Goal: Task Accomplishment & Management: Use online tool/utility

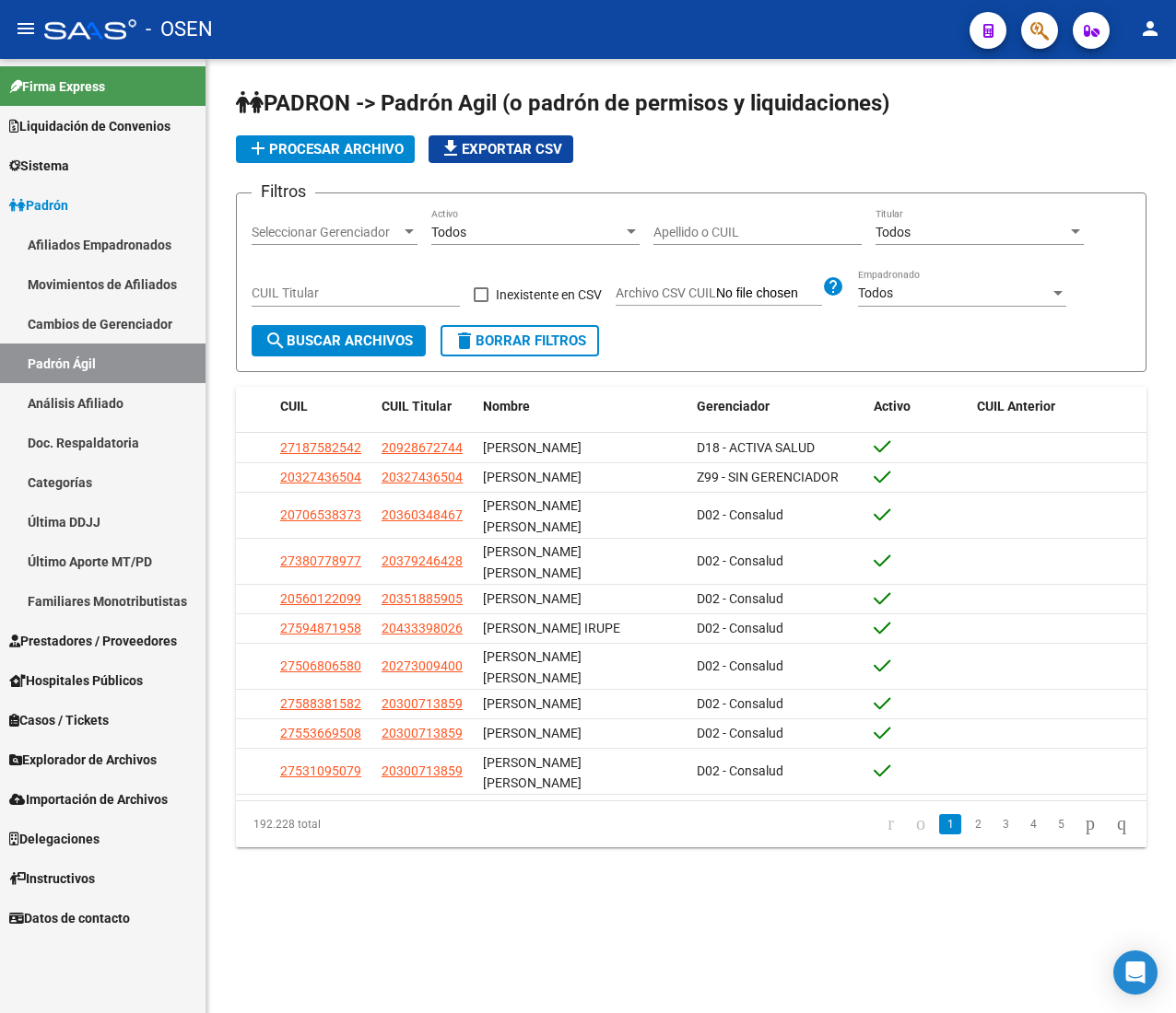
click at [31, 40] on mat-icon "menu" at bounding box center [25, 28] width 22 height 22
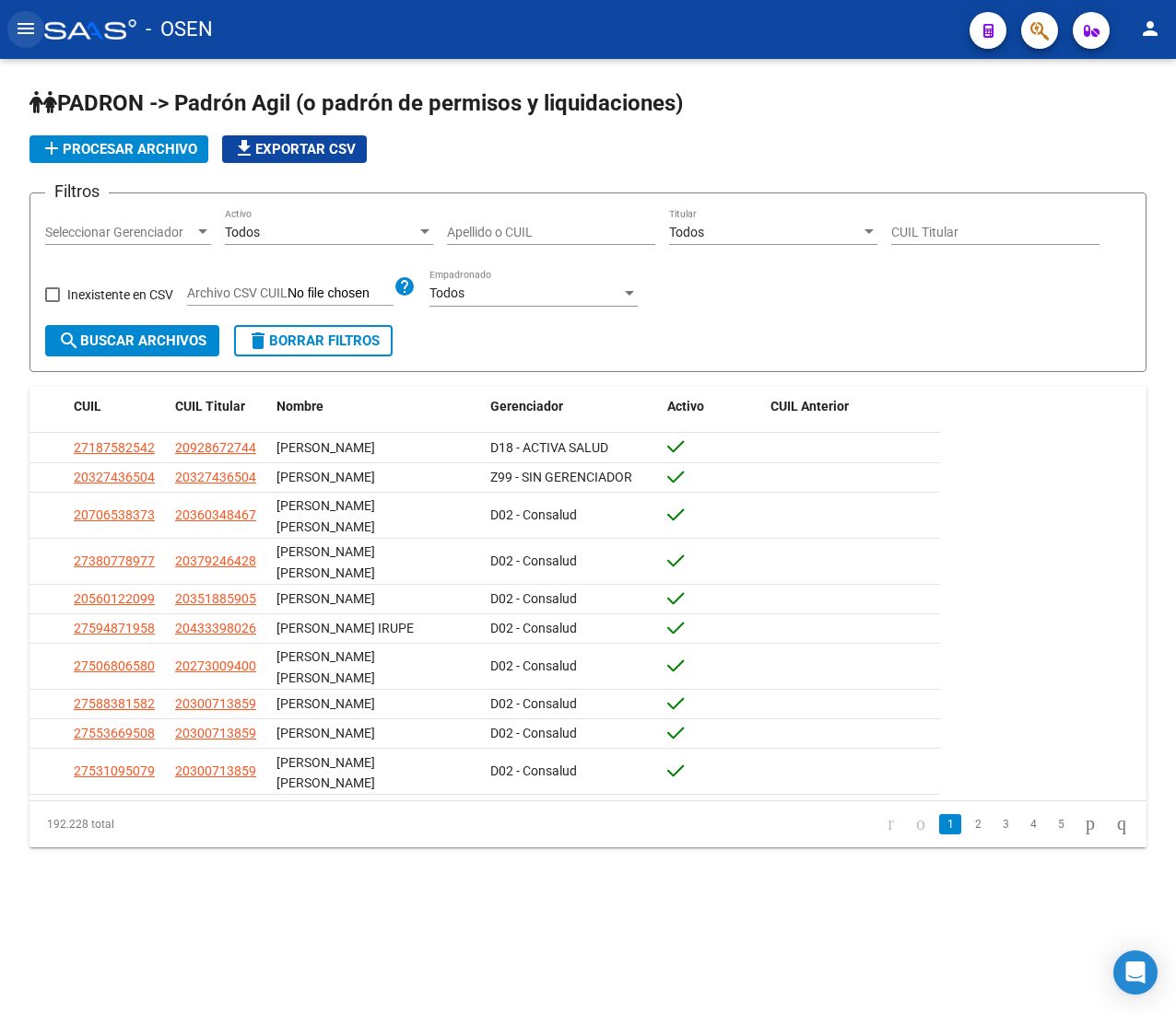
click at [33, 29] on mat-icon "menu" at bounding box center [25, 28] width 22 height 22
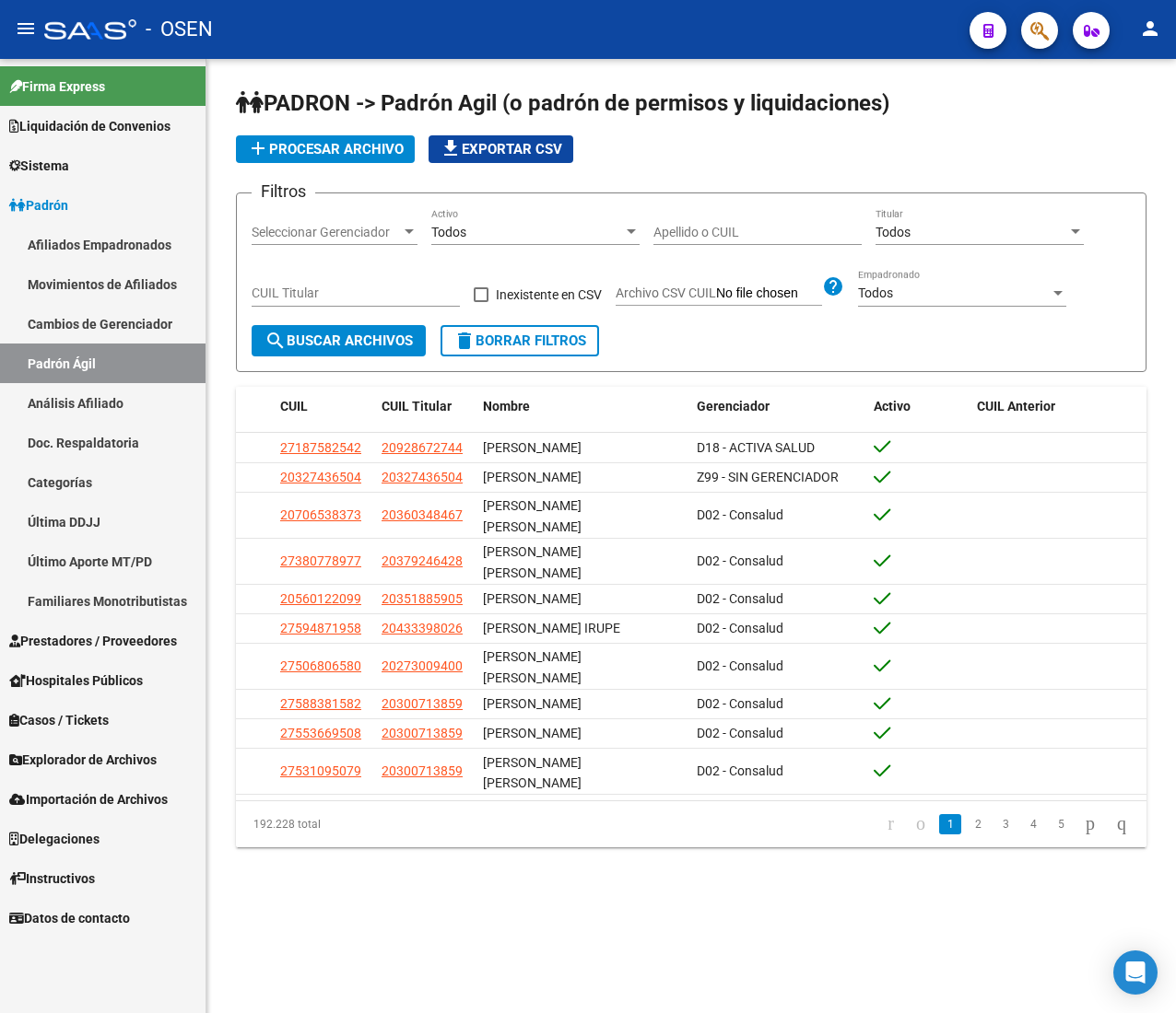
click at [130, 212] on link "Padrón" at bounding box center [102, 205] width 206 height 40
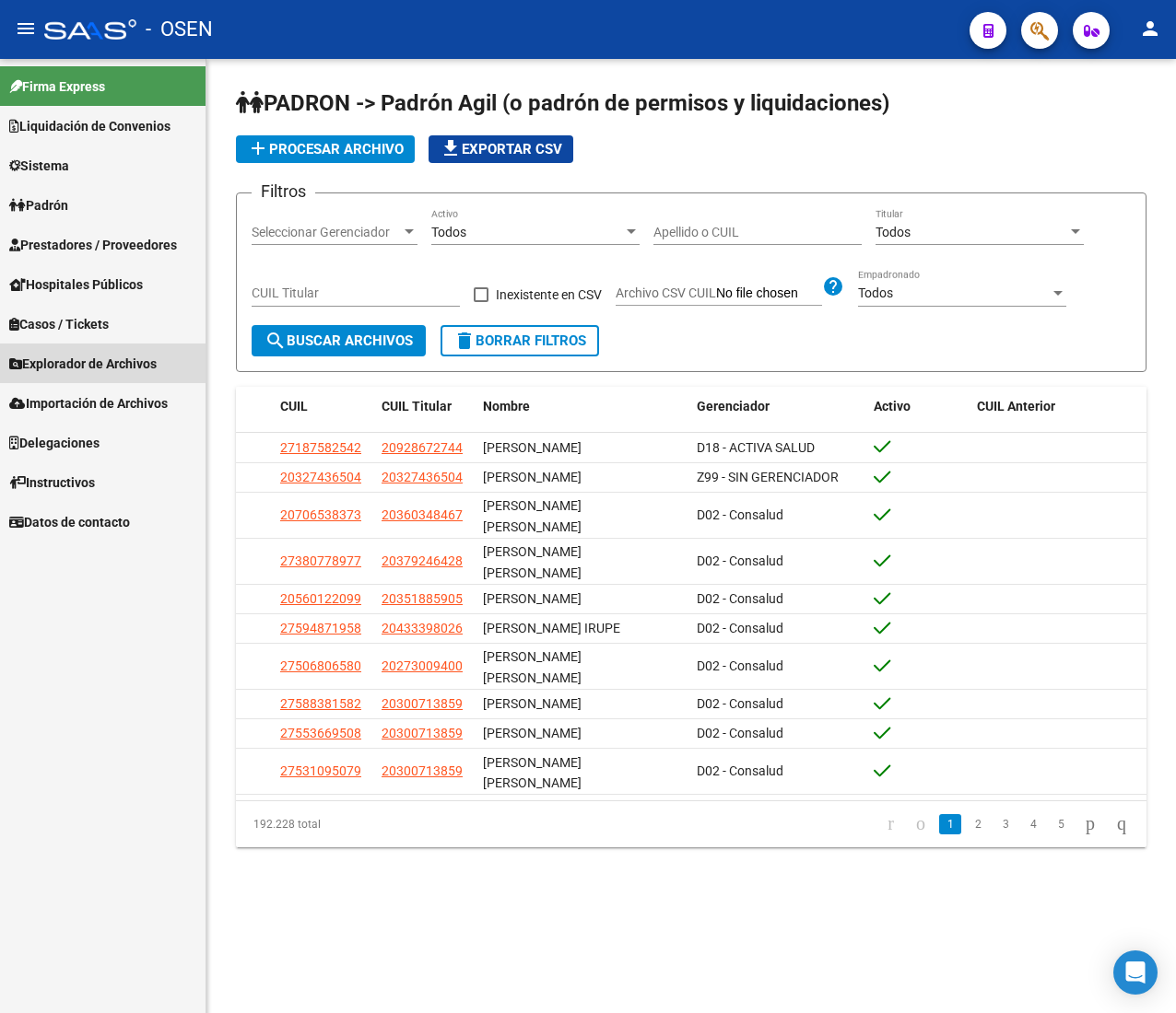
click at [101, 363] on span "Explorador de Archivos" at bounding box center [82, 363] width 147 height 20
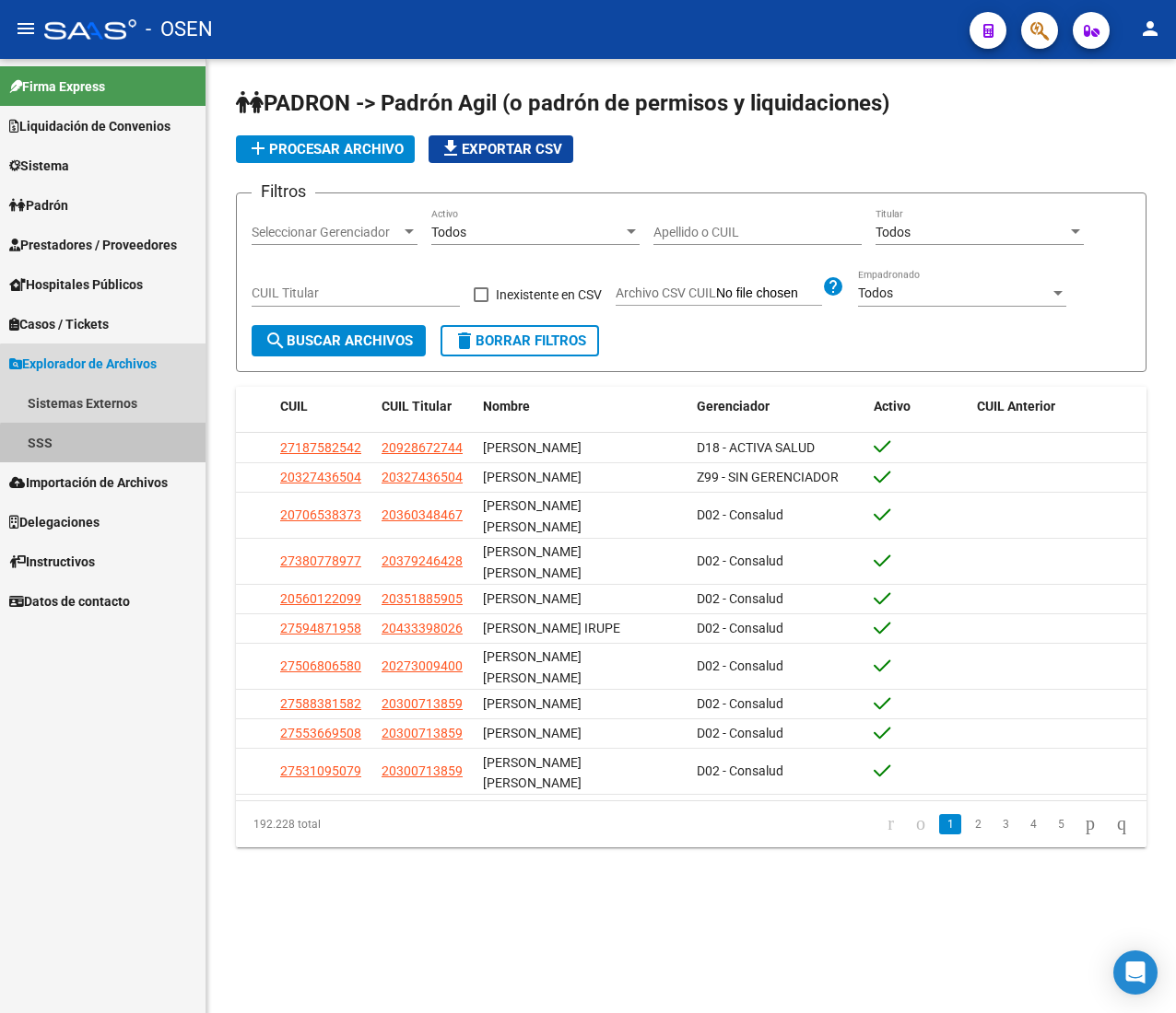
click at [109, 448] on link "SSS" at bounding box center [102, 442] width 206 height 40
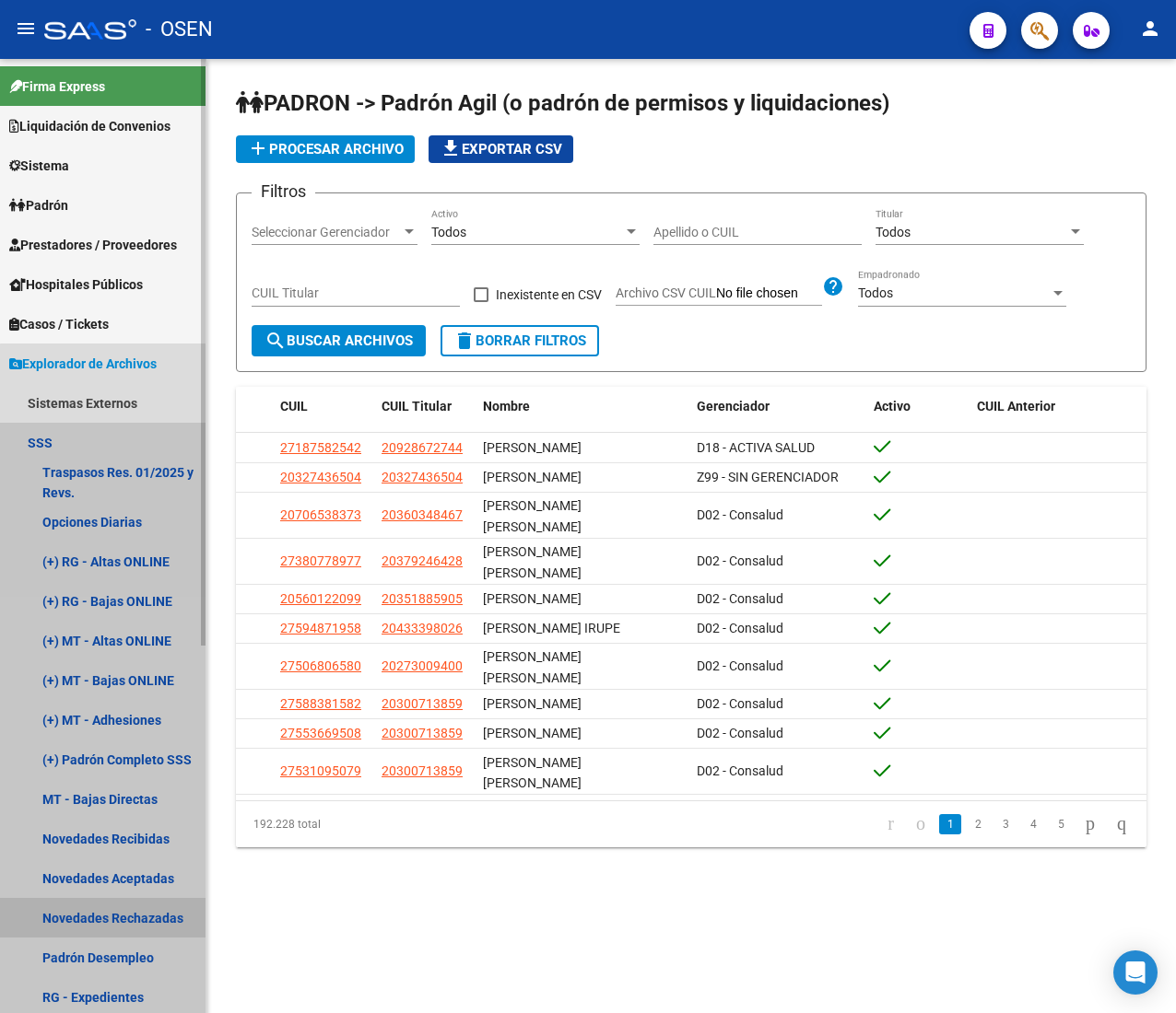
click at [175, 924] on link "Novedades Rechazadas" at bounding box center [102, 918] width 206 height 40
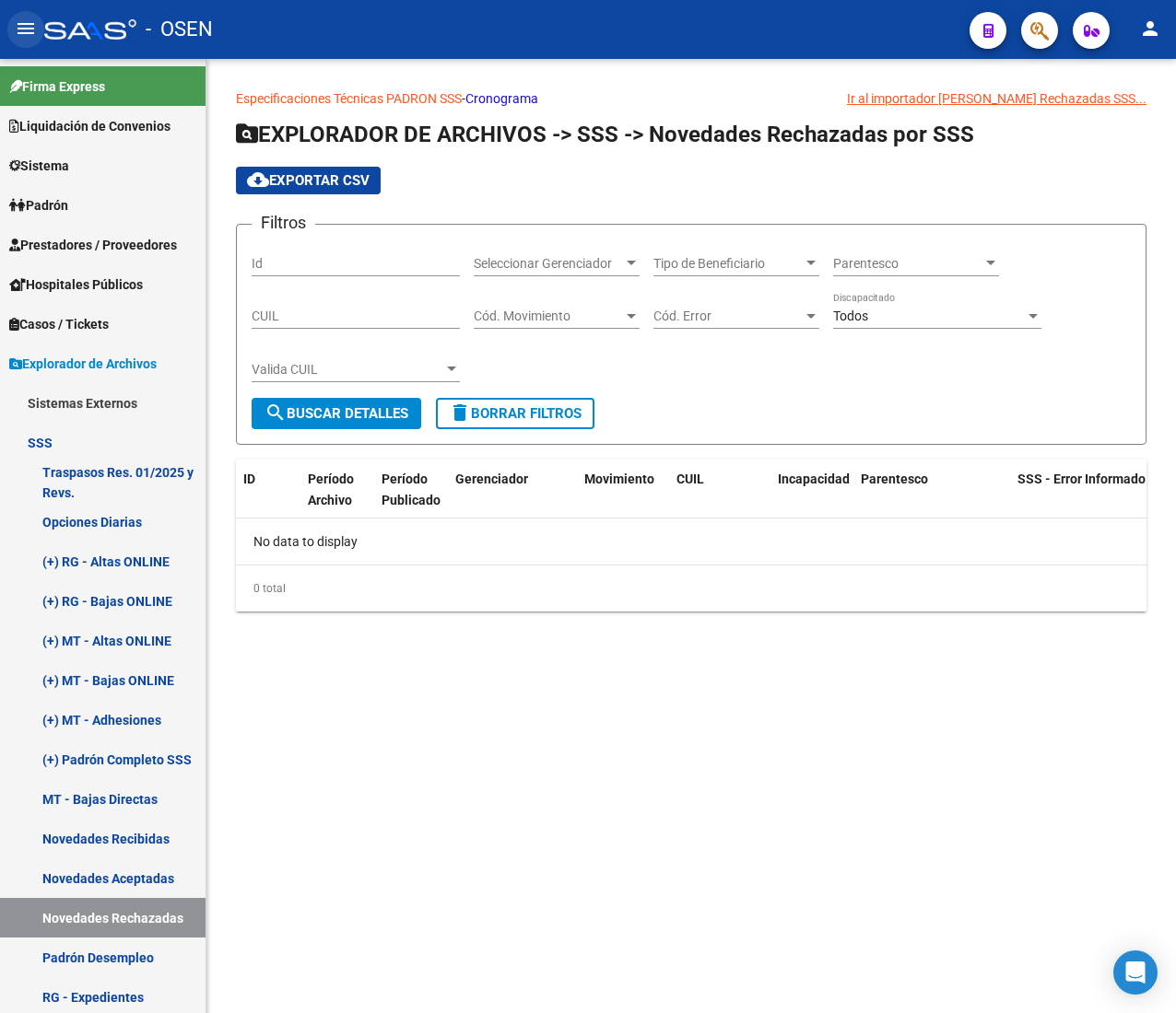
click at [19, 18] on button "menu" at bounding box center [26, 29] width 37 height 37
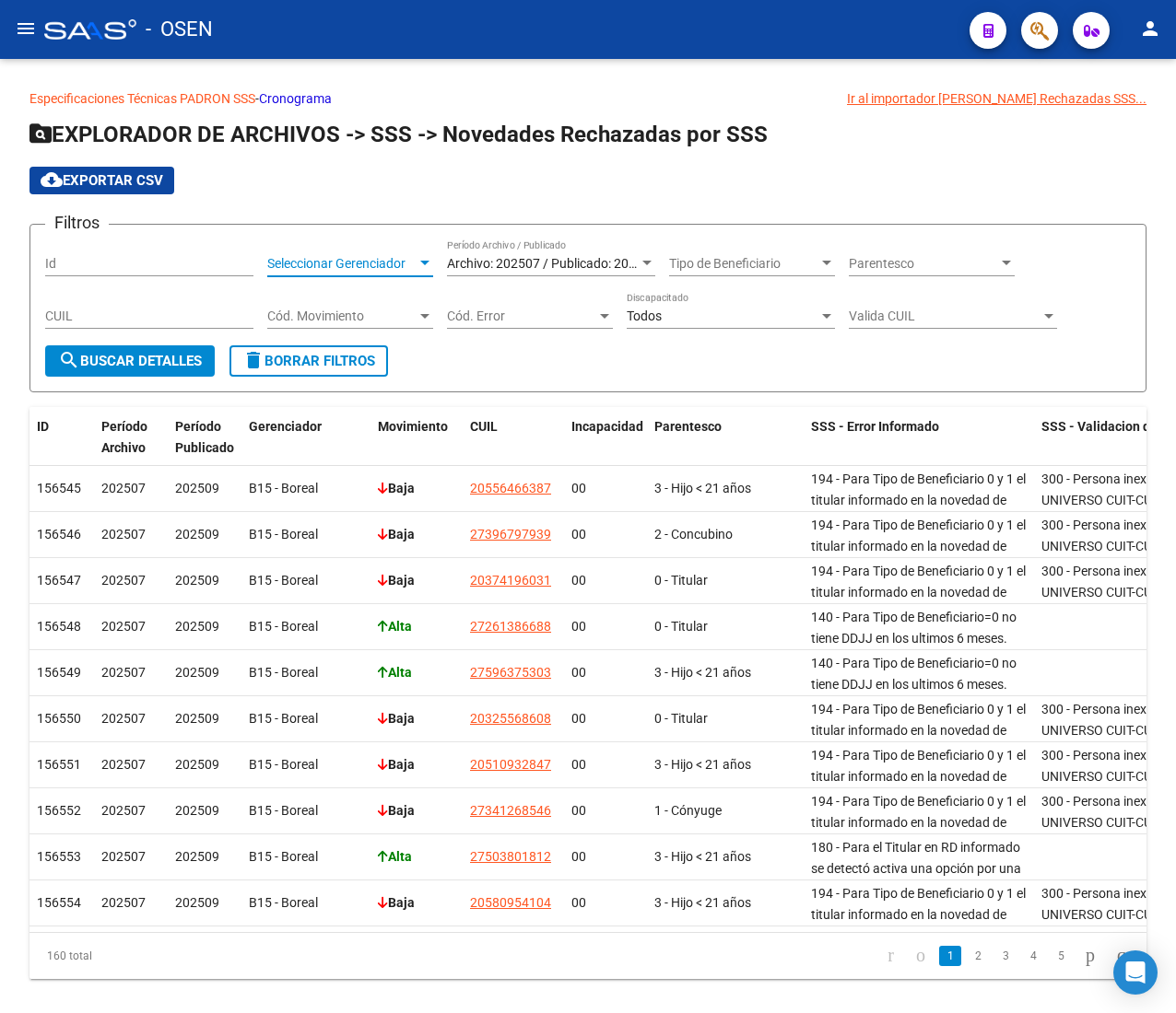
click at [359, 256] on span "Seleccionar Gerenciador" at bounding box center [341, 264] width 149 height 16
type input "con"
click at [348, 356] on span "D02 - Consalud" at bounding box center [374, 341] width 214 height 39
click at [184, 356] on span "search Buscar Detalles" at bounding box center [131, 360] width 144 height 17
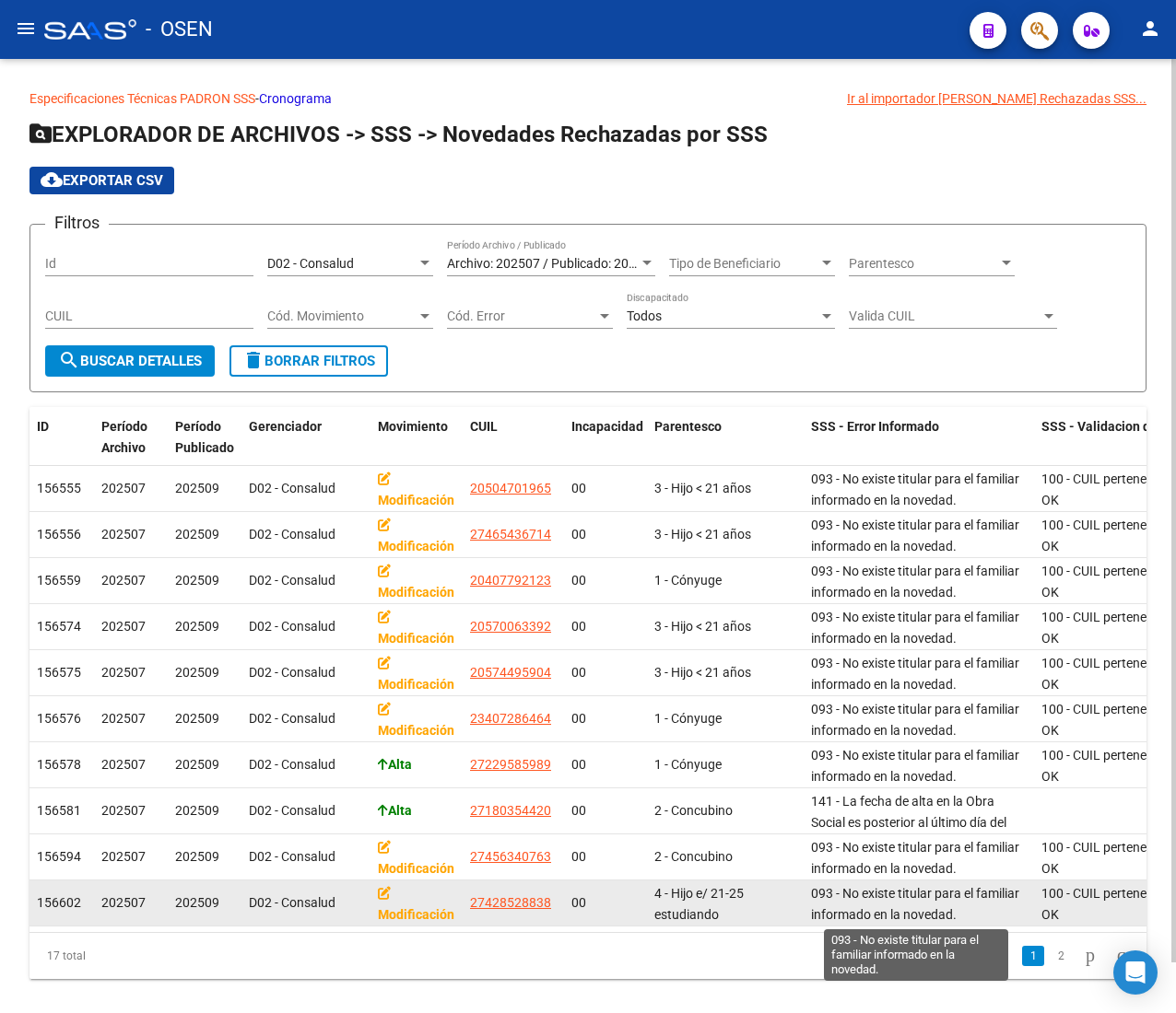
scroll to position [2, 0]
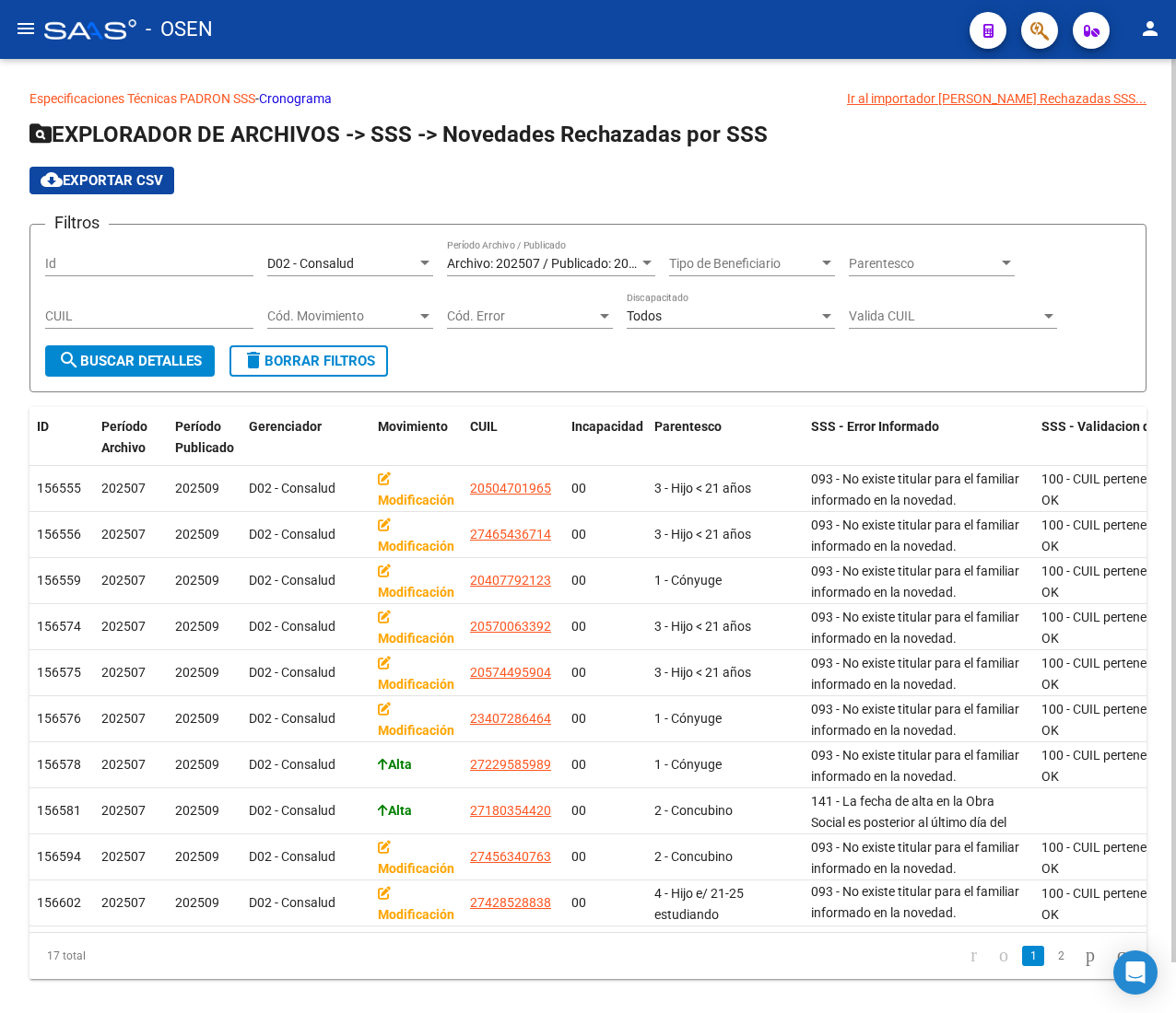
click at [410, 180] on div "cloud_download Exportar CSV" at bounding box center [588, 180] width 1117 height 27
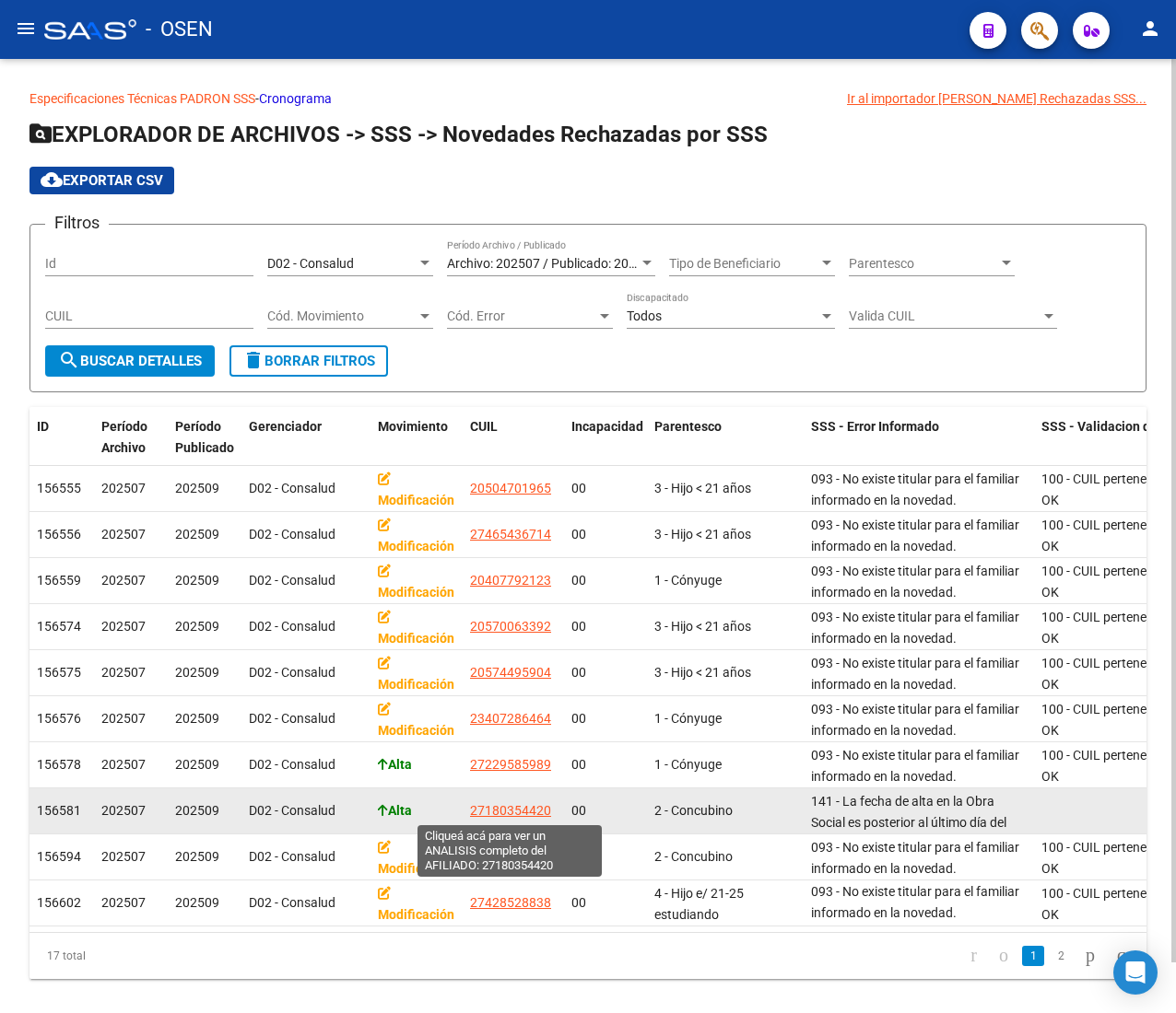
click at [507, 804] on span "27180354420" at bounding box center [510, 810] width 81 height 15
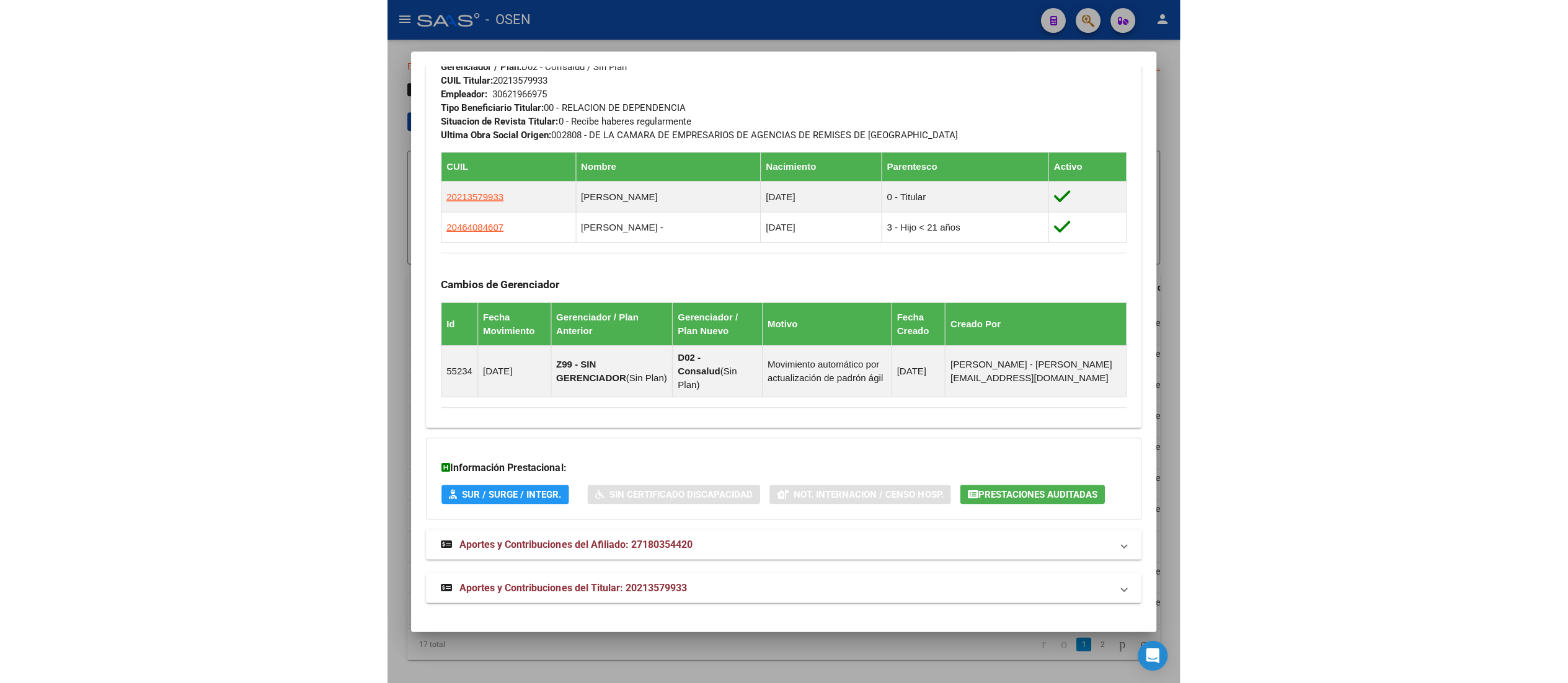
scroll to position [744, 0]
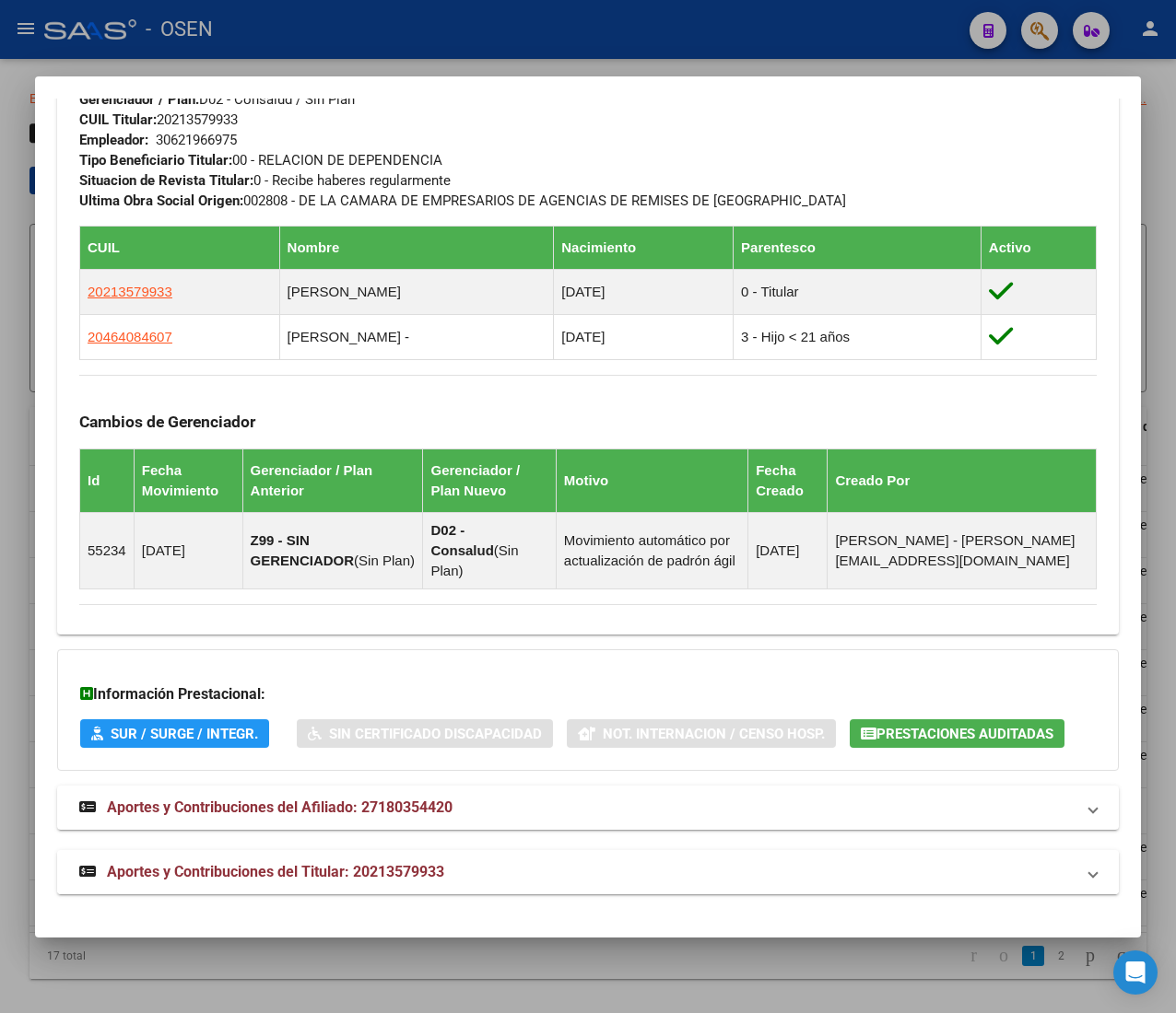
click at [511, 875] on mat-panel-title "Aportes y Contribuciones del Titular: 20213579933" at bounding box center [576, 872] width 995 height 22
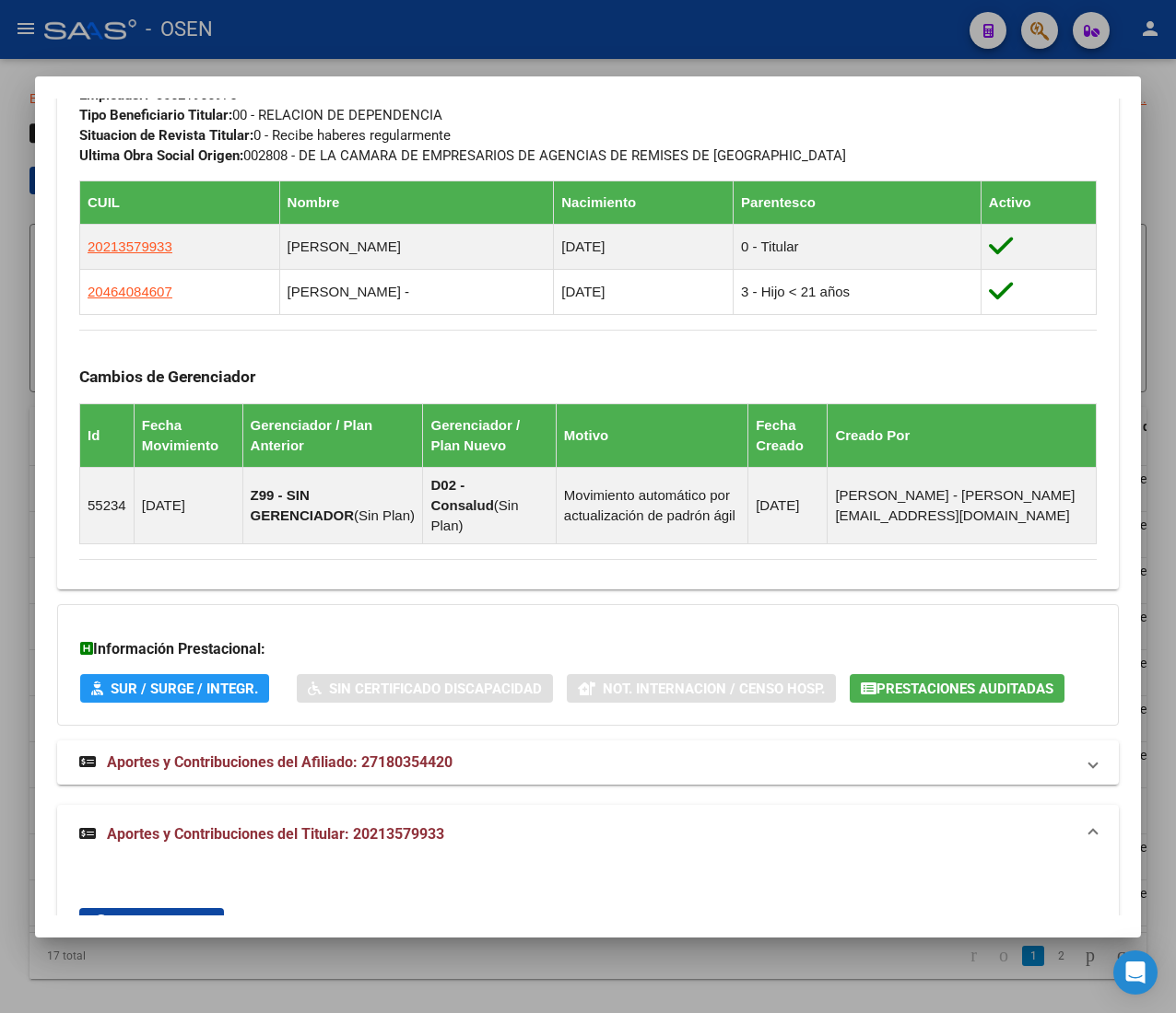
click at [631, 36] on div at bounding box center [588, 506] width 1176 height 1013
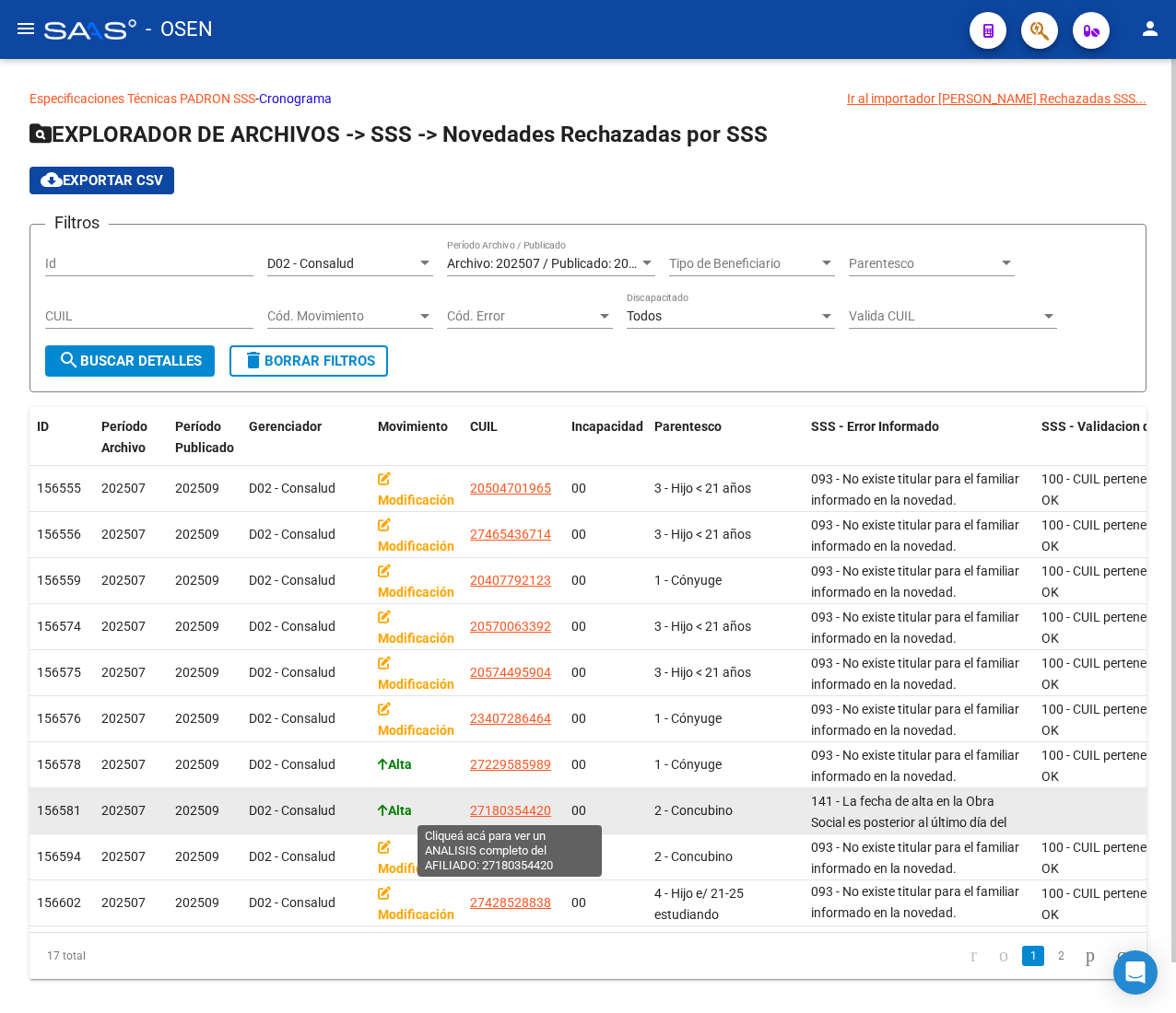
click at [514, 807] on span "27180354420" at bounding box center [510, 810] width 81 height 15
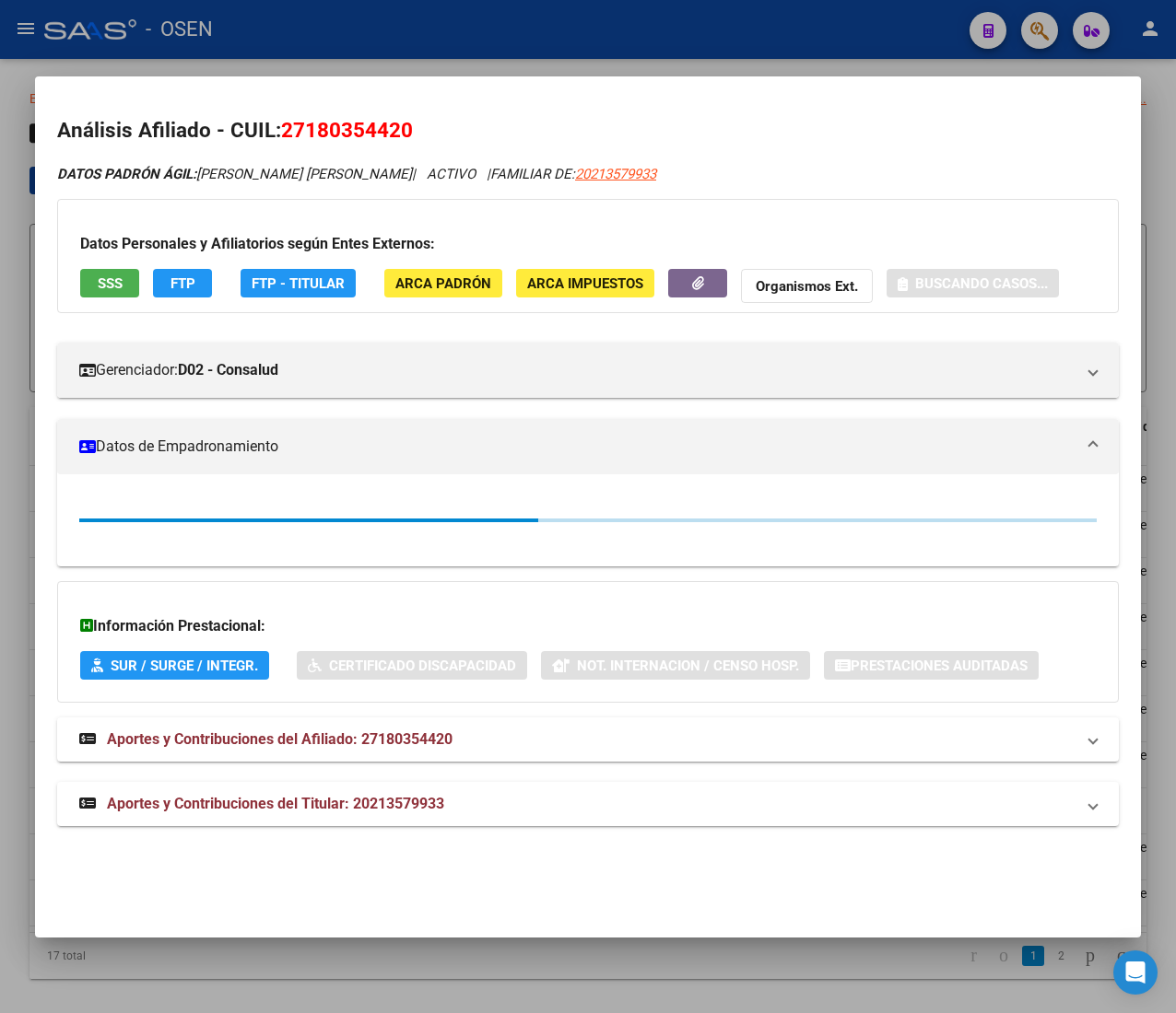
click at [188, 287] on span "FTP" at bounding box center [183, 283] width 25 height 17
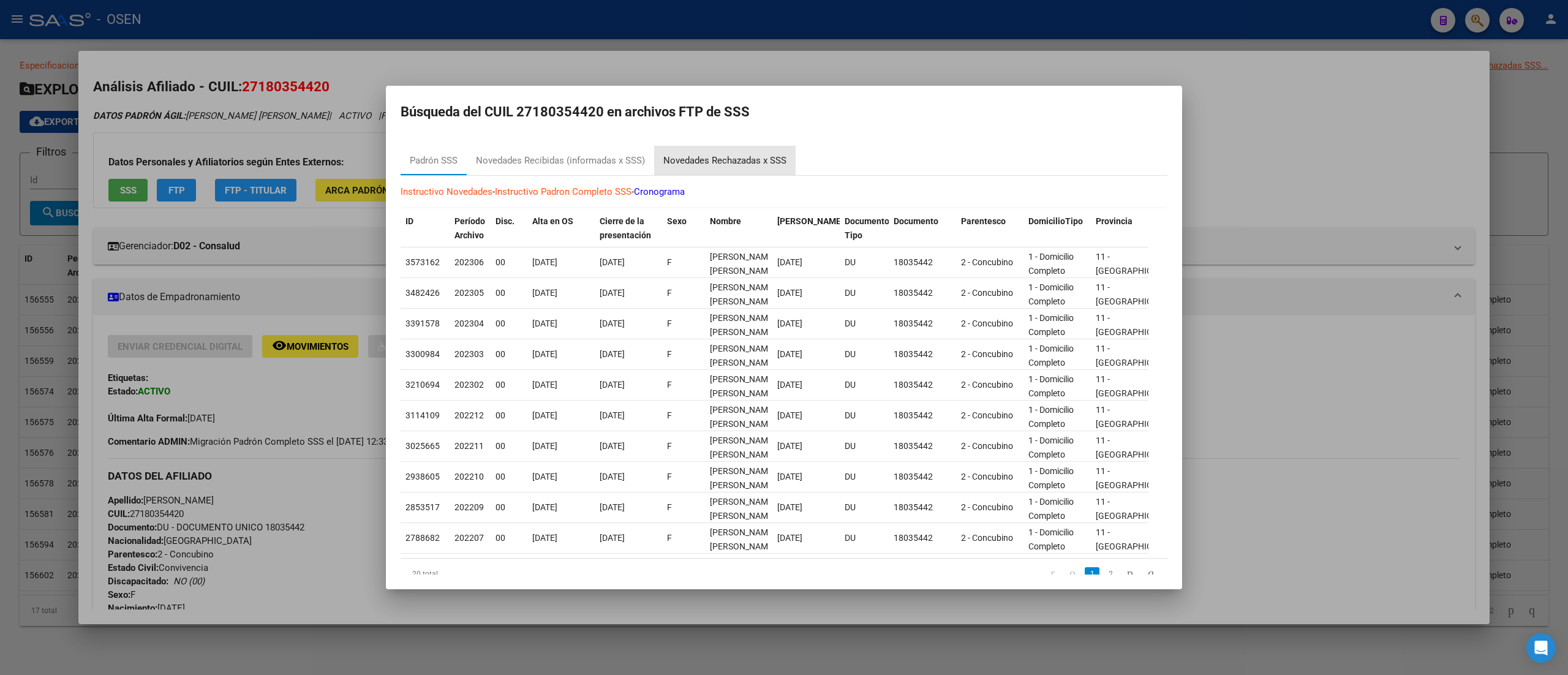
click at [731, 164] on div "Novedades Rechazadas x SSS" at bounding box center [725, 161] width 123 height 14
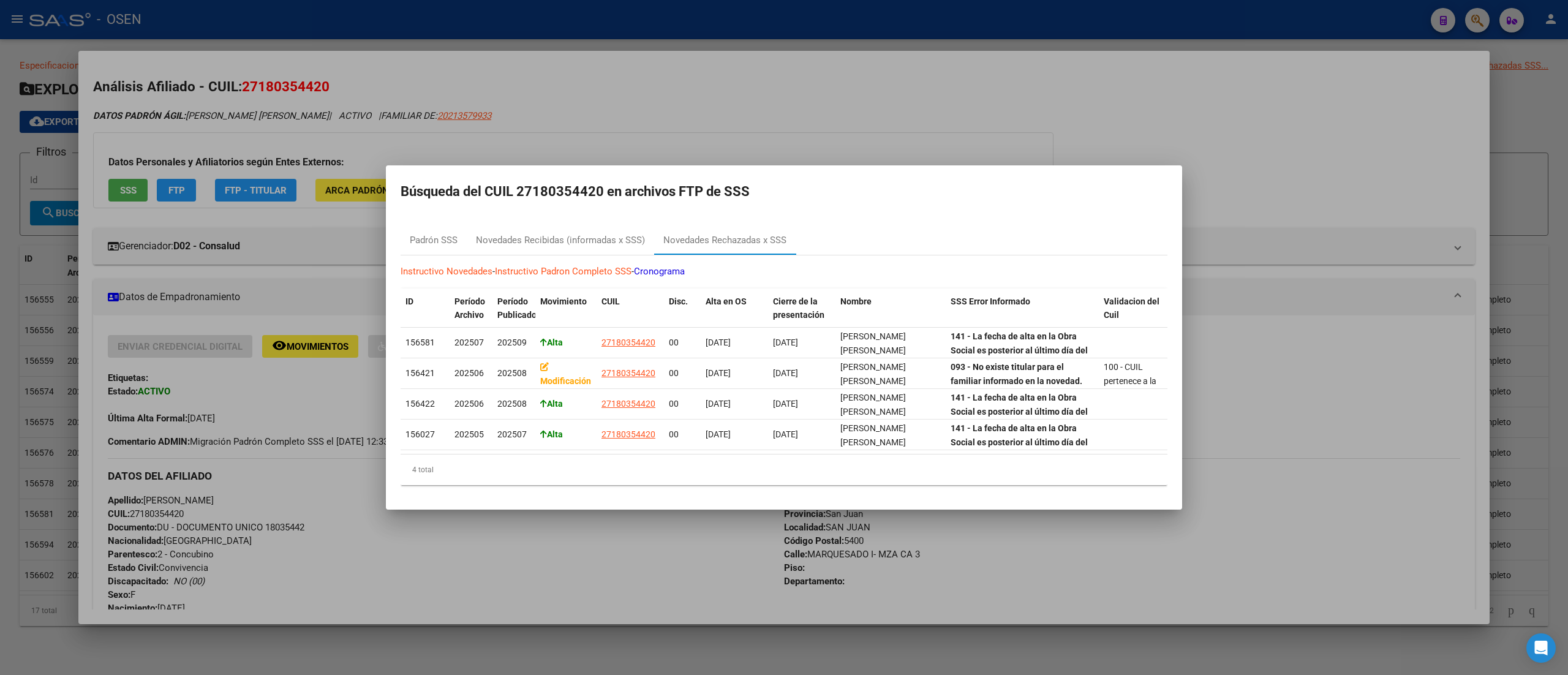
click at [781, 115] on div at bounding box center [784, 338] width 1568 height 675
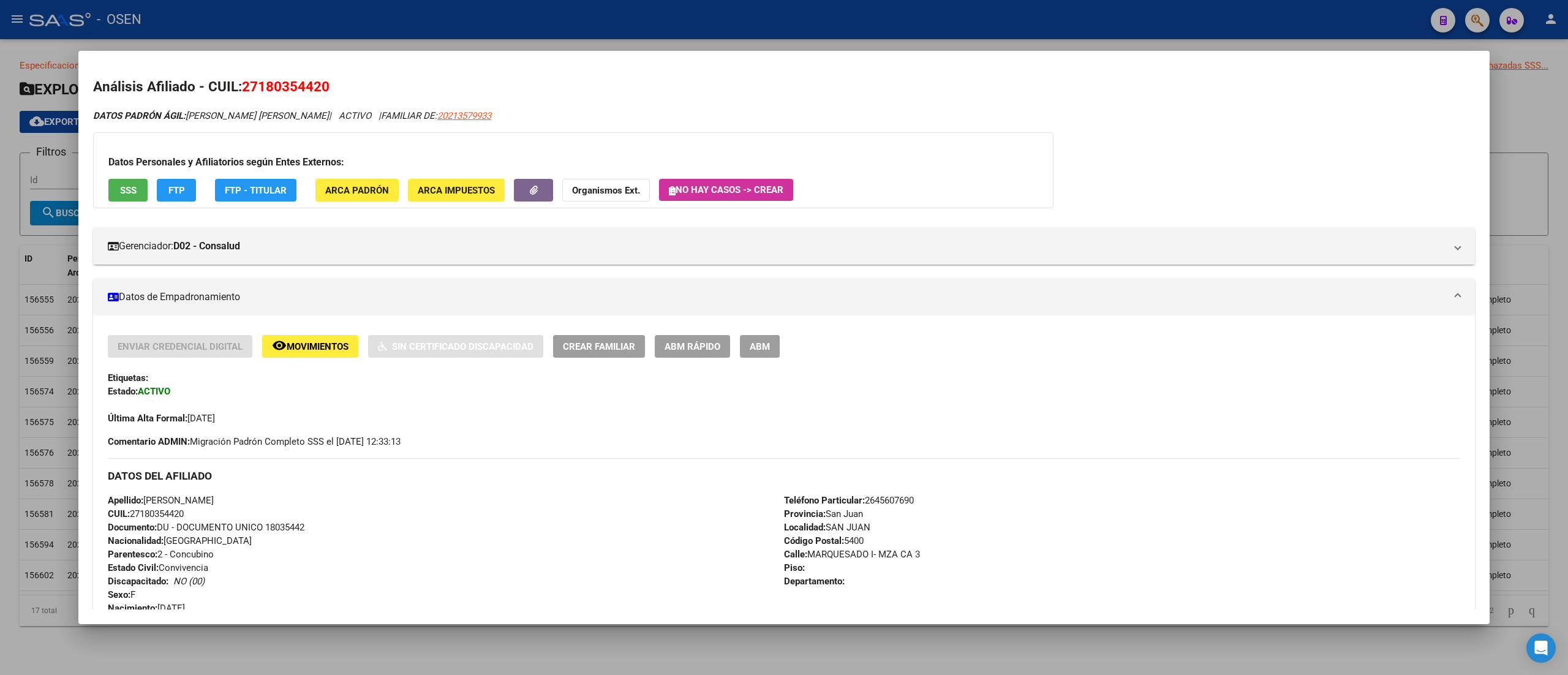
click at [304, 338] on button "remove_red_eye Movimientos" at bounding box center [310, 346] width 96 height 23
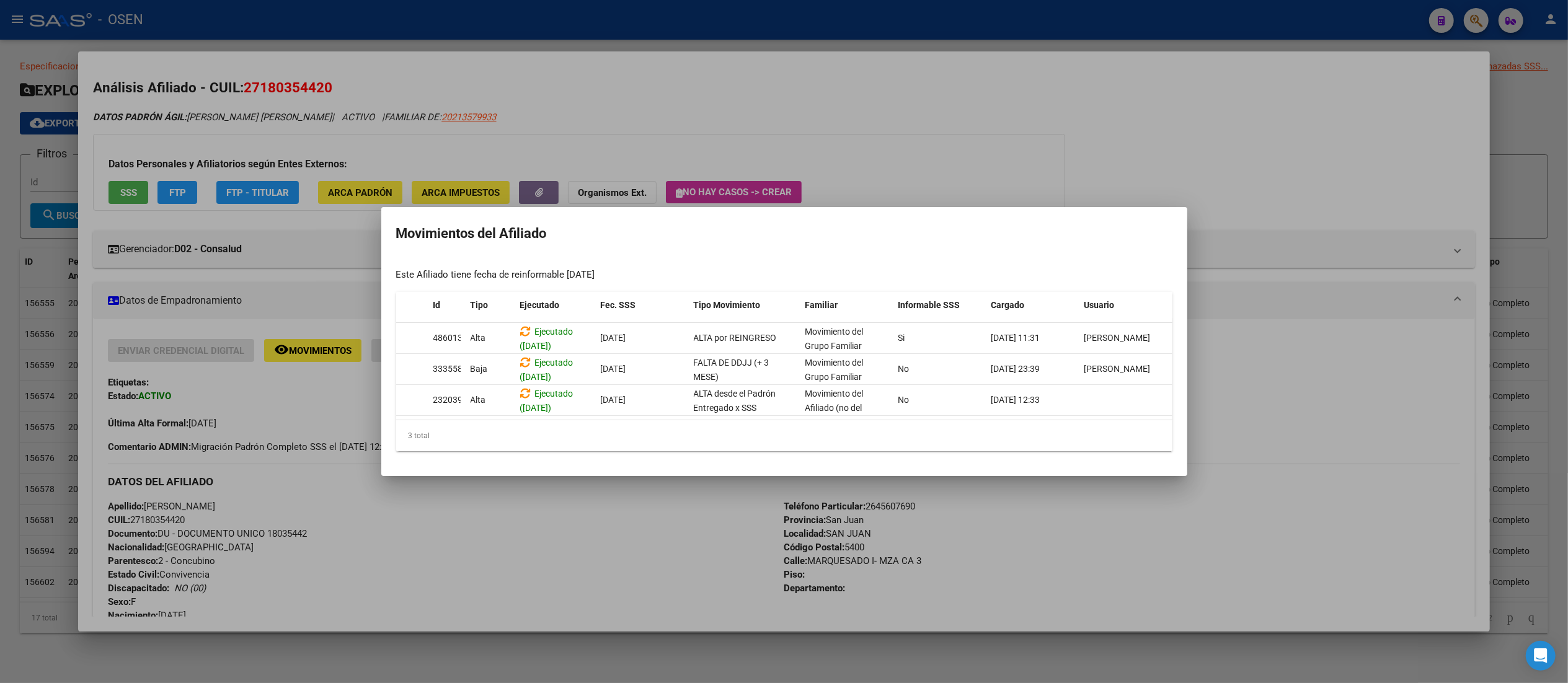
scroll to position [0, 0]
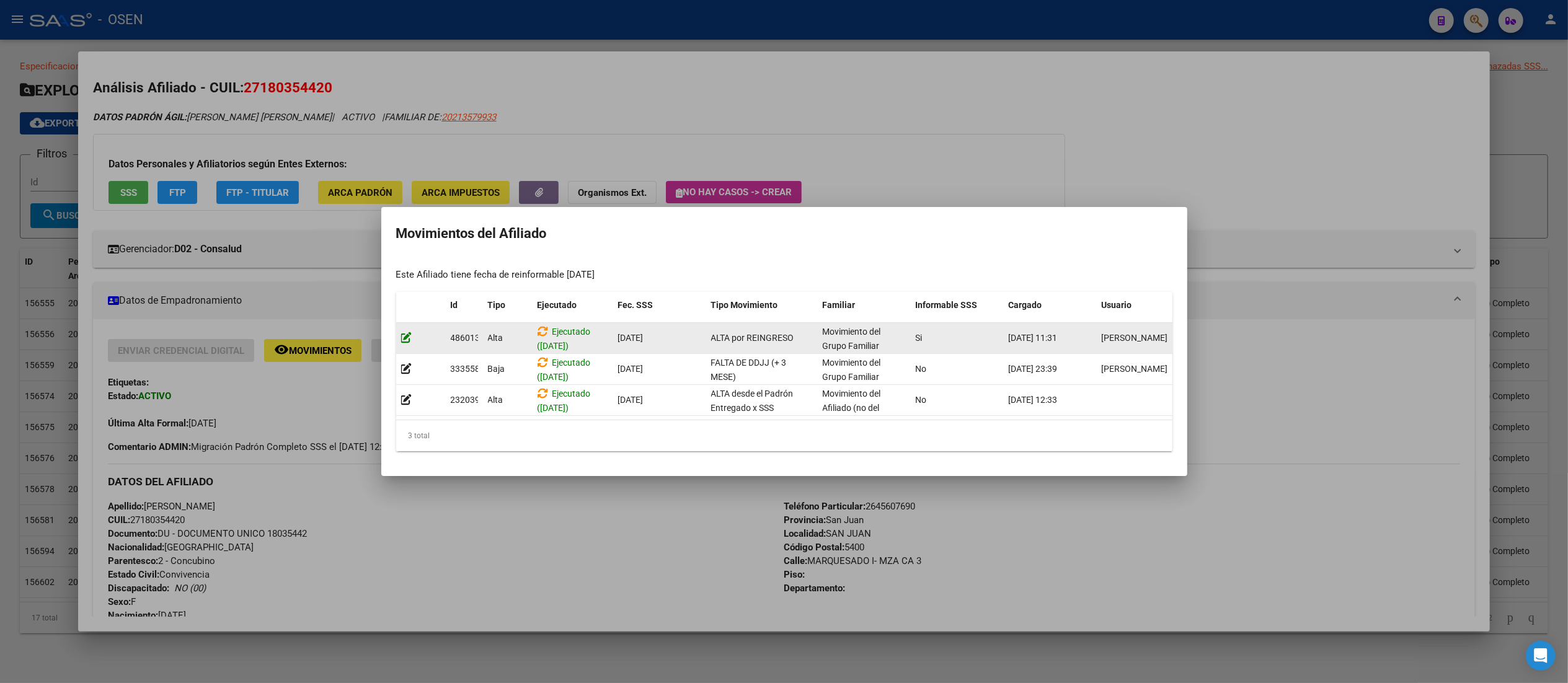
click at [405, 332] on icon at bounding box center [406, 338] width 11 height 12
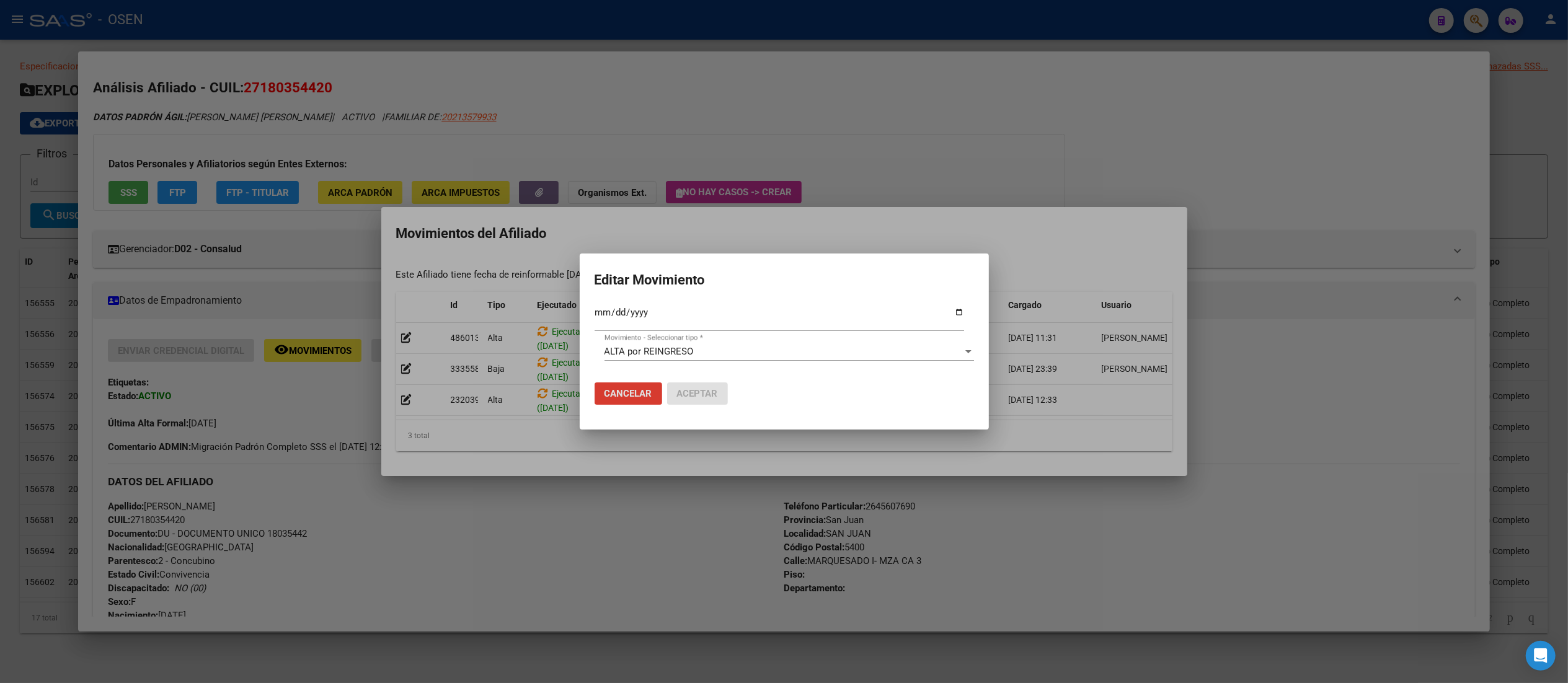
click at [621, 314] on input "[DATE]" at bounding box center [779, 317] width 370 height 20
click at [621, 314] on input "2025-04-01" at bounding box center [779, 317] width 370 height 20
click at [617, 311] on input "2025-04-01" at bounding box center [779, 317] width 370 height 20
type input "2025-06-01"
click at [704, 386] on button "Aceptar" at bounding box center [697, 394] width 61 height 22
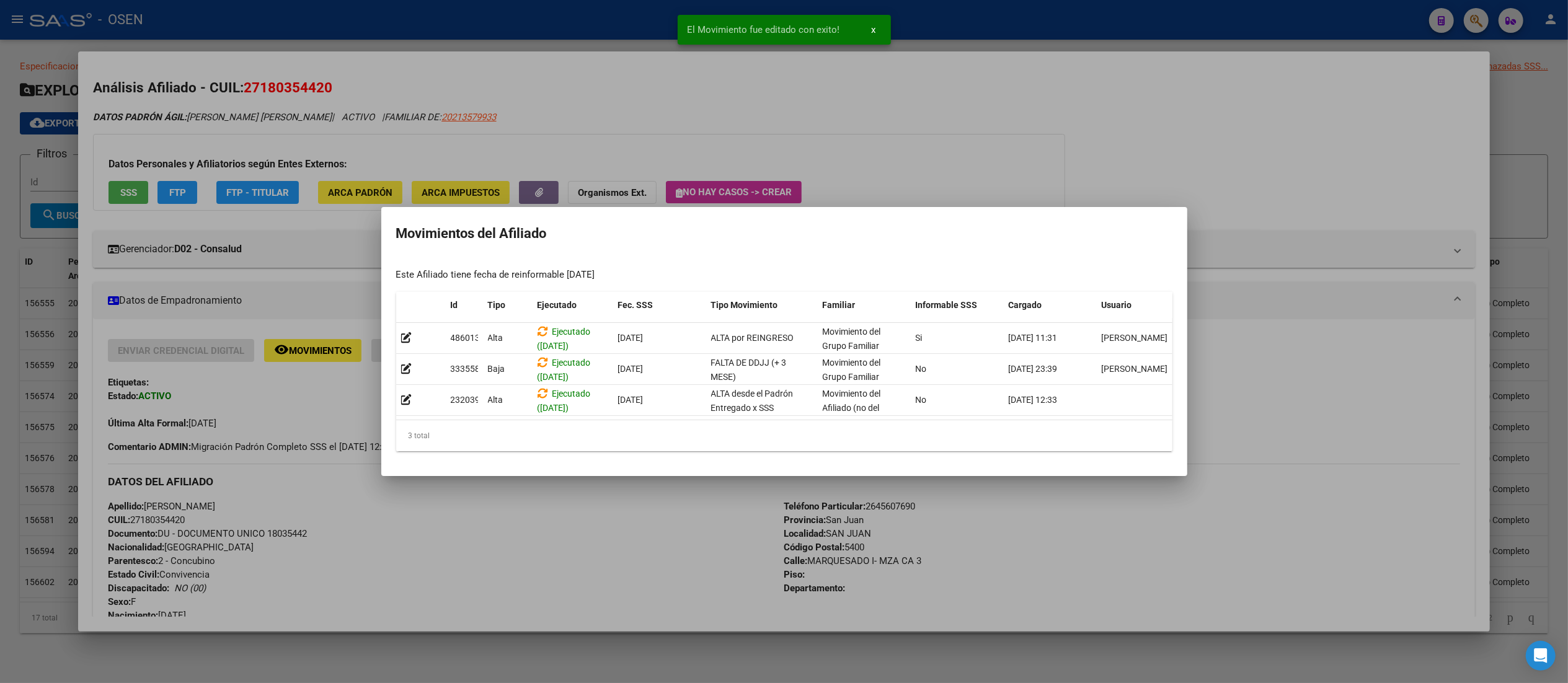
click at [678, 518] on div at bounding box center [784, 342] width 1568 height 683
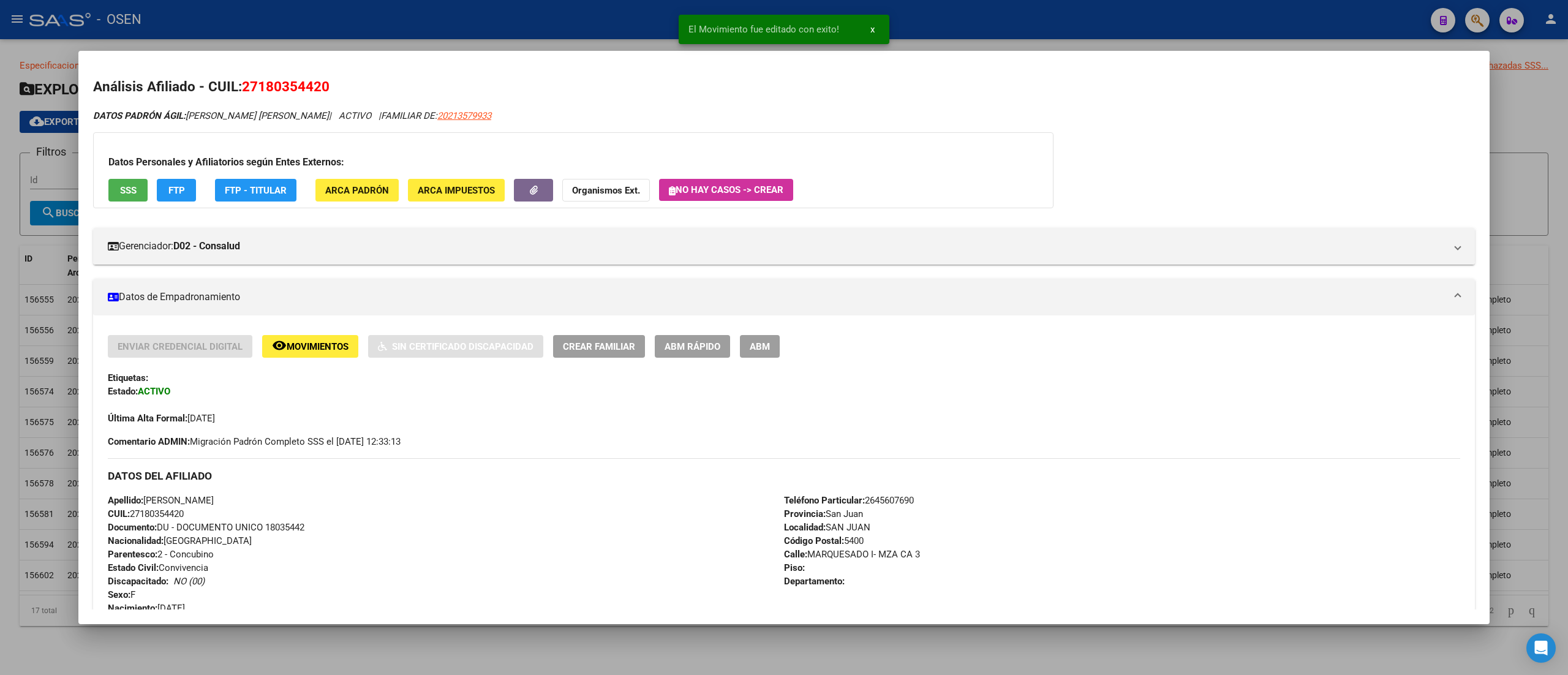
click at [689, 350] on span "ABM Rápido" at bounding box center [692, 347] width 56 height 11
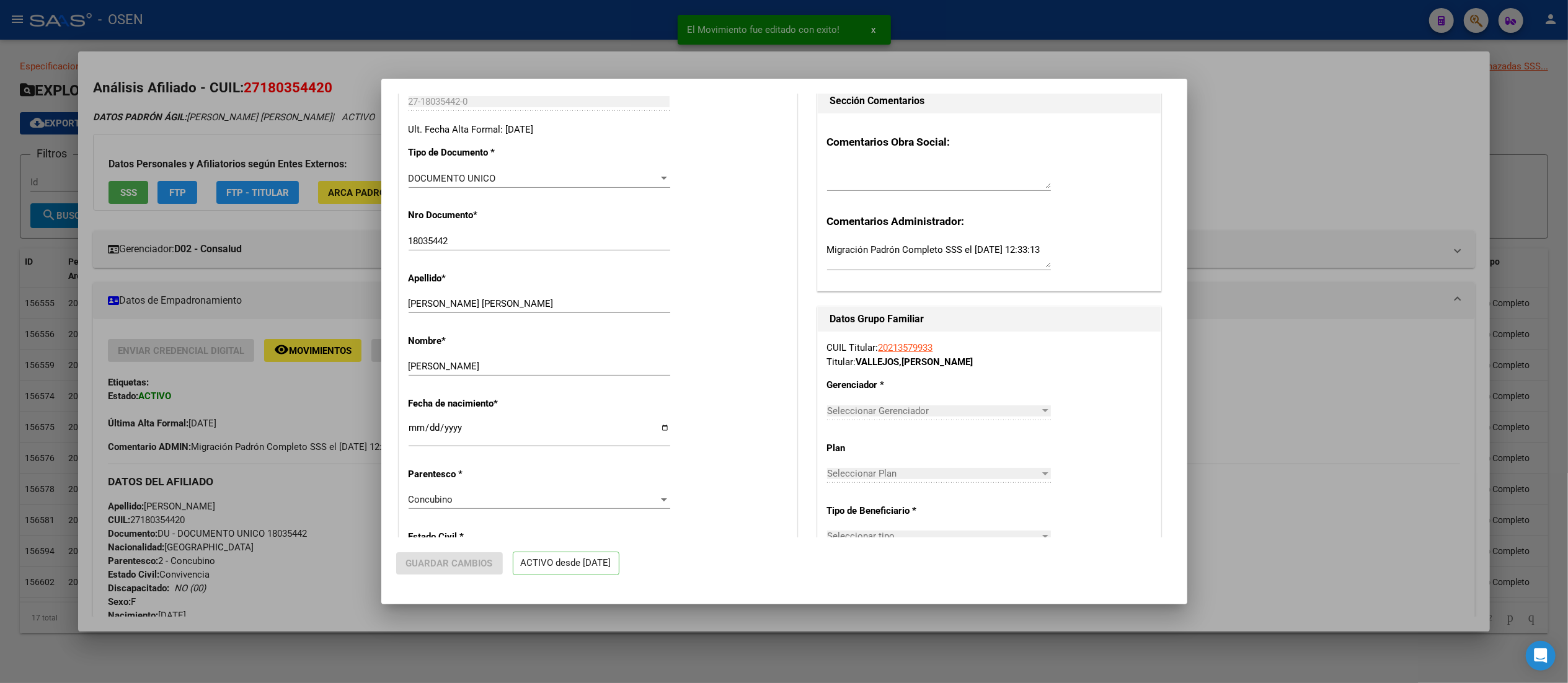
radio input "true"
type input "30-62196697-5"
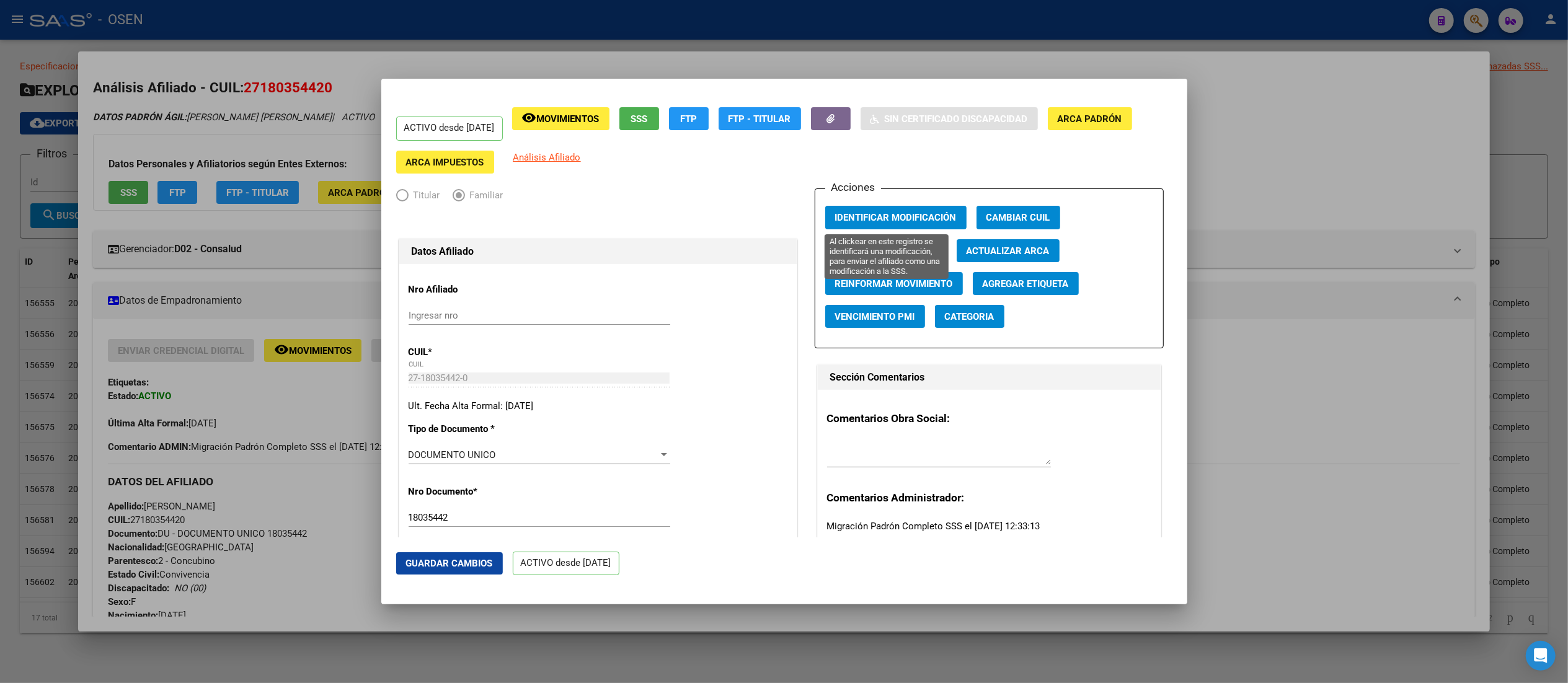
click at [791, 213] on span "Identificar Modificación" at bounding box center [895, 218] width 121 height 11
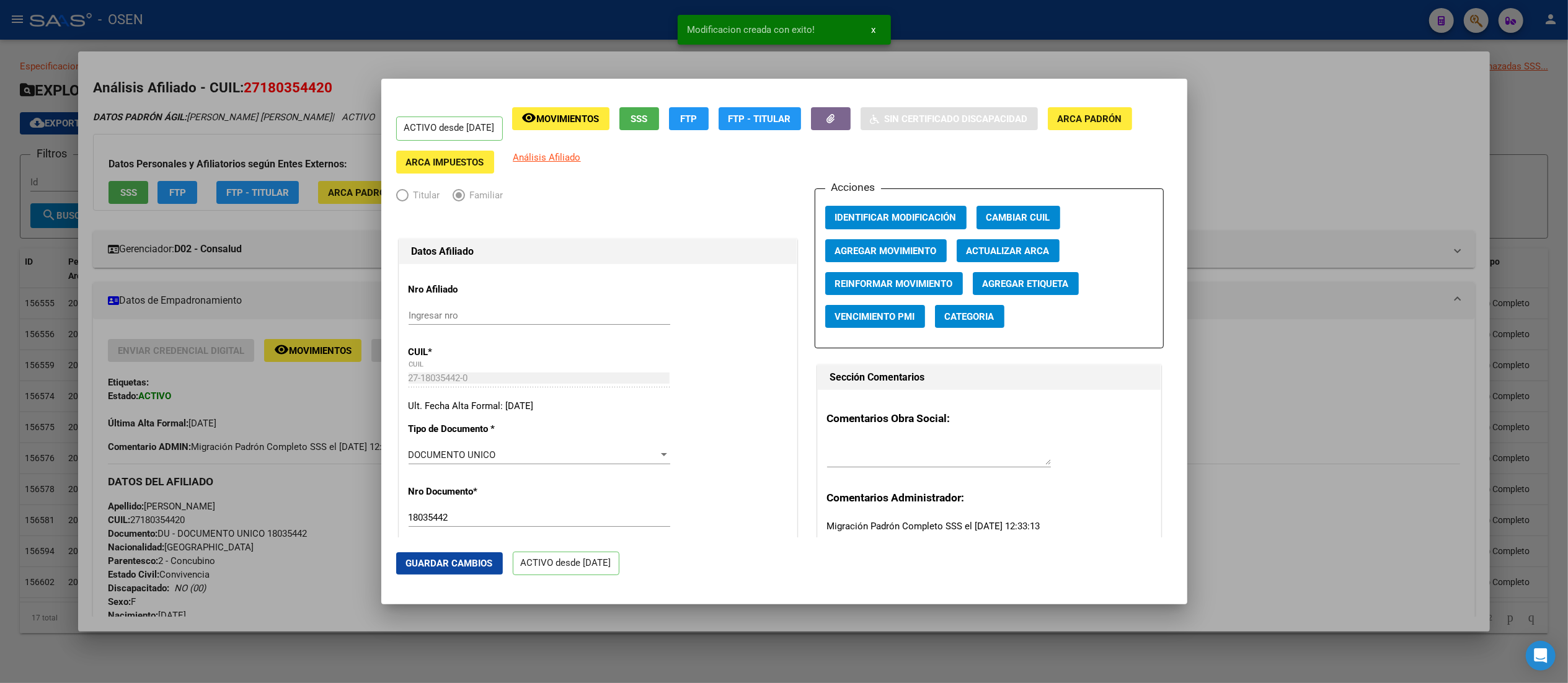
click at [791, 74] on div at bounding box center [784, 342] width 1568 height 683
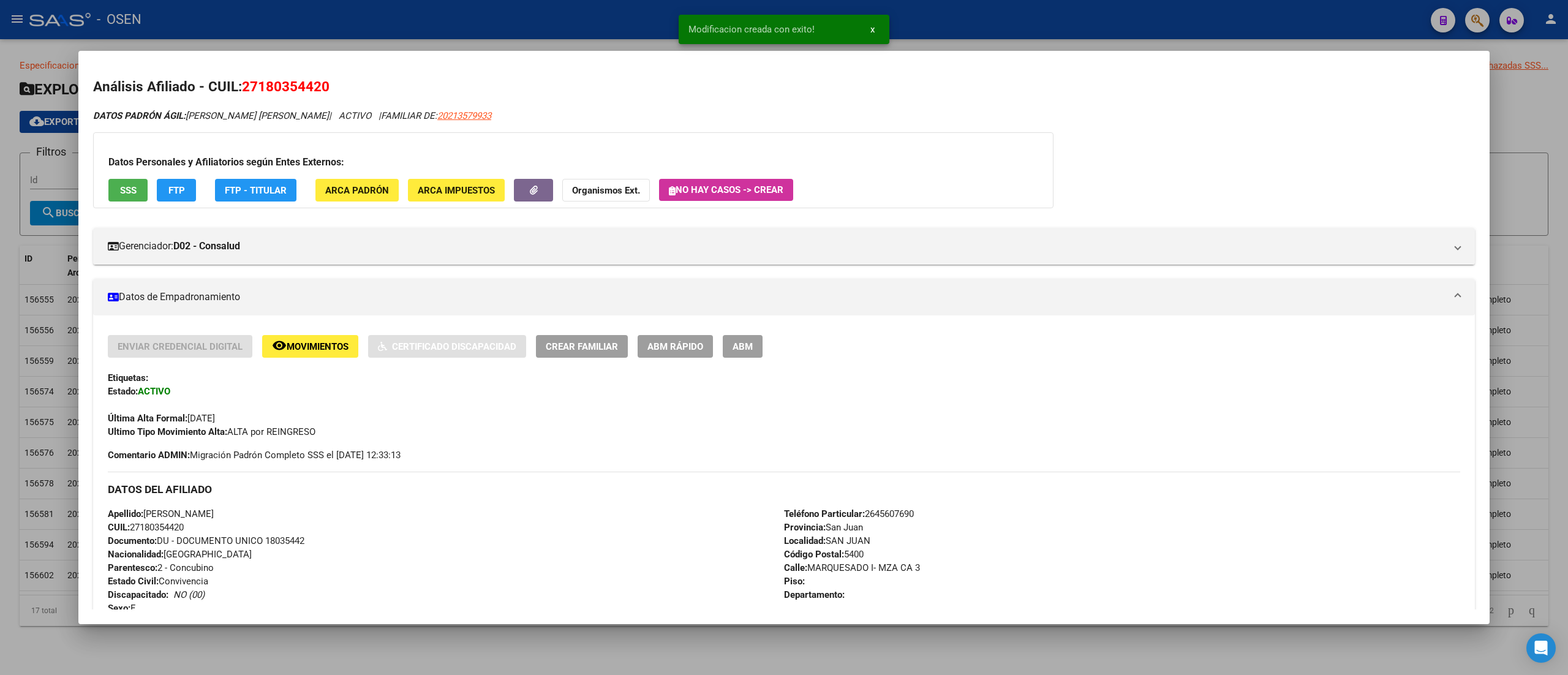
click at [781, 12] on div at bounding box center [784, 338] width 1568 height 675
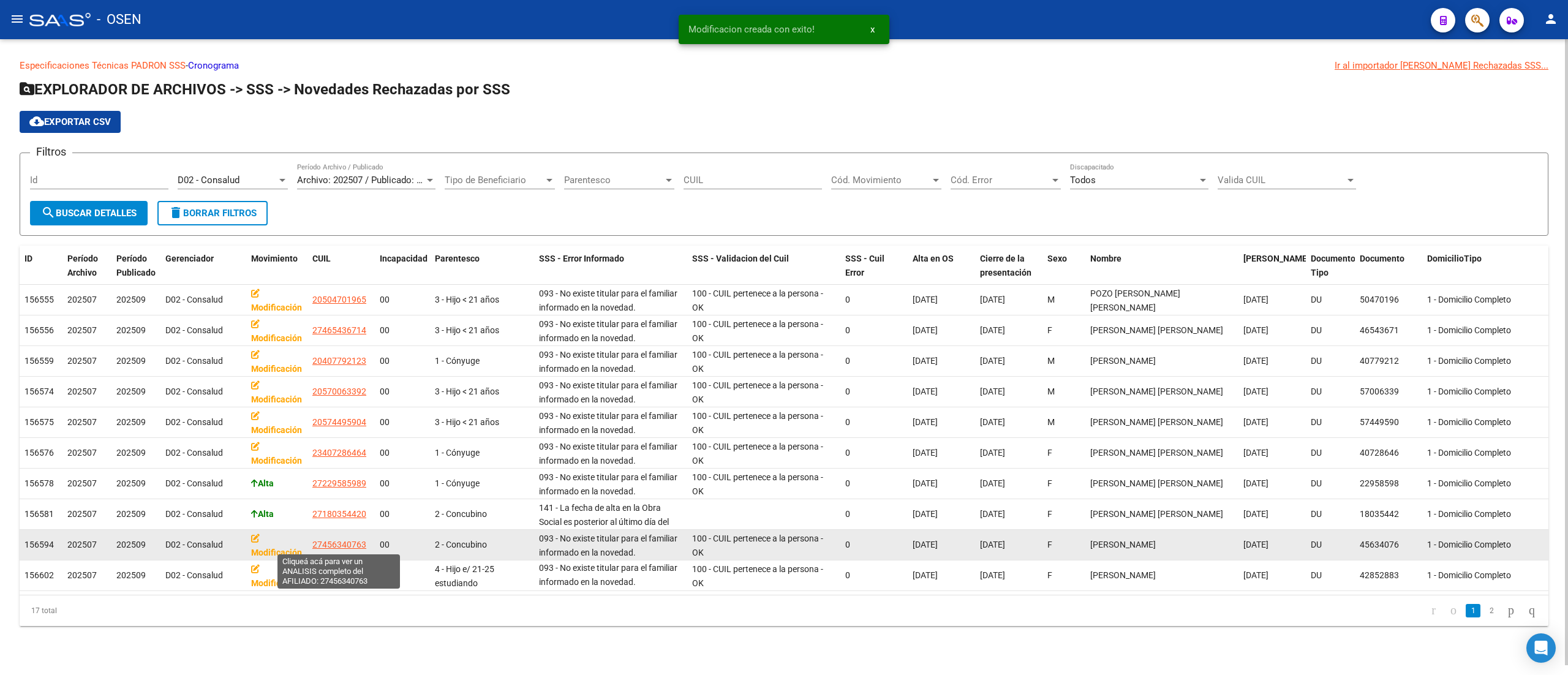
click at [335, 541] on span "27456340763" at bounding box center [339, 544] width 54 height 10
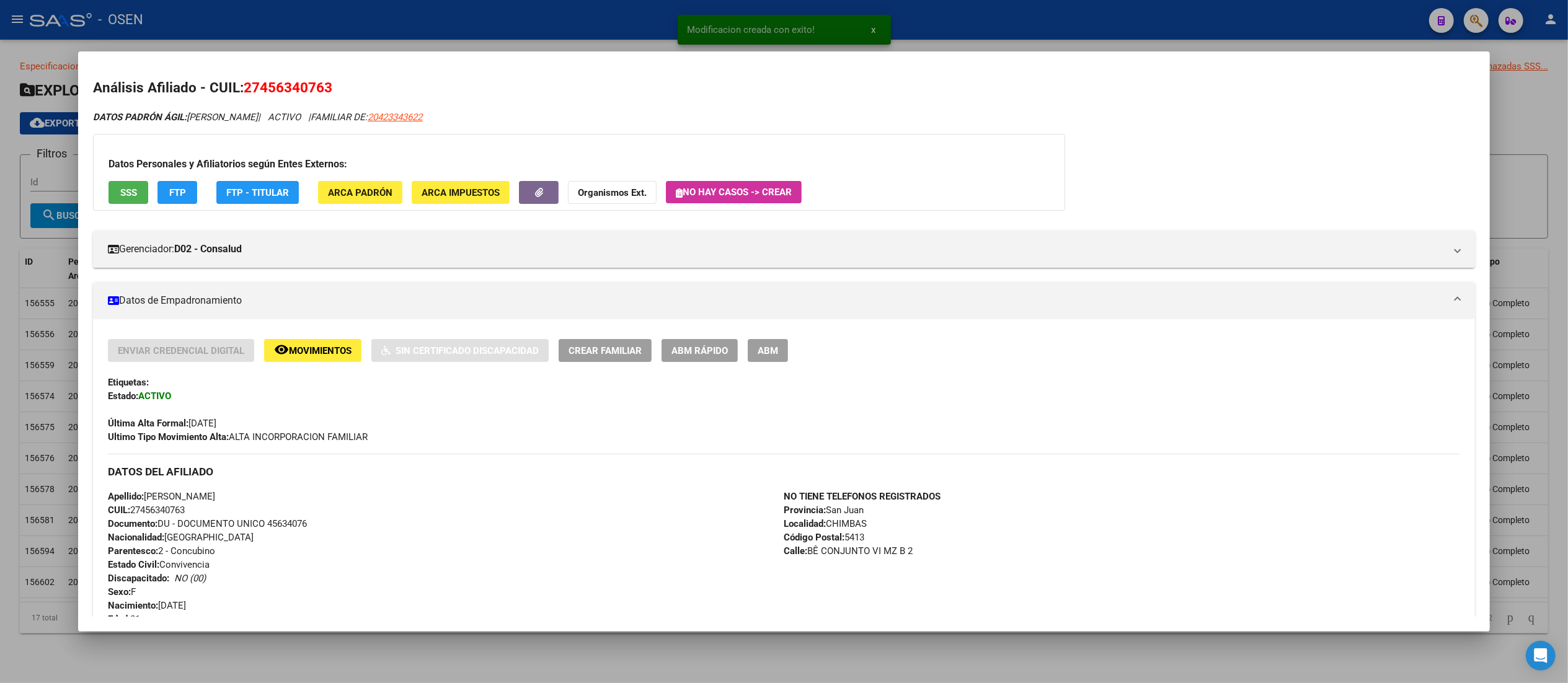
click at [176, 198] on span "FTP" at bounding box center [178, 193] width 17 height 11
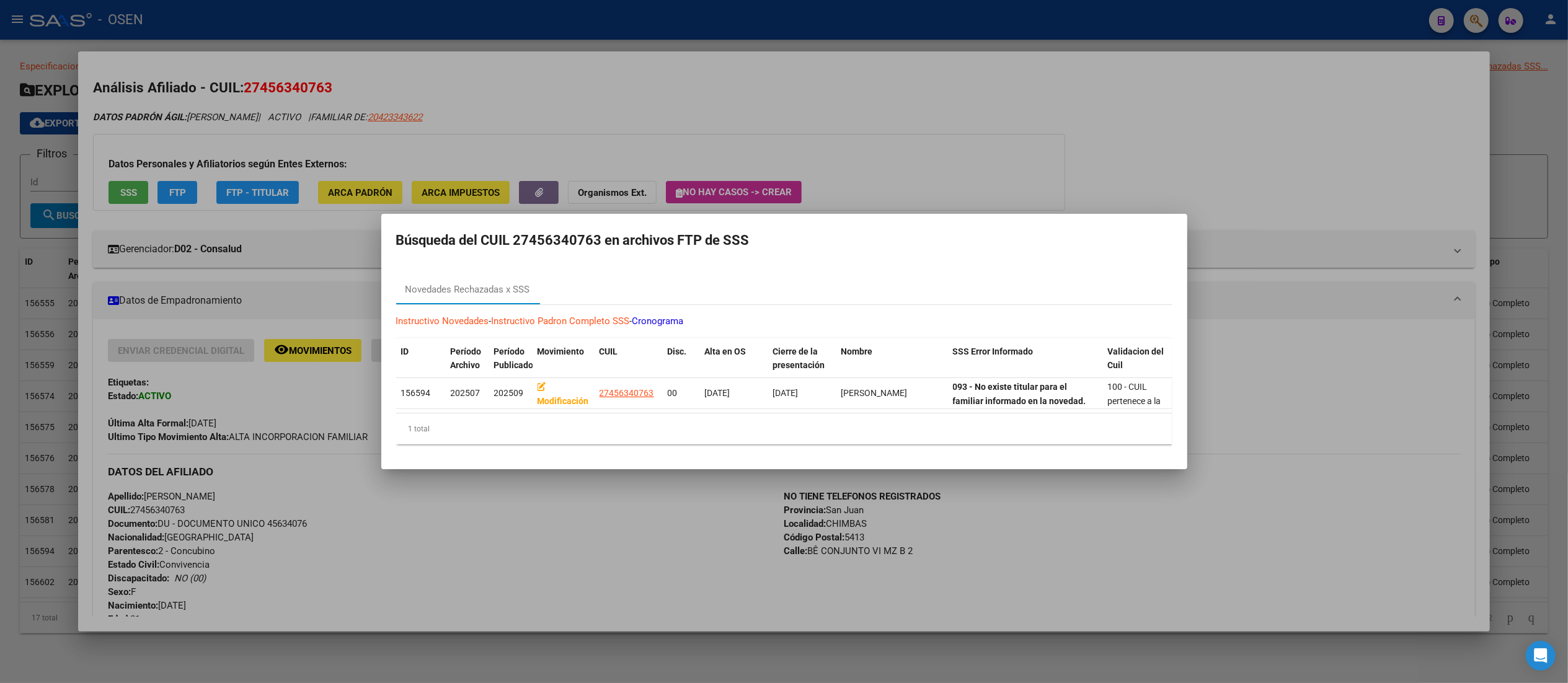
drag, startPoint x: 687, startPoint y: 125, endPoint x: 599, endPoint y: 128, distance: 88.1
click at [687, 125] on div at bounding box center [784, 342] width 1568 height 683
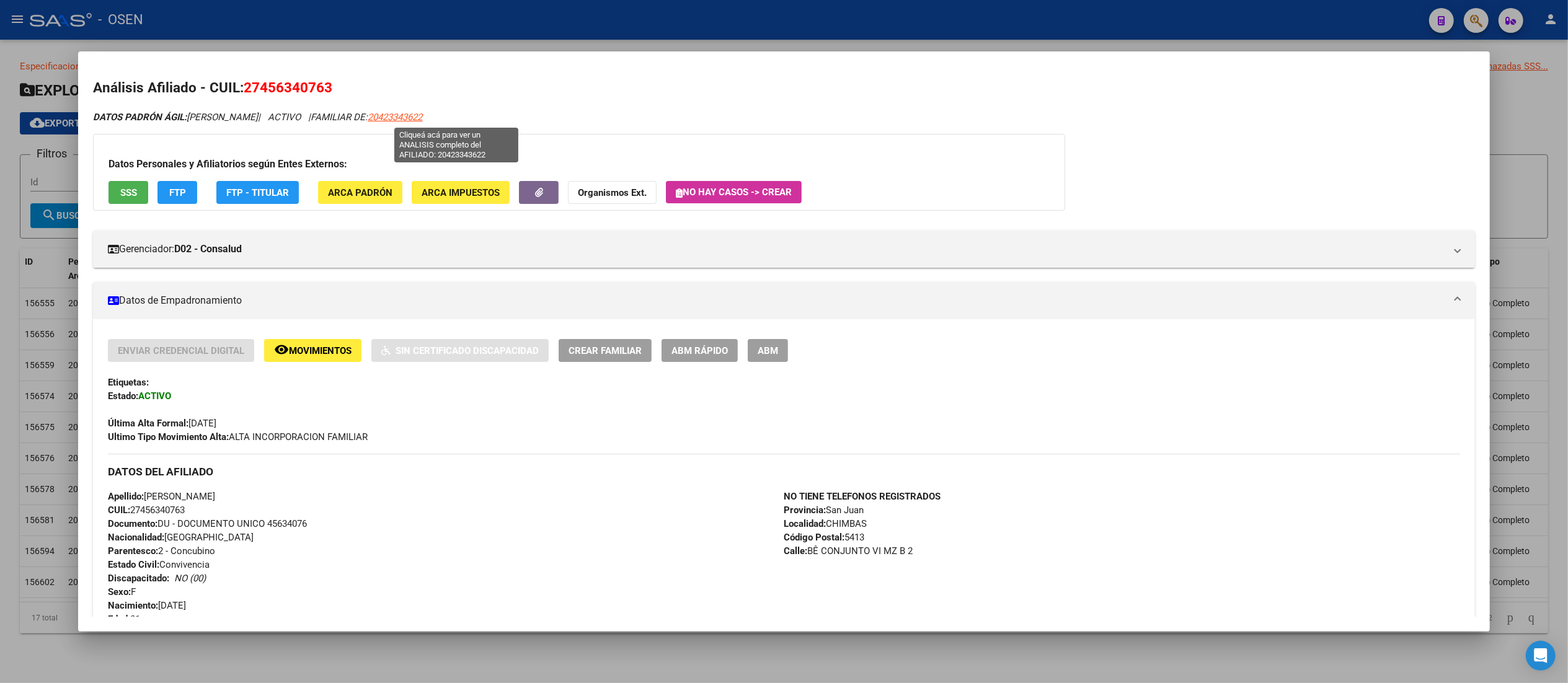
click at [422, 115] on span "20423343622" at bounding box center [395, 117] width 54 height 11
type textarea "20423343622"
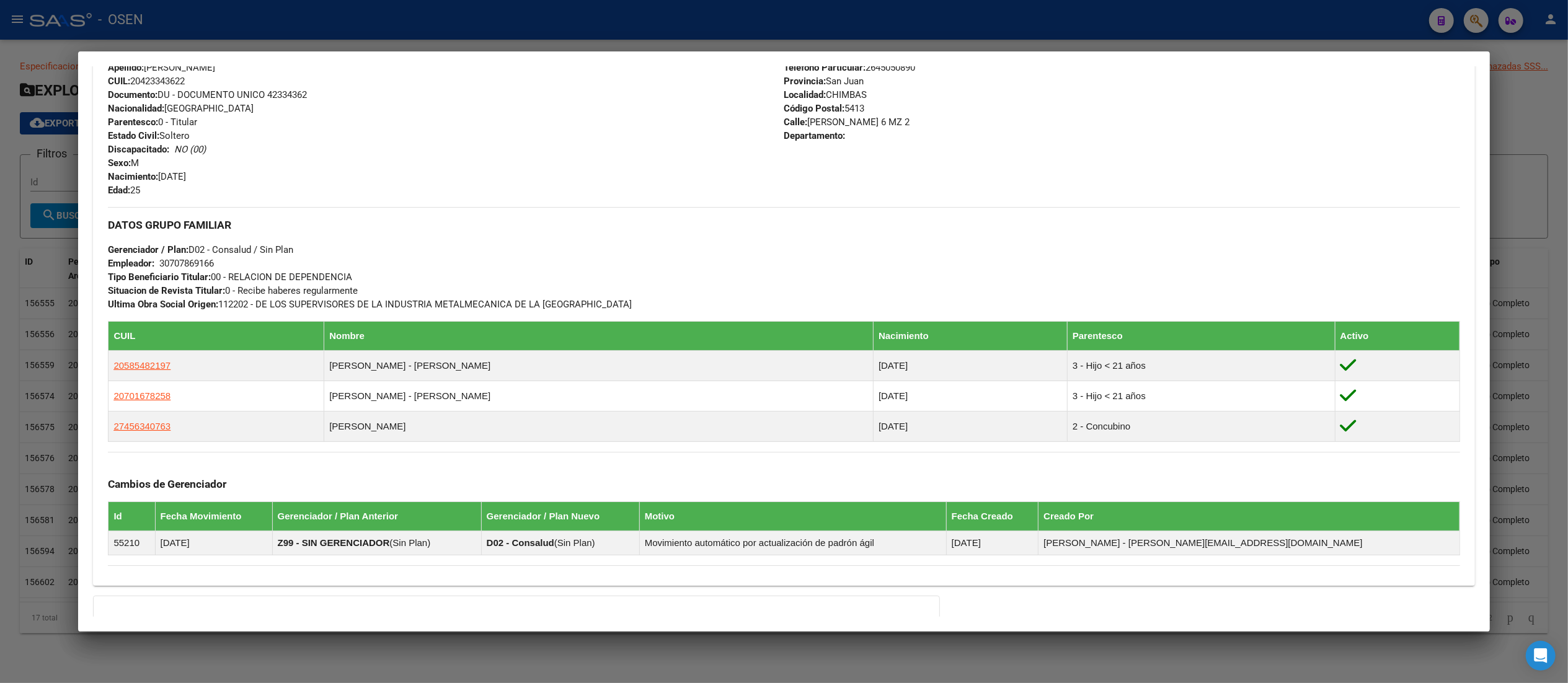
scroll to position [572, 0]
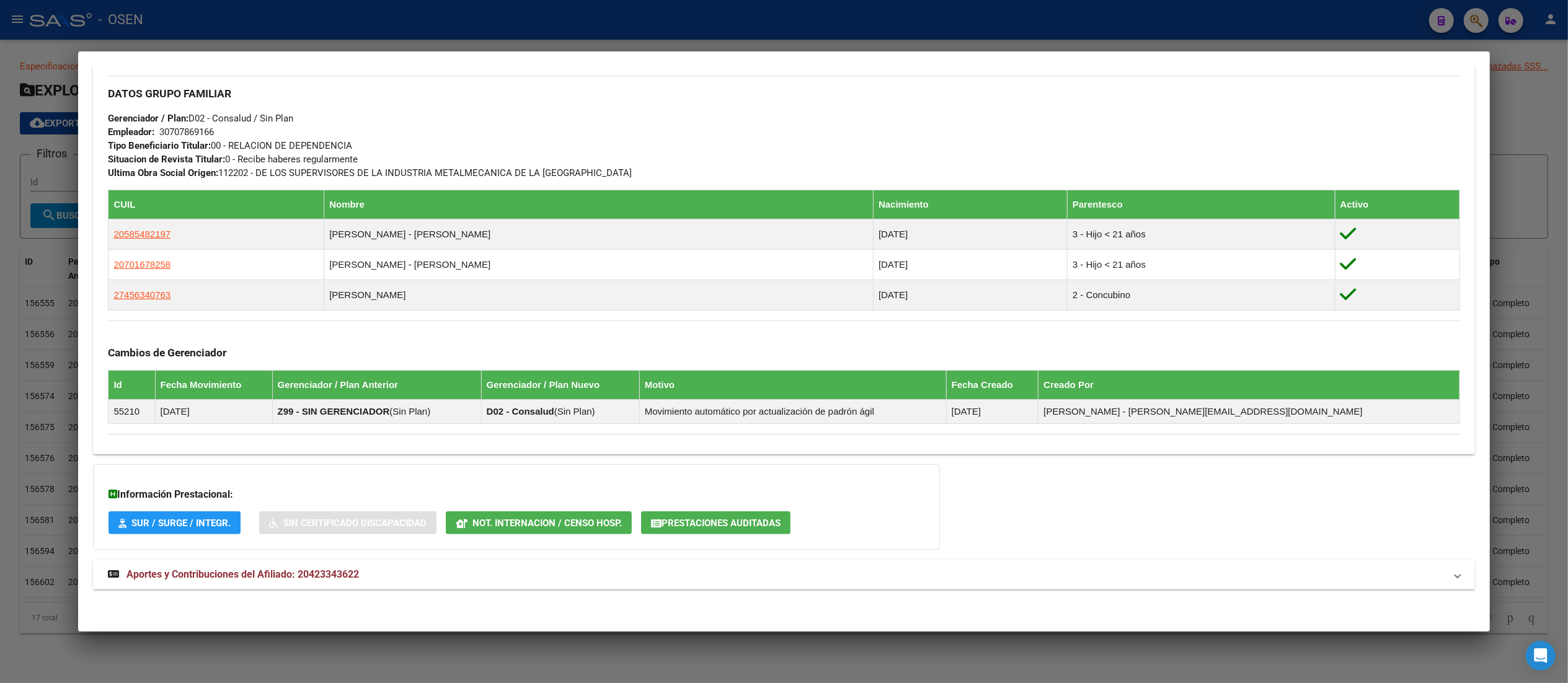
click at [531, 575] on mat-panel-title "Aportes y Contribuciones del Afiliado: 20423343622" at bounding box center [776, 574] width 1337 height 15
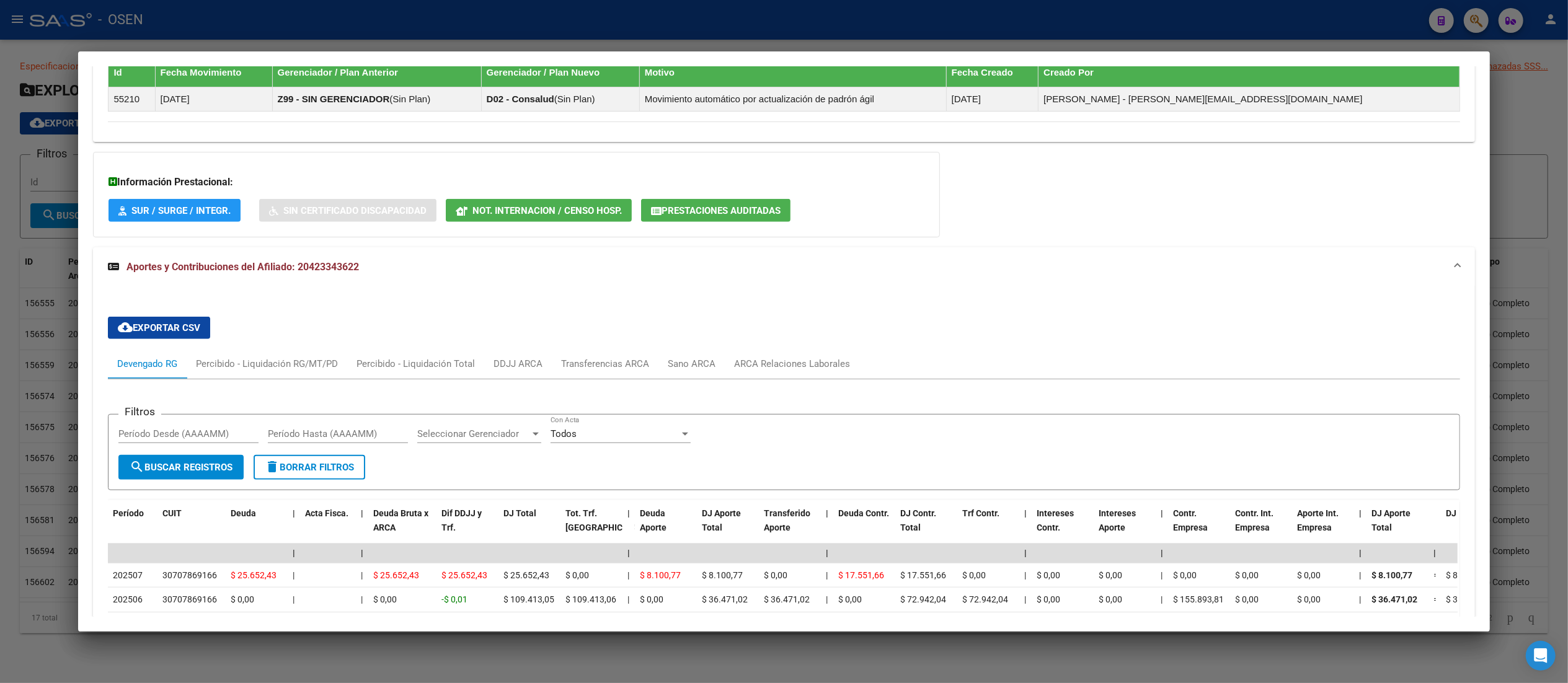
scroll to position [0, 0]
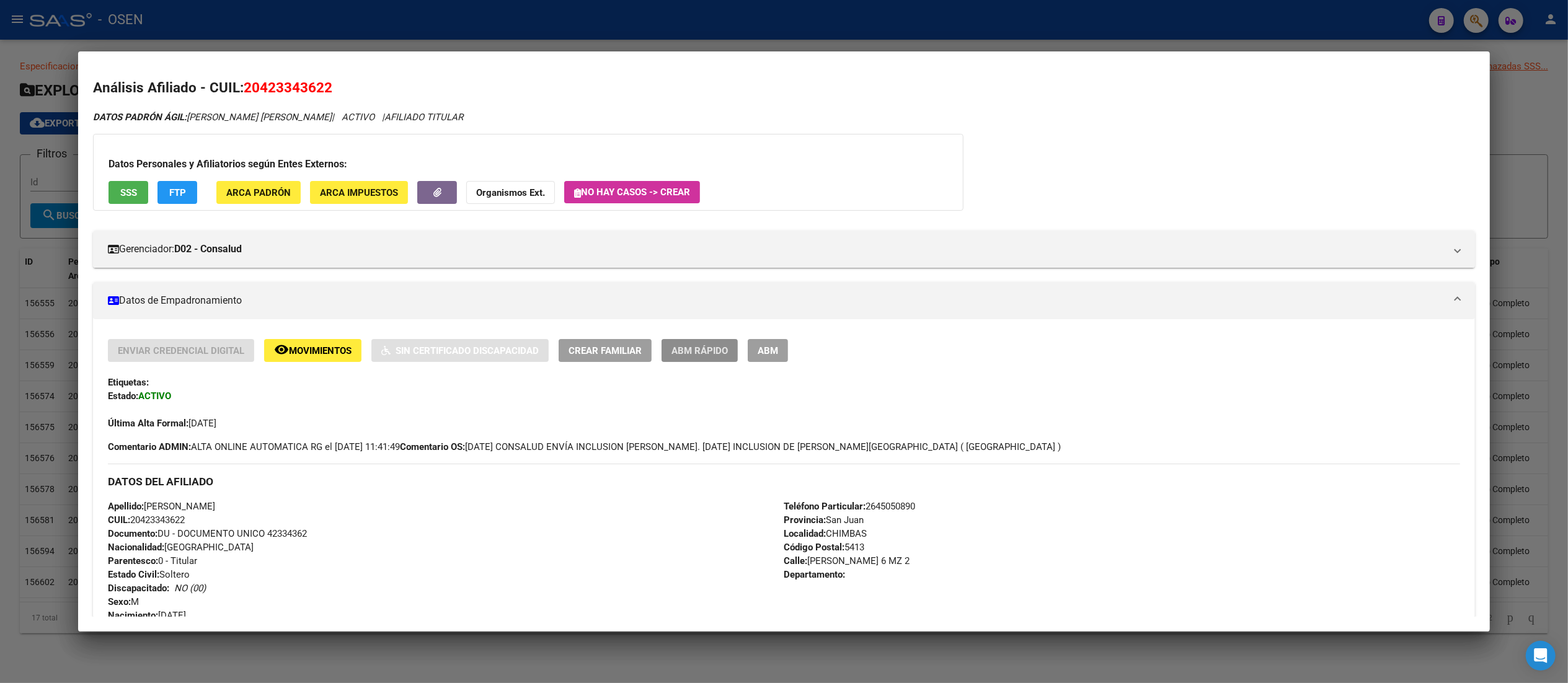
click at [700, 349] on span "ABM Rápido" at bounding box center [699, 351] width 56 height 11
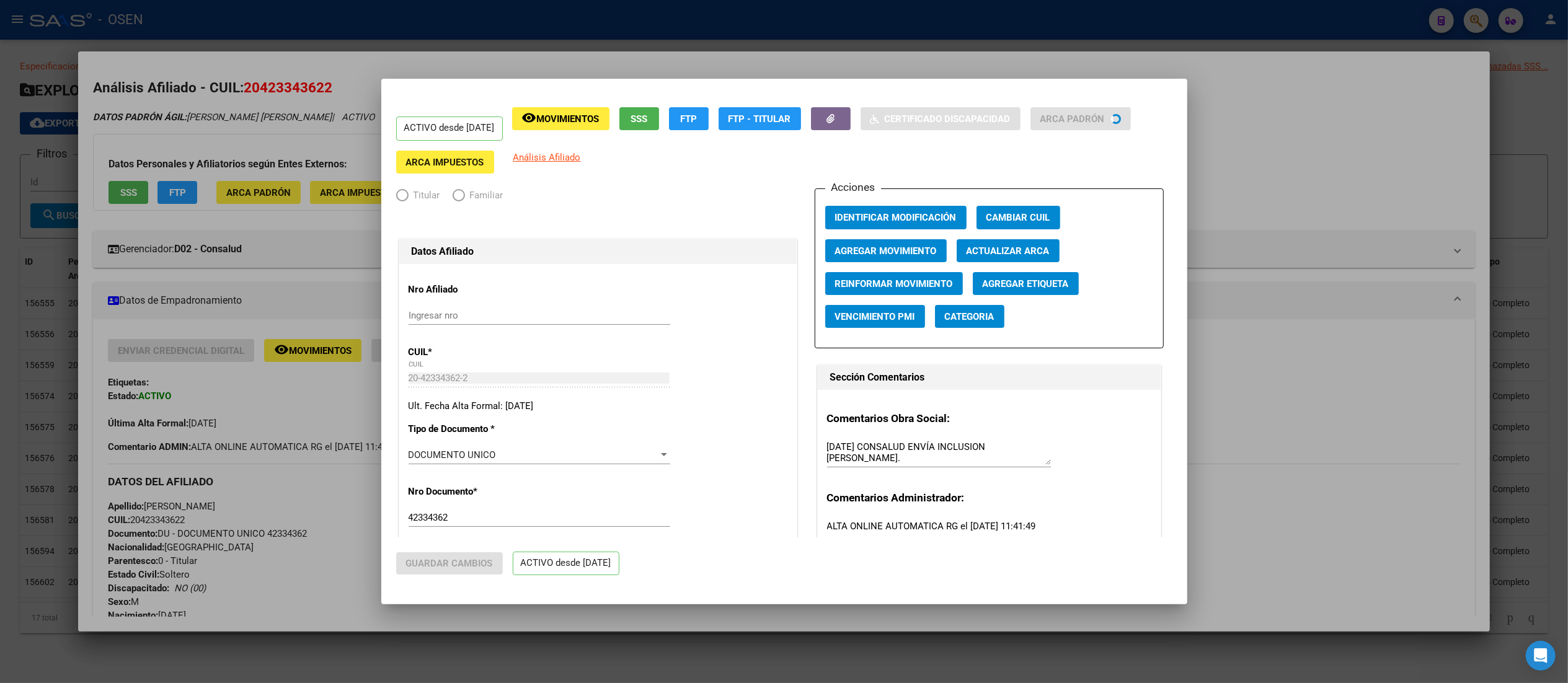
radio input "true"
type input "30-70786916-6"
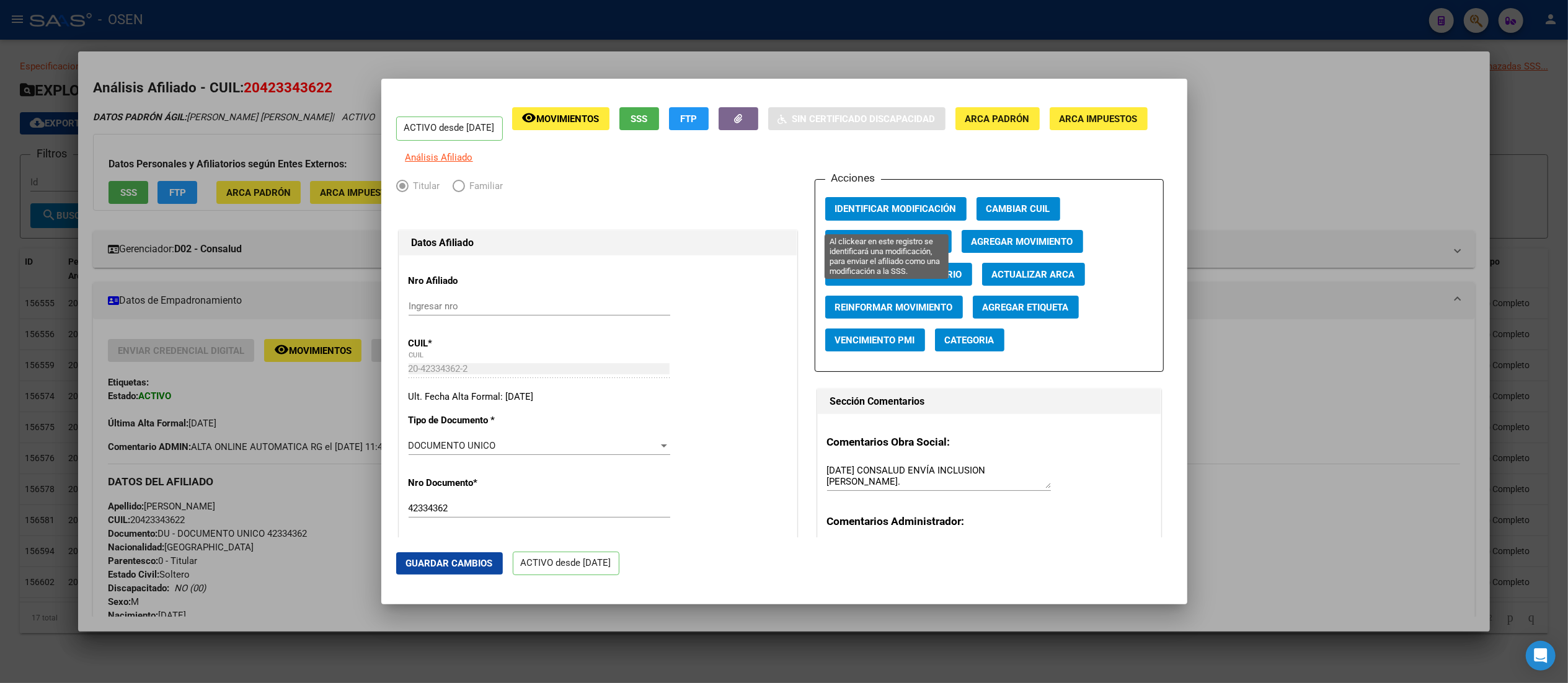
click at [791, 214] on span "Identificar Modificación" at bounding box center [895, 208] width 121 height 11
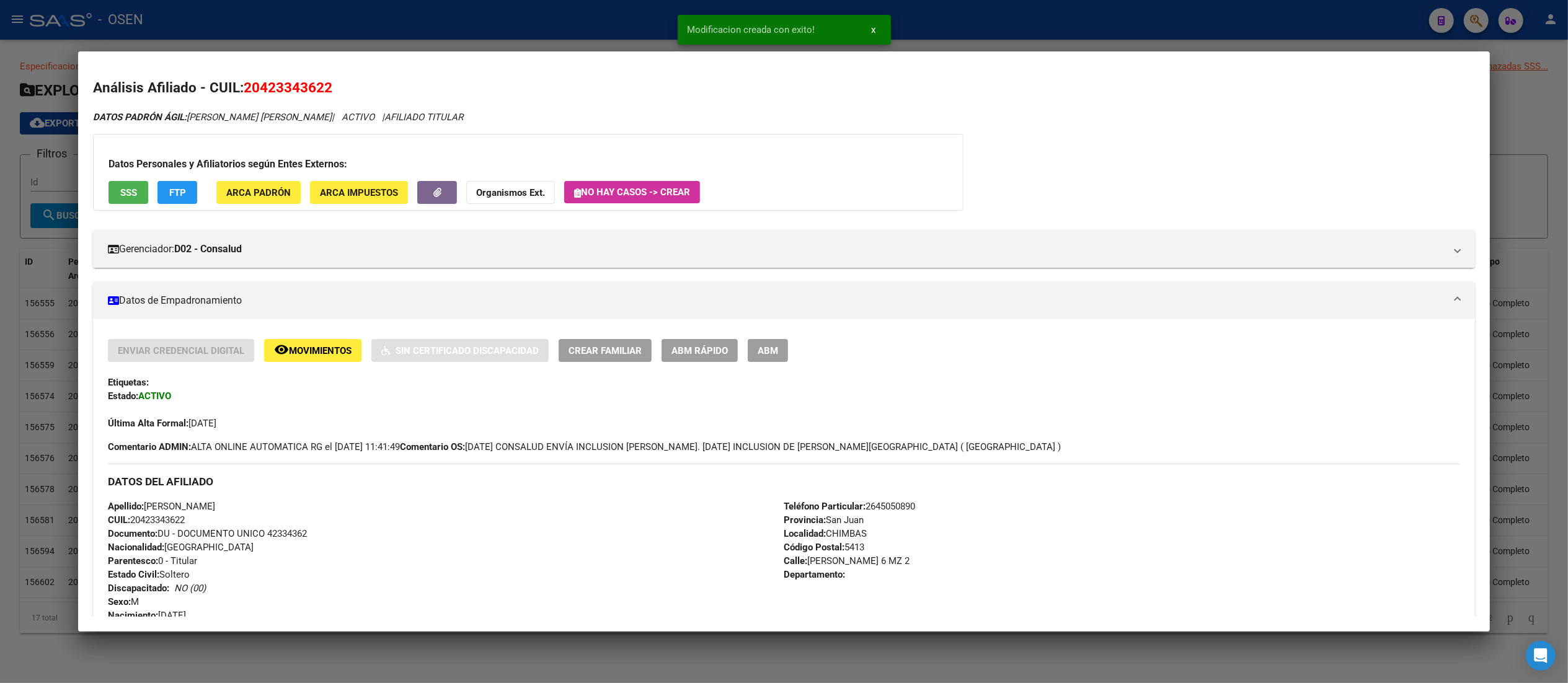
click at [295, 346] on span "Movimientos" at bounding box center [321, 351] width 63 height 11
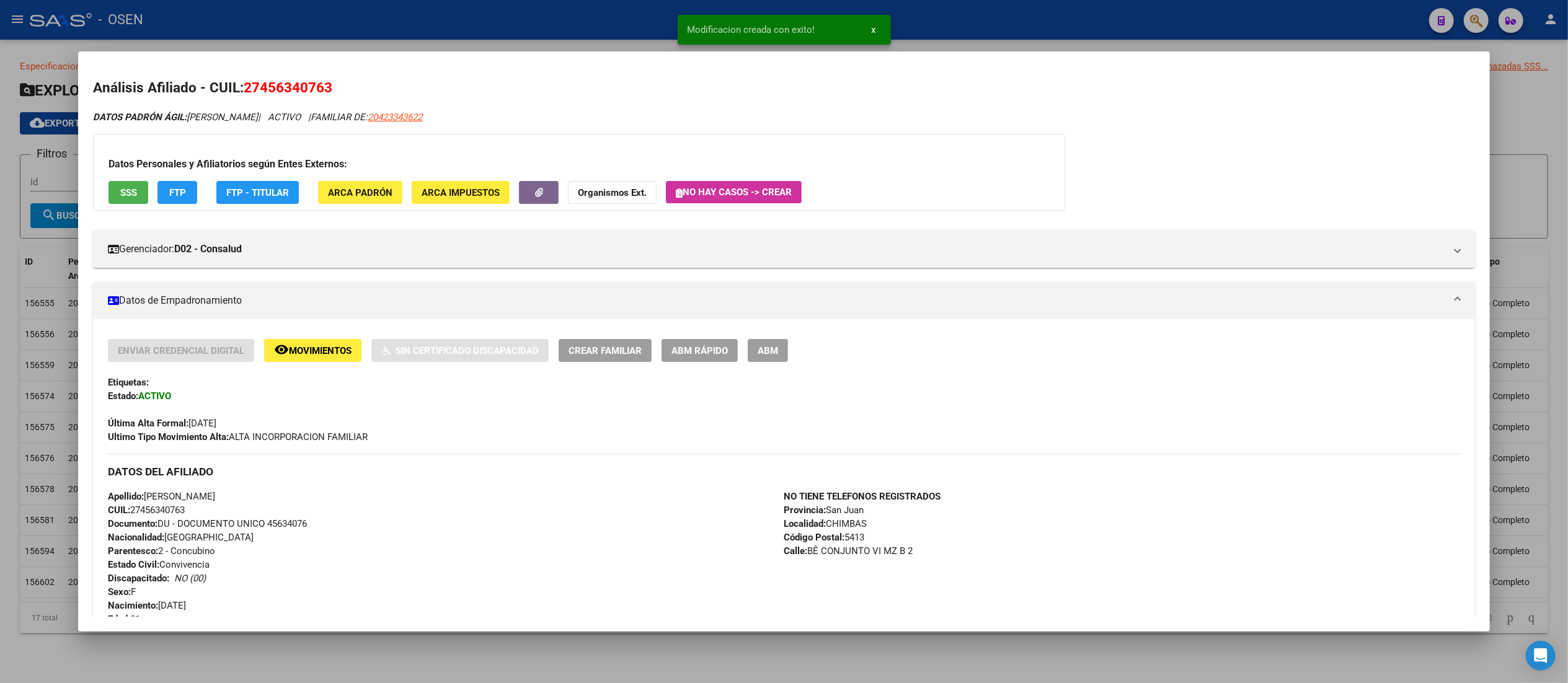
click at [695, 352] on span "ABM Rápido" at bounding box center [699, 351] width 56 height 11
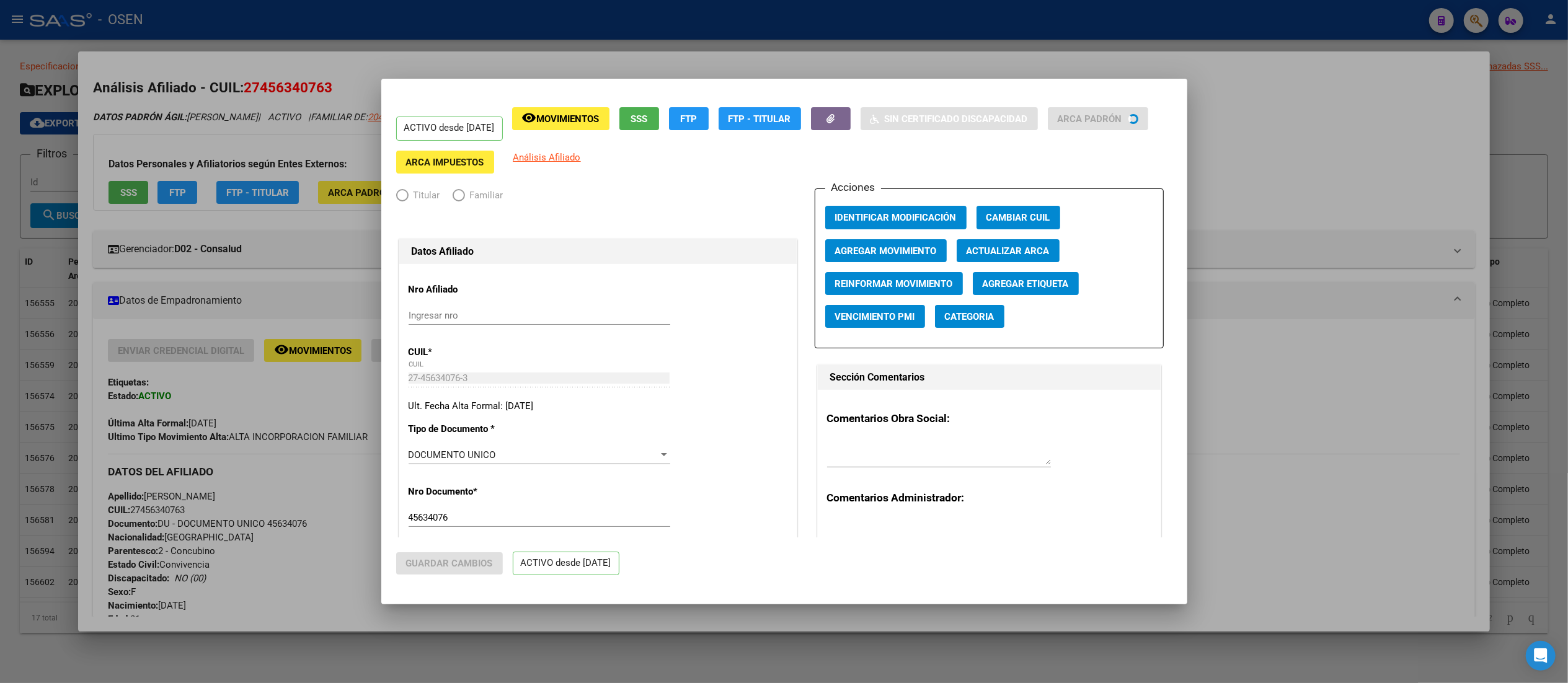
radio input "true"
type input "30-70786916-6"
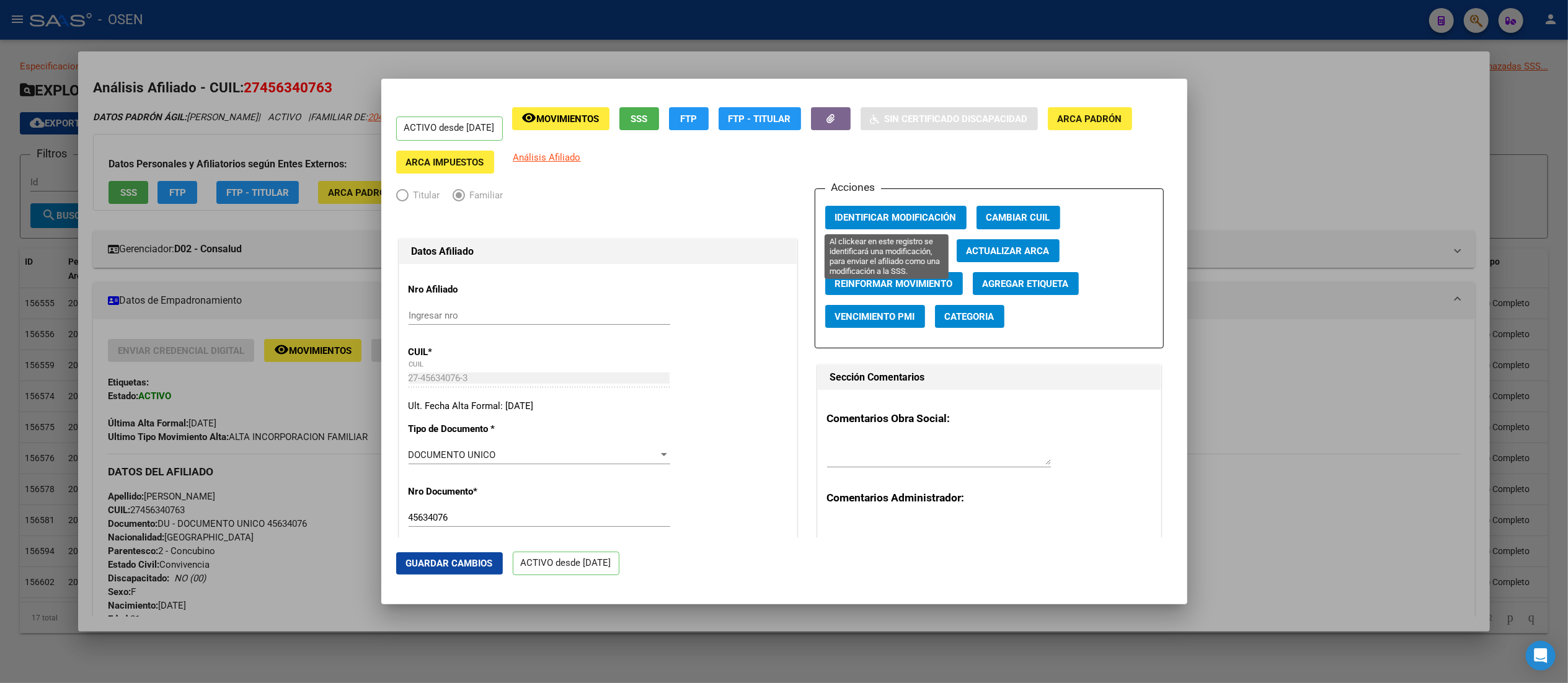
click at [791, 214] on span "Identificar Modificación" at bounding box center [895, 218] width 121 height 11
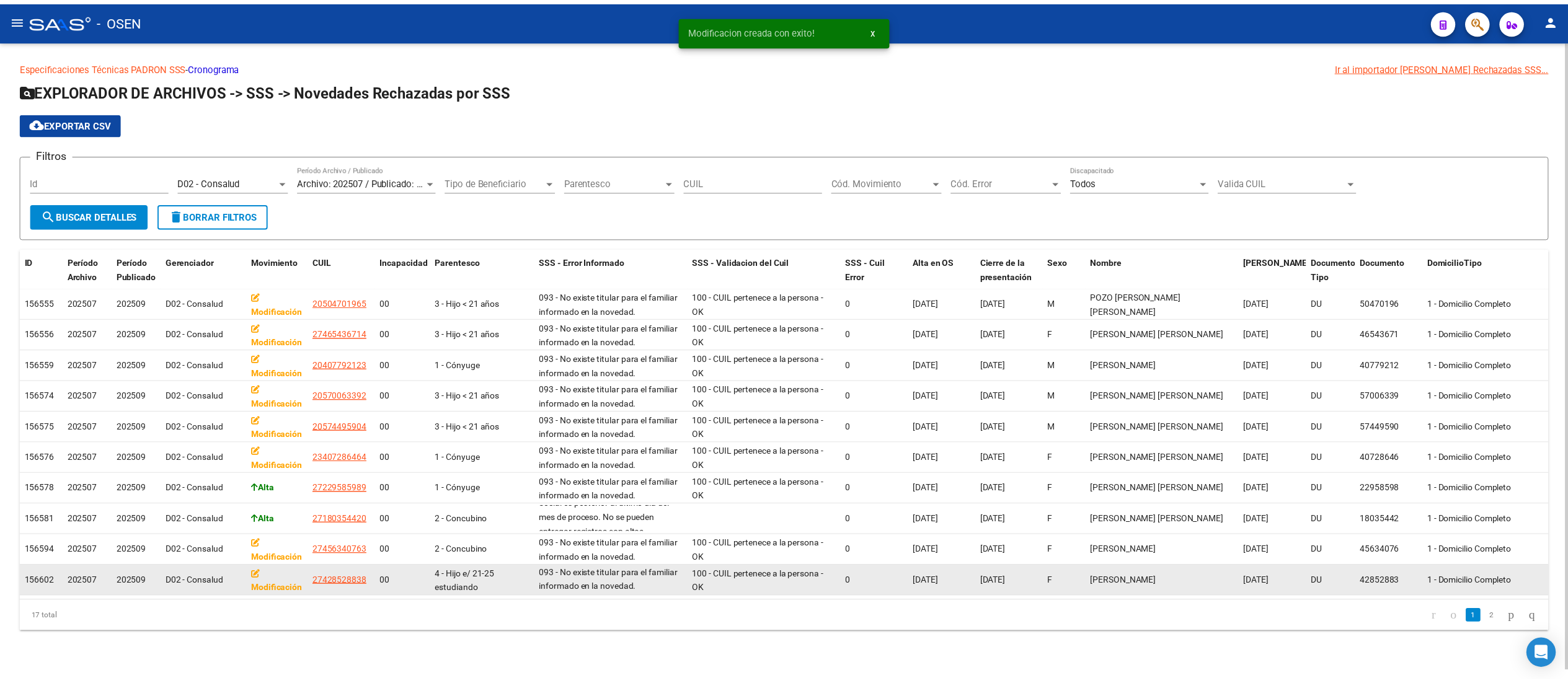
scroll to position [43, 0]
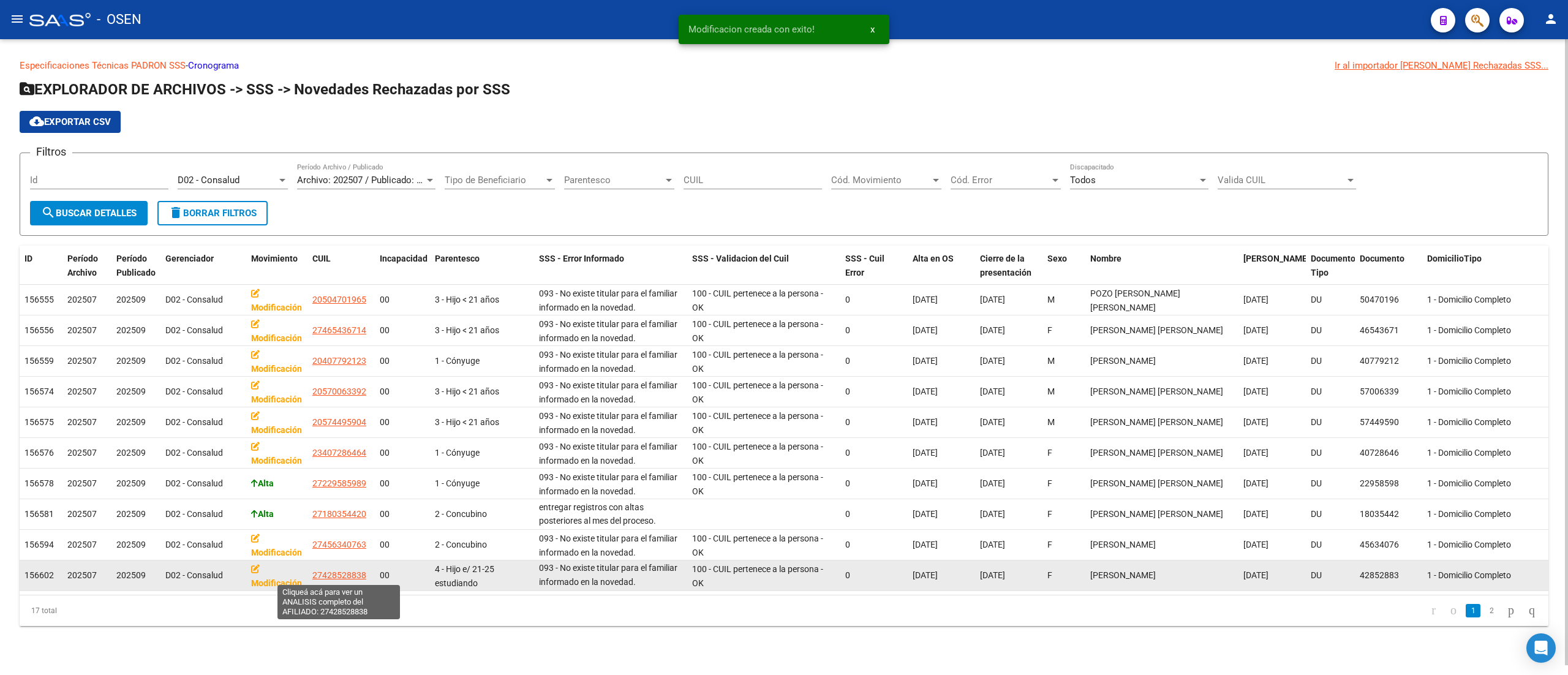
click at [348, 571] on span "27428528838" at bounding box center [339, 575] width 54 height 10
type textarea "27428528838"
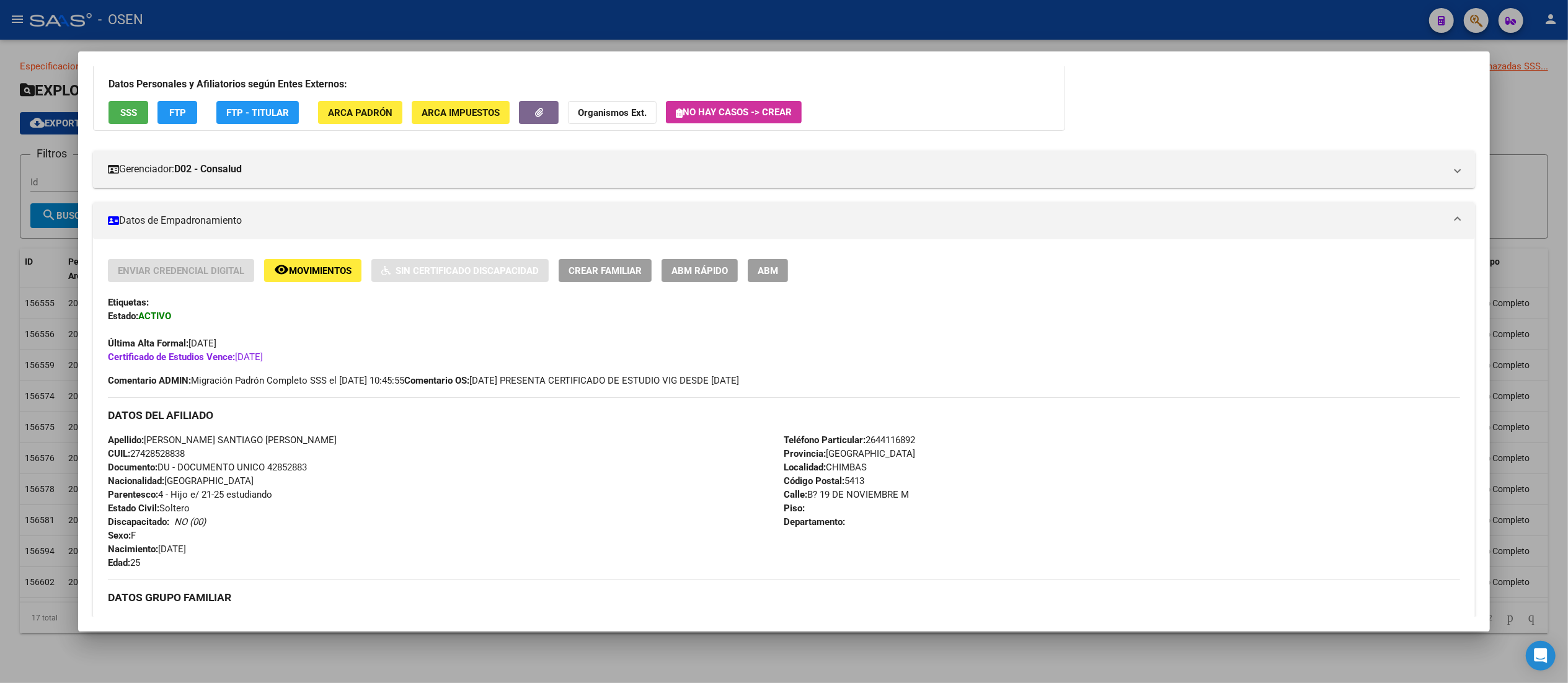
scroll to position [0, 0]
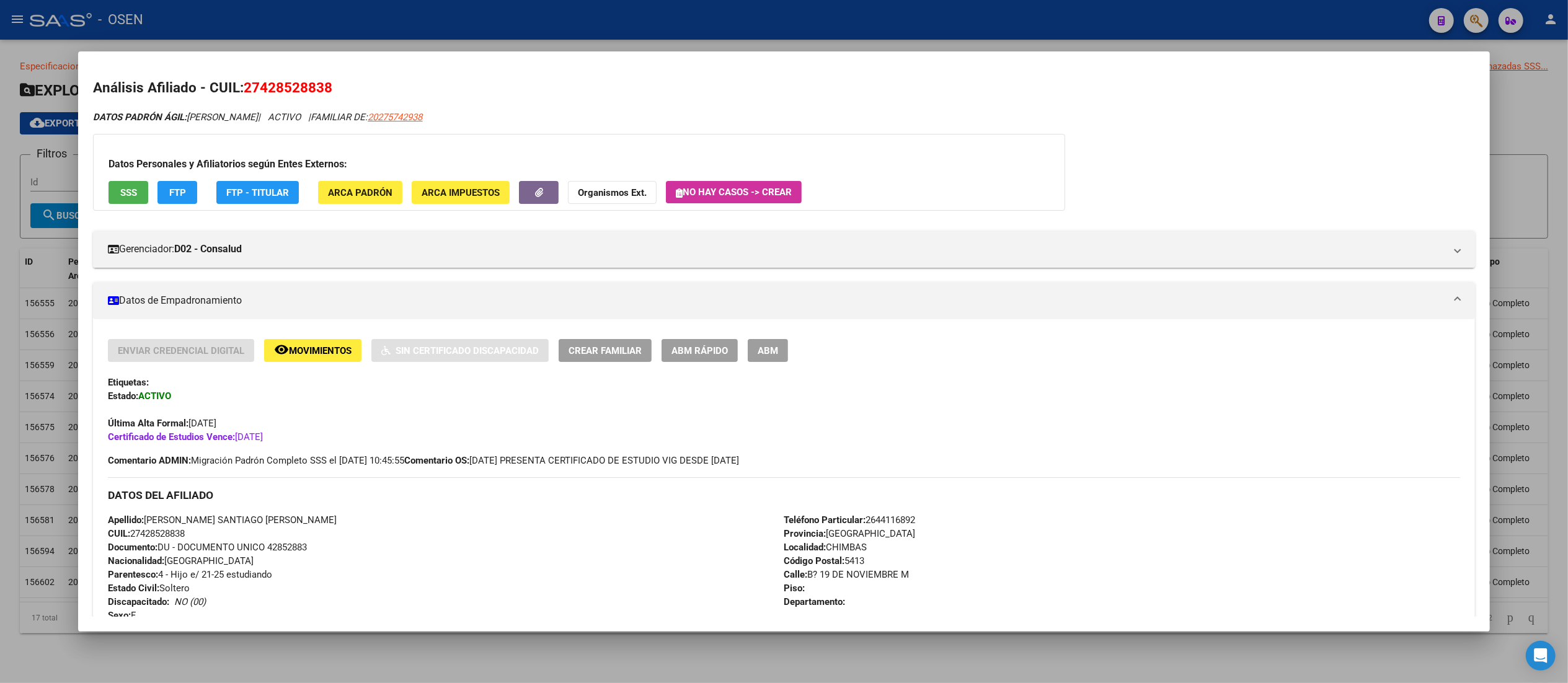
click at [172, 188] on span "FTP" at bounding box center [178, 193] width 17 height 11
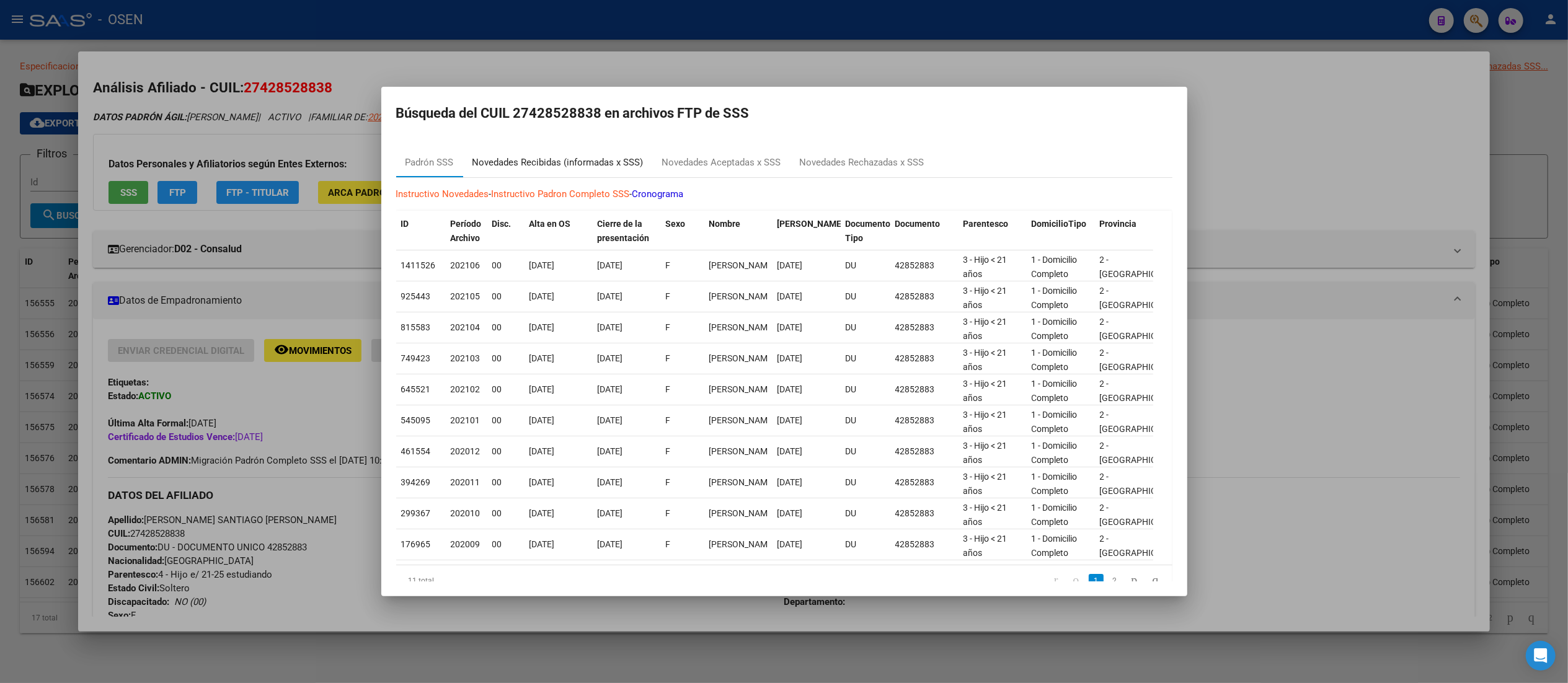
click at [598, 166] on div "Novedades Recibidas (informadas x SSS)" at bounding box center [558, 163] width 171 height 14
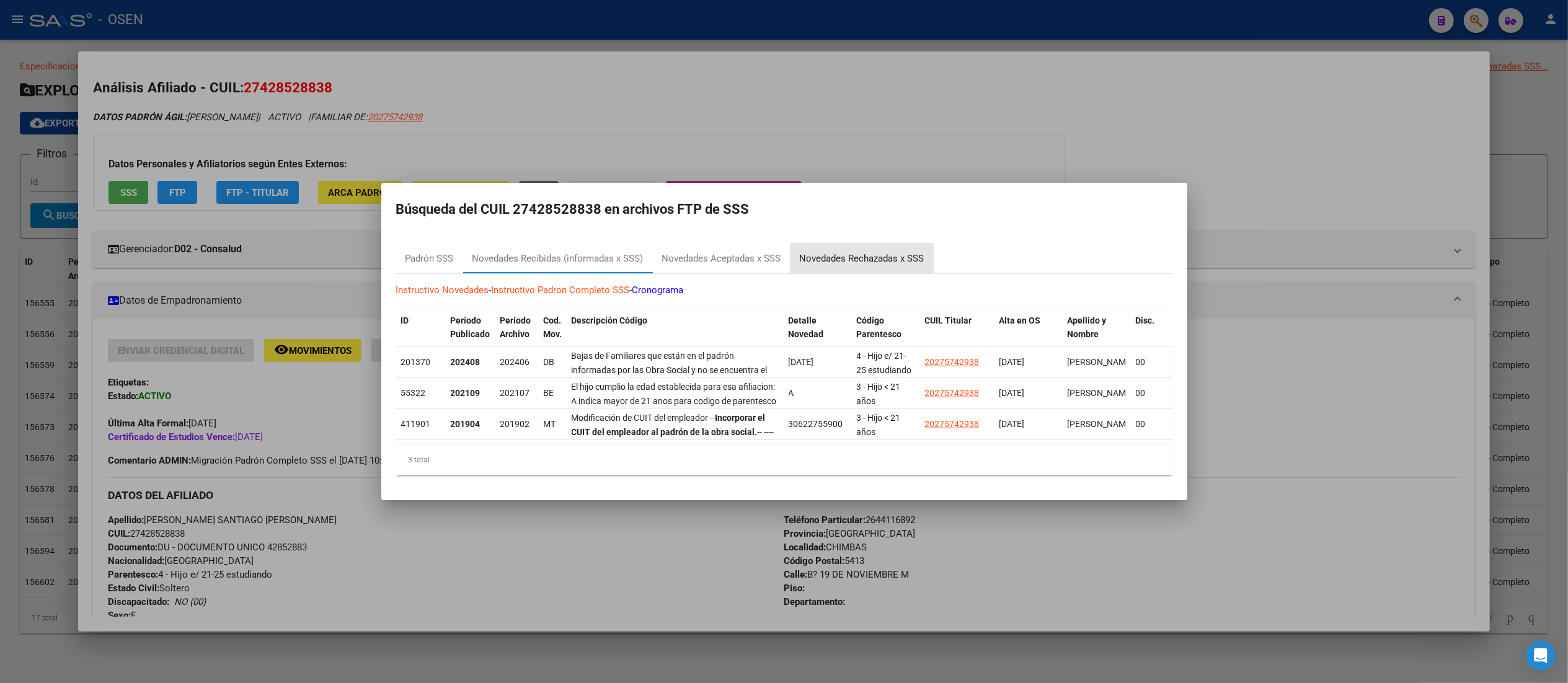
click at [791, 252] on div "Novedades Rechazadas x SSS" at bounding box center [862, 259] width 125 height 14
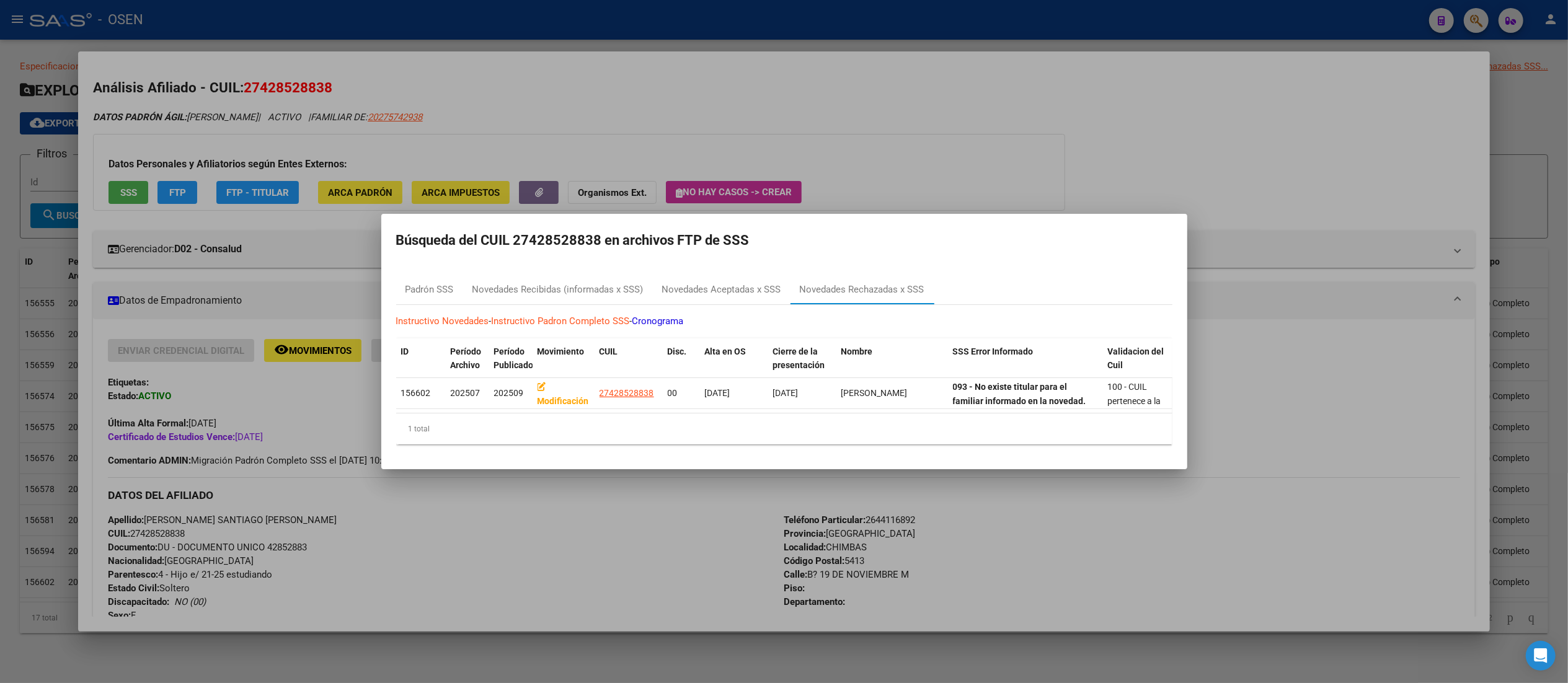
click at [791, 136] on div at bounding box center [784, 342] width 1568 height 683
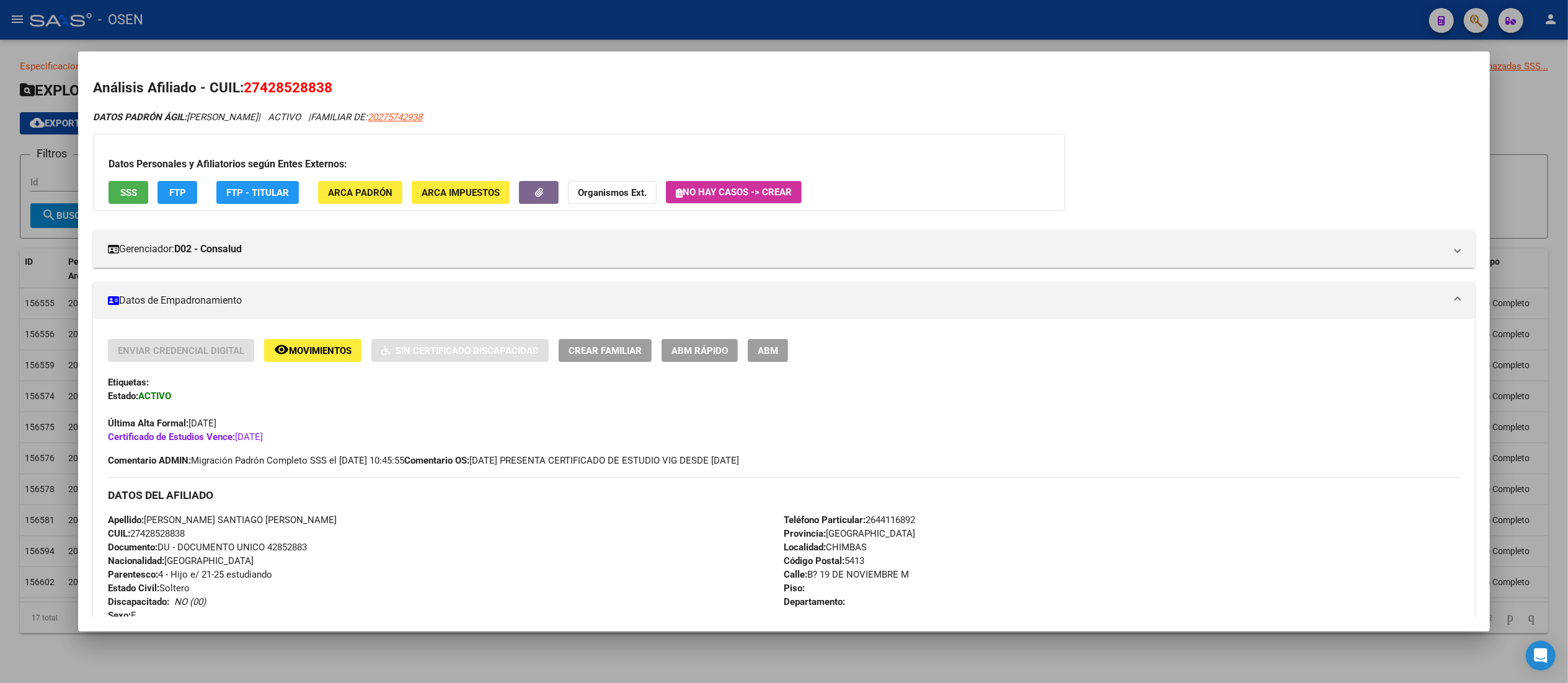
click at [671, 355] on span "ABM Rápido" at bounding box center [699, 351] width 56 height 11
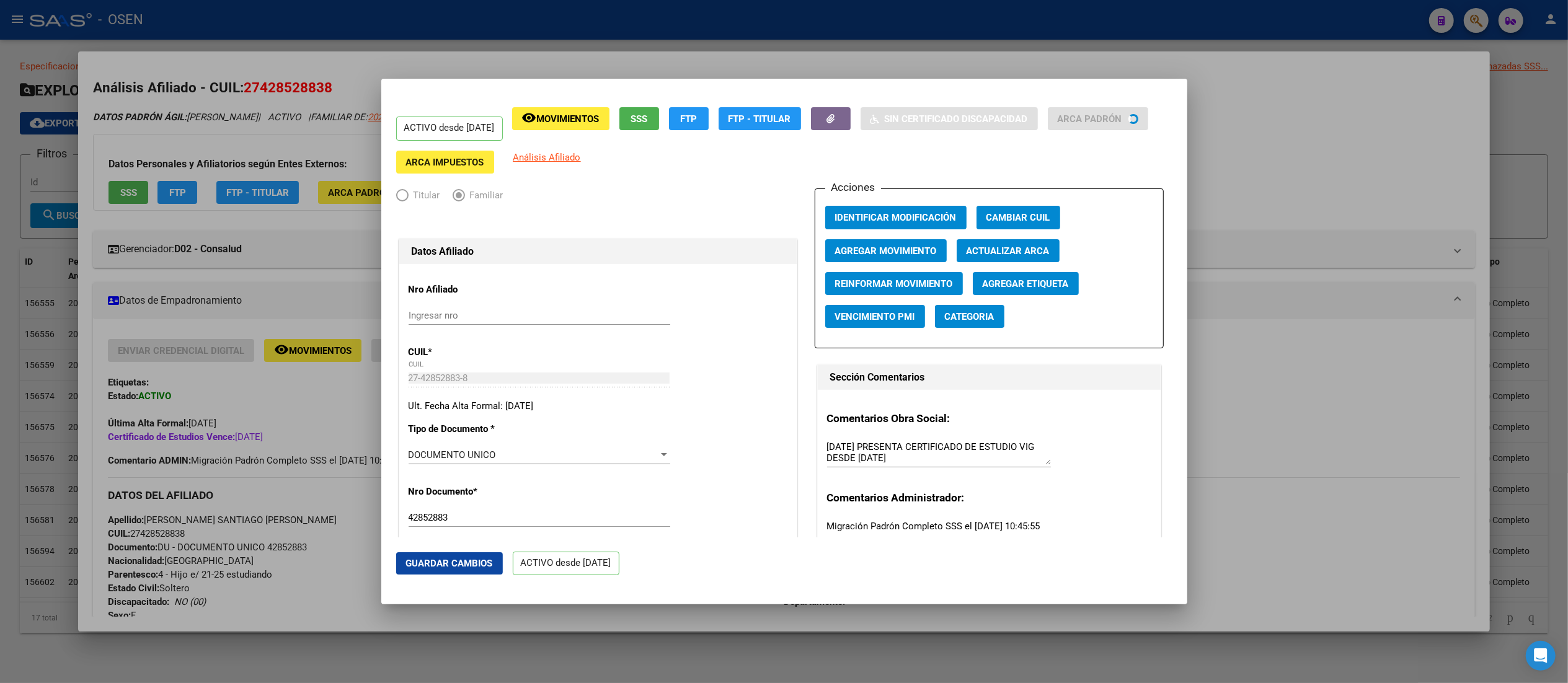
radio input "true"
type input "30-70998473-6"
click at [791, 212] on span "Identificar Modificación" at bounding box center [895, 218] width 121 height 11
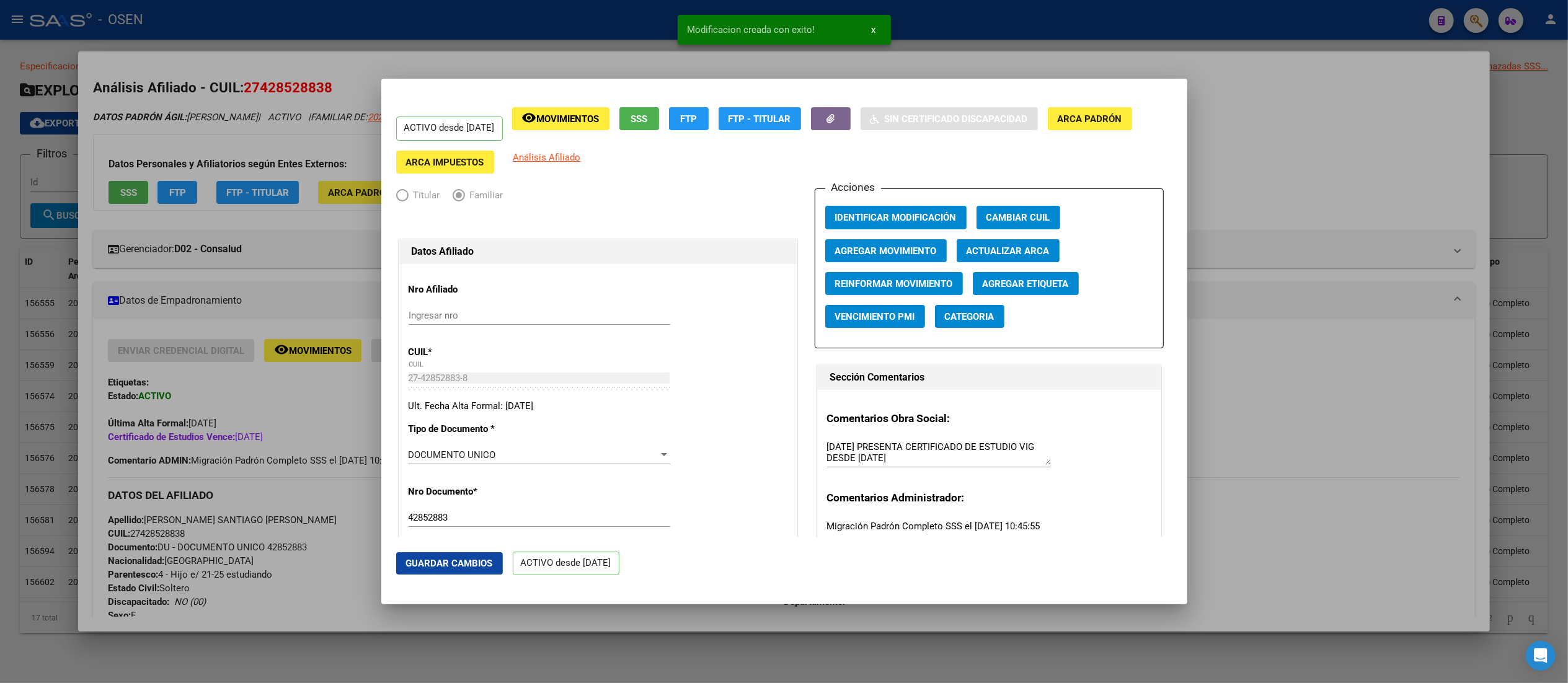
click at [604, 28] on div at bounding box center [784, 342] width 1568 height 683
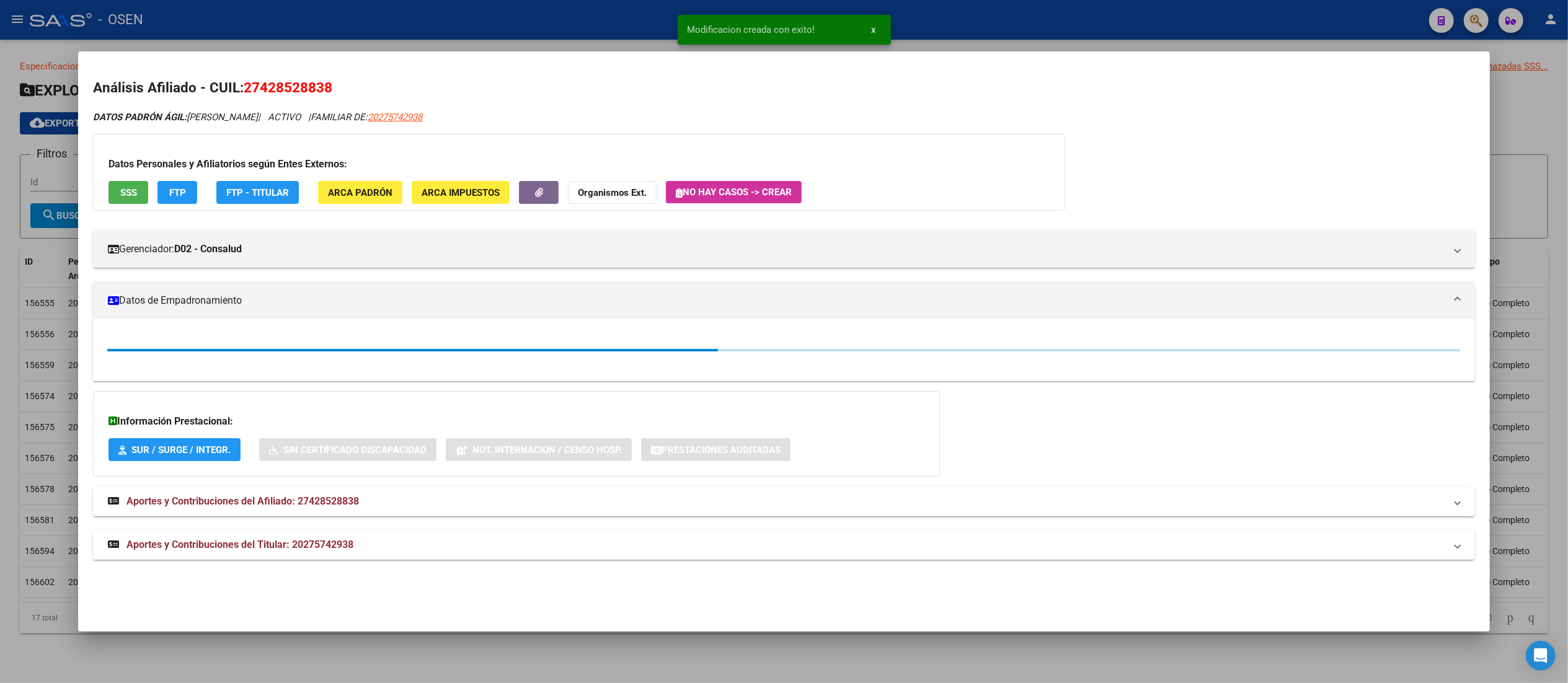
click at [595, 16] on div at bounding box center [784, 342] width 1568 height 683
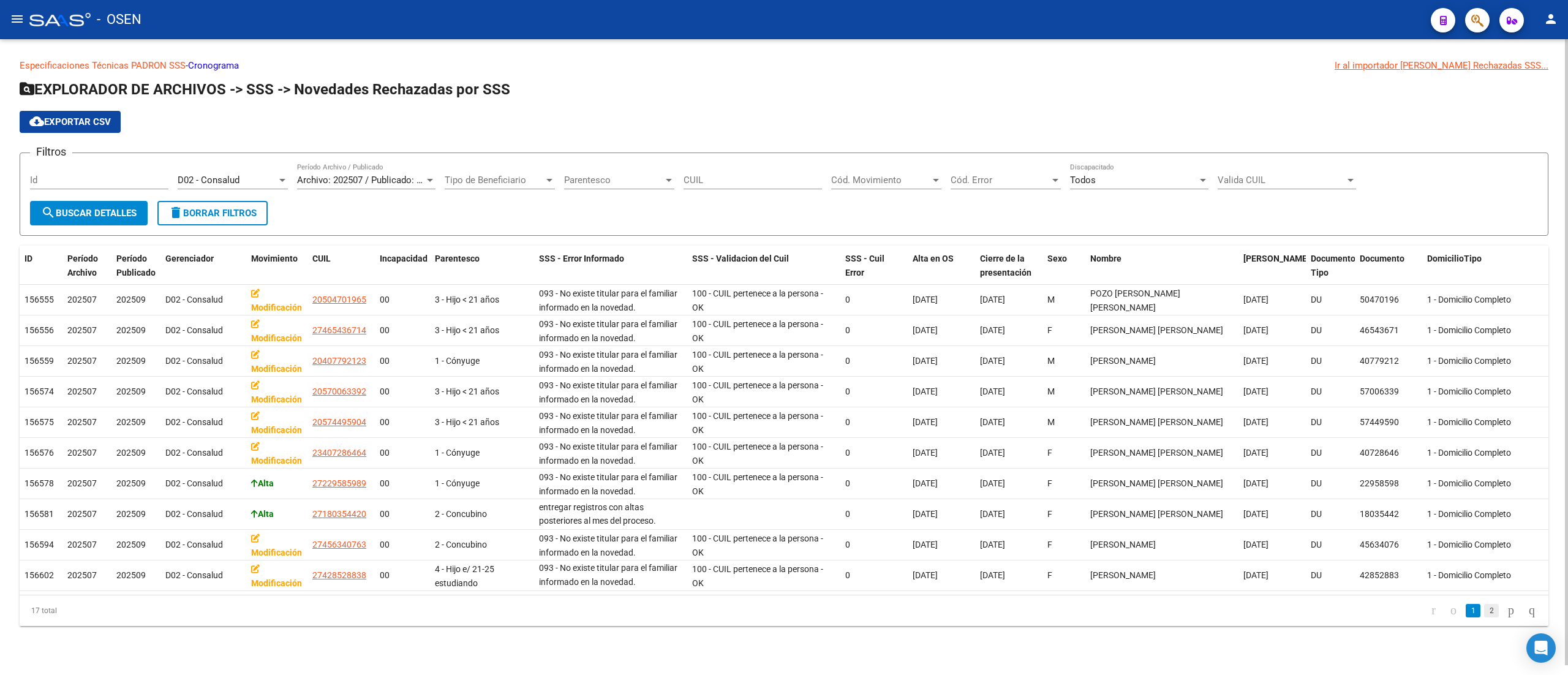
click at [781, 617] on link "2" at bounding box center [1491, 610] width 15 height 14
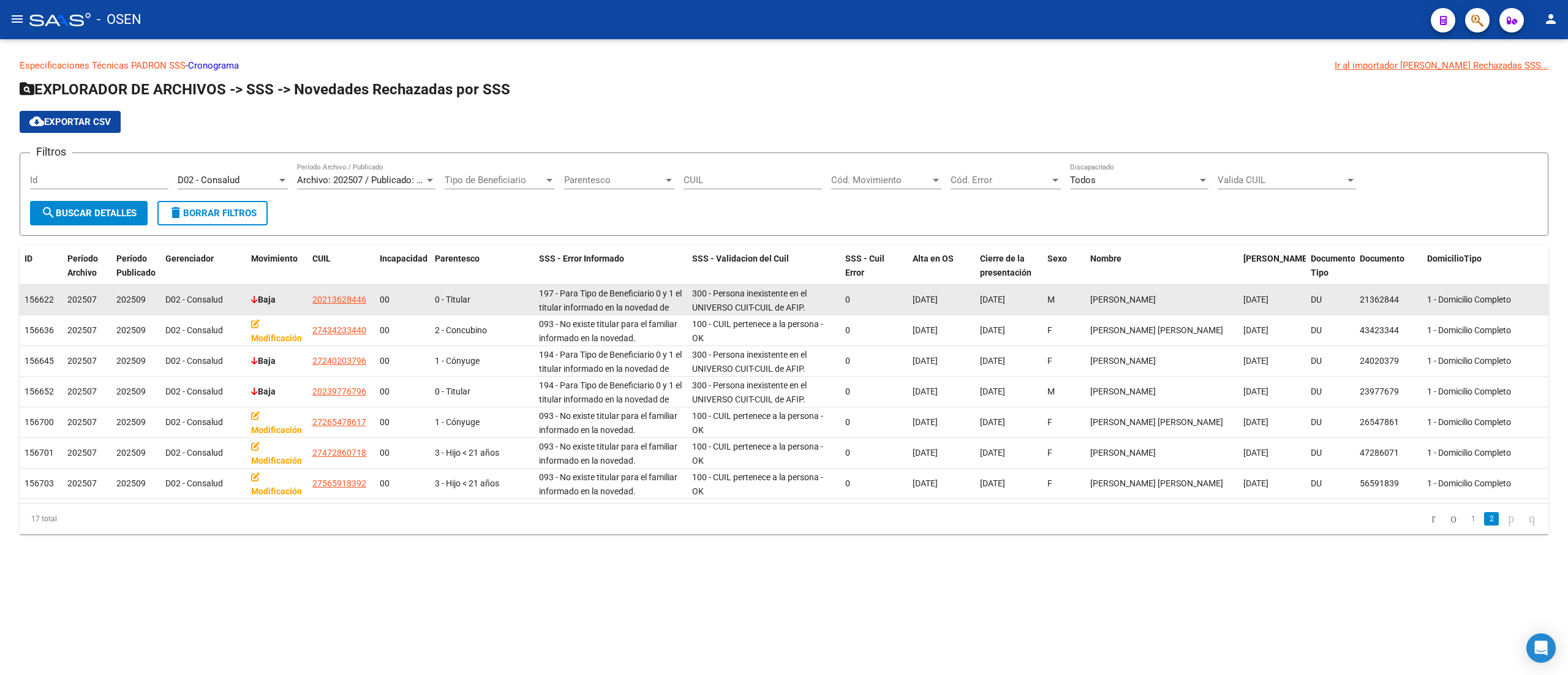
click at [335, 291] on datatable-body-cell "20213628446" at bounding box center [341, 300] width 67 height 30
click at [341, 304] on span "20213628446" at bounding box center [339, 299] width 54 height 10
type textarea "20213628446"
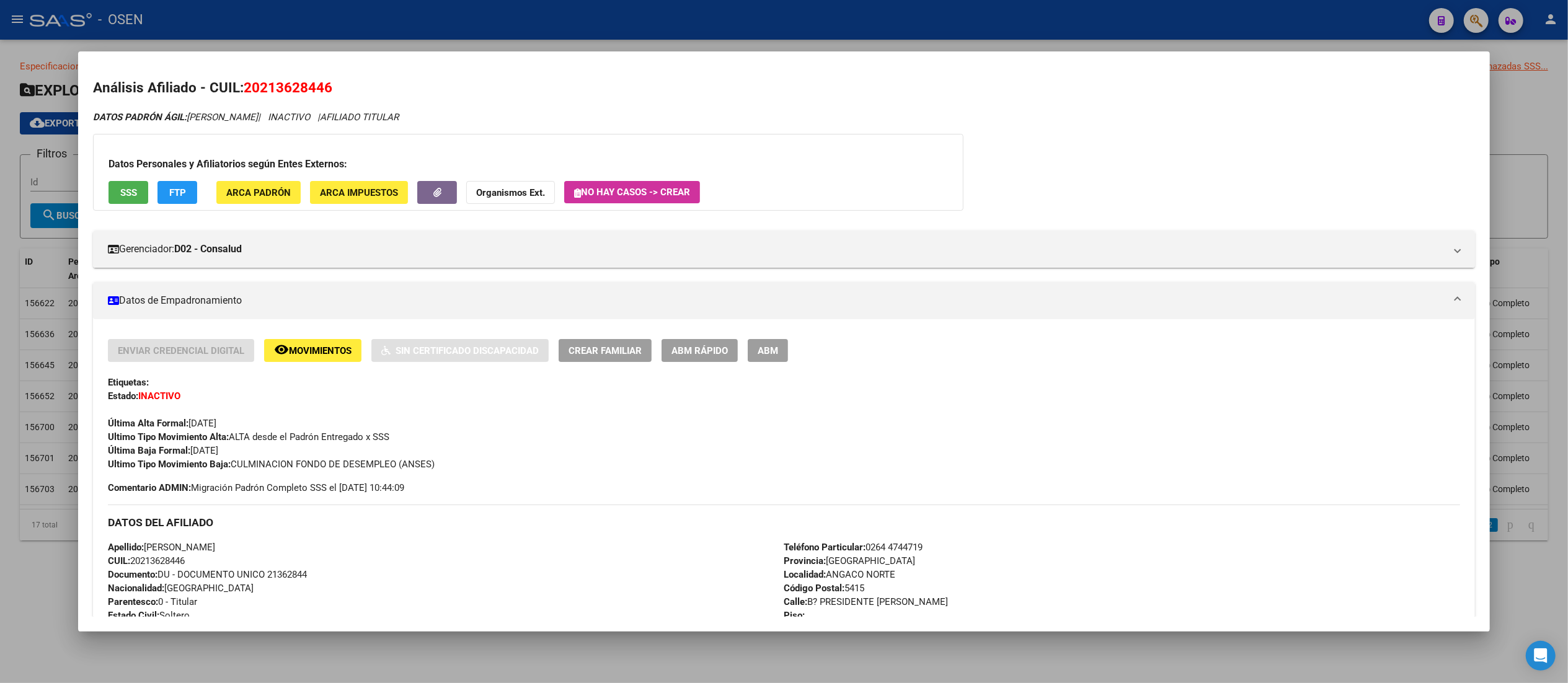
click at [174, 195] on span "FTP" at bounding box center [178, 193] width 17 height 11
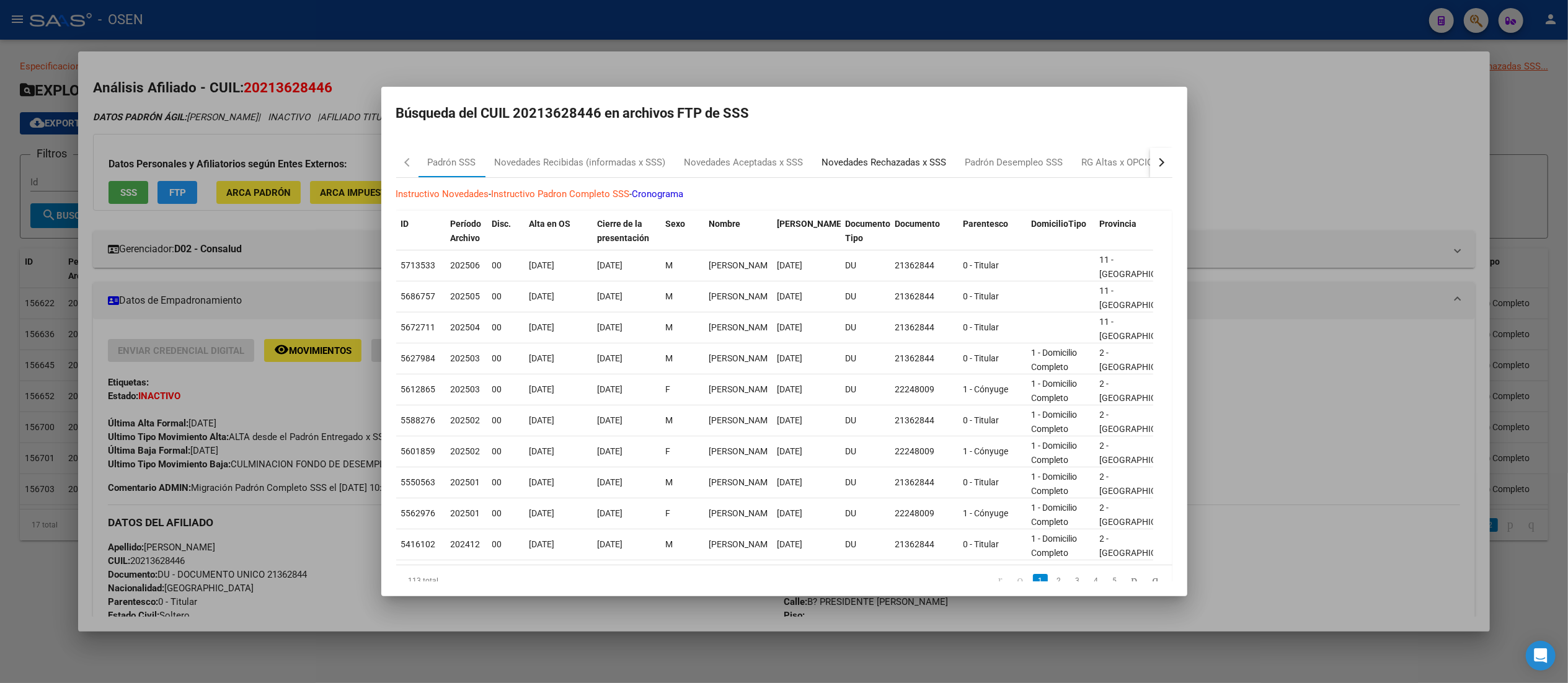
click at [791, 172] on div "Novedades Rechazadas x SSS" at bounding box center [884, 162] width 143 height 29
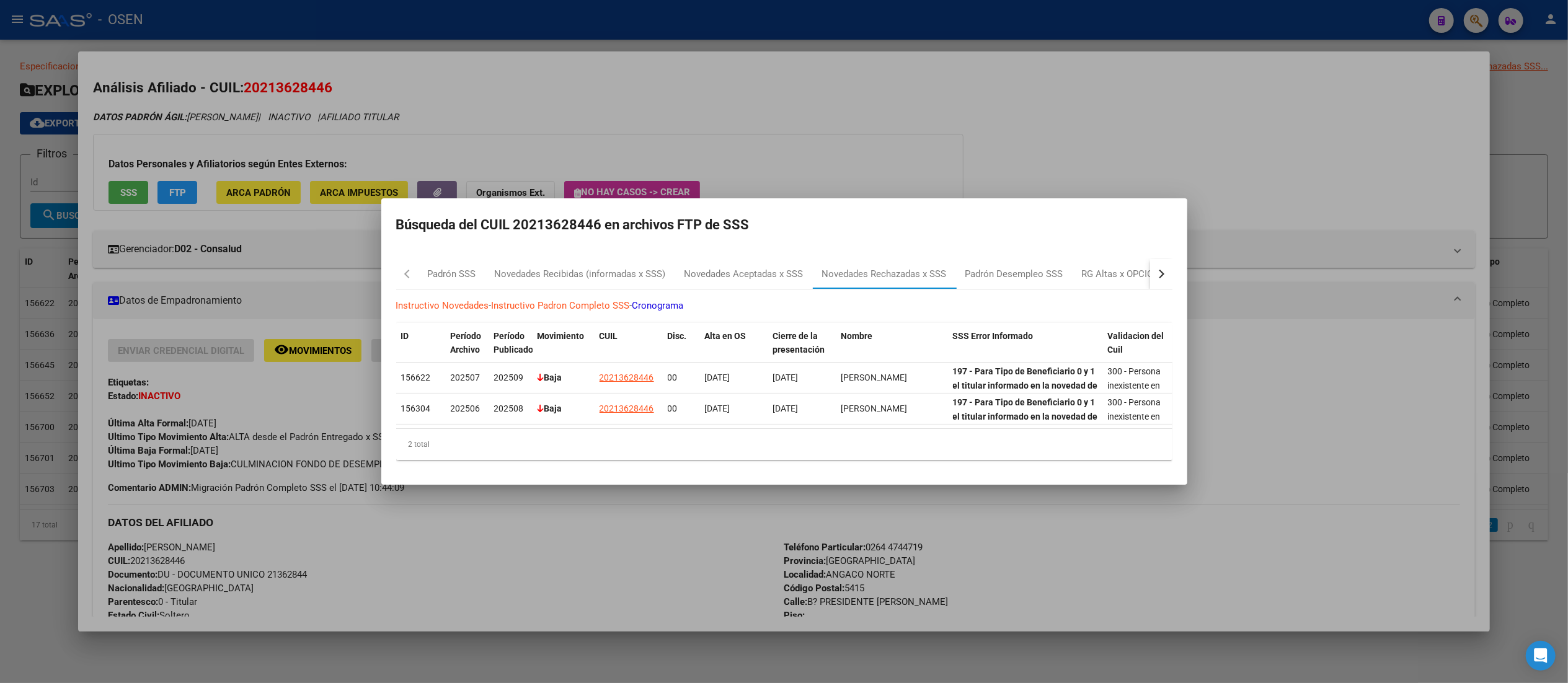
click at [791, 132] on div at bounding box center [784, 342] width 1568 height 683
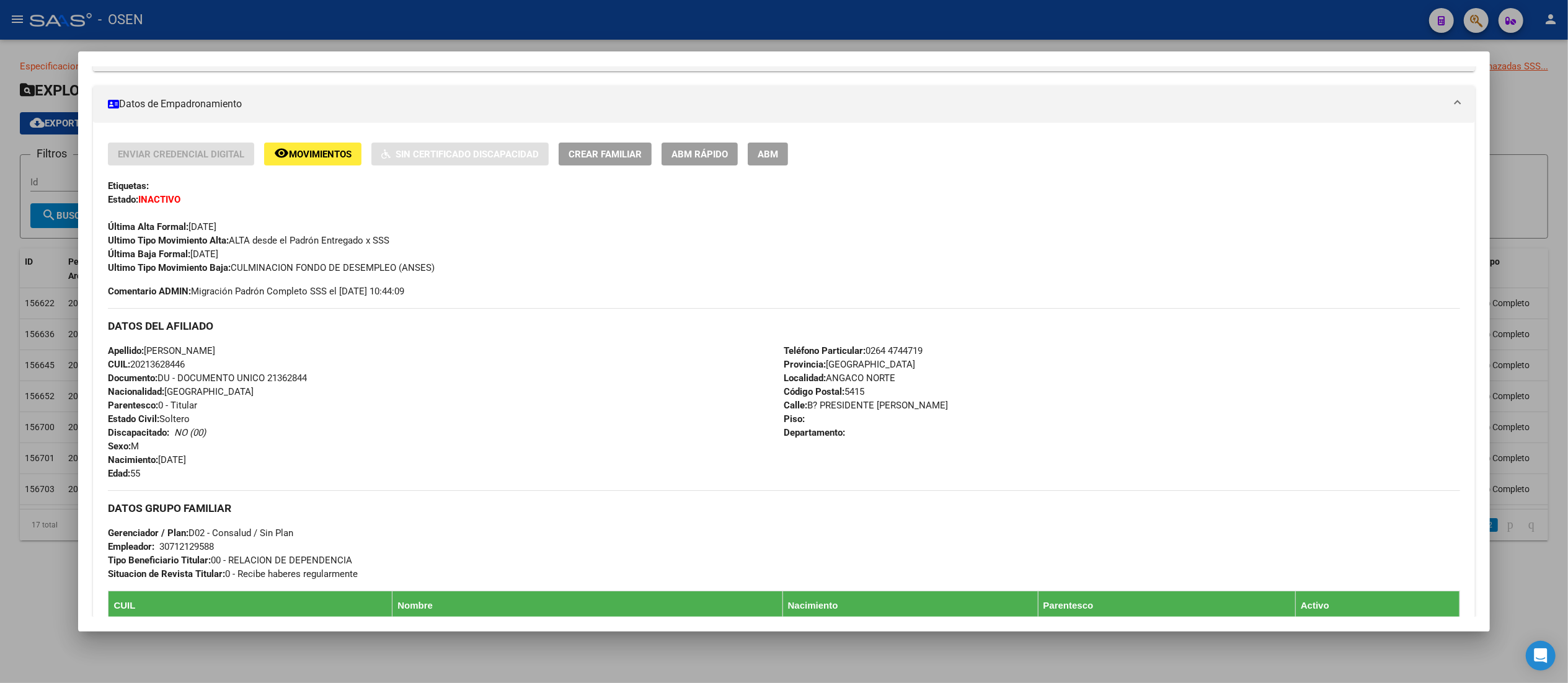
scroll to position [534, 0]
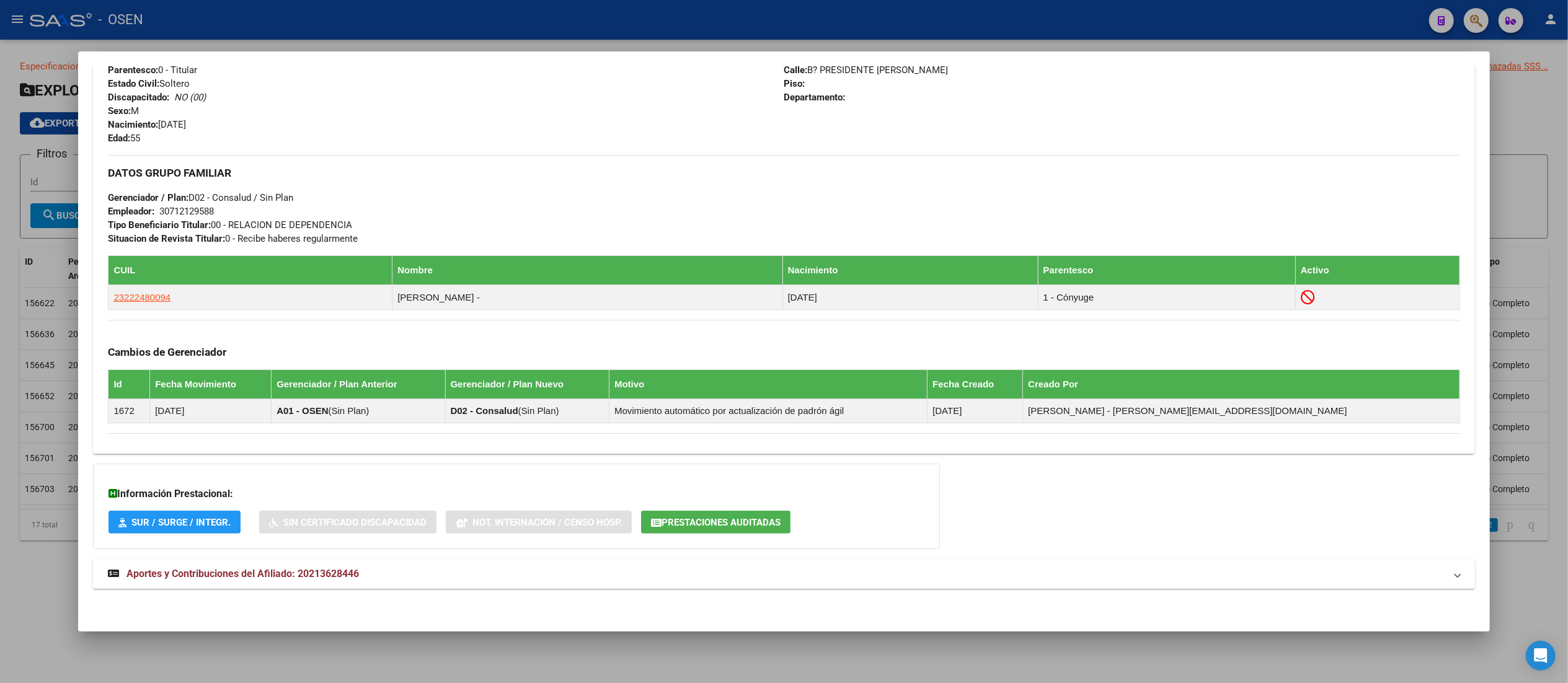
click at [653, 577] on mat-panel-title "Aportes y Contribuciones del Afiliado: 20213628446" at bounding box center [776, 574] width 1337 height 15
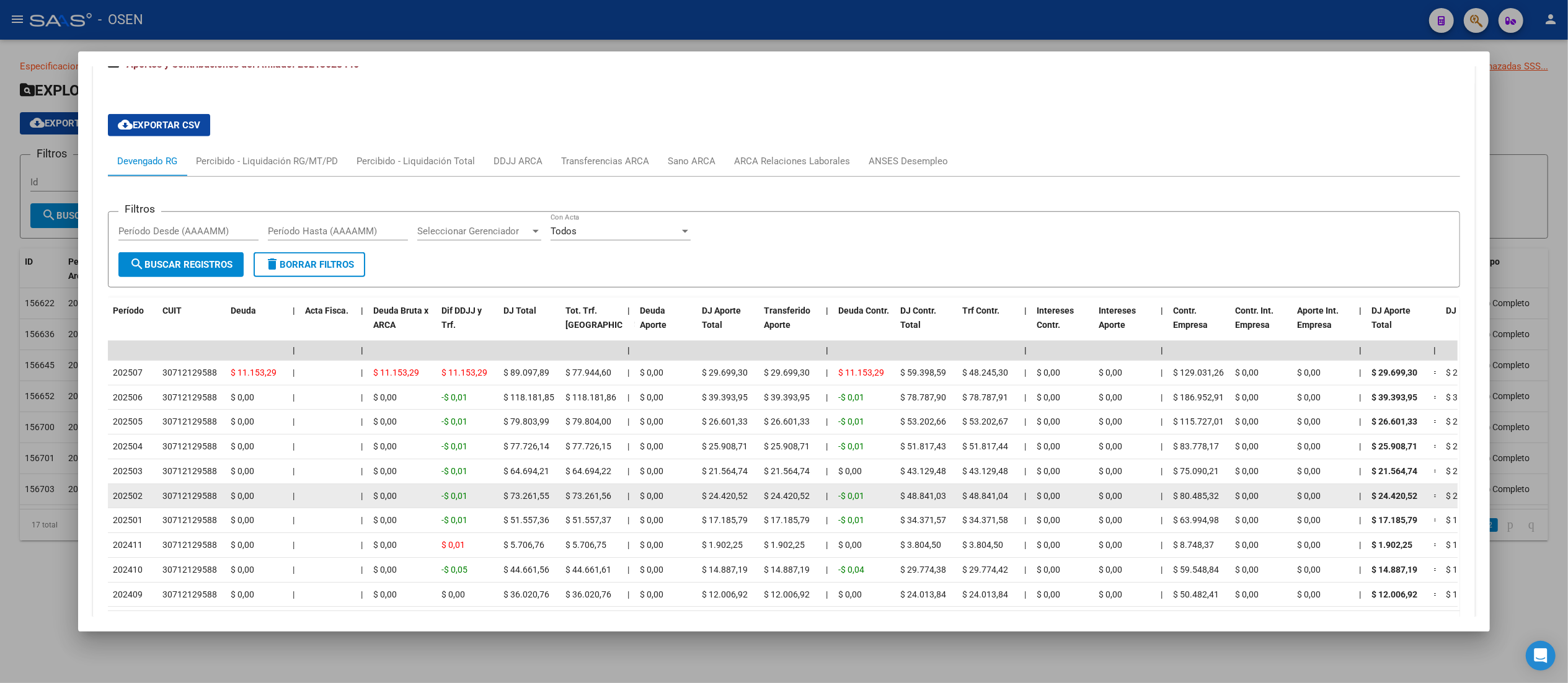
scroll to position [1153, 0]
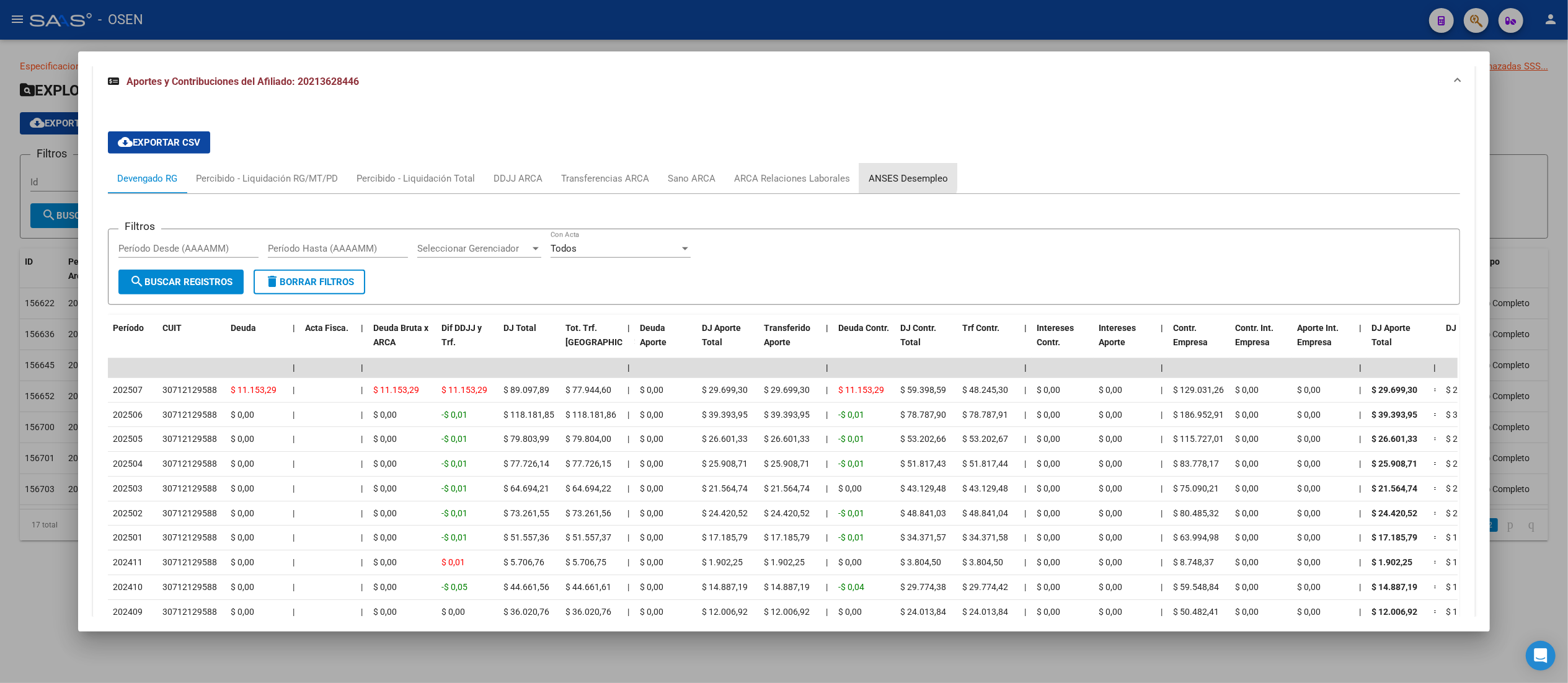
click at [791, 178] on div "ANSES Desempleo" at bounding box center [908, 178] width 79 height 14
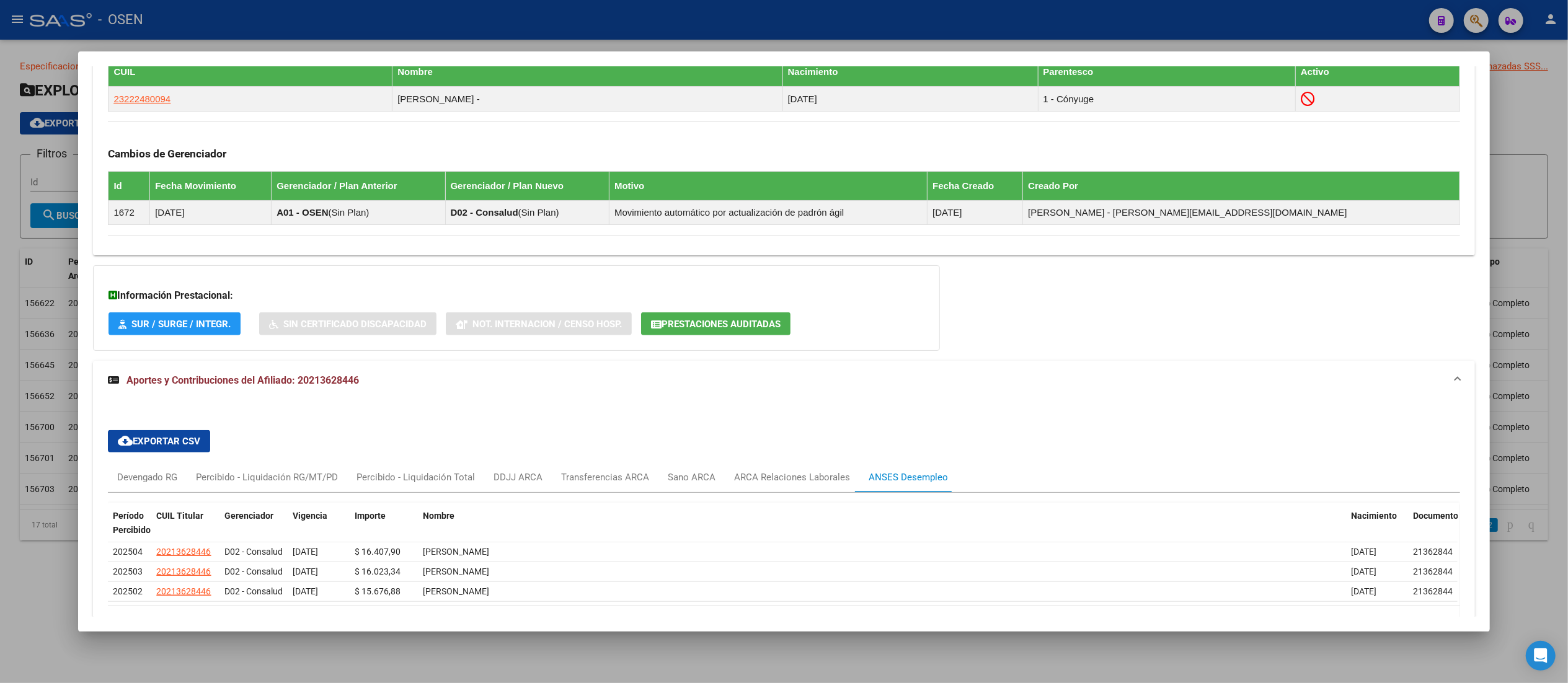
scroll to position [844, 0]
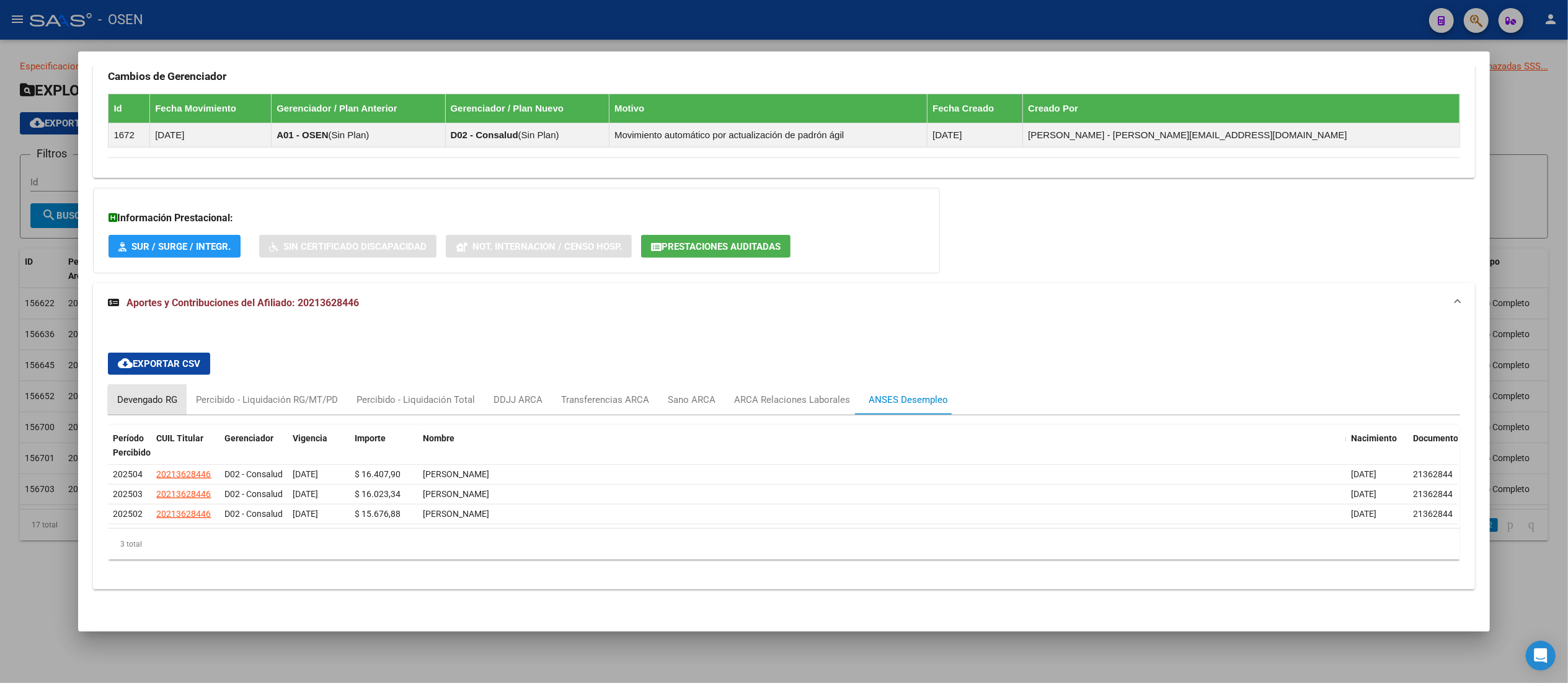
click at [161, 385] on div "Devengado RG" at bounding box center [147, 399] width 79 height 29
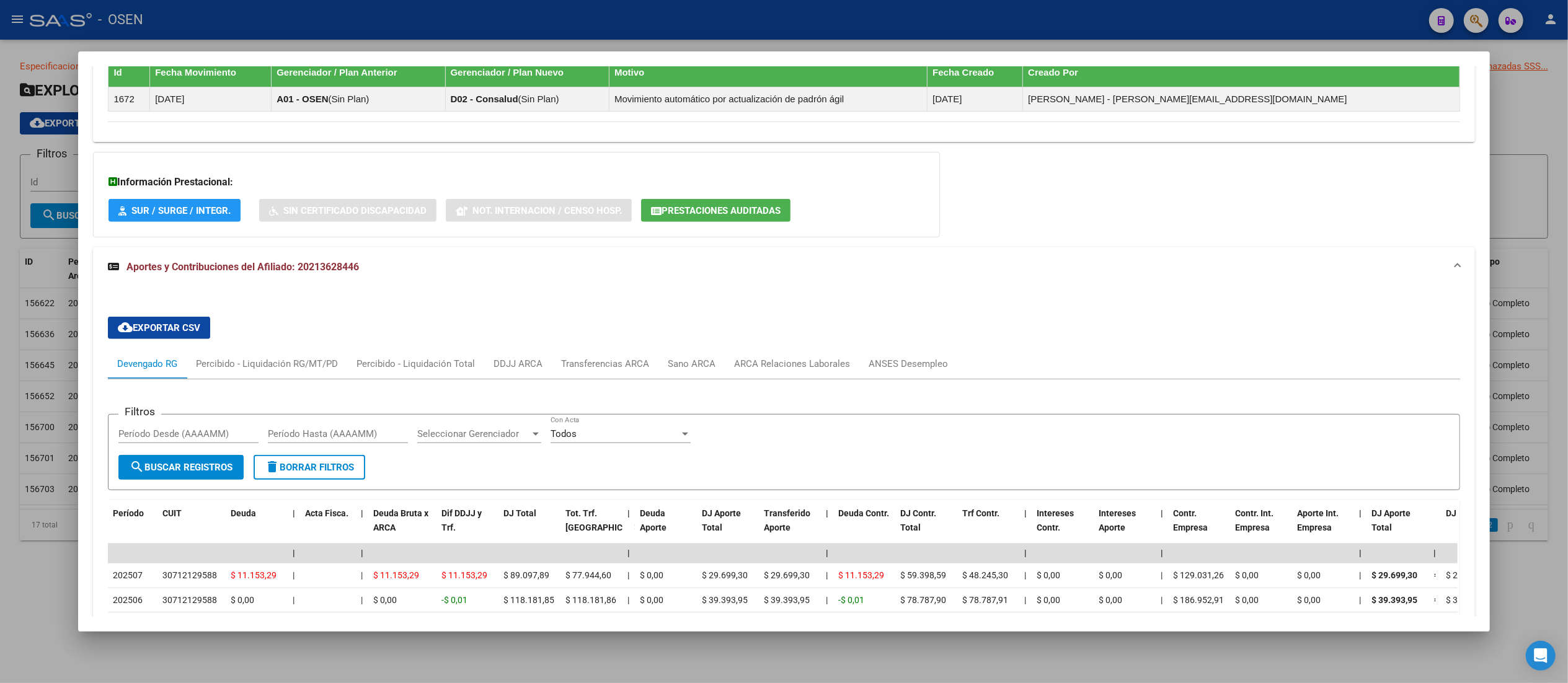
scroll to position [0, 0]
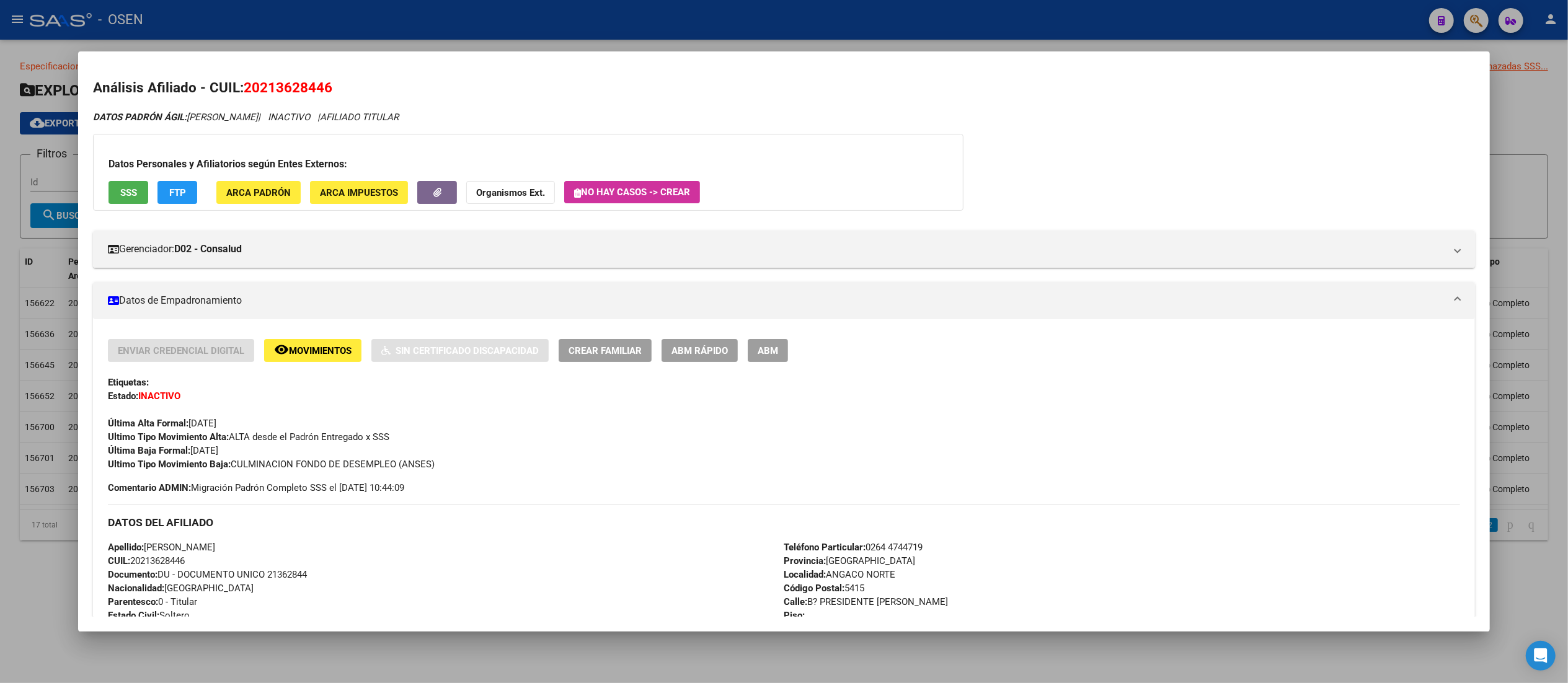
click at [313, 357] on button "remove_red_eye Movimientos" at bounding box center [313, 350] width 97 height 23
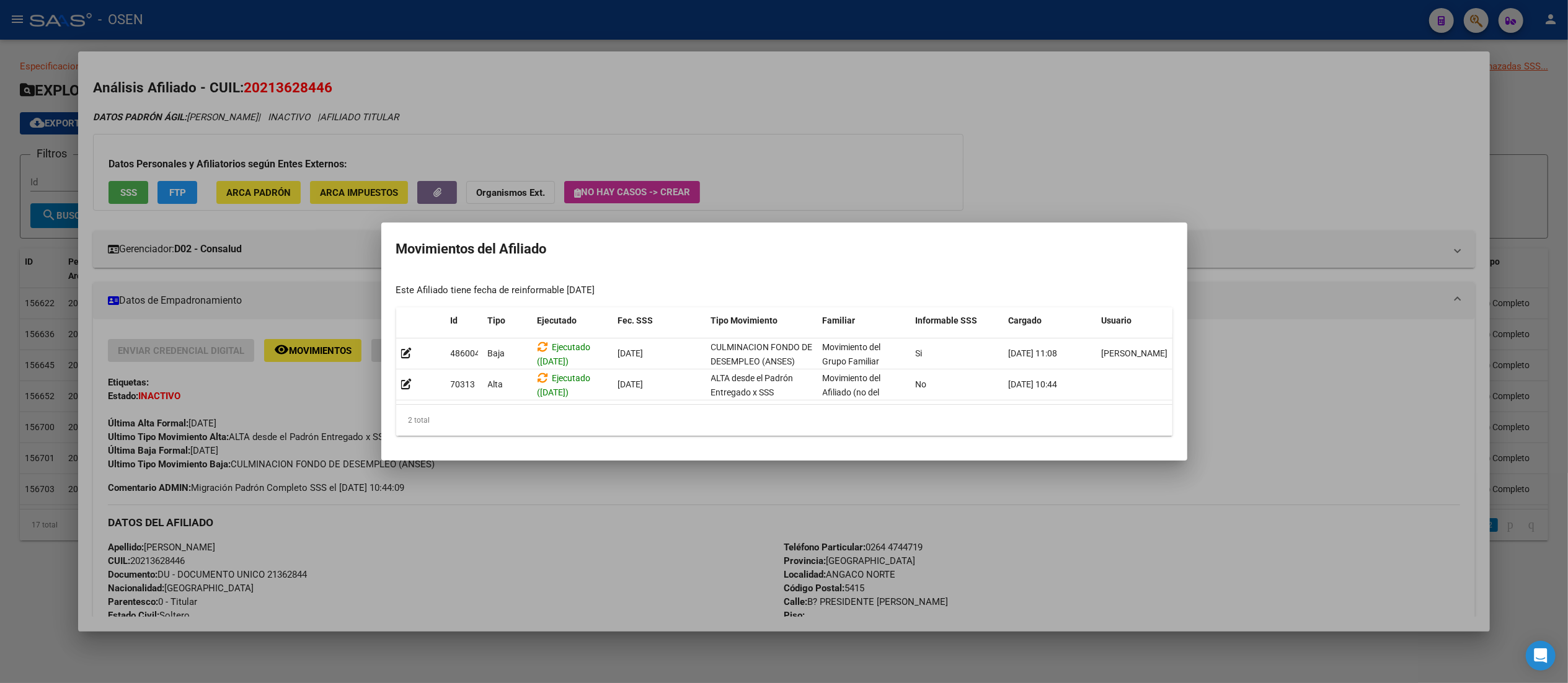
click at [559, 513] on div at bounding box center [784, 342] width 1568 height 683
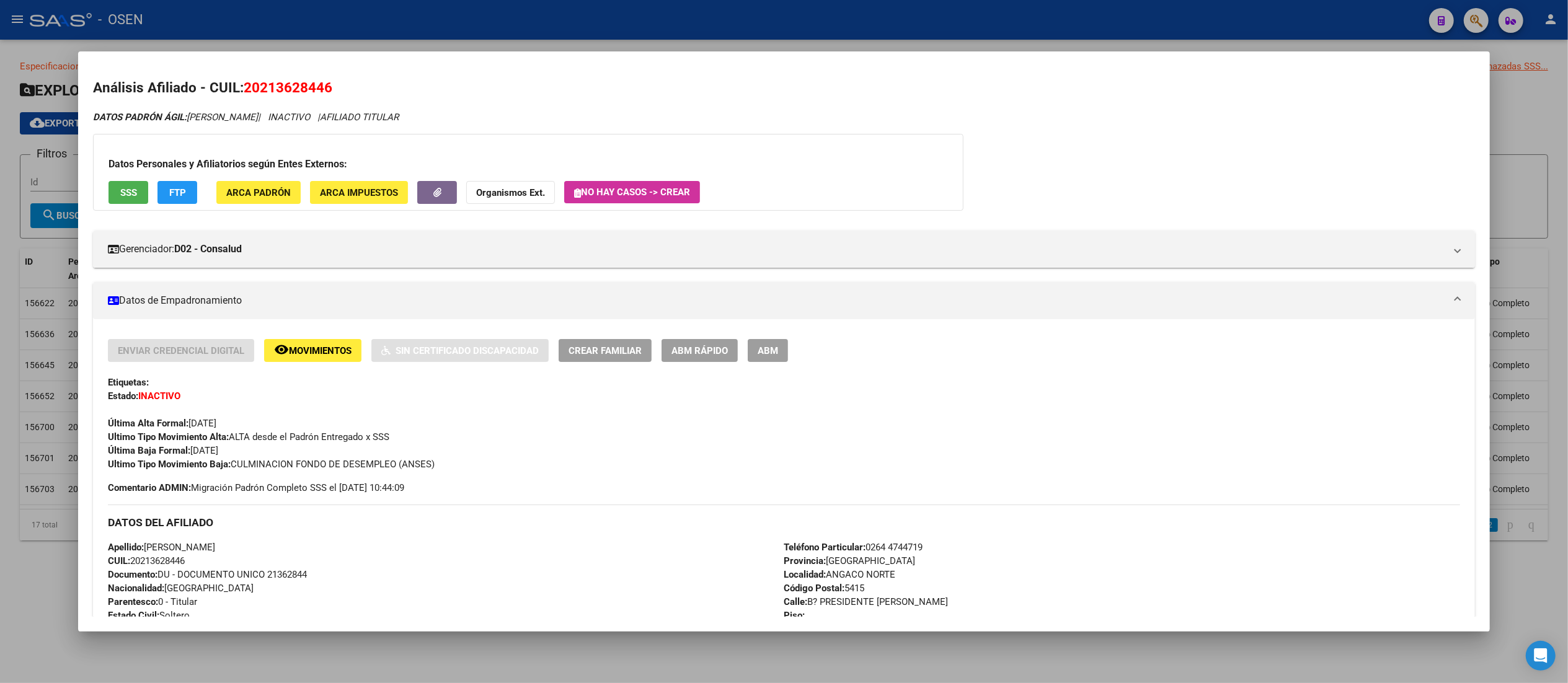
click at [686, 341] on button "ABM Rápido" at bounding box center [699, 350] width 76 height 23
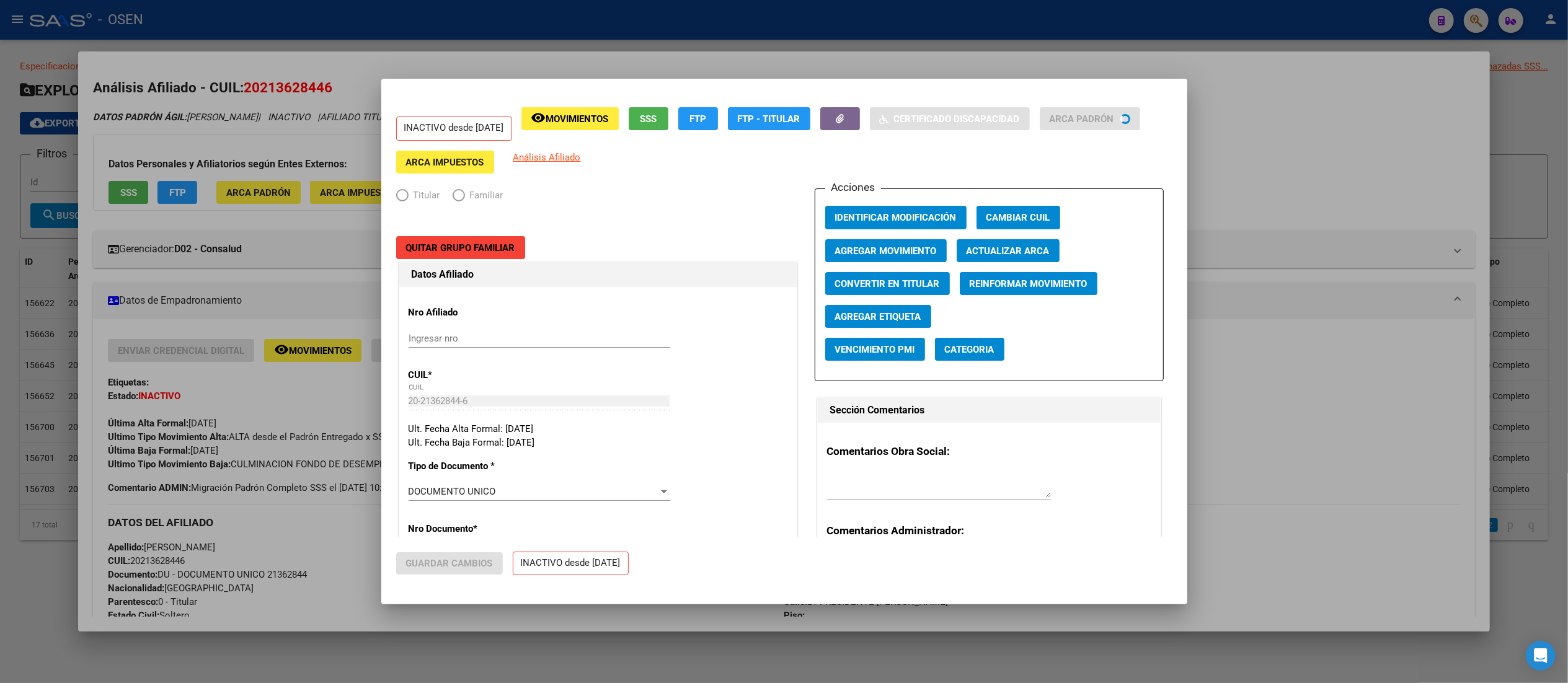
radio input "true"
type input "30-71212958-8"
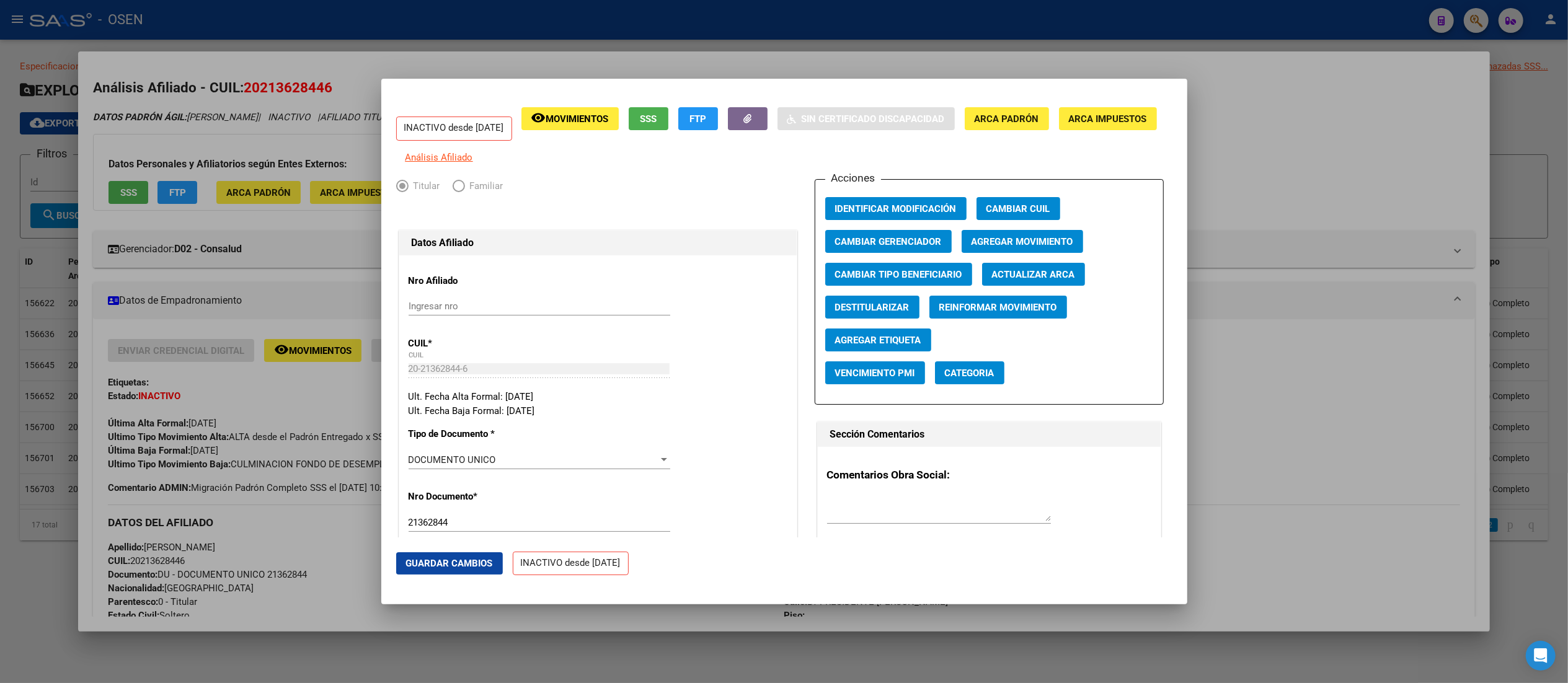
click at [791, 247] on span "Agregar Movimiento" at bounding box center [1022, 241] width 102 height 11
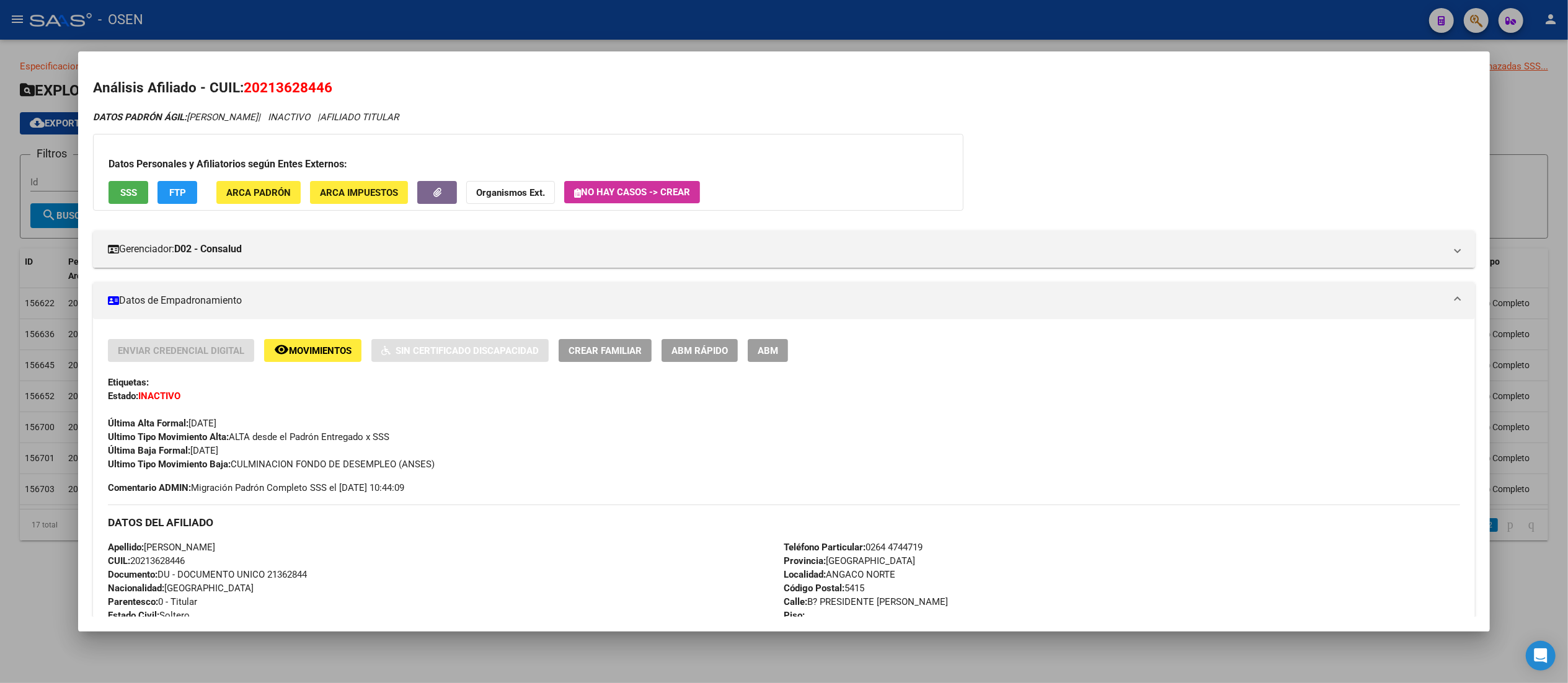
click at [699, 364] on div "Enviar Credencial Digital remove_red_eye Movimientos Sin Certificado Discapacid…" at bounding box center [784, 404] width 1352 height 132
click at [705, 345] on span "ABM Rápido" at bounding box center [699, 351] width 56 height 11
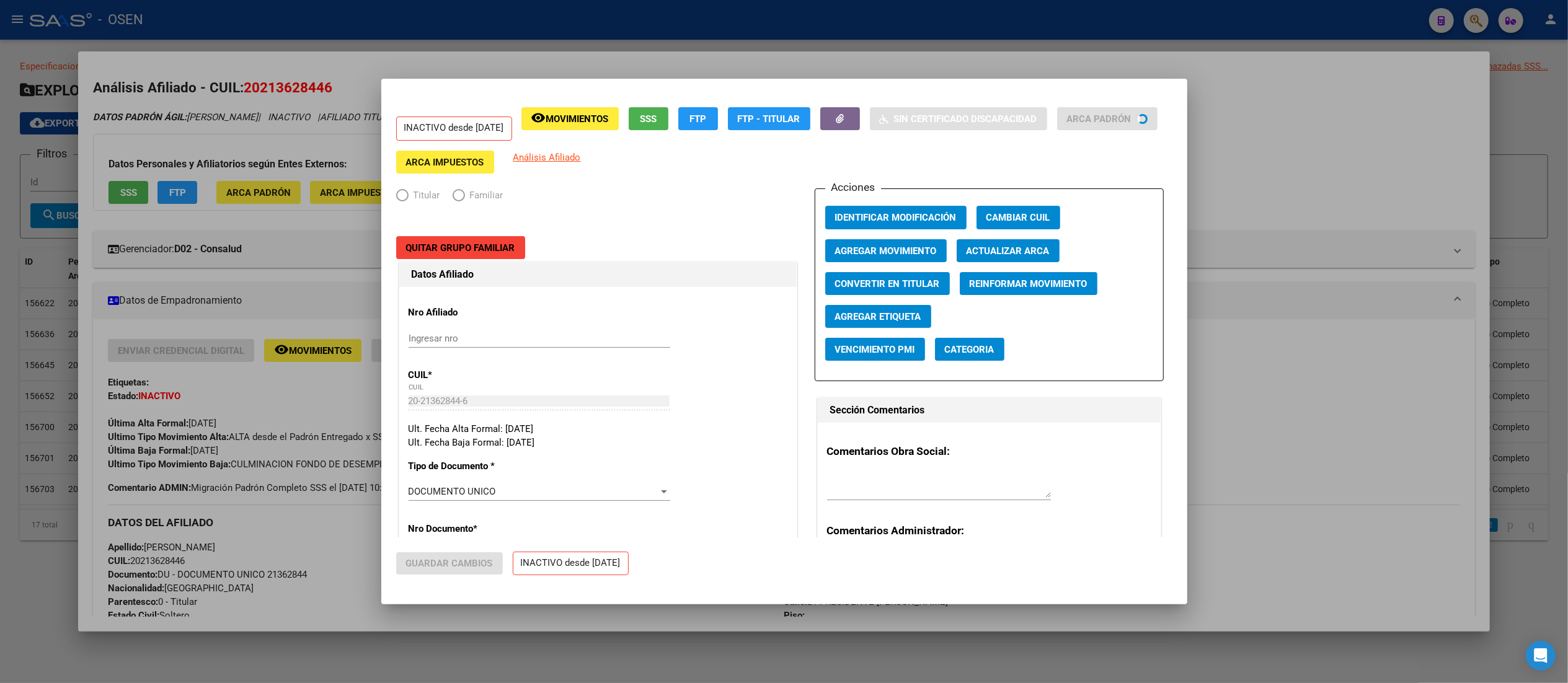
radio input "true"
type input "30-71212958-8"
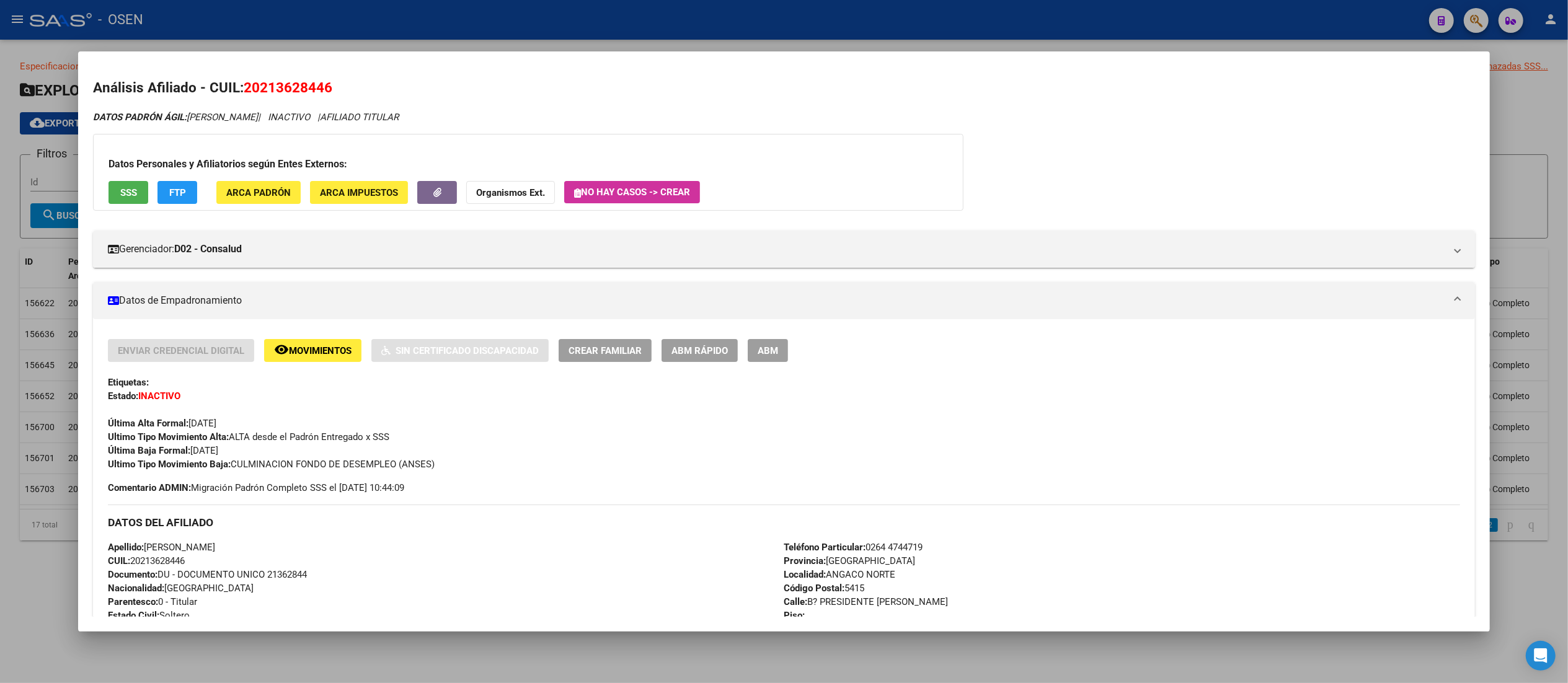
click at [315, 339] on button "remove_red_eye Movimientos" at bounding box center [313, 350] width 97 height 23
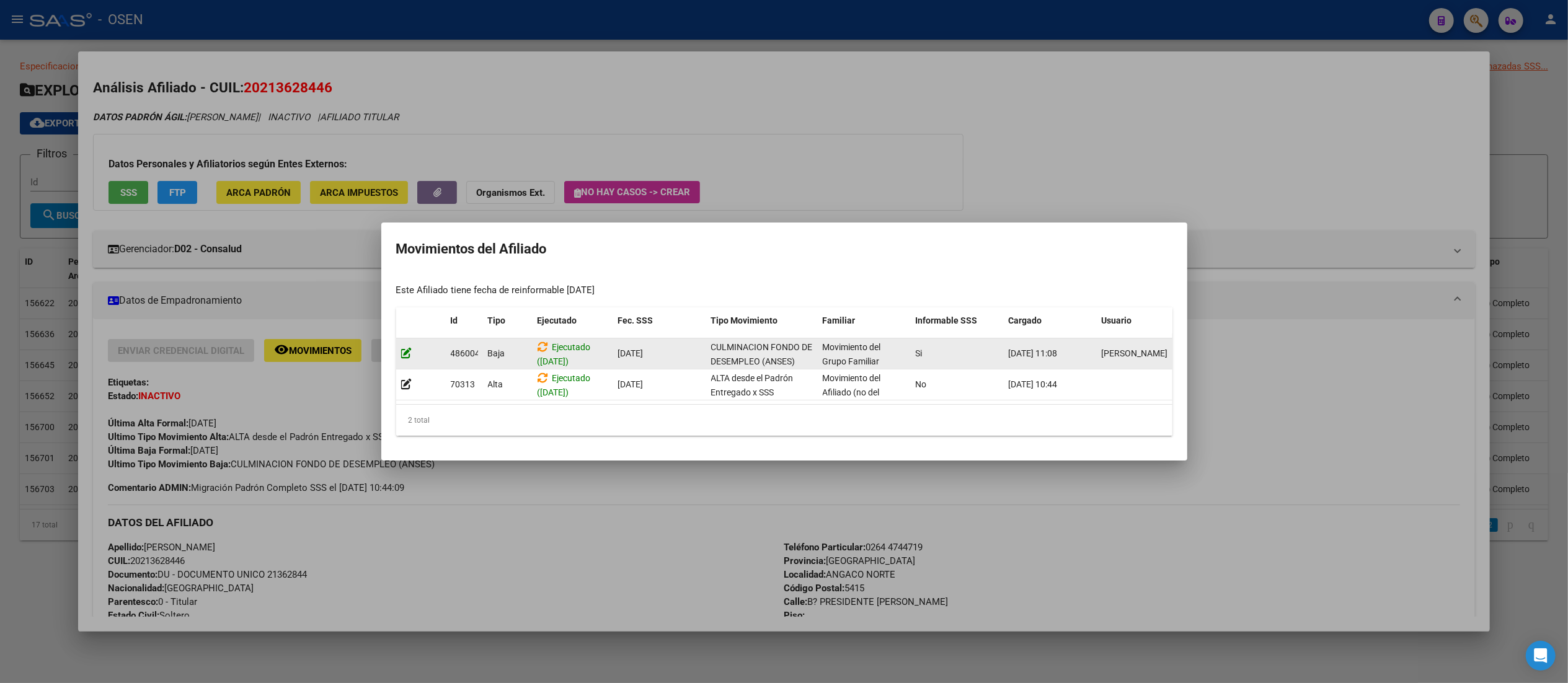
click at [407, 347] on icon at bounding box center [406, 353] width 11 height 12
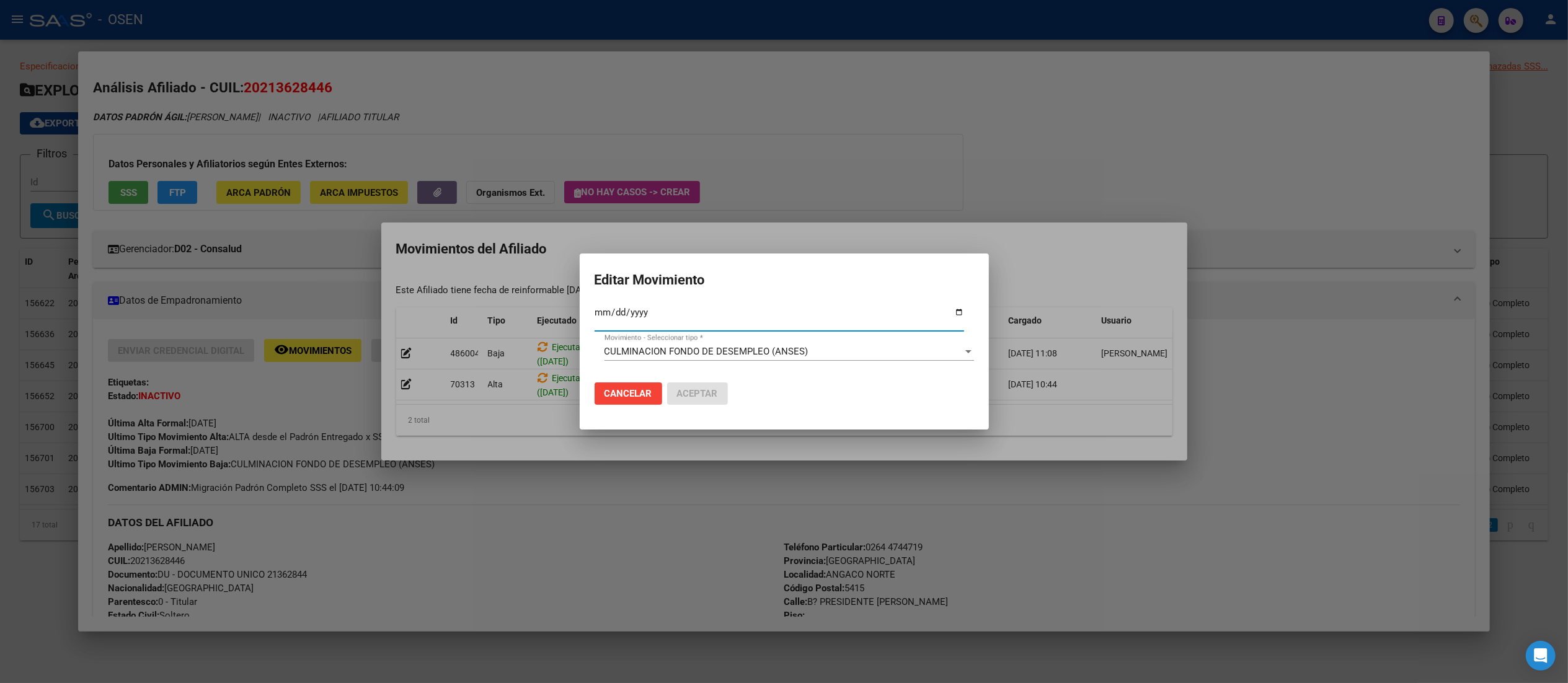
click at [631, 391] on span "Cancelar" at bounding box center [628, 393] width 48 height 11
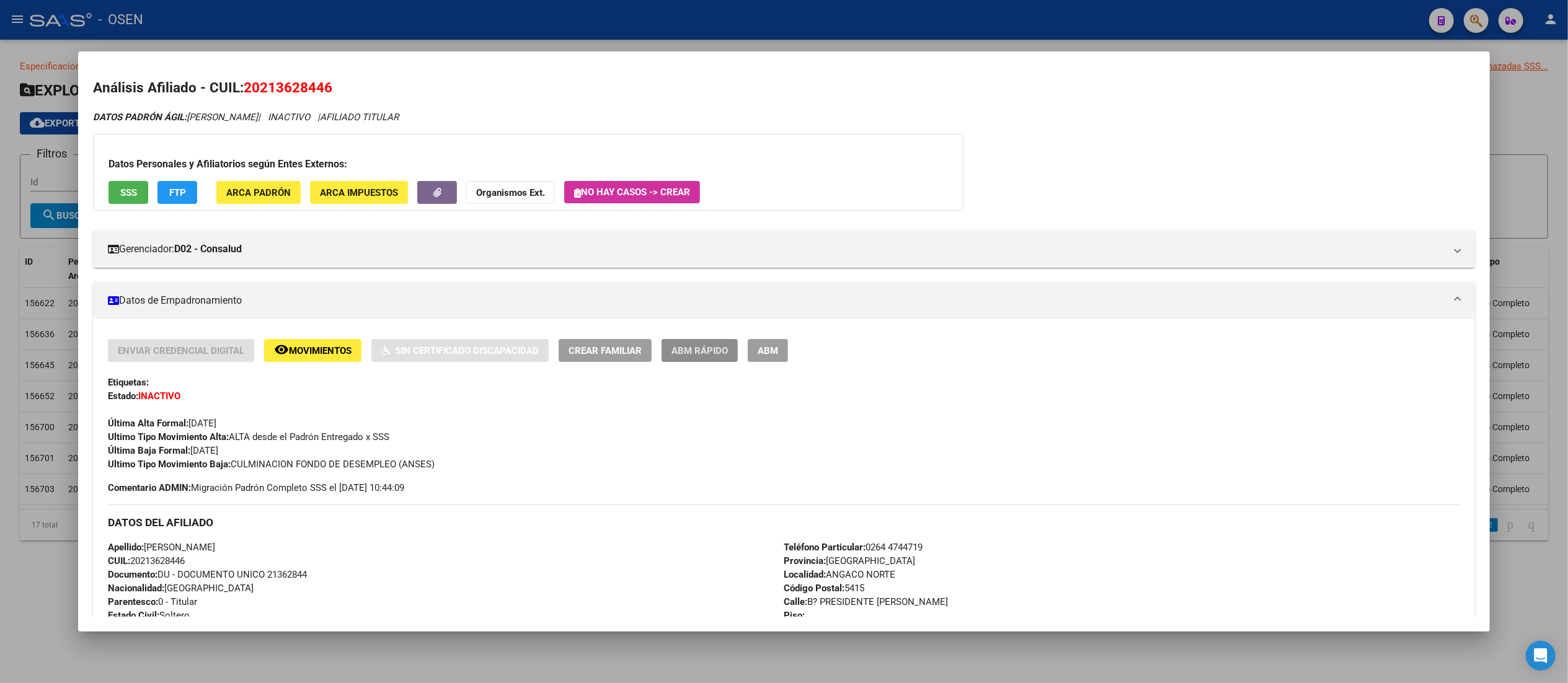
click at [685, 355] on span "ABM Rápido" at bounding box center [699, 351] width 56 height 11
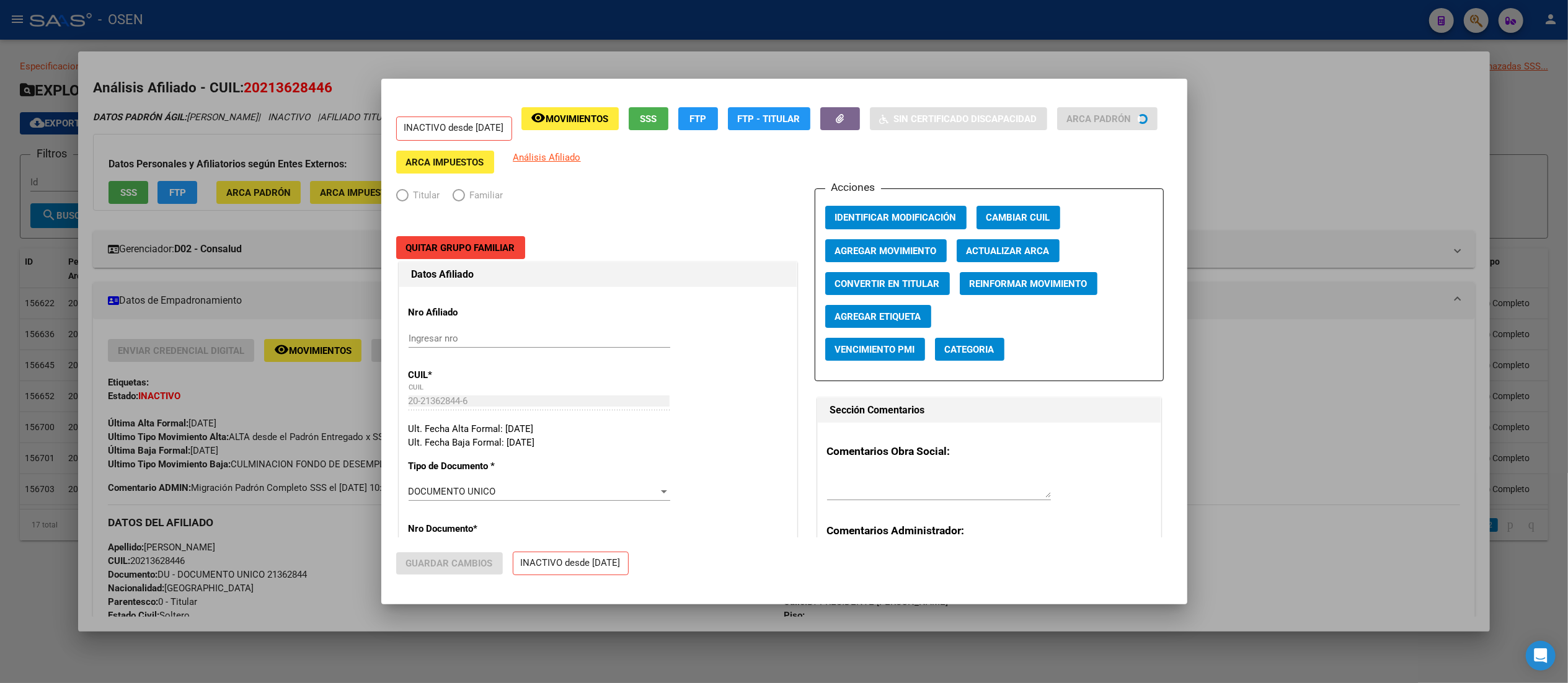
radio input "true"
type input "30-71212958-8"
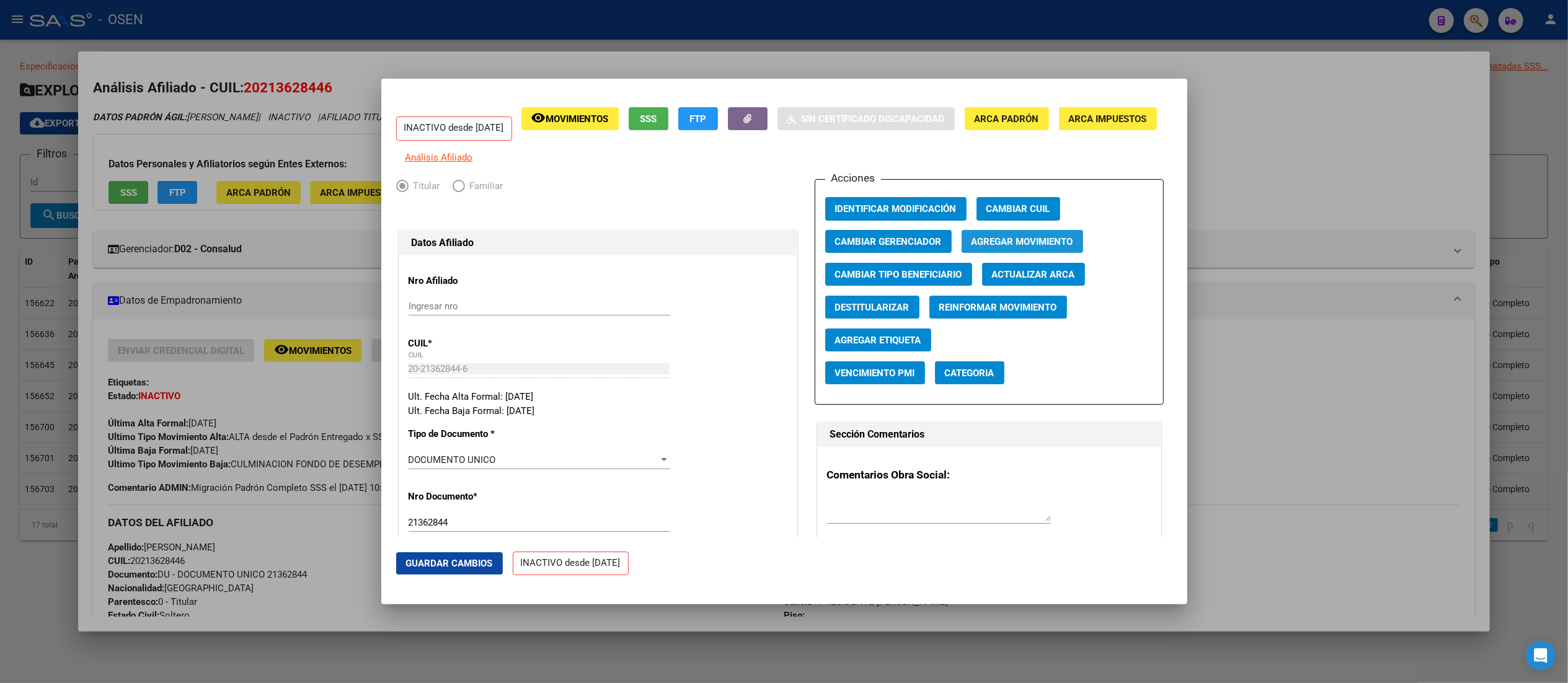
click at [791, 245] on span "Agregar Movimiento" at bounding box center [1022, 241] width 102 height 11
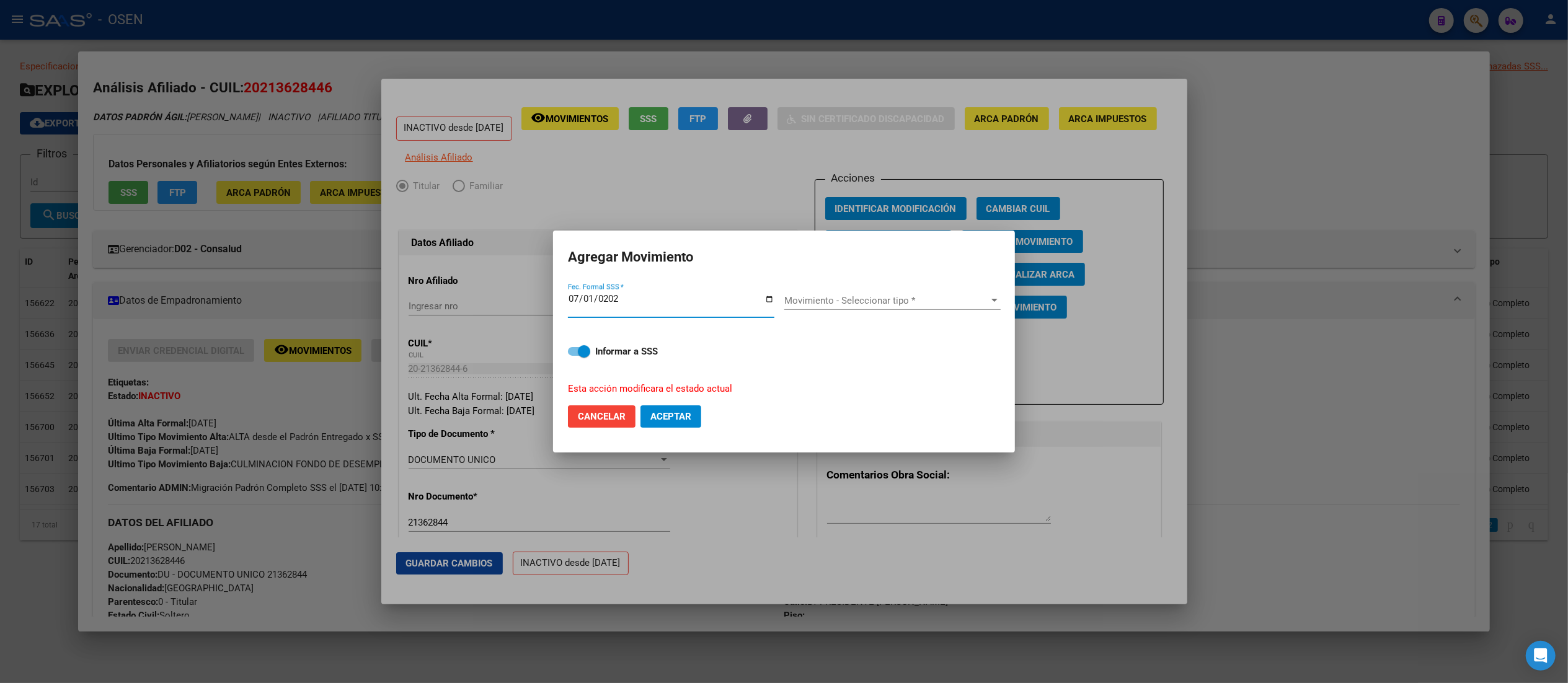
type input "2025-07-01"
click at [791, 290] on div "Movimiento - Seleccionar tipo * Movimiento - Seleccionar tipo *" at bounding box center [892, 305] width 216 height 48
click at [791, 294] on div "Movimiento - Seleccionar tipo * Movimiento - Seleccionar tipo *" at bounding box center [892, 300] width 216 height 18
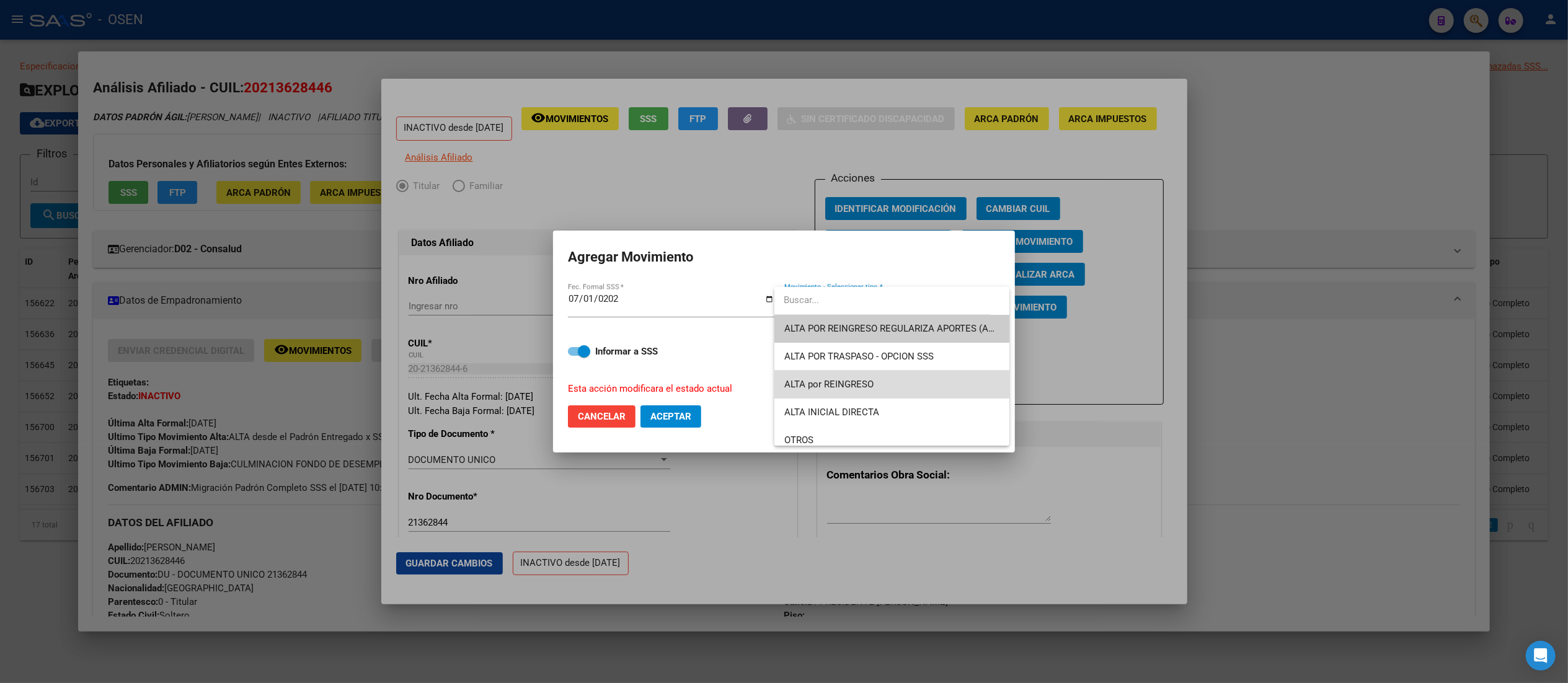
drag, startPoint x: 898, startPoint y: 385, endPoint x: 888, endPoint y: 374, distance: 14.9
click at [791, 385] on span "ALTA por REINGRESO" at bounding box center [892, 385] width 215 height 28
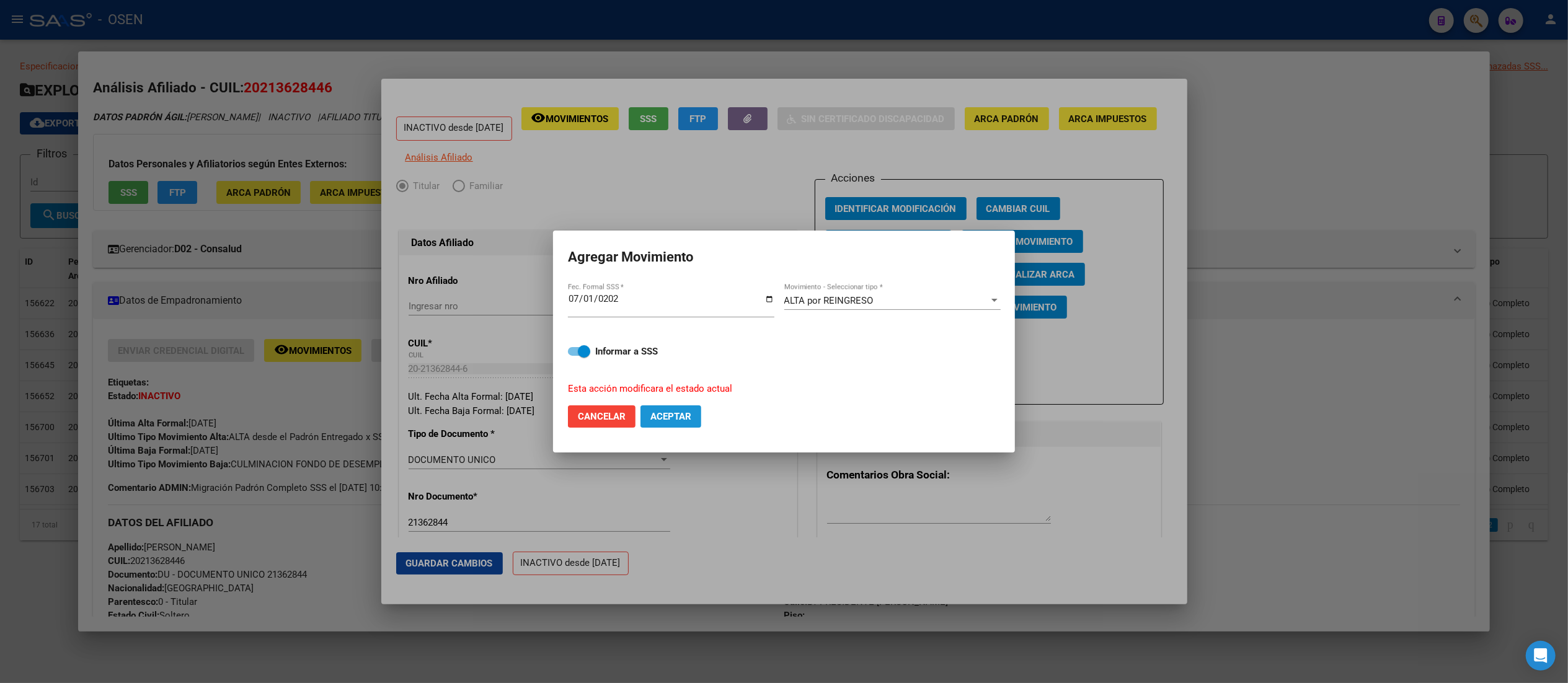
click at [680, 414] on span "Aceptar" at bounding box center [671, 416] width 41 height 11
checkbox input "false"
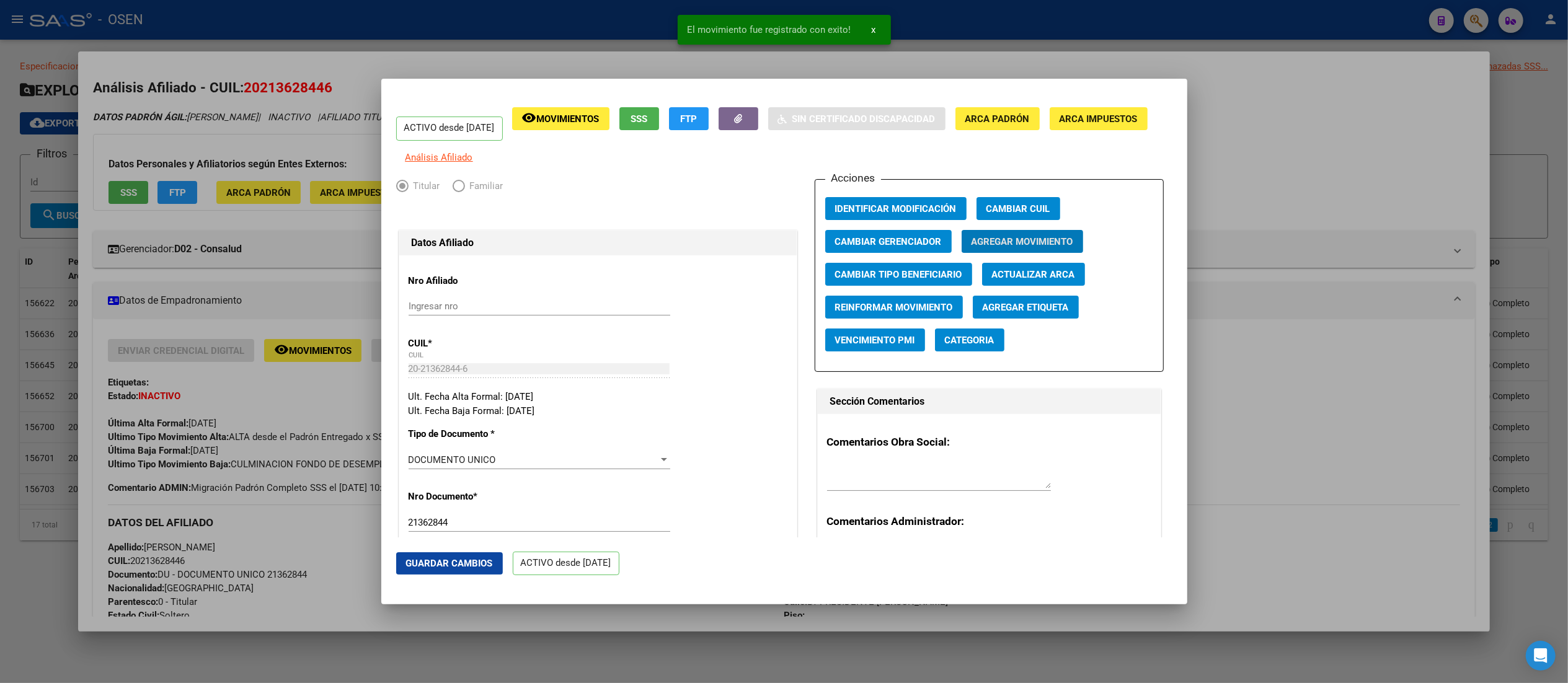
click at [791, 325] on div at bounding box center [784, 342] width 1568 height 683
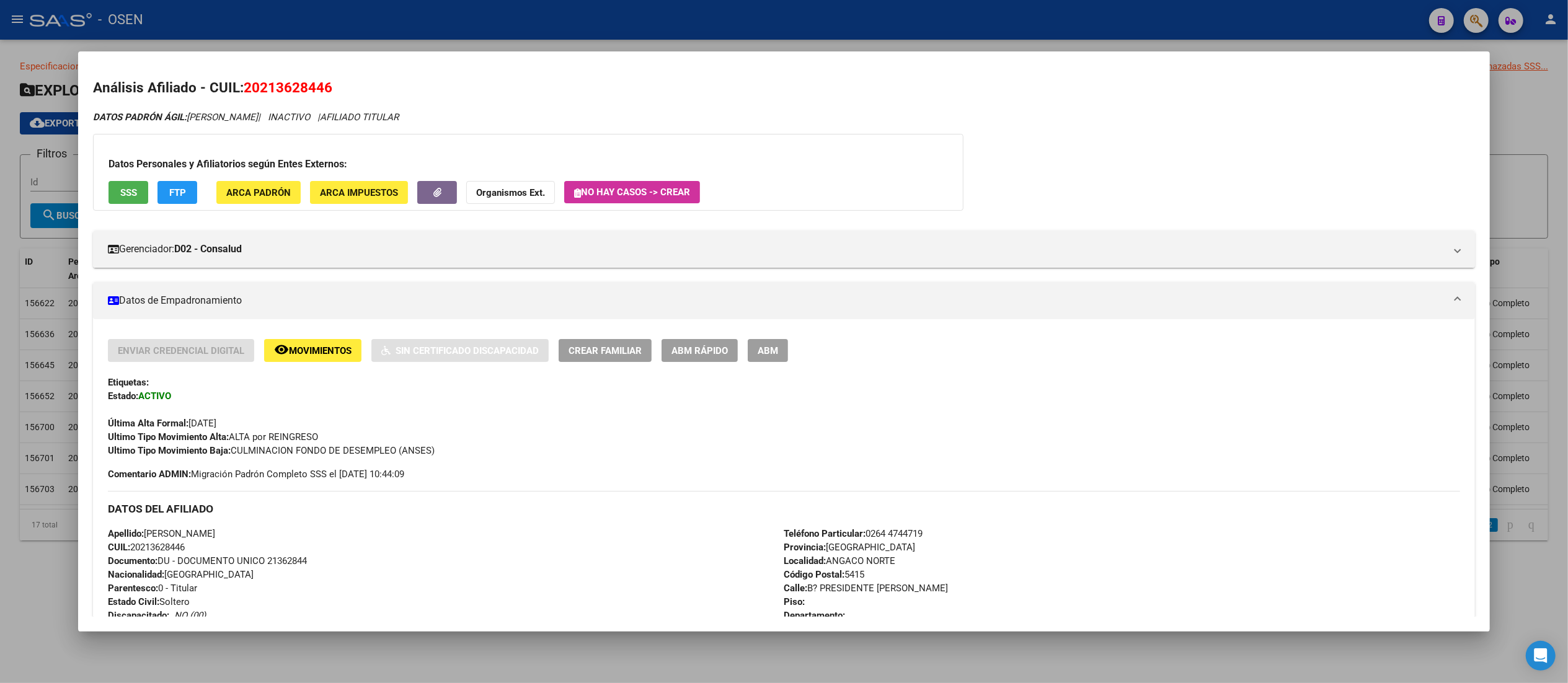
click at [733, 31] on div at bounding box center [784, 342] width 1568 height 683
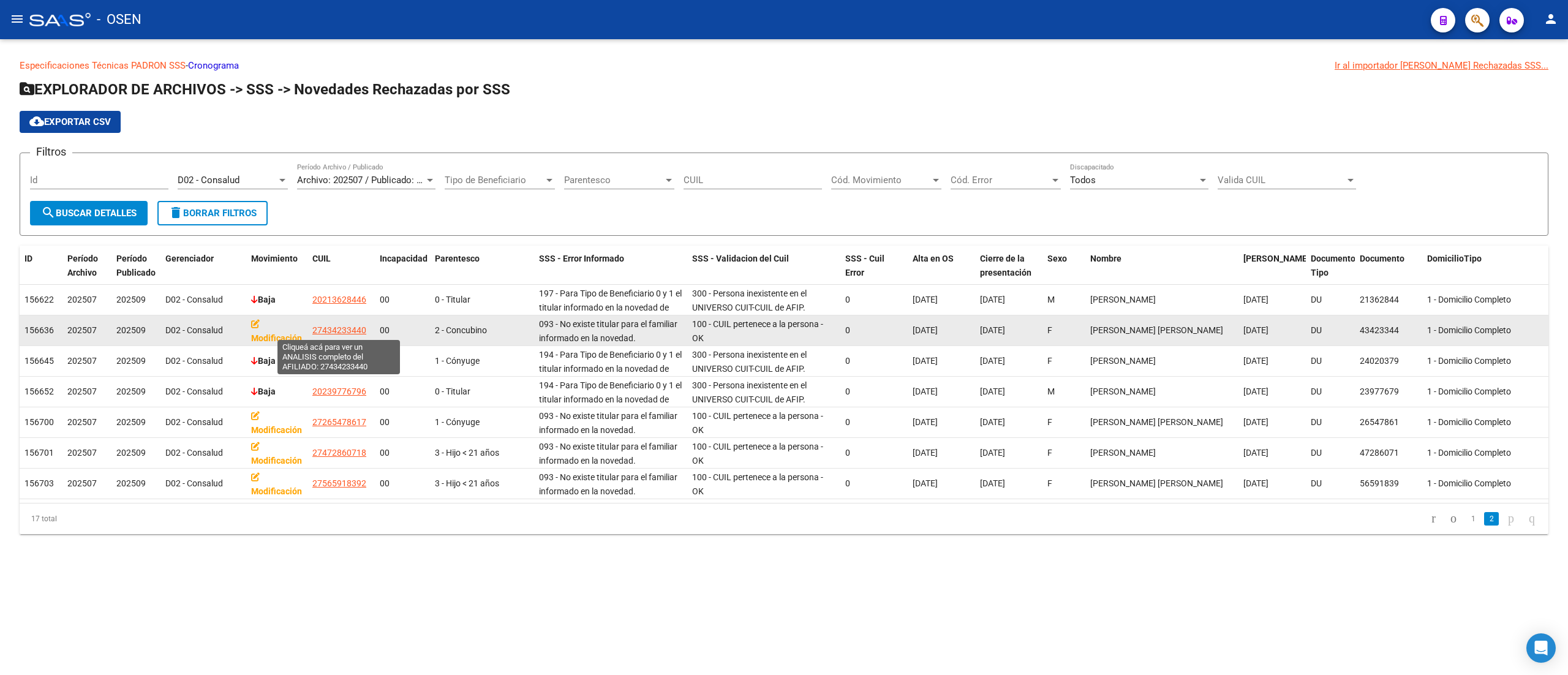
click at [341, 327] on span "27434233440" at bounding box center [339, 330] width 54 height 10
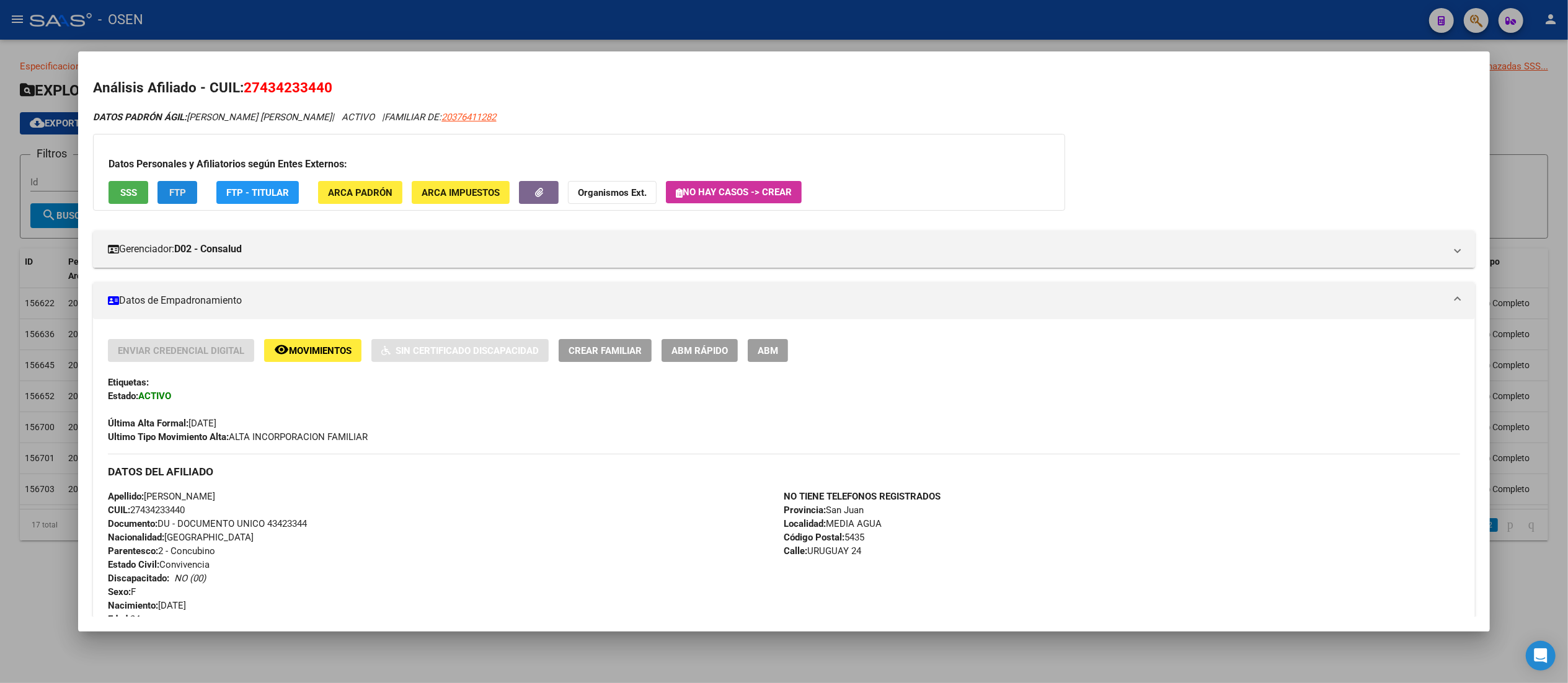
click at [169, 196] on span "FTP" at bounding box center [178, 193] width 17 height 11
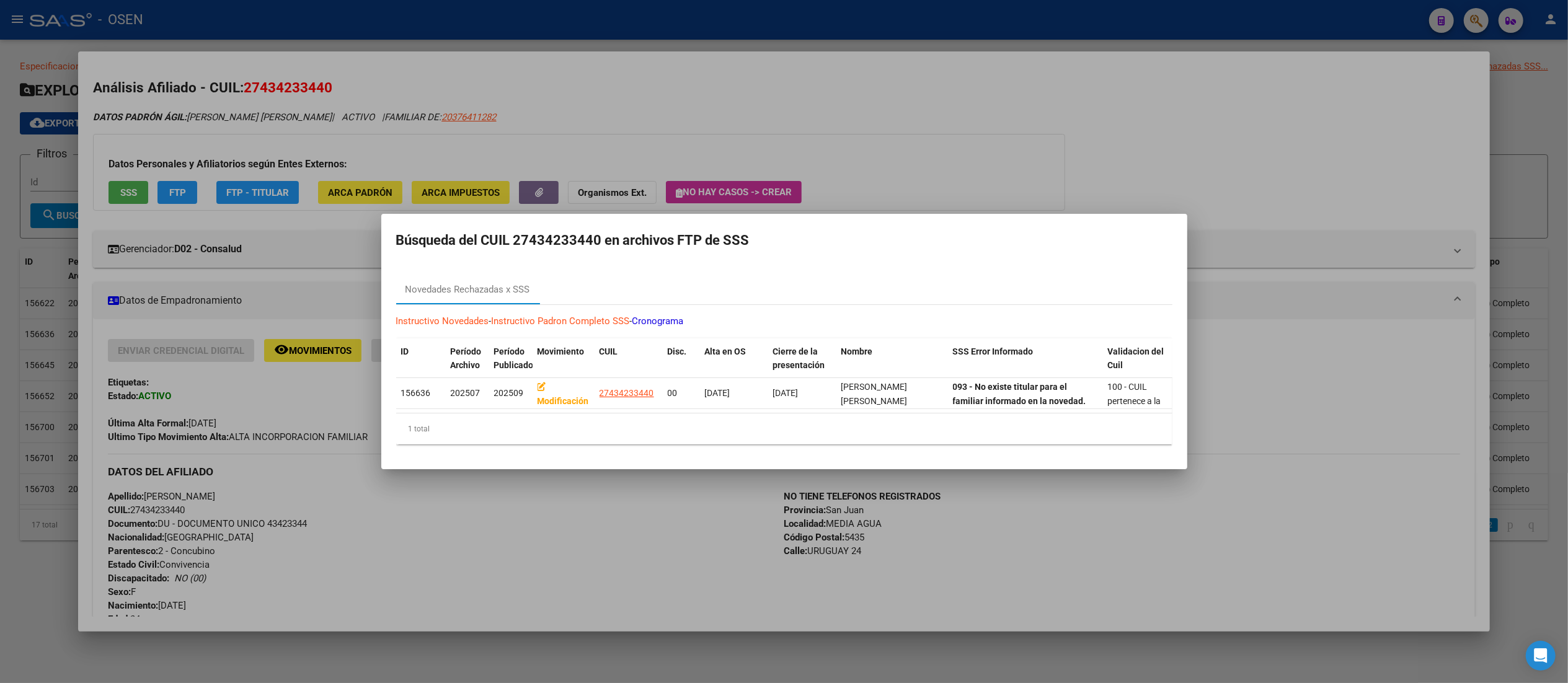
drag, startPoint x: 911, startPoint y: 143, endPoint x: 844, endPoint y: 143, distance: 67.0
click at [791, 143] on div at bounding box center [784, 342] width 1568 height 683
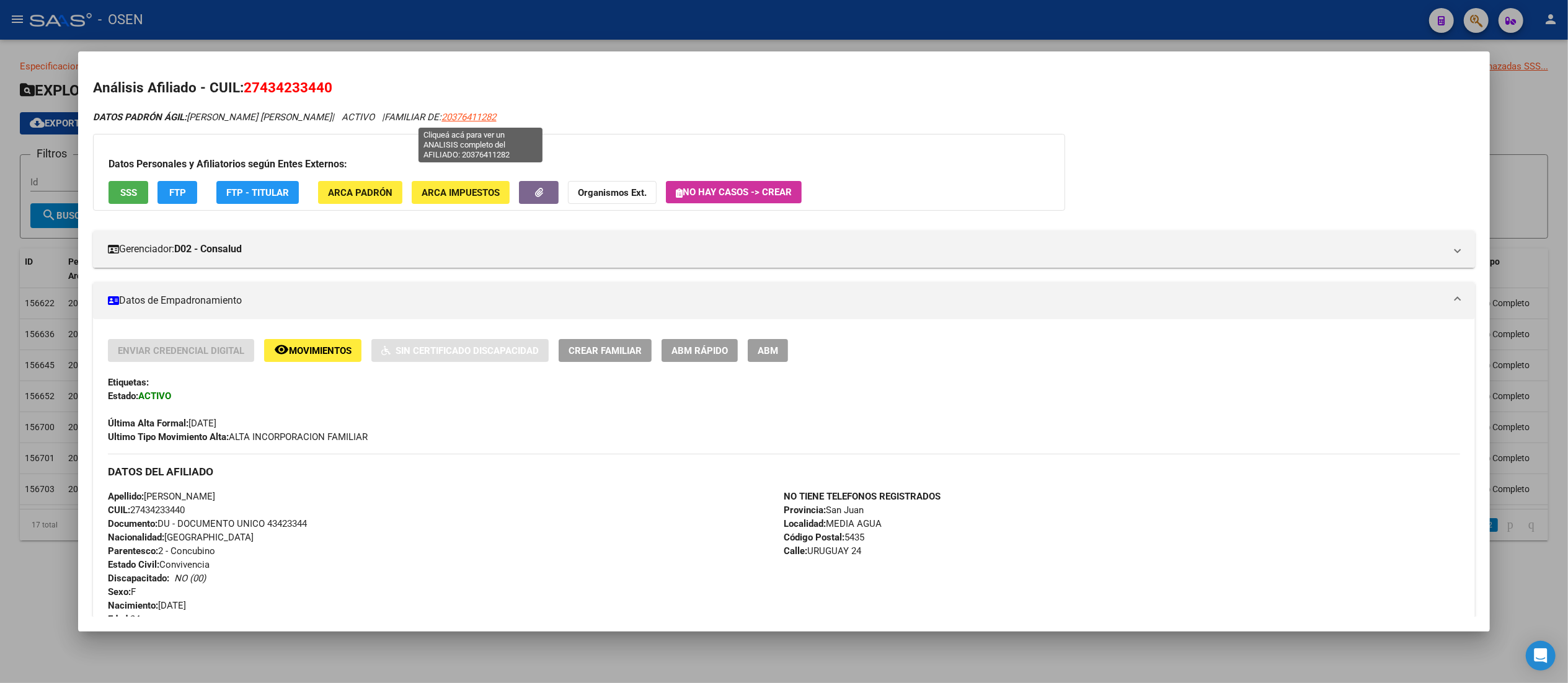
click at [469, 116] on span "20376411282" at bounding box center [468, 117] width 54 height 11
type textarea "20376411282"
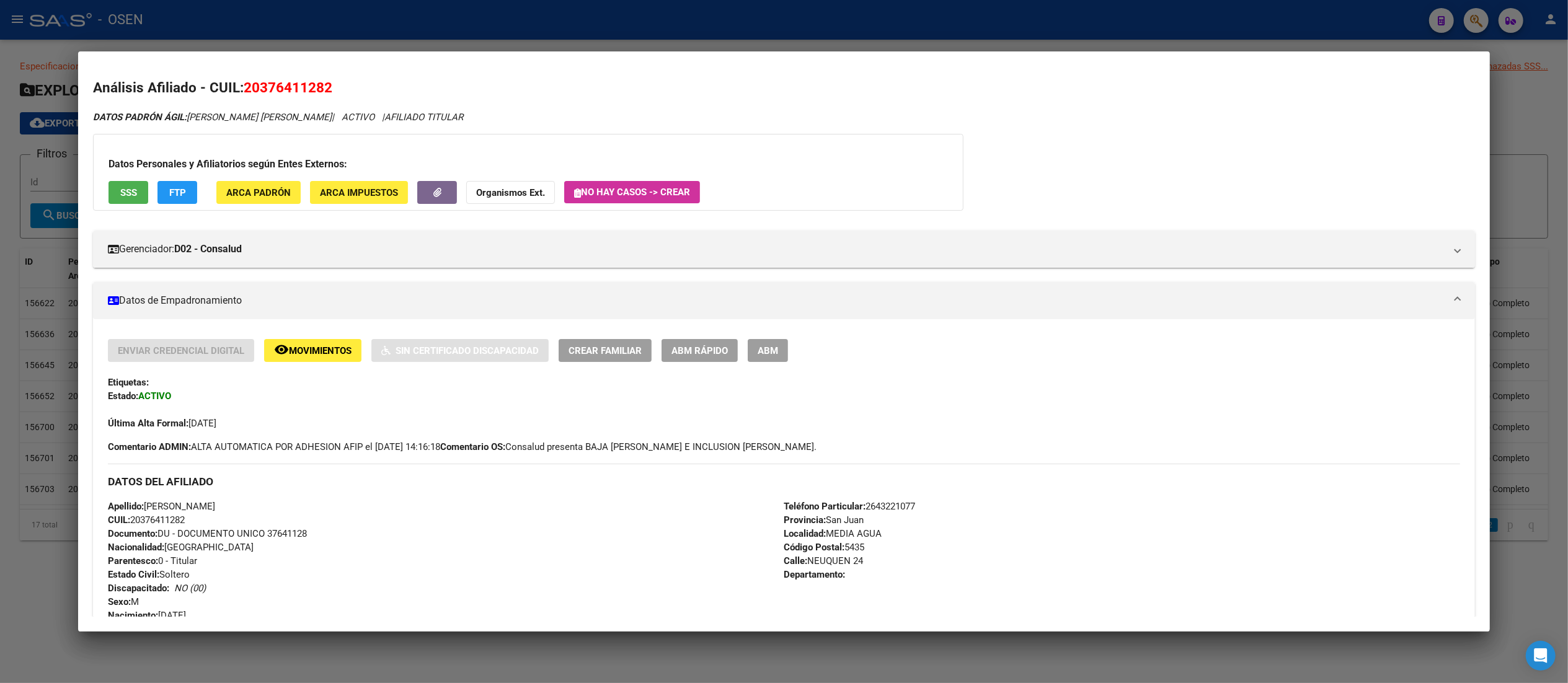
click at [680, 356] on span "ABM Rápido" at bounding box center [699, 351] width 56 height 11
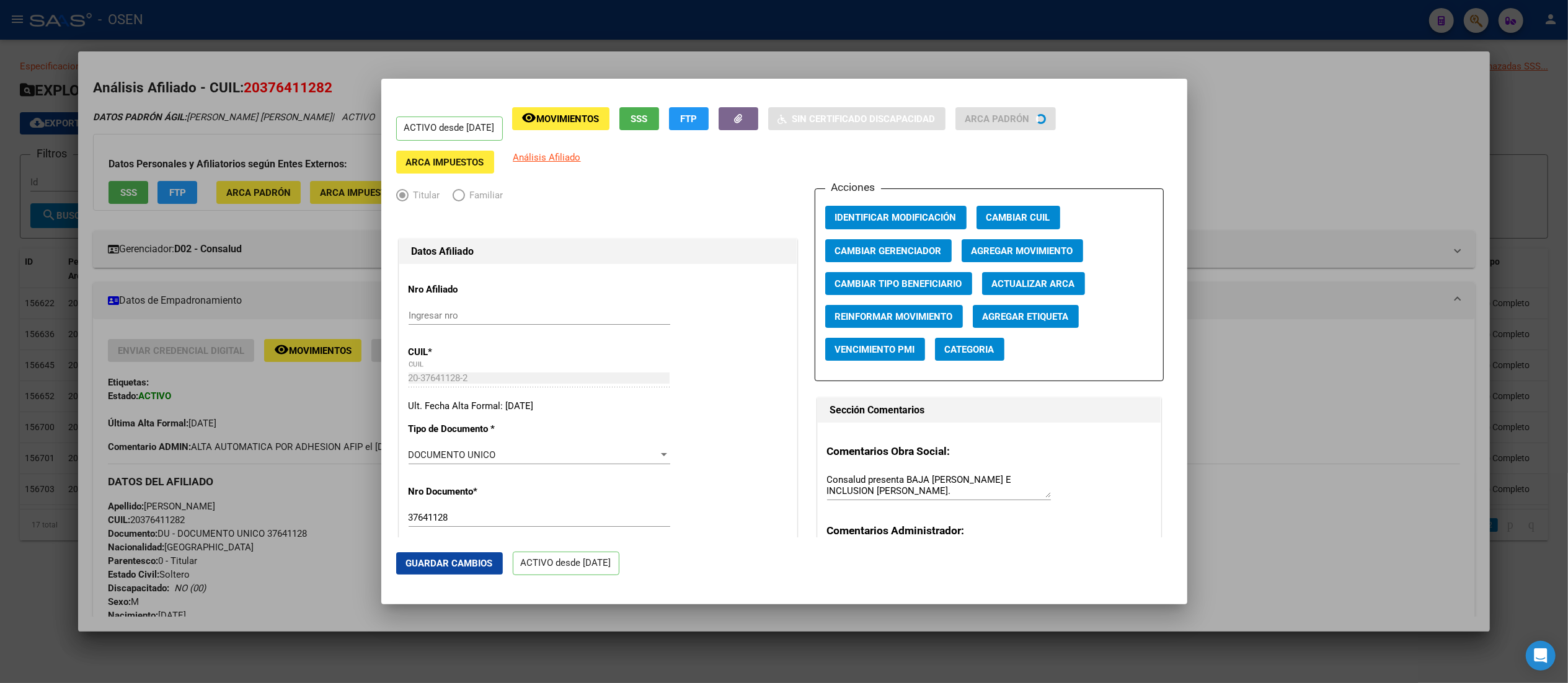
radio input "true"
type input "30-71671158-3"
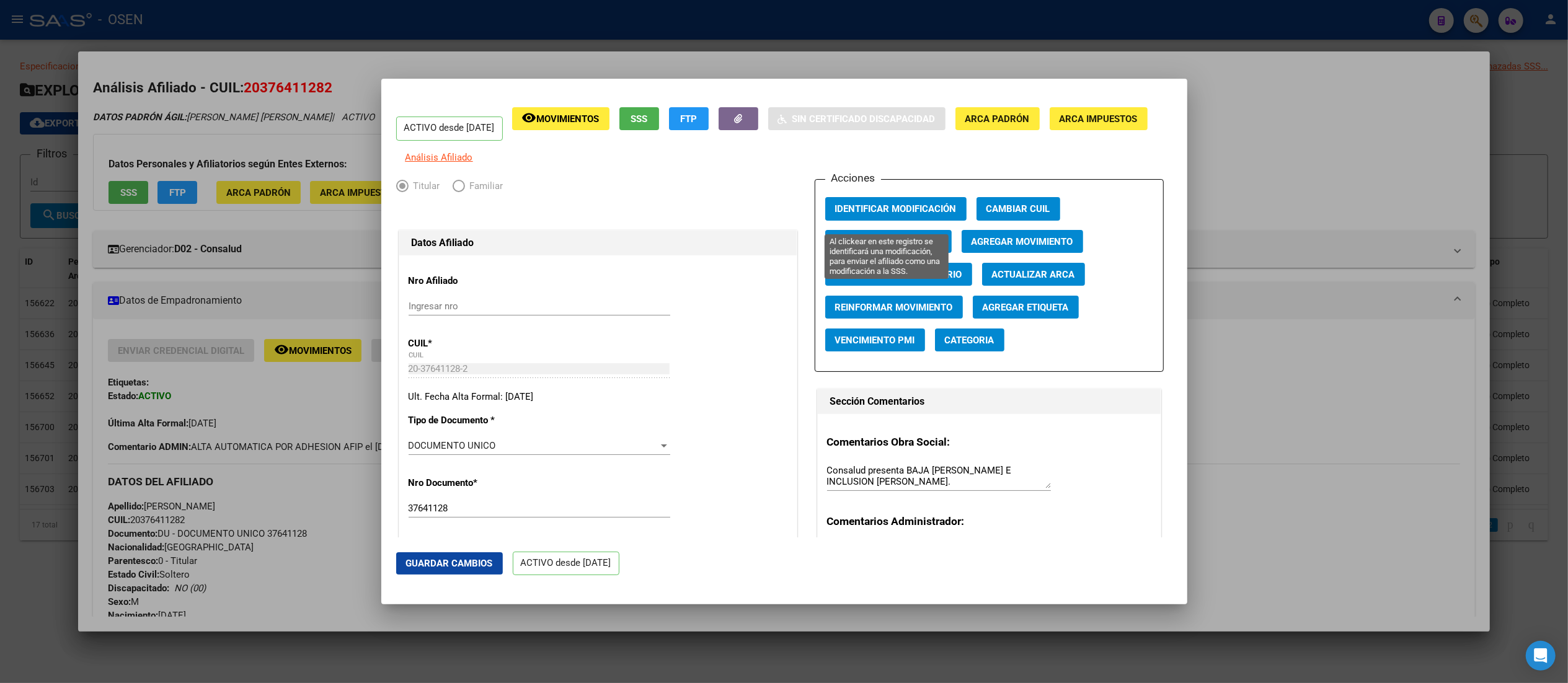
click at [791, 212] on span "Identificar Modificación" at bounding box center [895, 208] width 121 height 11
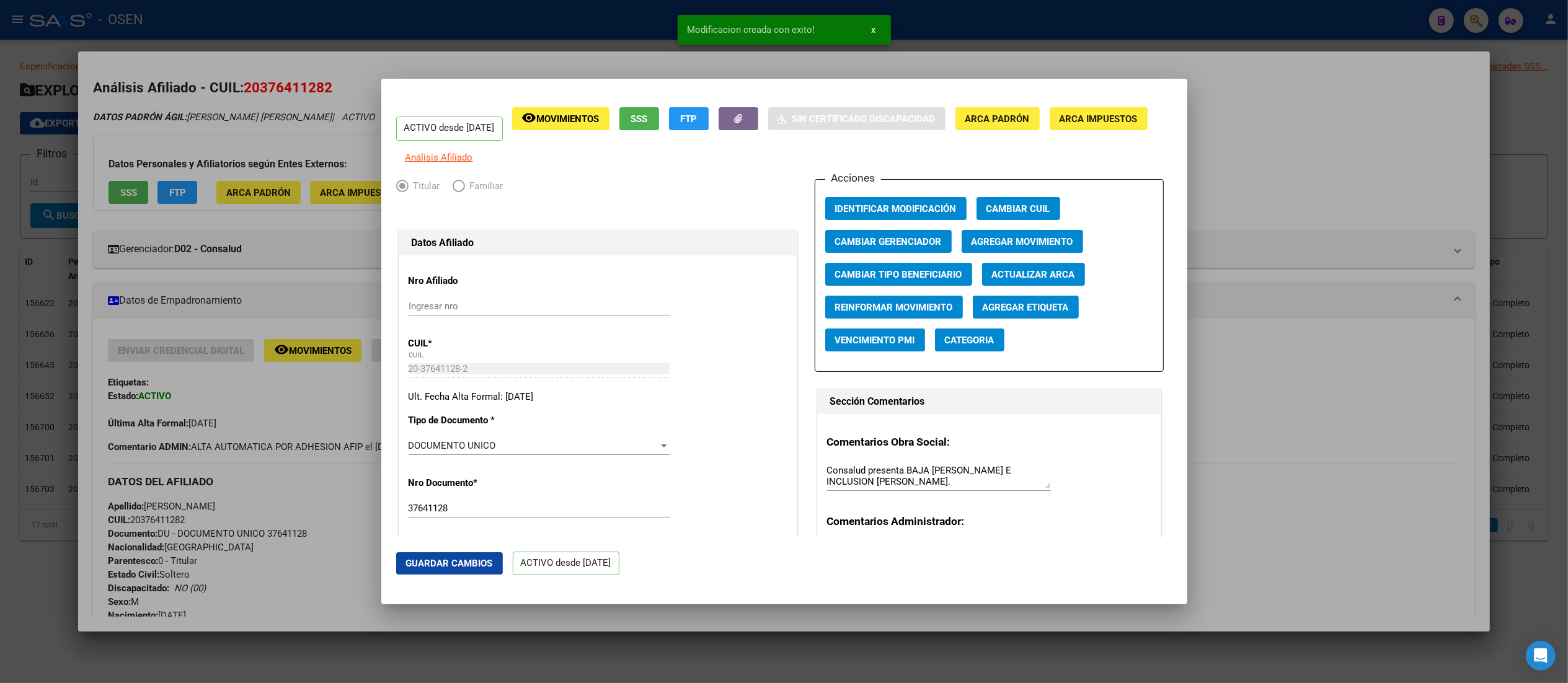
click at [613, 26] on div at bounding box center [784, 342] width 1568 height 683
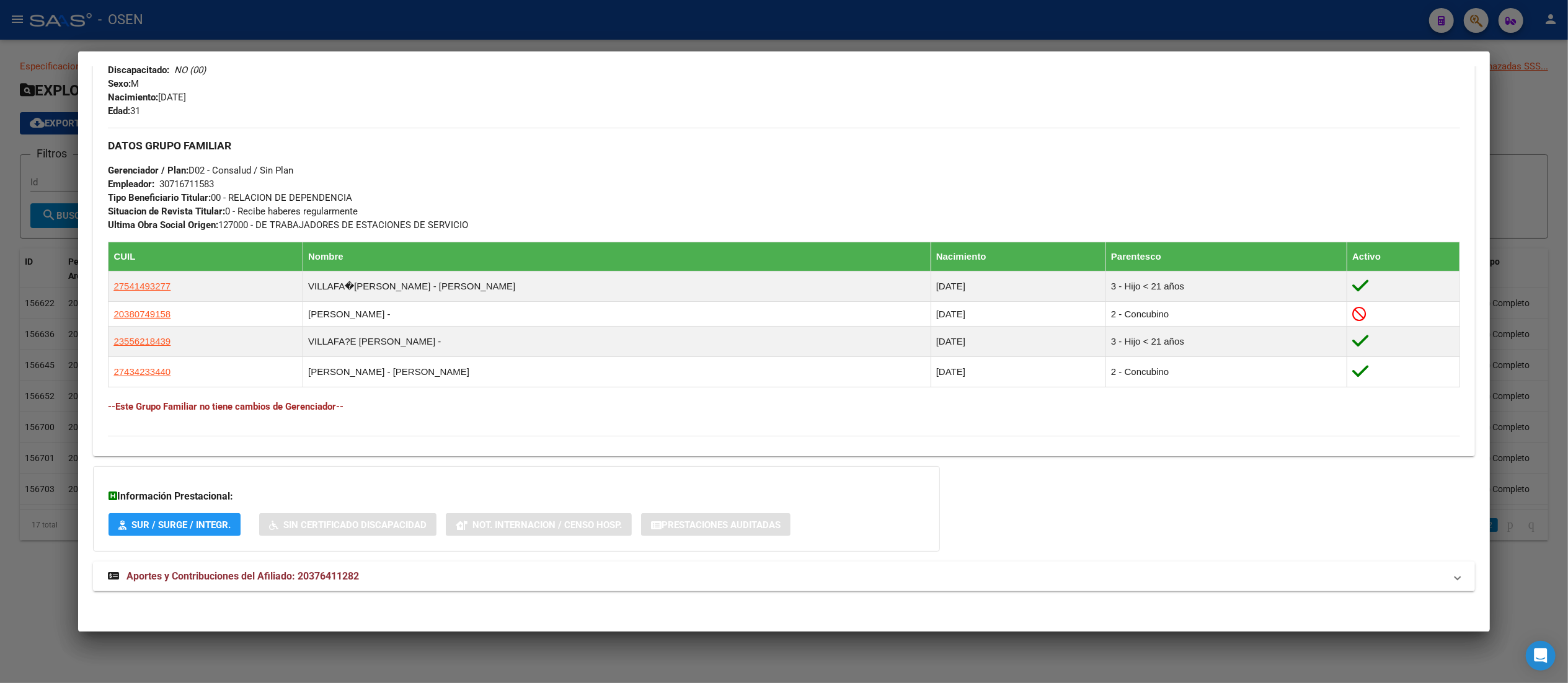
scroll to position [521, 0]
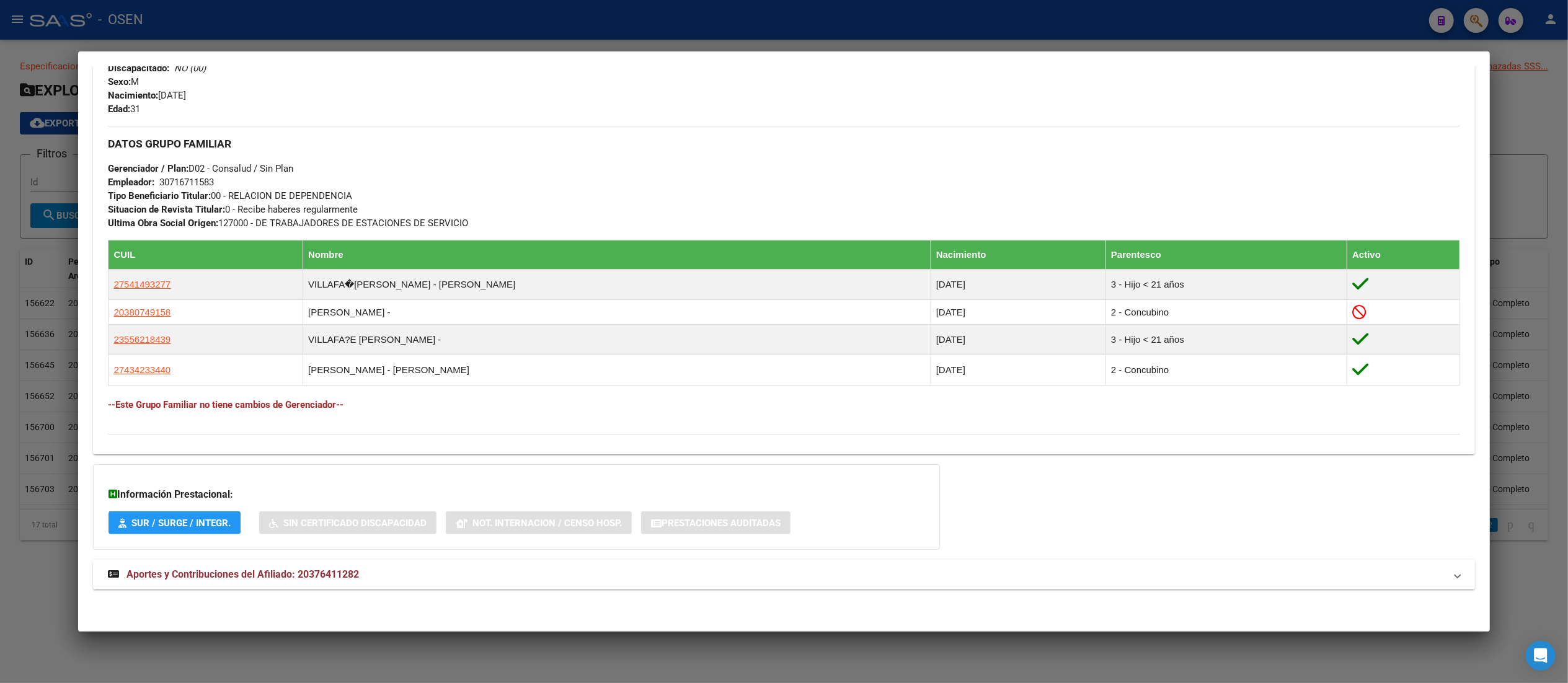
click at [714, 563] on mat-expansion-panel-header "Aportes y Contribuciones del Afiliado: 20376411282" at bounding box center [783, 574] width 1381 height 29
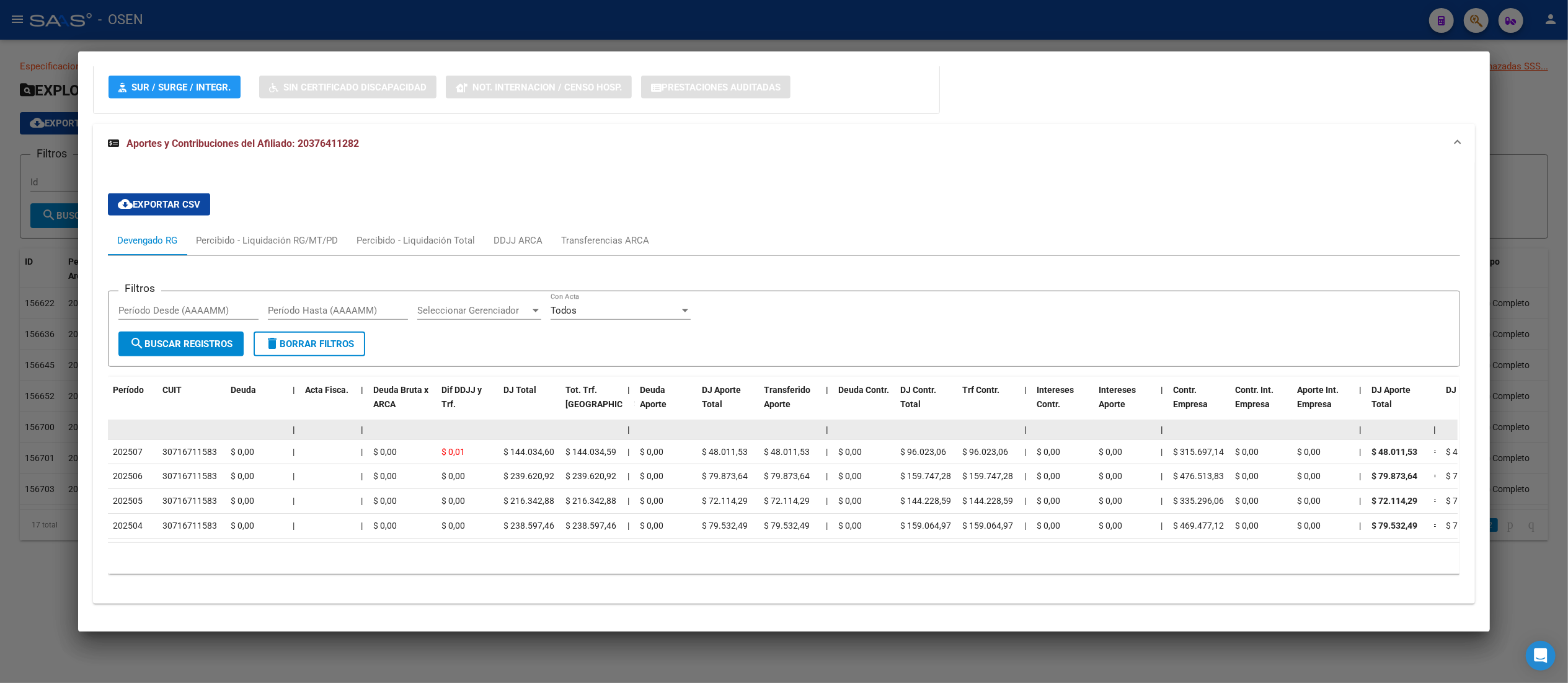
scroll to position [990, 0]
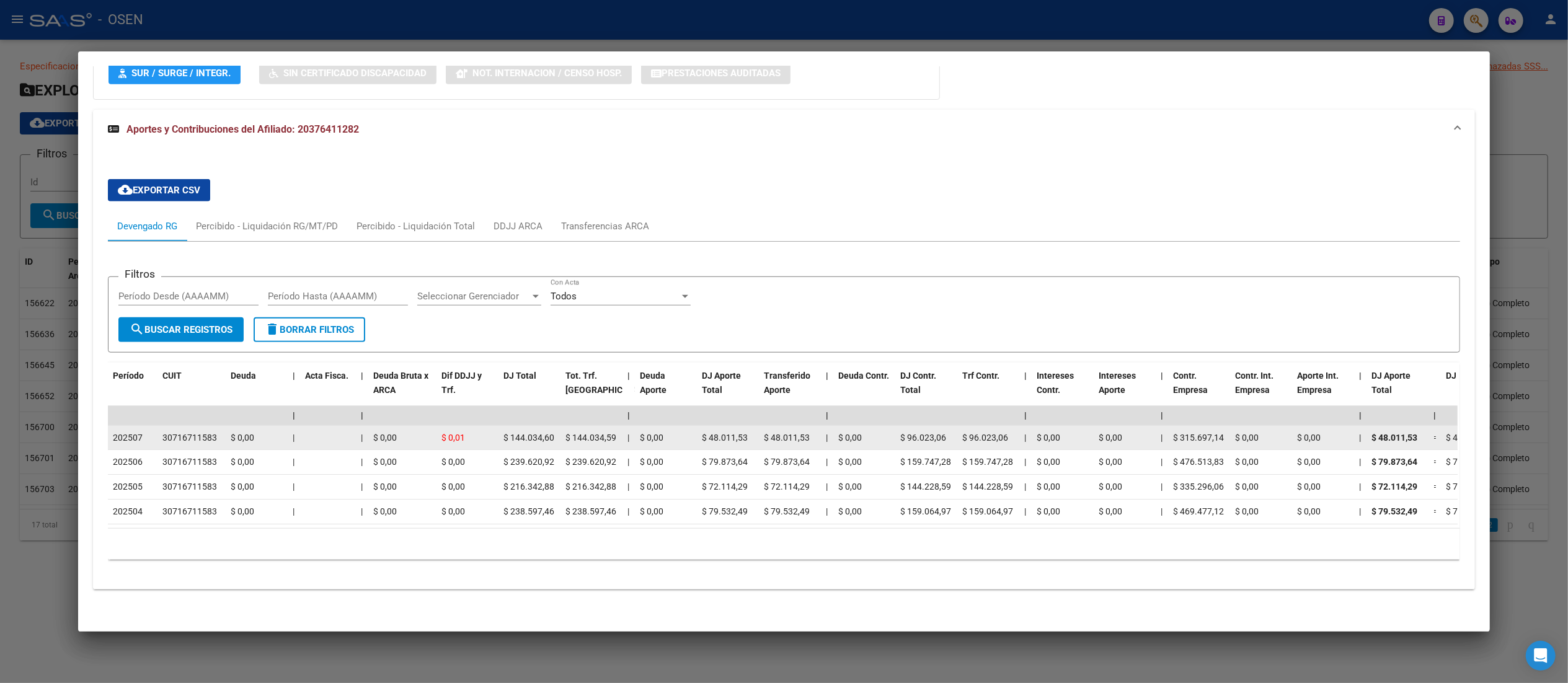
click at [132, 433] on span "202507" at bounding box center [127, 437] width 29 height 10
click at [134, 431] on div "202507" at bounding box center [132, 438] width 40 height 14
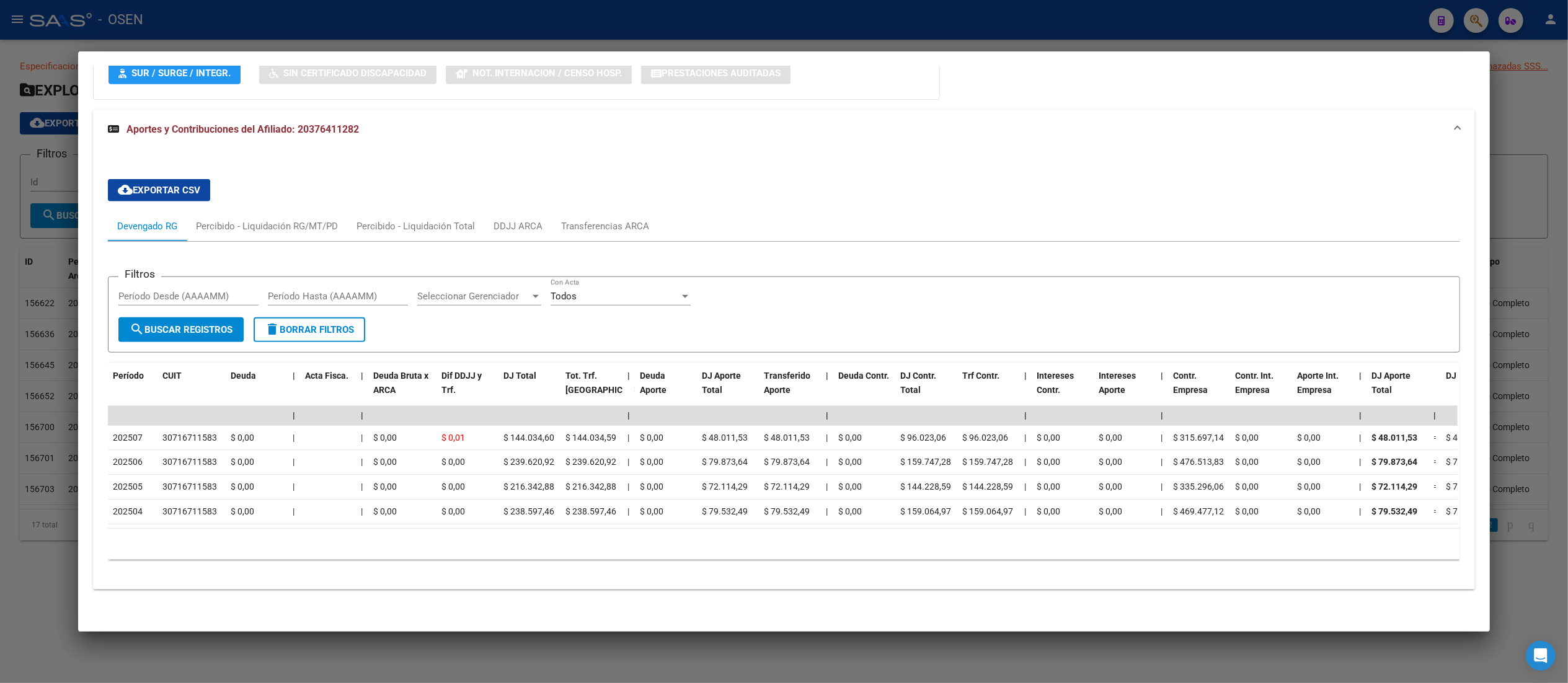
drag, startPoint x: 134, startPoint y: 416, endPoint x: 90, endPoint y: 413, distance: 44.1
click at [93, 413] on div "cloud_download Exportar CSV Devengado RG Percibido - Liquidación RG/MT/PD Perci…" at bounding box center [783, 374] width 1381 height 410
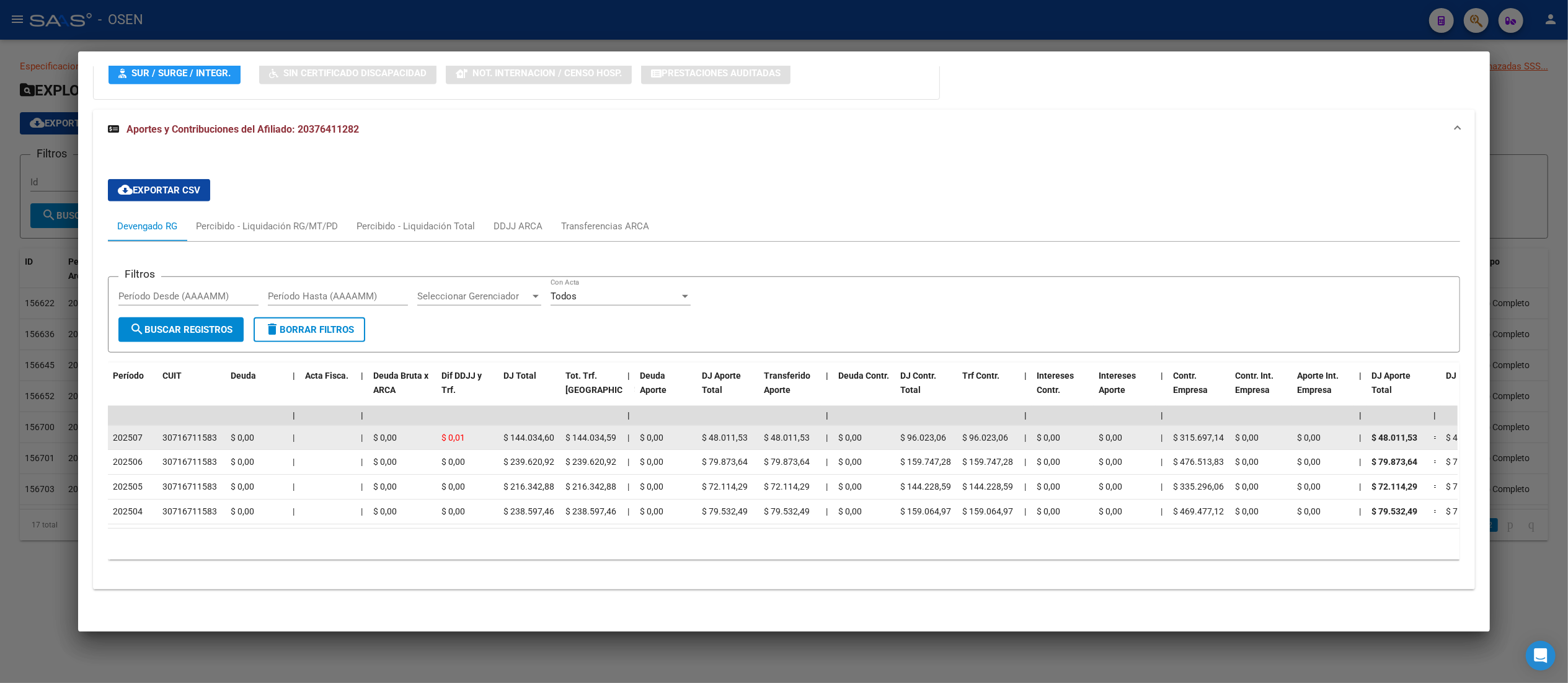
click at [113, 433] on span "202507" at bounding box center [127, 437] width 29 height 10
click at [117, 433] on span "202507" at bounding box center [127, 437] width 29 height 10
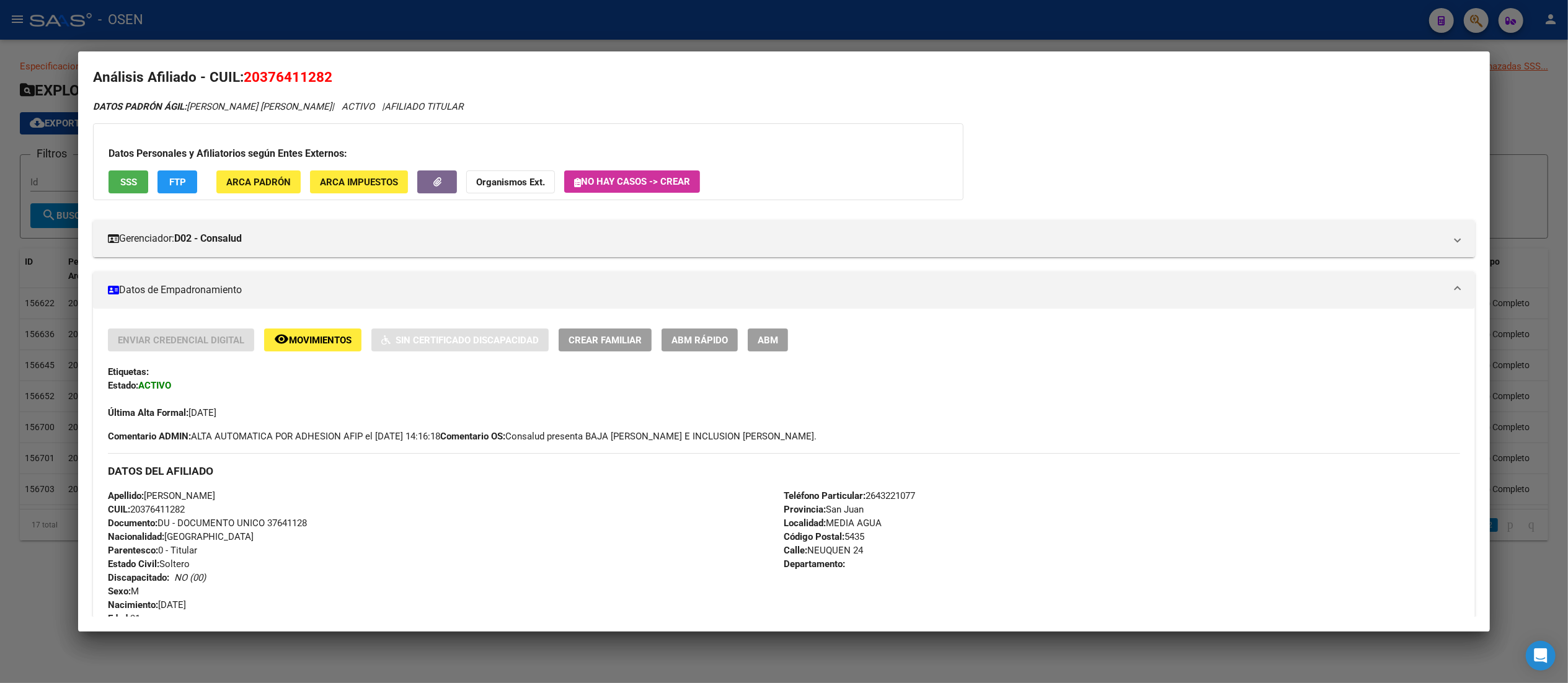
scroll to position [0, 0]
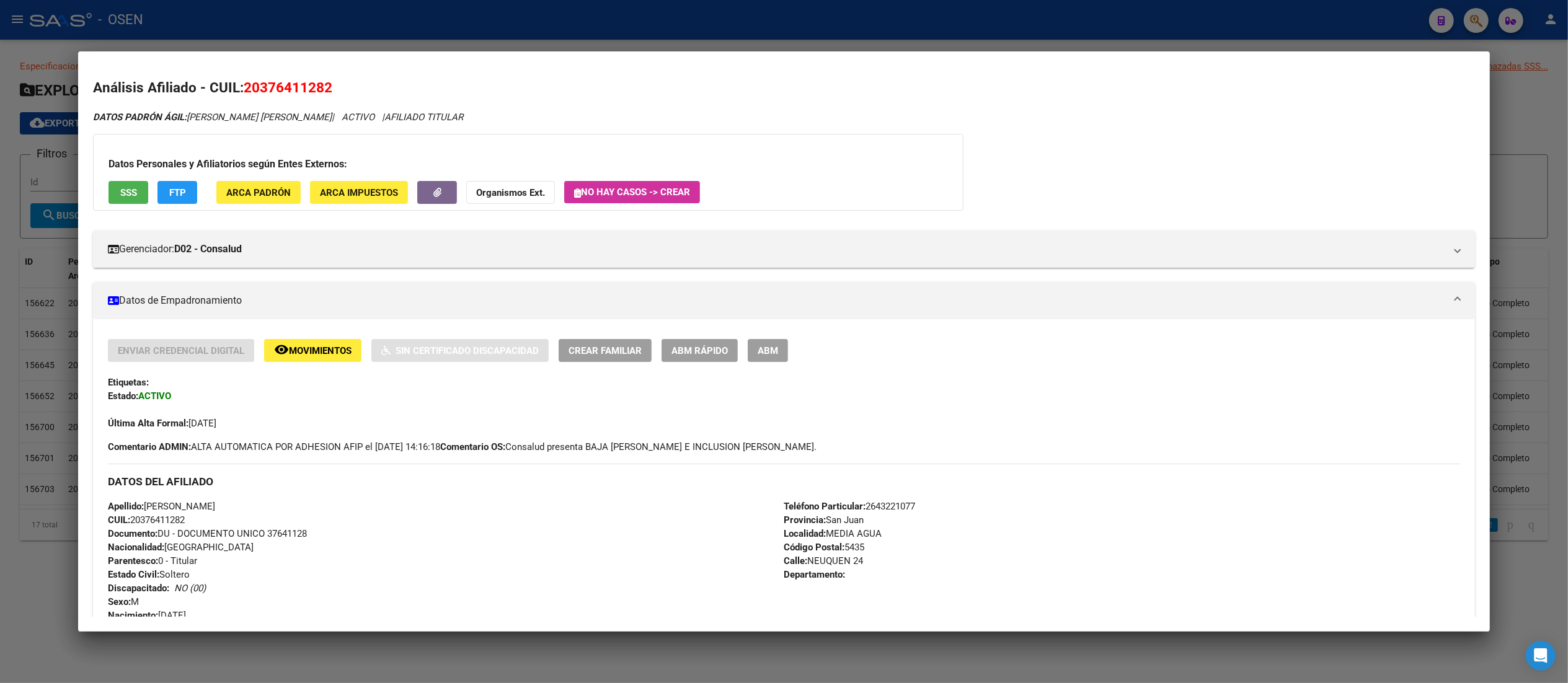
click at [576, 18] on div at bounding box center [784, 342] width 1568 height 683
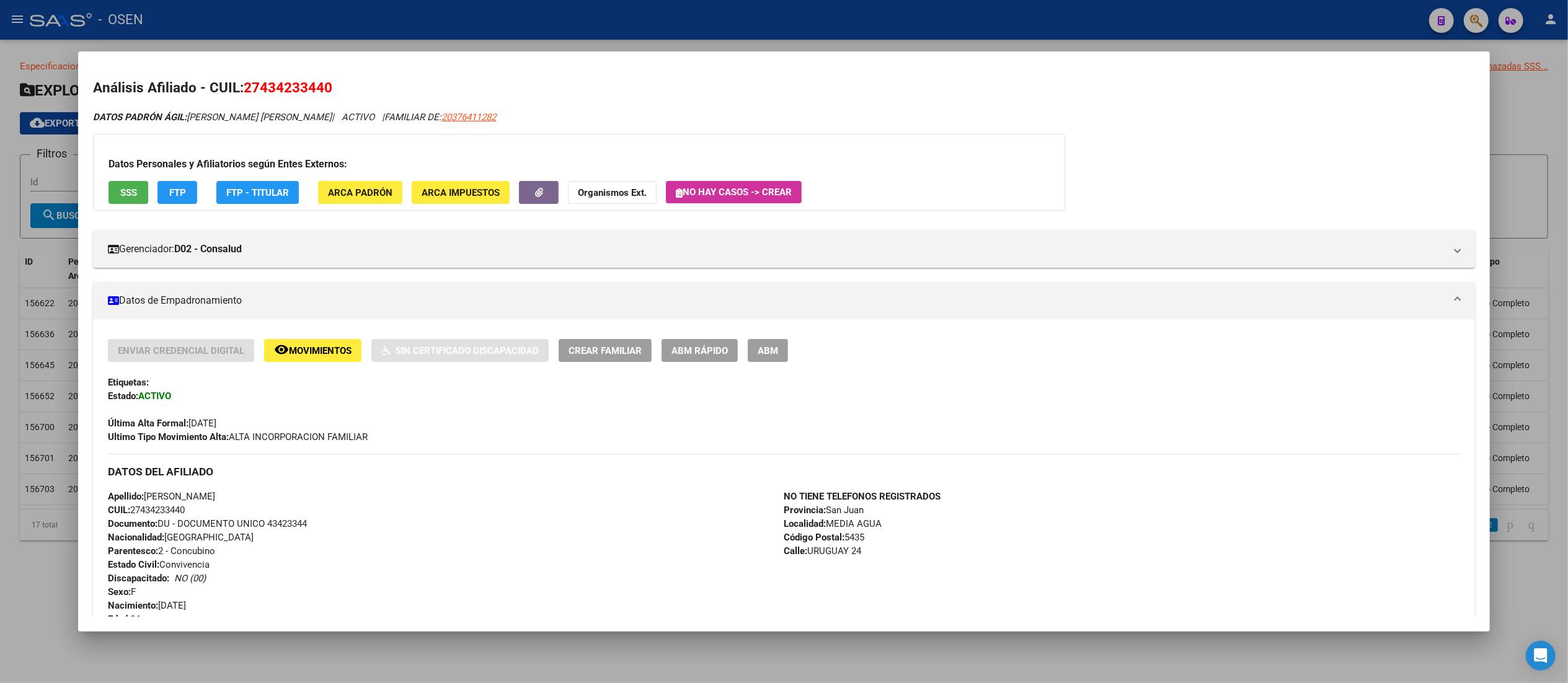
click at [680, 339] on div "Enviar Credencial Digital remove_red_eye Movimientos Sin Certificado Discapacid…" at bounding box center [783, 648] width 1381 height 659
click at [684, 353] on span "ABM Rápido" at bounding box center [699, 351] width 56 height 11
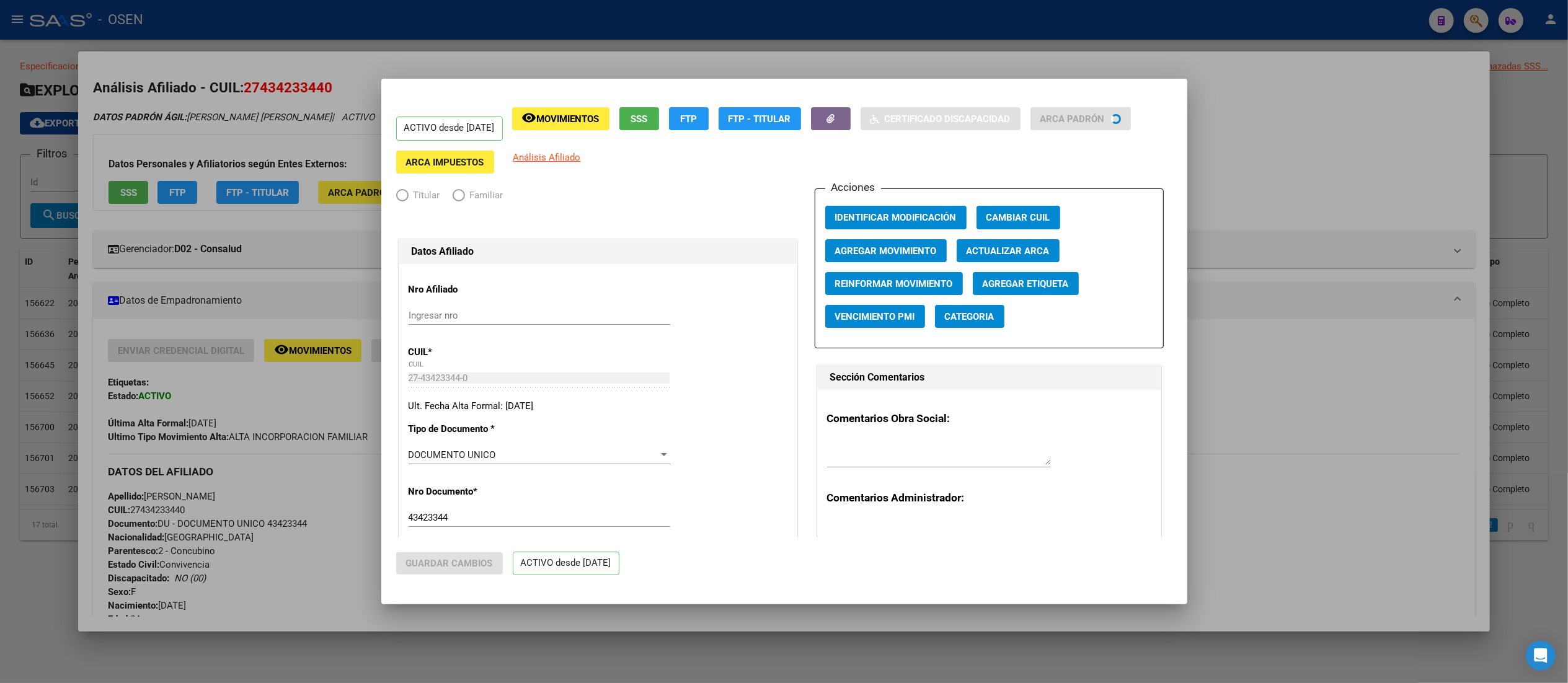
radio input "true"
type input "30-71671158-3"
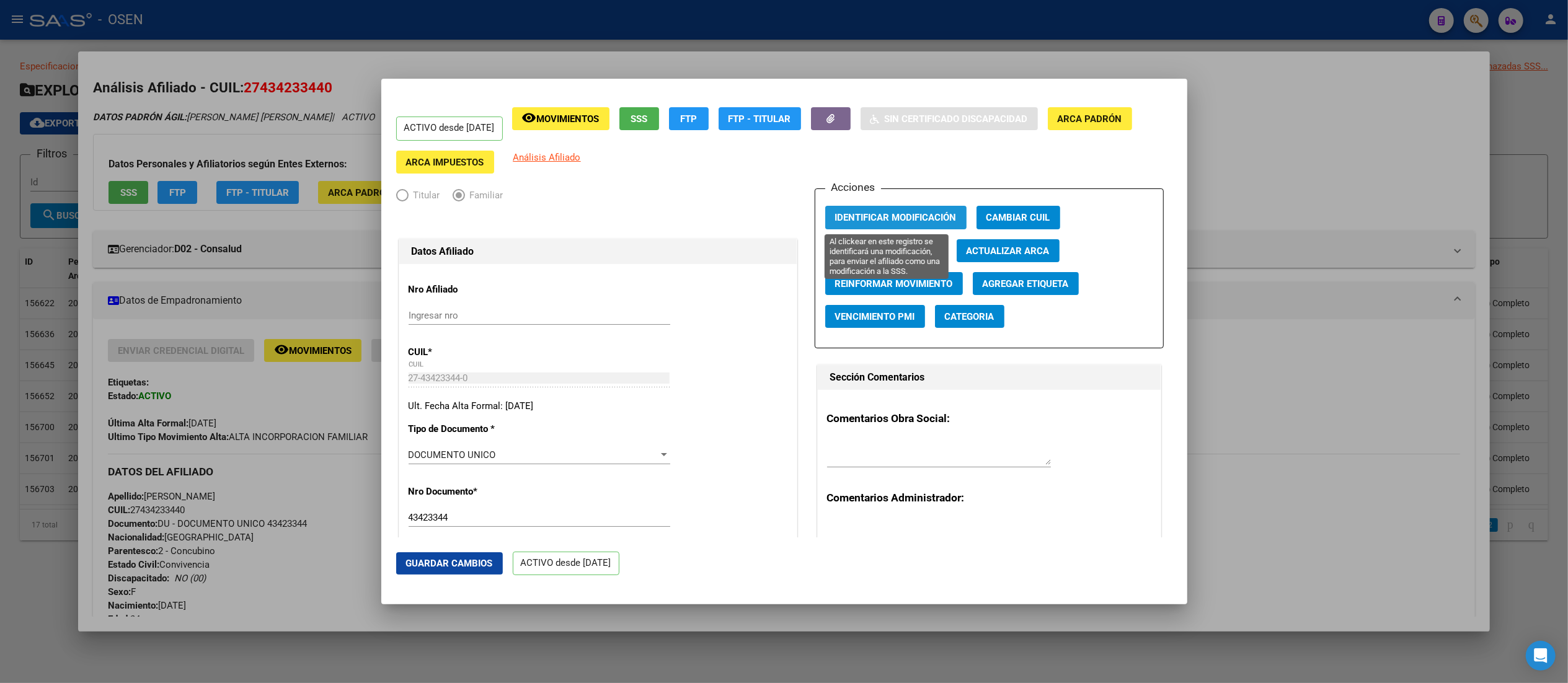
click at [791, 225] on button "Identificar Modificación" at bounding box center [896, 217] width 142 height 23
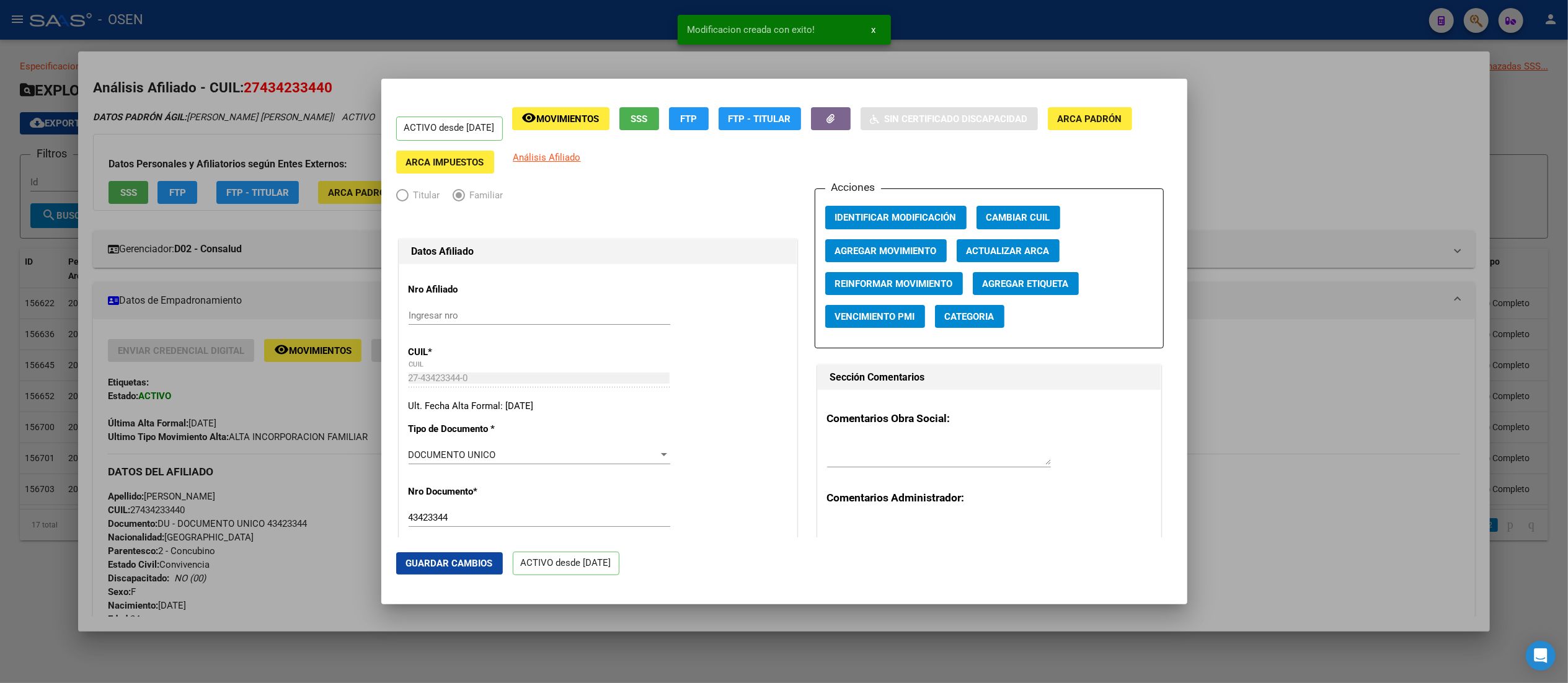
click at [340, 21] on div at bounding box center [784, 342] width 1568 height 683
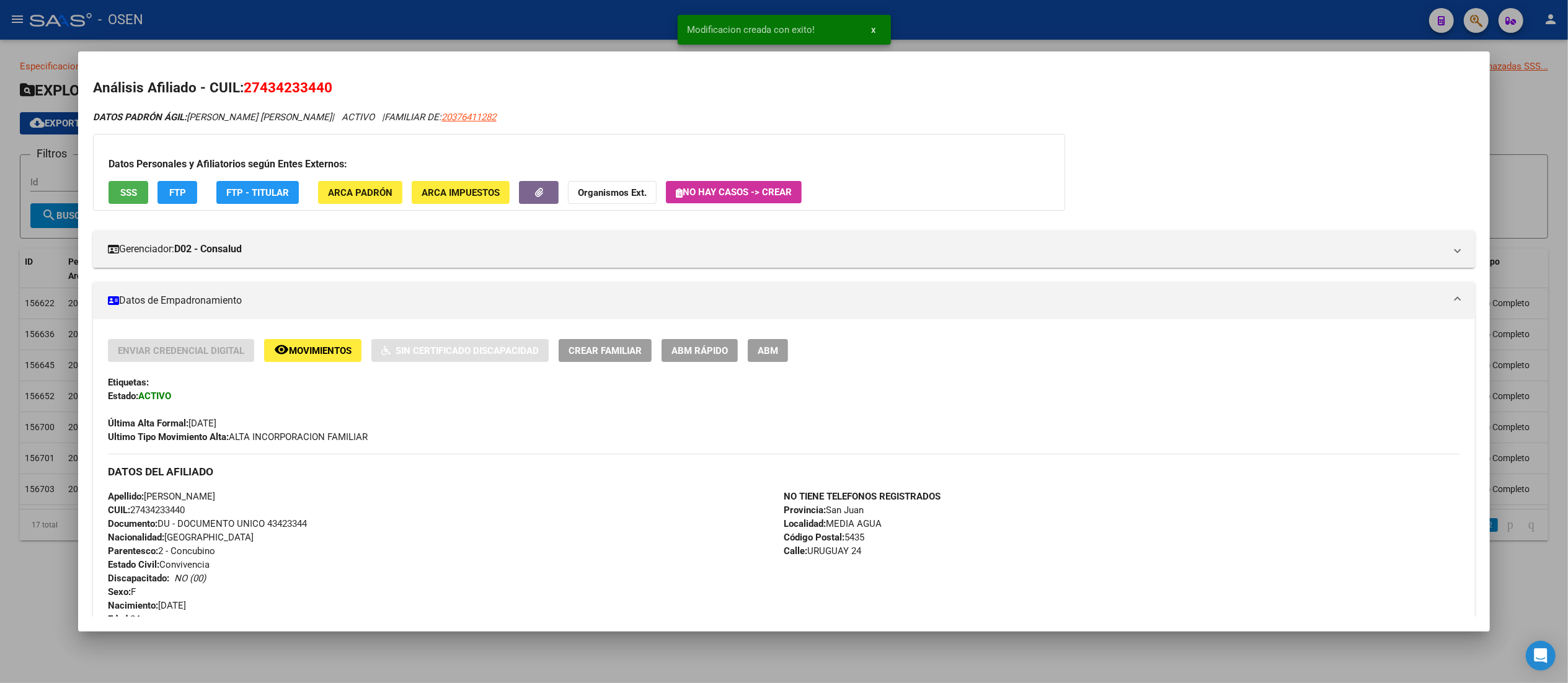
click at [340, 21] on div at bounding box center [784, 342] width 1568 height 683
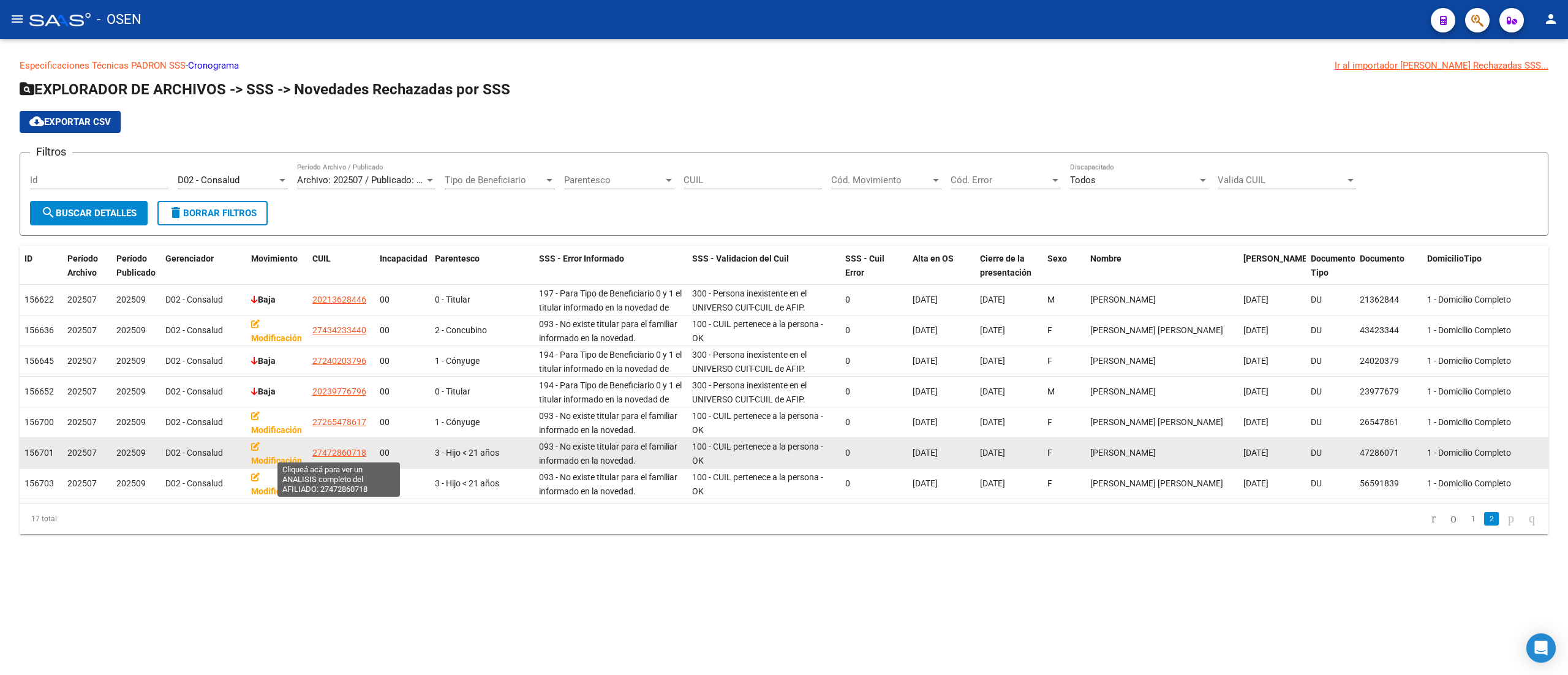
click at [356, 453] on span "27472860718" at bounding box center [339, 452] width 54 height 10
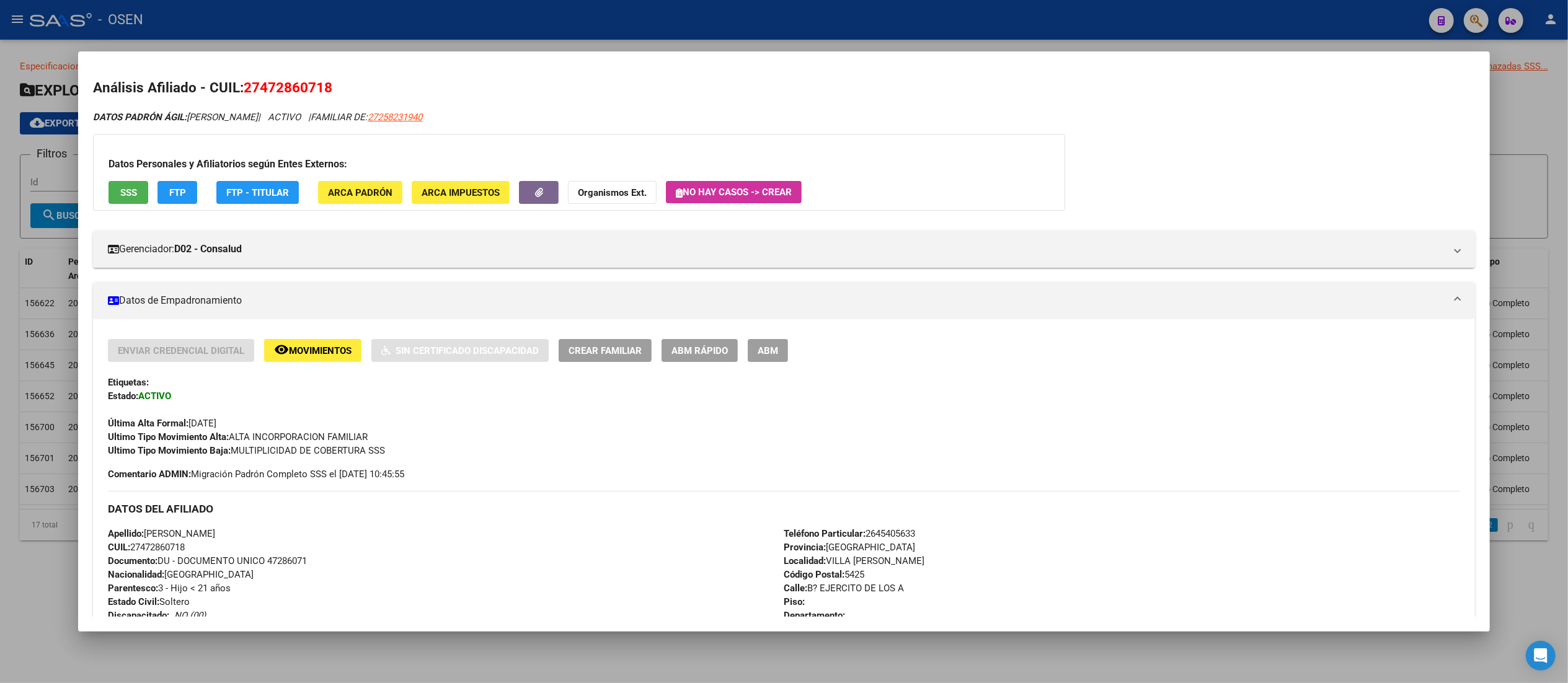
click at [188, 200] on button "FTP" at bounding box center [177, 192] width 40 height 23
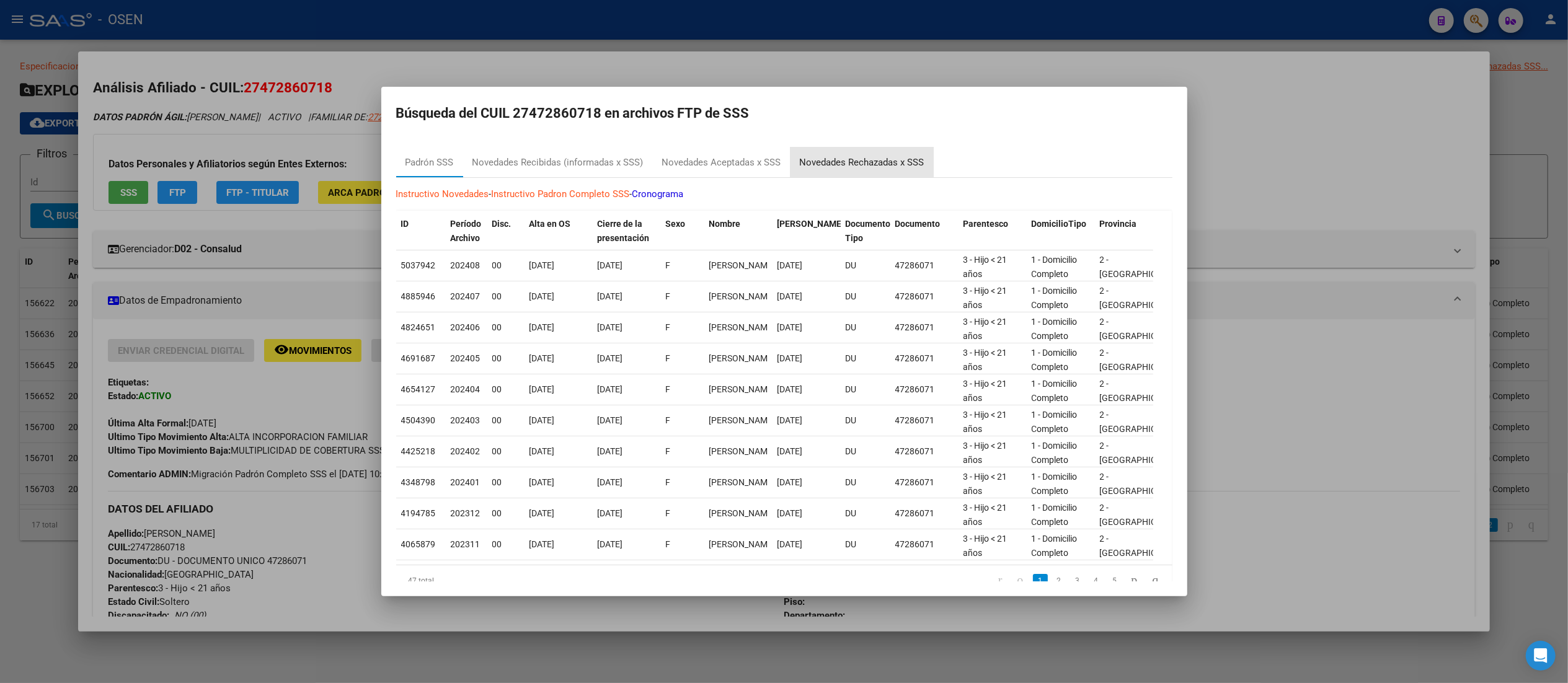
click at [791, 163] on div "Novedades Rechazadas x SSS" at bounding box center [862, 162] width 143 height 29
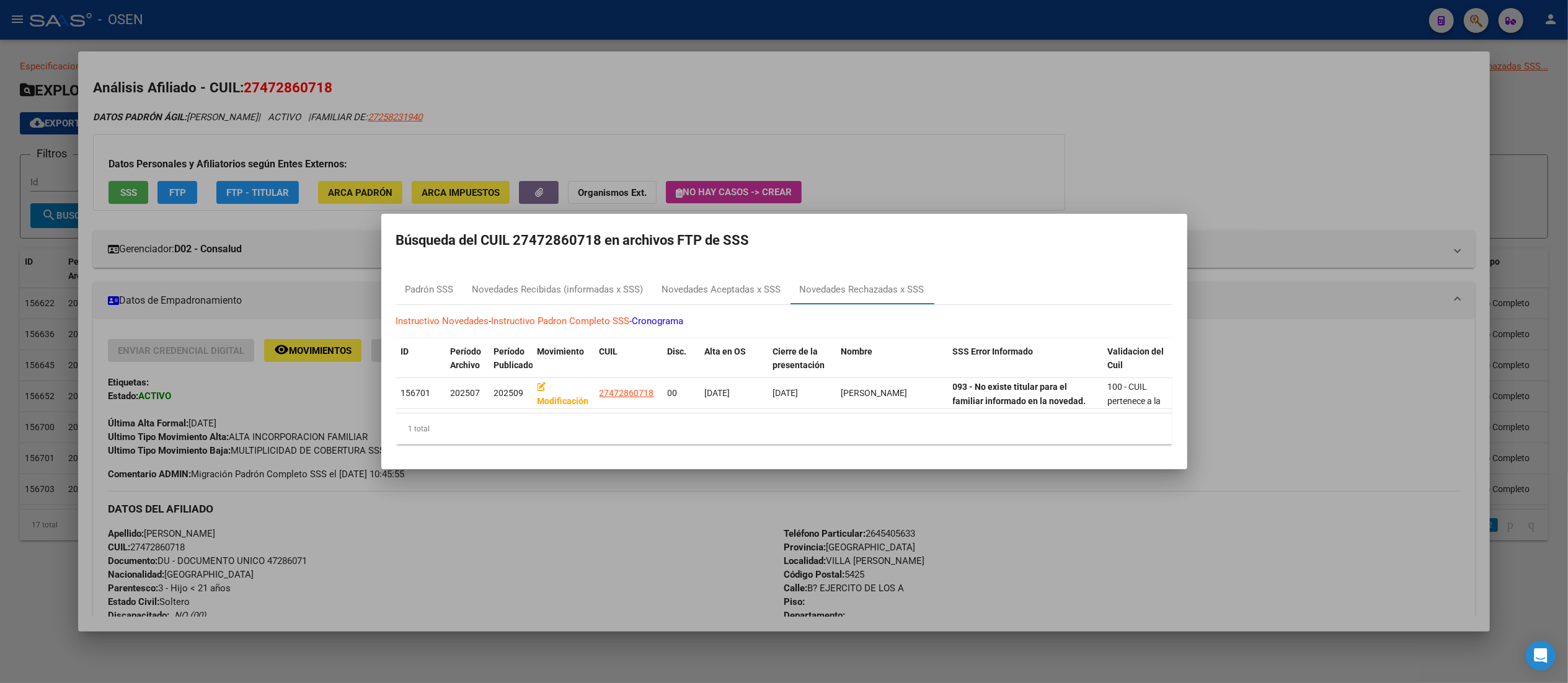
click at [755, 96] on div at bounding box center [784, 342] width 1568 height 683
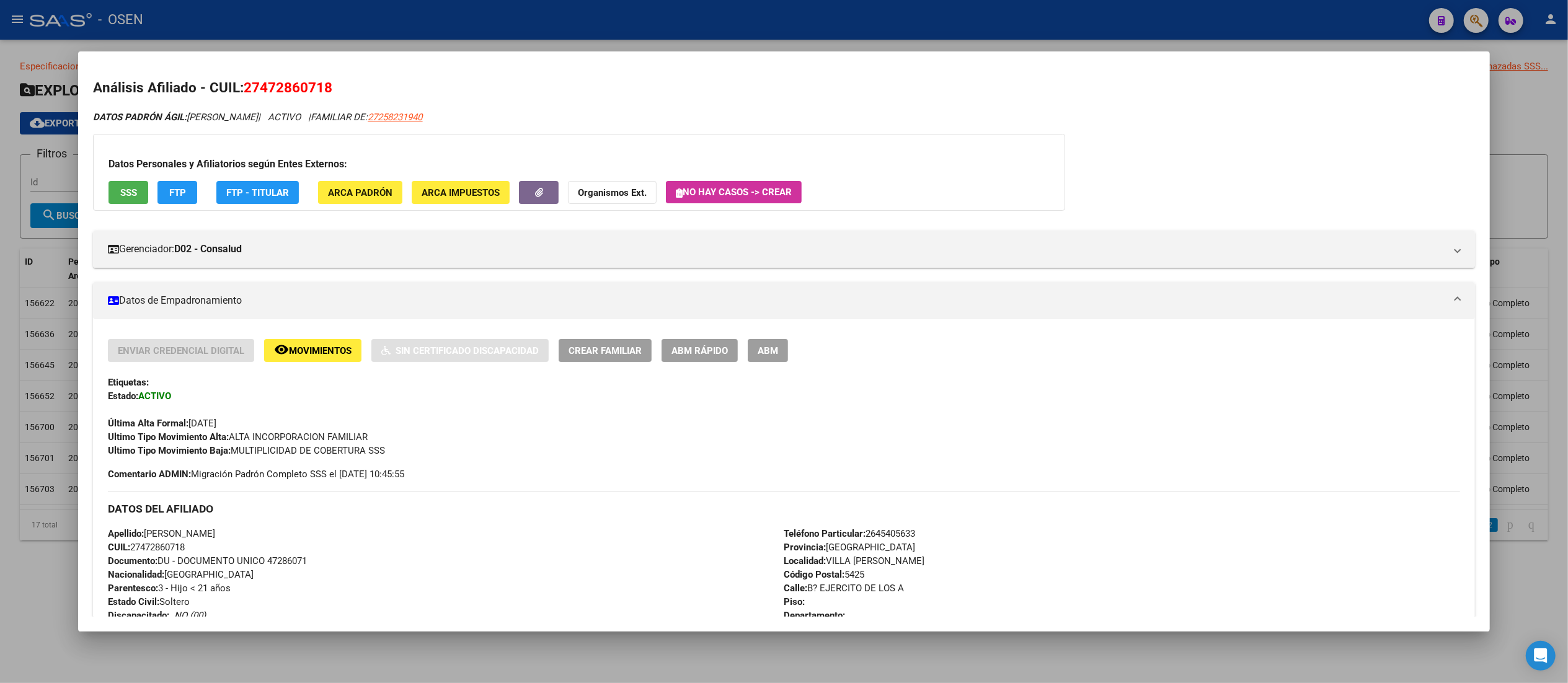
click at [314, 347] on span "Movimientos" at bounding box center [321, 351] width 63 height 11
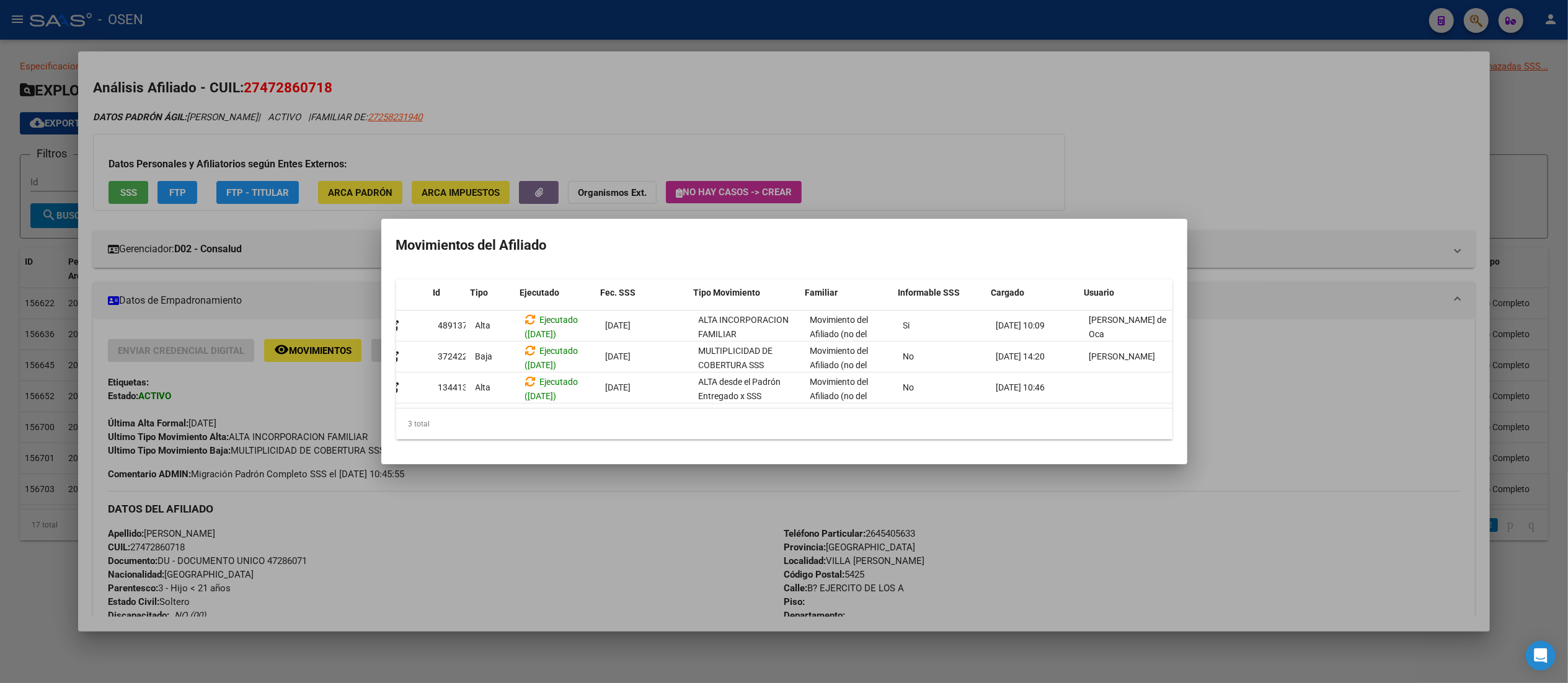
scroll to position [0, 17]
click at [610, 121] on div at bounding box center [784, 342] width 1568 height 683
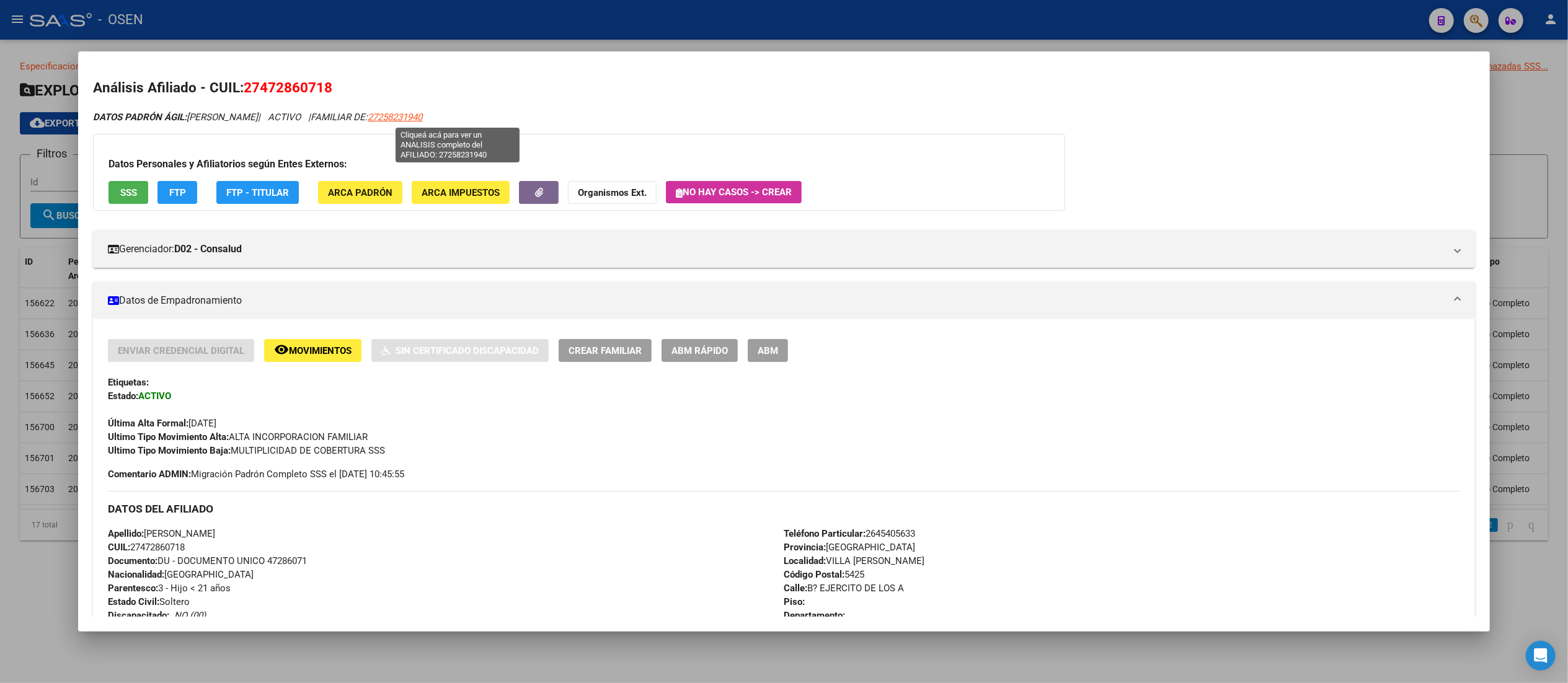
click at [422, 115] on span "27258231940" at bounding box center [395, 117] width 54 height 11
type textarea "27258231940"
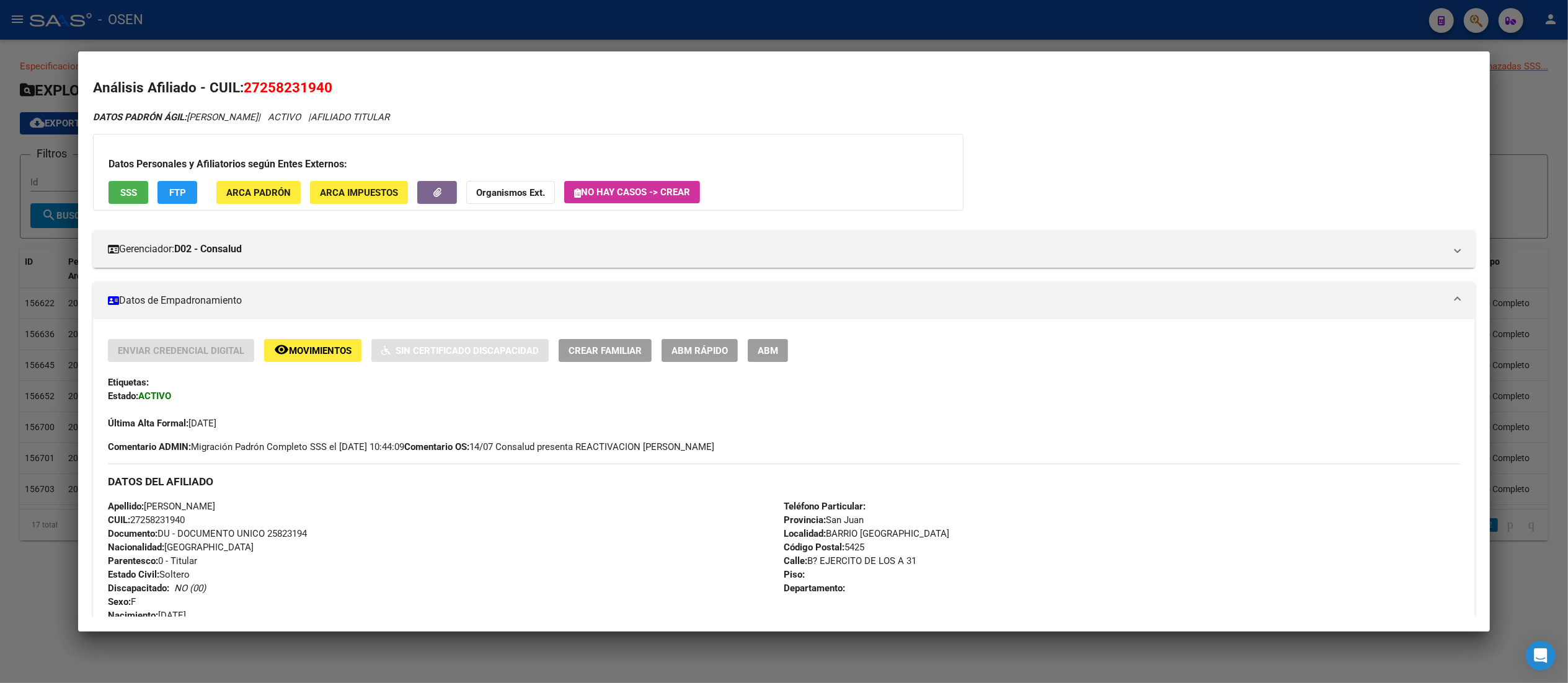
click at [697, 351] on span "ABM Rápido" at bounding box center [699, 351] width 56 height 11
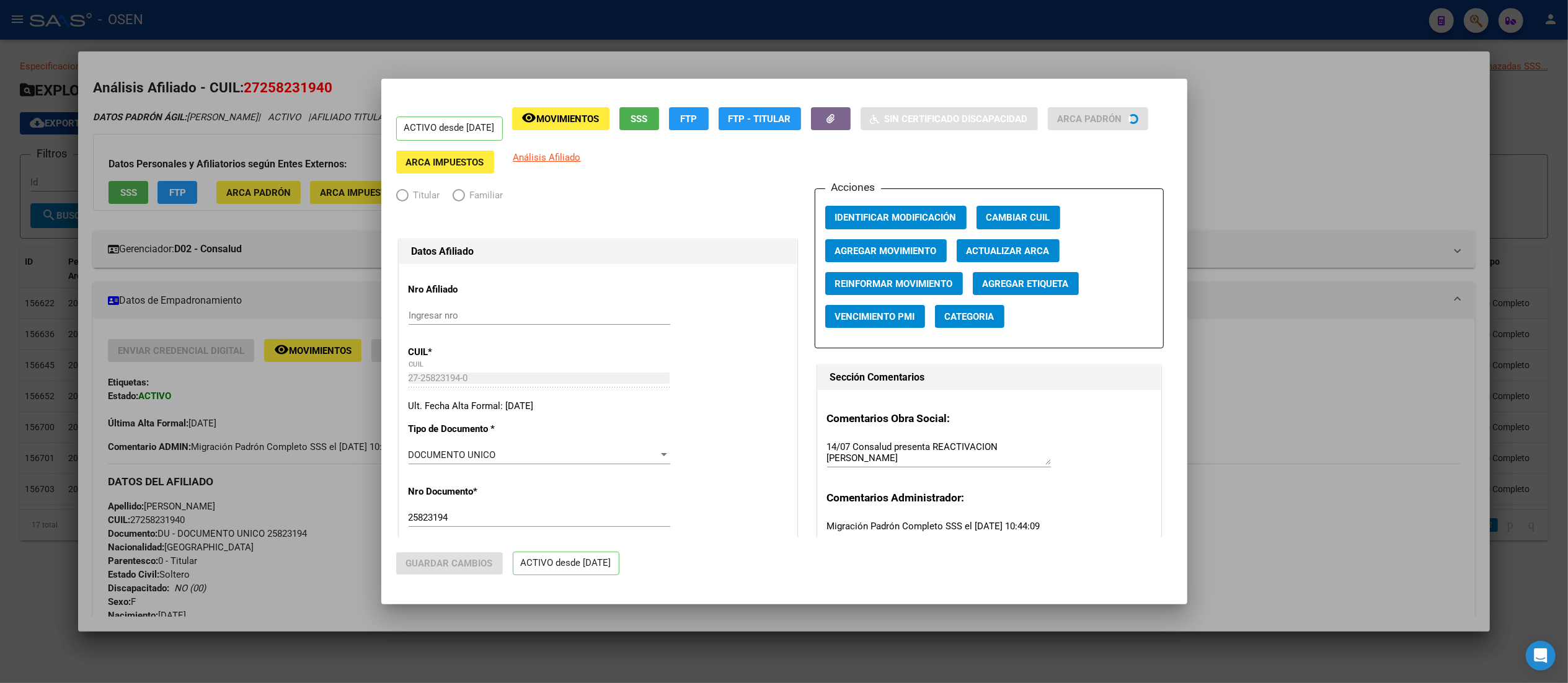
radio input "true"
type input "30-59036076-3"
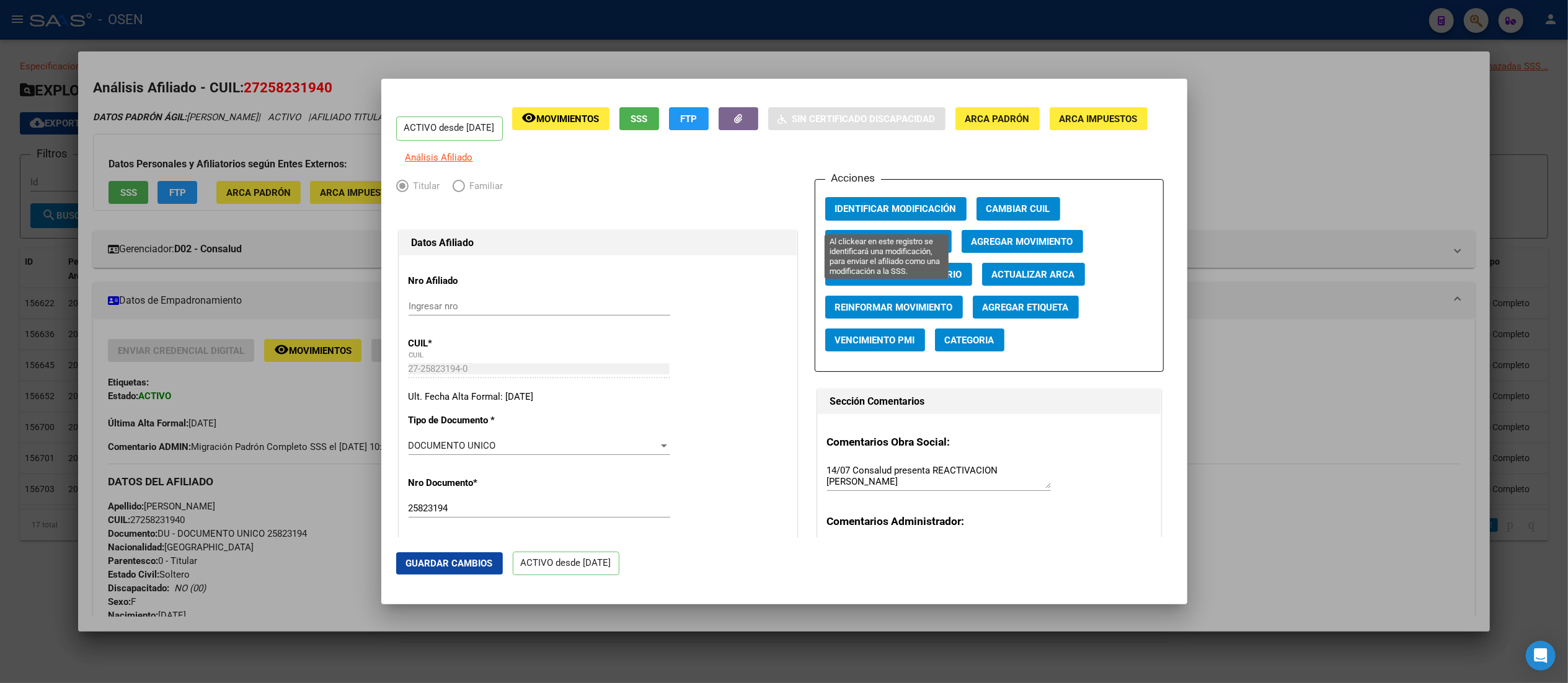
click at [791, 214] on span "Identificar Modificación" at bounding box center [895, 208] width 121 height 11
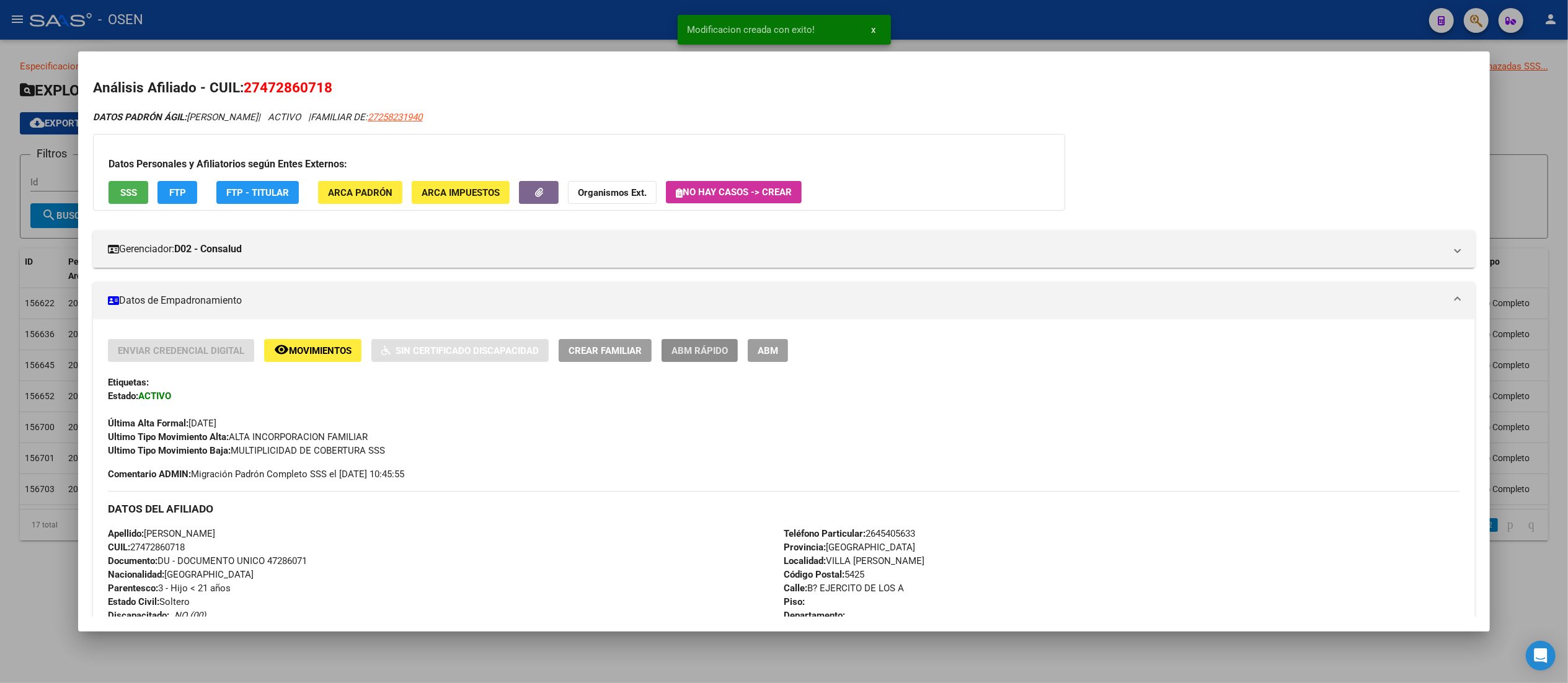
click at [698, 352] on span "ABM Rápido" at bounding box center [699, 351] width 56 height 11
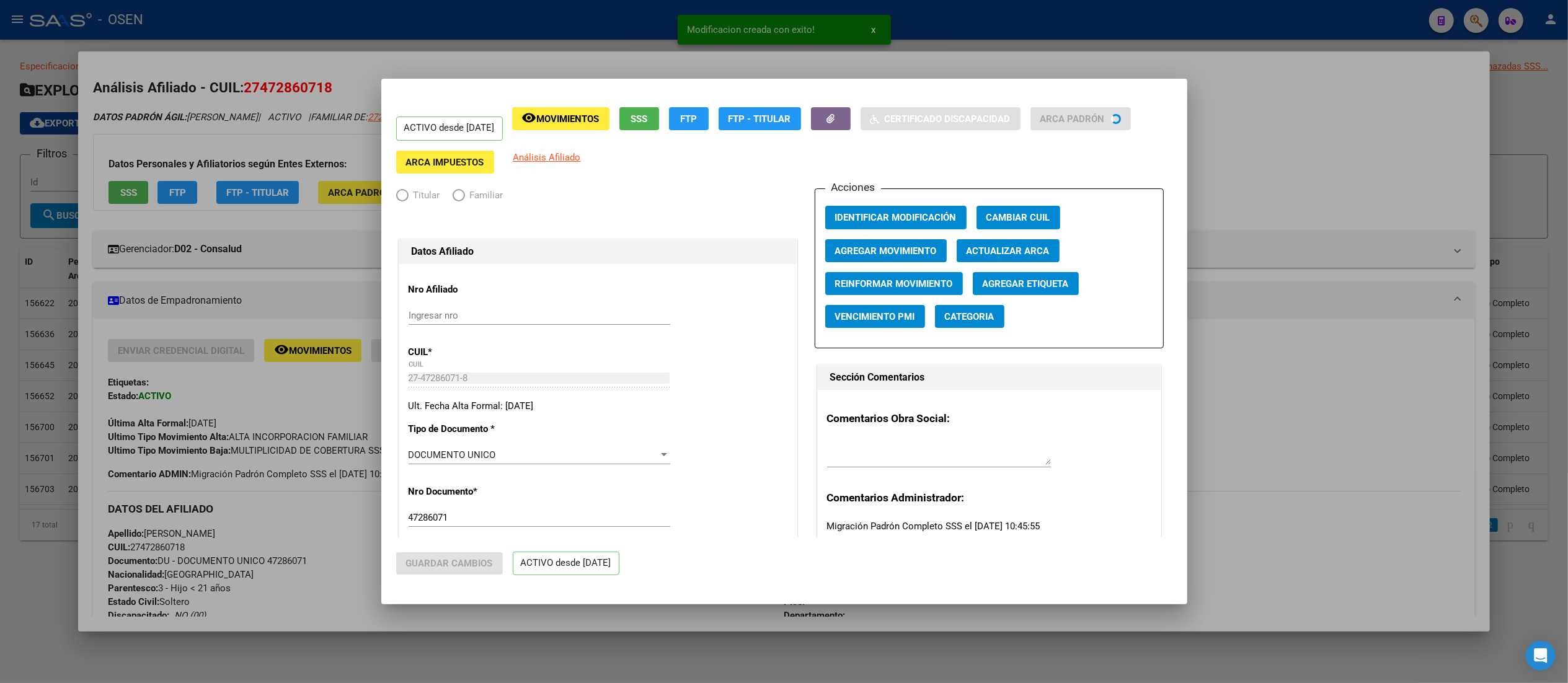
radio input "true"
type input "30-59036076-3"
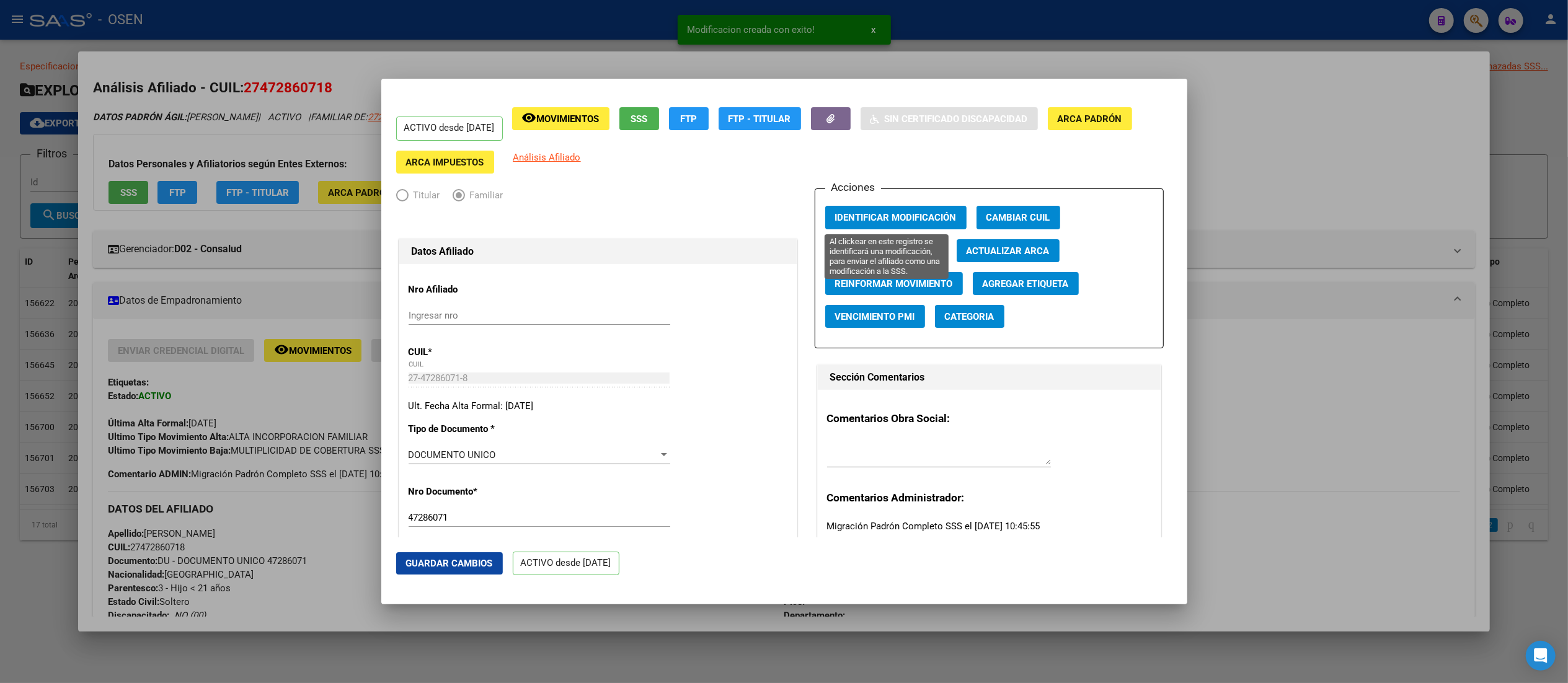
click at [791, 218] on span "Identificar Modificación" at bounding box center [895, 218] width 121 height 11
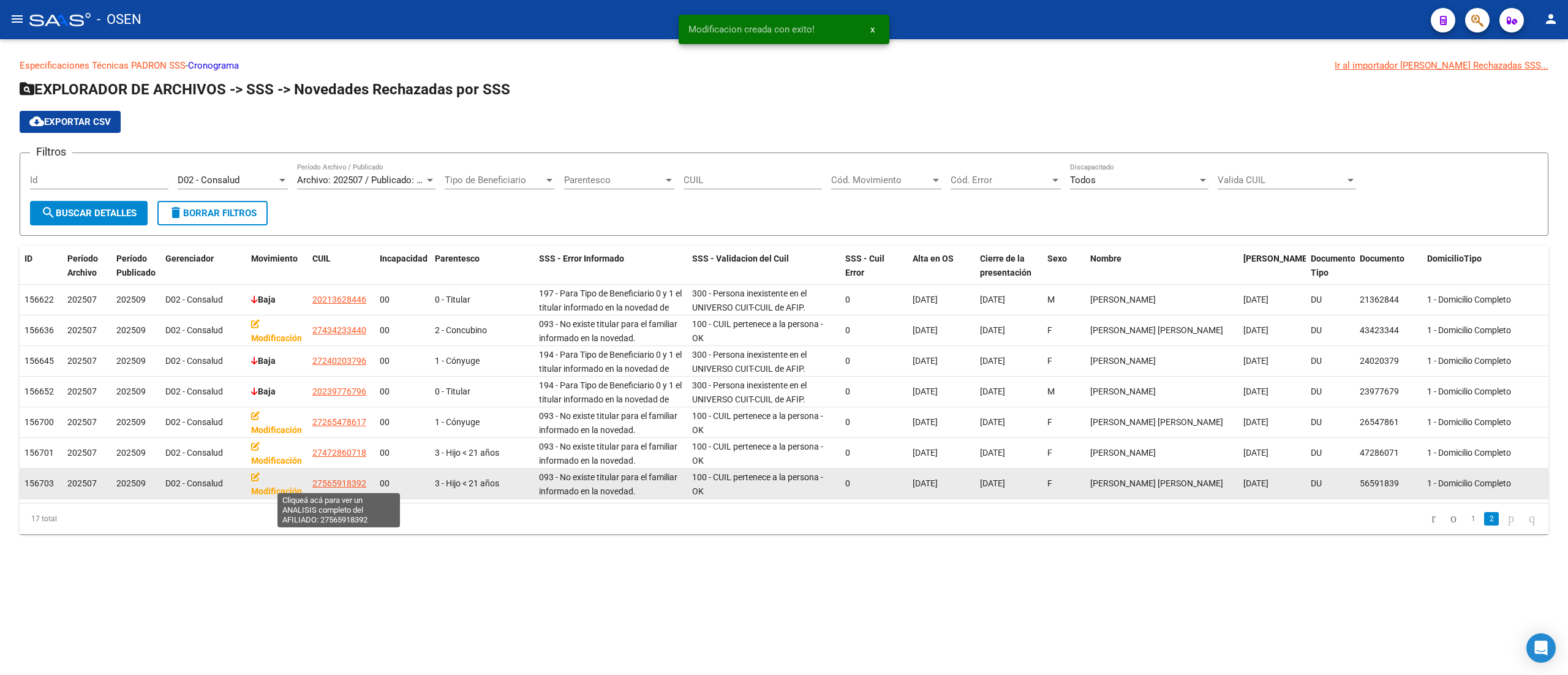
click at [359, 482] on span "27565918392" at bounding box center [339, 483] width 54 height 10
type textarea "27565918392"
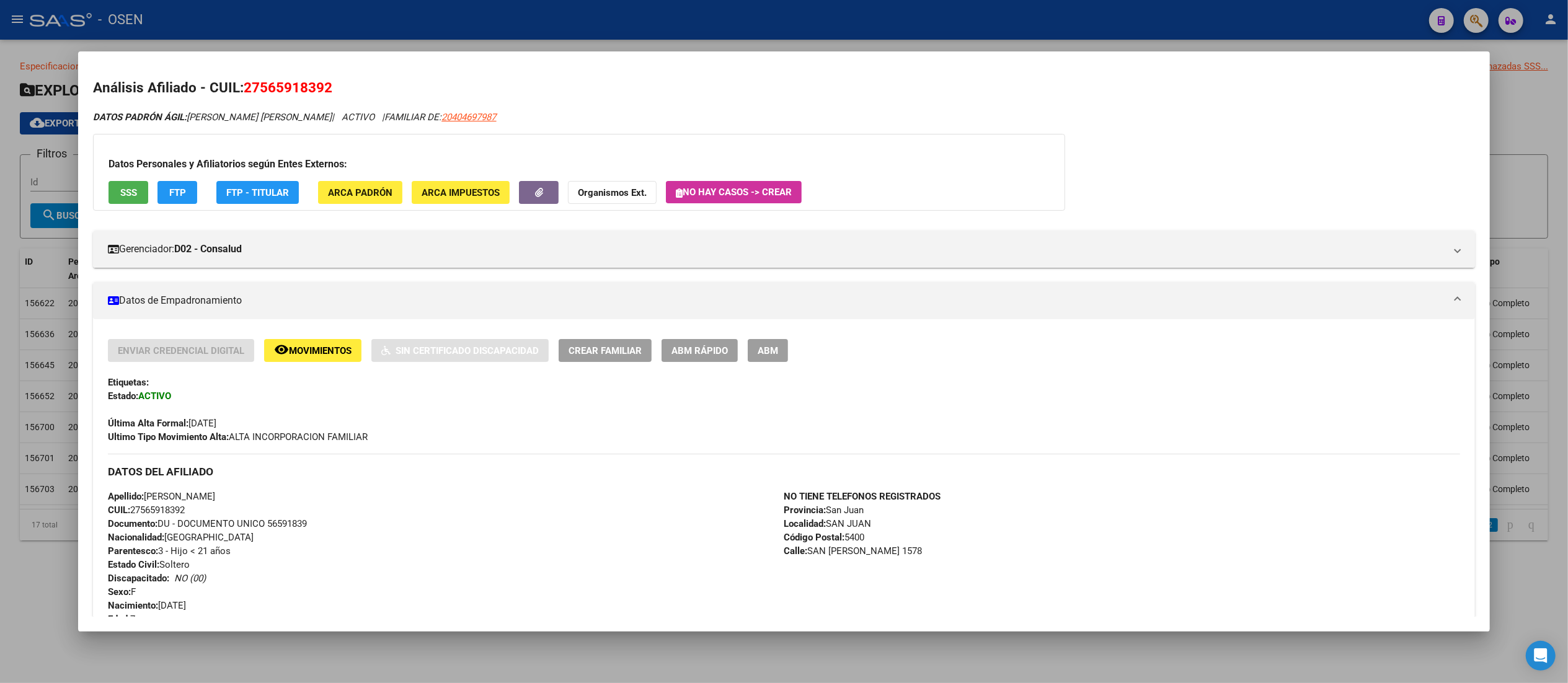
click at [169, 195] on span "FTP" at bounding box center [178, 193] width 17 height 11
click at [480, 111] on span "20404697987" at bounding box center [468, 117] width 54 height 11
type textarea "20404697987"
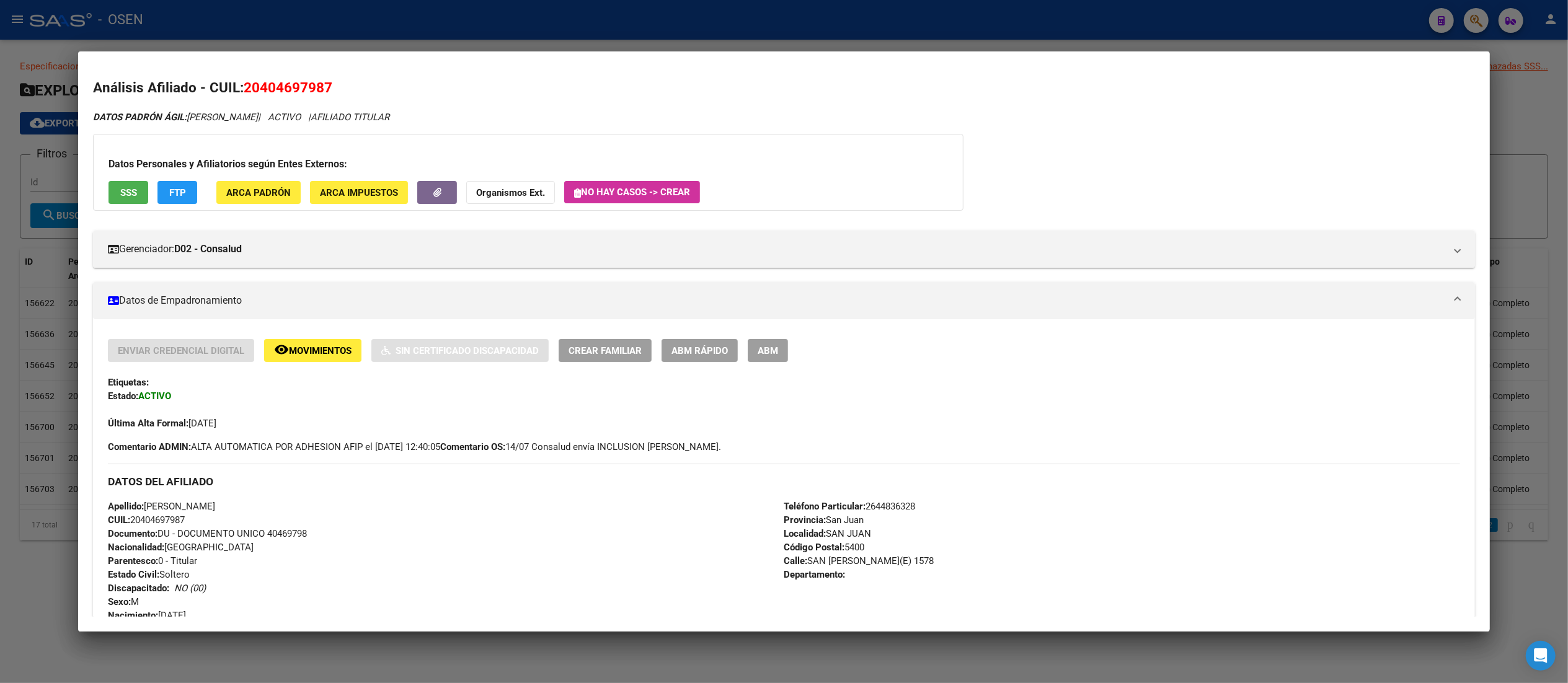
click at [675, 7] on div at bounding box center [784, 342] width 1568 height 683
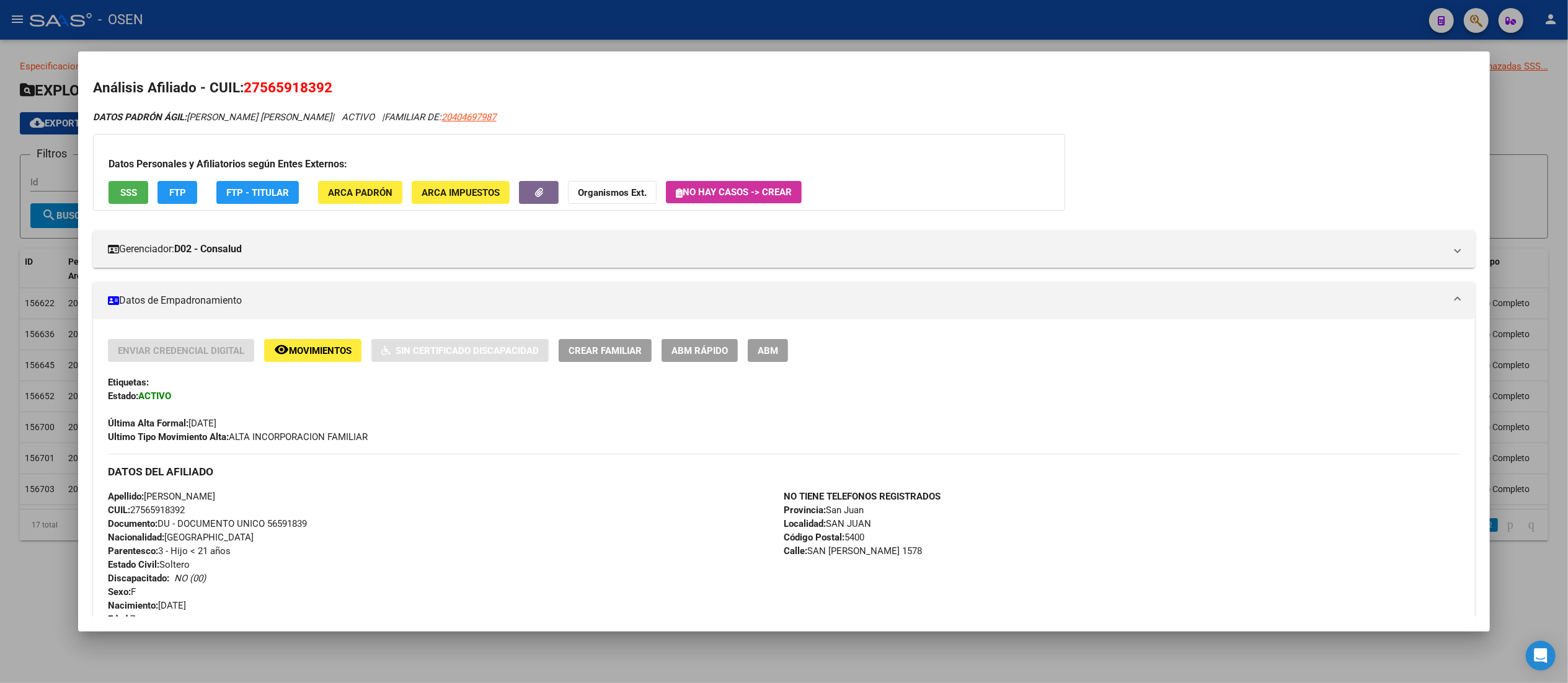
click at [688, 345] on button "ABM Rápido" at bounding box center [699, 350] width 76 height 23
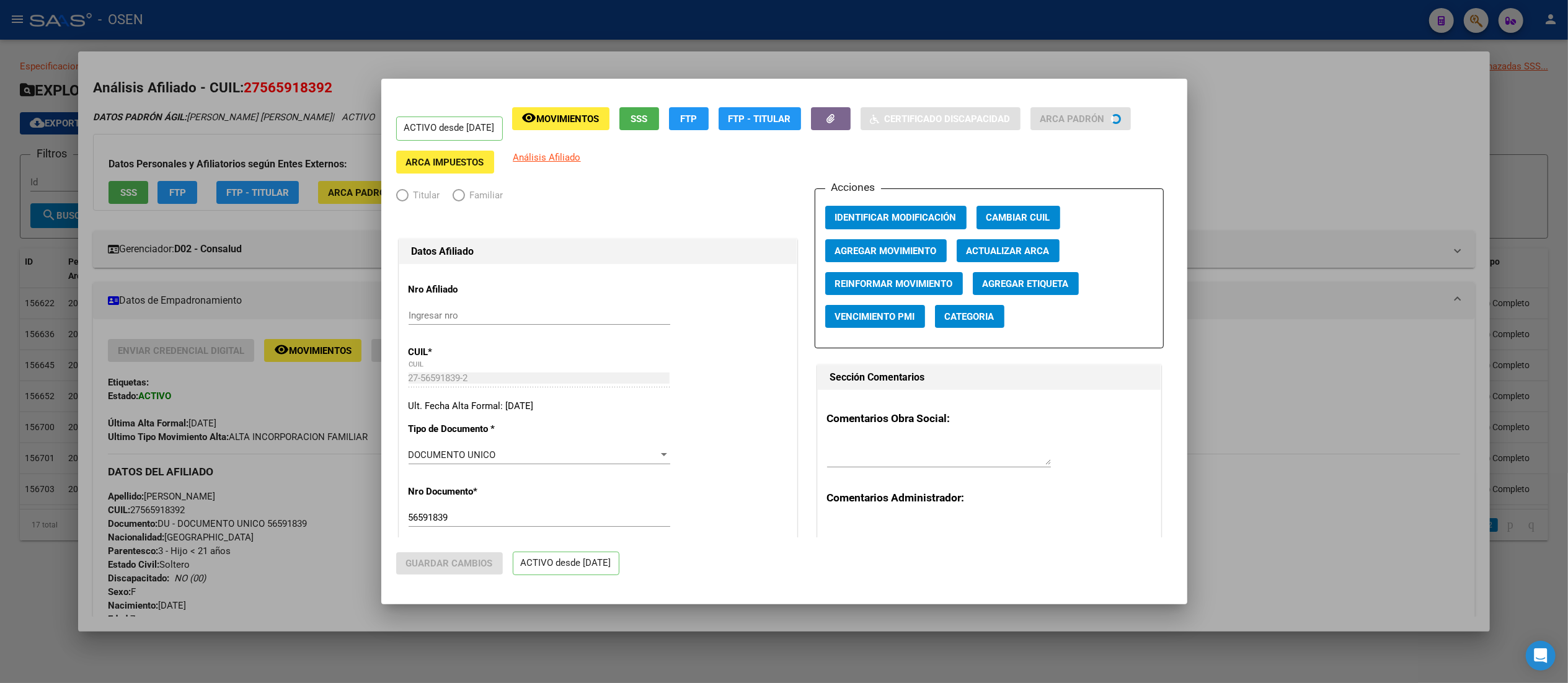
radio input "true"
type input "30-71800420-5"
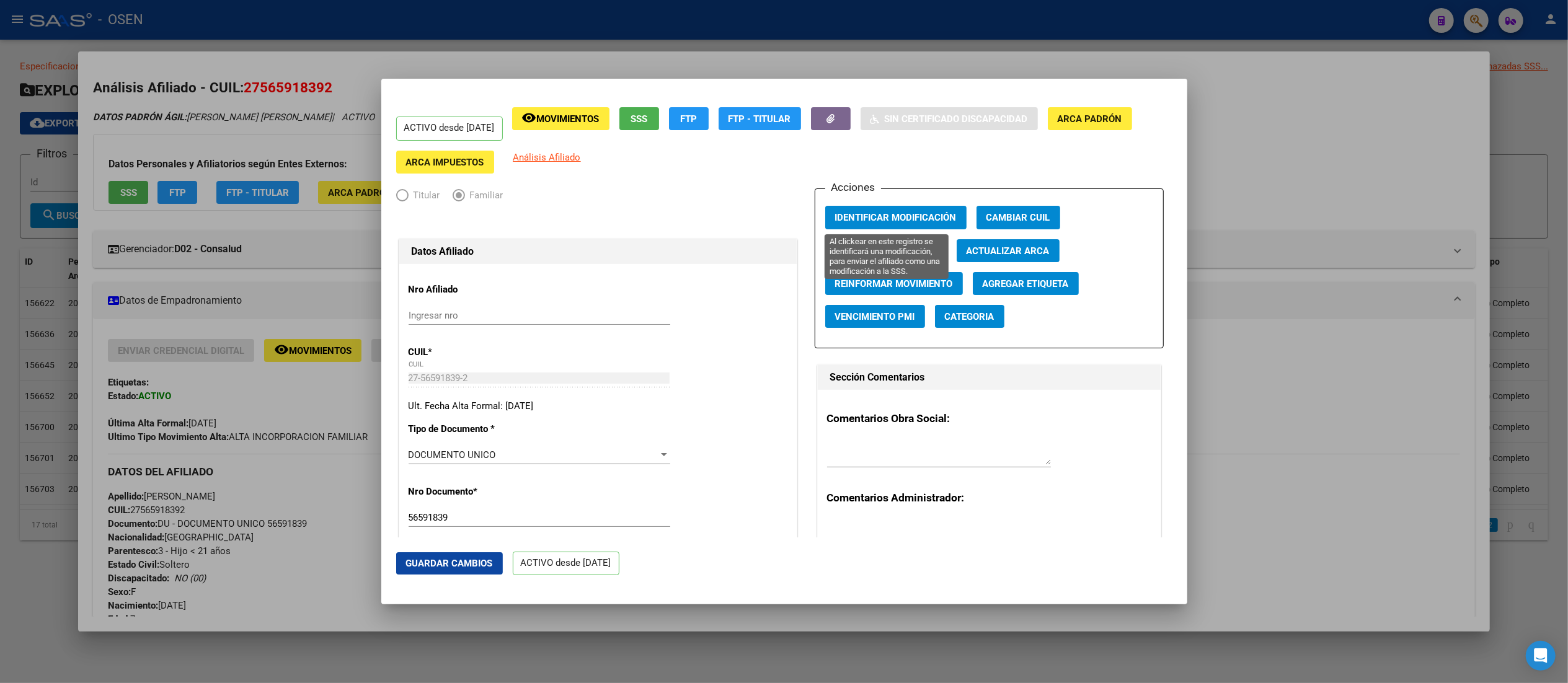
click at [791, 221] on span "Identificar Modificación" at bounding box center [895, 218] width 121 height 11
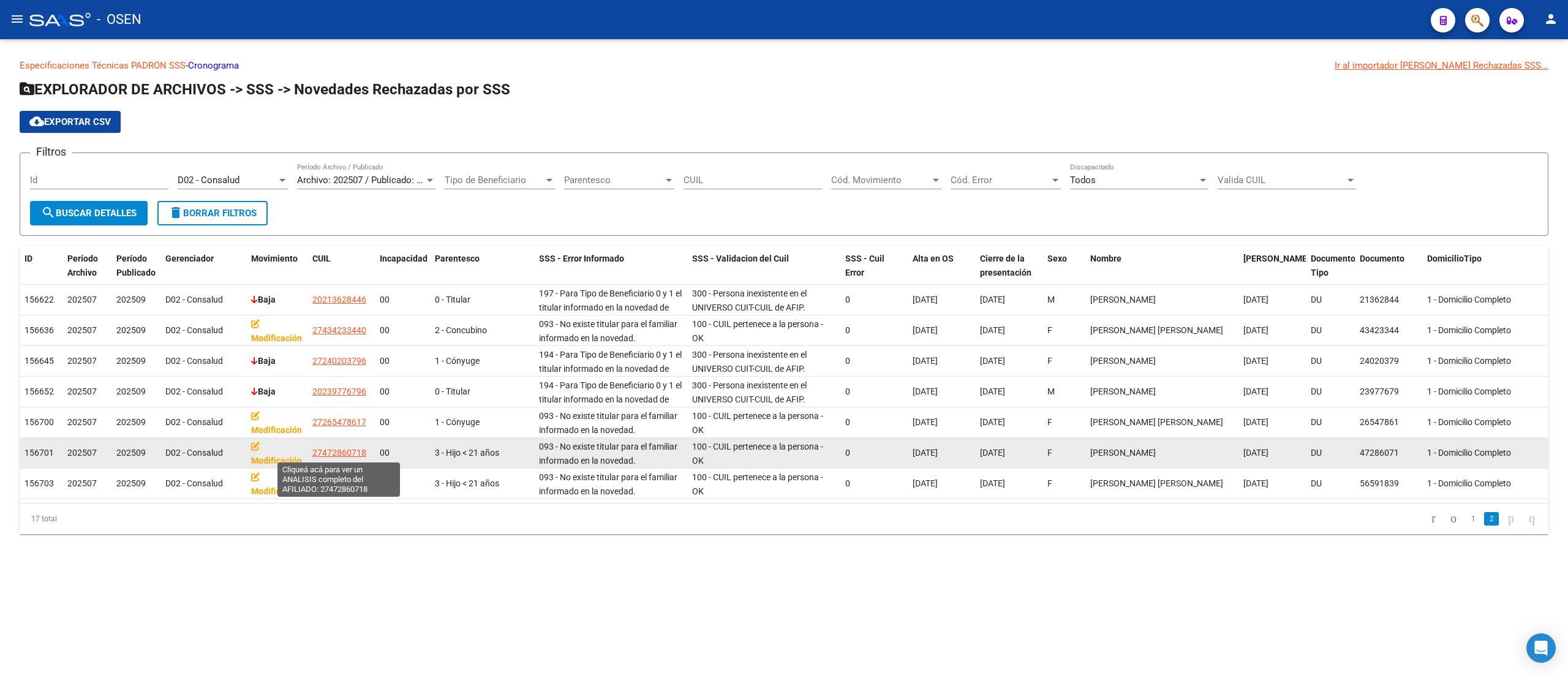
click at [339, 448] on span "27472860718" at bounding box center [339, 452] width 54 height 10
type textarea "27472860718"
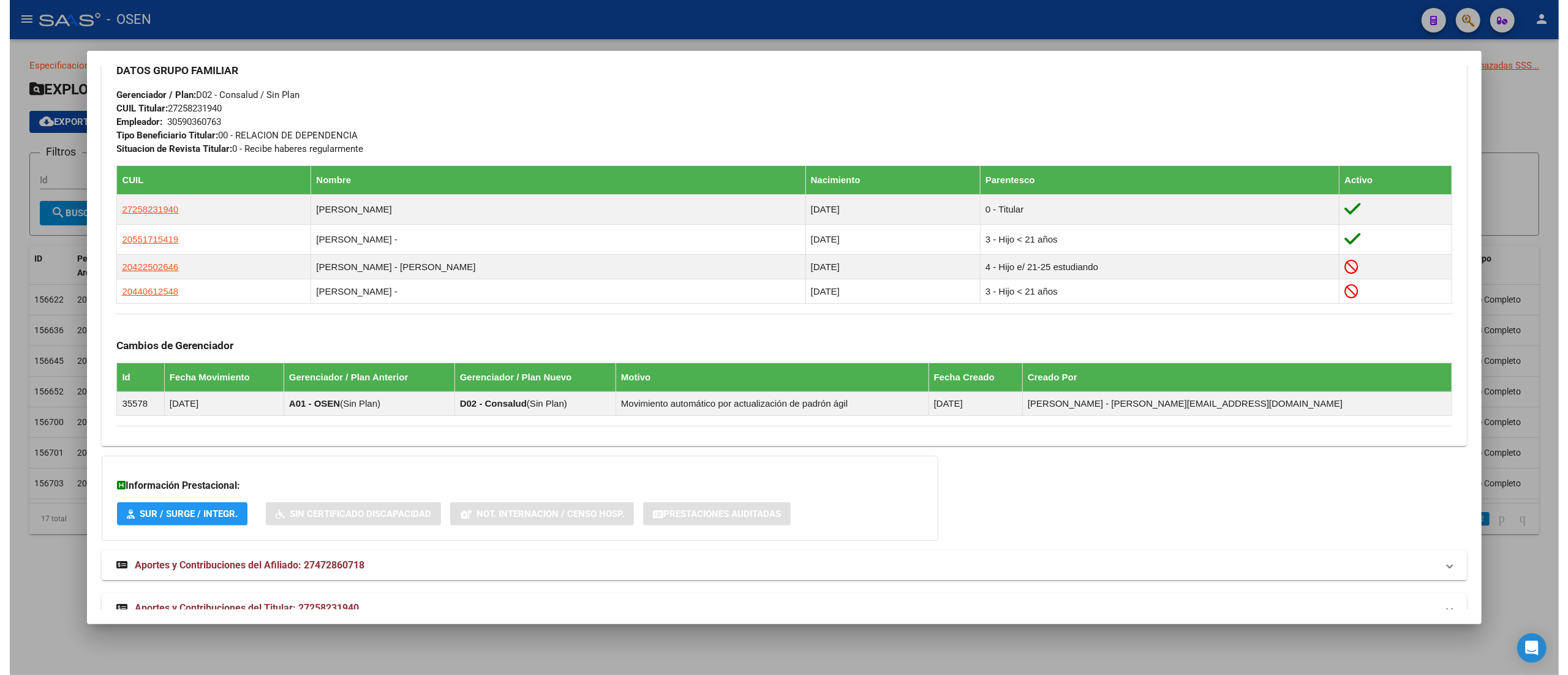
scroll to position [0, 0]
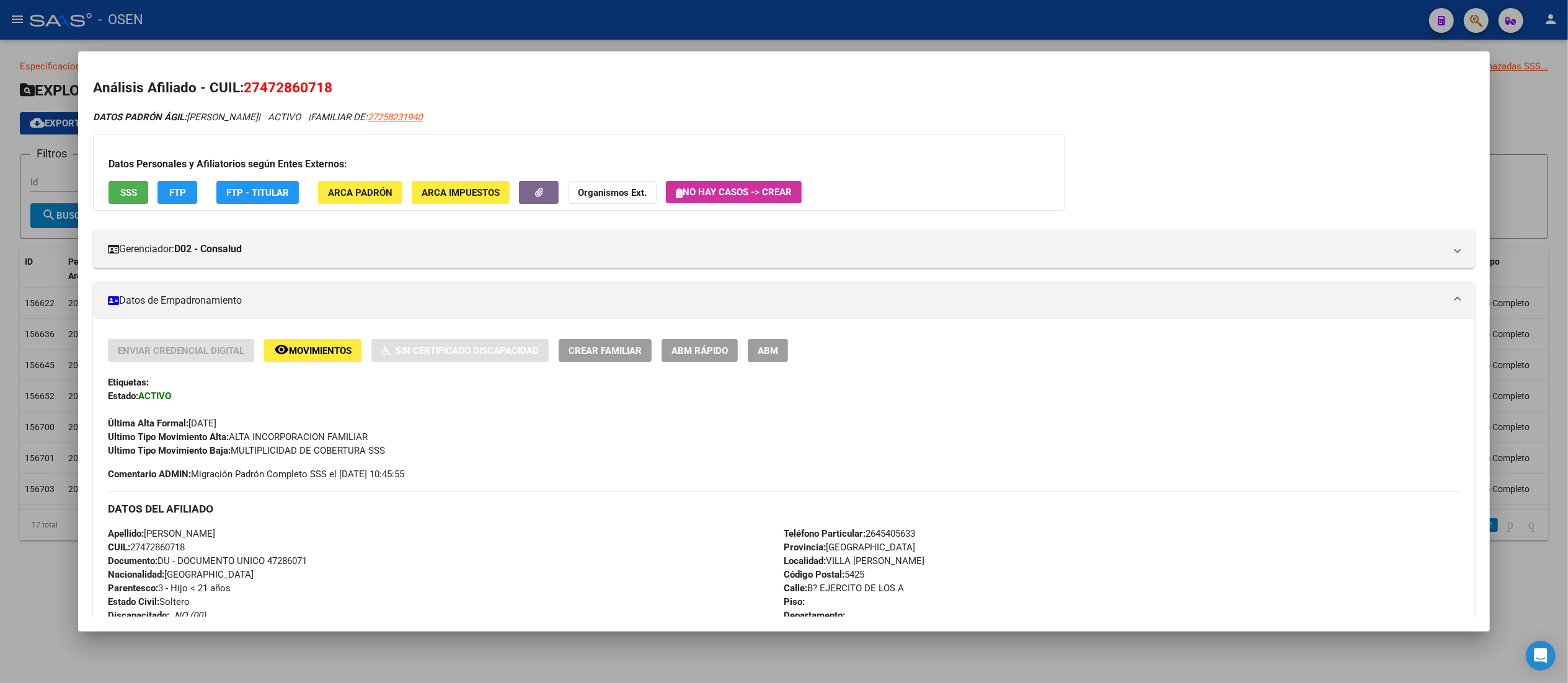
click at [707, 349] on span "ABM Rápido" at bounding box center [699, 351] width 56 height 11
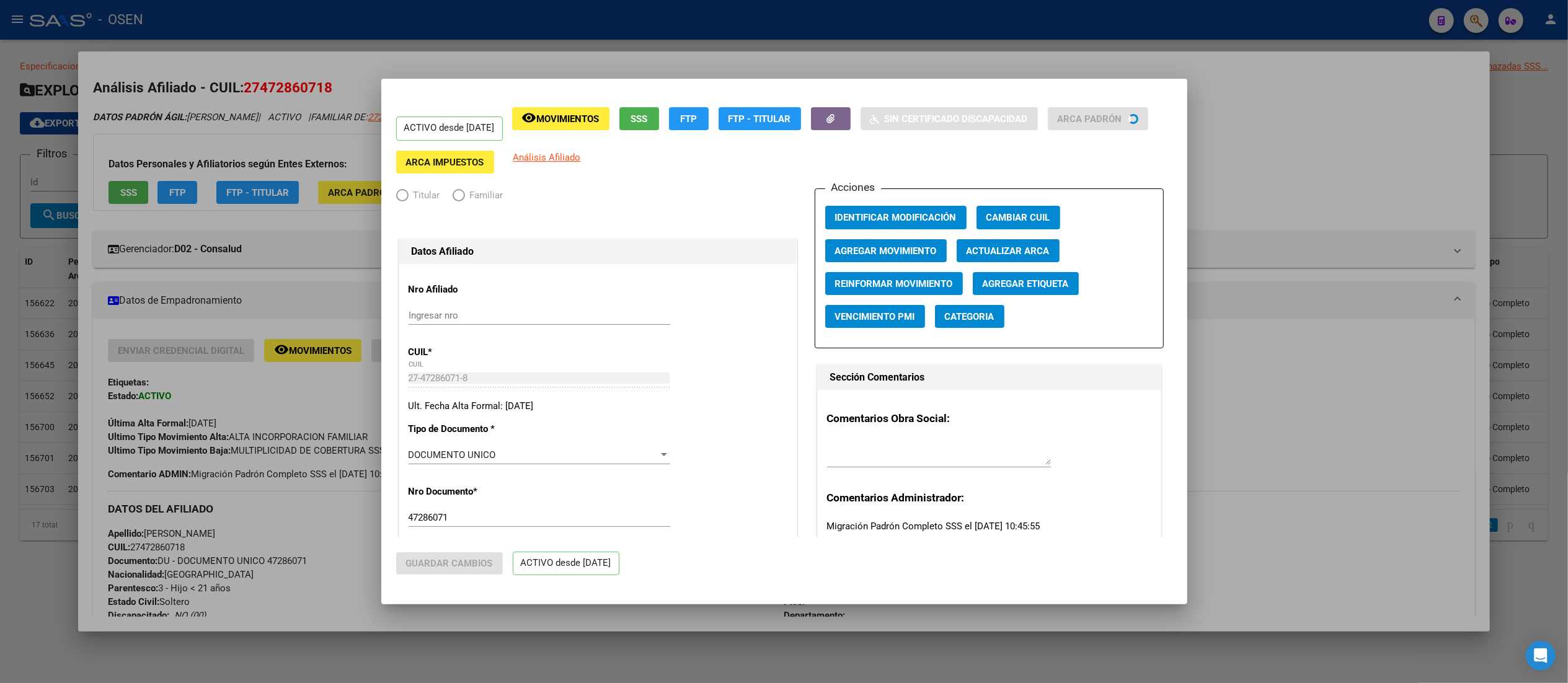
radio input "true"
type input "30-59036076-3"
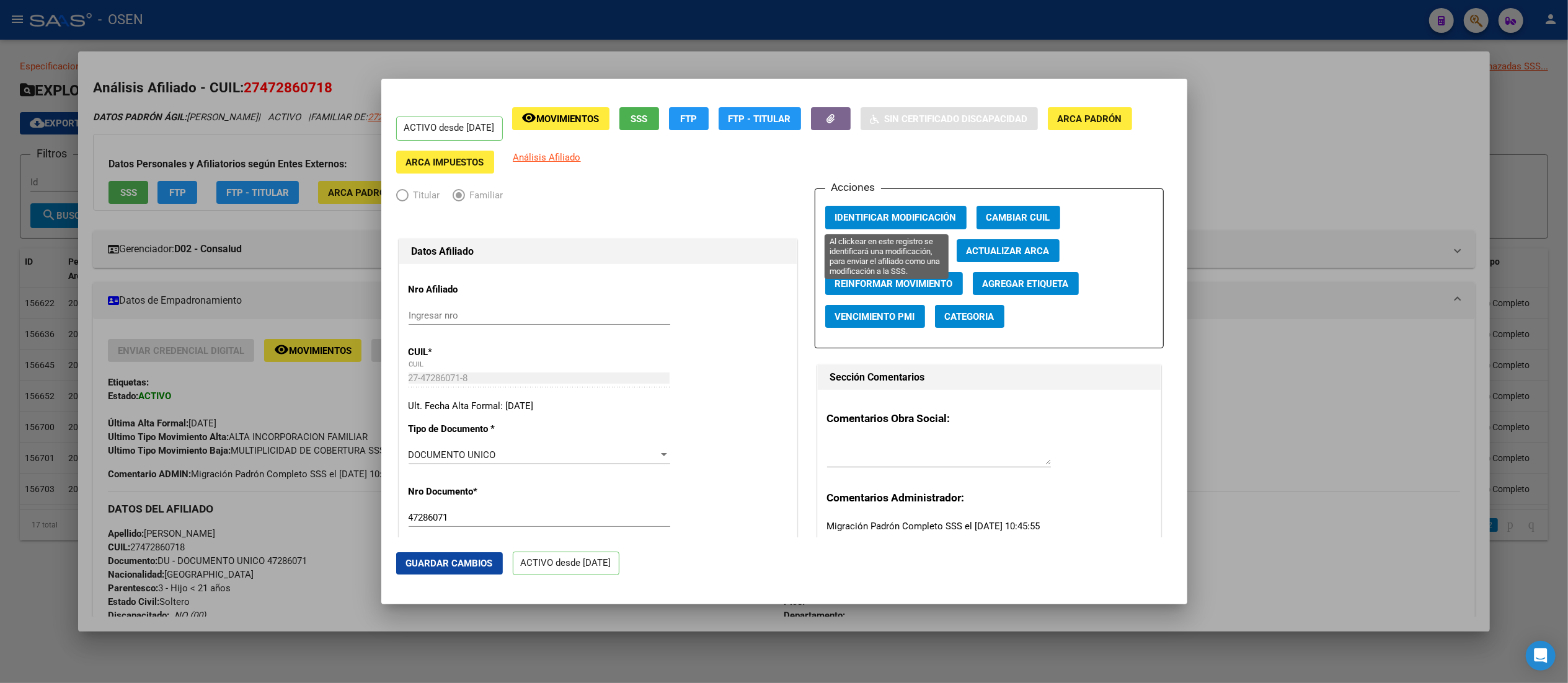
click at [791, 214] on span "Identificar Modificación" at bounding box center [895, 218] width 121 height 11
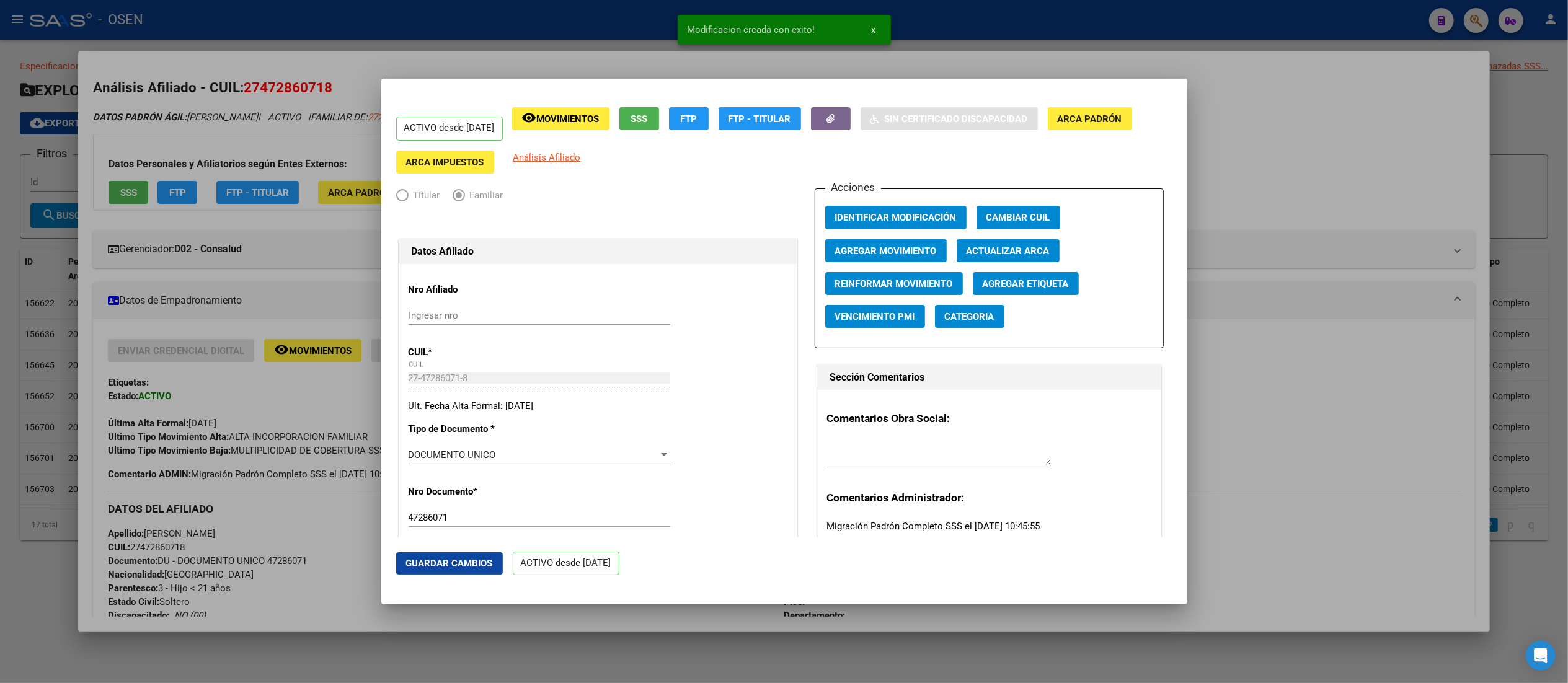
click at [791, 24] on div at bounding box center [784, 342] width 1568 height 683
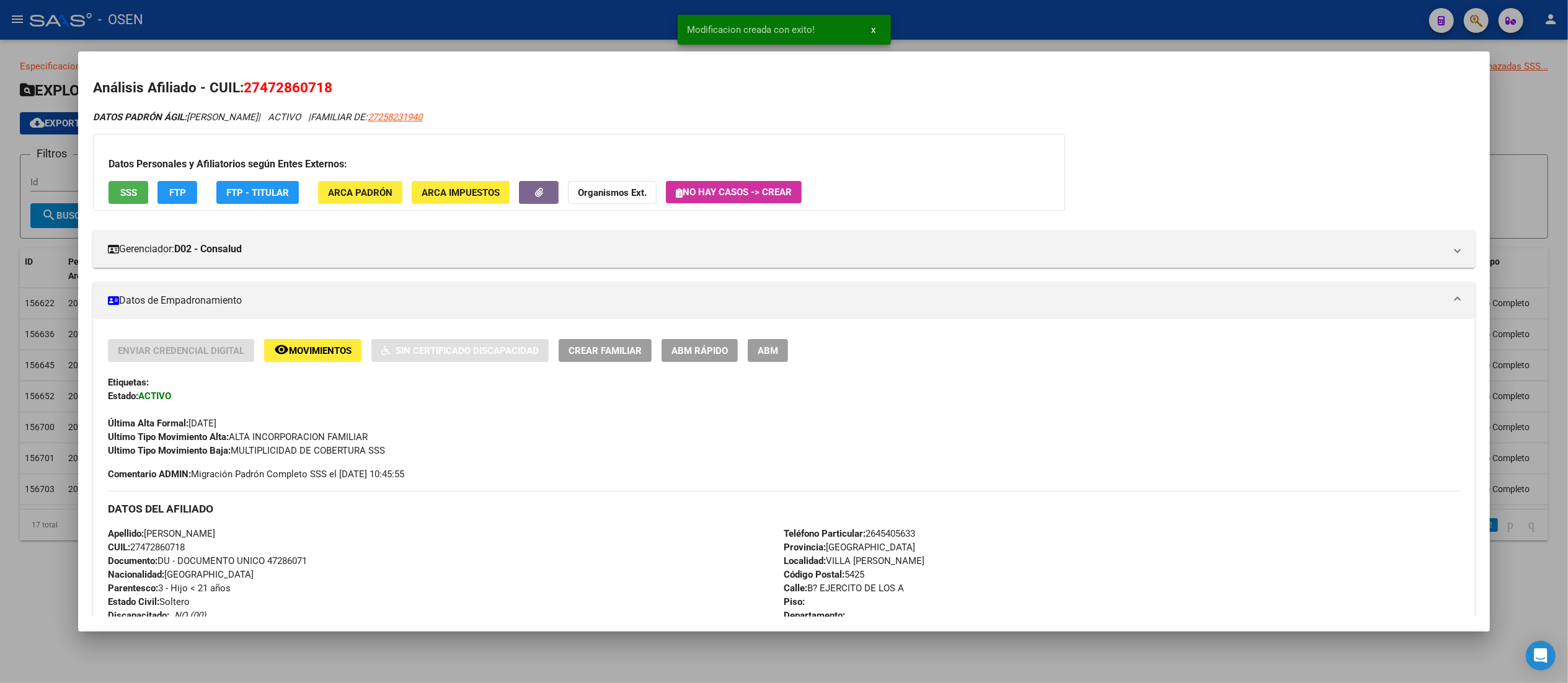
click at [791, 21] on div at bounding box center [784, 342] width 1568 height 683
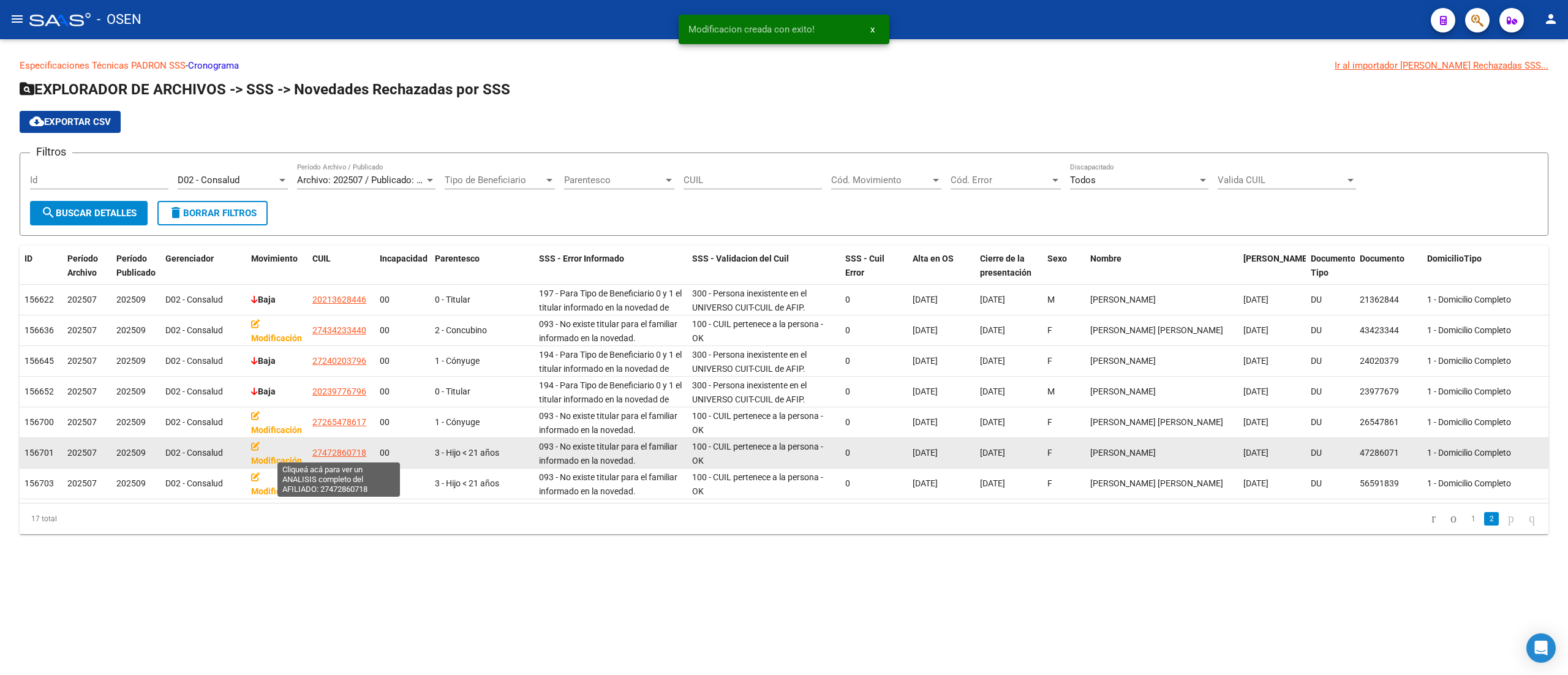
click at [326, 453] on span "27472860718" at bounding box center [339, 452] width 54 height 10
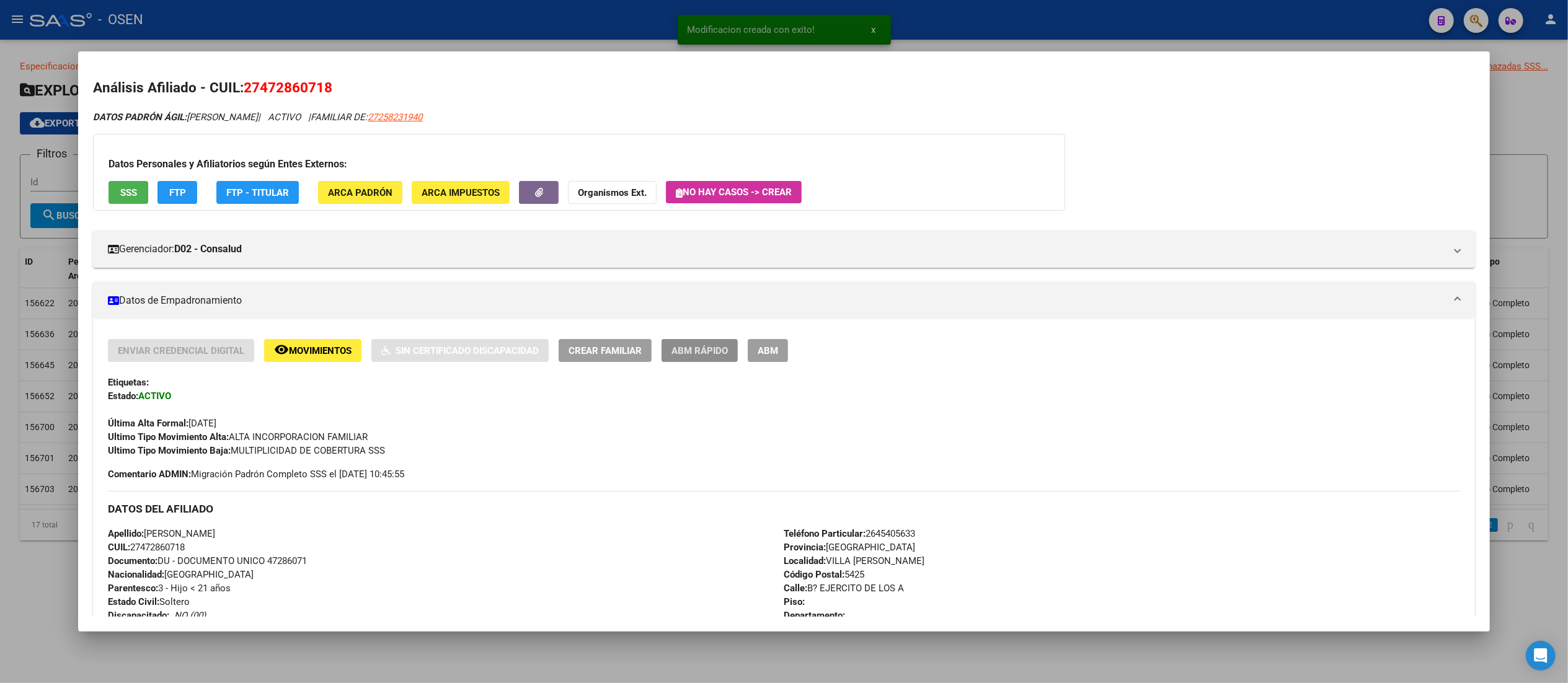
click at [680, 349] on span "ABM Rápido" at bounding box center [699, 351] width 56 height 11
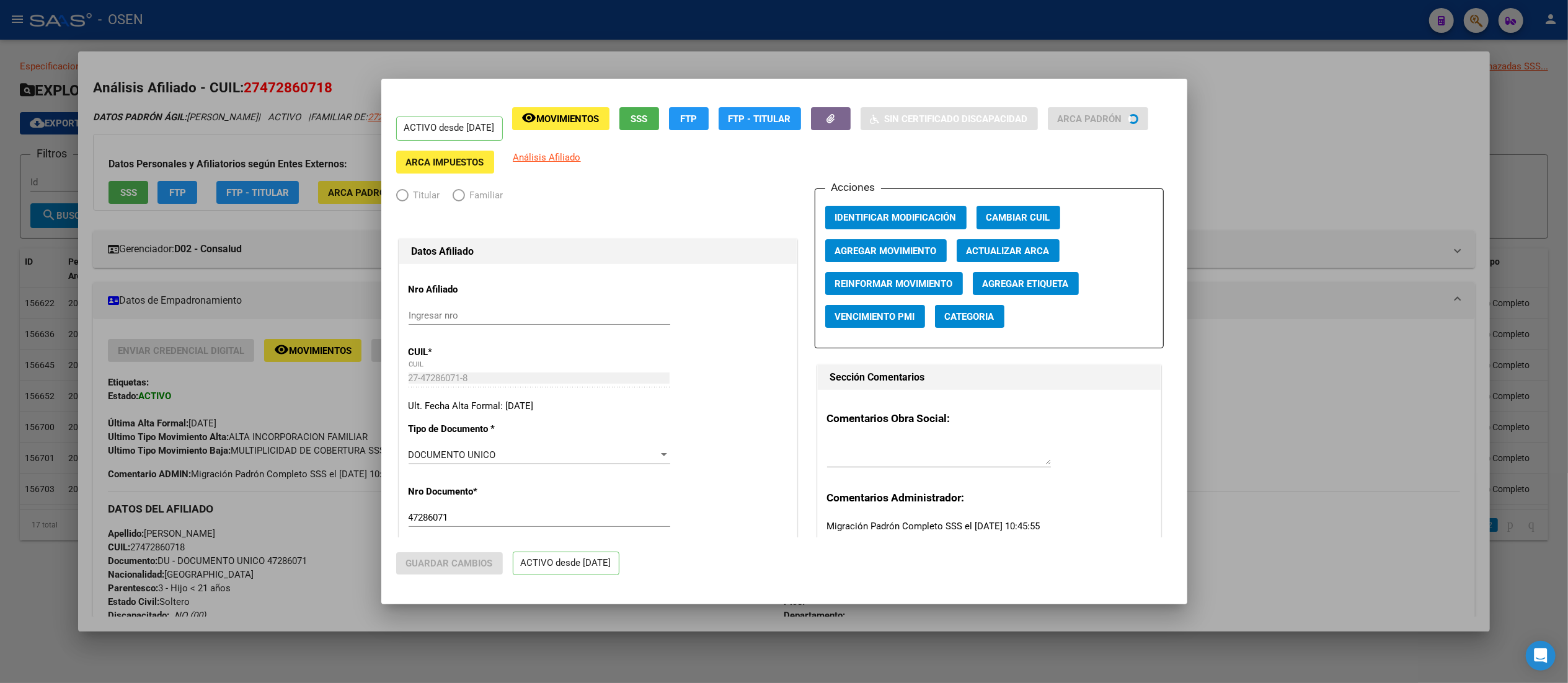
radio input "true"
type input "30-59036076-3"
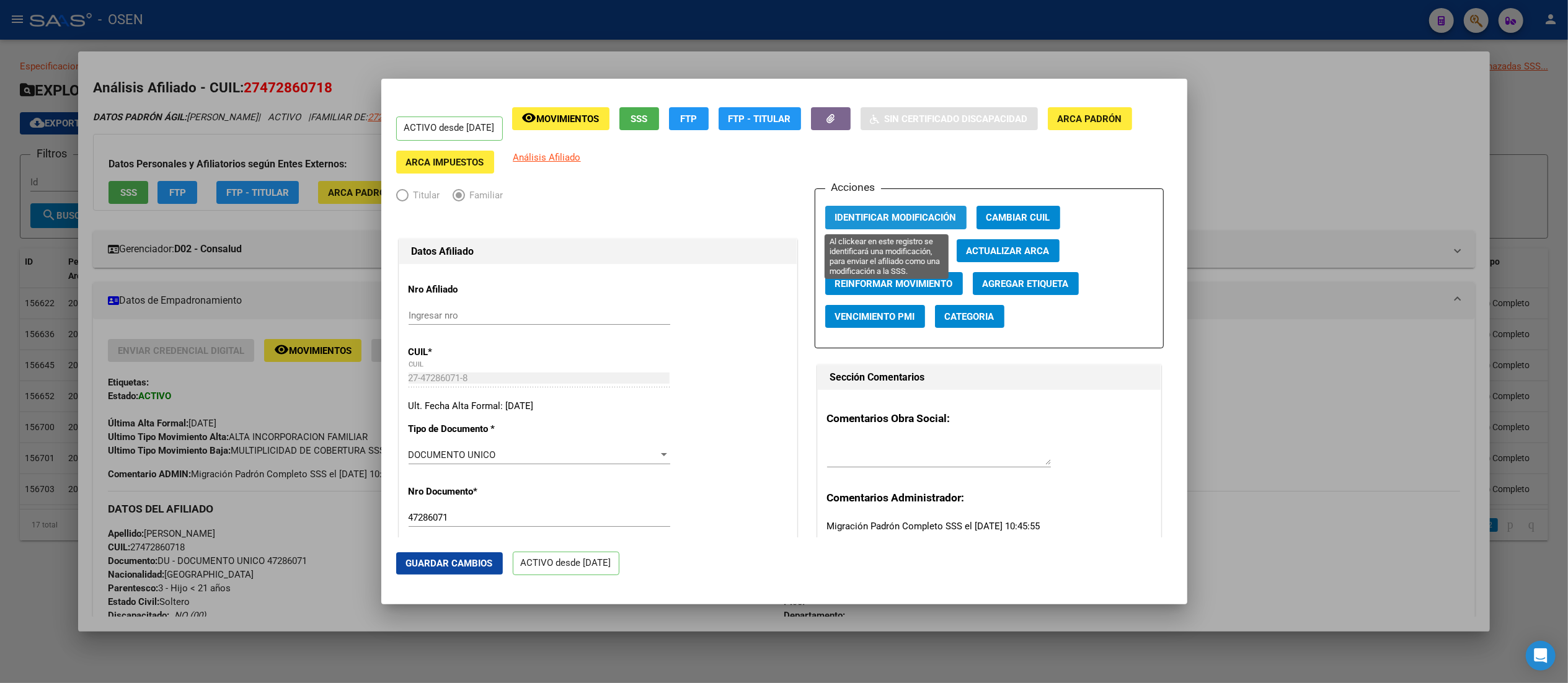
click at [791, 218] on span "Identificar Modificación" at bounding box center [895, 218] width 121 height 11
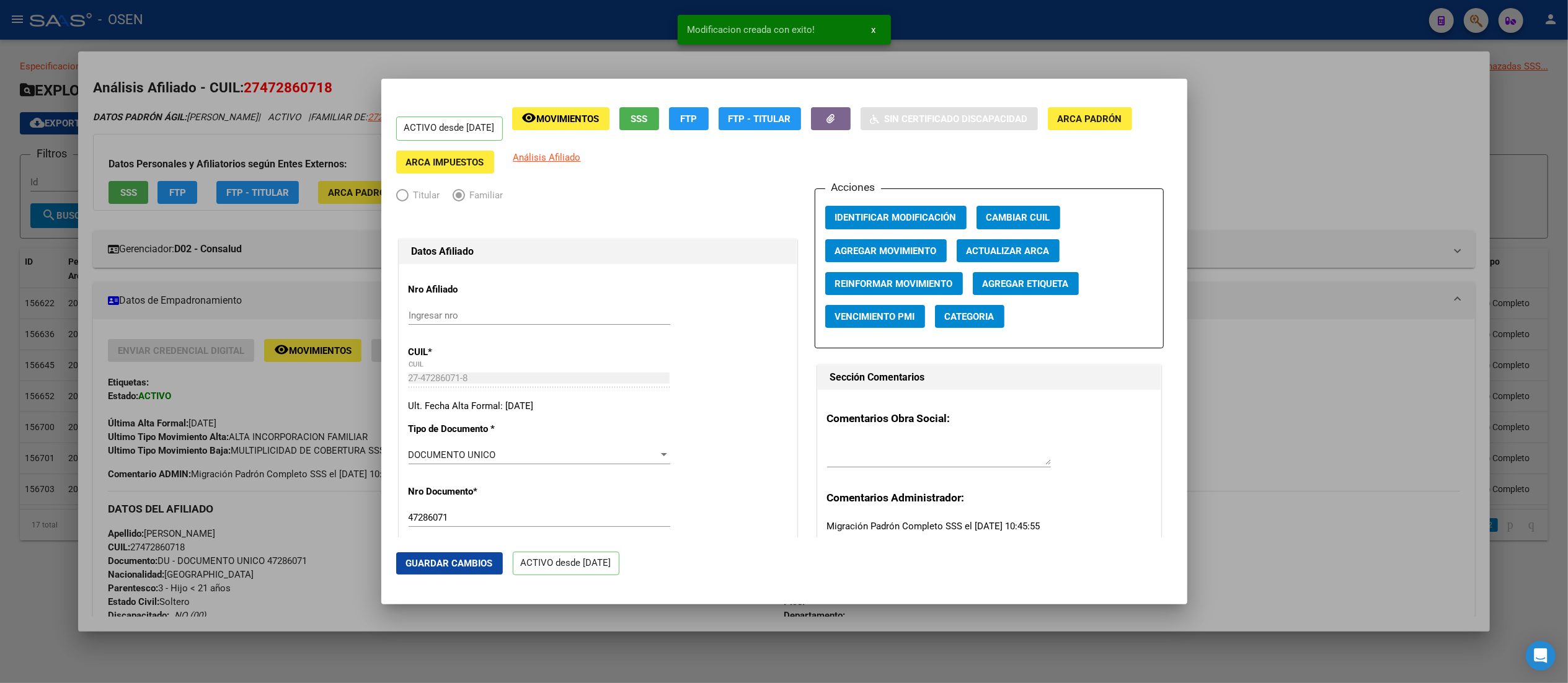
click at [791, 170] on div at bounding box center [784, 342] width 1568 height 683
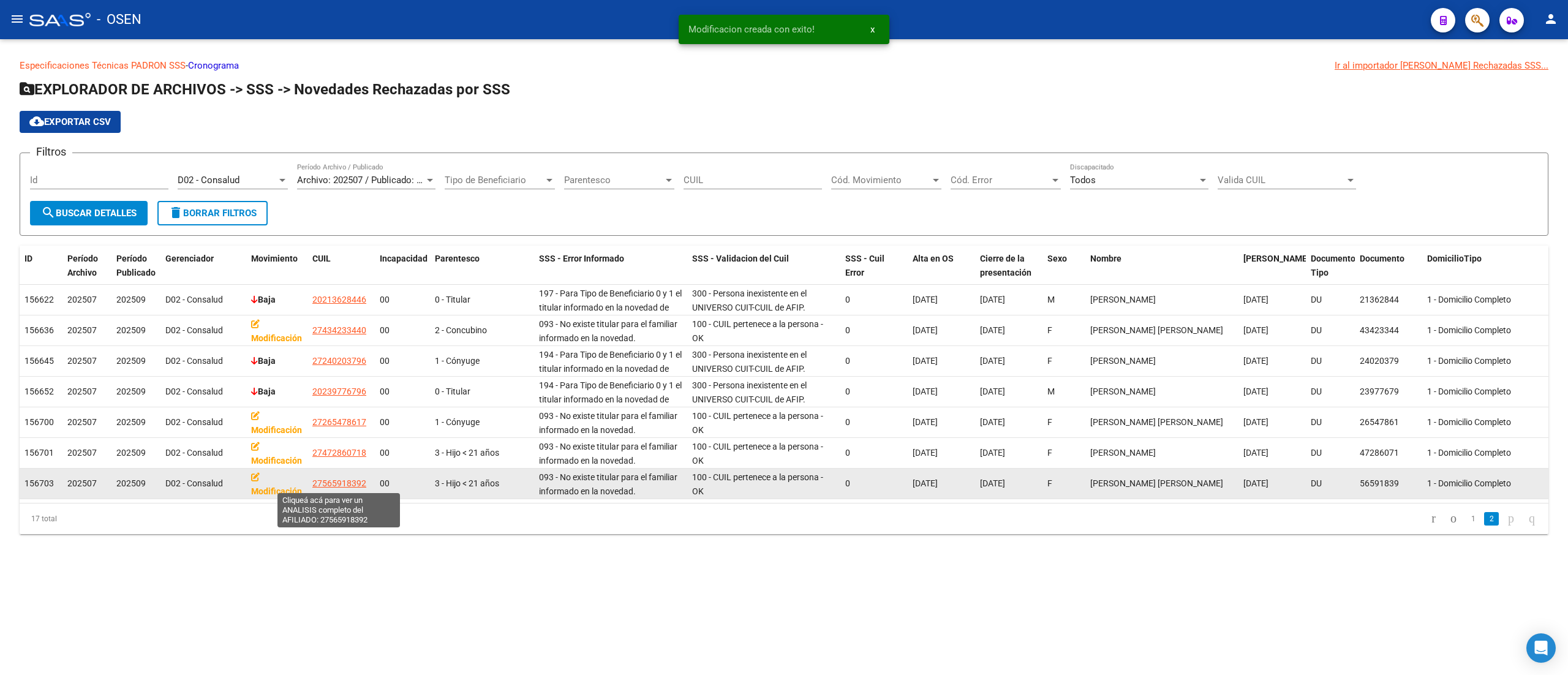
click at [346, 483] on span "27565918392" at bounding box center [339, 483] width 54 height 10
type textarea "27565918392"
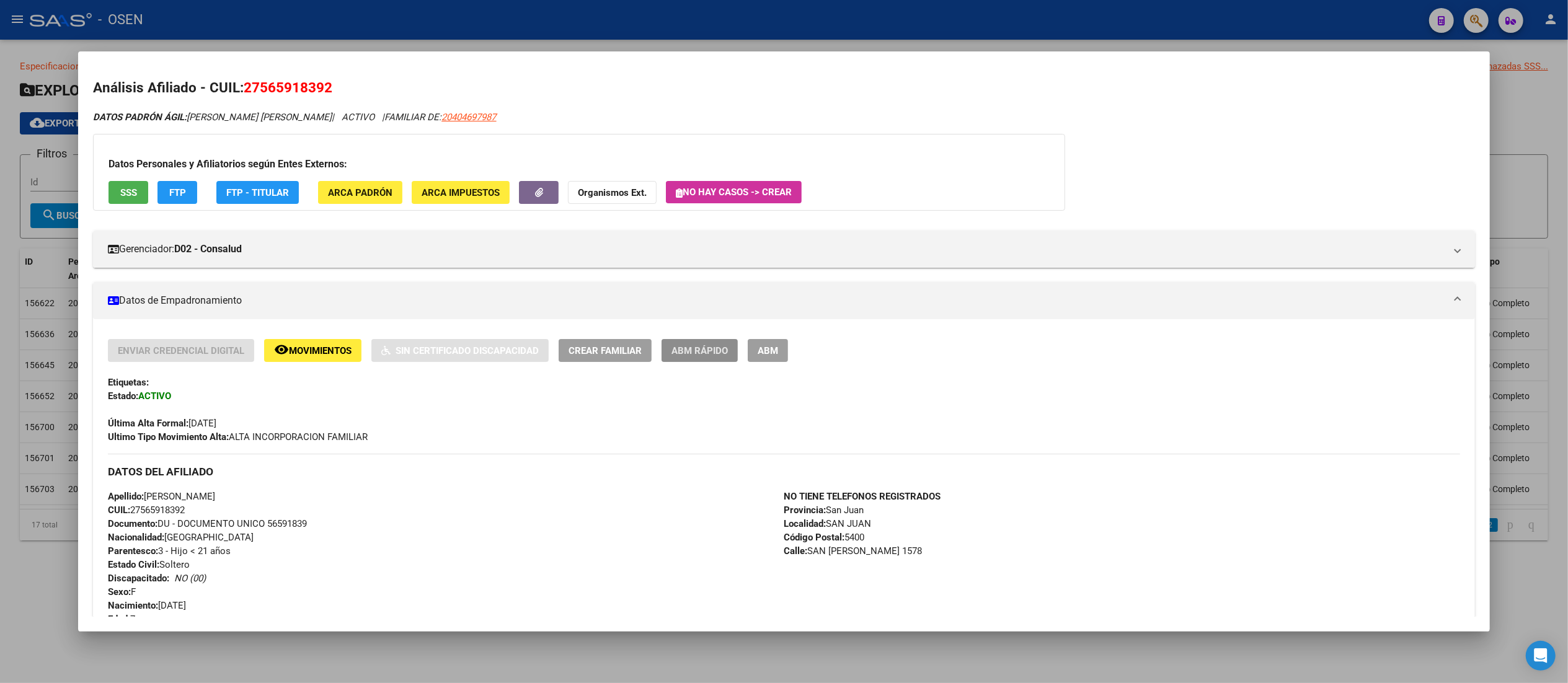
click at [702, 354] on span "ABM Rápido" at bounding box center [699, 351] width 56 height 11
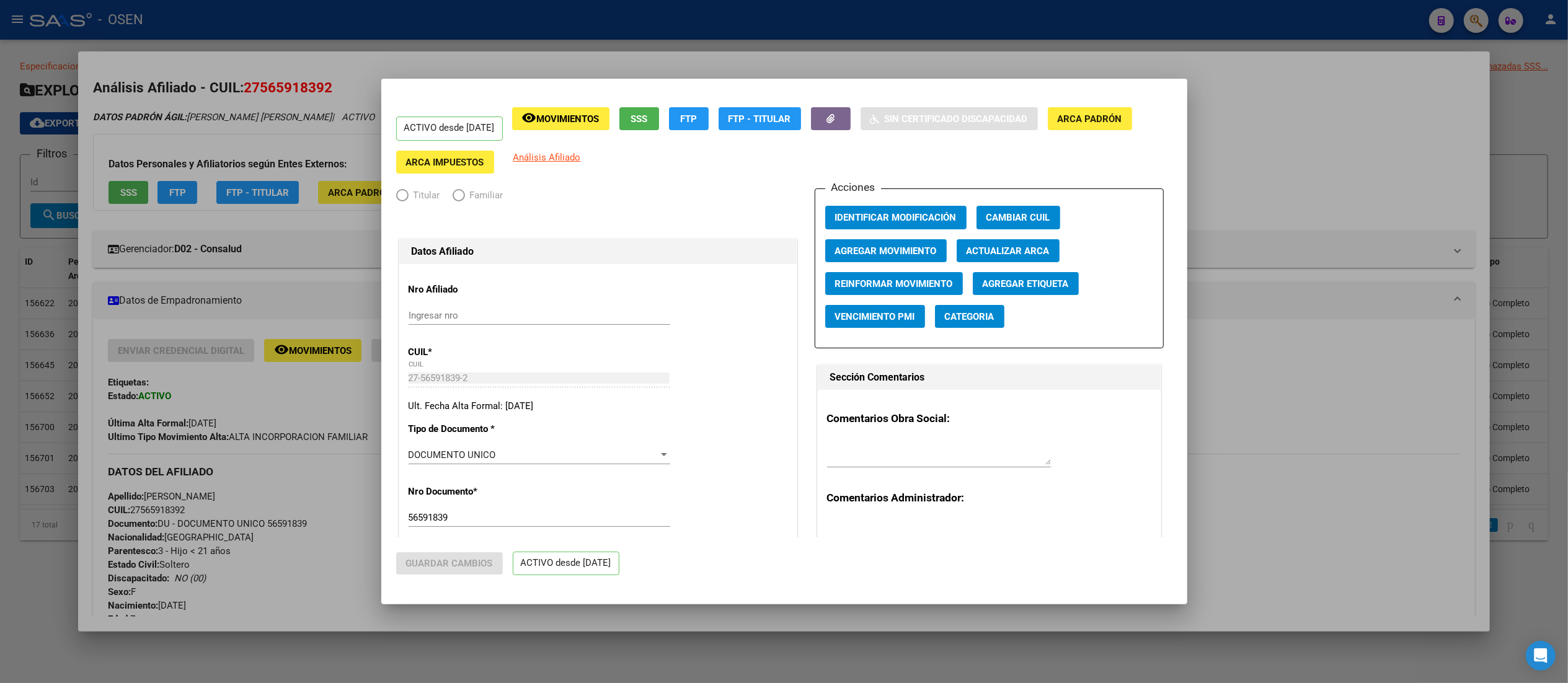
radio input "true"
type input "30-71800420-5"
click at [791, 212] on span "Identificar Modificación" at bounding box center [895, 218] width 121 height 11
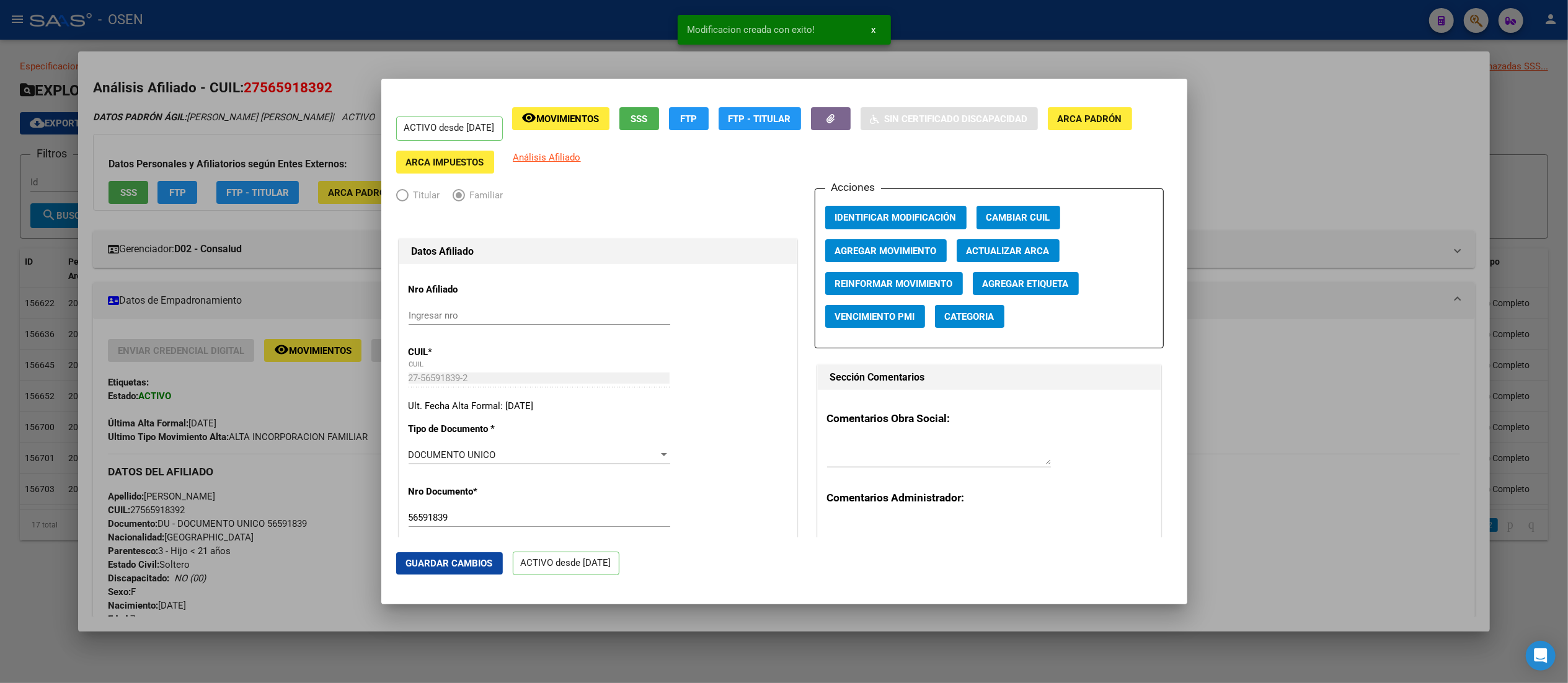
drag, startPoint x: 1257, startPoint y: 40, endPoint x: 1252, endPoint y: 17, distance: 23.5
click at [791, 27] on div at bounding box center [784, 342] width 1568 height 683
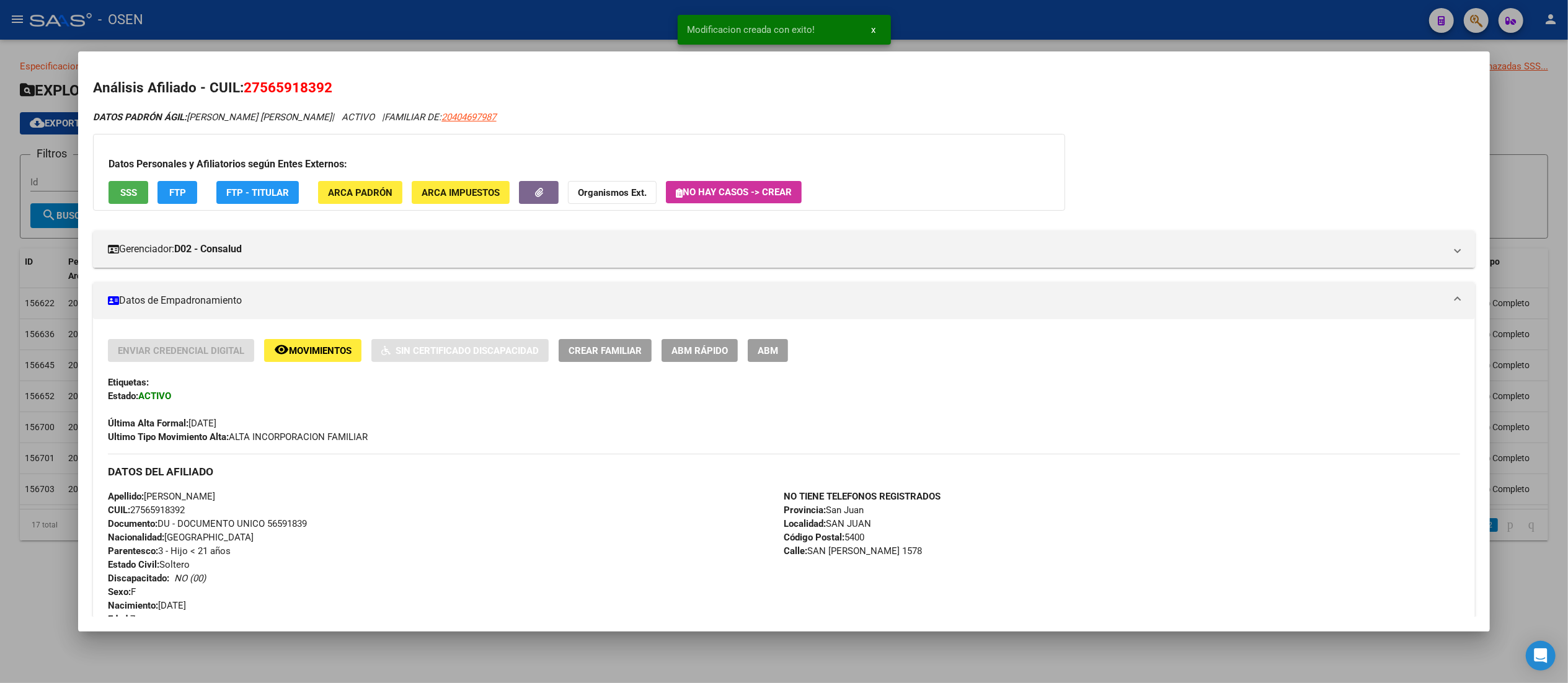
click at [791, 15] on div at bounding box center [784, 342] width 1568 height 683
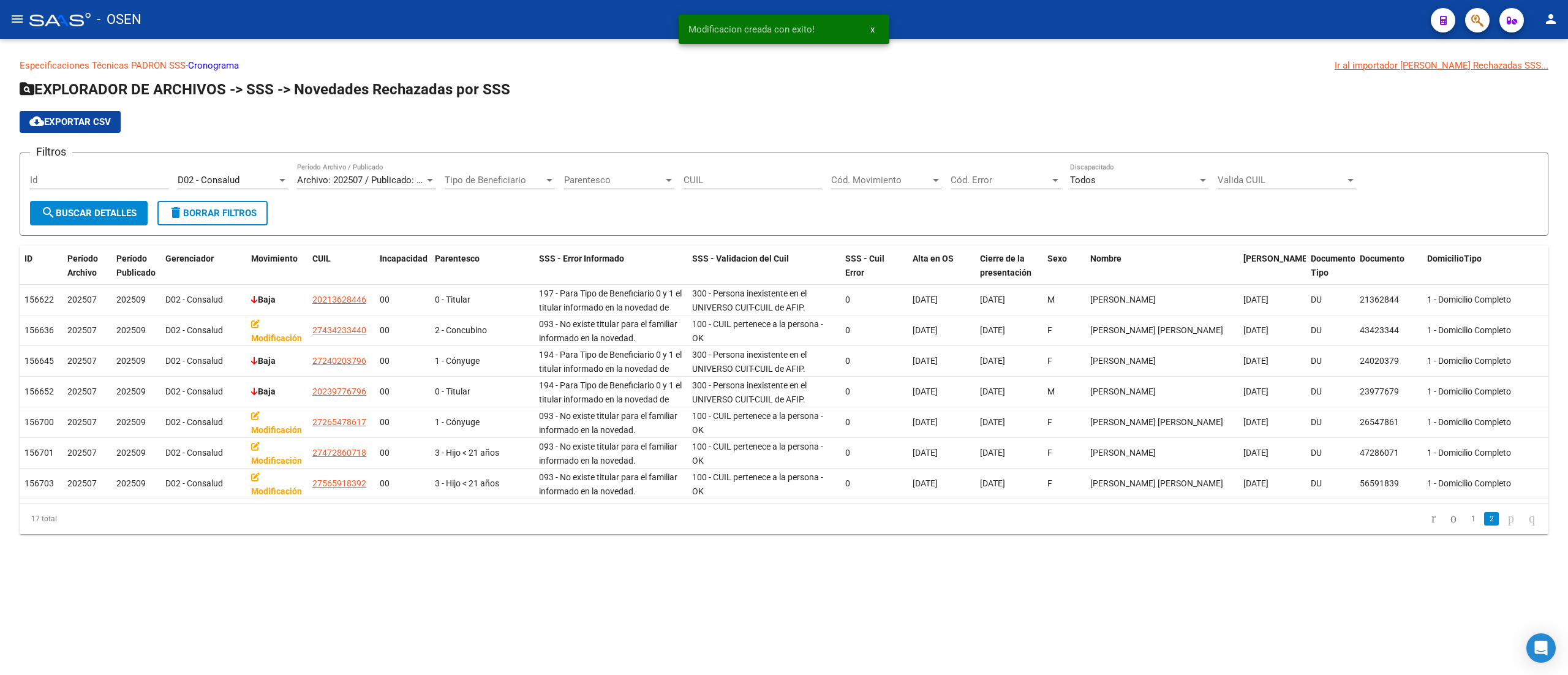
click at [781, 525] on icon "go to next page" at bounding box center [1511, 518] width 10 height 15
click at [258, 175] on div "D02 - Consalud" at bounding box center [227, 180] width 99 height 11
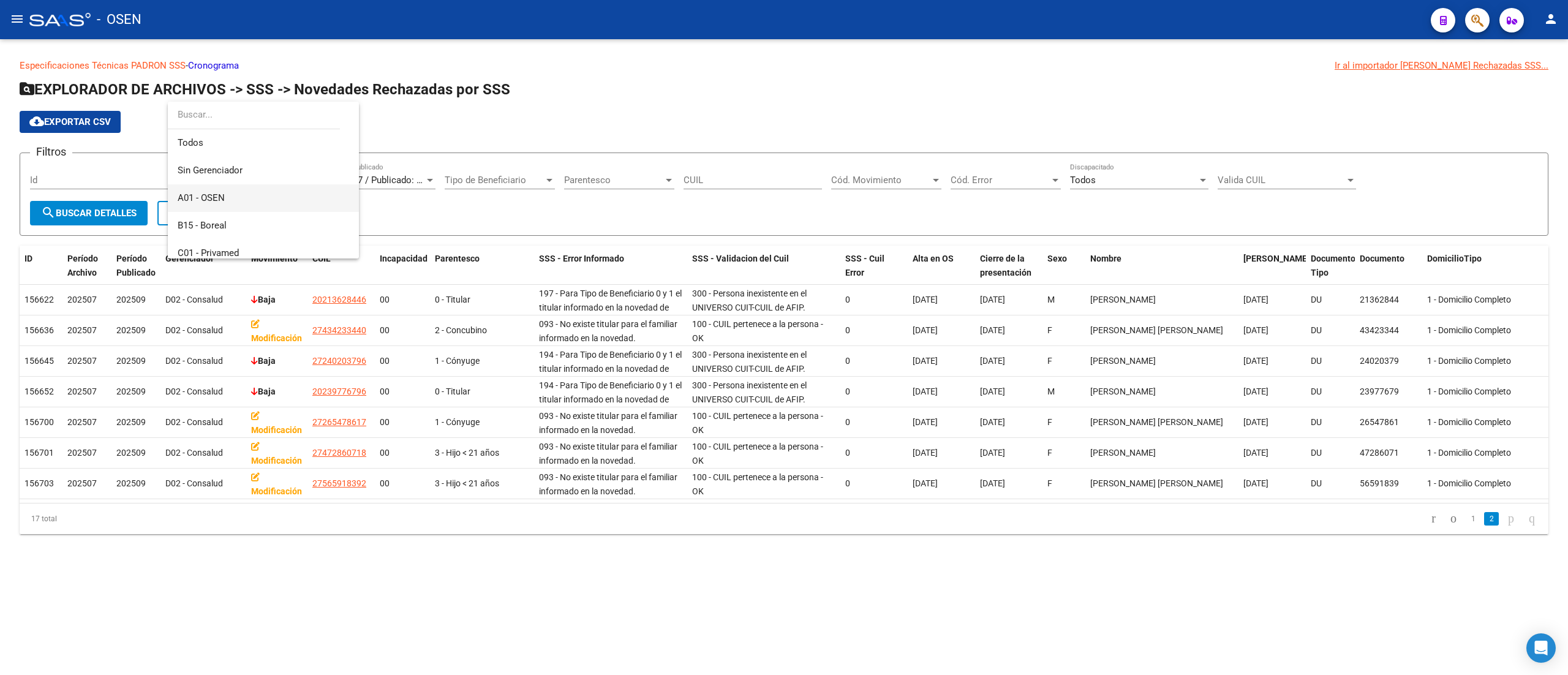
click at [315, 195] on span "A01 - OSEN" at bounding box center [263, 198] width 172 height 28
click at [111, 205] on button "search Buscar Detalles" at bounding box center [89, 213] width 118 height 25
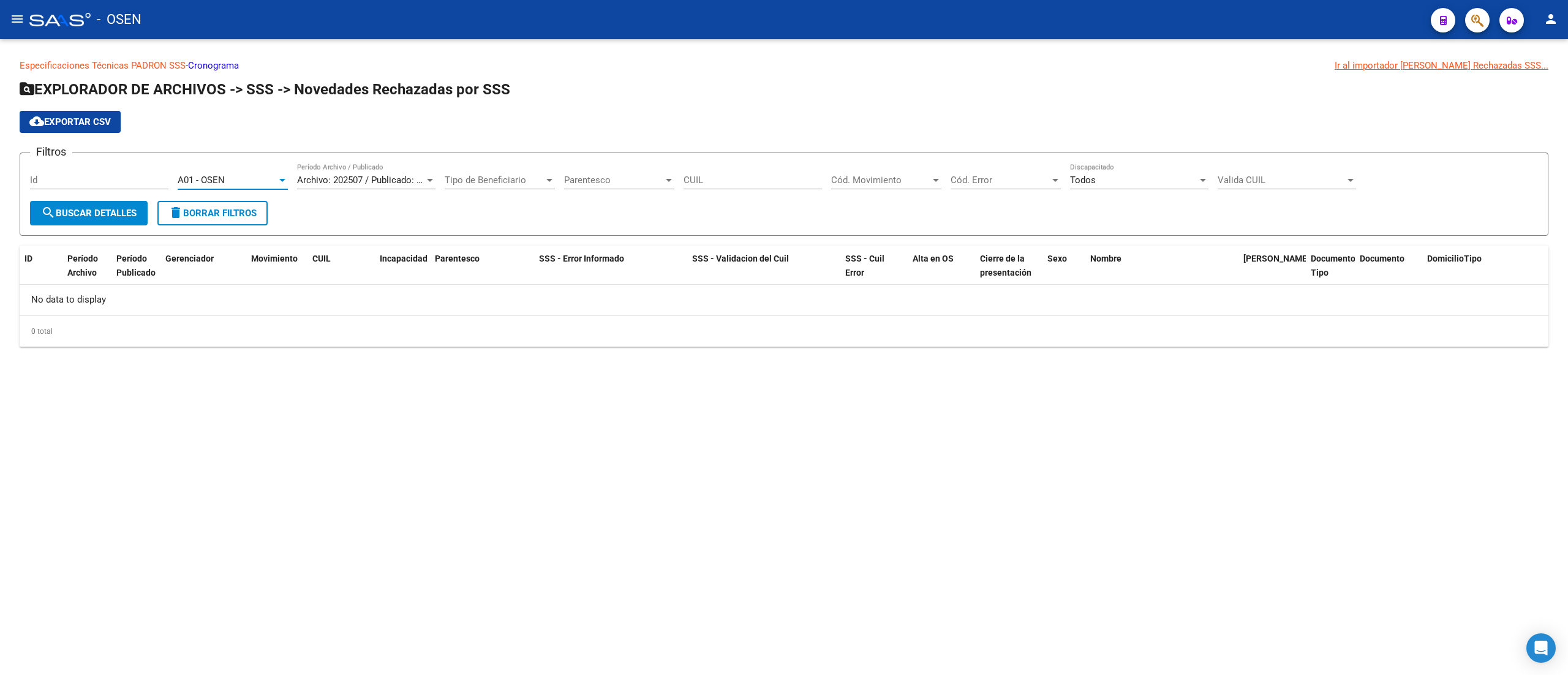
click at [271, 176] on div "A01 - OSEN" at bounding box center [227, 180] width 99 height 11
click at [266, 151] on span "Sin Gerenciador" at bounding box center [263, 153] width 172 height 28
click at [141, 211] on button "search Buscar Detalles" at bounding box center [89, 213] width 118 height 25
click at [280, 185] on div at bounding box center [282, 179] width 11 height 10
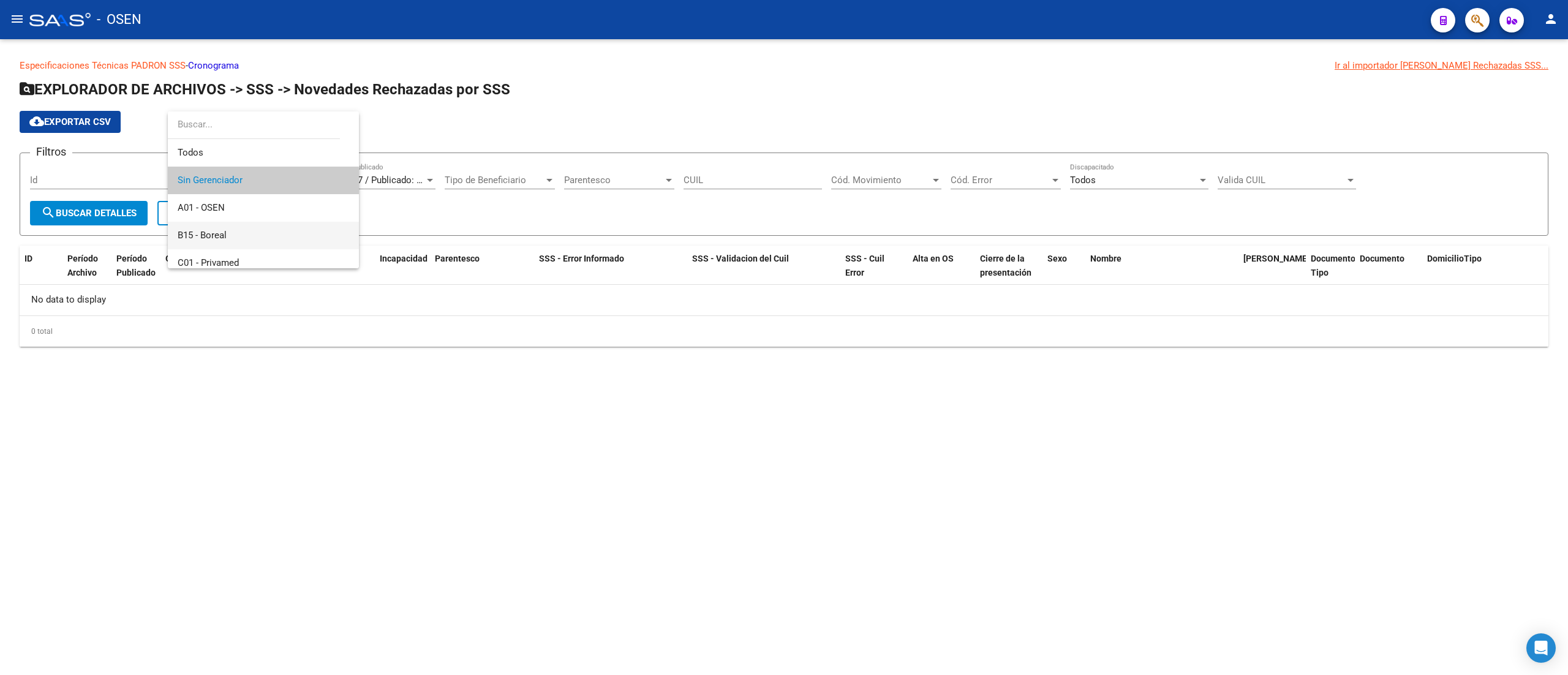
scroll to position [122, 0]
click at [260, 169] on span "C02 - AS_PRIV" at bounding box center [263, 168] width 172 height 28
click at [253, 177] on div "C02 - AS_PRIV" at bounding box center [227, 180] width 99 height 11
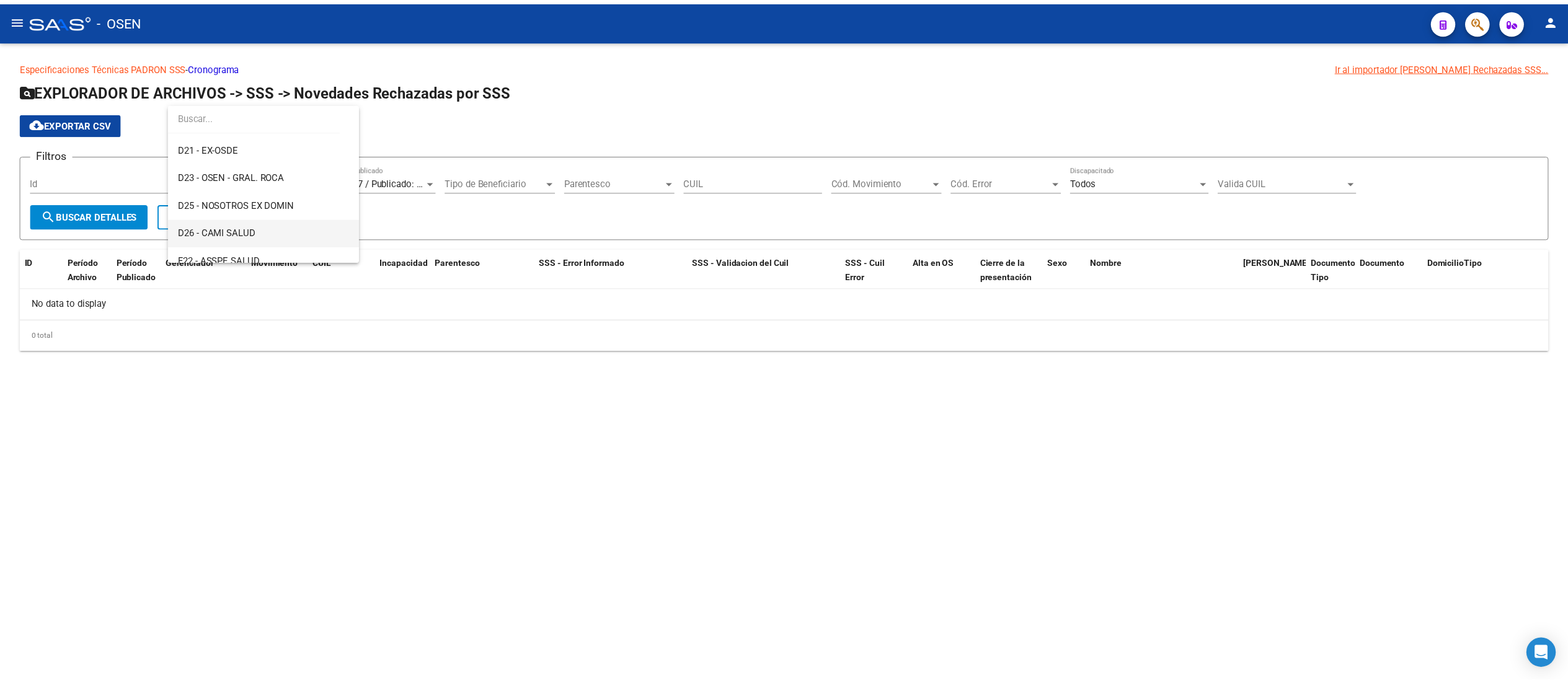
scroll to position [817, 0]
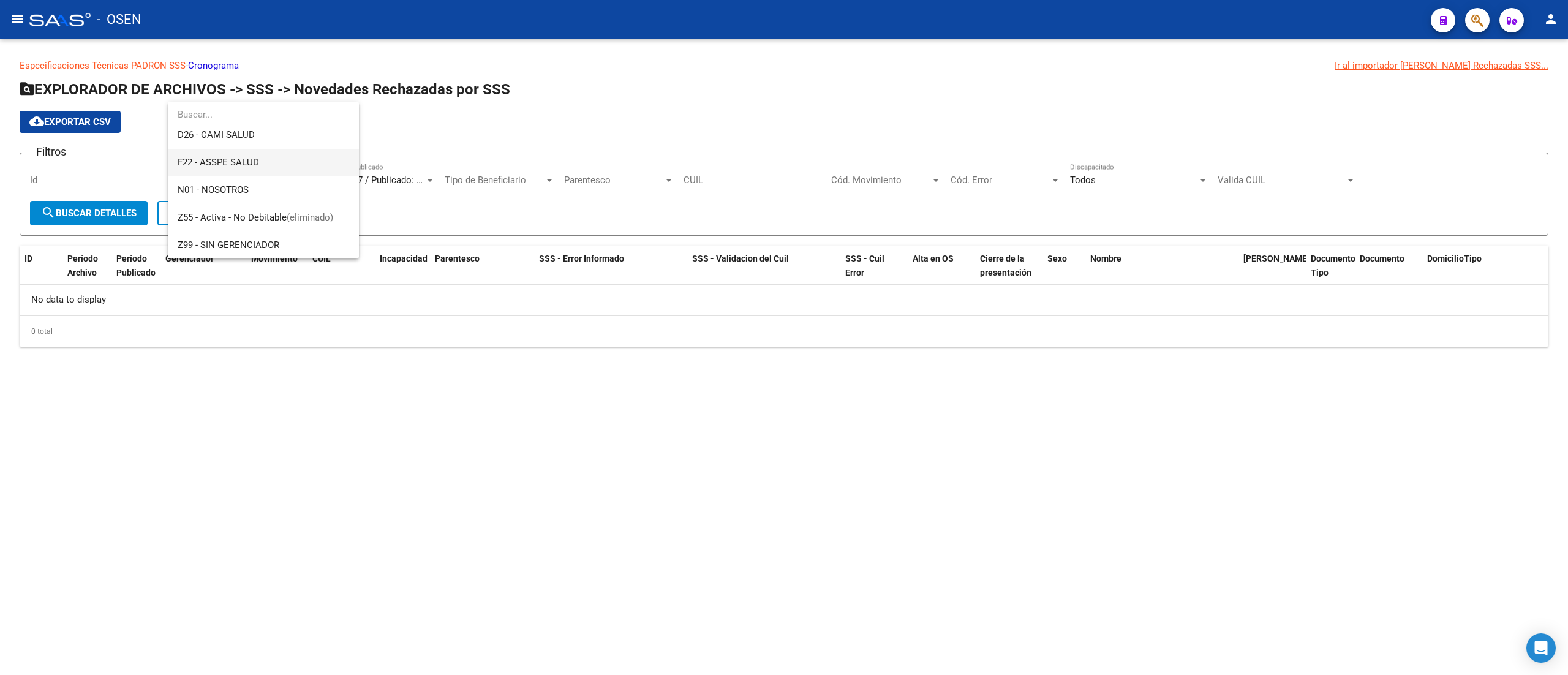
click at [291, 168] on span "F22 - ASSPE SALUD" at bounding box center [263, 163] width 172 height 28
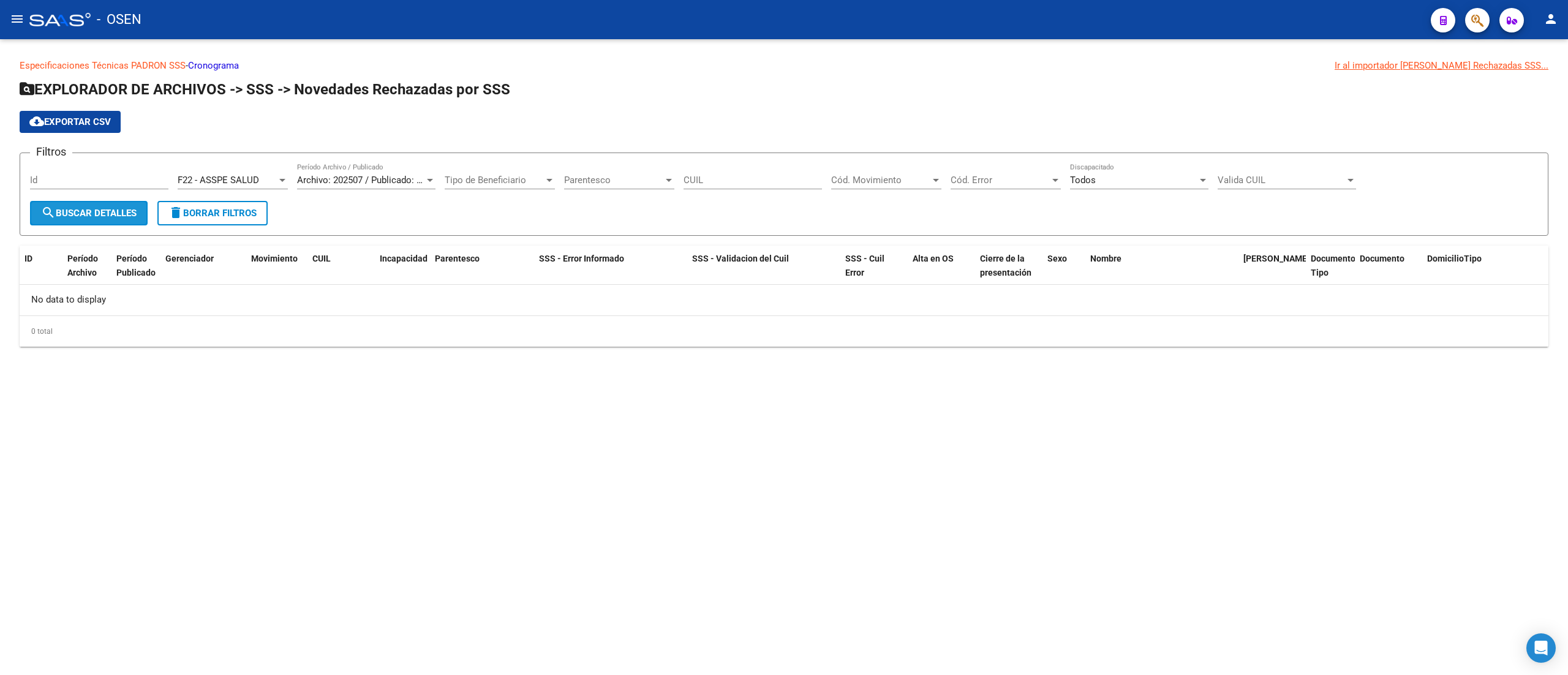
drag, startPoint x: 130, startPoint y: 211, endPoint x: 161, endPoint y: 184, distance: 41.1
click at [130, 210] on span "search Buscar Detalles" at bounding box center [89, 213] width 96 height 11
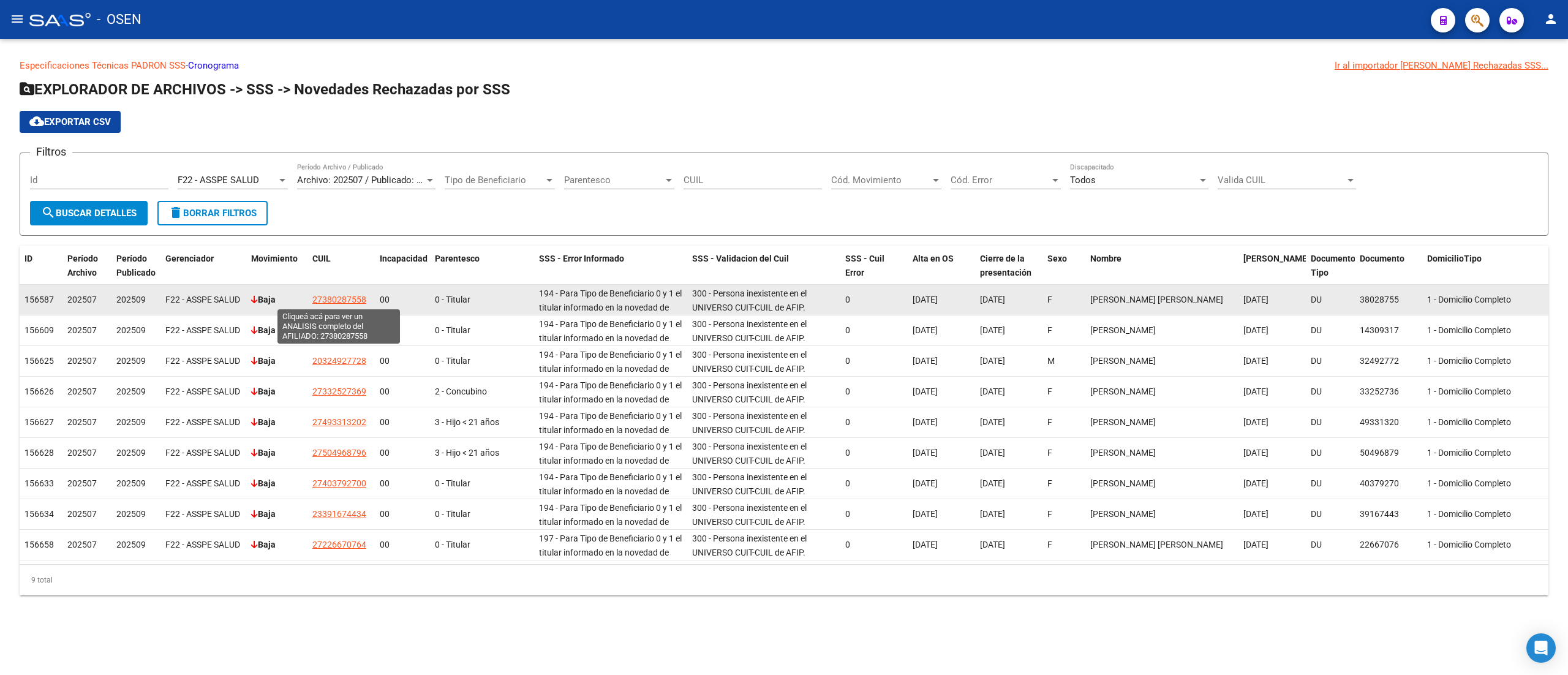
click at [326, 299] on span "27380287558" at bounding box center [339, 299] width 54 height 10
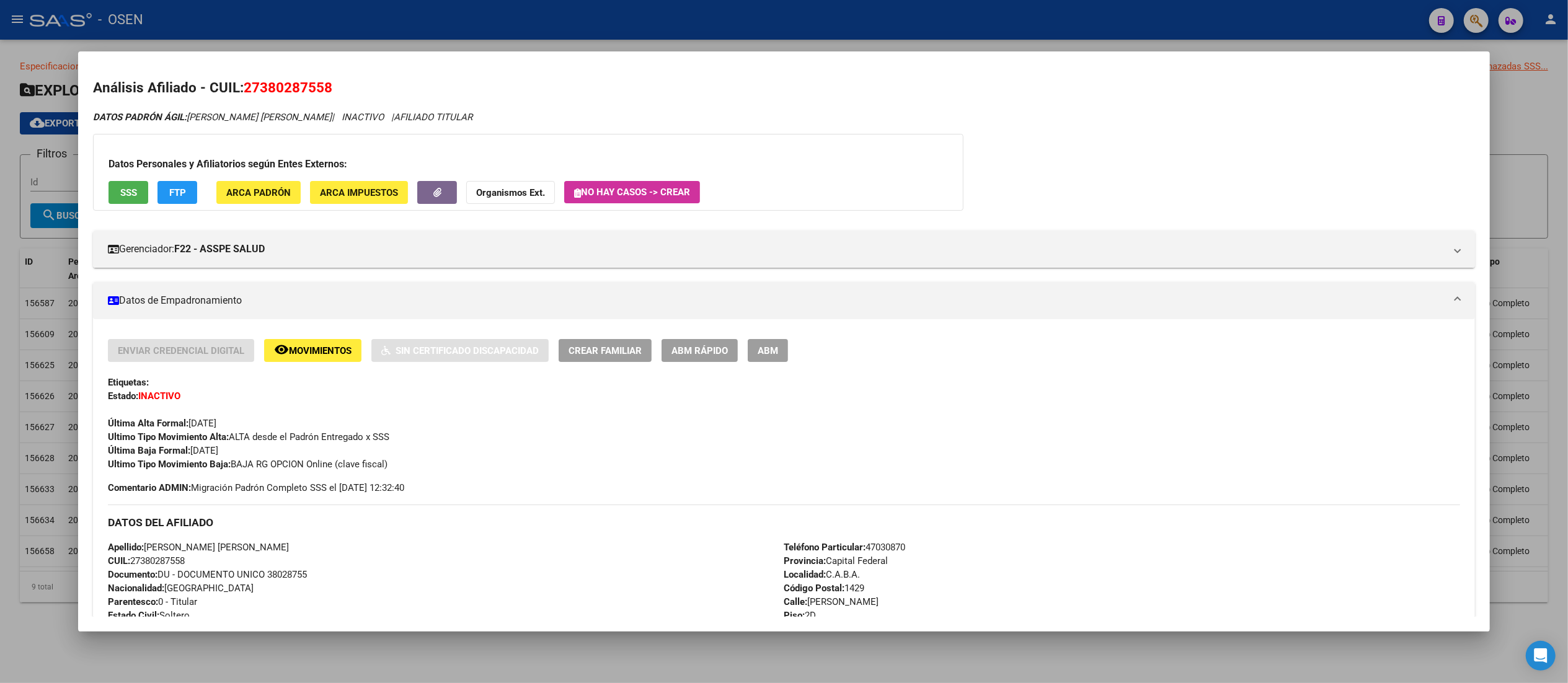
click at [130, 186] on button "SSS" at bounding box center [128, 192] width 40 height 23
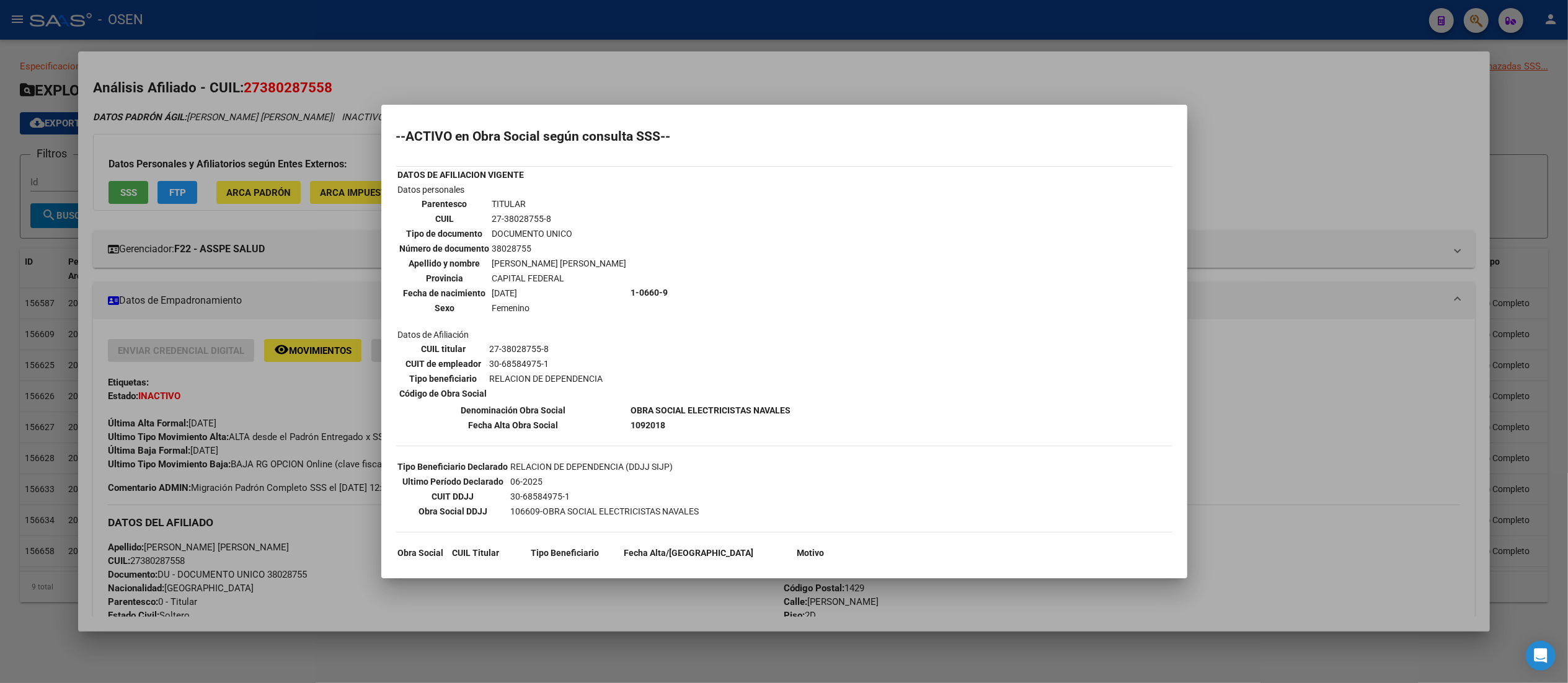
click at [702, 73] on div at bounding box center [784, 342] width 1568 height 683
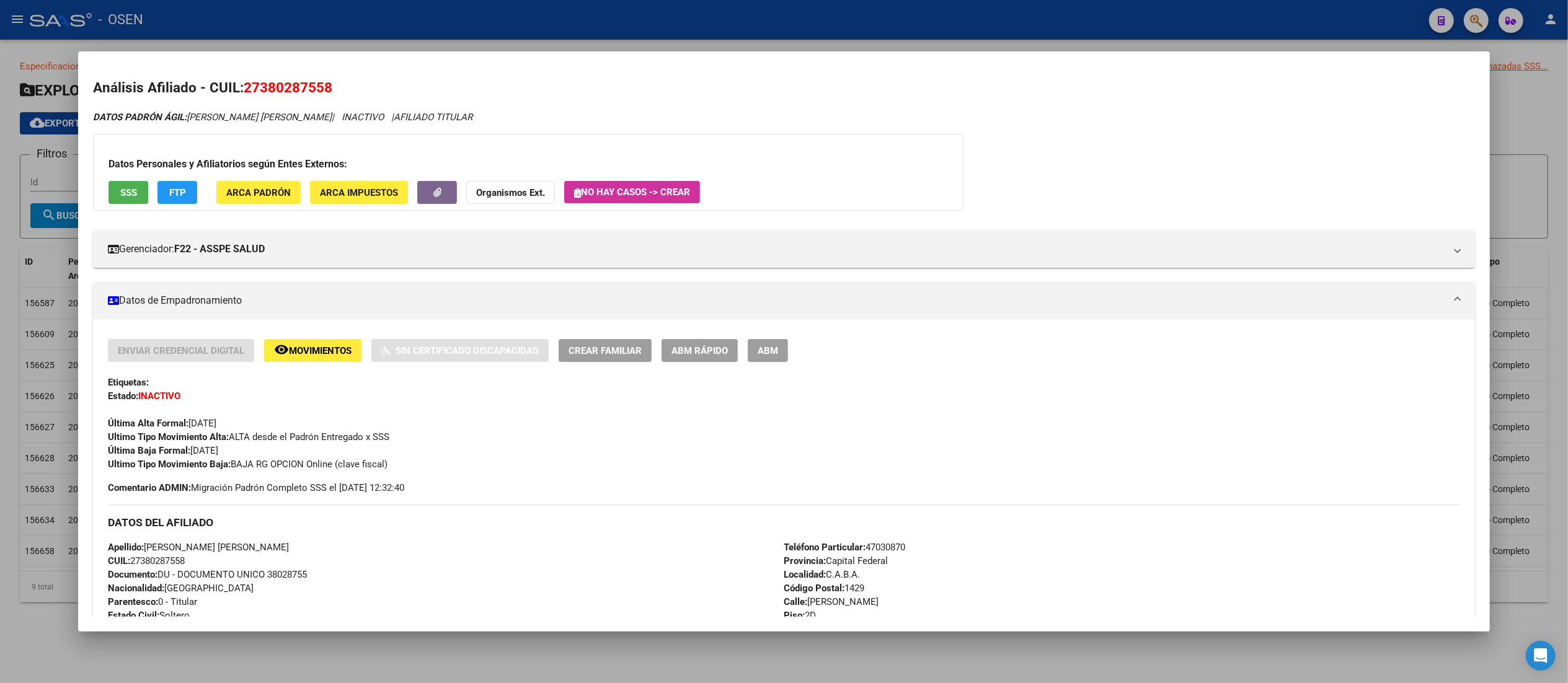
click at [295, 352] on span "Movimientos" at bounding box center [321, 351] width 63 height 11
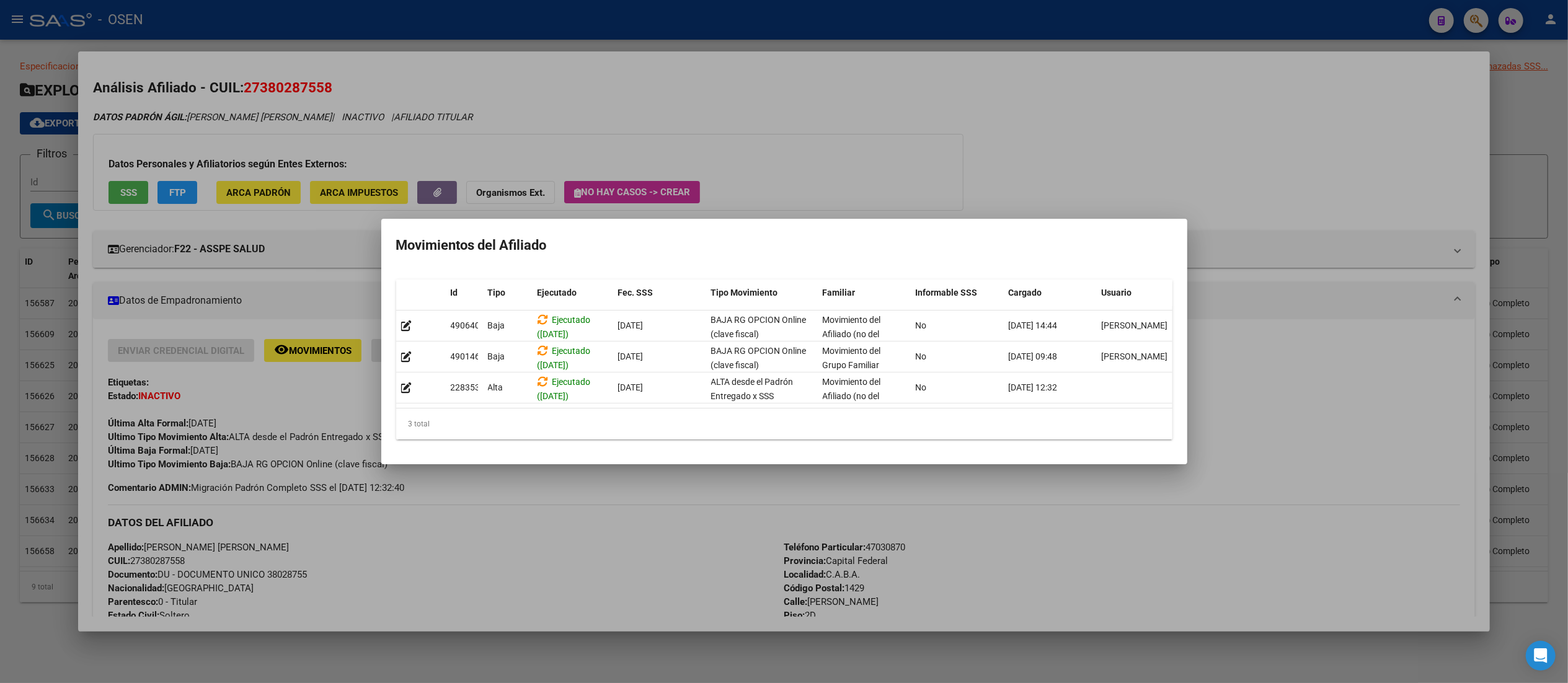
click at [791, 143] on div at bounding box center [784, 342] width 1568 height 683
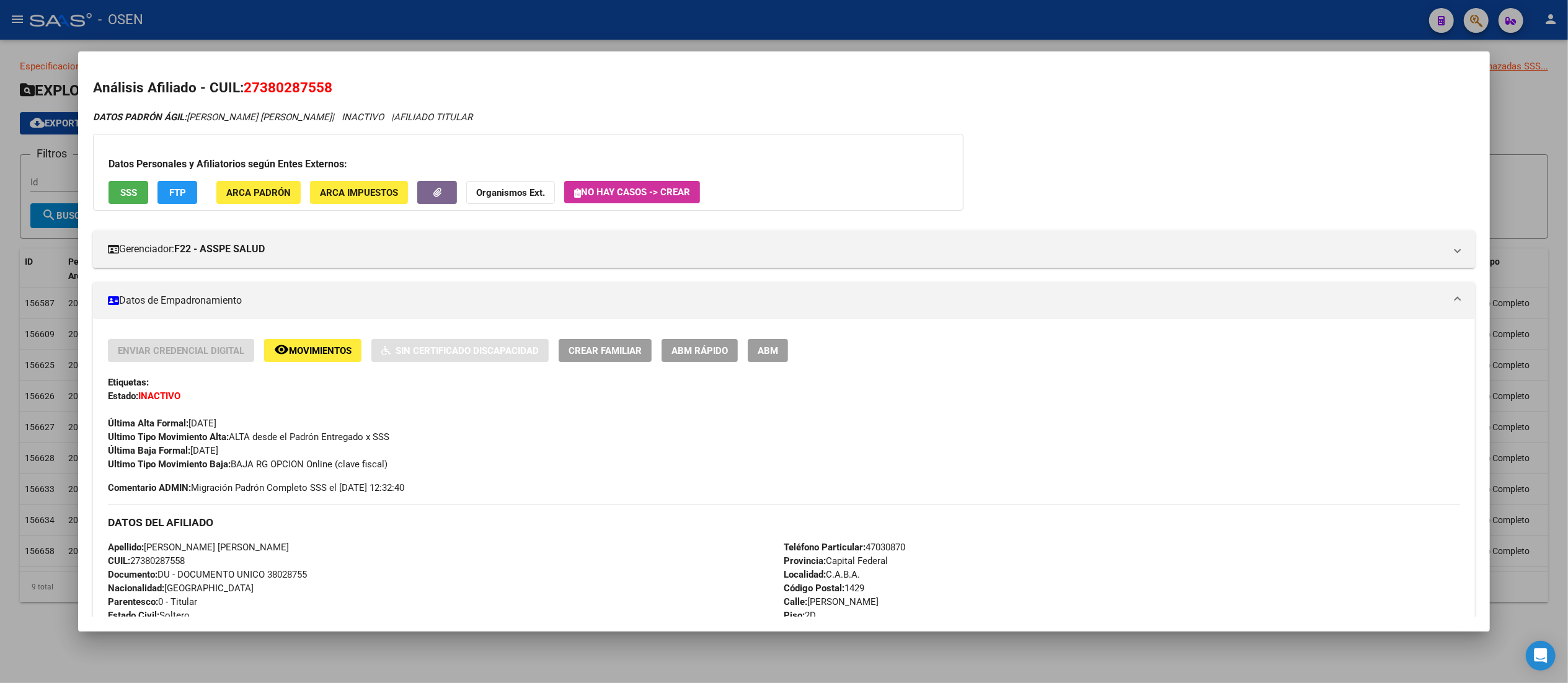
click at [164, 555] on span "CUIL: 27380287558" at bounding box center [146, 560] width 77 height 11
copy span "27380287558"
click at [275, 21] on div at bounding box center [784, 342] width 1568 height 683
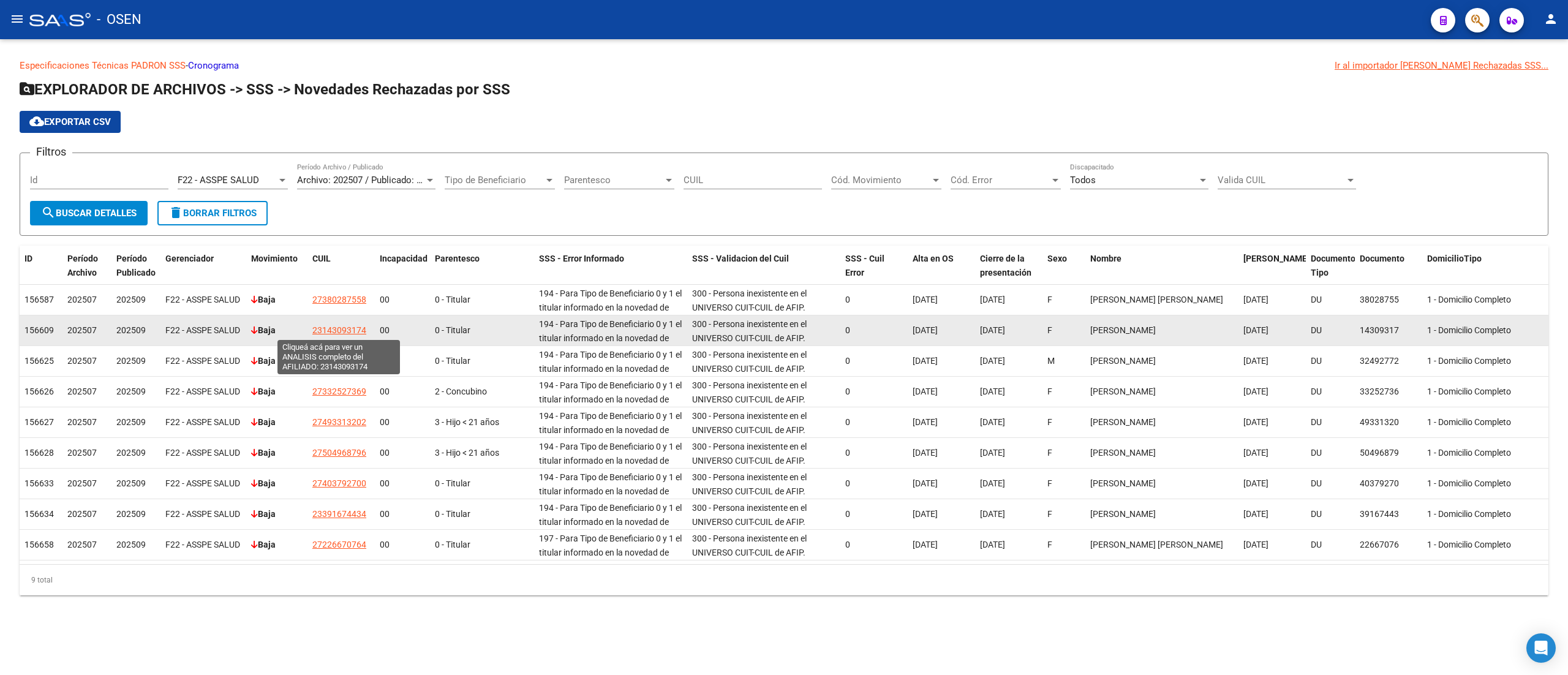
click at [343, 331] on span "23143093174" at bounding box center [339, 330] width 54 height 10
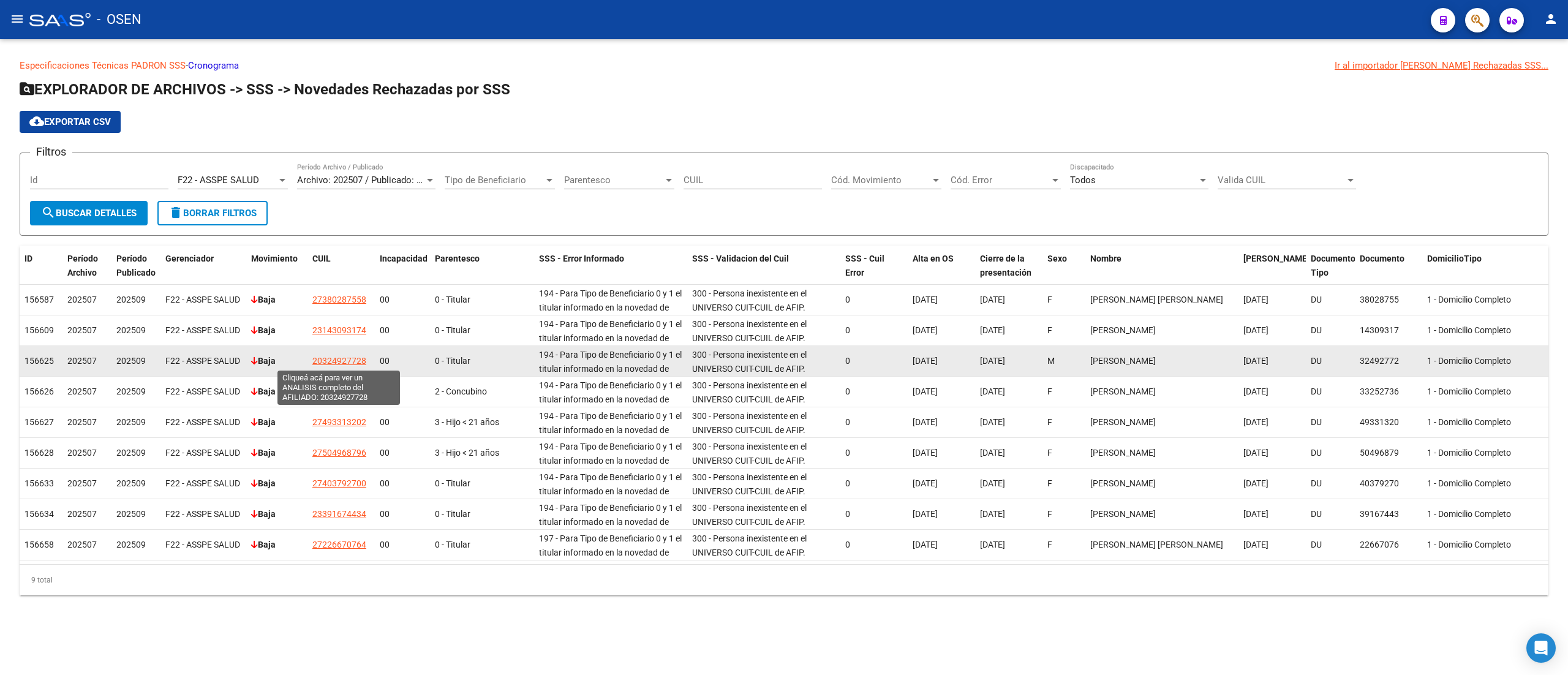
click at [324, 360] on span "20324927728" at bounding box center [339, 360] width 54 height 10
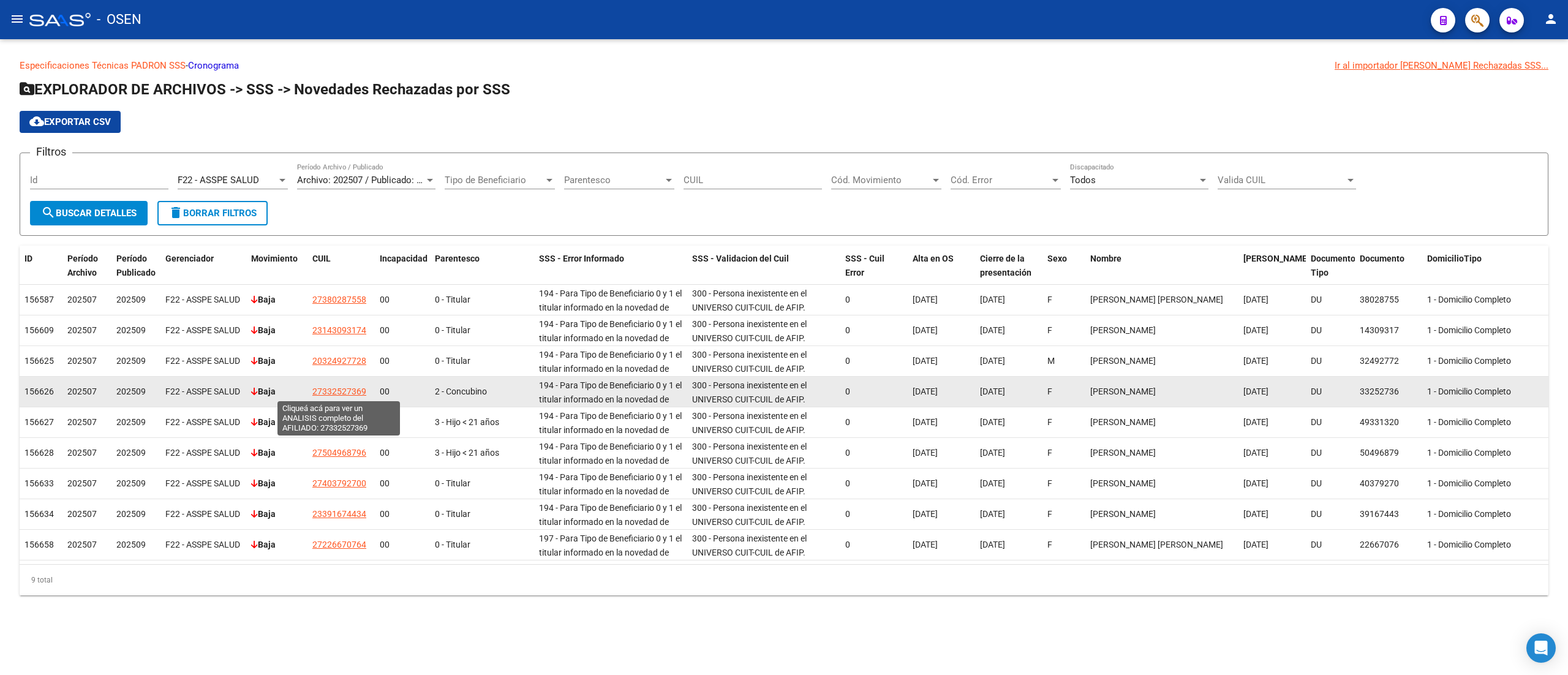
click at [356, 393] on span "27332527369" at bounding box center [339, 391] width 54 height 10
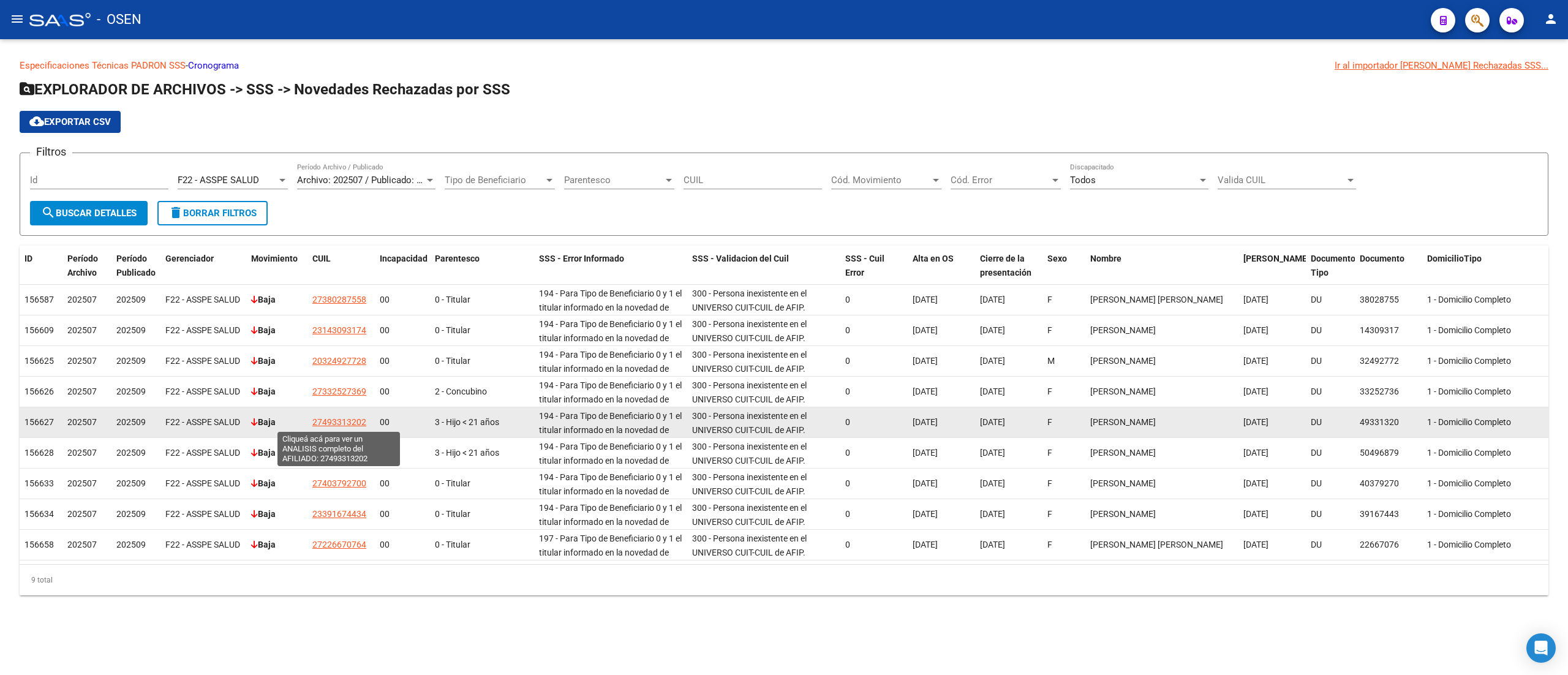
click at [358, 421] on span "27493313202" at bounding box center [339, 422] width 54 height 10
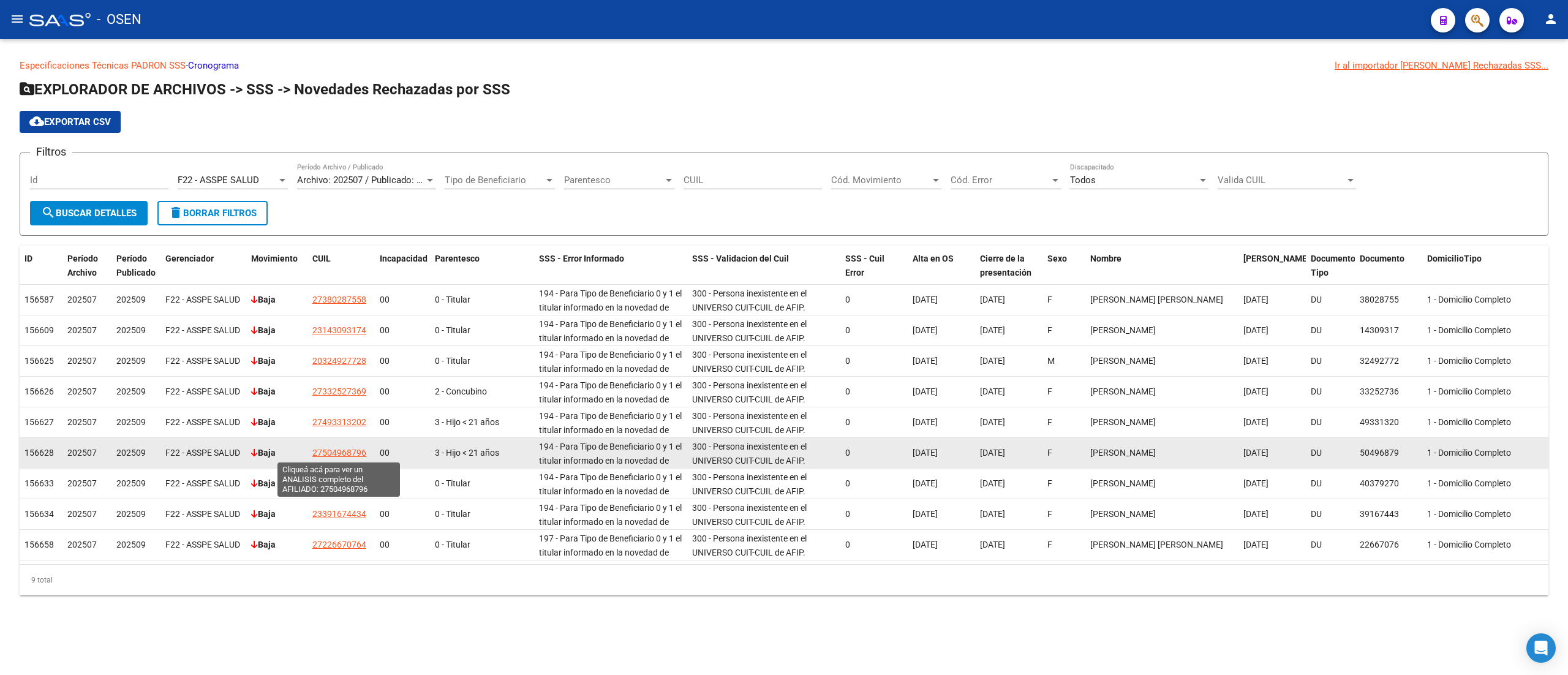
click at [358, 448] on span "27504968796" at bounding box center [339, 452] width 54 height 10
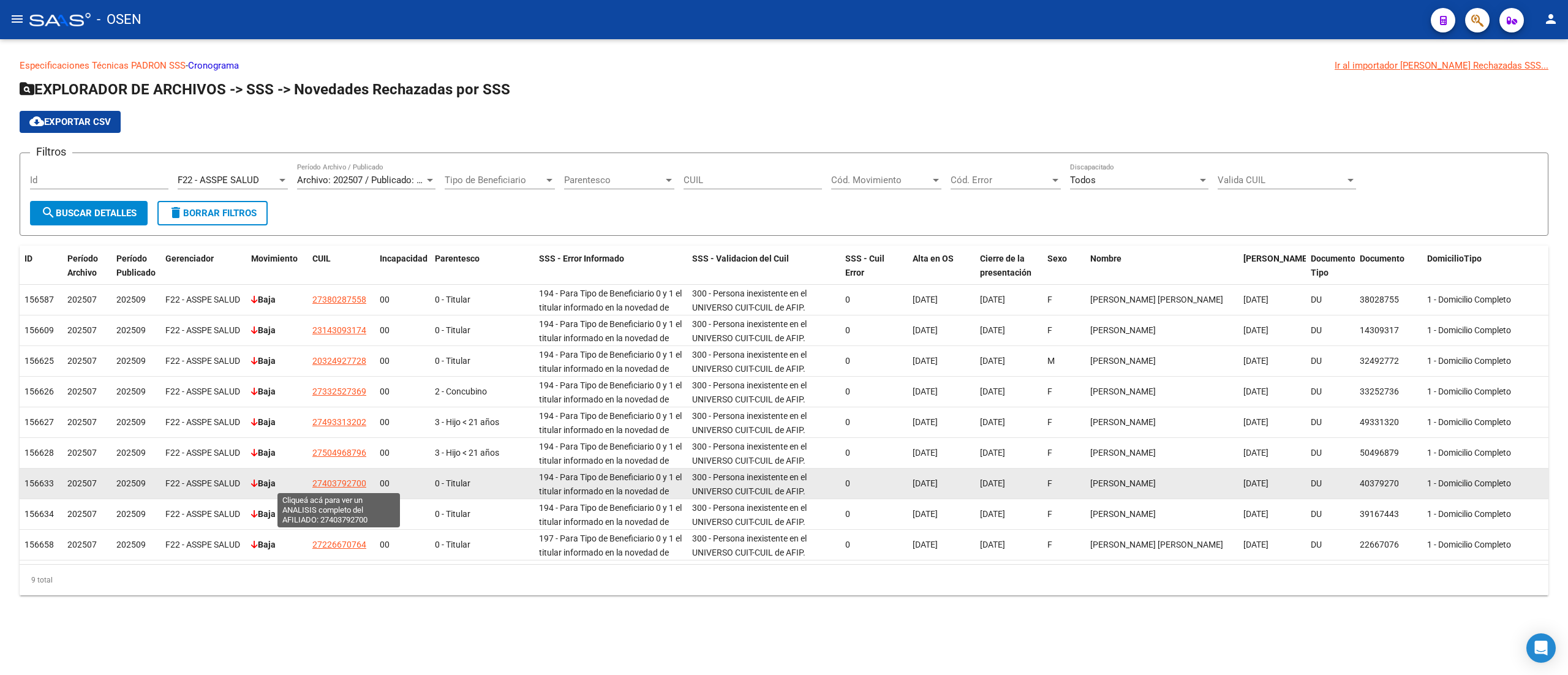
click at [347, 485] on span "27403792700" at bounding box center [339, 483] width 54 height 10
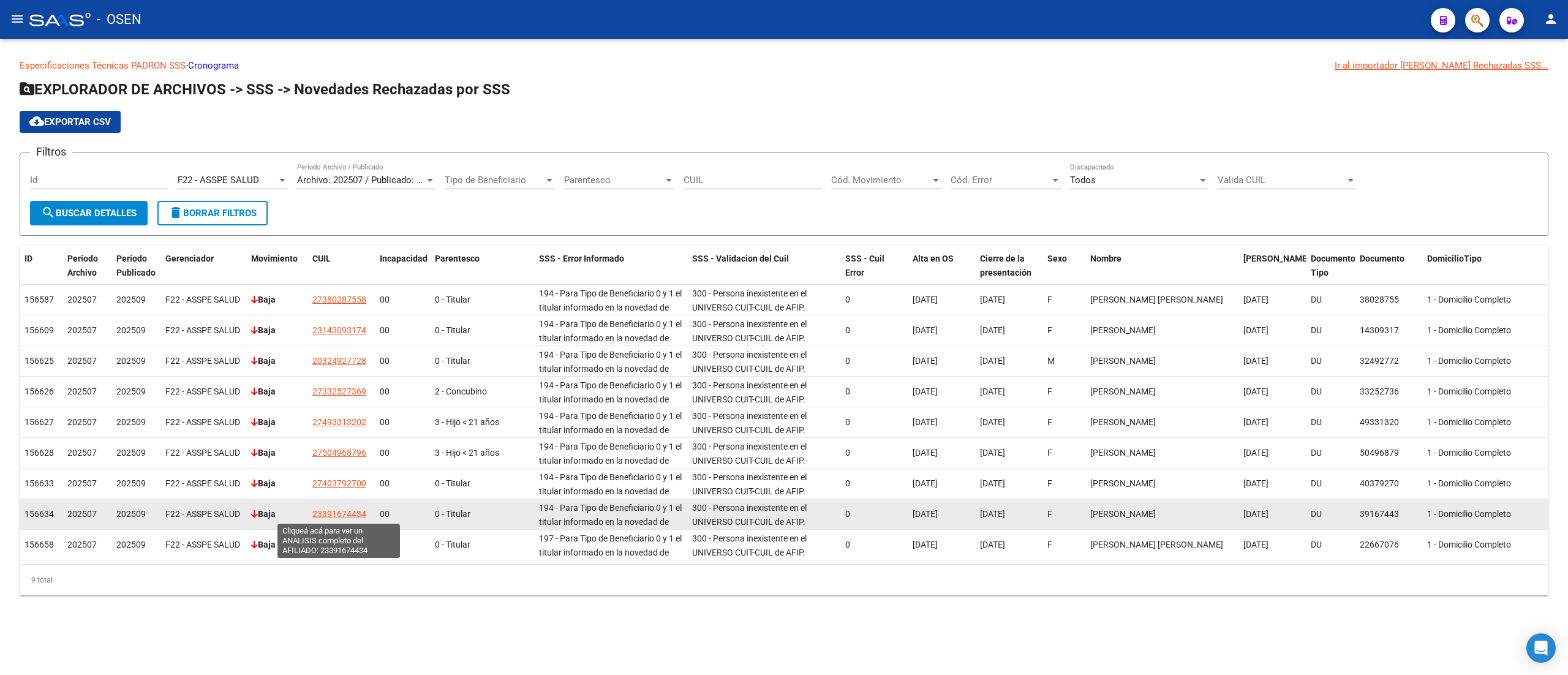
click at [349, 512] on span "23391674434" at bounding box center [339, 514] width 54 height 10
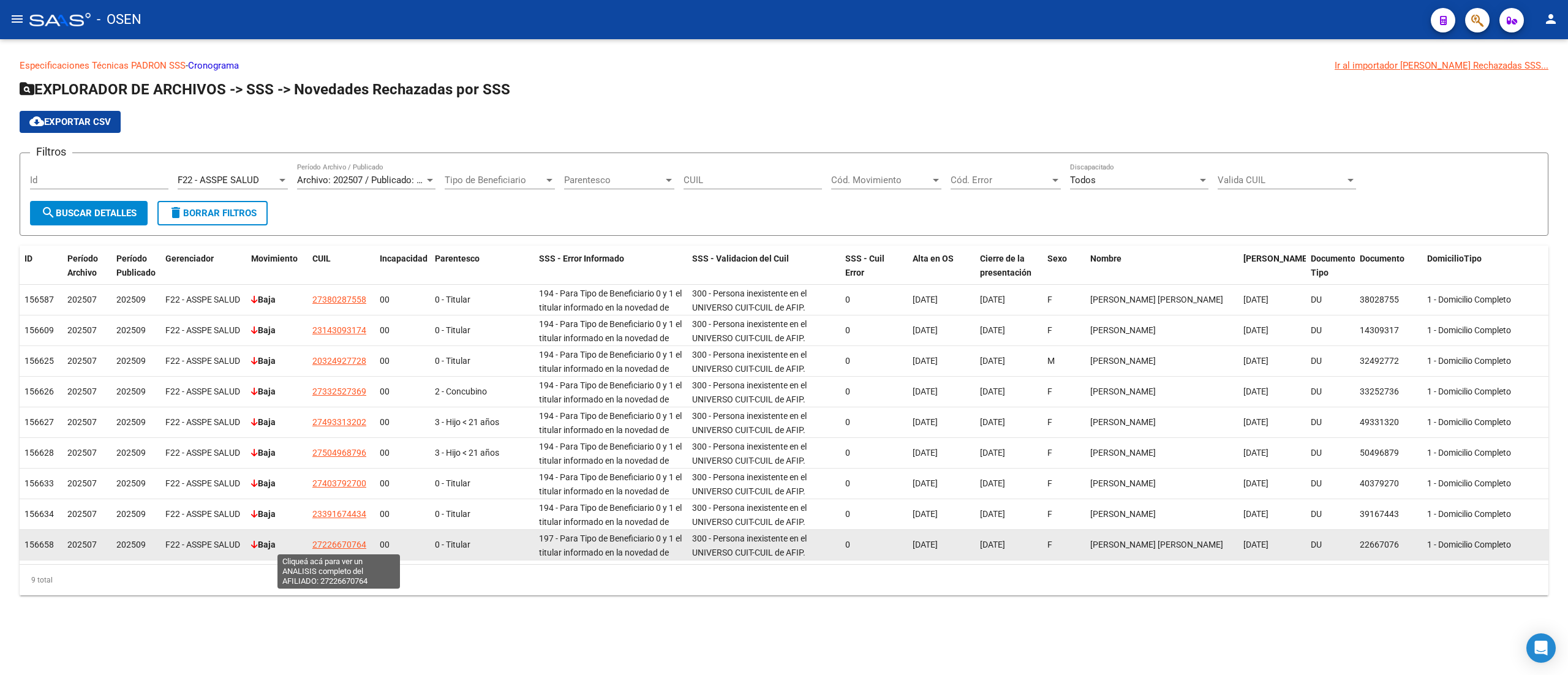
click at [344, 541] on span "27226670764" at bounding box center [339, 544] width 54 height 10
type textarea "27226670764"
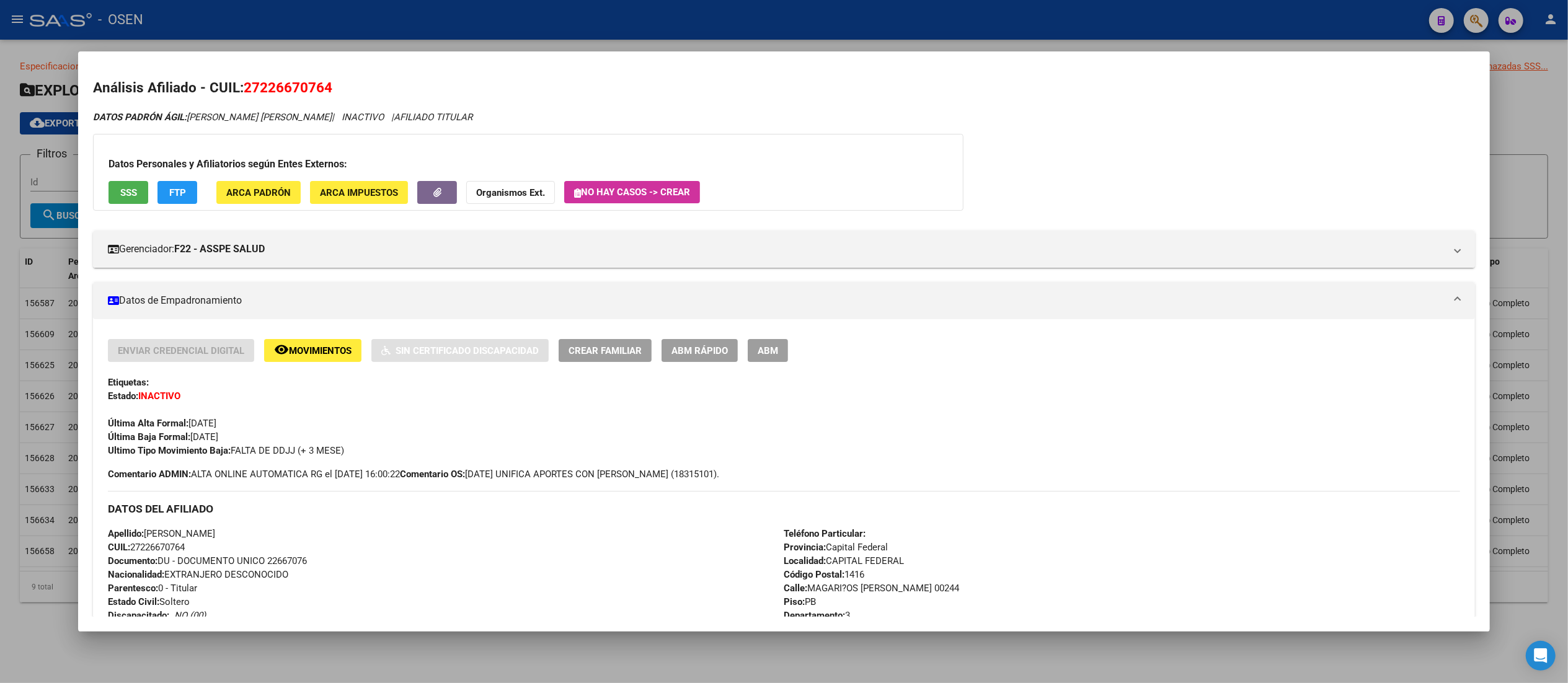
click at [291, 334] on div "Enviar Credencial Digital remove_red_eye Movimientos Sin Certificado Discapacid…" at bounding box center [783, 646] width 1381 height 655
click at [295, 337] on div "Enviar Credencial Digital remove_red_eye Movimientos Sin Certificado Discapacid…" at bounding box center [783, 646] width 1381 height 655
click at [317, 353] on span "Movimientos" at bounding box center [321, 351] width 63 height 11
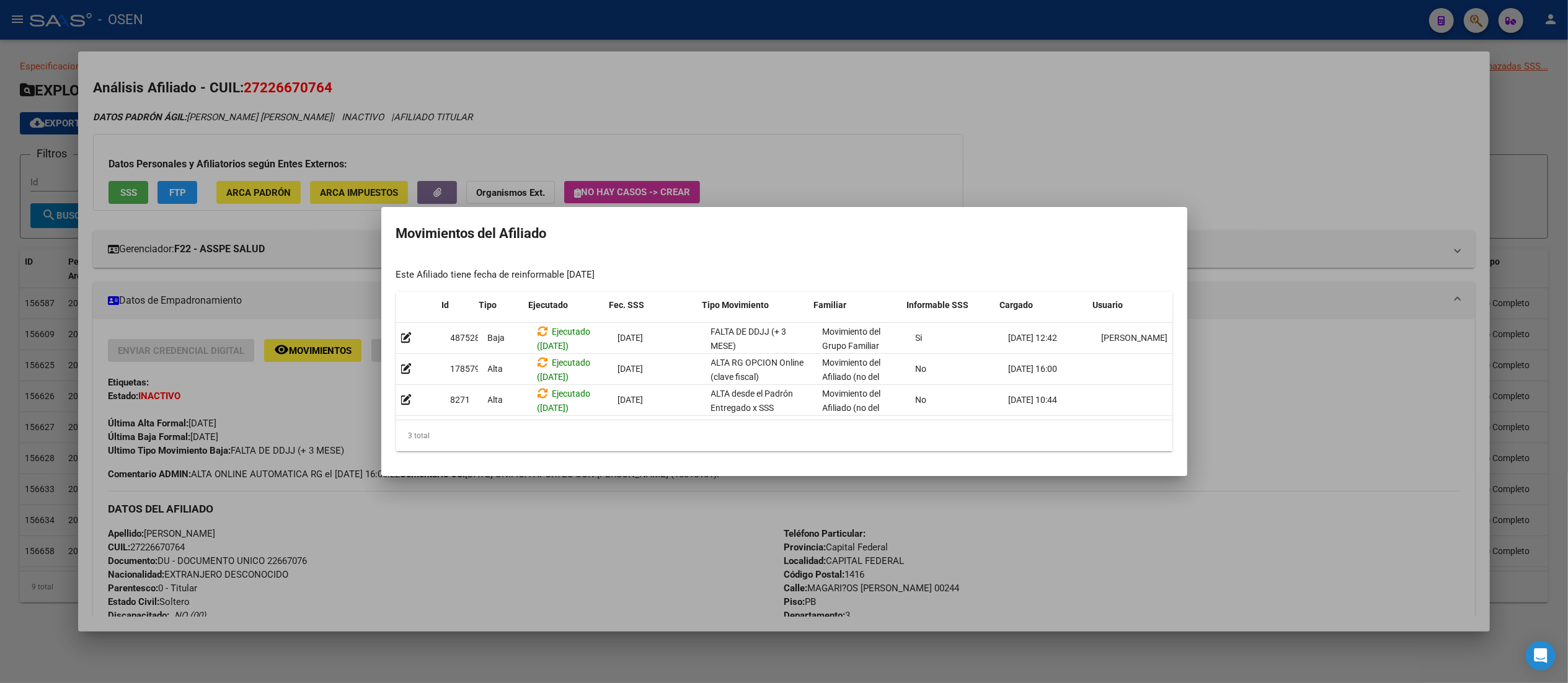
scroll to position [0, 17]
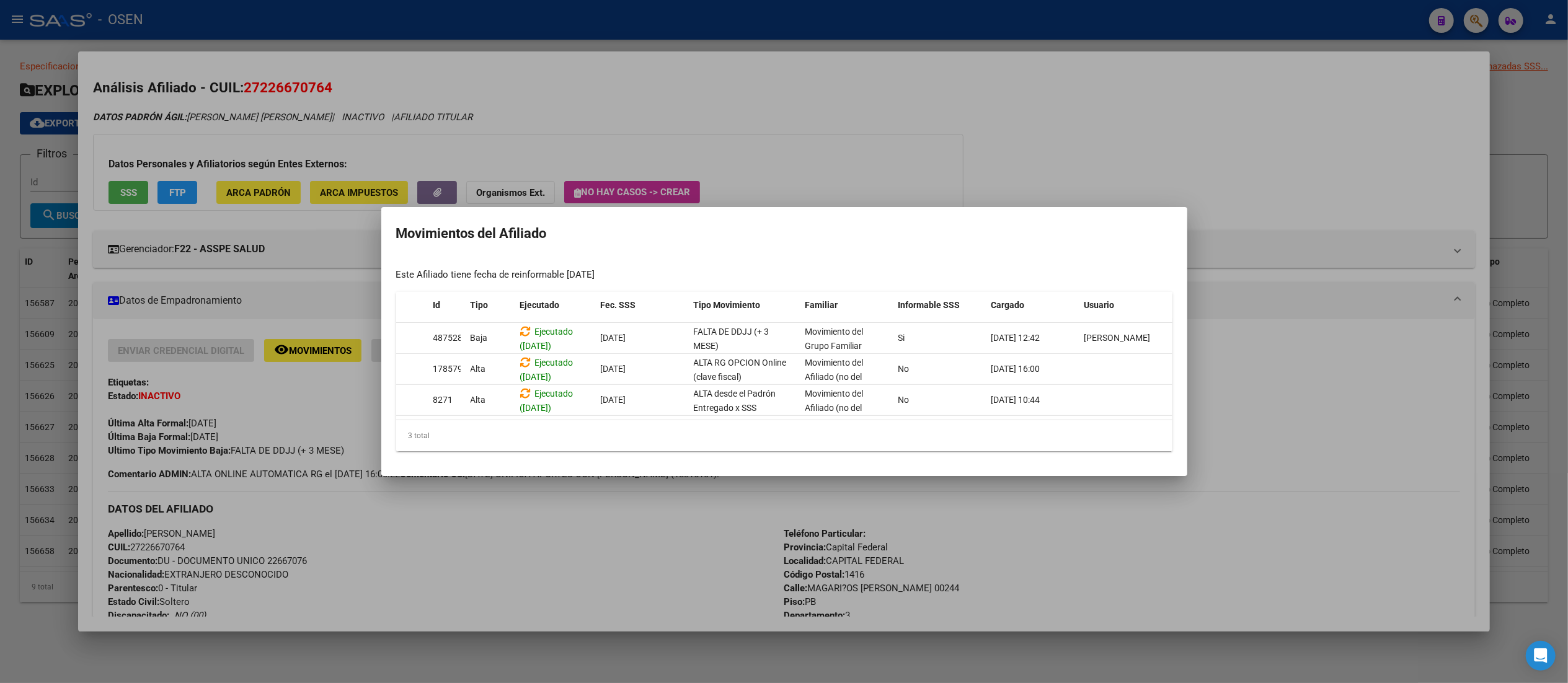
click at [791, 139] on div at bounding box center [784, 342] width 1568 height 683
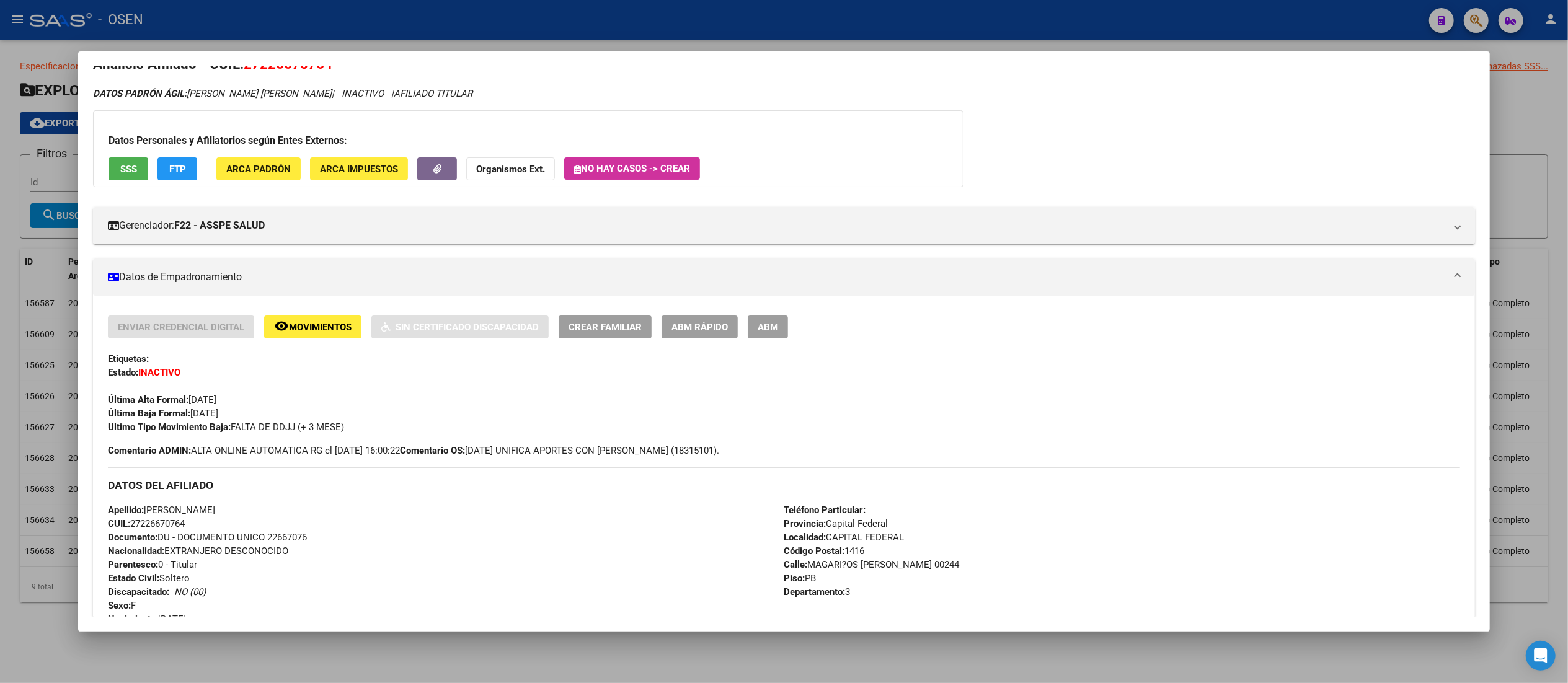
scroll to position [0, 0]
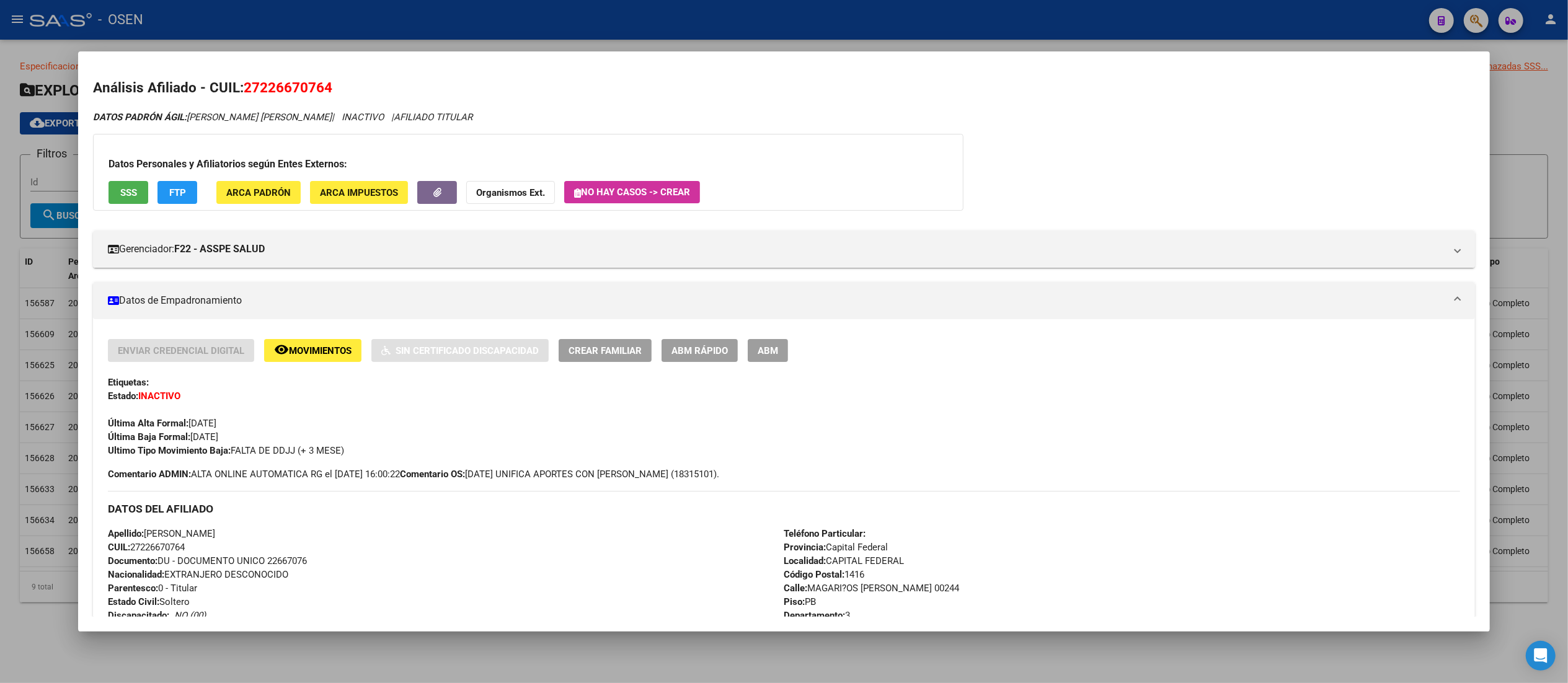
click at [187, 197] on button "FTP" at bounding box center [177, 192] width 40 height 23
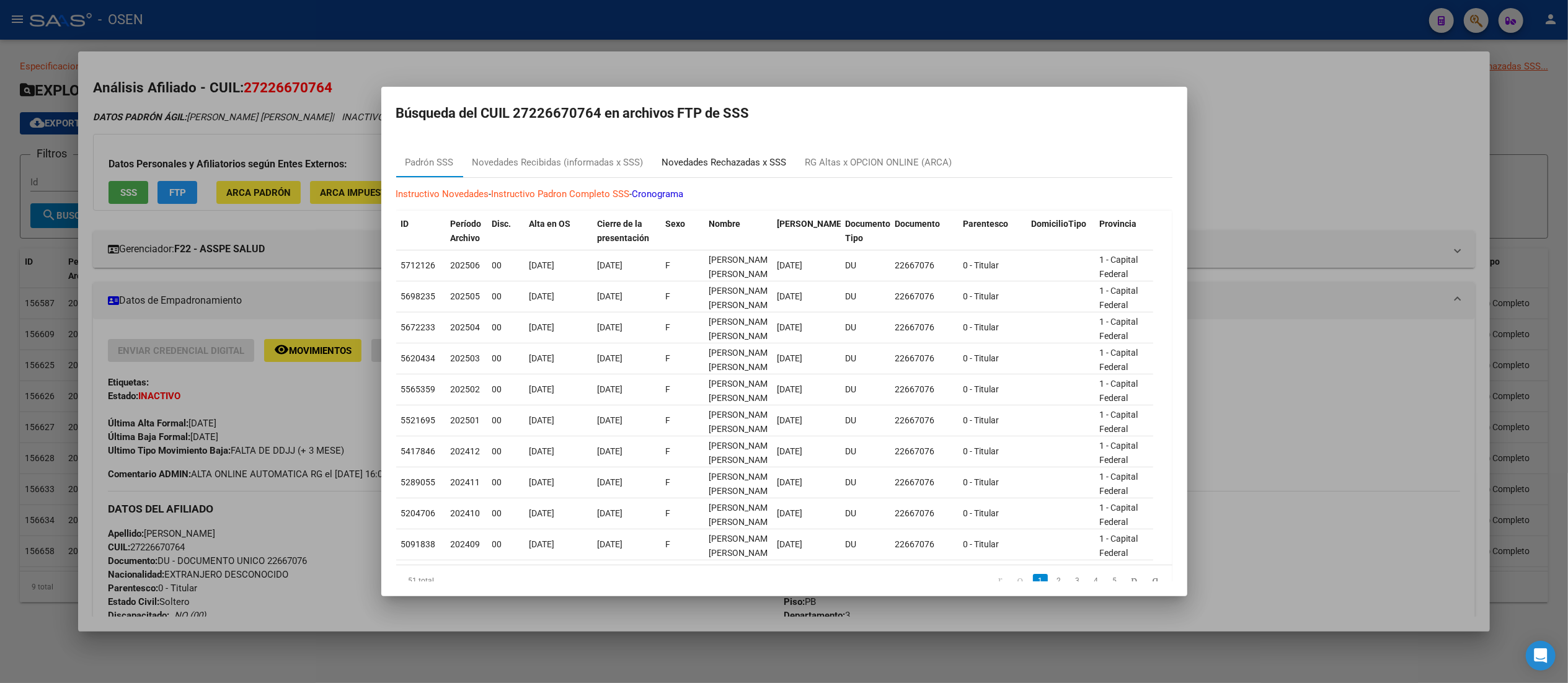
click at [690, 156] on div "Novedades Rechazadas x SSS" at bounding box center [724, 163] width 125 height 14
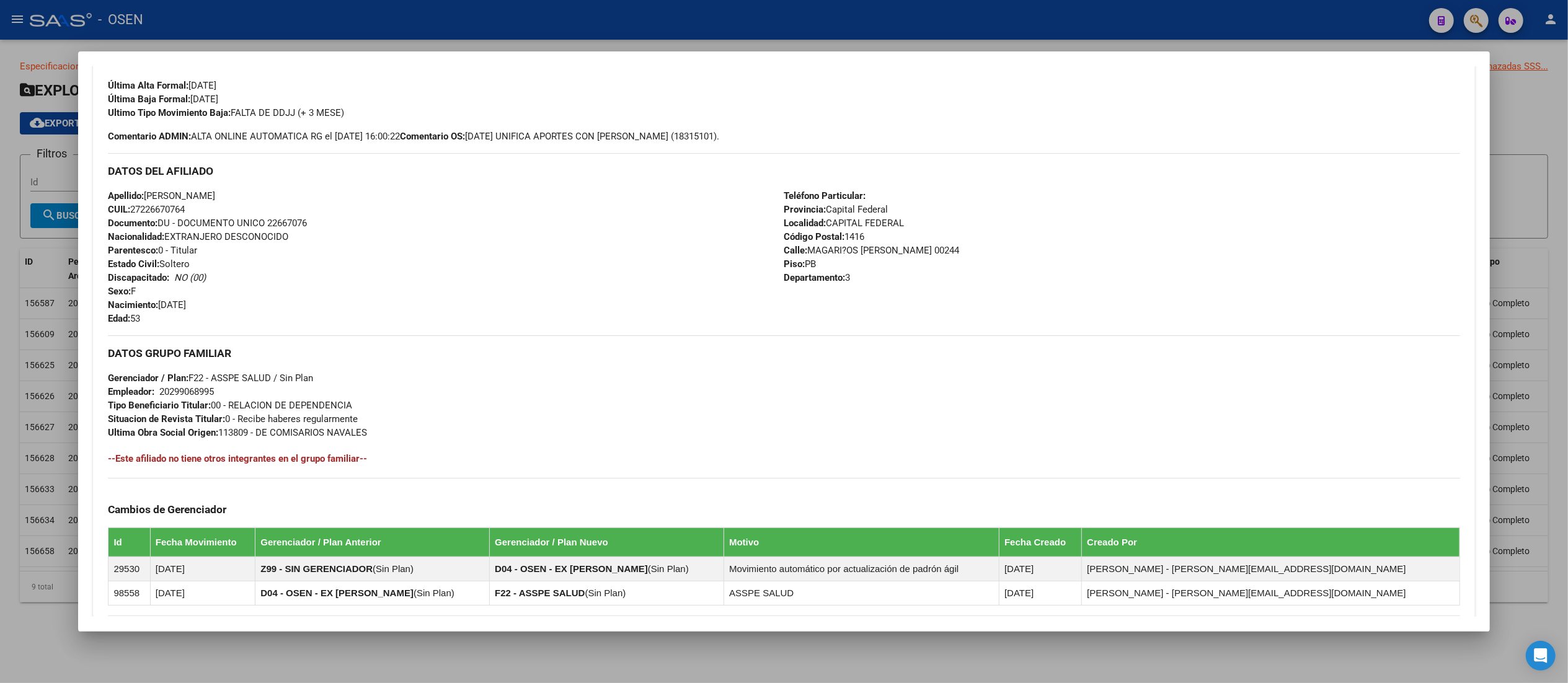
scroll to position [521, 0]
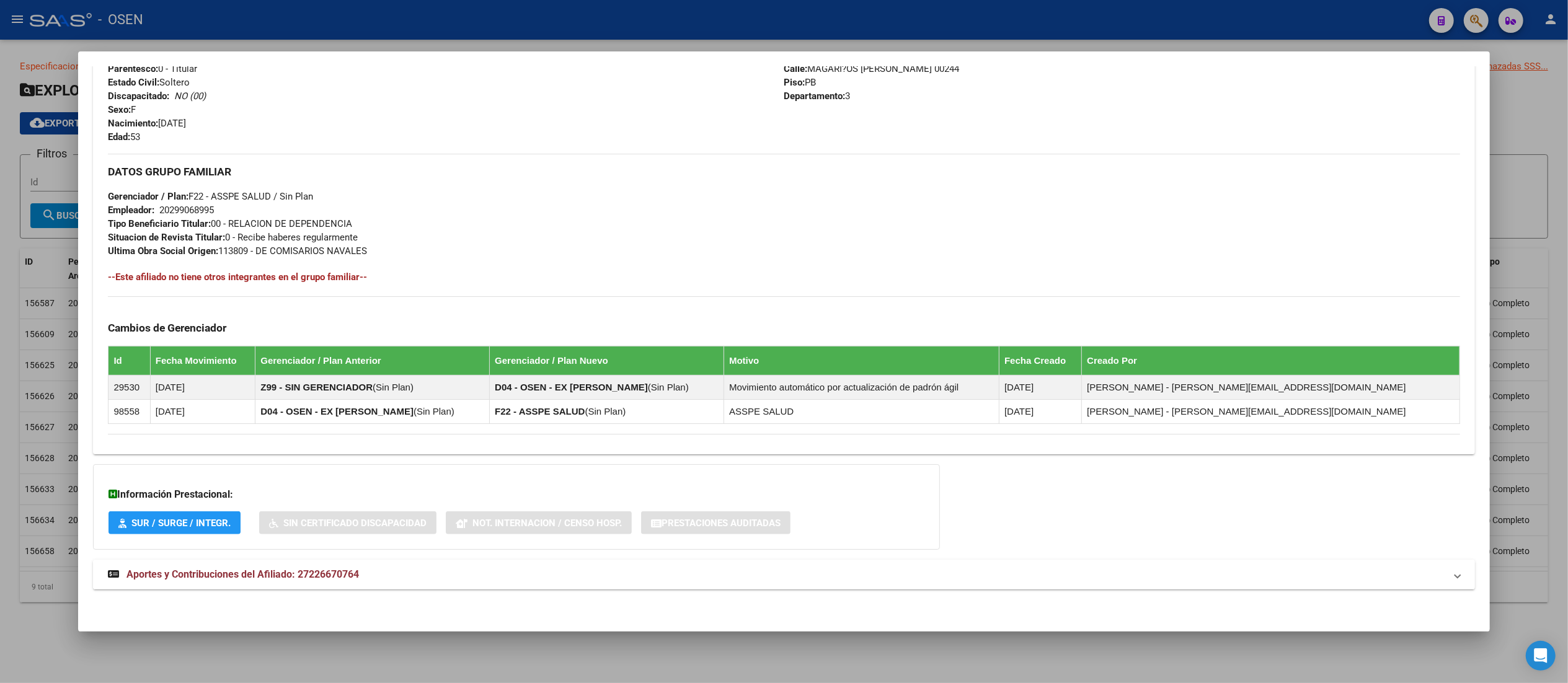
click at [446, 570] on mat-panel-title "Aportes y Contribuciones del Afiliado: 27226670764" at bounding box center [776, 574] width 1337 height 15
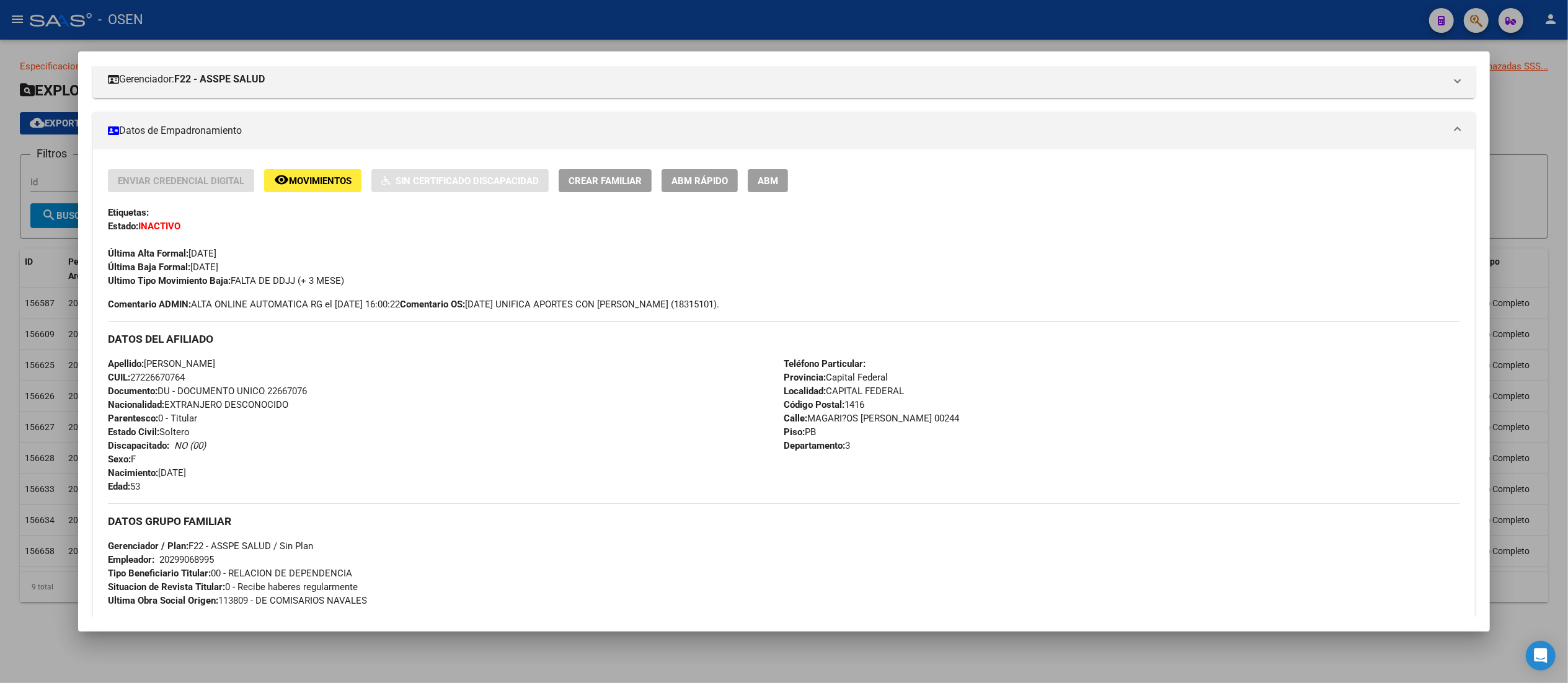
scroll to position [0, 0]
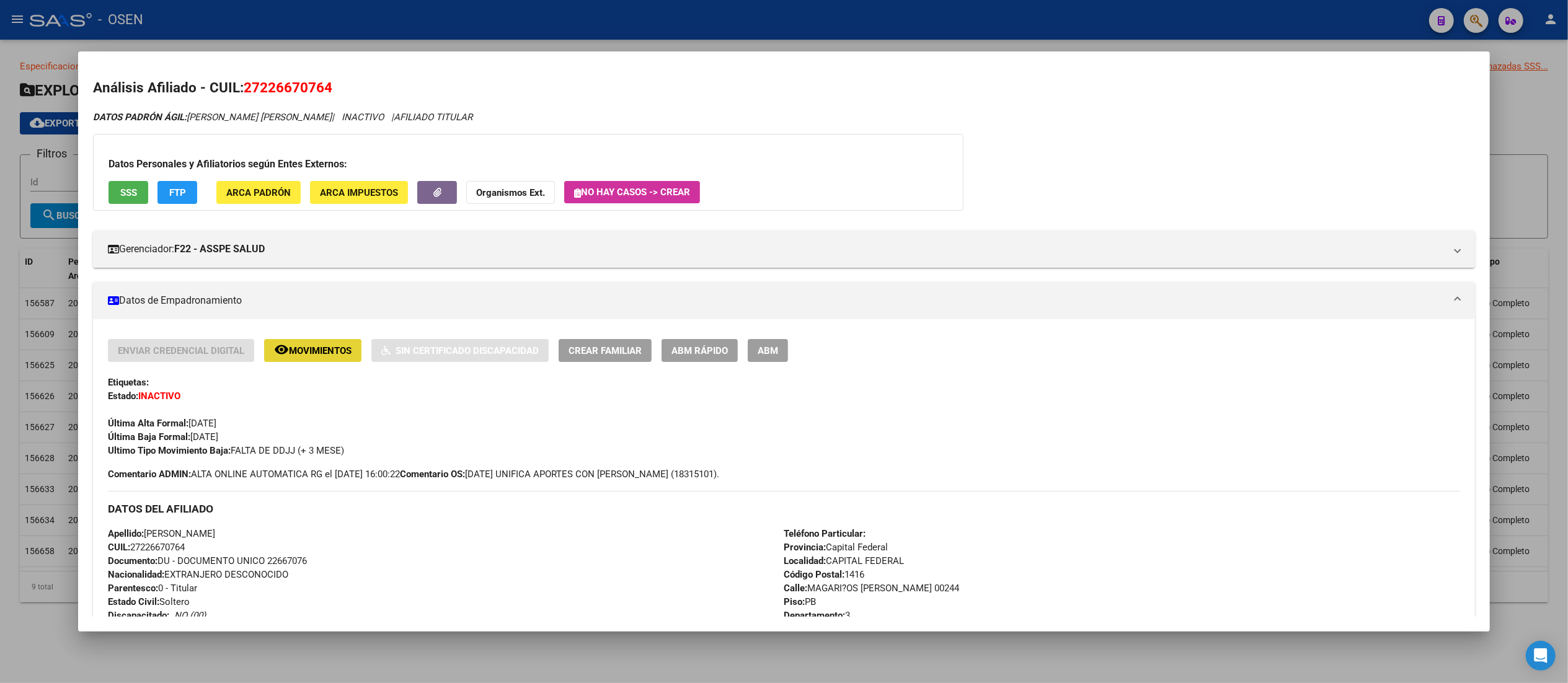
click at [314, 351] on span "Movimientos" at bounding box center [321, 351] width 63 height 11
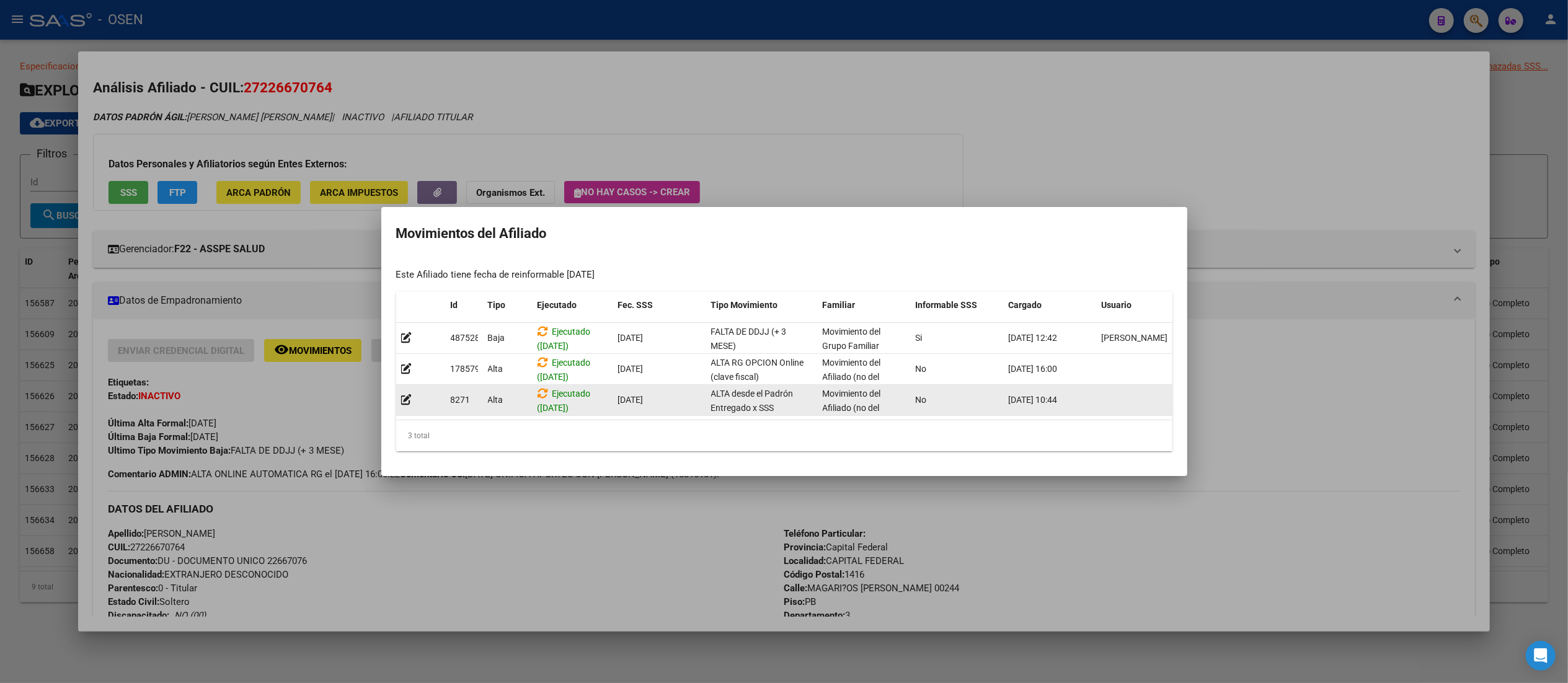
drag, startPoint x: 622, startPoint y: 406, endPoint x: 720, endPoint y: 411, distance: 98.1
click at [720, 411] on datatable-body "487528 Baja Ejecutado (30/06/2025) 30/06/2025 FALTA DE DDJJ (+ 3 MESE) Movimien…" at bounding box center [784, 372] width 776 height 97
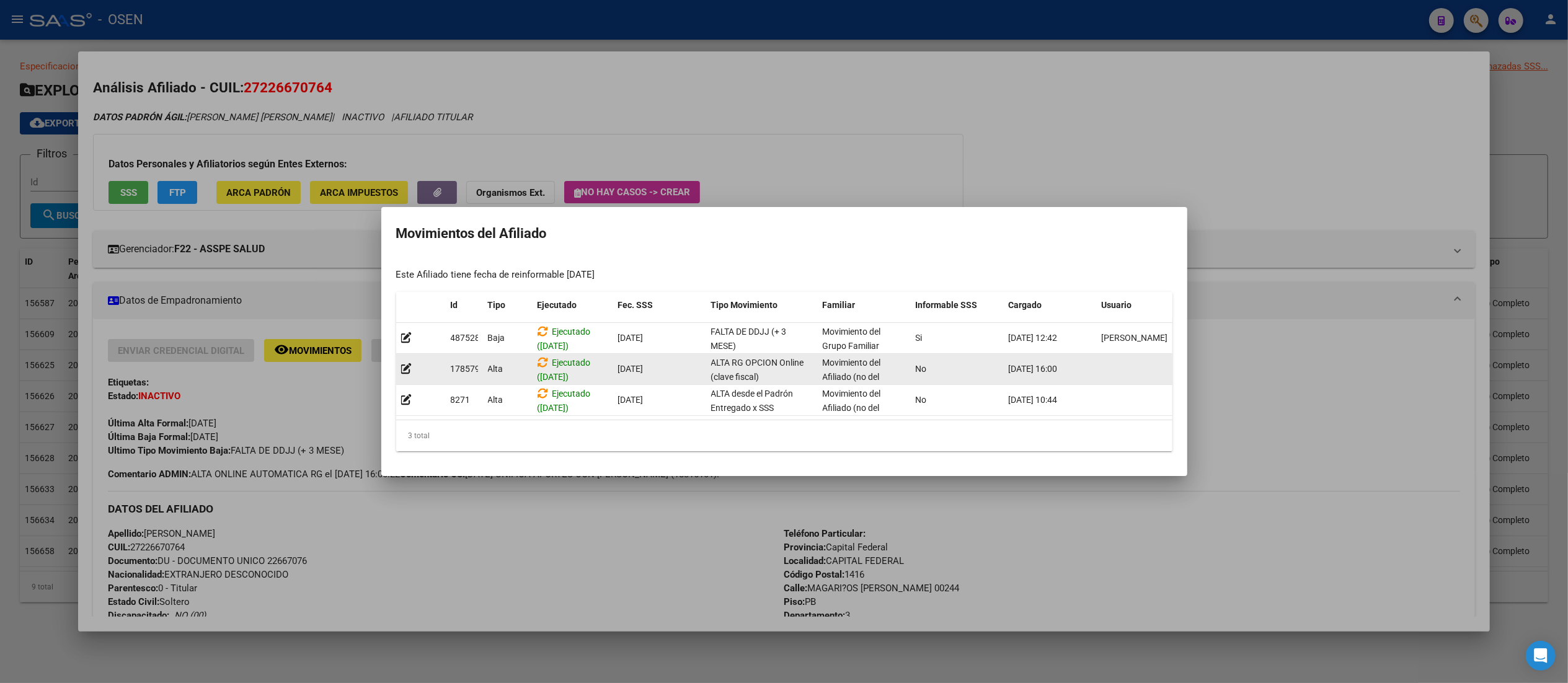
click at [688, 371] on datatable-body-cell "[DATE]" at bounding box center [659, 369] width 93 height 30
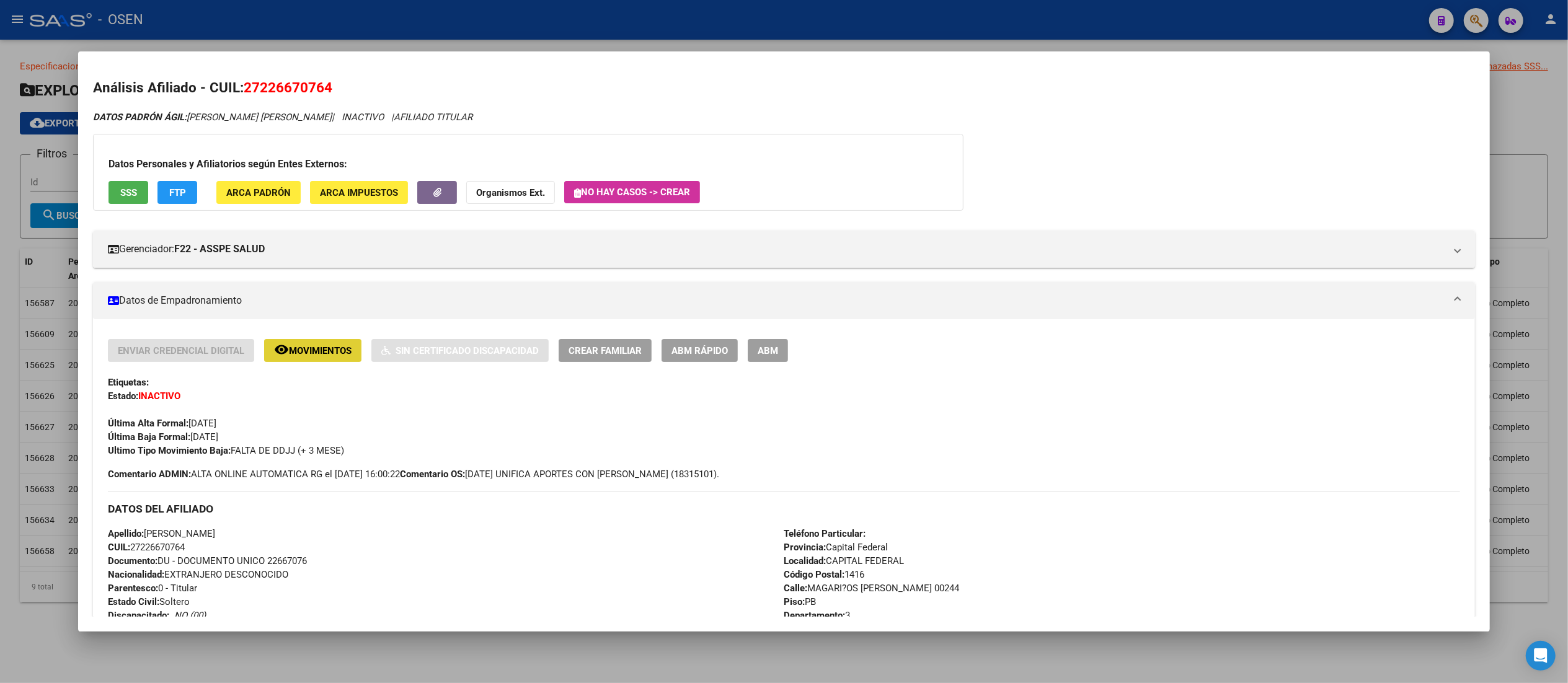
click at [127, 193] on span "SSS" at bounding box center [128, 193] width 17 height 11
click at [152, 543] on span "CUIL: 27226670764" at bounding box center [146, 547] width 77 height 11
copy span "27226670764"
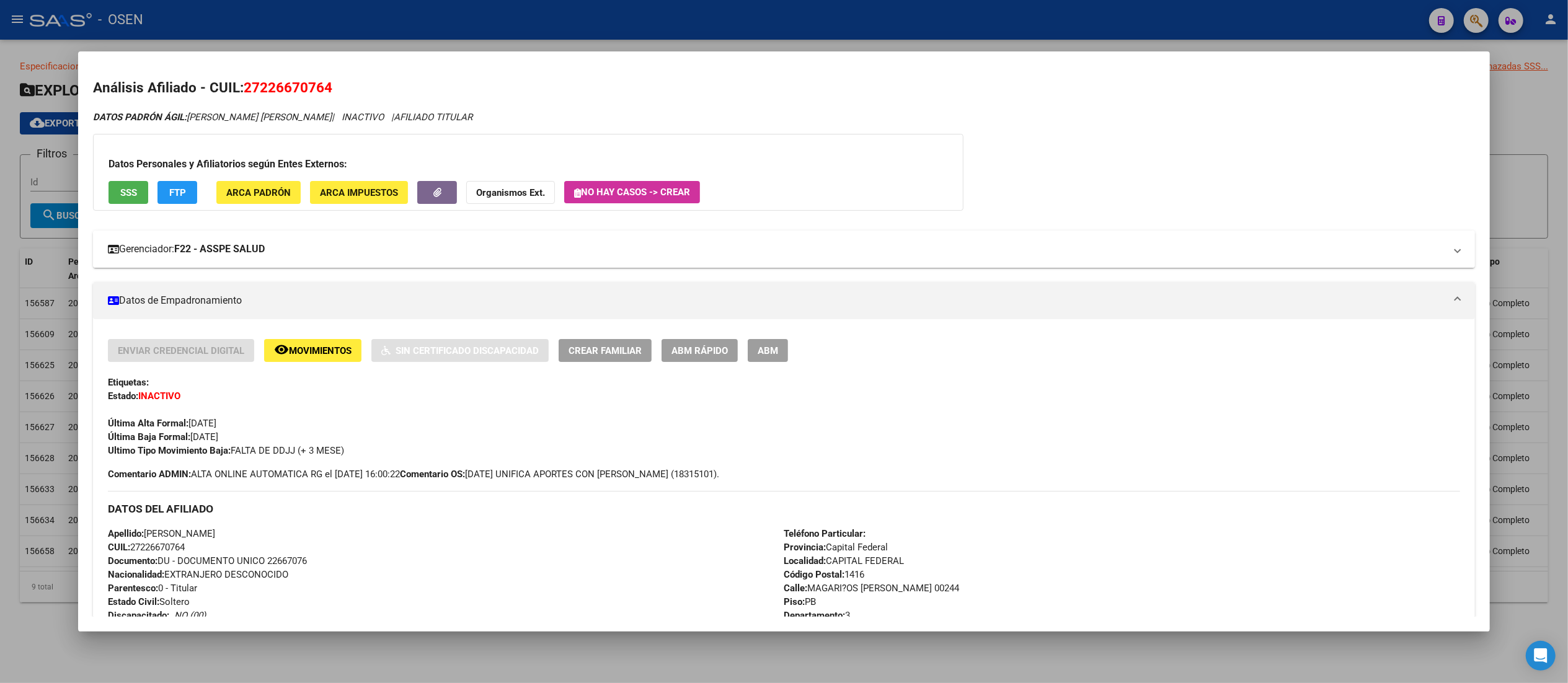
click at [791, 260] on mat-expansion-panel-header "Gerenciador: F22 - ASSPE SALUD" at bounding box center [783, 249] width 1381 height 37
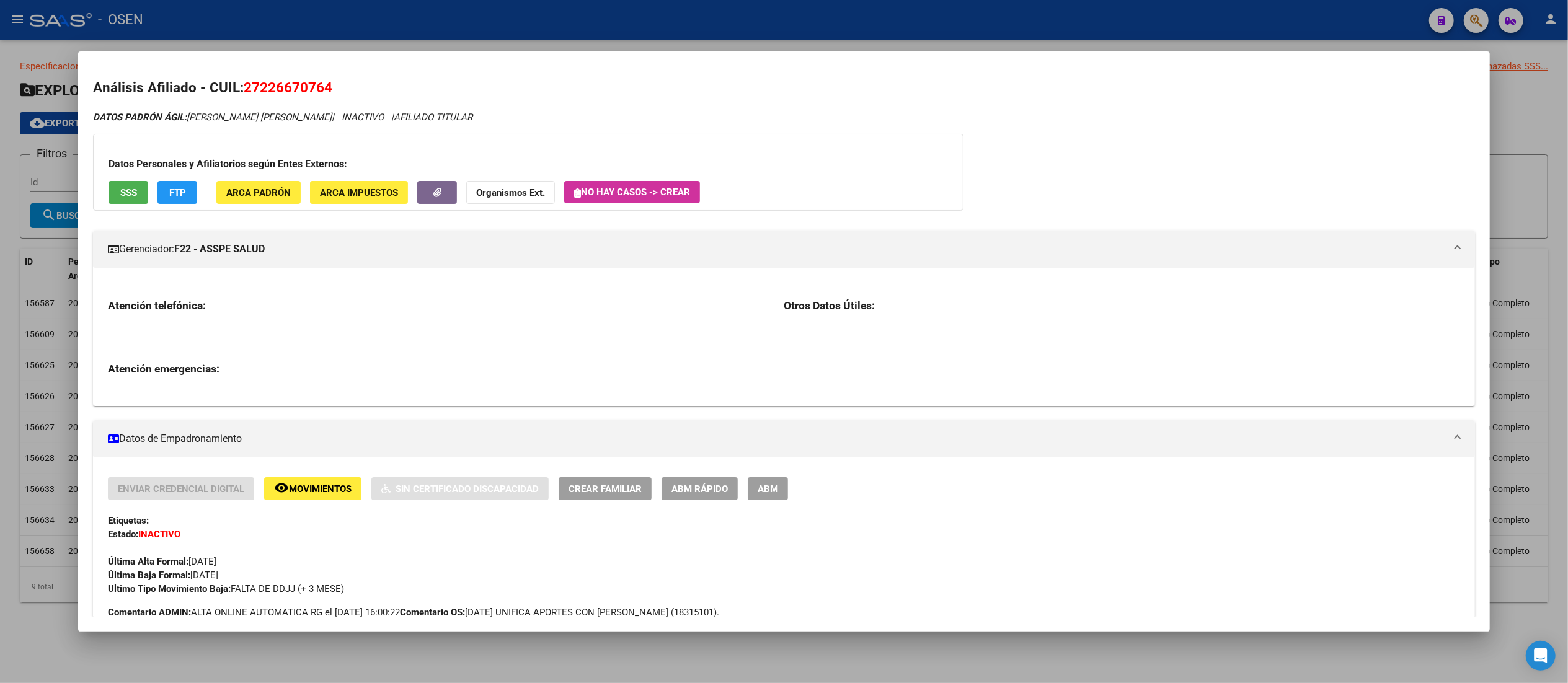
click at [791, 254] on mat-panel-title "Gerenciador: F22 - ASSPE SALUD" at bounding box center [776, 249] width 1337 height 15
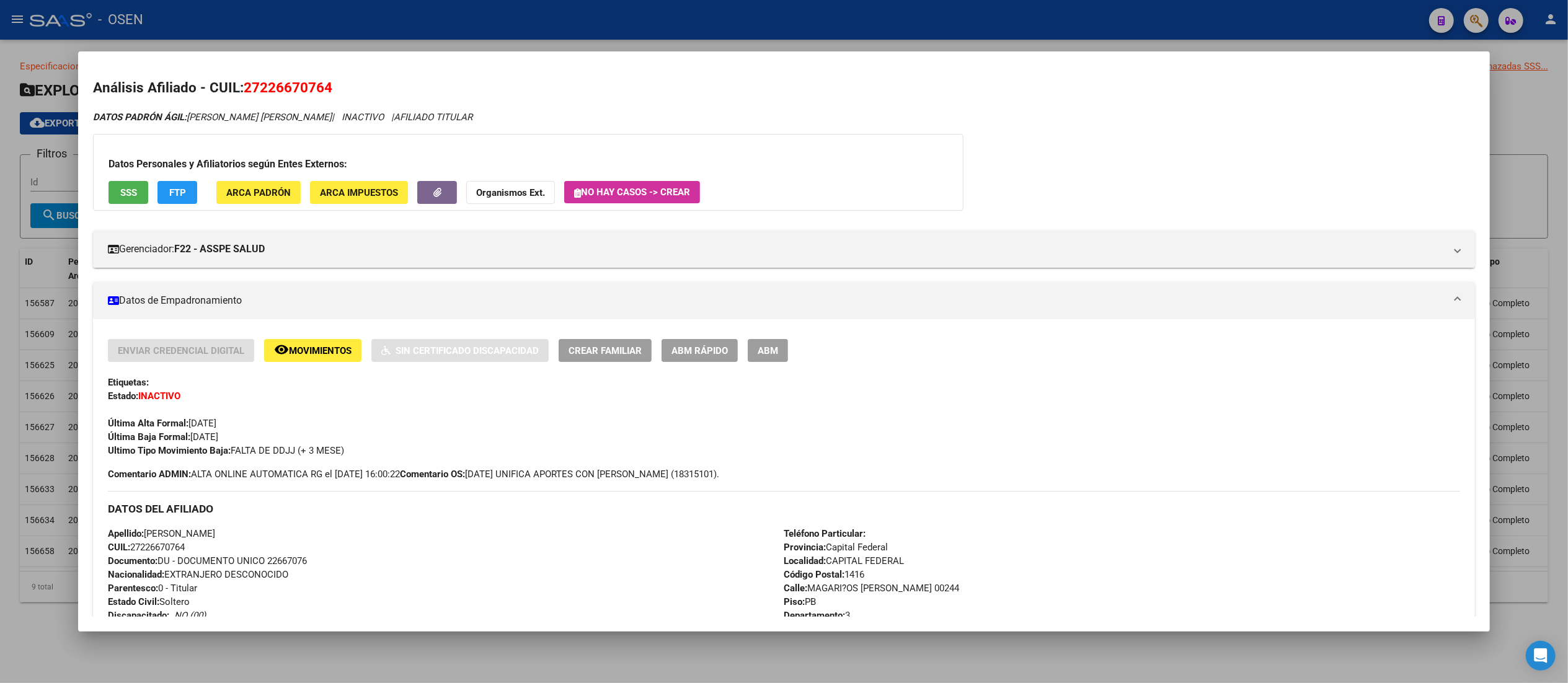
click at [791, 197] on div "Datos Personales y Afiliatorios según Entes Externos: SSS FTP ARCA Padrón ARCA …" at bounding box center [528, 172] width 871 height 77
drag, startPoint x: 321, startPoint y: 338, endPoint x: 316, endPoint y: 356, distance: 18.7
click at [319, 340] on div "Enviar Credencial Digital remove_red_eye Movimientos Sin Certificado Discapacid…" at bounding box center [783, 646] width 1381 height 655
click at [315, 359] on button "remove_red_eye Movimientos" at bounding box center [313, 350] width 97 height 23
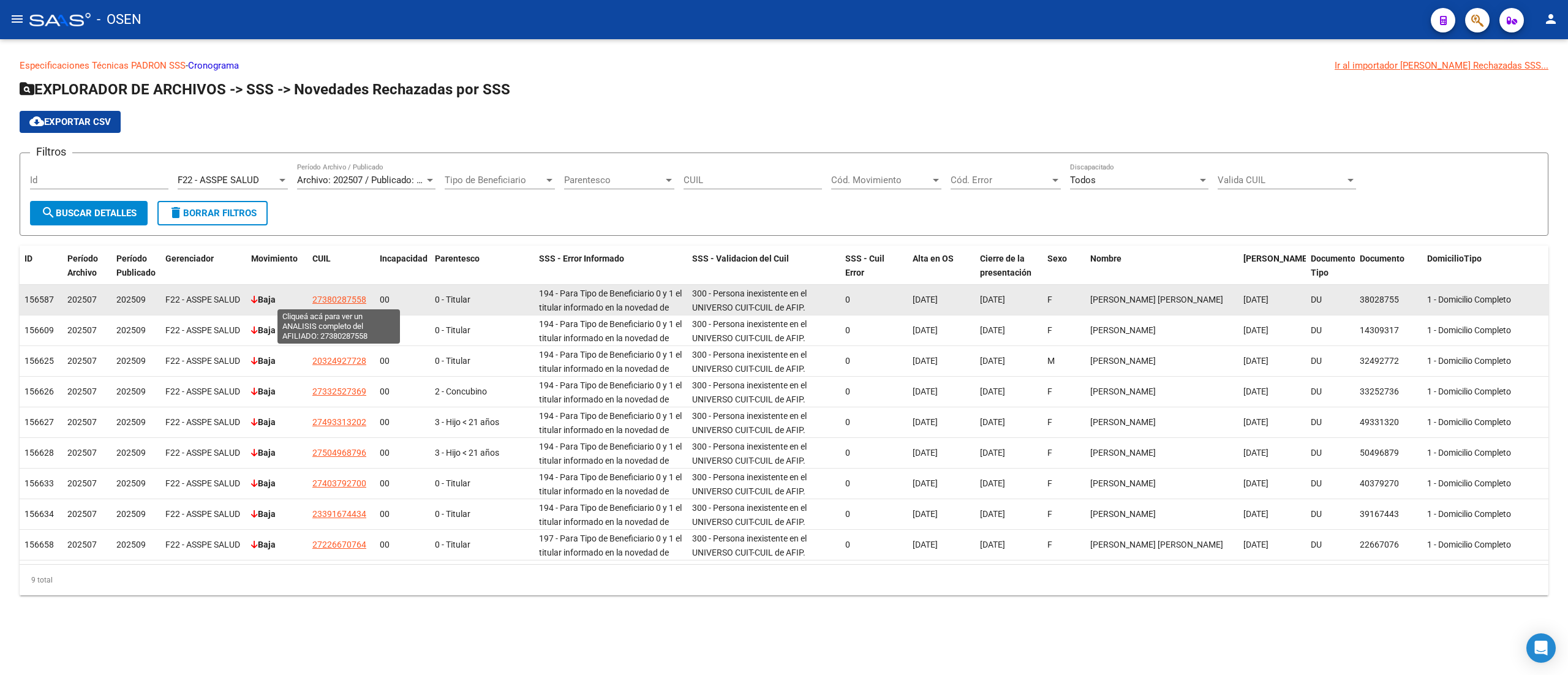
click at [343, 296] on span "27380287558" at bounding box center [339, 299] width 54 height 10
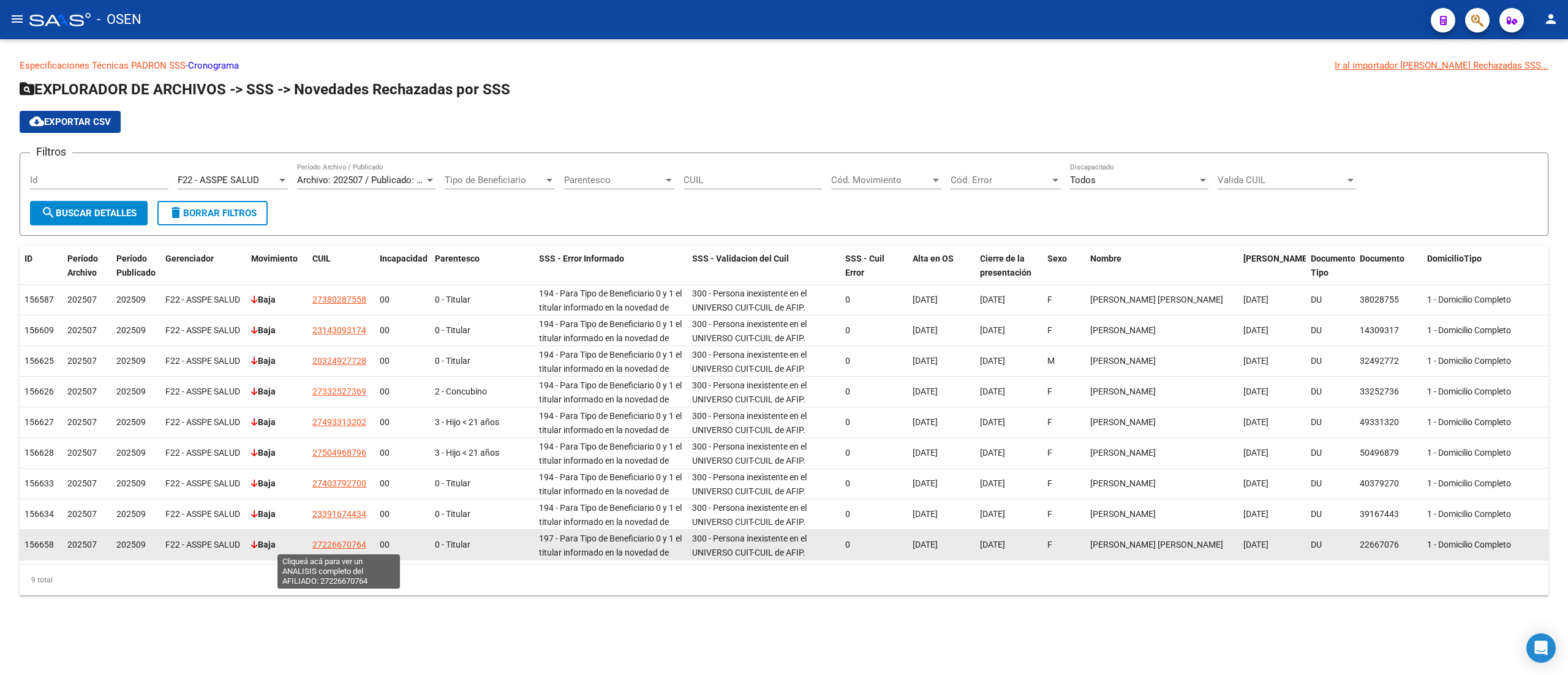
click at [336, 543] on span "27226670764" at bounding box center [339, 544] width 54 height 10
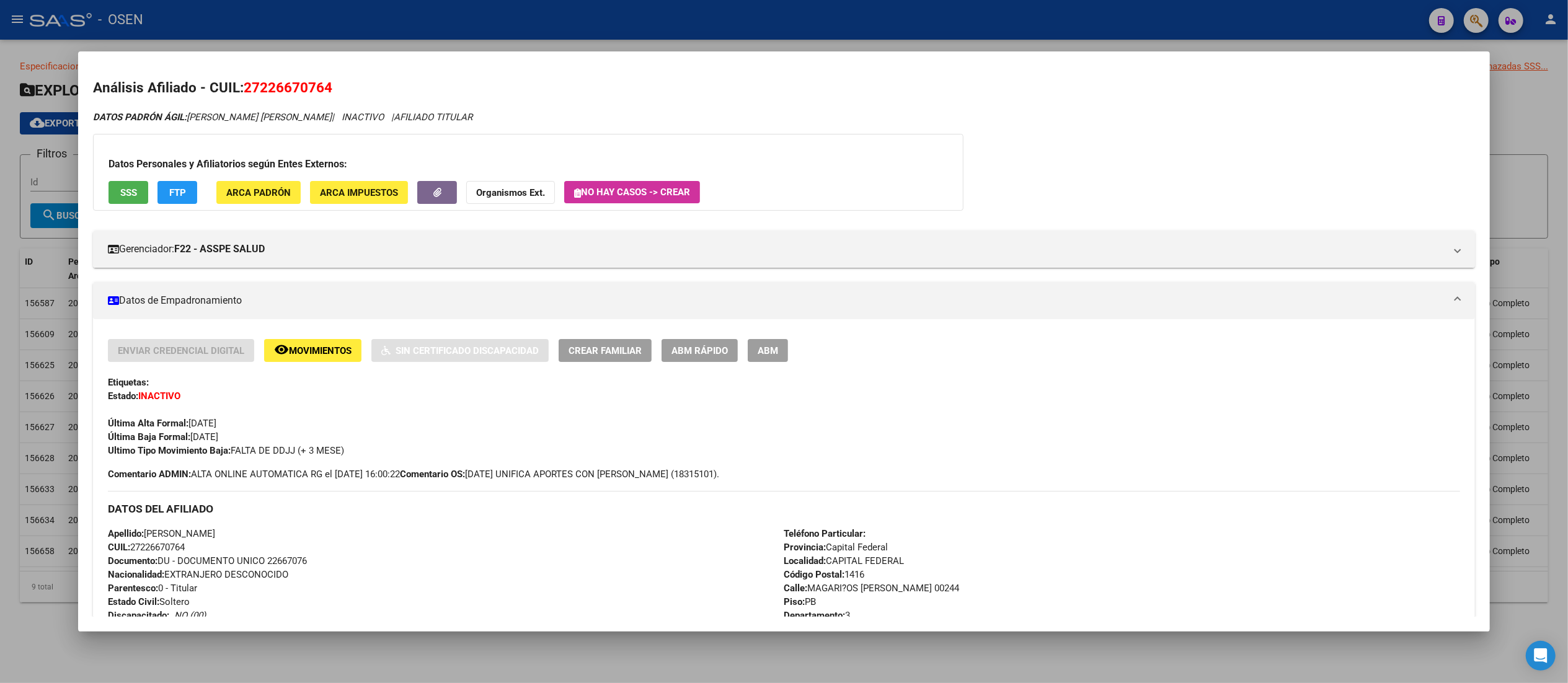
scroll to position [521, 0]
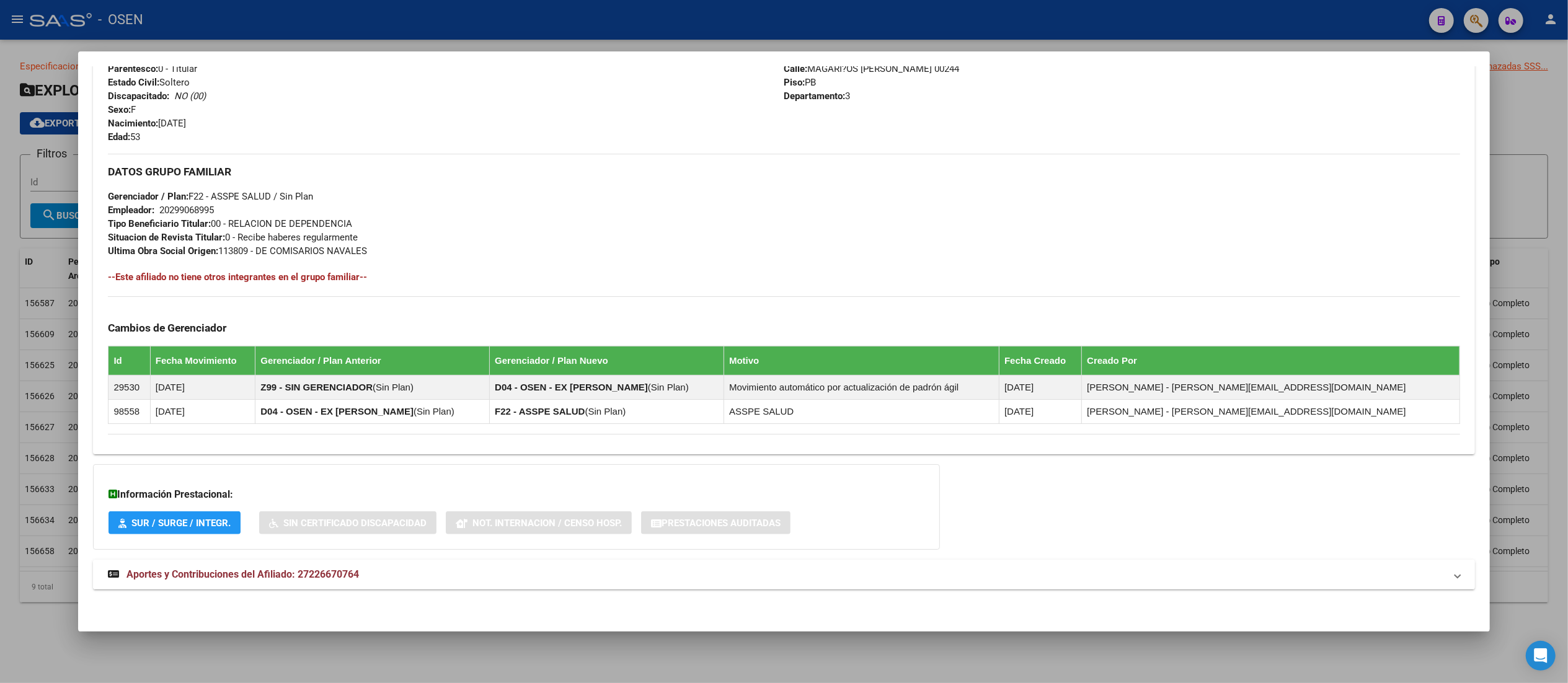
click at [460, 581] on mat-panel-title "Aportes y Contribuciones del Afiliado: 27226670764" at bounding box center [776, 574] width 1337 height 15
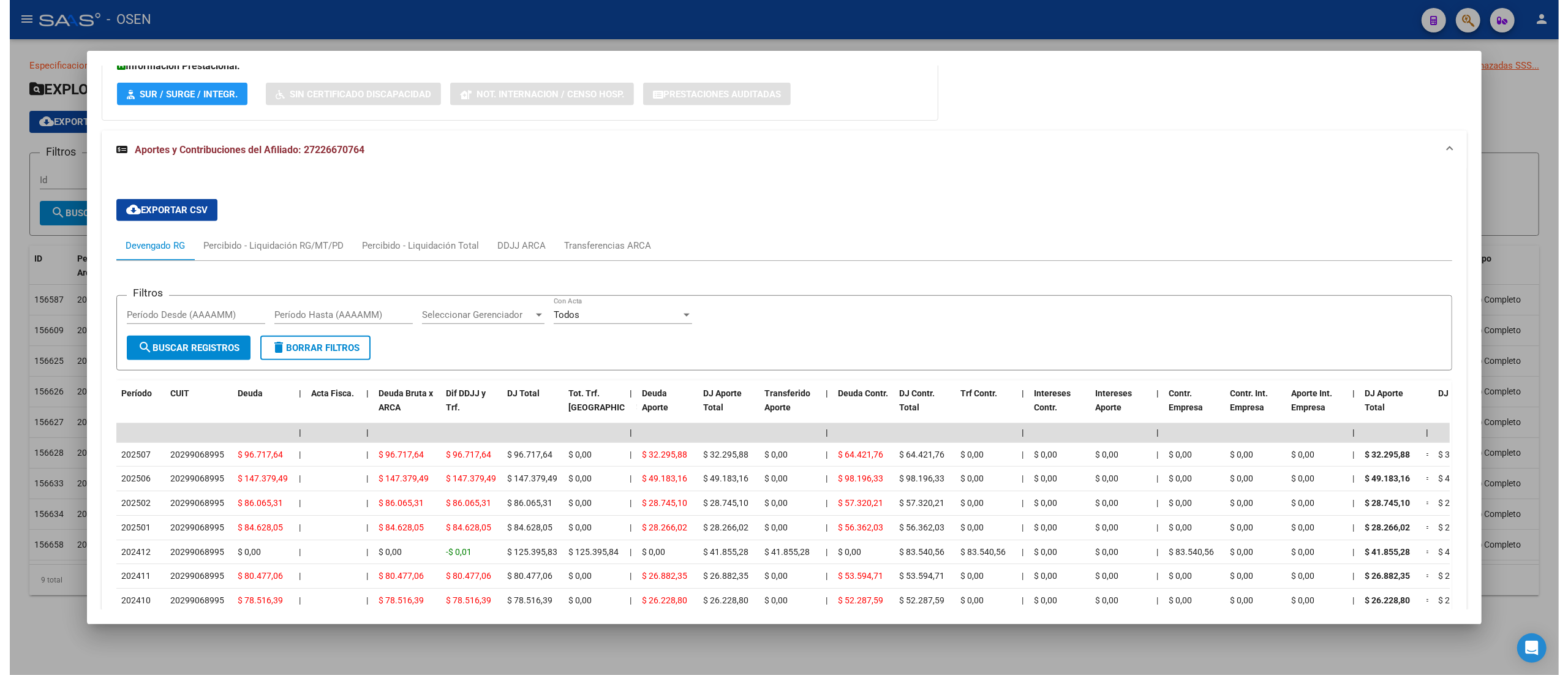
scroll to position [1005, 0]
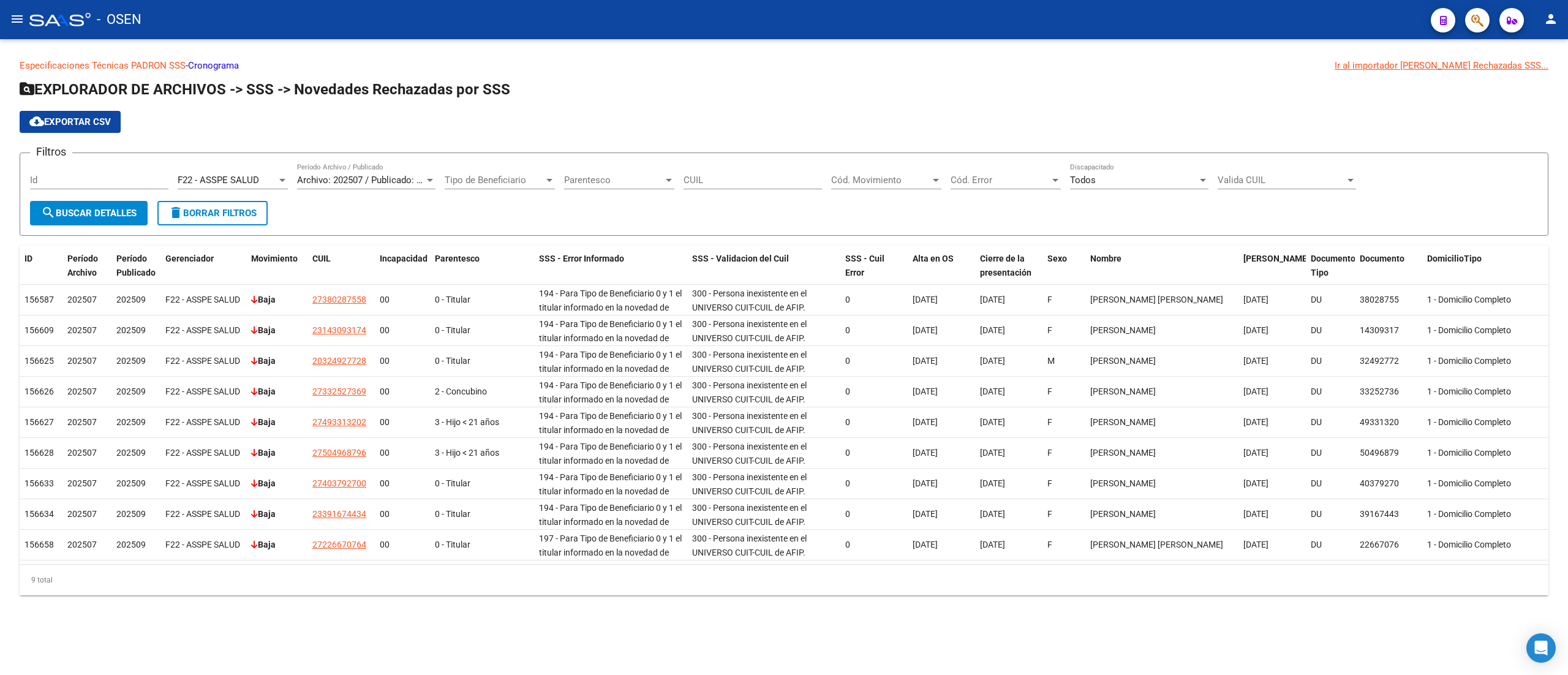
click at [228, 170] on div "F22 - ASSPE SALUD Seleccionar Gerenciador" at bounding box center [233, 176] width 110 height 27
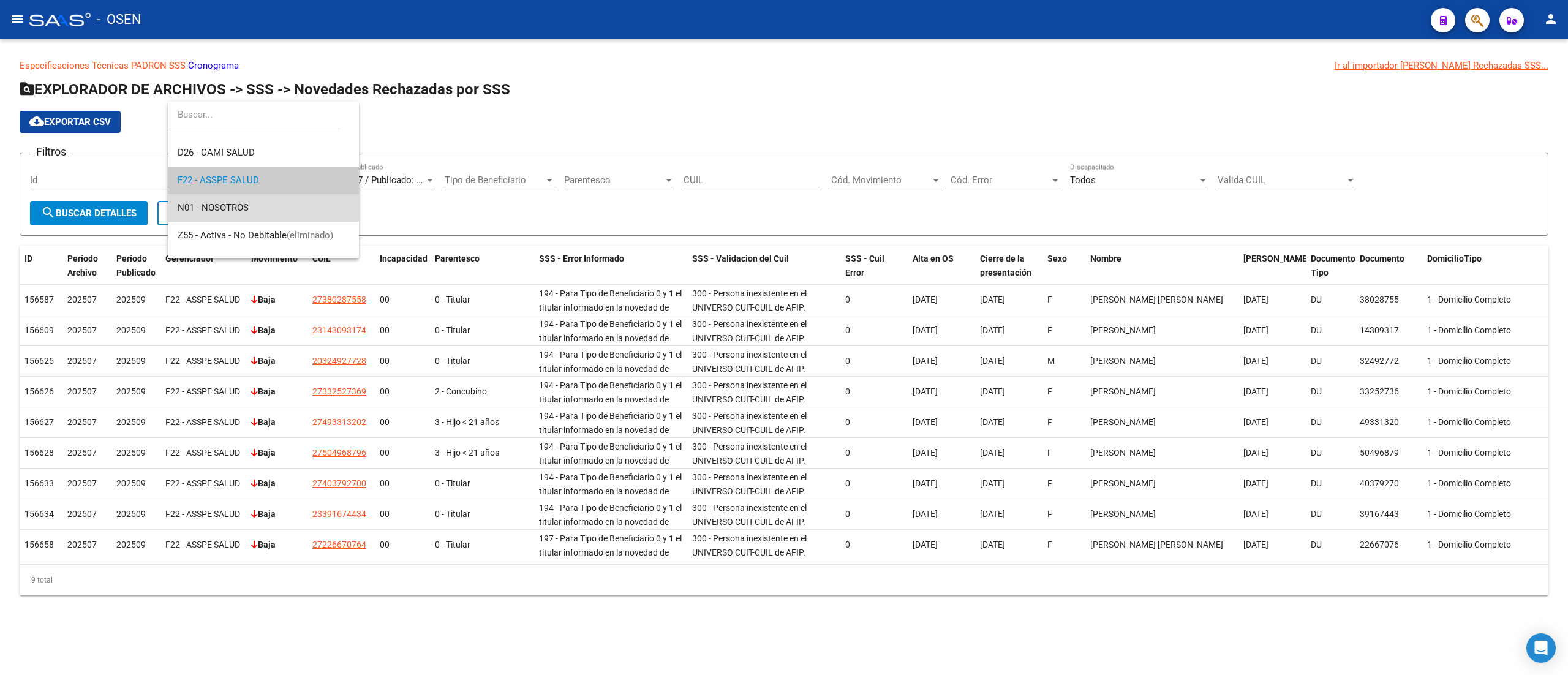
click at [310, 209] on span "N01 - NOSOTROS" at bounding box center [263, 208] width 172 height 28
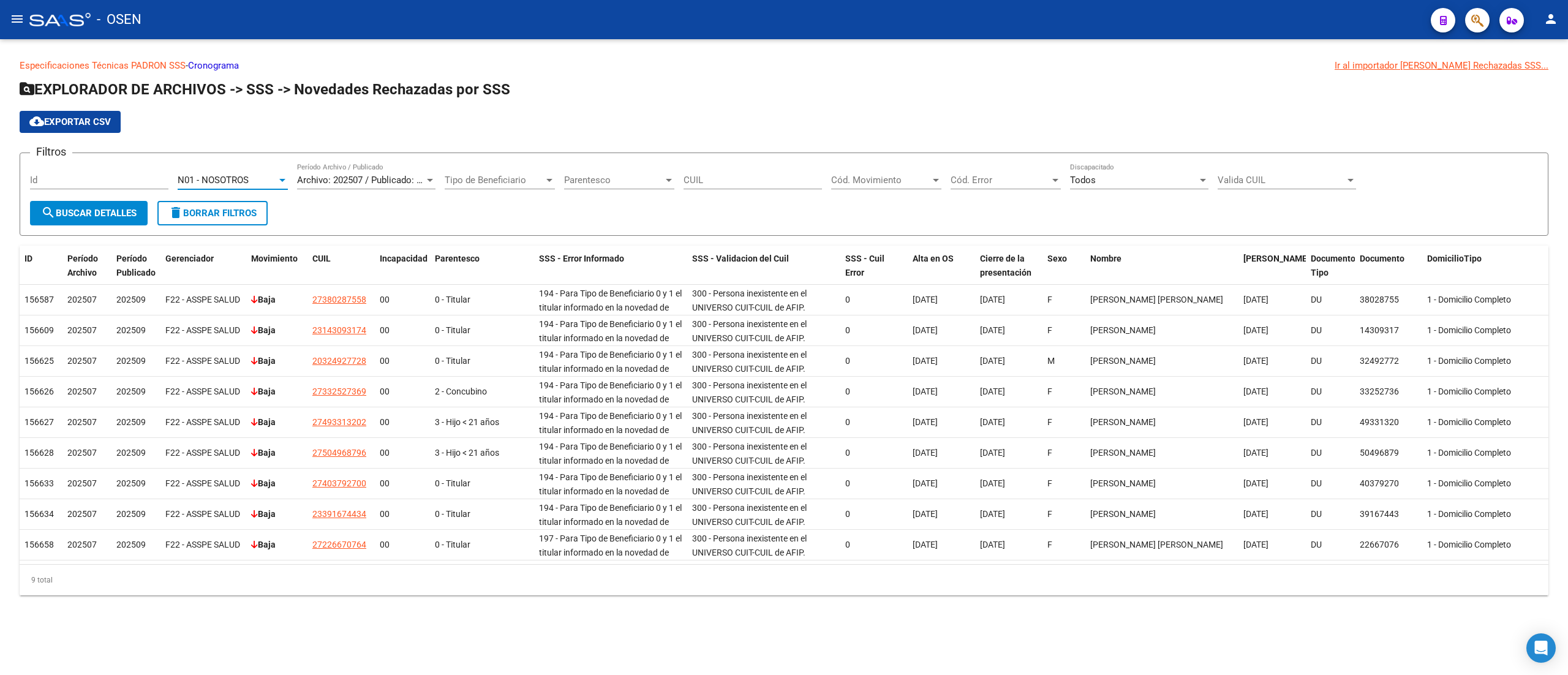
click at [99, 208] on span "search Buscar Detalles" at bounding box center [89, 213] width 96 height 11
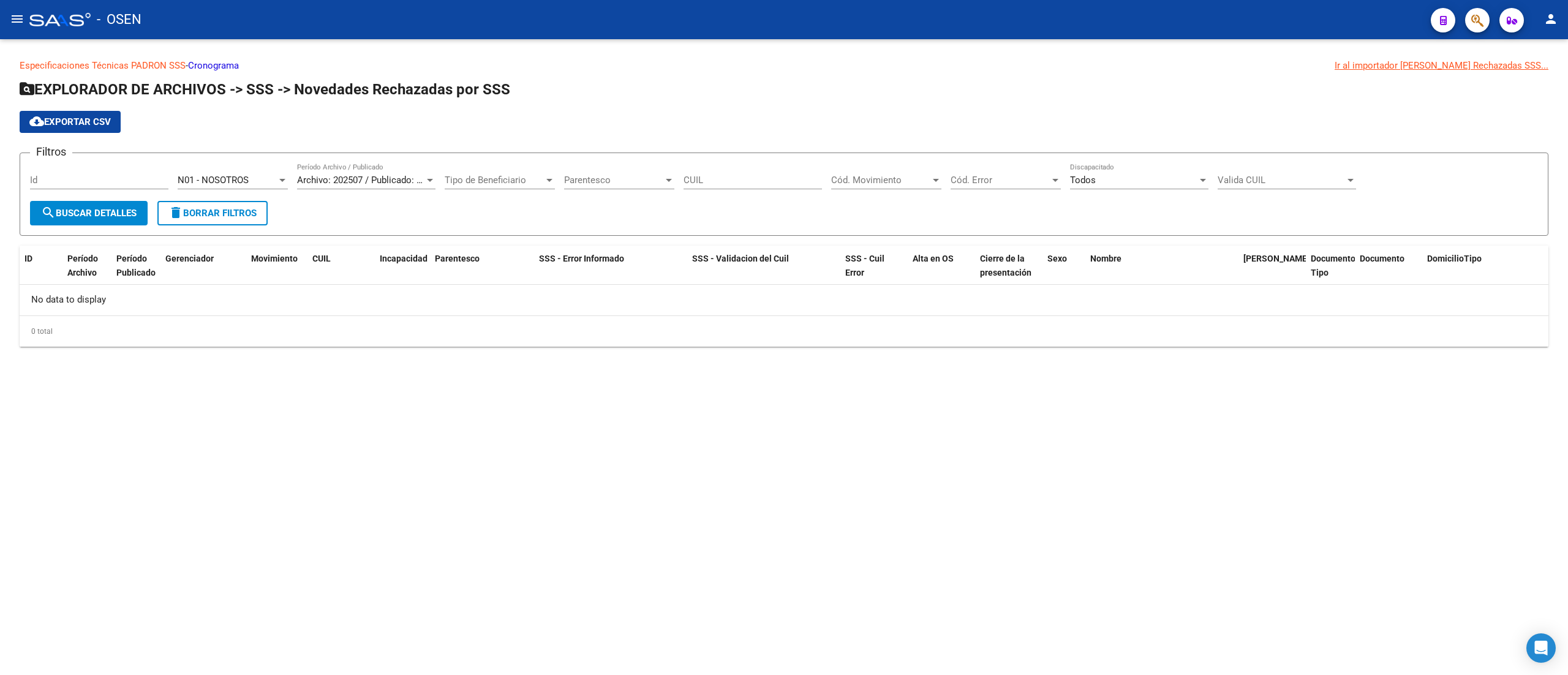
click at [267, 170] on div "N01 - NOSOTROS Seleccionar Gerenciador" at bounding box center [233, 176] width 110 height 27
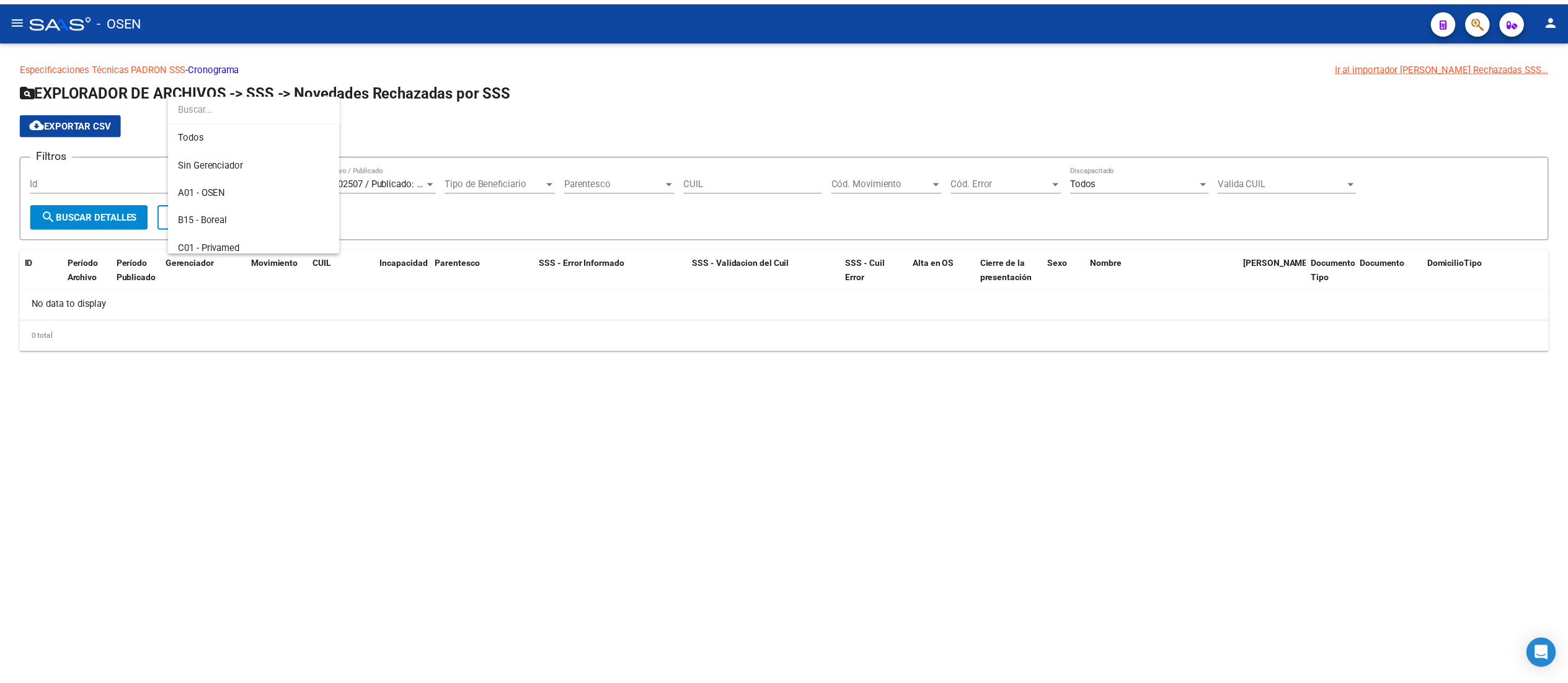
scroll to position [817, 0]
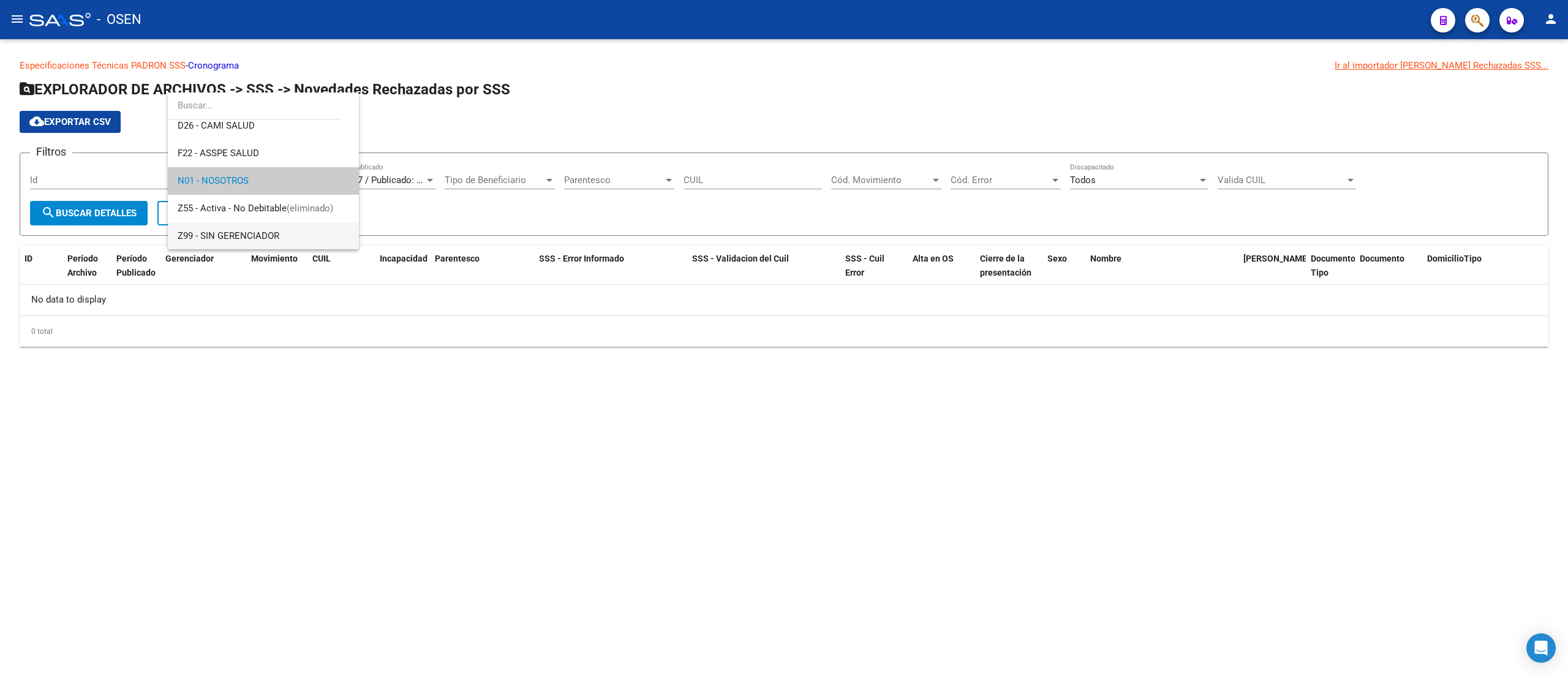
click at [304, 231] on span "Z99 - SIN GERENCIADOR" at bounding box center [263, 236] width 172 height 28
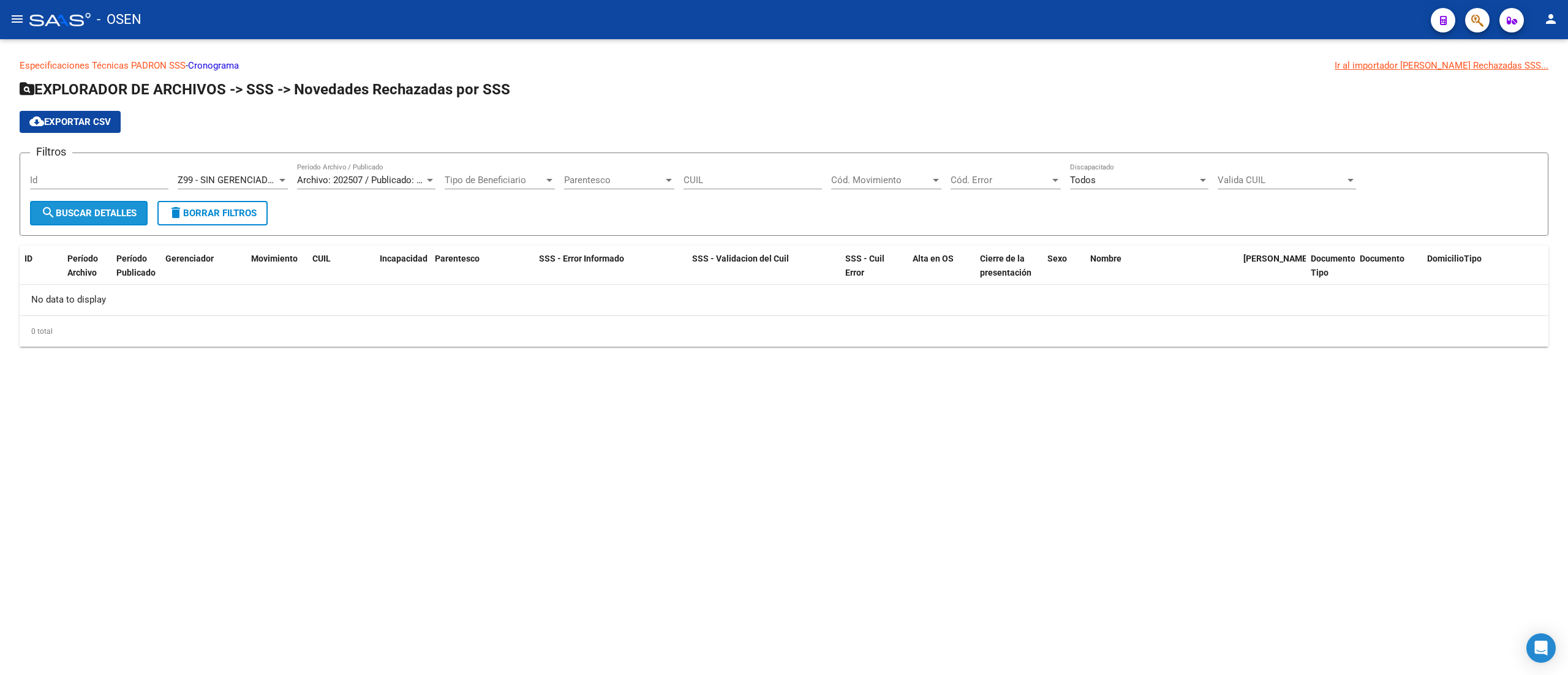
click at [98, 206] on button "search Buscar Detalles" at bounding box center [89, 213] width 118 height 25
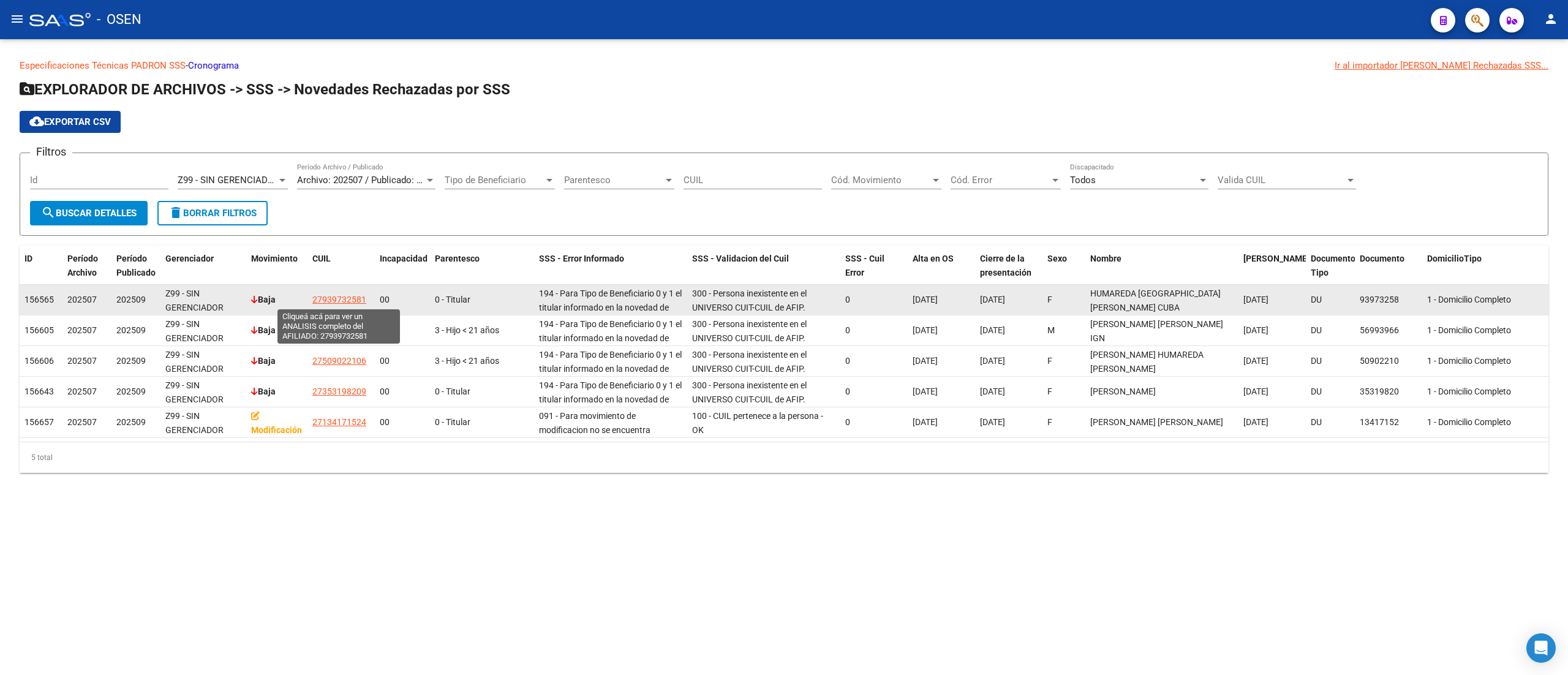
click at [345, 298] on span "27939732581" at bounding box center [339, 299] width 54 height 10
type textarea "27939732581"
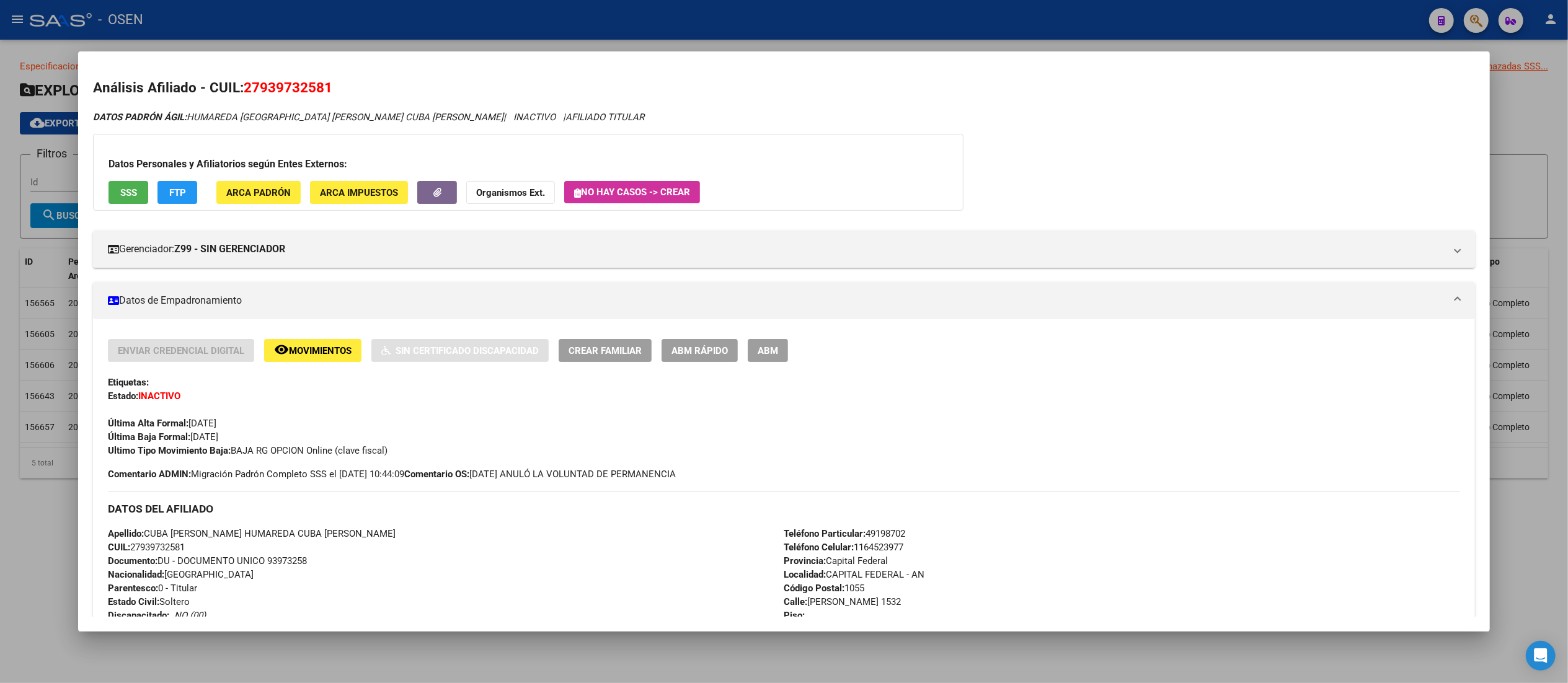
click at [168, 203] on button "FTP" at bounding box center [177, 192] width 40 height 23
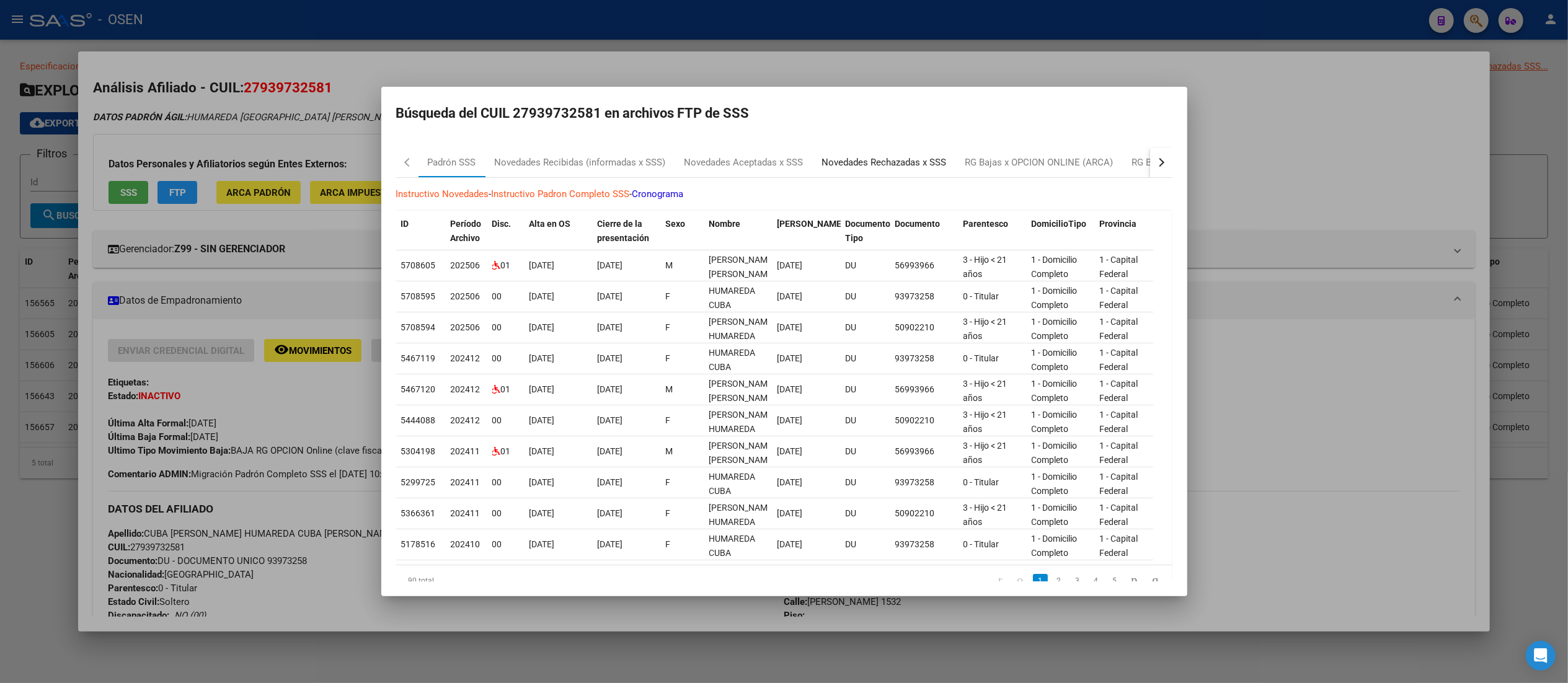
click at [791, 159] on div "Novedades Rechazadas x SSS" at bounding box center [884, 163] width 125 height 14
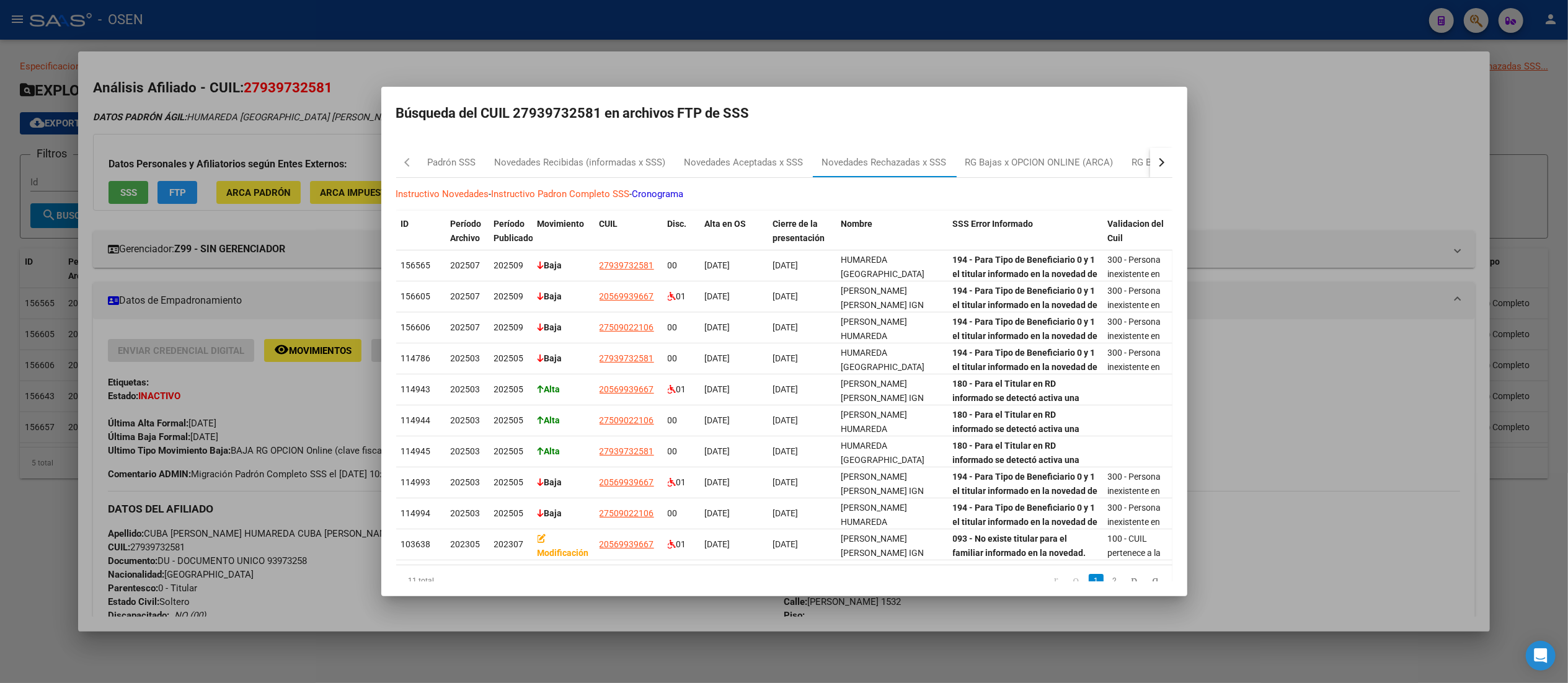
click at [791, 128] on mat-dialog-container "Búsqueda del CUIL 27939732581 en archivos FTP de SSS Padrón SSS Novedades Recib…" at bounding box center [784, 341] width 806 height 509
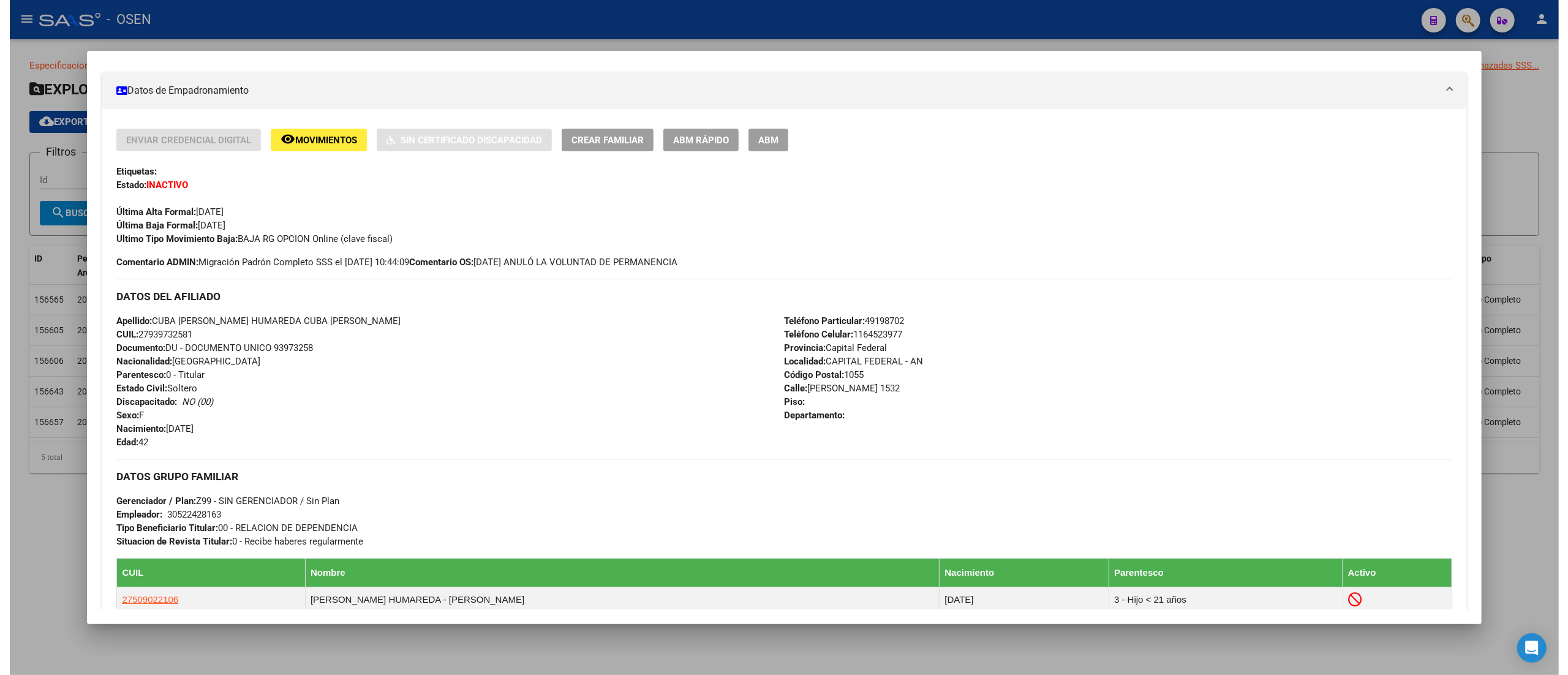
scroll to position [0, 0]
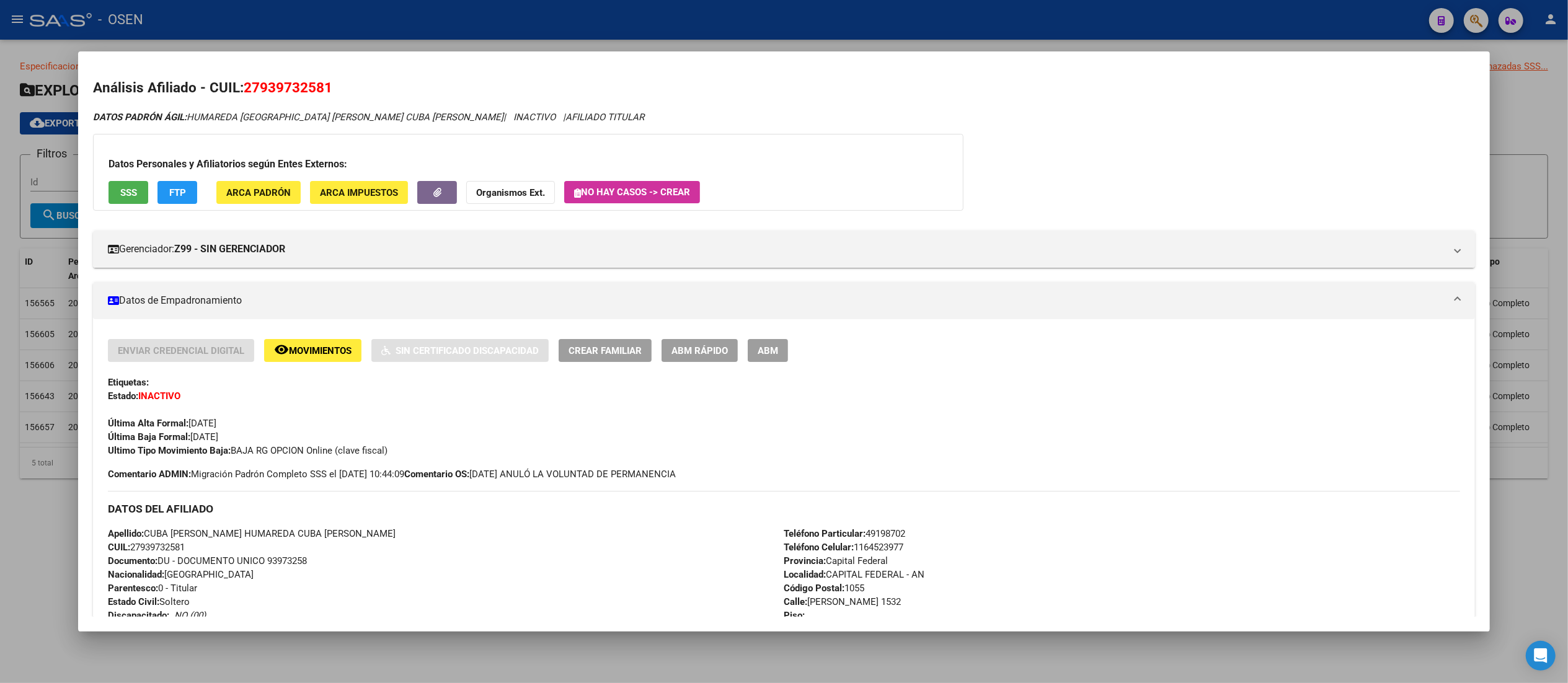
drag, startPoint x: 290, startPoint y: 465, endPoint x: 362, endPoint y: 473, distance: 72.4
click at [362, 473] on div "Enviar Credencial Digital remove_red_eye Movimientos Sin Certificado Discapacid…" at bounding box center [784, 410] width 1352 height 142
click at [362, 473] on span "Comentario ADMIN: Migración Padrón Completo SSS el 2021-06-11 10:44:09" at bounding box center [256, 474] width 296 height 14
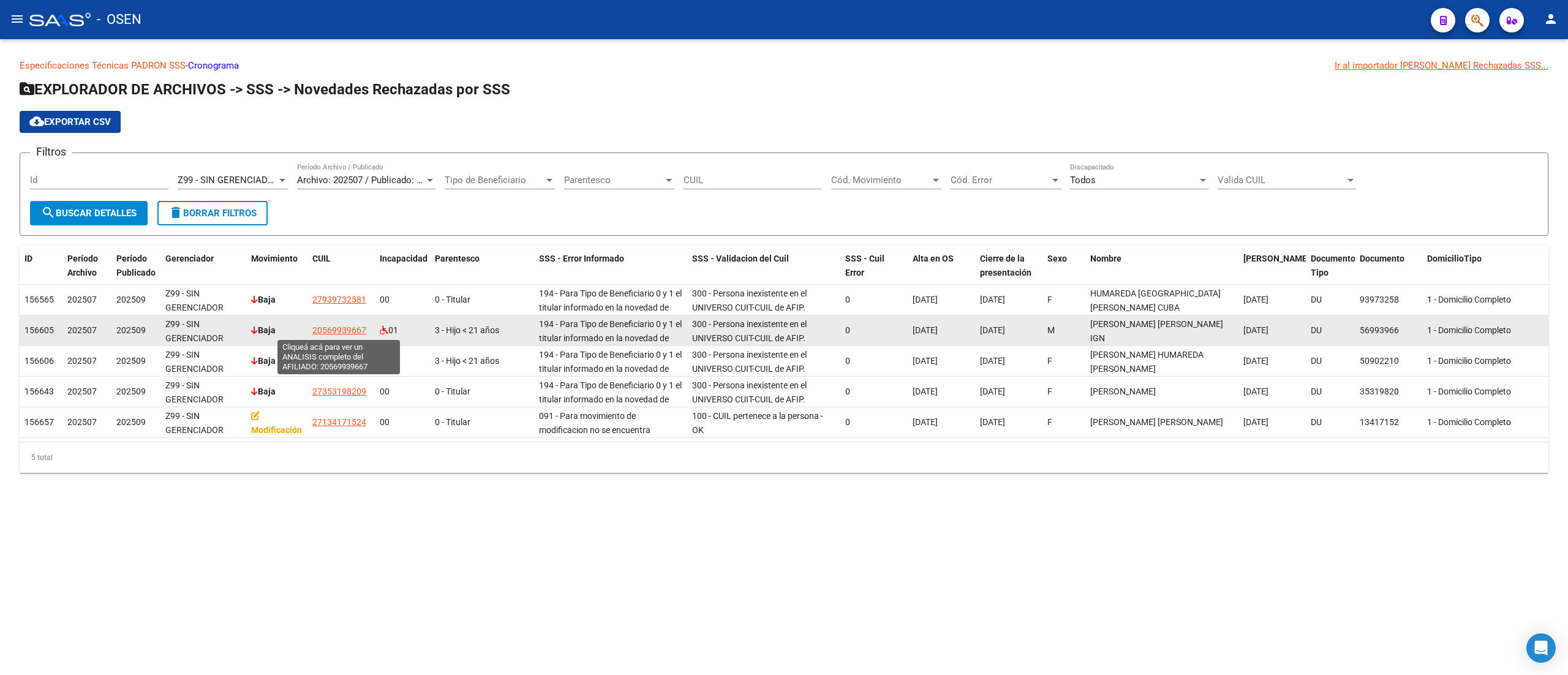
click at [336, 330] on span "20569939667" at bounding box center [339, 330] width 54 height 10
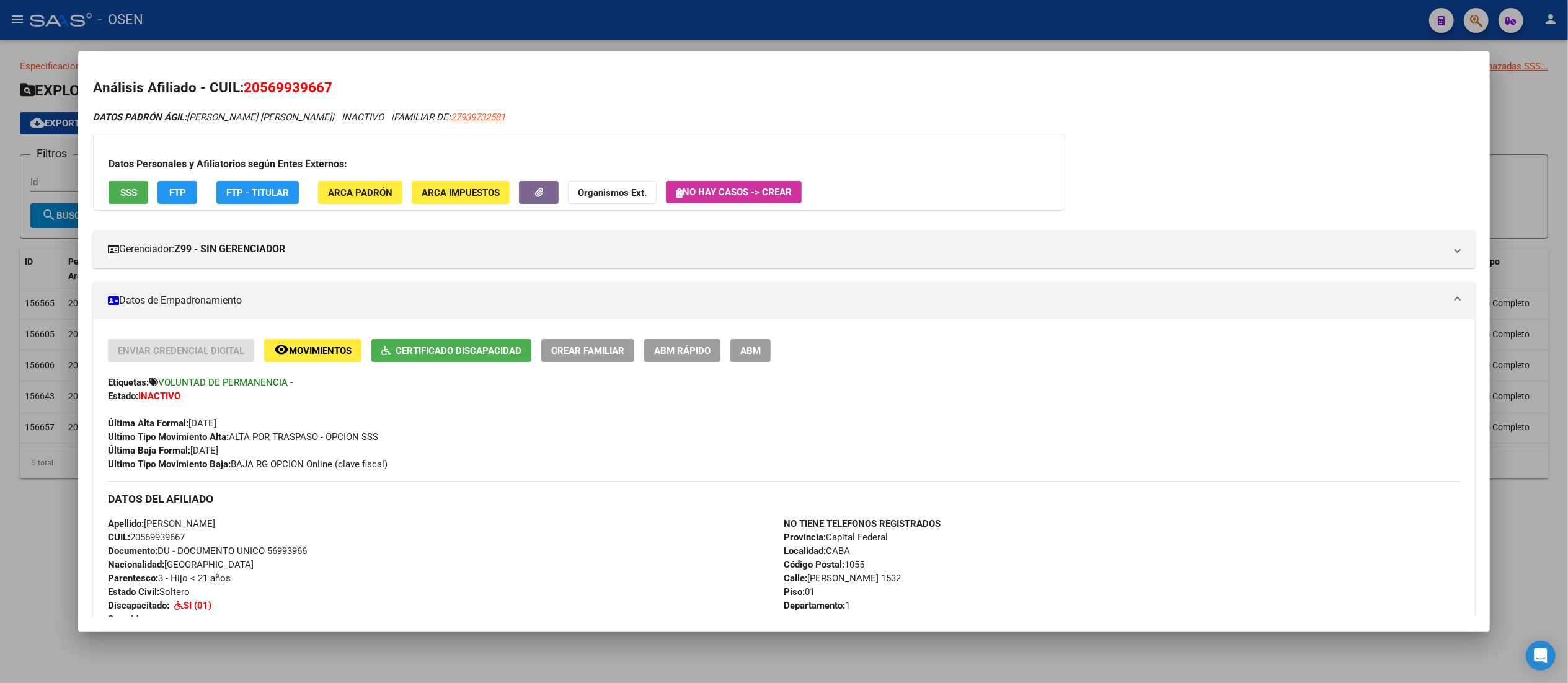
click at [382, 14] on div at bounding box center [784, 342] width 1568 height 683
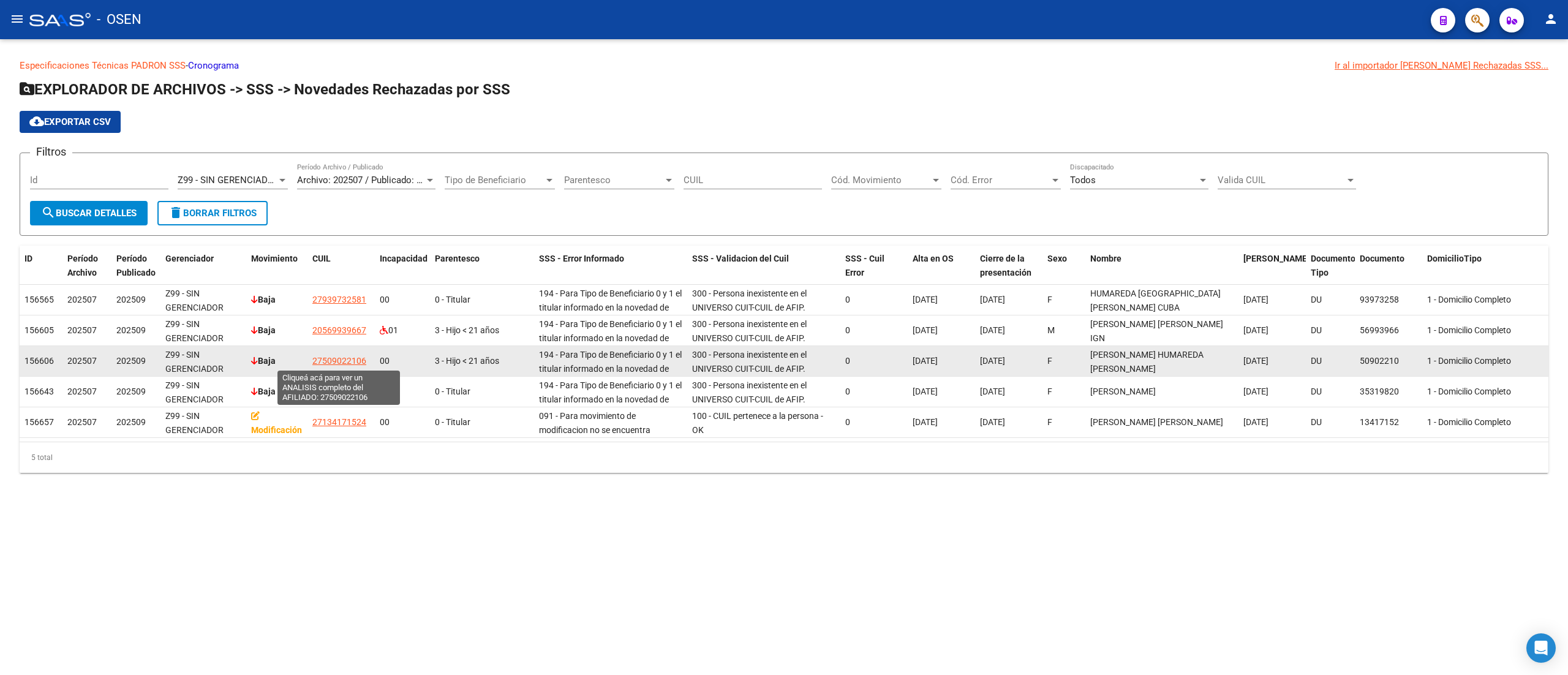
click at [346, 358] on span "27509022106" at bounding box center [339, 360] width 54 height 10
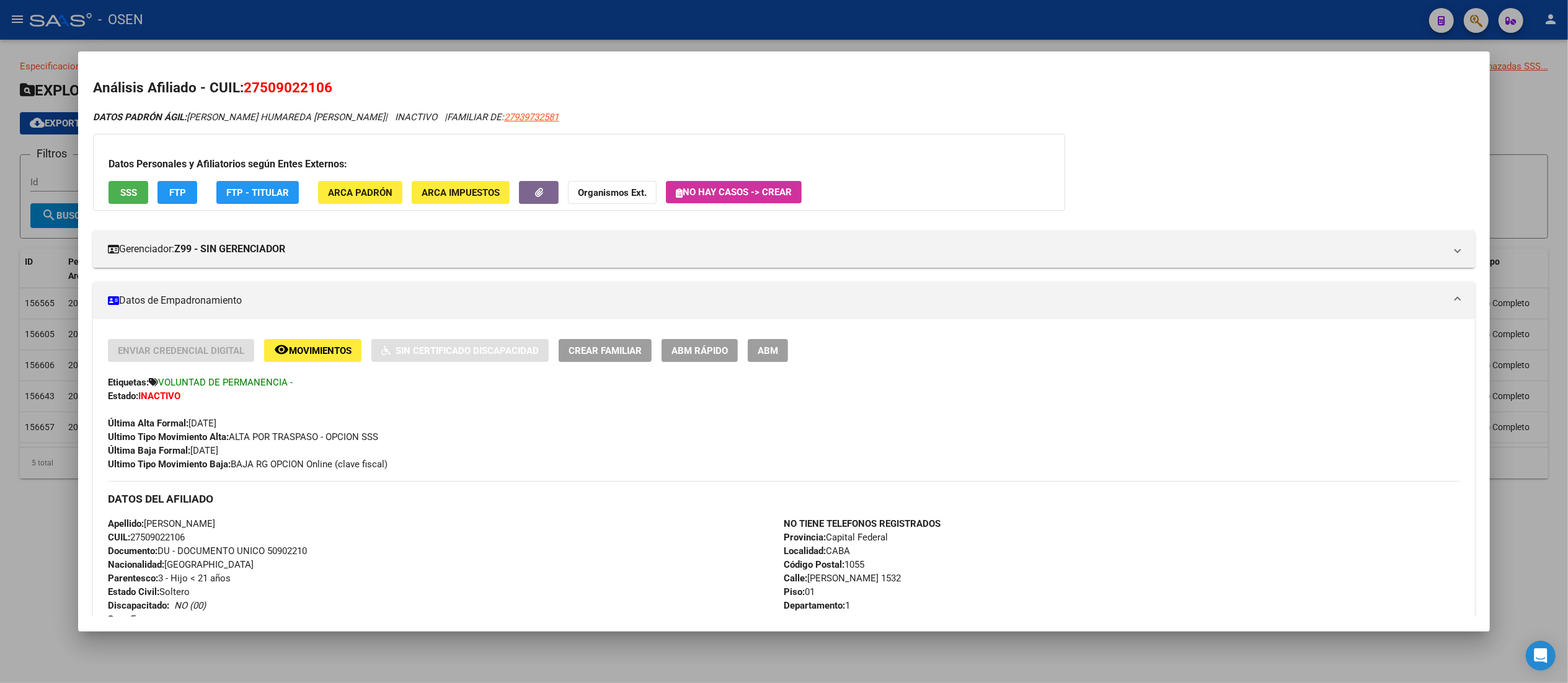
click at [395, 31] on div at bounding box center [784, 342] width 1568 height 683
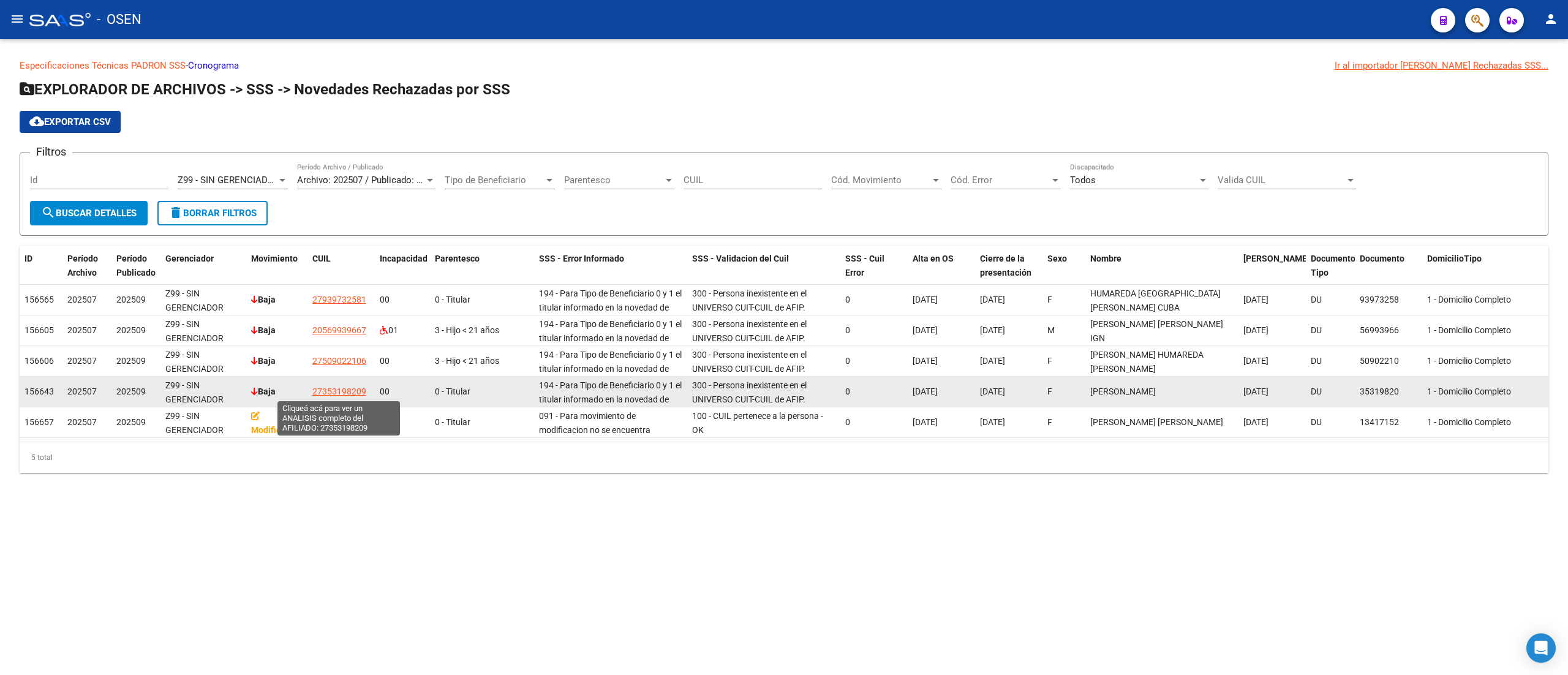
click at [344, 391] on span "27353198209" at bounding box center [339, 391] width 54 height 10
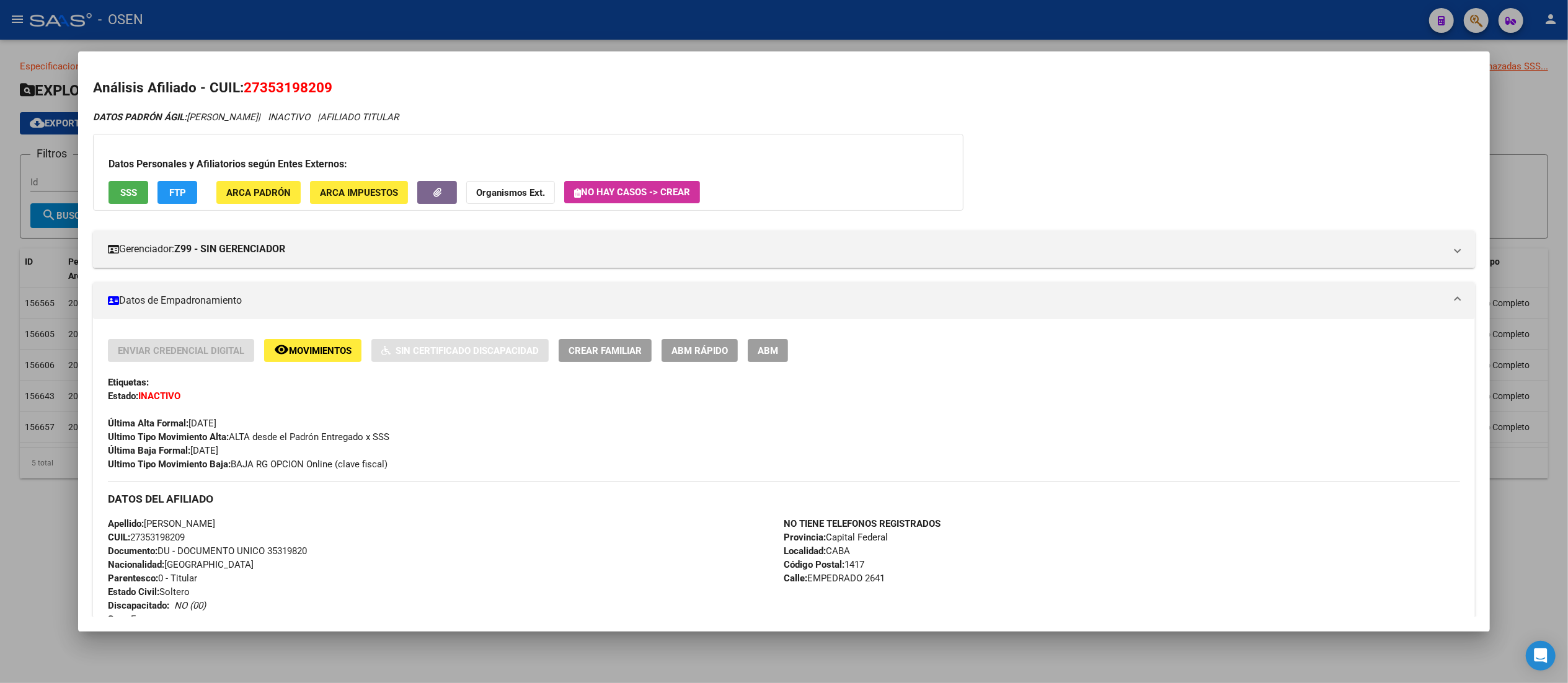
click at [401, 33] on div at bounding box center [784, 342] width 1568 height 683
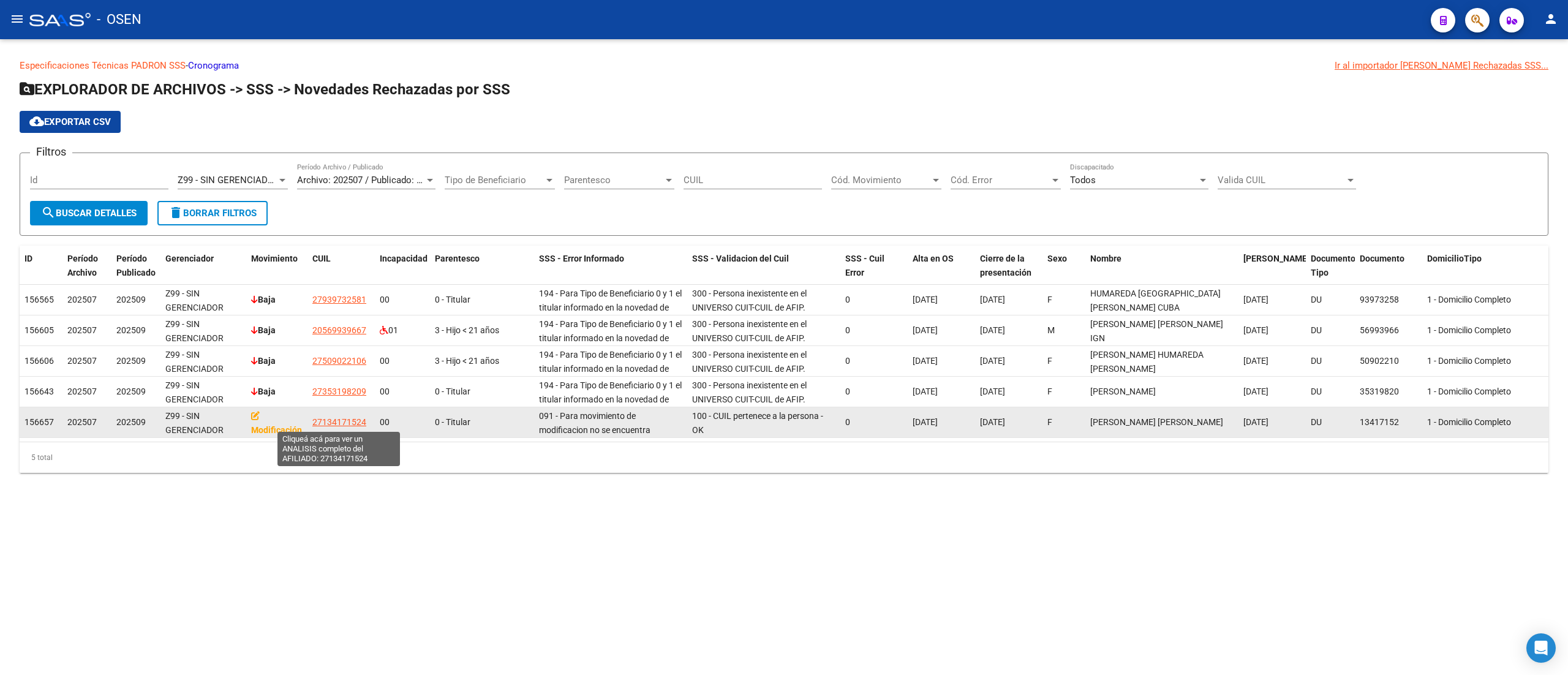
click at [353, 419] on span "27134171524" at bounding box center [339, 422] width 54 height 10
type textarea "27134171524"
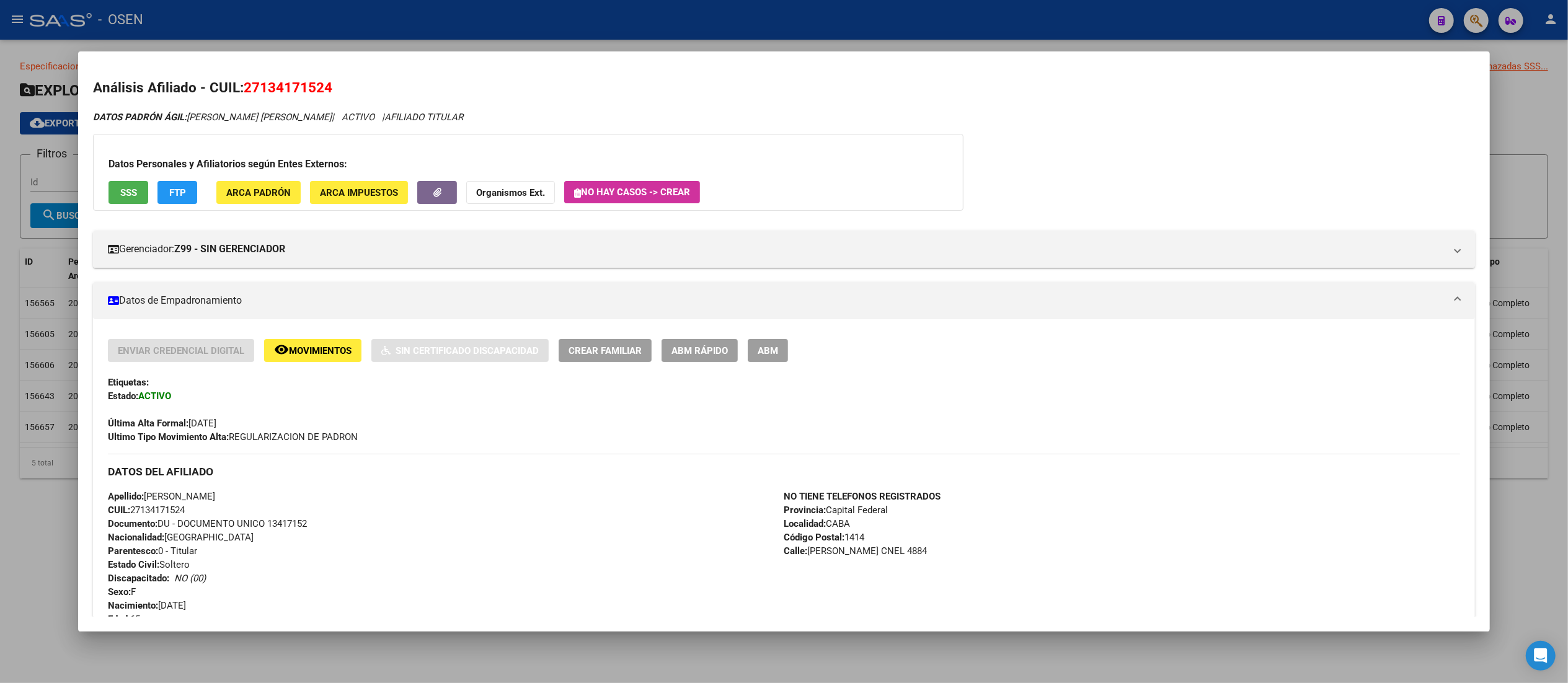
click at [159, 193] on button "FTP" at bounding box center [177, 192] width 40 height 23
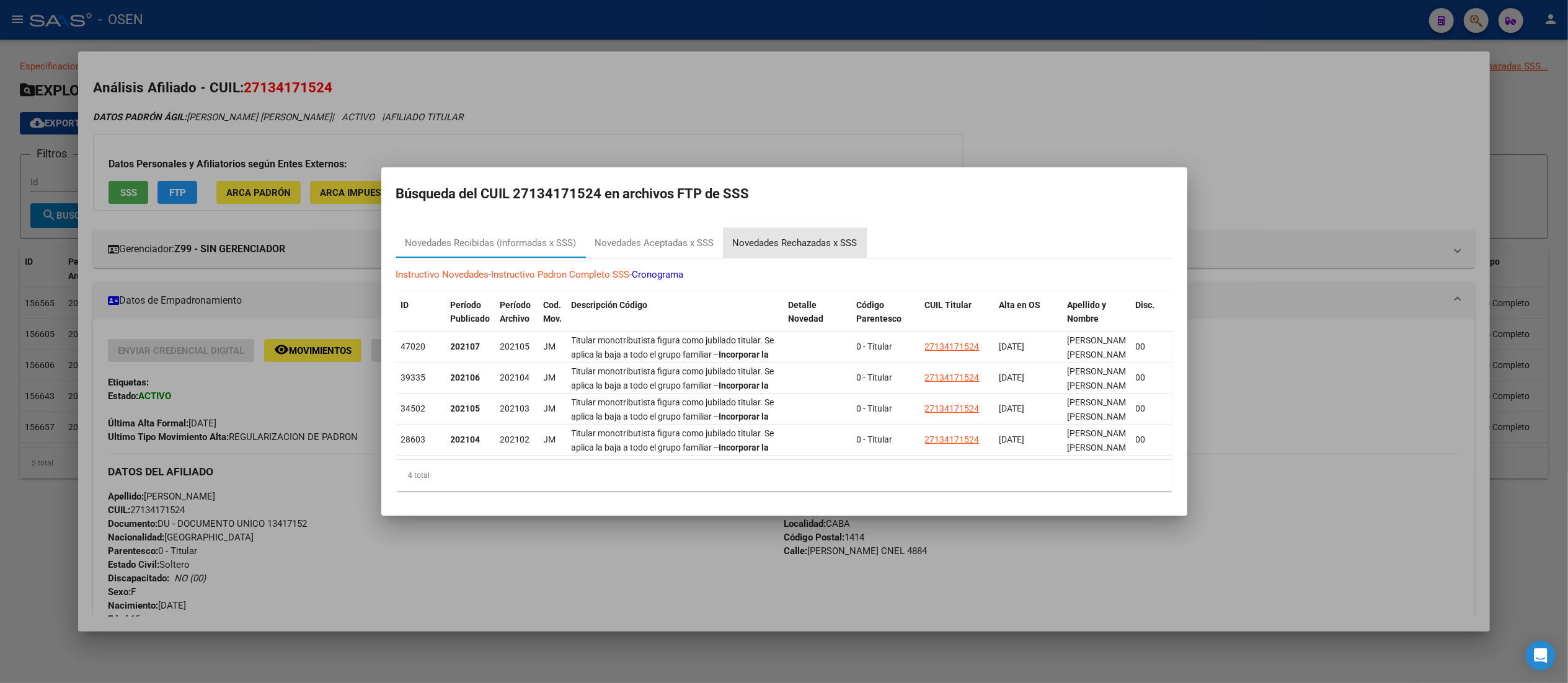
click at [791, 236] on div "Novedades Rechazadas x SSS" at bounding box center [795, 243] width 125 height 14
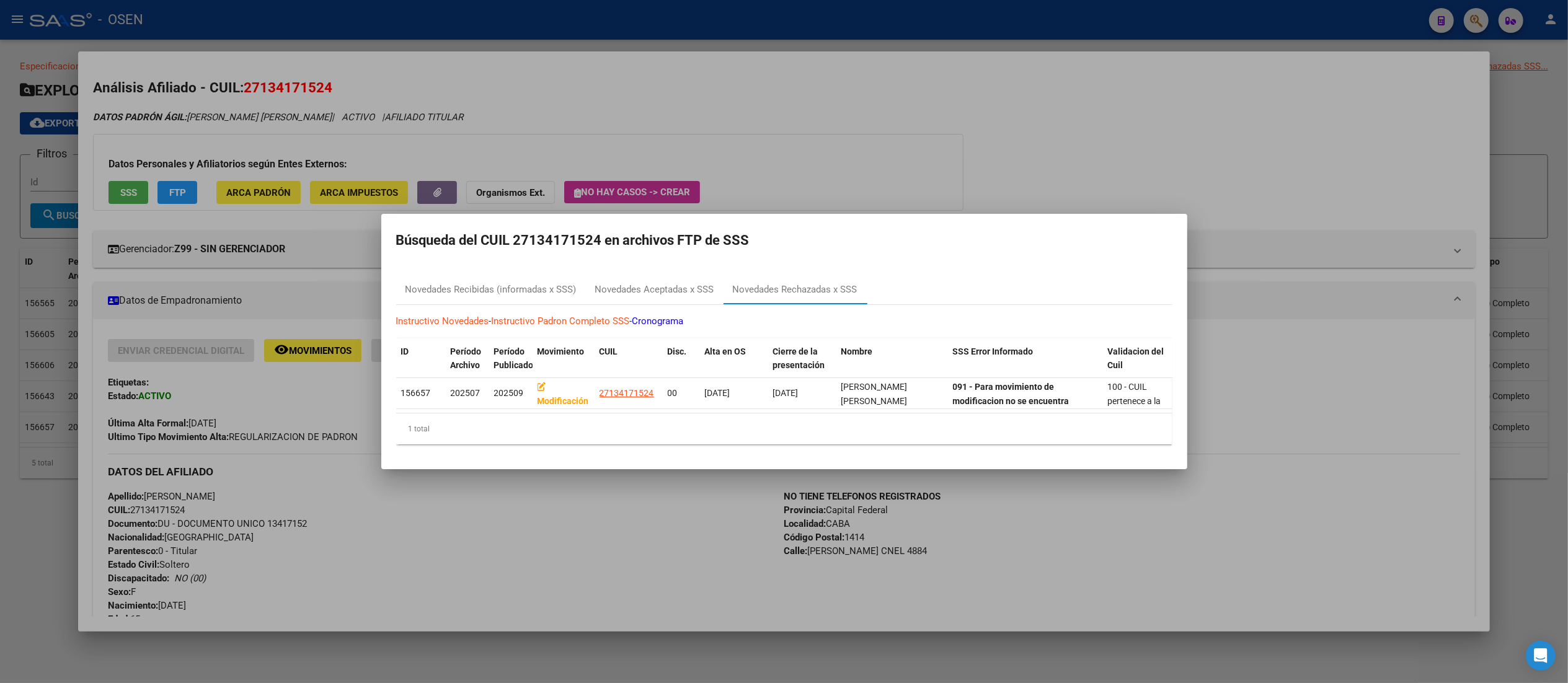
click at [791, 136] on div at bounding box center [784, 342] width 1568 height 683
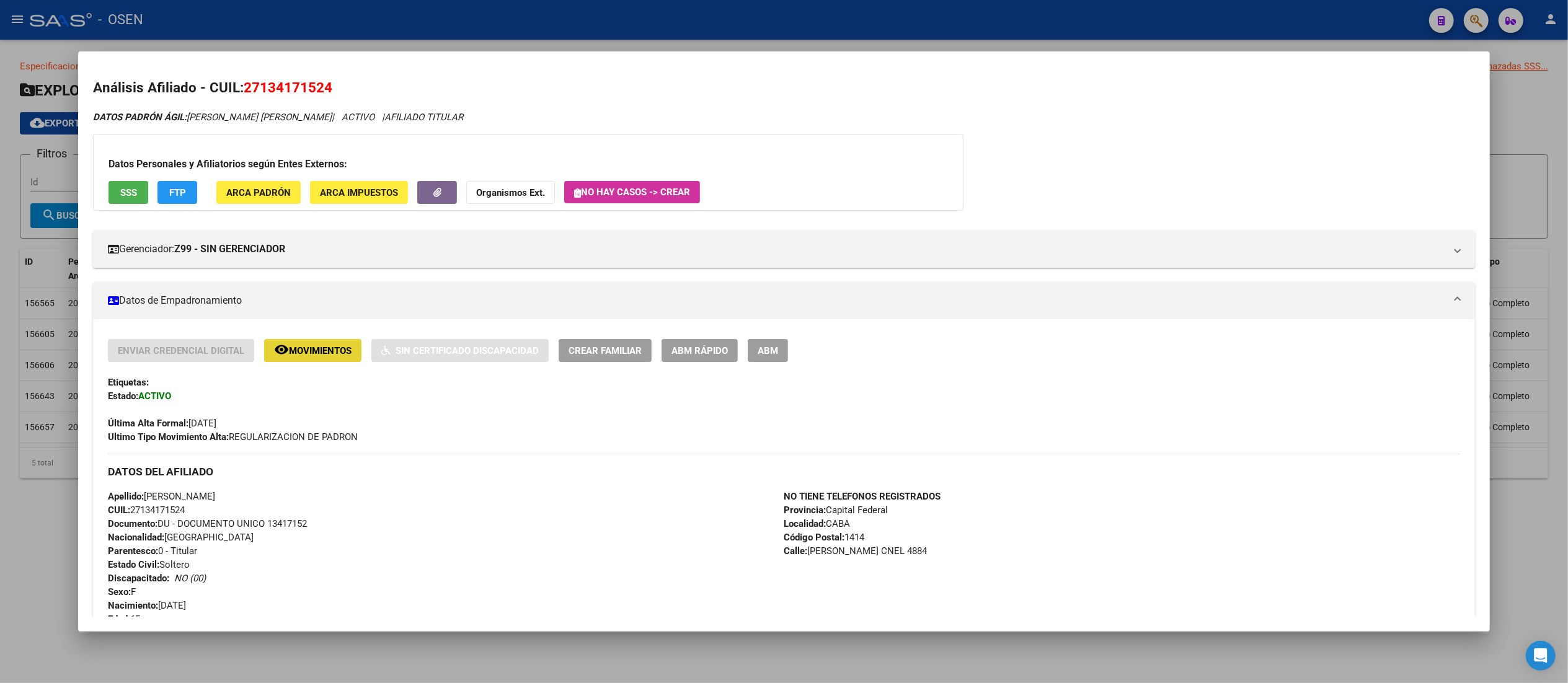
click at [292, 347] on span "Movimientos" at bounding box center [321, 351] width 63 height 11
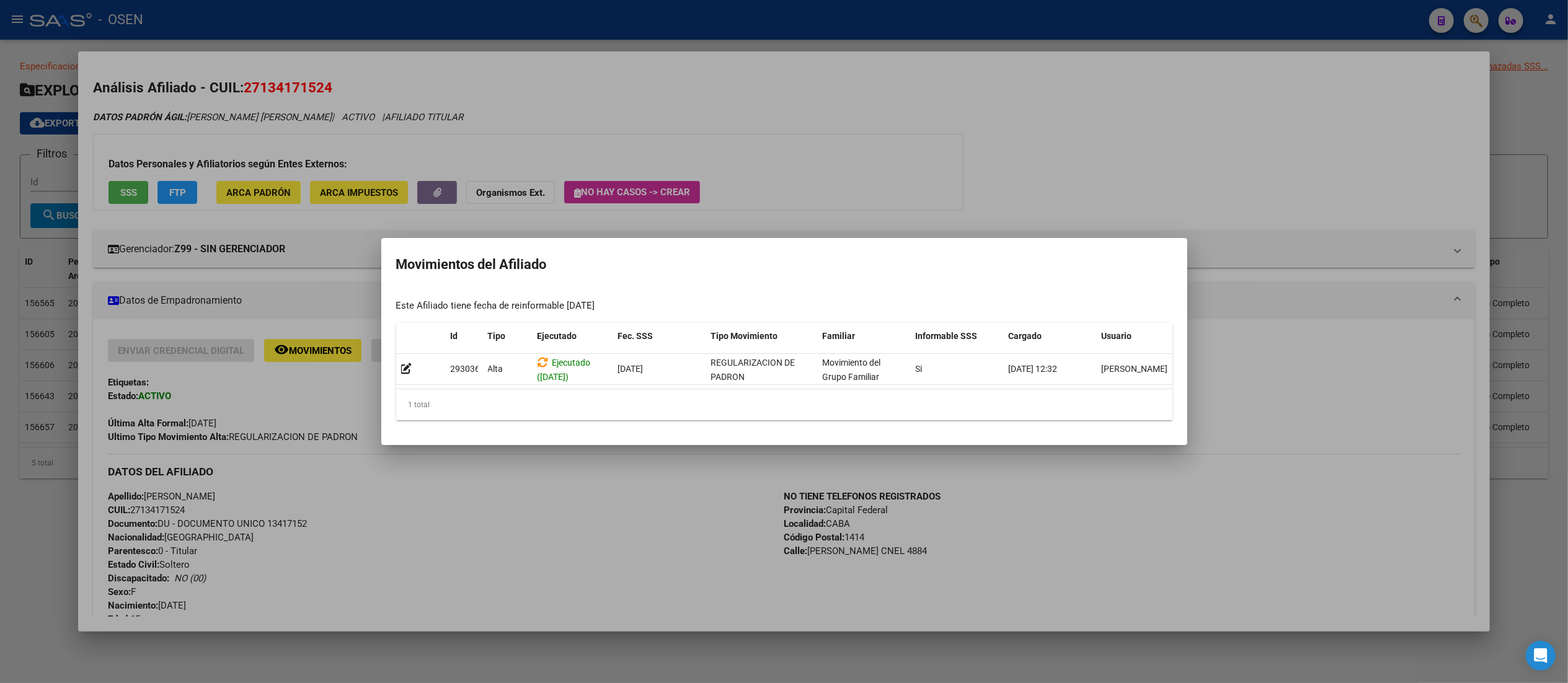
click at [772, 170] on div at bounding box center [784, 342] width 1568 height 683
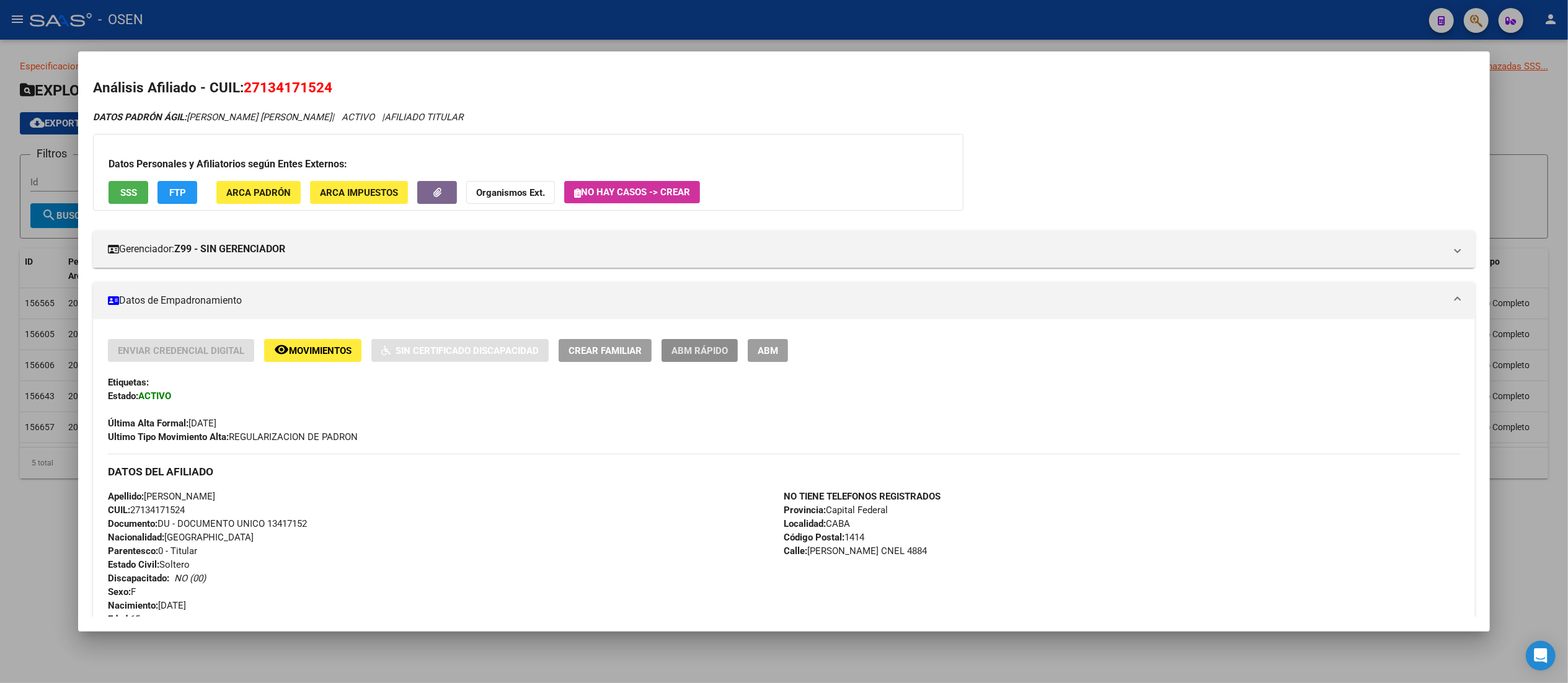
click at [700, 359] on button "ABM Rápido" at bounding box center [699, 350] width 76 height 23
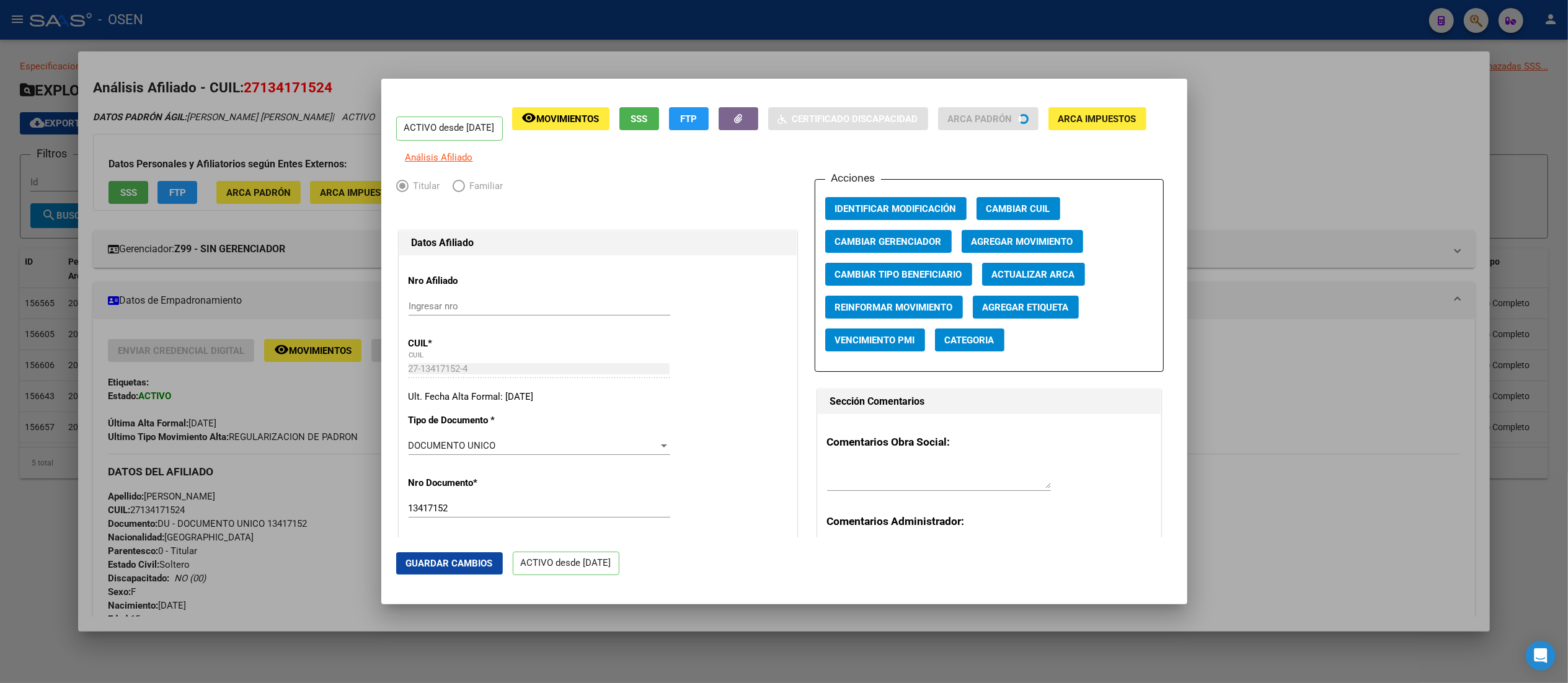
radio input "true"
type input "27-13417152-4"
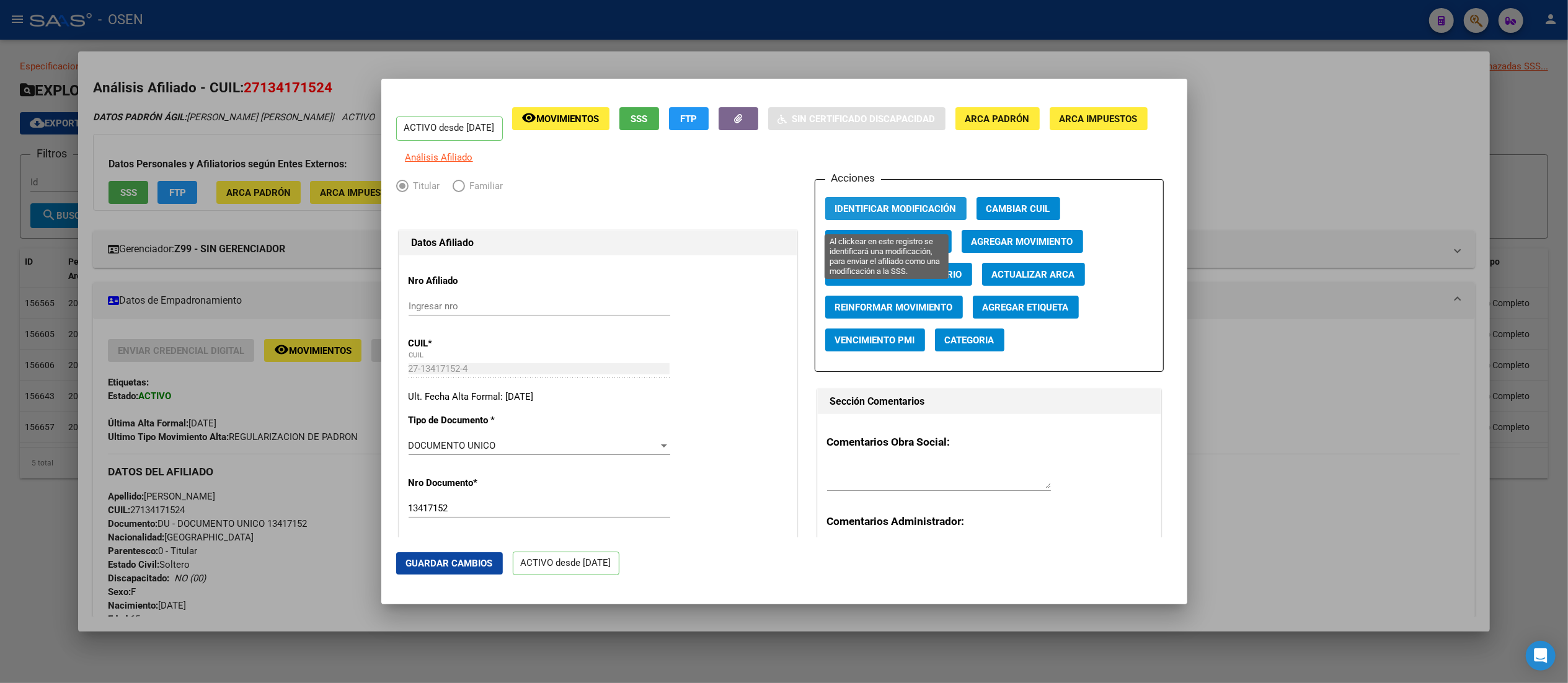
click at [791, 214] on span "Identificar Modificación" at bounding box center [895, 208] width 121 height 11
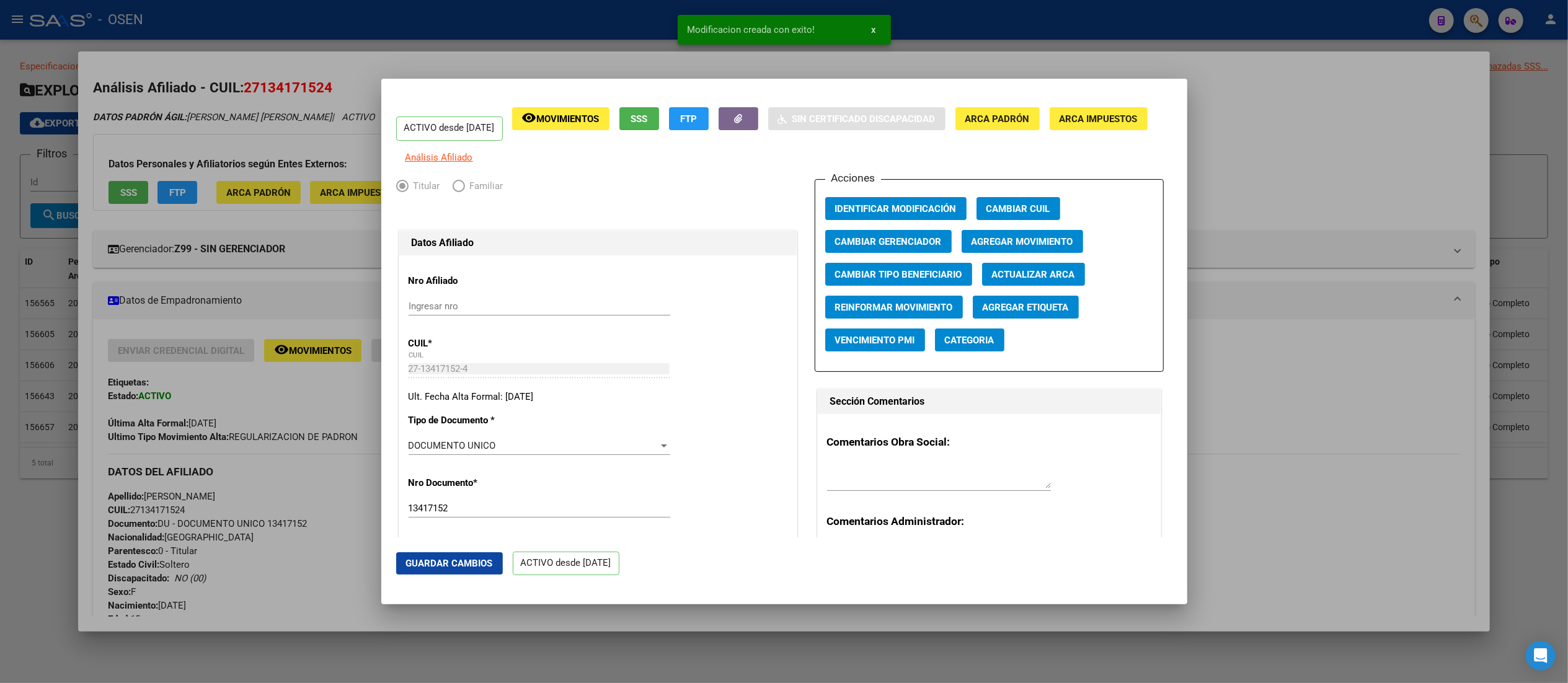
click at [633, 9] on div at bounding box center [784, 342] width 1568 height 683
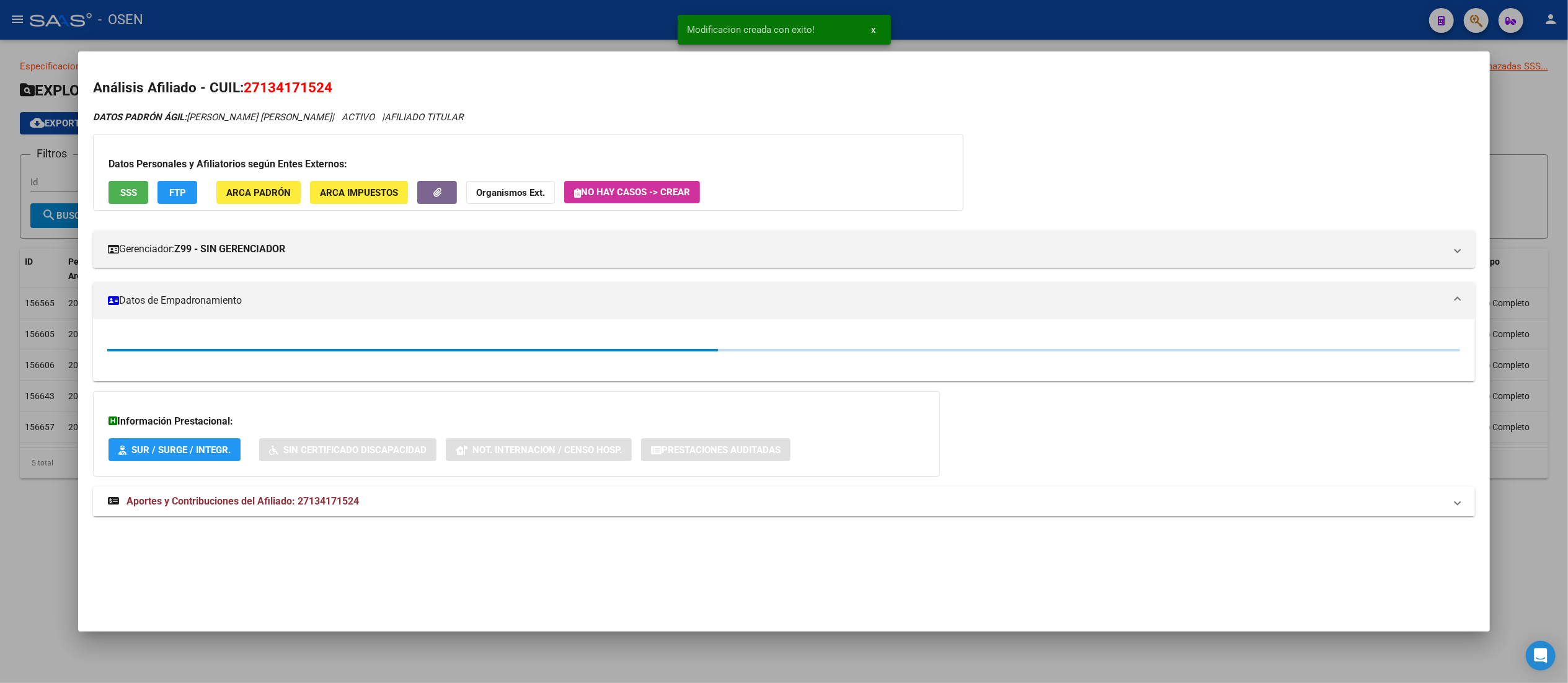
drag, startPoint x: 622, startPoint y: 20, endPoint x: 507, endPoint y: 82, distance: 130.6
click at [621, 22] on div at bounding box center [784, 342] width 1568 height 683
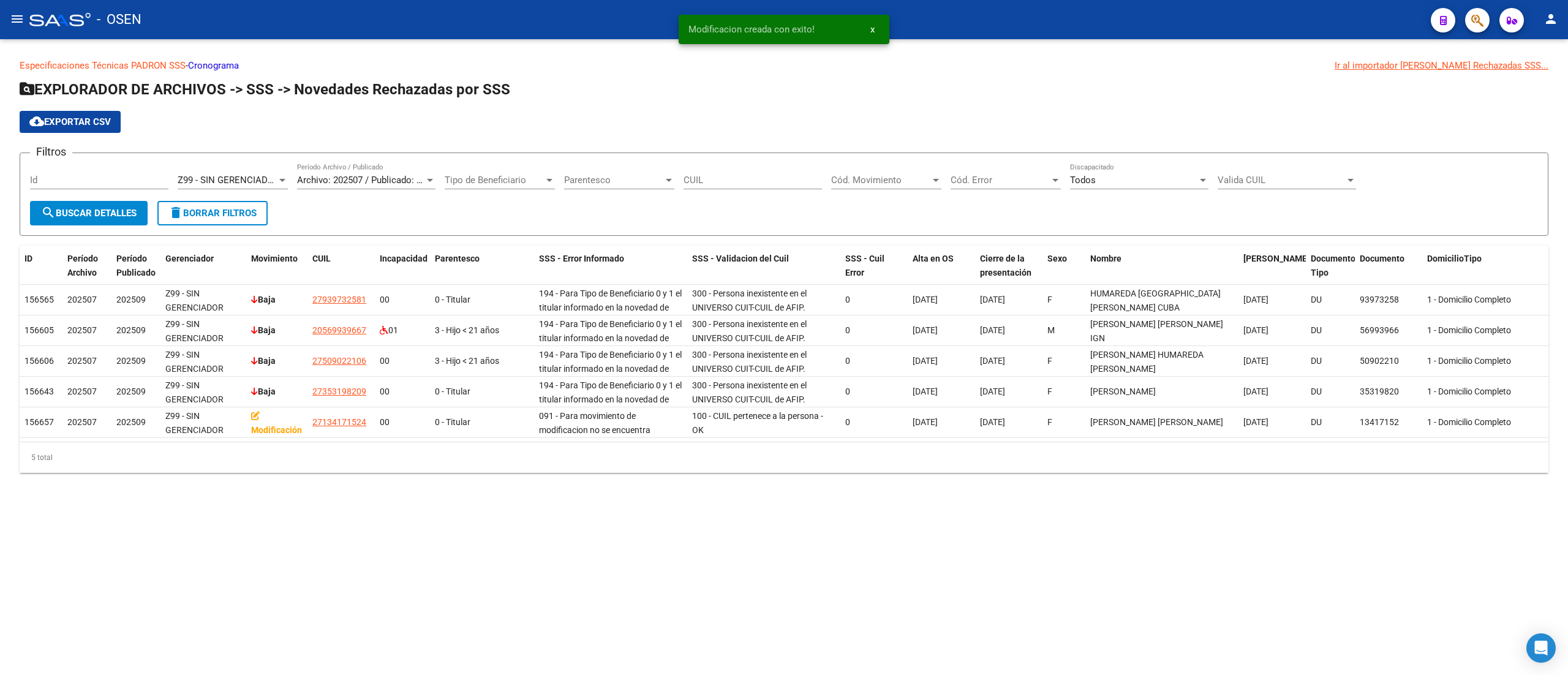
click at [240, 173] on div "Z99 - SIN GERENCIADOR Seleccionar Gerenciador" at bounding box center [233, 176] width 110 height 27
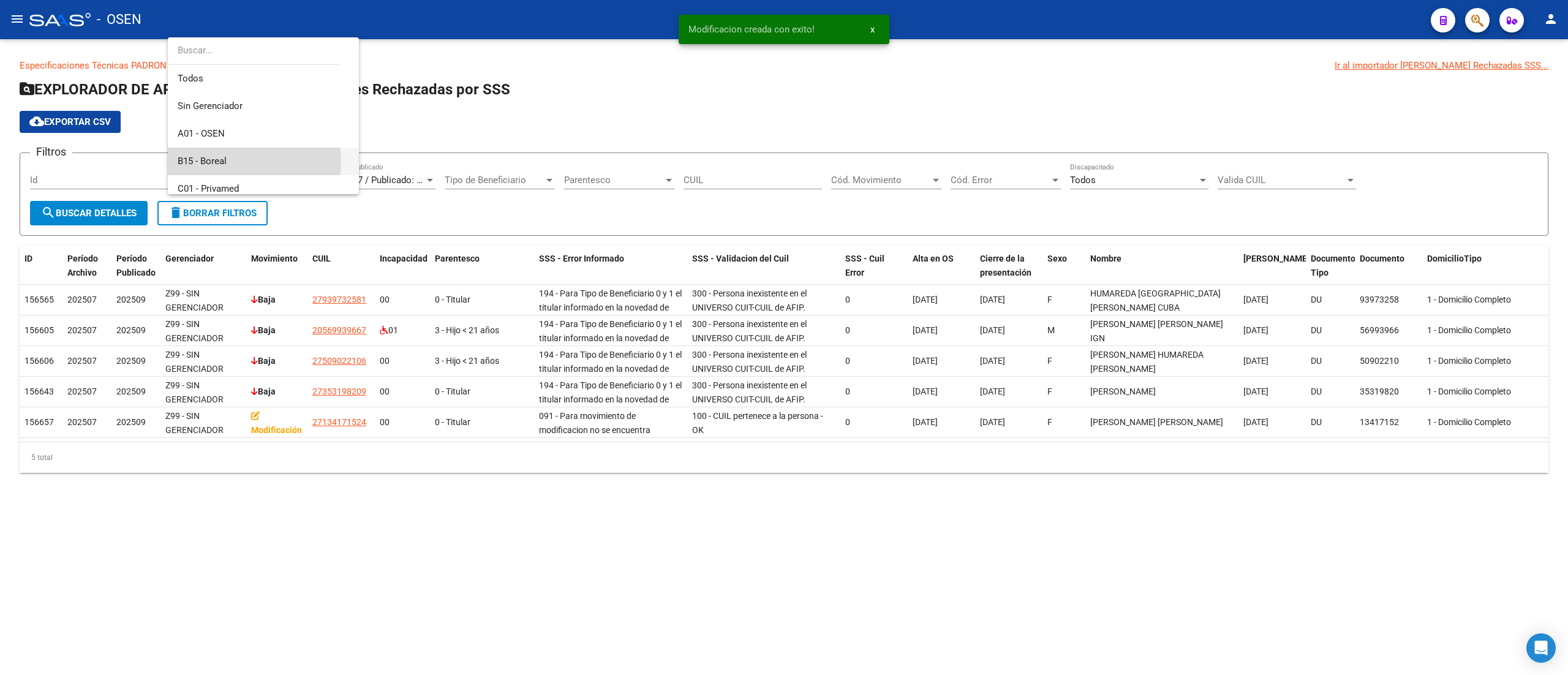
click at [248, 161] on span "B15 - Boreal" at bounding box center [263, 161] width 172 height 28
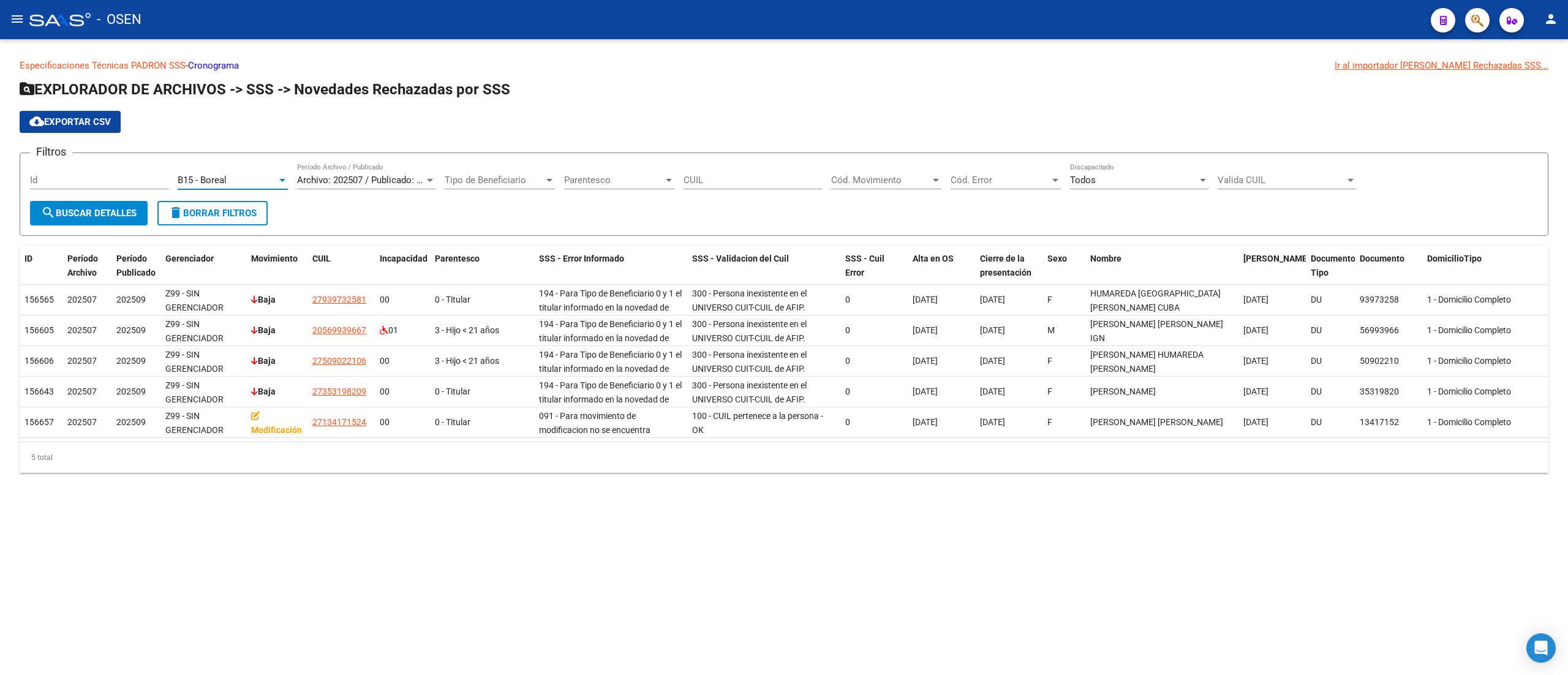
click at [133, 213] on span "search Buscar Detalles" at bounding box center [89, 213] width 96 height 11
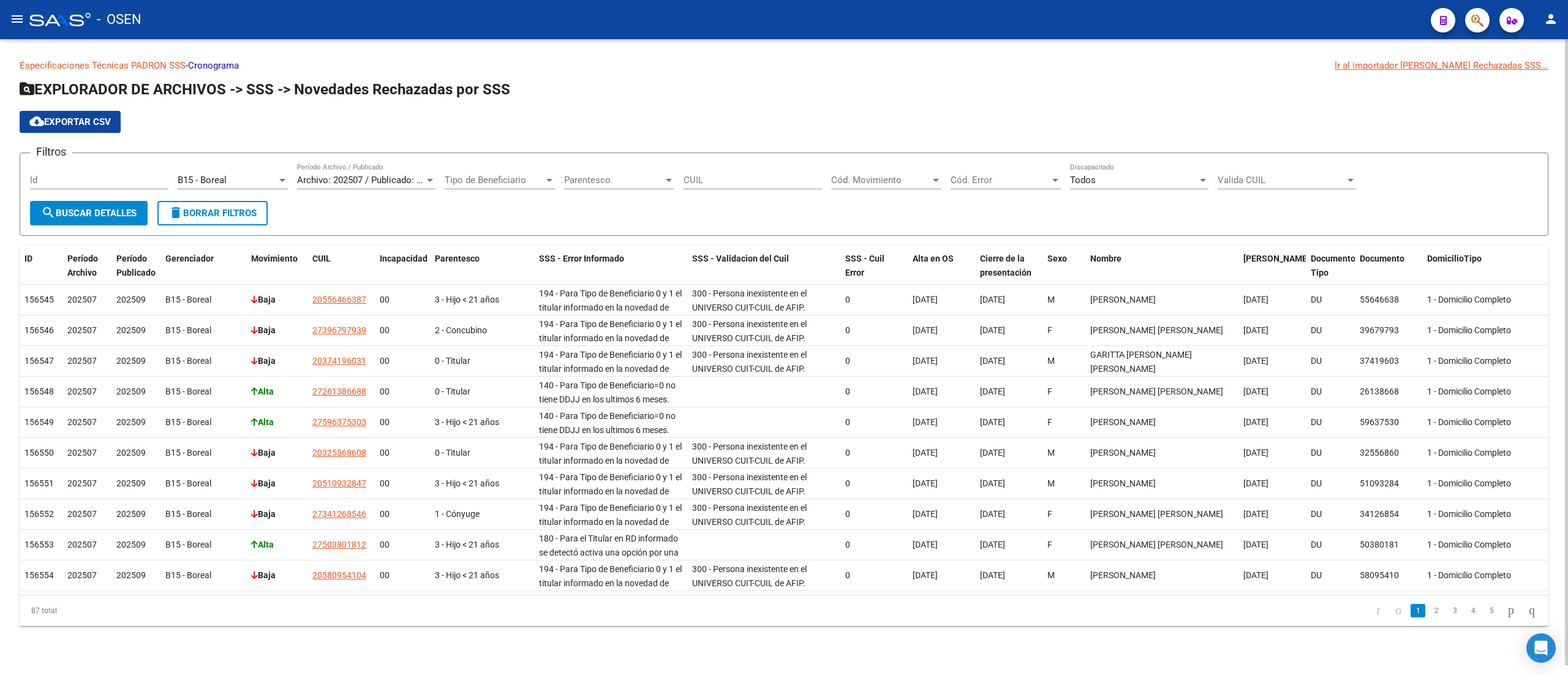
click at [80, 118] on span "cloud_download Exportar CSV" at bounding box center [70, 122] width 82 height 11
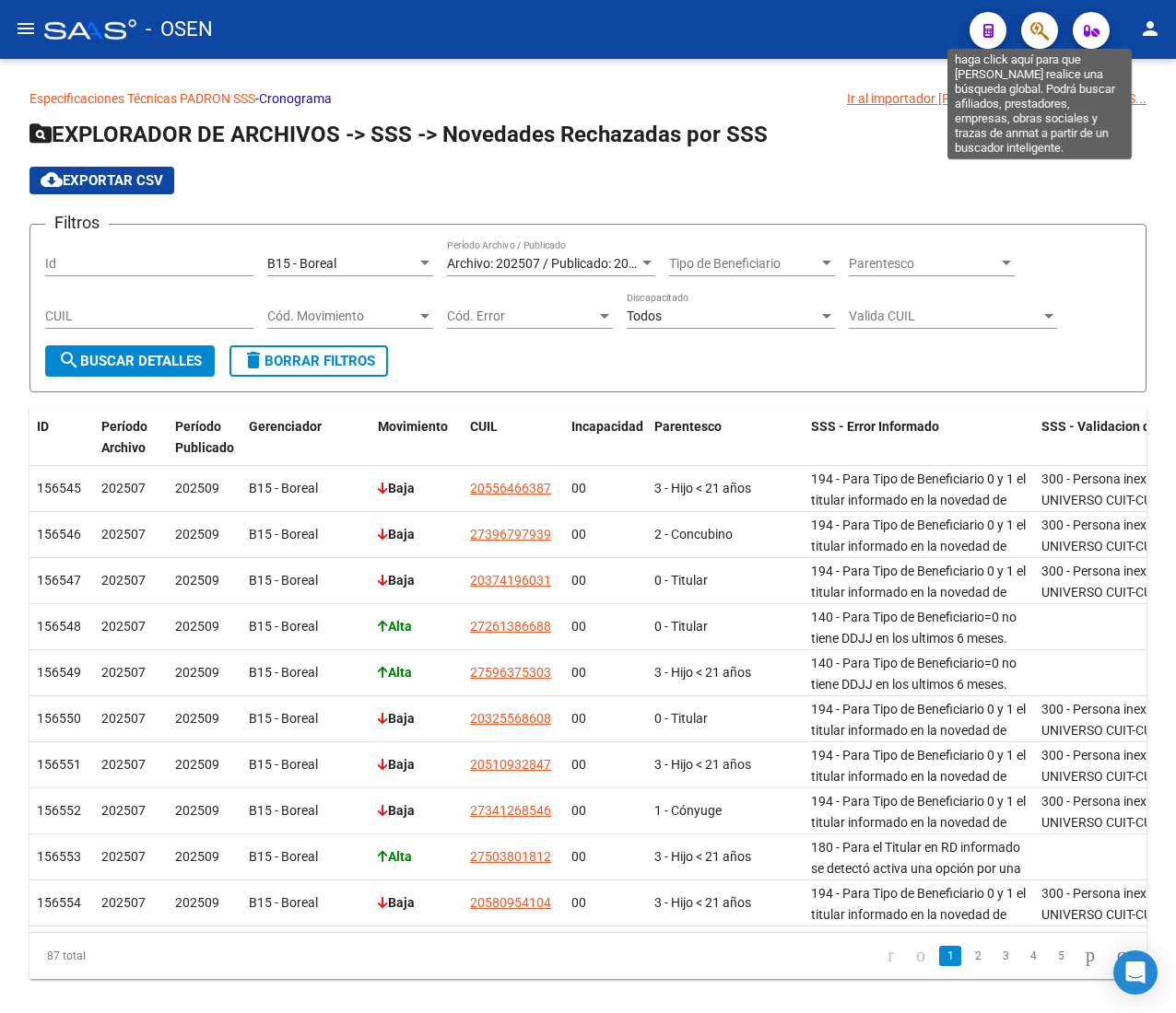
click at [1034, 28] on icon "button" at bounding box center [1039, 31] width 19 height 21
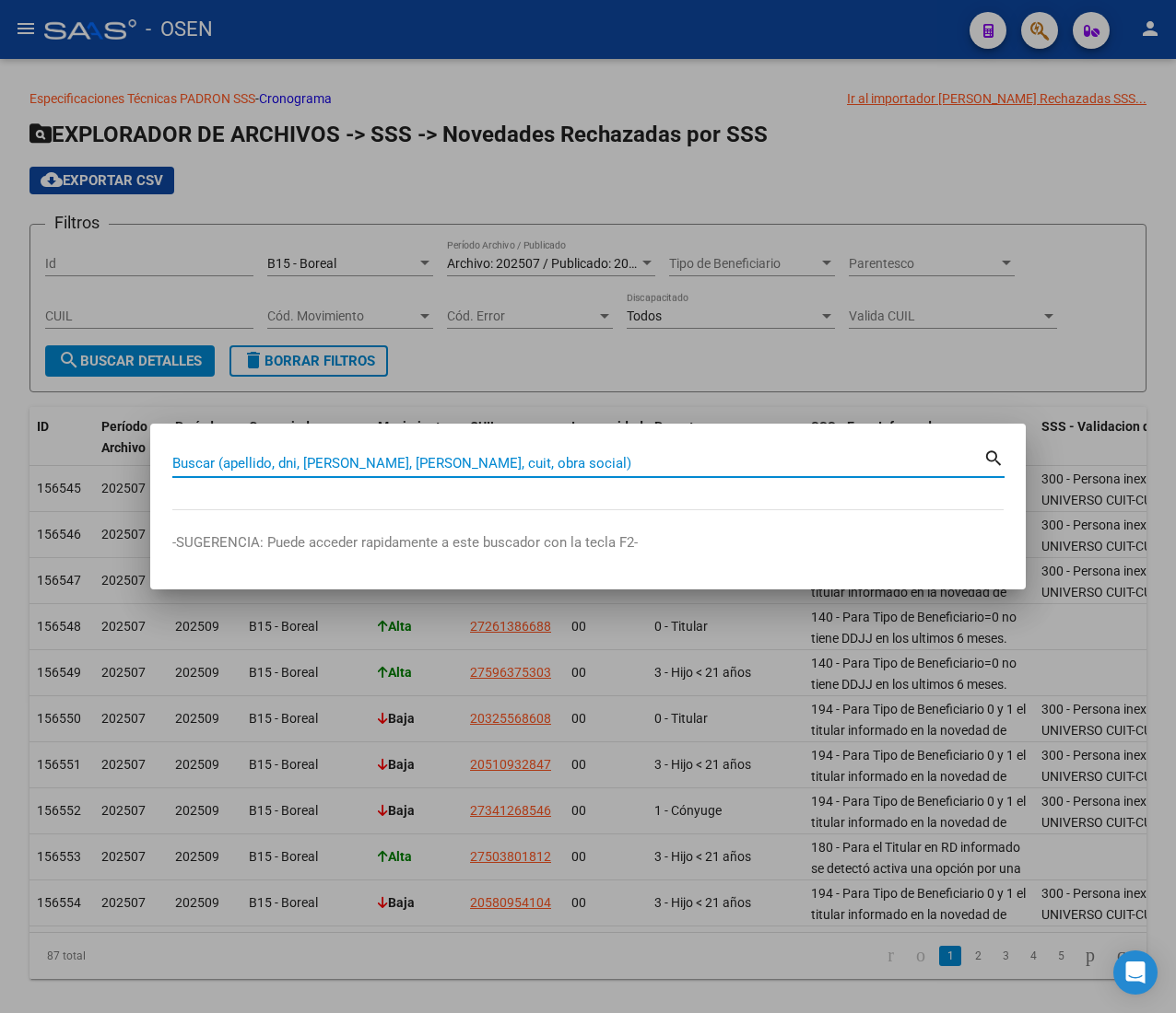
paste input "20556466387"
type input "20556466387"
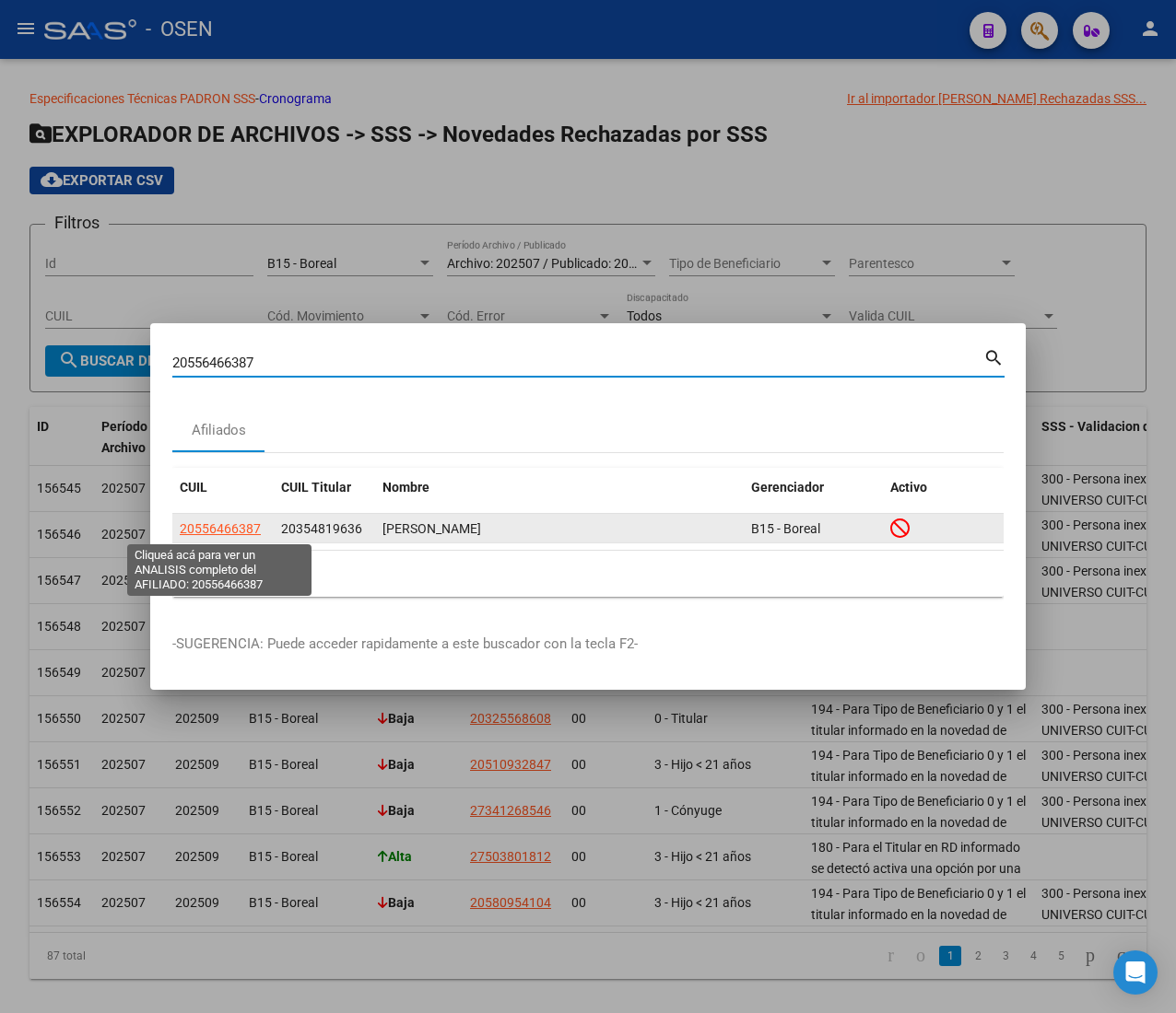
click at [232, 527] on span "20556466387" at bounding box center [219, 528] width 81 height 15
type textarea "20556466387"
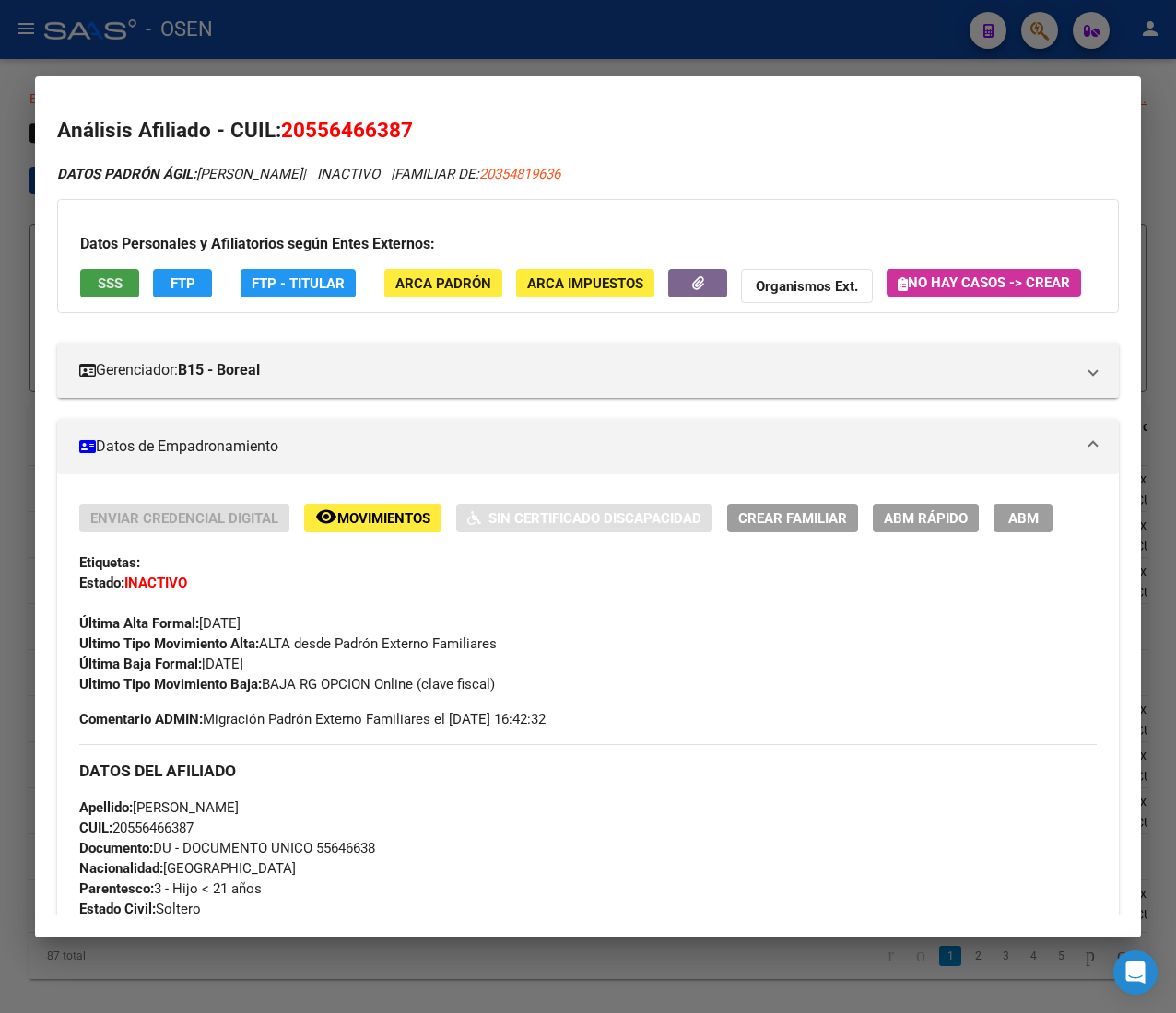
click at [114, 281] on span "SSS" at bounding box center [110, 283] width 25 height 17
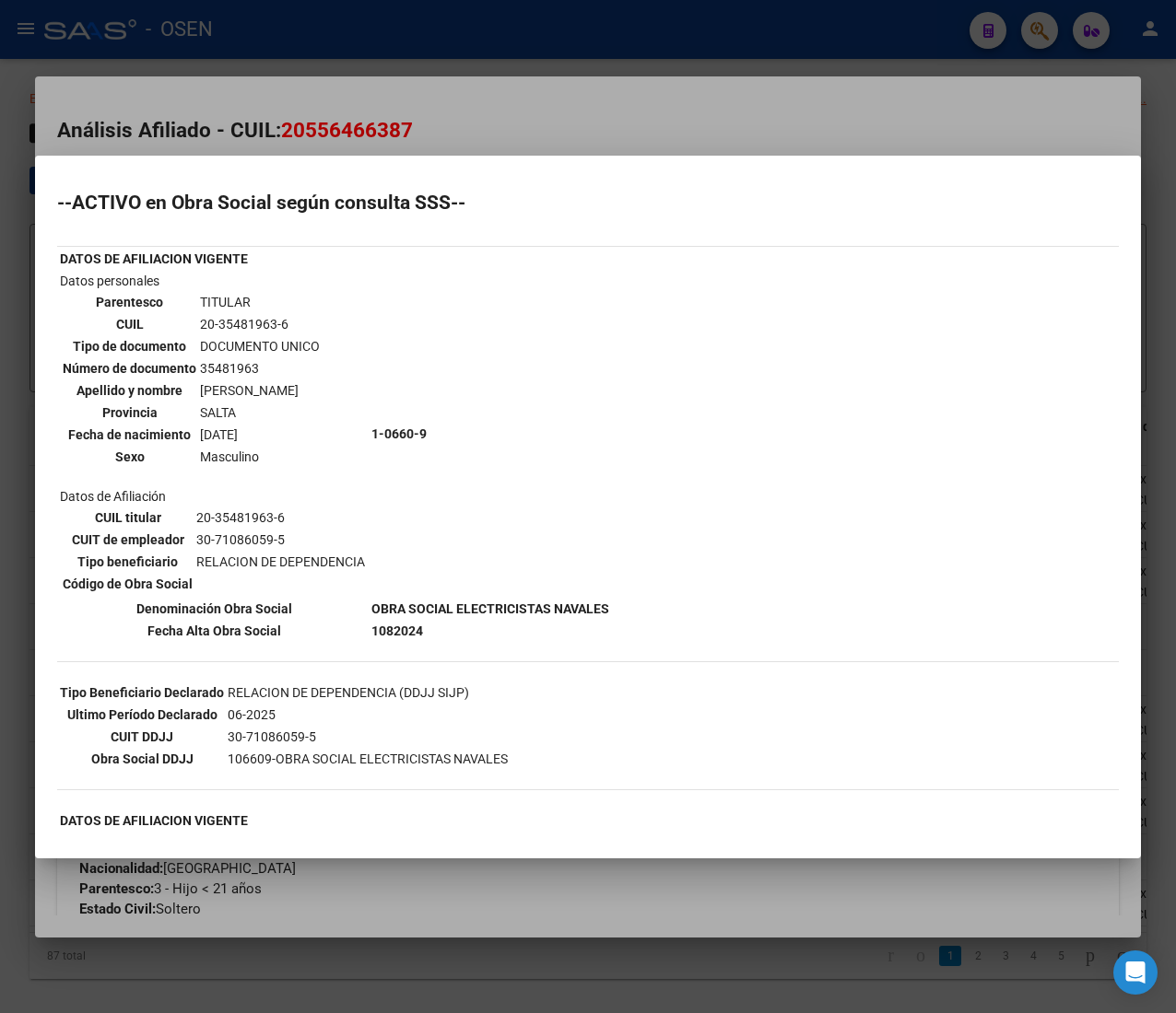
click at [544, 33] on div at bounding box center [588, 506] width 1176 height 1013
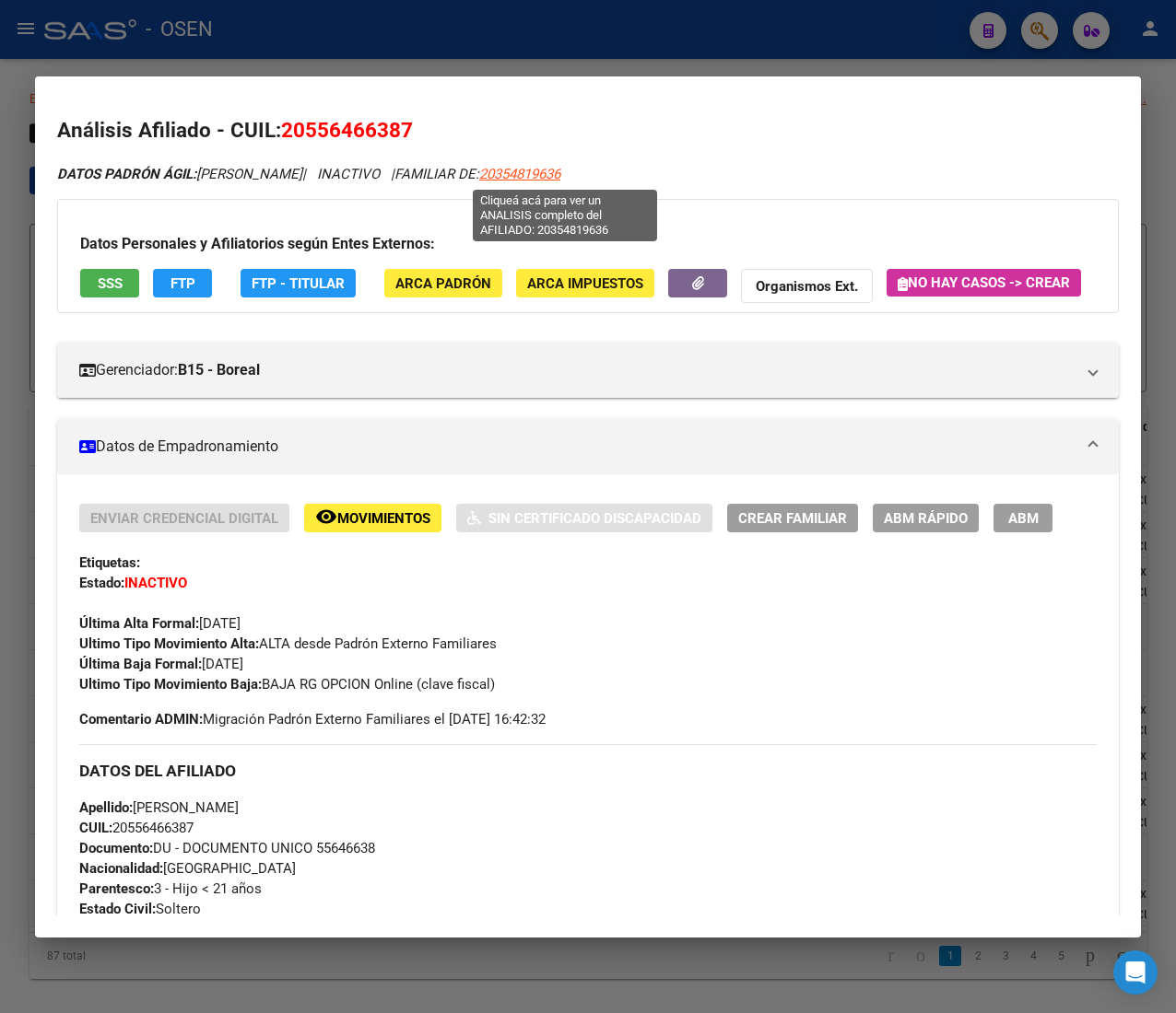
drag, startPoint x: 616, startPoint y: 171, endPoint x: 524, endPoint y: 180, distance: 92.4
click at [524, 180] on div "DATOS PADRÓN ÁGIL: SONA JUAN DANIEL | INACTIVO | FAMILIAR DE: 20354819636" at bounding box center [588, 174] width 1061 height 21
copy span "20354819636"
click at [583, 52] on div at bounding box center [588, 506] width 1176 height 1013
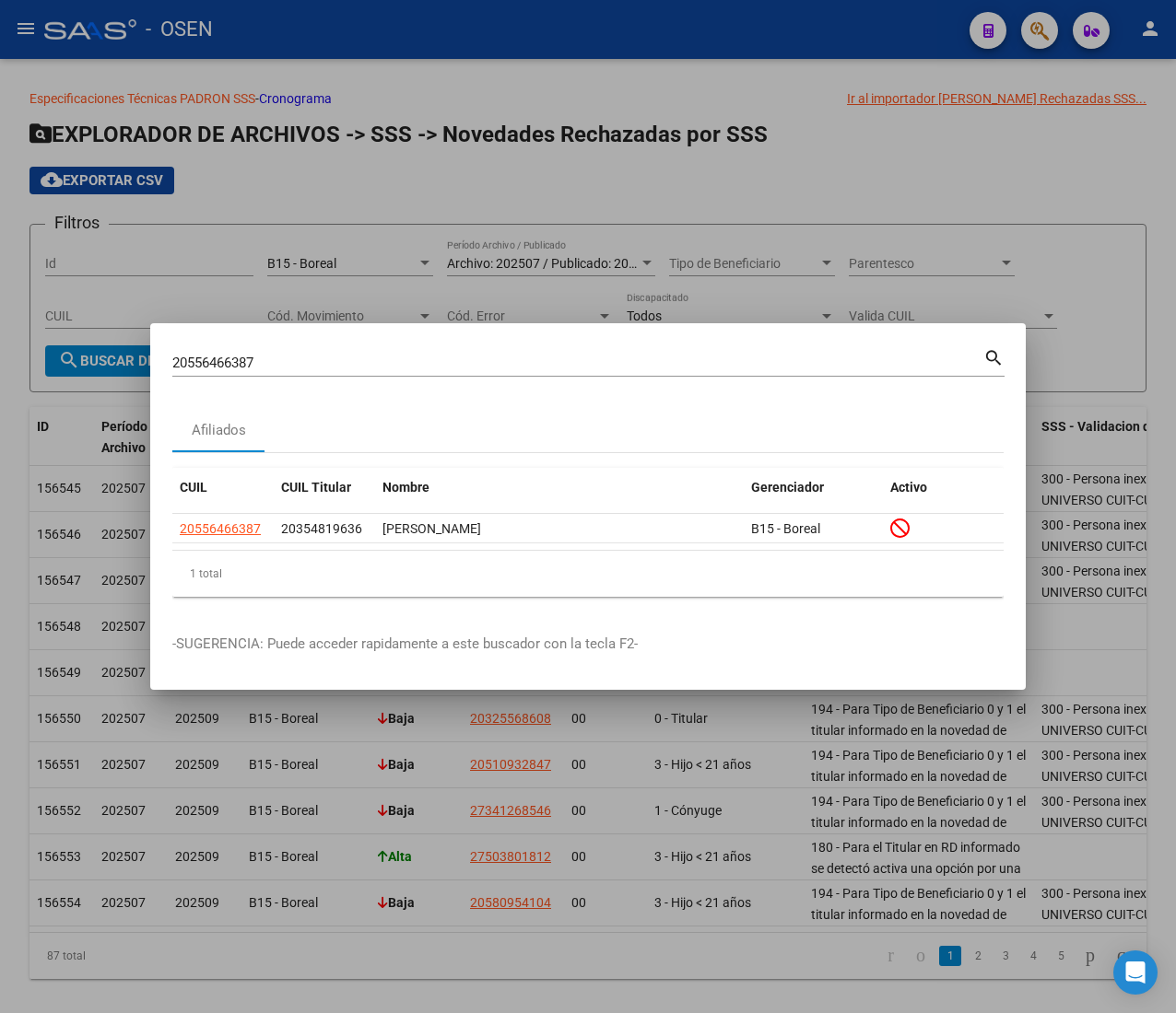
drag, startPoint x: 269, startPoint y: 356, endPoint x: -98, endPoint y: 370, distance: 367.3
click at [0, 370] on html "menu - OSEN person Firma Express Liquidación de Convenios ARCA - Aportes RG / M…" at bounding box center [588, 506] width 1176 height 1013
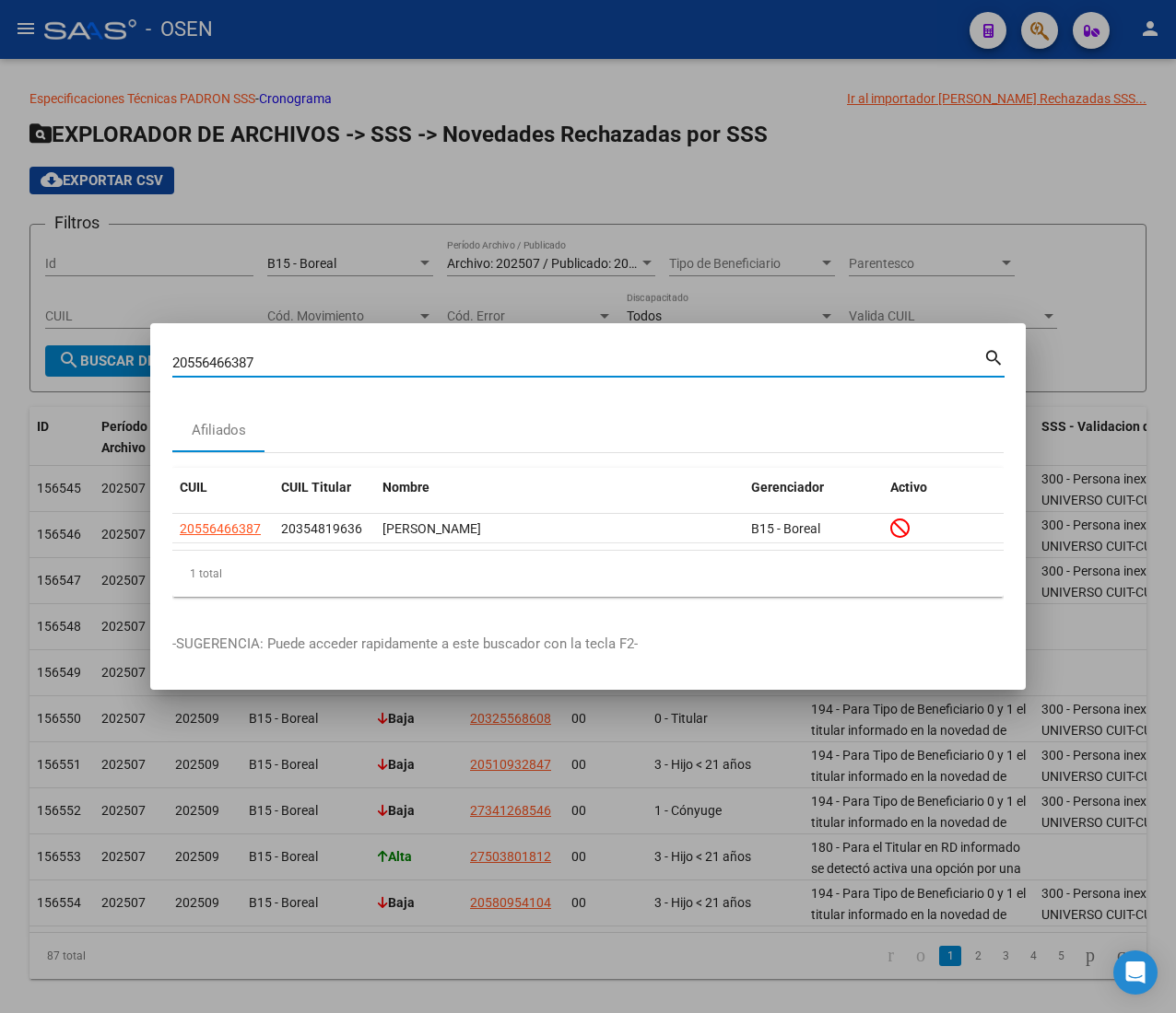
paste input "7396797939"
type input "27396797939"
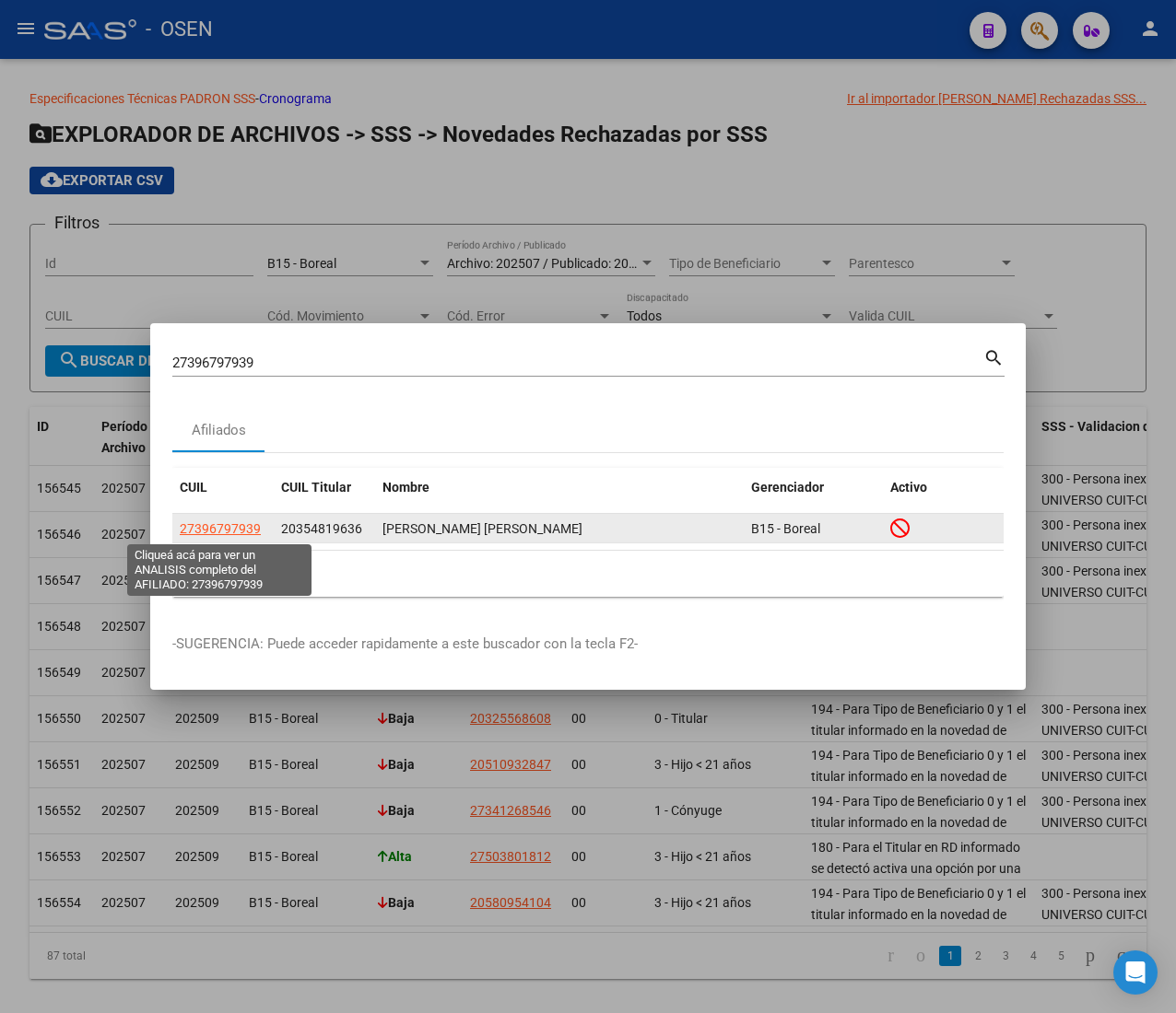
click at [213, 529] on span "27396797939" at bounding box center [219, 528] width 81 height 15
type textarea "27396797939"
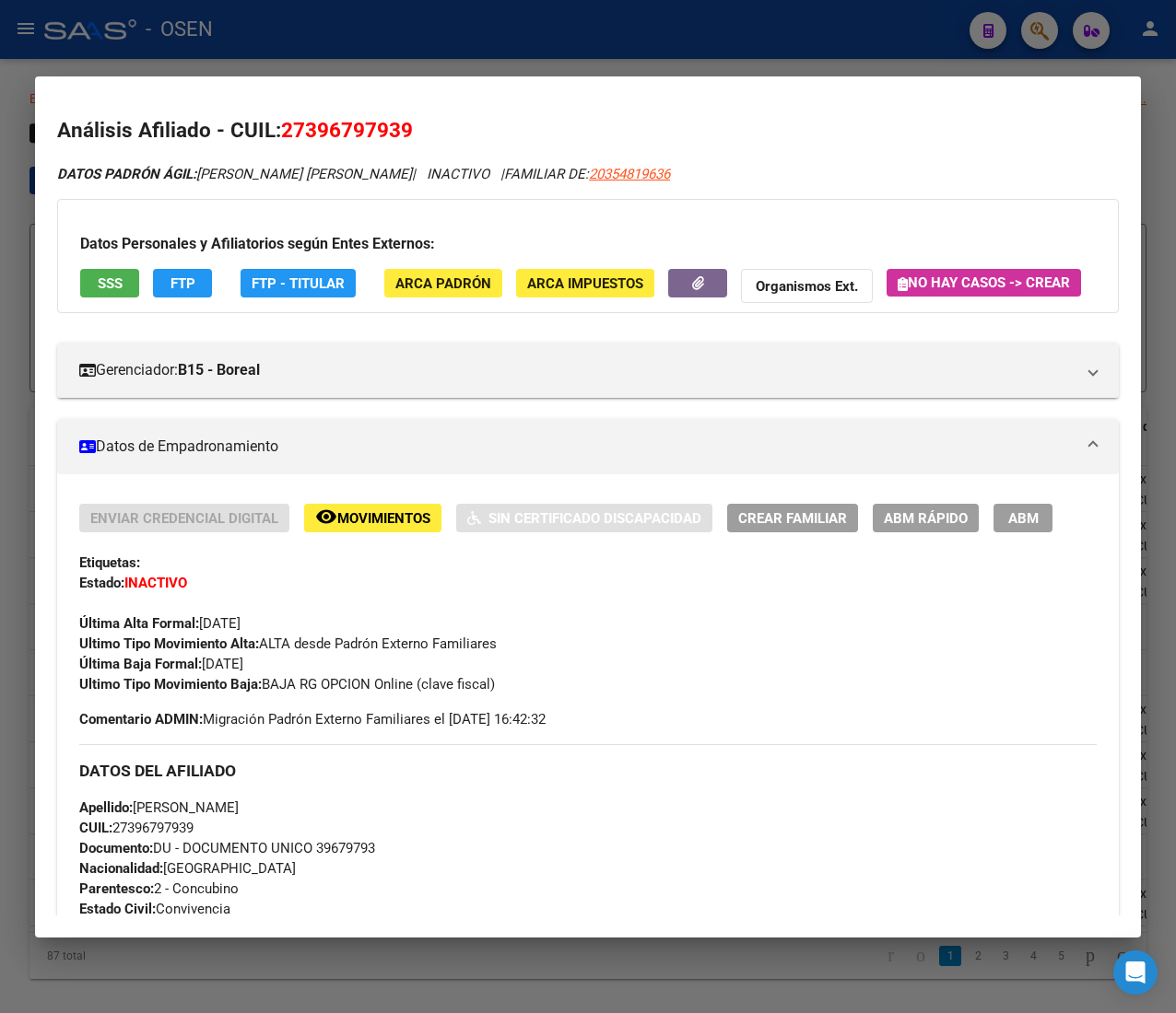
click at [193, 80] on mat-dialog-container "Análisis Afiliado - CUIL: 27396797939 DATOS PADRÓN ÁGIL: APAZA ANA MARIA | INAC…" at bounding box center [588, 506] width 1106 height 861
click at [405, 50] on div at bounding box center [588, 506] width 1176 height 1013
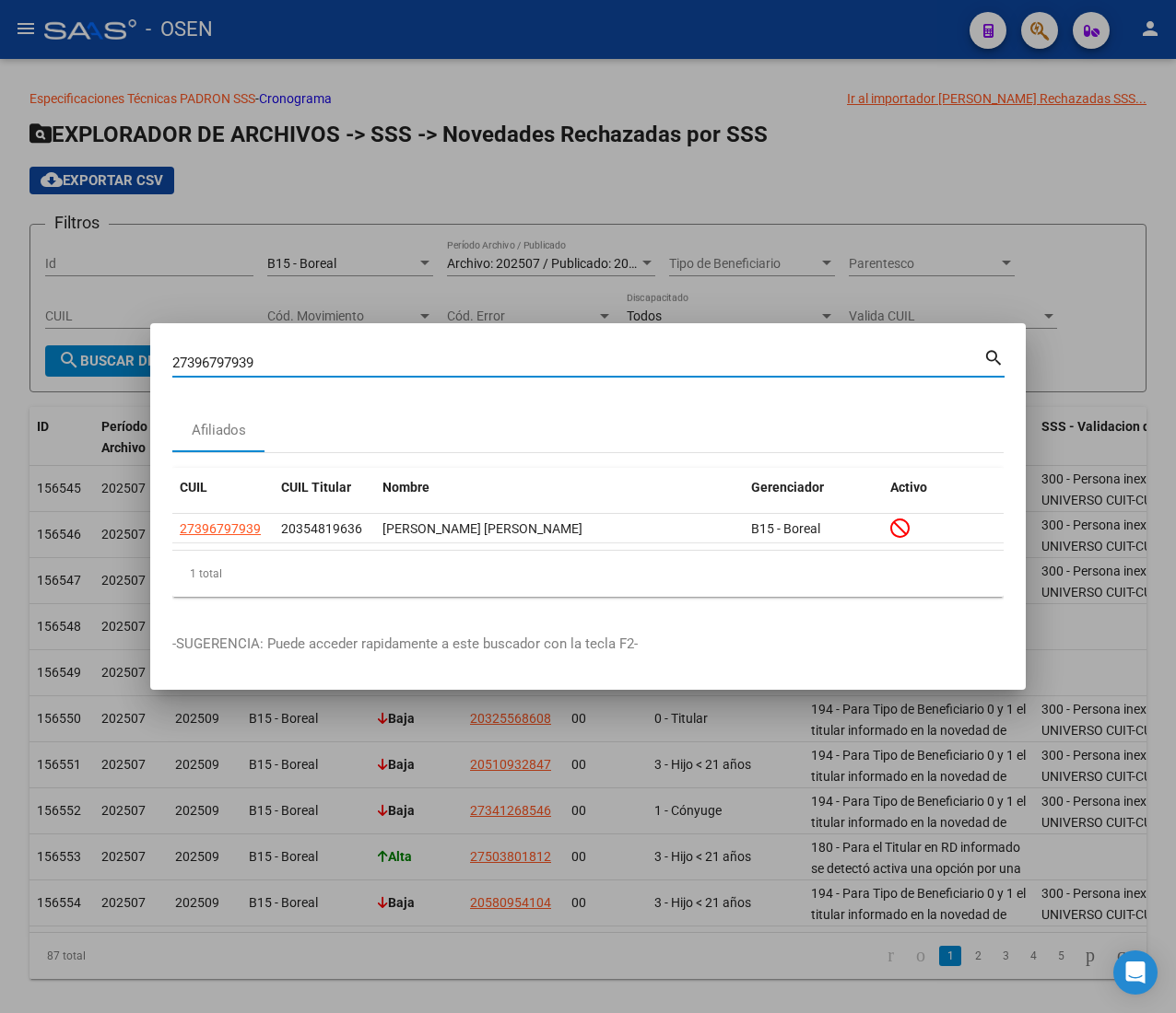
drag, startPoint x: 279, startPoint y: 360, endPoint x: -85, endPoint y: 319, distance: 366.3
click at [0, 319] on html "menu - OSEN person Firma Express Liquidación de Convenios ARCA - Aportes RG / M…" at bounding box center [588, 506] width 1176 height 1013
paste input "0374196031"
type input "20374196031"
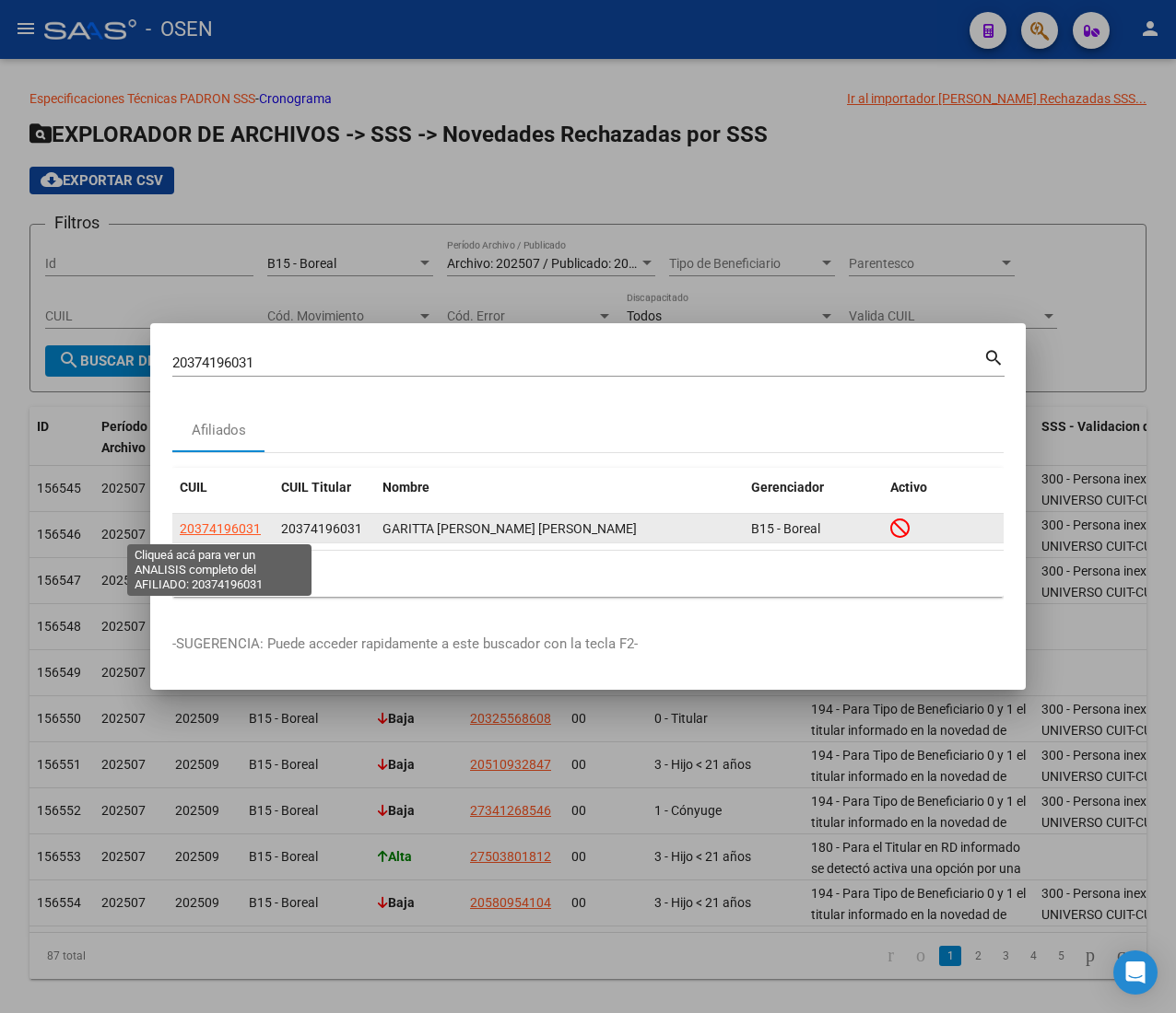
click at [208, 521] on span "20374196031" at bounding box center [219, 528] width 81 height 15
type textarea "20374196031"
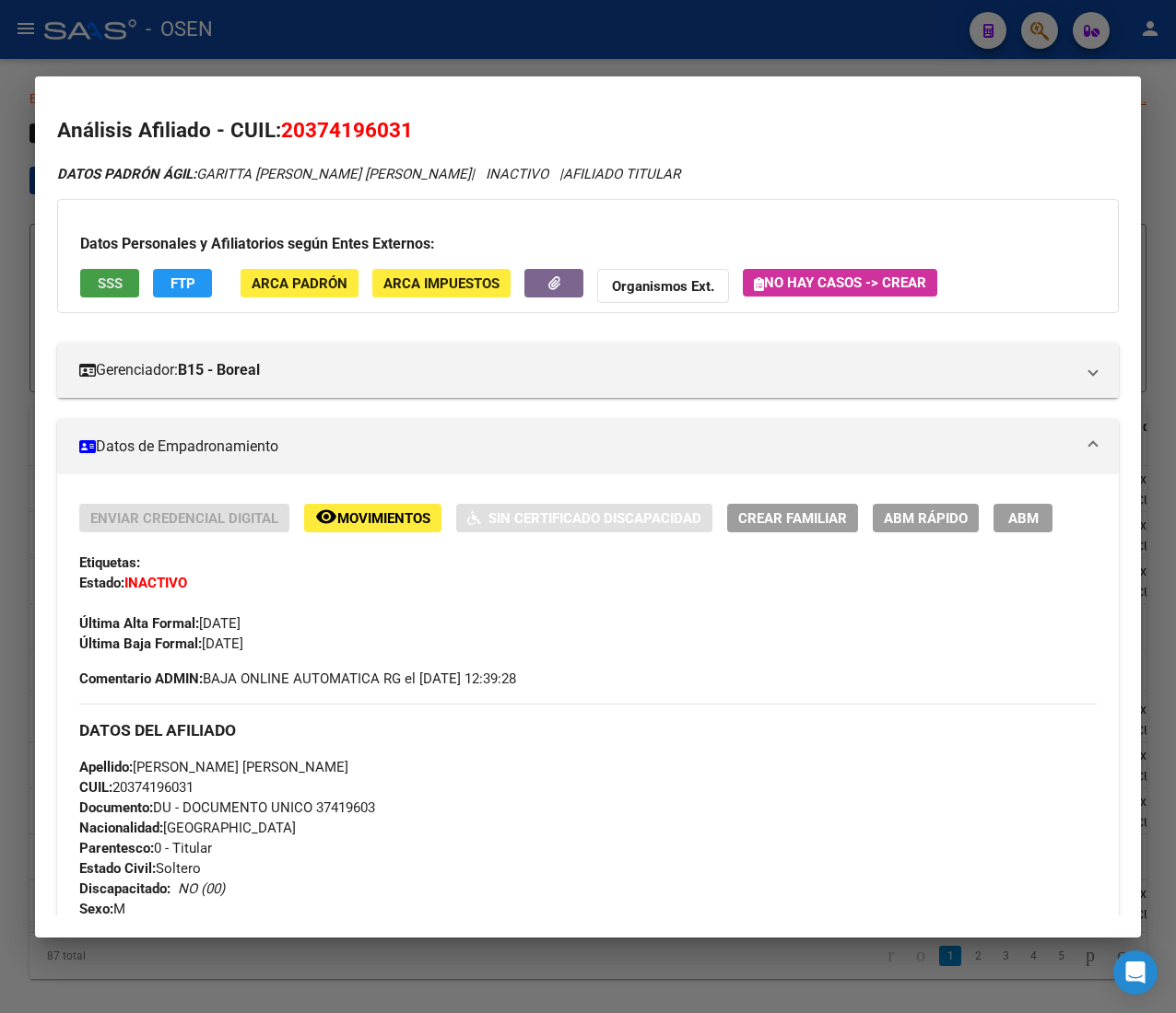
click at [116, 294] on button "SSS" at bounding box center [109, 282] width 59 height 28
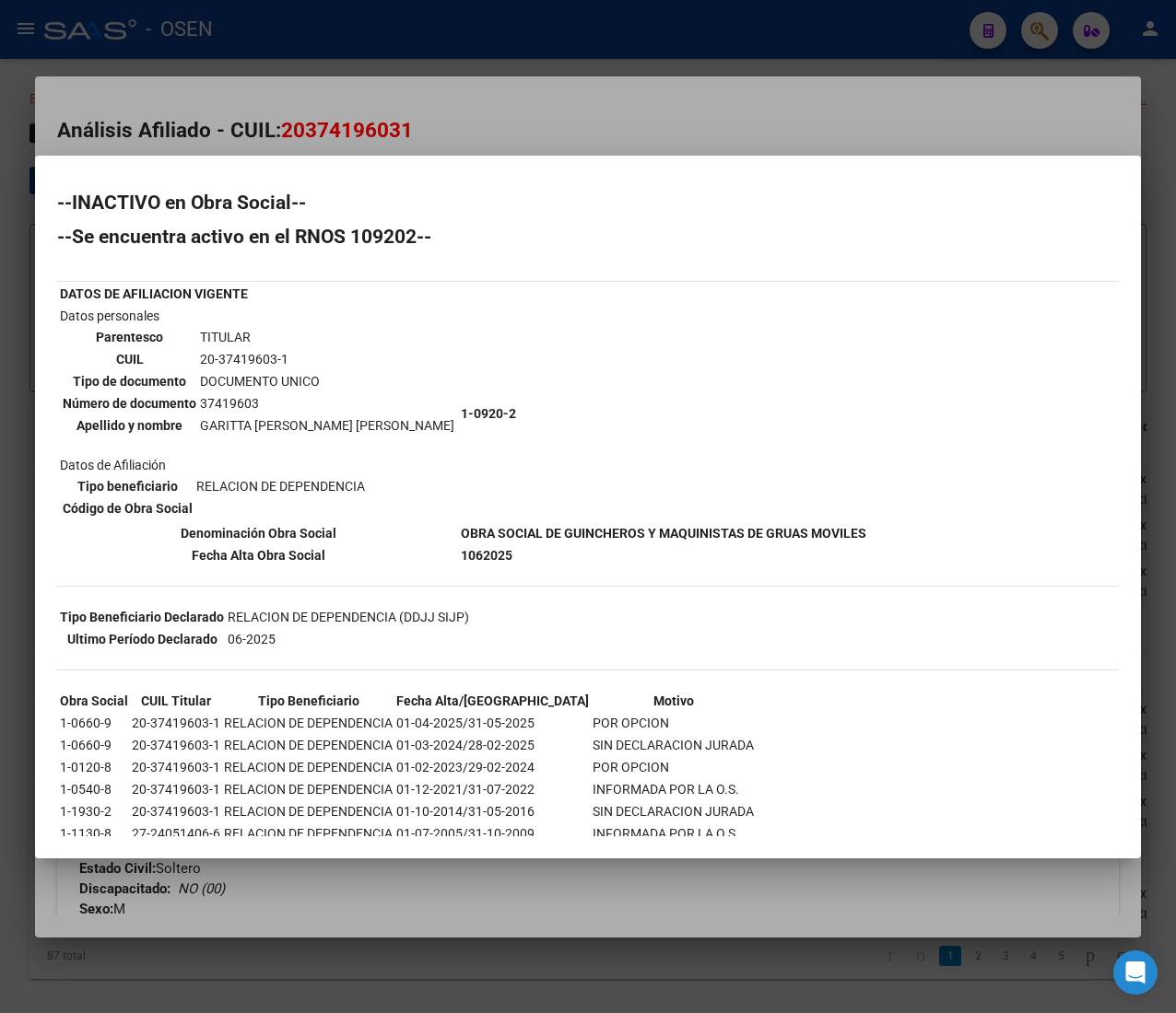
click at [381, 131] on div at bounding box center [588, 506] width 1176 height 1013
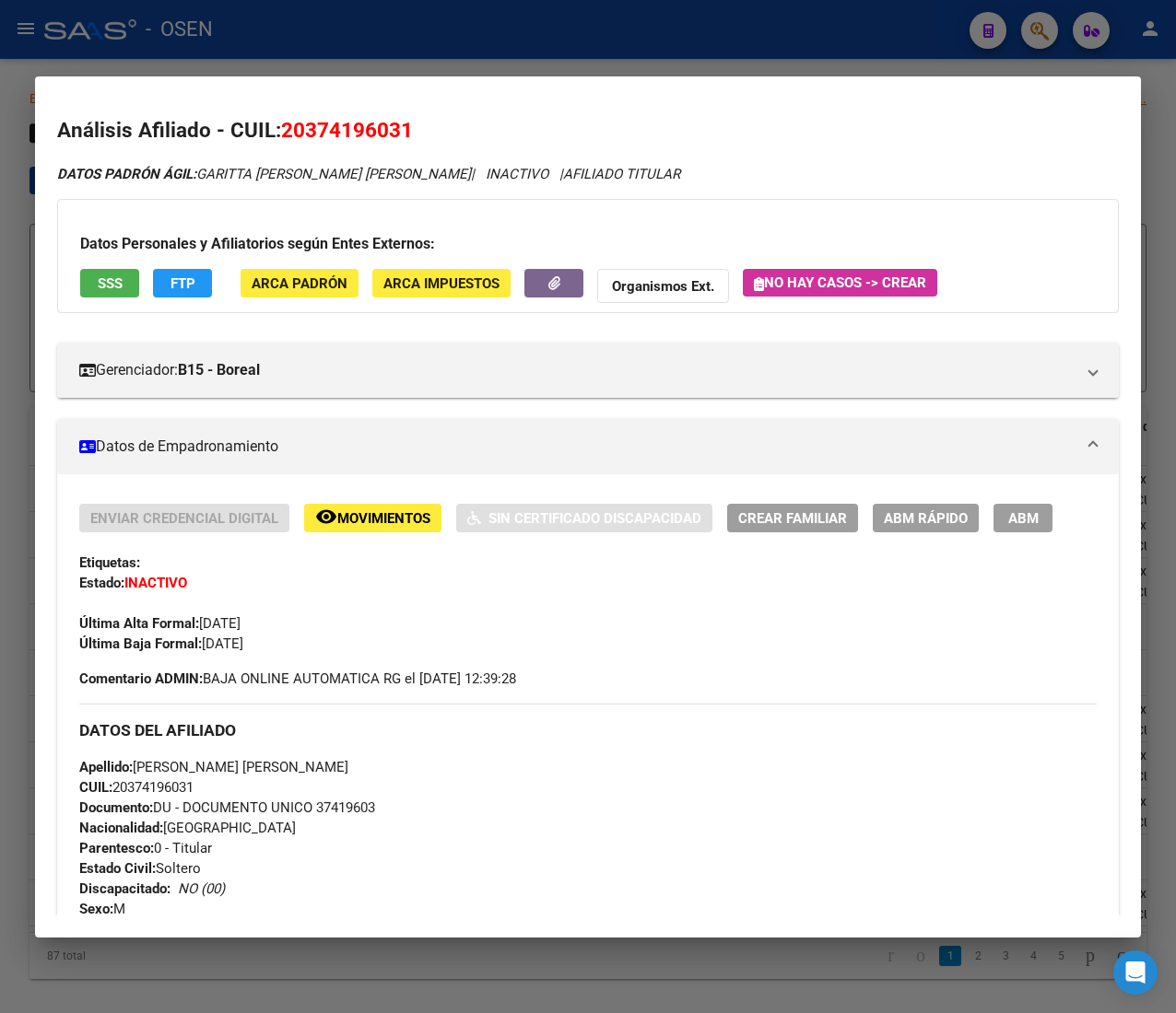
drag, startPoint x: 345, startPoint y: 40, endPoint x: 392, endPoint y: 184, distance: 151.5
click at [345, 40] on div at bounding box center [588, 506] width 1176 height 1013
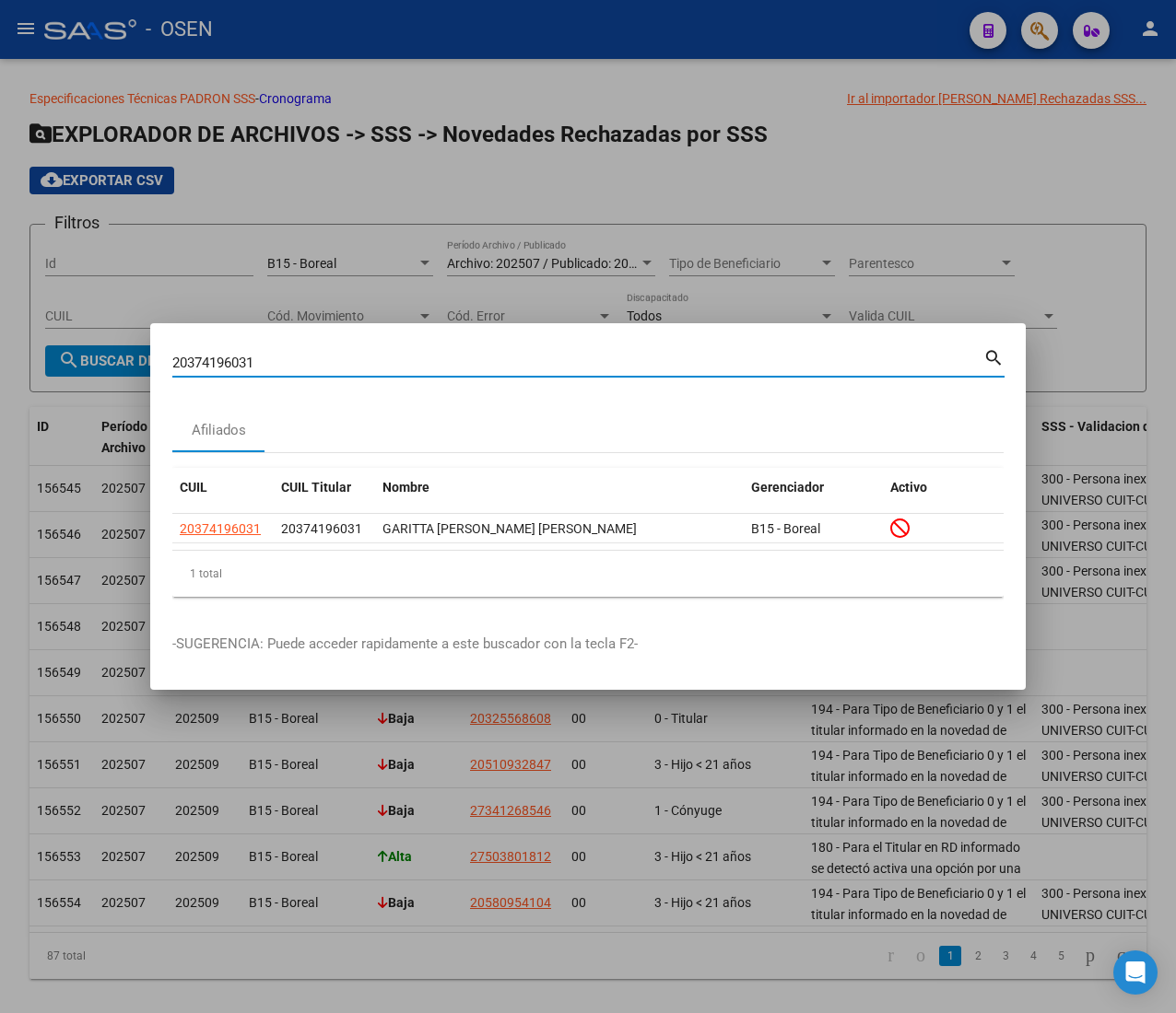
drag, startPoint x: 238, startPoint y: 359, endPoint x: -48, endPoint y: 359, distance: 286.0
click at [0, 359] on html "menu - OSEN person Firma Express Liquidación de Convenios ARCA - Aportes RG / M…" at bounding box center [588, 506] width 1176 height 1013
paste input "7261386688"
type input "27261386688"
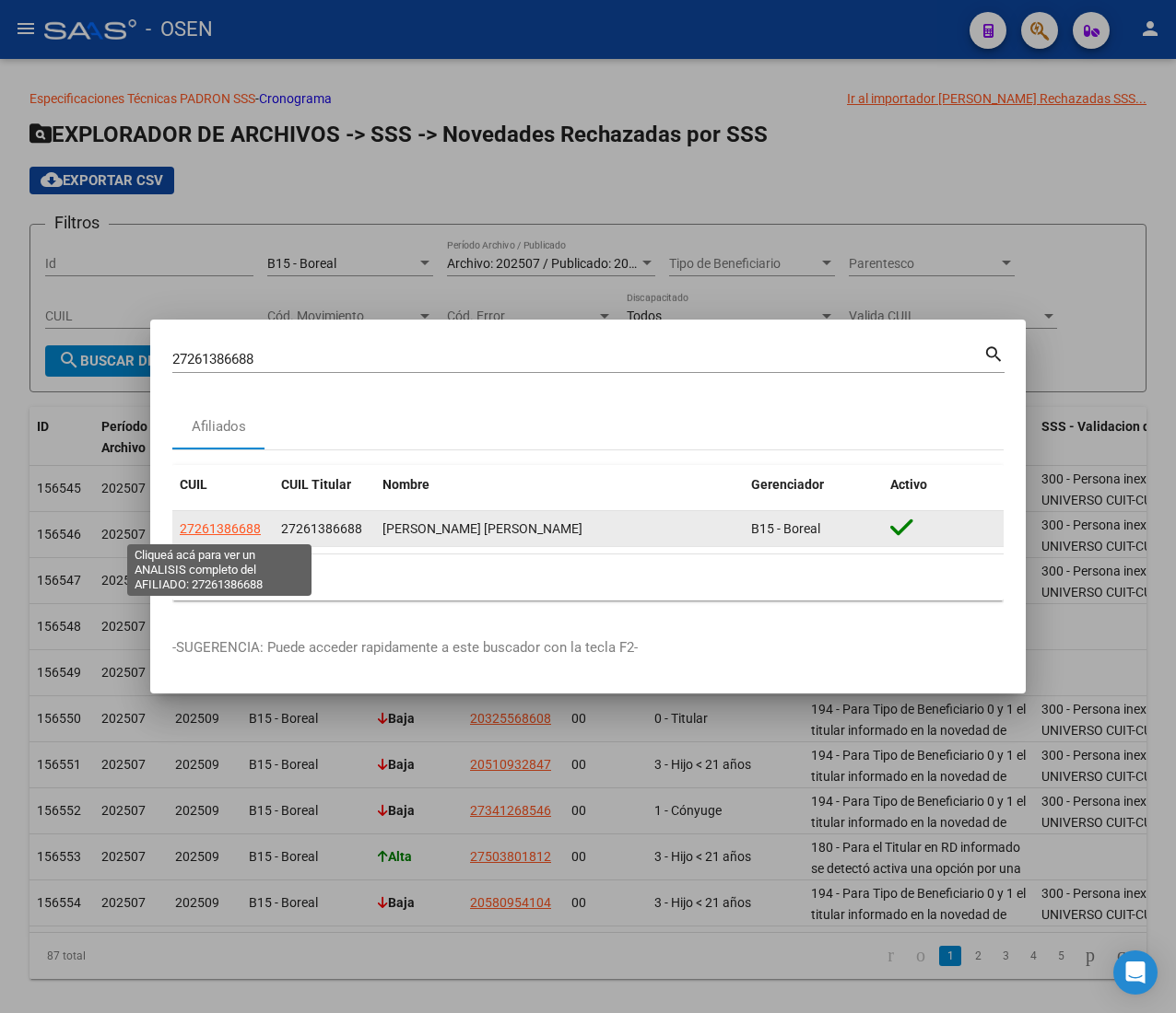
click at [208, 529] on span "27261386688" at bounding box center [219, 528] width 81 height 15
type textarea "27261386688"
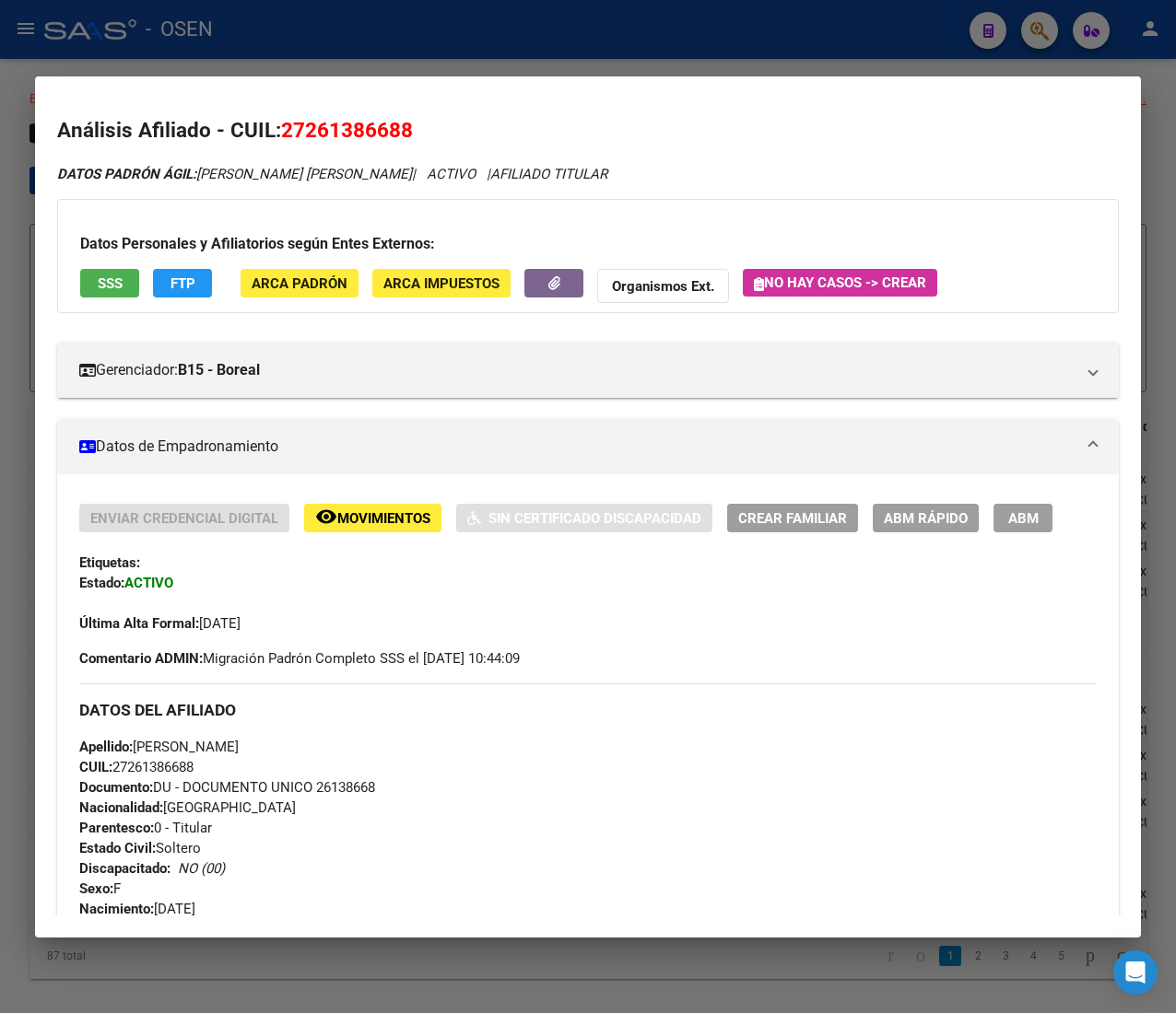
click at [193, 276] on span "FTP" at bounding box center [183, 283] width 25 height 17
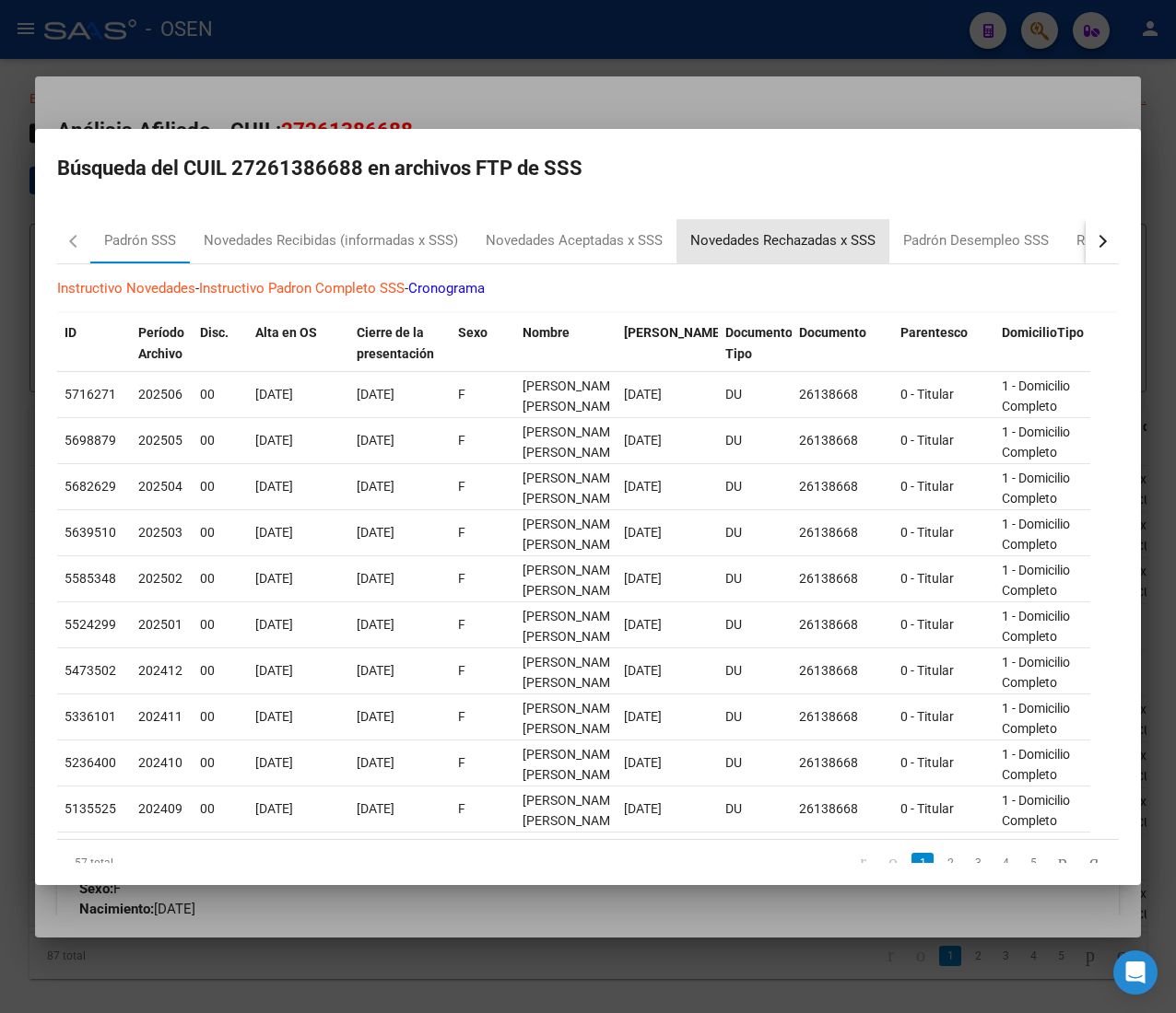
click at [800, 235] on div "Novedades Rechazadas x SSS" at bounding box center [782, 241] width 185 height 21
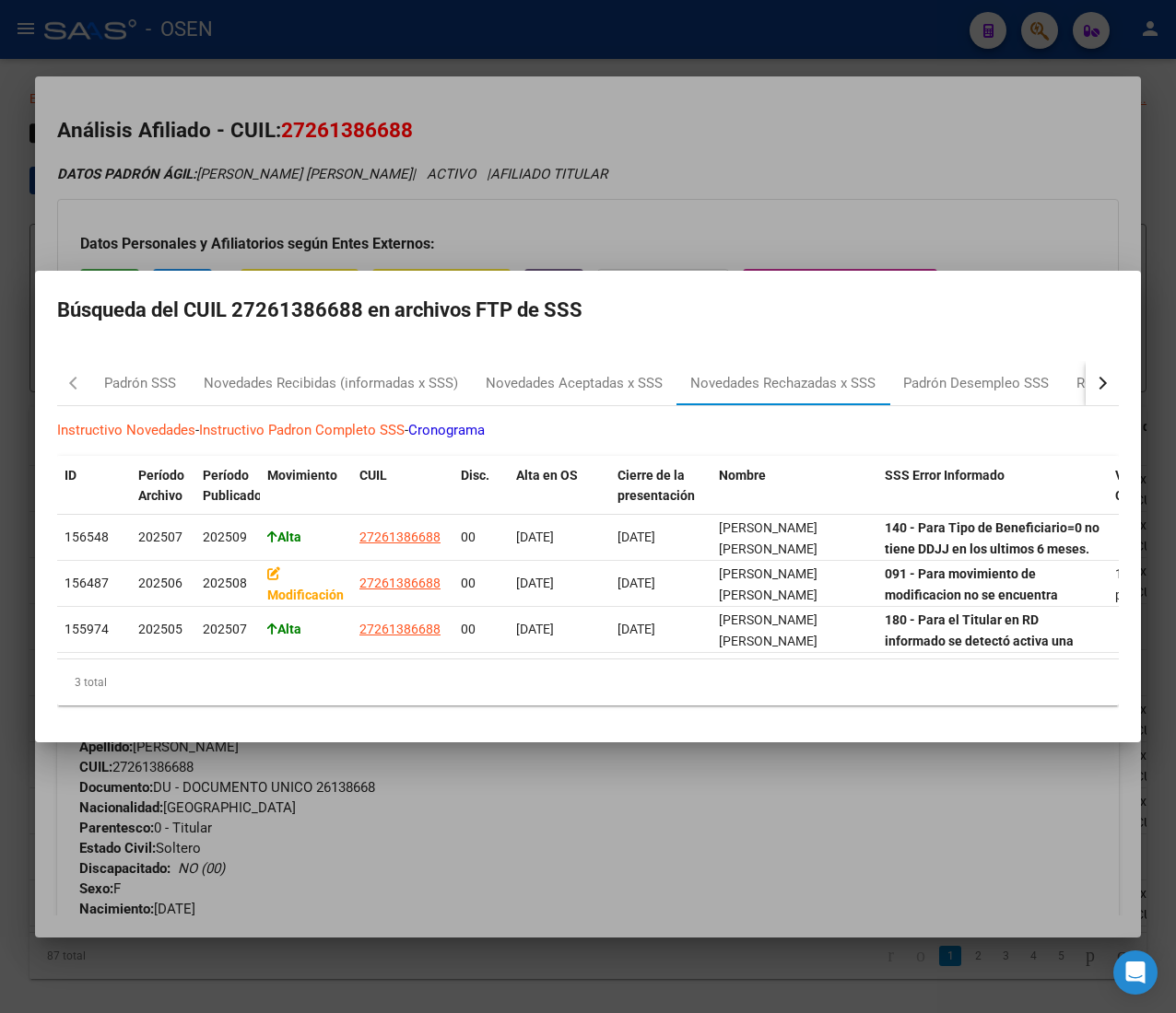
drag, startPoint x: 697, startPoint y: 59, endPoint x: 694, endPoint y: 73, distance: 14.3
click at [697, 59] on div at bounding box center [588, 506] width 1176 height 1013
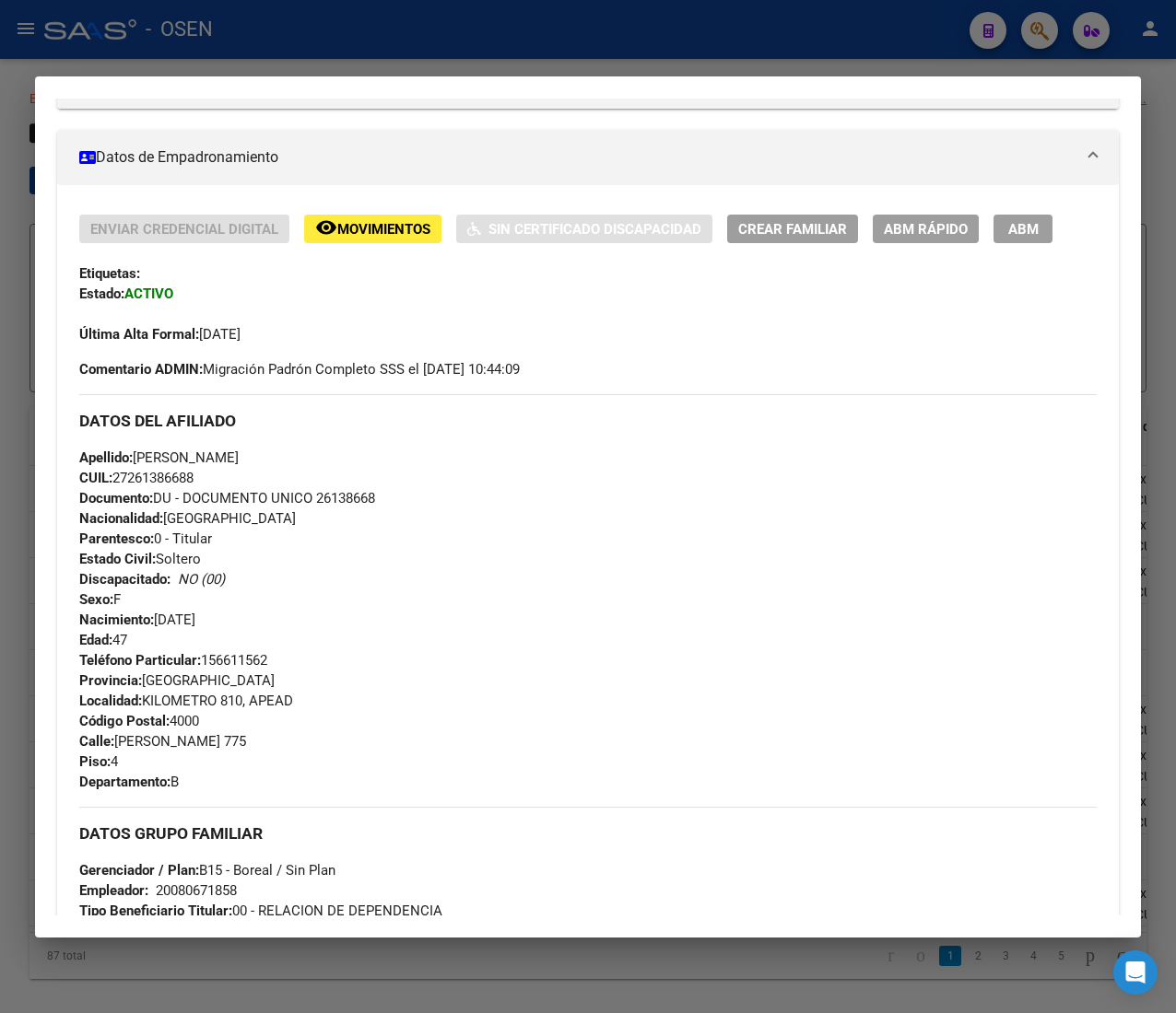
scroll to position [694, 0]
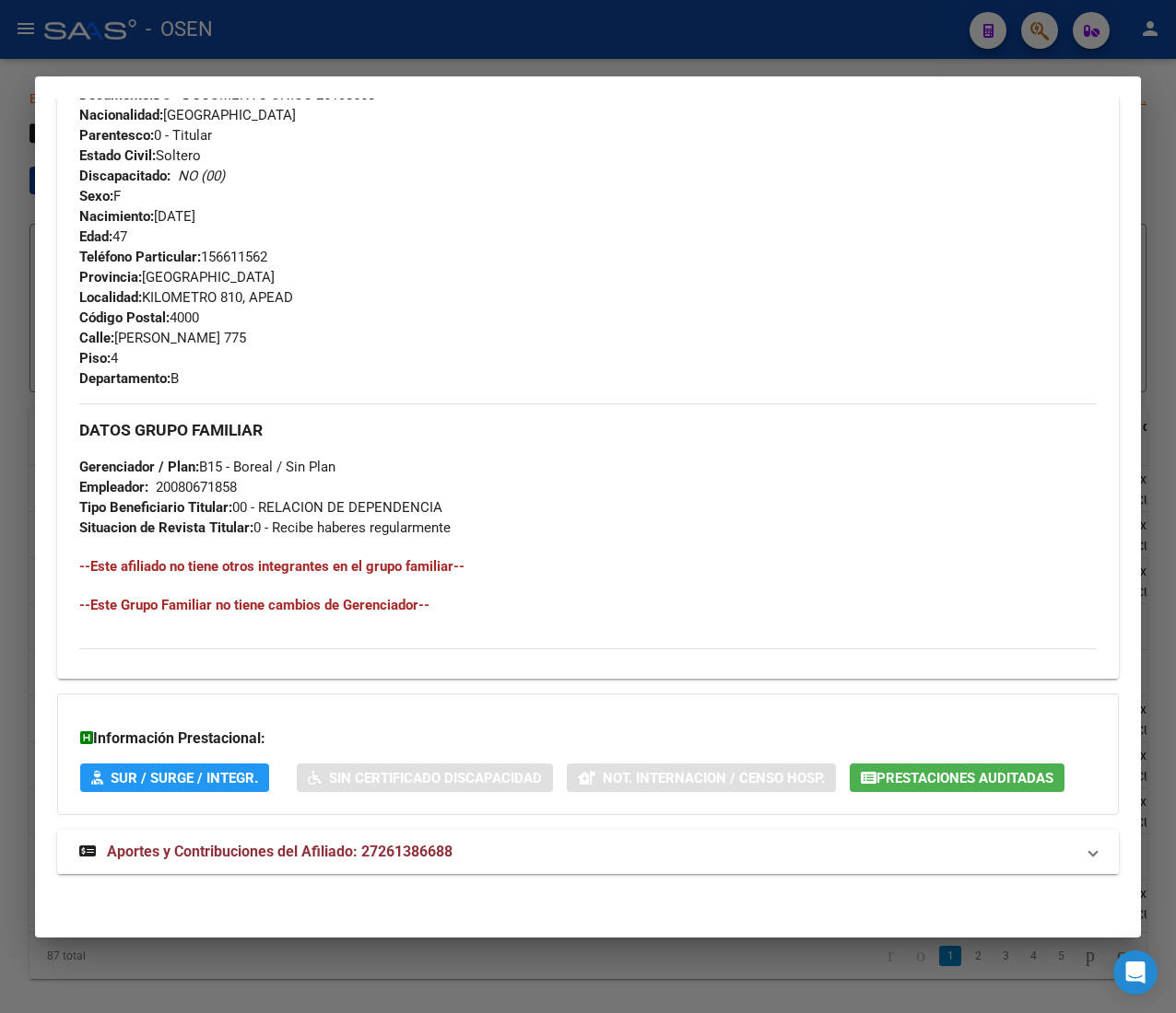
click at [533, 837] on mat-expansion-panel-header "Aportes y Contribuciones del Afiliado: 27261386688" at bounding box center [588, 851] width 1061 height 44
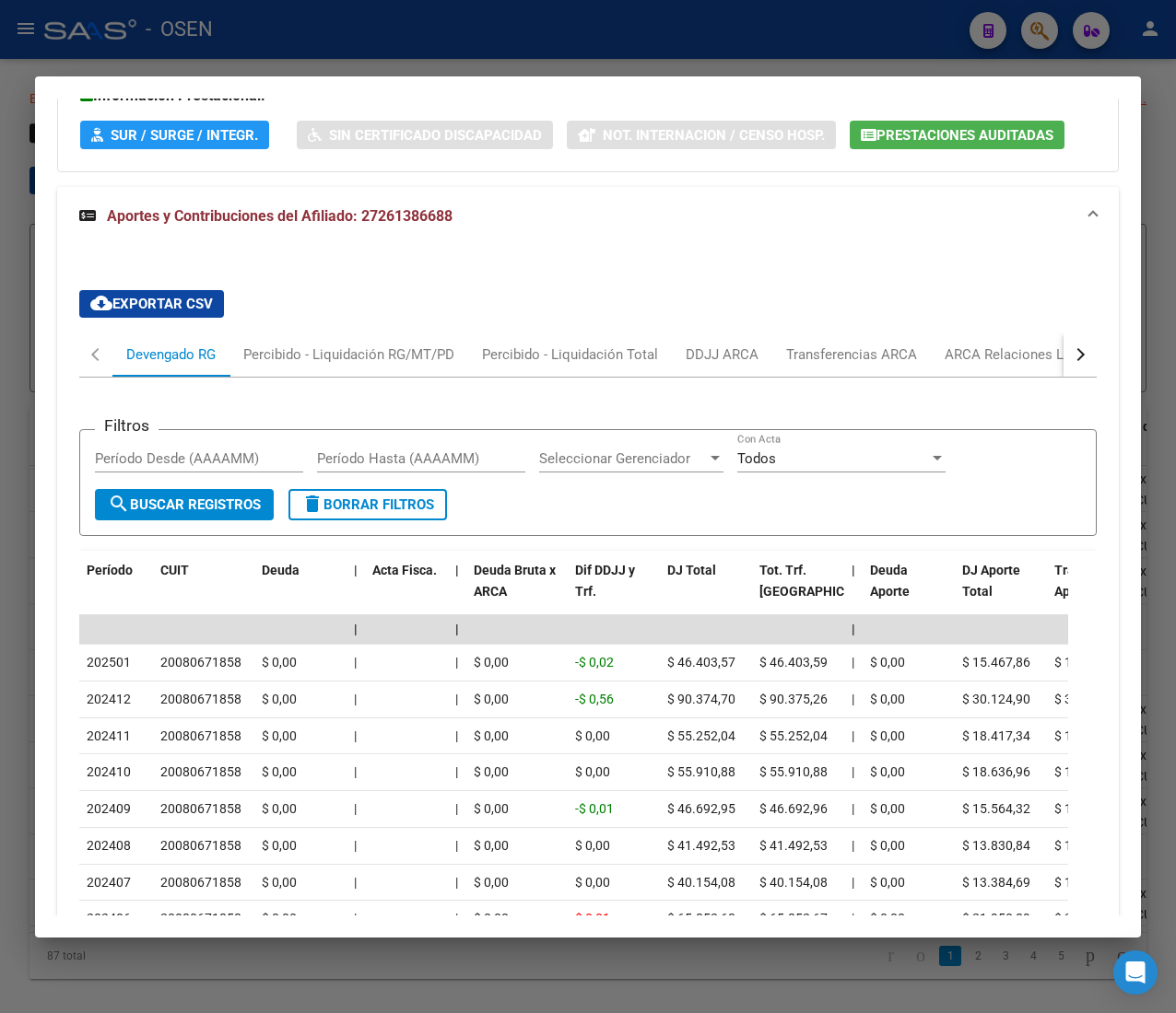
scroll to position [1520, 0]
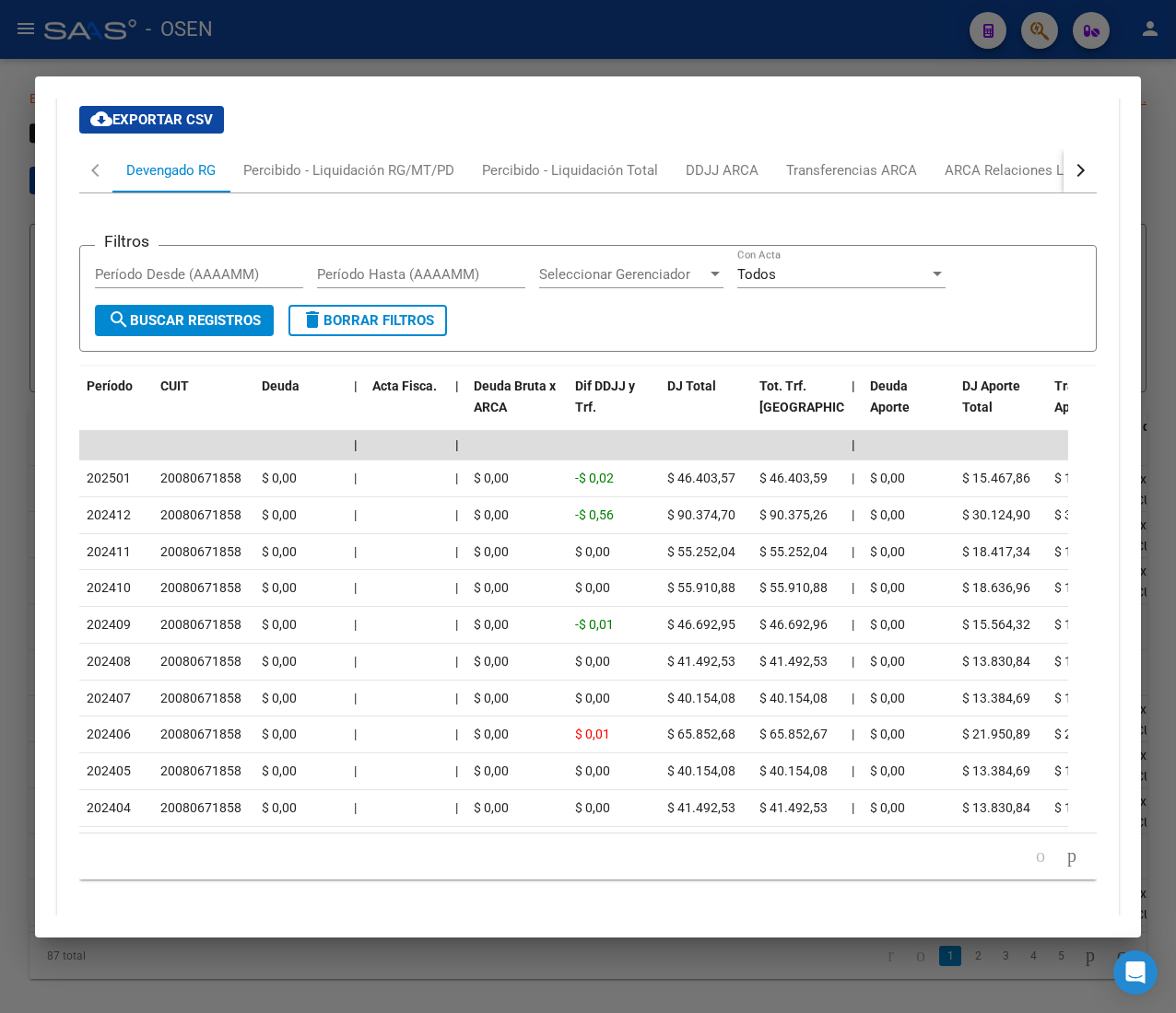
click at [1070, 179] on div "cloud_download Exportar CSV Devengado RG Percibido - Liquidación RG/MT/PD Perci…" at bounding box center [588, 501] width 1061 height 818
click at [1063, 165] on button "button" at bounding box center [1080, 169] width 33 height 44
click at [993, 172] on div "ANSES Desempleo" at bounding box center [968, 170] width 118 height 20
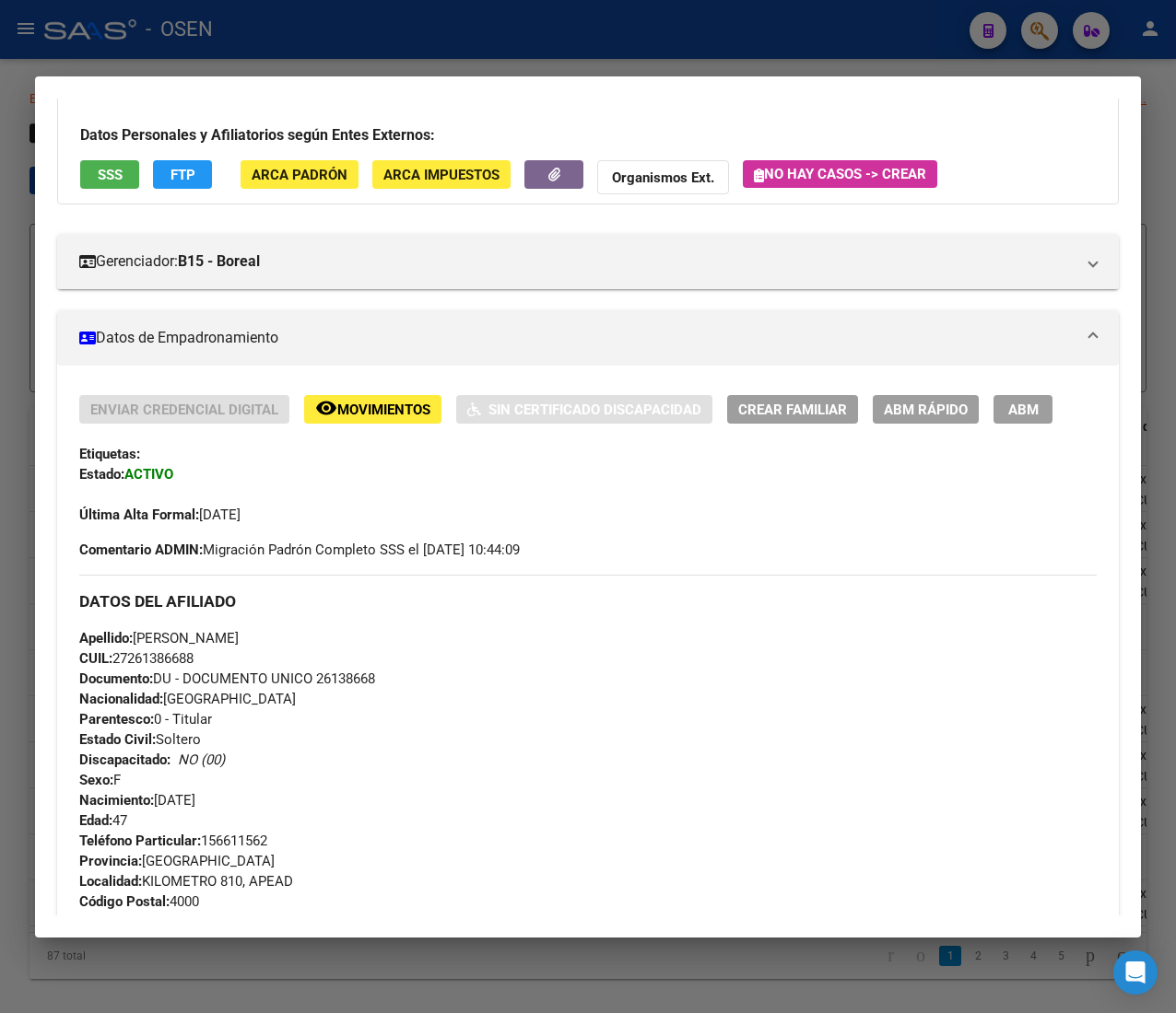
scroll to position [0, 0]
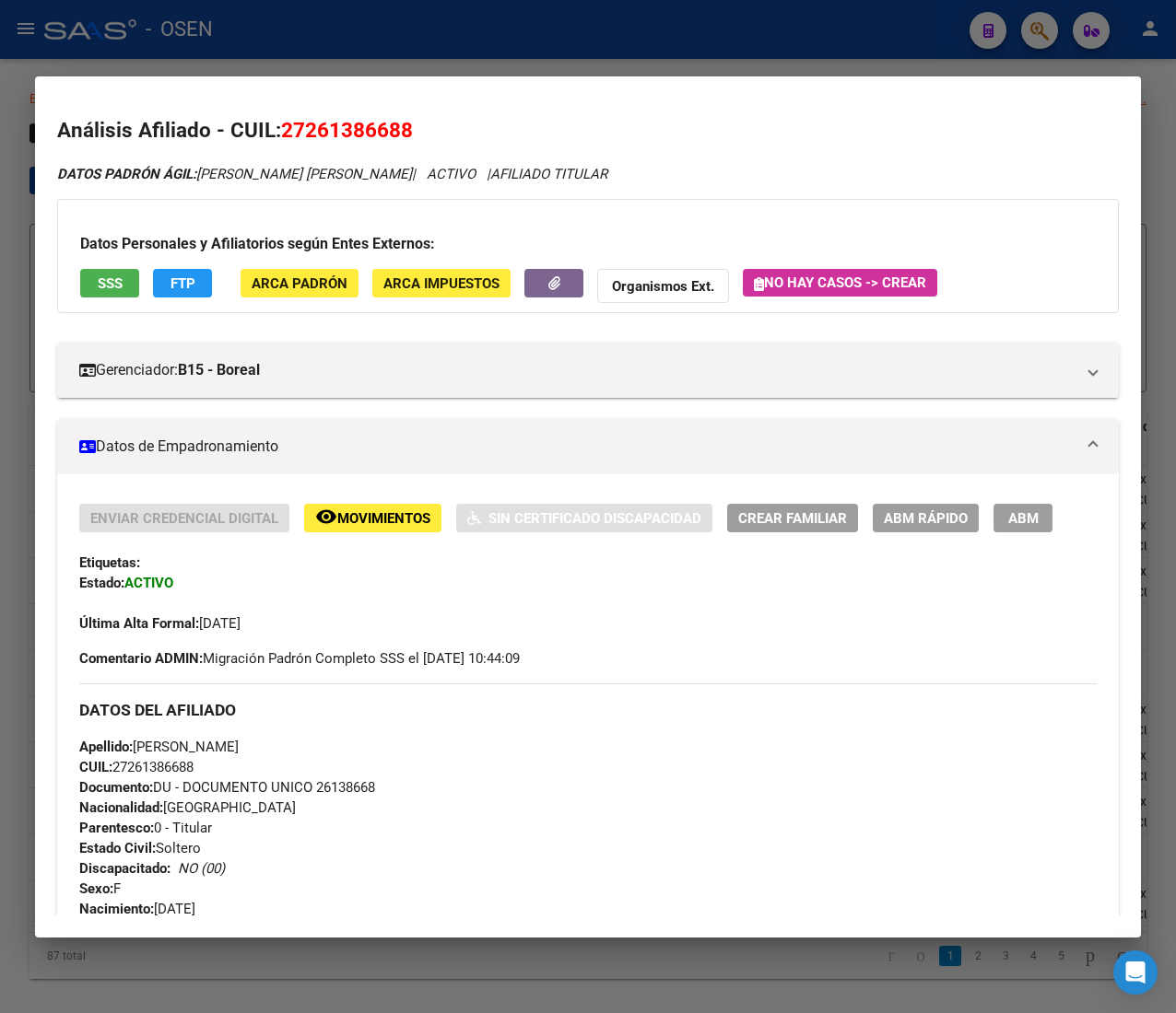
click at [956, 537] on div "Enviar Credencial Digital remove_red_eye Movimientos Sin Certificado Discapacid…" at bounding box center [588, 568] width 1017 height 130
click at [953, 514] on span "ABM Rápido" at bounding box center [926, 518] width 84 height 17
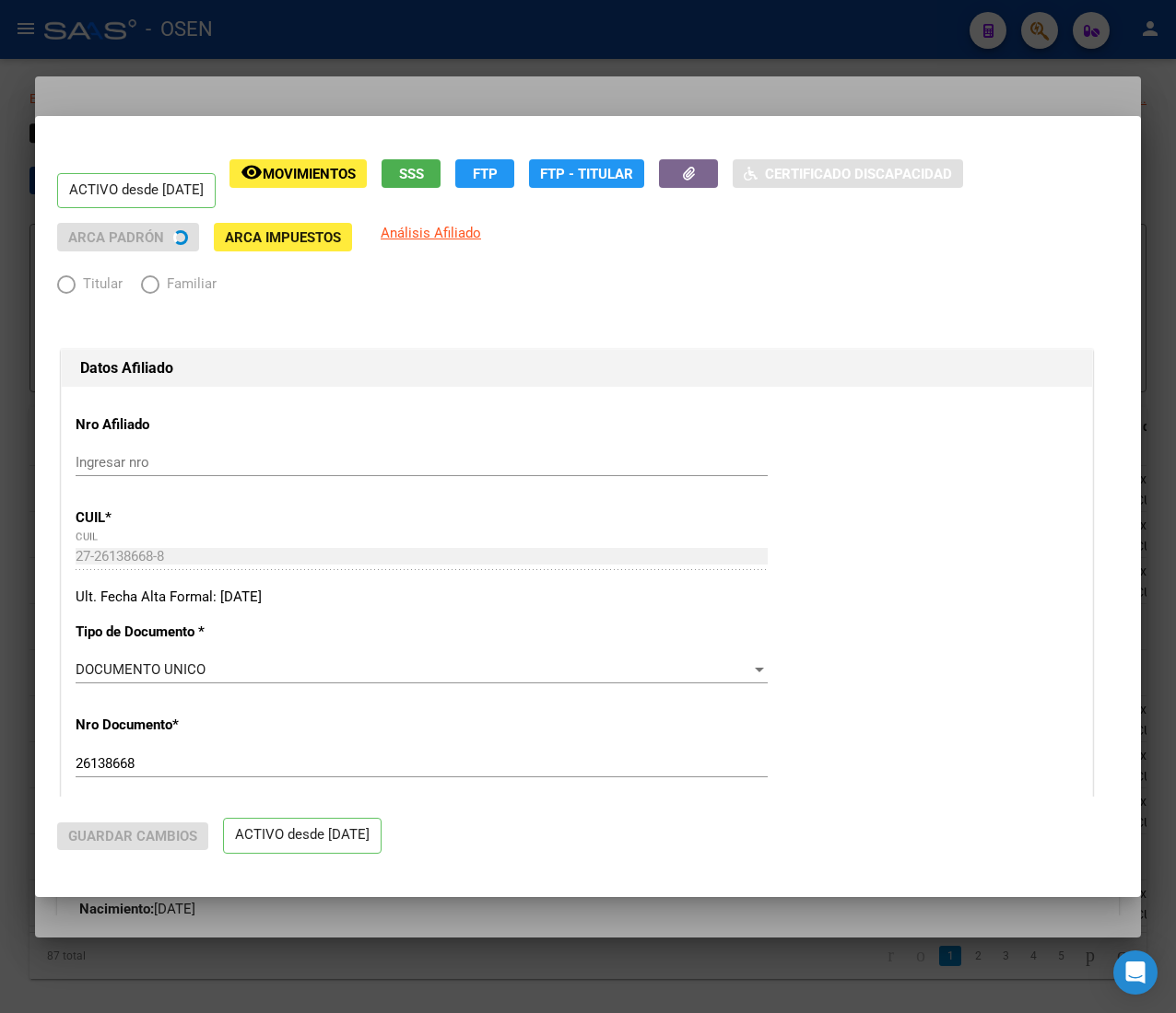
radio input "true"
type input "20-08067185-8"
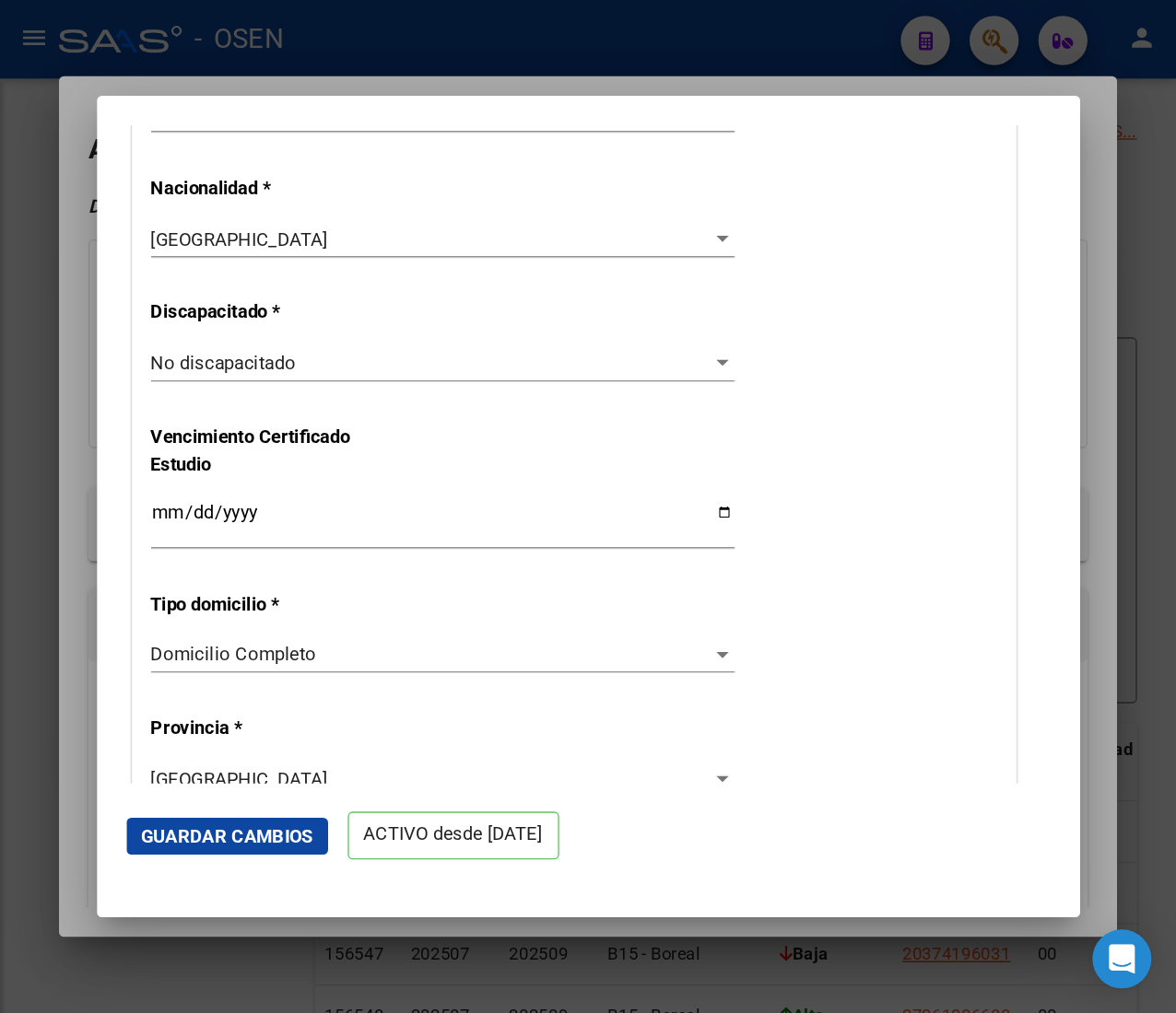
scroll to position [1203, 0]
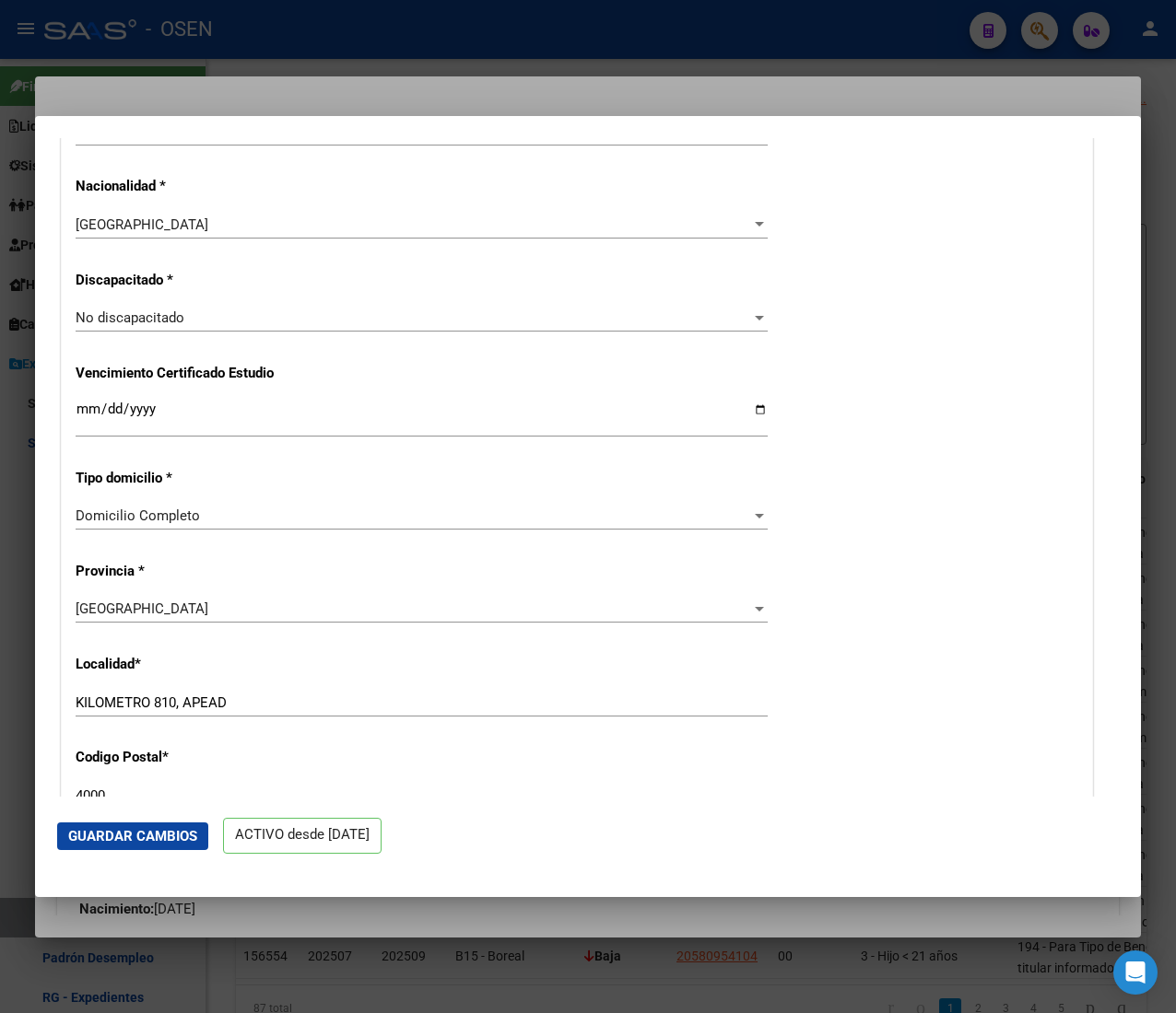
click at [358, 57] on div at bounding box center [588, 506] width 1176 height 1013
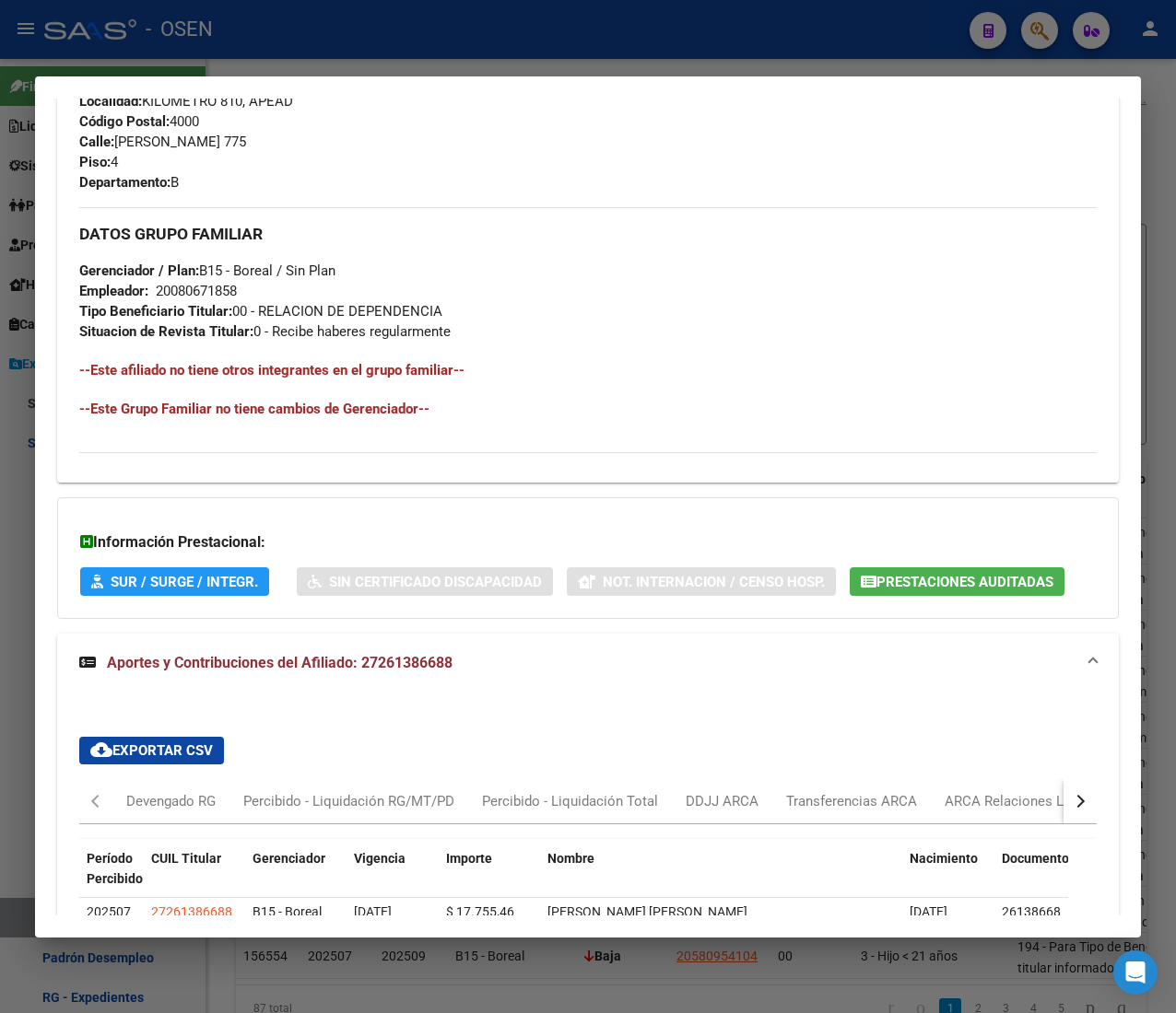
scroll to position [0, 0]
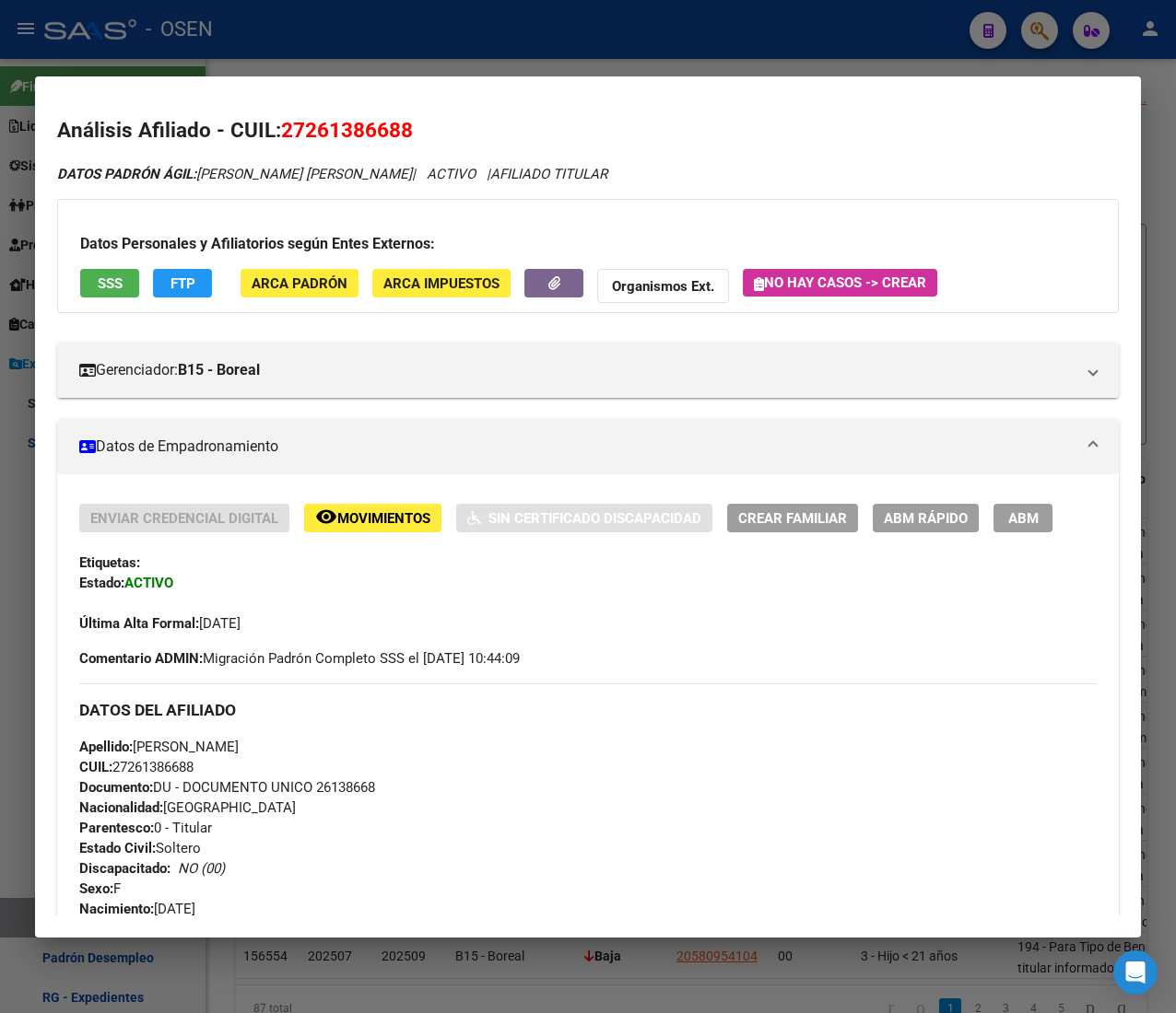
click at [936, 509] on span "ABM Rápido" at bounding box center [926, 517] width 84 height 17
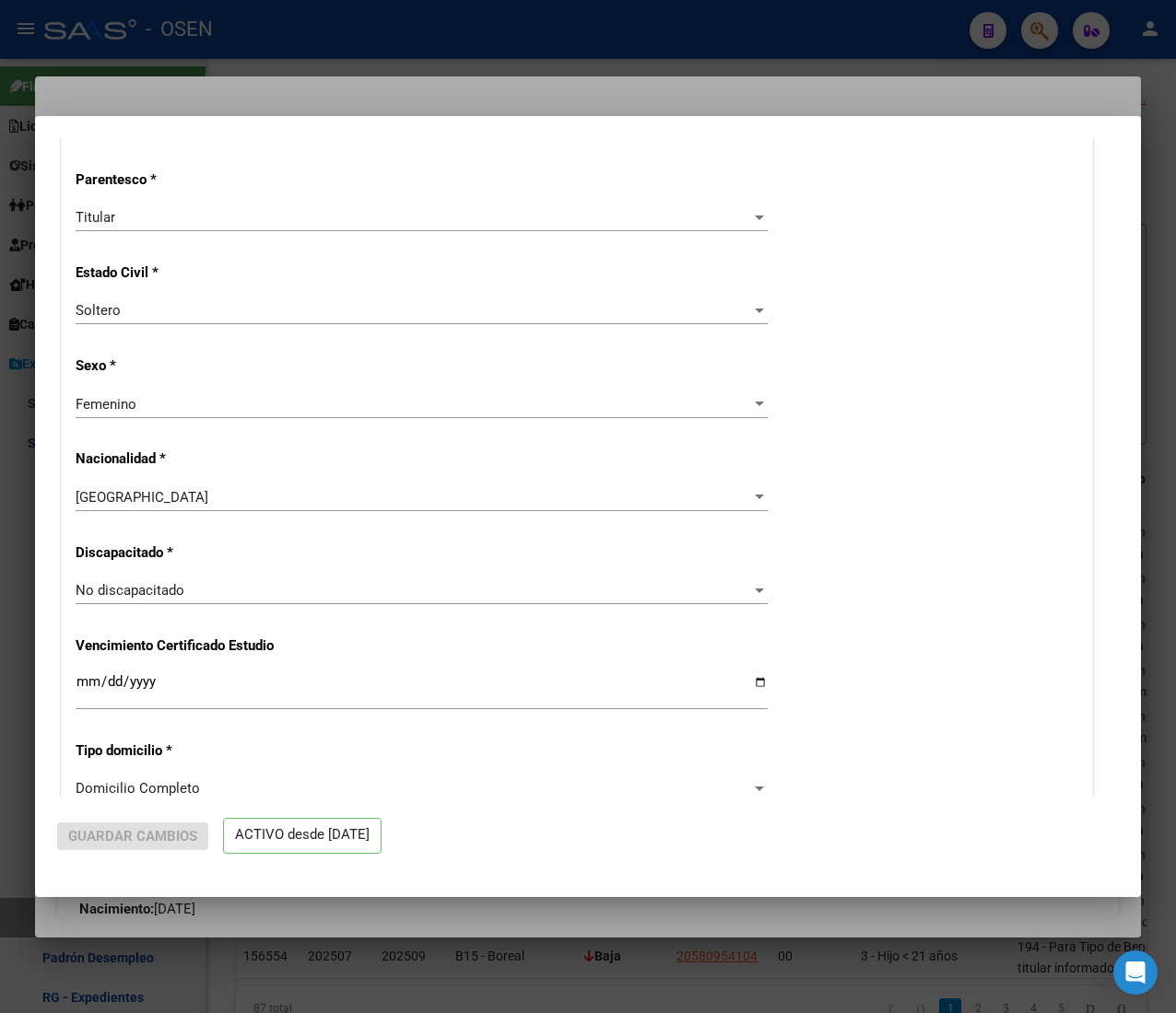
radio input "true"
type input "20-08067185-8"
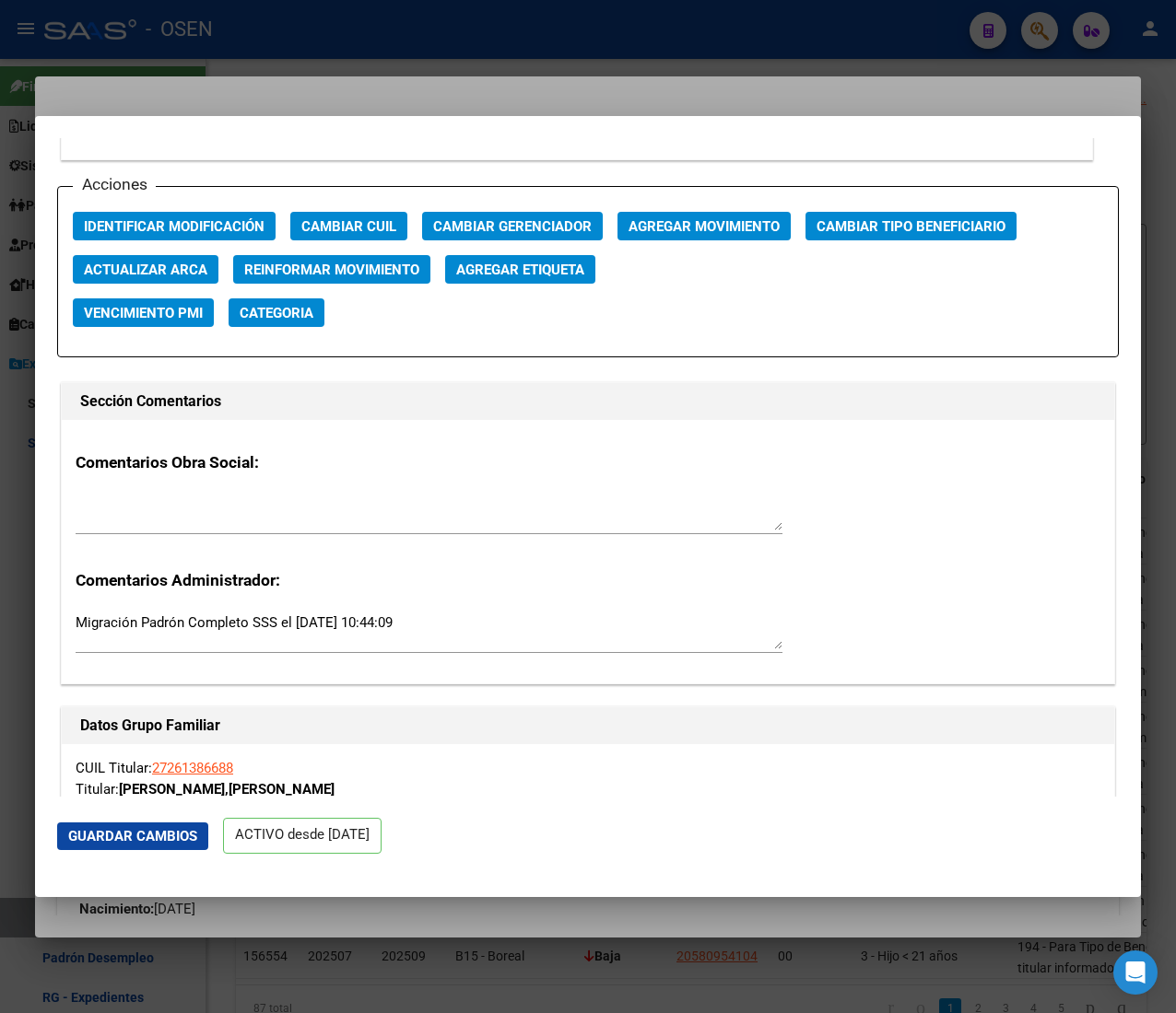
scroll to position [2395, 0]
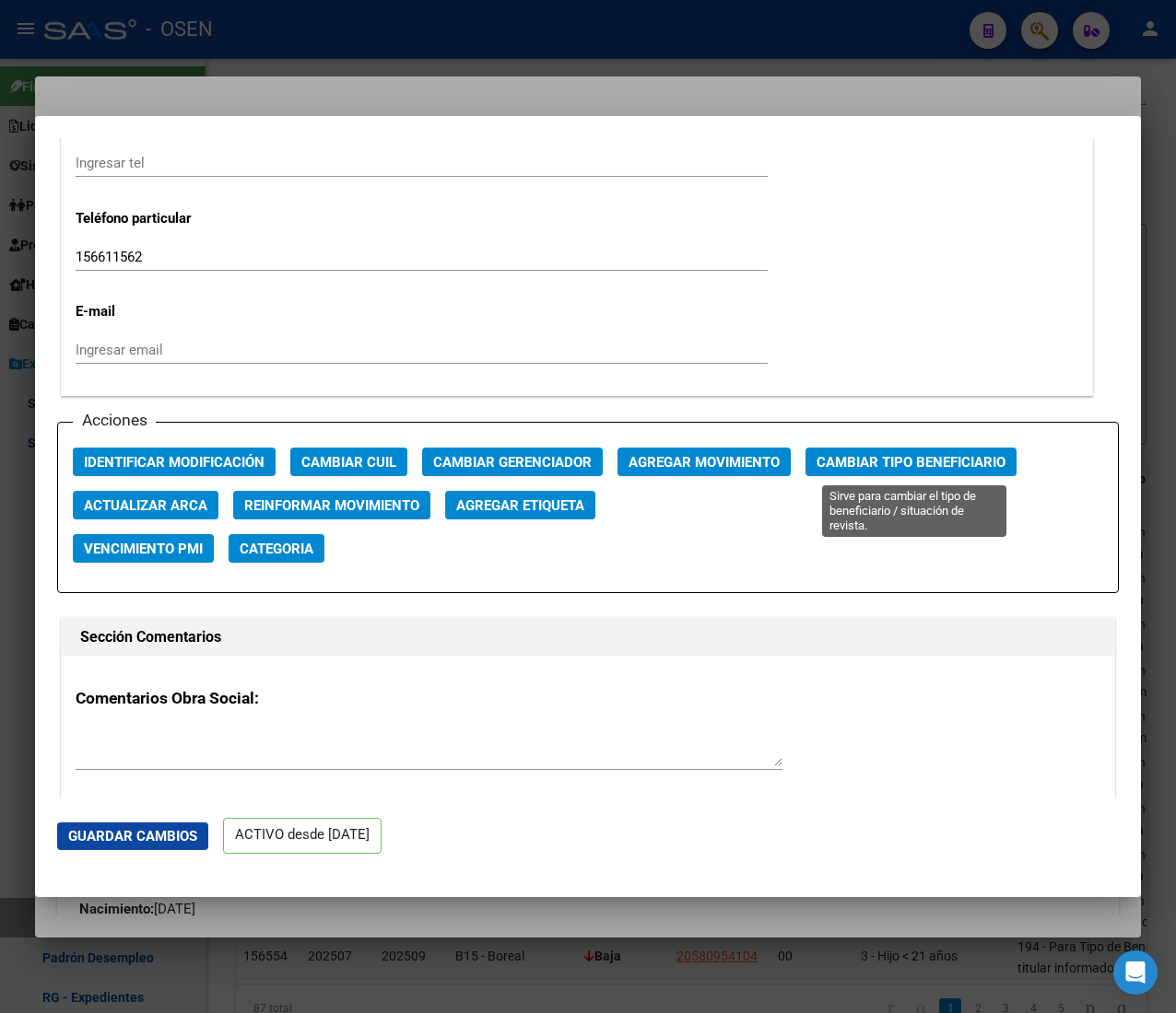
click at [853, 467] on span "Cambiar Tipo Beneficiario" at bounding box center [911, 462] width 189 height 17
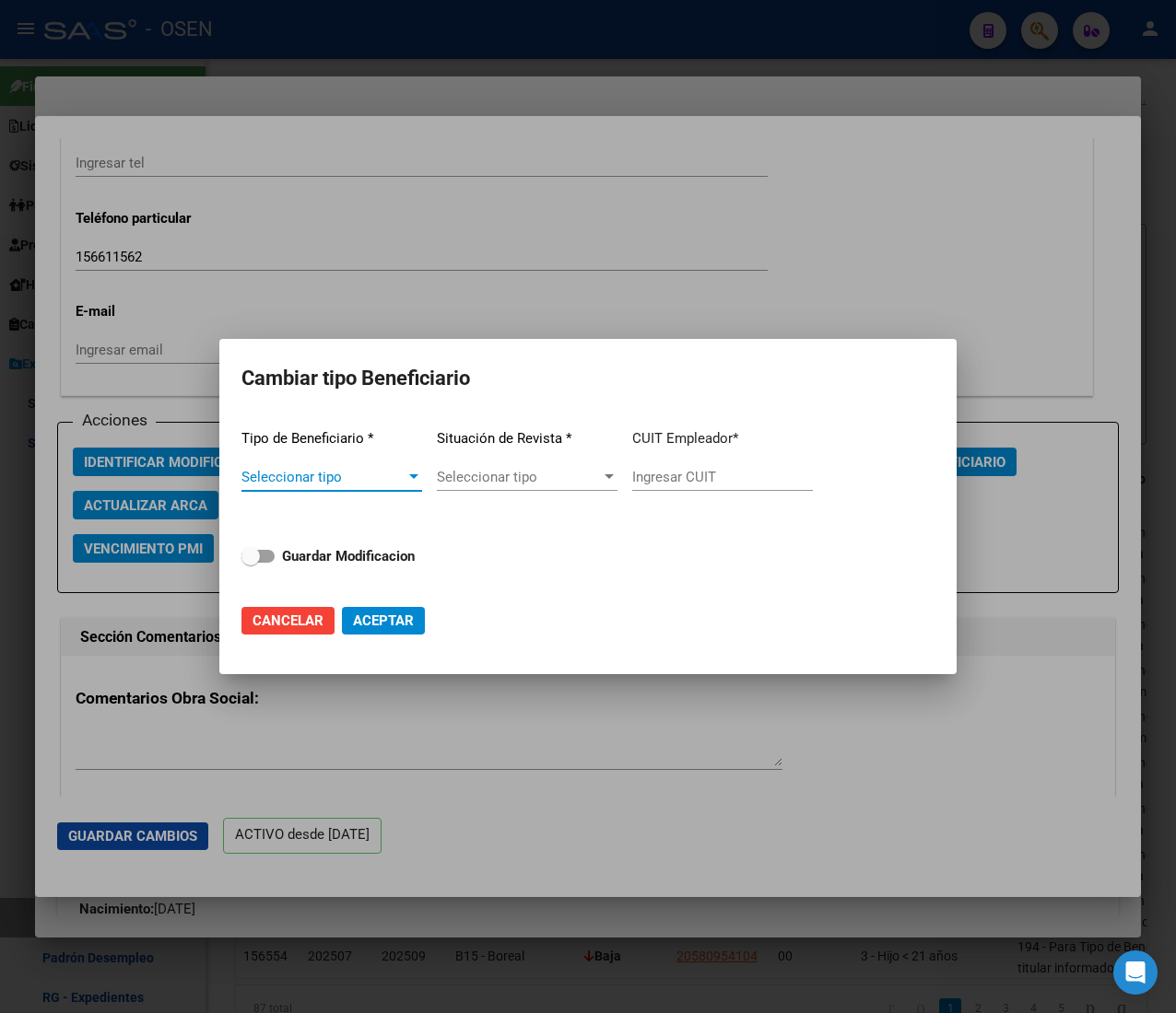
click at [352, 482] on span "Seleccionar tipo" at bounding box center [323, 476] width 164 height 17
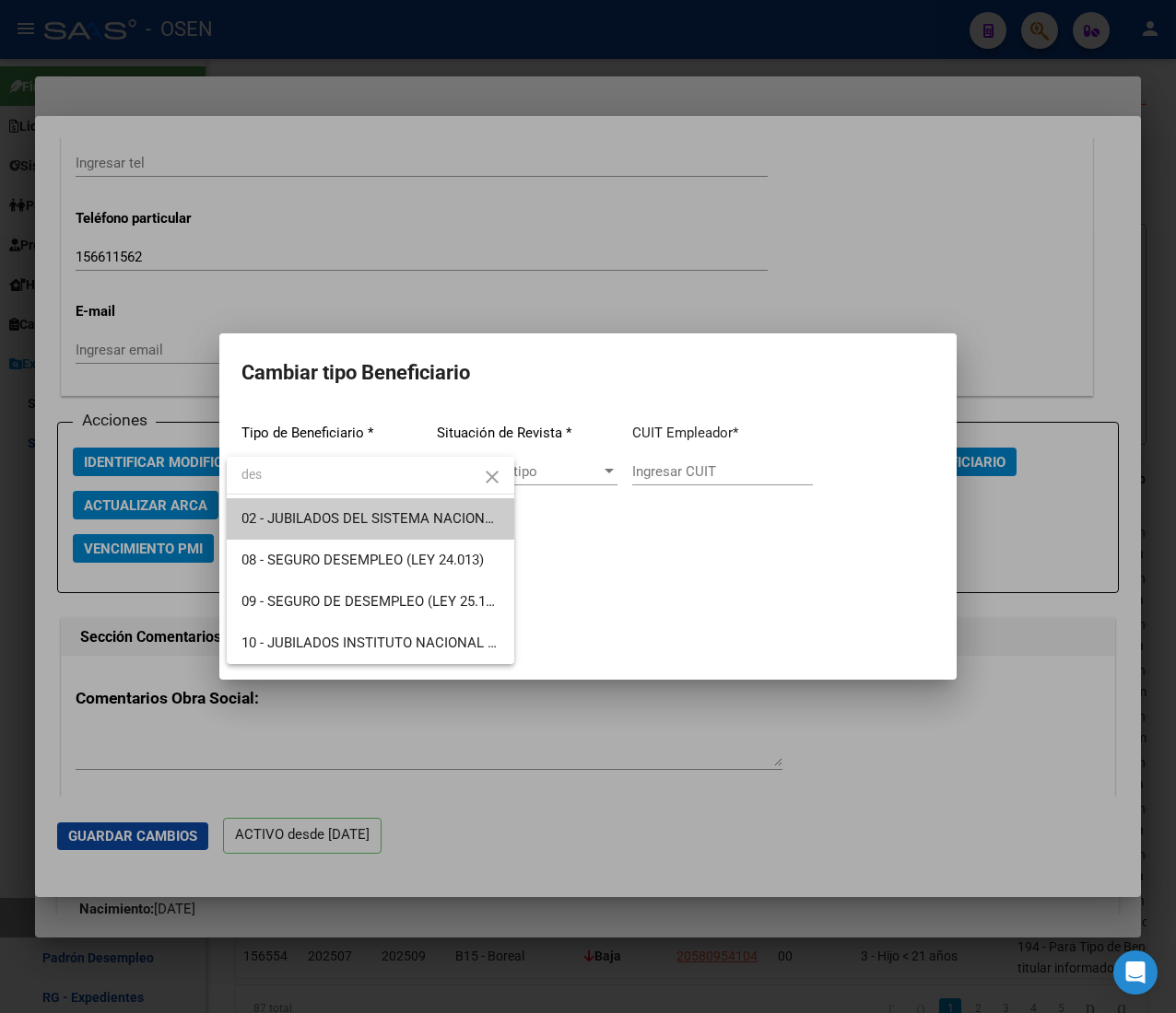
type input "des"
click at [769, 597] on div at bounding box center [588, 506] width 1176 height 1013
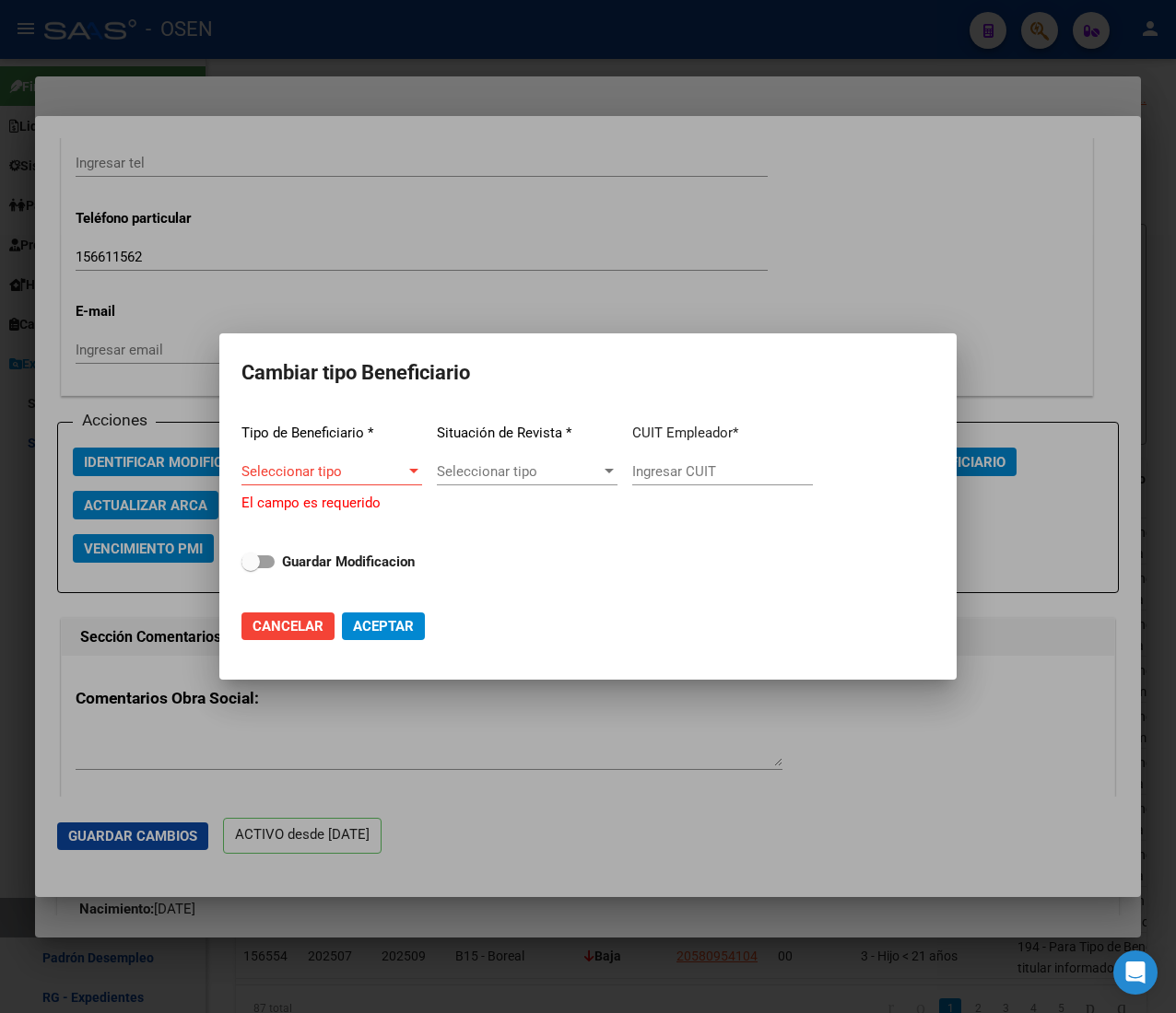
click at [566, 57] on div at bounding box center [588, 506] width 1176 height 1013
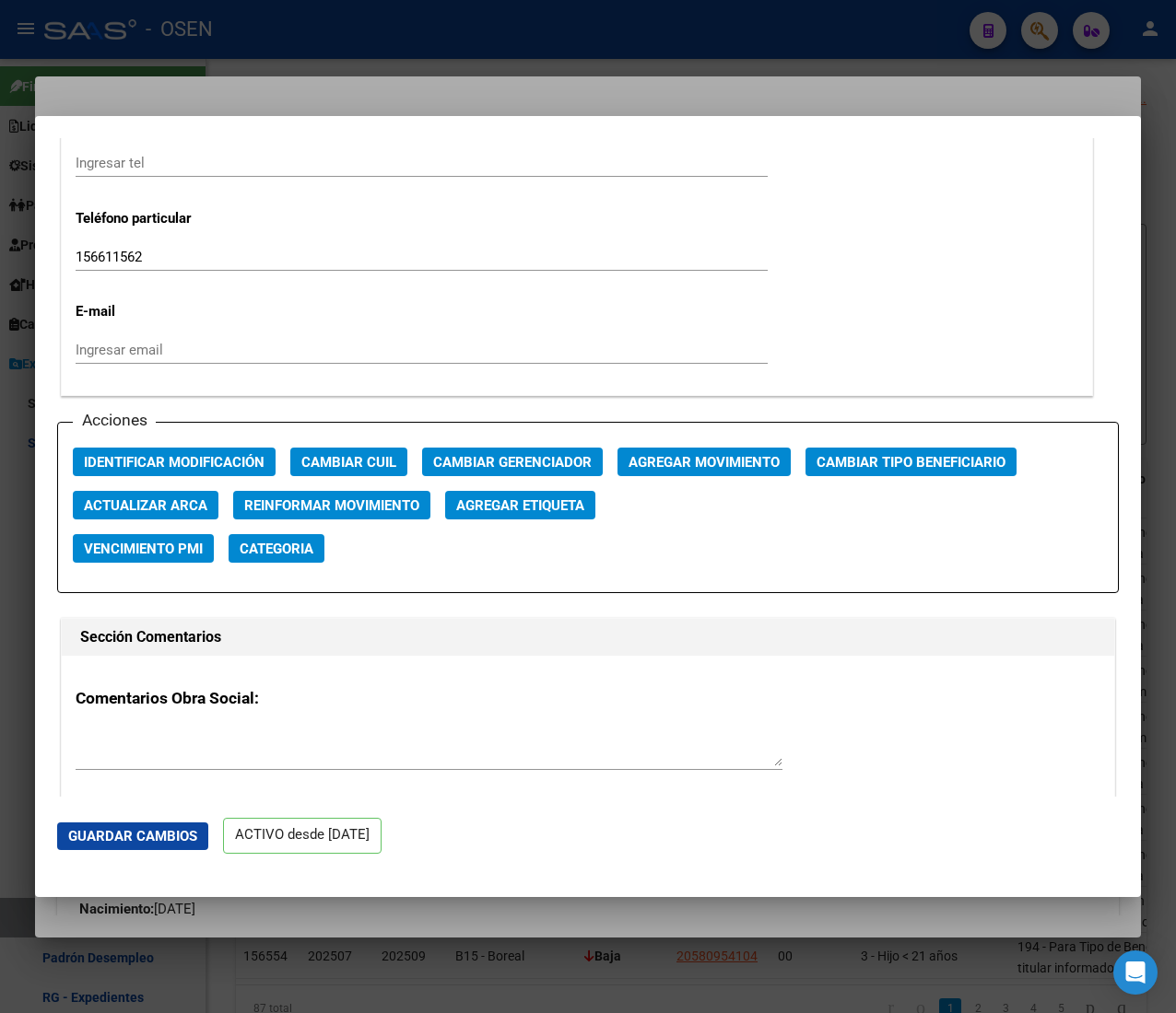
click at [566, 41] on div at bounding box center [588, 506] width 1176 height 1013
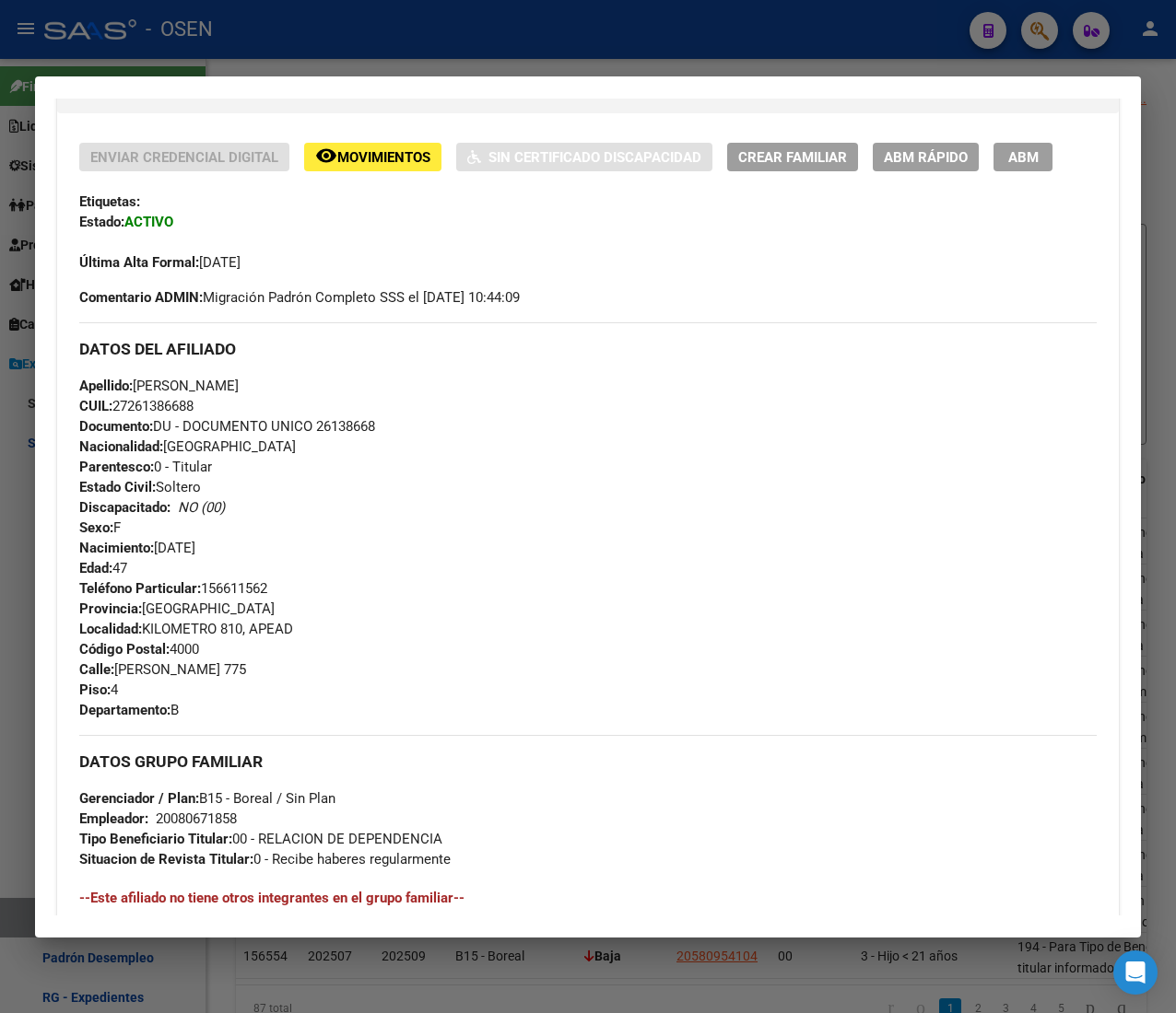
scroll to position [180, 0]
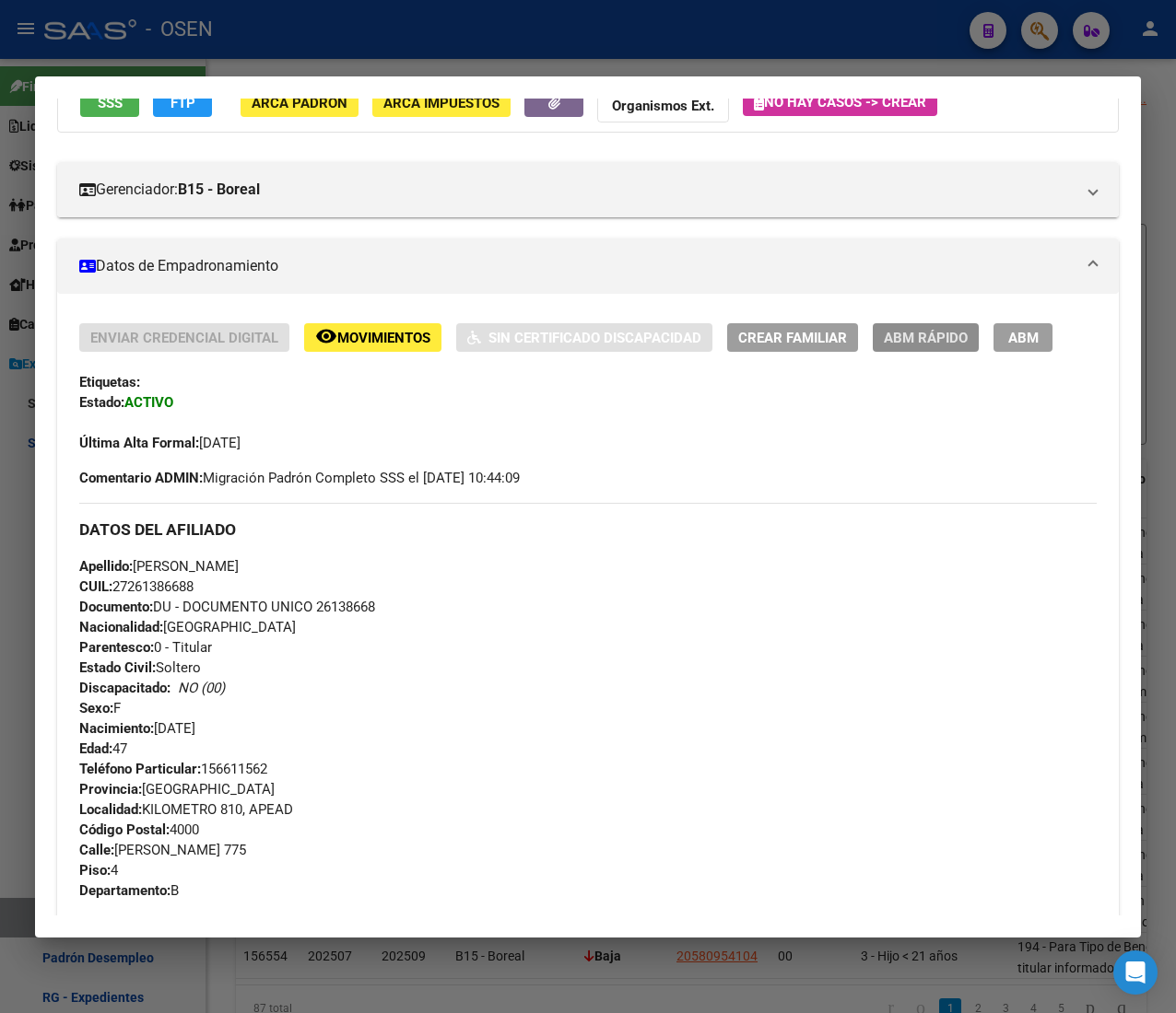
click at [895, 337] on span "ABM Rápido" at bounding box center [926, 338] width 84 height 17
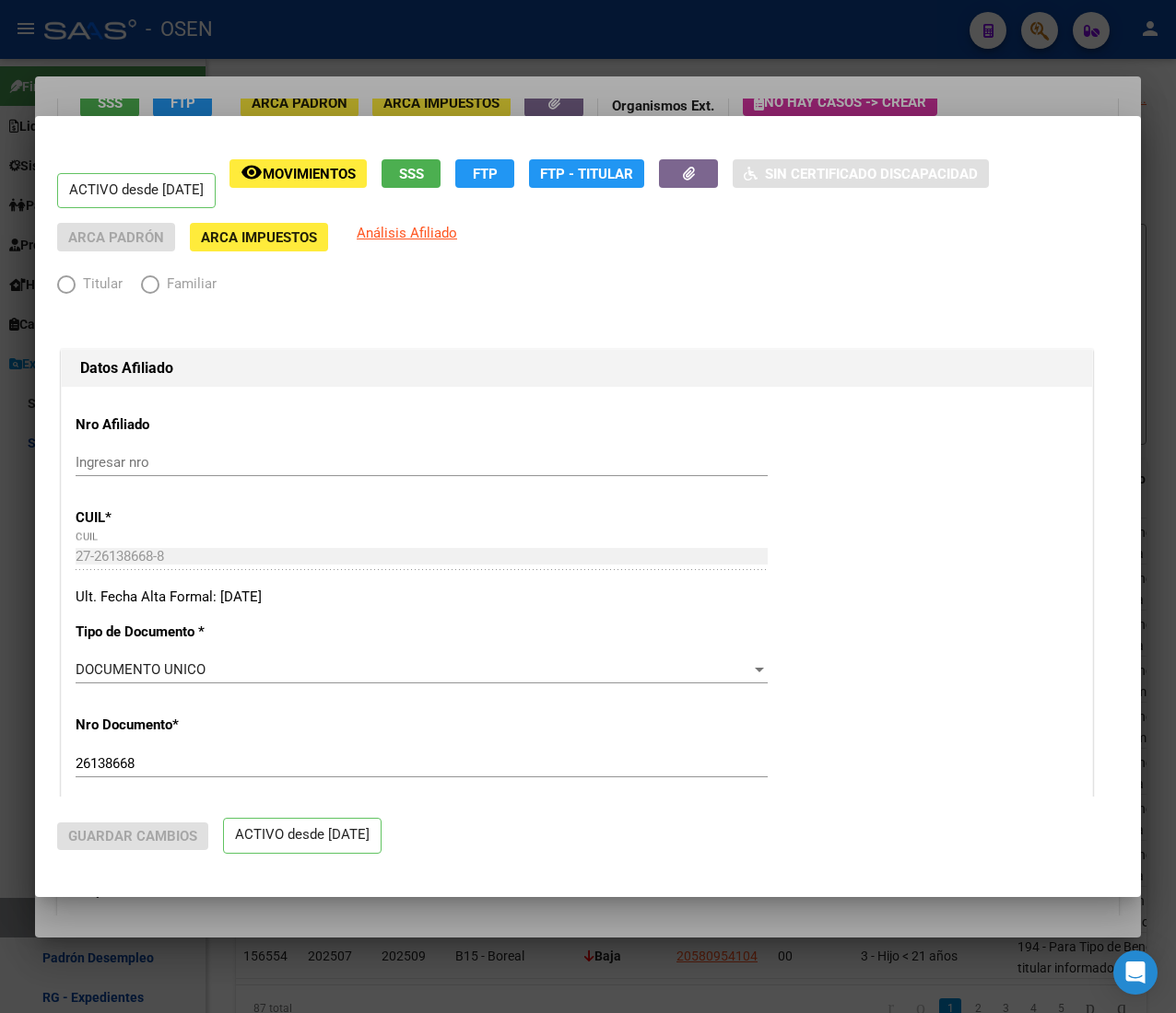
radio input "true"
type input "20-08067185-8"
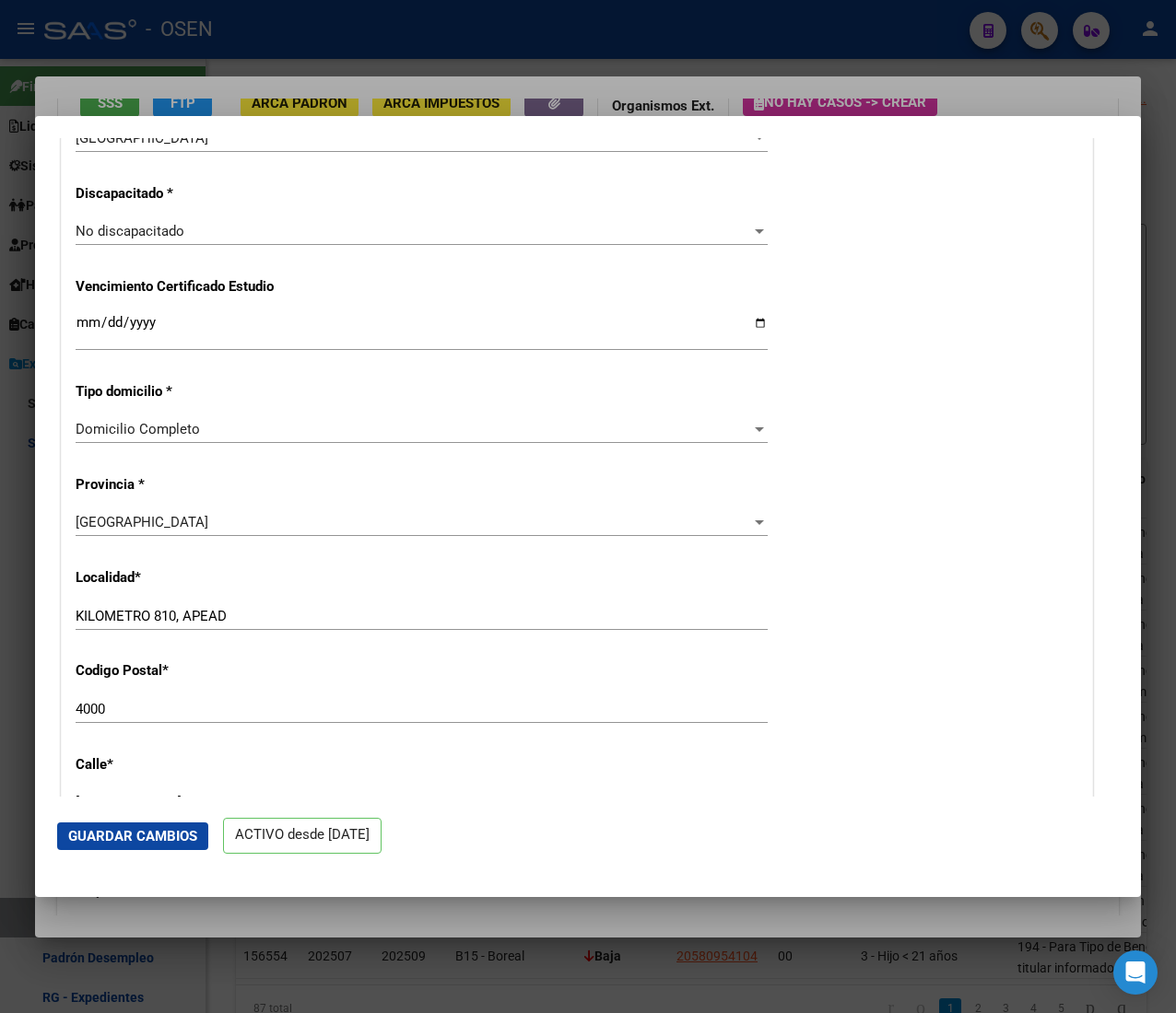
scroll to position [2579, 0]
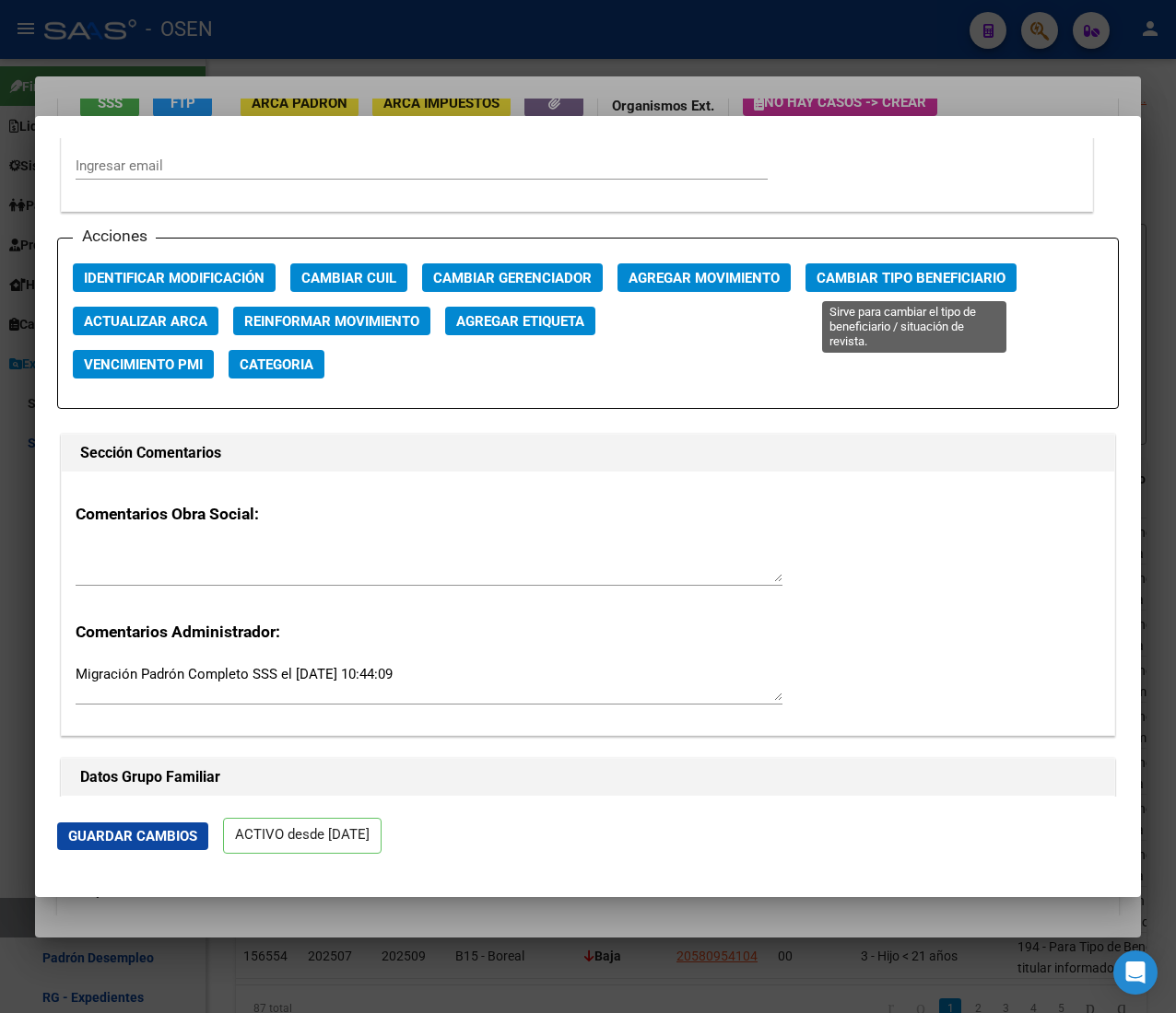
click at [867, 291] on button "Cambiar Tipo Beneficiario" at bounding box center [911, 277] width 211 height 28
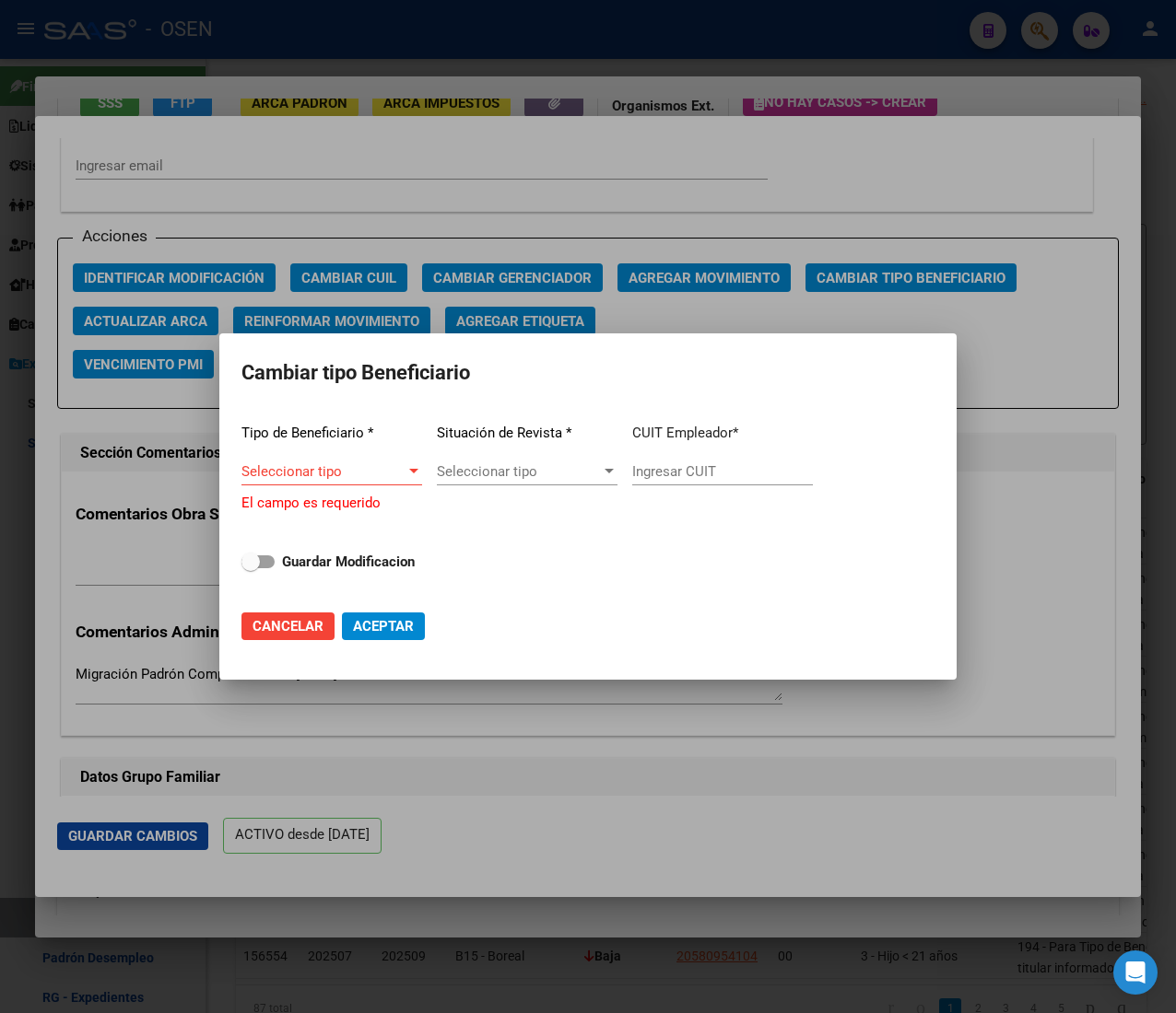
click at [363, 464] on div "Seleccionar tipo Seleccionar tipo" at bounding box center [331, 471] width 180 height 27
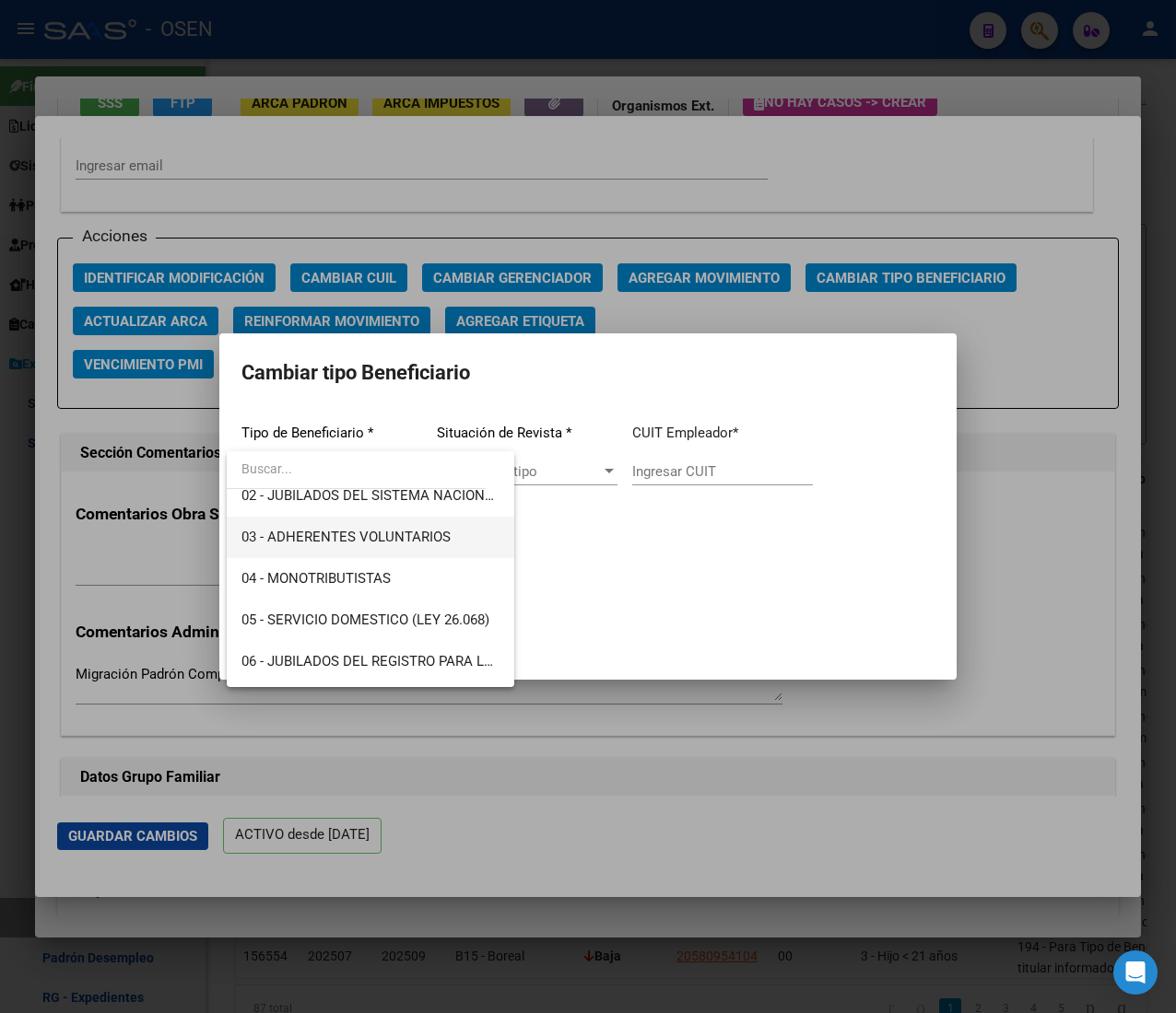
scroll to position [184, 0]
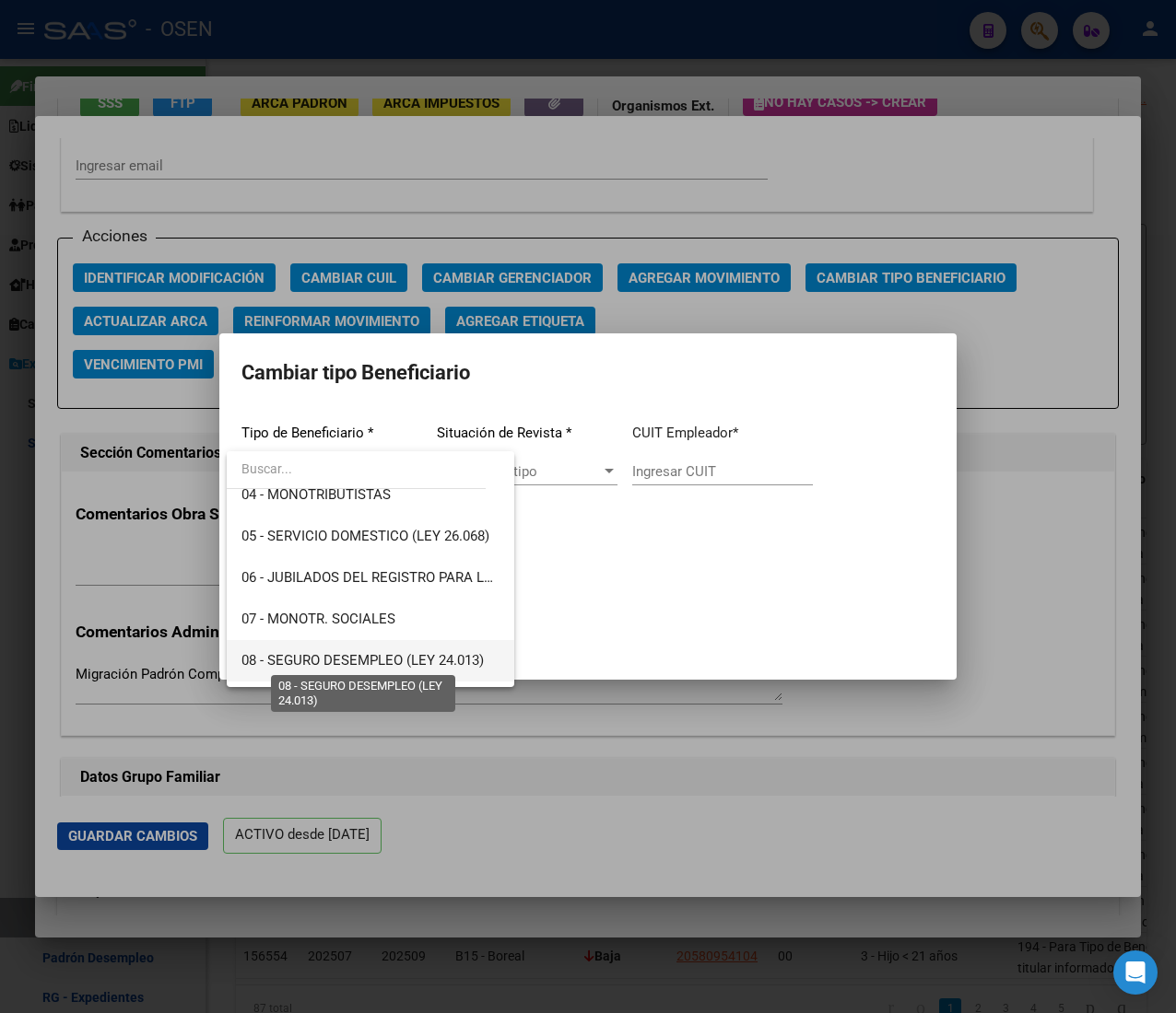
click at [435, 661] on span "08 - SEGURO DESEMPLEO (LEY 24.013)" at bounding box center [362, 660] width 243 height 17
type input "33-63761744-9"
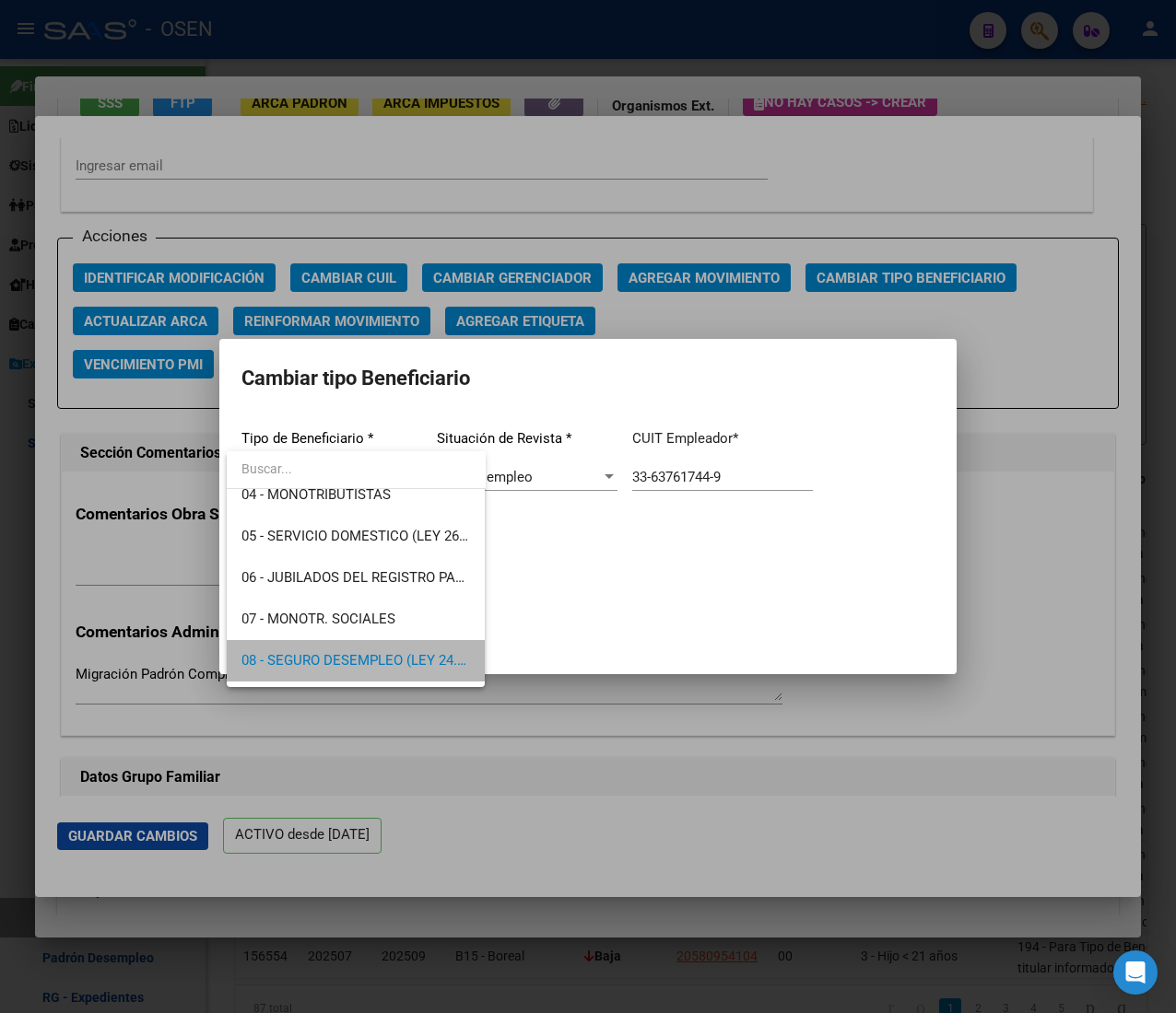
scroll to position [175, 0]
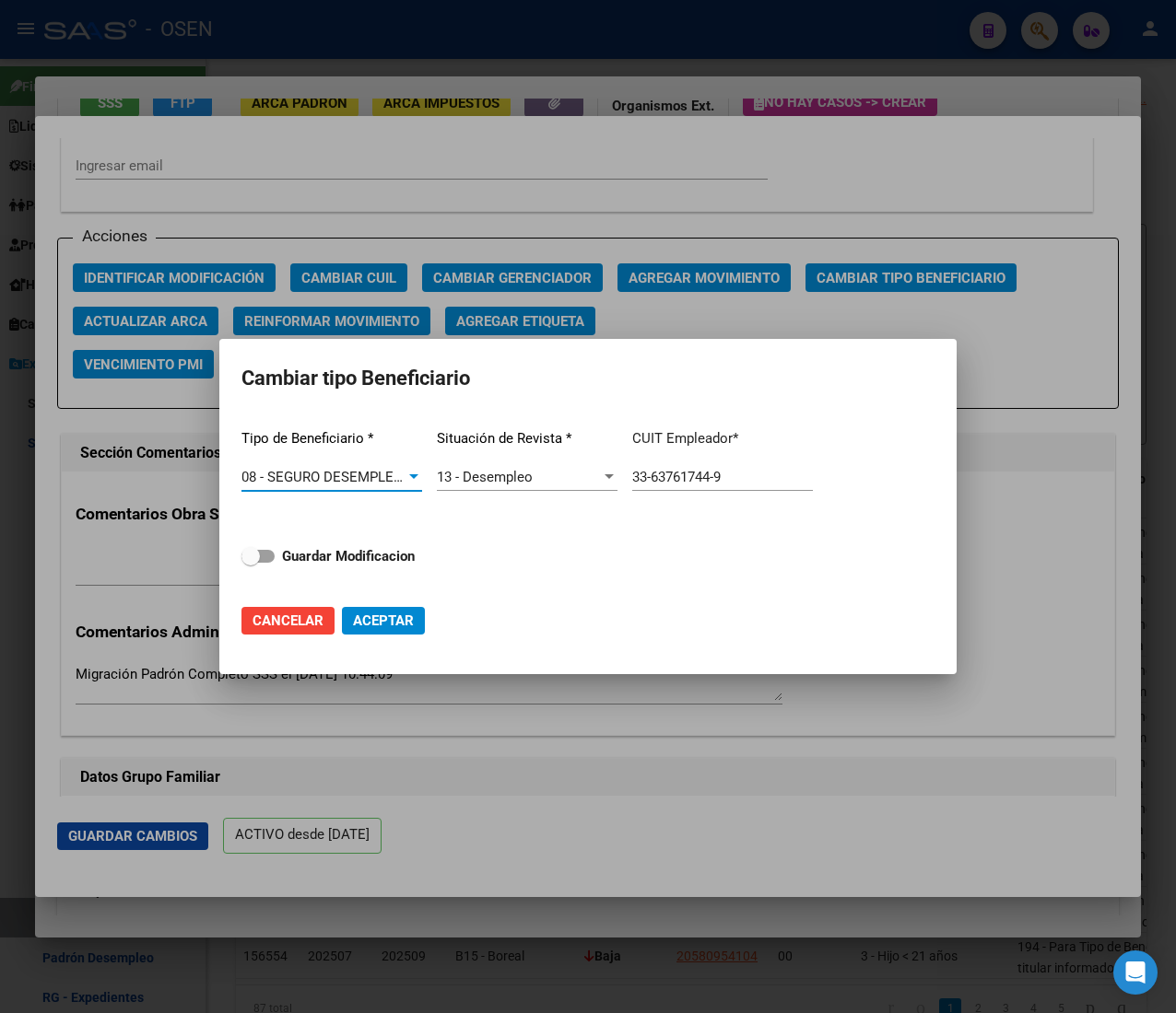
click at [351, 549] on strong "Guardar Modificacion" at bounding box center [348, 556] width 133 height 17
click at [250, 563] on input "Guardar Modificacion" at bounding box center [249, 563] width 1 height 1
checkbox input "true"
click at [396, 615] on span "Aceptar" at bounding box center [383, 620] width 60 height 17
type input "33-63761744-9"
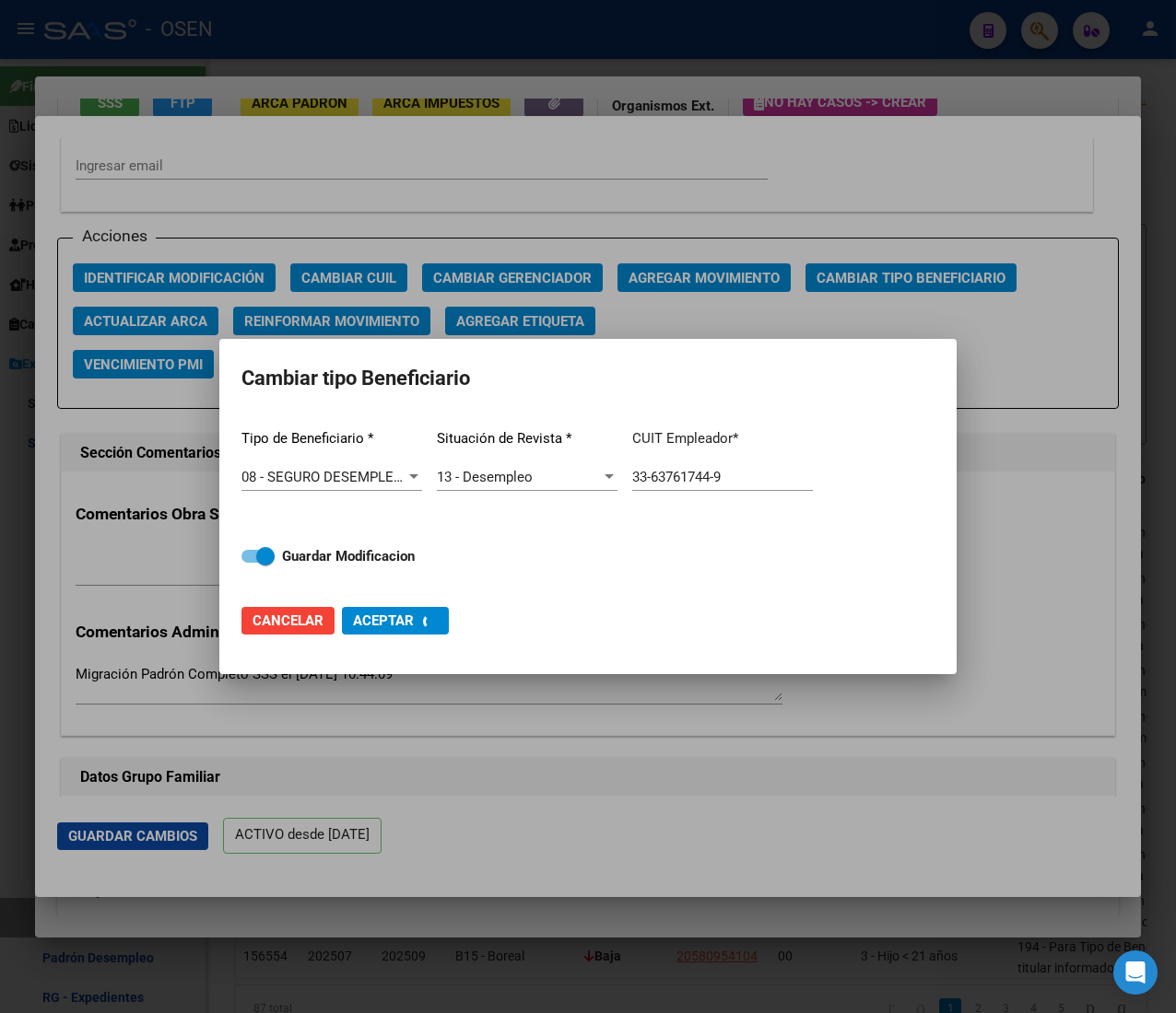
checkbox input "false"
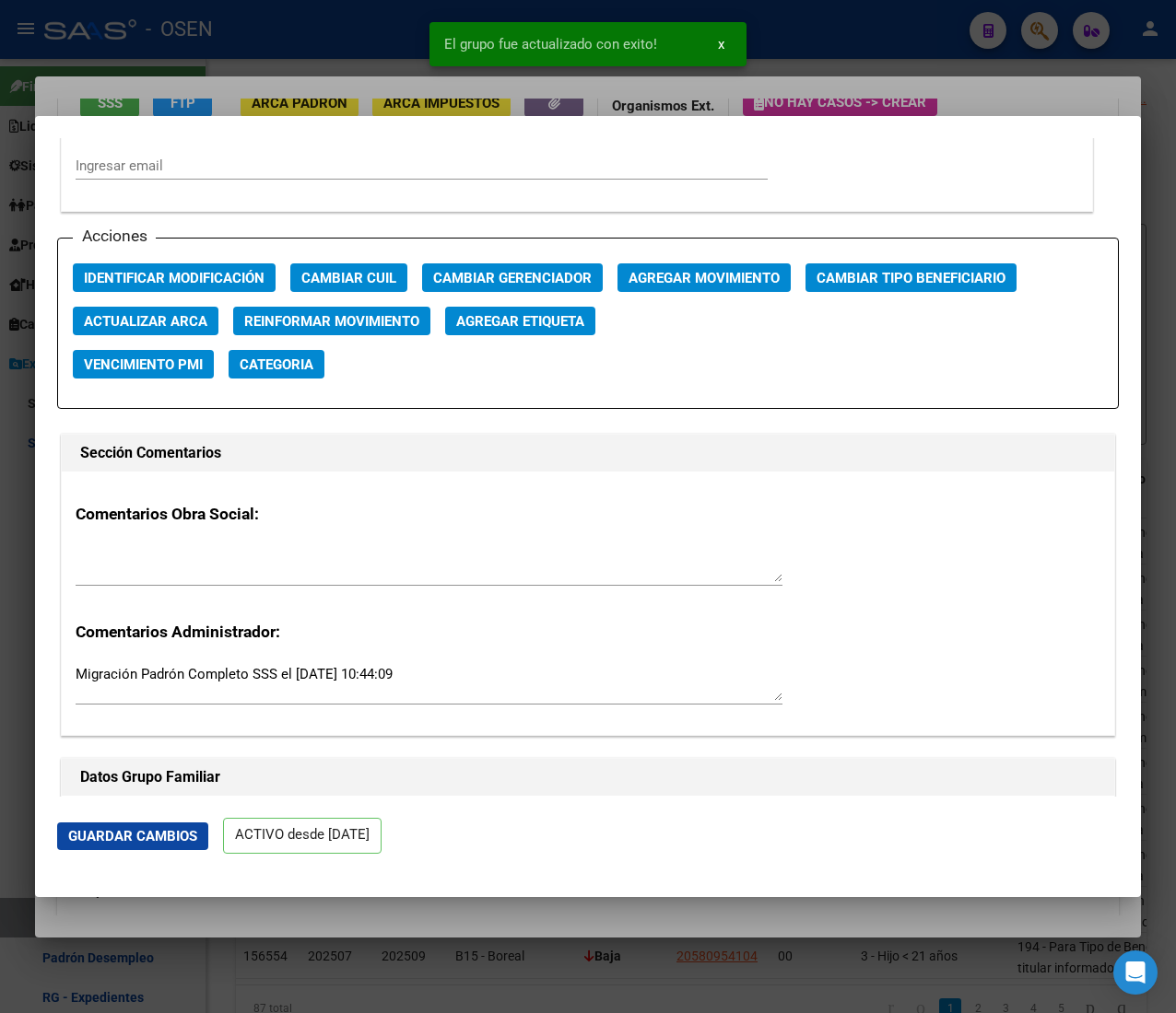
click at [232, 39] on div at bounding box center [588, 506] width 1176 height 1013
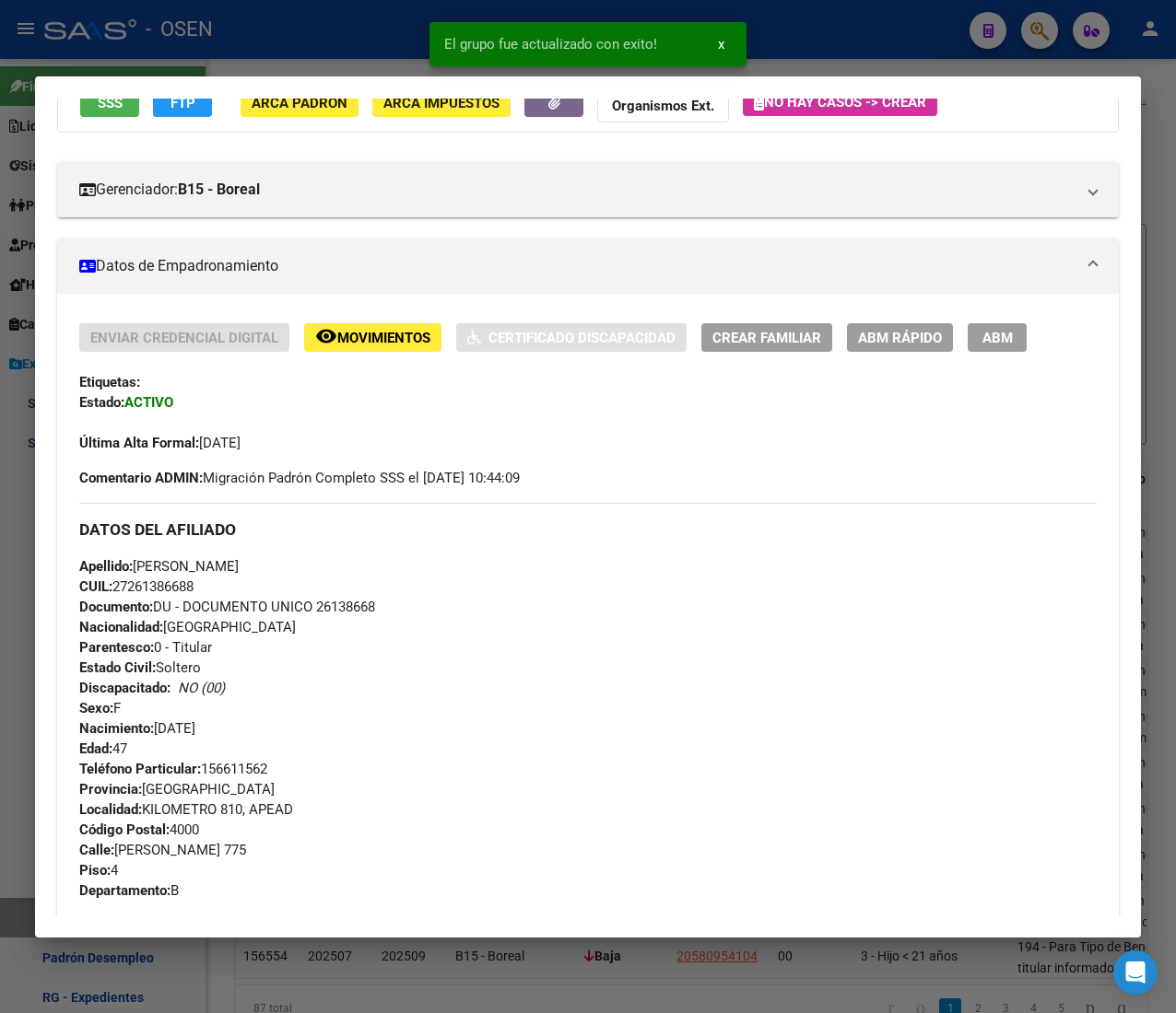
click at [232, 39] on div at bounding box center [588, 506] width 1176 height 1013
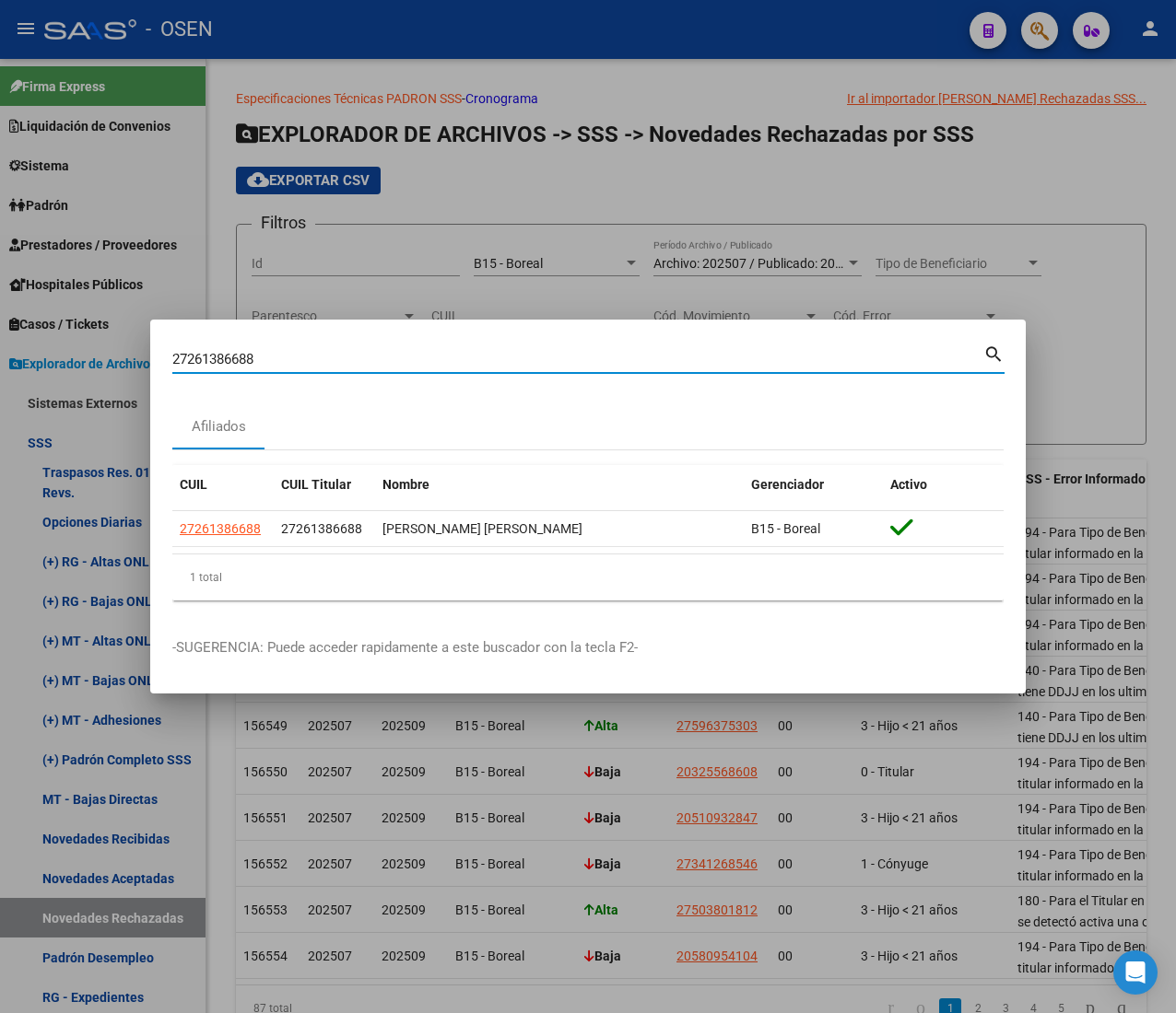
drag, startPoint x: 101, startPoint y: 357, endPoint x: 91, endPoint y: 356, distance: 10.0
click at [91, 356] on div "27261386688 Buscar (apellido, dni, cuil, nro traspaso, cuit, obra social) searc…" at bounding box center [588, 506] width 1176 height 1013
paste input "596375303"
type input "27596375303"
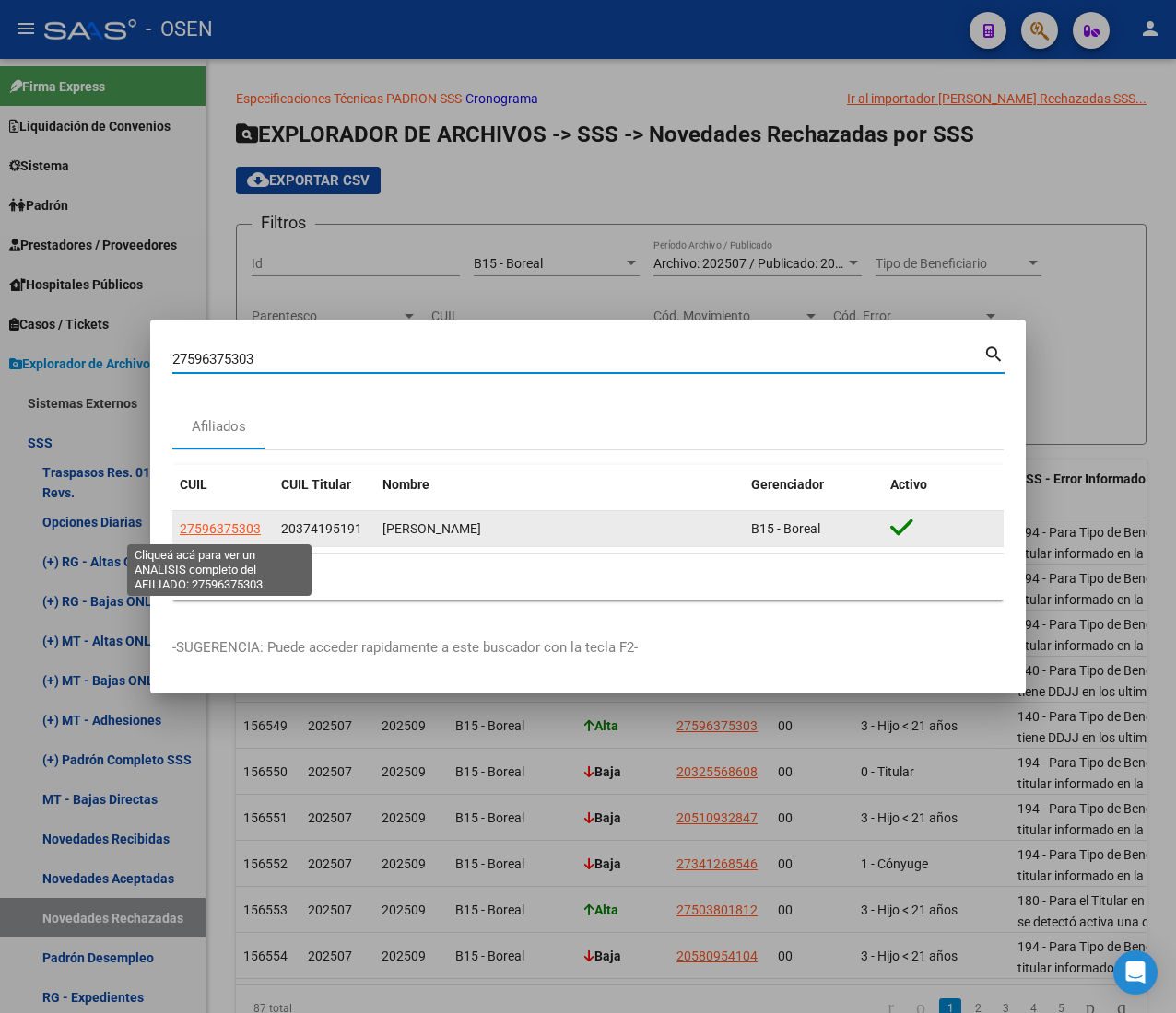
click at [229, 521] on span "27596375303" at bounding box center [219, 528] width 81 height 15
type textarea "27596375303"
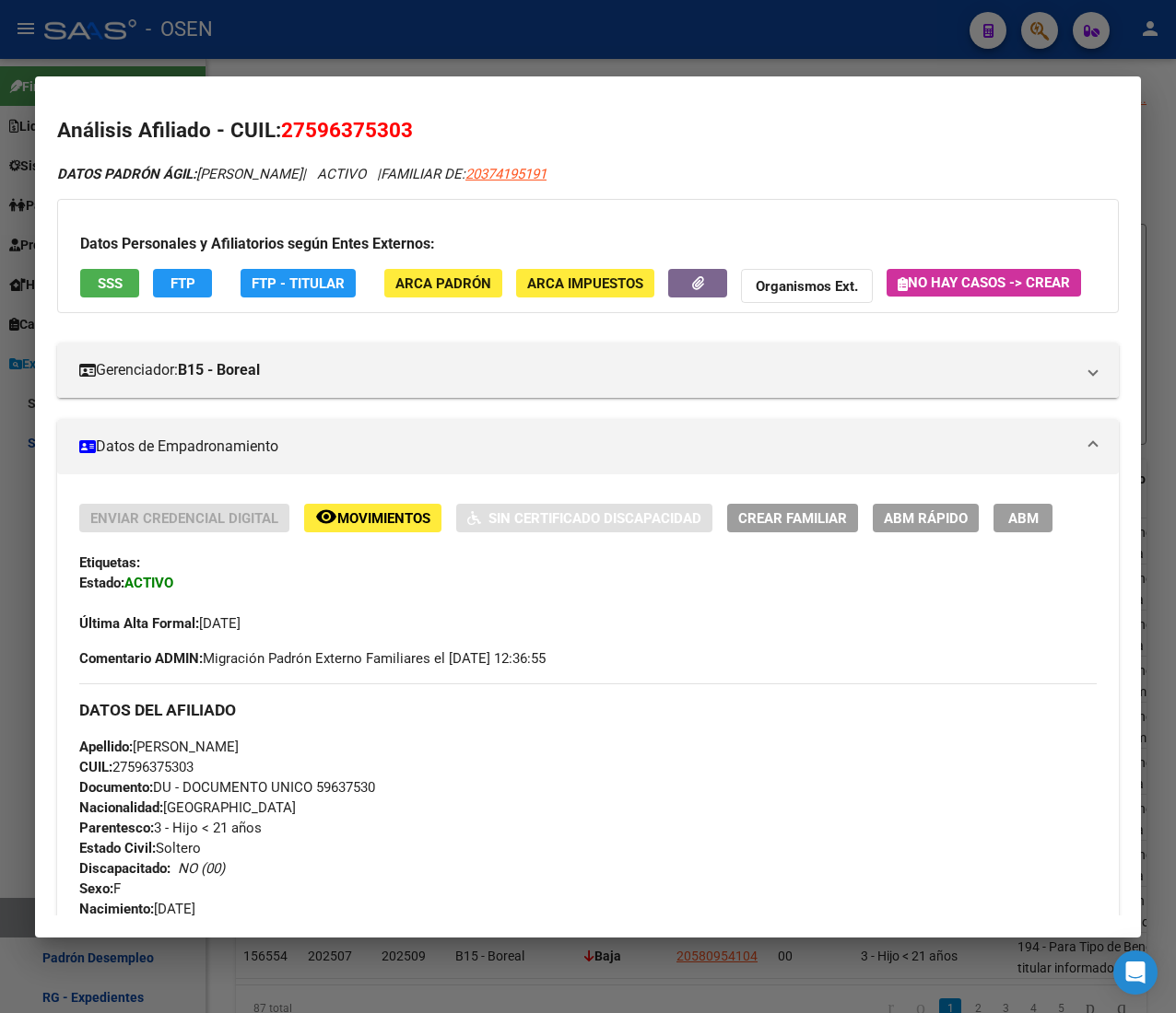
click at [178, 290] on span "FTP" at bounding box center [183, 283] width 25 height 17
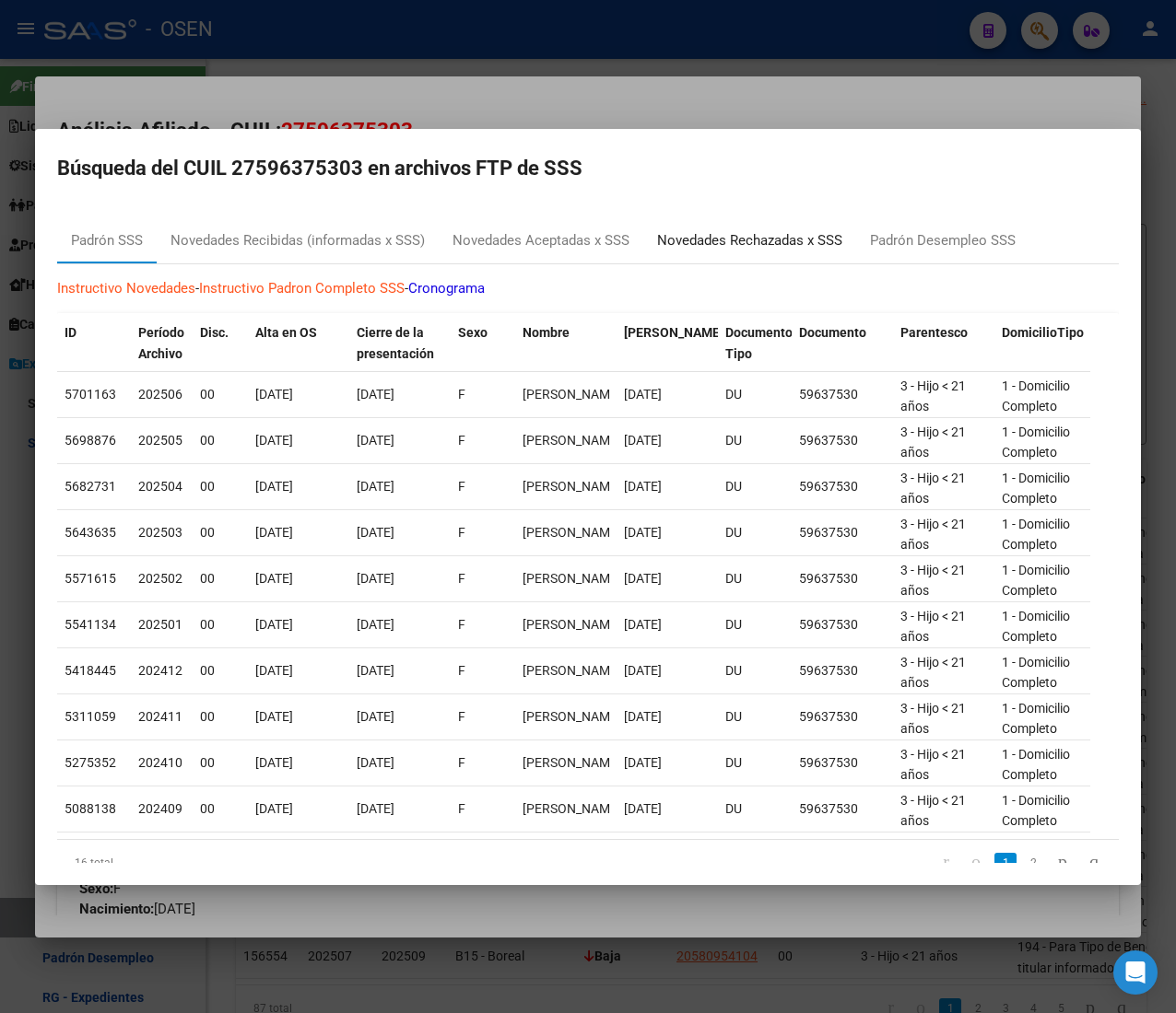
click at [668, 257] on div "Novedades Rechazadas x SSS" at bounding box center [749, 241] width 212 height 44
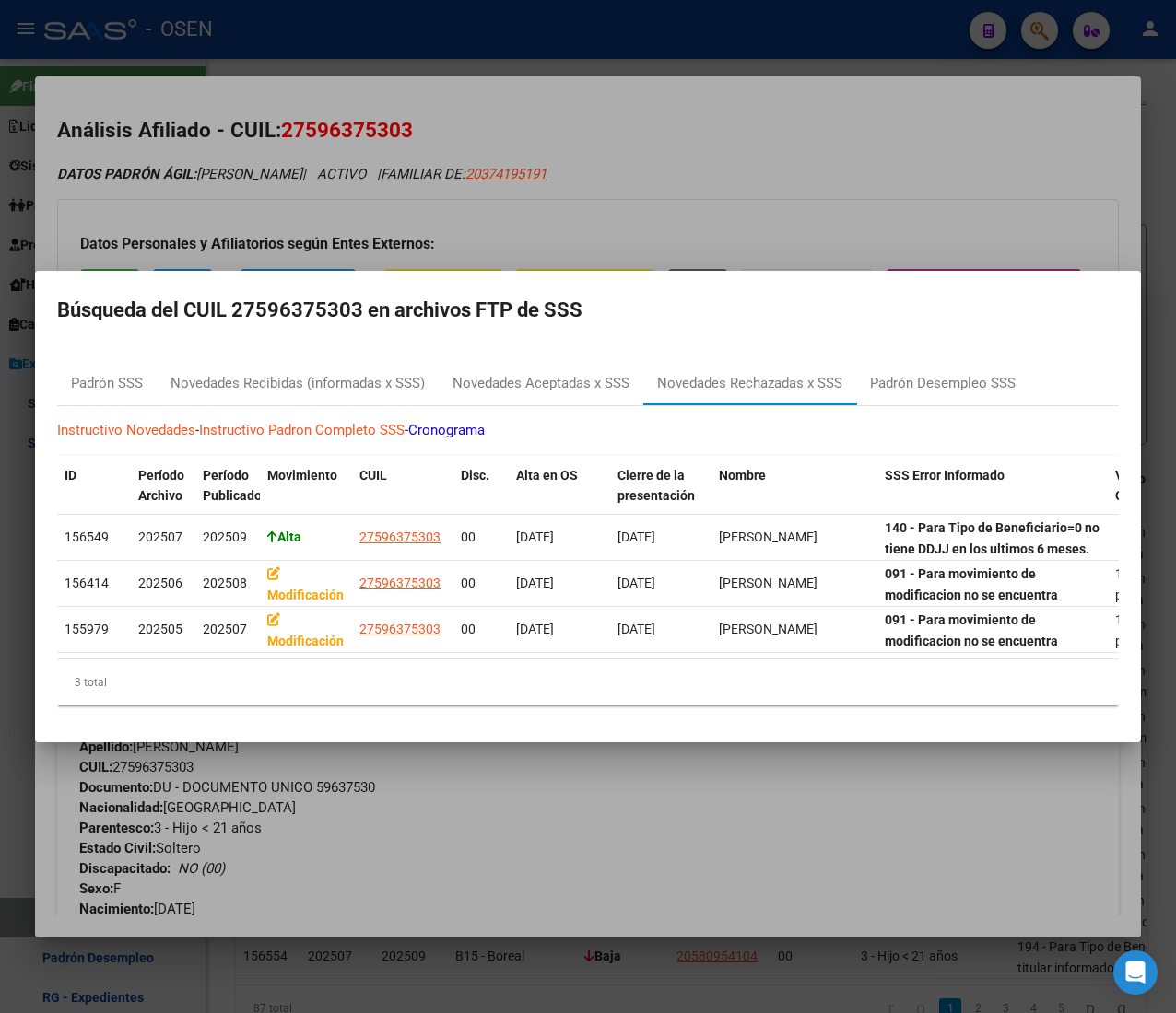
click at [781, 212] on div at bounding box center [588, 506] width 1176 height 1013
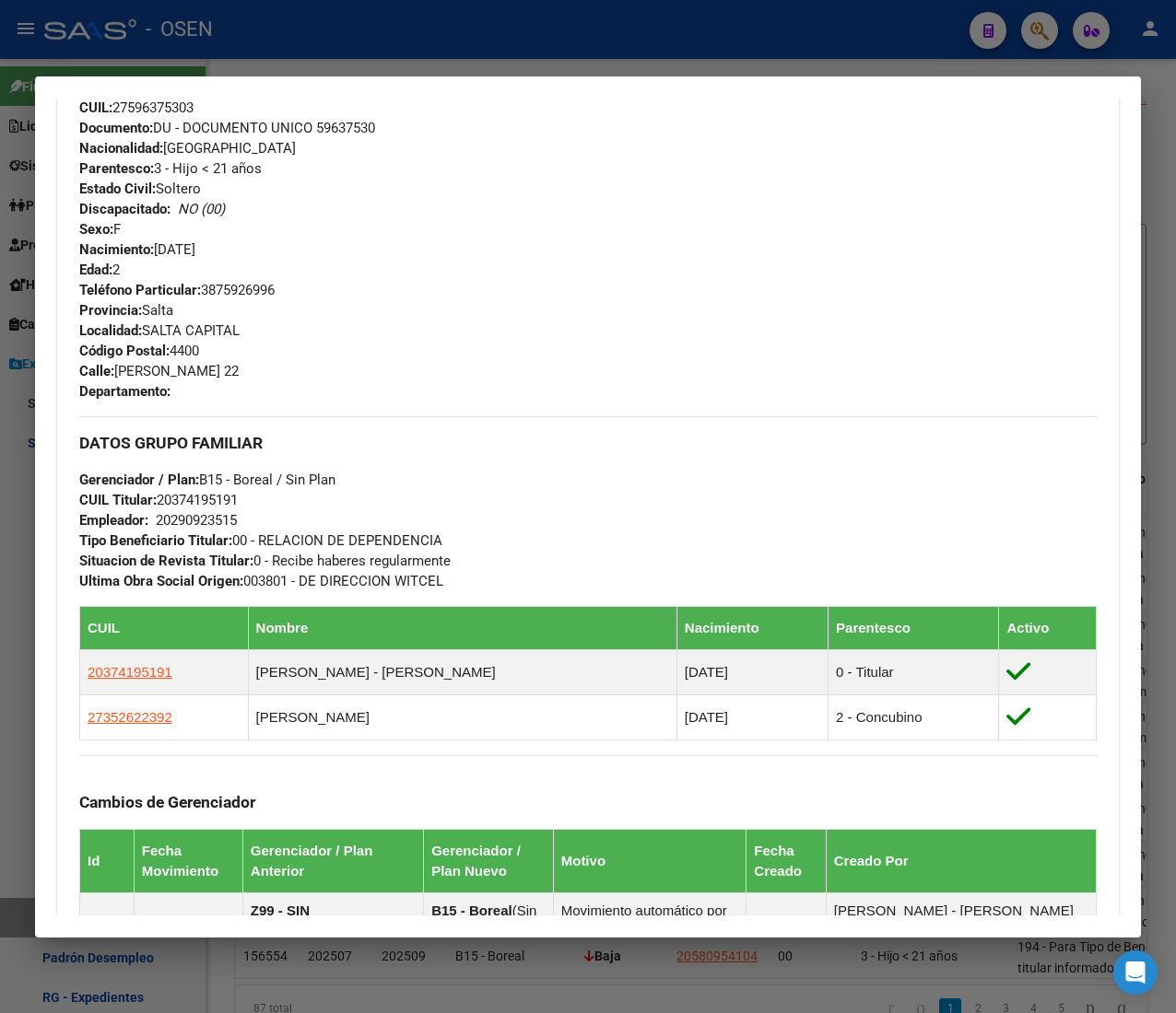
scroll to position [1085, 0]
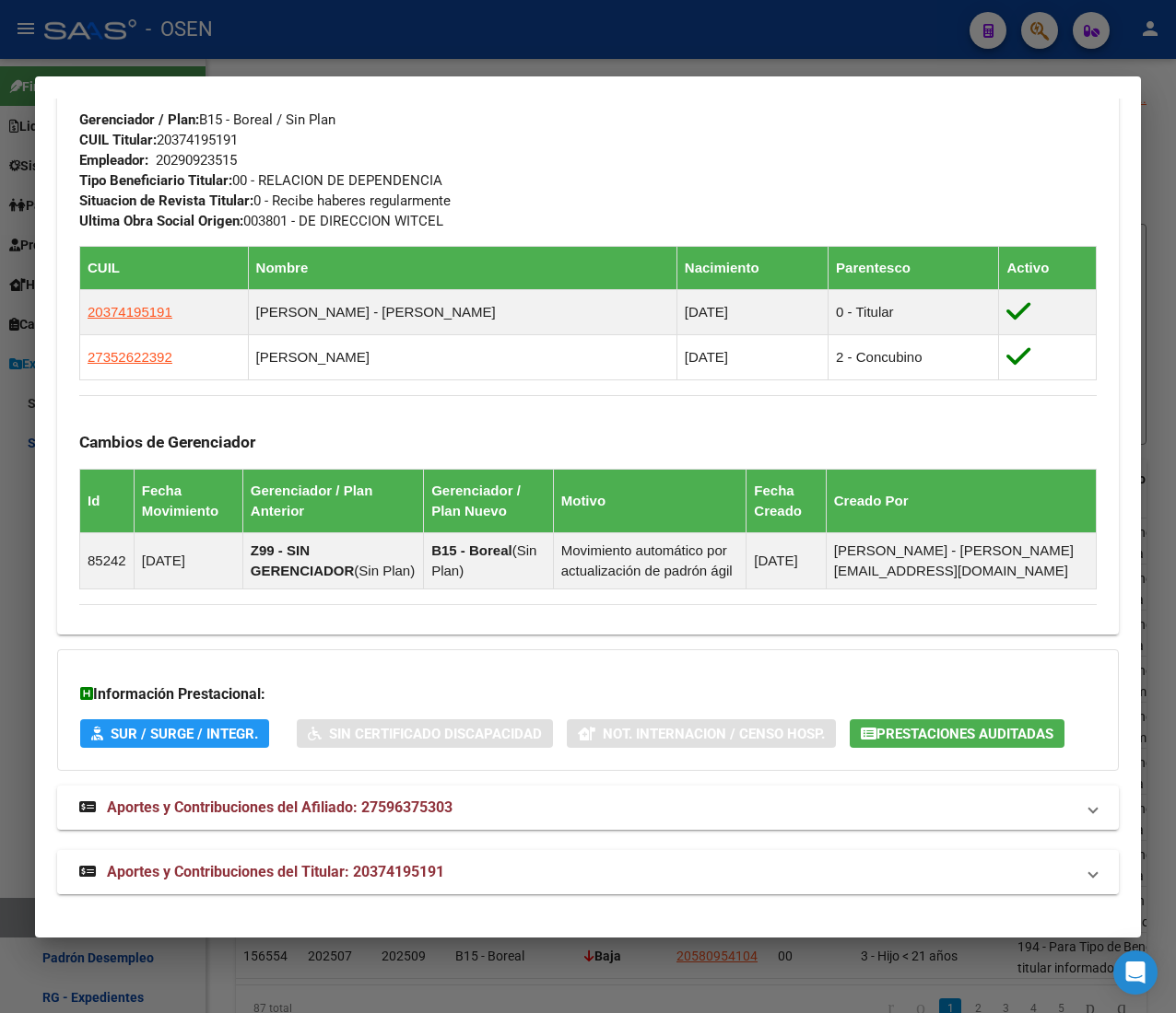
click at [500, 860] on mat-expansion-panel-header "Aportes y Contribuciones del Titular: 20374195191" at bounding box center [588, 872] width 1061 height 44
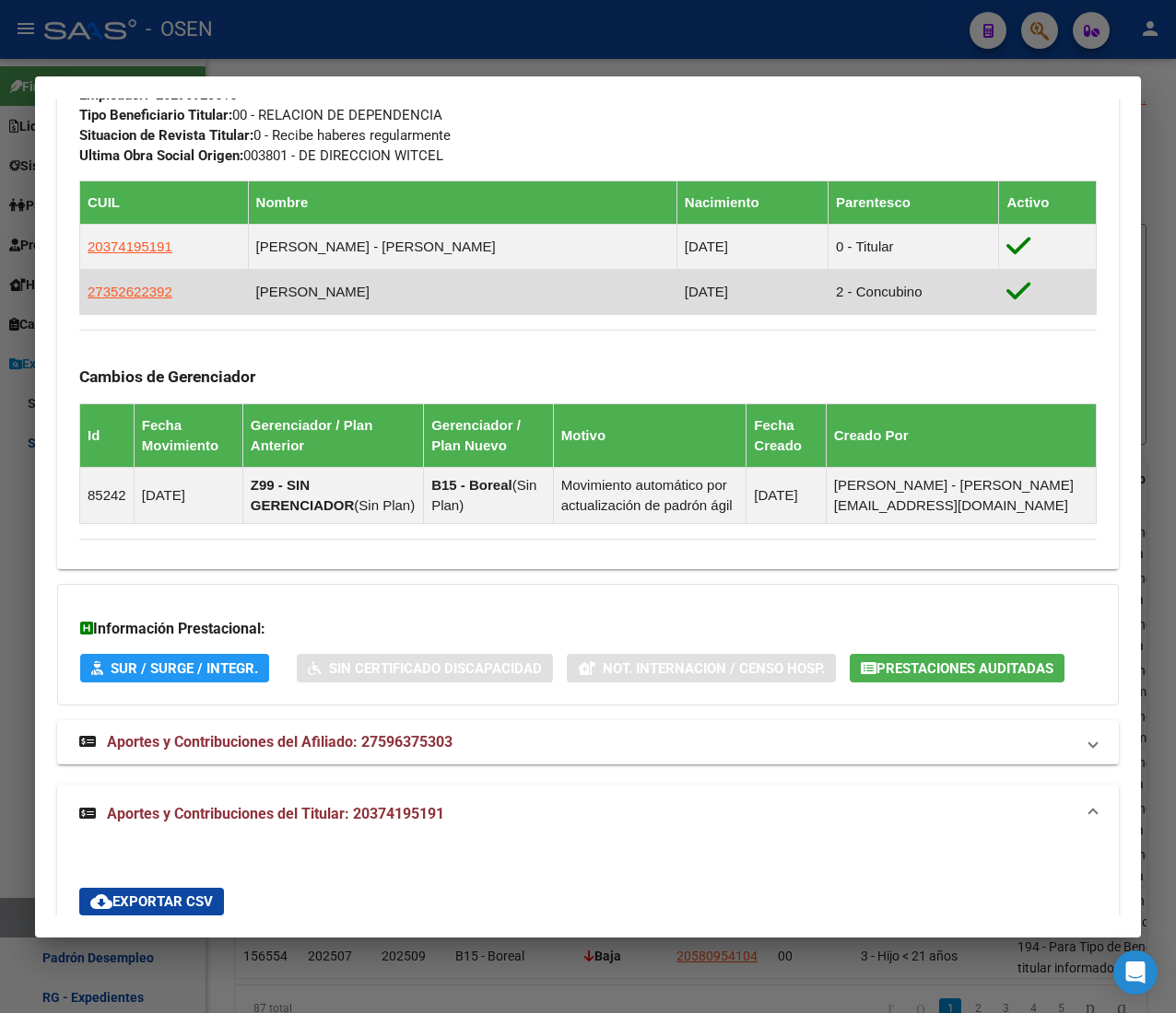
scroll to position [1994, 0]
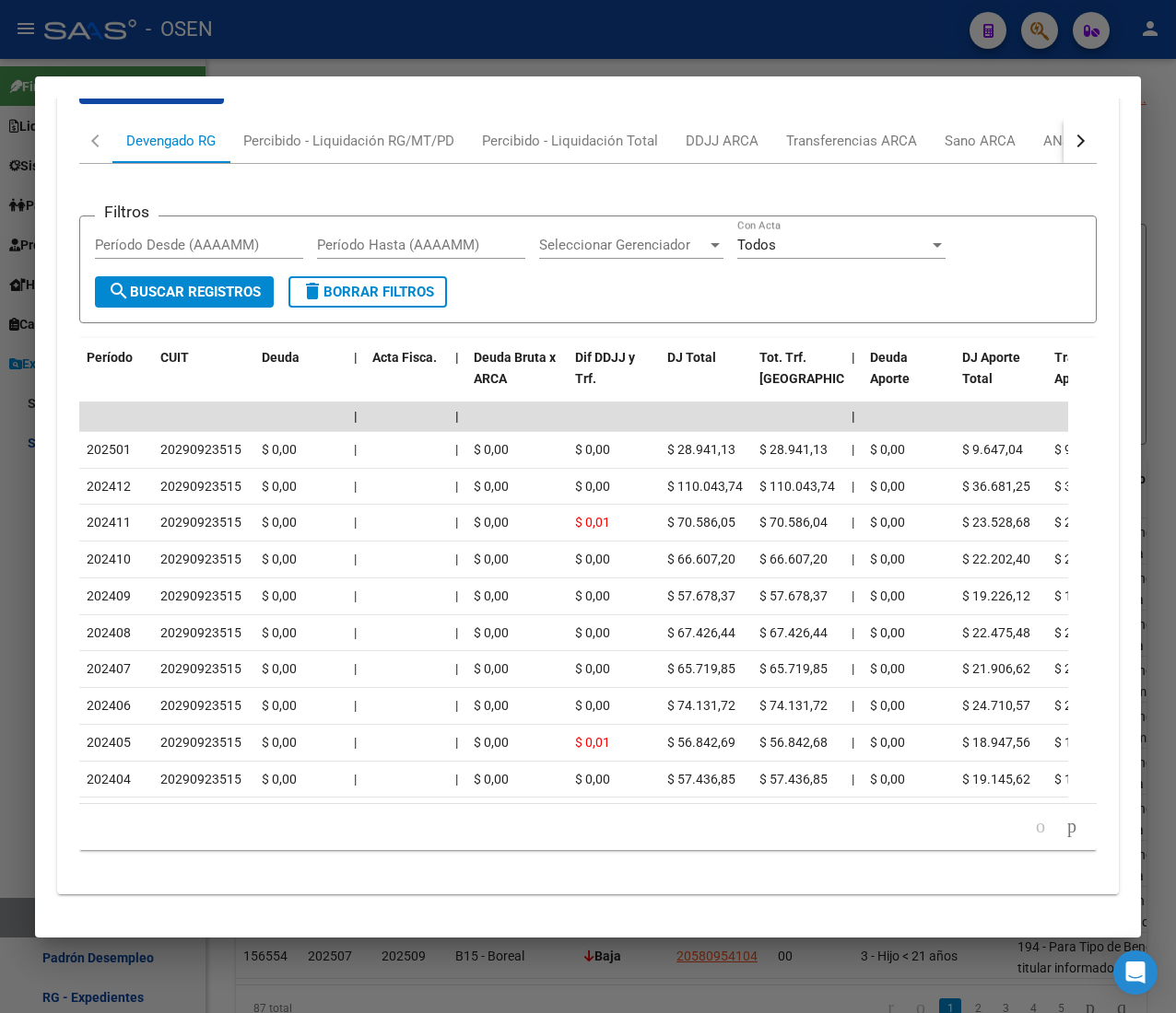
click at [1063, 119] on button "button" at bounding box center [1080, 140] width 33 height 44
click at [973, 131] on div "ANSES Desempleo" at bounding box center [967, 140] width 118 height 20
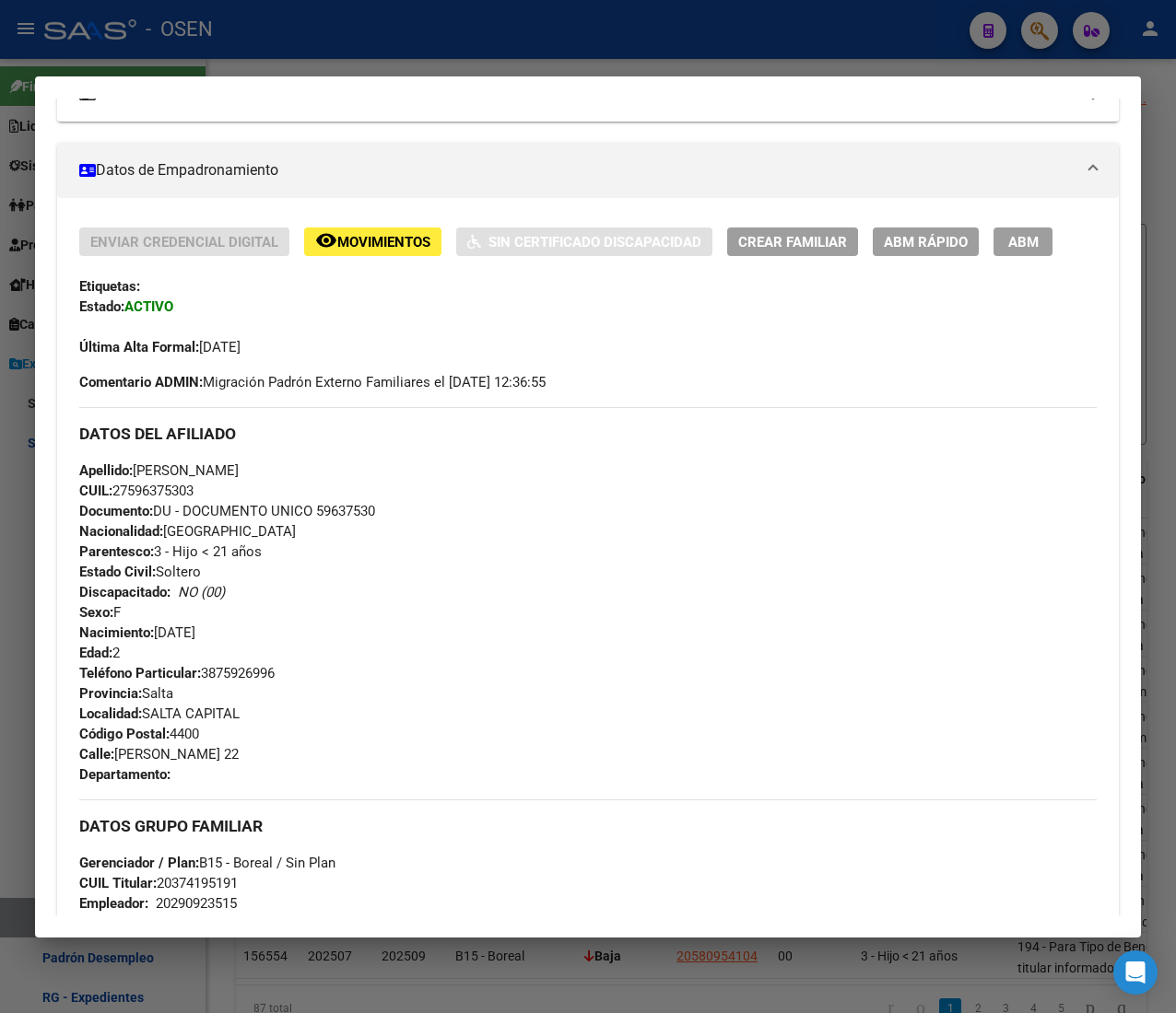
scroll to position [203, 0]
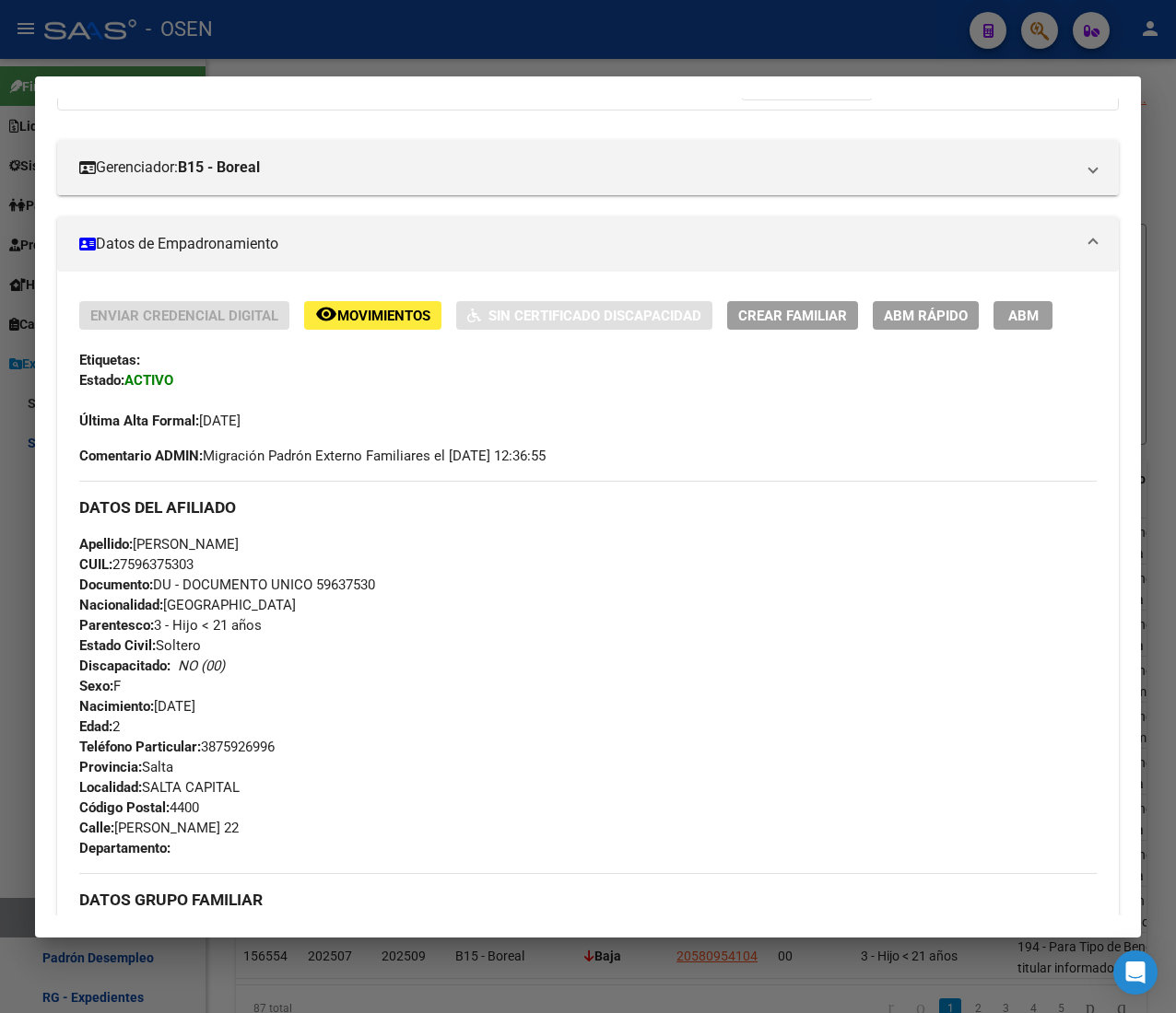
click at [908, 324] on span "ABM Rápido" at bounding box center [926, 316] width 84 height 17
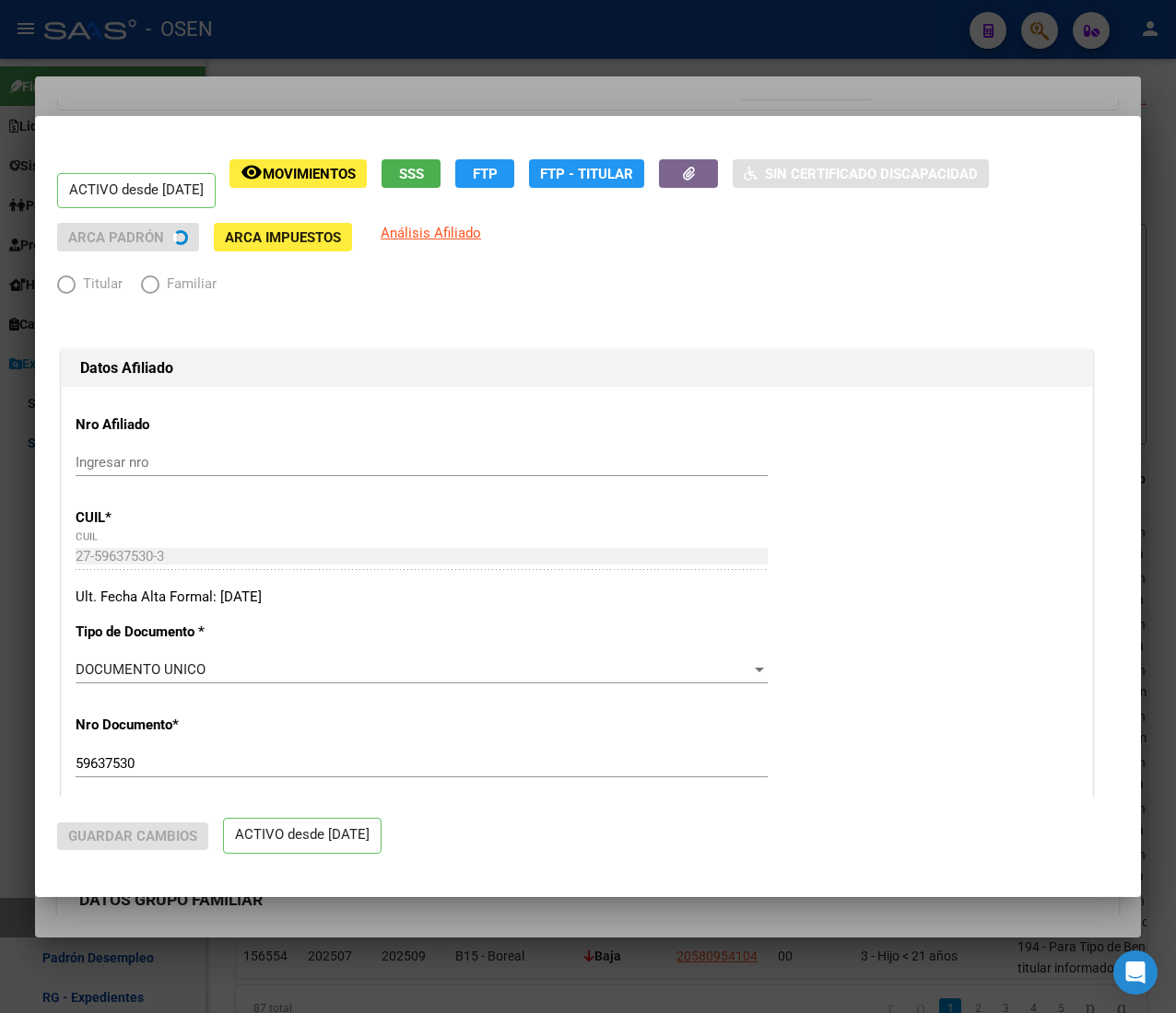
radio input "true"
type input "20-29092351-5"
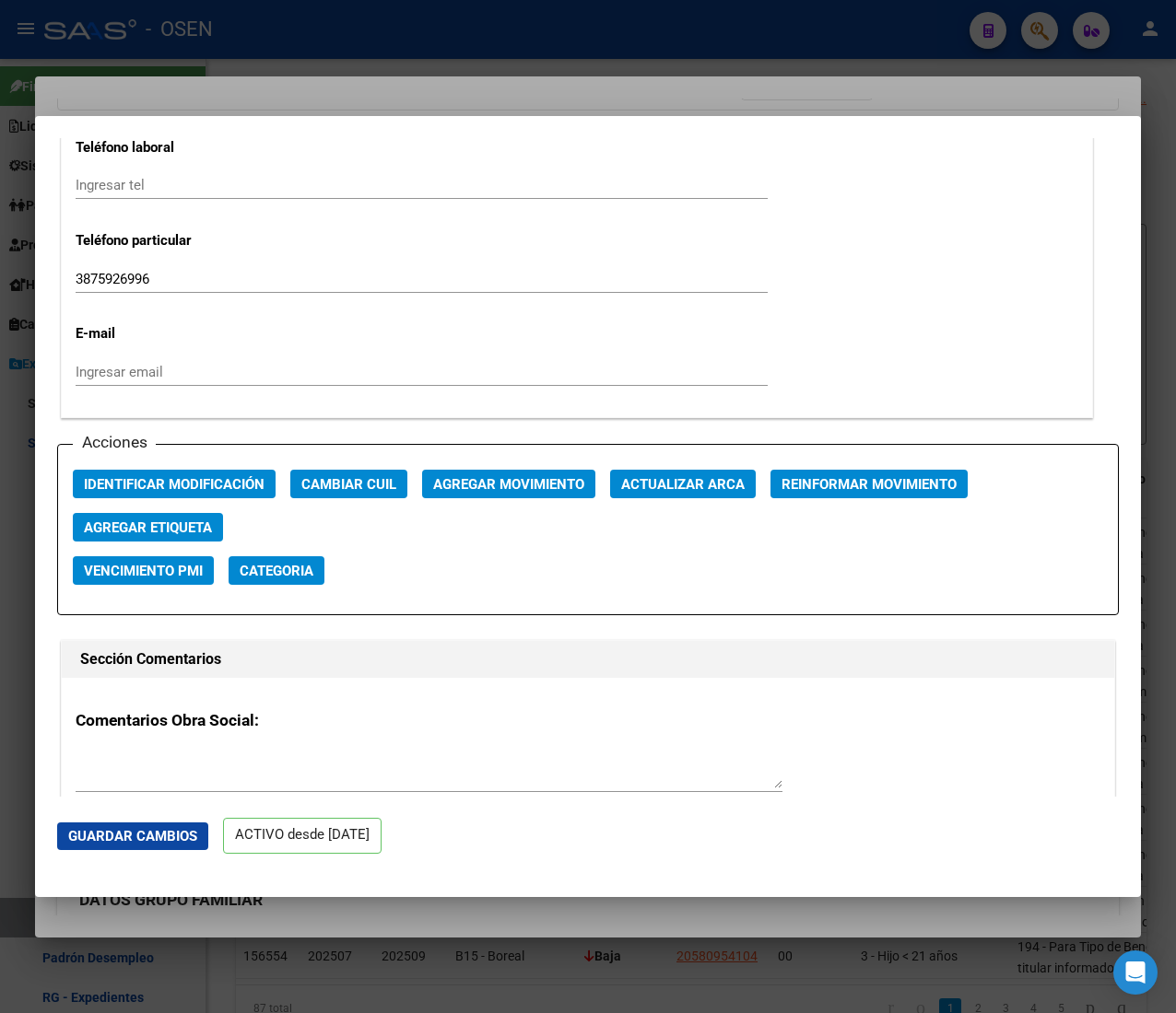
scroll to position [2395, 0]
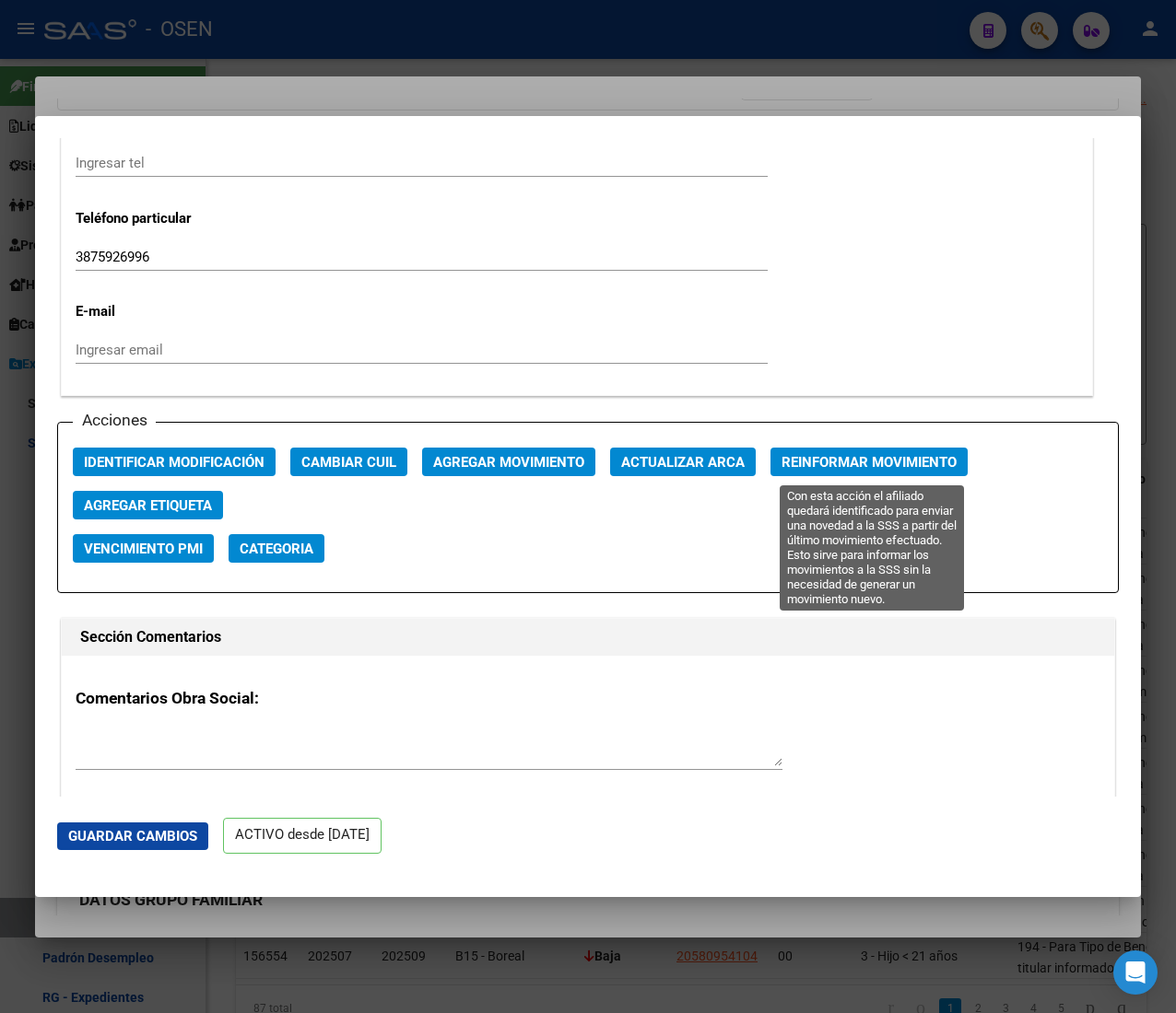
click at [840, 470] on span "Reinformar Movimiento" at bounding box center [869, 462] width 175 height 17
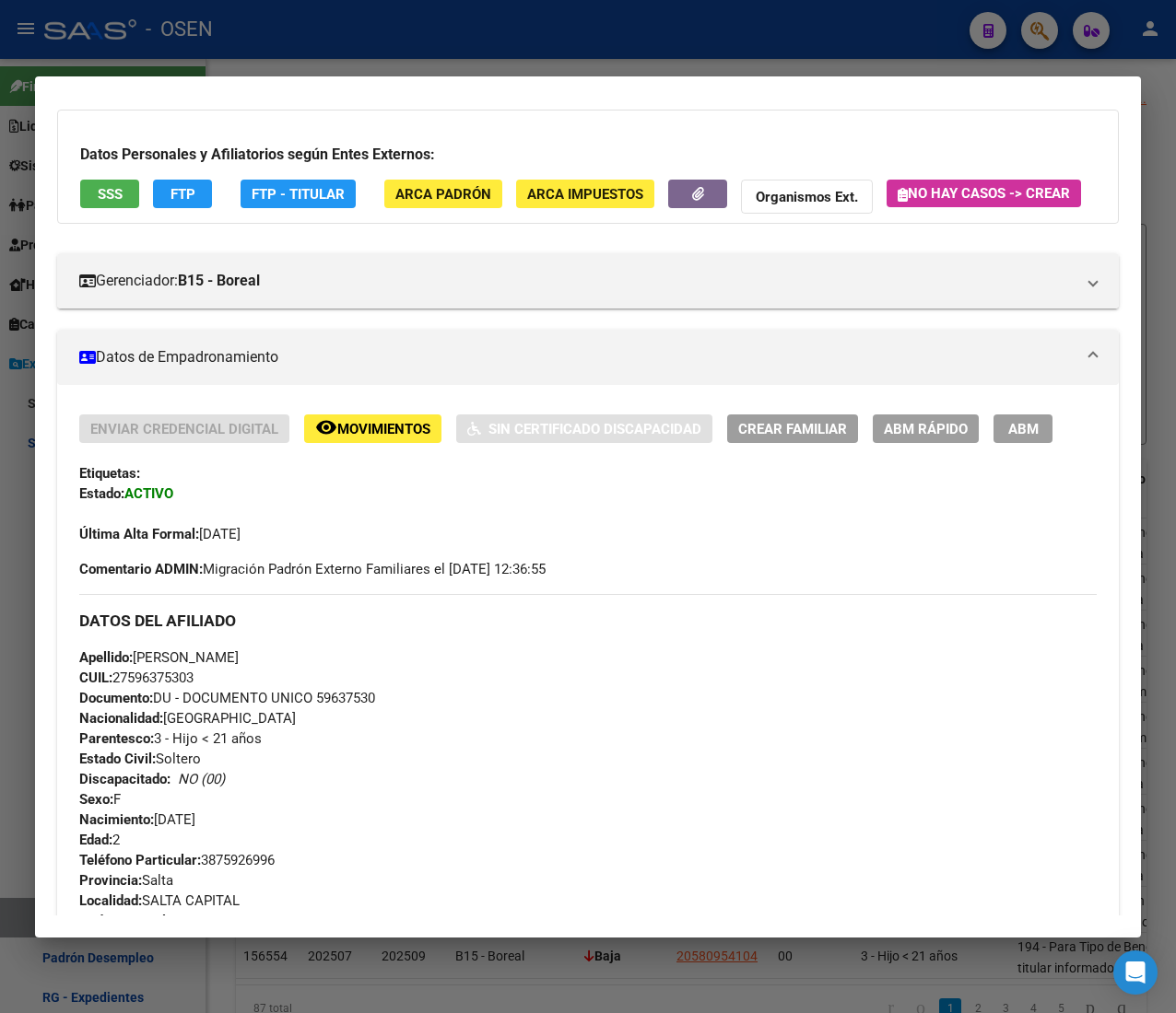
scroll to position [0, 0]
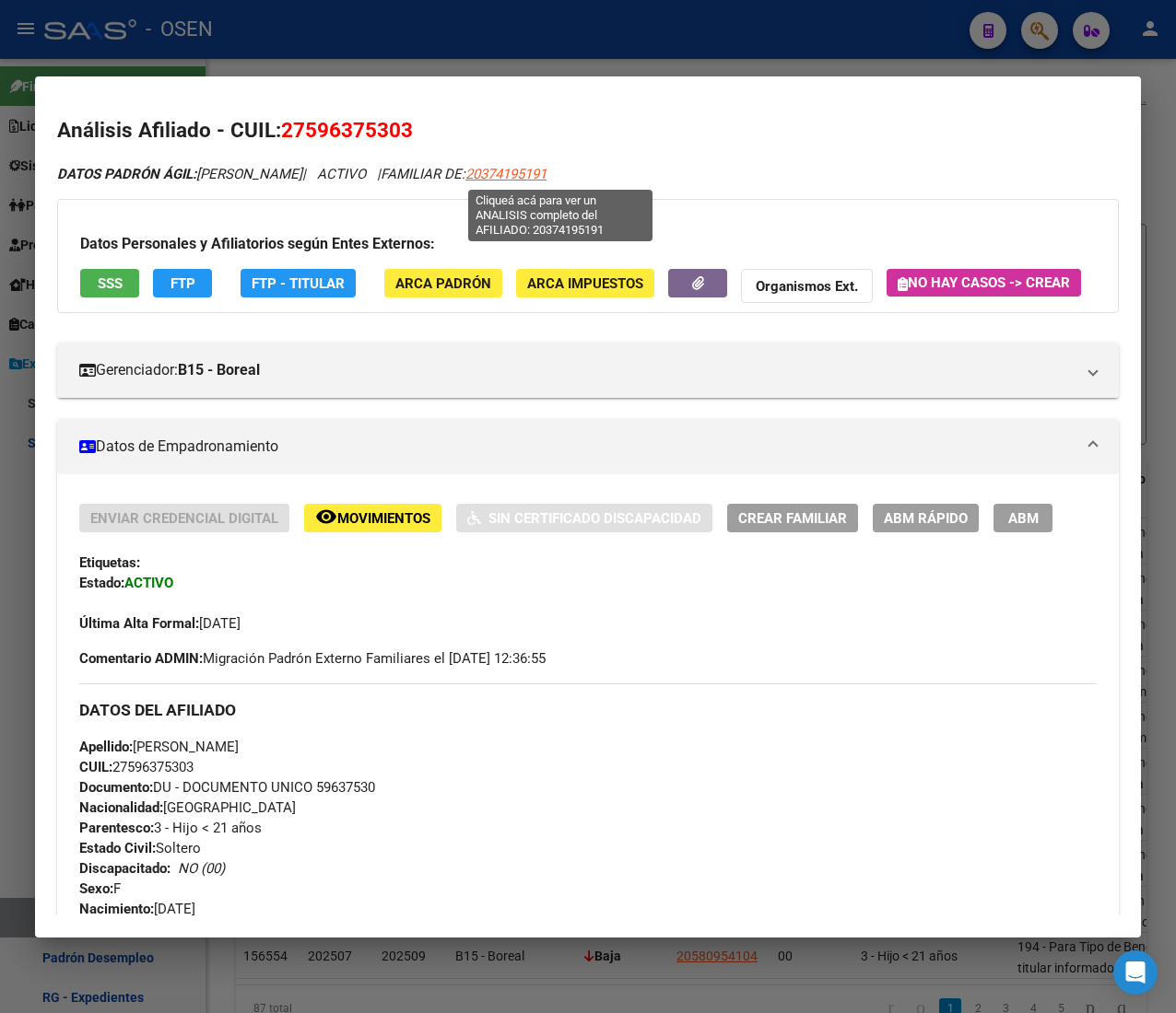
click at [547, 177] on span "20374195191" at bounding box center [506, 173] width 81 height 17
type textarea "20374195191"
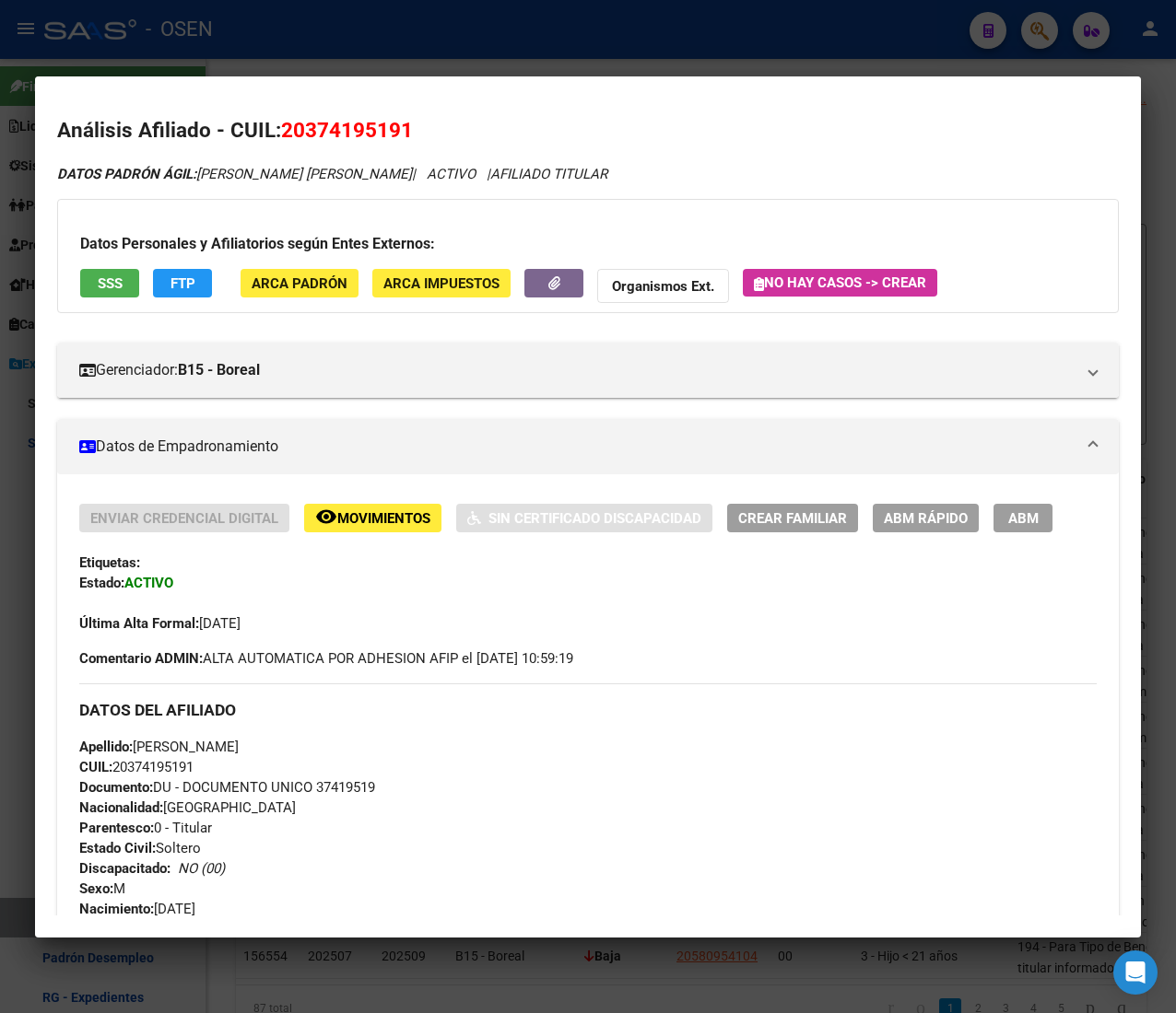
click at [953, 529] on button "ABM Rápido" at bounding box center [926, 517] width 106 height 28
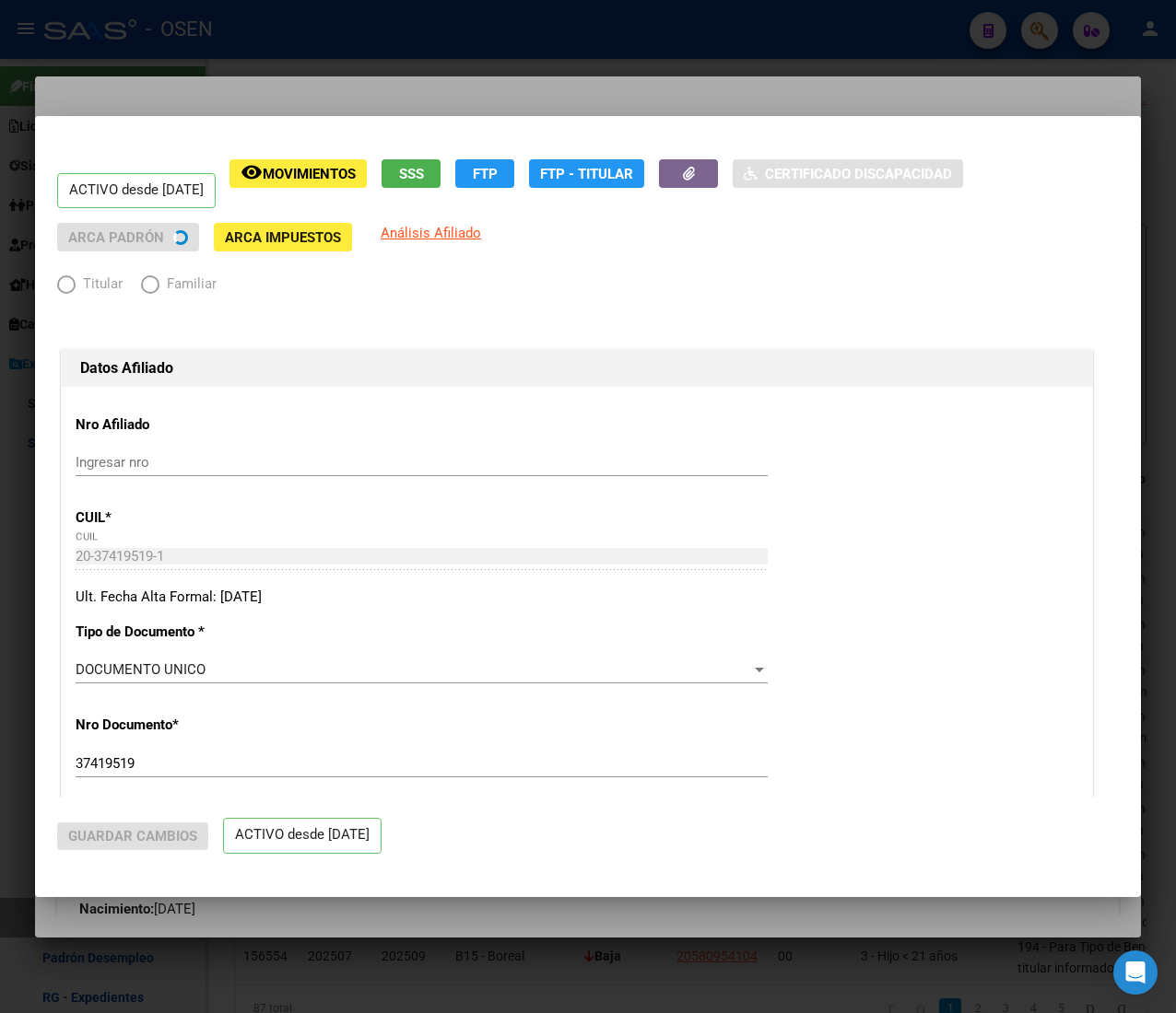
radio input "true"
type input "20-29092351-5"
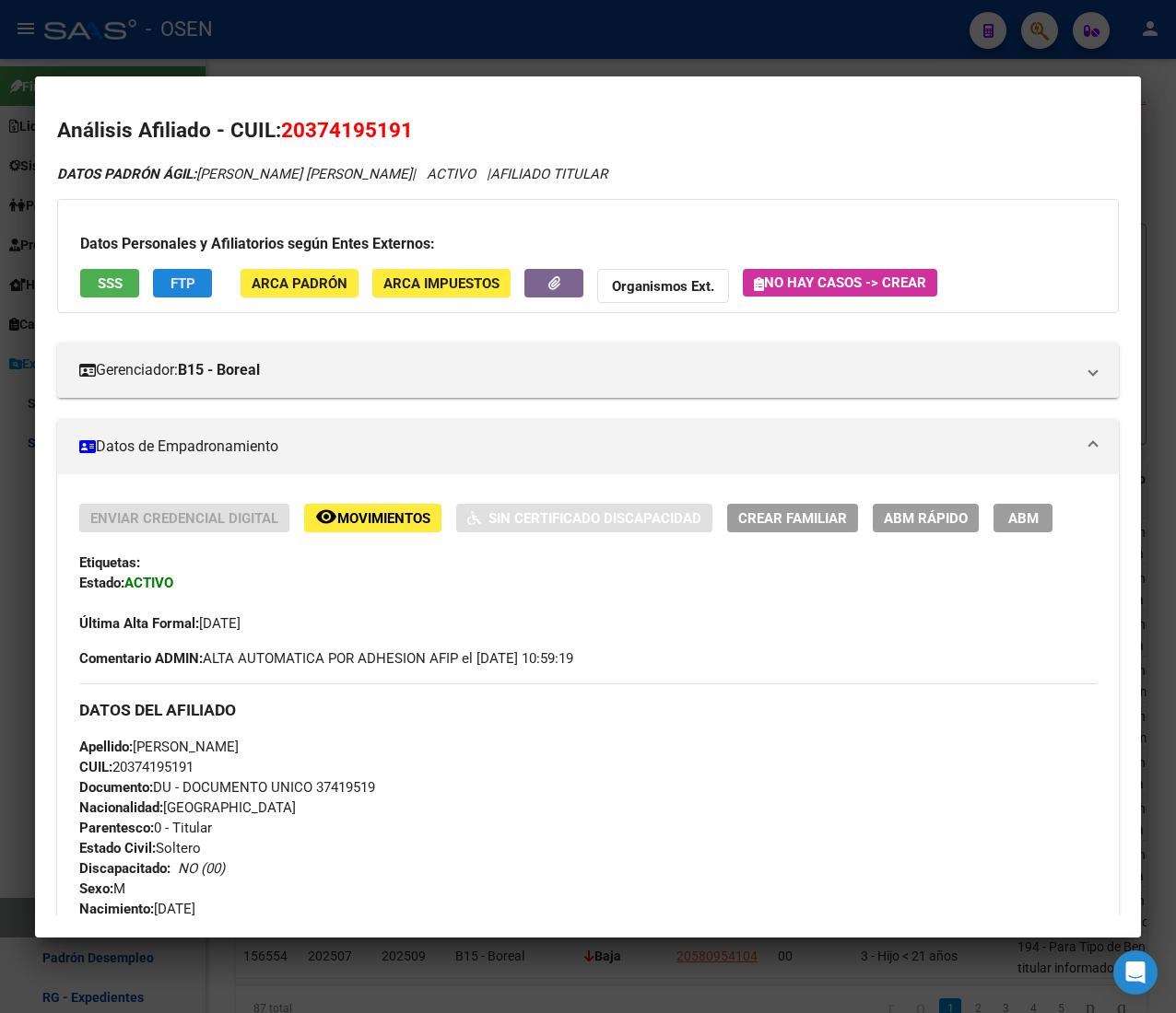
click at [209, 283] on button "FTP" at bounding box center [182, 282] width 59 height 28
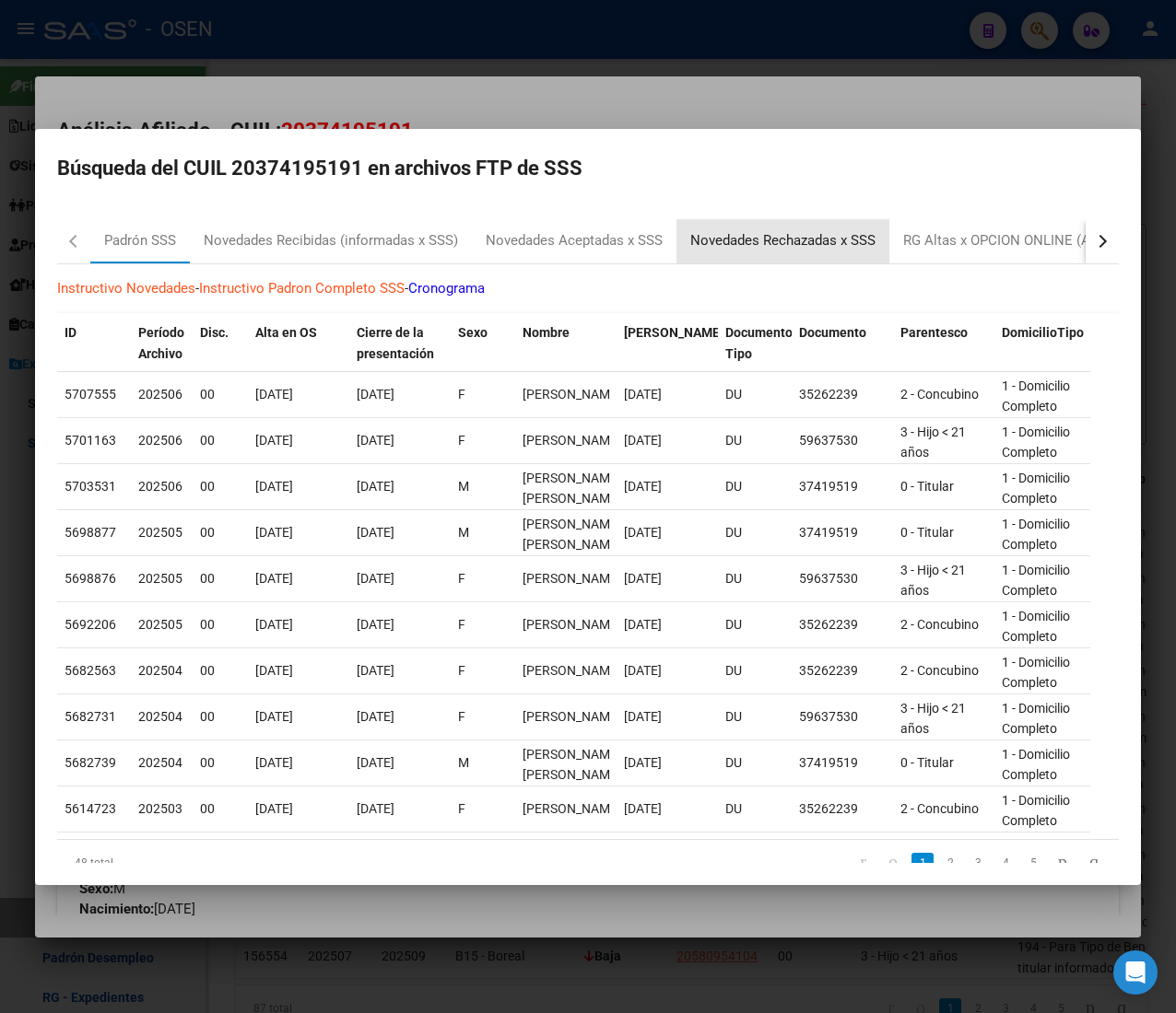
click at [768, 242] on div "Novedades Rechazadas x SSS" at bounding box center [782, 241] width 185 height 21
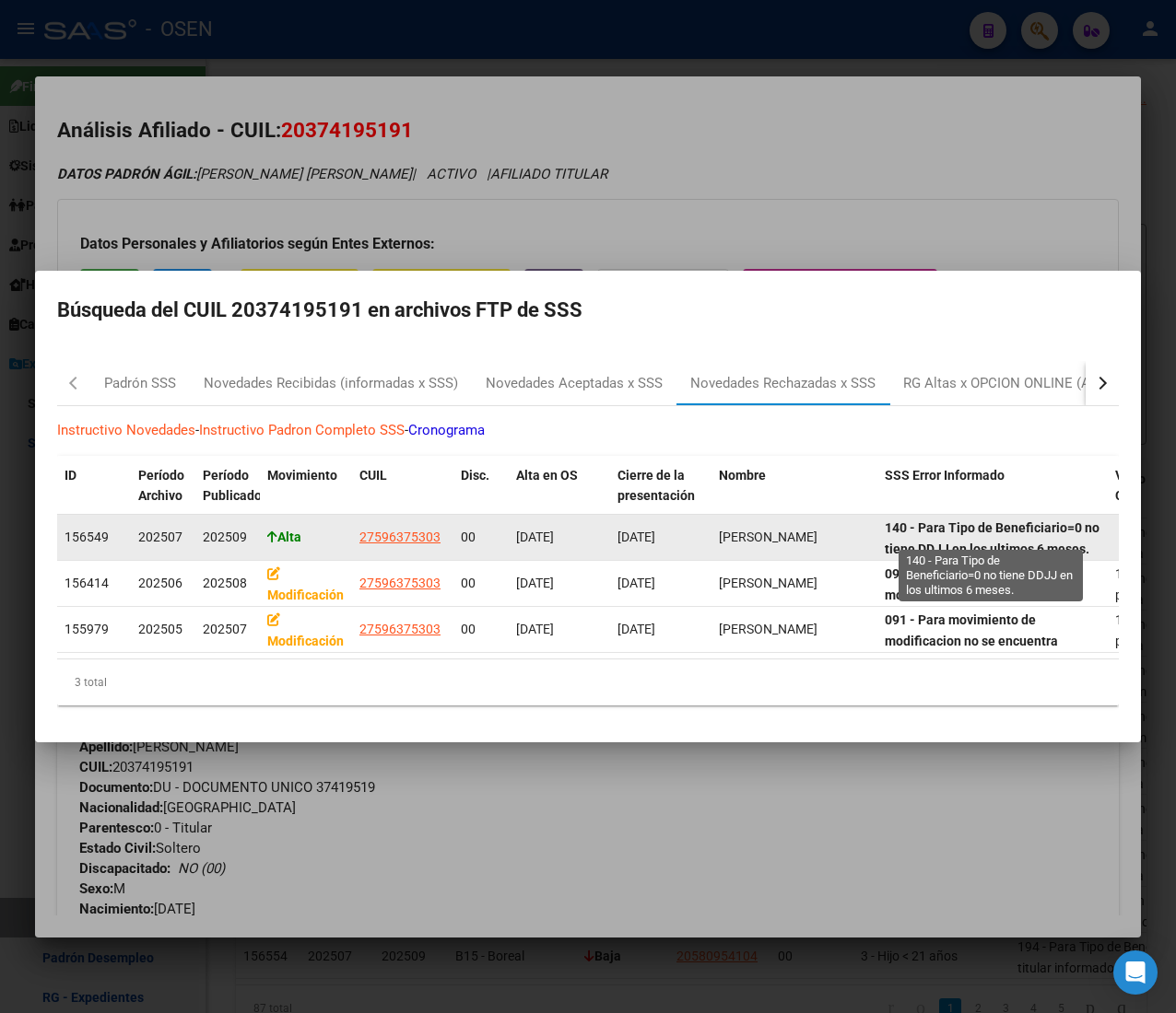
drag, startPoint x: 919, startPoint y: 515, endPoint x: 957, endPoint y: 507, distance: 38.8
click at [957, 520] on strong "140 - Para Tipo de Beneficiario=0 no tiene DDJJ en los ultimos 6 meses." at bounding box center [992, 538] width 214 height 36
click at [959, 520] on strong "140 - Para Tipo de Beneficiario=0 no tiene DDJJ en los ultimos 6 meses." at bounding box center [992, 538] width 214 height 36
drag, startPoint x: 974, startPoint y: 529, endPoint x: 1027, endPoint y: 526, distance: 53.1
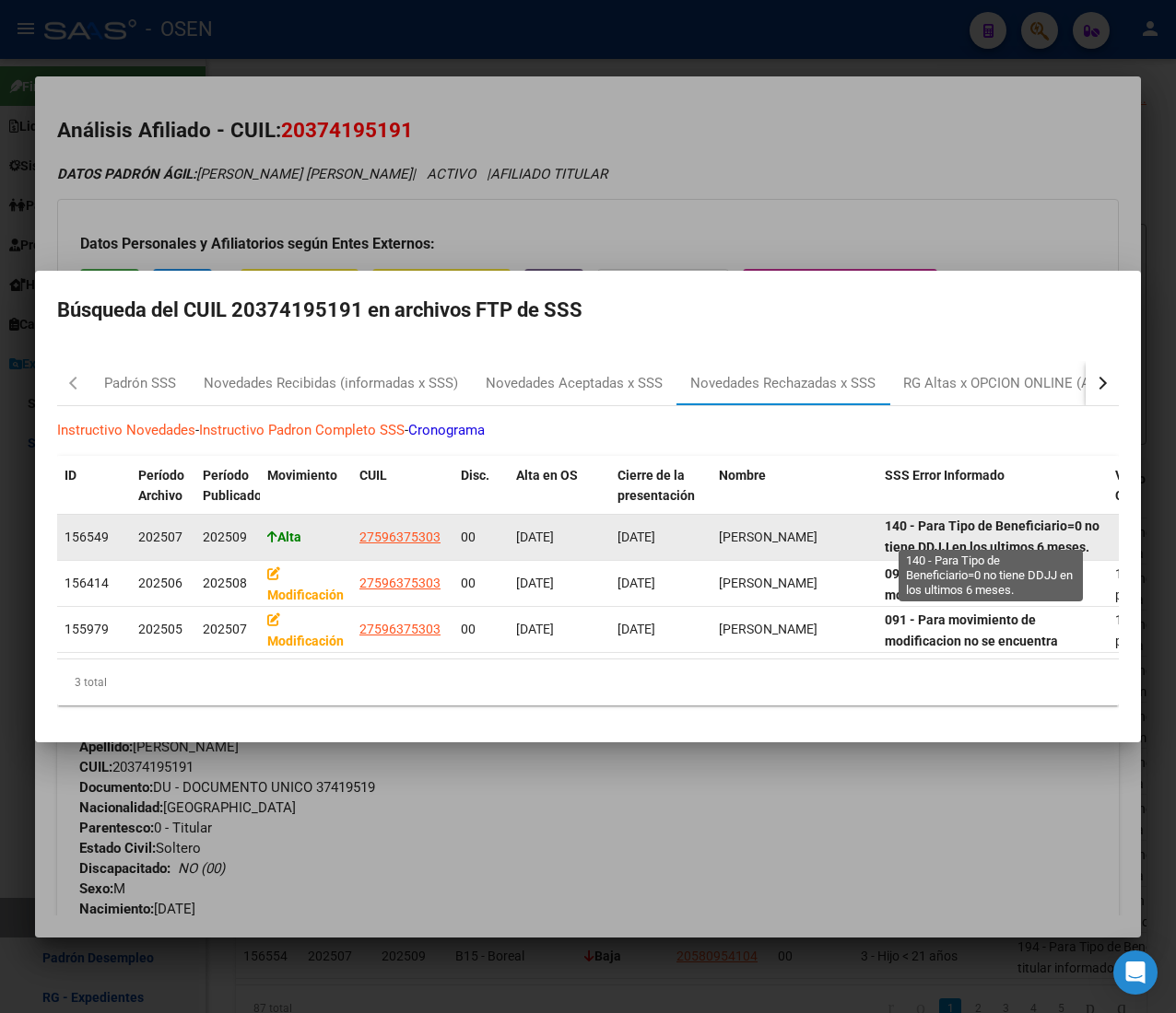
click at [1021, 530] on strong "140 - Para Tipo de Beneficiario=0 no tiene DDJJ en los ultimos 6 meses." at bounding box center [992, 536] width 214 height 36
click at [1027, 526] on strong "140 - Para Tipo de Beneficiario=0 no tiene DDJJ en los ultimos 6 meses." at bounding box center [992, 536] width 214 height 36
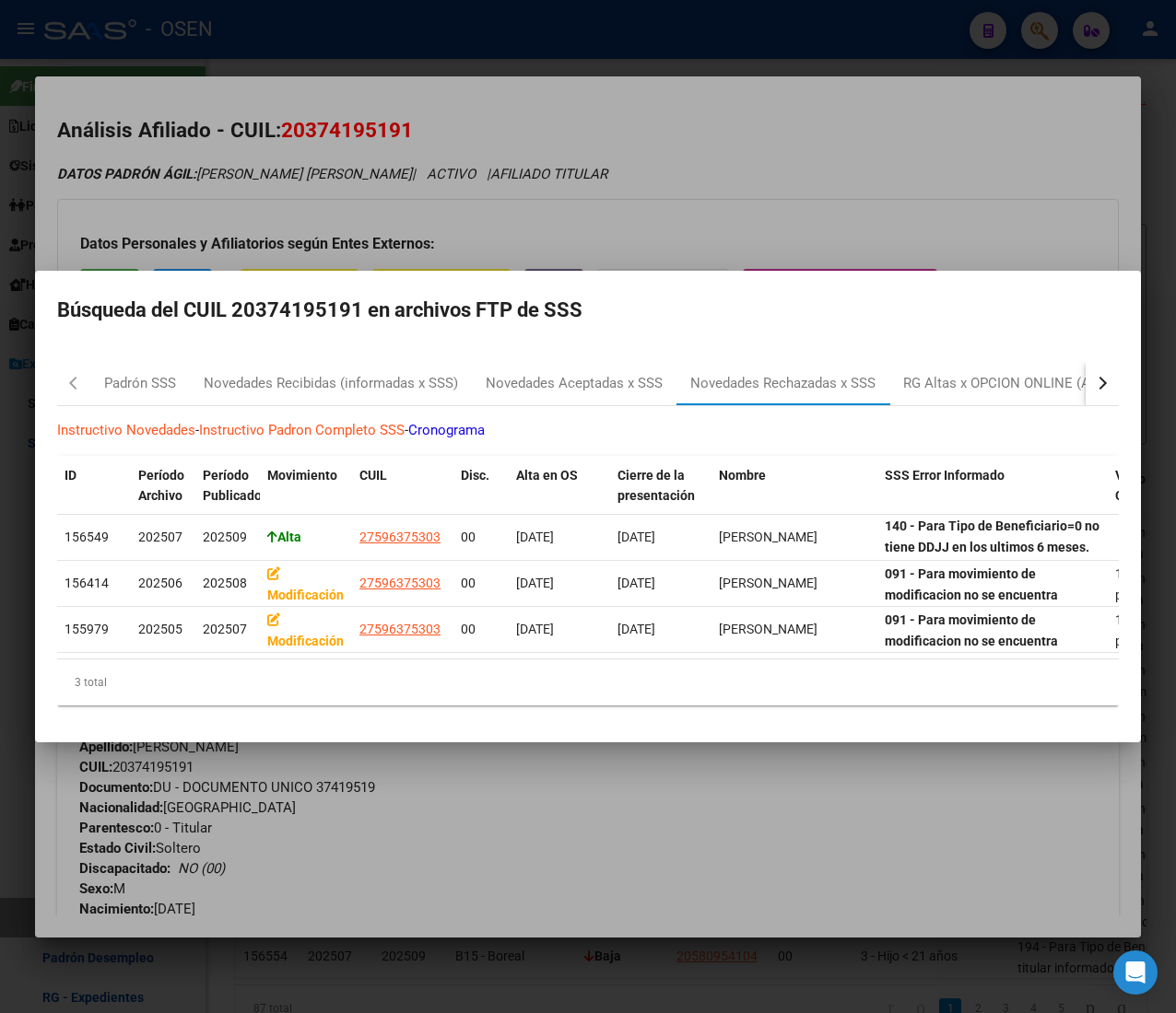
click at [883, 194] on div at bounding box center [588, 506] width 1176 height 1013
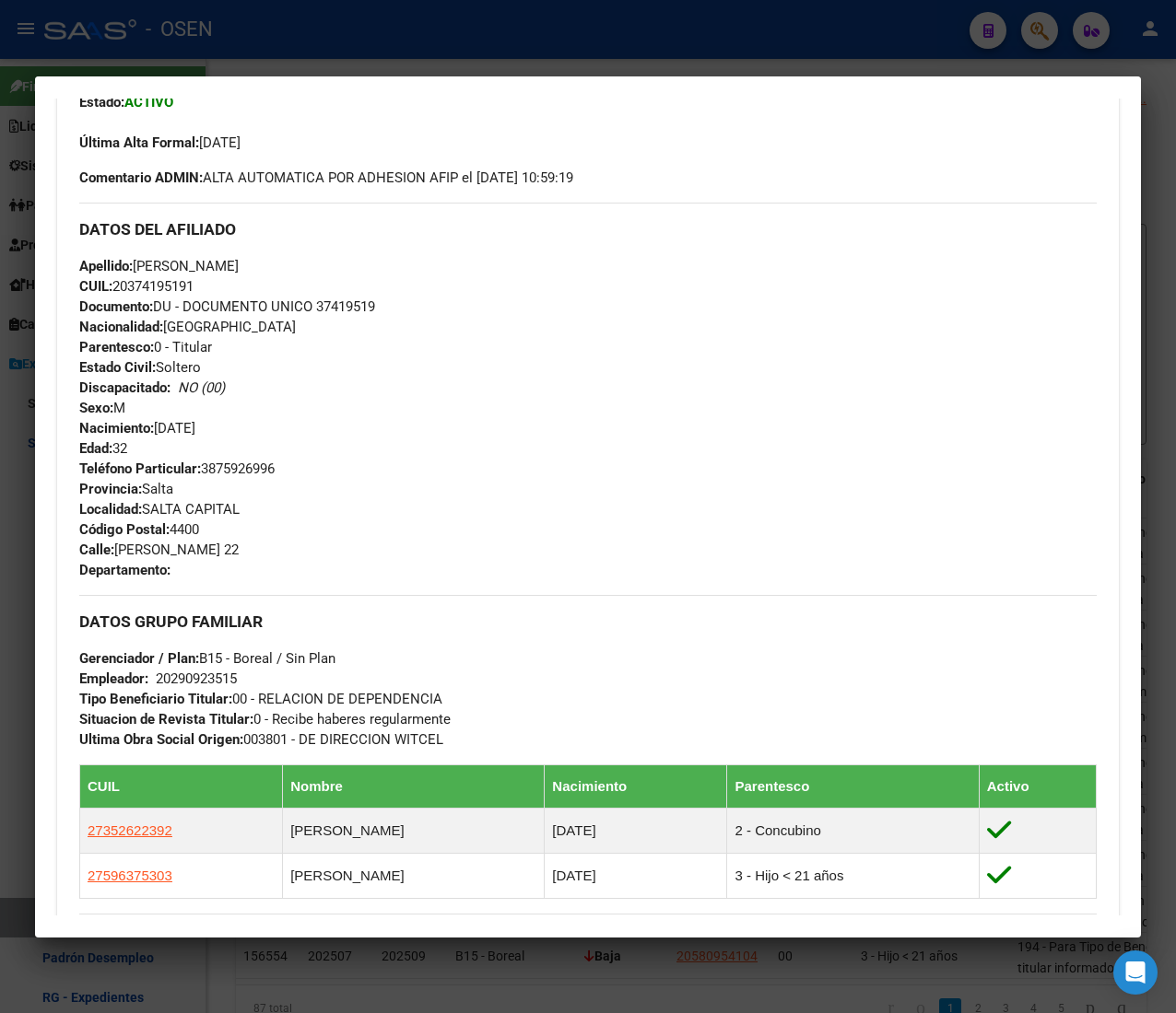
scroll to position [978, 0]
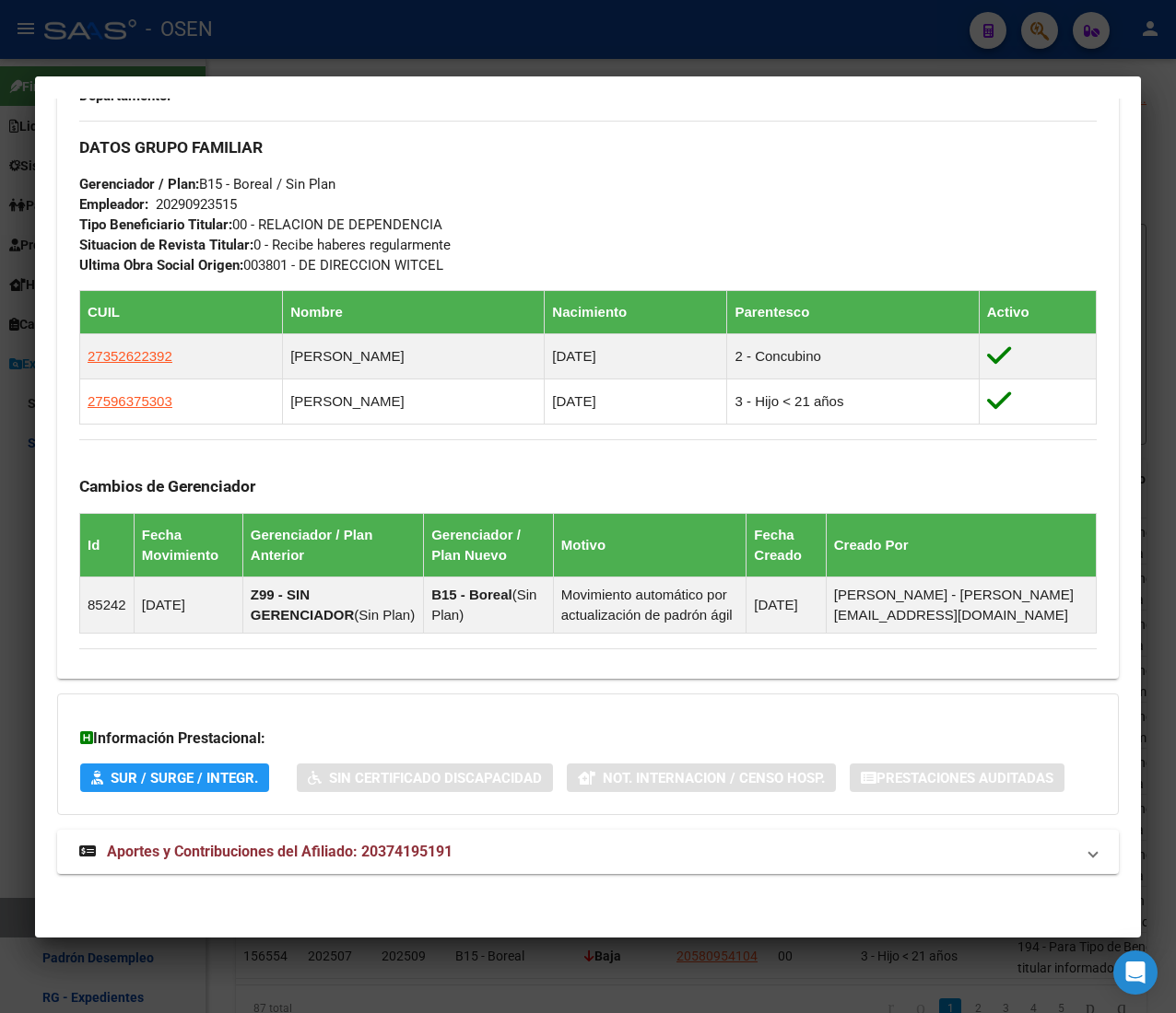
click at [976, 822] on div "DATOS PADRÓN ÁGIL: MOLINA FLORES JOSE IGNACIO | ACTIVO | AFILIADO TITULAR Datos…" at bounding box center [588, 53] width 1061 height 1687
drag, startPoint x: 977, startPoint y: 842, endPoint x: 956, endPoint y: 790, distance: 56.1
click at [978, 842] on mat-panel-title "Aportes y Contribuciones del Afiliado: 20374195191" at bounding box center [576, 851] width 995 height 22
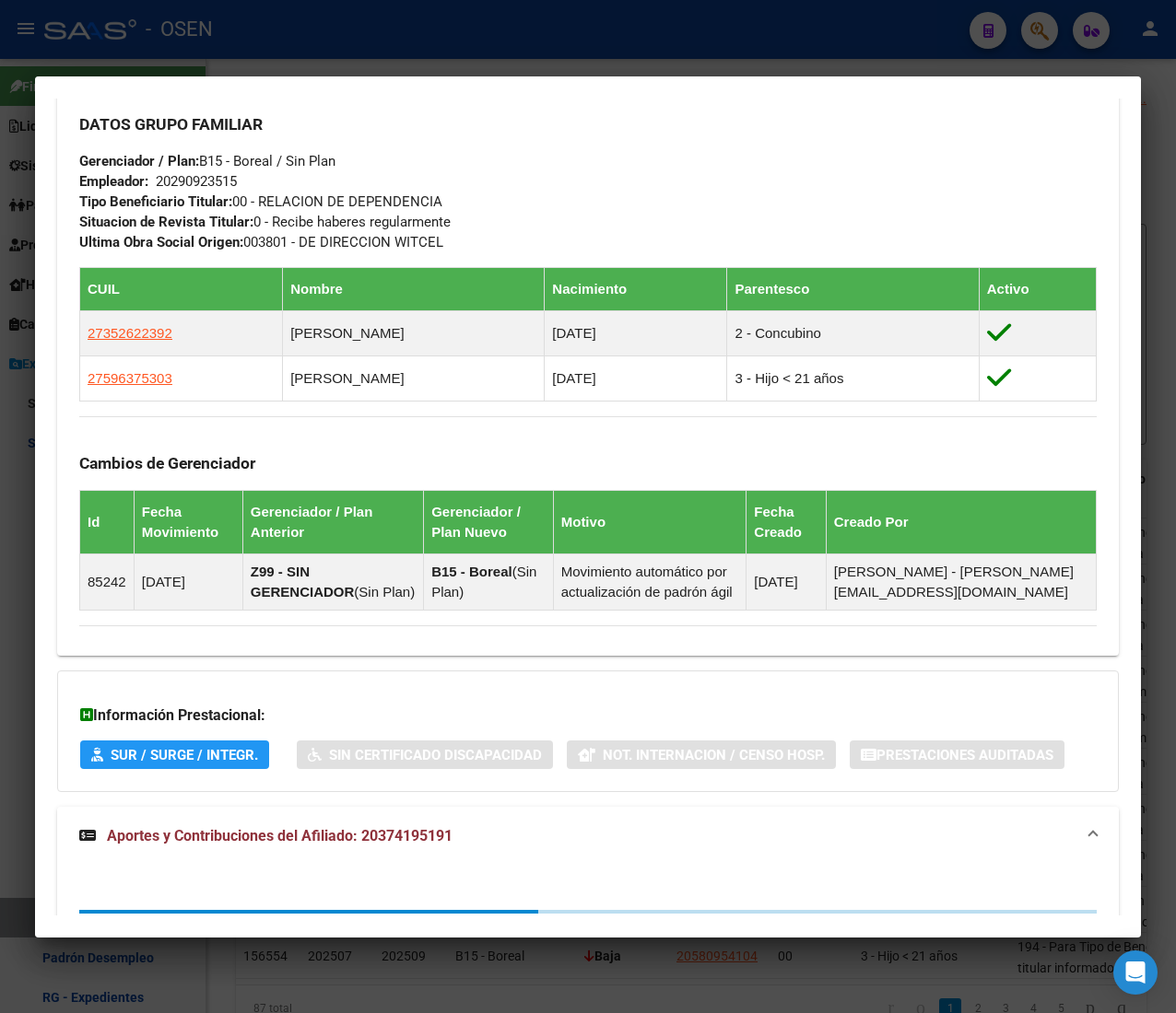
scroll to position [1271, 0]
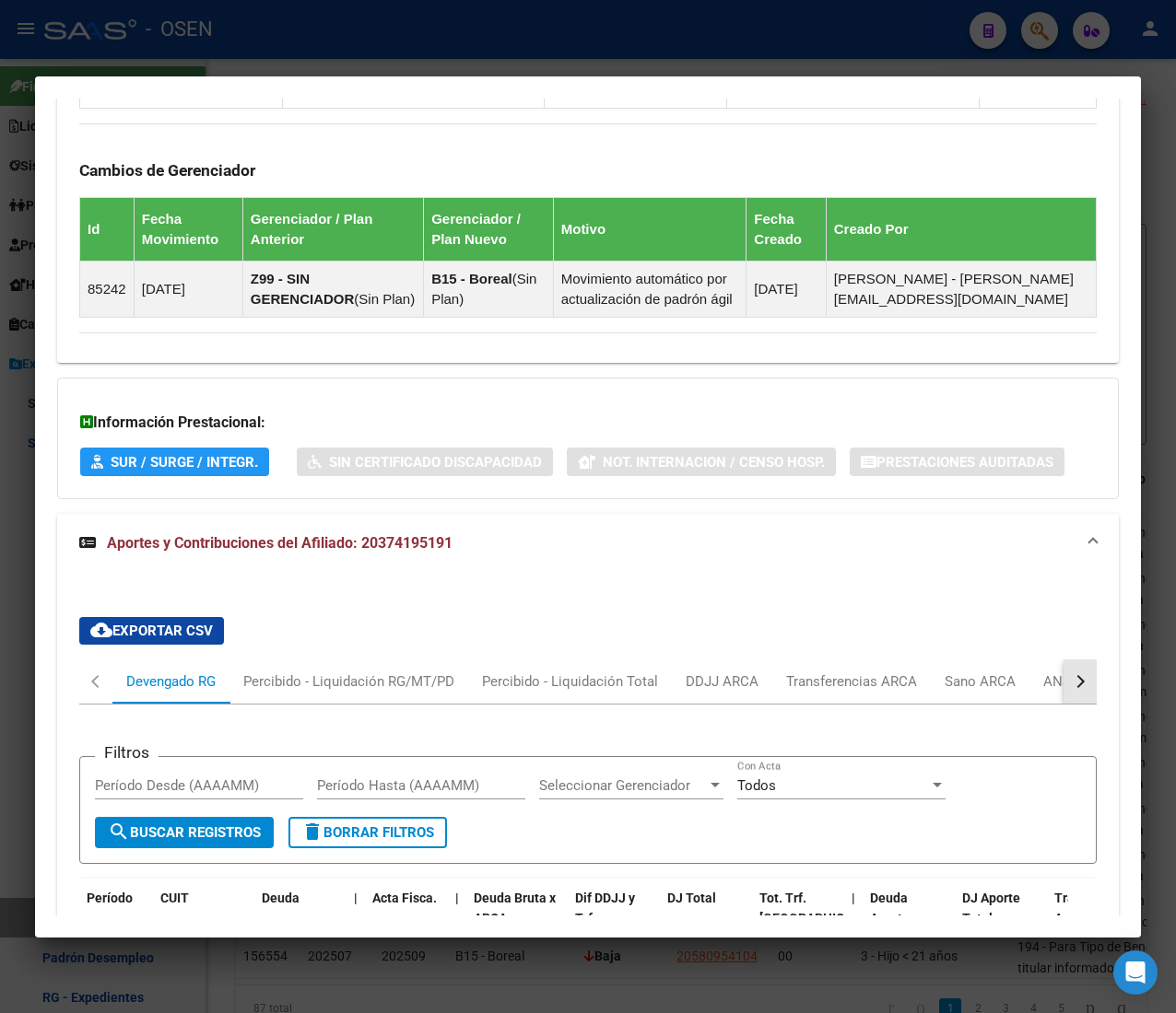
click at [1072, 688] on div "button" at bounding box center [1078, 681] width 13 height 13
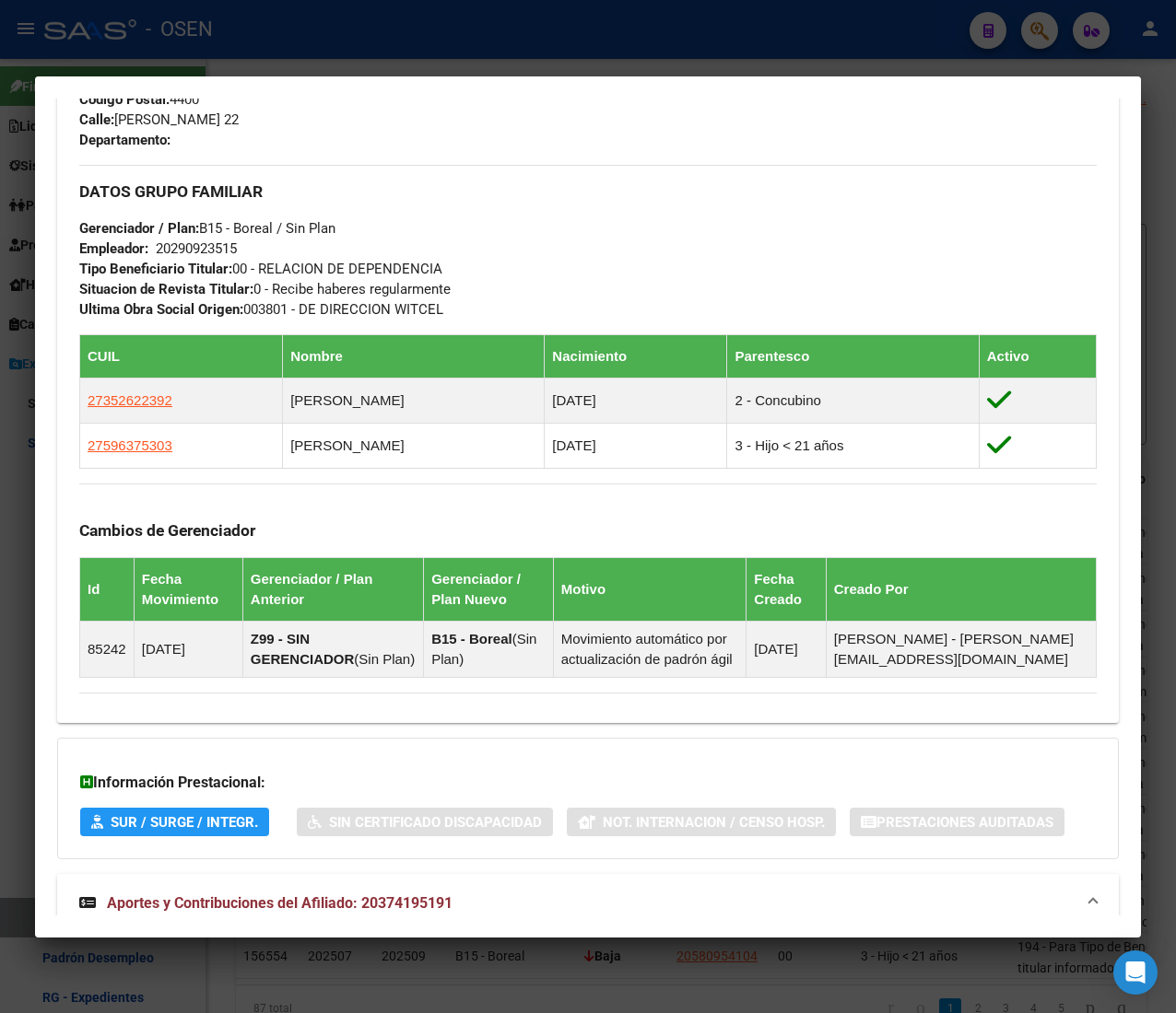
scroll to position [535, 0]
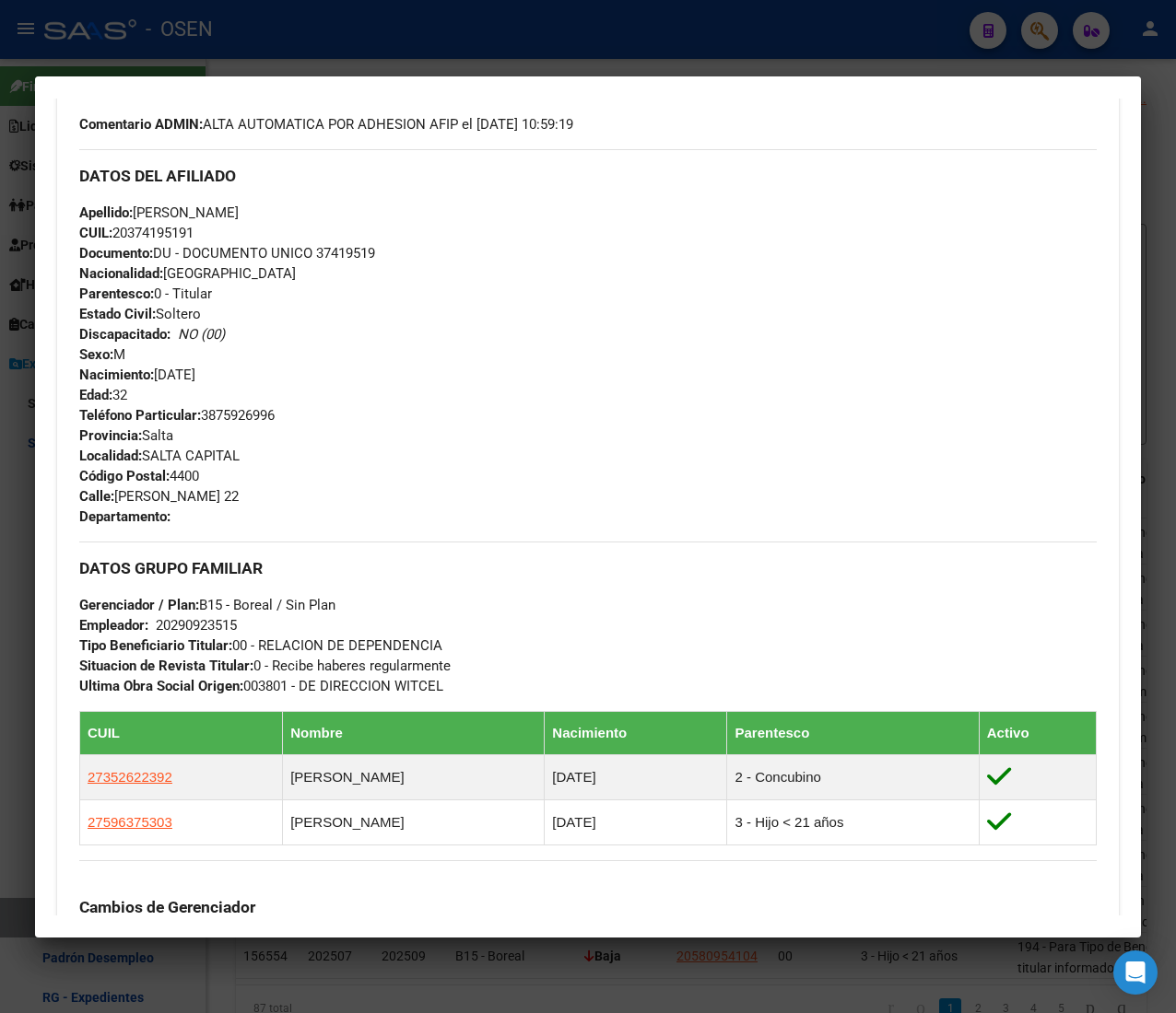
drag, startPoint x: 95, startPoint y: 644, endPoint x: 250, endPoint y: 648, distance: 155.1
click at [248, 648] on span "Tipo Beneficiario Titular: 00 - RELACION DE DEPENDENCIA" at bounding box center [260, 645] width 363 height 17
click at [251, 647] on span "Tipo Beneficiario Titular: 00 - RELACION DE DEPENDENCIA" at bounding box center [260, 645] width 363 height 17
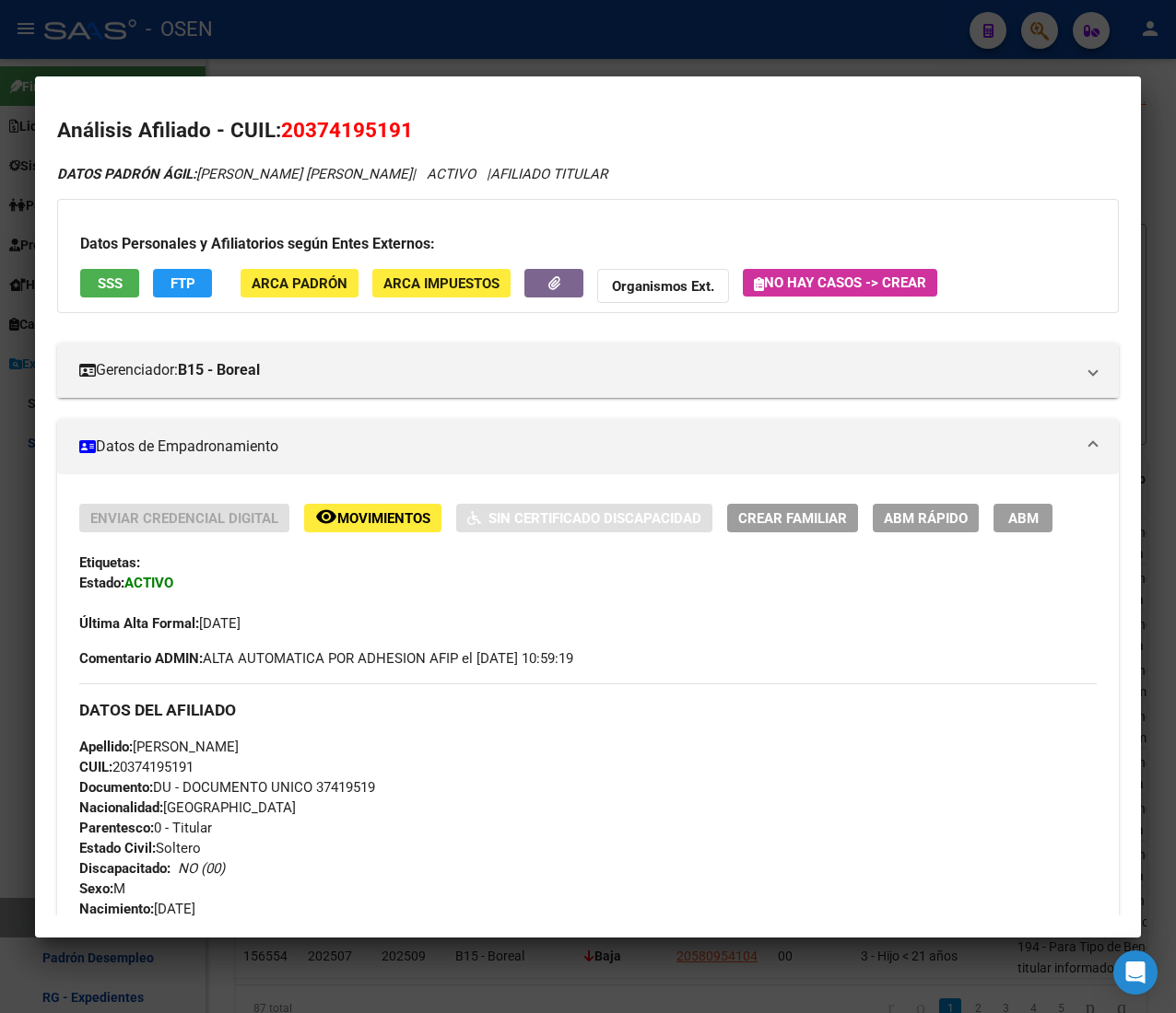
click at [108, 283] on span "SSS" at bounding box center [110, 283] width 25 height 17
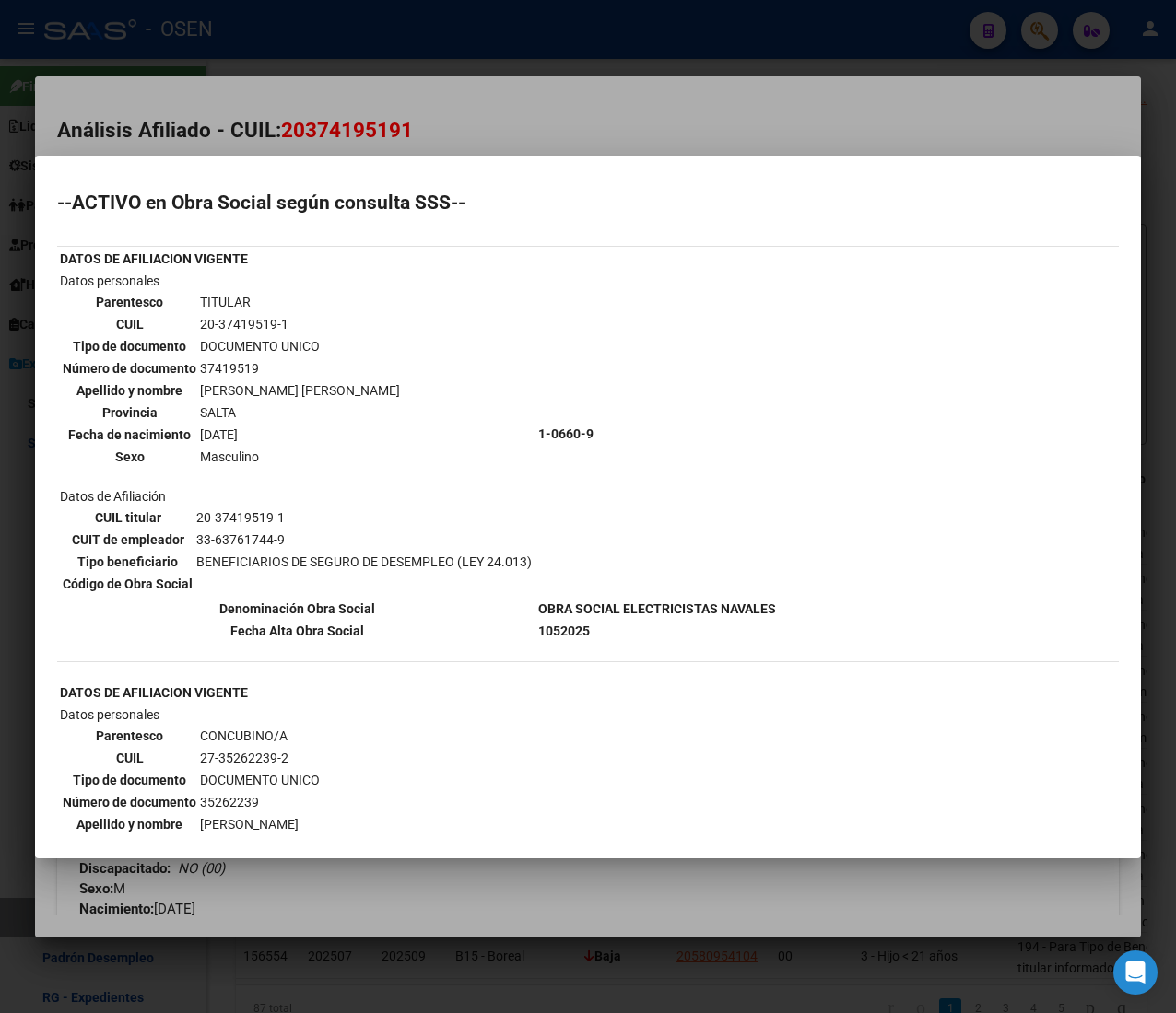
drag, startPoint x: 200, startPoint y: 549, endPoint x: 527, endPoint y: 555, distance: 327.1
click at [527, 555] on td "BENEFICIARIOS DE SEGURO DE DESEMPLEO (LEY 24.013)" at bounding box center [363, 561] width 337 height 20
click at [529, 552] on td "Datos personales Parentesco TITULAR CUIL 20-37419519-1 Tipo de documento DOCUME…" at bounding box center [297, 433] width 476 height 326
click at [651, 124] on div at bounding box center [588, 506] width 1176 height 1013
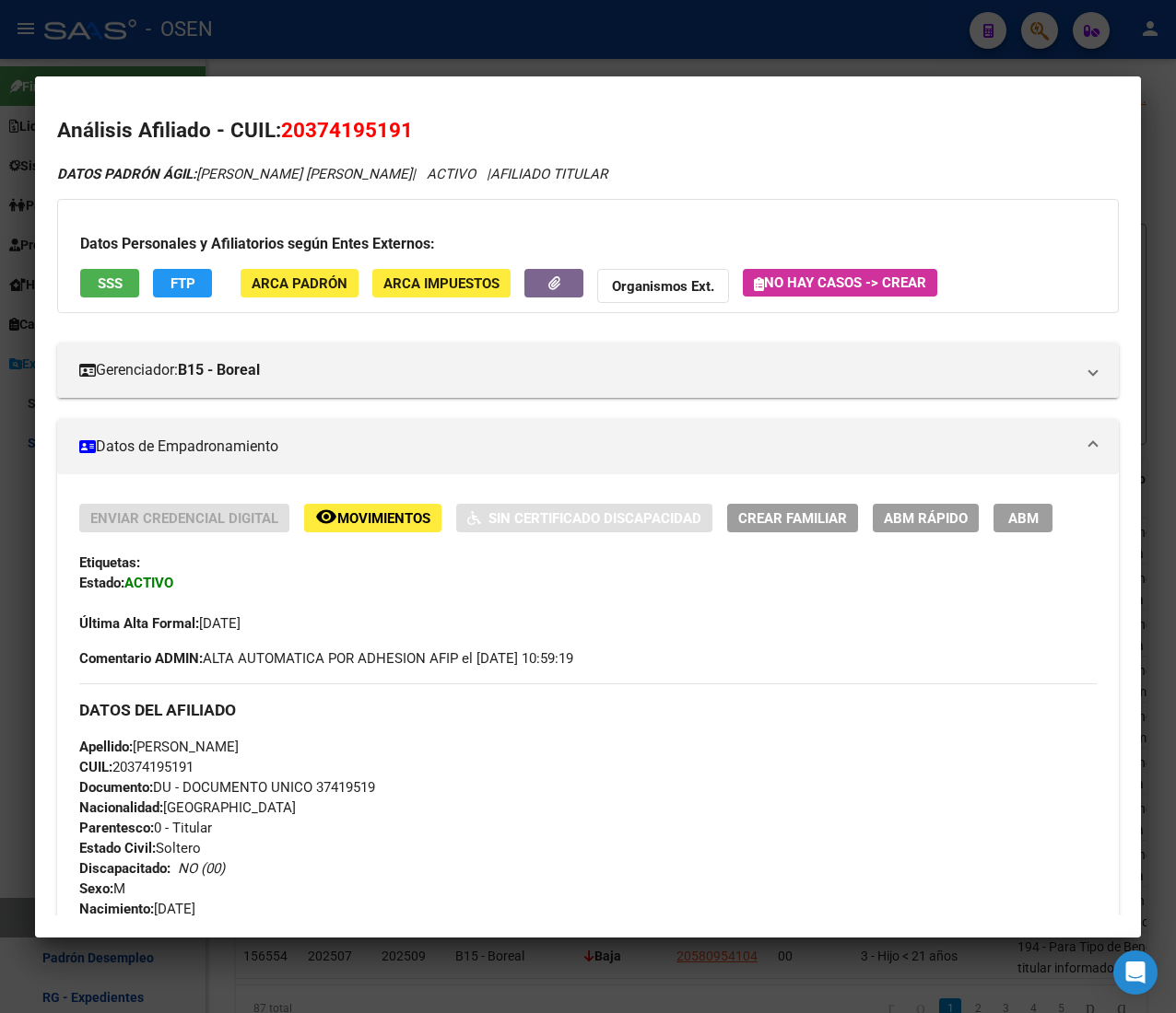
click at [147, 759] on span "CUIL: 20374195191" at bounding box center [135, 767] width 114 height 17
copy span "20374195191"
click at [200, 281] on button "FTP" at bounding box center [182, 282] width 59 height 28
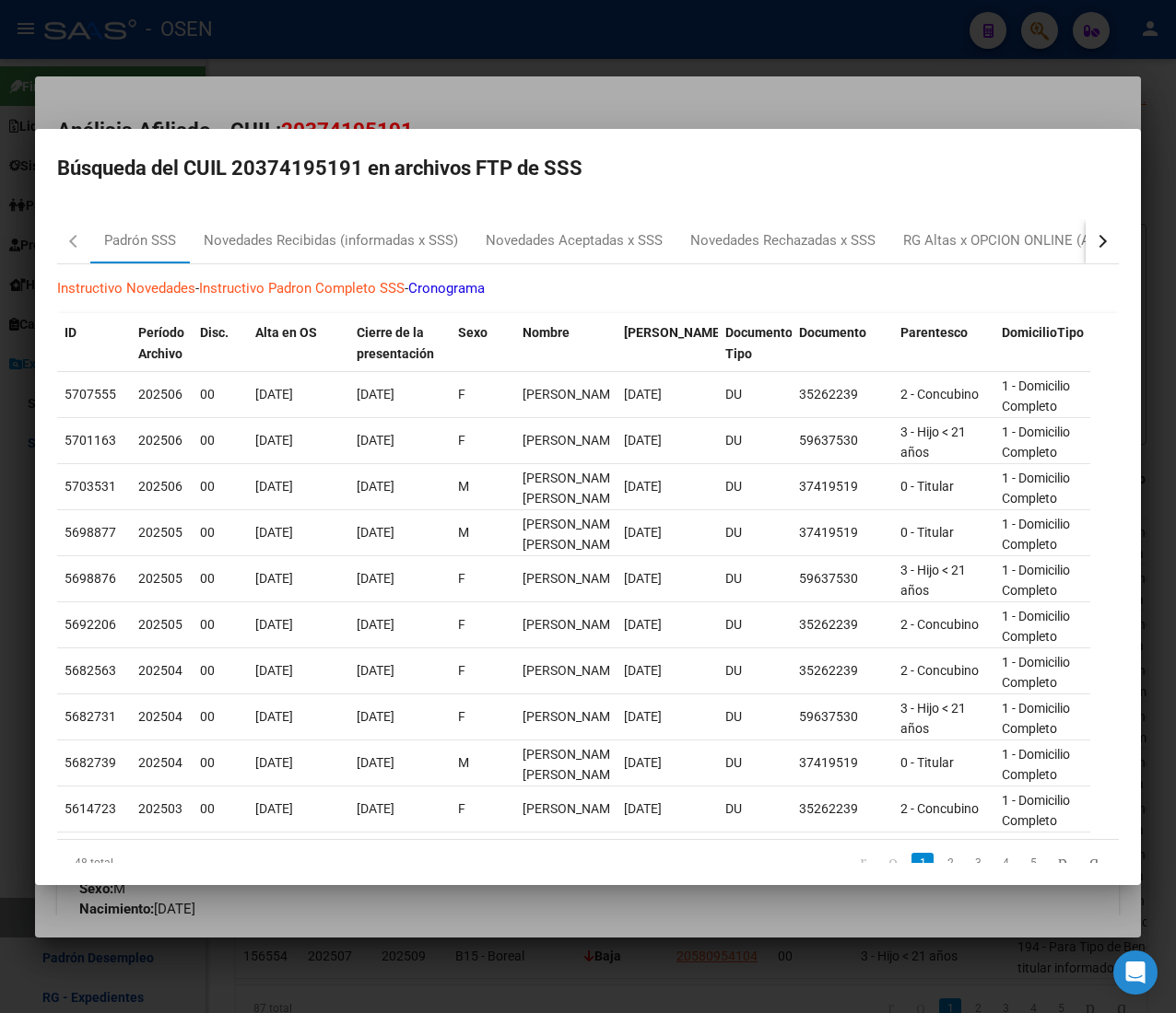
click at [420, 97] on div at bounding box center [588, 506] width 1176 height 1013
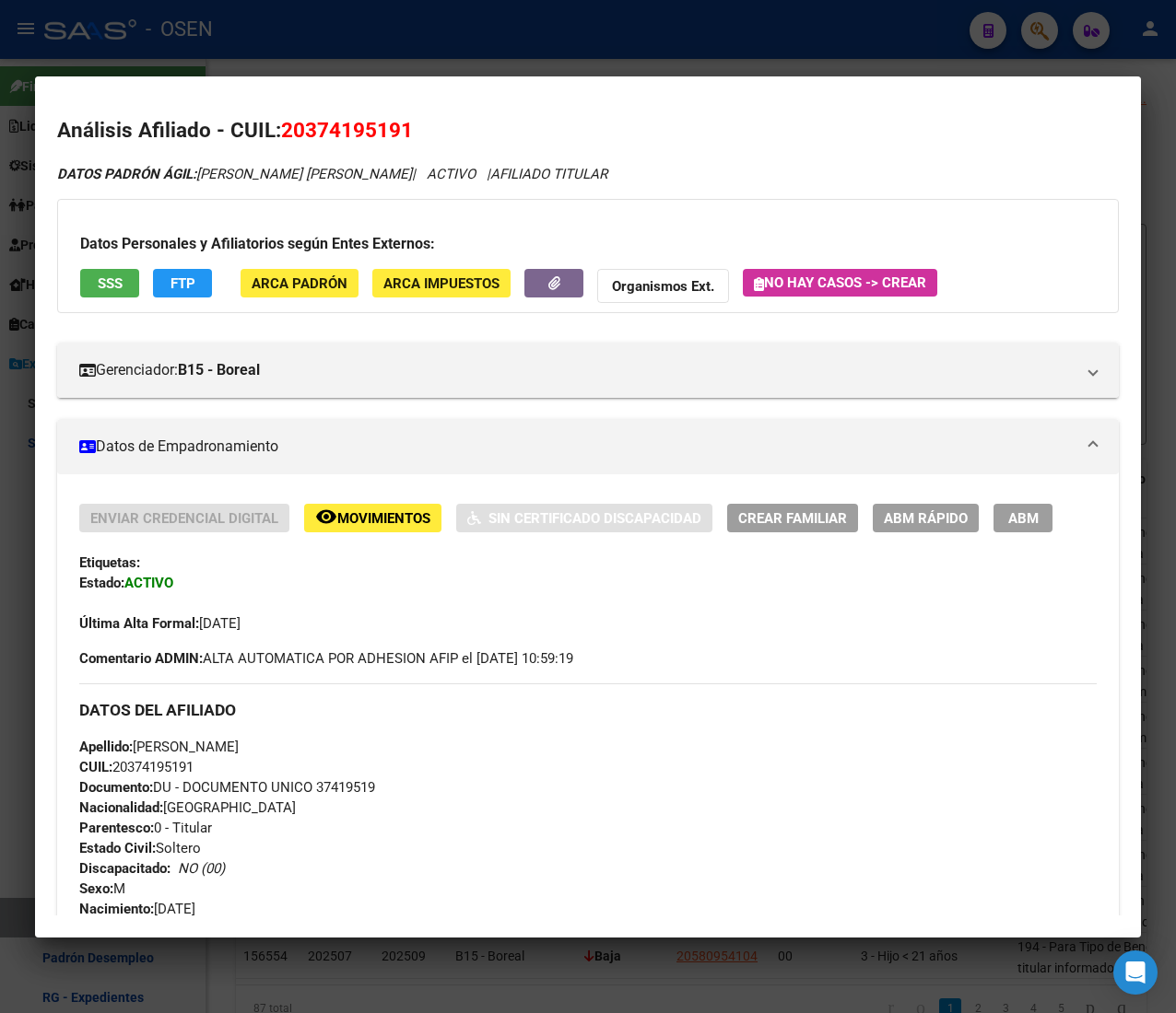
click at [109, 275] on span "SSS" at bounding box center [110, 282] width 25 height 17
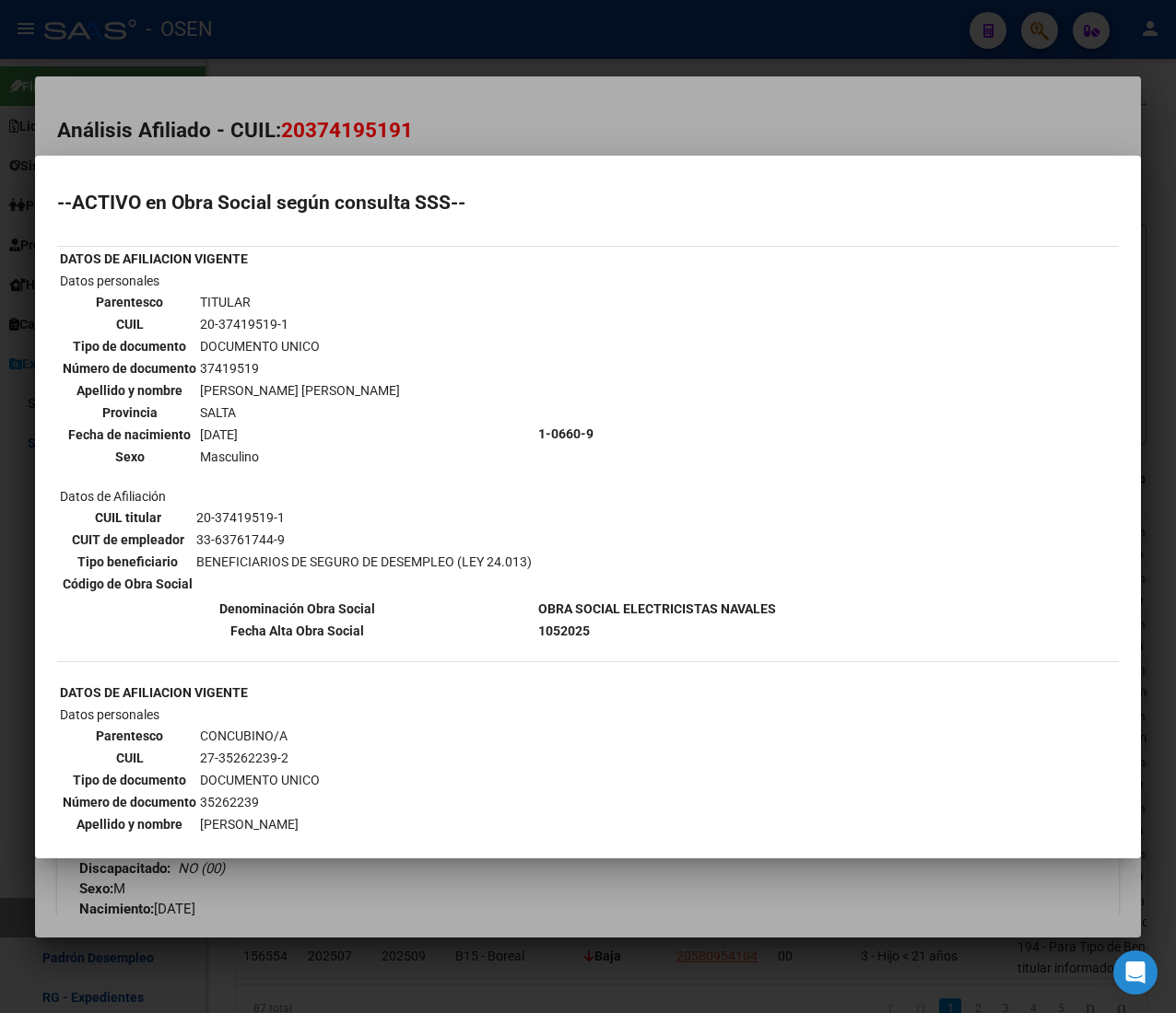
drag, startPoint x: 204, startPoint y: 558, endPoint x: 417, endPoint y: 558, distance: 213.0
click at [417, 558] on td "BENEFICIARIOS DE SEGURO DE DESEMPLEO (LEY 24.013)" at bounding box center [363, 561] width 337 height 20
drag, startPoint x: 417, startPoint y: 556, endPoint x: 308, endPoint y: 541, distance: 110.0
click at [310, 541] on tbody "CUIL titular 20-37419519-1 CUIT de empleador 33-63761744-9 Tipo beneficiario BE…" at bounding box center [296, 550] width 471 height 87
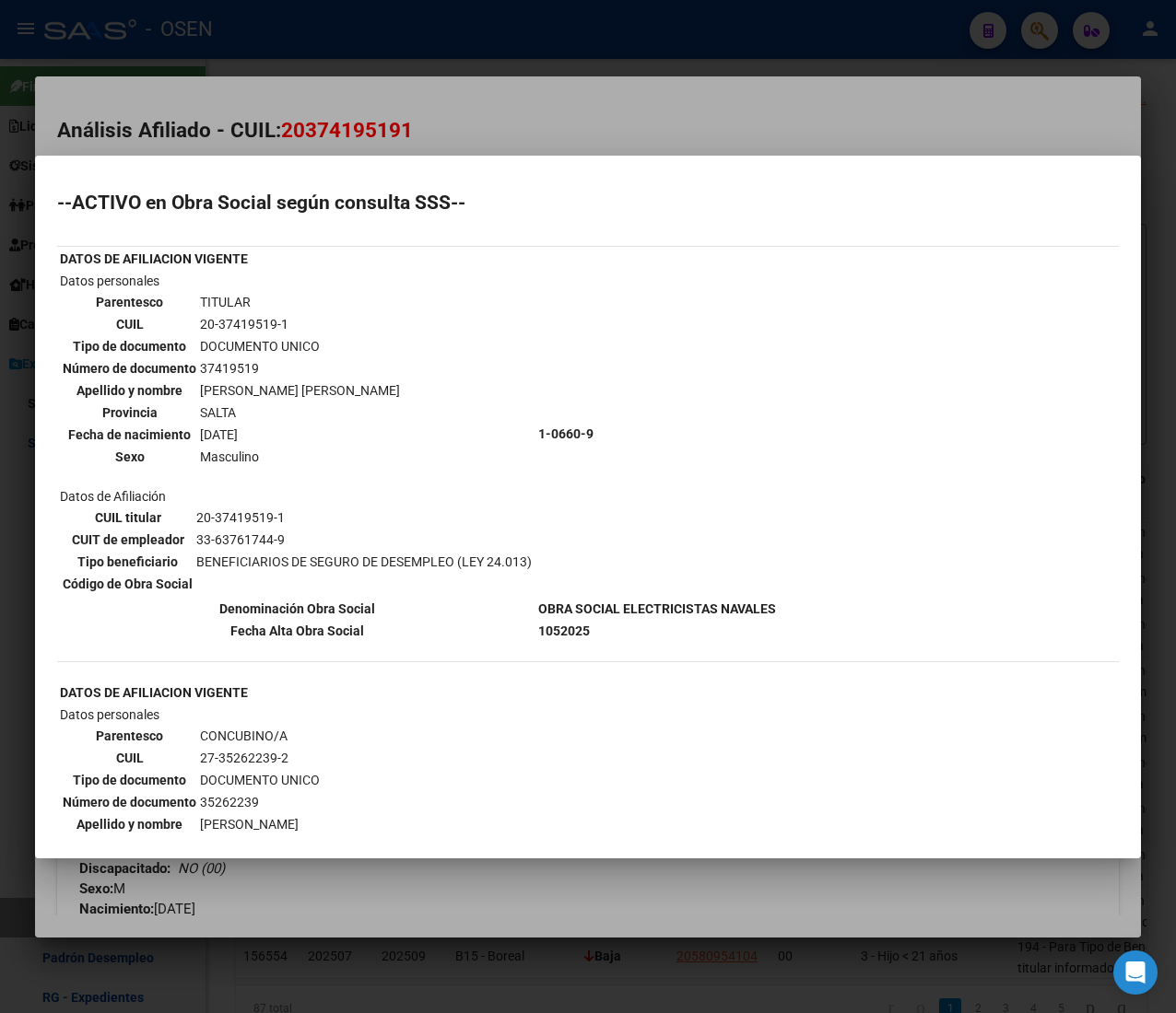
click at [307, 541] on td "33-63761744-9" at bounding box center [363, 540] width 337 height 20
click at [474, 138] on div at bounding box center [588, 506] width 1176 height 1013
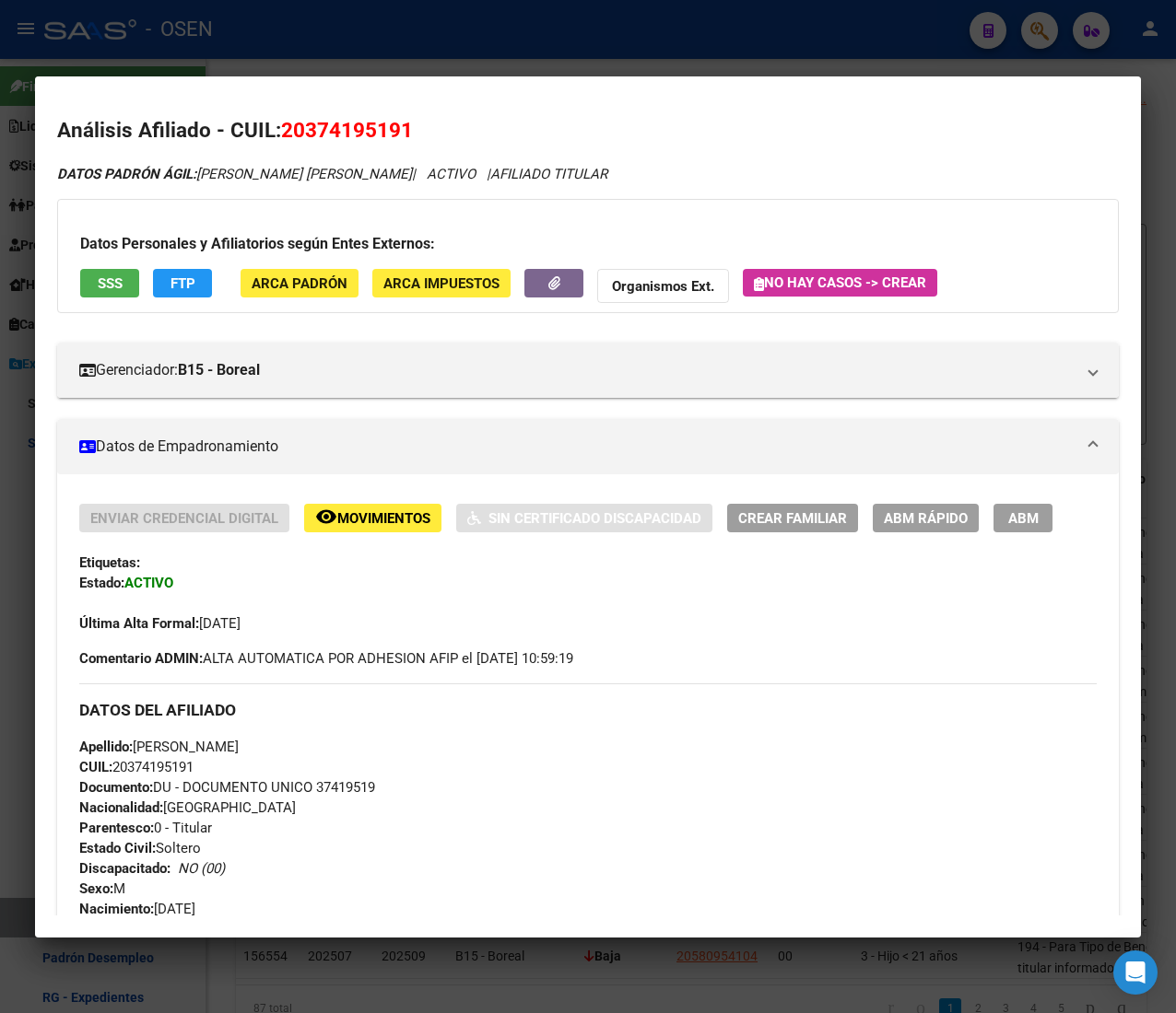
click at [138, 578] on strong "ACTIVO" at bounding box center [149, 582] width 49 height 17
click at [126, 282] on button "SSS" at bounding box center [109, 282] width 59 height 28
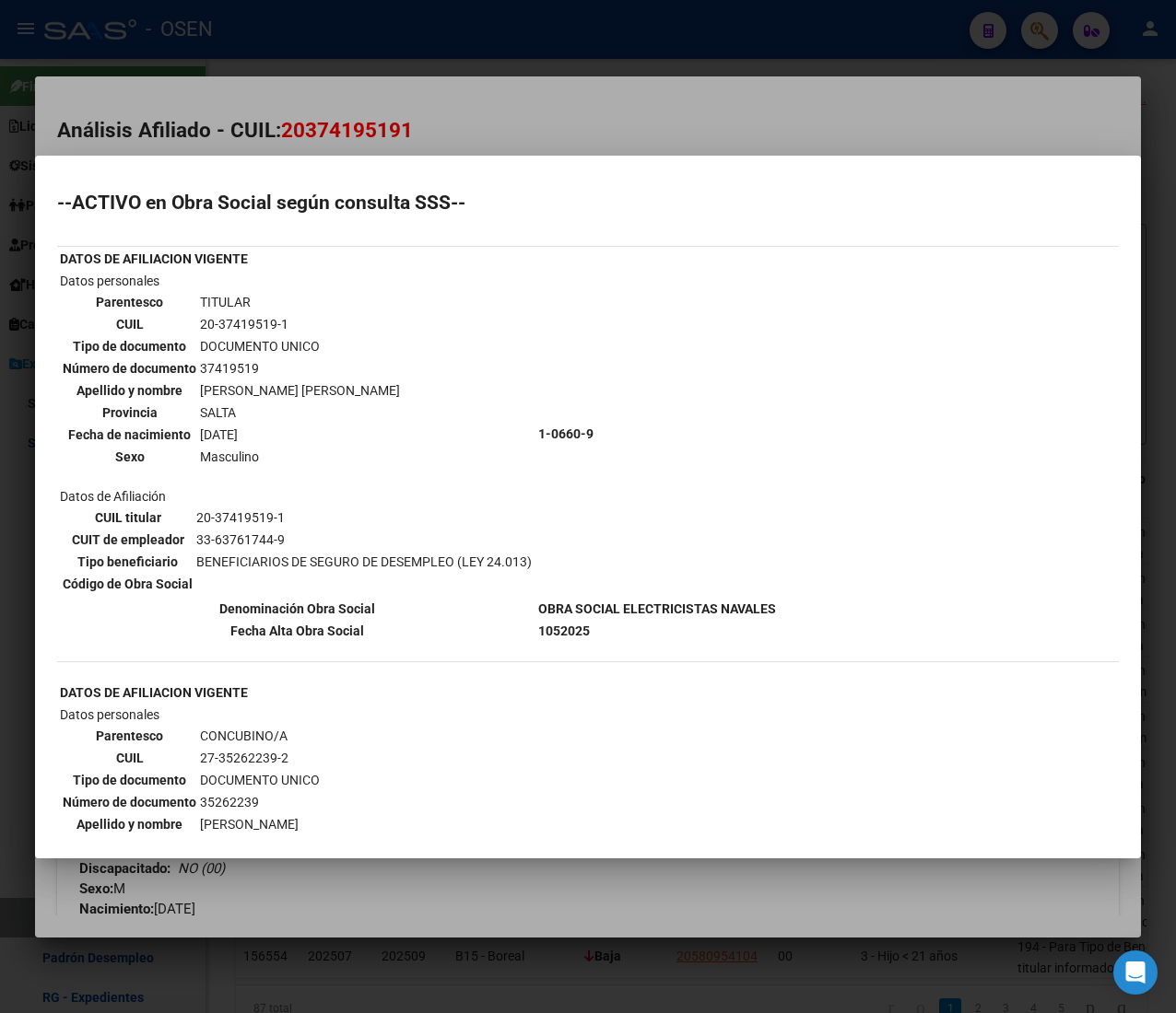
click at [288, 535] on td "33-63761744-9" at bounding box center [363, 540] width 337 height 20
drag, startPoint x: 339, startPoint y: 548, endPoint x: 324, endPoint y: 551, distance: 15.3
click at [337, 551] on td "BENEFICIARIOS DE SEGURO DE DESEMPLEO (LEY 24.013)" at bounding box center [363, 561] width 337 height 20
drag, startPoint x: 324, startPoint y: 551, endPoint x: 461, endPoint y: 563, distance: 137.5
click at [458, 563] on td "BENEFICIARIOS DE SEGURO DE DESEMPLEO (LEY 24.013)" at bounding box center [363, 561] width 337 height 20
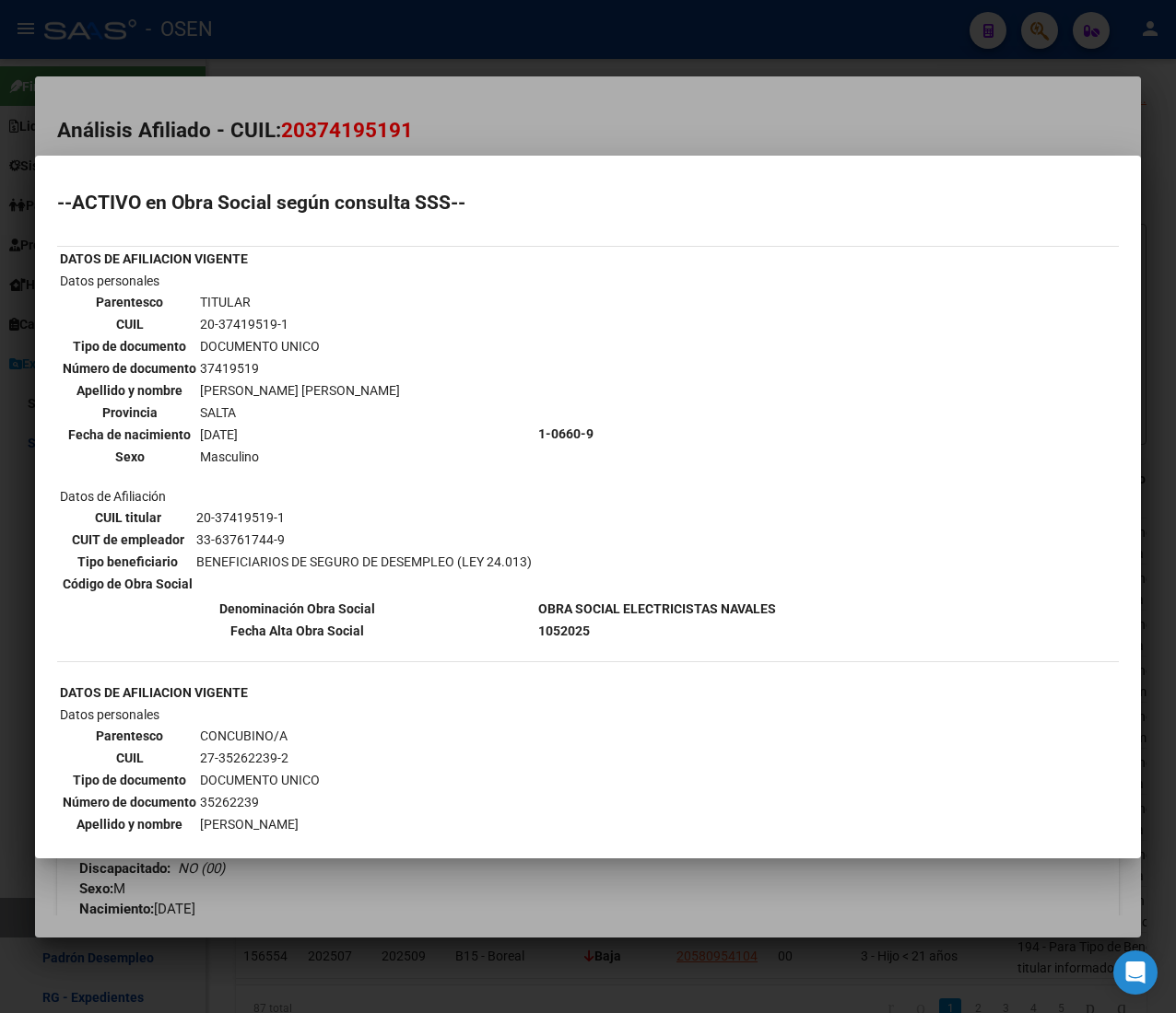
drag, startPoint x: 461, startPoint y: 563, endPoint x: 481, endPoint y: 544, distance: 27.6
click at [465, 562] on td "BENEFICIARIOS DE SEGURO DE DESEMPLEO (LEY 24.013)" at bounding box center [363, 561] width 337 height 20
click at [507, 103] on div at bounding box center [588, 506] width 1176 height 1013
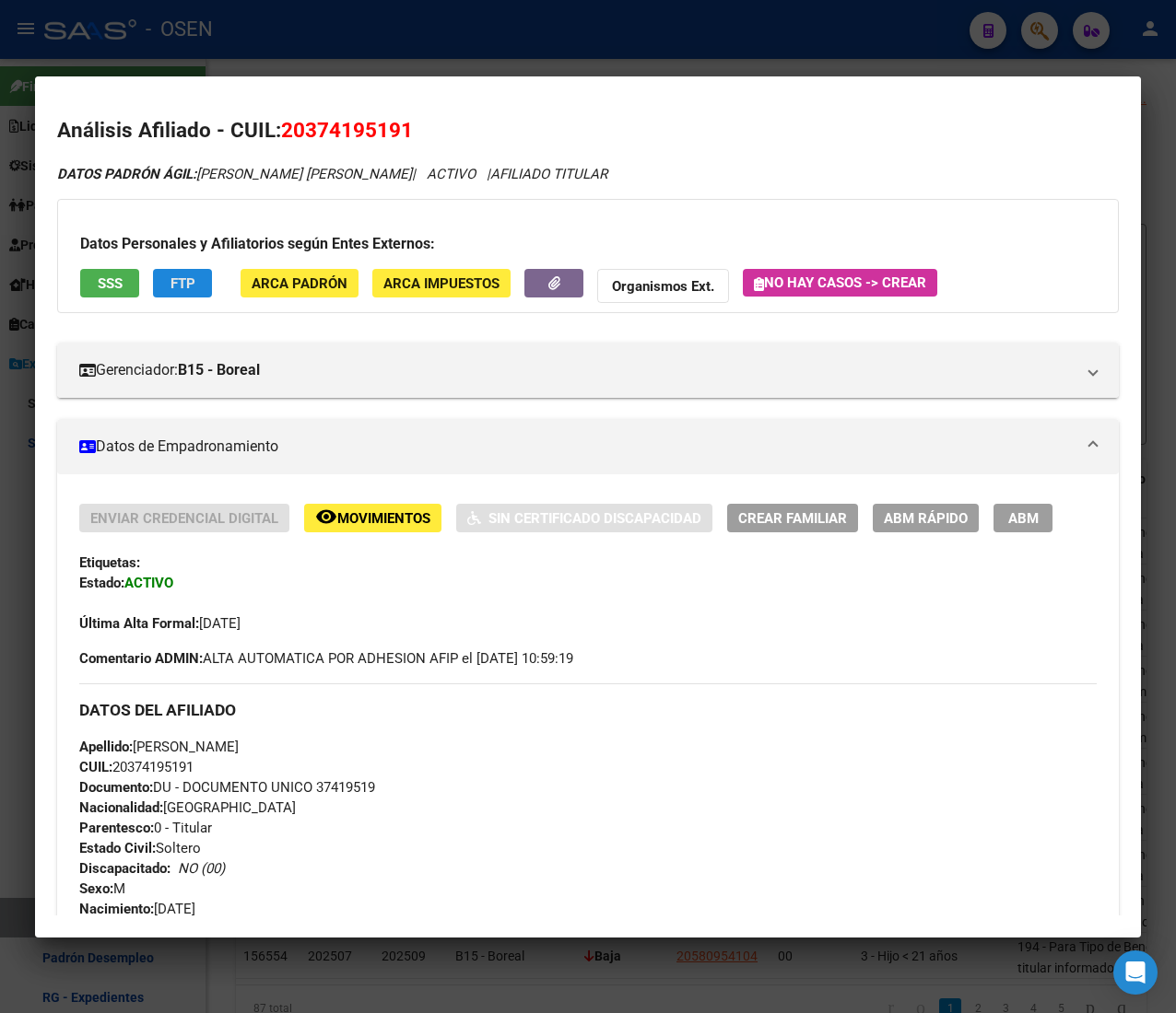
click at [199, 291] on button "FTP" at bounding box center [182, 282] width 59 height 28
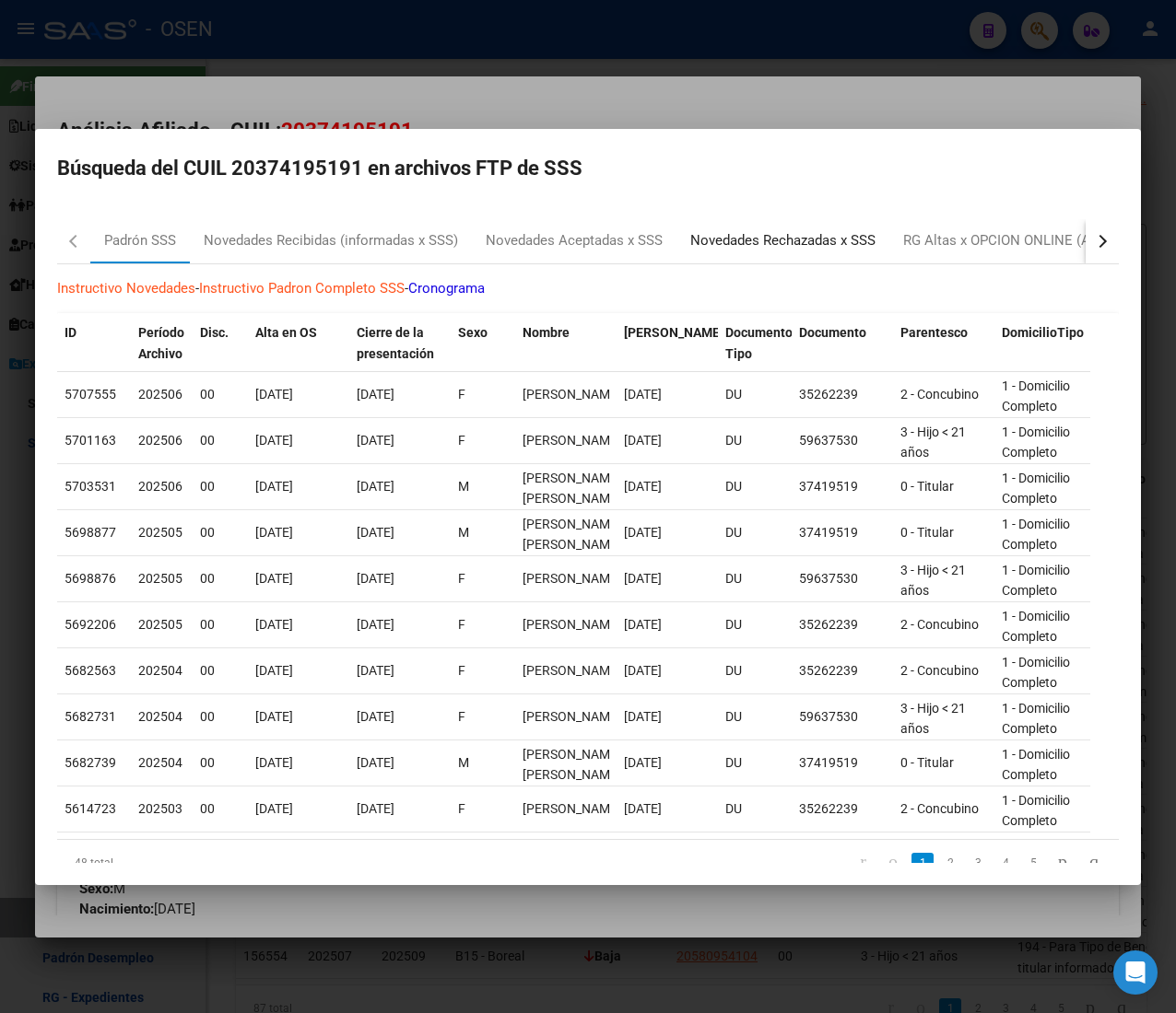
click at [809, 243] on div "Novedades Rechazadas x SSS" at bounding box center [782, 241] width 185 height 21
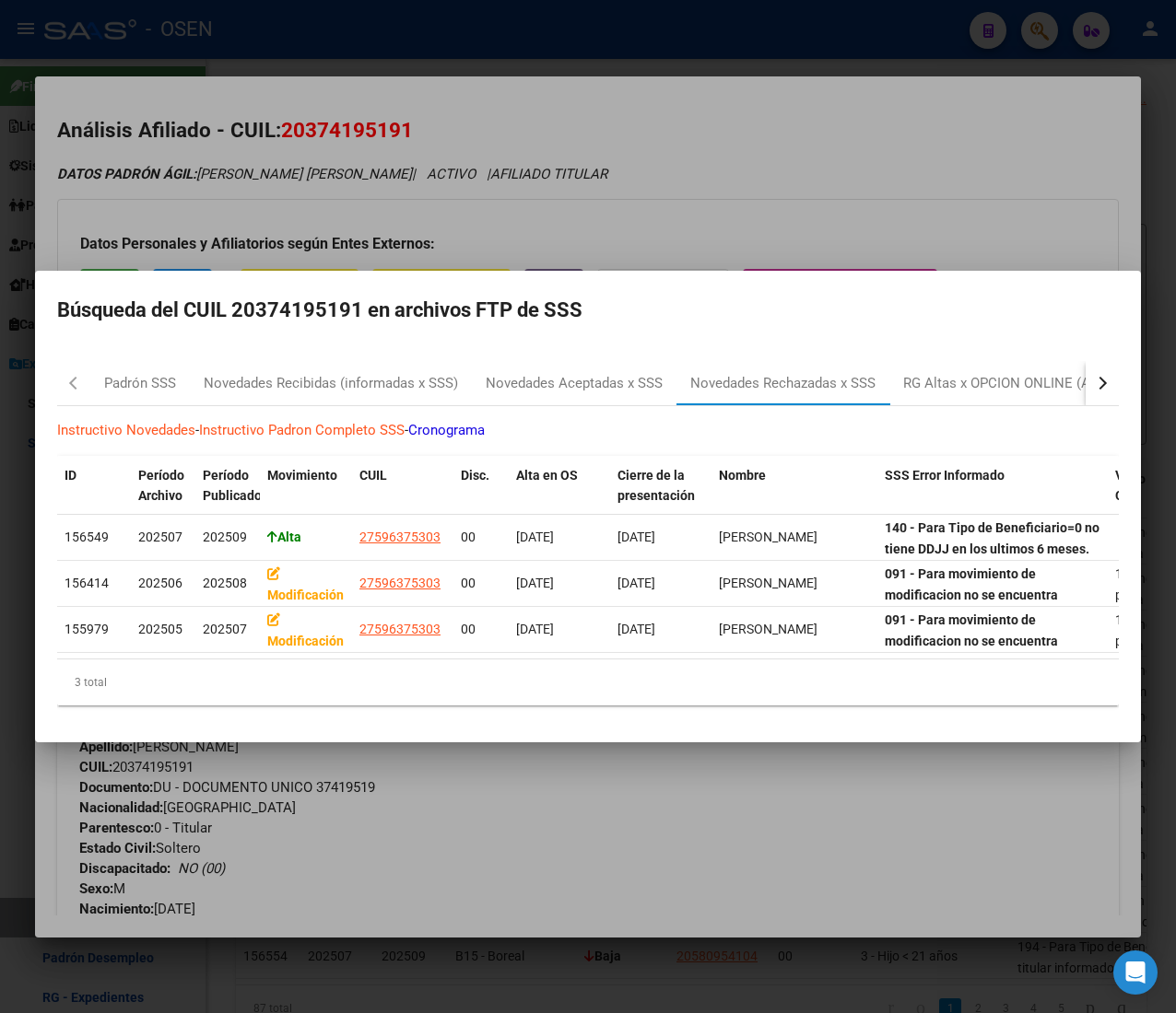
click at [878, 177] on div at bounding box center [588, 506] width 1176 height 1013
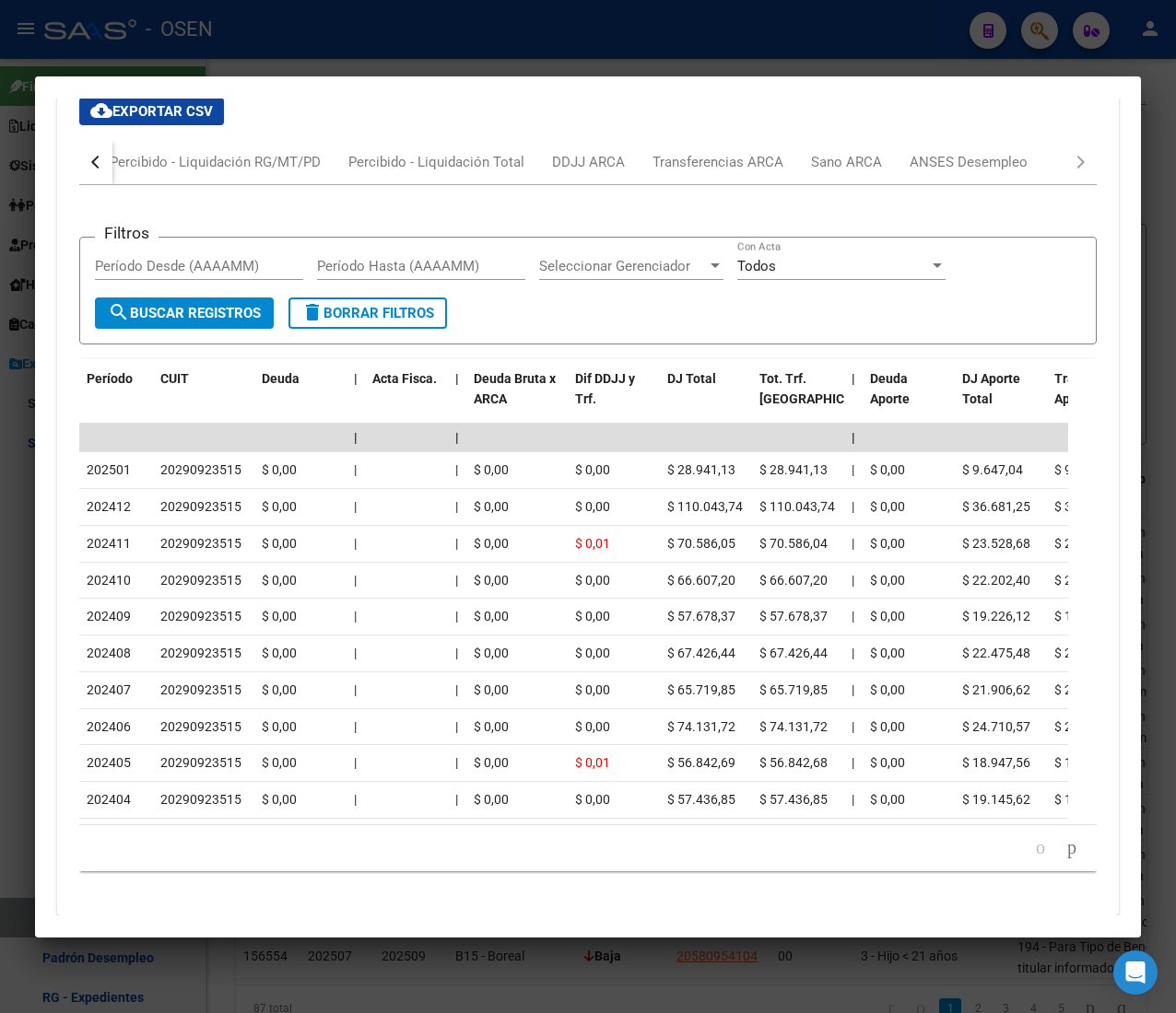
scroll to position [1888, 0]
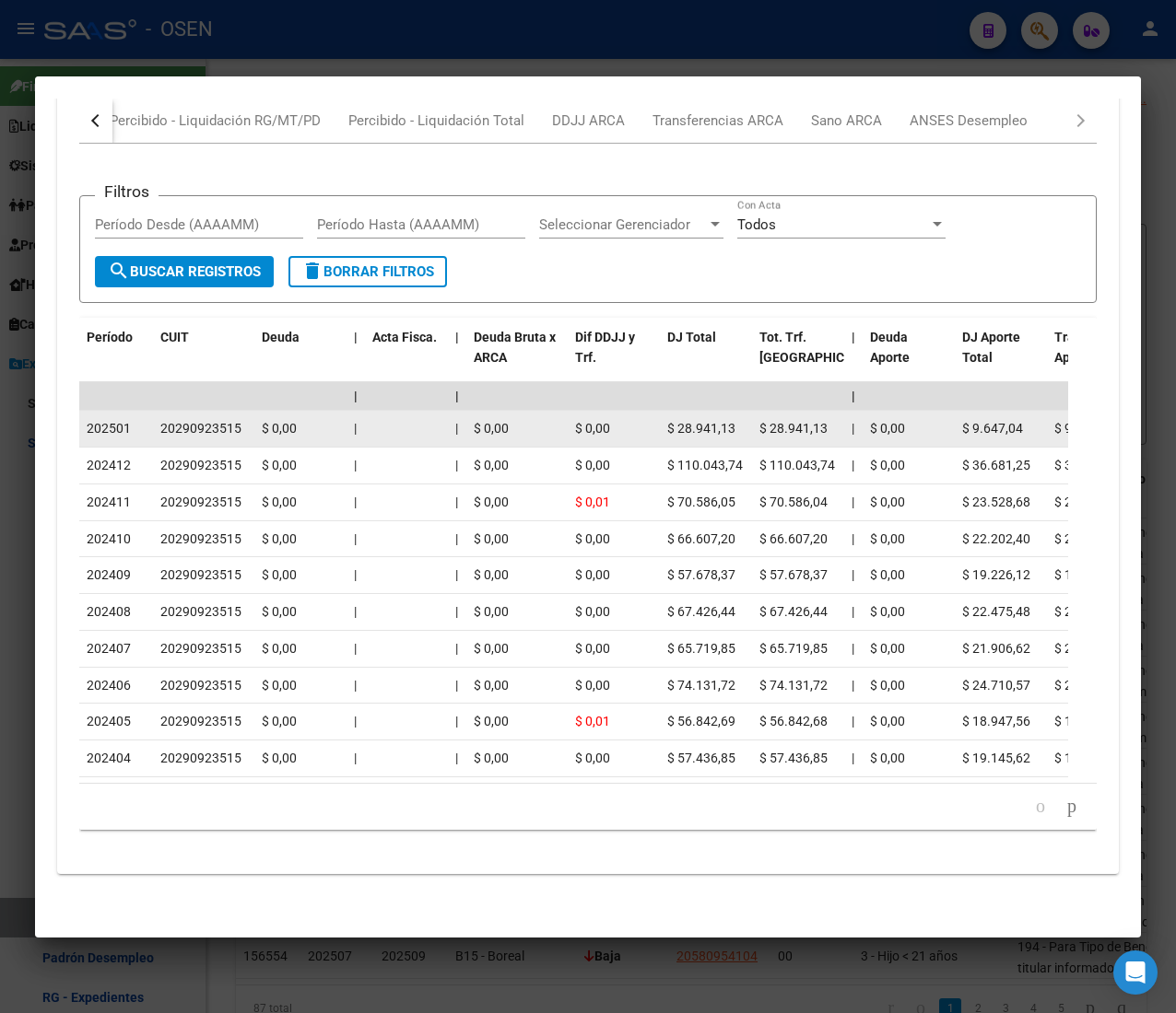
drag, startPoint x: 148, startPoint y: 397, endPoint x: 185, endPoint y: 394, distance: 37.1
click at [185, 418] on div "20290923515" at bounding box center [201, 429] width 81 height 21
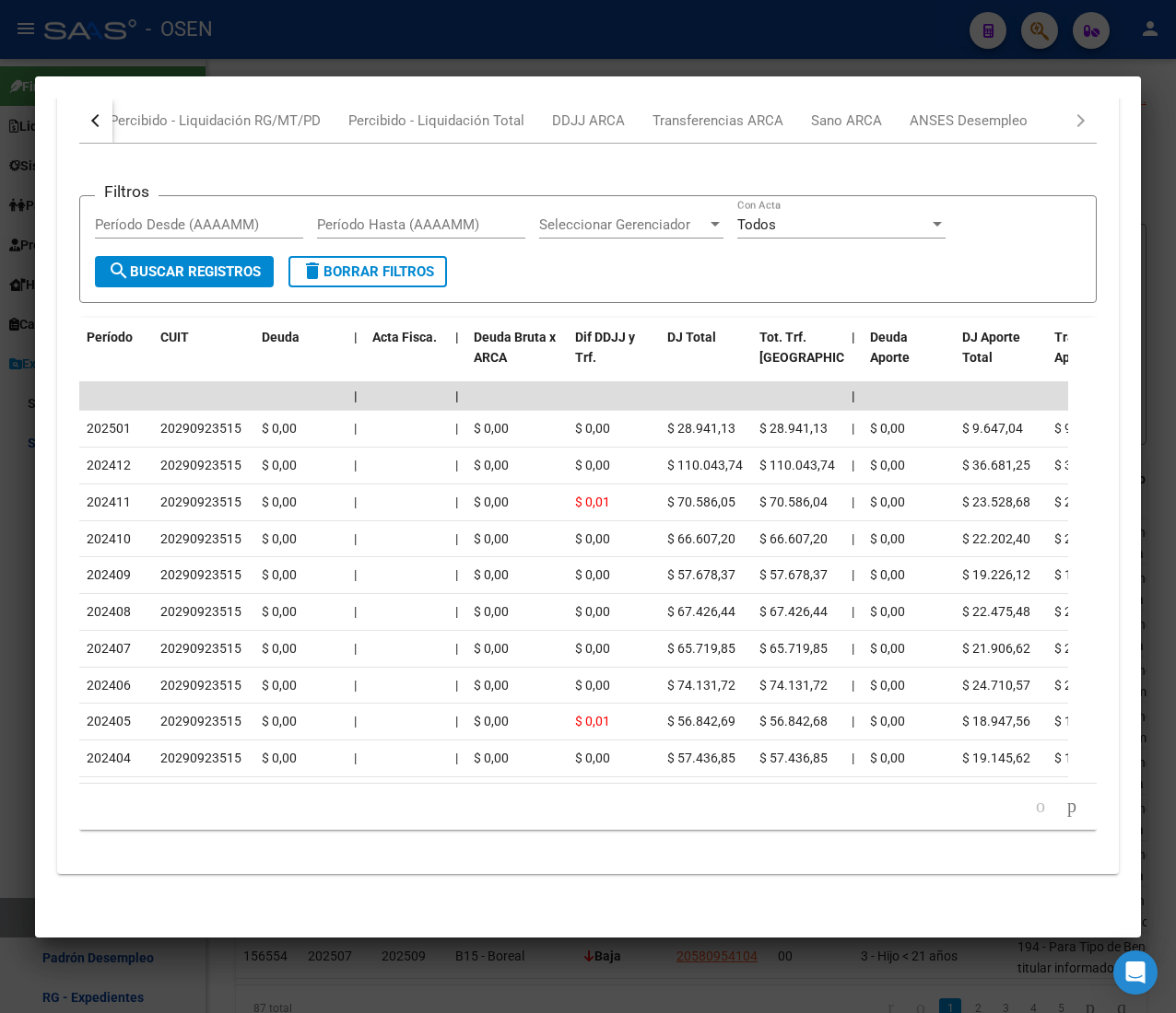
scroll to position [1704, 0]
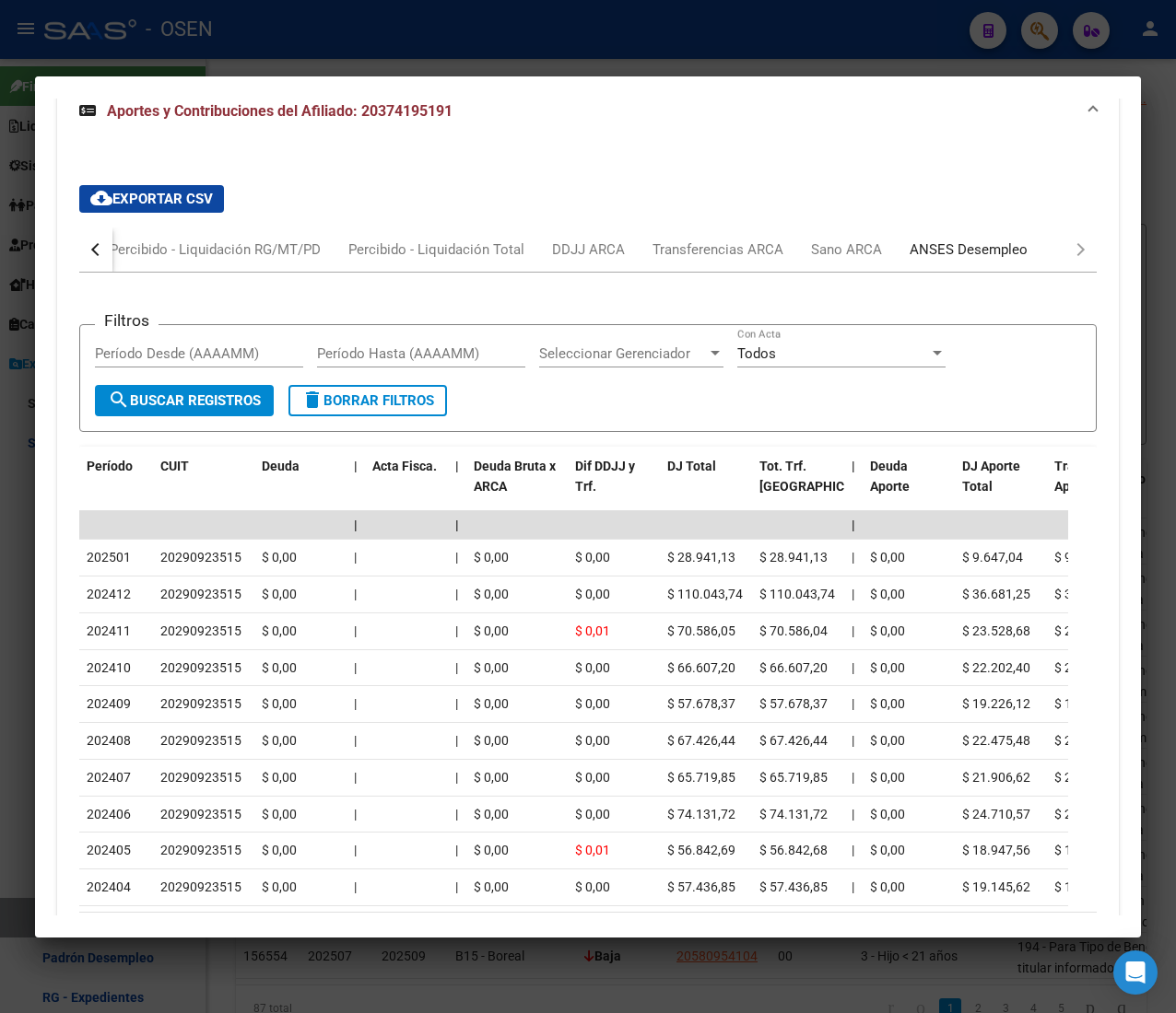
drag, startPoint x: 985, startPoint y: 271, endPoint x: 947, endPoint y: 269, distance: 38.1
click at [985, 260] on div "ANSES Desempleo" at bounding box center [967, 249] width 118 height 20
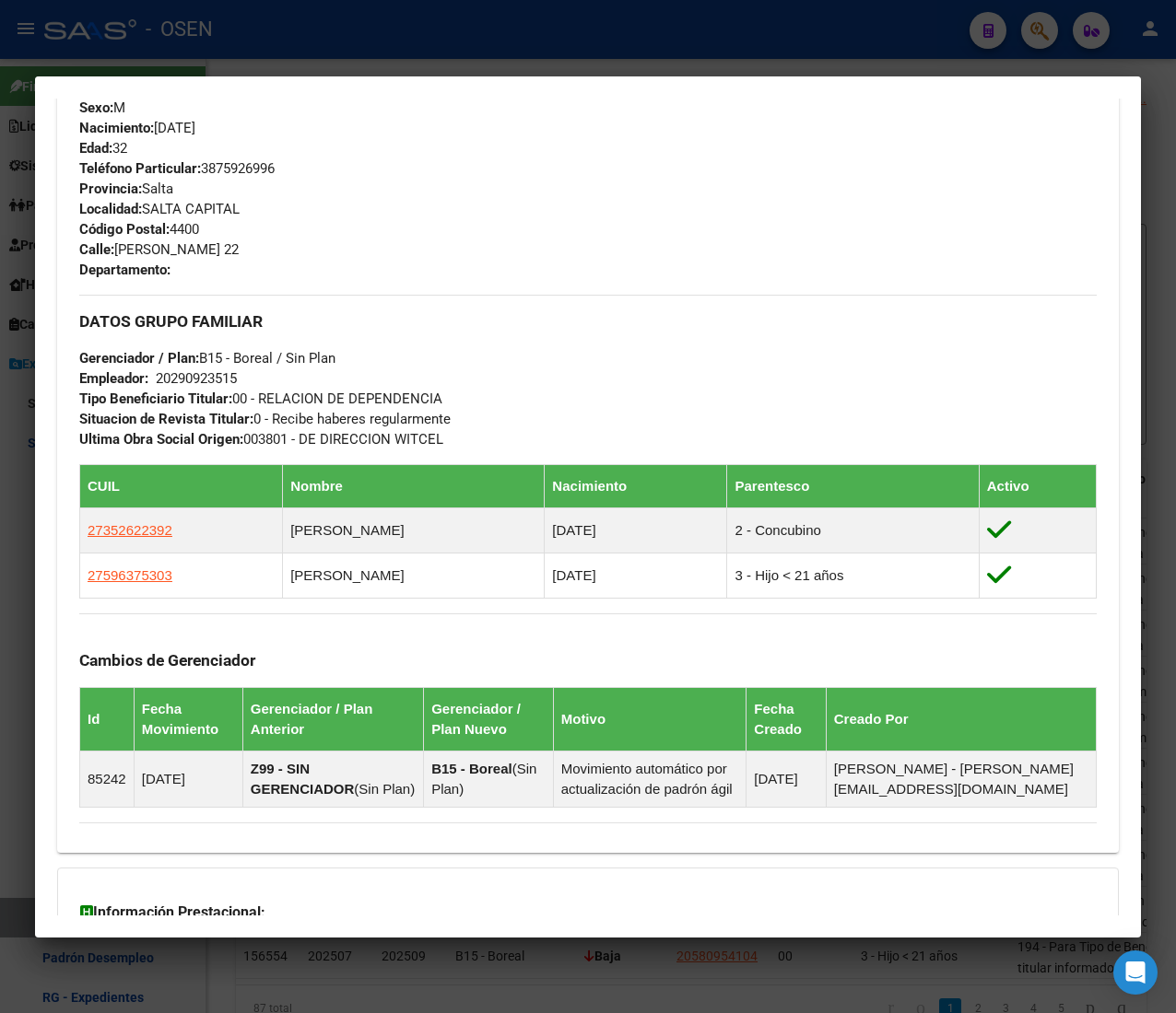
scroll to position [833, 0]
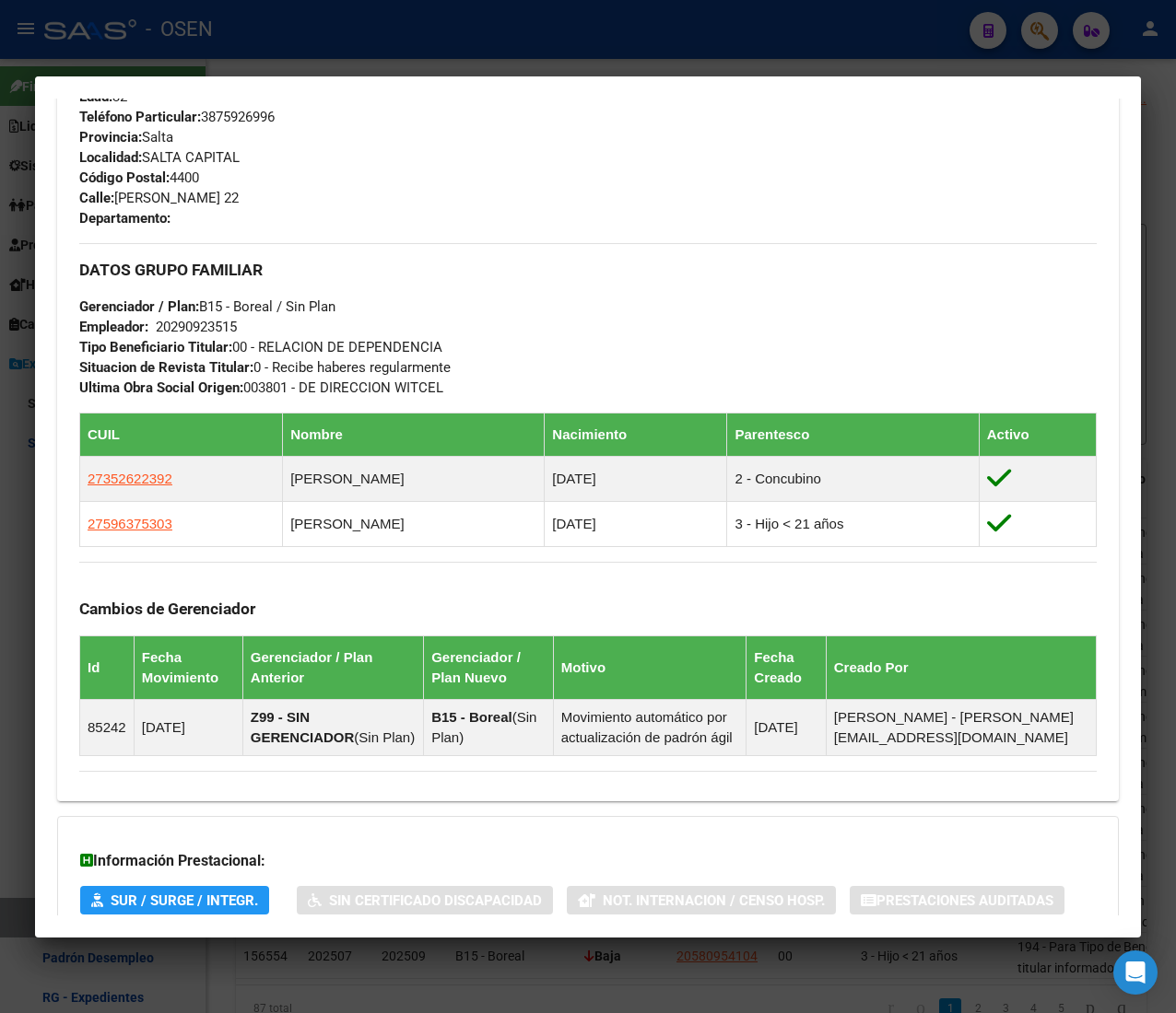
drag, startPoint x: 262, startPoint y: 339, endPoint x: 374, endPoint y: 348, distance: 112.4
click at [370, 348] on span "Tipo Beneficiario Titular: 00 - RELACION DE DEPENDENCIA" at bounding box center [260, 347] width 363 height 17
click at [374, 347] on span "Tipo Beneficiario Titular: 00 - RELACION DE DEPENDENCIA" at bounding box center [260, 347] width 363 height 17
click at [459, 337] on div "DATOS GRUPO FAMILIAR Gerenciador / Plan: B15 - Boreal / Sin Plan Empleador: 202…" at bounding box center [588, 320] width 1017 height 155
click at [682, 33] on div at bounding box center [588, 506] width 1176 height 1013
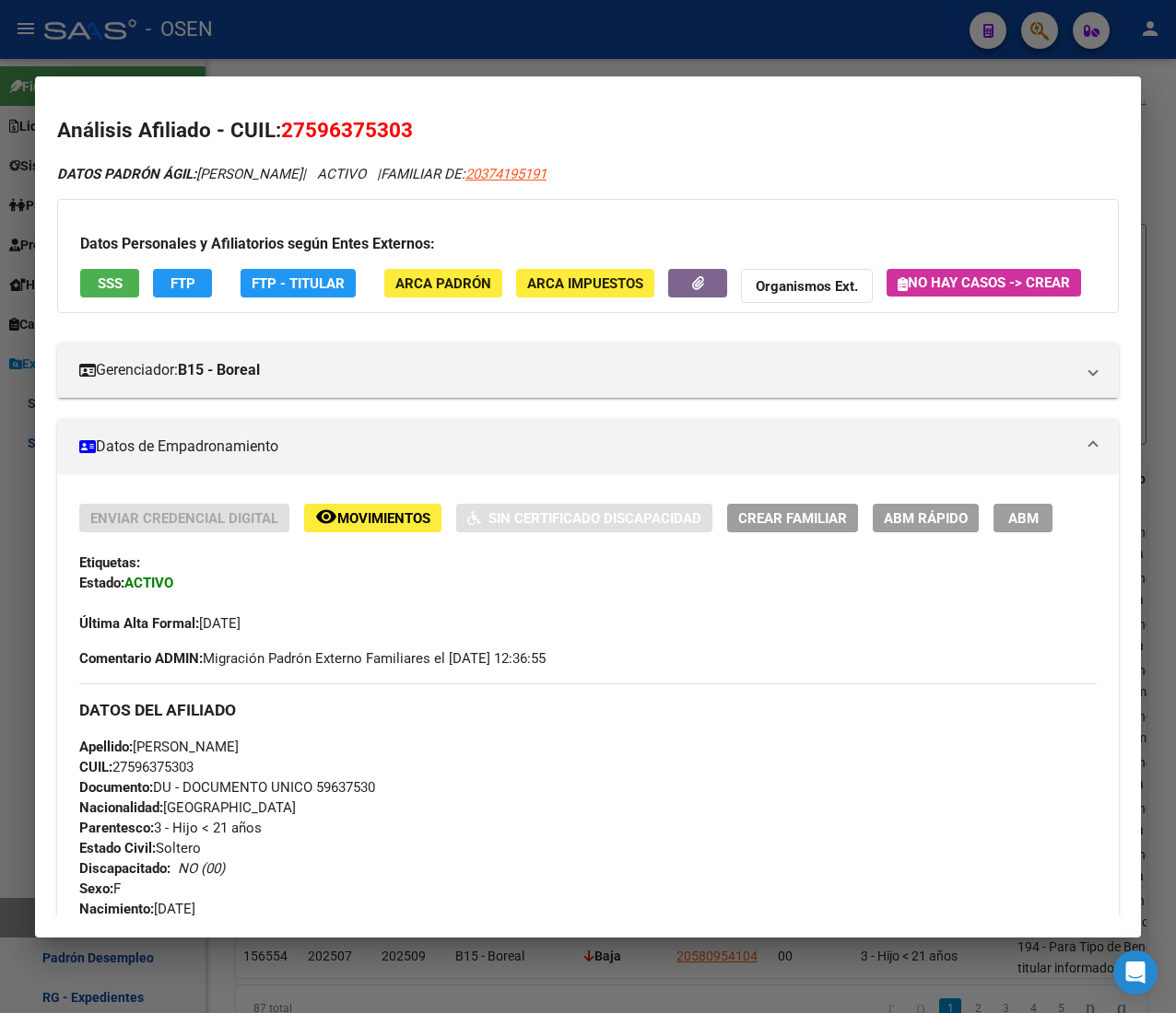
click at [621, 32] on div at bounding box center [588, 506] width 1176 height 1013
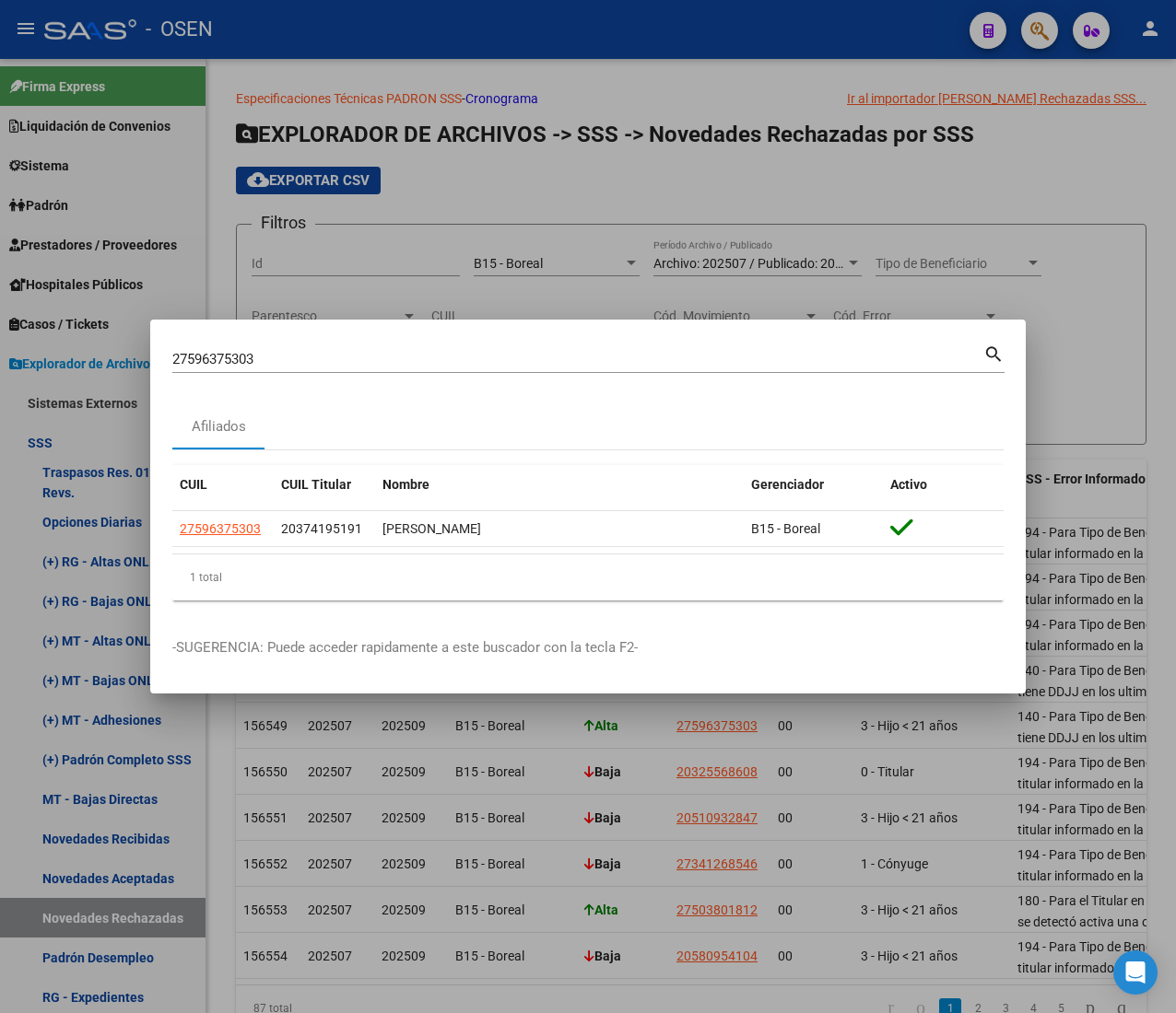
click at [275, 354] on input "27596375303" at bounding box center [578, 358] width 811 height 17
drag, startPoint x: 134, startPoint y: 361, endPoint x: 49, endPoint y: 361, distance: 85.0
click at [49, 361] on div "27596375303 Buscar (apellido, dni, cuil, nro traspaso, cuit, obra social) searc…" at bounding box center [588, 506] width 1176 height 1013
paste input "0325568608"
type input "20325568608"
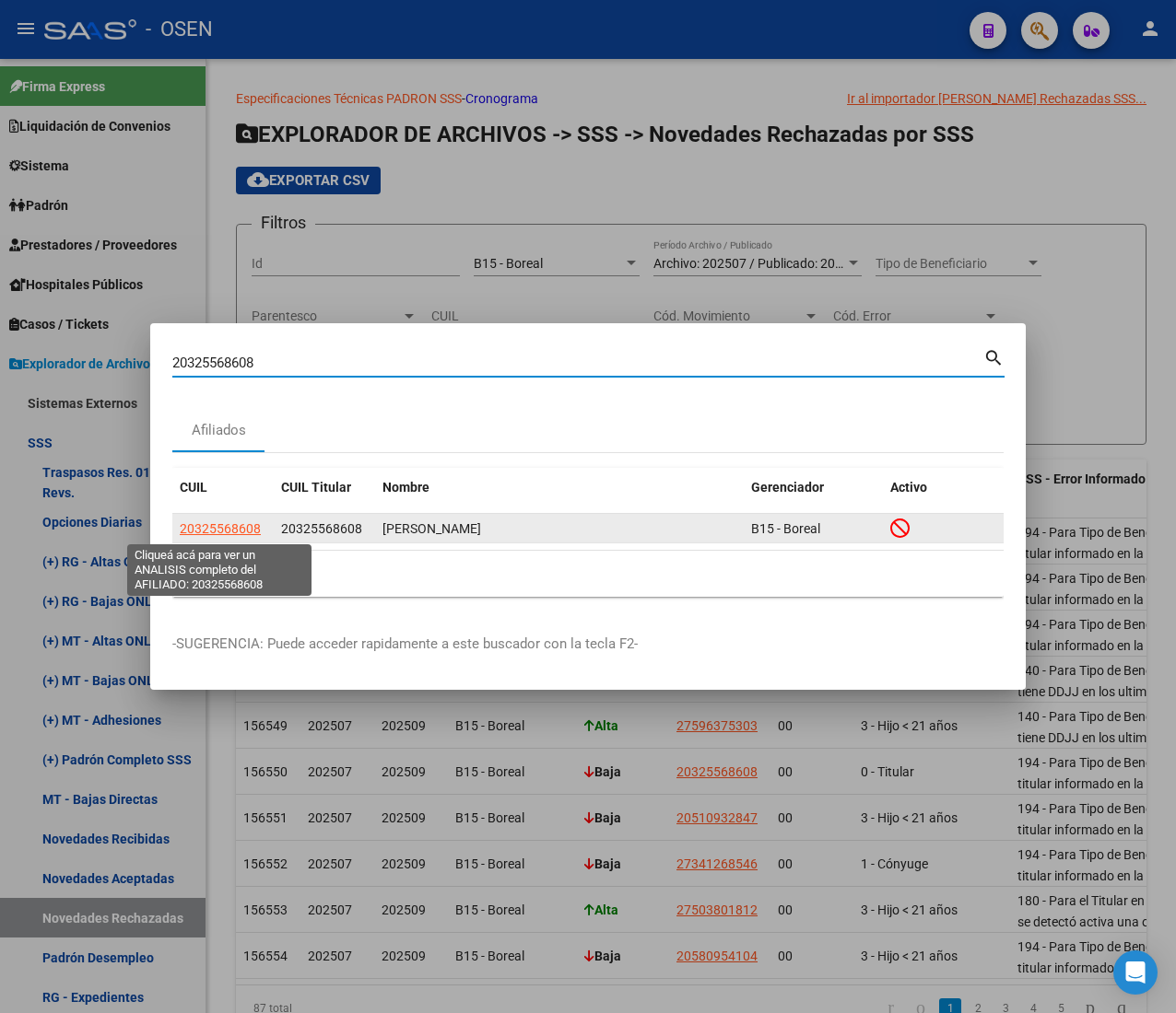
click at [237, 529] on span "20325568608" at bounding box center [219, 528] width 81 height 15
type textarea "20325568608"
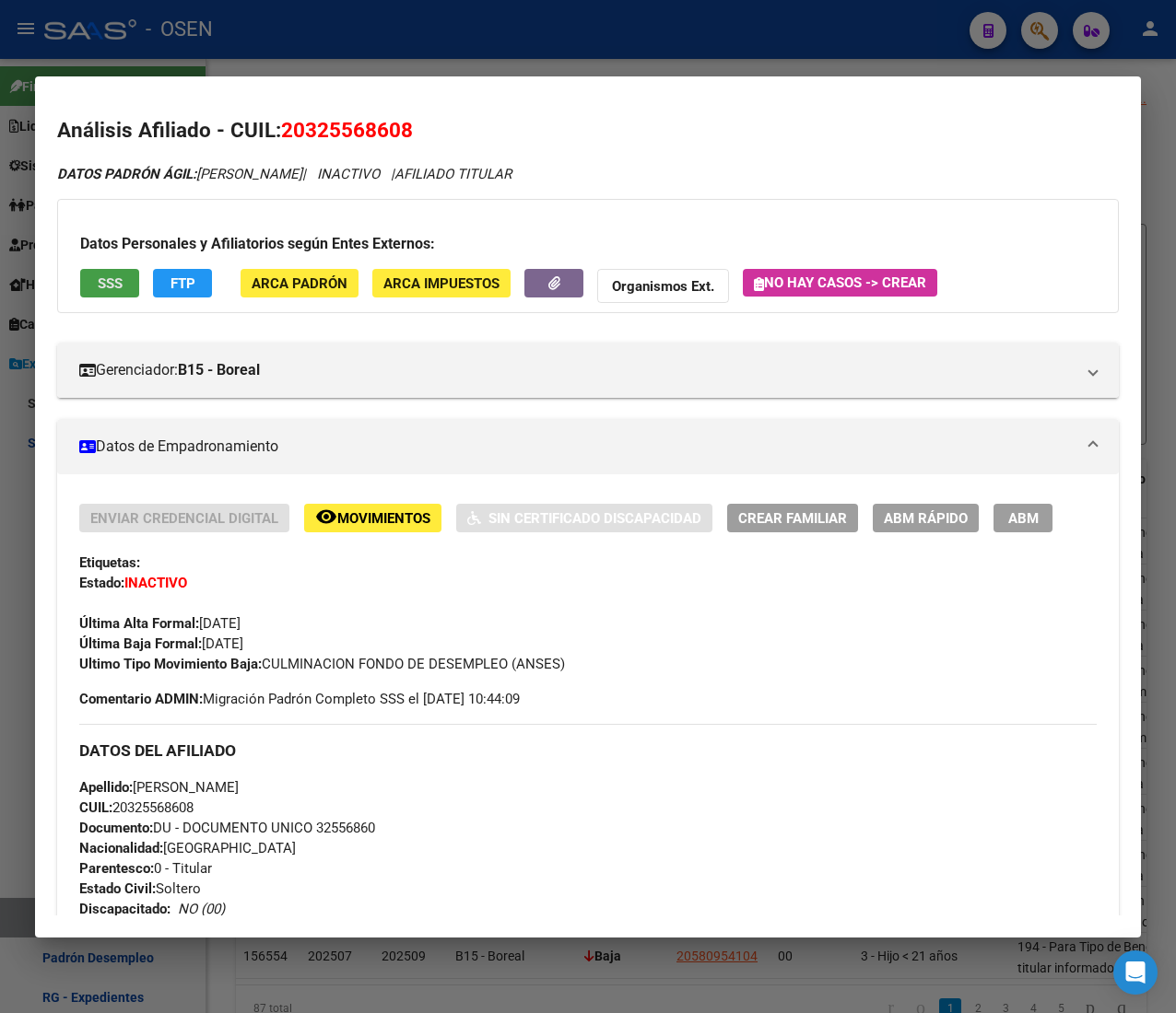
click at [99, 275] on span "SSS" at bounding box center [110, 282] width 25 height 17
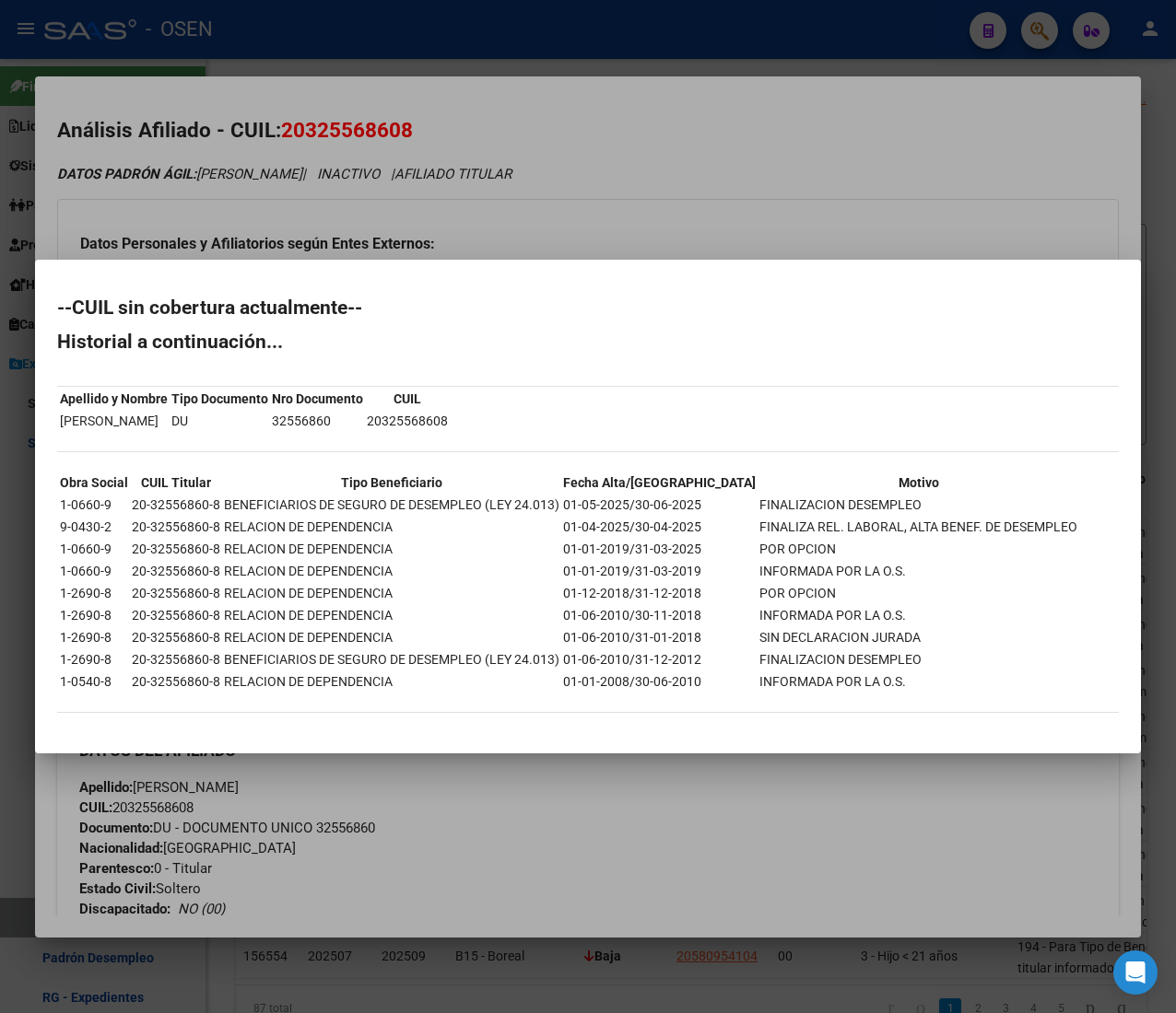
click at [662, 210] on div at bounding box center [588, 506] width 1176 height 1013
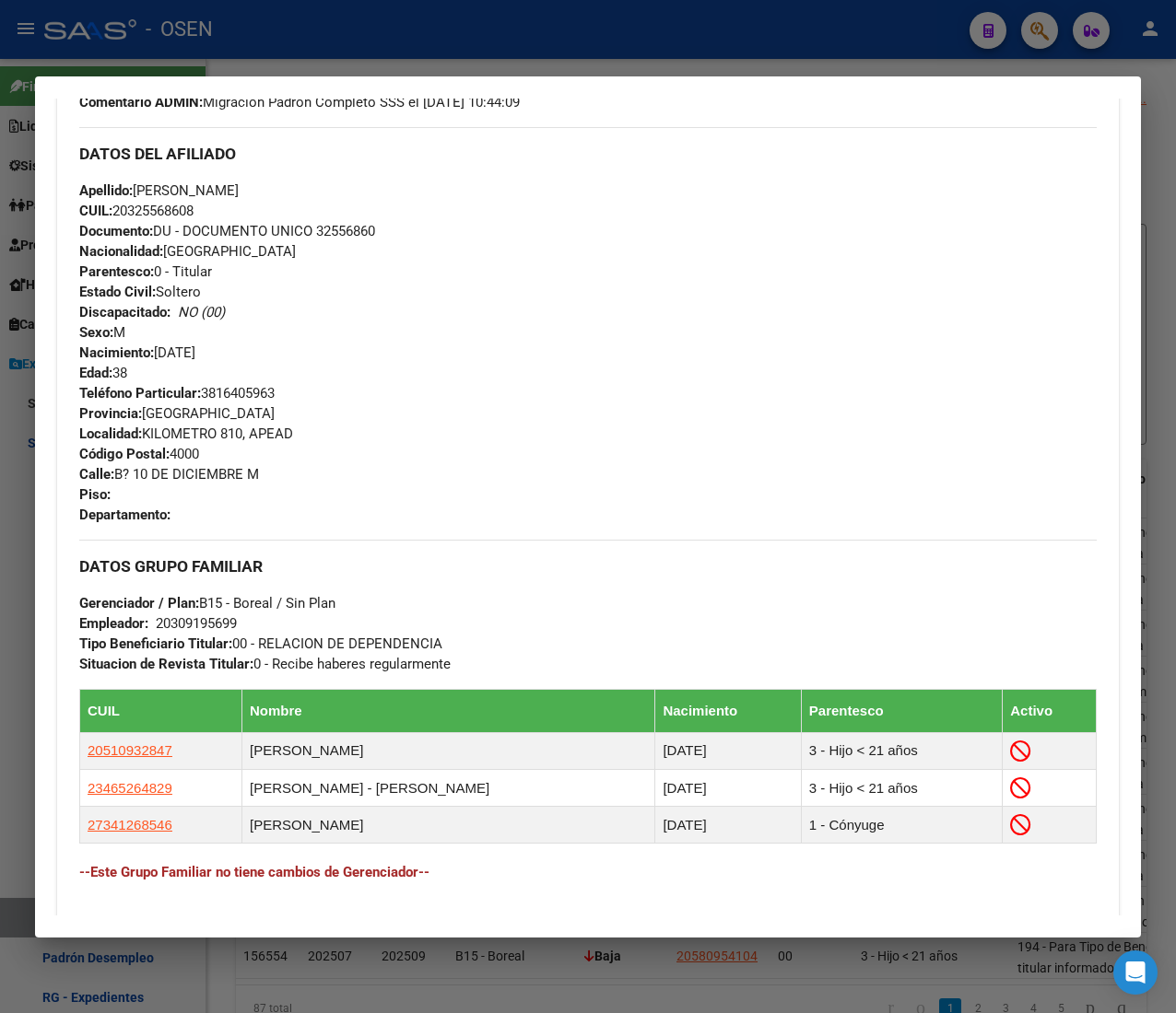
scroll to position [868, 0]
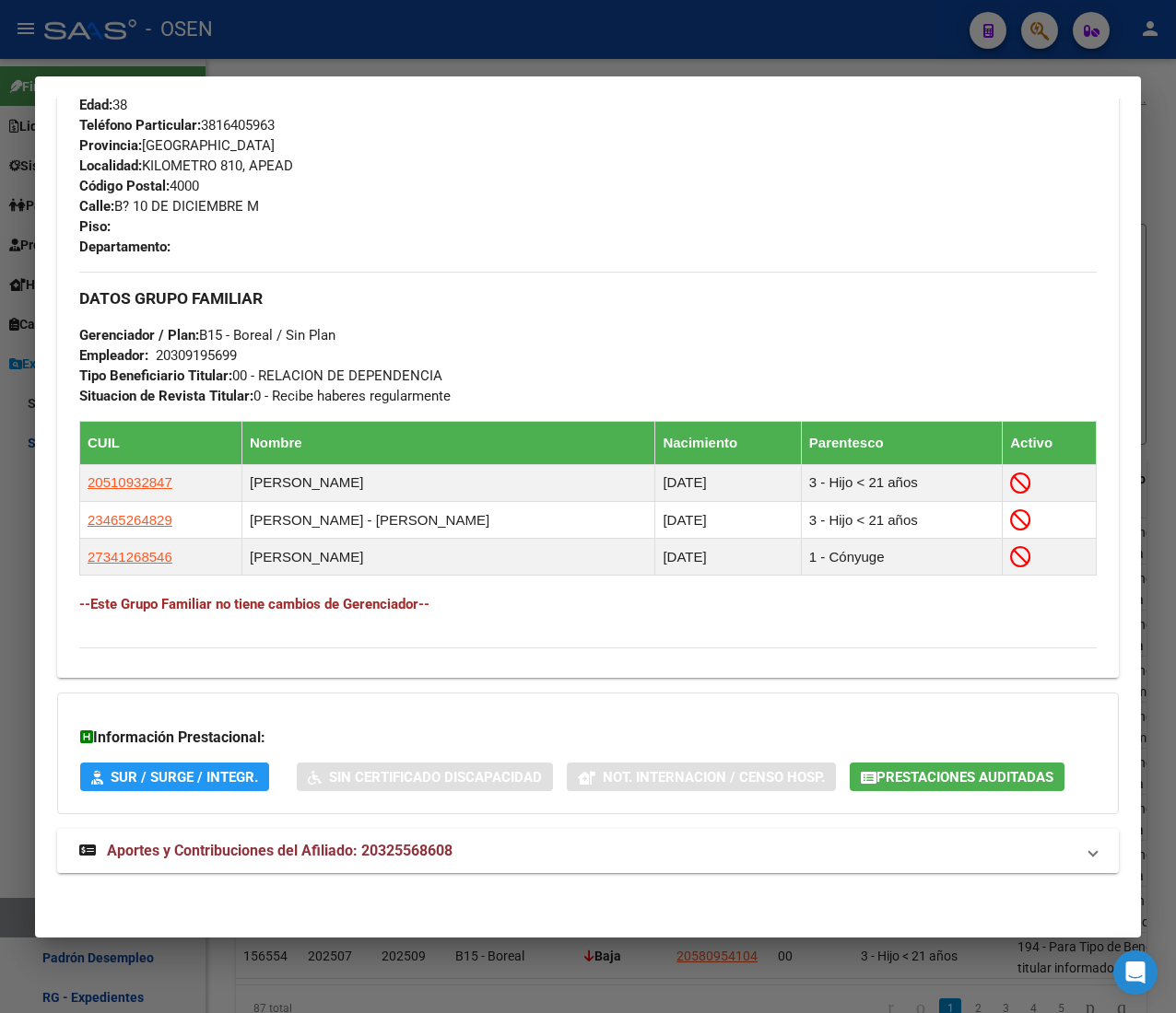
drag, startPoint x: 738, startPoint y: 860, endPoint x: 731, endPoint y: 850, distance: 12.2
click at [738, 862] on mat-expansion-panel-header "Aportes y Contribuciones del Afiliado: 20325568608" at bounding box center [588, 850] width 1061 height 44
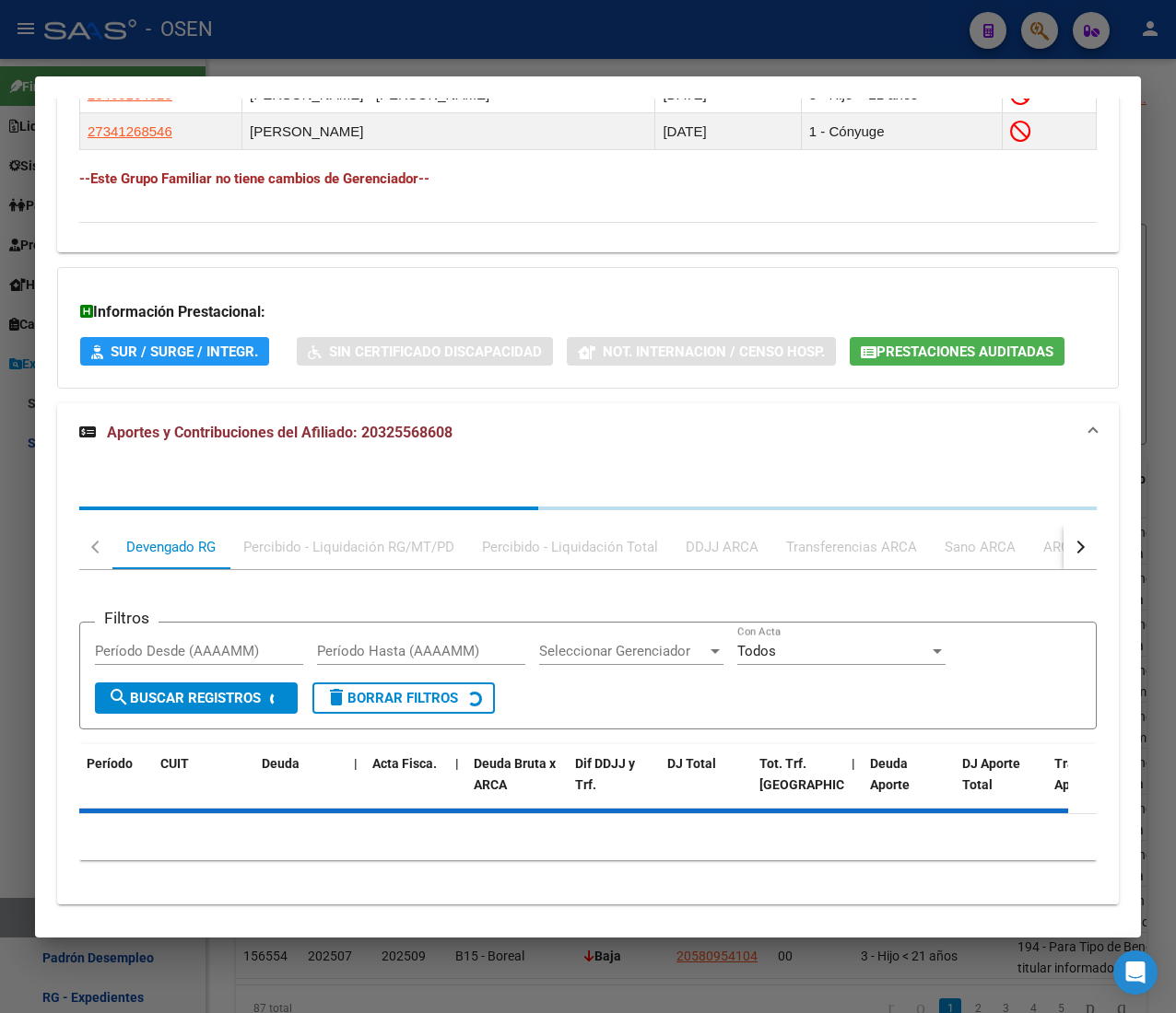
scroll to position [1325, 0]
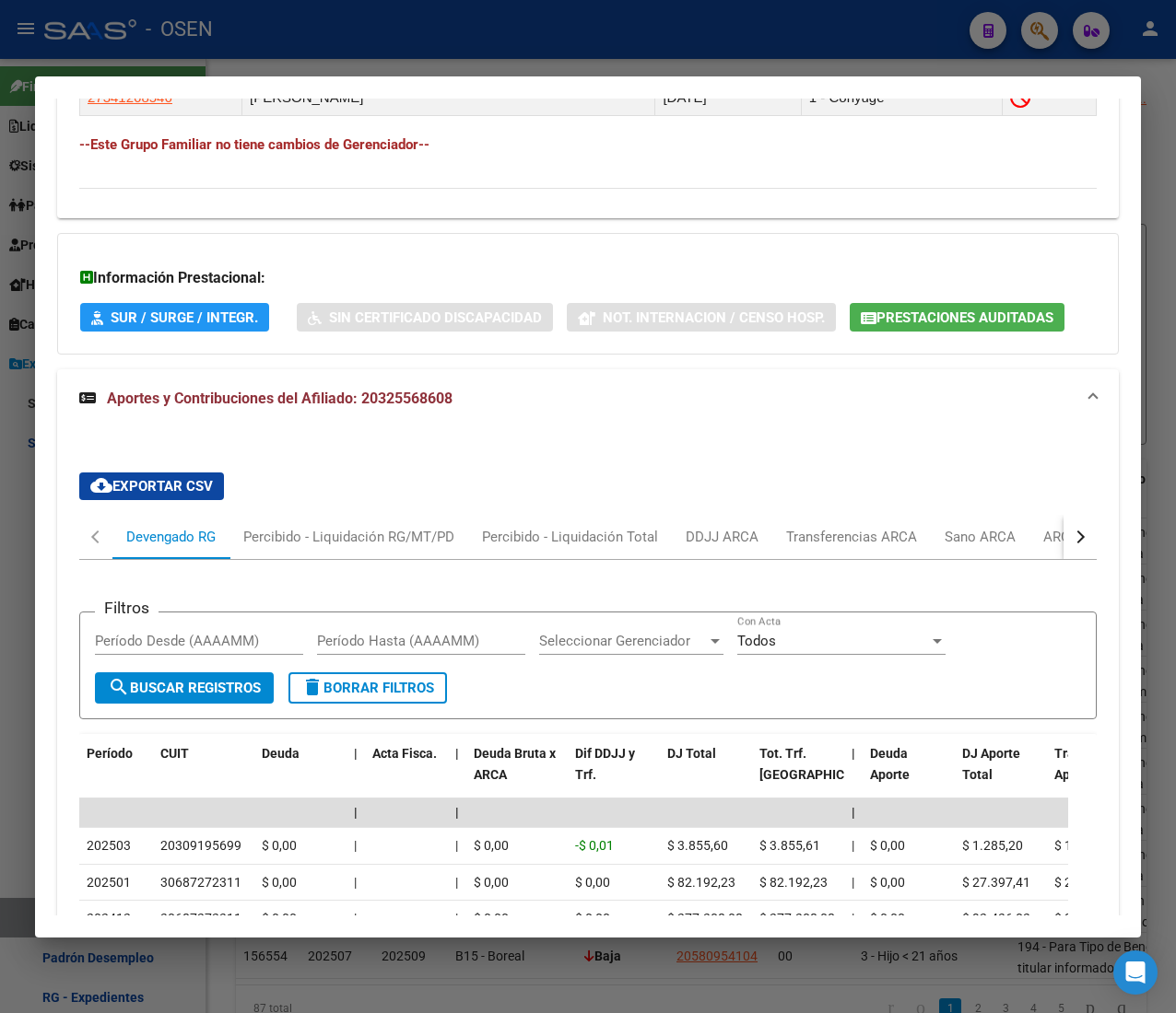
click at [1063, 548] on button "button" at bounding box center [1080, 537] width 33 height 44
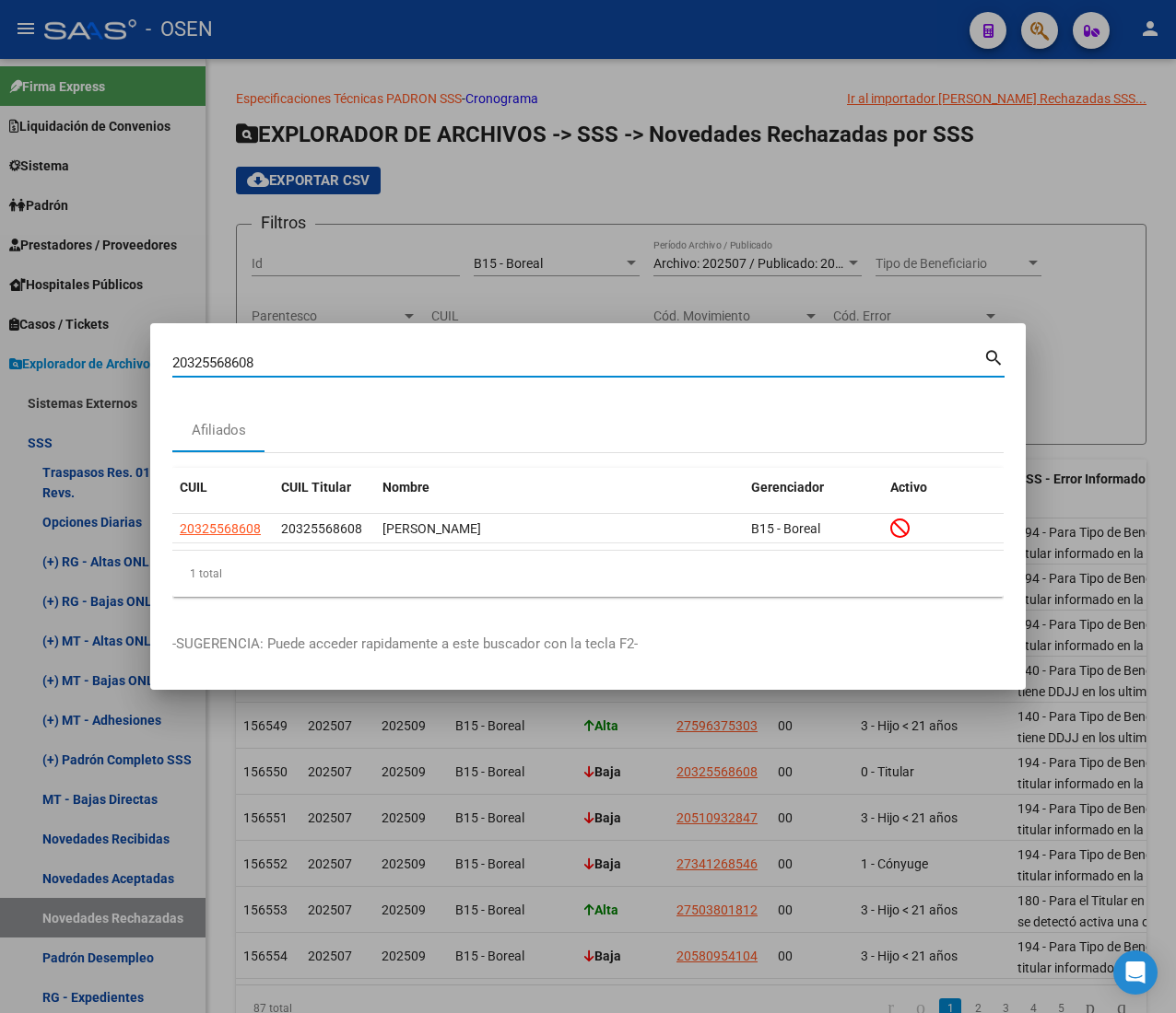
drag, startPoint x: 314, startPoint y: 367, endPoint x: -7, endPoint y: 334, distance: 322.7
click at [0, 334] on html "menu - OSEN person Firma Express Liquidación de Convenios ARCA - Aportes RG / M…" at bounding box center [588, 506] width 1176 height 1013
paste input "510932847"
type input "20510932847"
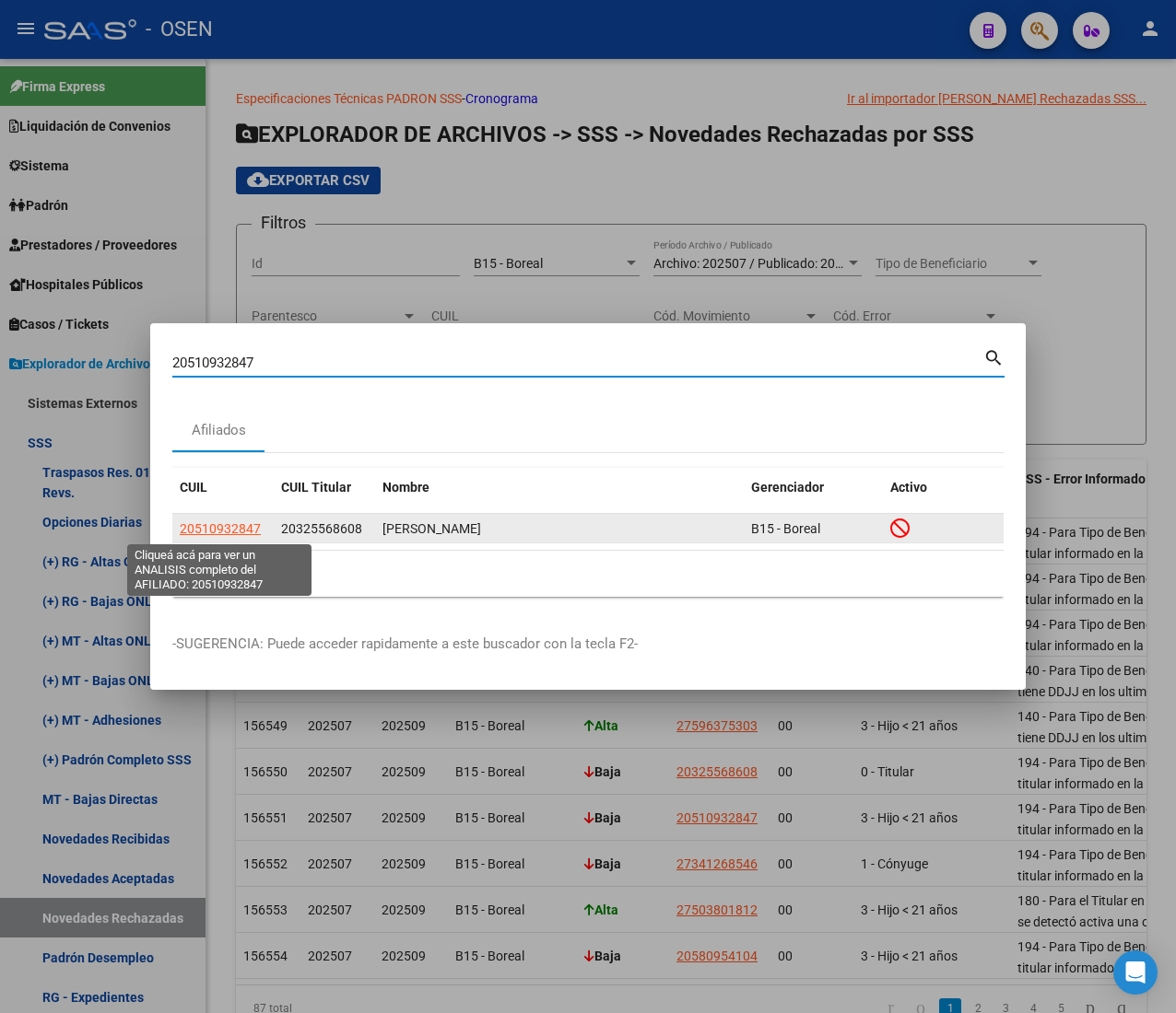
click at [230, 527] on span "20510932847" at bounding box center [219, 528] width 81 height 15
type textarea "20510932847"
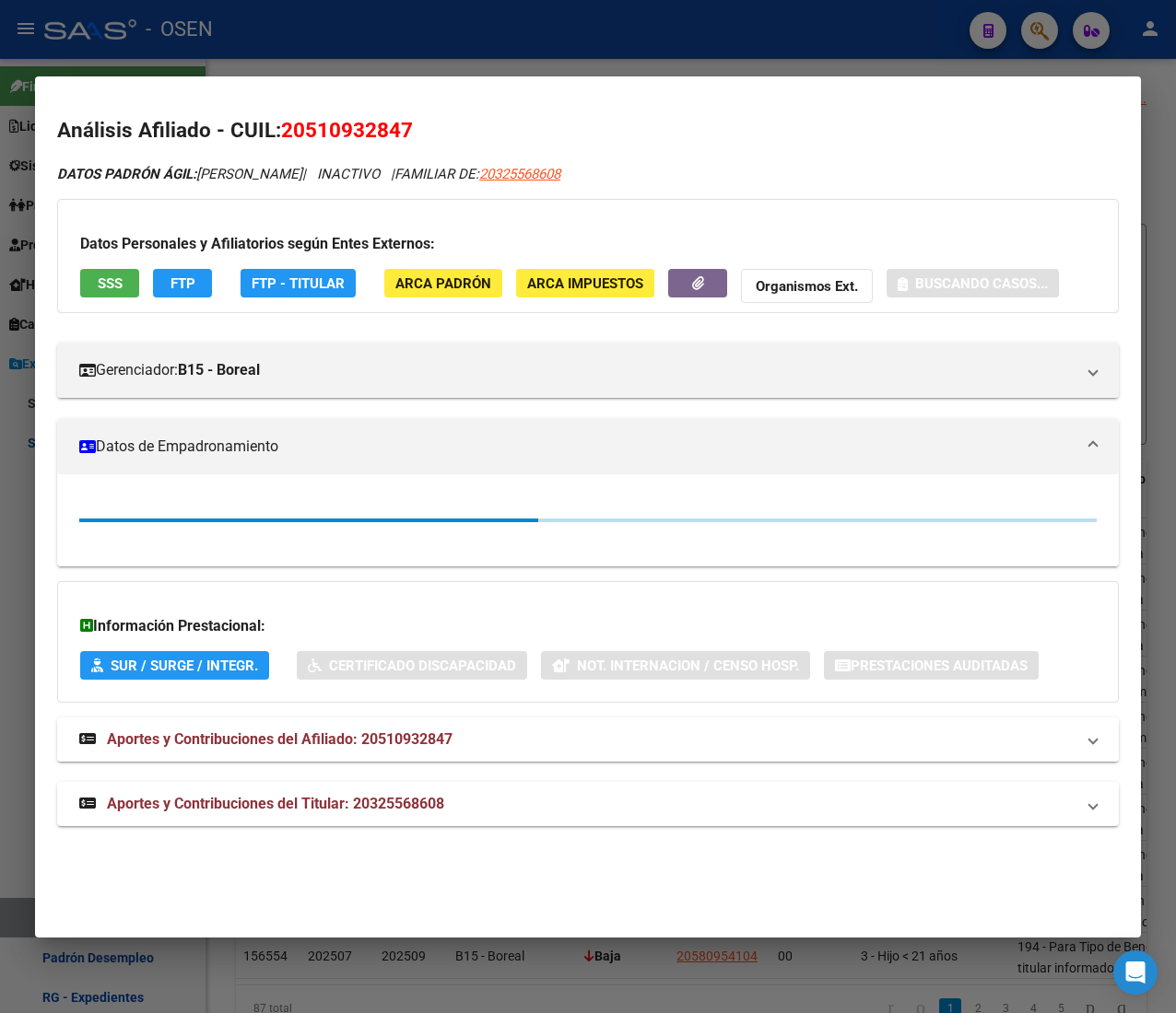
click at [86, 283] on button "SSS" at bounding box center [109, 282] width 59 height 28
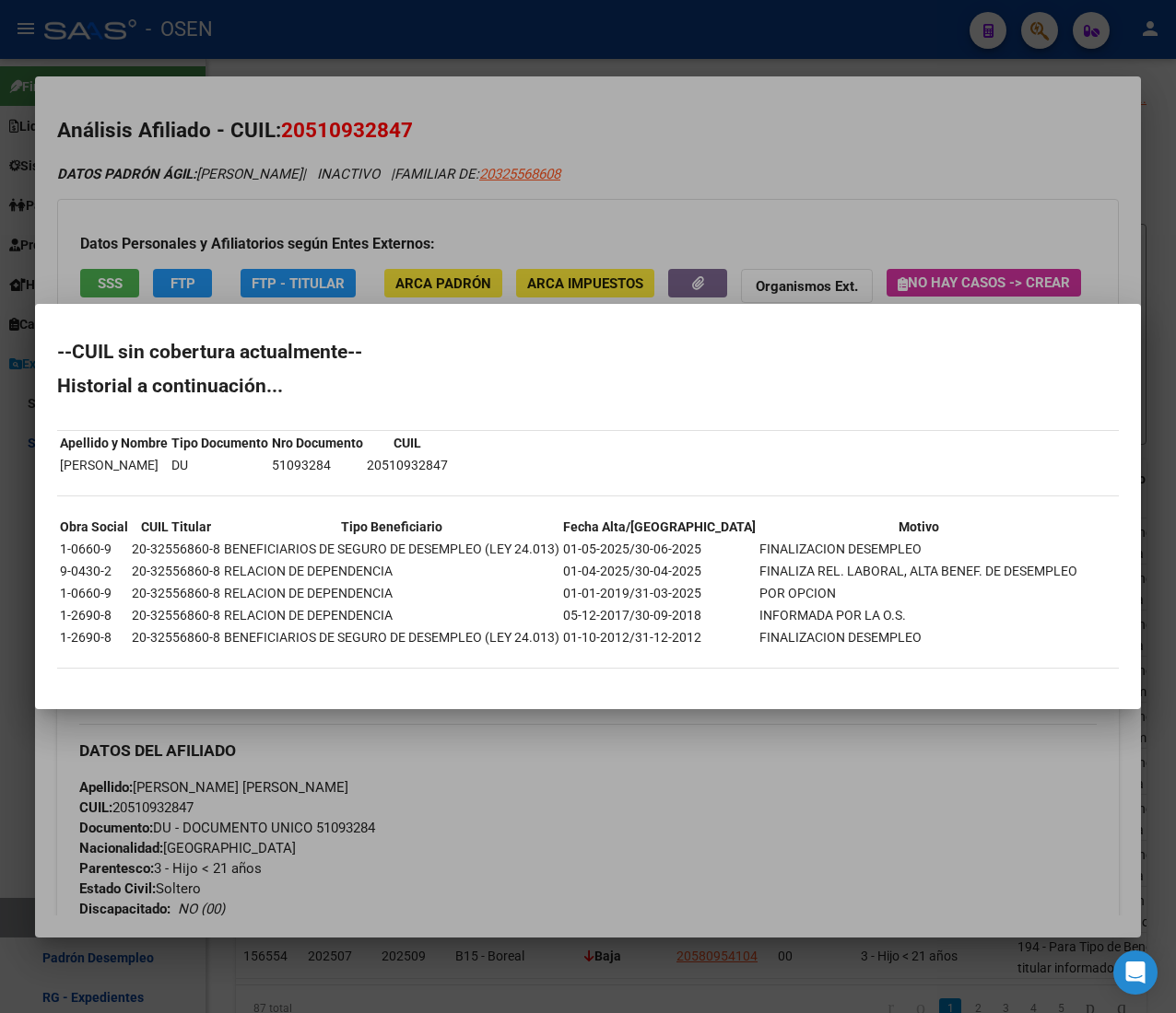
click at [594, 107] on div at bounding box center [588, 506] width 1176 height 1013
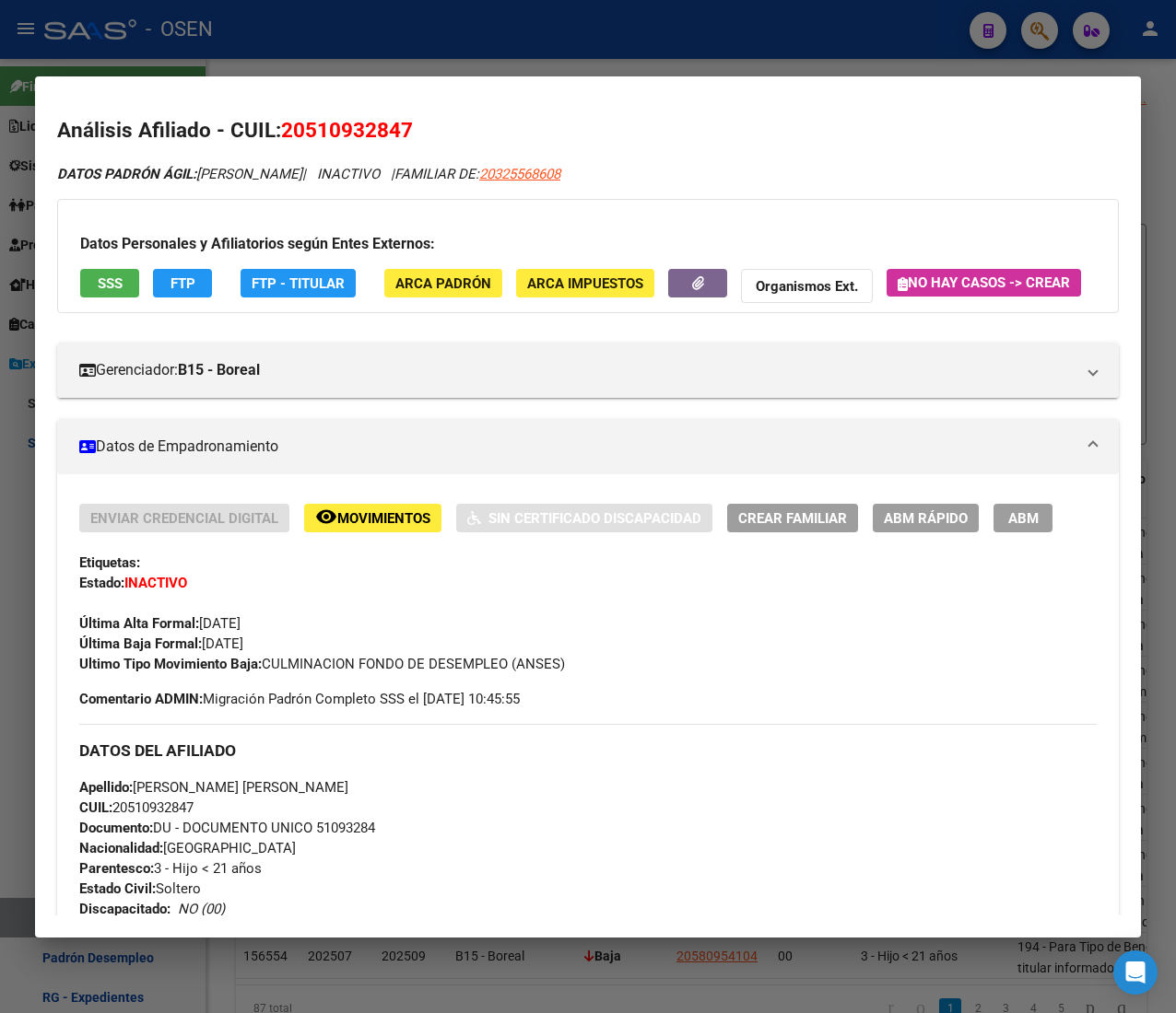
click at [358, 79] on mat-dialog-container "Análisis Afiliado - CUIL: 20510932847 DATOS PADRÓN ÁGIL: GONZALEZ SALOMON BENJA…" at bounding box center [588, 506] width 1106 height 861
click at [365, 62] on div at bounding box center [588, 506] width 1176 height 1013
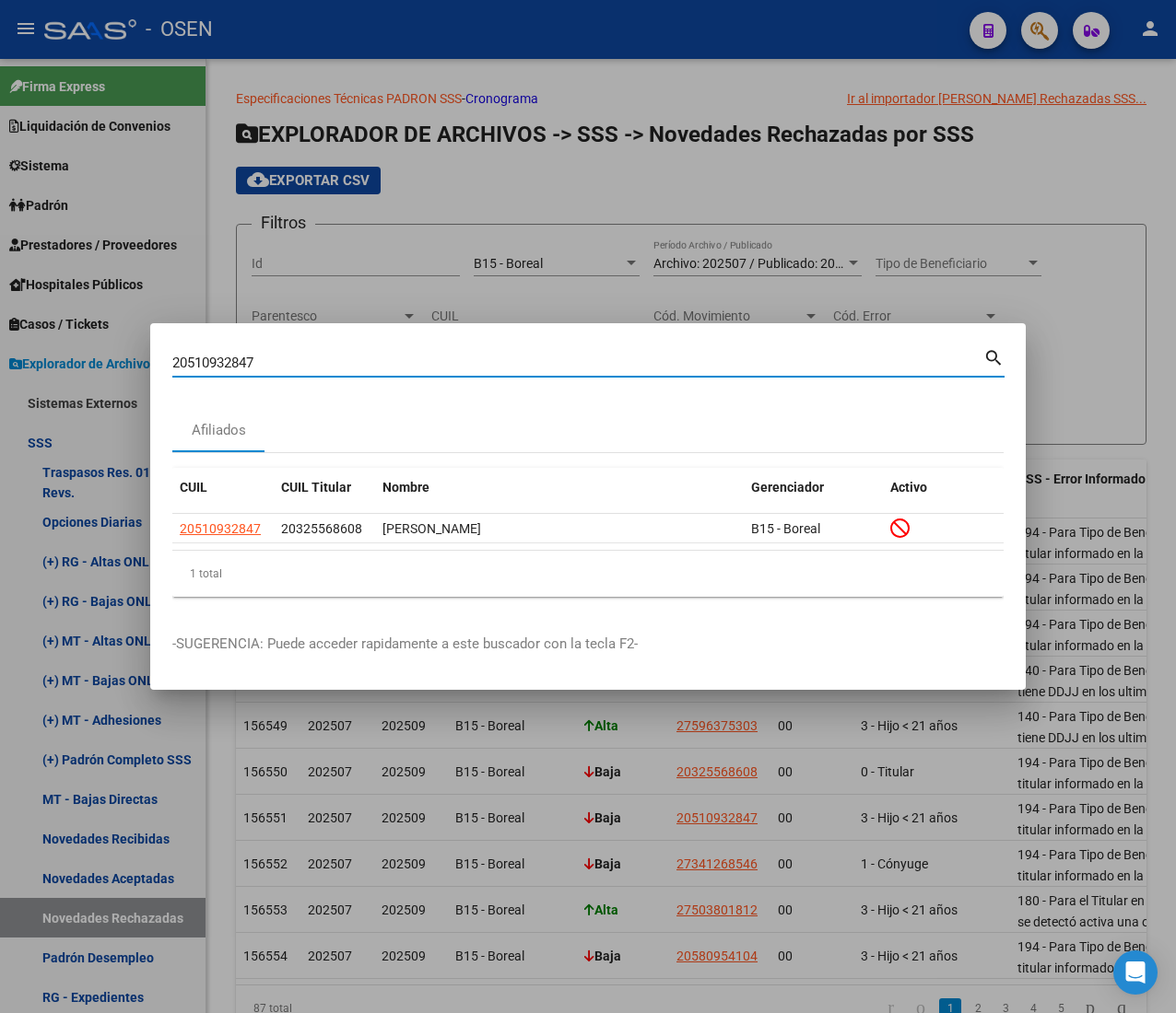
drag, startPoint x: 280, startPoint y: 360, endPoint x: -32, endPoint y: 346, distance: 312.3
click at [0, 346] on html "menu - OSEN person Firma Express Liquidación de Convenios ARCA - Aportes RG / M…" at bounding box center [588, 506] width 1176 height 1013
paste input "7341268546"
type input "27341268546"
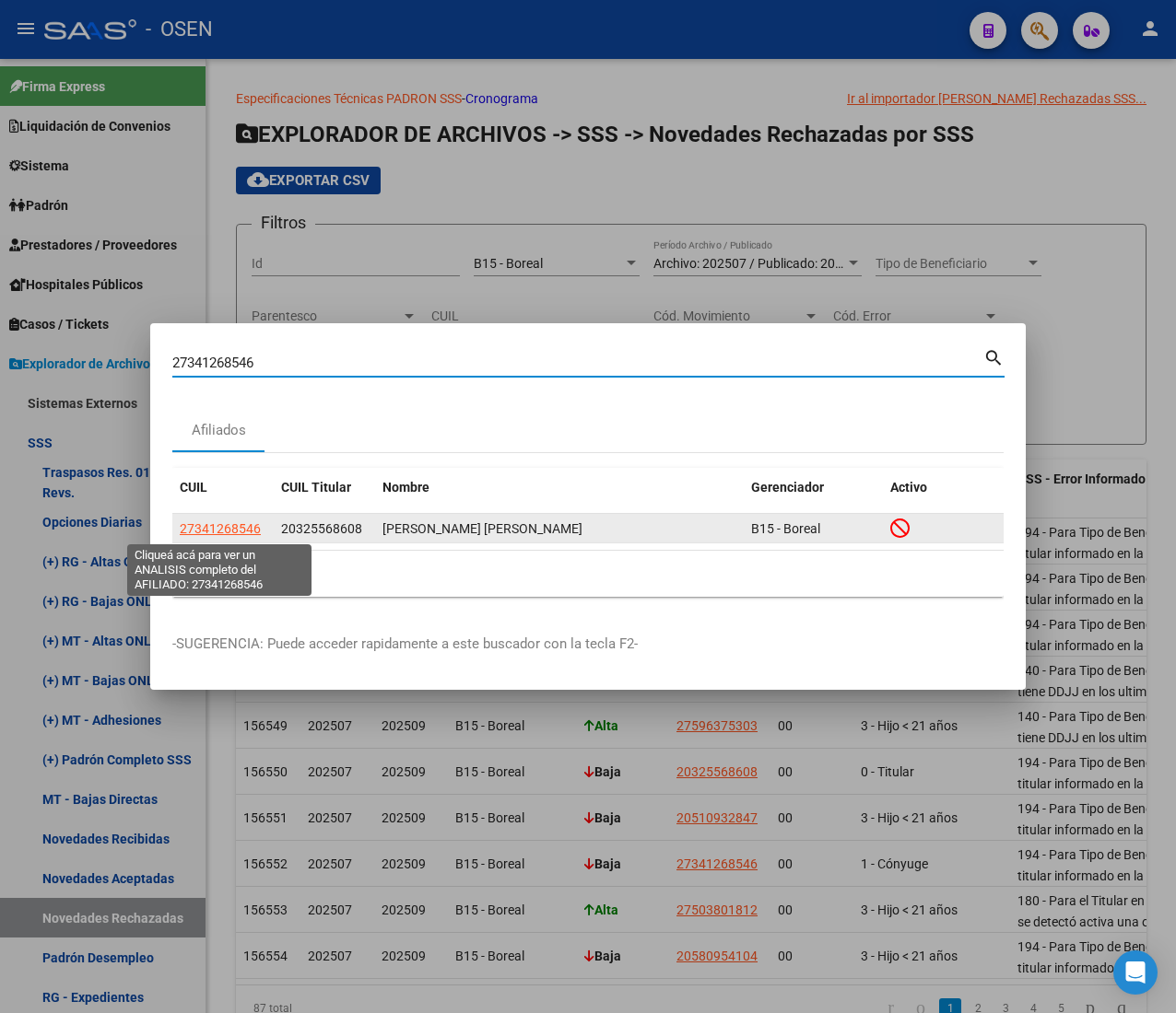
click at [233, 522] on span "27341268546" at bounding box center [219, 528] width 81 height 15
type textarea "27341268546"
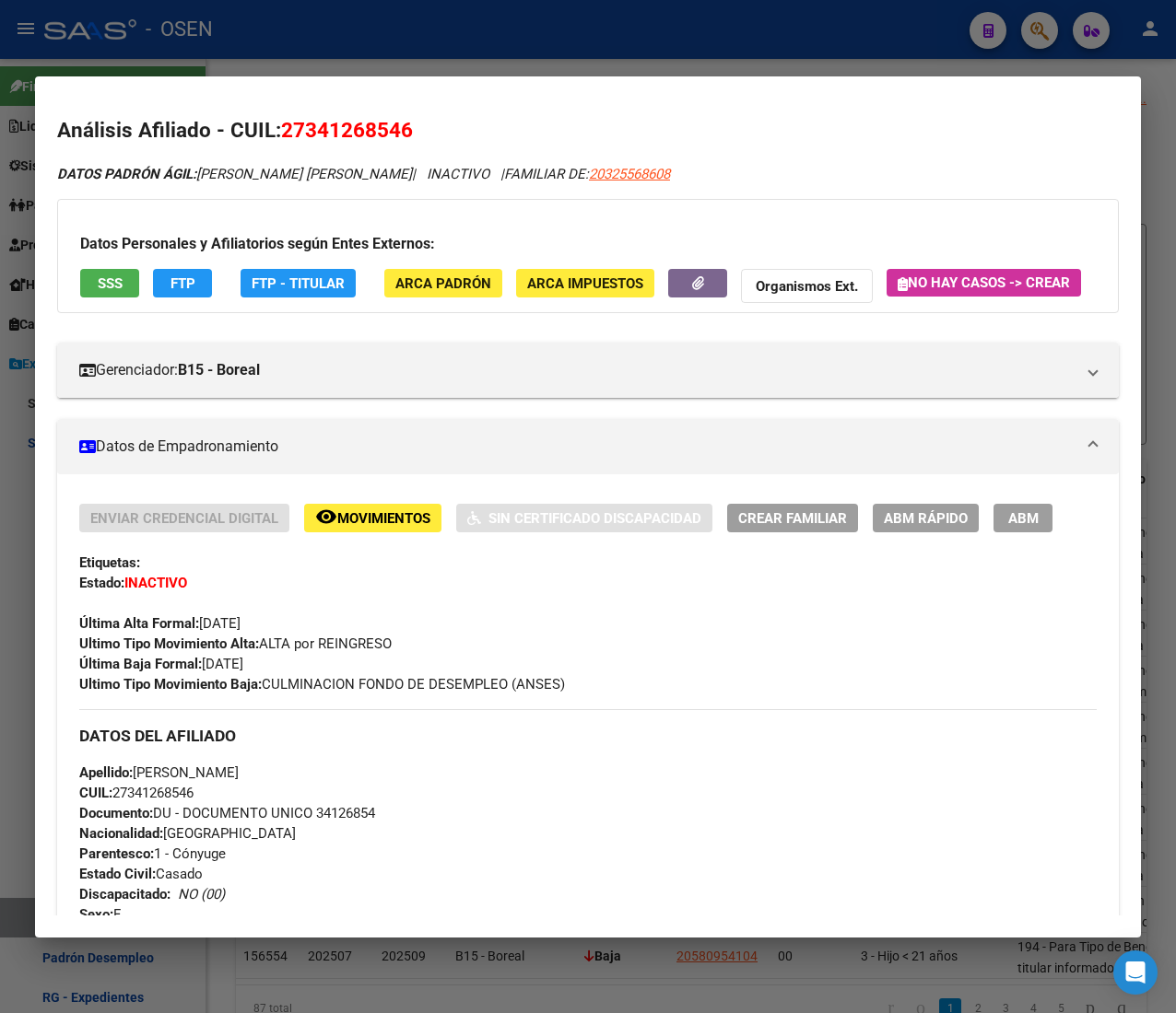
click at [97, 286] on span "SSS" at bounding box center [110, 283] width 25 height 17
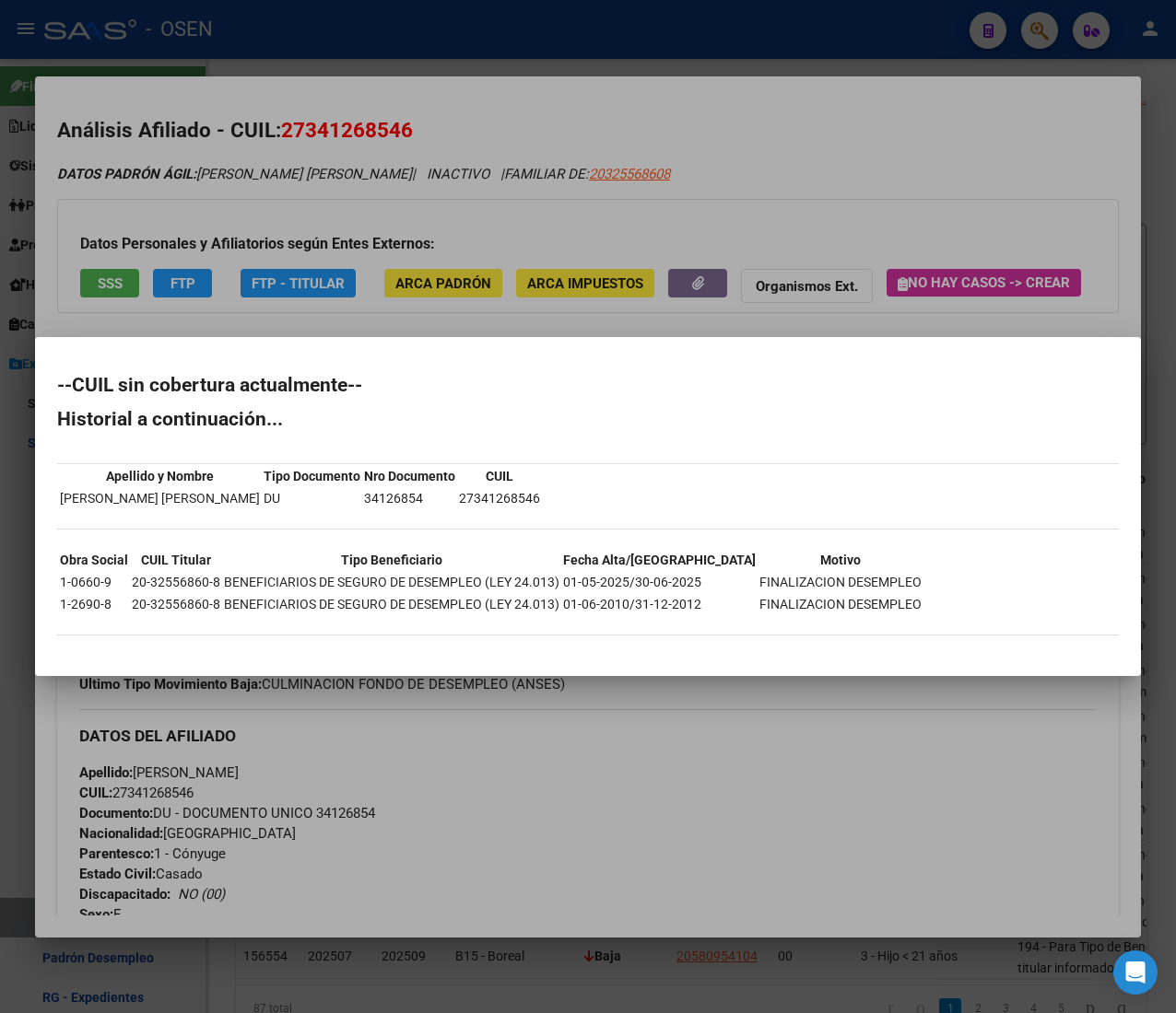
click at [459, 103] on div at bounding box center [588, 506] width 1176 height 1013
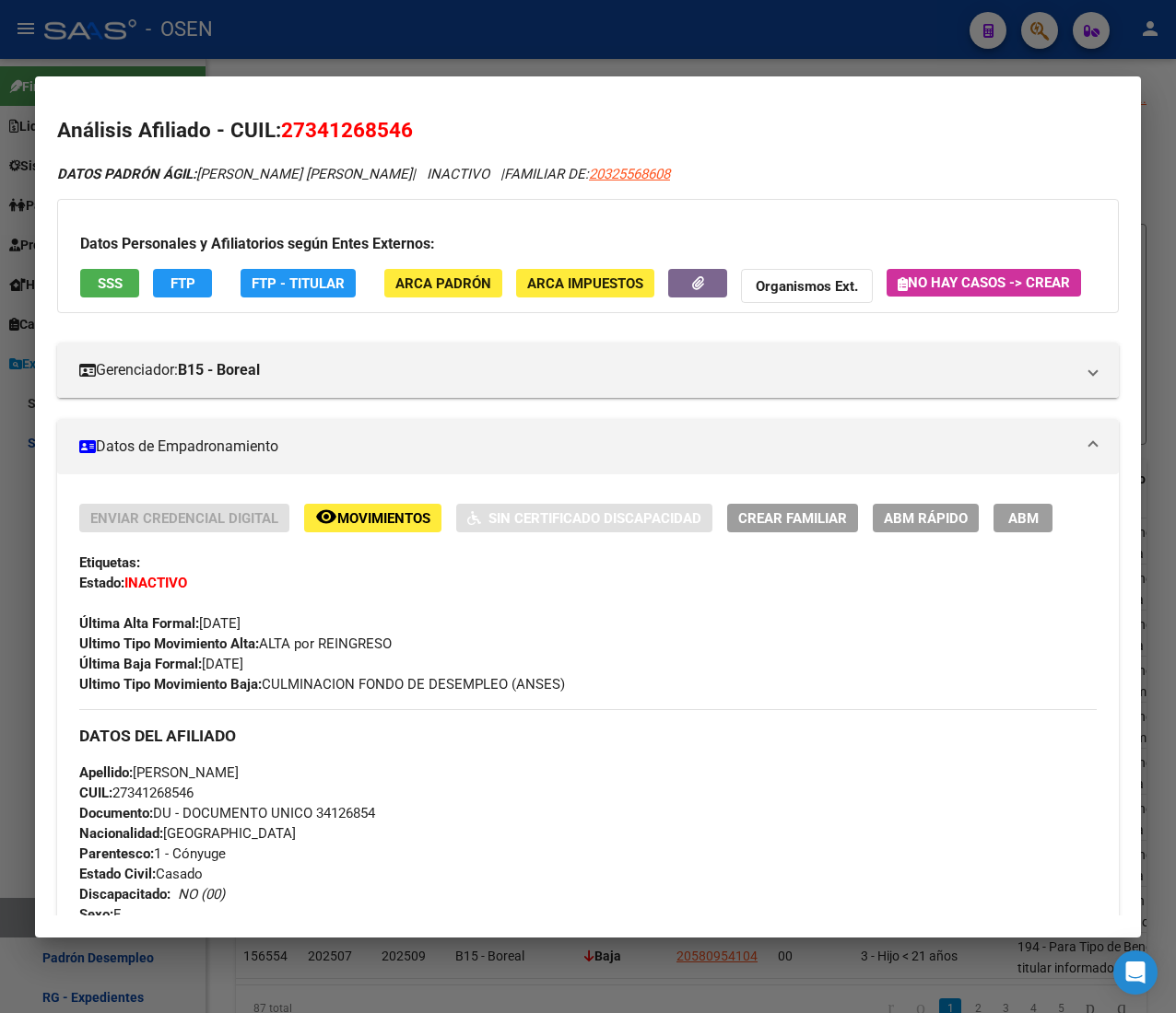
click at [328, 36] on div at bounding box center [588, 506] width 1176 height 1013
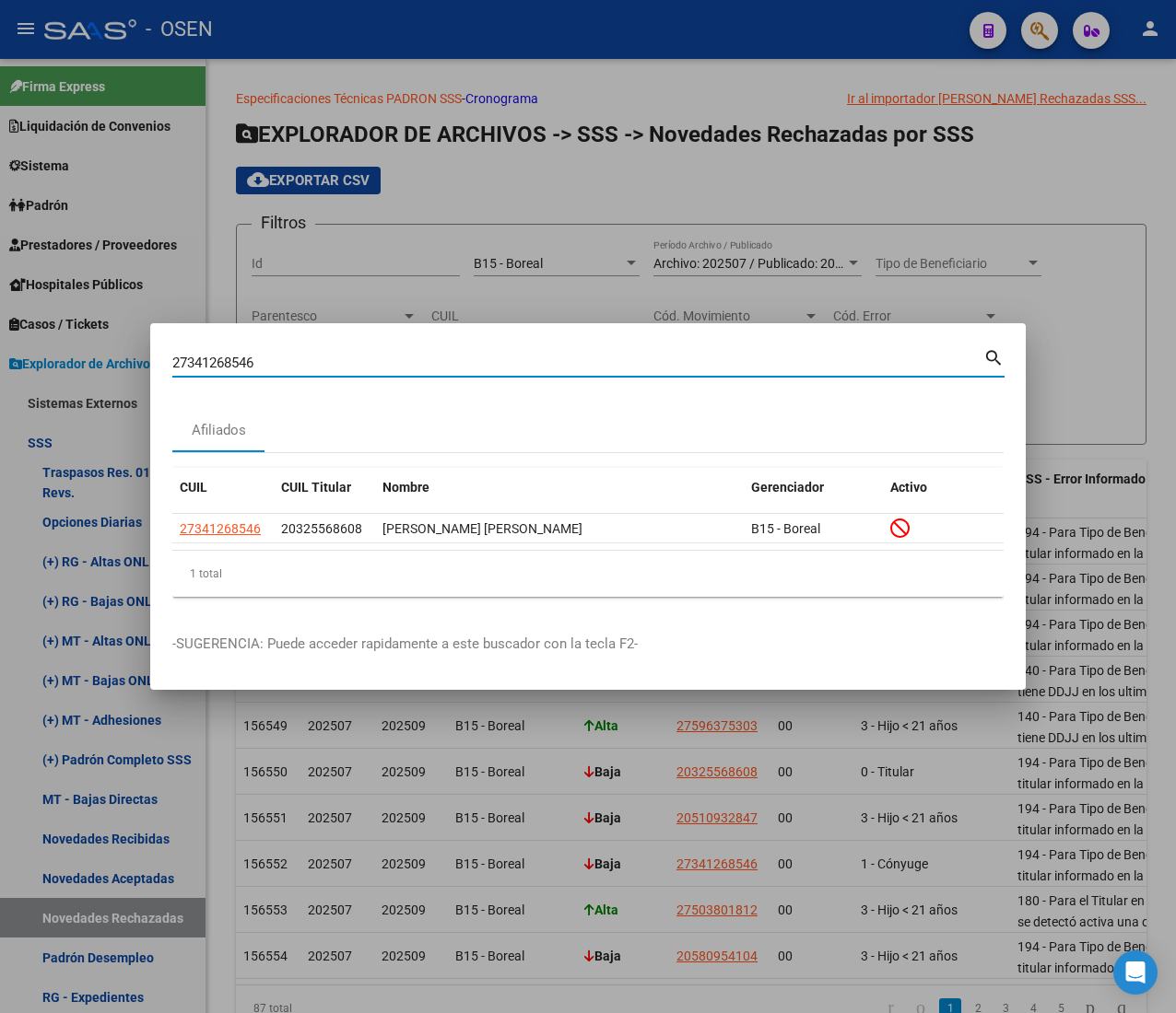
drag, startPoint x: 162, startPoint y: 359, endPoint x: -33, endPoint y: 331, distance: 197.0
click at [0, 331] on html "menu - OSEN person Firma Express Liquidación de Convenios ARCA - Aportes RG / M…" at bounding box center [588, 506] width 1176 height 1013
paste input "503801812"
type input "27503801812"
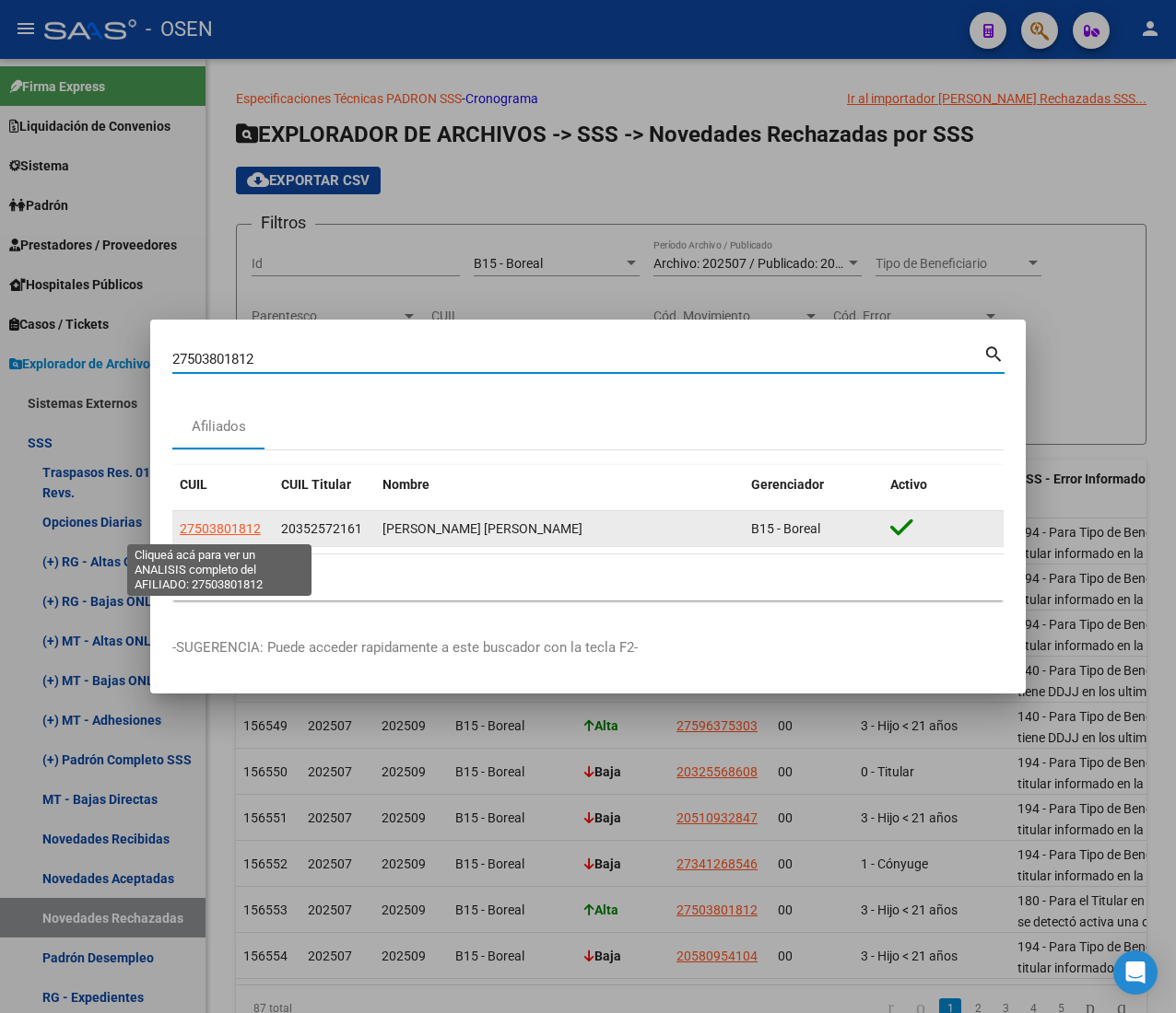
click at [233, 529] on span "27503801812" at bounding box center [219, 528] width 81 height 15
type textarea "27503801812"
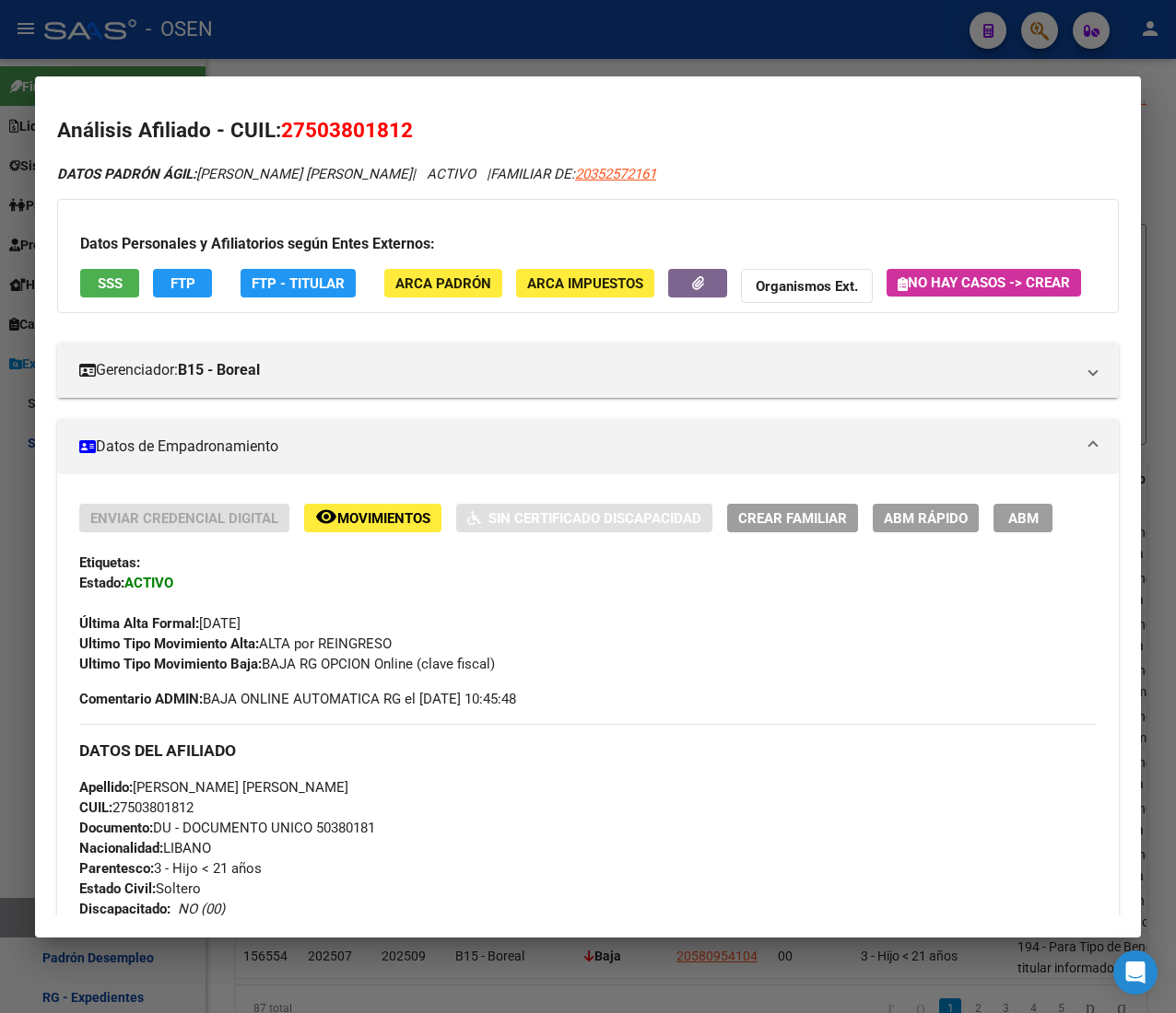
click at [133, 280] on button "SSS" at bounding box center [109, 282] width 59 height 28
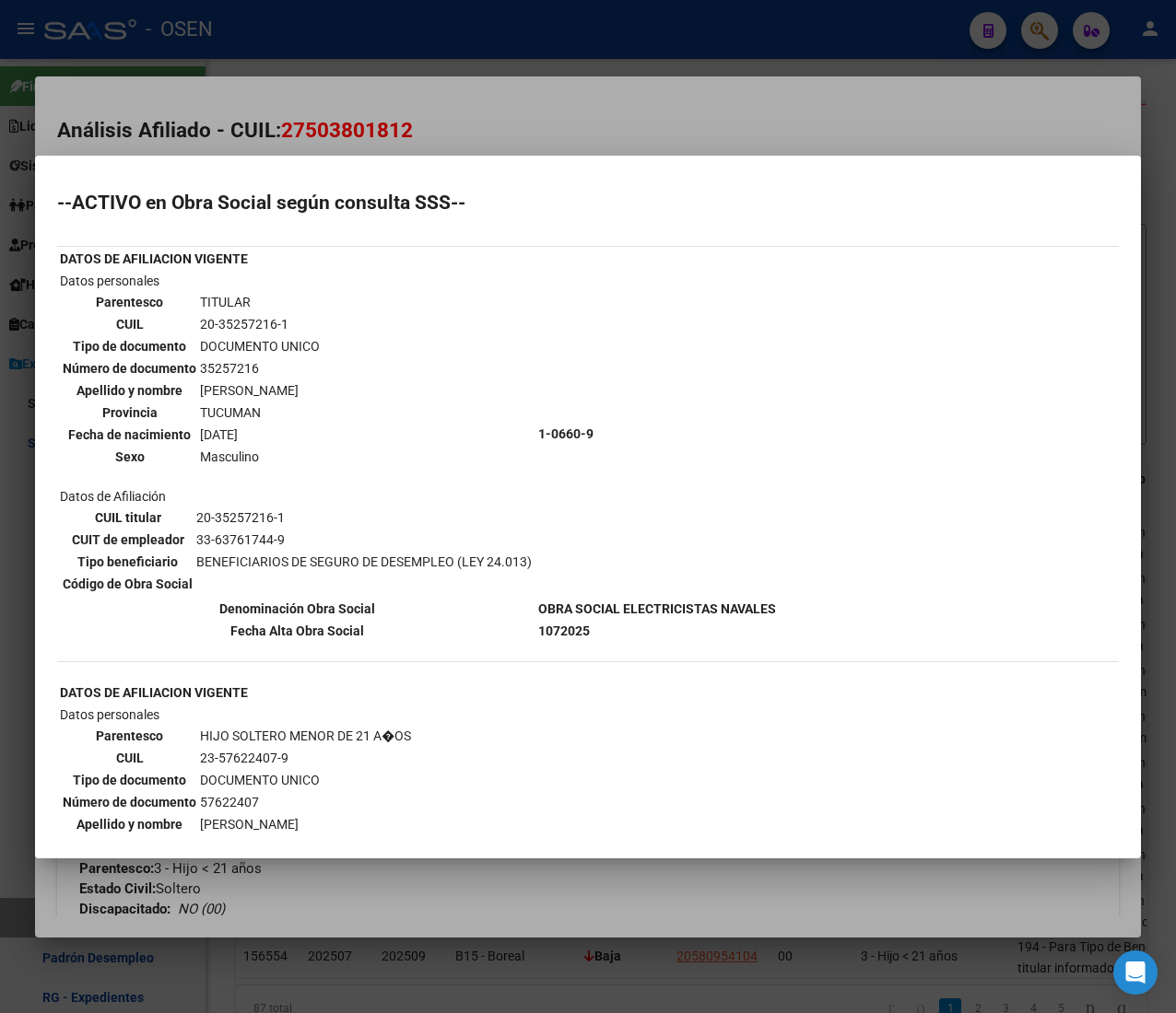
click at [490, 129] on div at bounding box center [588, 506] width 1176 height 1013
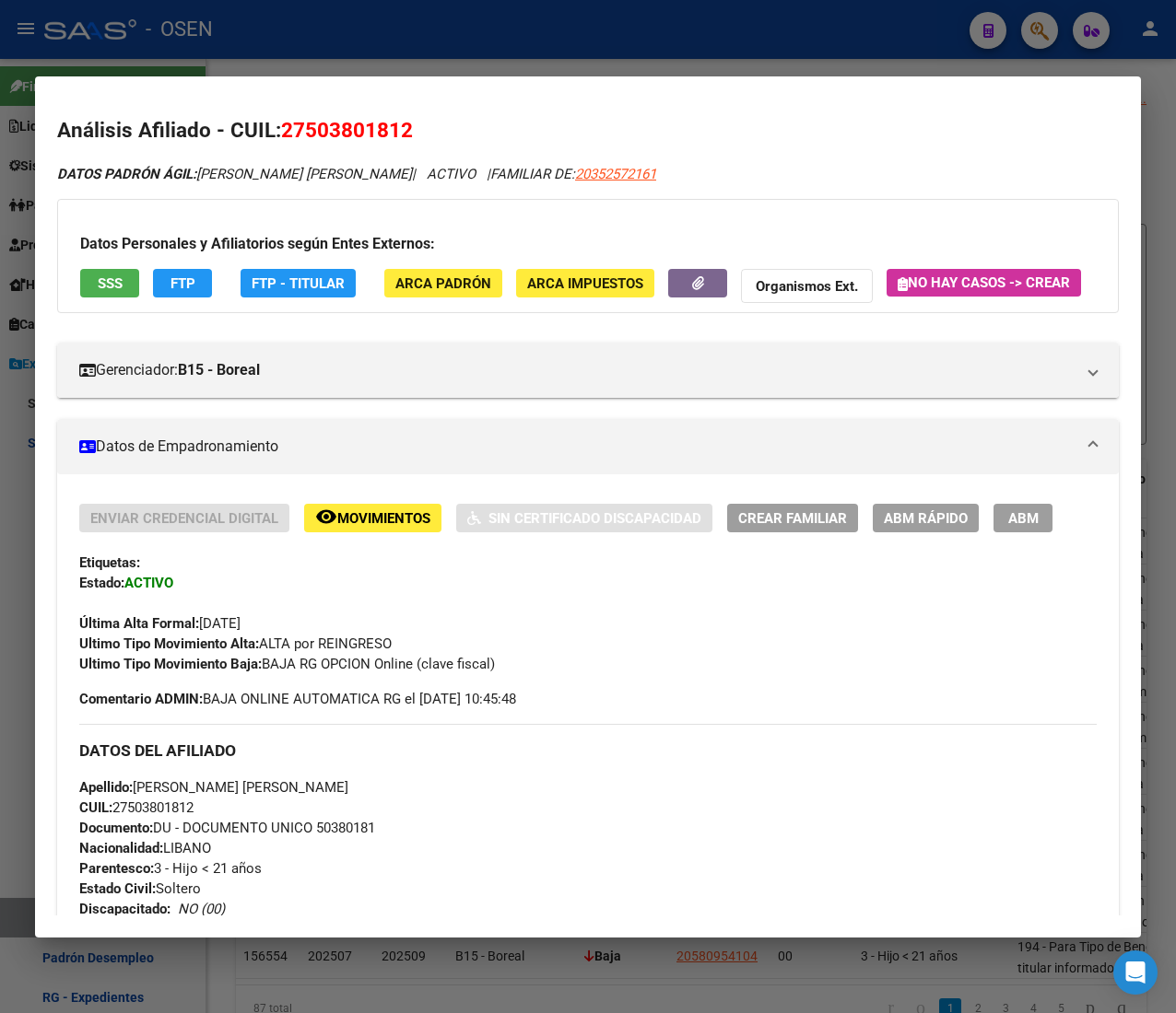
click at [476, 20] on div at bounding box center [588, 506] width 1176 height 1013
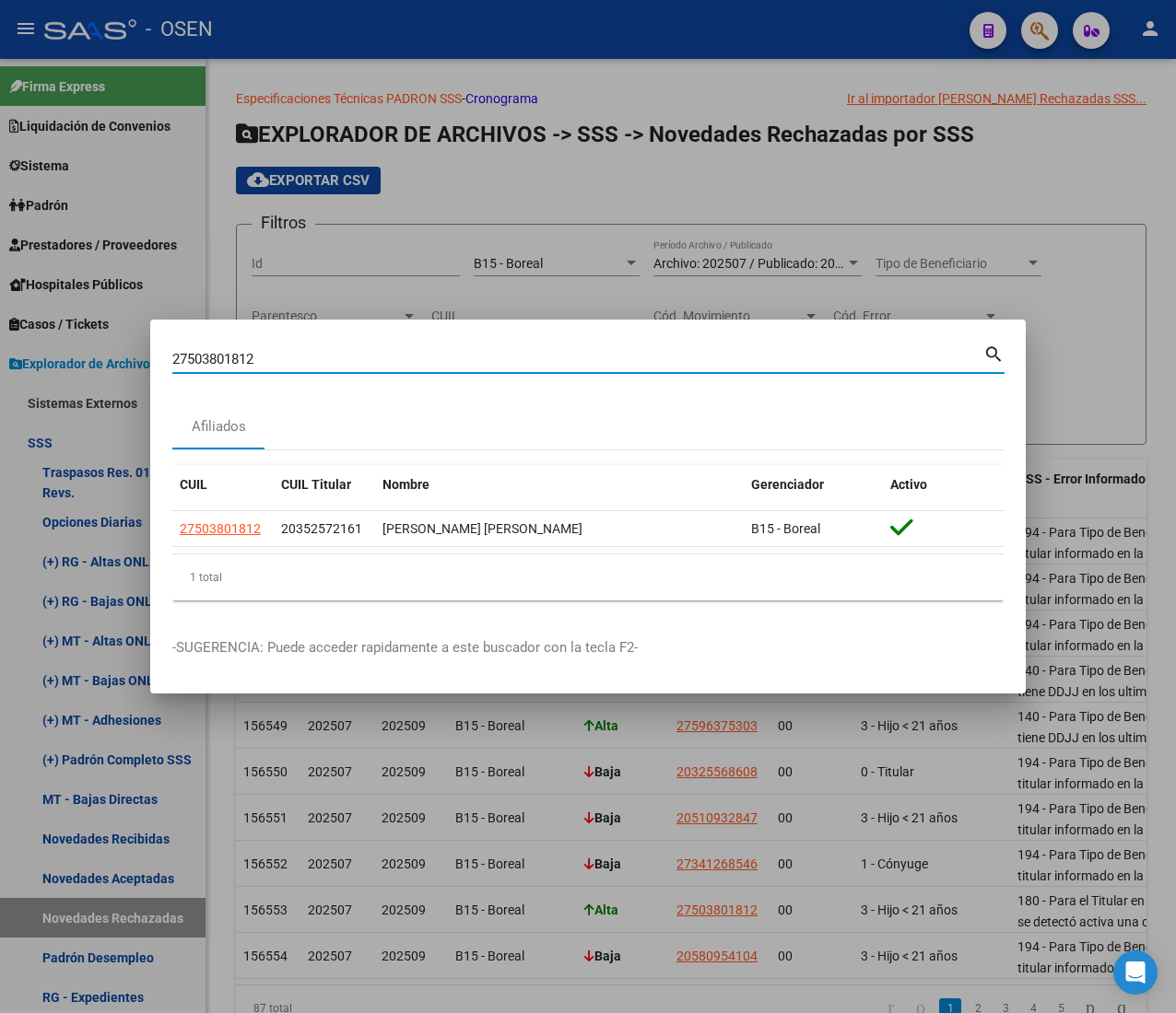
drag, startPoint x: 279, startPoint y: 360, endPoint x: -91, endPoint y: 323, distance: 371.8
click at [0, 323] on html "menu - OSEN person Firma Express Liquidación de Convenios ARCA - Aportes RG / M…" at bounding box center [588, 506] width 1176 height 1013
paste input "0580954104"
type input "20580954104"
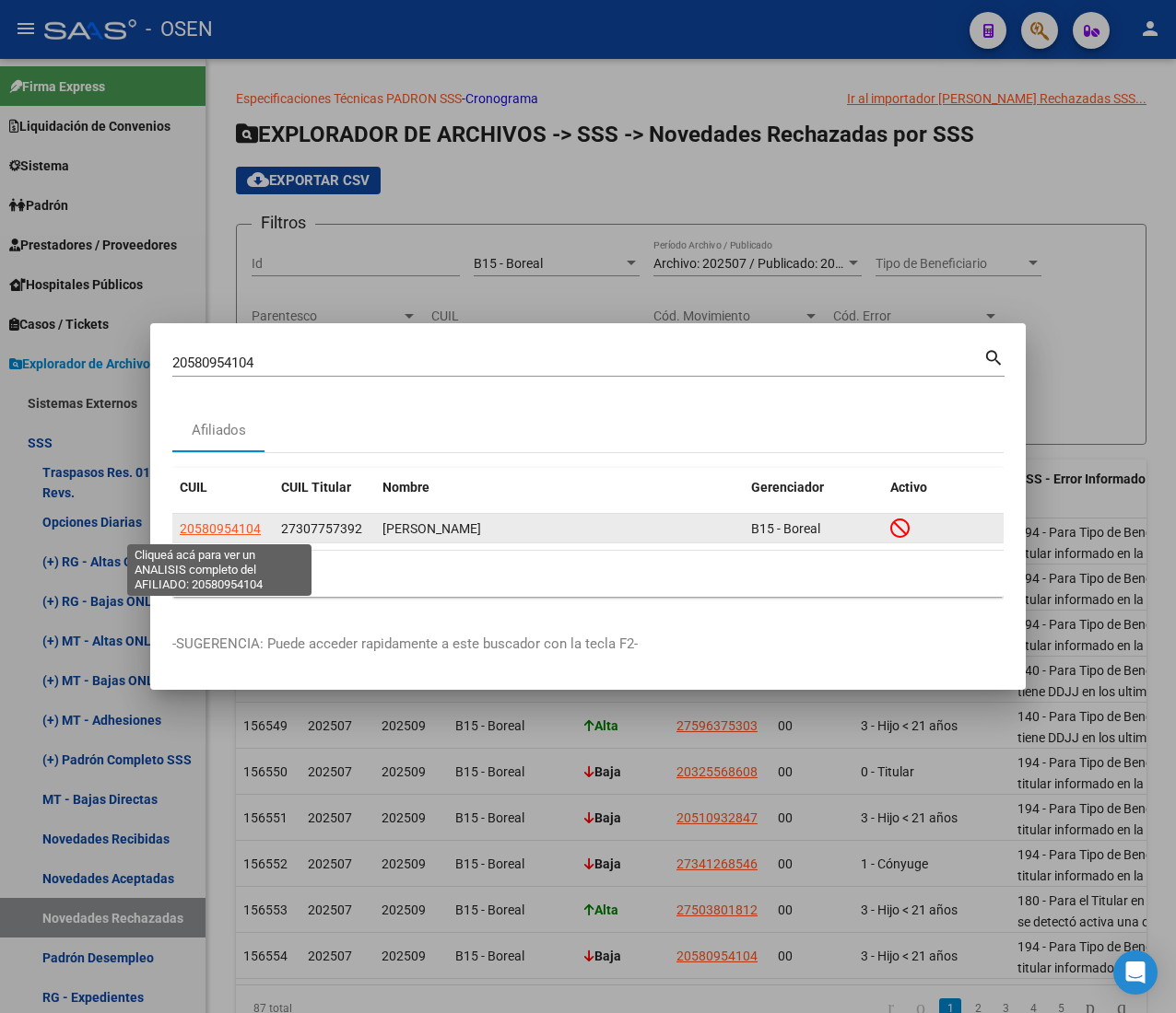
click at [233, 529] on span "20580954104" at bounding box center [219, 528] width 81 height 15
type textarea "20580954104"
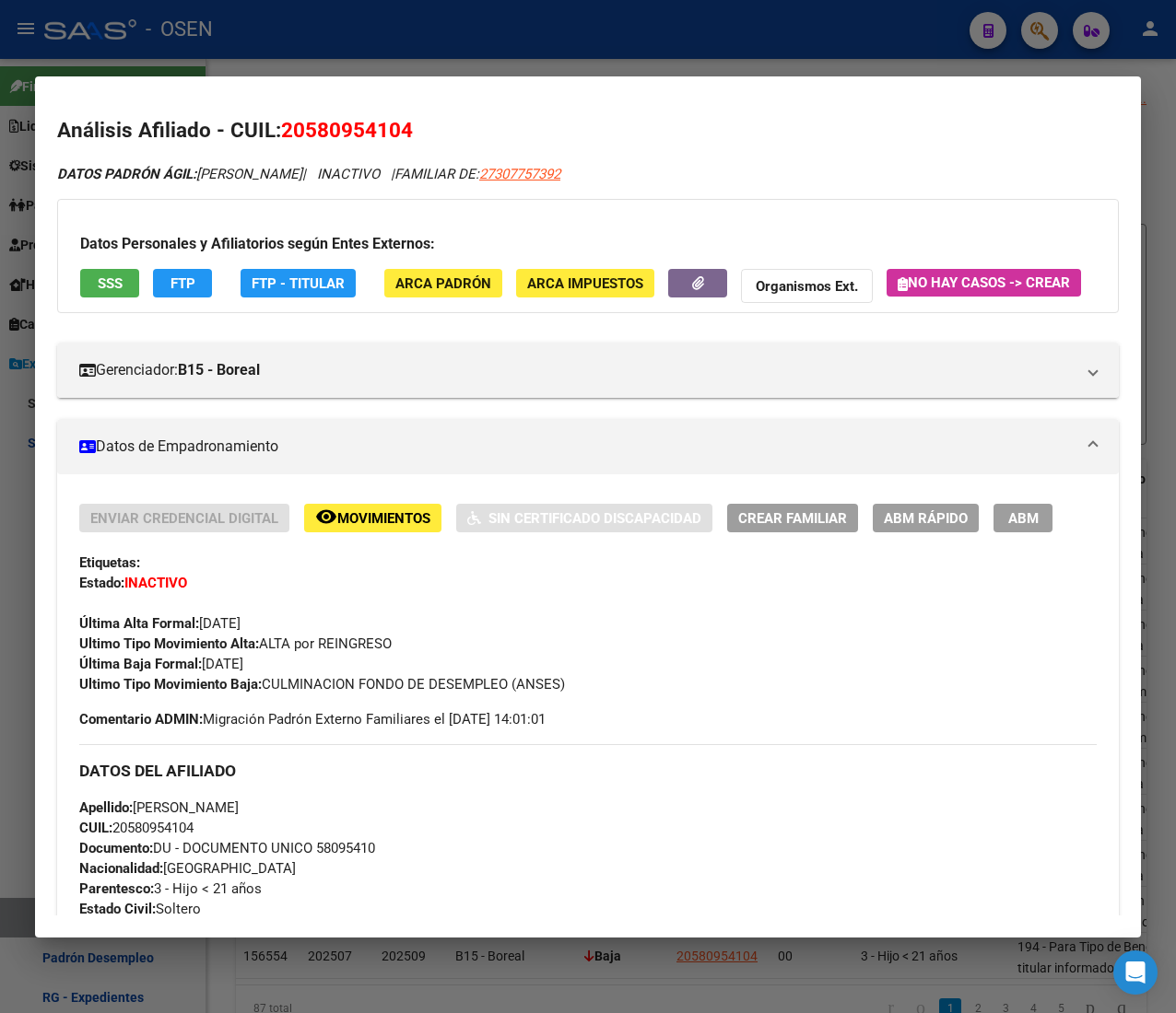
click at [118, 287] on span "SSS" at bounding box center [110, 283] width 25 height 17
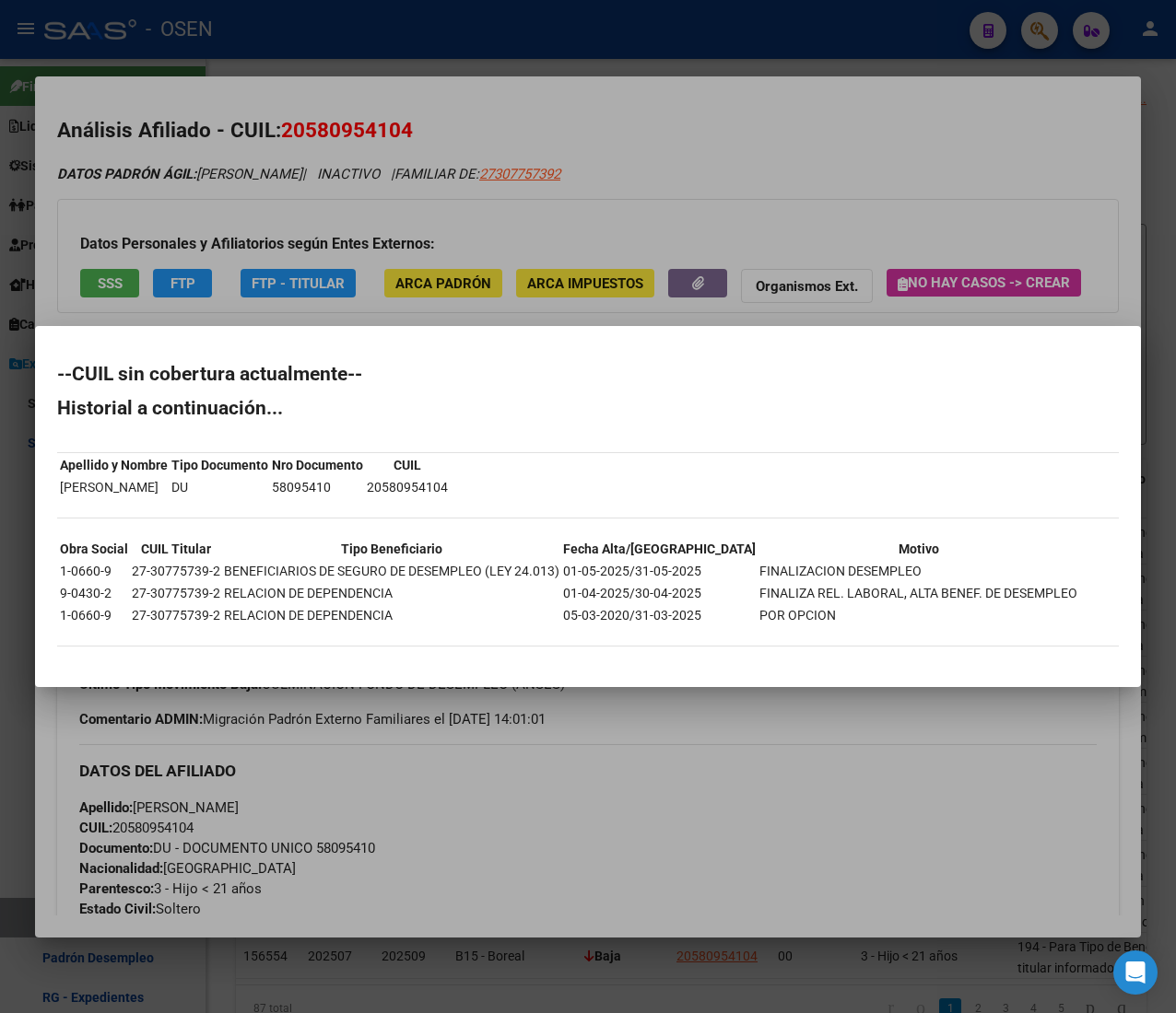
click at [778, 182] on div at bounding box center [588, 506] width 1176 height 1013
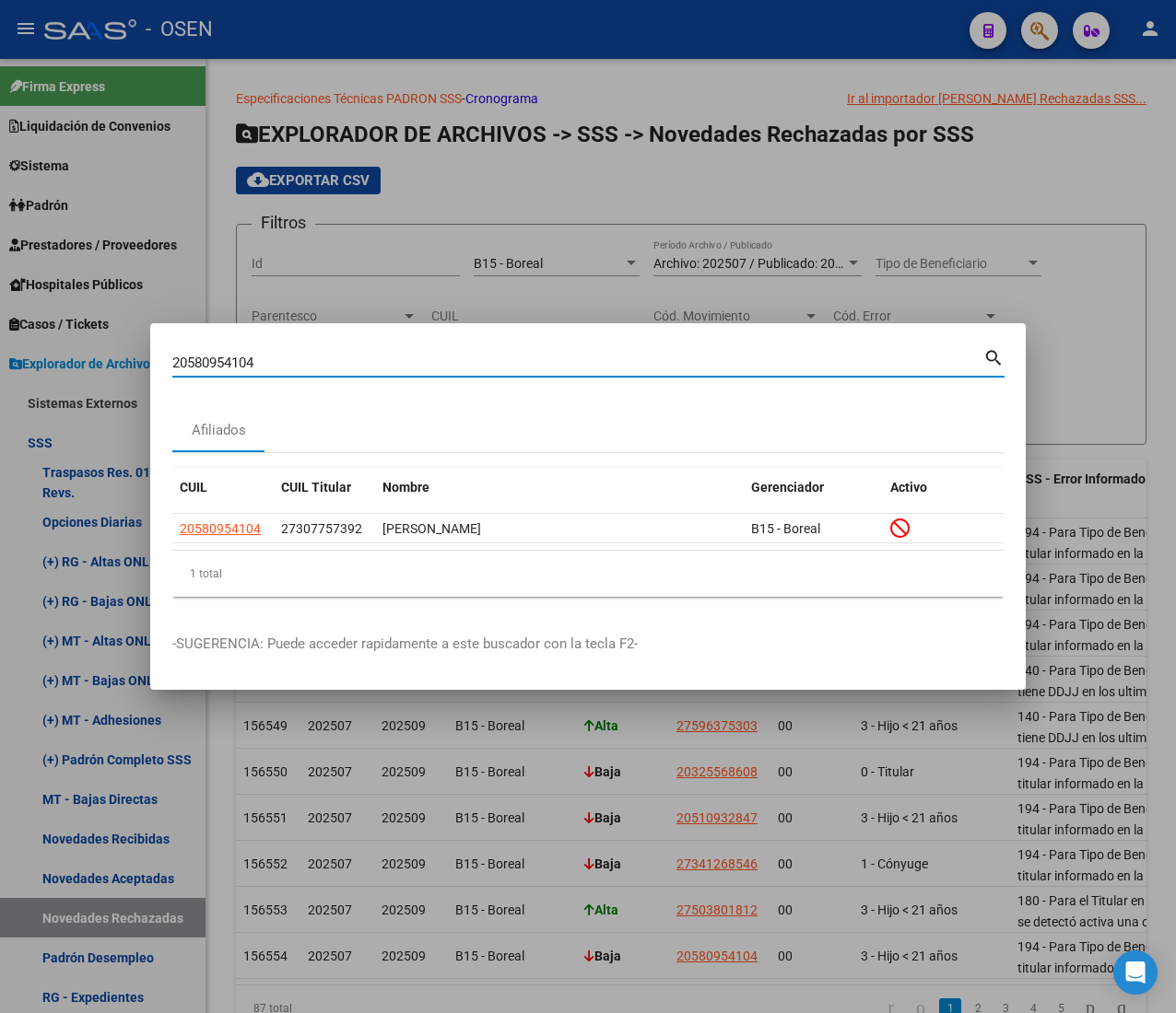
drag, startPoint x: 274, startPoint y: 364, endPoint x: 16, endPoint y: 354, distance: 258.2
click at [17, 354] on div "20580954104 Buscar (apellido, dni, cuil, nro traspaso, cuit, obra social) searc…" at bounding box center [588, 506] width 1176 height 1013
paste input "701055625"
type input "20701055625"
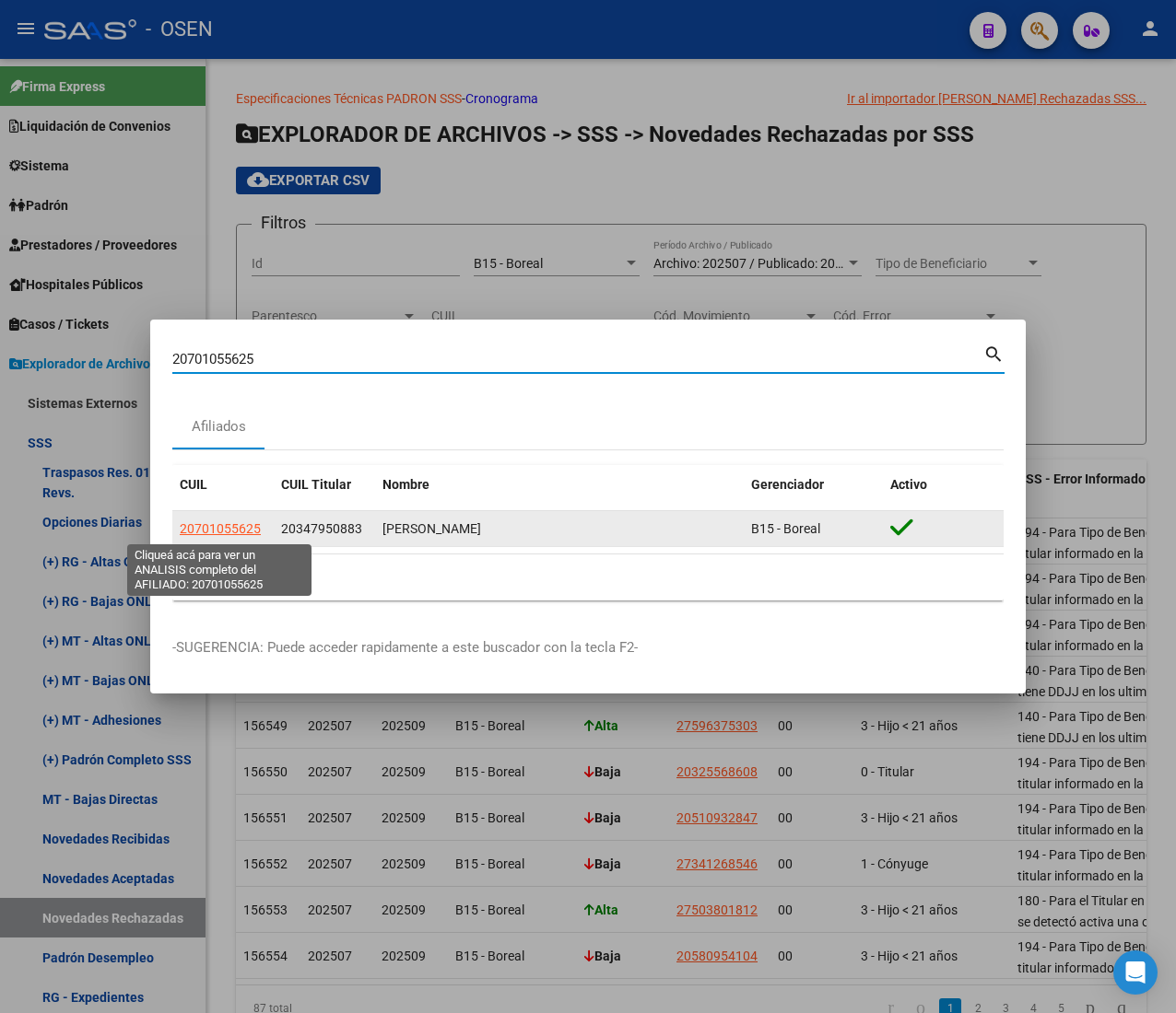
click at [217, 523] on span "20701055625" at bounding box center [219, 528] width 81 height 15
type textarea "20701055625"
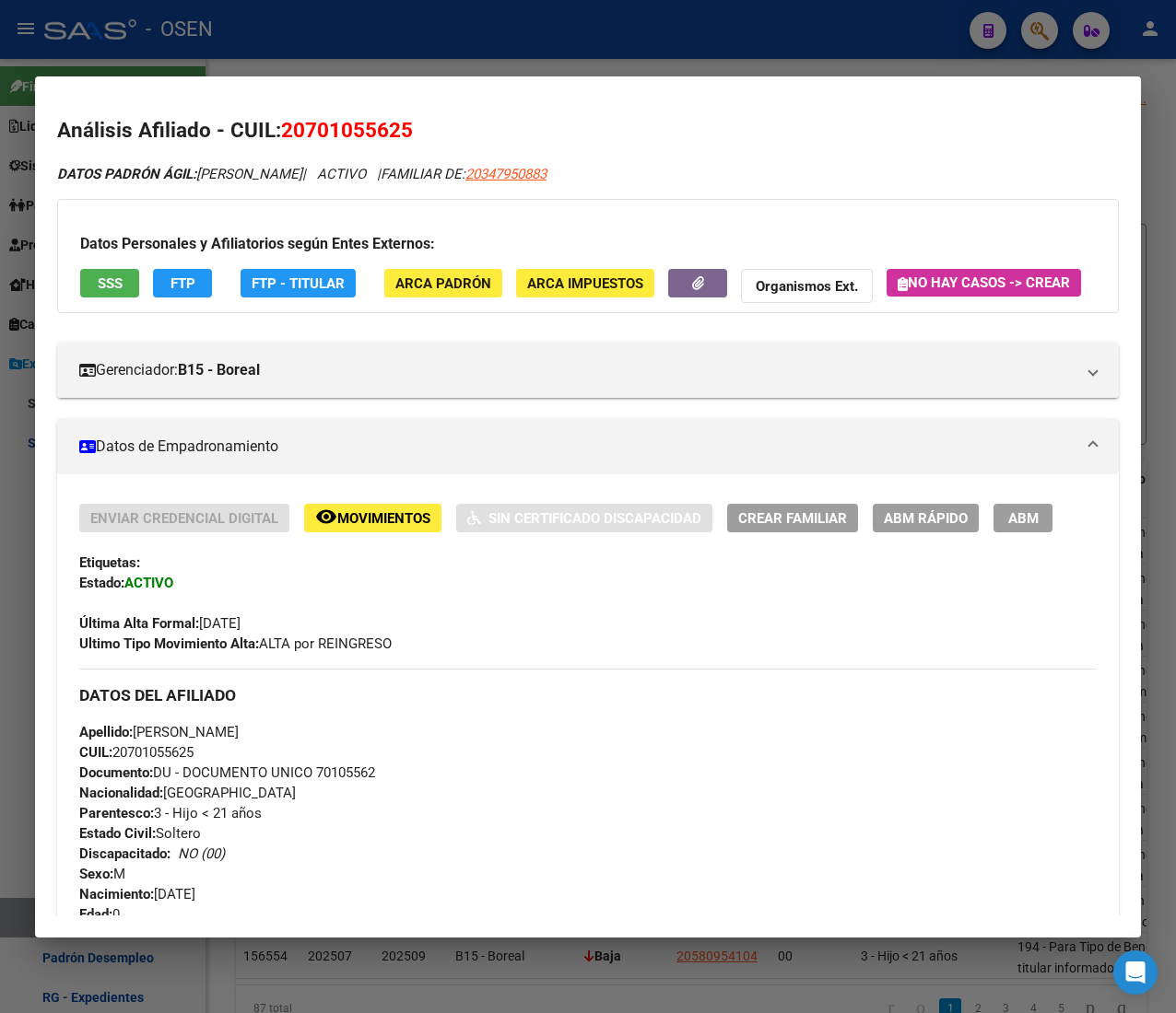
click at [123, 277] on button "SSS" at bounding box center [109, 282] width 59 height 28
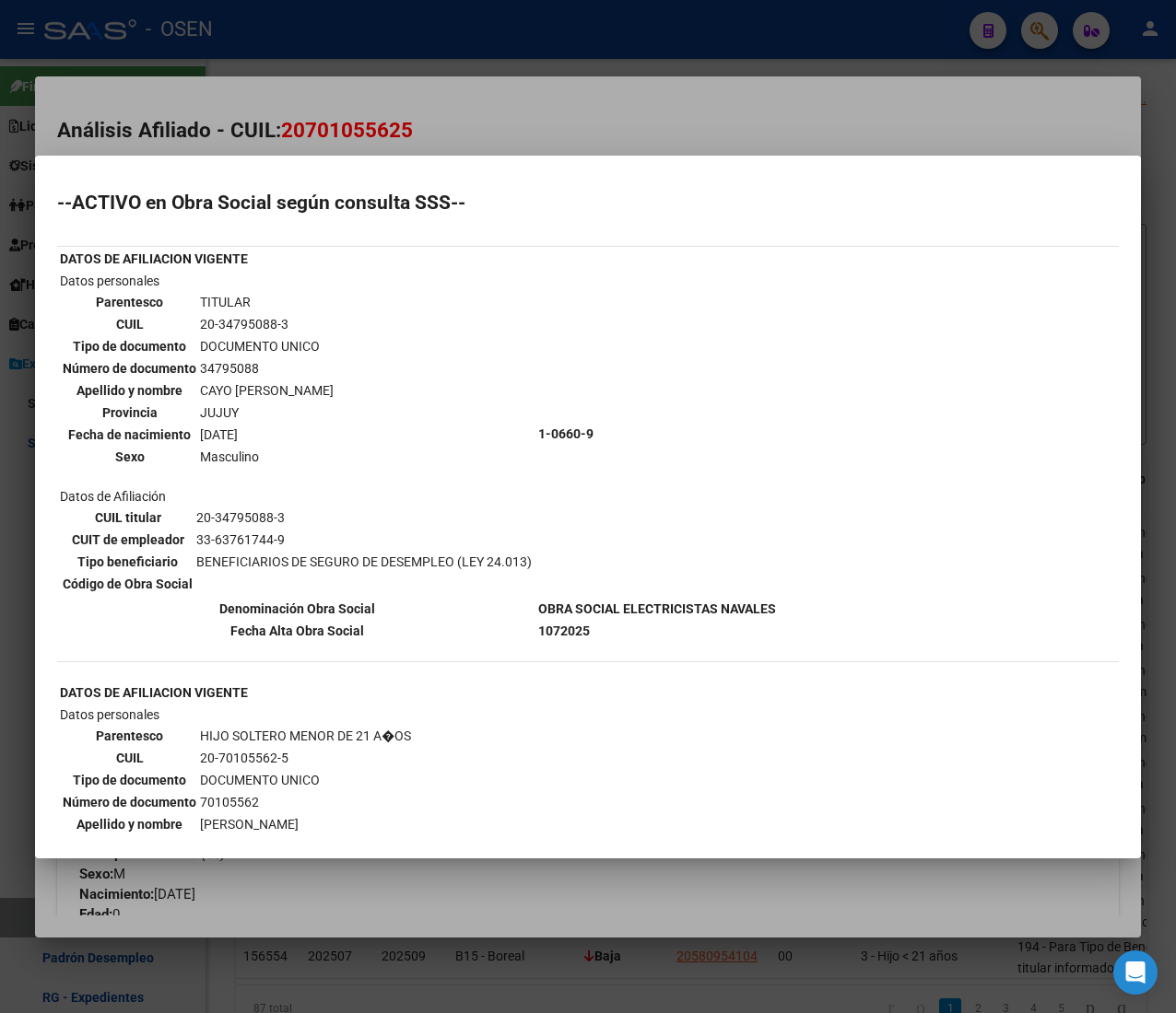
click at [517, 64] on div at bounding box center [588, 506] width 1176 height 1013
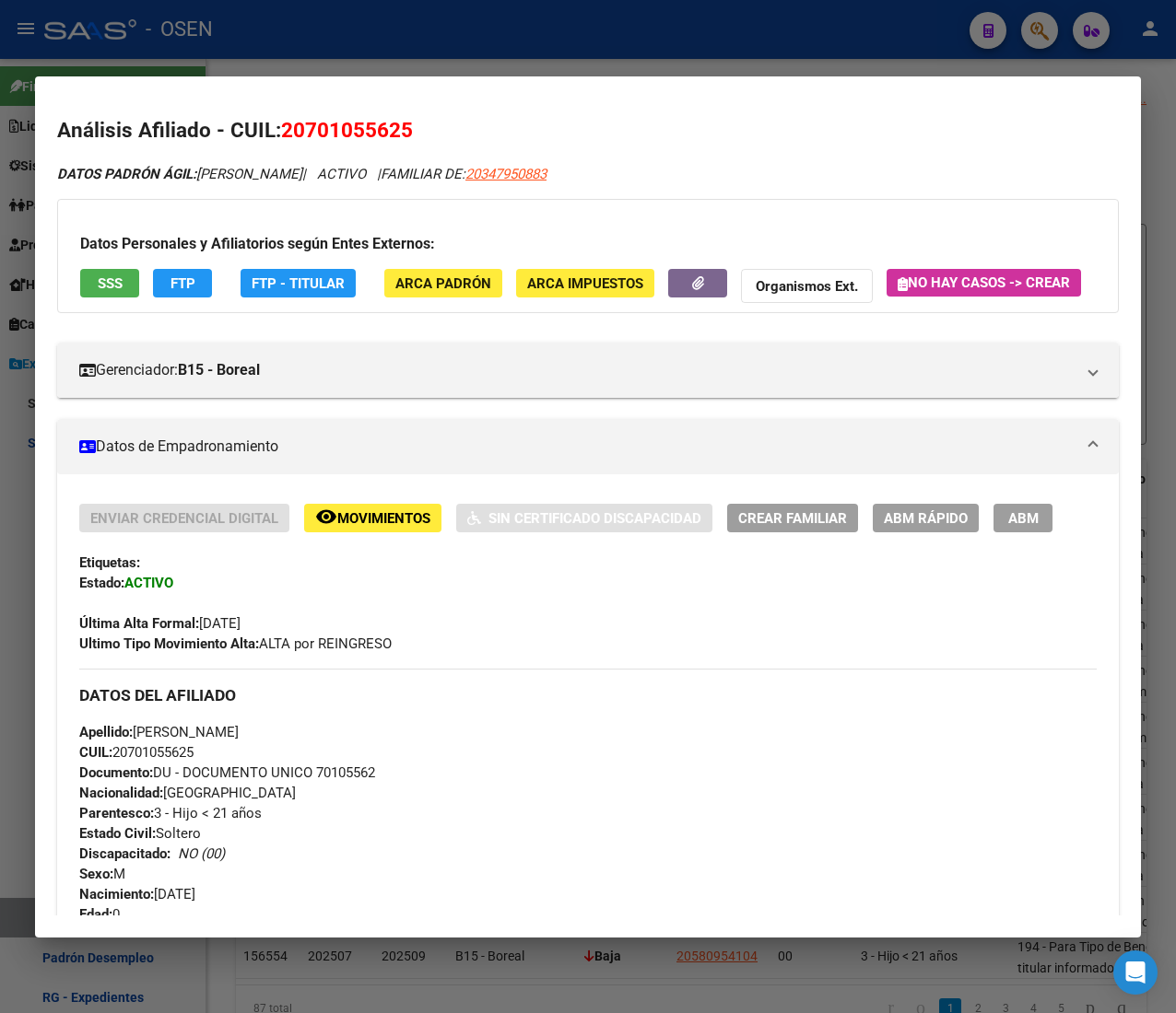
click at [517, 61] on div at bounding box center [588, 506] width 1176 height 1013
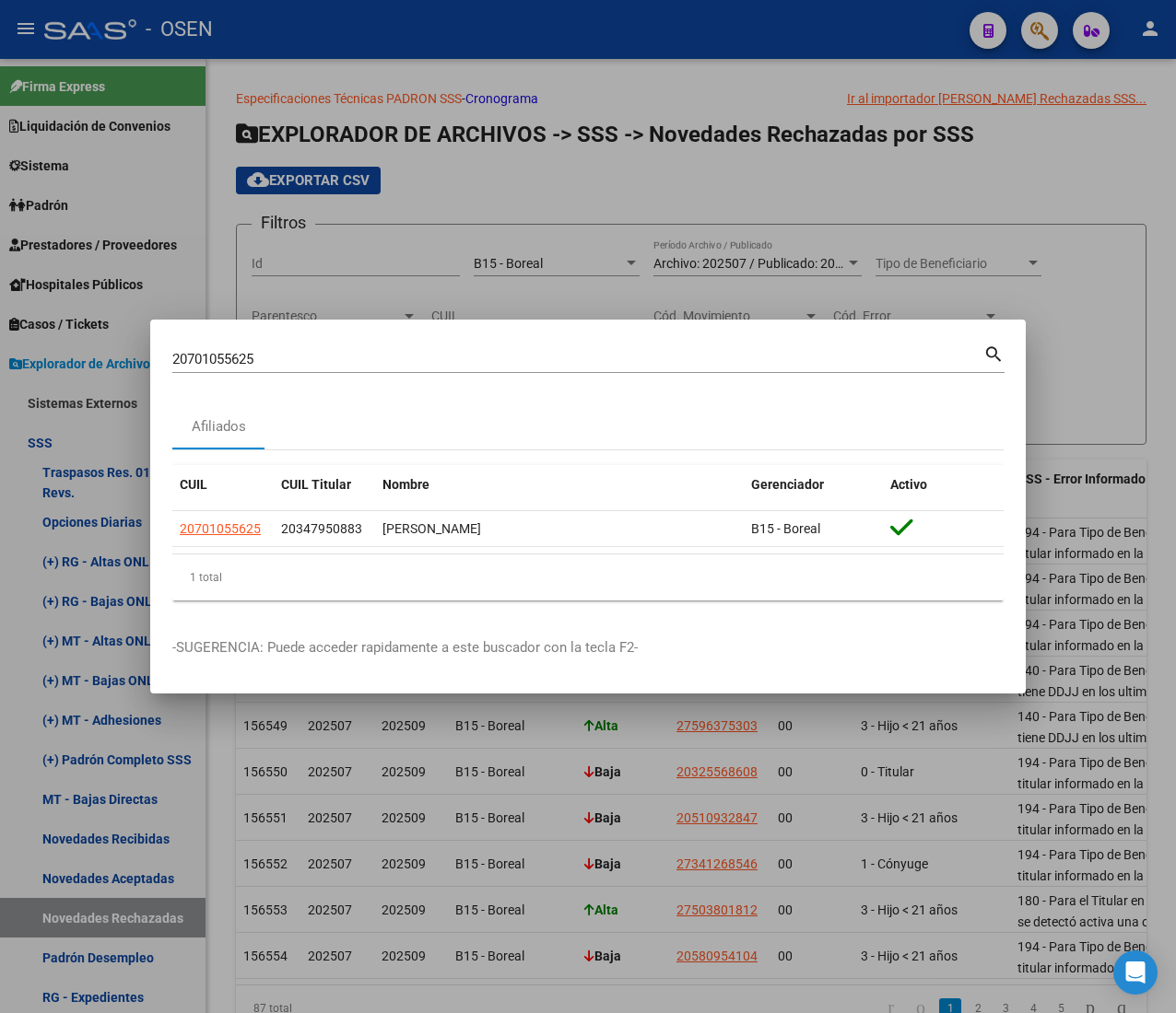
drag, startPoint x: 275, startPoint y: 357, endPoint x: -77, endPoint y: 334, distance: 352.8
click at [0, 334] on html "menu - OSEN person Firma Express Liquidación de Convenios ARCA - Aportes RG / M…" at bounding box center [588, 506] width 1176 height 1013
paste input "425197496"
type input "20425197496"
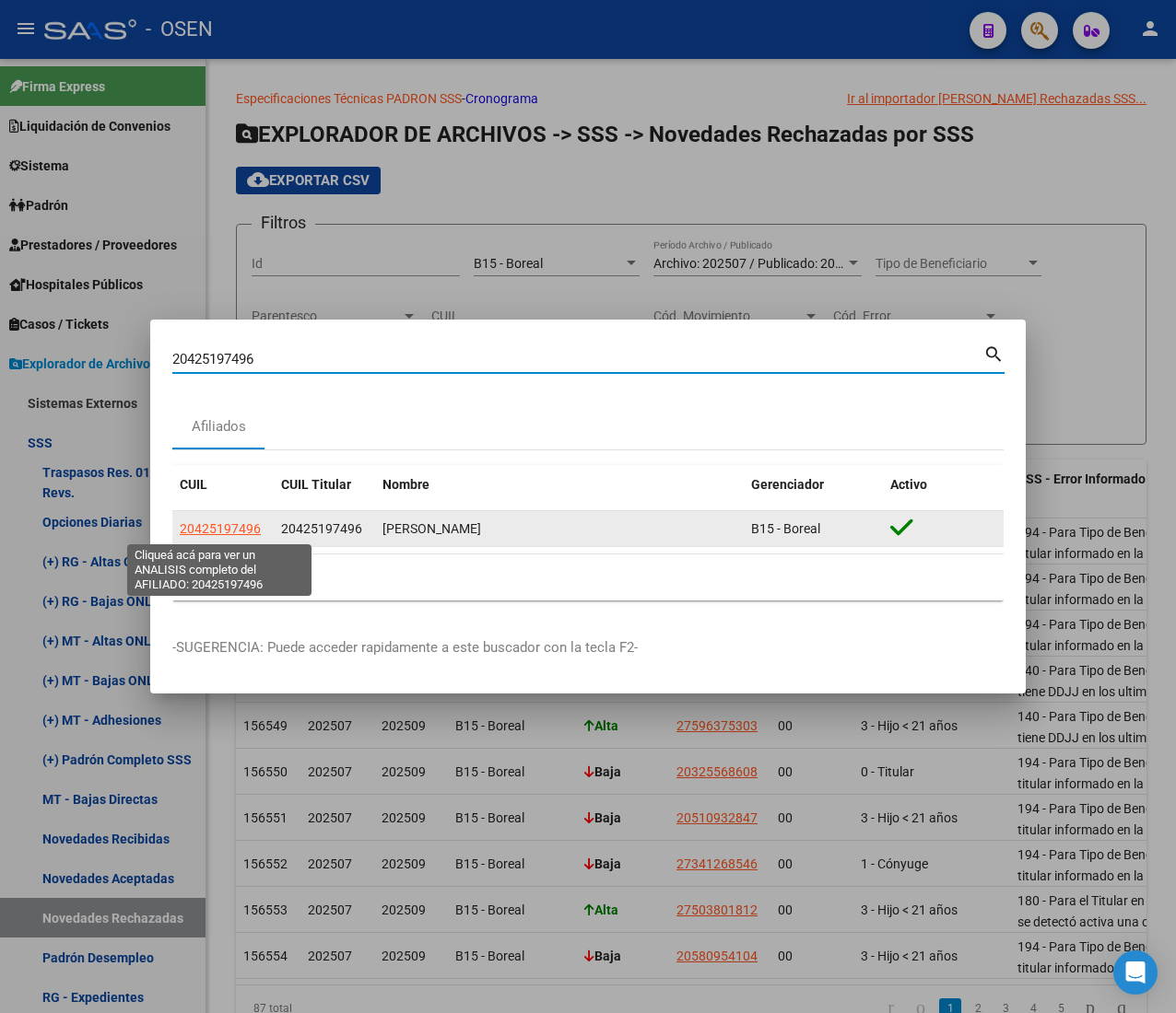
click at [247, 534] on span "20425197496" at bounding box center [219, 528] width 81 height 15
type textarea "20425197496"
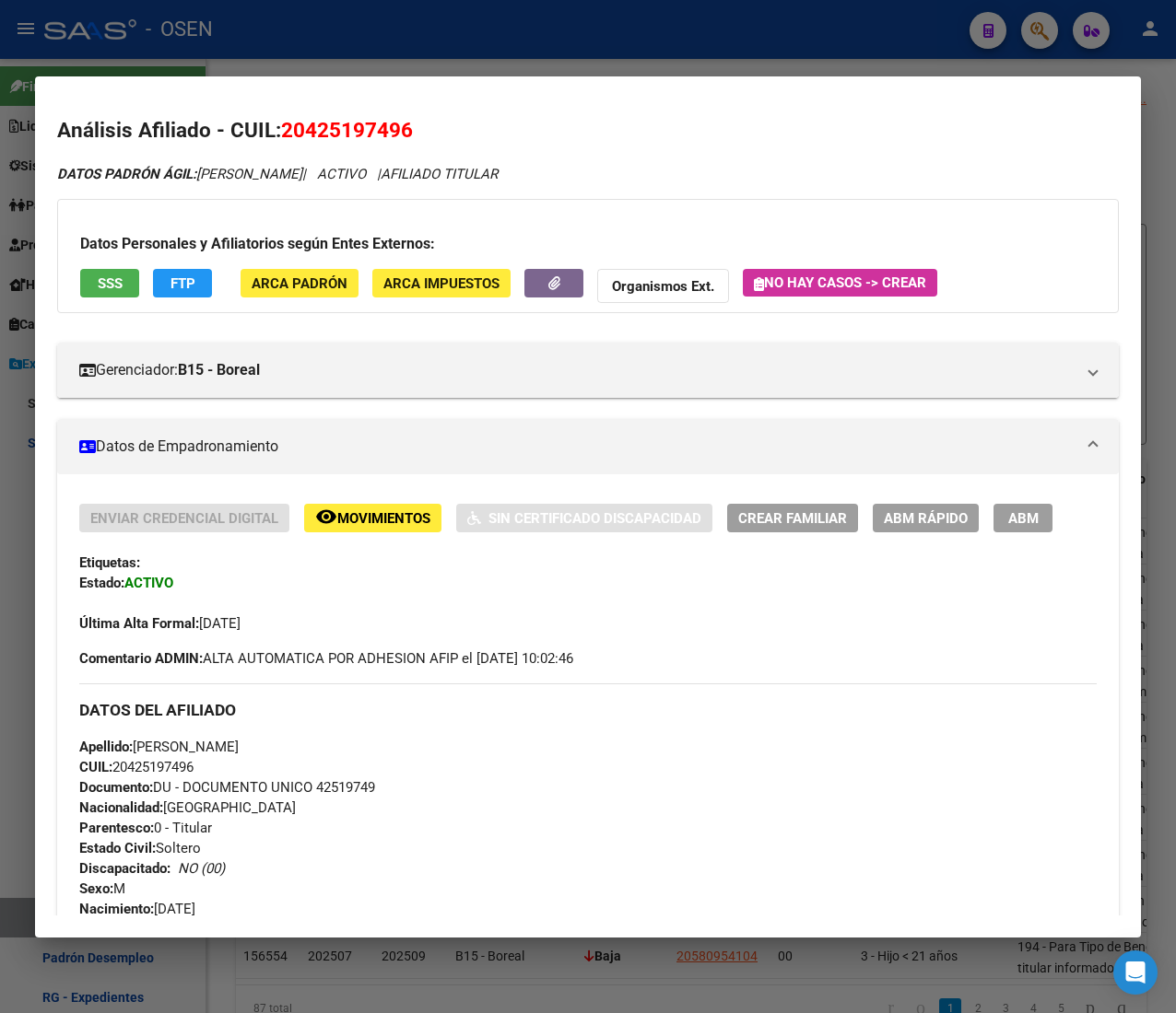
click at [133, 282] on button "SSS" at bounding box center [109, 282] width 59 height 28
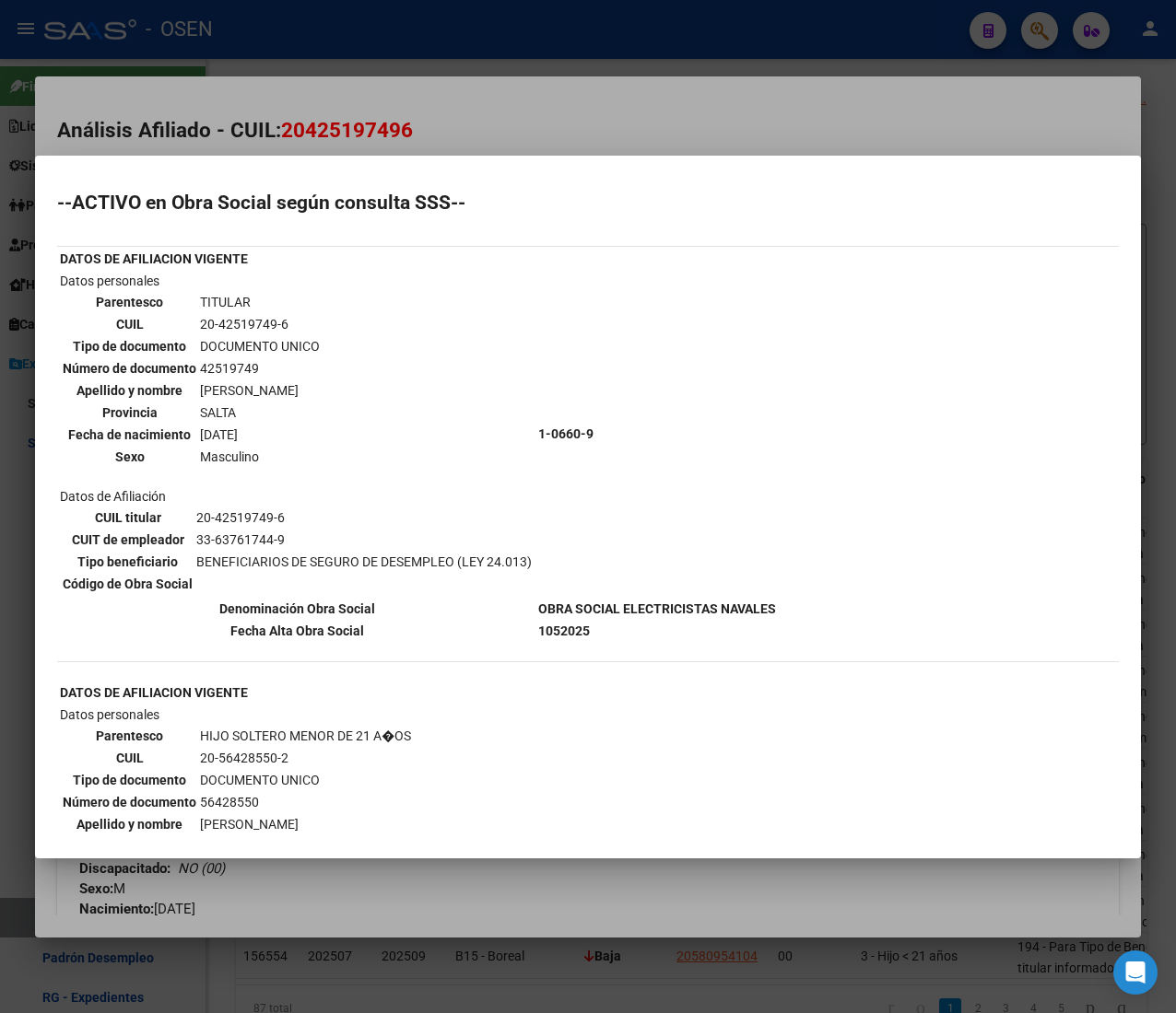
click at [519, 121] on div at bounding box center [588, 506] width 1176 height 1013
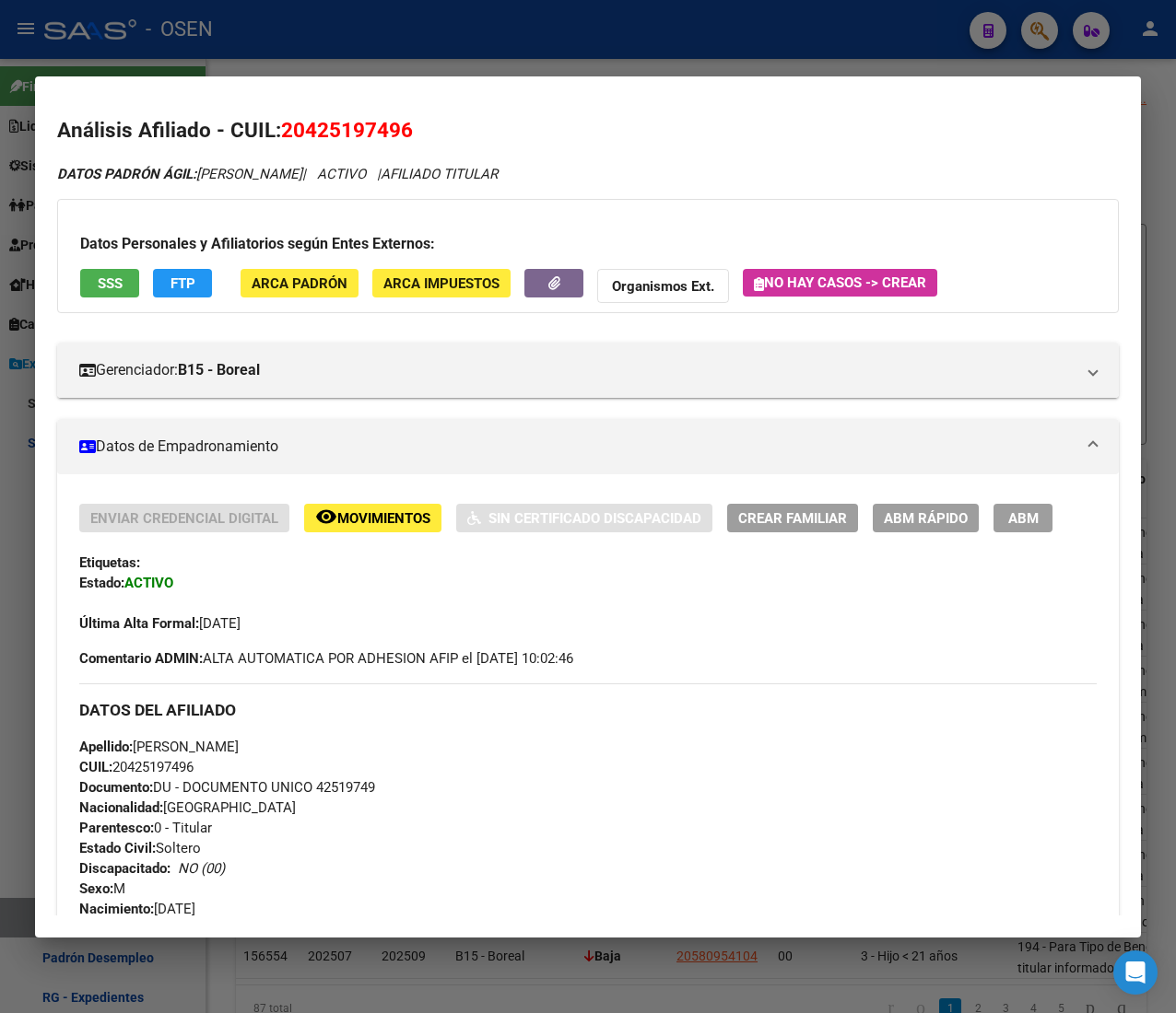
click at [514, 33] on div at bounding box center [588, 506] width 1176 height 1013
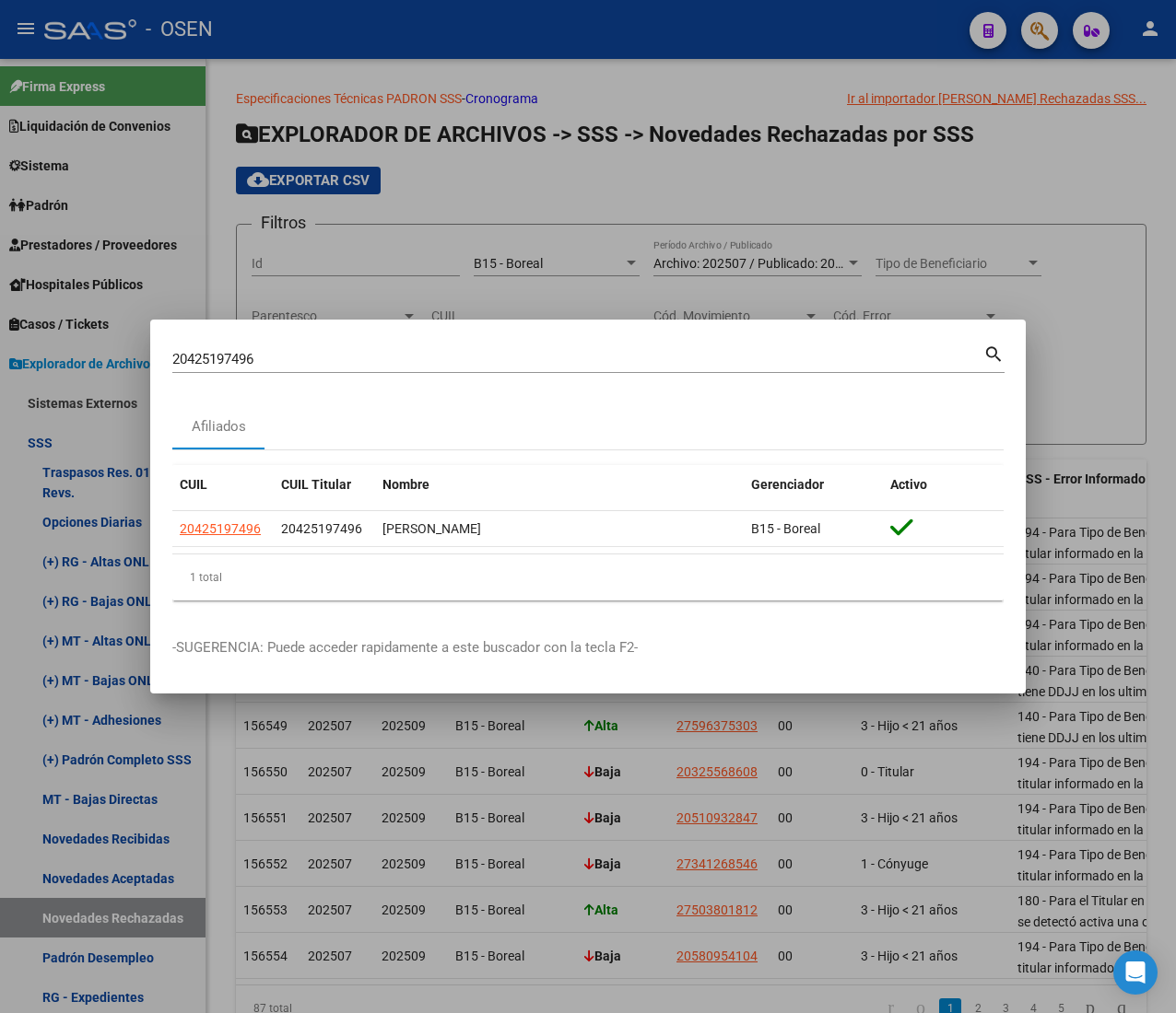
drag, startPoint x: 255, startPoint y: 357, endPoint x: 31, endPoint y: 338, distance: 224.8
click at [31, 338] on div "20425197496 Buscar (apellido, dni, cuil, nro traspaso, cuit, obra social) searc…" at bounding box center [588, 506] width 1176 height 1013
paste input "564285502"
type input "20564285502"
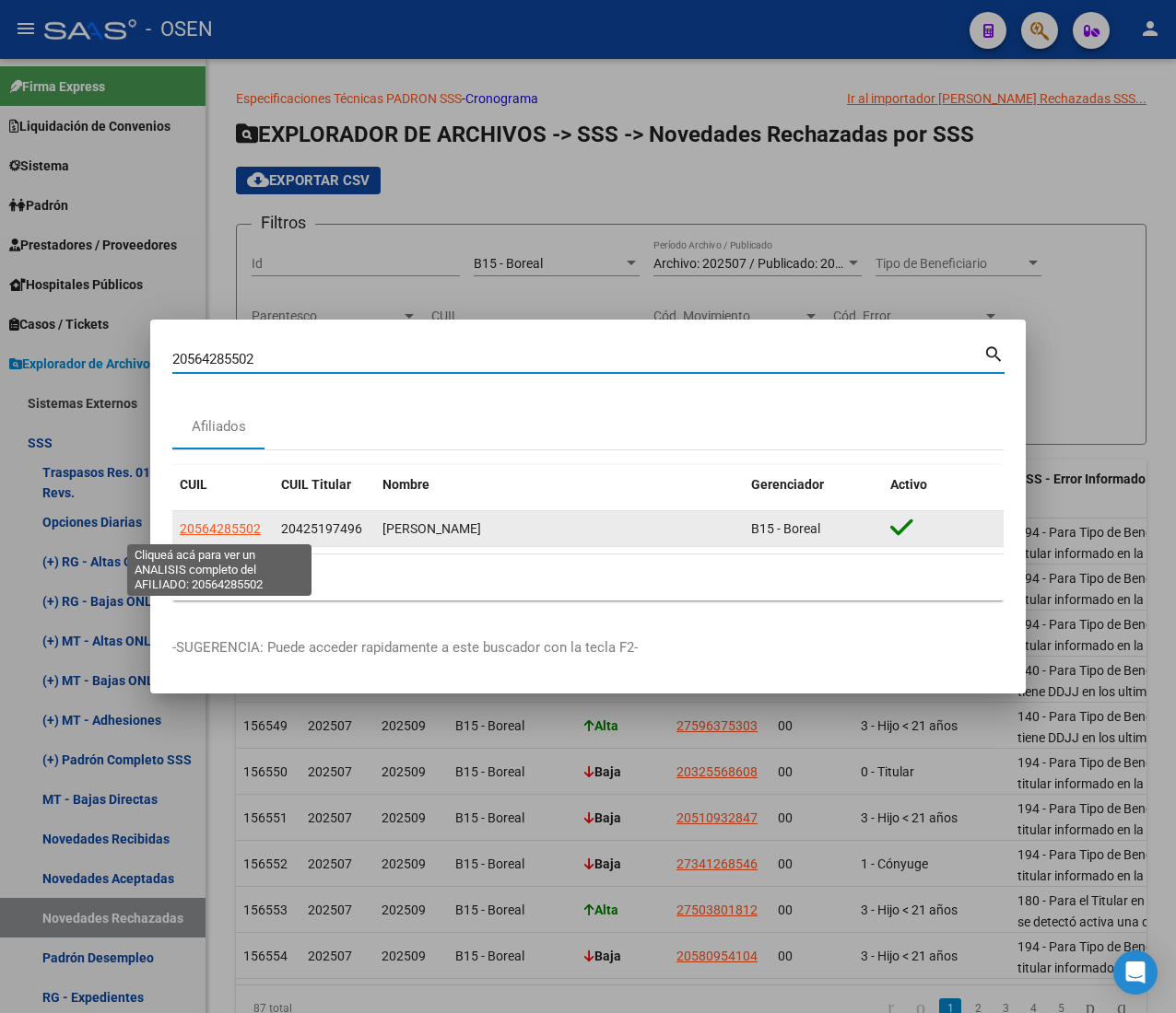
click at [208, 531] on span "20564285502" at bounding box center [219, 528] width 81 height 15
type textarea "20564285502"
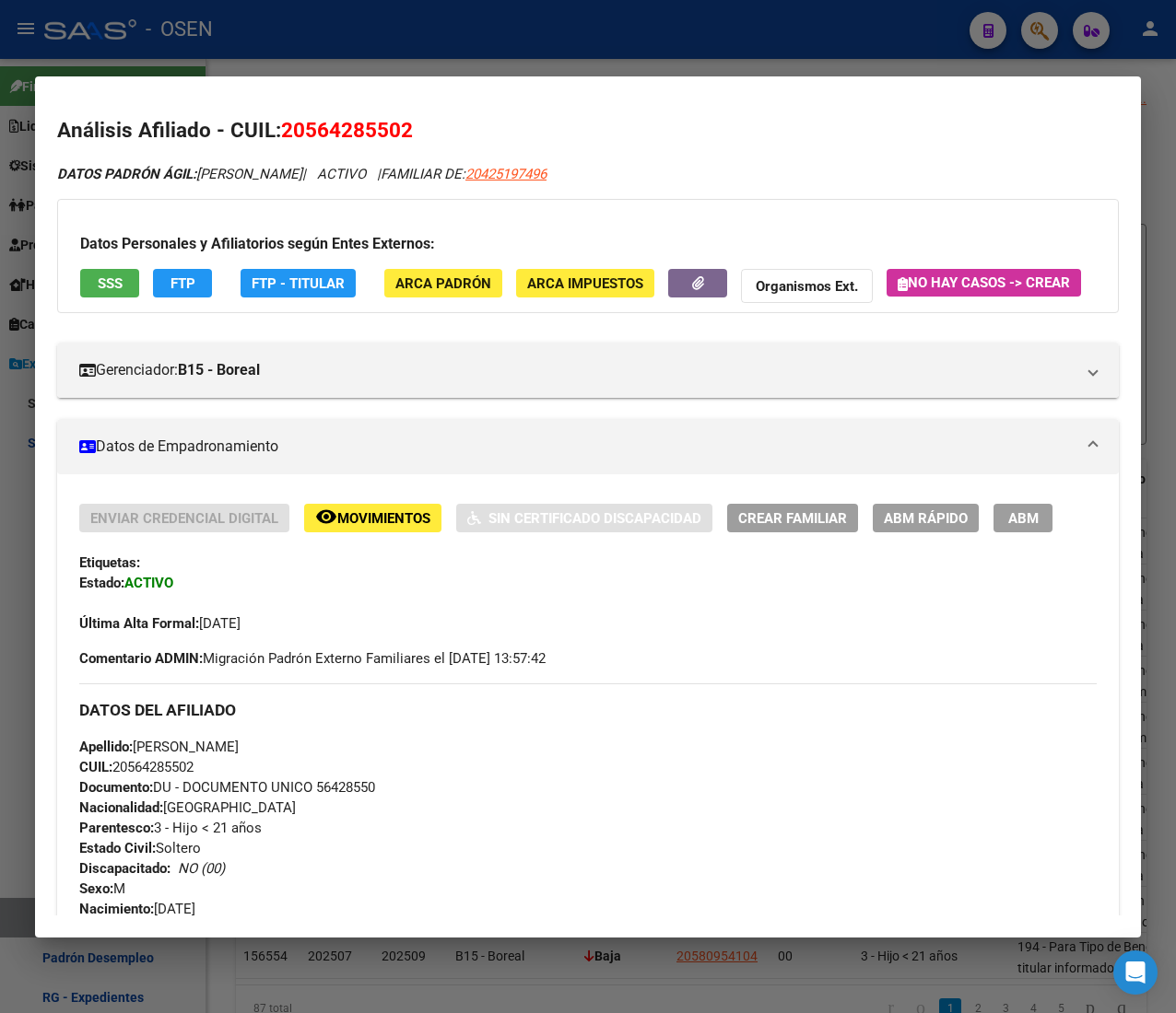
click at [97, 279] on span "SSS" at bounding box center [110, 283] width 25 height 17
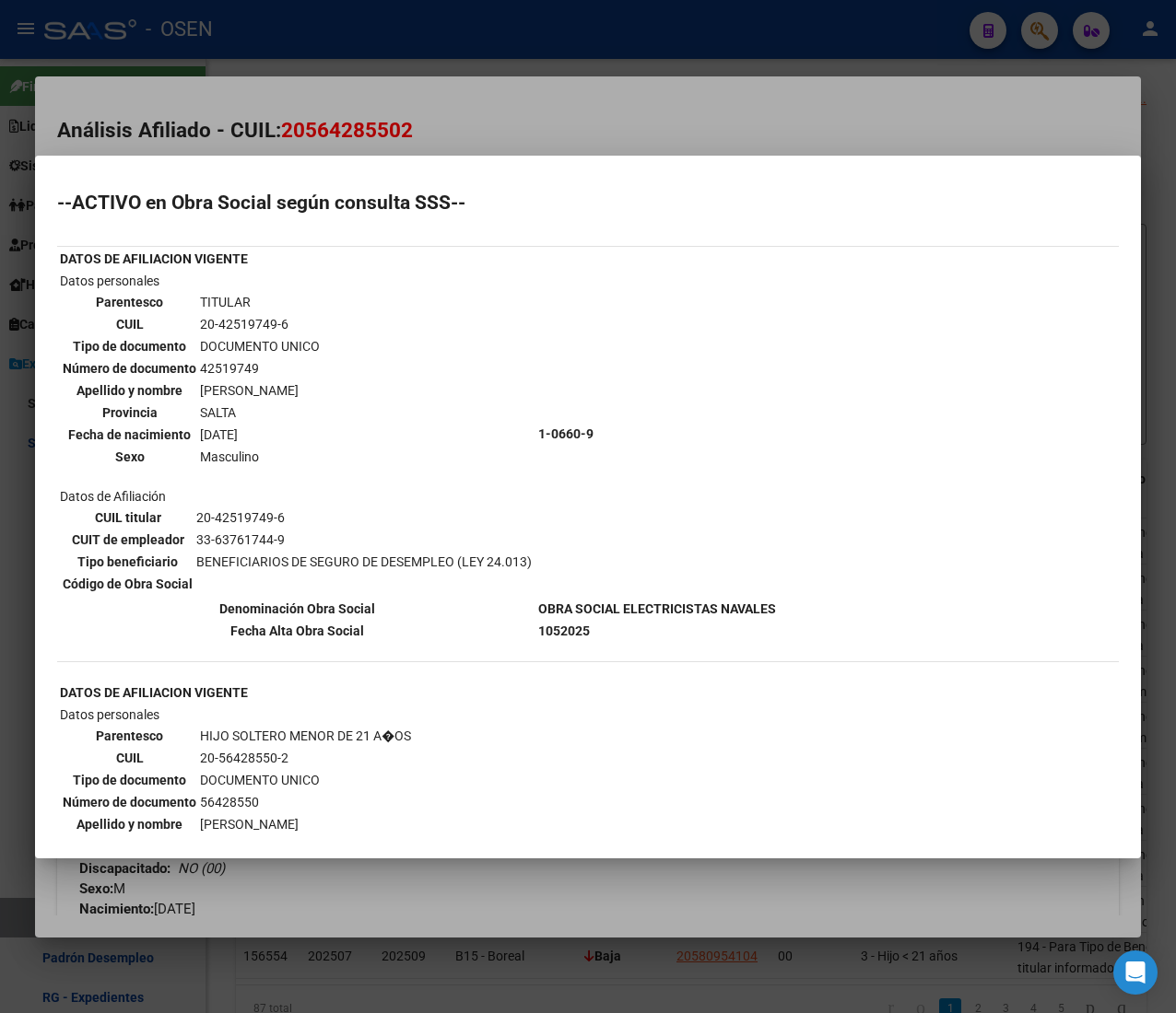
click at [360, 40] on div at bounding box center [588, 506] width 1176 height 1013
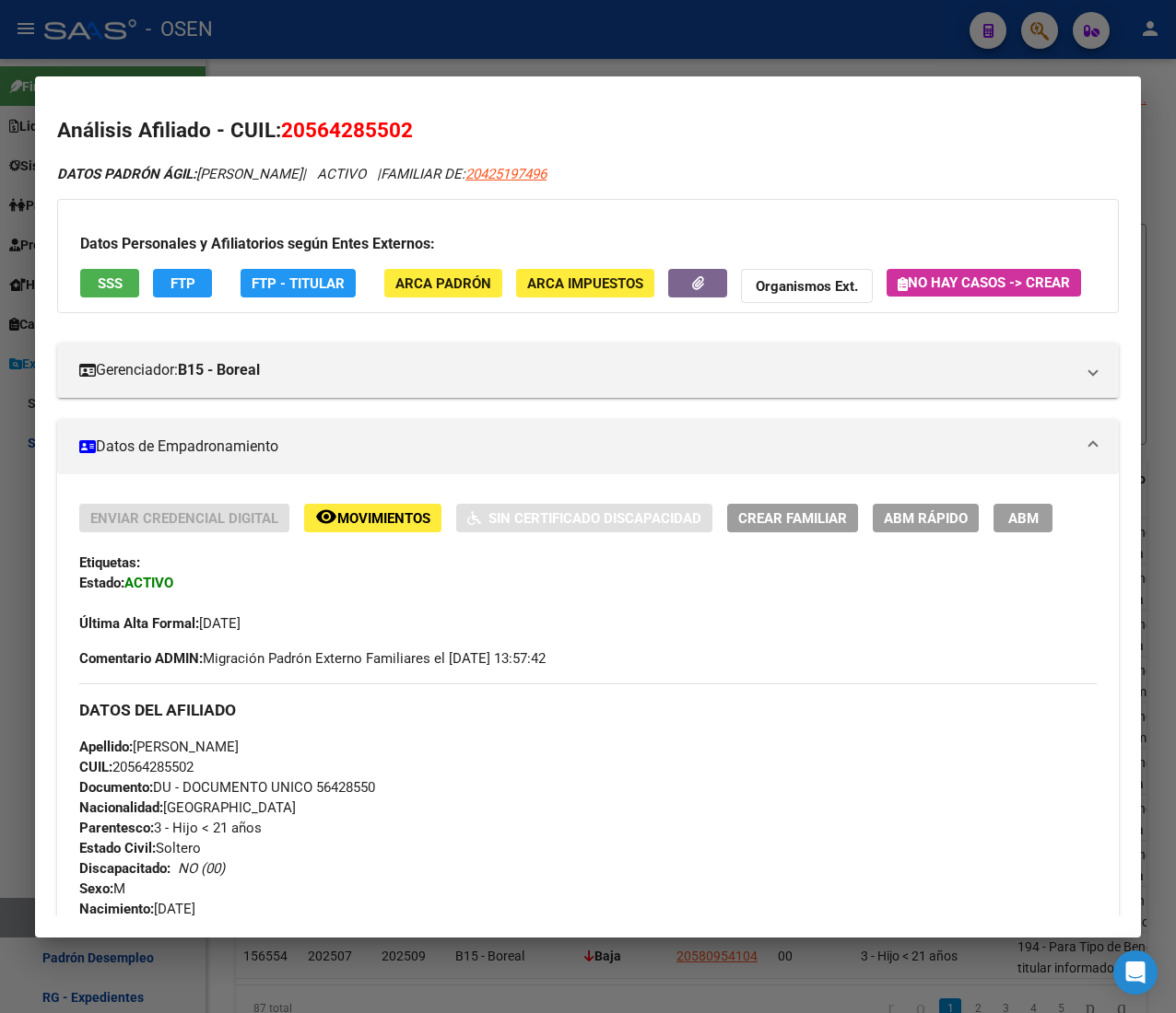
click at [360, 40] on div at bounding box center [588, 506] width 1176 height 1013
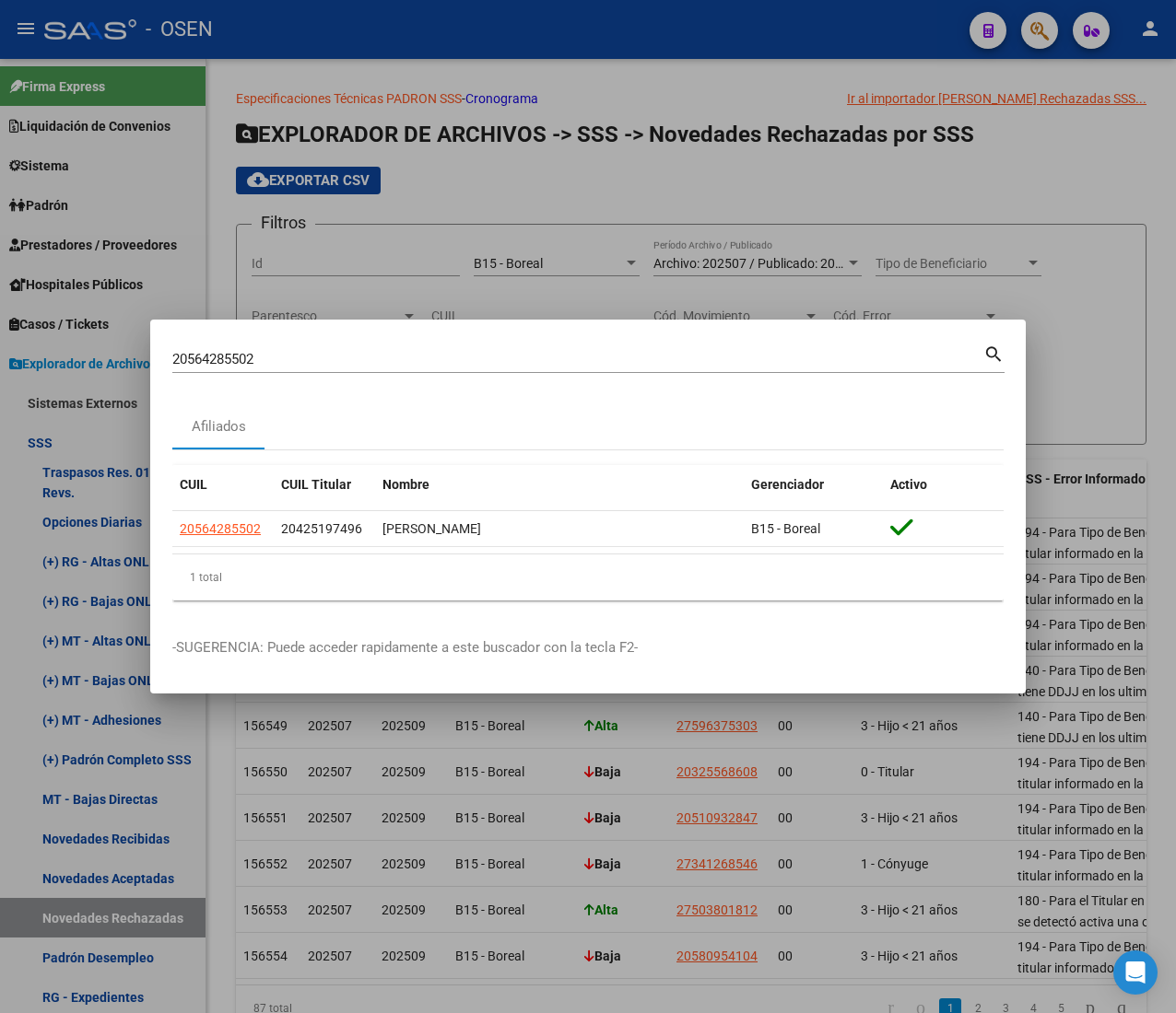
drag, startPoint x: 25, startPoint y: 338, endPoint x: -83, endPoint y: 315, distance: 110.4
click at [0, 315] on html "menu - OSEN person Firma Express Liquidación de Convenios ARCA - Aportes RG / M…" at bounding box center [588, 506] width 1176 height 1013
paste input "741528211"
type input "27415282112"
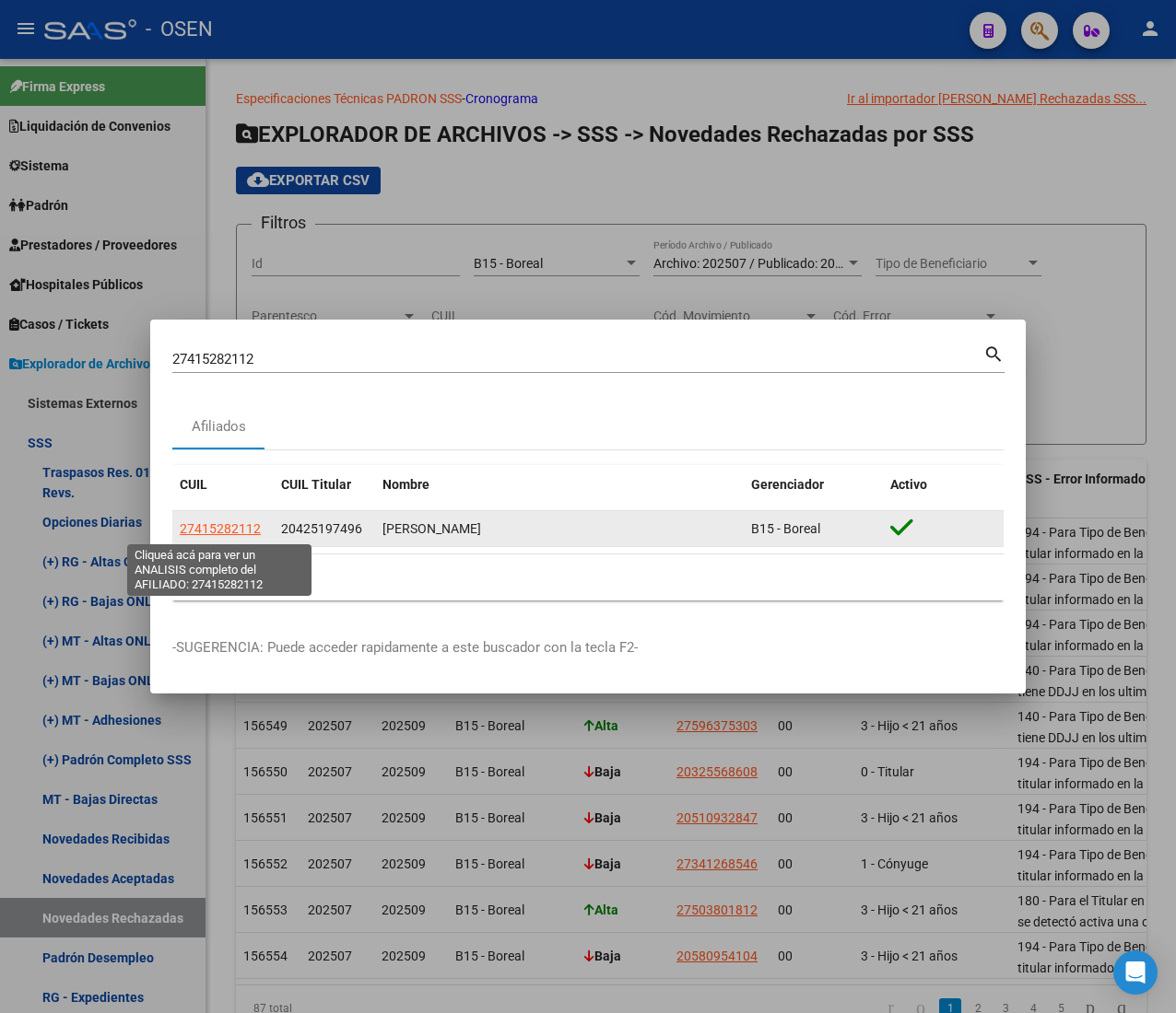
click at [208, 525] on span "27415282112" at bounding box center [219, 528] width 81 height 15
type textarea "27415282112"
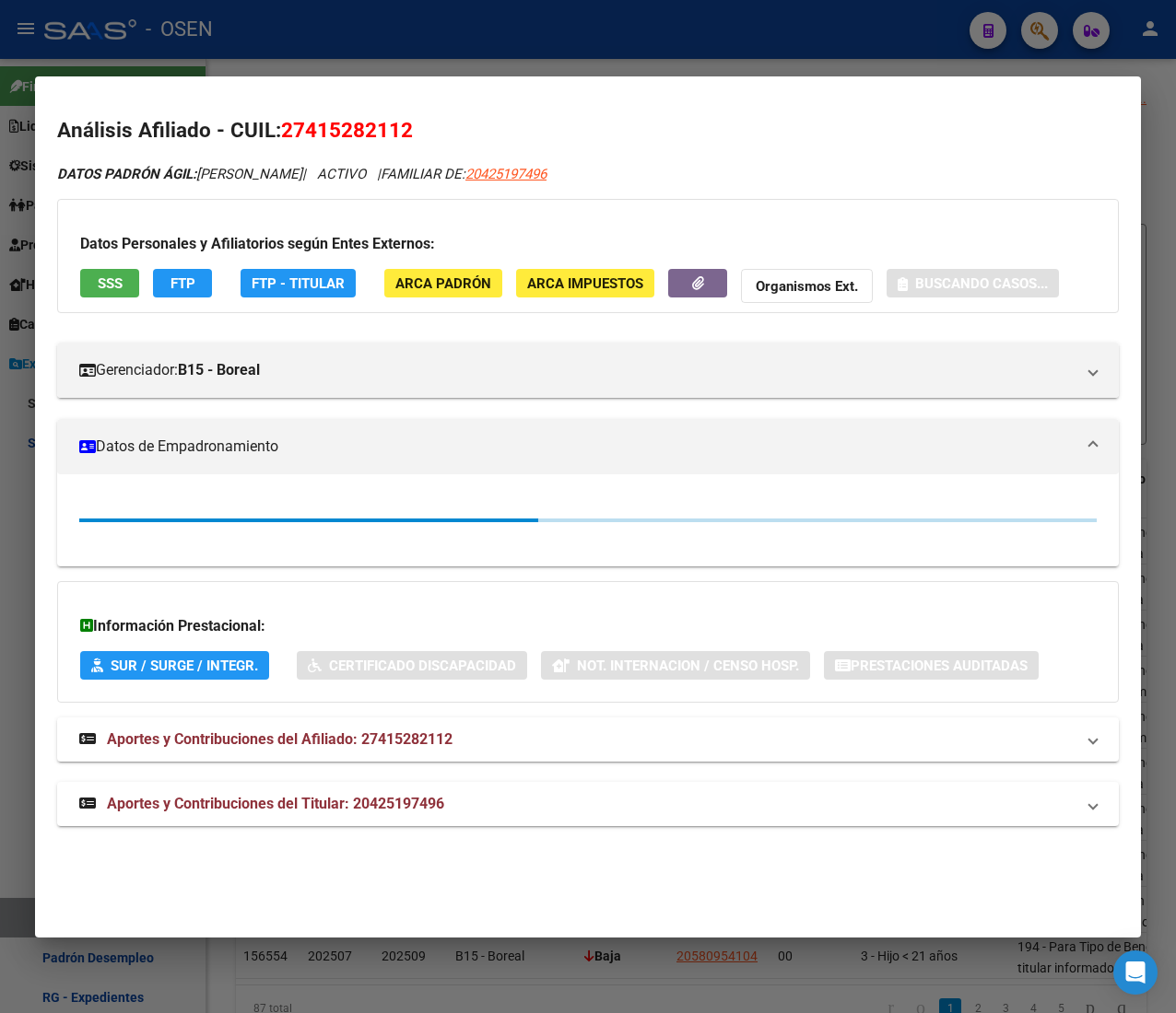
click at [114, 287] on span "SSS" at bounding box center [110, 283] width 25 height 17
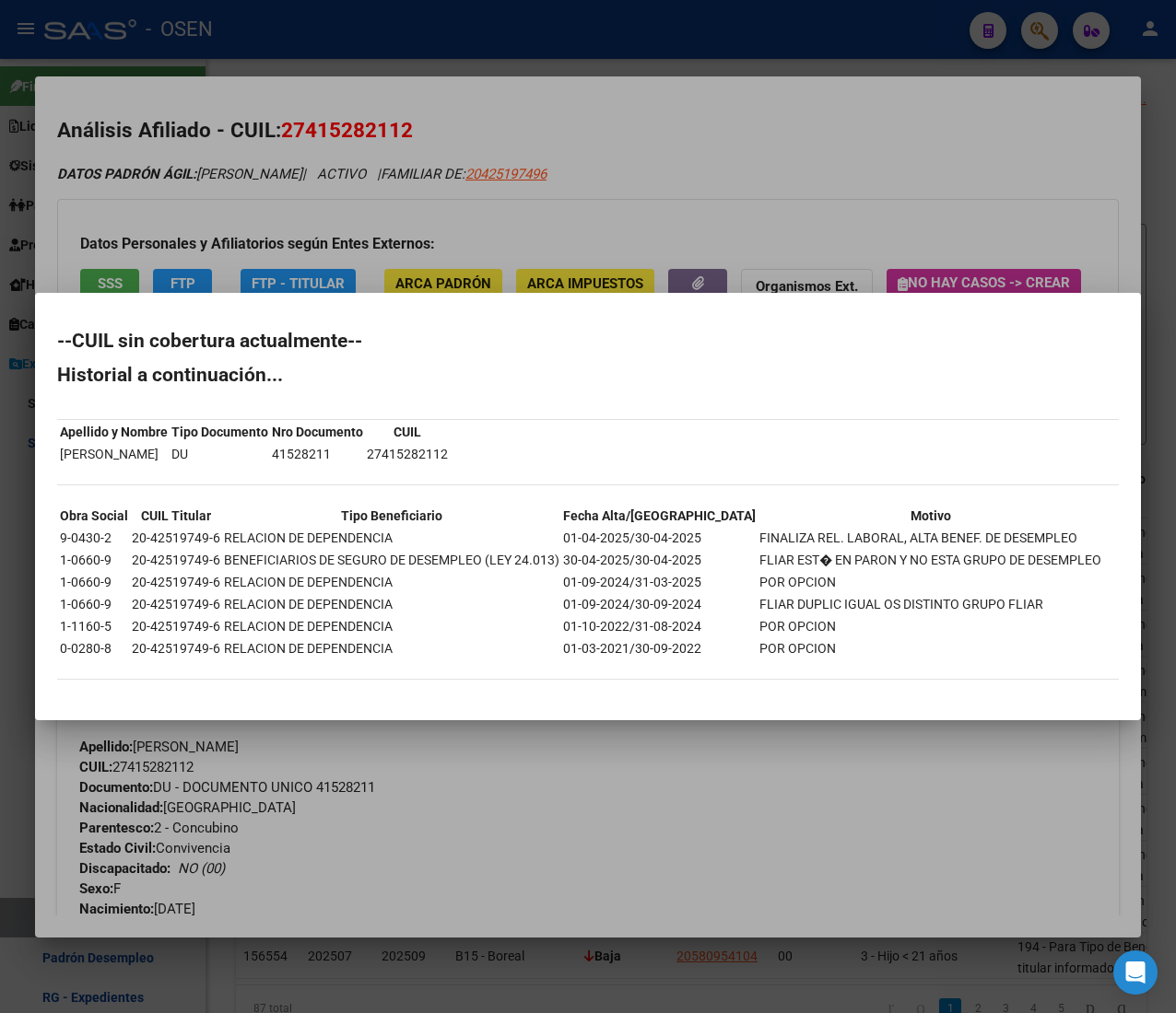
click at [392, 136] on div at bounding box center [588, 506] width 1176 height 1013
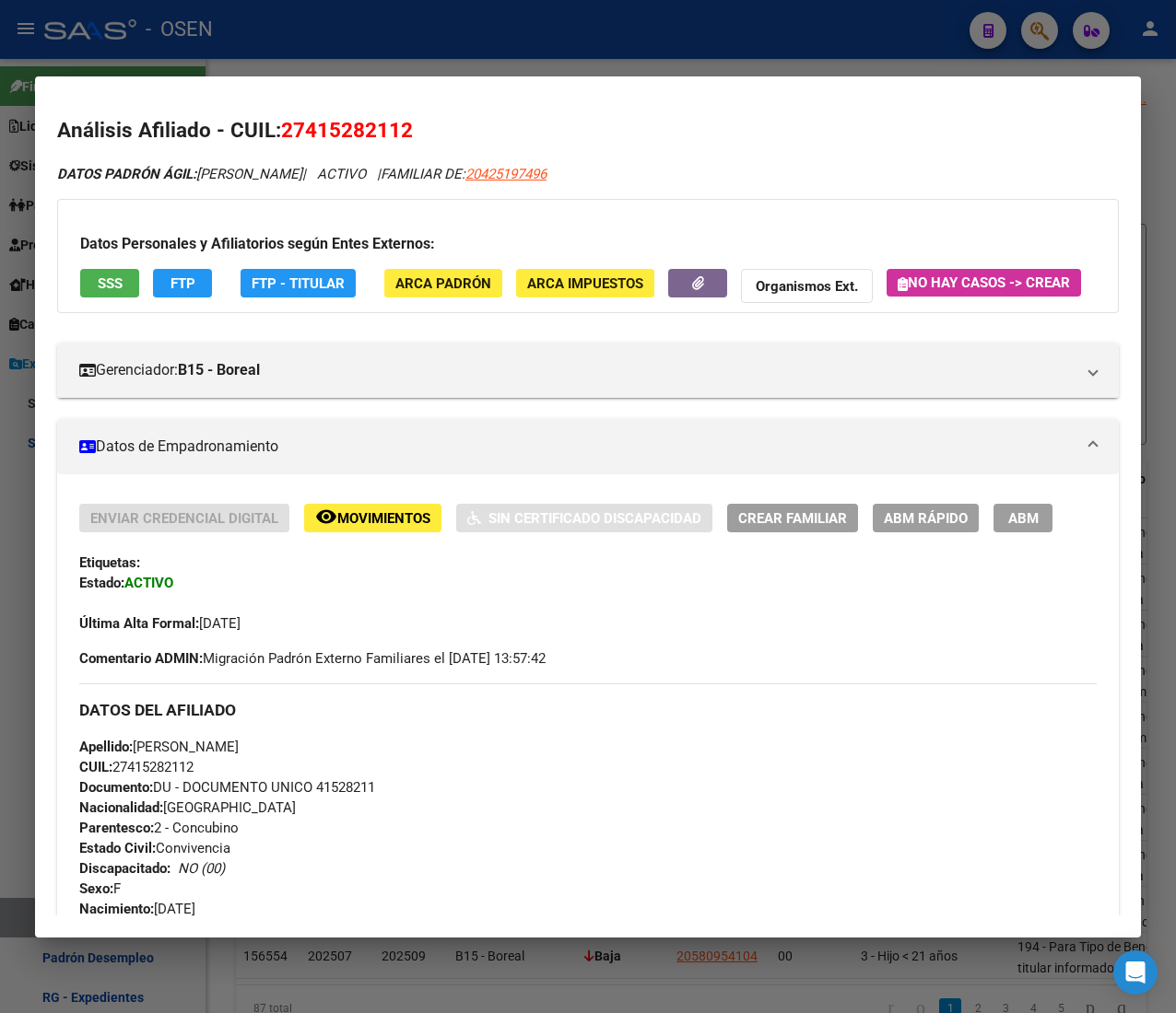
click at [197, 263] on div "Datos Personales y Afiliatorios según Entes Externos: SSS FTP FTP - Titular ARC…" at bounding box center [588, 255] width 1061 height 114
click at [195, 290] on button "FTP" at bounding box center [182, 282] width 59 height 28
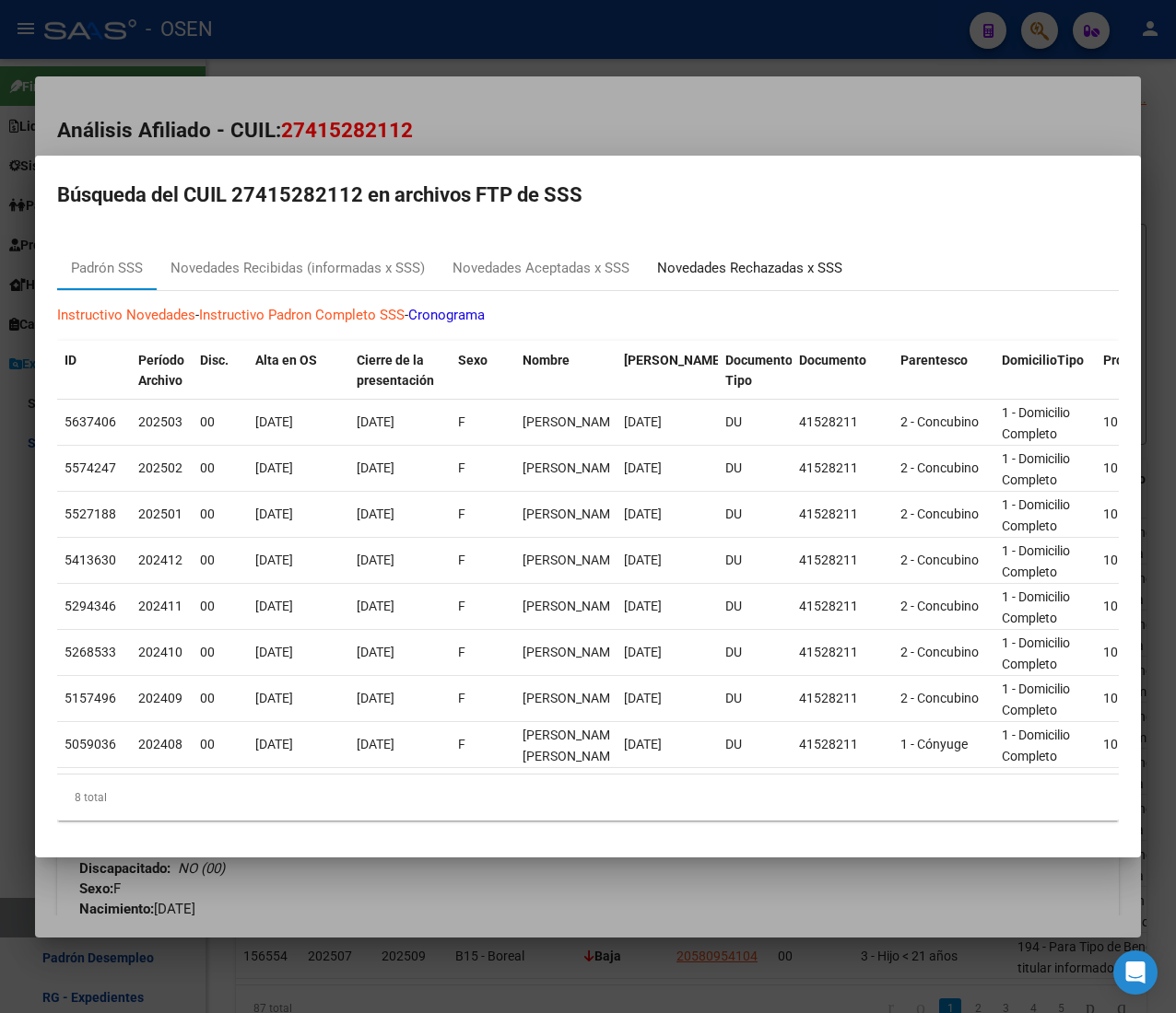
click at [709, 246] on div "Novedades Rechazadas x SSS" at bounding box center [749, 268] width 212 height 44
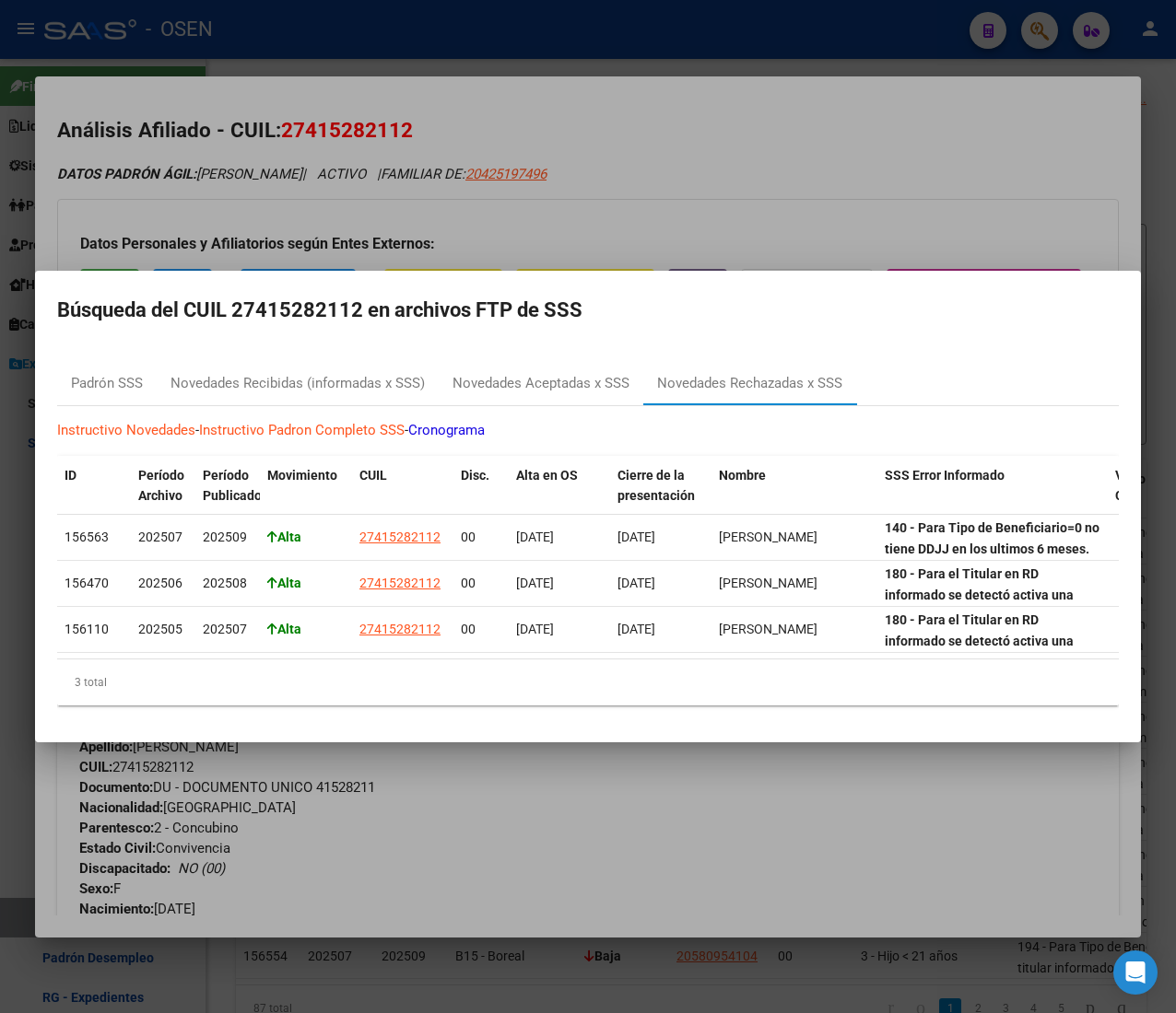
click at [811, 219] on div at bounding box center [588, 506] width 1176 height 1013
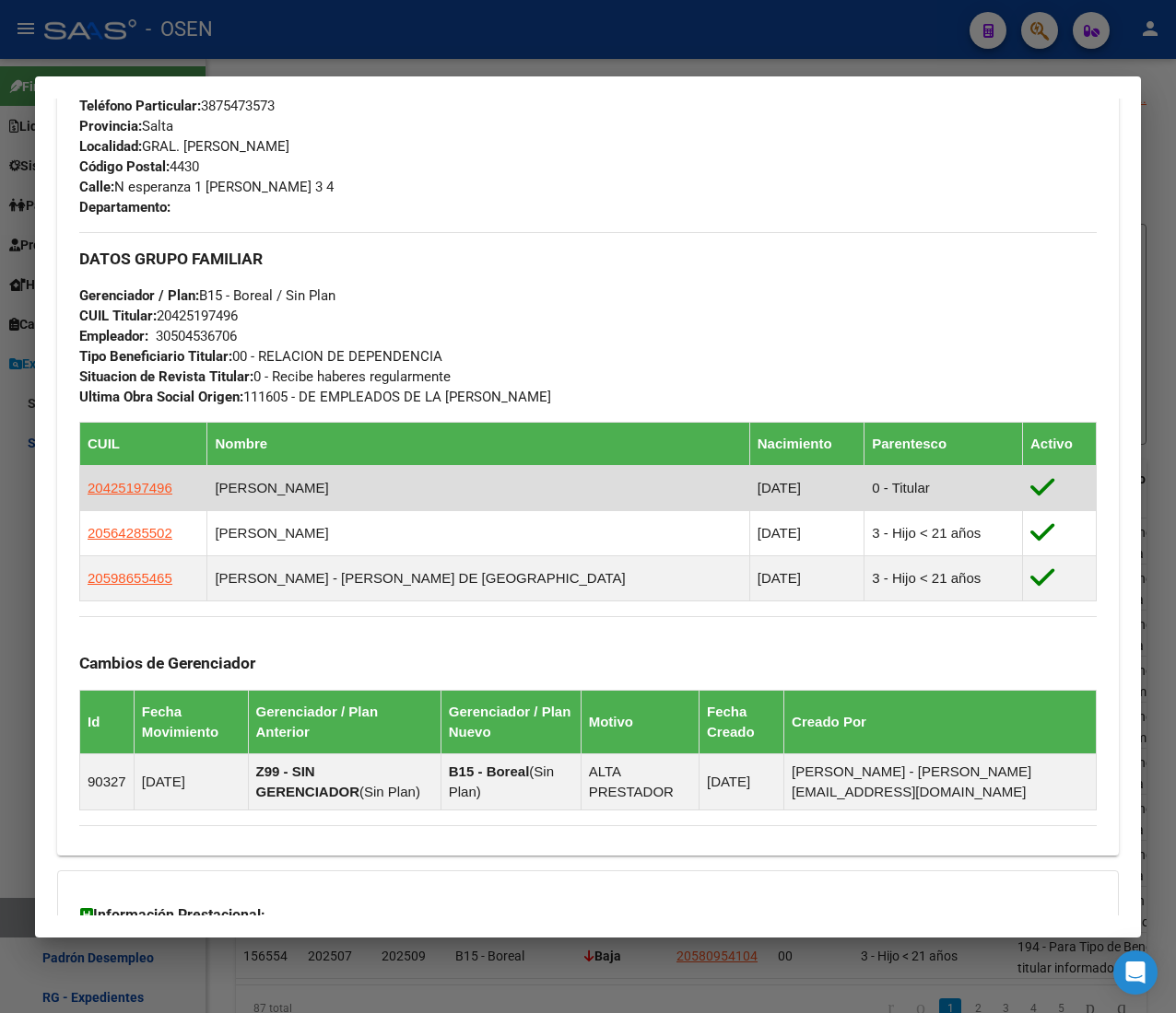
scroll to position [1110, 0]
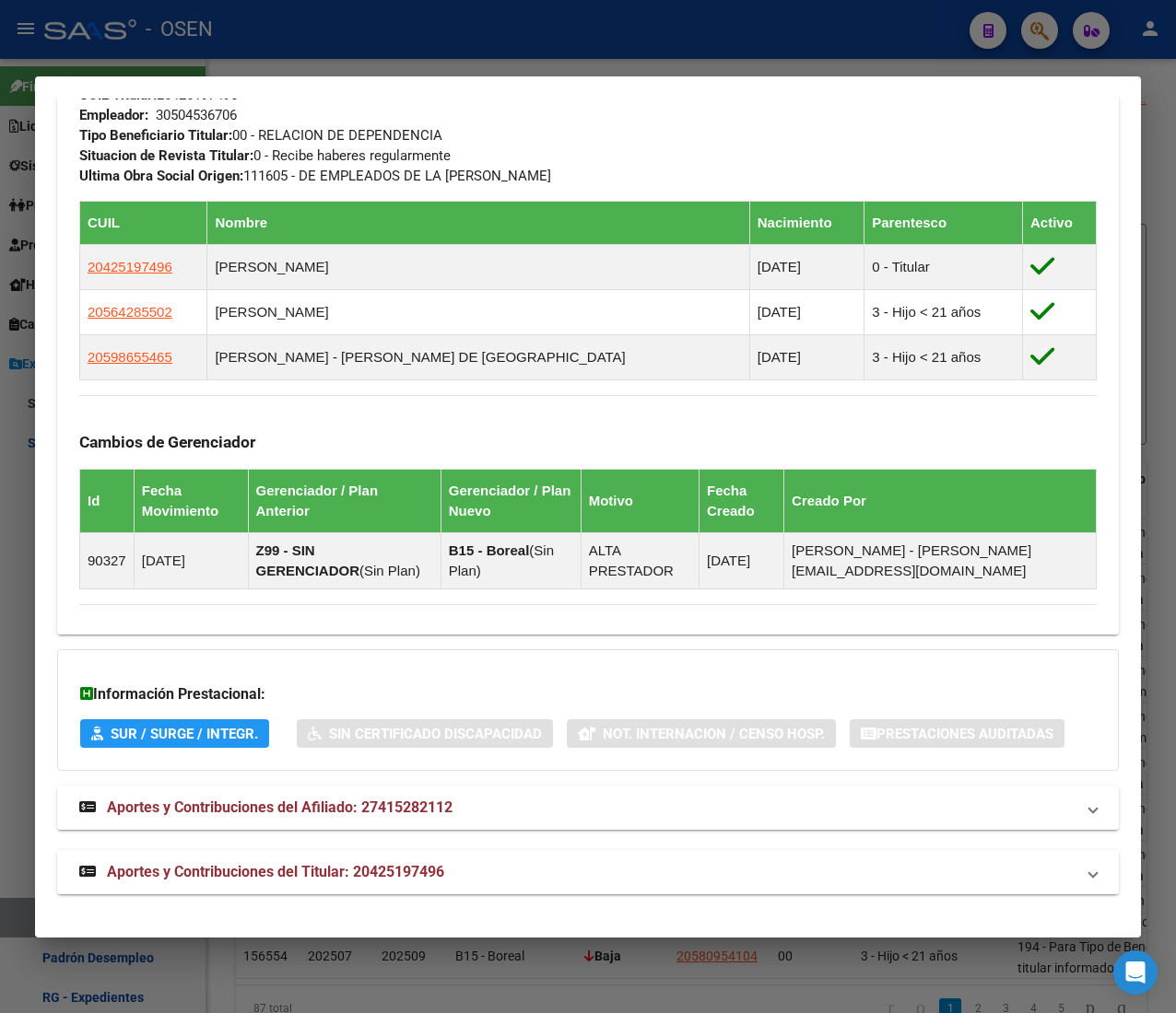
click at [430, 891] on mat-expansion-panel-header "Aportes y Contribuciones del Titular: 20425197496" at bounding box center [588, 872] width 1061 height 44
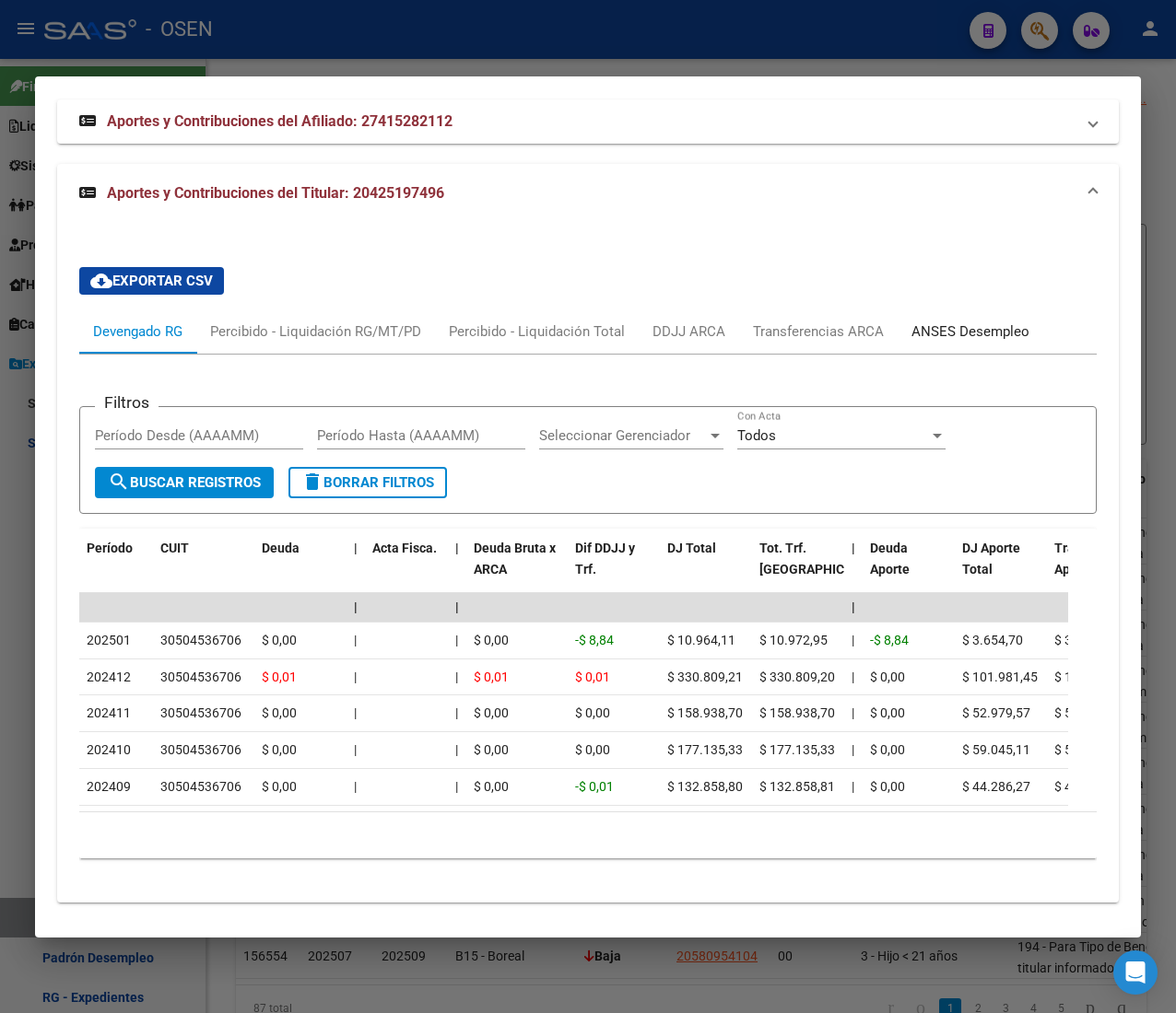
click at [1018, 342] on div "ANSES Desempleo" at bounding box center [969, 331] width 118 height 20
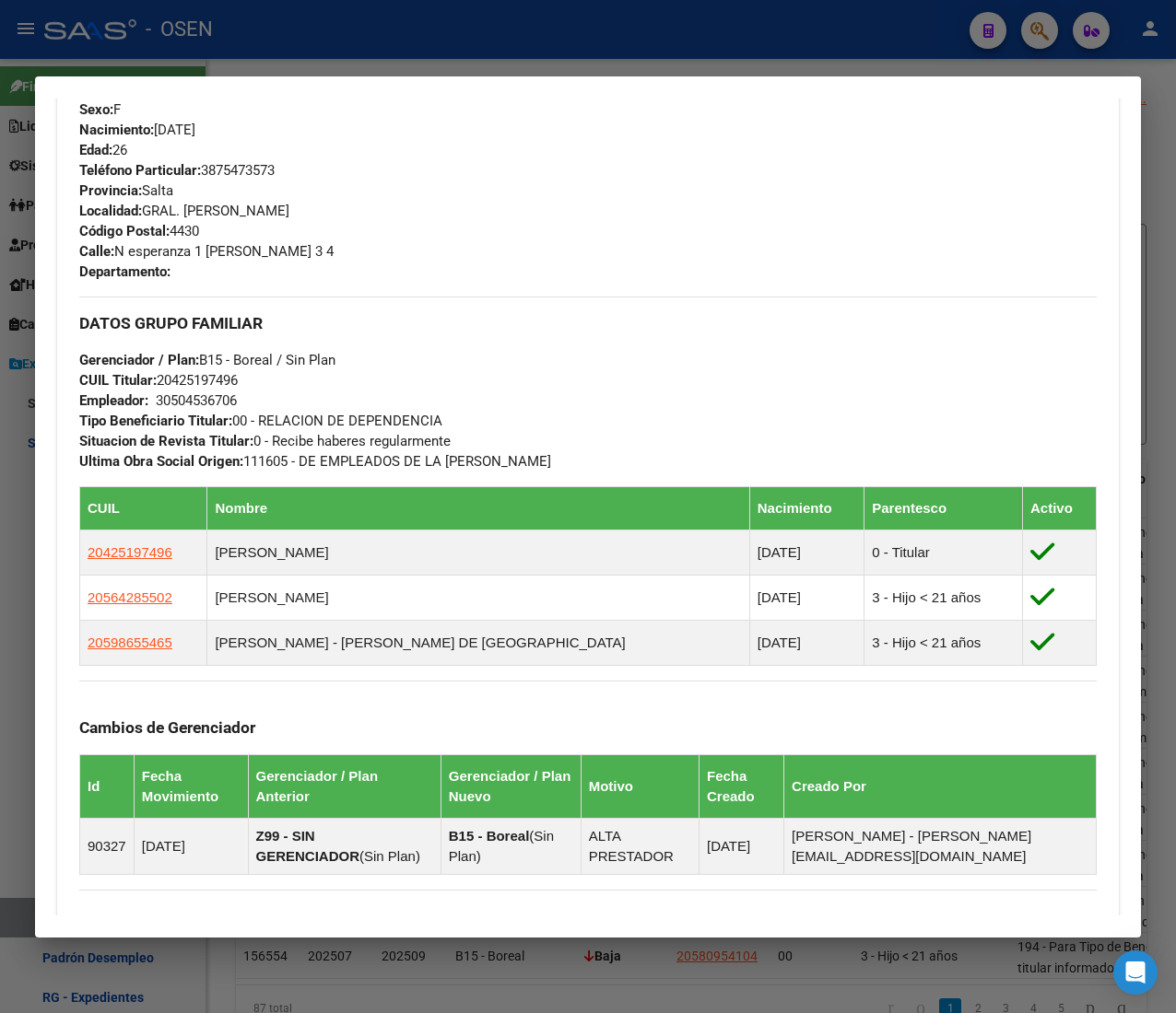
scroll to position [0, 0]
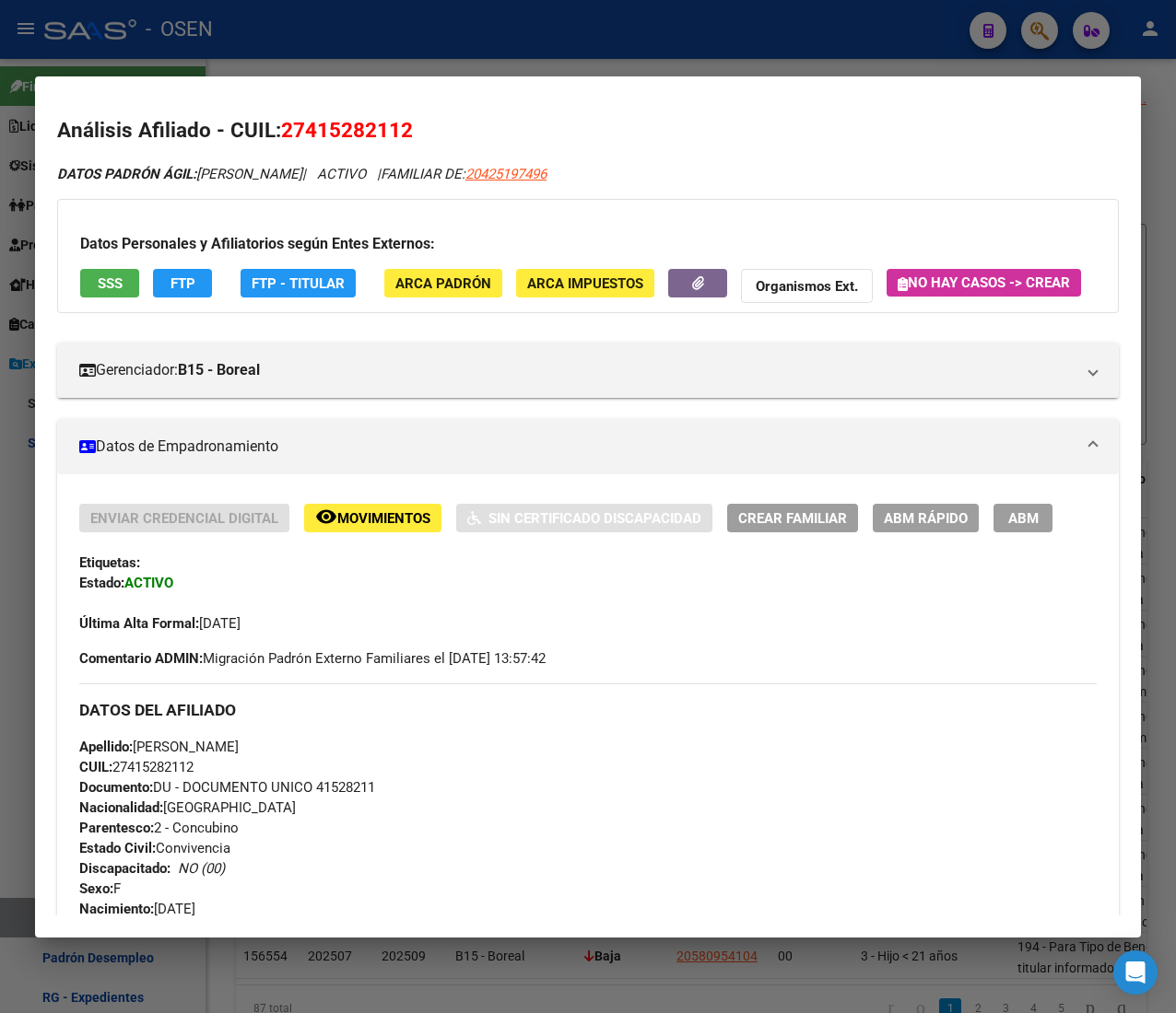
drag, startPoint x: 616, startPoint y: 169, endPoint x: 525, endPoint y: 182, distance: 91.9
click at [525, 182] on div "DATOS PADRÓN ÁGIL: PINEDA PAOLA ANAHI | ACTIVO | FAMILIAR DE: 20425197496" at bounding box center [588, 174] width 1061 height 21
copy span "20425197496"
click at [974, 202] on div "Datos Personales y Afiliatorios según Entes Externos: SSS FTP FTP - Titular ARC…" at bounding box center [588, 255] width 1061 height 114
click at [923, 527] on span "ABM Rápido" at bounding box center [926, 518] width 84 height 17
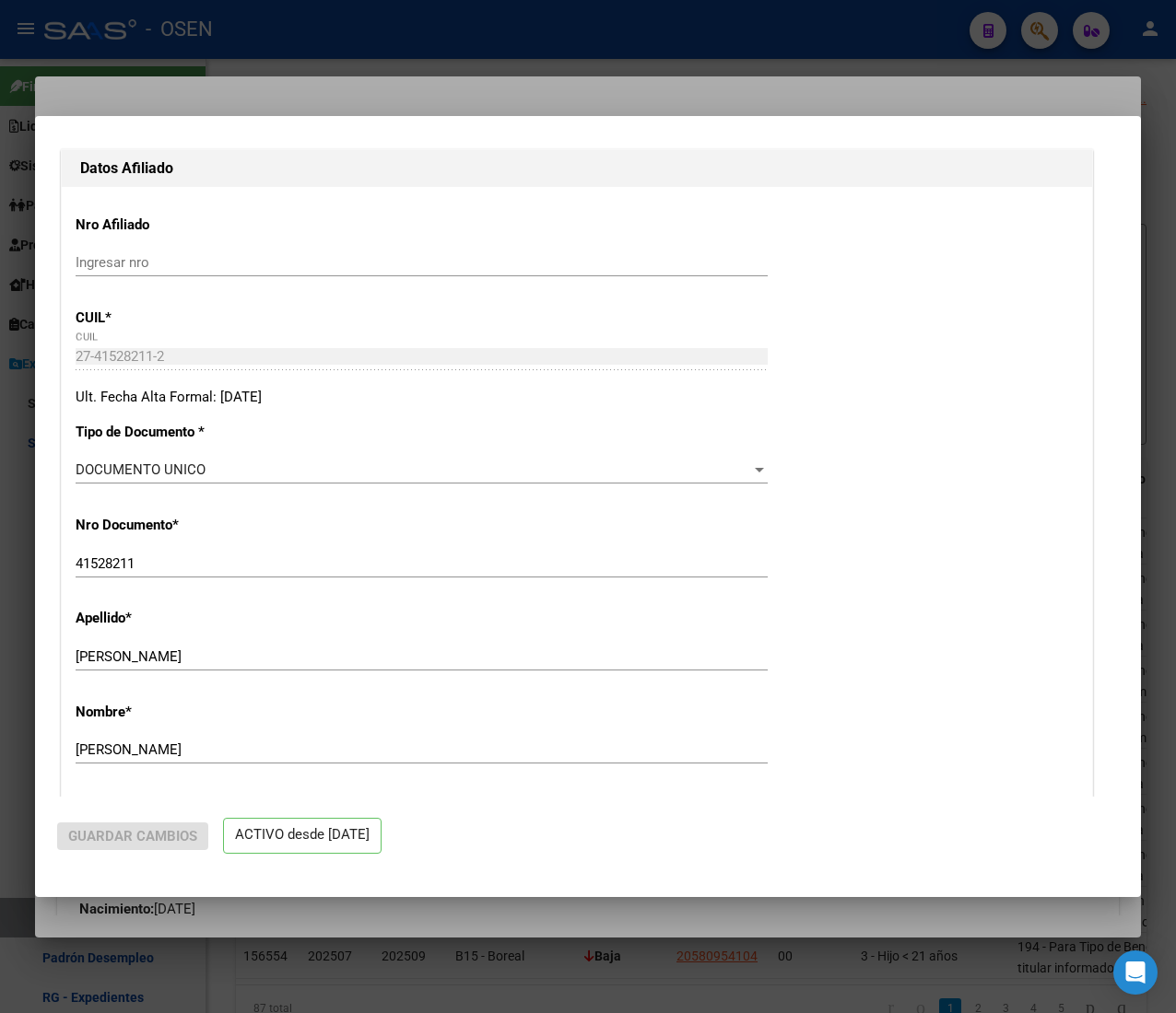
radio input "true"
type input "30-50453670-6"
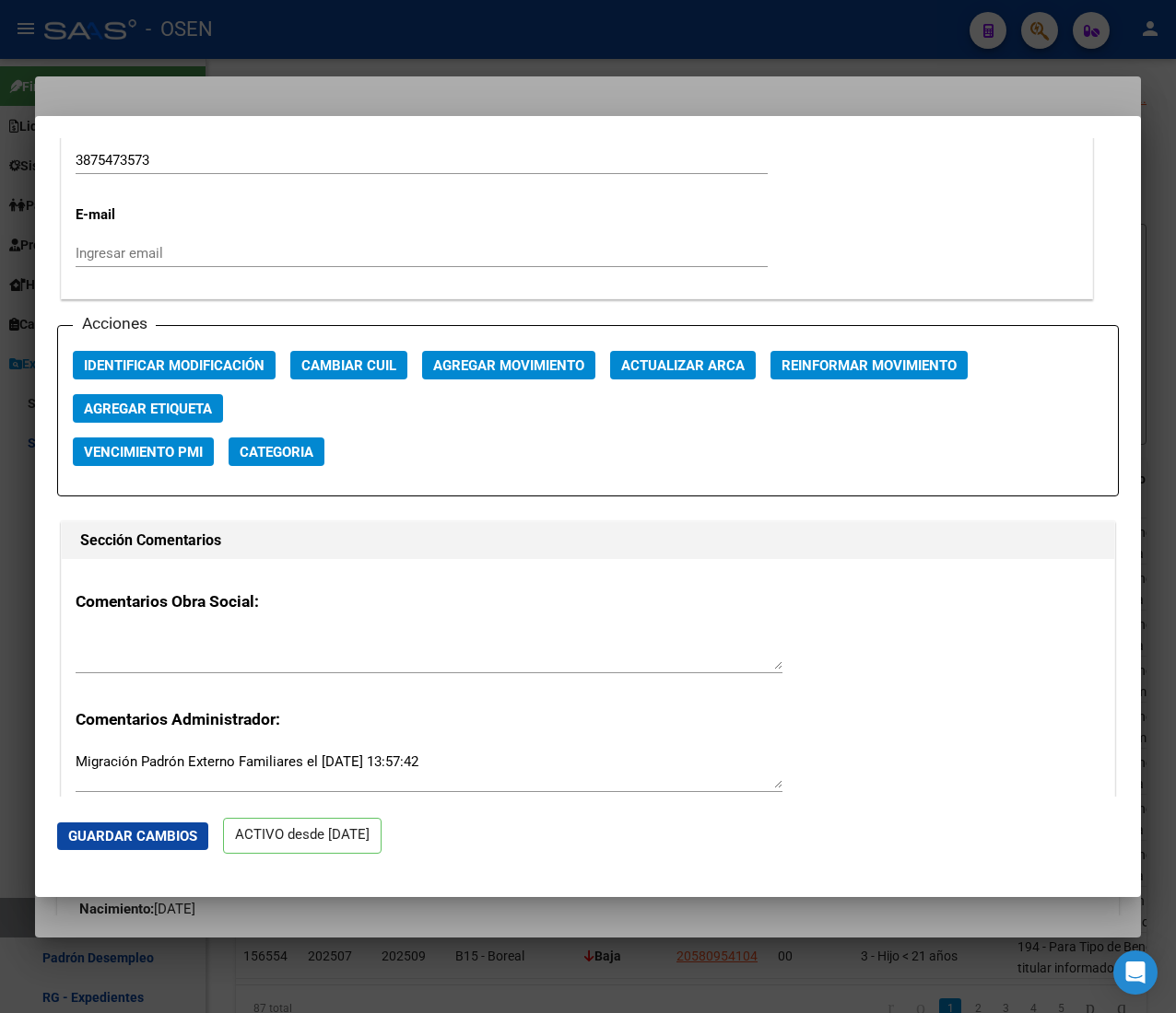
scroll to position [2579, 0]
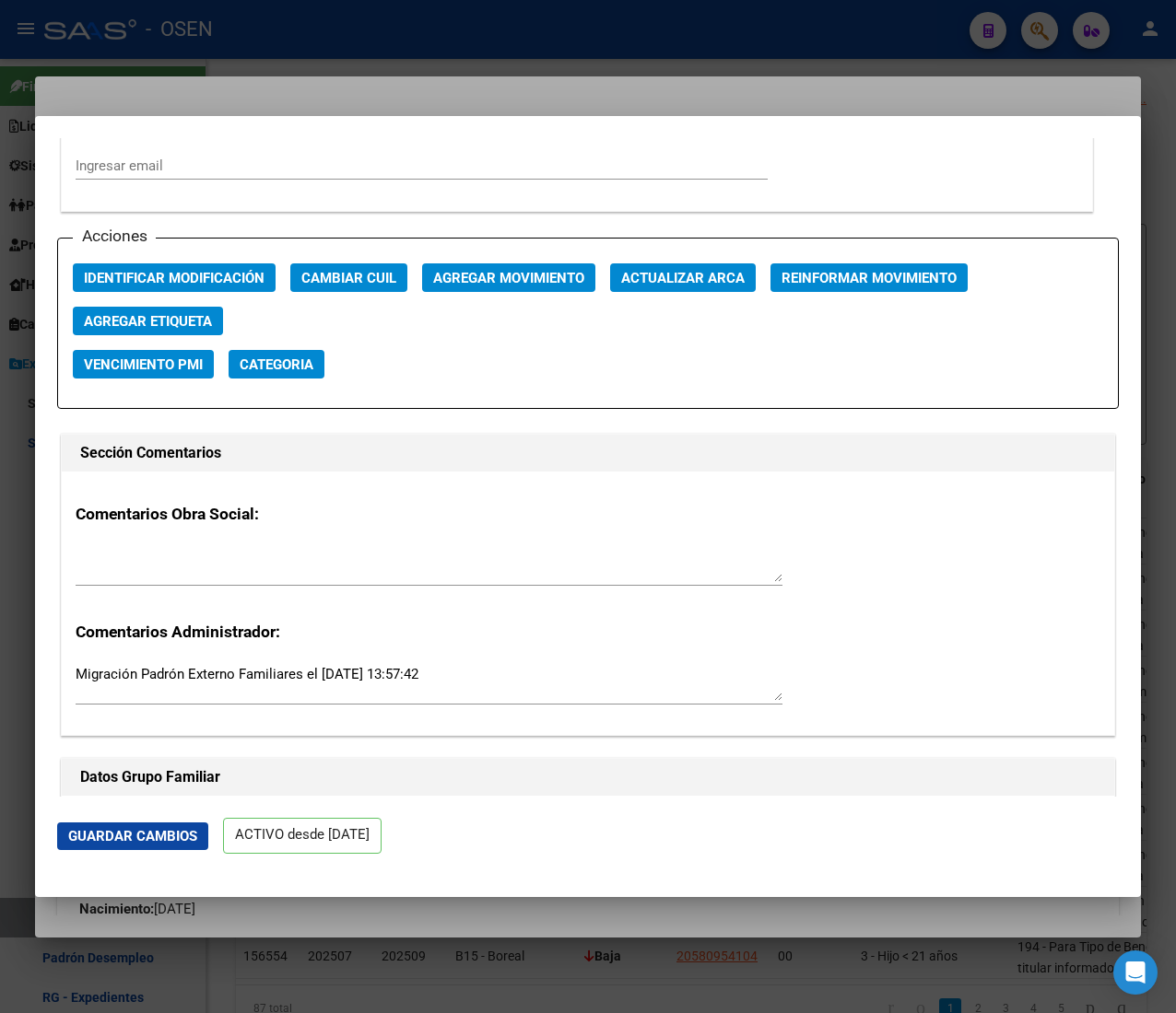
click at [547, 283] on span "Agregar Movimiento" at bounding box center [508, 278] width 151 height 17
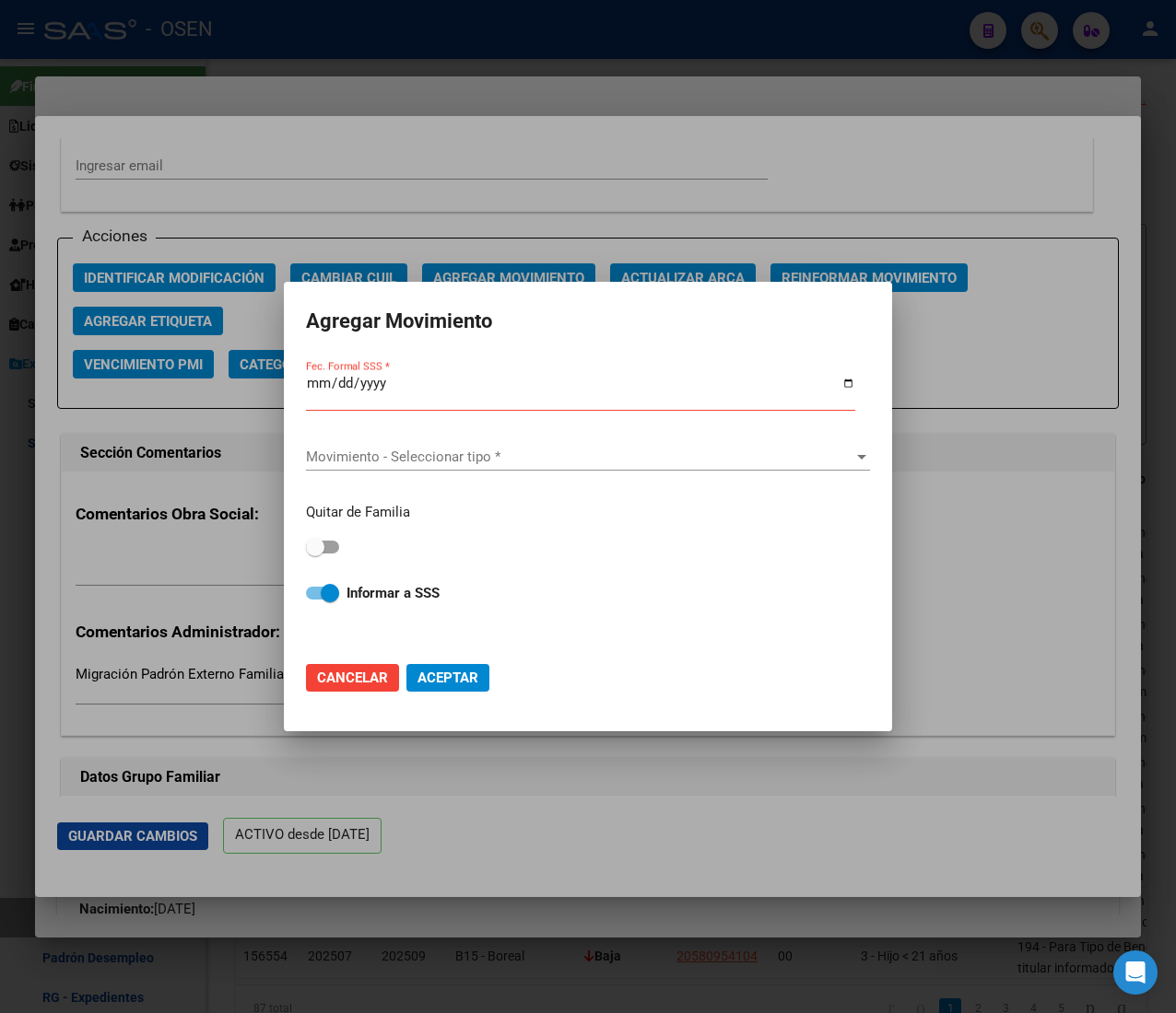
click at [322, 386] on input "Fec. Formal SSS *" at bounding box center [581, 391] width 550 height 29
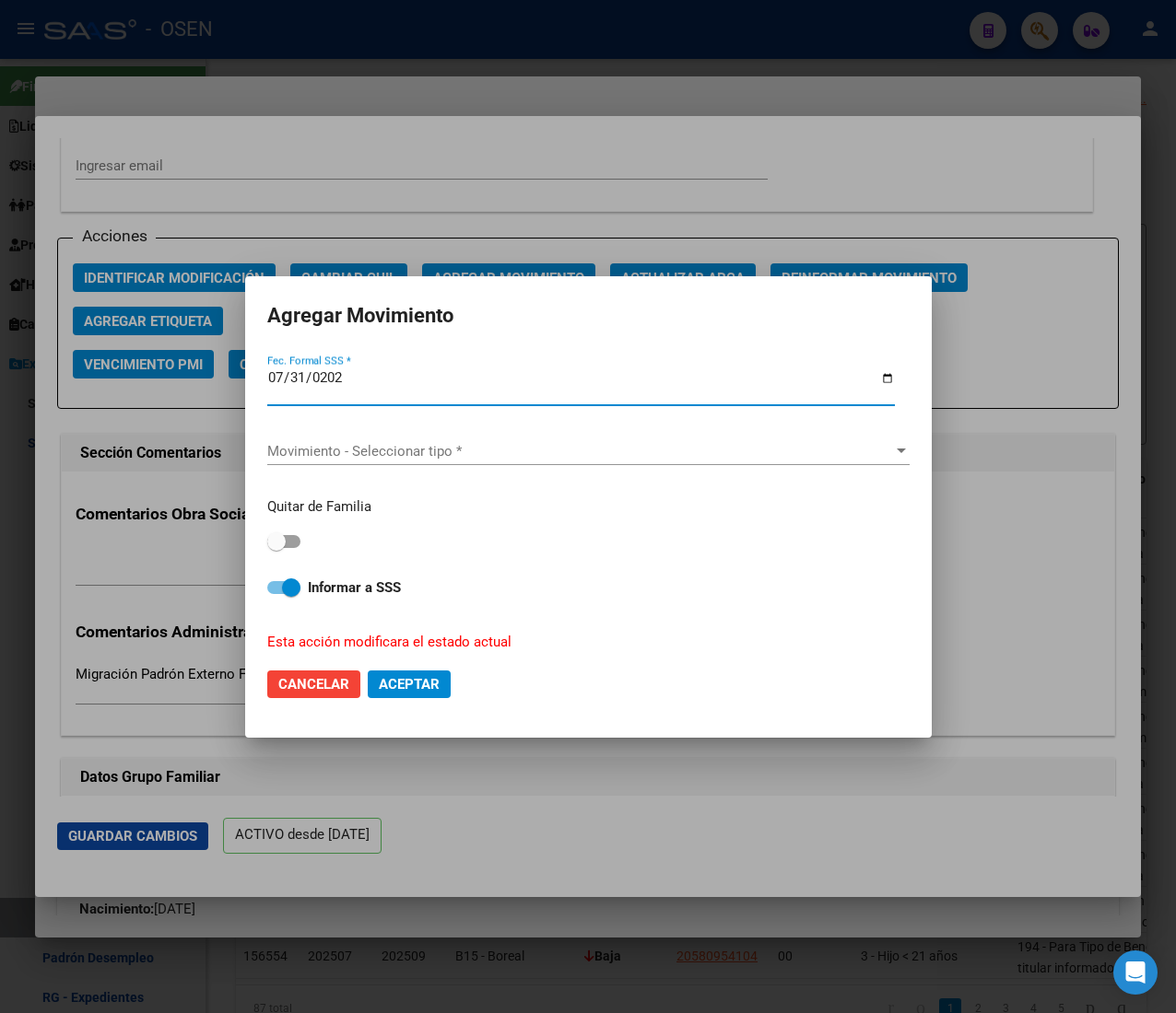
type input "[DATE]"
click at [438, 445] on span "Movimiento - Seleccionar tipo *" at bounding box center [580, 451] width 626 height 17
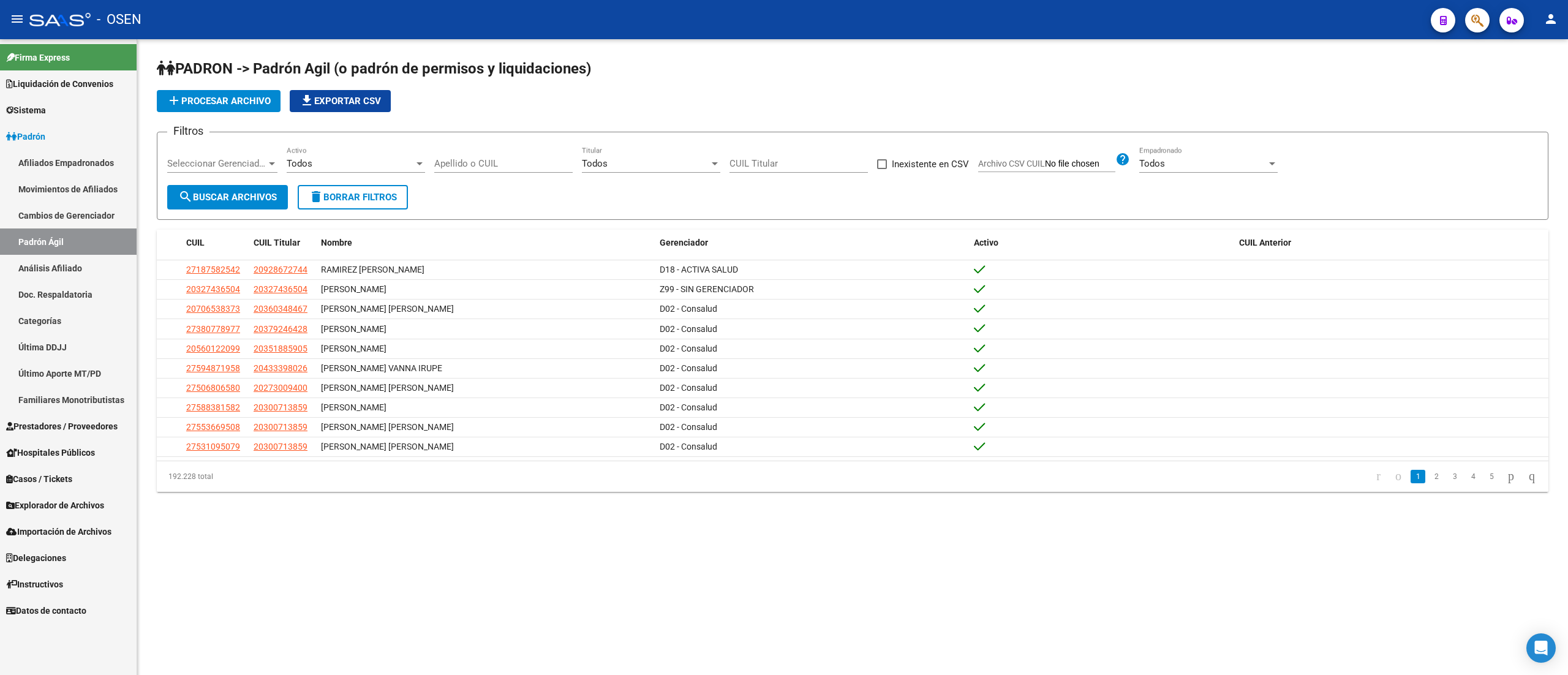
click at [462, 166] on input "Apellido o CUIL" at bounding box center [504, 163] width 139 height 11
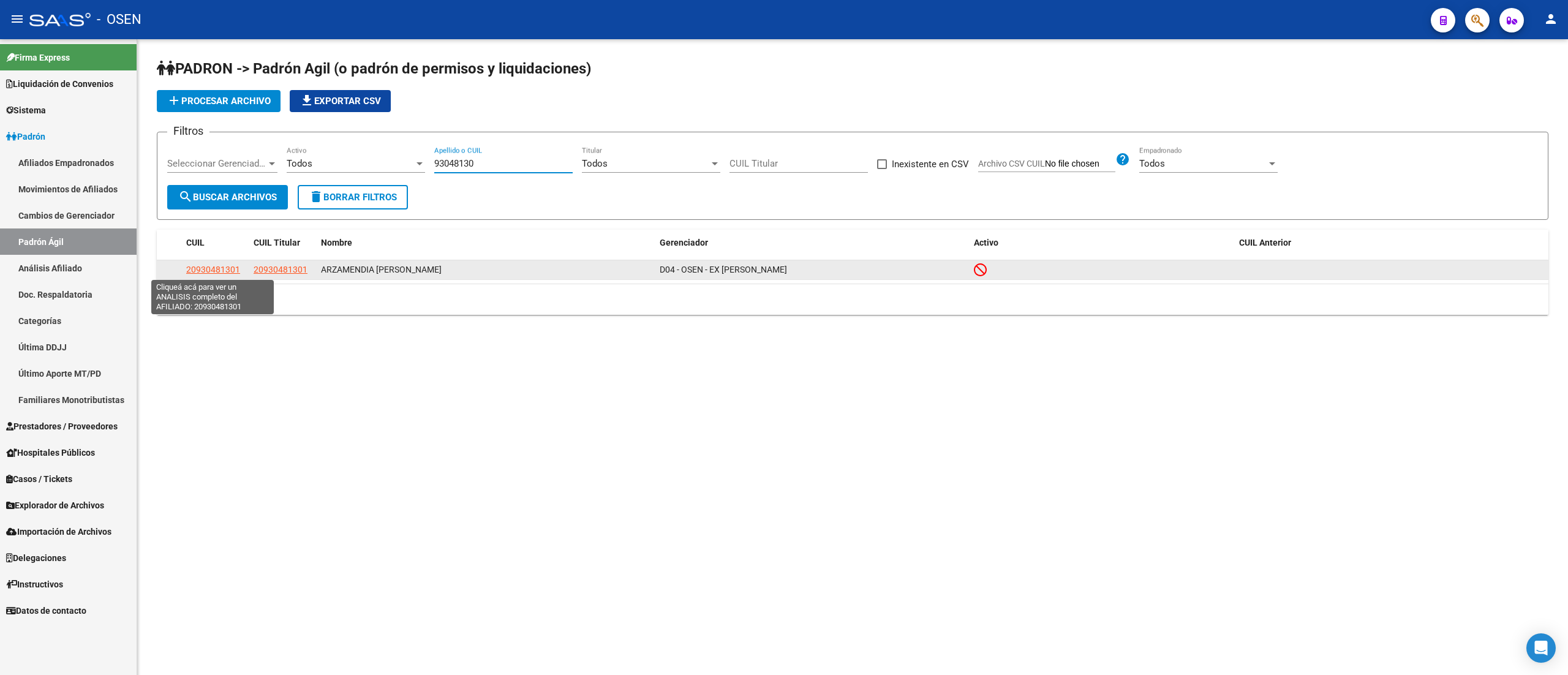
type input "93048130"
click at [214, 268] on span "20930481301" at bounding box center [212, 269] width 54 height 10
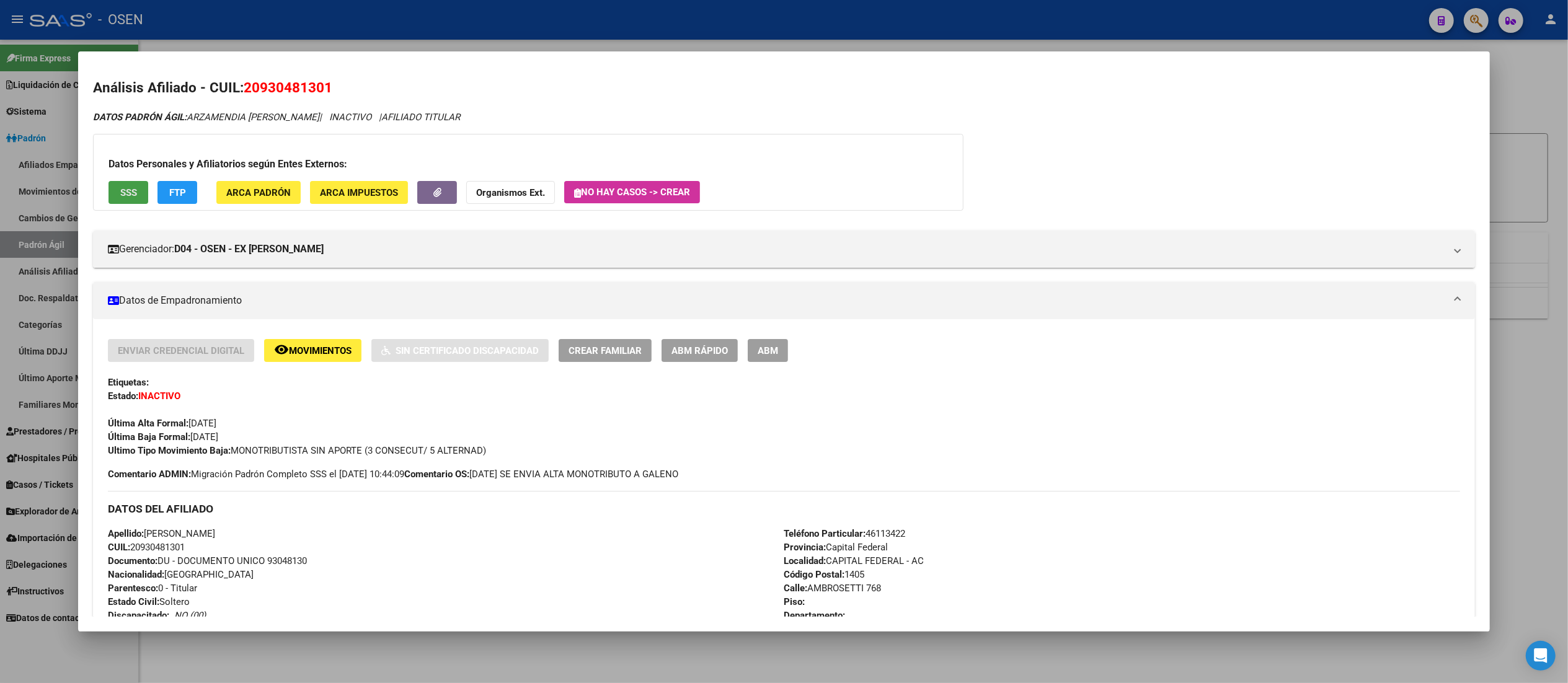
click at [134, 190] on button "SSS" at bounding box center [128, 192] width 40 height 23
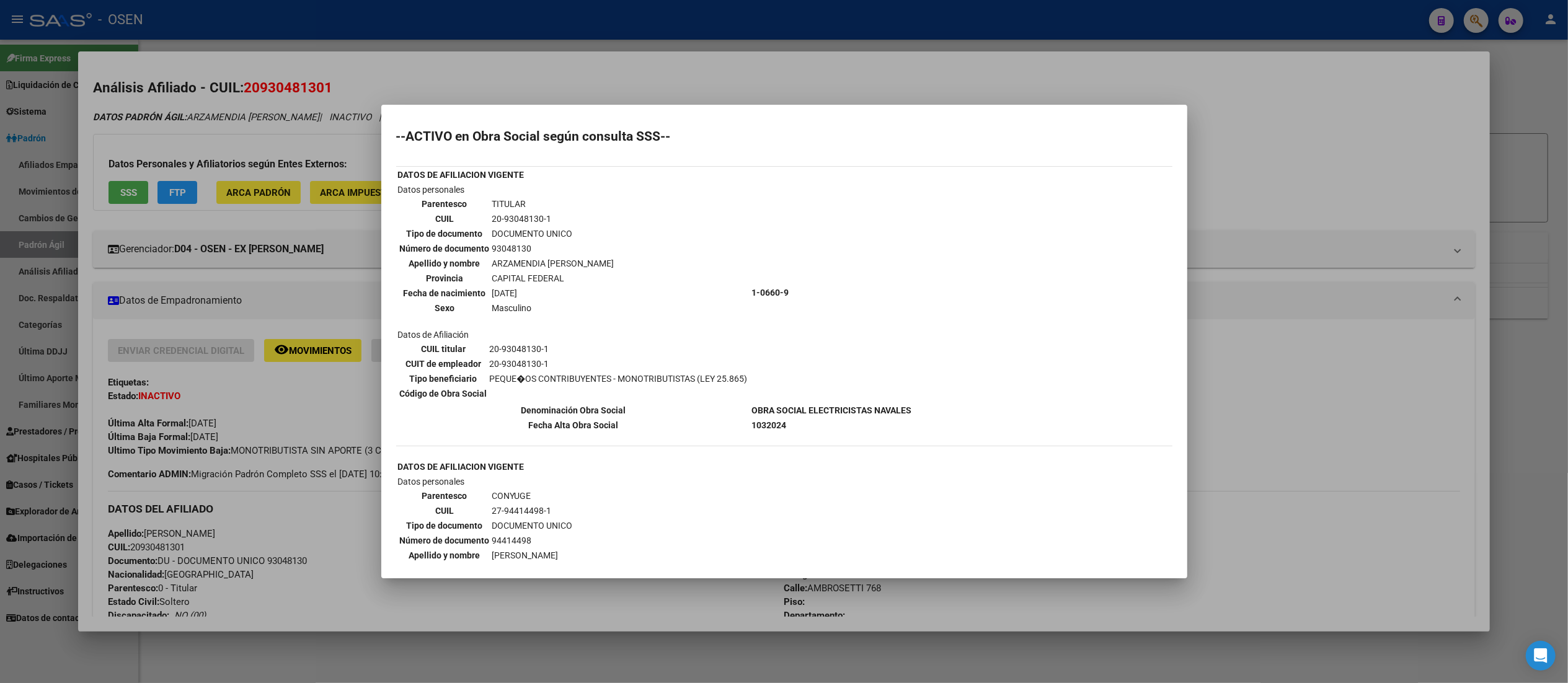
click at [798, 81] on div at bounding box center [784, 342] width 1568 height 683
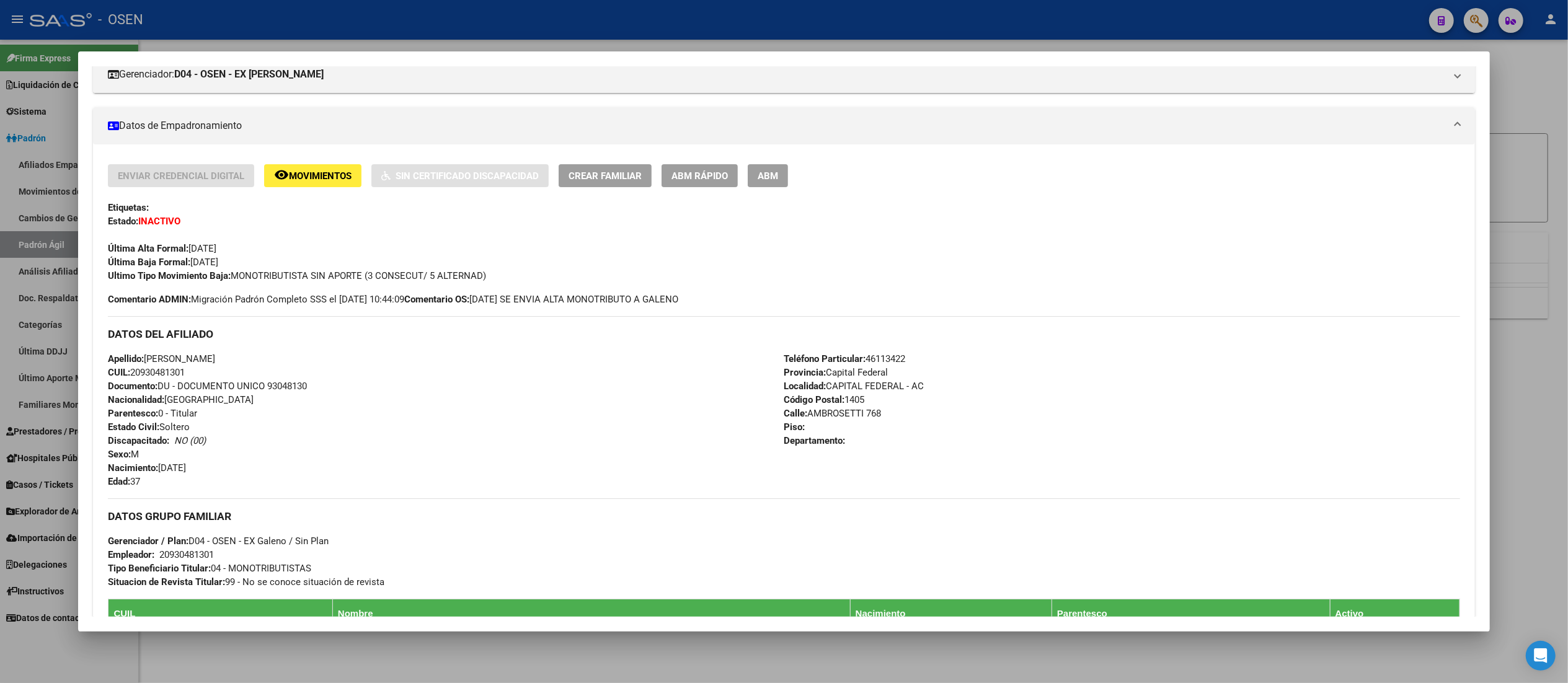
scroll to position [570, 0]
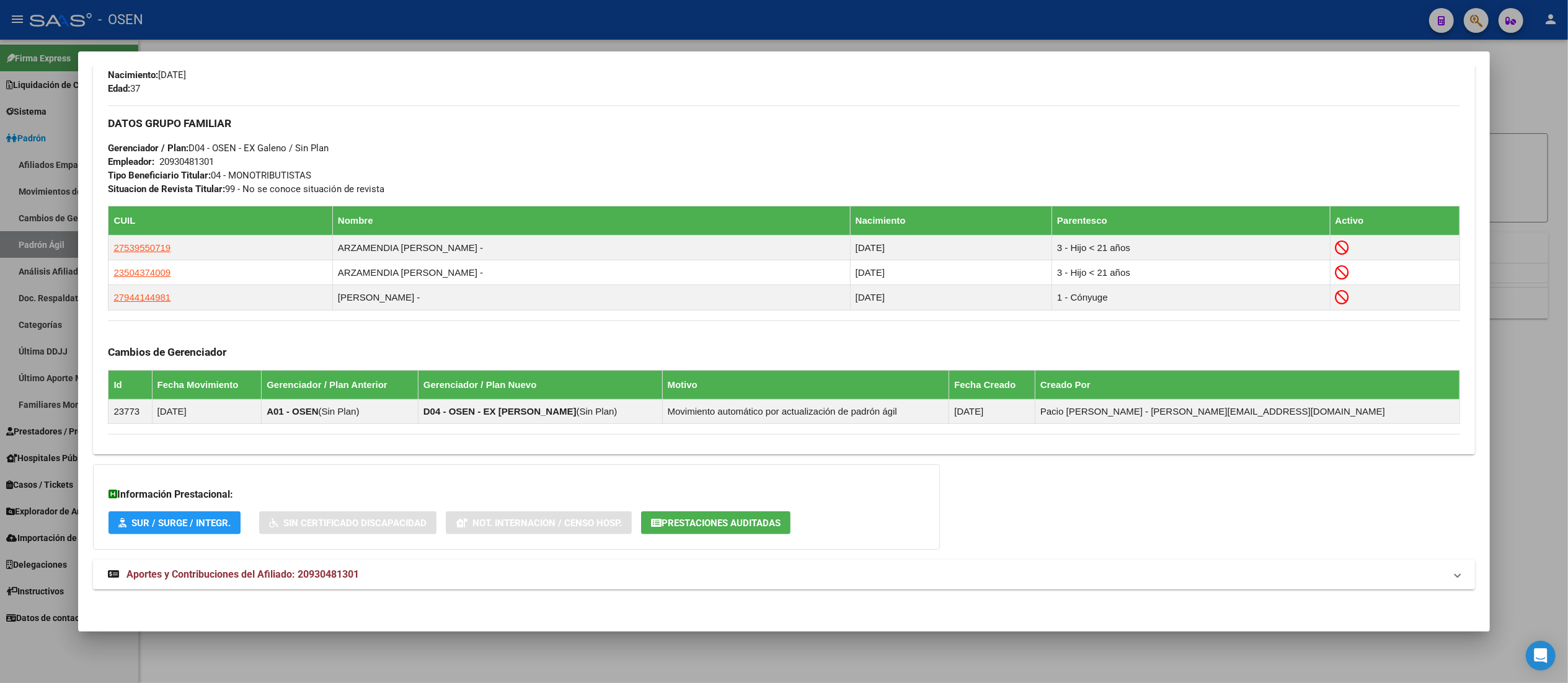
click at [655, 570] on mat-panel-title "Aportes y Contribuciones del Afiliado: 20930481301" at bounding box center [776, 574] width 1337 height 15
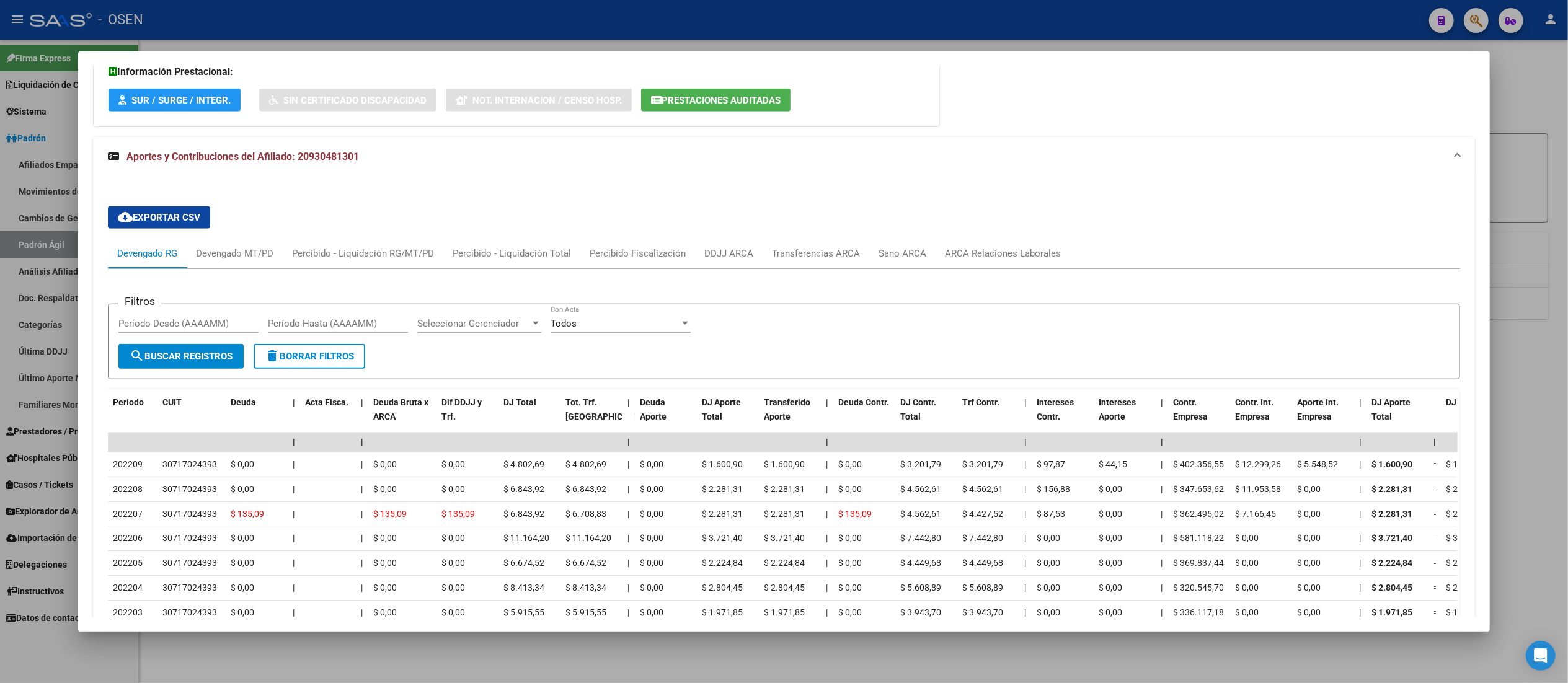
scroll to position [1005, 0]
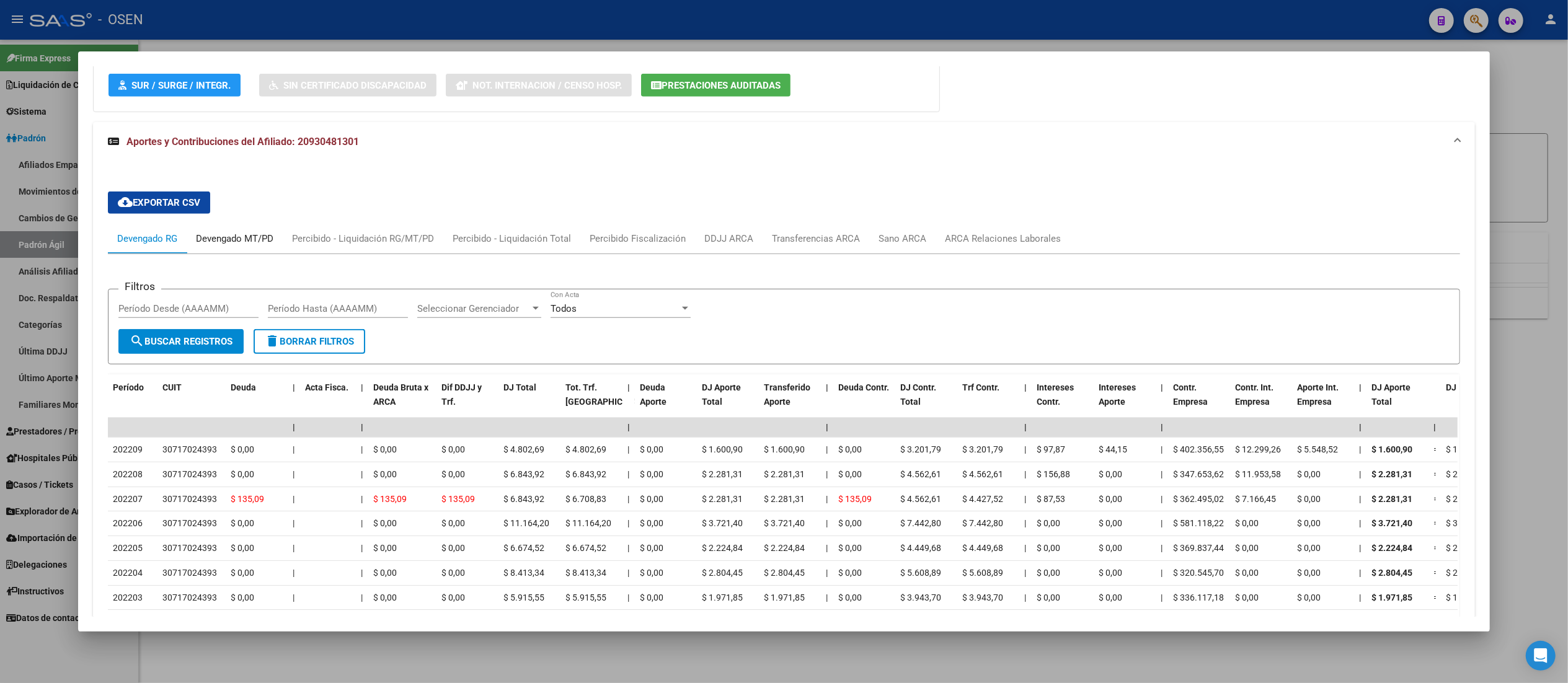
click at [231, 241] on div "Devengado MT/PD" at bounding box center [235, 239] width 77 height 14
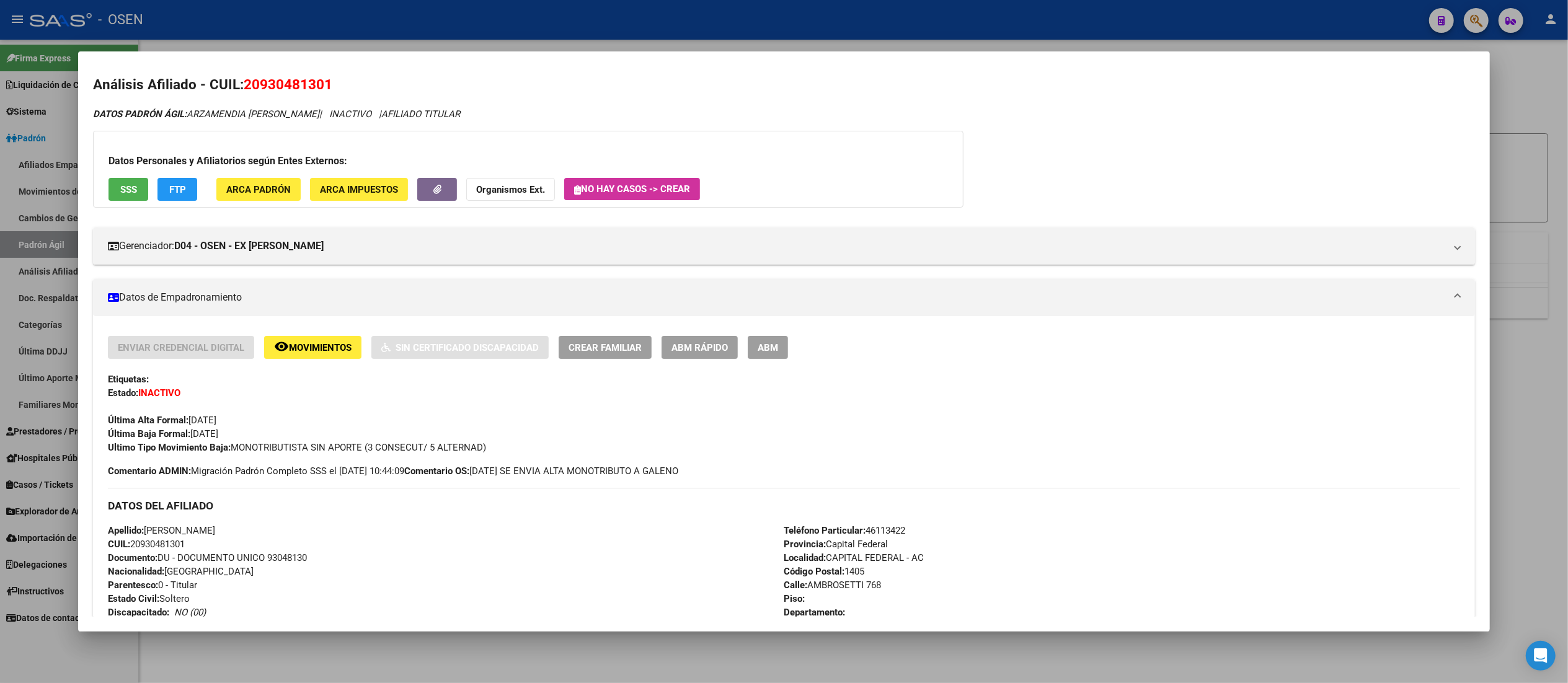
scroll to position [0, 0]
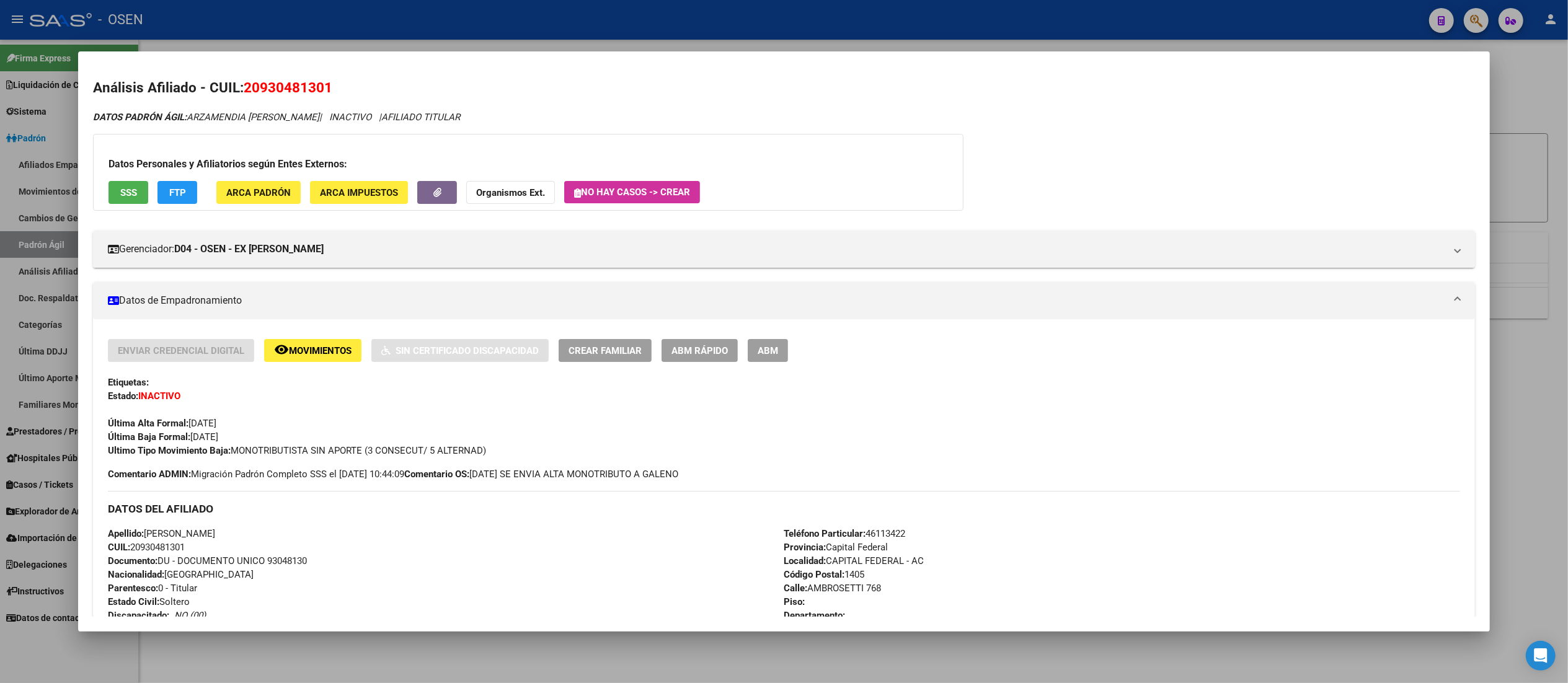
drag, startPoint x: 259, startPoint y: 446, endPoint x: 373, endPoint y: 461, distance: 115.0
click at [372, 461] on div "Enviar Credencial Digital remove_red_eye Movimientos Sin Certificado Discapacid…" at bounding box center [784, 410] width 1352 height 142
click at [373, 461] on div "Enviar Credencial Digital remove_red_eye Movimientos Sin Certificado Discapacid…" at bounding box center [784, 410] width 1352 height 142
drag, startPoint x: 254, startPoint y: 448, endPoint x: 378, endPoint y: 453, distance: 124.1
click at [378, 453] on span "Ultimo Tipo Movimiento Baja: MONOTRIBUTISTA SIN APORTE (3 CONSECUT/ 5 ALTERNAD)" at bounding box center [297, 450] width 378 height 11
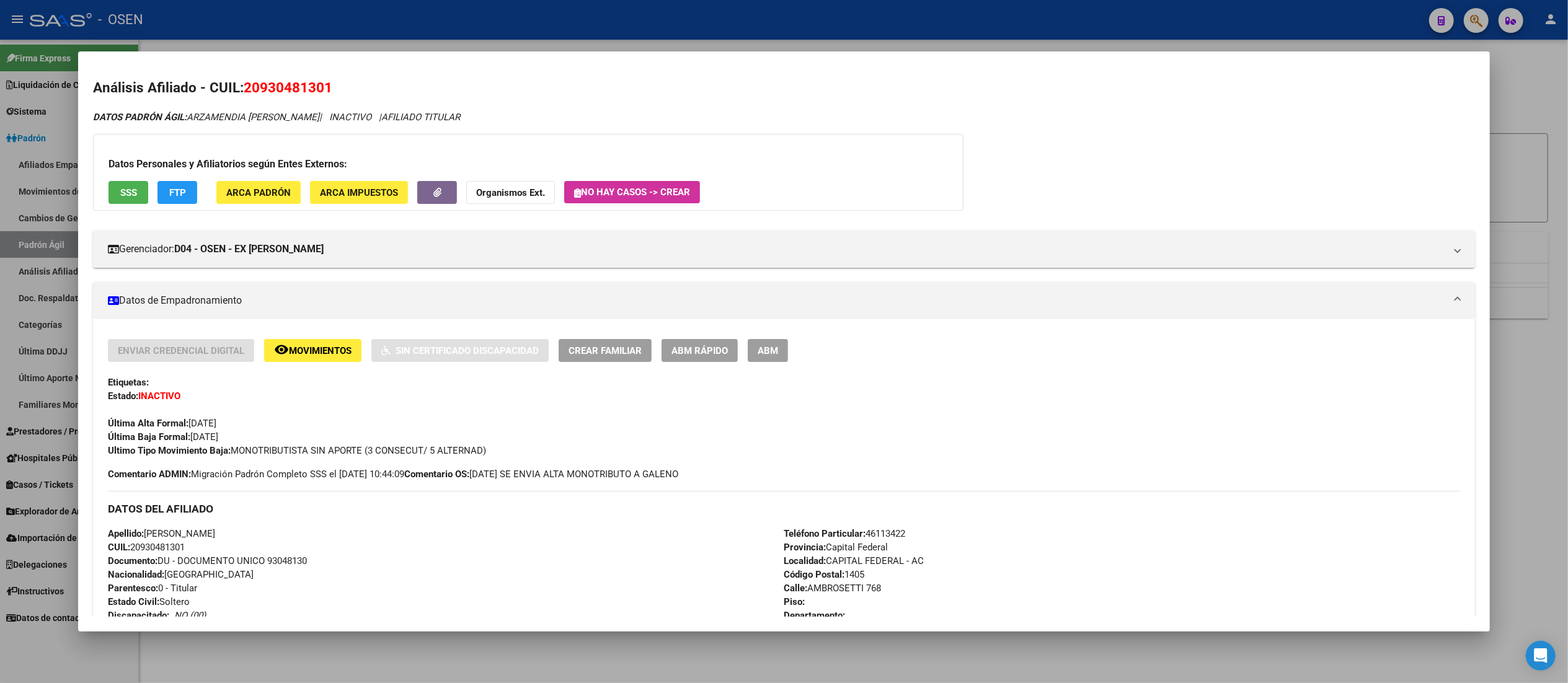
click at [380, 453] on span "Ultimo Tipo Movimiento Baja: MONOTRIBUTISTA SIN APORTE (3 CONSECUT/ 5 ALTERNAD)" at bounding box center [297, 450] width 378 height 11
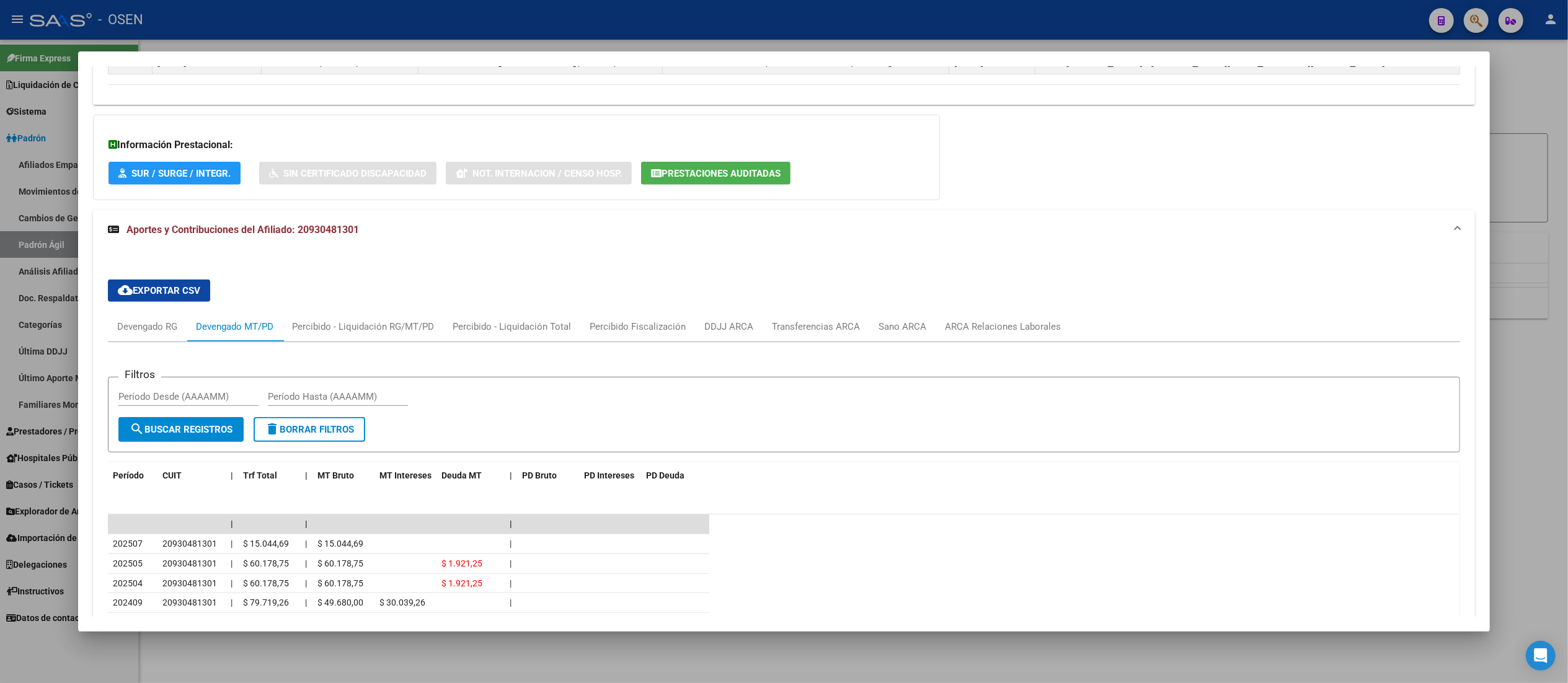
scroll to position [992, 0]
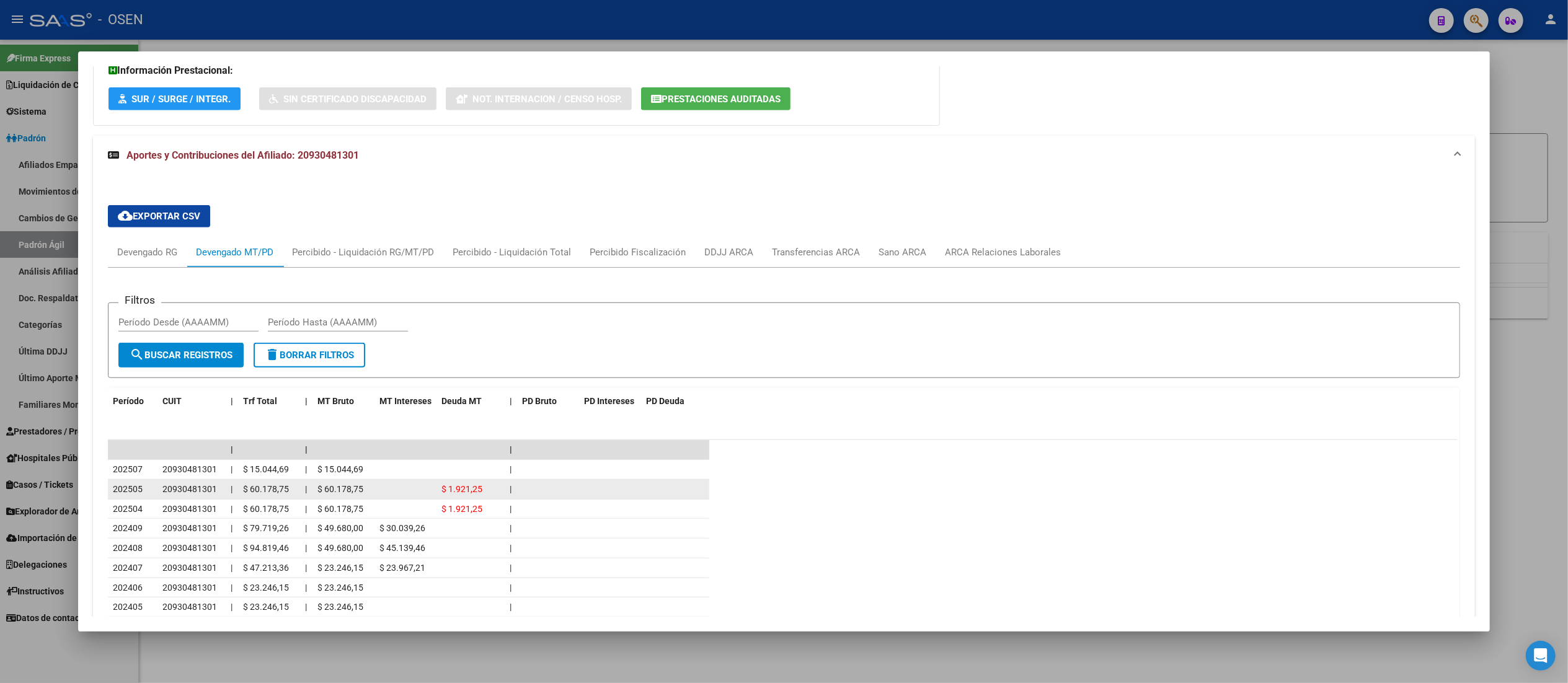
drag, startPoint x: 438, startPoint y: 492, endPoint x: 497, endPoint y: 496, distance: 59.1
click at [497, 496] on div "202505 20930481301 | $ 60.178,75 | $ 60.178,75 $ 1.921,25 |" at bounding box center [408, 490] width 601 height 20
click at [505, 496] on datatable-body-cell "|" at bounding box center [511, 489] width 12 height 19
drag, startPoint x: 473, startPoint y: 493, endPoint x: 435, endPoint y: 490, distance: 38.1
click at [441, 490] on span "$ 1.921,25" at bounding box center [461, 489] width 41 height 10
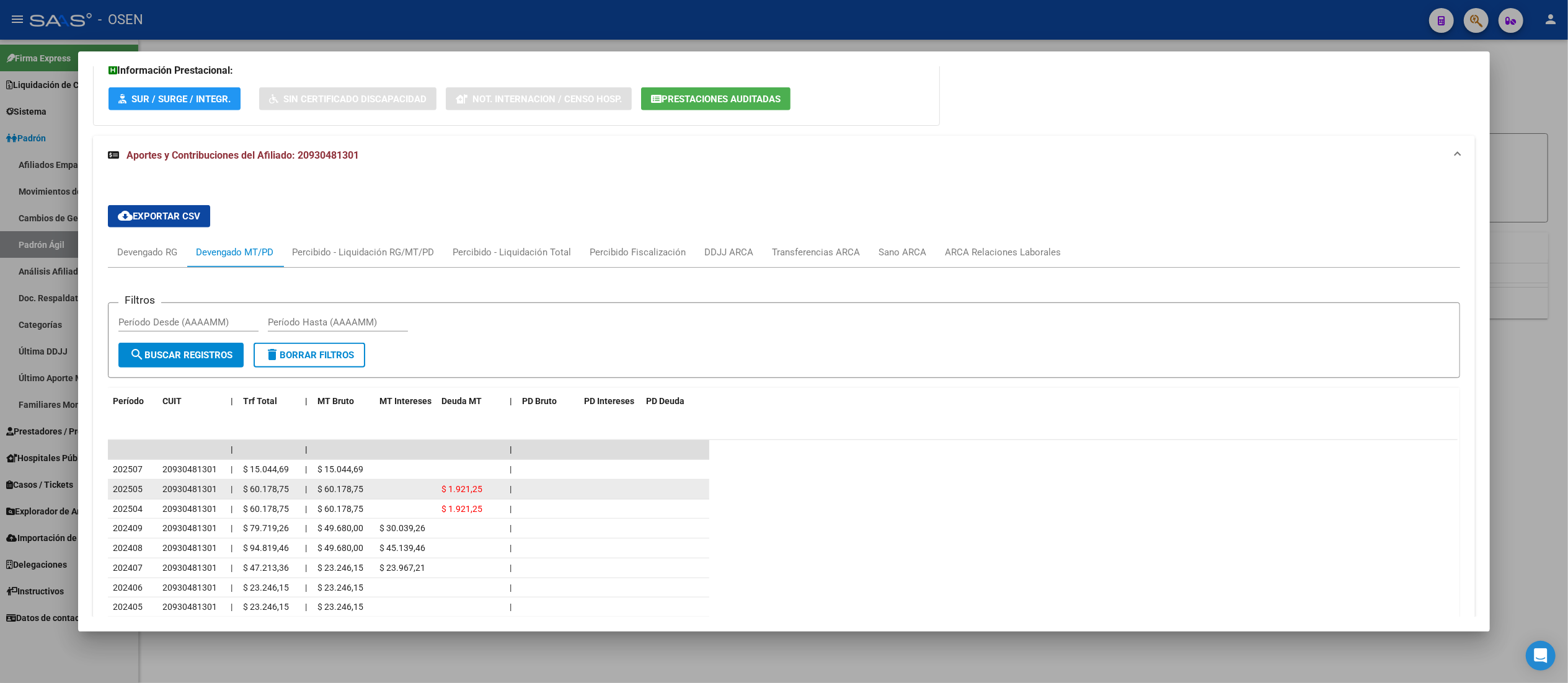
click at [441, 490] on span "$ 1.921,25" at bounding box center [461, 489] width 41 height 10
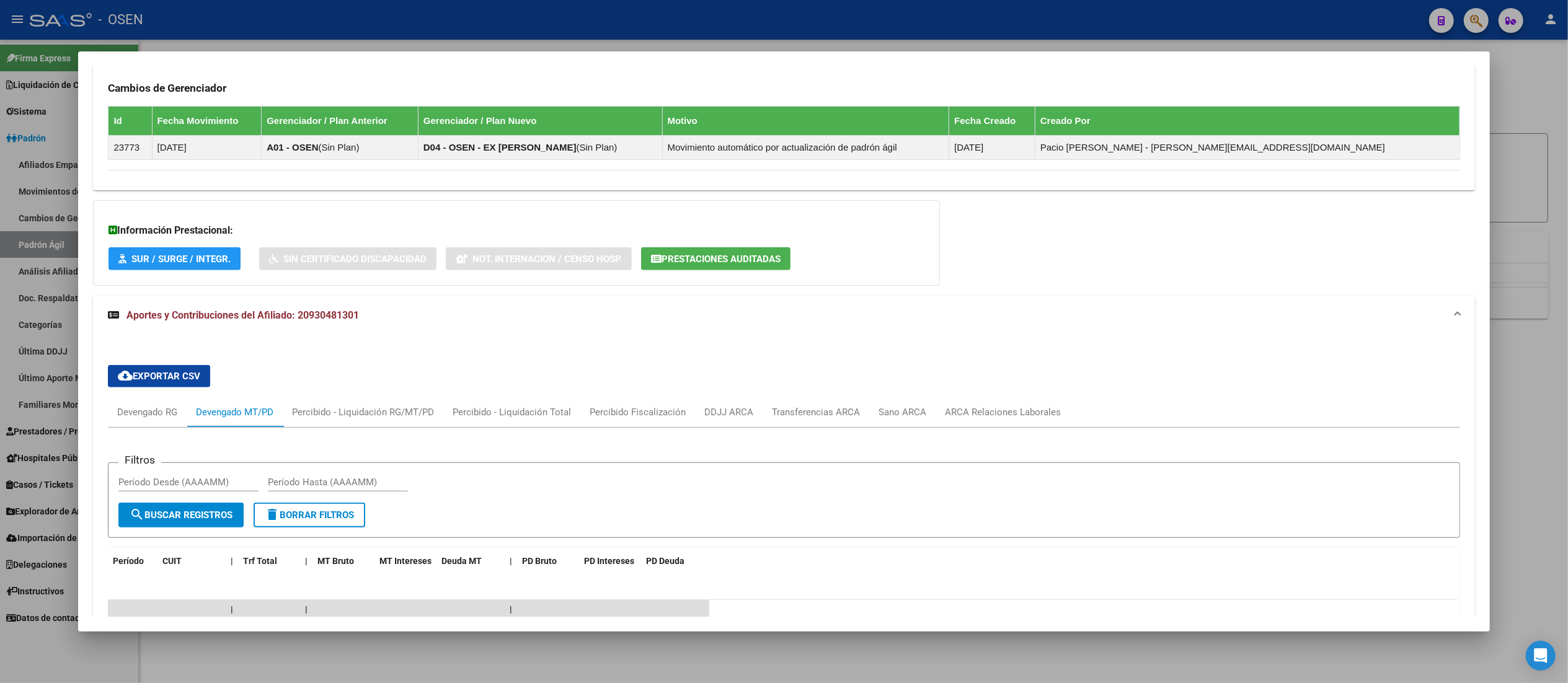
scroll to position [744, 0]
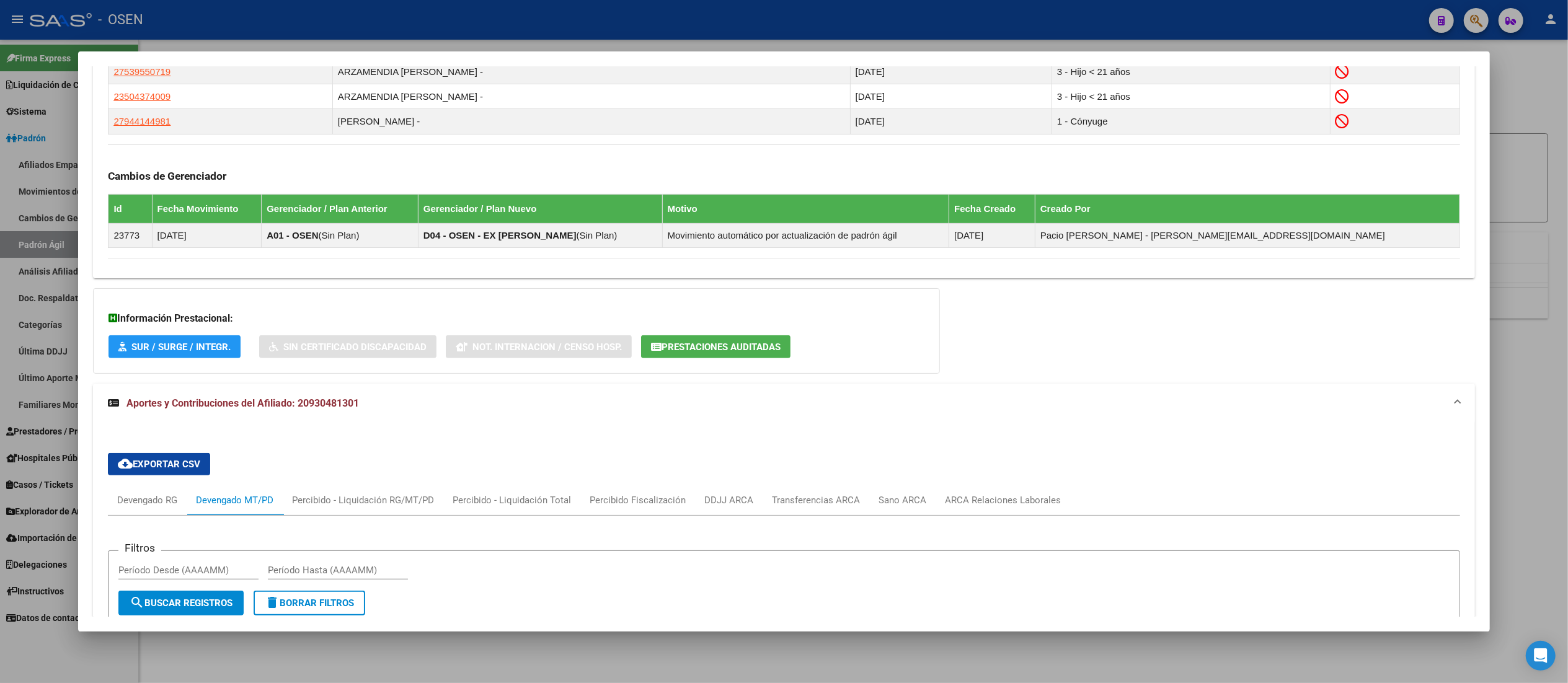
click at [434, 404] on mat-panel-title "Aportes y Contribuciones del Afiliado: 20930481301" at bounding box center [776, 403] width 1337 height 15
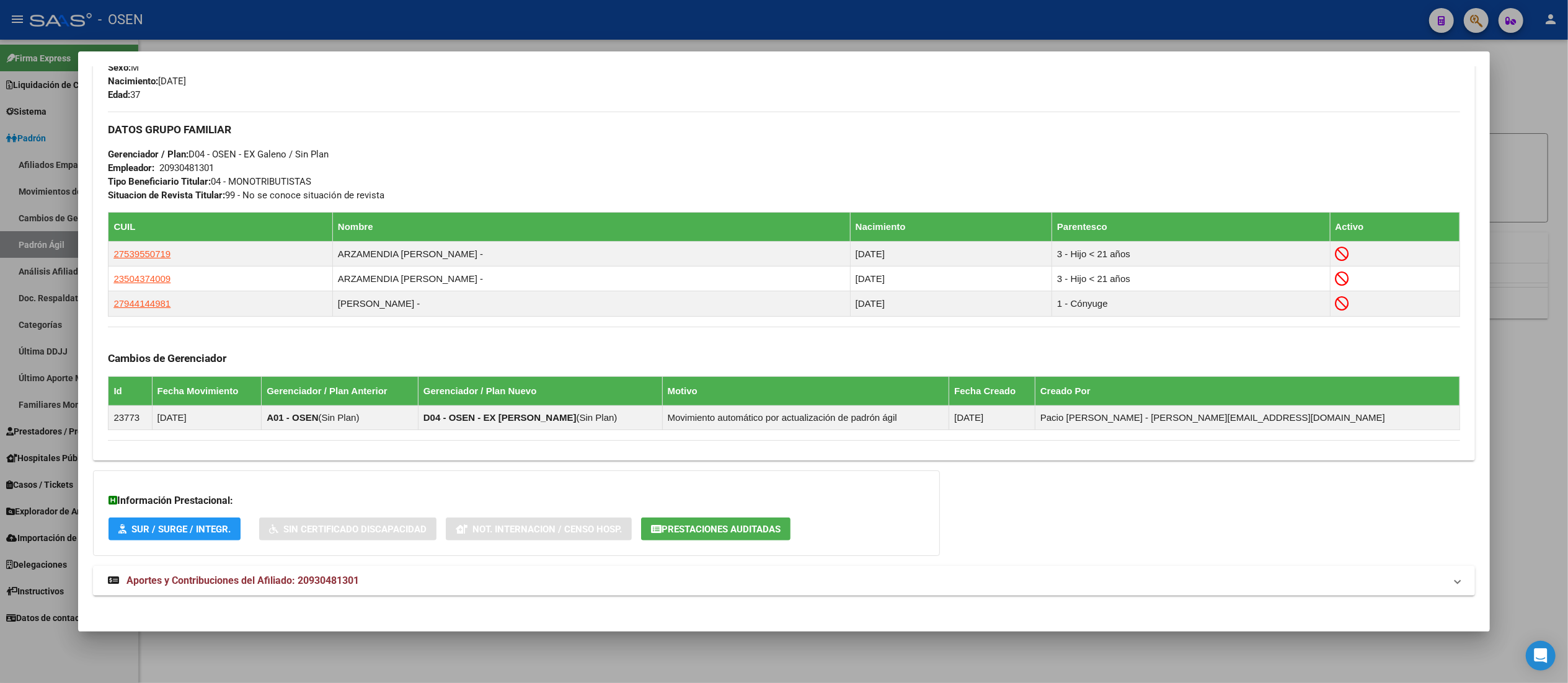
scroll to position [570, 0]
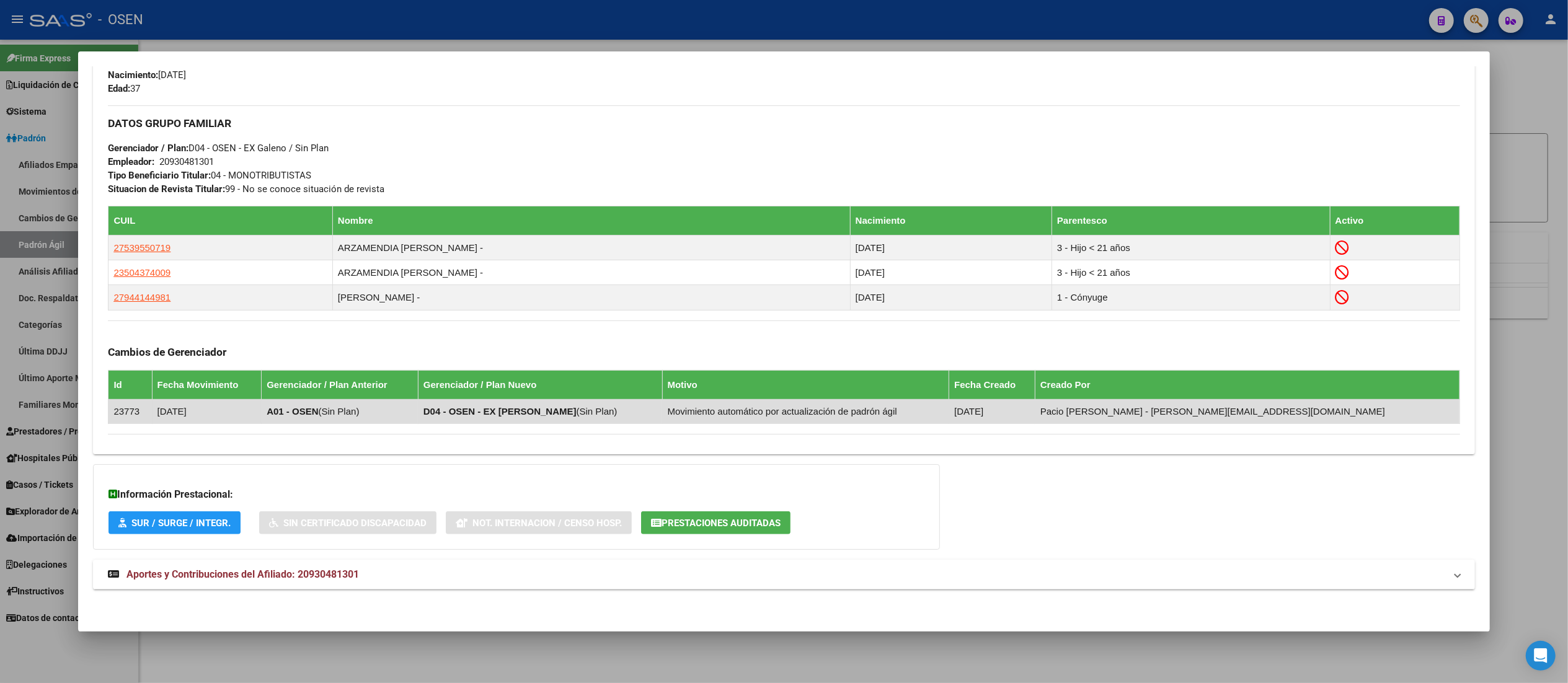
drag, startPoint x: 501, startPoint y: 404, endPoint x: 532, endPoint y: 406, distance: 31.1
click at [531, 406] on strong "D04 - OSEN - EX [PERSON_NAME]" at bounding box center [500, 411] width 153 height 10
click at [532, 406] on strong "D04 - OSEN - EX [PERSON_NAME]" at bounding box center [500, 411] width 153 height 10
click at [527, 411] on strong "D04 - OSEN - EX [PERSON_NAME]" at bounding box center [500, 411] width 153 height 10
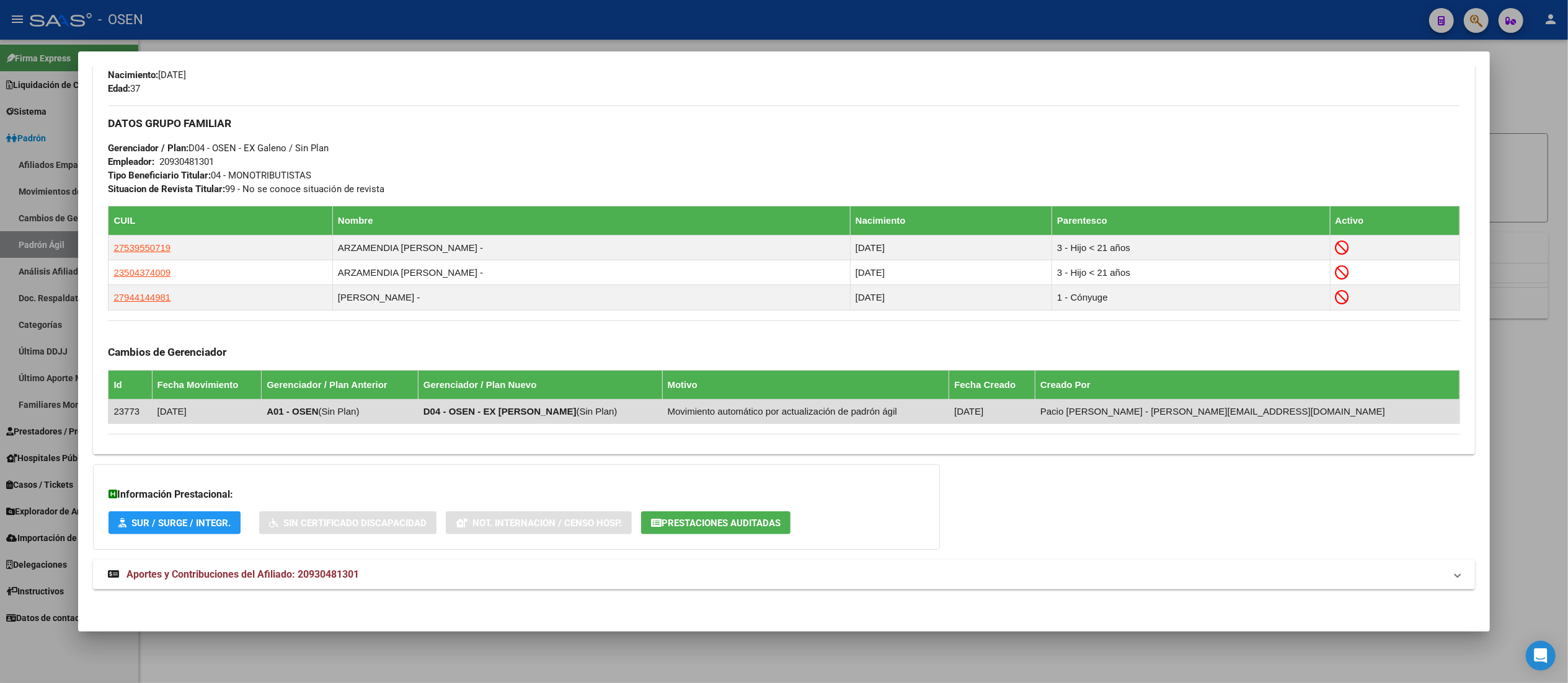
drag, startPoint x: 580, startPoint y: 411, endPoint x: 488, endPoint y: 410, distance: 92.0
click at [488, 410] on strong "D04 - OSEN - EX [PERSON_NAME]" at bounding box center [500, 411] width 153 height 10
drag, startPoint x: 479, startPoint y: 411, endPoint x: 496, endPoint y: 411, distance: 17.0
click at [496, 411] on strong "D04 - OSEN - EX [PERSON_NAME]" at bounding box center [500, 411] width 153 height 10
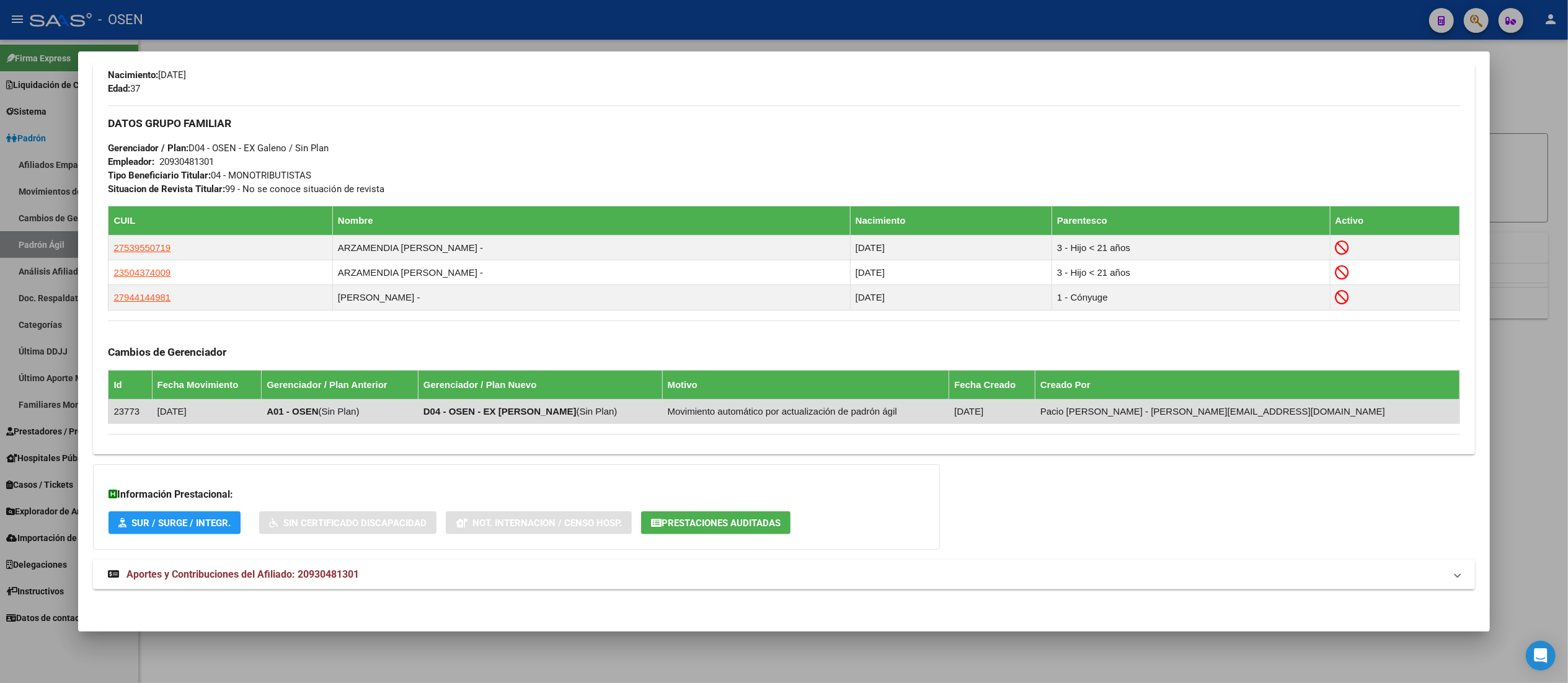
click at [496, 411] on strong "D04 - OSEN - EX [PERSON_NAME]" at bounding box center [500, 411] width 153 height 10
drag, startPoint x: 505, startPoint y: 411, endPoint x: 526, endPoint y: 412, distance: 21.0
click at [526, 412] on strong "D04 - OSEN - EX [PERSON_NAME]" at bounding box center [500, 411] width 153 height 10
drag, startPoint x: 537, startPoint y: 410, endPoint x: 580, endPoint y: 413, distance: 43.1
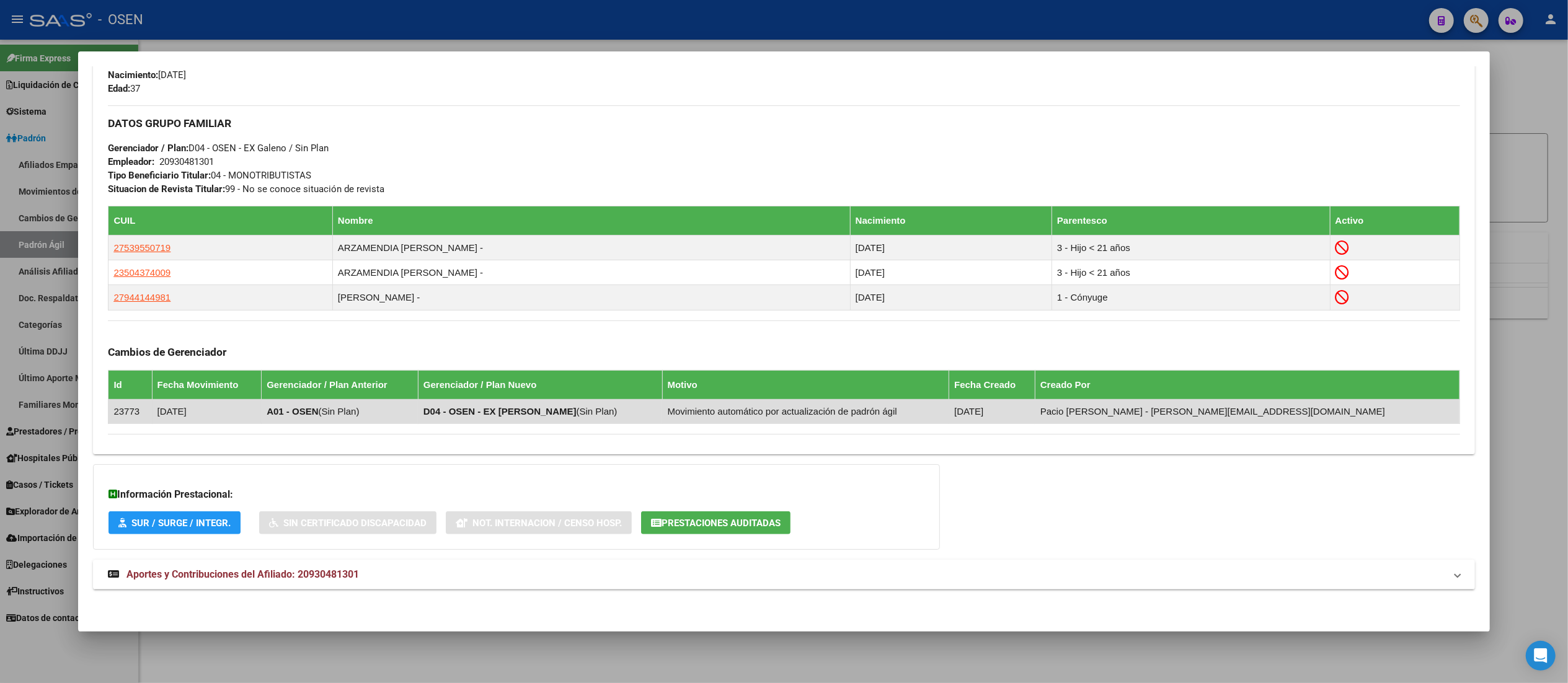
click at [577, 413] on strong "D04 - OSEN - EX [PERSON_NAME]" at bounding box center [500, 411] width 153 height 10
drag, startPoint x: 580, startPoint y: 413, endPoint x: 538, endPoint y: 409, distance: 42.2
click at [538, 409] on strong "D04 - OSEN - EX [PERSON_NAME]" at bounding box center [500, 411] width 153 height 10
drag, startPoint x: 527, startPoint y: 413, endPoint x: 505, endPoint y: 409, distance: 22.4
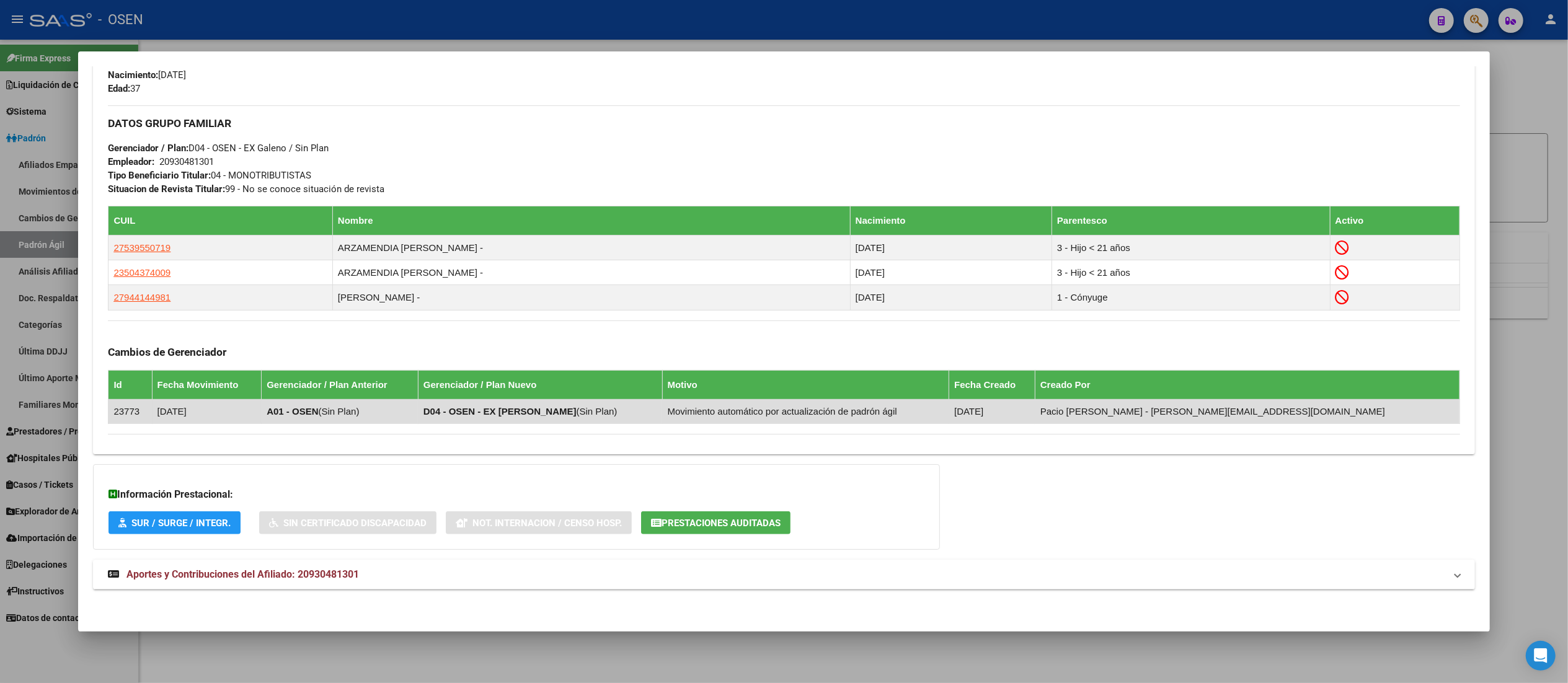
click at [505, 409] on strong "D04 - OSEN - EX [PERSON_NAME]" at bounding box center [500, 411] width 153 height 10
drag, startPoint x: 494, startPoint y: 408, endPoint x: 477, endPoint y: 408, distance: 17.0
click at [477, 408] on td "D04 - OSEN - EX Galeno ( Sin Plan )" at bounding box center [539, 411] width 245 height 24
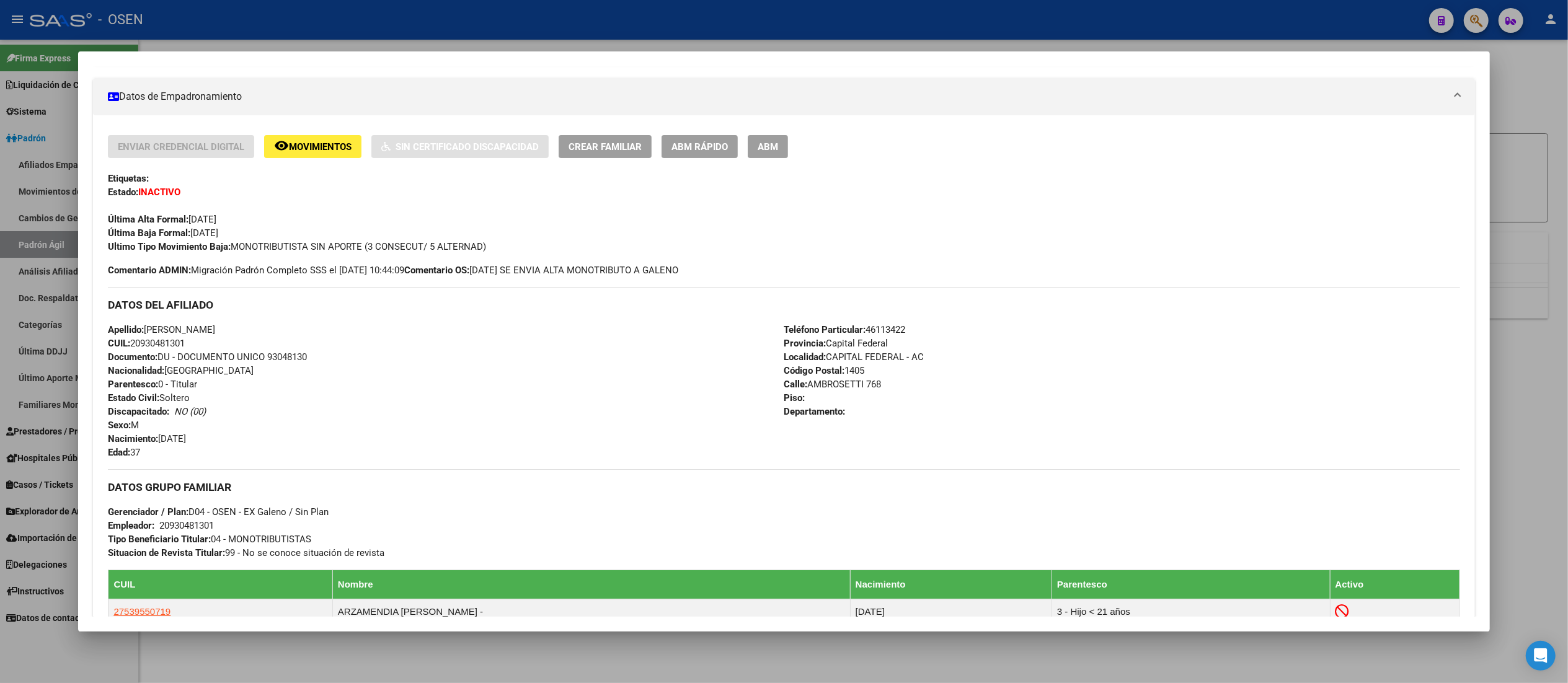
scroll to position [0, 0]
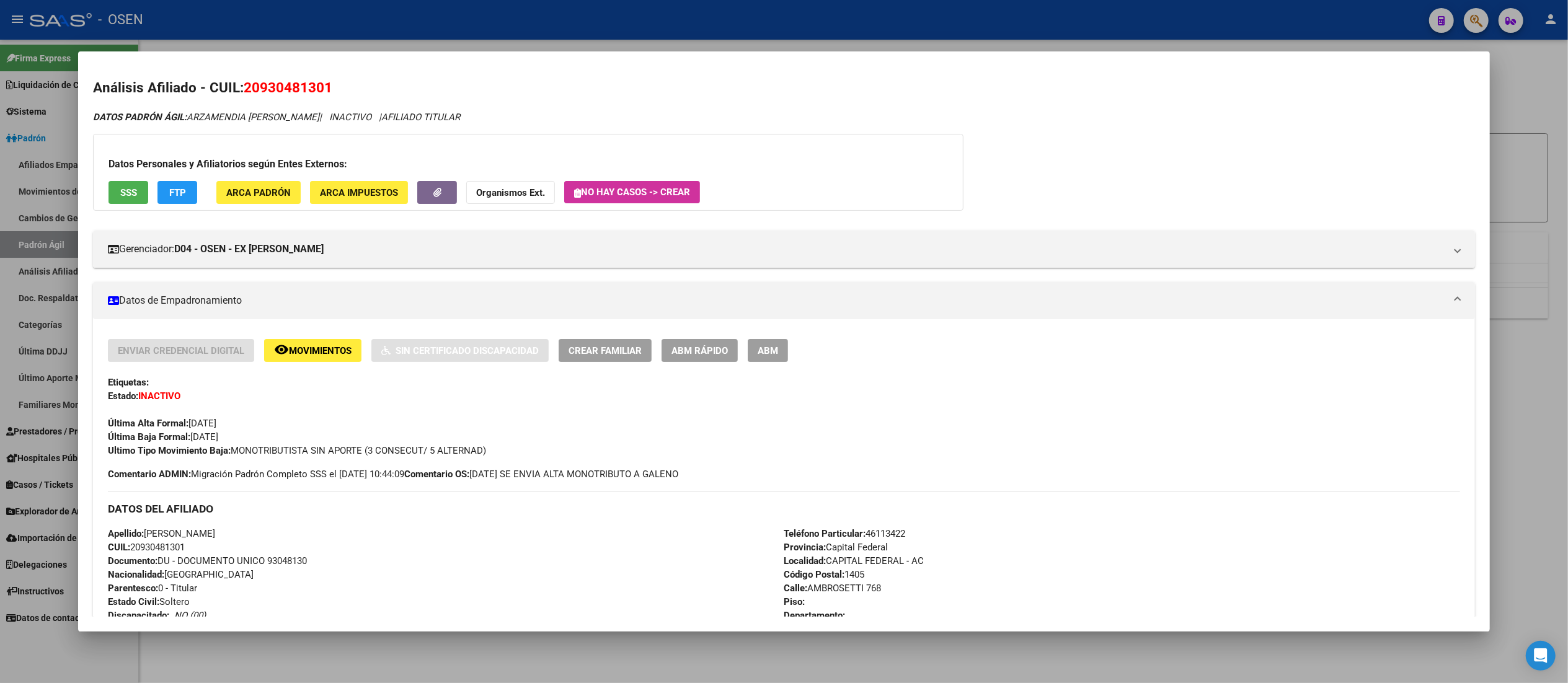
drag, startPoint x: 239, startPoint y: 448, endPoint x: 319, endPoint y: 448, distance: 80.0
click at [317, 448] on span "Ultimo Tipo Movimiento Baja: MONOTRIBUTISTA SIN APORTE (3 CONSECUT/ 5 ALTERNAD)" at bounding box center [297, 450] width 378 height 11
click at [319, 448] on span "Ultimo Tipo Movimiento Baja: MONOTRIBUTISTA SIN APORTE (3 CONSECUT/ 5 ALTERNAD)" at bounding box center [297, 450] width 378 height 11
drag, startPoint x: 355, startPoint y: 449, endPoint x: 321, endPoint y: 450, distance: 34.0
click at [321, 450] on span "Ultimo Tipo Movimiento Baja: MONOTRIBUTISTA SIN APORTE (3 CONSECUT/ 5 ALTERNAD)" at bounding box center [297, 450] width 378 height 11
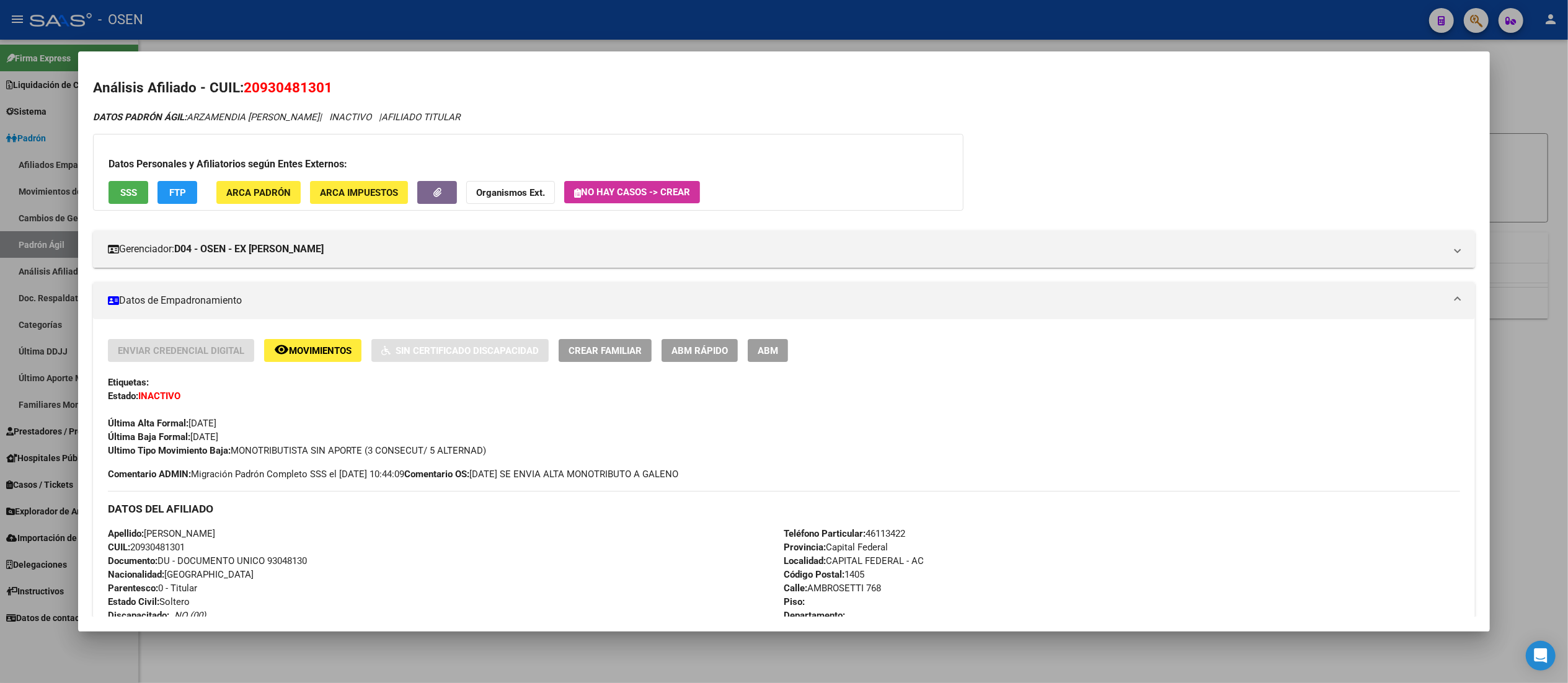
drag, startPoint x: 318, startPoint y: 449, endPoint x: 307, endPoint y: 450, distance: 11.0
click at [307, 450] on span "Ultimo Tipo Movimiento Baja: MONOTRIBUTISTA SIN APORTE (3 CONSECUT/ 5 ALTERNAD)" at bounding box center [297, 450] width 378 height 11
drag, startPoint x: 302, startPoint y: 448, endPoint x: 227, endPoint y: 452, distance: 75.1
click at [227, 452] on span "Ultimo Tipo Movimiento Baja: MONOTRIBUTISTA SIN APORTE (3 CONSECUT/ 5 ALTERNAD)" at bounding box center [297, 450] width 378 height 11
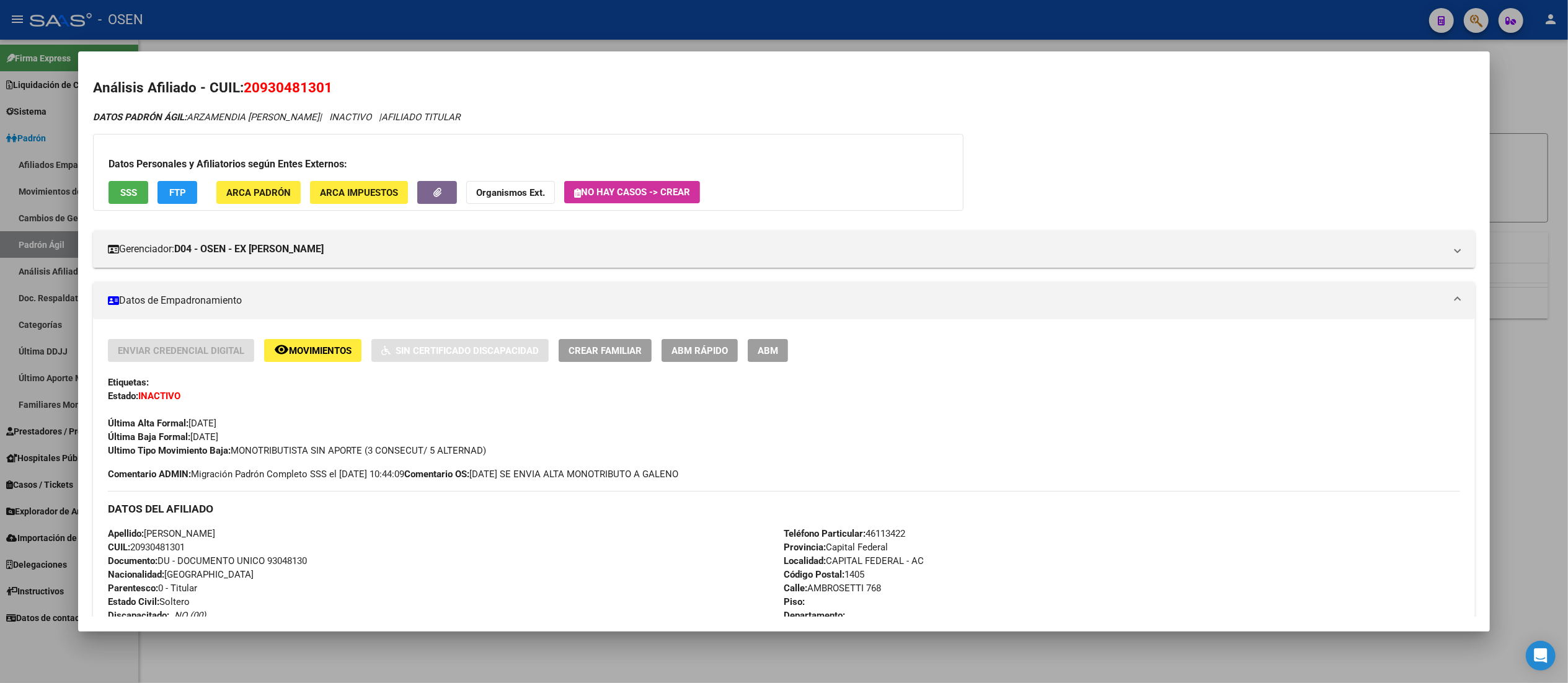
click at [227, 452] on span "Ultimo Tipo Movimiento Baja: MONOTRIBUTISTA SIN APORTE (3 CONSECUT/ 5 ALTERNAD)" at bounding box center [297, 450] width 378 height 11
drag, startPoint x: 360, startPoint y: 448, endPoint x: 481, endPoint y: 452, distance: 121.1
click at [481, 452] on div "Ultimo Tipo Movimiento Baja: MONOTRIBUTISTA SIN APORTE (3 CONSECUT/ 5 ALTERNAD)" at bounding box center [784, 450] width 1352 height 14
click at [481, 453] on div "Ultimo Tipo Movimiento Baja: MONOTRIBUTISTA SIN APORTE (3 CONSECUT/ 5 ALTERNAD)" at bounding box center [784, 450] width 1352 height 14
click at [477, 449] on span "Ultimo Tipo Movimiento Baja: MONOTRIBUTISTA SIN APORTE (3 CONSECUT/ 5 ALTERNAD)" at bounding box center [297, 450] width 378 height 11
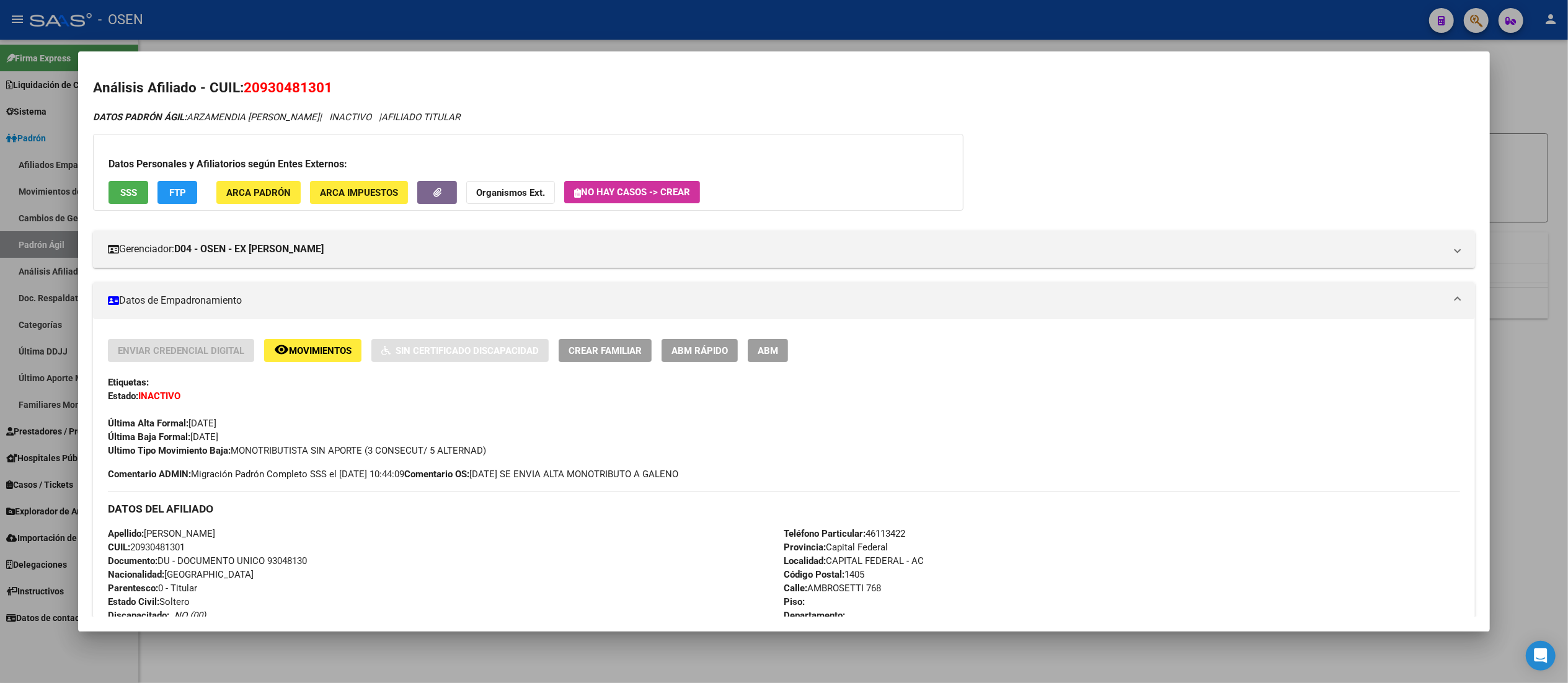
drag, startPoint x: 481, startPoint y: 449, endPoint x: 357, endPoint y: 451, distance: 124.0
click at [356, 451] on div "Ultimo Tipo Movimiento Baja: MONOTRIBUTISTA SIN APORTE (3 CONSECUT/ 5 ALTERNAD)" at bounding box center [784, 450] width 1352 height 14
click at [363, 451] on span "Ultimo Tipo Movimiento Baja: MONOTRIBUTISTA SIN APORTE (3 CONSECUT/ 5 ALTERNAD)" at bounding box center [297, 450] width 378 height 11
click at [362, 451] on span "Ultimo Tipo Movimiento Baja: MONOTRIBUTISTA SIN APORTE (3 CONSECUT/ 5 ALTERNAD)" at bounding box center [297, 450] width 378 height 11
drag, startPoint x: 363, startPoint y: 451, endPoint x: 475, endPoint y: 451, distance: 112.0
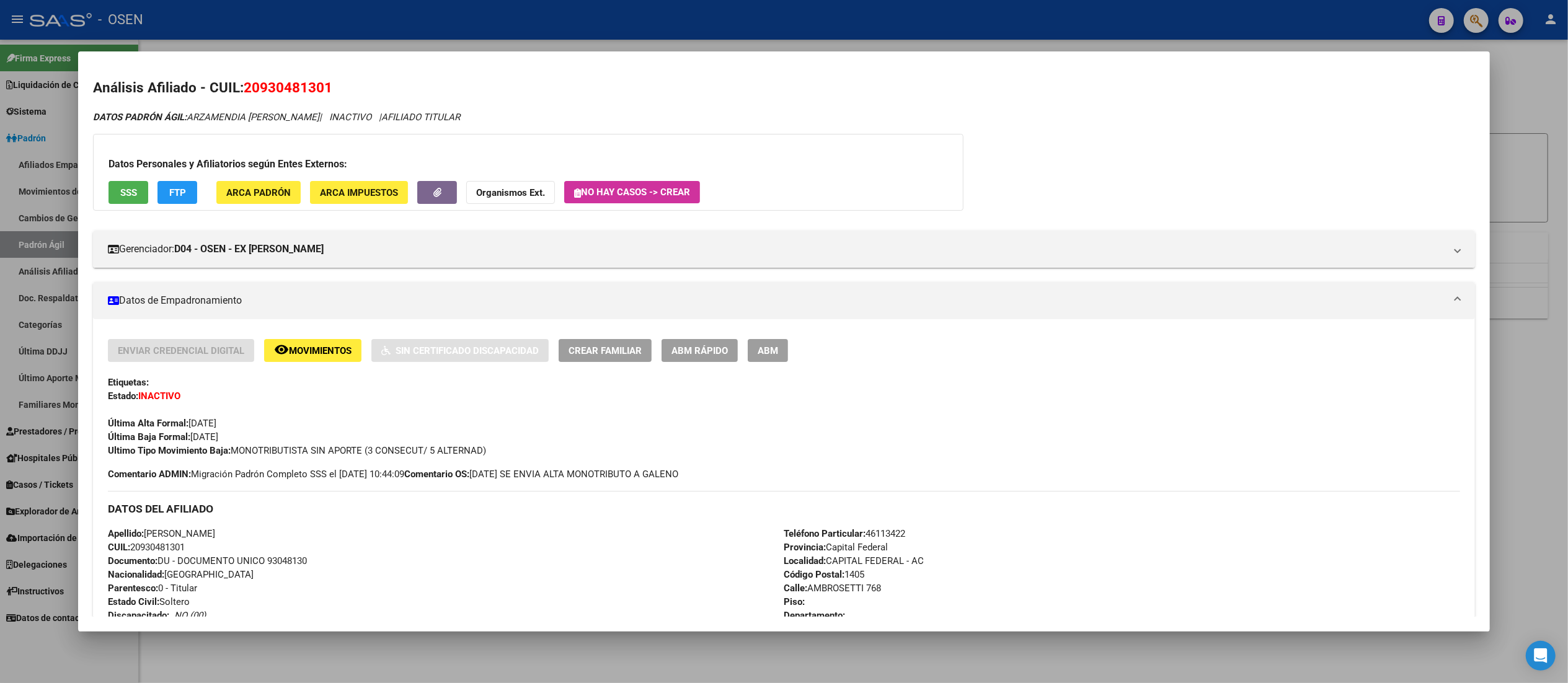
click at [475, 451] on span "Ultimo Tipo Movimiento Baja: MONOTRIBUTISTA SIN APORTE (3 CONSECUT/ 5 ALTERNAD)" at bounding box center [297, 450] width 378 height 11
click at [541, 451] on div "Ultimo Tipo Movimiento Baja: MONOTRIBUTISTA SIN APORTE (3 CONSECUT/ 5 ALTERNAD)" at bounding box center [784, 450] width 1352 height 14
drag, startPoint x: 361, startPoint y: 446, endPoint x: 476, endPoint y: 448, distance: 115.0
click at [476, 448] on span "Ultimo Tipo Movimiento Baja: MONOTRIBUTISTA SIN APORTE (3 CONSECUT/ 5 ALTERNAD)" at bounding box center [297, 450] width 378 height 11
click at [482, 449] on div "Ultimo Tipo Movimiento Baja: MONOTRIBUTISTA SIN APORTE (3 CONSECUT/ 5 ALTERNAD)" at bounding box center [784, 450] width 1352 height 14
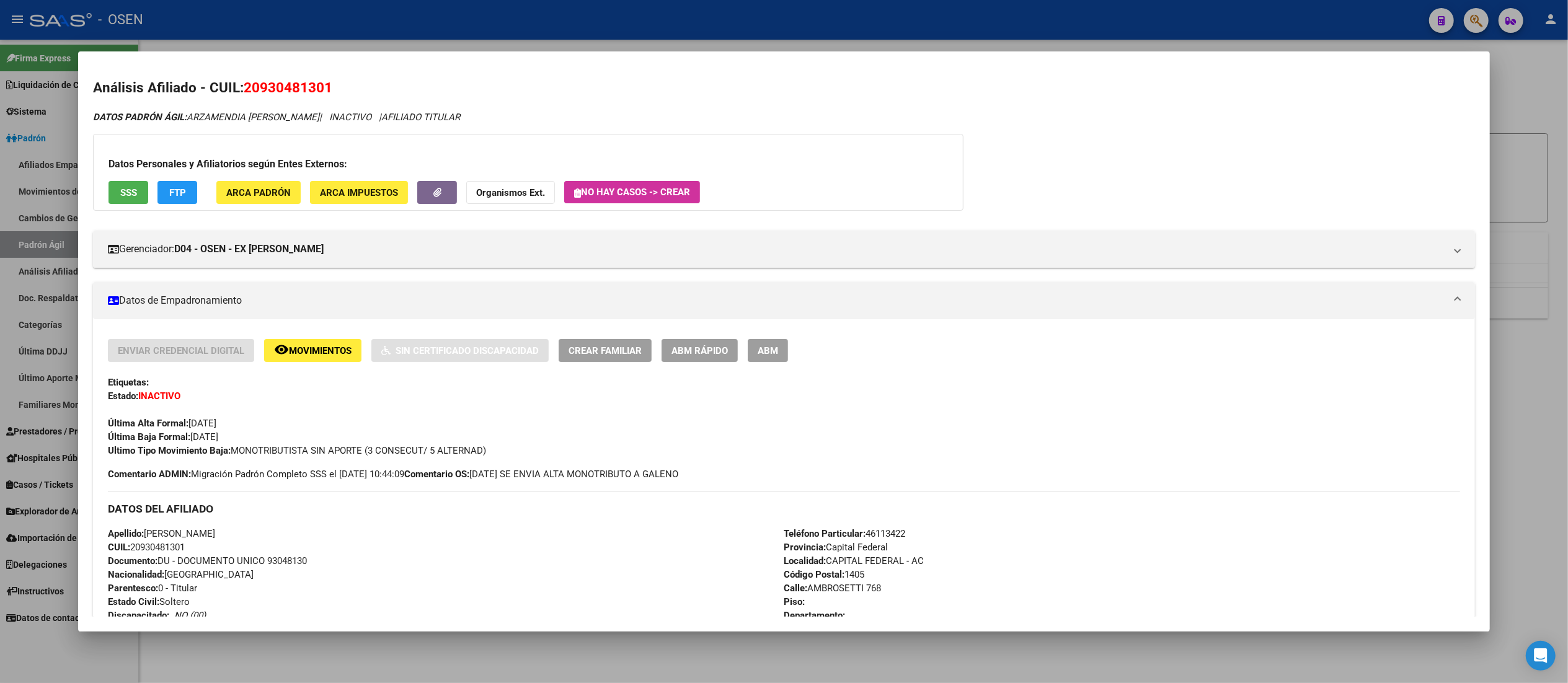
click at [130, 195] on button "SSS" at bounding box center [128, 192] width 40 height 23
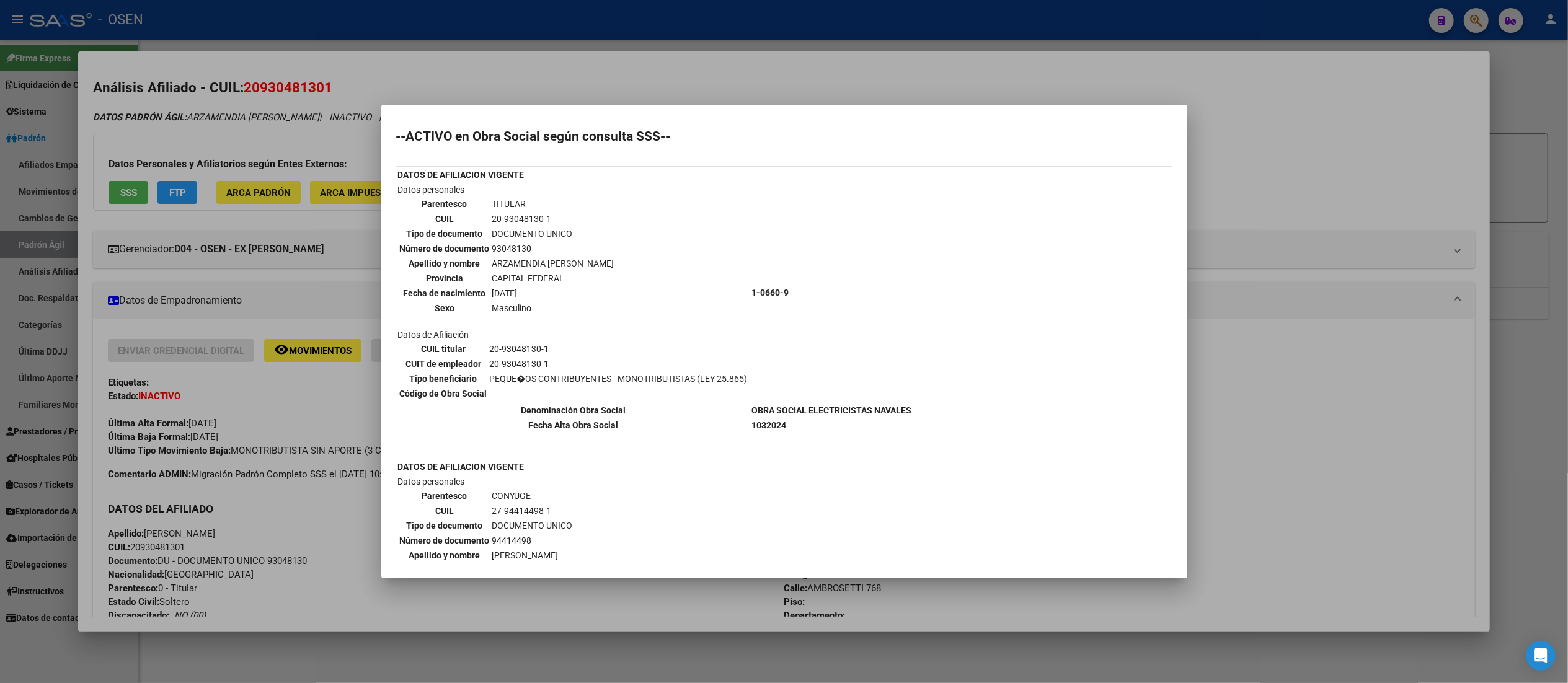
drag, startPoint x: 486, startPoint y: 371, endPoint x: 720, endPoint y: 370, distance: 234.0
click at [720, 372] on td "PEQUE�OS CONTRIBUYENTES - MONOTRIBUTISTAS (LEY 25.865)" at bounding box center [618, 378] width 259 height 14
click at [730, 372] on td "PEQUE�OS CONTRIBUYENTES - MONOTRIBUTISTAS (LEY 25.865)" at bounding box center [618, 378] width 259 height 14
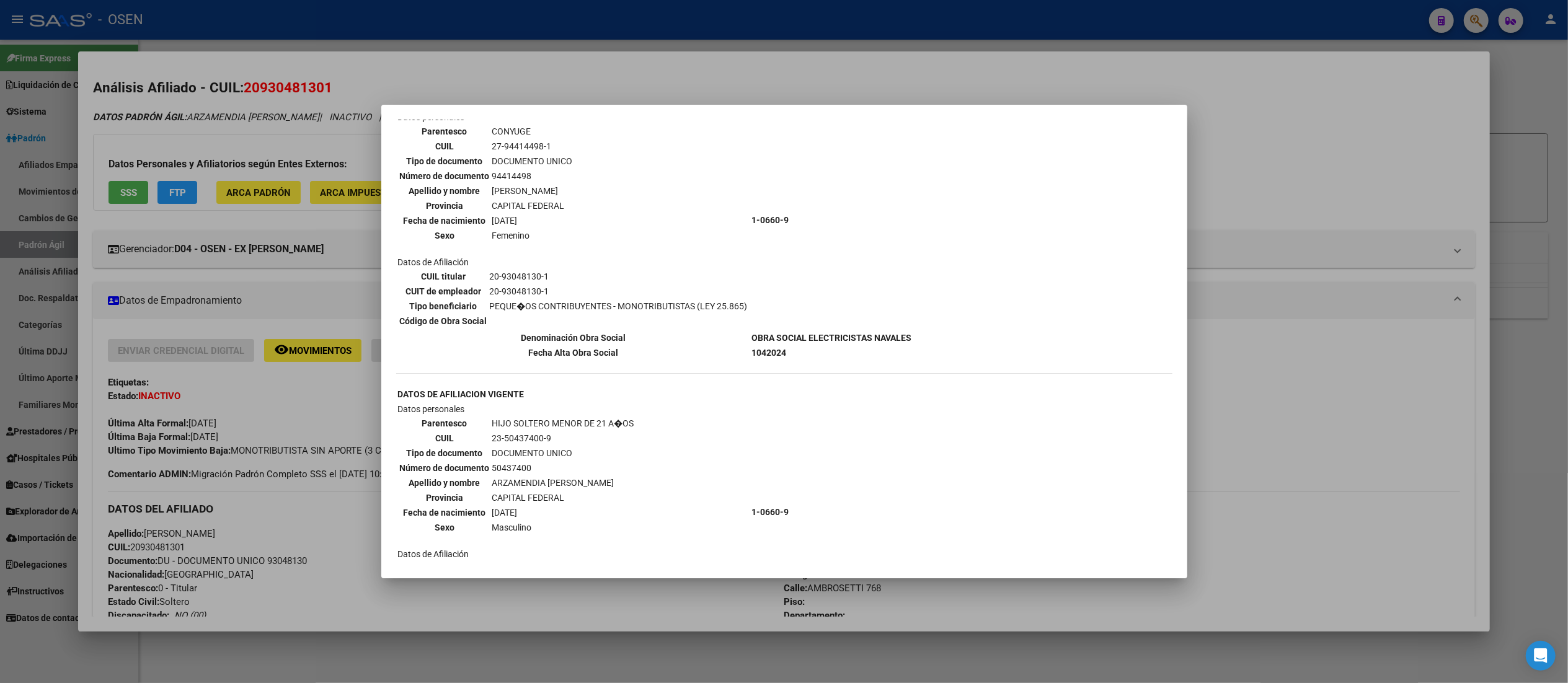
scroll to position [372, 0]
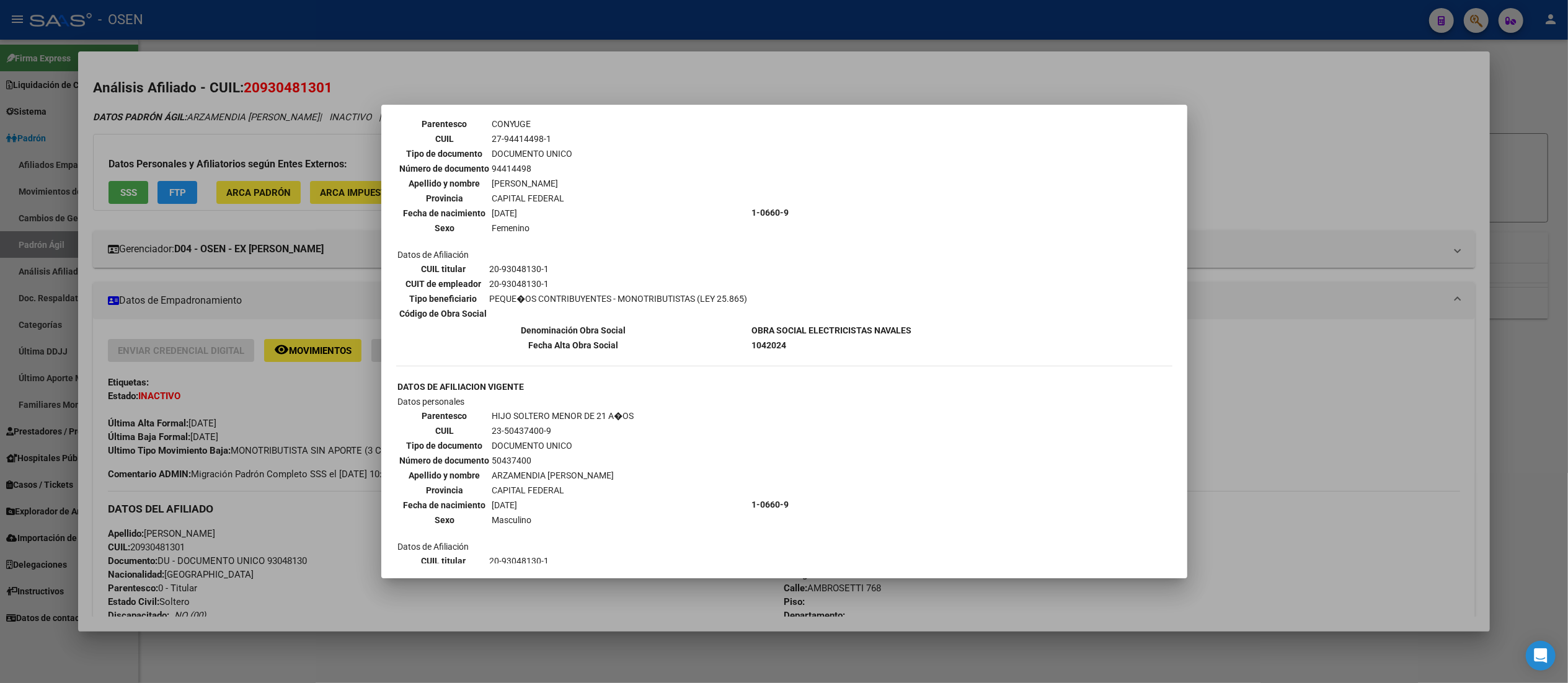
drag, startPoint x: 750, startPoint y: 315, endPoint x: 787, endPoint y: 315, distance: 37.0
click at [787, 326] on b "OBRA SOCIAL ELECTRICISTAS NAVALES" at bounding box center [832, 330] width 160 height 10
click at [792, 326] on b "OBRA SOCIAL ELECTRICISTAS NAVALES" at bounding box center [832, 330] width 160 height 10
drag, startPoint x: 802, startPoint y: 315, endPoint x: 748, endPoint y: 314, distance: 54.0
click at [752, 326] on b "OBRA SOCIAL ELECTRICISTAS NAVALES" at bounding box center [832, 330] width 160 height 10
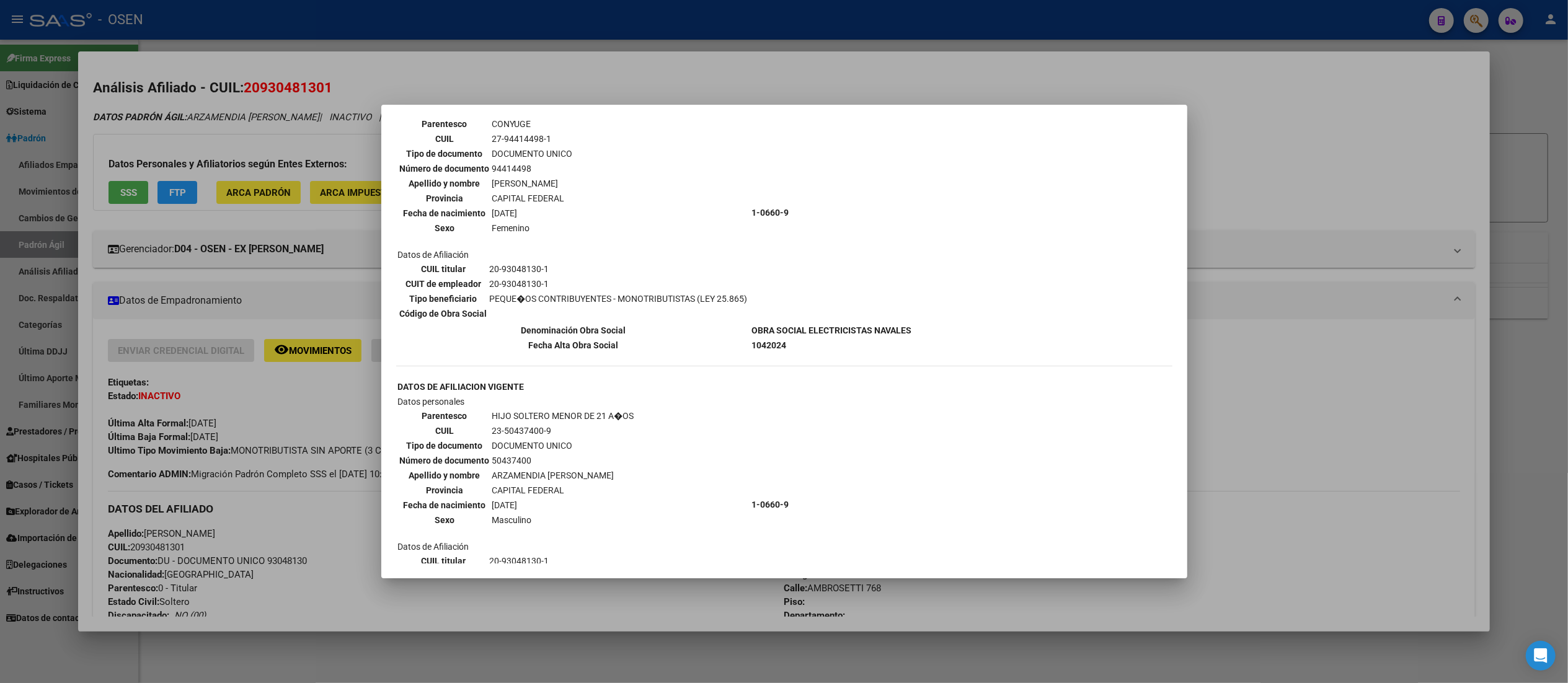
click at [751, 324] on td "OBRA SOCIAL ELECTRICISTAS NAVALES" at bounding box center [832, 330] width 161 height 14
click at [787, 338] on td "1042024" at bounding box center [832, 345] width 161 height 14
drag, startPoint x: 786, startPoint y: 329, endPoint x: 748, endPoint y: 332, distance: 38.1
click at [751, 338] on td "1042024" at bounding box center [832, 345] width 161 height 14
drag, startPoint x: 748, startPoint y: 330, endPoint x: 839, endPoint y: 345, distance: 92.2
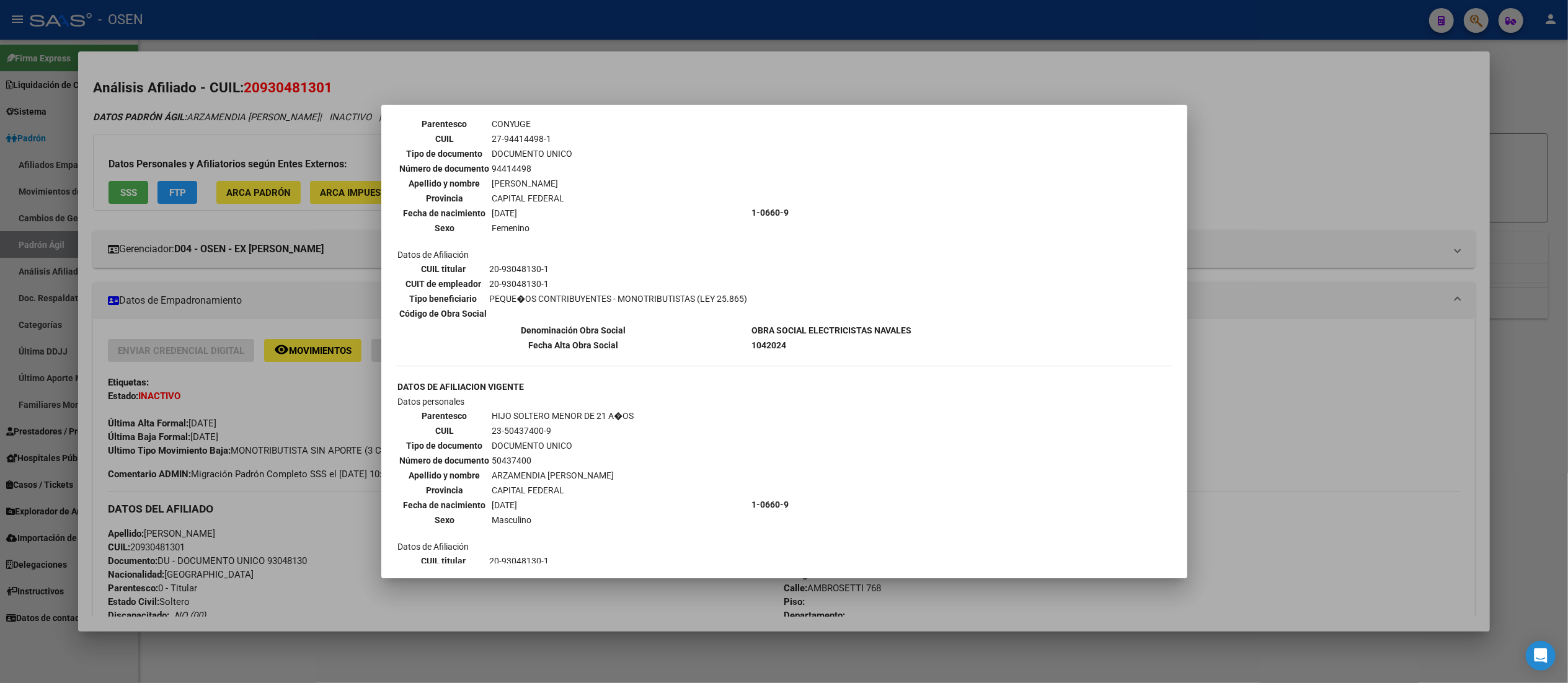
click at [751, 338] on td "1042024" at bounding box center [832, 345] width 161 height 14
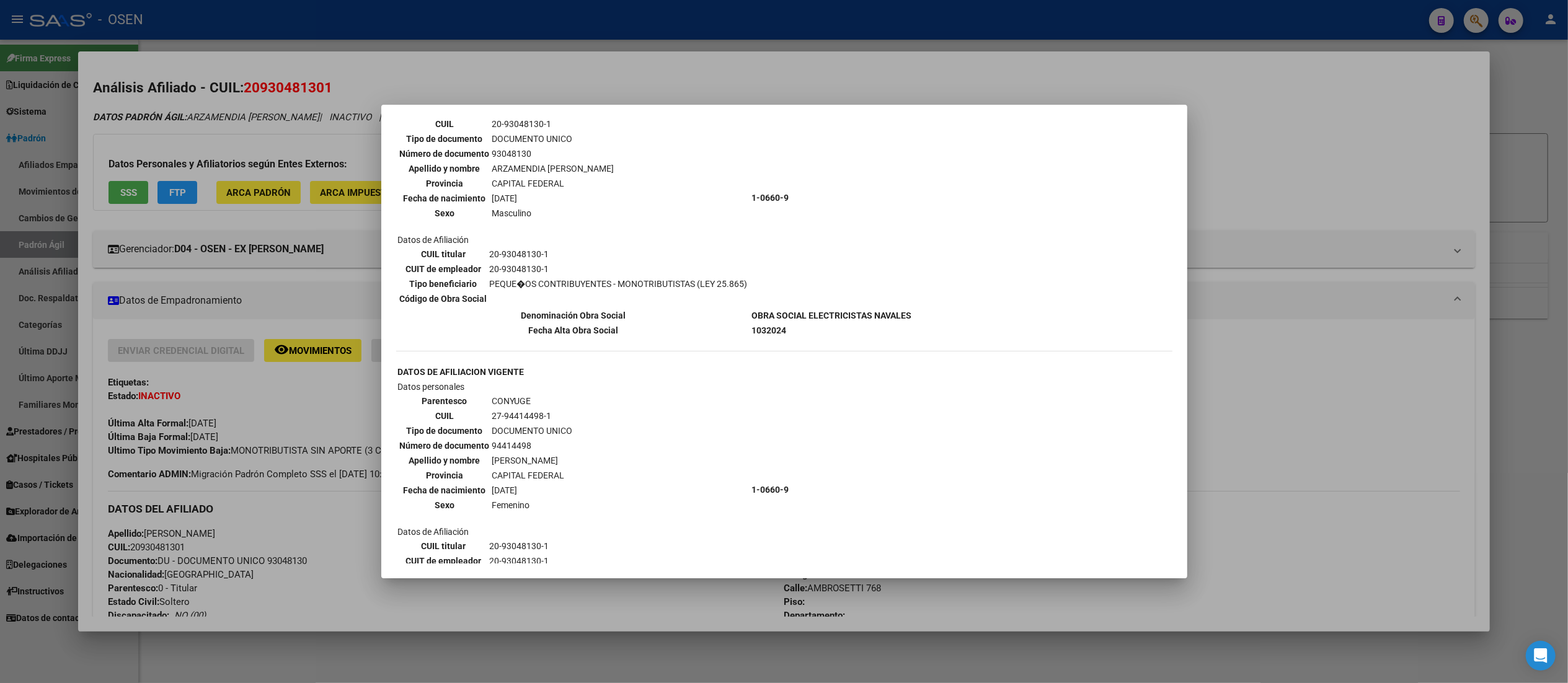
scroll to position [0, 0]
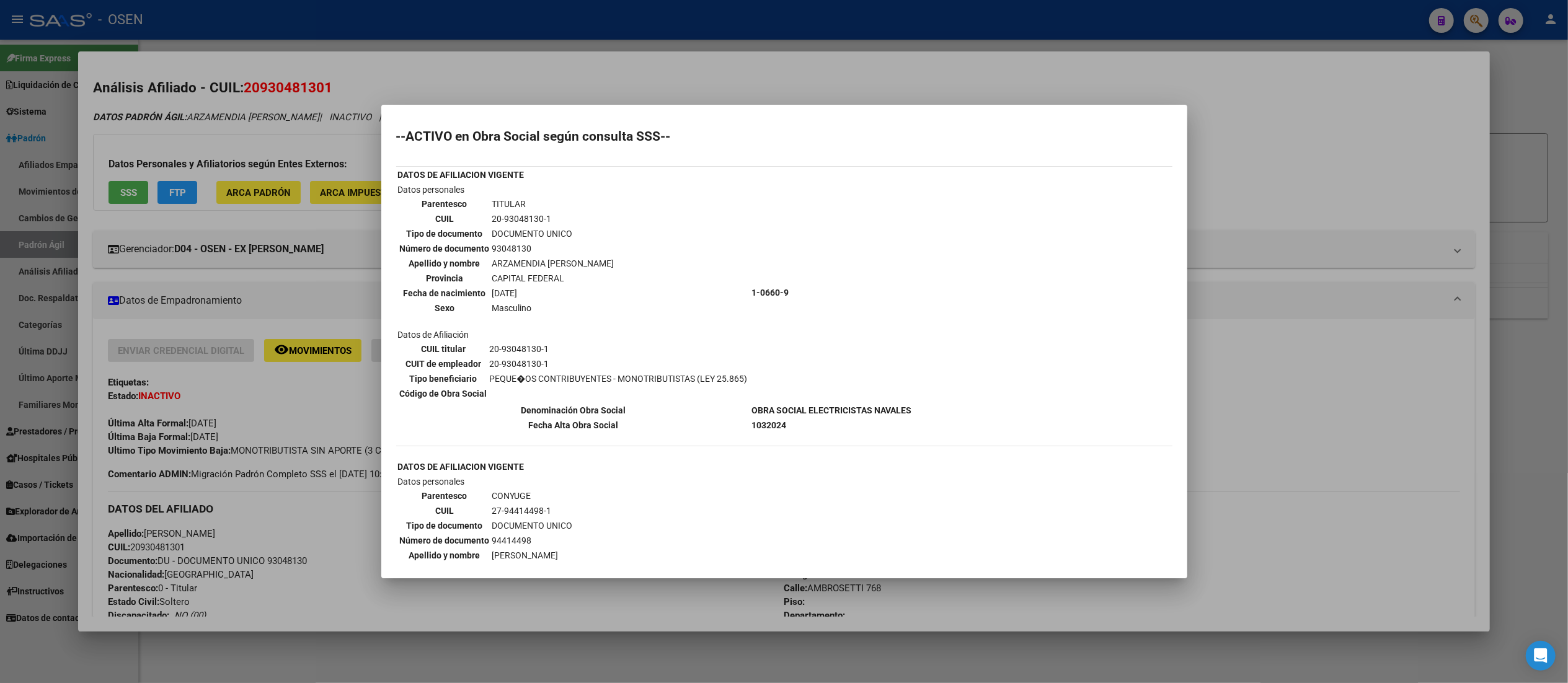
click at [873, 81] on div at bounding box center [784, 342] width 1568 height 683
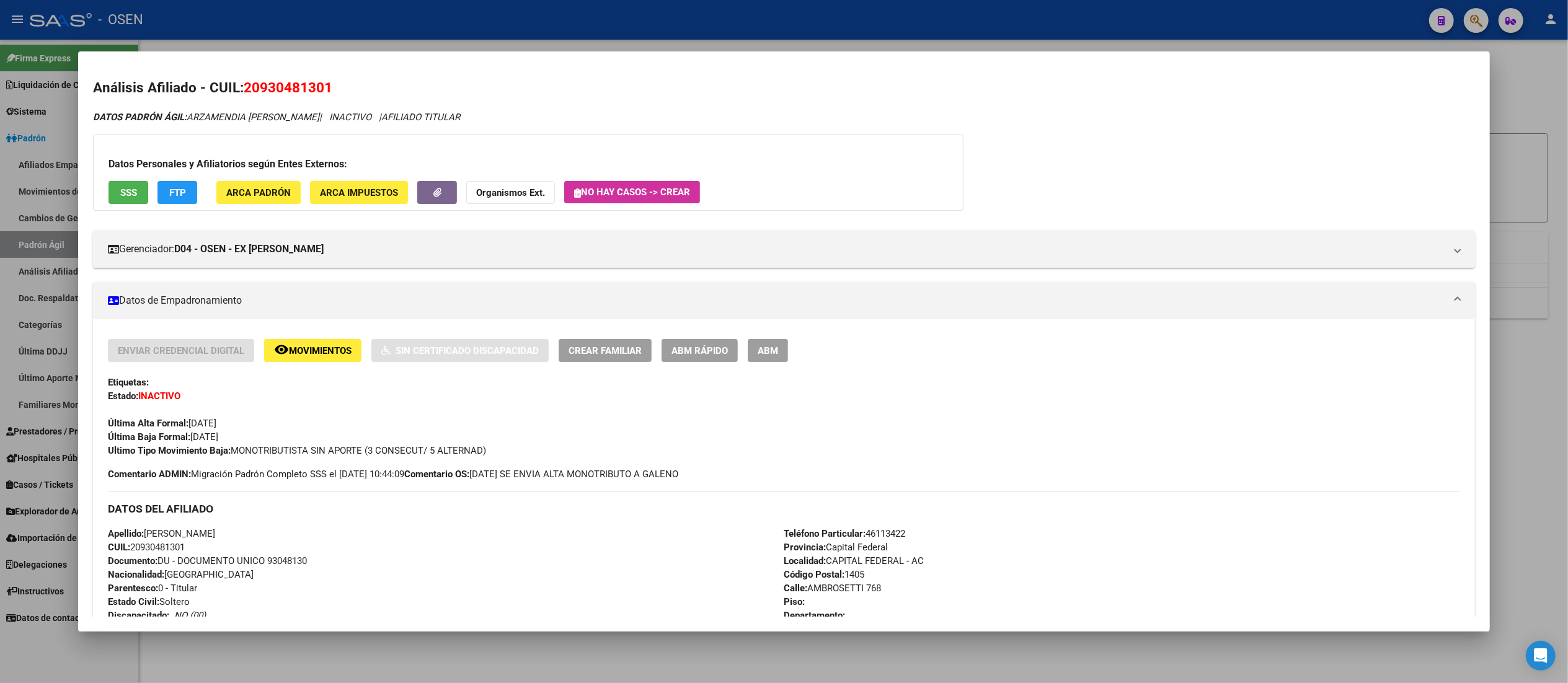
drag, startPoint x: 524, startPoint y: 475, endPoint x: 647, endPoint y: 463, distance: 123.6
click at [619, 467] on span "Comentario OS: 09/05/2024 SE ENVIA ALTA MONOTRIBUTO A GALENO" at bounding box center [541, 474] width 274 height 14
drag, startPoint x: 647, startPoint y: 463, endPoint x: 680, endPoint y: 476, distance: 35.5
click at [648, 465] on div "Enviar Credencial Digital remove_red_eye Movimientos Sin Certificado Discapacid…" at bounding box center [784, 410] width 1352 height 142
drag, startPoint x: 698, startPoint y: 475, endPoint x: 572, endPoint y: 475, distance: 126.0
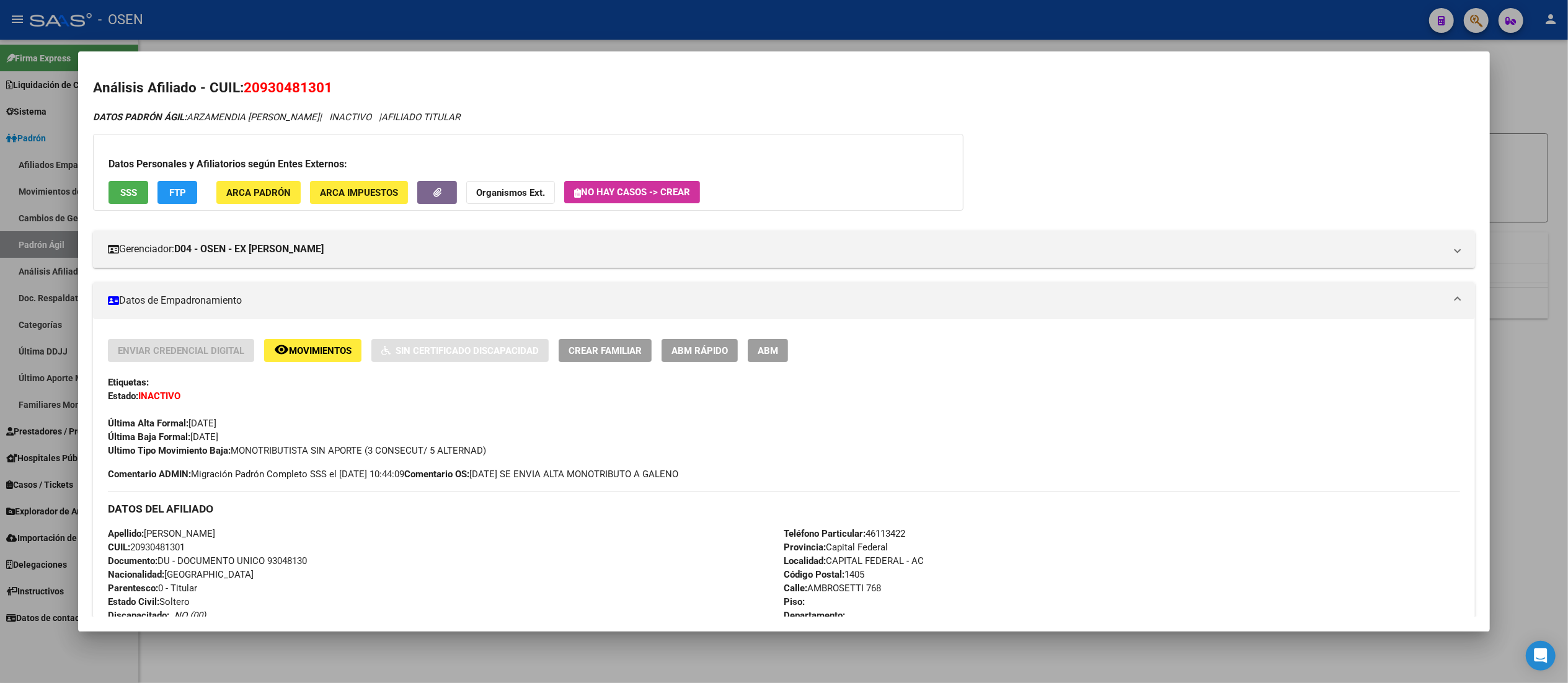
click at [574, 475] on span "Comentario OS: 09/05/2024 SE ENVIA ALTA MONOTRIBUTO A GALENO" at bounding box center [541, 474] width 274 height 14
click at [566, 474] on span "Comentario OS: 09/05/2024 SE ENVIA ALTA MONOTRIBUTO A GALENO" at bounding box center [541, 474] width 274 height 14
drag, startPoint x: 578, startPoint y: 478, endPoint x: 520, endPoint y: 477, distance: 58.0
click at [520, 477] on span "Comentario OS: 09/05/2024 SE ENVIA ALTA MONOTRIBUTO A GALENO" at bounding box center [541, 474] width 274 height 14
click at [520, 478] on span "Comentario OS: 09/05/2024 SE ENVIA ALTA MONOTRIBUTO A GALENO" at bounding box center [541, 474] width 274 height 14
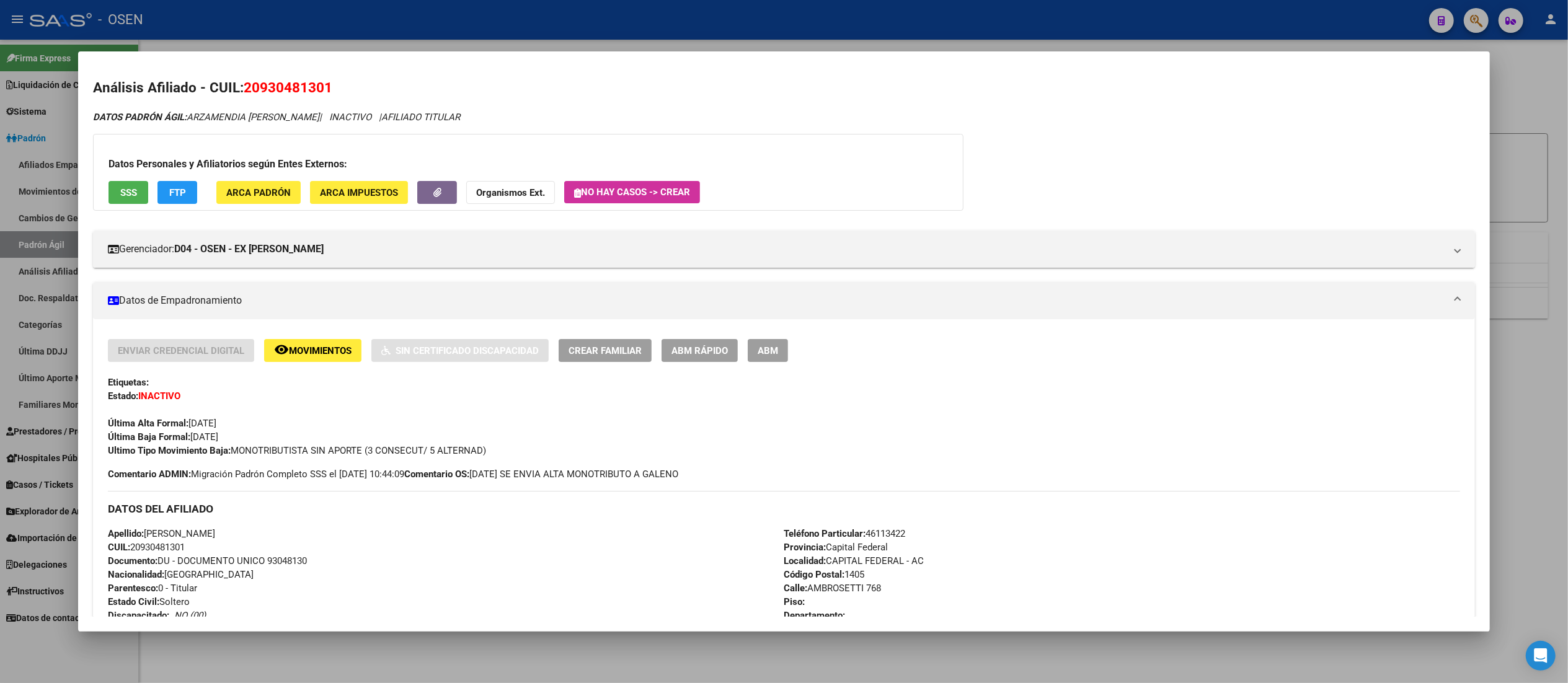
click at [614, 463] on div "Enviar Credencial Digital remove_red_eye Movimientos Sin Certificado Discapacid…" at bounding box center [784, 410] width 1352 height 142
click at [621, 22] on div at bounding box center [784, 342] width 1568 height 683
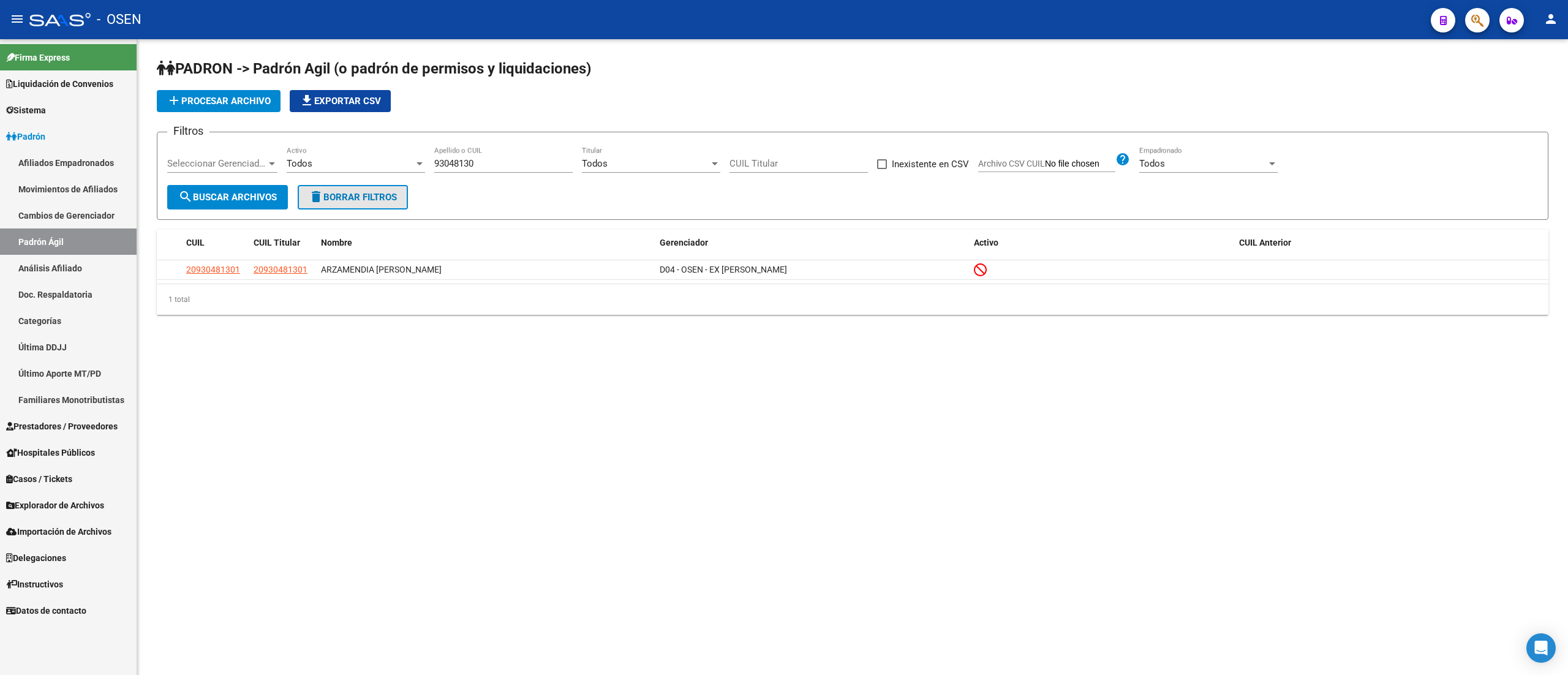
click at [350, 198] on span "delete Borrar Filtros" at bounding box center [353, 197] width 88 height 11
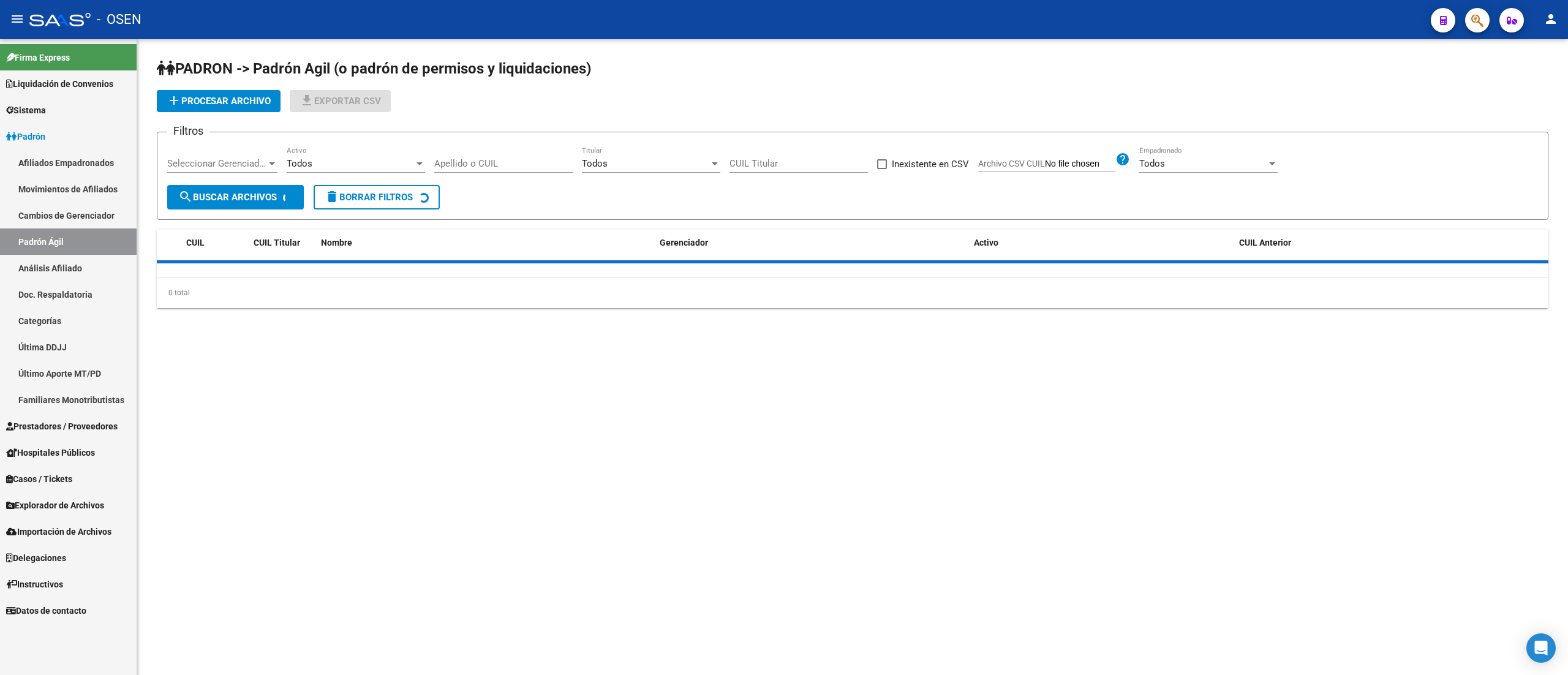
click at [507, 159] on input "Apellido o CUIL" at bounding box center [504, 163] width 139 height 11
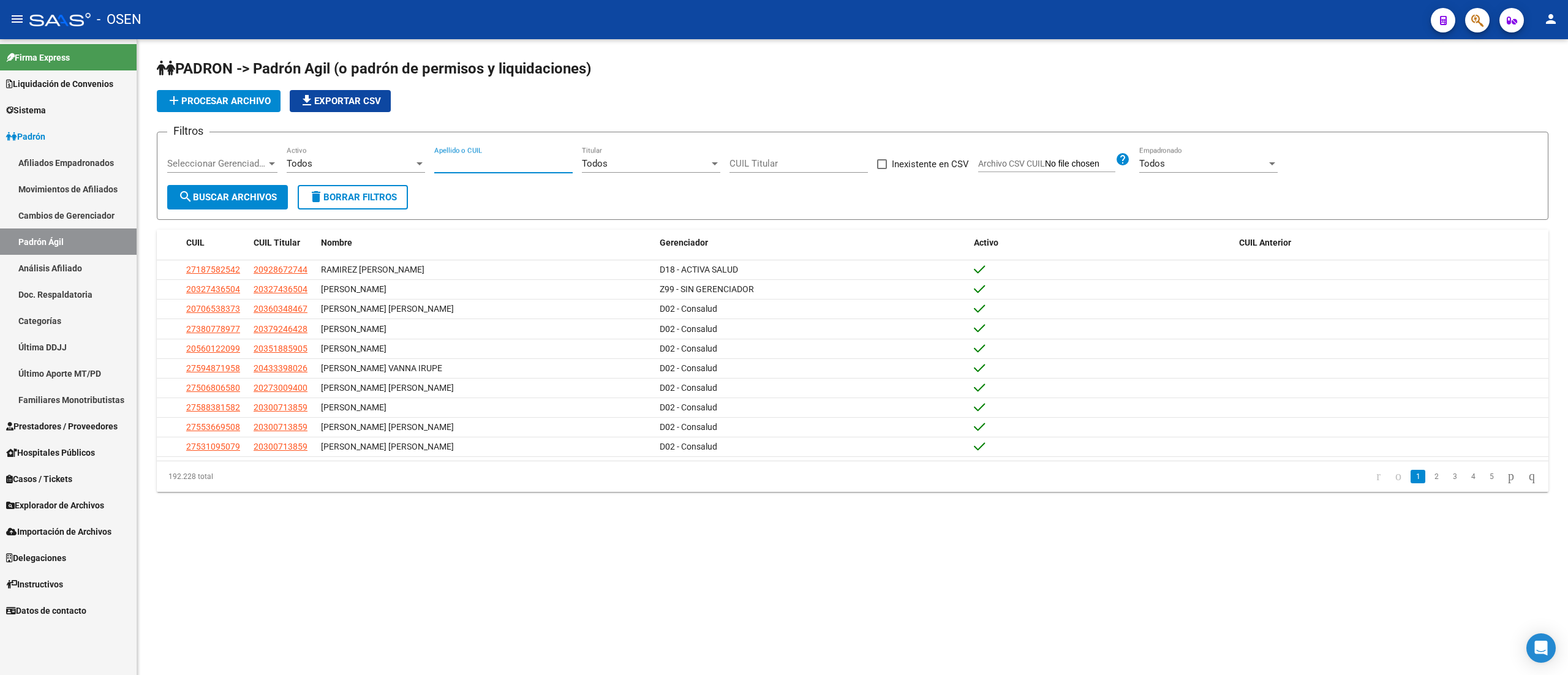
click at [495, 159] on input "Apellido o CUIL" at bounding box center [504, 163] width 139 height 11
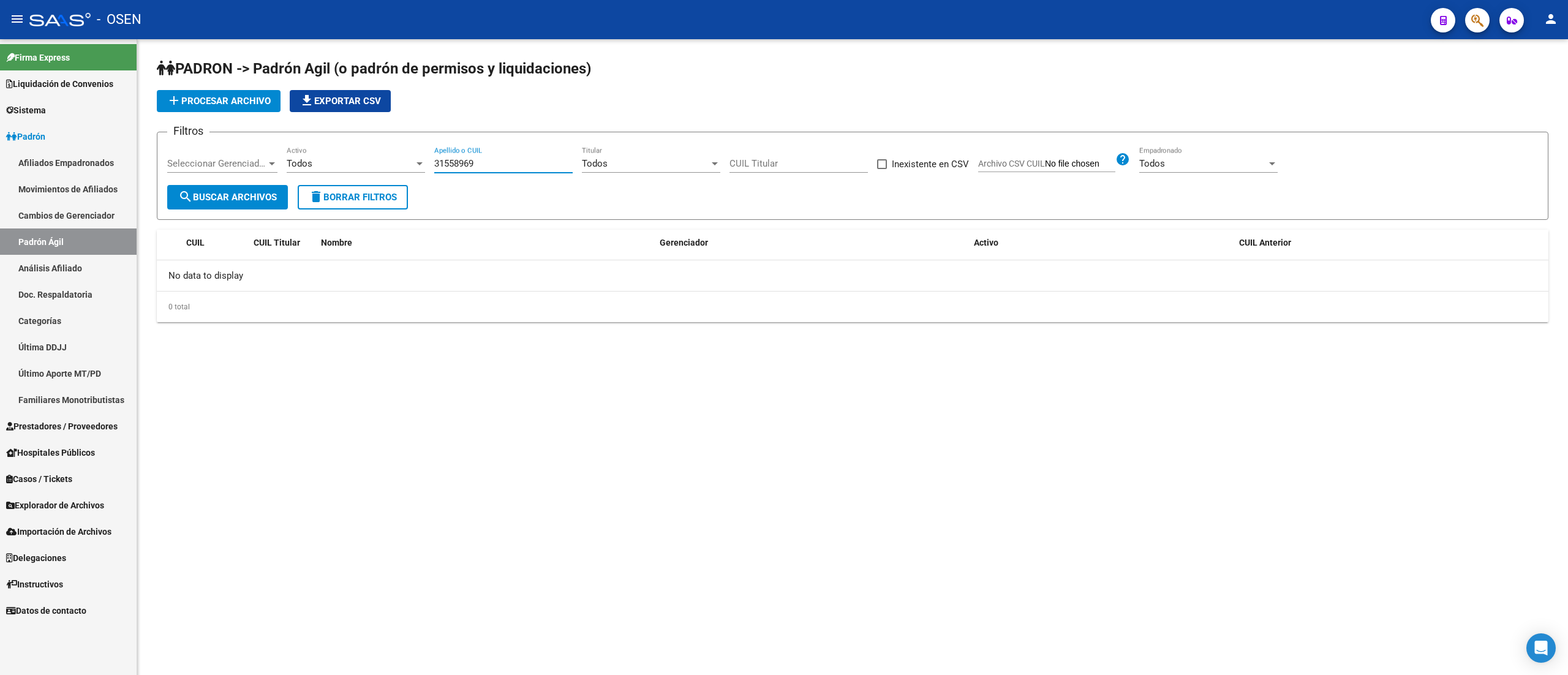
click at [451, 163] on input "31558969" at bounding box center [504, 163] width 139 height 11
click at [491, 163] on input "31558969" at bounding box center [504, 163] width 139 height 11
drag, startPoint x: 491, startPoint y: 163, endPoint x: 416, endPoint y: 164, distance: 75.0
click at [416, 164] on div "Filtros Seleccionar Gerenciador Seleccionar Gerenciador Todos Activo 31558969 A…" at bounding box center [852, 163] width 1371 height 43
type input "31558969"
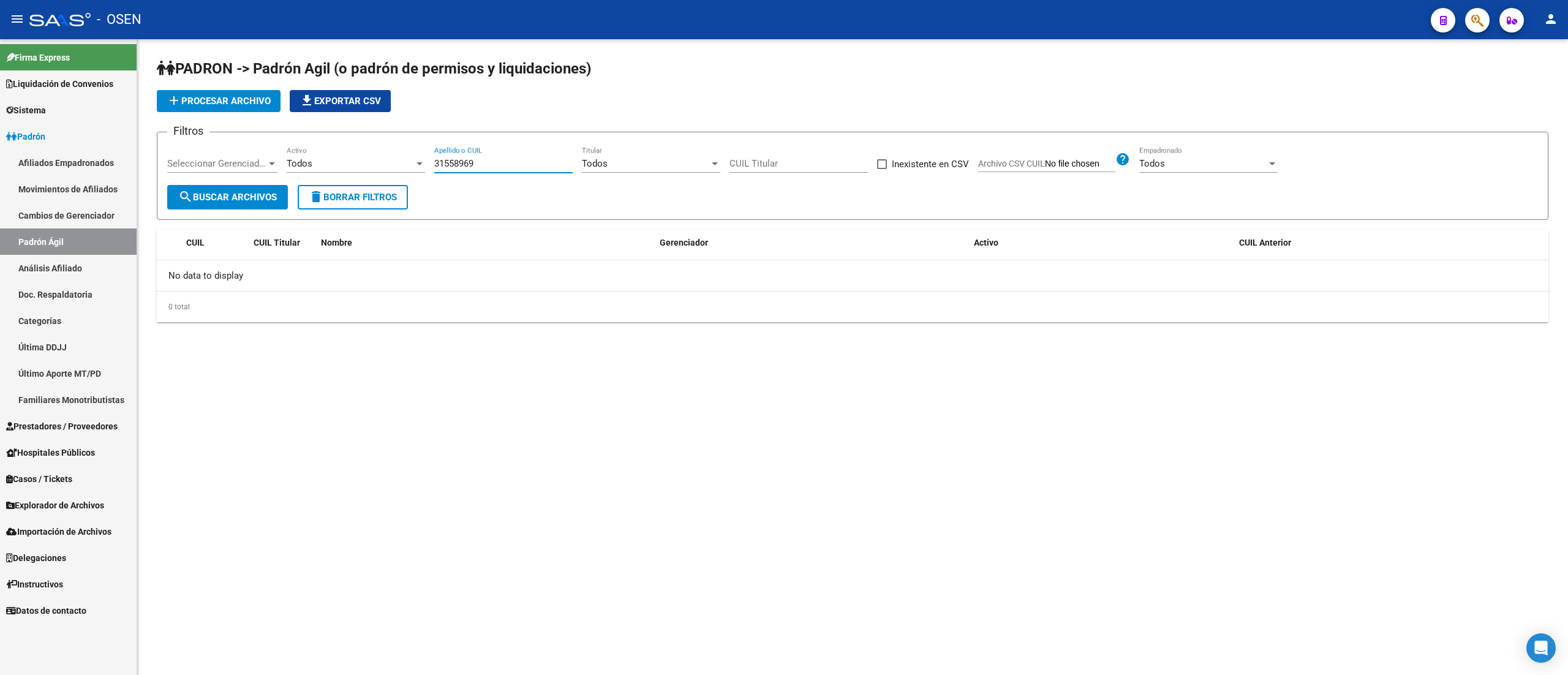
click at [1481, 30] on span "button" at bounding box center [1477, 20] width 12 height 25
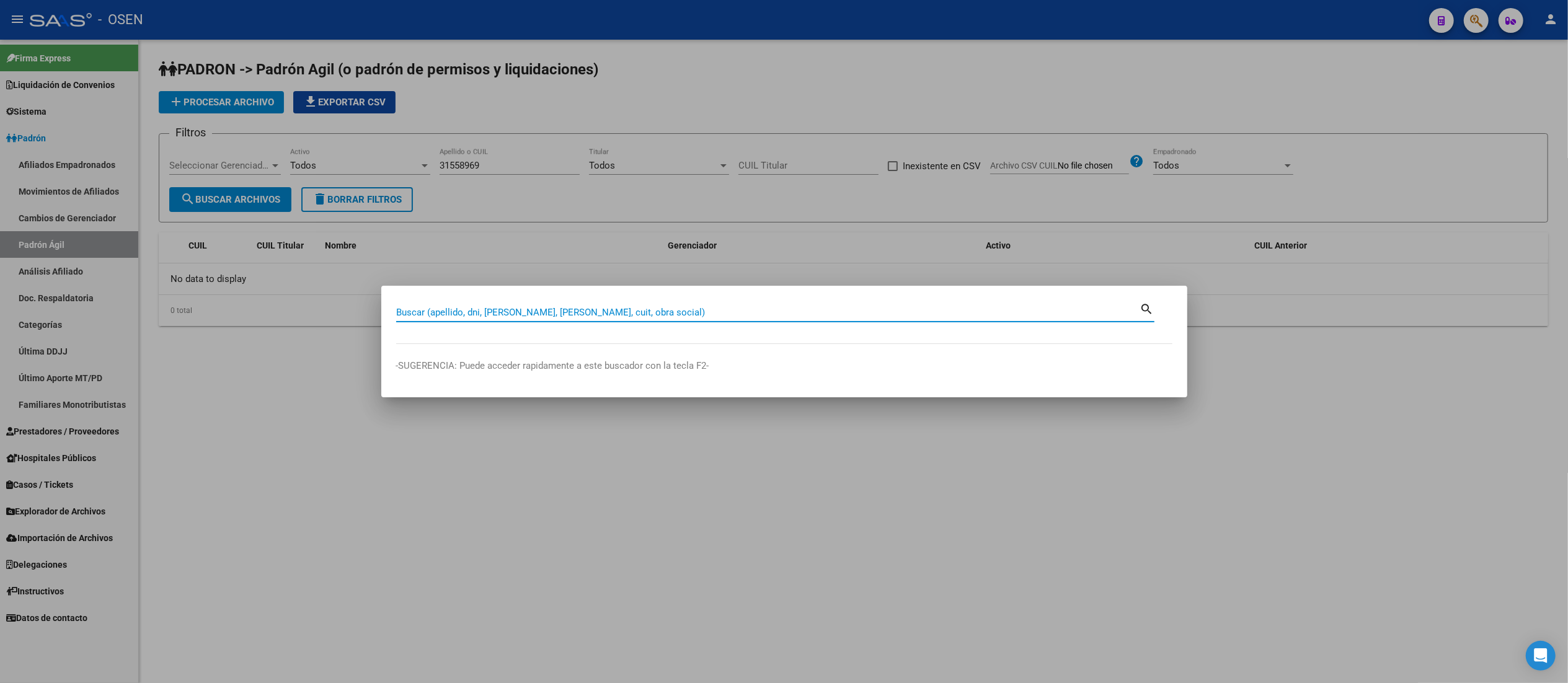
paste input "31558969"
type input "31558969"
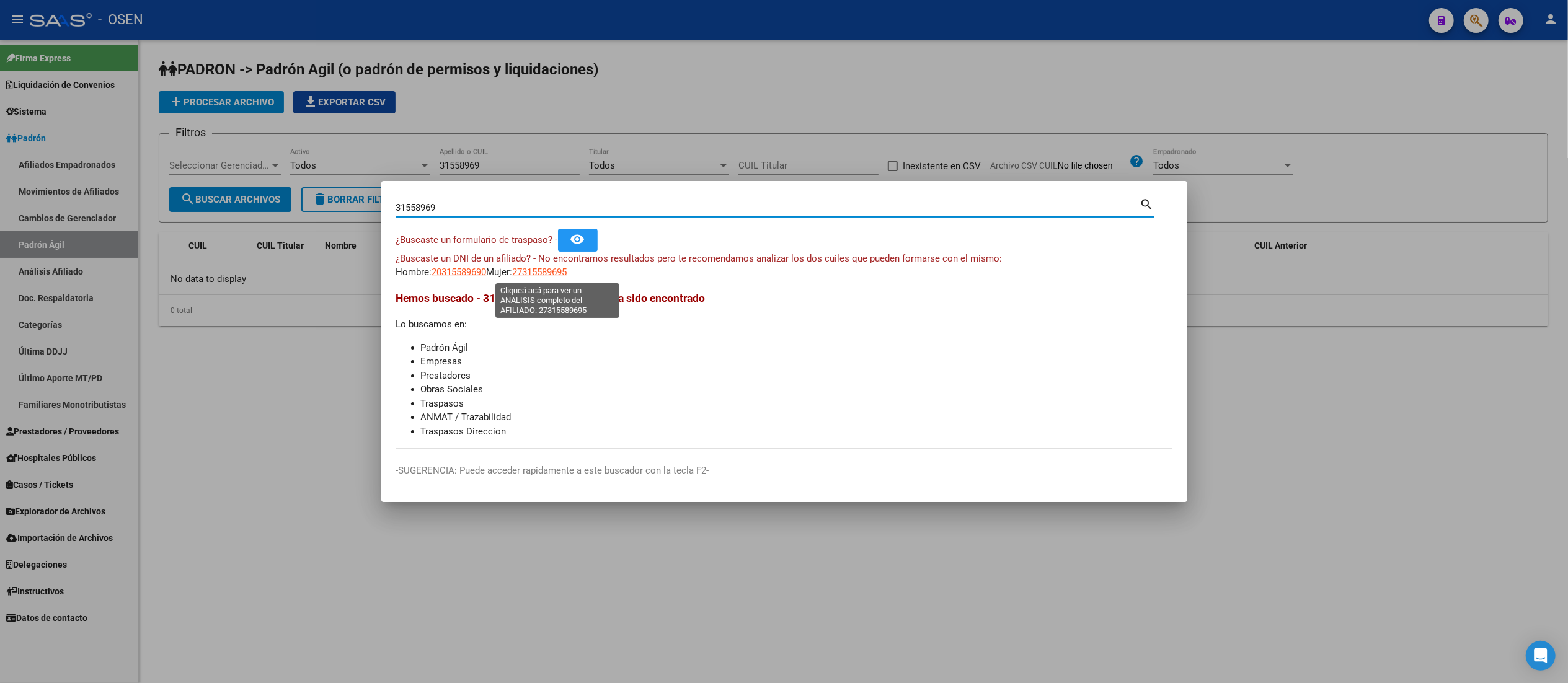
click at [555, 271] on span "27315589695" at bounding box center [539, 272] width 54 height 11
type textarea "27315589695"
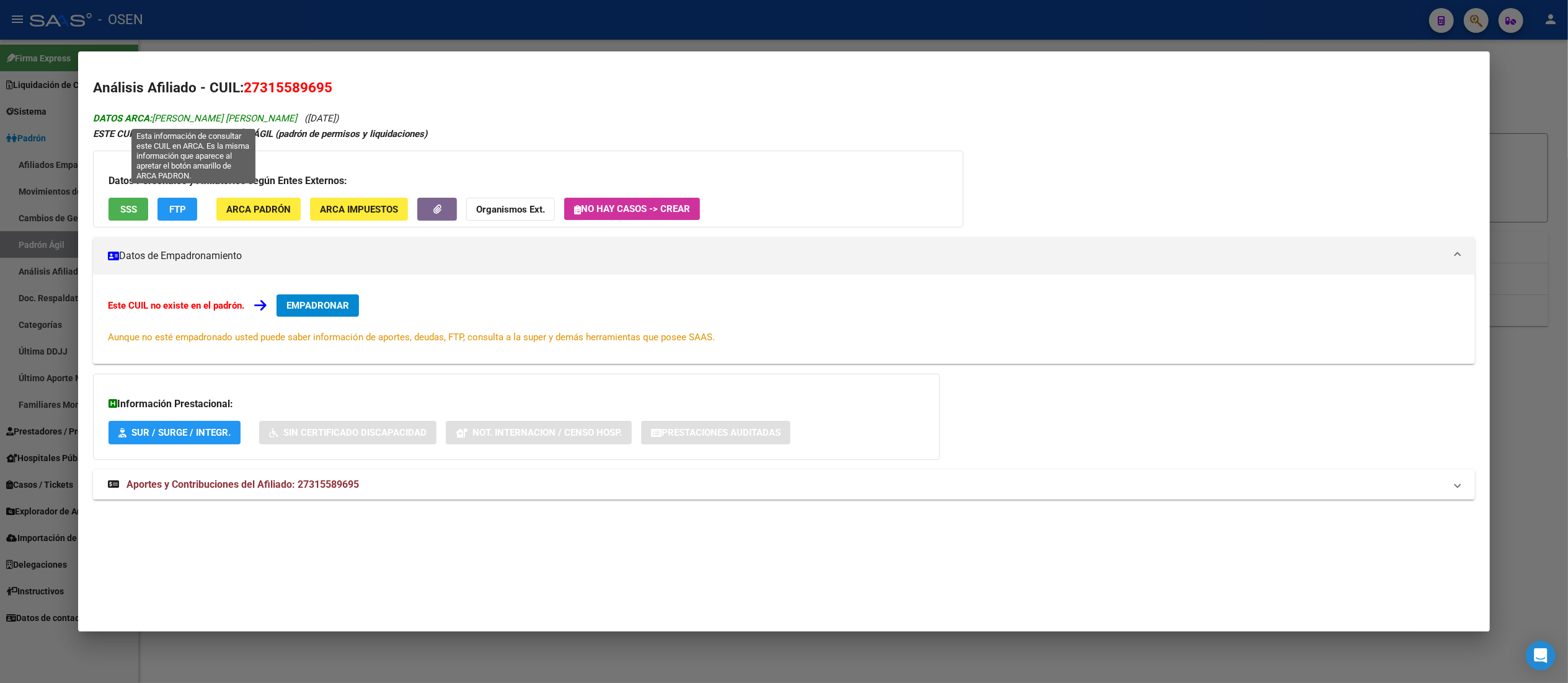
drag, startPoint x: 262, startPoint y: 119, endPoint x: 147, endPoint y: 116, distance: 115.0
click at [147, 116] on span "DATOS ARCA: GARZON CABRERA CARINA BEATRIZ" at bounding box center [195, 118] width 204 height 11
click at [441, 109] on div "Análisis Afiliado - CUIL: 27315589695 DATOS ARCA: GARZON CABRERA CARINA BEATRIZ…" at bounding box center [783, 302] width 1381 height 450
click at [444, 29] on div at bounding box center [784, 342] width 1568 height 683
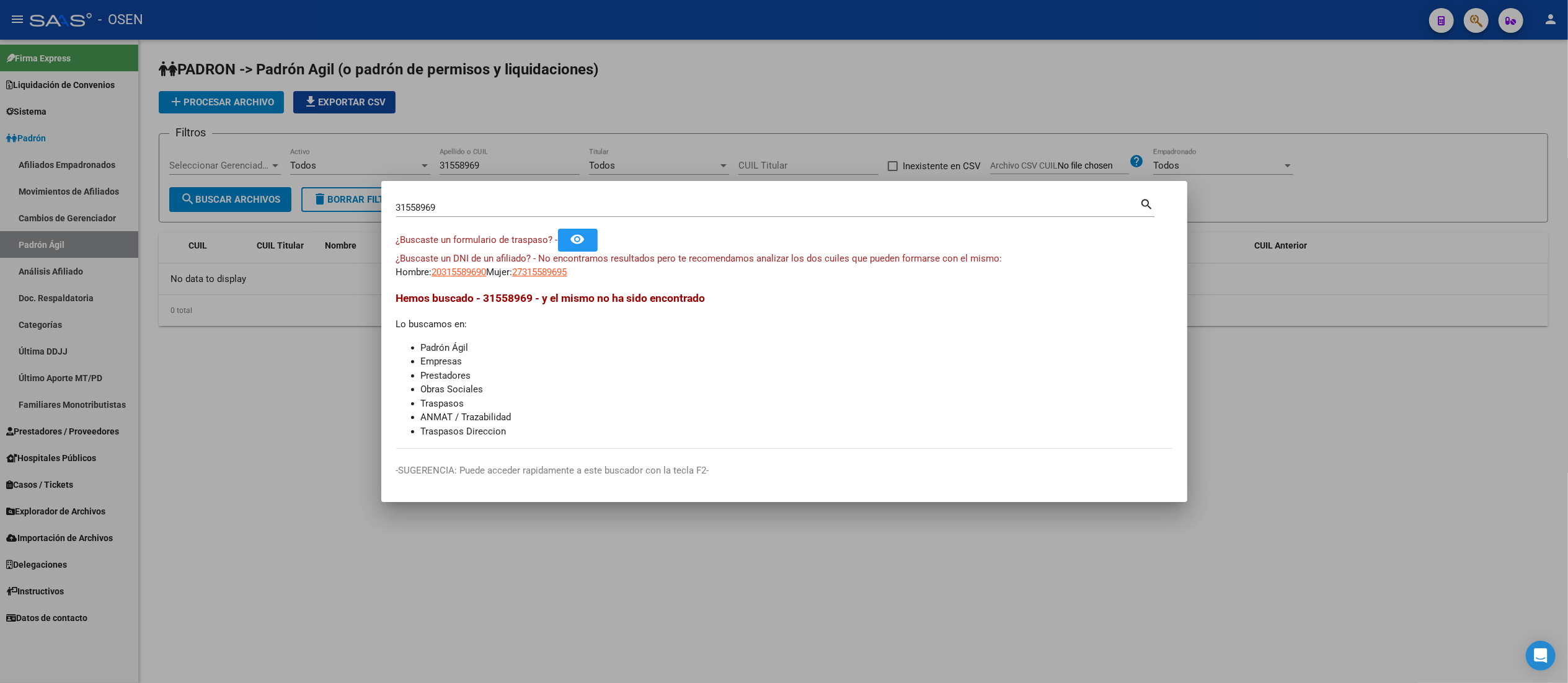
click at [621, 96] on div at bounding box center [784, 342] width 1568 height 683
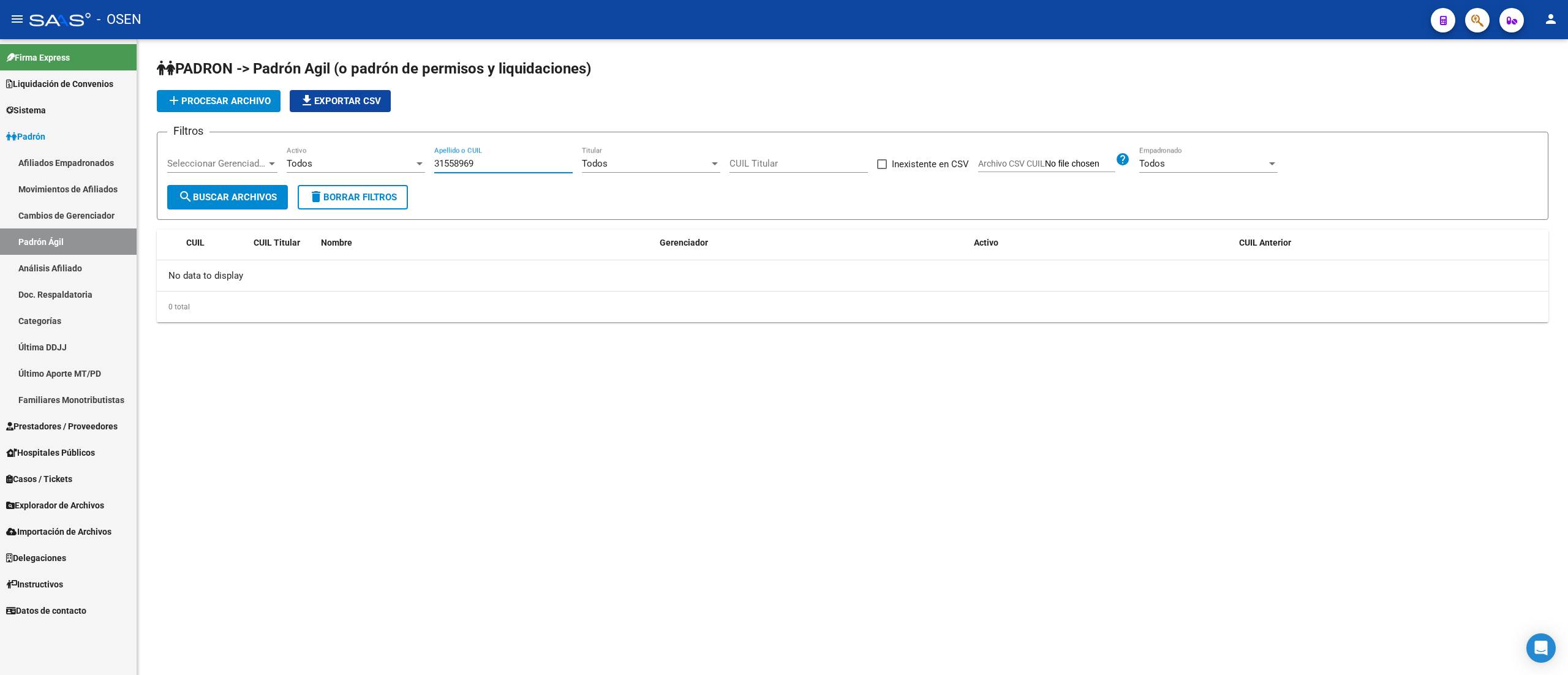
drag, startPoint x: 486, startPoint y: 162, endPoint x: 412, endPoint y: 163, distance: 74.0
click at [412, 163] on div "Filtros Seleccionar Gerenciador Seleccionar Gerenciador Todos Activo 31558969 A…" at bounding box center [852, 163] width 1371 height 43
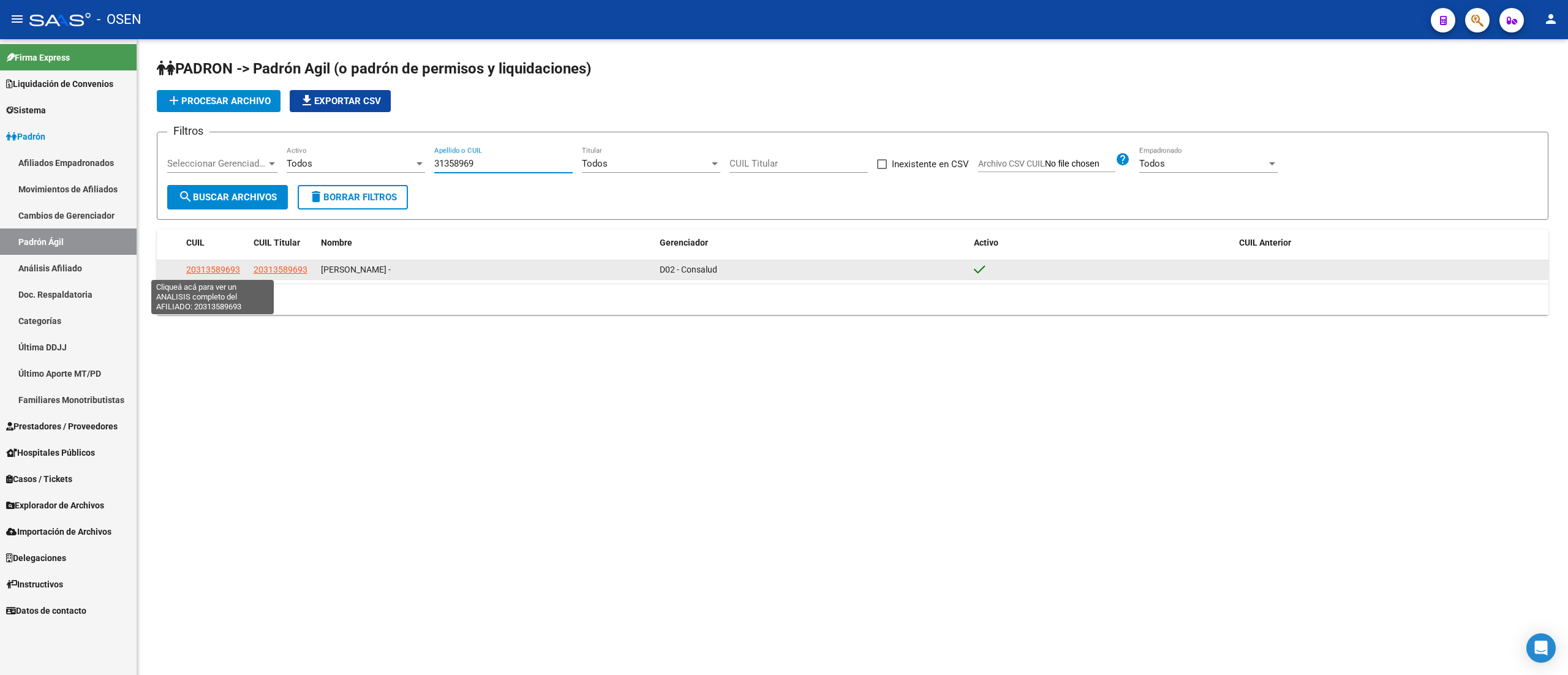
type input "31358969"
click at [199, 272] on span "20313589693" at bounding box center [212, 269] width 54 height 10
type textarea "20313589693"
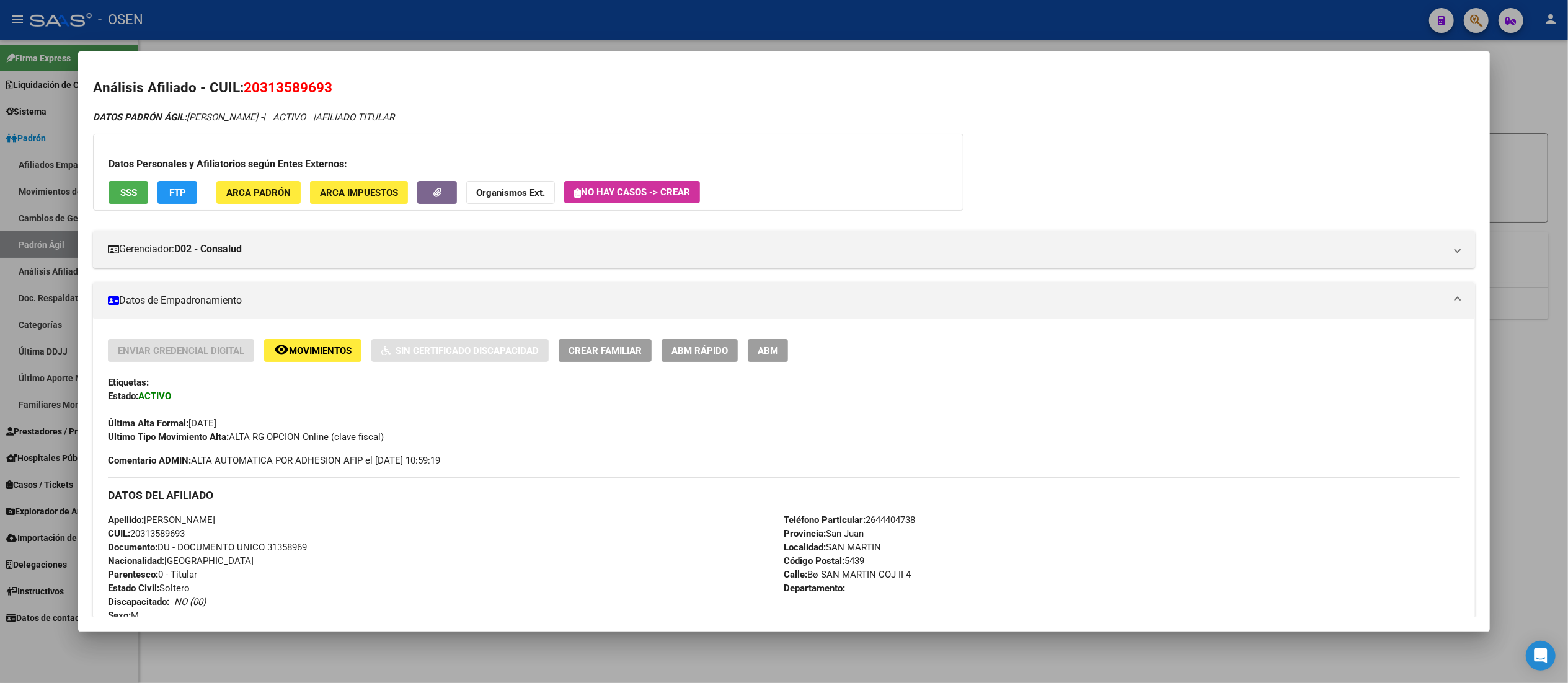
click at [678, 29] on div at bounding box center [784, 342] width 1568 height 683
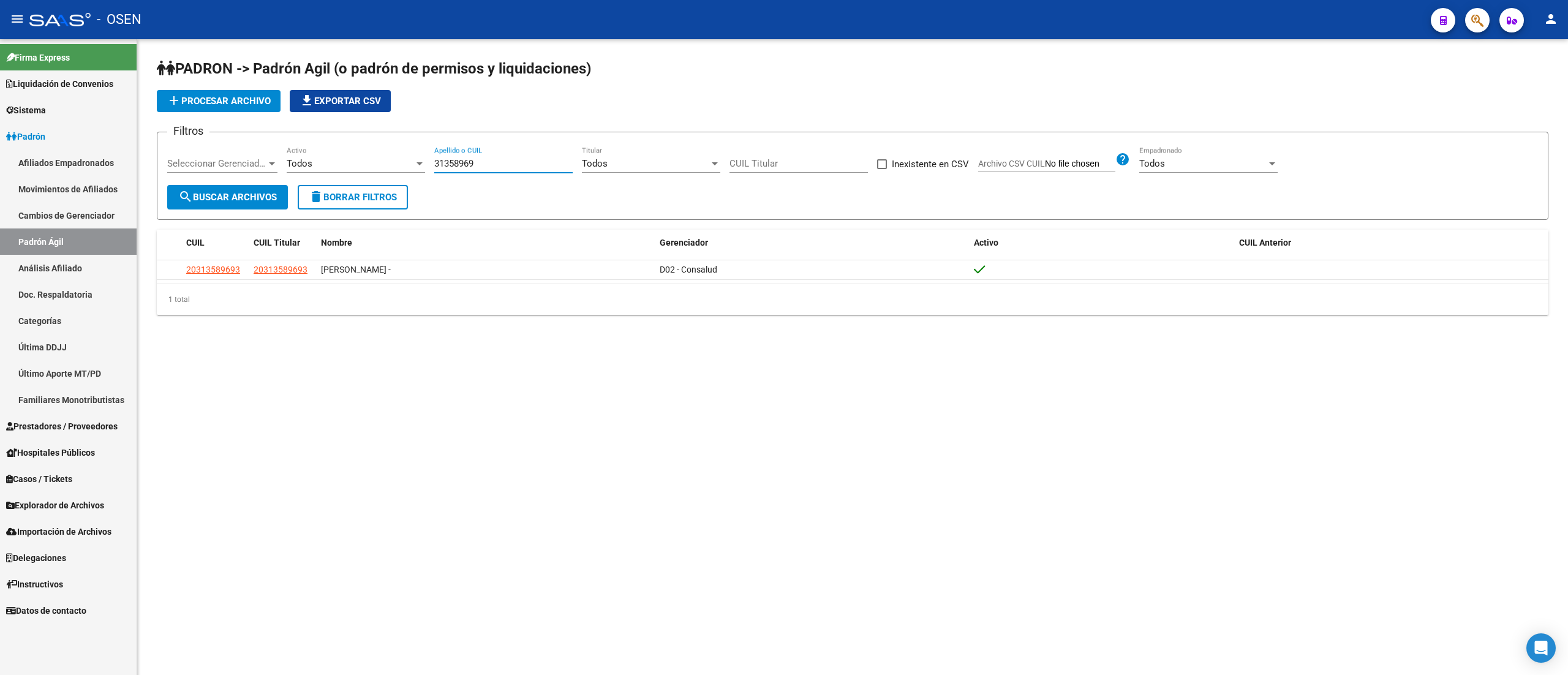
drag, startPoint x: 494, startPoint y: 163, endPoint x: 388, endPoint y: 165, distance: 106.0
click at [388, 165] on div "Filtros Seleccionar Gerenciador Seleccionar Gerenciador Todos Activo 31358969 A…" at bounding box center [852, 163] width 1371 height 43
click at [456, 161] on input "Apellido o CUIL" at bounding box center [504, 163] width 139 height 11
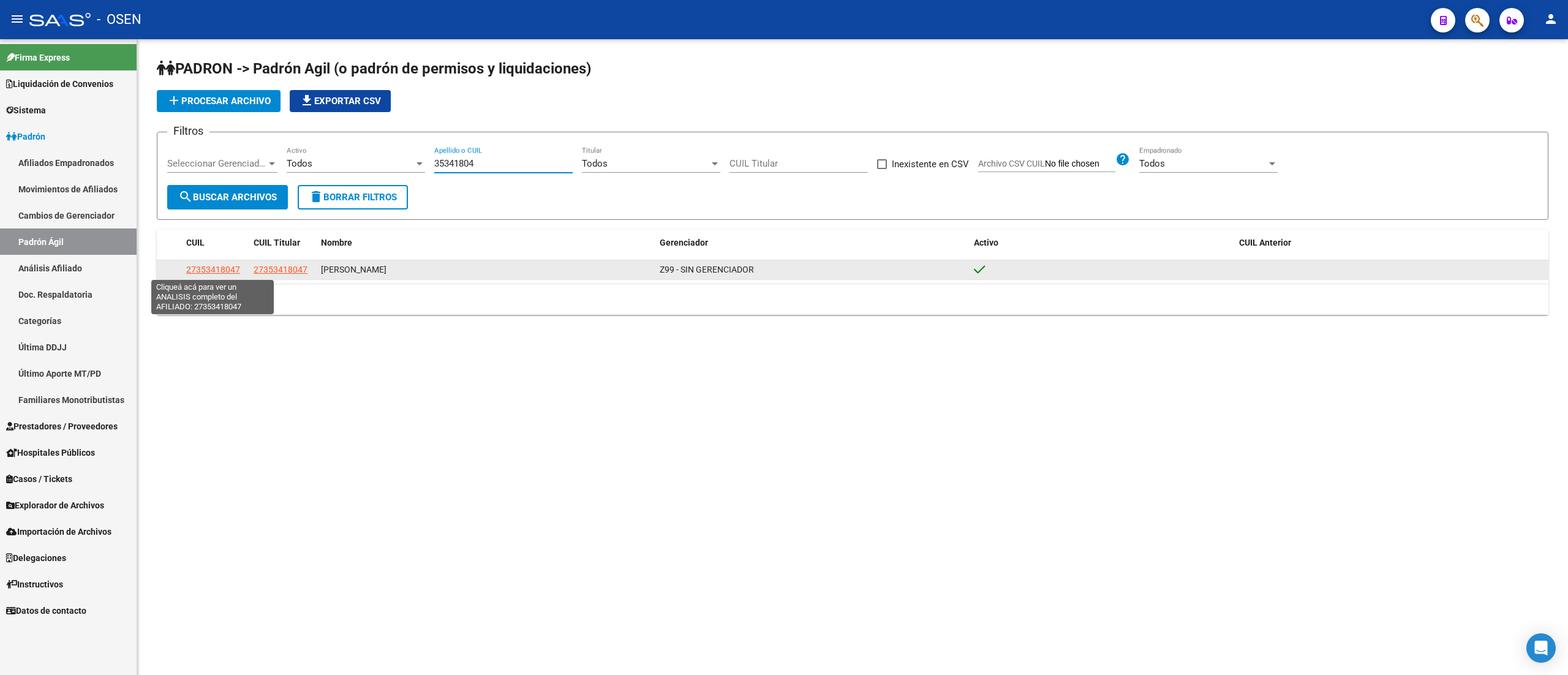
type input "35341804"
click at [204, 267] on span "27353418047" at bounding box center [212, 269] width 54 height 10
type textarea "27353418047"
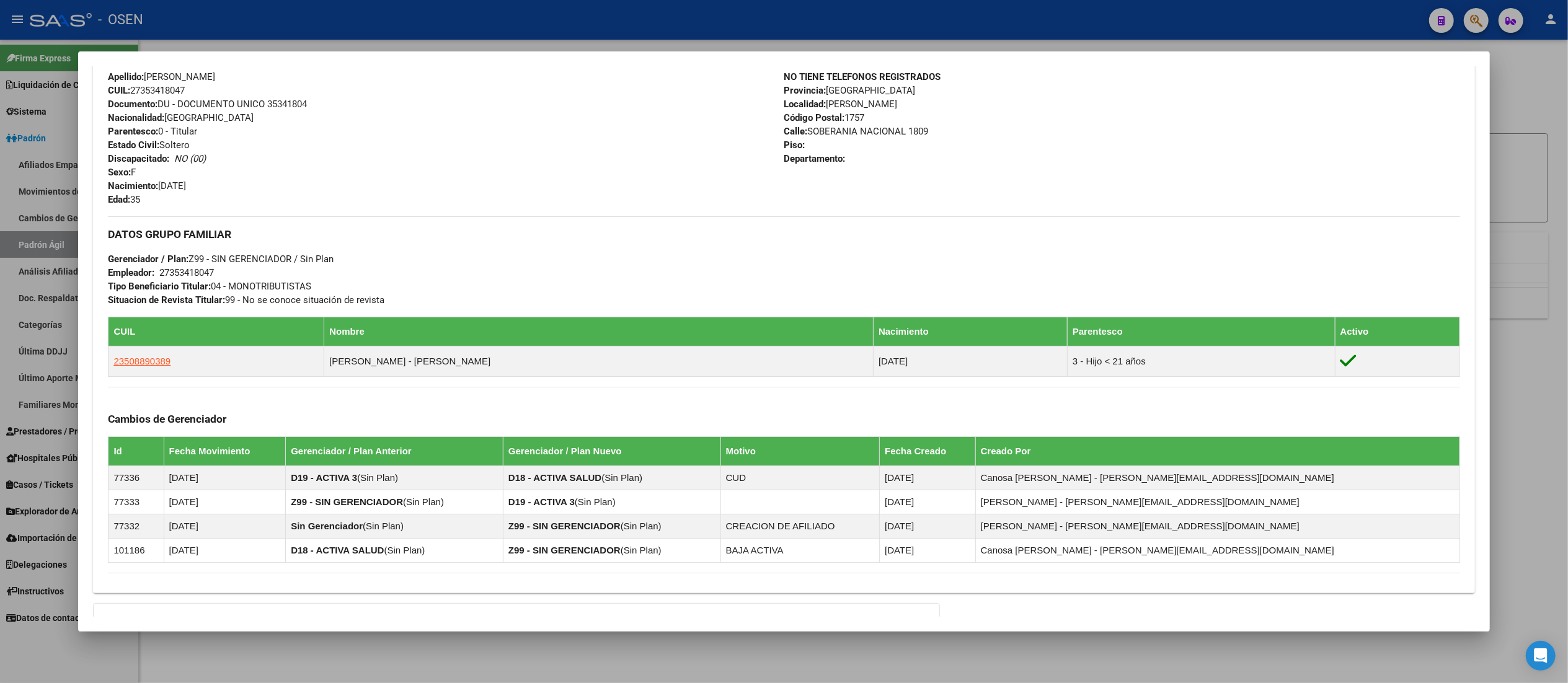
scroll to position [571, 0]
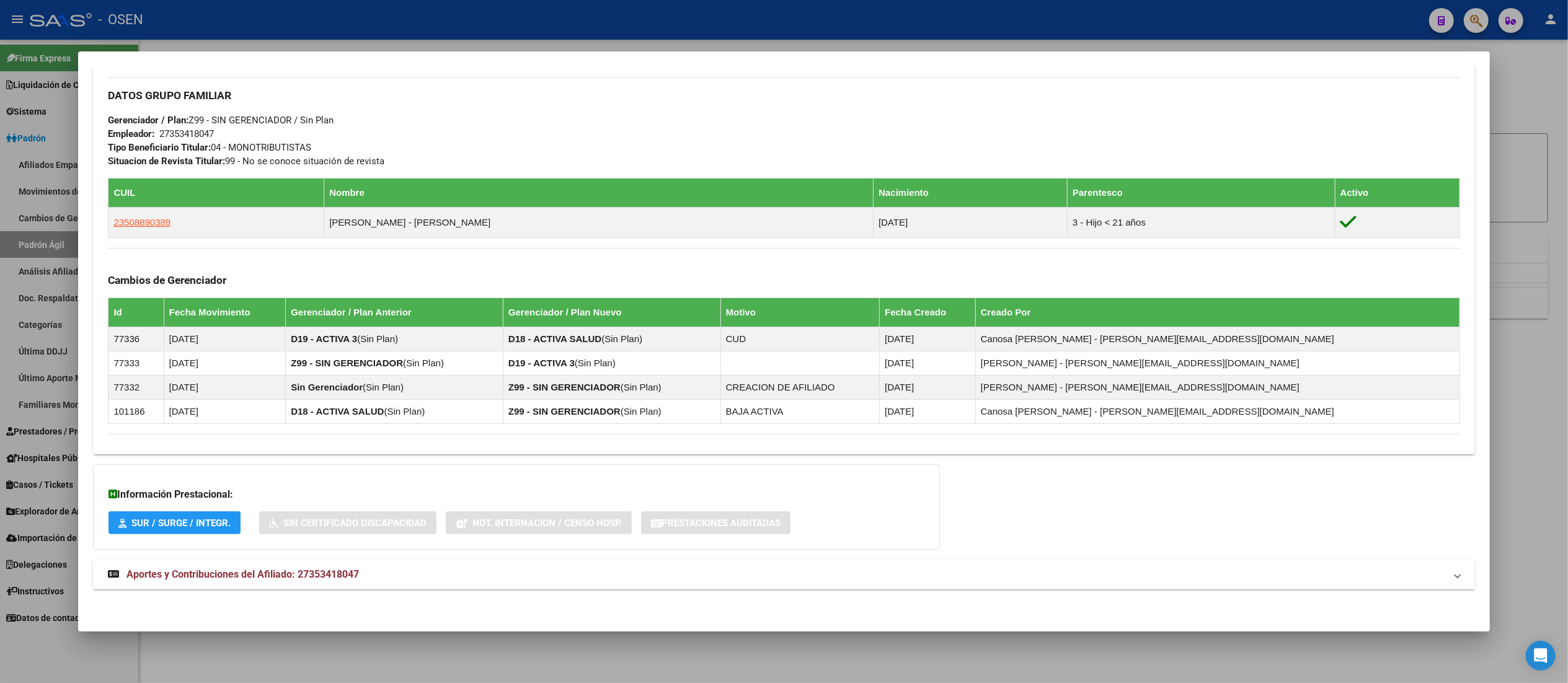
click at [445, 565] on mat-expansion-panel-header "Aportes y Contribuciones del Afiliado: 27353418047" at bounding box center [783, 574] width 1381 height 29
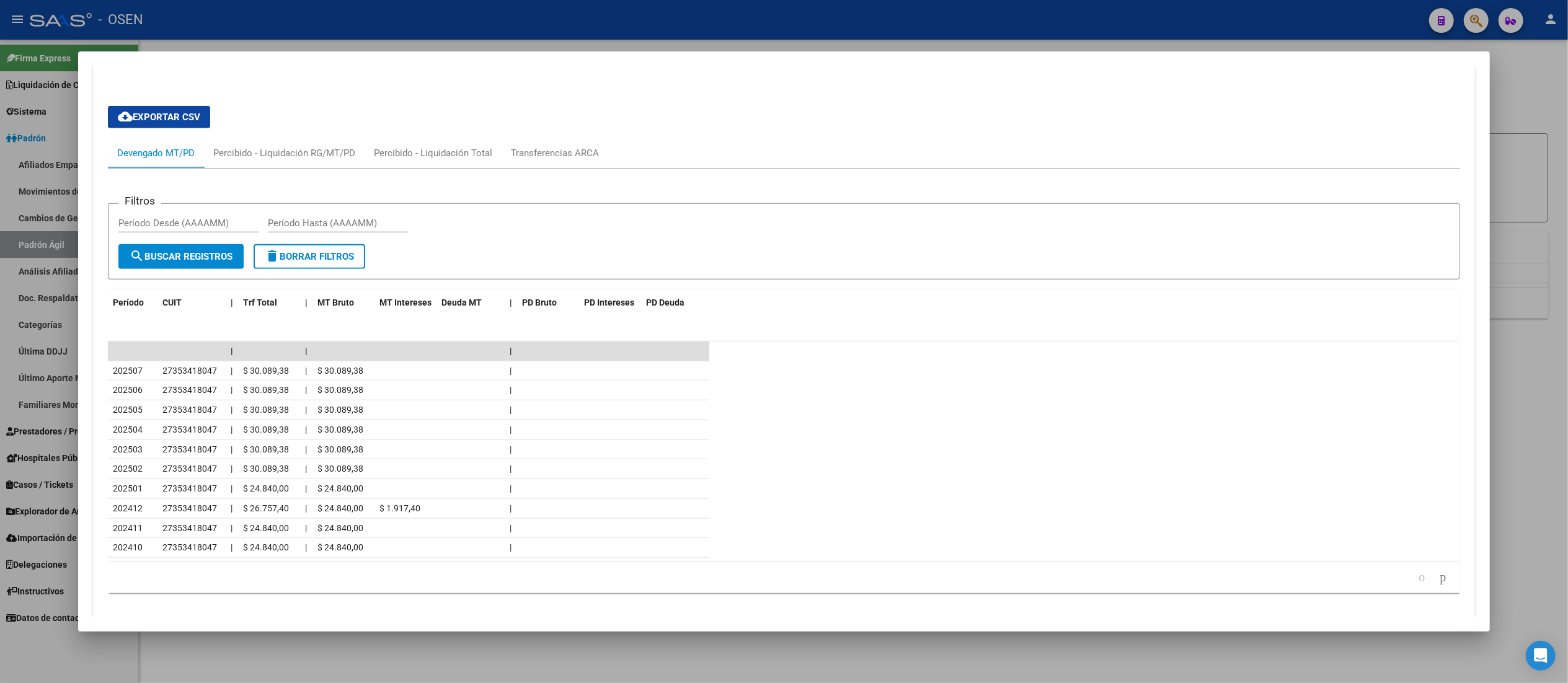
scroll to position [1129, 0]
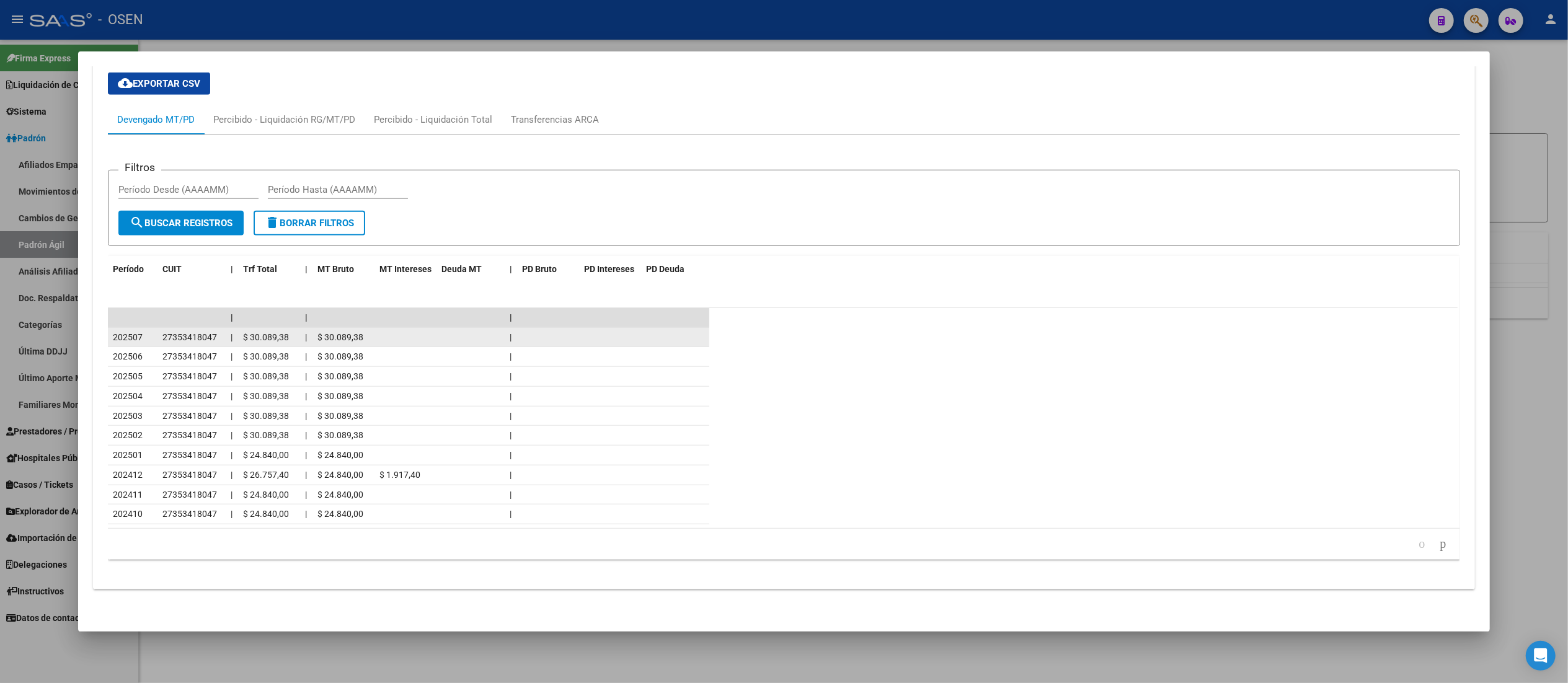
drag, startPoint x: 244, startPoint y: 334, endPoint x: 285, endPoint y: 334, distance: 41.0
click at [285, 334] on div "$ 30.089,38" at bounding box center [269, 338] width 52 height 14
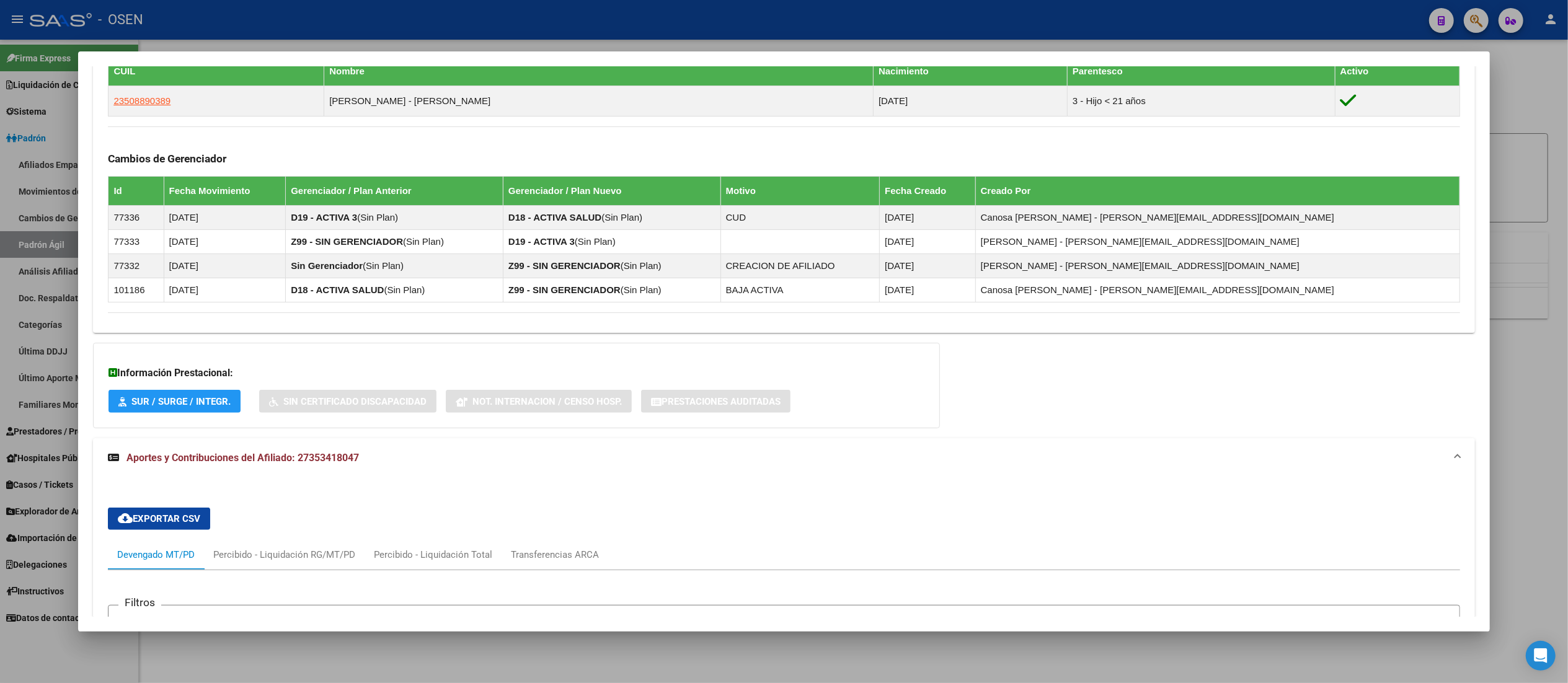
scroll to position [634, 0]
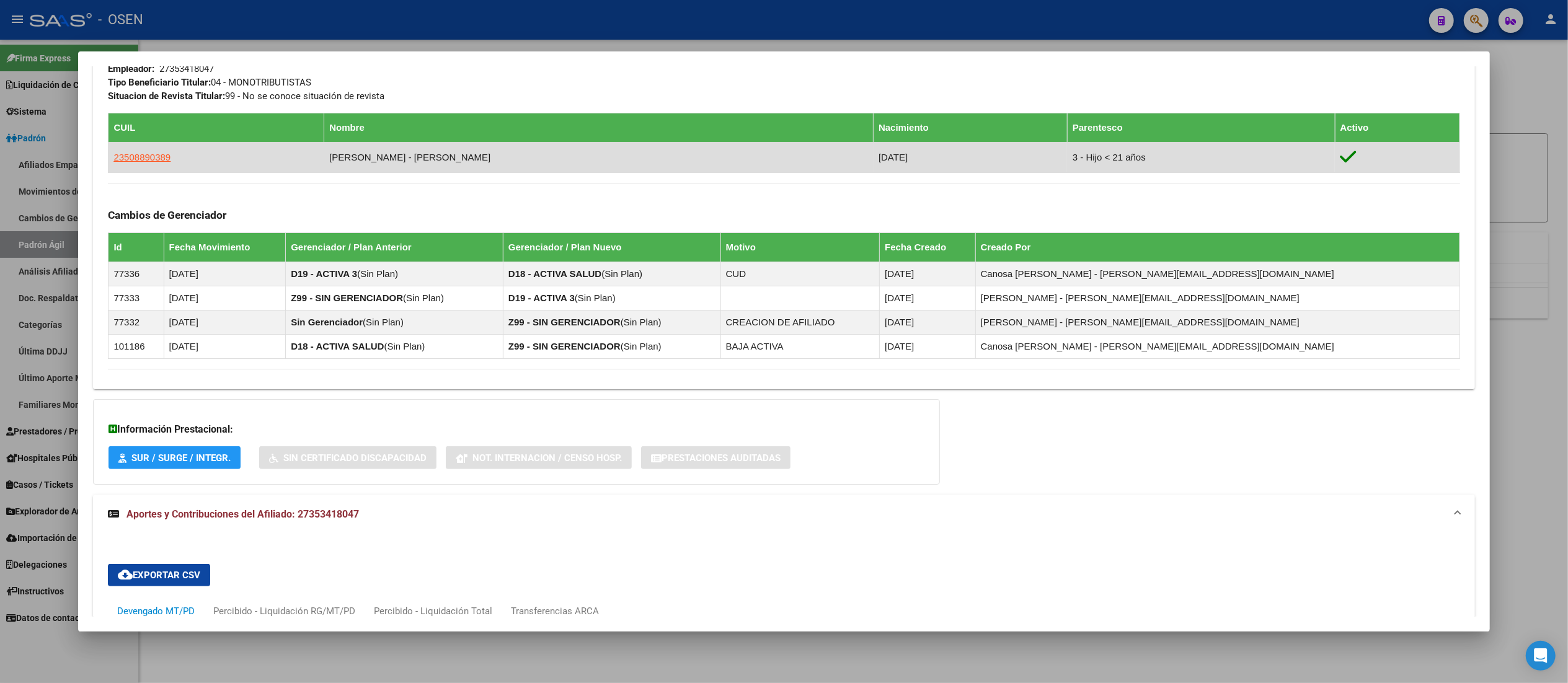
drag, startPoint x: 334, startPoint y: 159, endPoint x: 404, endPoint y: 157, distance: 70.0
click at [402, 159] on td "ALDERETE - VALENTINO BASTIAN" at bounding box center [599, 158] width 549 height 30
click at [409, 156] on td "ALDERETE - VALENTINO BASTIAN" at bounding box center [599, 158] width 549 height 30
drag, startPoint x: 340, startPoint y: 157, endPoint x: 393, endPoint y: 161, distance: 53.2
click at [393, 161] on td "ALDERETE - VALENTINO BASTIAN" at bounding box center [599, 158] width 549 height 30
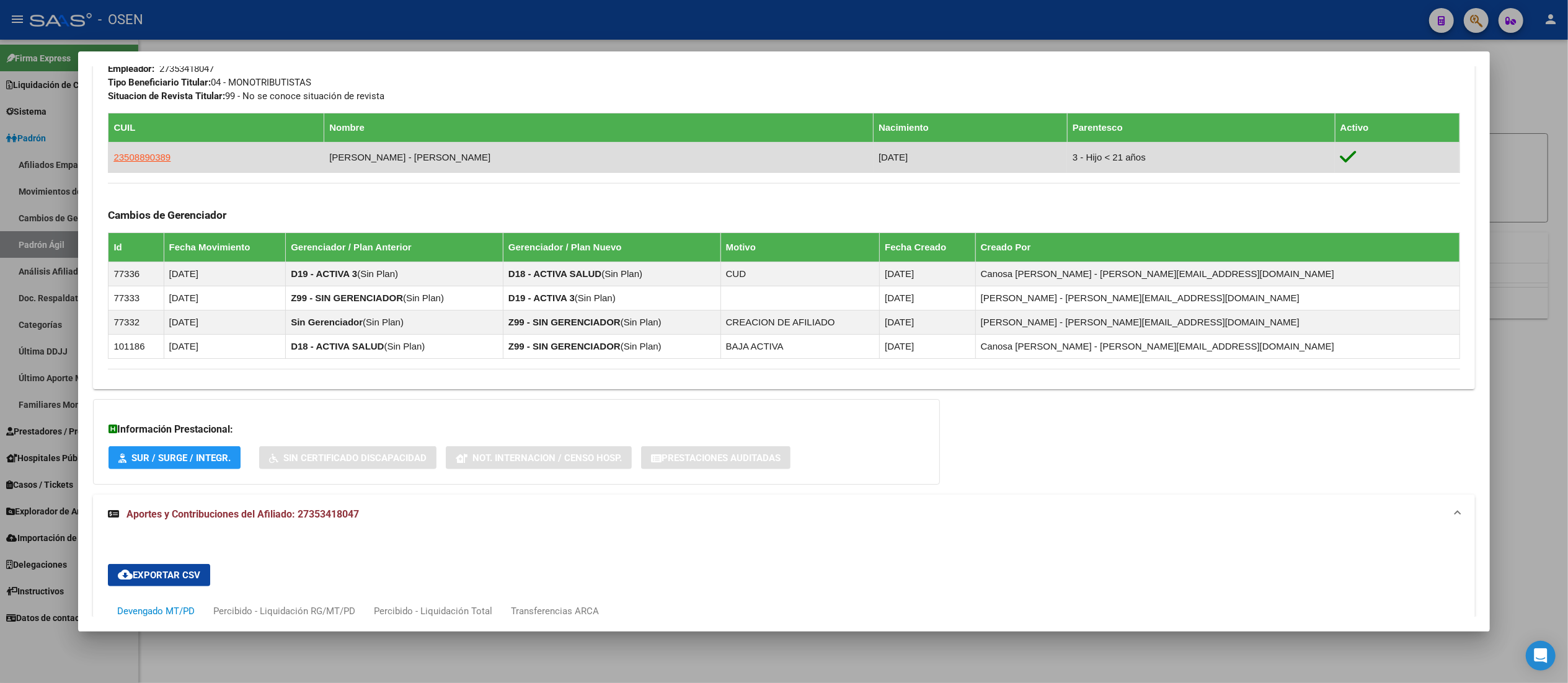
drag, startPoint x: 393, startPoint y: 161, endPoint x: 398, endPoint y: 166, distance: 7.1
click at [394, 163] on td "ALDERETE - VALENTINO BASTIAN" at bounding box center [599, 158] width 549 height 30
click at [583, 160] on td "ALDERETE - VALENTINO BASTIAN" at bounding box center [599, 158] width 549 height 30
drag, startPoint x: 338, startPoint y: 157, endPoint x: 417, endPoint y: 158, distance: 79.0
click at [414, 159] on td "ALDERETE - VALENTINO BASTIAN" at bounding box center [599, 158] width 549 height 30
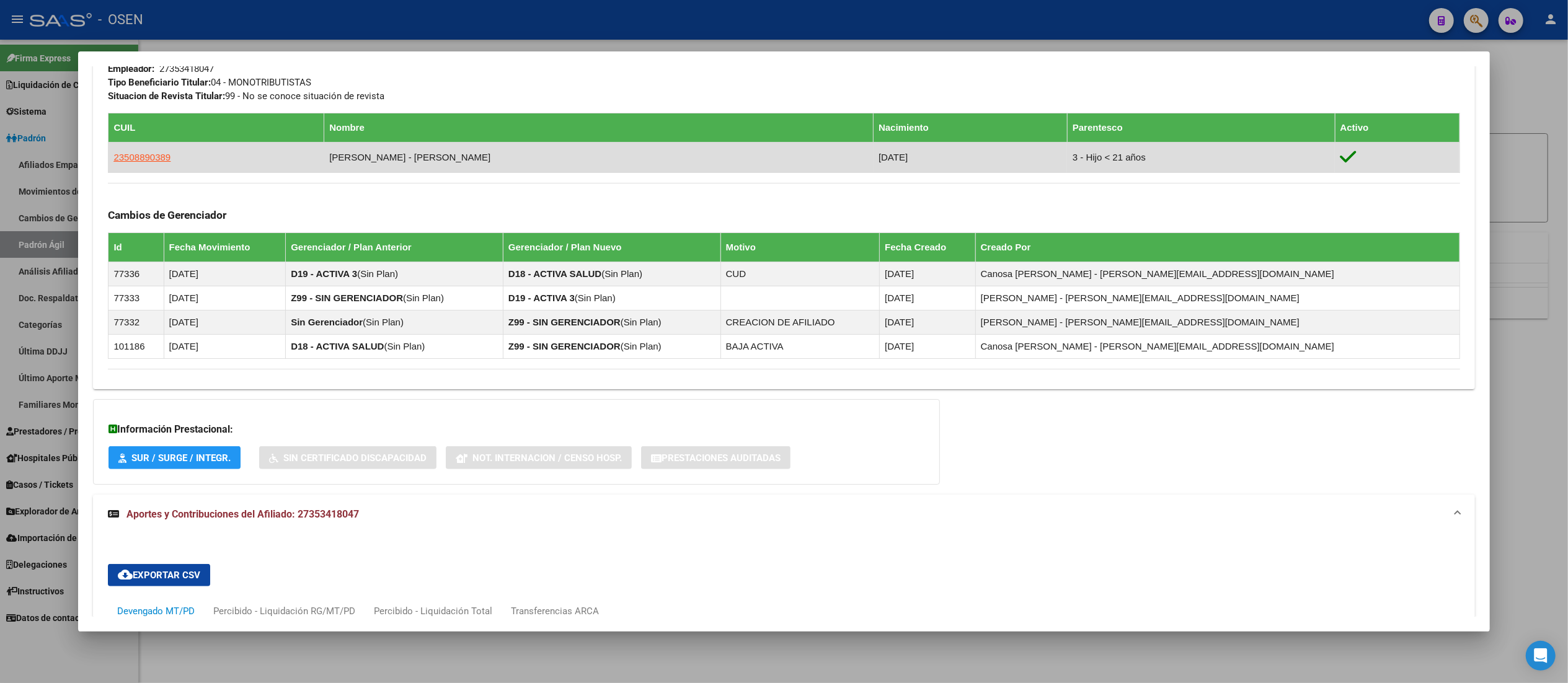
click at [417, 157] on td "ALDERETE - VALENTINO BASTIAN" at bounding box center [599, 158] width 549 height 30
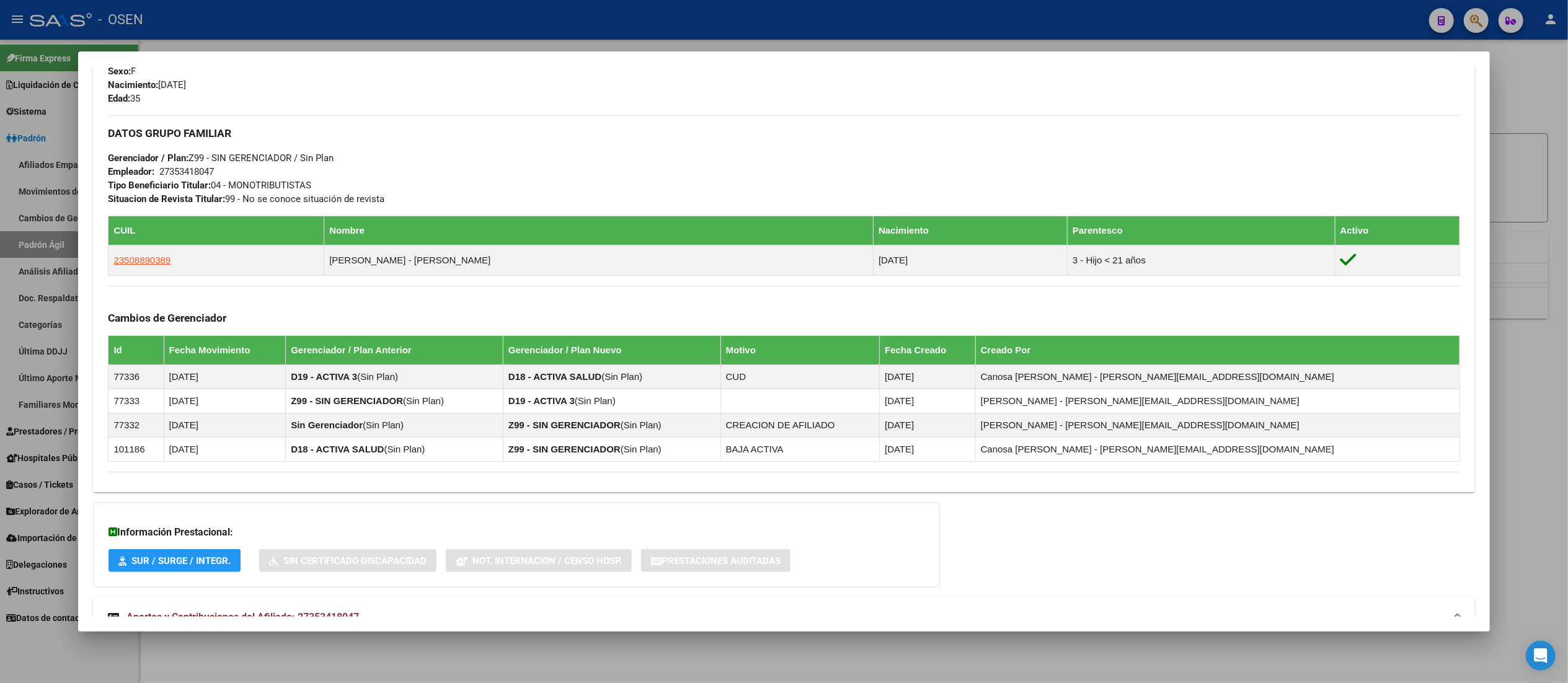
scroll to position [496, 0]
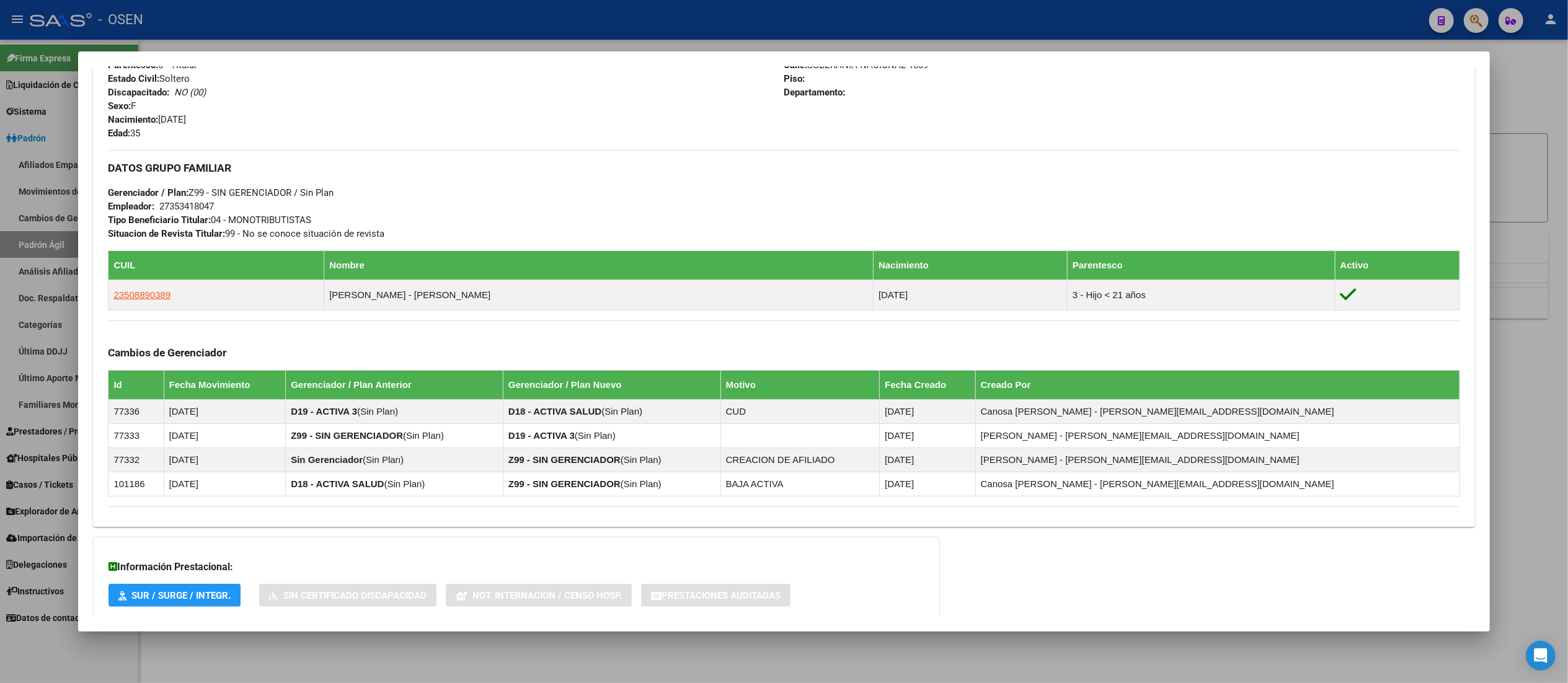
drag, startPoint x: 584, startPoint y: 384, endPoint x: 675, endPoint y: 391, distance: 91.3
click at [675, 391] on th "Gerenciador / Plan Nuevo" at bounding box center [612, 385] width 218 height 29
click at [675, 392] on th "Gerenciador / Plan Nuevo" at bounding box center [612, 385] width 218 height 29
click at [700, 387] on th "Gerenciador / Plan Nuevo" at bounding box center [612, 385] width 218 height 29
drag, startPoint x: 581, startPoint y: 383, endPoint x: 657, endPoint y: 383, distance: 76.0
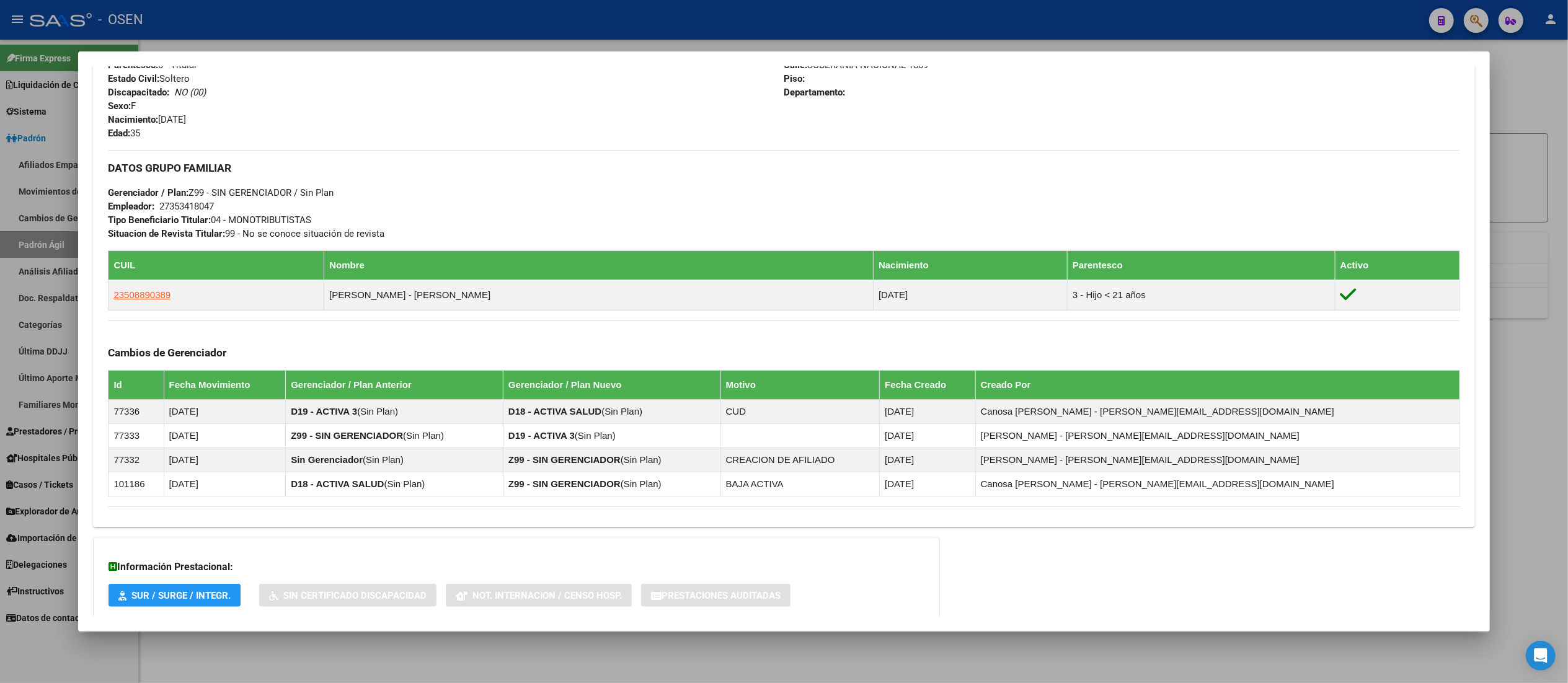
click at [657, 383] on th "Gerenciador / Plan Nuevo" at bounding box center [612, 385] width 218 height 29
click at [666, 381] on th "Gerenciador / Plan Nuevo" at bounding box center [612, 385] width 218 height 29
drag, startPoint x: 699, startPoint y: 388, endPoint x: 646, endPoint y: 386, distance: 53.0
click at [646, 386] on th "Gerenciador / Plan Nuevo" at bounding box center [612, 385] width 218 height 29
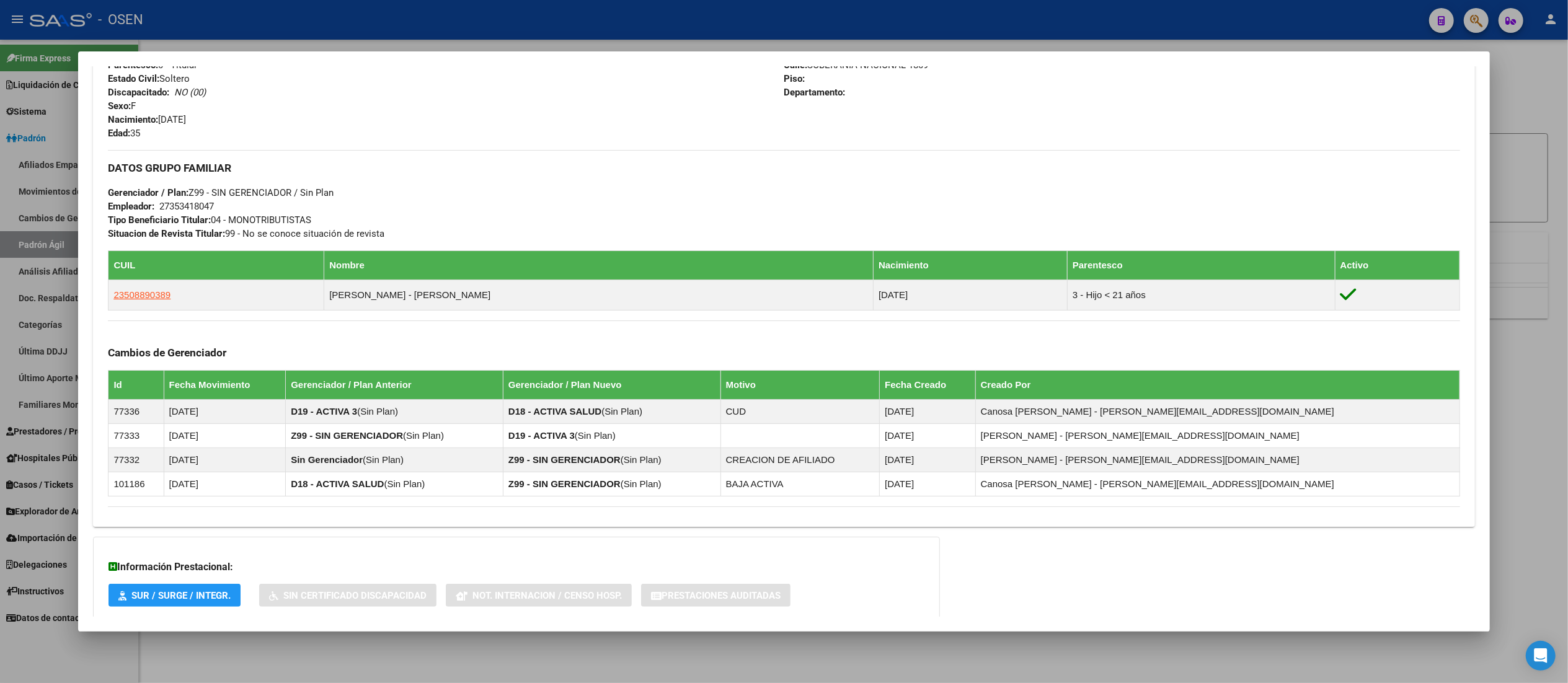
drag, startPoint x: 698, startPoint y: 386, endPoint x: 647, endPoint y: 391, distance: 51.2
click at [647, 391] on th "Gerenciador / Plan Nuevo" at bounding box center [612, 385] width 218 height 29
drag, startPoint x: 636, startPoint y: 386, endPoint x: 577, endPoint y: 385, distance: 59.0
click at [577, 385] on tr "Id Fecha Movimiento Gerenciador / Plan Anterior Gerenciador / Plan Nuevo Motivo…" at bounding box center [784, 385] width 1351 height 29
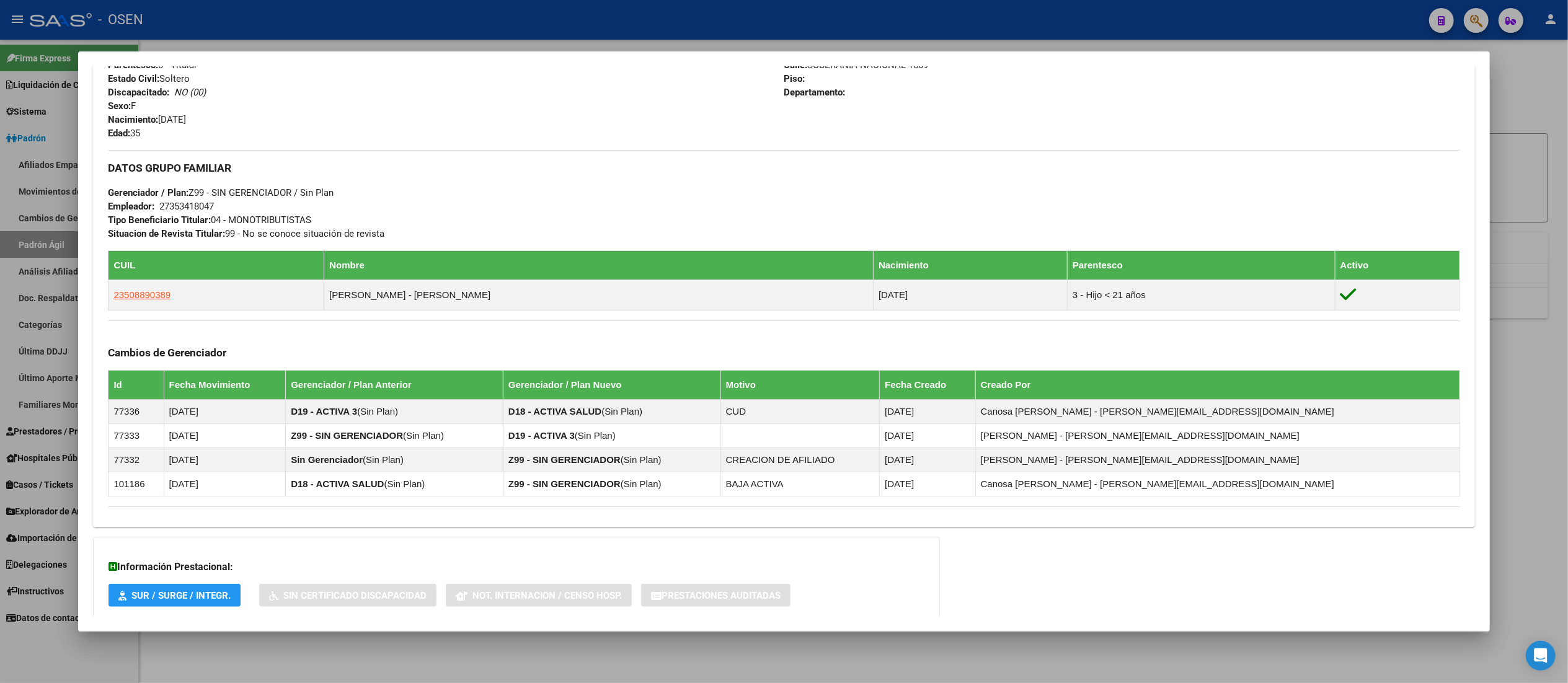
click at [580, 384] on th "Gerenciador / Plan Nuevo" at bounding box center [612, 385] width 218 height 29
click at [584, 388] on th "Gerenciador / Plan Nuevo" at bounding box center [612, 385] width 218 height 29
drag, startPoint x: 583, startPoint y: 386, endPoint x: 637, endPoint y: 386, distance: 54.0
click at [637, 386] on th "Gerenciador / Plan Nuevo" at bounding box center [612, 385] width 218 height 29
drag, startPoint x: 665, startPoint y: 388, endPoint x: 696, endPoint y: 388, distance: 31.0
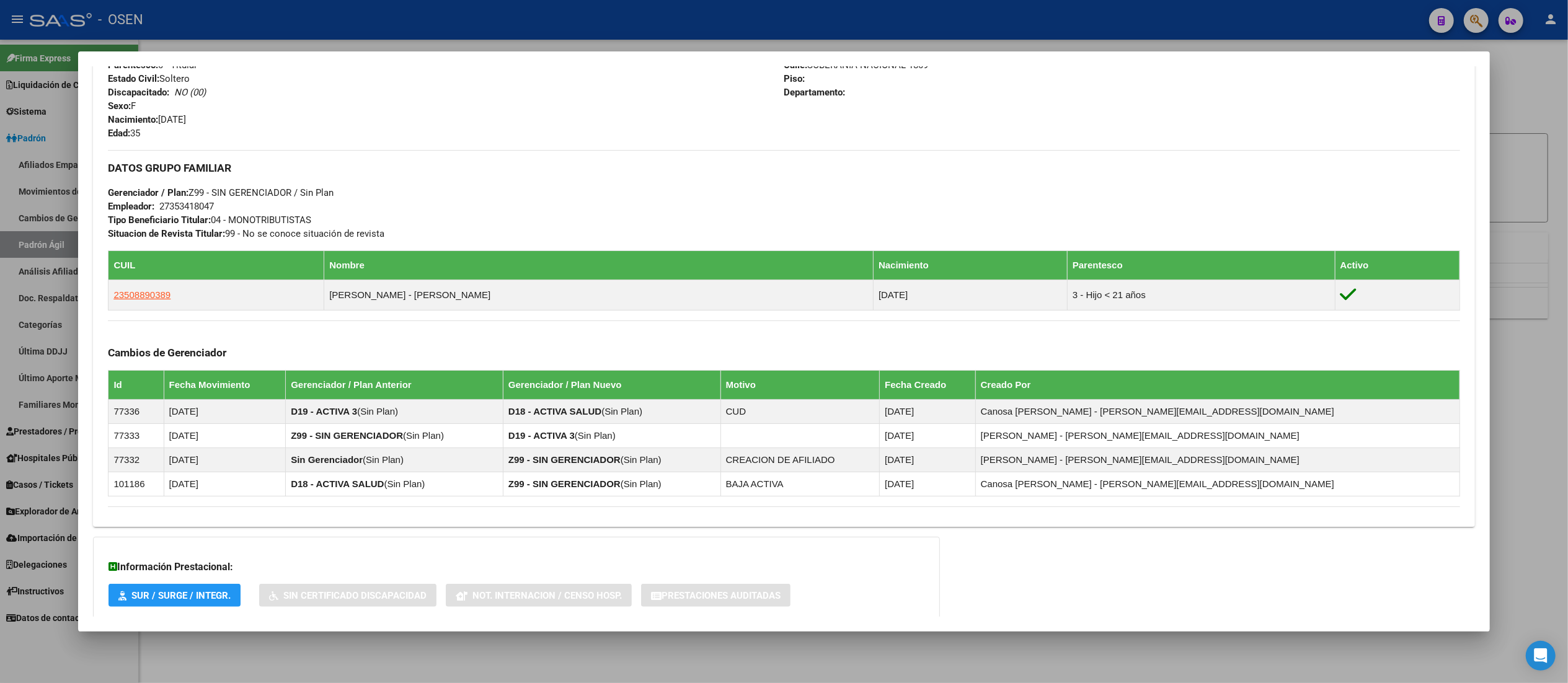
click at [696, 388] on th "Gerenciador / Plan Nuevo" at bounding box center [612, 385] width 218 height 29
drag, startPoint x: 697, startPoint y: 387, endPoint x: 648, endPoint y: 386, distance: 49.0
click at [648, 386] on th "Gerenciador / Plan Nuevo" at bounding box center [612, 385] width 218 height 29
drag, startPoint x: 638, startPoint y: 387, endPoint x: 585, endPoint y: 388, distance: 53.0
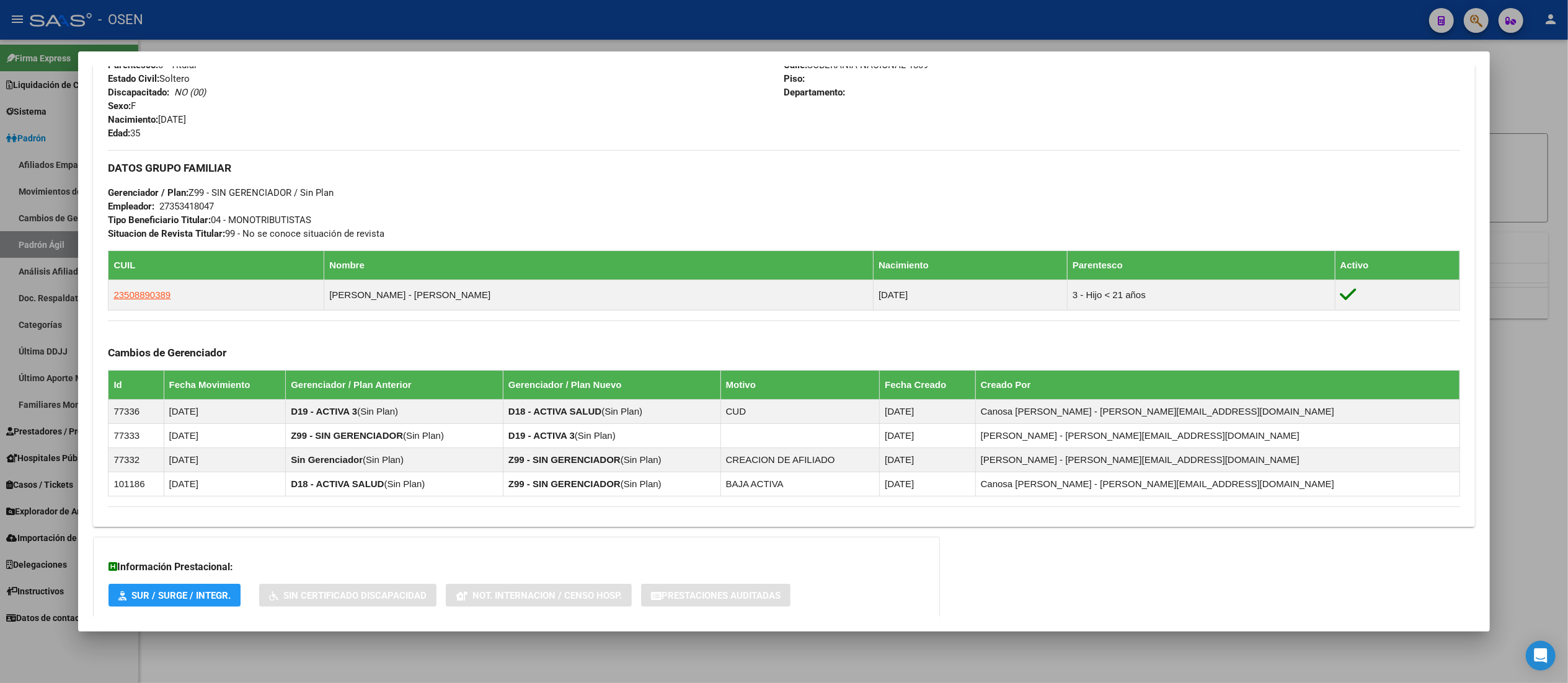
click at [585, 388] on th "Gerenciador / Plan Nuevo" at bounding box center [612, 385] width 218 height 29
drag, startPoint x: 697, startPoint y: 389, endPoint x: 579, endPoint y: 381, distance: 118.3
click at [579, 381] on th "Gerenciador / Plan Nuevo" at bounding box center [612, 385] width 218 height 29
click at [581, 381] on th "Gerenciador / Plan Nuevo" at bounding box center [612, 385] width 218 height 29
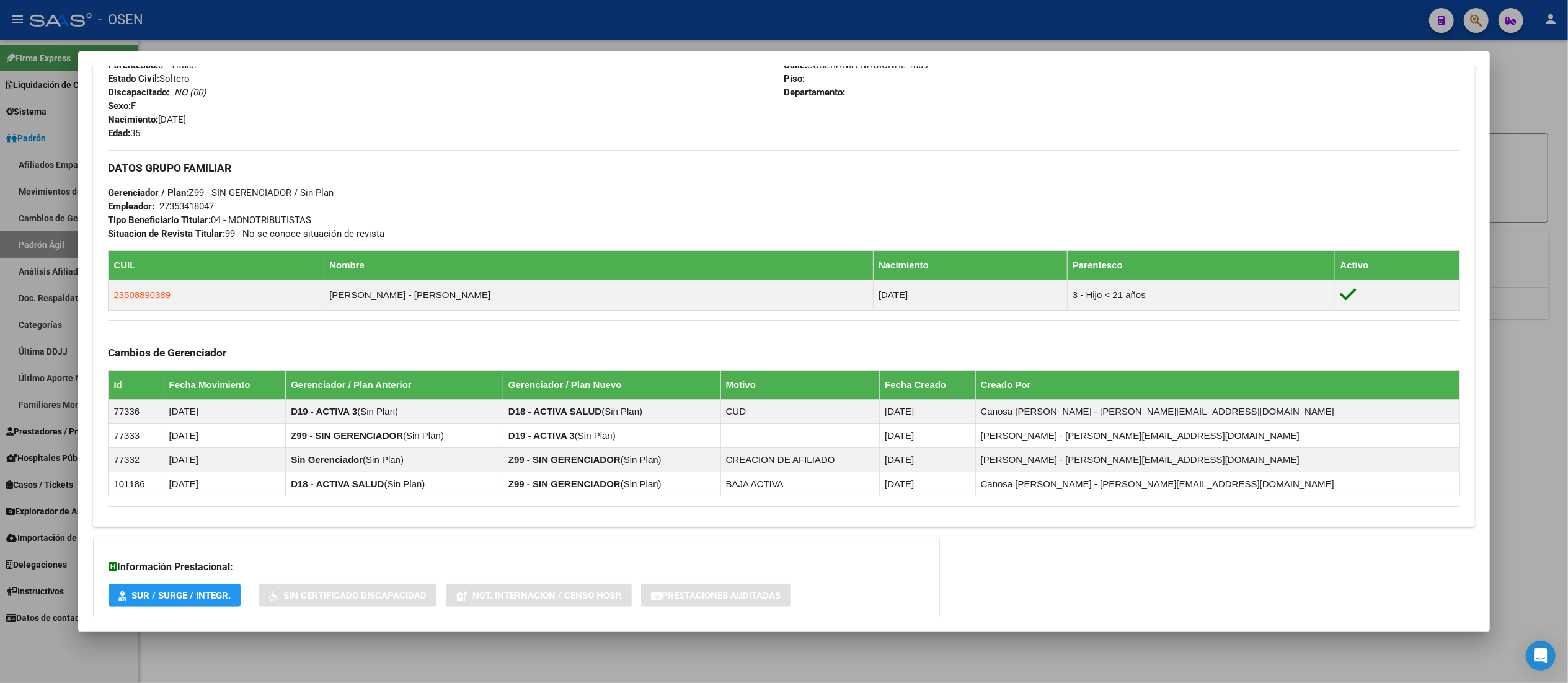
click at [608, 384] on th "Gerenciador / Plan Nuevo" at bounding box center [612, 385] width 218 height 29
click at [611, 388] on th "Gerenciador / Plan Nuevo" at bounding box center [612, 385] width 218 height 29
click at [648, 391] on th "Gerenciador / Plan Nuevo" at bounding box center [612, 385] width 218 height 29
click at [665, 386] on th "Gerenciador / Plan Nuevo" at bounding box center [612, 385] width 218 height 29
drag, startPoint x: 651, startPoint y: 389, endPoint x: 644, endPoint y: 387, distance: 7.3
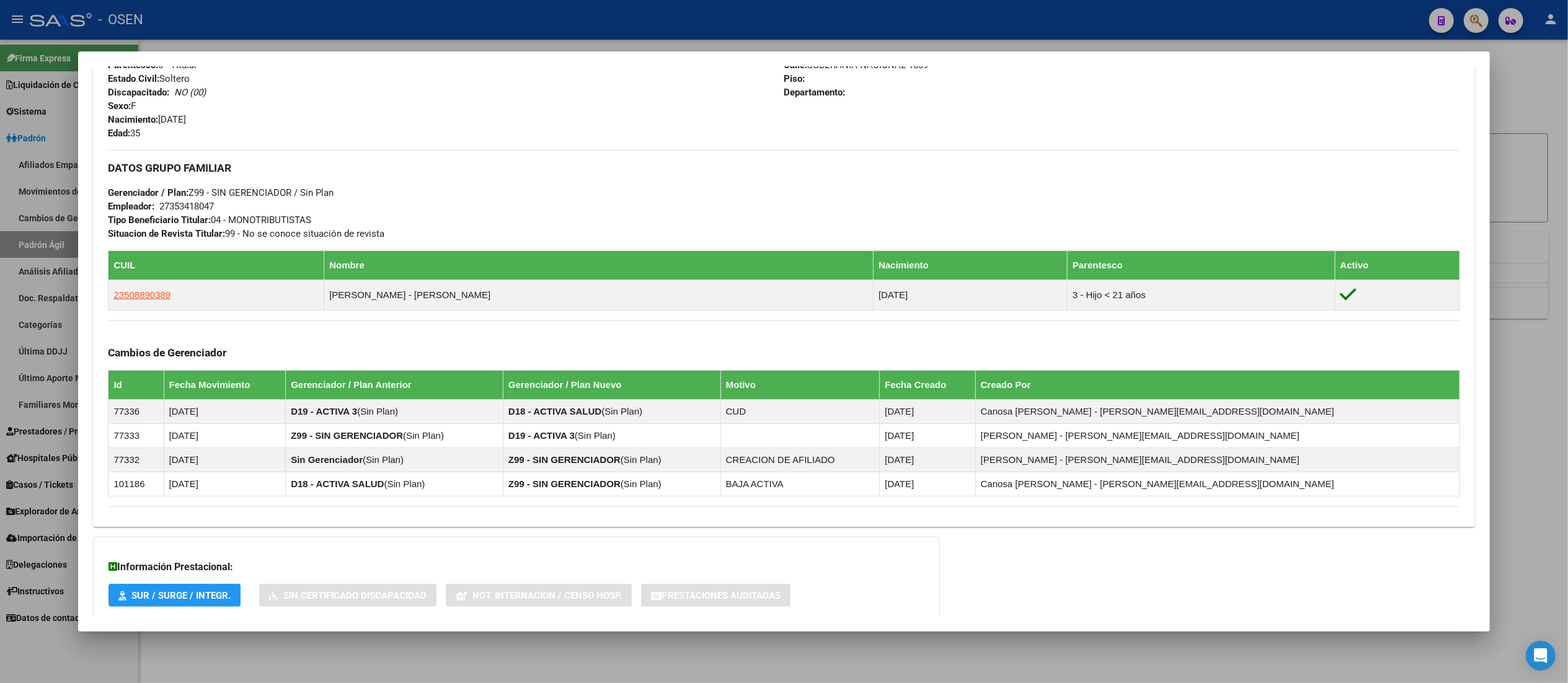
click at [644, 387] on th "Gerenciador / Plan Nuevo" at bounding box center [612, 385] width 218 height 29
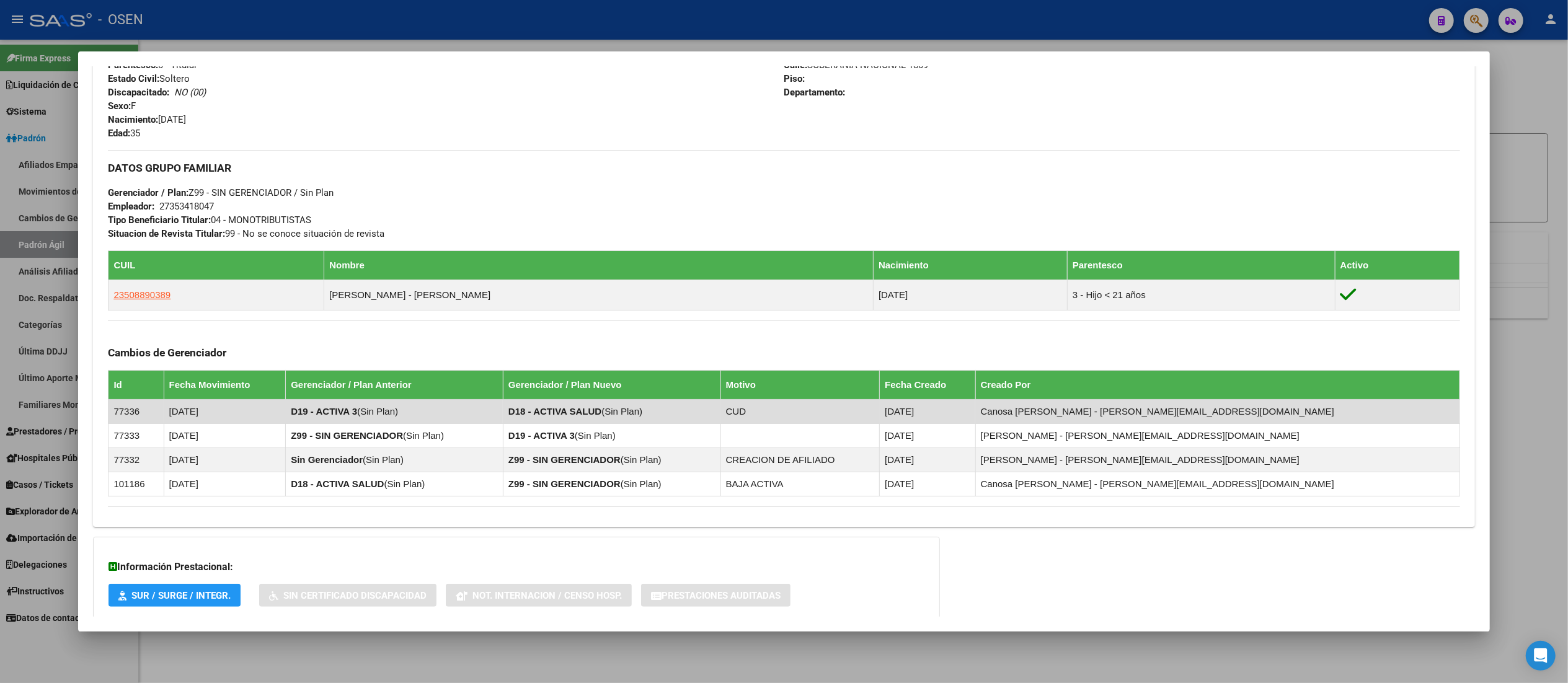
drag, startPoint x: 714, startPoint y: 413, endPoint x: 680, endPoint y: 416, distance: 34.1
click at [680, 416] on td "D18 - ACTIVA SALUD ( Sin Plan )" at bounding box center [612, 412] width 218 height 24
click at [720, 416] on td "D18 - ACTIVA SALUD ( Sin Plan )" at bounding box center [612, 412] width 218 height 24
drag, startPoint x: 680, startPoint y: 414, endPoint x: 713, endPoint y: 414, distance: 33.0
click at [713, 414] on td "D18 - ACTIVA SALUD ( Sin Plan )" at bounding box center [612, 412] width 218 height 24
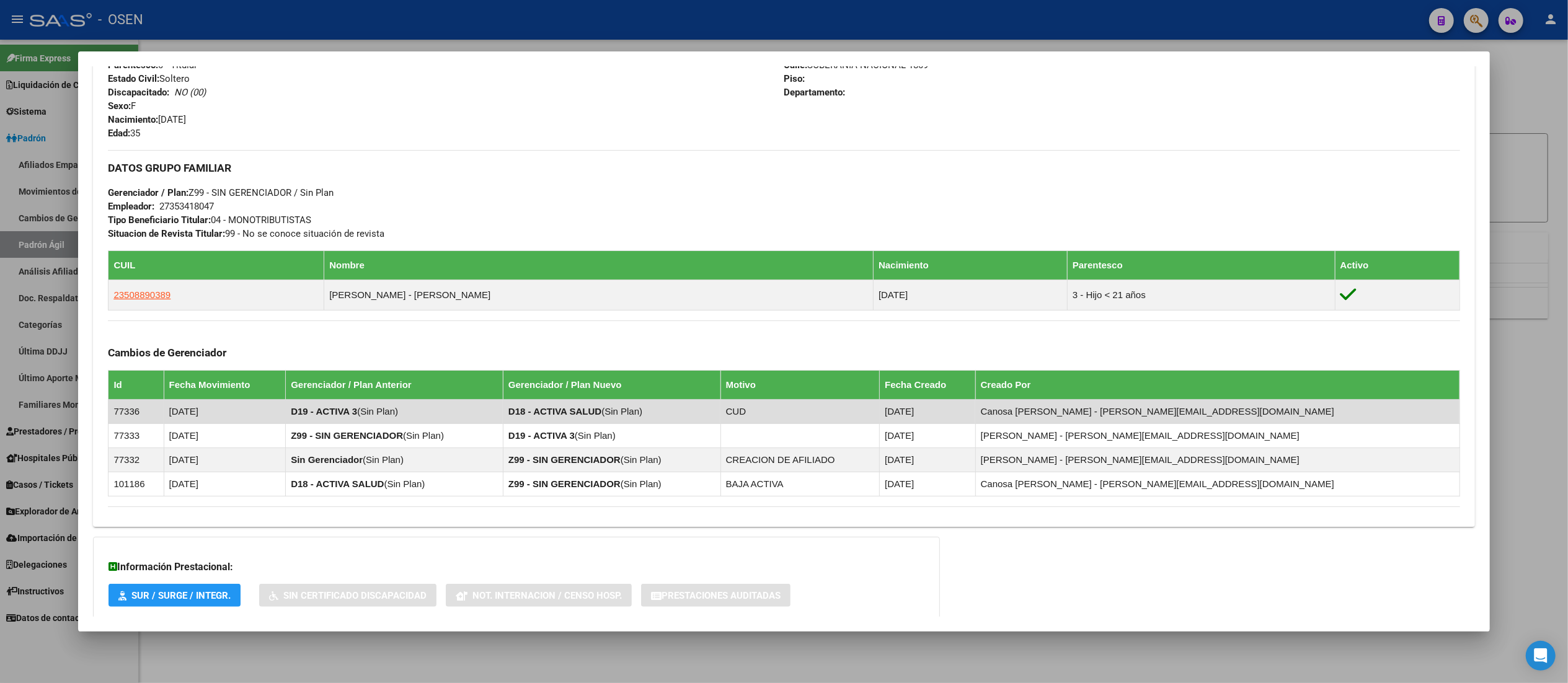
click at [713, 416] on td "D18 - ACTIVA SALUD ( Sin Plan )" at bounding box center [612, 412] width 218 height 24
drag, startPoint x: 712, startPoint y: 414, endPoint x: 680, endPoint y: 412, distance: 32.1
click at [639, 412] on span "Sin Plan" at bounding box center [621, 411] width 35 height 10
drag, startPoint x: 680, startPoint y: 412, endPoint x: 713, endPoint y: 414, distance: 33.1
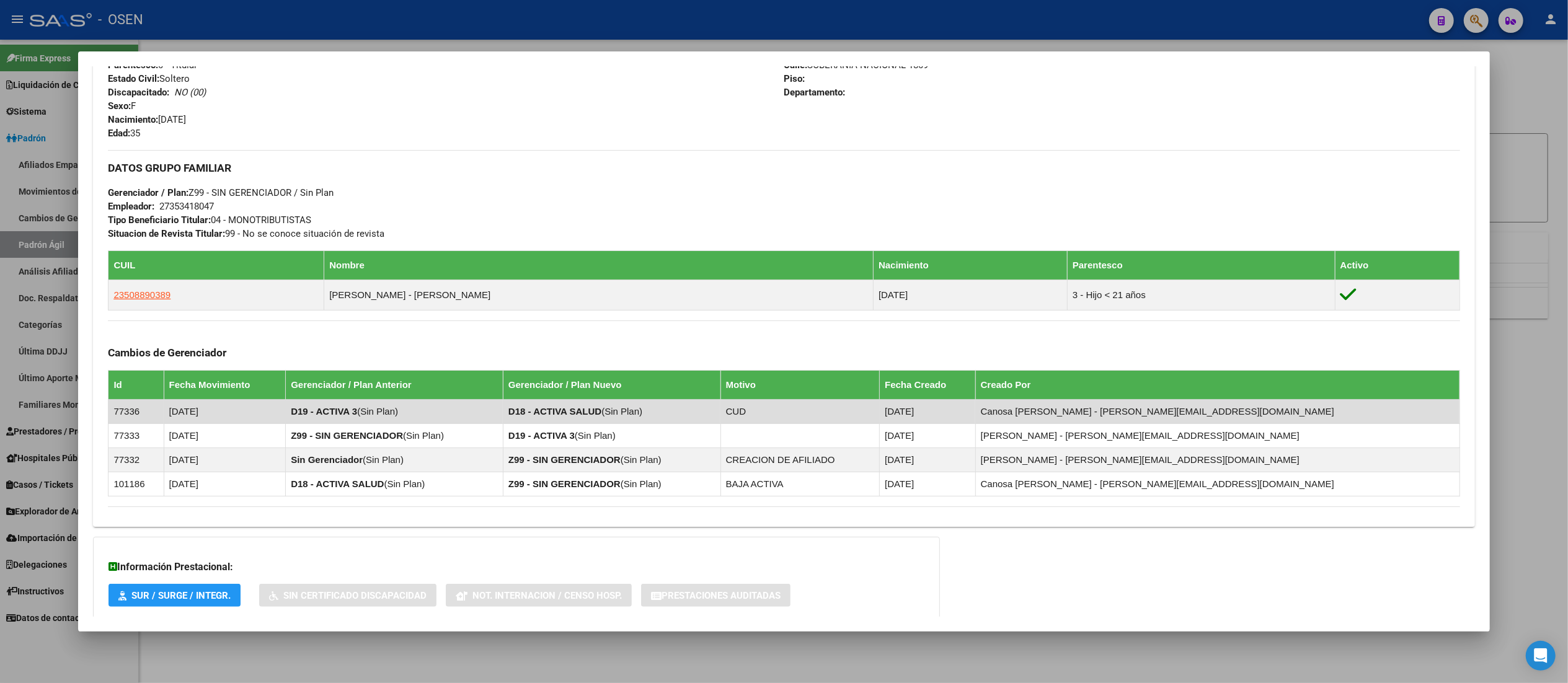
click at [713, 414] on td "D18 - ACTIVA SALUD ( Sin Plan )" at bounding box center [612, 412] width 218 height 24
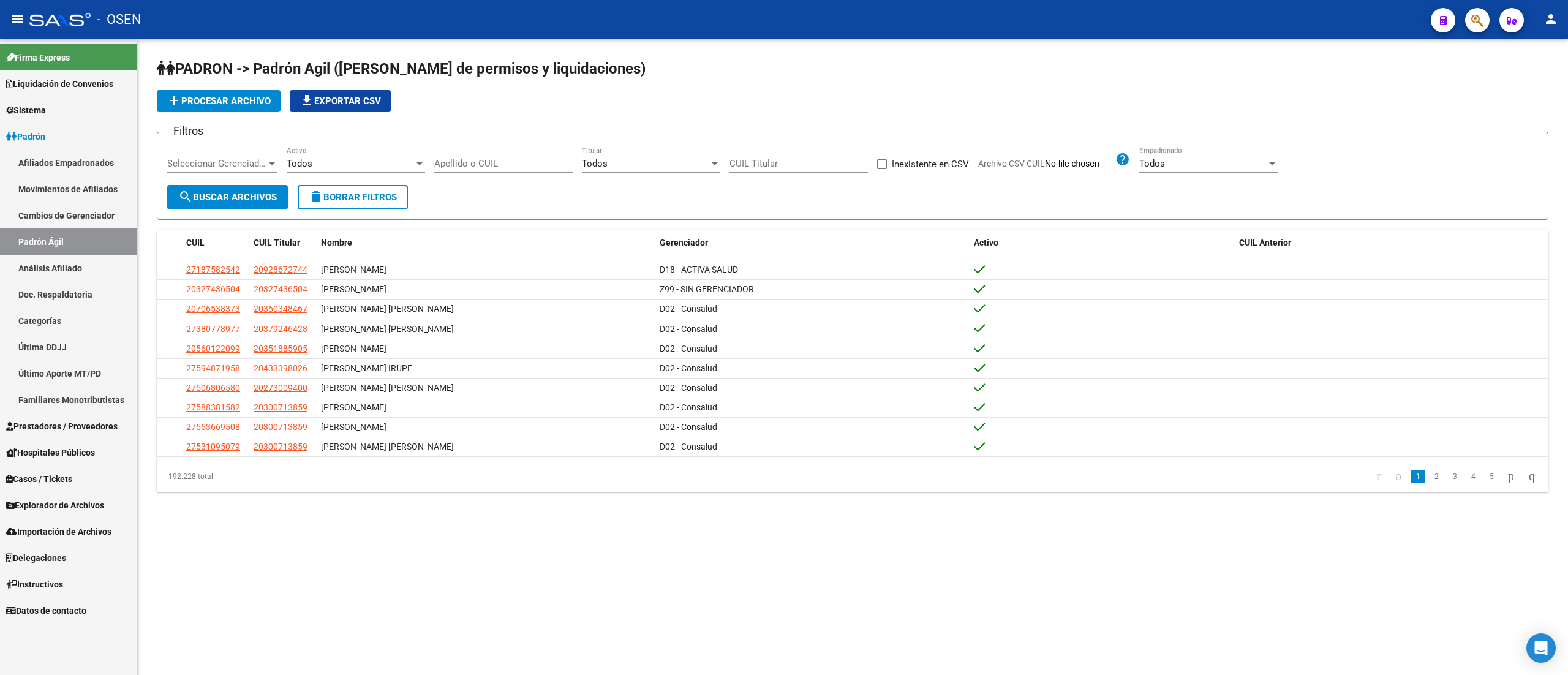
click at [474, 173] on div "Apellido o CUIL" at bounding box center [504, 159] width 139 height 27
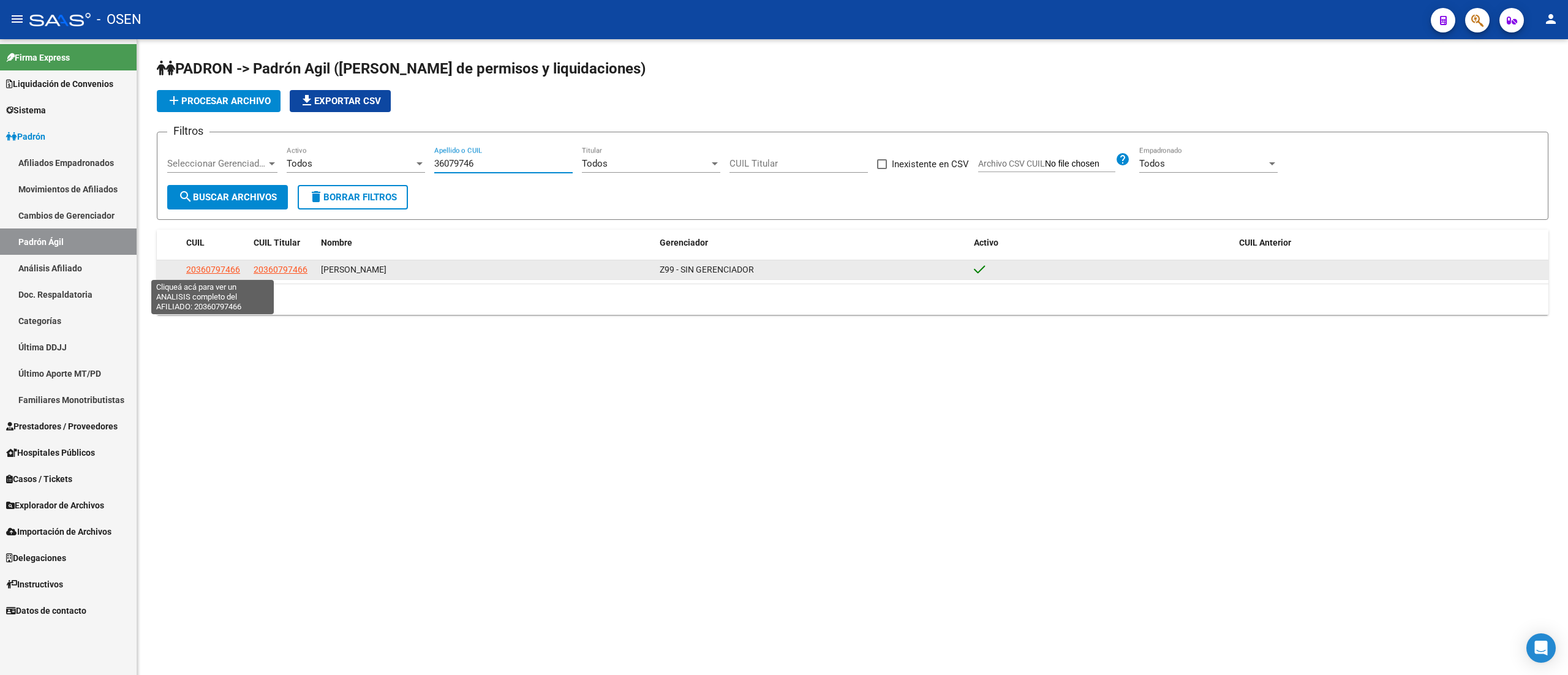
type input "36079746"
click at [191, 268] on span "20360797466" at bounding box center [212, 269] width 54 height 10
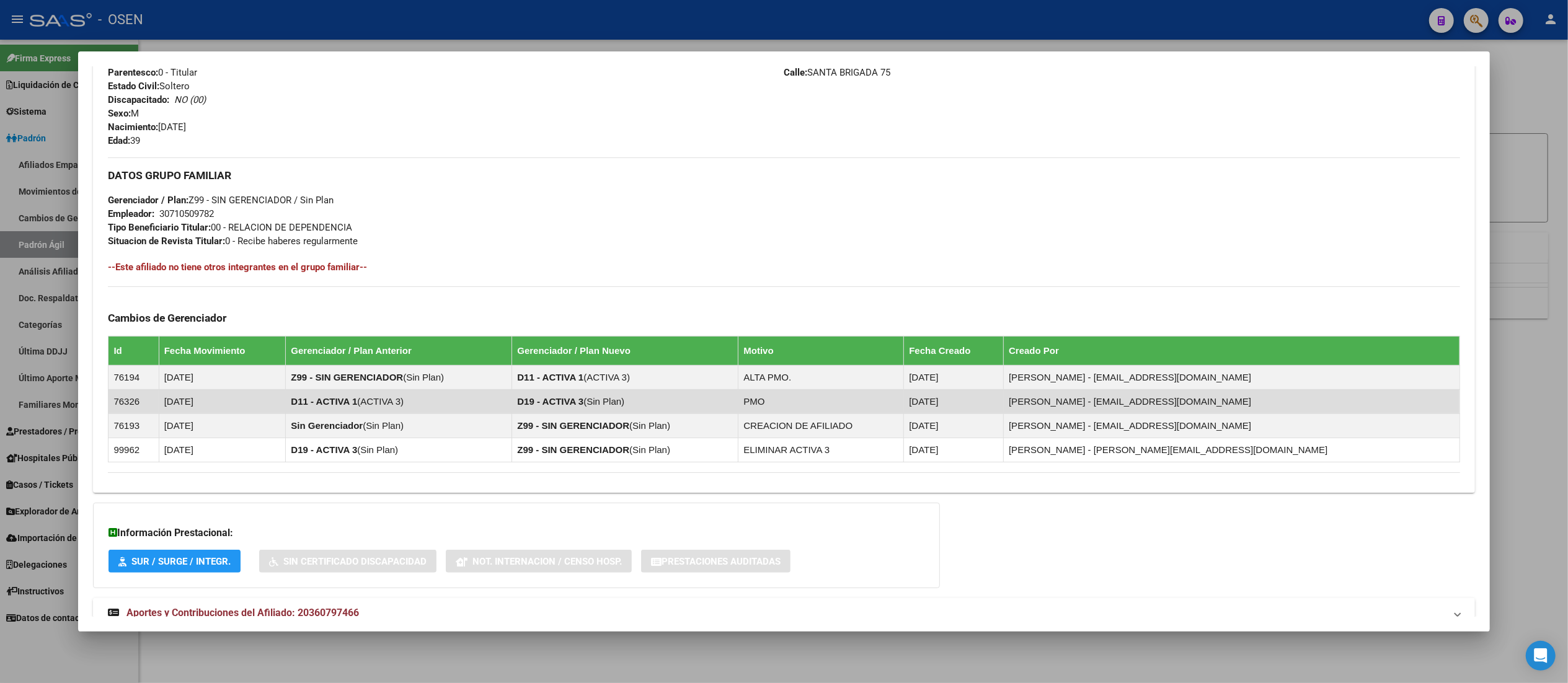
scroll to position [556, 0]
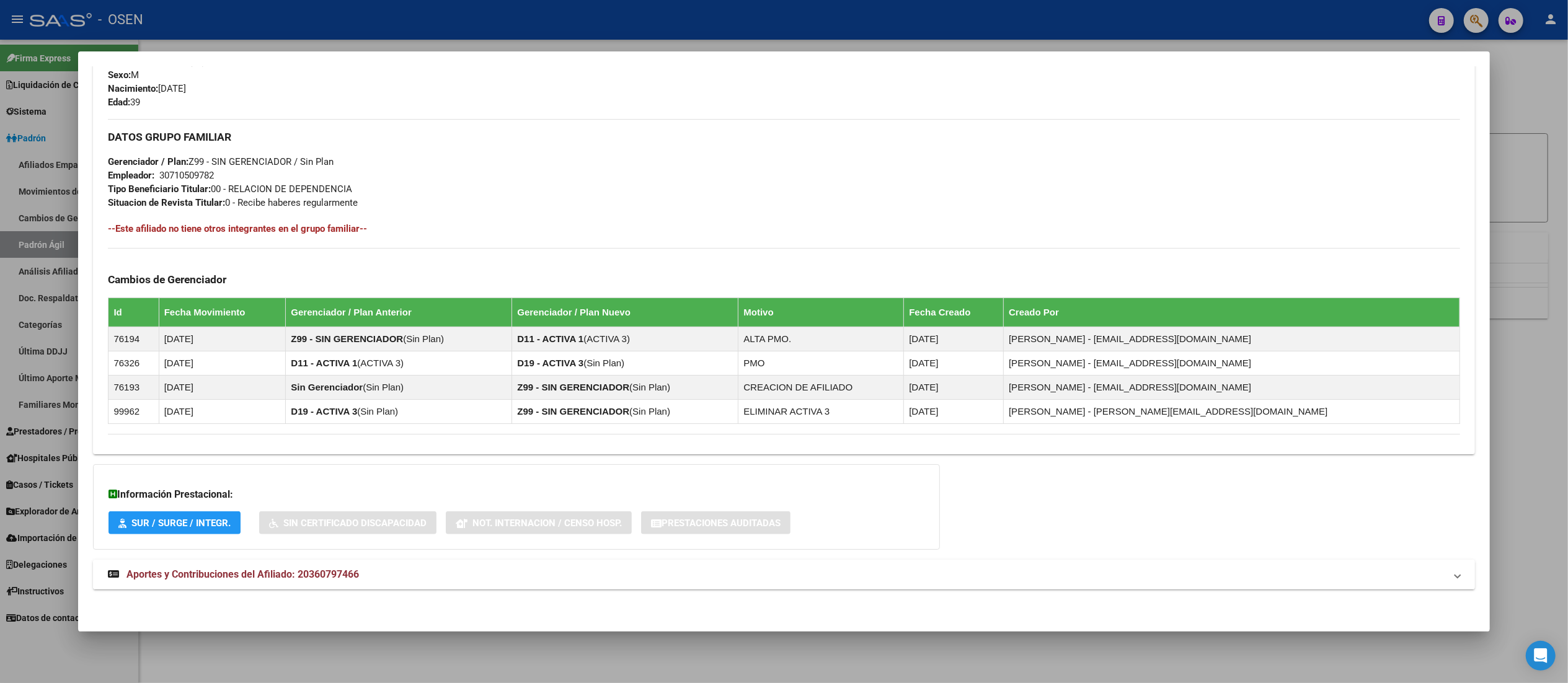
click at [551, 577] on mat-panel-title "Aportes y Contribuciones del Afiliado: 20360797466" at bounding box center [776, 574] width 1337 height 15
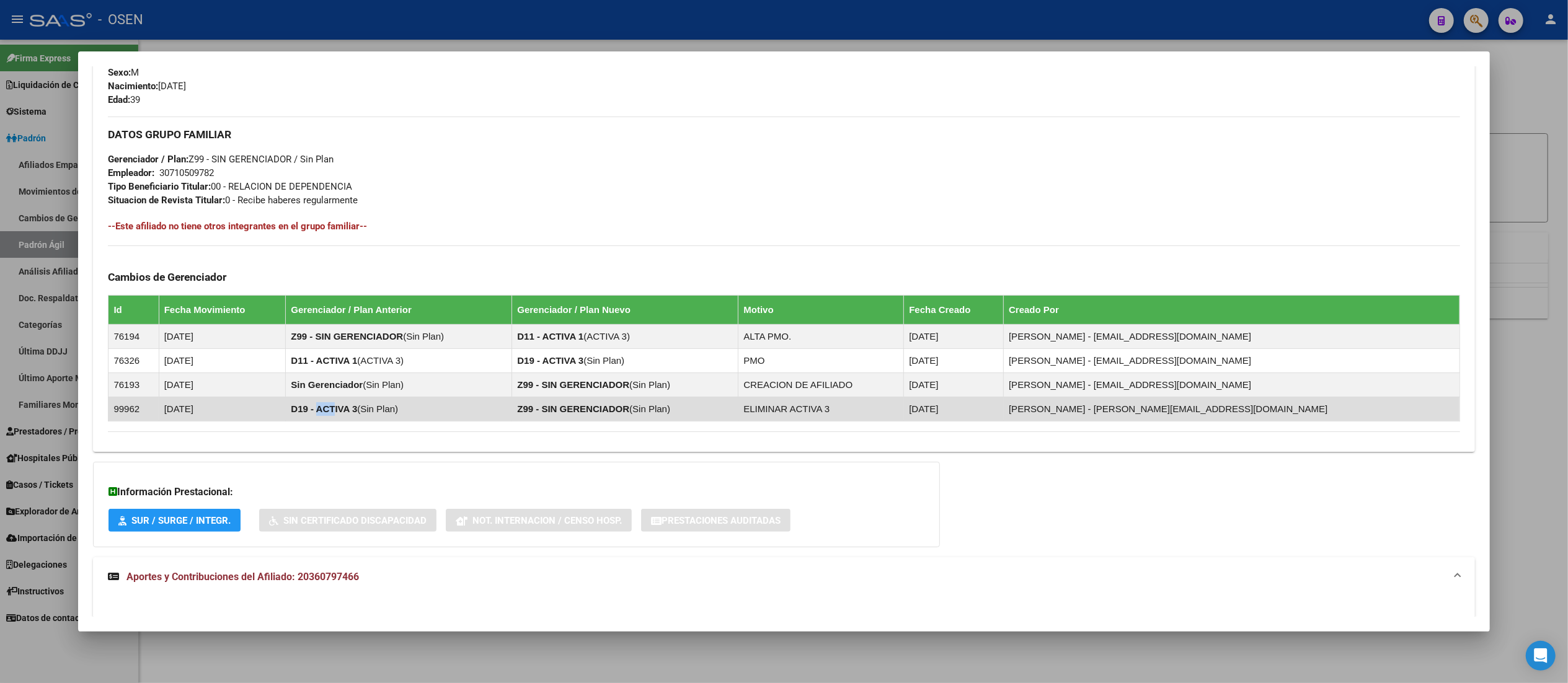
drag, startPoint x: 336, startPoint y: 411, endPoint x: 350, endPoint y: 408, distance: 14.3
click at [349, 409] on strong "D19 - ACTIVA 3" at bounding box center [324, 409] width 66 height 10
click at [355, 413] on strong "D19 - ACTIVA 3" at bounding box center [324, 409] width 66 height 10
click at [357, 410] on strong "D19 - ACTIVA 3" at bounding box center [324, 409] width 66 height 10
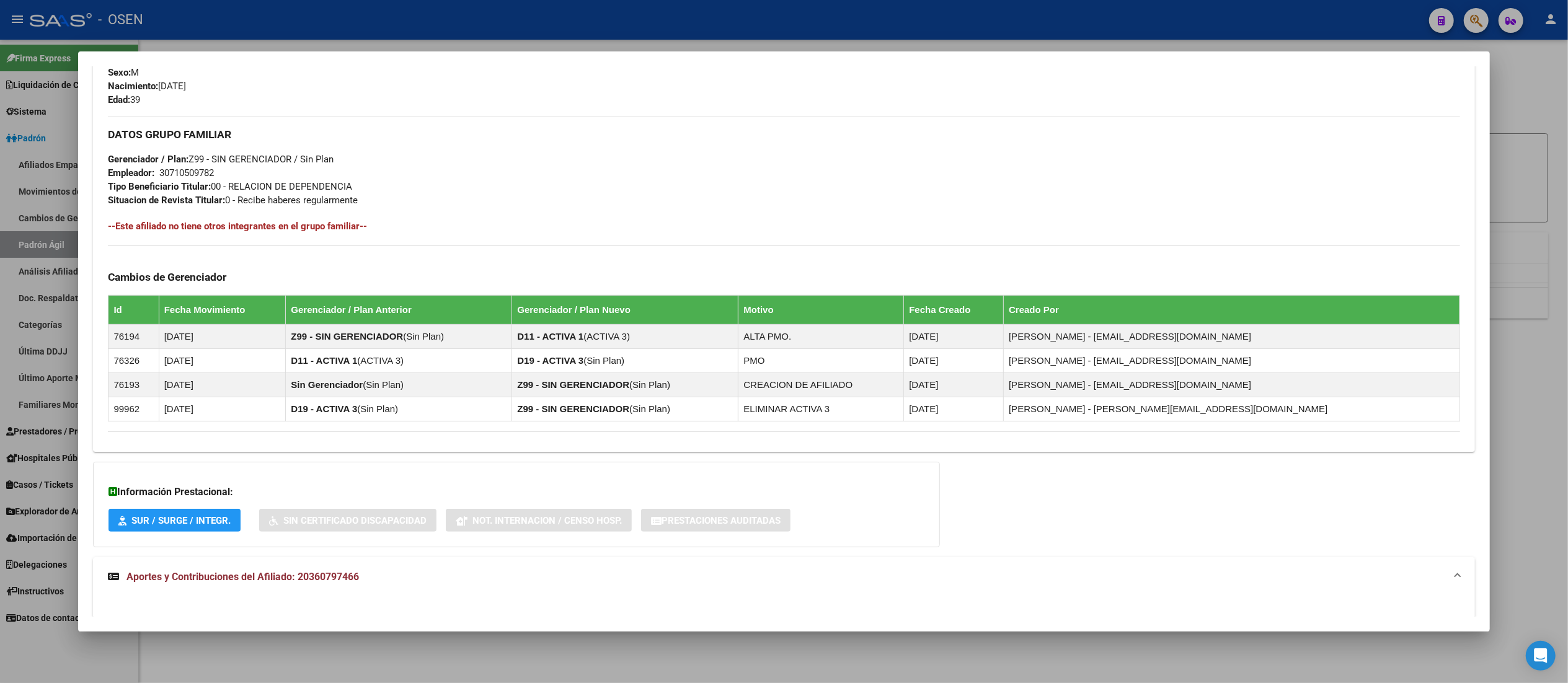
click at [408, 446] on div "Enviar Credencial Digital remove_red_eye Movimientos Sin Certificado Discapacid…" at bounding box center [783, 107] width 1381 height 690
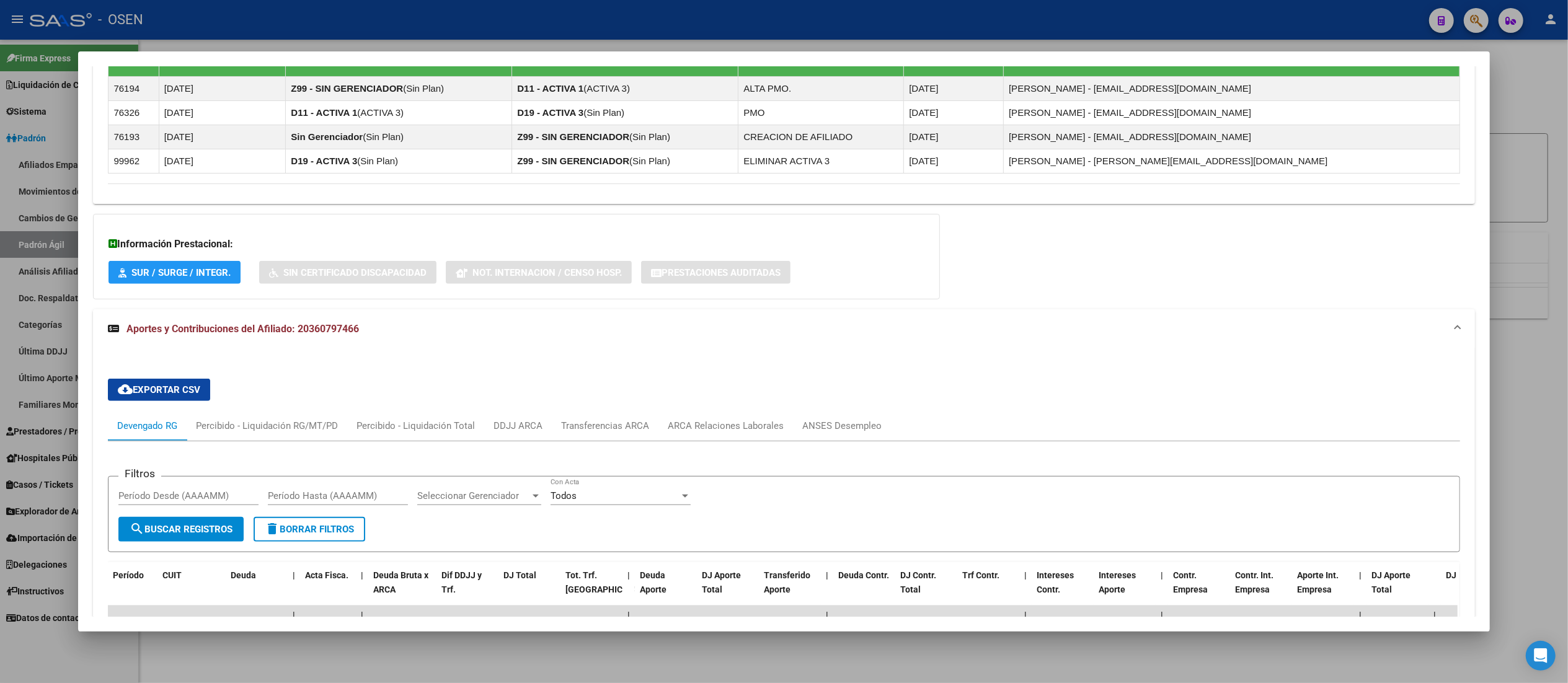
click at [432, 343] on mat-expansion-panel-header "Aportes y Contribuciones del Afiliado: 20360797466" at bounding box center [783, 329] width 1381 height 40
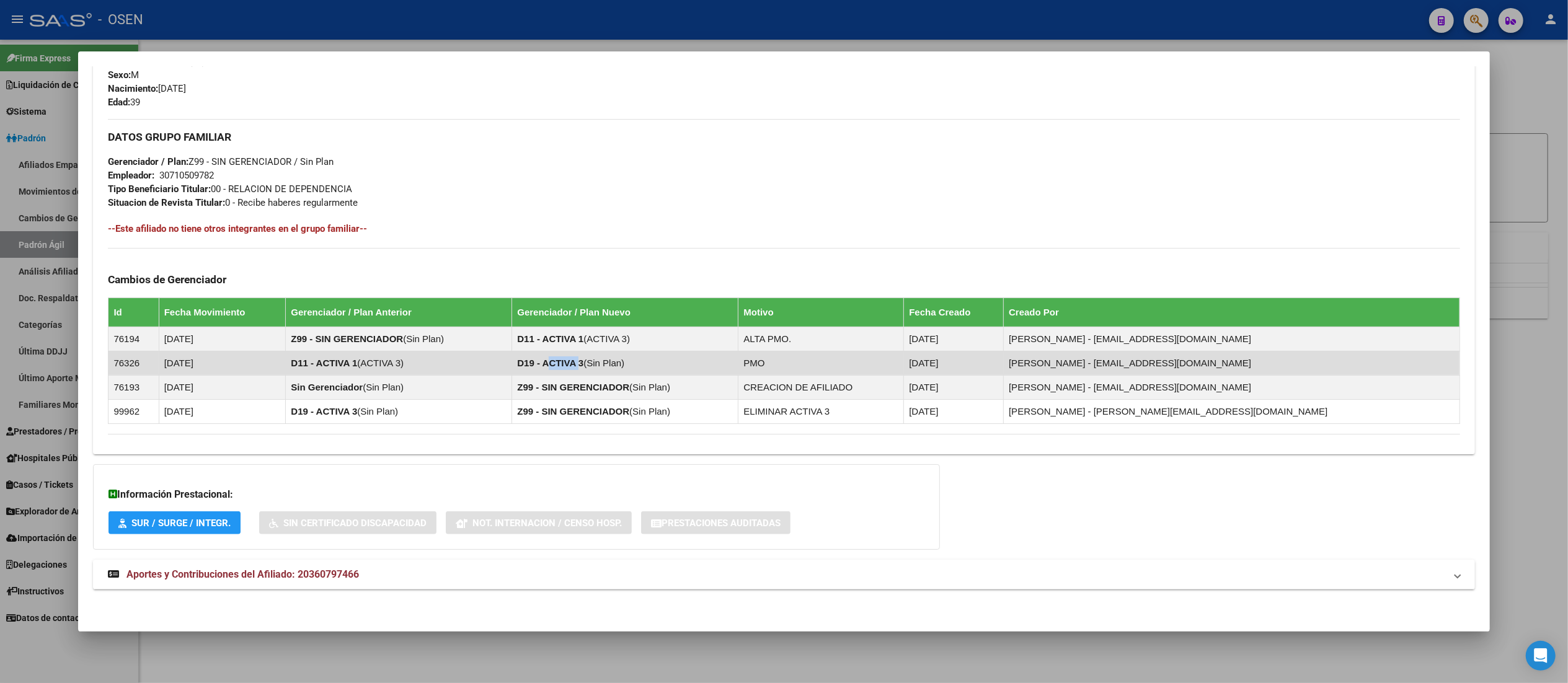
drag, startPoint x: 600, startPoint y: 361, endPoint x: 628, endPoint y: 364, distance: 28.2
click at [583, 364] on strong "D19 - ACTIVA 3" at bounding box center [550, 363] width 66 height 10
click at [583, 363] on strong "D19 - ACTIVA 3" at bounding box center [550, 363] width 66 height 10
drag, startPoint x: 625, startPoint y: 361, endPoint x: 601, endPoint y: 361, distance: 24.0
click at [583, 361] on strong "D19 - ACTIVA 3" at bounding box center [550, 363] width 66 height 10
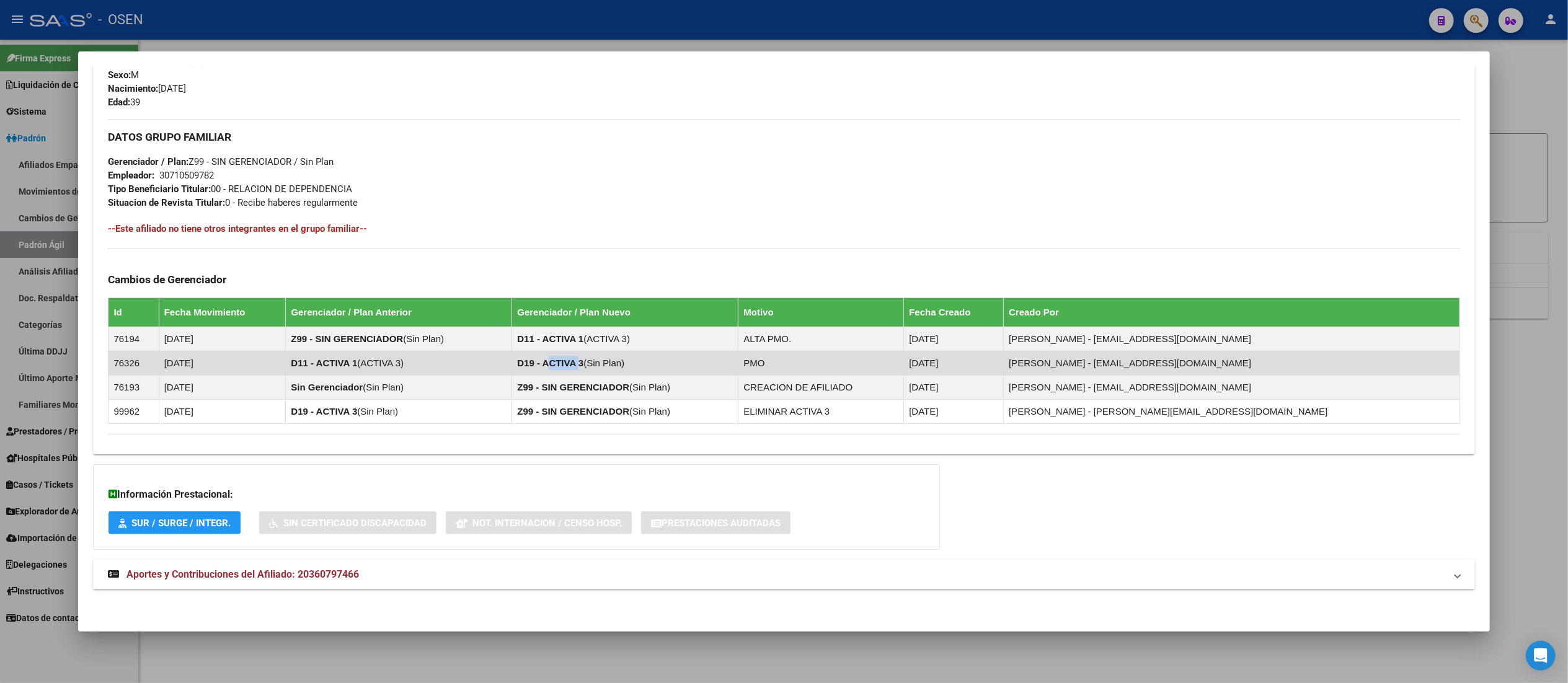
click at [583, 361] on strong "D19 - ACTIVA 3" at bounding box center [550, 363] width 66 height 10
drag, startPoint x: 594, startPoint y: 361, endPoint x: 627, endPoint y: 363, distance: 33.1
click at [583, 363] on strong "D19 - ACTIVA 3" at bounding box center [550, 363] width 66 height 10
click at [583, 362] on strong "D19 - ACTIVA 3" at bounding box center [550, 363] width 66 height 10
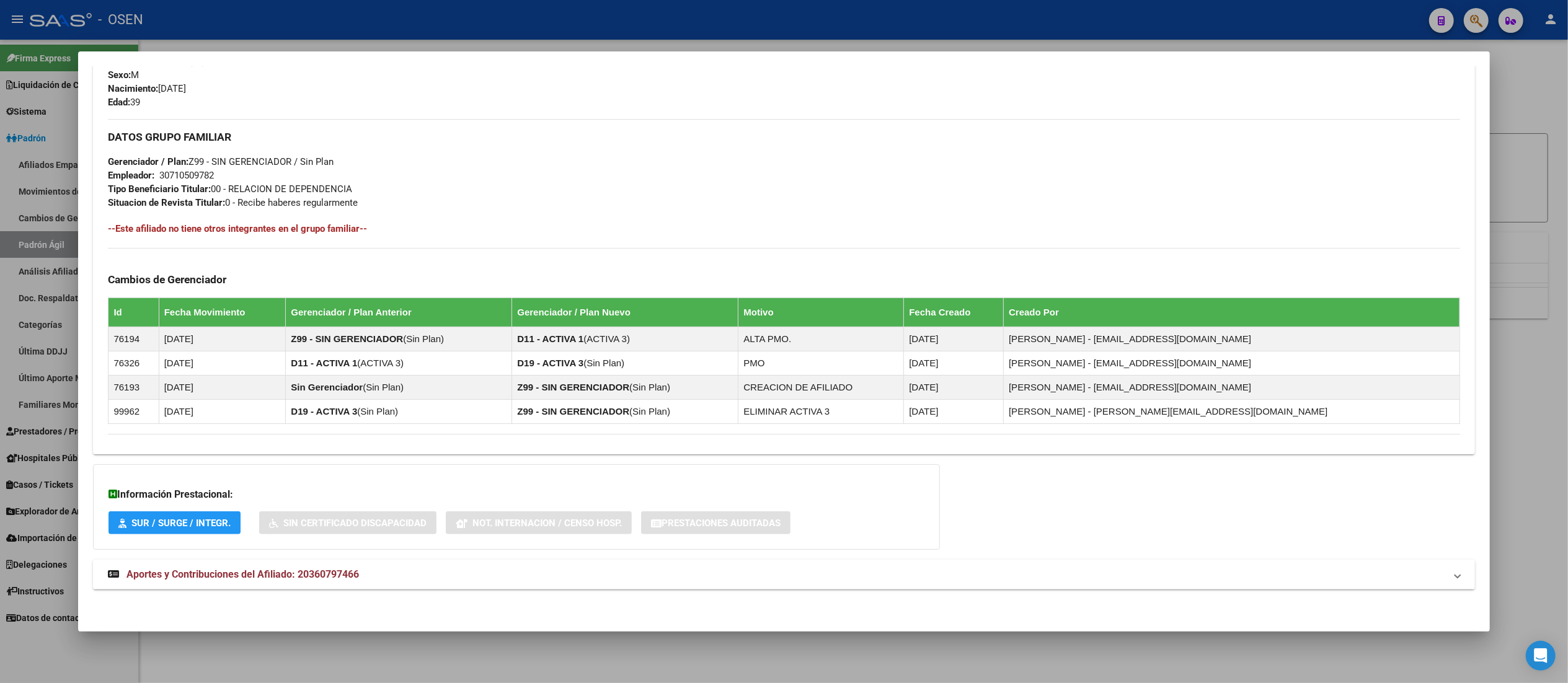
click at [628, 590] on div "DATOS PADRÓN ÁGIL: TAGLIAFERRO CARLOS MIGUEL | ACTIVO | AFILIADO TITULAR Datos …" at bounding box center [783, 80] width 1381 height 1047
click at [633, 579] on mat-panel-title "Aportes y Contribuciones del Afiliado: 20360797466" at bounding box center [776, 574] width 1337 height 15
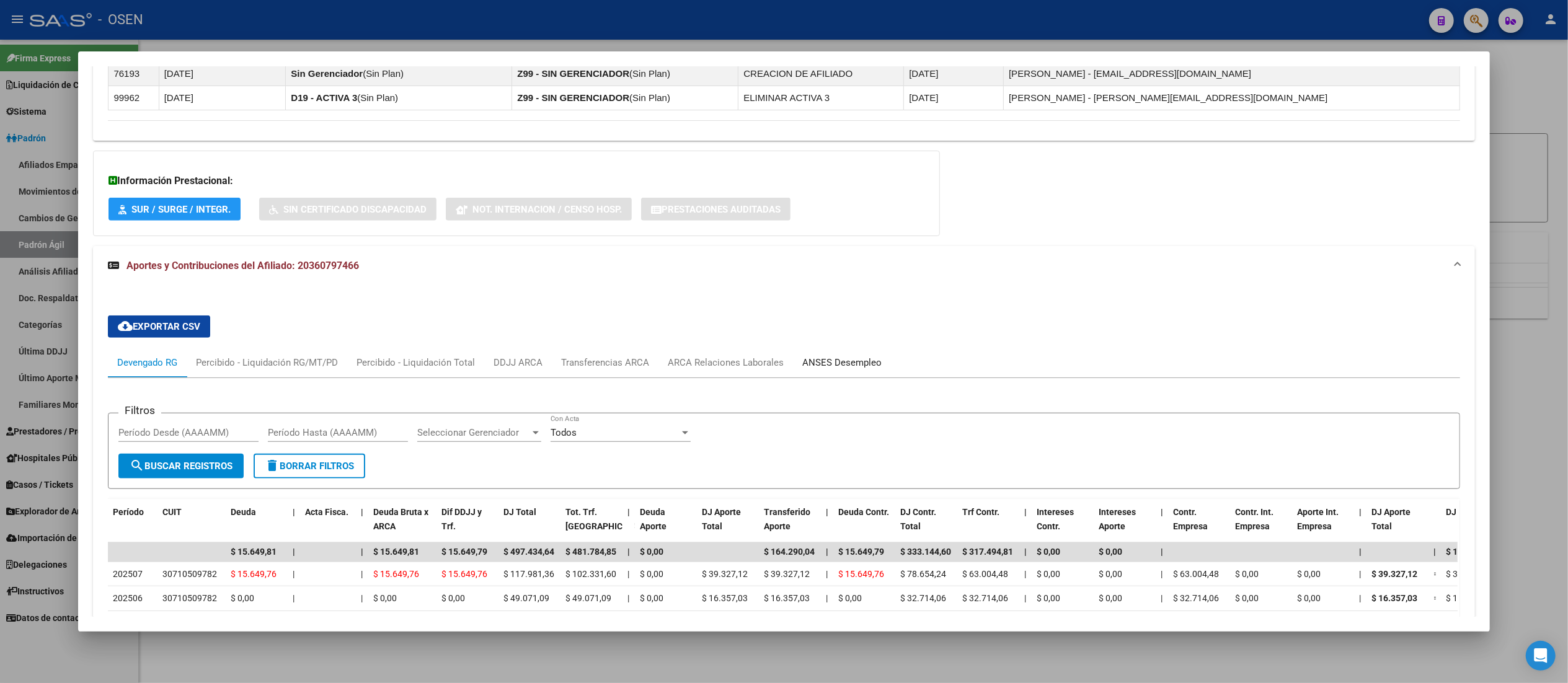
click at [858, 367] on div "ANSES Desempleo" at bounding box center [842, 362] width 79 height 14
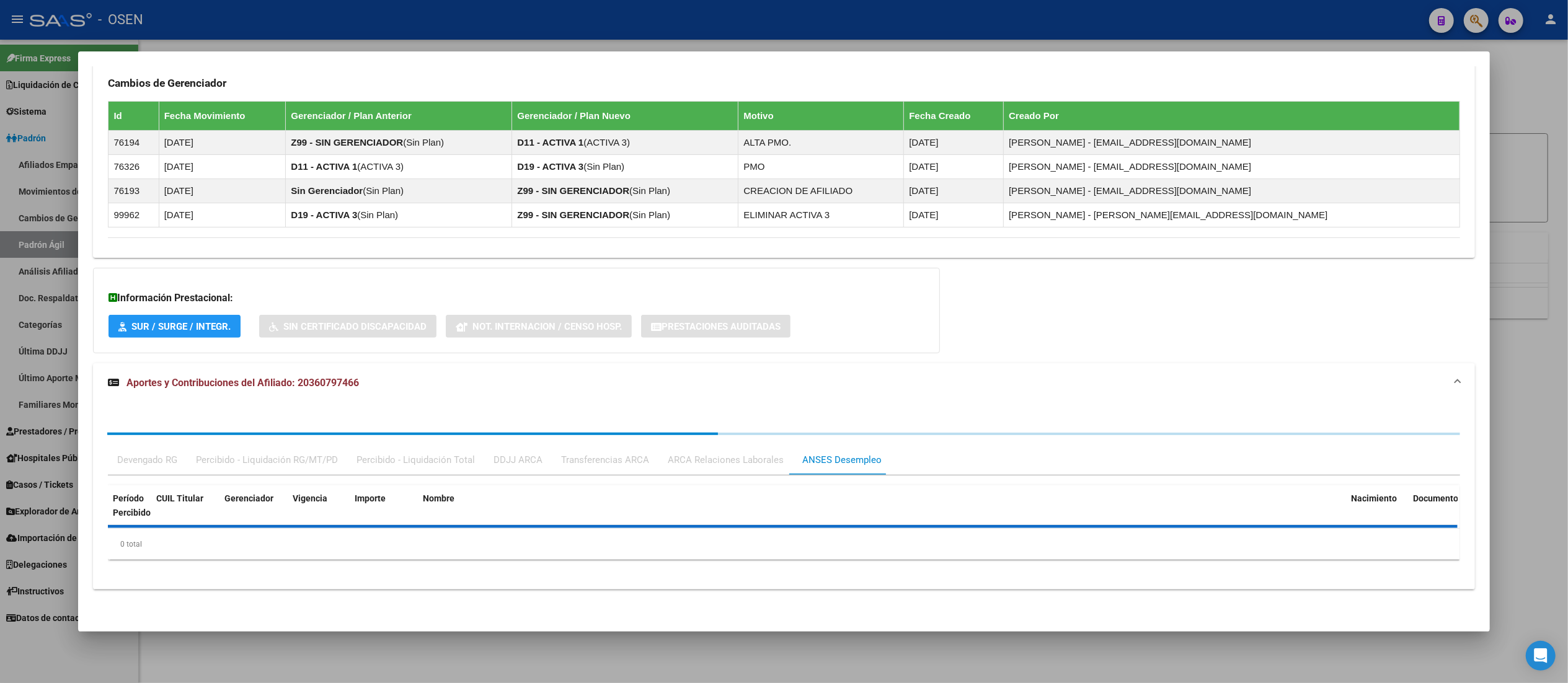
scroll to position [867, 0]
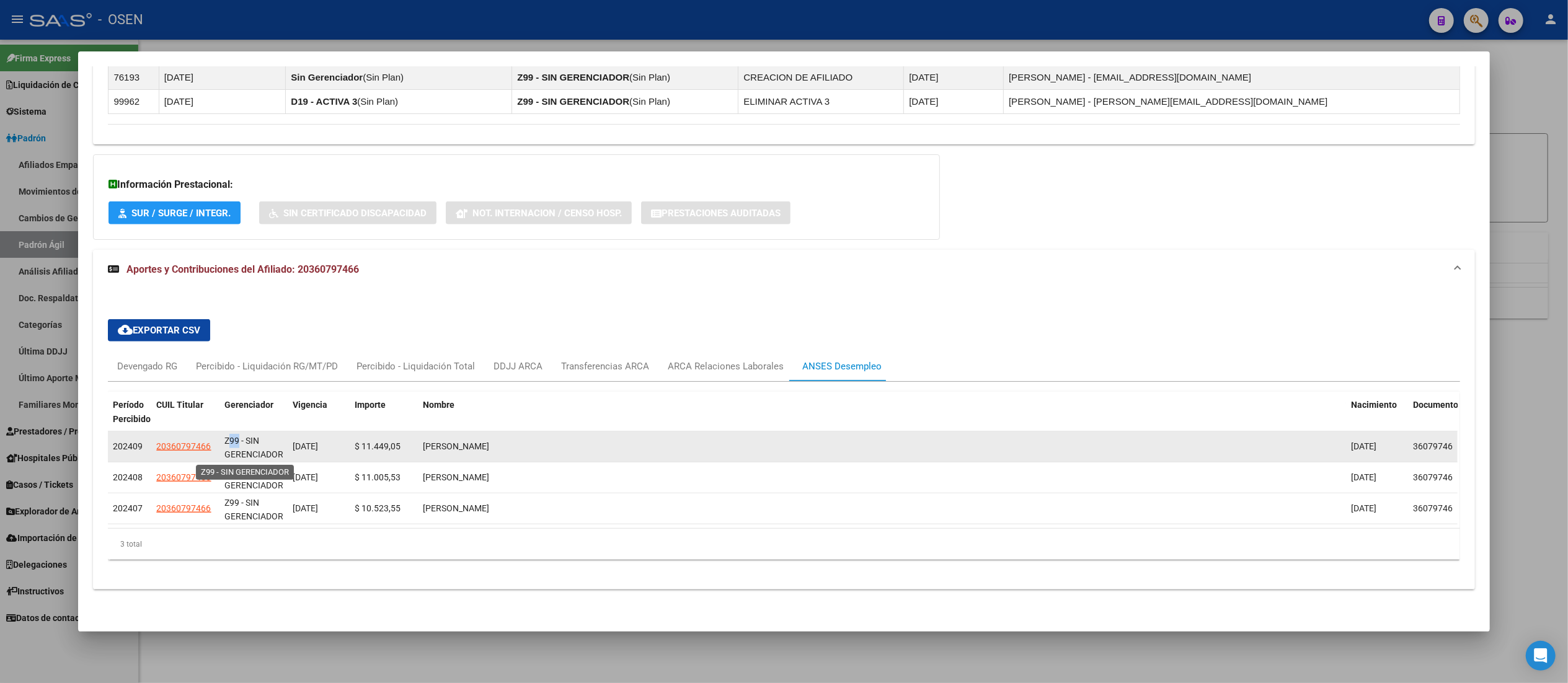
drag, startPoint x: 223, startPoint y: 439, endPoint x: 232, endPoint y: 438, distance: 9.1
click at [231, 438] on span "Z99 - SIN GERENCIADOR" at bounding box center [254, 448] width 59 height 24
click at [234, 439] on span "Z99 - SIN GERENCIADOR" at bounding box center [254, 448] width 59 height 24
drag, startPoint x: 234, startPoint y: 439, endPoint x: 218, endPoint y: 438, distance: 16.0
click at [224, 438] on span "Z99 - SIN GERENCIADOR" at bounding box center [254, 448] width 59 height 24
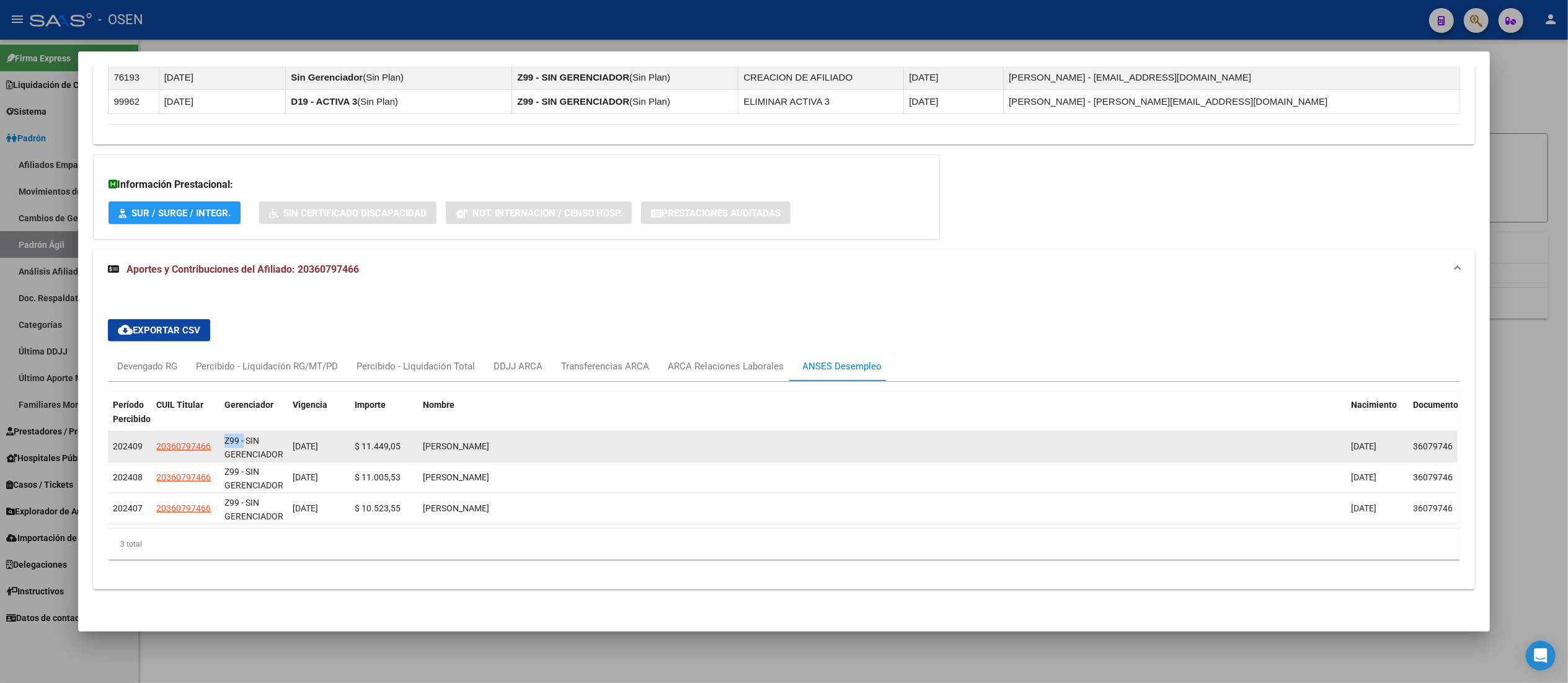
click at [224, 438] on span "Z99 - SIN GERENCIADOR" at bounding box center [254, 448] width 59 height 24
drag, startPoint x: 273, startPoint y: 453, endPoint x: 238, endPoint y: 437, distance: 38.5
click at [238, 437] on span "Z99 - SIN GERENCIADOR" at bounding box center [254, 448] width 59 height 24
click at [242, 441] on span "Z99 - SIN GERENCIADOR" at bounding box center [254, 448] width 59 height 24
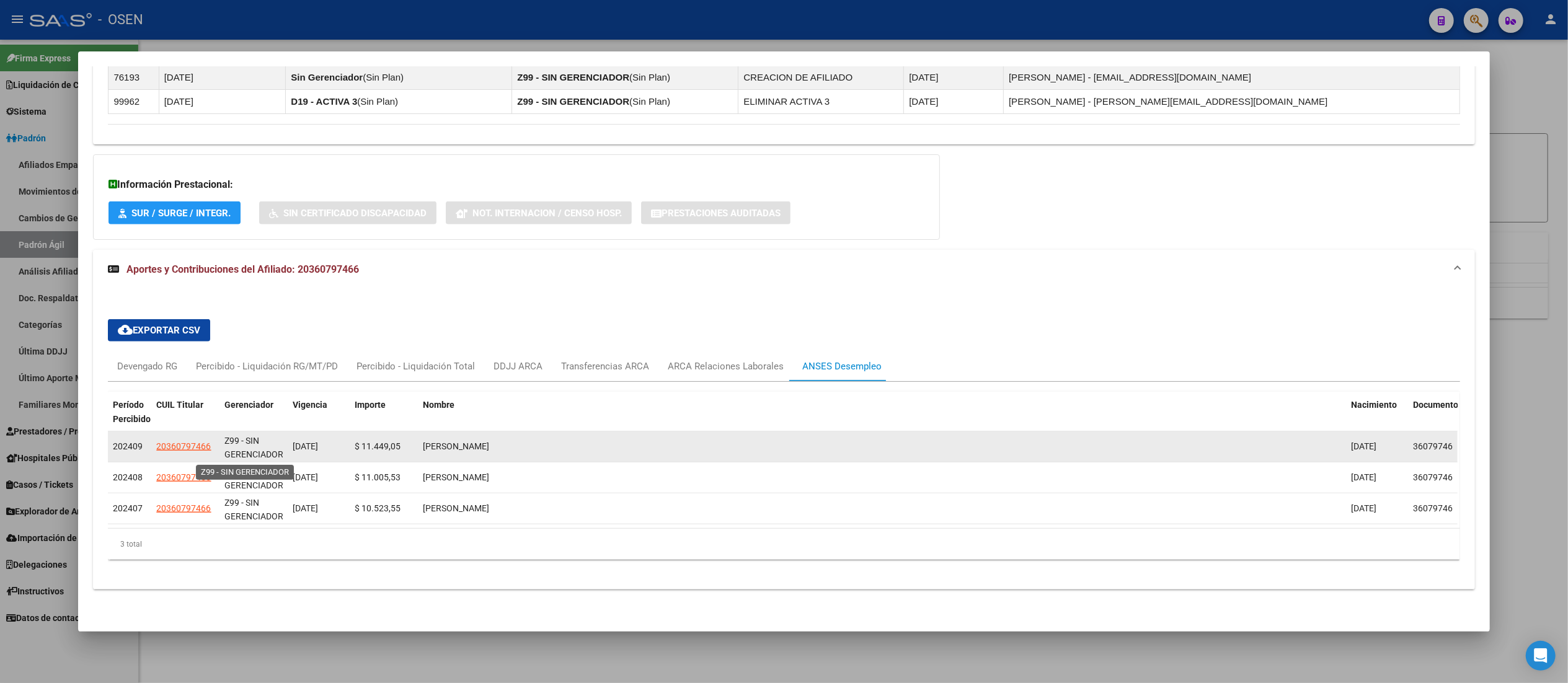
click at [246, 451] on span "Z99 - SIN GERENCIADOR" at bounding box center [254, 448] width 59 height 24
drag, startPoint x: 243, startPoint y: 439, endPoint x: 273, endPoint y: 456, distance: 34.5
click at [273, 456] on span "Z99 - SIN GERENCIADOR" at bounding box center [254, 446] width 59 height 24
click at [276, 458] on datatable-body-cell "Z99 - SIN GERENCIADOR" at bounding box center [254, 446] width 68 height 30
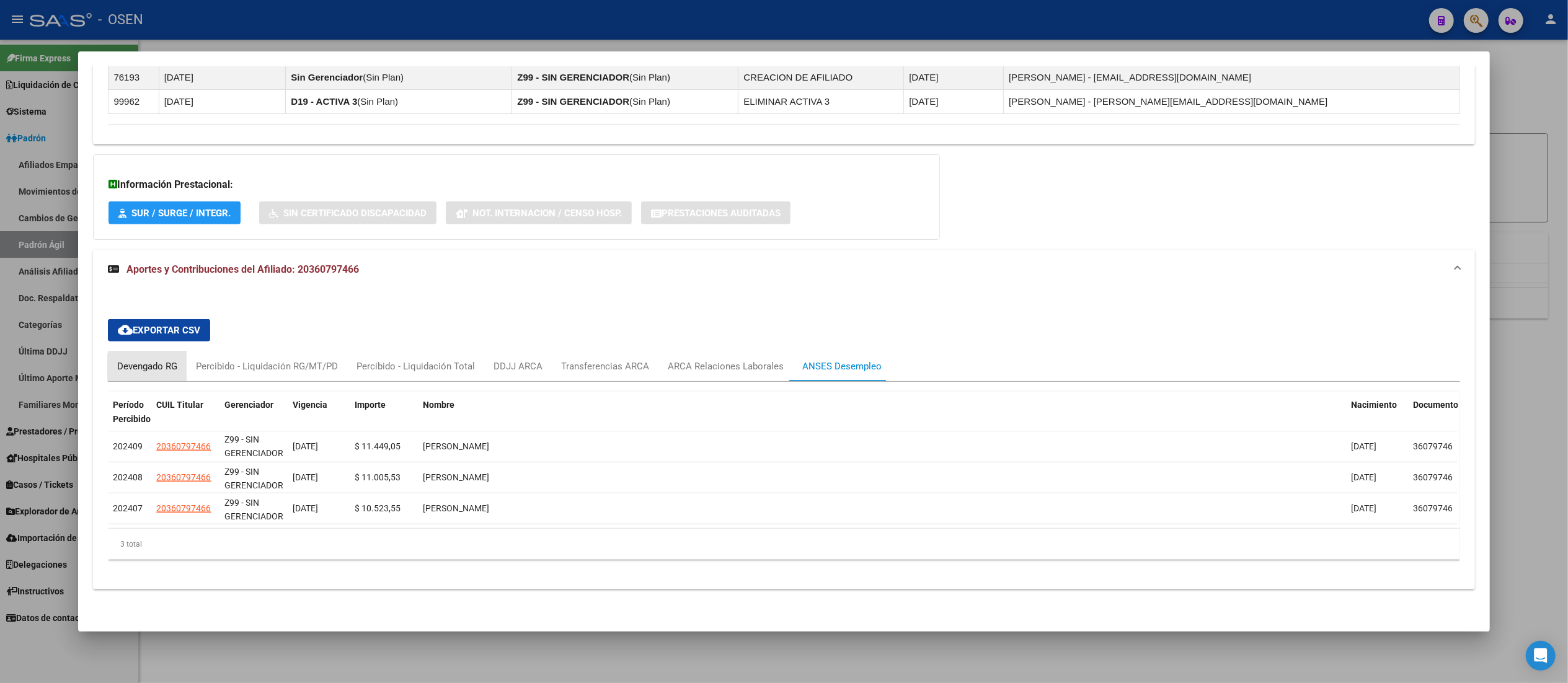
click at [153, 374] on div "Devengado RG" at bounding box center [147, 366] width 79 height 29
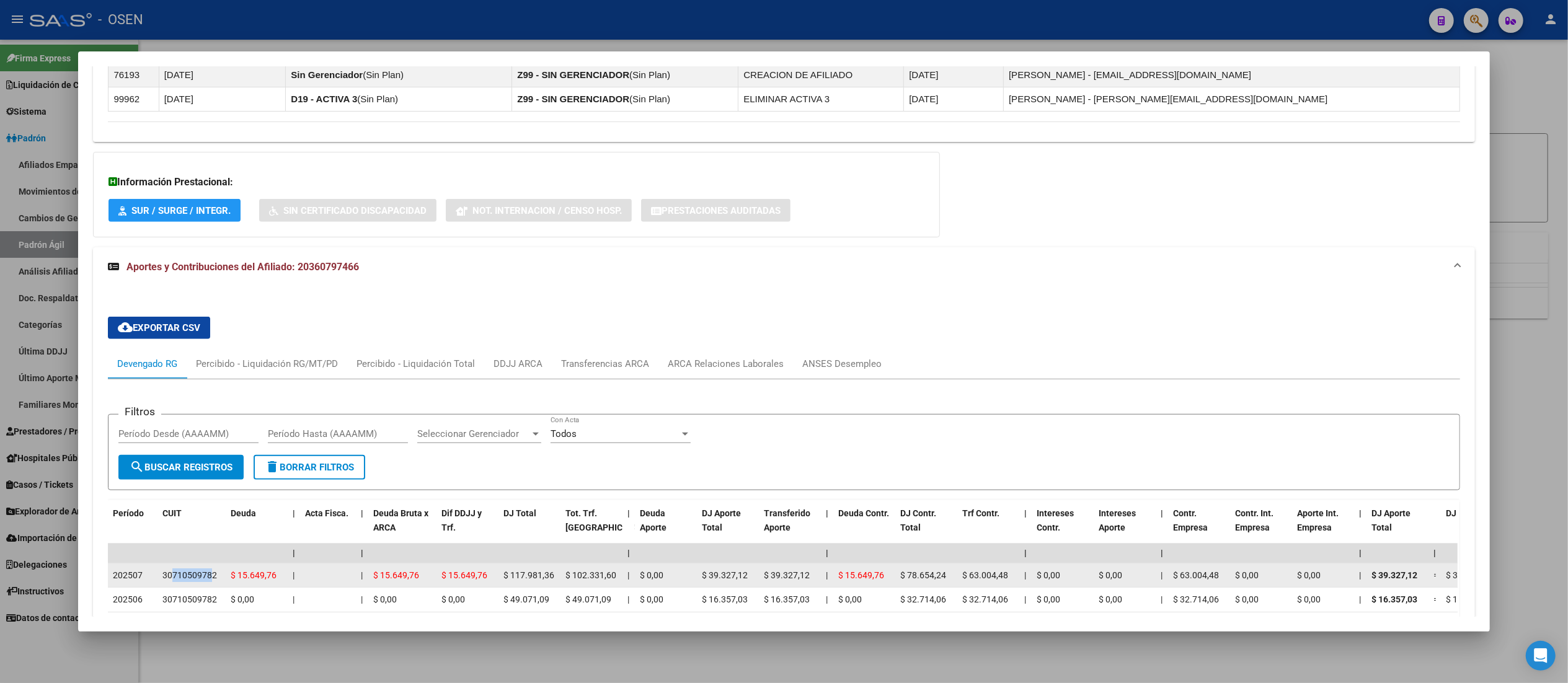
drag, startPoint x: 167, startPoint y: 577, endPoint x: 204, endPoint y: 577, distance: 37.0
click at [204, 577] on div "30710509782" at bounding box center [189, 576] width 54 height 14
click at [205, 577] on div "30710509782" at bounding box center [189, 576] width 54 height 14
drag, startPoint x: 207, startPoint y: 579, endPoint x: 157, endPoint y: 579, distance: 50.0
click at [163, 579] on div "30710509782" at bounding box center [189, 576] width 54 height 14
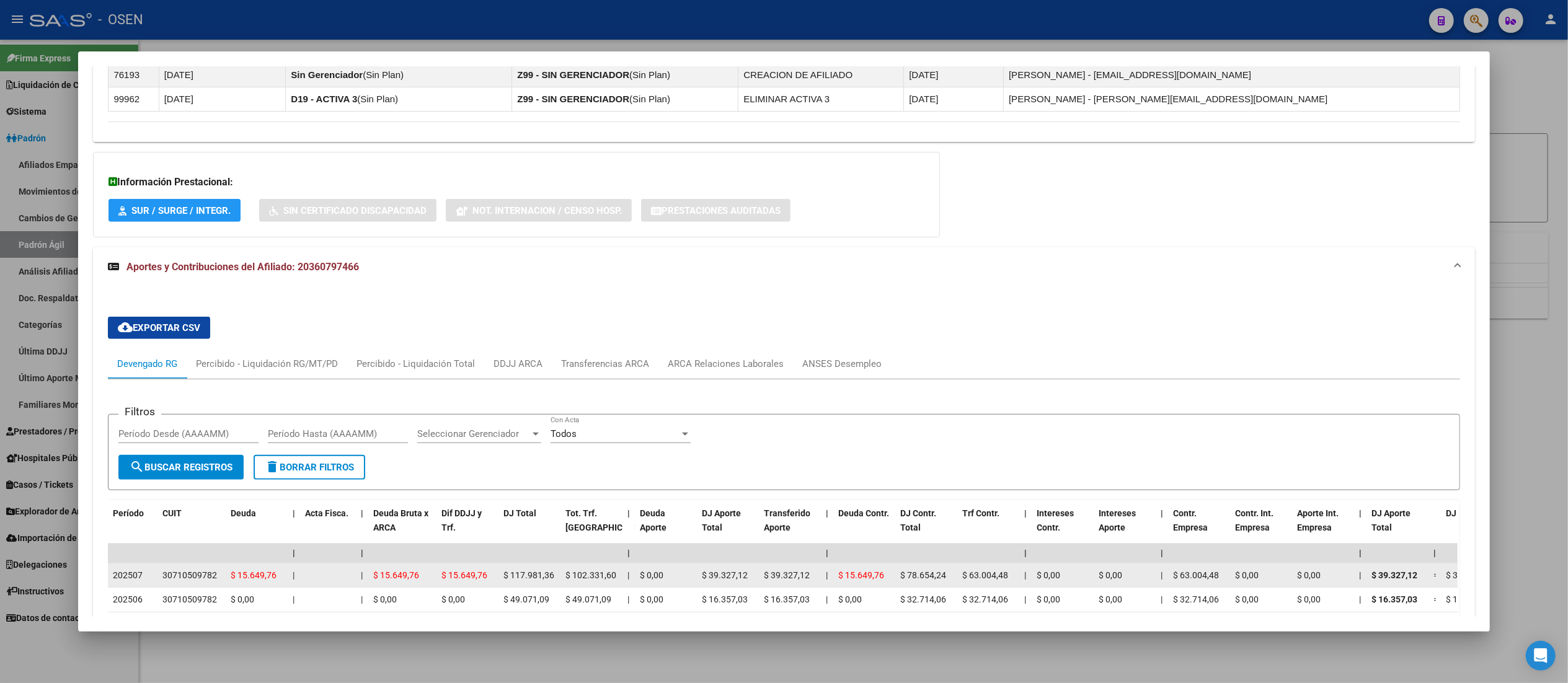
click at [163, 577] on div "30710509782" at bounding box center [189, 576] width 54 height 14
drag, startPoint x: 157, startPoint y: 575, endPoint x: 211, endPoint y: 577, distance: 54.0
click at [211, 573] on div "30710509782" at bounding box center [191, 576] width 58 height 14
click at [211, 577] on div "30710509782" at bounding box center [191, 576] width 58 height 14
drag, startPoint x: 232, startPoint y: 577, endPoint x: 279, endPoint y: 577, distance: 47.0
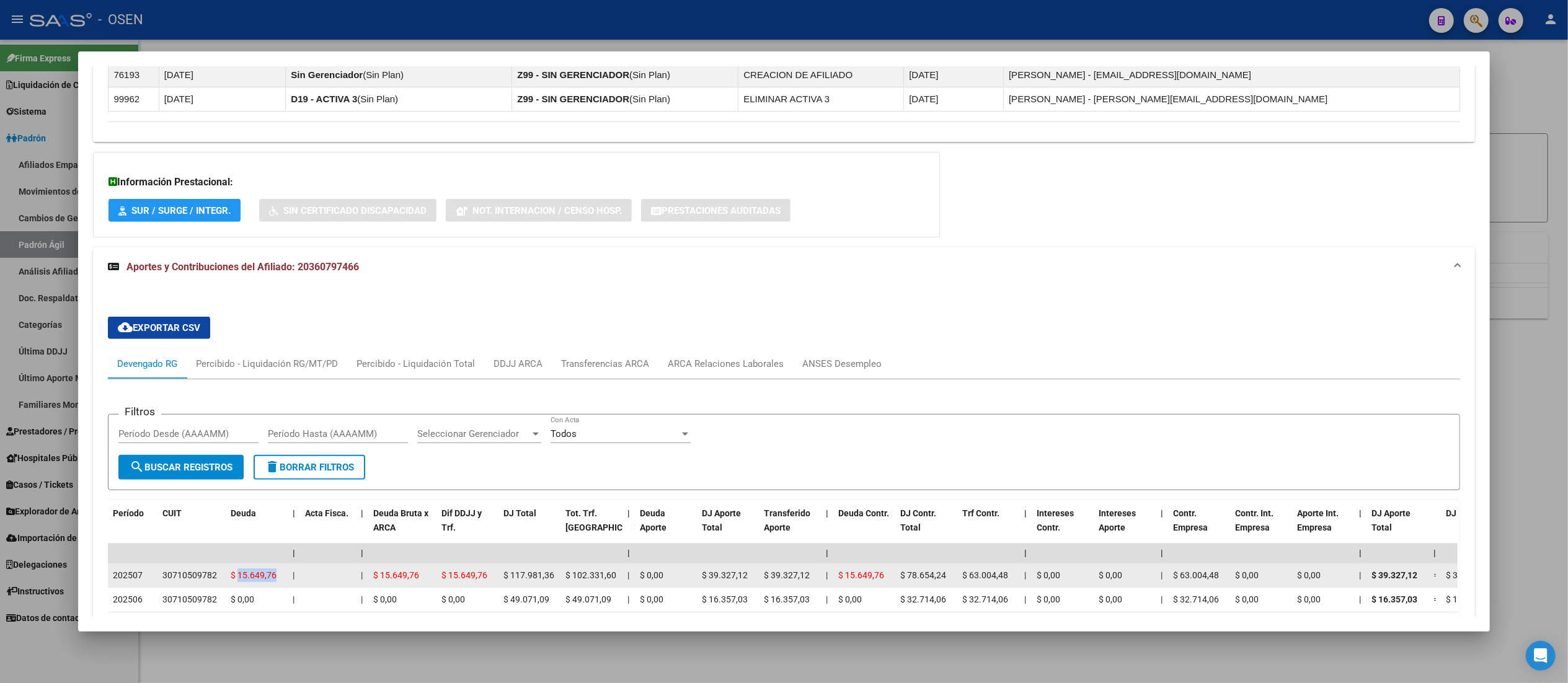
click at [279, 577] on datatable-body-cell "$ 15.649,76" at bounding box center [256, 576] width 62 height 24
click at [279, 577] on datatable-body-cell "$ 15.649,76" at bounding box center [256, 576] width 62 height 24
drag, startPoint x: 380, startPoint y: 577, endPoint x: 422, endPoint y: 585, distance: 42.8
click at [422, 585] on datatable-body-cell "$ 15.649,76" at bounding box center [402, 576] width 68 height 24
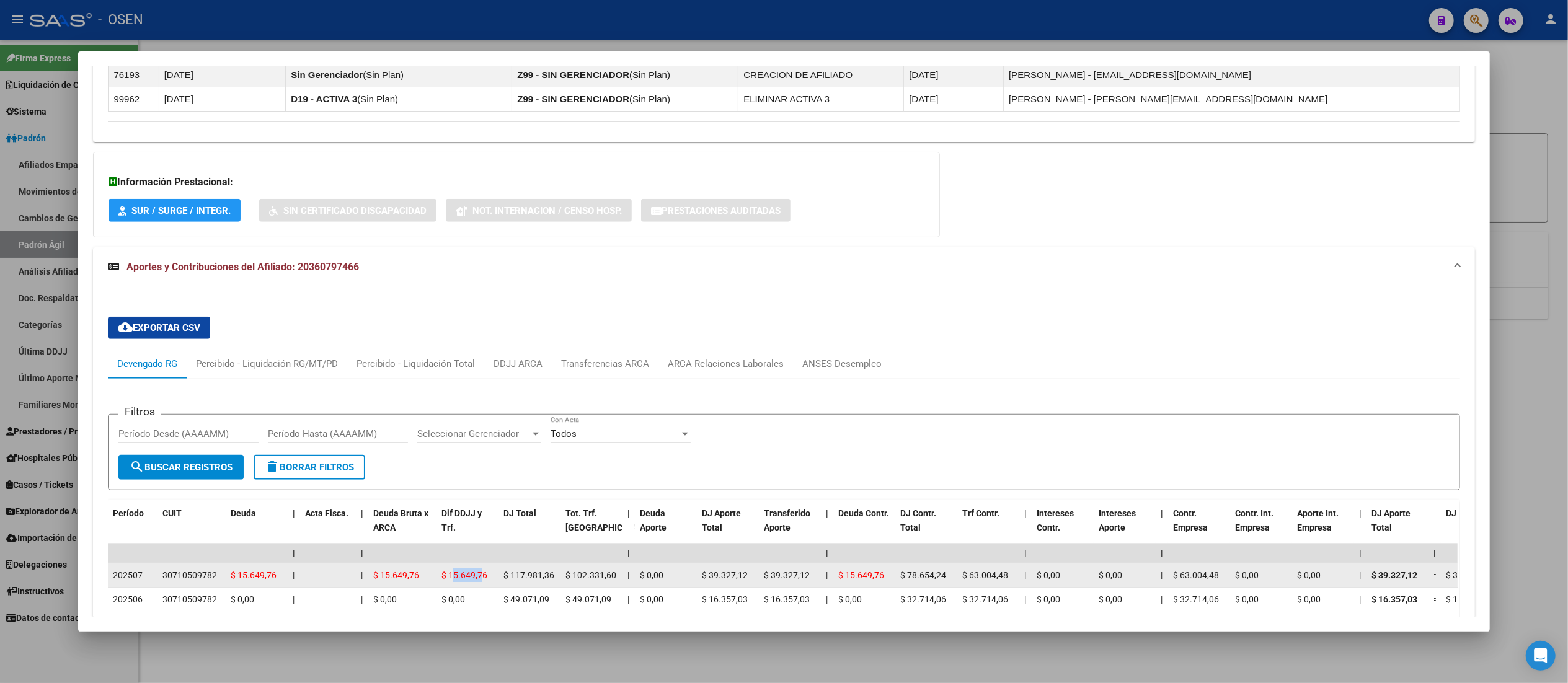
drag, startPoint x: 445, startPoint y: 574, endPoint x: 474, endPoint y: 577, distance: 29.2
click at [474, 577] on span "$ 15.649,76" at bounding box center [464, 575] width 46 height 10
drag, startPoint x: 479, startPoint y: 577, endPoint x: 418, endPoint y: 567, distance: 61.8
click at [418, 567] on div "202507 30710509782 $ 15.649,76 | | $ 15.649,76 $ 15.649,76 $ 117.981,36 $ 102.3…" at bounding box center [1422, 576] width 2629 height 25
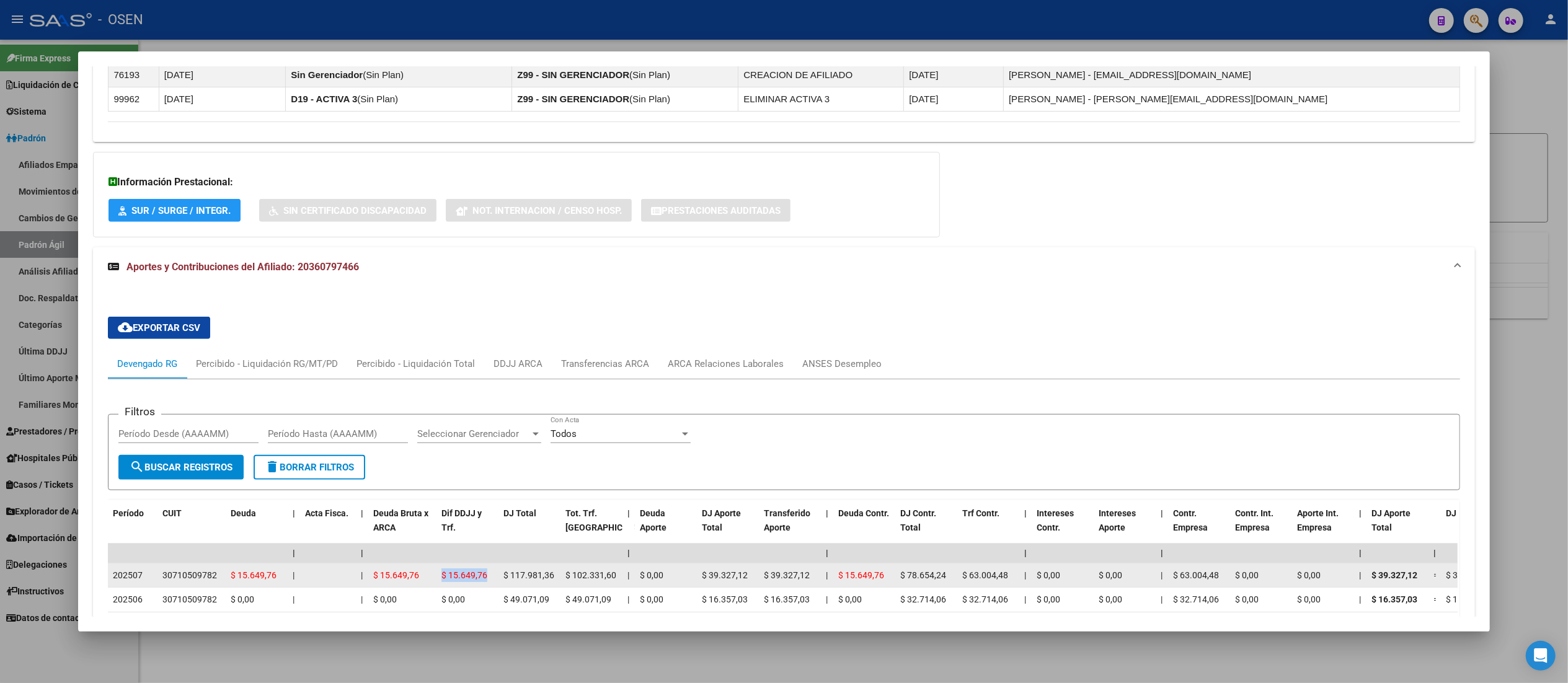
click at [420, 570] on div "$ 15.649,76" at bounding box center [402, 576] width 58 height 14
click at [404, 577] on span "$ 15.649,76" at bounding box center [396, 575] width 46 height 10
drag, startPoint x: 412, startPoint y: 579, endPoint x: 363, endPoint y: 576, distance: 49.1
click at [368, 576] on datatable-body-cell "$ 15.649,76" at bounding box center [402, 576] width 68 height 24
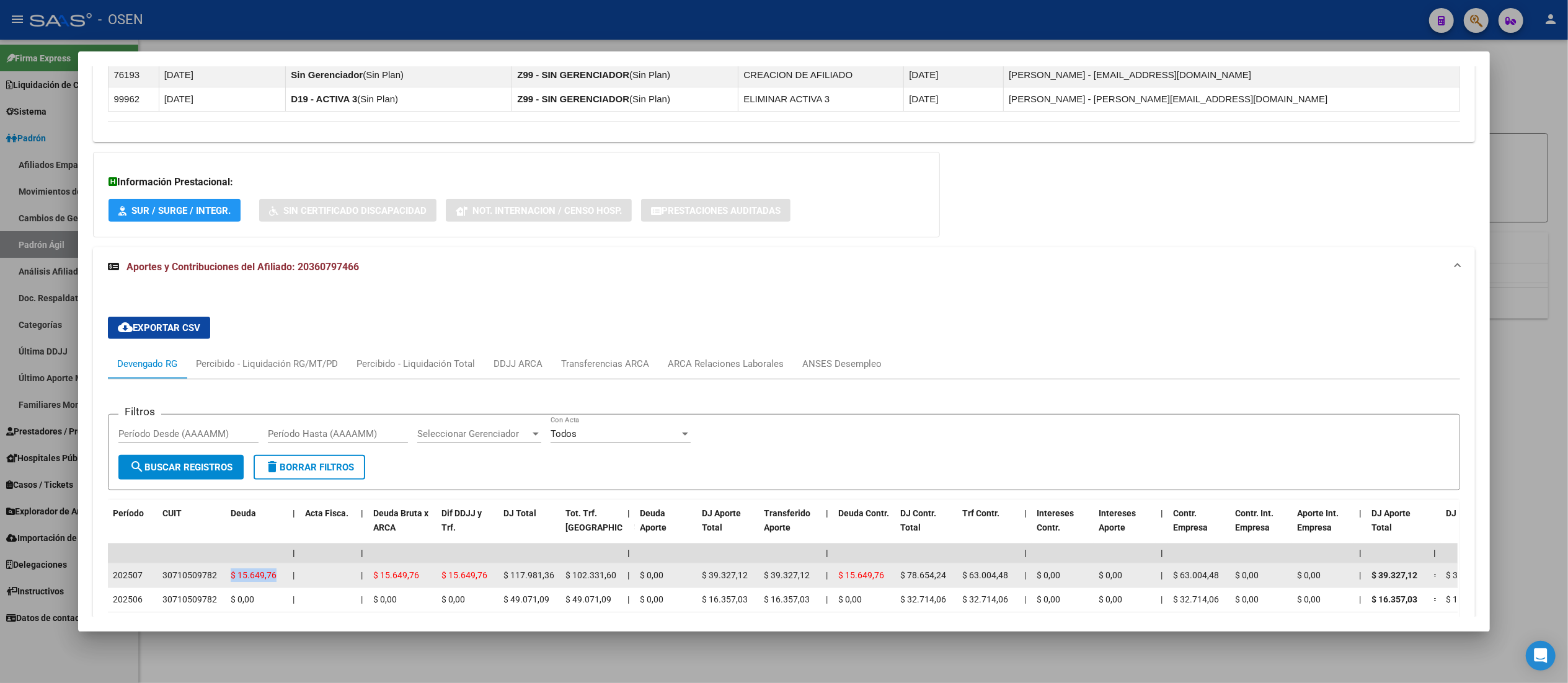
drag, startPoint x: 268, startPoint y: 577, endPoint x: 219, endPoint y: 570, distance: 49.5
click at [225, 570] on datatable-body-cell "$ 15.649,76" at bounding box center [256, 576] width 62 height 24
click at [532, 588] on datatable-body-cell "$ 117.981,36" at bounding box center [529, 576] width 62 height 24
drag, startPoint x: 507, startPoint y: 579, endPoint x: 572, endPoint y: 582, distance: 65.1
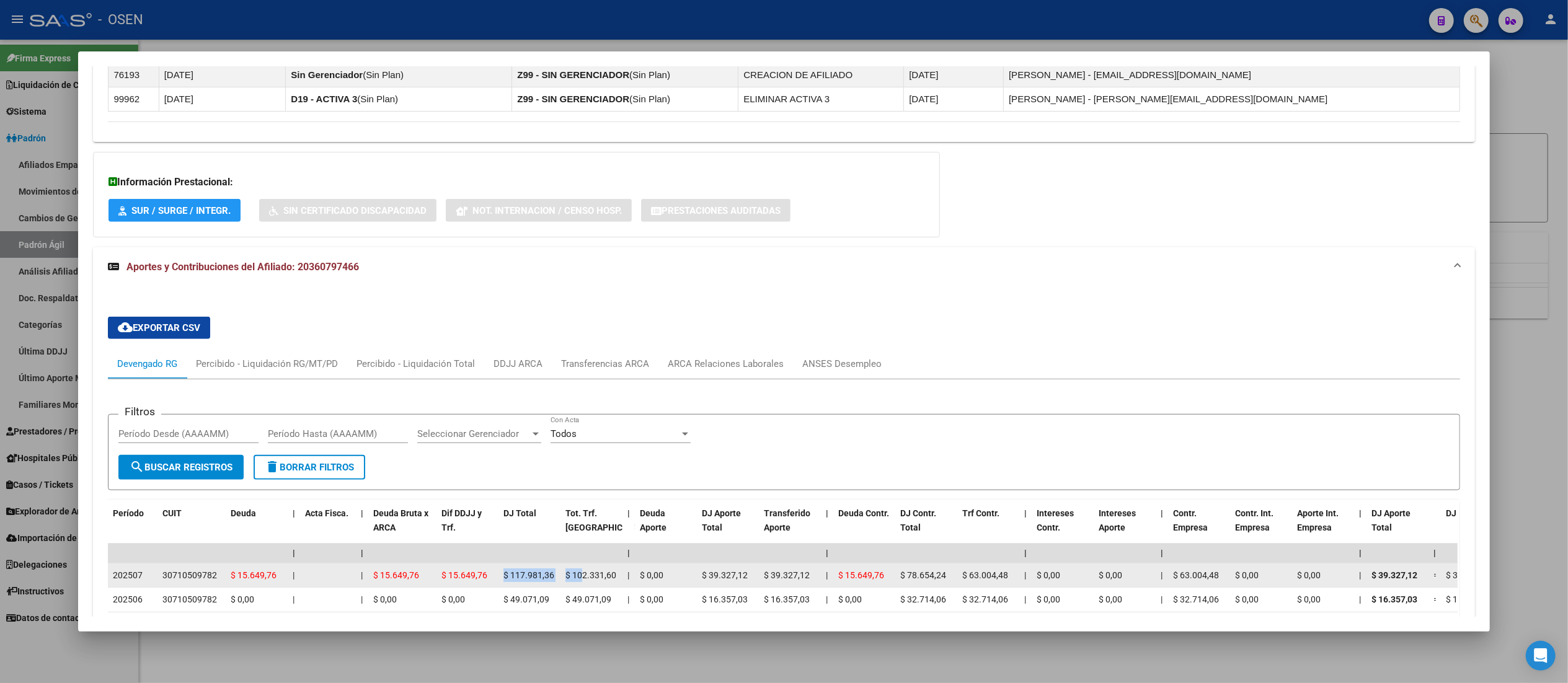
click at [572, 582] on div "202507 30710509782 $ 15.649,76 | | $ 15.649,76 $ 15.649,76 $ 117.981,36 $ 102.3…" at bounding box center [1422, 576] width 2629 height 25
click at [572, 580] on span "$ 102.331,60" at bounding box center [591, 575] width 51 height 10
drag, startPoint x: 611, startPoint y: 577, endPoint x: 555, endPoint y: 581, distance: 56.1
click at [560, 581] on datatable-body-cell "$ 102.331,60" at bounding box center [591, 576] width 62 height 24
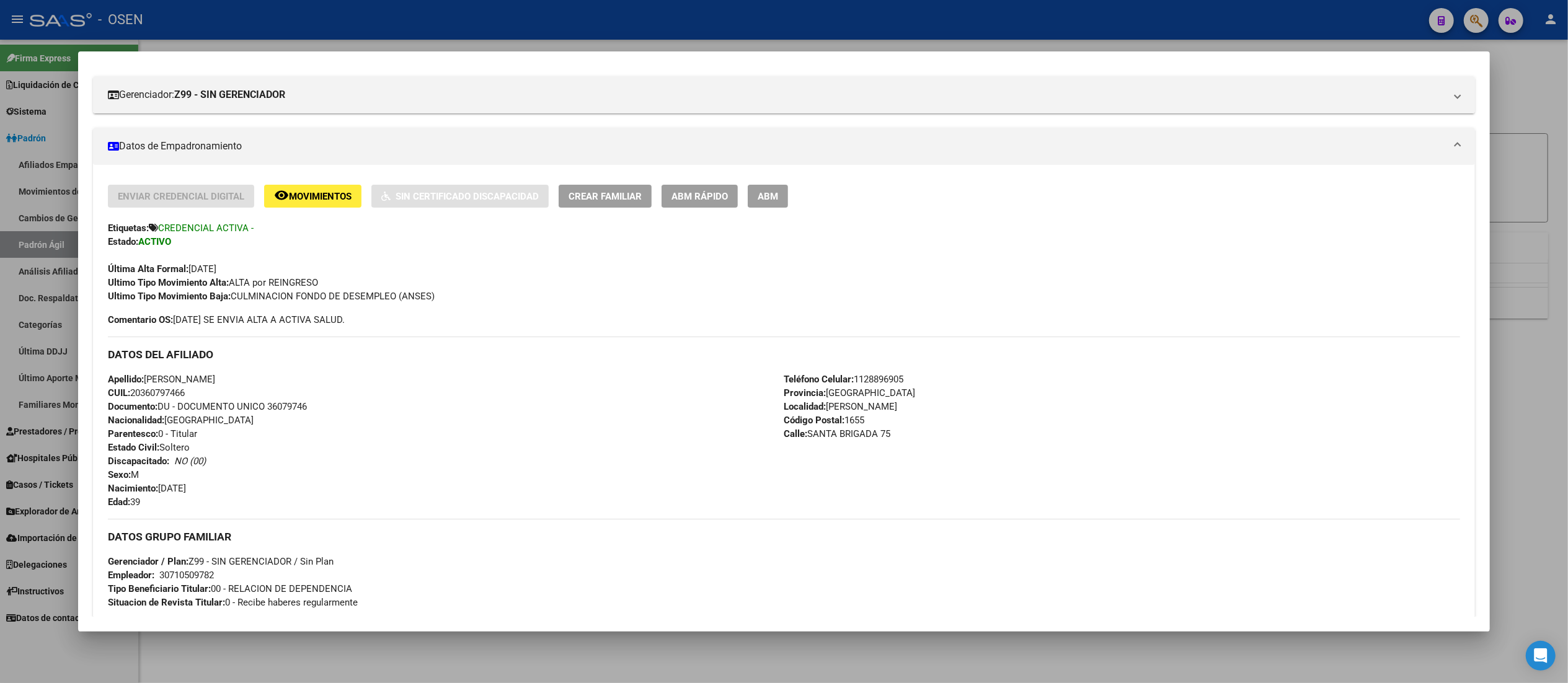
scroll to position [0, 0]
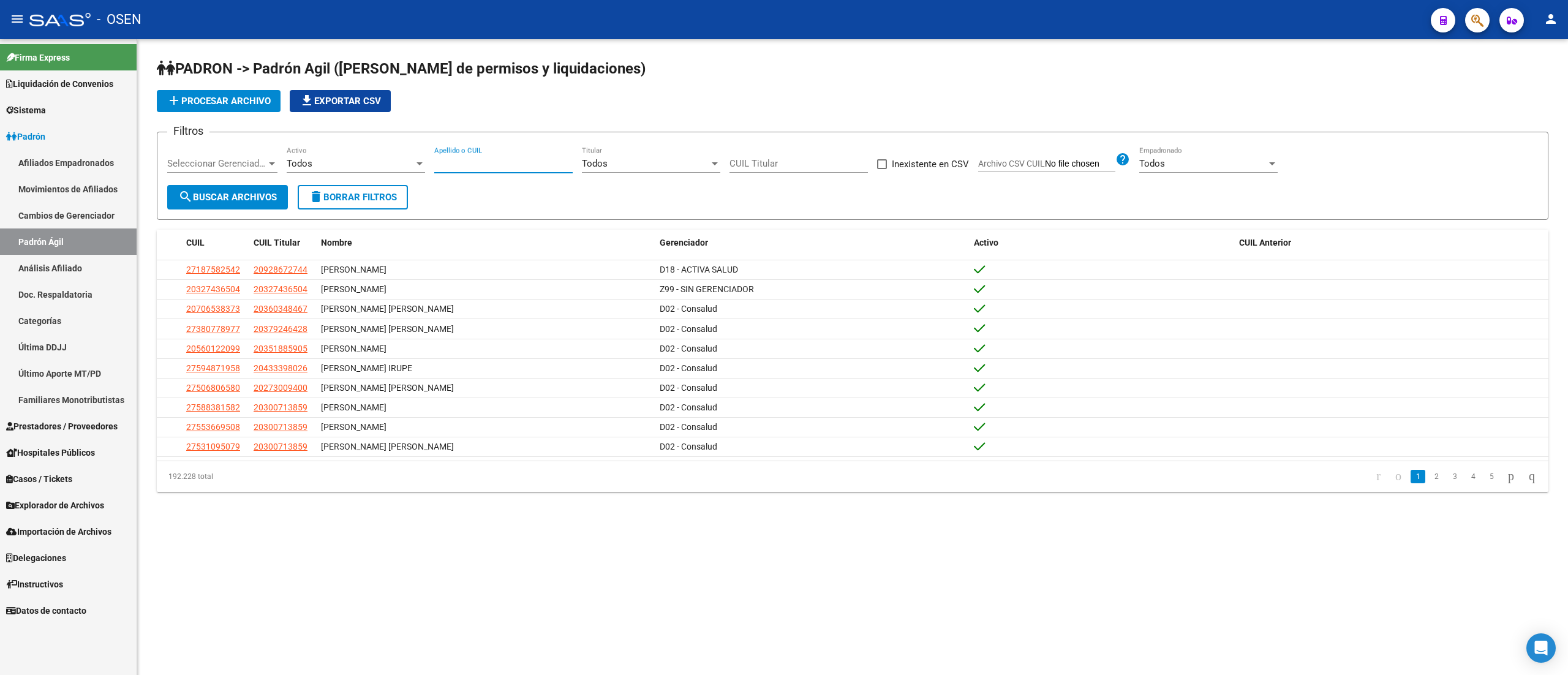
click at [473, 158] on input "Apellido o CUIL" at bounding box center [504, 163] width 139 height 11
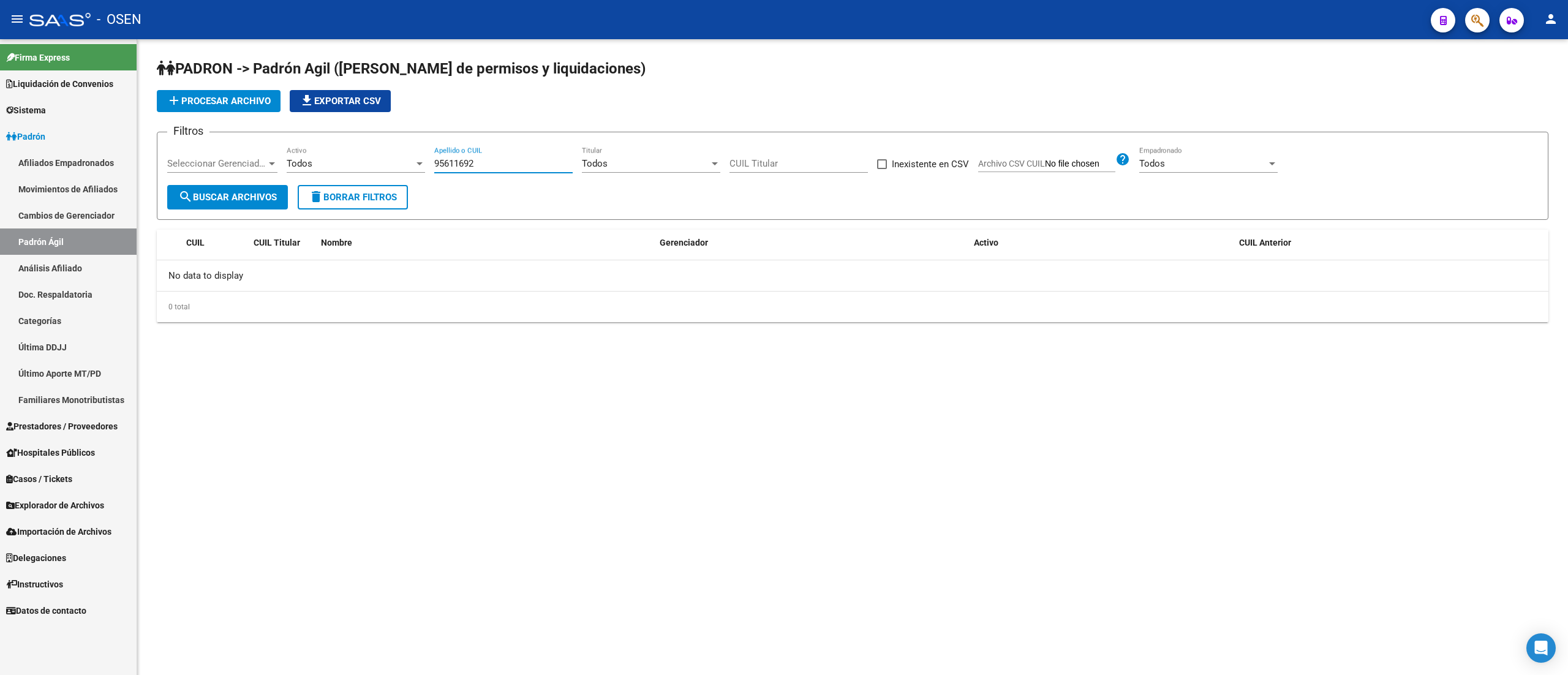
drag, startPoint x: 481, startPoint y: 162, endPoint x: 400, endPoint y: 151, distance: 81.7
click at [400, 151] on div "Filtros Seleccionar Gerenciador Seleccionar Gerenciador Todos Activo 95611692 A…" at bounding box center [852, 163] width 1371 height 43
type input "95611692"
click at [1481, 23] on icon "button" at bounding box center [1477, 21] width 12 height 14
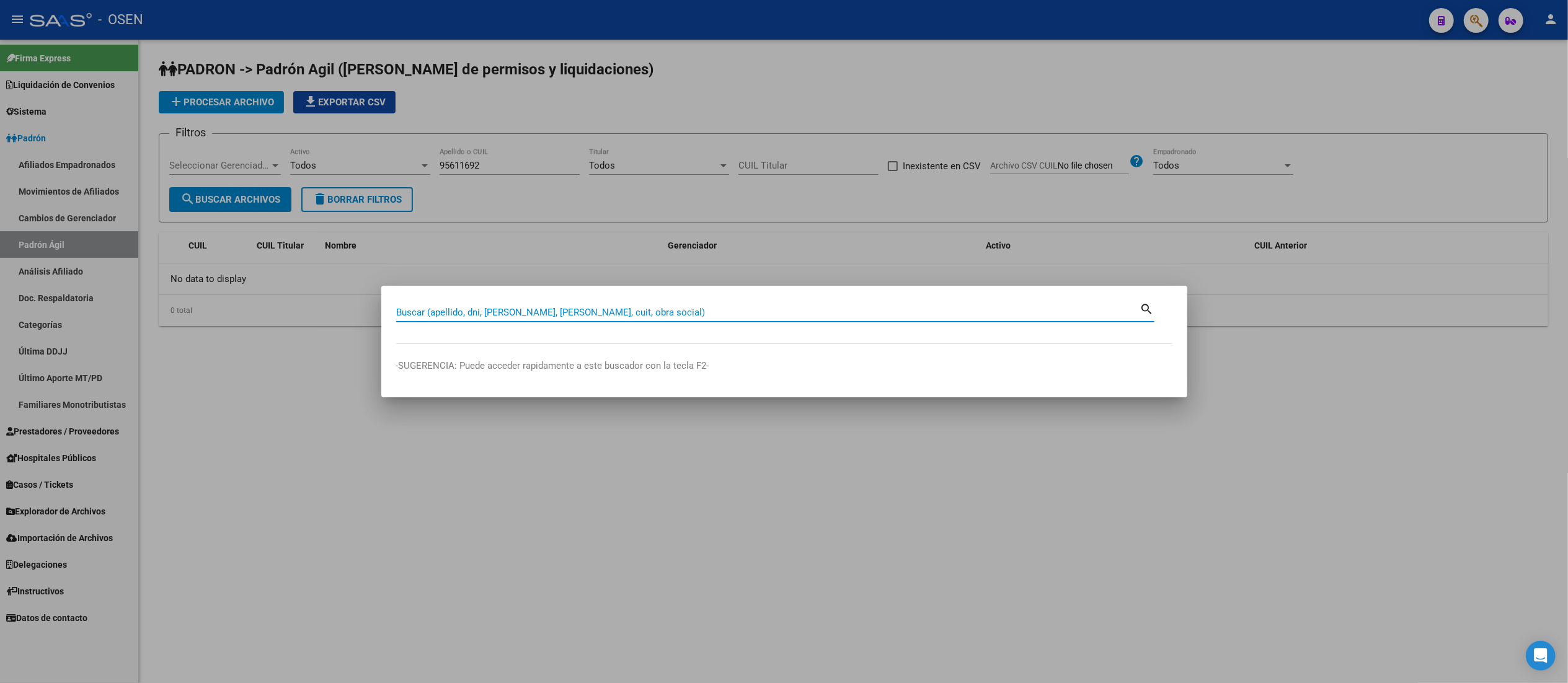
paste input "95611692"
type input "95611692"
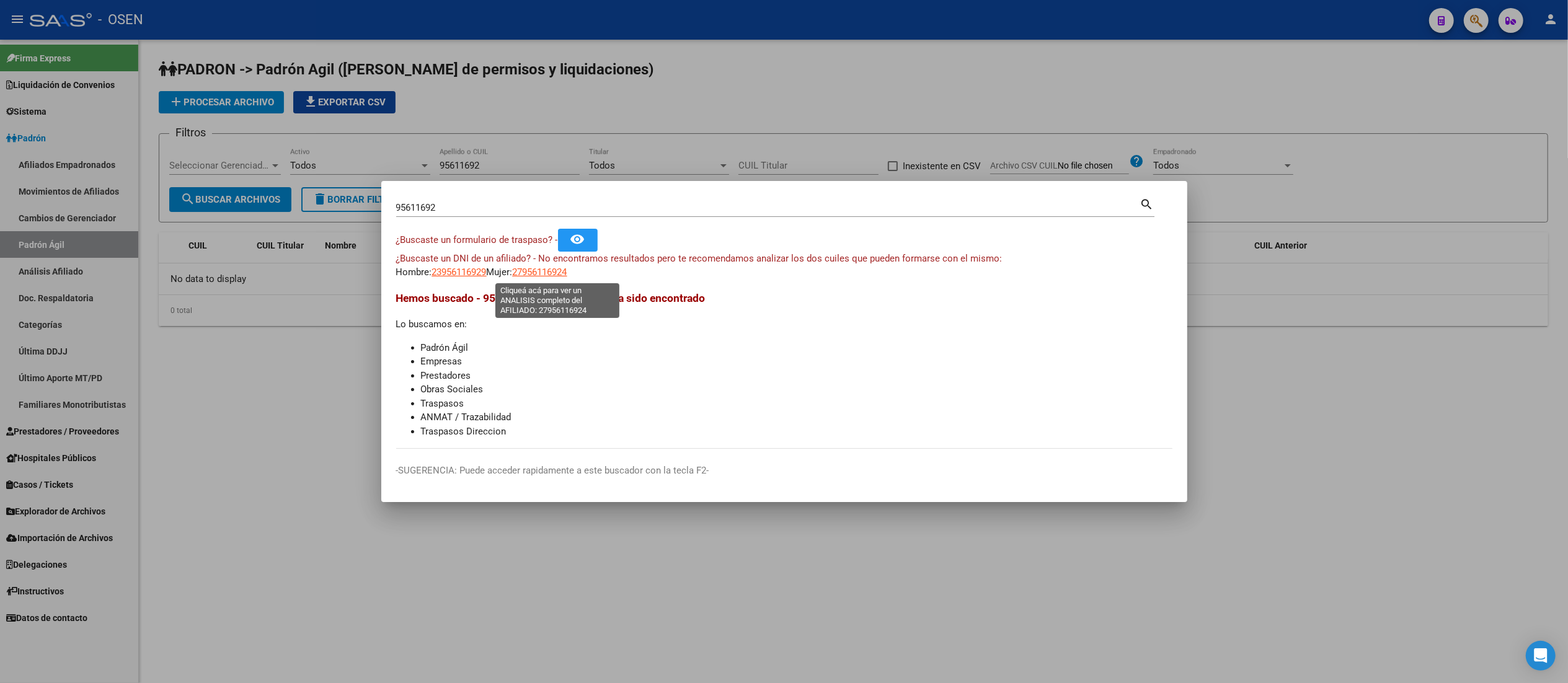
click at [548, 271] on span "27956116924" at bounding box center [539, 272] width 54 height 11
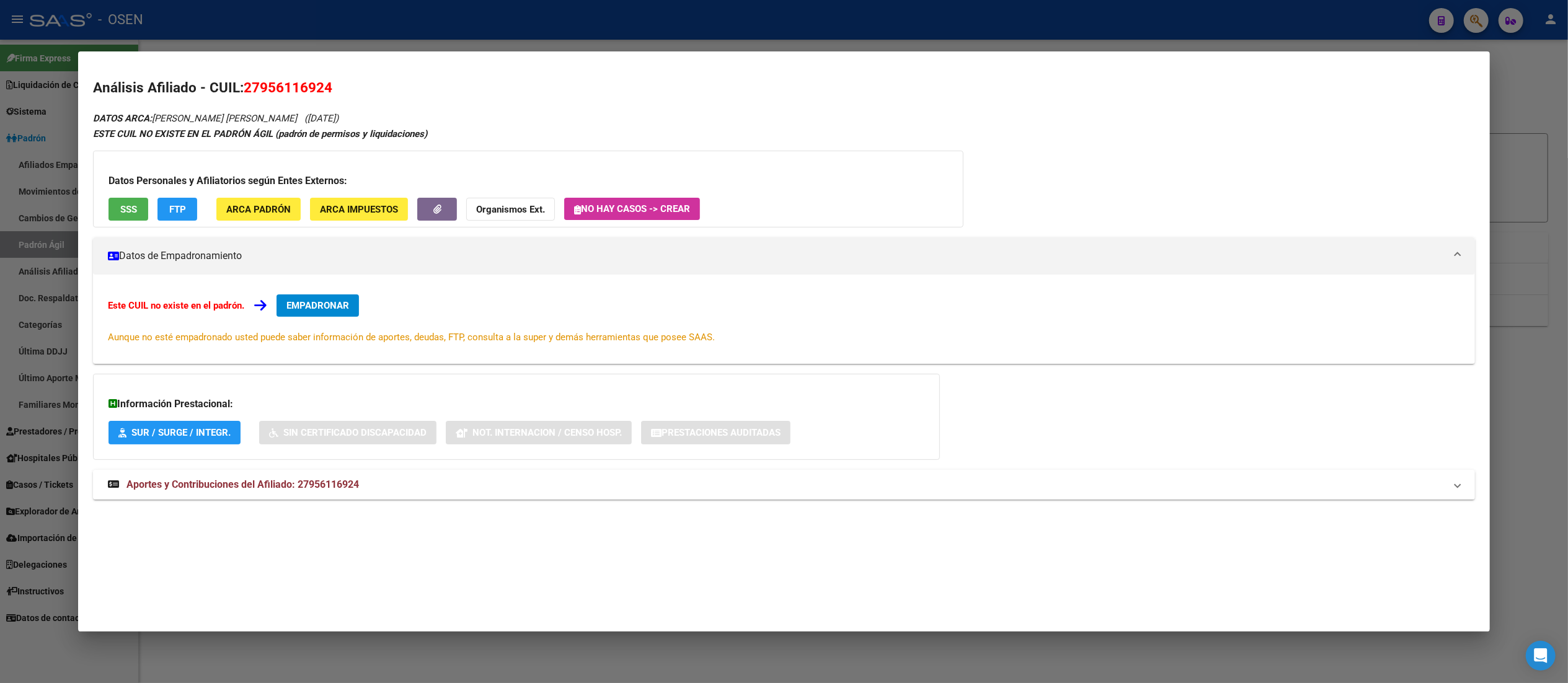
click at [139, 225] on div "Datos Personales y Afiliatorios según Entes Externos: SSS FTP ARCA Padrón ARCA …" at bounding box center [528, 189] width 871 height 77
click at [115, 198] on button "SSS" at bounding box center [128, 209] width 40 height 23
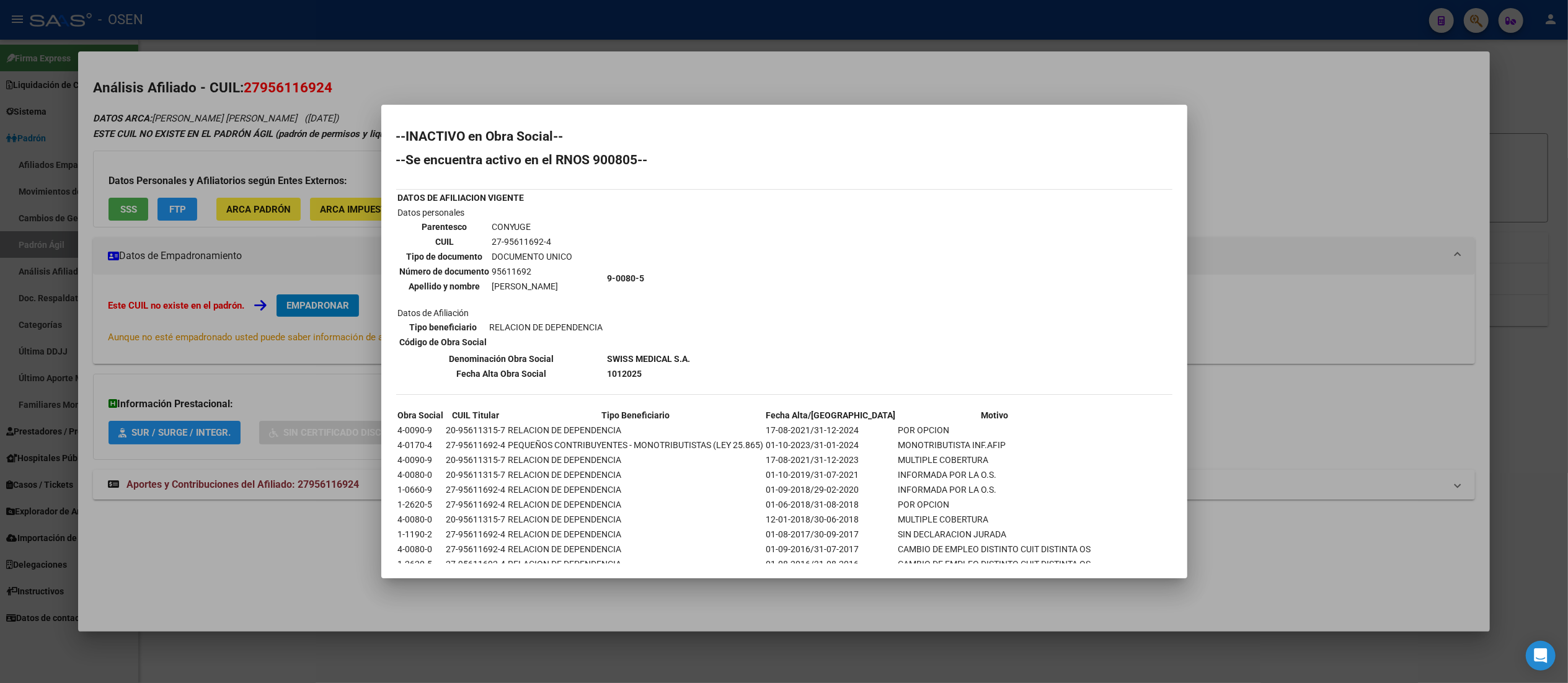
drag, startPoint x: 657, startPoint y: 352, endPoint x: 758, endPoint y: 359, distance: 101.2
click at [758, 359] on div "--INACTIVO en Obra Social-- --Se encuentra activo en el RNOS 900805-- DATOS DE …" at bounding box center [784, 372] width 776 height 482
click at [759, 359] on div "--INACTIVO en Obra Social-- --Se encuentra activo en el RNOS 900805-- DATOS DE …" at bounding box center [784, 372] width 776 height 482
click at [495, 67] on div at bounding box center [784, 342] width 1568 height 683
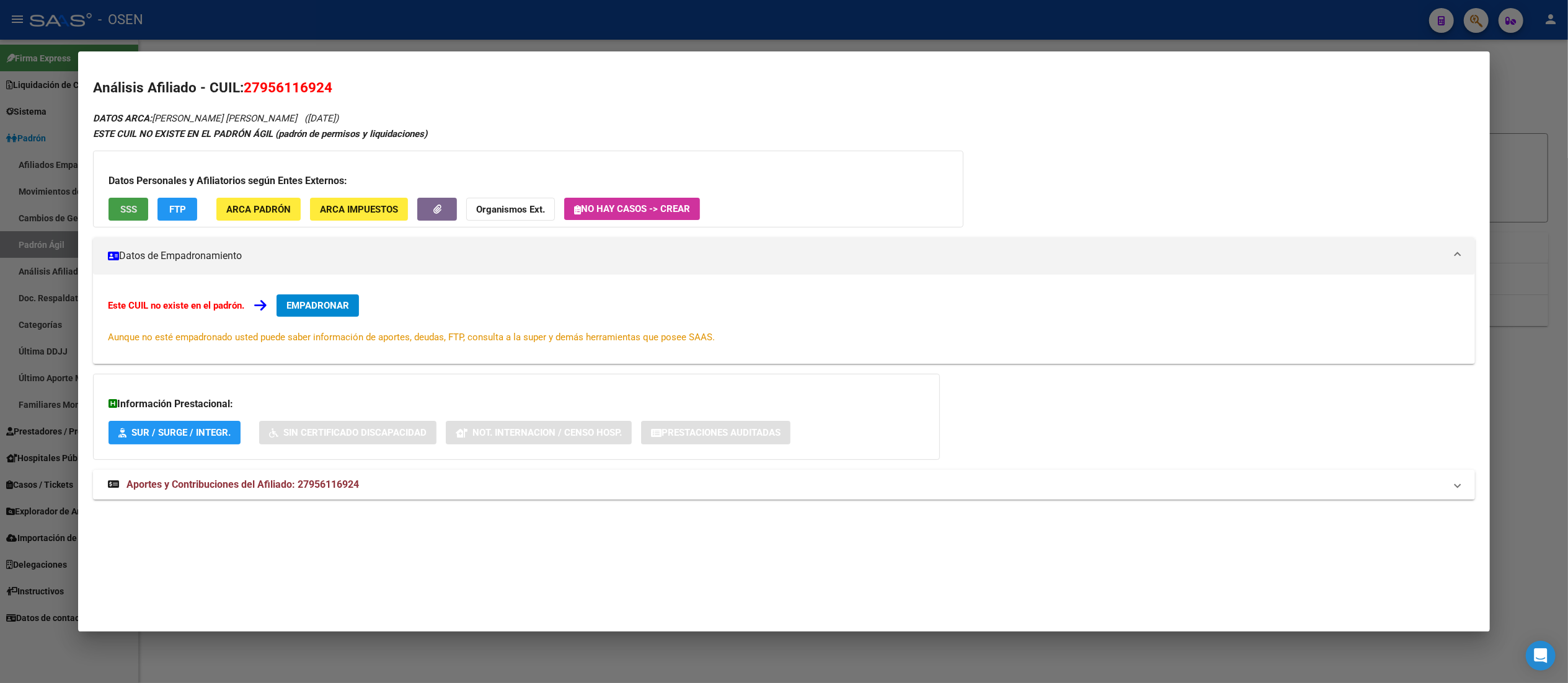
click at [132, 205] on button "SSS" at bounding box center [128, 209] width 40 height 23
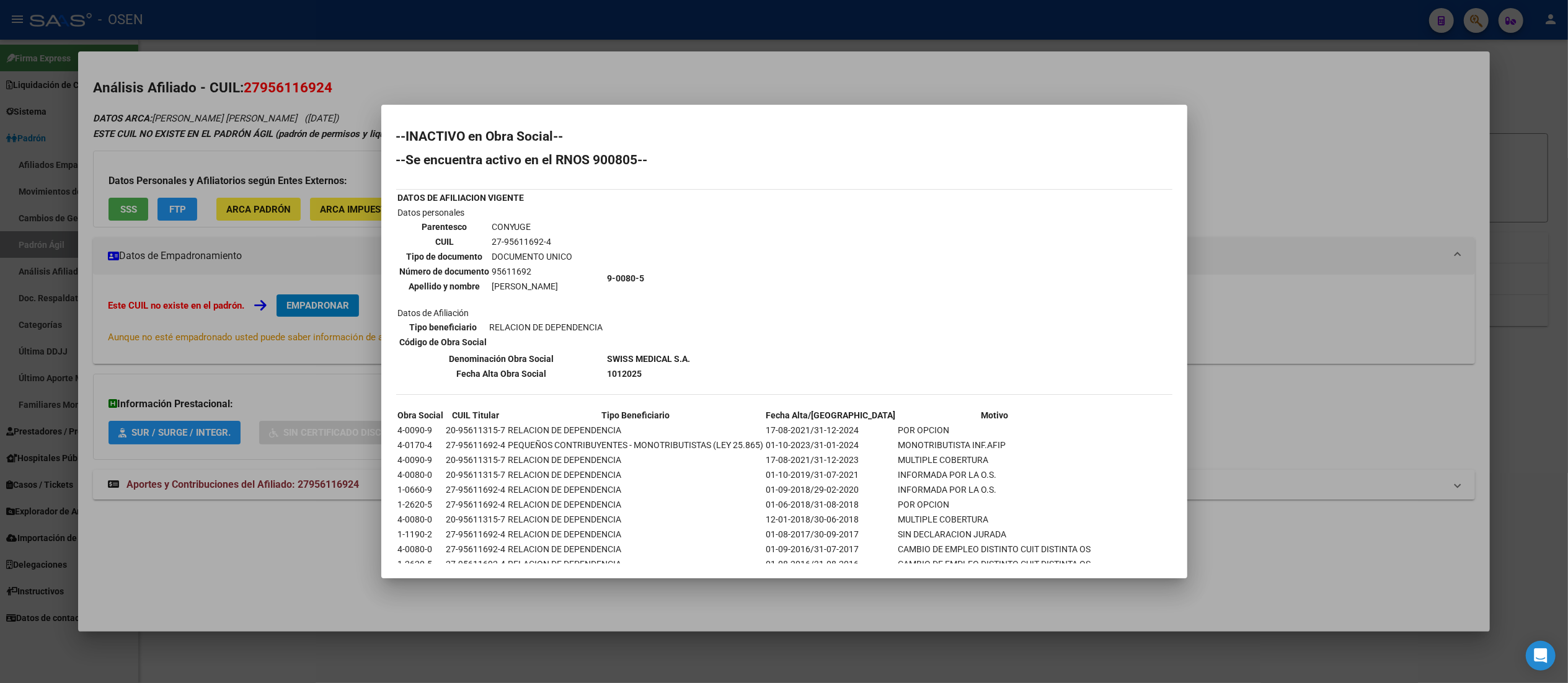
drag, startPoint x: 552, startPoint y: 243, endPoint x: 490, endPoint y: 237, distance: 62.3
click at [492, 237] on td "27-95611692-4" at bounding box center [532, 241] width 82 height 14
copy td "27-95611692-4"
click at [648, 319] on td "9-0080-5" at bounding box center [649, 278] width 85 height 145
click at [642, 369] on b "1012025" at bounding box center [625, 374] width 35 height 10
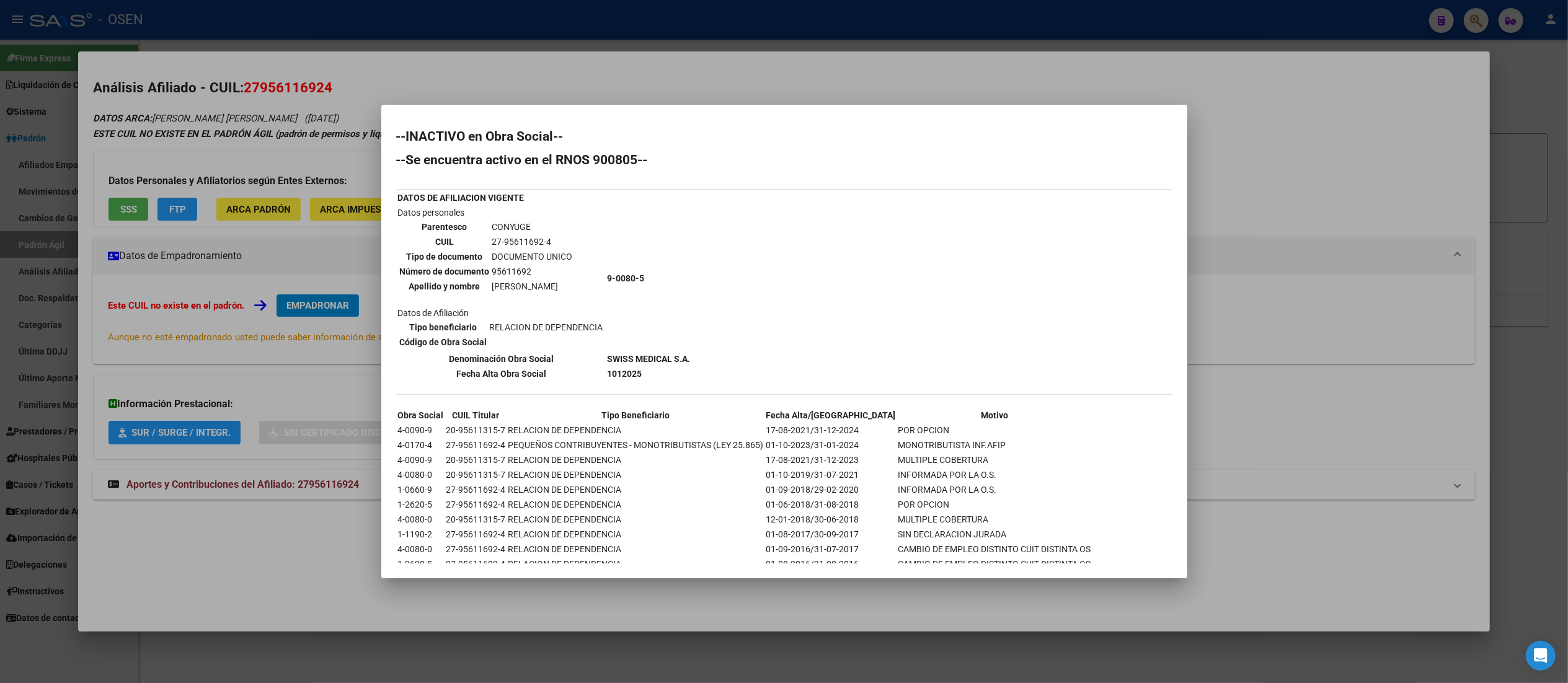
drag, startPoint x: 492, startPoint y: 223, endPoint x: 528, endPoint y: 225, distance: 36.1
click at [528, 225] on td "CONYUGE" at bounding box center [532, 227] width 82 height 14
click at [529, 225] on td "CONYUGE" at bounding box center [532, 227] width 82 height 14
click at [528, 227] on td "CONYUGE" at bounding box center [532, 227] width 82 height 14
click at [514, 225] on td "CONYUGE" at bounding box center [532, 227] width 82 height 14
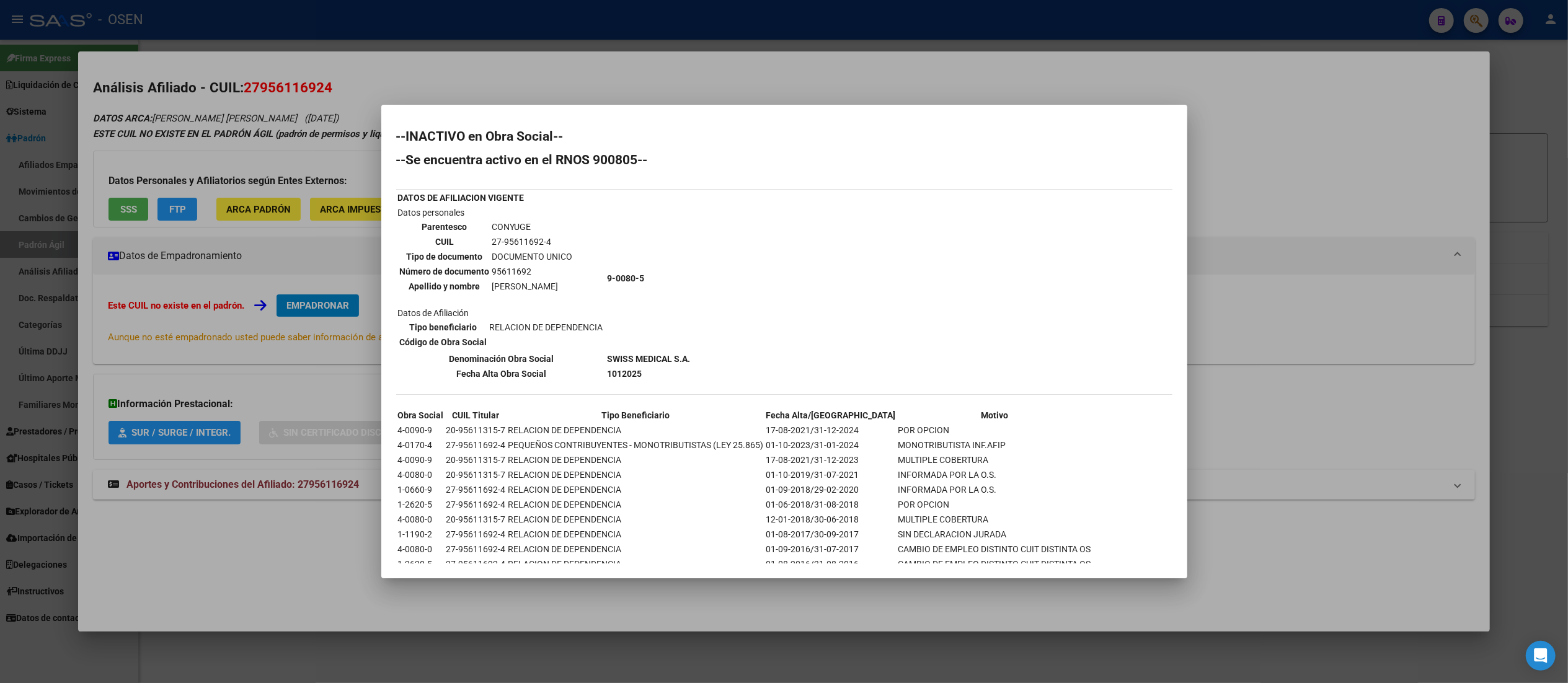
drag, startPoint x: 530, startPoint y: 225, endPoint x: 491, endPoint y: 225, distance: 39.0
click at [492, 225] on td "CONYUGE" at bounding box center [532, 227] width 82 height 14
drag, startPoint x: 532, startPoint y: 227, endPoint x: 492, endPoint y: 229, distance: 40.0
click at [492, 229] on td "CONYUGE" at bounding box center [532, 227] width 82 height 14
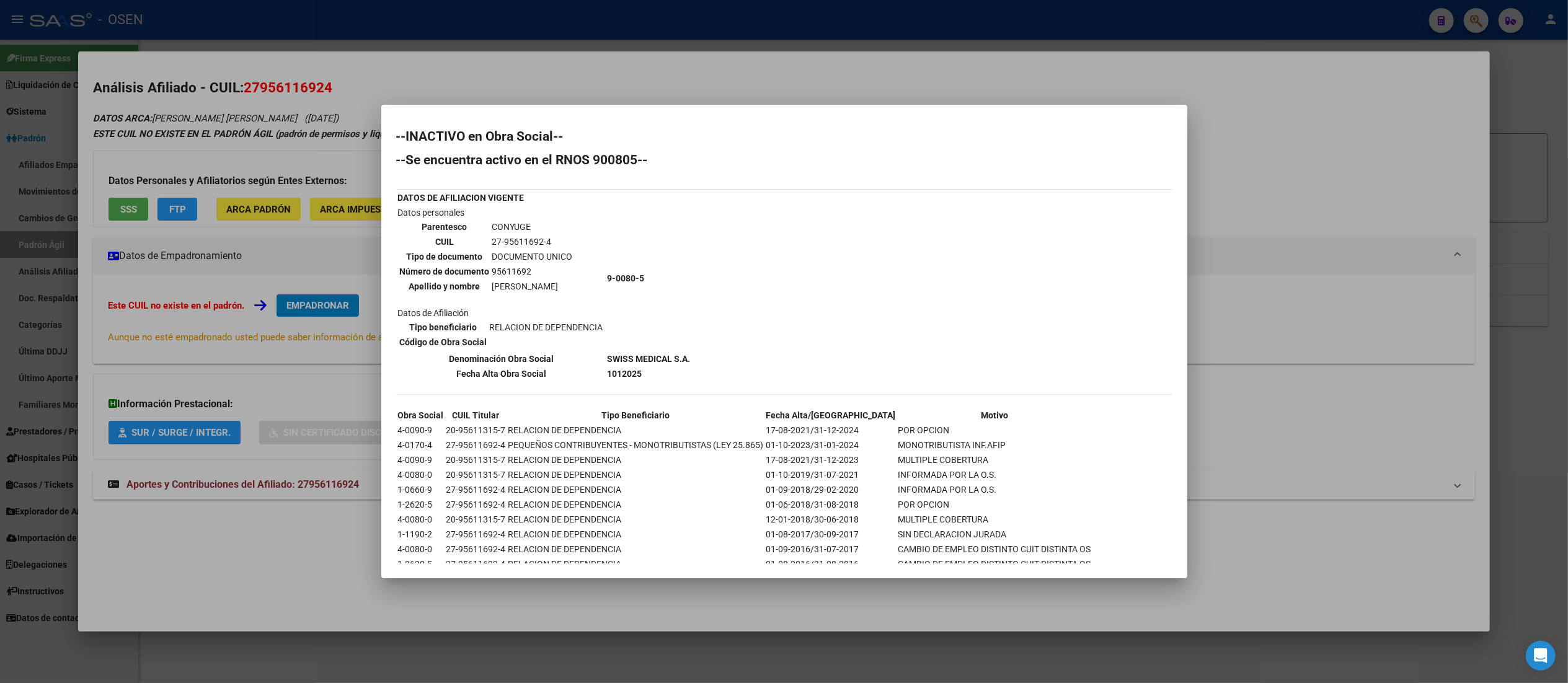
click at [492, 229] on td "CONYUGE" at bounding box center [532, 227] width 82 height 14
drag, startPoint x: 638, startPoint y: 353, endPoint x: 718, endPoint y: 351, distance: 80.0
click at [691, 352] on tr "Denominación Obra Social SWISS MEDICAL S.A." at bounding box center [544, 359] width 294 height 14
click at [691, 354] on b "SWISS MEDICAL S.A." at bounding box center [649, 359] width 83 height 10
drag, startPoint x: 576, startPoint y: 58, endPoint x: 578, endPoint y: 42, distance: 16.1
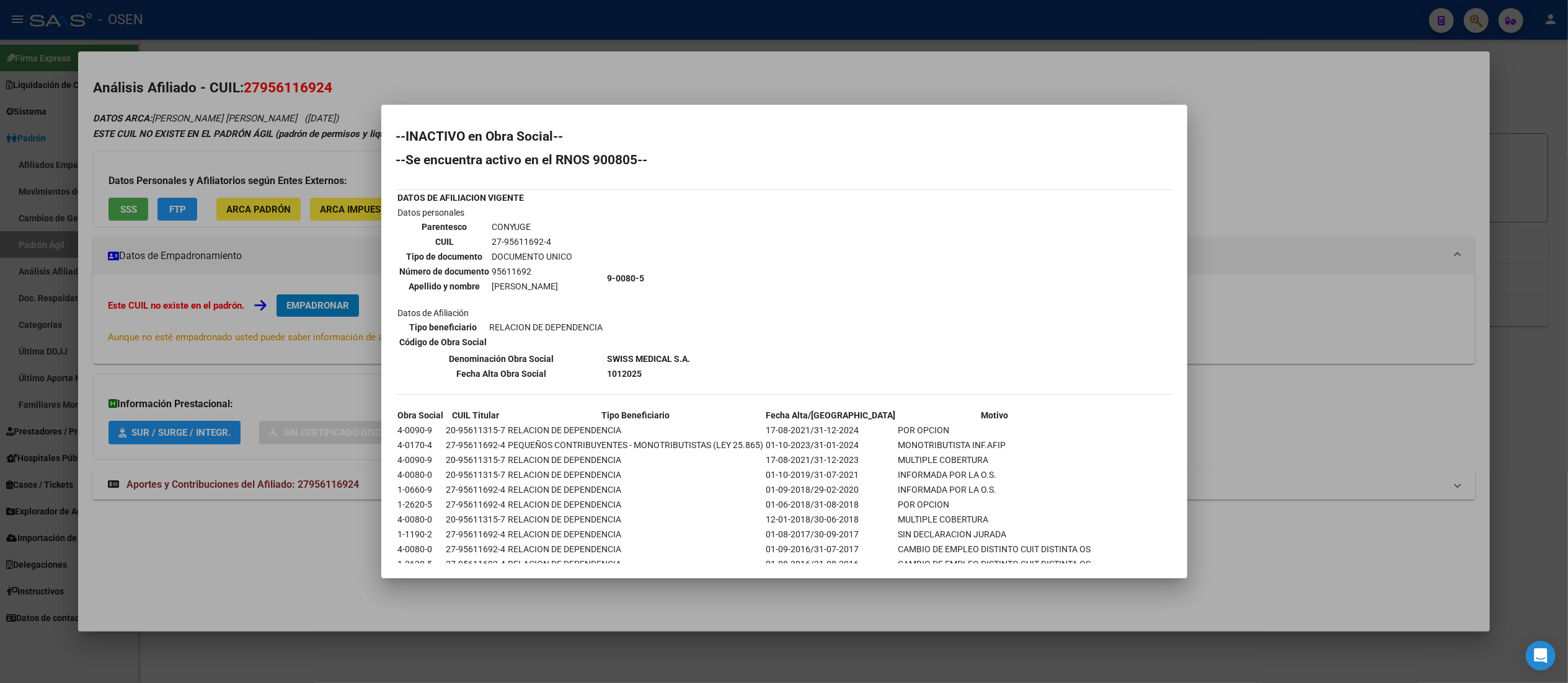
click at [576, 59] on div at bounding box center [784, 342] width 1568 height 683
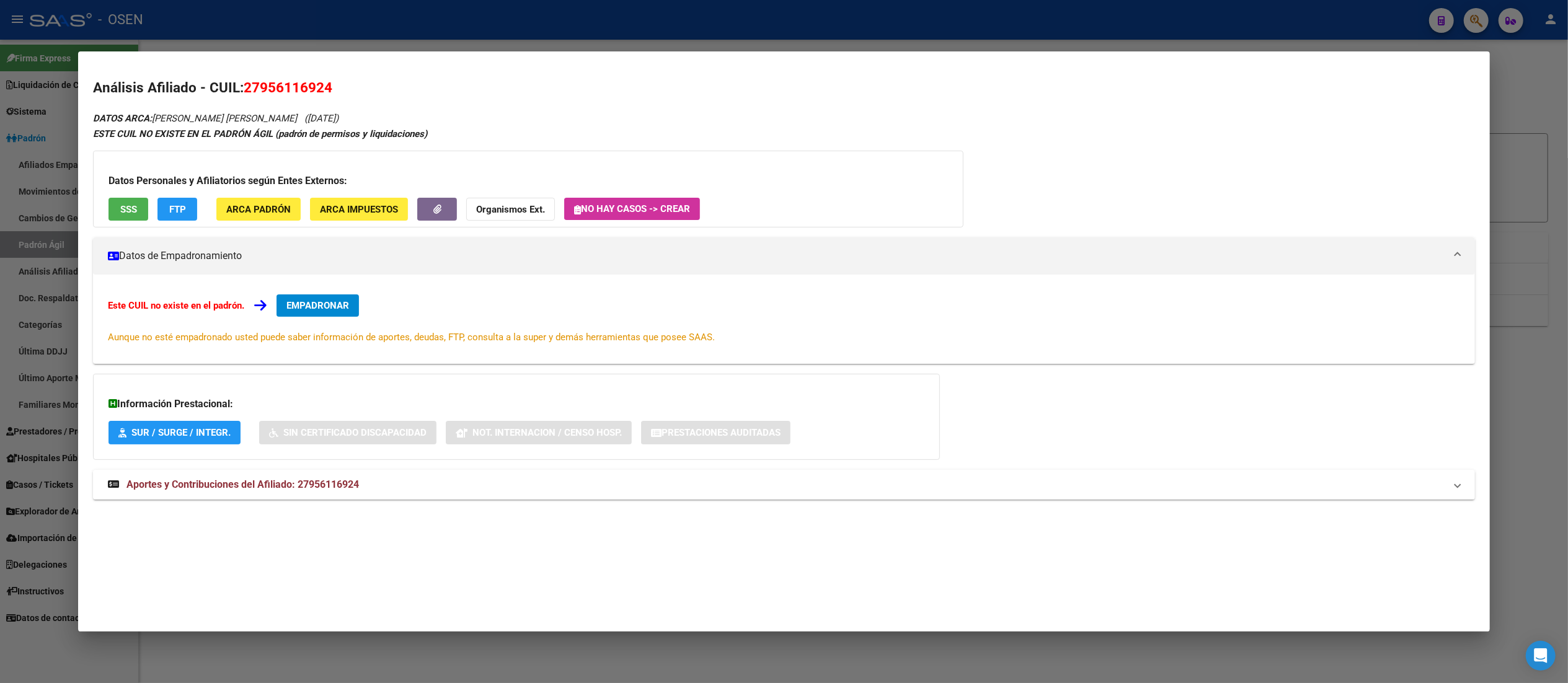
click at [583, 24] on div at bounding box center [784, 342] width 1568 height 683
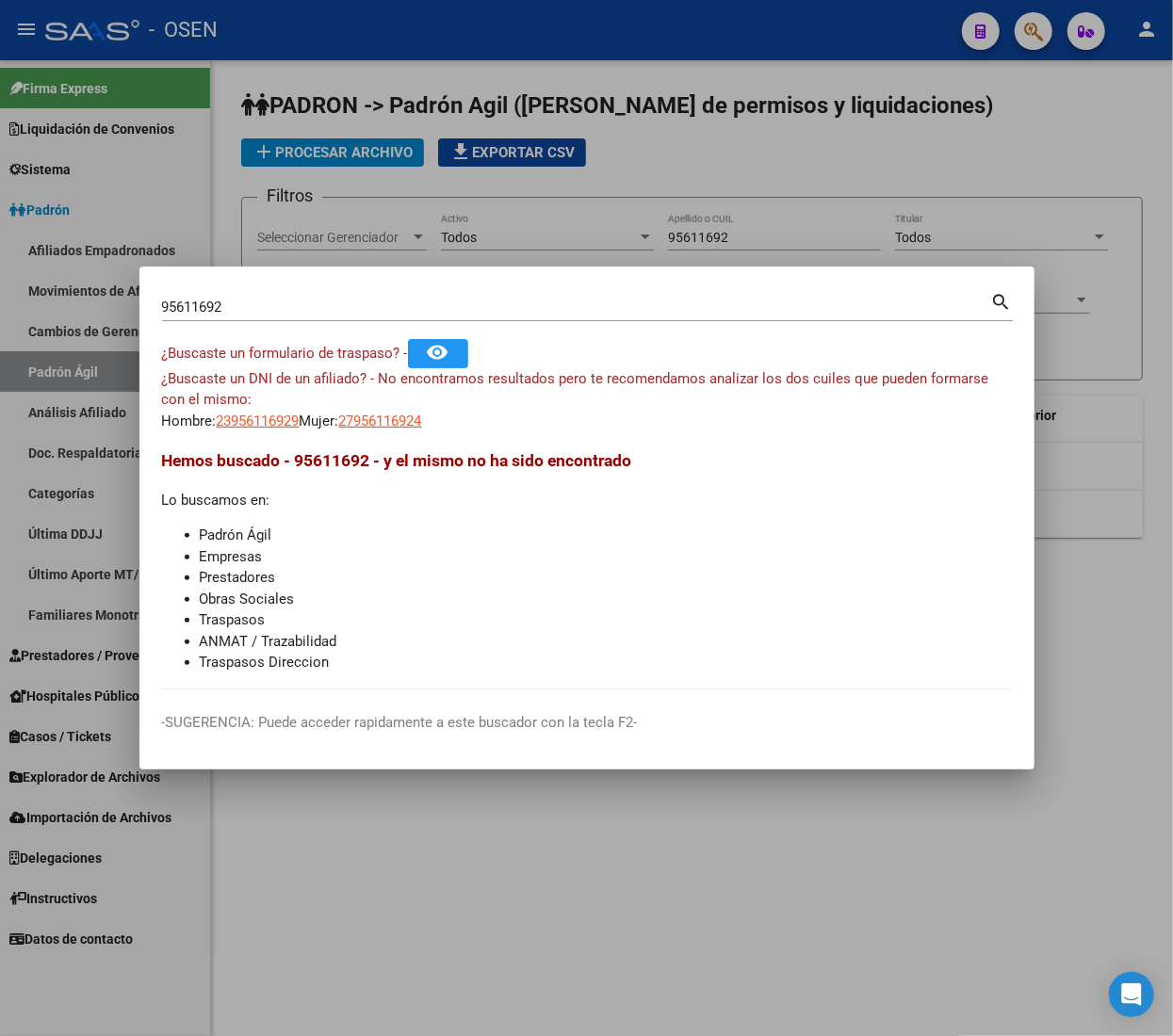
click at [507, 23] on div at bounding box center [586, 518] width 1173 height 1036
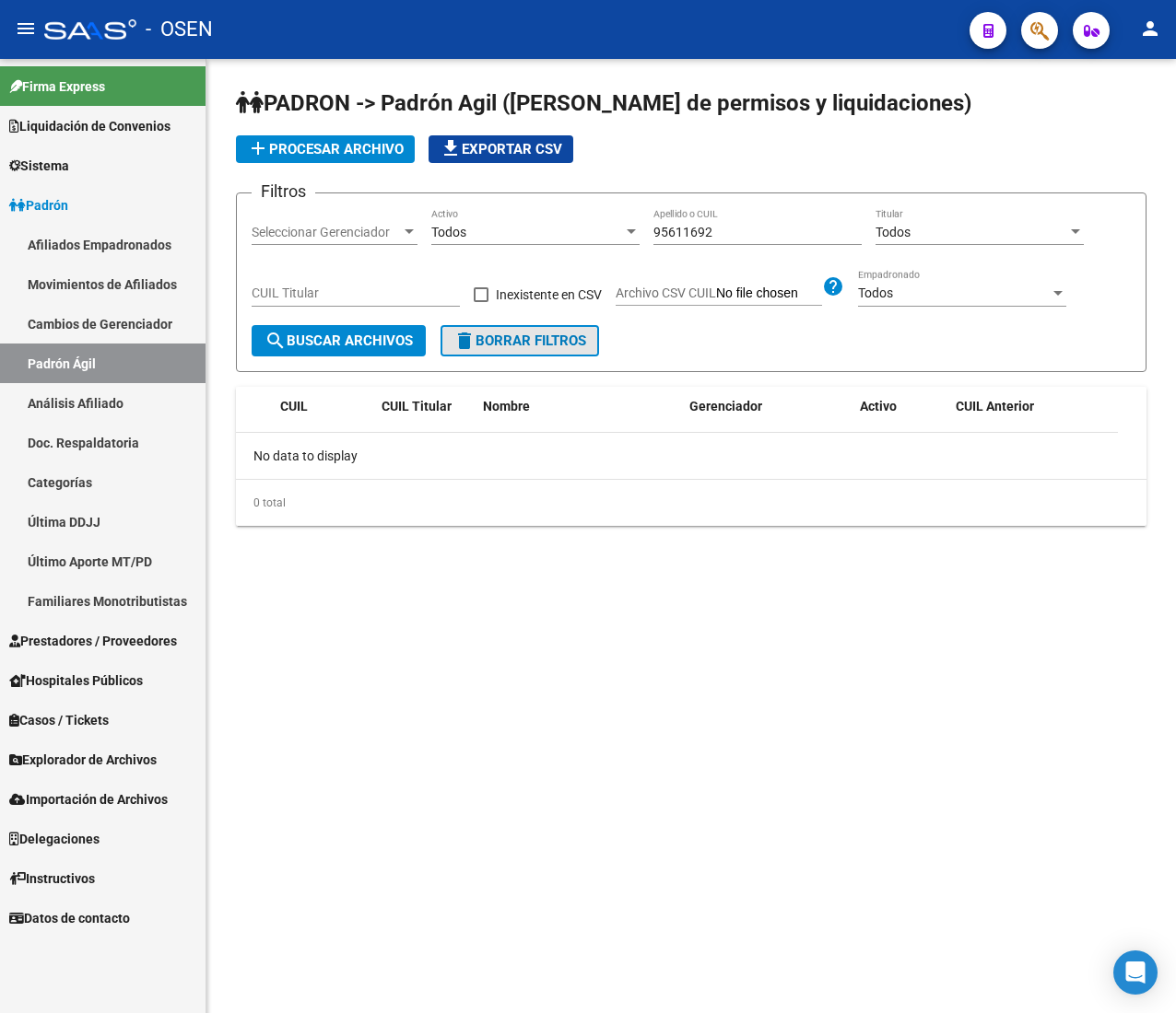
click at [576, 341] on span "delete Borrar Filtros" at bounding box center [519, 340] width 133 height 17
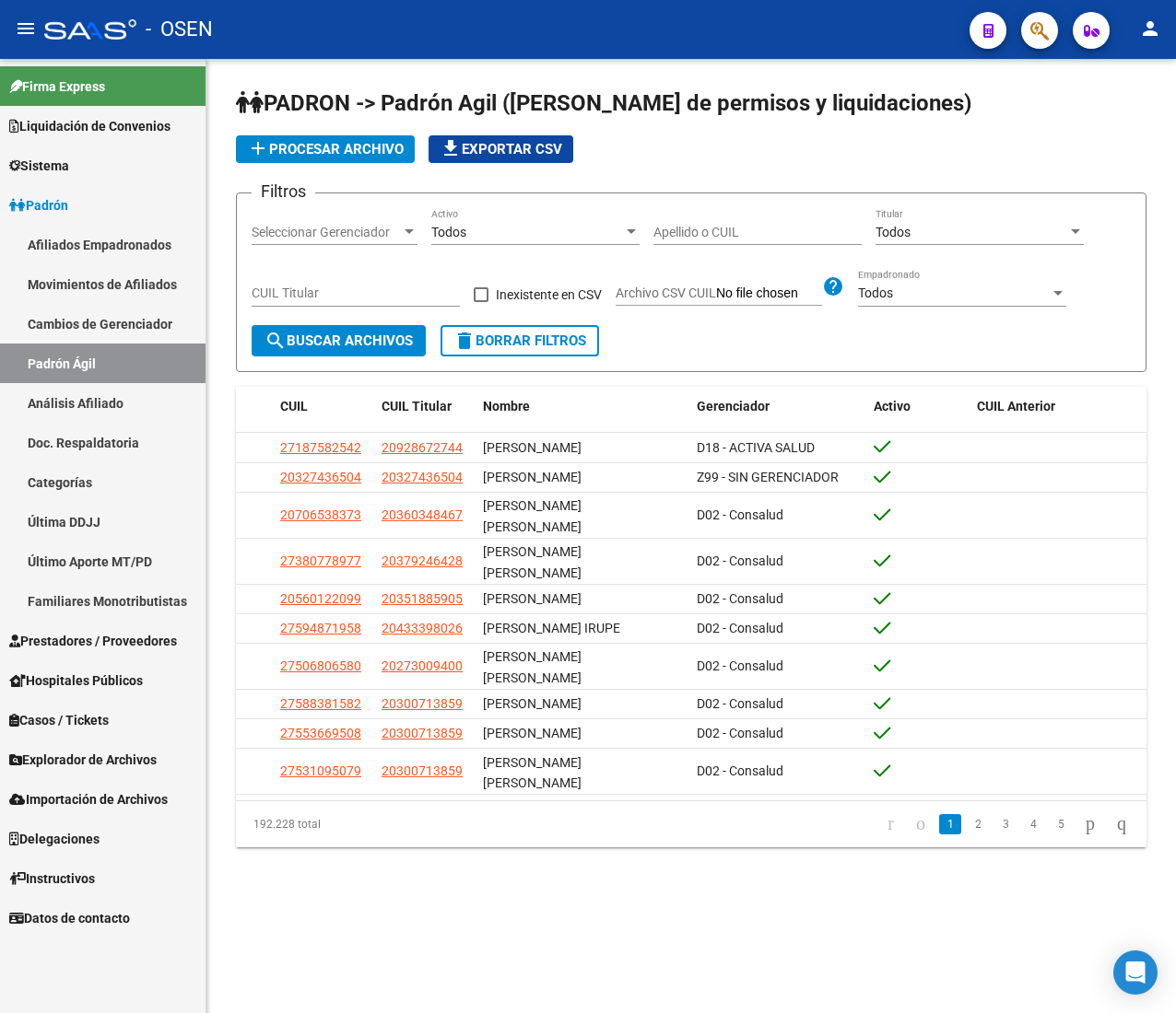
click at [682, 232] on input "Apellido o CUIL" at bounding box center [758, 233] width 209 height 16
click at [707, 230] on input "Apellido o CUIL" at bounding box center [758, 233] width 209 height 16
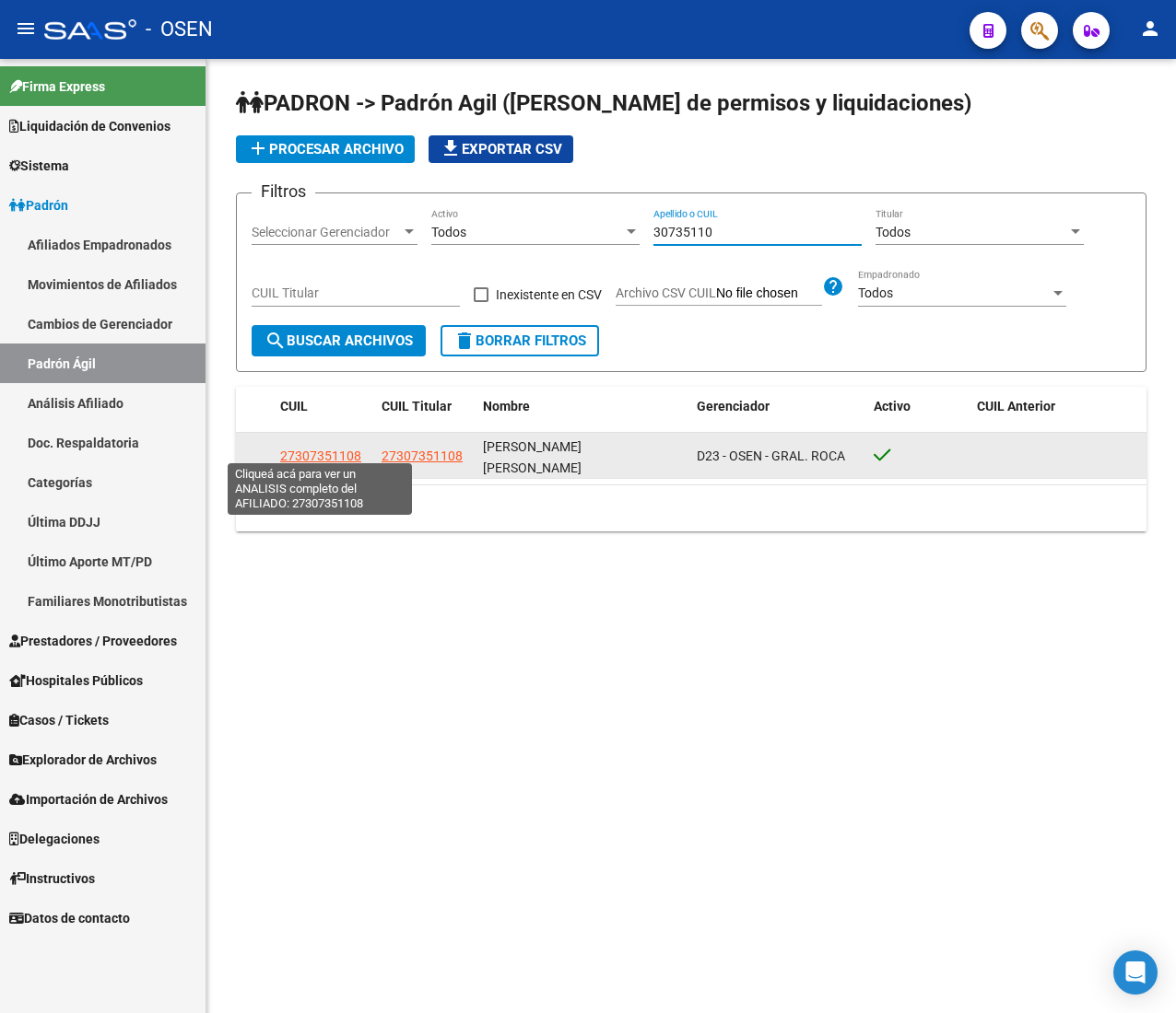
type input "30735110"
click at [315, 452] on span "27307351108" at bounding box center [320, 456] width 81 height 15
type textarea "27307351108"
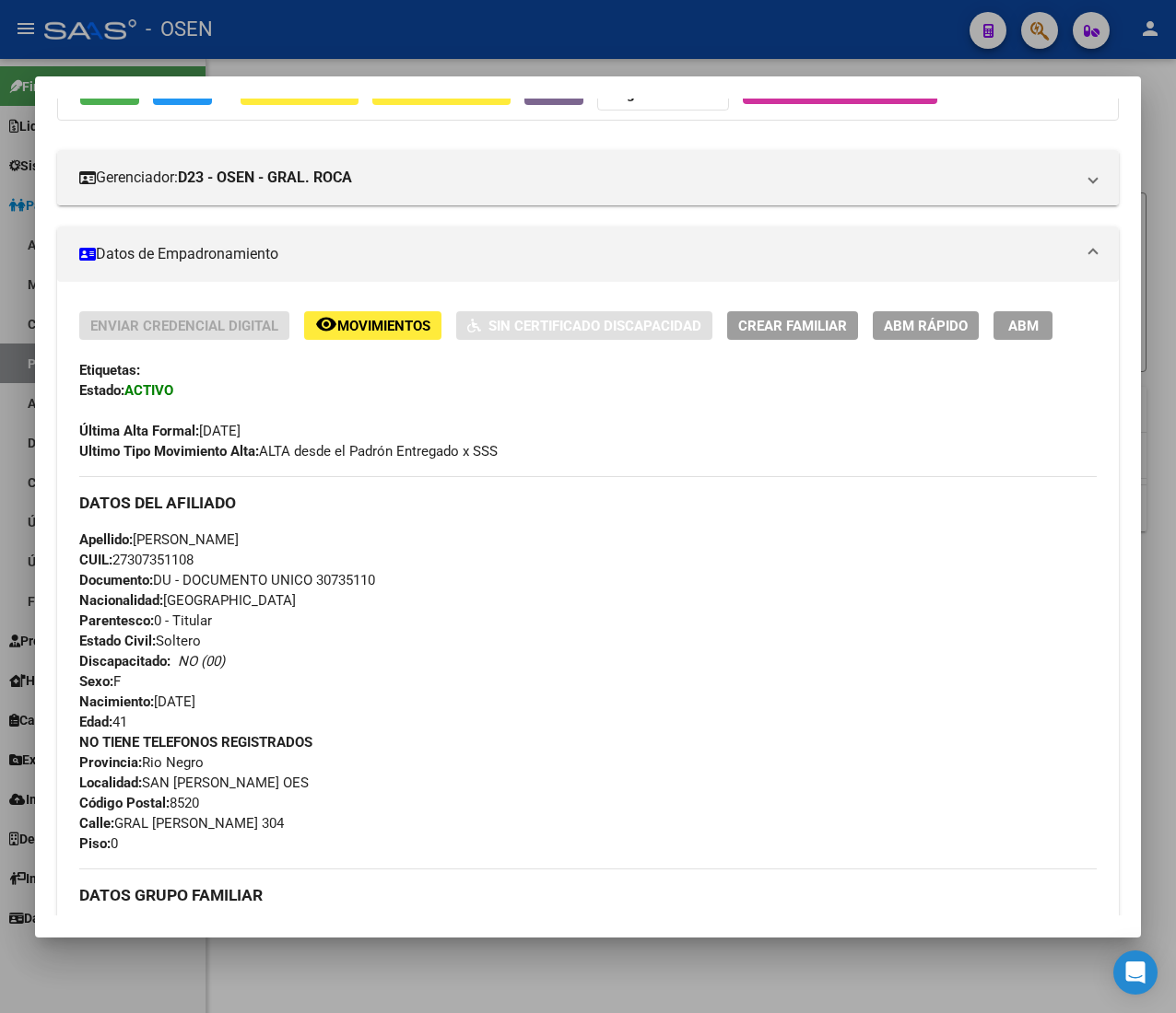
scroll to position [893, 0]
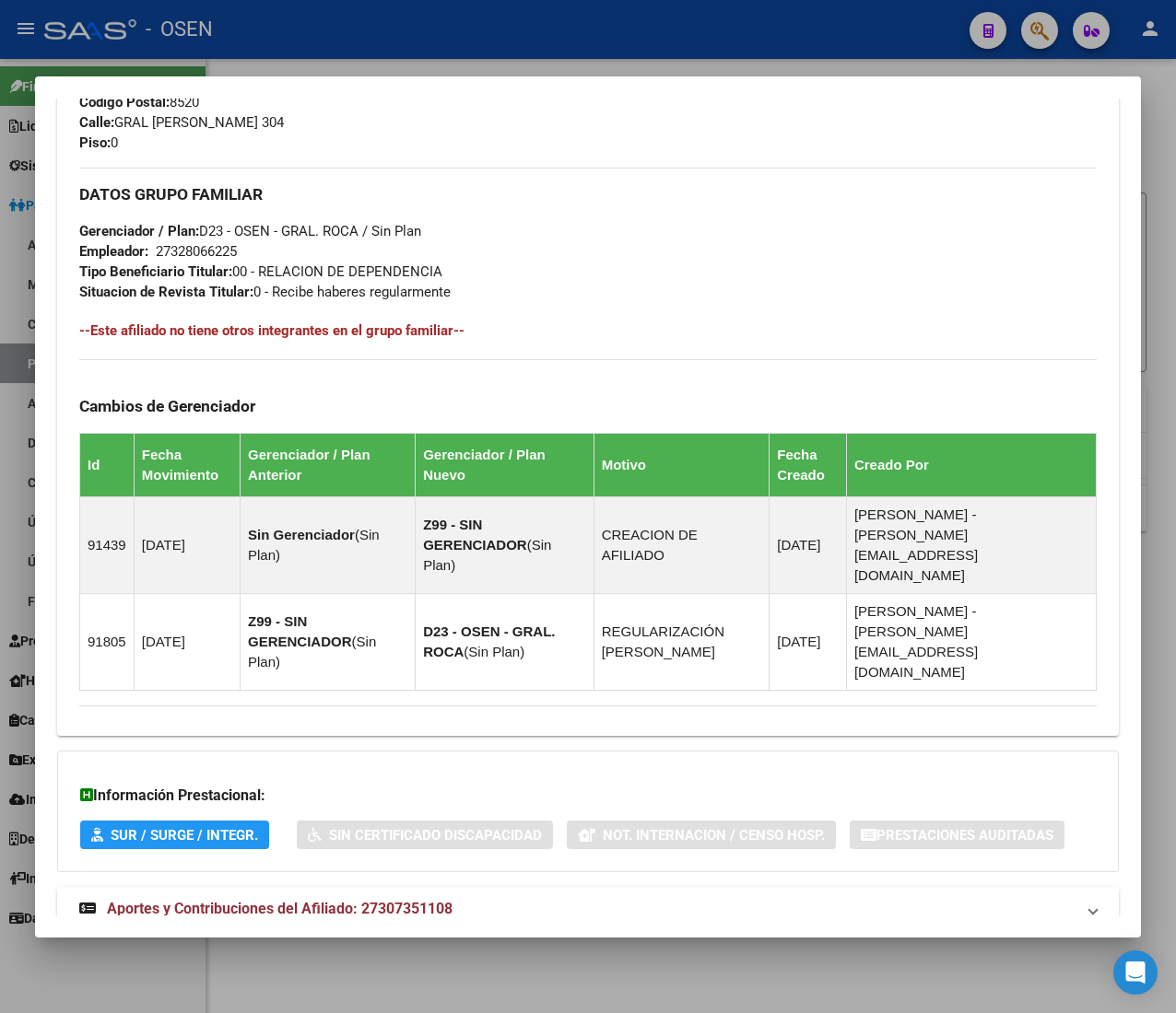
click at [432, 900] on span "Aportes y Contribuciones del Afiliado: 27307351108" at bounding box center [280, 909] width 346 height 18
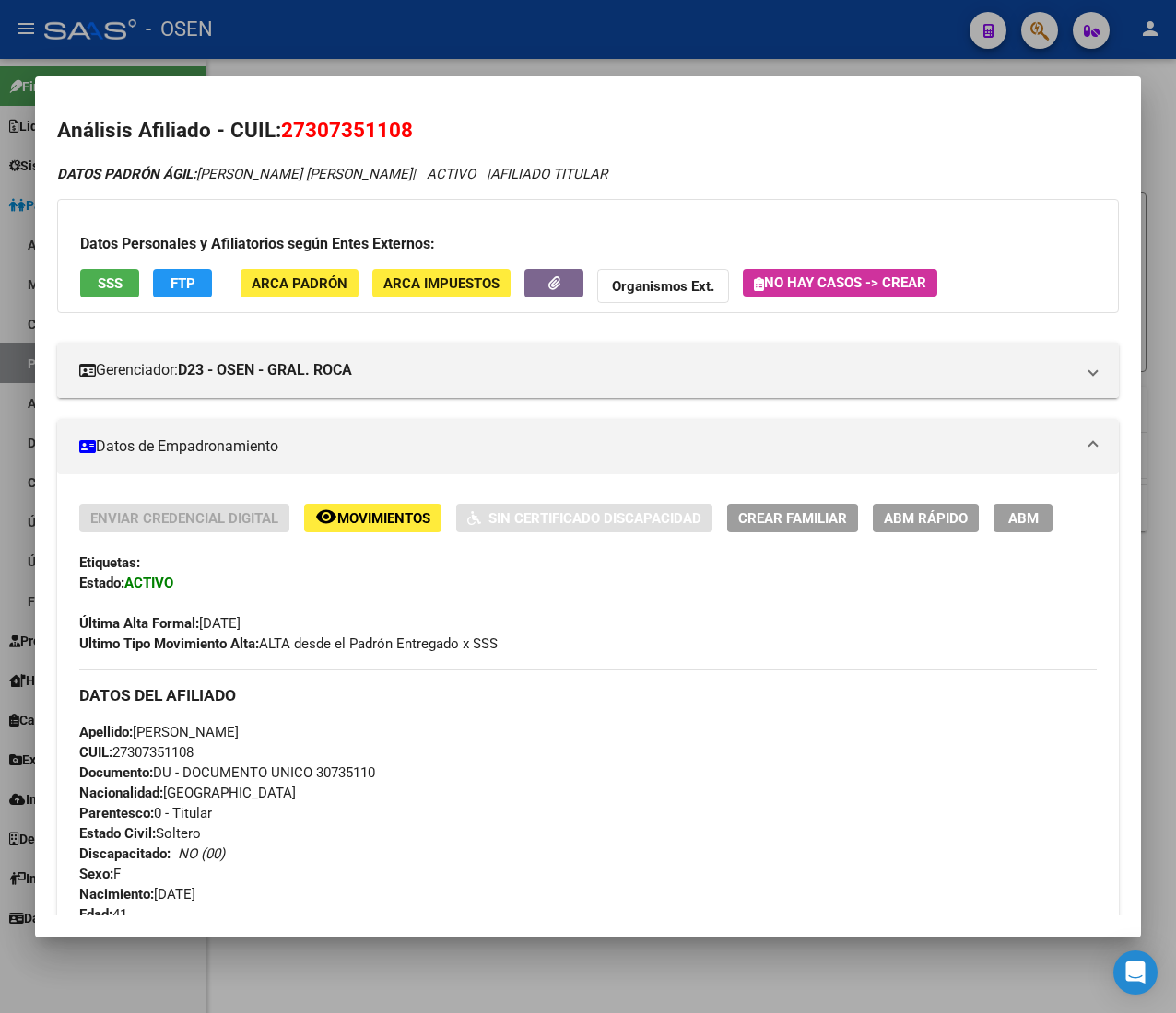
click at [103, 302] on app-consulta-sss-html "SSS" at bounding box center [109, 285] width 59 height 34
click at [107, 290] on span "SSS" at bounding box center [110, 283] width 25 height 17
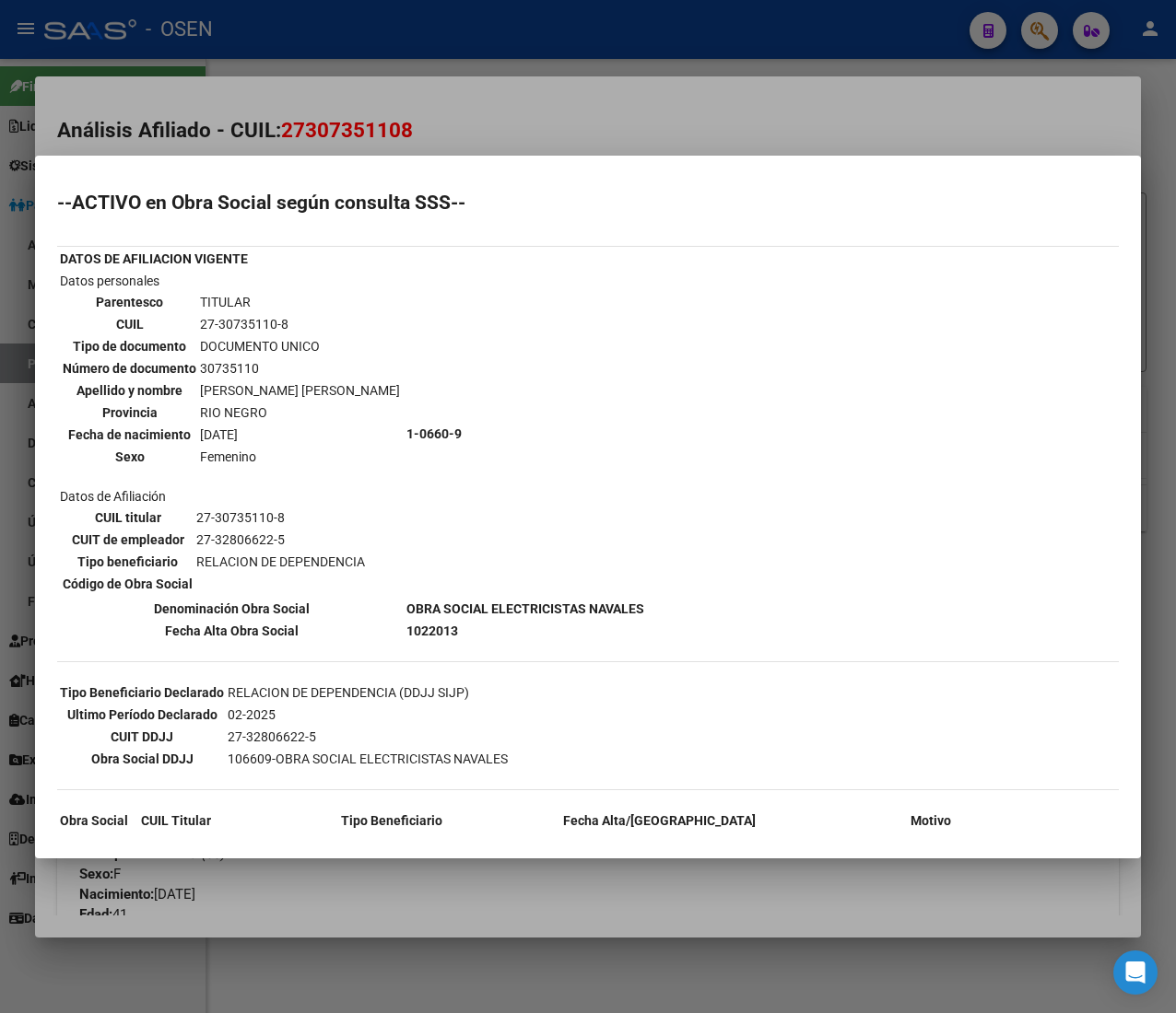
click at [624, 116] on div at bounding box center [588, 506] width 1176 height 1013
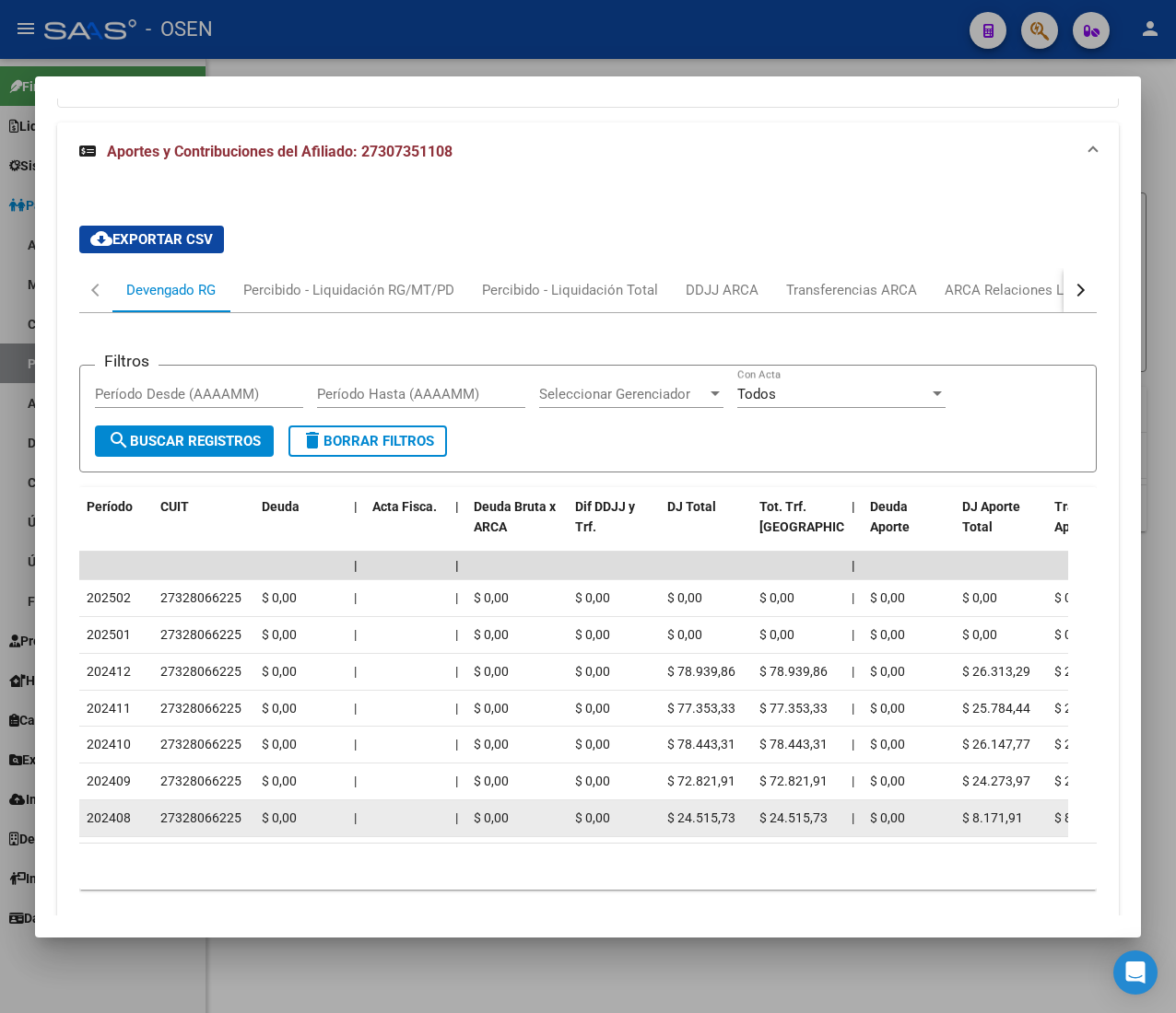
scroll to position [1691, 0]
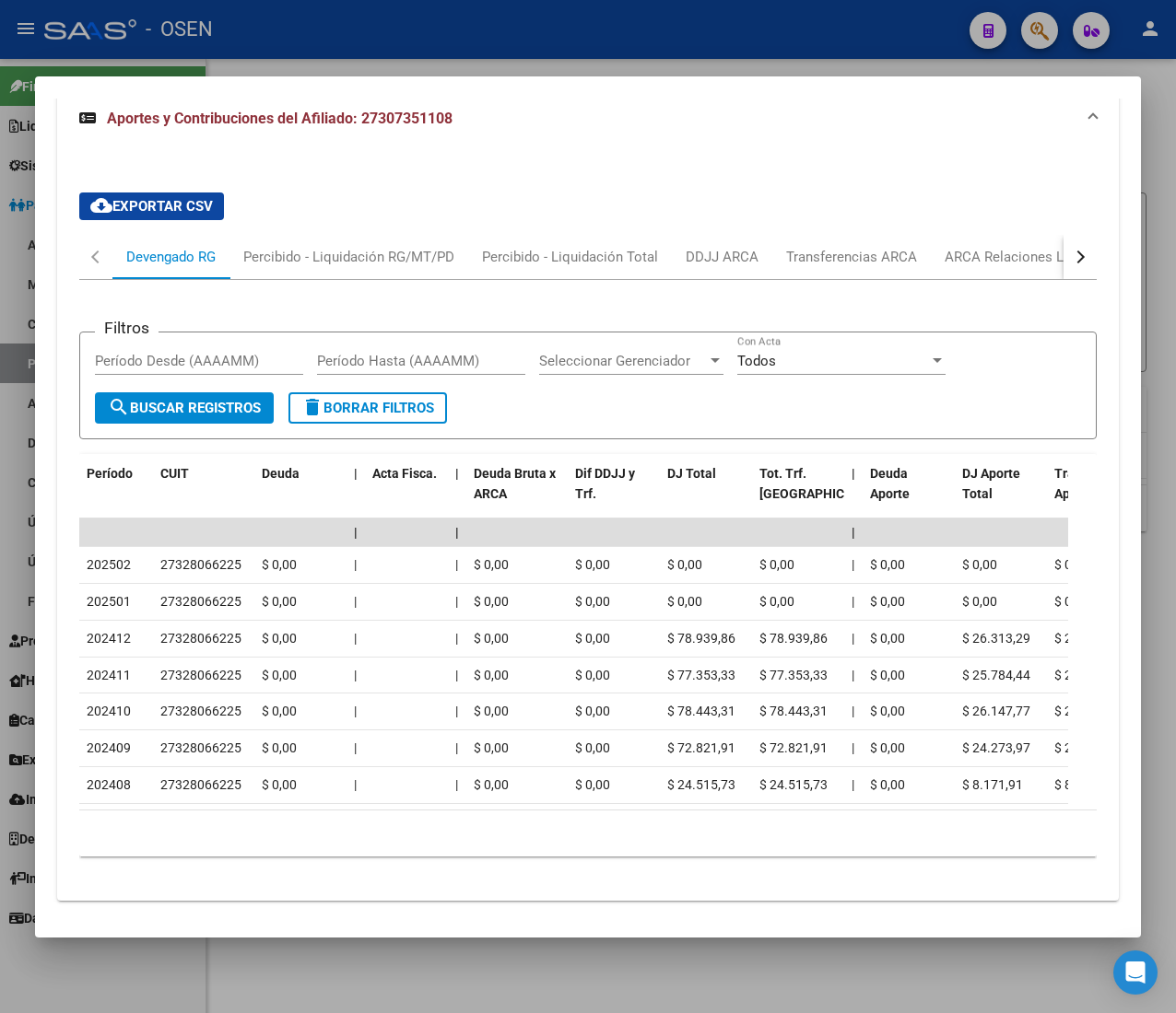
drag, startPoint x: 1089, startPoint y: 219, endPoint x: 1069, endPoint y: 212, distance: 21.2
click at [1089, 219] on div "cloud_download Exportar CSV Devengado RG Percibido - Liquidación RG/MT/PD Perci…" at bounding box center [588, 532] width 1061 height 708
click at [1066, 235] on button "button" at bounding box center [1080, 256] width 33 height 44
click at [942, 246] on div "ARCA Relaciones Laborales" at bounding box center [940, 256] width 172 height 20
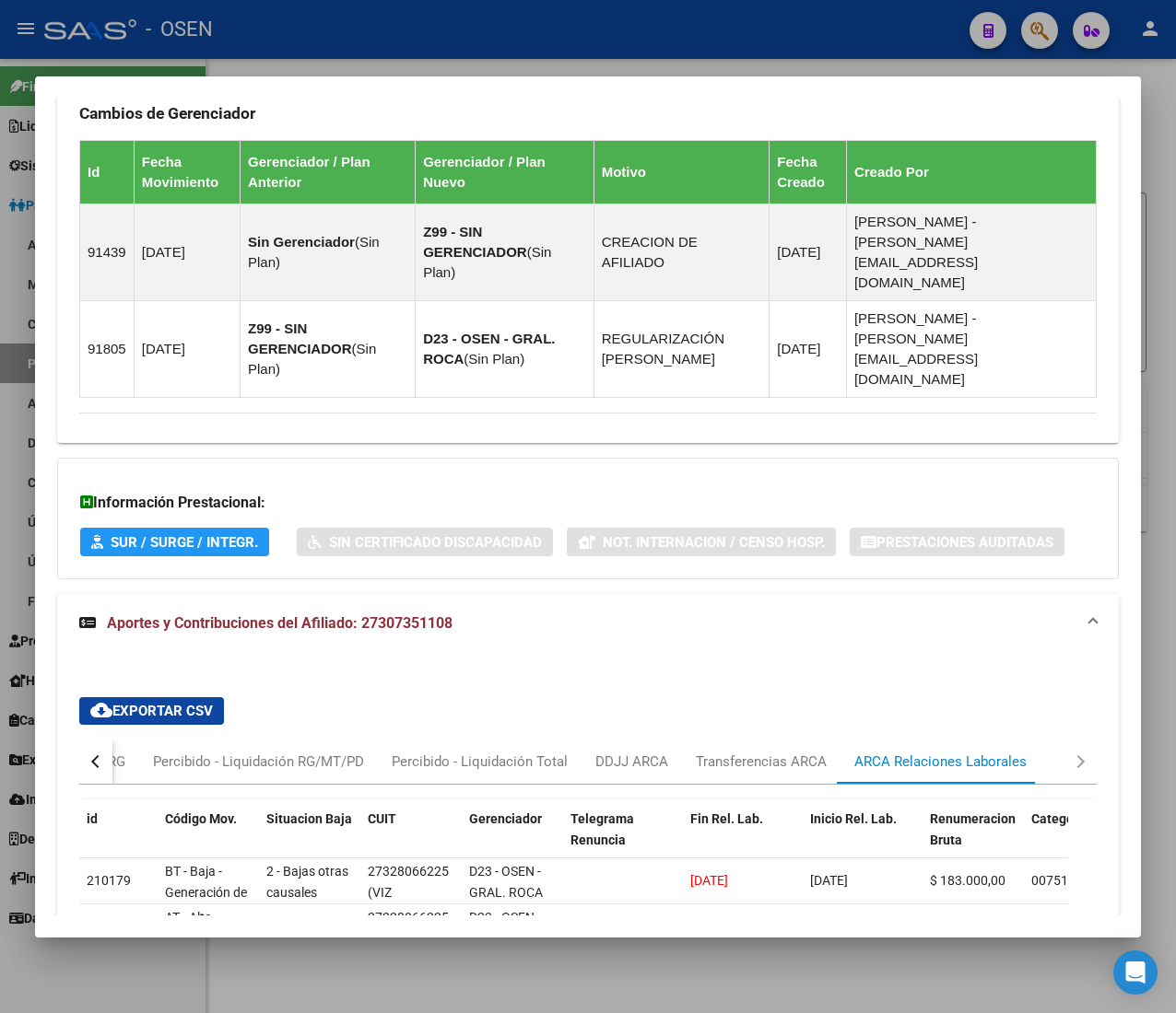
scroll to position [1332, 0]
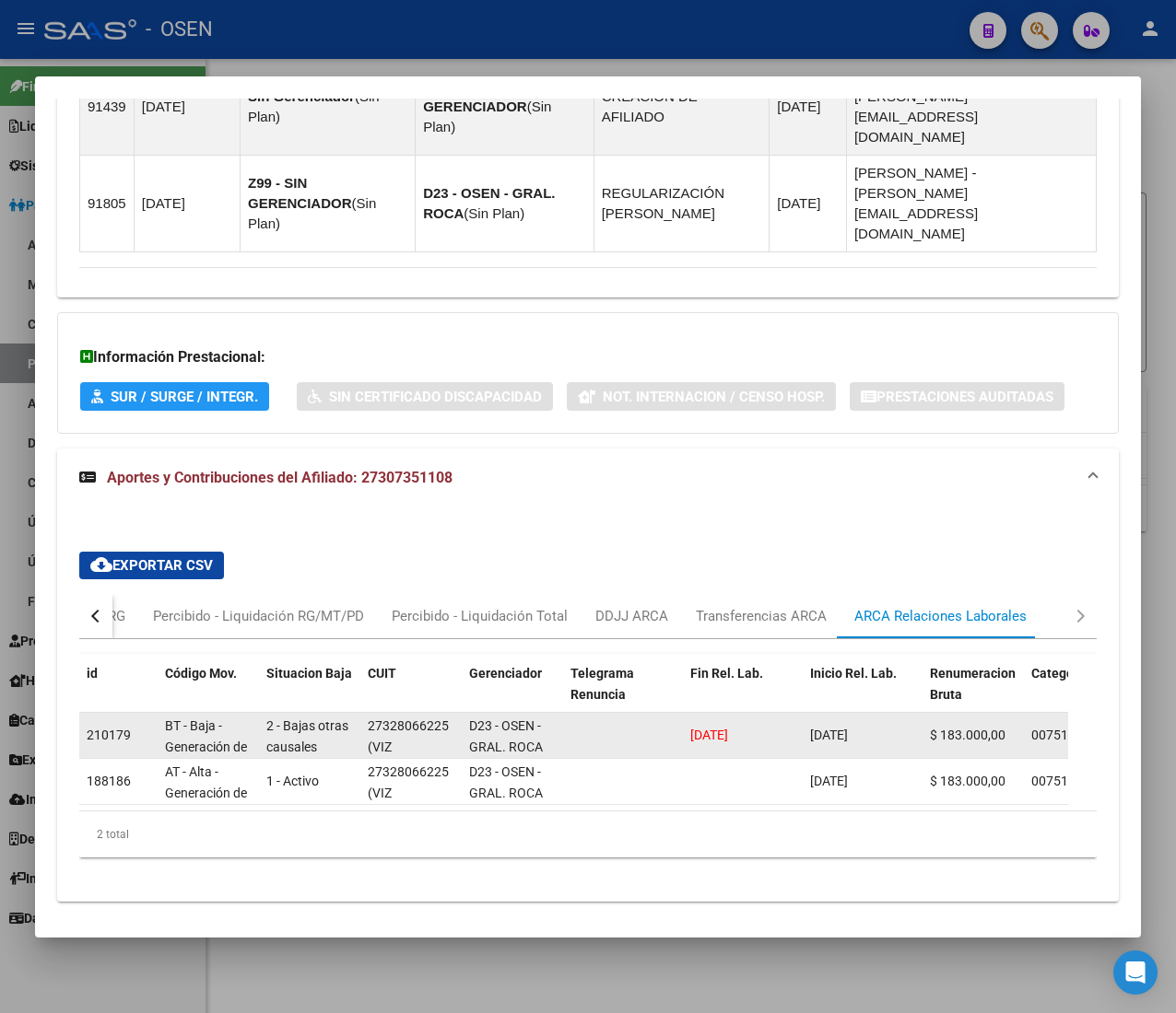
drag, startPoint x: 688, startPoint y: 676, endPoint x: 721, endPoint y: 673, distance: 33.1
click at [721, 713] on datatable-body-cell "[DATE]" at bounding box center [742, 735] width 120 height 45
click at [721, 728] on span "[DATE]" at bounding box center [708, 734] width 38 height 15
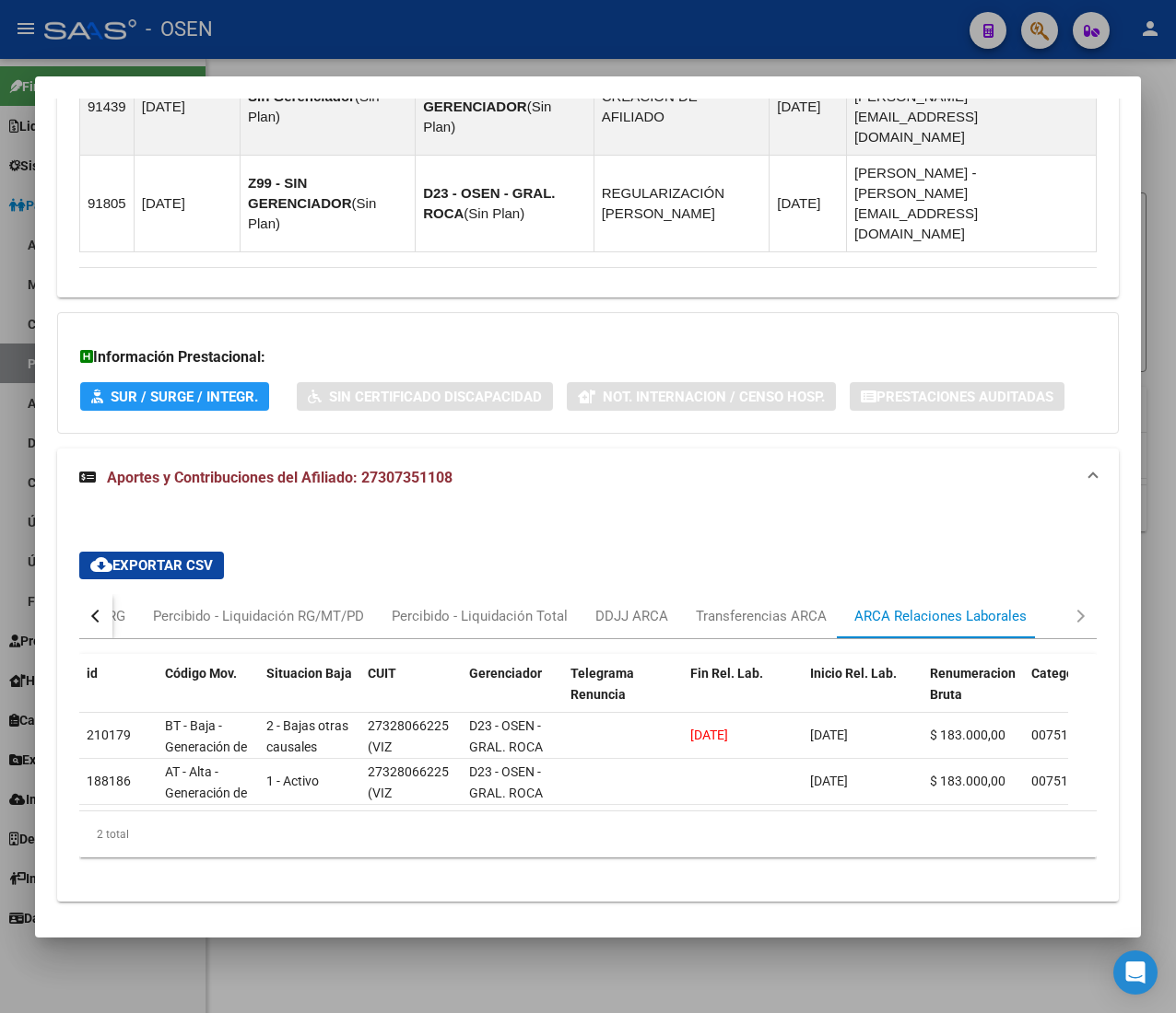
click at [103, 594] on button "button" at bounding box center [95, 616] width 33 height 44
click at [142, 606] on div "Devengado RG" at bounding box center [171, 616] width 90 height 20
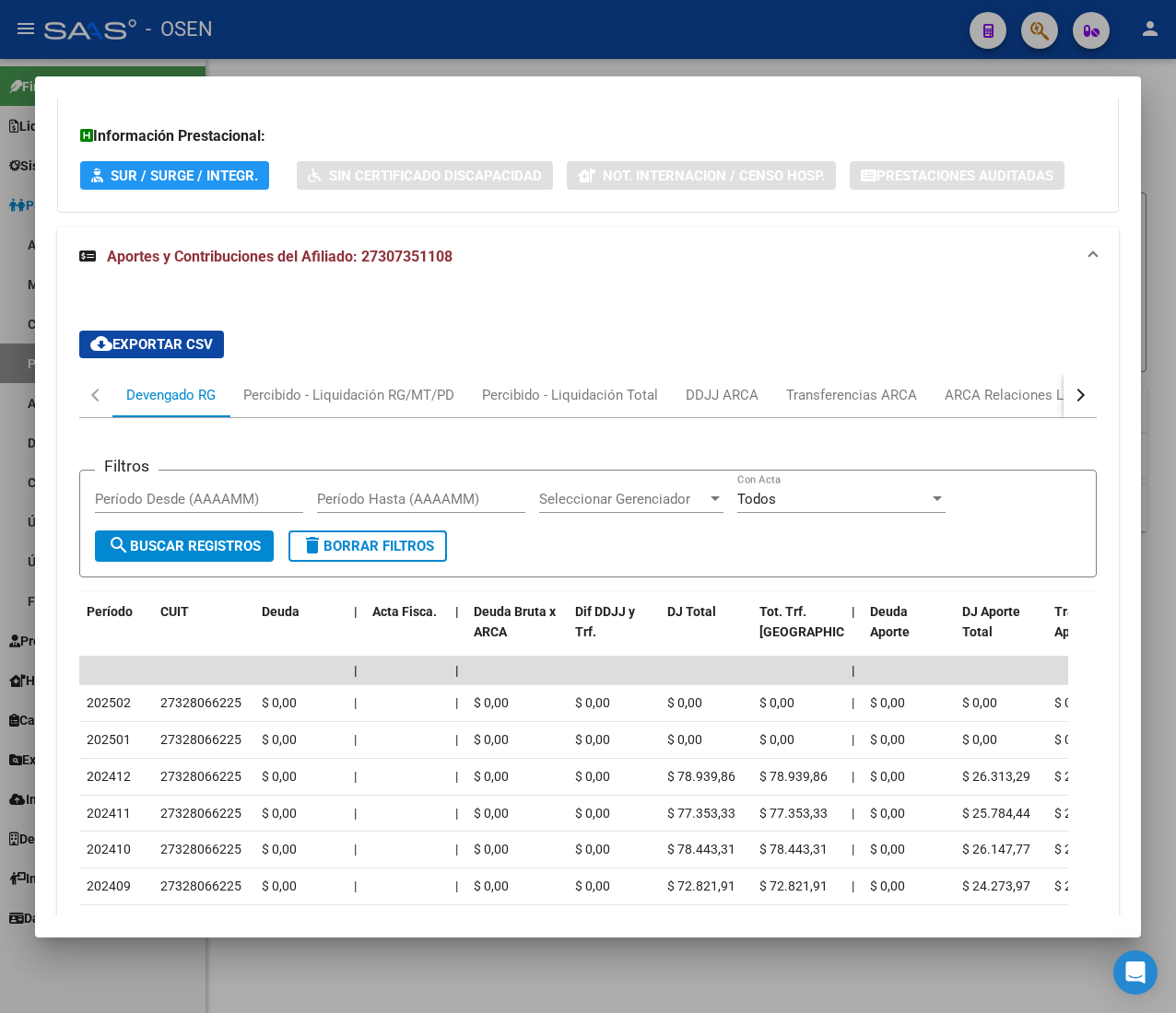
scroll to position [1691, 0]
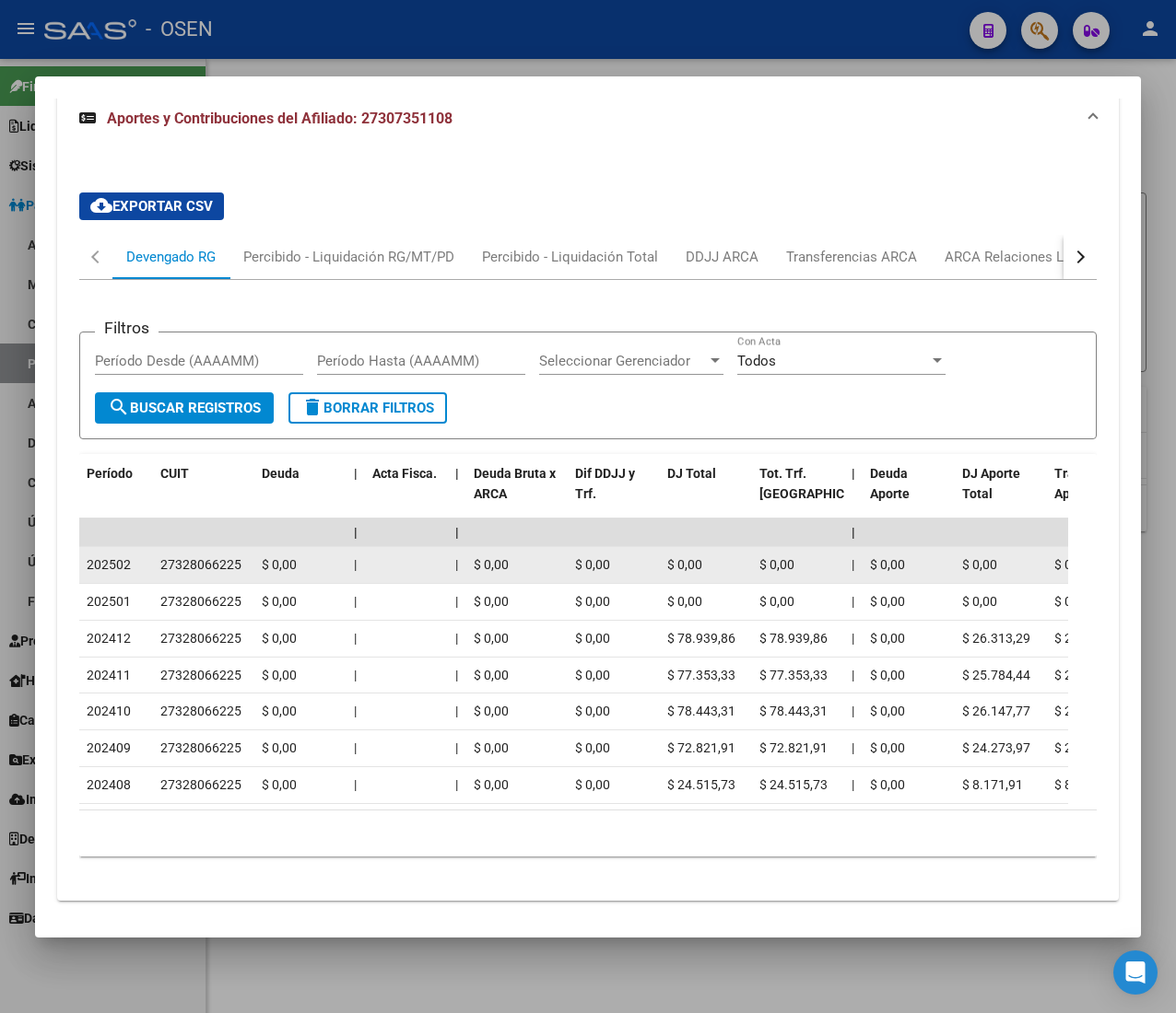
drag, startPoint x: 116, startPoint y: 507, endPoint x: 144, endPoint y: 514, distance: 28.9
click at [144, 554] on div "202502" at bounding box center [116, 565] width 59 height 21
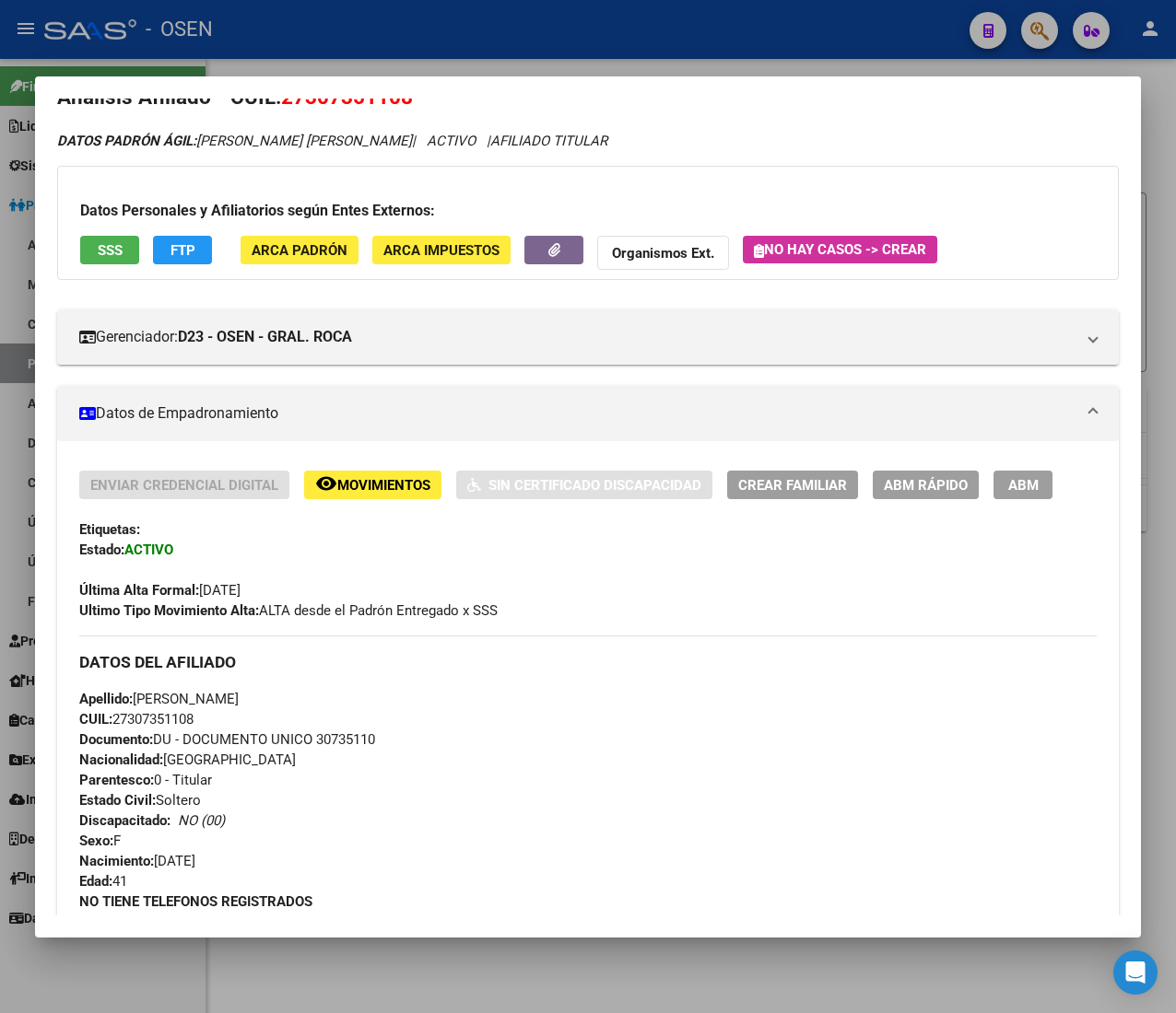
scroll to position [0, 0]
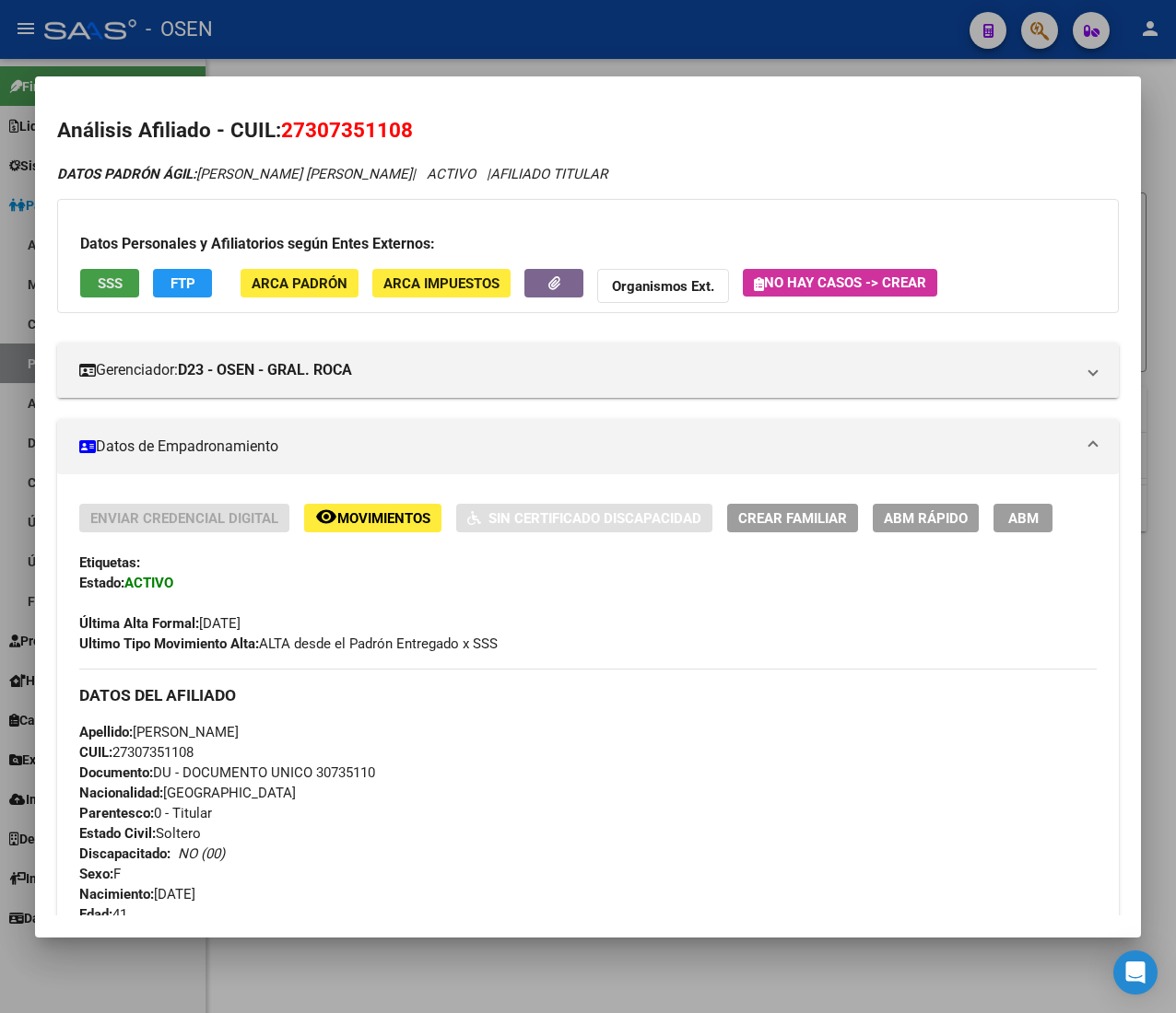
click at [99, 281] on span "SSS" at bounding box center [110, 283] width 25 height 17
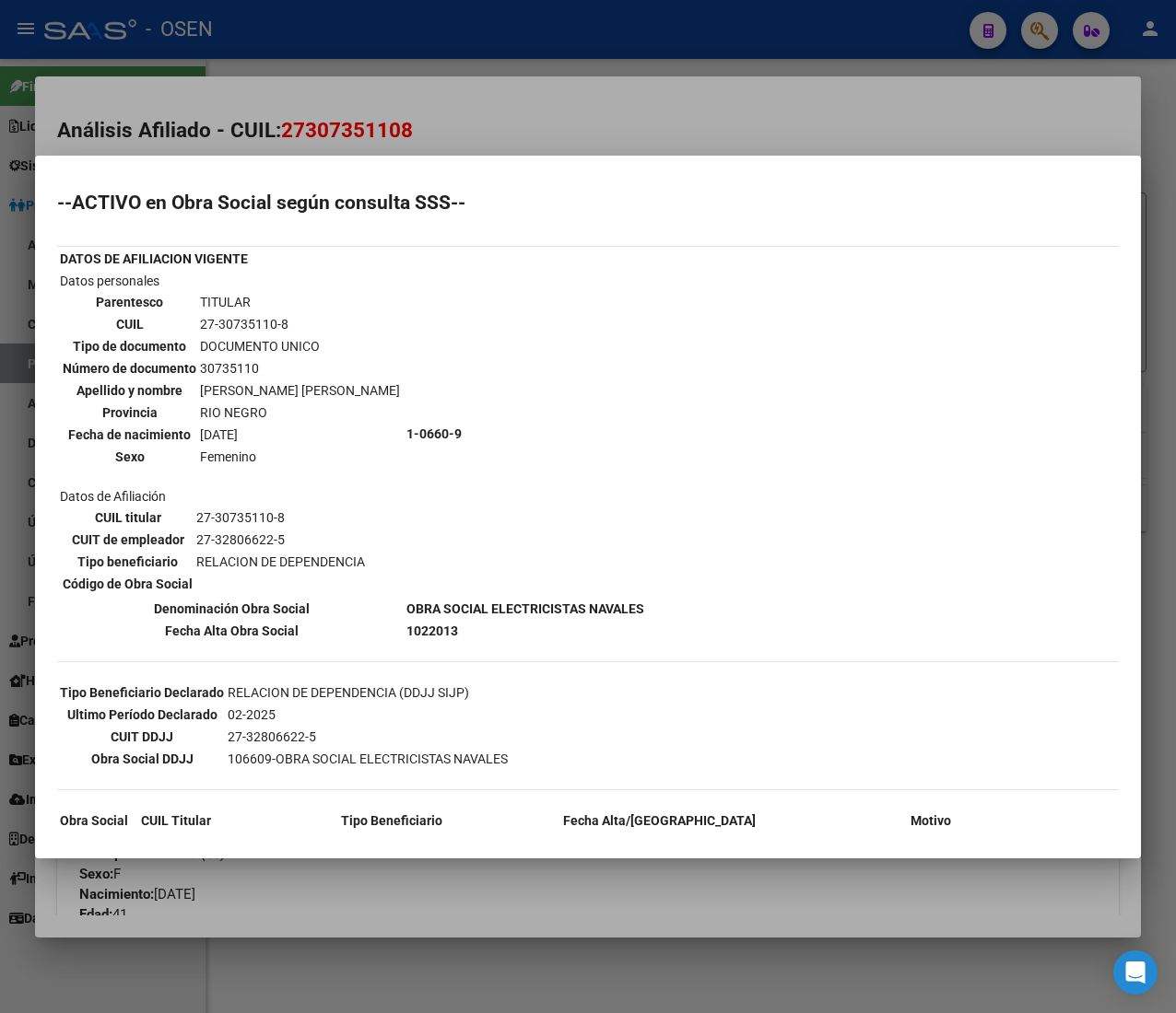
click at [553, 124] on div at bounding box center [588, 506] width 1176 height 1013
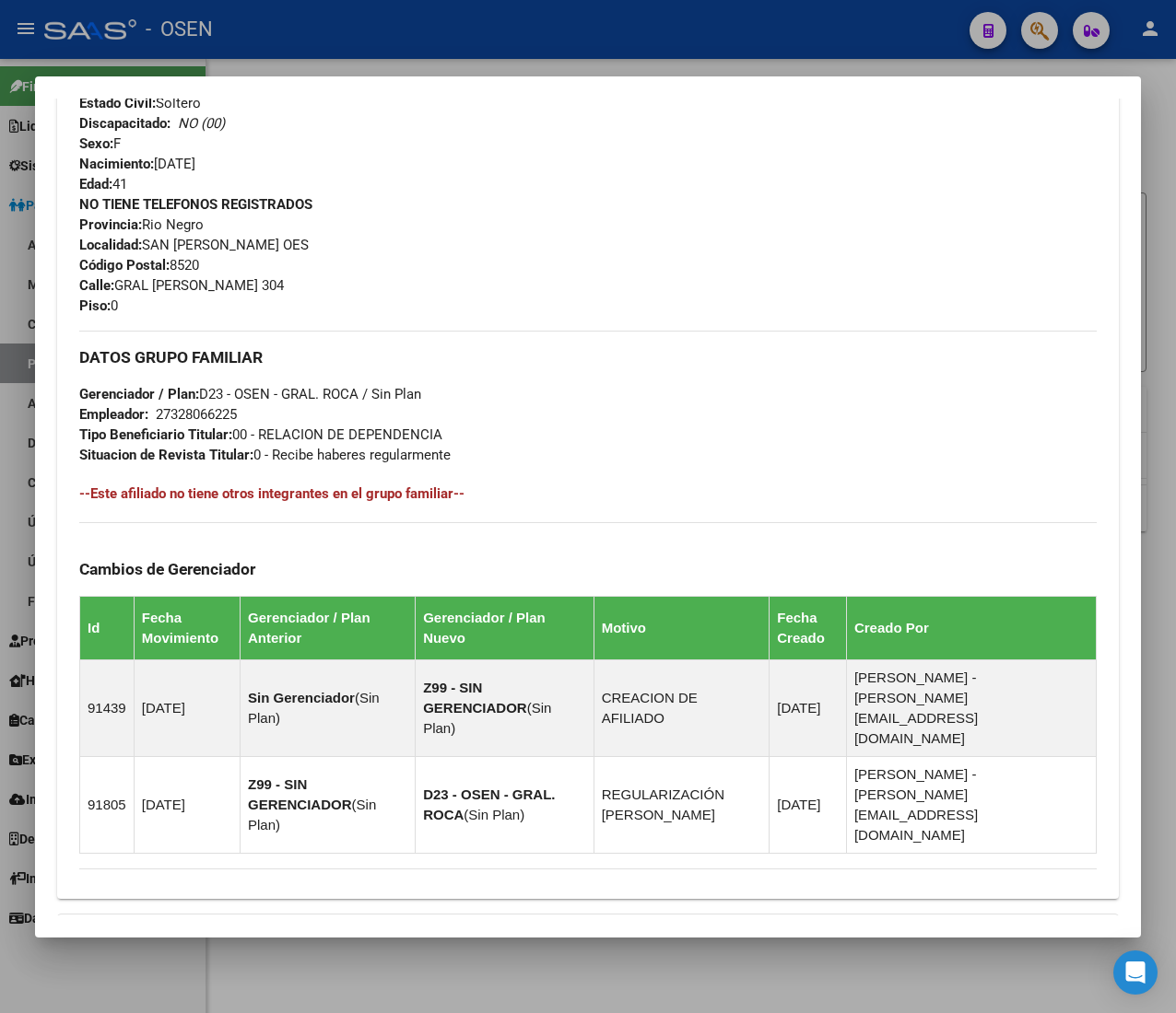
scroll to position [737, 0]
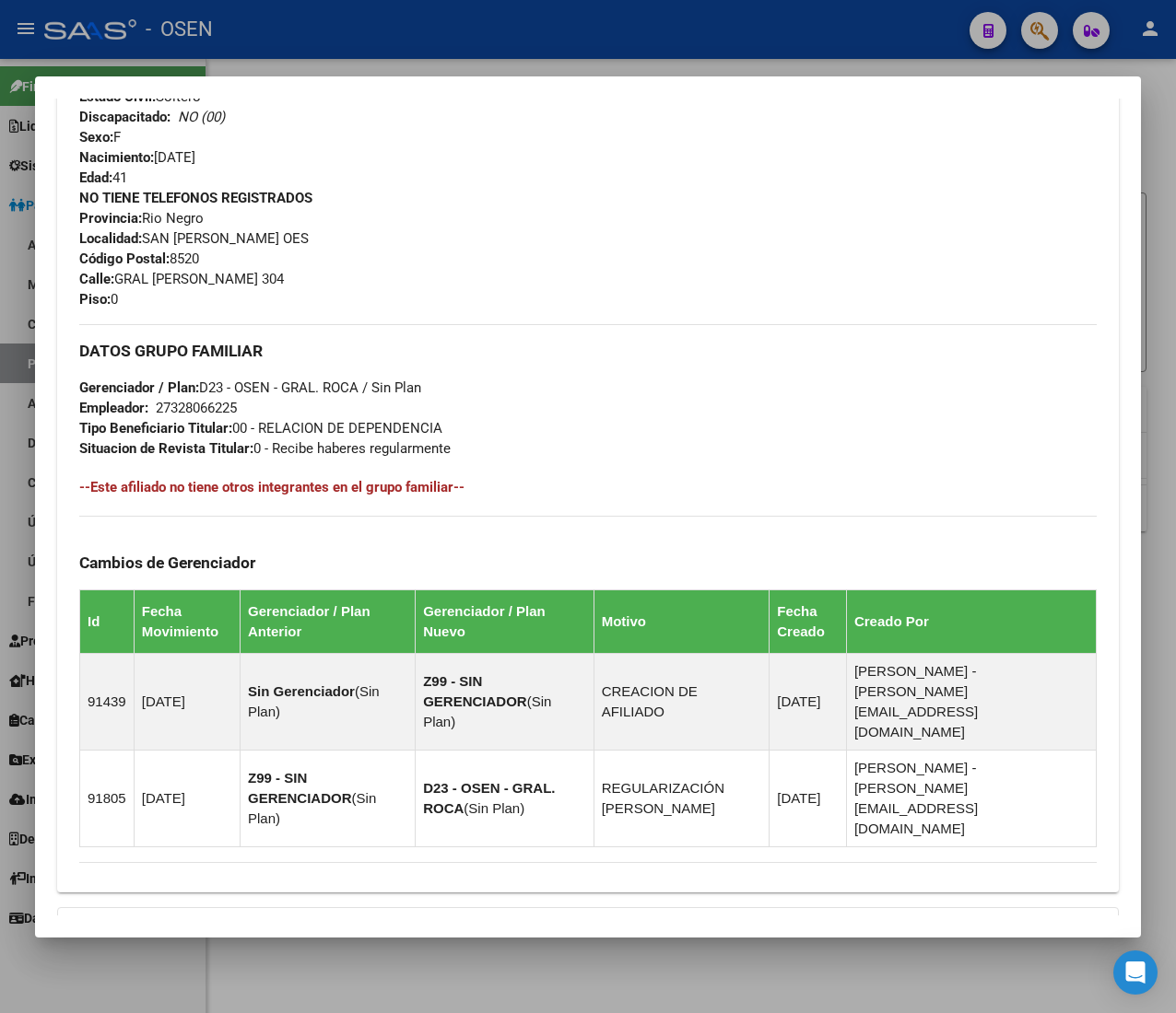
drag, startPoint x: 237, startPoint y: 481, endPoint x: 520, endPoint y: 489, distance: 283.1
click at [514, 490] on h4 "--Este afiliado no tiene otros integrantes en el grupo familiar--" at bounding box center [588, 487] width 1017 height 20
click at [520, 489] on h4 "--Este afiliado no tiene otros integrantes en el grupo familiar--" at bounding box center [588, 487] width 1017 height 20
drag, startPoint x: 94, startPoint y: 481, endPoint x: 426, endPoint y: 493, distance: 332.2
click at [398, 492] on h4 "--Este afiliado no tiene otros integrantes en el grupo familiar--" at bounding box center [588, 487] width 1017 height 20
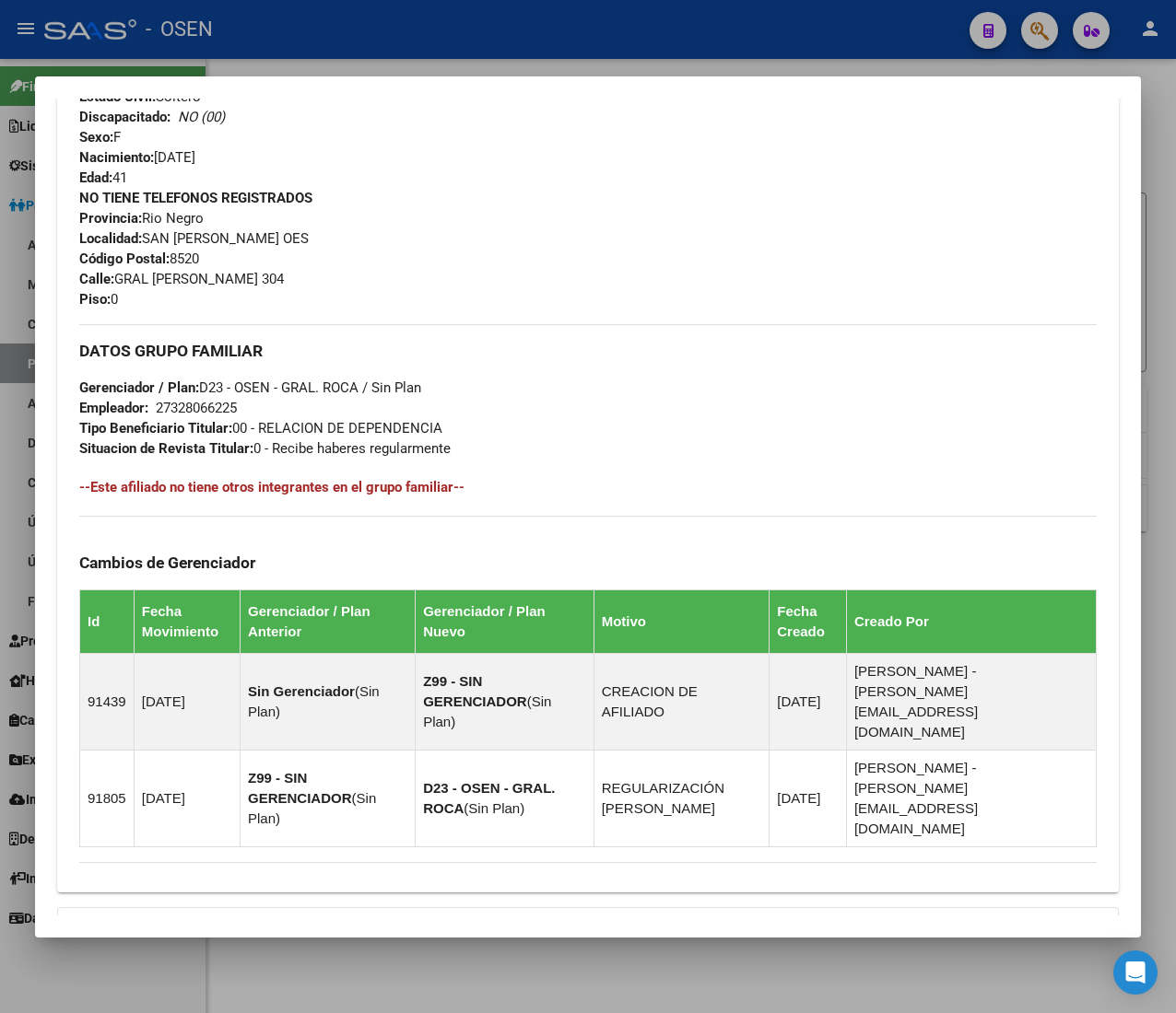
click at [426, 493] on h4 "--Este afiliado no tiene otros integrantes en el grupo familiar--" at bounding box center [588, 487] width 1017 height 20
drag, startPoint x: 450, startPoint y: 489, endPoint x: 95, endPoint y: 492, distance: 355.0
click at [95, 492] on h4 "--Este afiliado no tiene otros integrantes en el grupo familiar--" at bounding box center [588, 487] width 1017 height 20
click at [95, 490] on h4 "--Este afiliado no tiene otros integrantes en el grupo familiar--" at bounding box center [588, 487] width 1017 height 20
drag, startPoint x: 95, startPoint y: 489, endPoint x: 450, endPoint y: 489, distance: 355.0
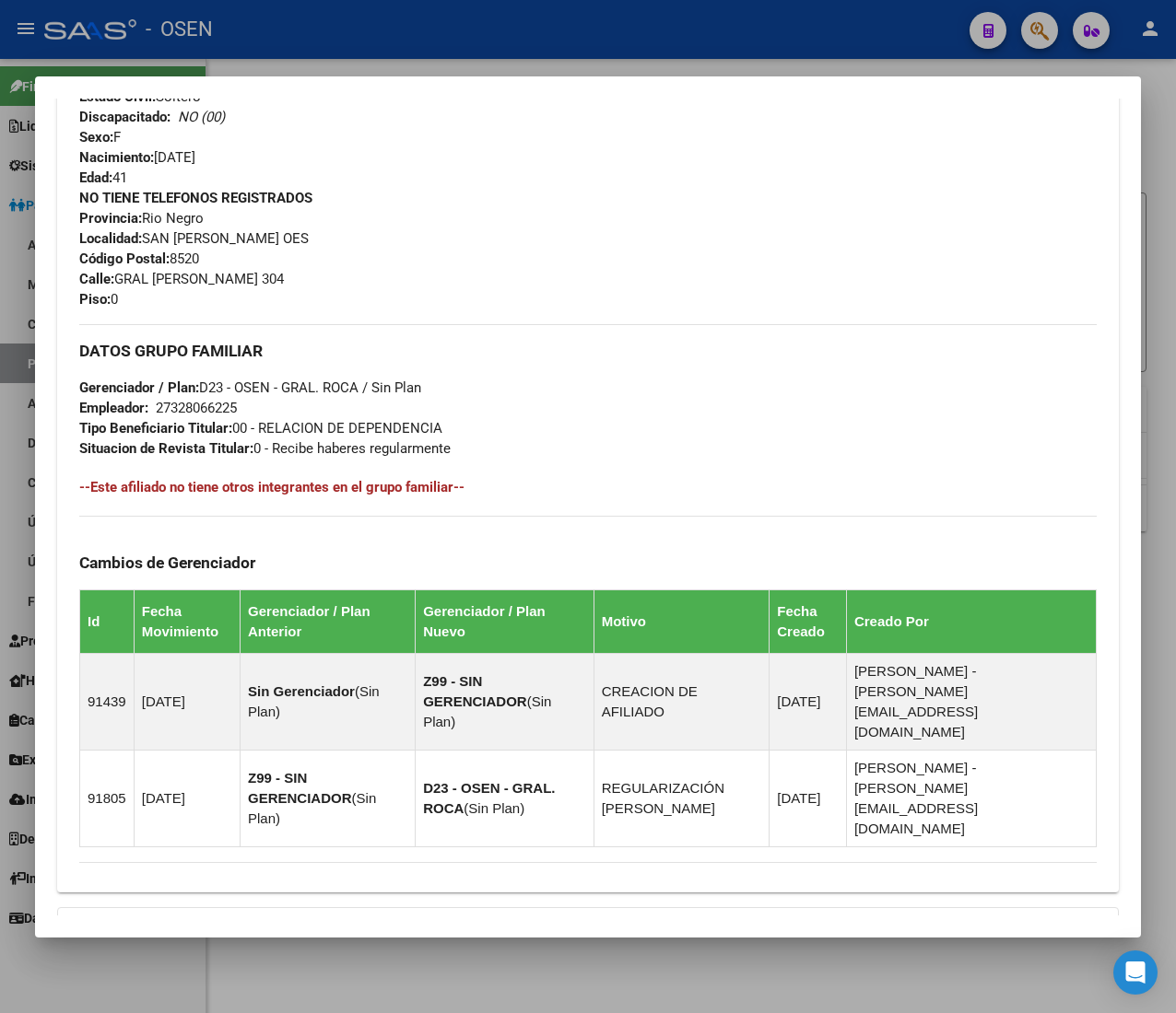
click at [450, 489] on h4 "--Este afiliado no tiene otros integrantes en el grupo familiar--" at bounding box center [588, 487] width 1017 height 20
drag, startPoint x: 447, startPoint y: 488, endPoint x: 96, endPoint y: 486, distance: 351.0
click at [96, 486] on h4 "--Este afiliado no tiene otros integrantes en el grupo familiar--" at bounding box center [588, 487] width 1017 height 20
click at [97, 488] on h4 "--Este afiliado no tiene otros integrantes en el grupo familiar--" at bounding box center [588, 487] width 1017 height 20
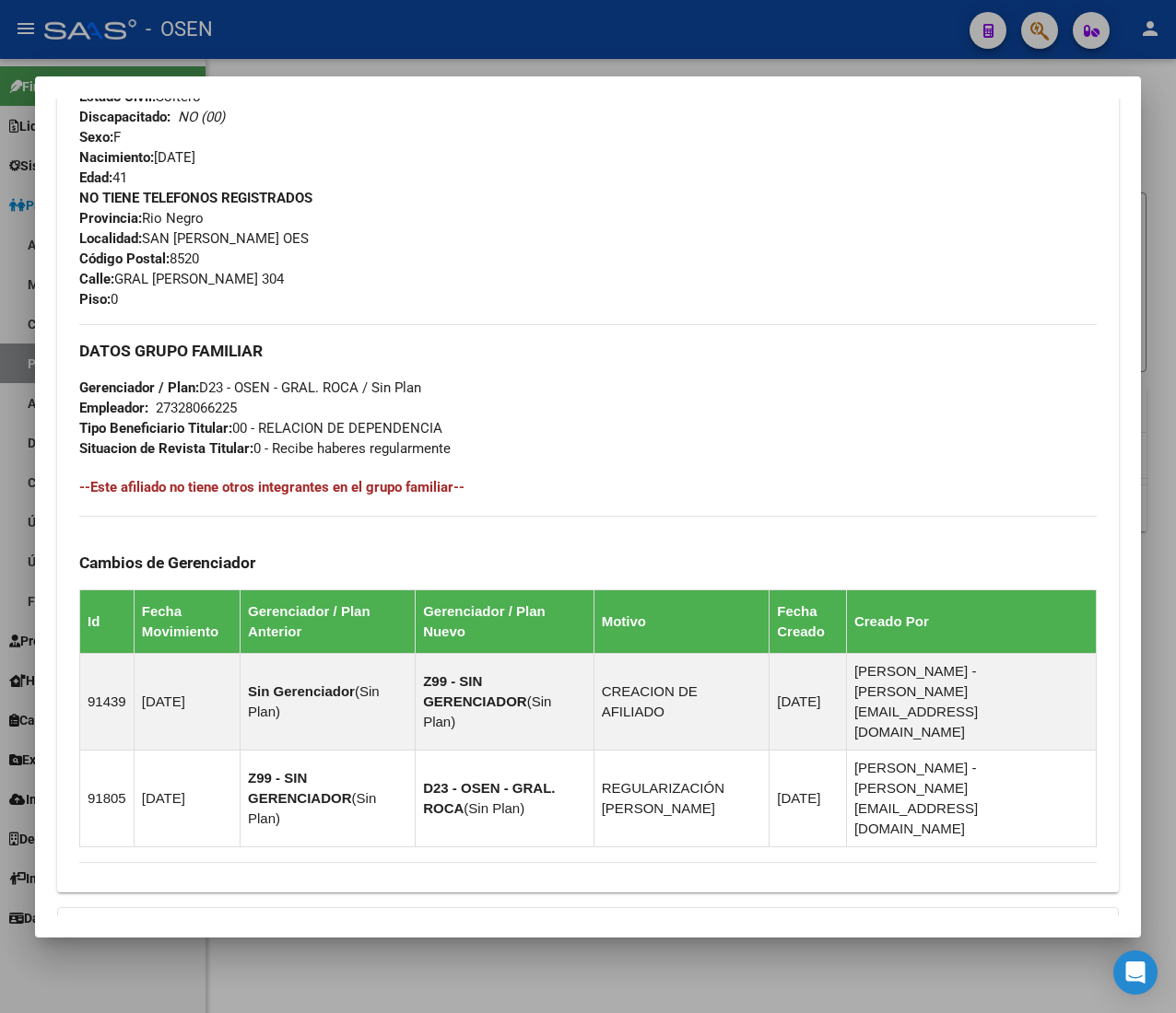
click at [104, 492] on h4 "--Este afiliado no tiene otros integrantes en el grupo familiar--" at bounding box center [588, 487] width 1017 height 20
drag, startPoint x: 104, startPoint y: 492, endPoint x: 221, endPoint y: 496, distance: 117.1
click at [105, 492] on h4 "--Este afiliado no tiene otros integrantes en el grupo familiar--" at bounding box center [588, 487] width 1017 height 20
click at [225, 496] on h4 "--Este afiliado no tiene otros integrantes en el grupo familiar--" at bounding box center [588, 487] width 1017 height 20
drag, startPoint x: 458, startPoint y: 489, endPoint x: 122, endPoint y: 482, distance: 336.1
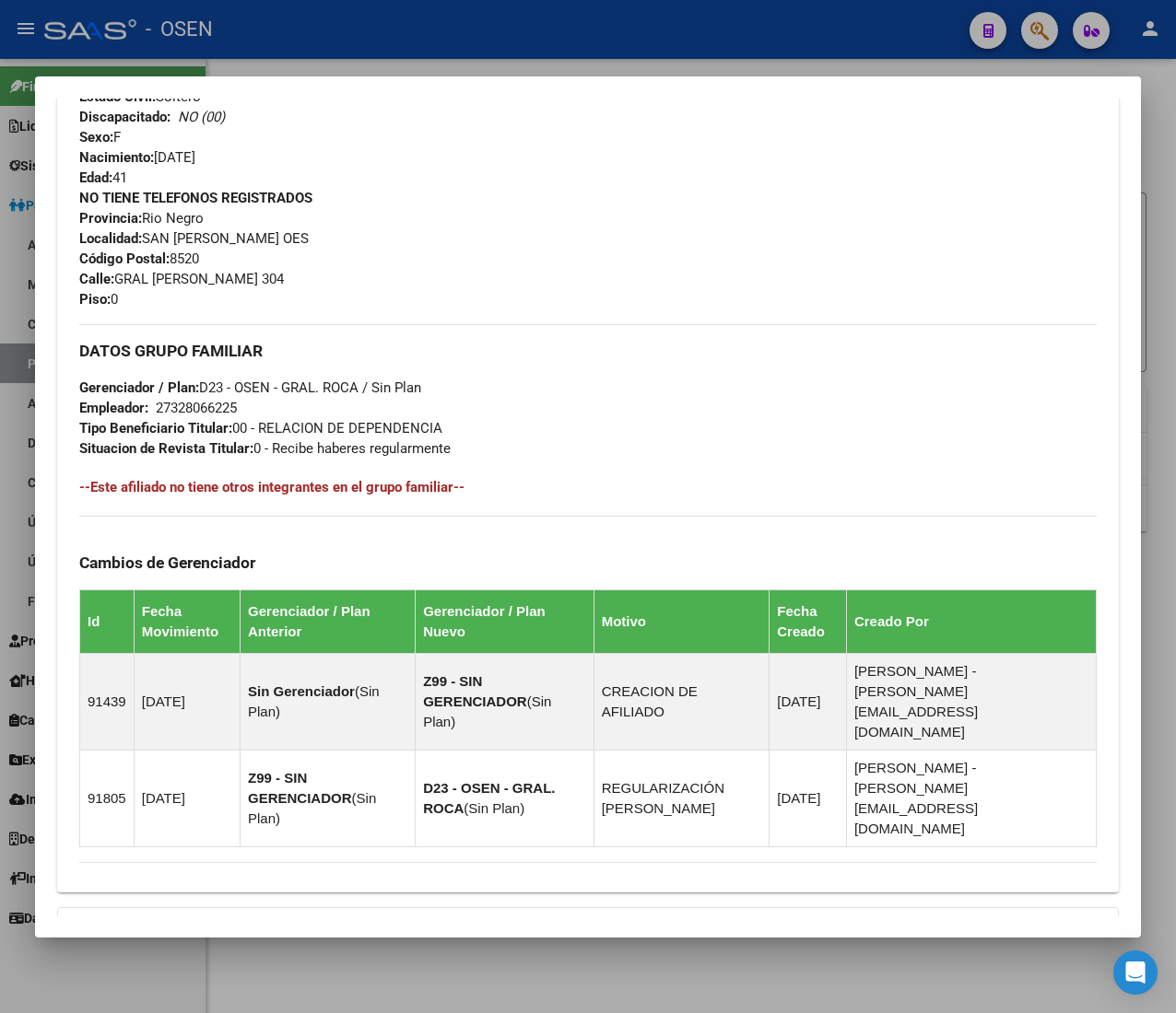
click at [59, 485] on div "Enviar Credencial Digital remove_red_eye Movimientos Sin Certificado Discapacid…" at bounding box center [588, 322] width 1061 height 1111
click at [122, 482] on h4 "--Este afiliado no tiene otros integrantes en el grupo familiar--" at bounding box center [588, 487] width 1017 height 20
drag, startPoint x: 94, startPoint y: 489, endPoint x: 388, endPoint y: 494, distance: 294.0
click at [384, 500] on div "DATOS GRUPO FAMILIAR Gerenciador / Plan: D23 - OSEN - GRAL. ROCA / Sin Plan Emp…" at bounding box center [588, 585] width 1017 height 523
click at [388, 494] on h4 "--Este afiliado no tiene otros integrantes en el grupo familiar--" at bounding box center [588, 487] width 1017 height 20
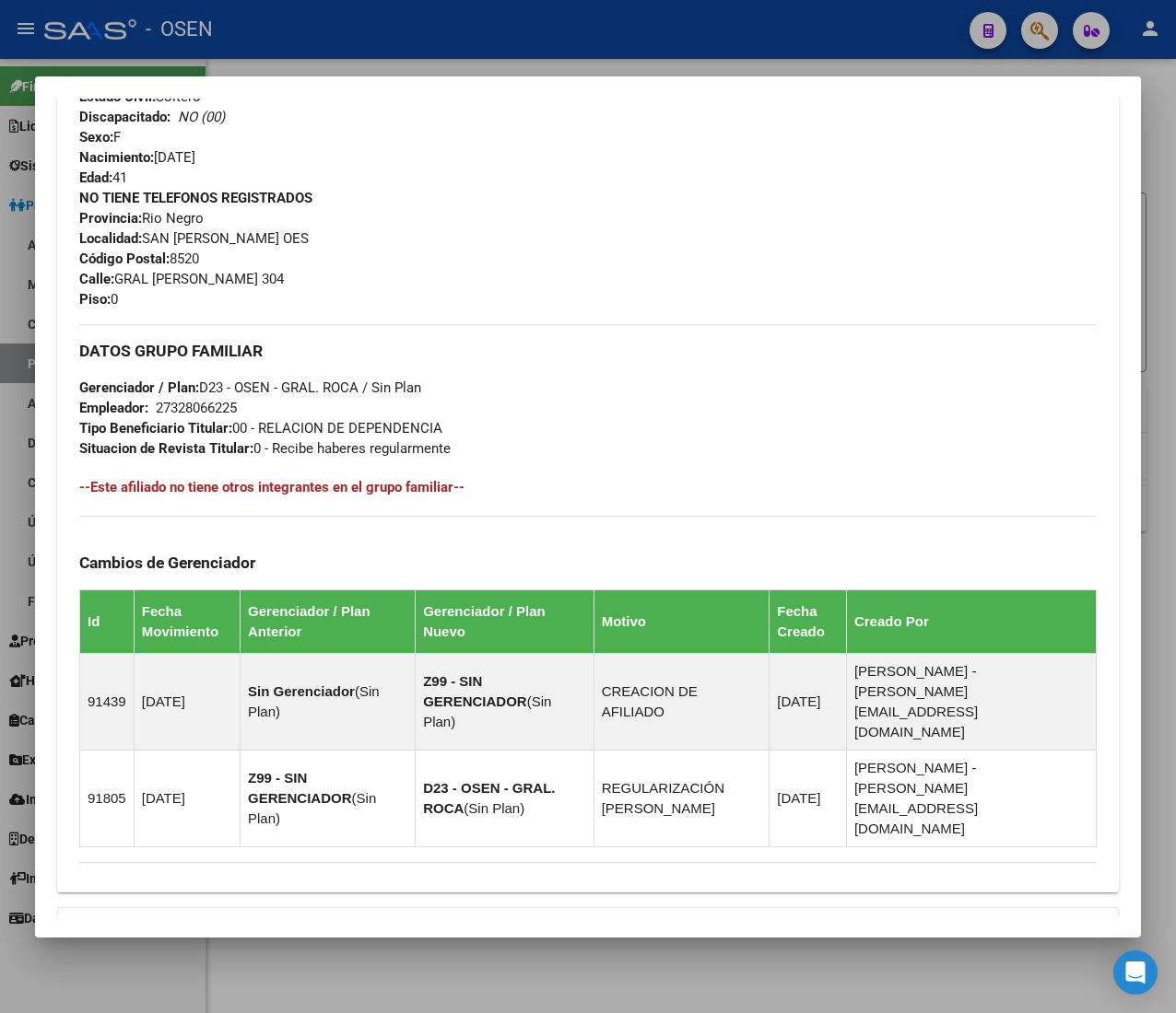
click at [413, 488] on h4 "--Este afiliado no tiene otros integrantes en el grupo familiar--" at bounding box center [588, 487] width 1017 height 20
drag, startPoint x: 450, startPoint y: 490, endPoint x: 93, endPoint y: 492, distance: 357.0
click at [93, 492] on h4 "--Este afiliado no tiene otros integrantes en el grupo familiar--" at bounding box center [588, 487] width 1017 height 20
click at [93, 485] on h4 "--Este afiliado no tiene otros integrantes en el grupo familiar--" at bounding box center [588, 487] width 1017 height 20
drag, startPoint x: 91, startPoint y: 486, endPoint x: 451, endPoint y: 489, distance: 360.0
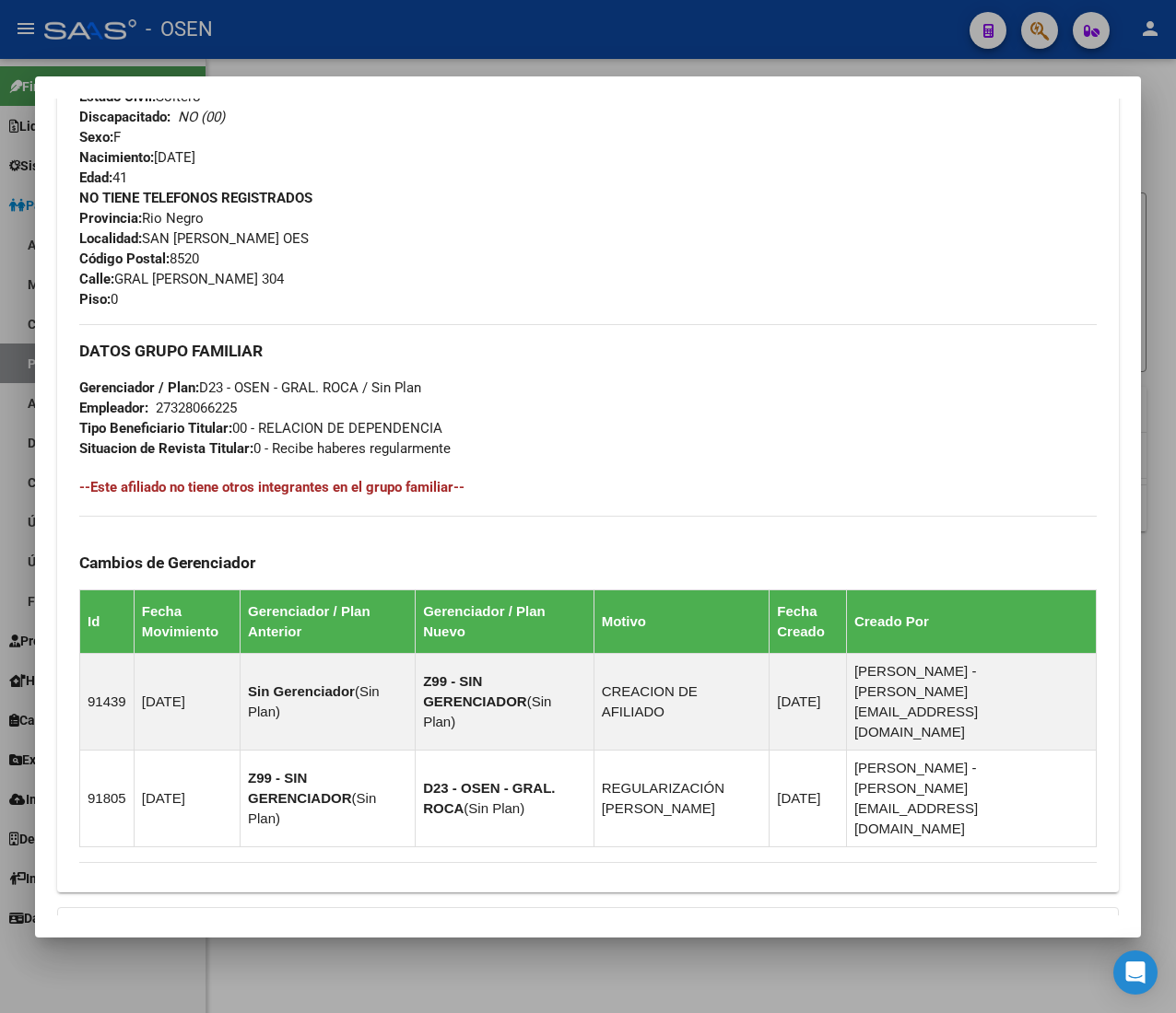
click at [451, 489] on h4 "--Este afiliado no tiene otros integrantes en el grupo familiar--" at bounding box center [588, 487] width 1017 height 20
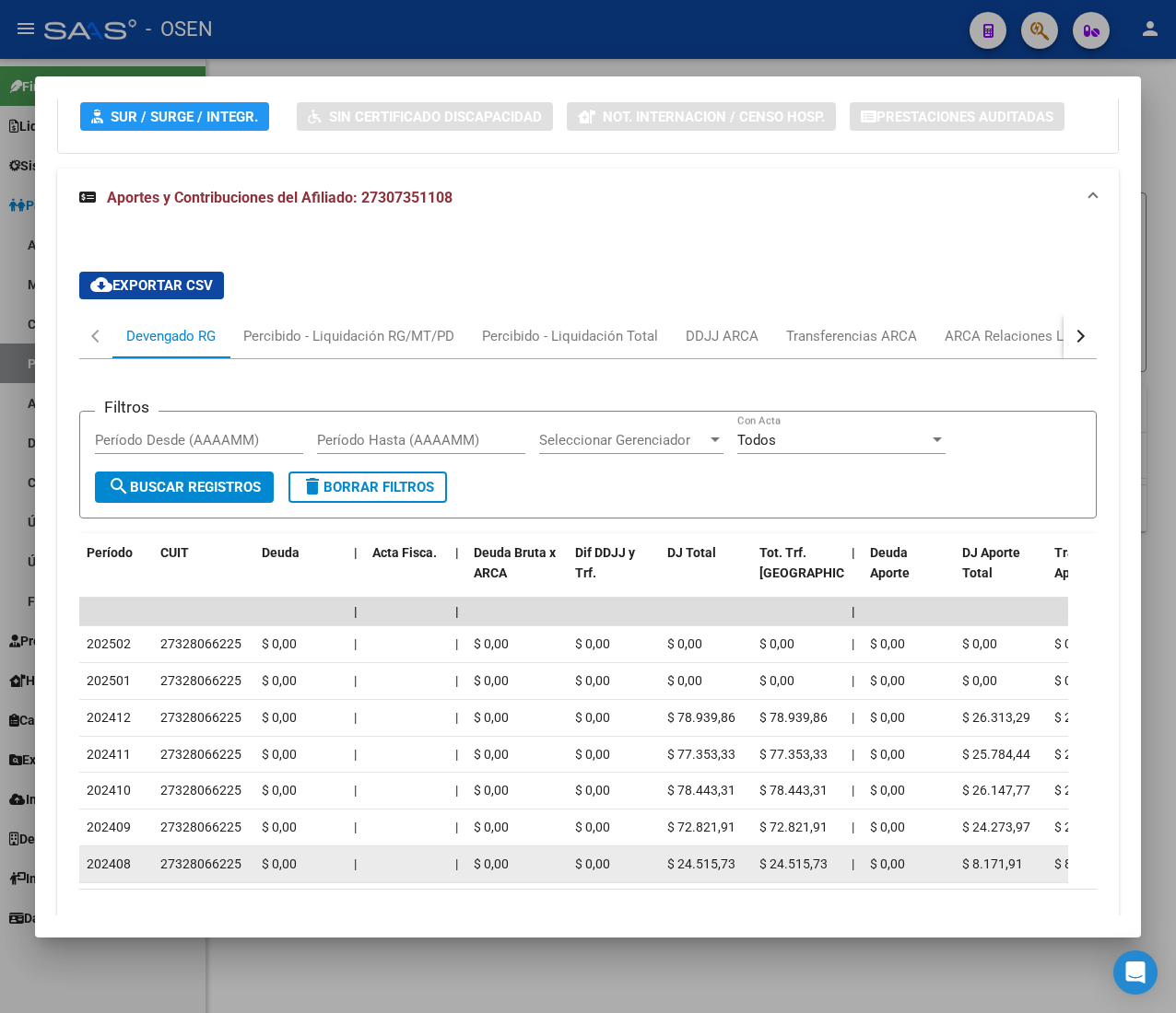
scroll to position [1691, 0]
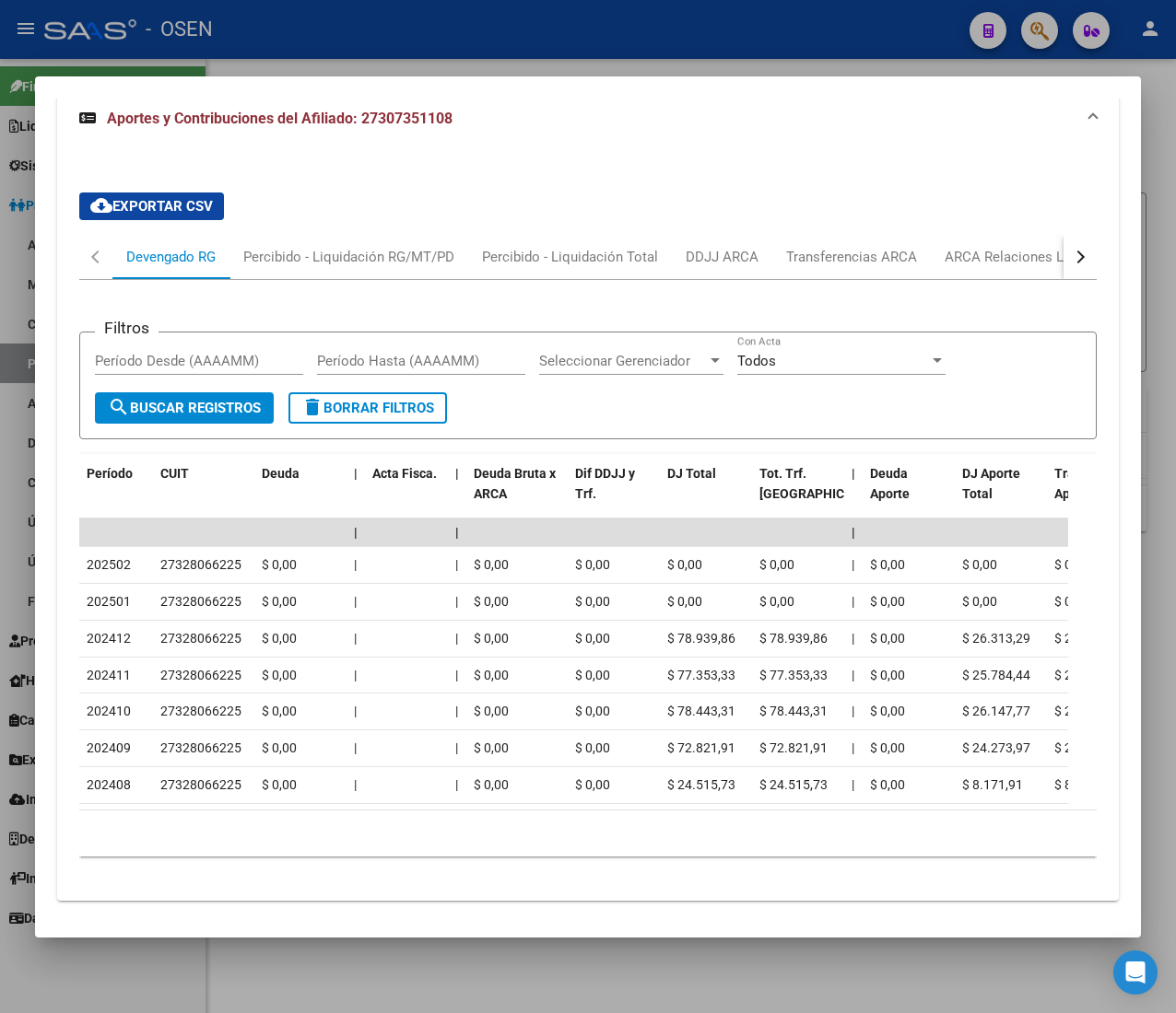
click at [1063, 235] on button "button" at bounding box center [1080, 256] width 33 height 44
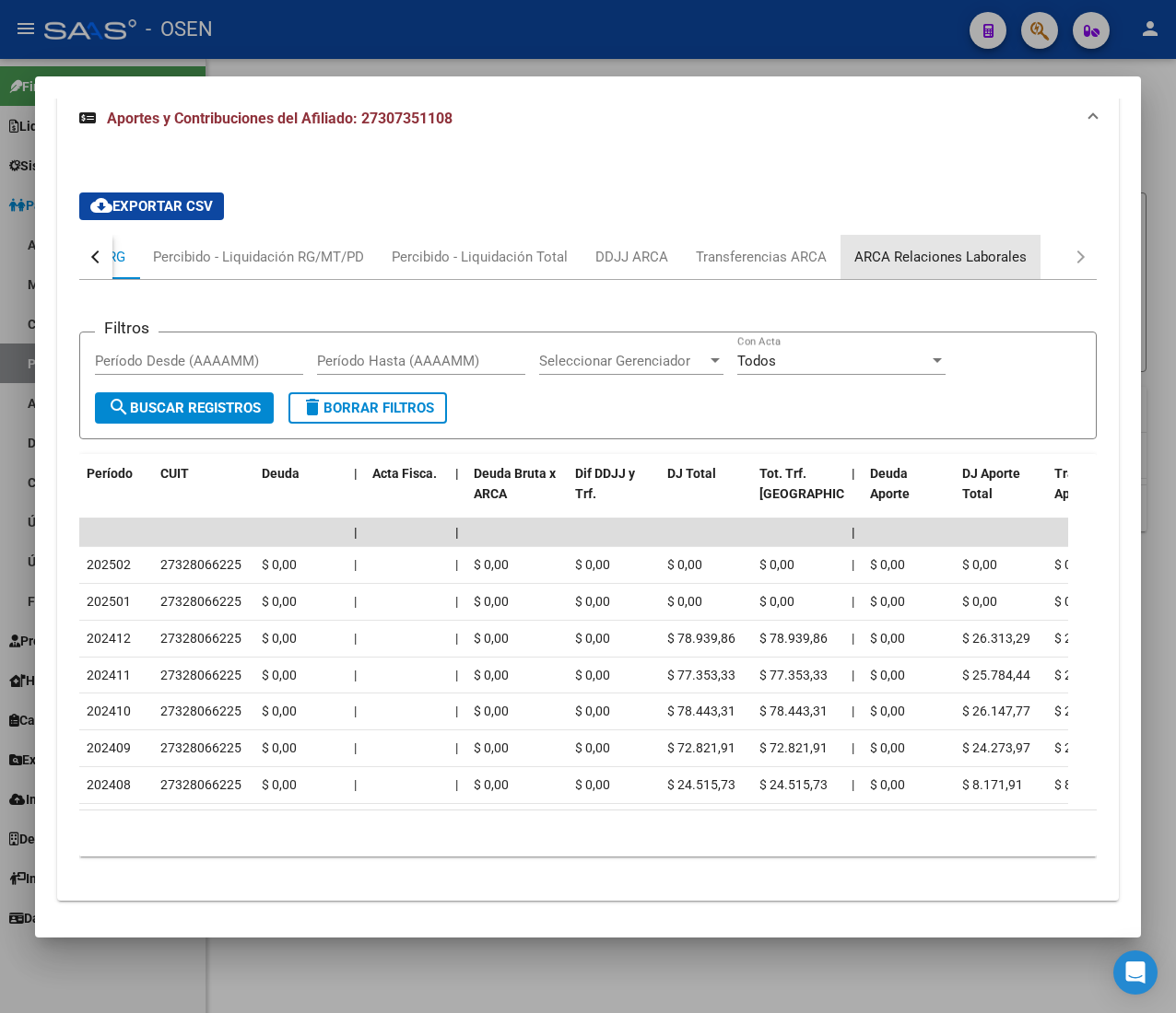
click at [989, 246] on div "ARCA Relaciones Laborales" at bounding box center [940, 256] width 172 height 20
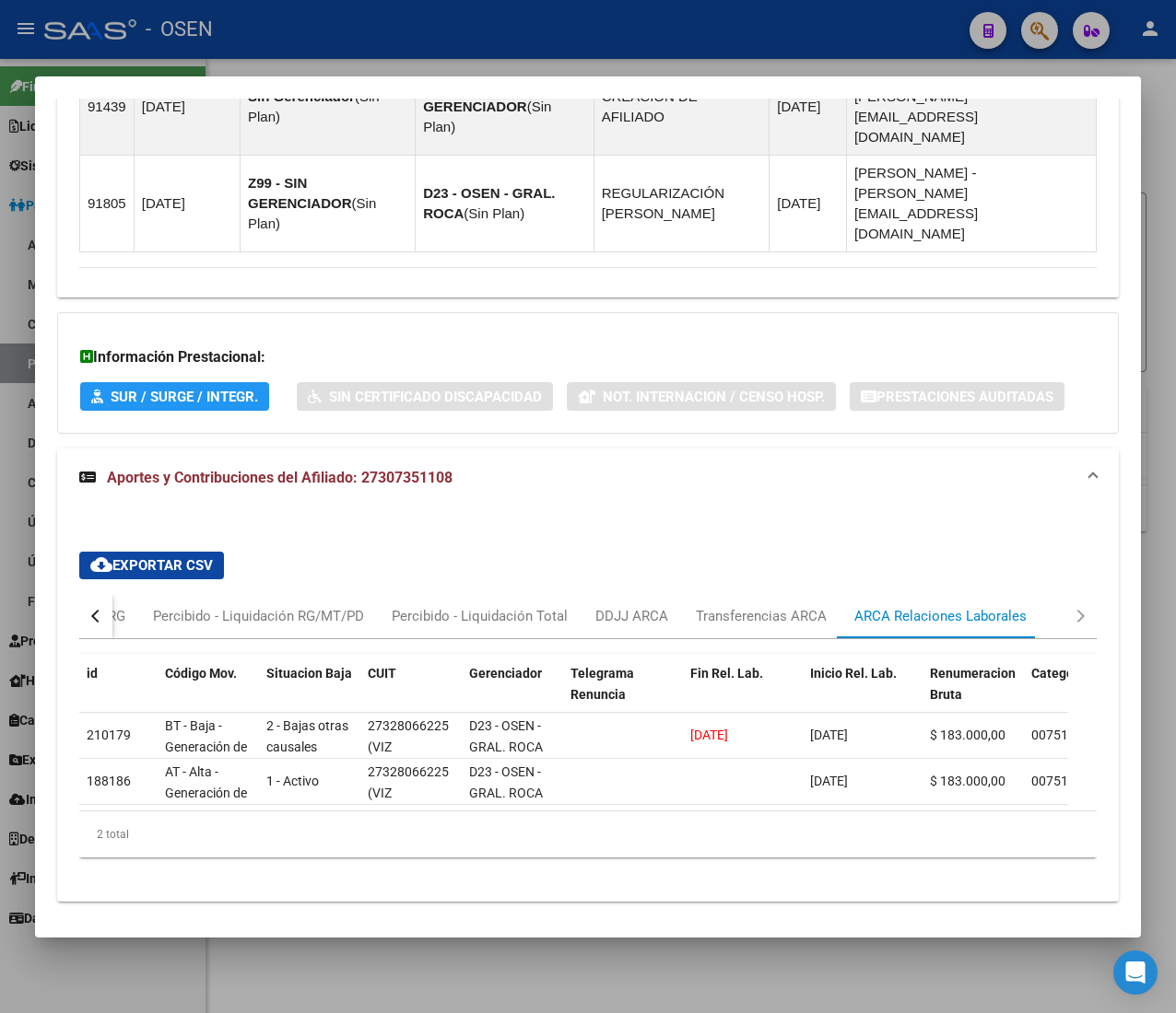
scroll to position [0, 0]
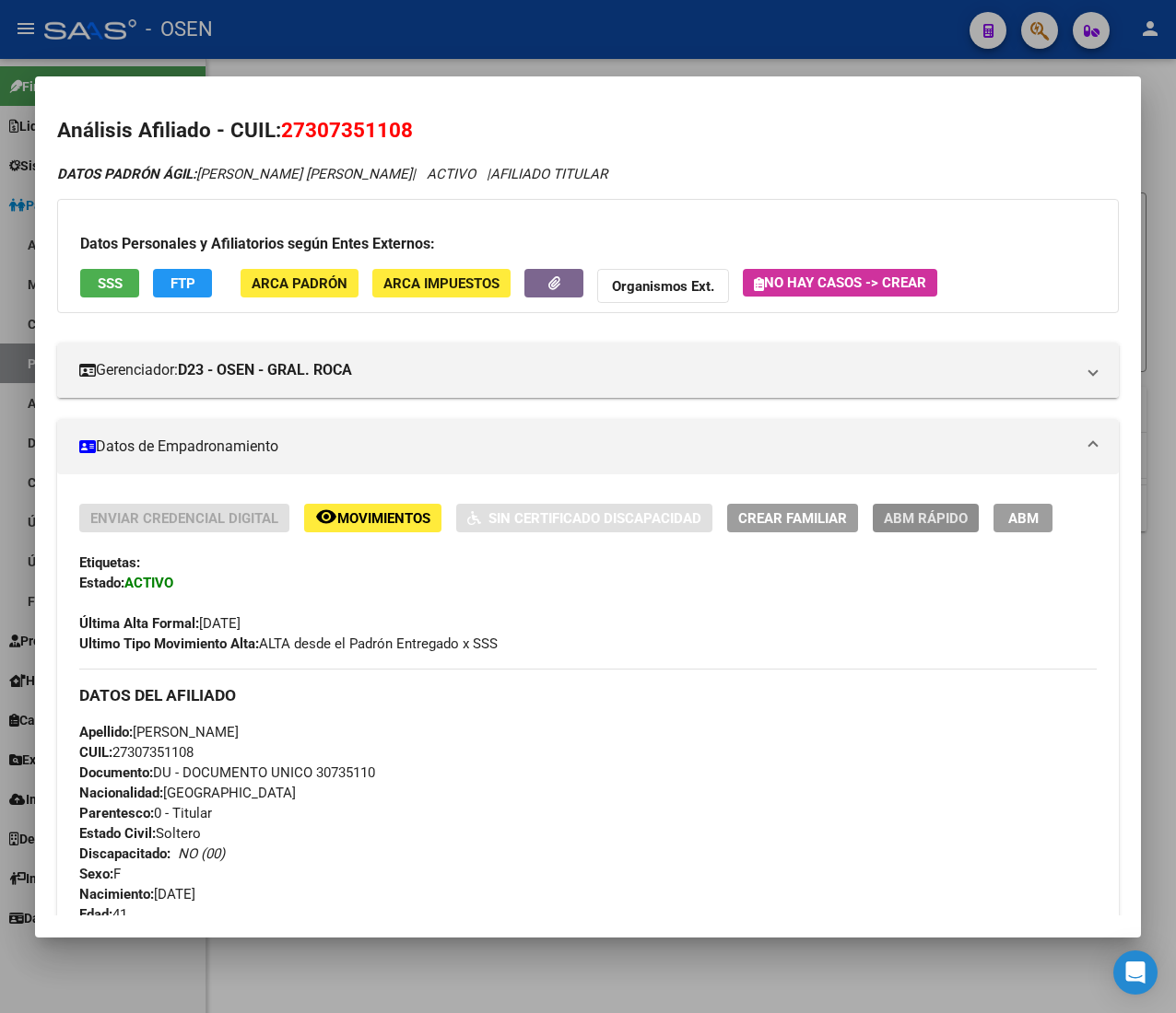
click at [953, 521] on span "ABM Rápido" at bounding box center [926, 518] width 84 height 17
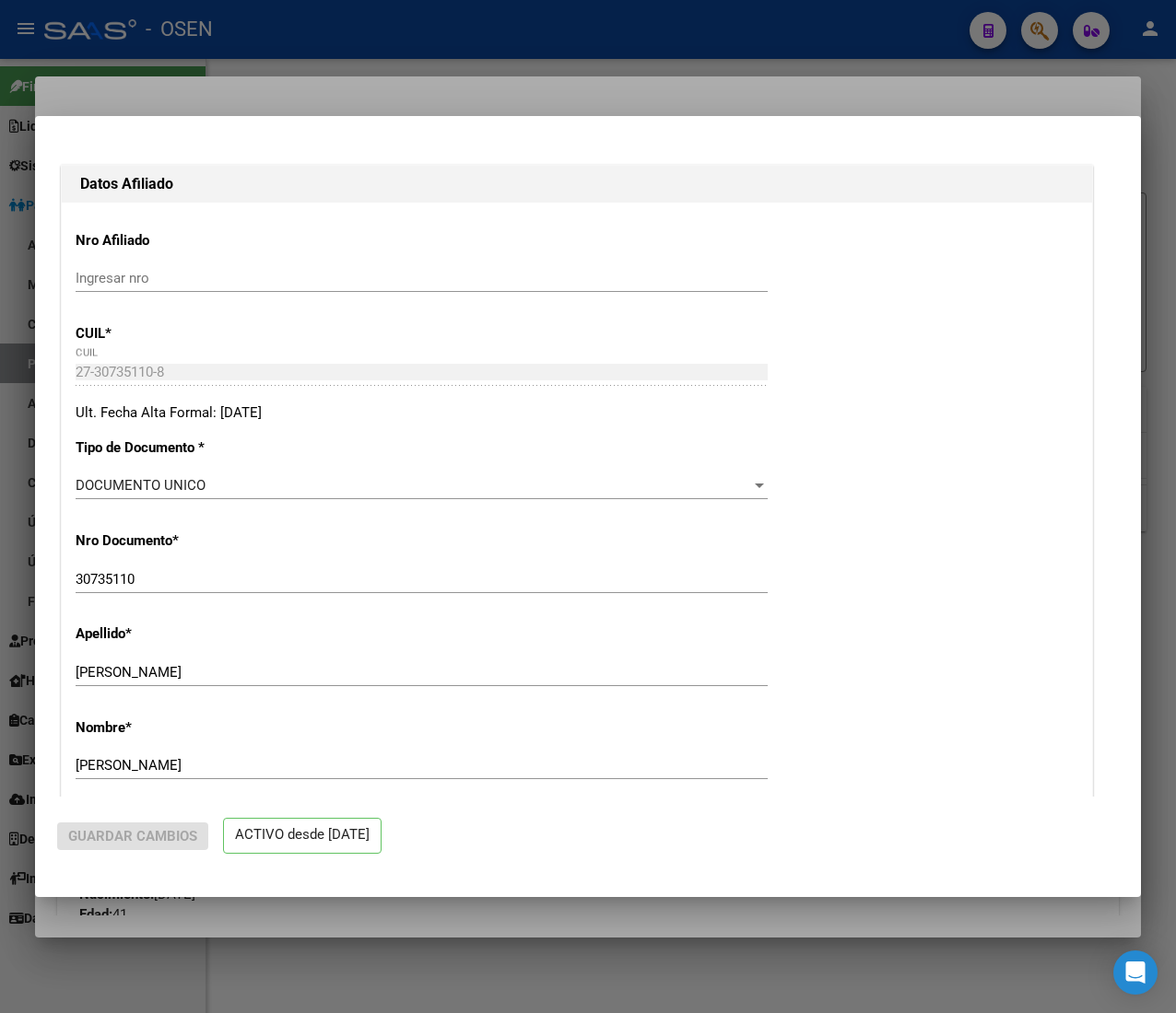
radio input "true"
type input "27-32806622-5"
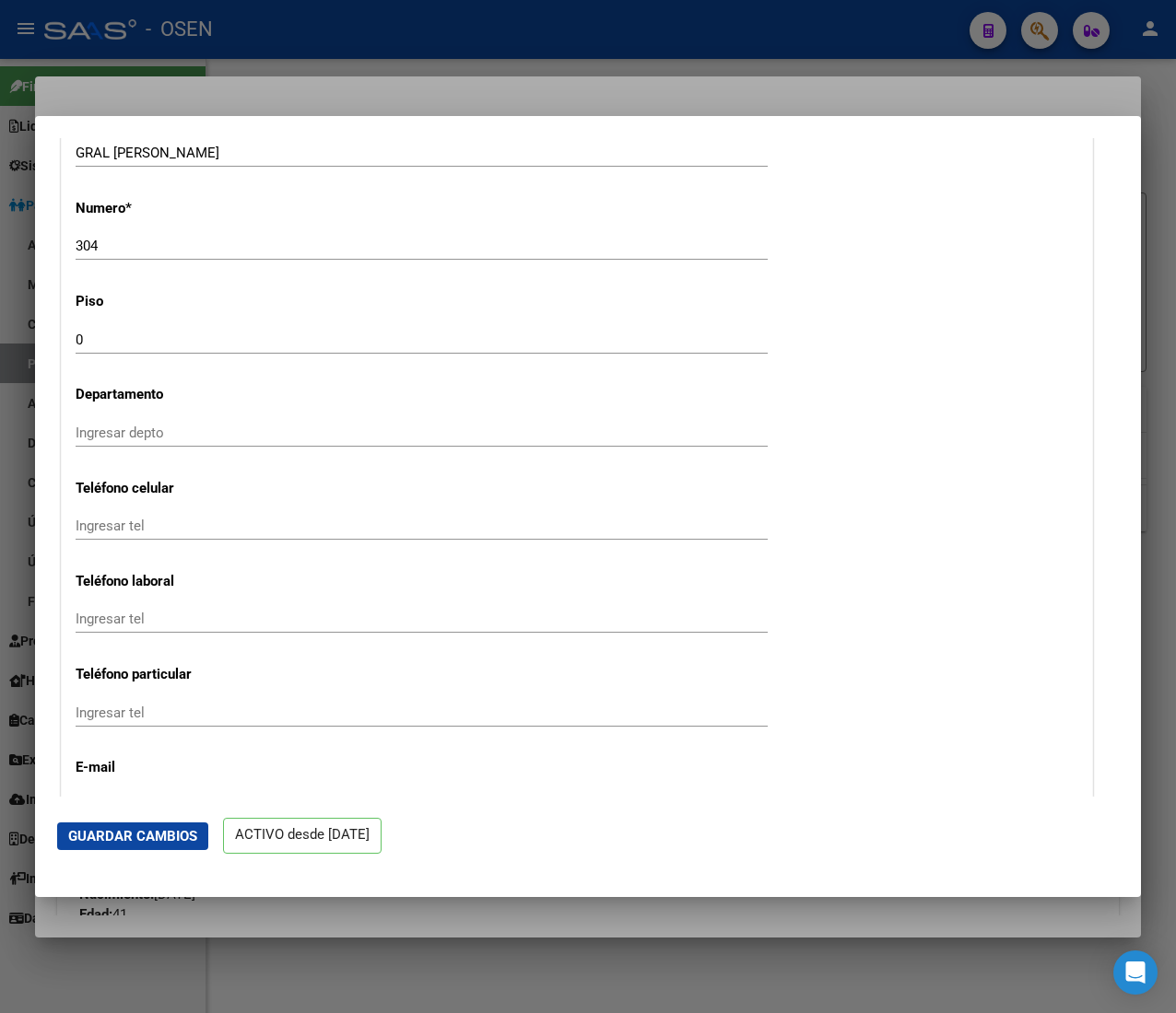
scroll to position [2211, 0]
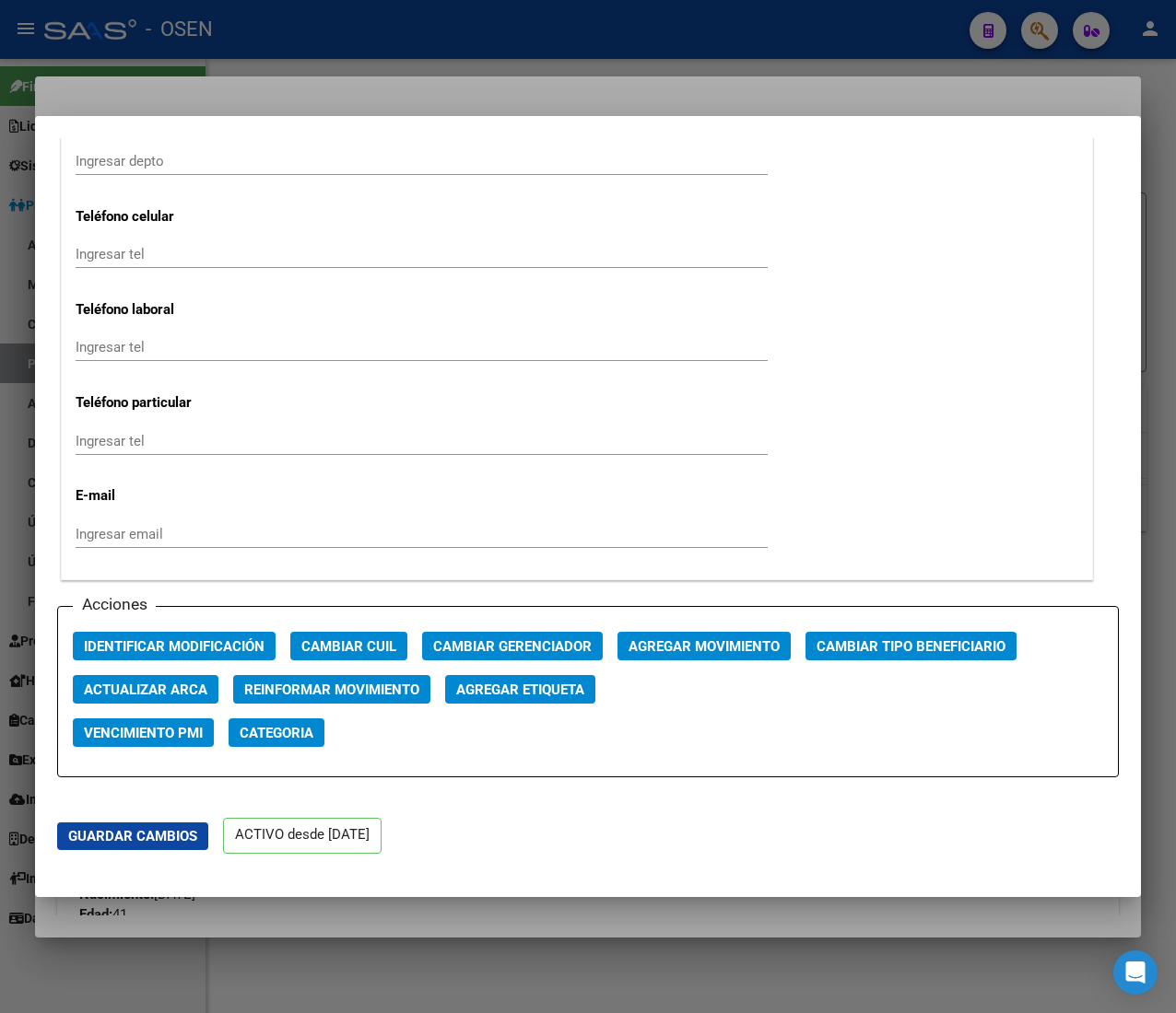
click at [662, 632] on div "Acciones Identificar Modificación Cambiar CUIL Cambiar Gerenciador Agregar Movi…" at bounding box center [588, 692] width 1061 height 172
click at [665, 637] on span "Agregar Movimiento" at bounding box center [703, 645] width 151 height 17
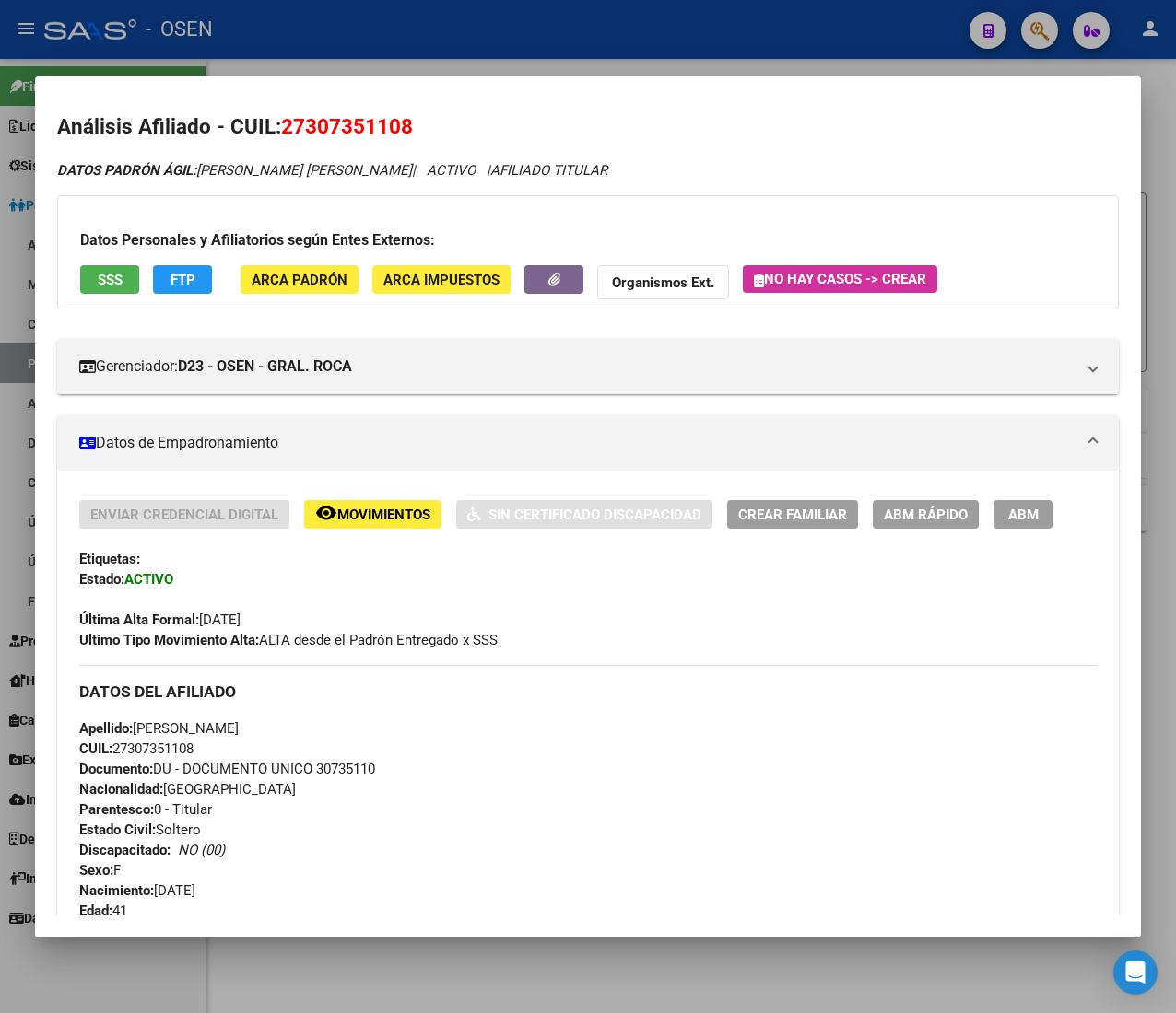
scroll to position [0, 0]
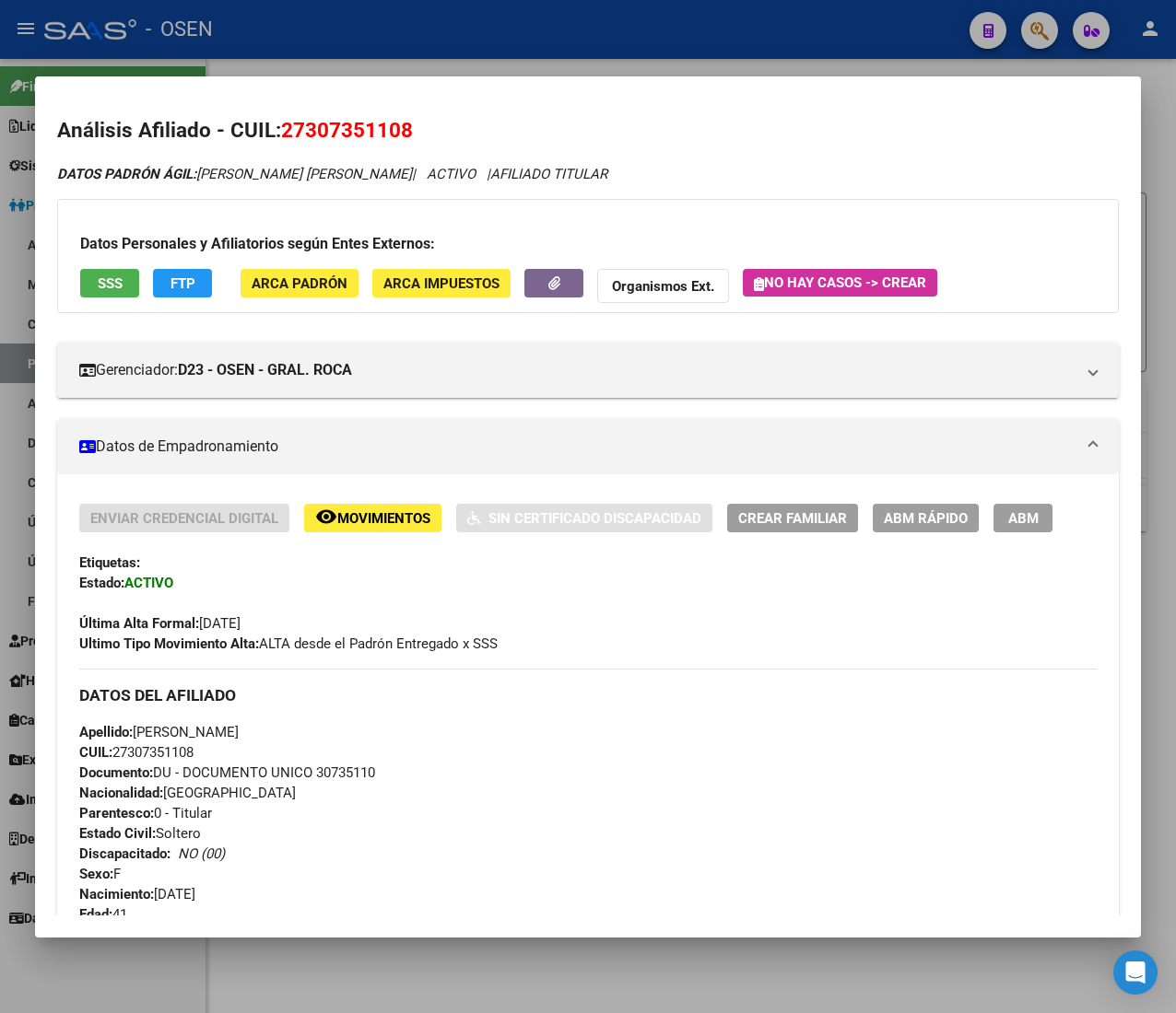
click at [938, 505] on button "ABM Rápido" at bounding box center [926, 517] width 106 height 28
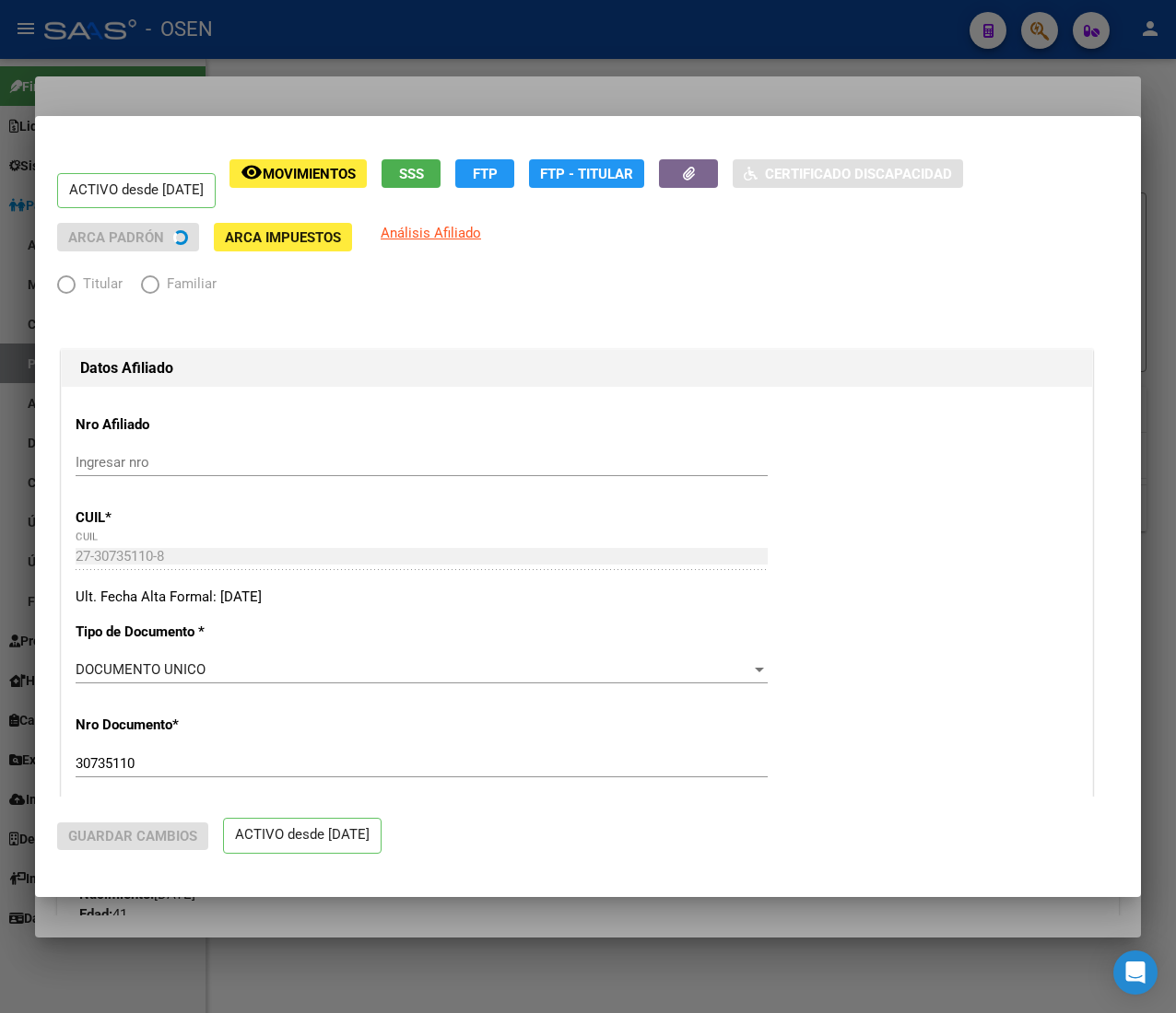
radio input "true"
type input "27-32806622-5"
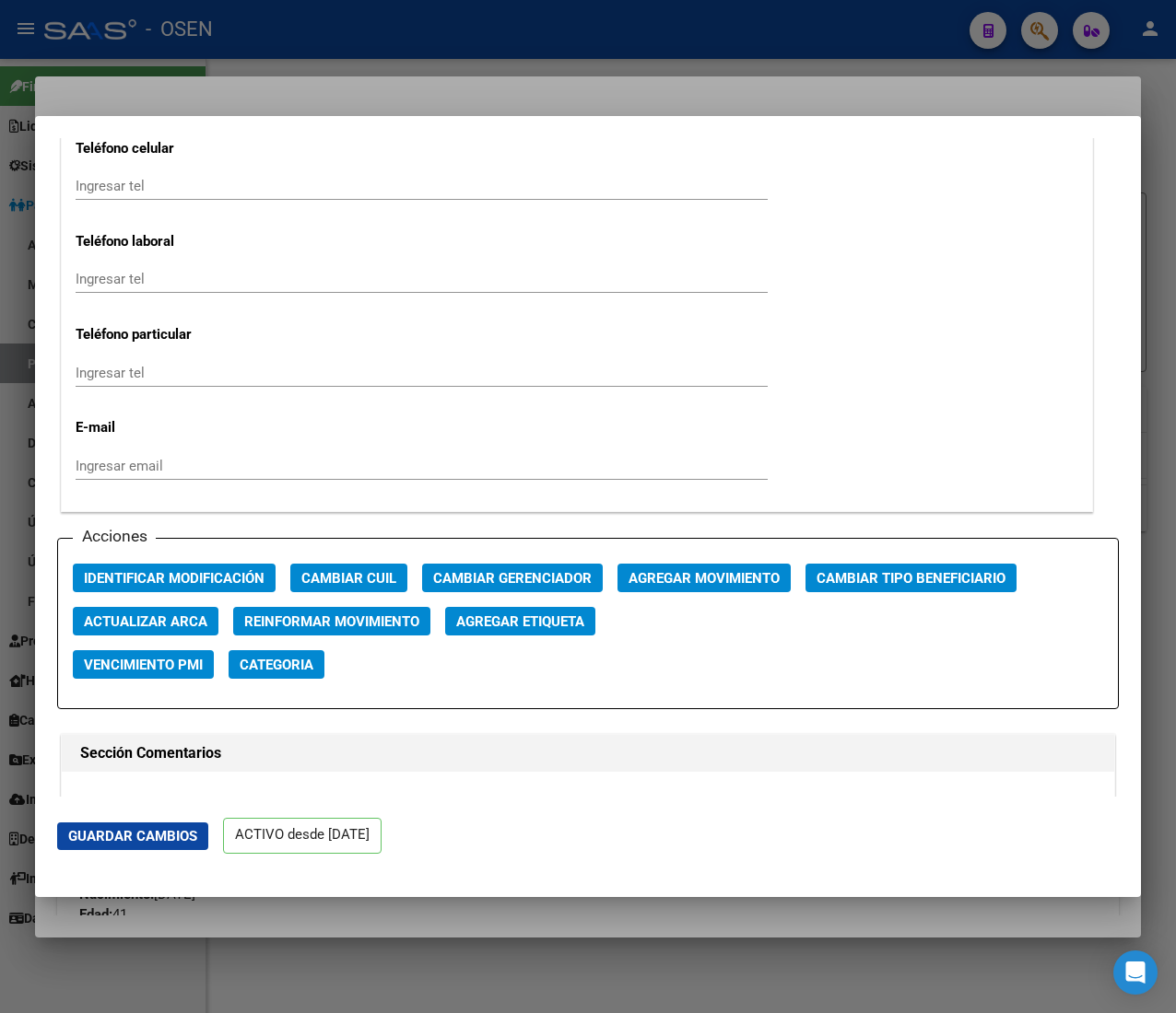
scroll to position [2395, 0]
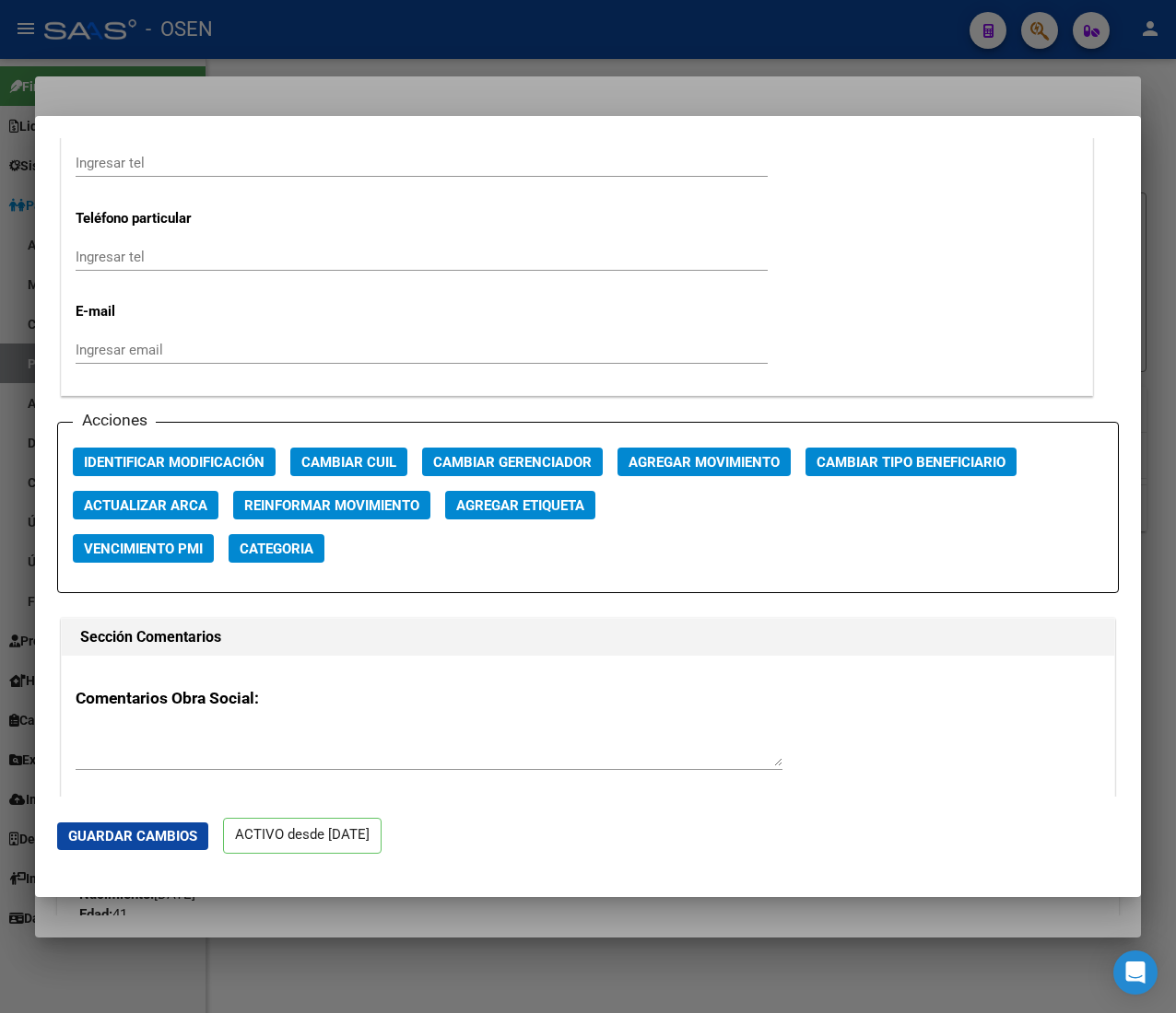
click at [735, 469] on span "Agregar Movimiento" at bounding box center [703, 462] width 151 height 17
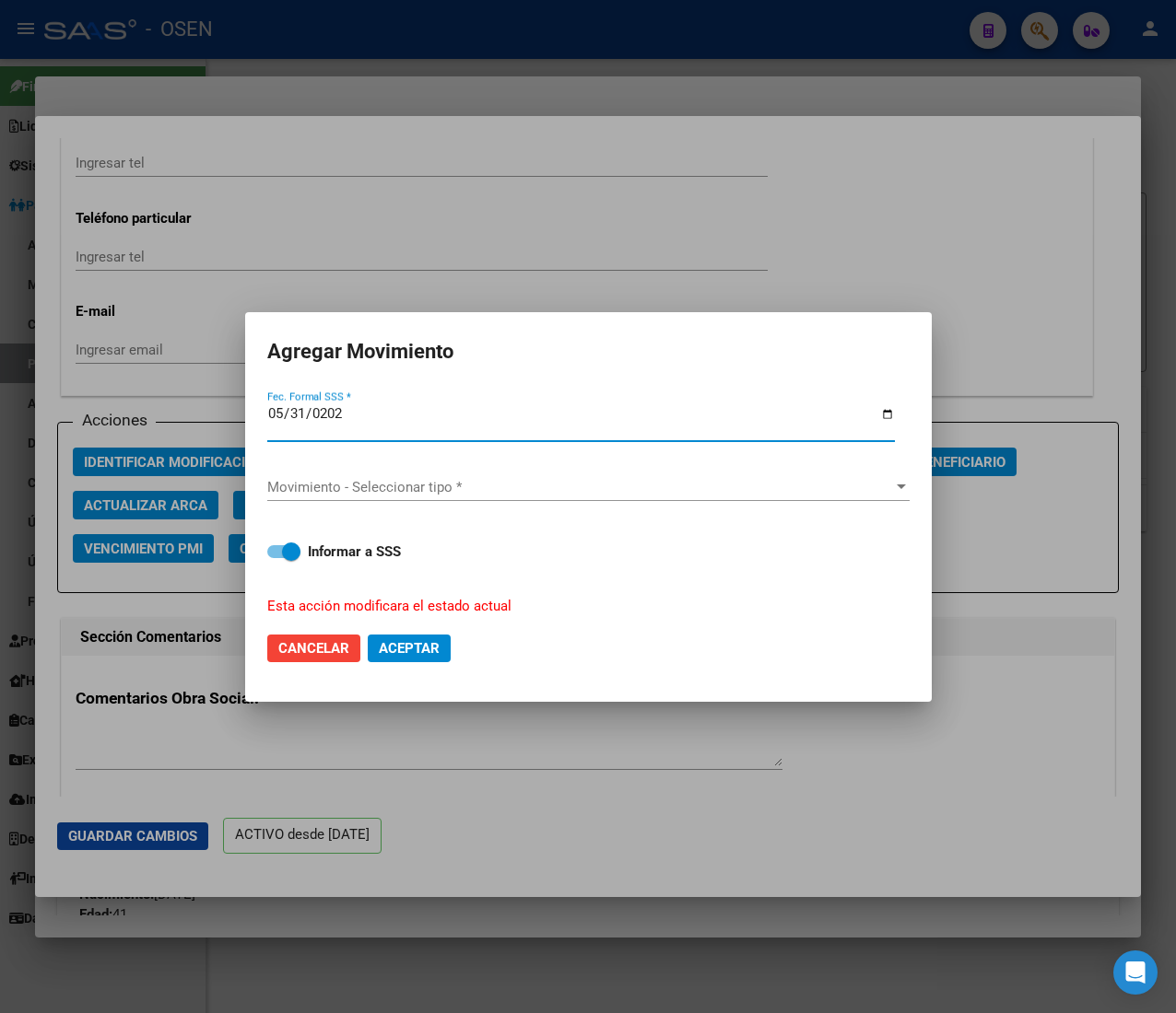
type input "2025-05-31"
click at [618, 477] on div "Movimiento - Seleccionar tipo * Movimiento - Seleccionar tipo *" at bounding box center [588, 487] width 642 height 27
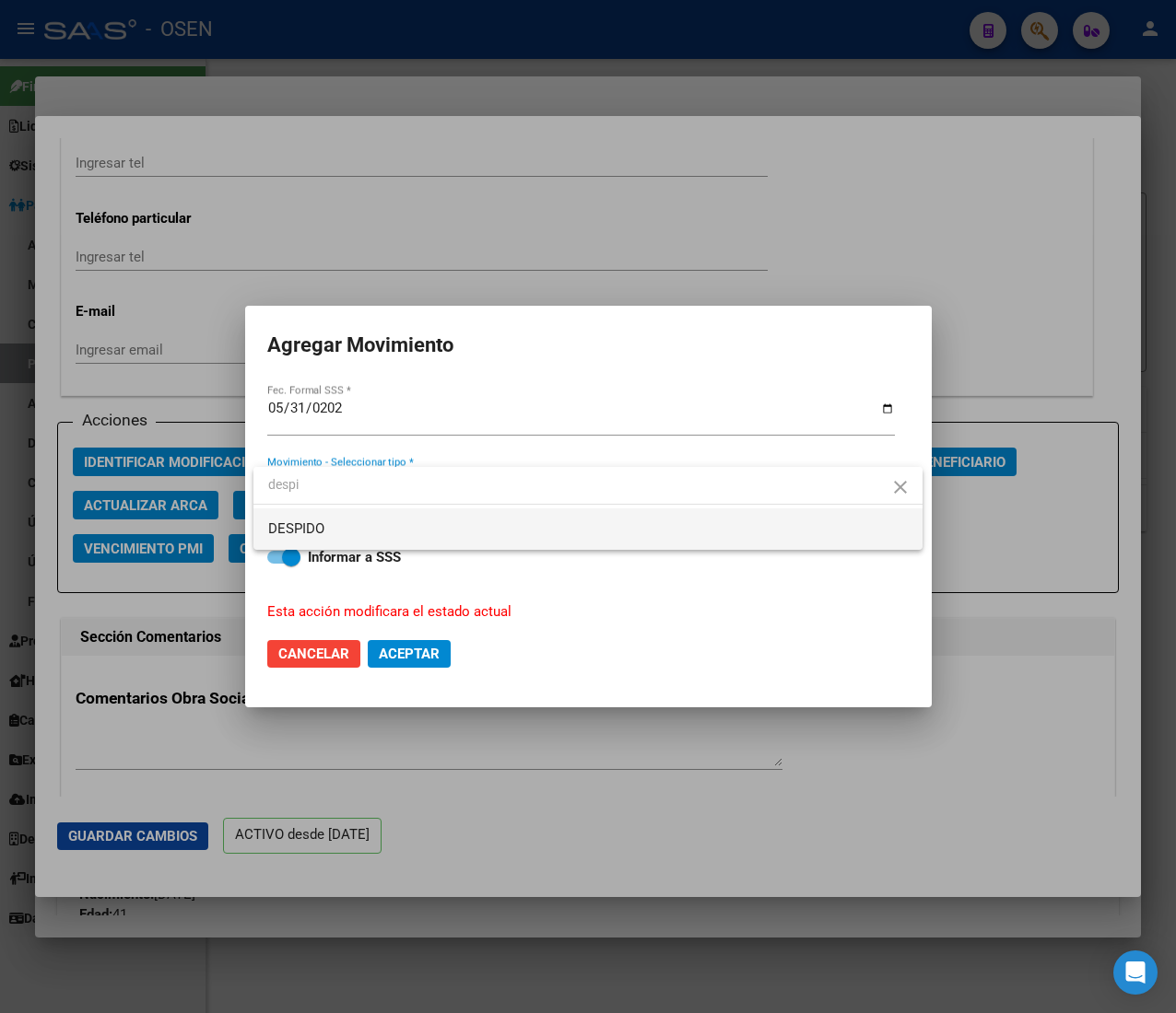
type input "despi"
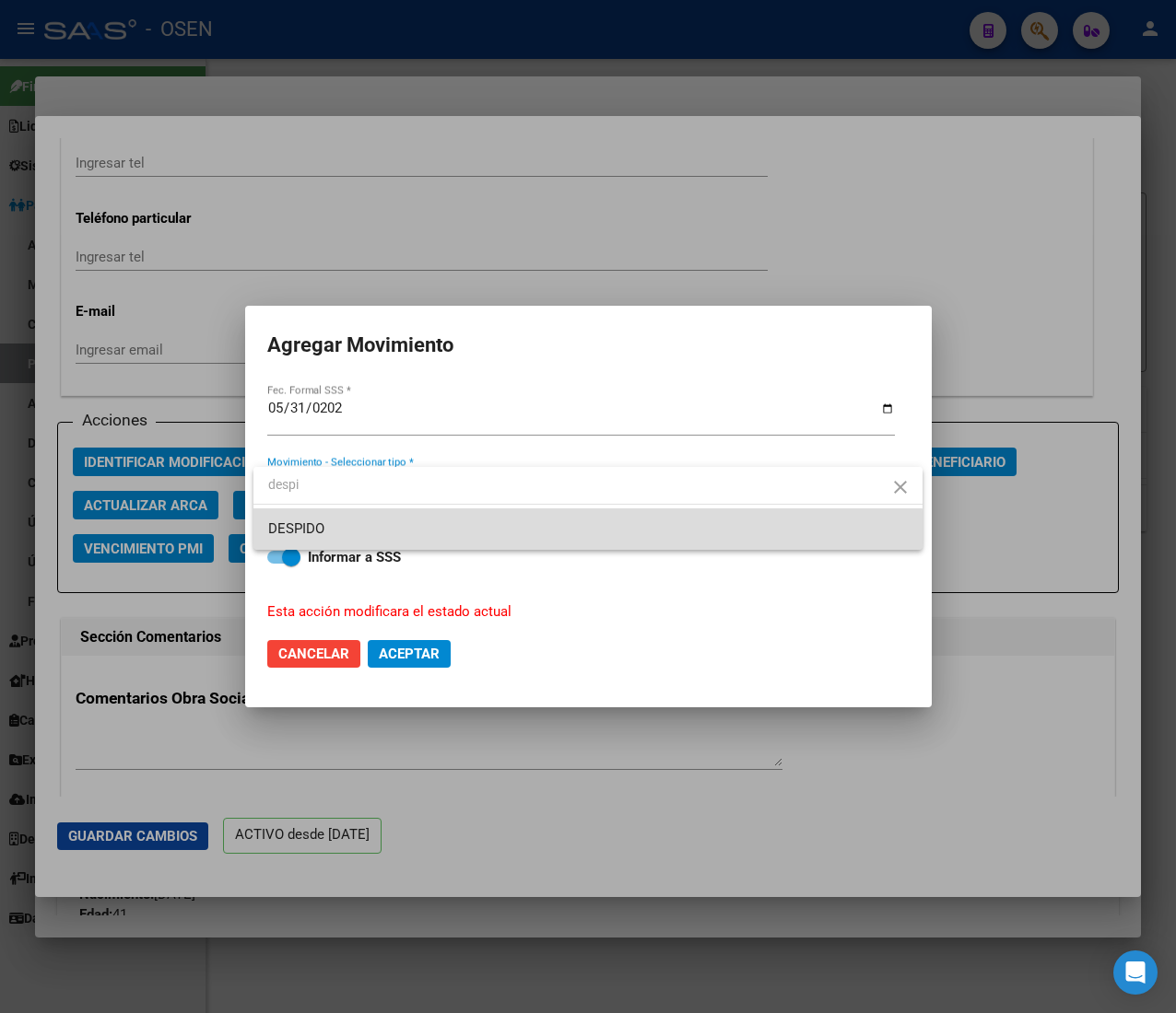
click at [454, 540] on span "DESPIDO" at bounding box center [588, 529] width 639 height 42
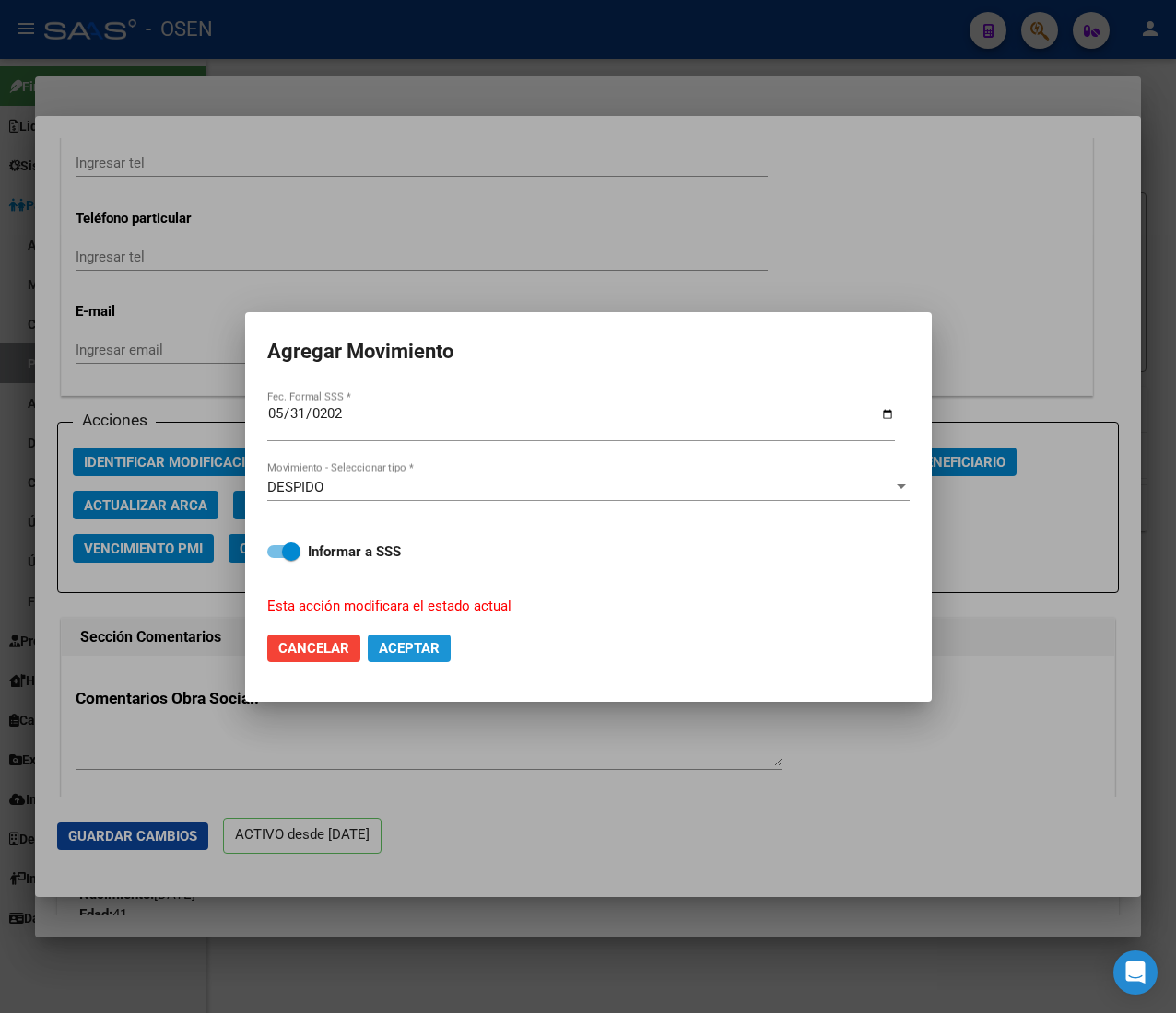
click at [425, 651] on span "Aceptar" at bounding box center [409, 648] width 60 height 17
checkbox input "false"
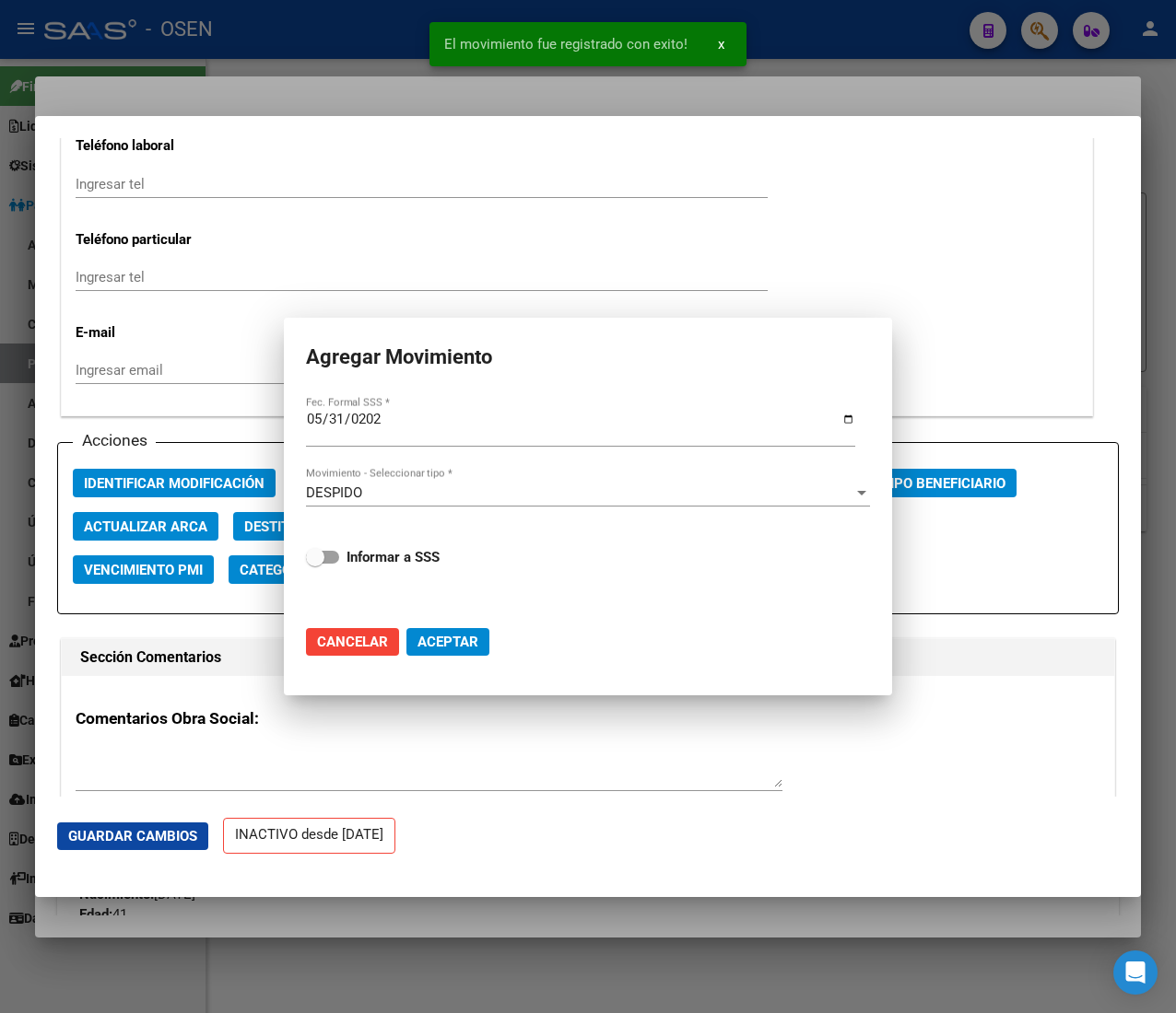
scroll to position [2416, 0]
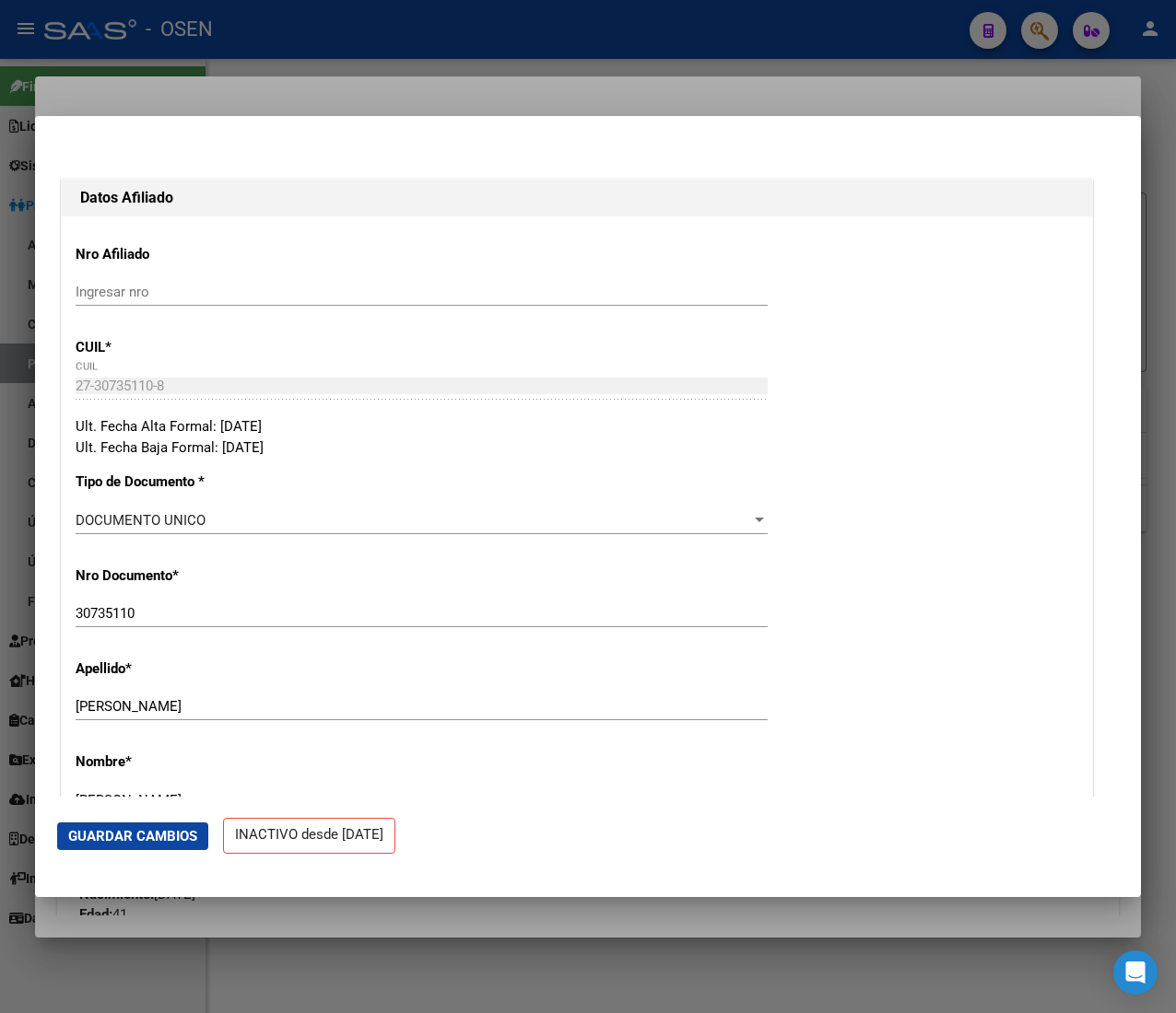
scroll to position [0, 0]
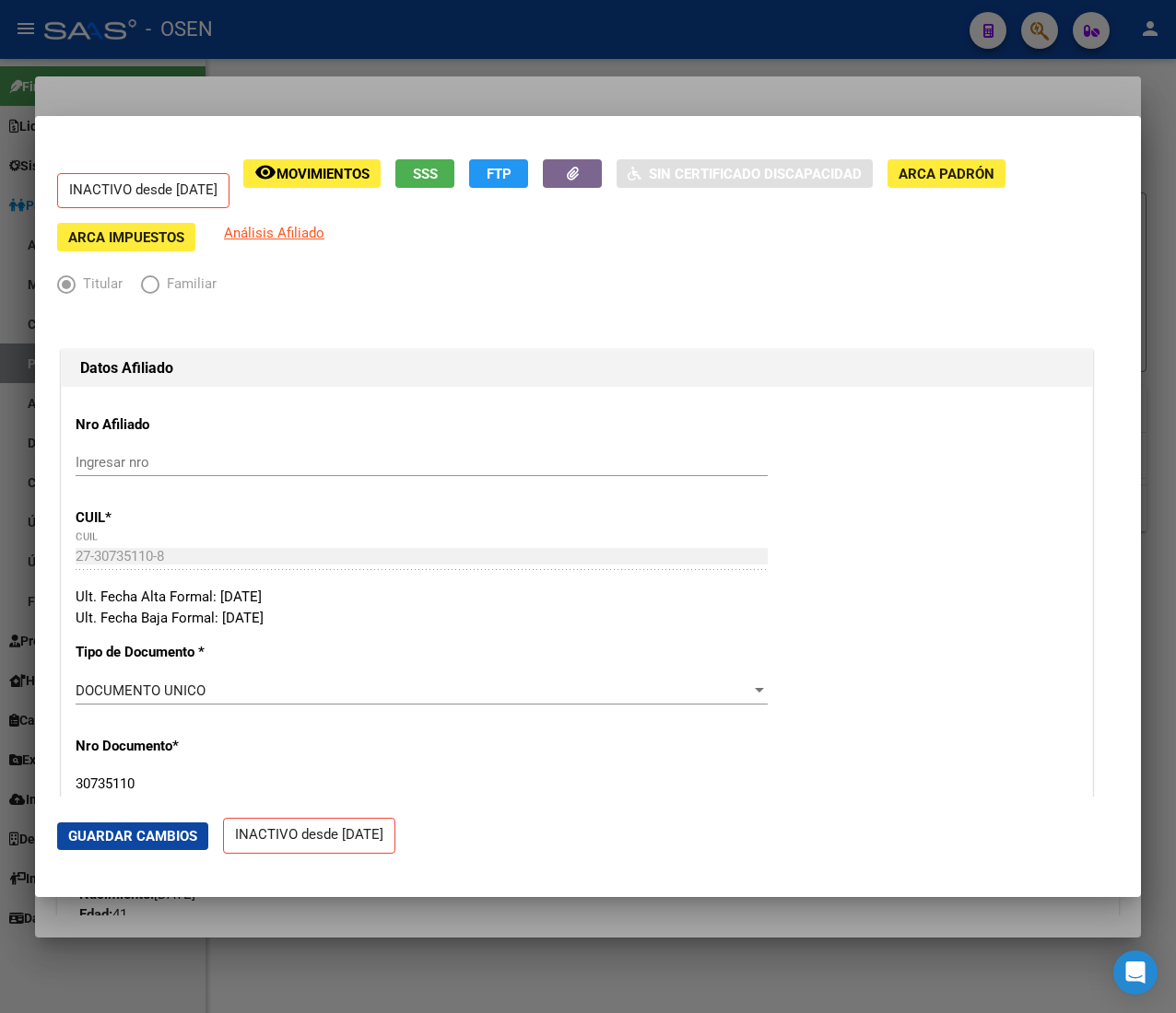
click at [689, 52] on div at bounding box center [588, 506] width 1176 height 1013
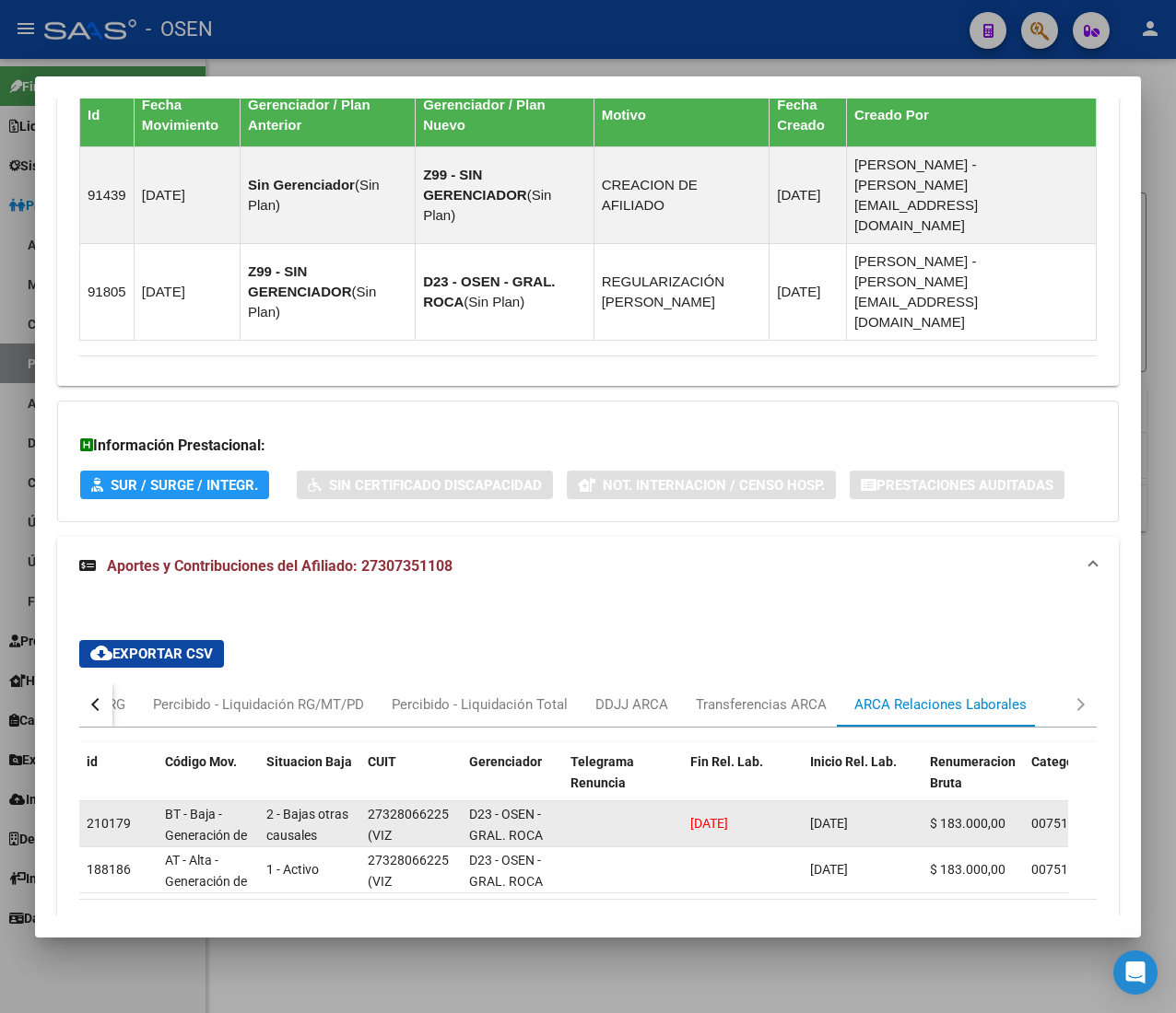
scroll to position [1371, 0]
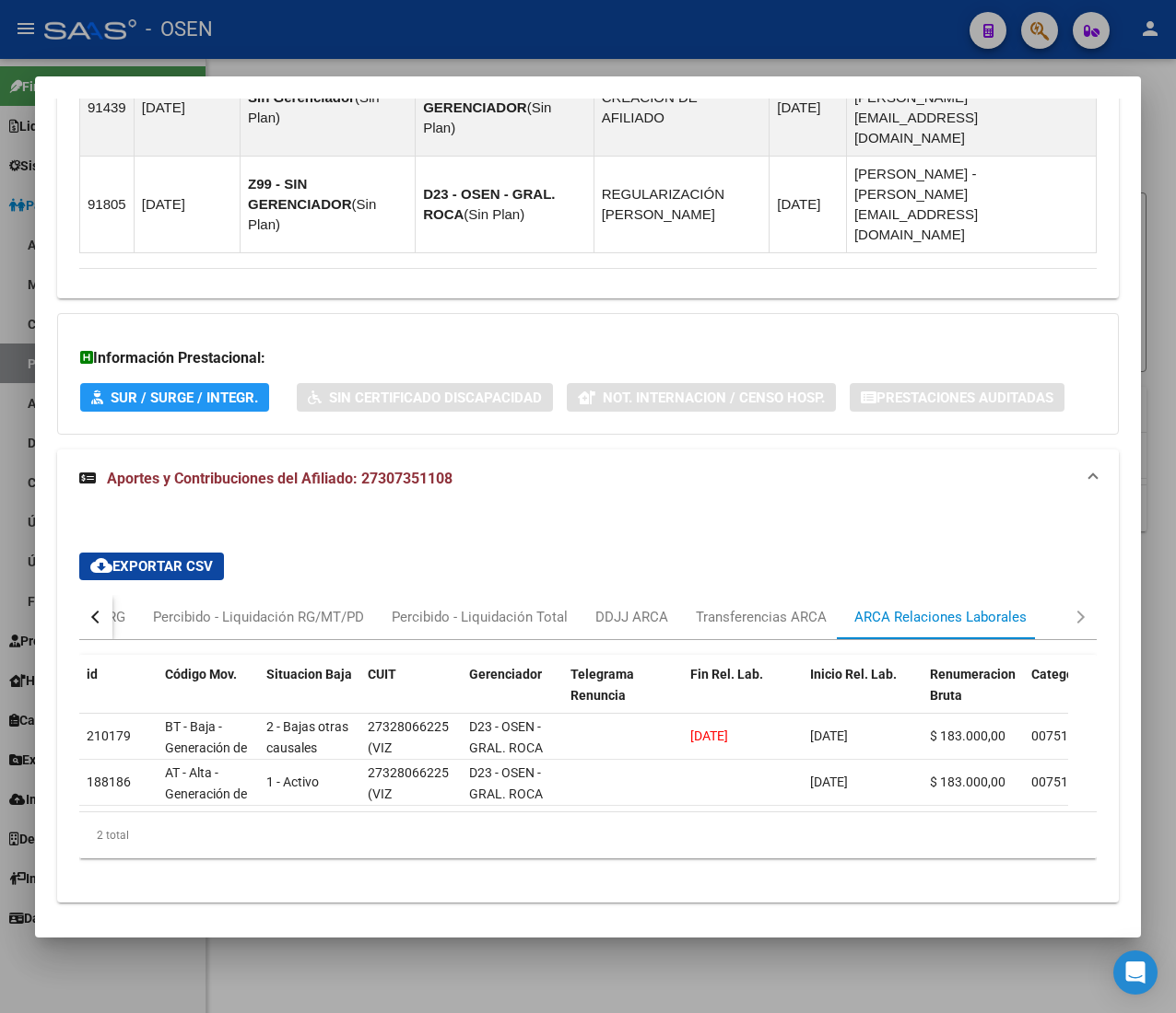
click at [108, 595] on button "button" at bounding box center [95, 617] width 33 height 44
click at [142, 607] on div "Devengado RG" at bounding box center [171, 617] width 90 height 20
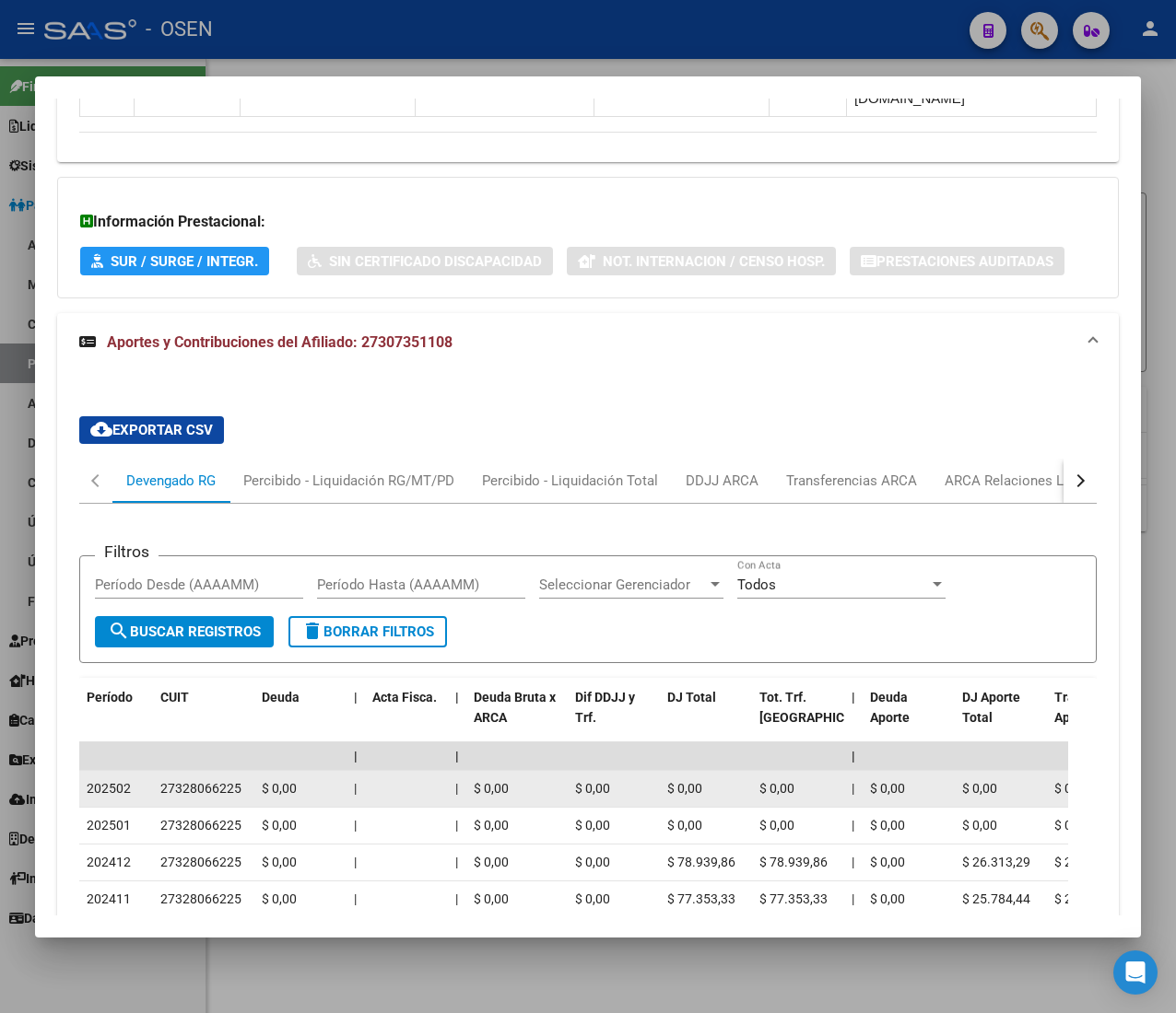
scroll to position [1556, 0]
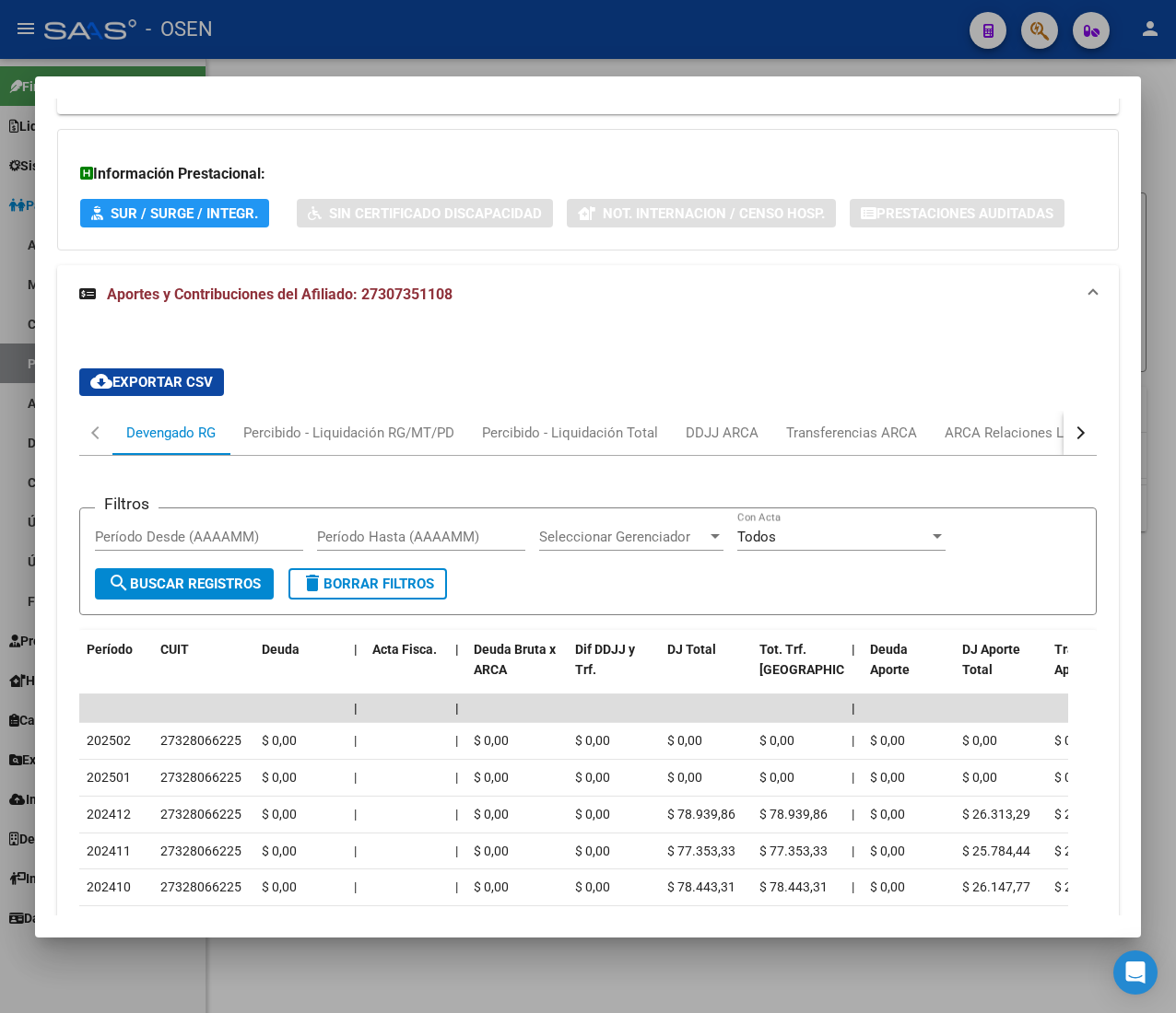
click at [435, 9] on div at bounding box center [588, 506] width 1176 height 1013
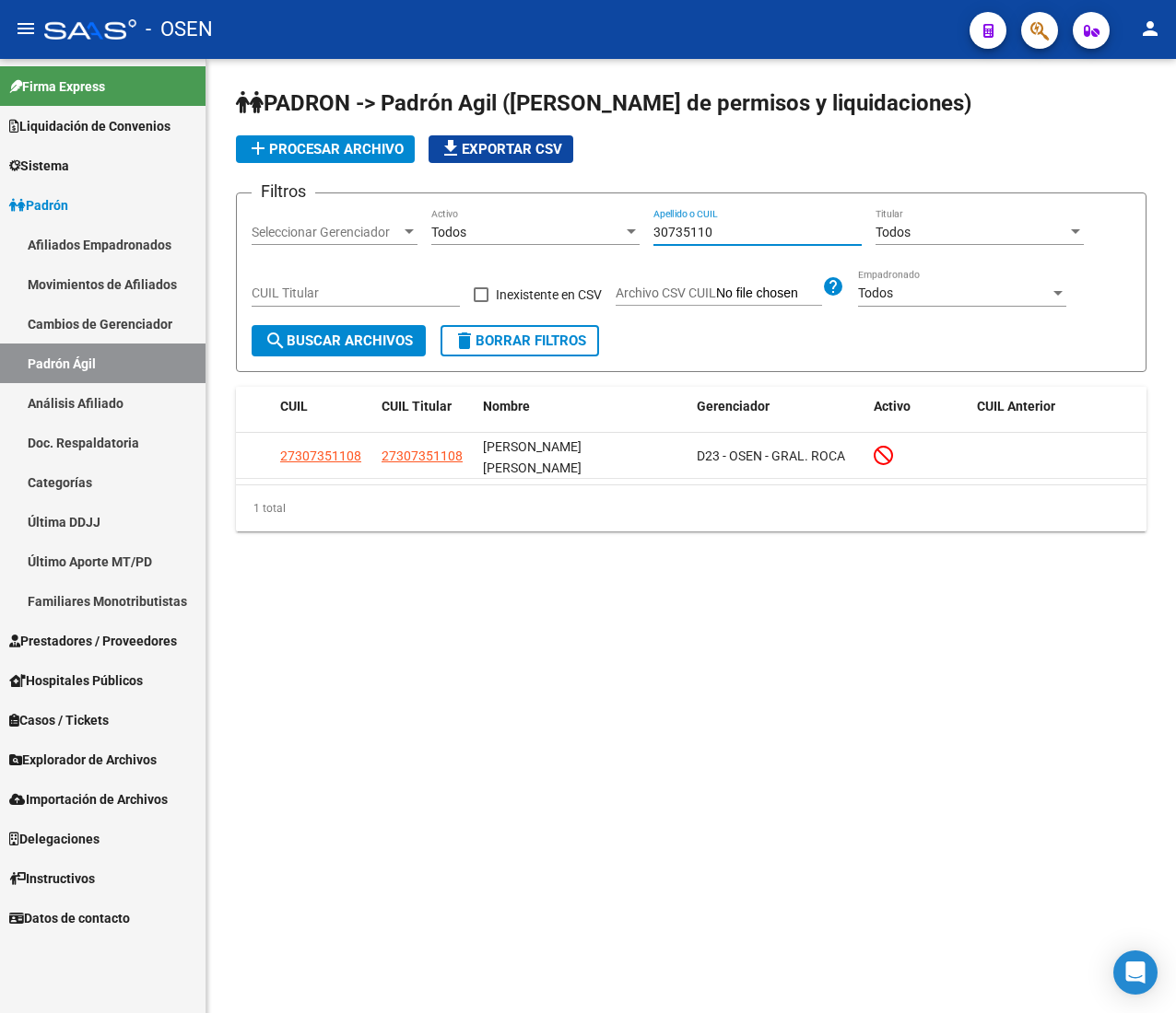
drag, startPoint x: 722, startPoint y: 238, endPoint x: 448, endPoint y: 205, distance: 276.0
click at [448, 205] on form "Filtros Seleccionar Gerenciador Seleccionar Gerenciador Todos Activo 30735110 A…" at bounding box center [691, 282] width 910 height 179
click at [720, 238] on input "30735110" at bounding box center [758, 233] width 209 height 16
drag, startPoint x: 772, startPoint y: 231, endPoint x: 479, endPoint y: 224, distance: 293.1
click at [479, 224] on div "Filtros Seleccionar Gerenciador Seleccionar Gerenciador Todos Activo 30735110 A…" at bounding box center [691, 267] width 879 height 117
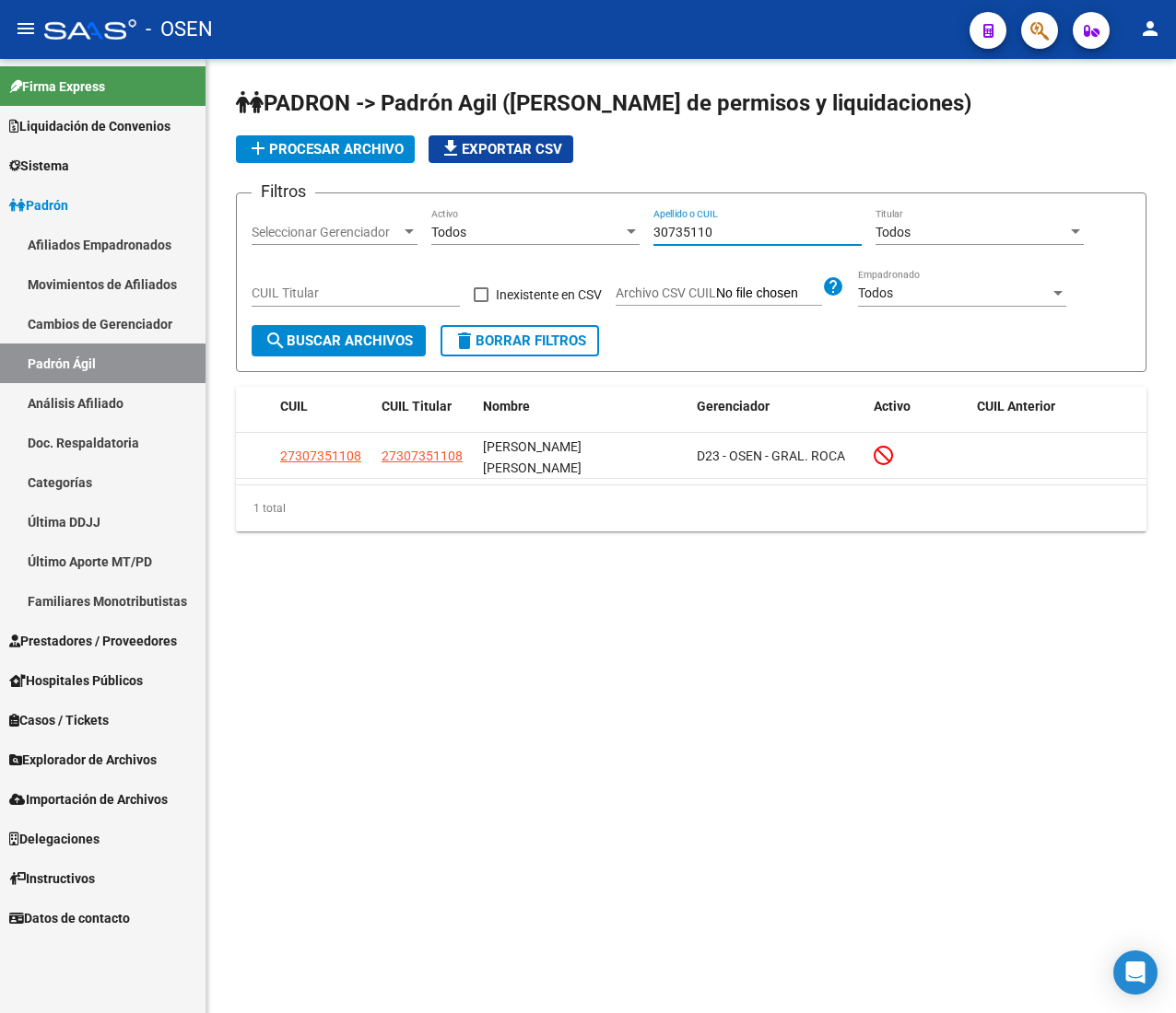
paste input "20706519654"
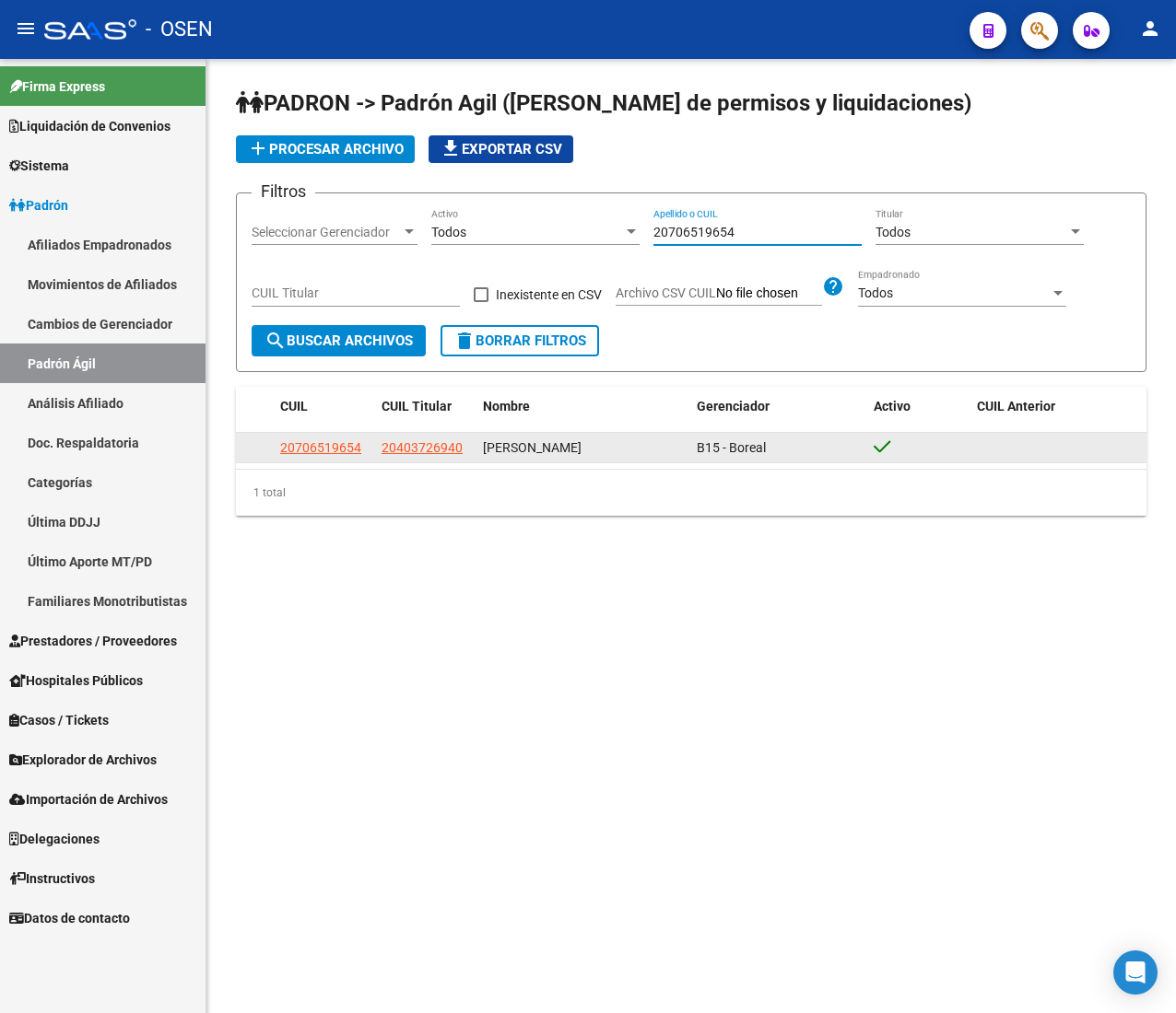
type input "20706519654"
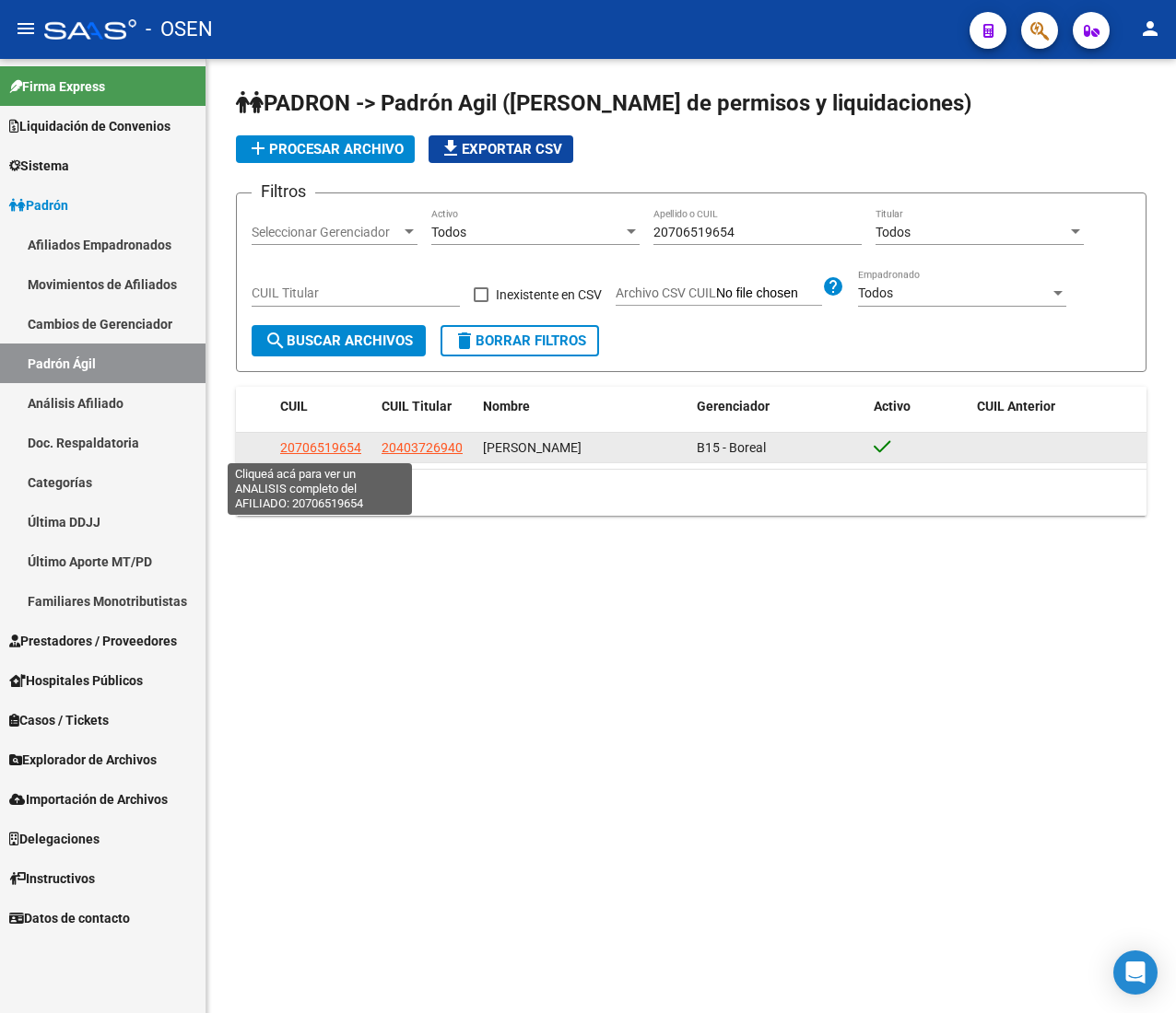
click at [287, 451] on span "20706519654" at bounding box center [320, 447] width 81 height 15
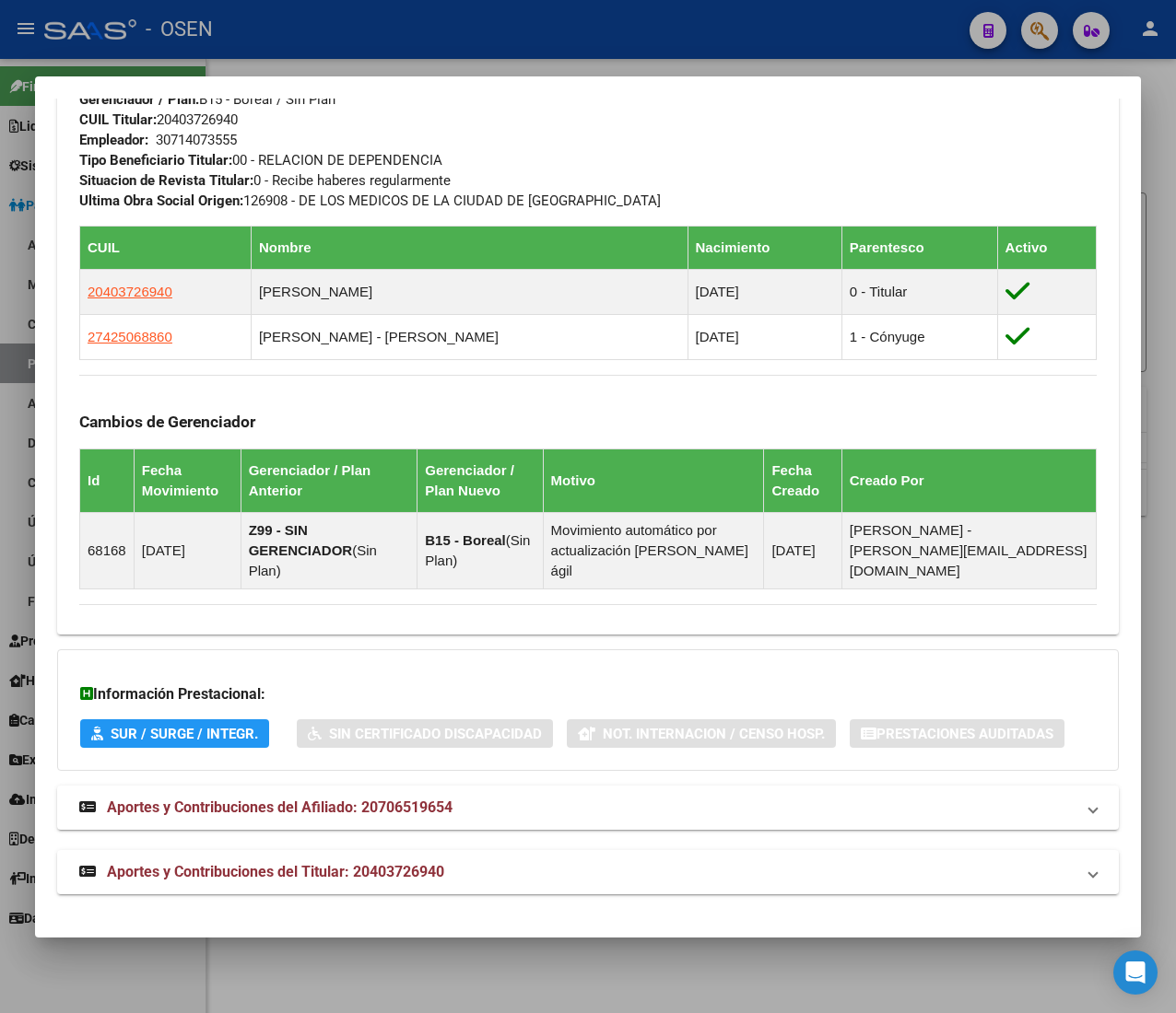
scroll to position [0, 0]
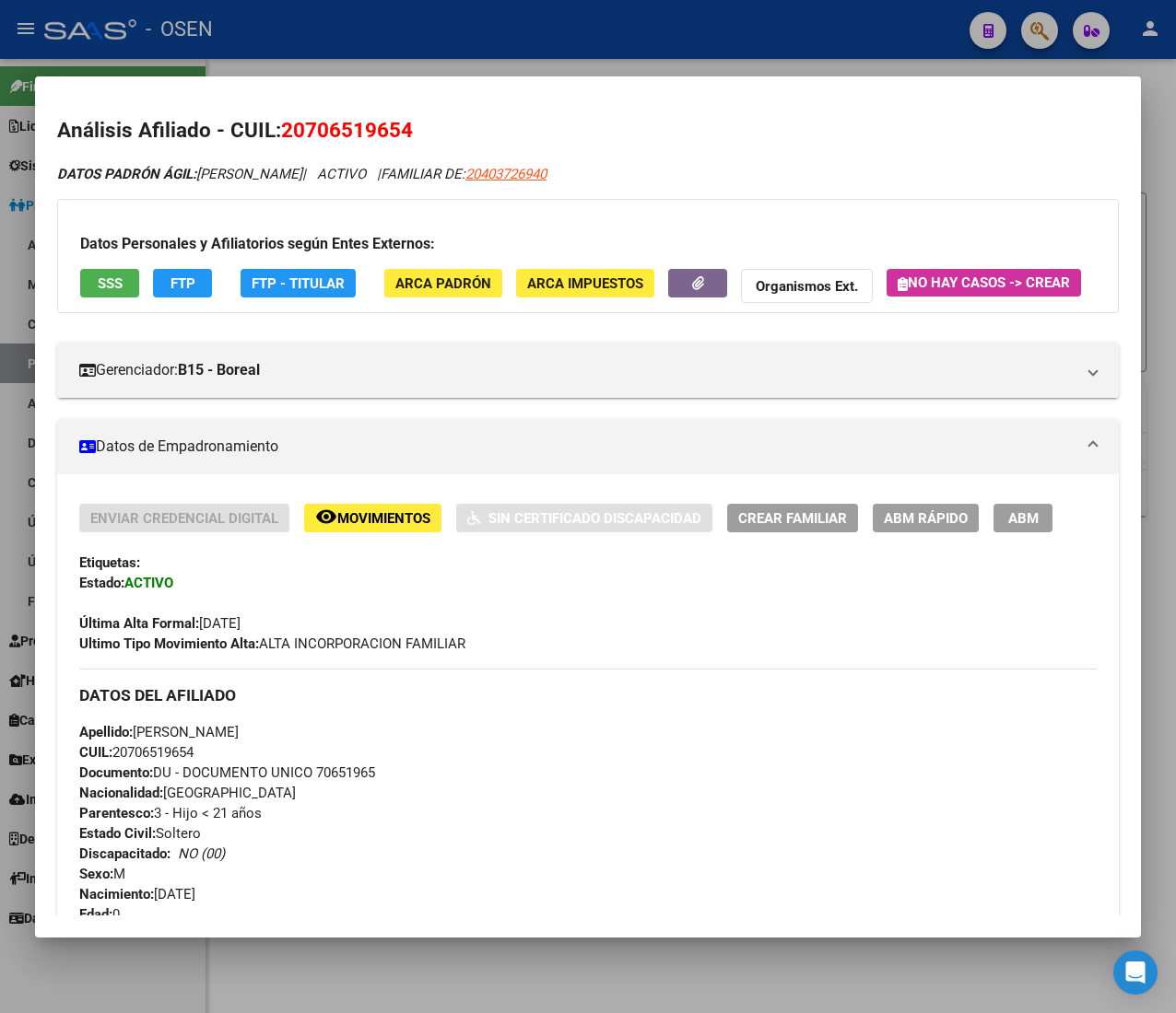
click at [171, 277] on div "Datos Personales y Afiliatorios según Entes Externos: SSS FTP FTP - Titular ARC…" at bounding box center [588, 255] width 1061 height 114
click at [173, 279] on span "FTP" at bounding box center [183, 283] width 25 height 17
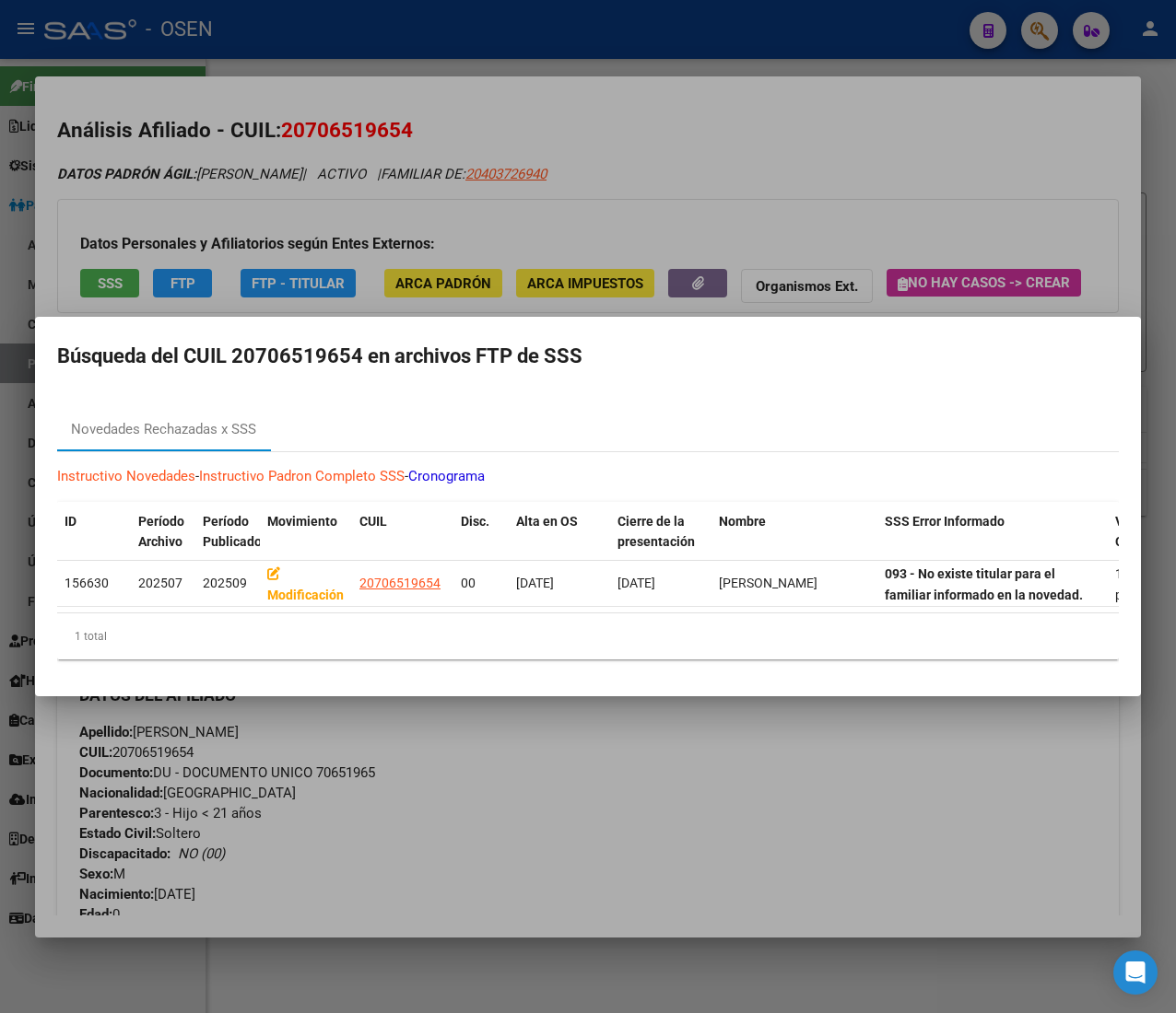
click at [656, 802] on div at bounding box center [588, 506] width 1176 height 1013
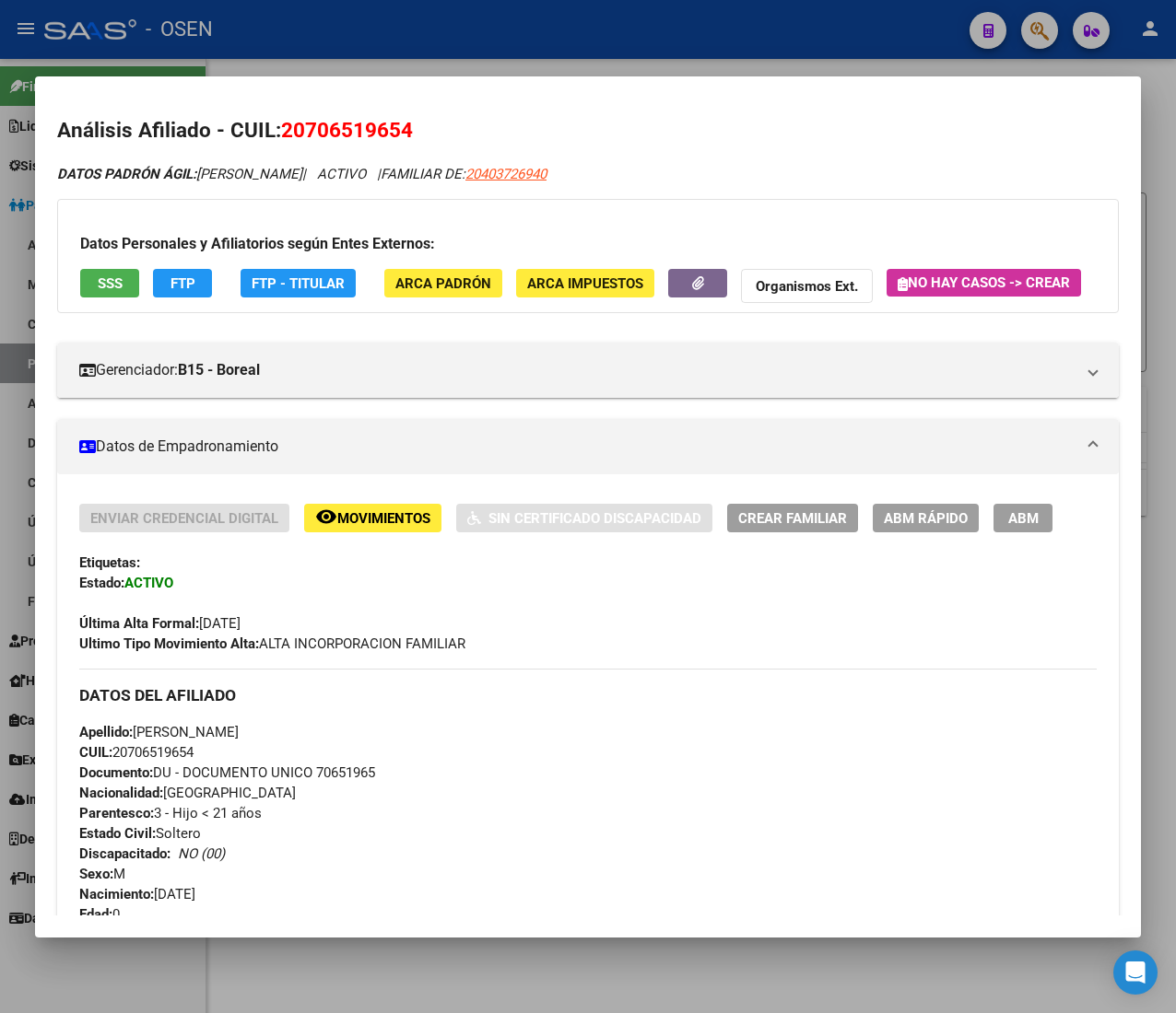
click at [348, 527] on span "Movimientos" at bounding box center [384, 518] width 94 height 17
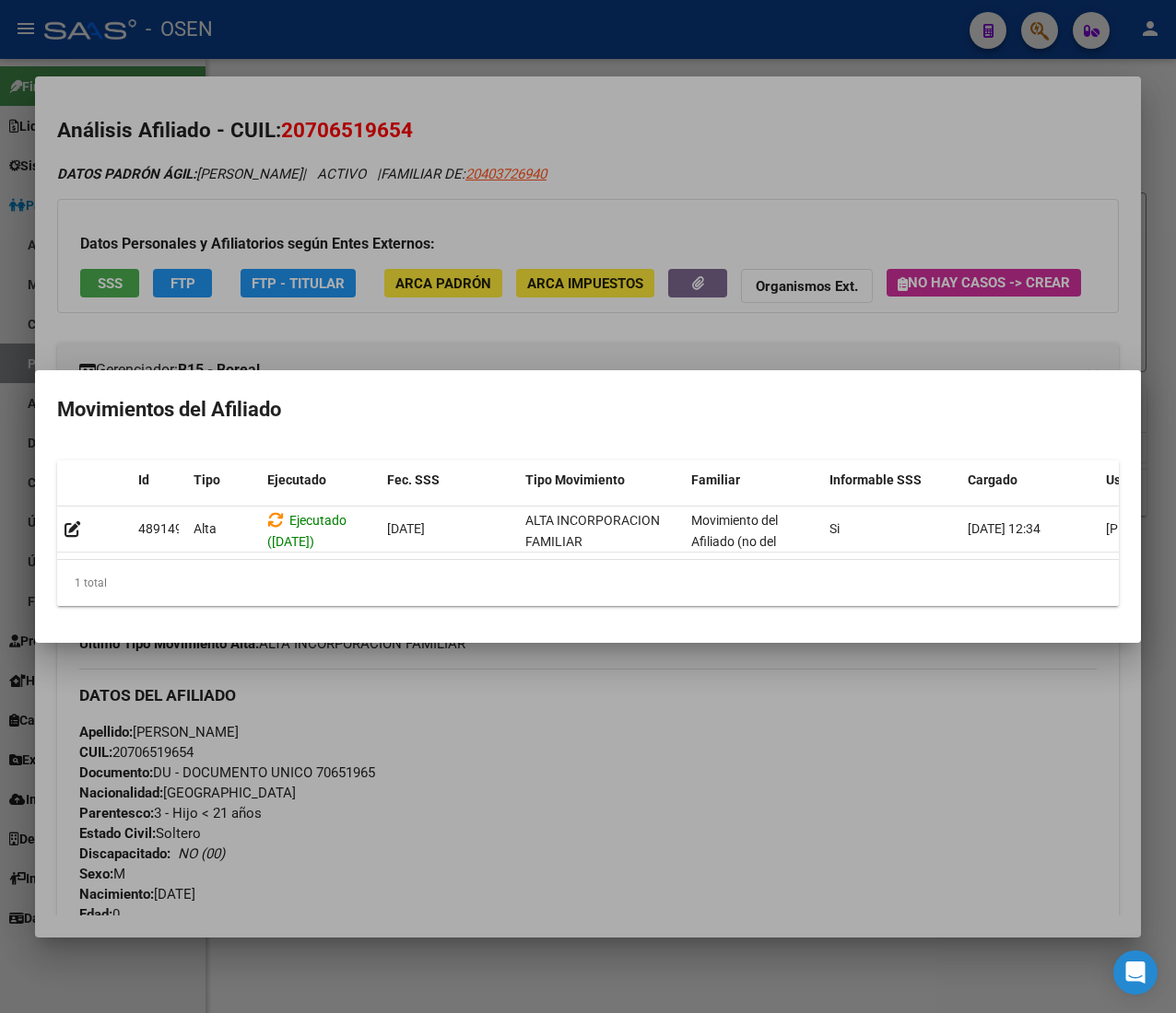
scroll to position [0, 118]
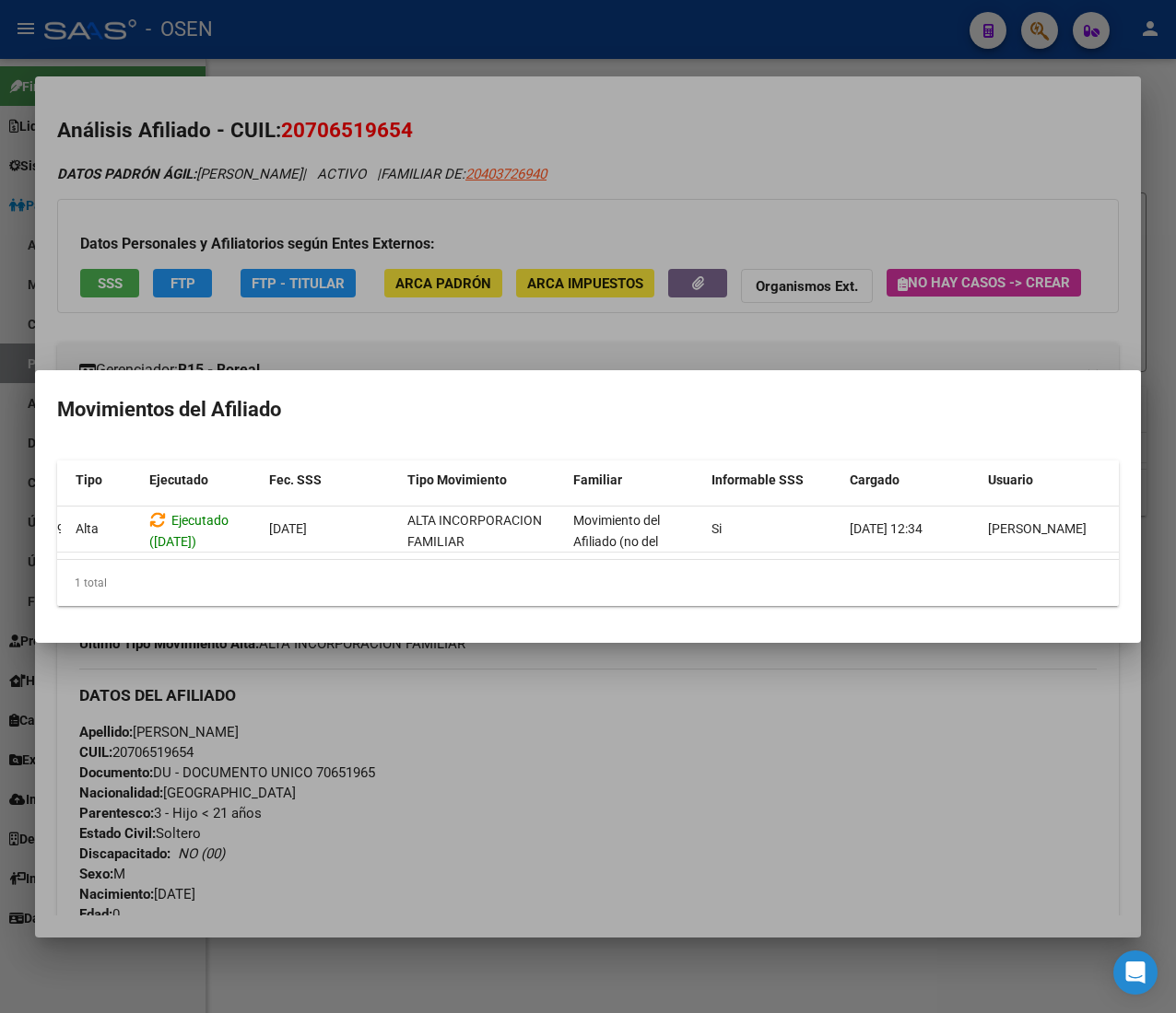
drag, startPoint x: 613, startPoint y: 187, endPoint x: 612, endPoint y: 169, distance: 18.0
click at [613, 186] on div at bounding box center [588, 506] width 1176 height 1013
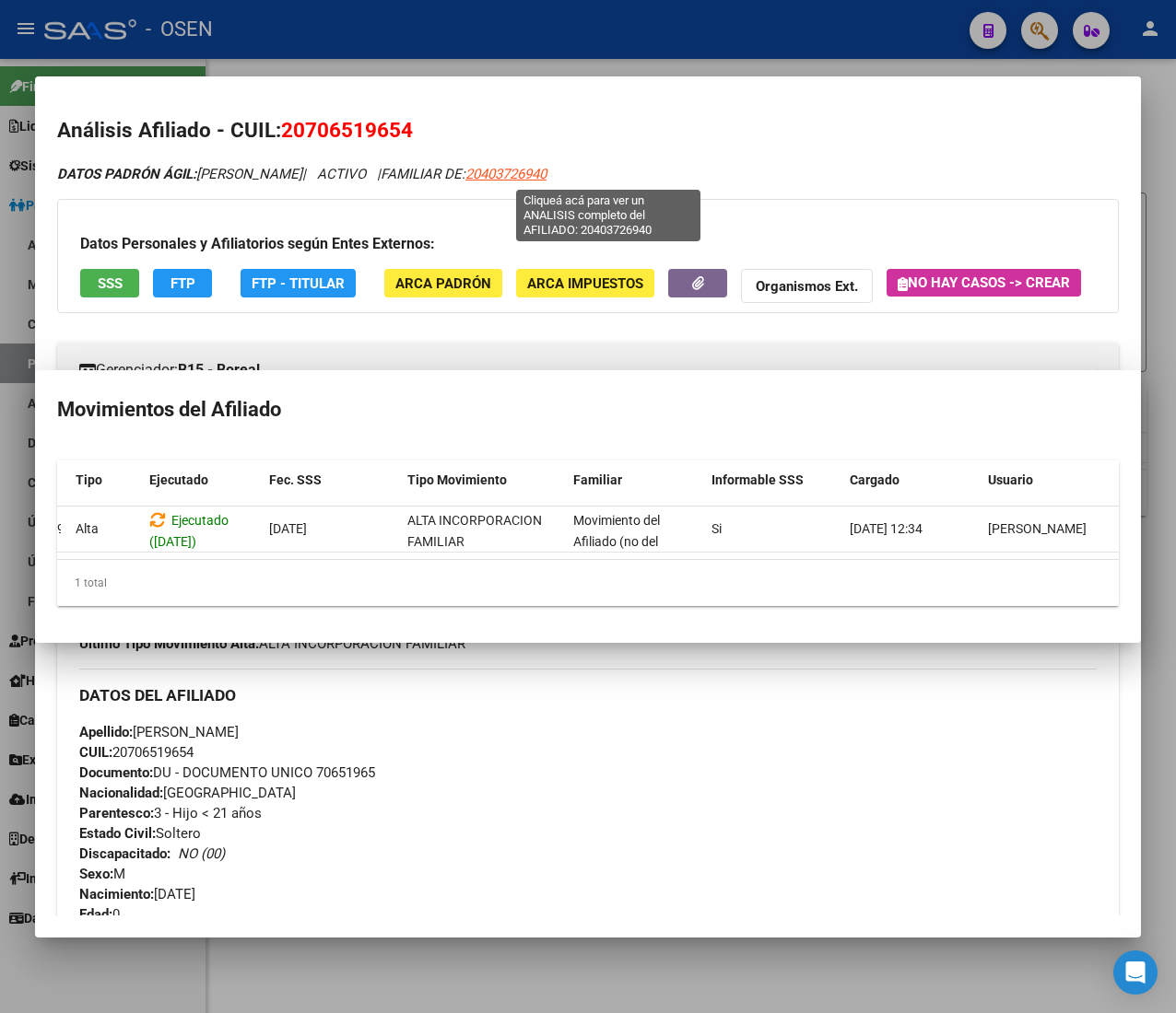
click at [547, 168] on span "20403726940" at bounding box center [506, 173] width 81 height 17
type textarea "20403726940"
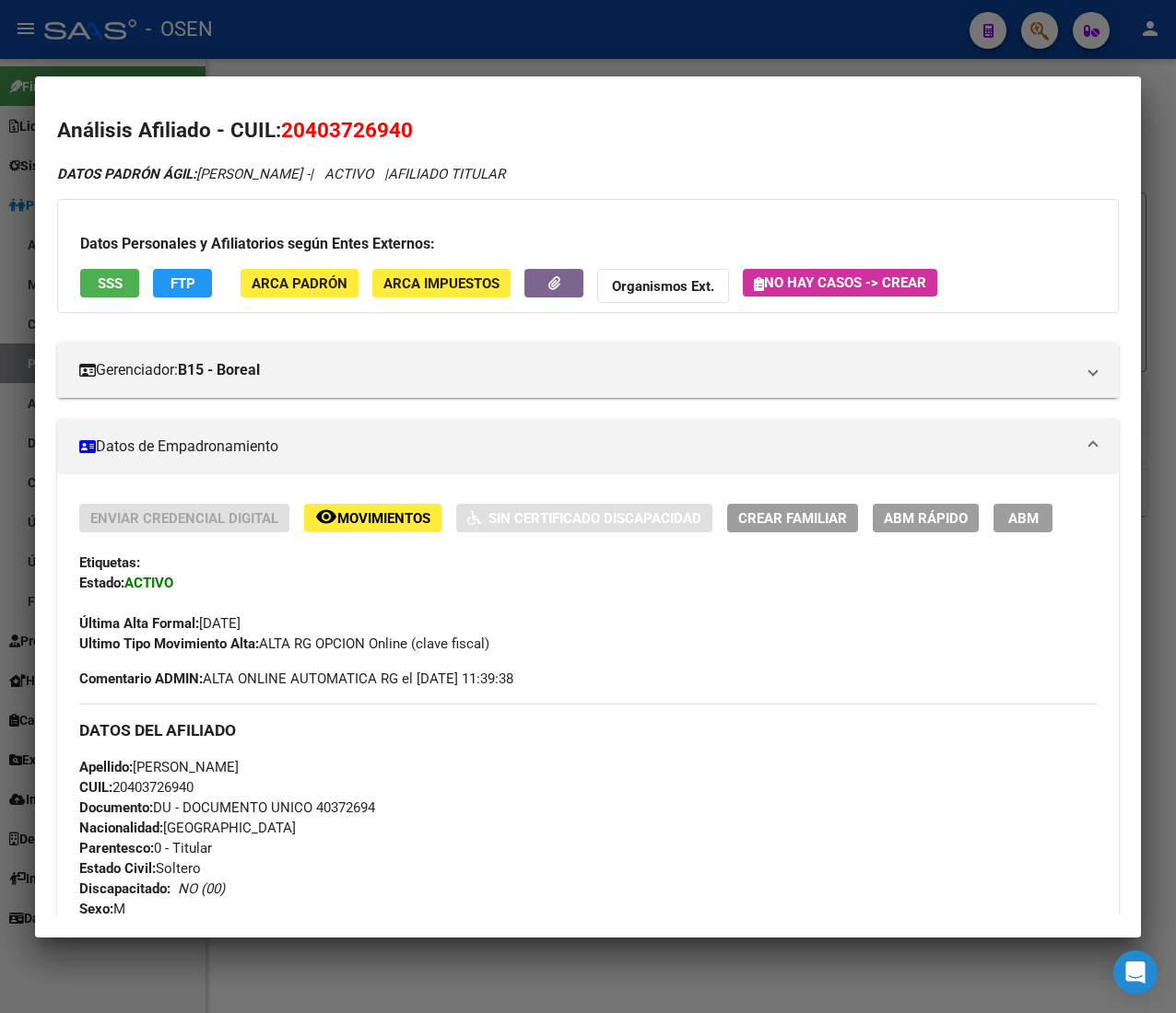
click at [368, 509] on span "remove_red_eye Movimientos" at bounding box center [372, 517] width 115 height 17
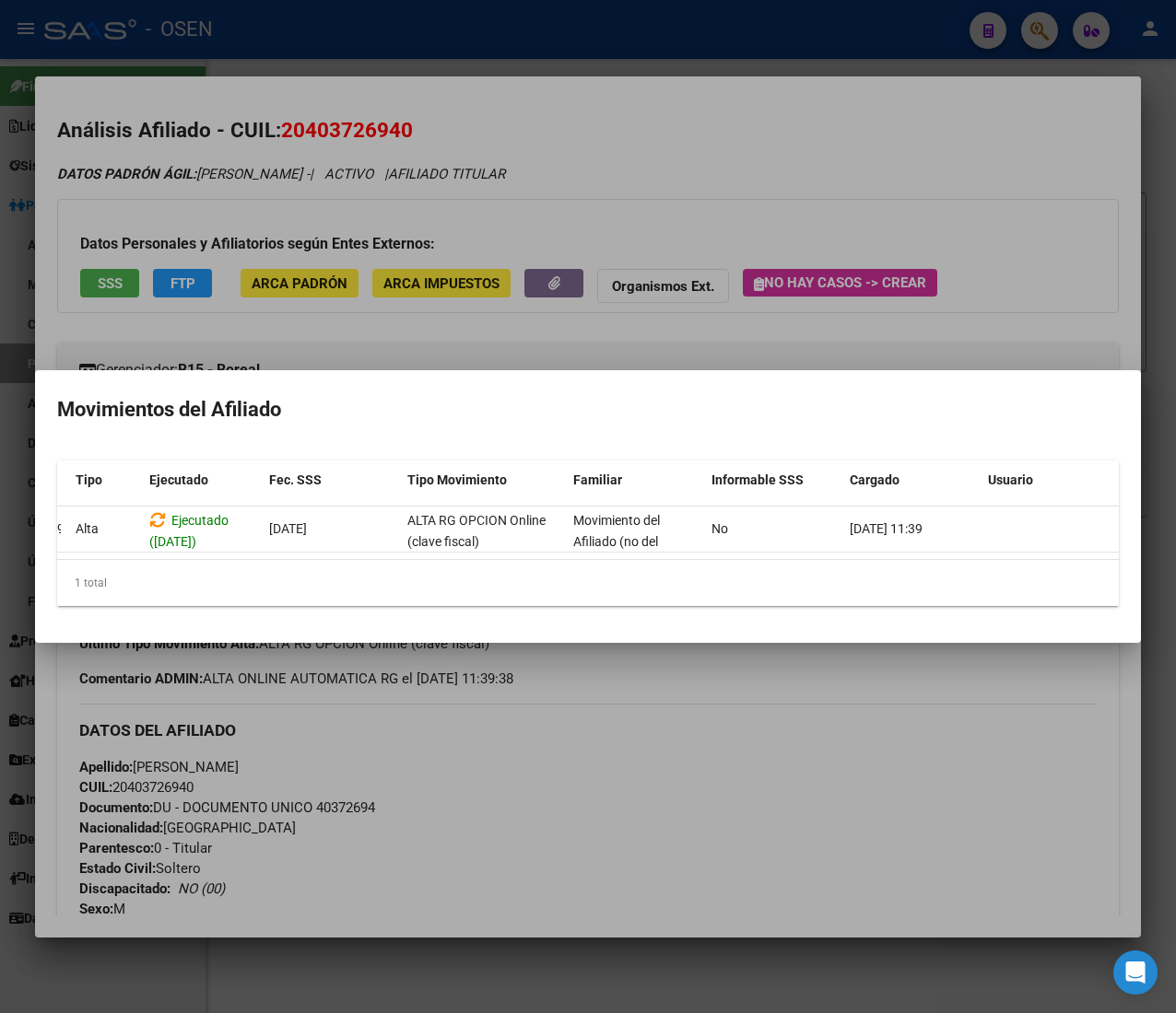
click at [850, 762] on div at bounding box center [588, 506] width 1176 height 1013
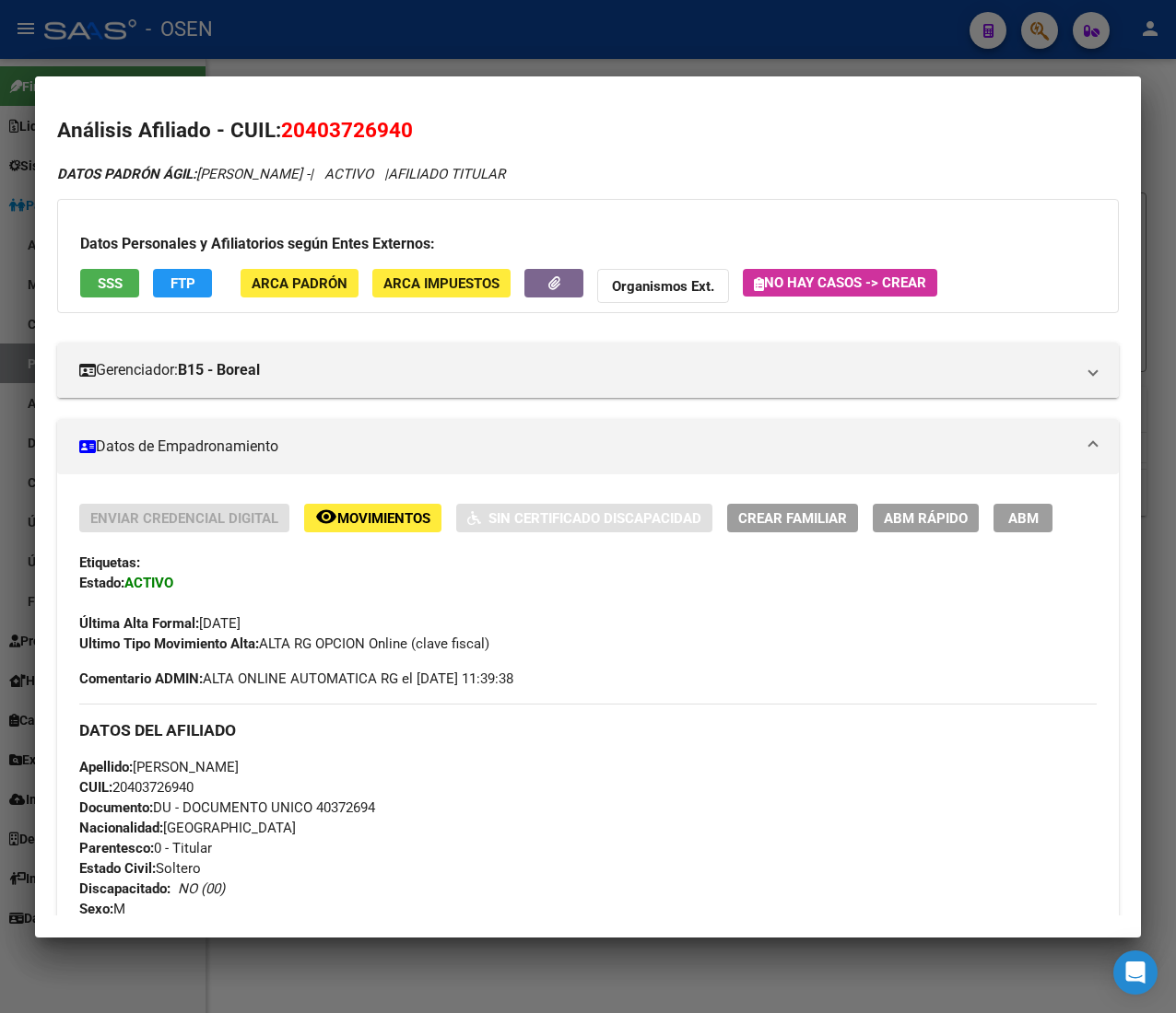
click at [278, 625] on div "Última Alta Formal: 01/04/2023" at bounding box center [588, 614] width 1017 height 41
click at [279, 624] on div "Última Alta Formal: 01/04/2023" at bounding box center [588, 614] width 1017 height 41
click at [403, 599] on div "Última Alta Formal: 01/04/2023" at bounding box center [588, 614] width 1017 height 41
click at [244, 59] on div at bounding box center [588, 506] width 1176 height 1013
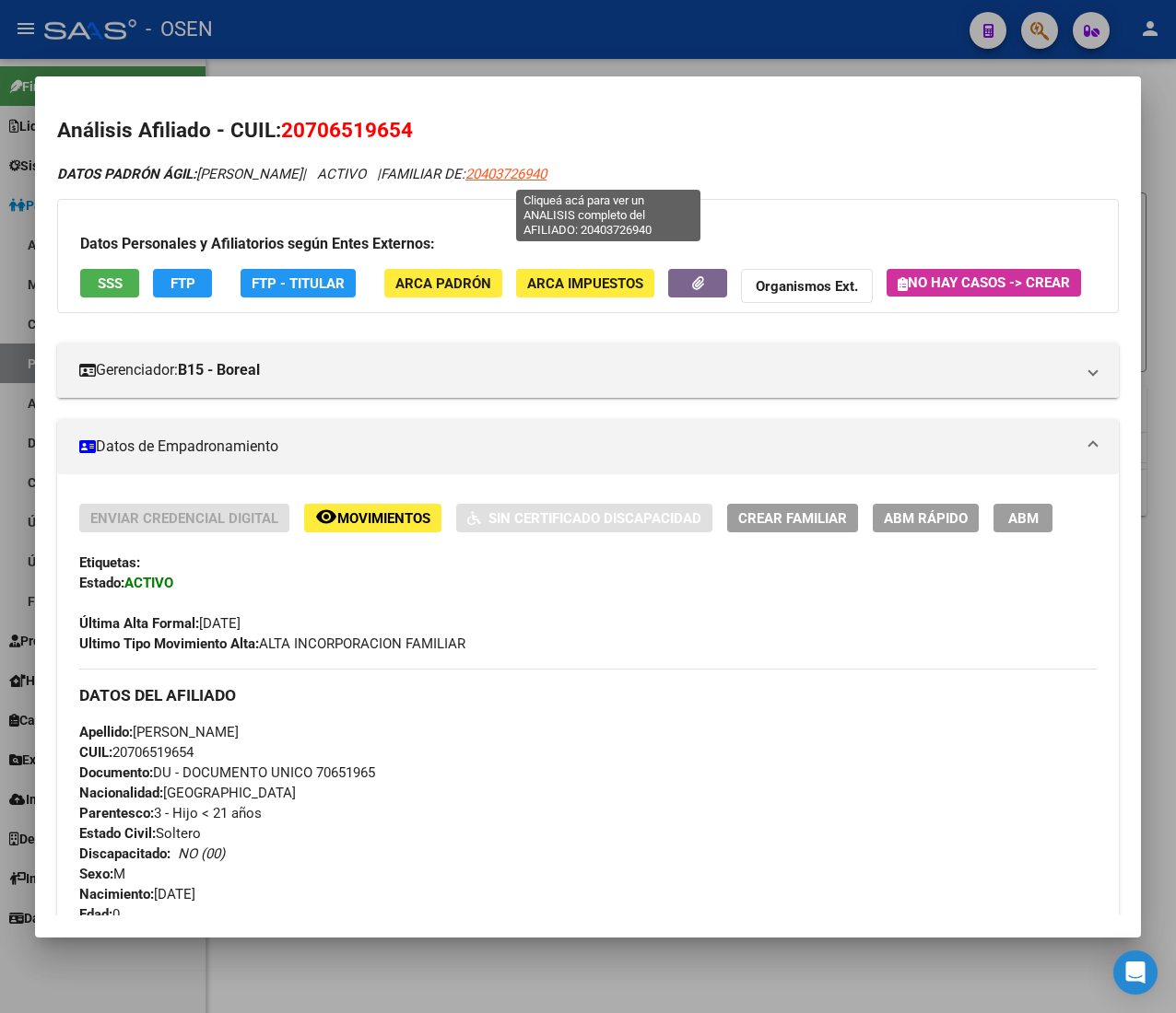
click at [547, 177] on span "20403726940" at bounding box center [506, 173] width 81 height 17
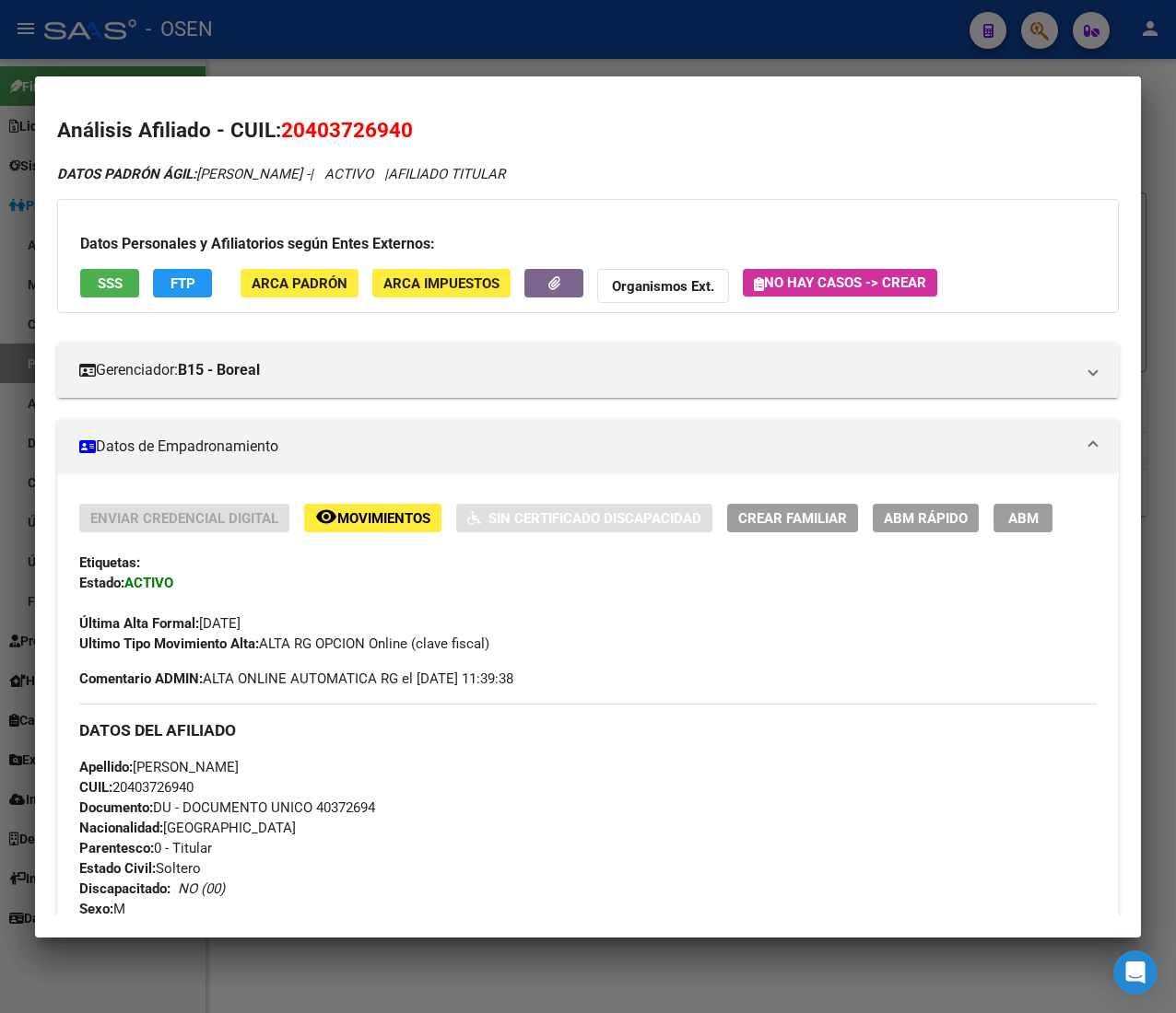
click at [854, 510] on button "Crear Familiar" at bounding box center [792, 517] width 131 height 28
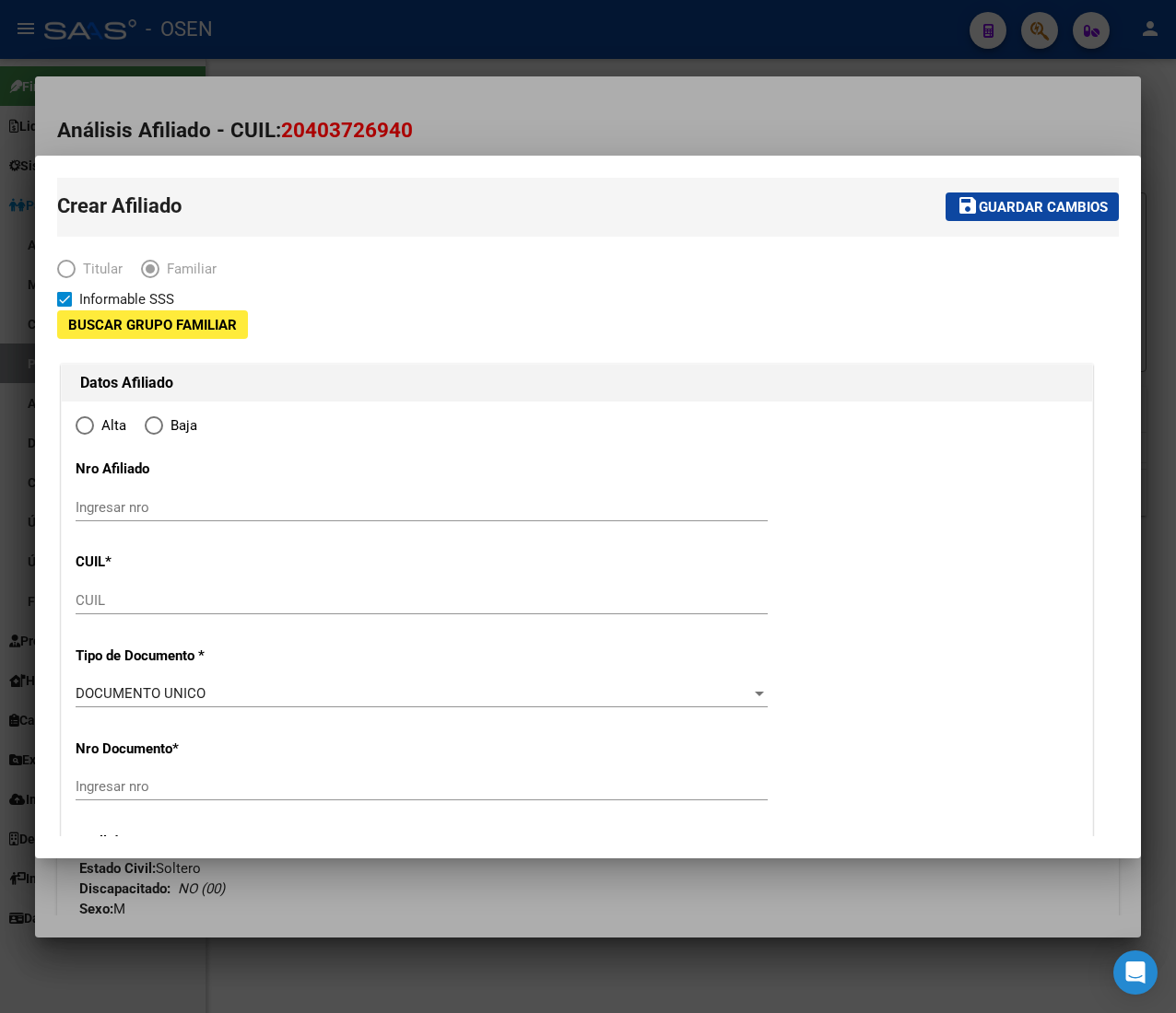
type input "30-71407355-5"
type input "SAN MARTIN"
type input "5570"
type input "[PERSON_NAME]"
type input "1440"
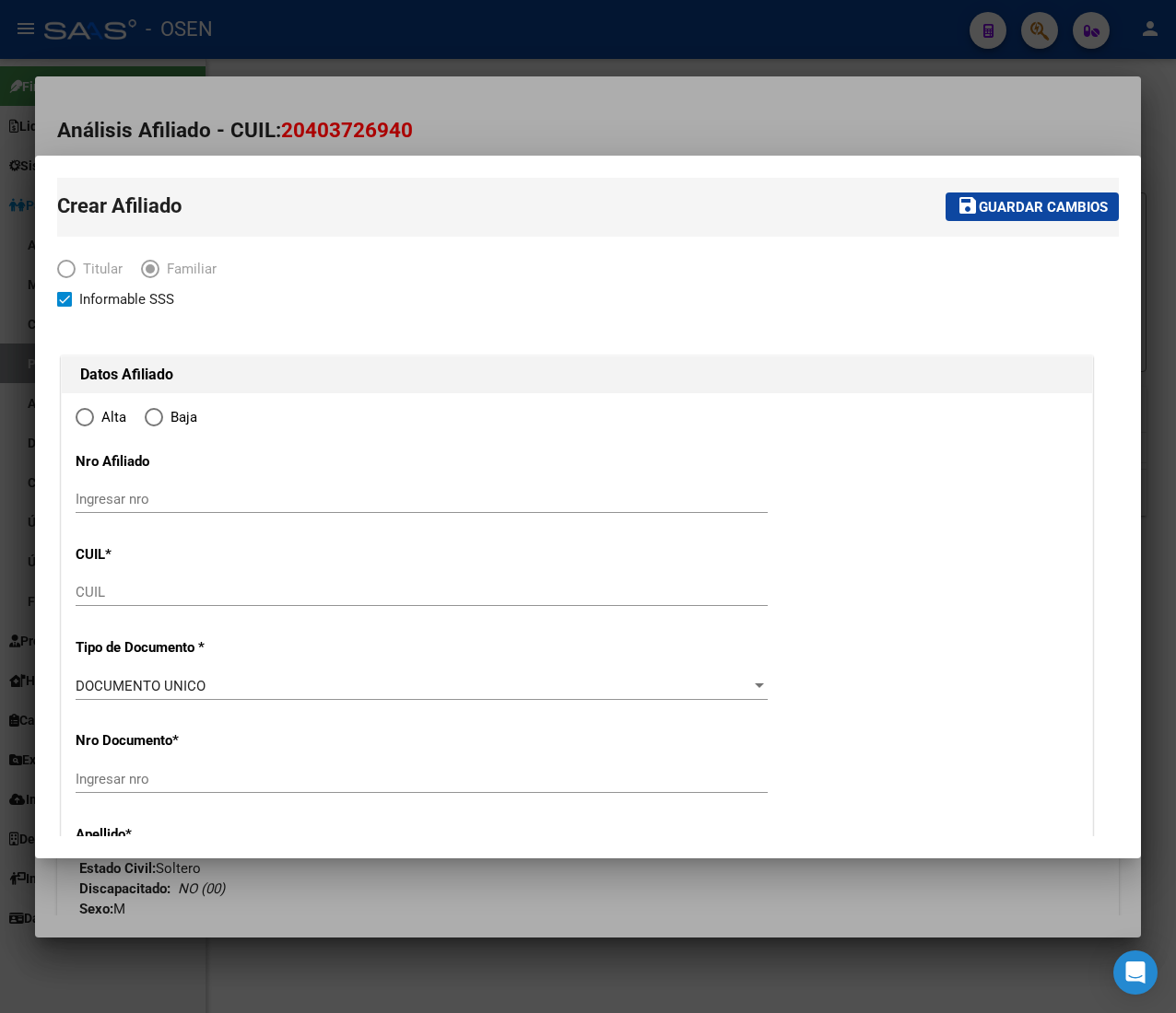
drag, startPoint x: 732, startPoint y: 95, endPoint x: 980, endPoint y: 365, distance: 366.6
click at [732, 94] on div at bounding box center [588, 506] width 1176 height 1013
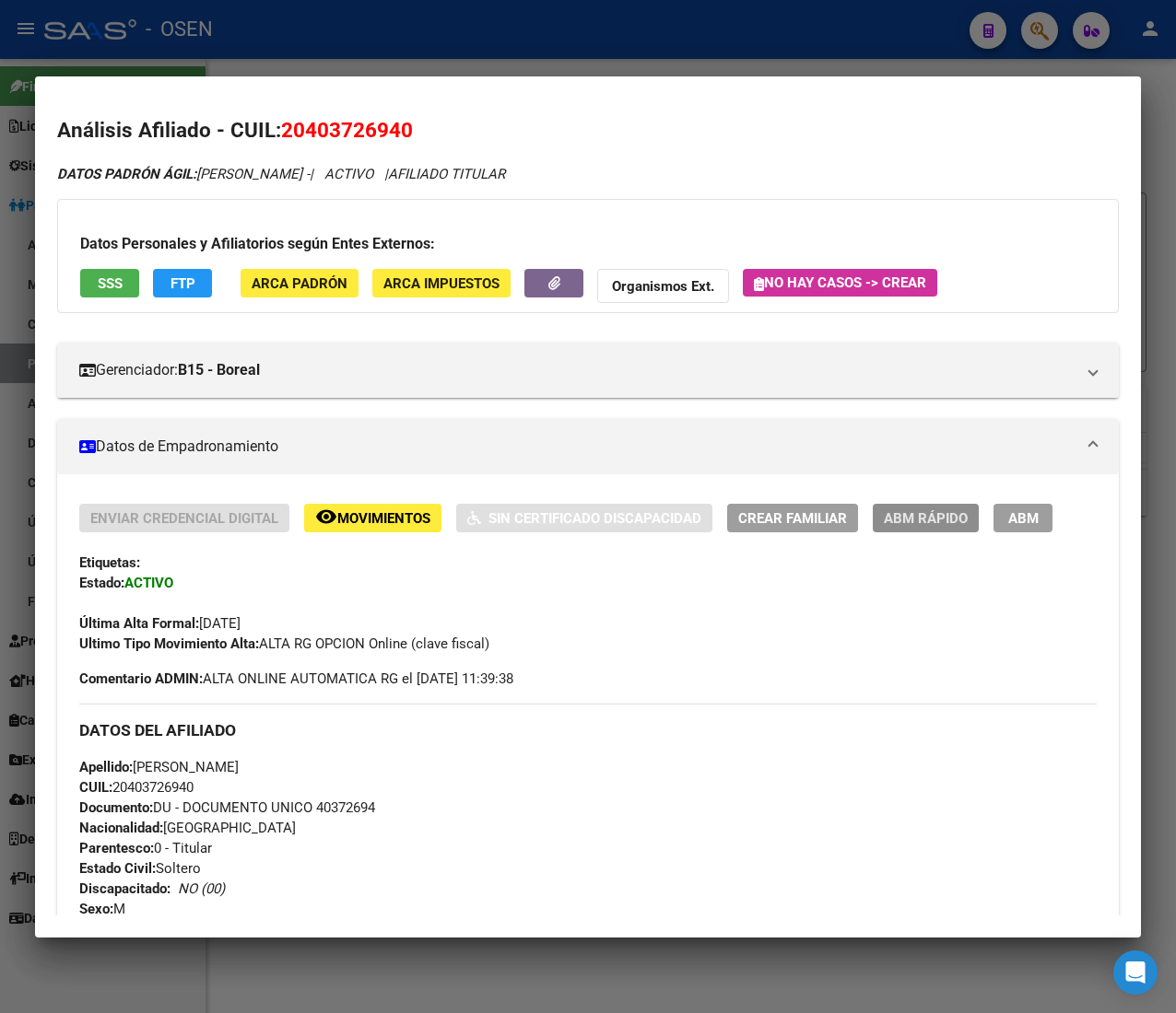
click at [949, 506] on button "ABM Rápido" at bounding box center [926, 517] width 106 height 28
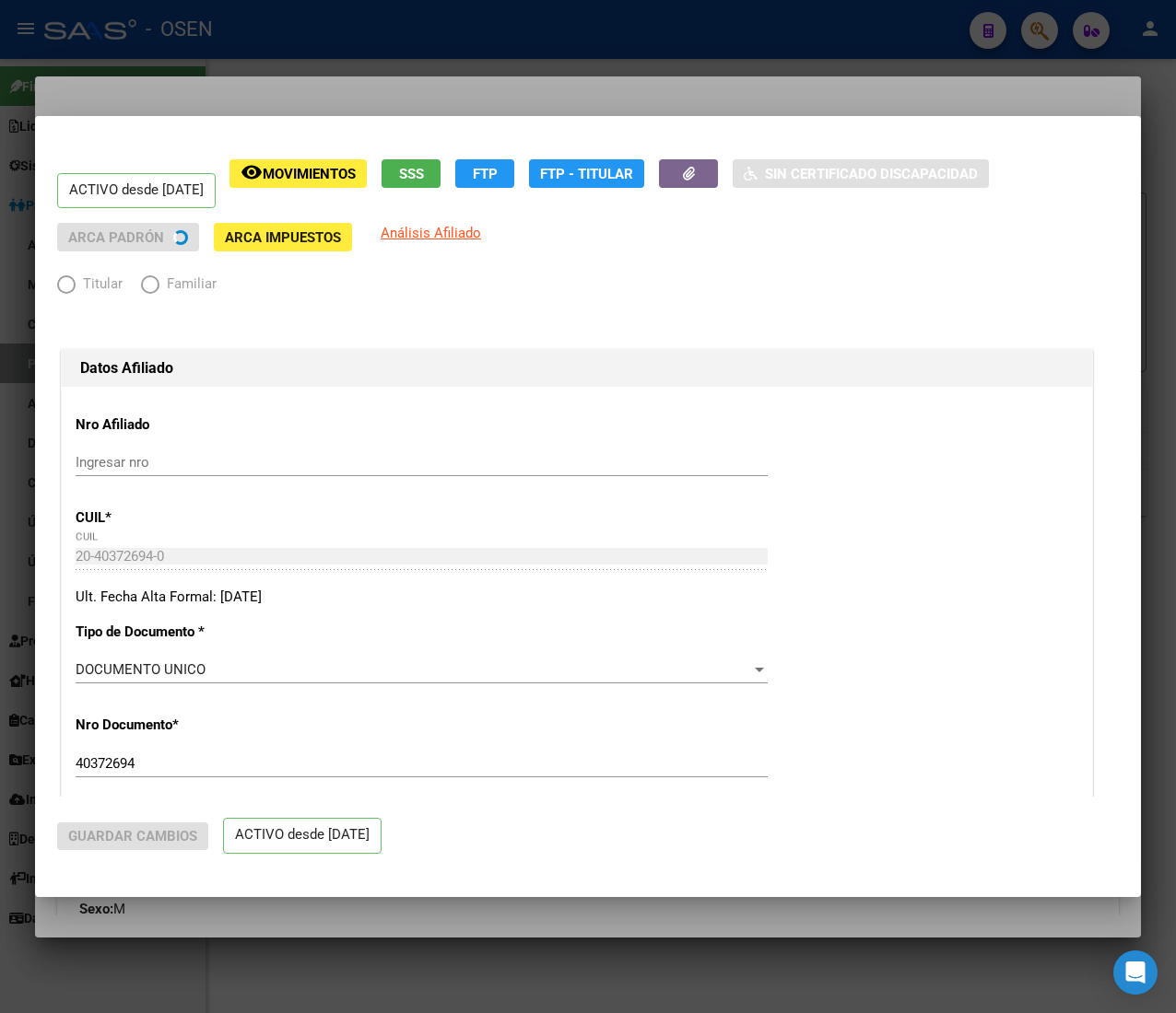
radio input "true"
type input "30-71407355-5"
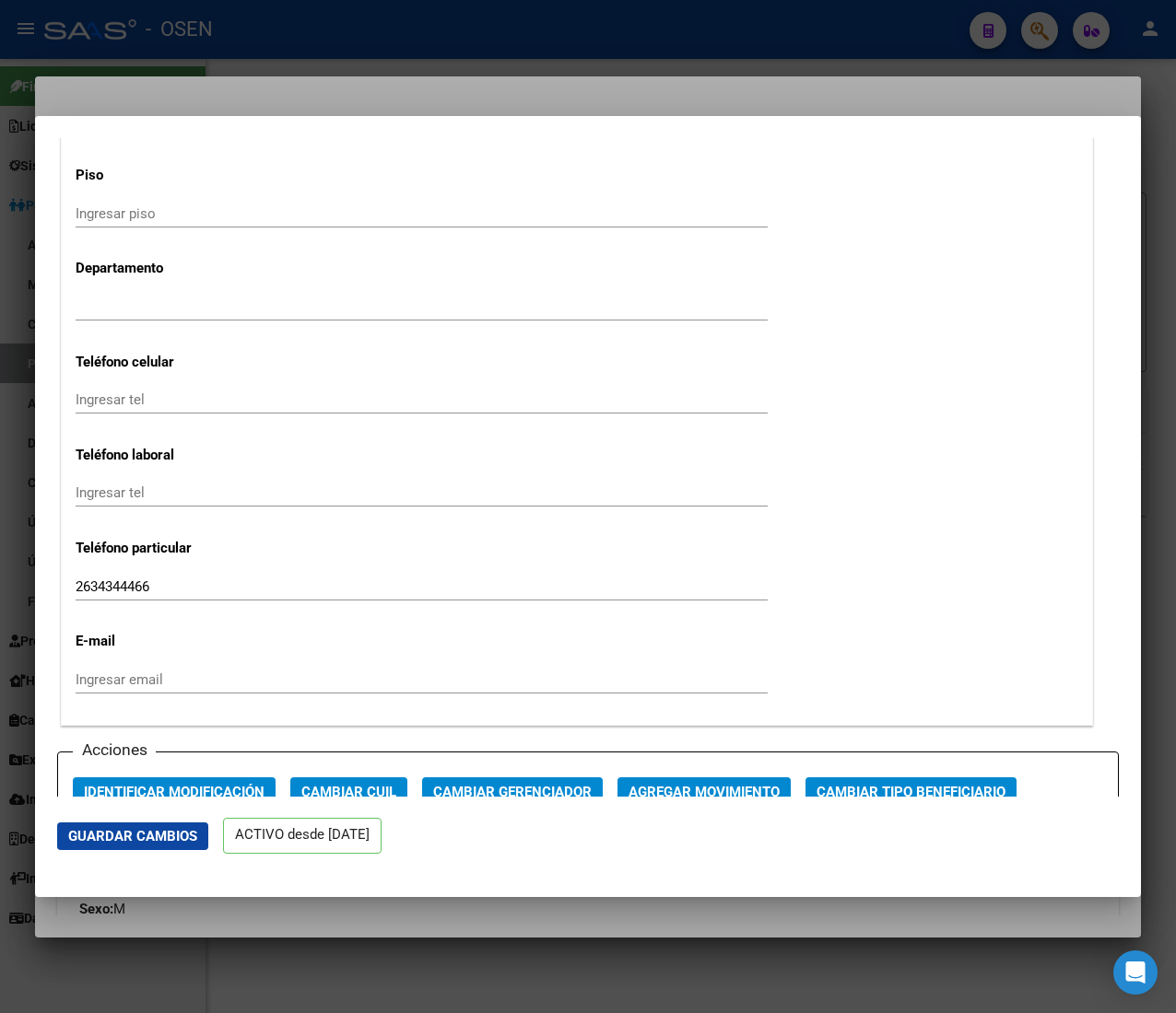
scroll to position [2395, 0]
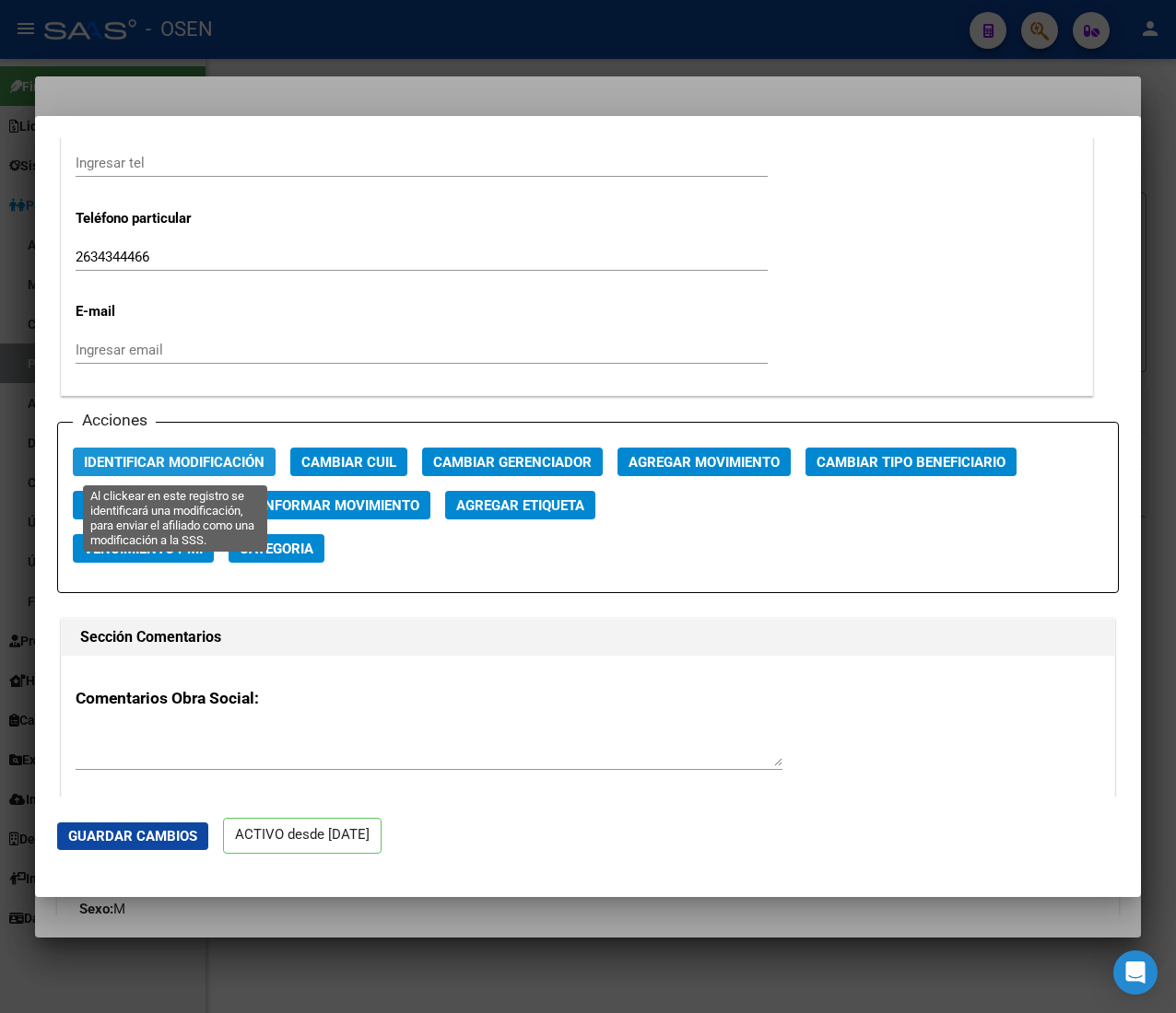
click at [218, 463] on span "Identificar Modificación" at bounding box center [173, 462] width 180 height 17
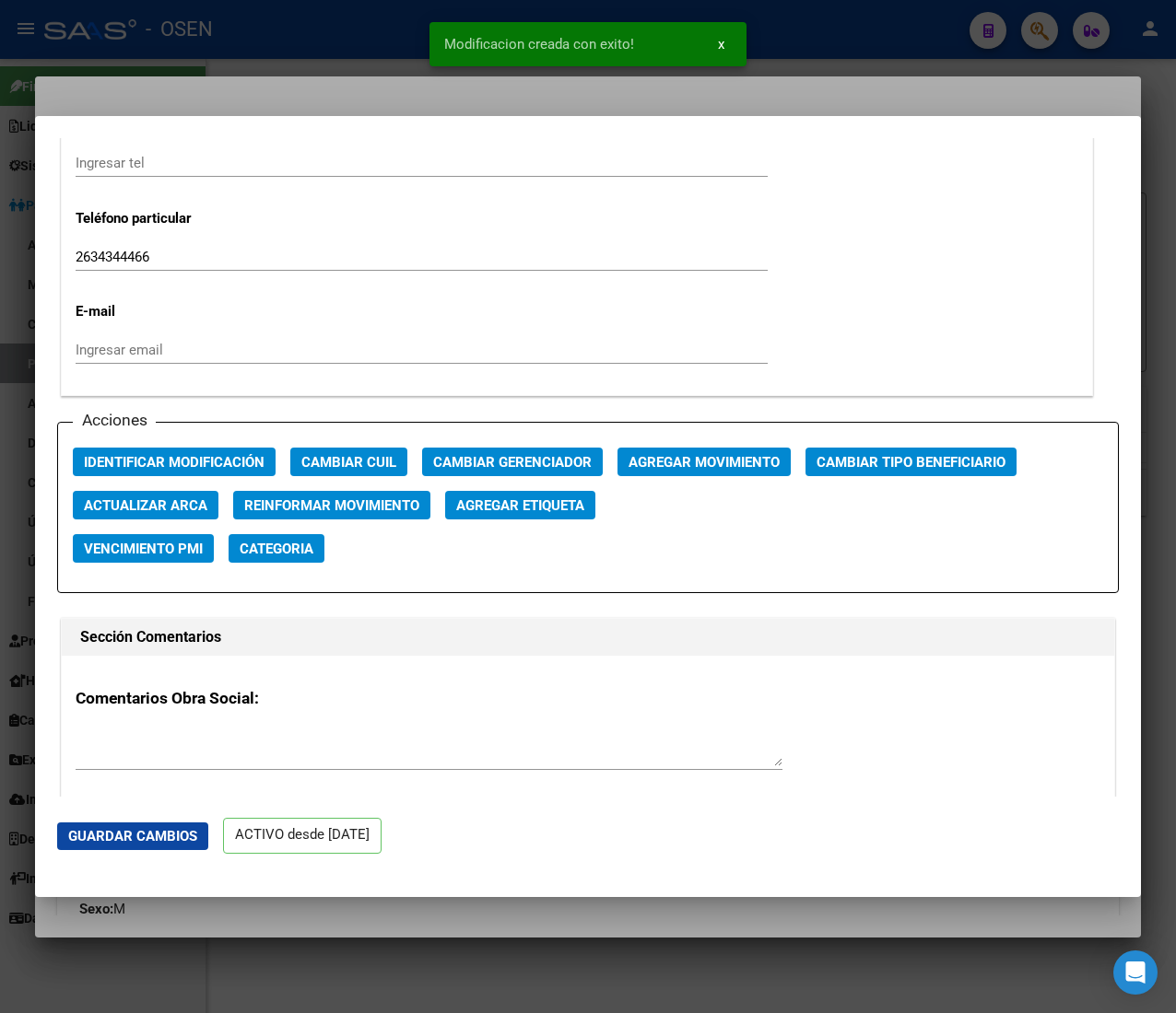
click at [348, 35] on div at bounding box center [588, 506] width 1176 height 1013
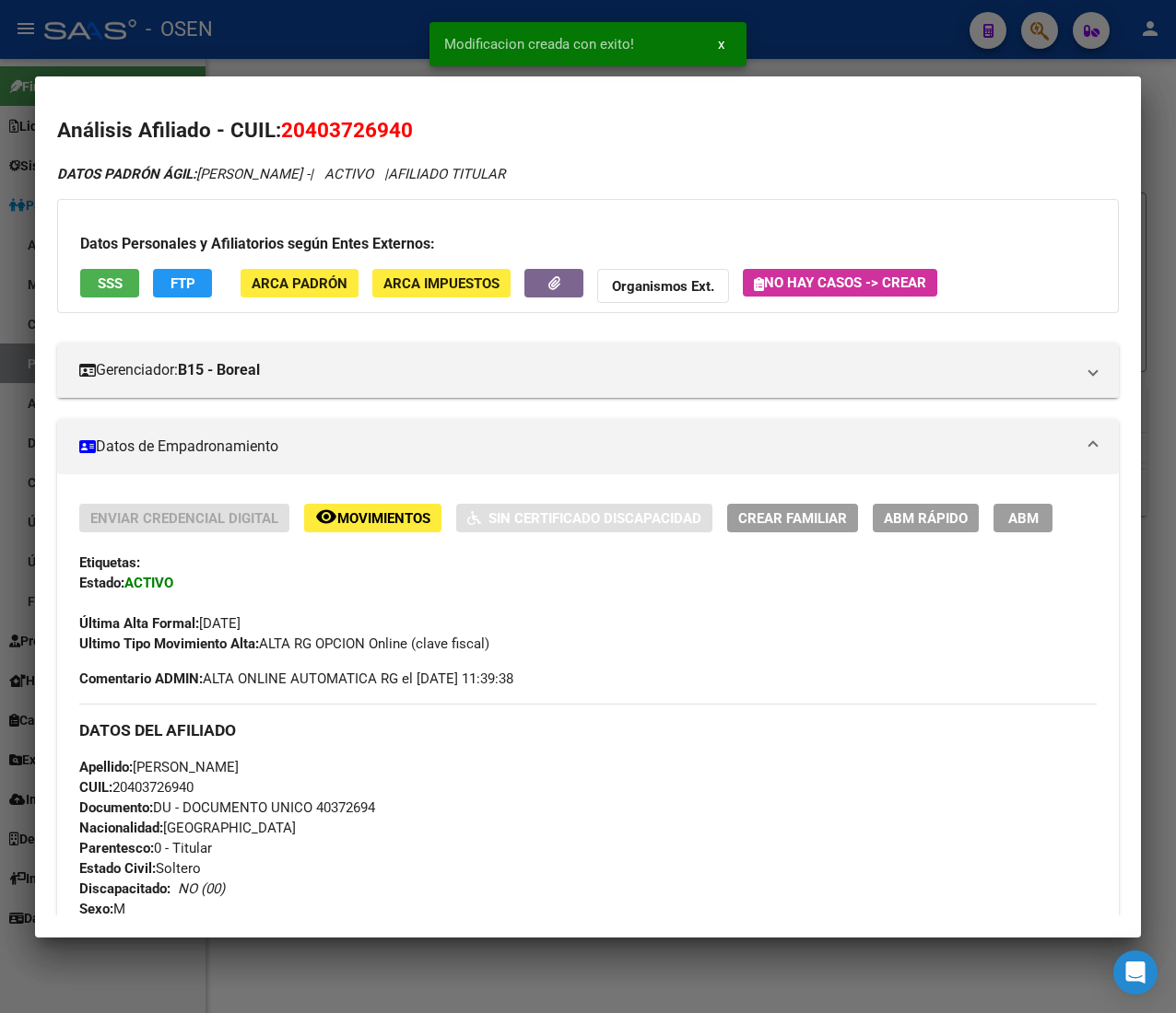
click at [348, 35] on div at bounding box center [588, 506] width 1176 height 1013
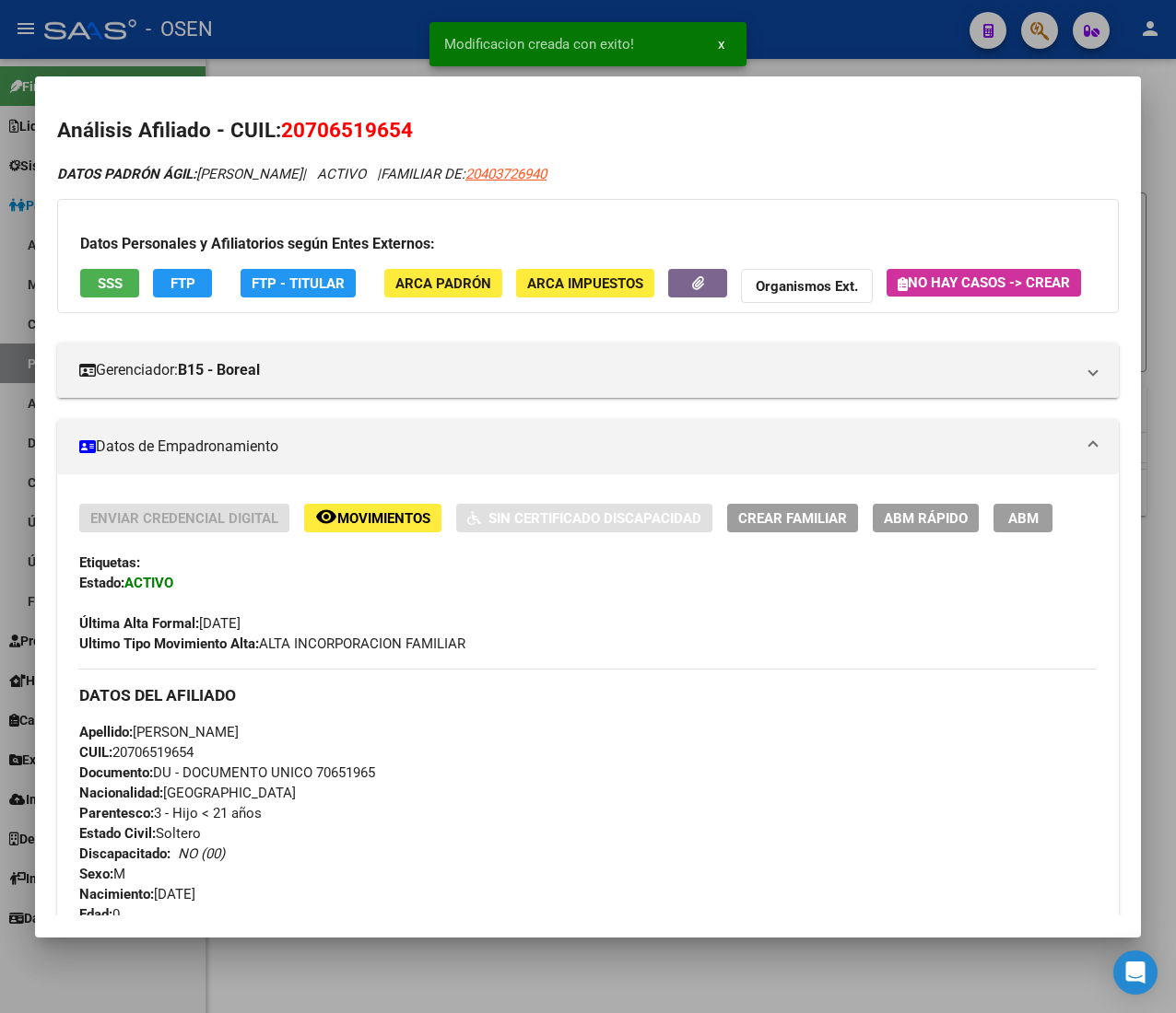
click at [934, 527] on span "ABM Rápido" at bounding box center [926, 518] width 84 height 17
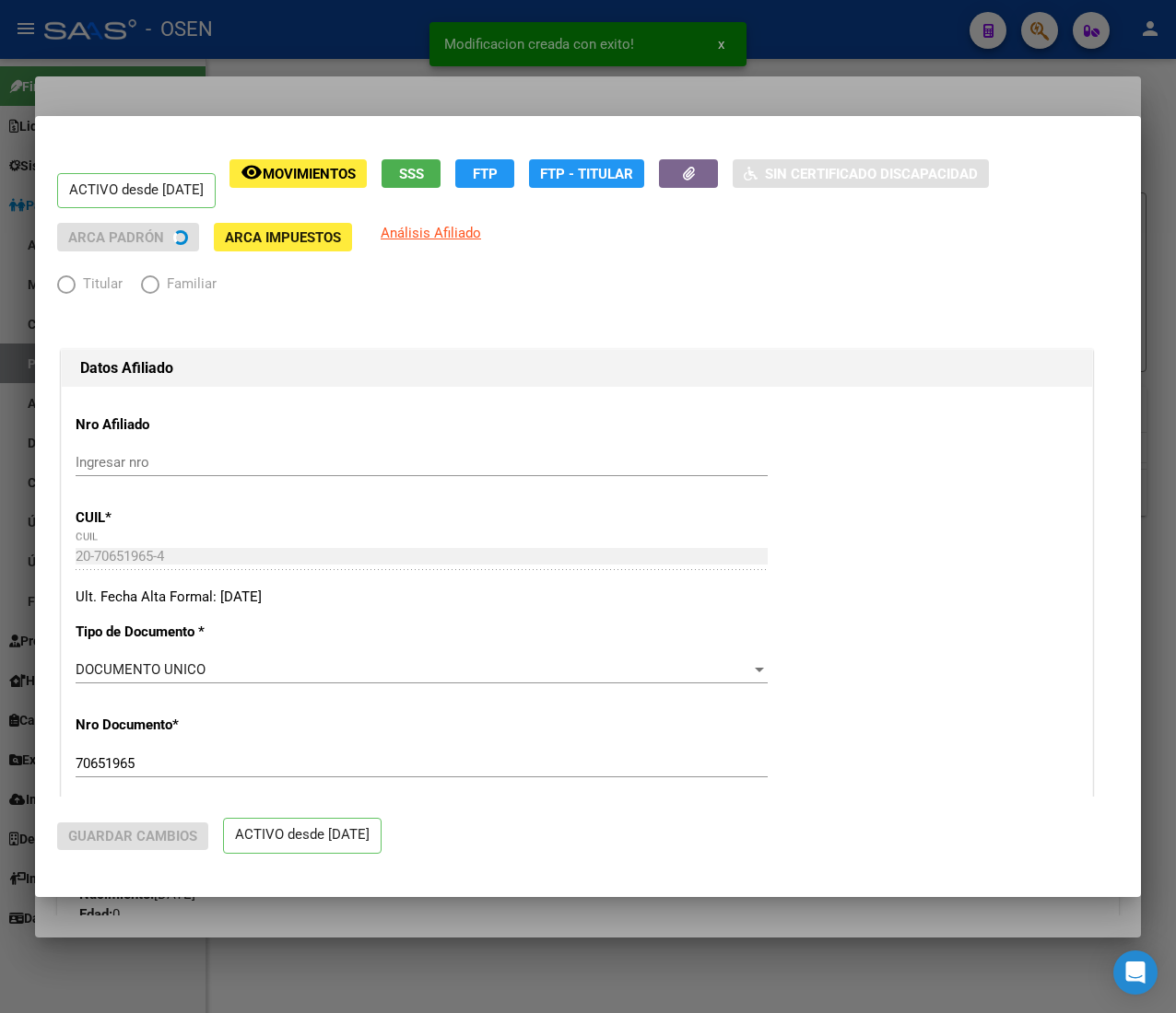
radio input "true"
type input "30-71407355-5"
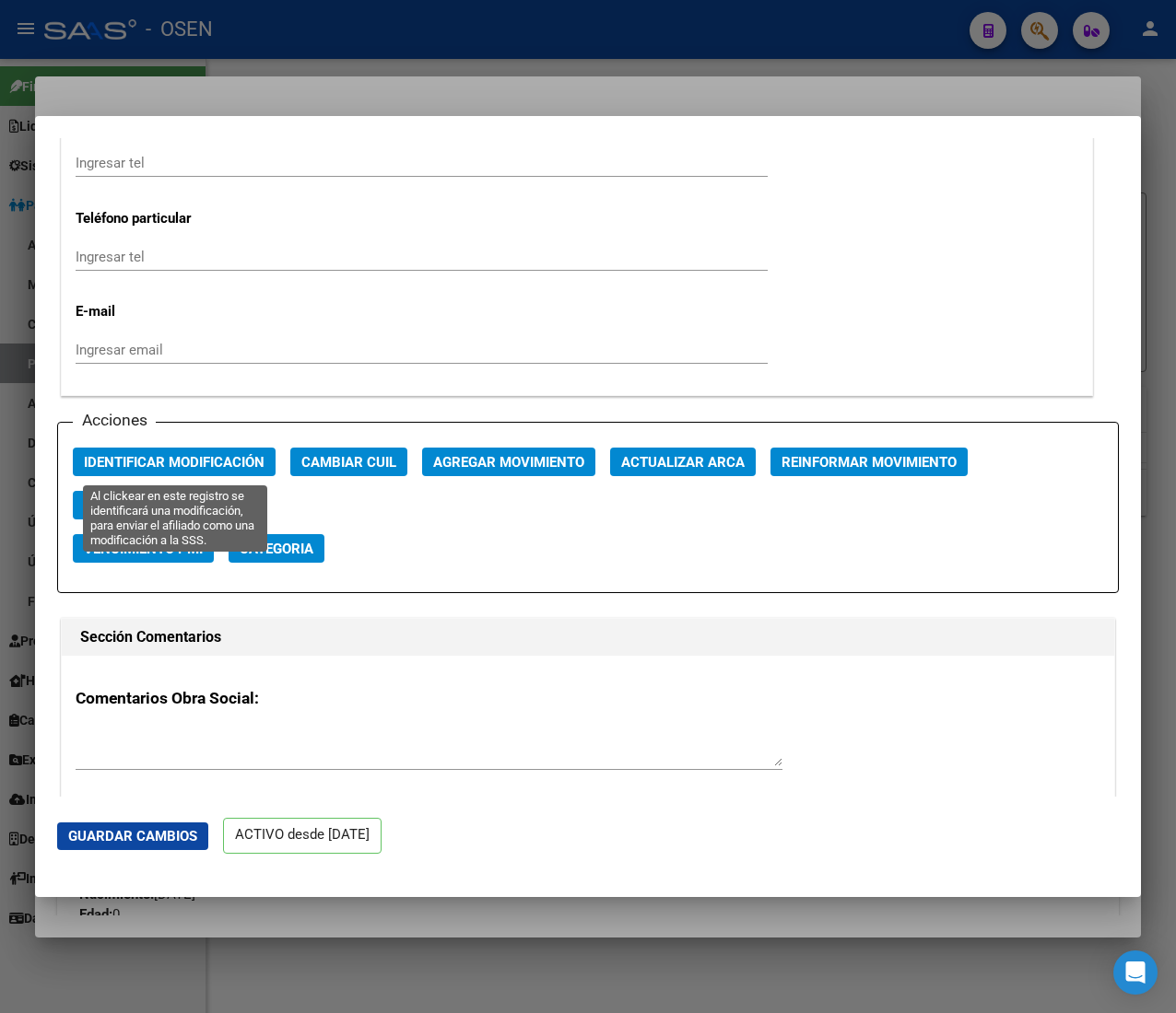
click at [247, 467] on span "Identificar Modificación" at bounding box center [173, 462] width 180 height 17
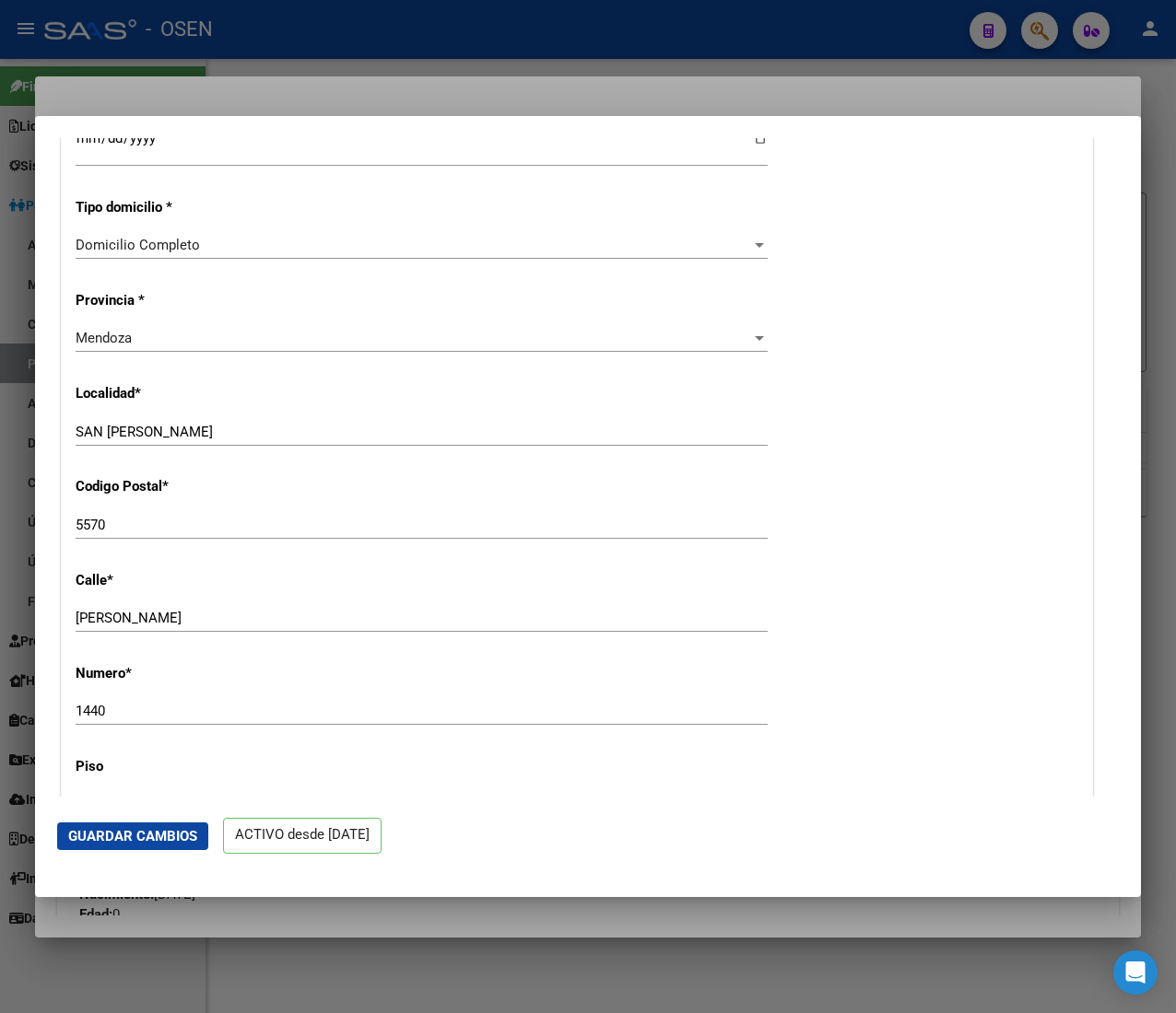
scroll to position [2211, 0]
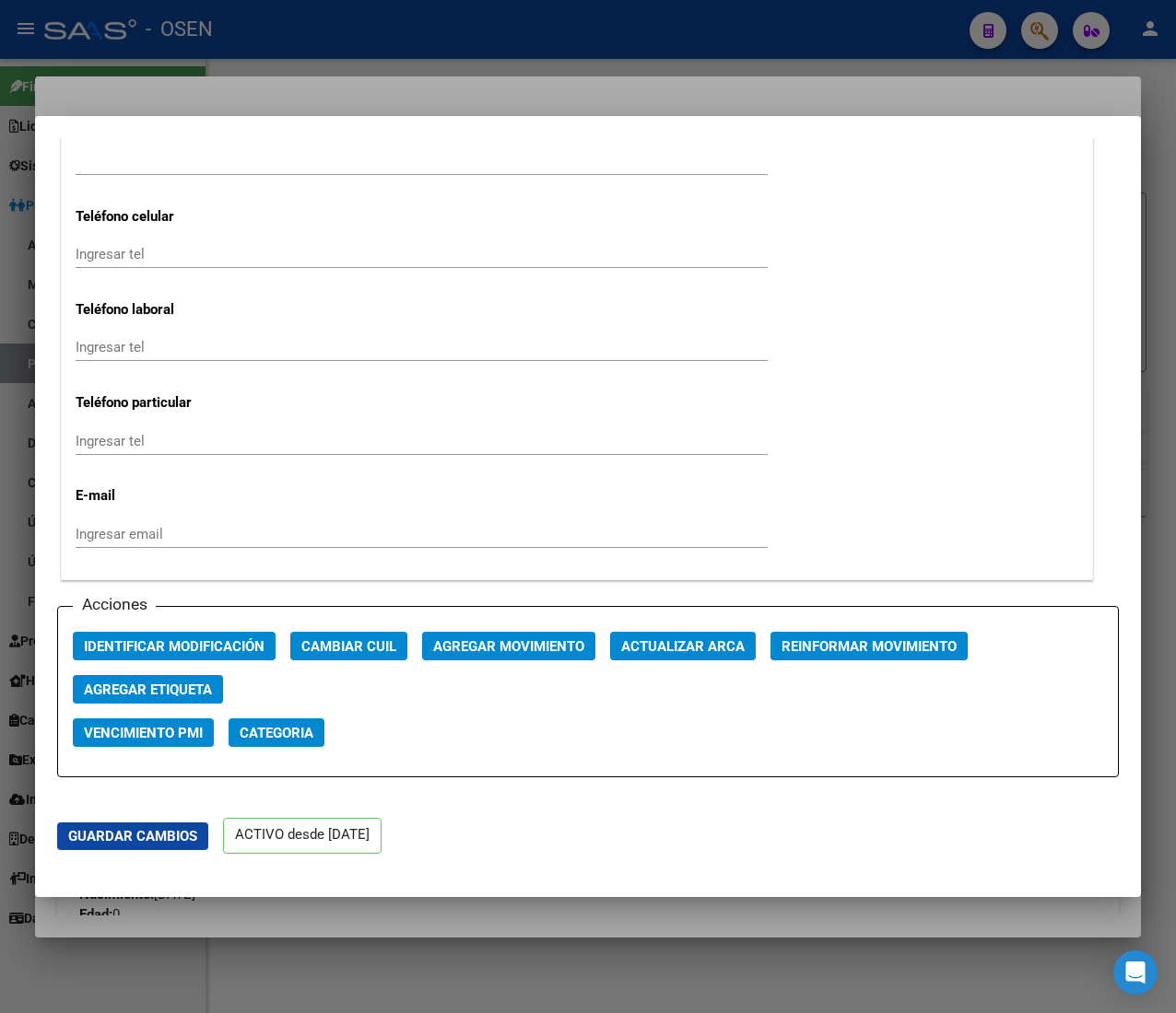
click at [715, 658] on button "Actualizar ARCA" at bounding box center [682, 646] width 145 height 28
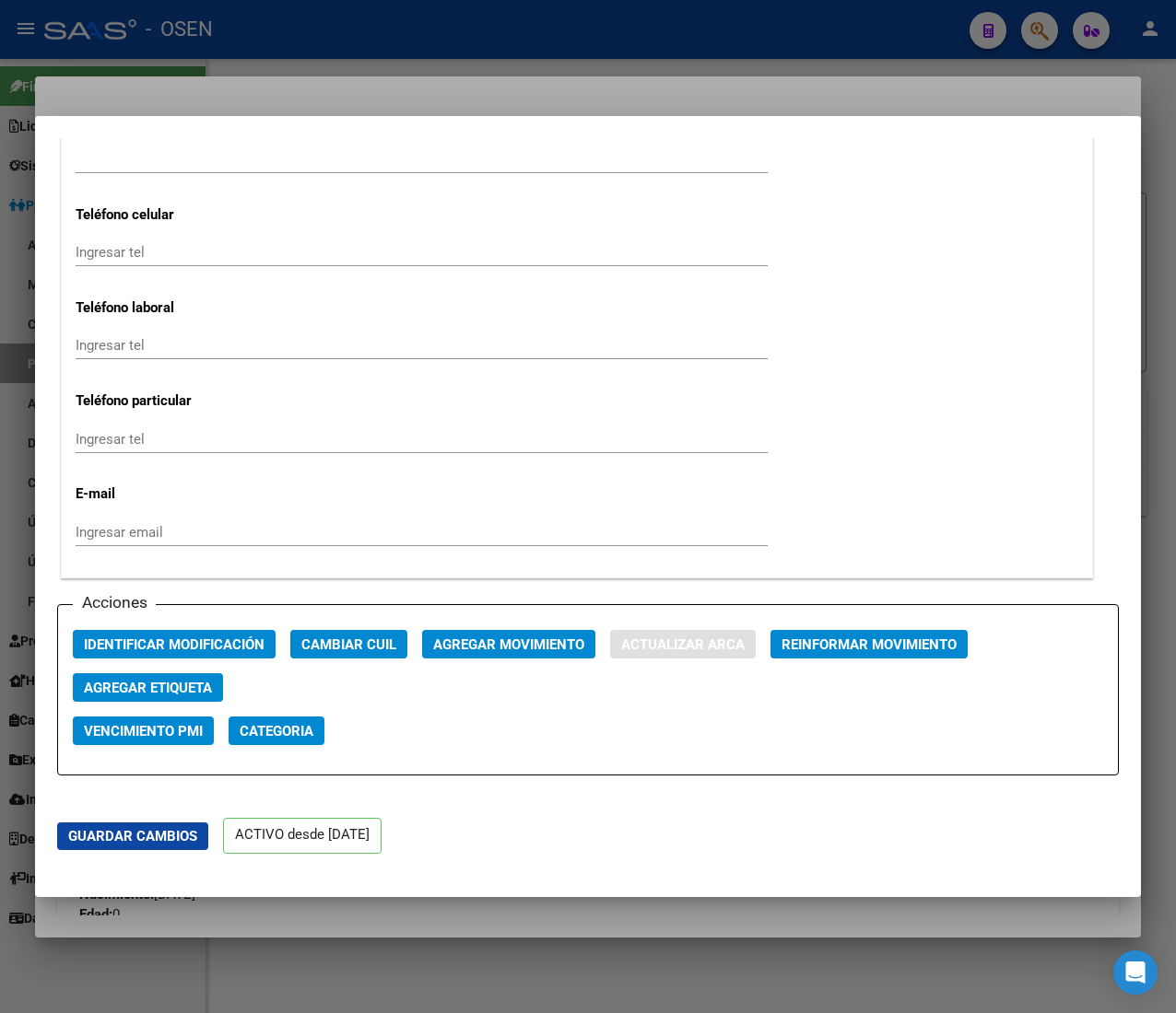
type input "SAN MART¿N"
type input "MARQUEZ"
type input "1440"
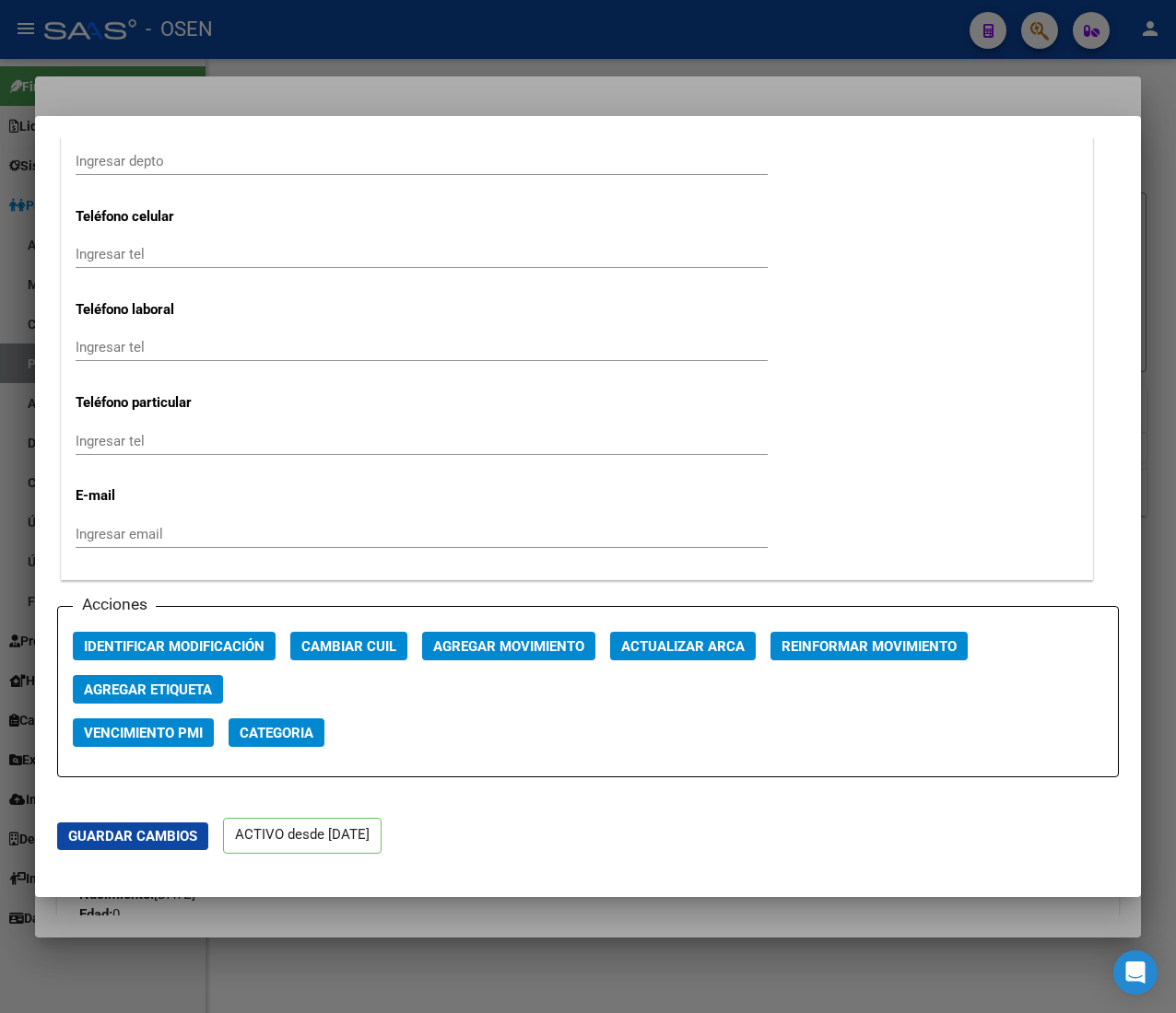
click at [374, 36] on div at bounding box center [588, 506] width 1176 height 1013
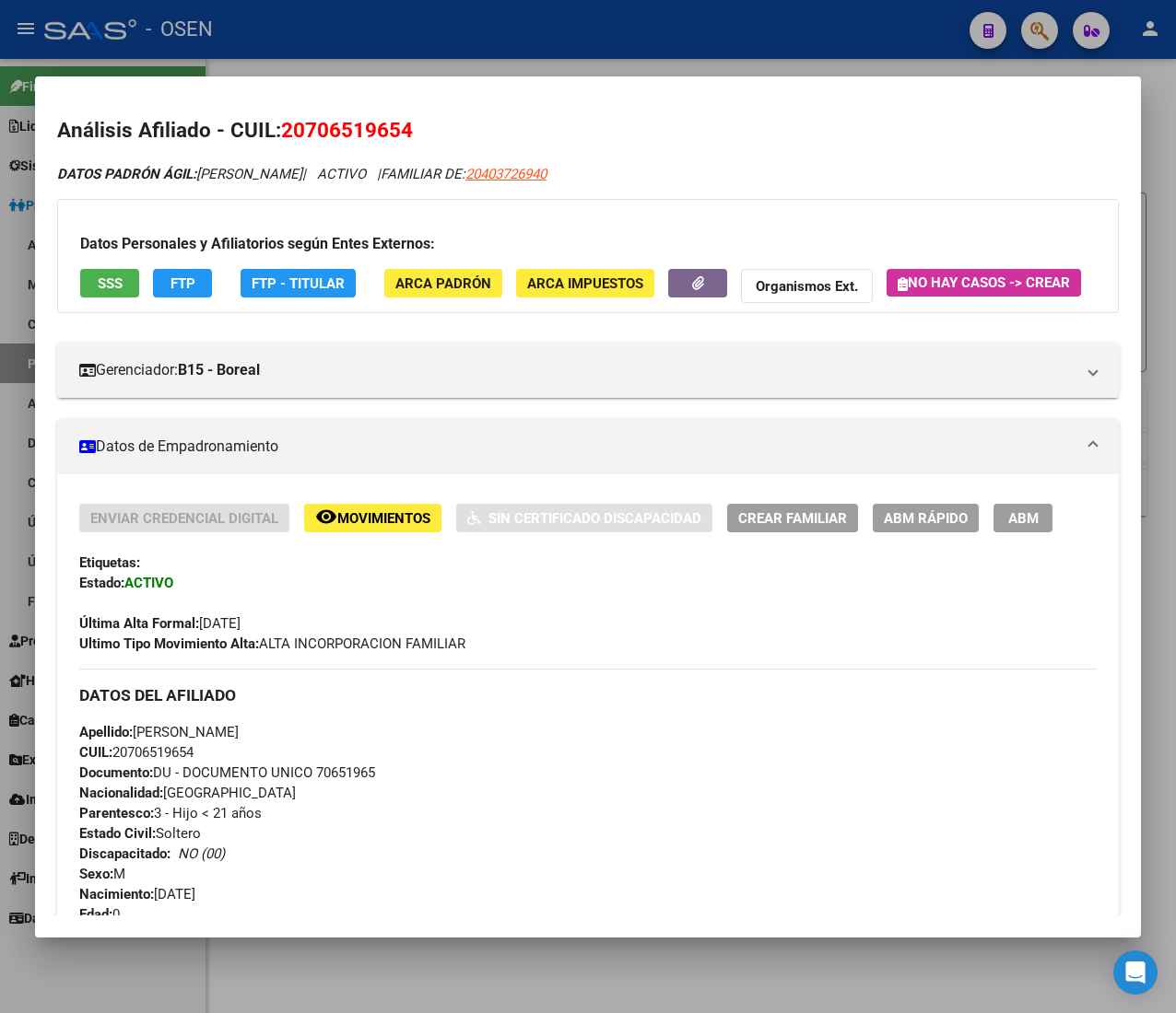
click at [893, 533] on button "ABM Rápido" at bounding box center [926, 517] width 106 height 28
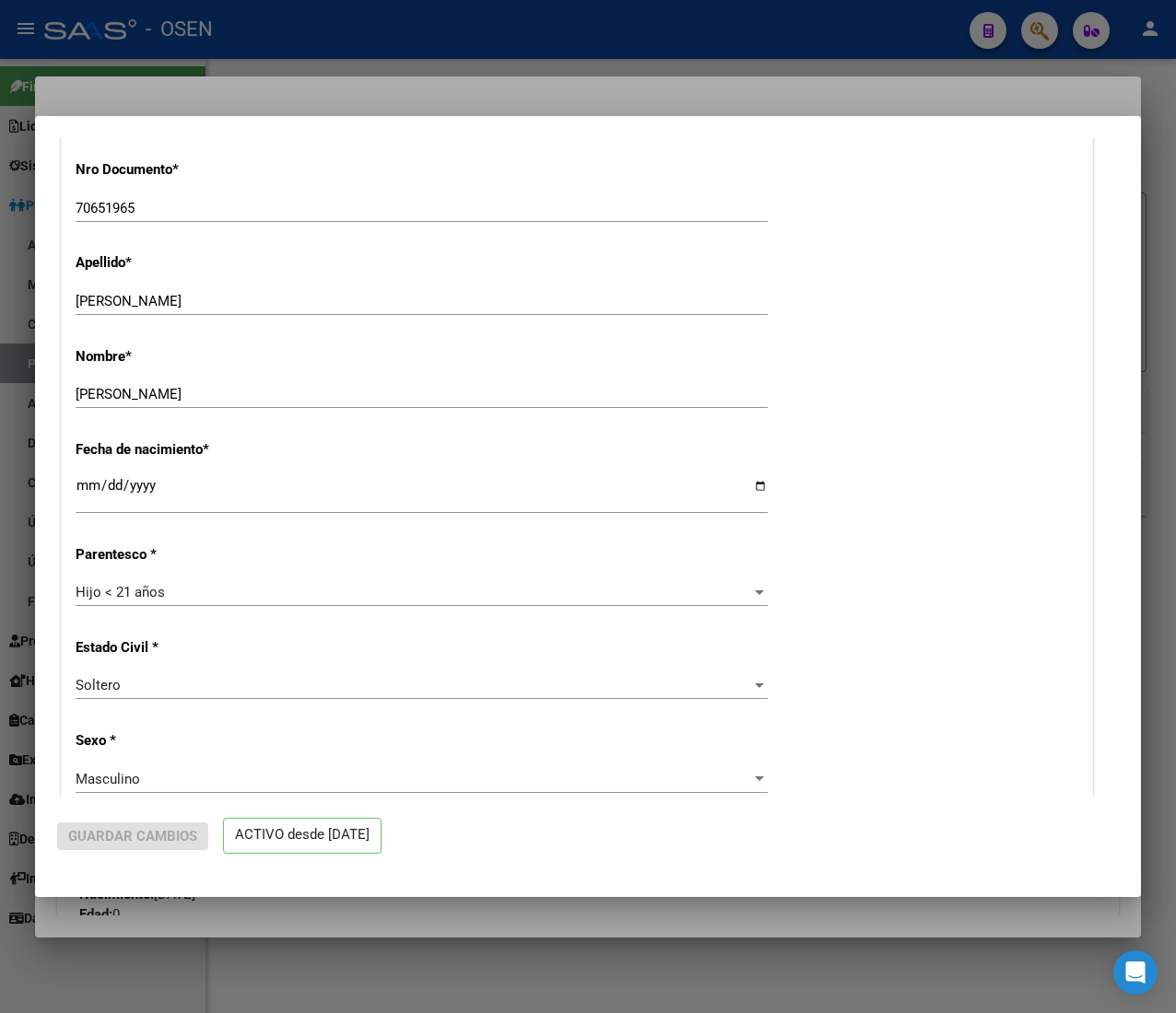
radio input "true"
type input "30-71407355-5"
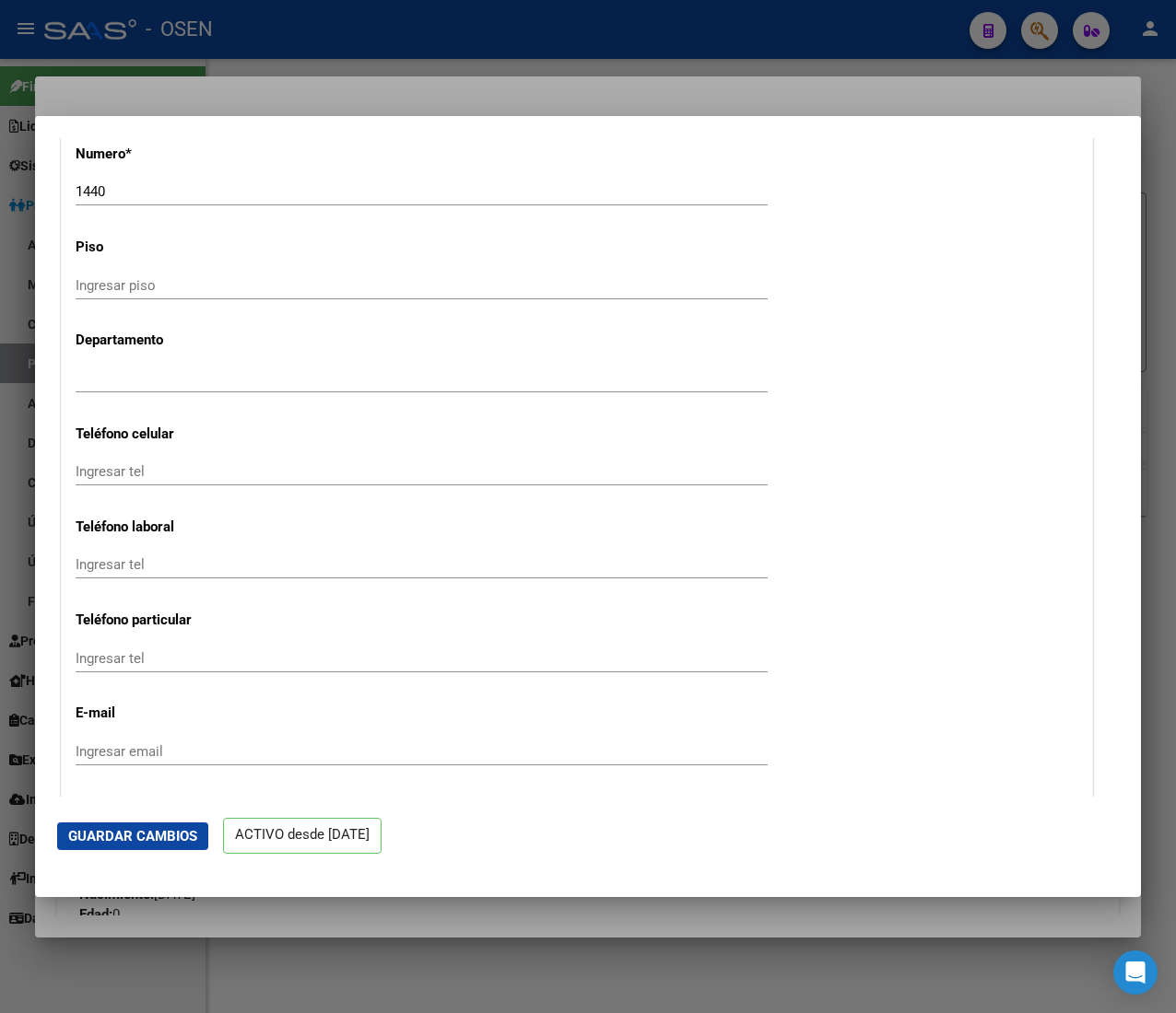
scroll to position [2395, 0]
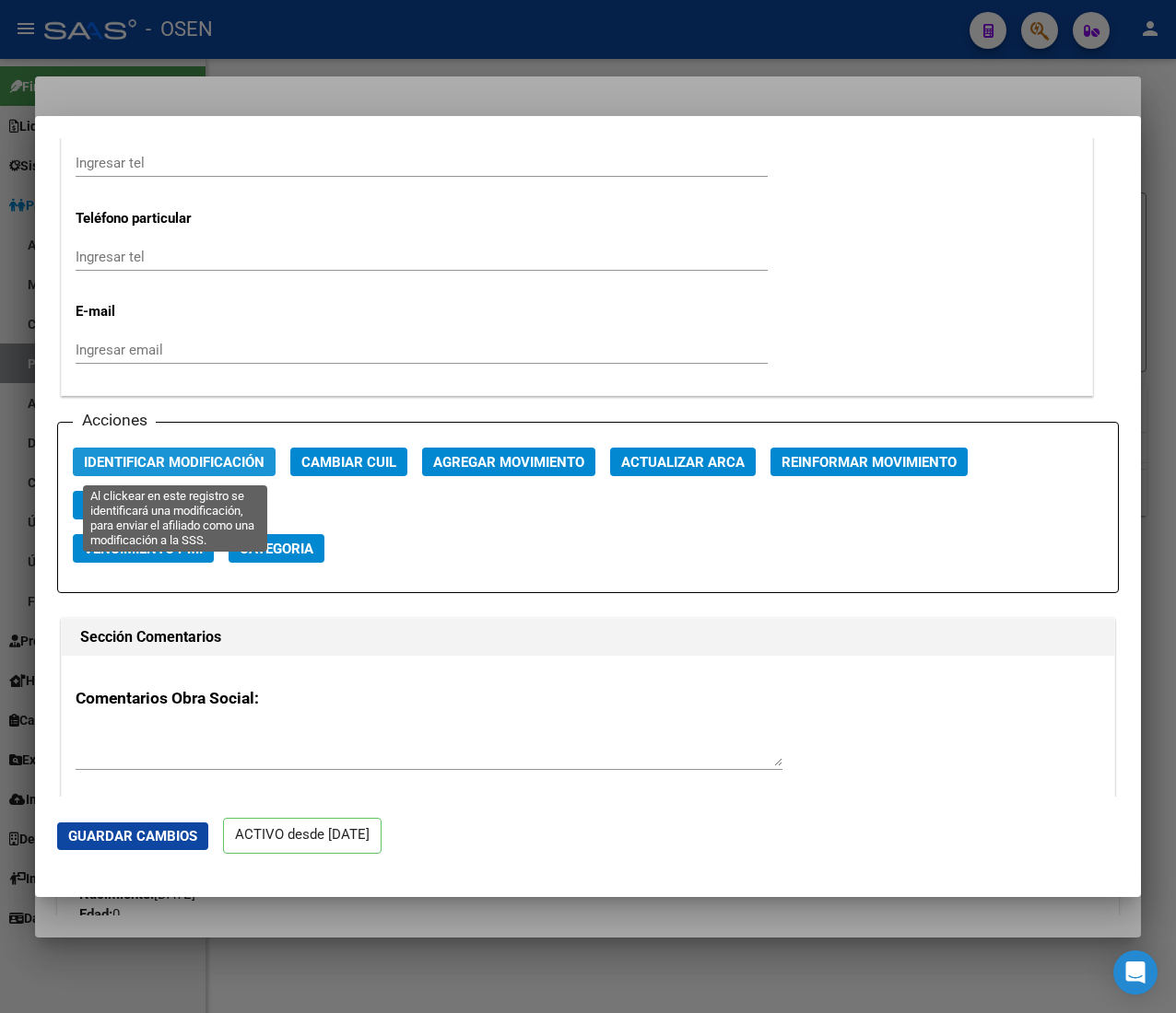
click at [258, 470] on span "Identificar Modificación" at bounding box center [173, 462] width 180 height 17
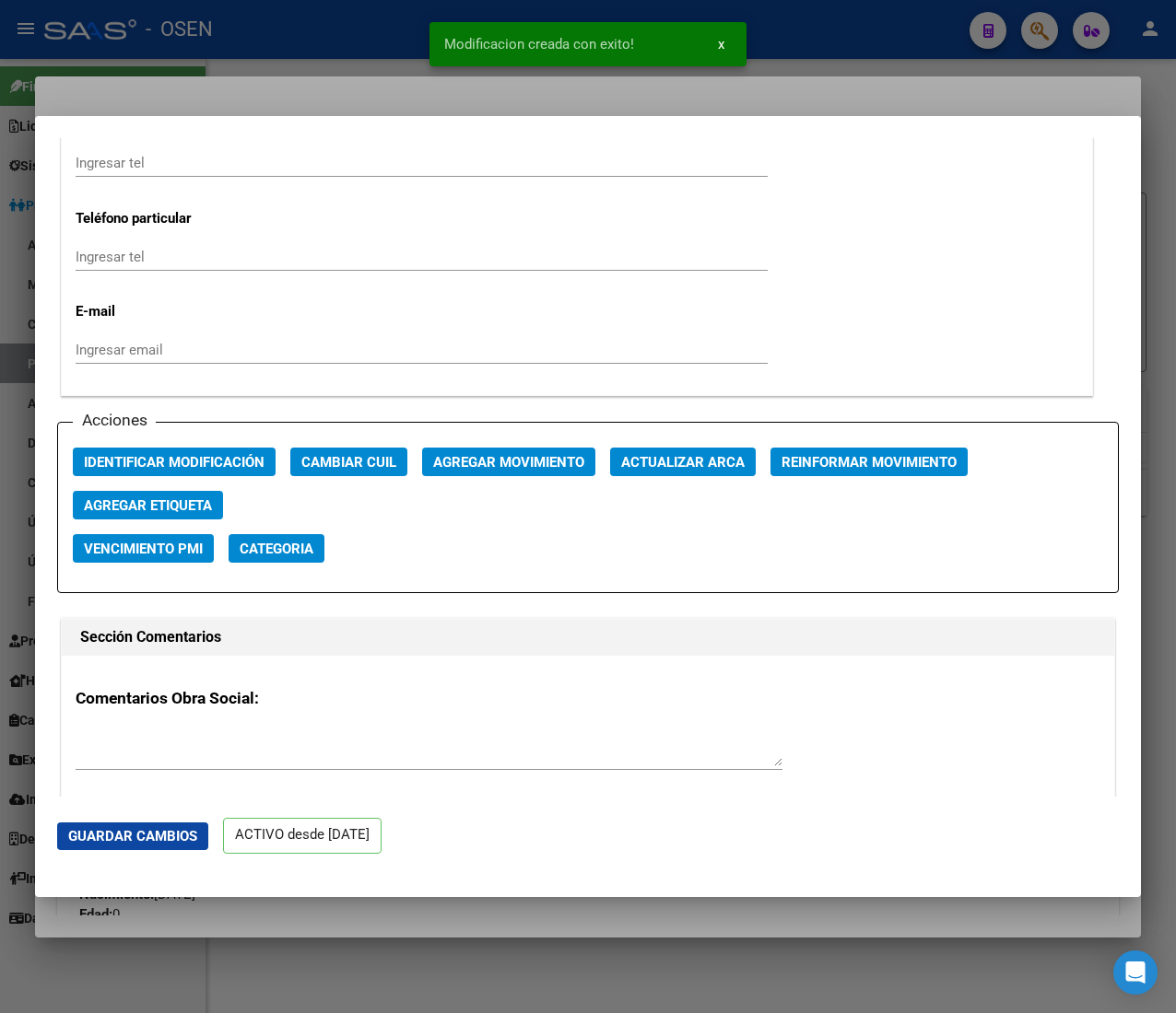
click at [396, 31] on div at bounding box center [588, 506] width 1176 height 1013
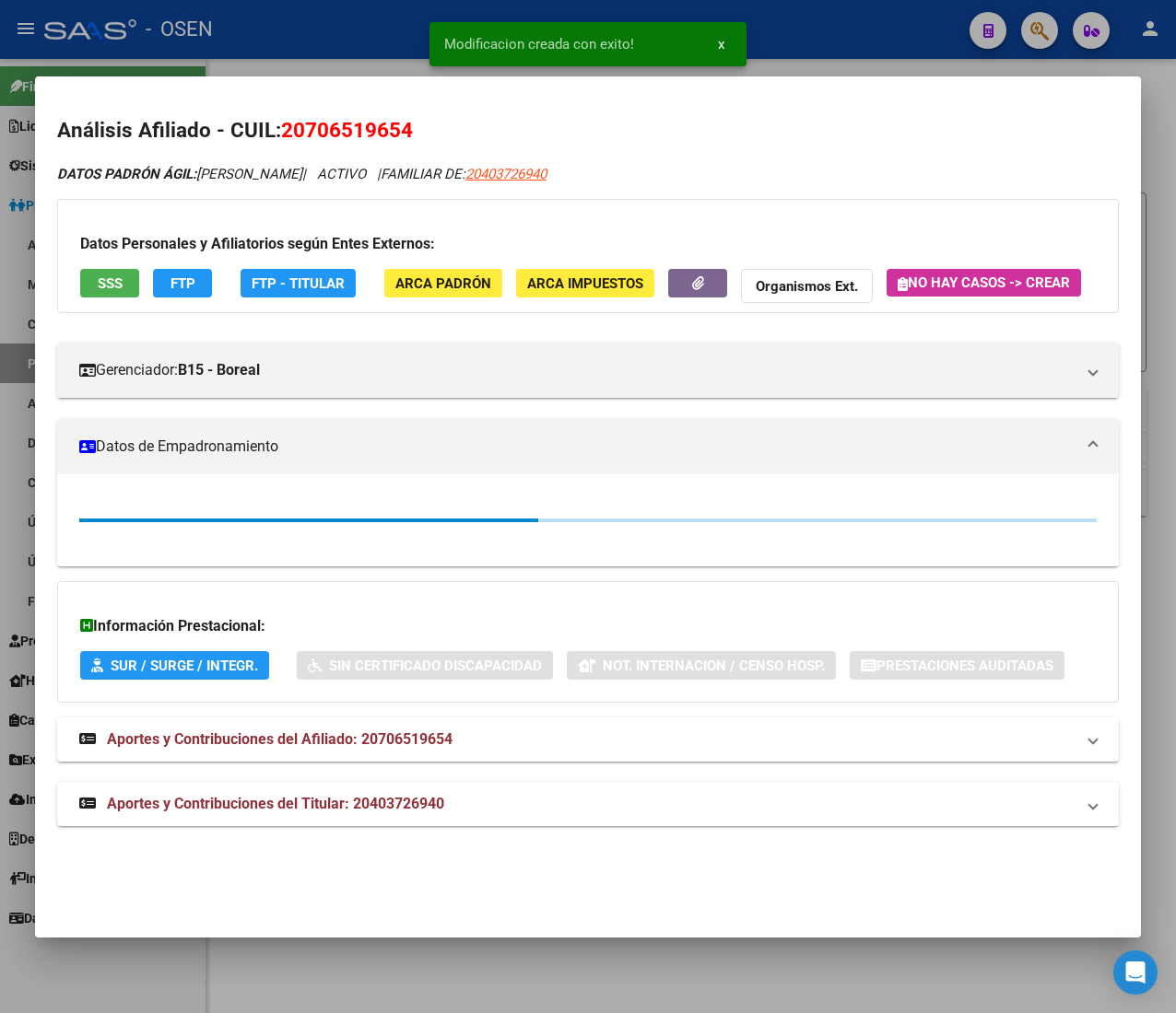
click at [385, 32] on div at bounding box center [588, 506] width 1176 height 1013
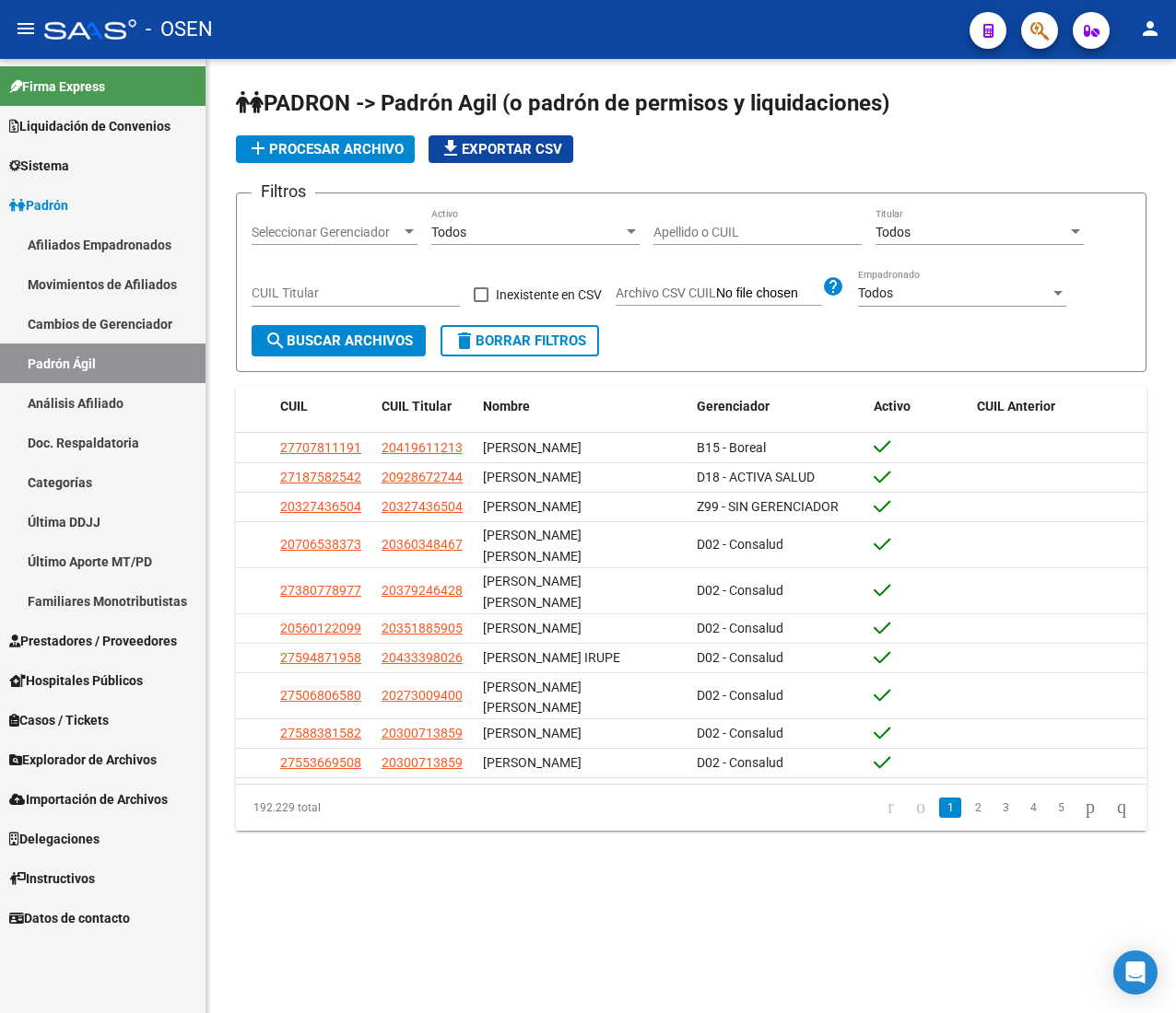
click at [646, 238] on app-bool-drop-down "Todos Activo" at bounding box center [543, 232] width 222 height 15
click at [672, 219] on div "Apellido o CUIL" at bounding box center [758, 227] width 209 height 37
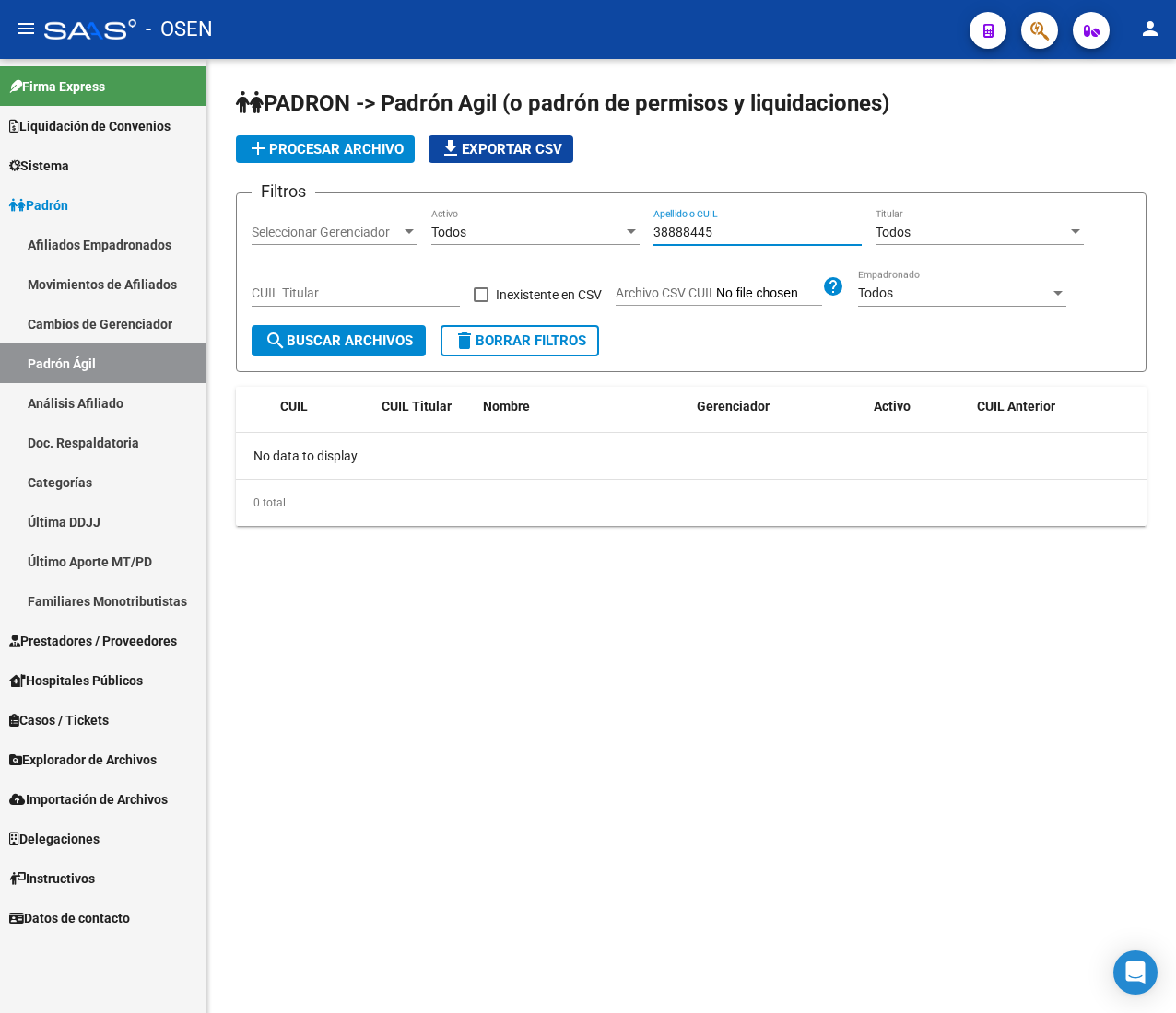
drag, startPoint x: 719, startPoint y: 231, endPoint x: 616, endPoint y: 230, distance: 103.0
click at [616, 230] on div "Filtros Seleccionar Gerenciador Seleccionar Gerenciador Todos Activo 38888445 A…" at bounding box center [691, 267] width 879 height 117
paste input "20403726940"
type input "2"
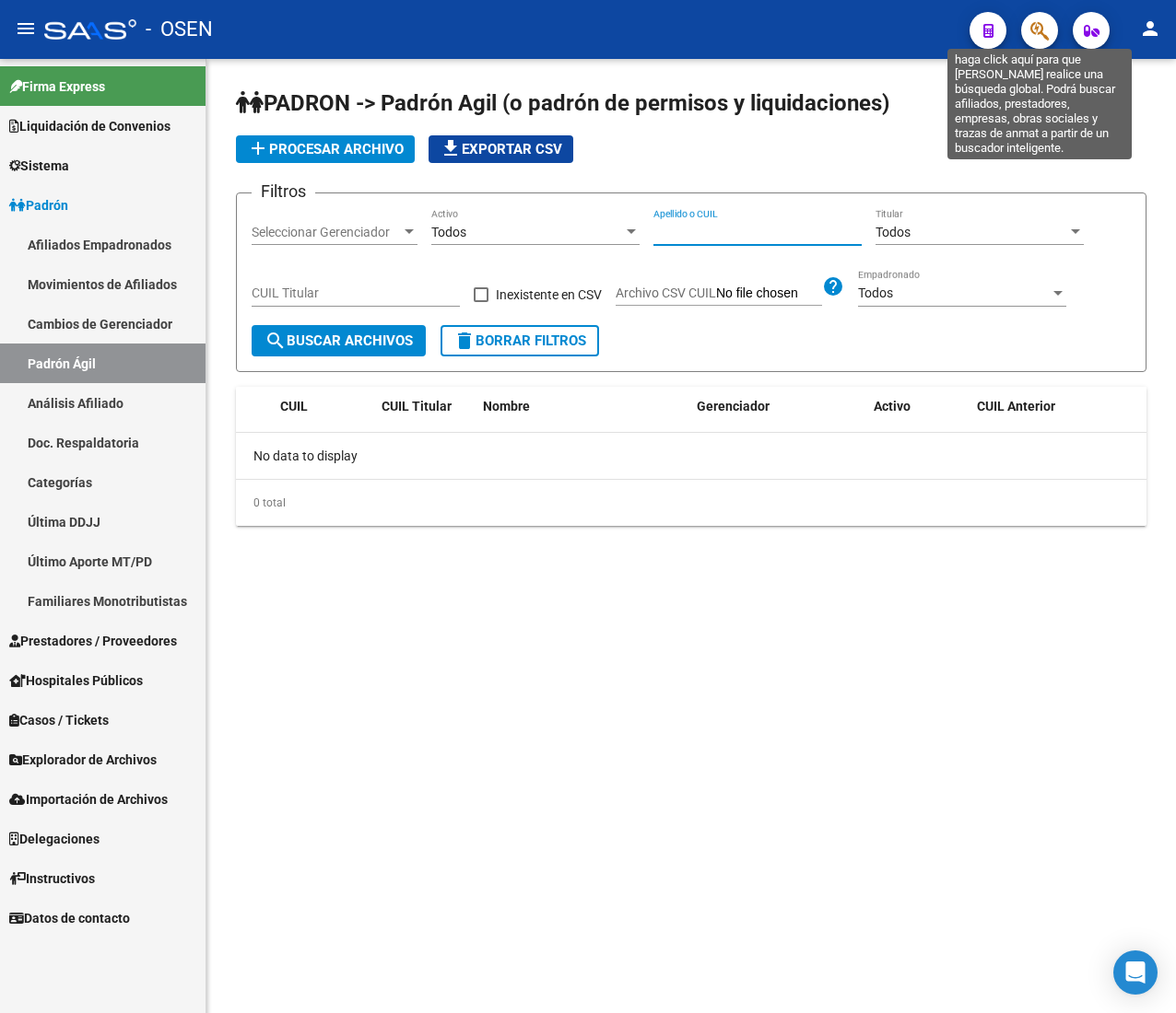
click at [1037, 29] on icon "button" at bounding box center [1039, 31] width 19 height 21
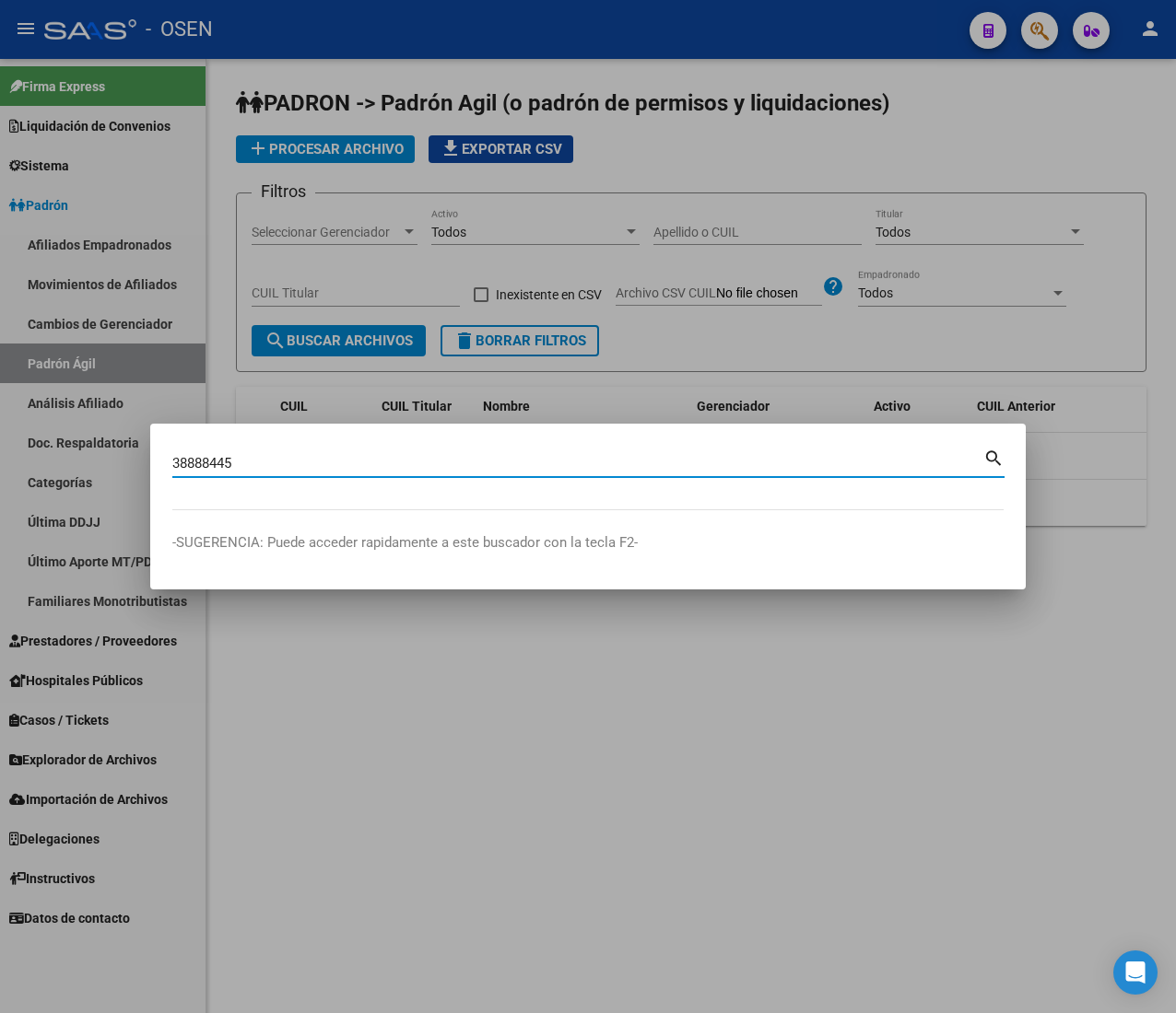
type input "38888445"
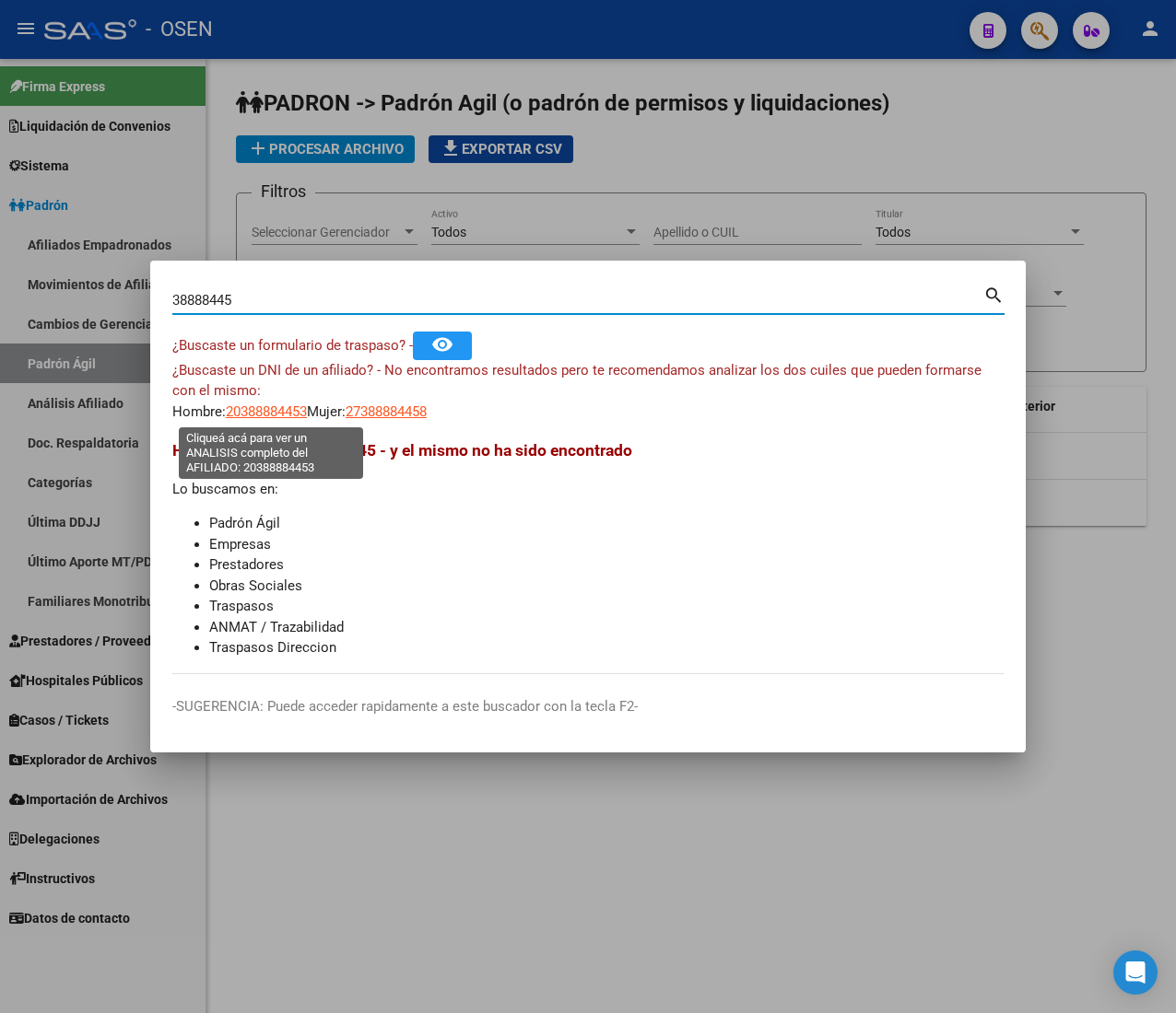
click at [267, 412] on span "20388884453" at bounding box center [266, 411] width 81 height 17
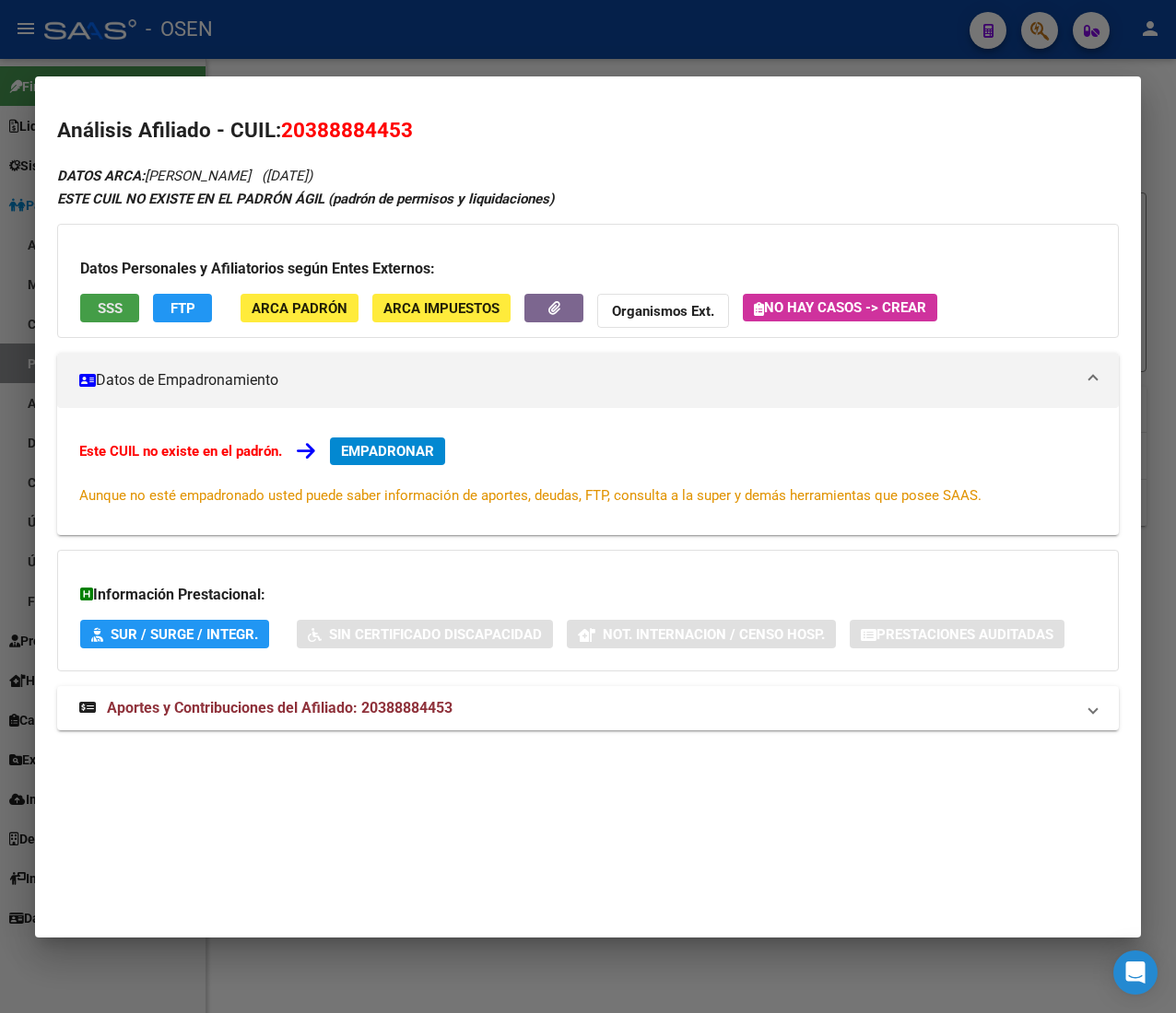
click at [110, 320] on button "SSS" at bounding box center [109, 308] width 59 height 28
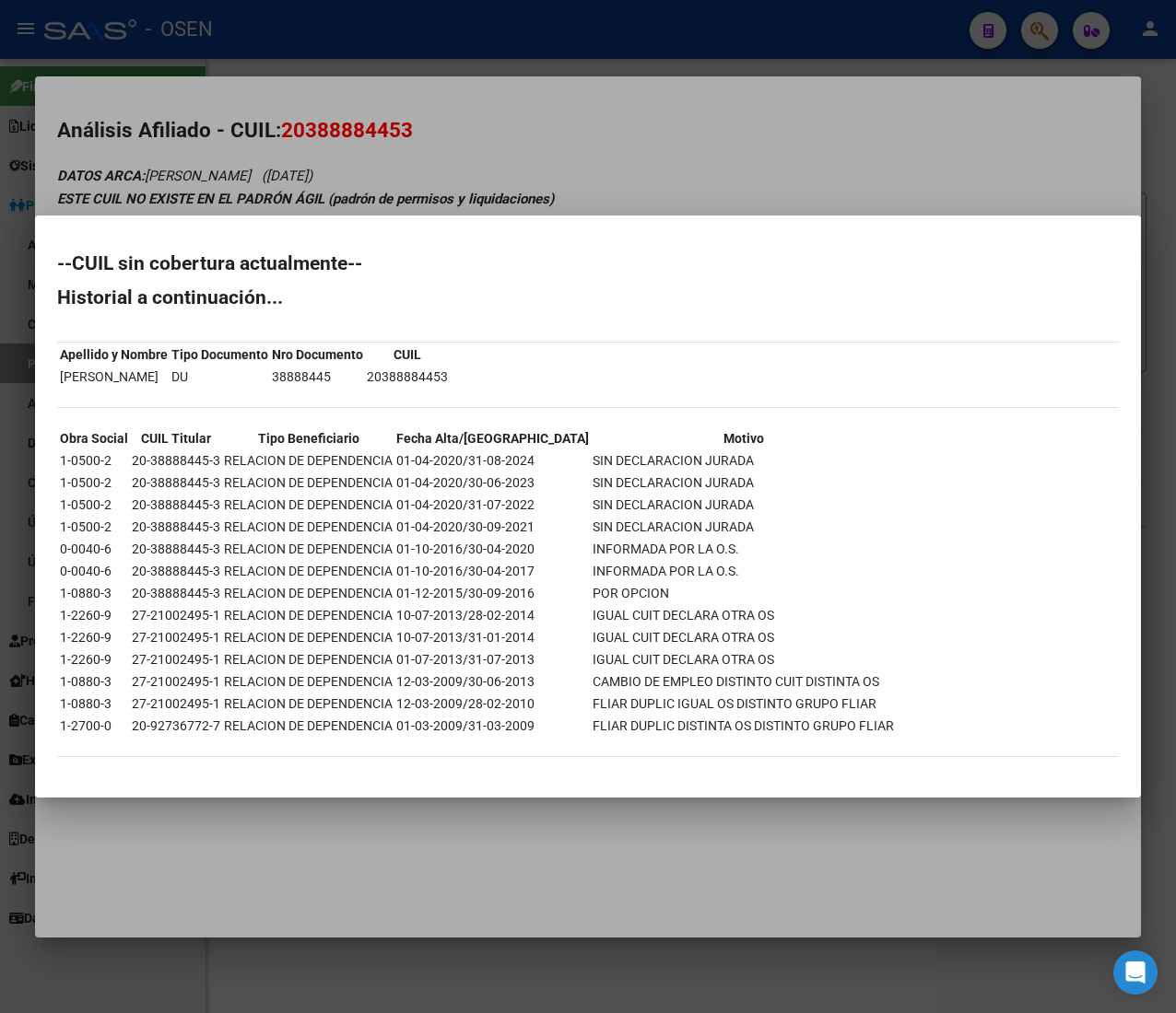
click at [421, 371] on td "20388884453" at bounding box center [406, 376] width 83 height 20
copy td "20388884453"
click at [657, 7] on div at bounding box center [588, 506] width 1176 height 1013
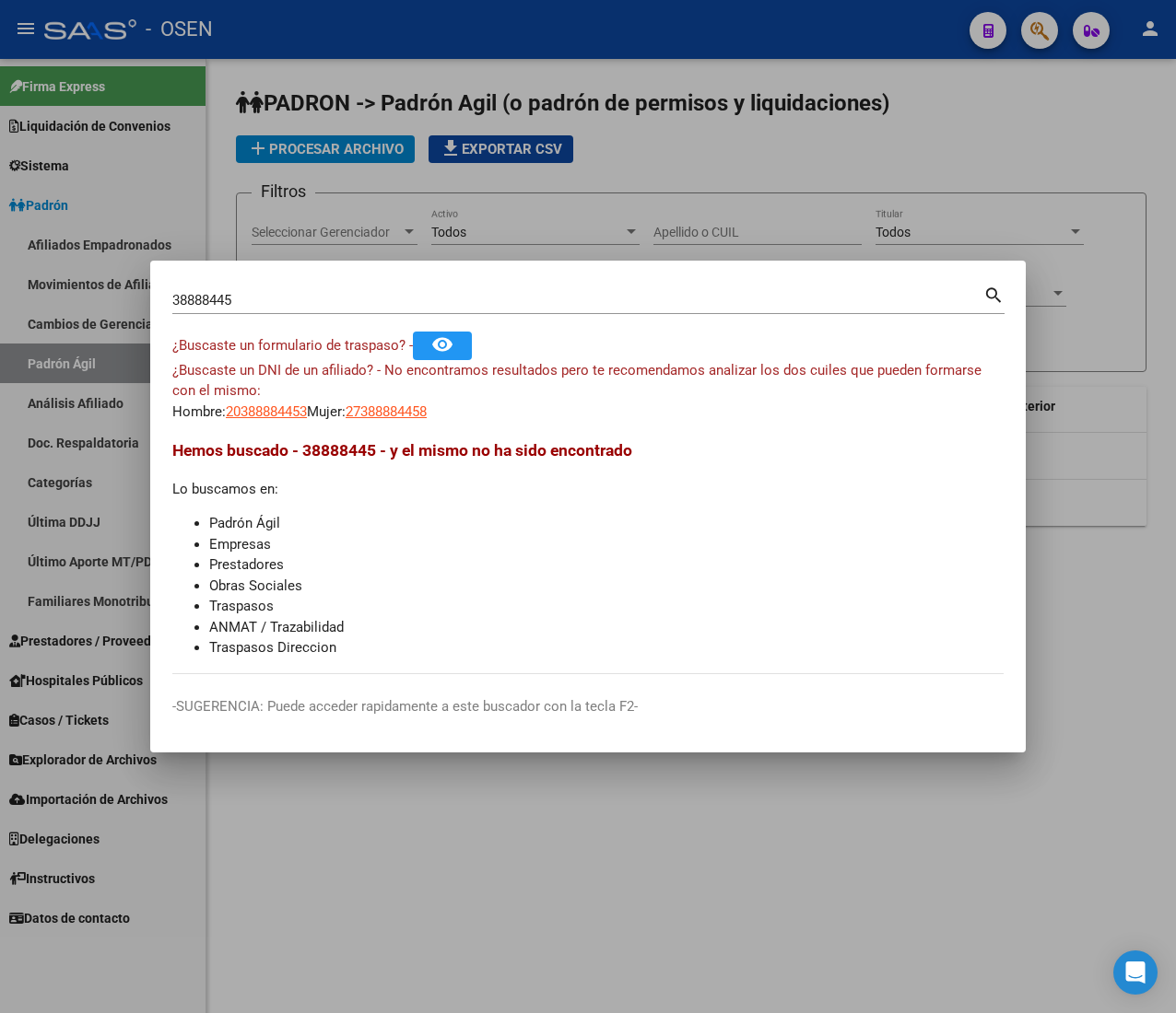
click at [477, 874] on div at bounding box center [588, 506] width 1176 height 1013
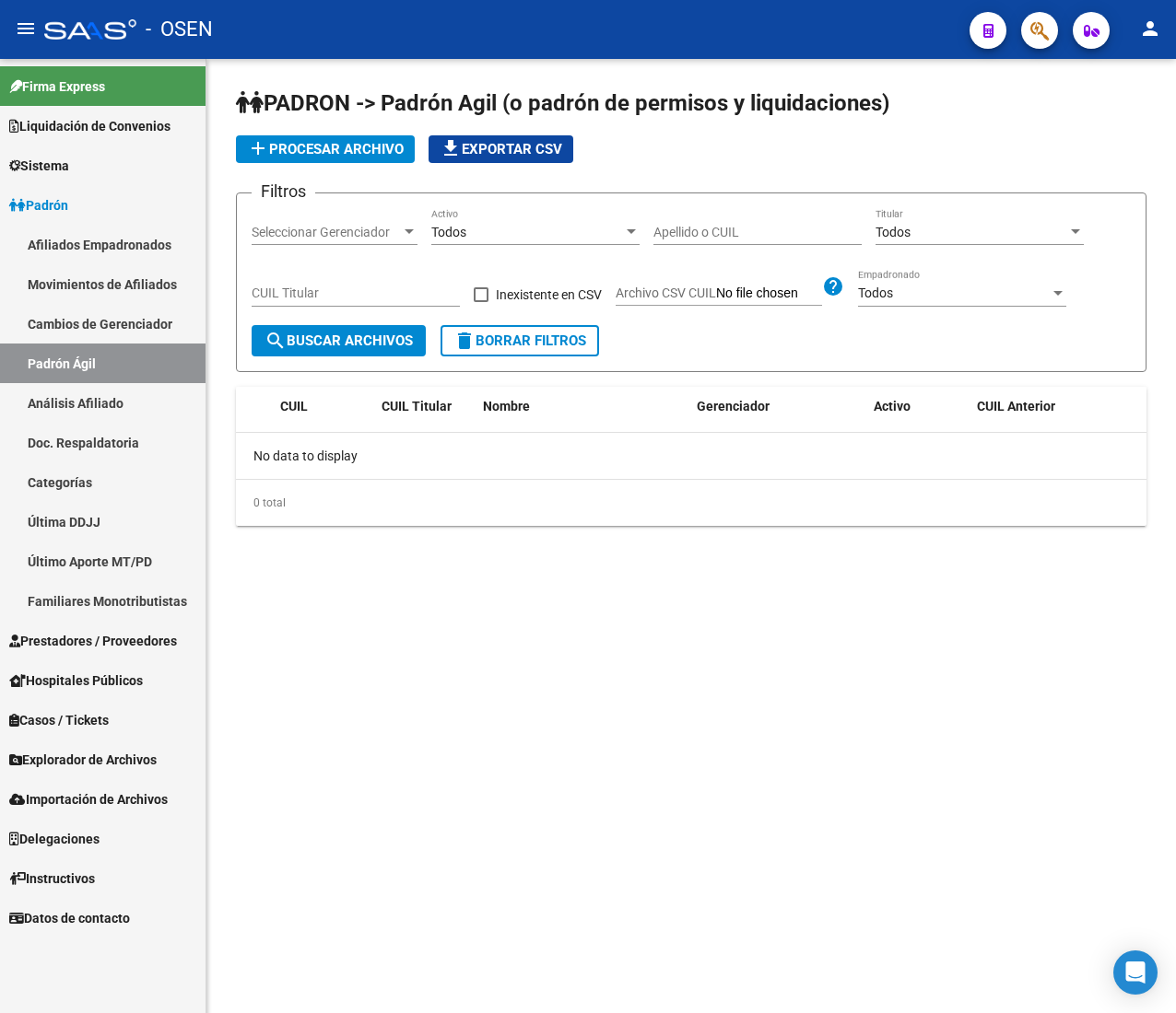
click at [561, 348] on span "delete Borrar Filtros" at bounding box center [519, 340] width 133 height 17
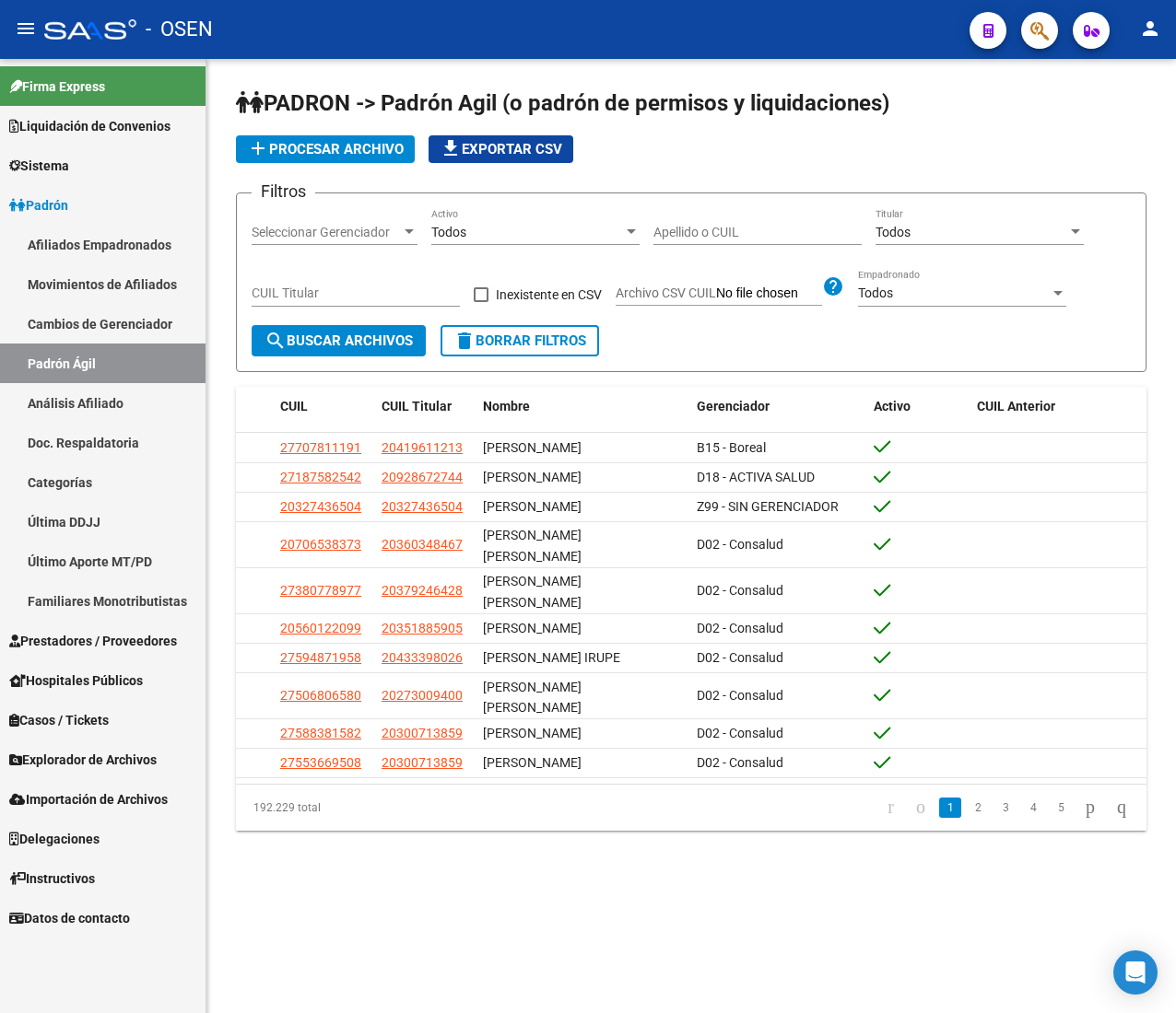
click at [683, 228] on input "Apellido o CUIL" at bounding box center [758, 233] width 209 height 16
click at [687, 230] on input "Apellido o CUIL" at bounding box center [758, 233] width 209 height 16
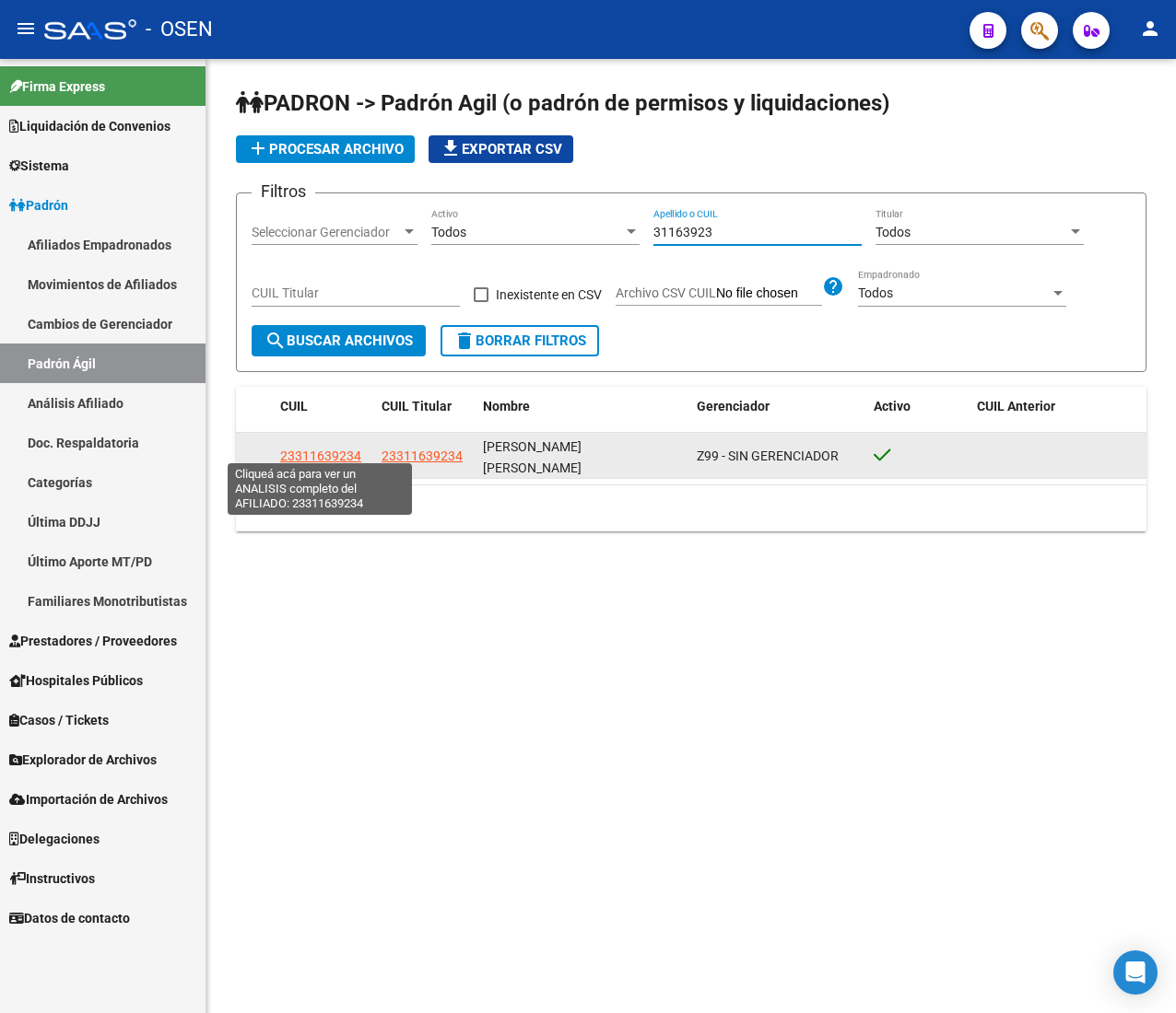
type input "31163923"
click at [322, 450] on span "23311639234" at bounding box center [320, 456] width 81 height 15
type textarea "23311639234"
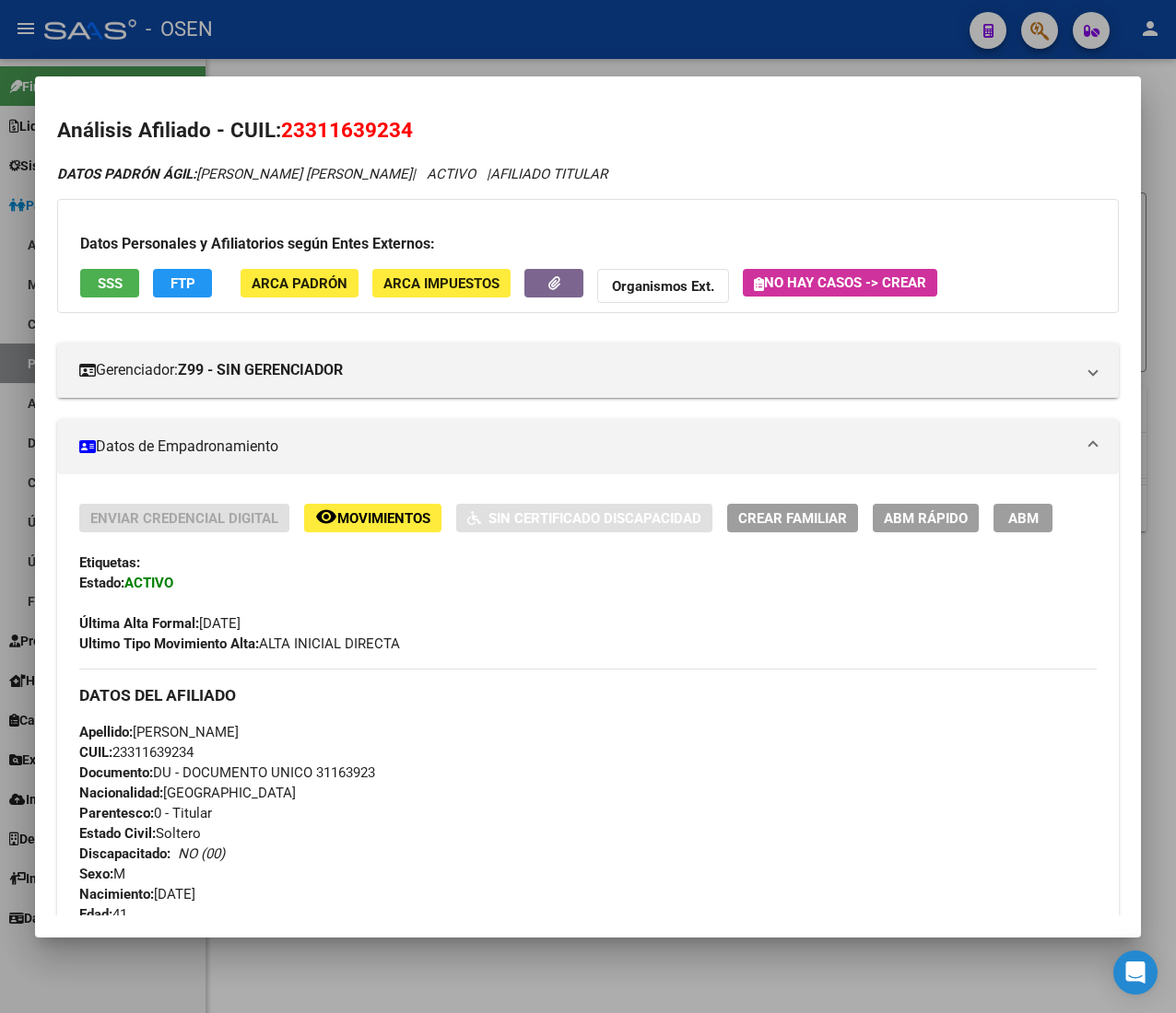
drag, startPoint x: 267, startPoint y: 643, endPoint x: 335, endPoint y: 644, distance: 68.0
click at [335, 644] on span "Ultimo Tipo Movimiento Alta: ALTA INICIAL DIRECTA" at bounding box center [239, 644] width 321 height 17
click at [341, 639] on span "Ultimo Tipo Movimiento Alta: ALTA INICIAL DIRECTA" at bounding box center [239, 644] width 321 height 17
click at [410, 656] on div "Enviar Credencial Digital remove_red_eye Movimientos Sin Certificado Discapacid…" at bounding box center [588, 973] width 1017 height 939
drag, startPoint x: 411, startPoint y: 652, endPoint x: 247, endPoint y: 626, distance: 166.0
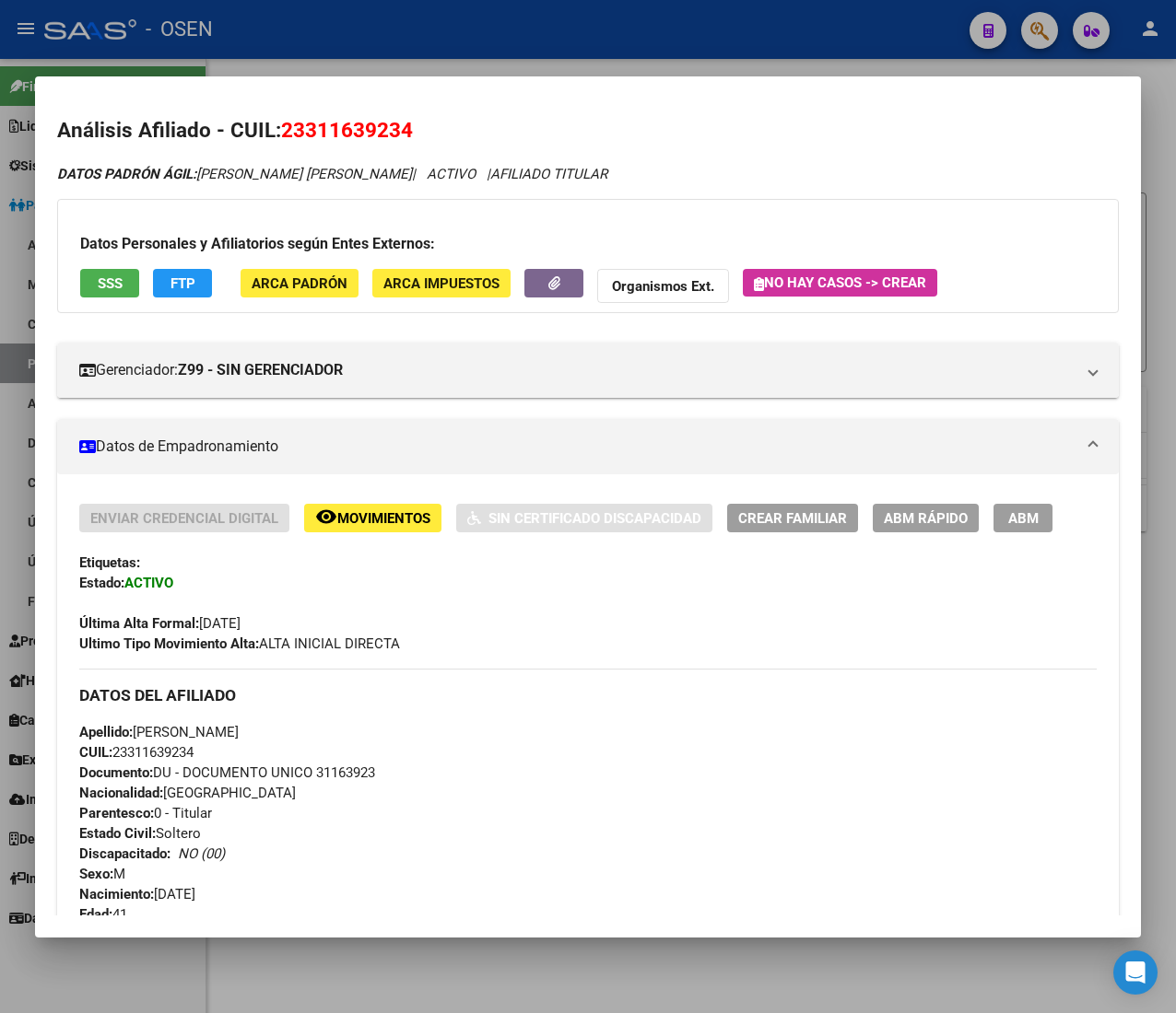
click at [247, 626] on div "Enviar Credencial Digital remove_red_eye Movimientos Sin Certificado Discapacid…" at bounding box center [588, 579] width 1017 height 150
click at [241, 626] on span "Última Alta Formal: [DATE]" at bounding box center [160, 623] width 162 height 17
click at [110, 279] on span "SSS" at bounding box center [110, 283] width 25 height 17
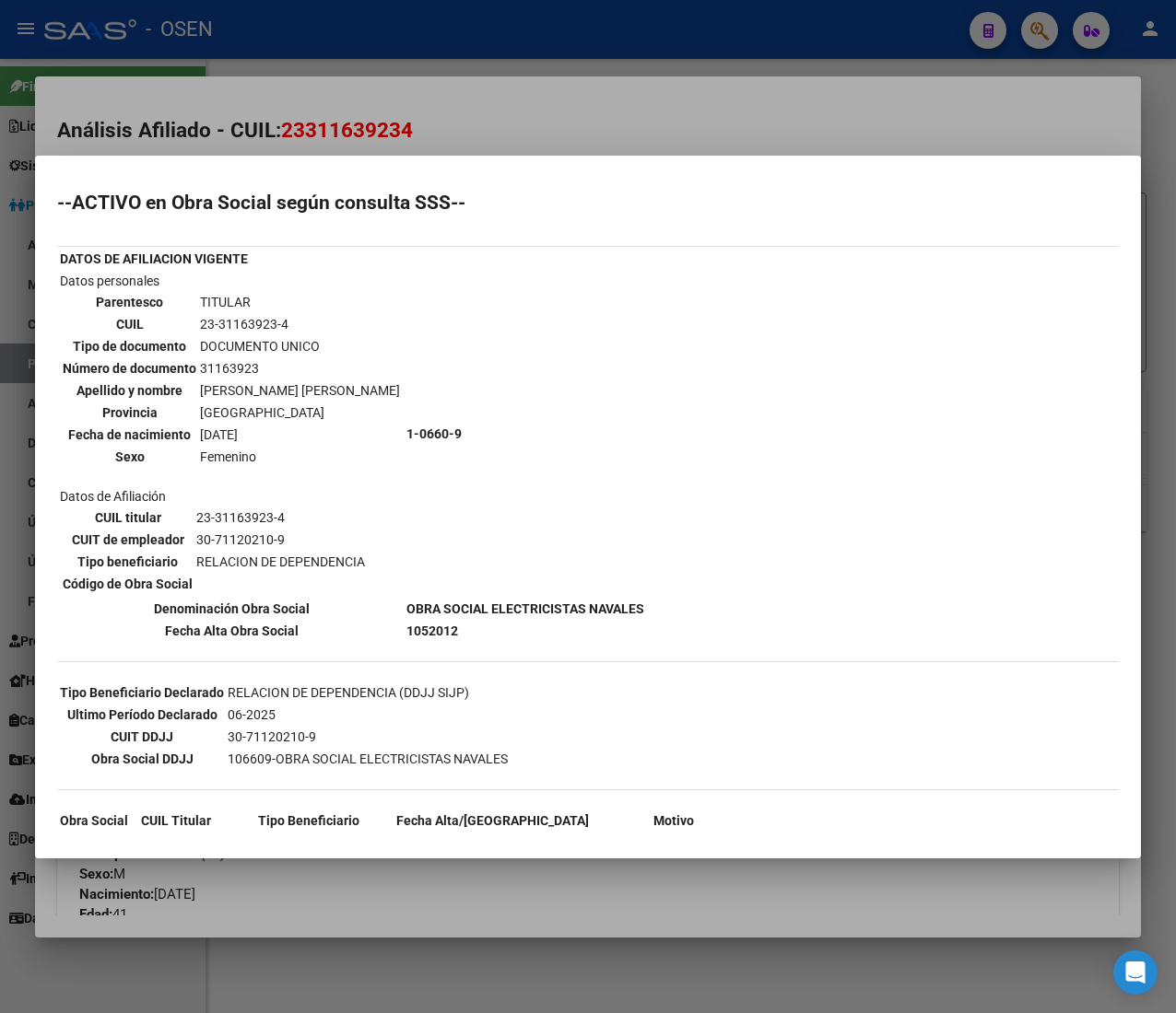
click at [617, 112] on div at bounding box center [588, 506] width 1176 height 1013
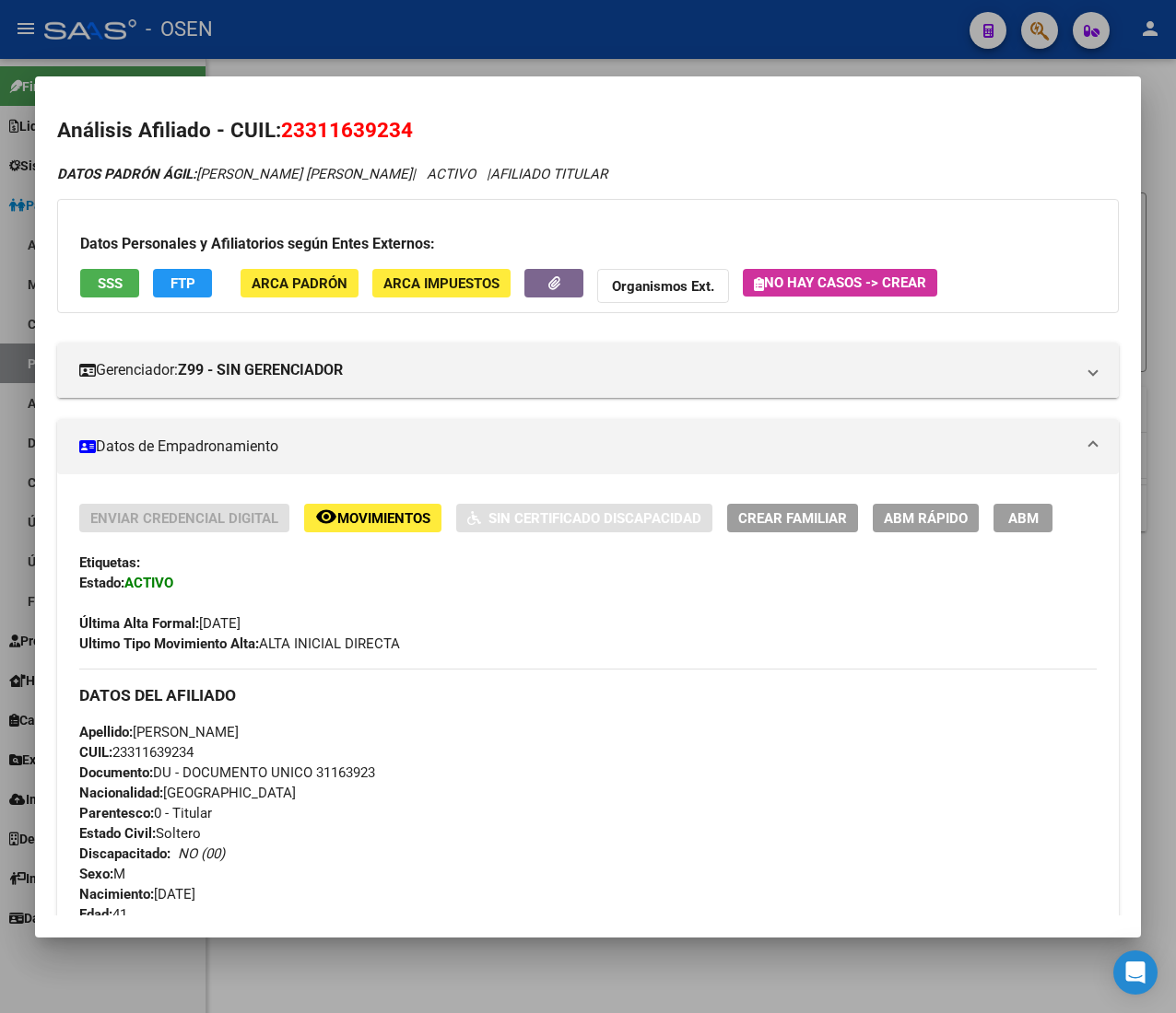
click at [156, 748] on span "CUIL: 23311639234" at bounding box center [135, 752] width 114 height 17
copy span "23311639234"
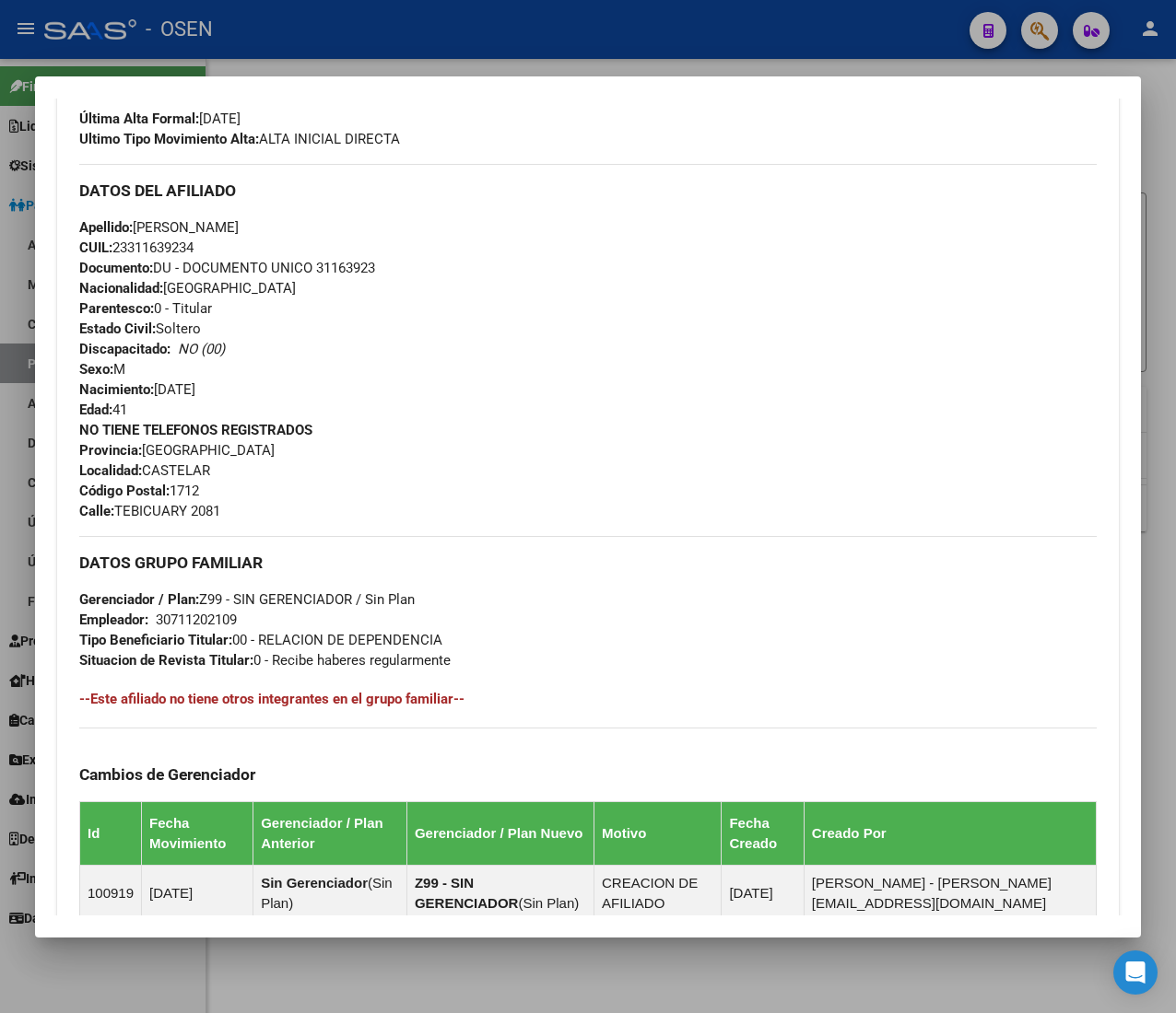
scroll to position [797, 0]
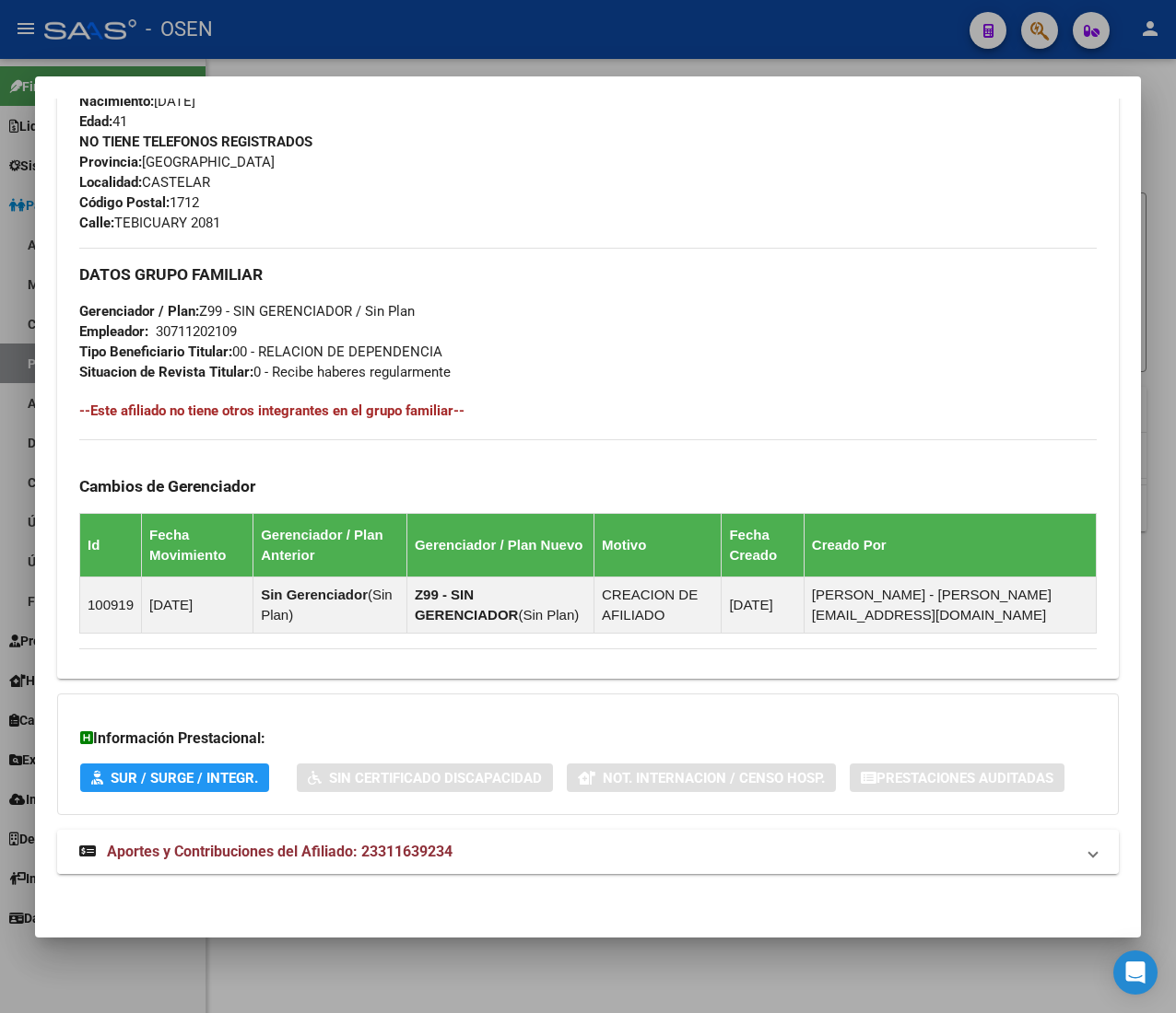
click at [502, 842] on mat-panel-title "Aportes y Contribuciones del Afiliado: 23311639234" at bounding box center [576, 851] width 995 height 22
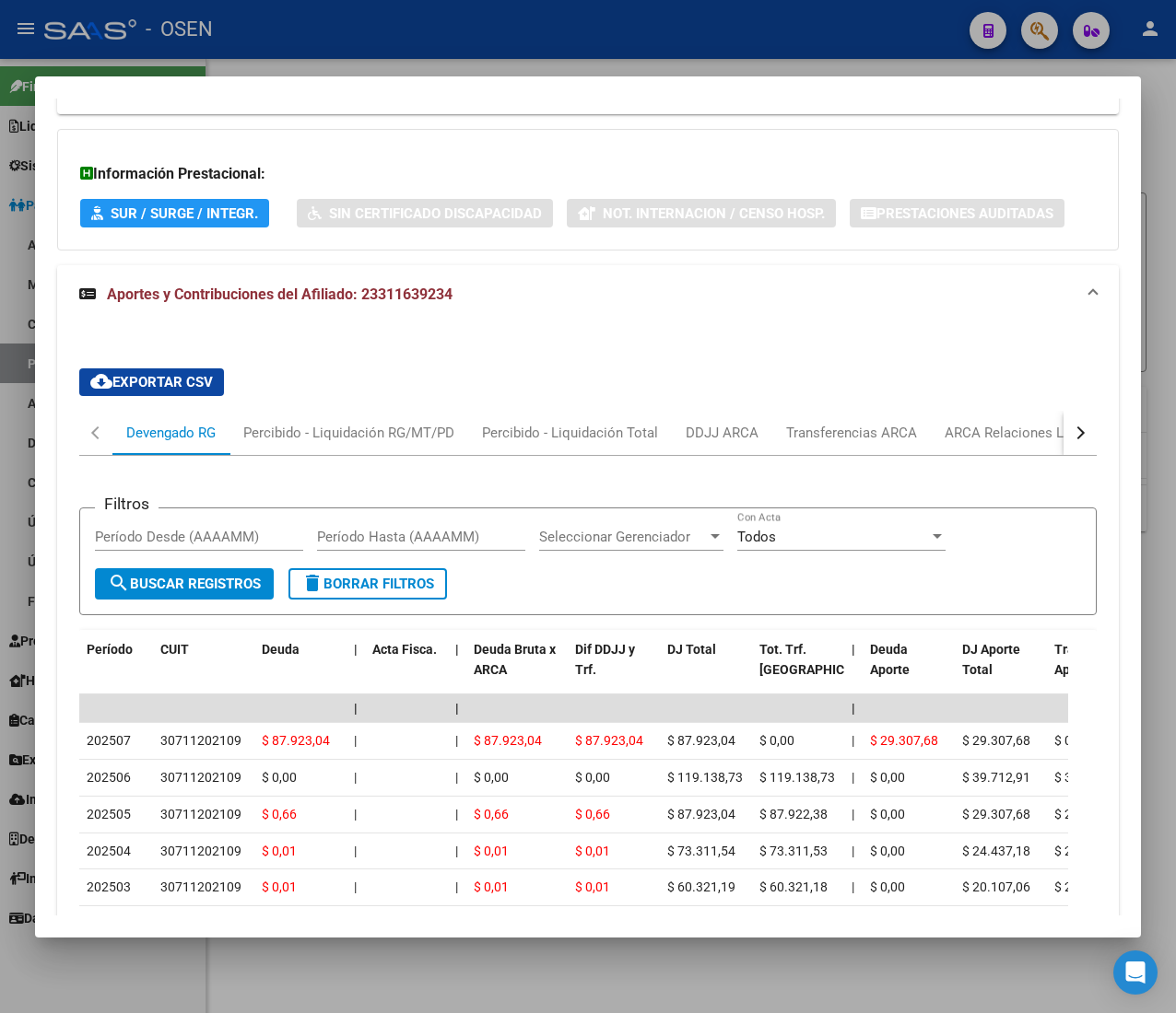
scroll to position [1438, 0]
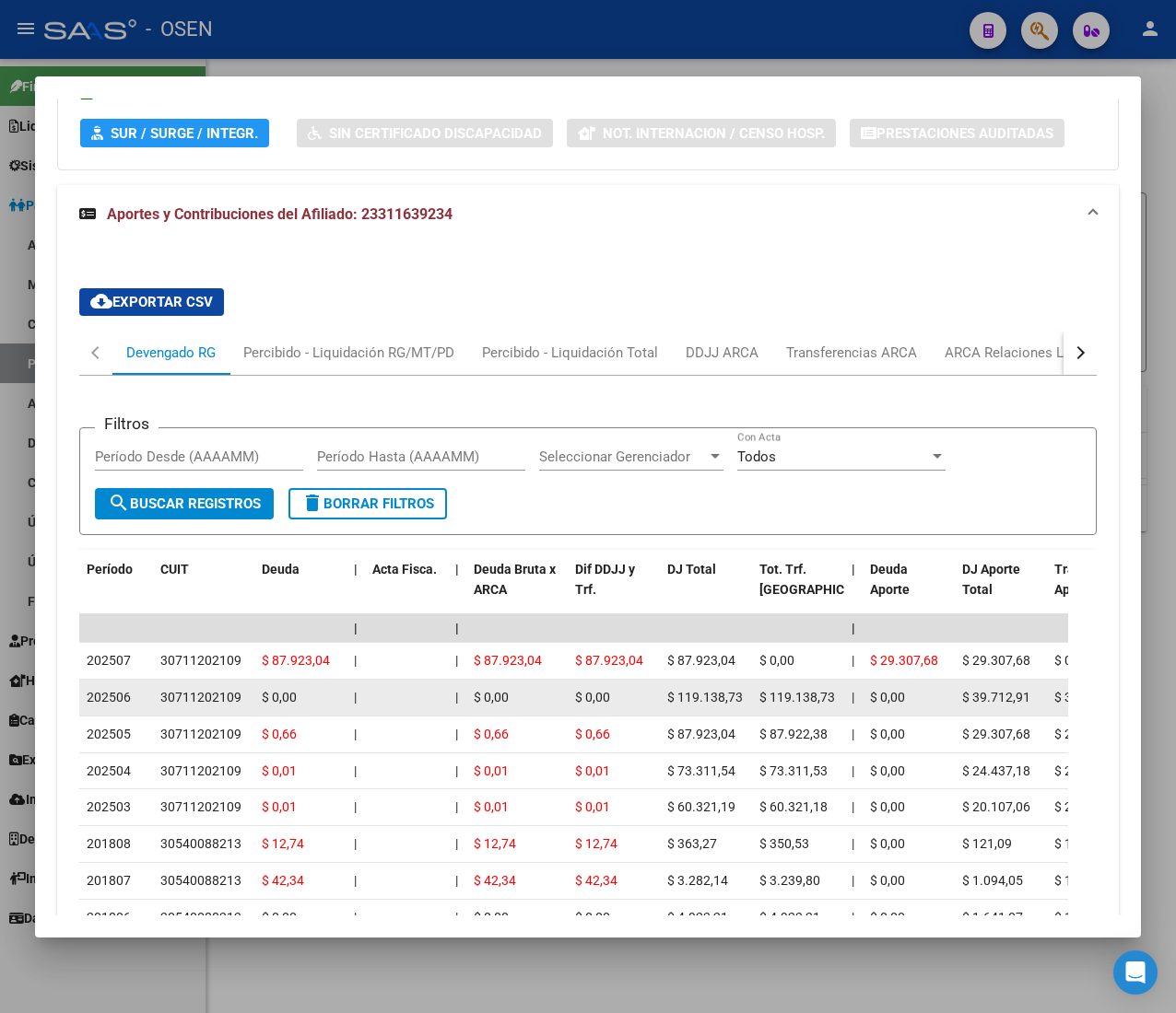
drag, startPoint x: 680, startPoint y: 711, endPoint x: 721, endPoint y: 705, distance: 41.4
click at [717, 704] on datatable-body-cell "$ 119.138,73" at bounding box center [705, 697] width 93 height 36
click at [727, 704] on span "$ 119.138,73" at bounding box center [705, 696] width 76 height 15
drag, startPoint x: 834, startPoint y: 703, endPoint x: 753, endPoint y: 703, distance: 81.0
click at [753, 703] on datatable-body-cell "$ 119.138,73" at bounding box center [798, 697] width 93 height 36
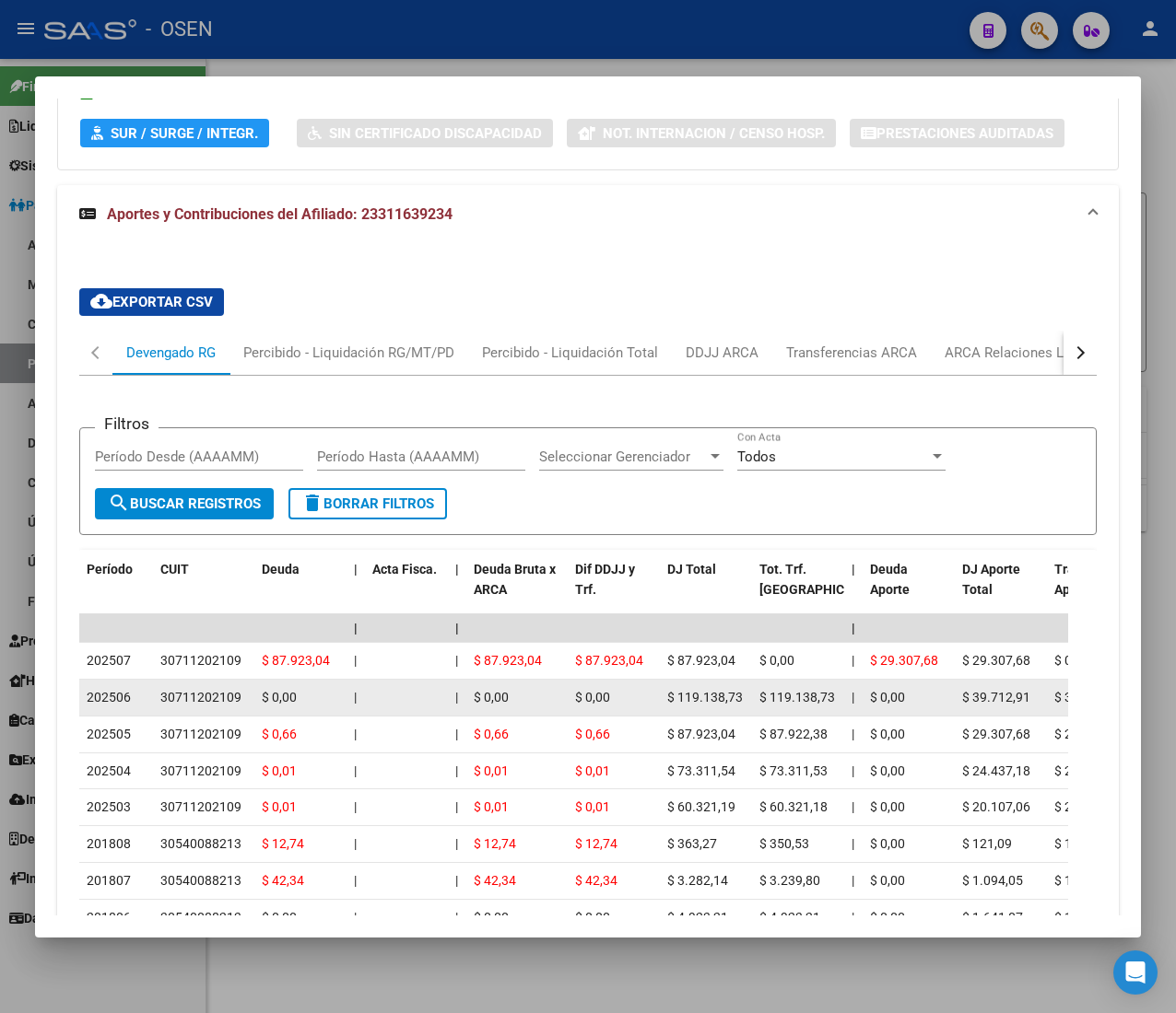
click at [753, 703] on datatable-body-cell "$ 119.138,73" at bounding box center [798, 697] width 93 height 36
drag, startPoint x: 721, startPoint y: 699, endPoint x: 646, endPoint y: 704, distance: 75.2
drag, startPoint x: 646, startPoint y: 704, endPoint x: 591, endPoint y: 700, distance: 55.1
click at [643, 704] on div "$ 0,00" at bounding box center [613, 698] width 77 height 21
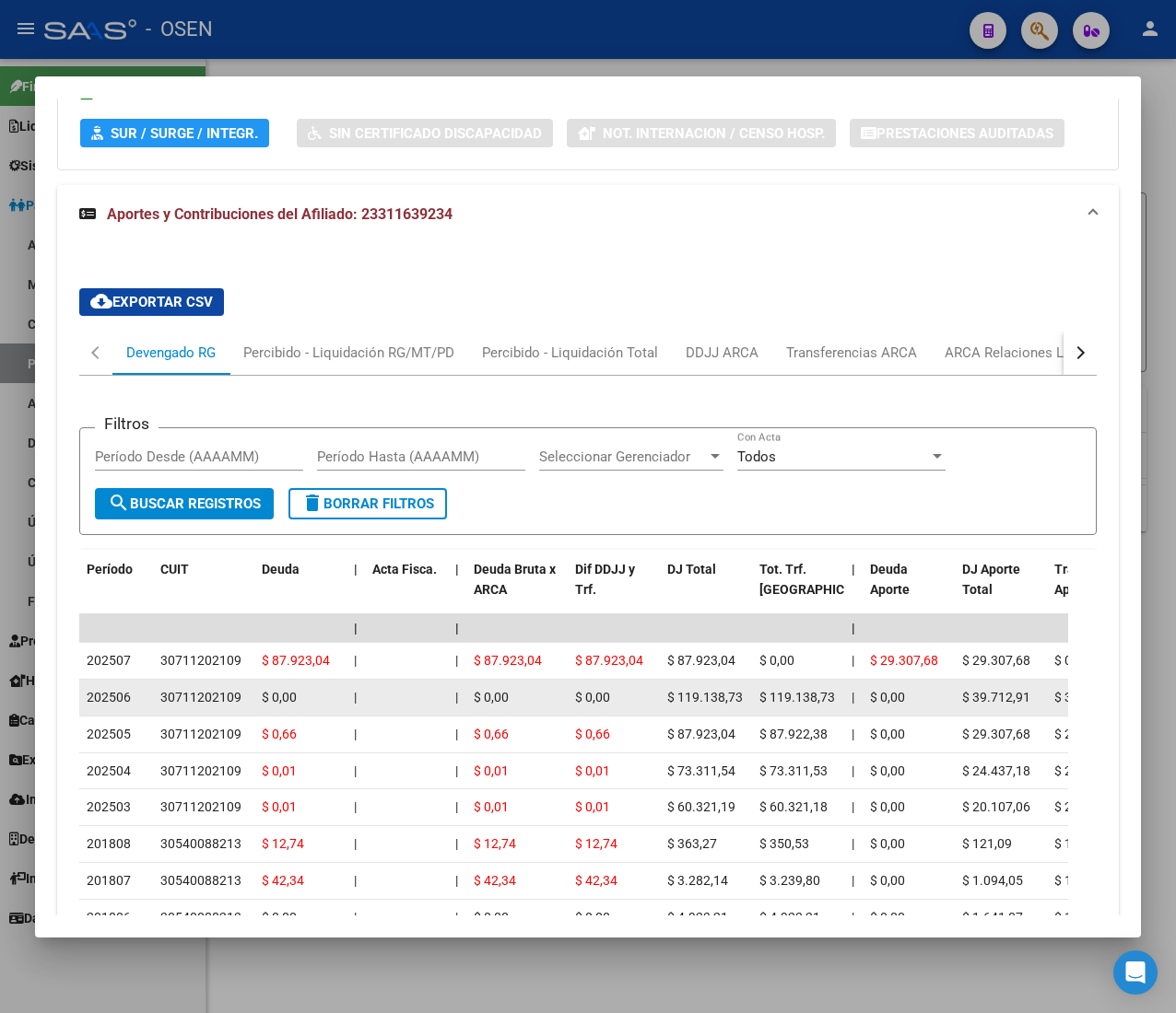
drag, startPoint x: 591, startPoint y: 699, endPoint x: 507, endPoint y: 700, distance: 84.0
click at [455, 691] on div "|" at bounding box center [457, 698] width 4 height 21
drag, startPoint x: 269, startPoint y: 707, endPoint x: 164, endPoint y: 700, distance: 105.2
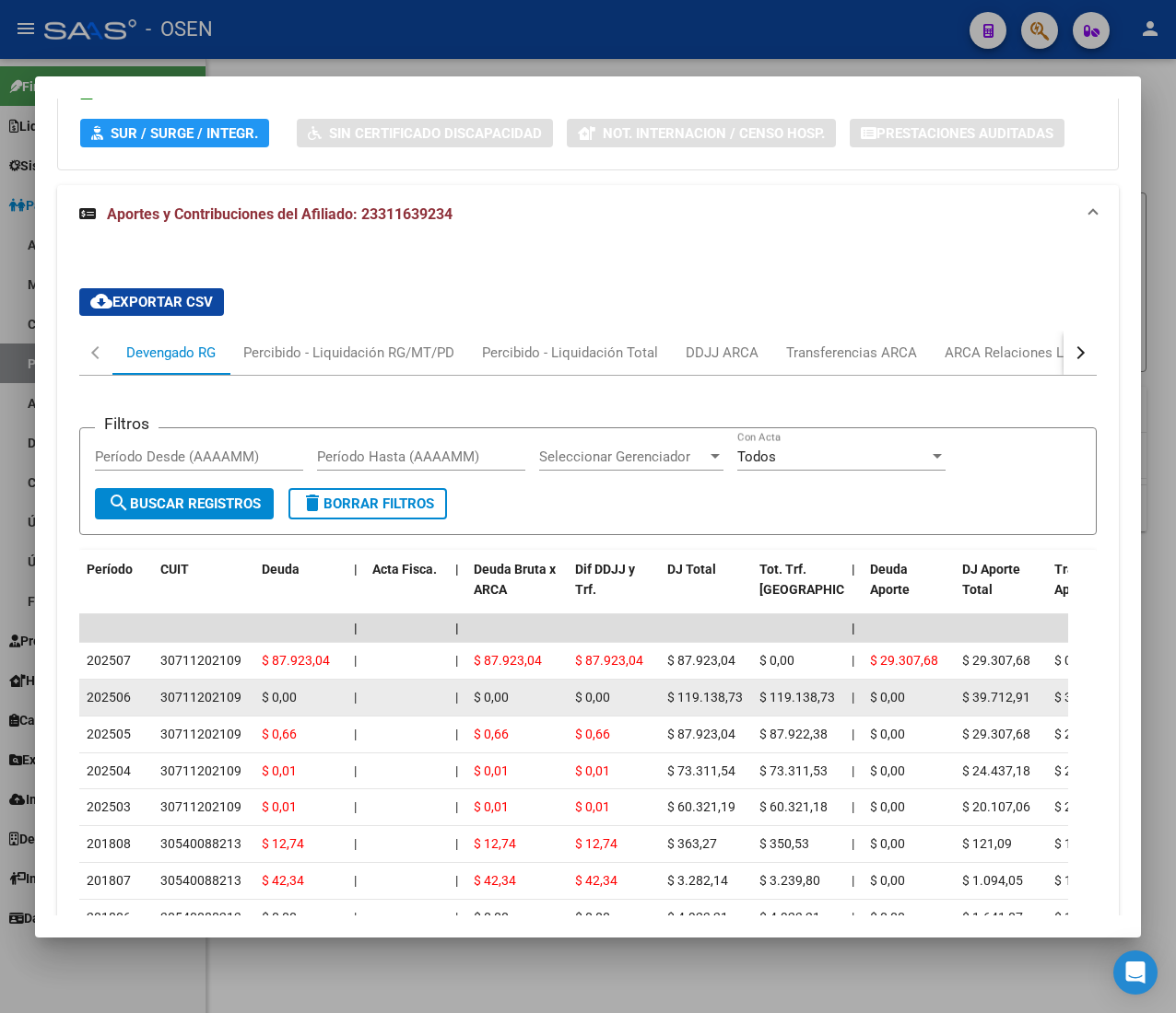
click at [164, 702] on div "30711202109" at bounding box center [201, 698] width 81 height 21
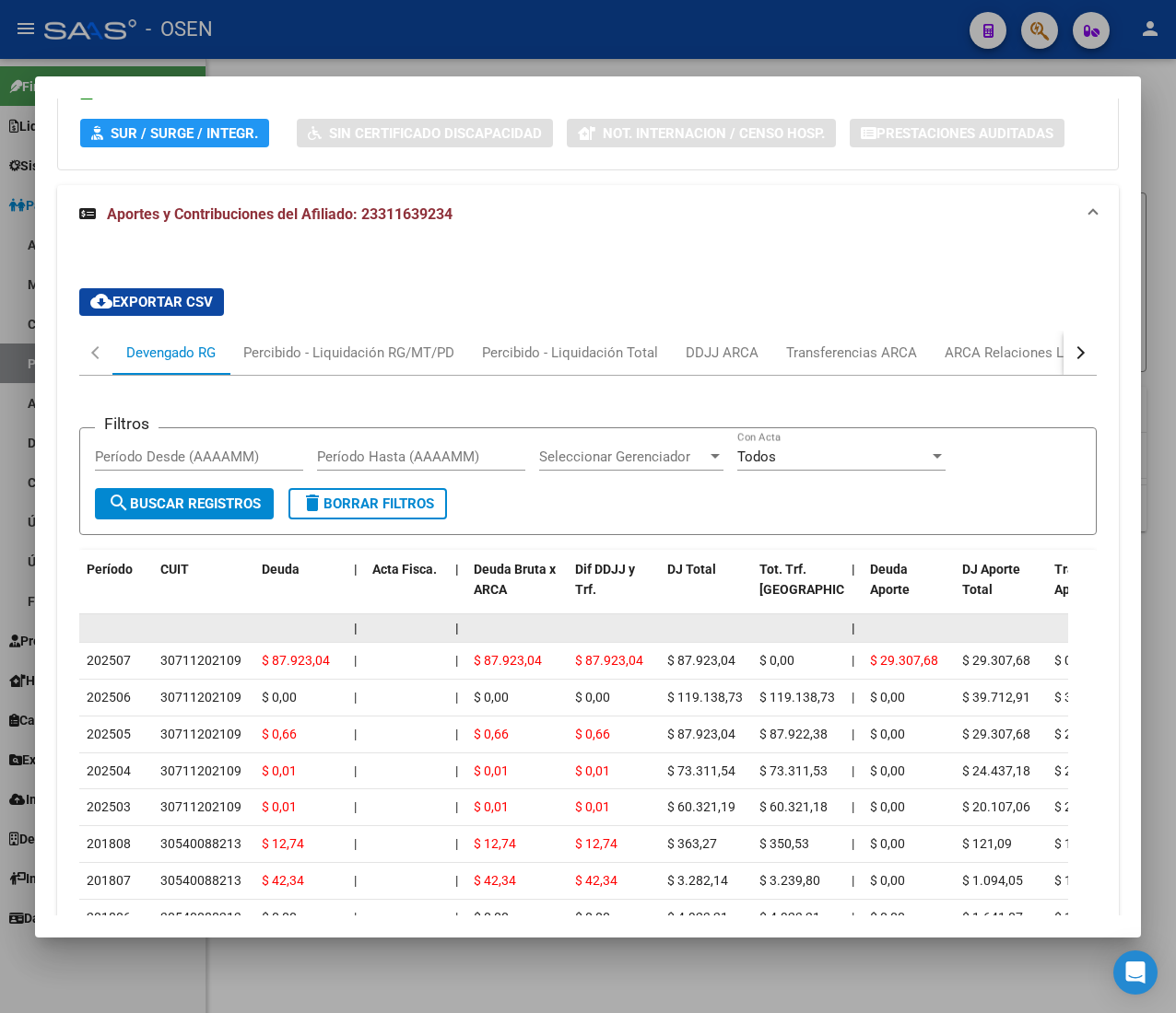
click at [411, 616] on datatable-body-cell at bounding box center [406, 628] width 83 height 28
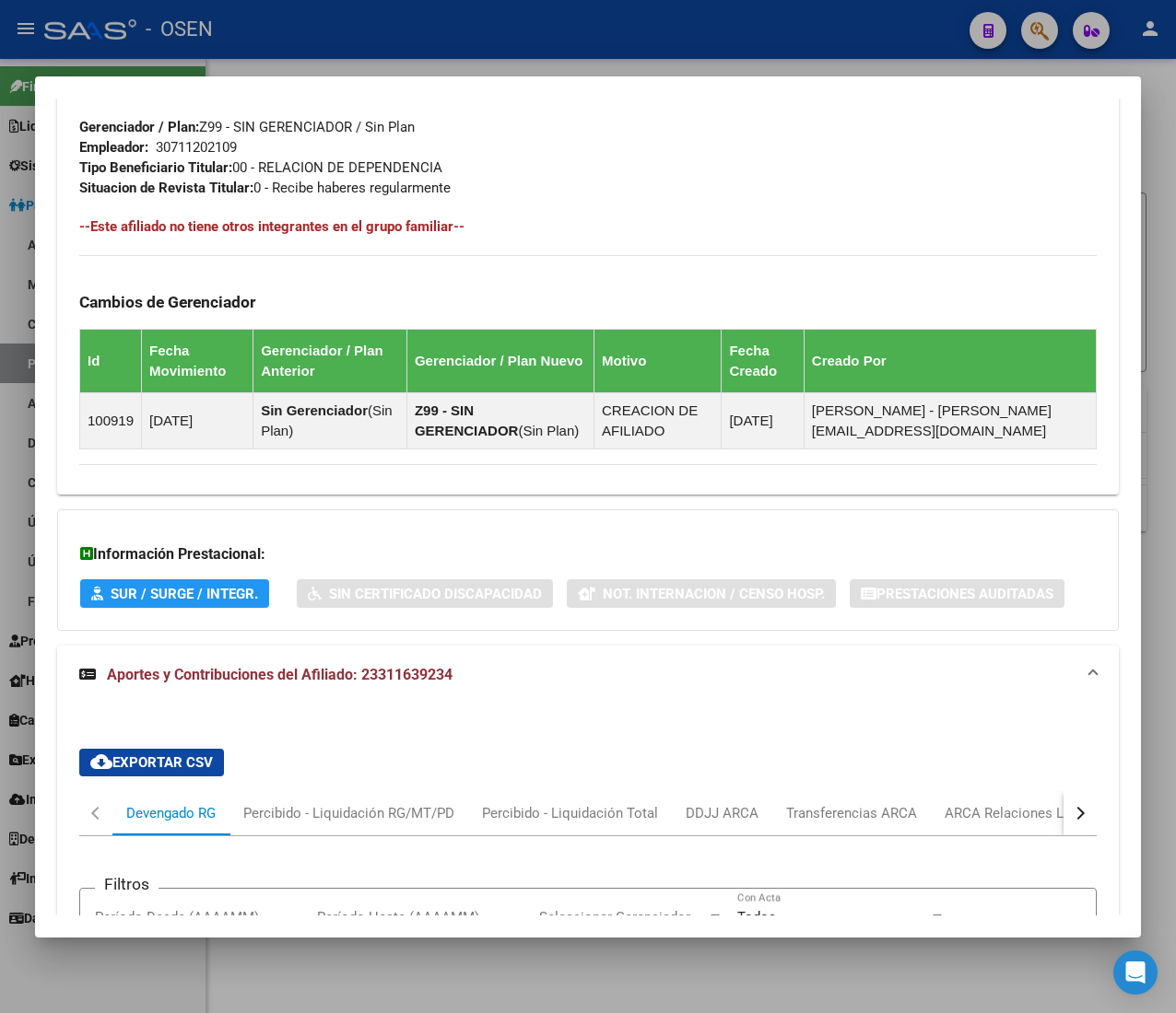
scroll to position [885, 0]
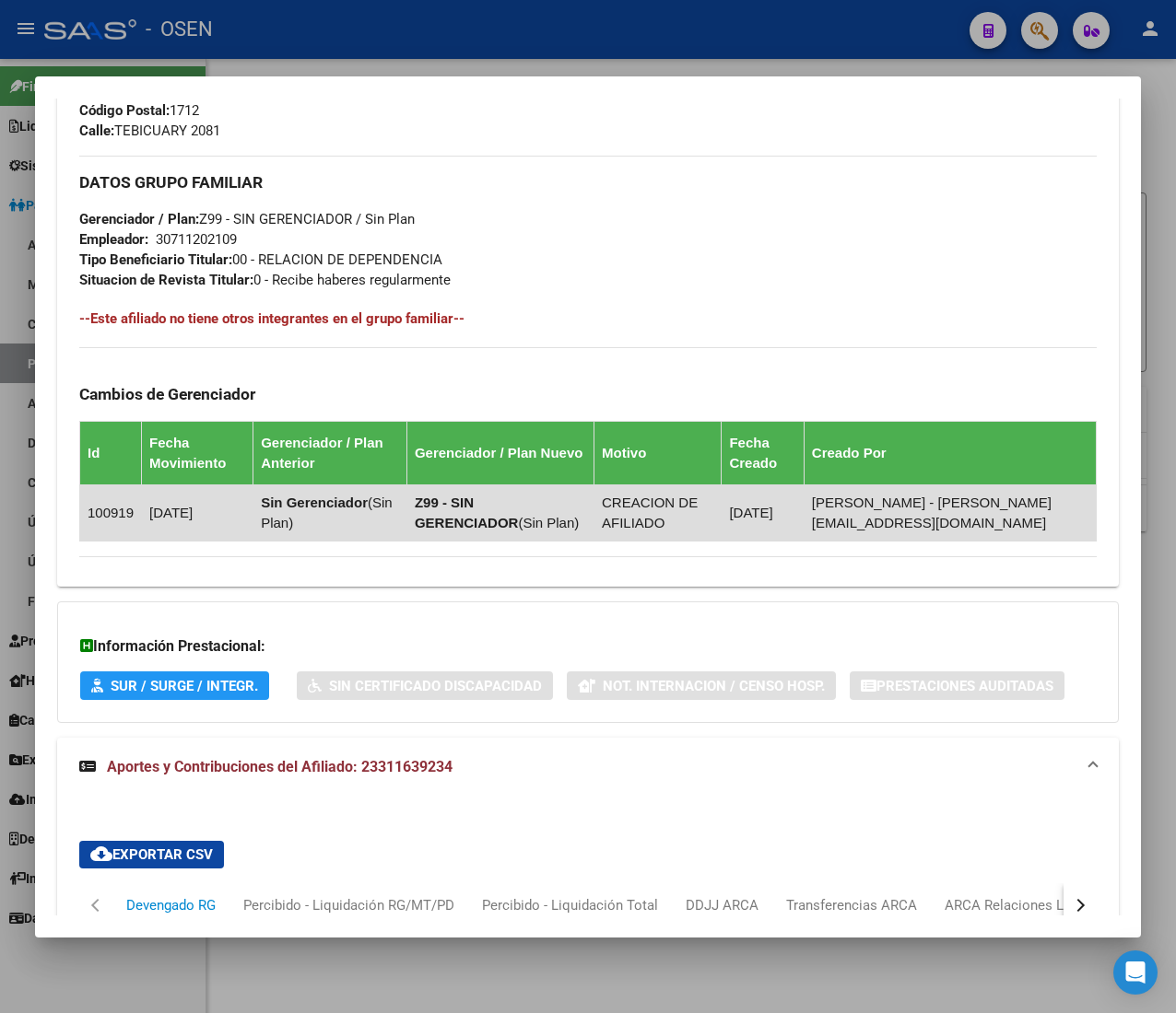
drag, startPoint x: 311, startPoint y: 533, endPoint x: 285, endPoint y: 501, distance: 41.2
click at [285, 501] on td "Sin Gerenciador ( Sin Plan )" at bounding box center [330, 512] width 154 height 56
click at [285, 500] on strong "Sin Gerenciador" at bounding box center [315, 503] width 107 height 16
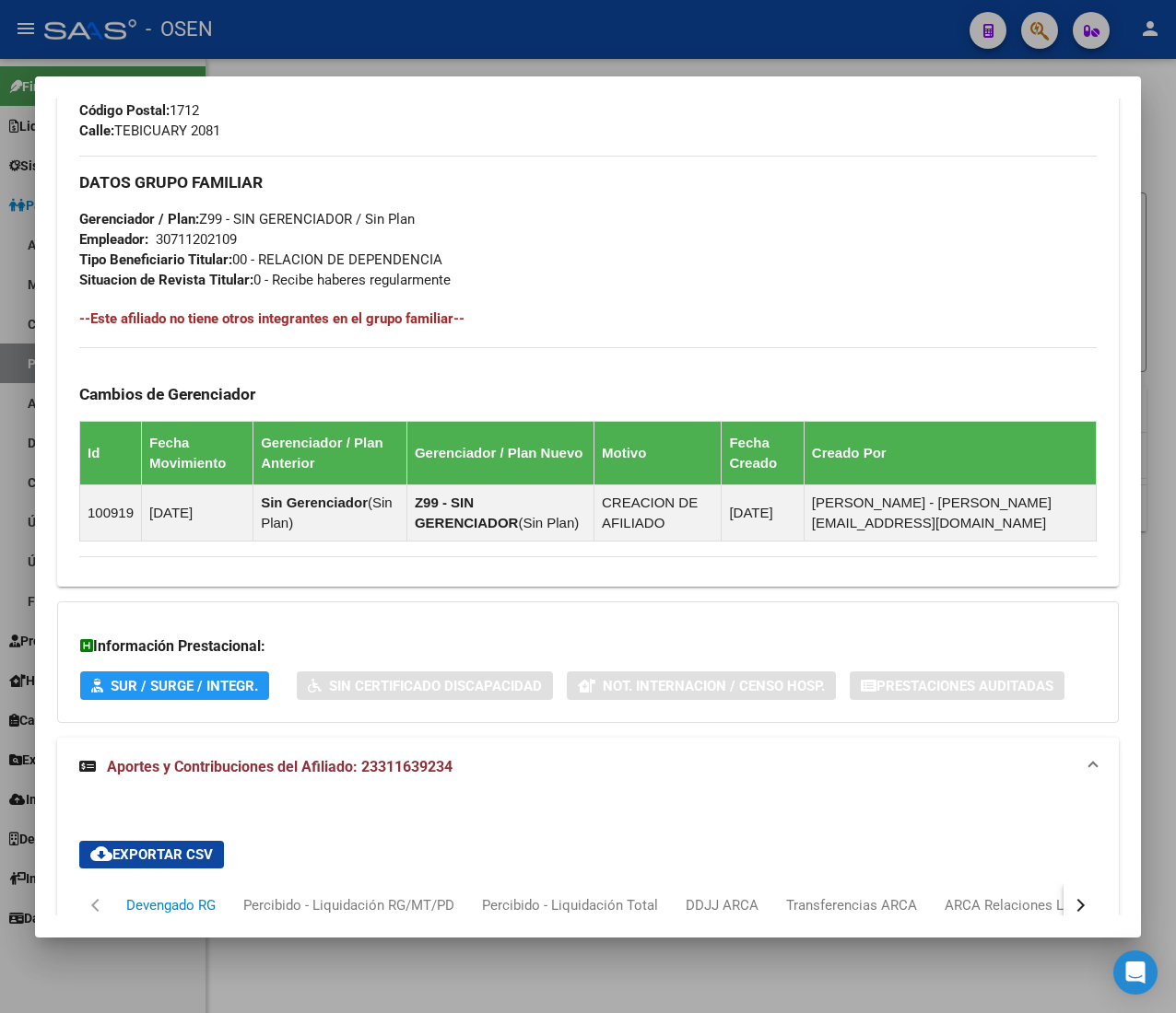
click at [739, 611] on div "Información Prestacional: SUR / SURGE / INTEGR. Sin Certificado Discapacidad No…" at bounding box center [588, 662] width 1061 height 122
click at [750, 600] on div "DATOS PADRÓN ÁGIL: RIOS MARIA FLORENCIA | ACTIVO | AFILIADO TITULAR Datos Perso…" at bounding box center [588, 479] width 1061 height 2401
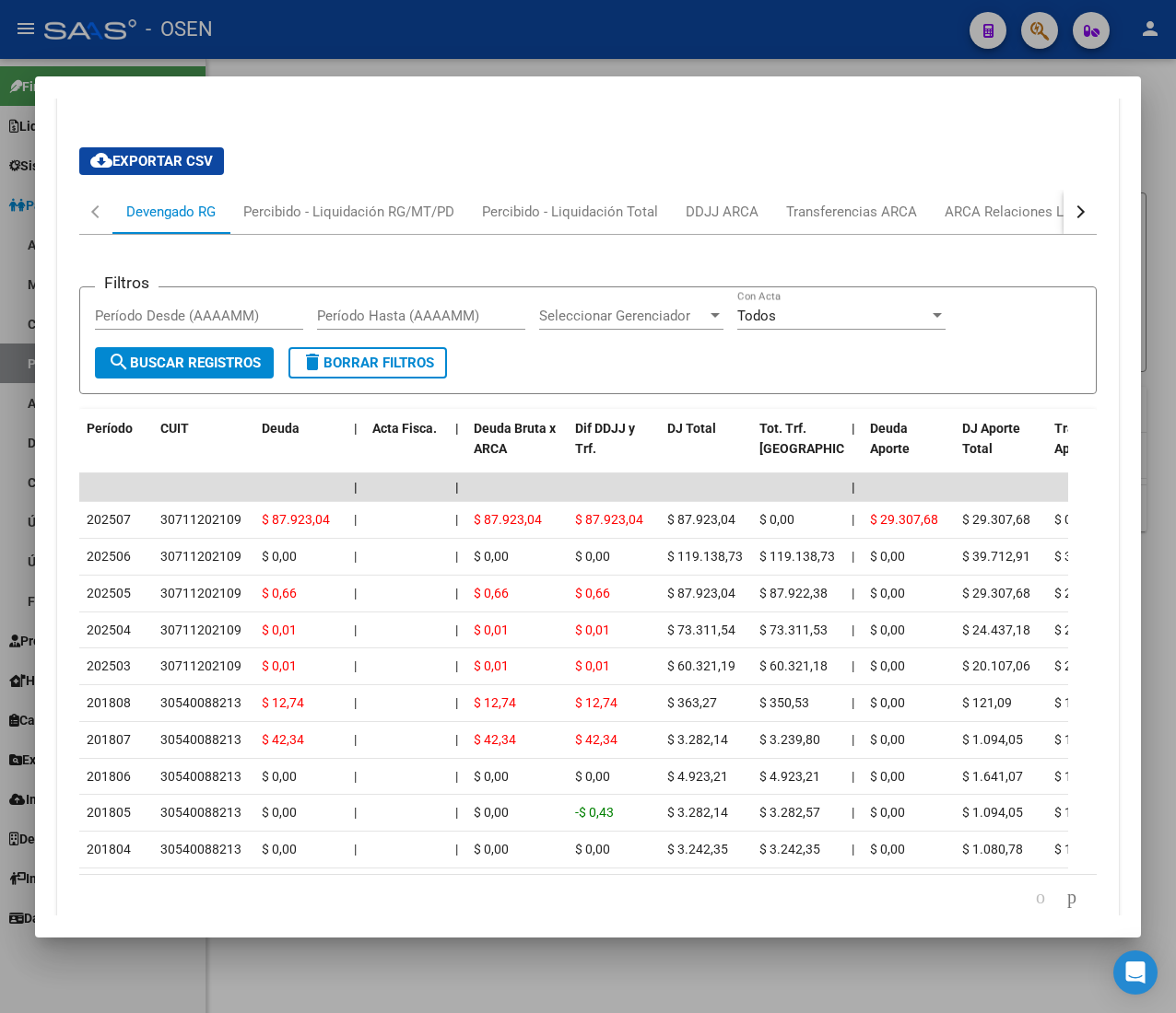
scroll to position [1521, 0]
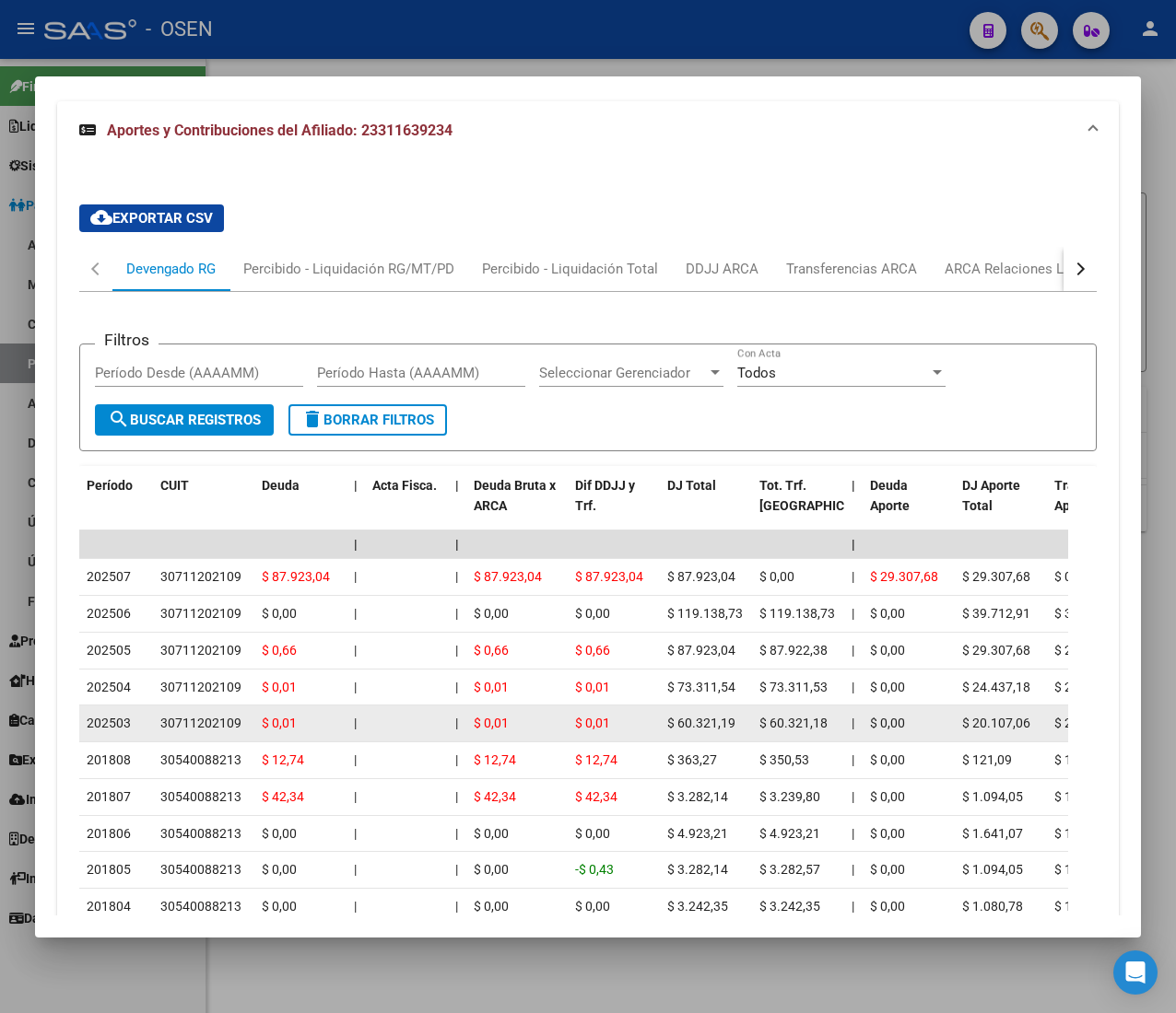
drag, startPoint x: 101, startPoint y: 733, endPoint x: 145, endPoint y: 733, distance: 44.0
click at [145, 733] on datatable-body-cell "202503" at bounding box center [116, 723] width 74 height 36
drag, startPoint x: 225, startPoint y: 728, endPoint x: 250, endPoint y: 732, distance: 25.3
click at [250, 732] on datatable-body-cell "30711202109" at bounding box center [204, 723] width 101 height 36
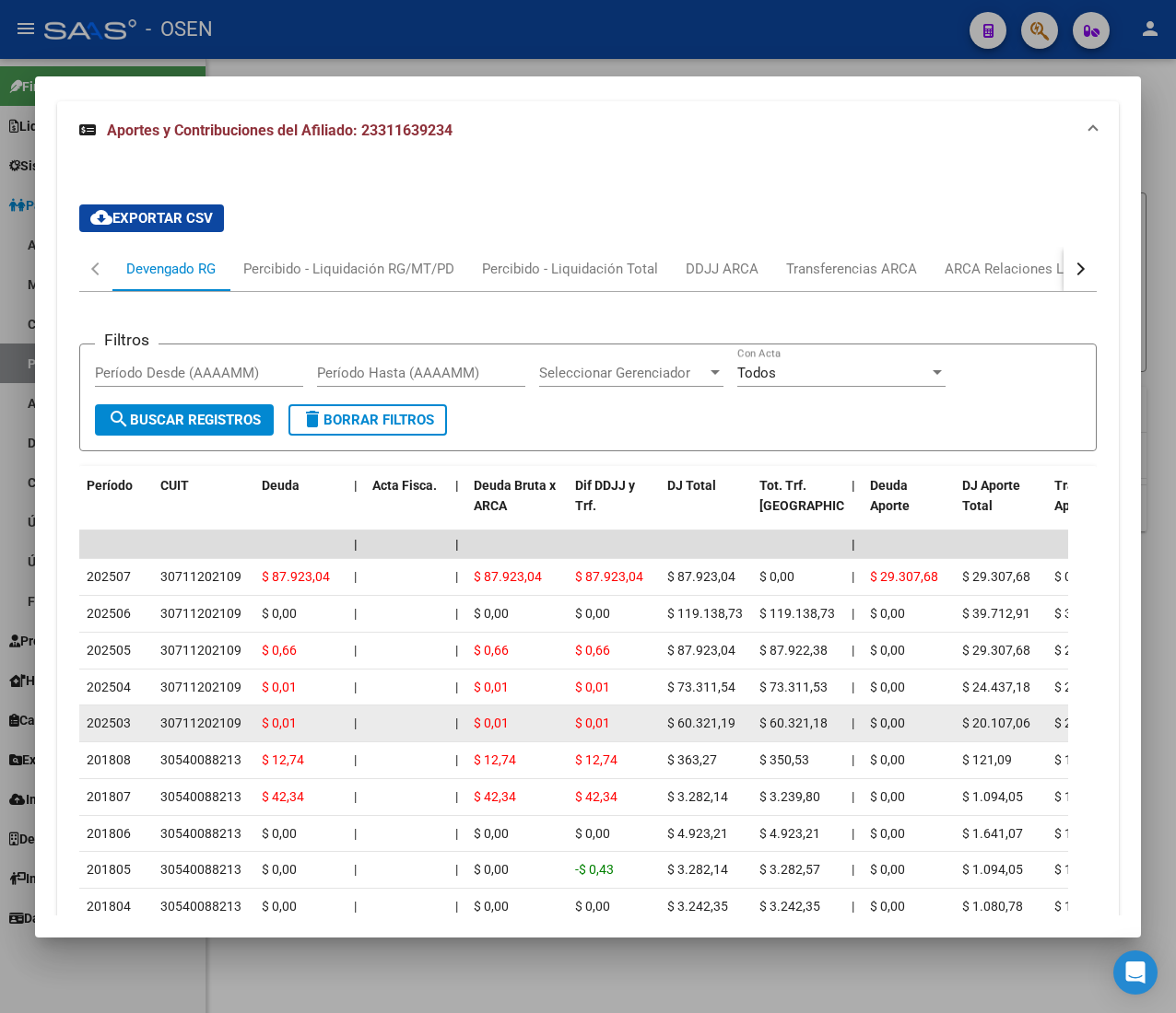
drag, startPoint x: 304, startPoint y: 730, endPoint x: 256, endPoint y: 728, distance: 48.0
click at [256, 728] on datatable-body-cell "$ 0,01" at bounding box center [300, 723] width 93 height 36
click at [254, 728] on datatable-body-cell "$ 0,01" at bounding box center [300, 723] width 93 height 36
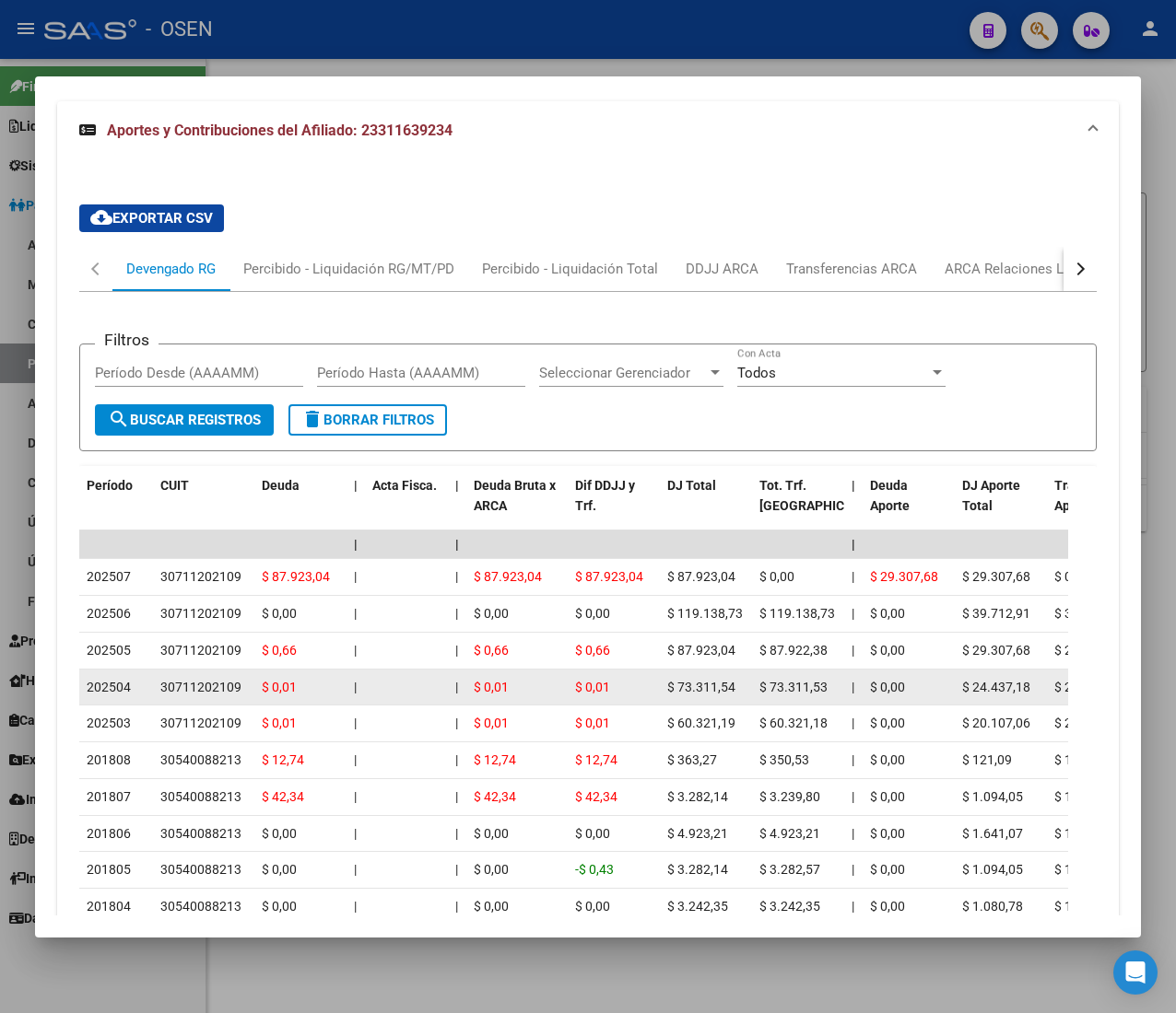
drag, startPoint x: 266, startPoint y: 694, endPoint x: 245, endPoint y: 691, distance: 21.2
click at [245, 689] on div "30711202109" at bounding box center [204, 688] width 87 height 21
drag, startPoint x: 245, startPoint y: 689, endPoint x: 171, endPoint y: 688, distance: 74.0
click at [171, 688] on div "30711202109" at bounding box center [204, 688] width 87 height 21
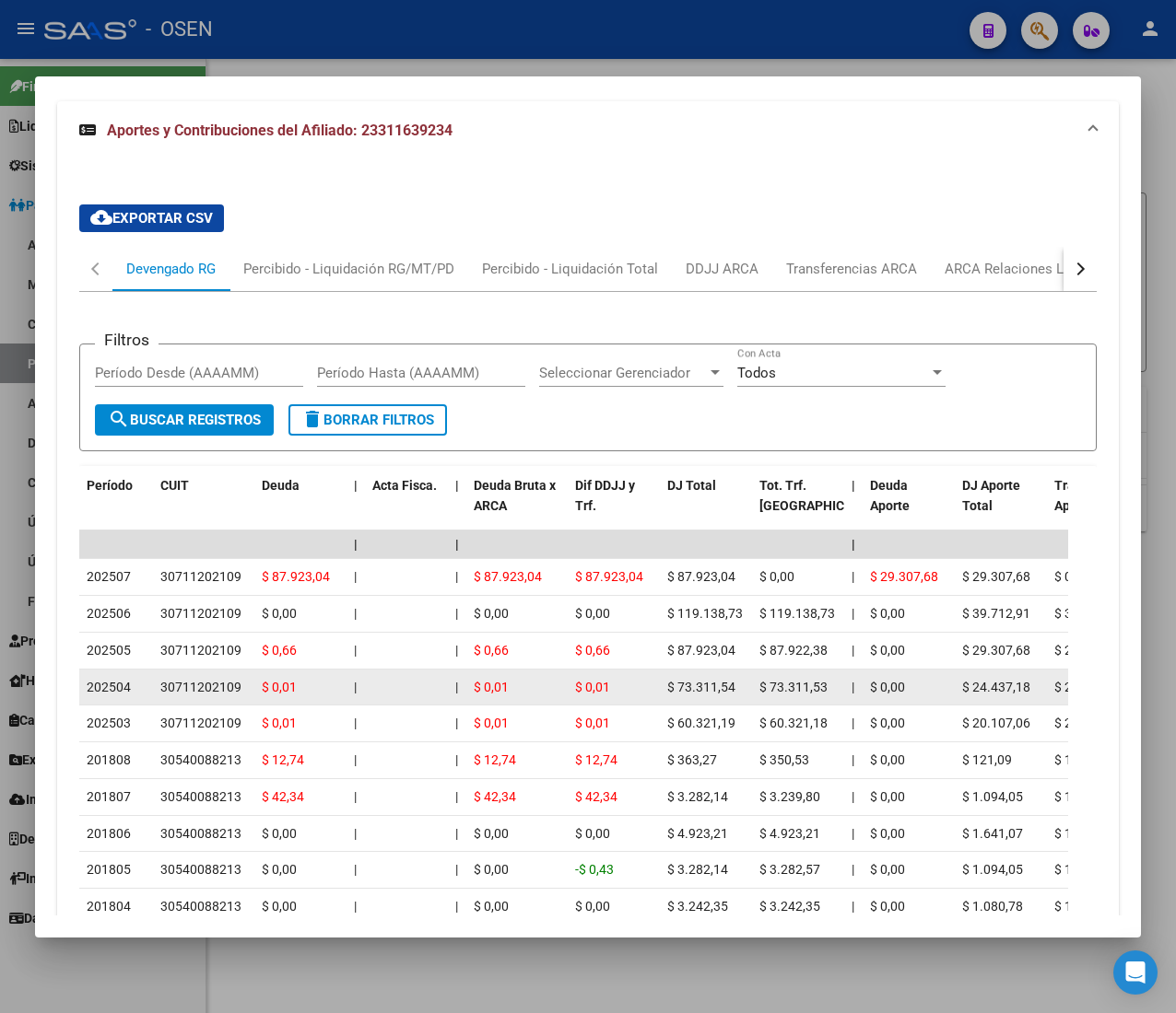
click at [171, 688] on div "30711202109" at bounding box center [201, 688] width 81 height 21
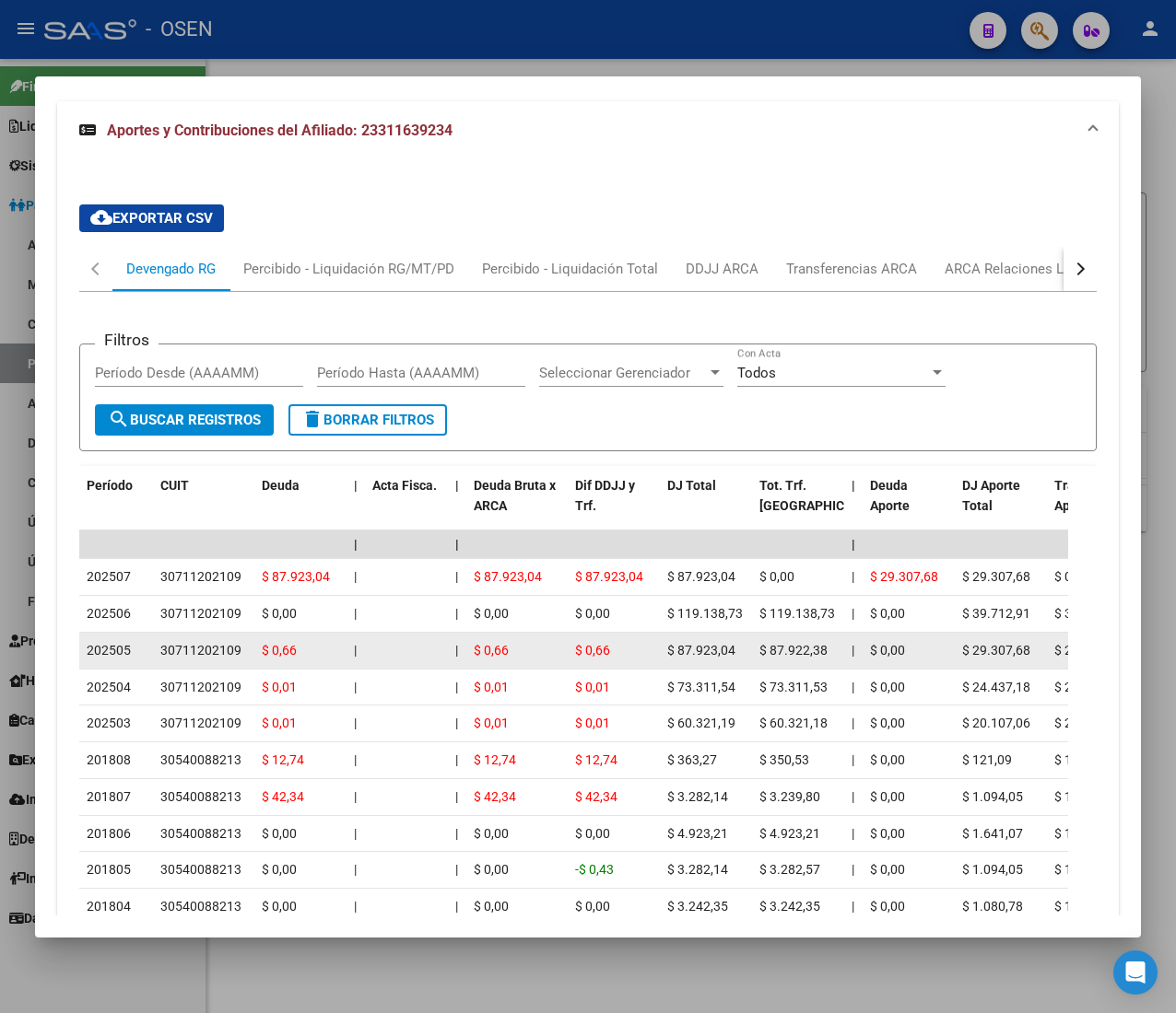
drag, startPoint x: 214, startPoint y: 653, endPoint x: 184, endPoint y: 661, distance: 31.0
click at [184, 661] on div "30711202109" at bounding box center [201, 651] width 81 height 21
click at [182, 661] on div "30711202109" at bounding box center [201, 651] width 81 height 21
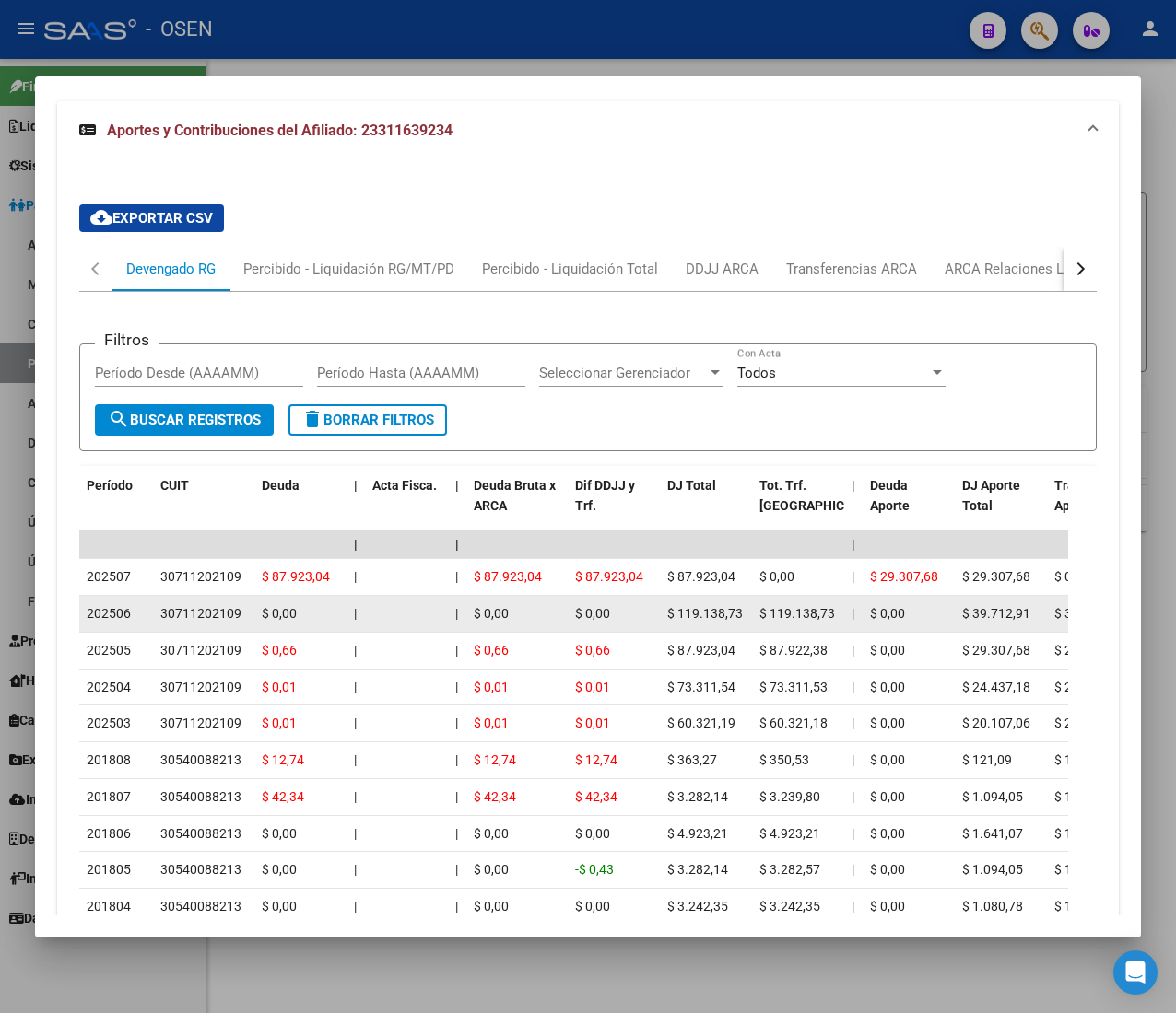
drag, startPoint x: 211, startPoint y: 619, endPoint x: 163, endPoint y: 621, distance: 48.0
click at [163, 621] on div "30711202109" at bounding box center [201, 614] width 81 height 21
click at [162, 620] on div "30711202109" at bounding box center [201, 614] width 81 height 21
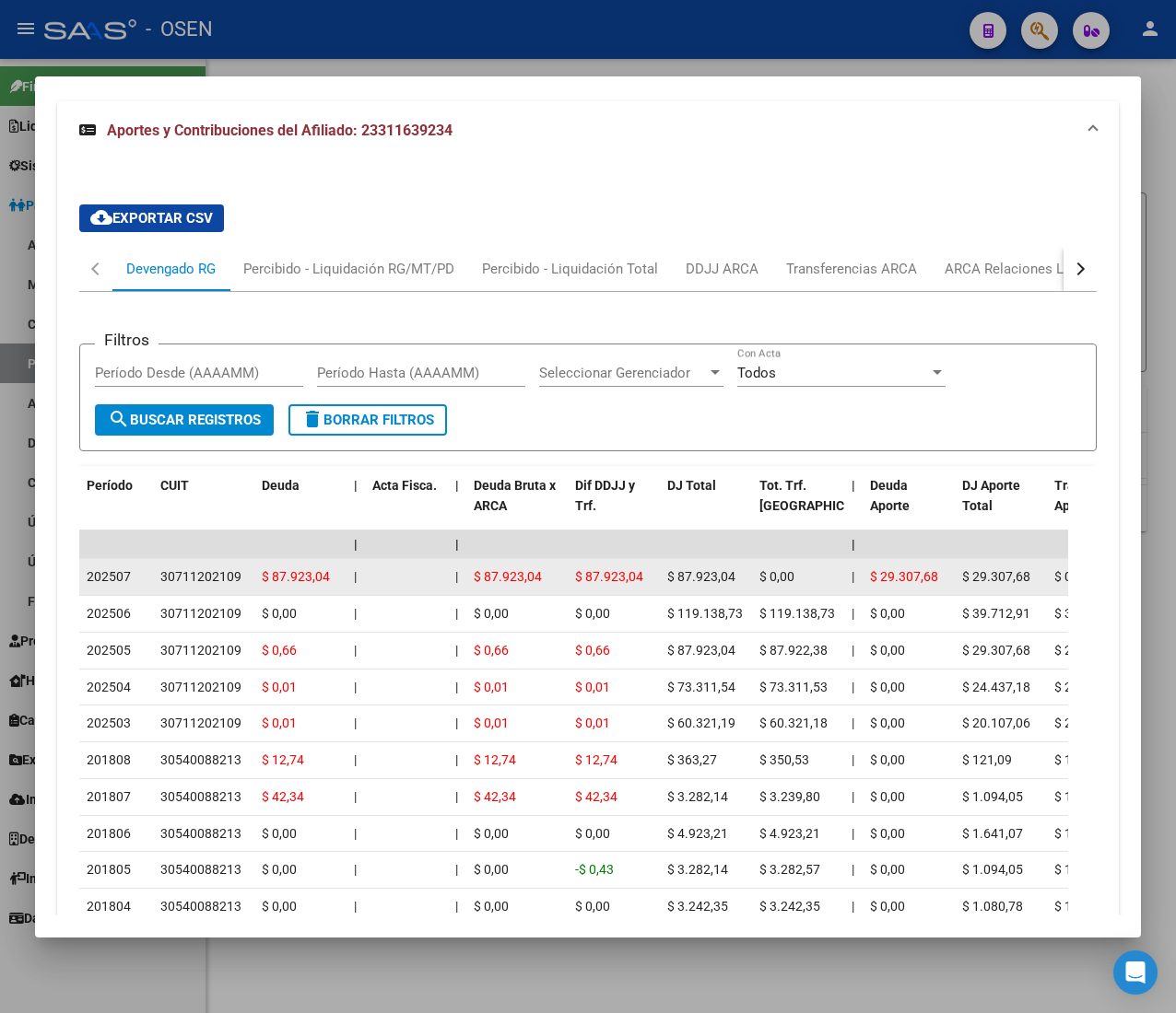
drag, startPoint x: 180, startPoint y: 582, endPoint x: 213, endPoint y: 579, distance: 33.1
click at [213, 579] on div "30711202109" at bounding box center [201, 578] width 81 height 21
click at [214, 578] on div "30711202109" at bounding box center [201, 578] width 81 height 21
click at [234, 579] on div "30711202109" at bounding box center [201, 578] width 81 height 21
drag, startPoint x: 234, startPoint y: 579, endPoint x: 173, endPoint y: 578, distance: 61.0
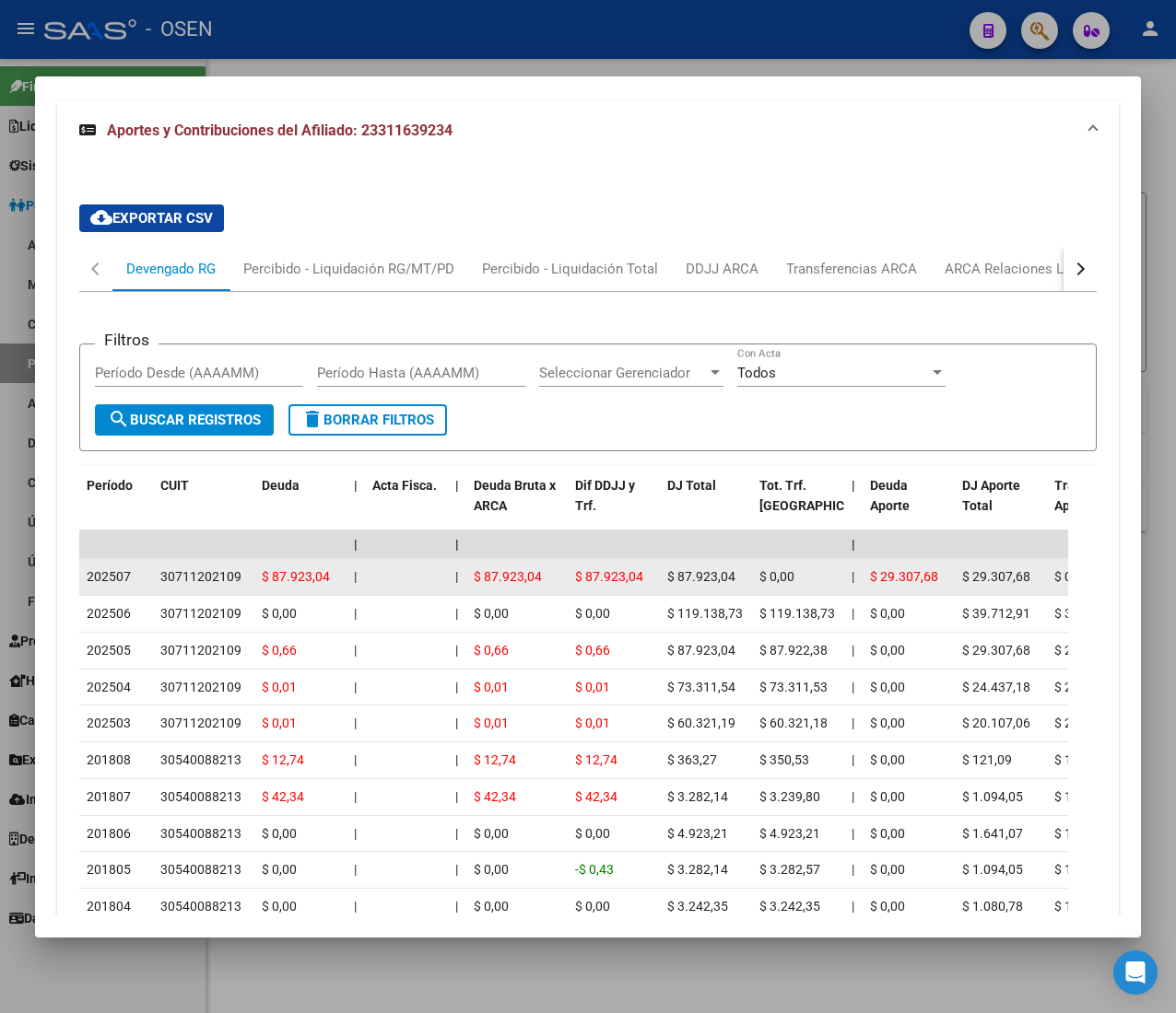
click at [173, 578] on div "30711202109" at bounding box center [201, 578] width 81 height 21
drag, startPoint x: 173, startPoint y: 578, endPoint x: 229, endPoint y: 582, distance: 56.1
click at [229, 582] on div "30711202109" at bounding box center [201, 578] width 81 height 21
click at [237, 582] on div "30711202109" at bounding box center [201, 578] width 81 height 21
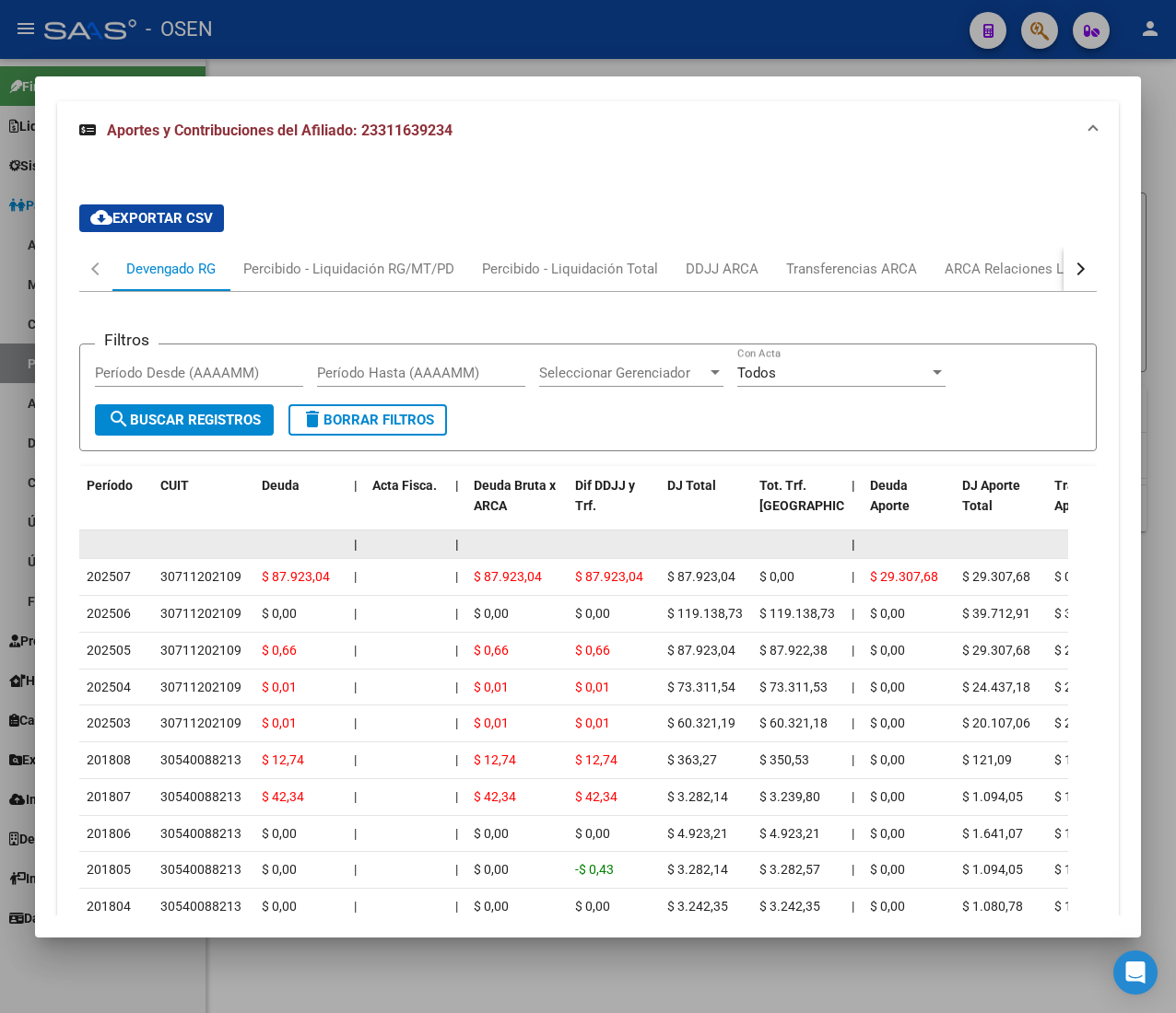
drag, startPoint x: 233, startPoint y: 810, endPoint x: 137, endPoint y: 552, distance: 275.3
click at [140, 549] on datatable-scroller "| | | | | | | | | | | | | 202507 30711202109 $ 87.923,04 | | $ 87.923,04 $ 87.9…" at bounding box center [573, 729] width 989 height 395
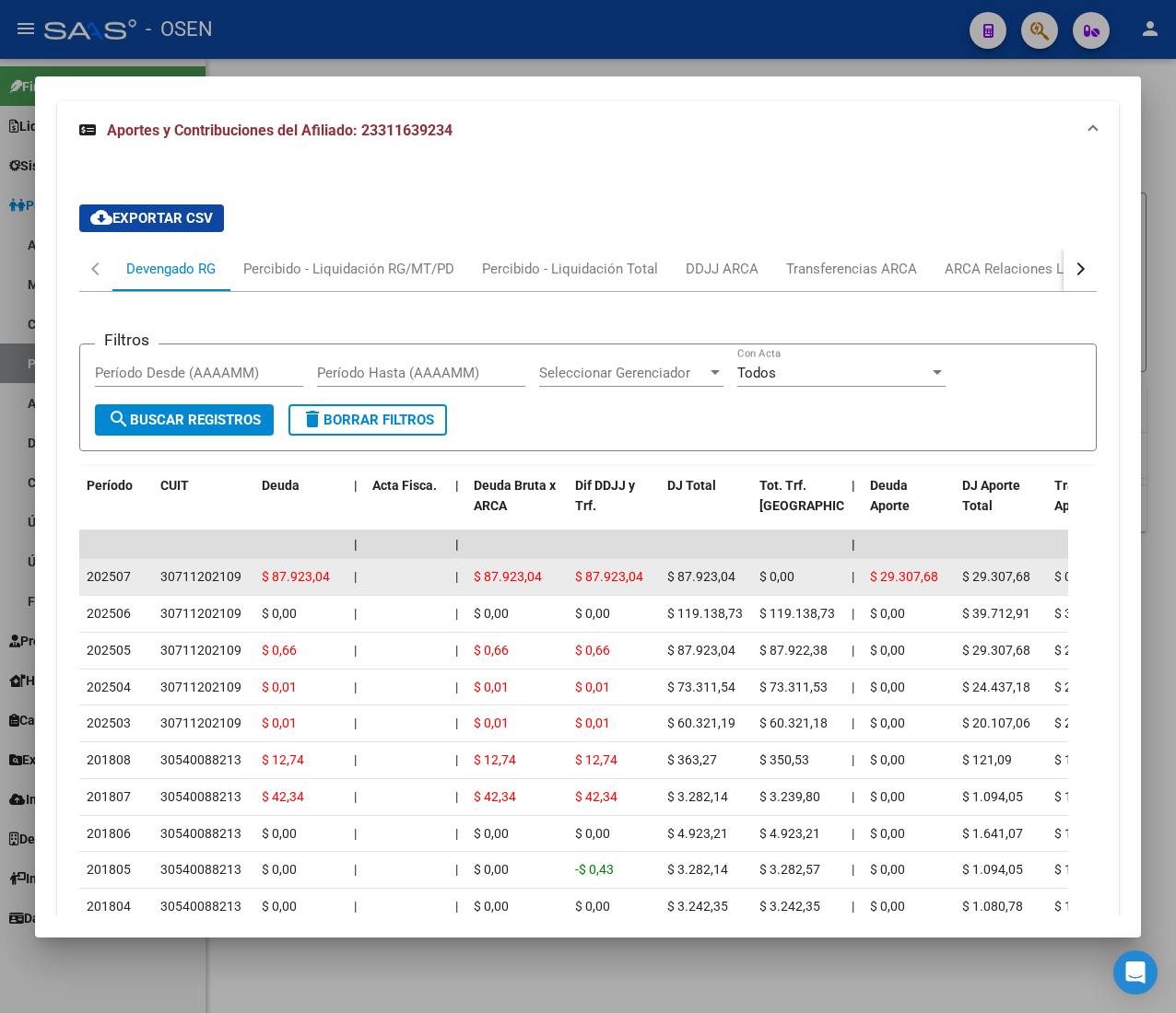
click at [136, 569] on div "202507" at bounding box center [116, 578] width 59 height 21
drag, startPoint x: 242, startPoint y: 751, endPoint x: 152, endPoint y: 596, distance: 179.2
click at [152, 596] on datatable-scroller "| | | | | | | | | | | | | 202507 30711202109 $ 87.923,04 | | $ 87.923,04 $ 87.9…" at bounding box center [573, 729] width 989 height 395
click at [149, 592] on datatable-body-cell "202507" at bounding box center [116, 577] width 74 height 36
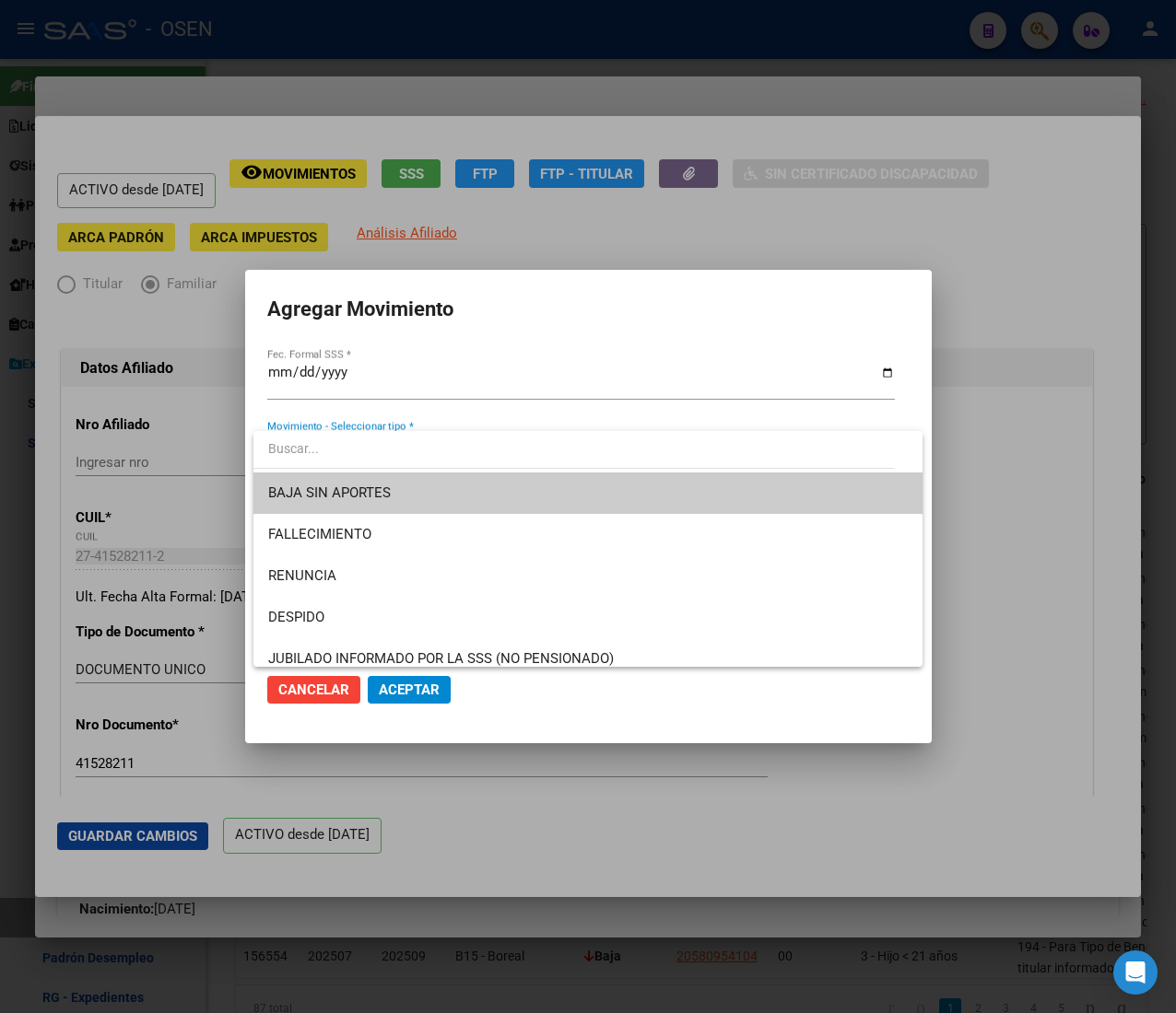
scroll to position [2579, 0]
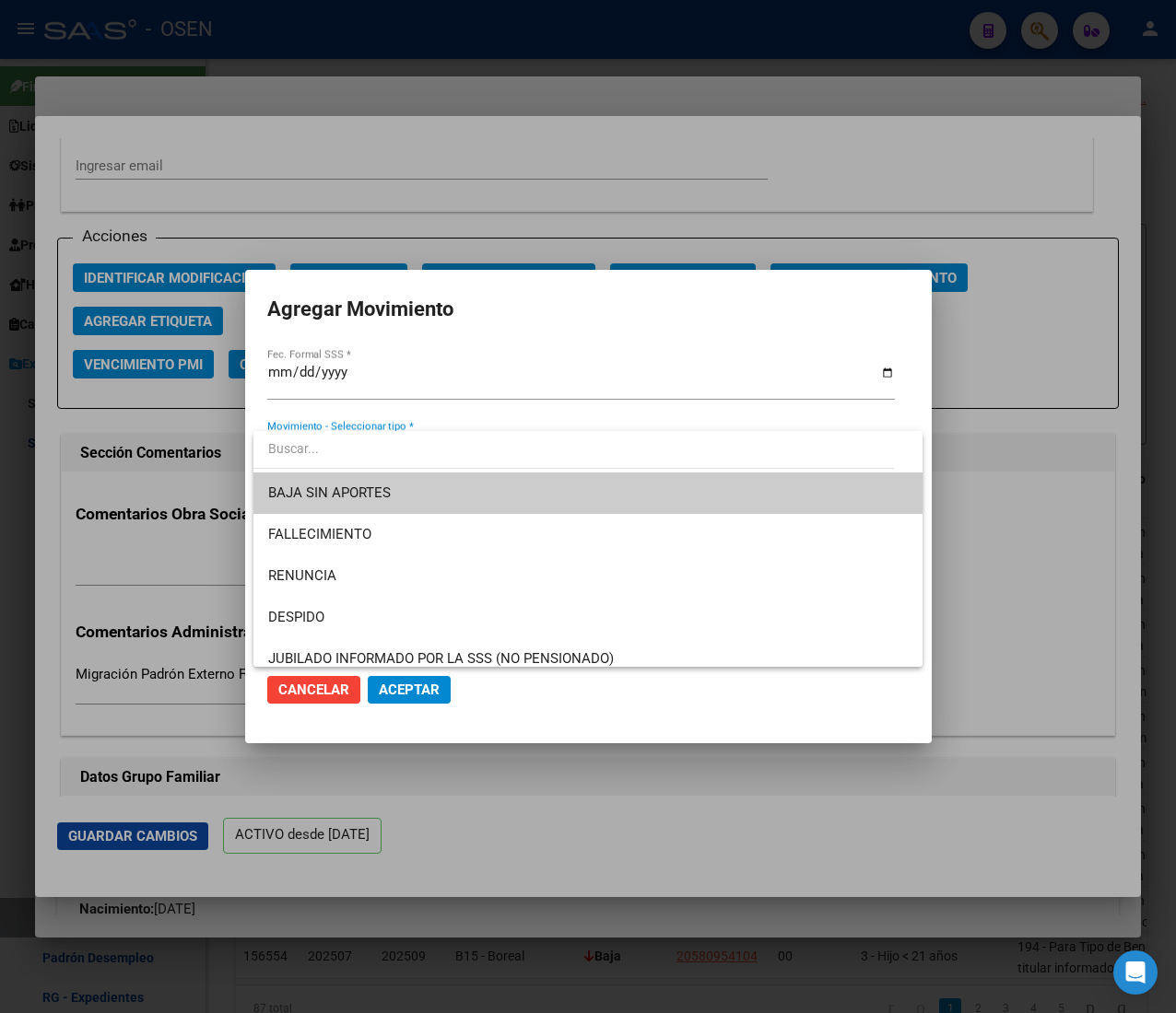
click at [444, 455] on input "dropdown search" at bounding box center [573, 449] width 640 height 39
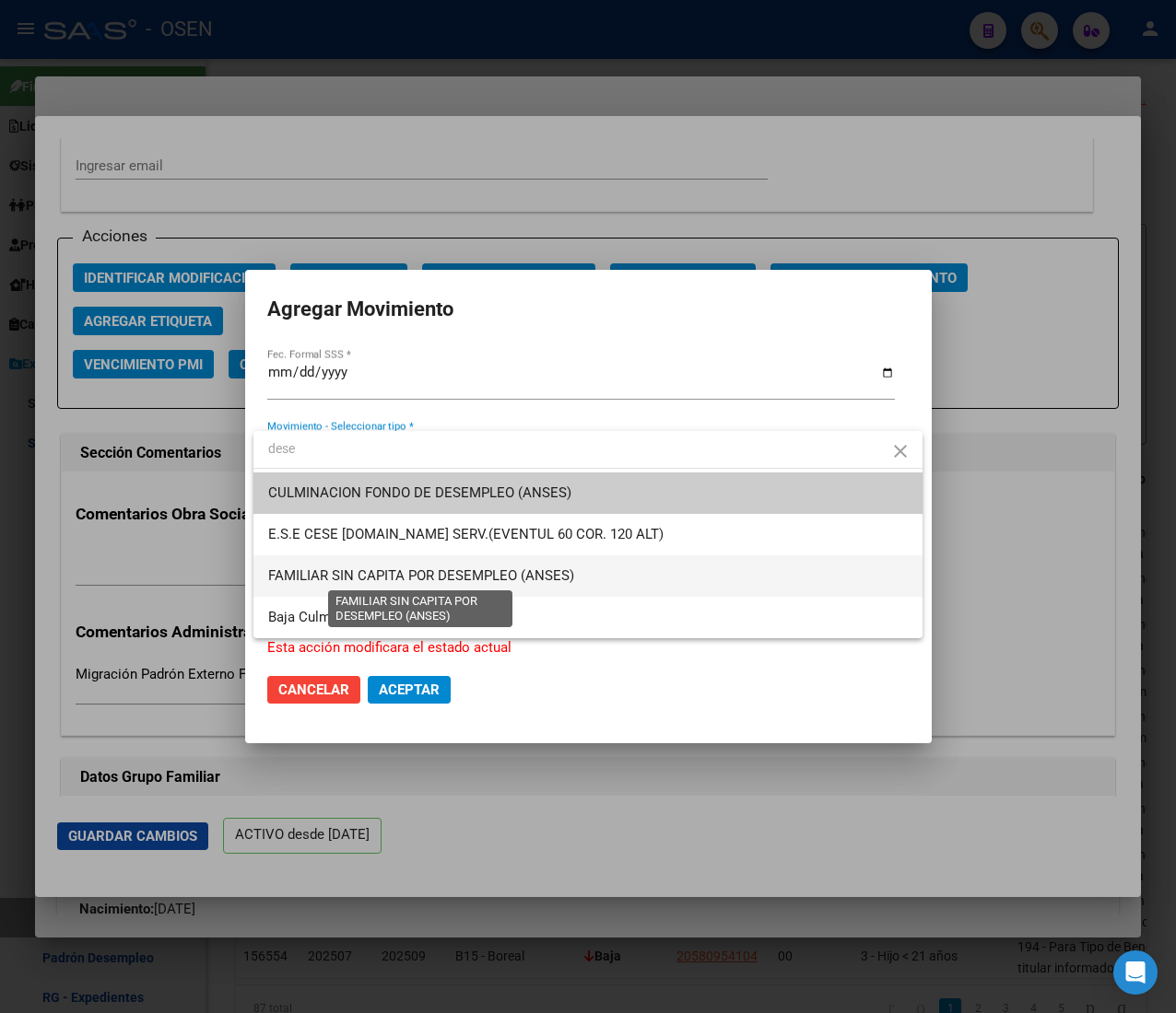
type input "dese"
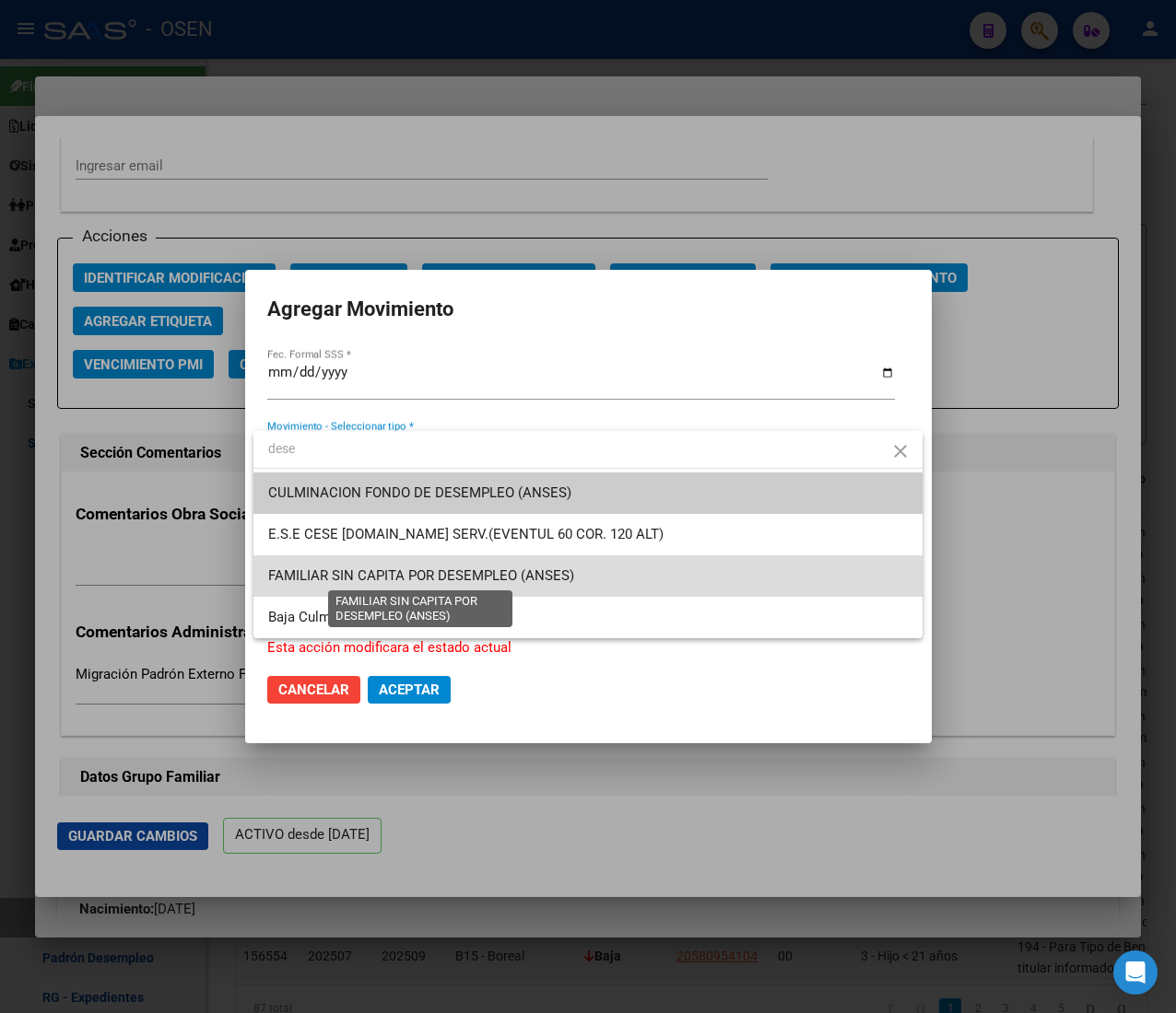
click at [513, 571] on span "FAMILIAR SIN CAPITA POR DESEMPLEO (ANSES)" at bounding box center [421, 576] width 306 height 17
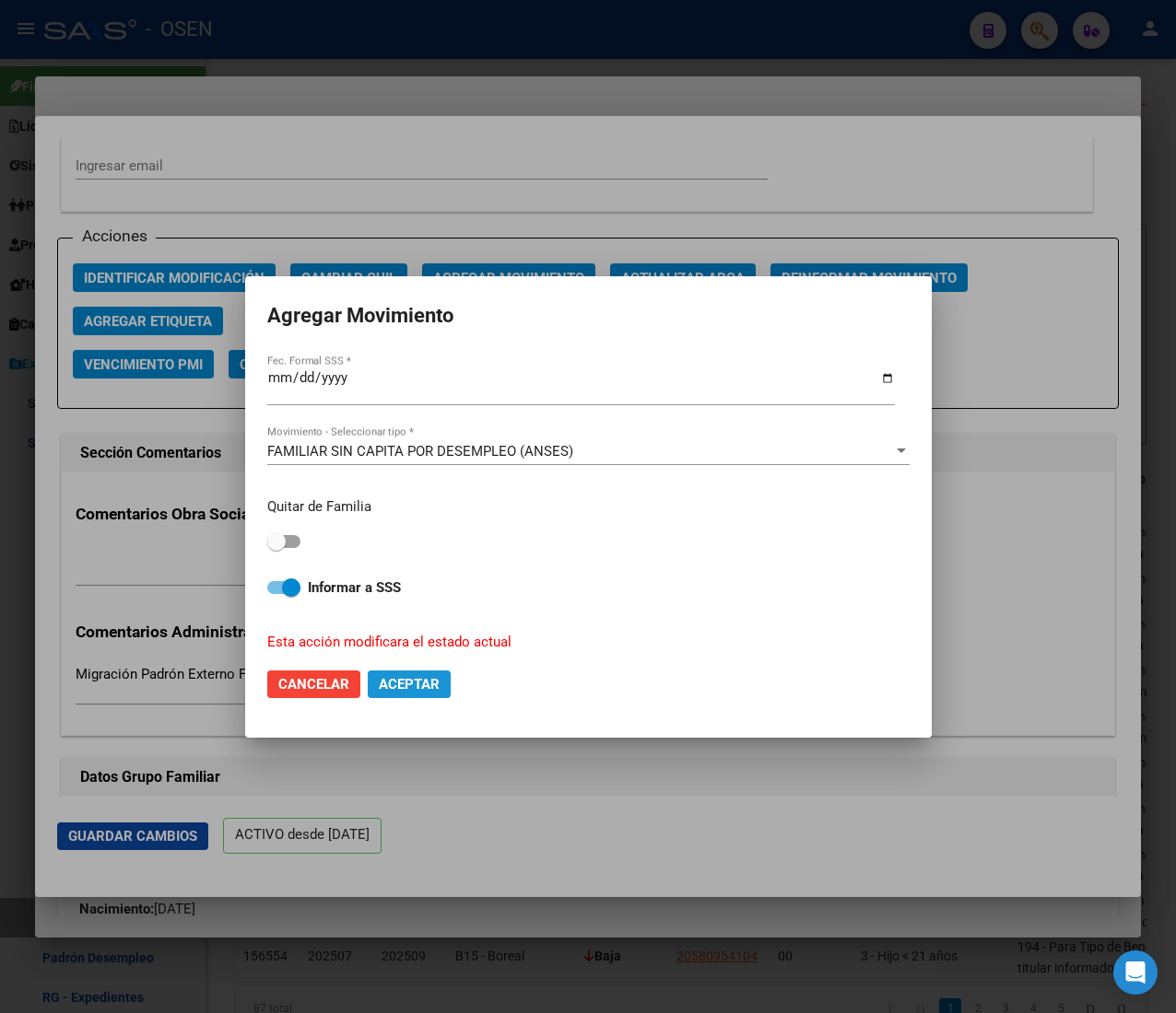
click at [429, 676] on span "Aceptar" at bounding box center [409, 684] width 60 height 17
click at [299, 588] on span at bounding box center [290, 587] width 19 height 19
click at [277, 594] on input "Informar a SSS" at bounding box center [276, 594] width 1 height 1
checkbox input "false"
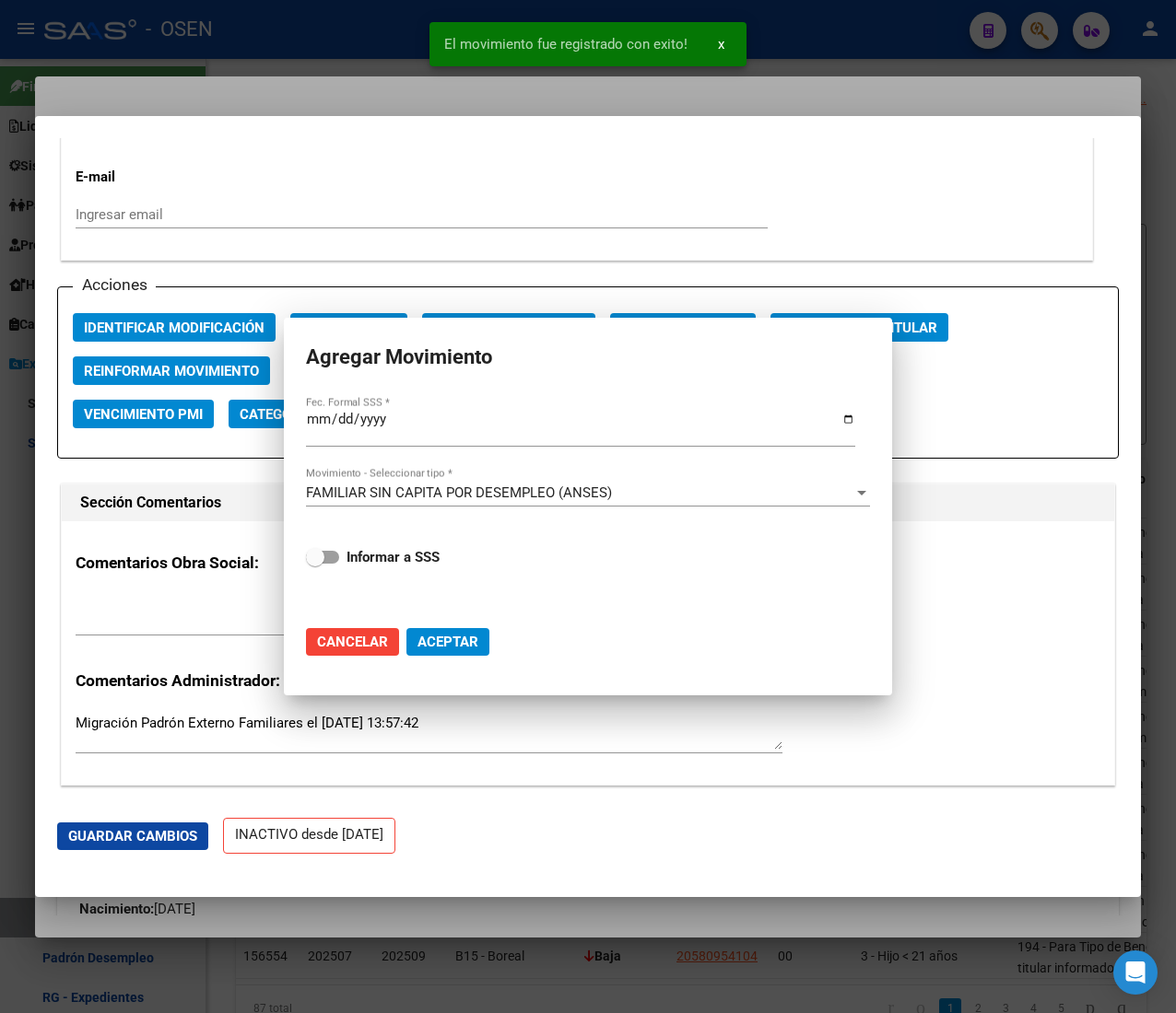
scroll to position [2628, 0]
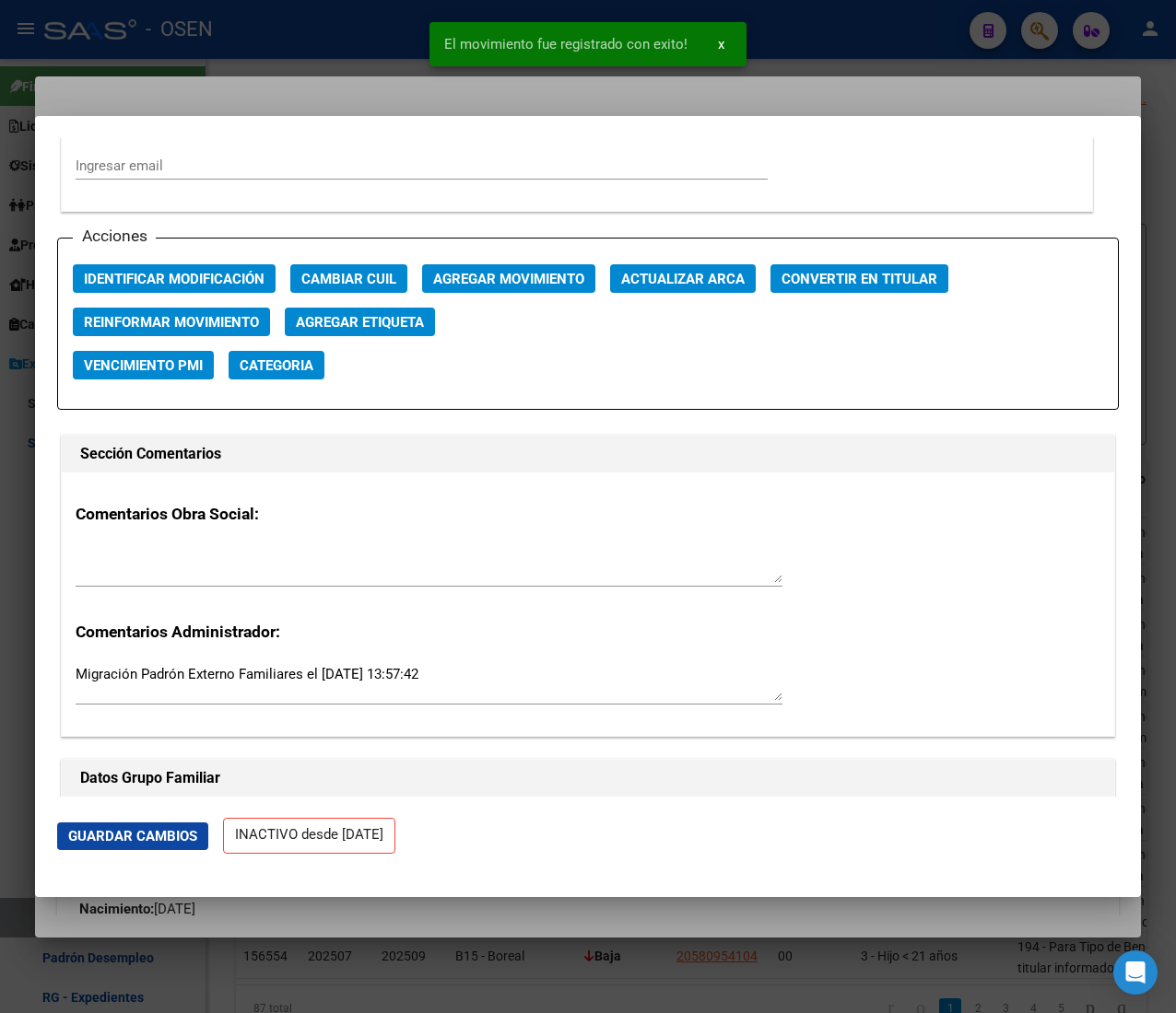
drag, startPoint x: 418, startPoint y: 15, endPoint x: 406, endPoint y: 25, distance: 15.6
click at [418, 15] on div "El movimiento fue registrado con exito! x" at bounding box center [588, 44] width 361 height 89
click at [380, 36] on div at bounding box center [588, 506] width 1176 height 1013
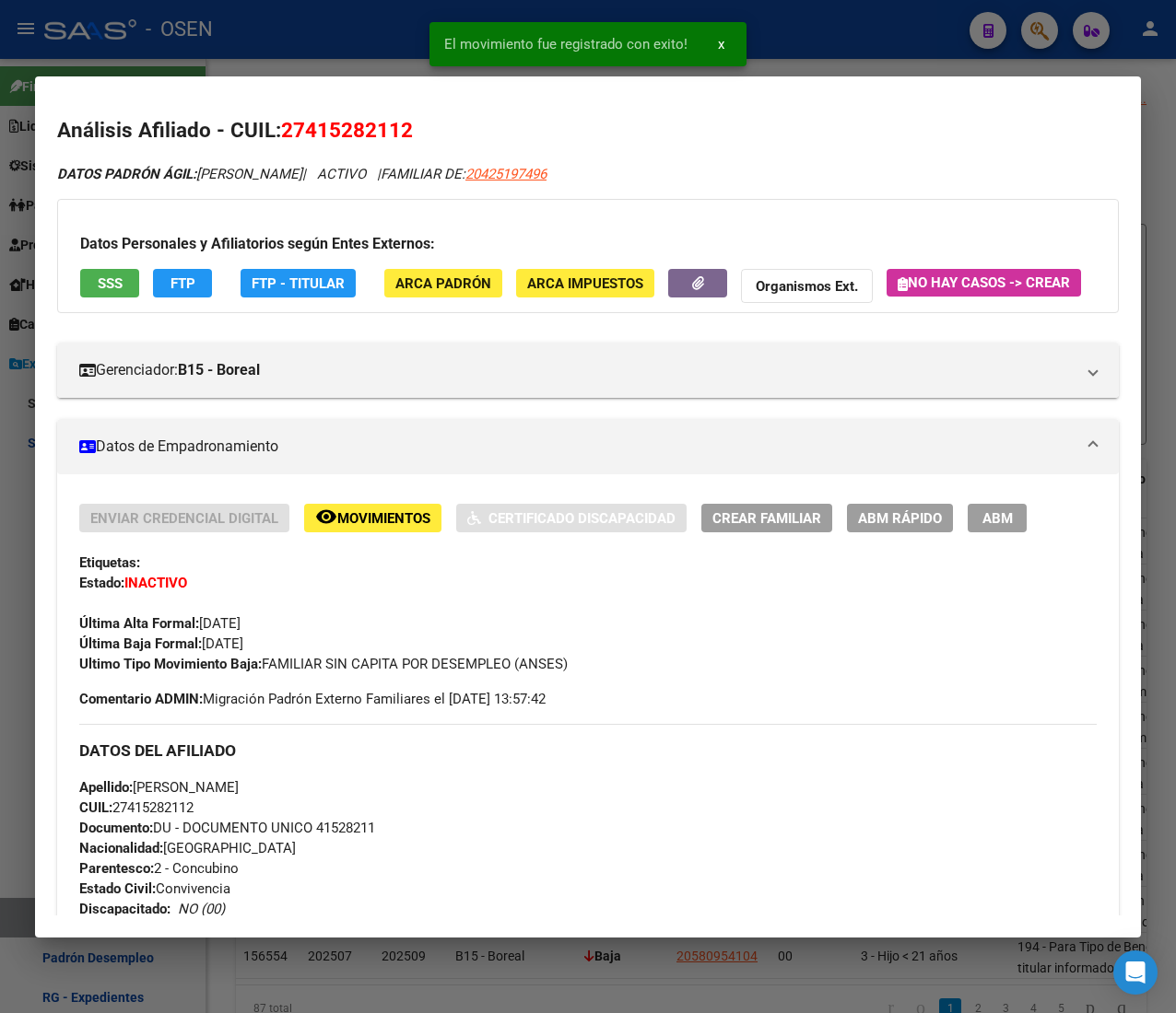
click at [380, 37] on div at bounding box center [588, 506] width 1176 height 1013
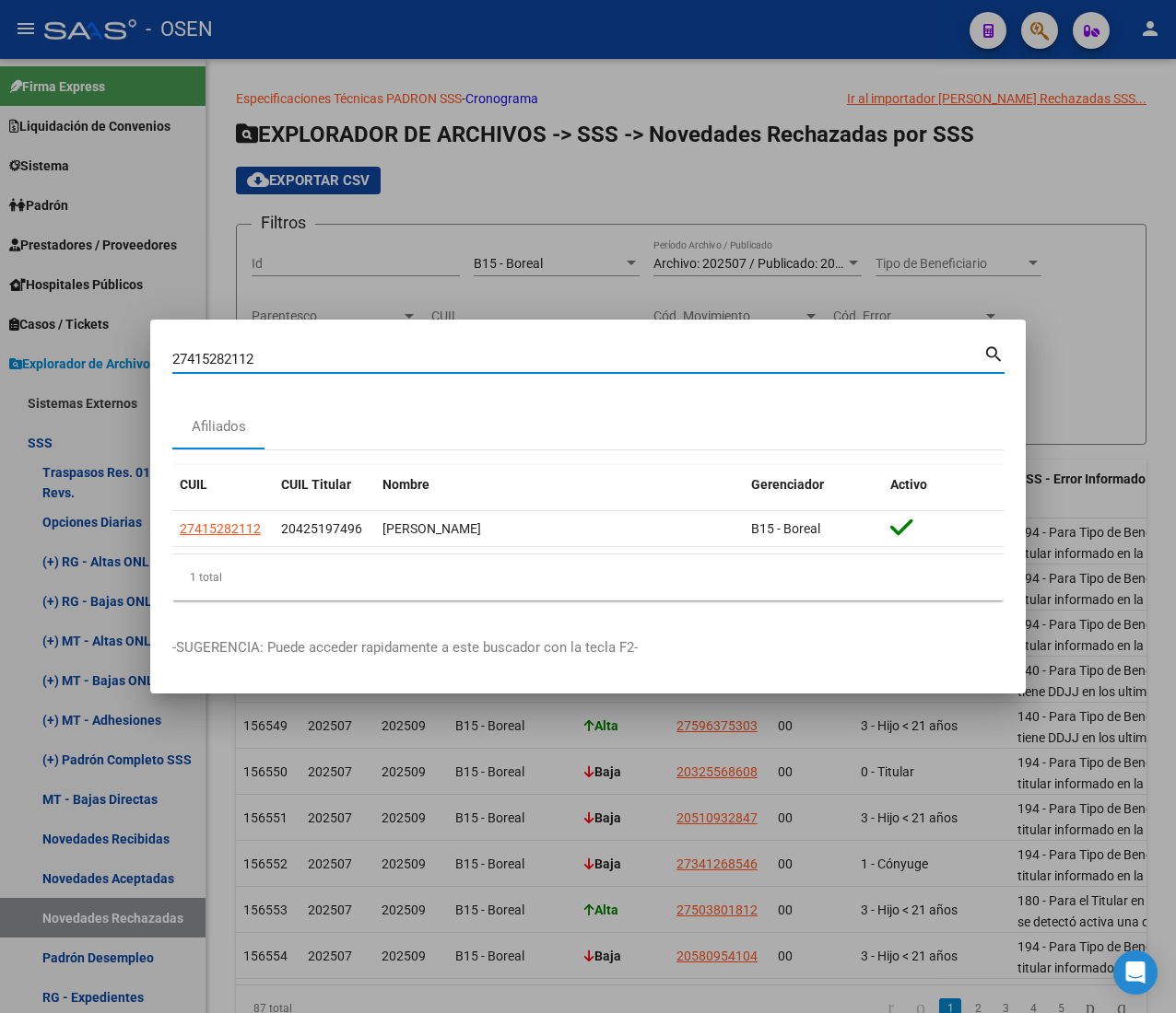
drag, startPoint x: 279, startPoint y: 349, endPoint x: -120, endPoint y: 290, distance: 403.3
click at [0, 290] on html "menu - OSEN person Firma Express Liquidación de Convenios ARCA - Aportes RG / M…" at bounding box center [588, 506] width 1176 height 1013
paste input "396794158"
type input "27396794158"
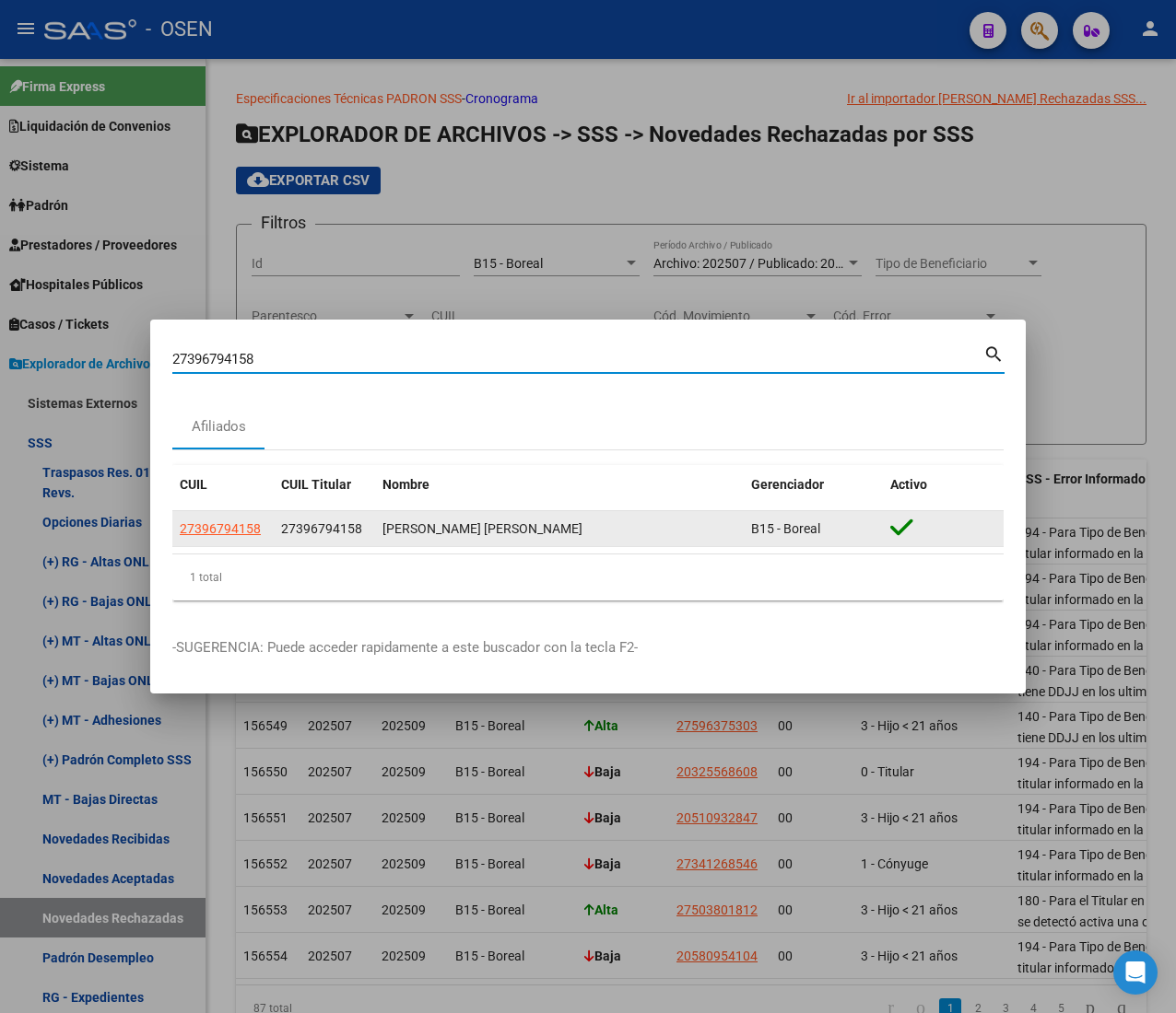
click at [201, 518] on app-link-go-to "27396794158" at bounding box center [219, 529] width 81 height 21
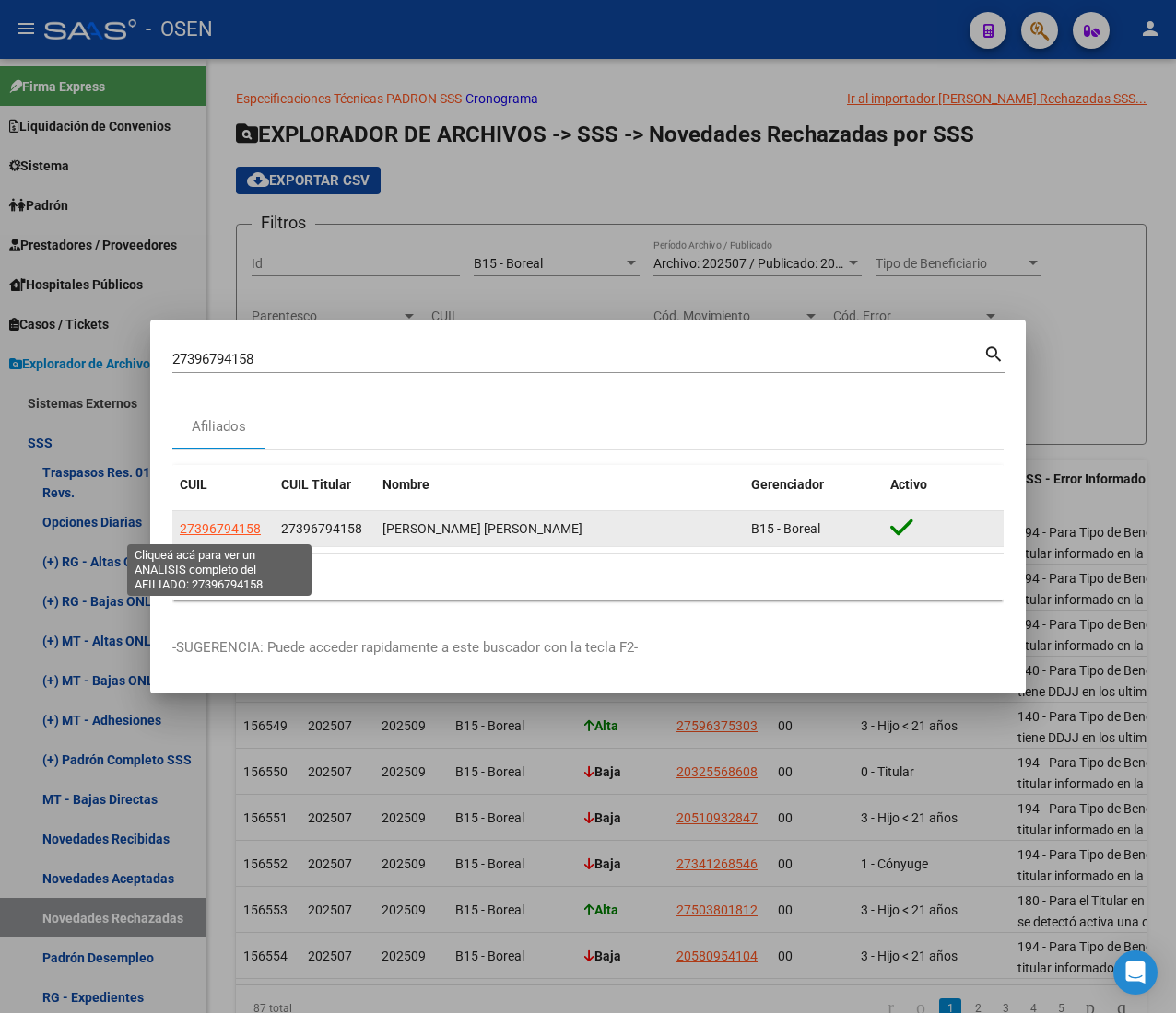
click at [201, 533] on span "27396794158" at bounding box center [219, 528] width 81 height 15
copy span "273"
type textarea "27396794158"
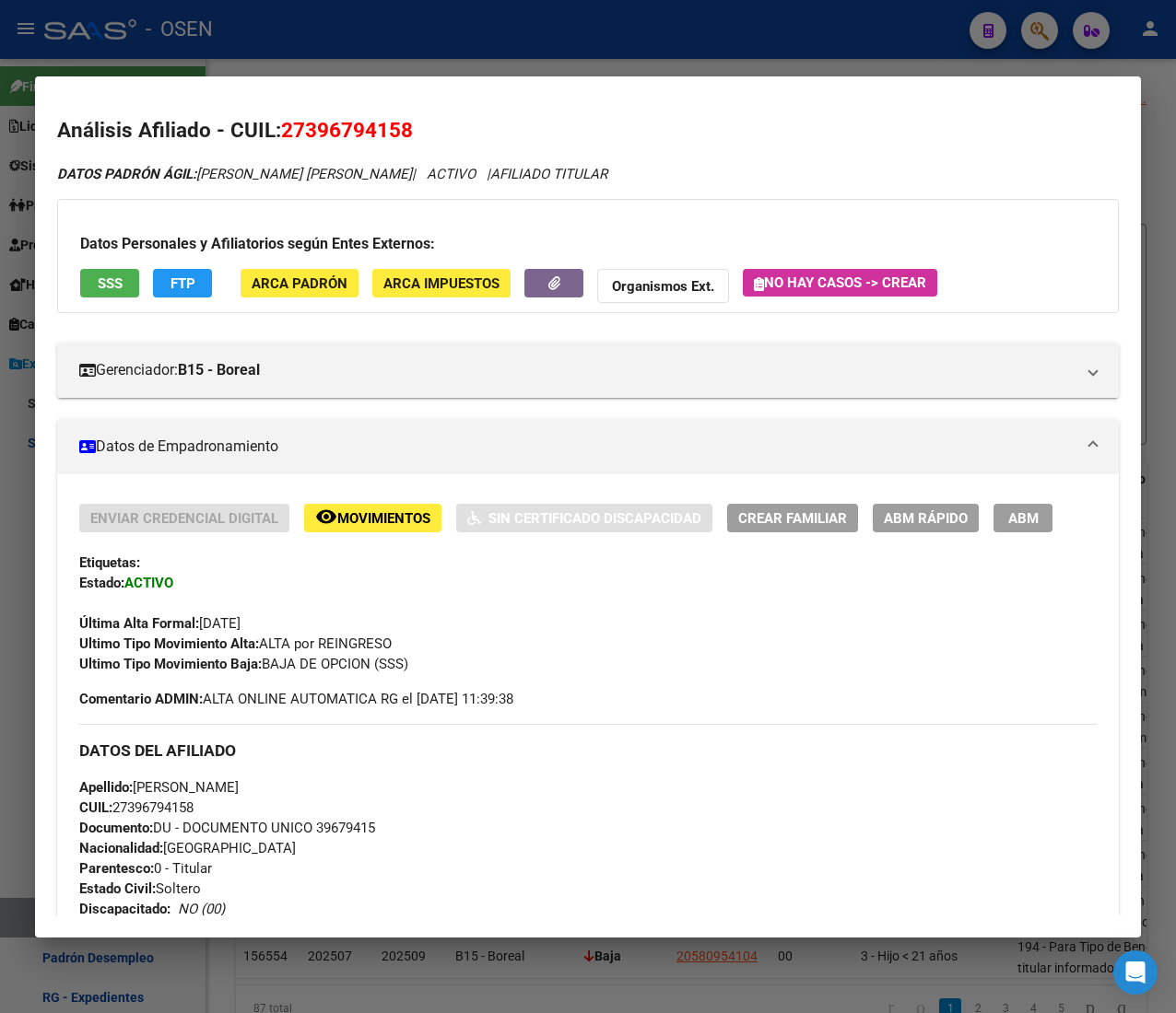
click at [118, 277] on span "SSS" at bounding box center [110, 283] width 25 height 17
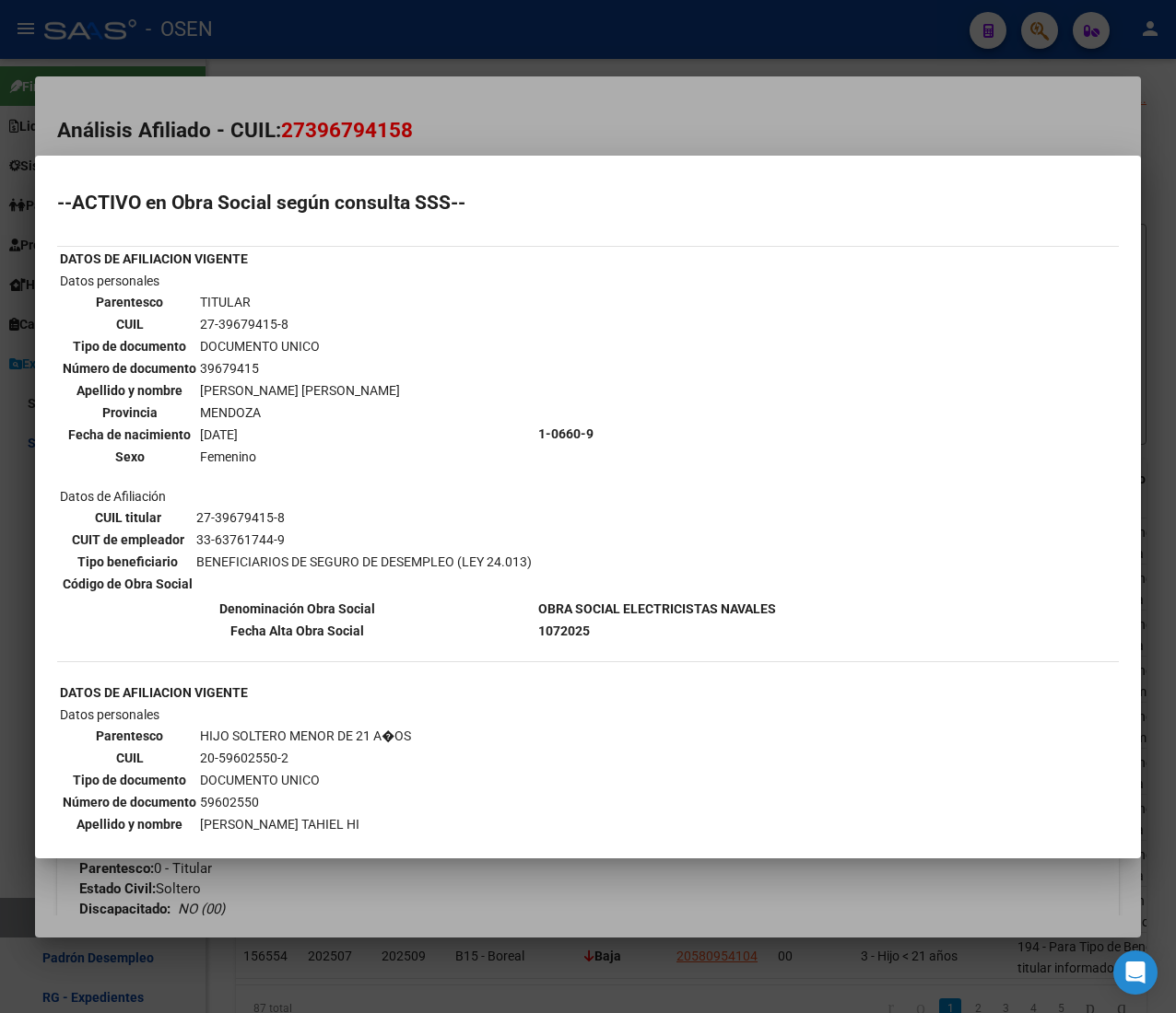
click at [450, 15] on div at bounding box center [588, 506] width 1176 height 1013
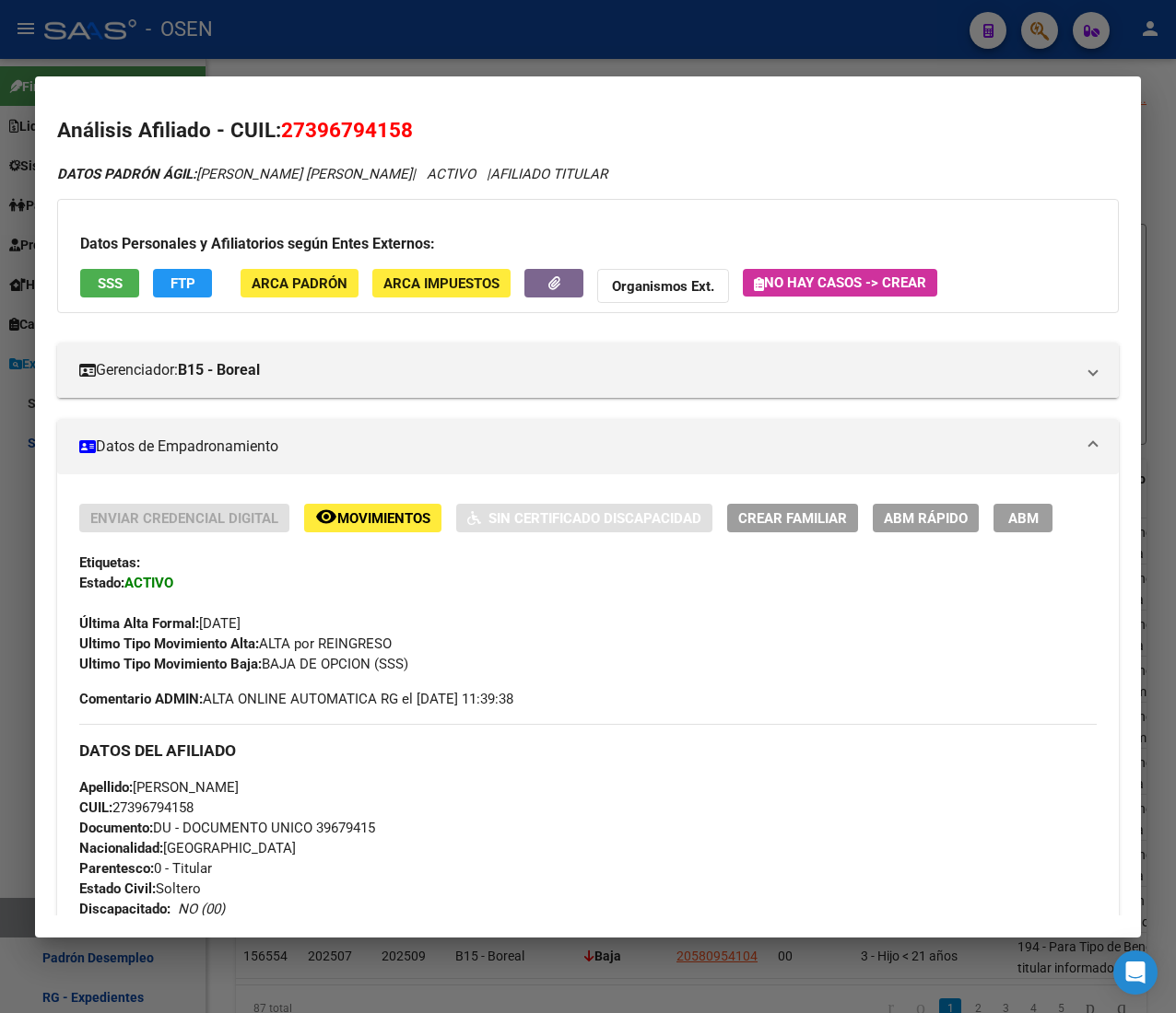
click at [450, 17] on div at bounding box center [588, 506] width 1176 height 1013
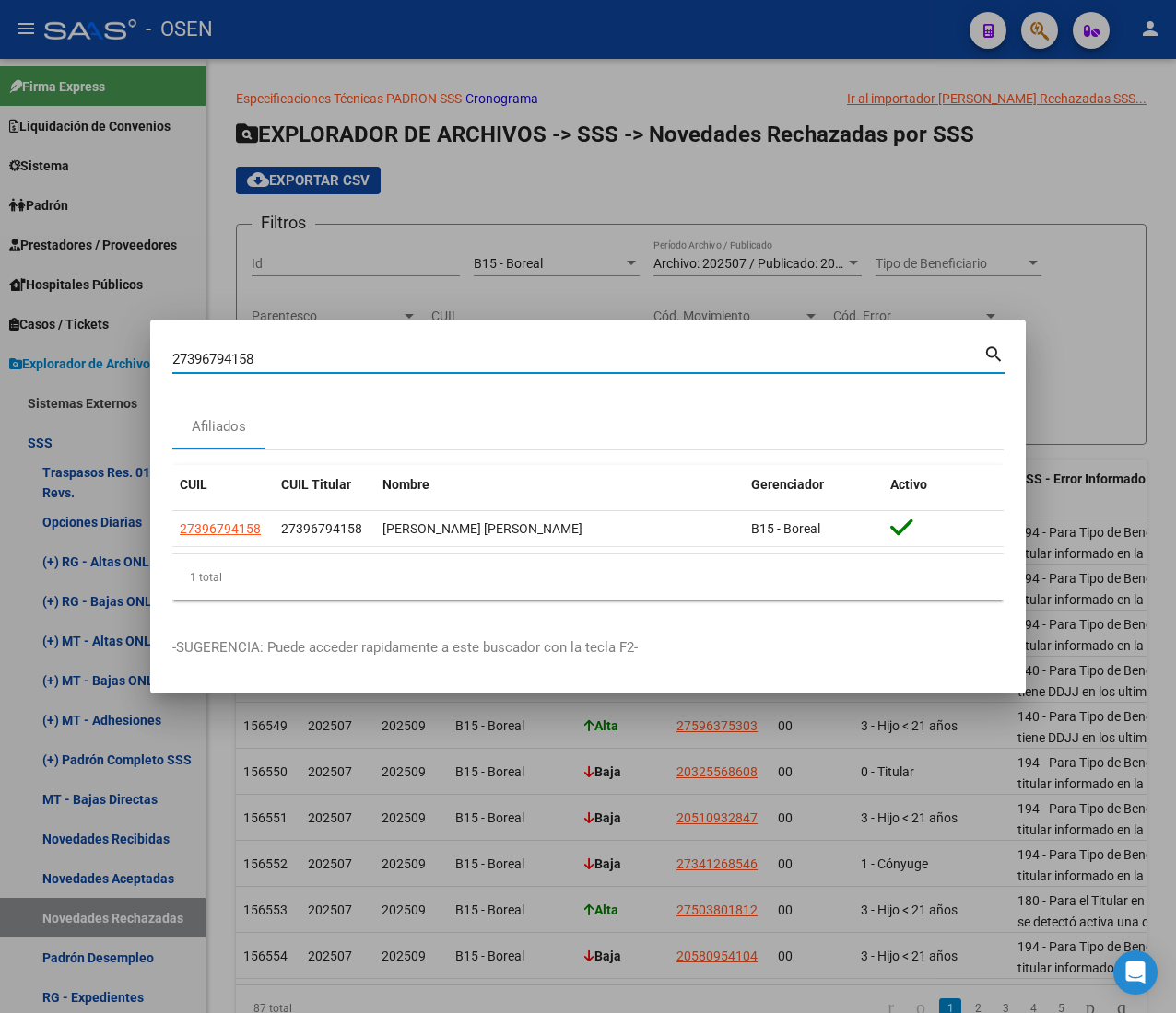
drag, startPoint x: 263, startPoint y: 361, endPoint x: 85, endPoint y: 346, distance: 178.6
click at [85, 346] on div "27396794158 Buscar (apellido, dni, cuil, nro traspaso, cuit, obra social) searc…" at bounding box center [588, 506] width 1176 height 1013
paste input "045120530"
type input "20451205308"
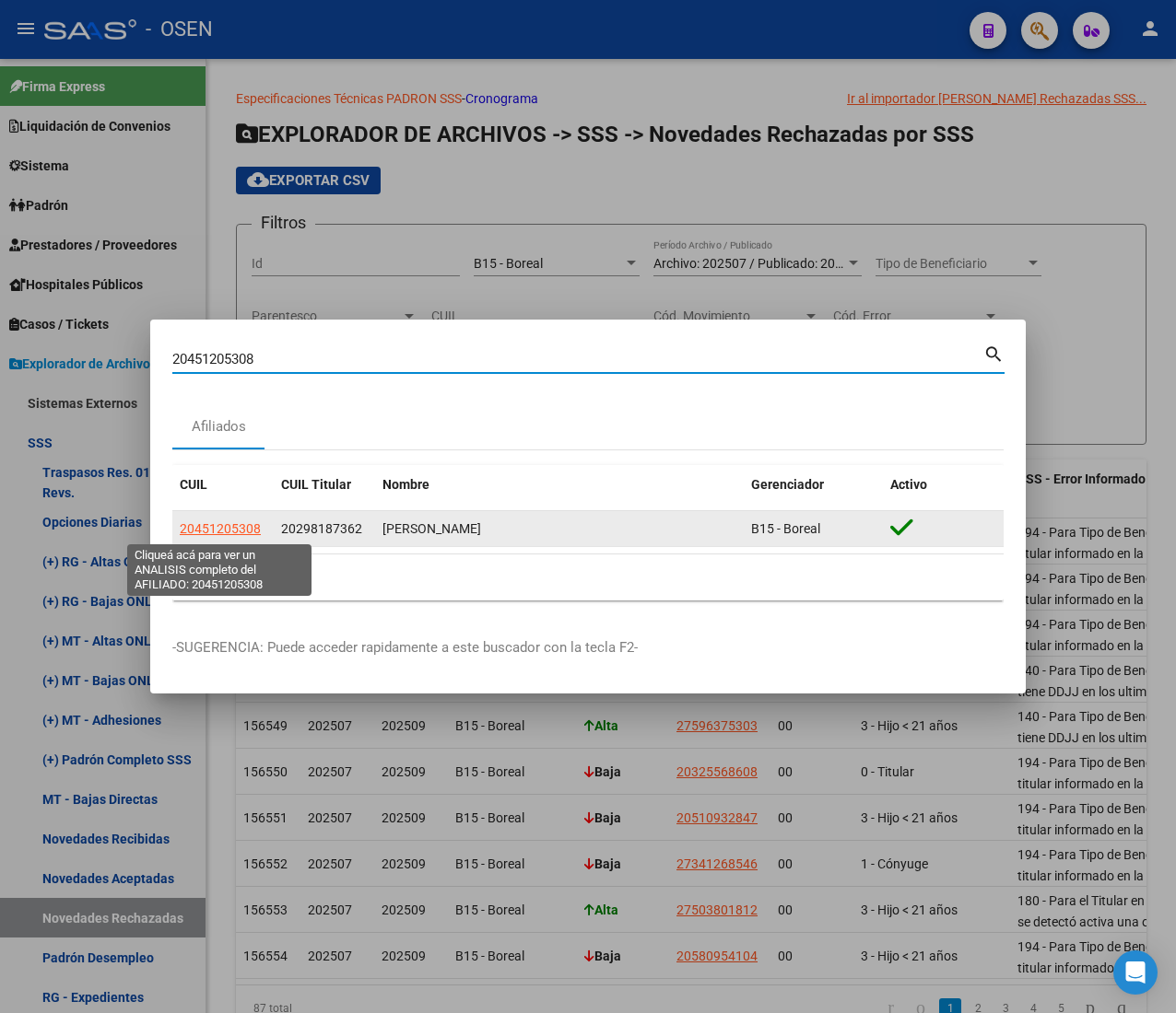
click at [213, 530] on span "20451205308" at bounding box center [219, 528] width 81 height 15
type textarea "20451205308"
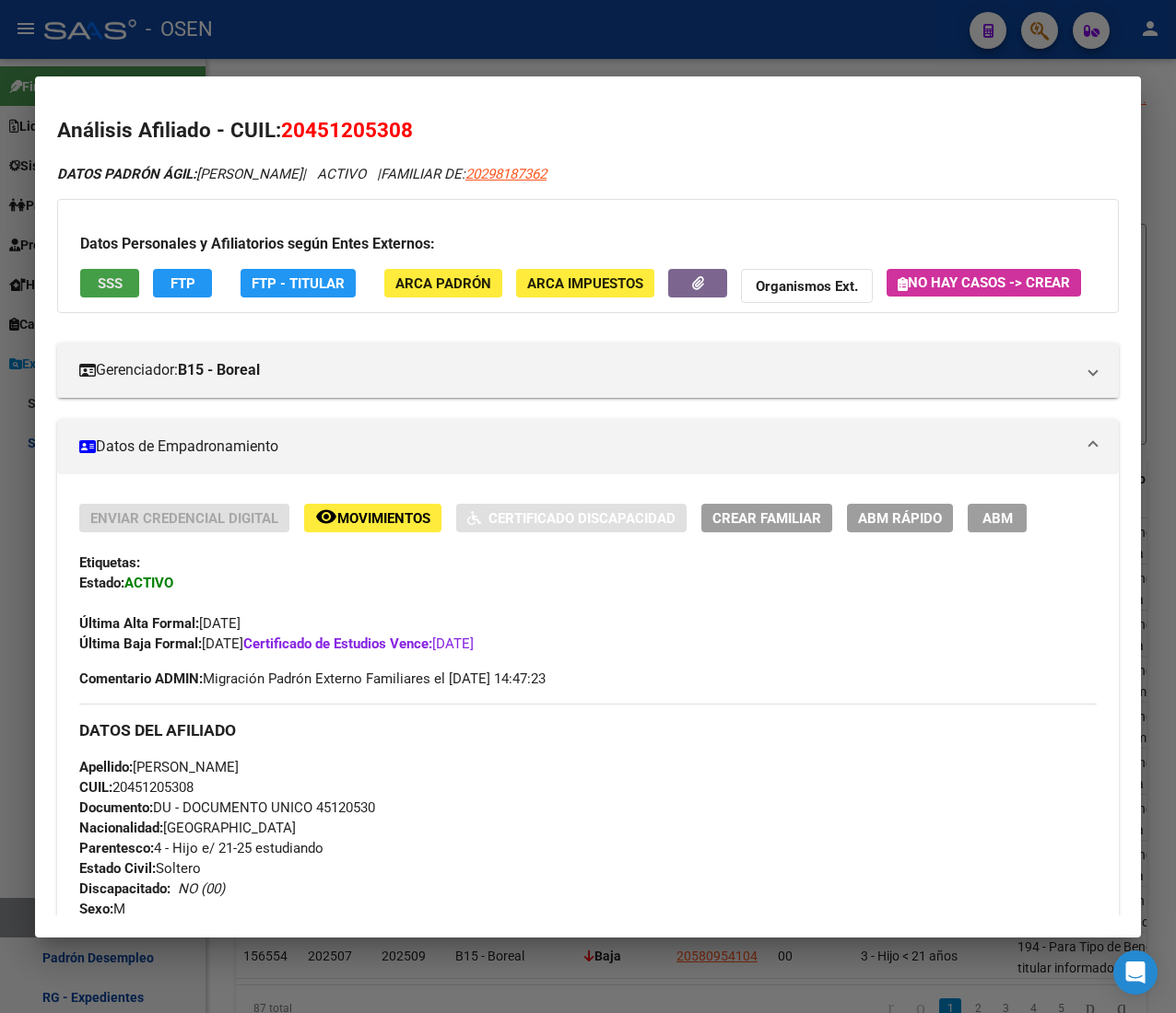
click at [108, 287] on span "SSS" at bounding box center [110, 283] width 25 height 17
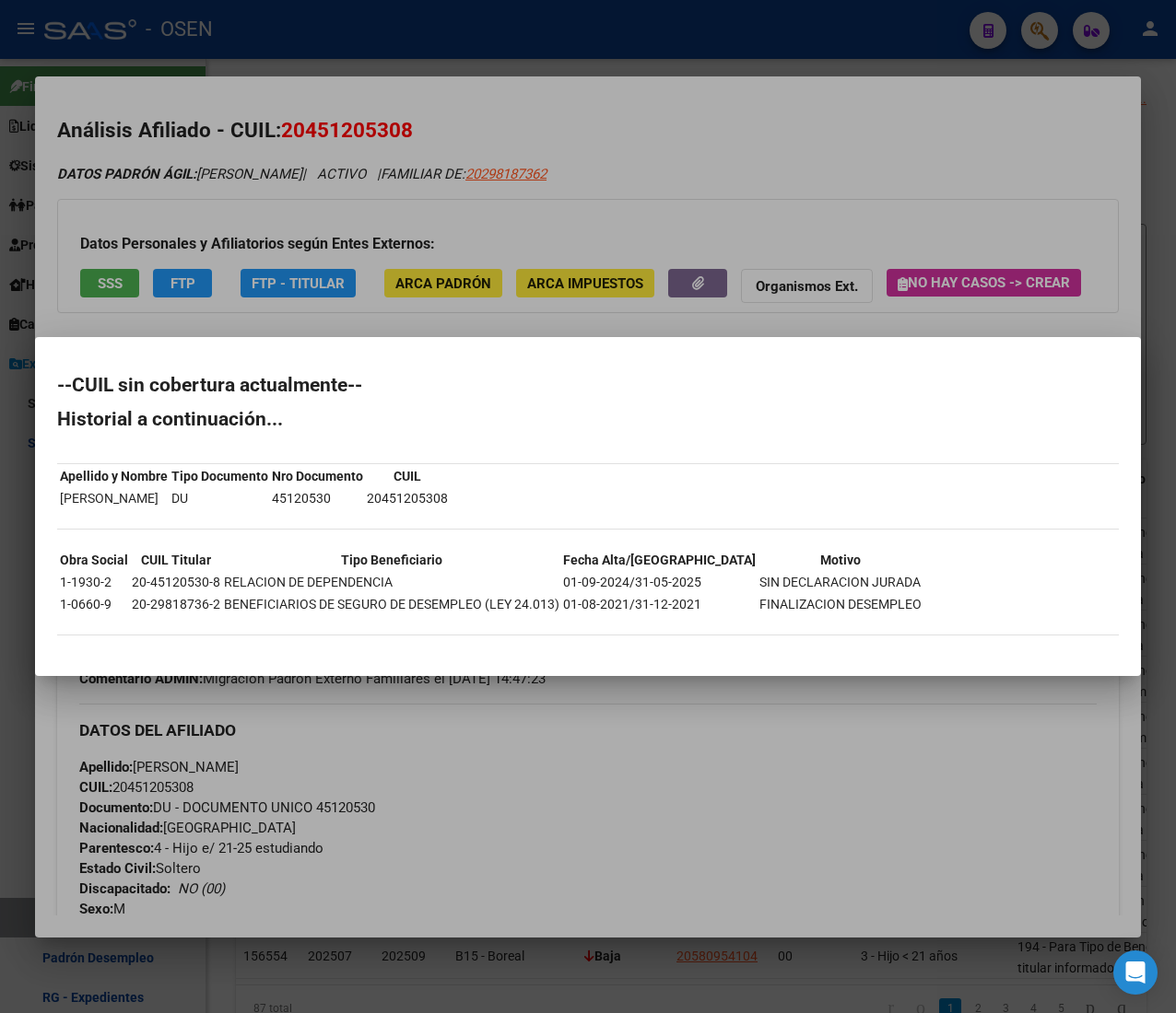
click at [480, 146] on div at bounding box center [588, 506] width 1176 height 1013
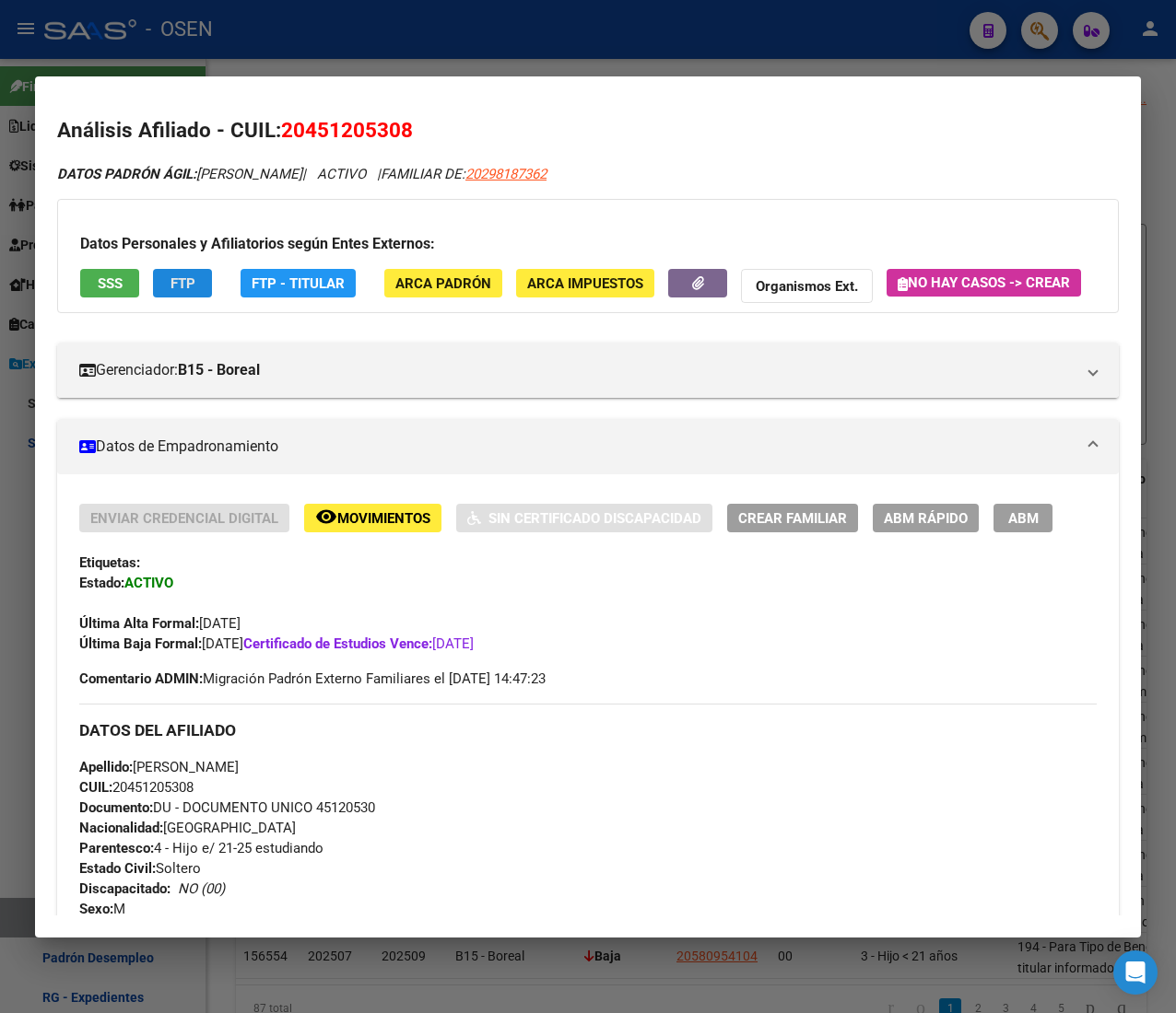
click at [189, 289] on span "FTP" at bounding box center [183, 283] width 25 height 17
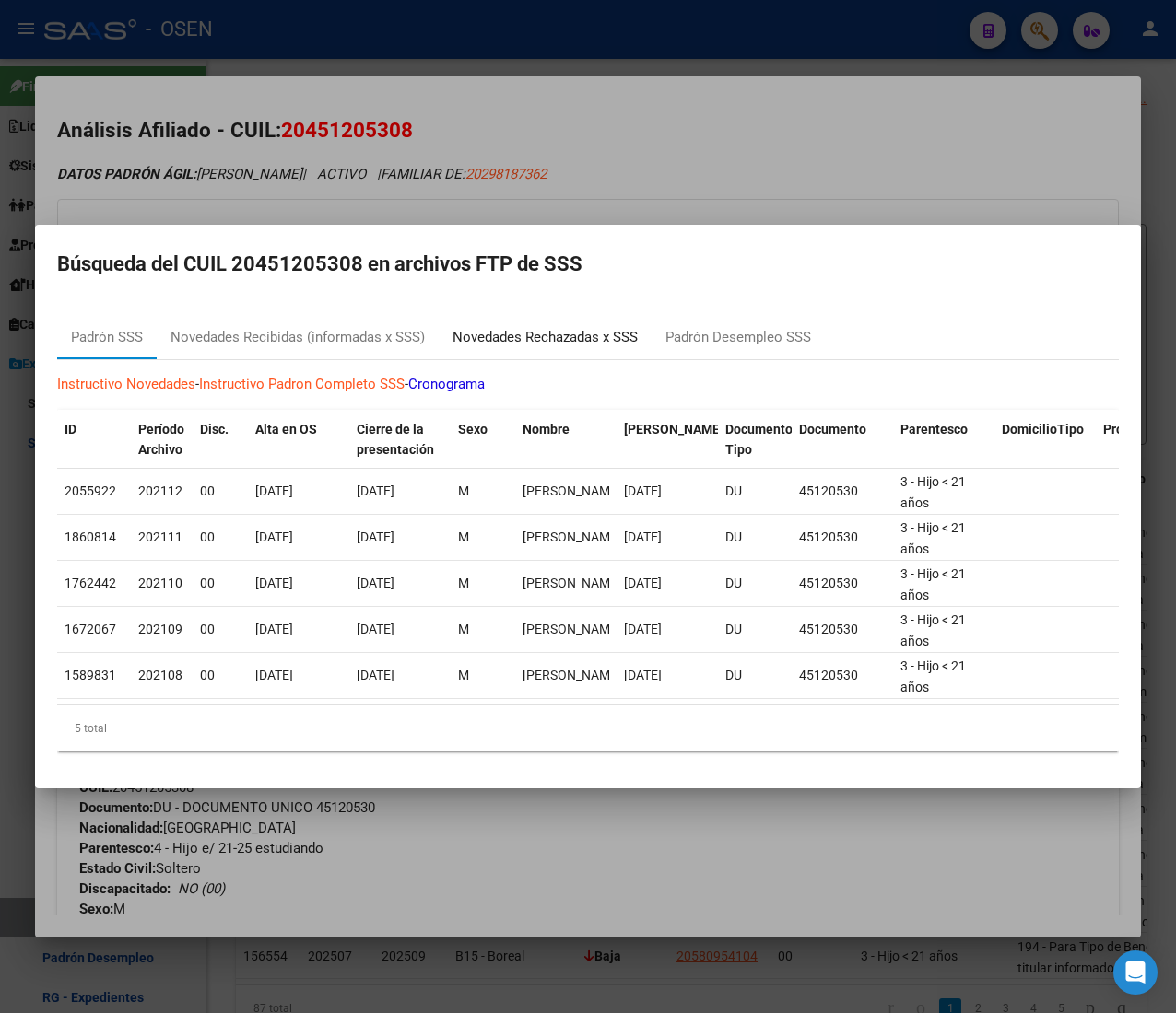
click at [576, 327] on div "Novedades Rechazadas x SSS" at bounding box center [545, 338] width 185 height 21
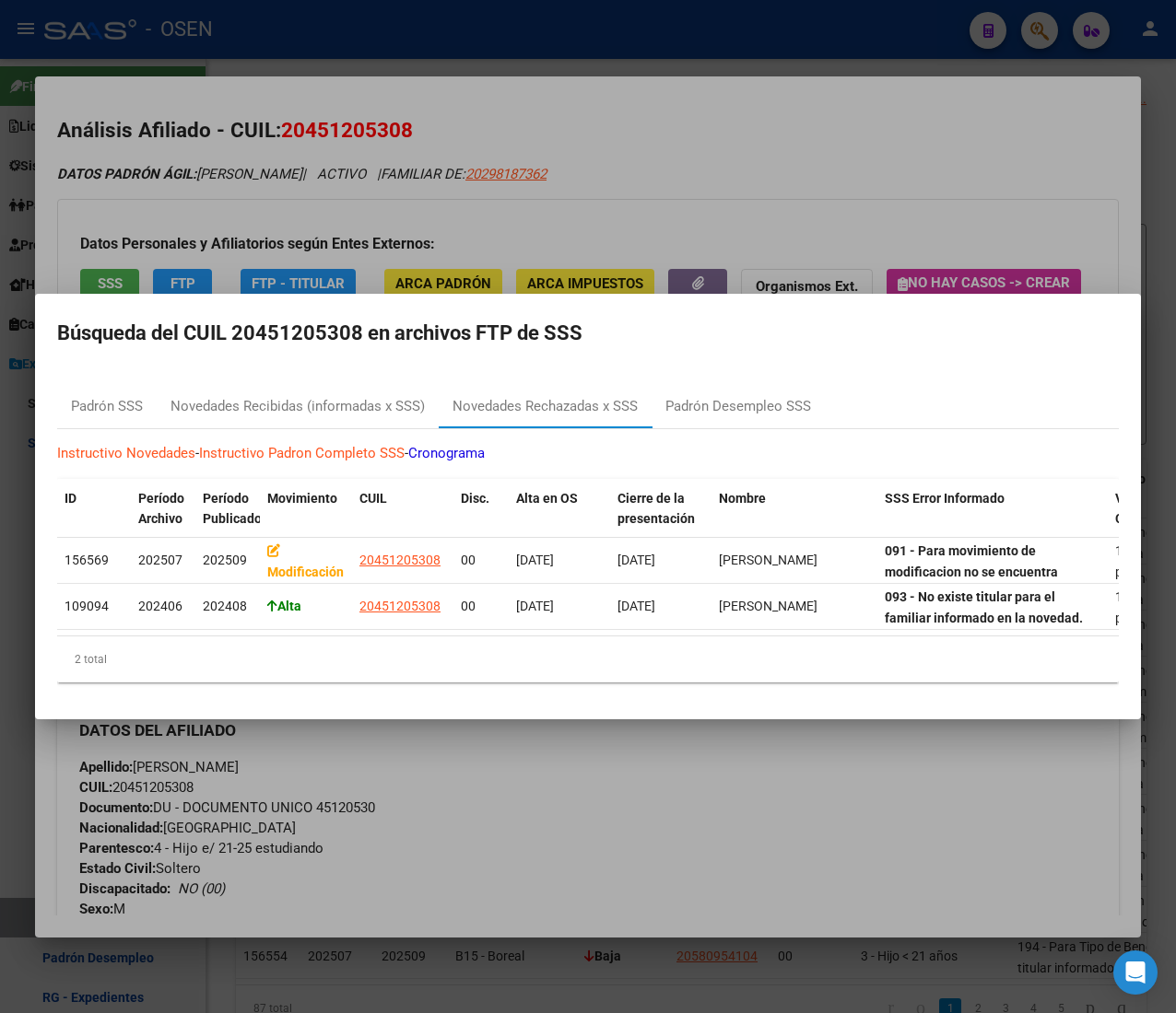
click at [823, 149] on div at bounding box center [588, 506] width 1176 height 1013
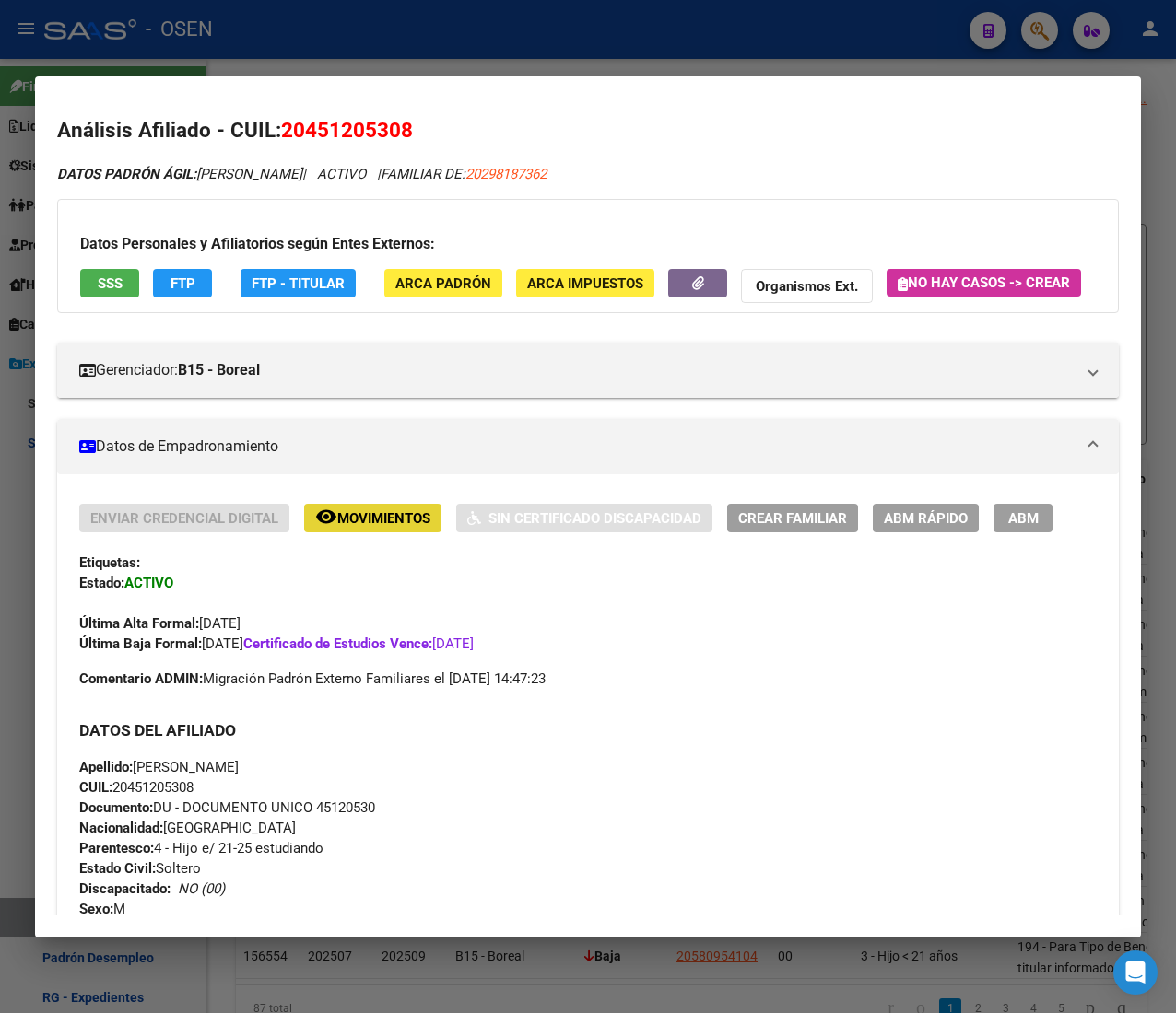
click at [369, 533] on button "remove_red_eye Movimientos" at bounding box center [372, 517] width 137 height 28
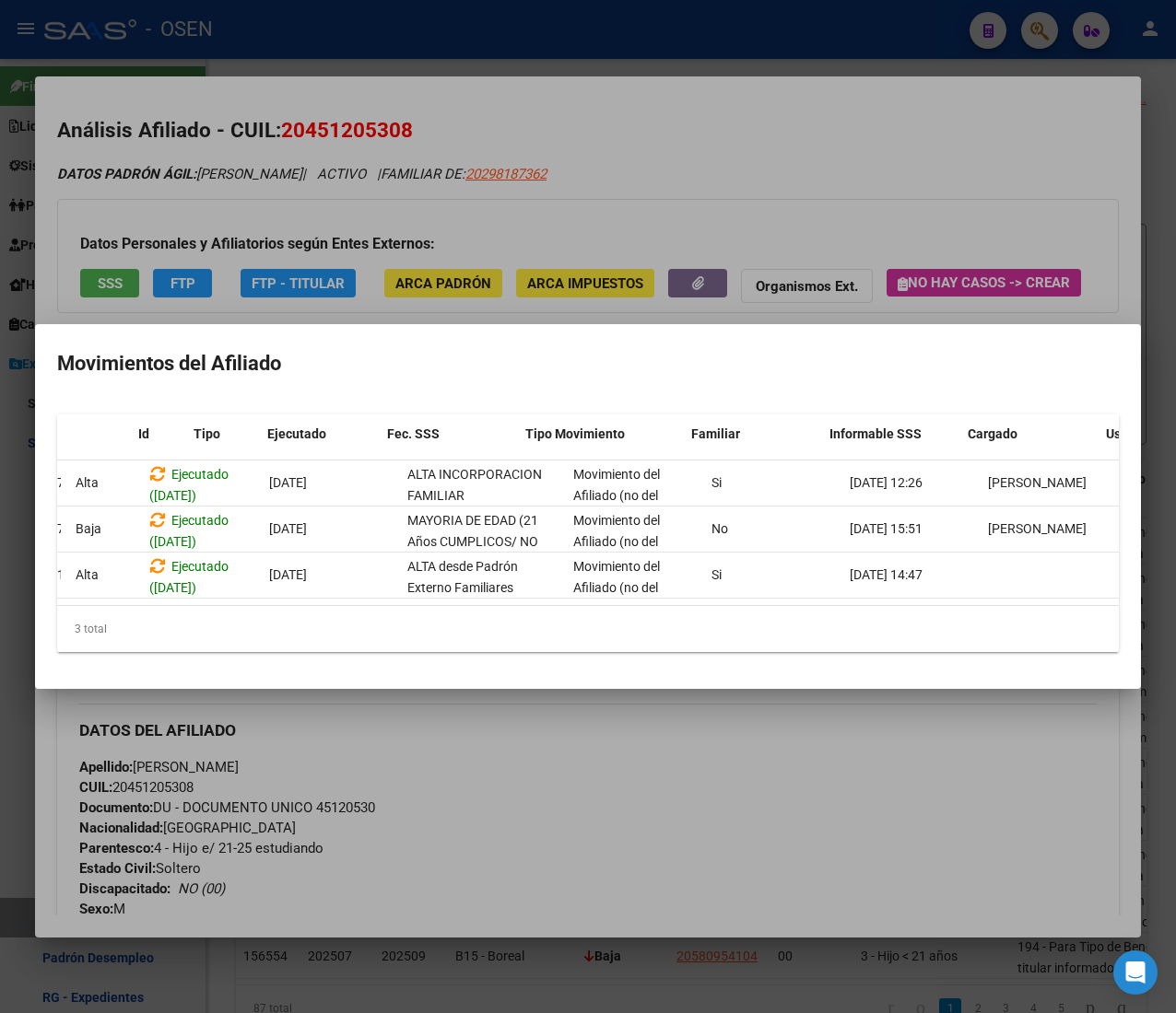
scroll to position [0, 0]
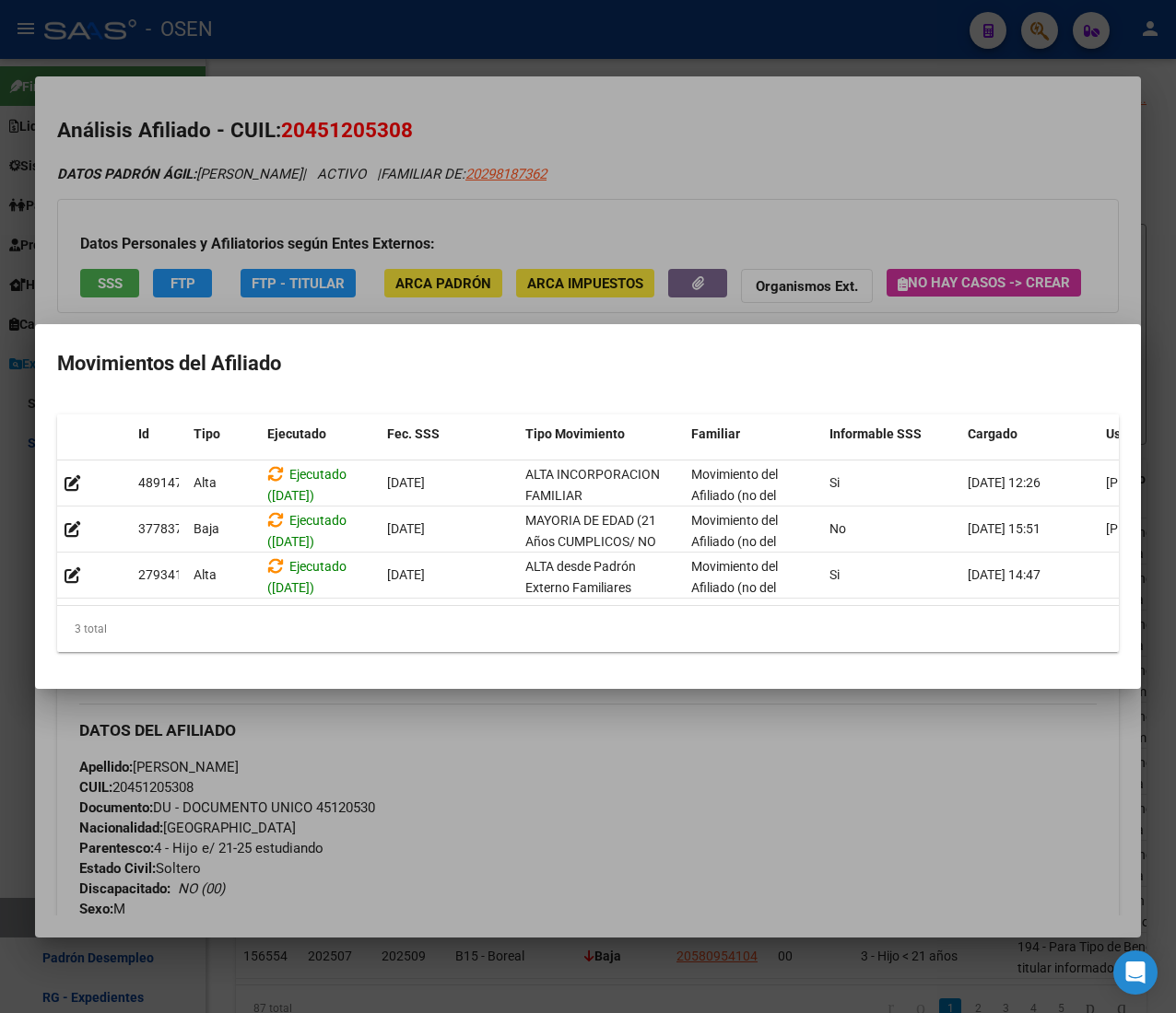
click at [538, 140] on div at bounding box center [588, 506] width 1176 height 1013
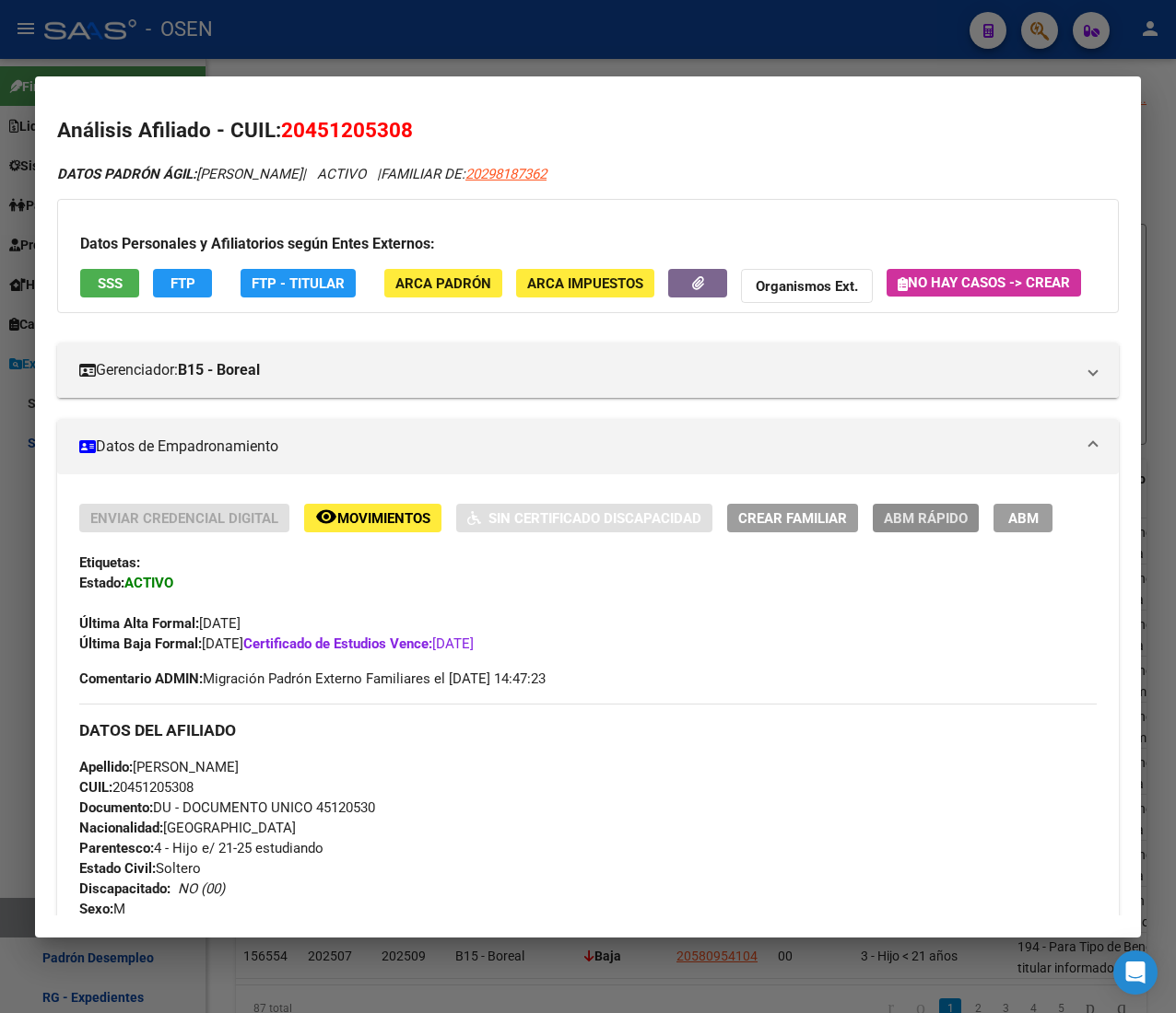
click at [891, 533] on button "ABM Rápido" at bounding box center [926, 517] width 106 height 28
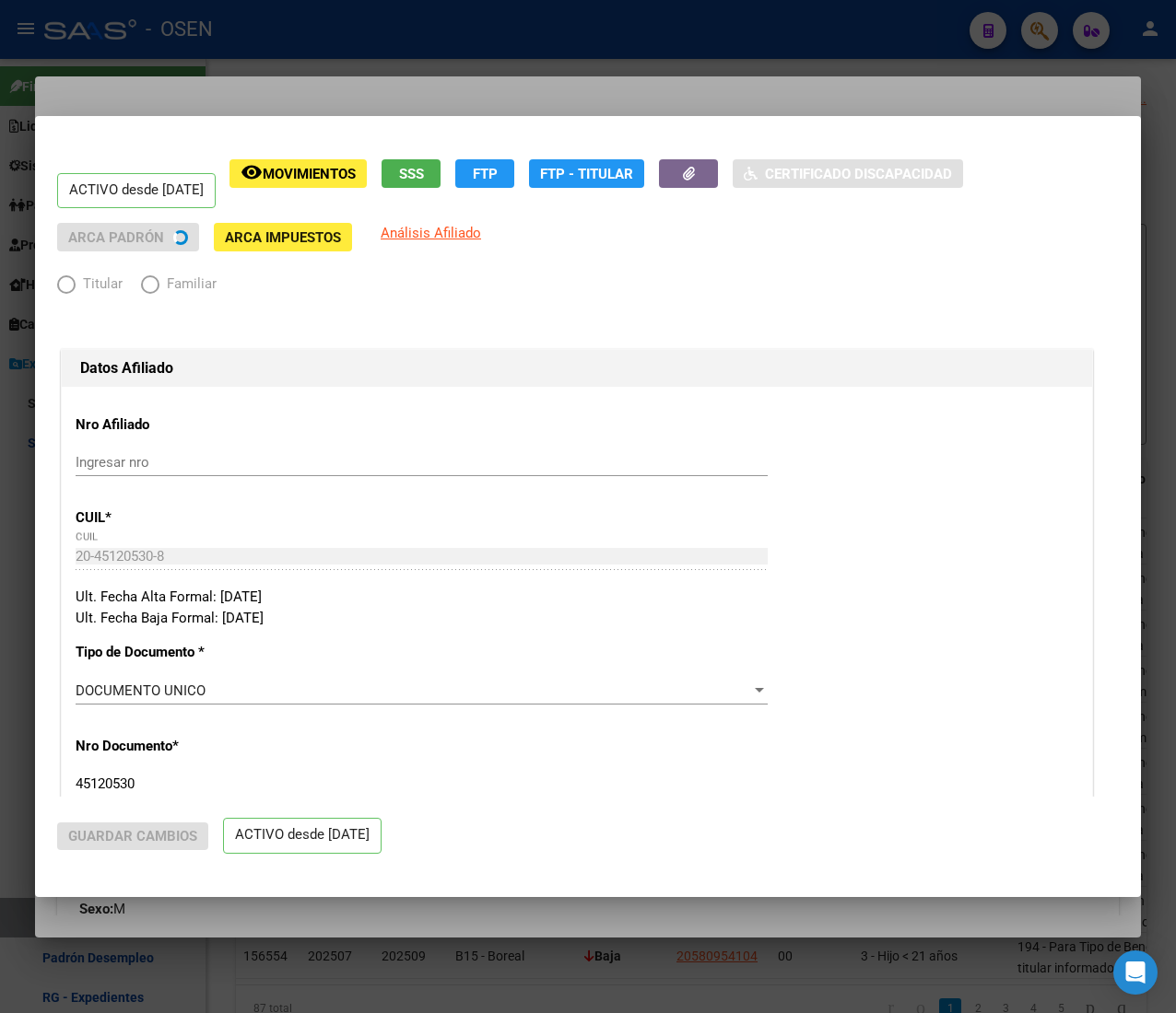
radio input "true"
type input "30-54798102-9"
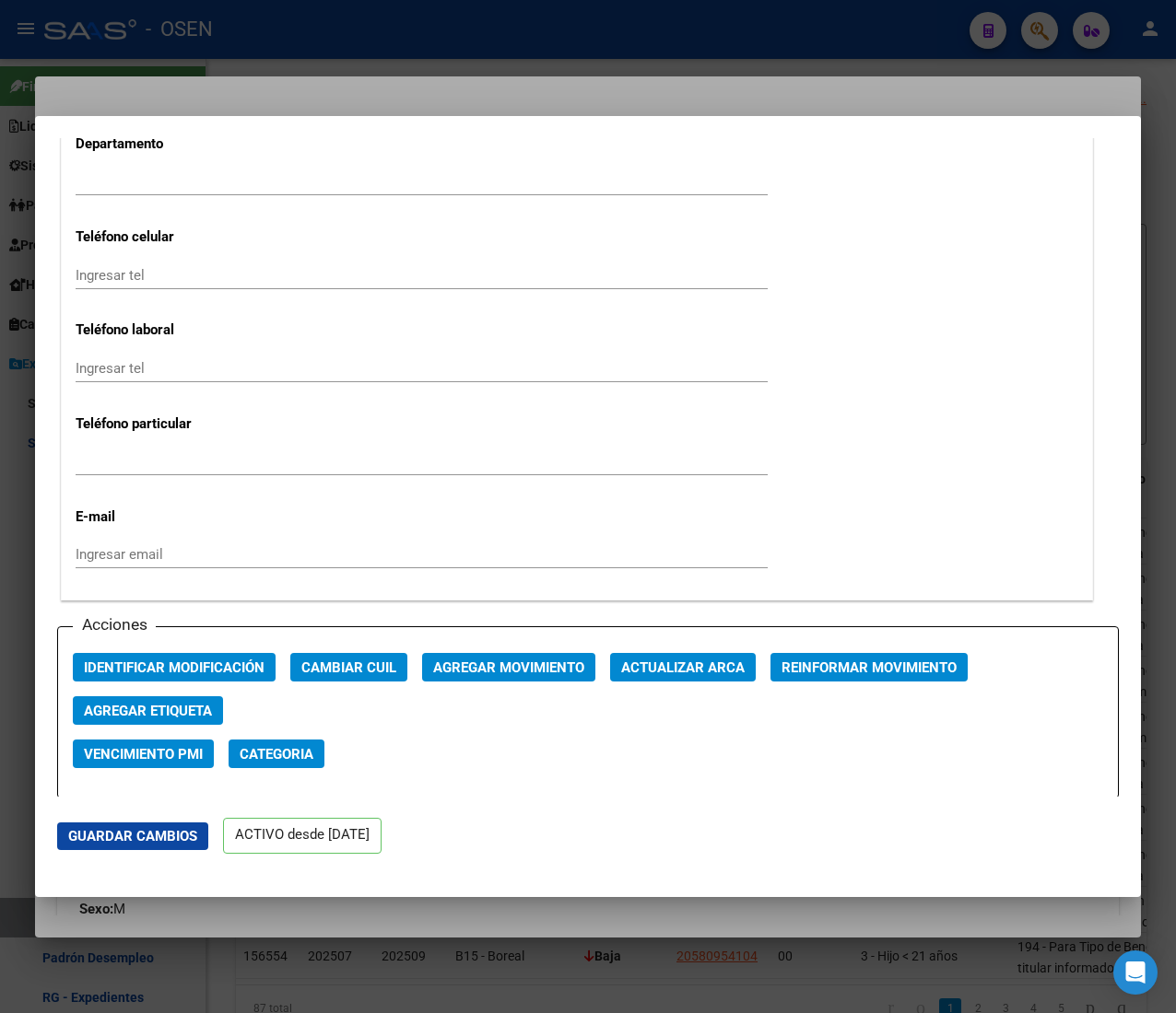
scroll to position [2395, 0]
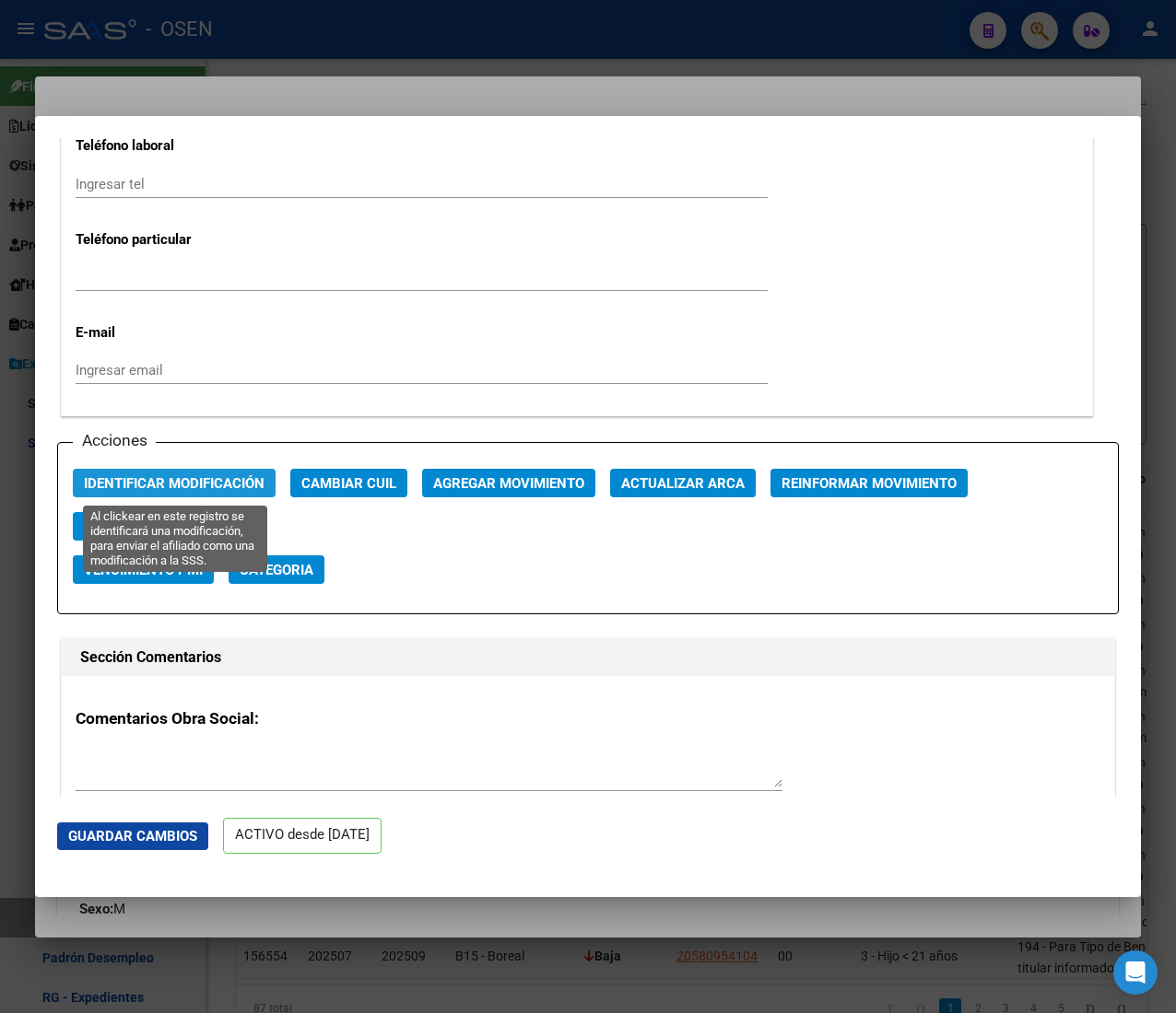
click at [177, 488] on span "Identificar Modificación" at bounding box center [173, 483] width 180 height 17
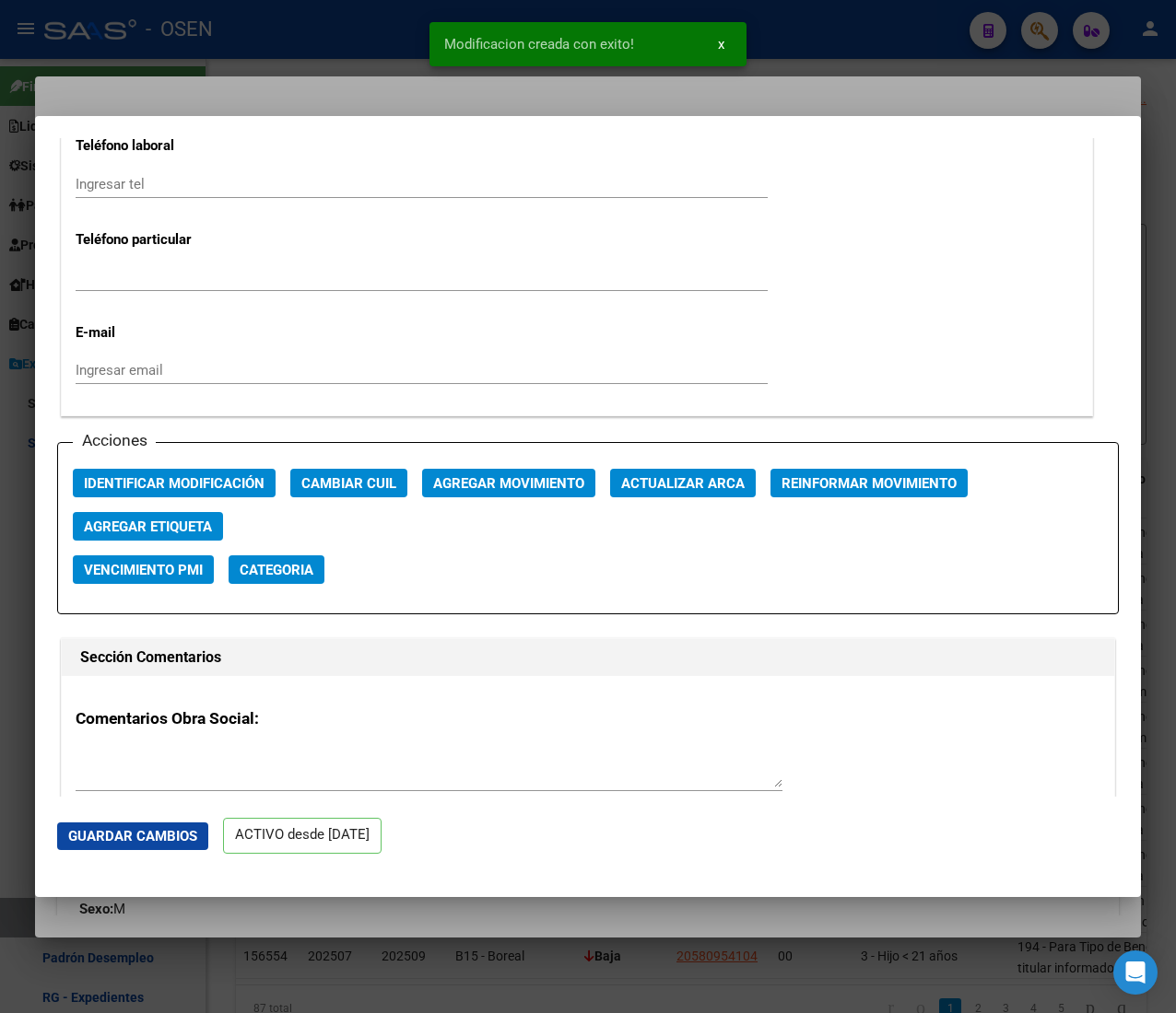
click at [343, 66] on div at bounding box center [588, 506] width 1176 height 1013
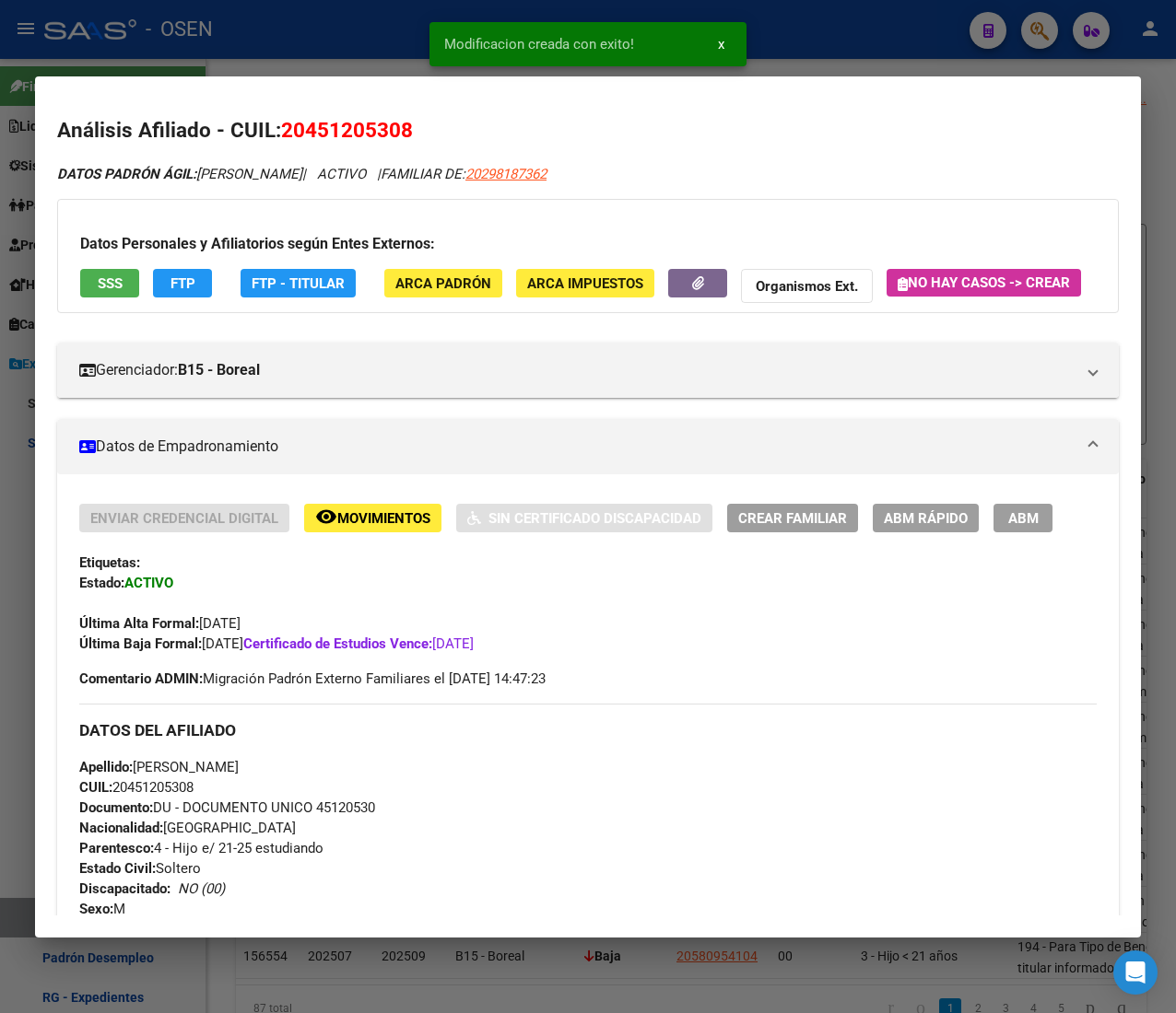
click at [284, 64] on div at bounding box center [588, 506] width 1176 height 1013
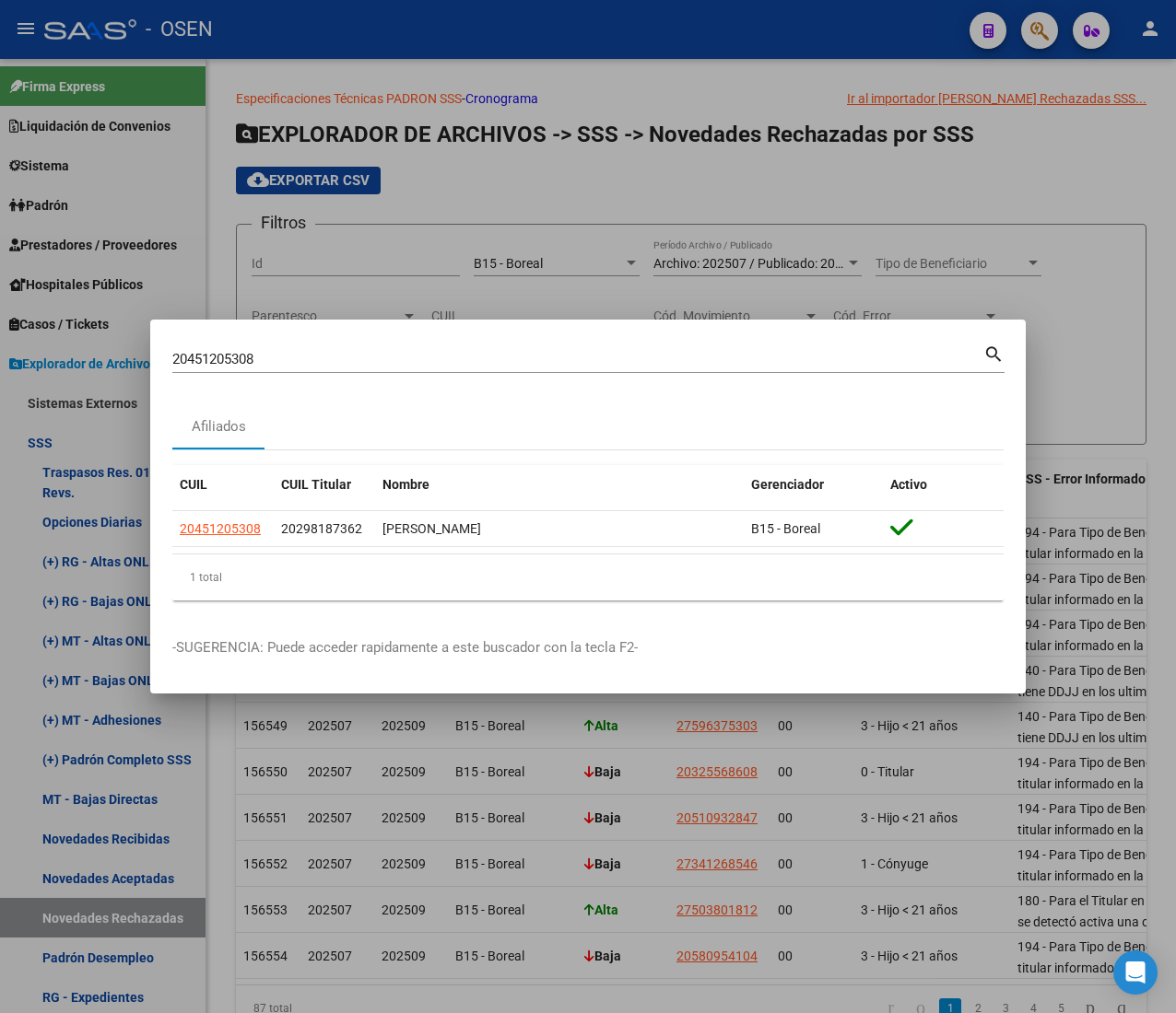
drag, startPoint x: 270, startPoint y: 360, endPoint x: -17, endPoint y: 334, distance: 288.2
click at [0, 334] on html "menu - OSEN person Firma Express Liquidación de Convenios ARCA - Aportes RG / M…" at bounding box center [588, 506] width 1176 height 1013
paste input "7701587"
type input "20457701587"
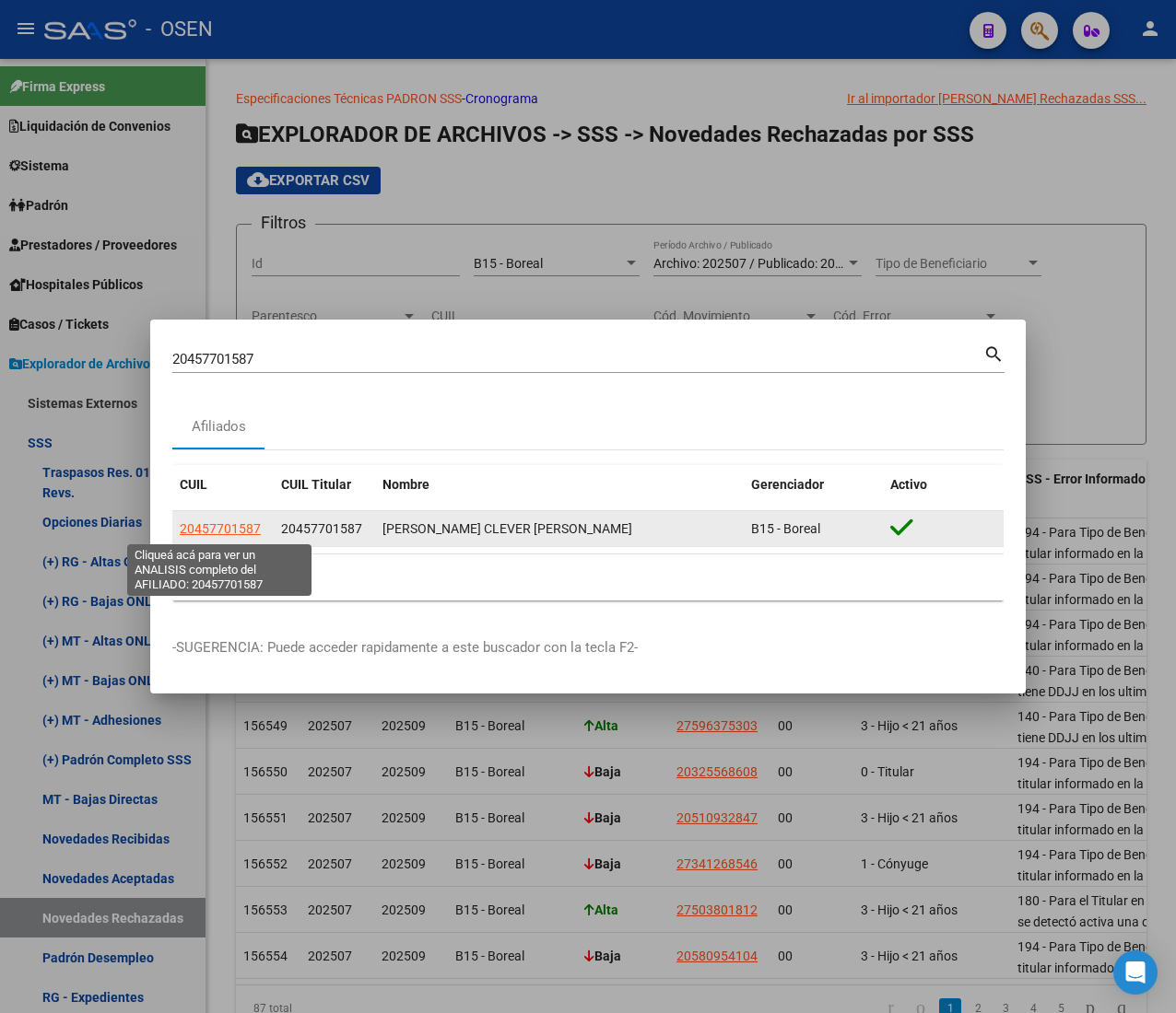
click at [217, 521] on span "20457701587" at bounding box center [219, 528] width 81 height 15
type textarea "20457701587"
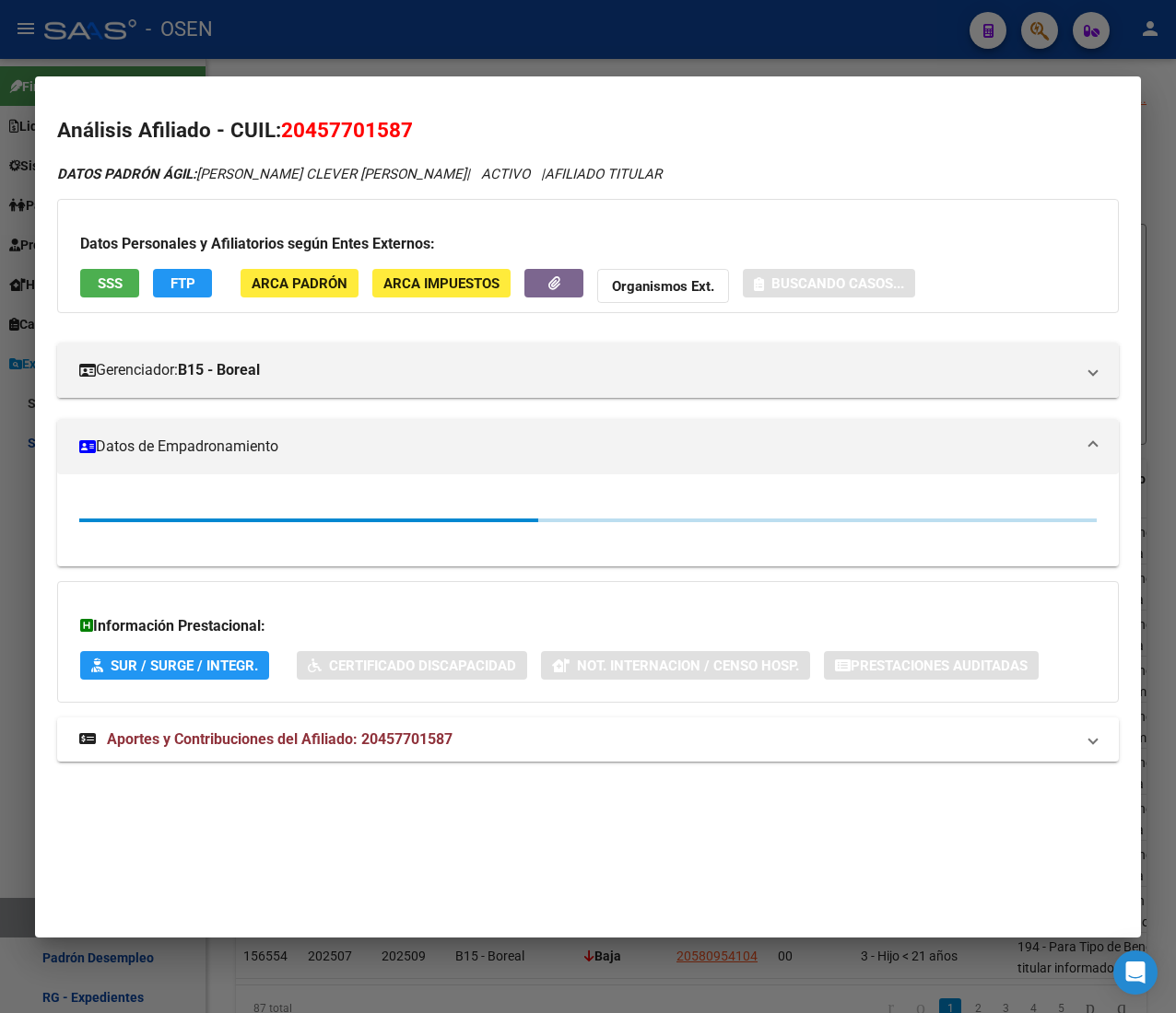
click at [114, 271] on button "SSS" at bounding box center [109, 282] width 59 height 28
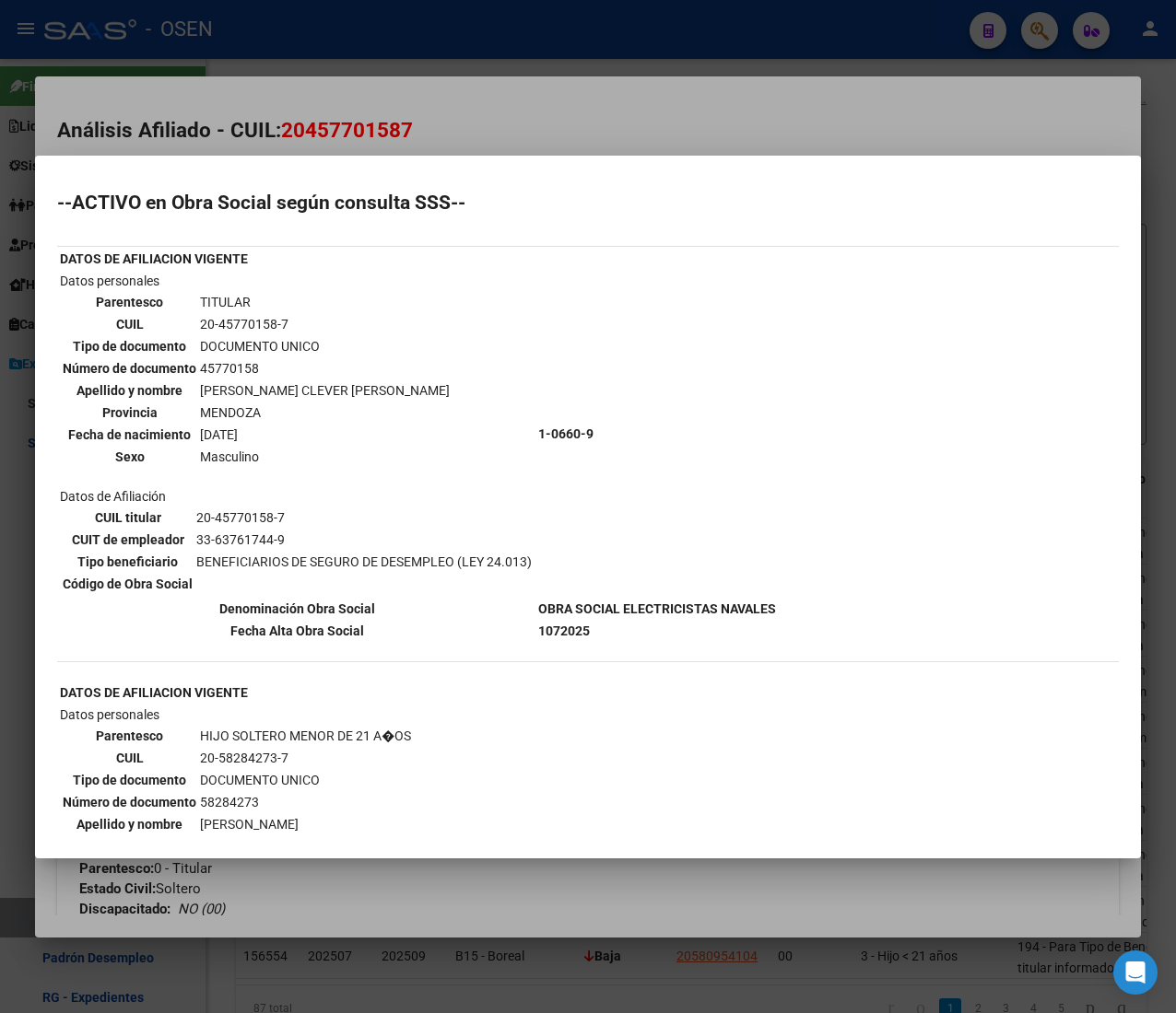
click at [531, 128] on div at bounding box center [588, 506] width 1176 height 1013
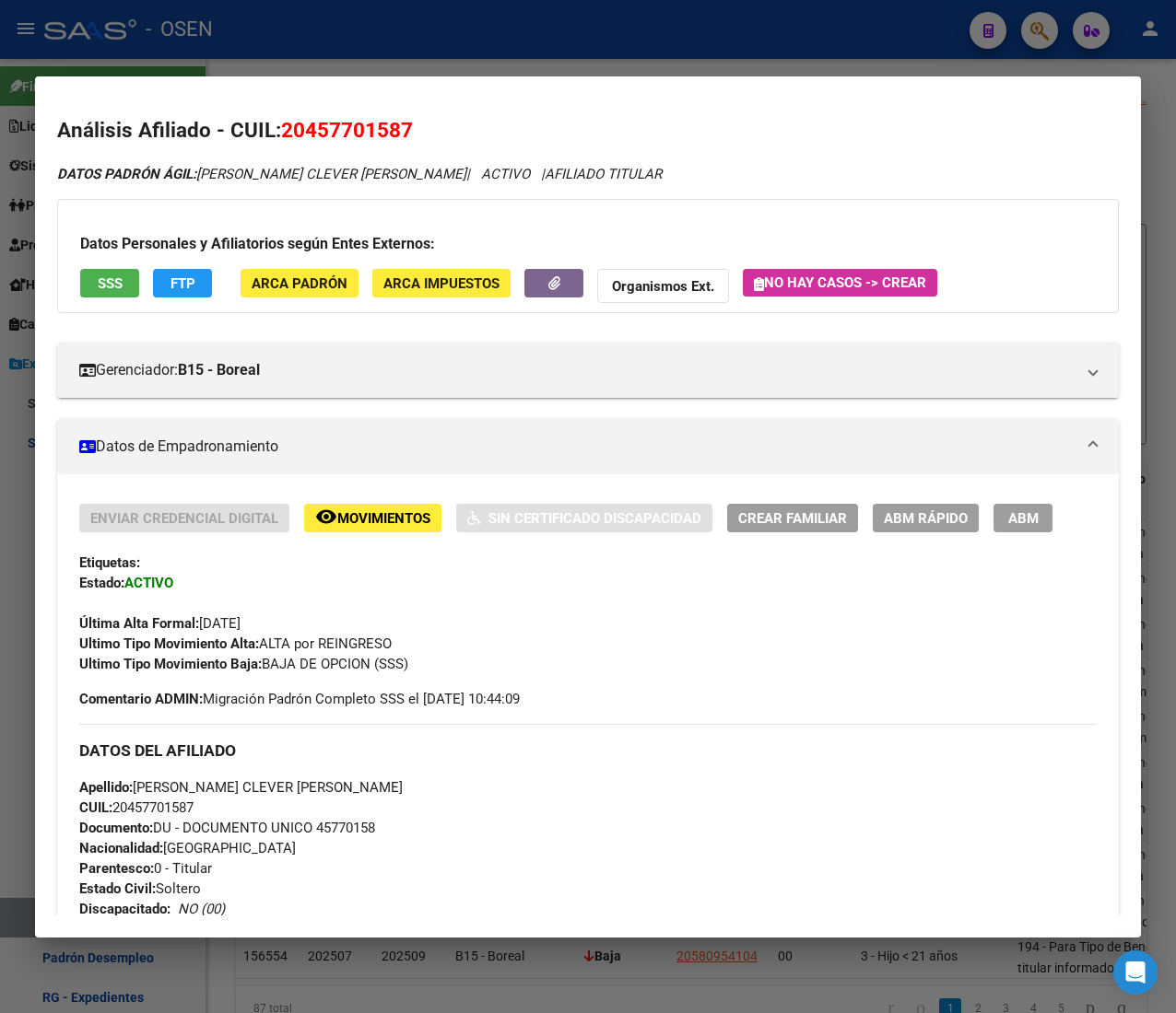
click at [528, 39] on div at bounding box center [588, 506] width 1176 height 1013
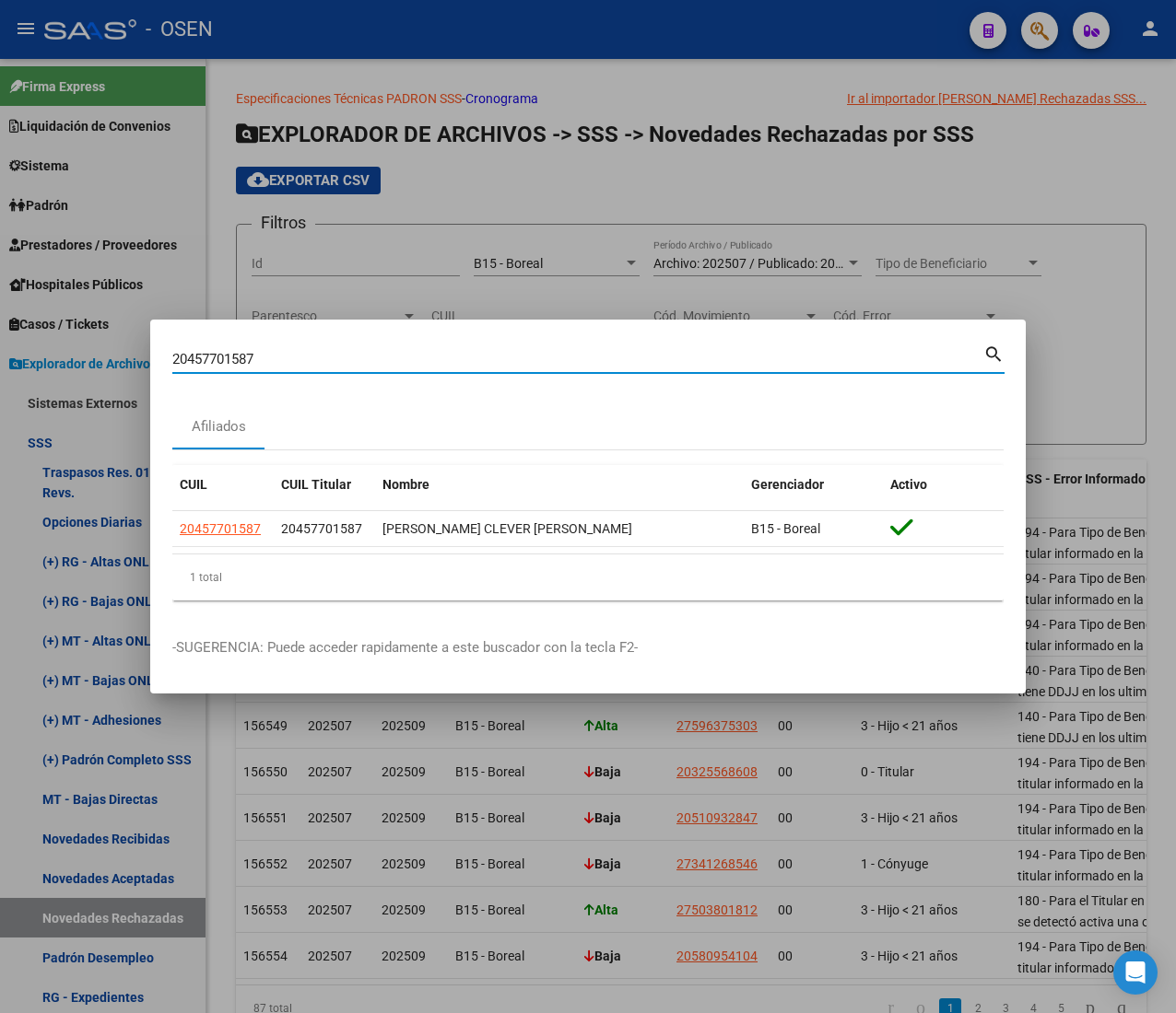
drag, startPoint x: 255, startPoint y: 361, endPoint x: 0, endPoint y: 359, distance: 255.0
click at [0, 359] on div "20457701587 Buscar (apellido, dni, cuil, nro traspaso, cuit, obra social) searc…" at bounding box center [588, 506] width 1176 height 1013
paste input "58284273"
type input "20582842737"
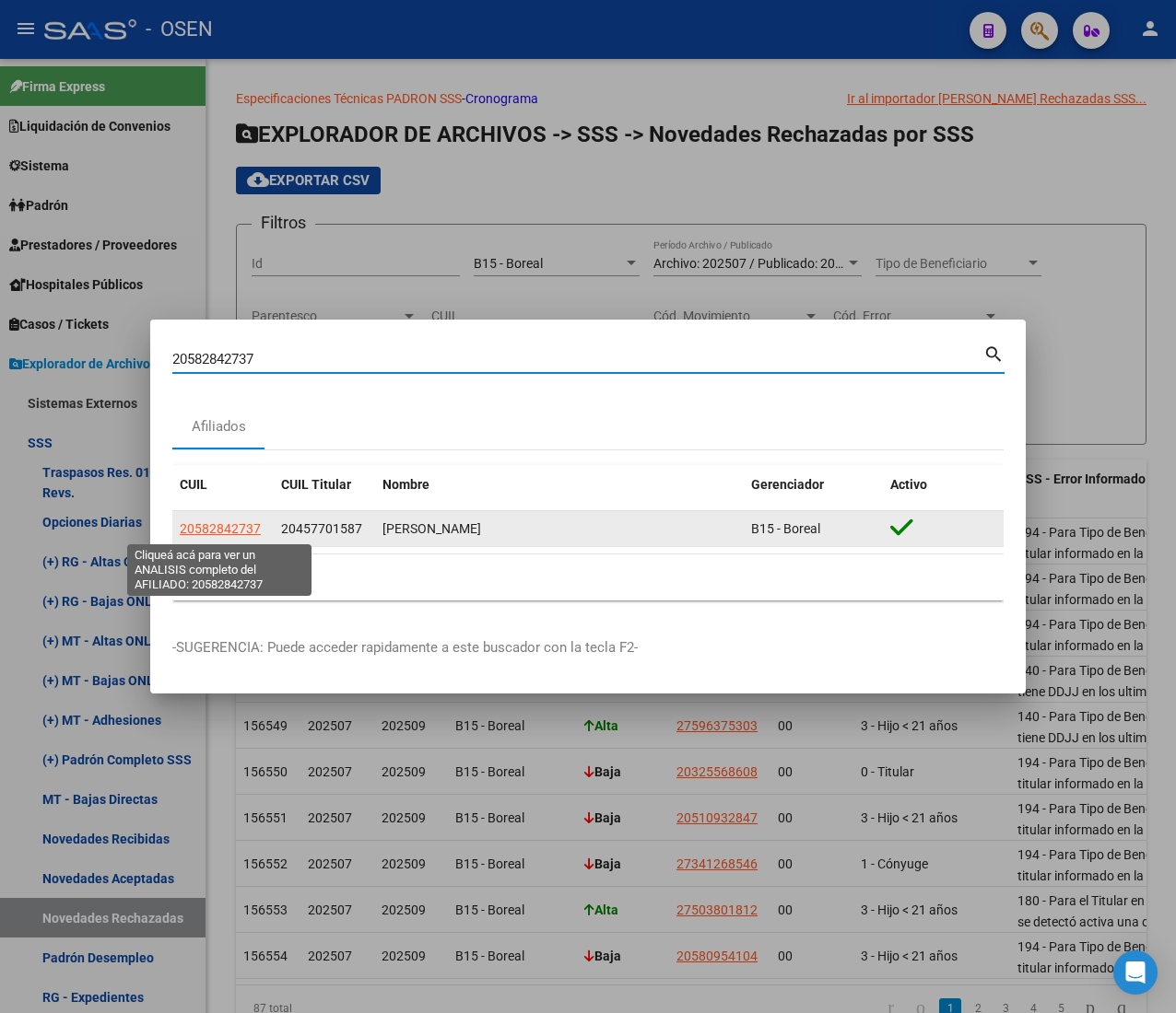
click at [223, 529] on span "20582842737" at bounding box center [219, 528] width 81 height 15
type textarea "20582842737"
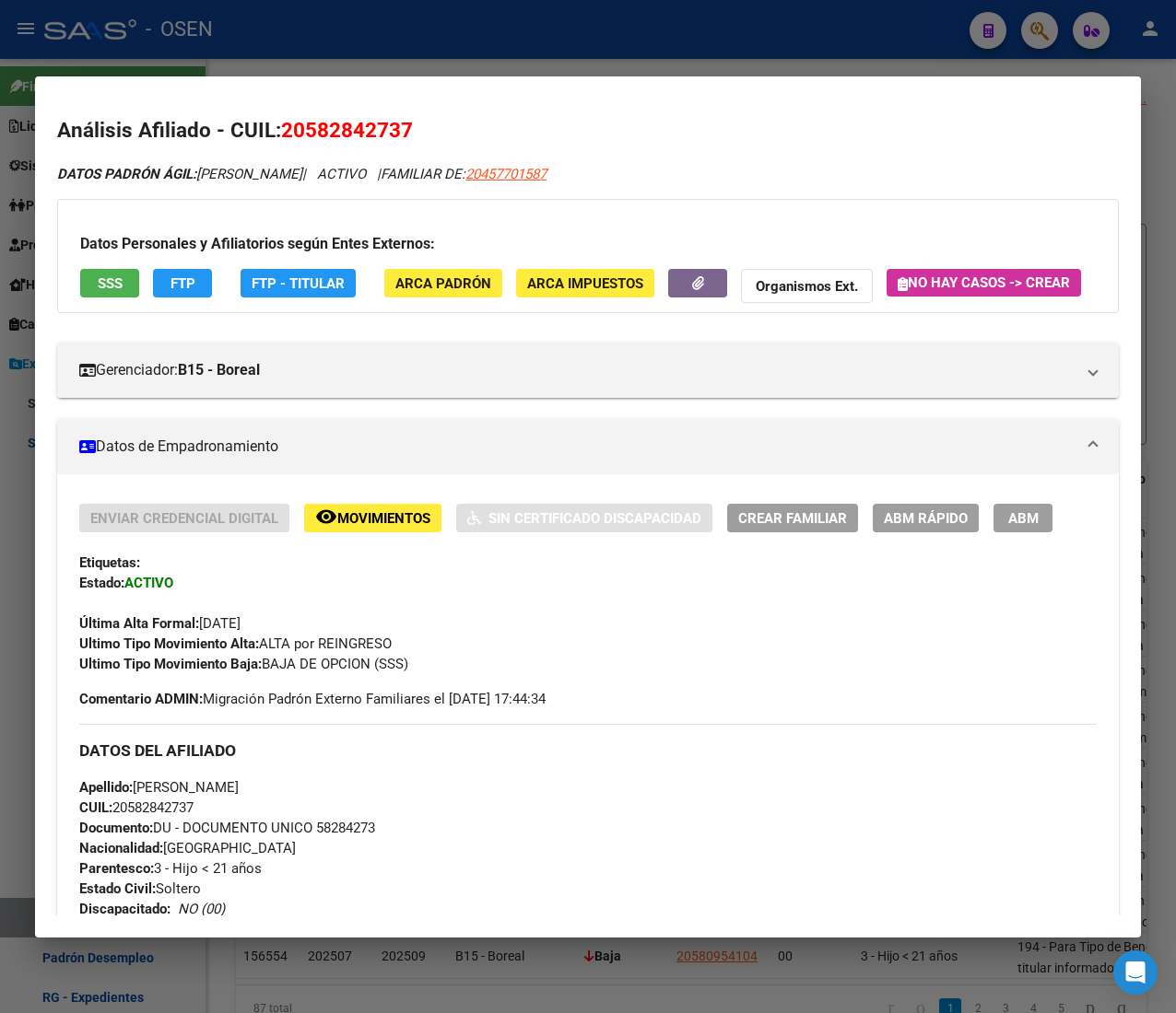
click at [112, 269] on button "SSS" at bounding box center [109, 282] width 59 height 28
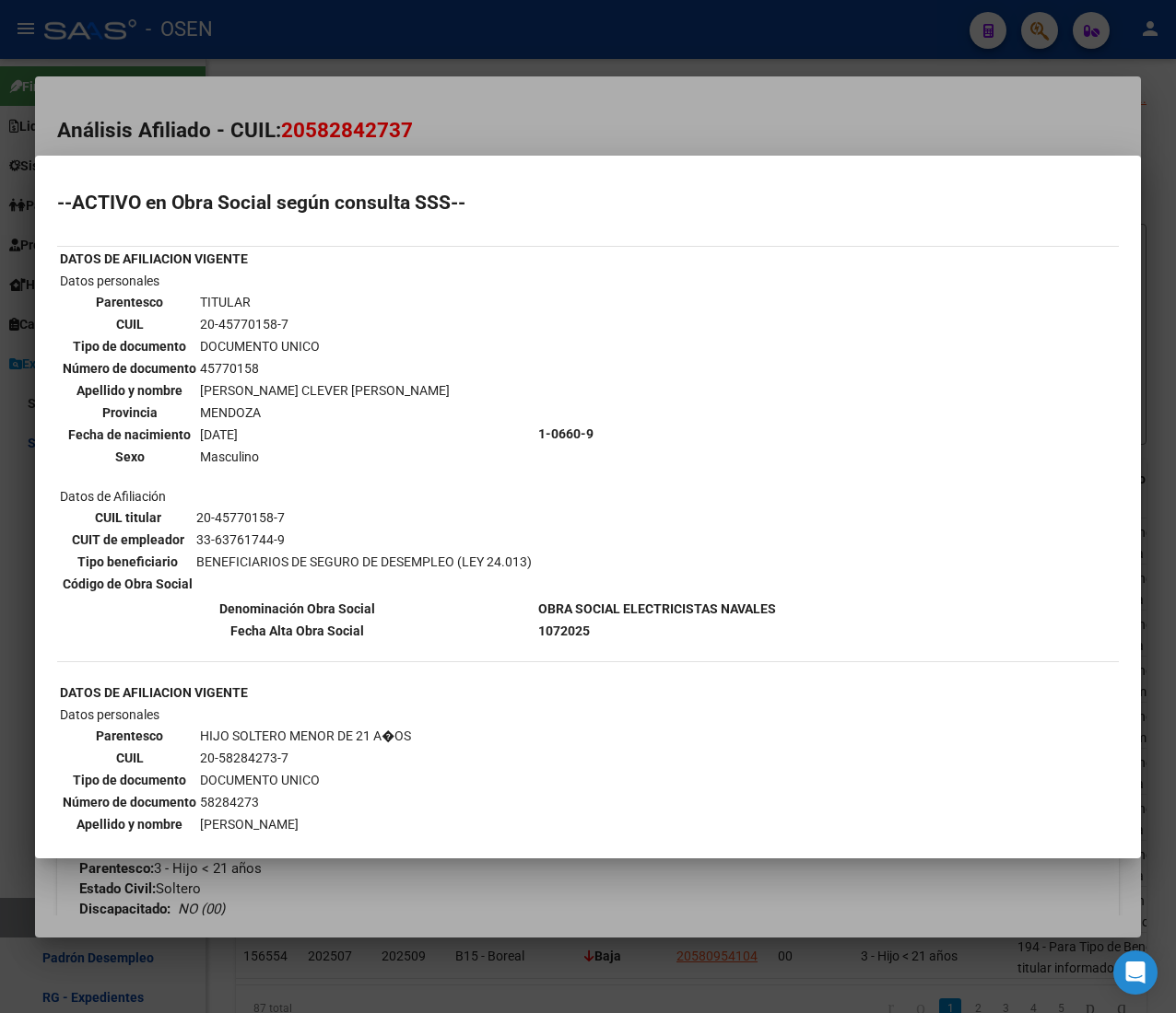
click at [391, 107] on div at bounding box center [588, 506] width 1176 height 1013
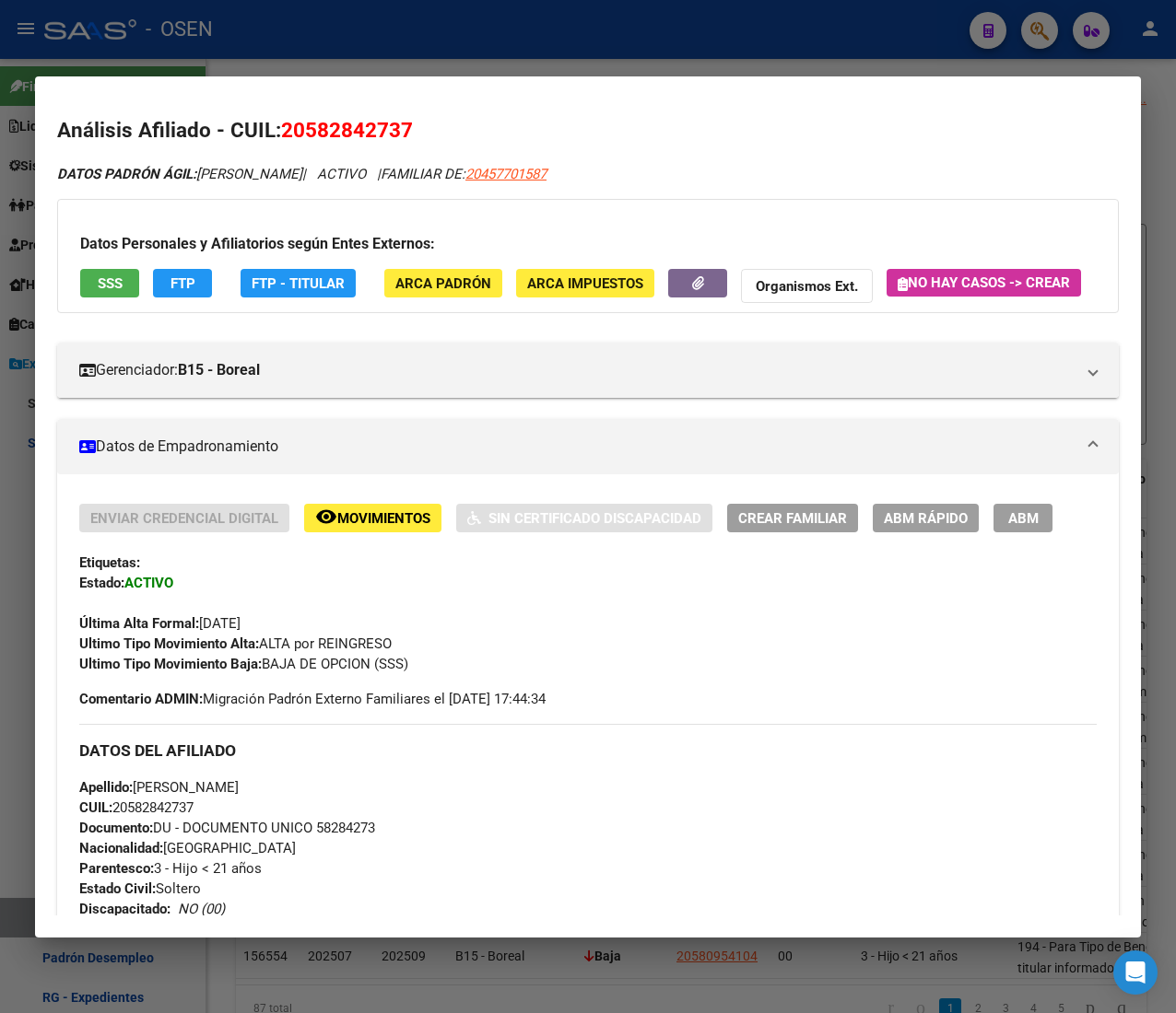
click at [322, 50] on div at bounding box center [588, 506] width 1176 height 1013
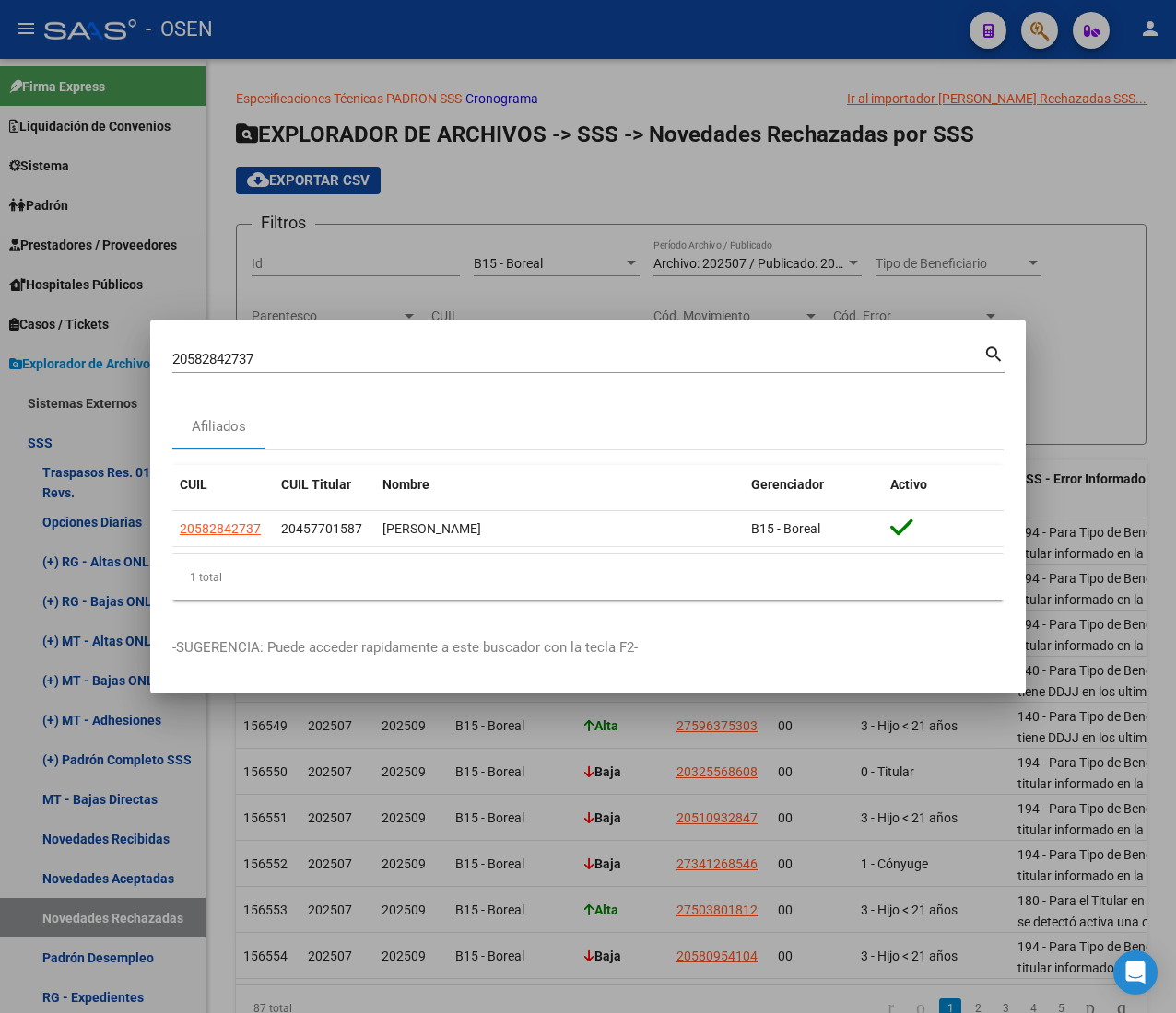
drag, startPoint x: 263, startPoint y: 356, endPoint x: -17, endPoint y: 331, distance: 281.1
click at [0, 331] on html "menu - OSEN person Firma Express Liquidación de Convenios ARCA - Aportes RG / M…" at bounding box center [588, 506] width 1176 height 1013
paste input "3306078844"
type input "23306078844"
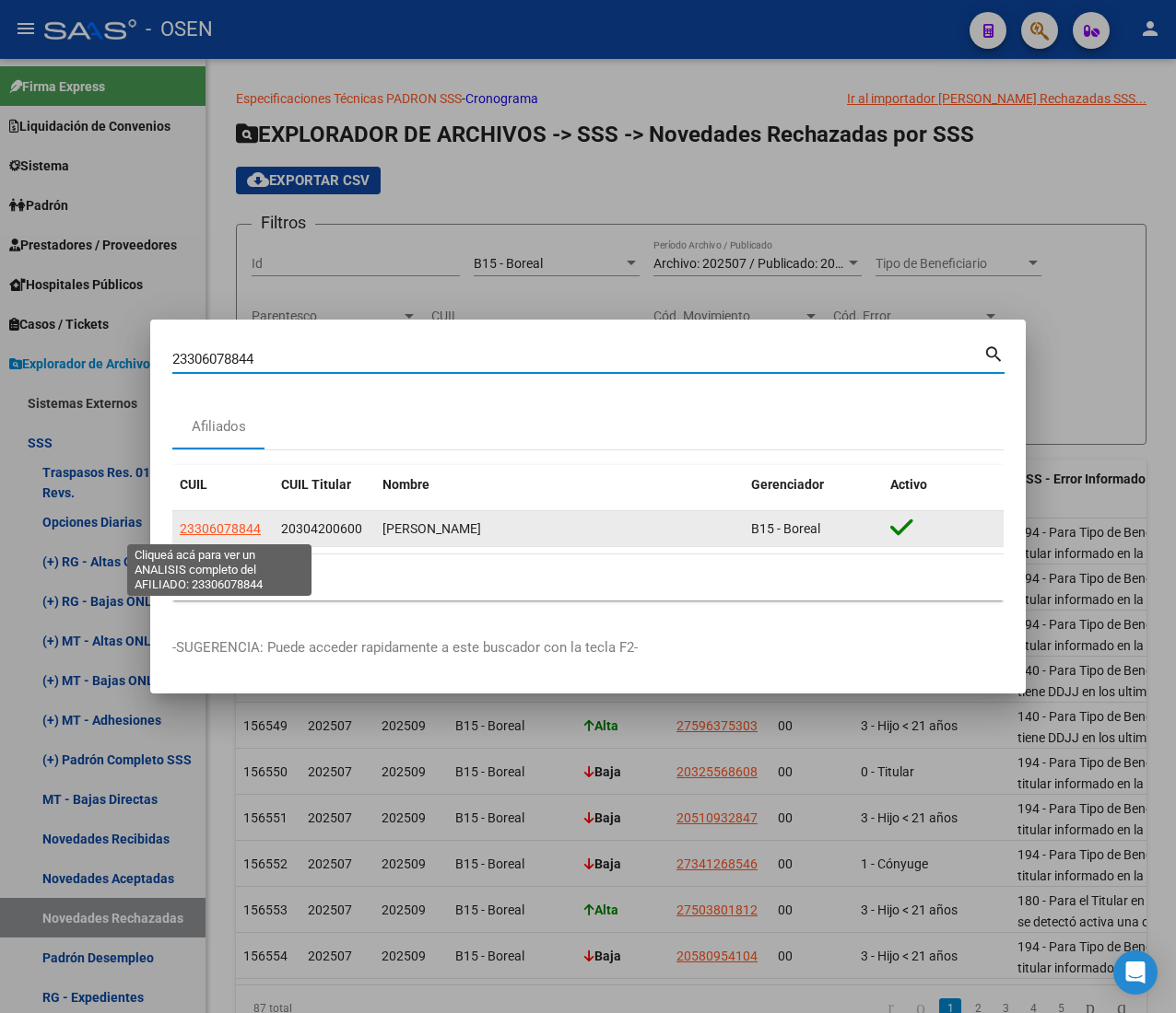
click at [217, 523] on span "23306078844" at bounding box center [219, 528] width 81 height 15
type textarea "23306078844"
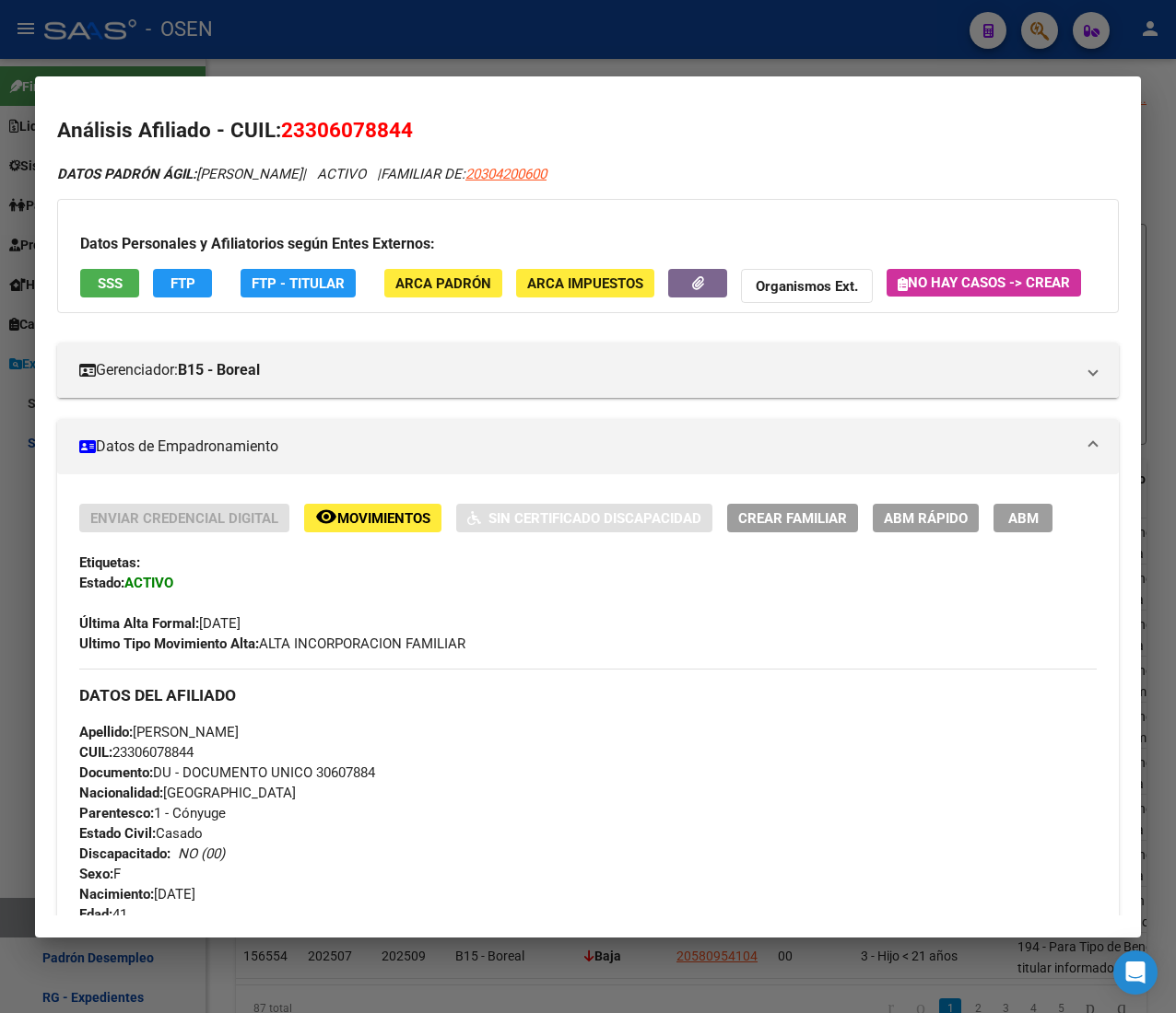
click at [124, 280] on button "SSS" at bounding box center [109, 282] width 59 height 28
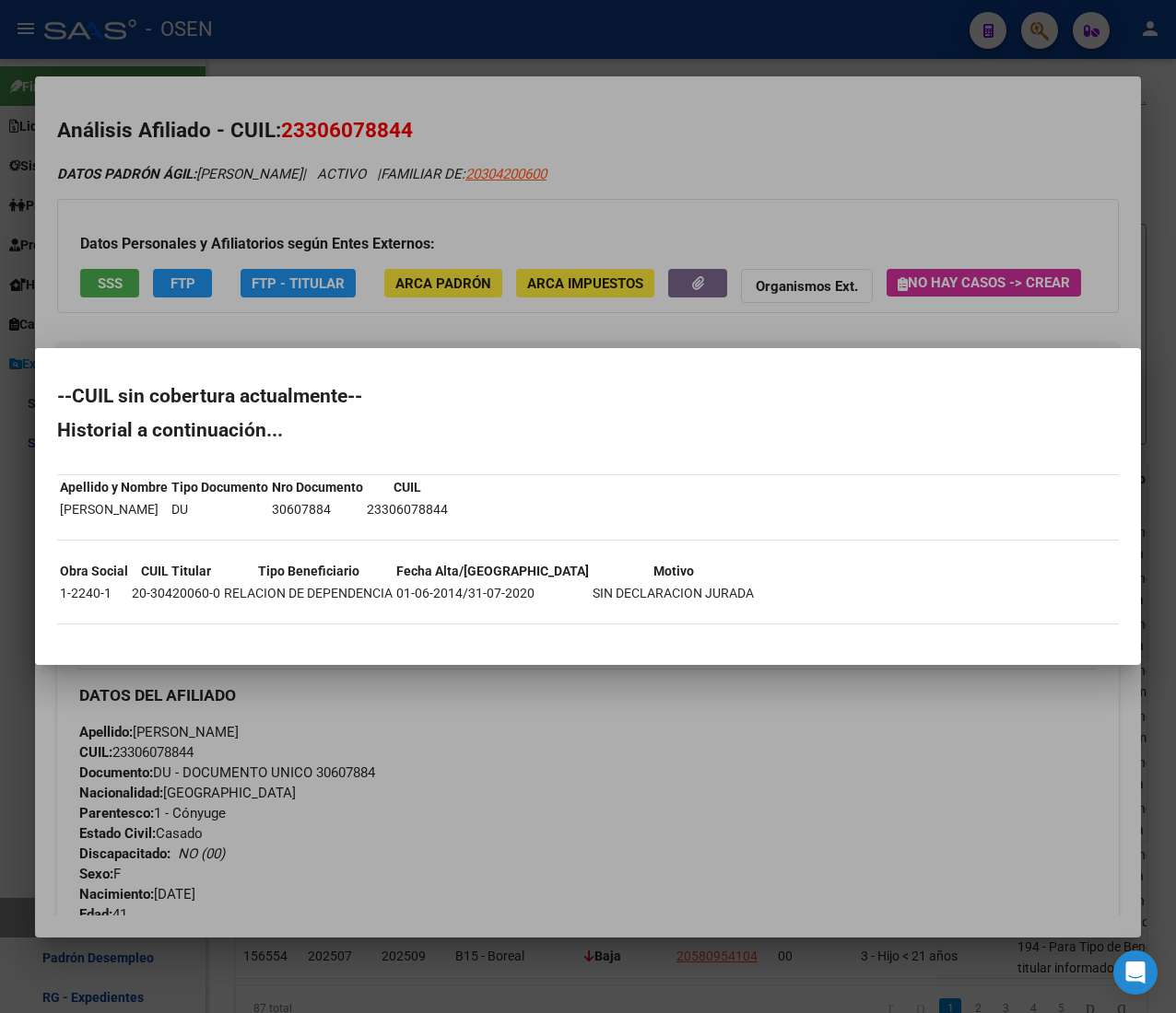
click at [634, 101] on div at bounding box center [588, 506] width 1176 height 1013
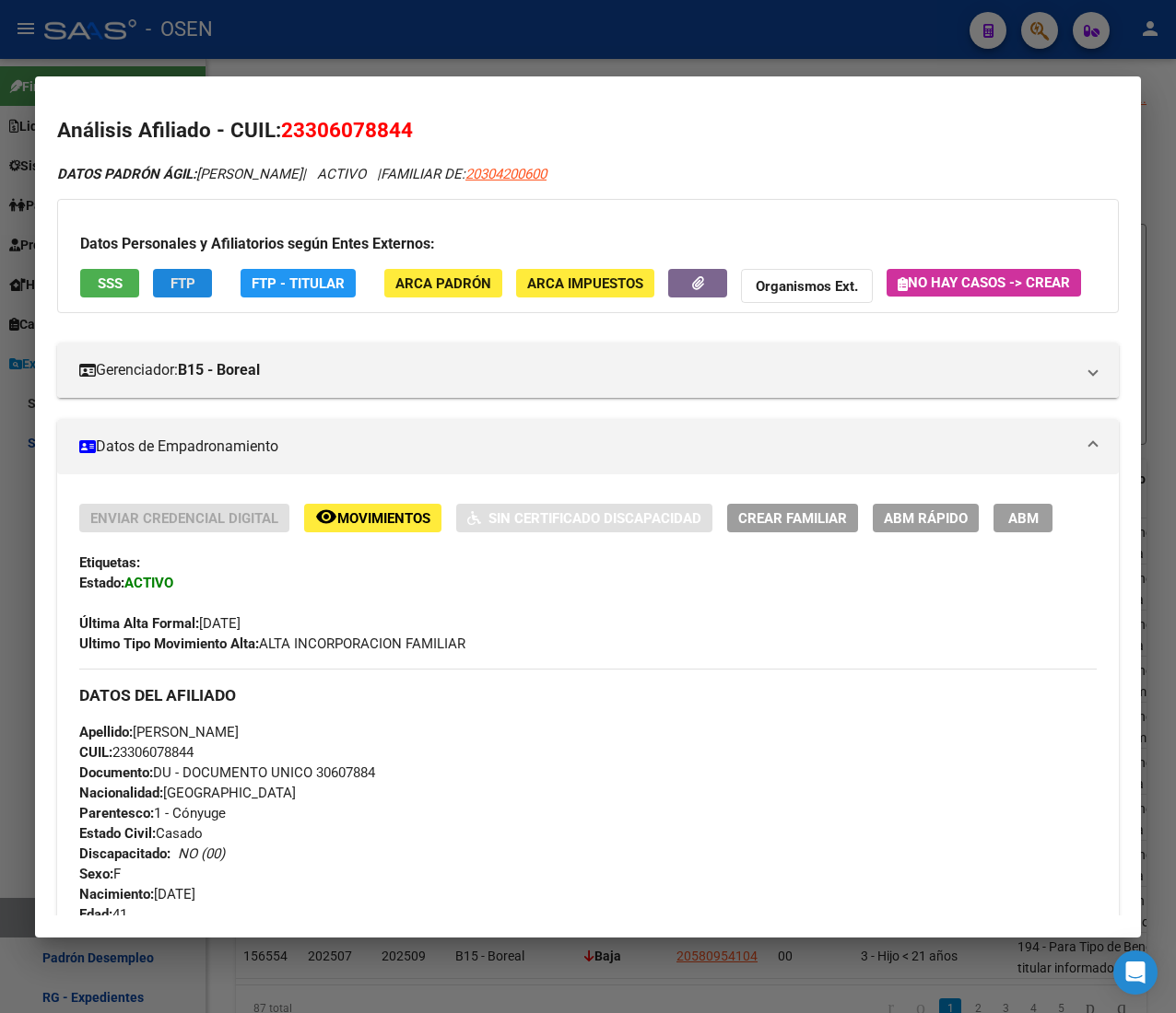
click at [175, 282] on span "FTP" at bounding box center [183, 283] width 25 height 17
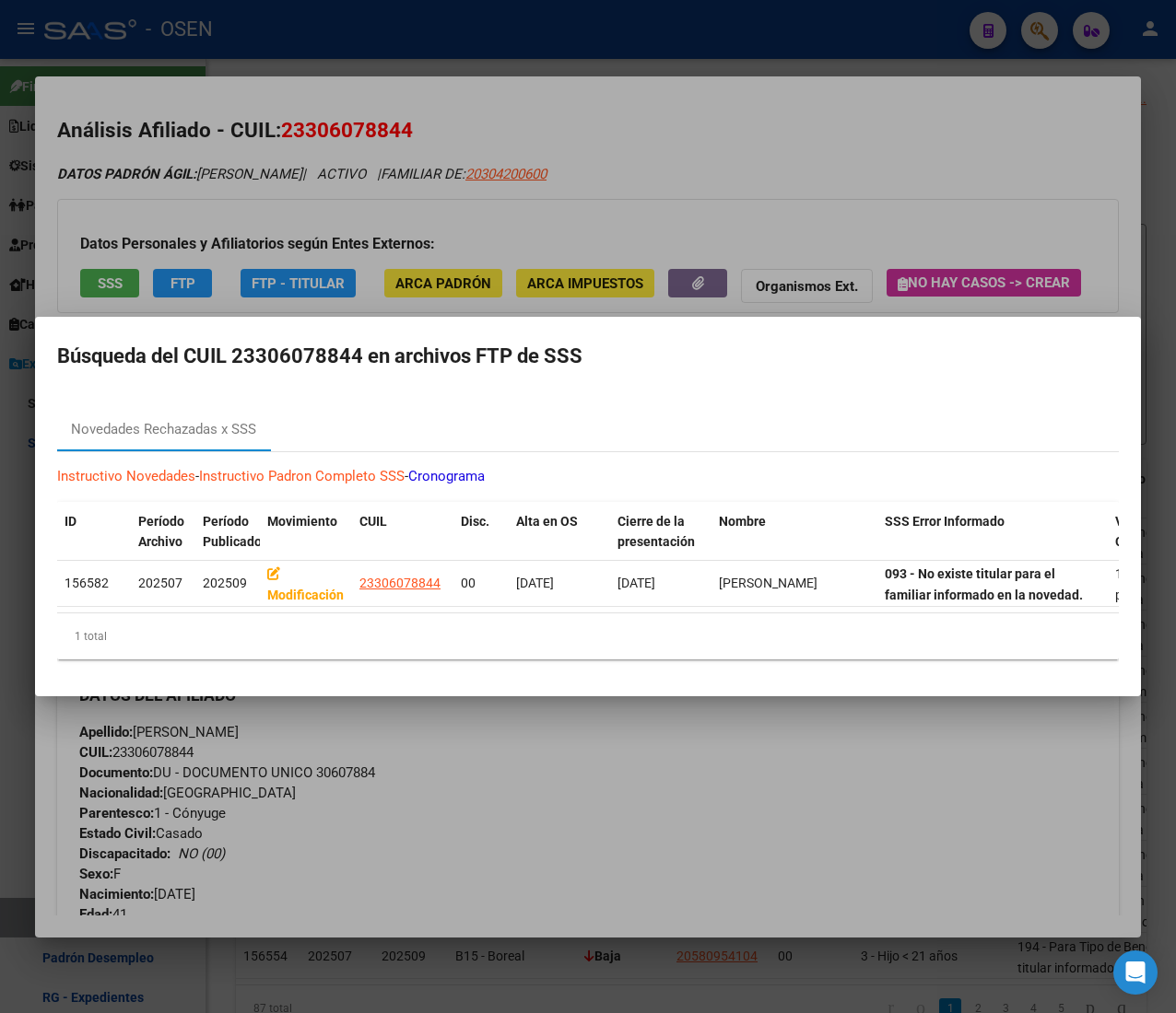
click at [771, 179] on div at bounding box center [588, 506] width 1176 height 1013
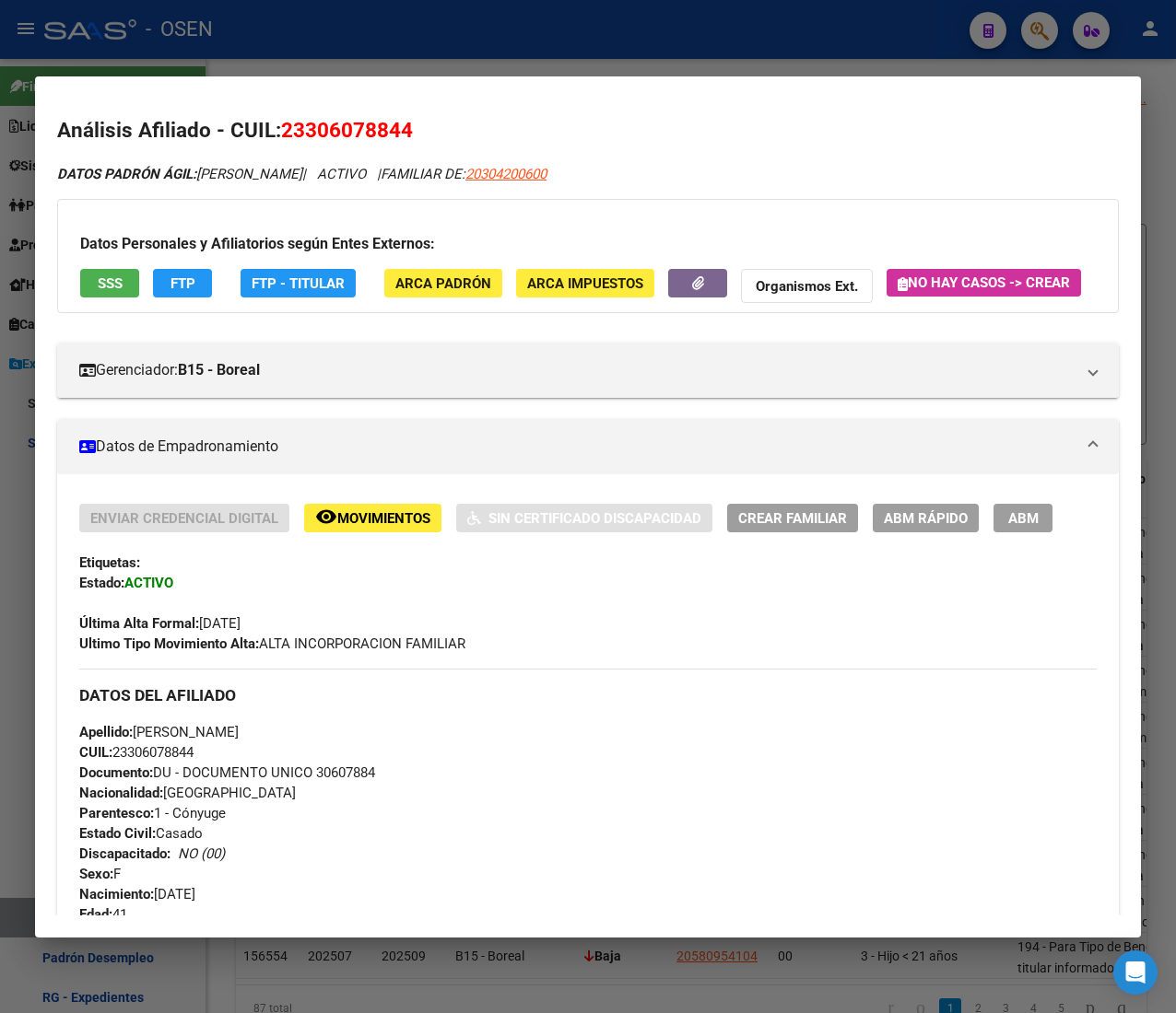
click at [355, 527] on span "Movimientos" at bounding box center [384, 518] width 94 height 17
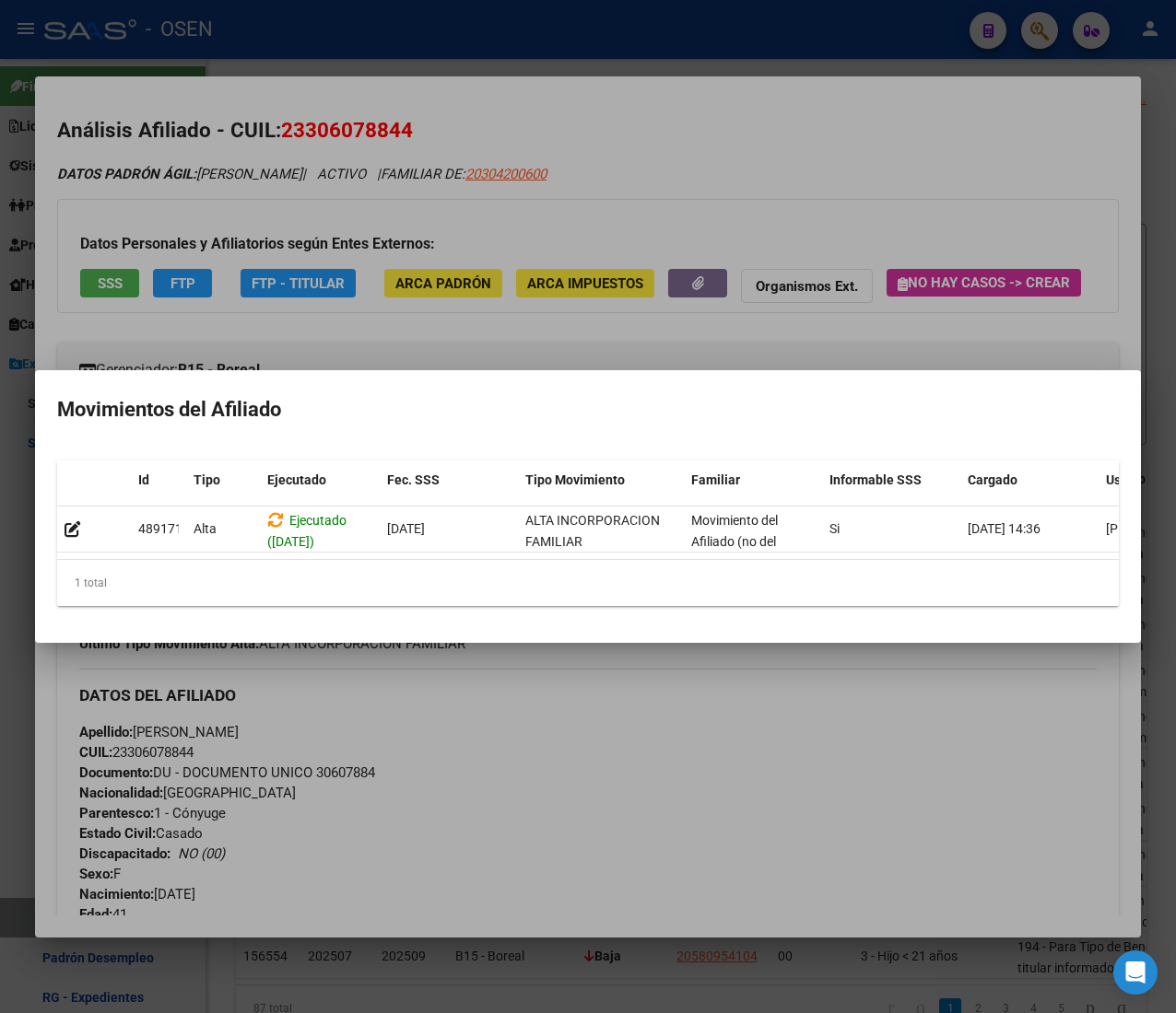
scroll to position [0, 118]
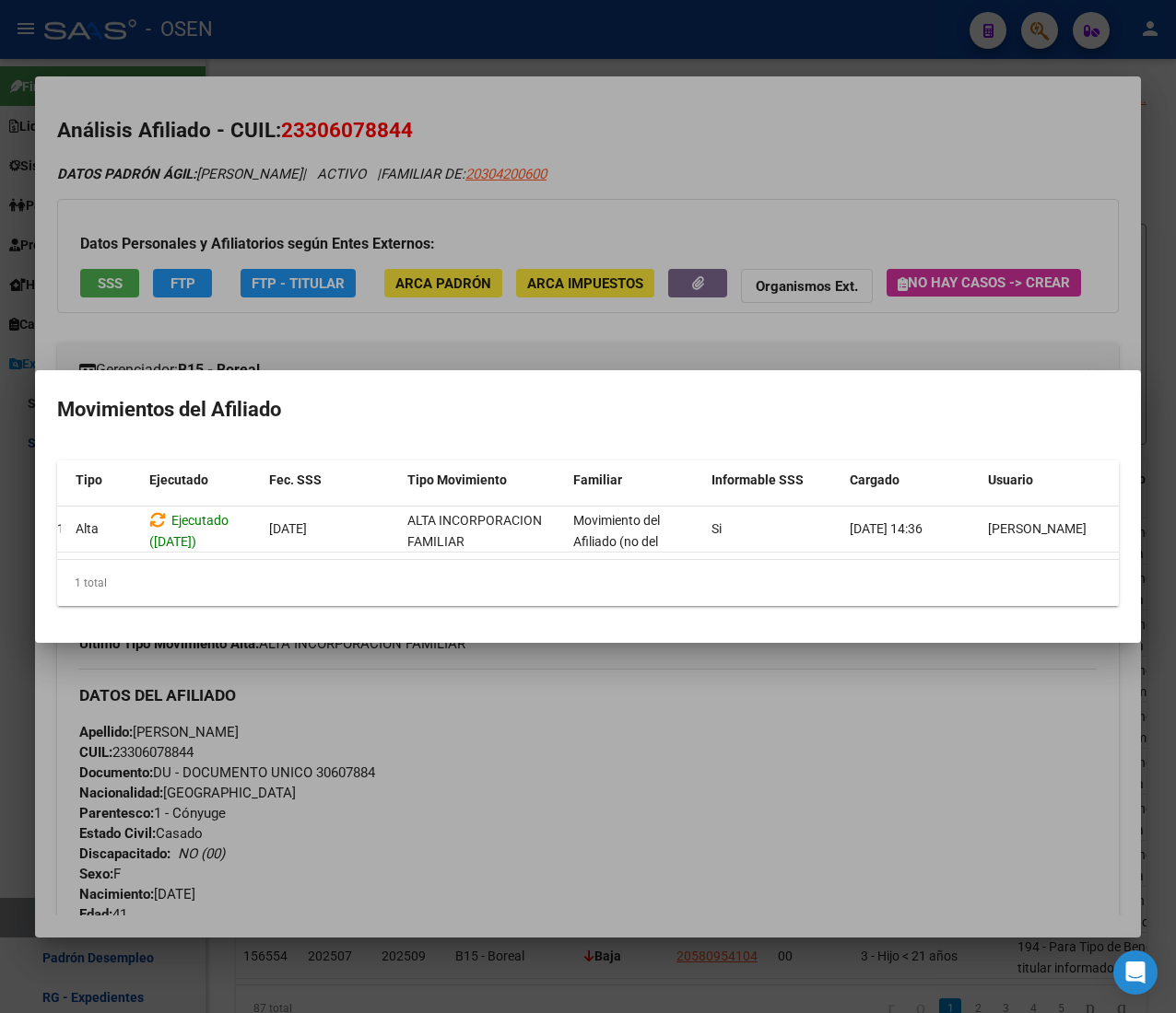
click at [875, 177] on div at bounding box center [588, 506] width 1176 height 1013
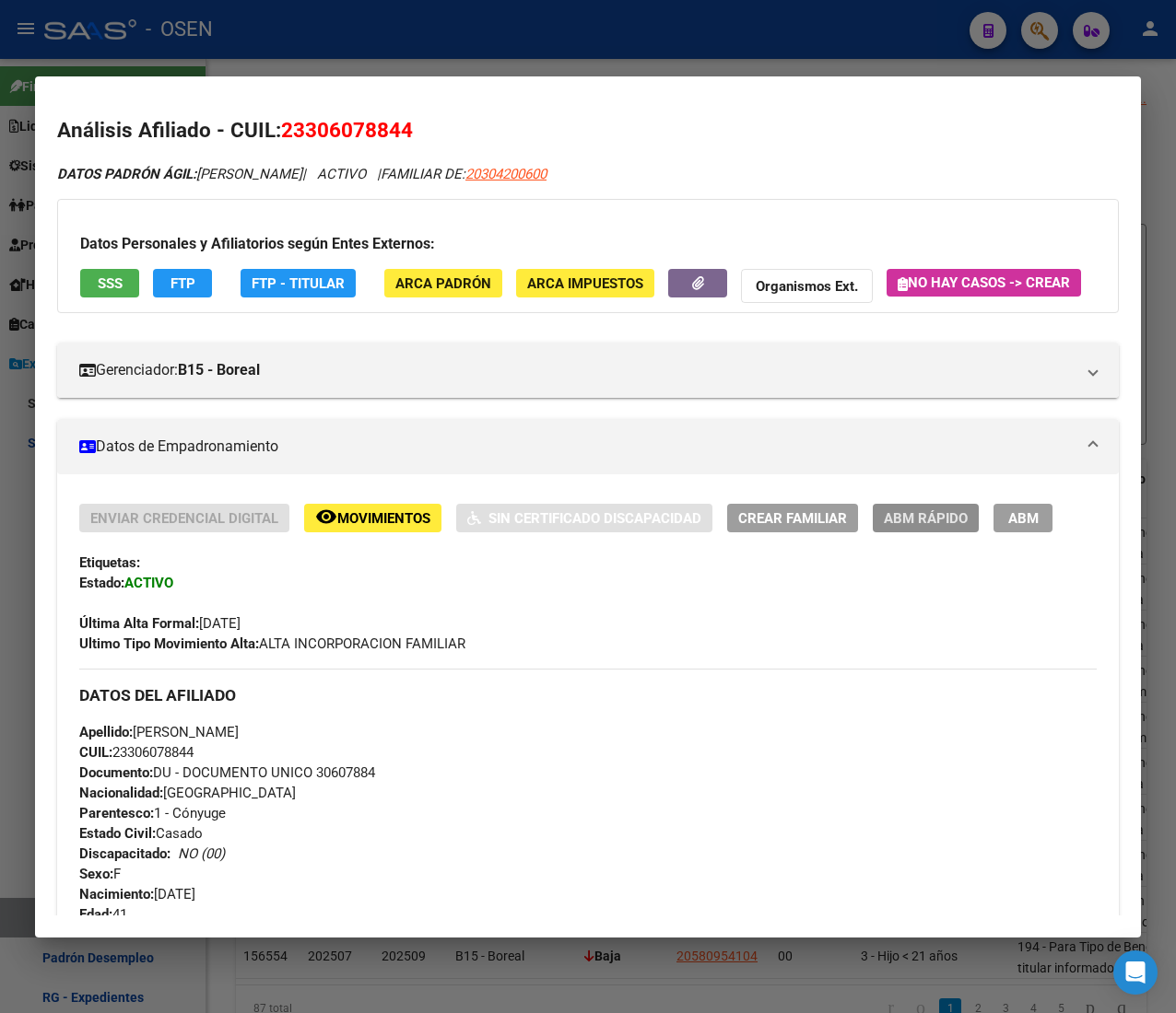
click at [929, 527] on span "ABM Rápido" at bounding box center [926, 518] width 84 height 17
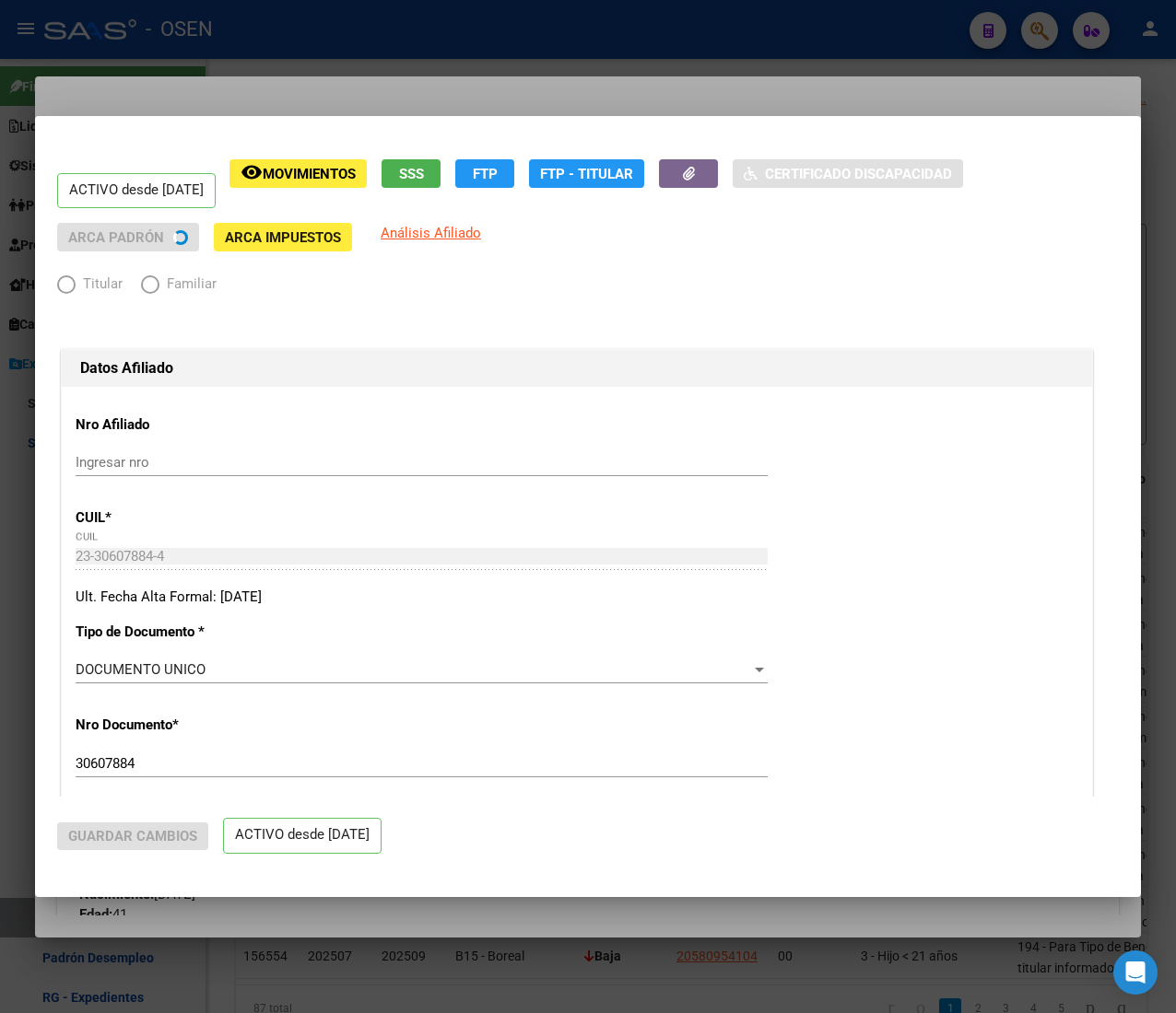
radio input "true"
type input "30-64037992-4"
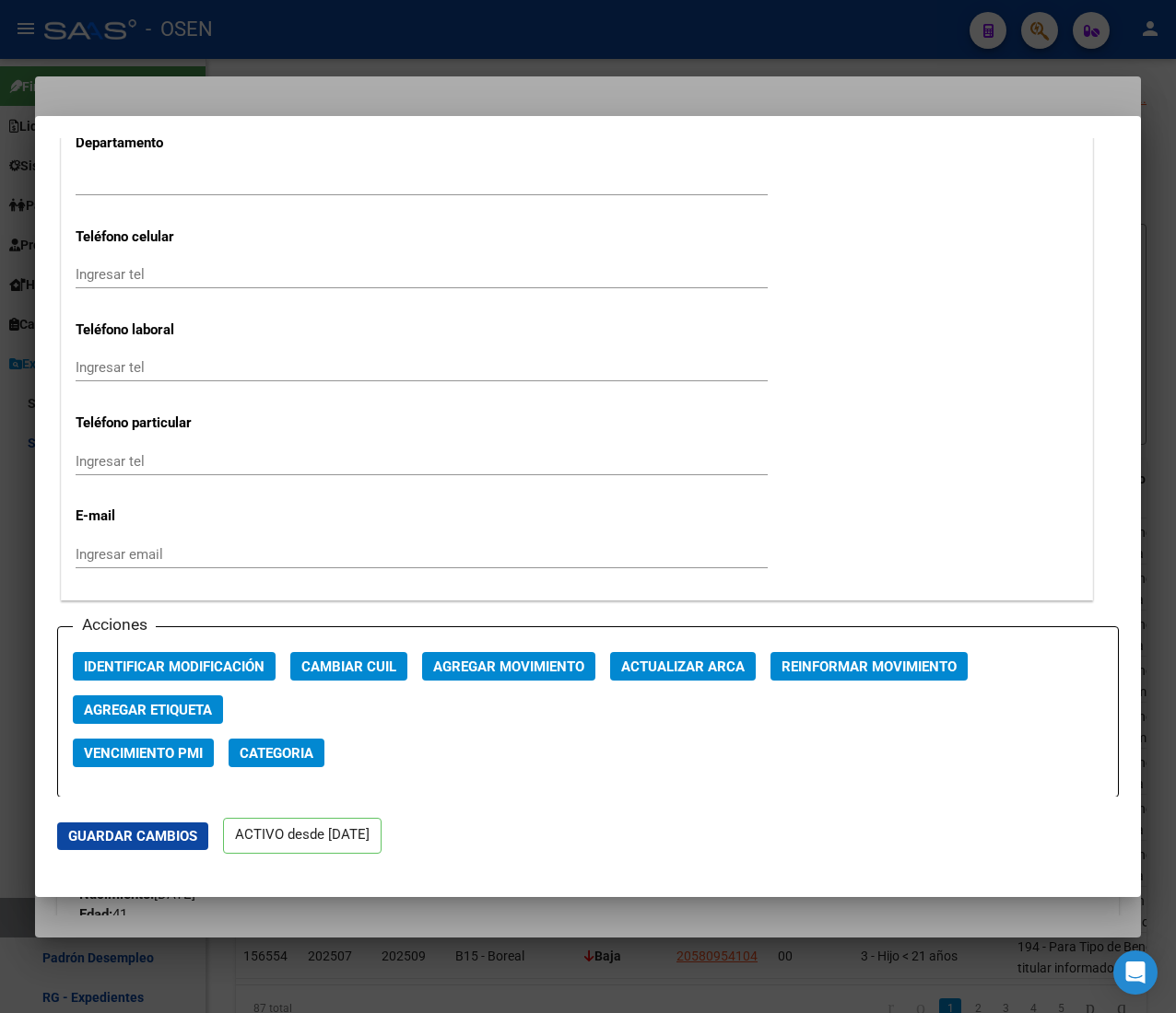
scroll to position [2211, 0]
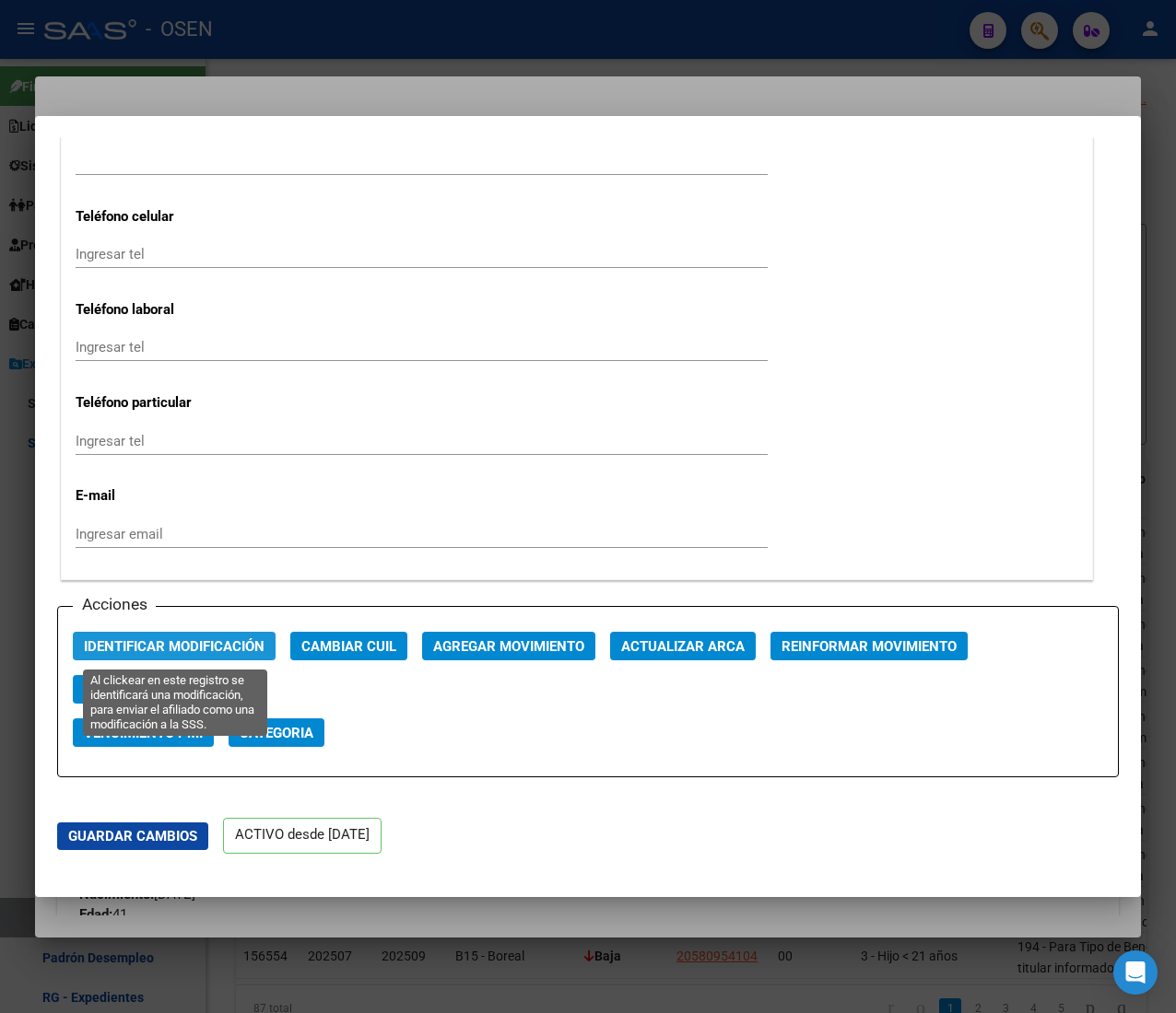
click at [195, 636] on button "Identificar Modificación" at bounding box center [174, 646] width 203 height 28
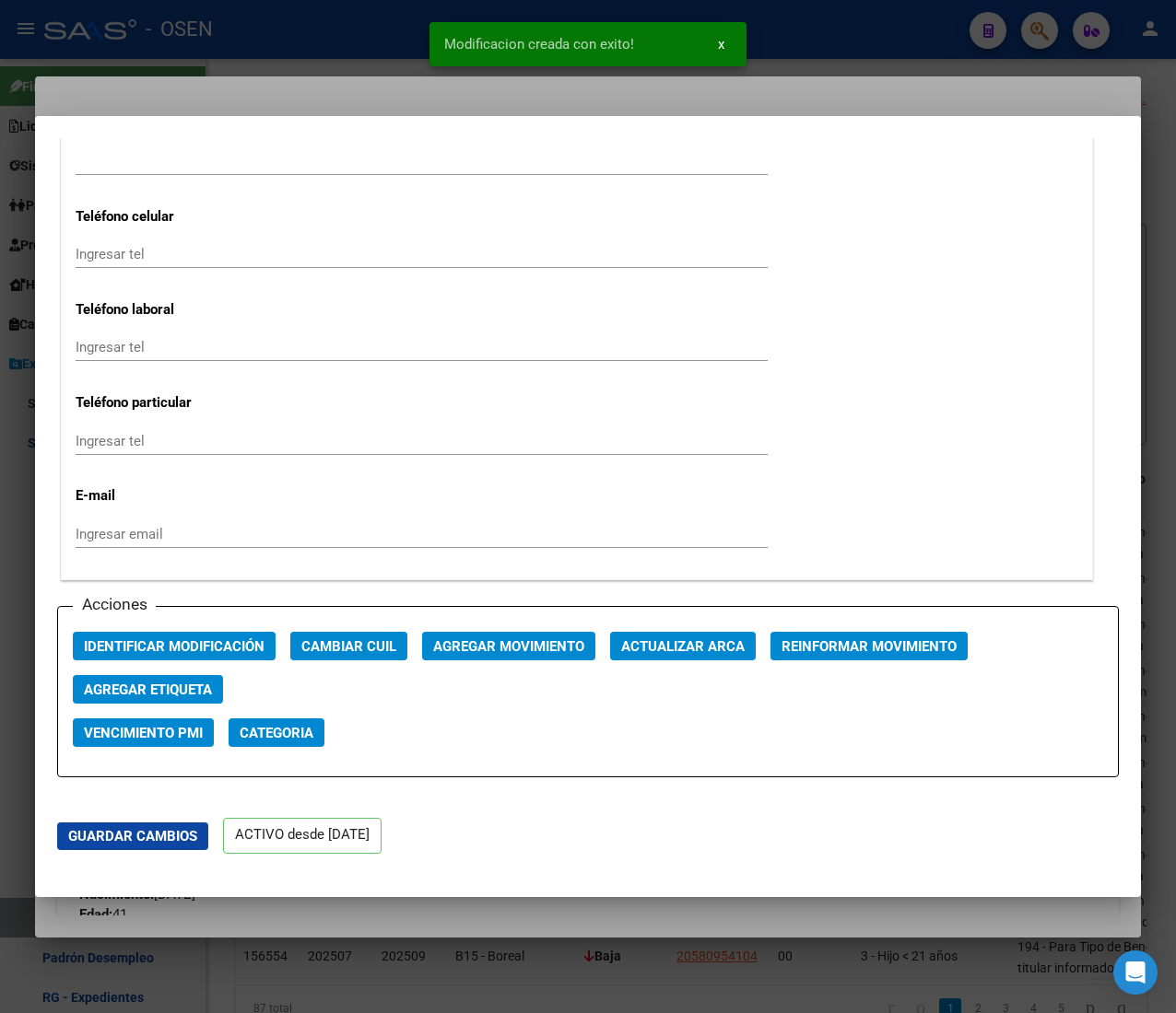
click at [256, 36] on div at bounding box center [588, 506] width 1176 height 1013
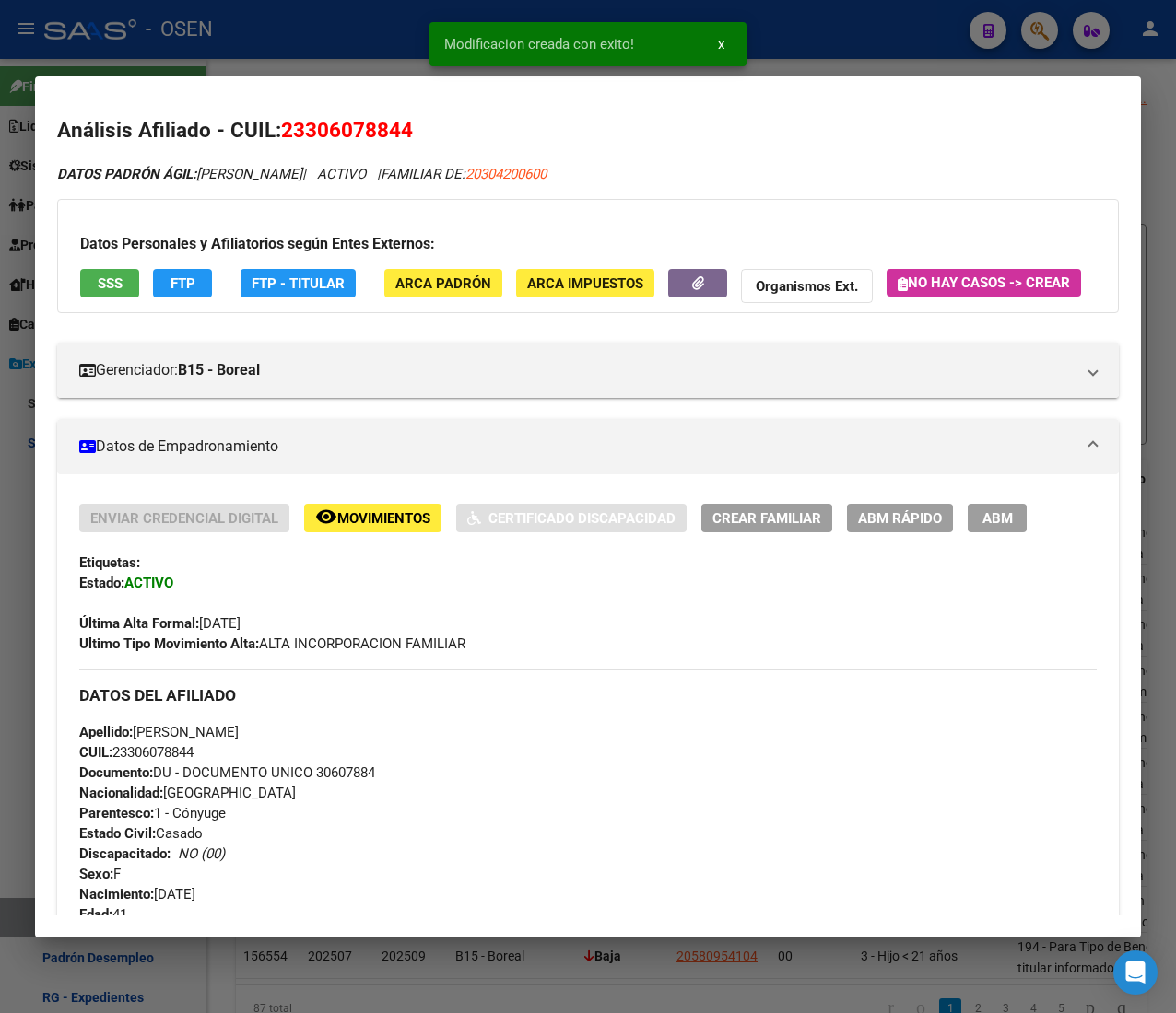
click at [256, 36] on div at bounding box center [588, 506] width 1176 height 1013
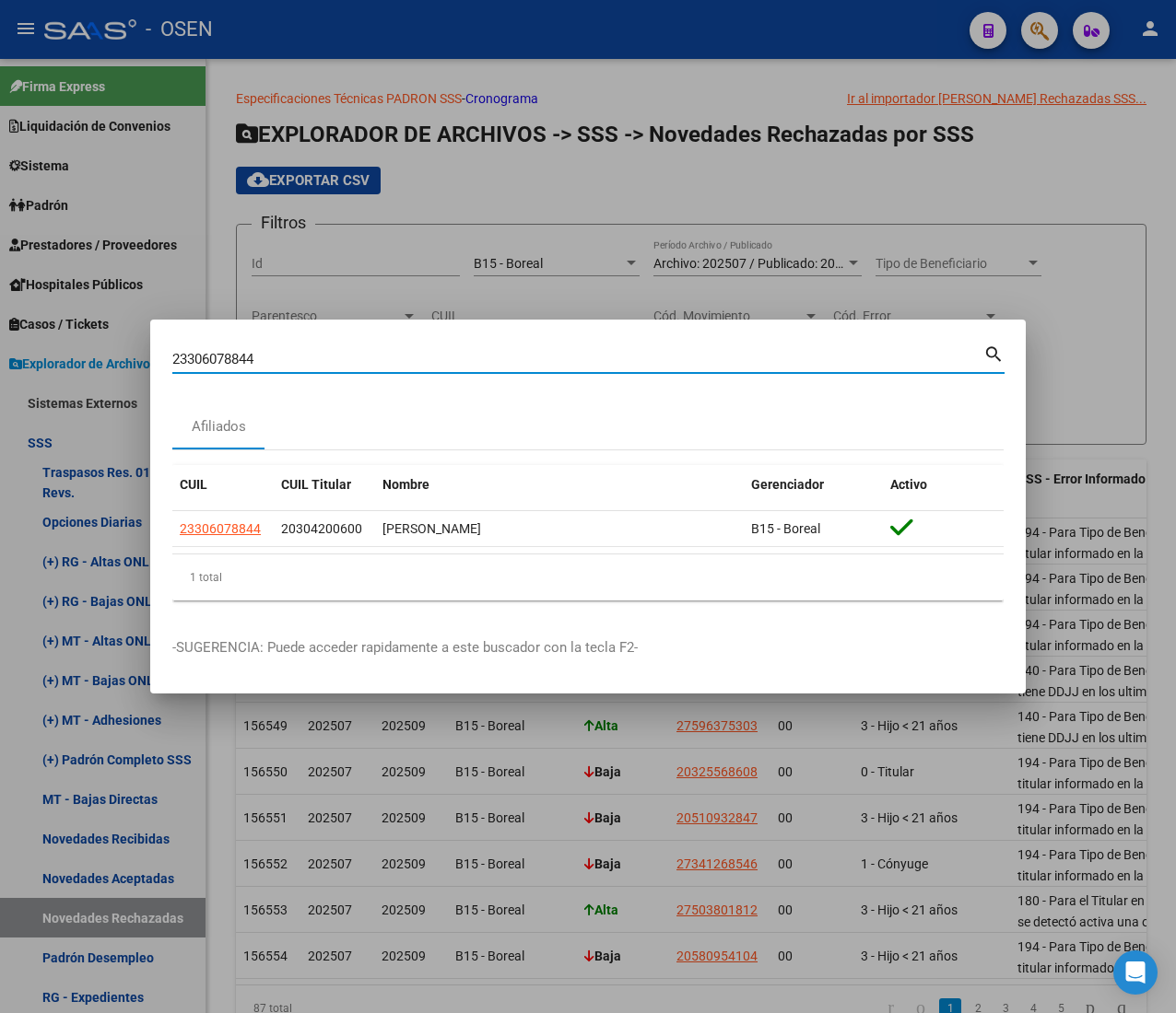
drag, startPoint x: 271, startPoint y: 361, endPoint x: 60, endPoint y: 364, distance: 211.0
click at [60, 364] on div "23306078844 Buscar (apellido, dni, cuil, nro traspaso, cuit, obra social) searc…" at bounding box center [588, 506] width 1176 height 1013
paste input "7549223260"
type input "27549223260"
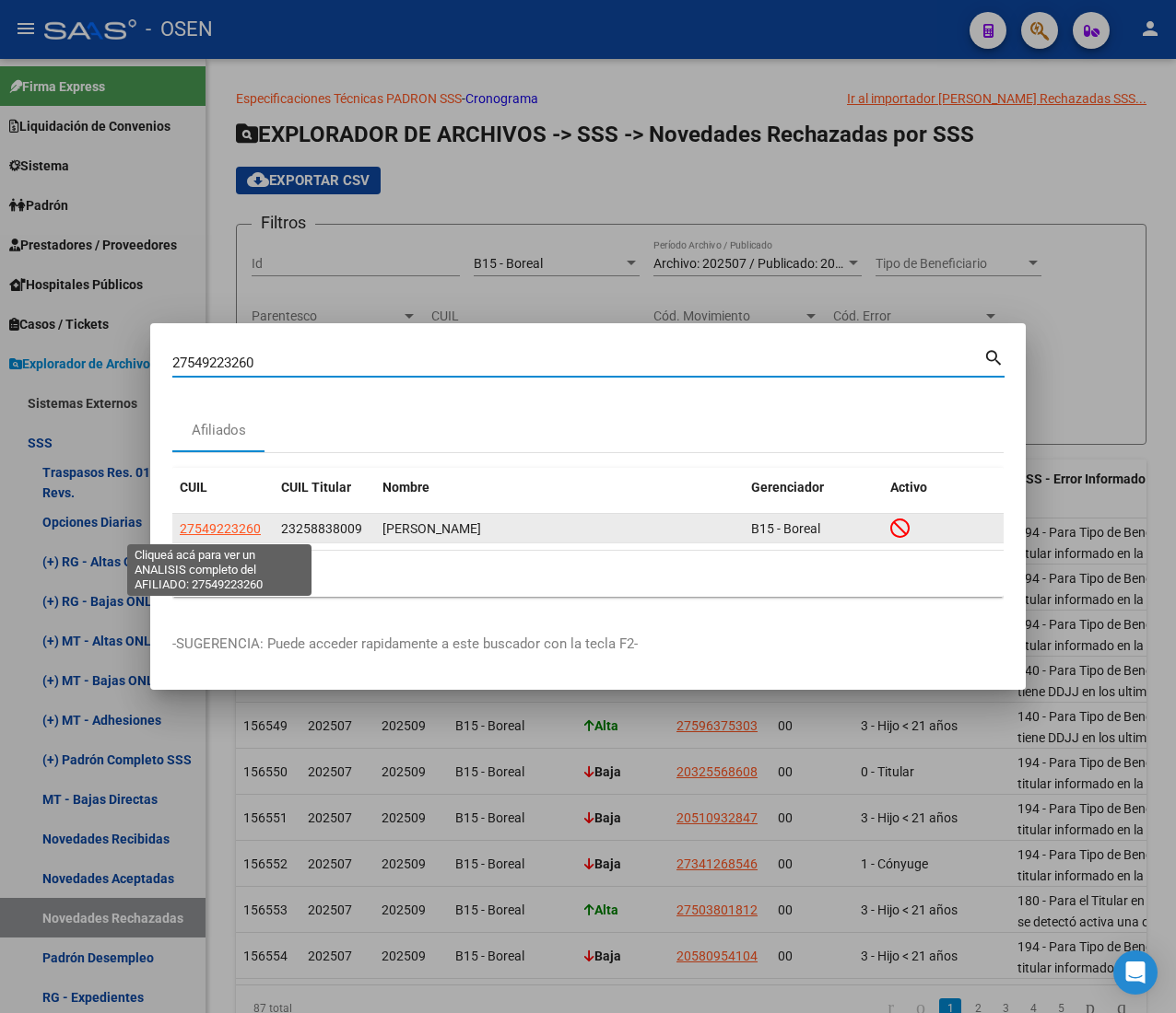
click at [217, 523] on span "27549223260" at bounding box center [219, 528] width 81 height 15
type textarea "27549223260"
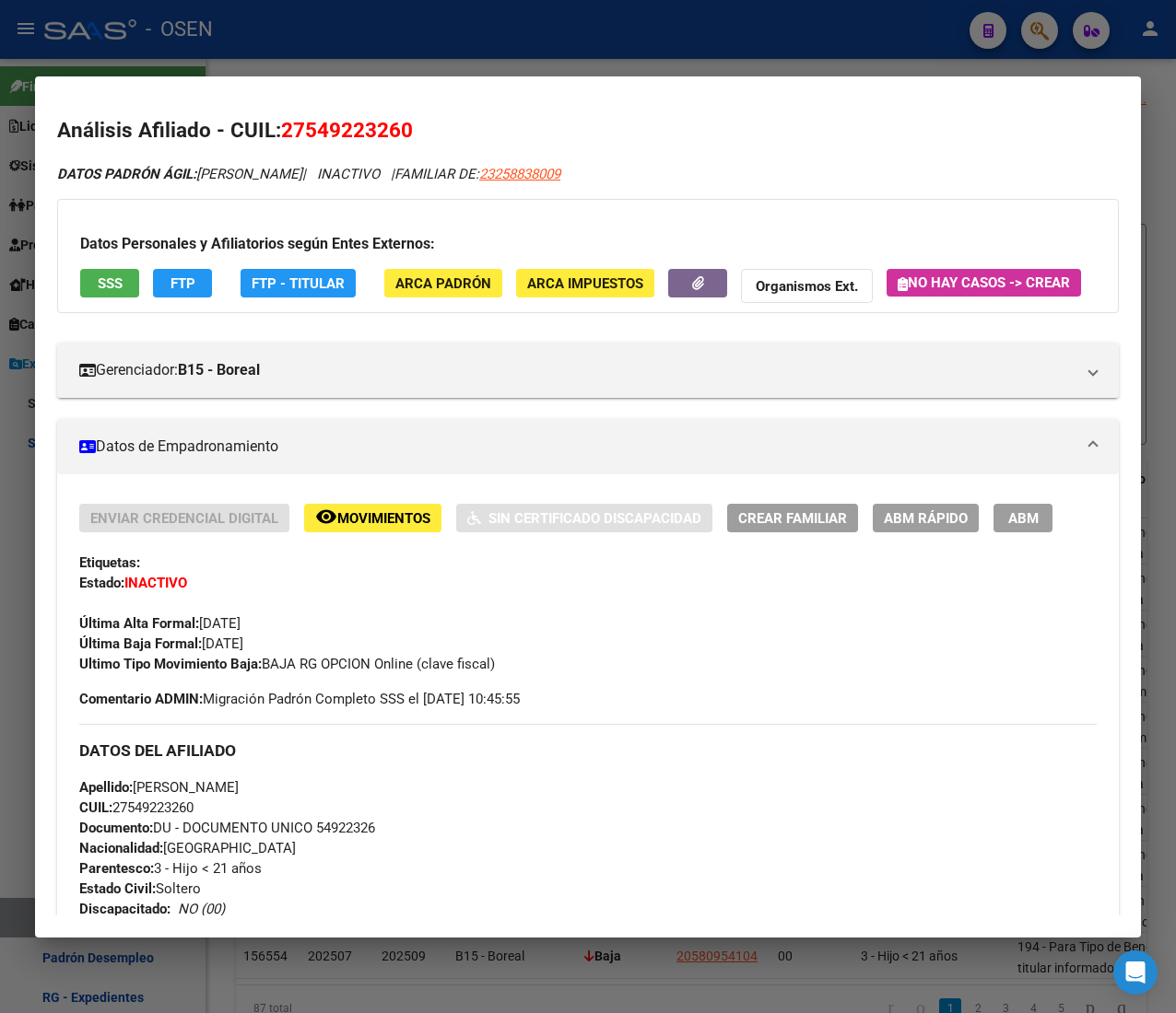
click at [130, 282] on button "SSS" at bounding box center [109, 282] width 59 height 28
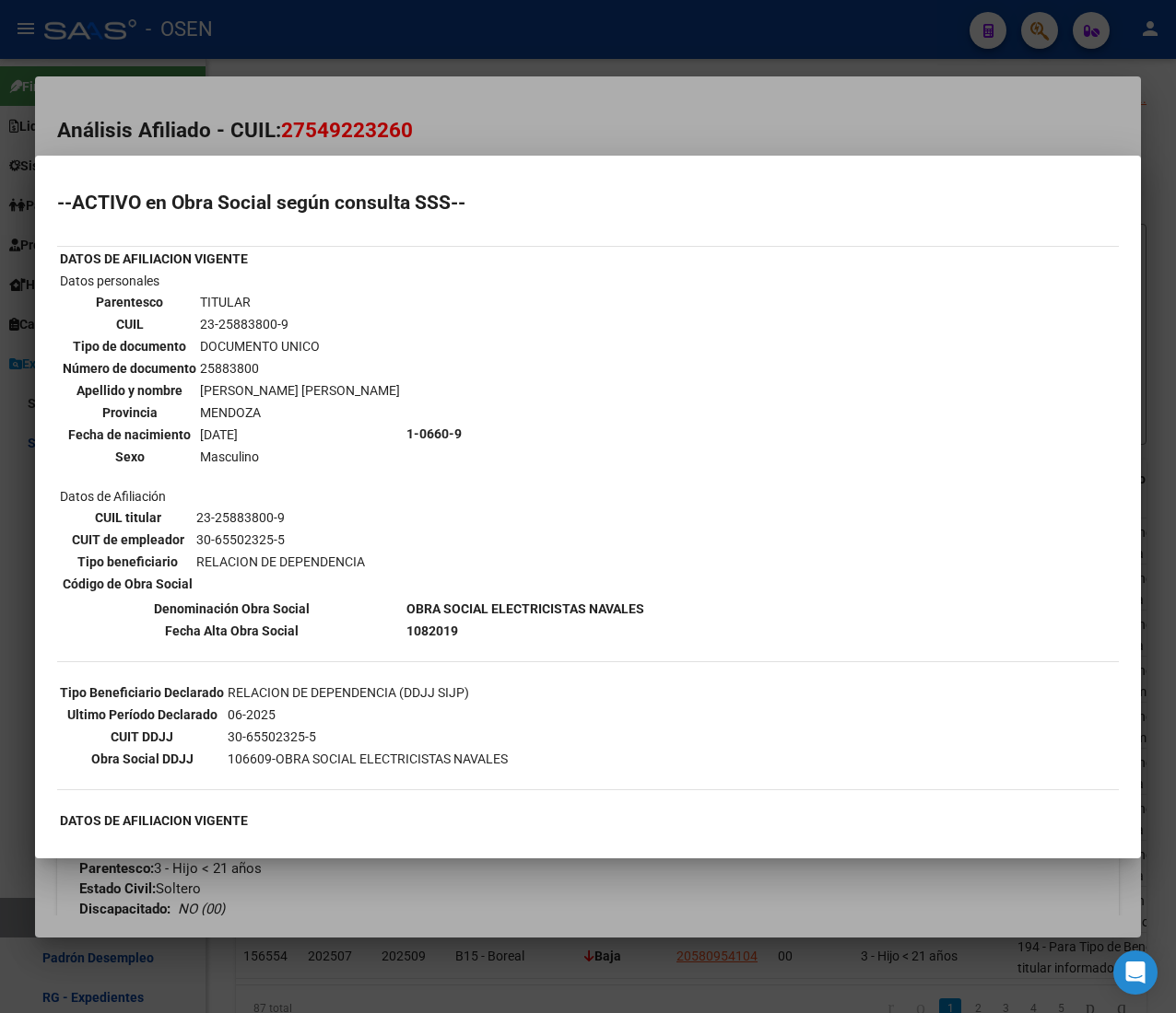
click at [447, 110] on div at bounding box center [588, 506] width 1176 height 1013
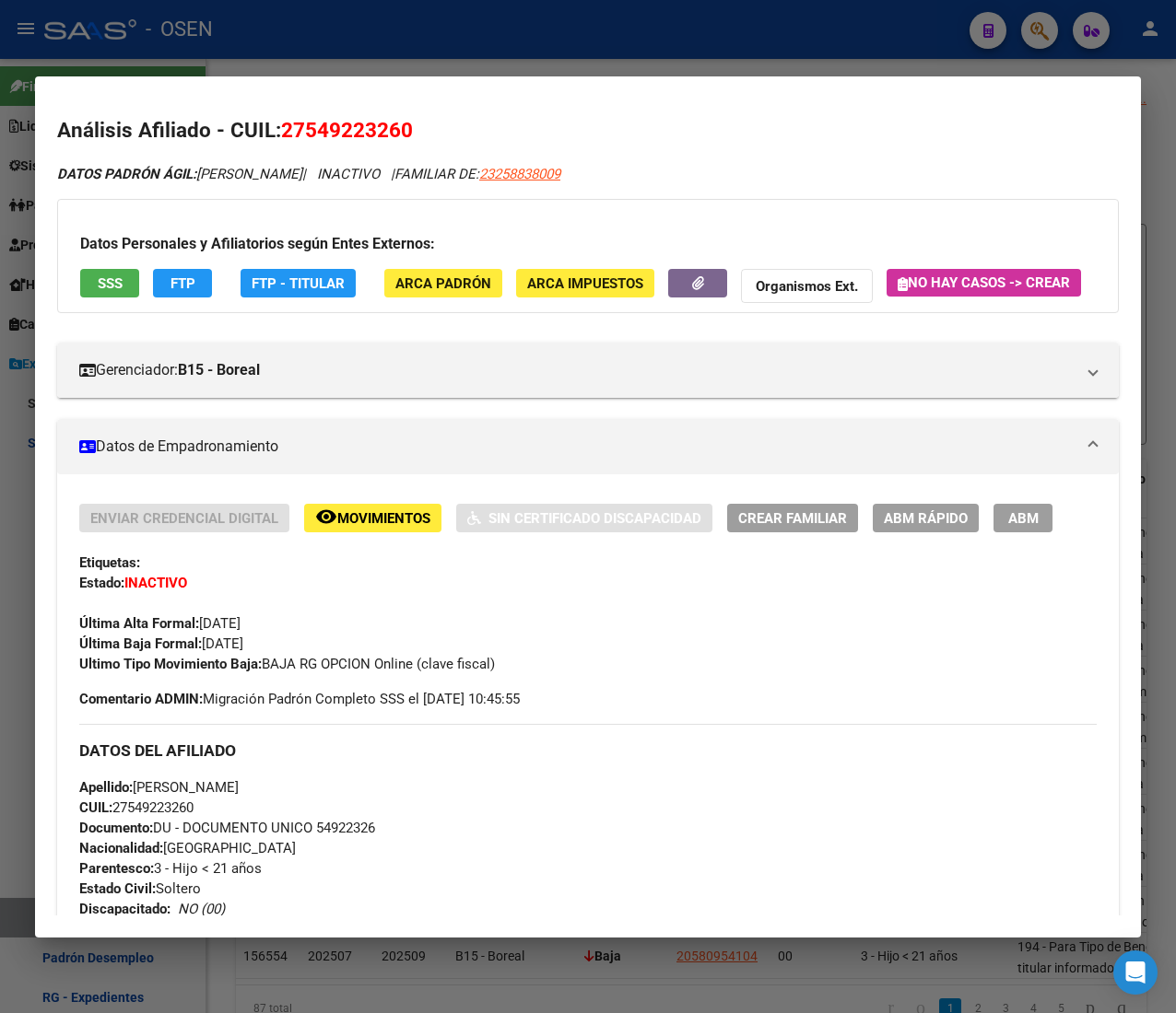
drag, startPoint x: 627, startPoint y: 171, endPoint x: 538, endPoint y: 182, distance: 89.7
click at [538, 182] on div "DATOS PADRÓN ÁGIL: SALINAS LISS HARLEY | INACTIVO | FAMILIAR DE: 23258838009" at bounding box center [588, 174] width 1061 height 21
copy span "23258838009"
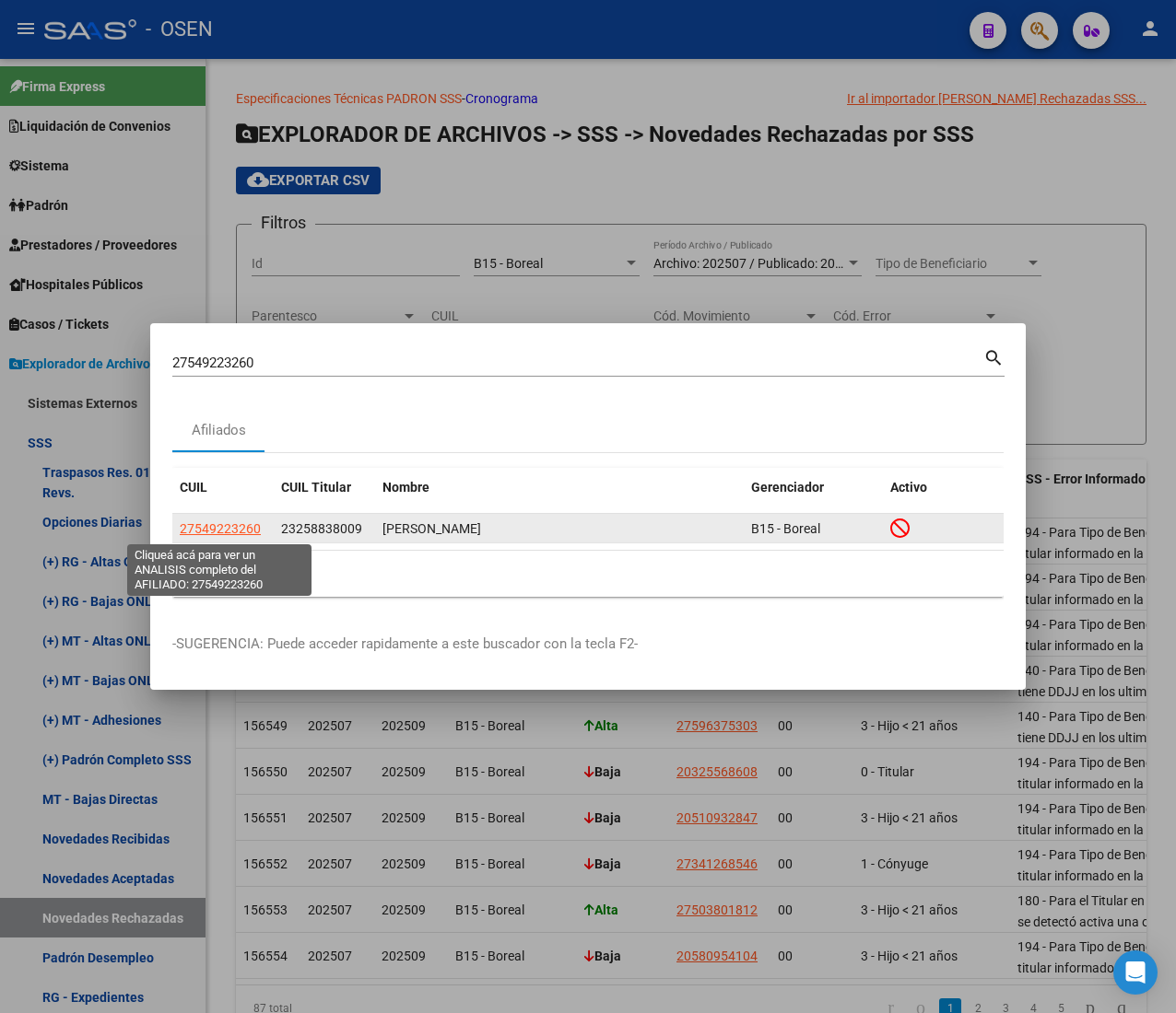
click at [241, 533] on span "27549223260" at bounding box center [219, 528] width 81 height 15
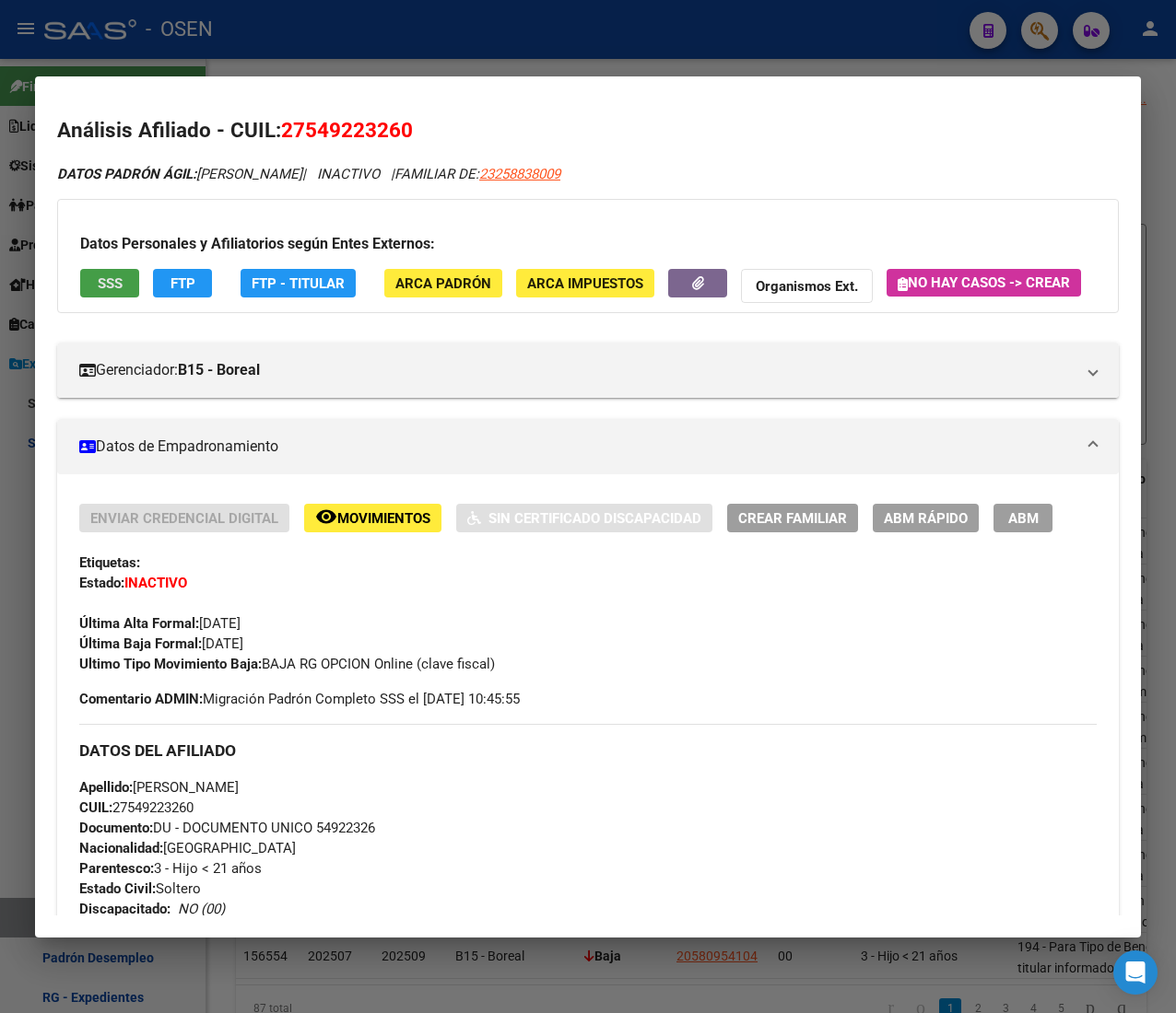
click at [105, 275] on span "SSS" at bounding box center [110, 282] width 25 height 17
drag, startPoint x: 285, startPoint y: 46, endPoint x: 314, endPoint y: 70, distance: 37.6
click at [285, 46] on div at bounding box center [588, 506] width 1176 height 1013
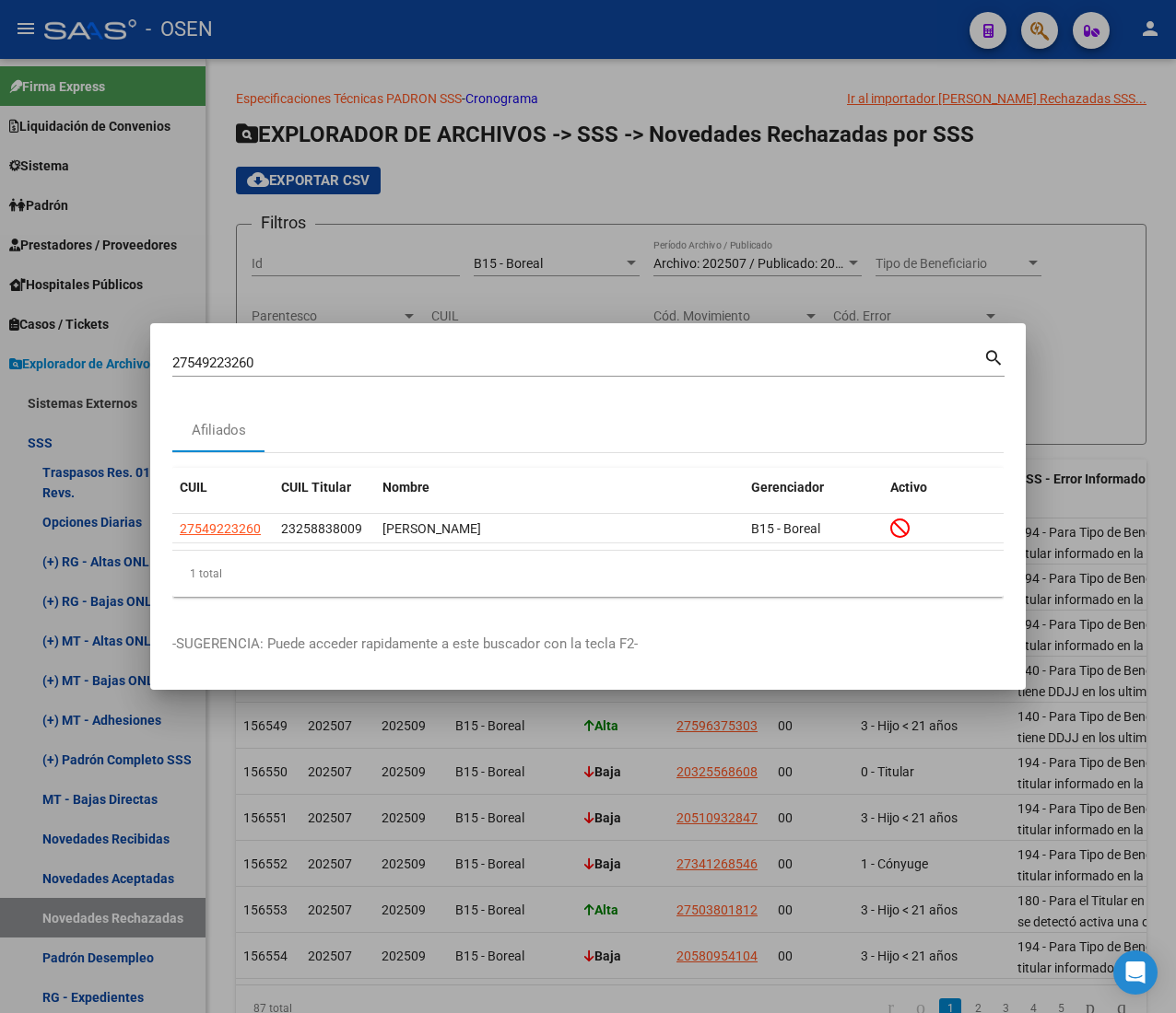
drag, startPoint x: 273, startPoint y: 364, endPoint x: -15, endPoint y: 322, distance: 291.0
click at [0, 322] on html "menu - OSEN person Firma Express Liquidación de Convenios ARCA - Aportes RG / M…" at bounding box center [588, 506] width 1176 height 1013
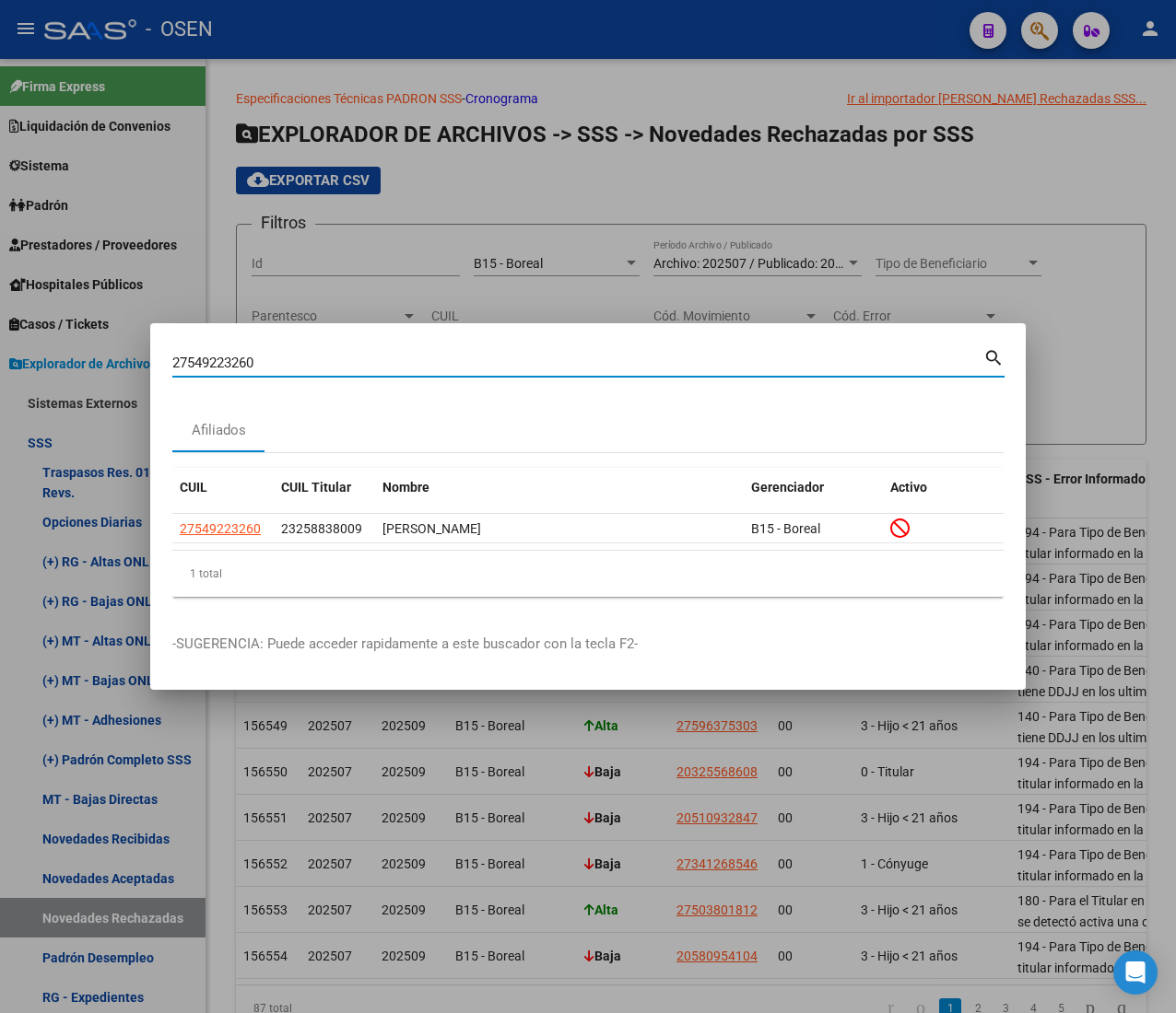
paste input "455321846"
type input "27455321846"
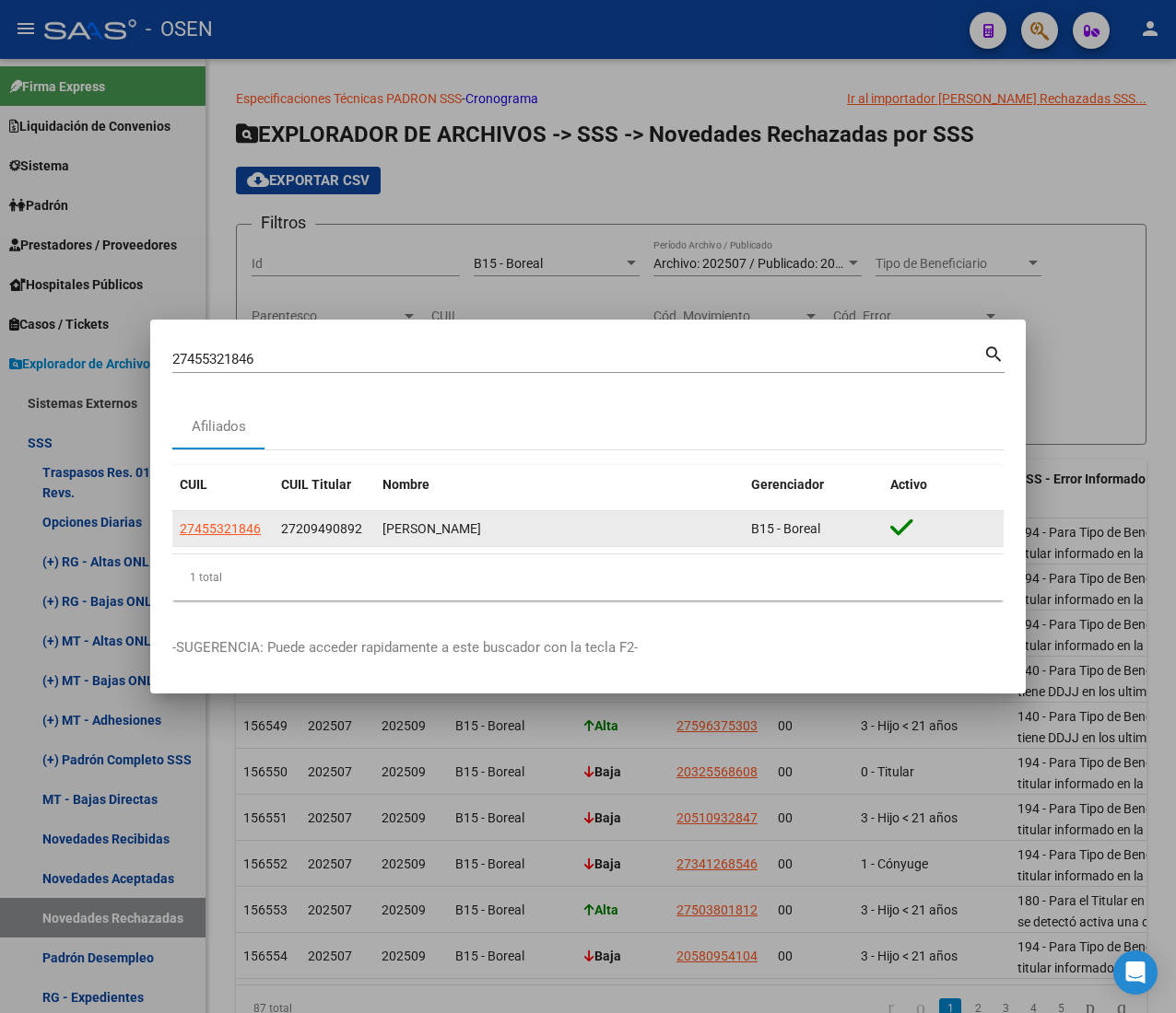
click at [212, 538] on app-link-go-to "27455321846" at bounding box center [219, 529] width 81 height 21
click at [219, 523] on span "27455321846" at bounding box center [219, 528] width 81 height 15
type textarea "27455321846"
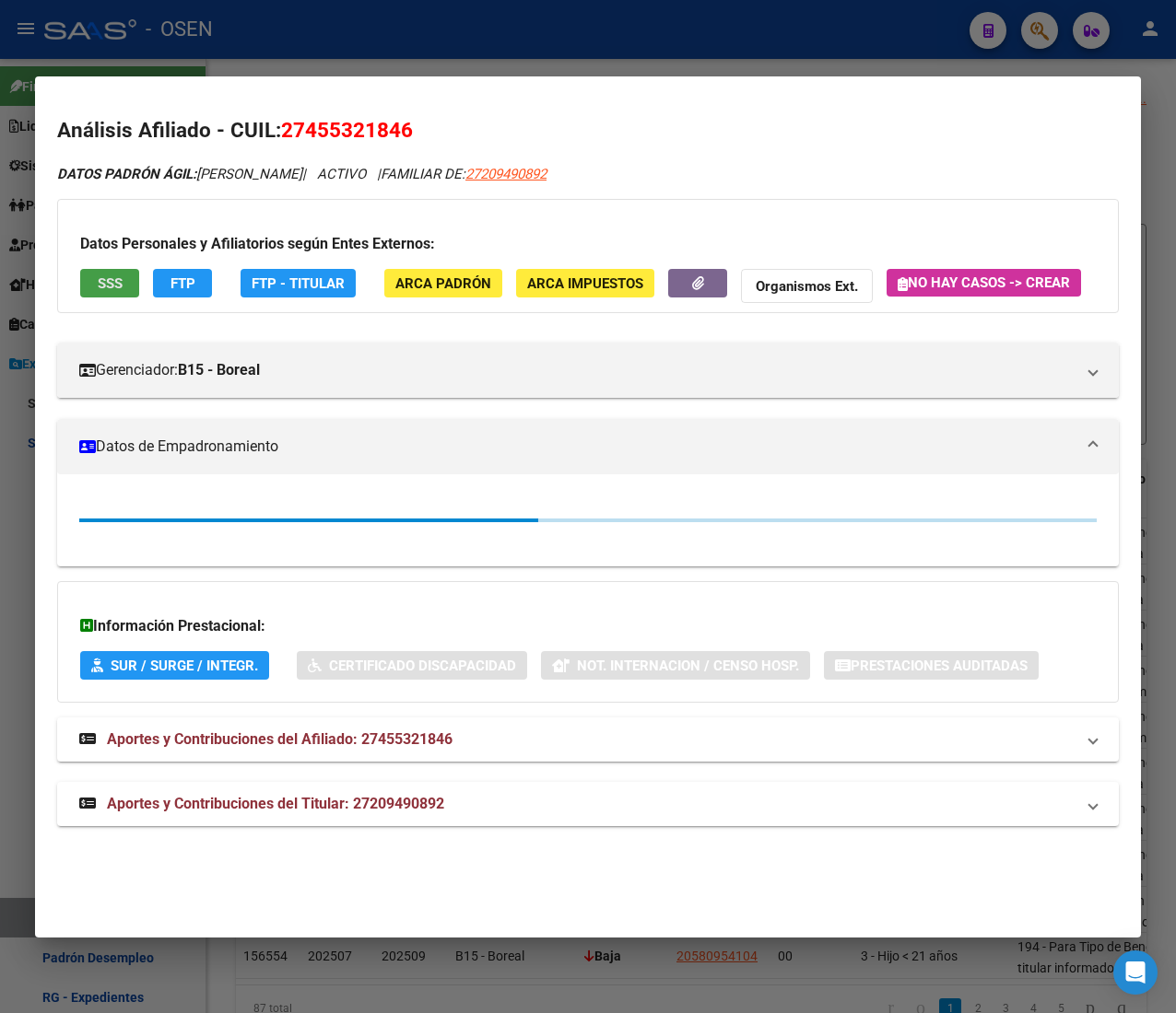
click at [124, 281] on button "SSS" at bounding box center [109, 282] width 59 height 28
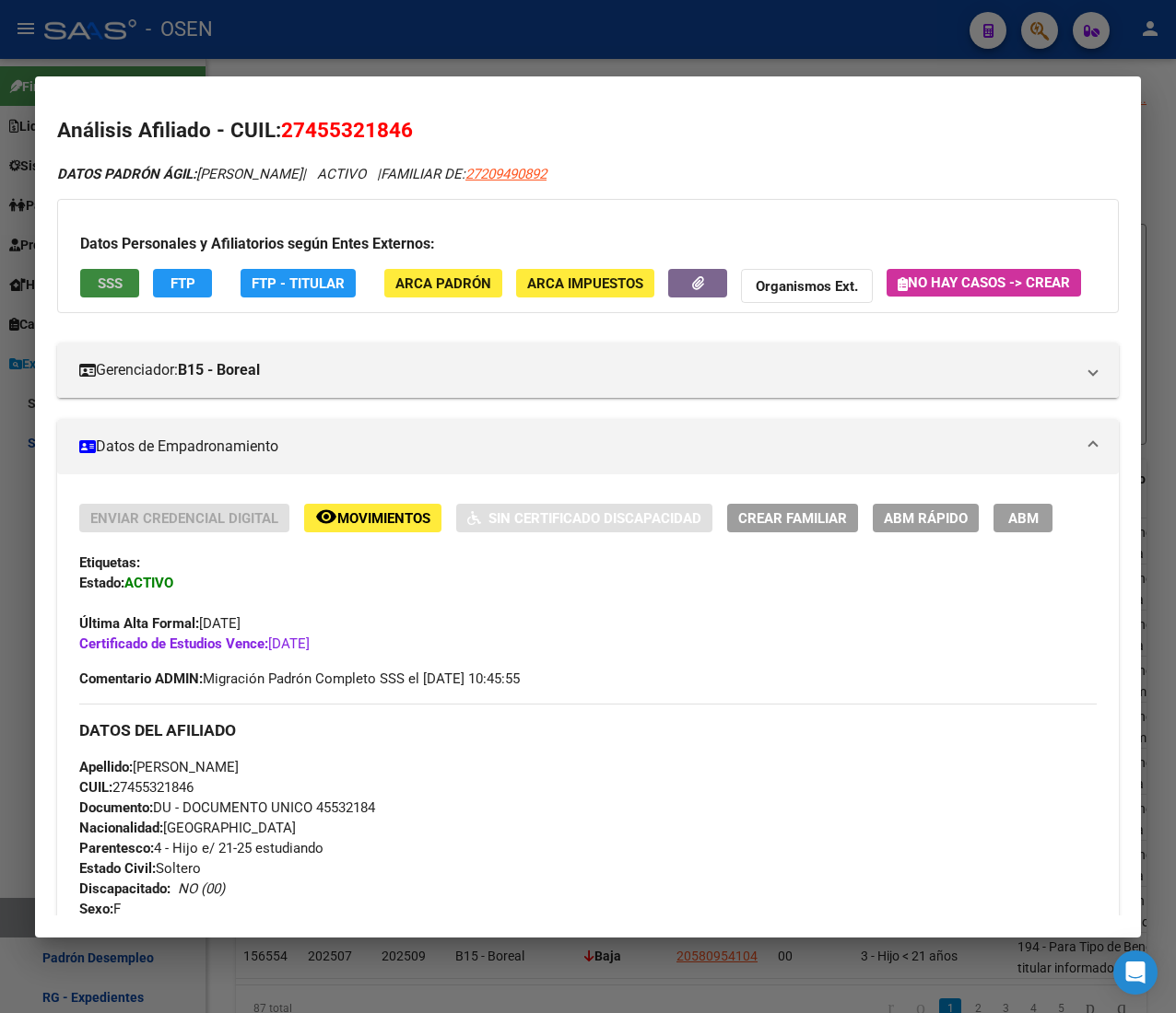
click at [137, 286] on button "SSS" at bounding box center [109, 282] width 59 height 28
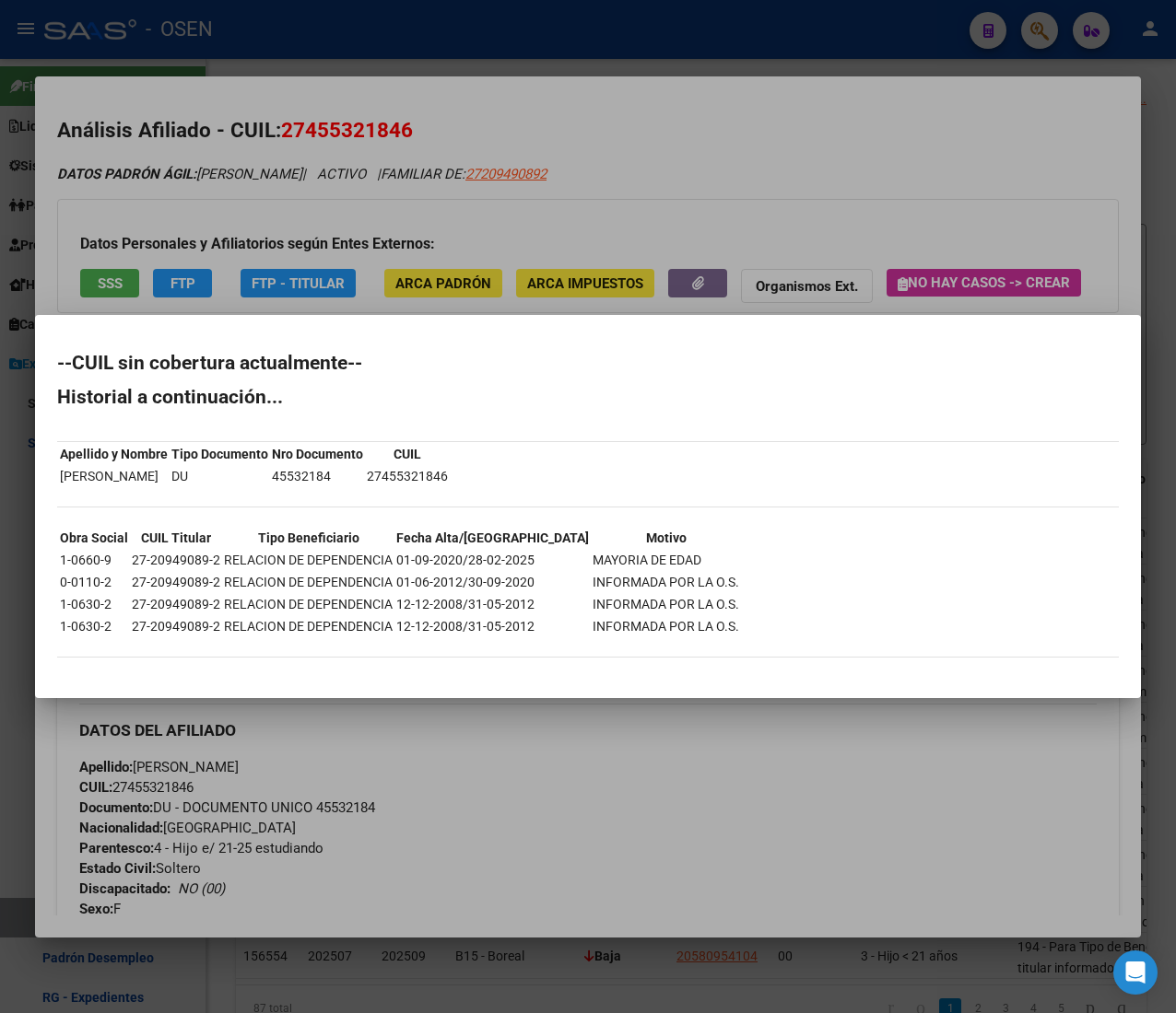
drag, startPoint x: 330, startPoint y: 477, endPoint x: 391, endPoint y: 477, distance: 61.0
click at [364, 477] on td "45532184" at bounding box center [318, 476] width 94 height 20
click at [433, 475] on td "27455321846" at bounding box center [406, 476] width 83 height 20
drag, startPoint x: 436, startPoint y: 473, endPoint x: 494, endPoint y: 475, distance: 58.0
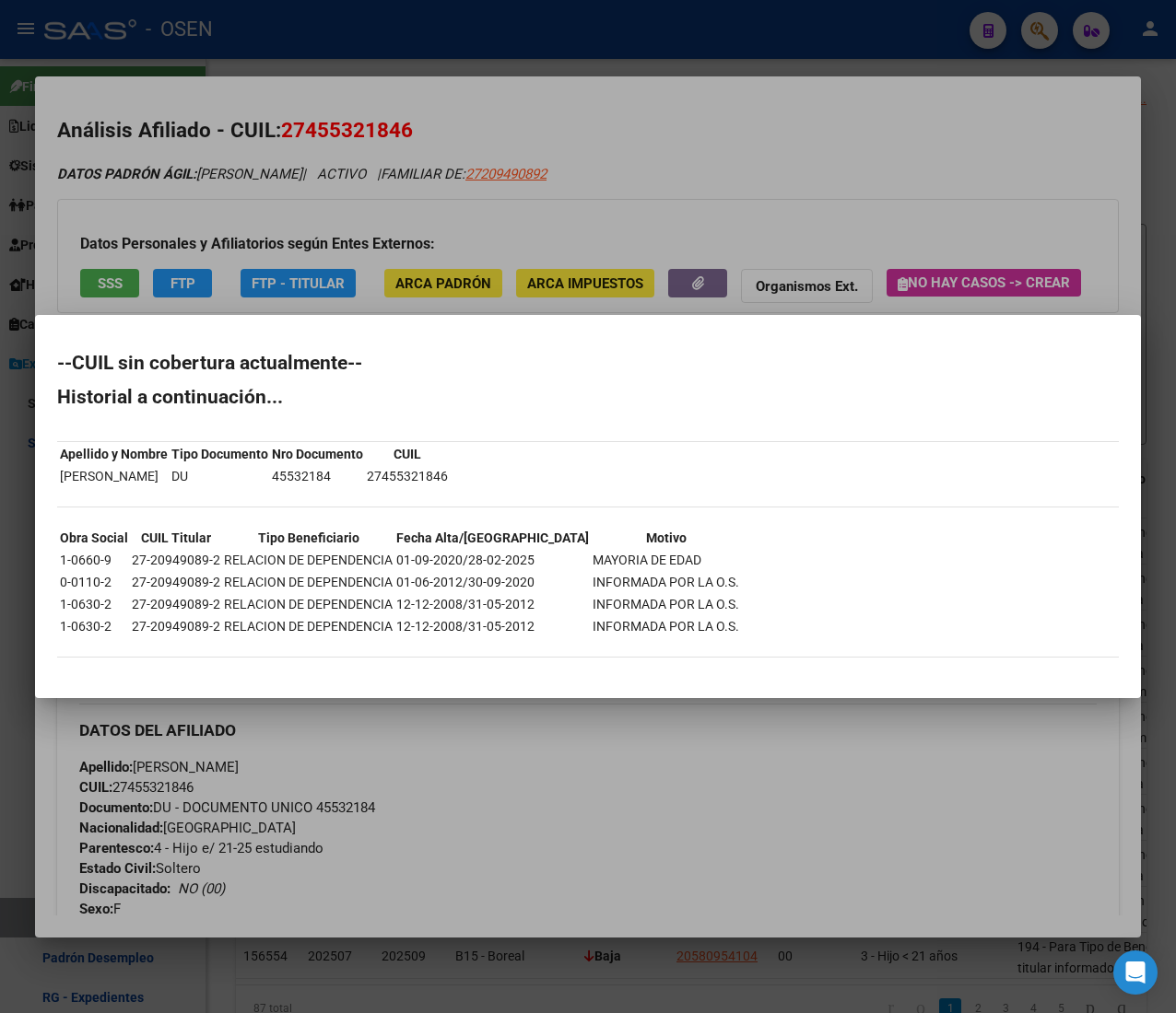
click at [449, 475] on td "27455321846" at bounding box center [406, 476] width 83 height 20
click at [767, 172] on div at bounding box center [588, 506] width 1176 height 1013
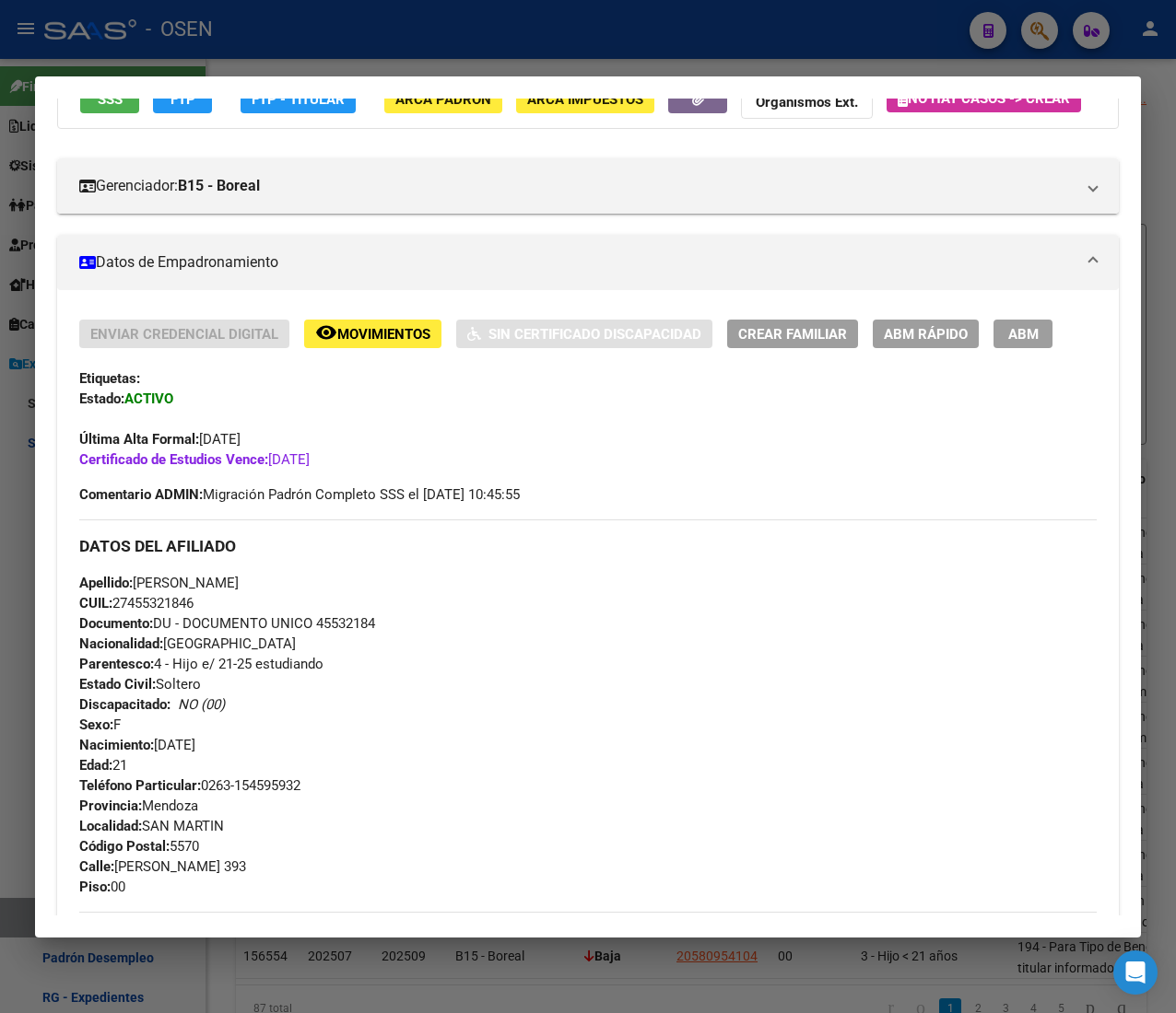
click at [399, 342] on span "remove_red_eye Movimientos" at bounding box center [372, 333] width 115 height 17
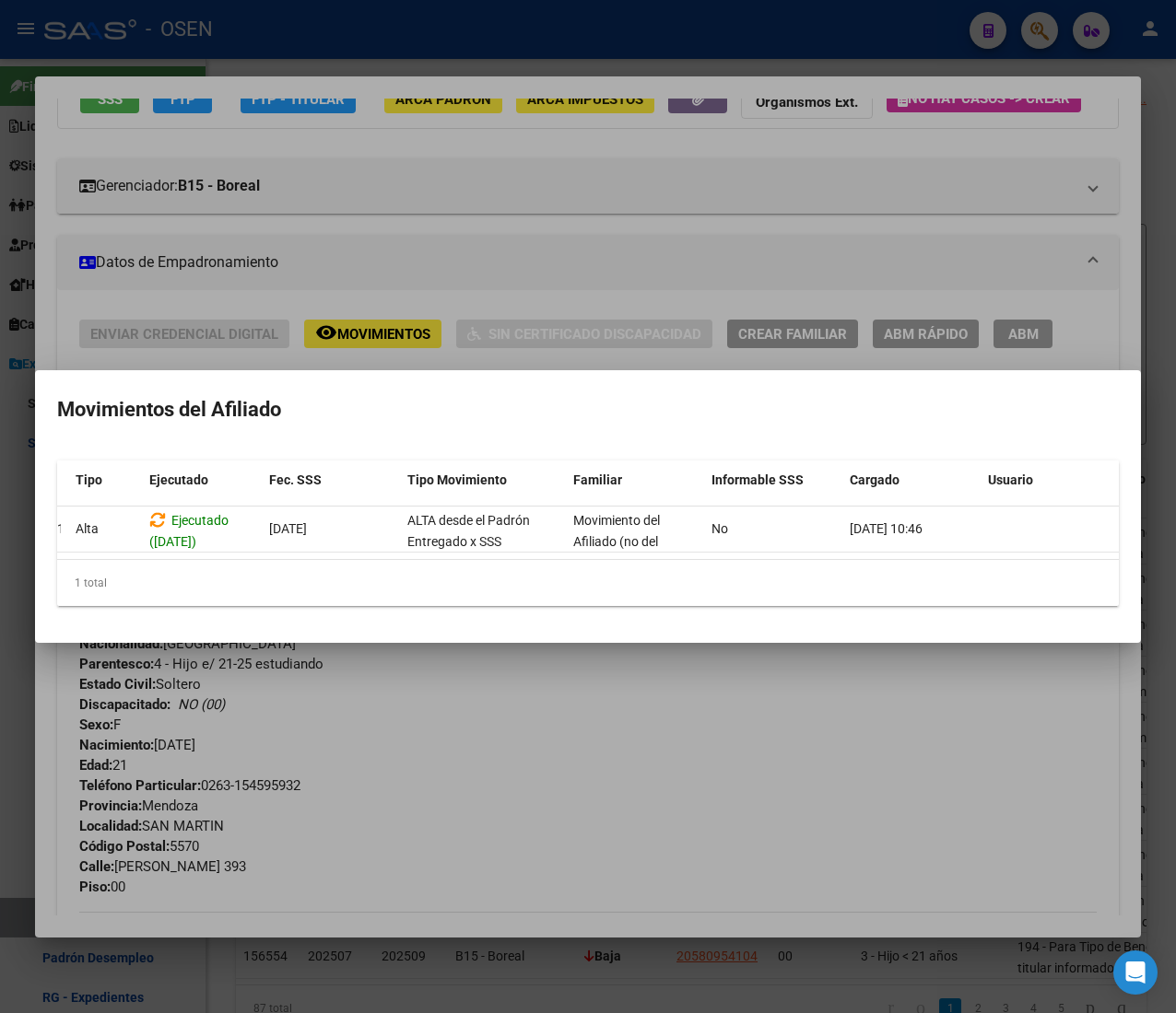
scroll to position [0, 0]
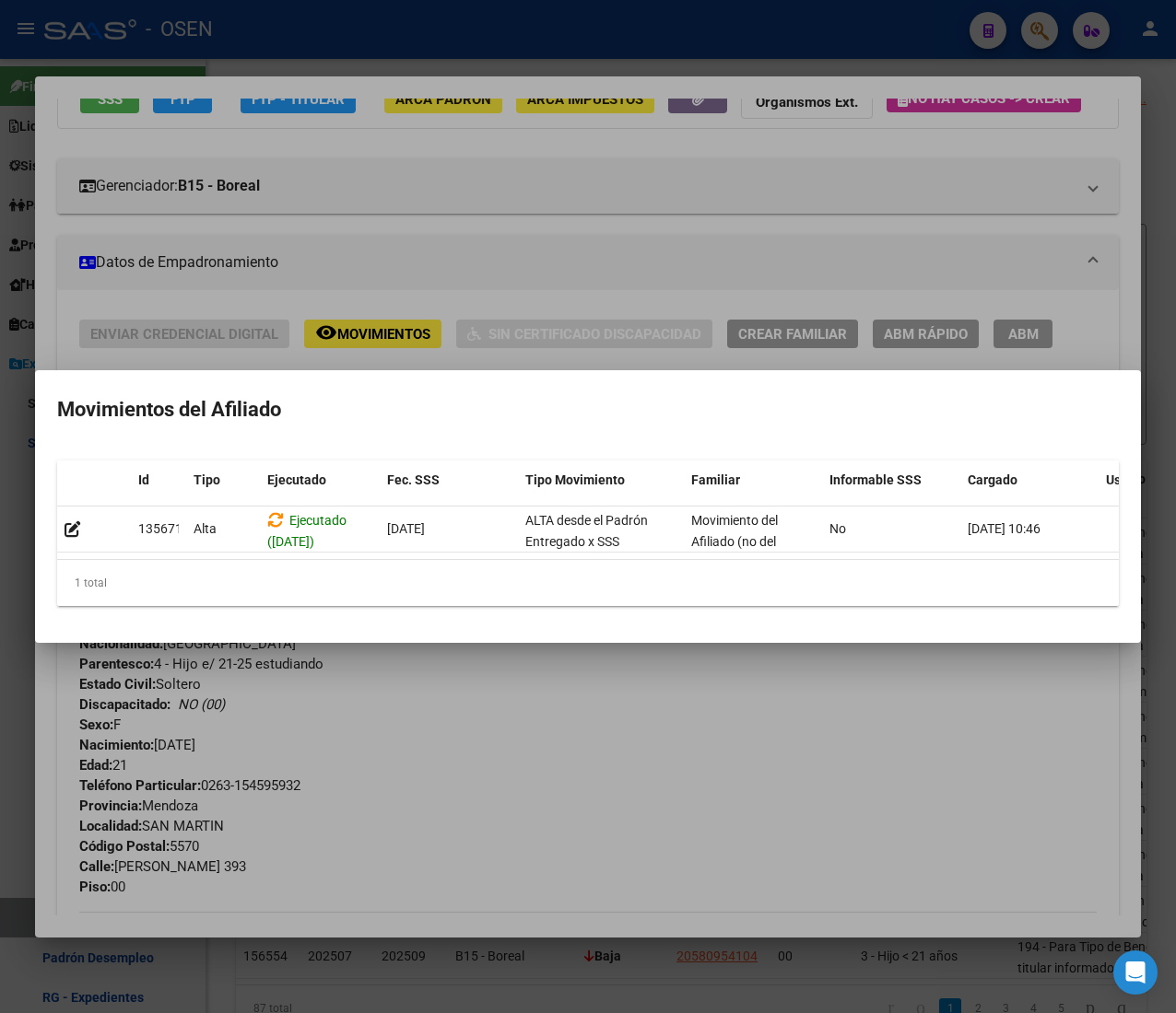
click at [528, 246] on div at bounding box center [588, 506] width 1176 height 1013
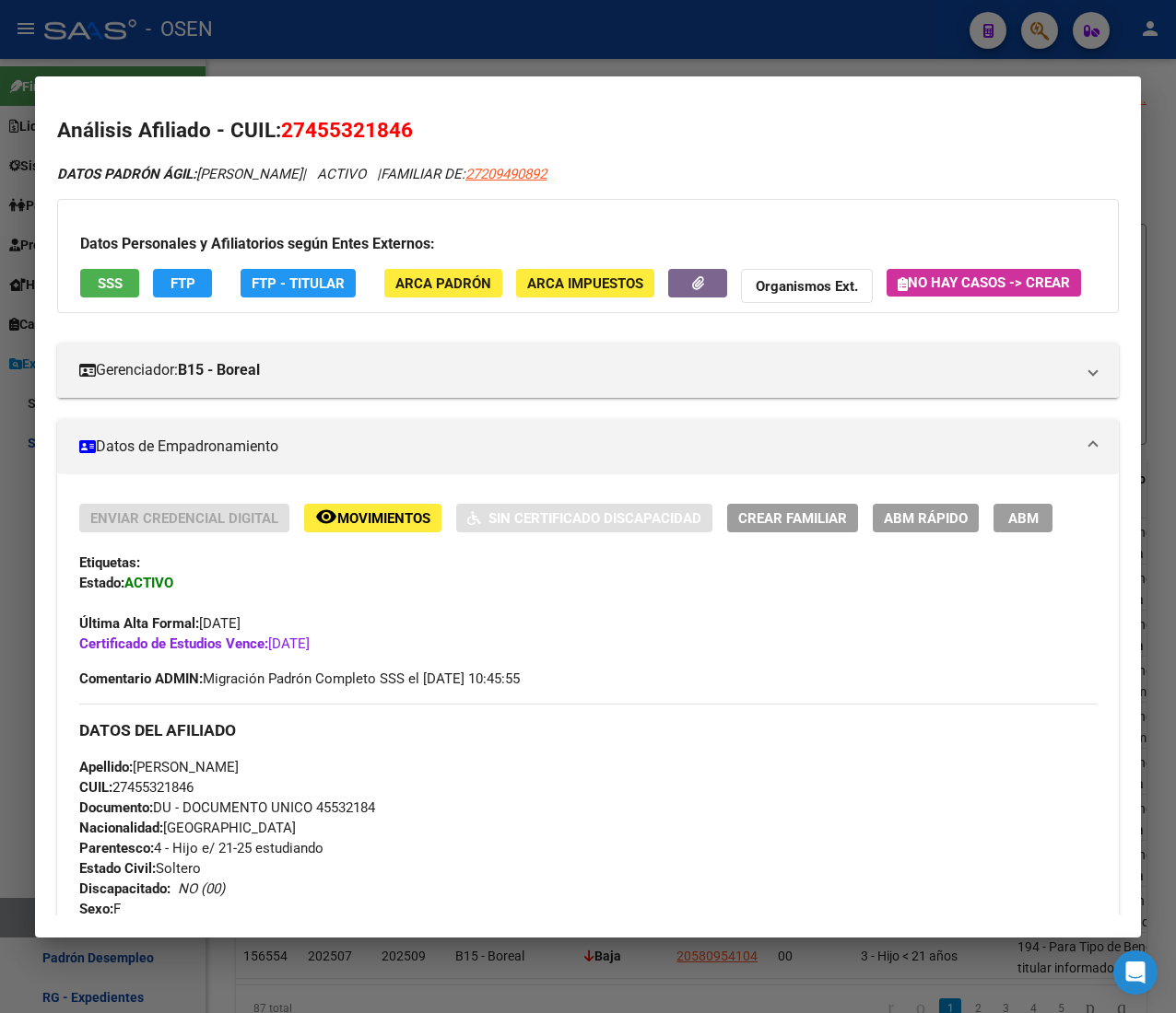
click at [188, 282] on span "FTP" at bounding box center [183, 283] width 25 height 17
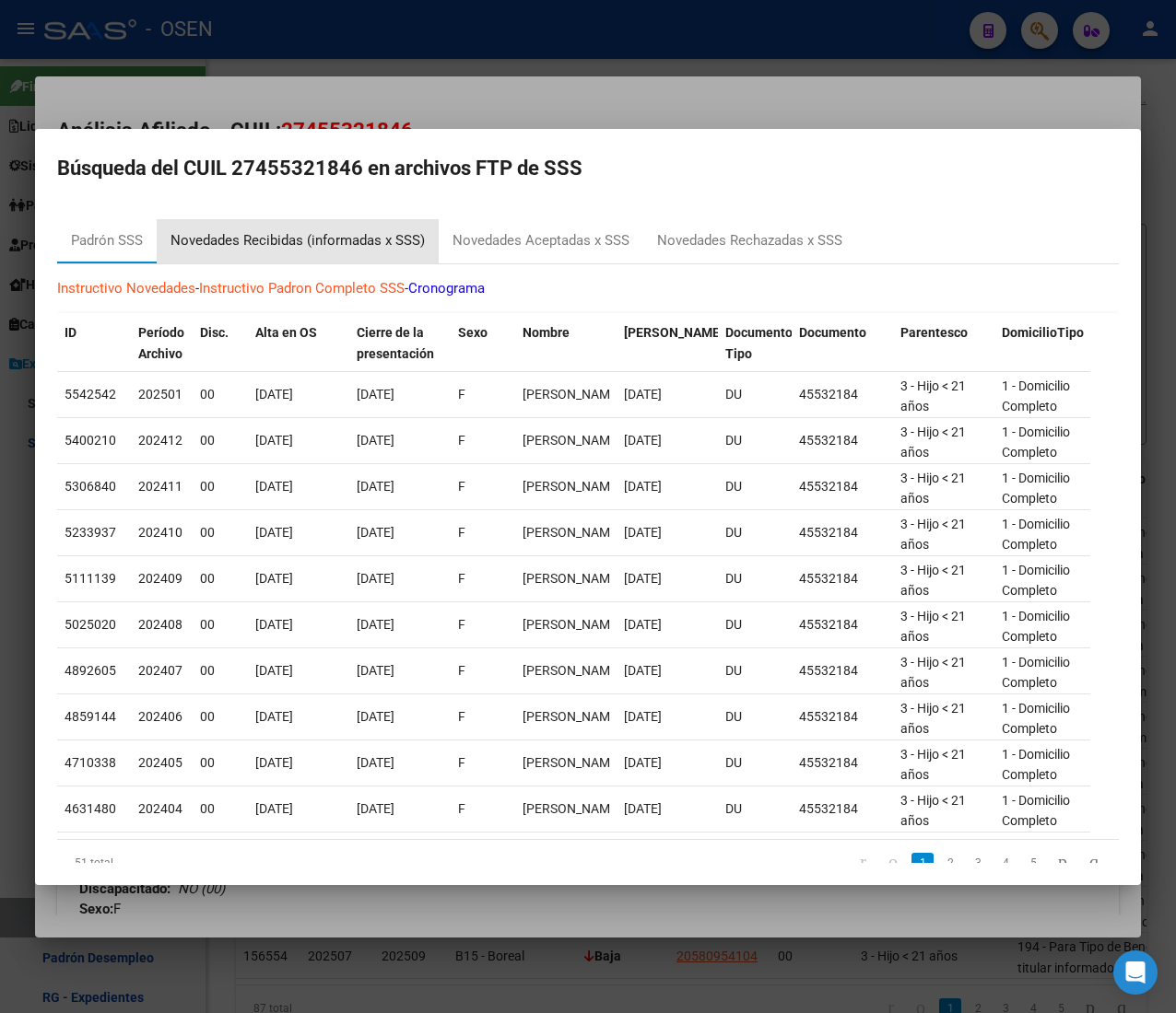
click at [377, 229] on div "Novedades Recibidas (informadas x SSS)" at bounding box center [297, 241] width 282 height 44
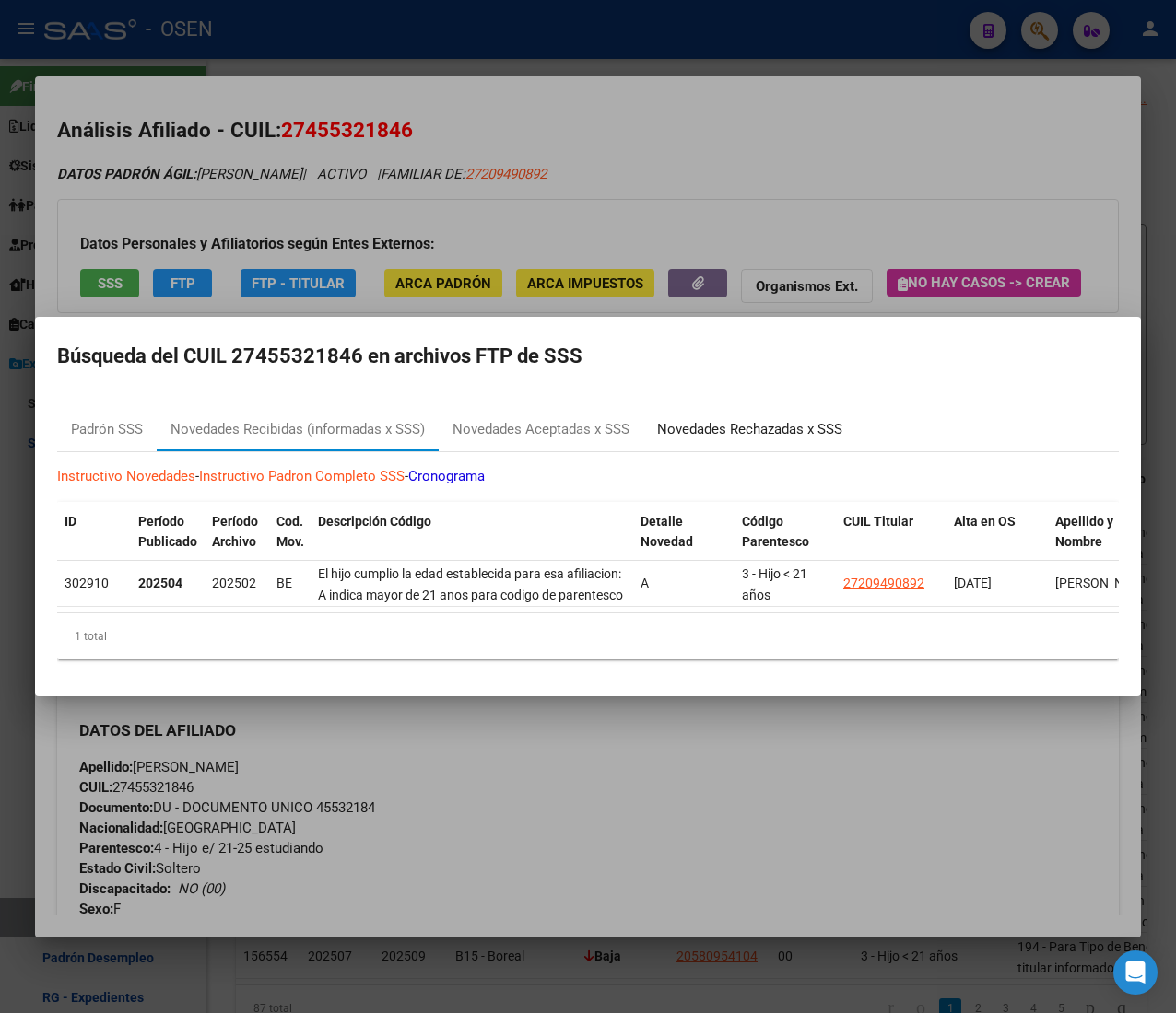
click at [761, 419] on div "Novedades Rechazadas x SSS" at bounding box center [749, 430] width 185 height 21
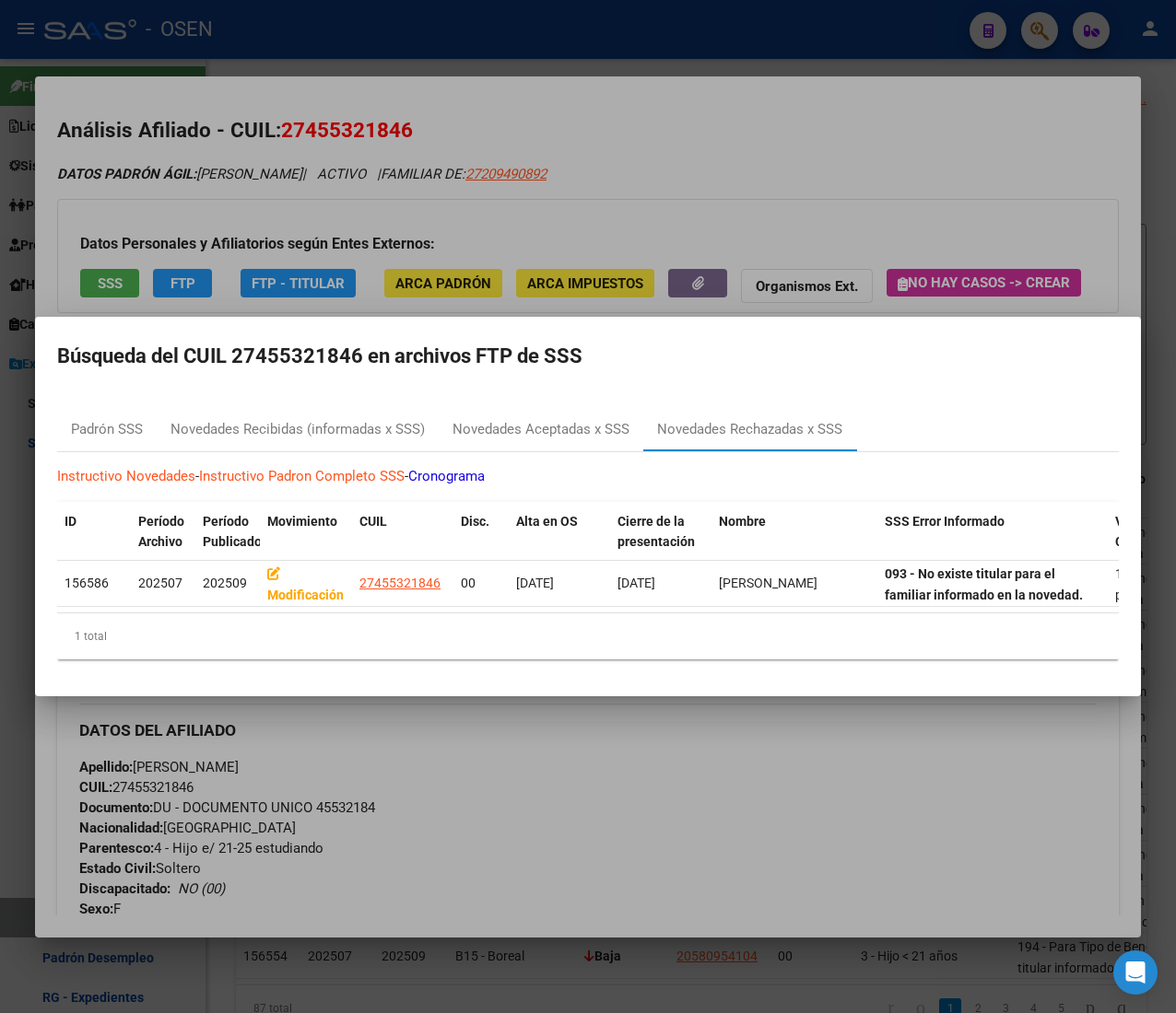
click at [786, 140] on div at bounding box center [588, 506] width 1176 height 1013
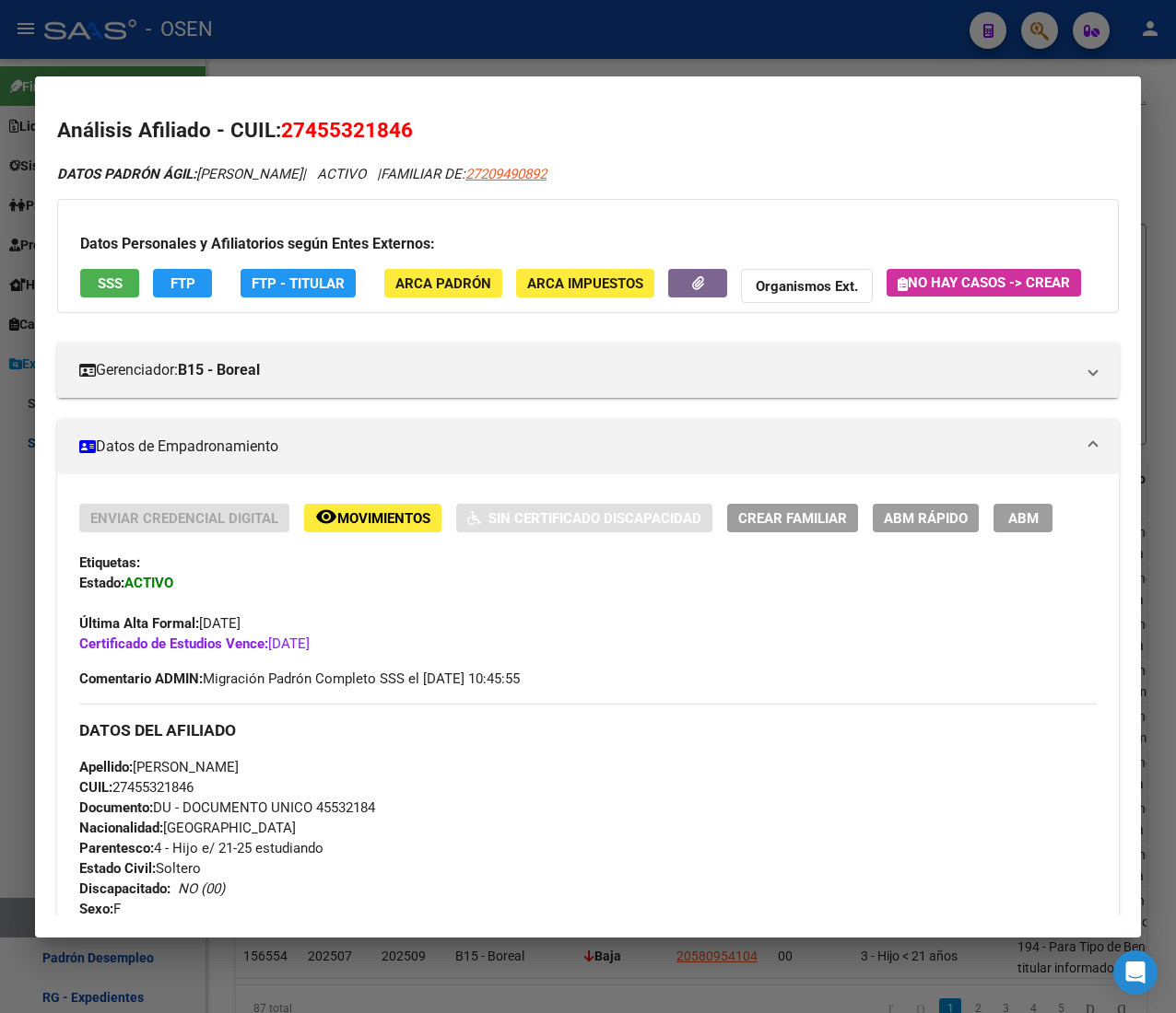
drag, startPoint x: 671, startPoint y: 176, endPoint x: 566, endPoint y: 184, distance: 105.3
copy span "27209490892"
drag, startPoint x: 246, startPoint y: 686, endPoint x: 354, endPoint y: 684, distance: 108.0
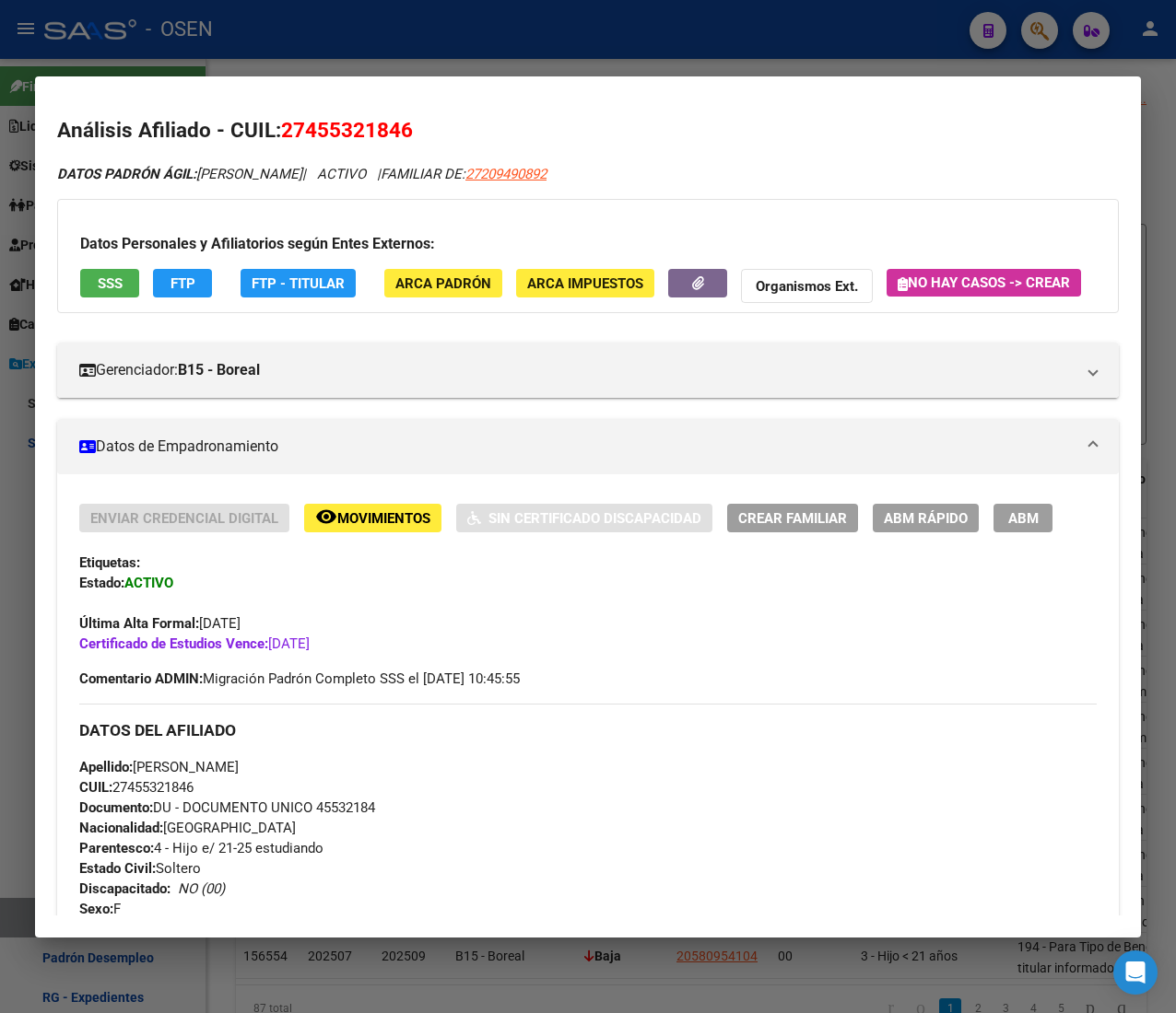
click at [354, 654] on div "Enviar Credencial Digital remove_red_eye Movimientos Sin Certificado Discapacid…" at bounding box center [588, 579] width 1017 height 150
click at [491, 634] on div "Última Alta Formal: 01/09/2020" at bounding box center [588, 614] width 1017 height 41
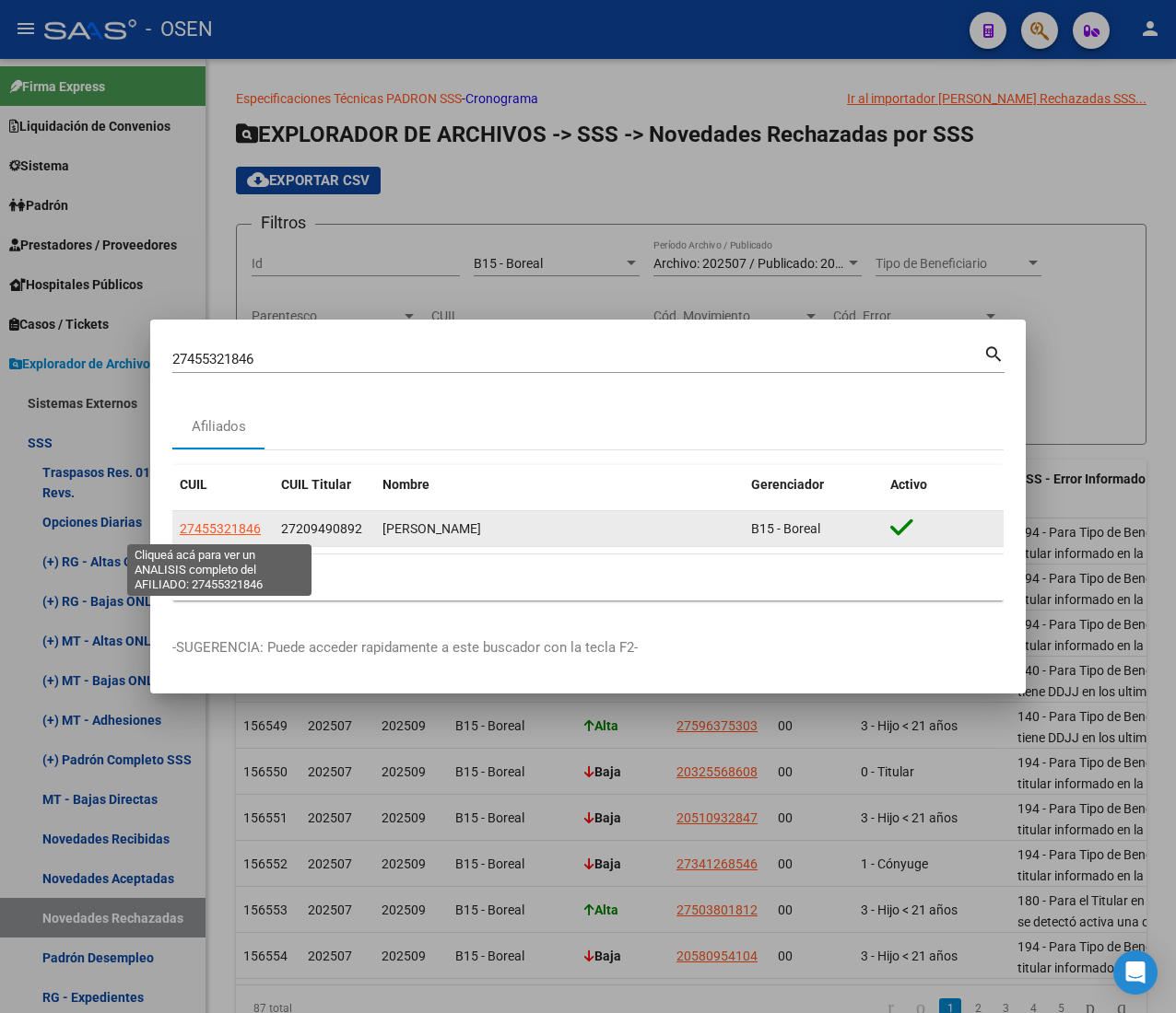
click at [219, 526] on span "27455321846" at bounding box center [219, 528] width 81 height 15
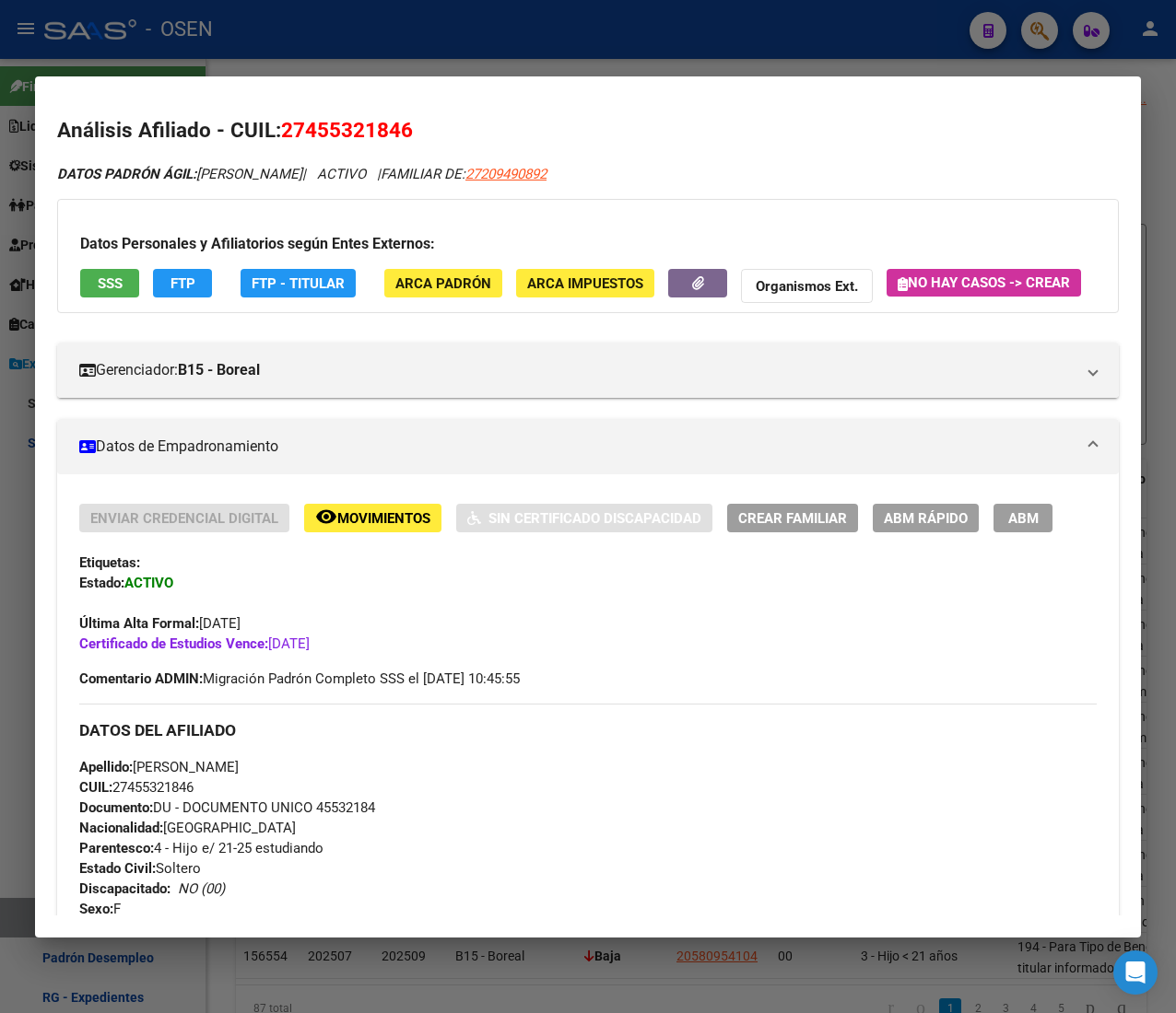
click at [892, 527] on span "ABM Rápido" at bounding box center [926, 518] width 84 height 17
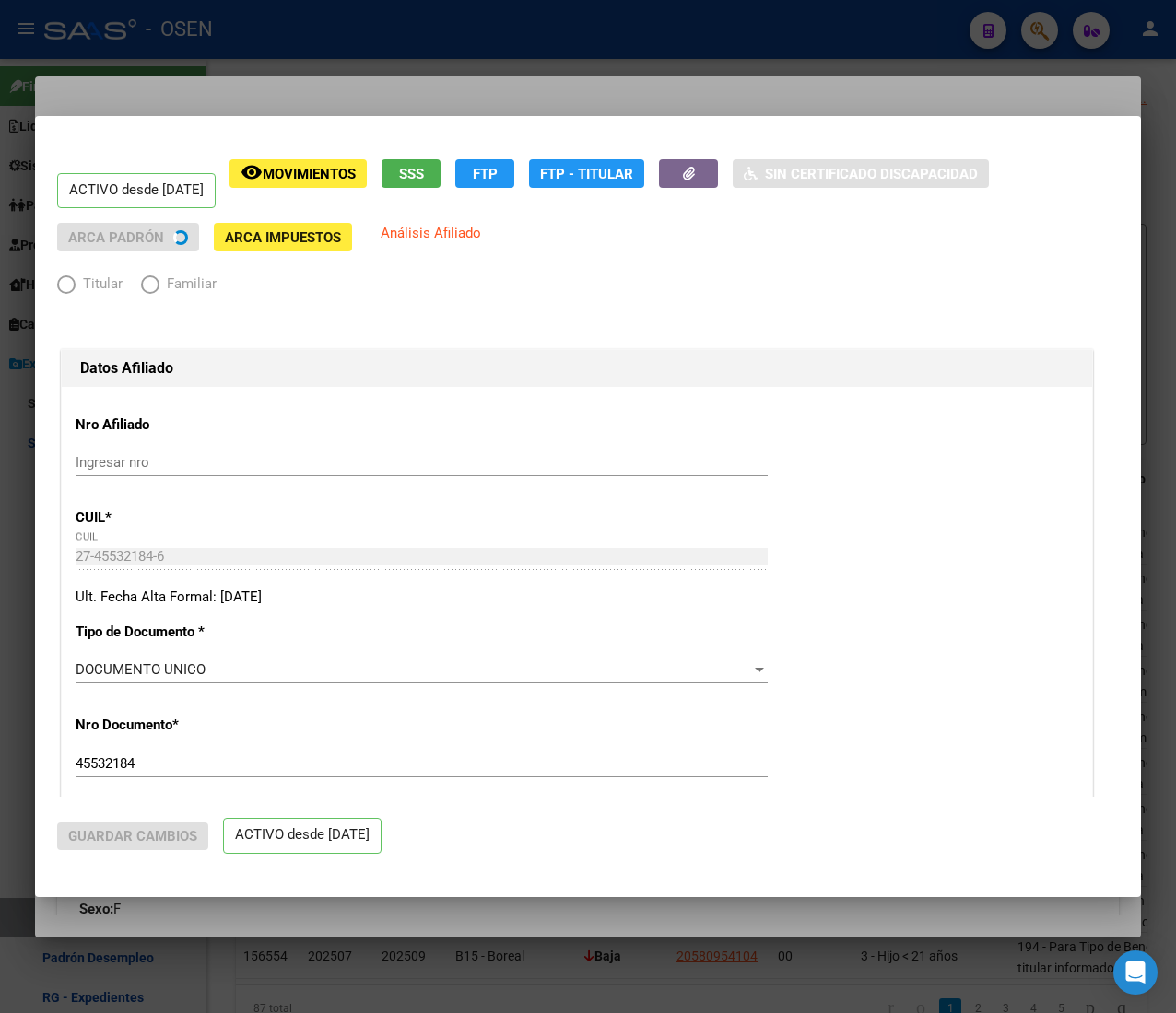
radio input "true"
type input "30-67209675-4"
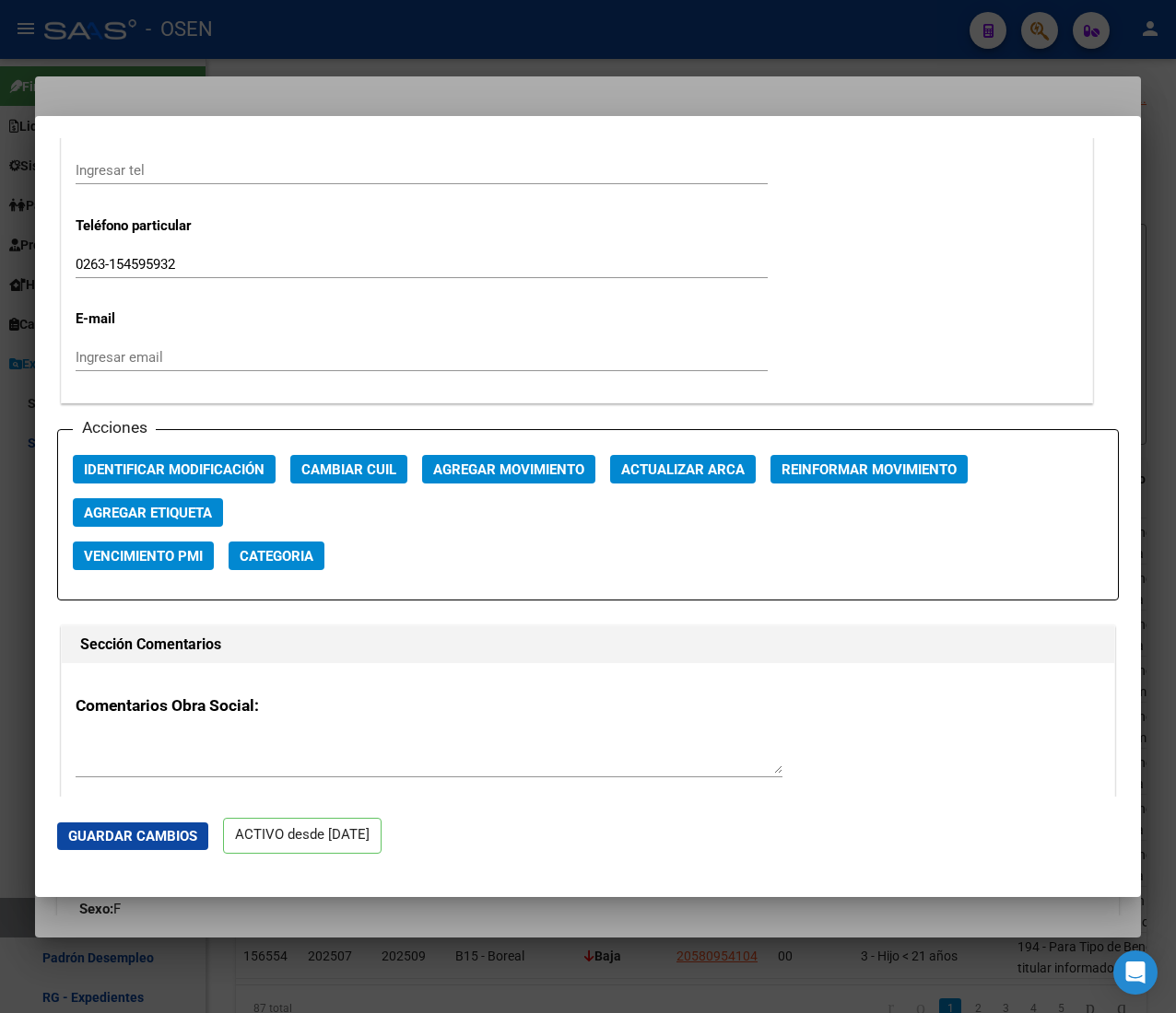
scroll to position [2395, 0]
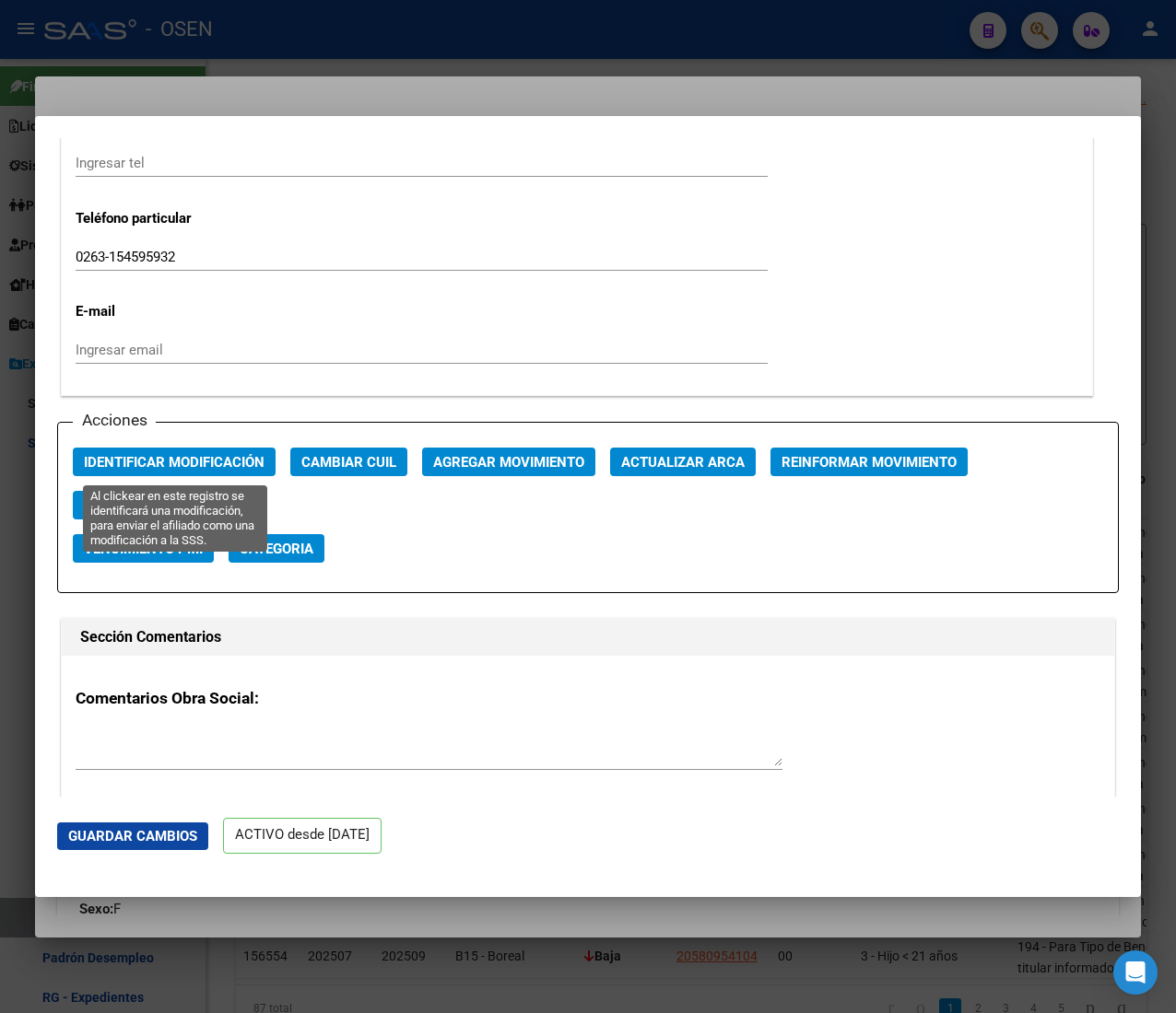
click at [151, 464] on span "Identificar Modificación" at bounding box center [173, 462] width 180 height 17
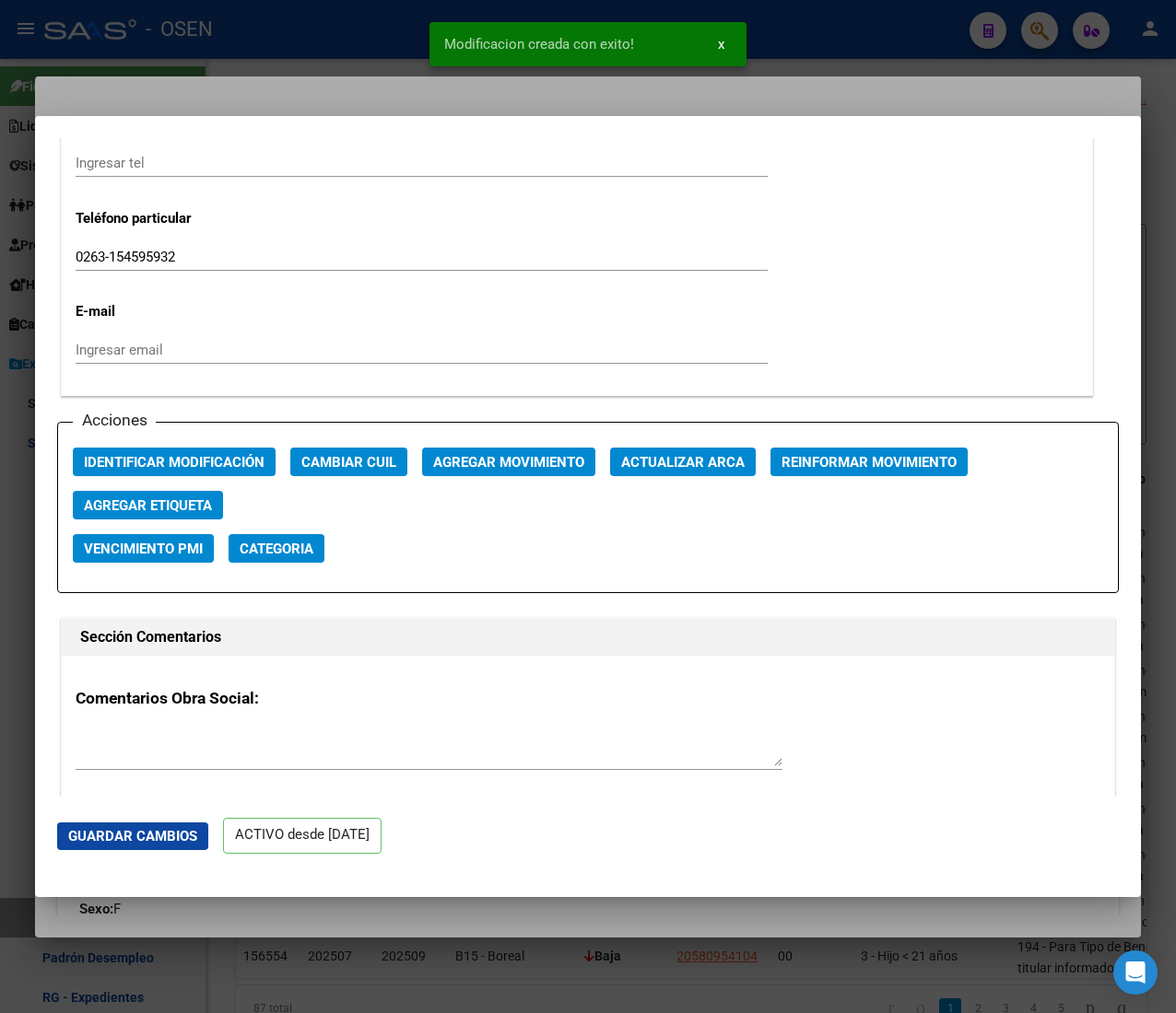
click at [277, 35] on div at bounding box center [588, 506] width 1176 height 1013
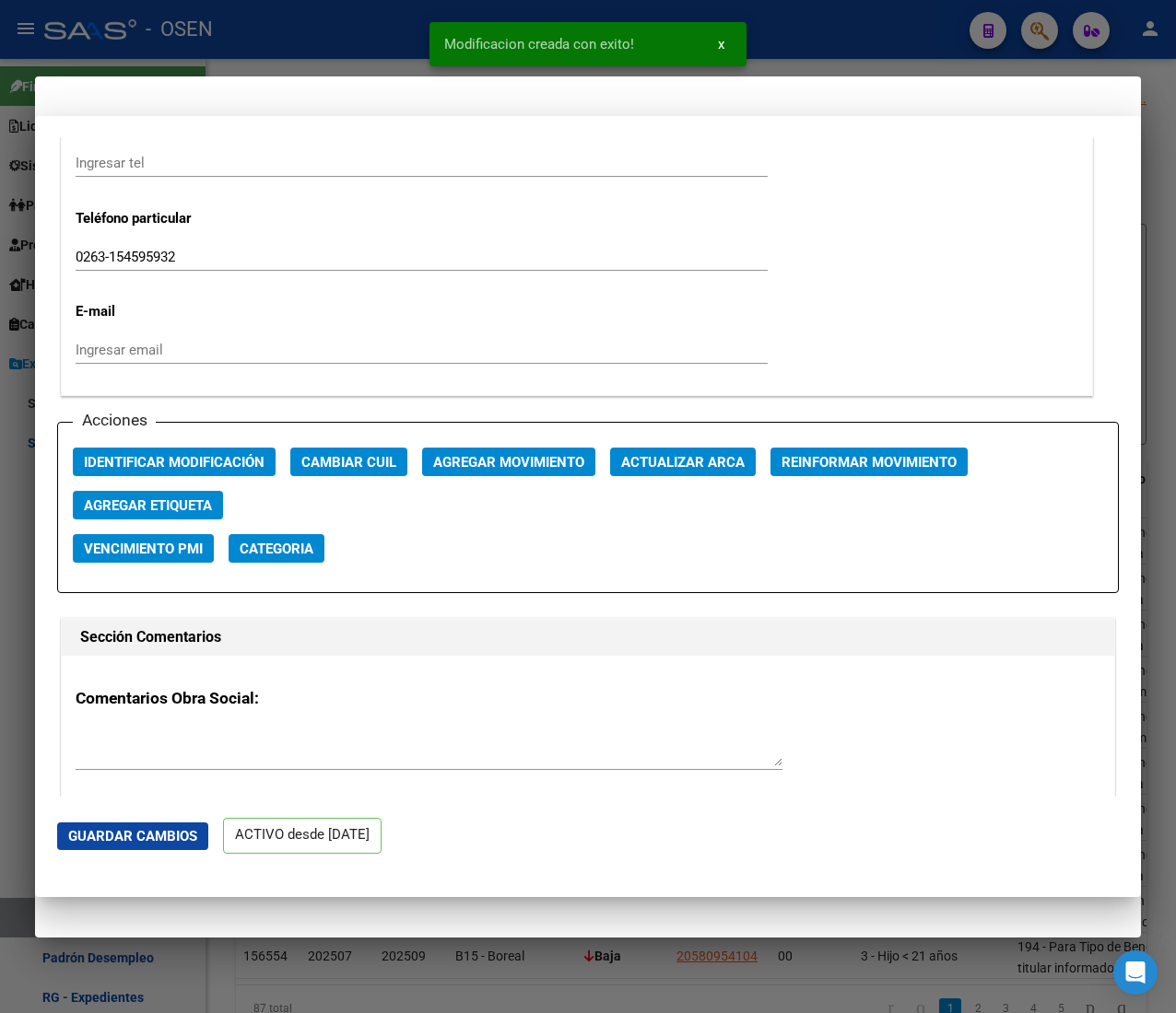
click at [279, 32] on div at bounding box center [588, 506] width 1176 height 1013
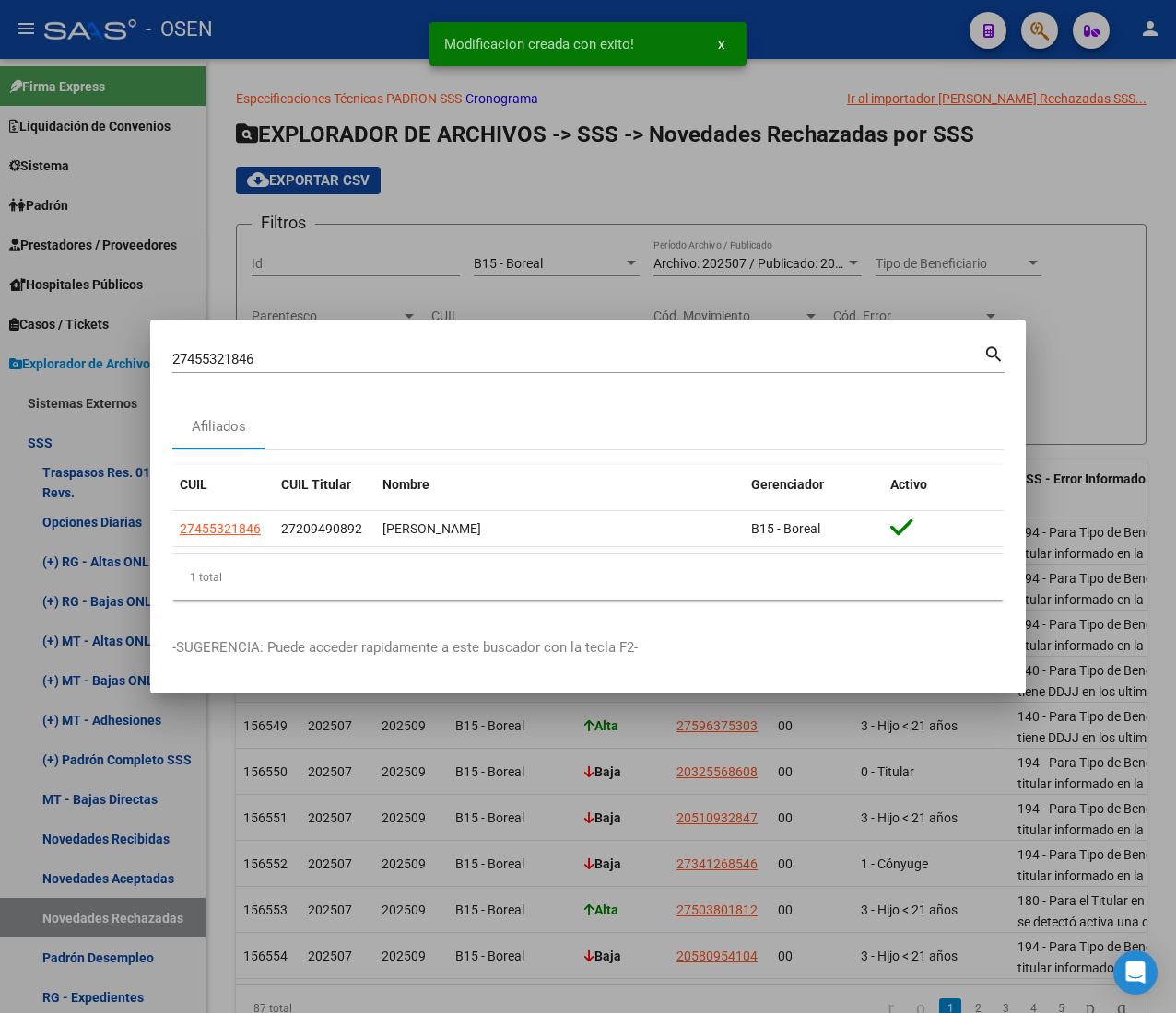
drag, startPoint x: 252, startPoint y: 365, endPoint x: -105, endPoint y: 334, distance: 358.3
click at [0, 334] on html "menu - OSEN person Firma Express Liquidación de Convenios ARCA - Aportes RG / M…" at bounding box center [588, 506] width 1176 height 1013
paste input "45394470"
type input "27445394470"
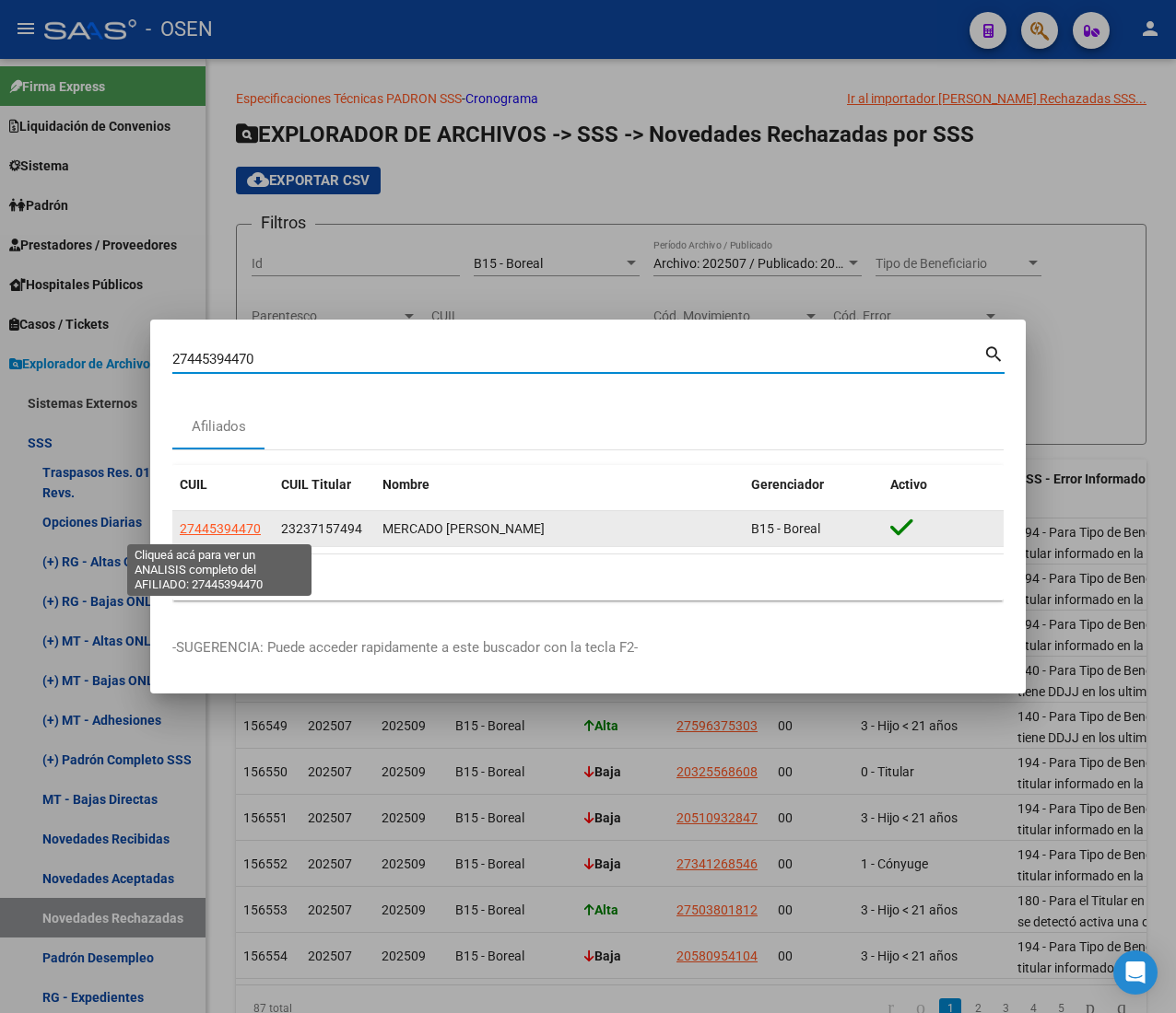
click at [241, 537] on app-link-go-to "27445394470" at bounding box center [219, 529] width 81 height 21
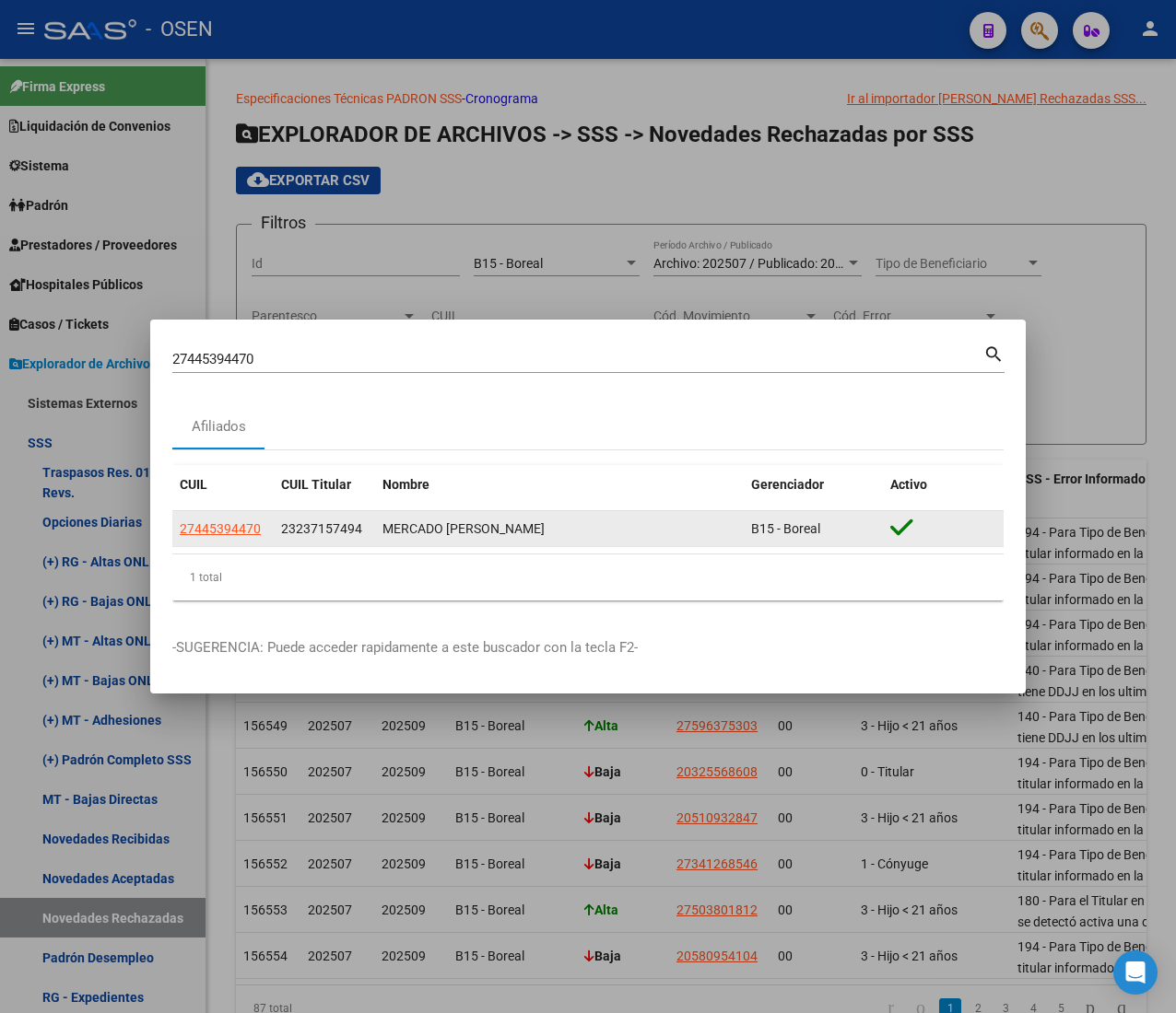
click at [233, 534] on span "27445394470" at bounding box center [219, 528] width 81 height 15
type textarea "27445394470"
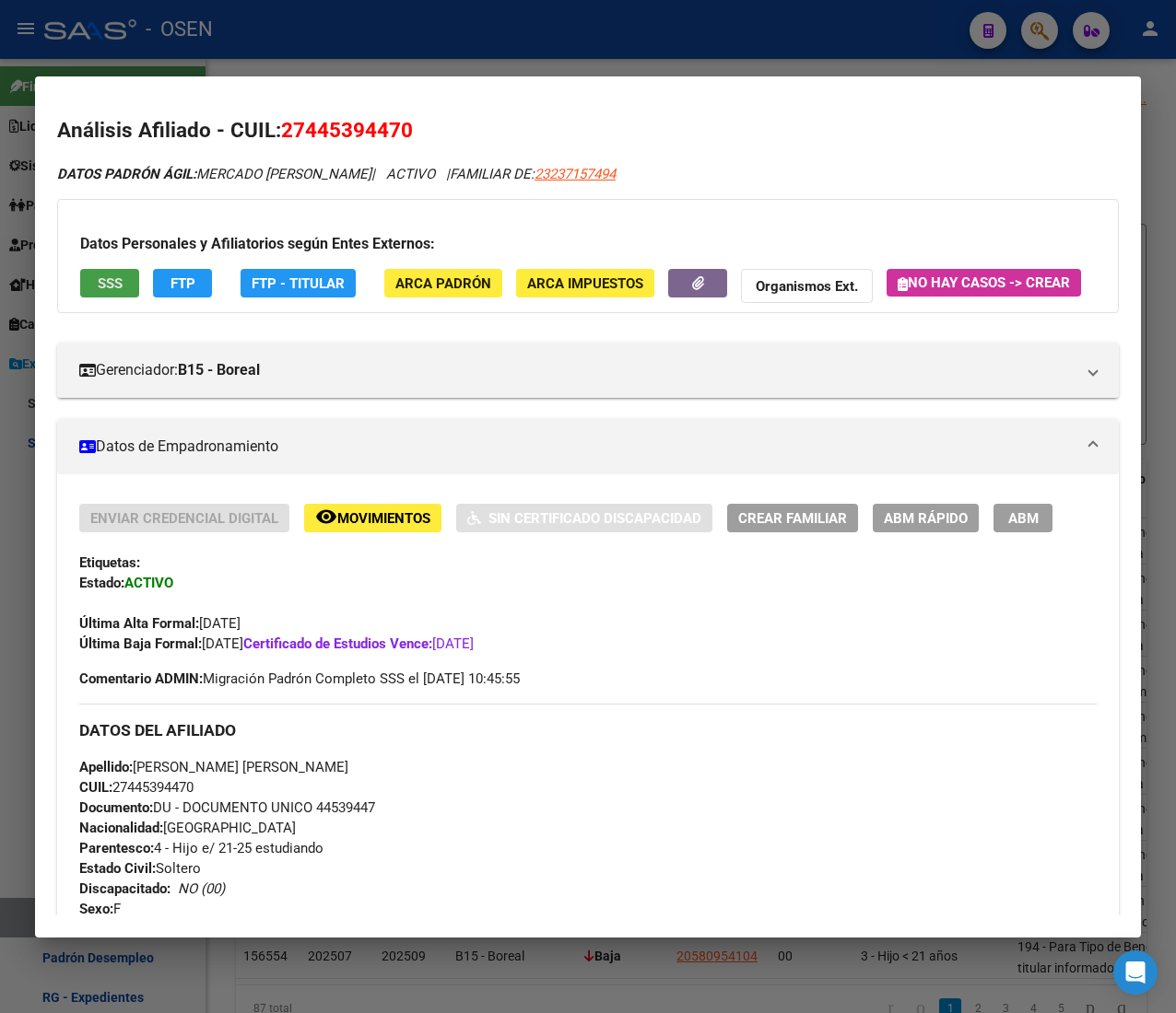
click at [122, 285] on span "SSS" at bounding box center [110, 283] width 25 height 17
click at [918, 527] on span "ABM Rápido" at bounding box center [926, 518] width 84 height 17
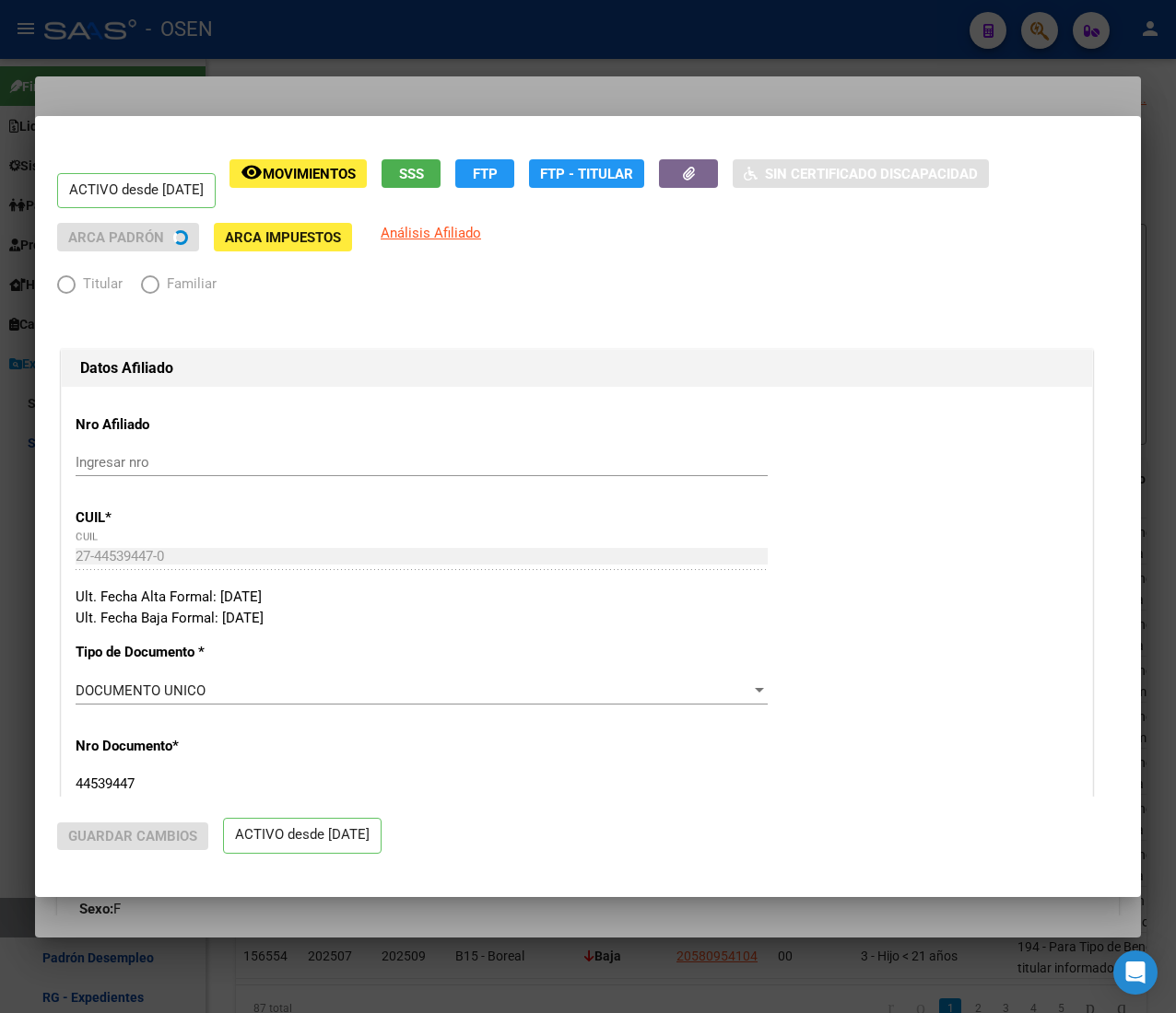
radio input "true"
type input "30-69031302-9"
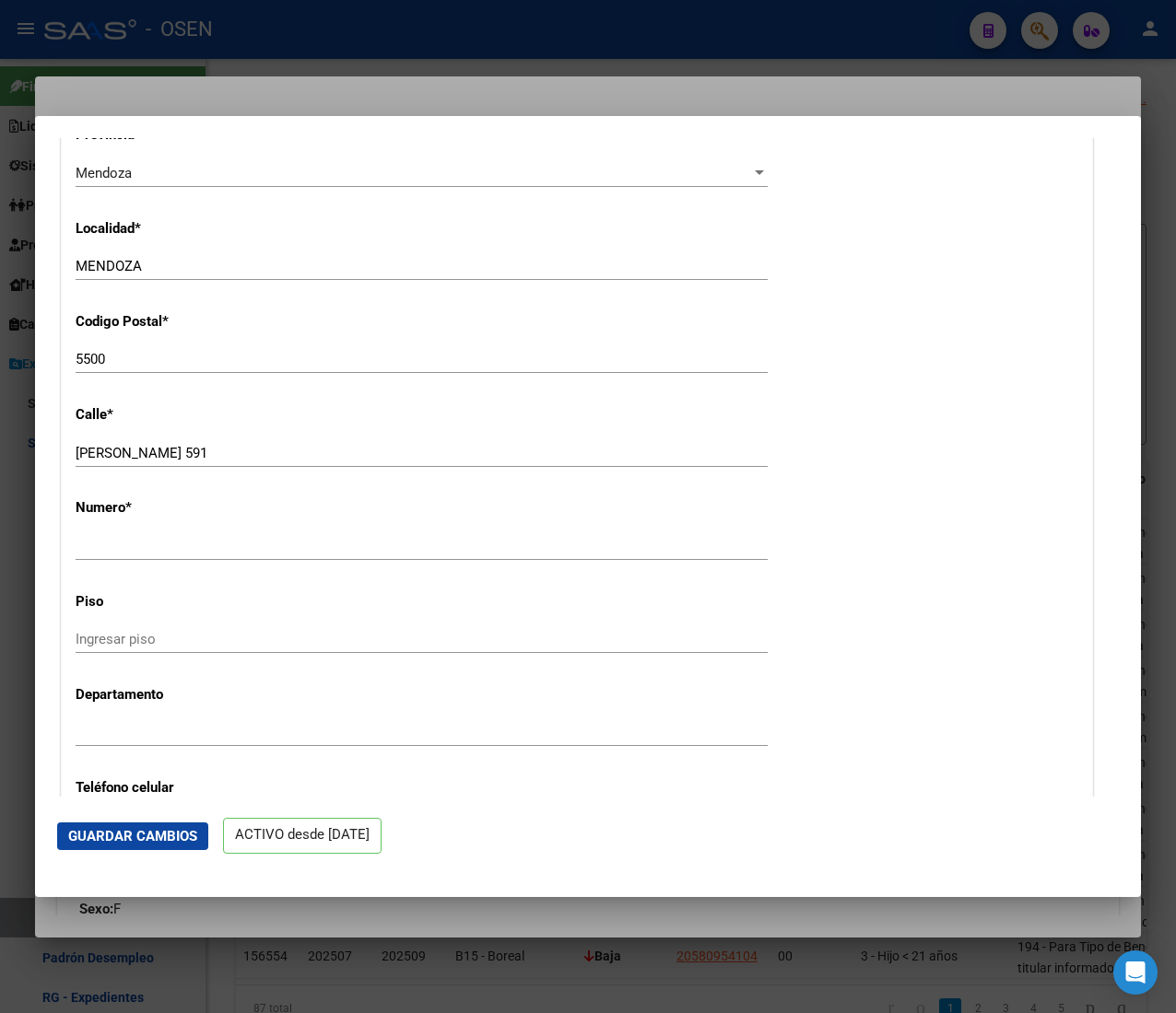
scroll to position [2211, 0]
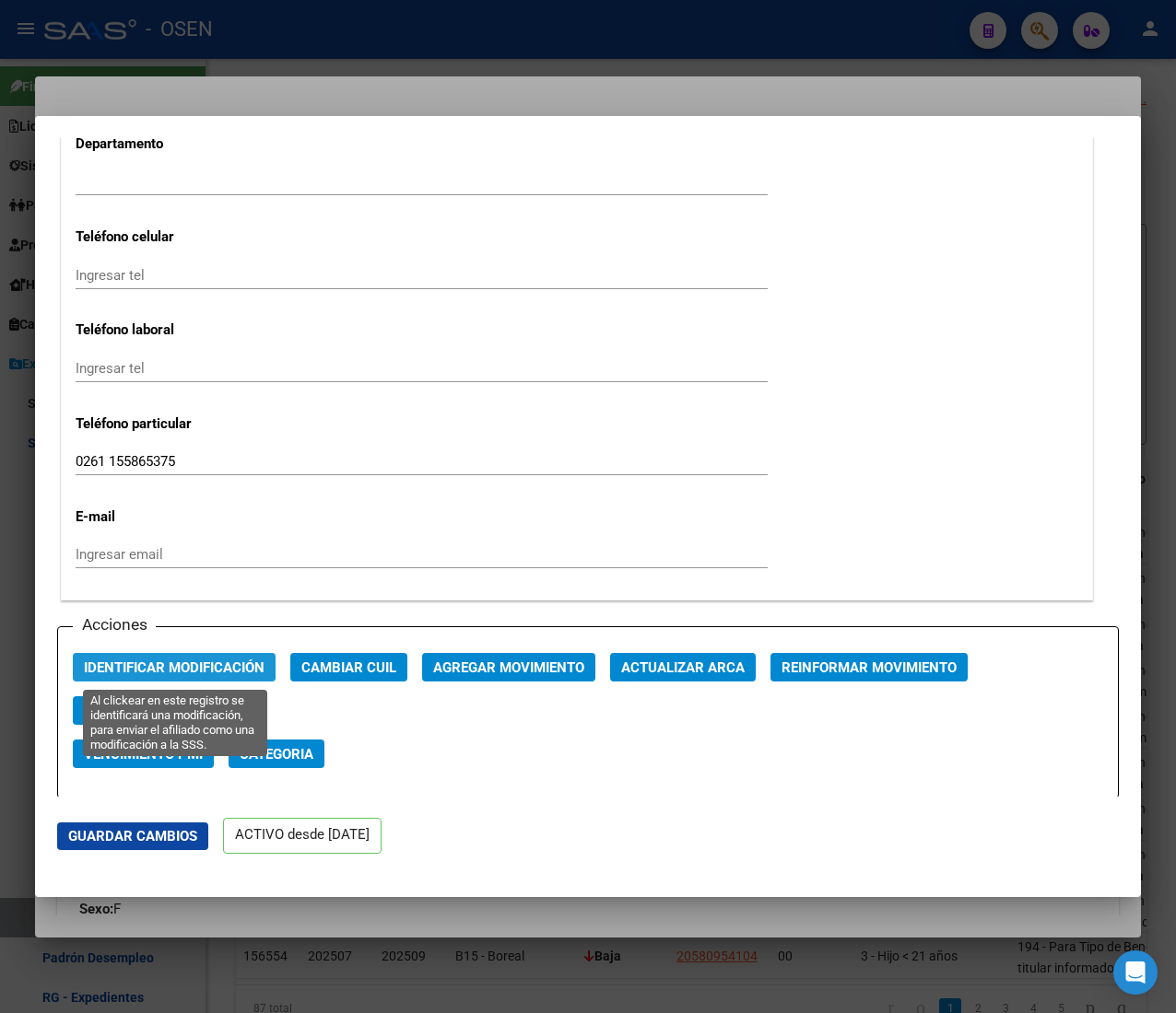
drag, startPoint x: 252, startPoint y: 659, endPoint x: 411, endPoint y: 661, distance: 159.0
click at [254, 661] on span "Identificar Modificación" at bounding box center [173, 667] width 180 height 17
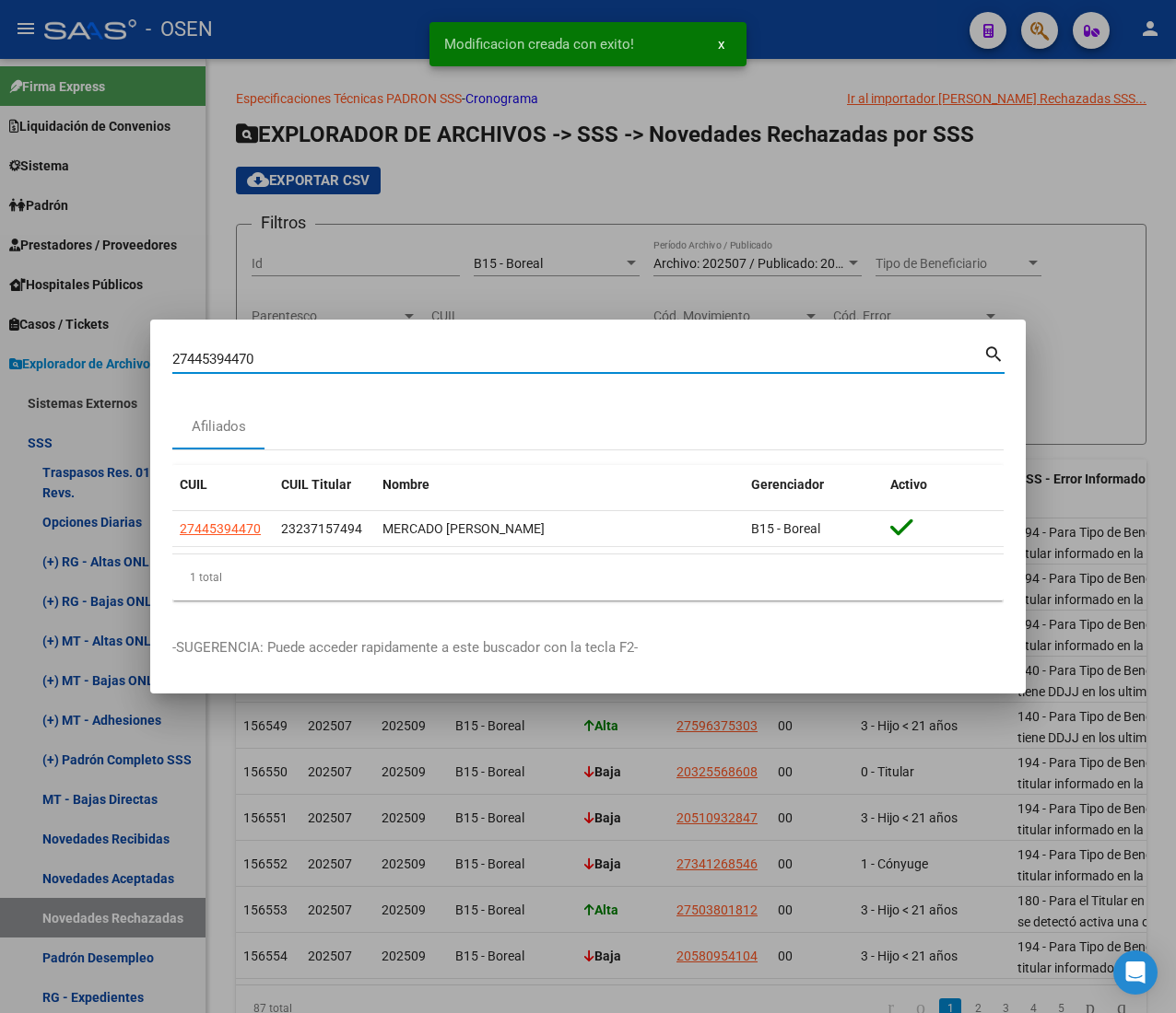
drag, startPoint x: 270, startPoint y: 359, endPoint x: -7, endPoint y: 348, distance: 277.2
click at [0, 348] on html "menu - OSEN person Firma Express Liquidación de Convenios ARCA - Aportes RG / M…" at bounding box center [588, 506] width 1176 height 1013
paste input "57231313"
type input "27457231313"
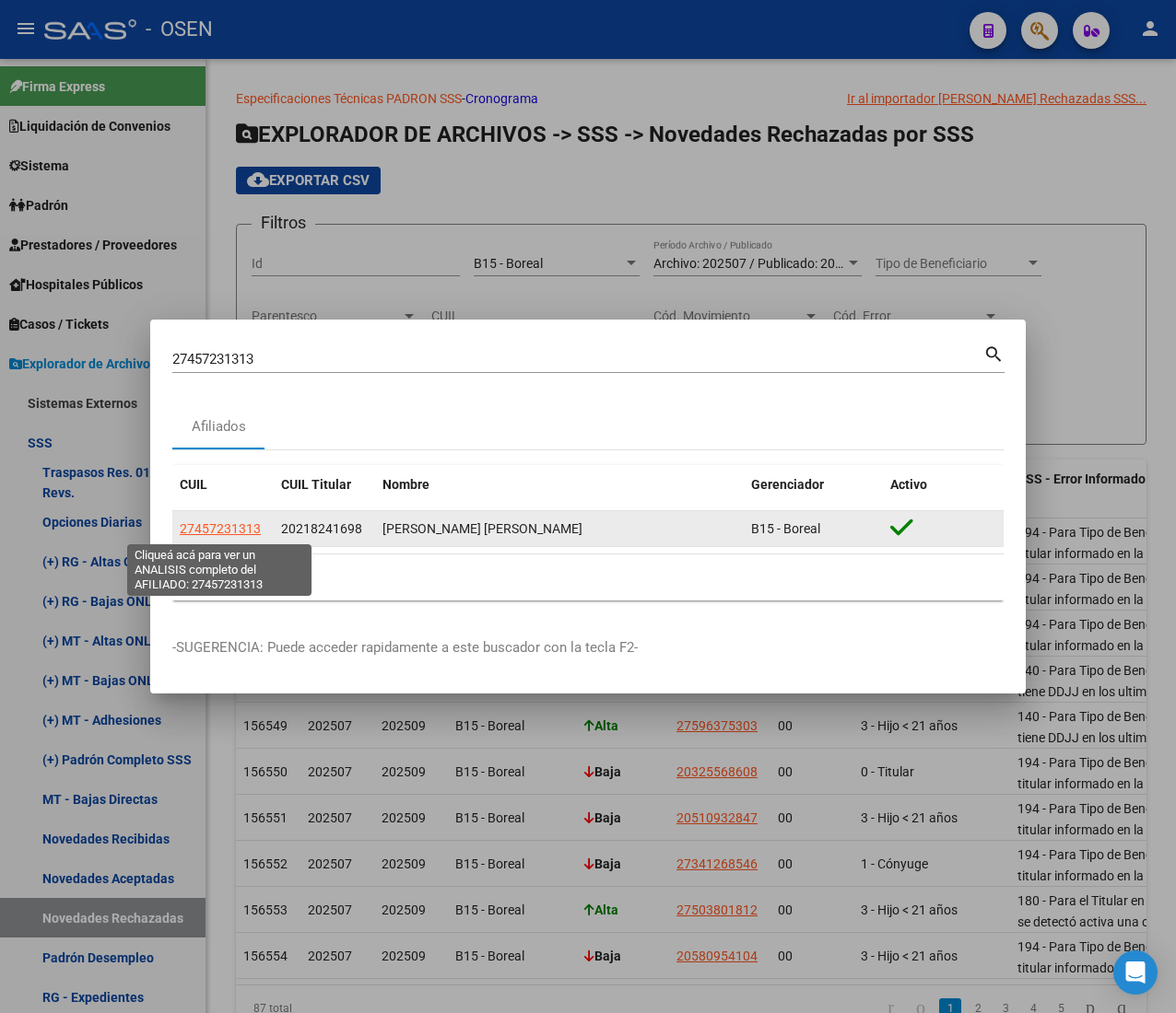
click at [227, 533] on span "27457231313" at bounding box center [219, 528] width 81 height 15
type textarea "27457231313"
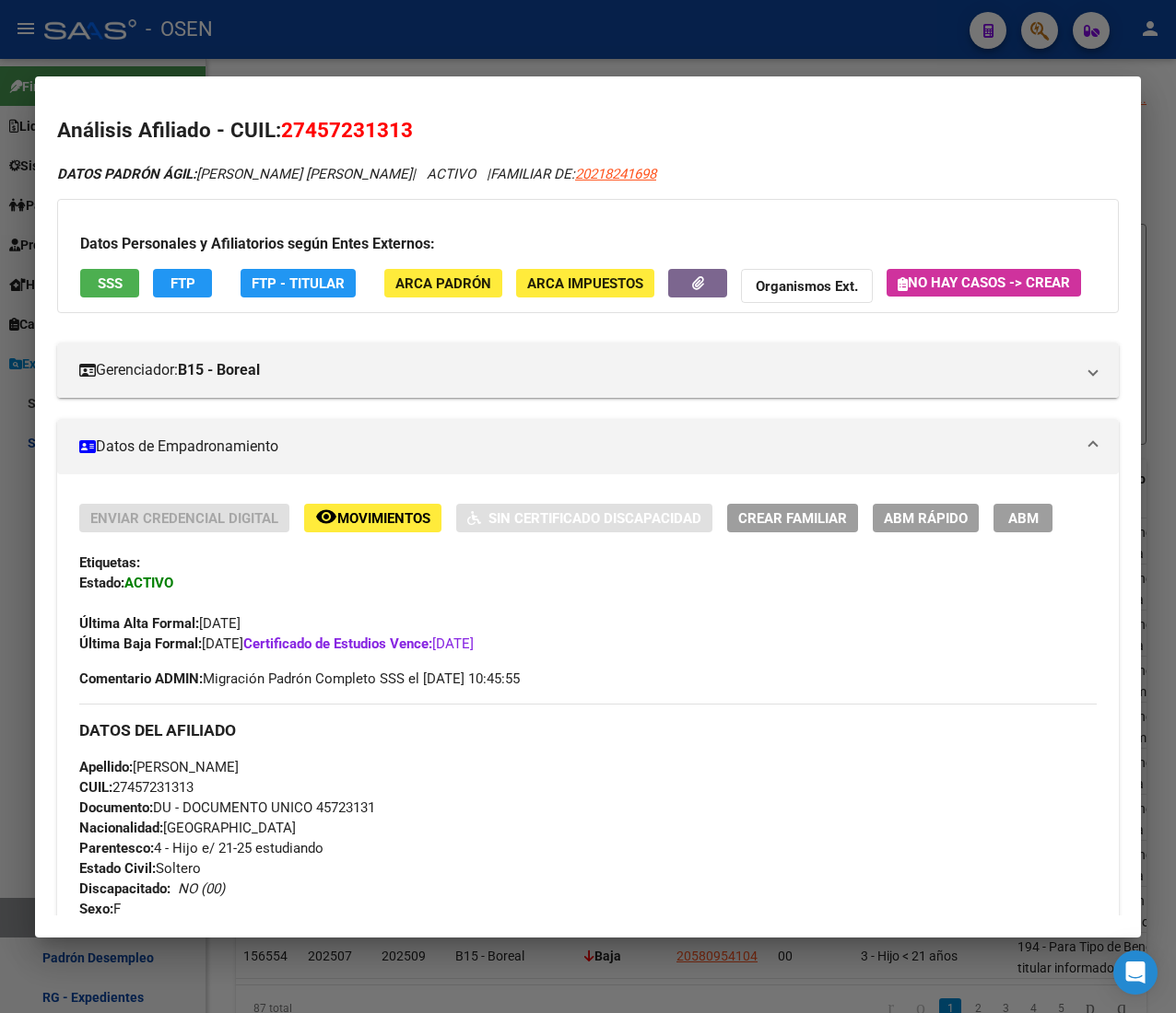
click at [108, 276] on span "SSS" at bounding box center [110, 283] width 25 height 17
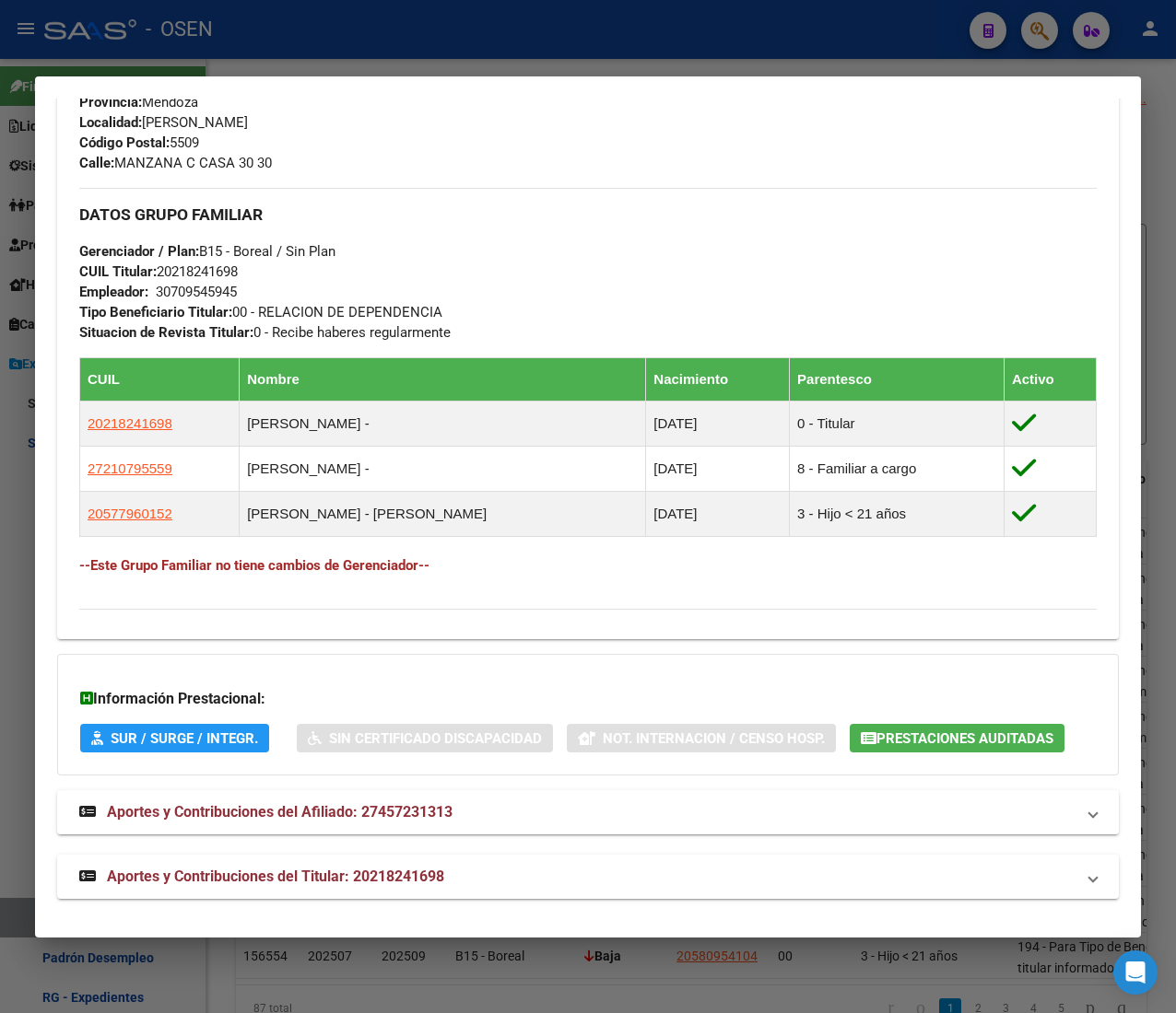
scroll to position [936, 0]
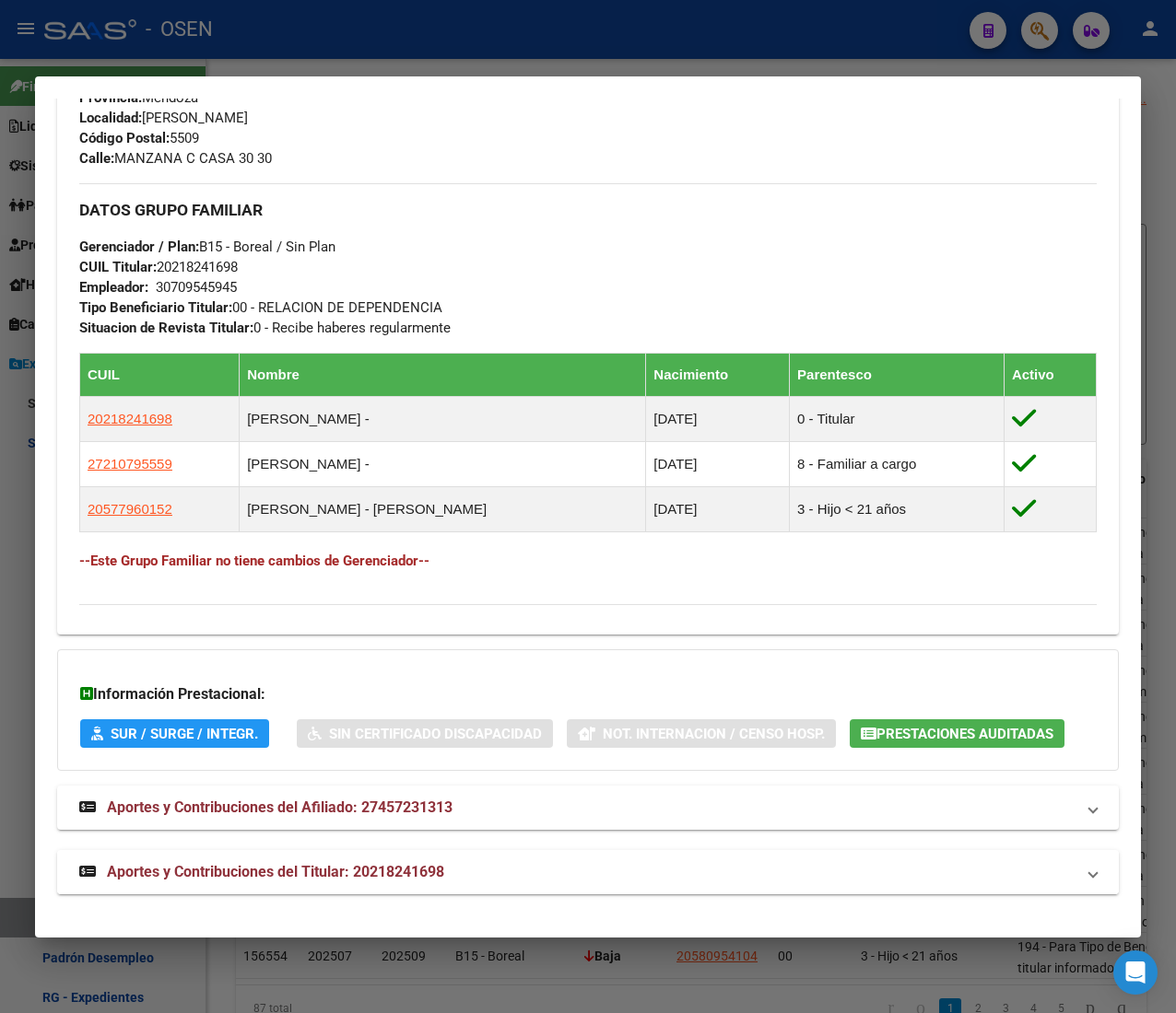
click at [523, 881] on mat-panel-title "Aportes y Contribuciones del Titular: 20218241698" at bounding box center [576, 872] width 995 height 22
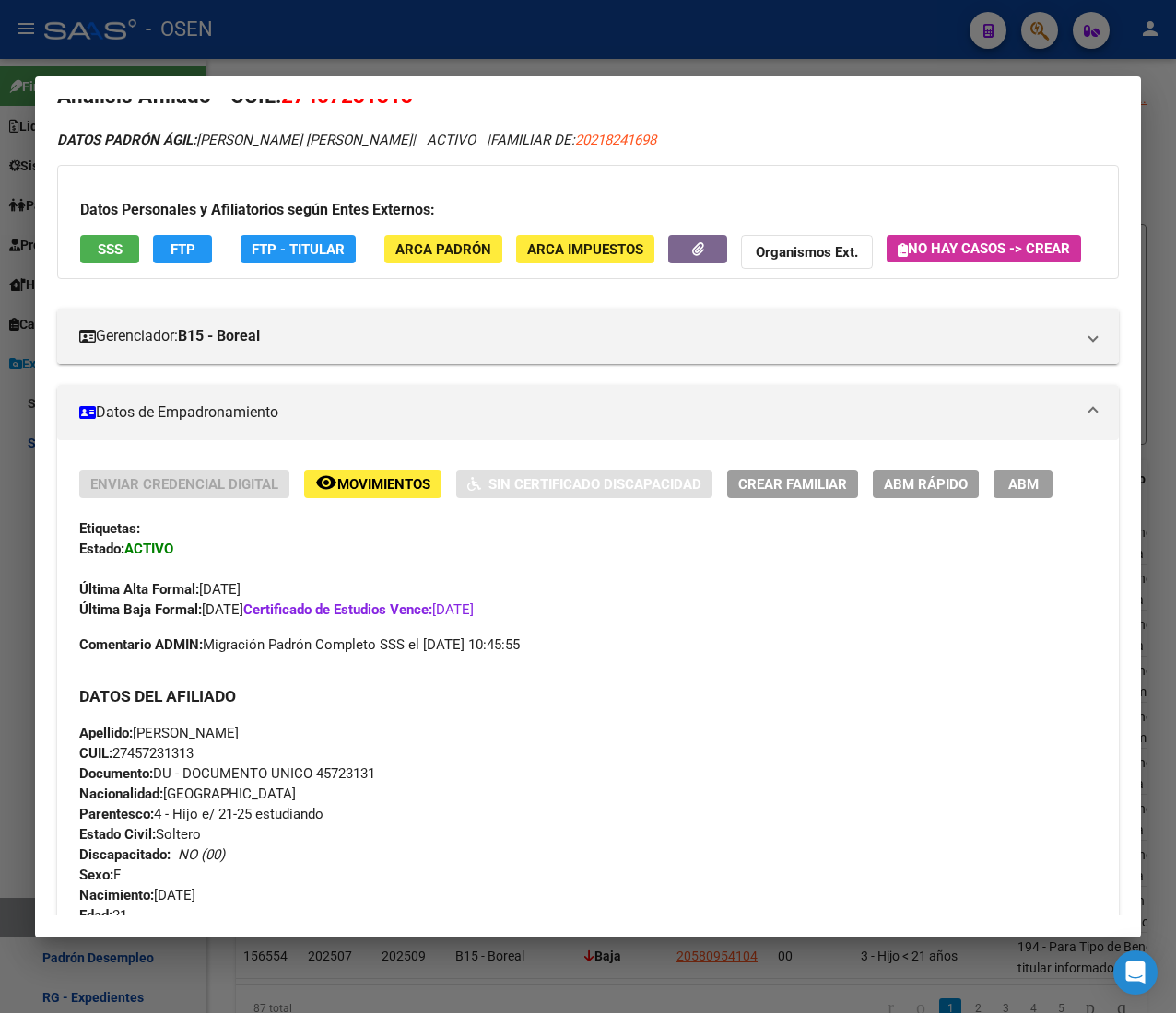
scroll to position [0, 0]
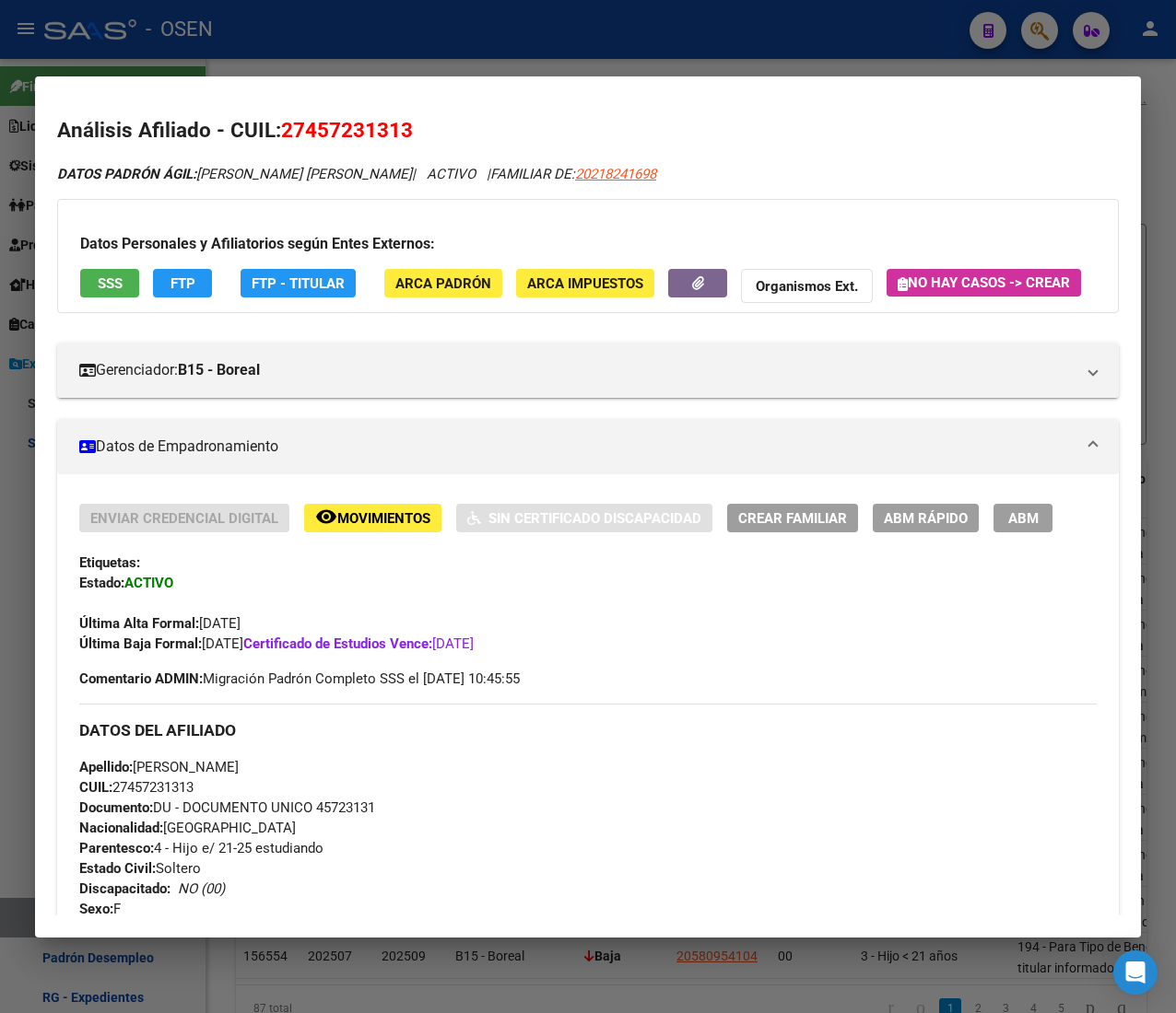
click at [959, 533] on button "ABM Rápido" at bounding box center [926, 517] width 106 height 28
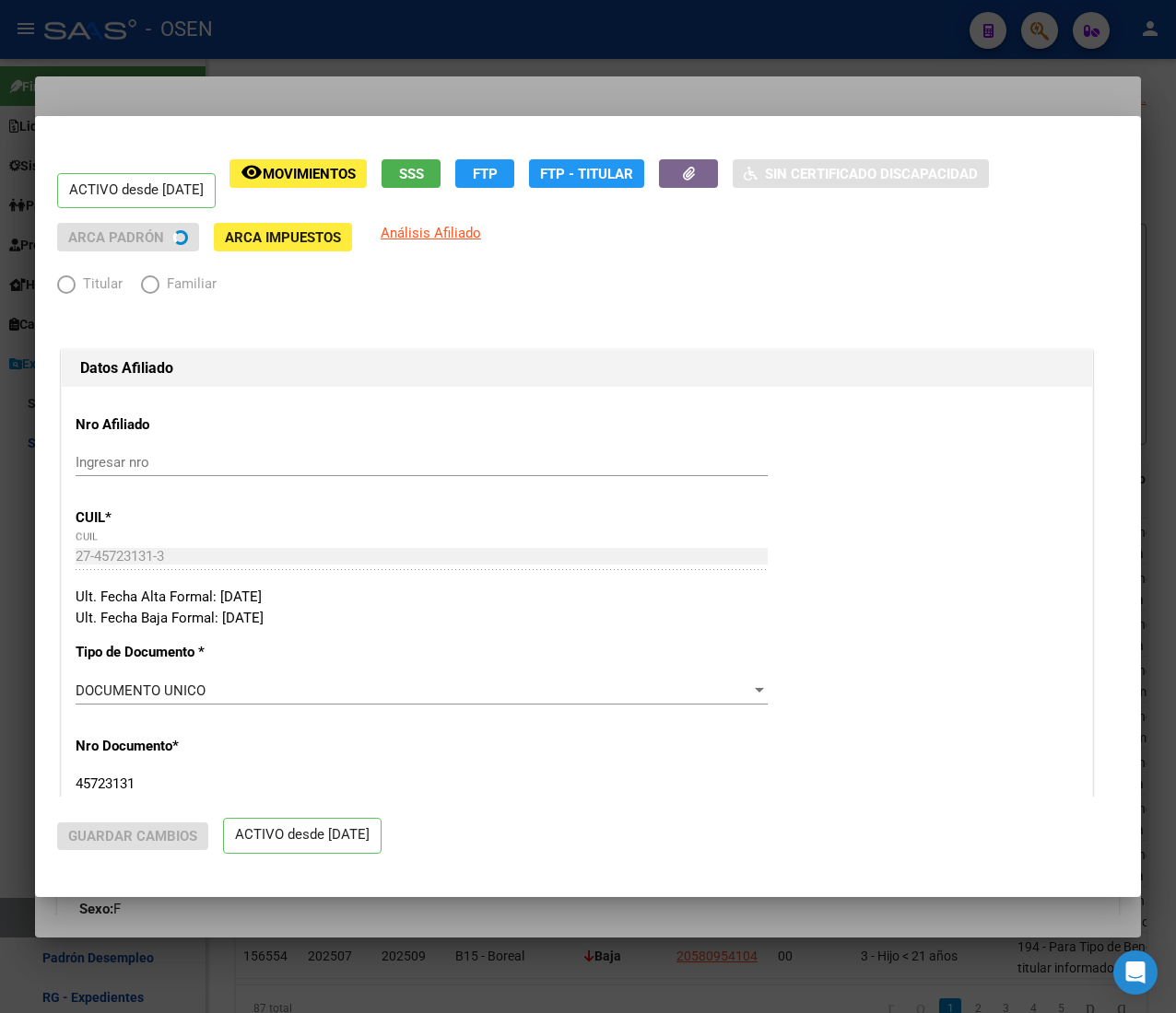
radio input "true"
type input "30-70954594-5"
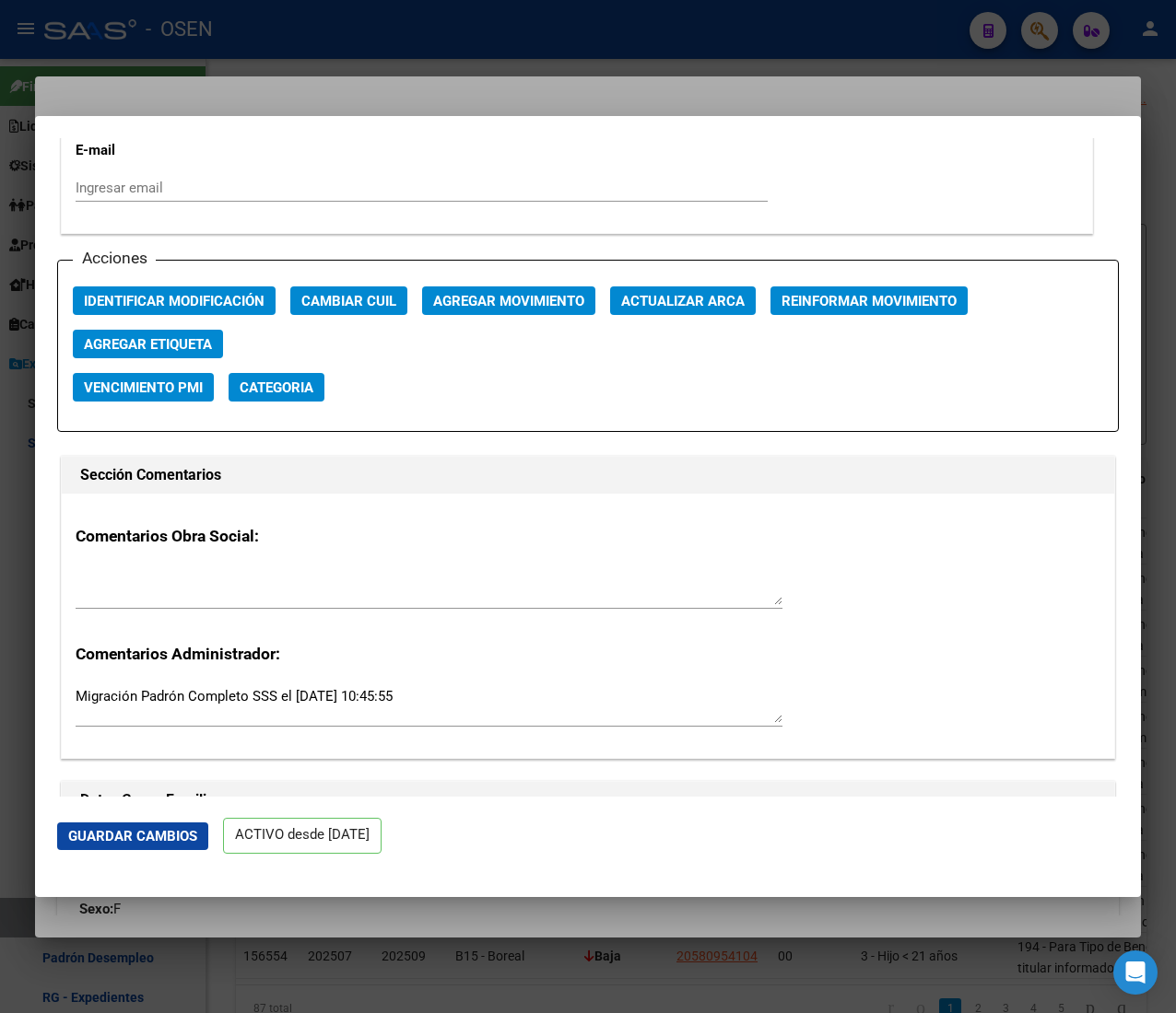
scroll to position [2579, 0]
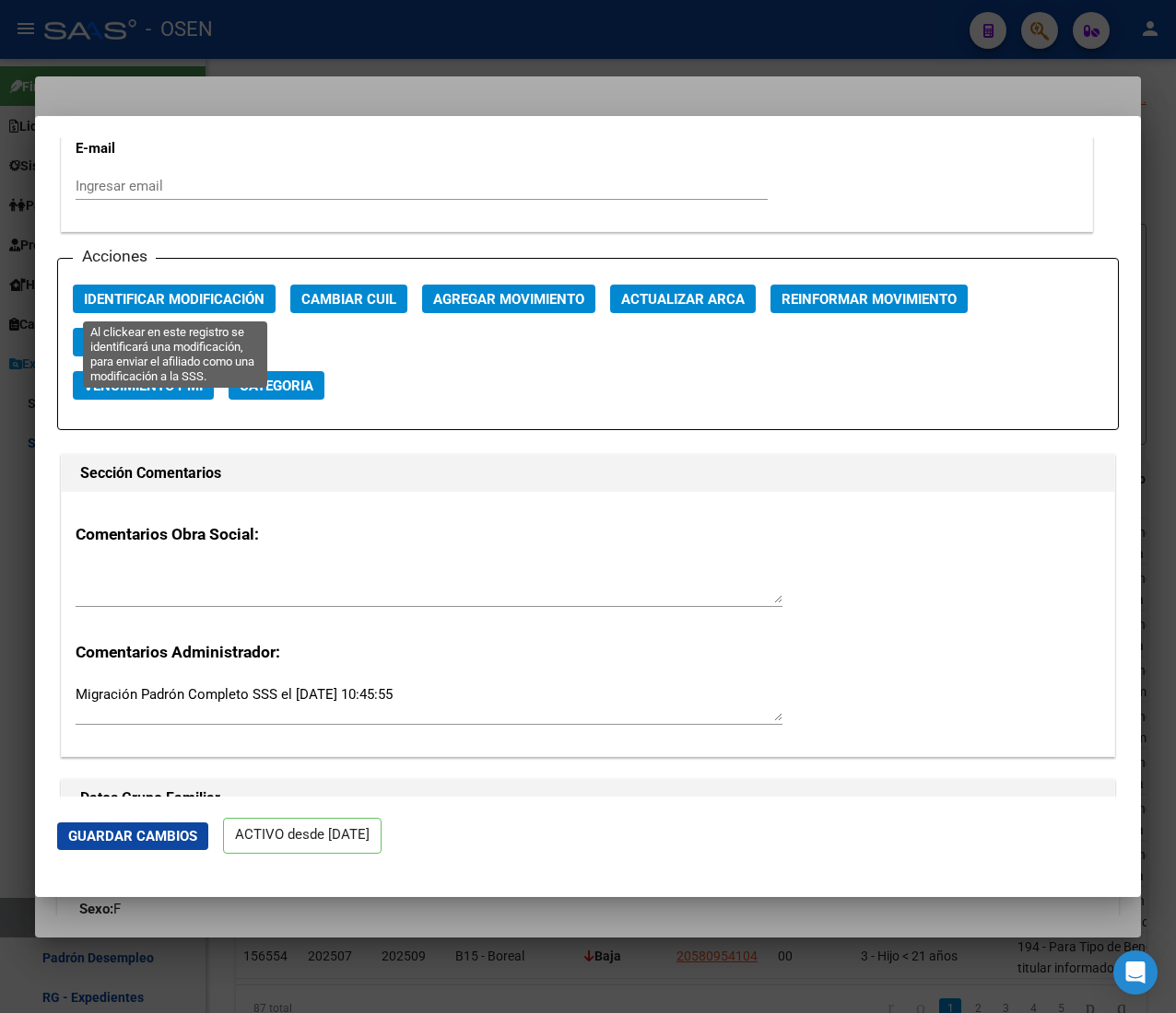
click at [147, 282] on div "Acciones Identificar Modificación Cambiar CUIL Agregar Movimiento Actualizar AR…" at bounding box center [588, 344] width 1061 height 172
click at [163, 298] on span "Identificar Modificación" at bounding box center [173, 299] width 180 height 17
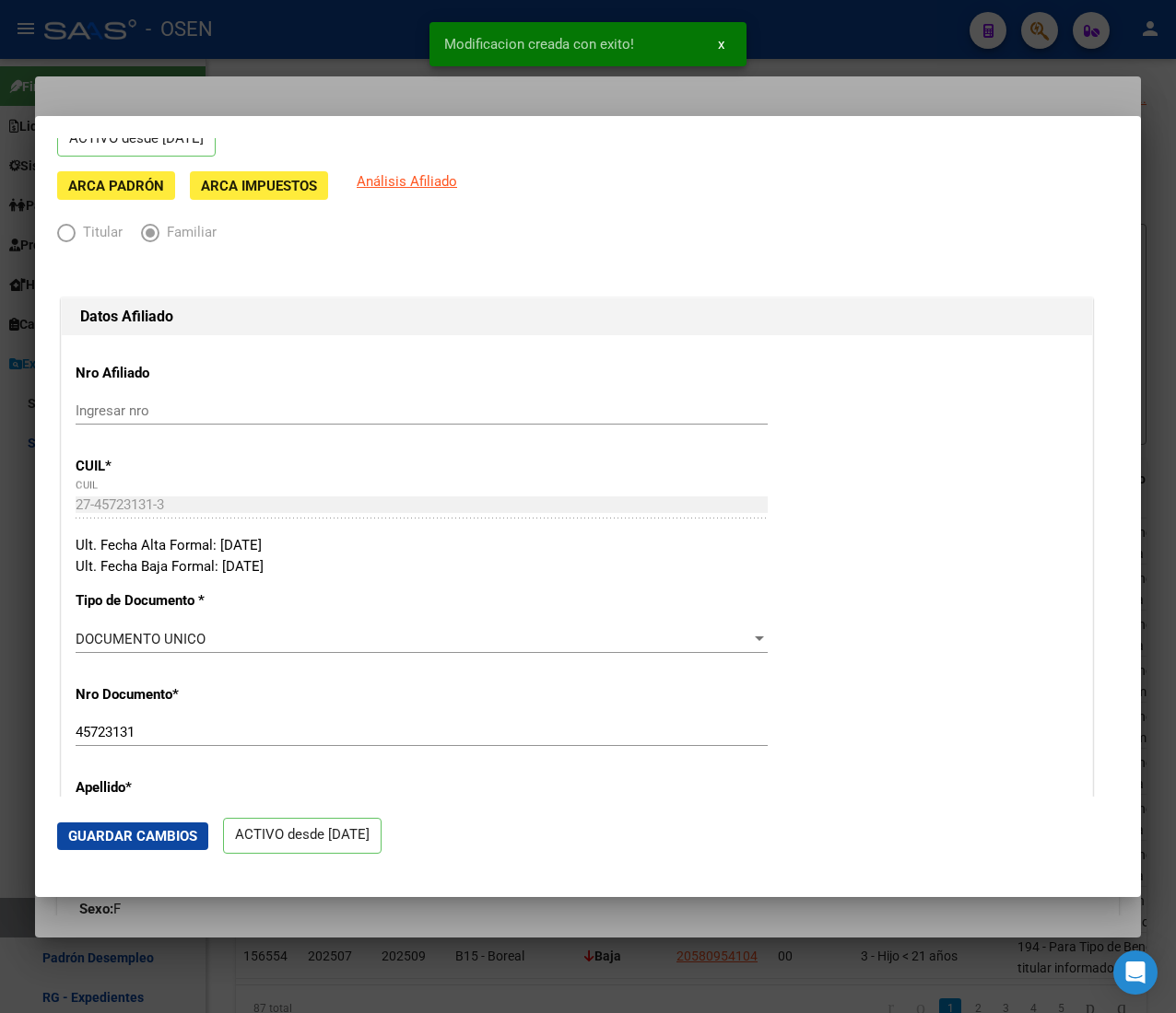
scroll to position [0, 0]
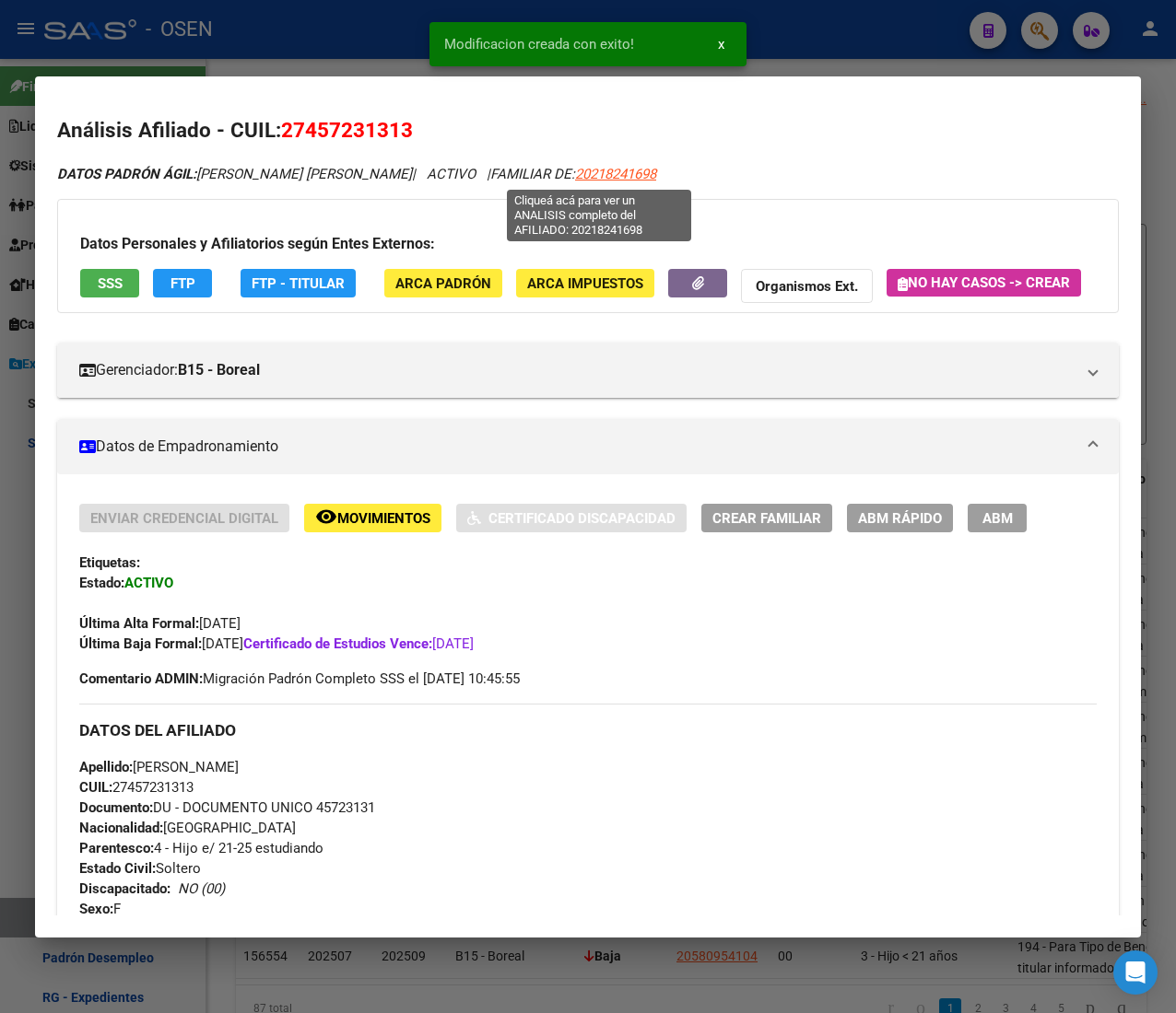
click at [591, 166] on span "20218241698" at bounding box center [615, 173] width 81 height 17
type textarea "20218241698"
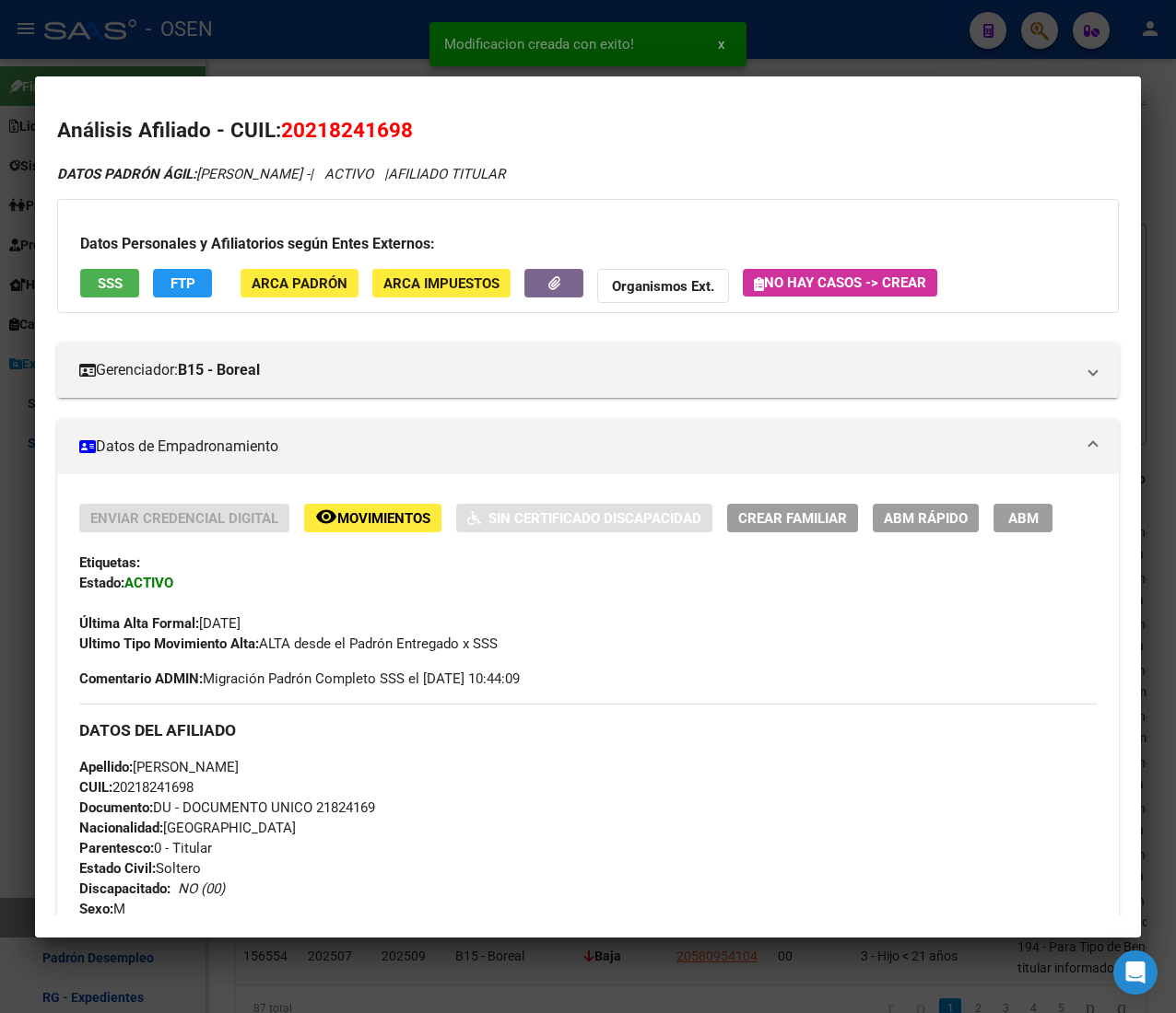
click at [966, 521] on span "ABM Rápido" at bounding box center [926, 518] width 84 height 17
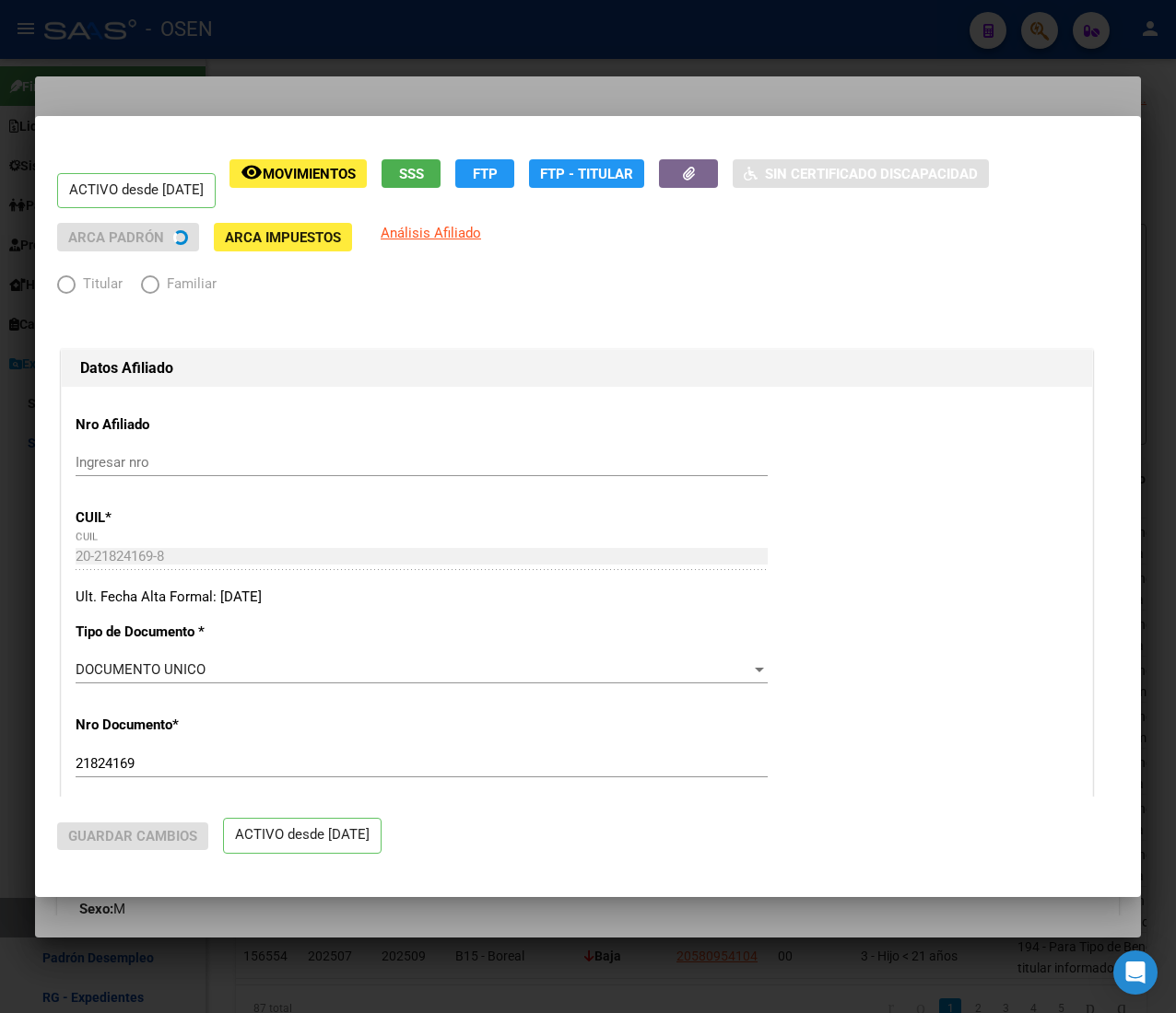
radio input "true"
type input "30-70954594-5"
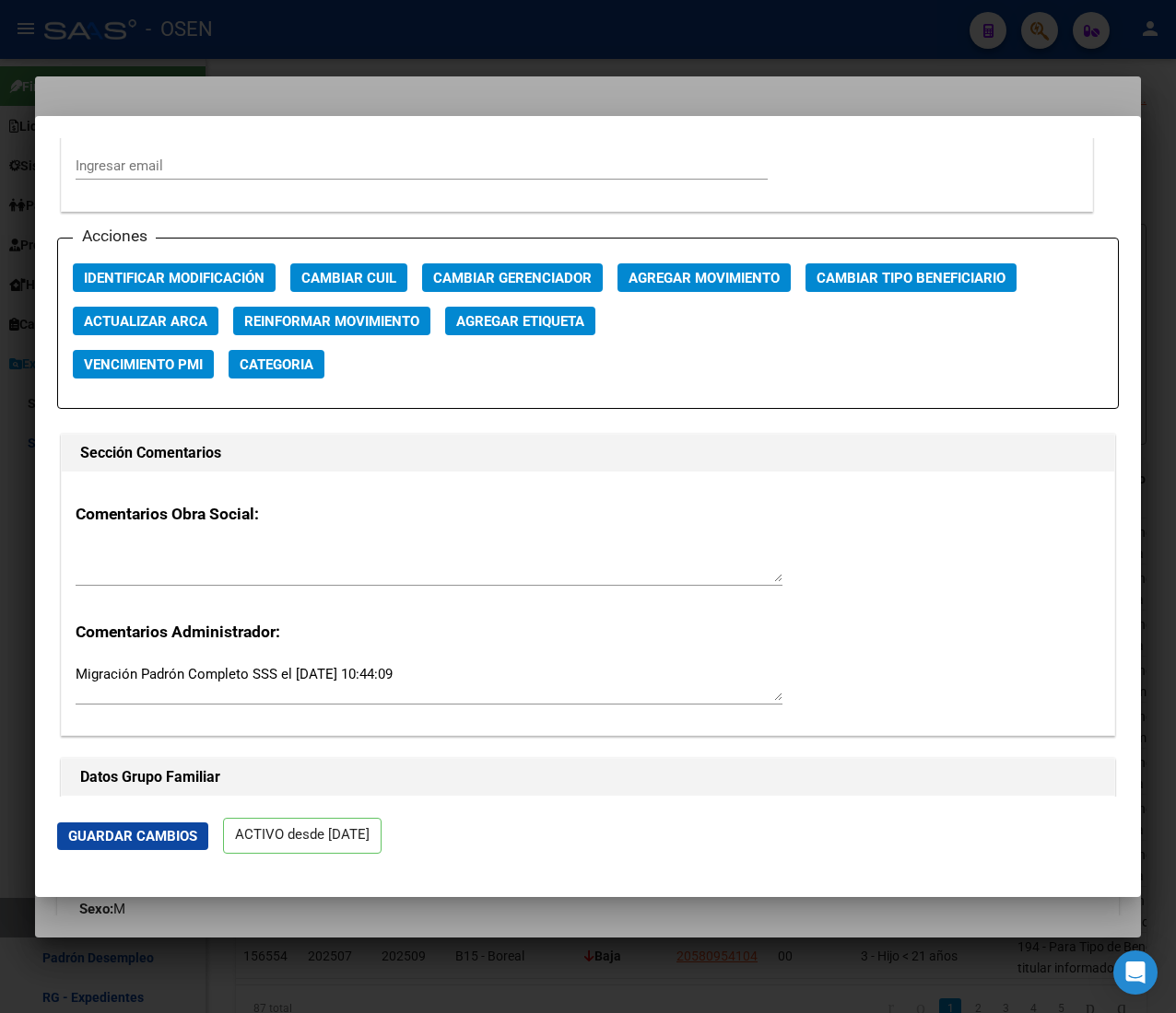
scroll to position [2395, 0]
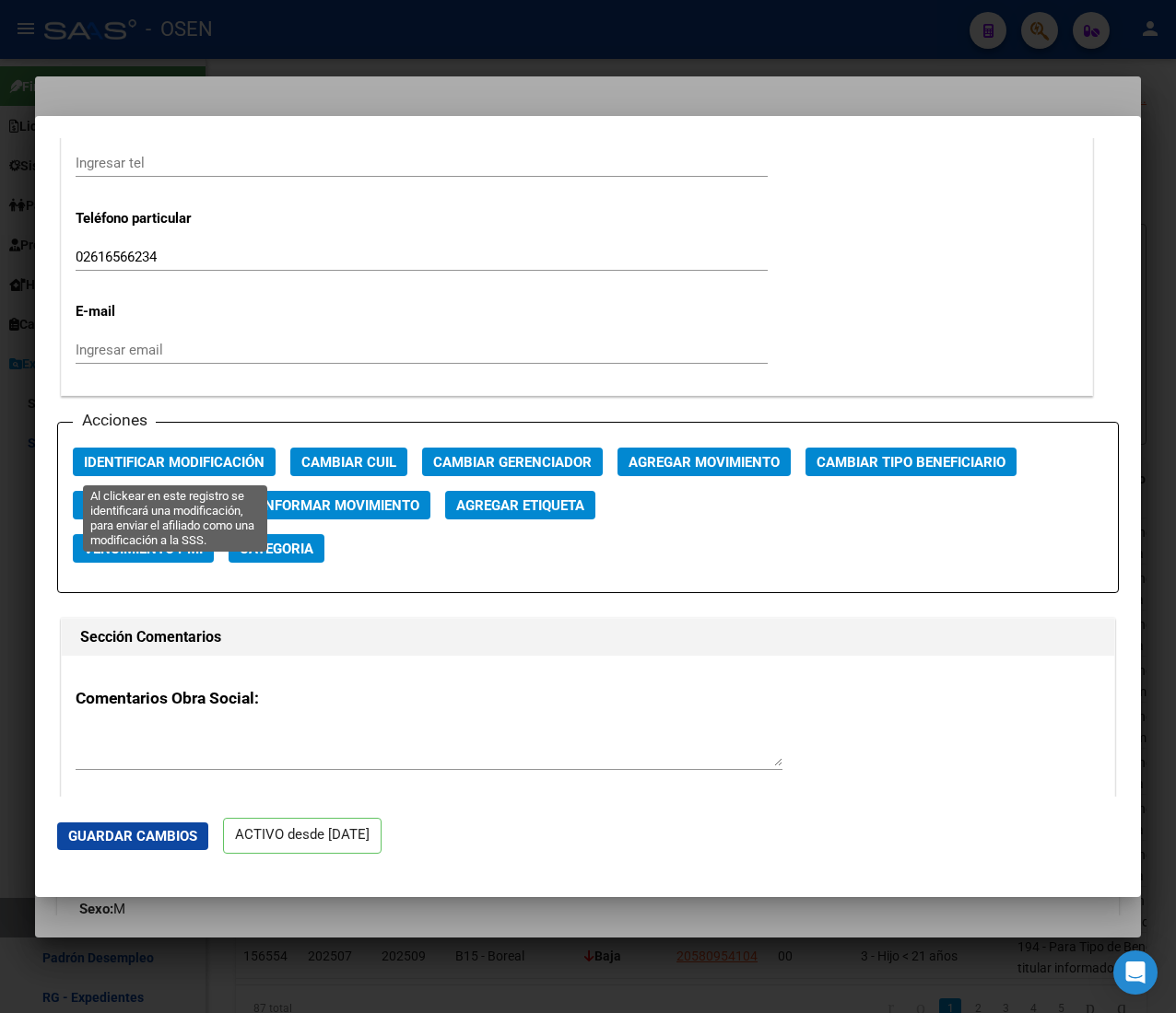
click at [262, 465] on span "Identificar Modificación" at bounding box center [173, 462] width 180 height 17
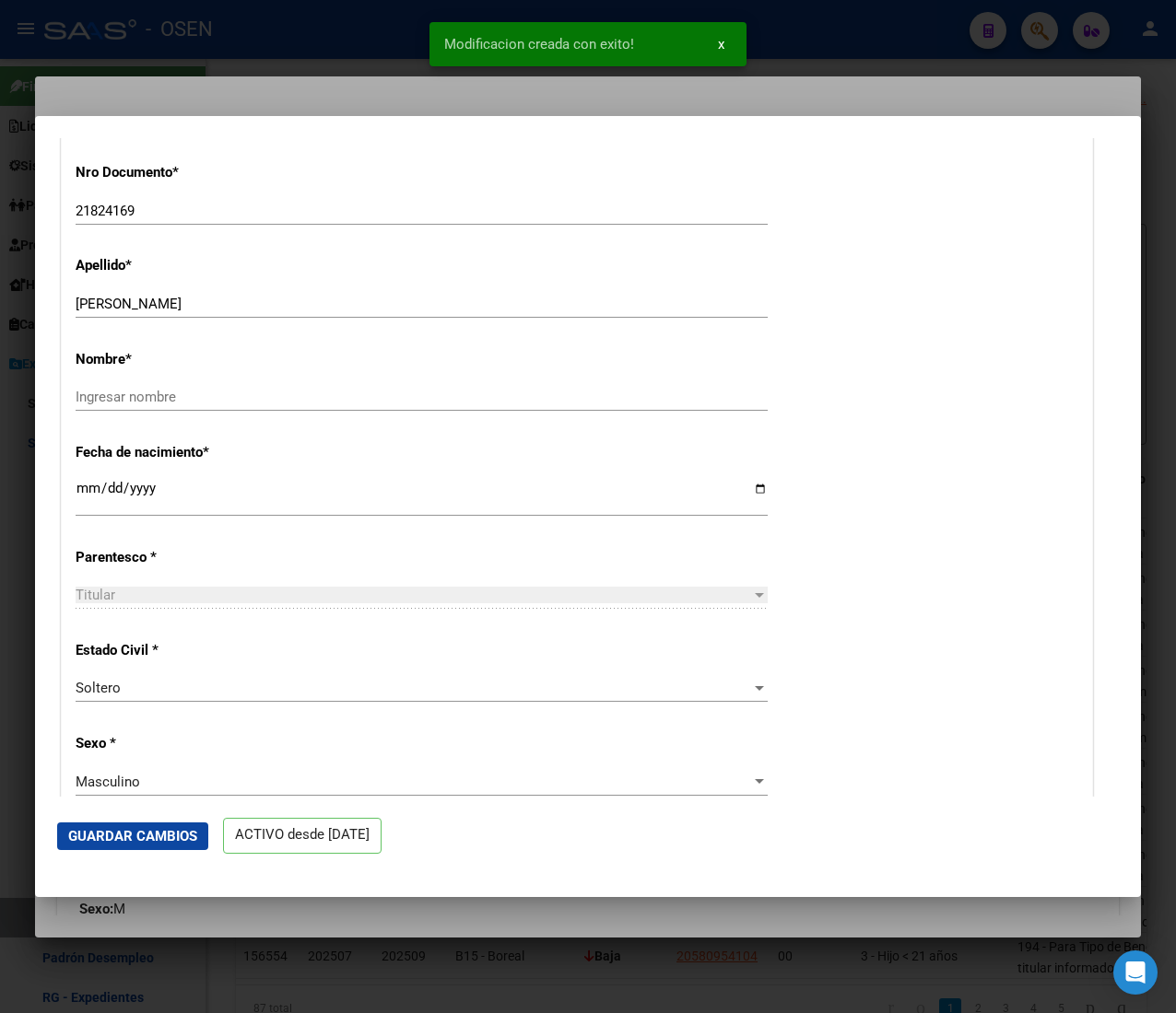
scroll to position [0, 0]
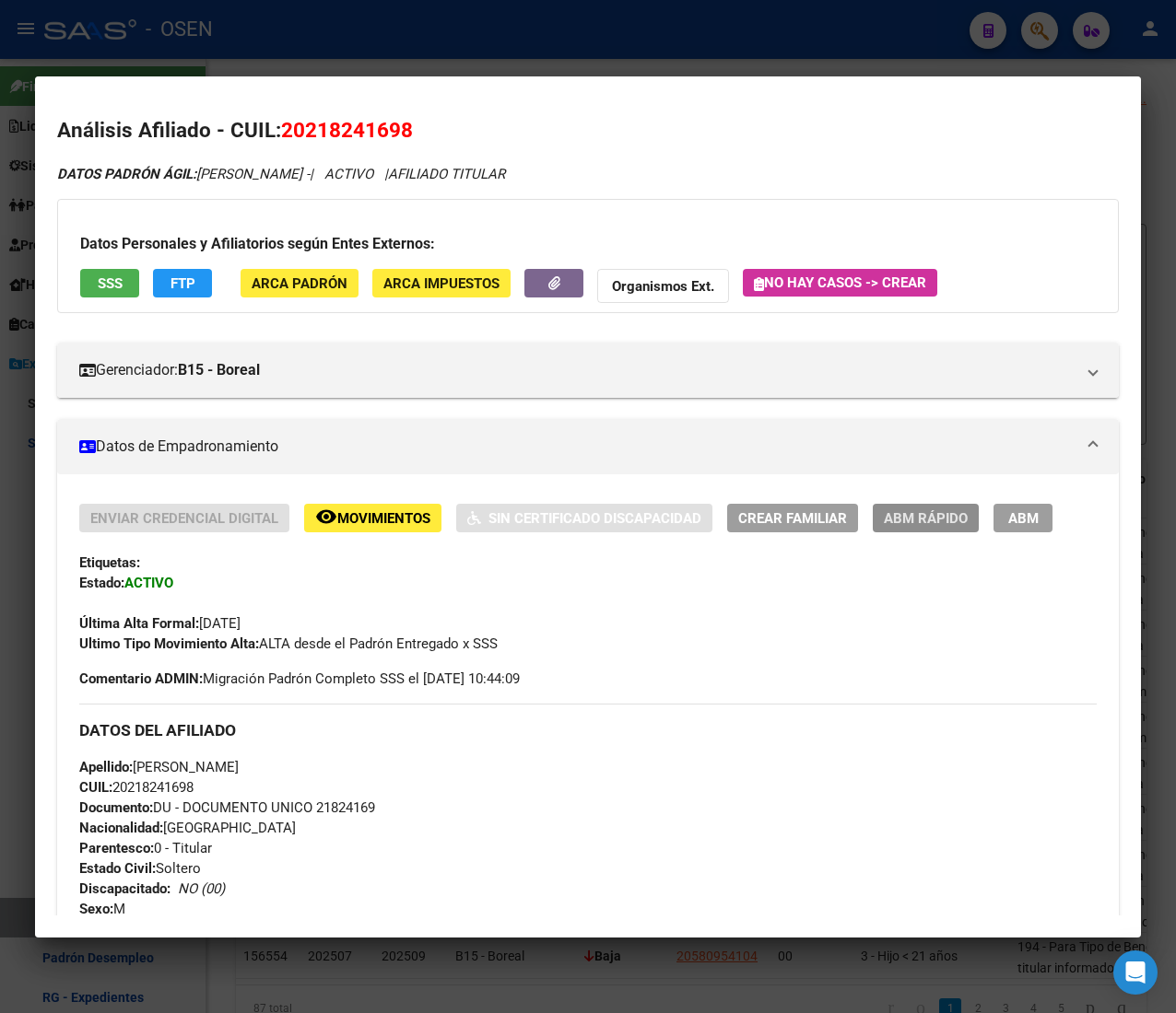
click at [940, 517] on span "ABM Rápido" at bounding box center [926, 518] width 84 height 17
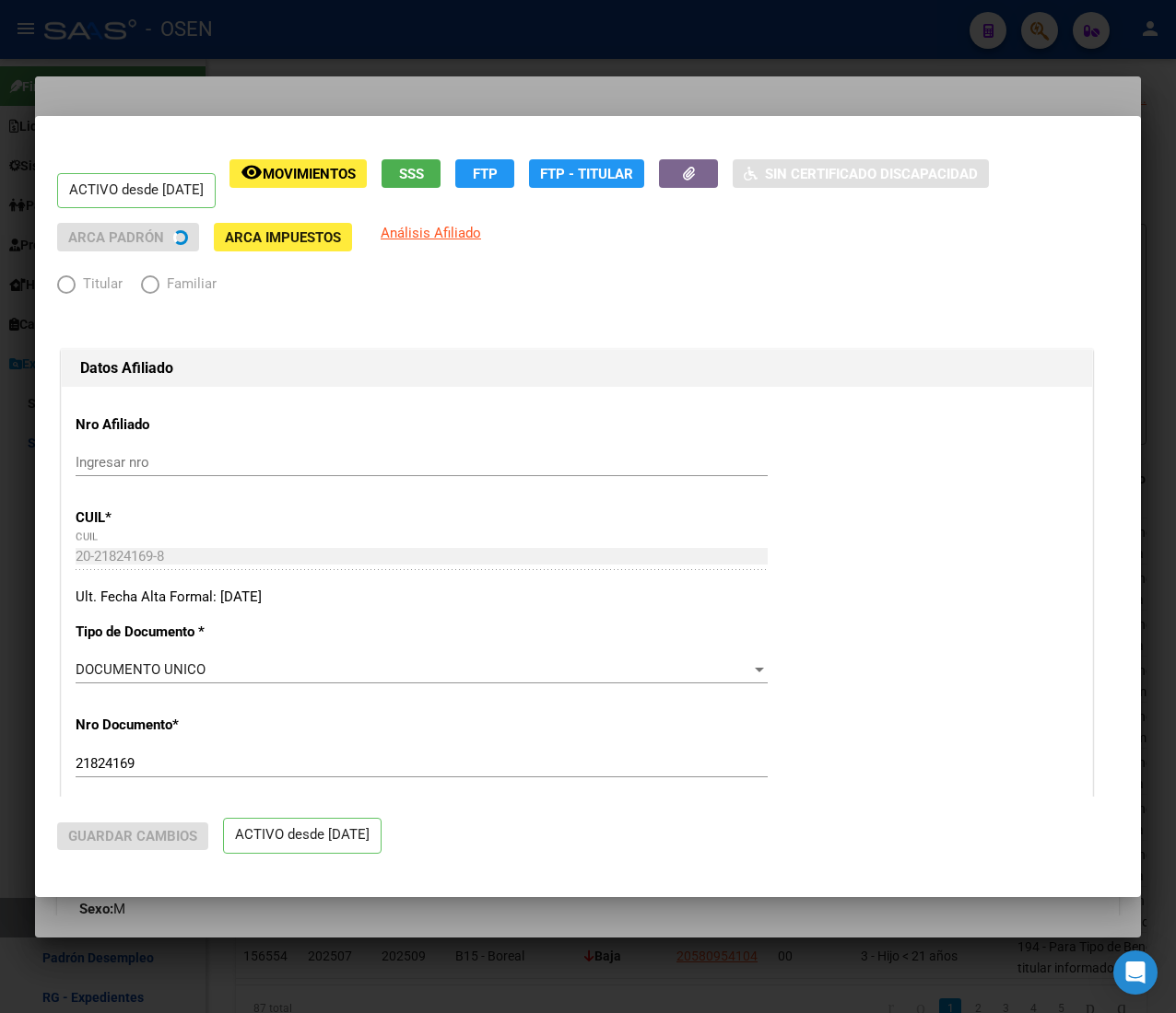
radio input "true"
type input "30-70954594-5"
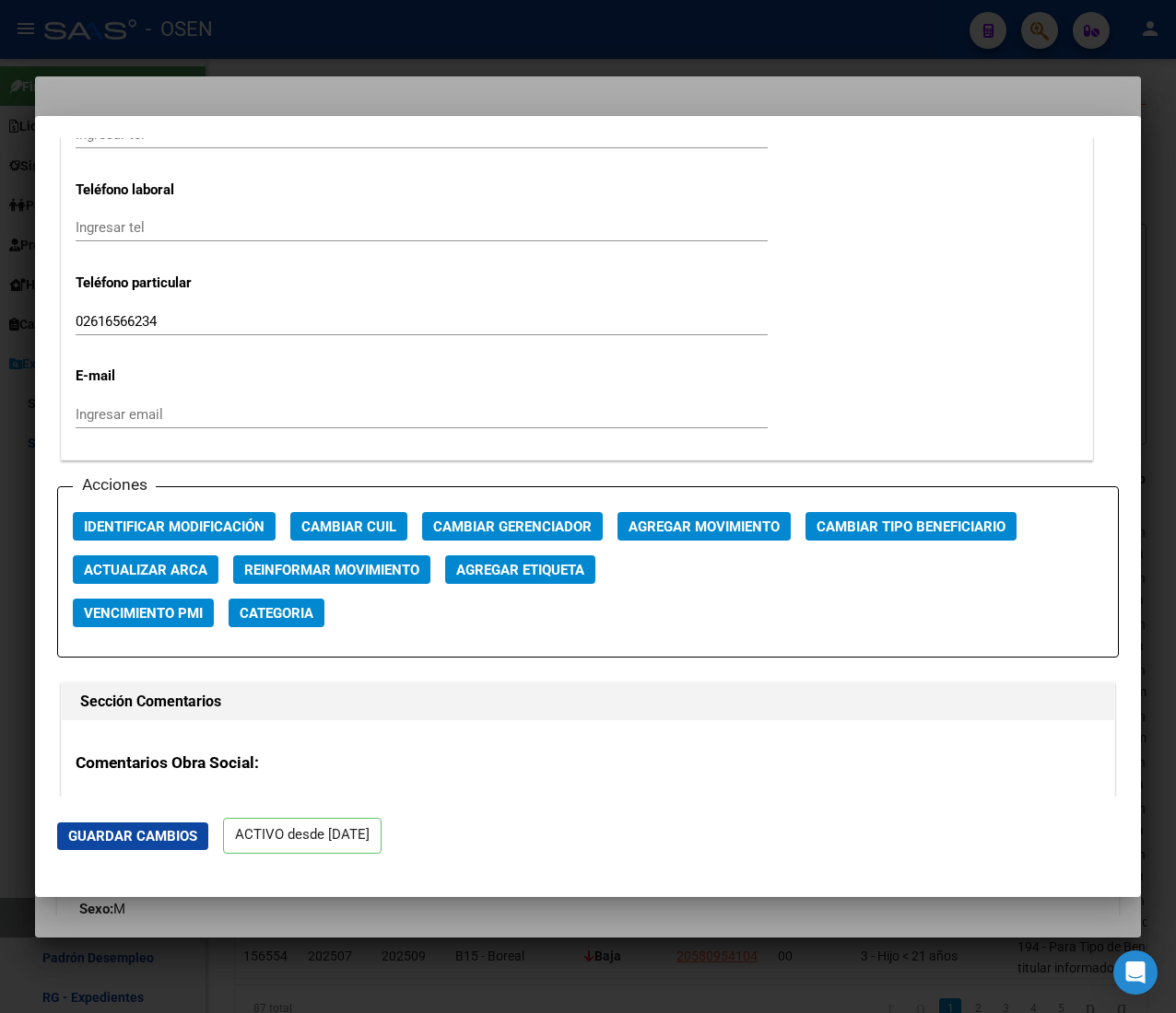
scroll to position [2395, 0]
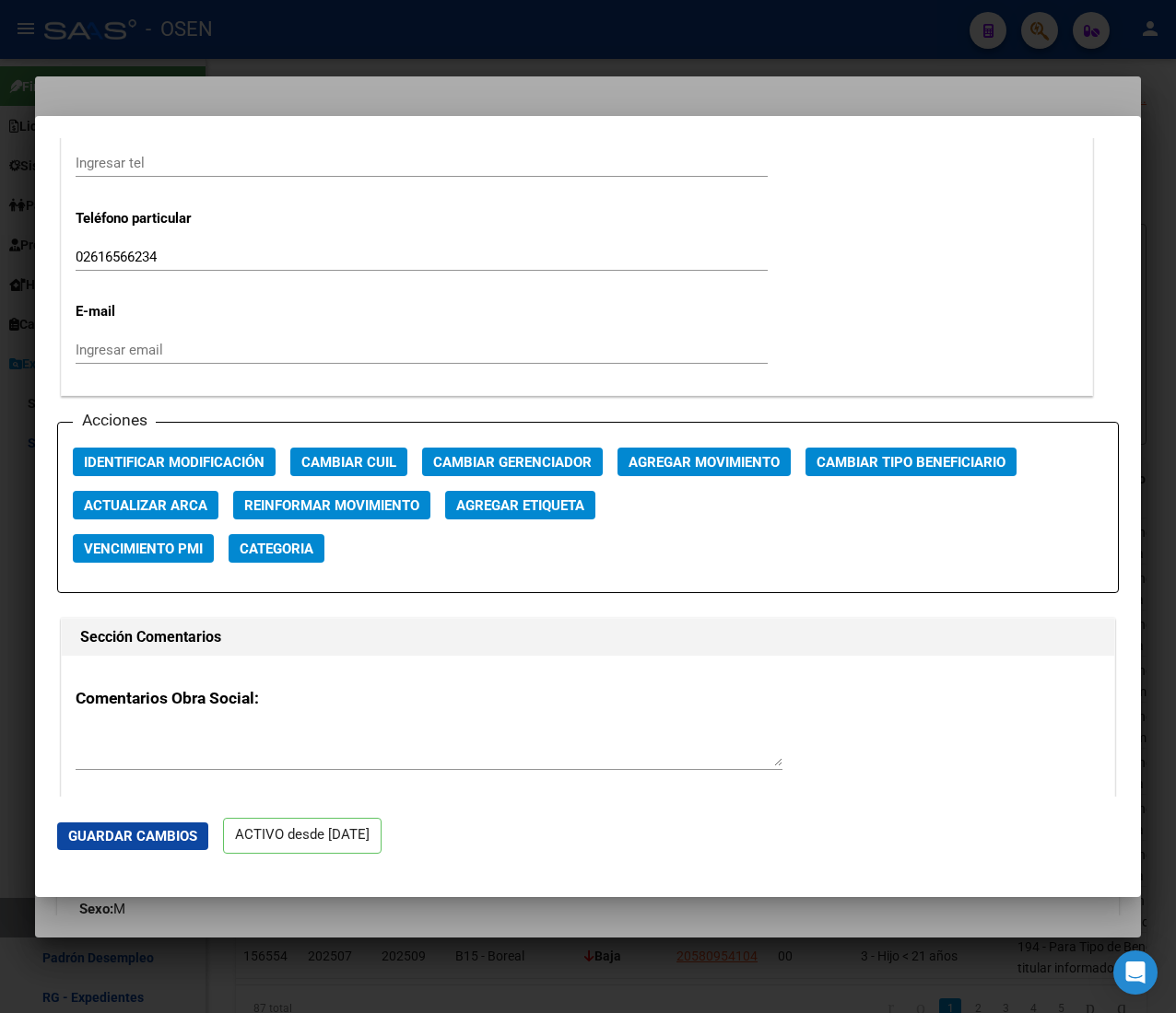
click at [99, 493] on button "Actualizar ARCA" at bounding box center [145, 505] width 145 height 28
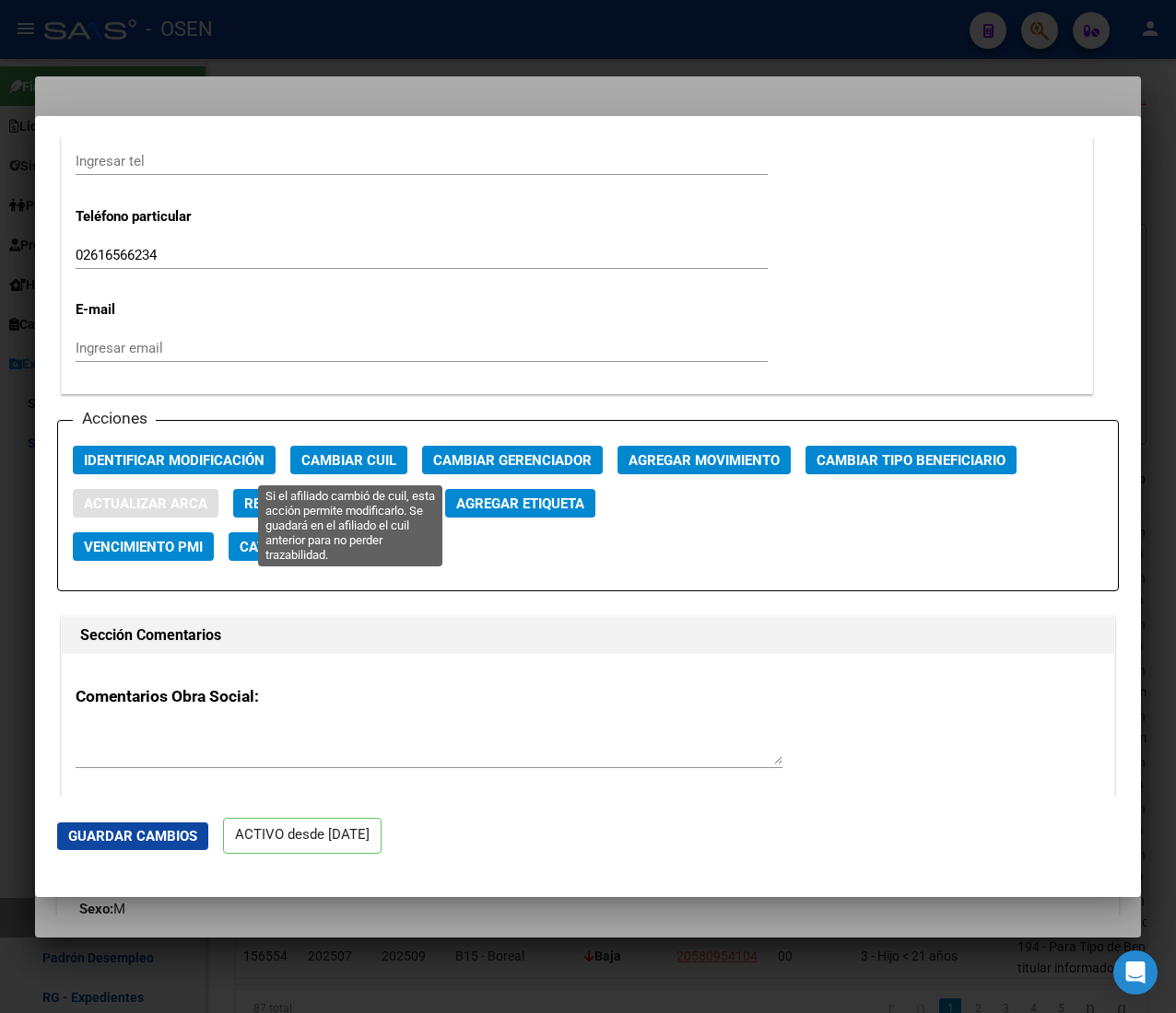
type input "ARAYA"
type input "CLAUDIO WALTER"
type input "AGRELO"
type input "5509"
type input "LOTEO GHILARDI S.RIT"
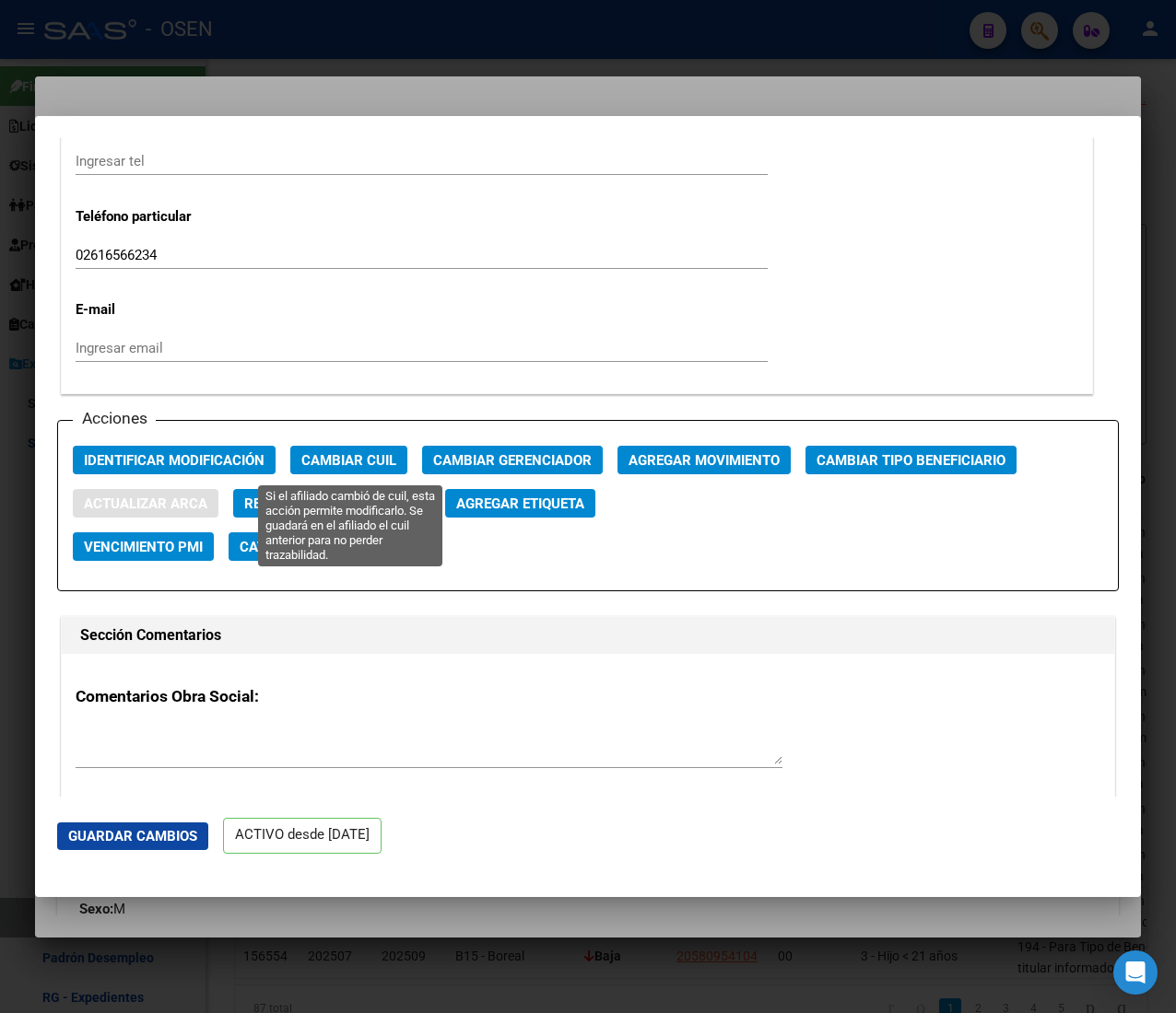
type input "9066"
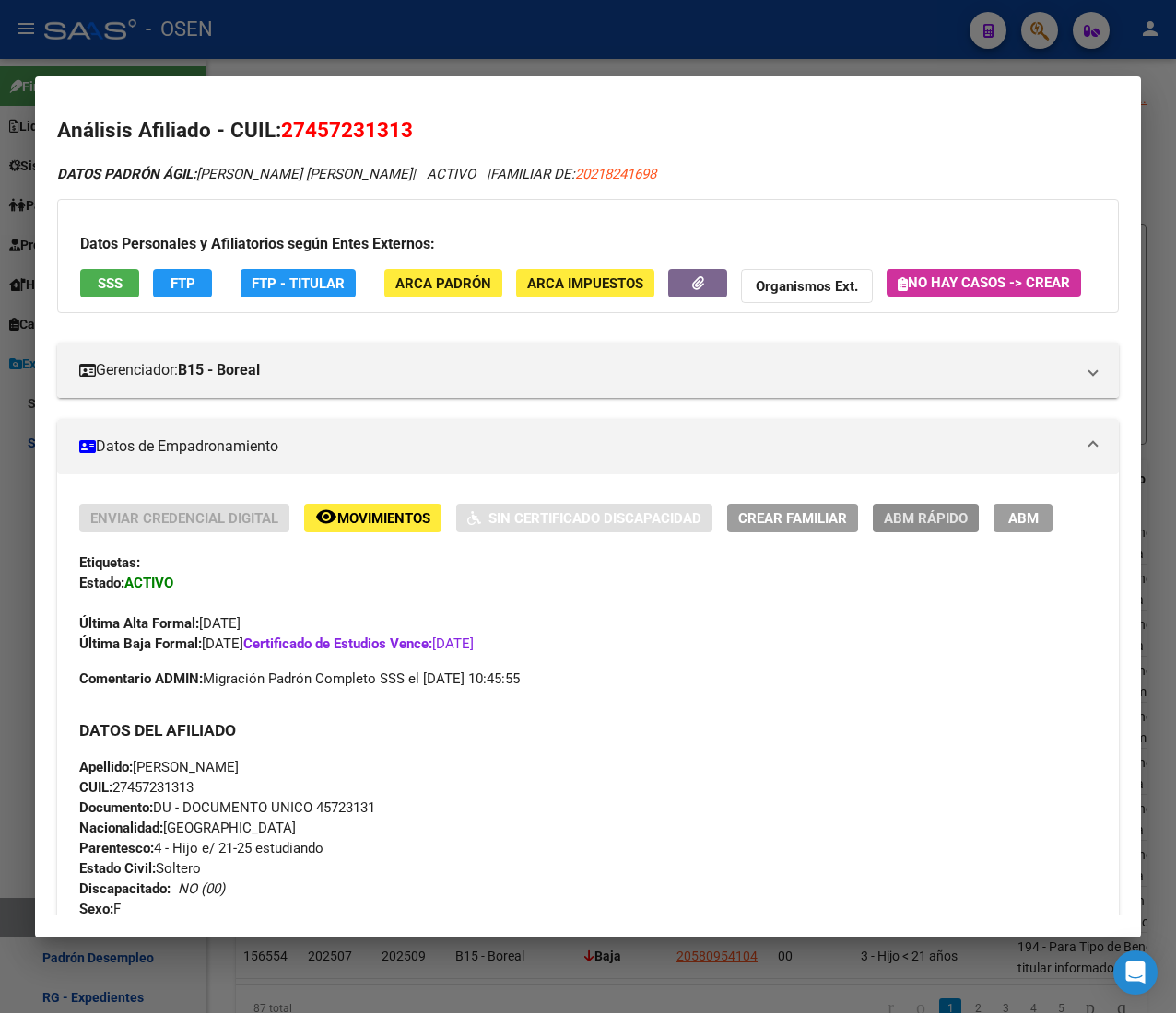
click at [915, 527] on span "ABM Rápido" at bounding box center [926, 518] width 84 height 17
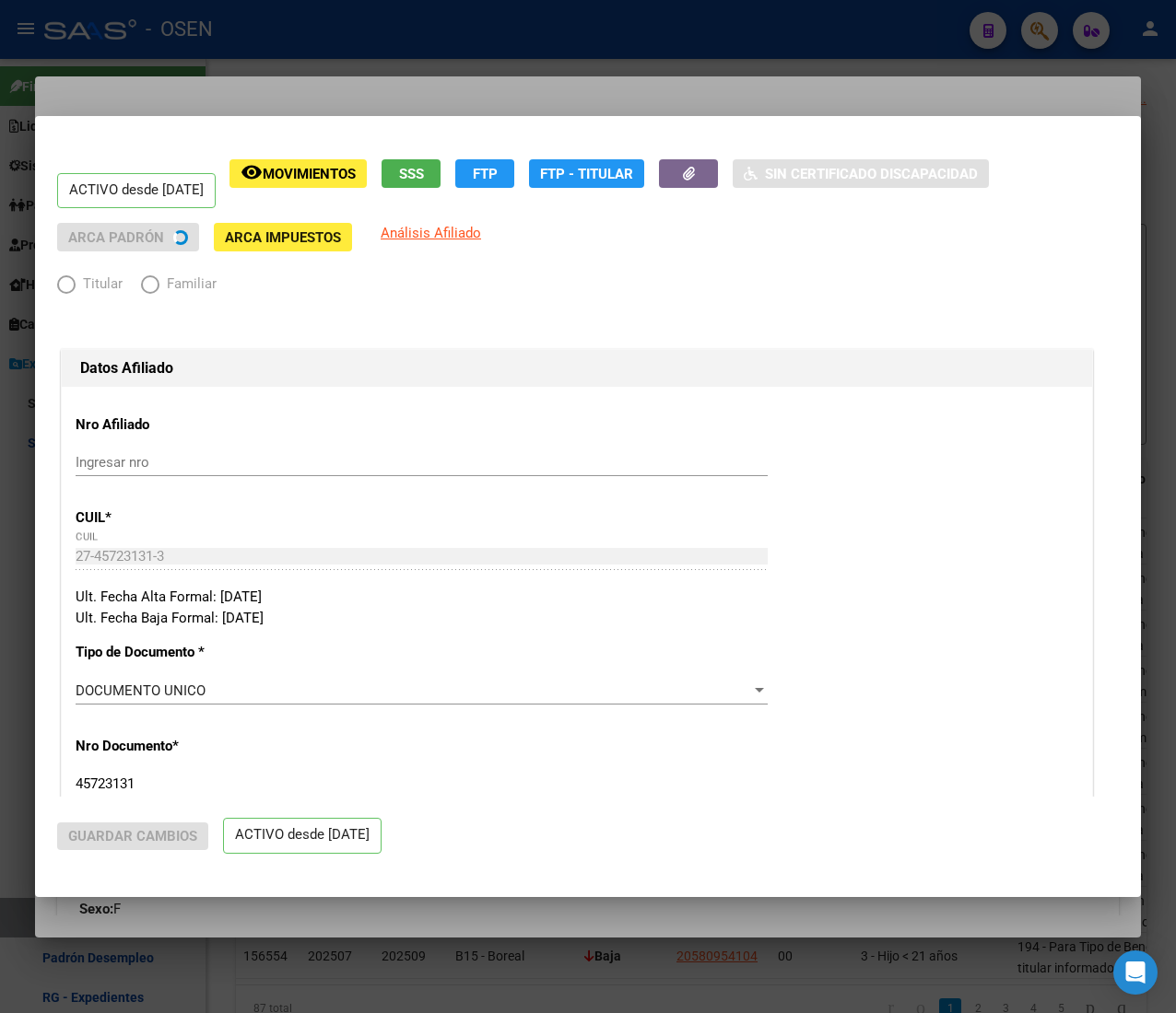
radio input "true"
type input "30-70954594-5"
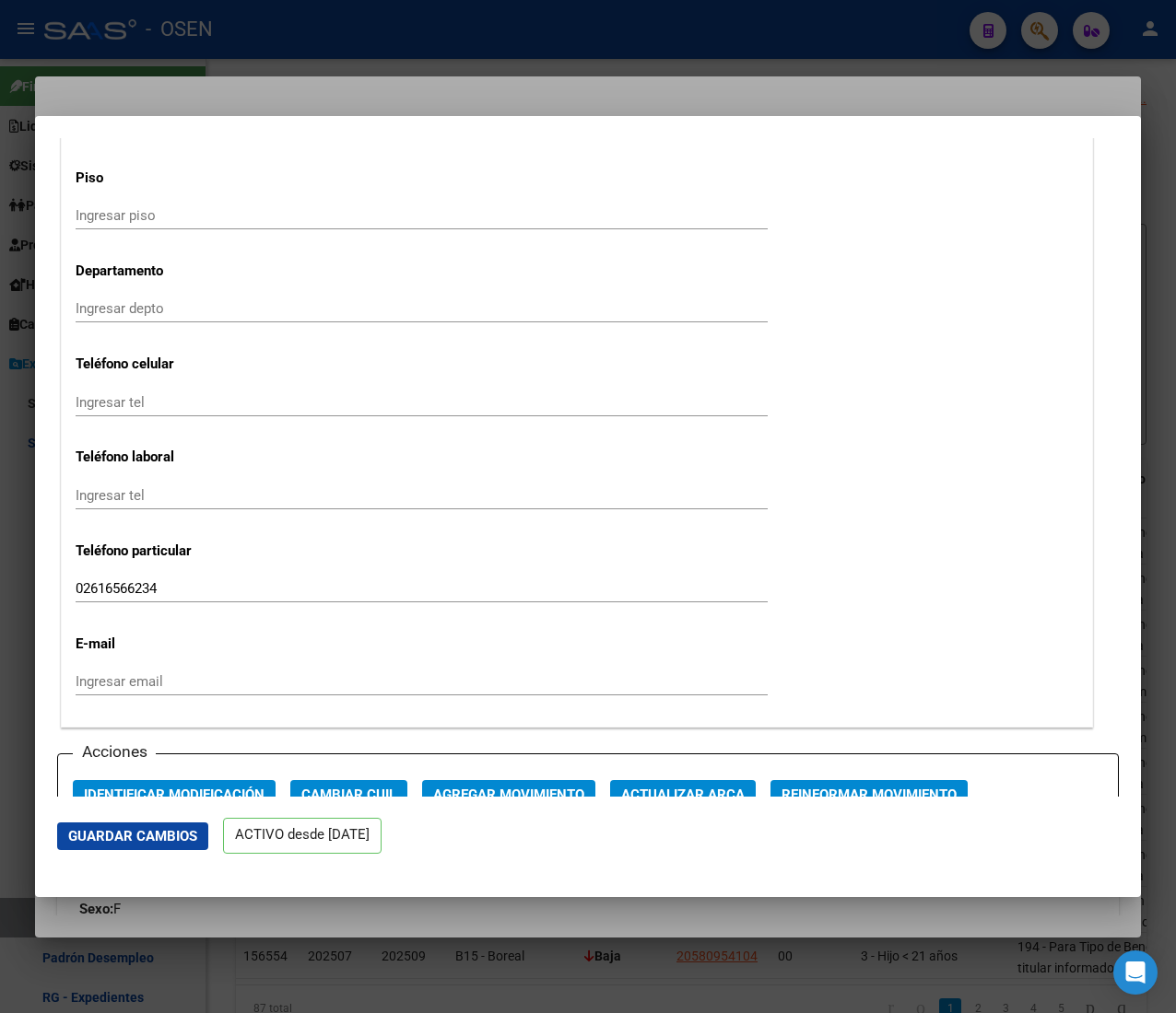
scroll to position [2211, 0]
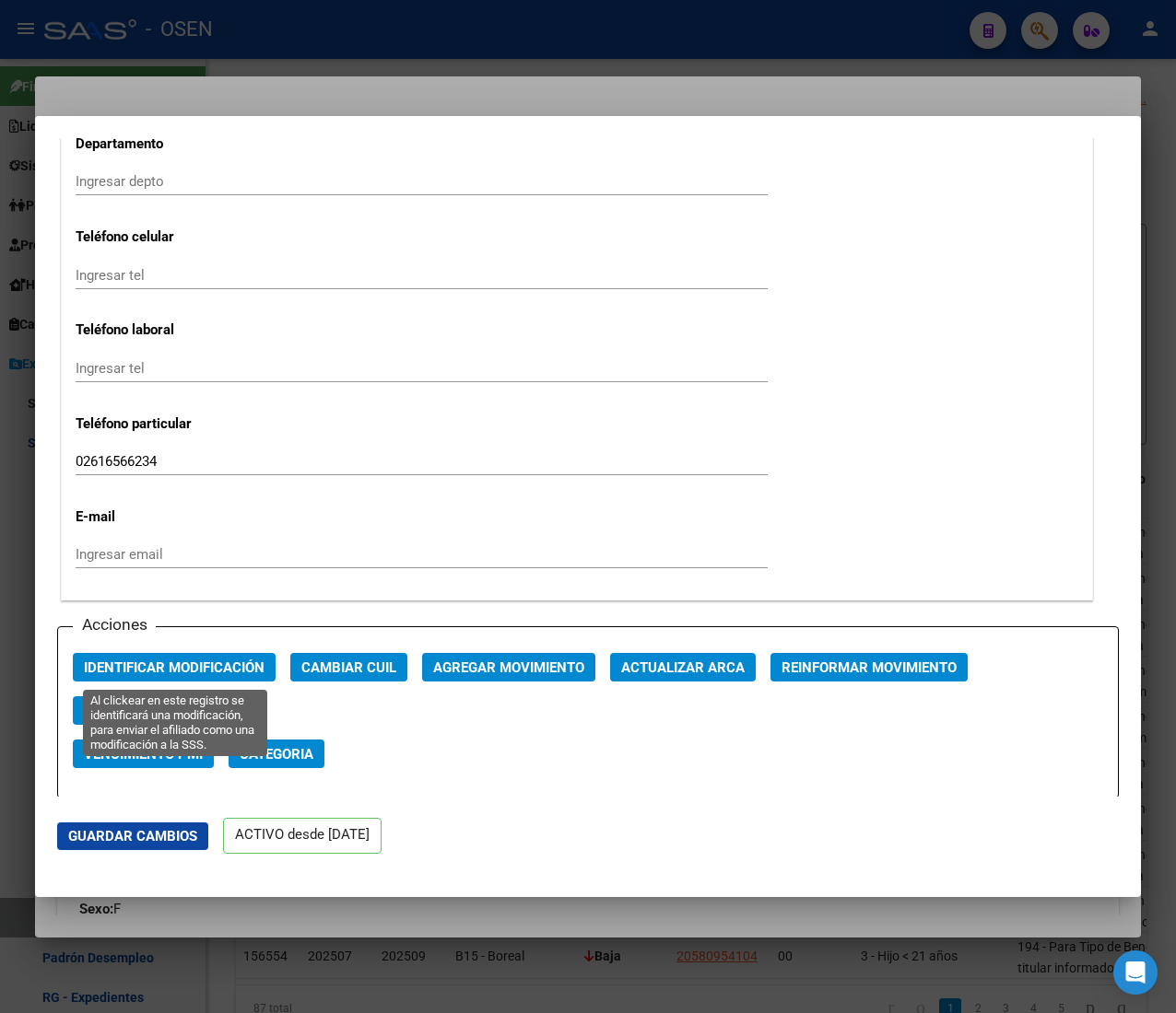
click at [212, 680] on button "Identificar Modificación" at bounding box center [174, 667] width 203 height 28
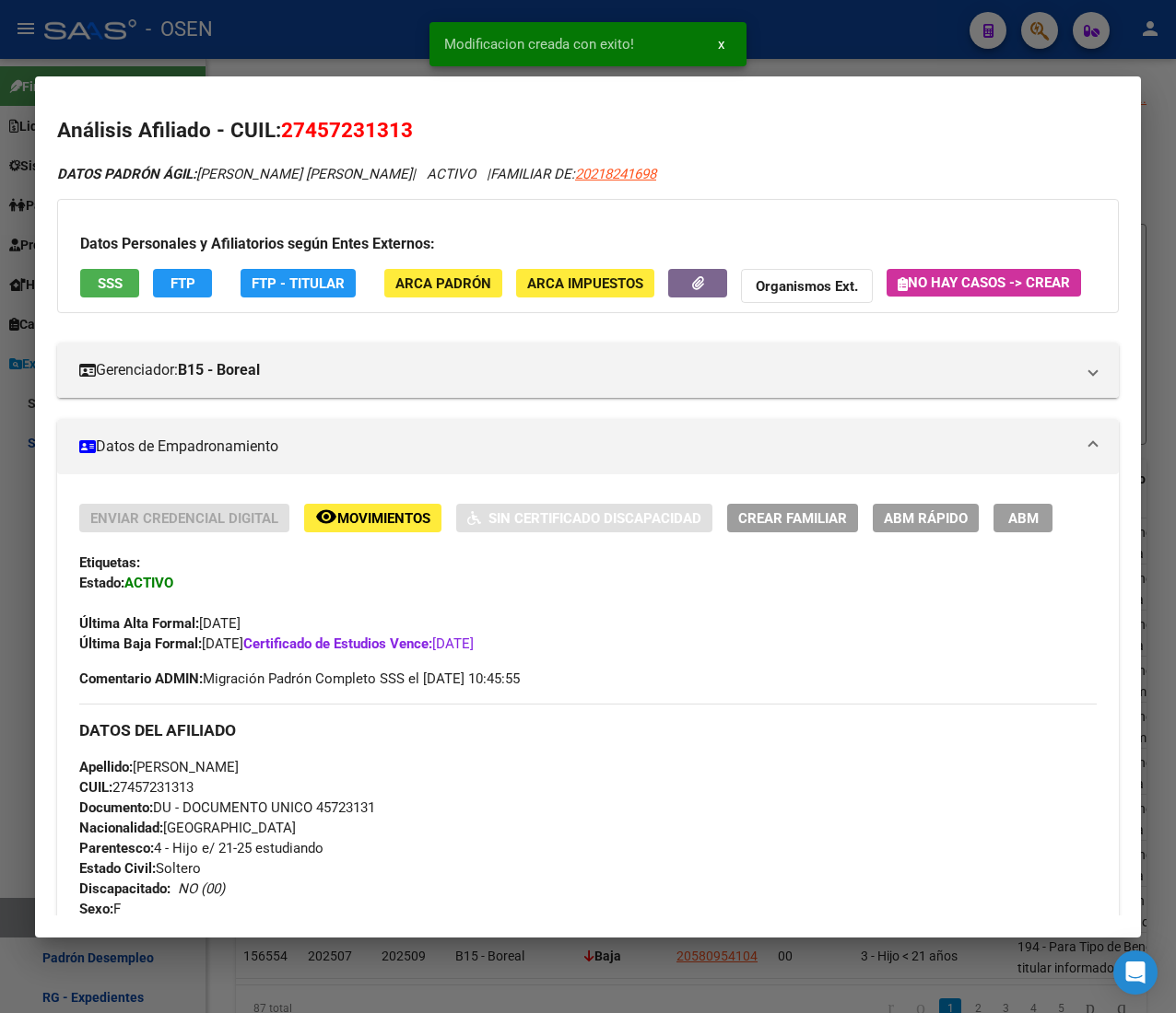
click at [258, 33] on div at bounding box center [588, 506] width 1176 height 1013
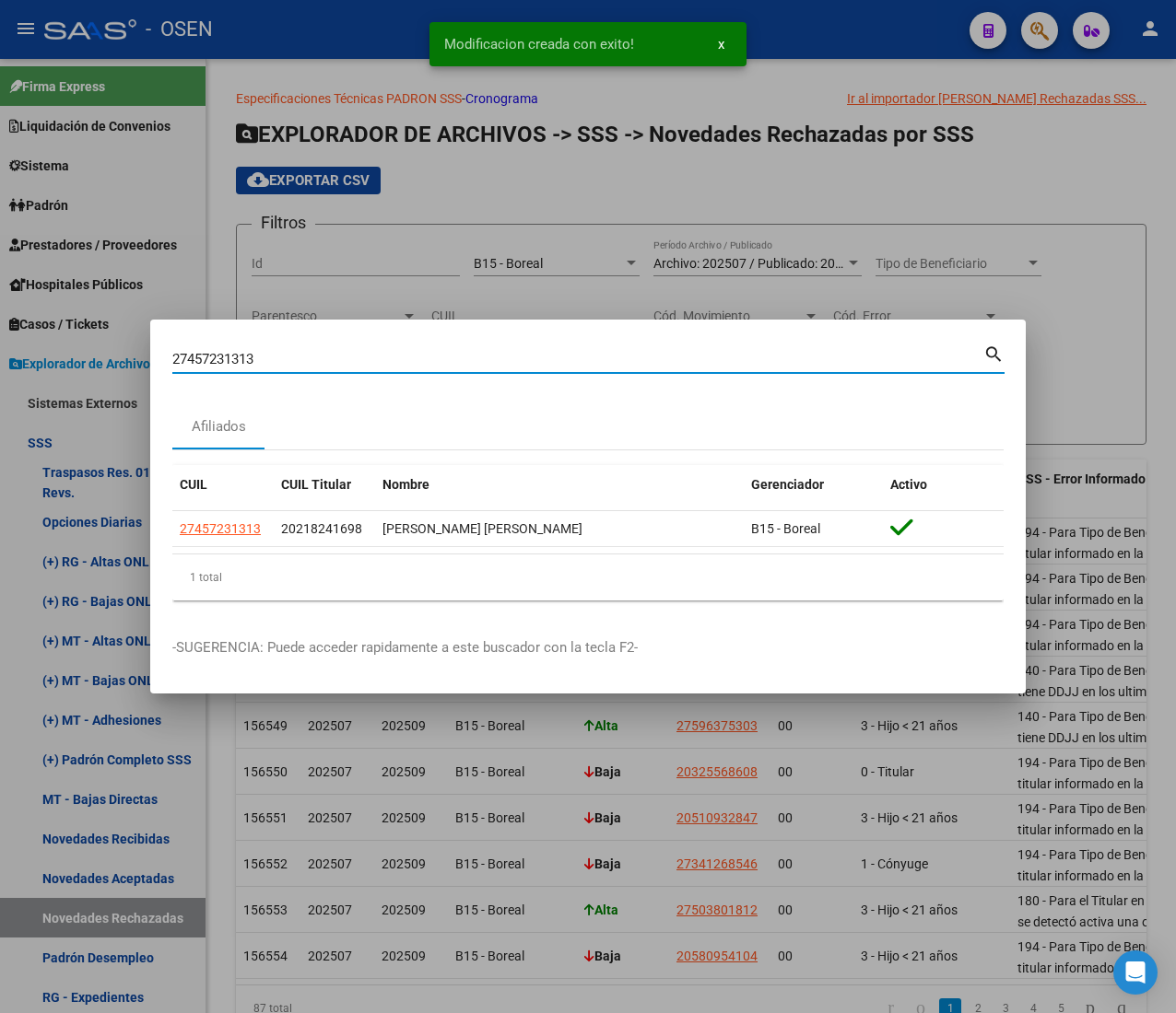
drag, startPoint x: 262, startPoint y: 359, endPoint x: -93, endPoint y: 315, distance: 357.7
click at [0, 315] on html "menu - OSEN person Firma Express Liquidación de Convenios ARCA - Aportes RG / M…" at bounding box center [588, 506] width 1176 height 1013
paste input "0938287"
type input "27409382873"
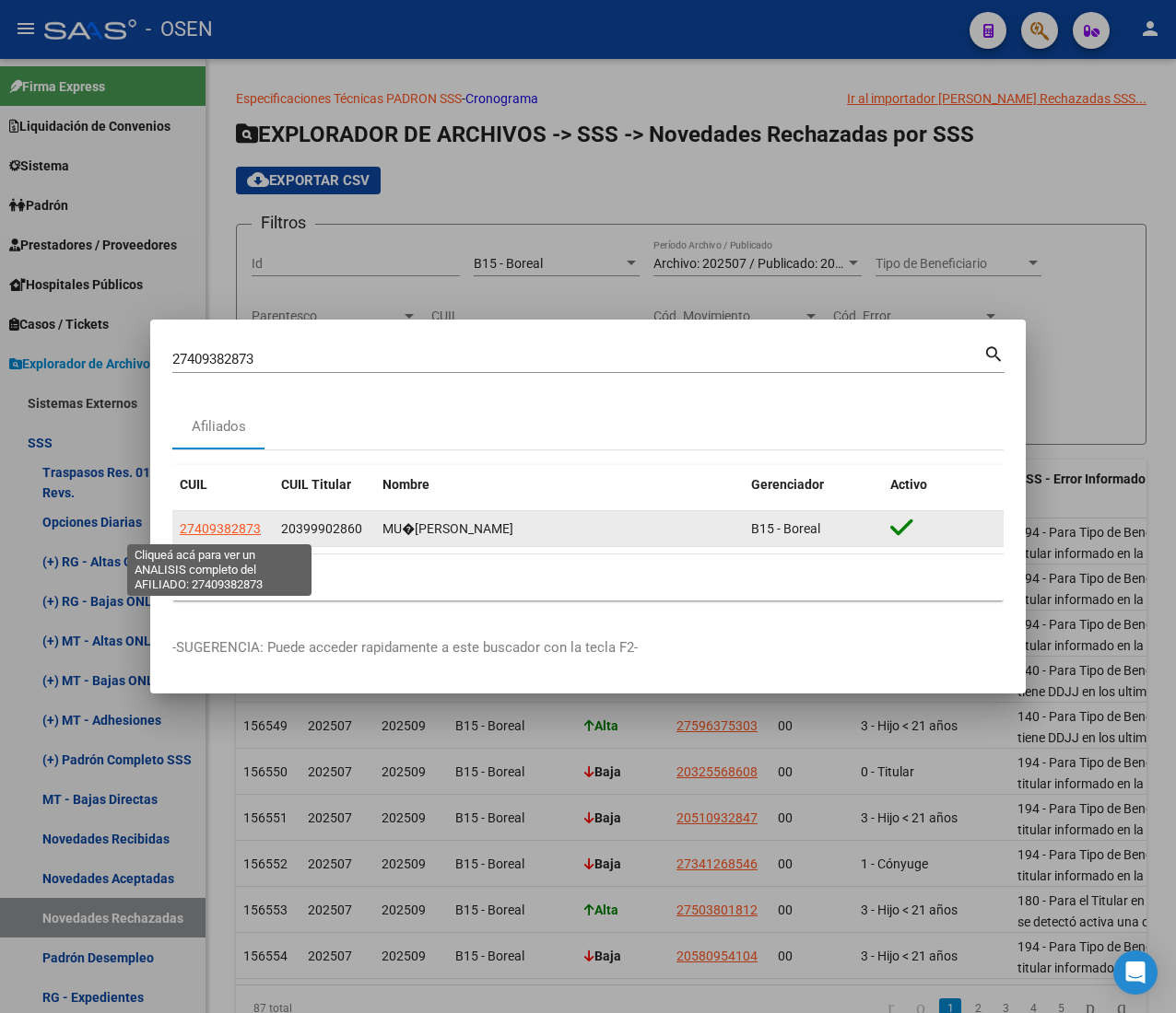
click at [223, 529] on span "27409382873" at bounding box center [219, 528] width 81 height 15
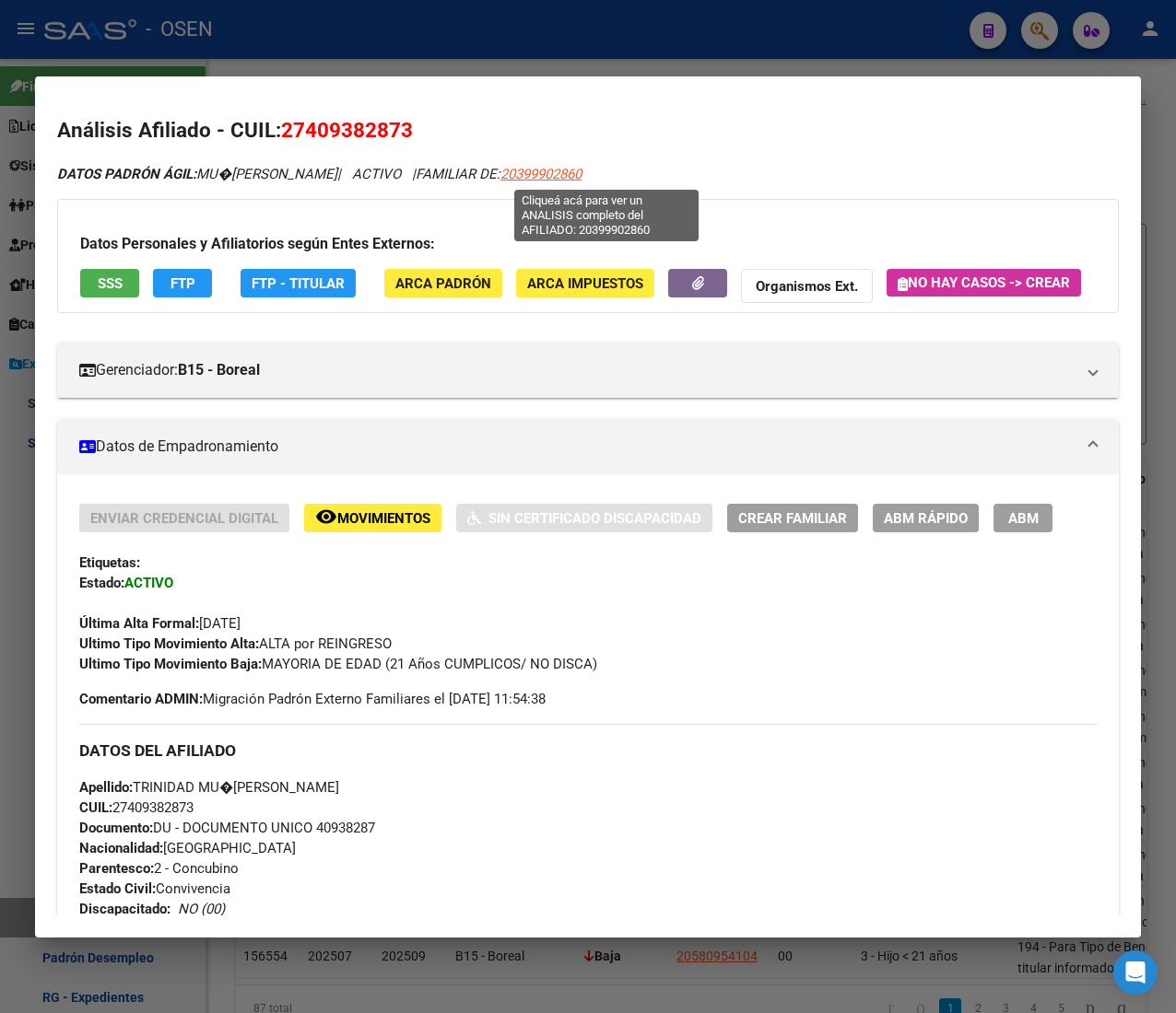
click at [582, 178] on span "20399902860" at bounding box center [541, 173] width 81 height 17
type textarea "20399902860"
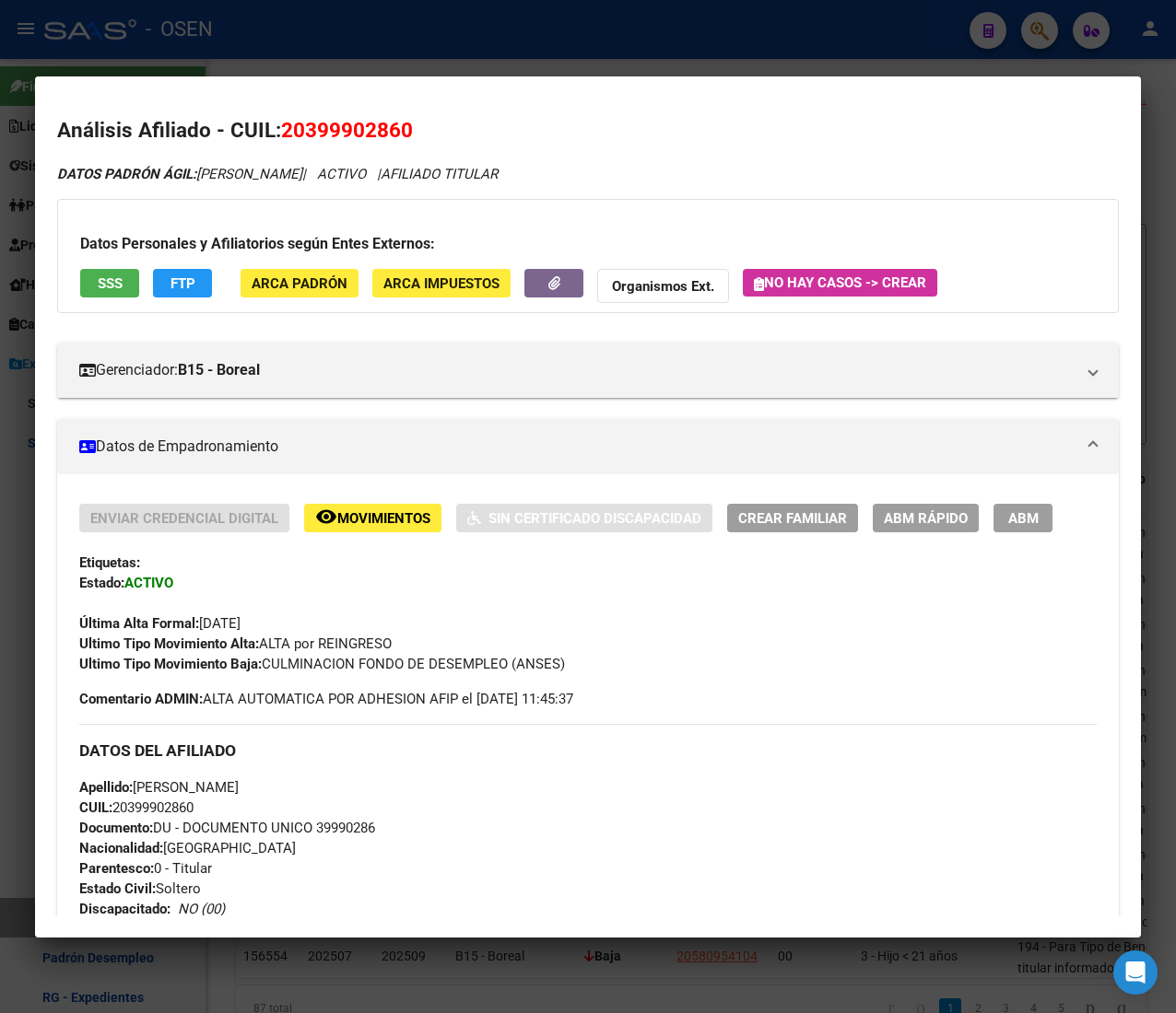
click at [944, 519] on span "ABM Rápido" at bounding box center [926, 518] width 84 height 17
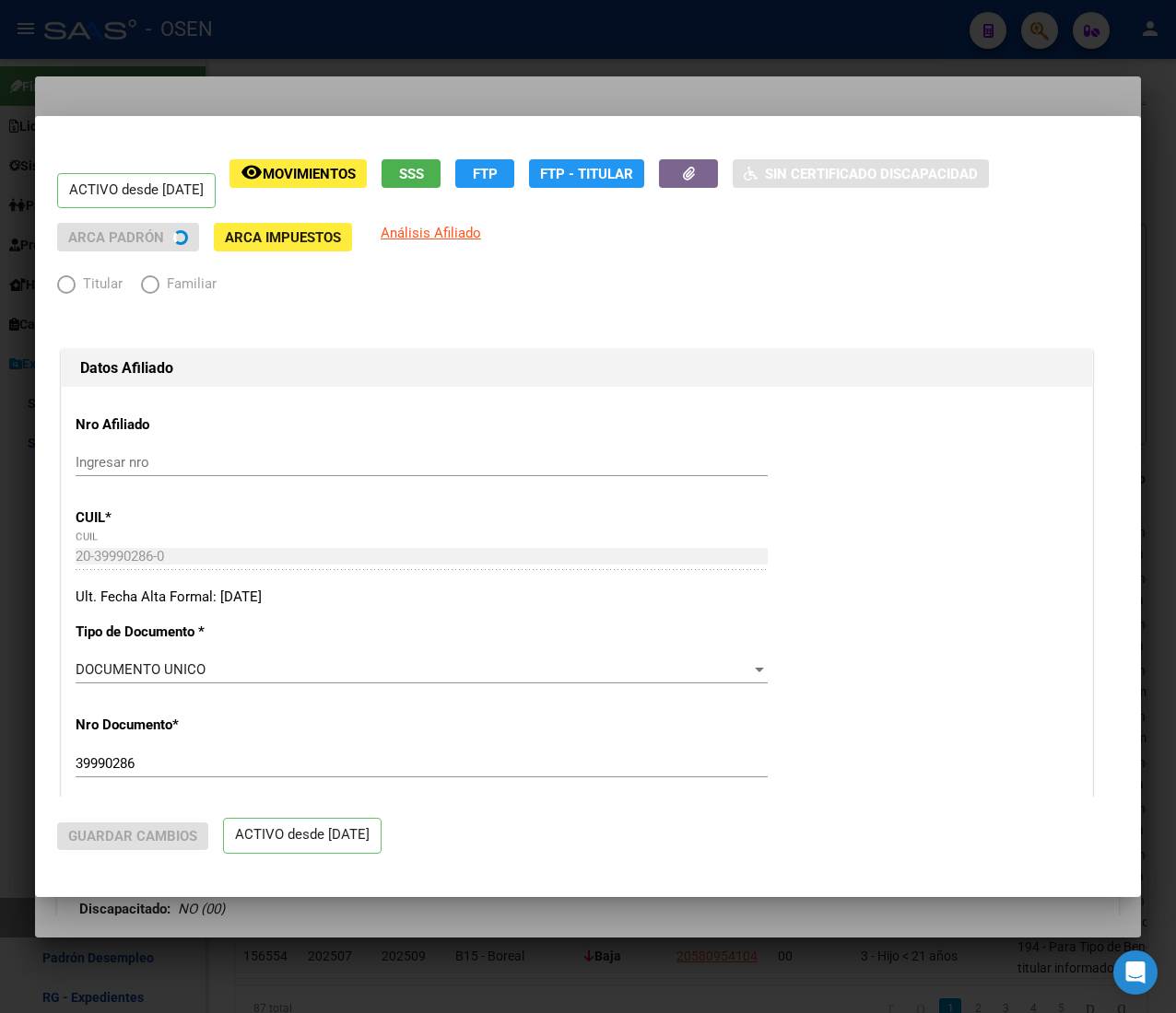
radio input "true"
type input "30-70972720-2"
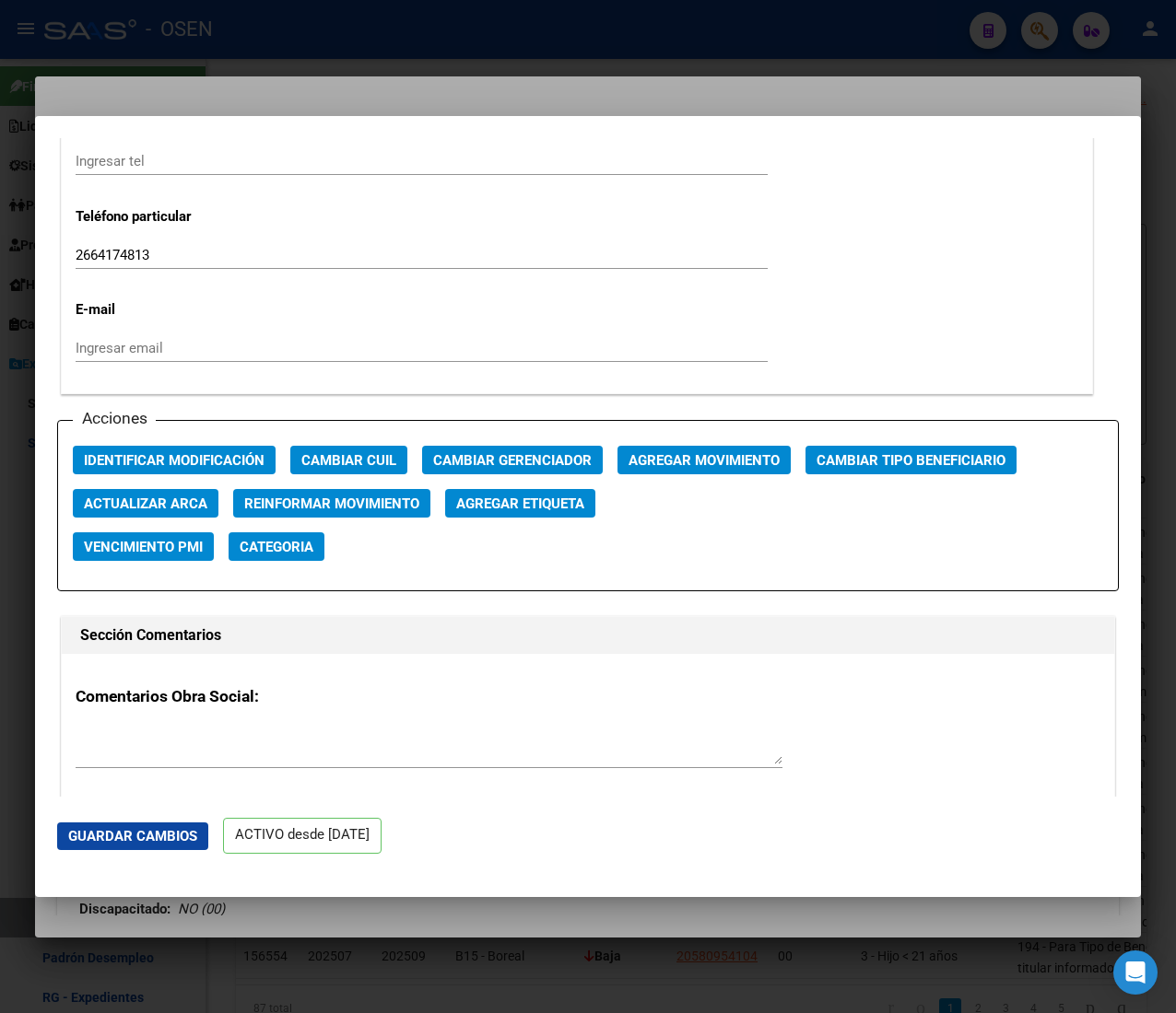
scroll to position [2382, 0]
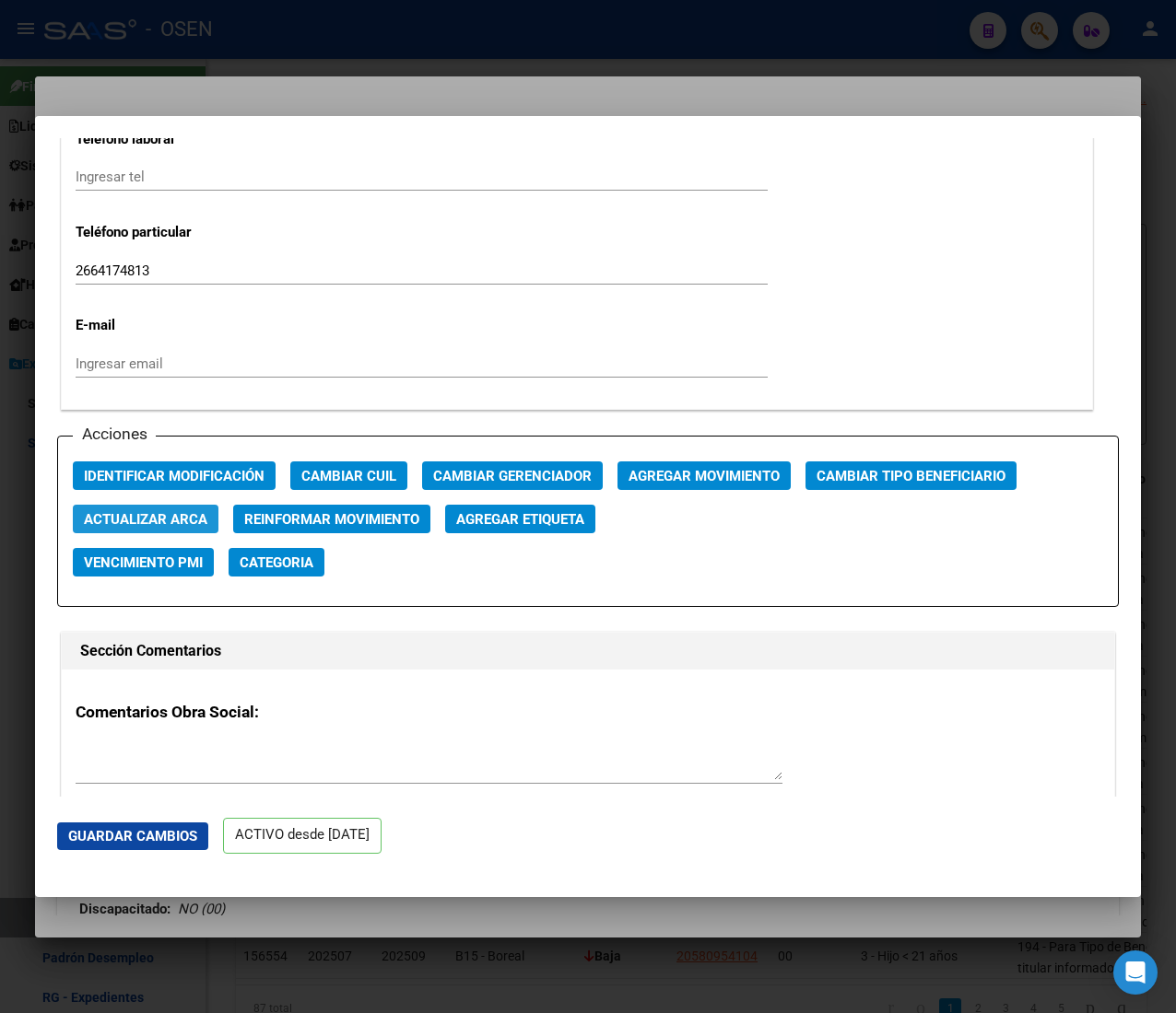
click at [205, 521] on span "Actualizar ARCA" at bounding box center [145, 519] width 124 height 17
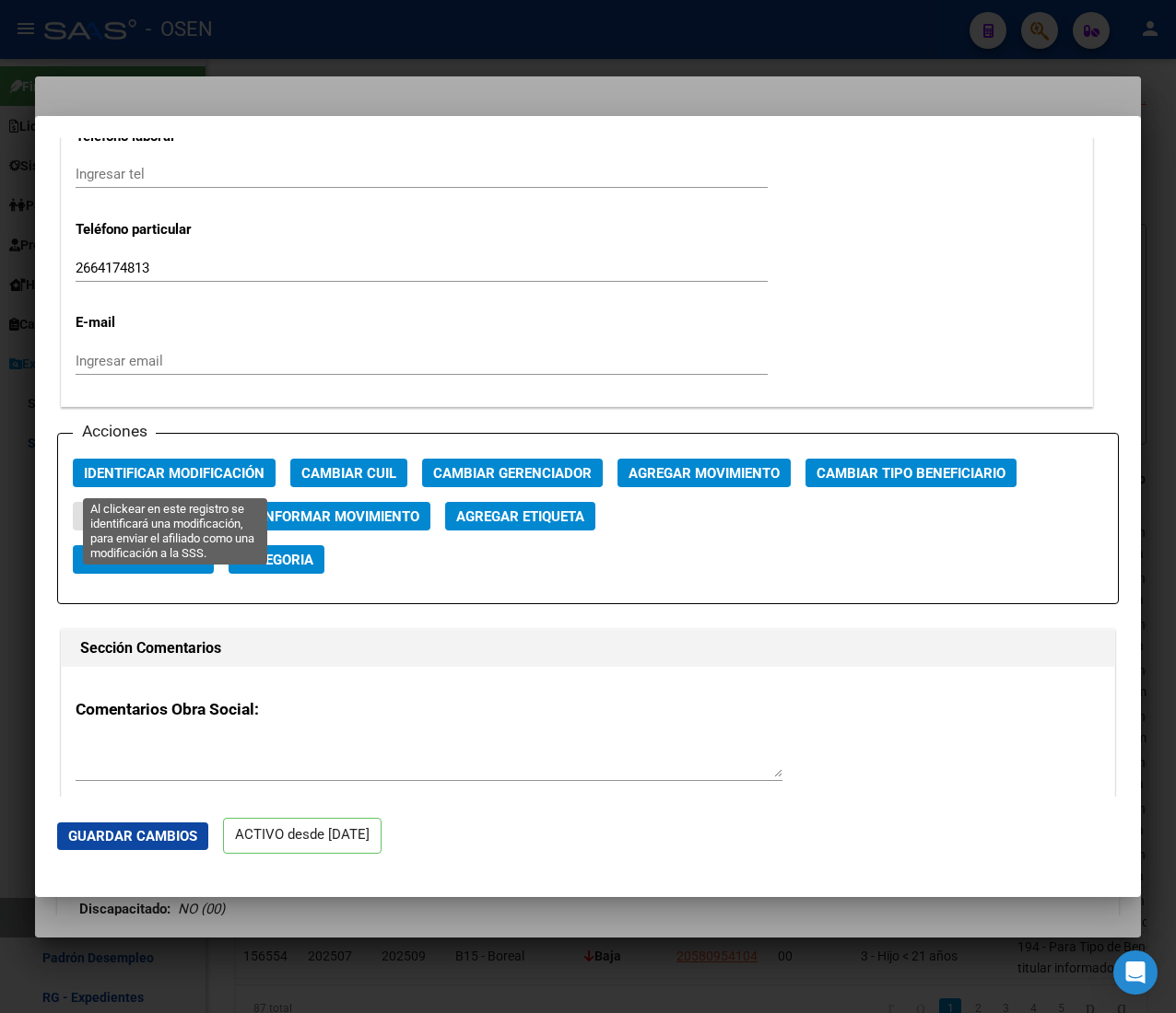
click at [233, 477] on span "Identificar Modificación" at bounding box center [173, 473] width 180 height 17
type input "CAROLINA"
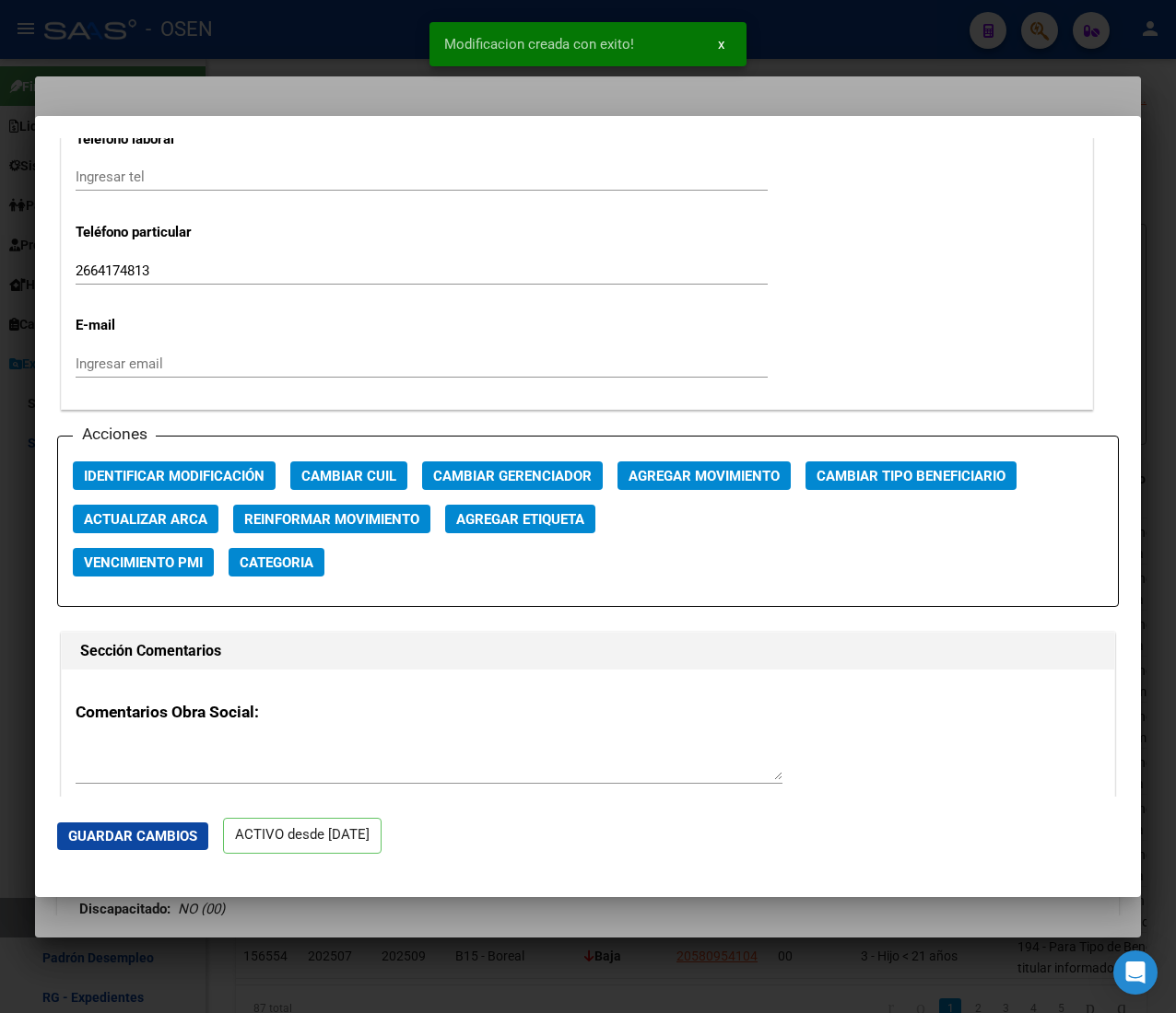
click at [318, 31] on div at bounding box center [588, 506] width 1176 height 1013
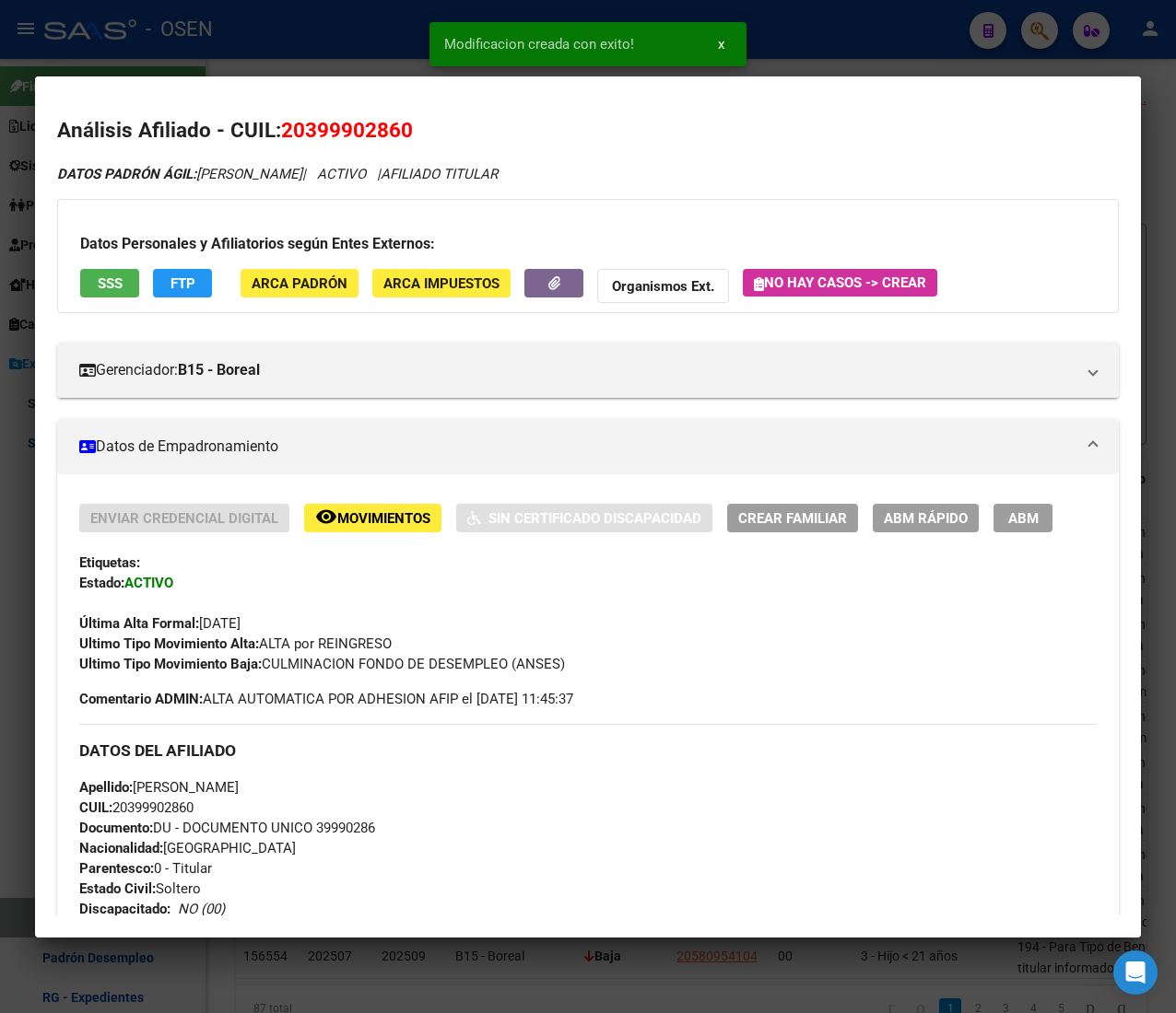
click at [339, 52] on div at bounding box center [588, 506] width 1176 height 1013
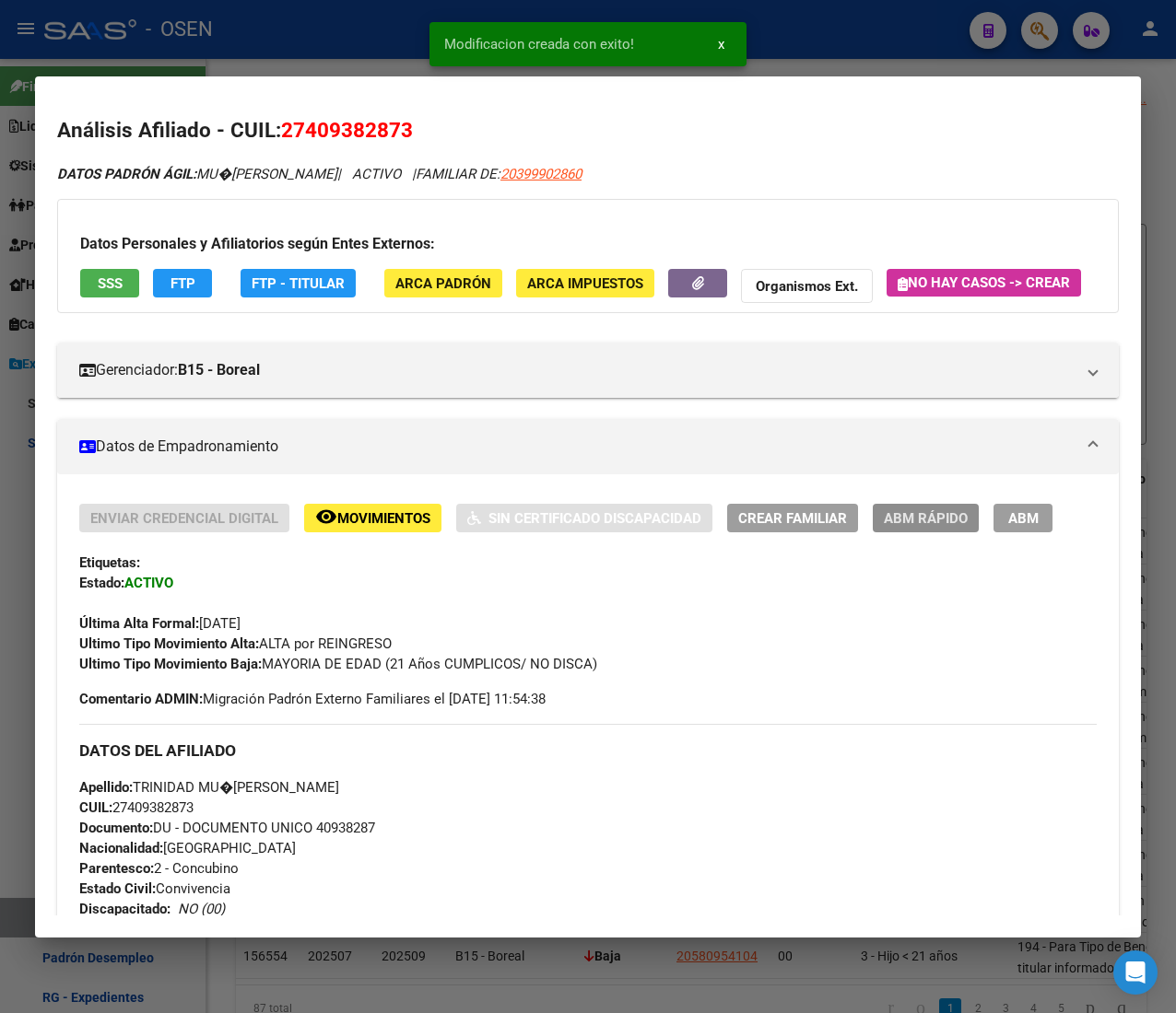
click at [942, 527] on span "ABM Rápido" at bounding box center [926, 518] width 84 height 17
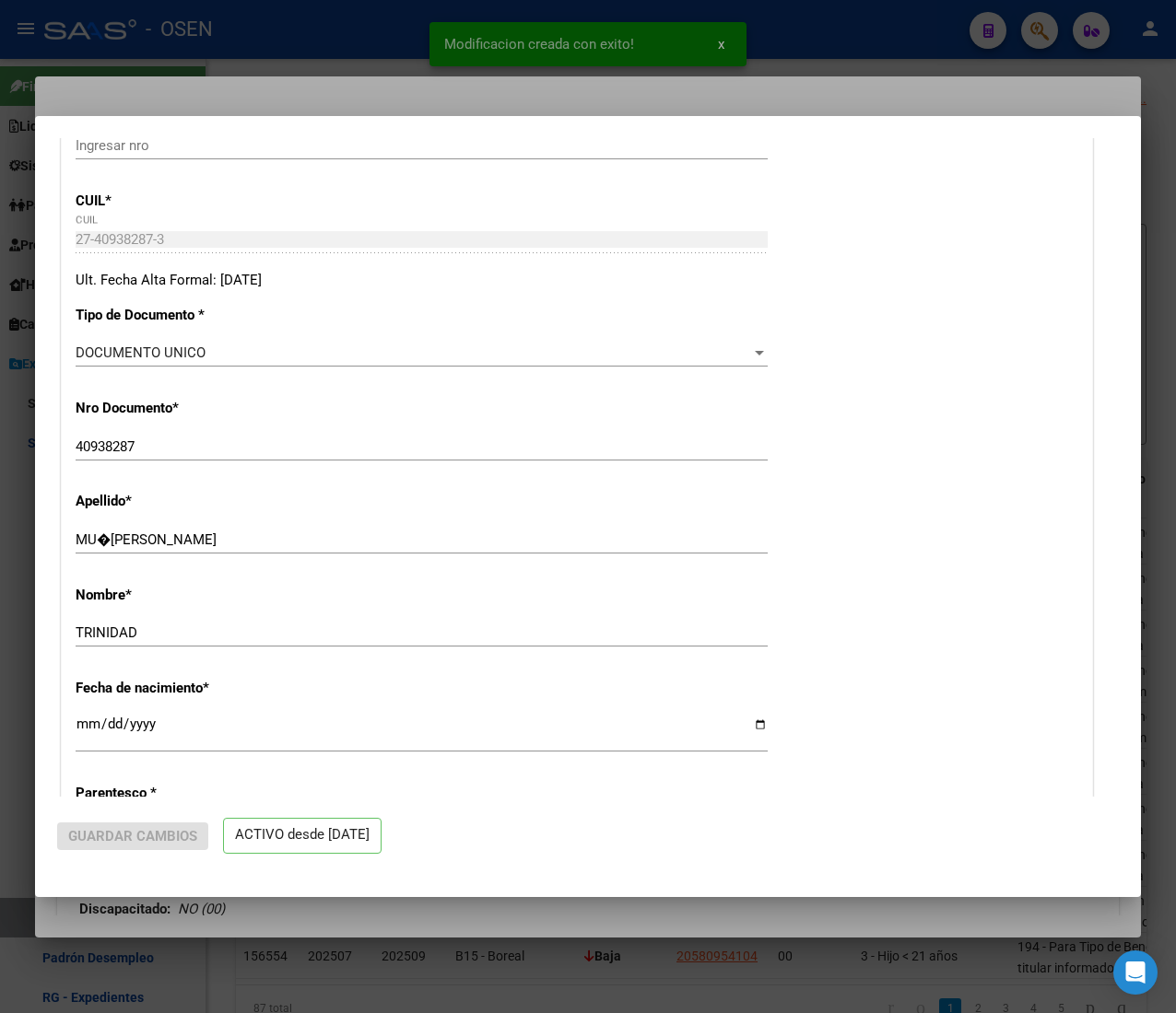
radio input "true"
type input "30-70972720-2"
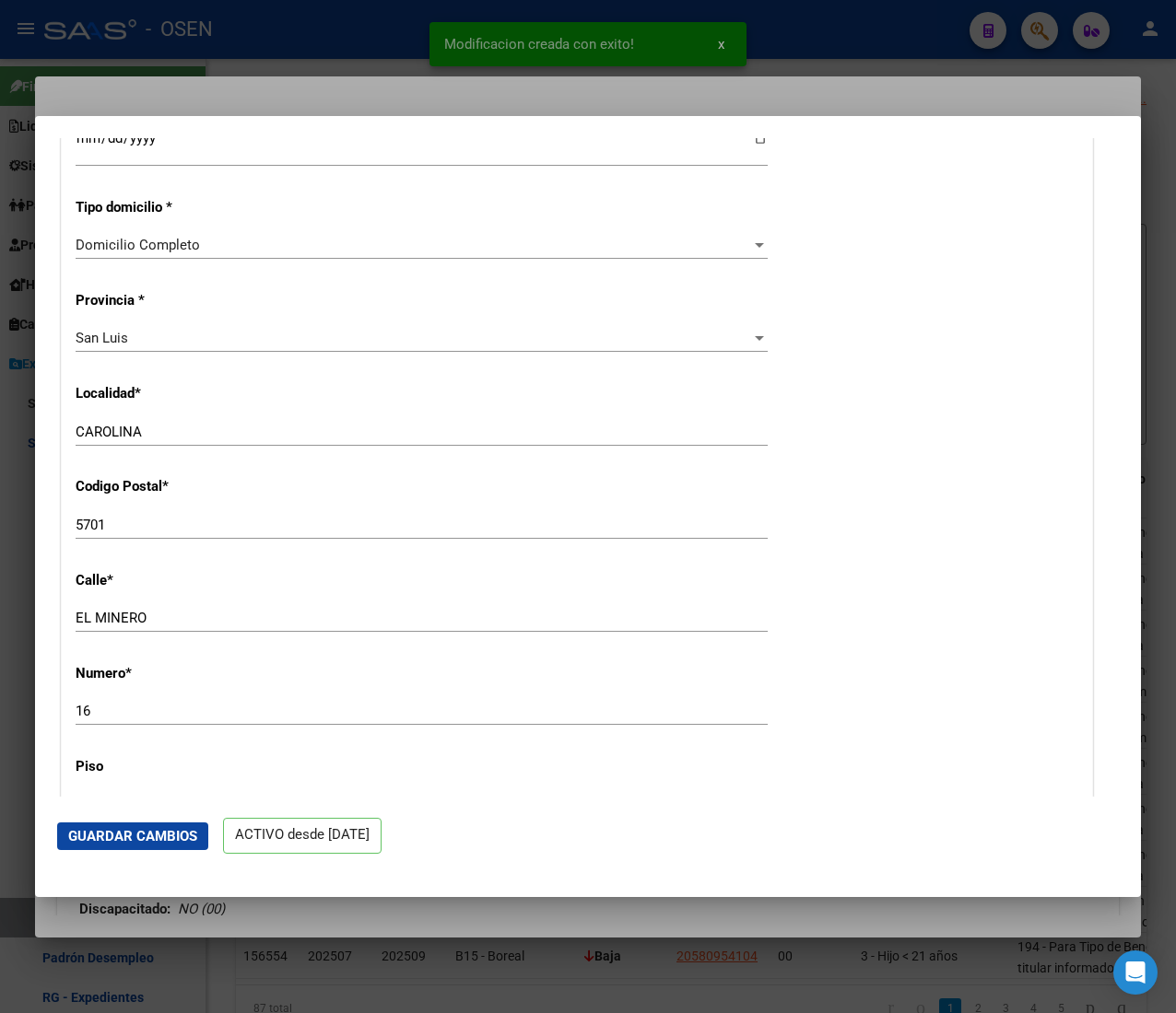
scroll to position [2395, 0]
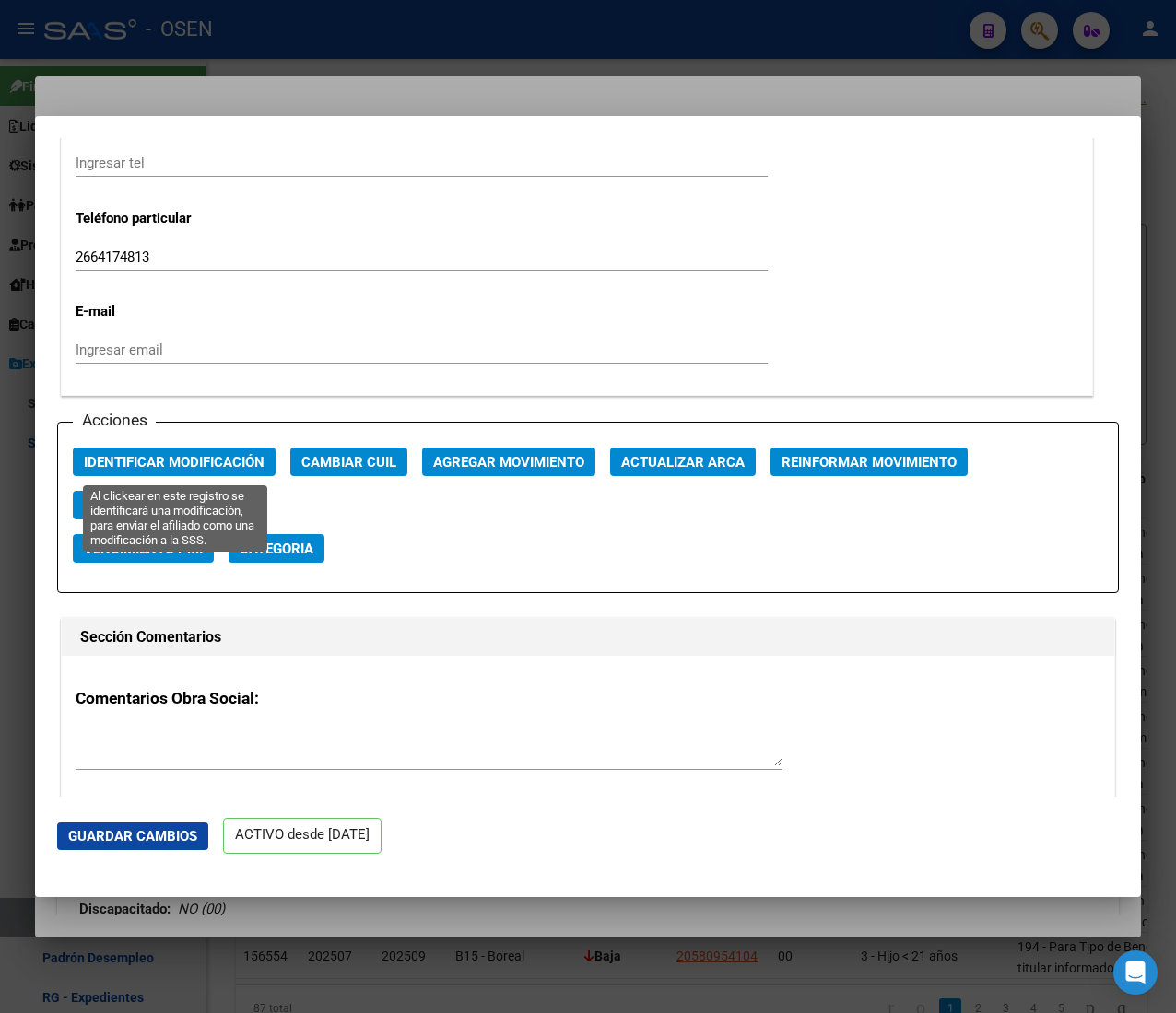
click at [201, 461] on span "Identificar Modificación" at bounding box center [173, 462] width 180 height 17
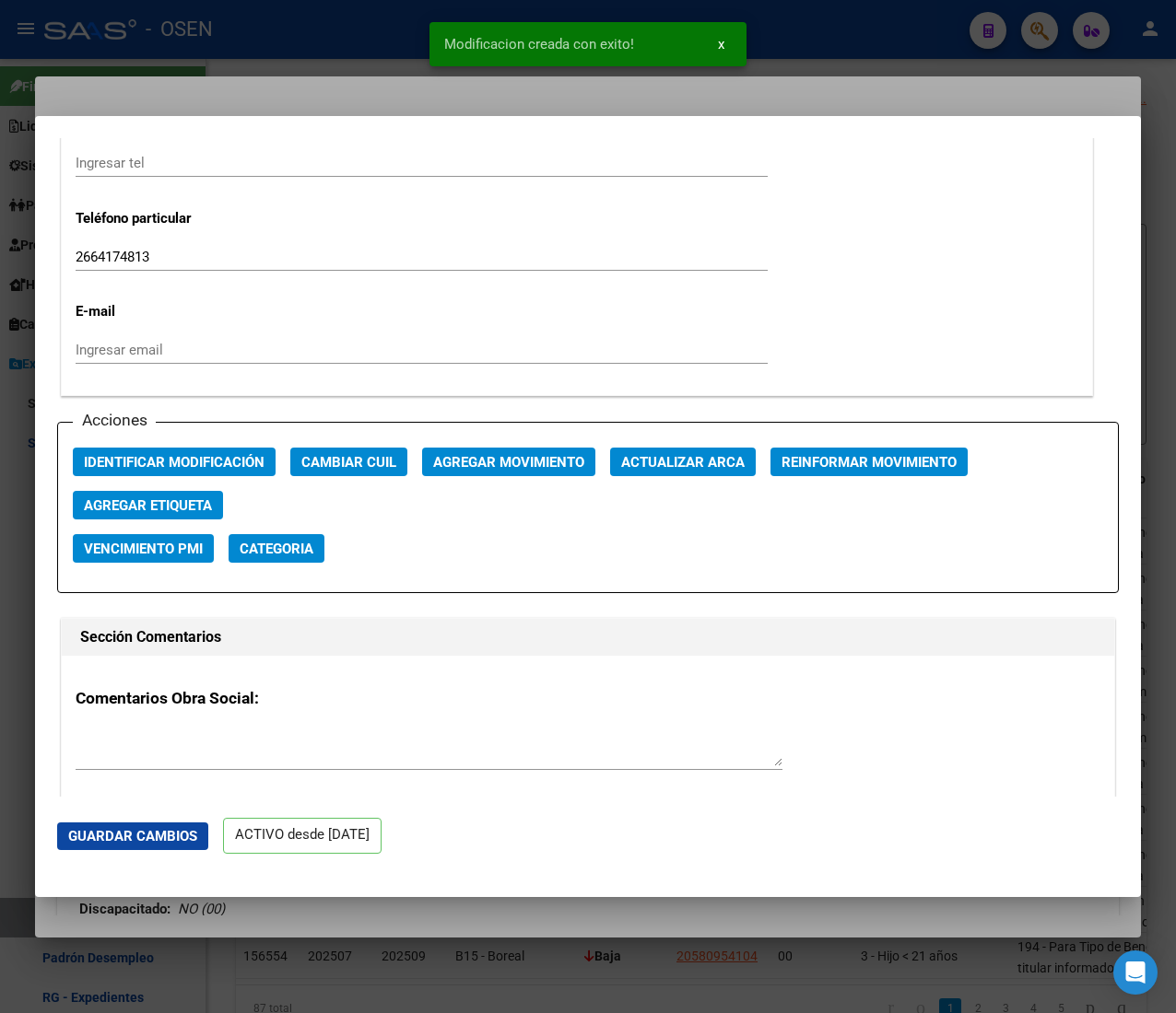
click at [285, 51] on div at bounding box center [588, 506] width 1176 height 1013
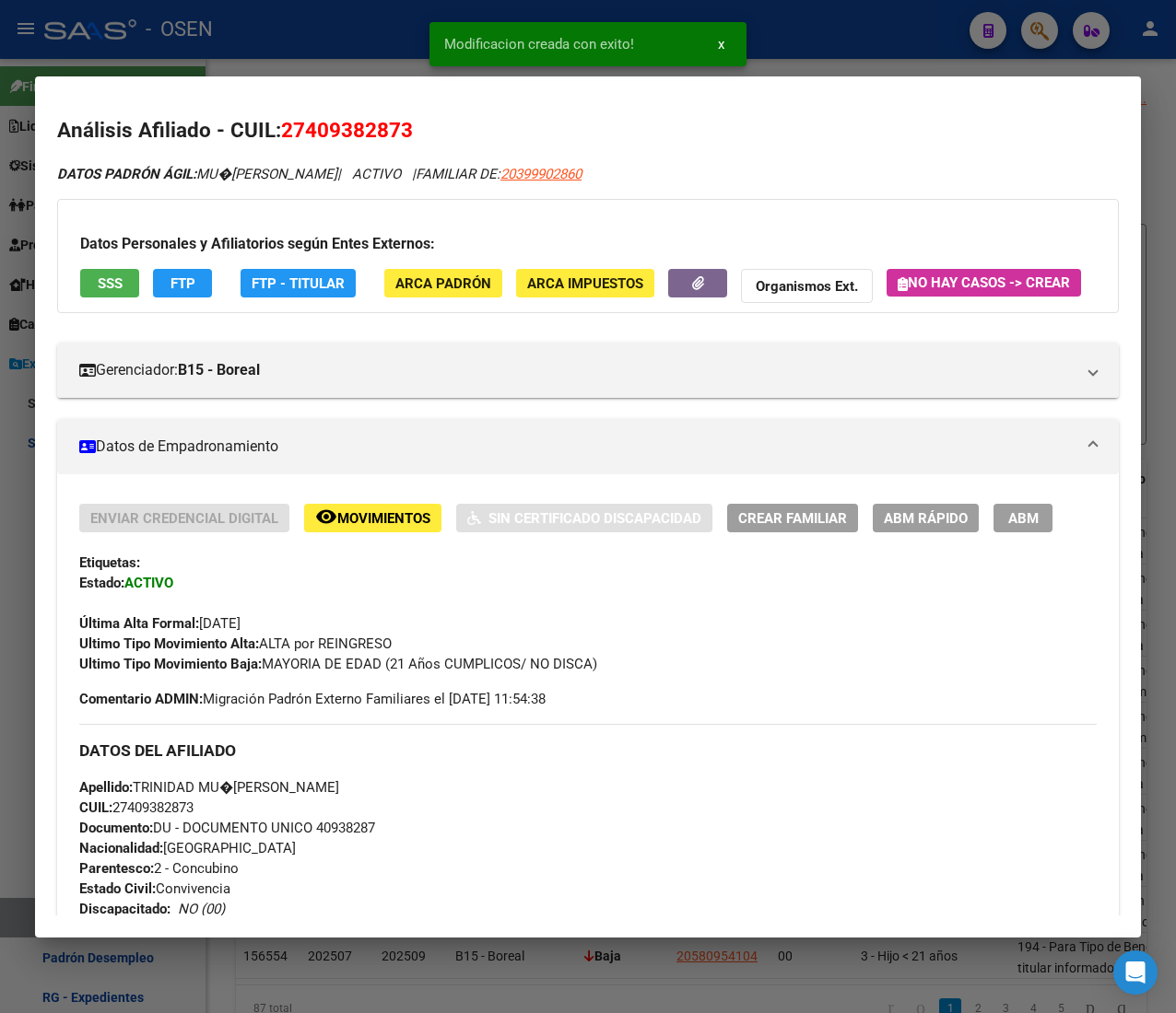
click at [295, 19] on div at bounding box center [588, 506] width 1176 height 1013
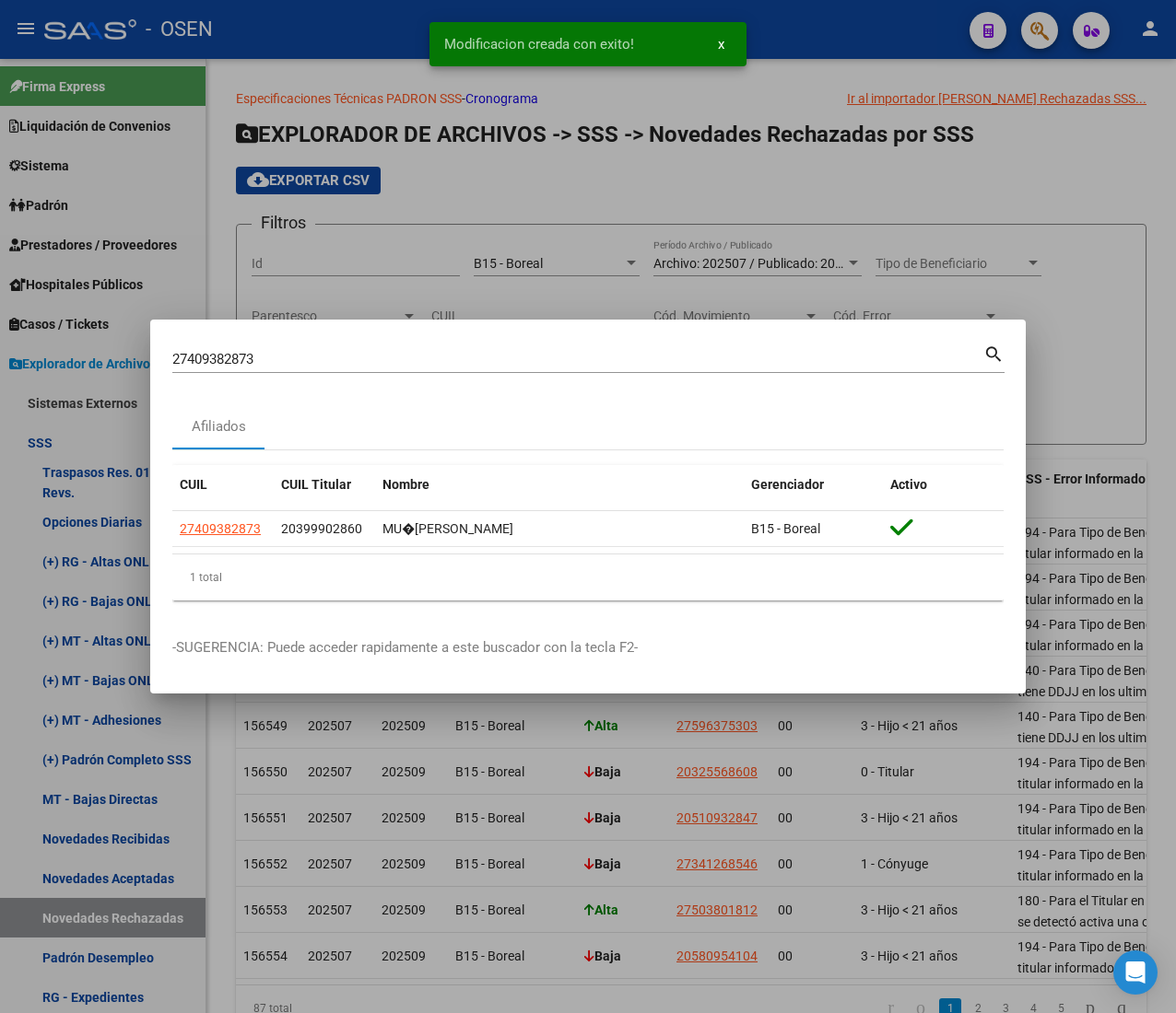
drag, startPoint x: -32, startPoint y: 320, endPoint x: -44, endPoint y: 320, distance: 12.0
click at [0, 320] on html "menu - OSEN person Firma Express Liquidación de Convenios ARCA - Aportes RG / M…" at bounding box center [588, 506] width 1176 height 1013
paste input "375028625"
type input "27375028625"
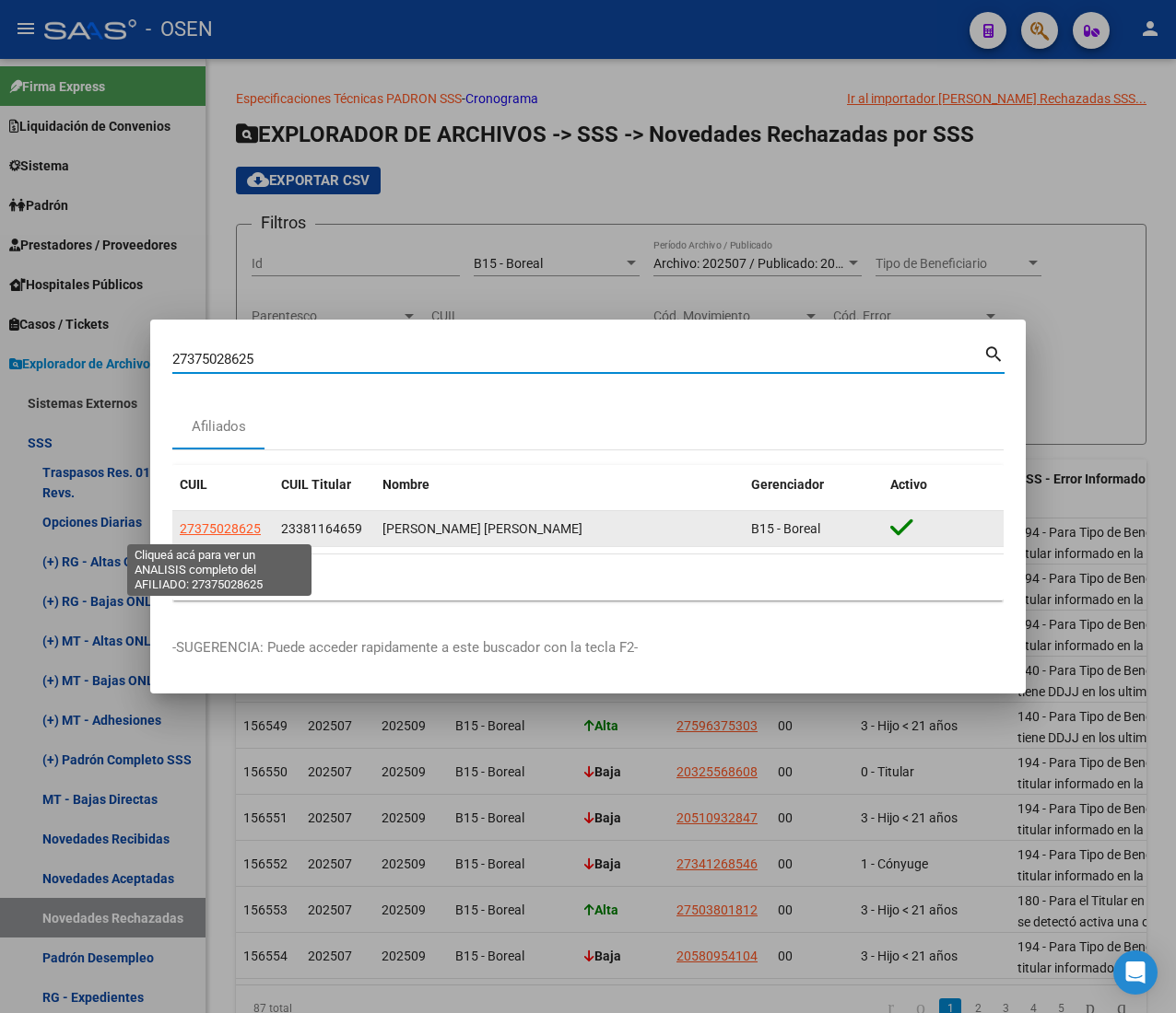
click at [209, 534] on span "27375028625" at bounding box center [219, 528] width 81 height 15
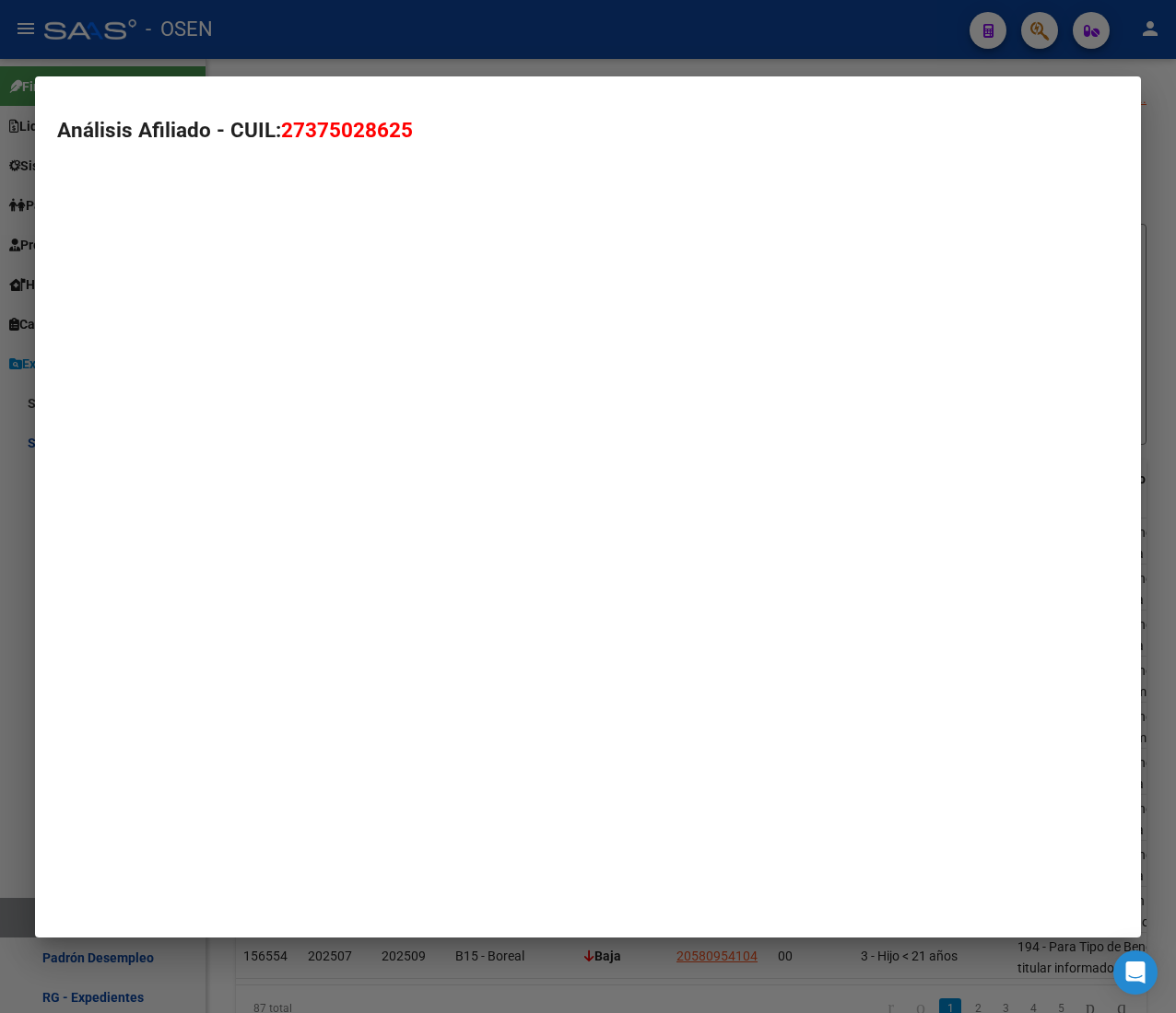
type textarea "27375028625"
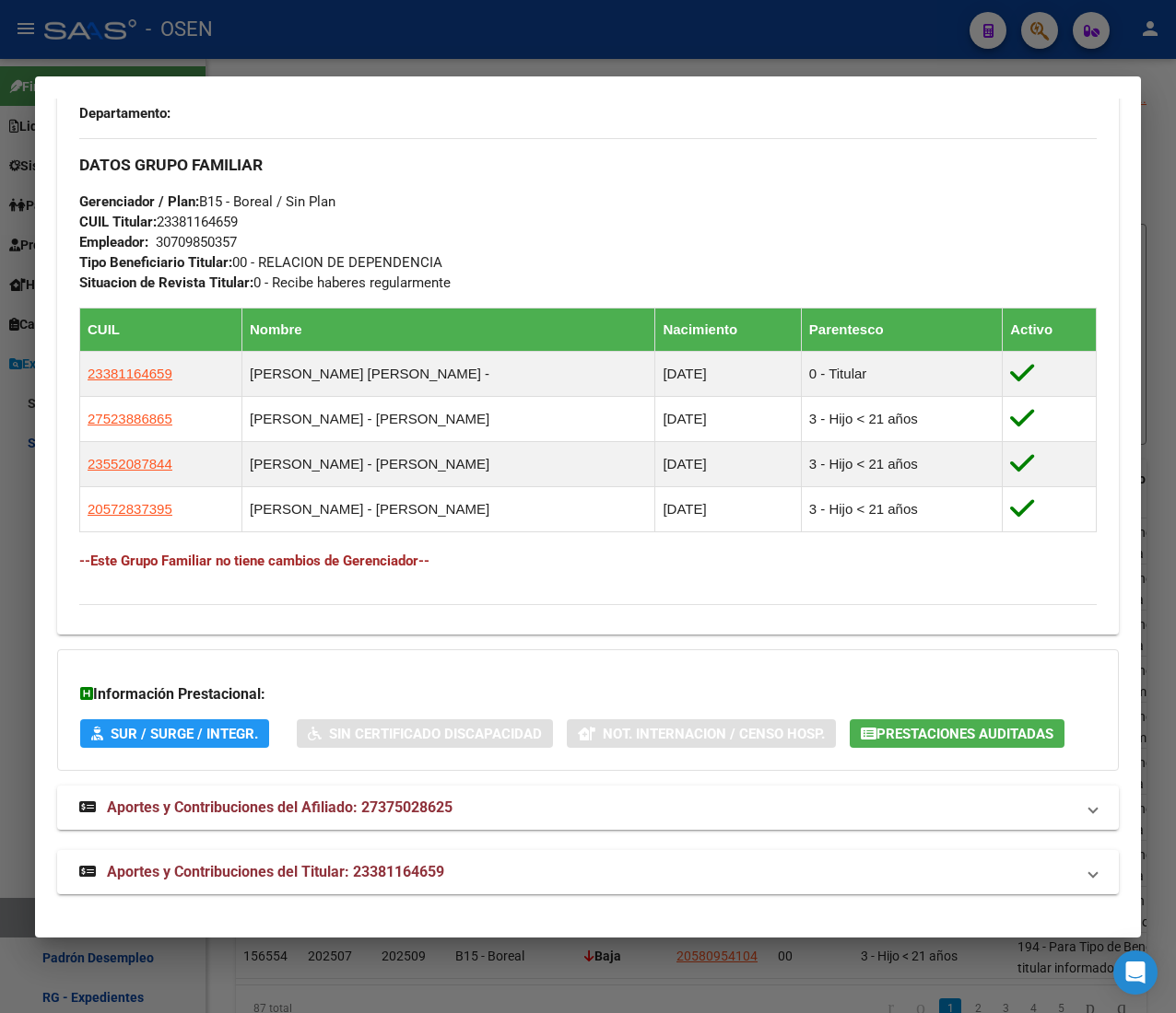
scroll to position [1041, 0]
drag, startPoint x: 543, startPoint y: 840, endPoint x: 531, endPoint y: 850, distance: 15.6
click at [543, 840] on div "DATOS PADRÓN ÁGIL: GALLARDO NATALIA NOELIA | ACTIVO | FAMILIAR DE: 23381164659 …" at bounding box center [588, 30] width 1061 height 1730
click at [528, 857] on mat-expansion-panel-header "Aportes y Contribuciones del Titular: 23381164659" at bounding box center [588, 872] width 1061 height 44
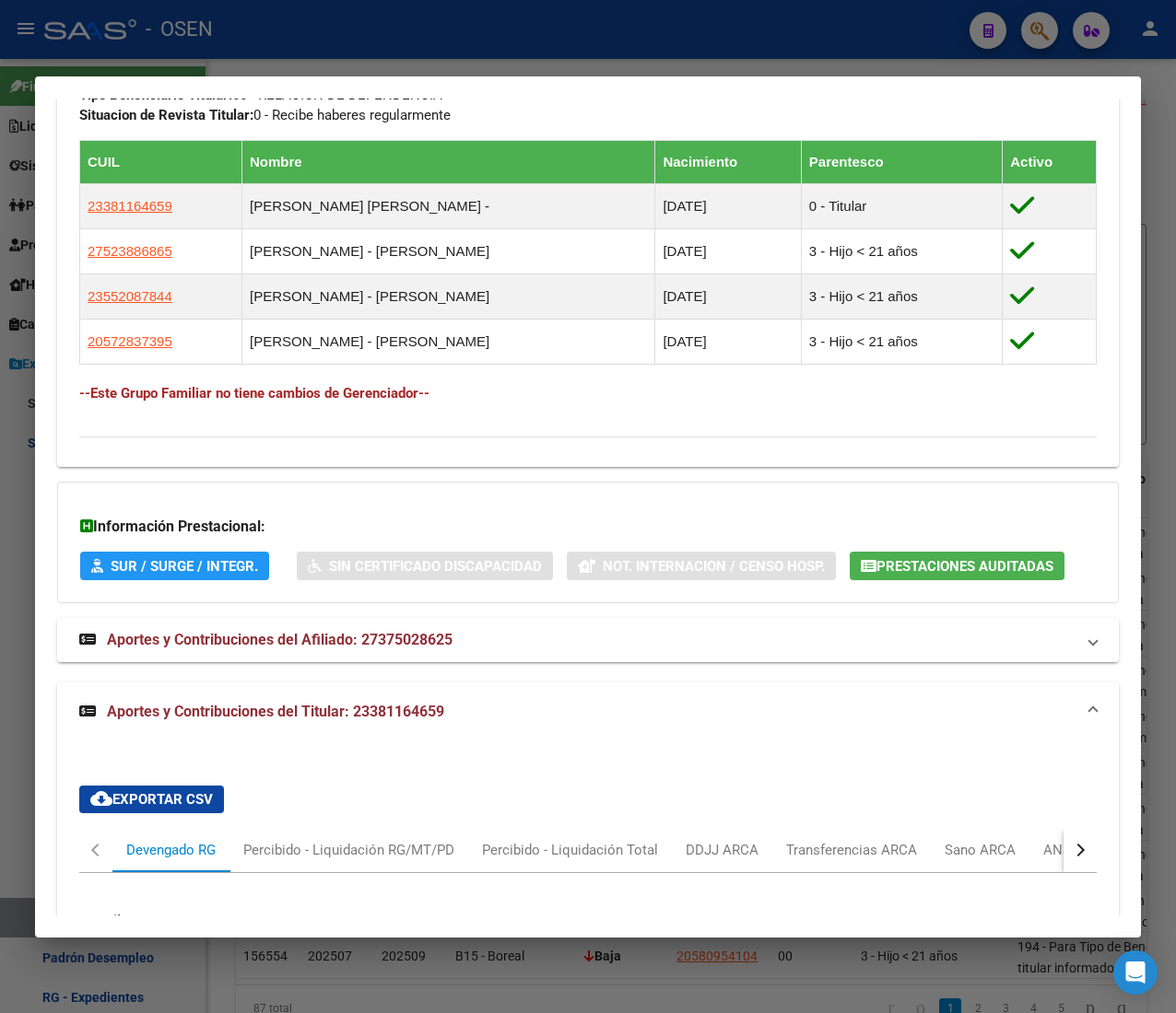
scroll to position [1498, 0]
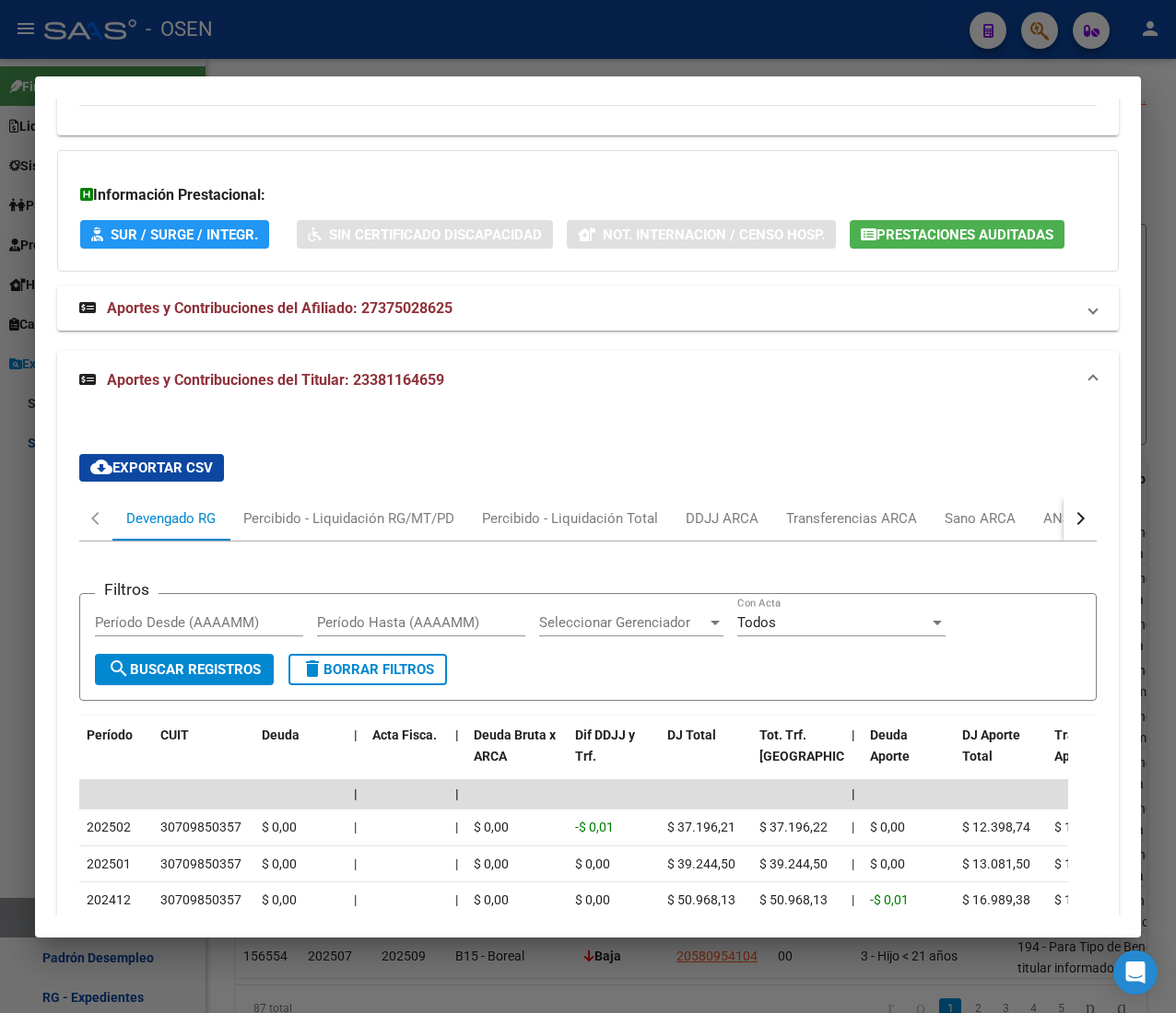
click at [1063, 541] on button "button" at bounding box center [1080, 518] width 33 height 44
click at [973, 529] on div "ANSES Desempleo" at bounding box center [967, 518] width 118 height 20
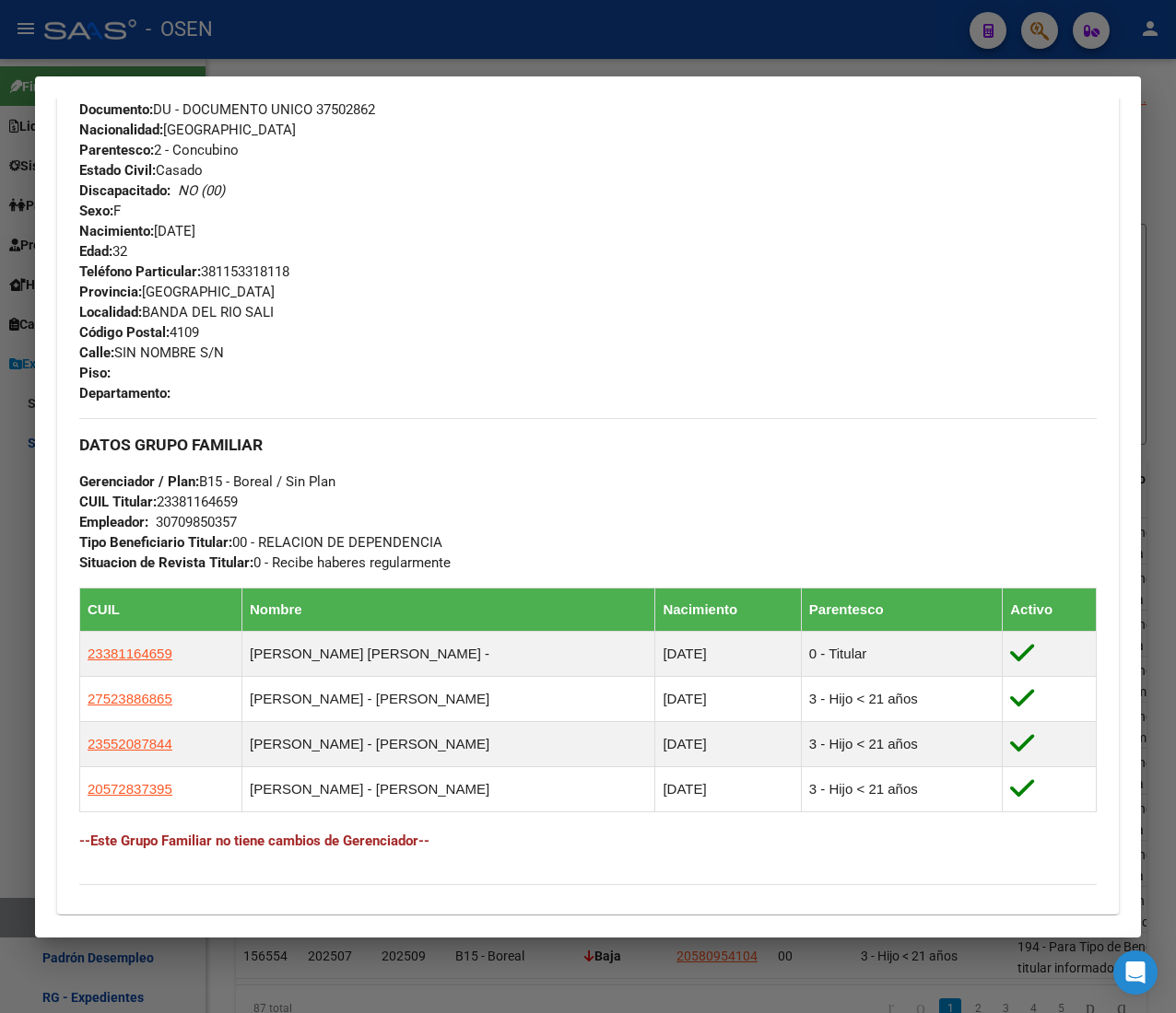
scroll to position [0, 0]
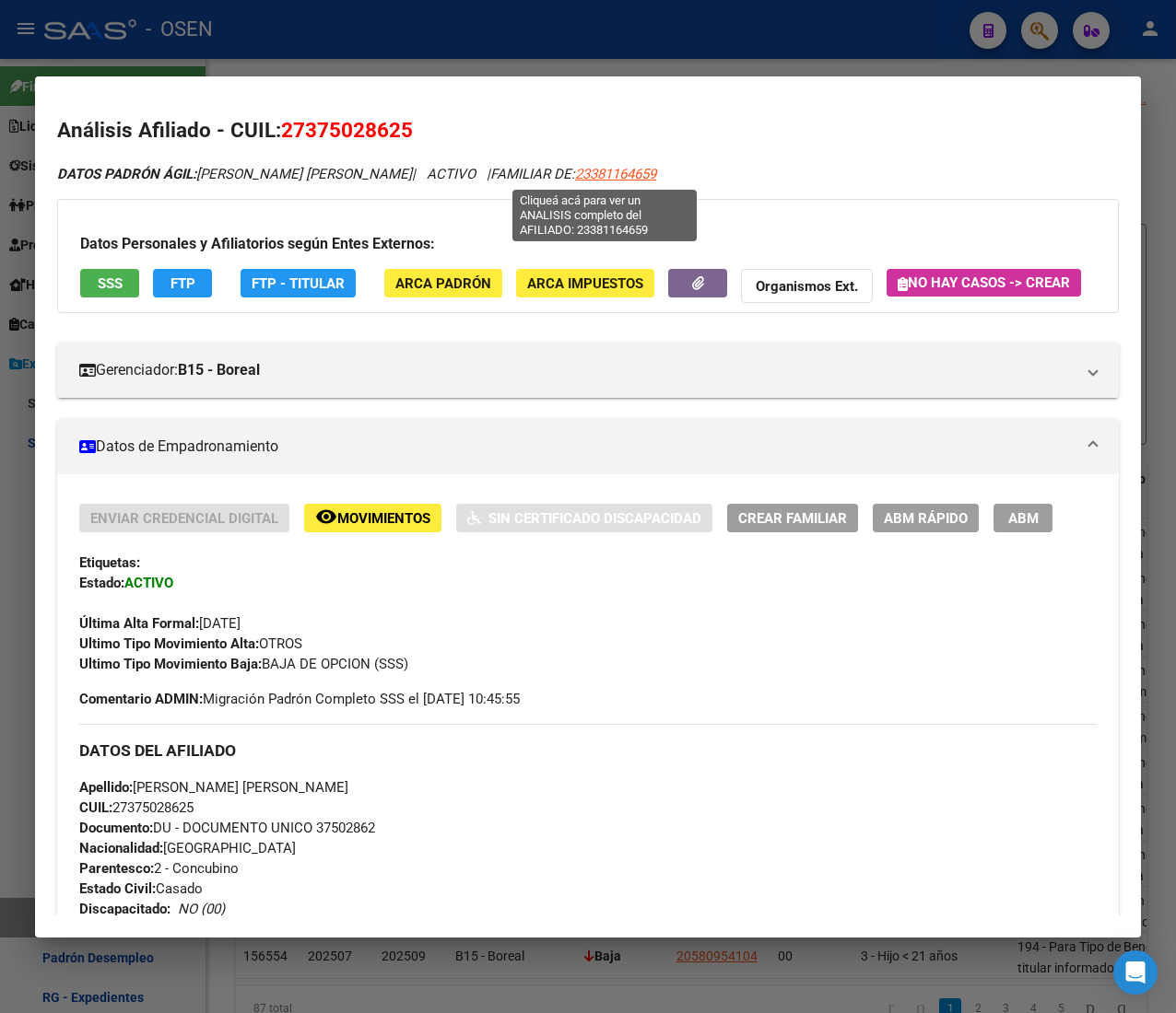
drag, startPoint x: 664, startPoint y: 187, endPoint x: 565, endPoint y: 177, distance: 99.5
copy span "23381164659"
click at [124, 282] on button "SSS" at bounding box center [109, 282] width 59 height 28
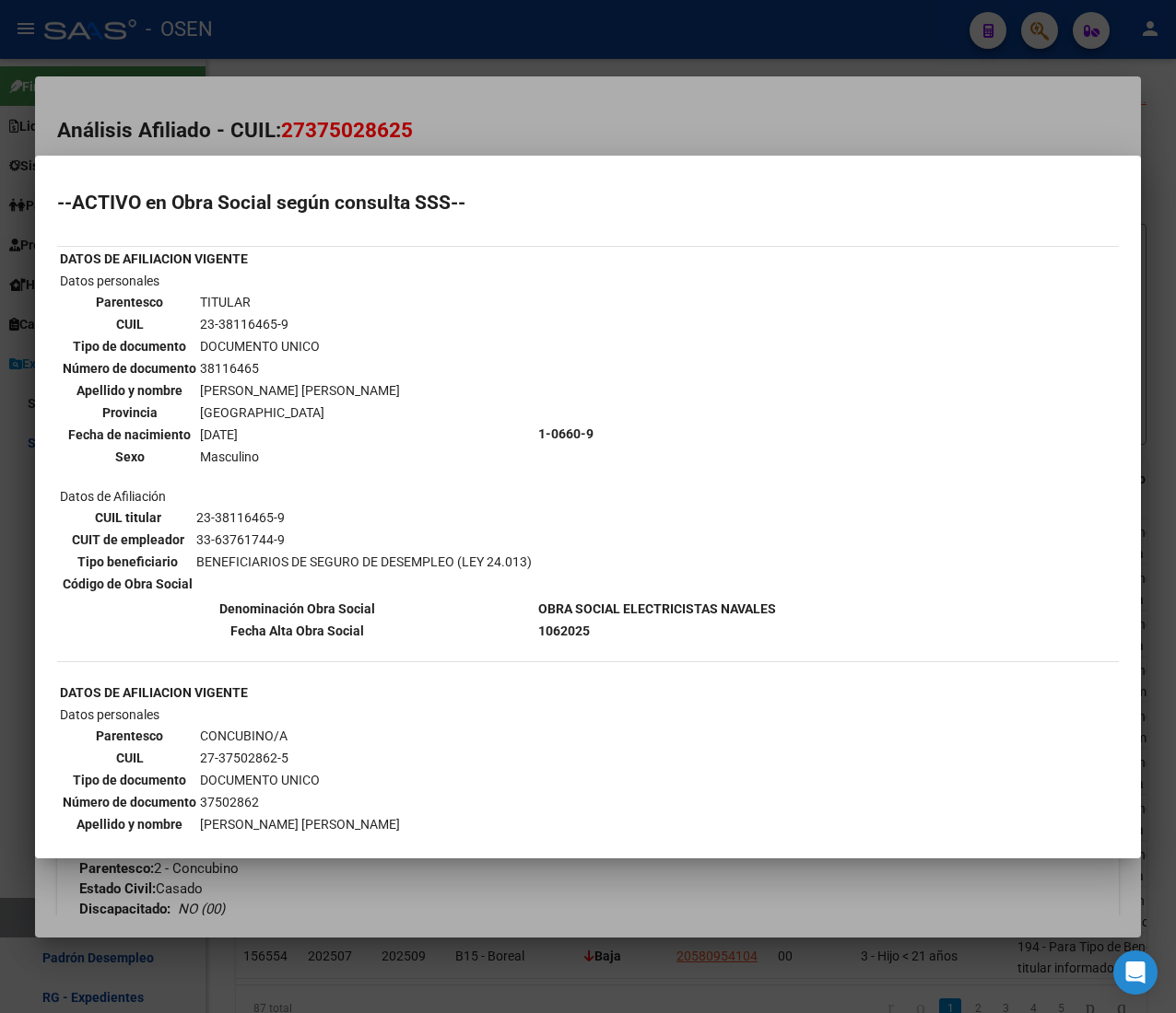
click at [848, 159] on mat-dialog-container "--ACTIVO en Obra Social según consulta SSS-- DATOS DE AFILIACION VIGENTE Datos …" at bounding box center [588, 507] width 1106 height 703
click at [734, 46] on div at bounding box center [588, 506] width 1176 height 1013
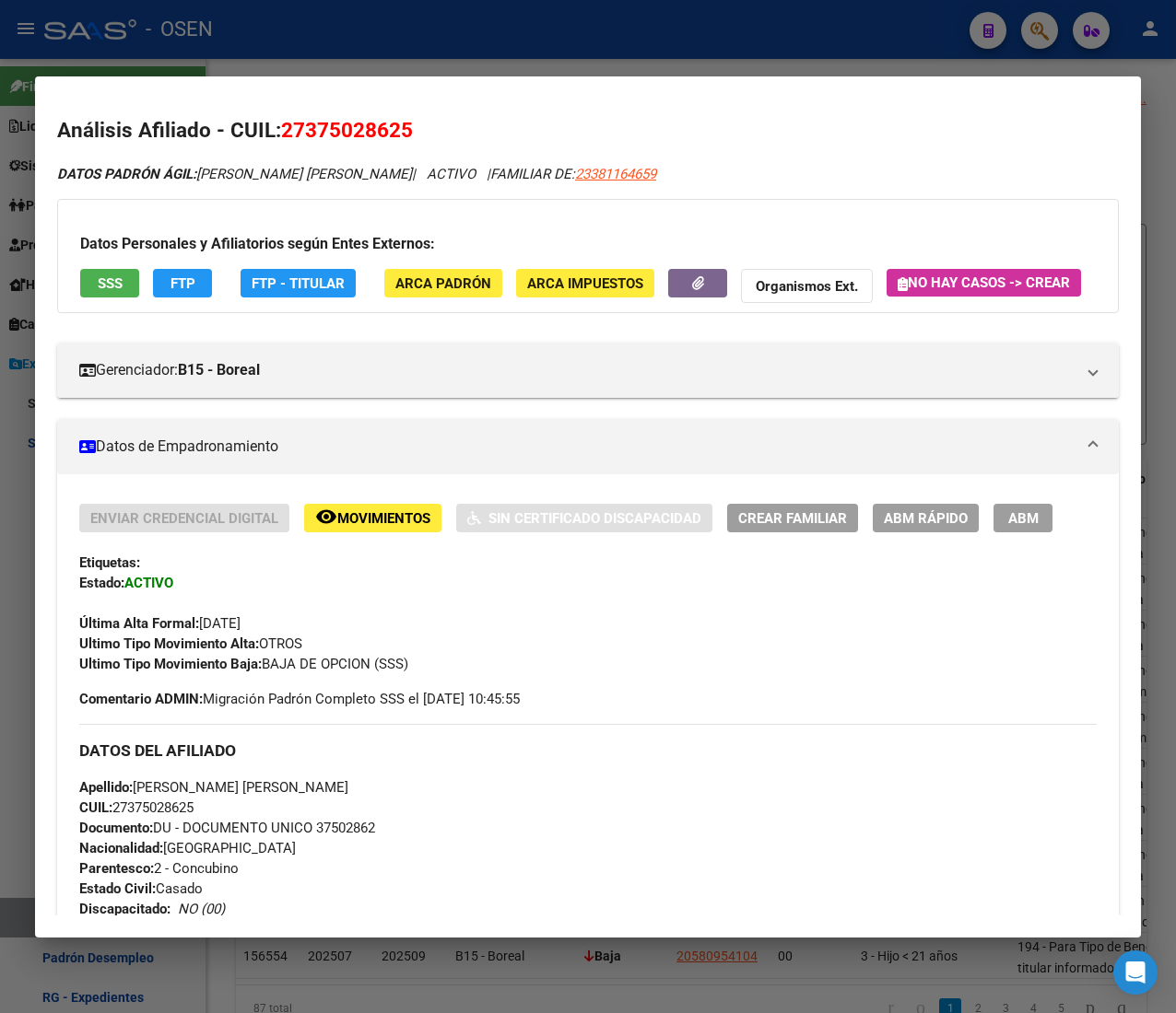
drag, startPoint x: 686, startPoint y: 43, endPoint x: 678, endPoint y: 54, distance: 13.6
click at [680, 50] on div at bounding box center [588, 506] width 1176 height 1013
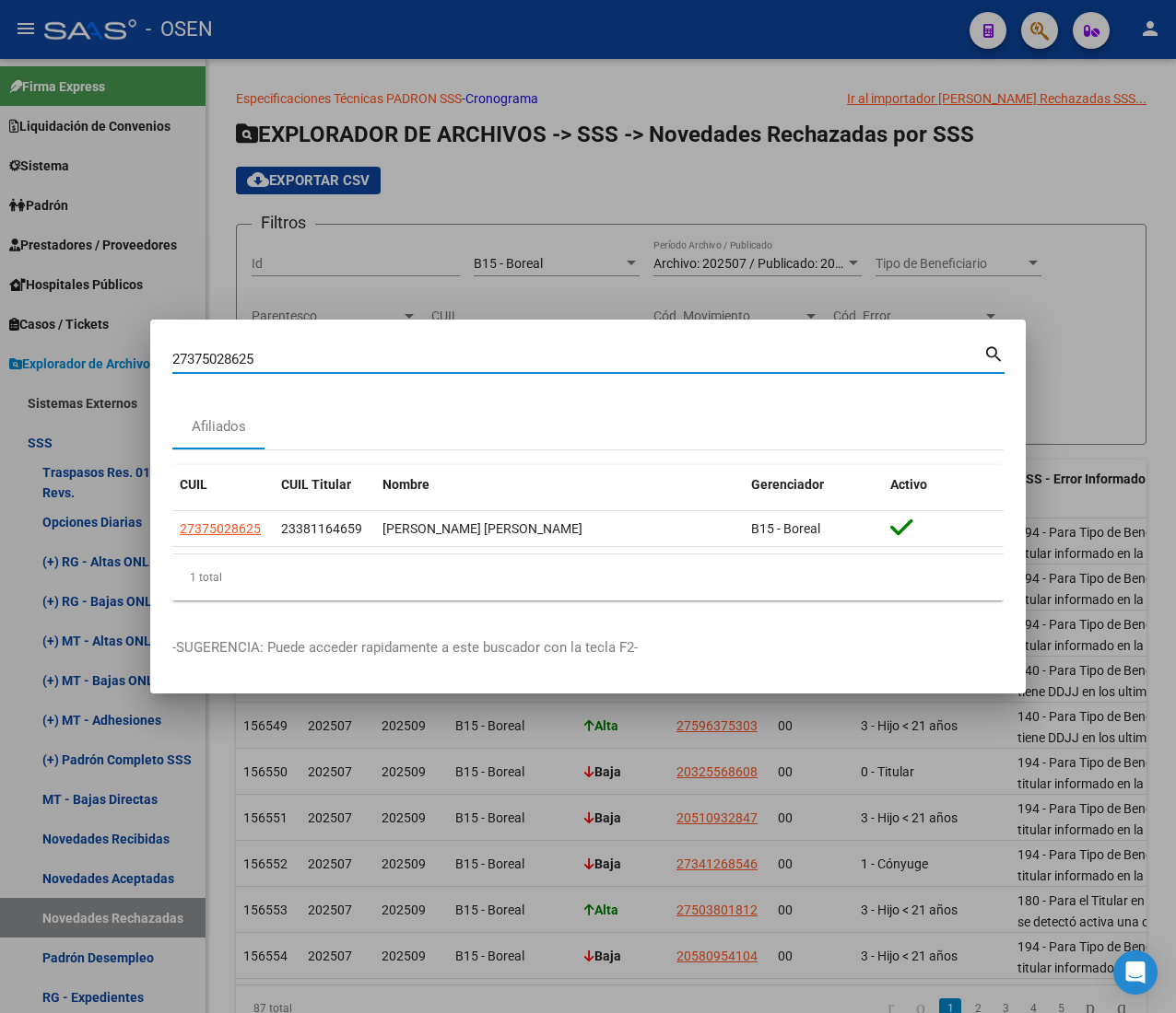
drag, startPoint x: 265, startPoint y: 356, endPoint x: -25, endPoint y: 310, distance: 293.6
click at [0, 310] on html "menu - OSEN person Firma Express Liquidación de Convenios ARCA - Aportes RG / M…" at bounding box center [588, 506] width 1176 height 1013
paste input "3341601924"
type input "23341601924"
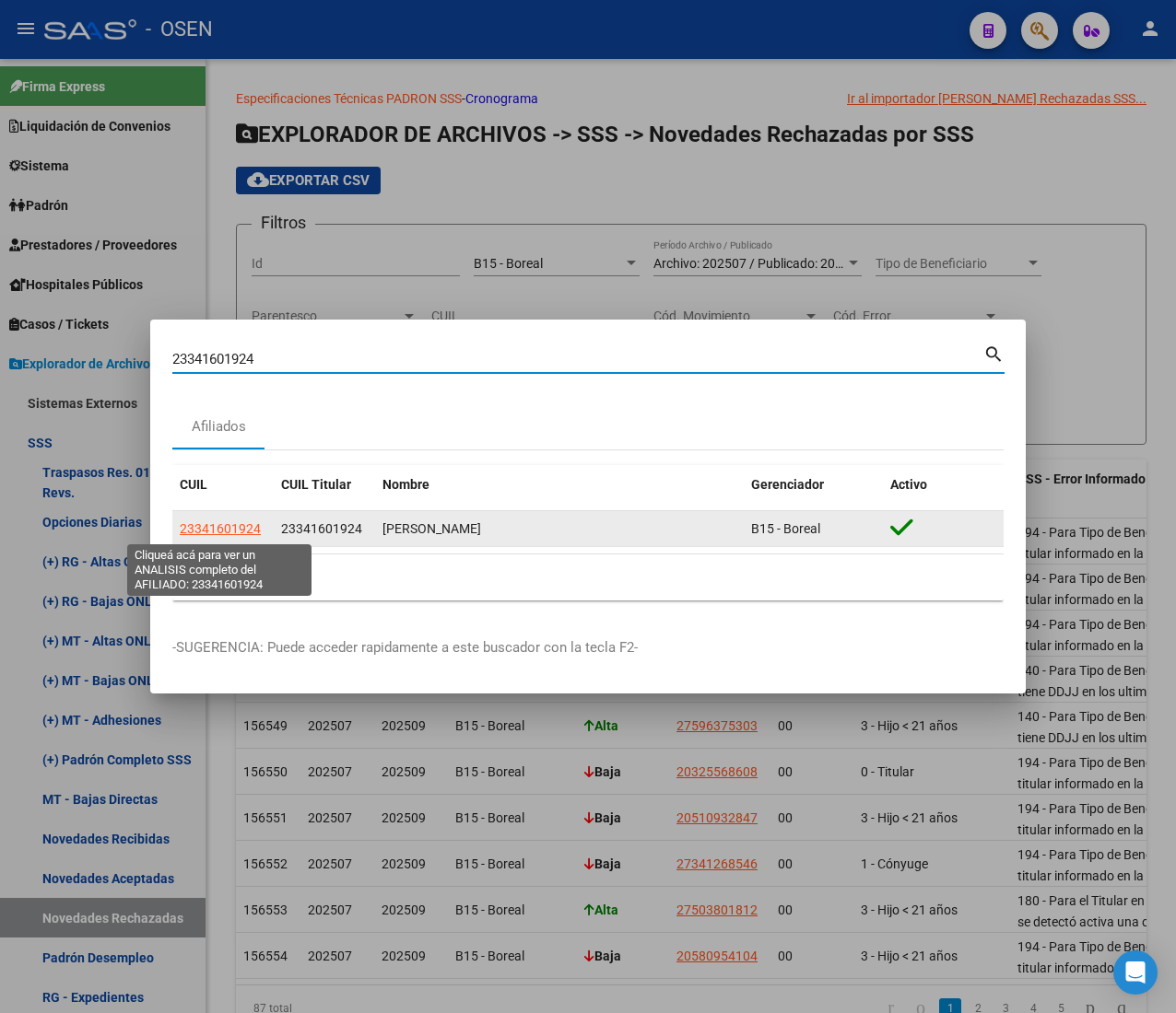
click at [210, 526] on span "23341601924" at bounding box center [219, 528] width 81 height 15
type textarea "23341601924"
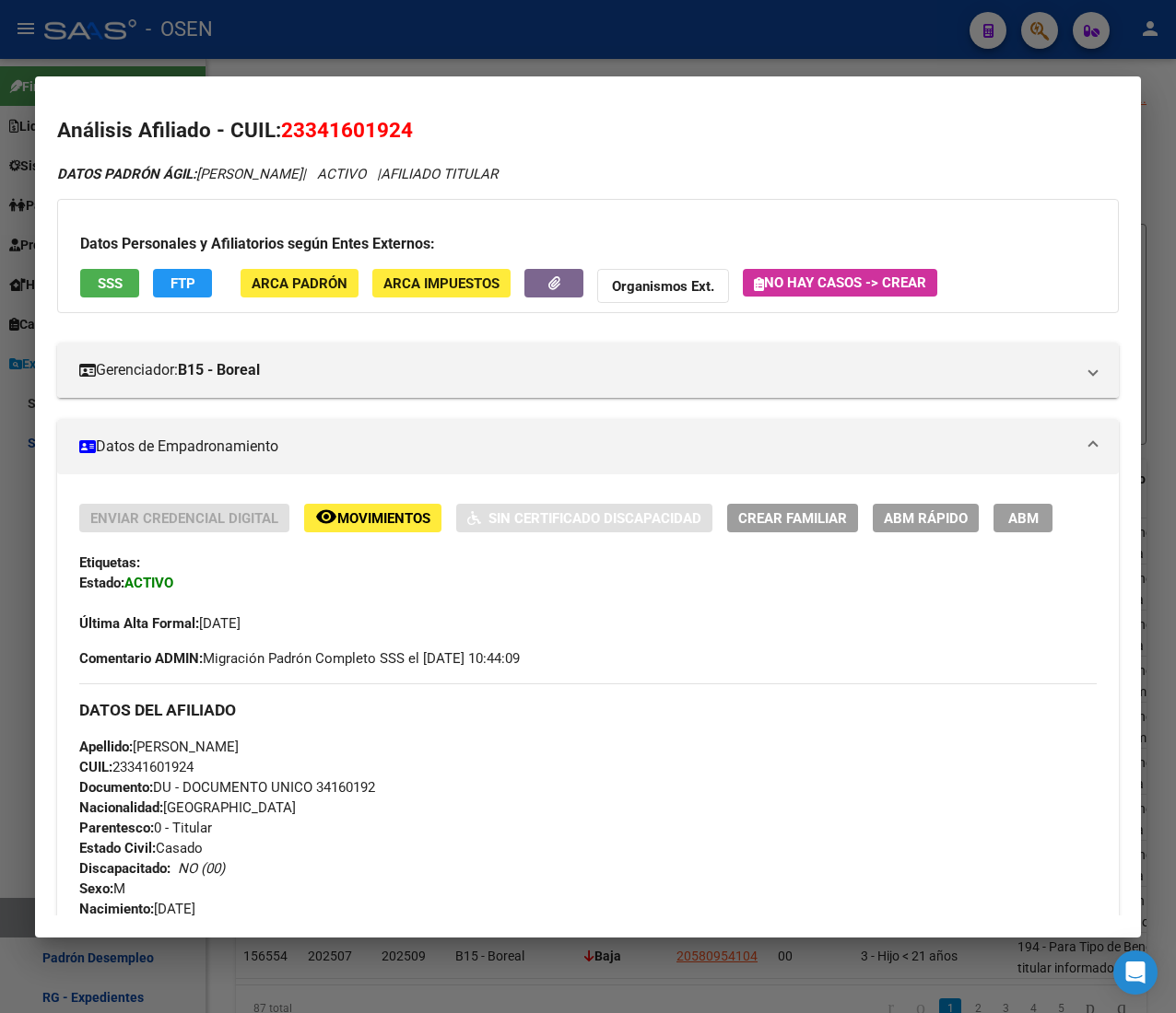
click at [133, 301] on app-consulta-sss-html "SSS" at bounding box center [109, 285] width 59 height 34
click at [124, 297] on button "SSS" at bounding box center [109, 282] width 59 height 28
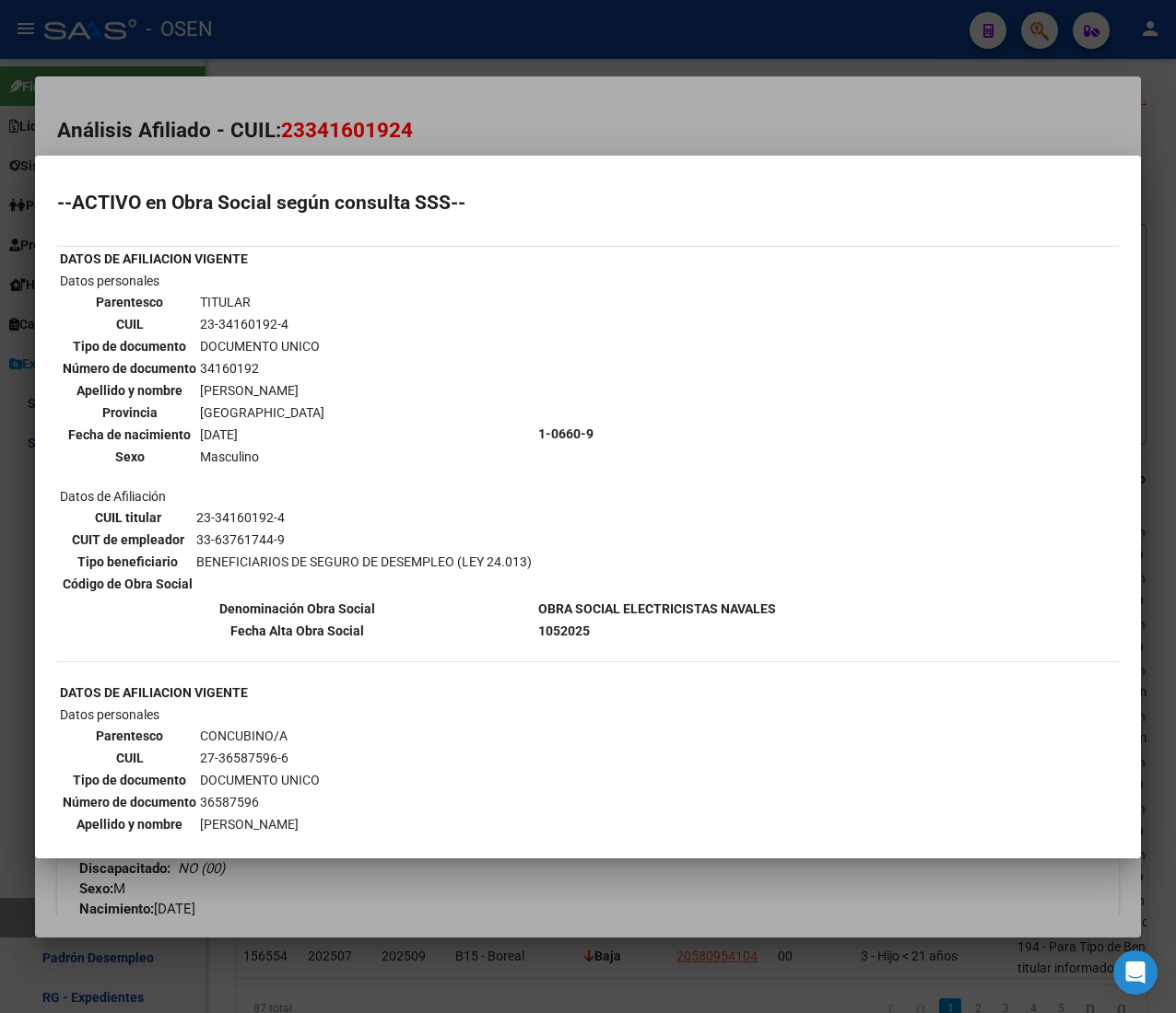
click at [496, 116] on div at bounding box center [588, 506] width 1176 height 1013
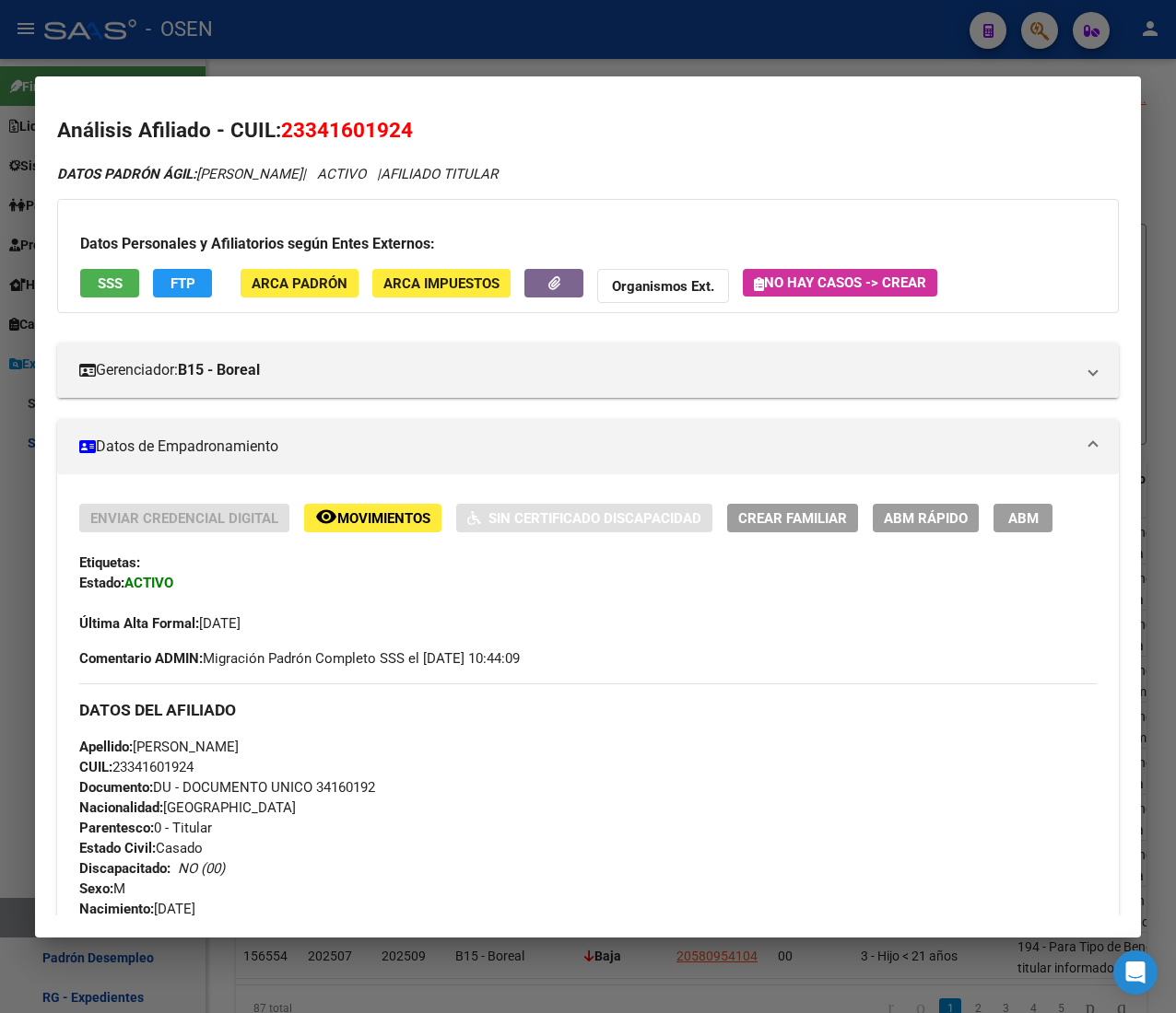
click at [462, 52] on div at bounding box center [588, 506] width 1176 height 1013
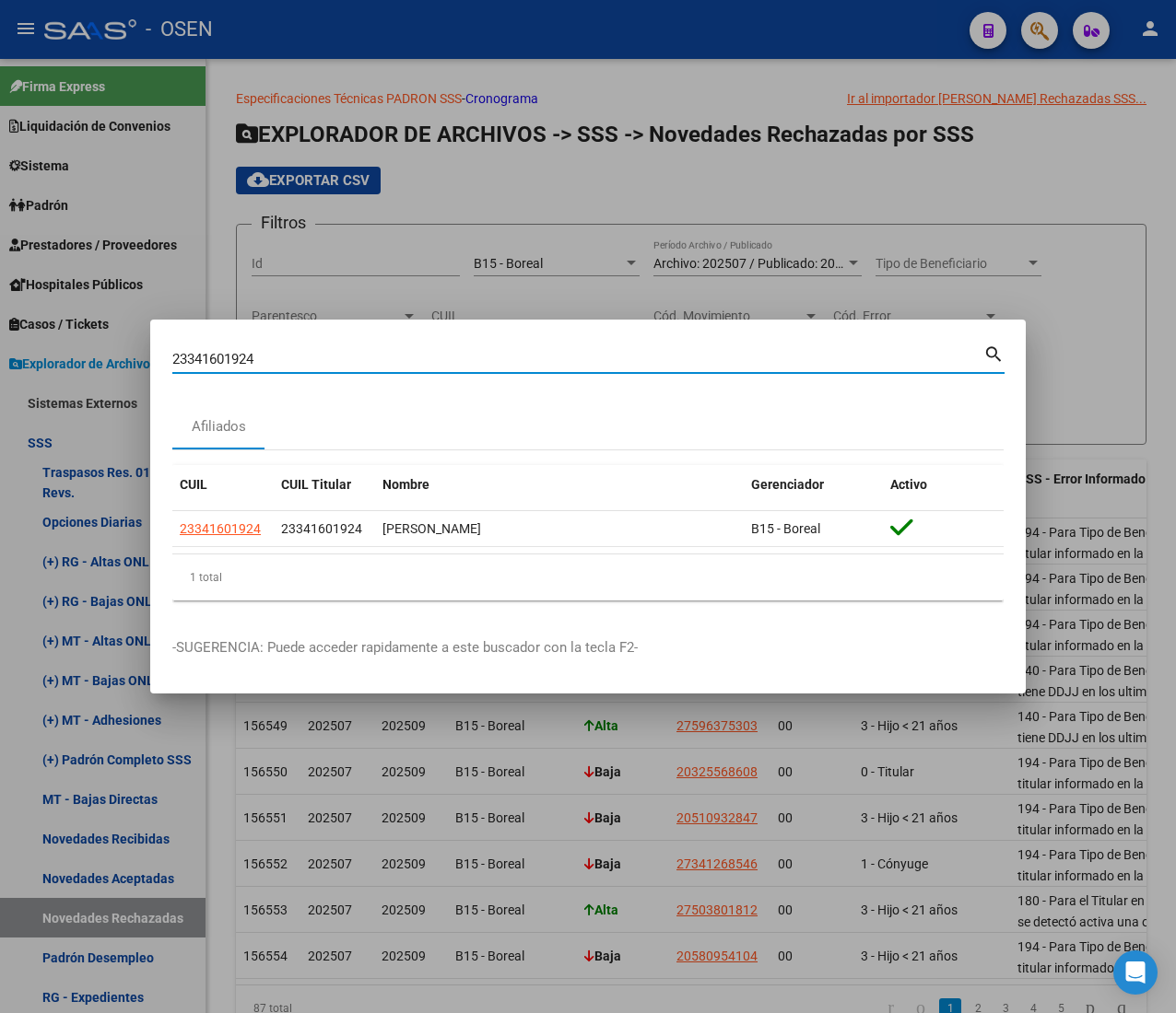
drag, startPoint x: 214, startPoint y: 361, endPoint x: 41, endPoint y: 349, distance: 173.4
click at [42, 349] on div "23341601924 Buscar (apellido, dni, cuil, nro traspaso, cuit, obra social) searc…" at bounding box center [588, 506] width 1176 height 1013
paste input "465264829"
type input "23465264829"
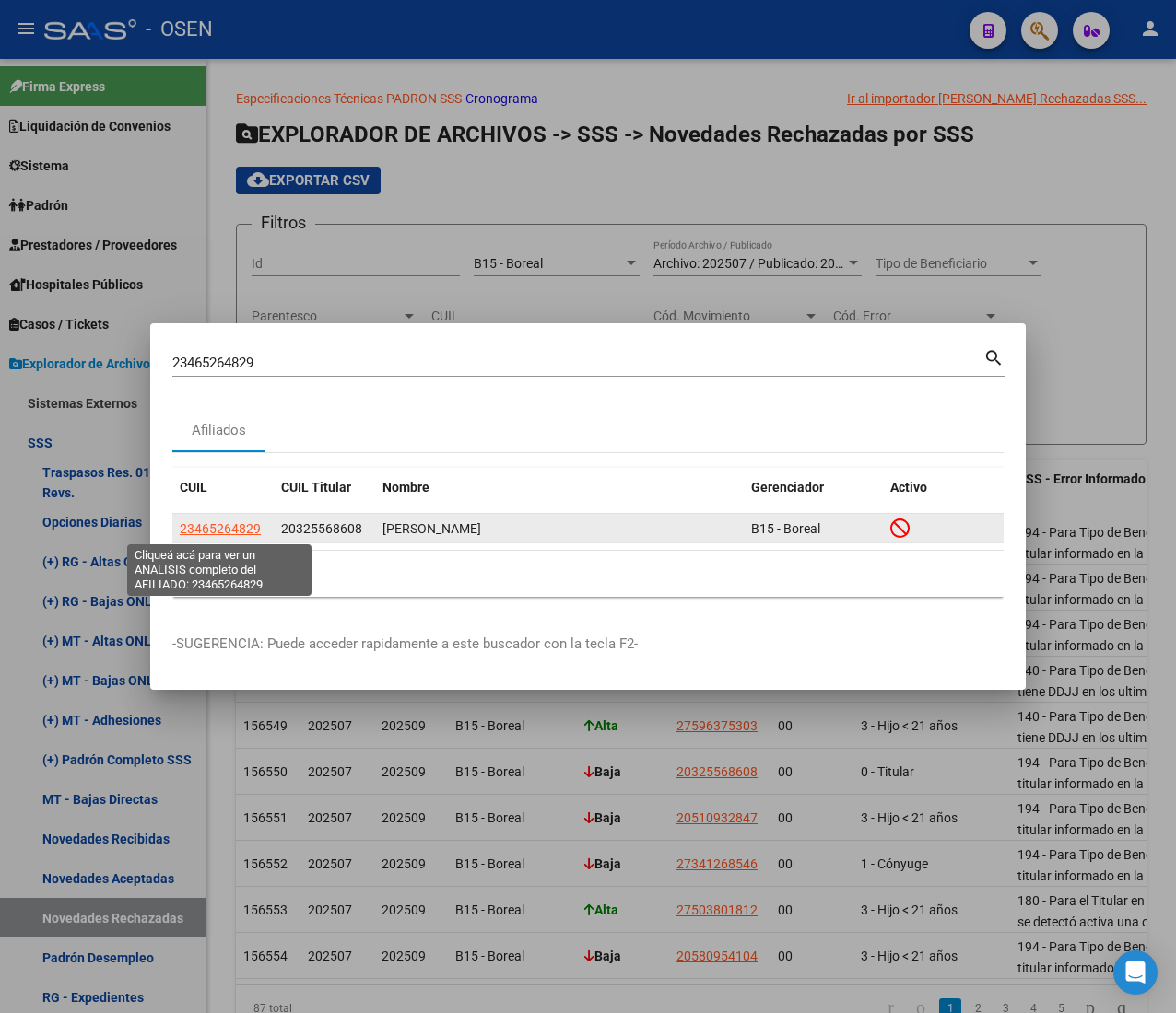
click at [219, 523] on span "23465264829" at bounding box center [219, 528] width 81 height 15
type textarea "23465264829"
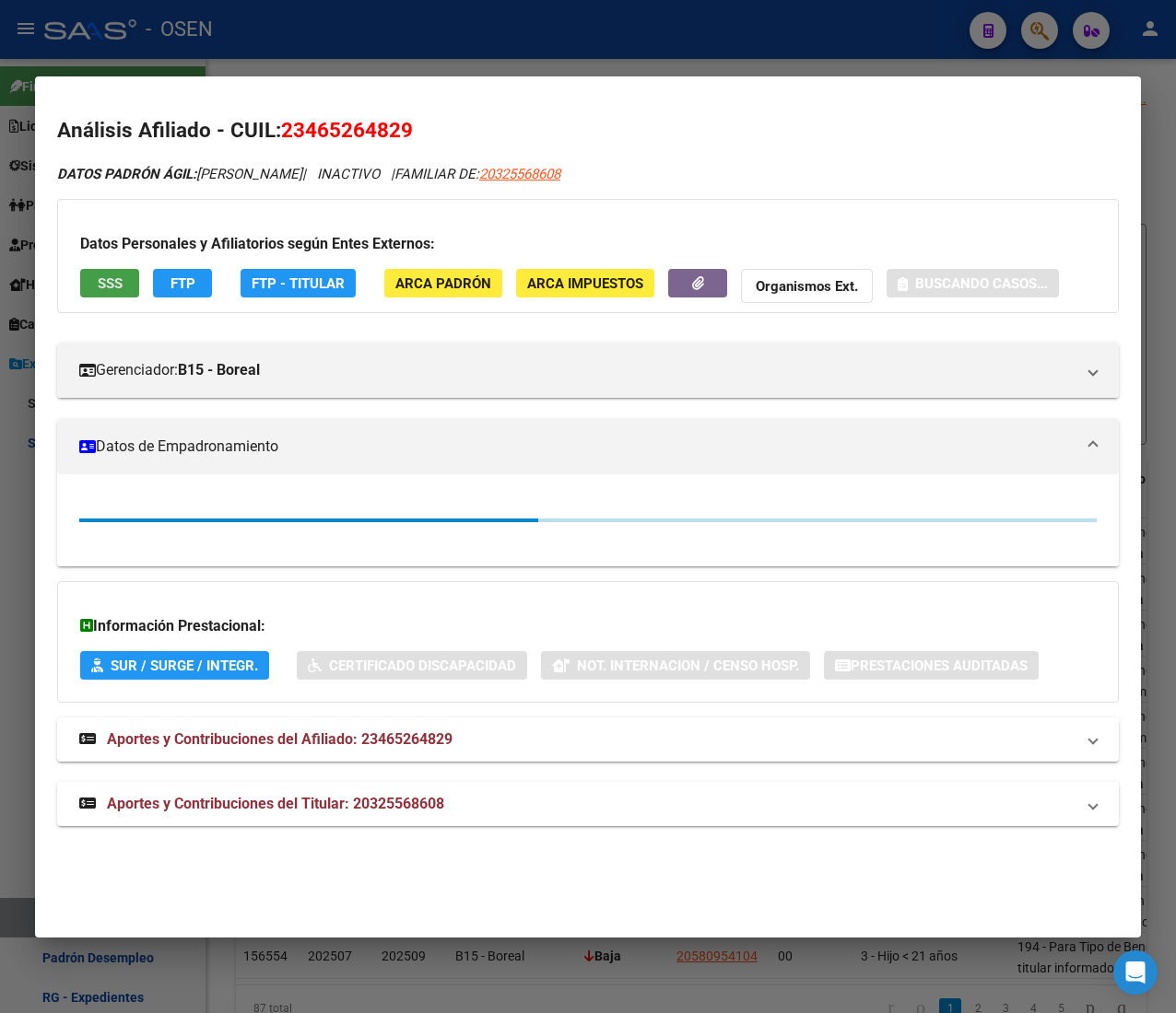
click at [105, 283] on span "SSS" at bounding box center [110, 283] width 25 height 17
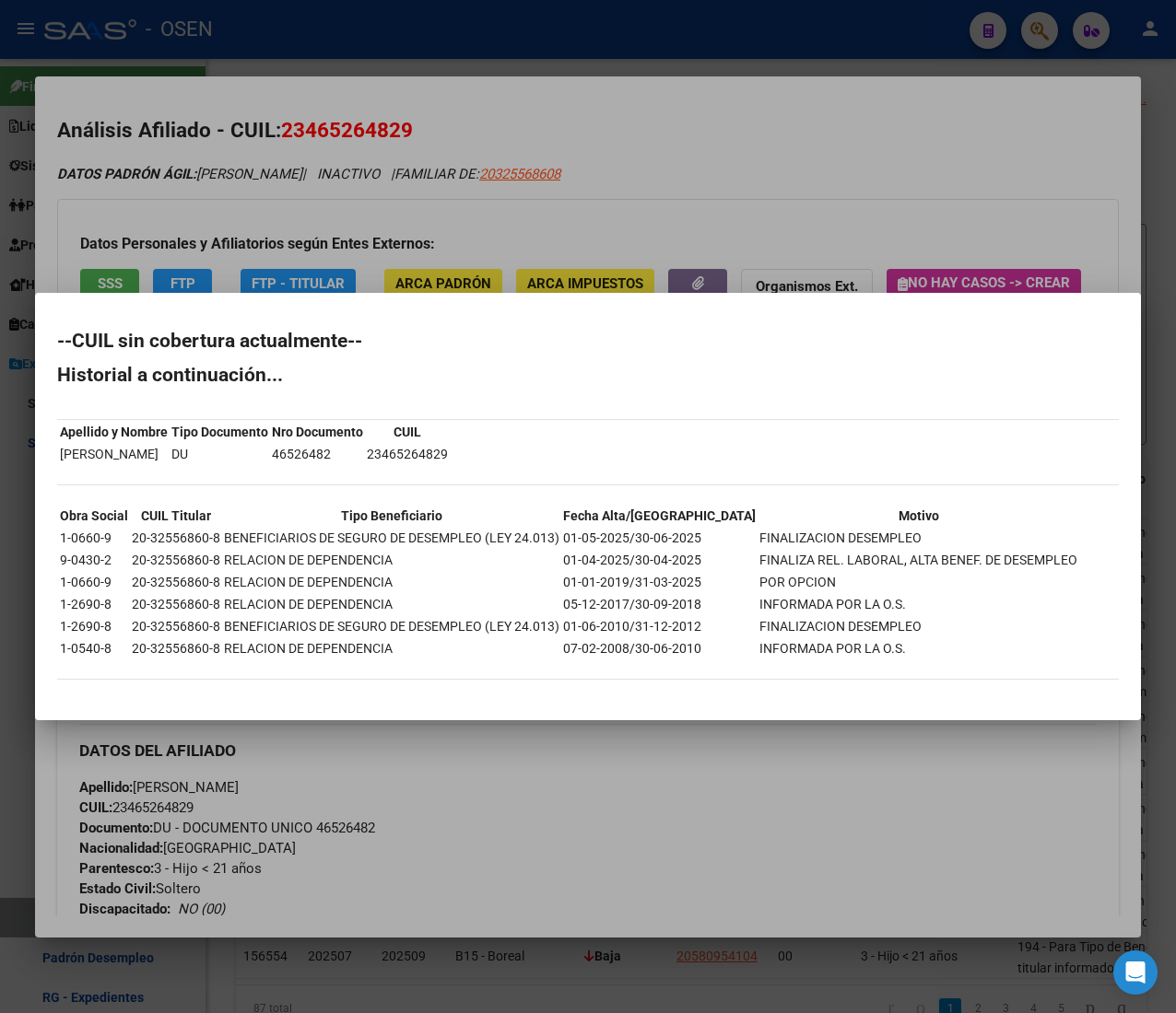
click at [354, 43] on div at bounding box center [588, 506] width 1176 height 1013
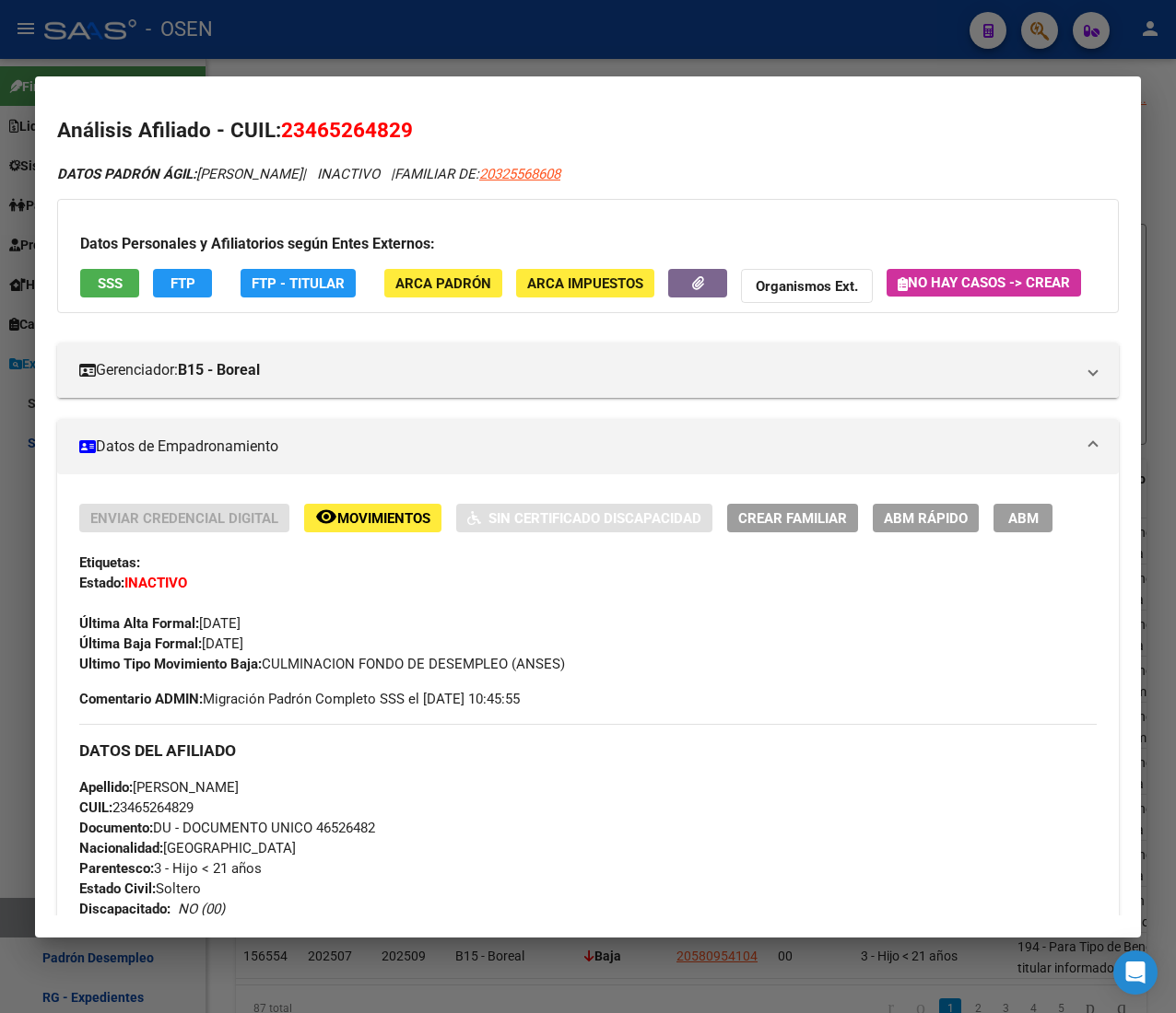
click at [354, 43] on div at bounding box center [588, 506] width 1176 height 1013
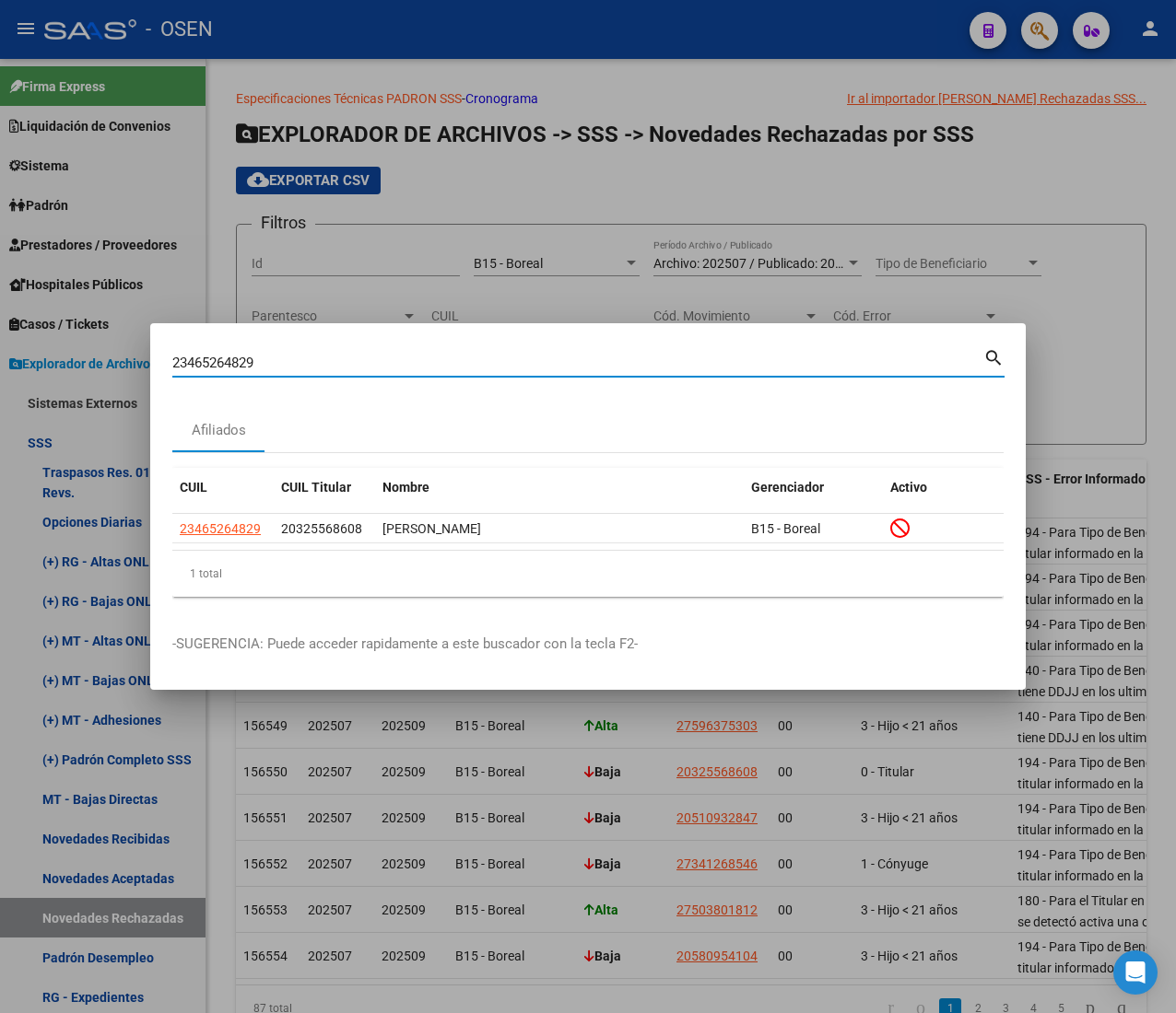
drag, startPoint x: 270, startPoint y: 356, endPoint x: -11, endPoint y: 357, distance: 281.0
click at [0, 357] on html "menu - OSEN person Firma Express Liquidación de Convenios ARCA - Aportes RG / M…" at bounding box center [588, 506] width 1176 height 1013
paste input "25883800"
type input "23258838009"
click at [219, 522] on span "23258838009" at bounding box center [219, 528] width 81 height 15
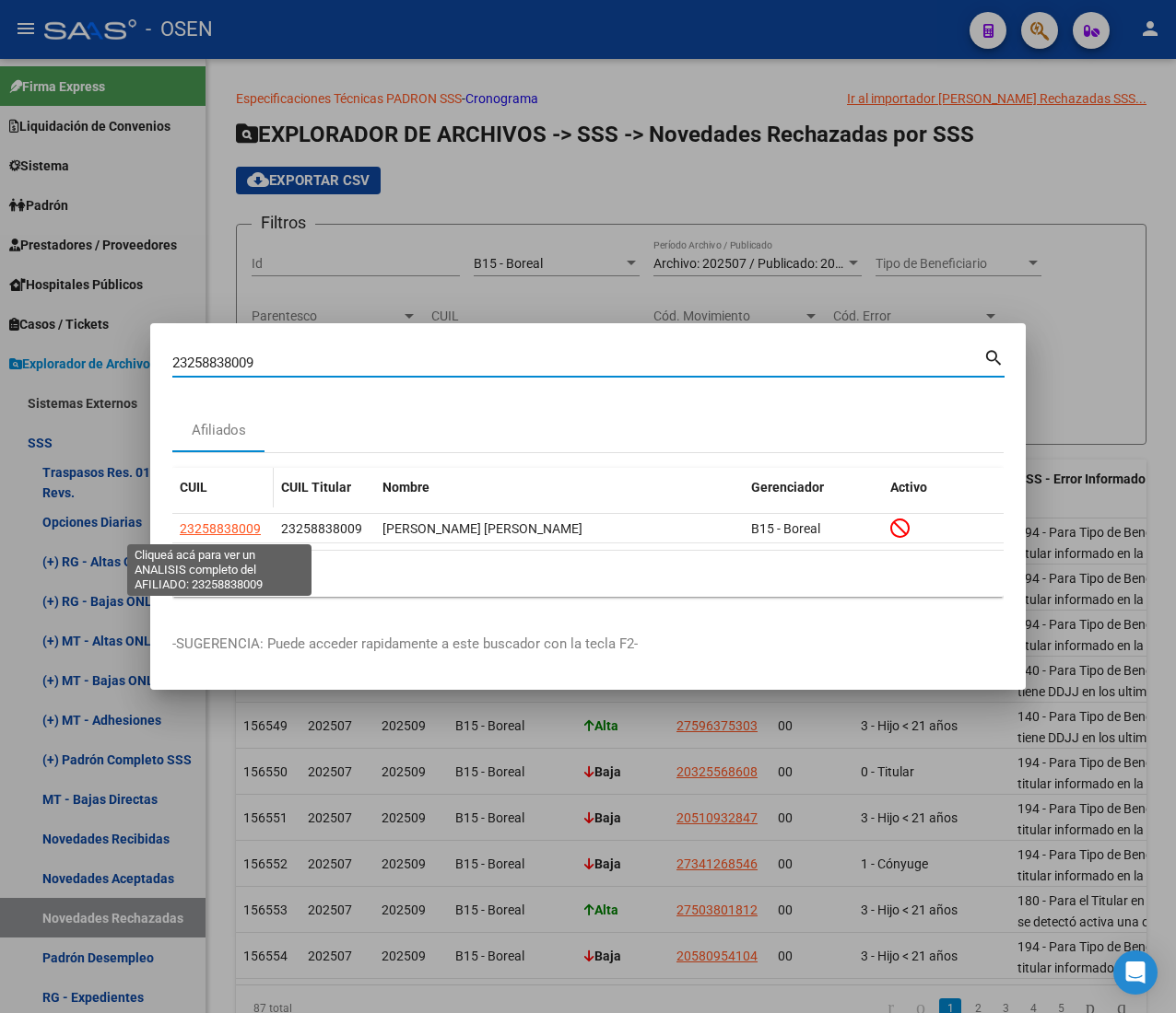
type textarea "23258838009"
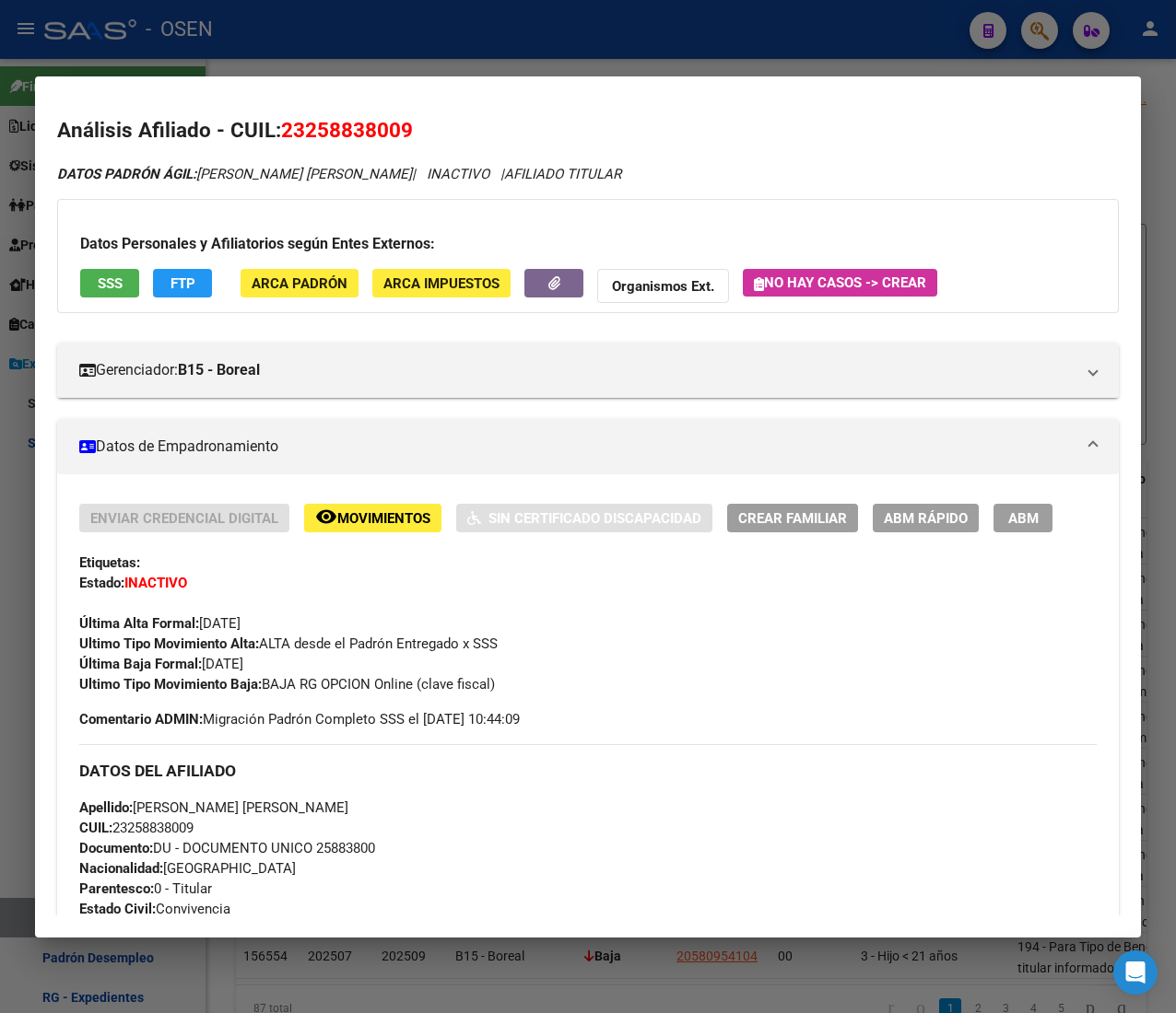
click at [118, 285] on span "SSS" at bounding box center [110, 283] width 25 height 17
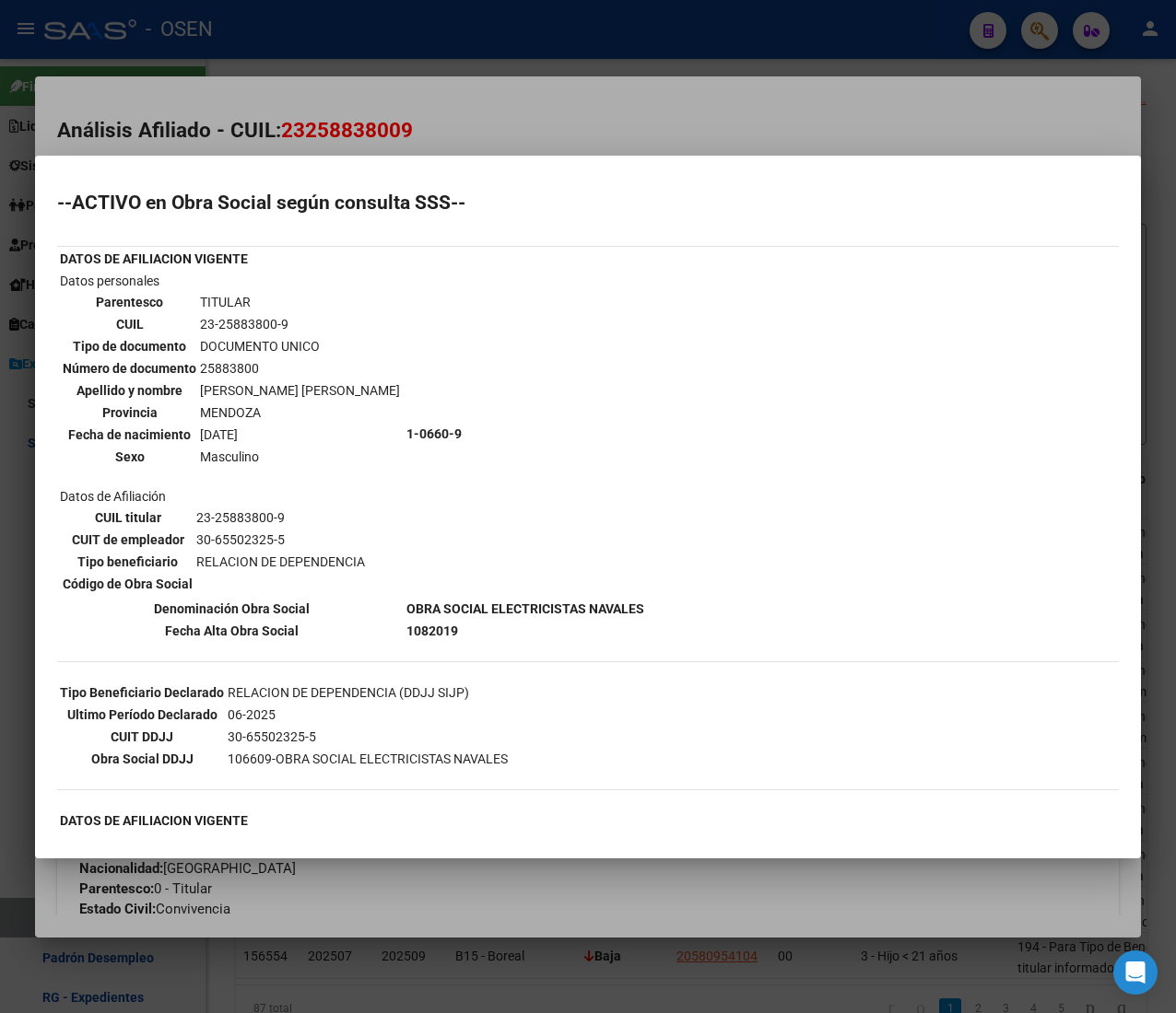
click at [528, 110] on div at bounding box center [588, 506] width 1176 height 1013
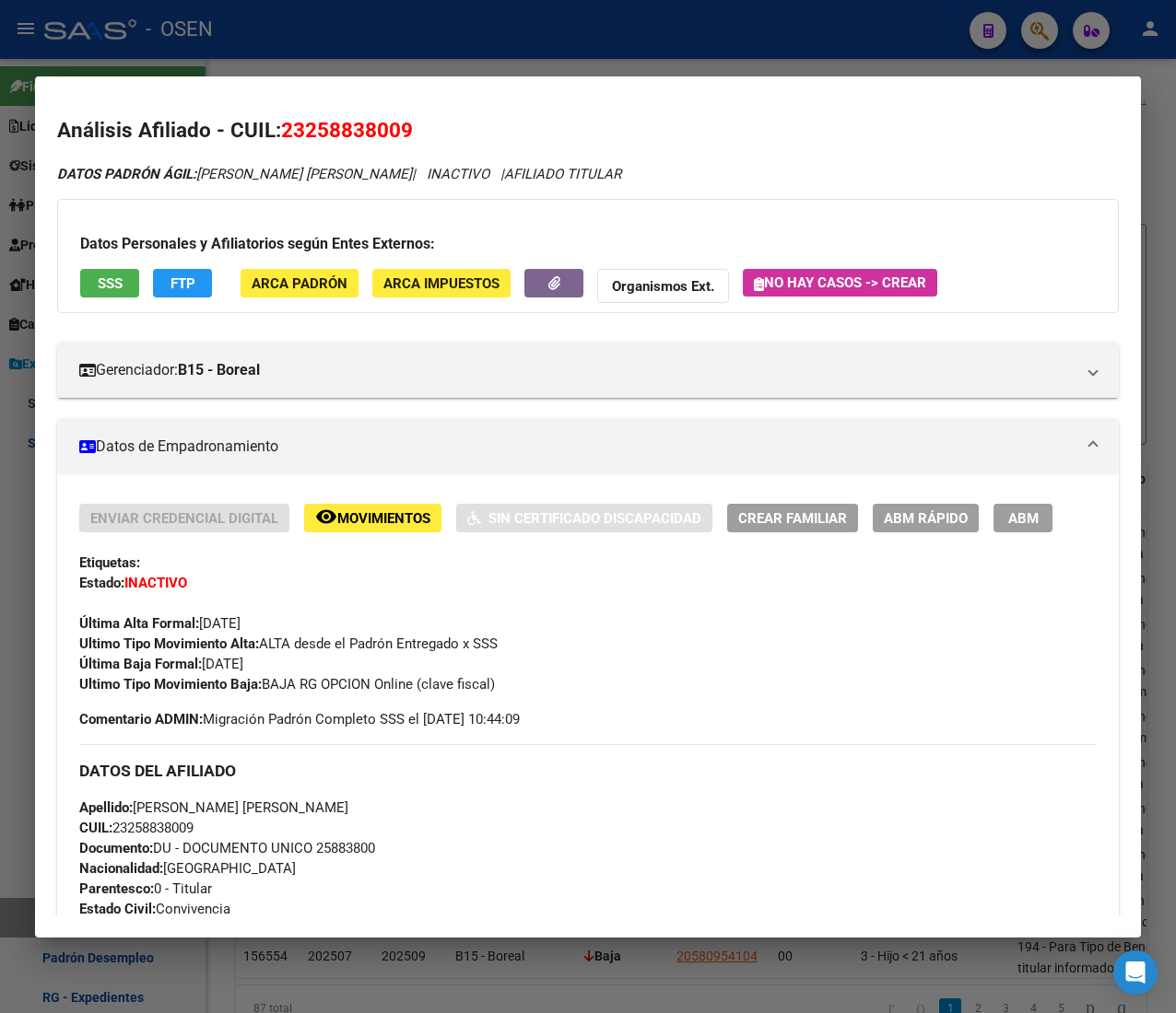
drag, startPoint x: 330, startPoint y: 24, endPoint x: 354, endPoint y: 202, distance: 179.6
click at [330, 24] on div at bounding box center [588, 506] width 1176 height 1013
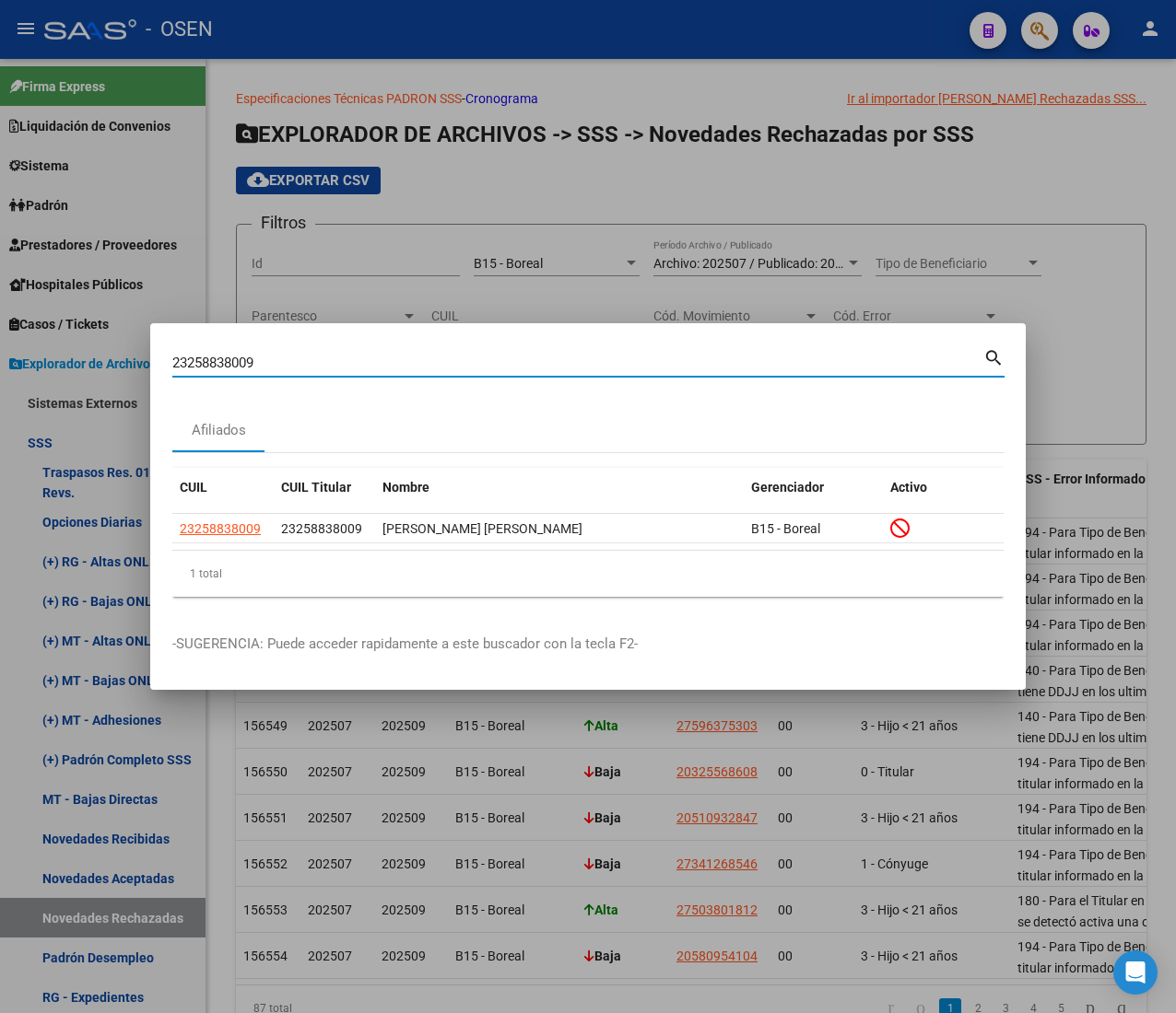
drag, startPoint x: 260, startPoint y: 360, endPoint x: -155, endPoint y: 343, distance: 415.3
click at [0, 343] on html "menu - OSEN person Firma Express Liquidación de Convenios ARCA - Aportes RG / M…" at bounding box center [588, 506] width 1176 height 1013
paste input "7472705836"
type input "27472705836"
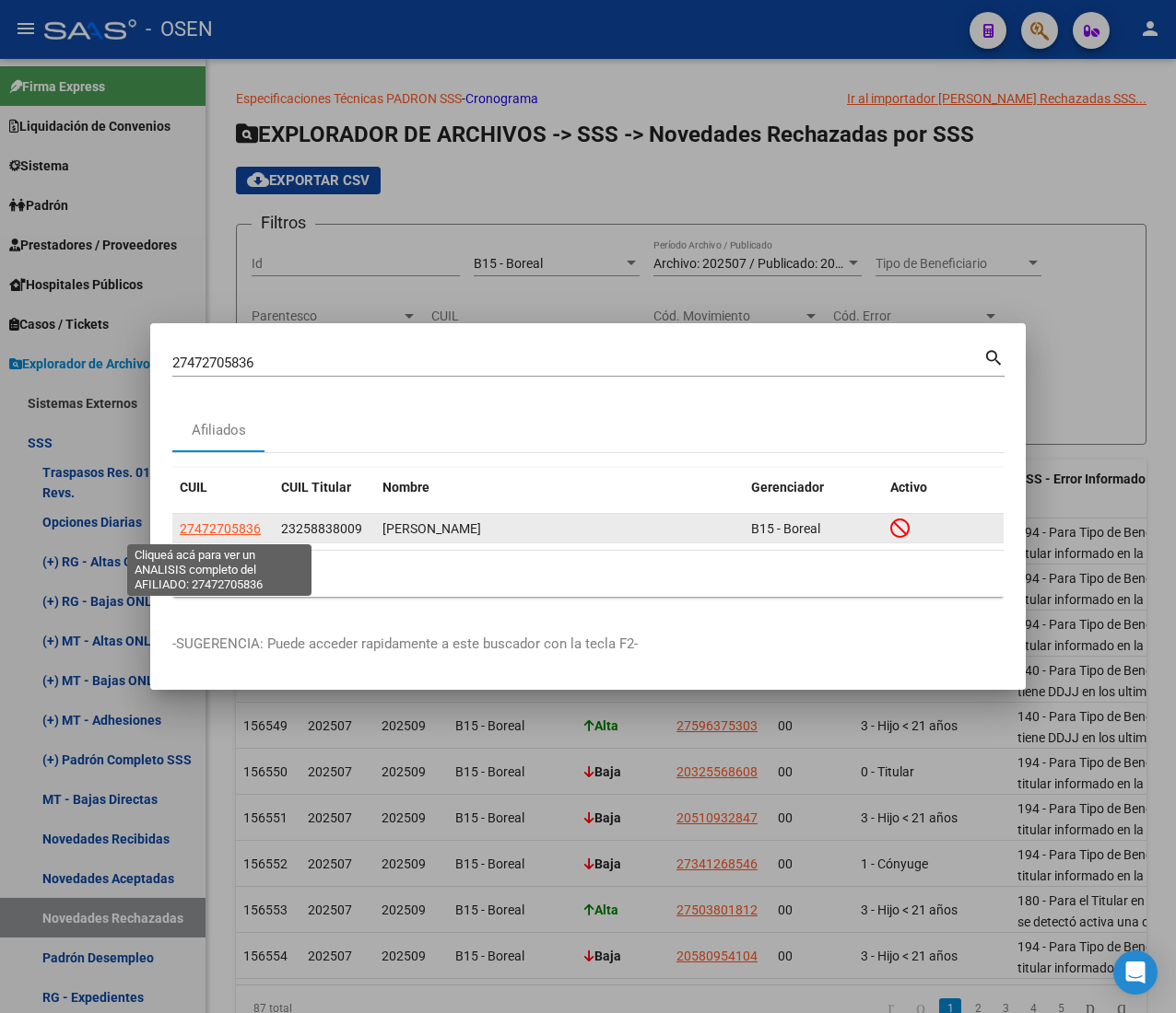
click at [204, 533] on span "27472705836" at bounding box center [219, 528] width 81 height 15
type textarea "27472705836"
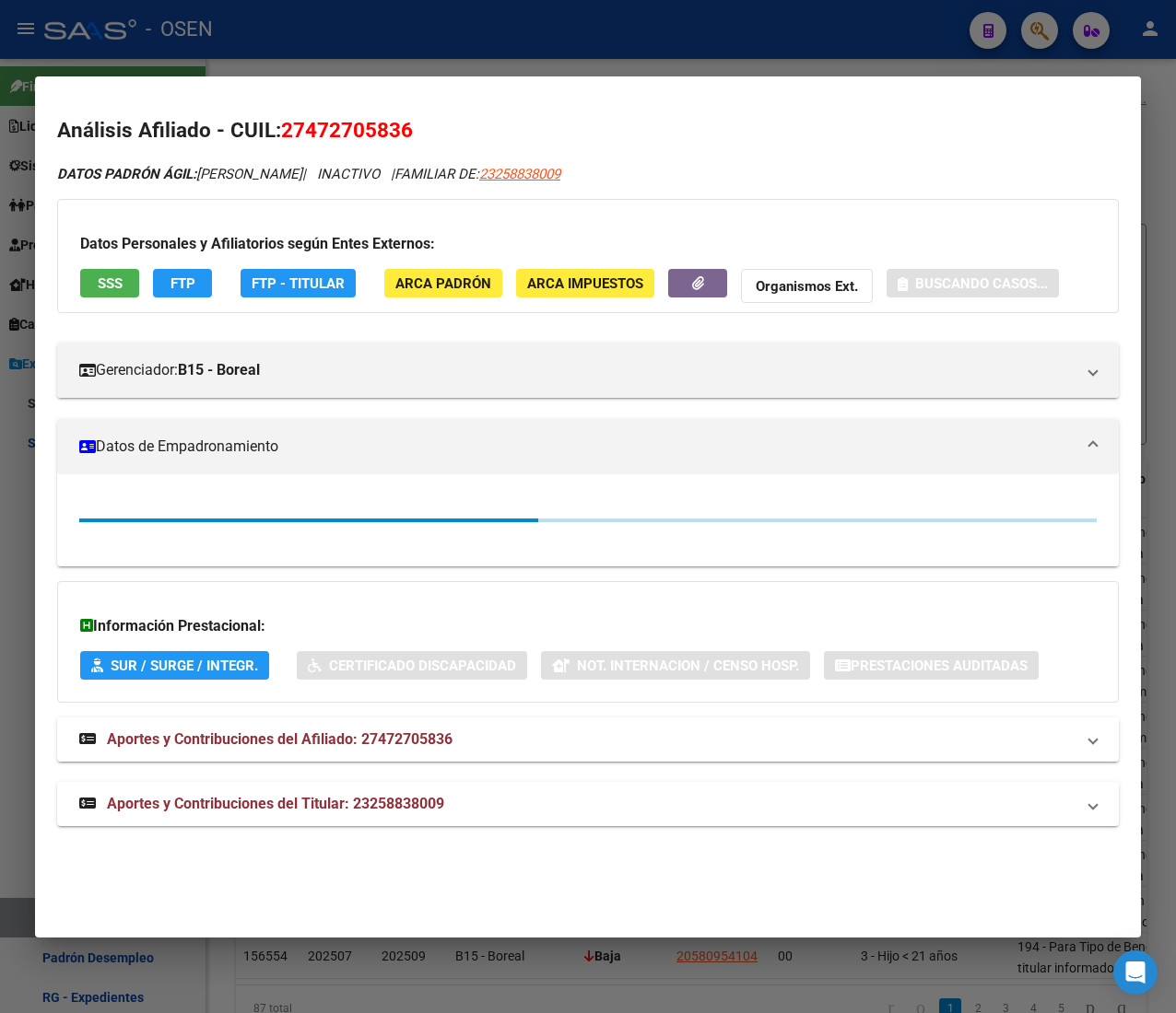
click at [114, 279] on span "SSS" at bounding box center [110, 283] width 25 height 17
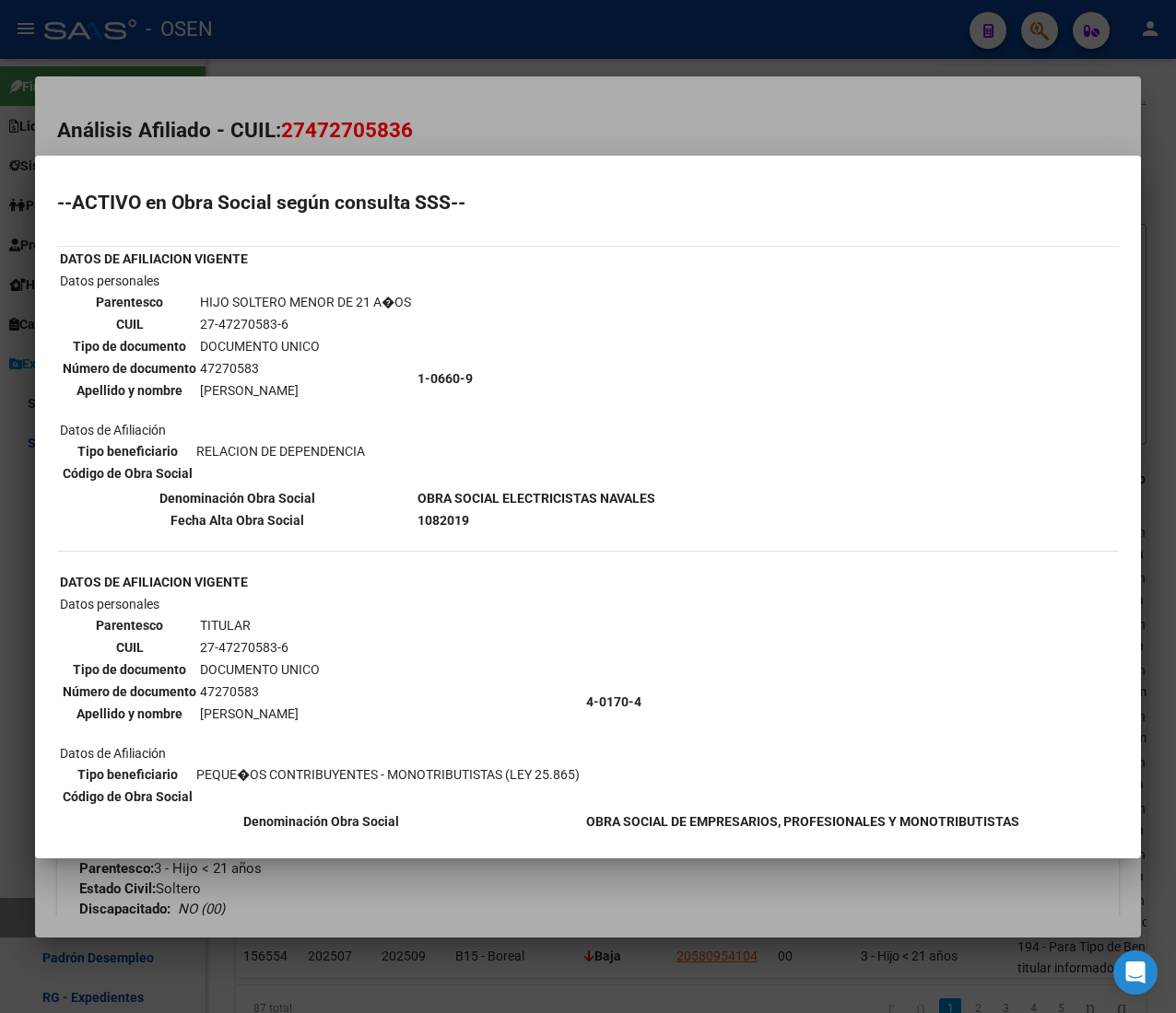
click at [435, 103] on div at bounding box center [588, 506] width 1176 height 1013
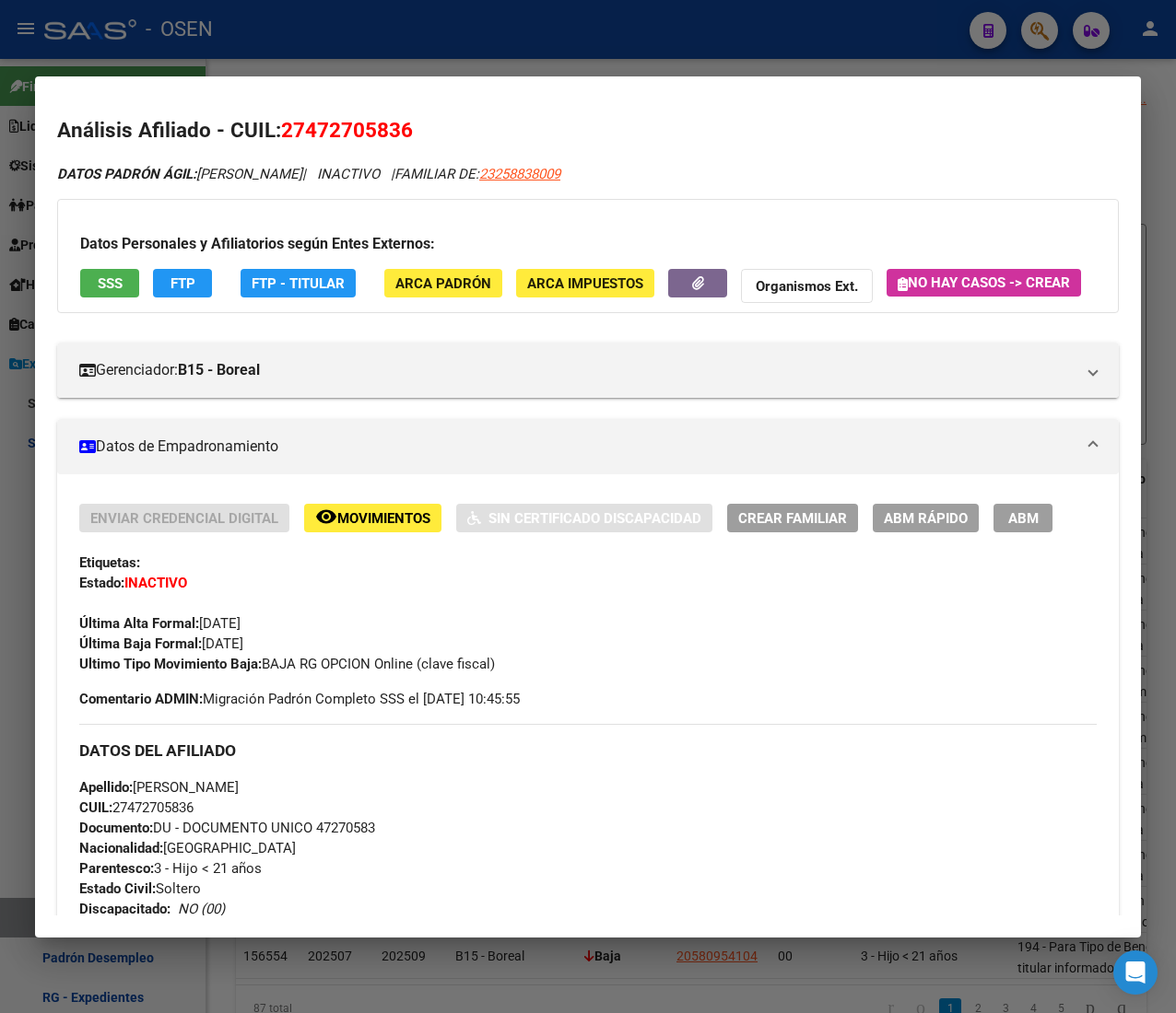
drag, startPoint x: 502, startPoint y: 37, endPoint x: 465, endPoint y: 268, distance: 233.9
click at [502, 37] on div at bounding box center [588, 506] width 1176 height 1013
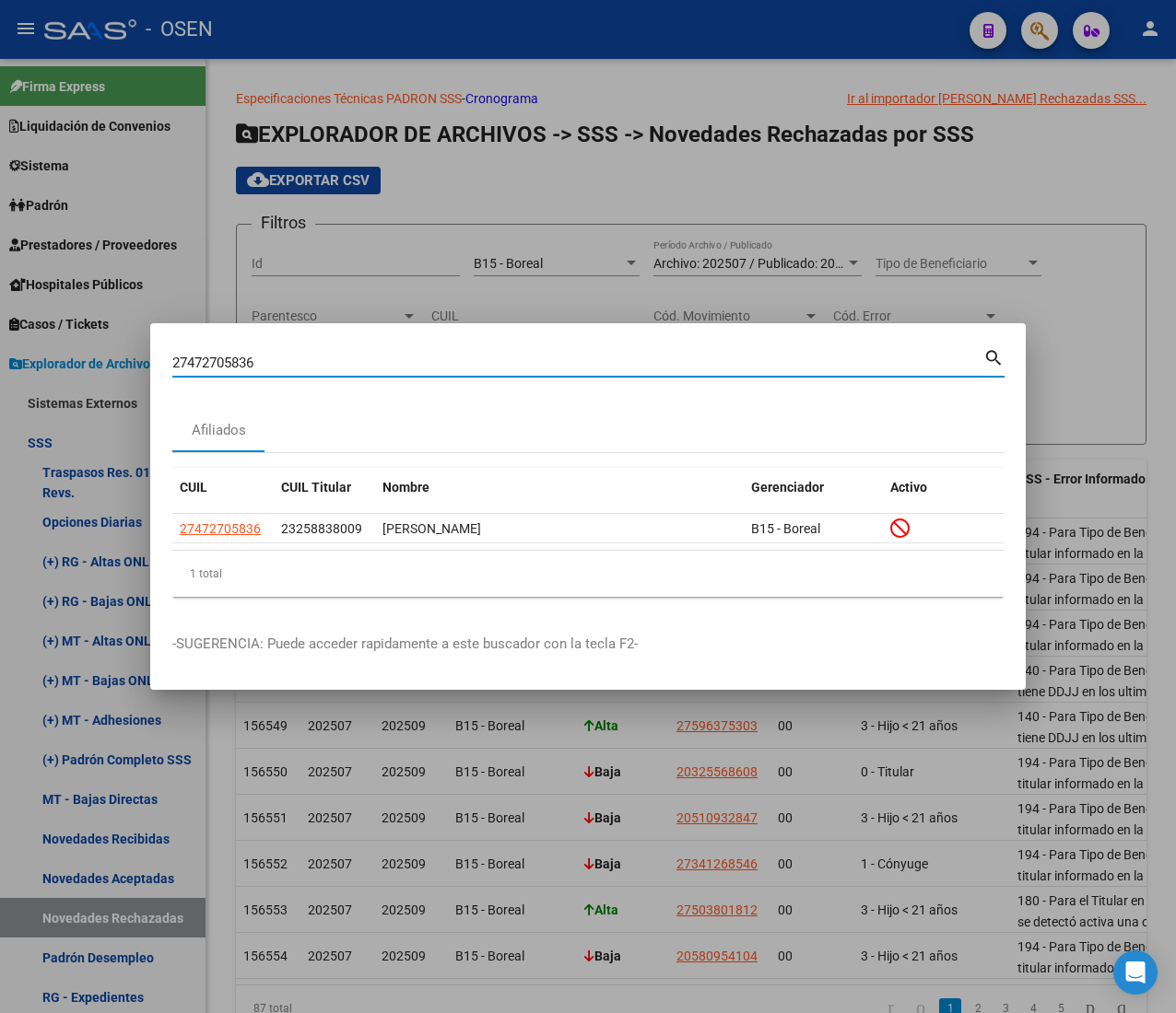
drag, startPoint x: 99, startPoint y: 364, endPoint x: 57, endPoint y: 363, distance: 42.0
click at [60, 363] on div "27472705836 Buscar (apellido, dni, cuil, nro traspaso, cuit, obra social) searc…" at bounding box center [588, 506] width 1176 height 1013
paste input "582829182"
type input "27582829182"
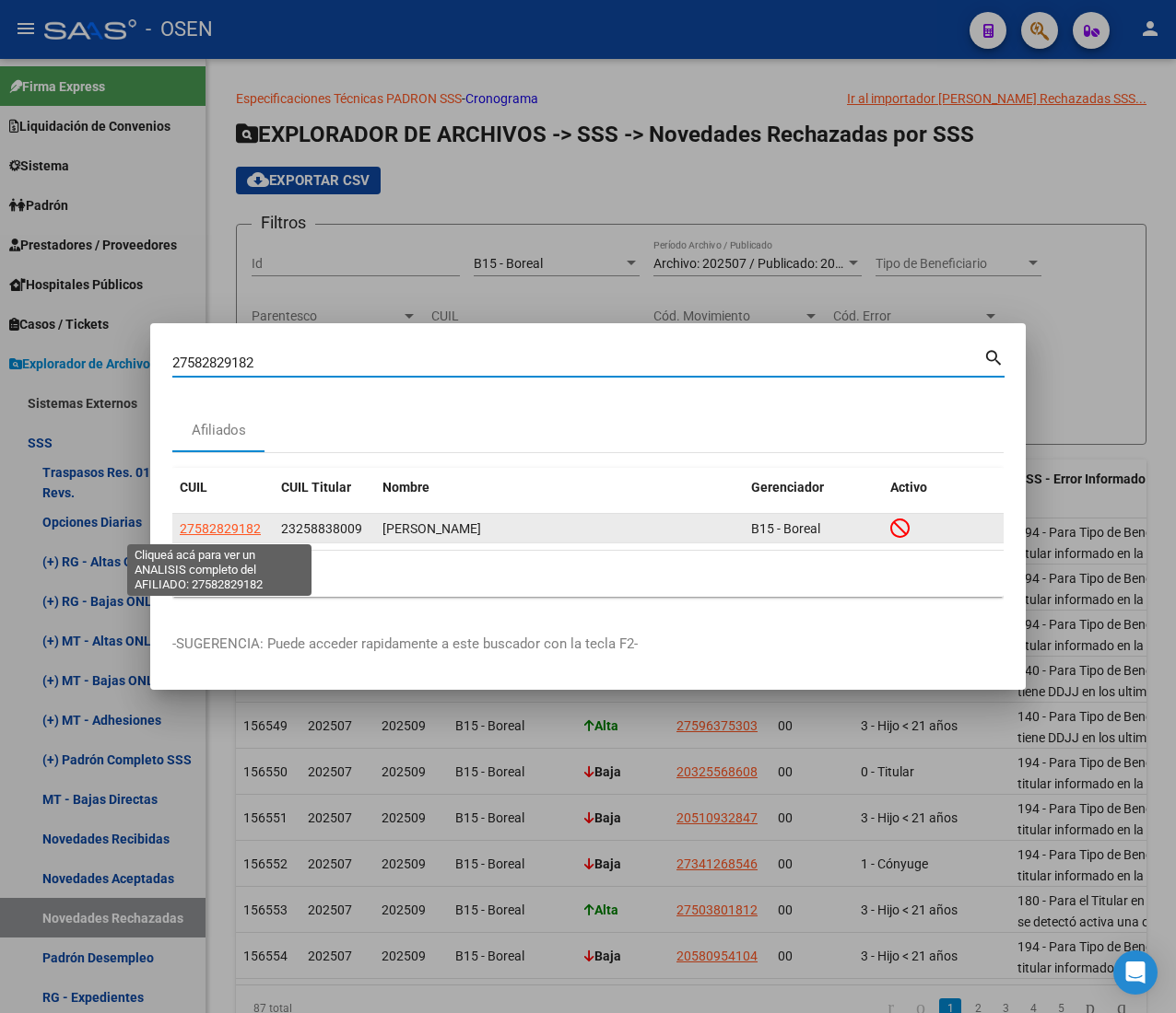
click at [229, 521] on span "27582829182" at bounding box center [219, 528] width 81 height 15
type textarea "27582829182"
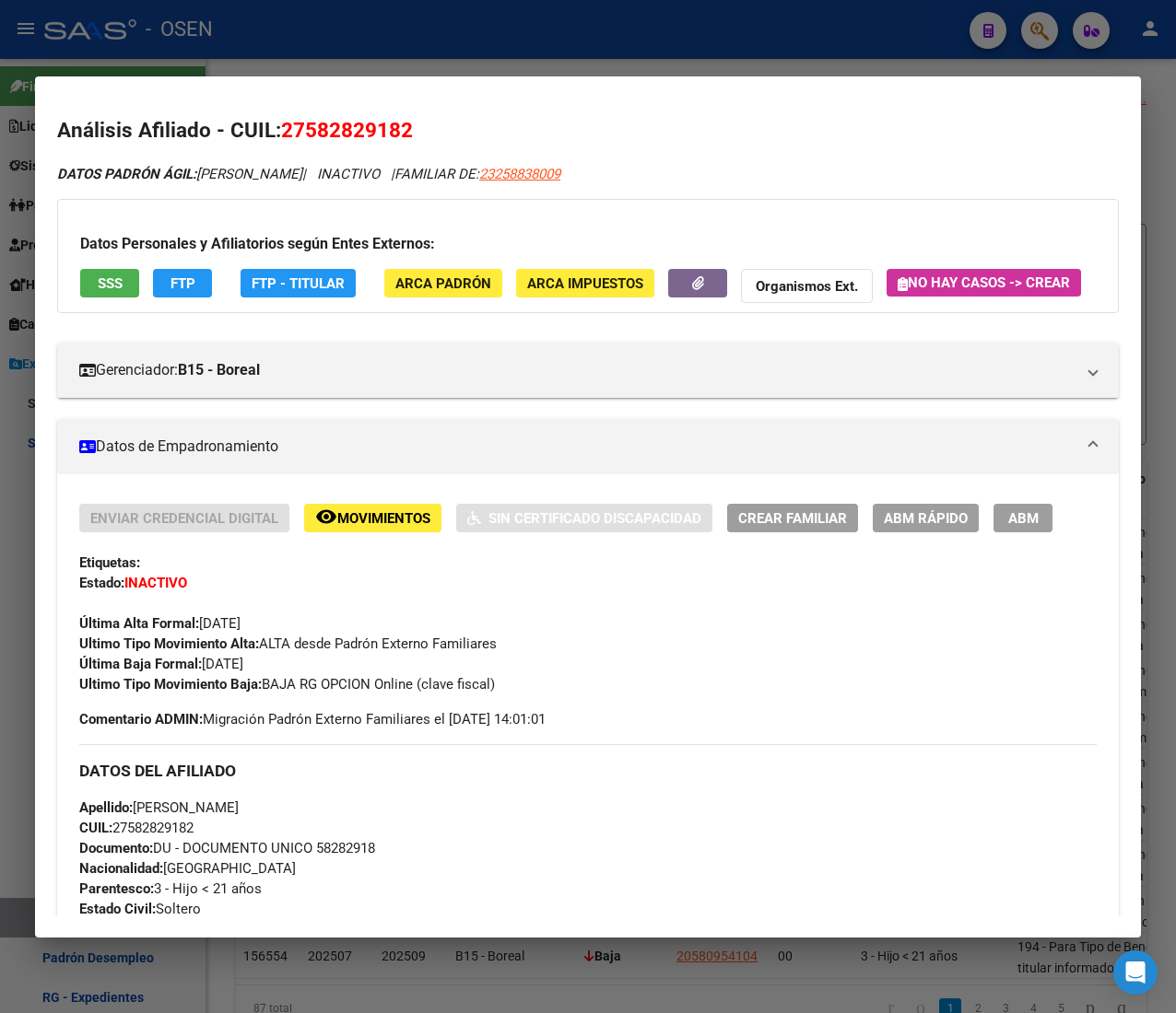
click at [110, 280] on span "SSS" at bounding box center [110, 283] width 25 height 17
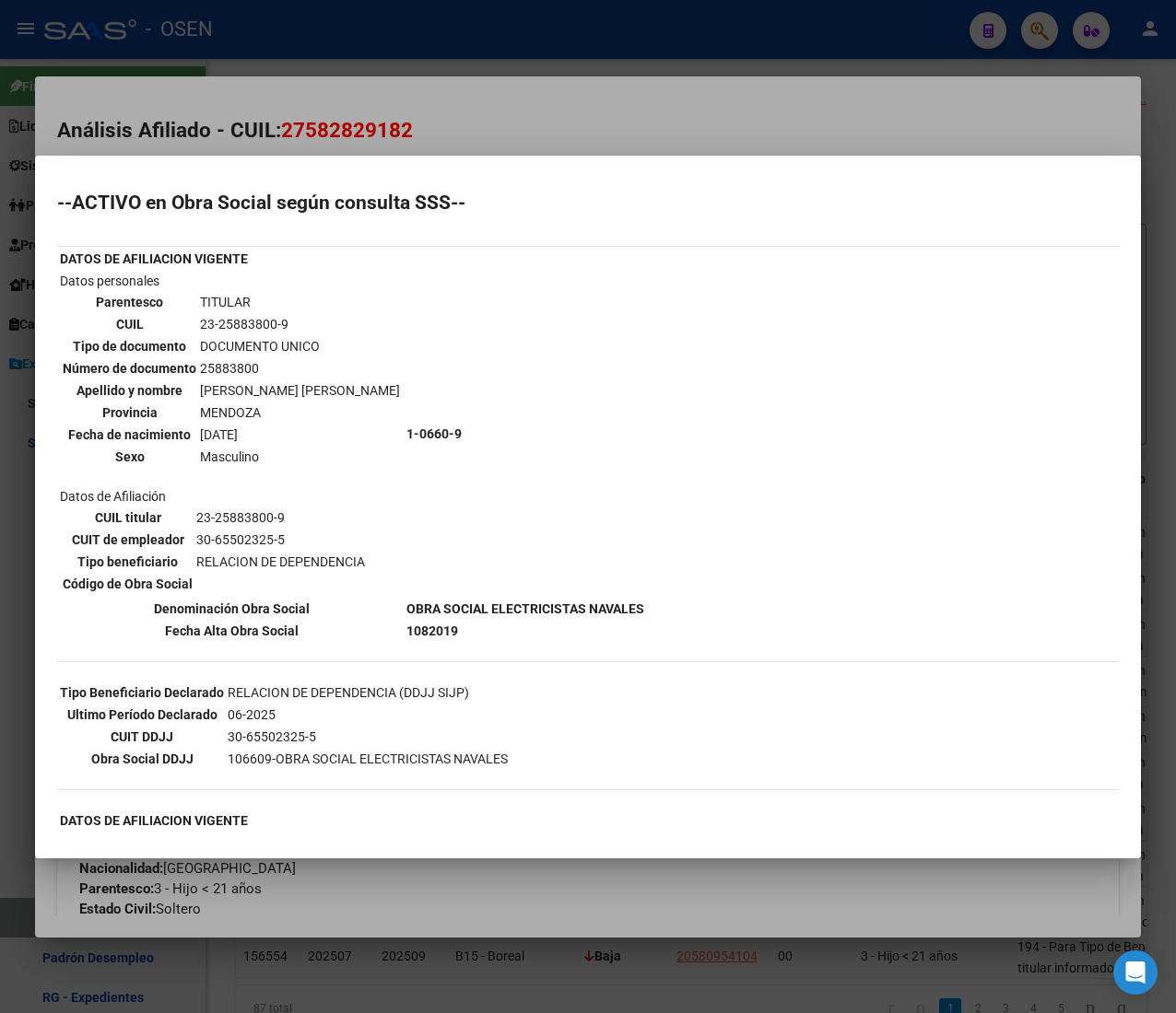
click at [501, 110] on div at bounding box center [588, 506] width 1176 height 1013
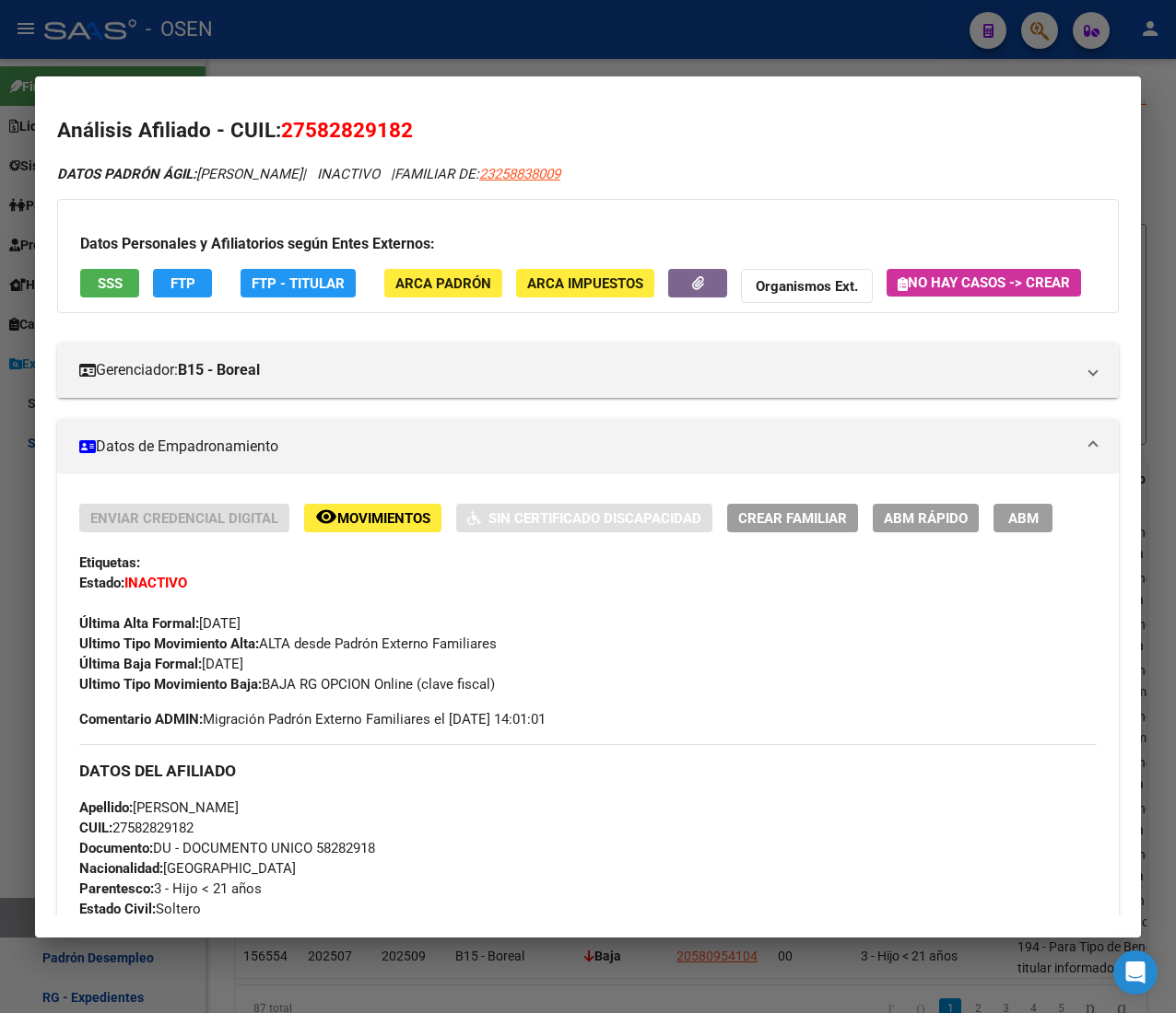
drag, startPoint x: 608, startPoint y: 177, endPoint x: 498, endPoint y: 183, distance: 110.2
click at [498, 183] on div "DATOS PADRÓN ÁGIL: SALINAS EMMA | INACTIVO | FAMILIAR DE: 23258838009 Datos Per…" at bounding box center [588, 1022] width 1061 height 1717
copy span "23258838009"
drag, startPoint x: 251, startPoint y: 54, endPoint x: 240, endPoint y: 51, distance: 11.4
click at [251, 54] on div at bounding box center [588, 506] width 1176 height 1013
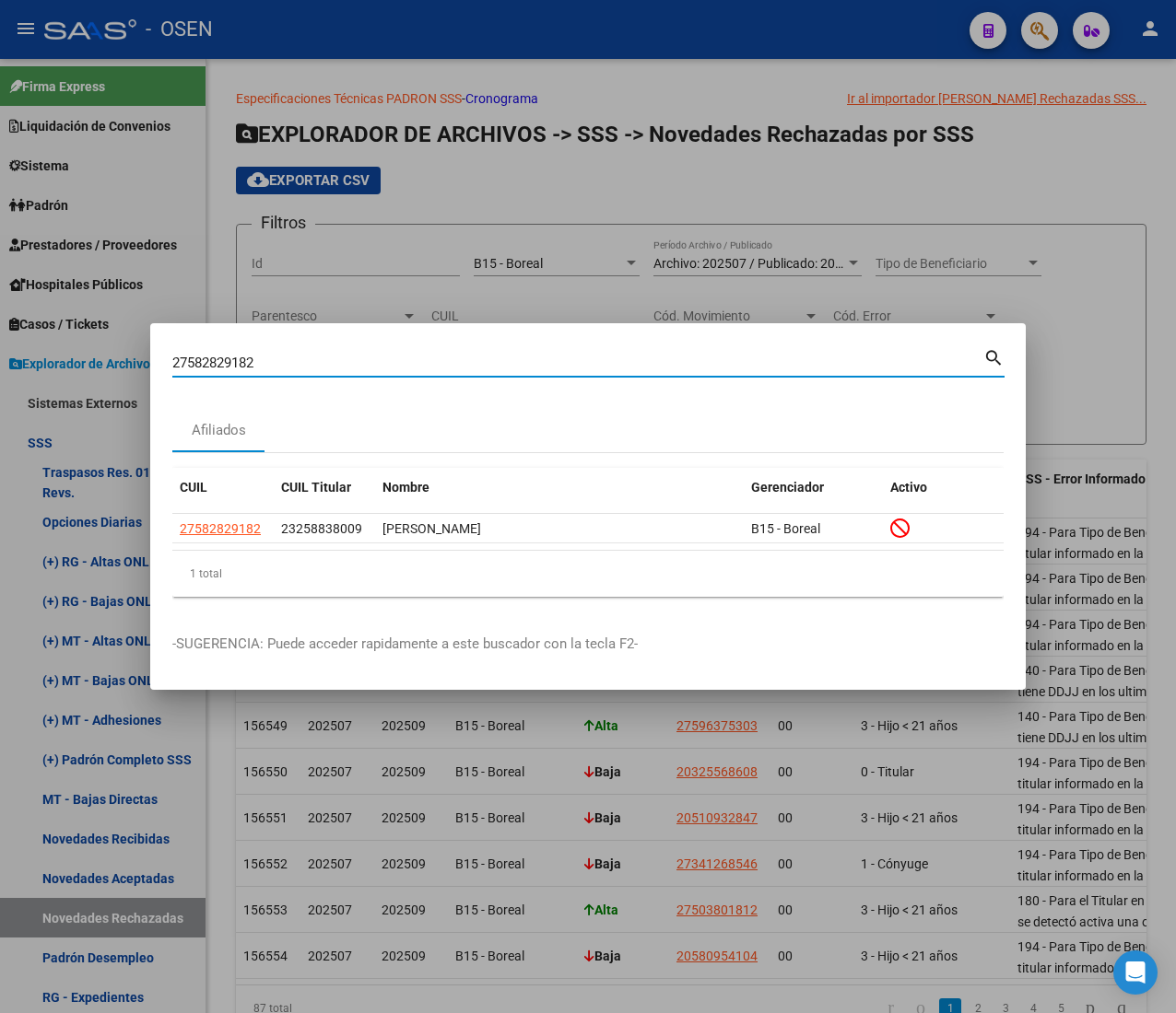
drag, startPoint x: 208, startPoint y: 364, endPoint x: 120, endPoint y: 353, distance: 88.7
click at [120, 353] on div "27582829182 Buscar (apellido, dni, cuil, nro traspaso, cuit, obra social) searc…" at bounding box center [588, 506] width 1176 height 1013
paste input "455872397"
type input "27455872397"
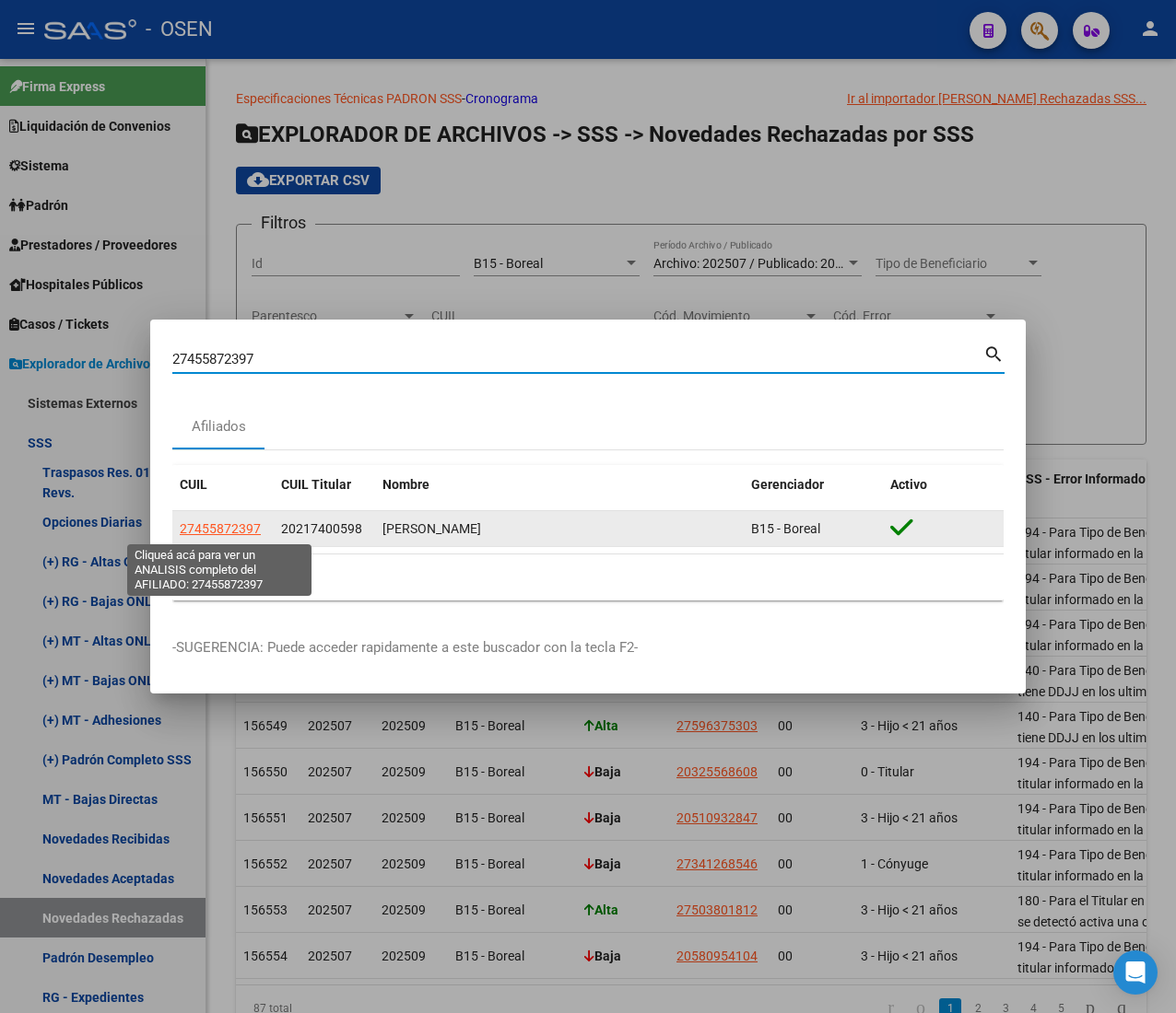
click at [221, 526] on span "27455872397" at bounding box center [219, 528] width 81 height 15
type textarea "27455872397"
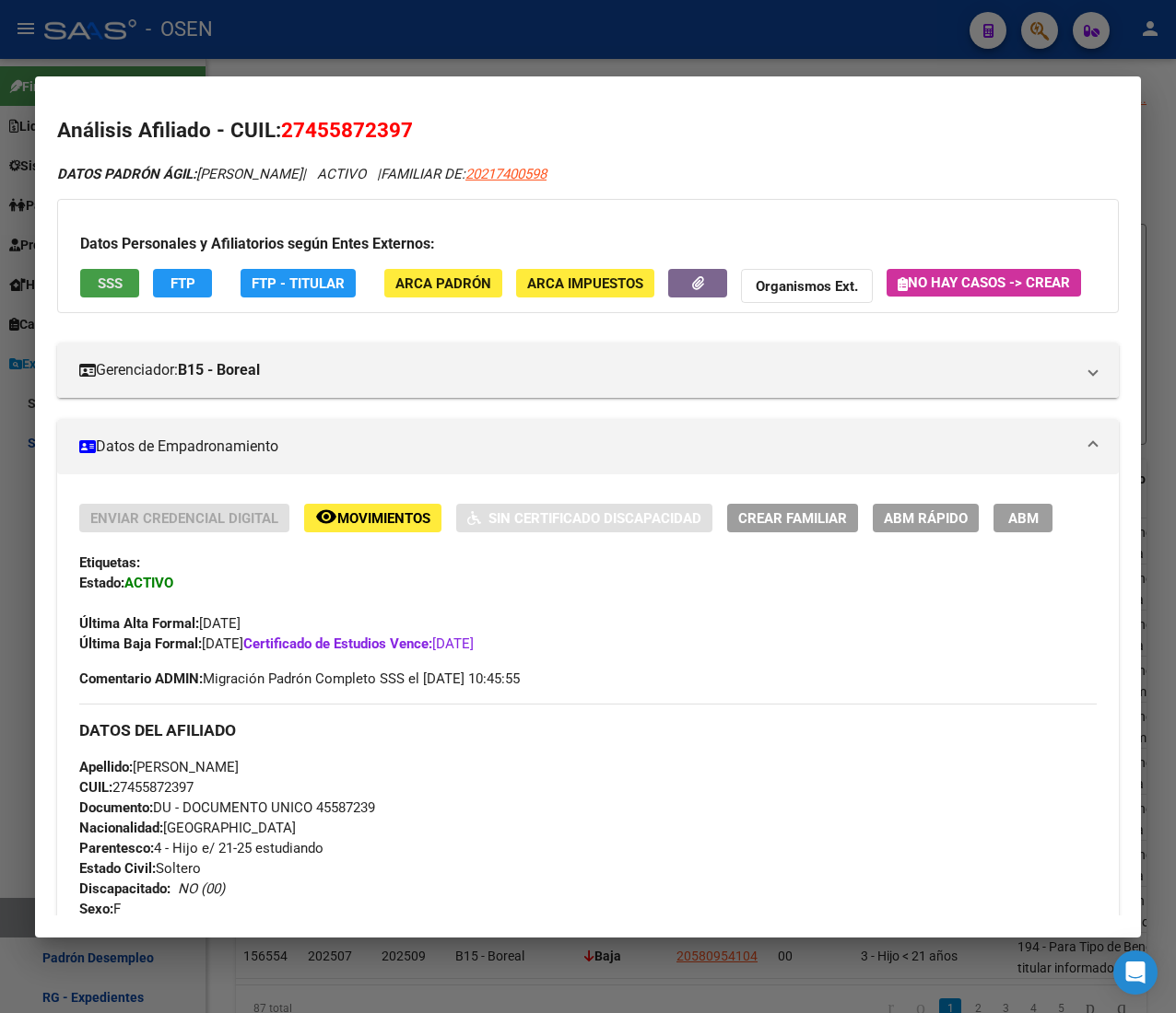
click at [99, 294] on button "SSS" at bounding box center [109, 282] width 59 height 28
drag, startPoint x: 893, startPoint y: 554, endPoint x: 904, endPoint y: 566, distance: 16.3
click at [904, 566] on div "Enviar Credencial Digital remove_red_eye Movimientos Sin Certificado Discapacid…" at bounding box center [588, 996] width 1061 height 1044
click at [904, 527] on span "ABM Rápido" at bounding box center [926, 518] width 84 height 17
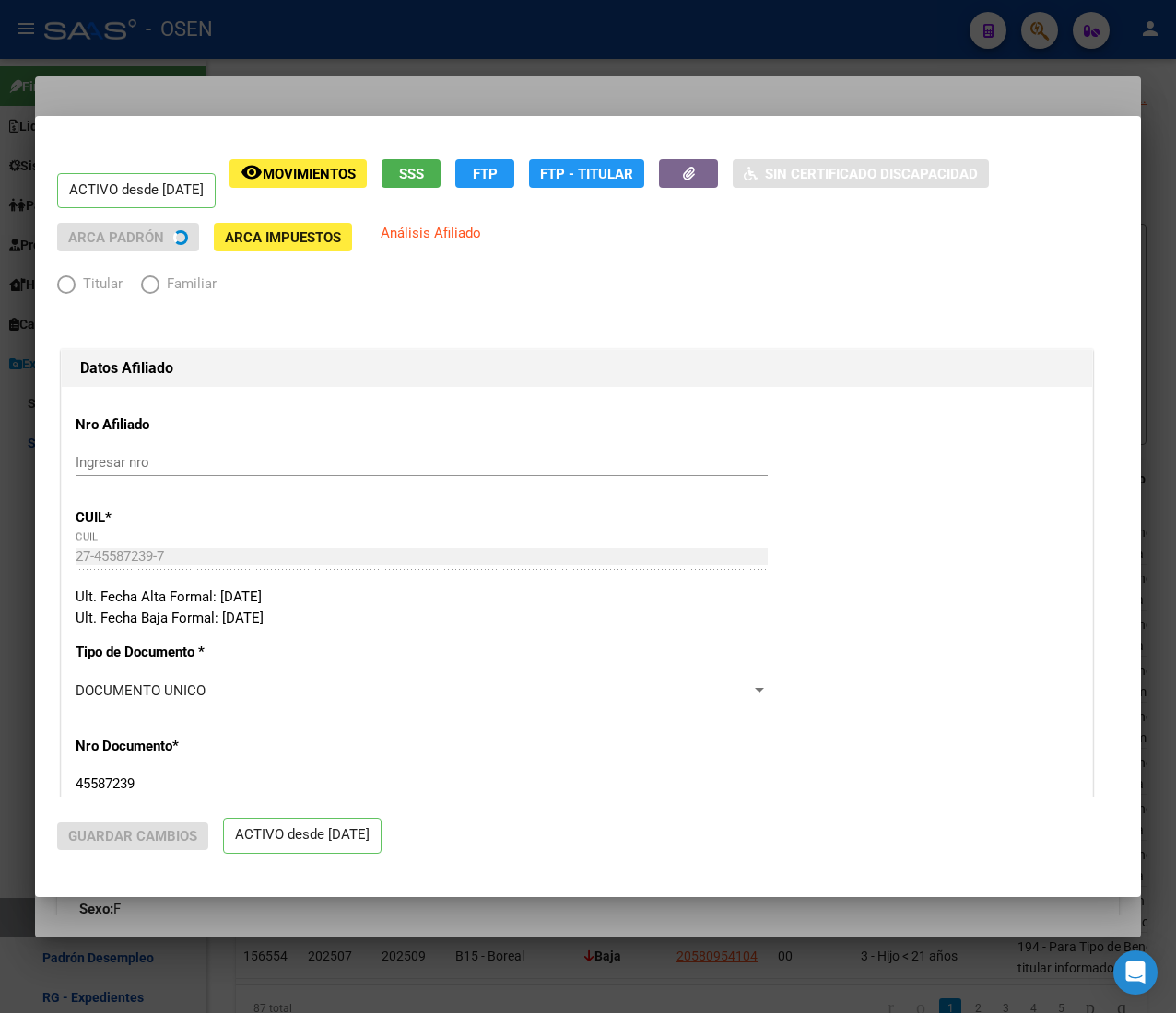
radio input "true"
type input "30-71036250-1"
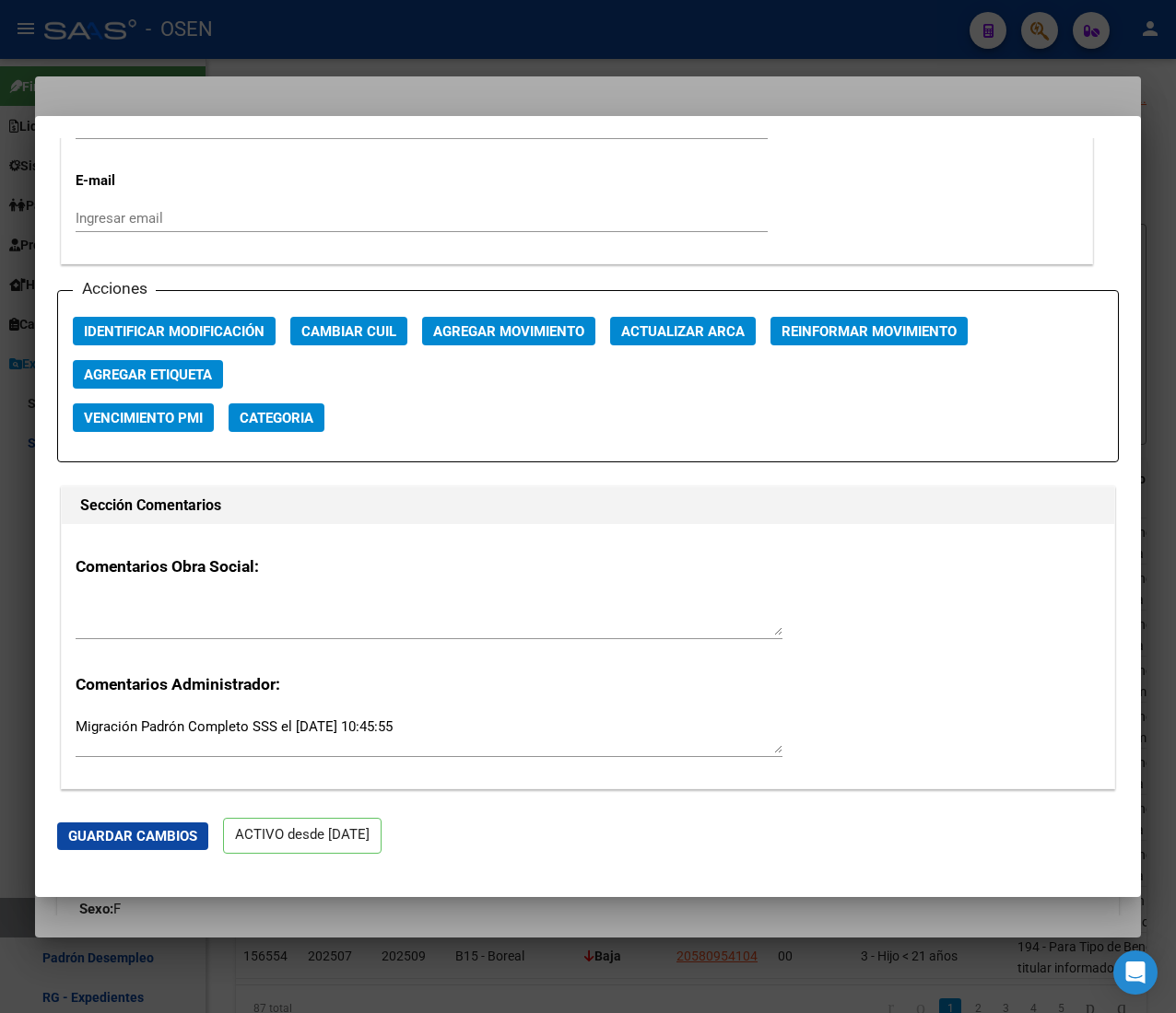
scroll to position [2579, 0]
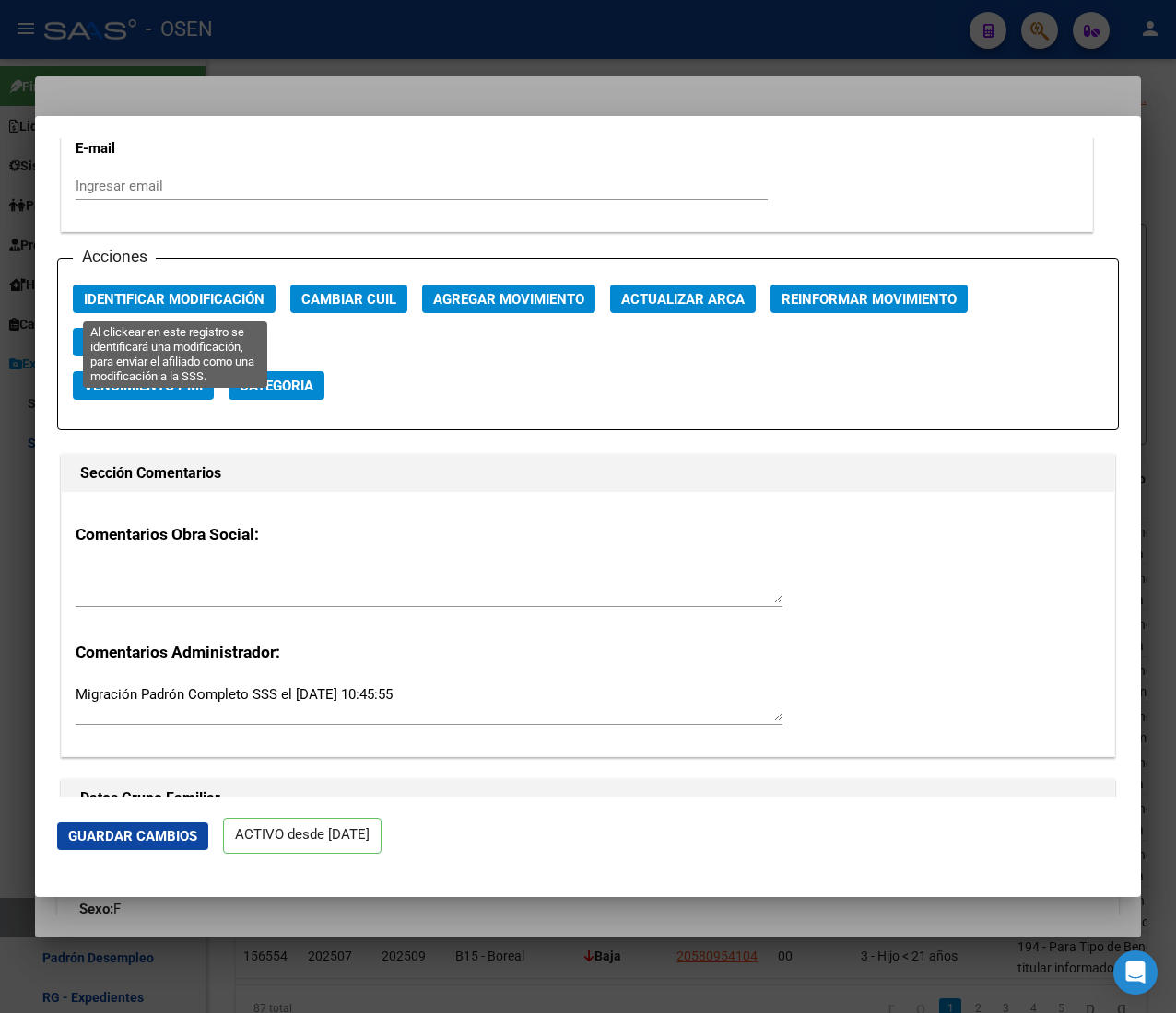
click at [162, 302] on span "Identificar Modificación" at bounding box center [173, 299] width 180 height 17
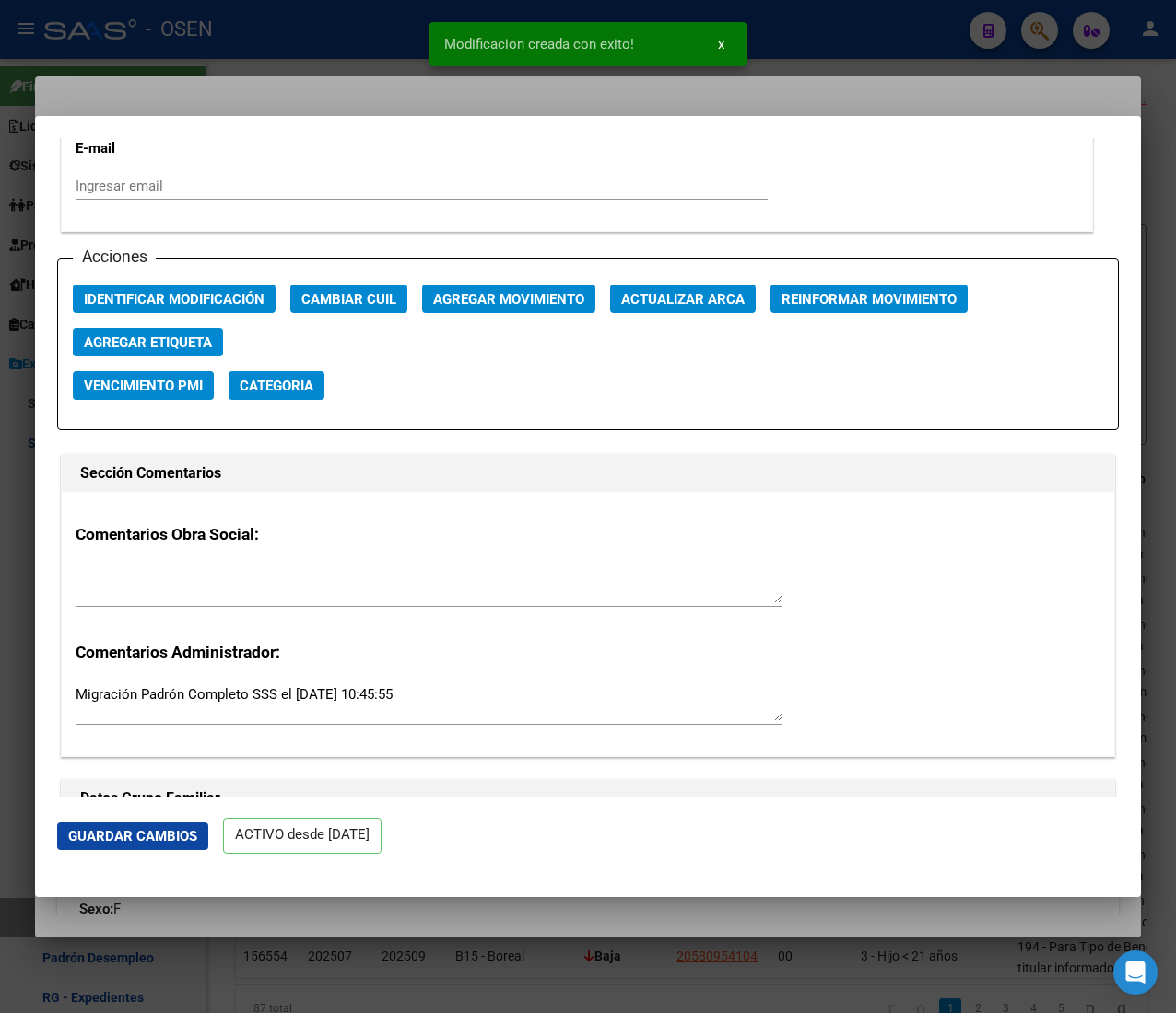
click at [195, 339] on span "Agregar Etiqueta" at bounding box center [147, 342] width 128 height 17
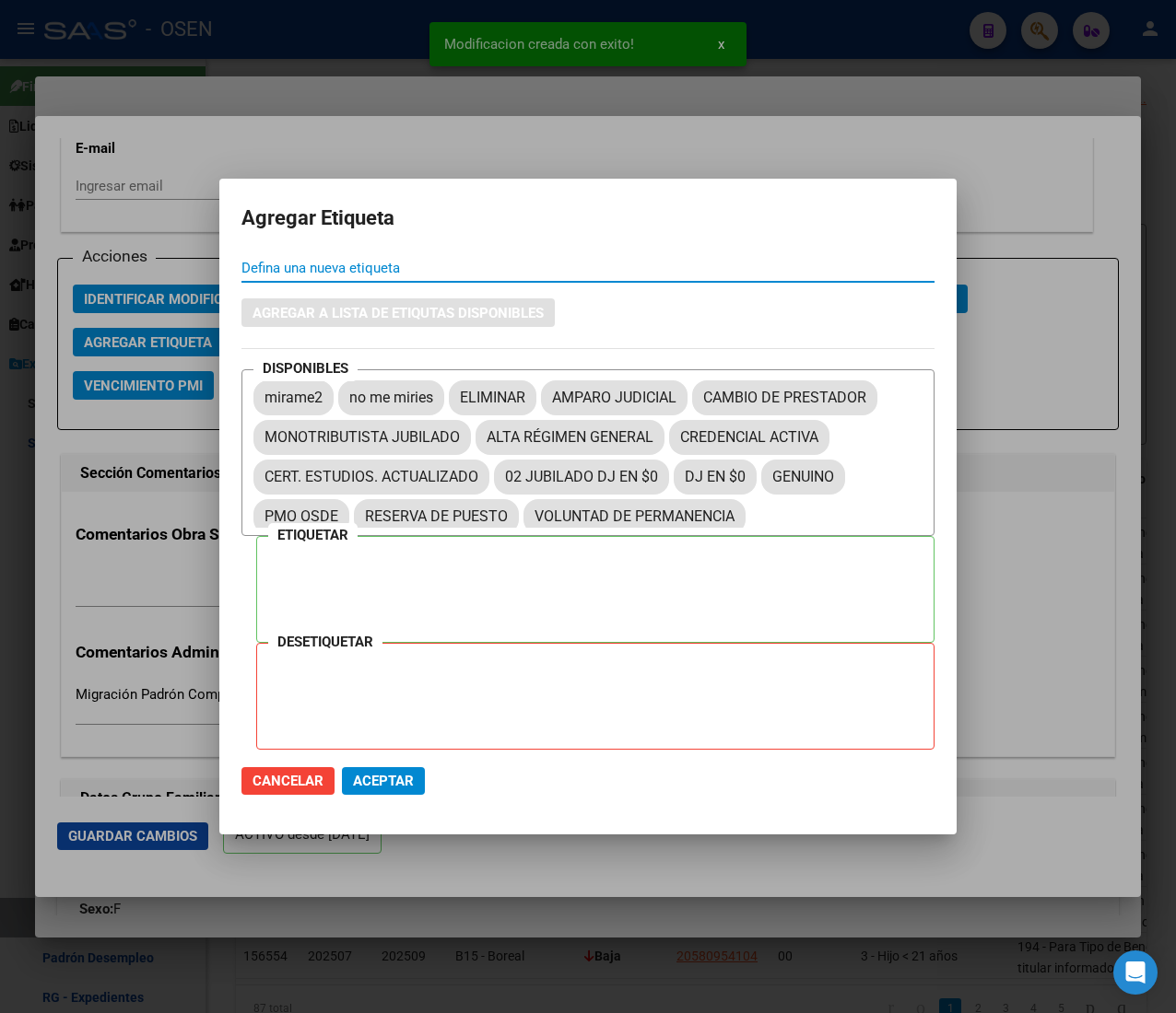
click at [439, 124] on div at bounding box center [588, 506] width 1176 height 1013
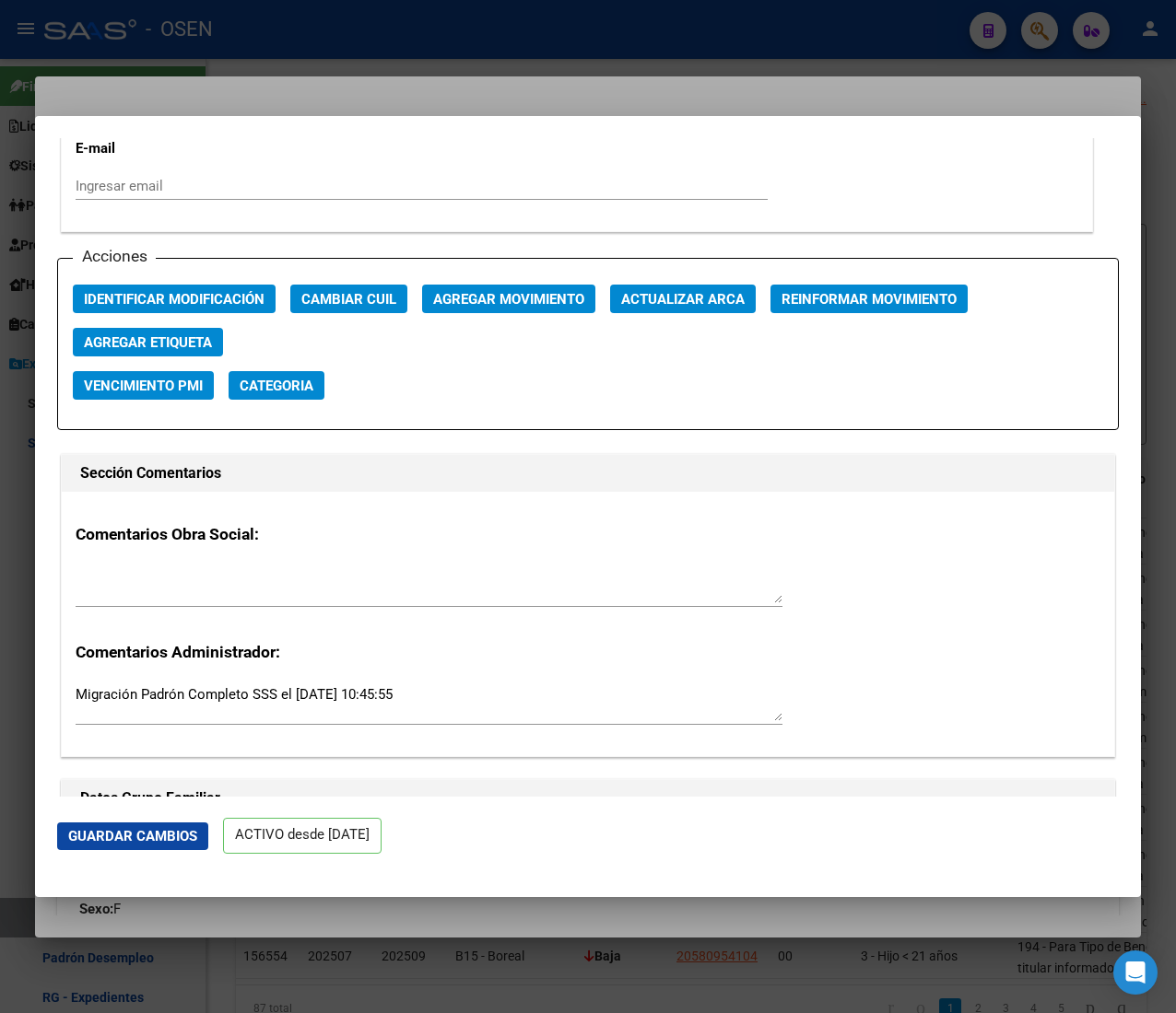
click at [678, 291] on span "Actualizar ARCA" at bounding box center [682, 299] width 124 height 17
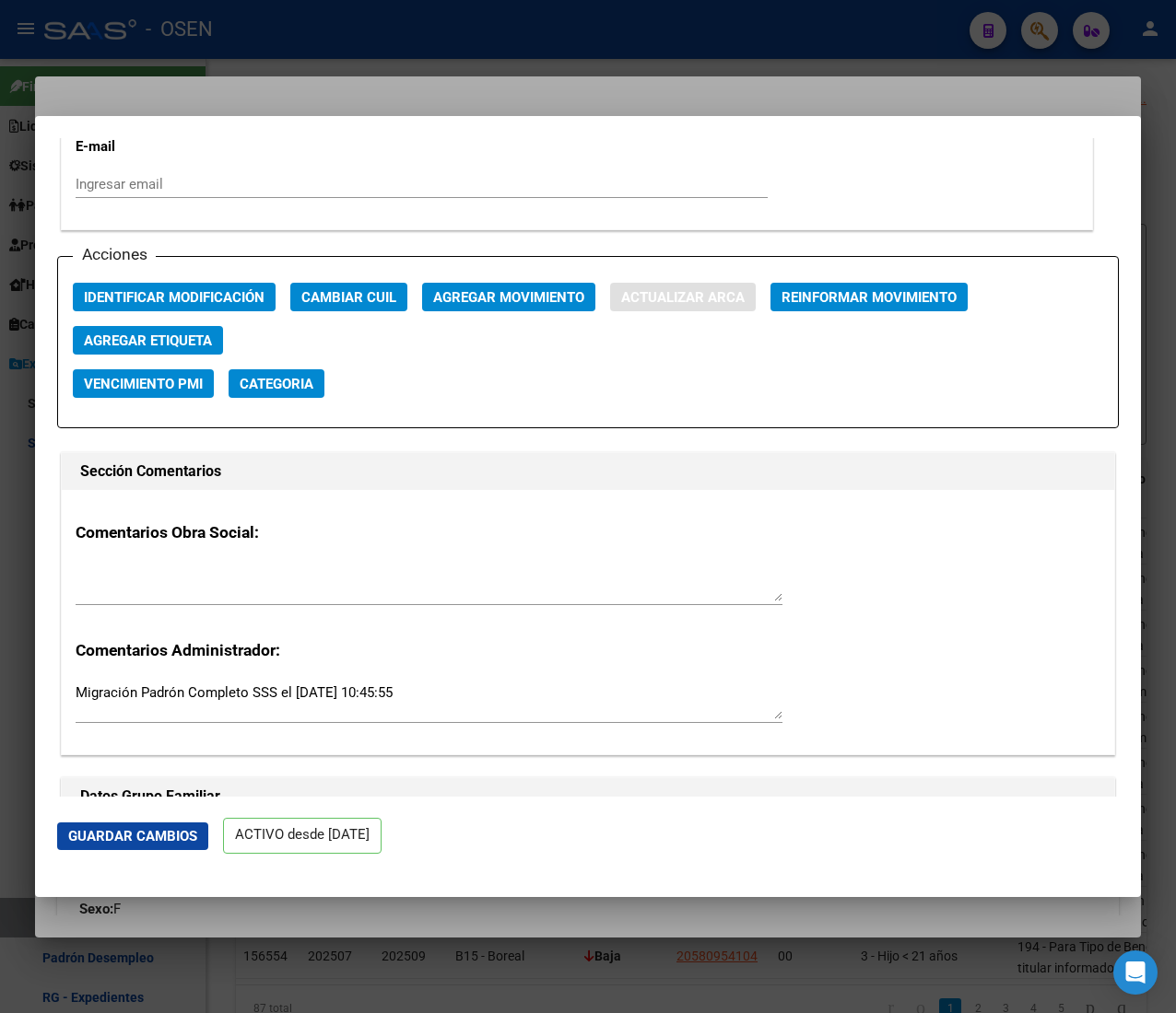
type input "SAN ROQUE"
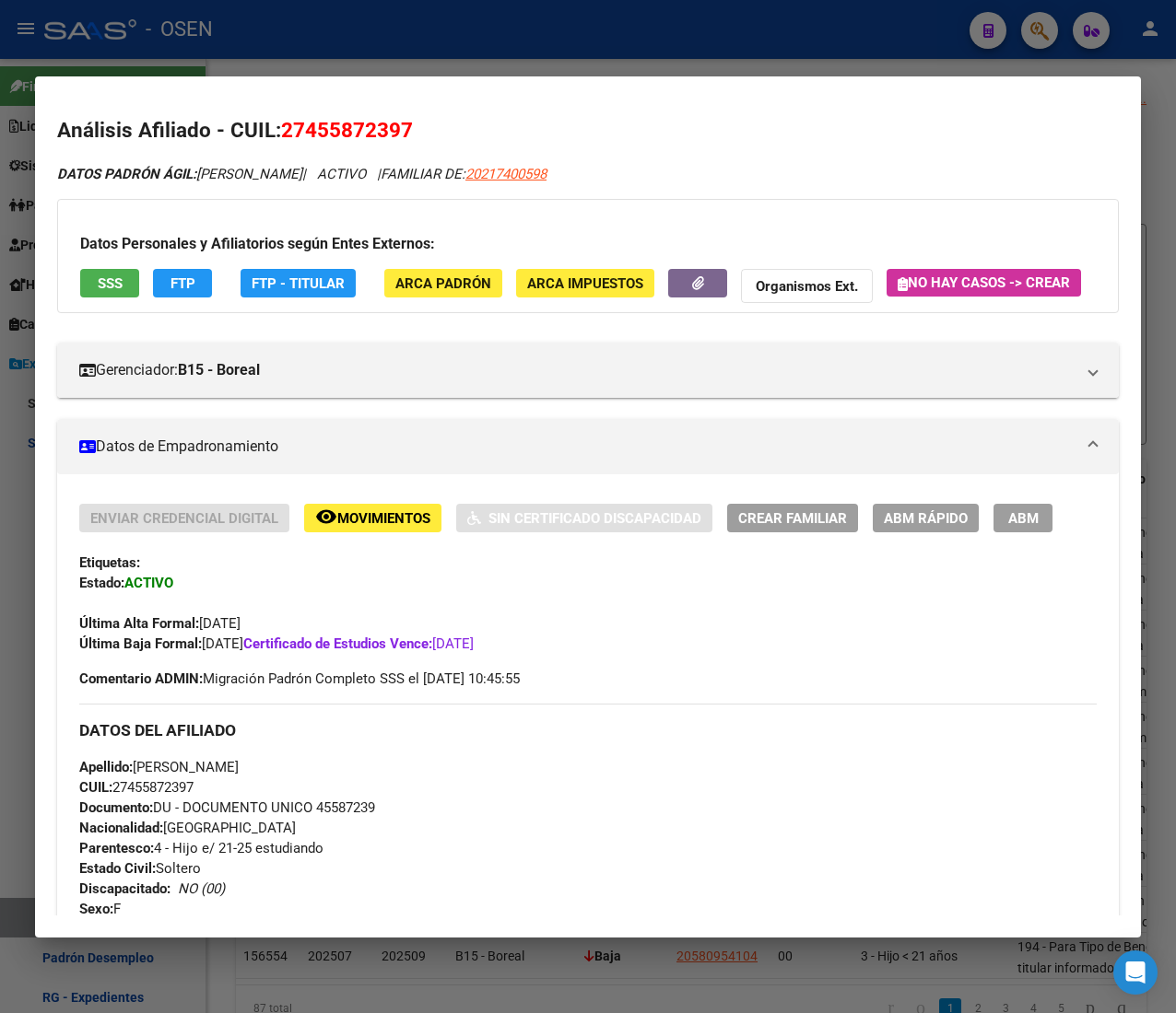
click at [269, 36] on div at bounding box center [588, 506] width 1176 height 1013
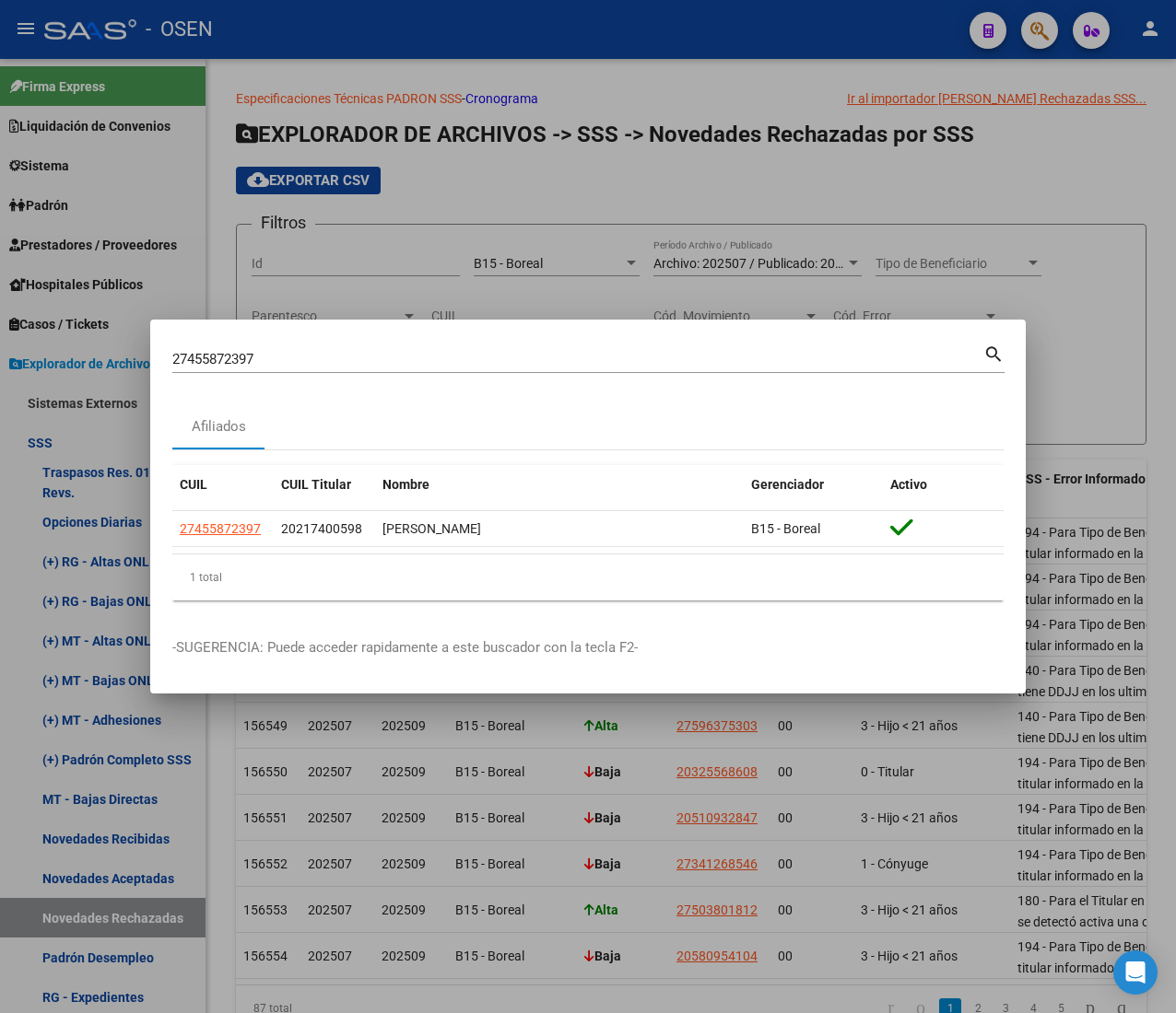
drag, startPoint x: 57, startPoint y: 353, endPoint x: -65, endPoint y: 347, distance: 122.1
click at [0, 347] on html "menu - OSEN person Firma Express Liquidación de Convenios ARCA - Aportes RG / M…" at bounding box center [588, 506] width 1176 height 1013
paste input "566928693"
type input "27566928693"
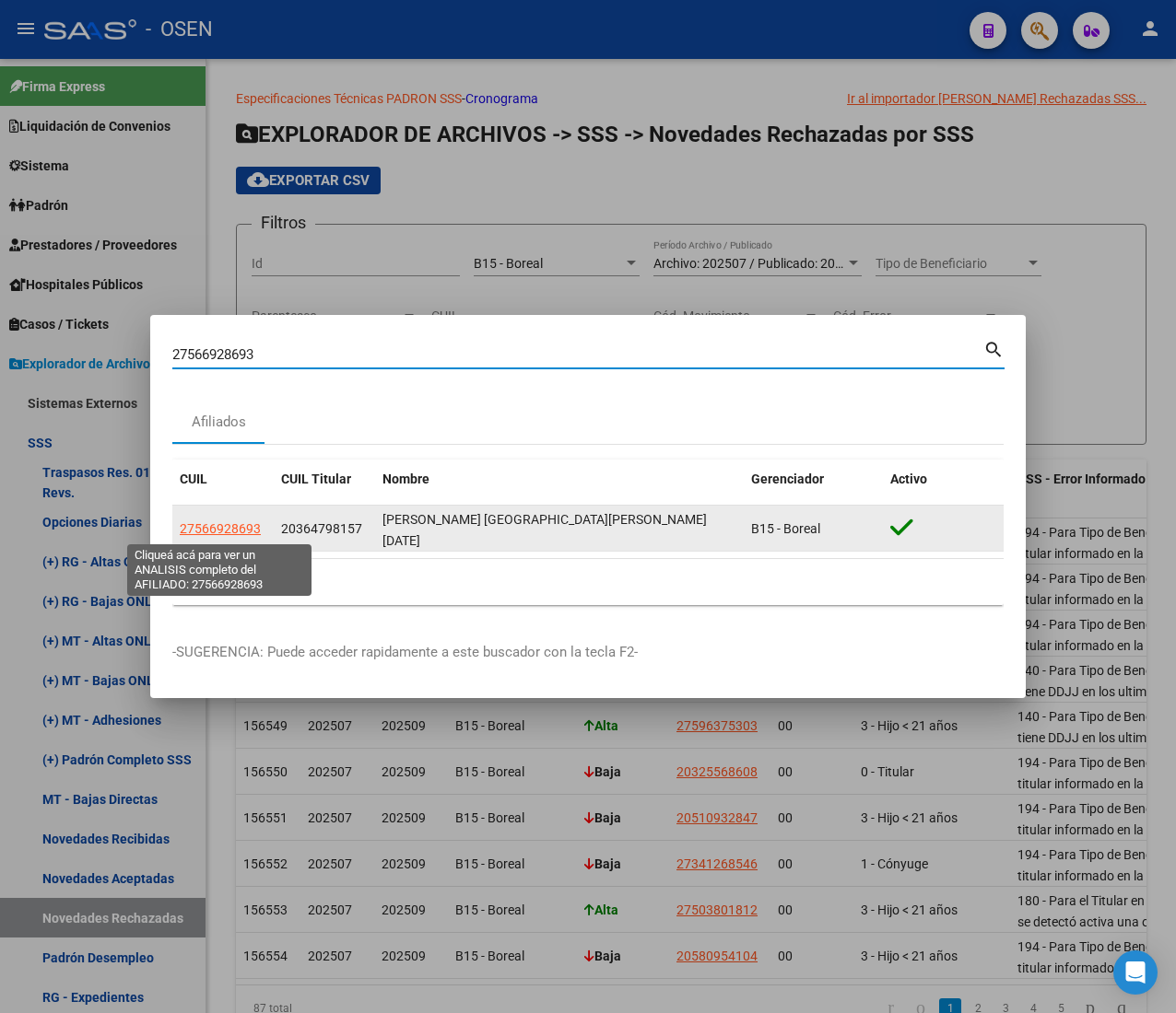
click at [254, 534] on span "27566928693" at bounding box center [219, 528] width 81 height 15
type textarea "27566928693"
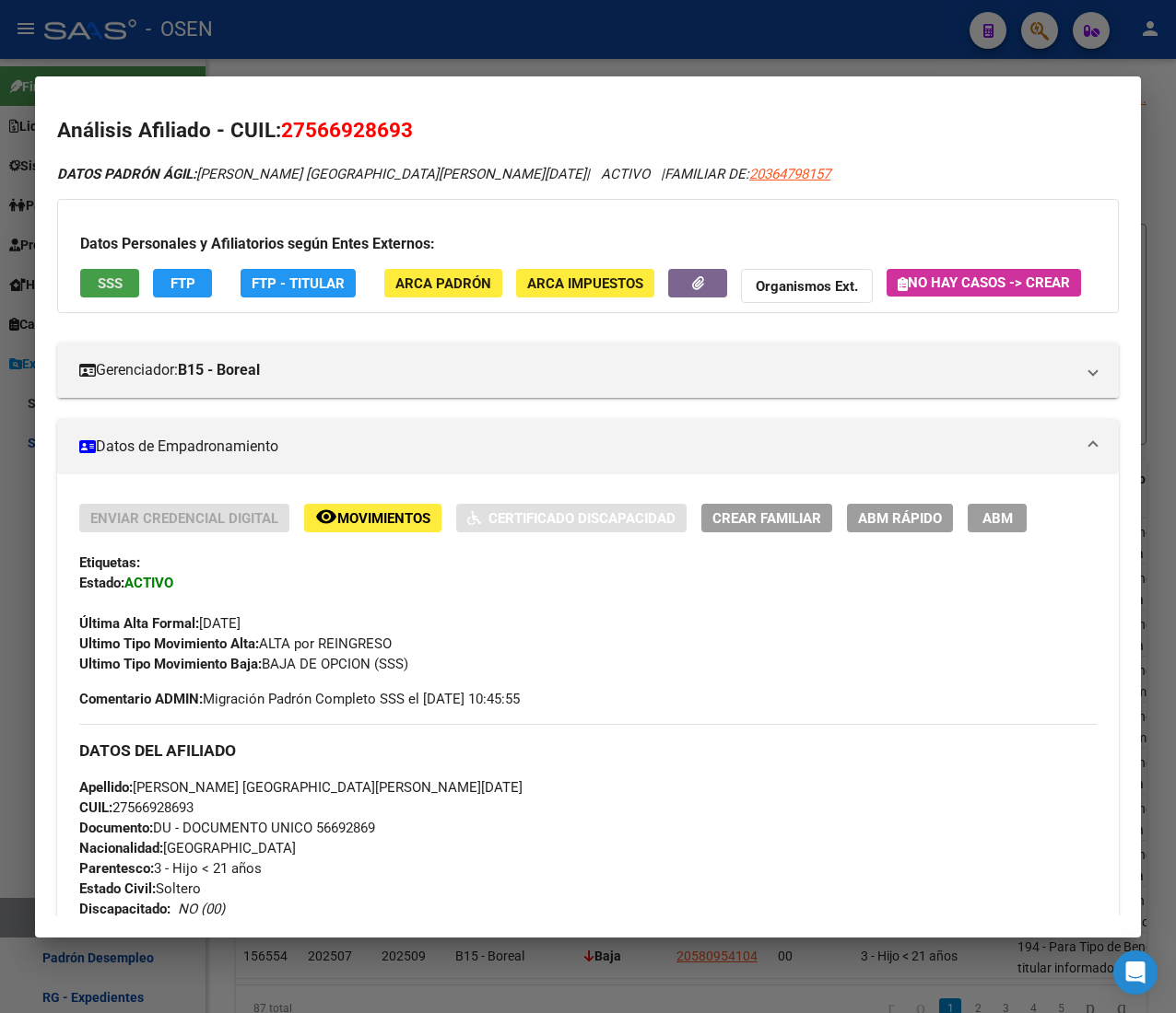
click at [115, 287] on span "SSS" at bounding box center [110, 283] width 25 height 17
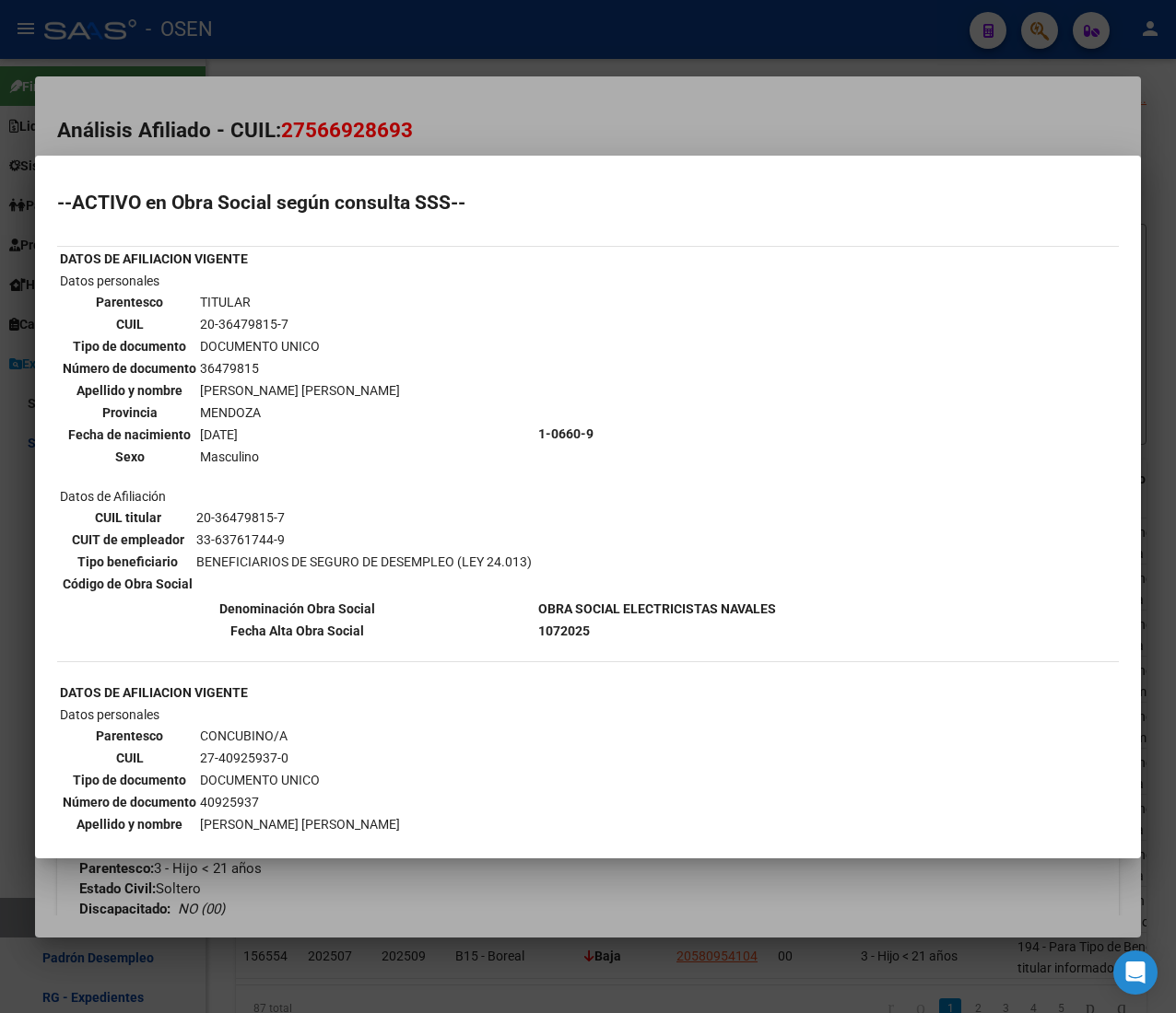
click at [476, 131] on div at bounding box center [588, 506] width 1176 height 1013
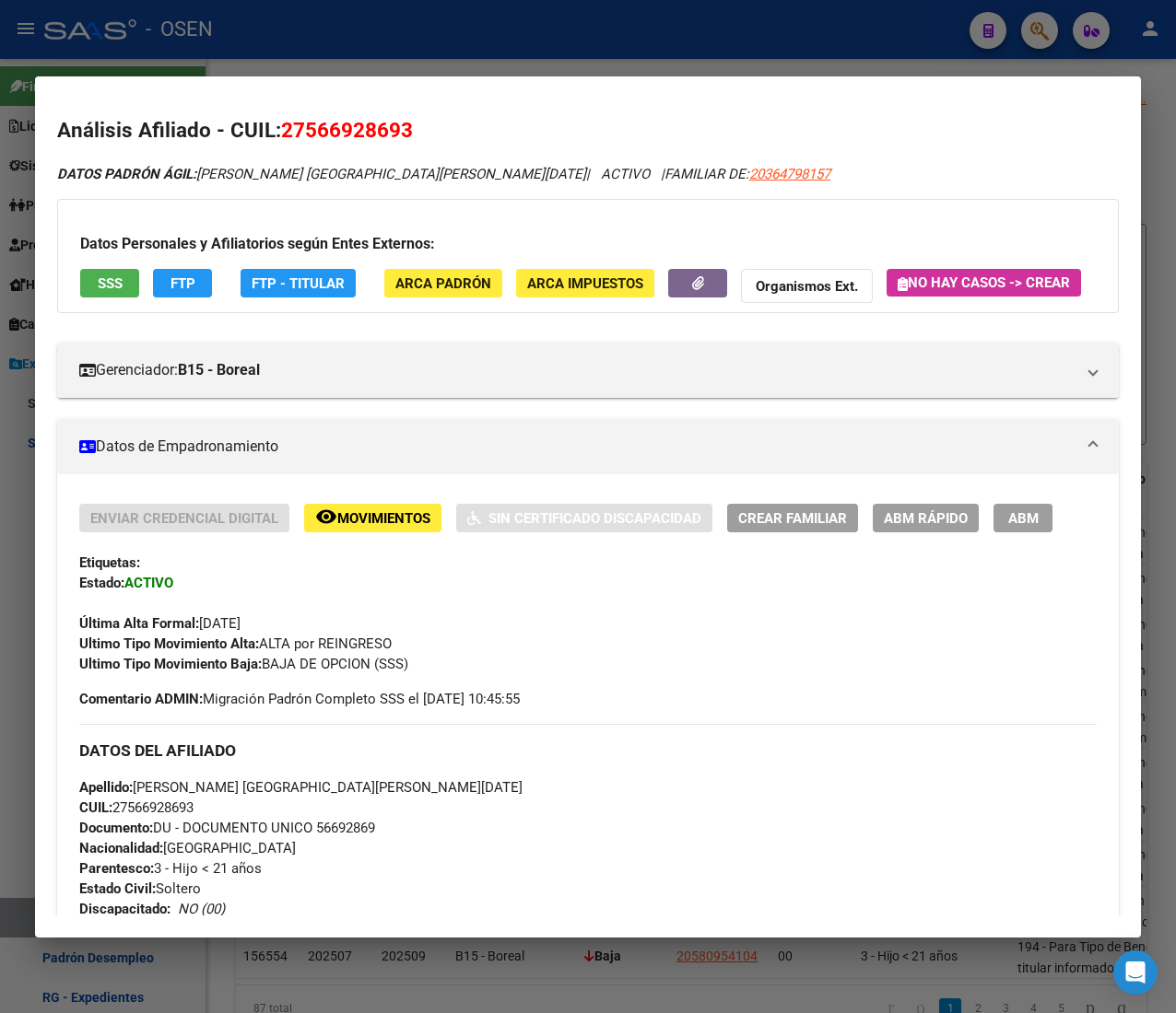
drag, startPoint x: 376, startPoint y: 47, endPoint x: 365, endPoint y: 139, distance: 92.7
click at [376, 47] on div at bounding box center [588, 506] width 1176 height 1013
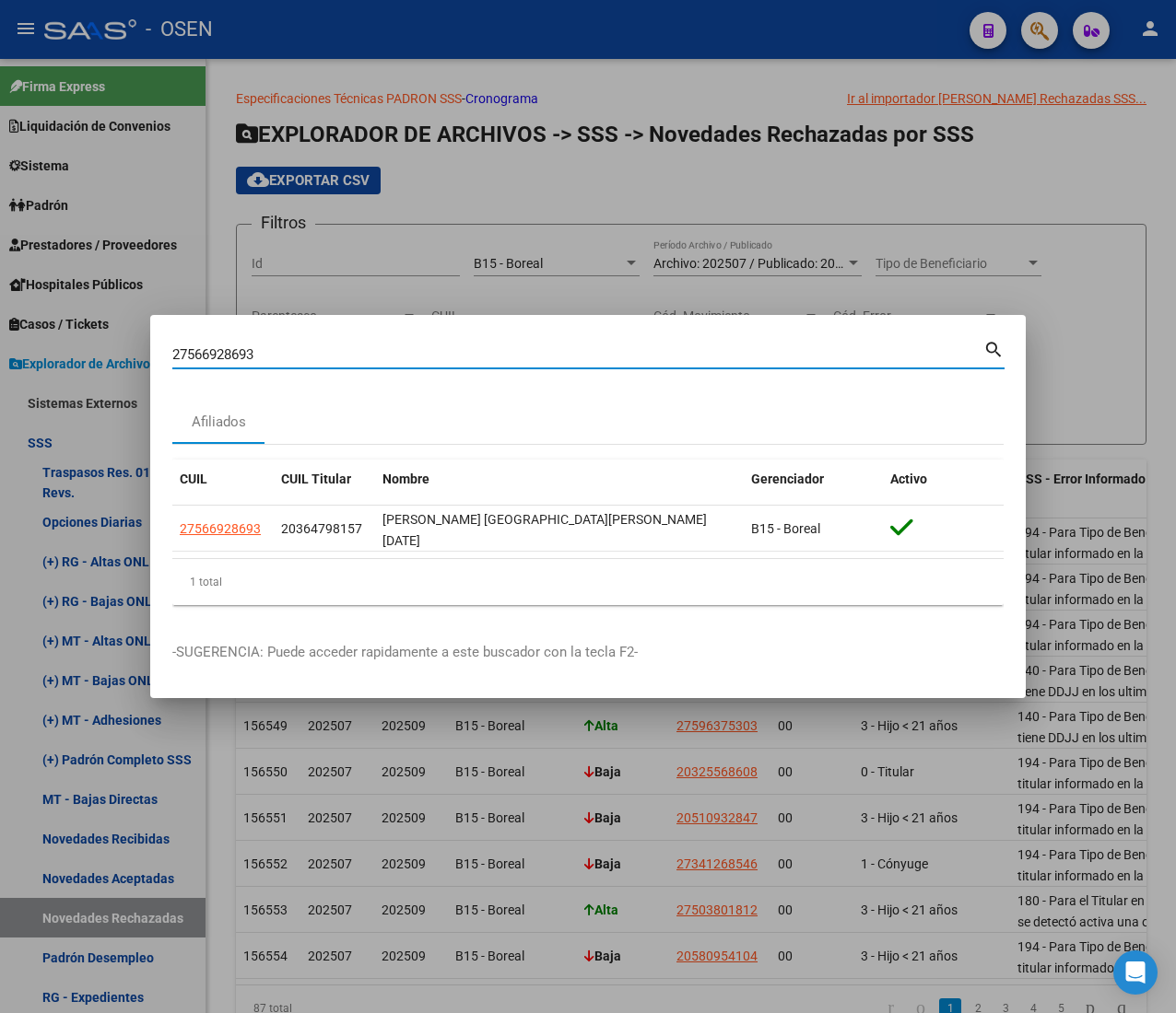
drag, startPoint x: 263, startPoint y: 350, endPoint x: -131, endPoint y: 297, distance: 397.5
click at [0, 297] on html "menu - OSEN person Firma Express Liquidación de Convenios ARCA - Aportes RG / M…" at bounding box center [588, 506] width 1176 height 1013
paste input "0354819636"
type input "20354819636"
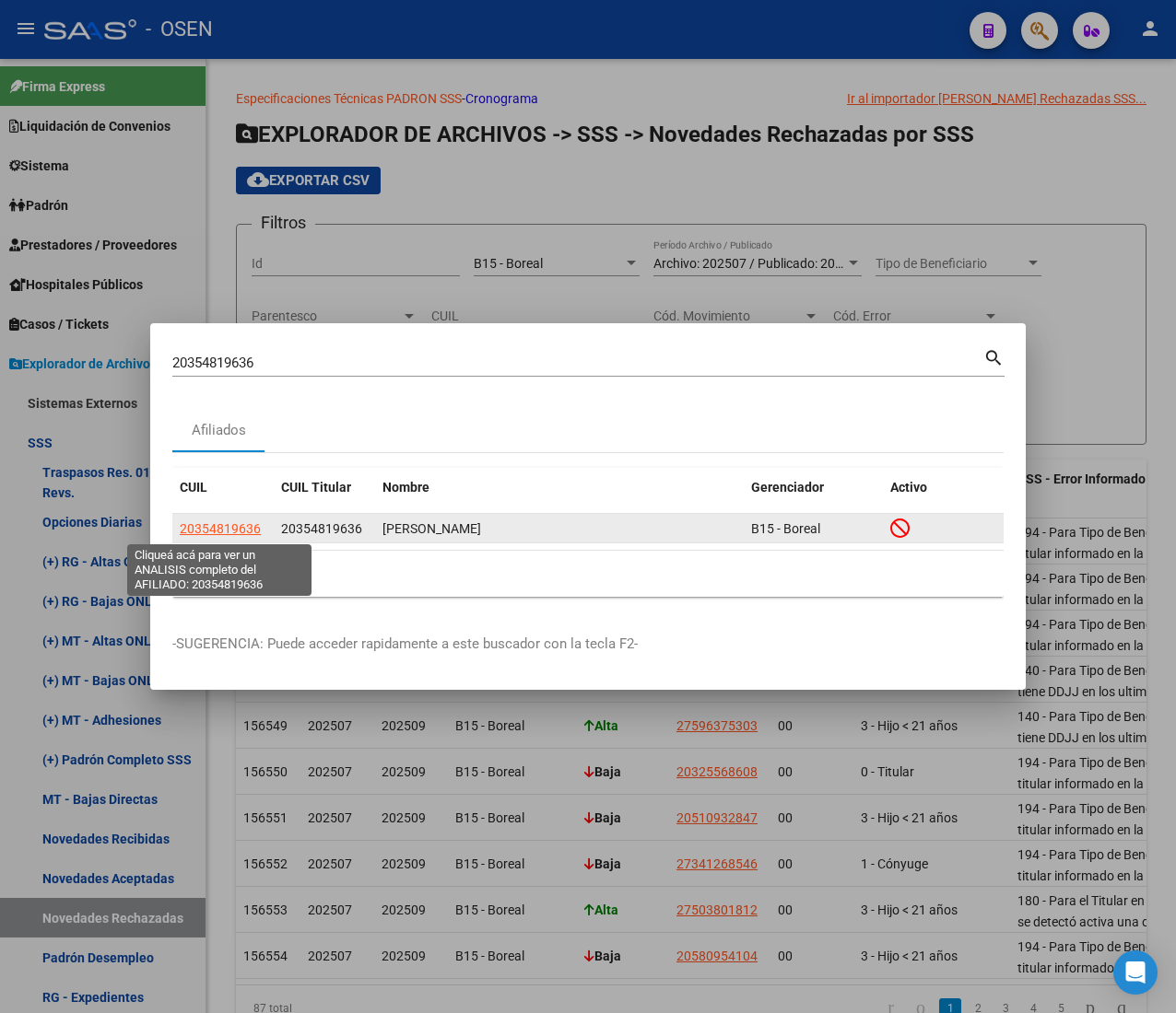
click at [241, 531] on span "20354819636" at bounding box center [219, 528] width 81 height 15
type textarea "20354819636"
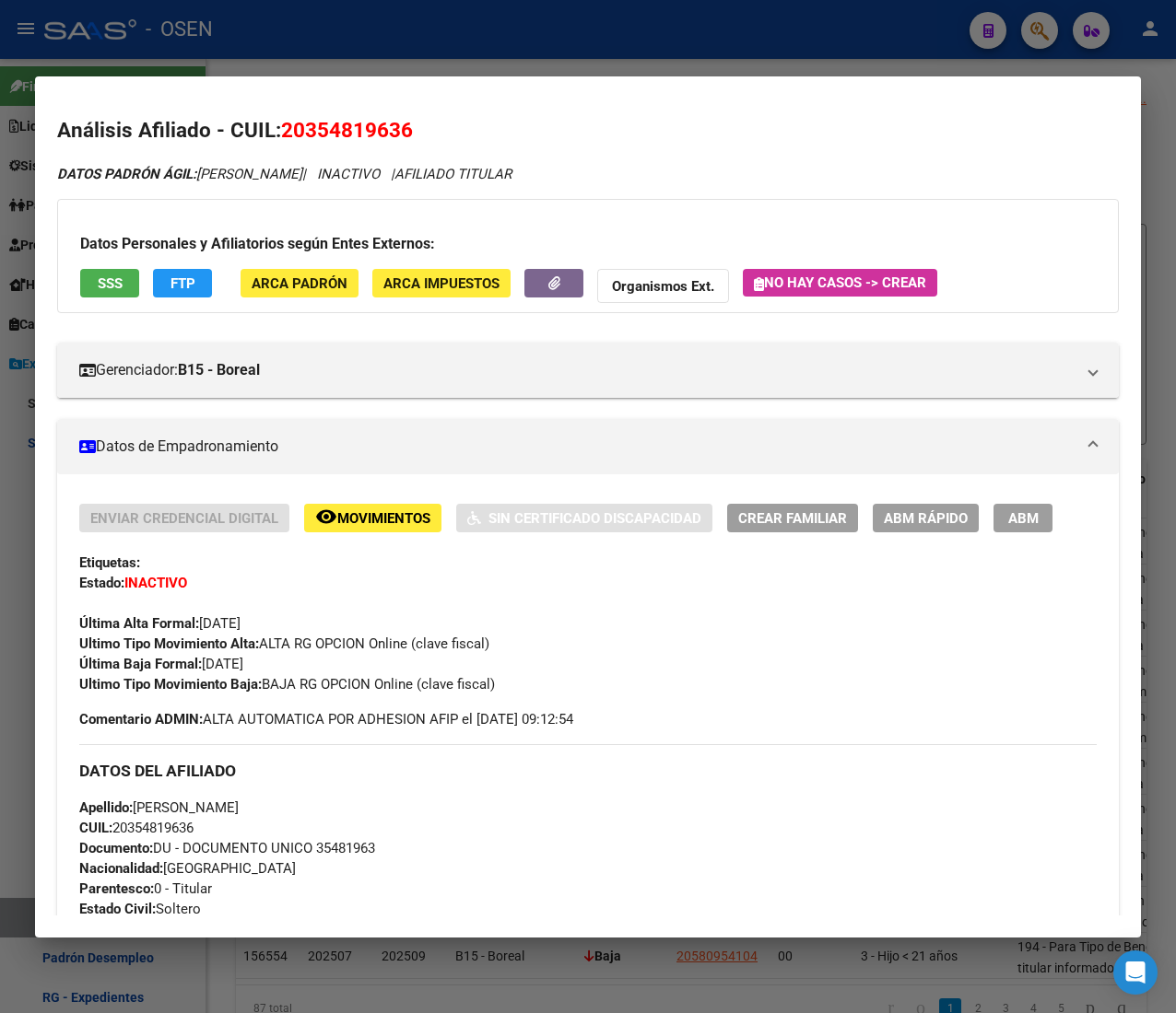
click at [131, 298] on app-consulta-sss-html "SSS" at bounding box center [109, 285] width 59 height 34
click at [123, 287] on button "SSS" at bounding box center [109, 282] width 59 height 28
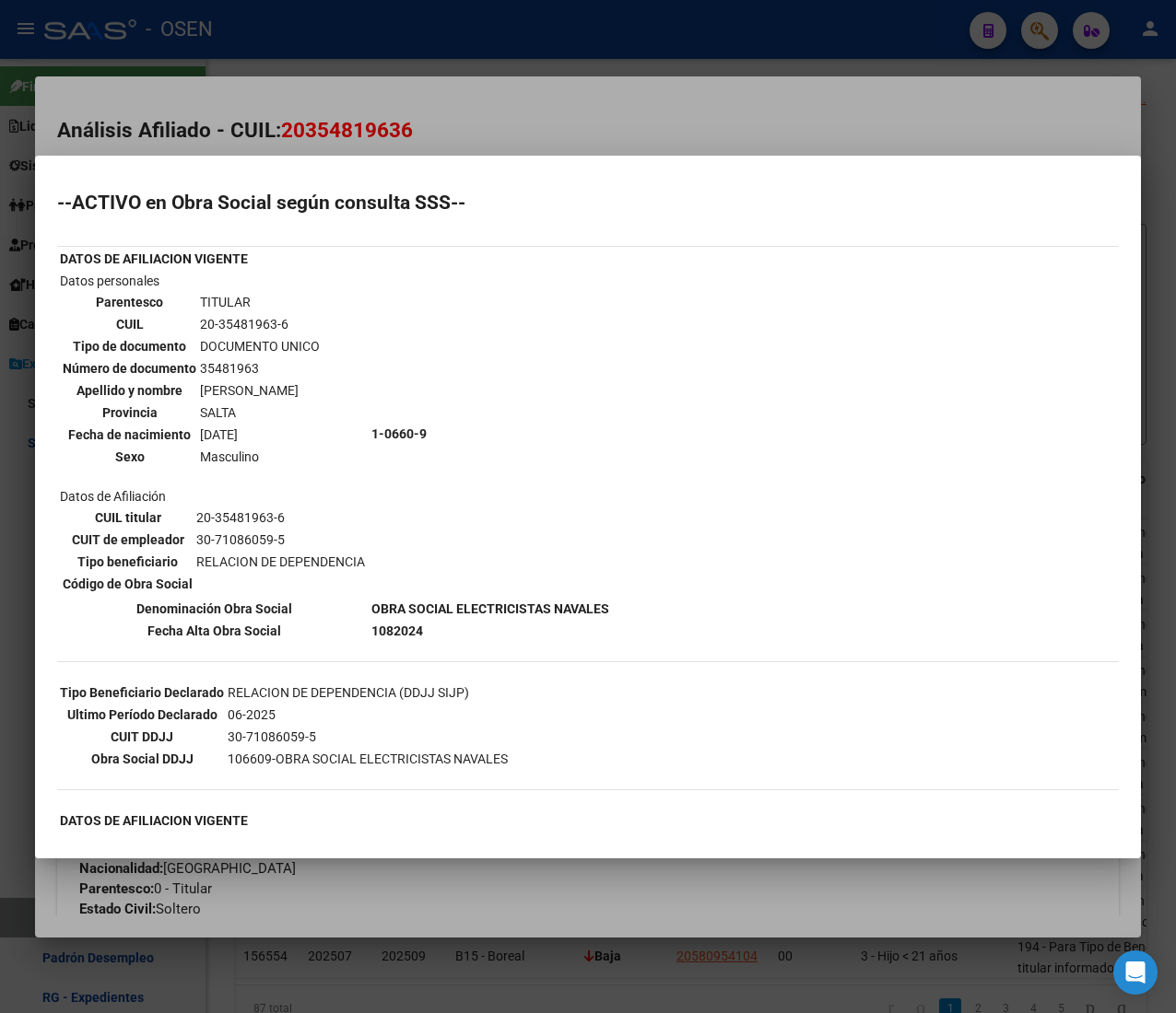
click at [599, 110] on div at bounding box center [588, 506] width 1176 height 1013
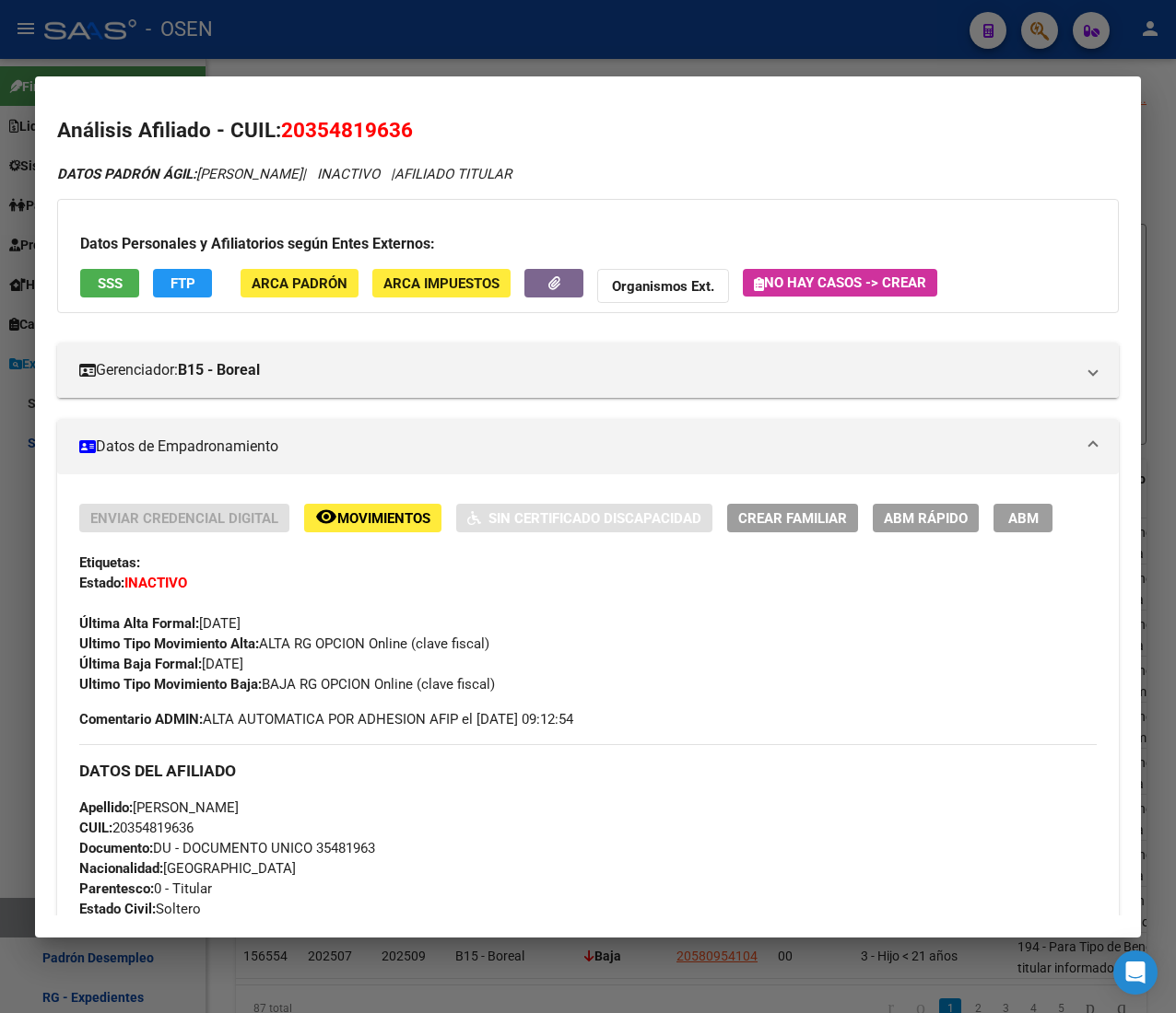
drag, startPoint x: 556, startPoint y: 47, endPoint x: 42, endPoint y: 225, distance: 543.9
click at [553, 47] on div at bounding box center [588, 506] width 1176 height 1013
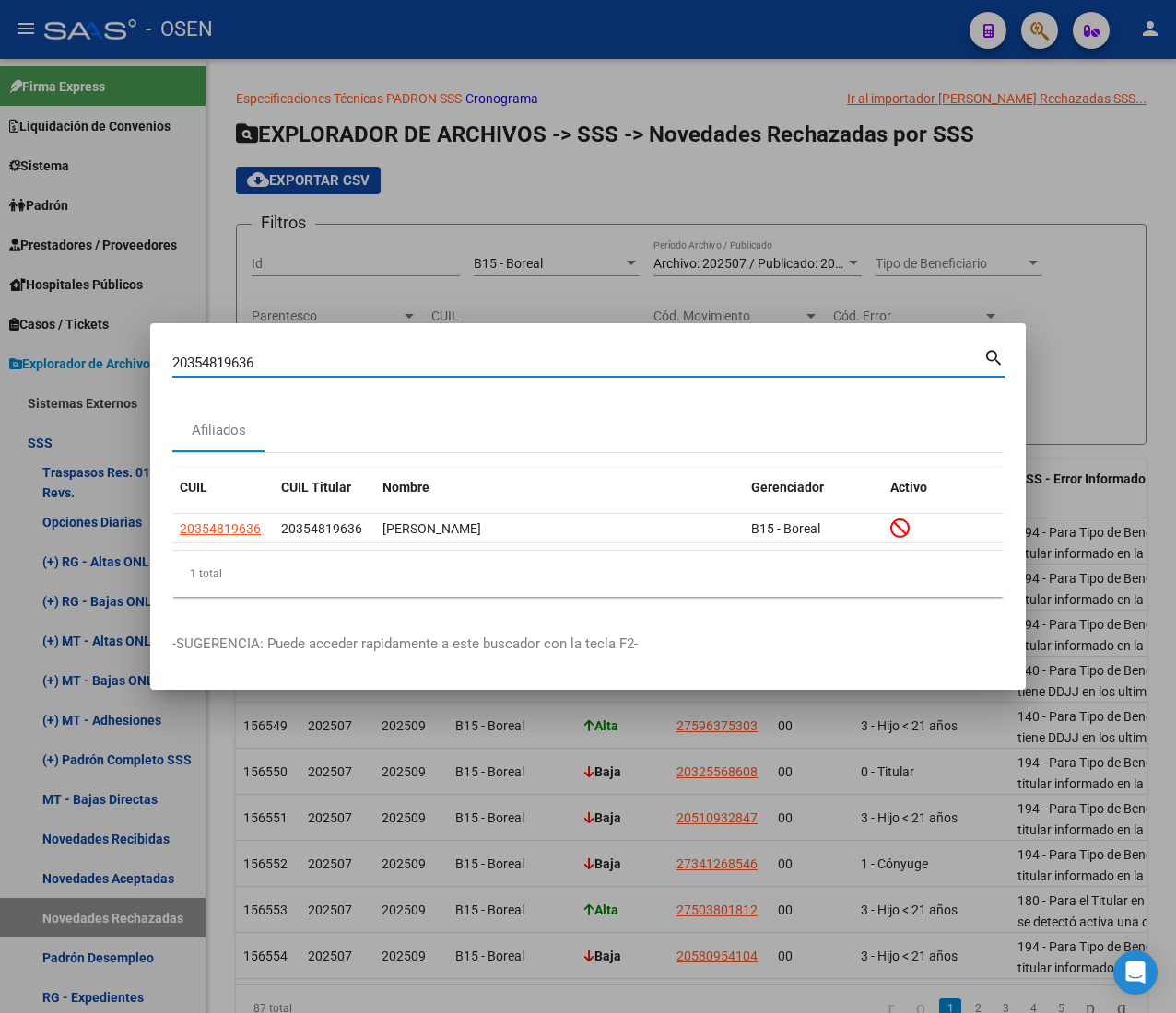
drag, startPoint x: 250, startPoint y: 368, endPoint x: 4, endPoint y: 341, distance: 247.5
click at [53, 348] on div "20354819636 Buscar (apellido, dni, cuil, nro traspaso, cuit, obra social) searc…" at bounding box center [588, 506] width 1176 height 1013
paste input "7427075678"
type input "27427075678"
click at [223, 533] on span "27427075678" at bounding box center [219, 528] width 81 height 15
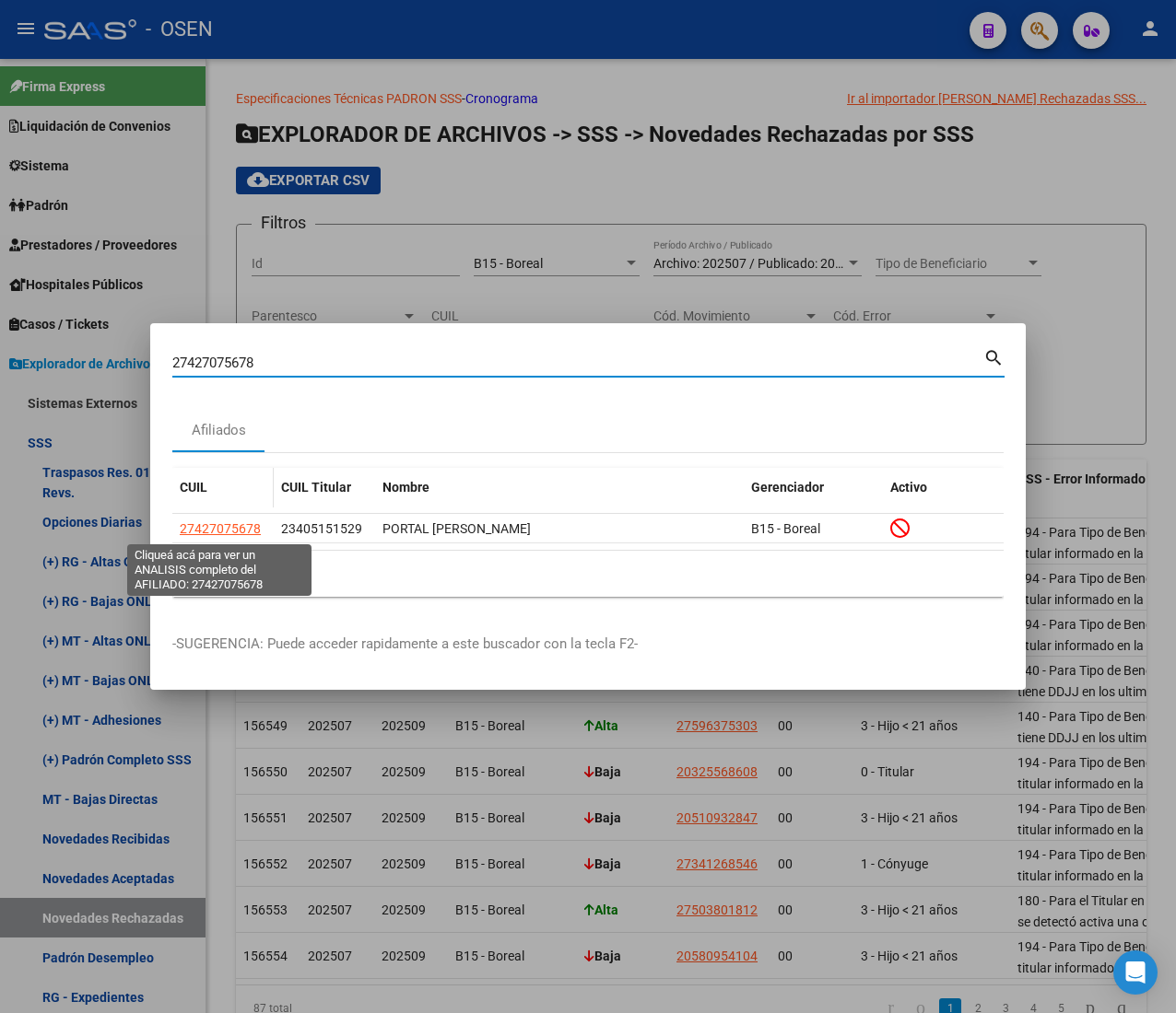
type textarea "27427075678"
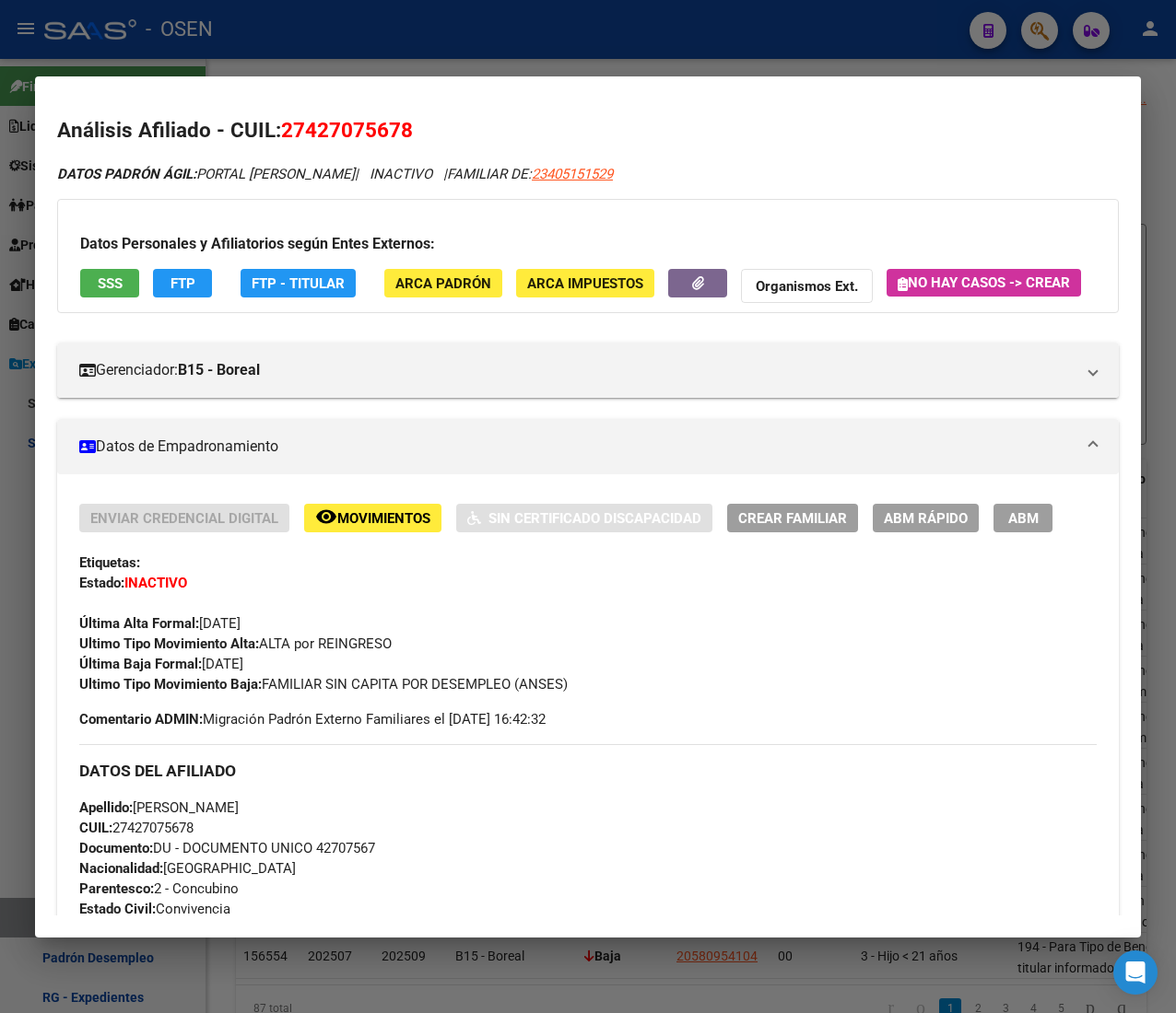
click at [484, 54] on div at bounding box center [588, 506] width 1176 height 1013
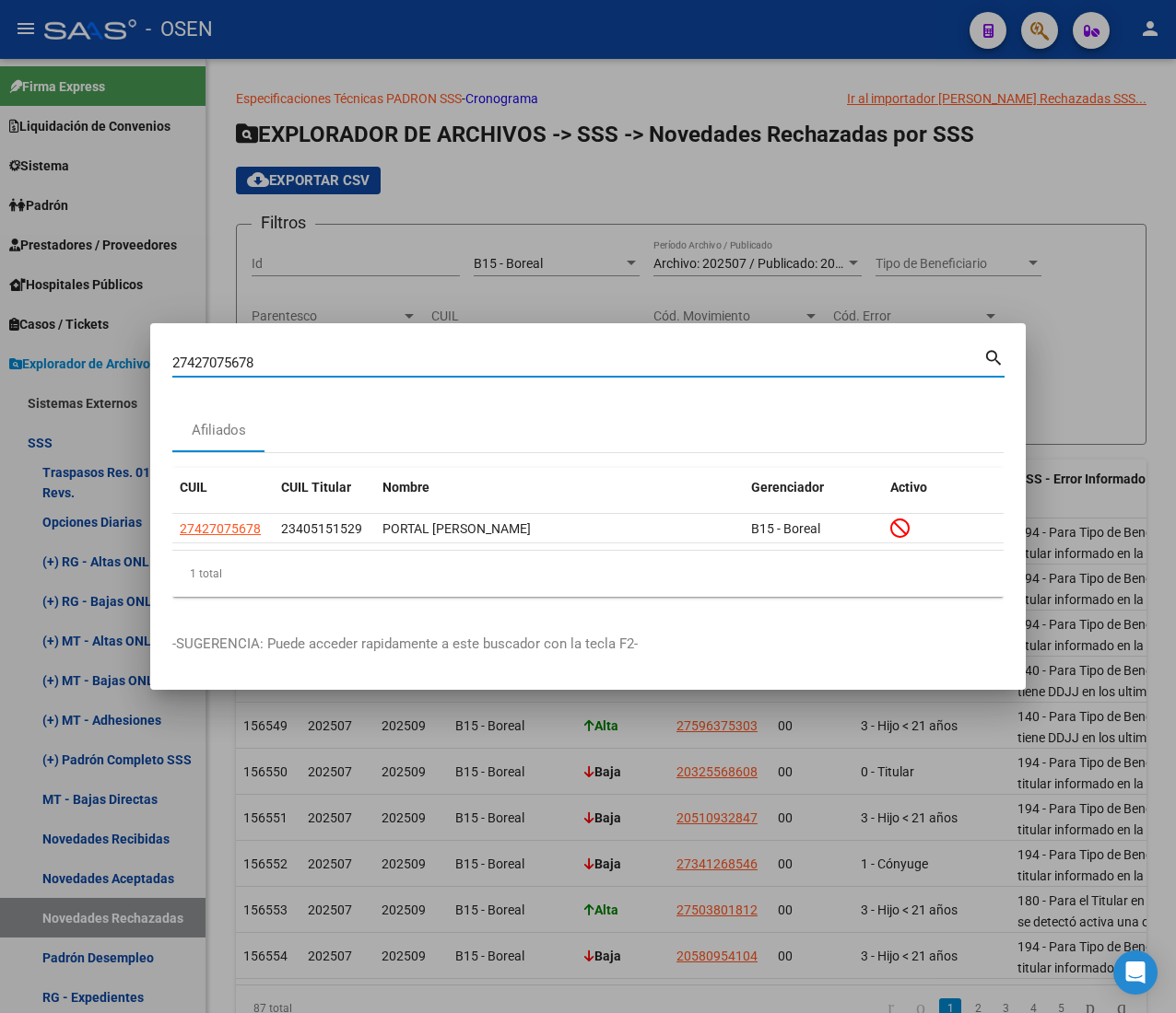
drag, startPoint x: 262, startPoint y: 361, endPoint x: -51, endPoint y: 367, distance: 313.1
click at [0, 367] on html "menu - OSEN person Firma Express Liquidación de Convenios ARCA - Aportes RG / M…" at bounding box center [588, 506] width 1176 height 1013
paste input "039782029"
type input "20397820298"
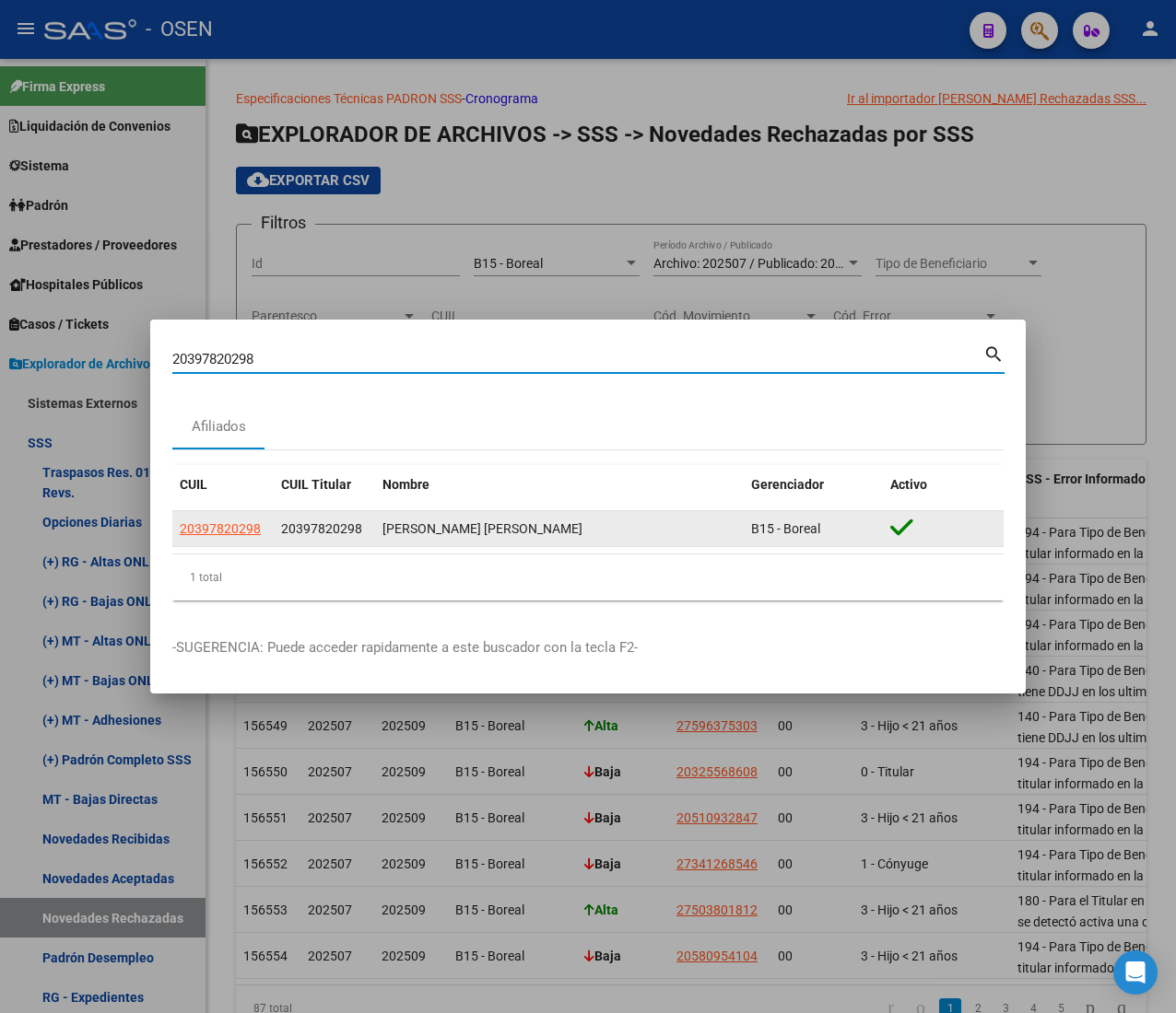
click at [222, 537] on app-link-go-to "20397820298" at bounding box center [219, 529] width 81 height 21
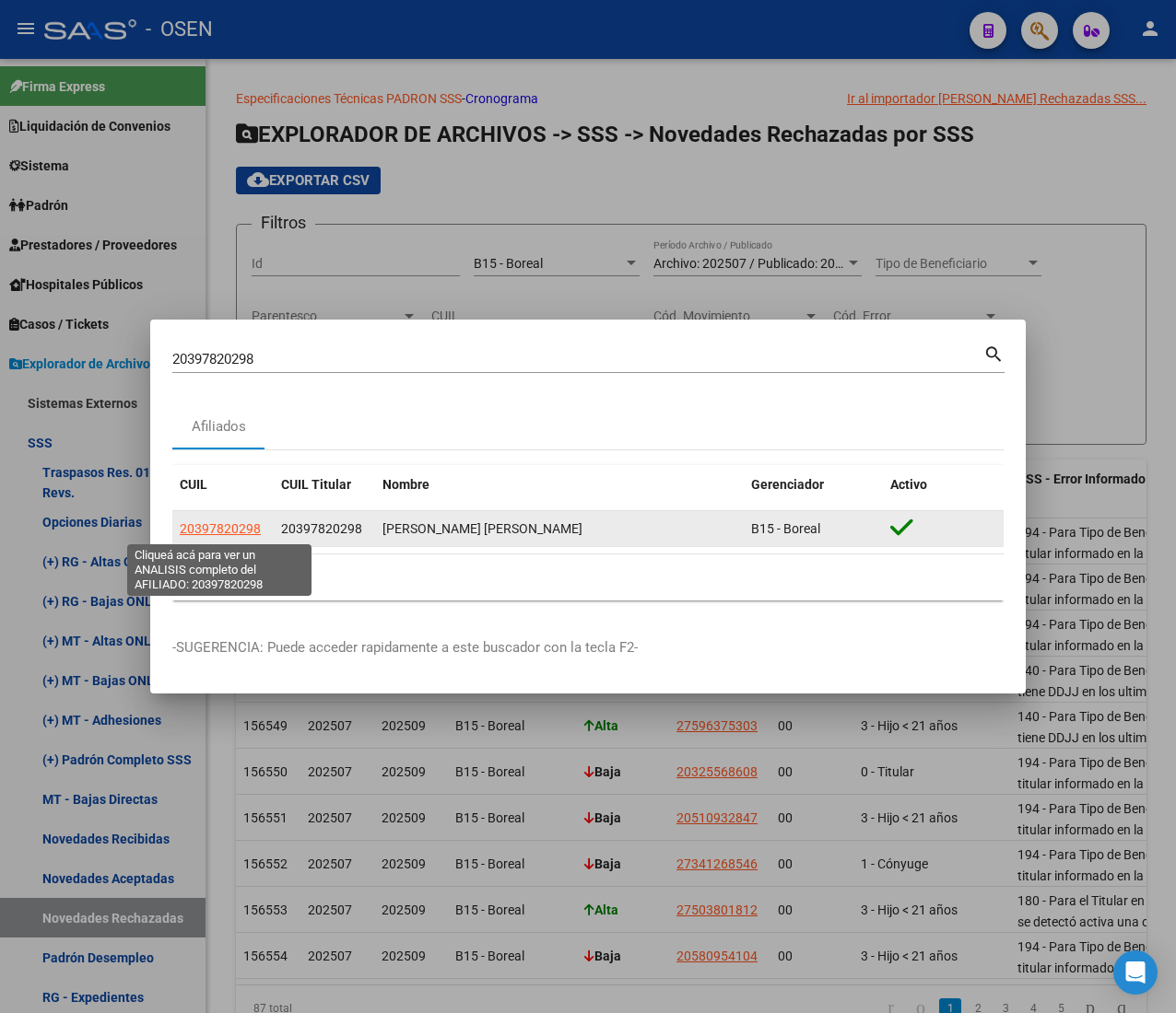
click at [222, 521] on span "20397820298" at bounding box center [219, 528] width 81 height 15
type textarea "20397820298"
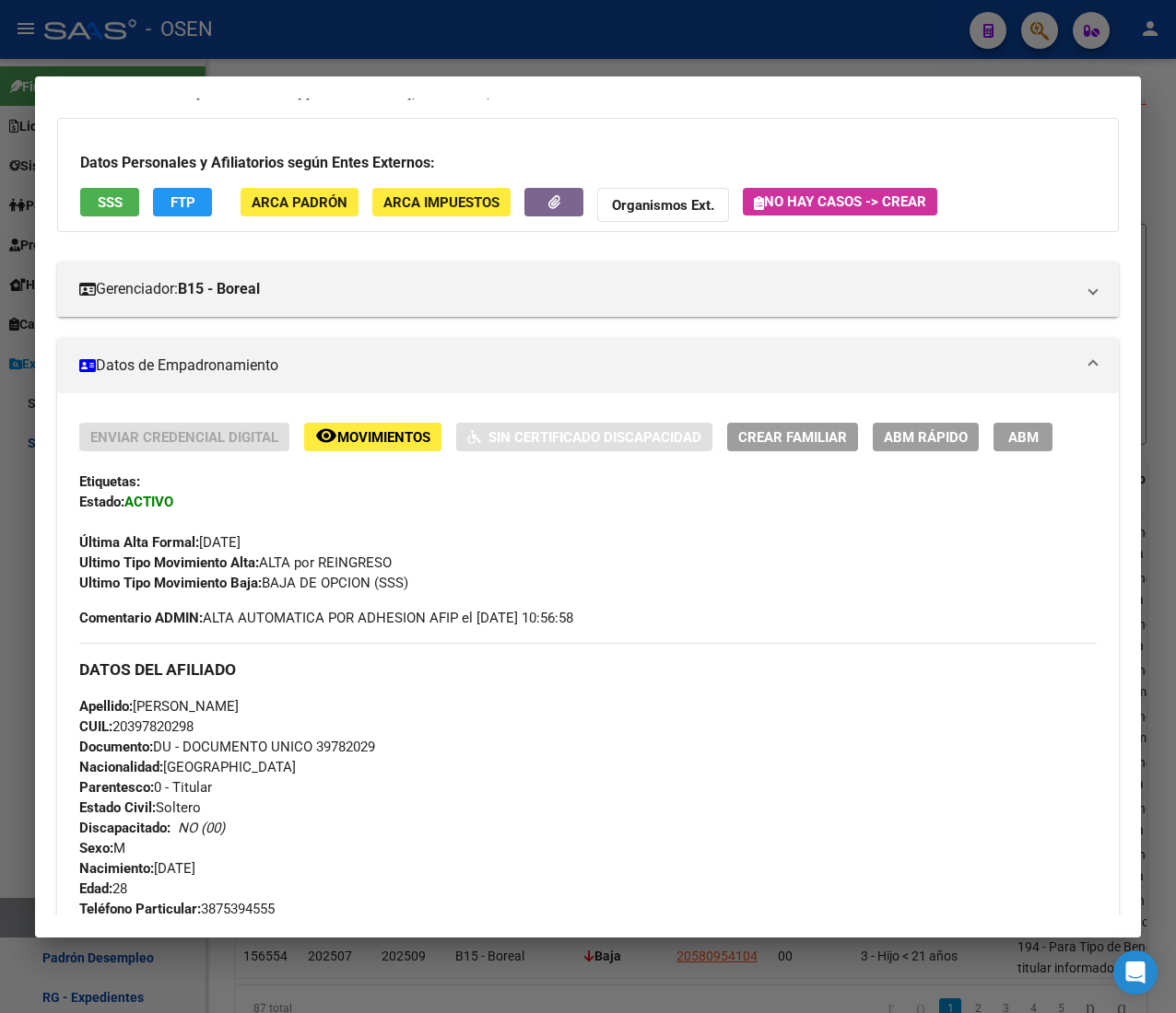
scroll to position [0, 0]
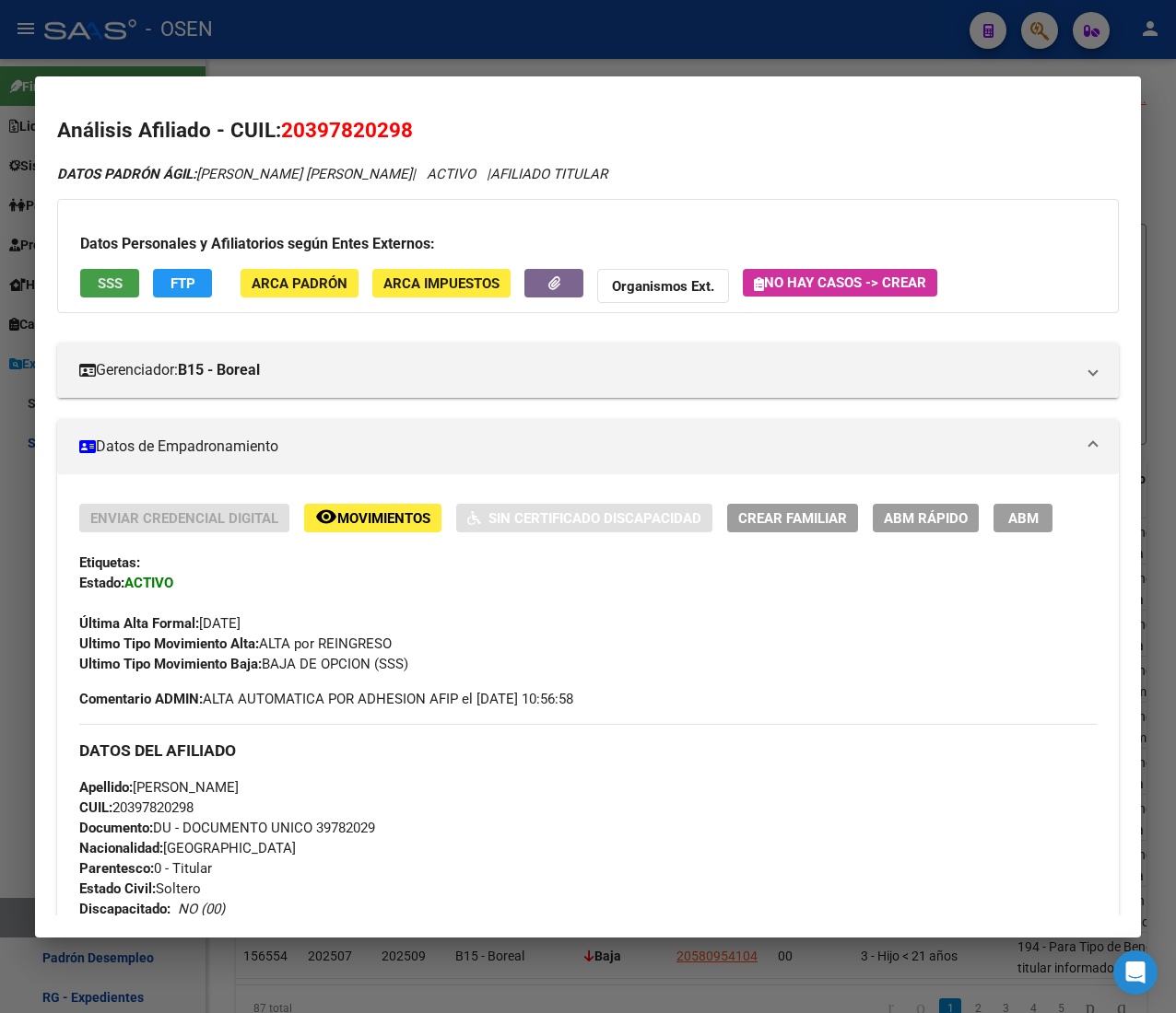
click at [124, 281] on button "SSS" at bounding box center [109, 282] width 59 height 28
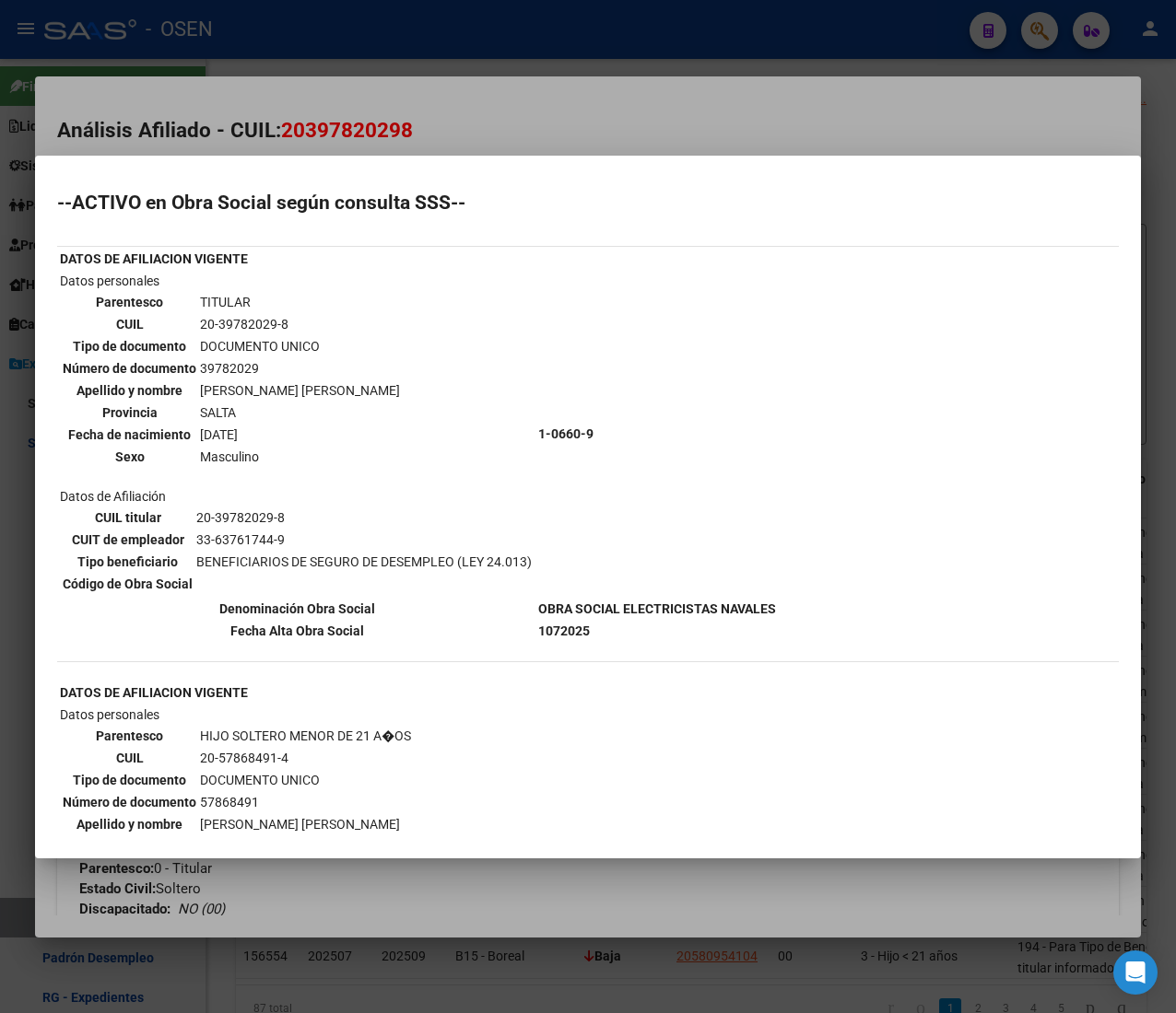
click at [580, 106] on div at bounding box center [588, 506] width 1176 height 1013
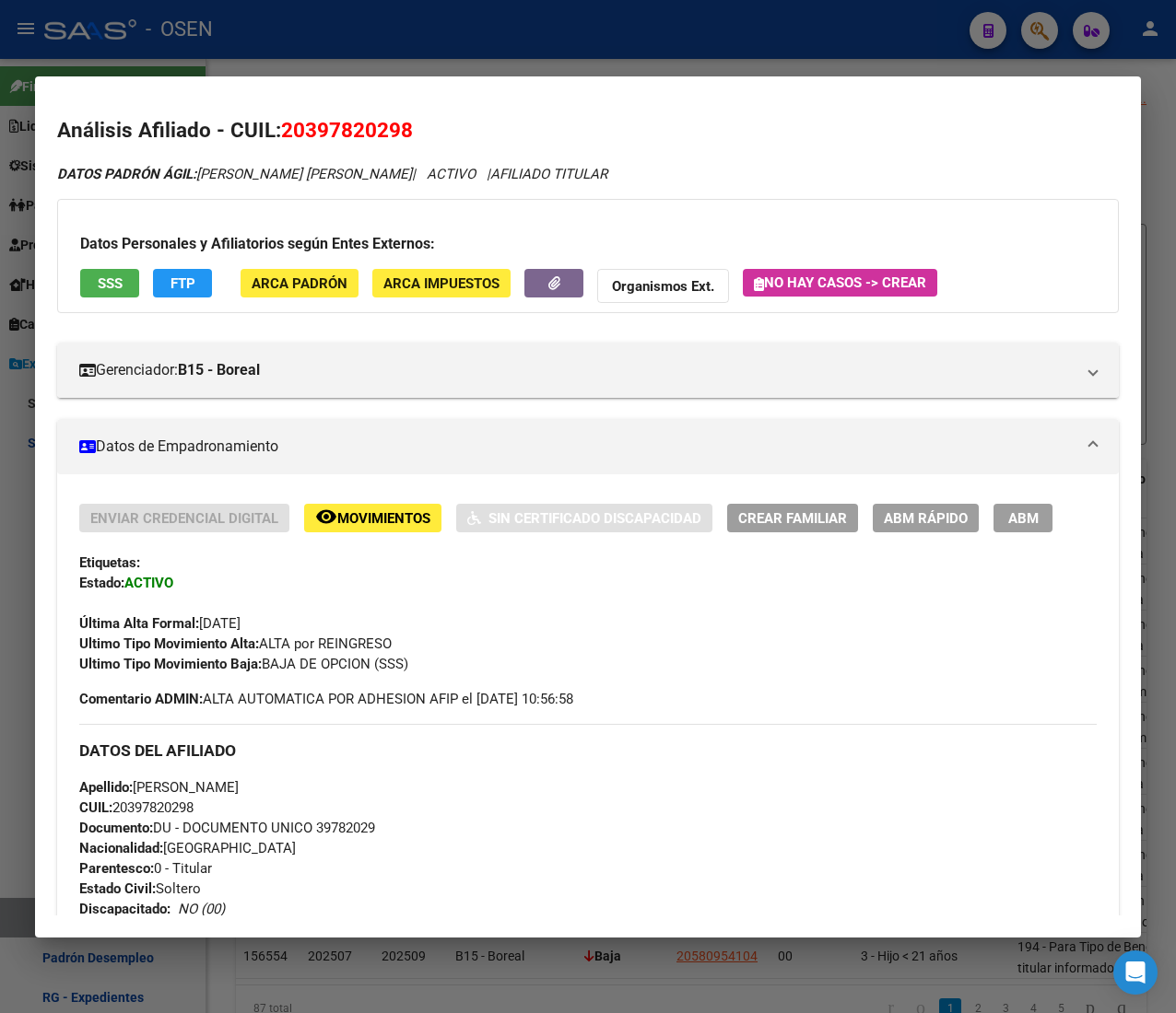
click at [262, 59] on div at bounding box center [588, 506] width 1176 height 1013
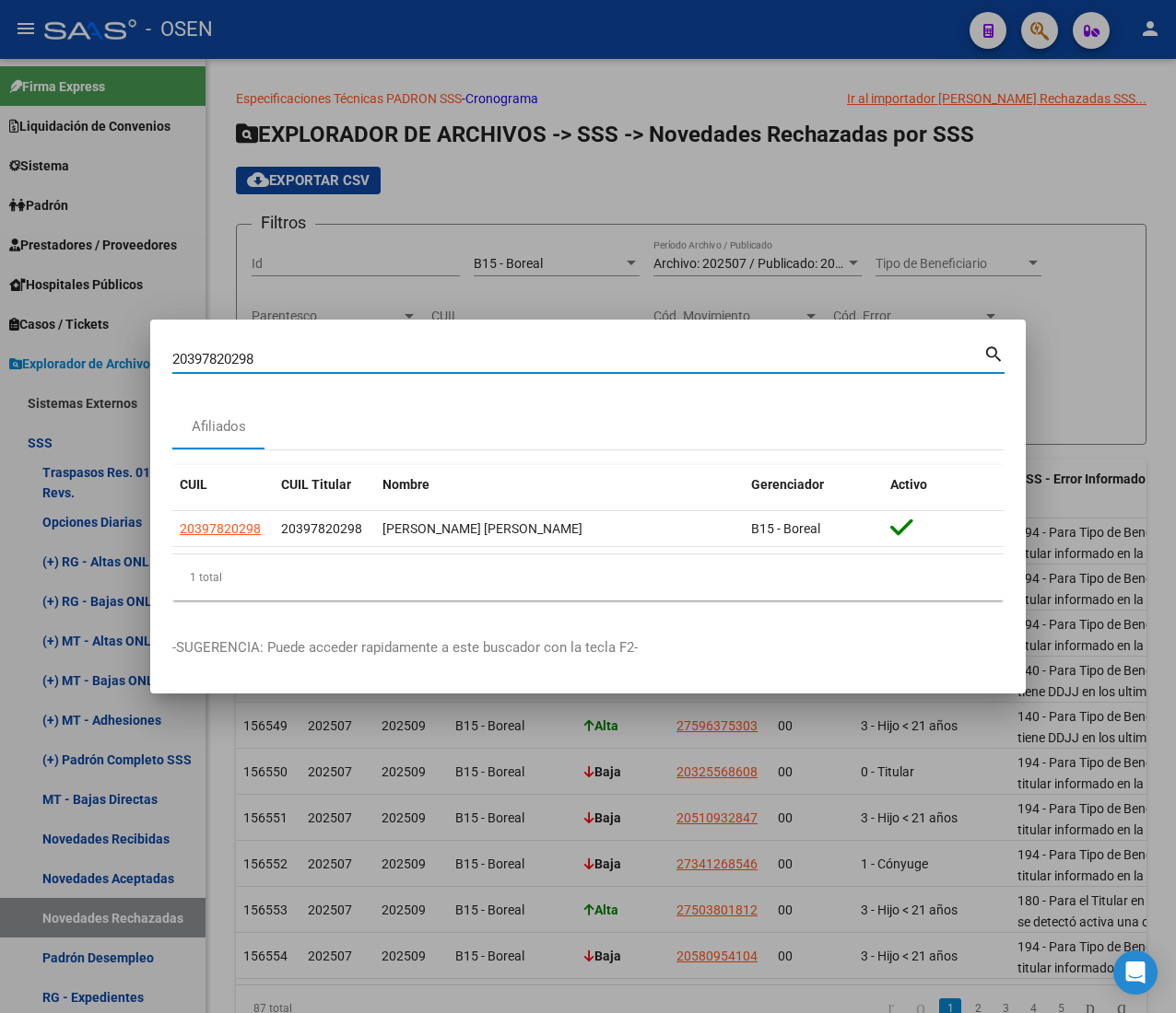
drag, startPoint x: 278, startPoint y: 352, endPoint x: 57, endPoint y: 342, distance: 221.2
click at [57, 342] on div "20397820298 Buscar (apellido, dni, cuil, nro traspaso, cuit, obra social) searc…" at bounding box center [588, 506] width 1176 height 1013
paste input "578684914"
type input "20578684914"
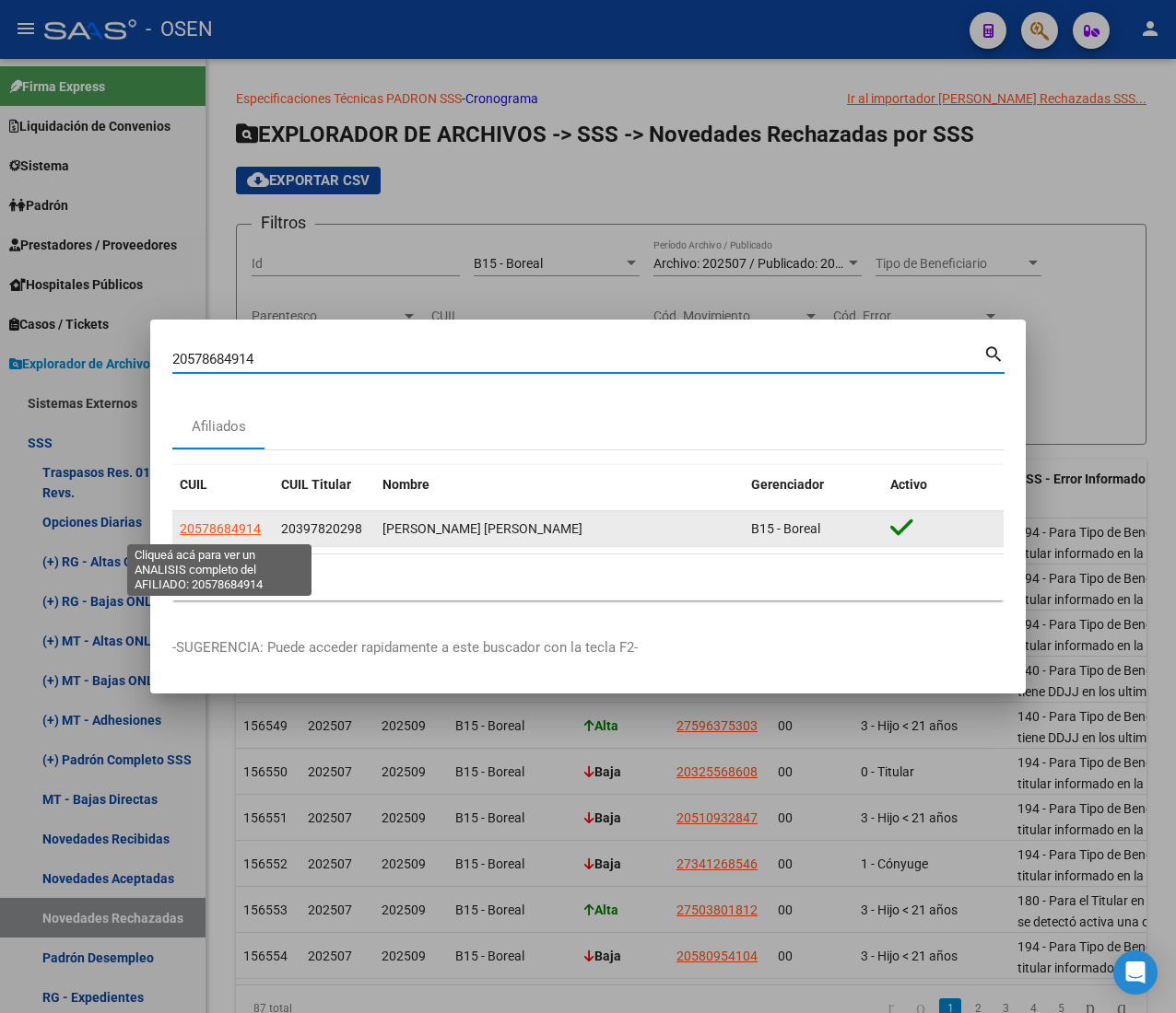
click at [222, 530] on span "20578684914" at bounding box center [219, 528] width 81 height 15
type textarea "20578684914"
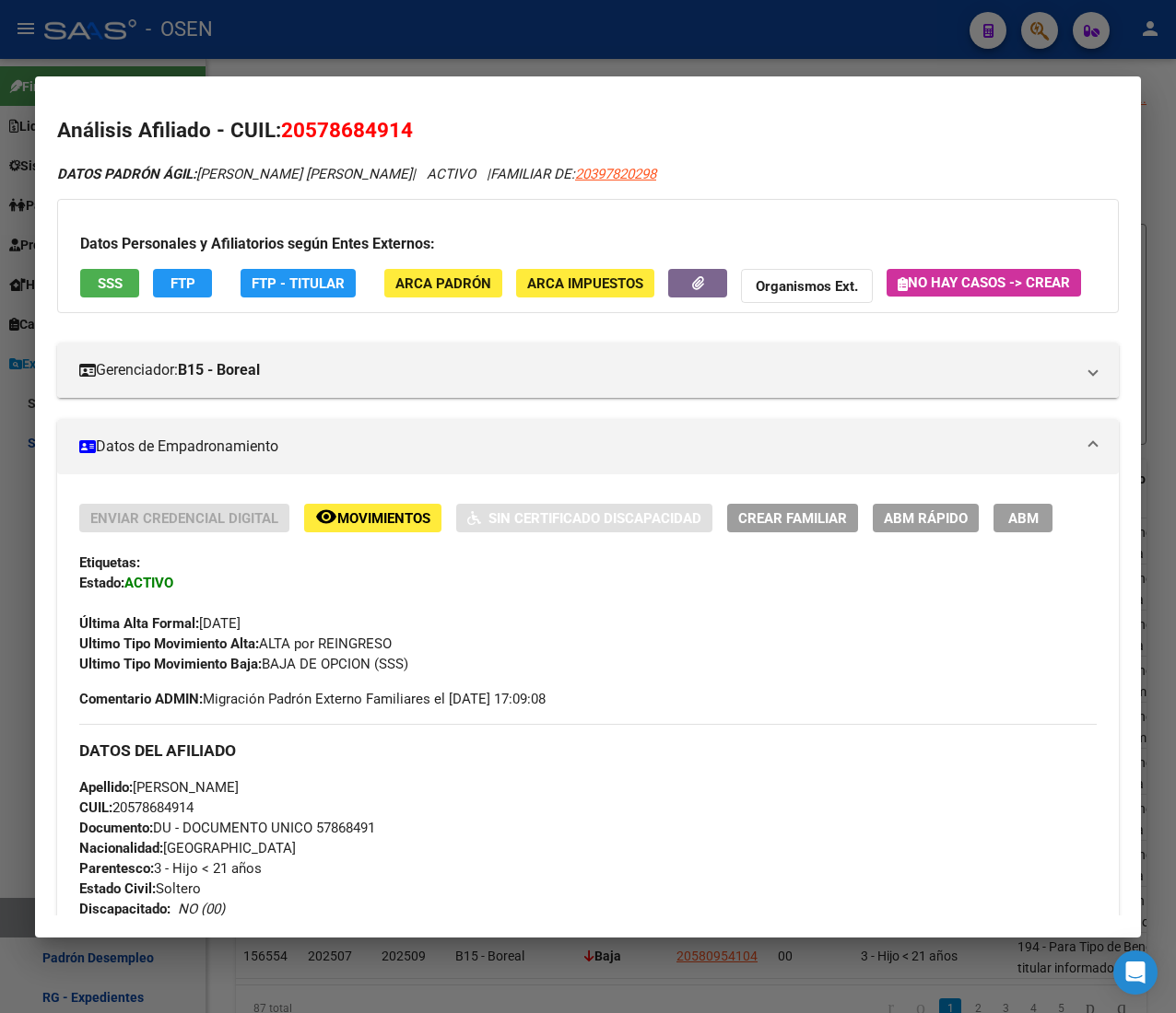
click at [128, 285] on button "SSS" at bounding box center [109, 282] width 59 height 28
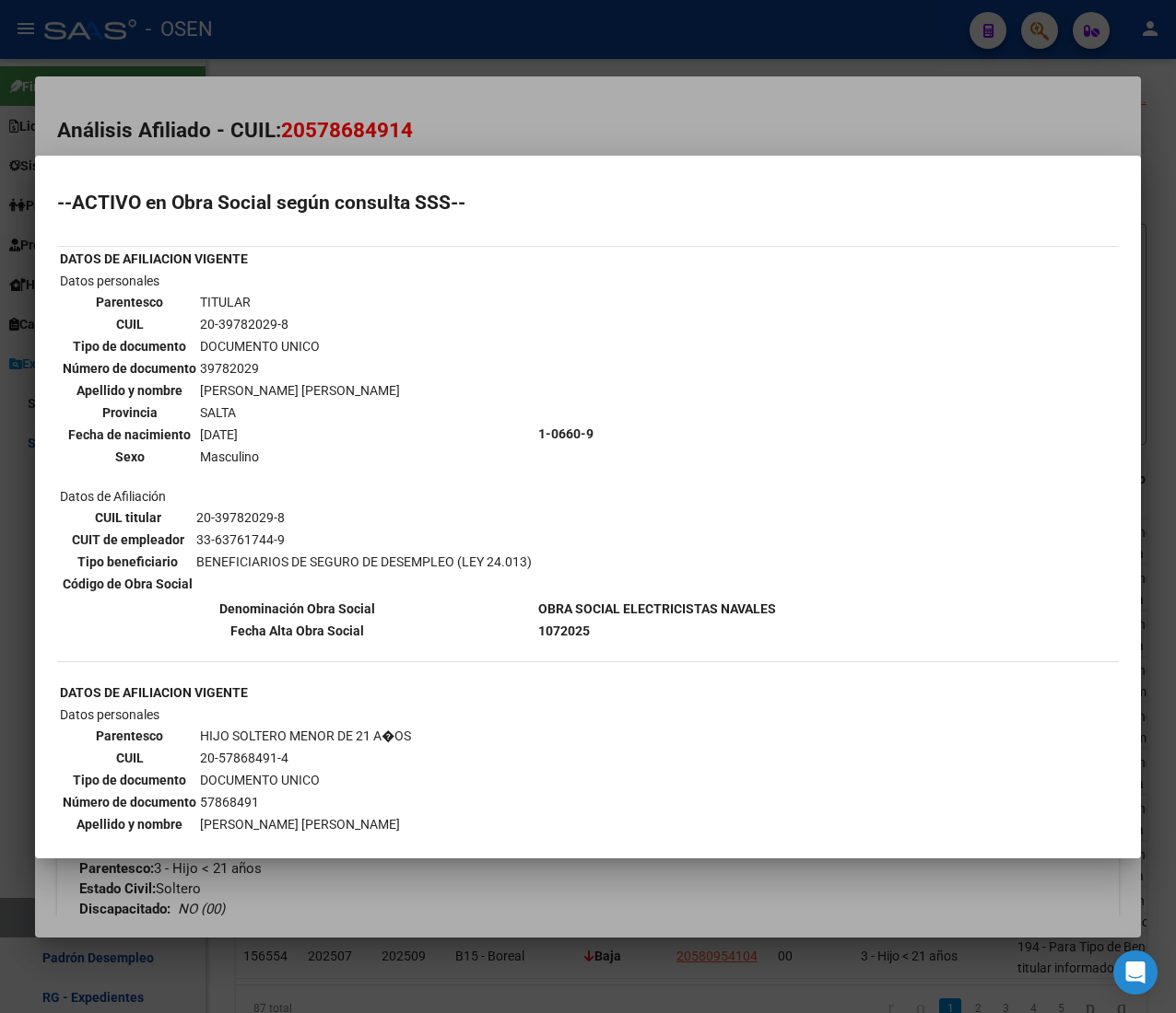
click at [403, 131] on div at bounding box center [588, 506] width 1176 height 1013
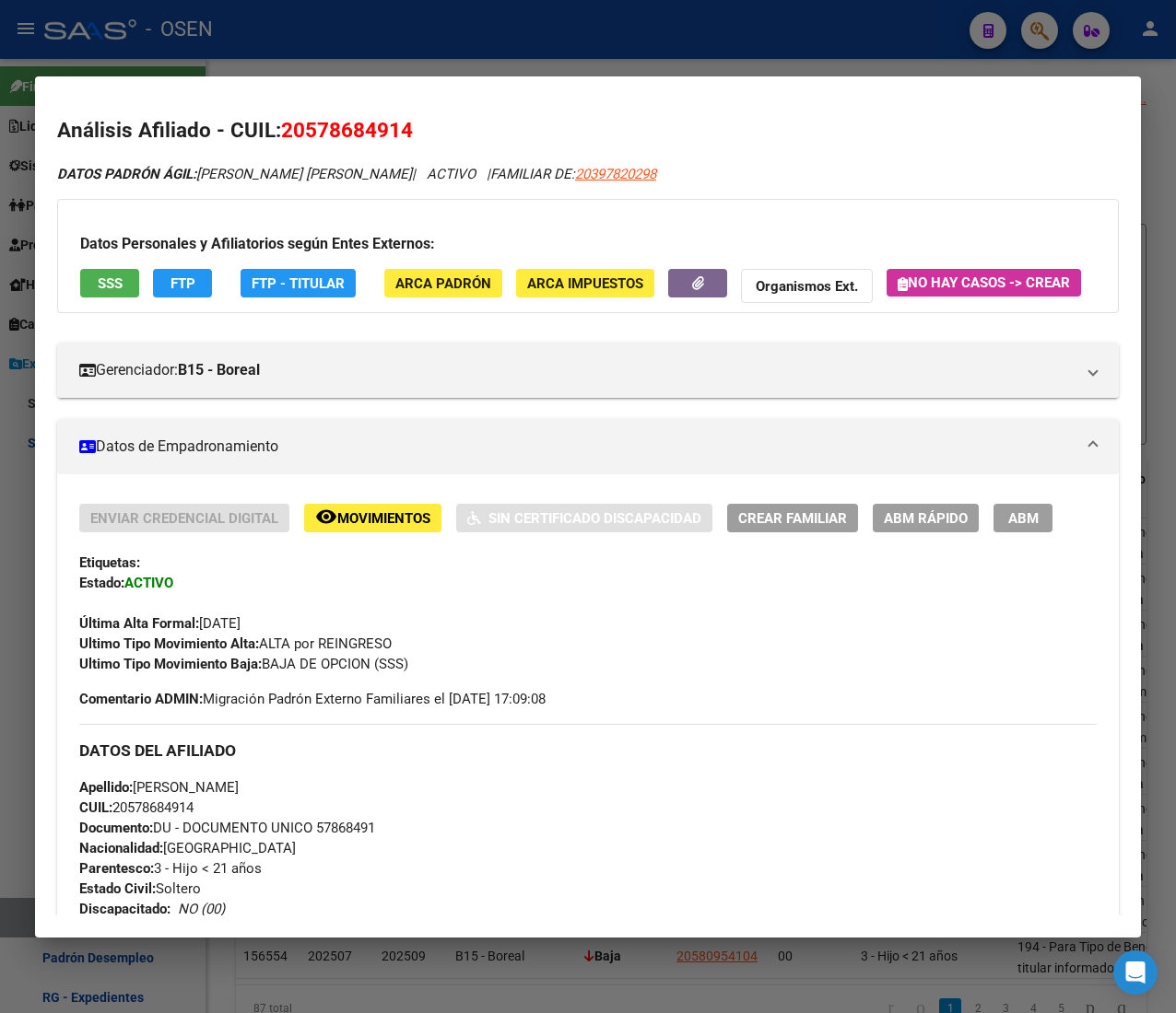
click at [398, 20] on div at bounding box center [588, 506] width 1176 height 1013
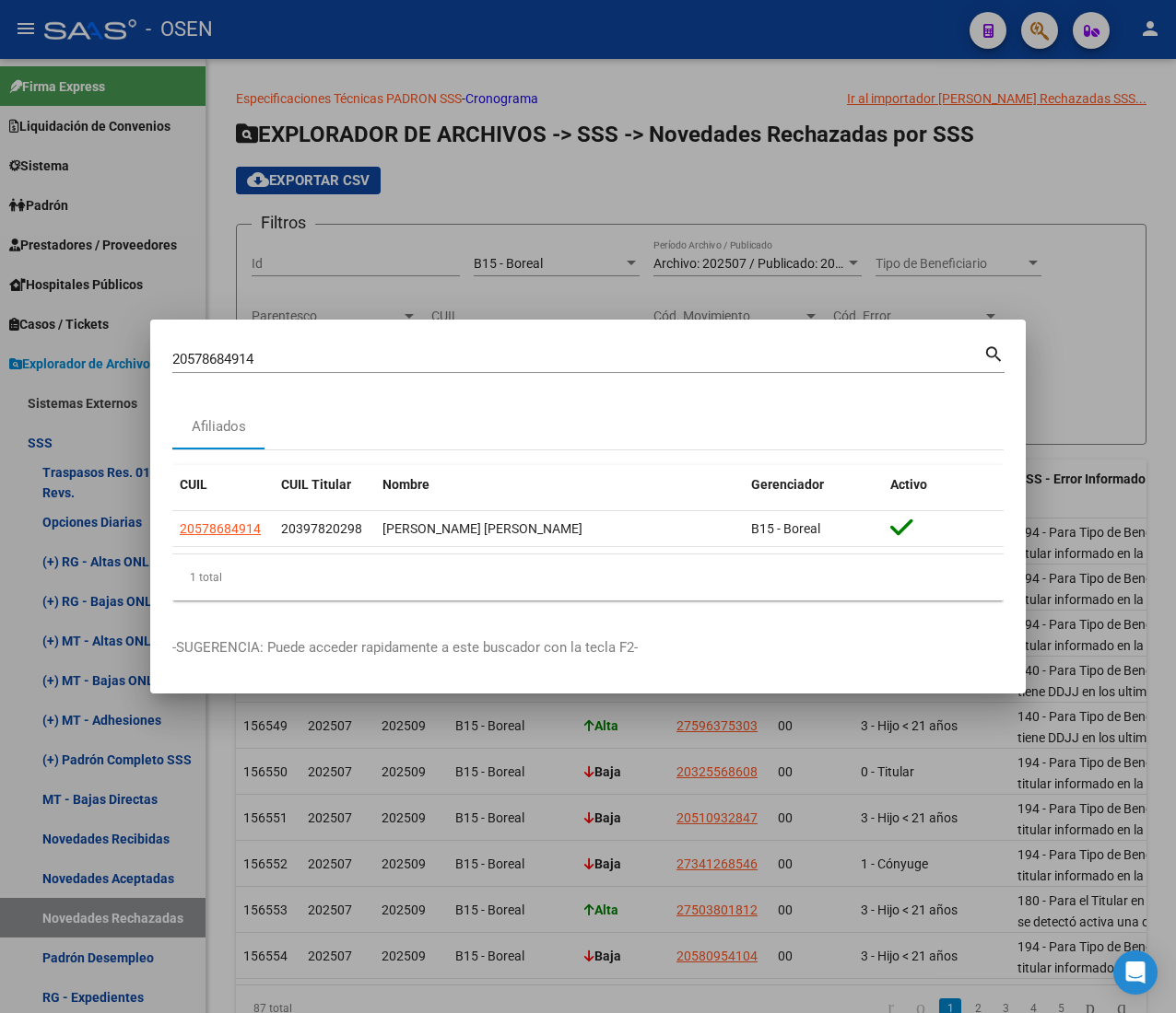
drag, startPoint x: 267, startPoint y: 353, endPoint x: -32, endPoint y: 343, distance: 299.2
click at [0, 343] on html "menu - OSEN person Firma Express Liquidación de Convenios ARCA - Aportes RG / M…" at bounding box center [588, 506] width 1176 height 1013
paste input "7349740511"
type input "27349740511"
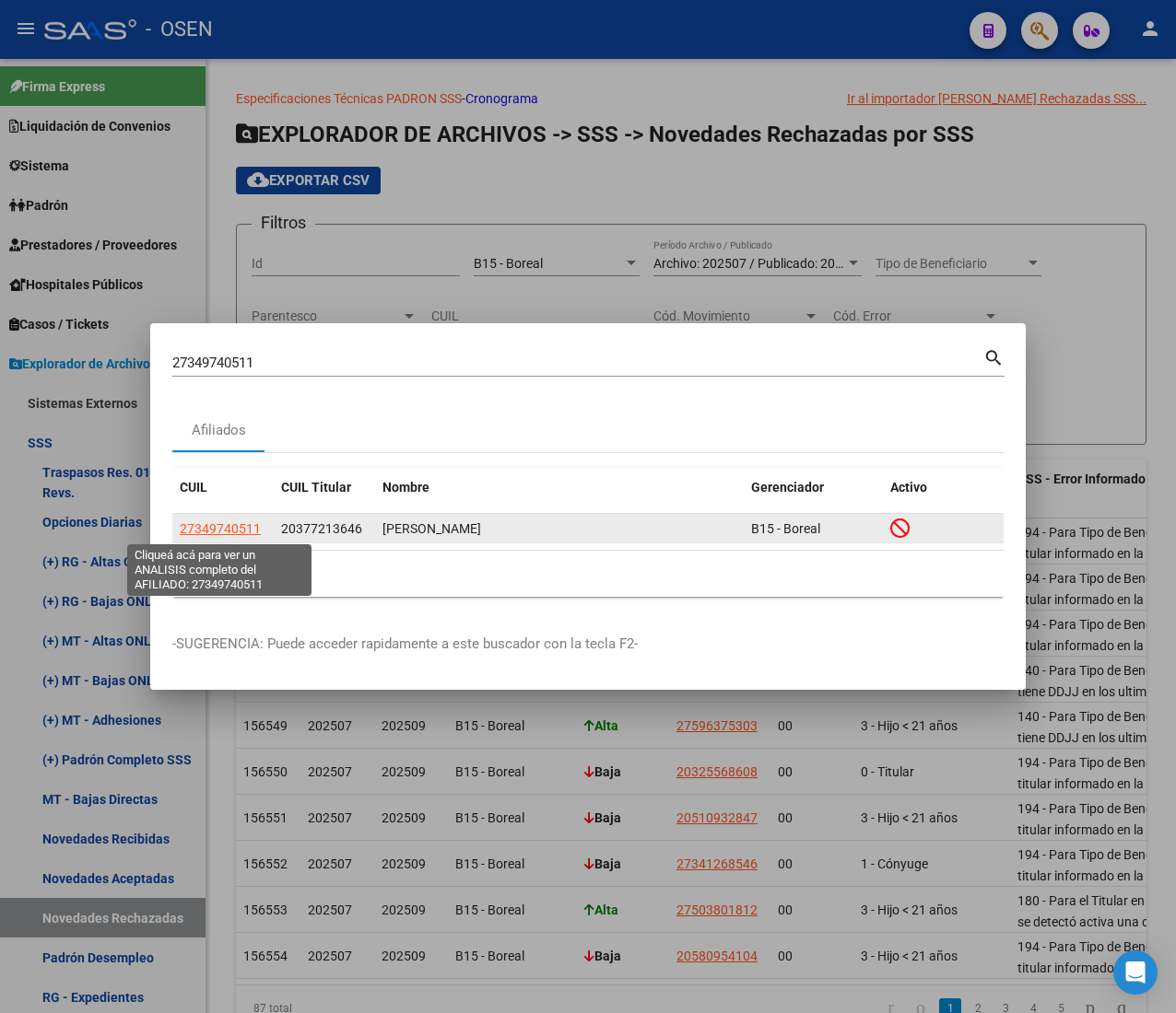
click at [227, 525] on span "27349740511" at bounding box center [219, 528] width 81 height 15
type textarea "27349740511"
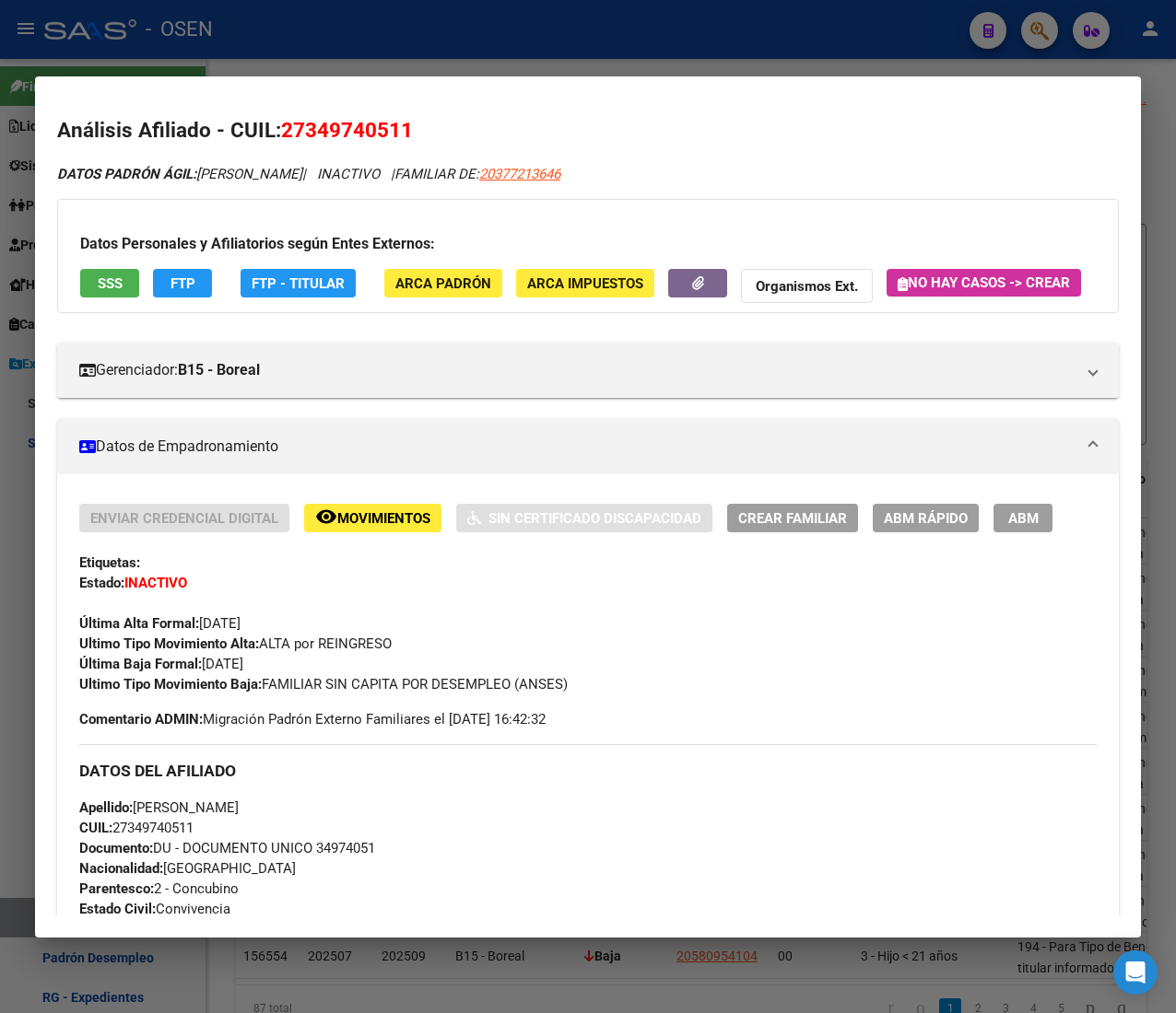
click at [140, 283] on div "Datos Personales y Afiliatorios según Entes Externos: SSS FTP FTP - Titular ARC…" at bounding box center [588, 255] width 1061 height 114
click at [124, 283] on button "SSS" at bounding box center [109, 282] width 59 height 28
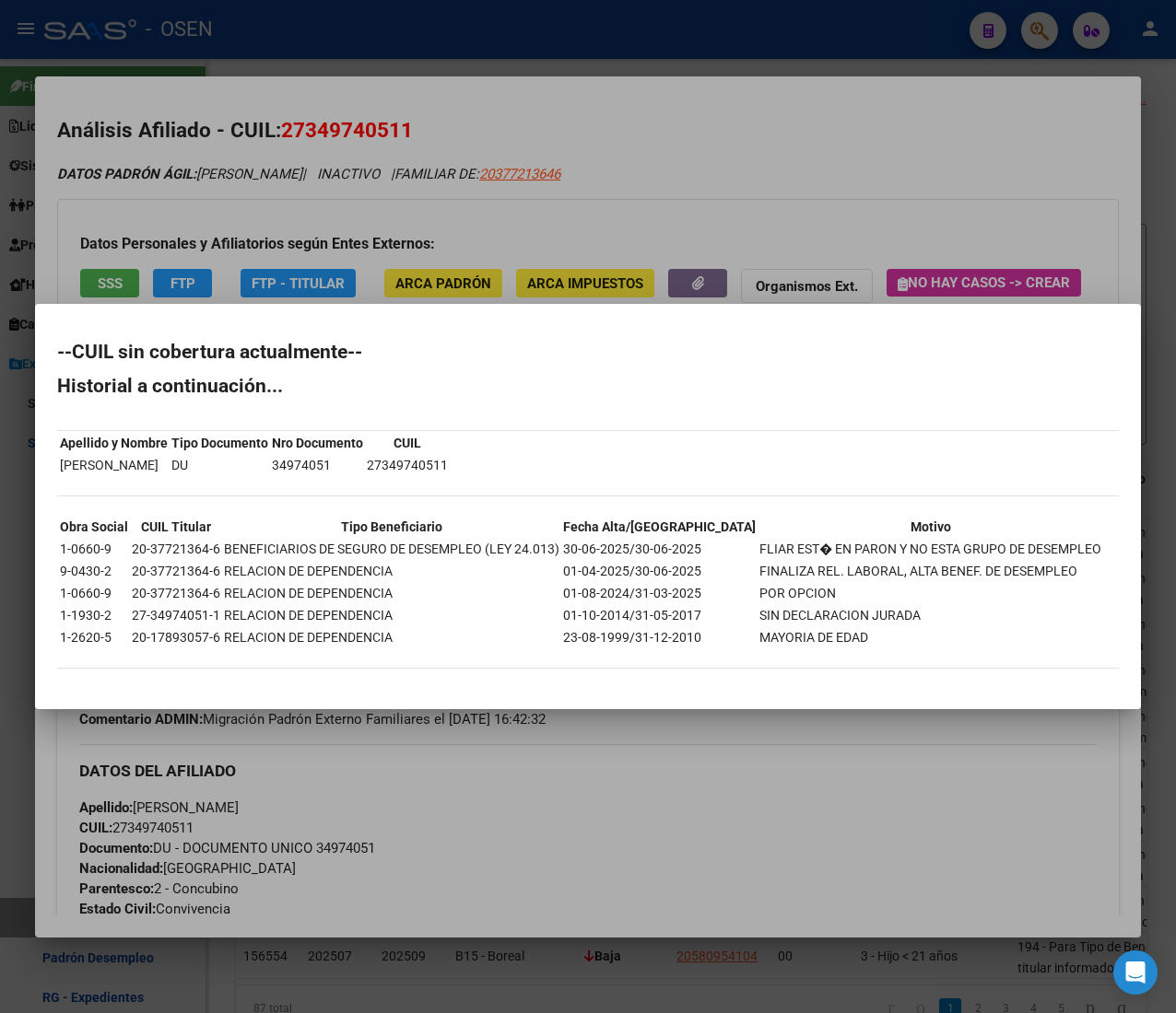
click at [745, 145] on div at bounding box center [588, 506] width 1176 height 1013
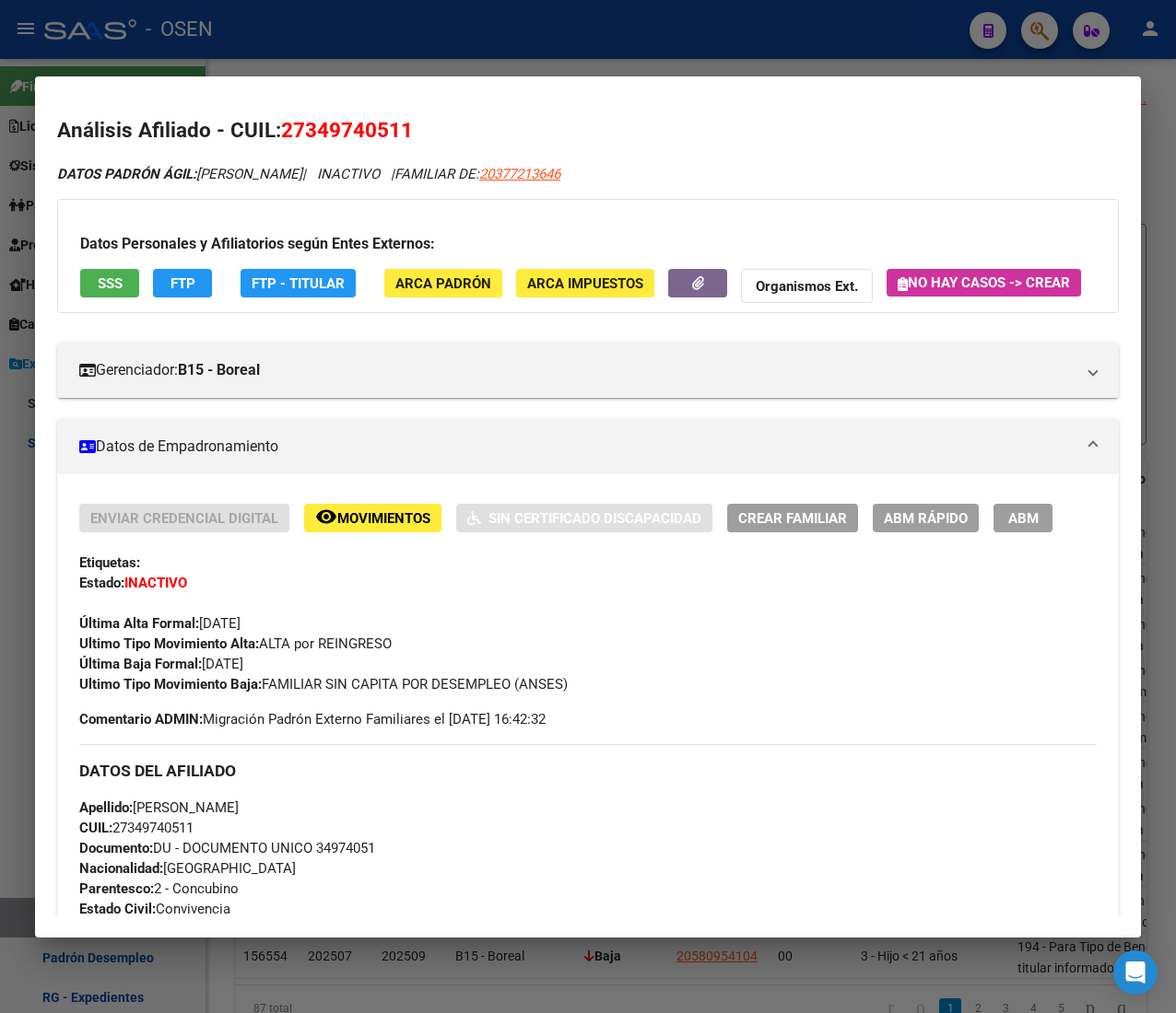
click at [184, 33] on div at bounding box center [588, 506] width 1176 height 1013
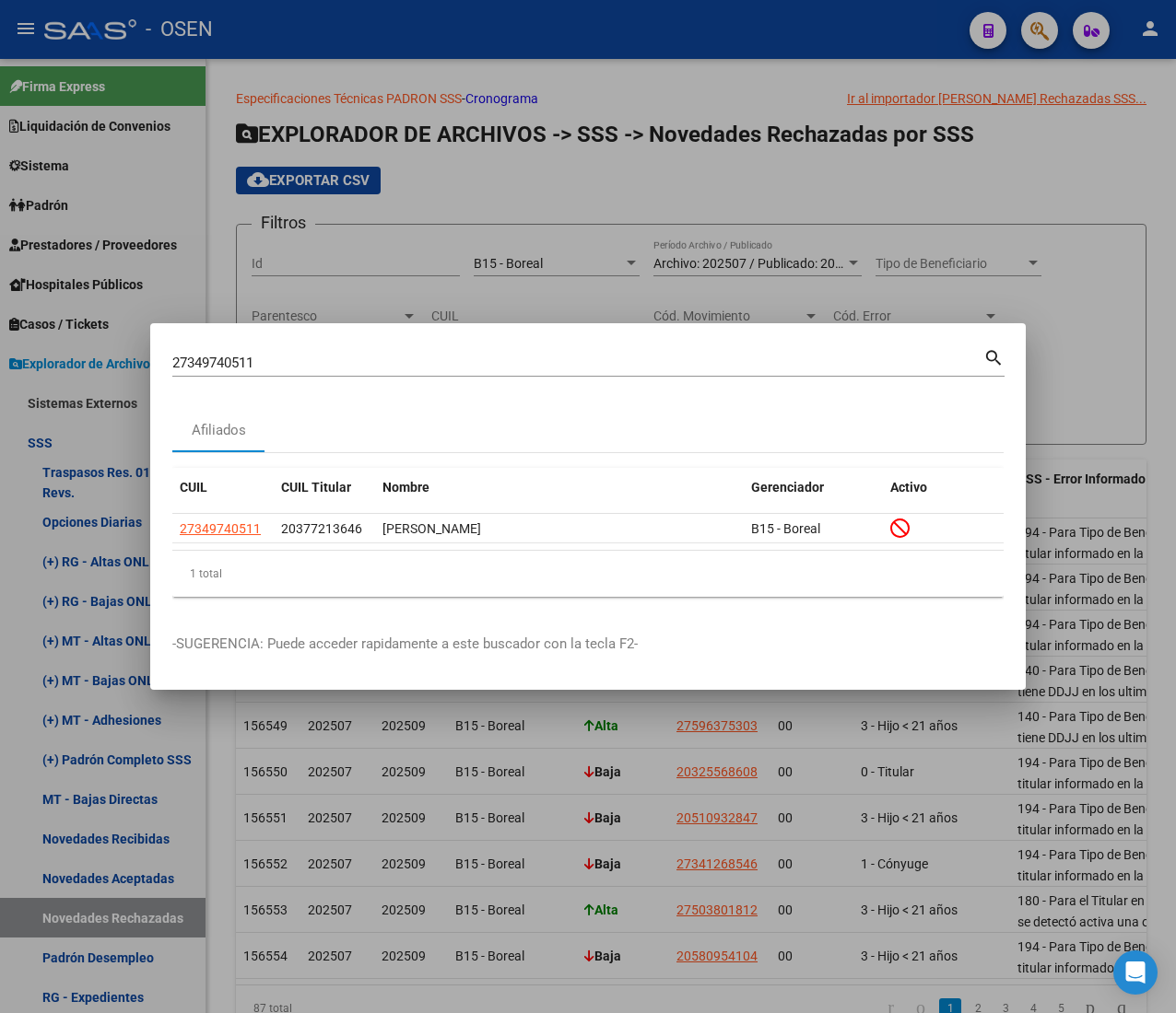
drag, startPoint x: 265, startPoint y: 363, endPoint x: -17, endPoint y: 326, distance: 284.4
click at [0, 326] on html "menu - OSEN person Firma Express Liquidación de Convenios ARCA - Aportes RG / M…" at bounding box center [588, 506] width 1176 height 1013
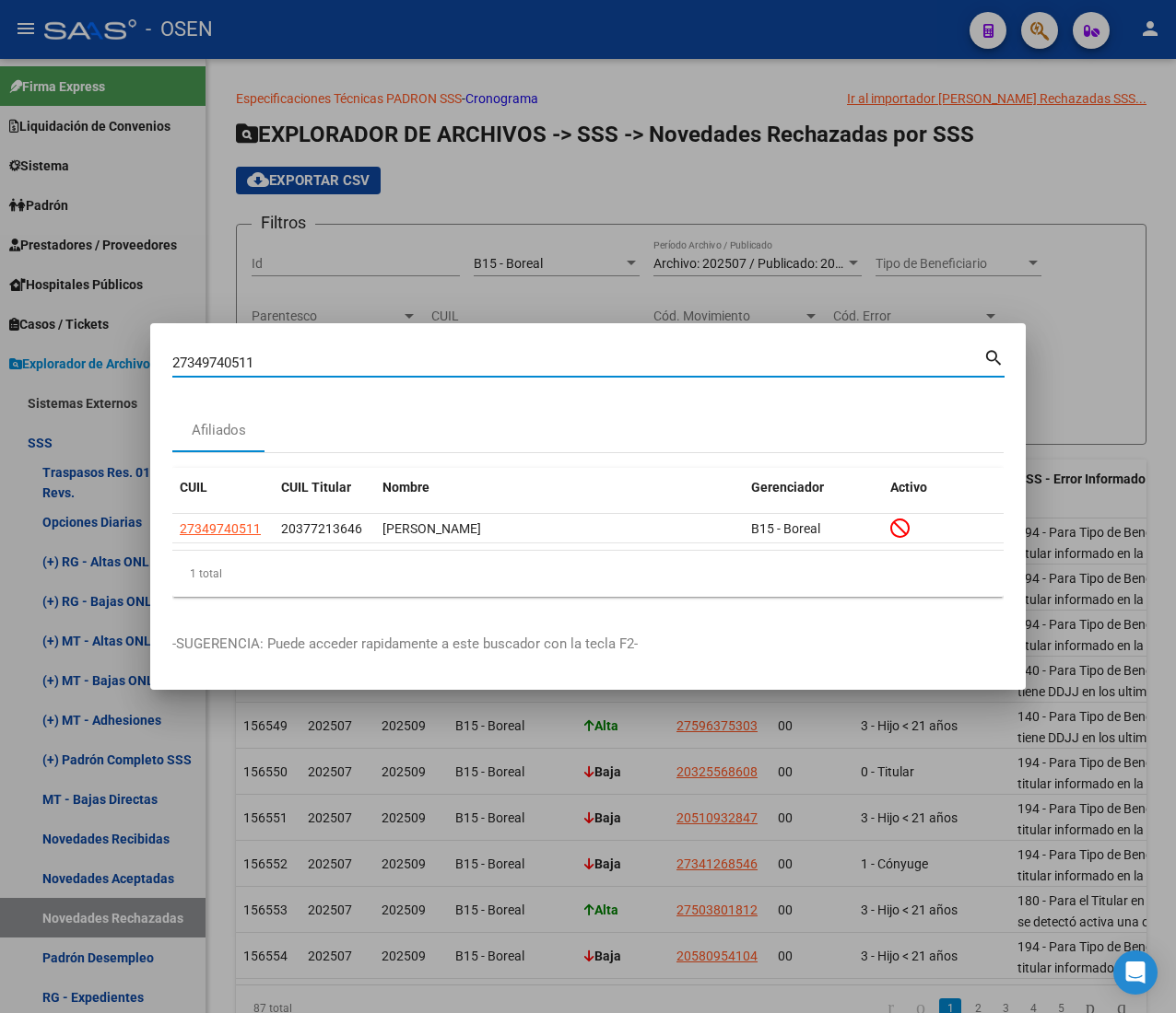
paste input "595434403"
type input "27595434403"
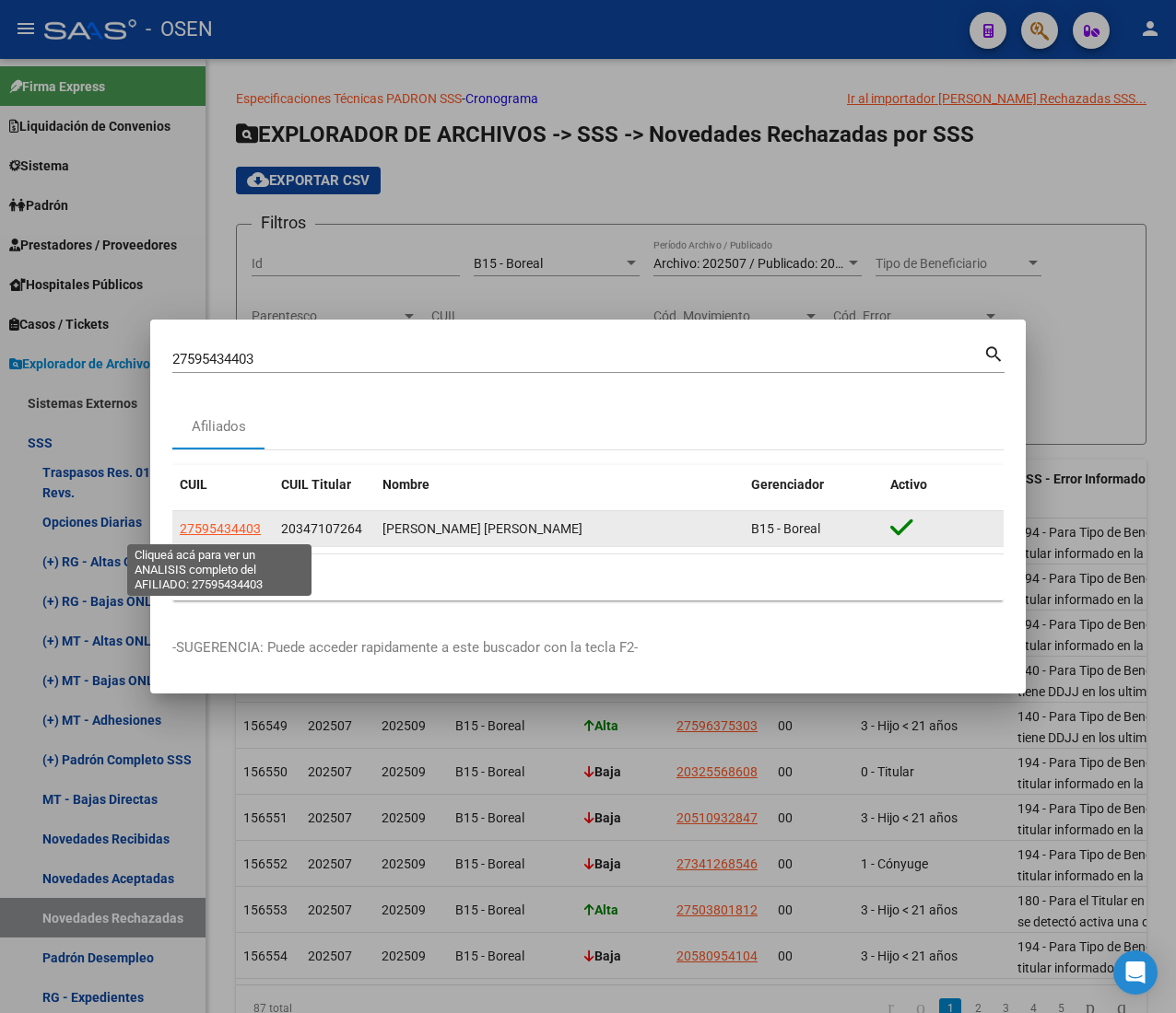
click at [205, 521] on span "27595434403" at bounding box center [219, 528] width 81 height 15
type textarea "27595434403"
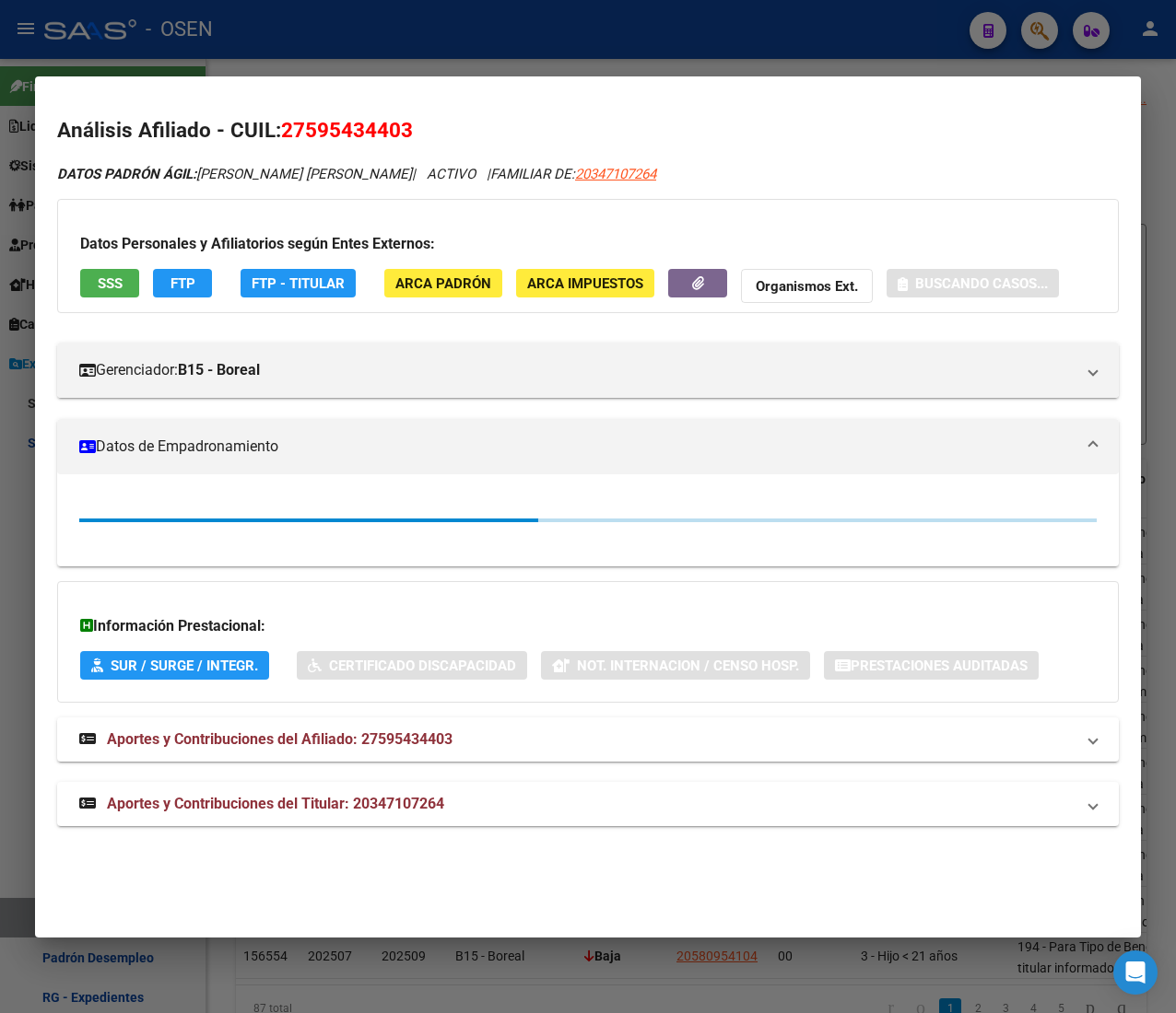
click at [109, 289] on span "SSS" at bounding box center [110, 283] width 25 height 17
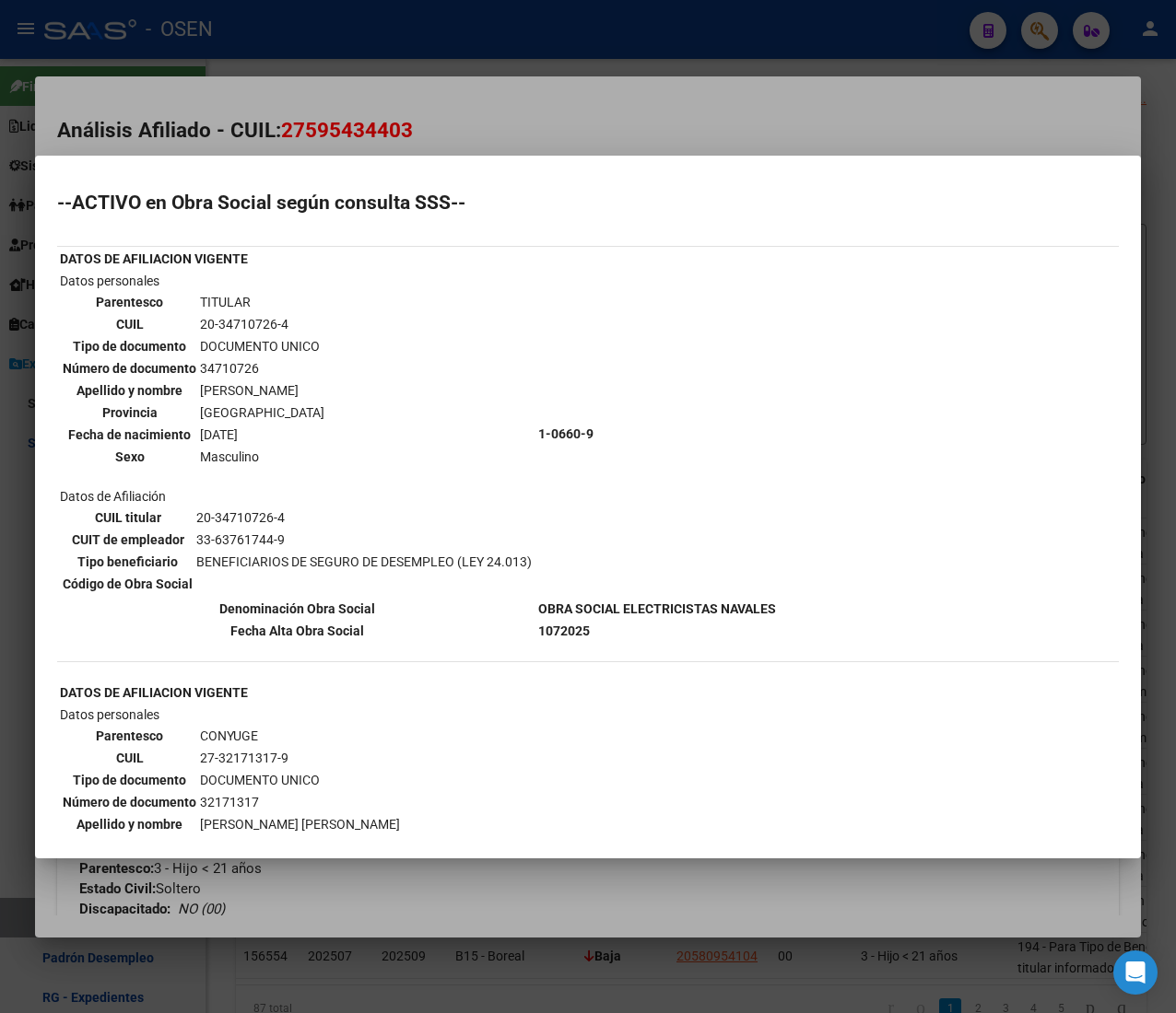
click at [702, 113] on div at bounding box center [588, 506] width 1176 height 1013
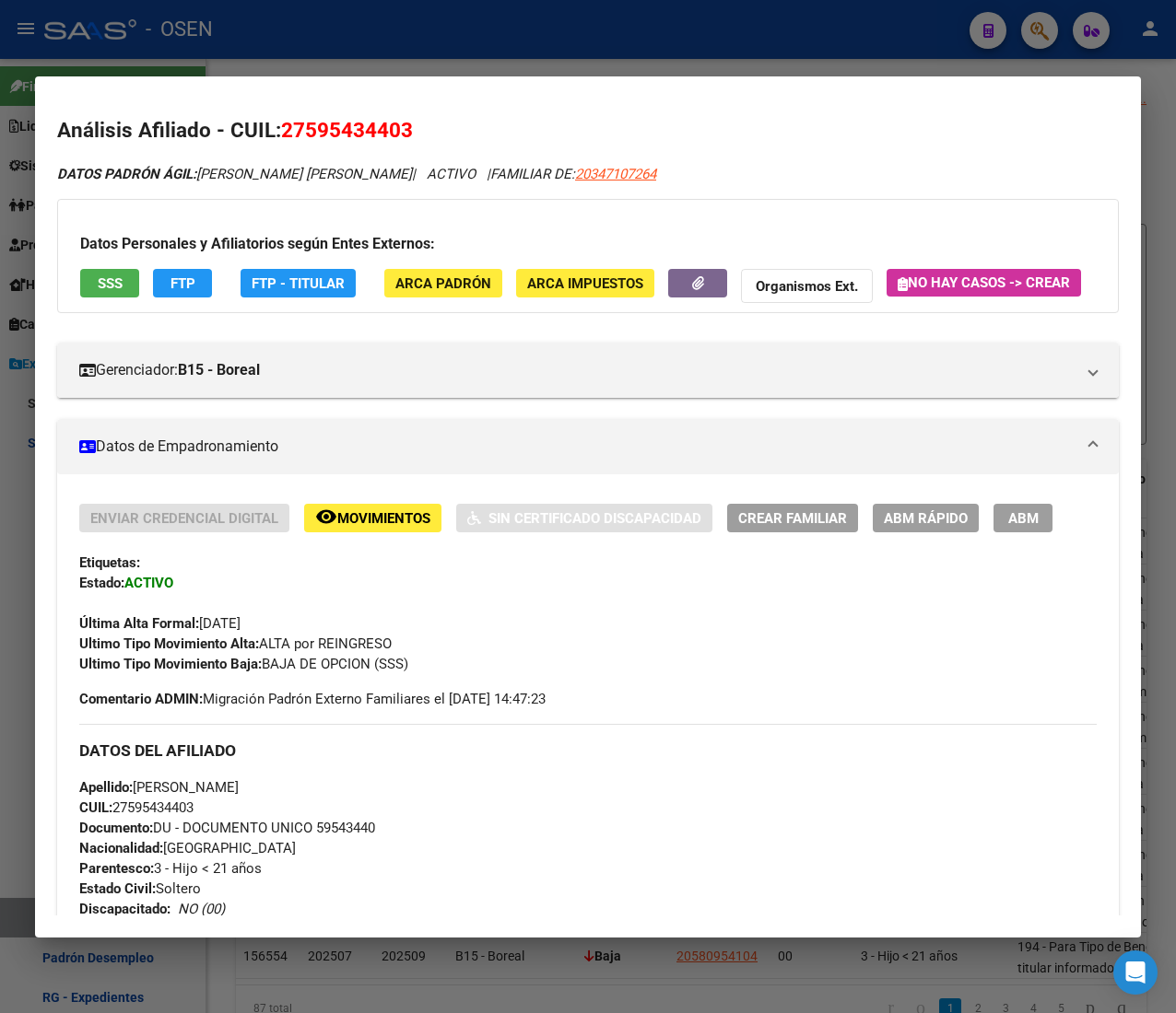
click at [326, 69] on div at bounding box center [588, 506] width 1176 height 1013
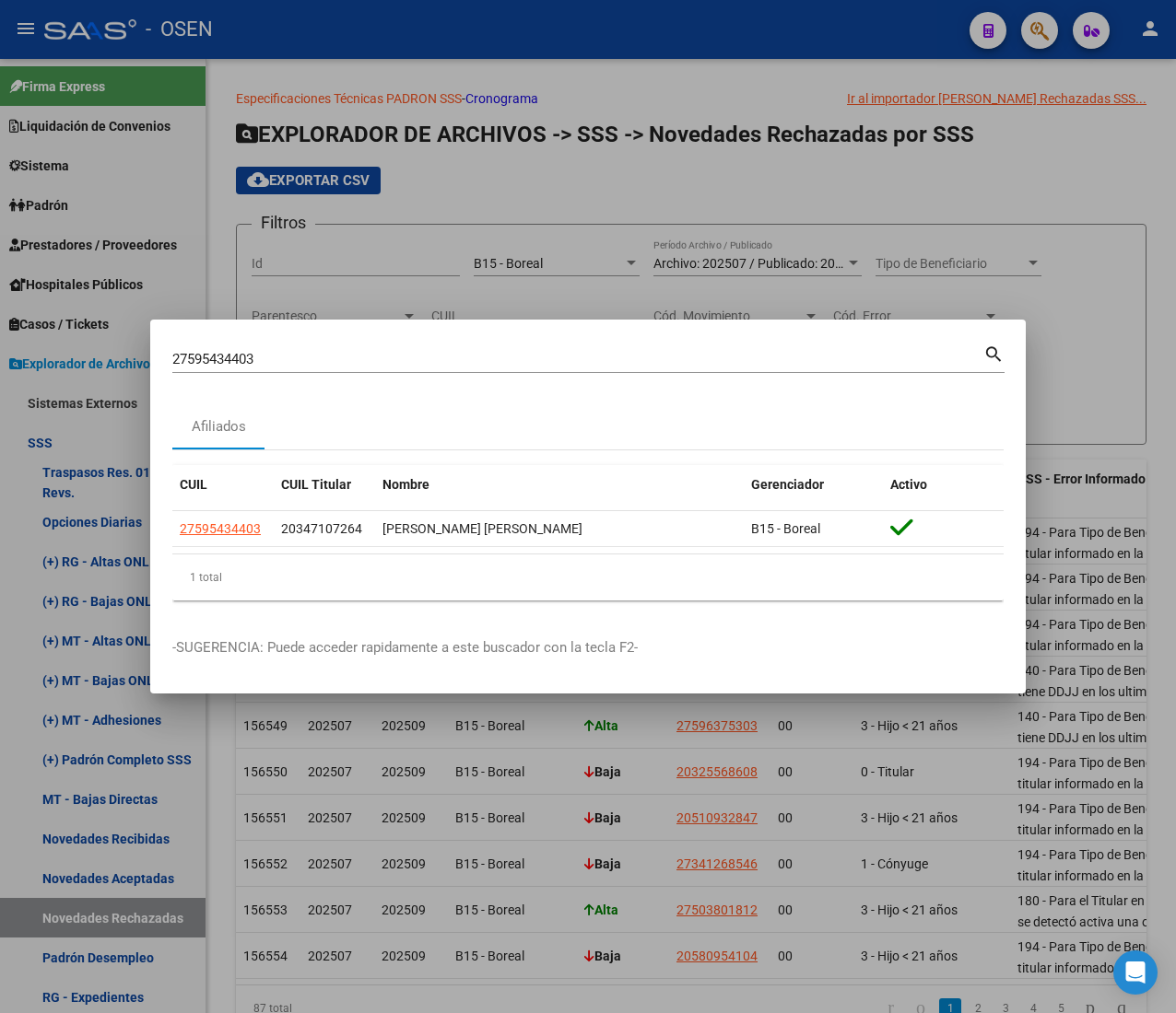
drag, startPoint x: 256, startPoint y: 343, endPoint x: 269, endPoint y: 349, distance: 14.3
click at [241, 347] on div "27595434403 Buscar (apellido, dni, cuil, nro traspaso, cuit, obra social) search" at bounding box center [588, 357] width 832 height 31
drag, startPoint x: 269, startPoint y: 350, endPoint x: -4, endPoint y: 315, distance: 275.2
click at [0, 315] on html "menu - OSEN person Firma Express Liquidación de Convenios ARCA - Aportes RG / M…" at bounding box center [588, 506] width 1176 height 1013
paste input "259814249"
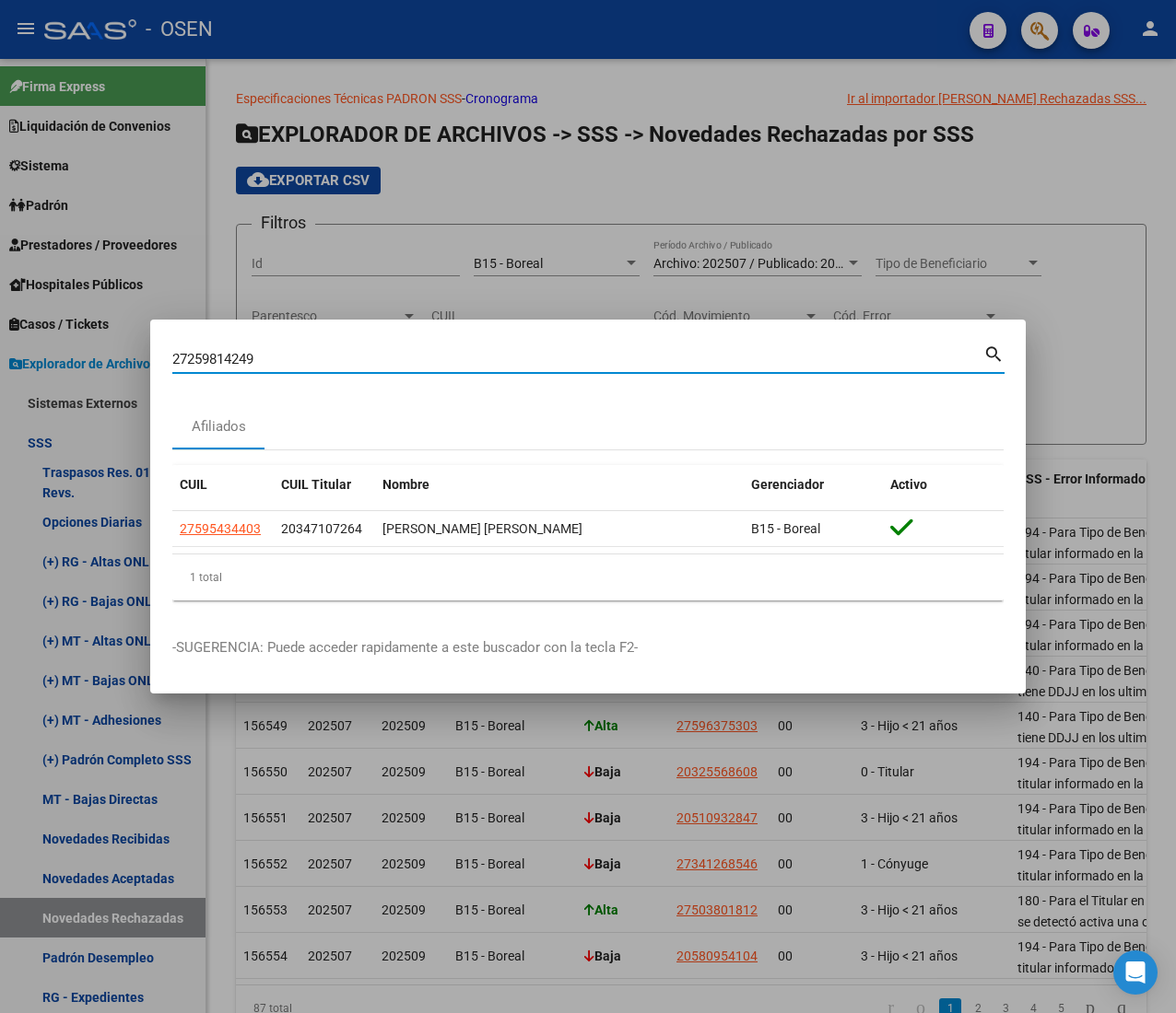
type input "27259814249"
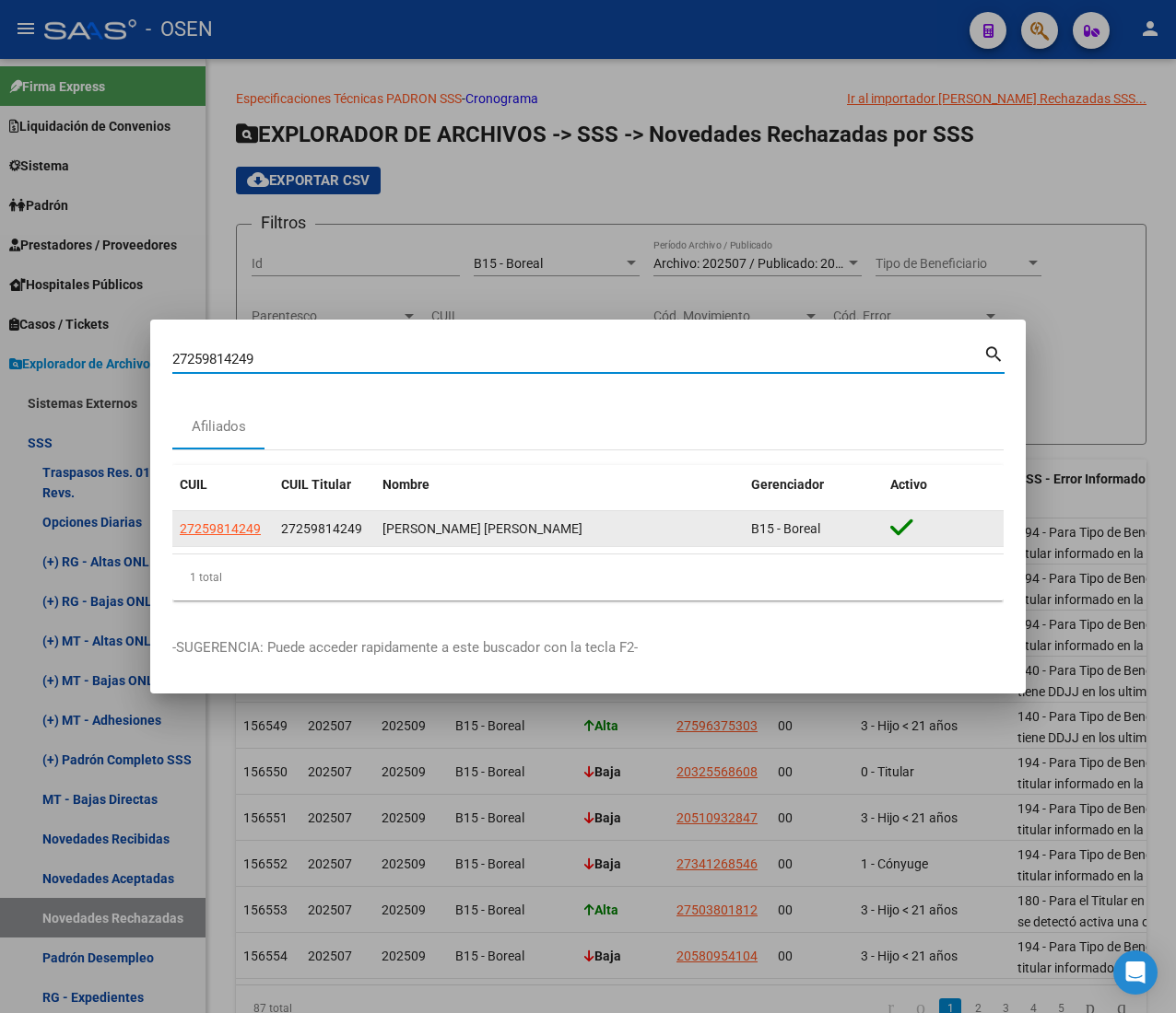
click at [230, 514] on datatable-body-cell "27259814249" at bounding box center [223, 529] width 101 height 36
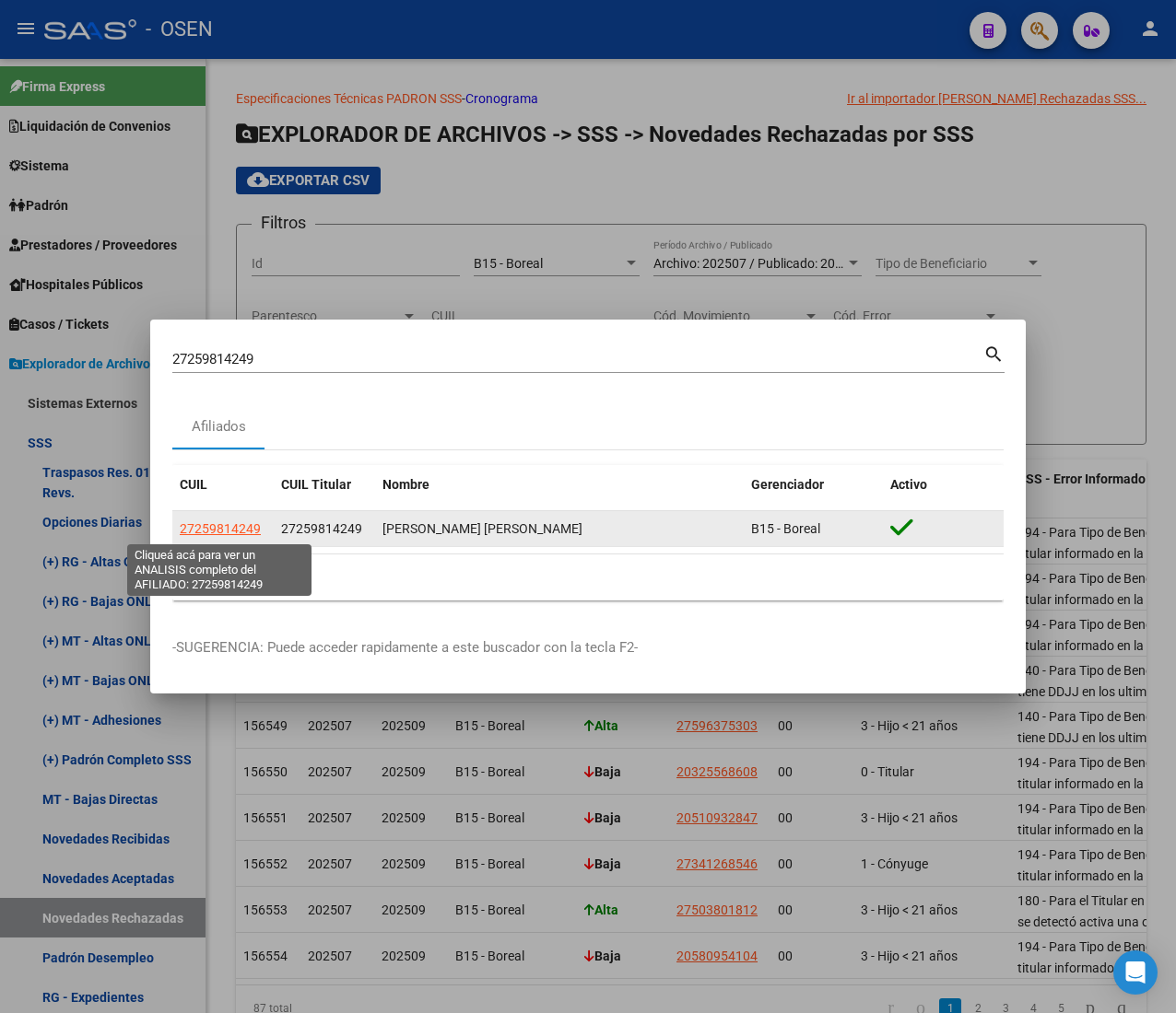
click at [229, 522] on span "27259814249" at bounding box center [219, 528] width 81 height 15
type textarea "27259814249"
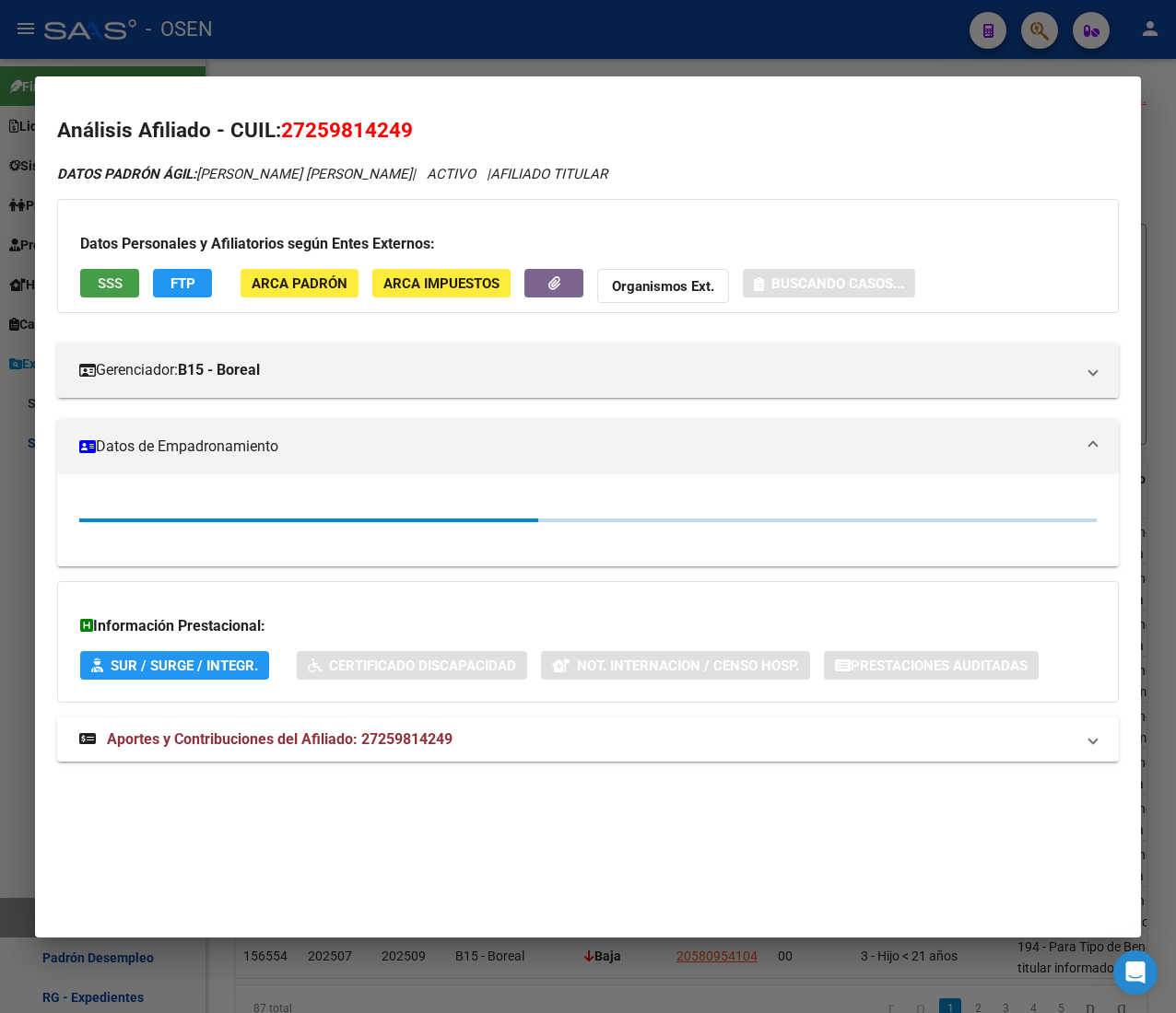
click at [110, 280] on span "SSS" at bounding box center [110, 283] width 25 height 17
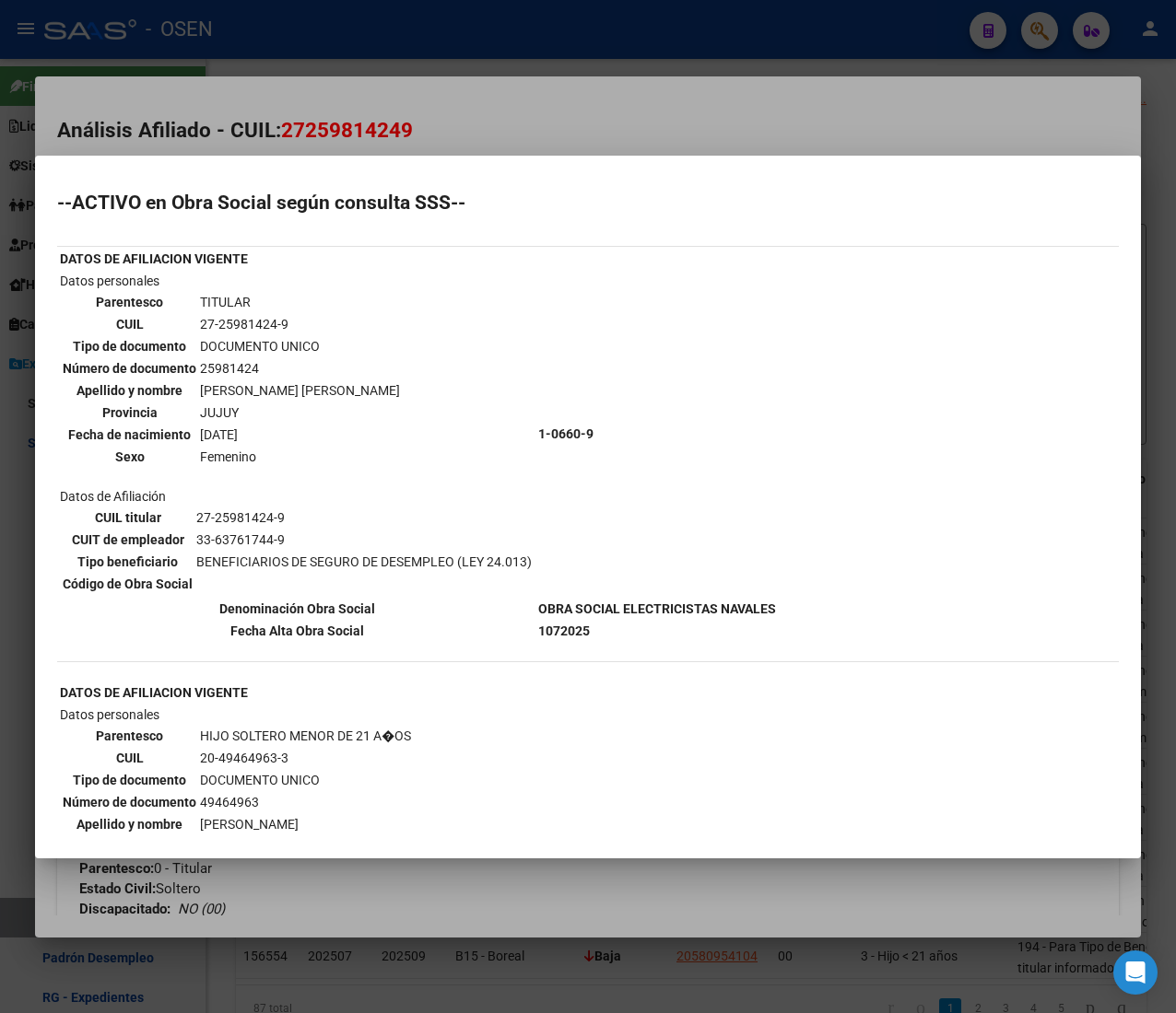
click at [440, 112] on div at bounding box center [588, 506] width 1176 height 1013
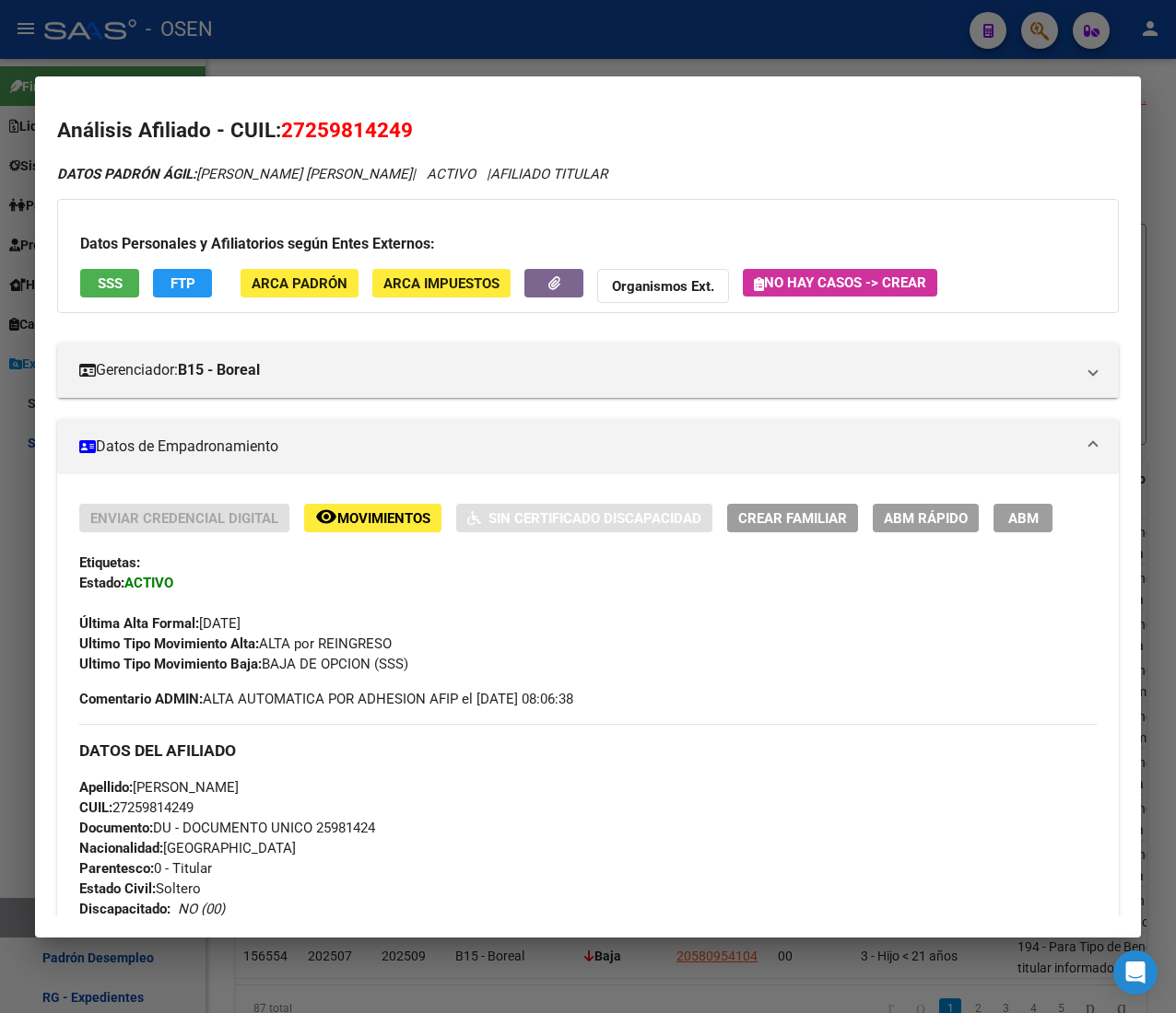
click at [337, 68] on div at bounding box center [588, 506] width 1176 height 1013
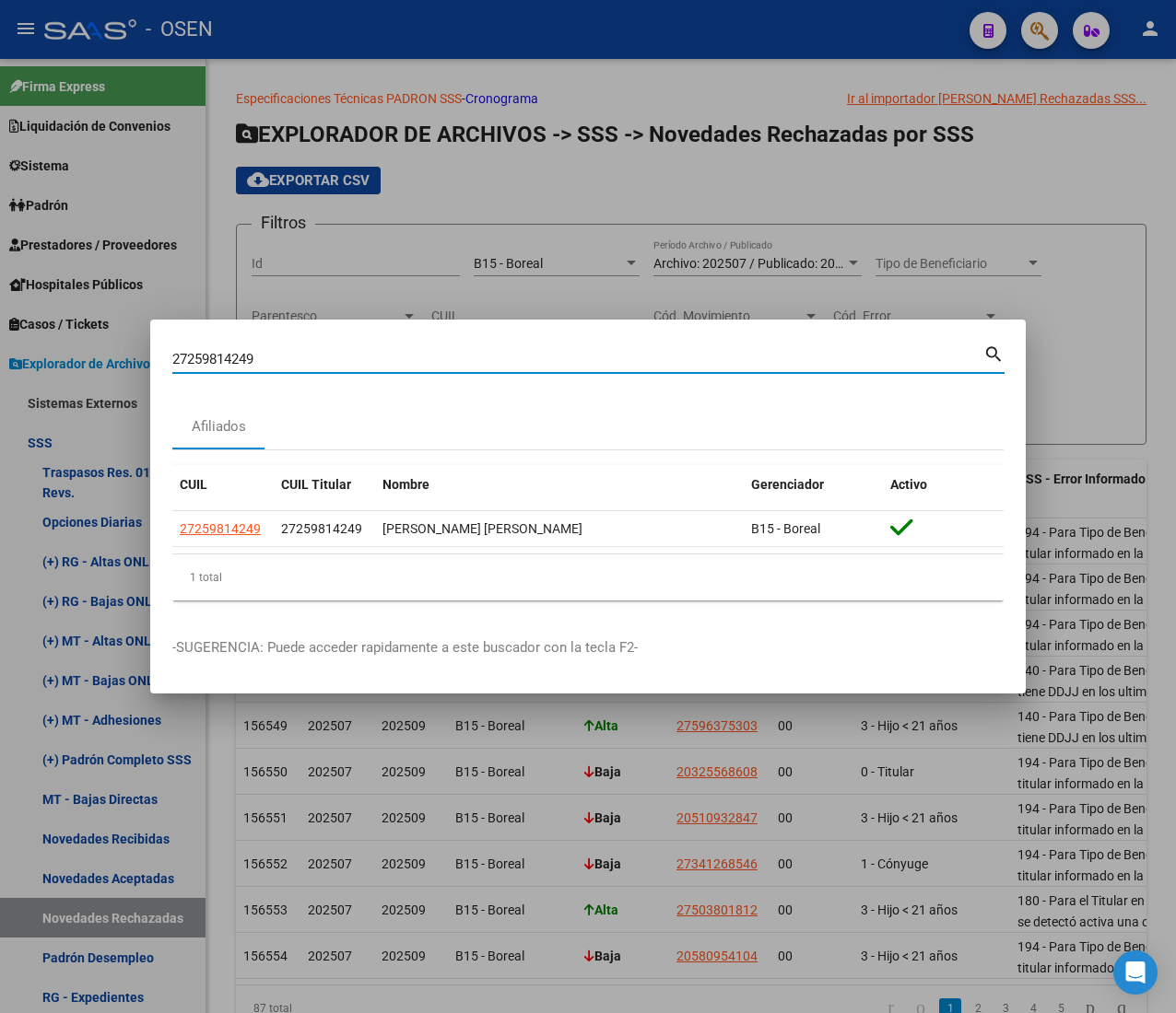
drag, startPoint x: 270, startPoint y: 356, endPoint x: -110, endPoint y: 361, distance: 380.0
click at [0, 361] on html "menu - OSEN person Firma Express Liquidación de Convenios ARCA - Aportes RG / M…" at bounding box center [588, 506] width 1176 height 1013
paste input "390376036"
type input "27390376036"
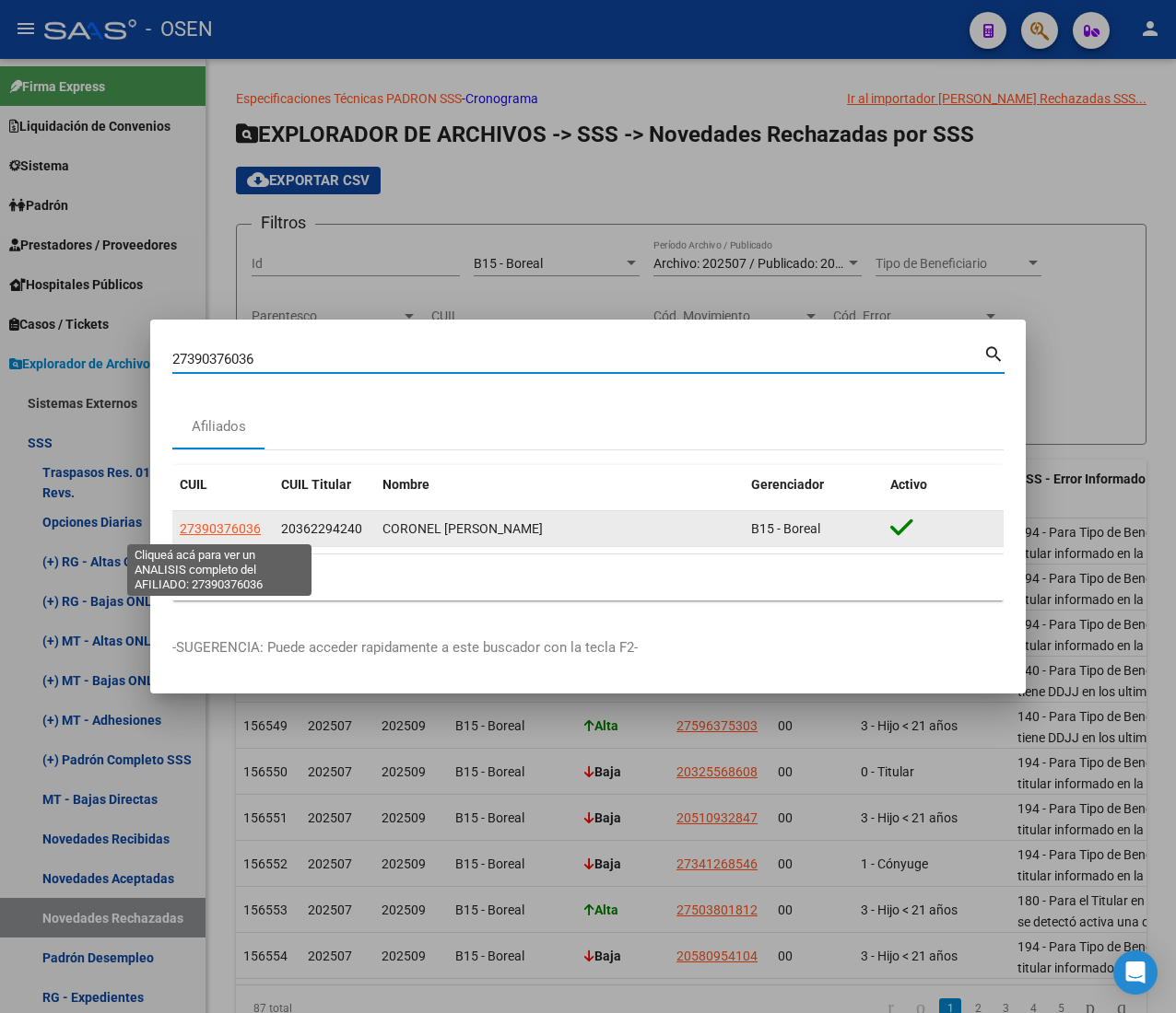
click at [211, 523] on span "27390376036" at bounding box center [219, 528] width 81 height 15
type textarea "27390376036"
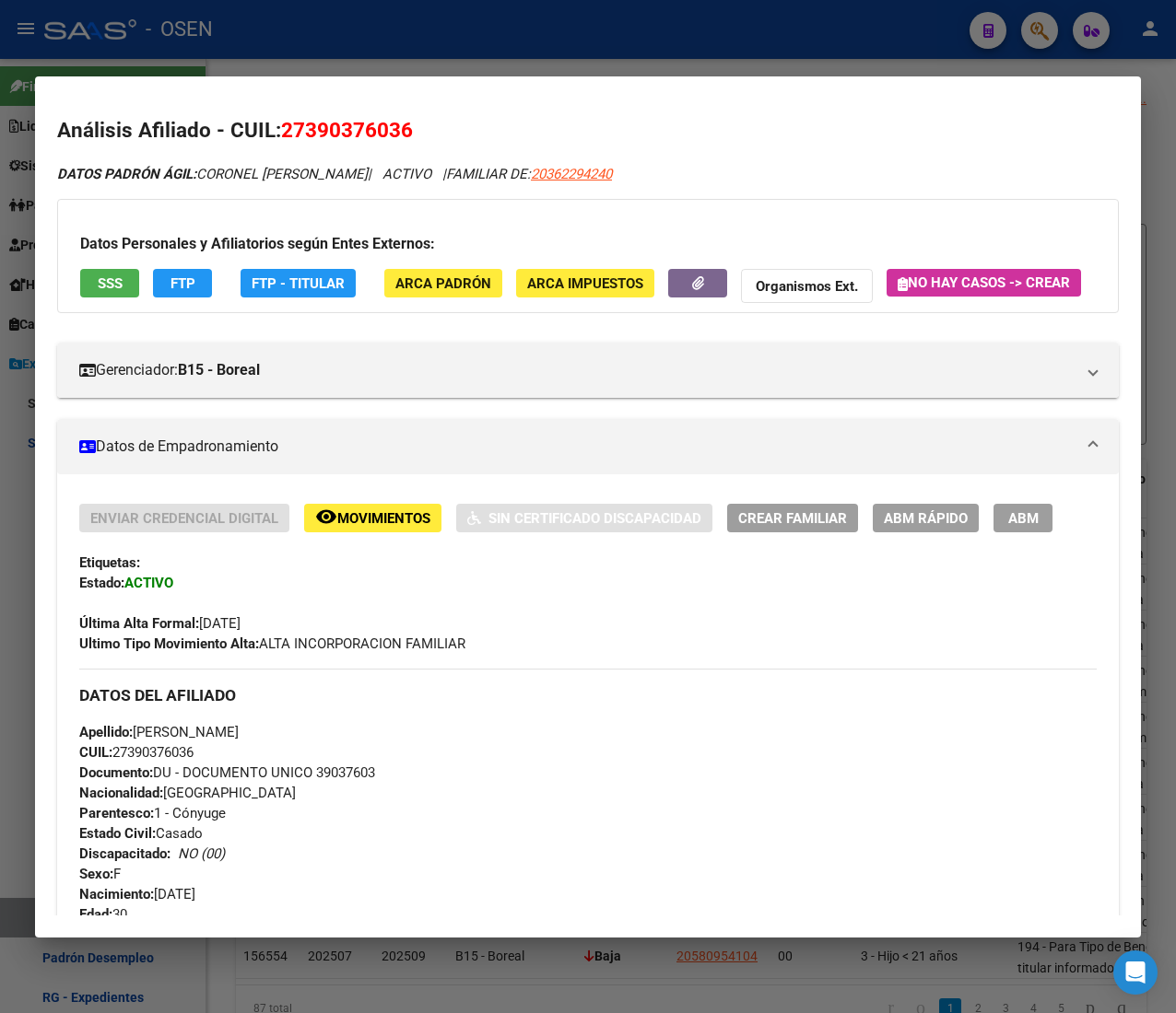
click at [118, 287] on span "SSS" at bounding box center [110, 283] width 25 height 17
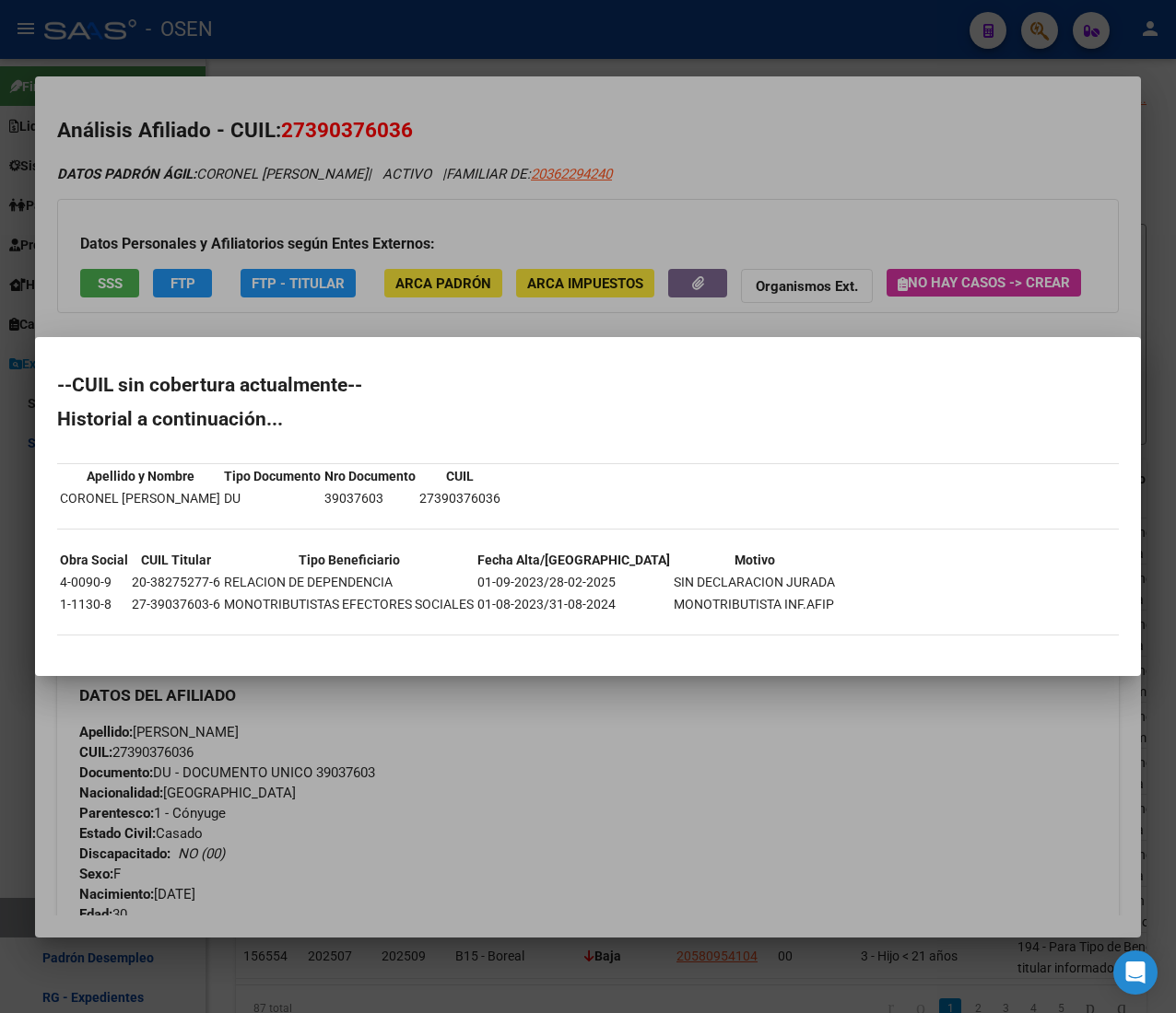
click at [457, 129] on div at bounding box center [588, 506] width 1176 height 1013
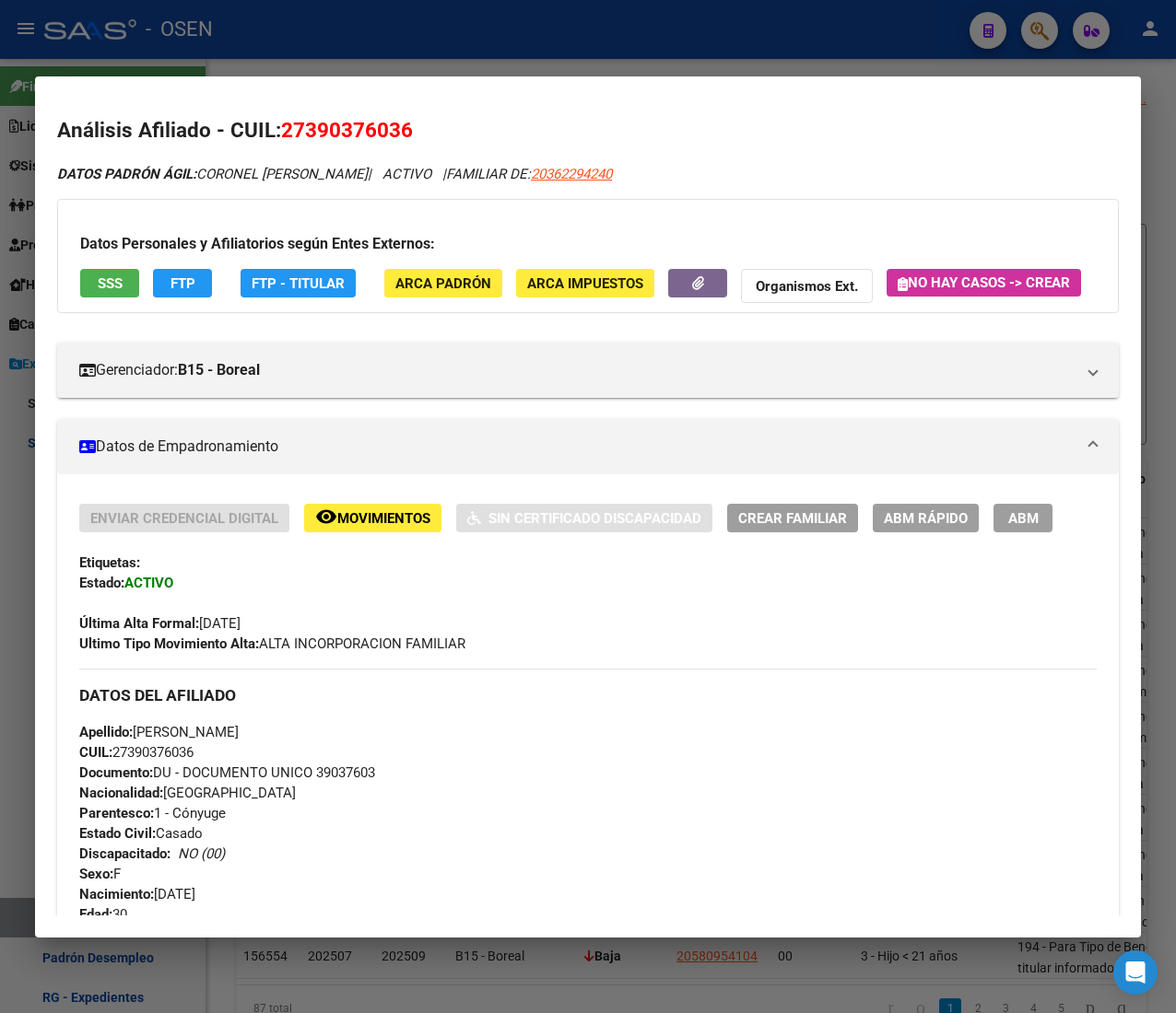
click at [908, 527] on span "ABM Rápido" at bounding box center [926, 518] width 84 height 17
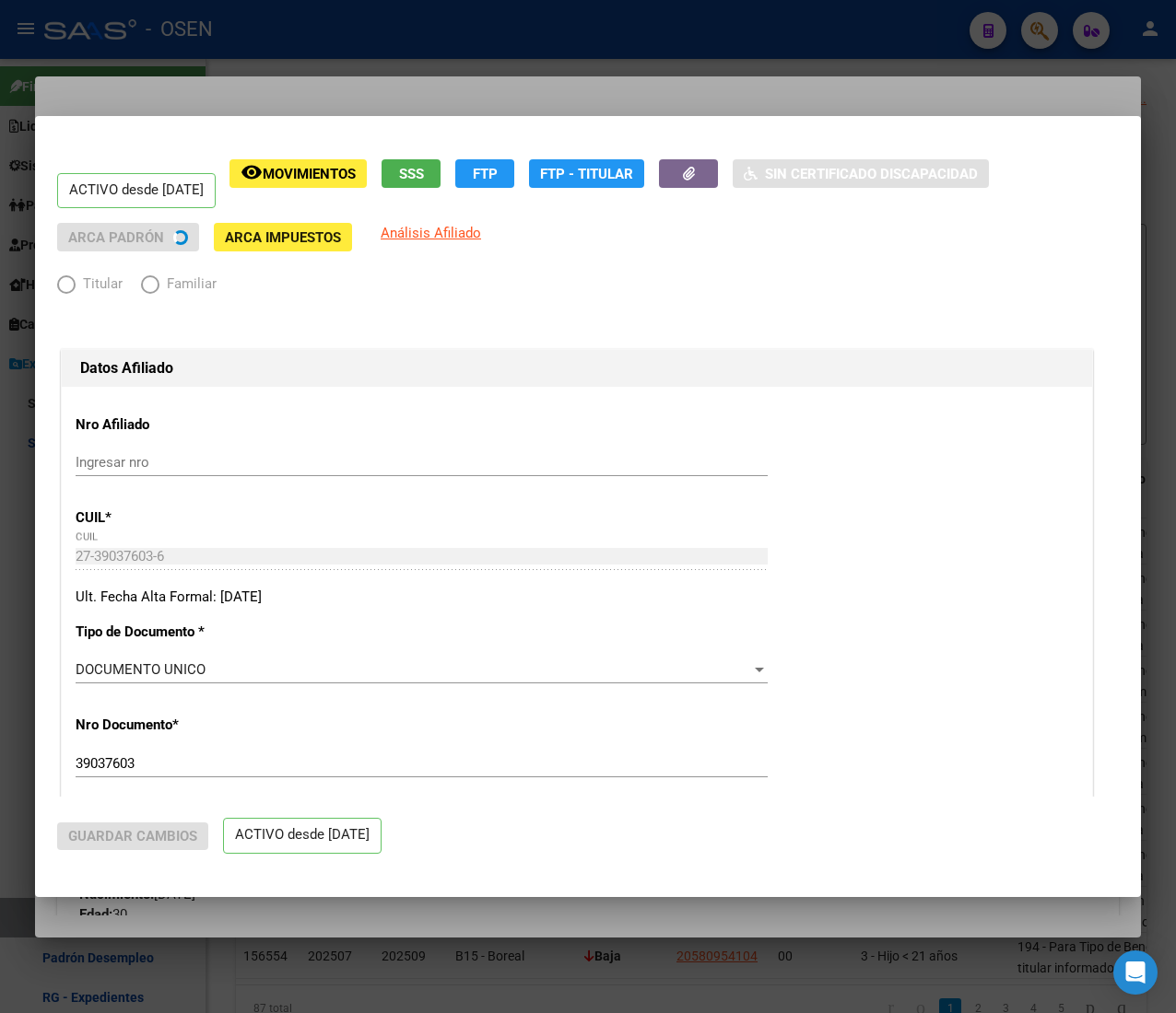
radio input "true"
type input "30-71249843-5"
click at [291, 80] on div at bounding box center [588, 506] width 1176 height 1013
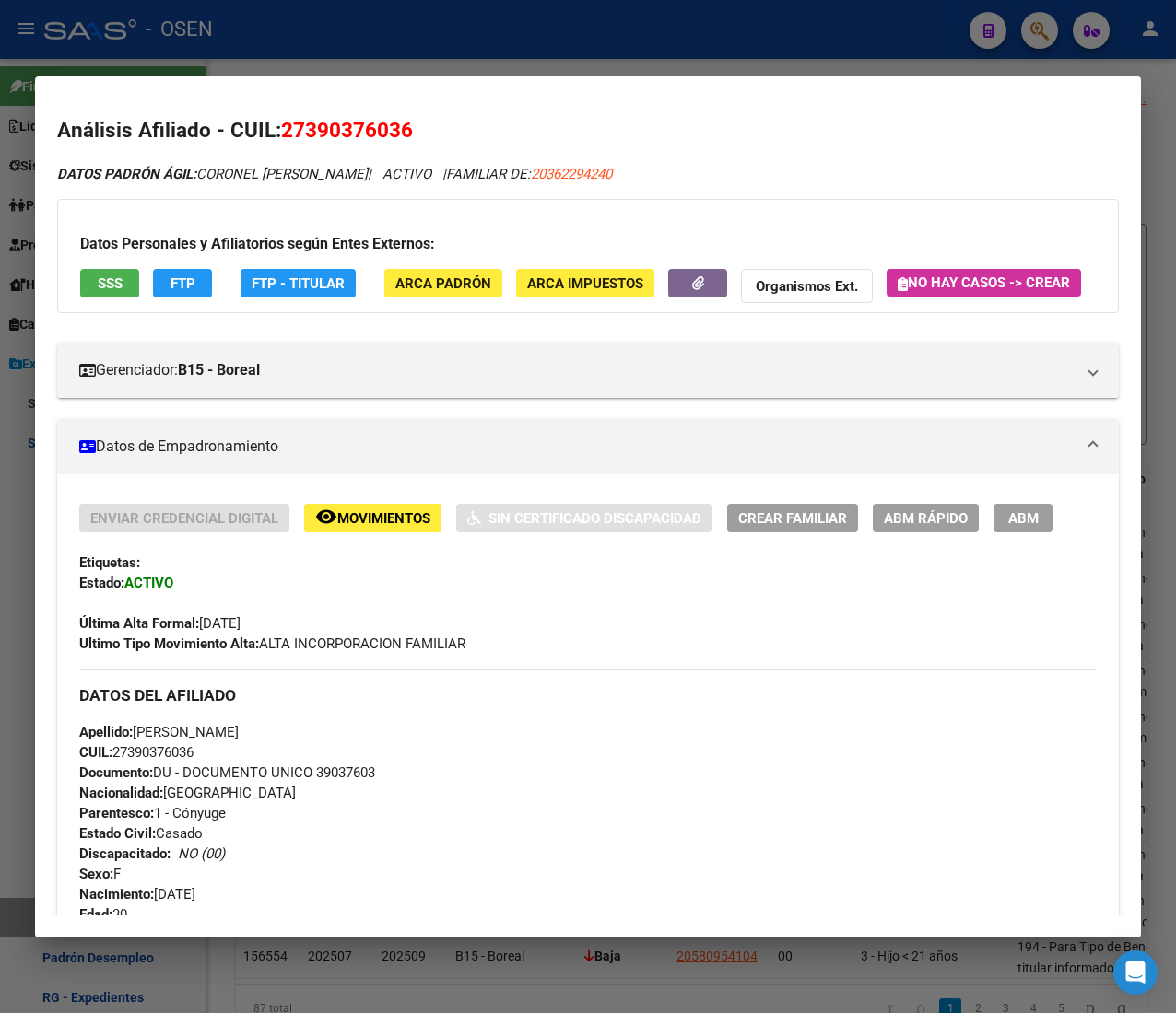
click at [174, 279] on span "FTP" at bounding box center [183, 283] width 25 height 17
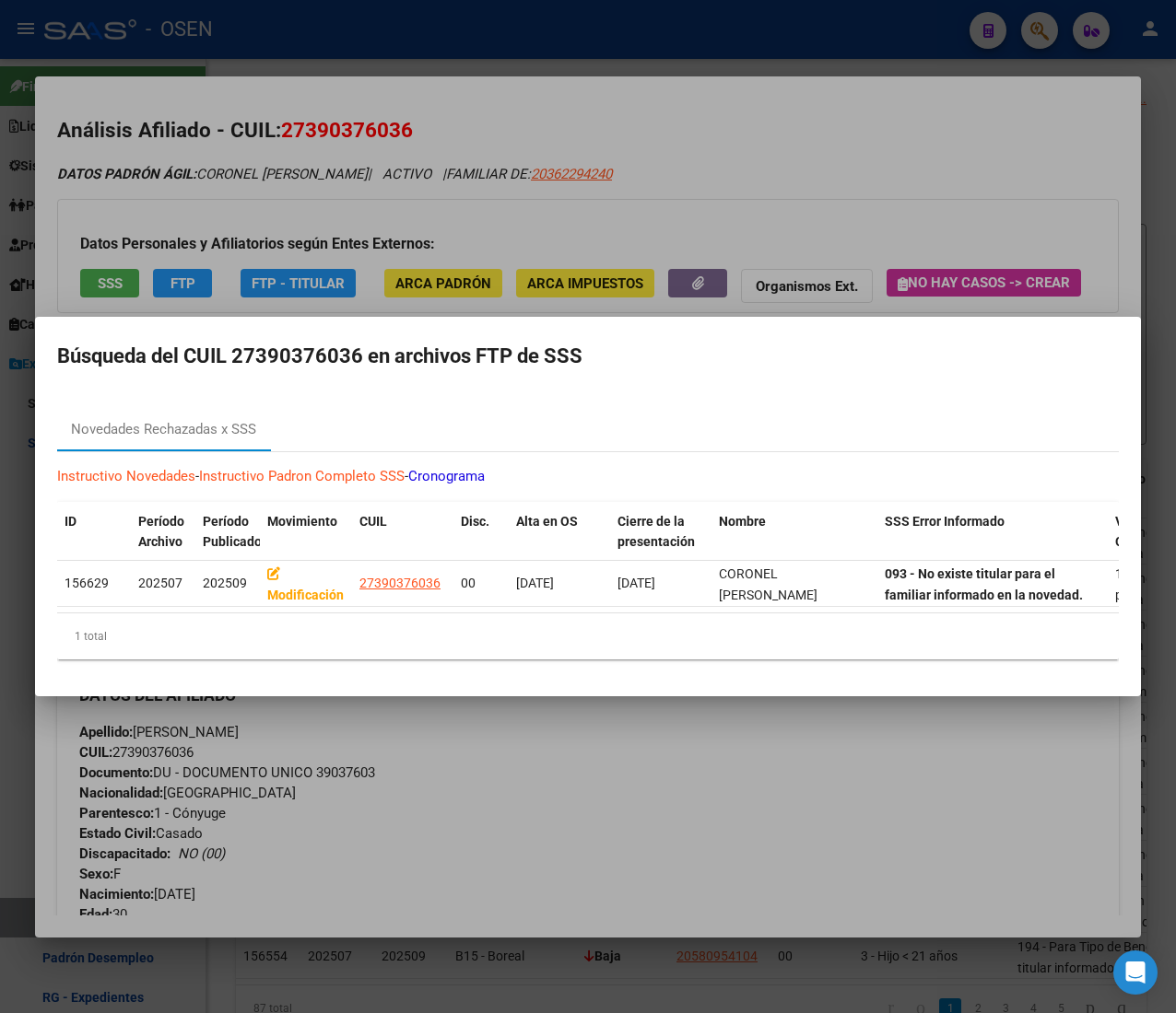
click at [941, 220] on div at bounding box center [588, 506] width 1176 height 1013
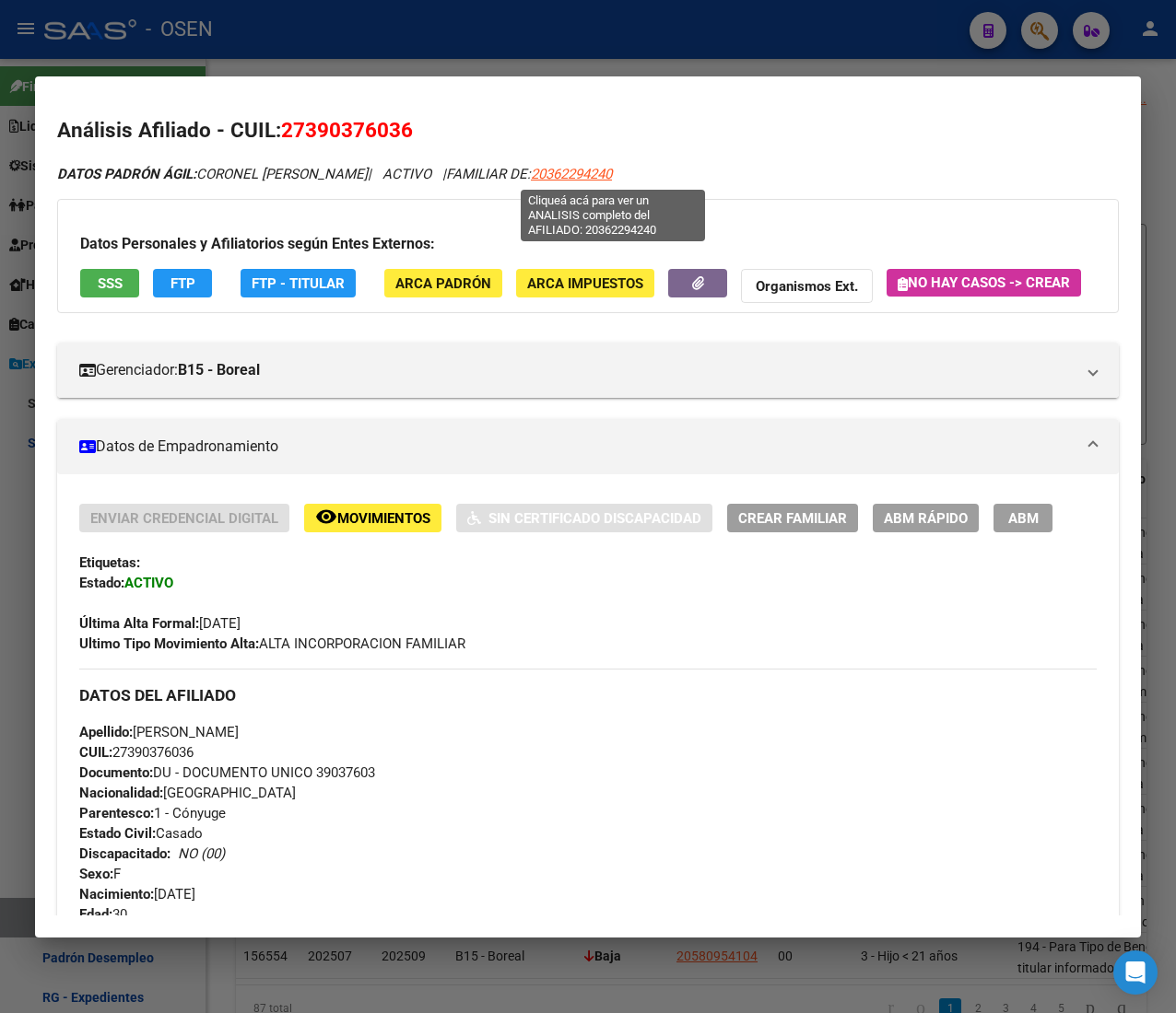
click at [612, 178] on span "20362294240" at bounding box center [571, 173] width 81 height 17
type textarea "20362294240"
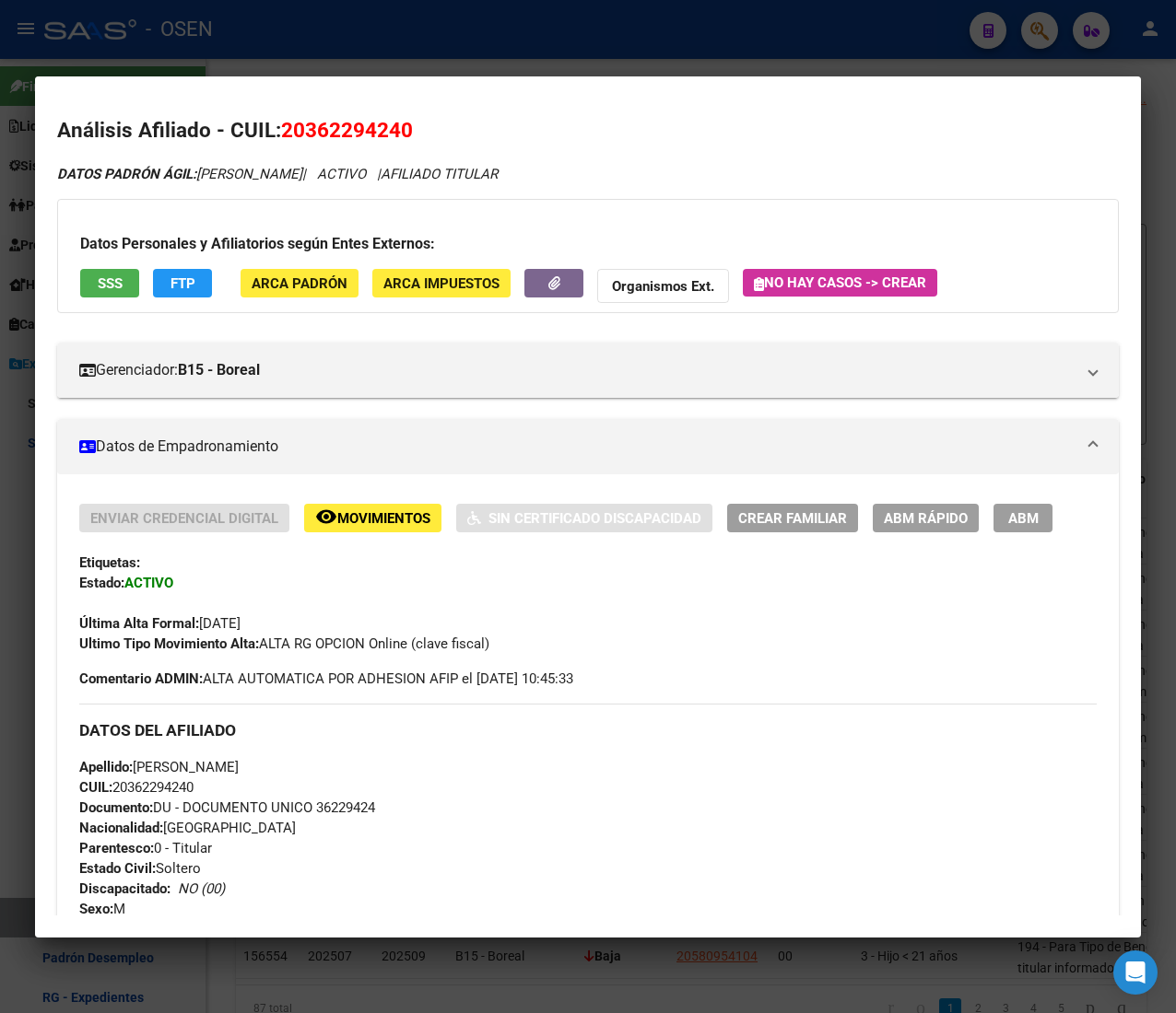
click at [925, 527] on button "ABM Rápido" at bounding box center [926, 517] width 106 height 28
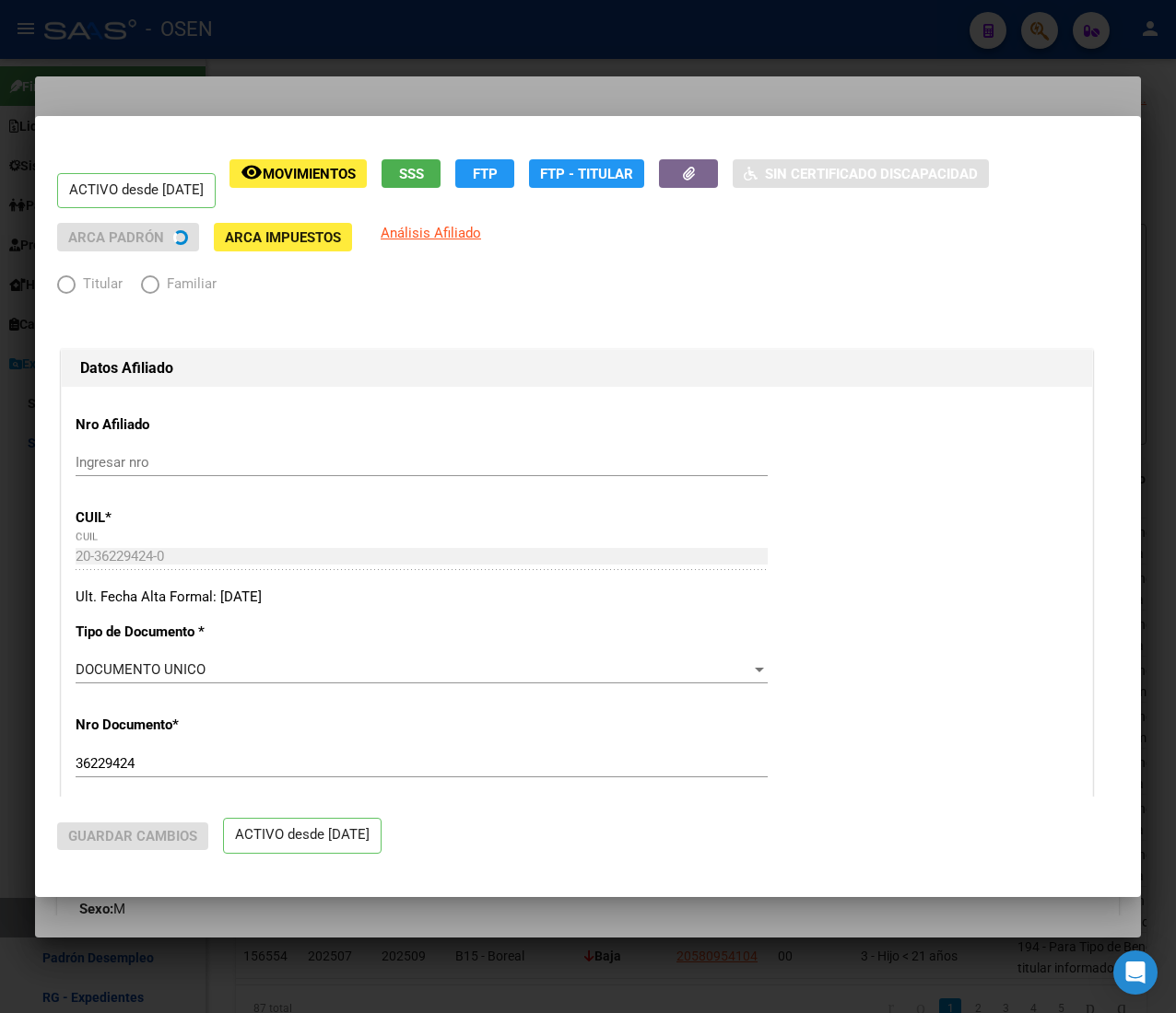
radio input "true"
type input "30-71249843-5"
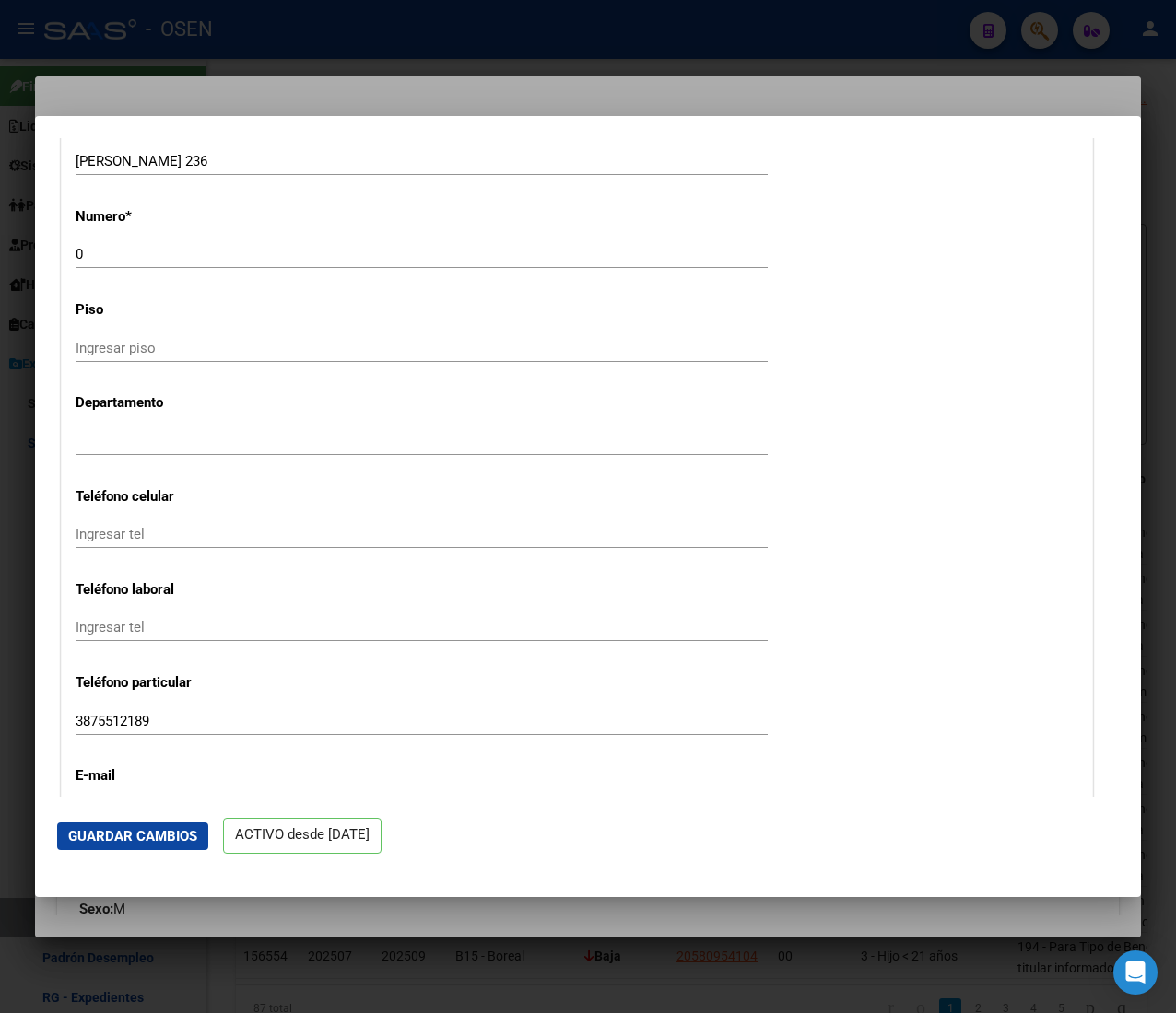
scroll to position [2395, 0]
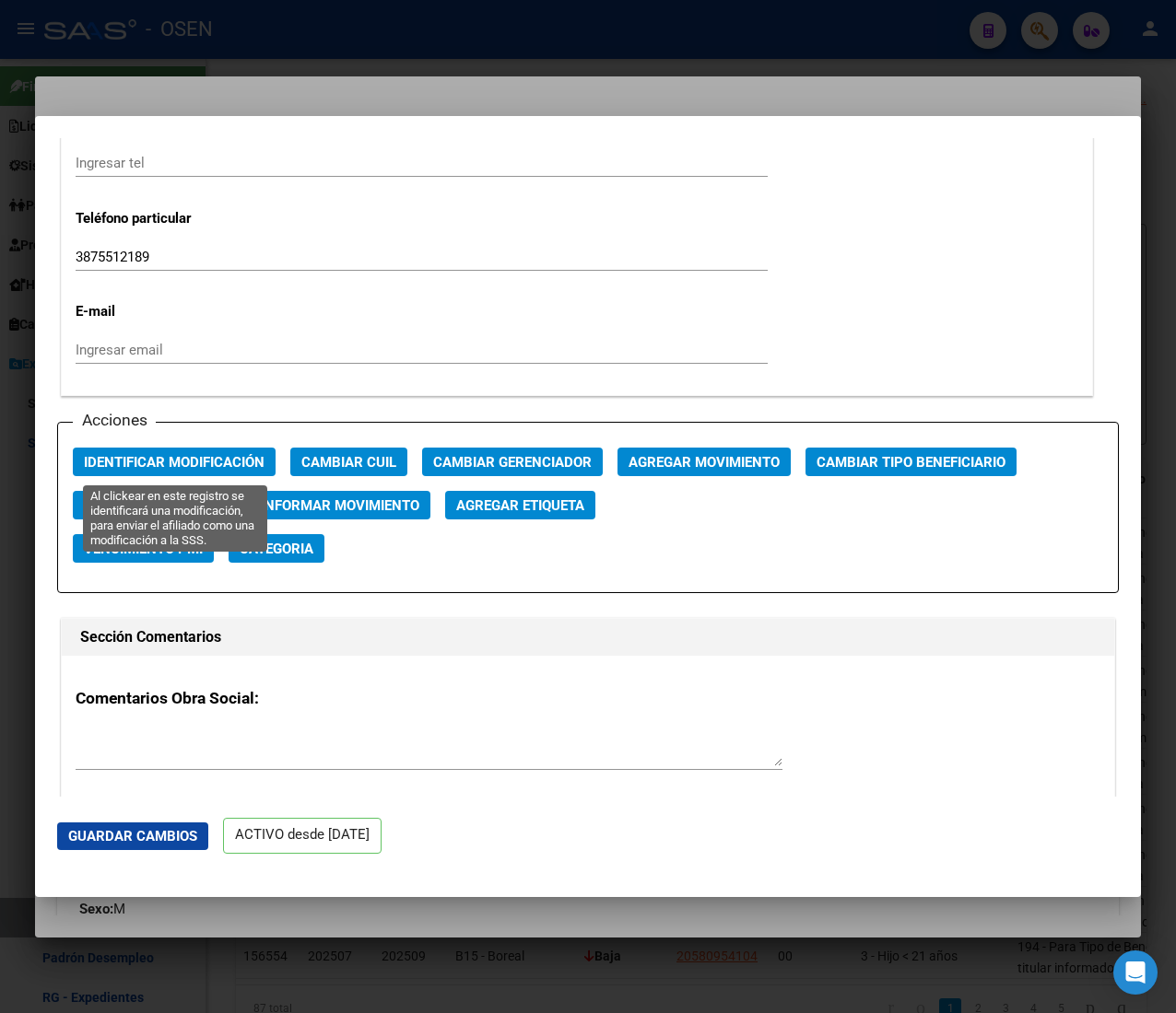
click at [193, 460] on span "Identificar Modificación" at bounding box center [173, 462] width 180 height 17
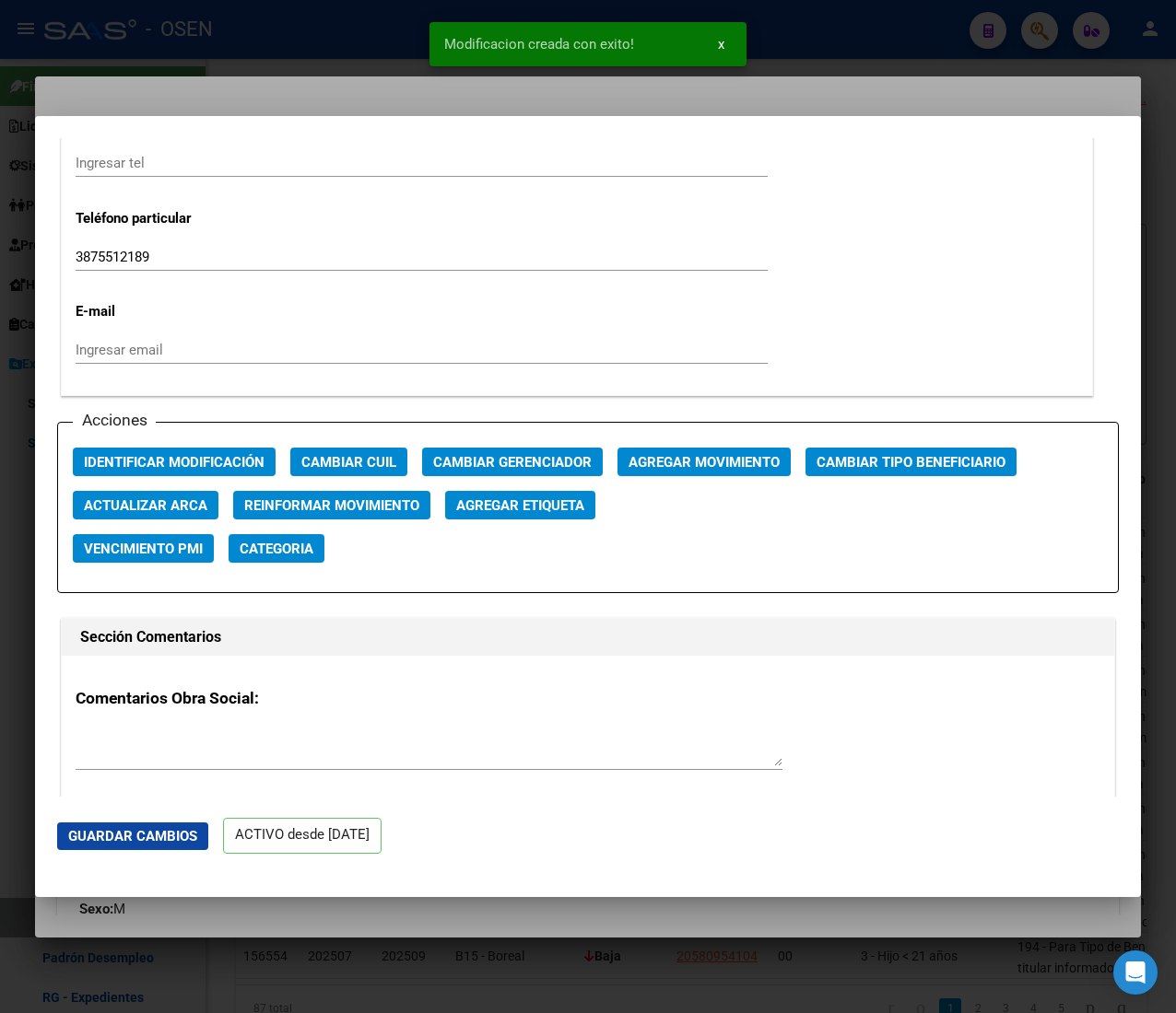
click at [196, 507] on span "Actualizar ARCA" at bounding box center [145, 506] width 124 height 17
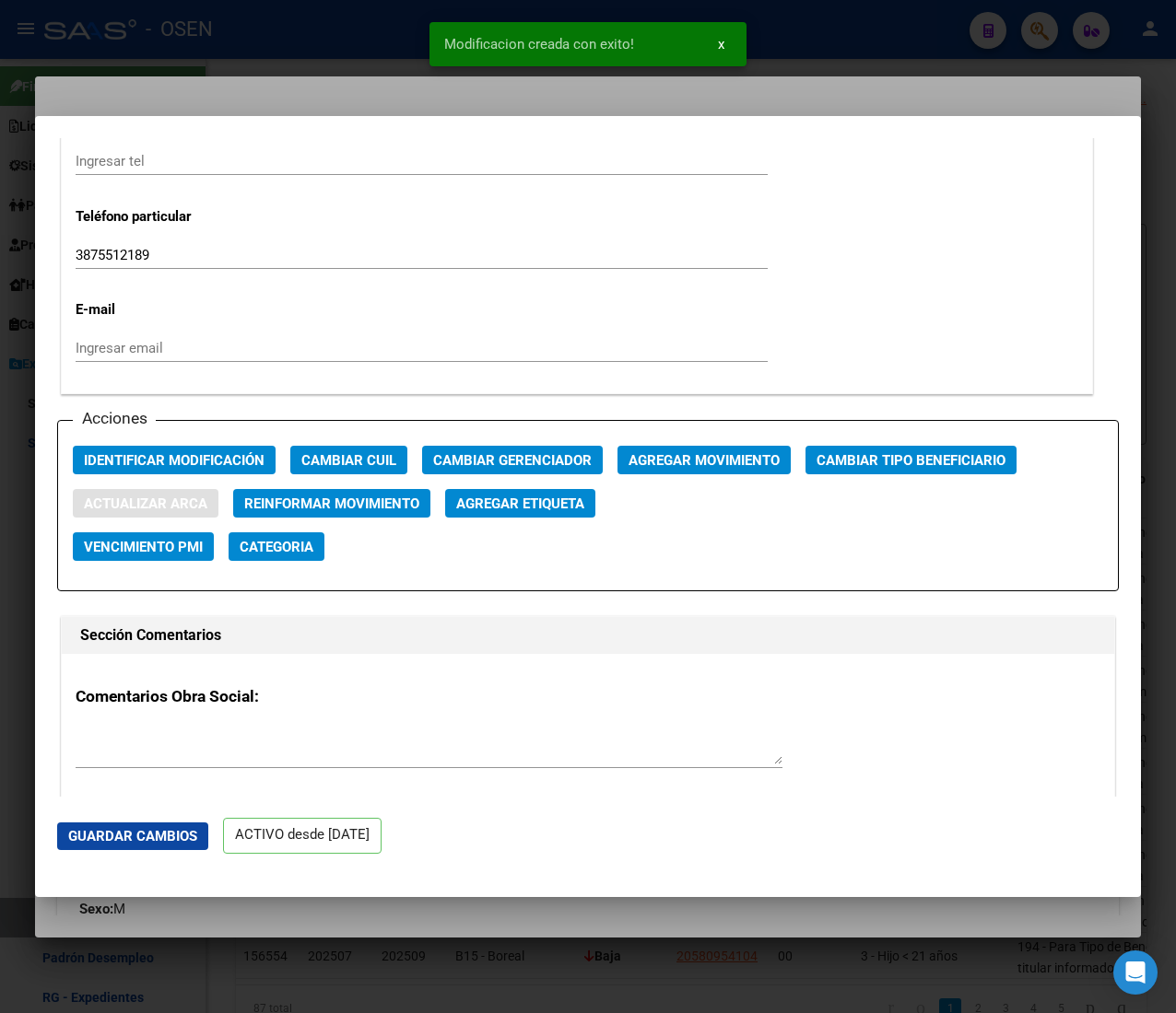
type input "LUCENA"
type input "MARTIN NICOLAS"
type input "SALTA"
type input "JUAN GALVEZ"
type input "290"
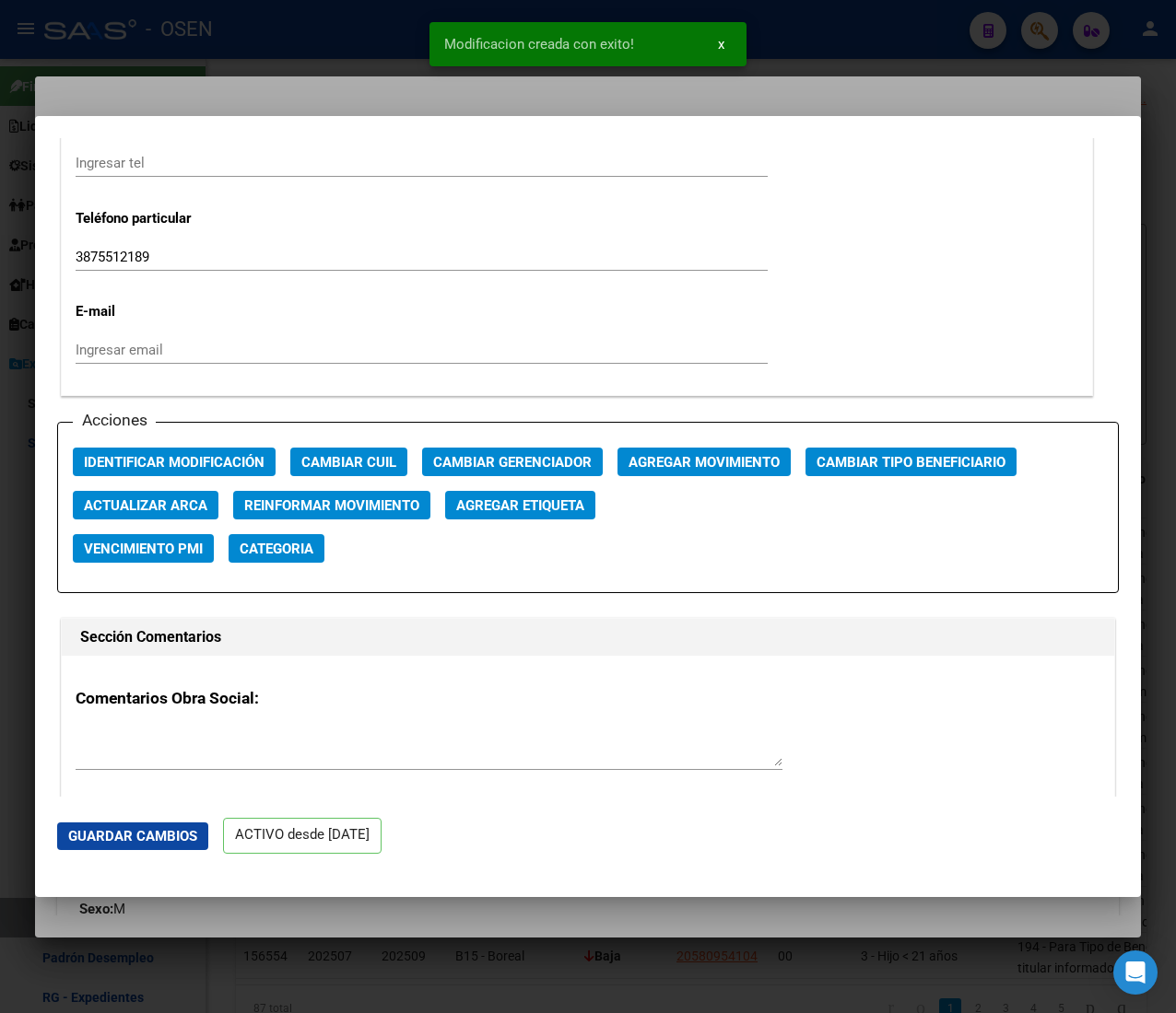
click at [370, 31] on div at bounding box center [588, 506] width 1176 height 1013
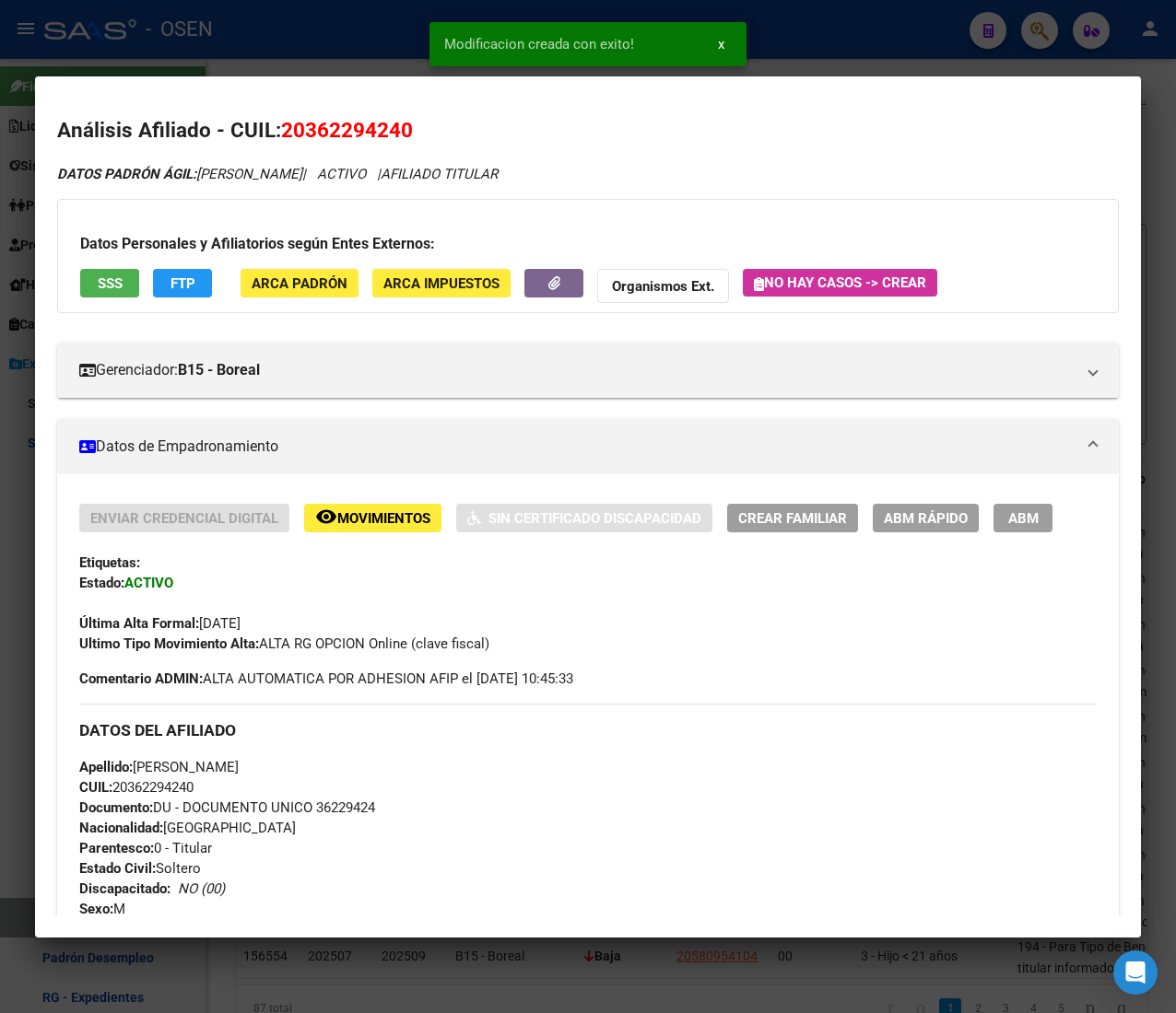
click at [343, 4] on div at bounding box center [588, 506] width 1176 height 1013
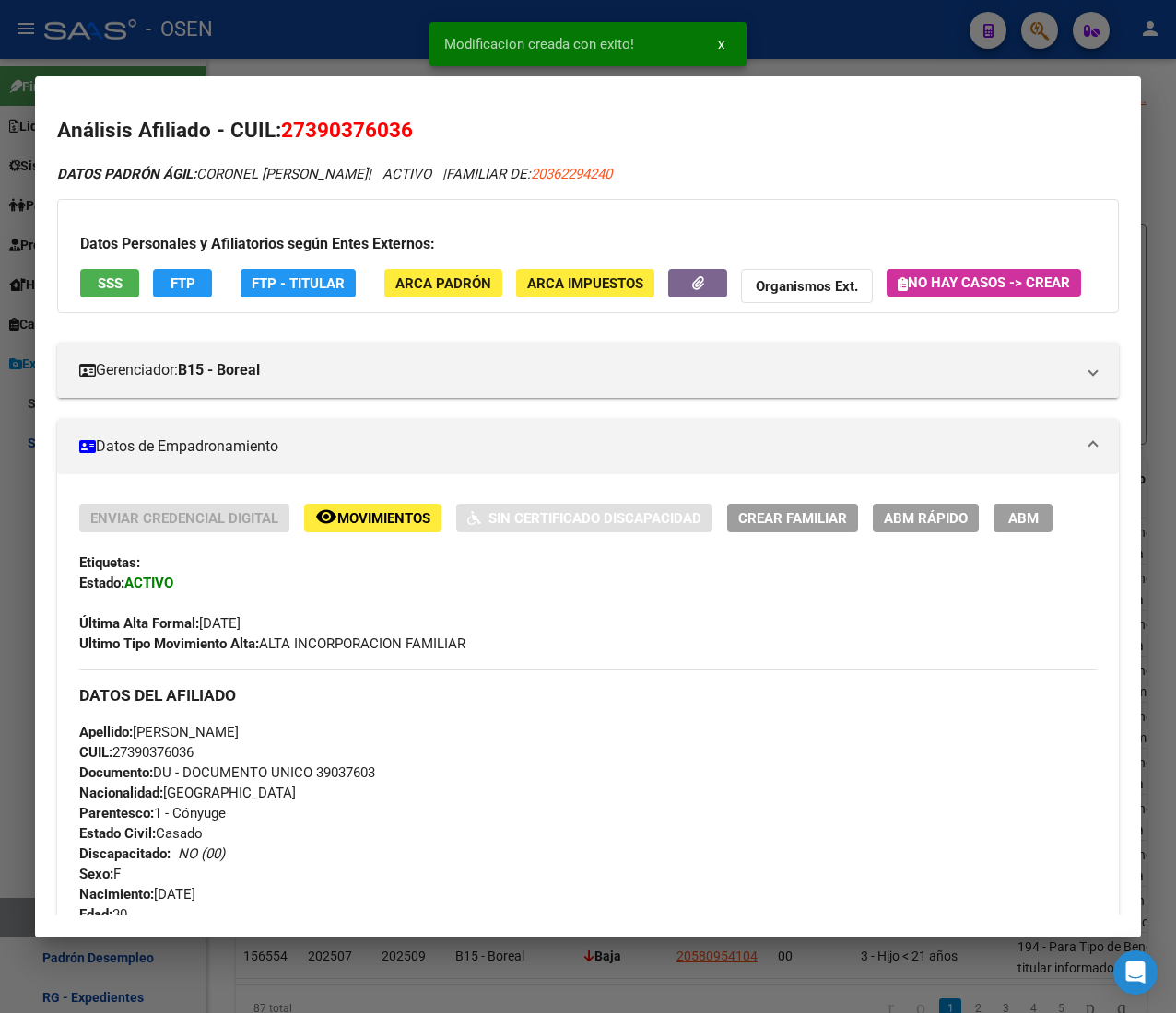
click at [908, 527] on span "ABM Rápido" at bounding box center [926, 518] width 84 height 17
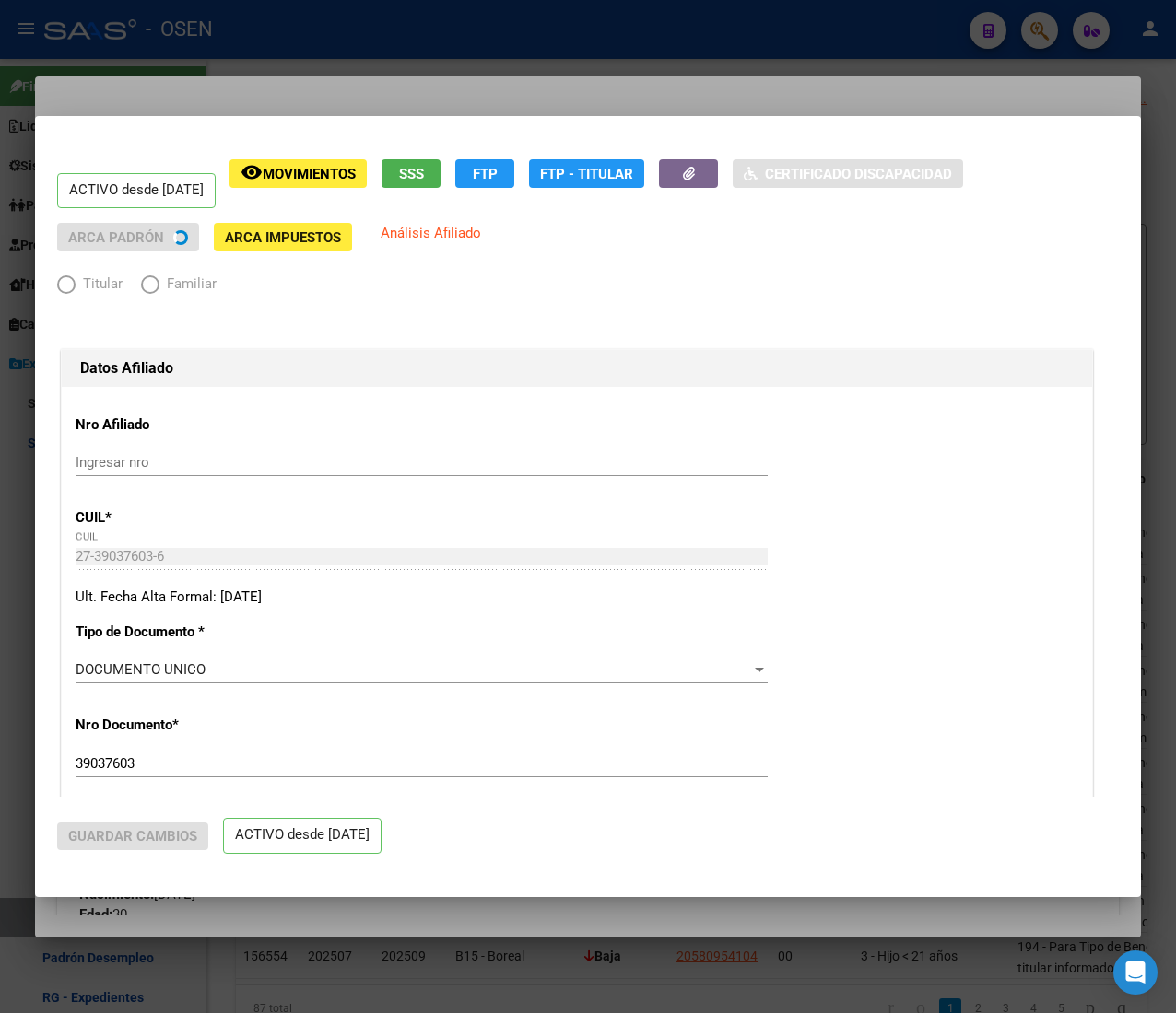
radio input "true"
type input "30-71249843-5"
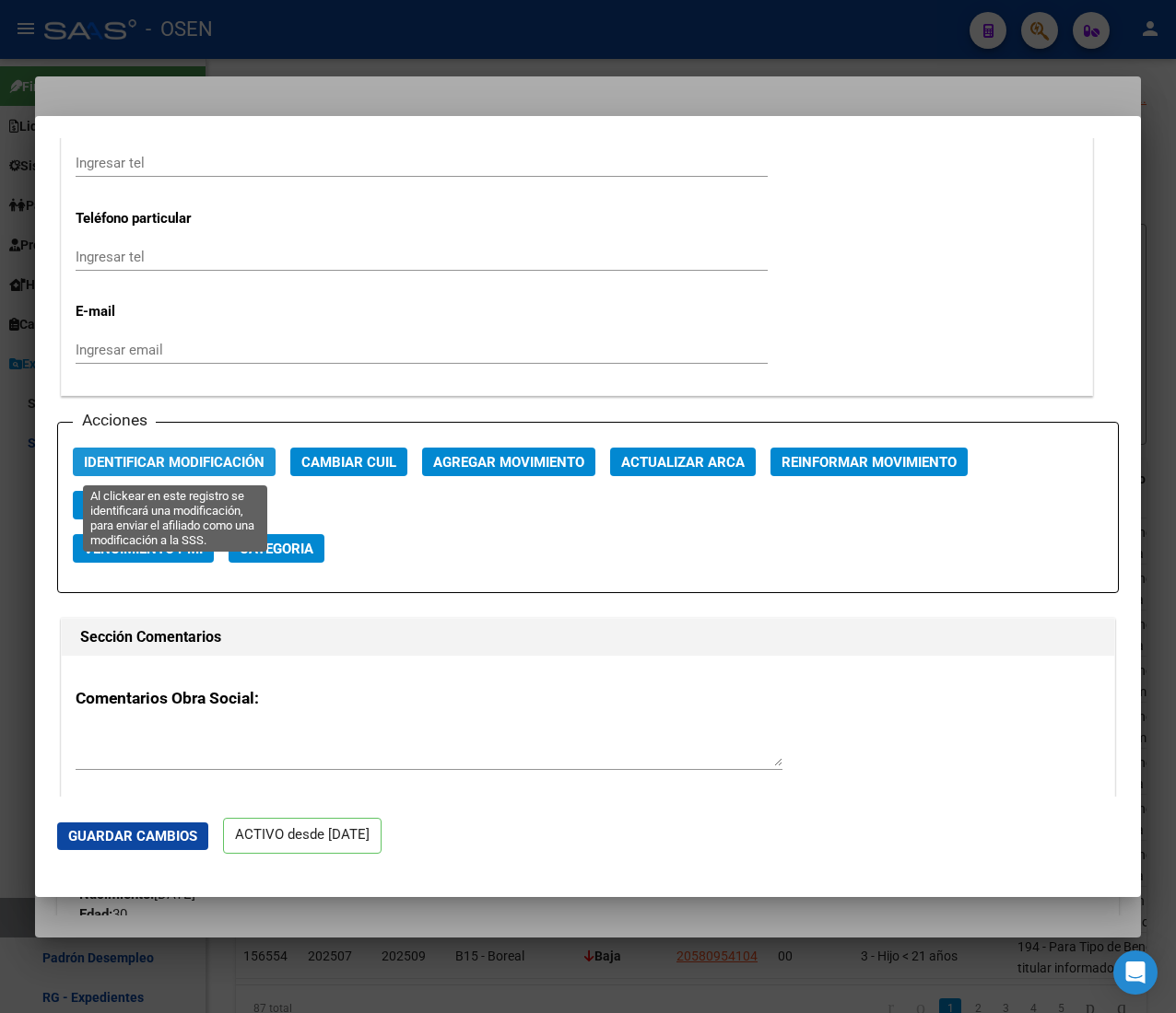
click at [192, 464] on span "Identificar Modificación" at bounding box center [173, 462] width 180 height 17
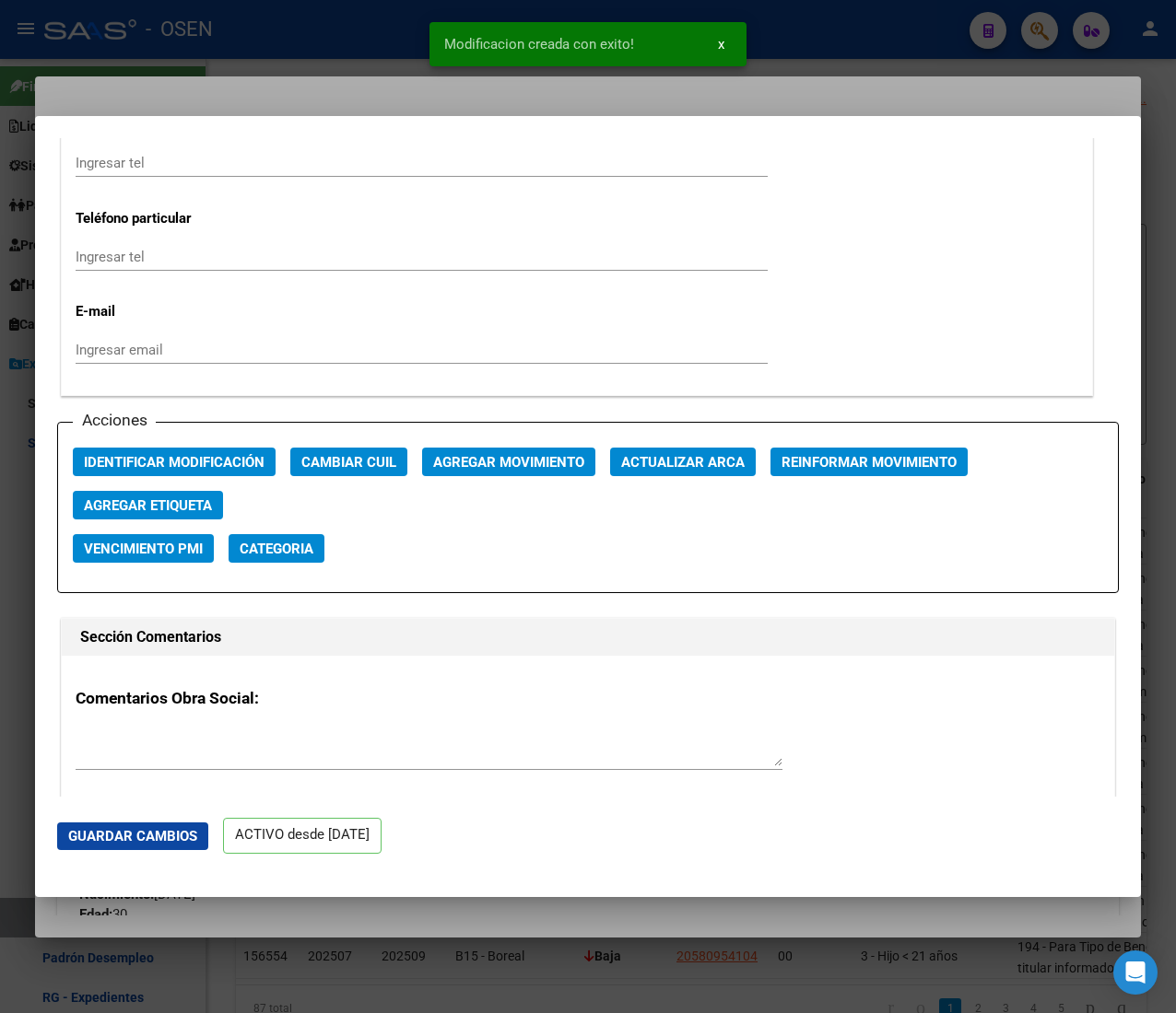
click at [326, 32] on div at bounding box center [588, 506] width 1176 height 1013
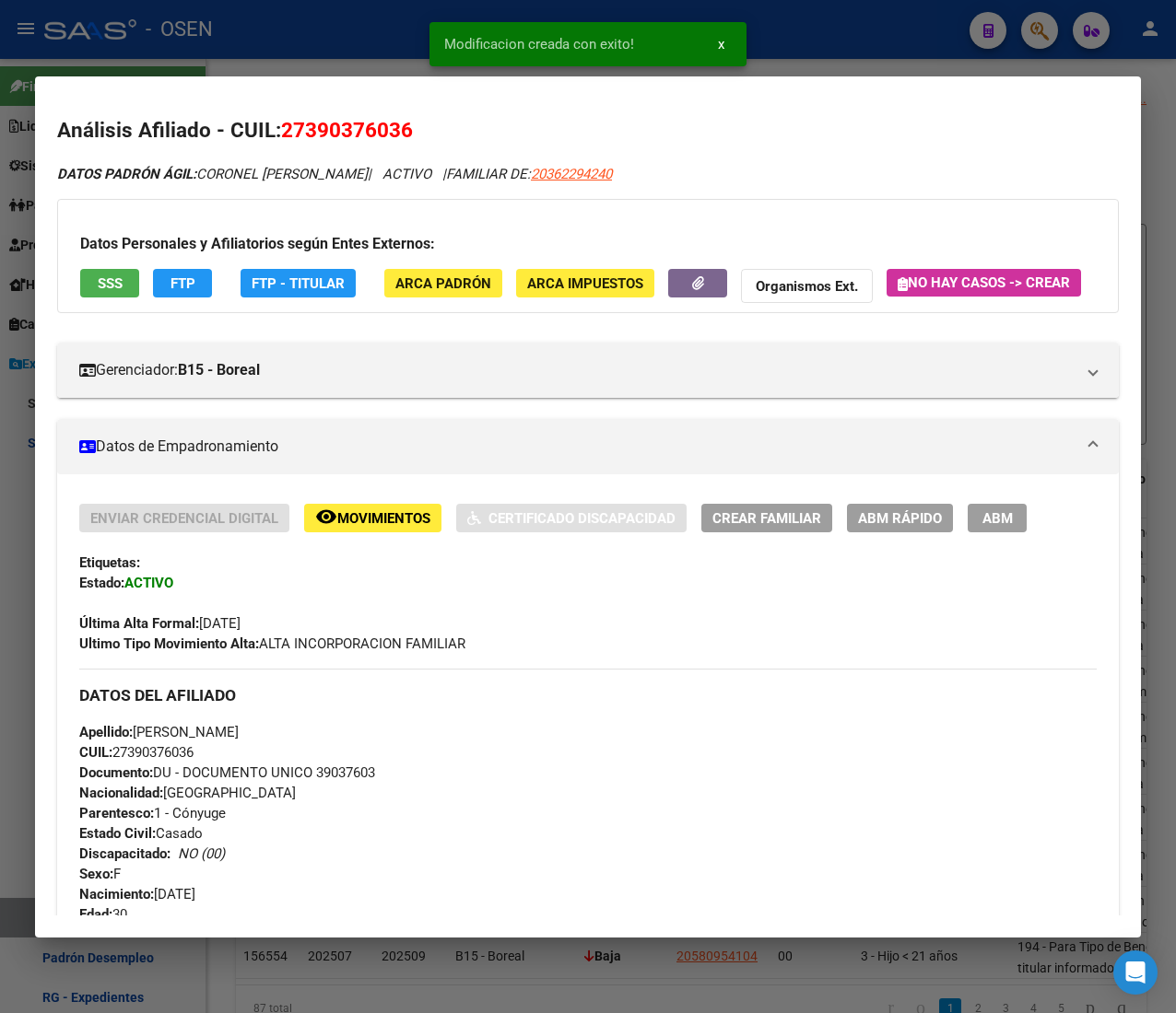
click at [326, 32] on div at bounding box center [588, 506] width 1176 height 1013
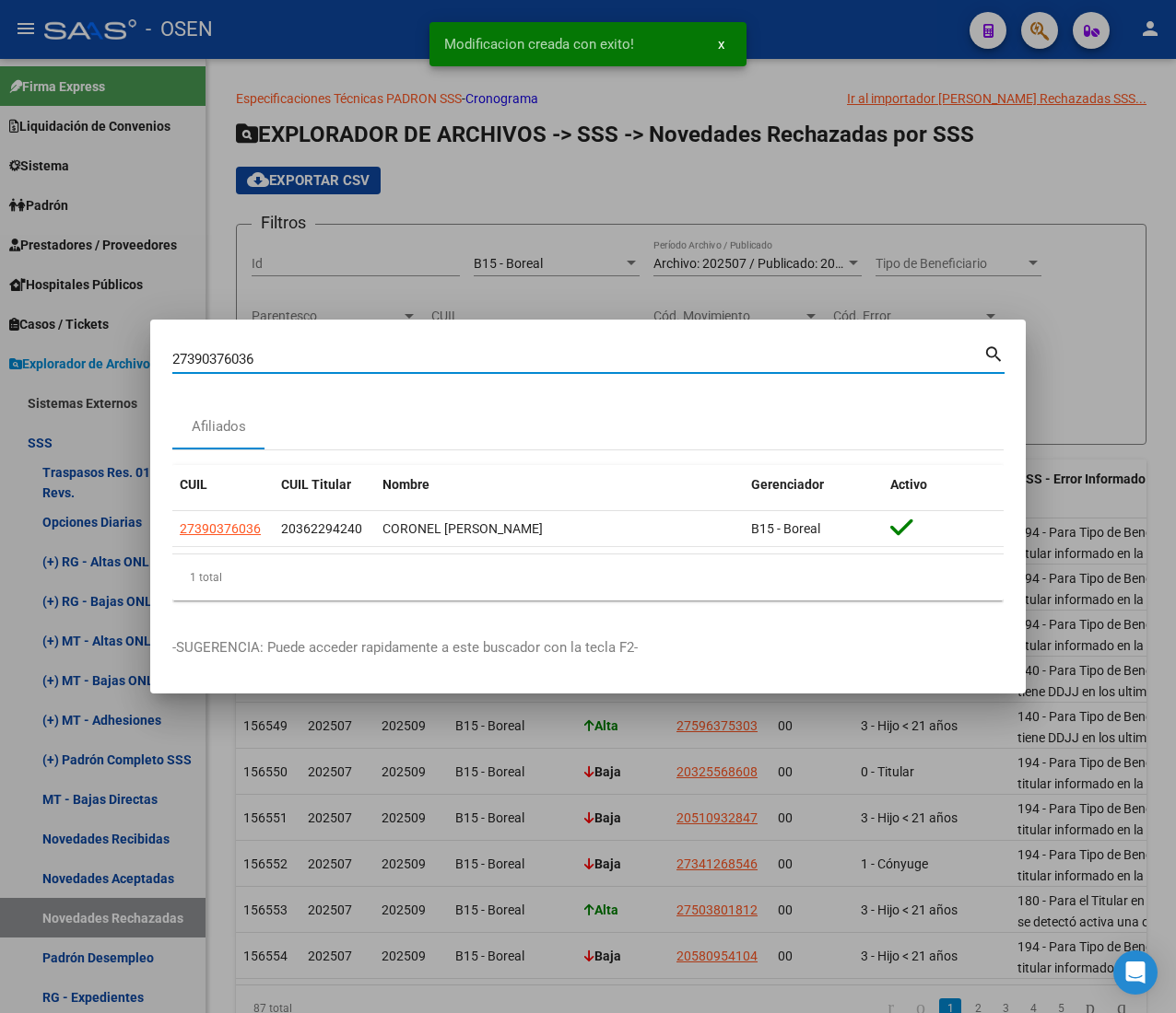
drag, startPoint x: 280, startPoint y: 350, endPoint x: -41, endPoint y: 352, distance: 321.0
click at [0, 352] on html "menu - OSEN person Firma Express Liquidación de Convenios ARCA - Aportes RG / M…" at bounding box center [588, 506] width 1176 height 1013
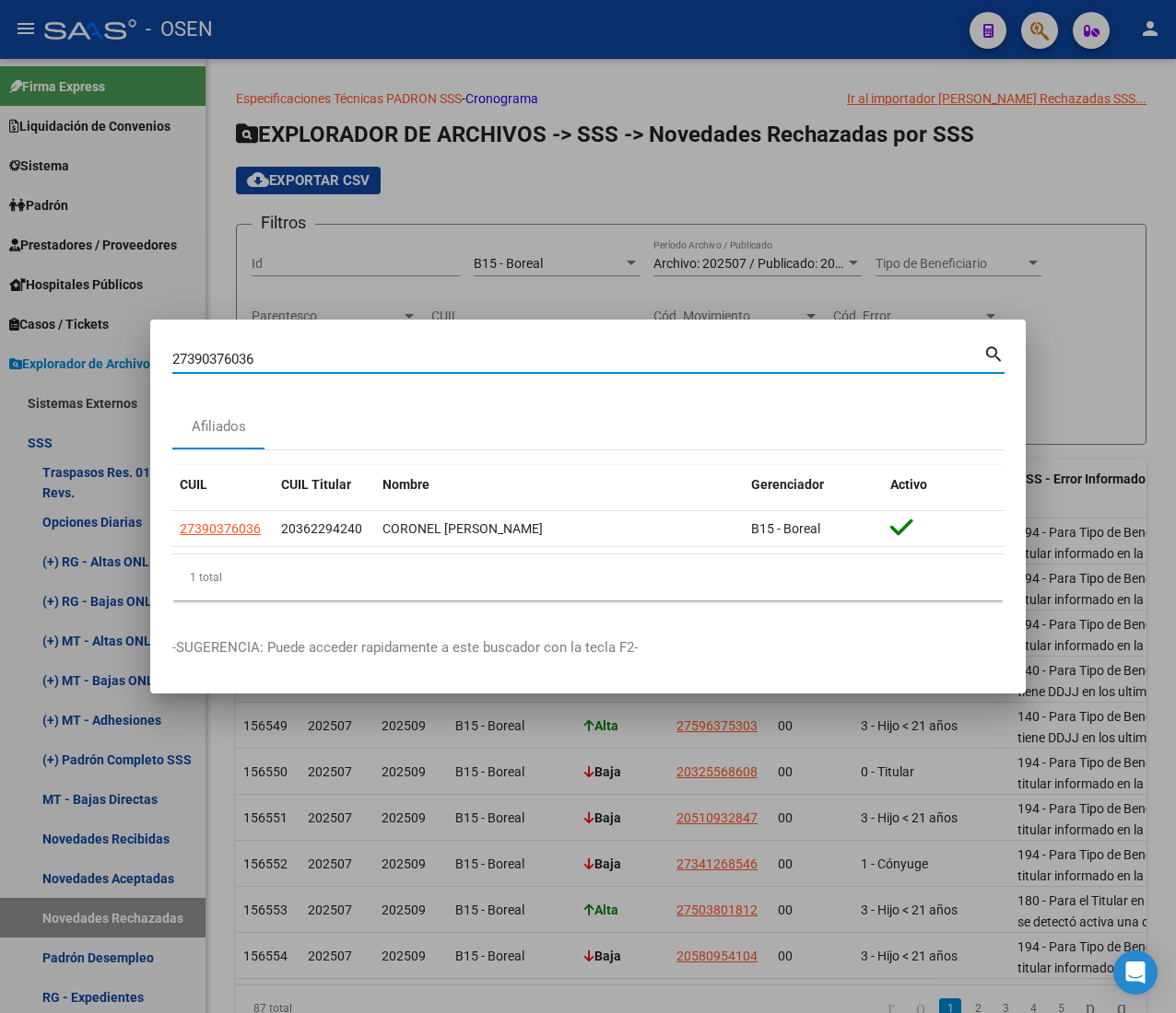
paste input "0706519654"
type input "20706519654"
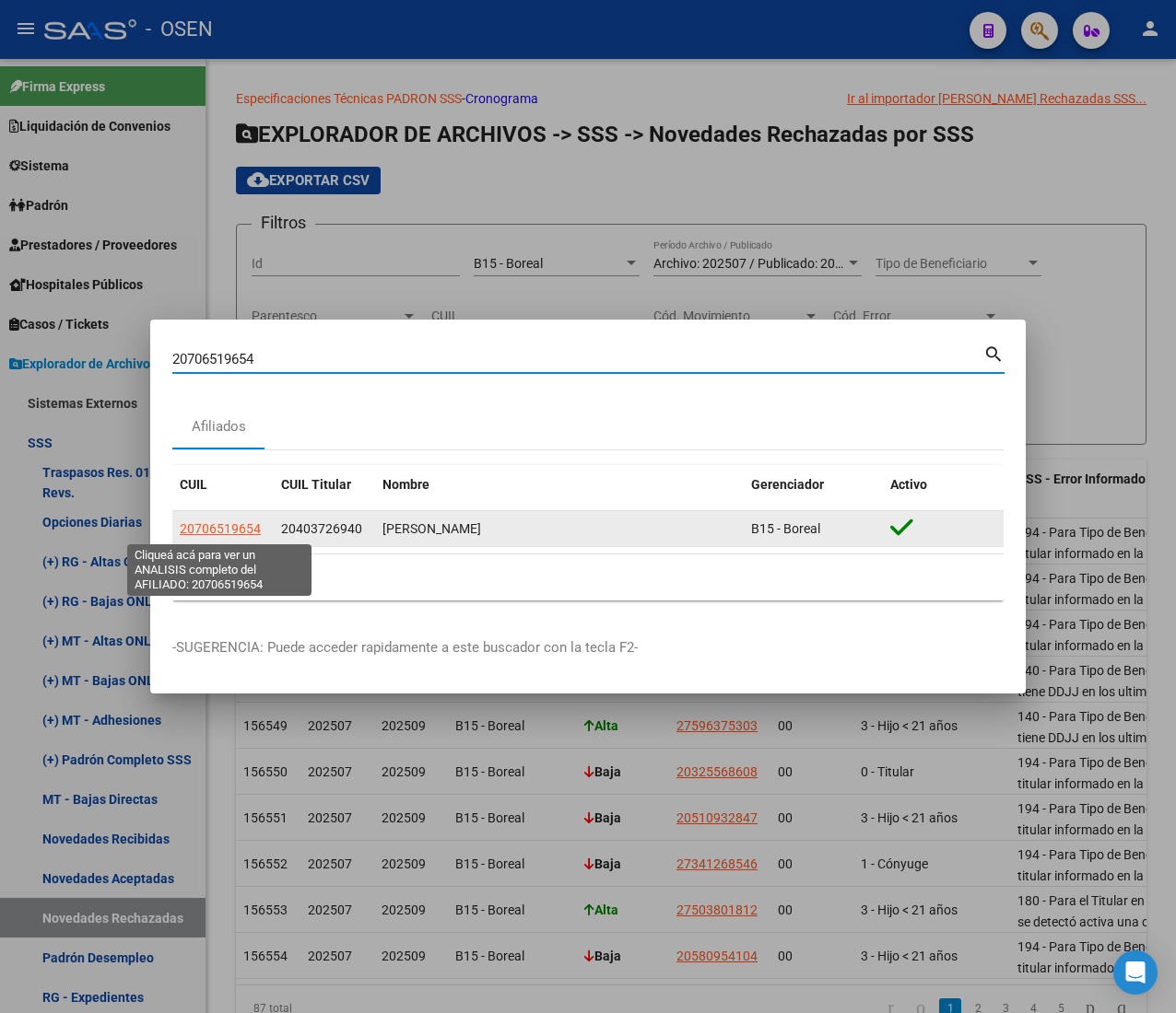
click at [214, 525] on span "20706519654" at bounding box center [219, 528] width 81 height 15
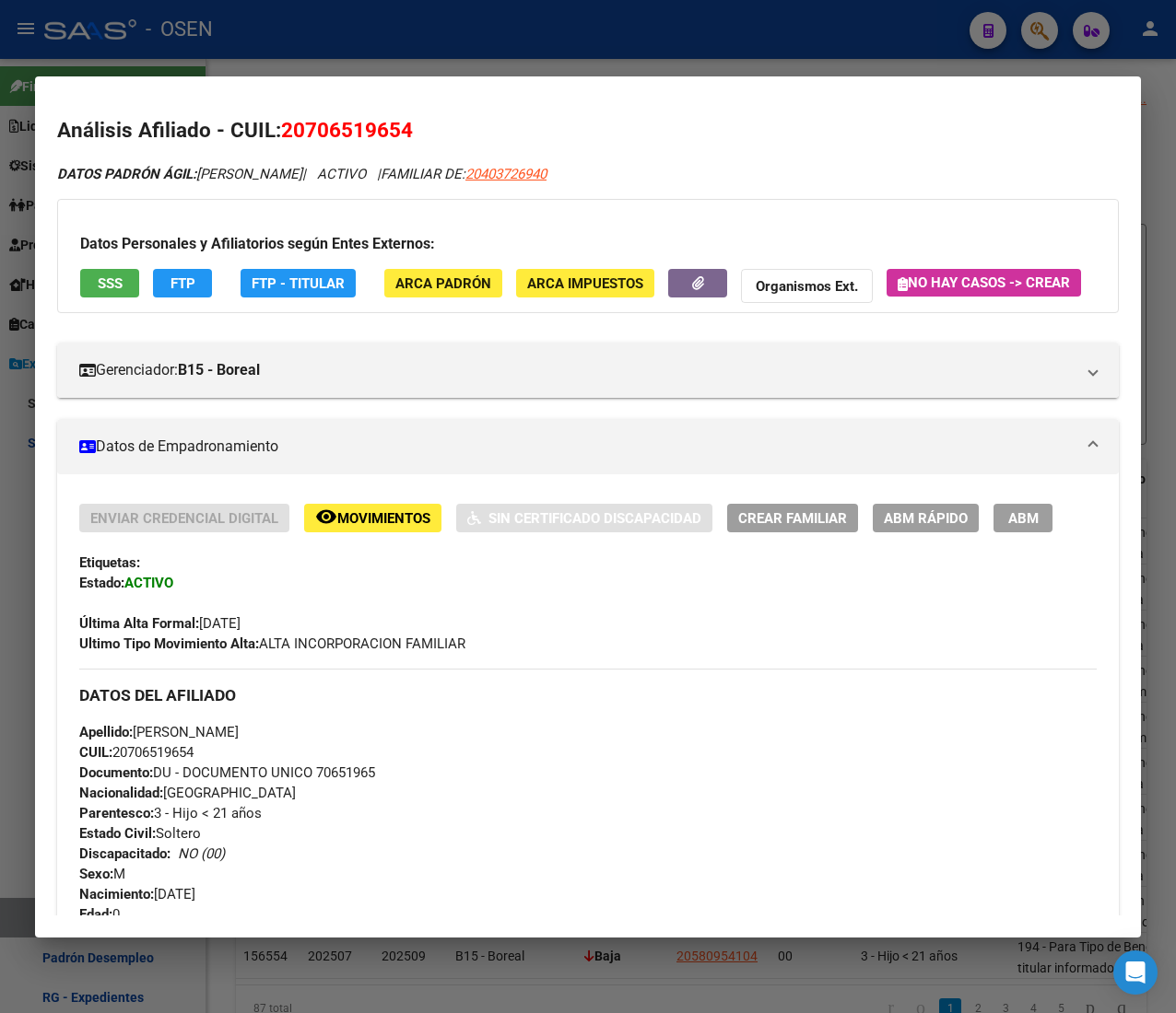
click at [118, 276] on span "SSS" at bounding box center [110, 283] width 25 height 17
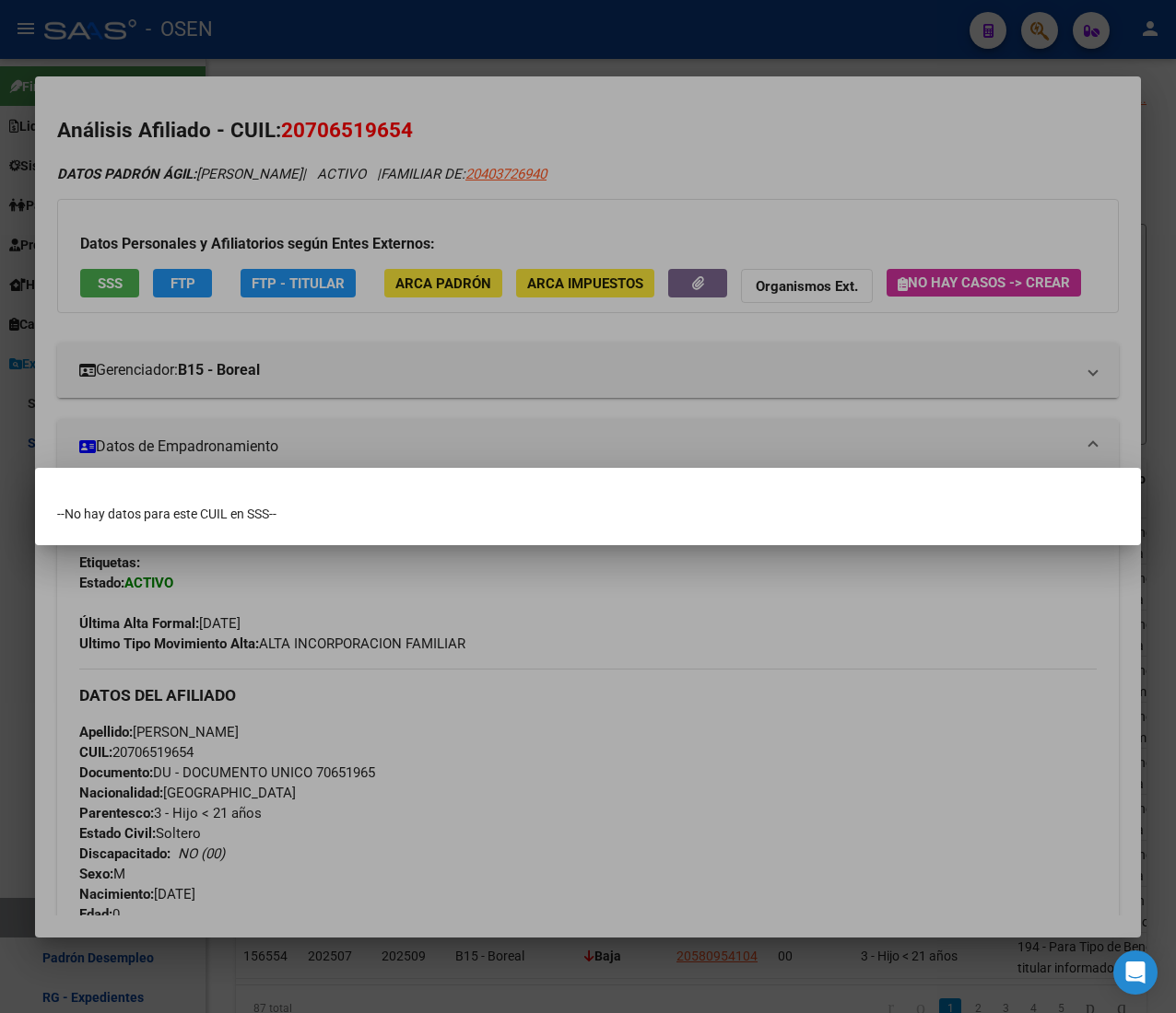
click at [822, 192] on div at bounding box center [588, 506] width 1176 height 1013
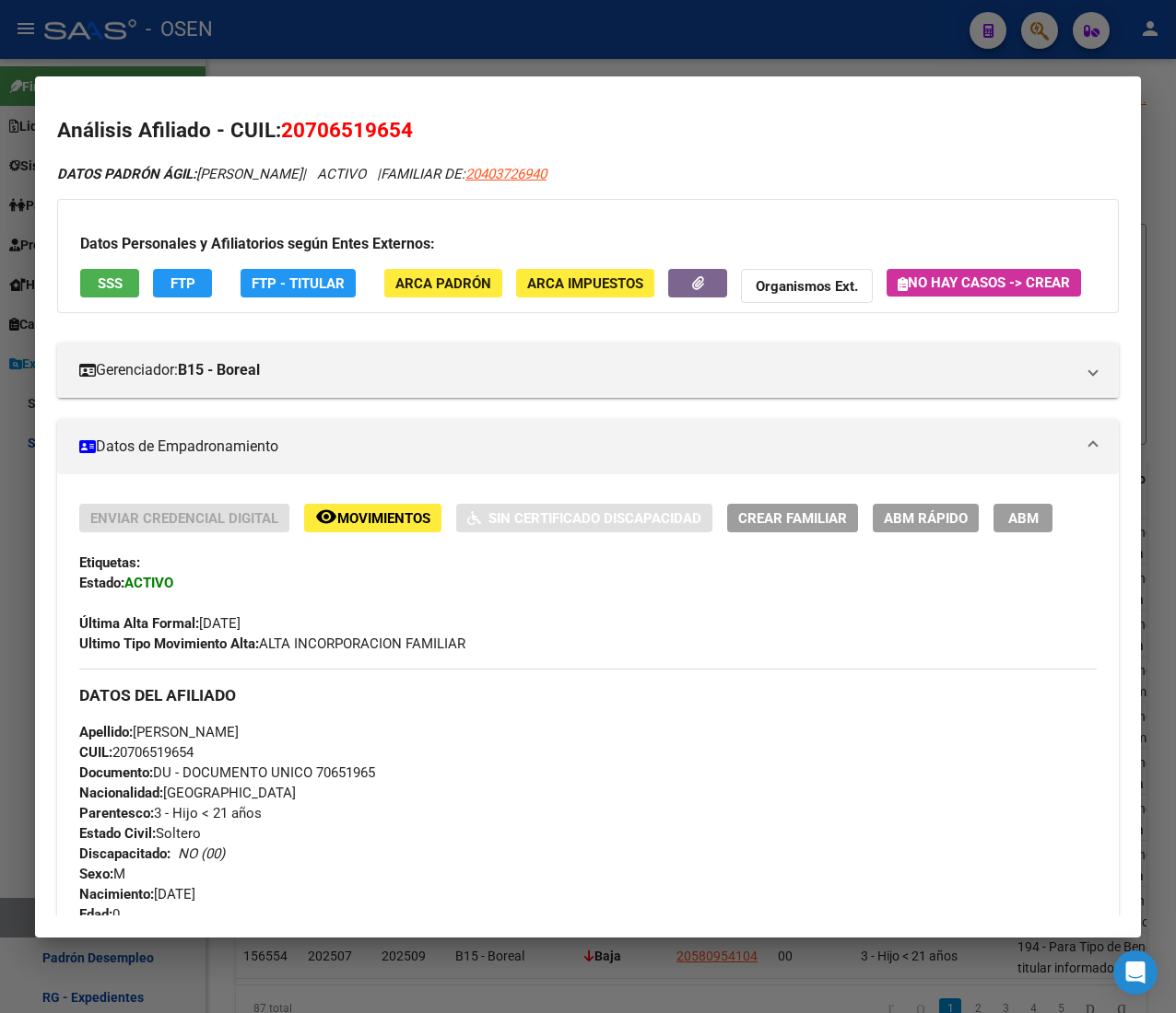
click at [103, 279] on span "SSS" at bounding box center [110, 283] width 25 height 17
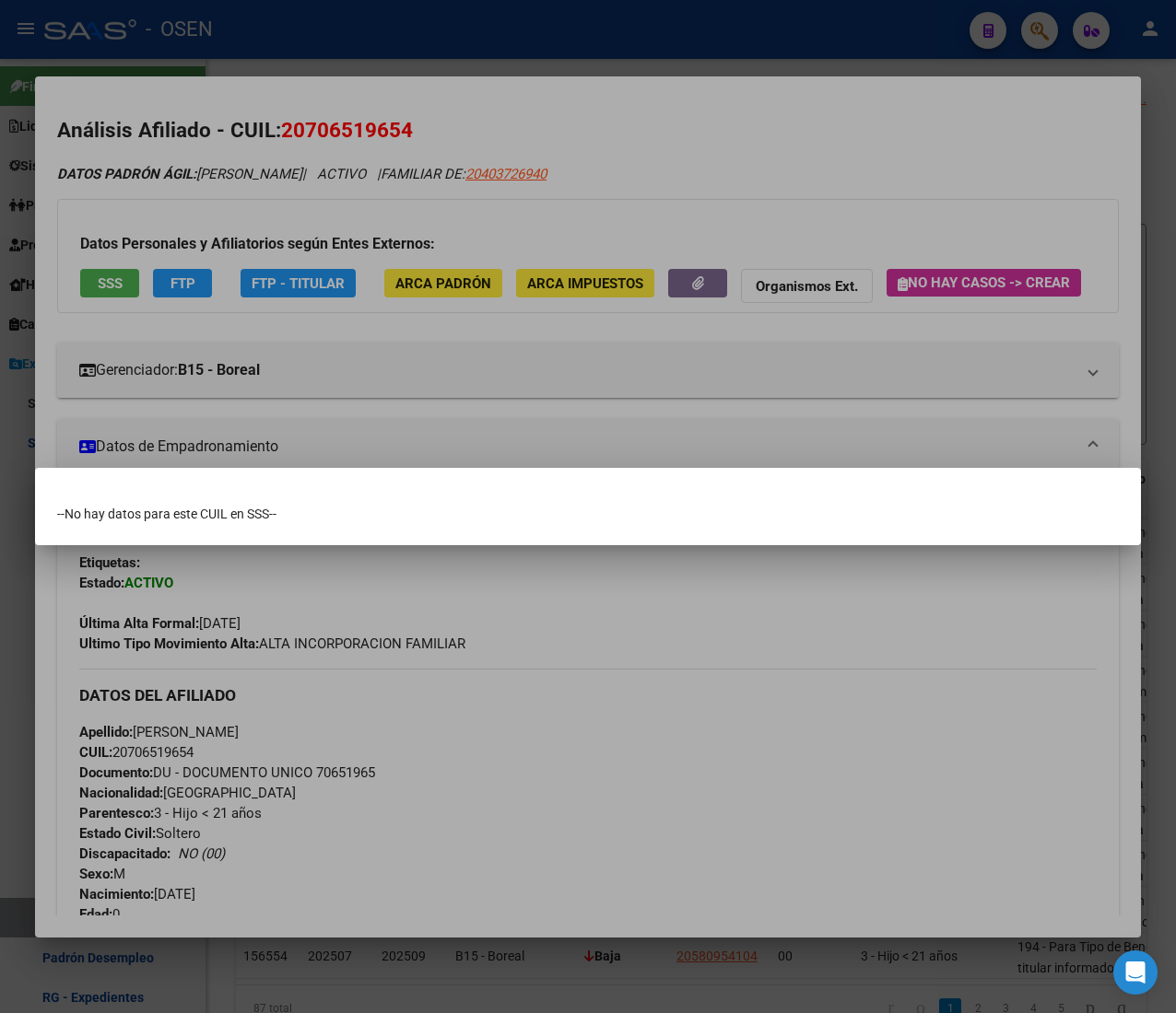
click at [314, 143] on div at bounding box center [588, 506] width 1176 height 1013
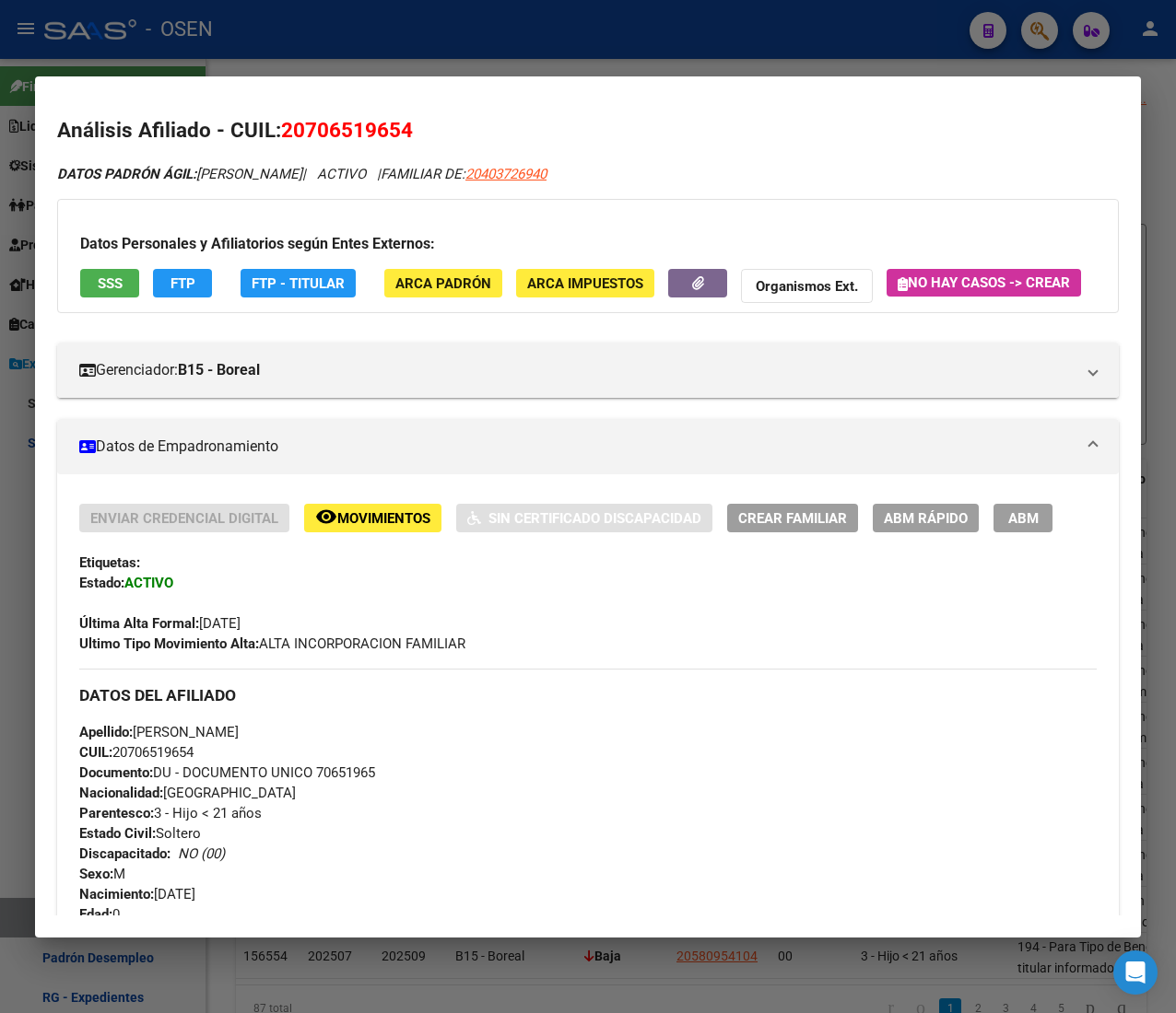
click at [184, 276] on span "FTP" at bounding box center [183, 283] width 25 height 17
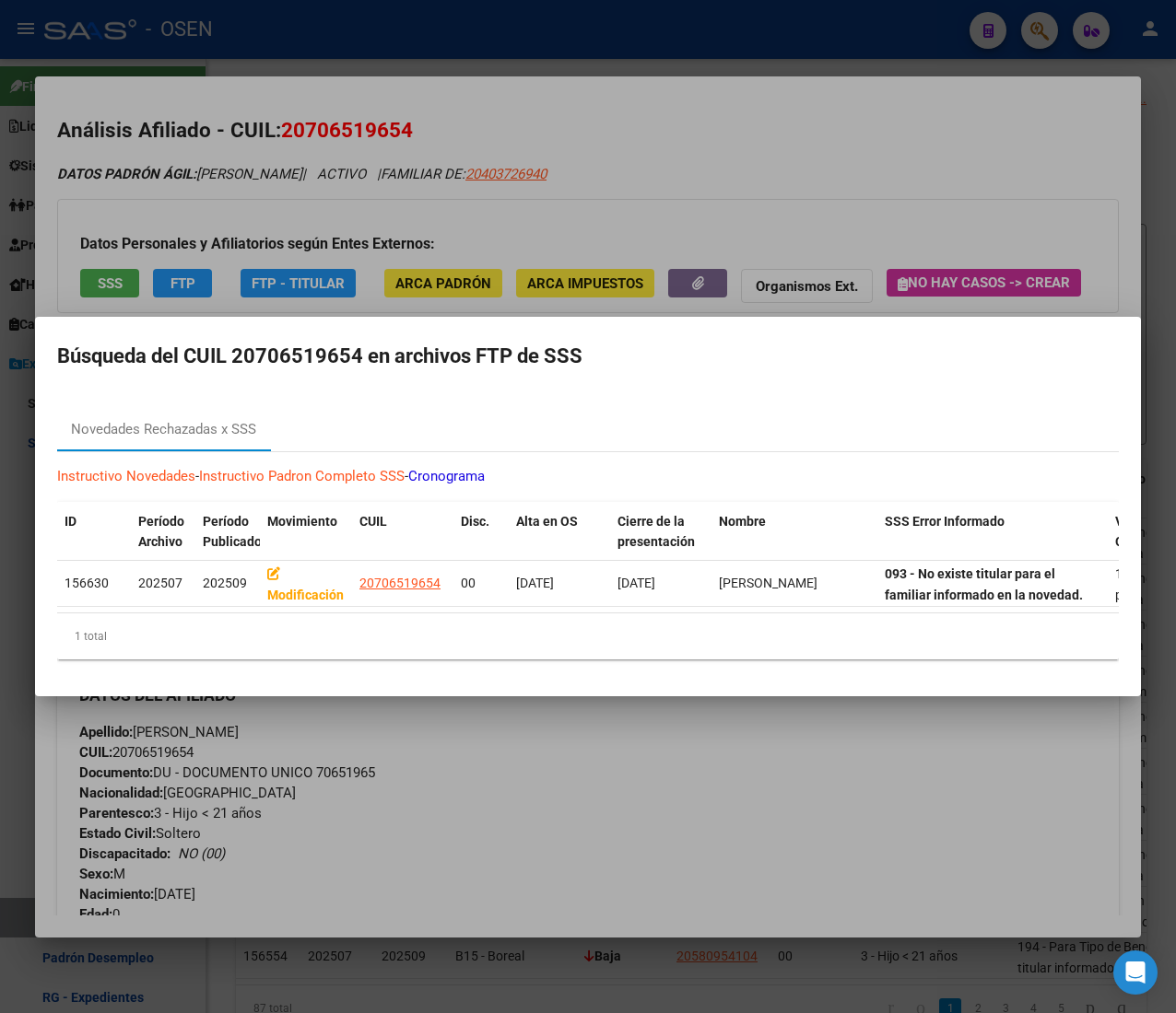
click at [721, 216] on div at bounding box center [588, 506] width 1176 height 1013
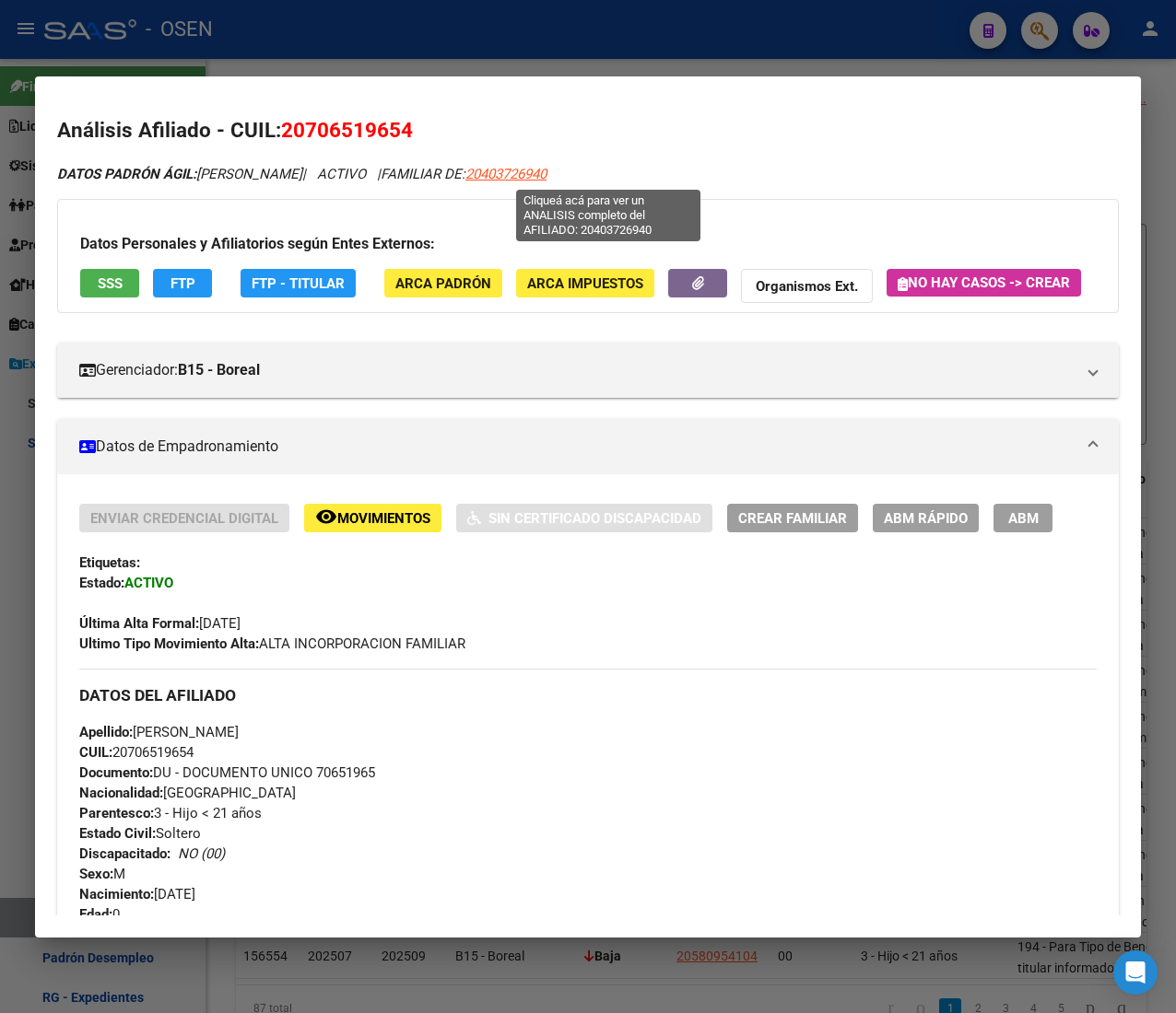
click at [547, 166] on span "20403726940" at bounding box center [506, 173] width 81 height 17
type textarea "20403726940"
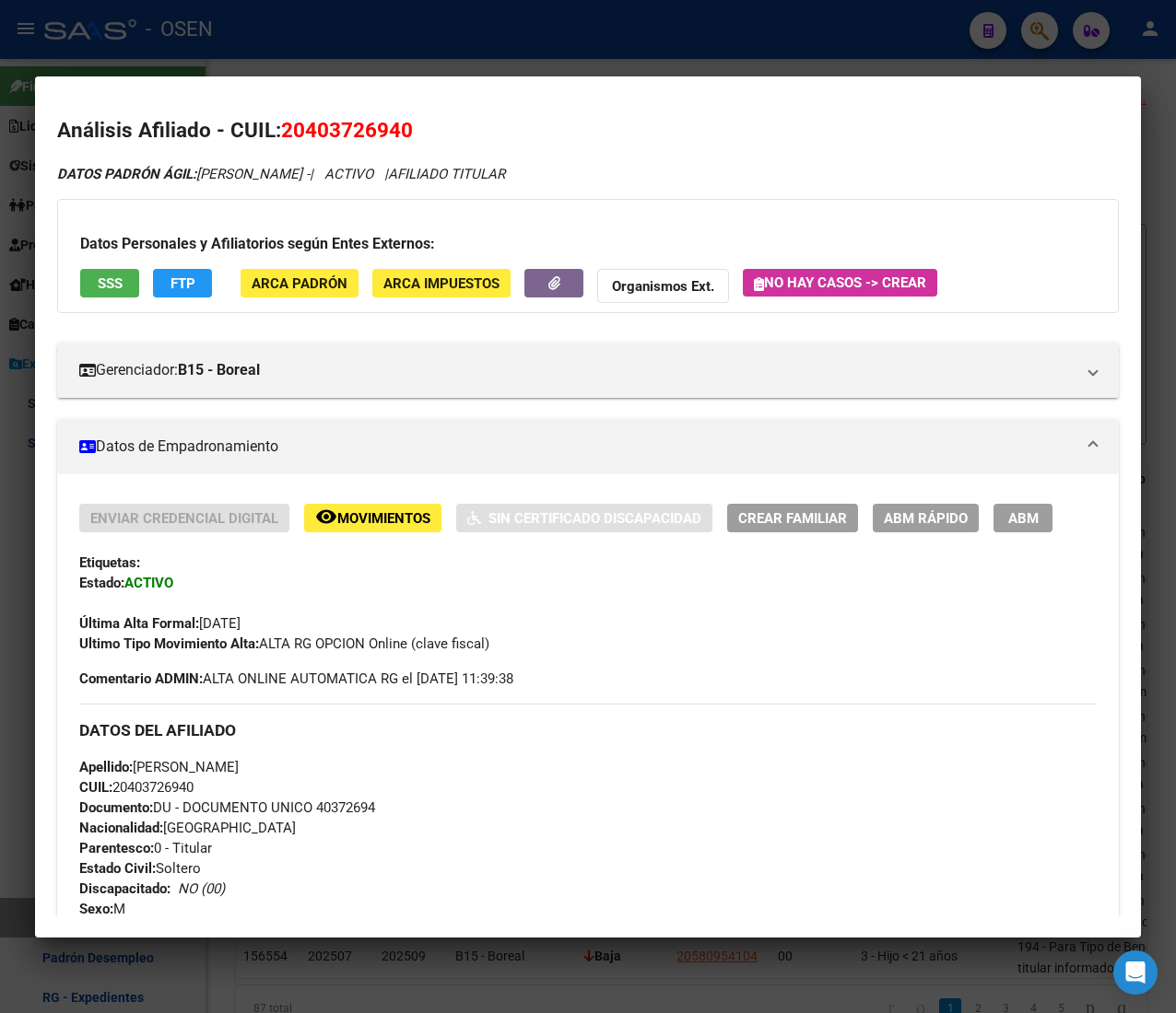
click at [948, 516] on span "ABM Rápido" at bounding box center [926, 518] width 84 height 17
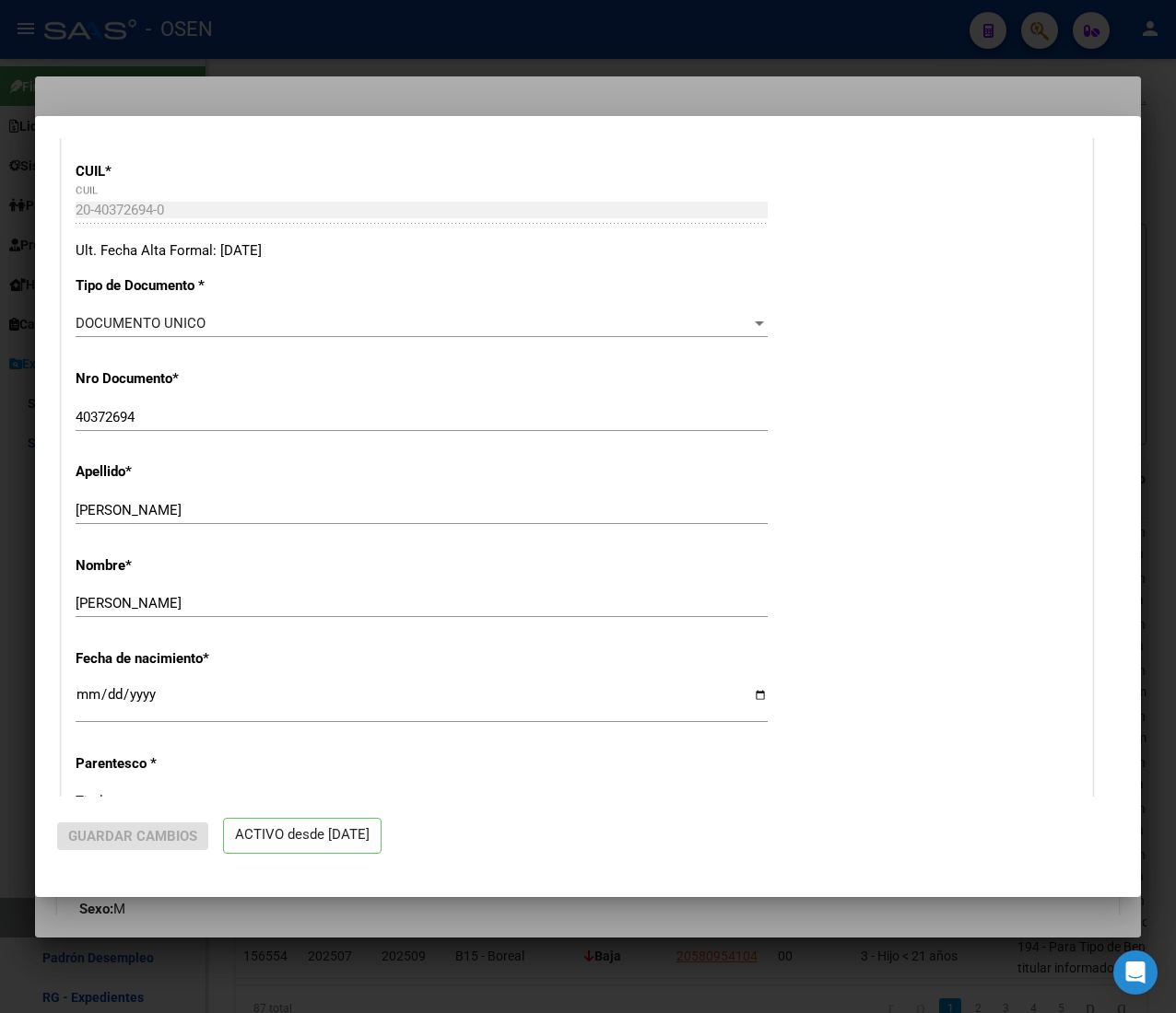
radio input "true"
type input "30-71407355-5"
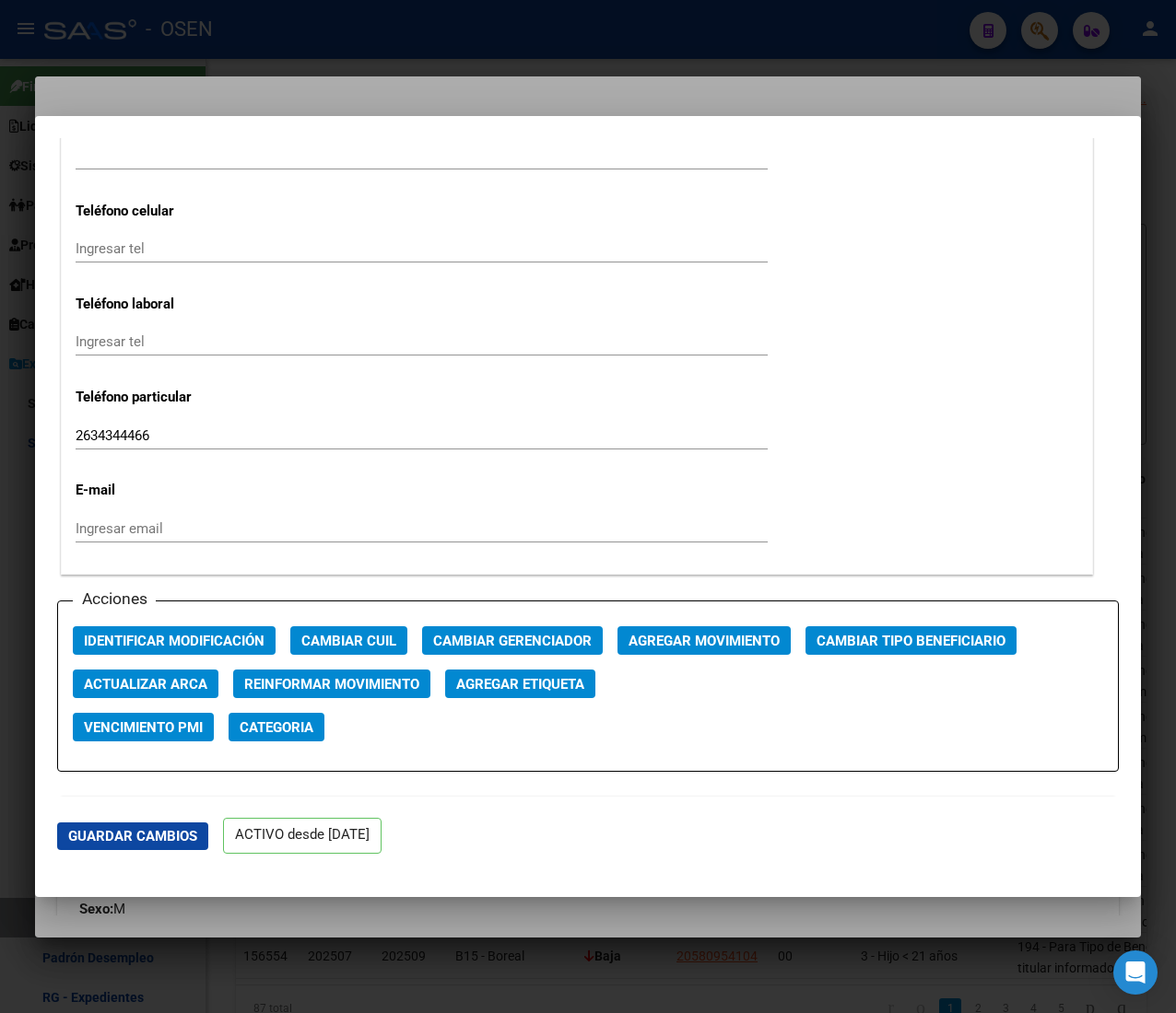
scroll to position [2211, 0]
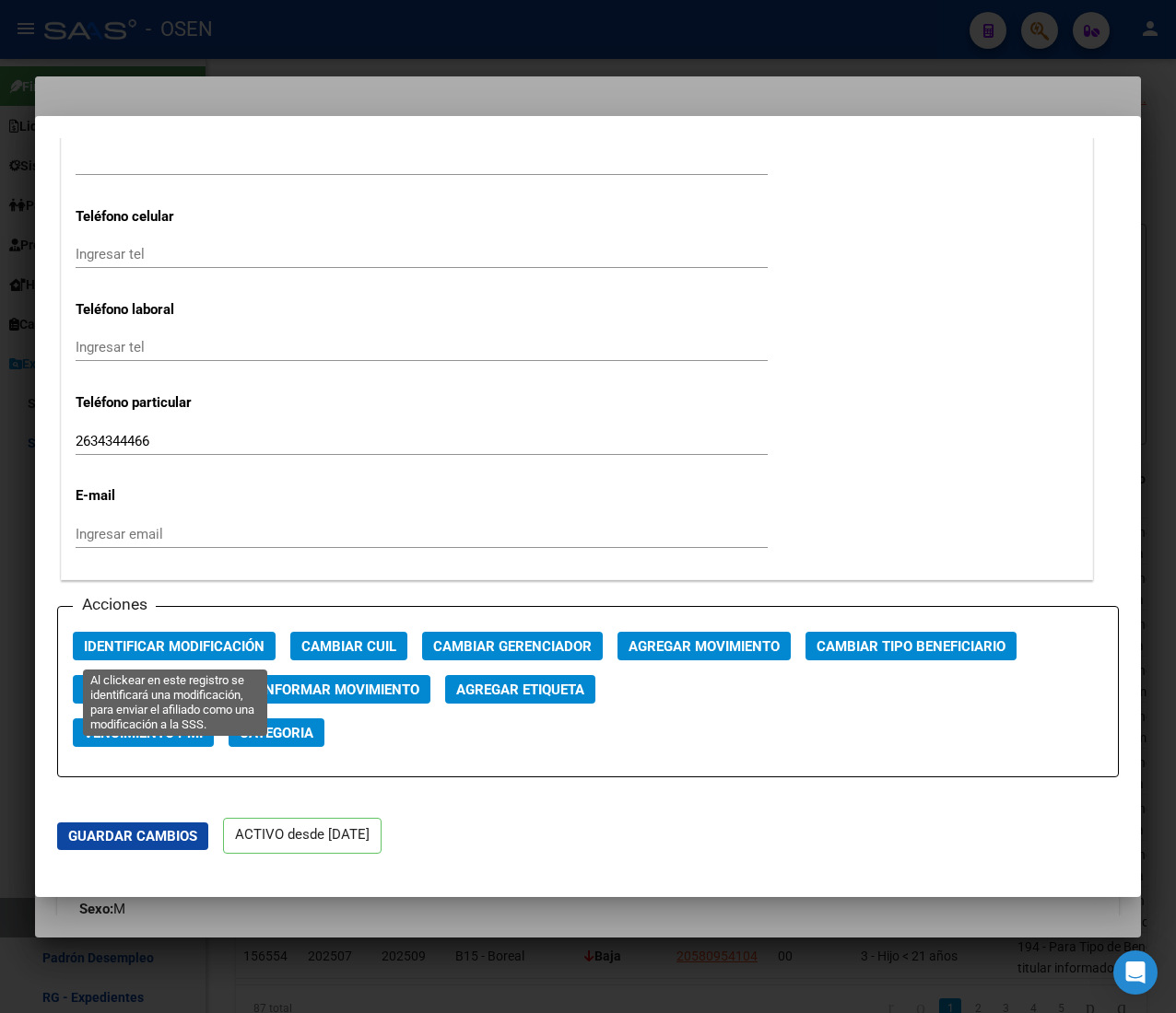
click at [120, 634] on button "Identificar Modificación" at bounding box center [174, 646] width 203 height 28
click at [151, 684] on span "Actualizar ARCA" at bounding box center [145, 690] width 124 height 17
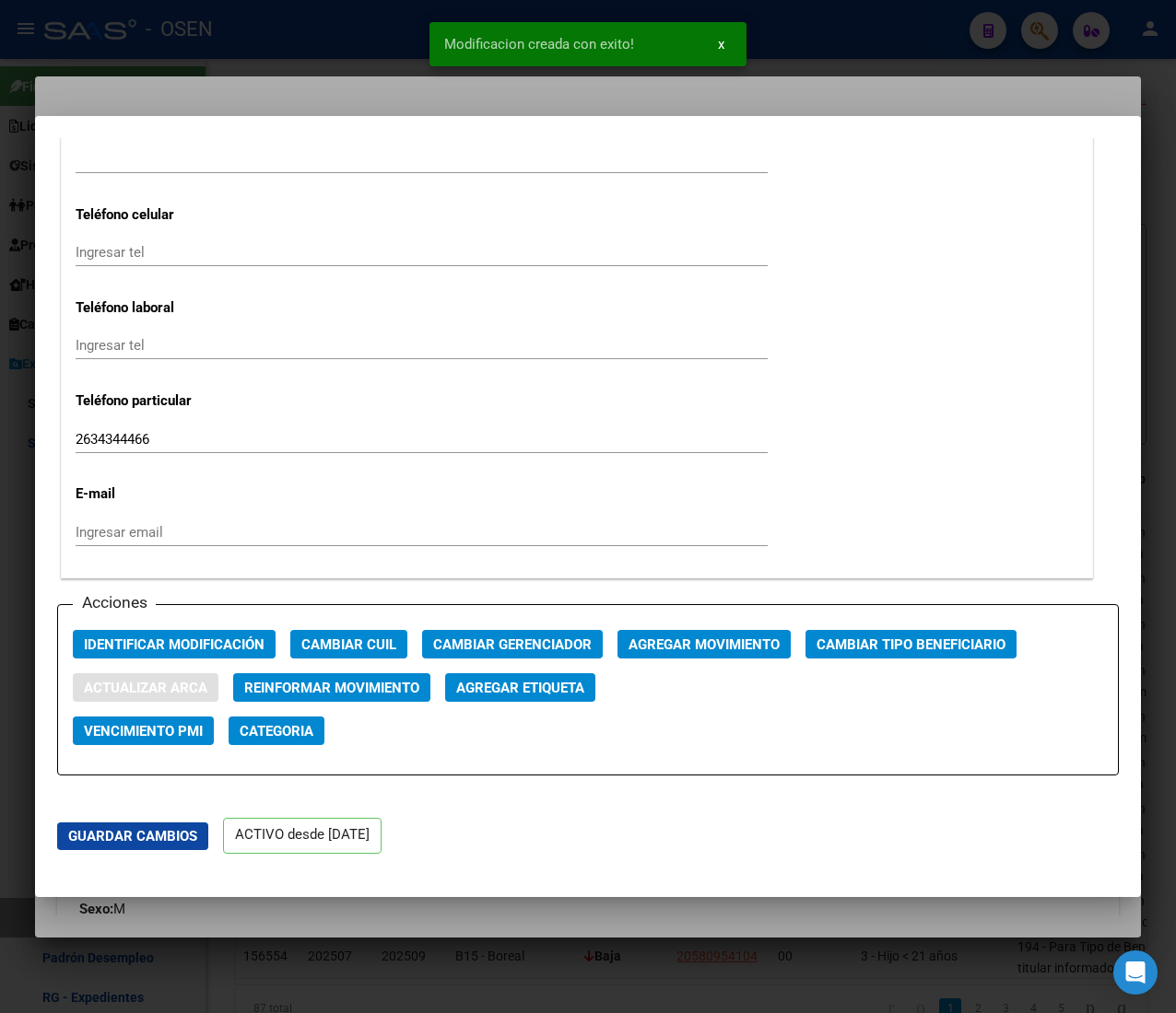
type input "GENERAL SAN MARTIN"
type input "B° AMBROSIO - M:A - C:"
type input "8"
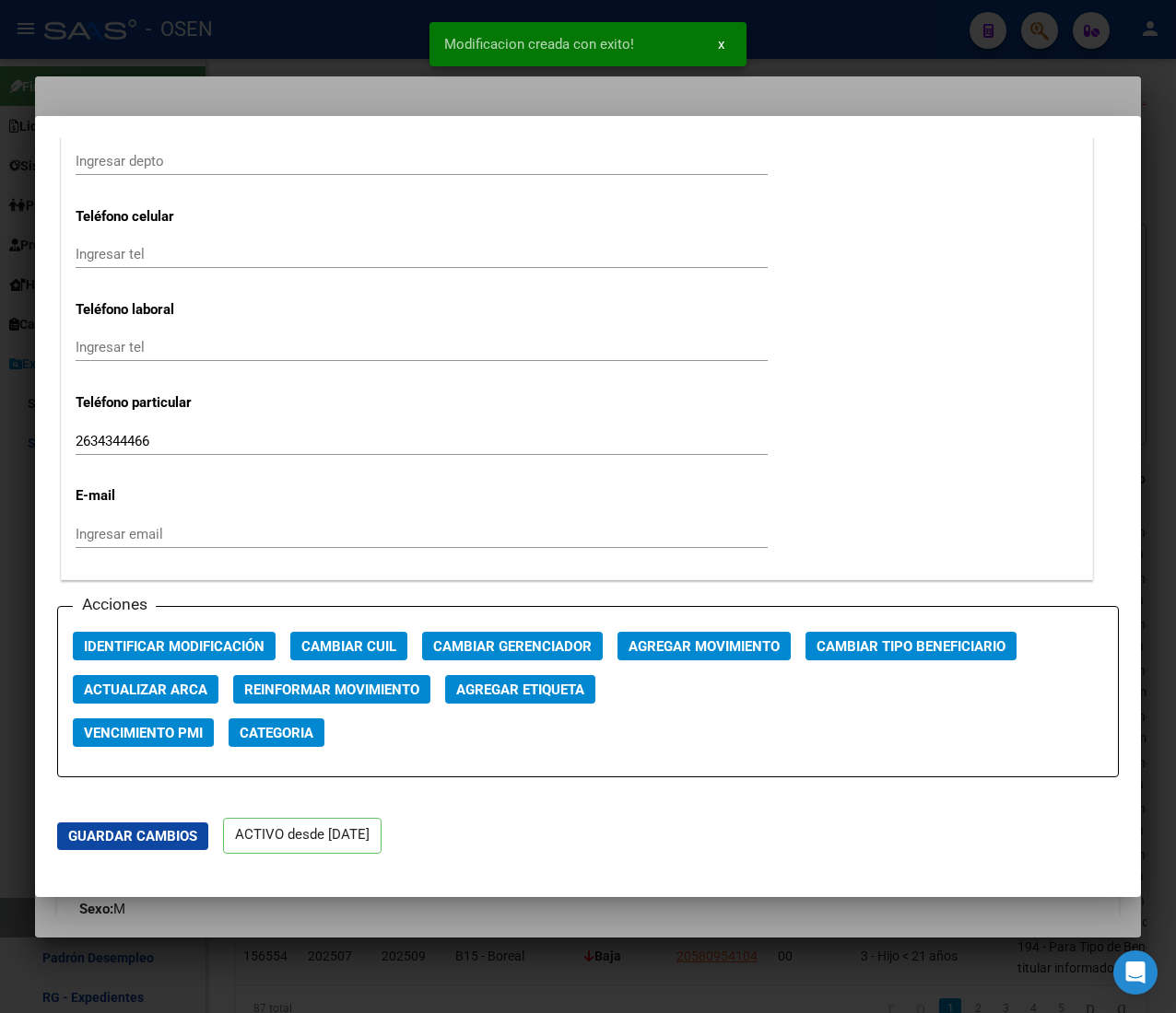
click at [288, 70] on div at bounding box center [588, 506] width 1176 height 1013
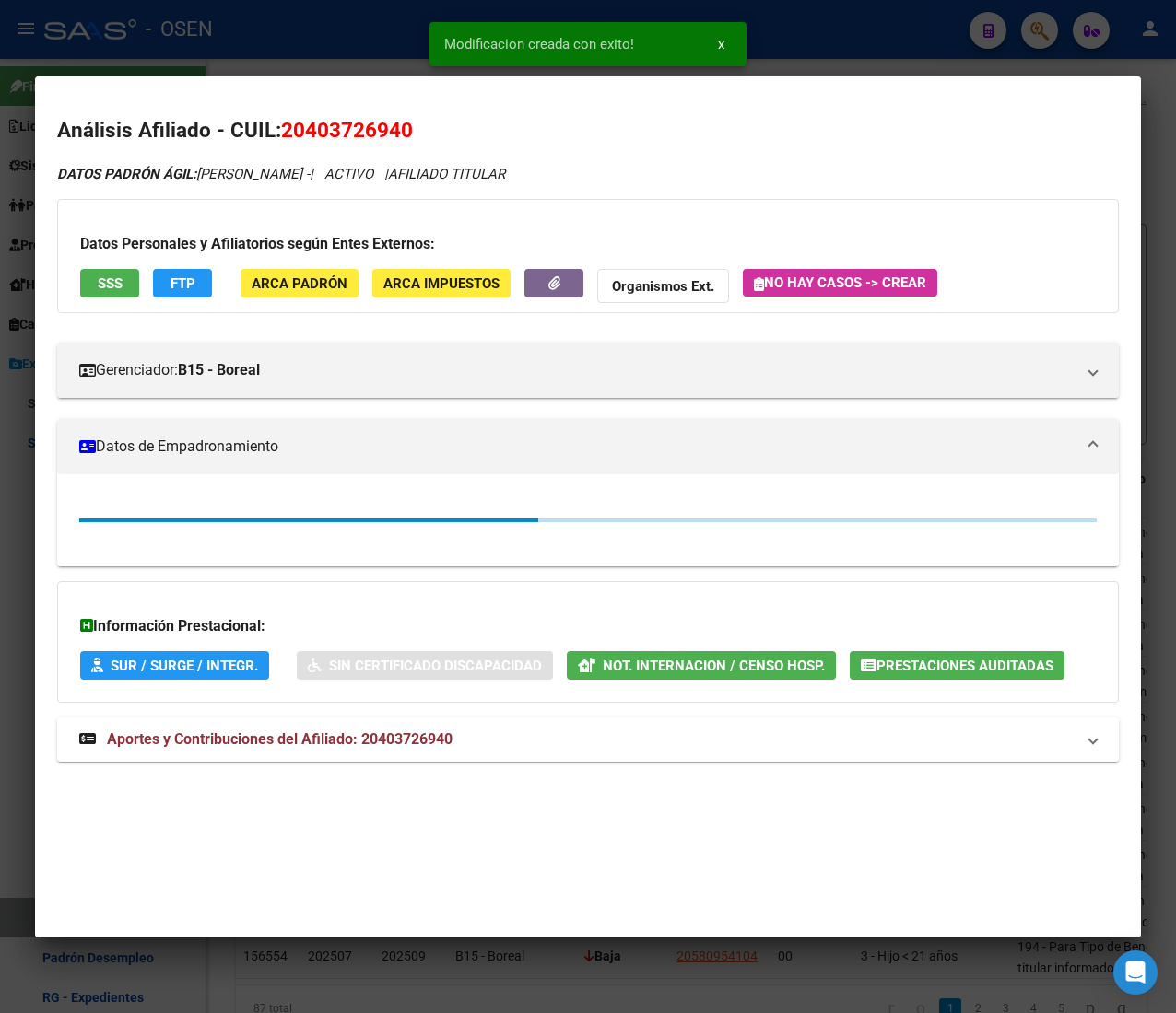
click at [307, 48] on div at bounding box center [588, 506] width 1176 height 1013
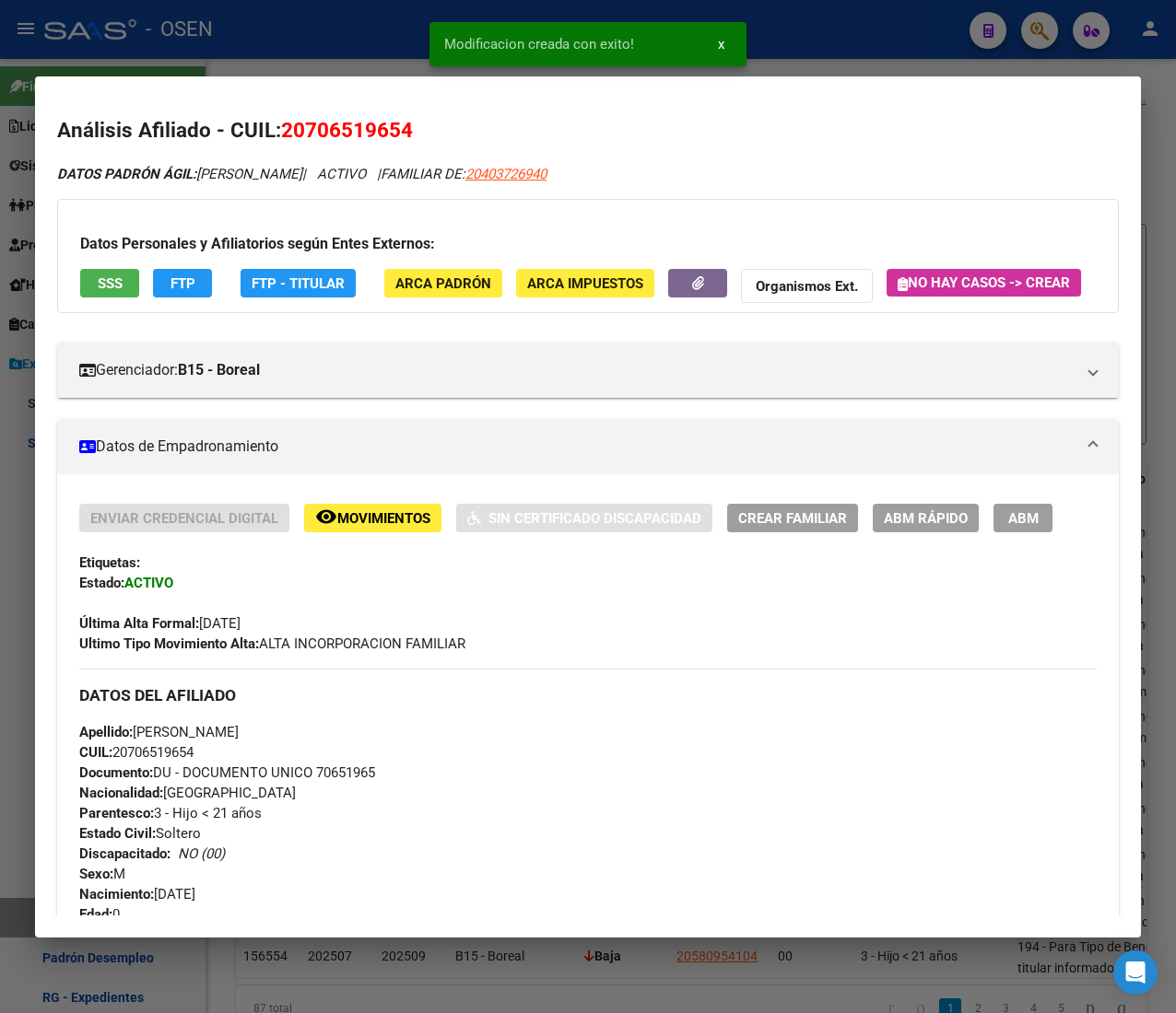
click at [923, 533] on button "ABM Rápido" at bounding box center [926, 517] width 106 height 28
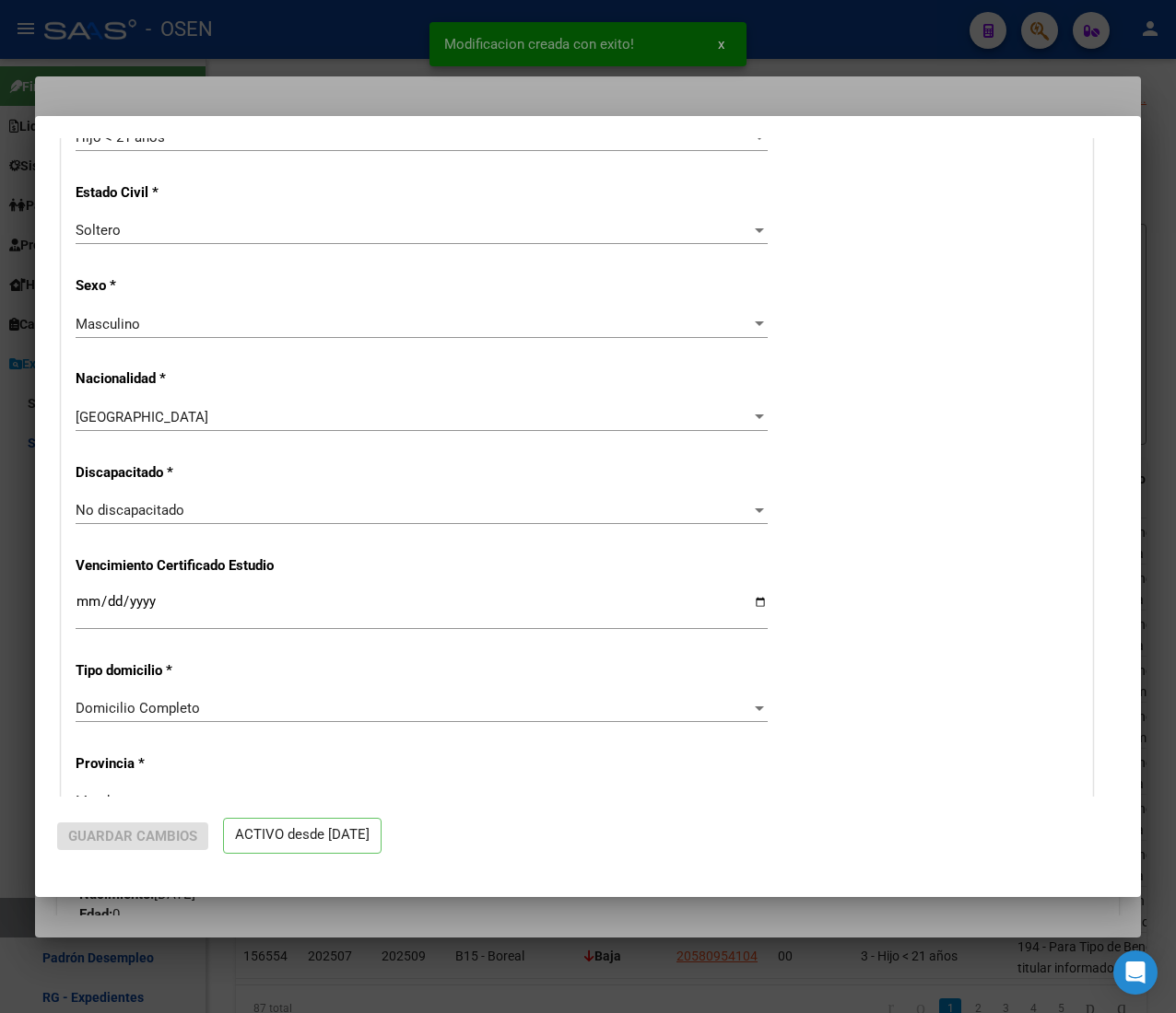
radio input "true"
type input "30-71407355-5"
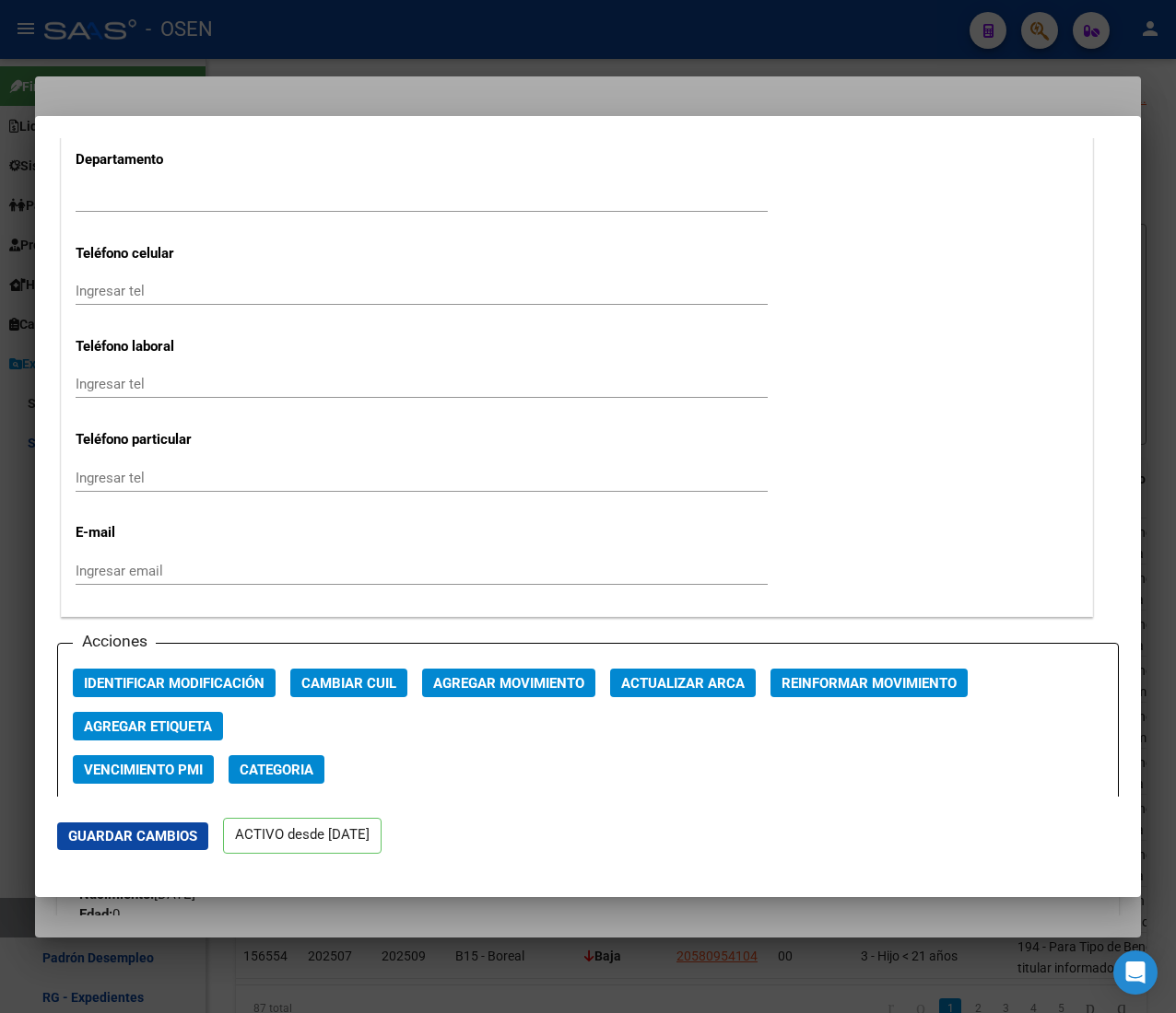
scroll to position [2395, 0]
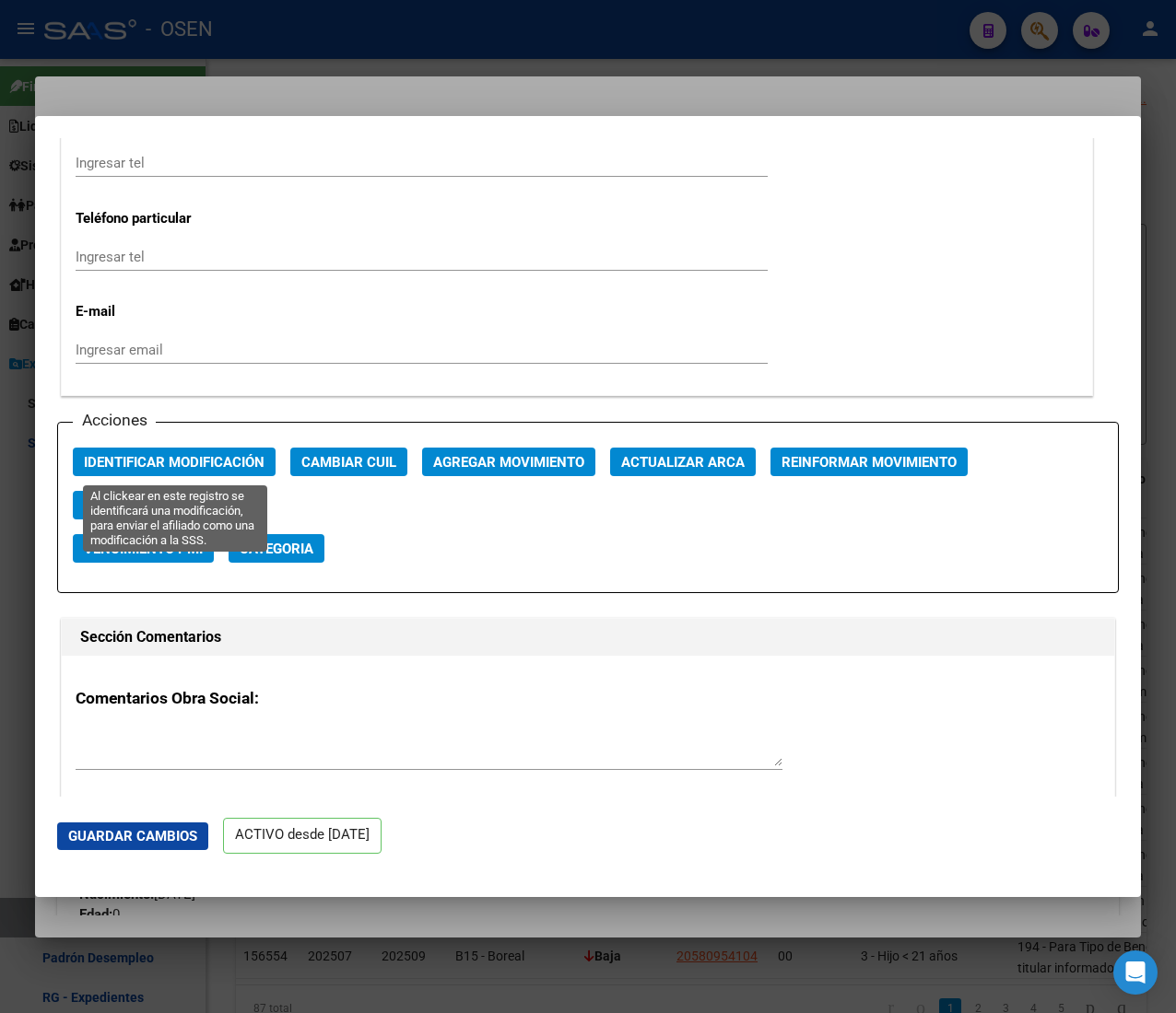
click at [238, 456] on span "Identificar Modificación" at bounding box center [173, 462] width 180 height 17
click at [229, 457] on span "Identificar Modificación" at bounding box center [173, 462] width 180 height 17
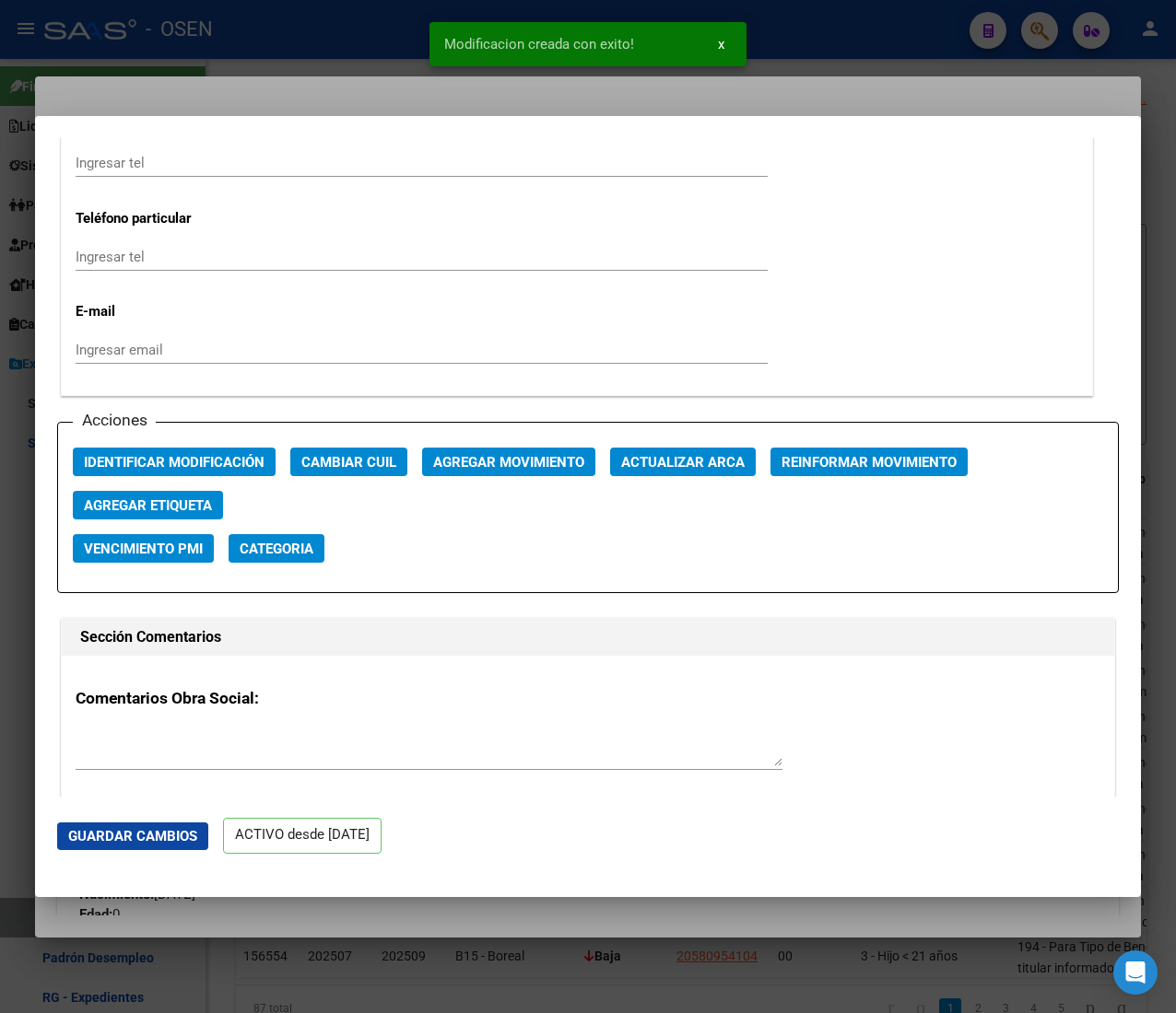
click at [306, 52] on div at bounding box center [588, 506] width 1176 height 1013
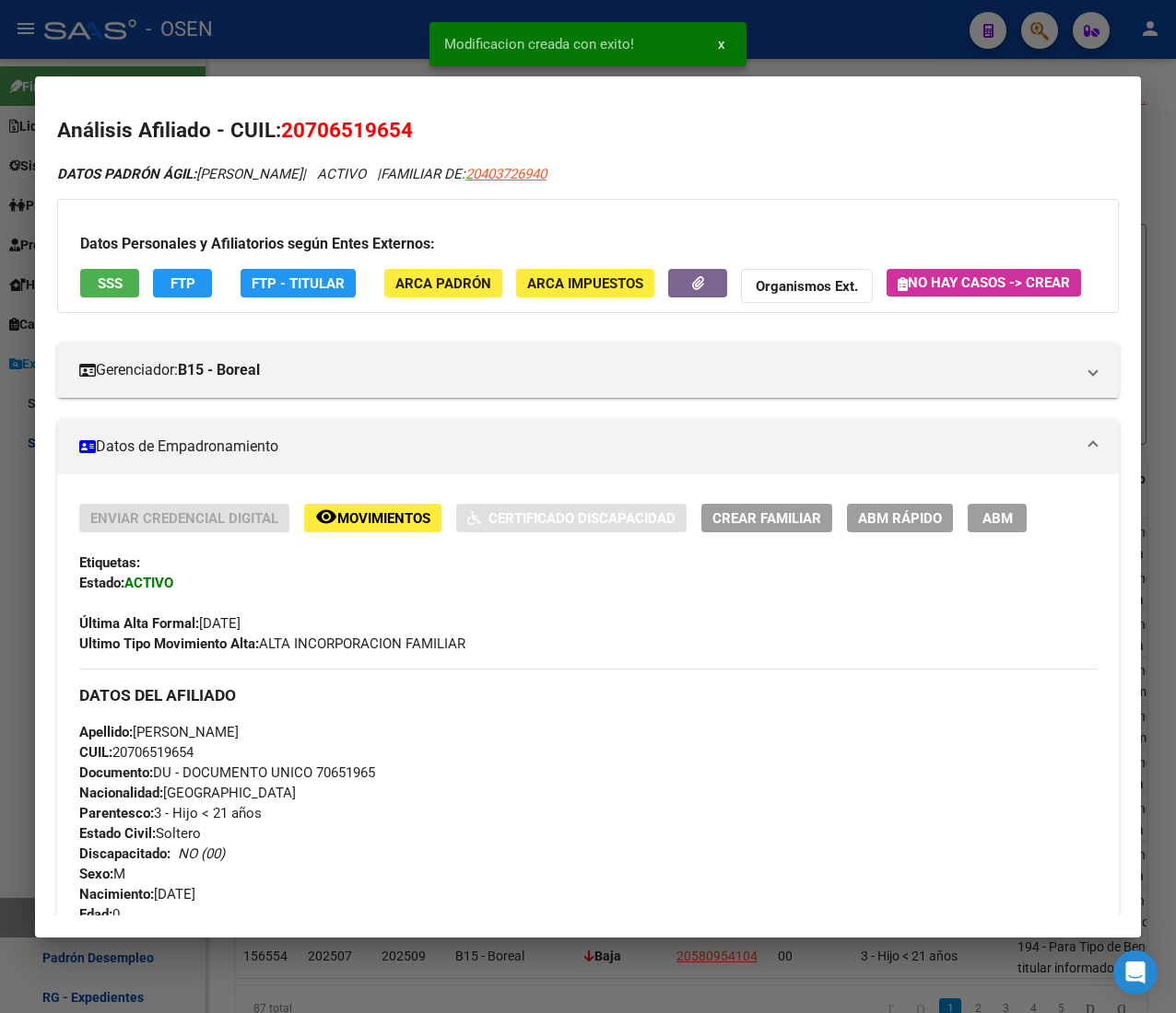
click at [306, 52] on div at bounding box center [588, 506] width 1176 height 1013
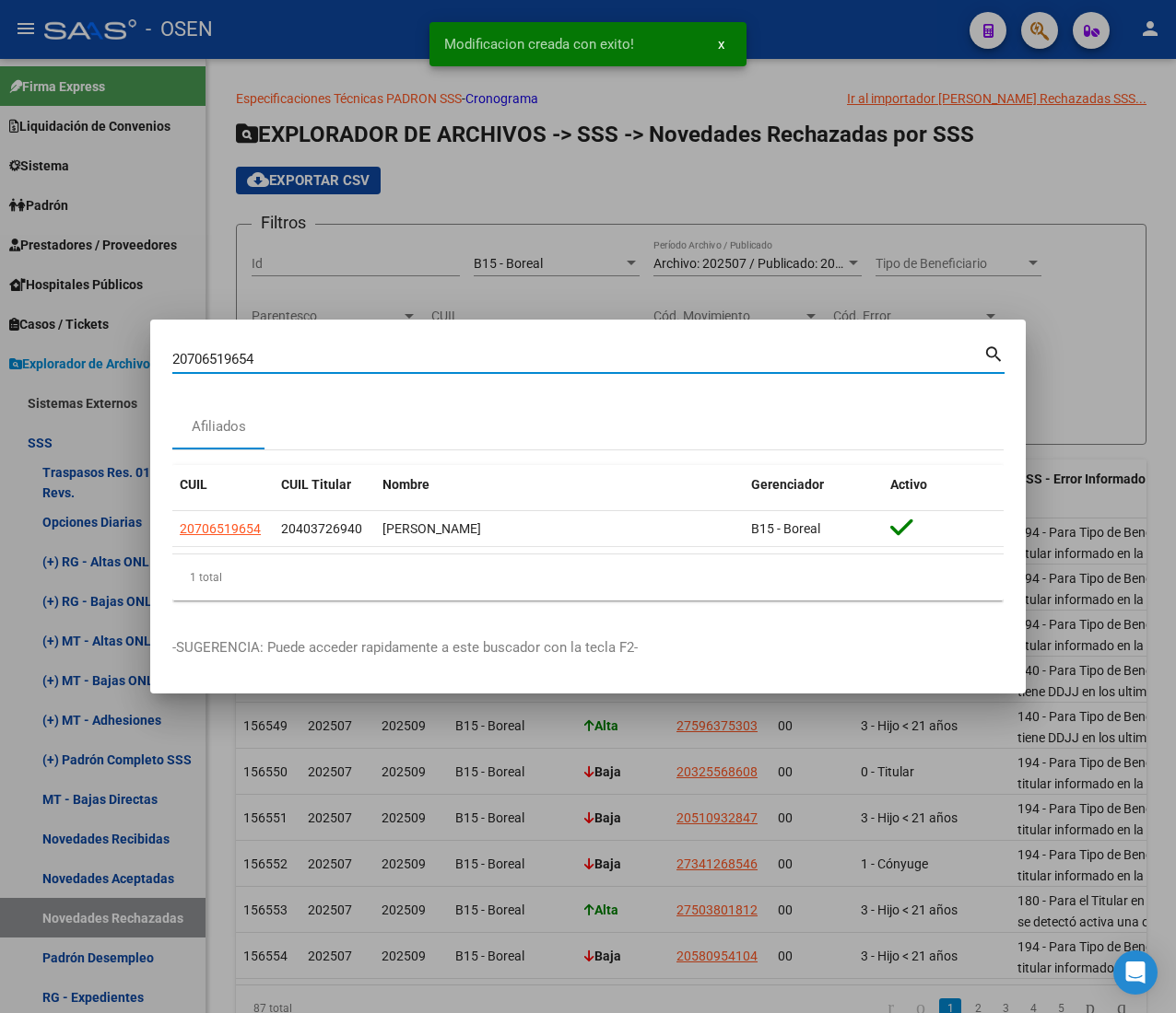
drag, startPoint x: 136, startPoint y: 346, endPoint x: -64, endPoint y: 322, distance: 201.4
click at [0, 322] on html "menu - OSEN person Firma Express Liquidación de Convenios ARCA - Aportes RG / M…" at bounding box center [588, 506] width 1176 height 1013
paste input "370881759"
type input "20370881759"
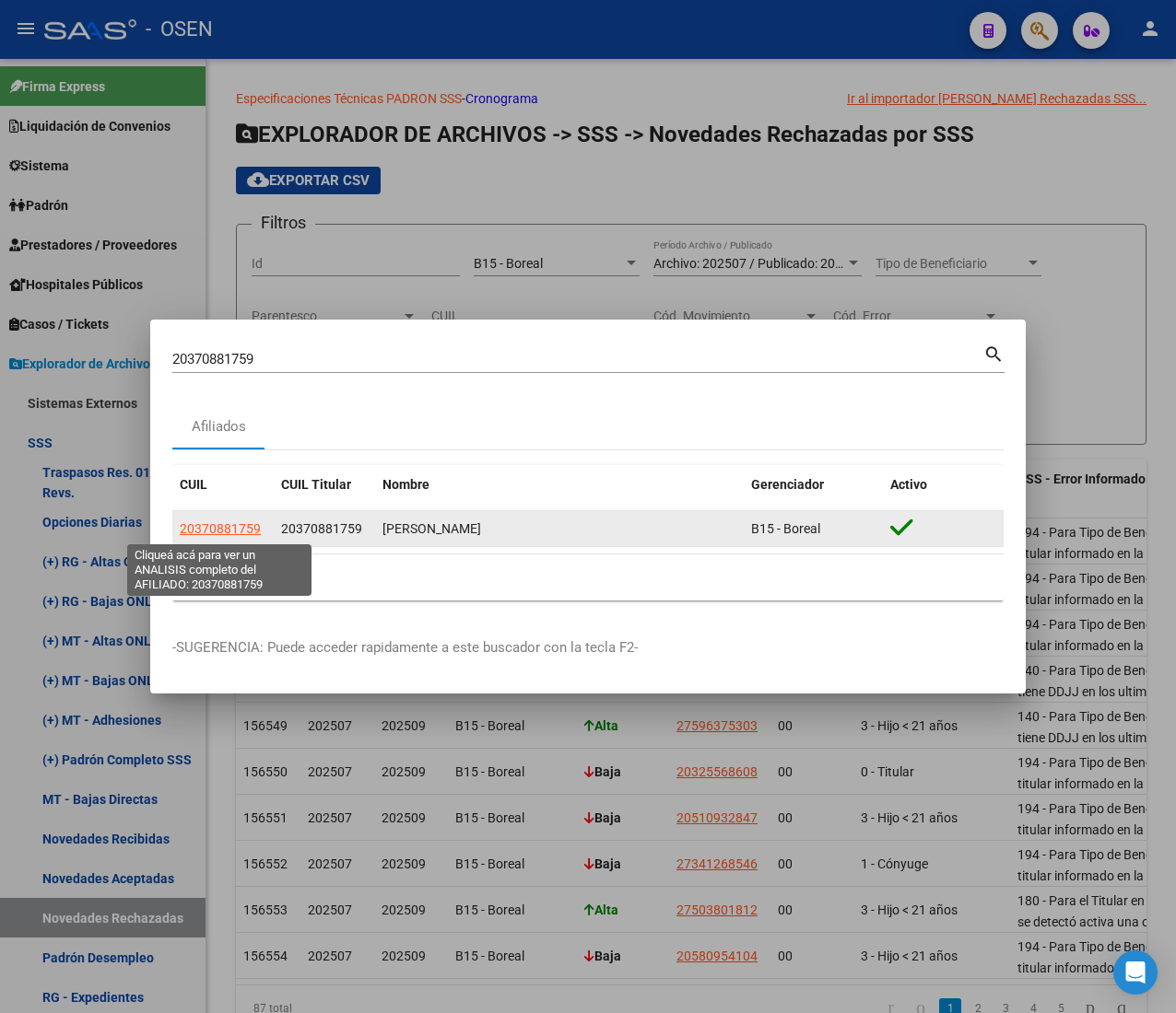
click at [230, 523] on span "20370881759" at bounding box center [219, 528] width 81 height 15
type textarea "20370881759"
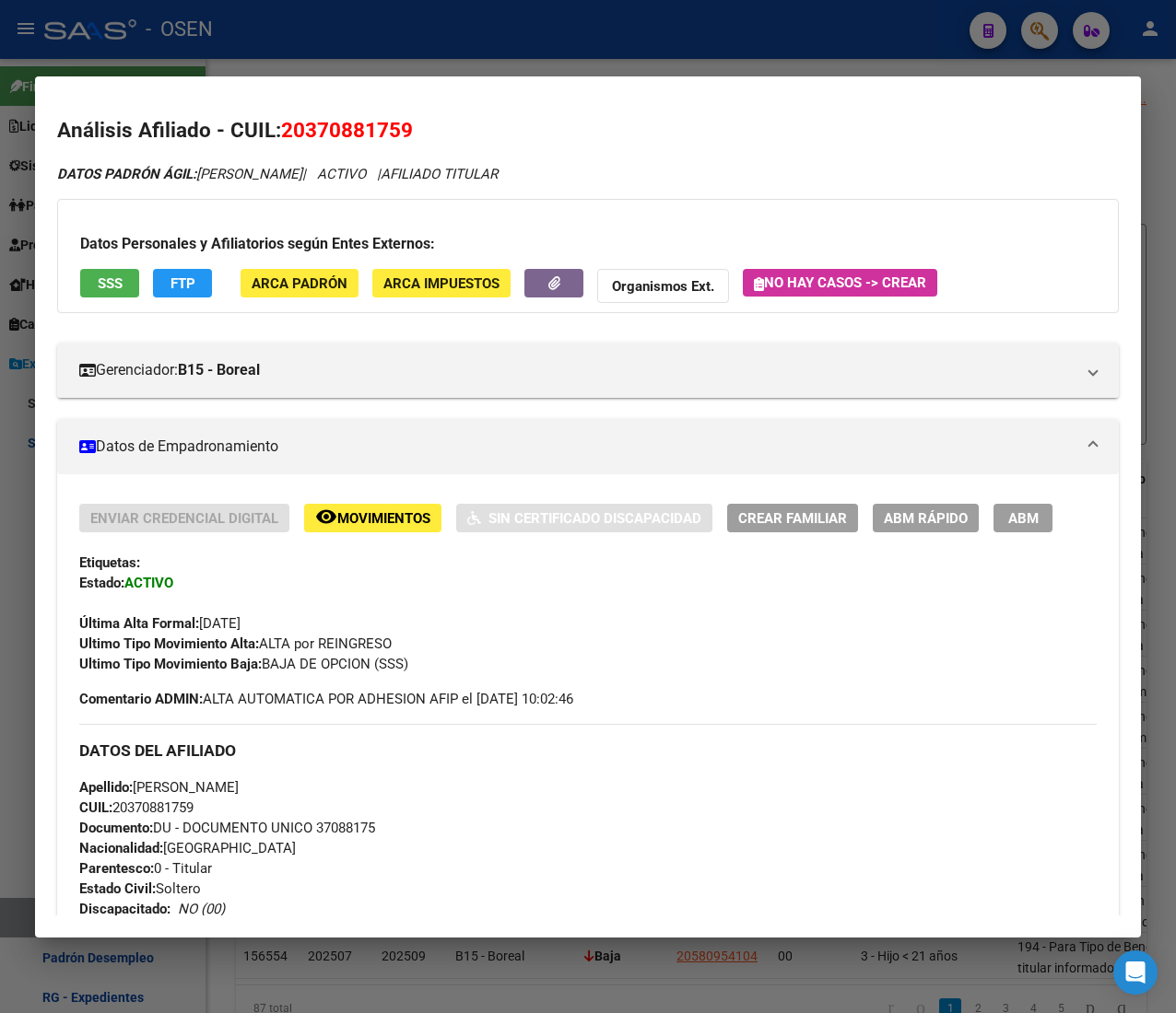
click at [124, 282] on button "SSS" at bounding box center [109, 282] width 59 height 28
drag, startPoint x: 558, startPoint y: 20, endPoint x: 444, endPoint y: 277, distance: 281.1
click at [557, 20] on div at bounding box center [588, 506] width 1176 height 1013
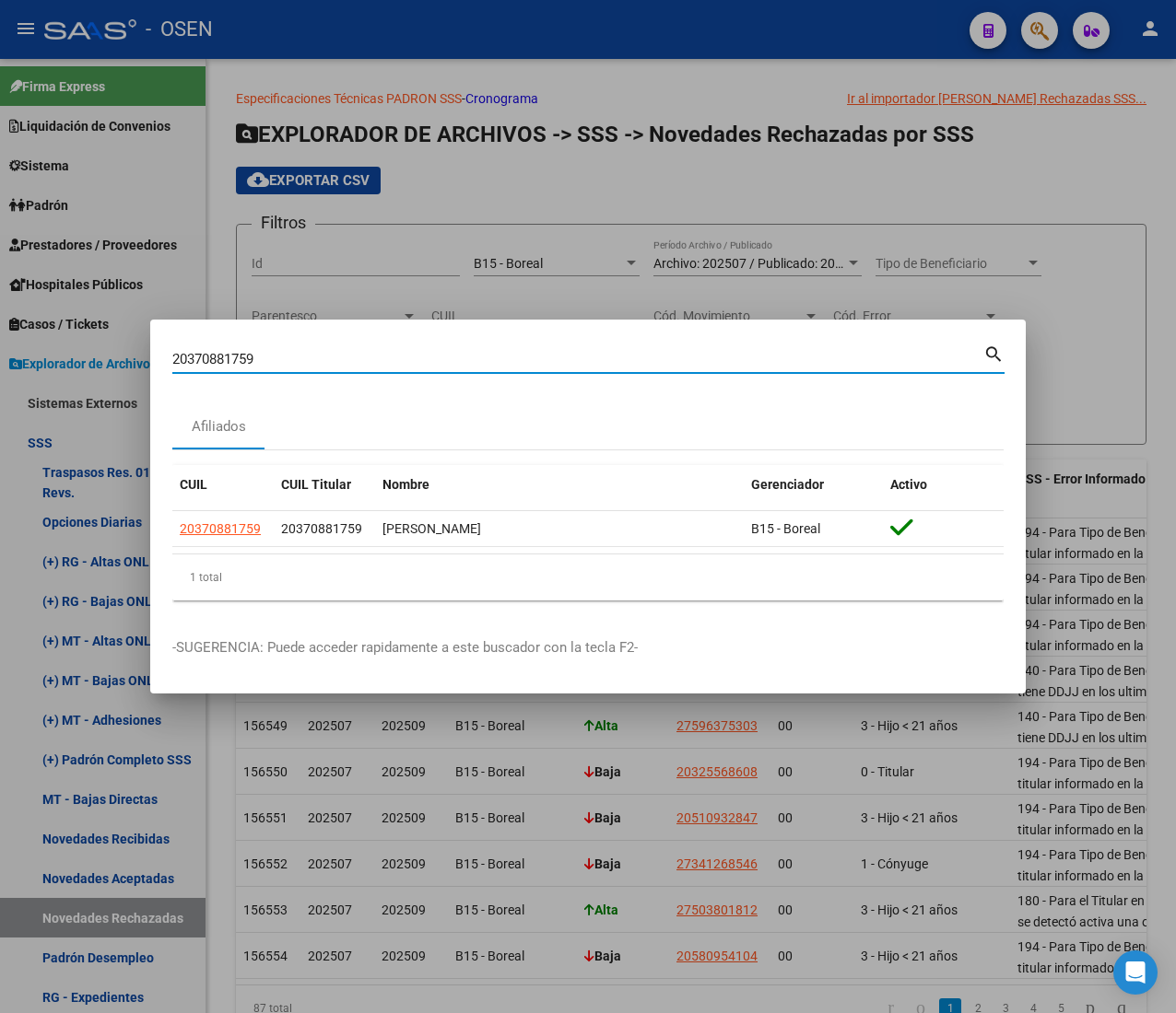
drag, startPoint x: 269, startPoint y: 354, endPoint x: 96, endPoint y: 361, distance: 173.1
click at [103, 356] on div "20370881759 Buscar (apellido, dni, cuil, nro traspaso, cuit, obra social) searc…" at bounding box center [588, 506] width 1176 height 1013
paste input "275616851"
type input "20275616851"
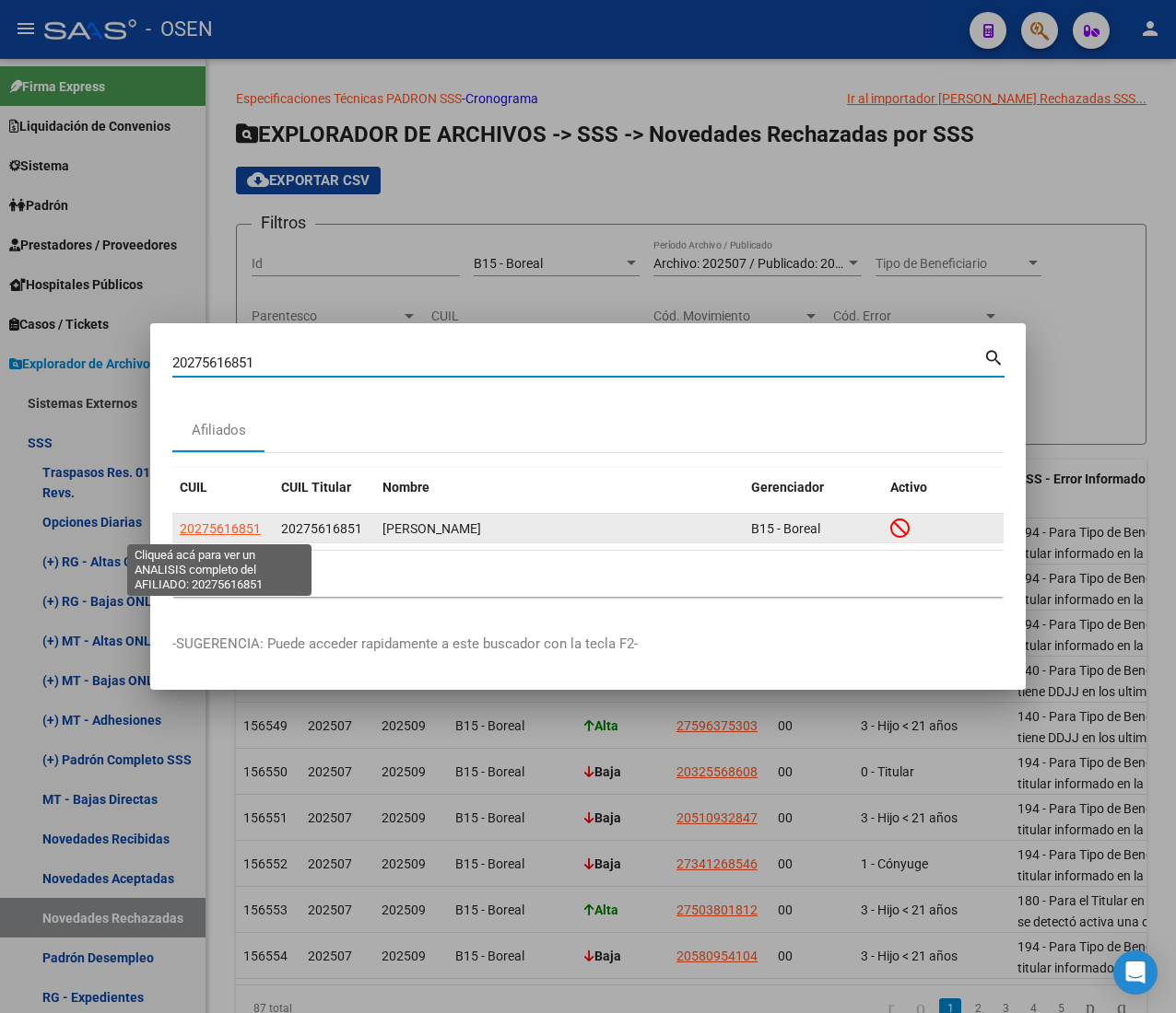
click at [214, 526] on span "20275616851" at bounding box center [219, 528] width 81 height 15
type textarea "20275616851"
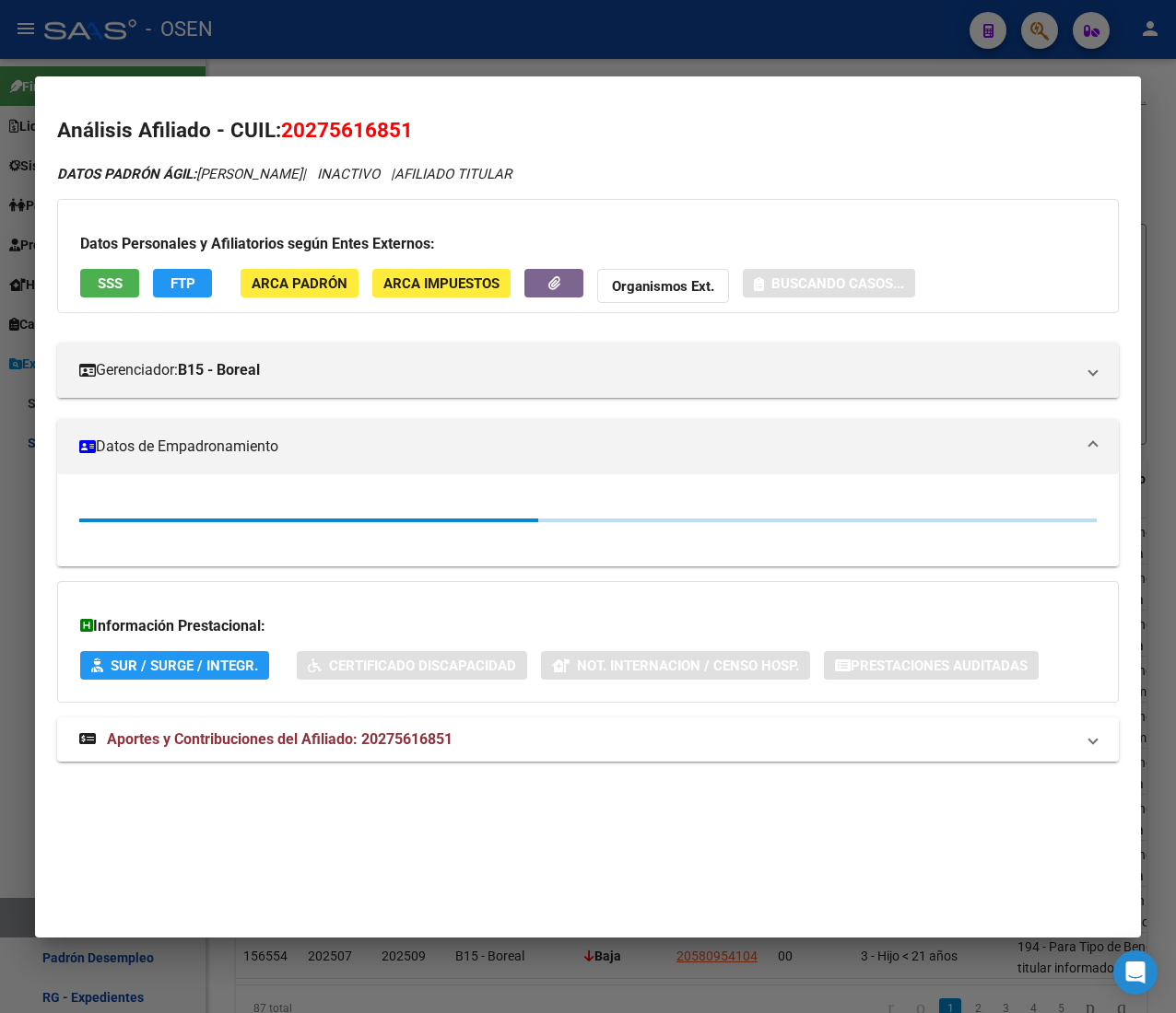
click at [129, 298] on app-consulta-sss-html "SSS" at bounding box center [109, 285] width 59 height 34
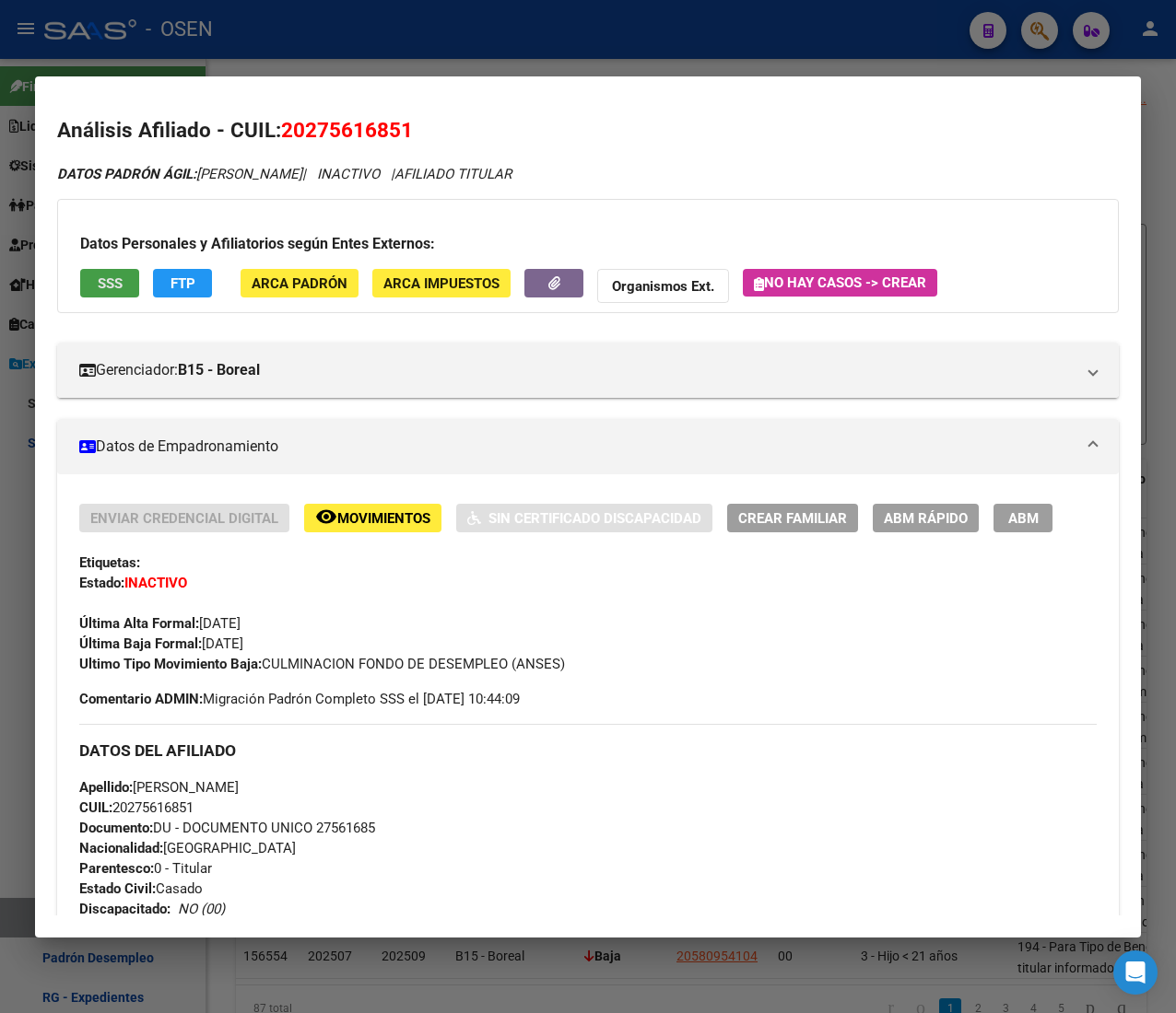
click at [133, 289] on button "SSS" at bounding box center [109, 282] width 59 height 28
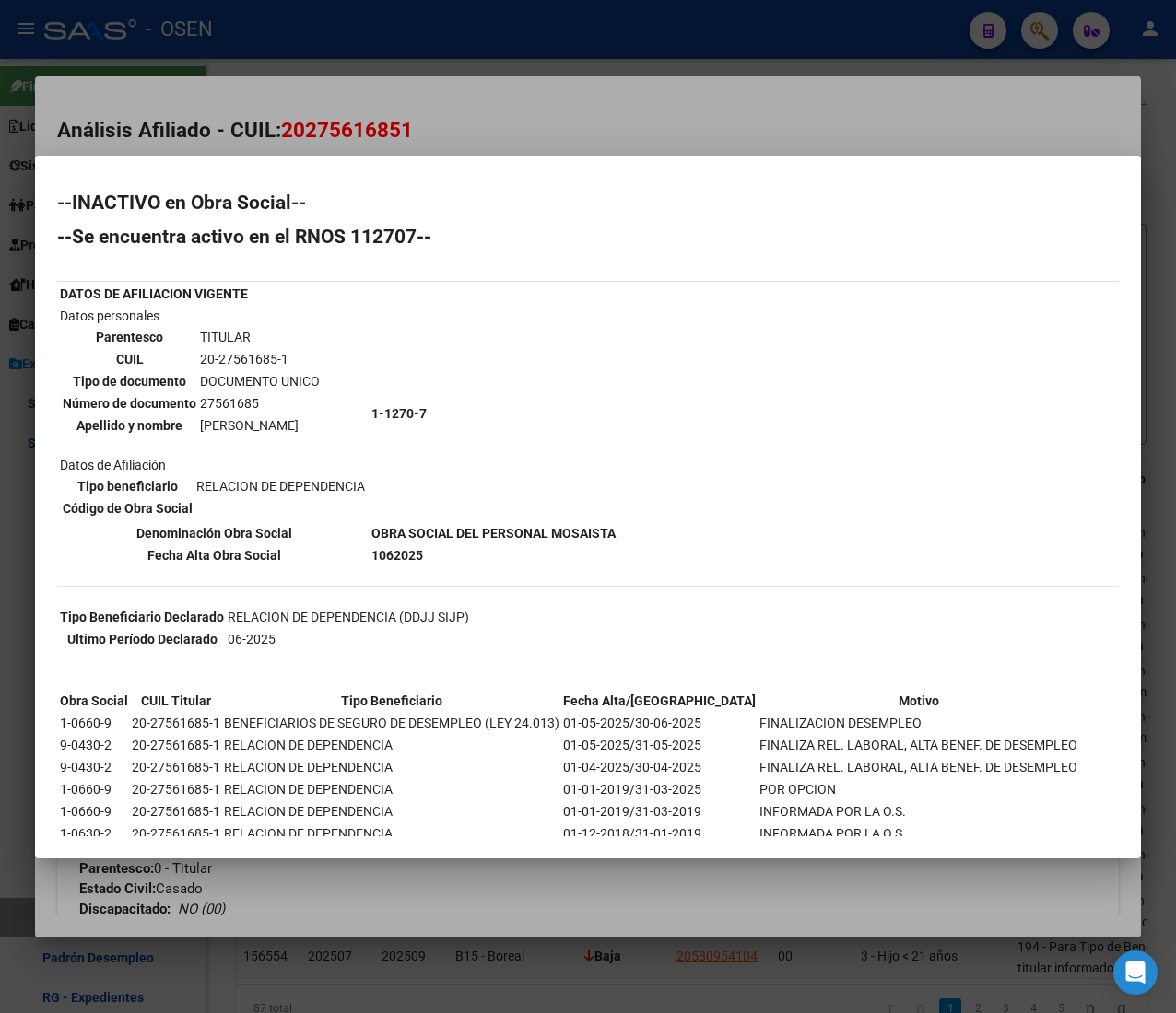
click at [451, 99] on div at bounding box center [588, 506] width 1176 height 1013
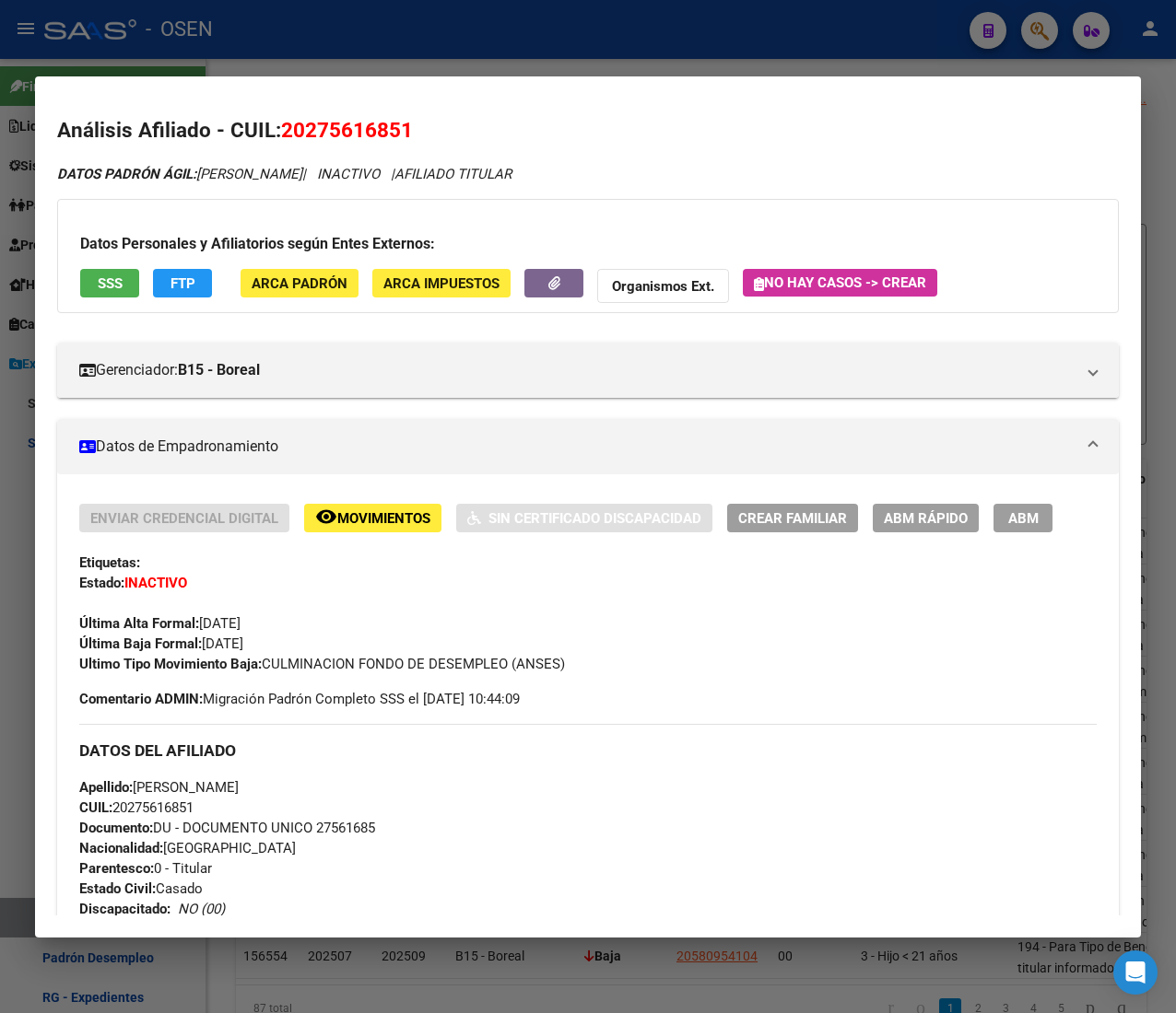
drag, startPoint x: 463, startPoint y: 29, endPoint x: 368, endPoint y: 246, distance: 236.9
click at [461, 29] on div at bounding box center [588, 506] width 1176 height 1013
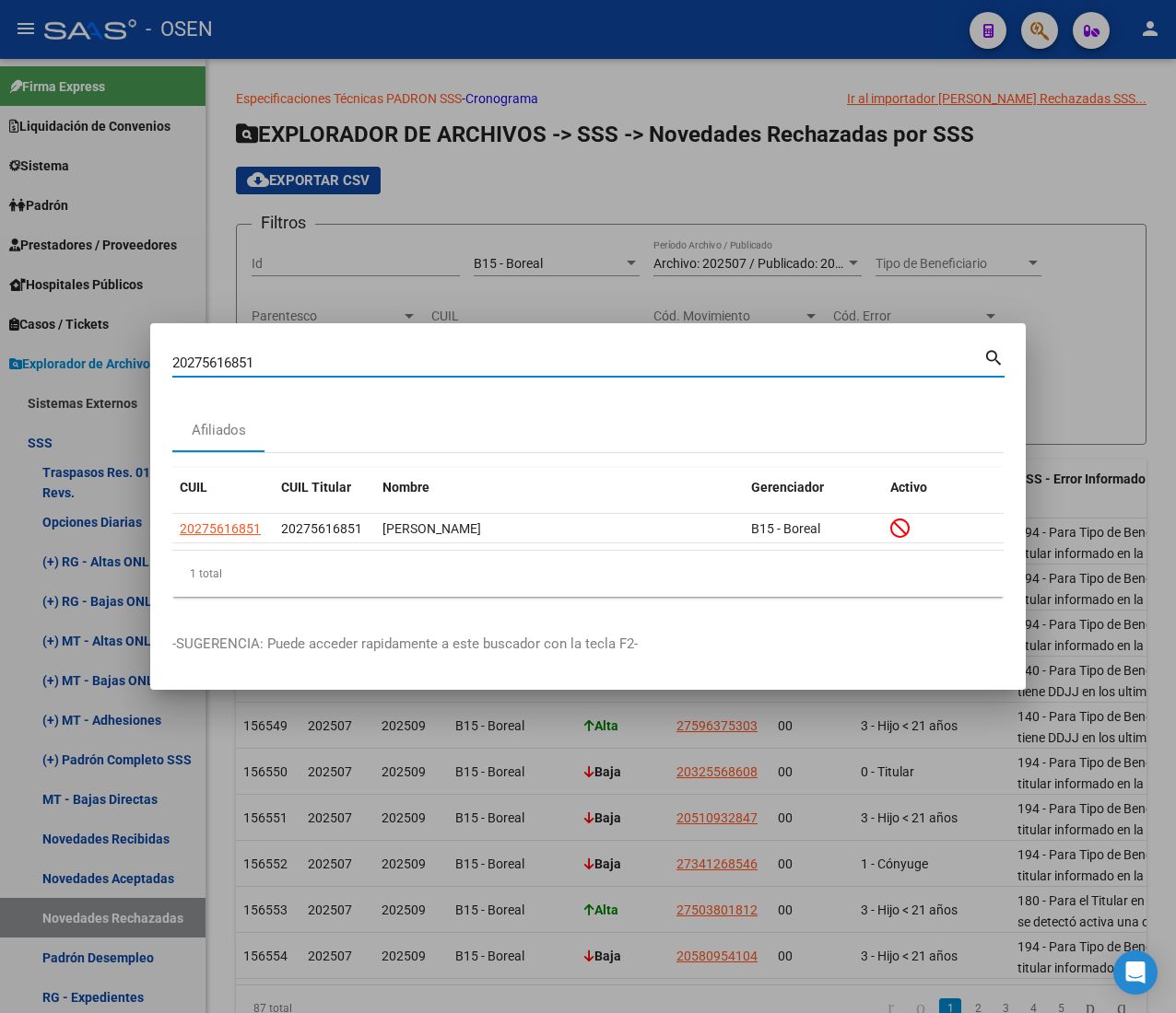
drag, startPoint x: 281, startPoint y: 353, endPoint x: 70, endPoint y: 357, distance: 211.0
click at [70, 357] on div "20275616851 Buscar (apellido, dni, cuil, nro traspaso, cuit, obra social) searc…" at bounding box center [588, 506] width 1176 height 1013
paste input "7483484963"
type input "27483484963"
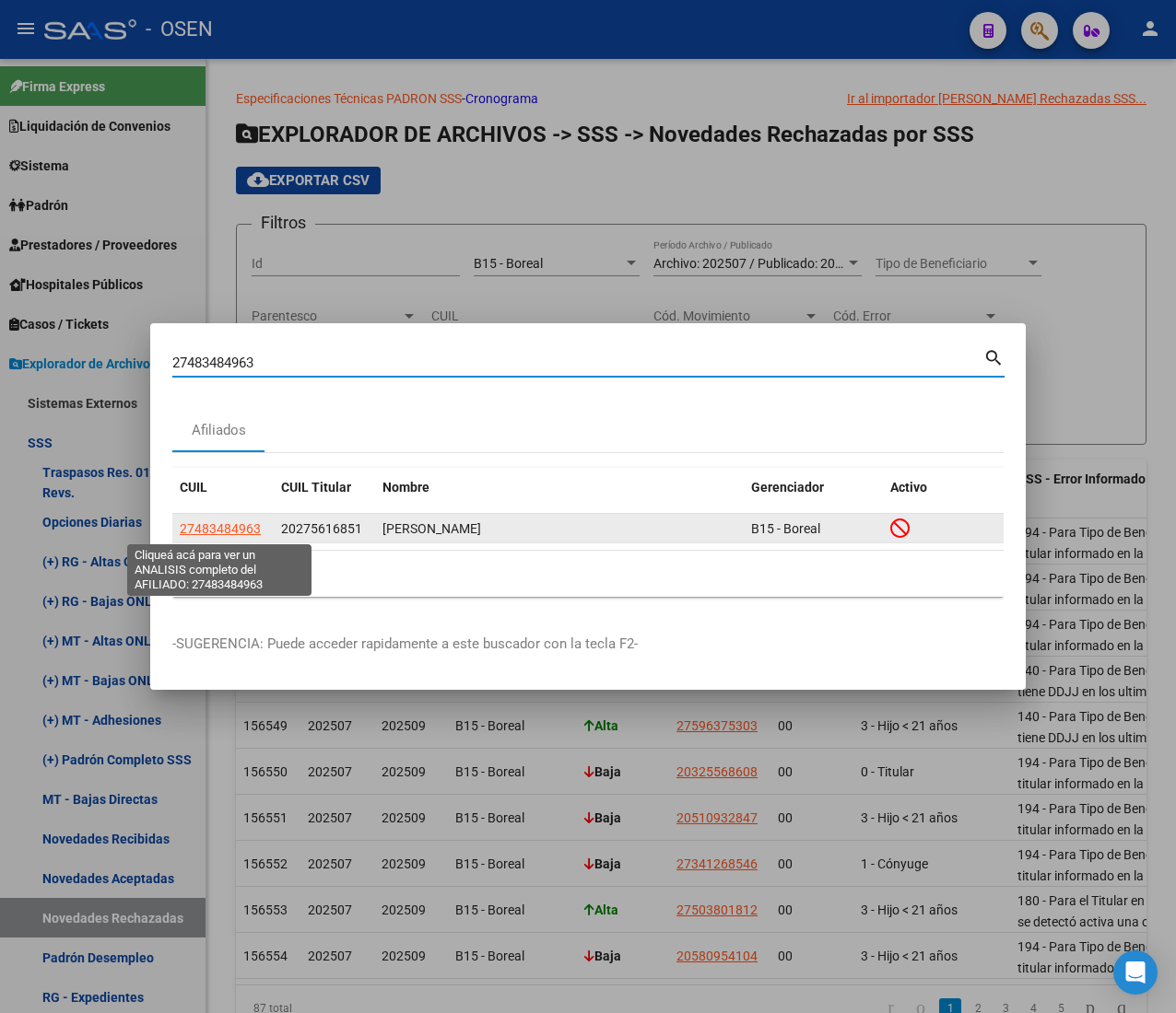
click at [245, 521] on span "27483484963" at bounding box center [219, 528] width 81 height 15
type textarea "27483484963"
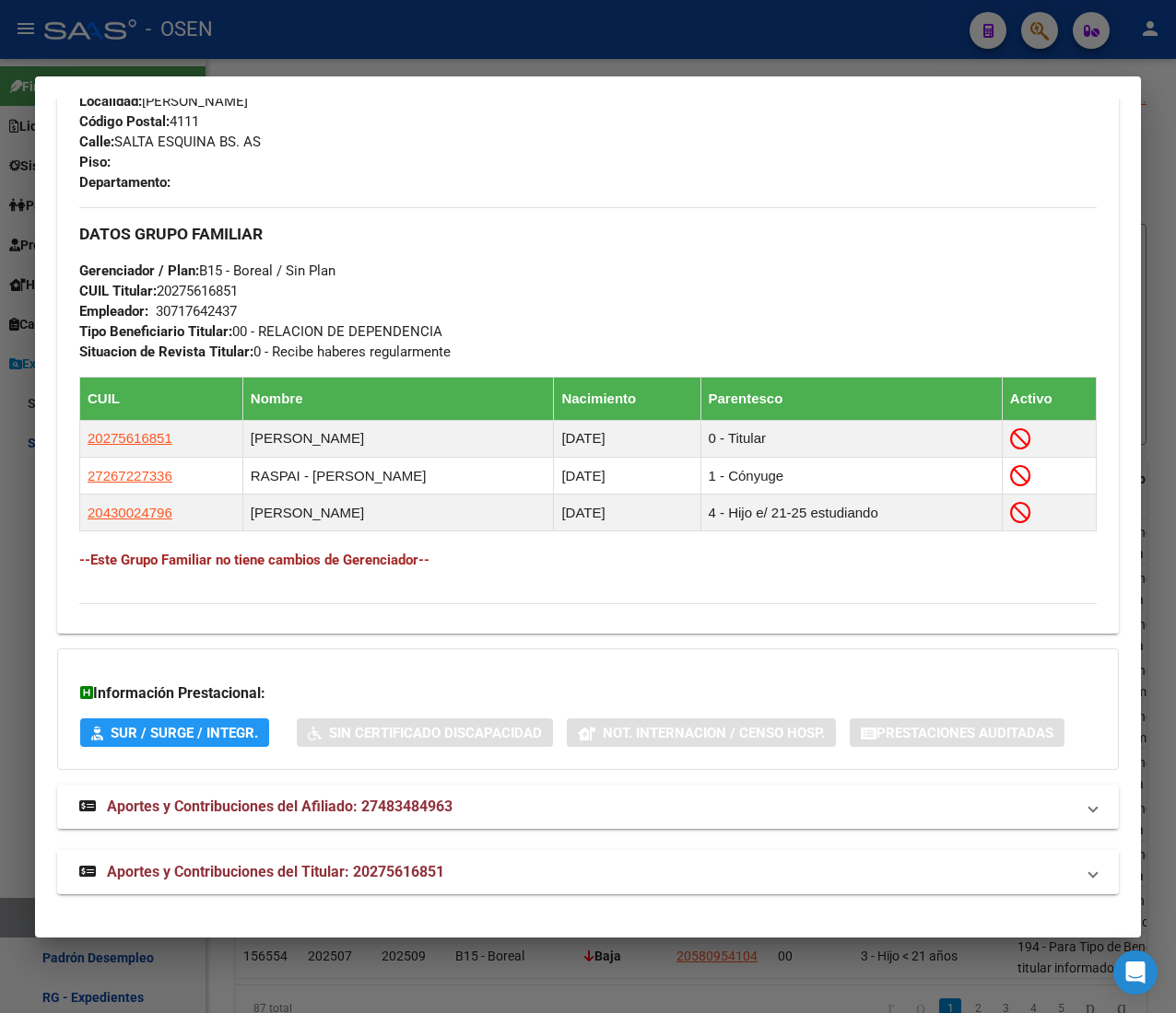
scroll to position [0, 0]
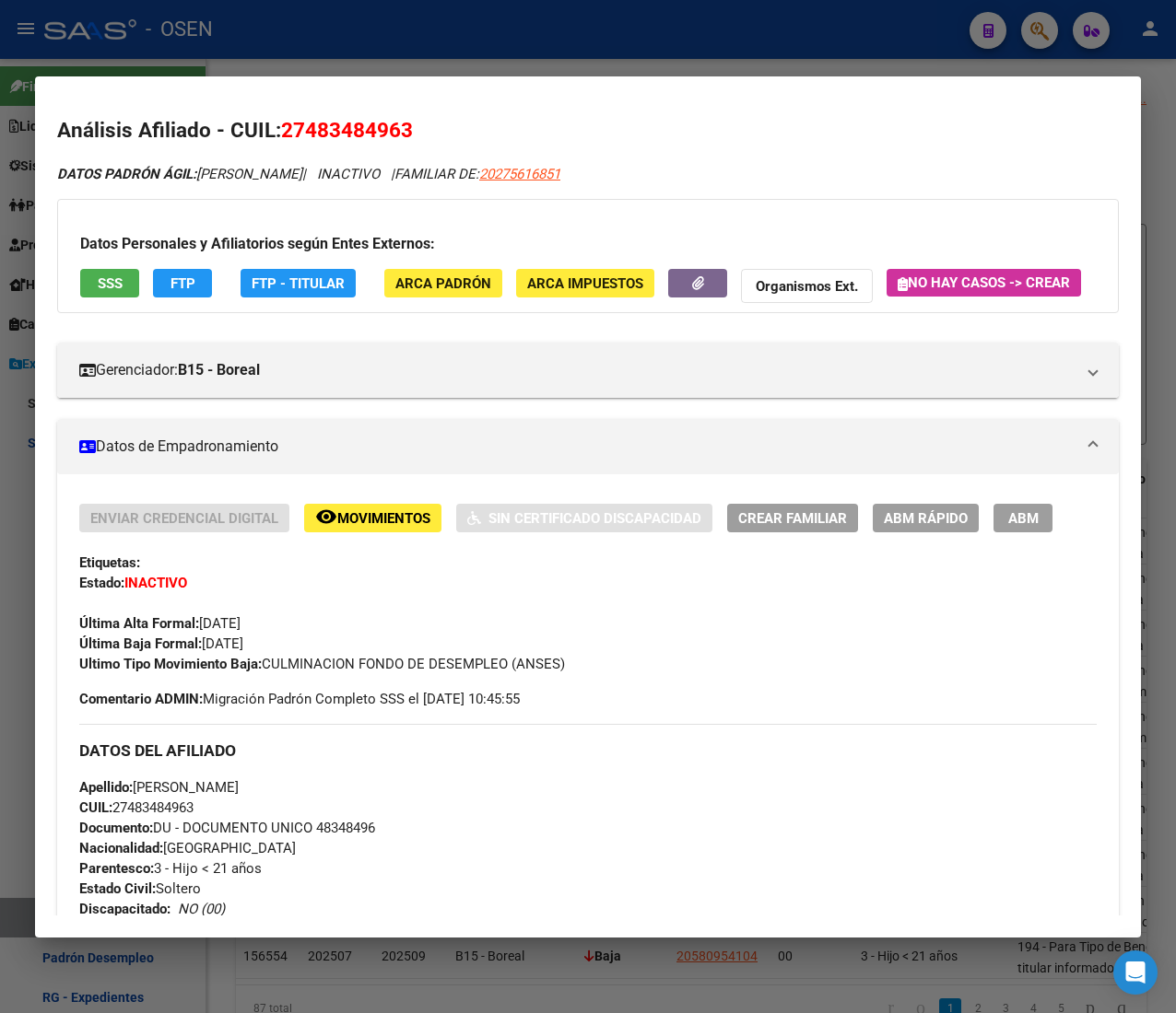
click at [101, 279] on span "SSS" at bounding box center [110, 283] width 25 height 17
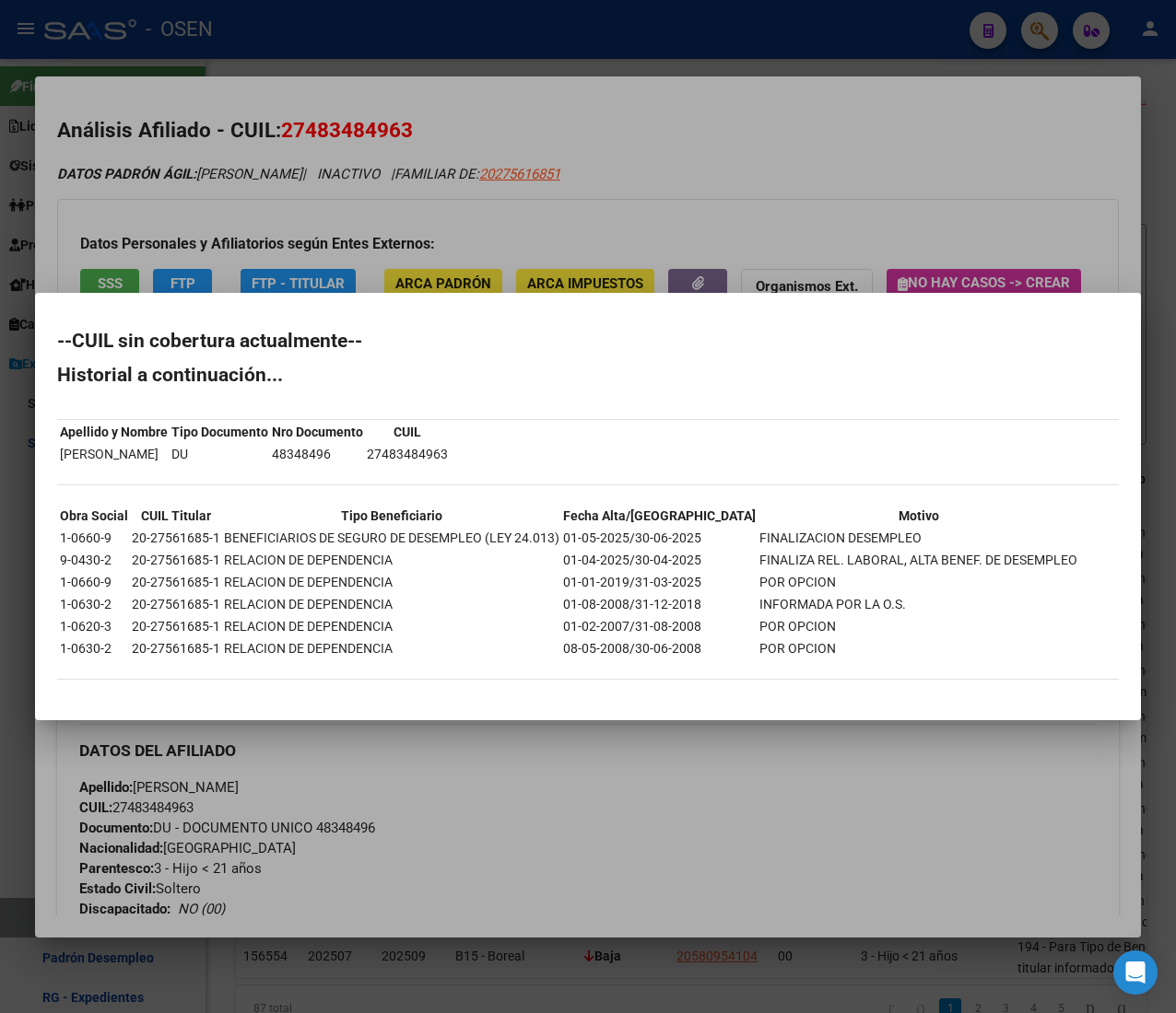
drag, startPoint x: 495, startPoint y: 199, endPoint x: 475, endPoint y: 59, distance: 141.4
click at [495, 195] on div at bounding box center [588, 506] width 1176 height 1013
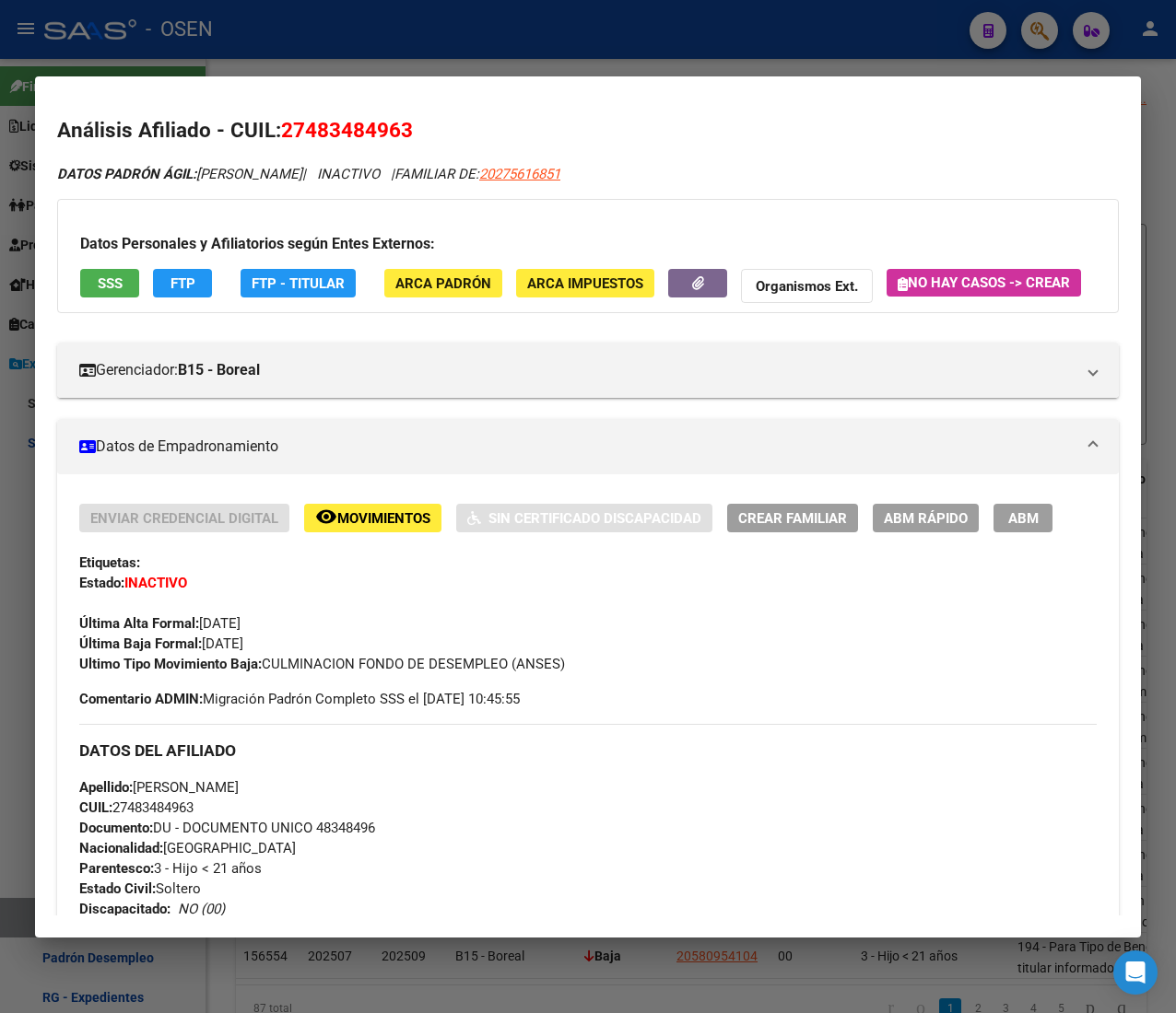
click at [475, 54] on div at bounding box center [588, 506] width 1176 height 1013
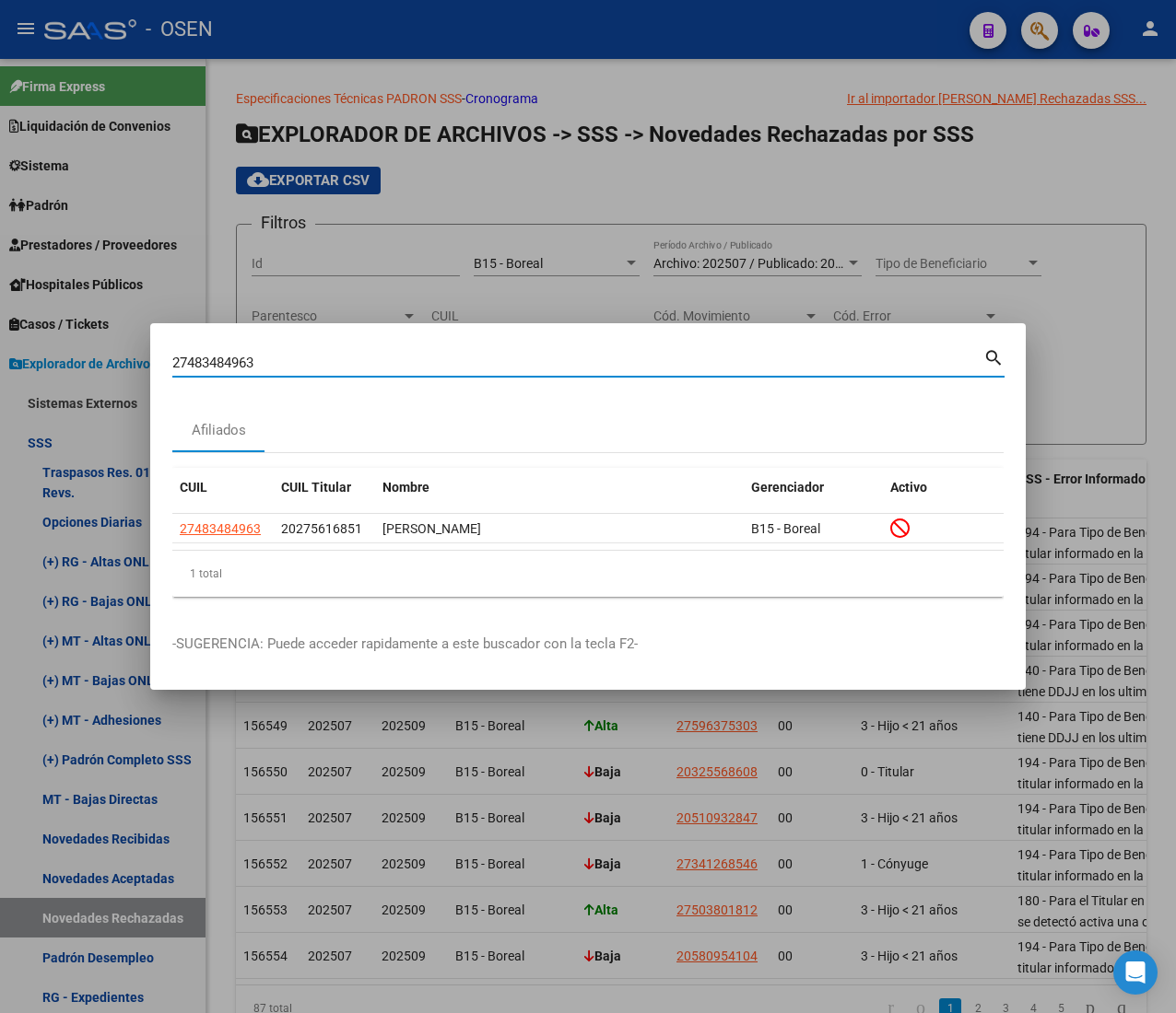
drag, startPoint x: 273, startPoint y: 364, endPoint x: -52, endPoint y: 354, distance: 325.2
click at [0, 354] on html "menu - OSEN person Firma Express Liquidación de Convenios ARCA - Aportes RG / M…" at bounding box center [588, 506] width 1176 height 1013
paste input "0397851797"
type input "20397851797"
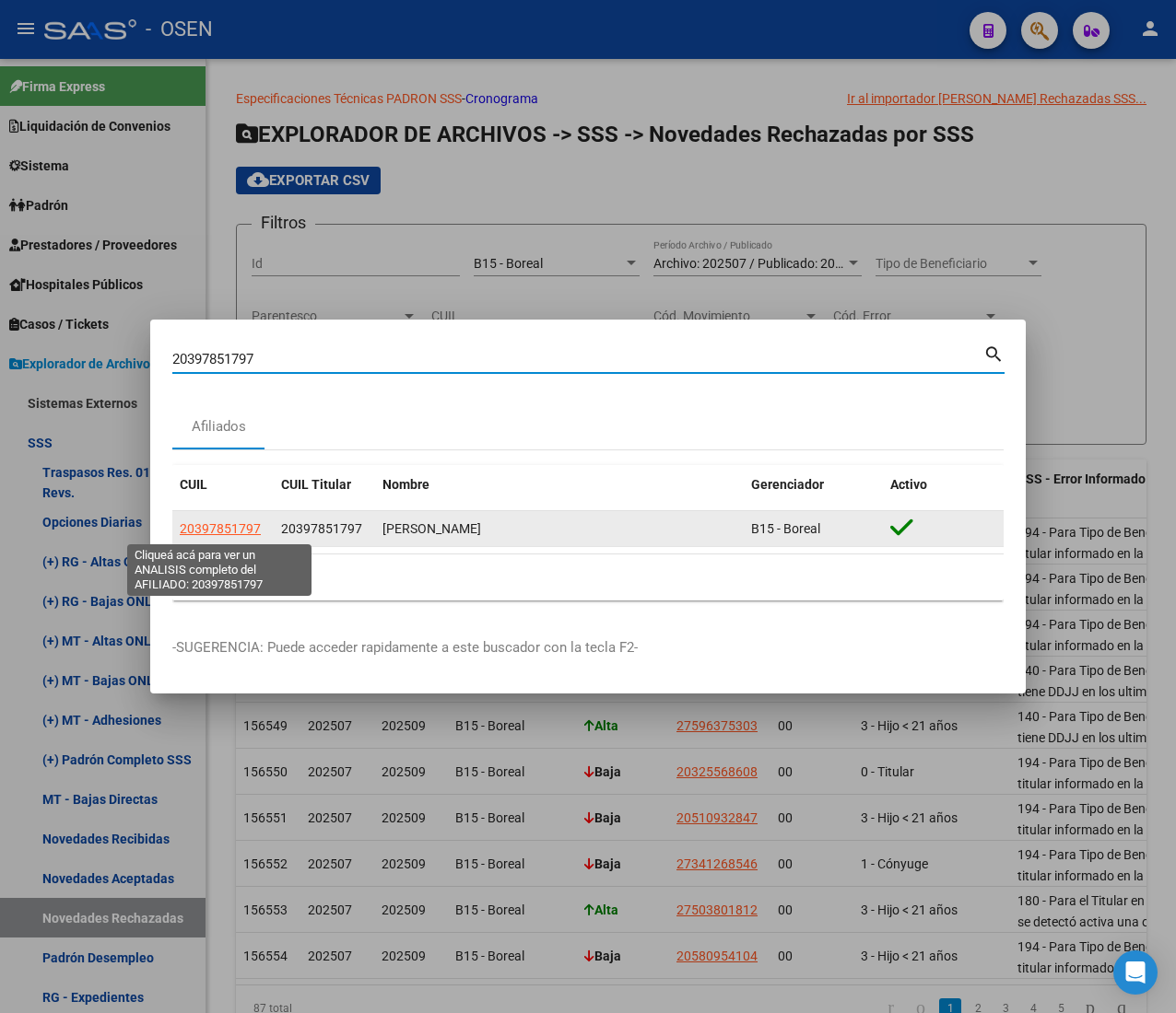
click at [217, 530] on span "20397851797" at bounding box center [219, 528] width 81 height 15
type textarea "20397851797"
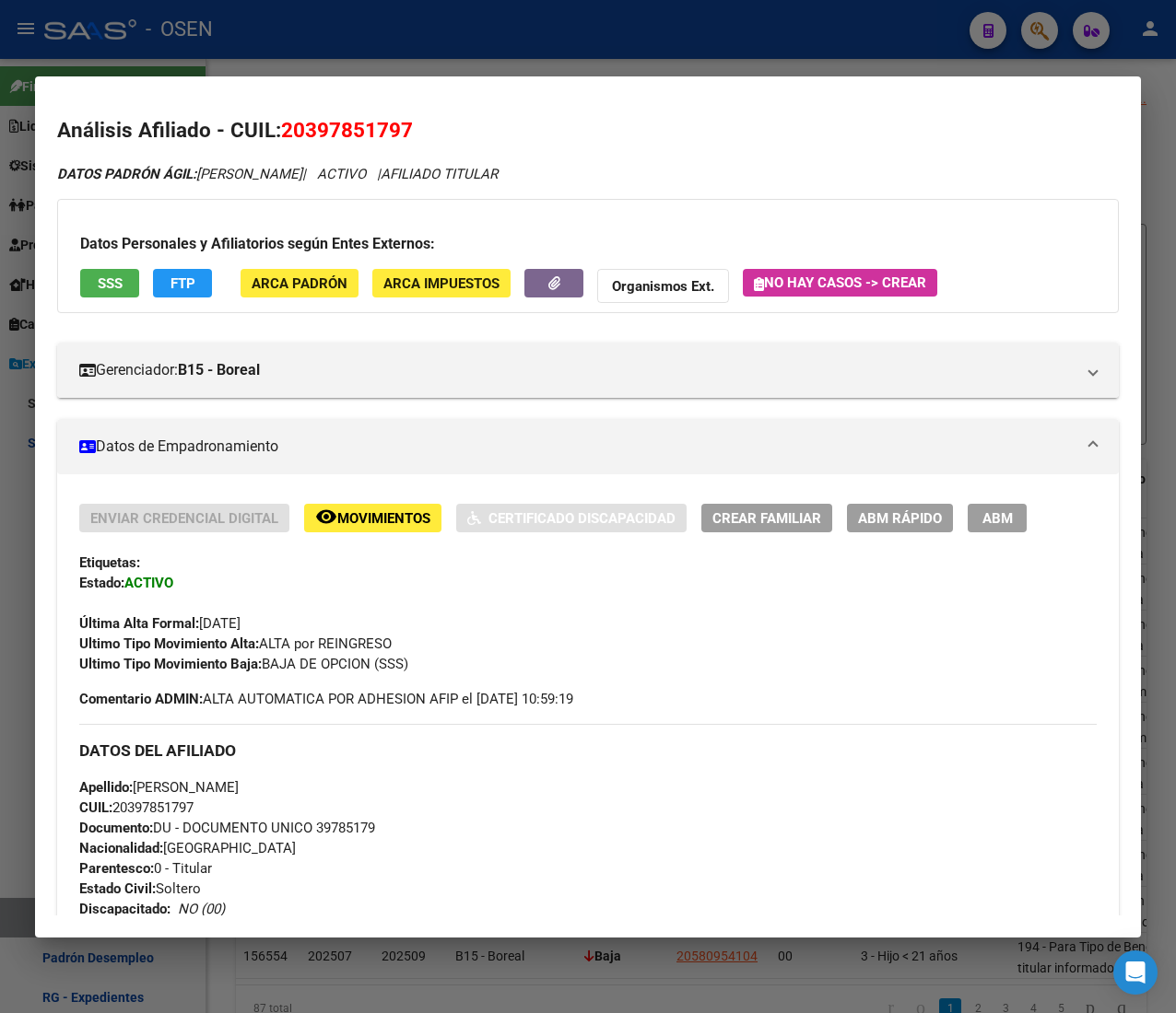
click at [120, 285] on span "SSS" at bounding box center [110, 283] width 25 height 17
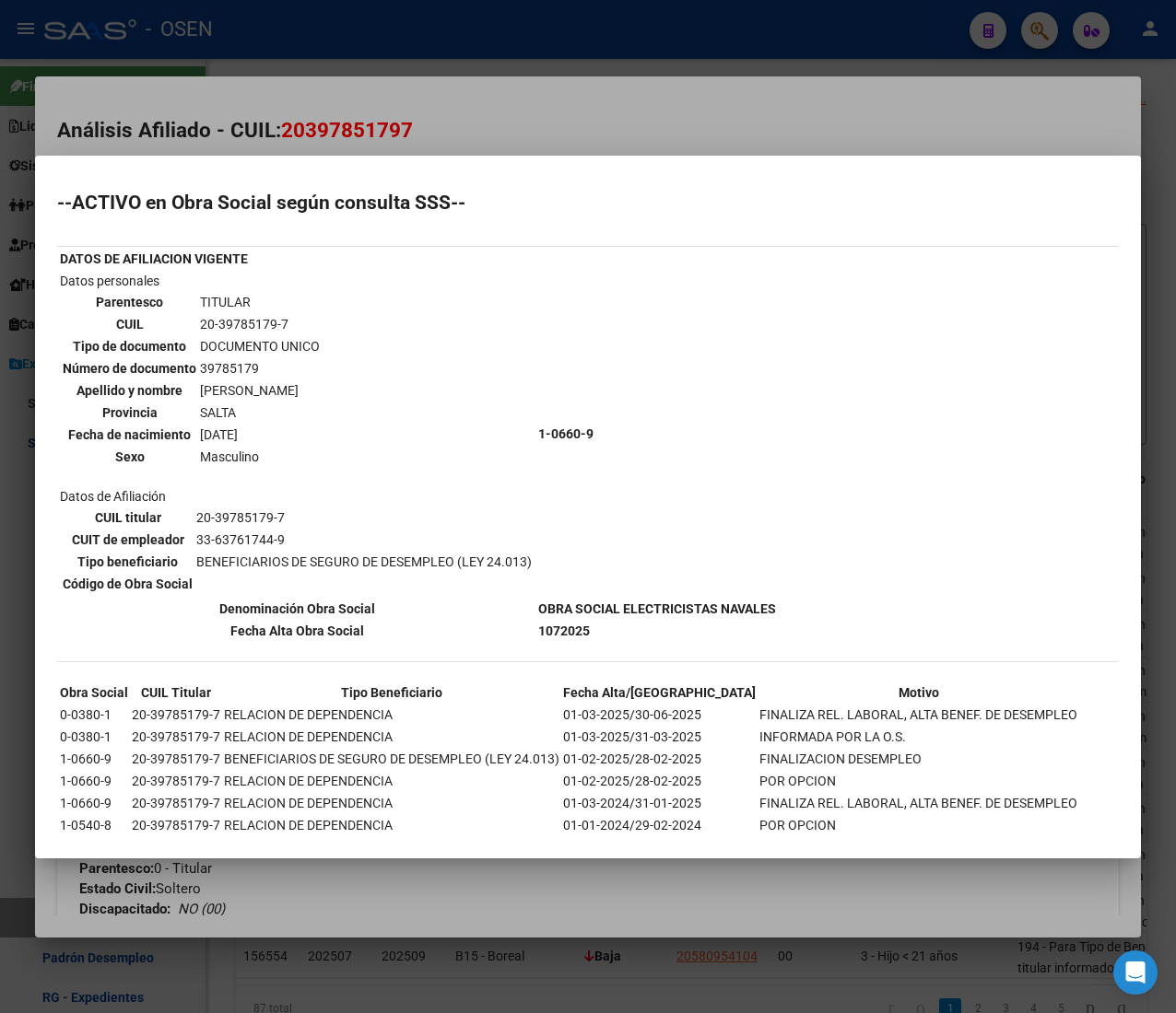
click at [658, 109] on div at bounding box center [588, 506] width 1176 height 1013
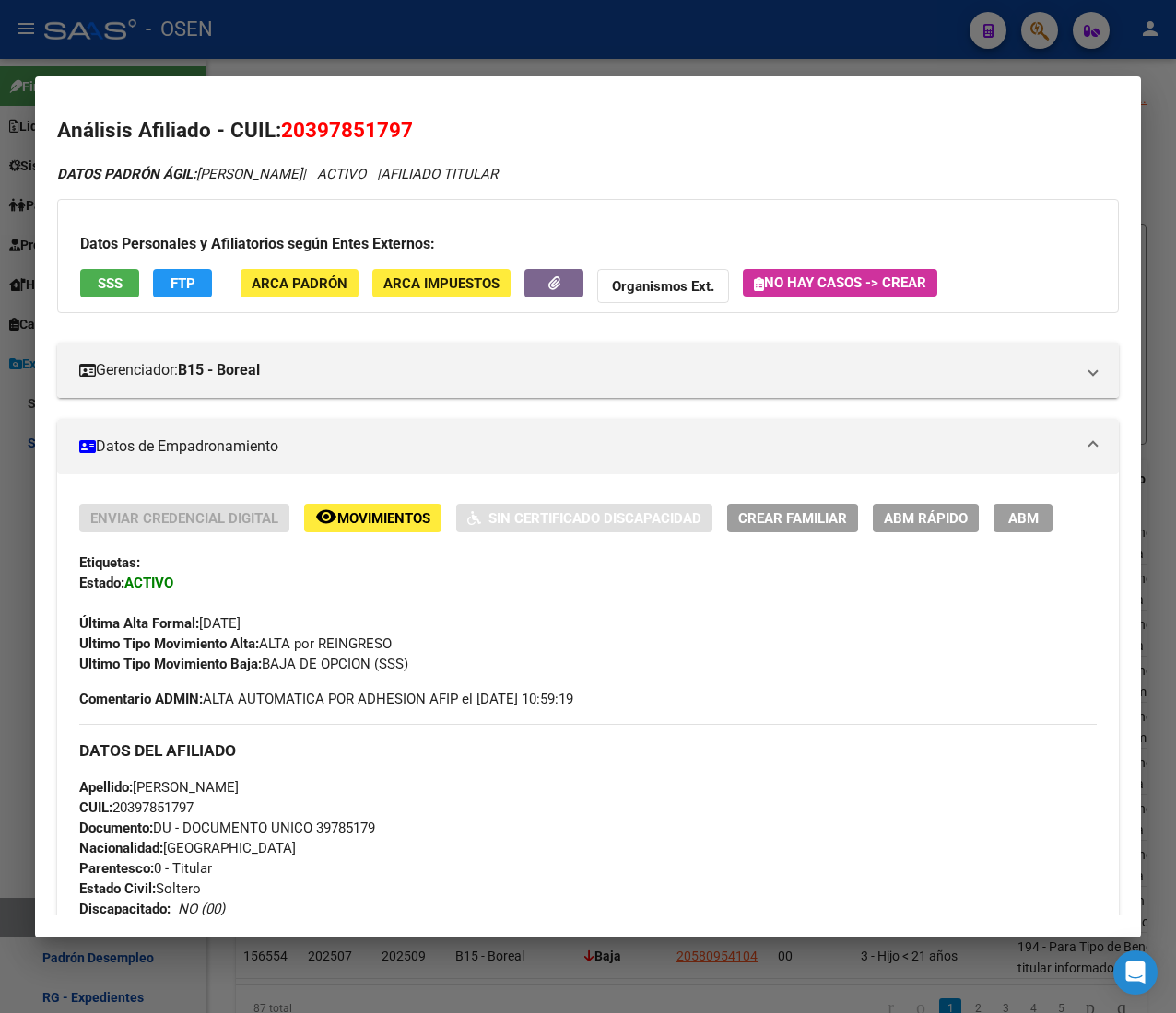
click at [430, 60] on div at bounding box center [588, 506] width 1176 height 1013
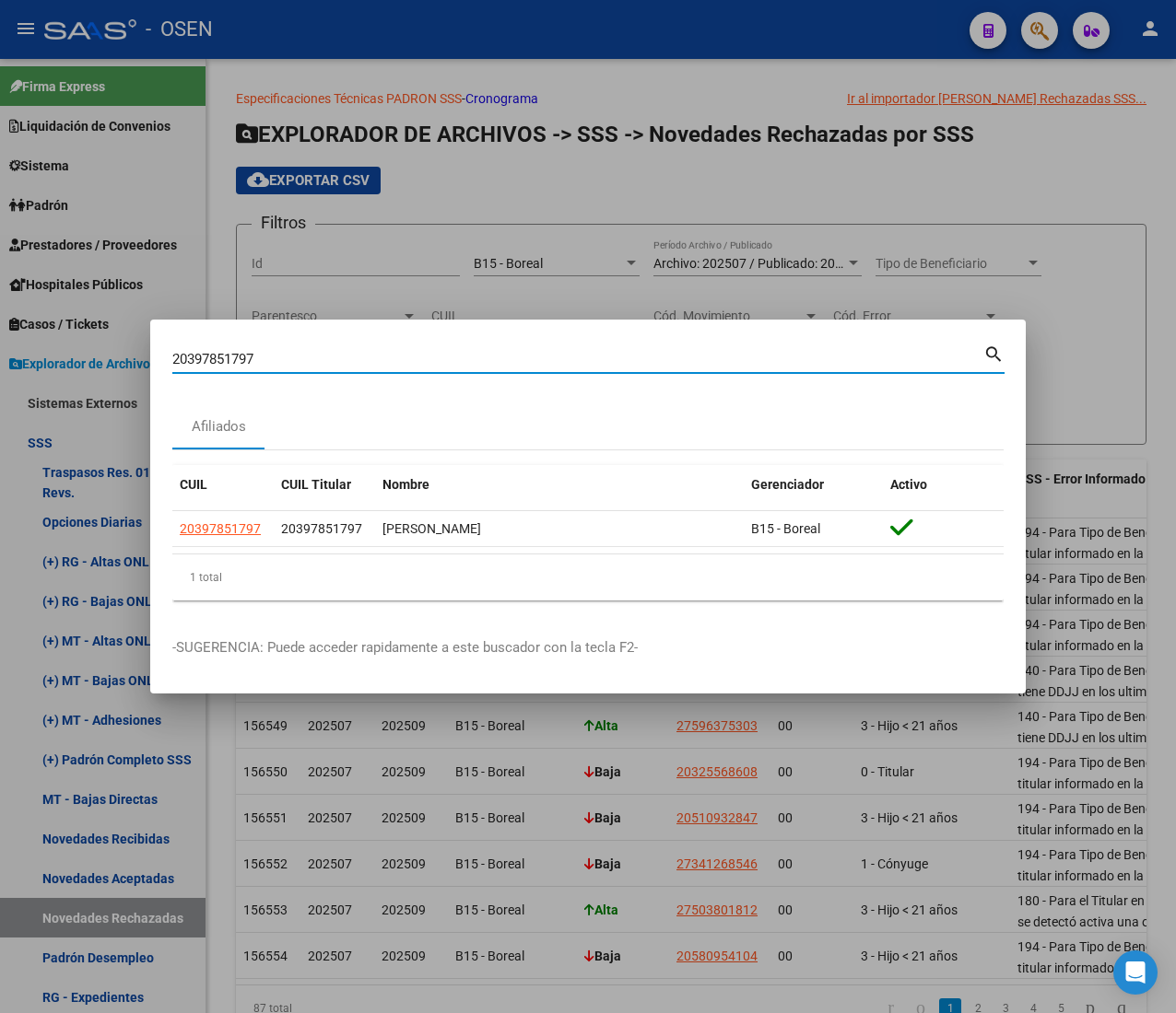
drag, startPoint x: 267, startPoint y: 356, endPoint x: -36, endPoint y: 334, distance: 303.8
click at [0, 334] on html "menu - OSEN person Firma Express Liquidación de Convenios ARCA - Aportes RG / M…" at bounding box center [588, 506] width 1176 height 1013
paste input "7554675803"
type input "27554675803"
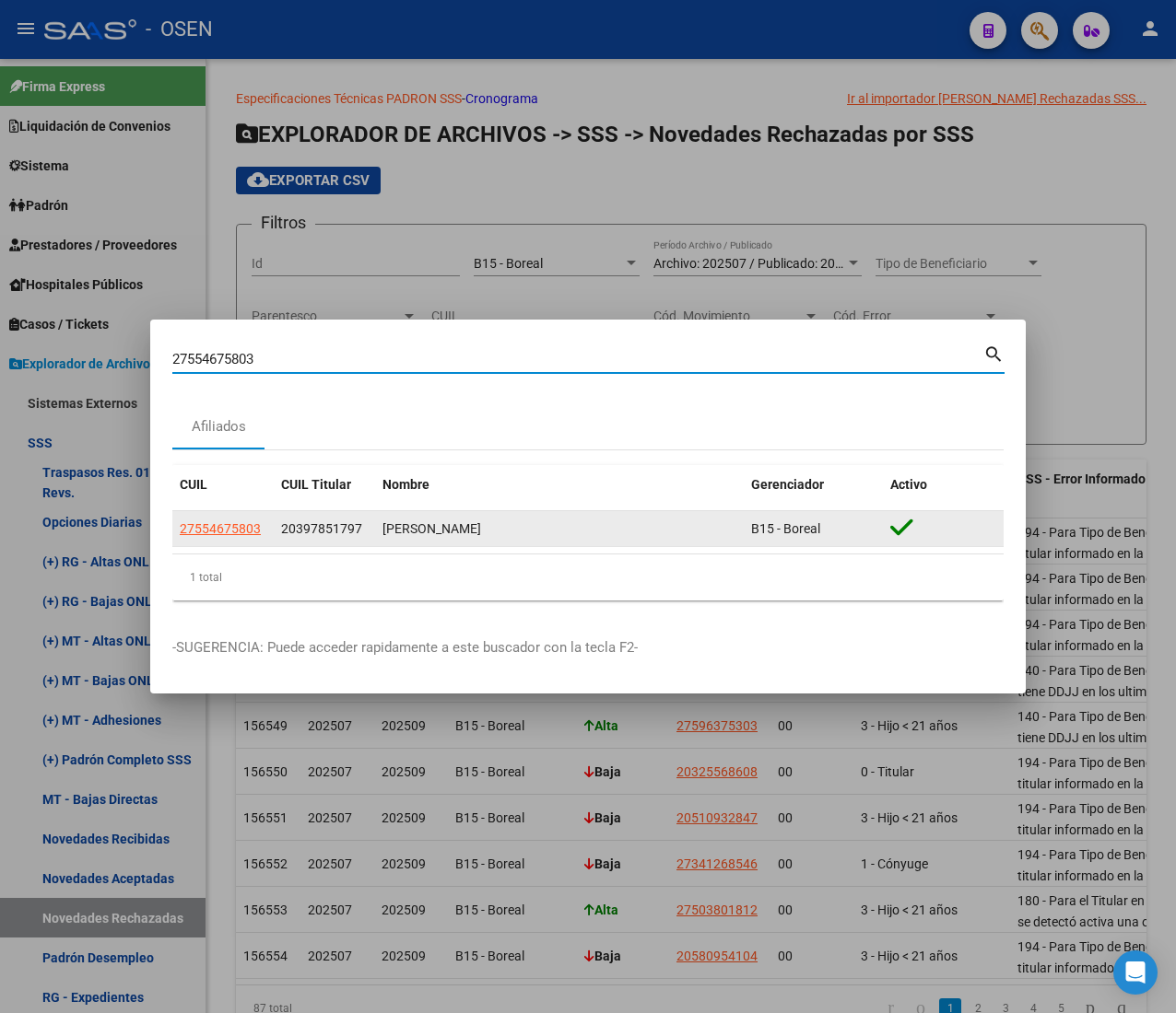
click at [236, 516] on datatable-body-cell "27554675803" at bounding box center [223, 529] width 101 height 36
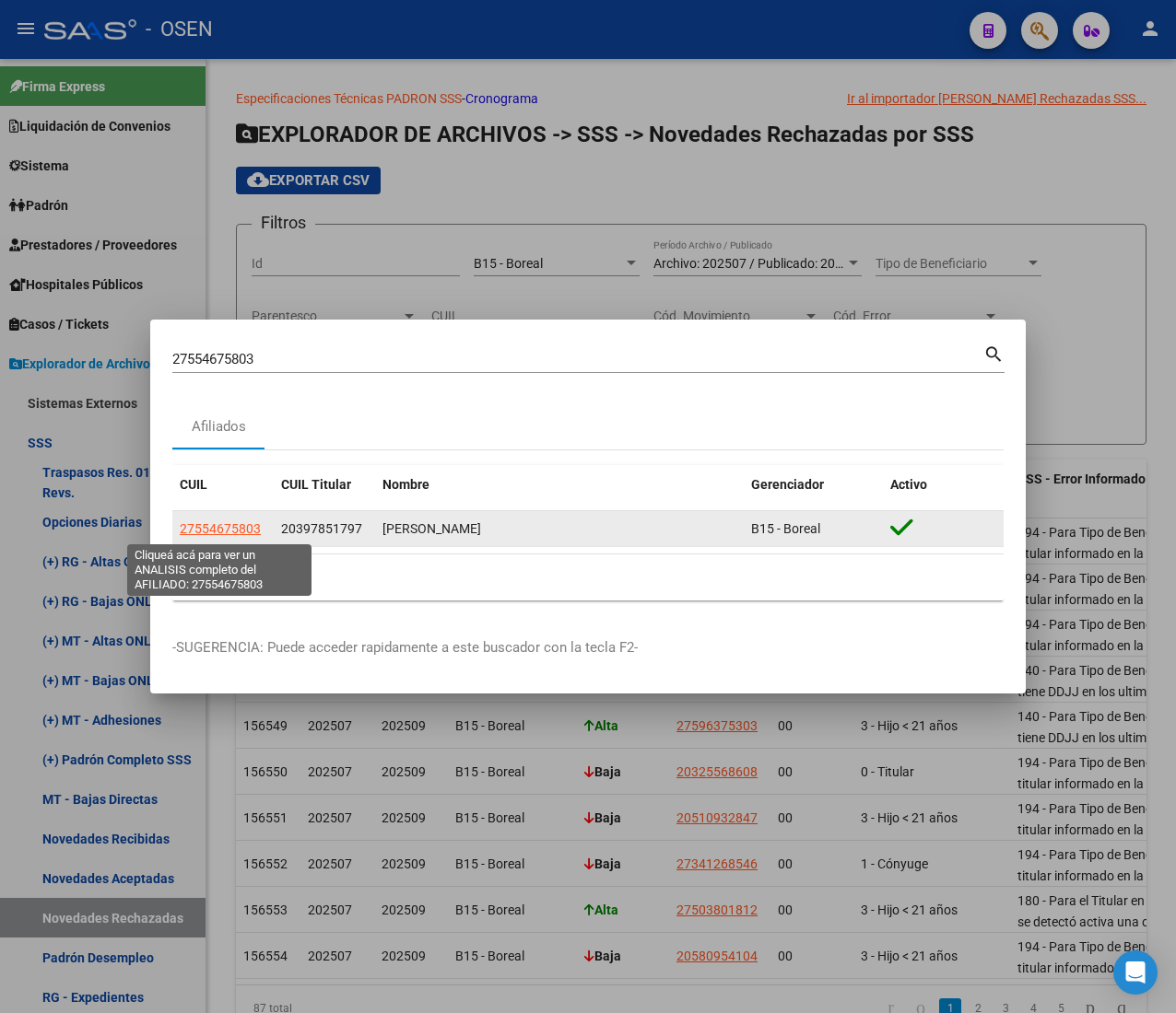
click at [238, 527] on span "27554675803" at bounding box center [219, 528] width 81 height 15
type textarea "27554675803"
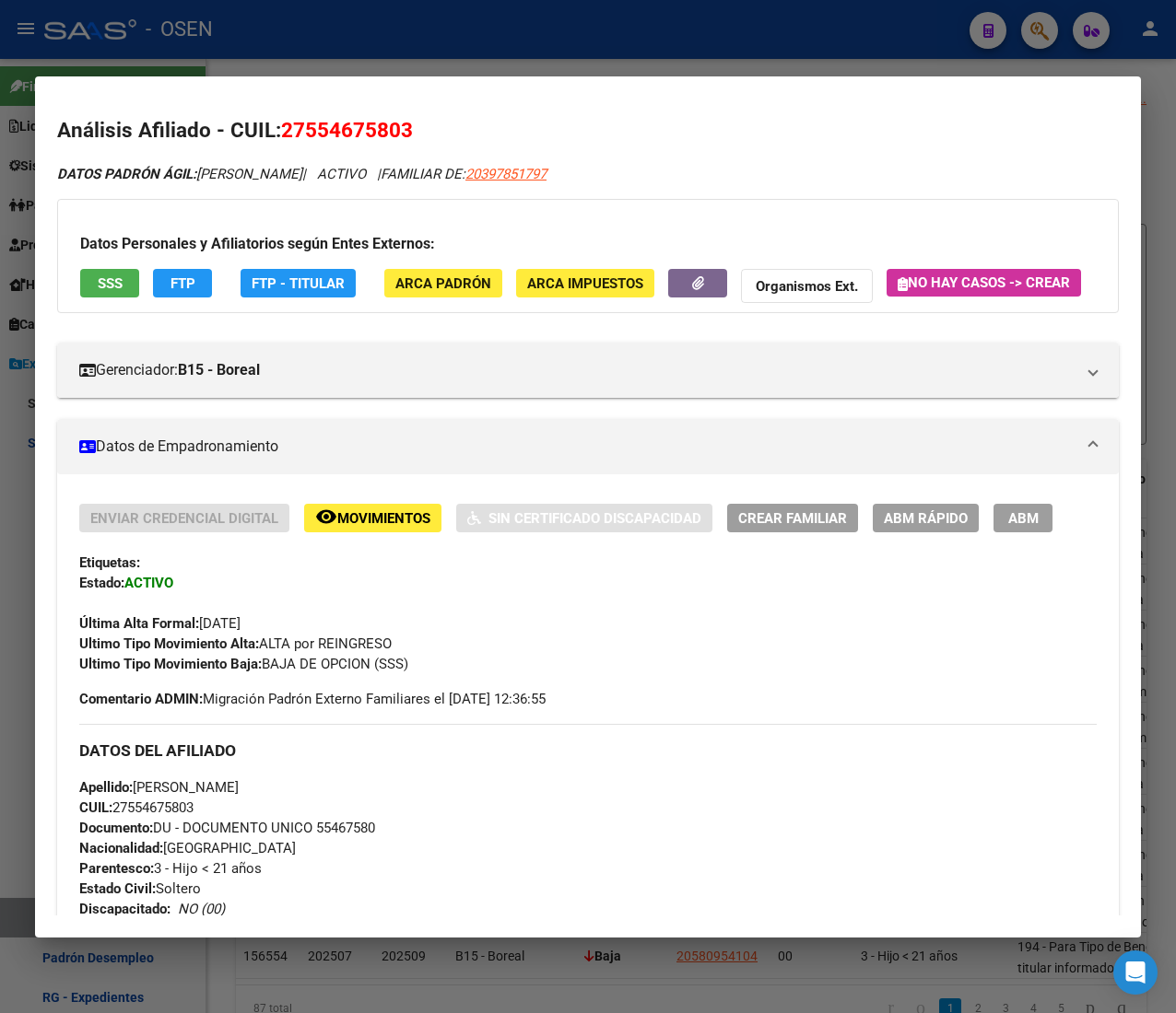
click at [116, 285] on span "SSS" at bounding box center [110, 283] width 25 height 17
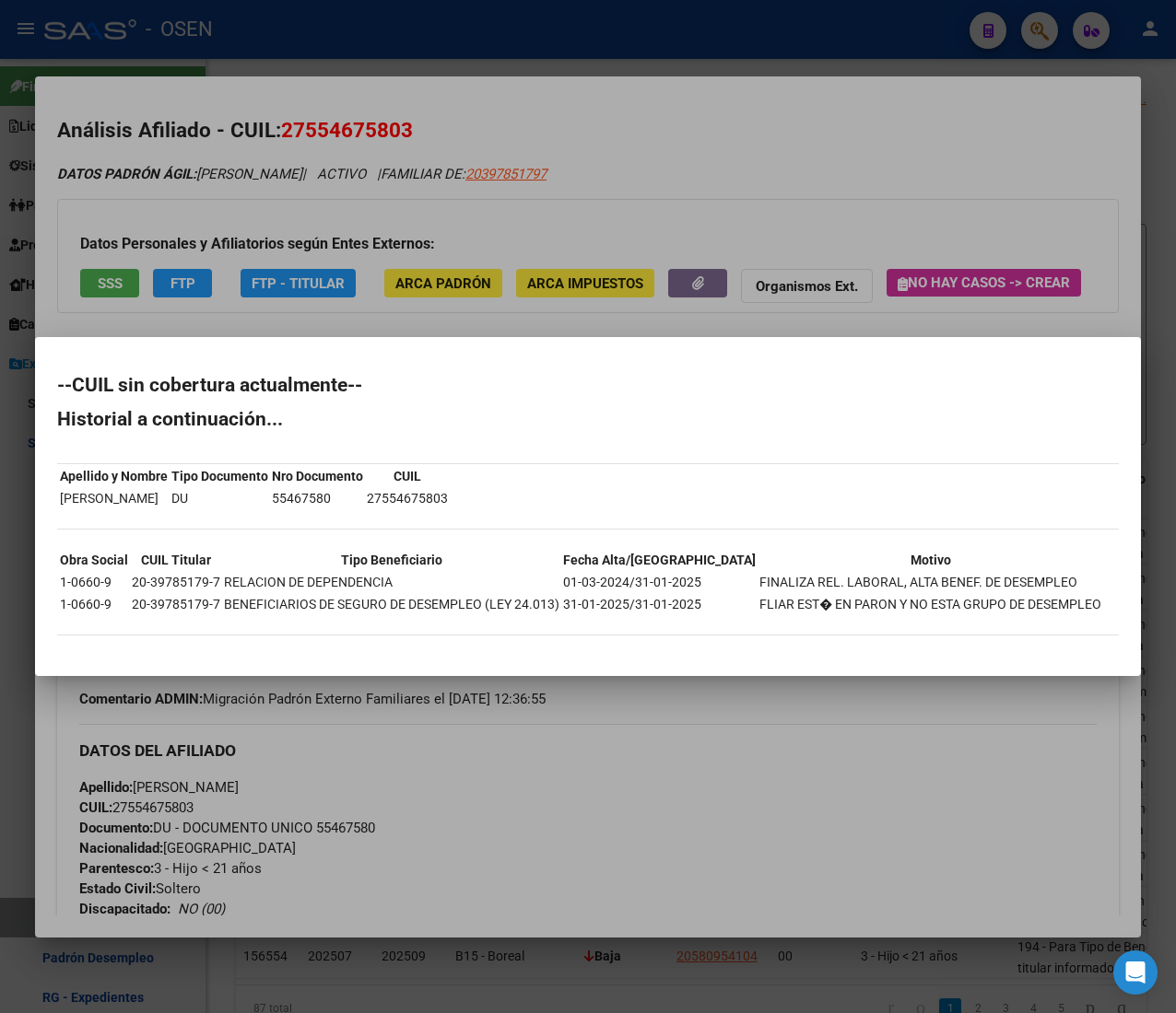
click at [818, 183] on div at bounding box center [588, 506] width 1176 height 1013
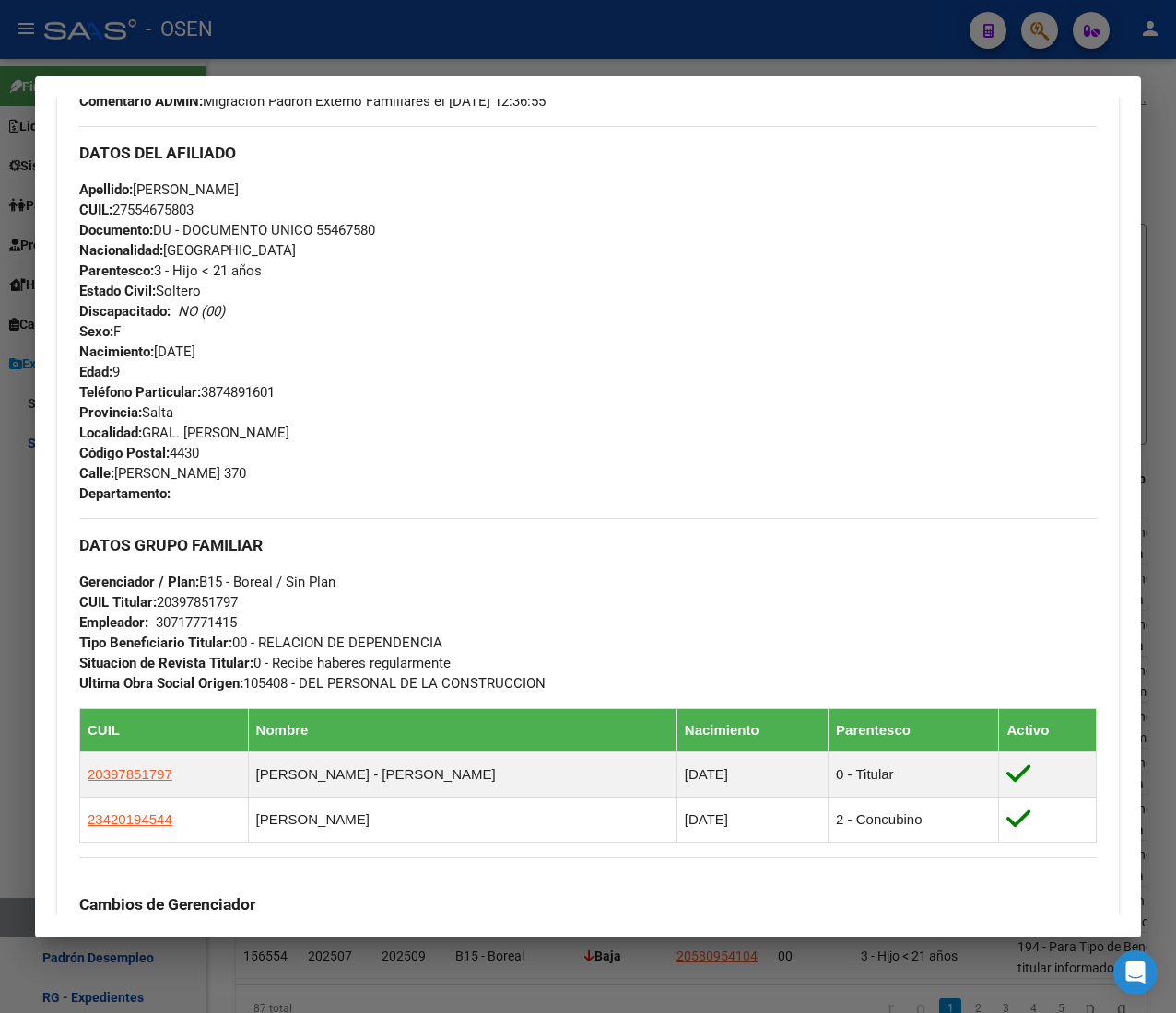
scroll to position [1126, 0]
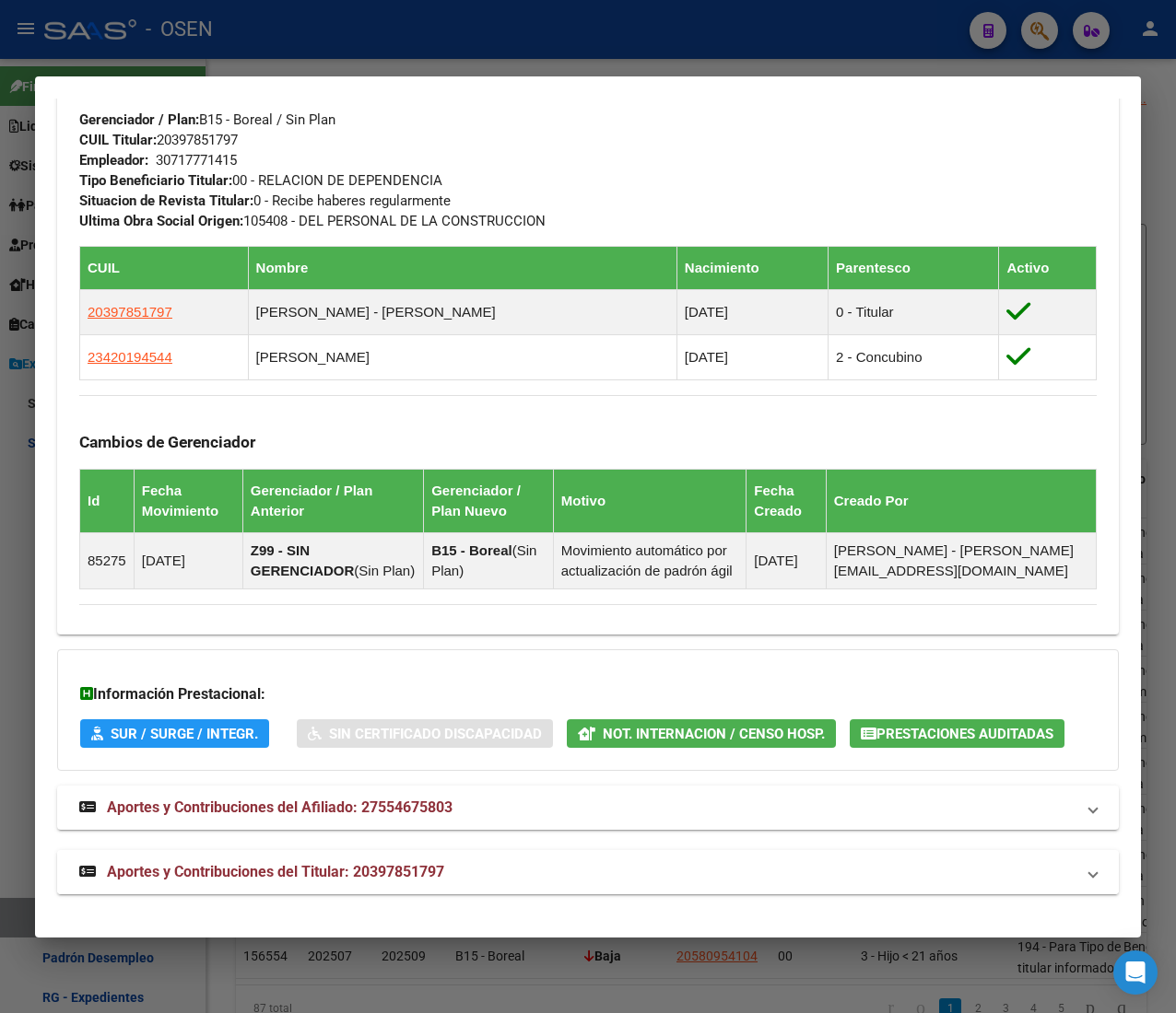
click at [507, 882] on mat-panel-title "Aportes y Contribuciones del Titular: 20397851797" at bounding box center [576, 872] width 995 height 22
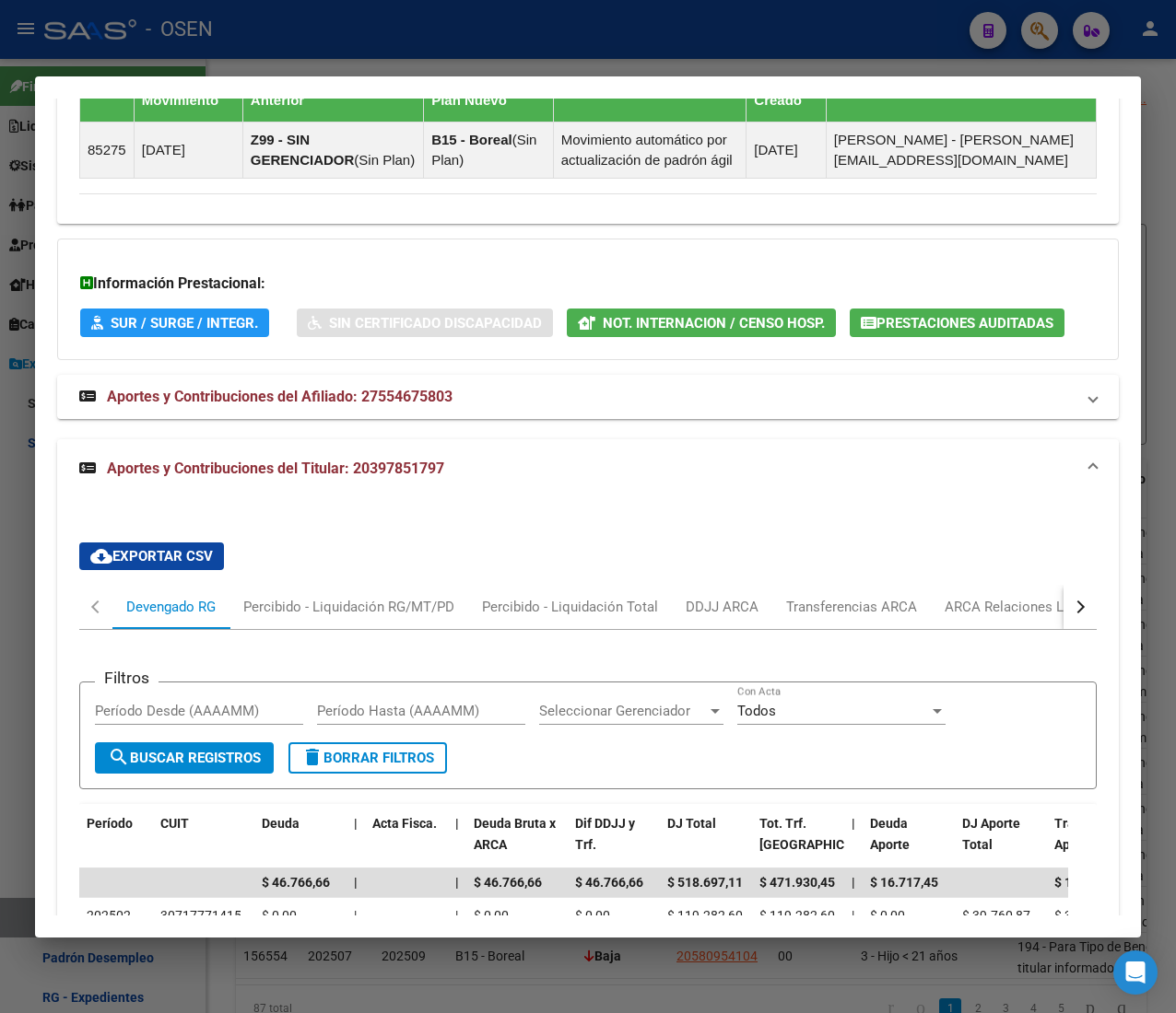
scroll to position [1787, 0]
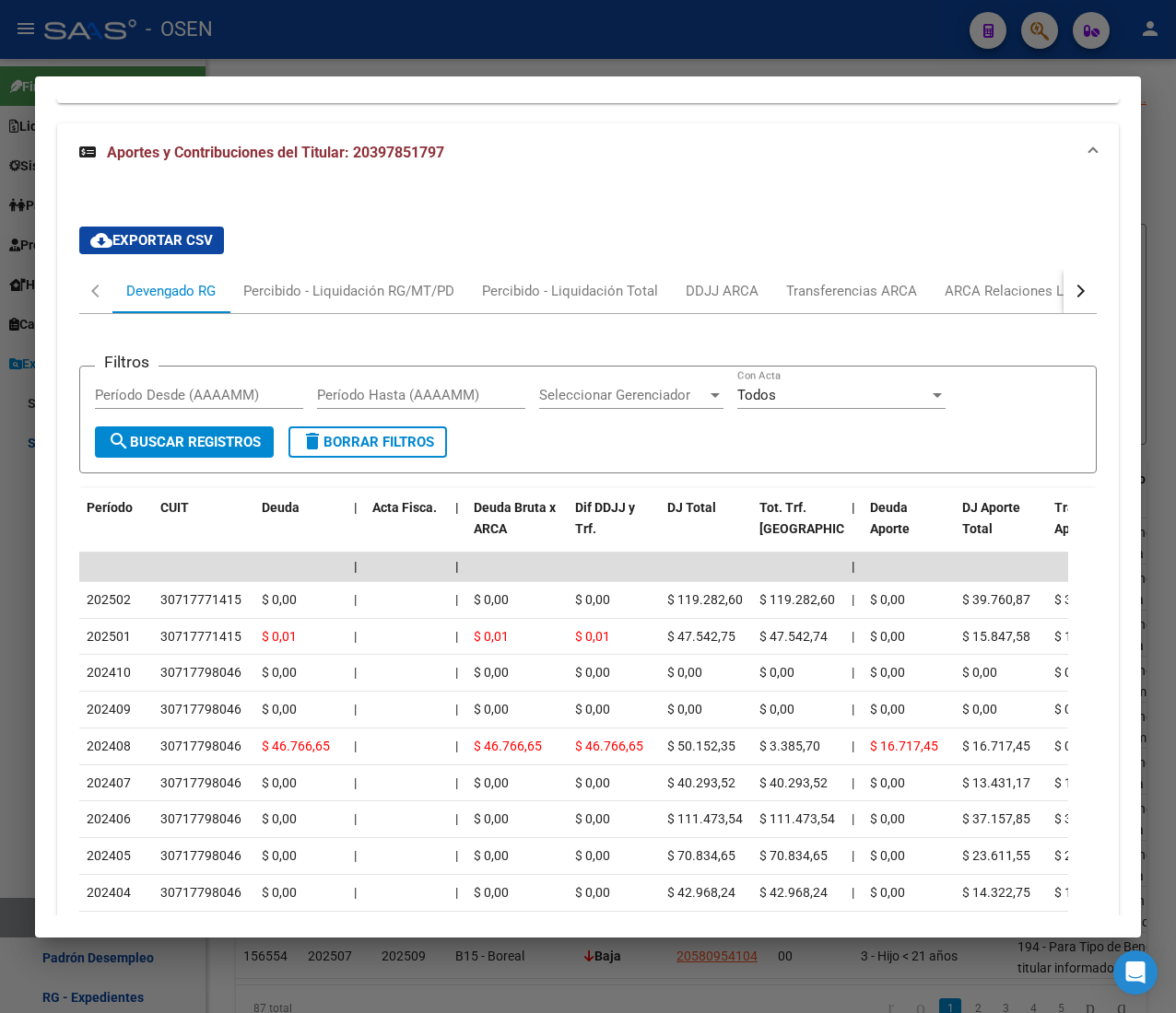
click at [1063, 314] on button "button" at bounding box center [1080, 290] width 33 height 44
click at [944, 301] on div "ANSES Desempleo" at bounding box center [968, 290] width 118 height 20
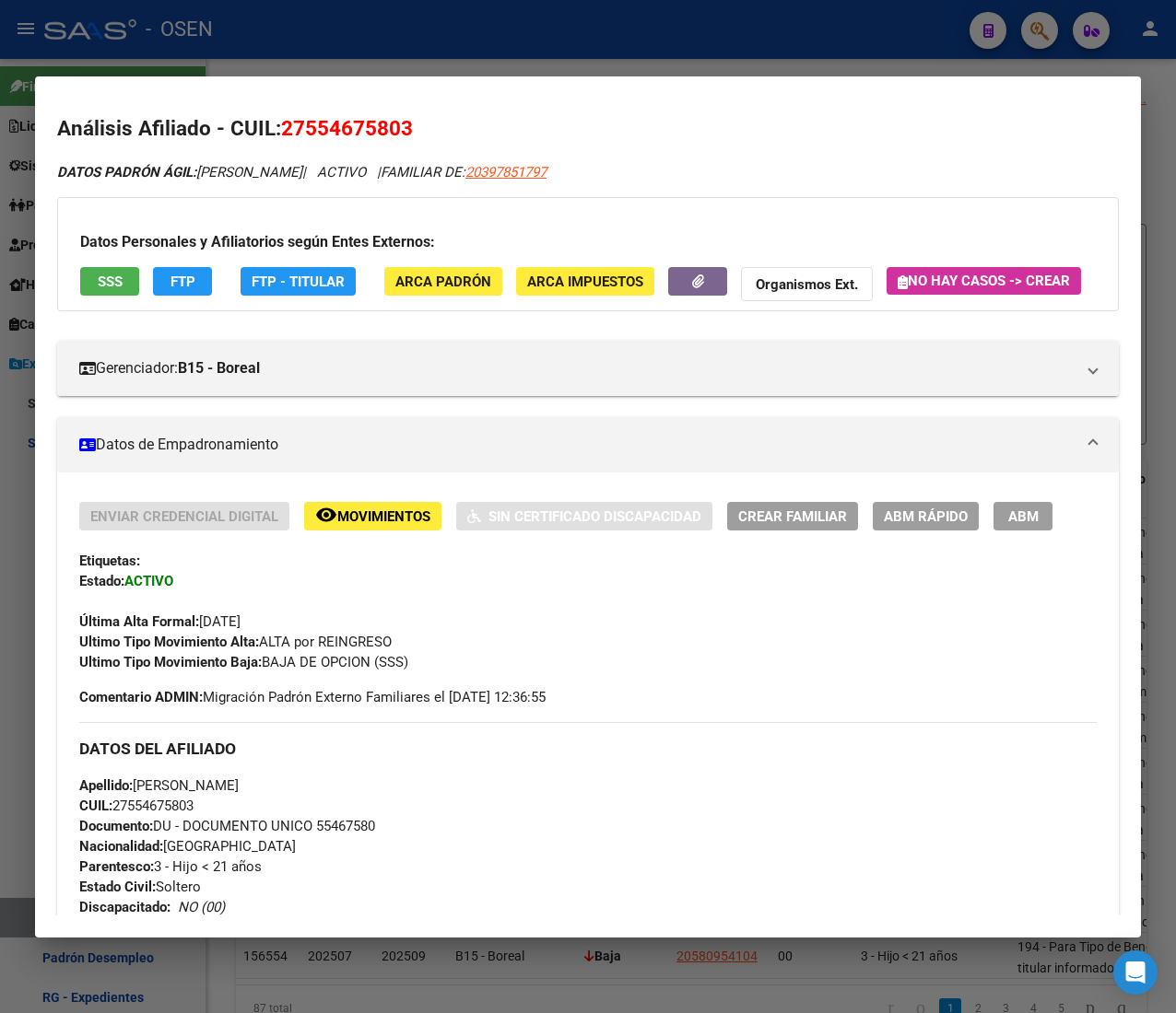
scroll to position [0, 0]
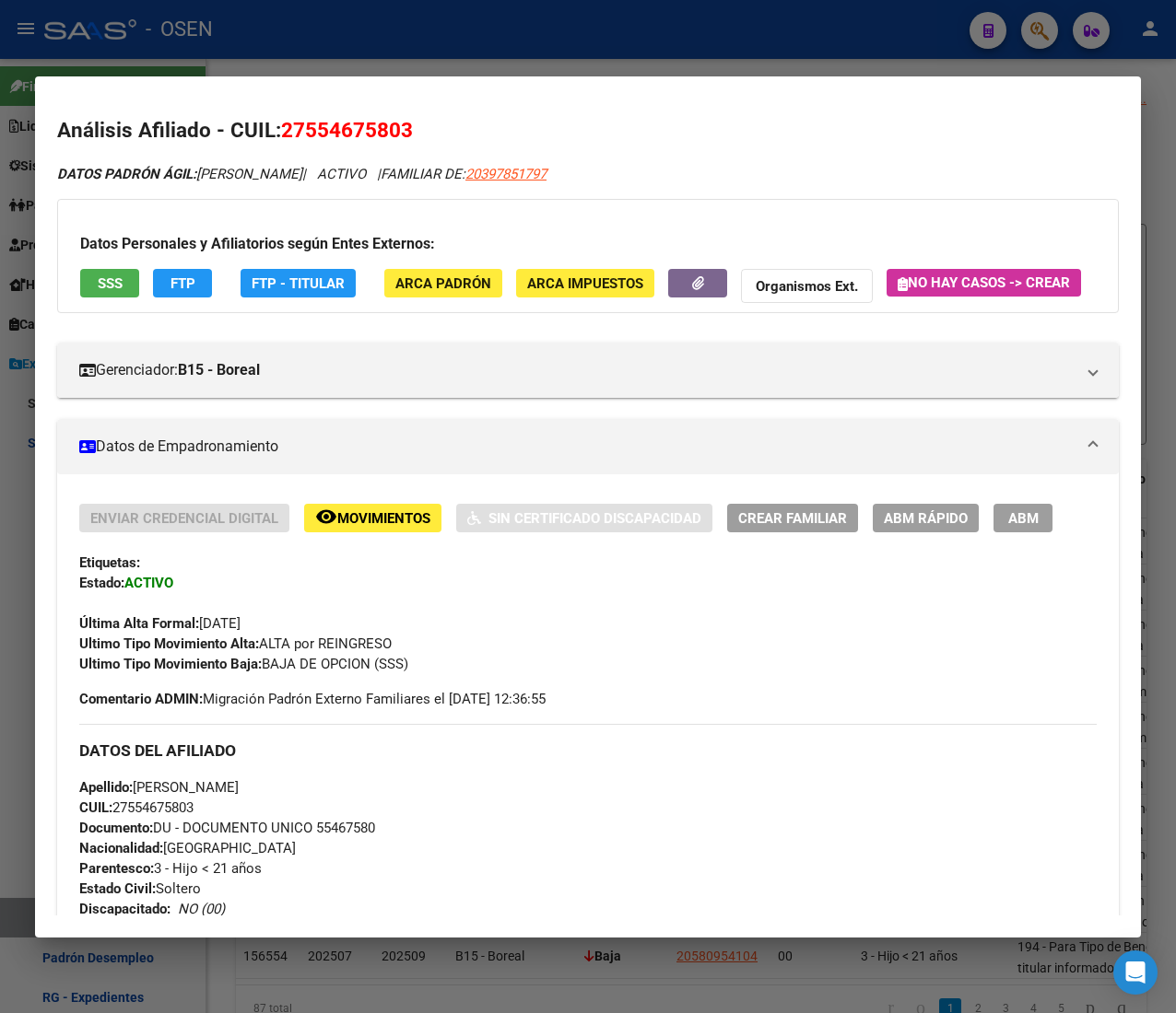
click at [109, 286] on span "SSS" at bounding box center [110, 283] width 25 height 17
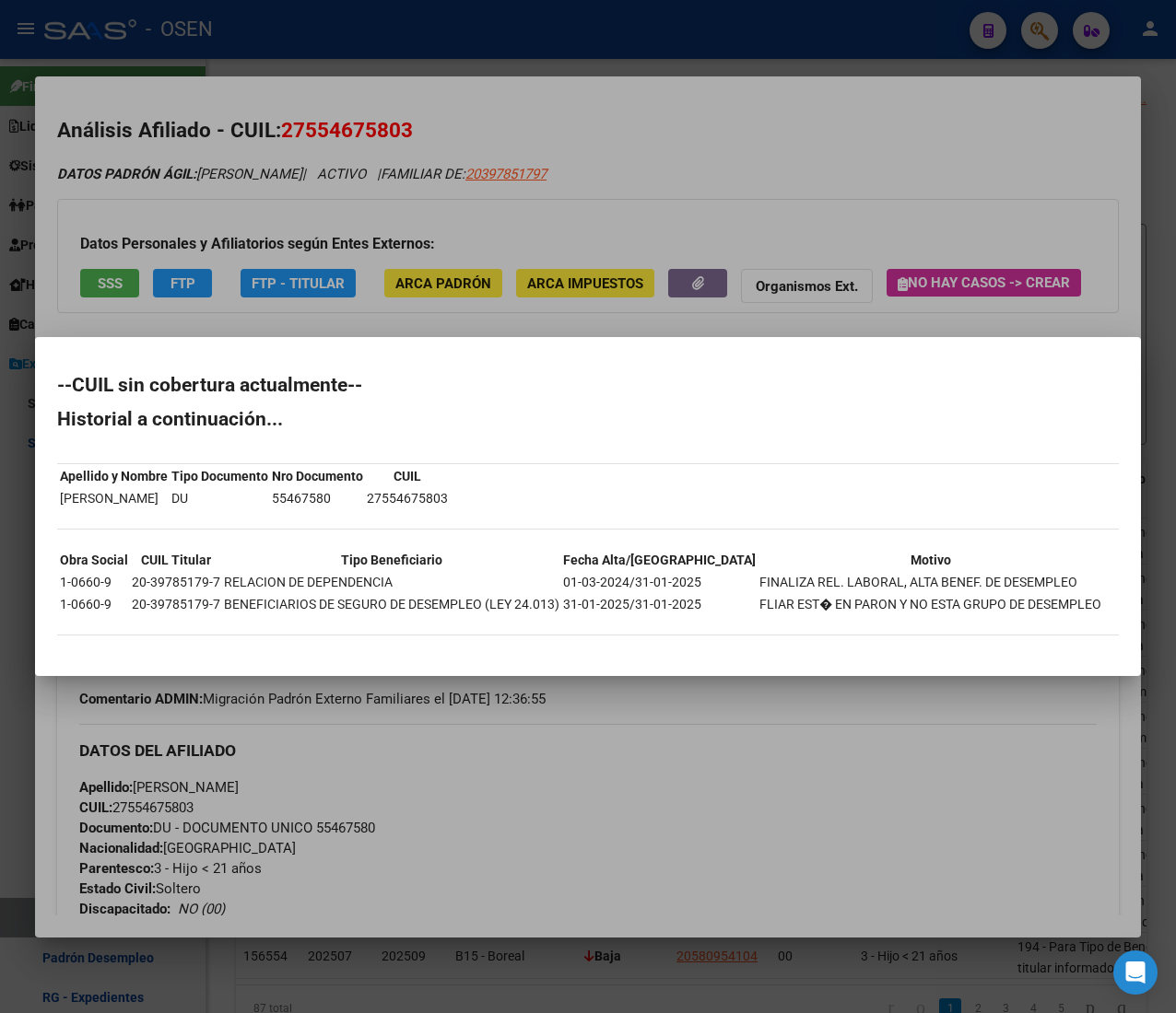
click at [480, 188] on div at bounding box center [588, 506] width 1176 height 1013
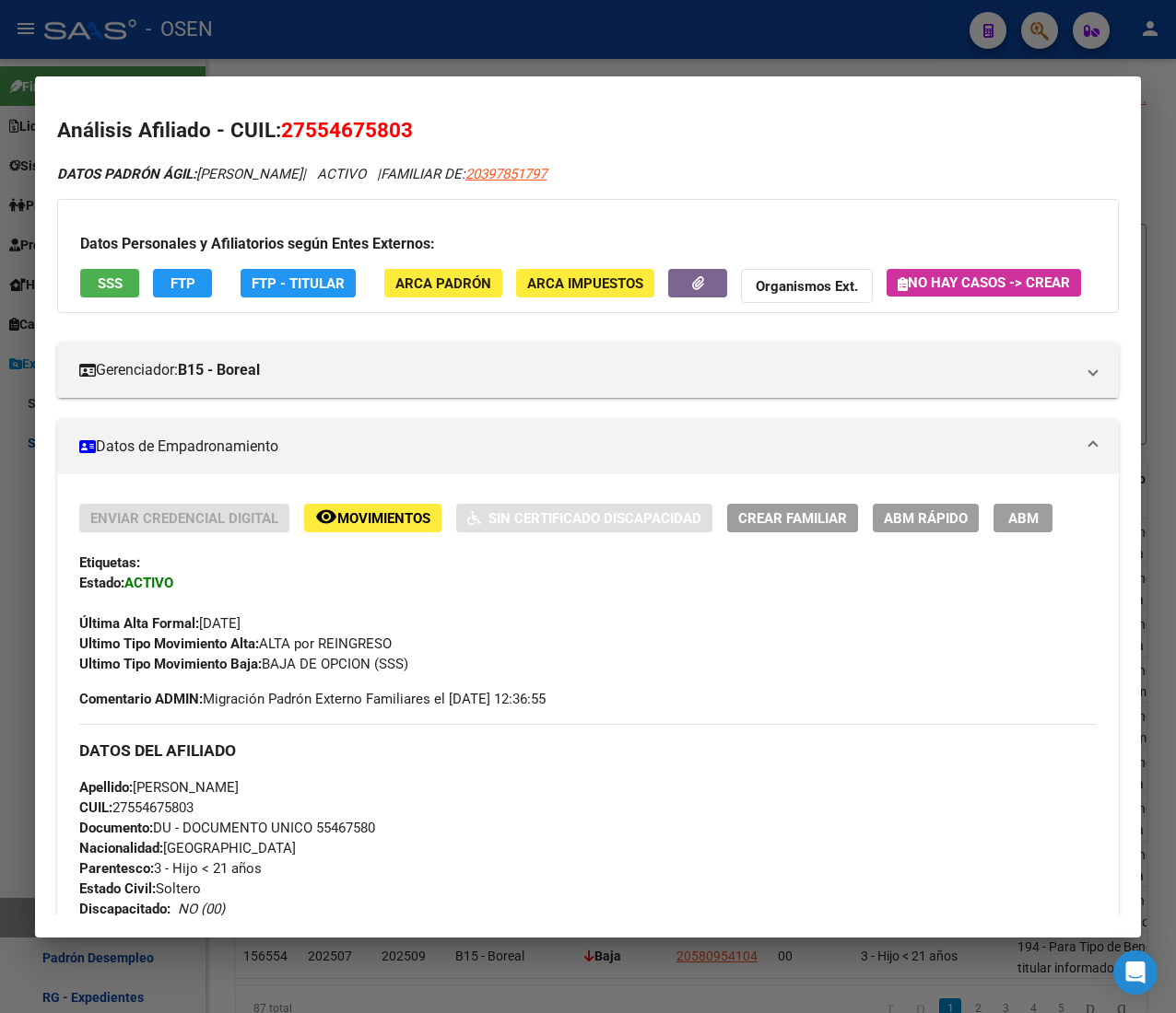
click at [194, 280] on span "FTP" at bounding box center [183, 283] width 25 height 17
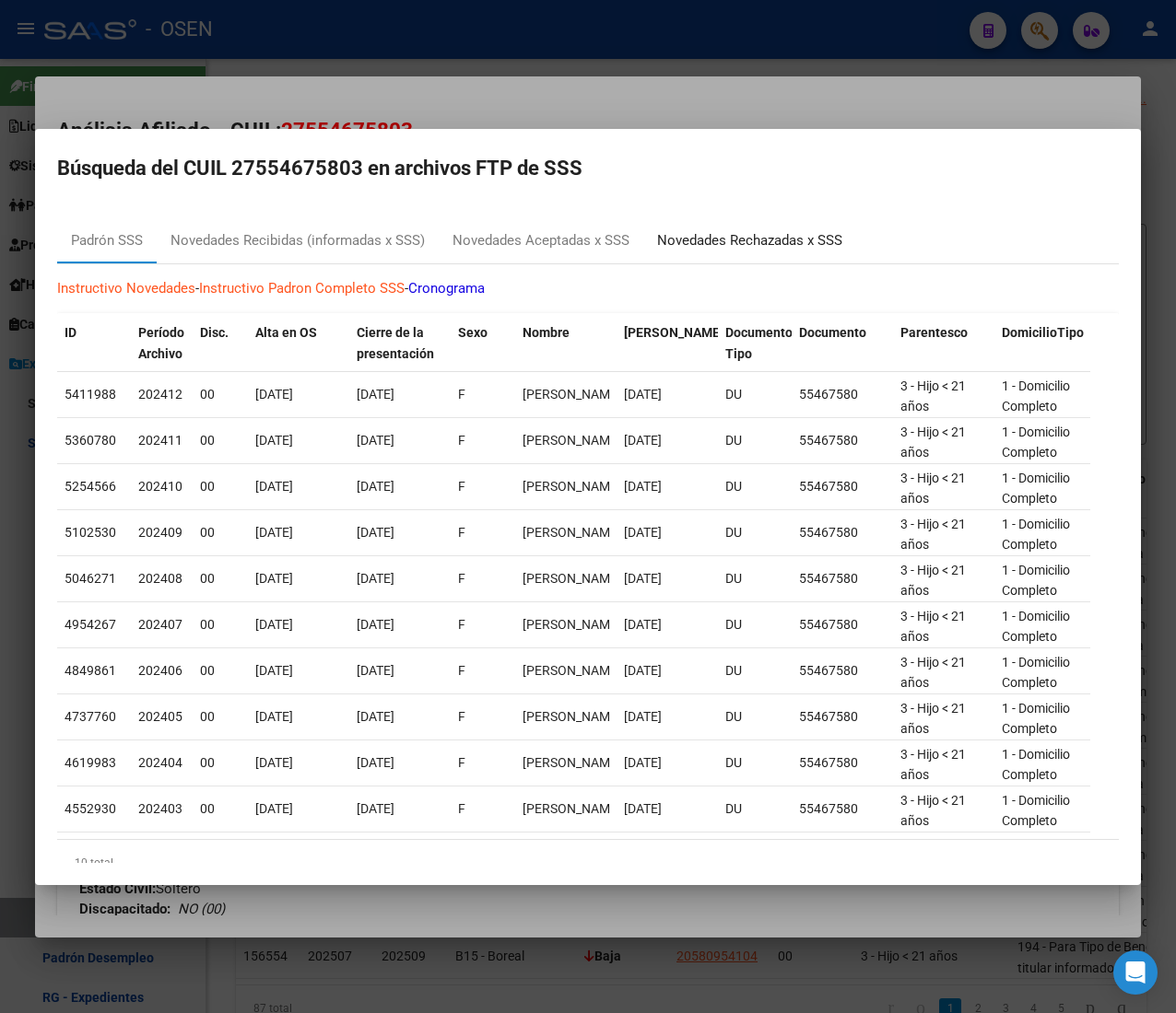
click at [709, 229] on div "Novedades Rechazadas x SSS" at bounding box center [749, 241] width 212 height 44
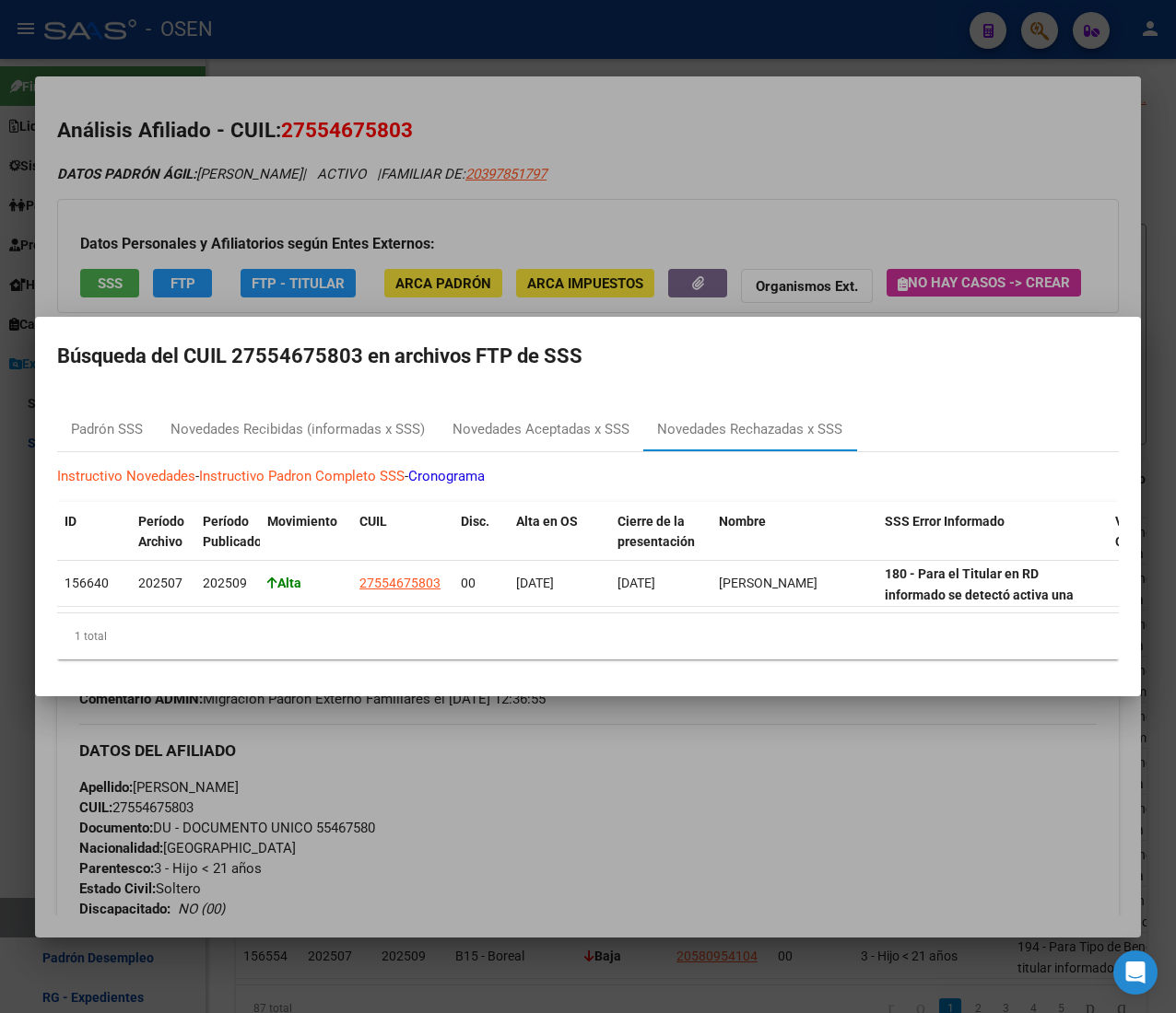
click at [723, 164] on div at bounding box center [588, 506] width 1176 height 1013
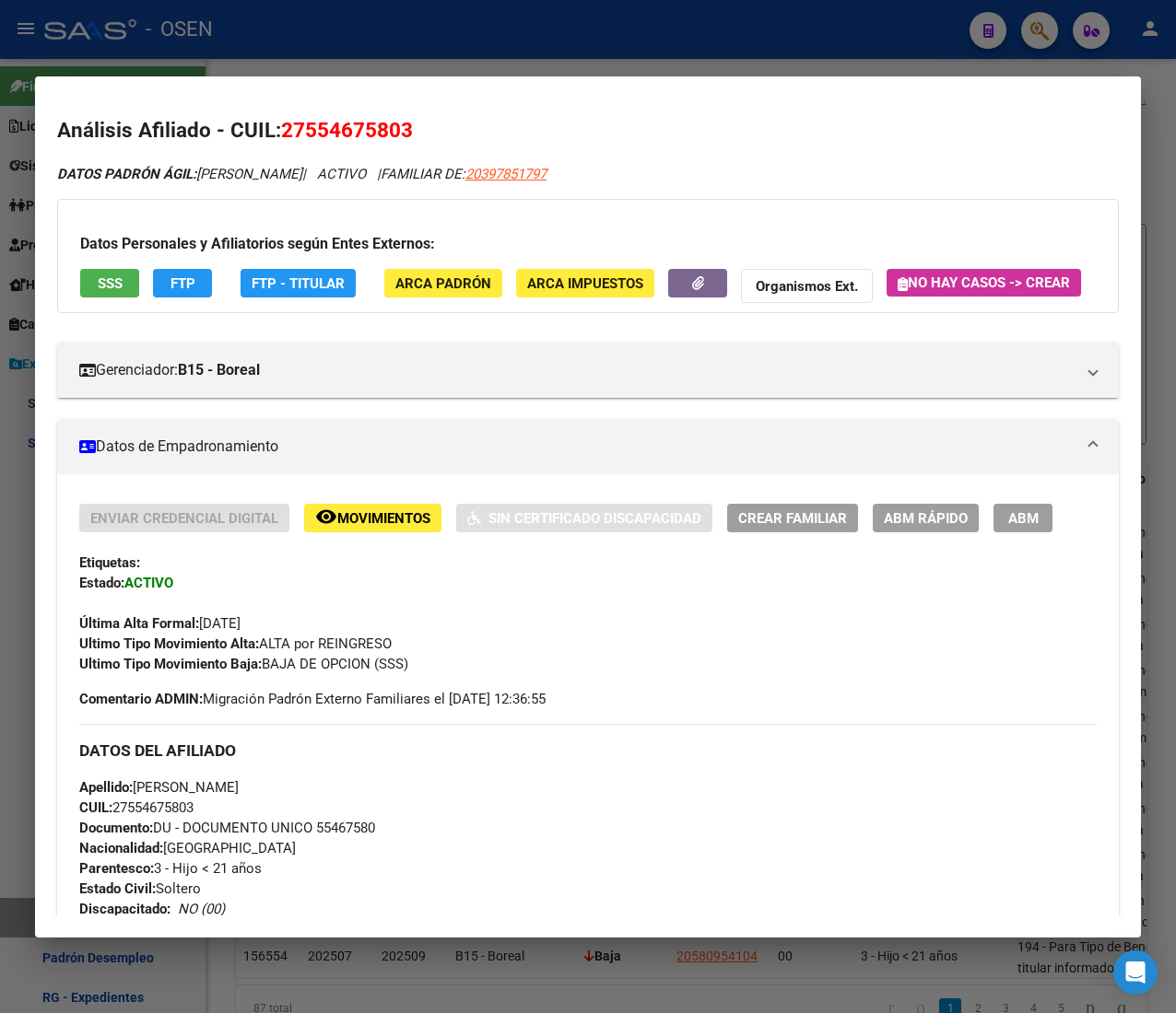
click at [185, 293] on button "FTP" at bounding box center [182, 282] width 59 height 28
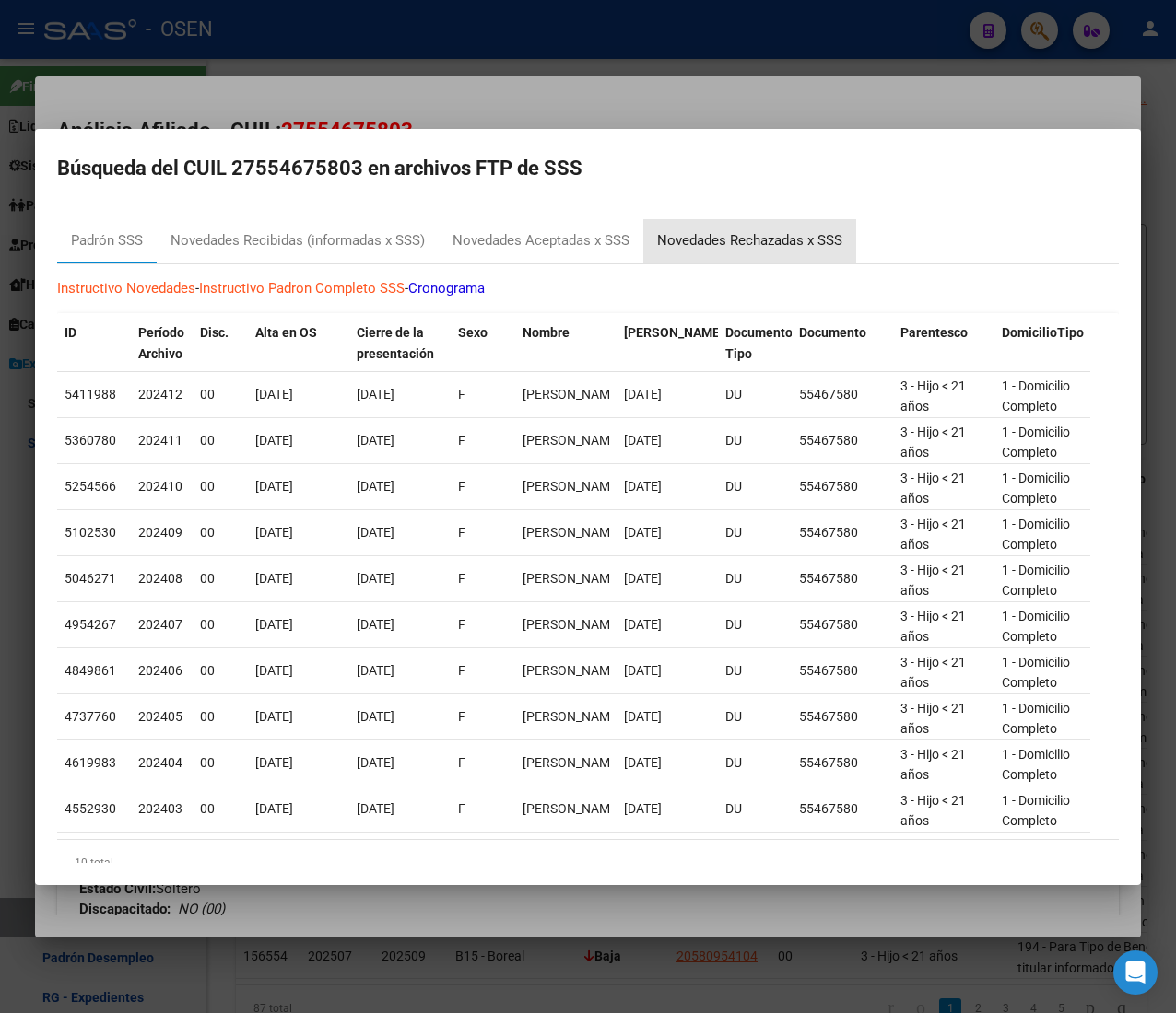
click at [761, 248] on div "Novedades Rechazadas x SSS" at bounding box center [749, 241] width 185 height 21
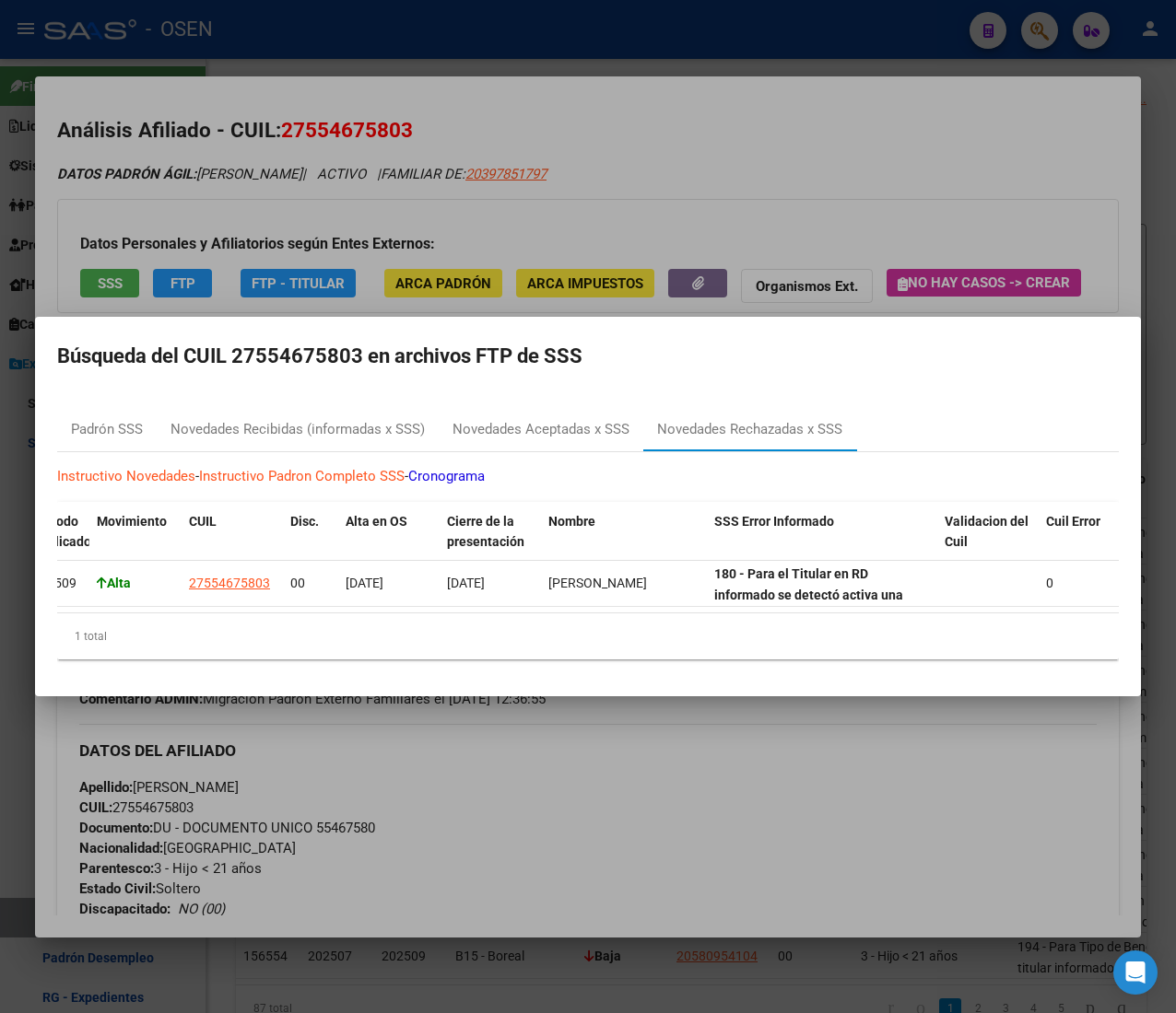
scroll to position [0, 181]
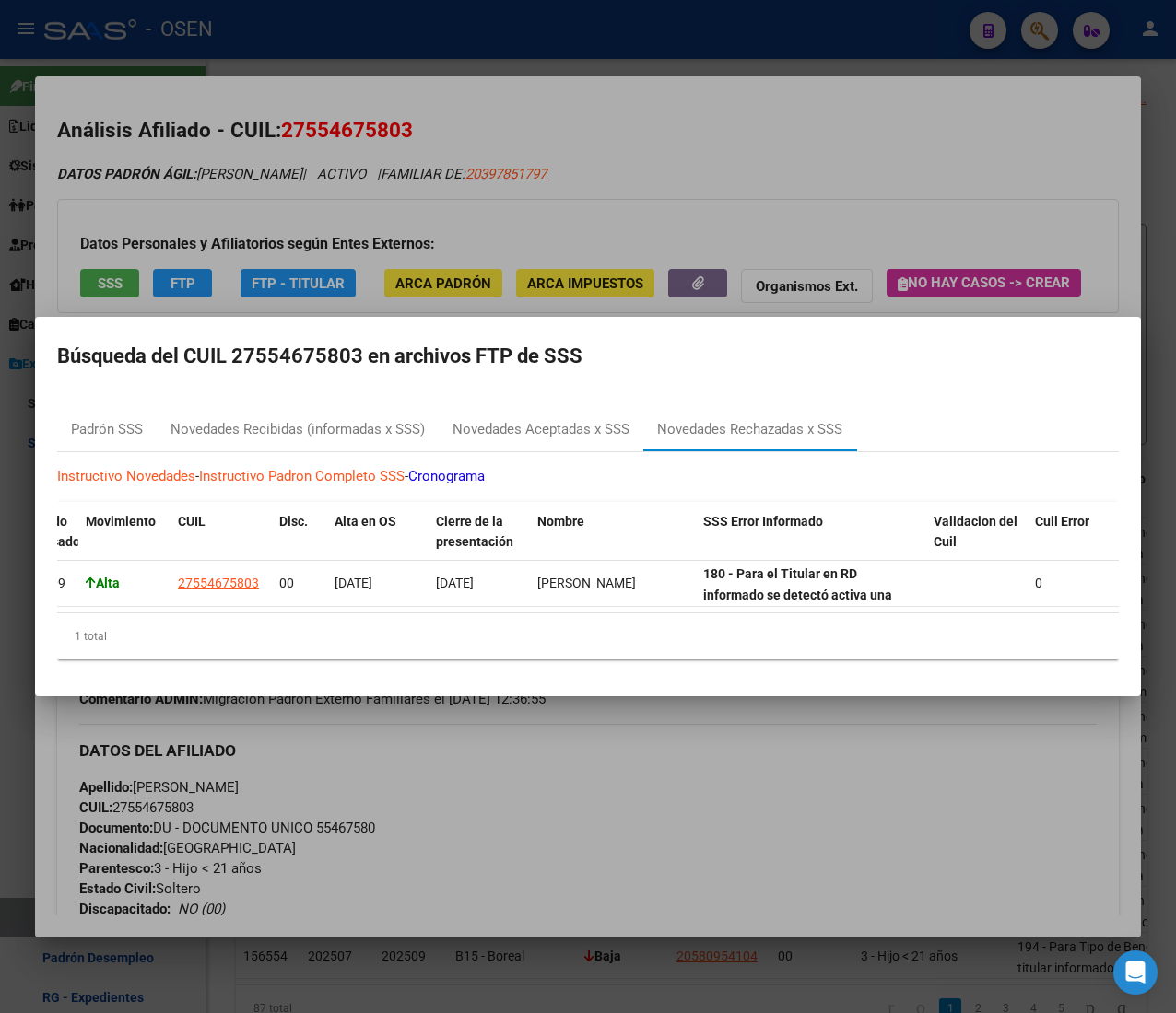
click at [755, 166] on div at bounding box center [588, 506] width 1176 height 1013
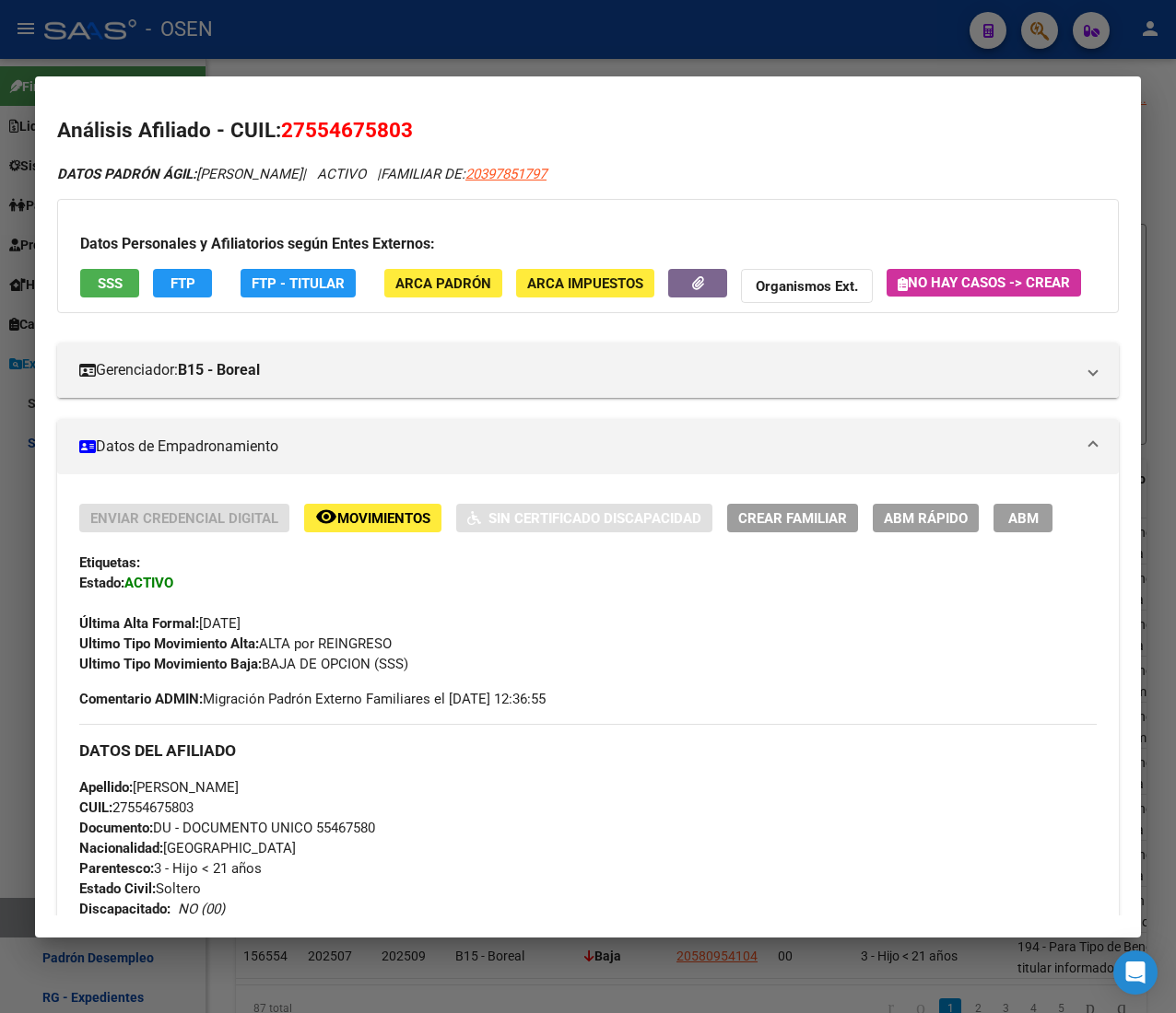
click at [194, 816] on span "CUIL: 27554675803" at bounding box center [135, 807] width 114 height 17
copy span "27554675803"
drag, startPoint x: 643, startPoint y: 169, endPoint x: 550, endPoint y: 182, distance: 93.9
click at [550, 182] on div "DATOS PADRÓN ÁGIL: LIQUIN AILEN GUADALUPE | ACTIVO | FAMILIAR DE: 20397851797" at bounding box center [588, 174] width 1061 height 21
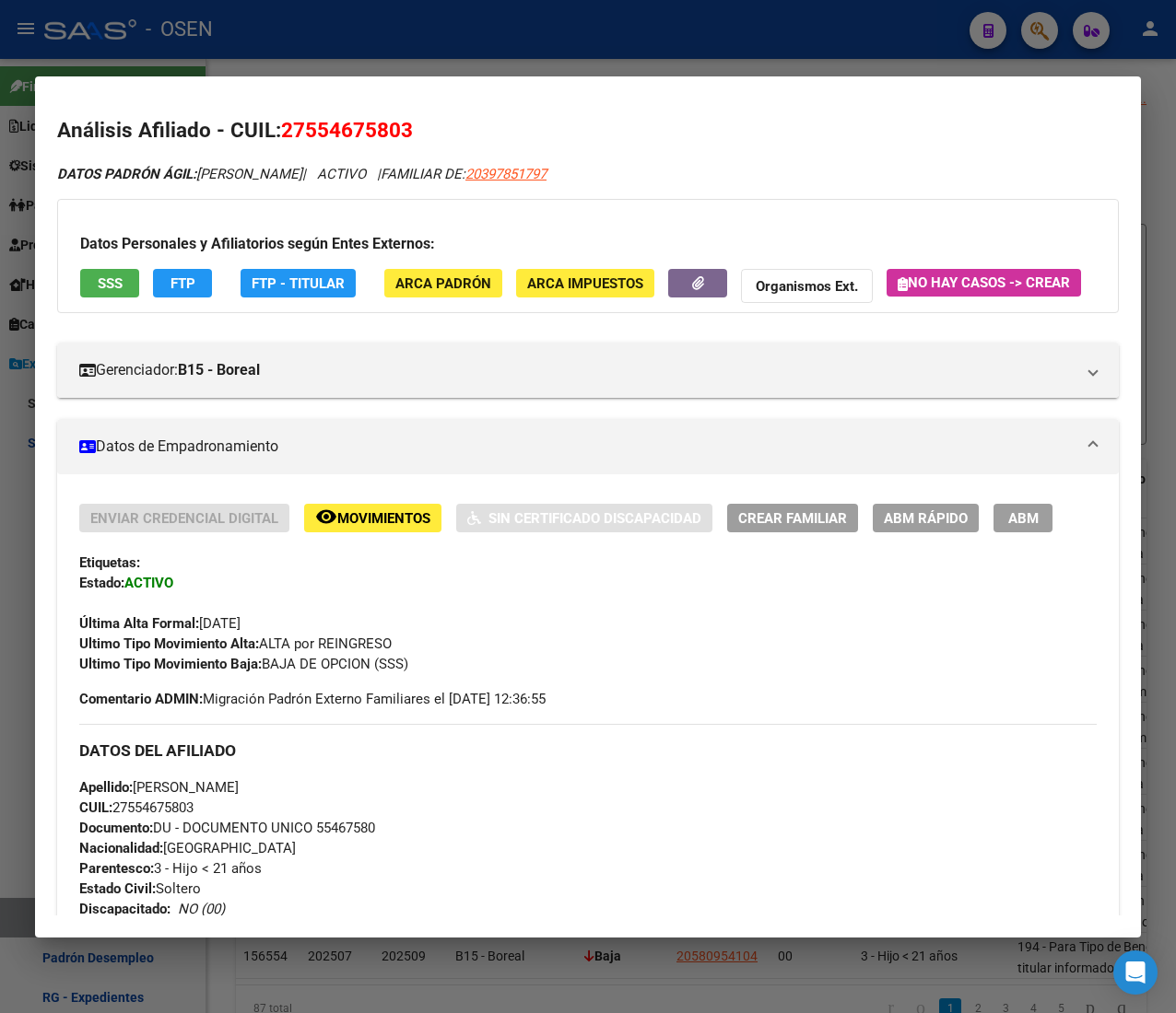
copy span "20397851797"
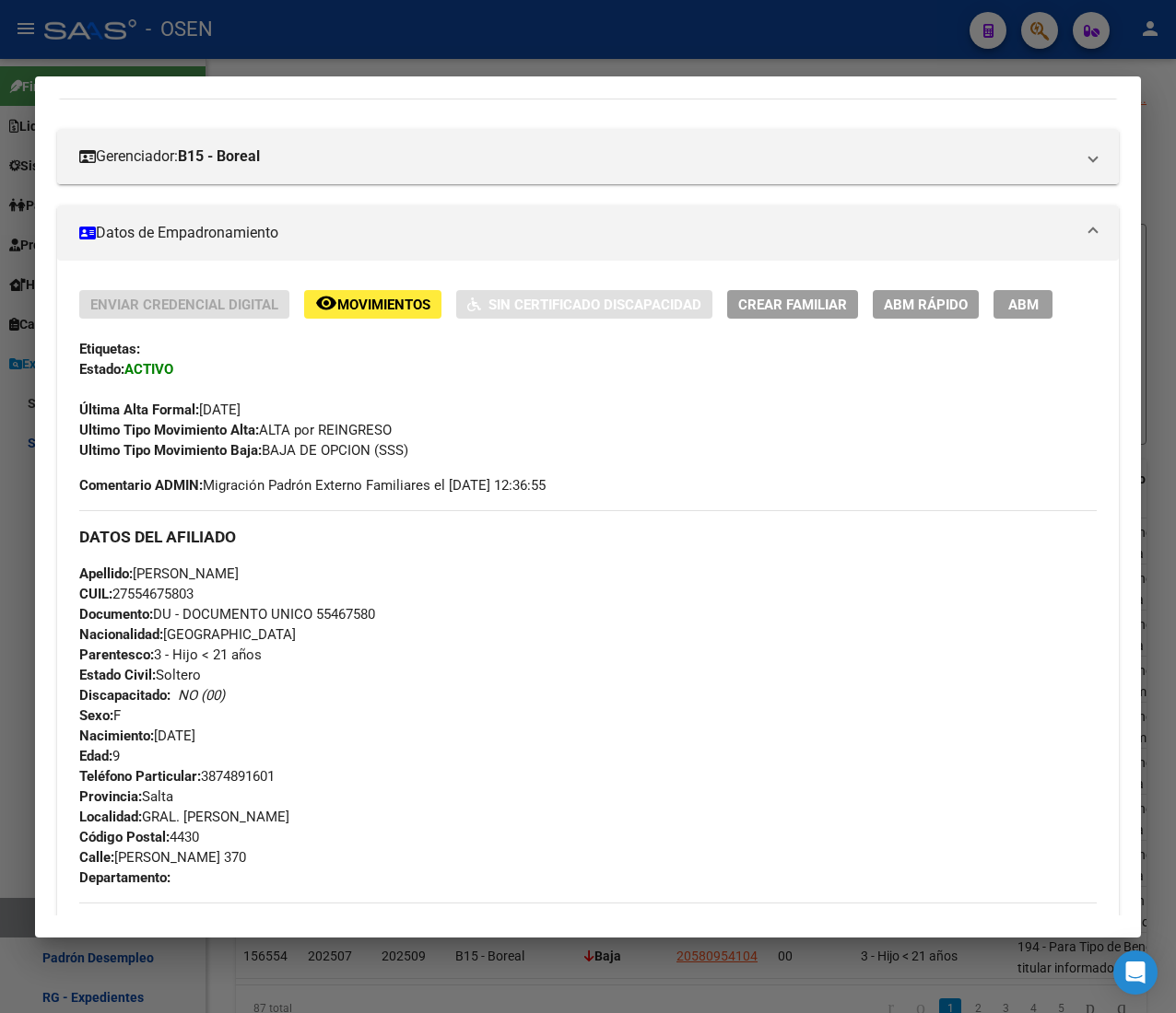
scroll to position [0, 0]
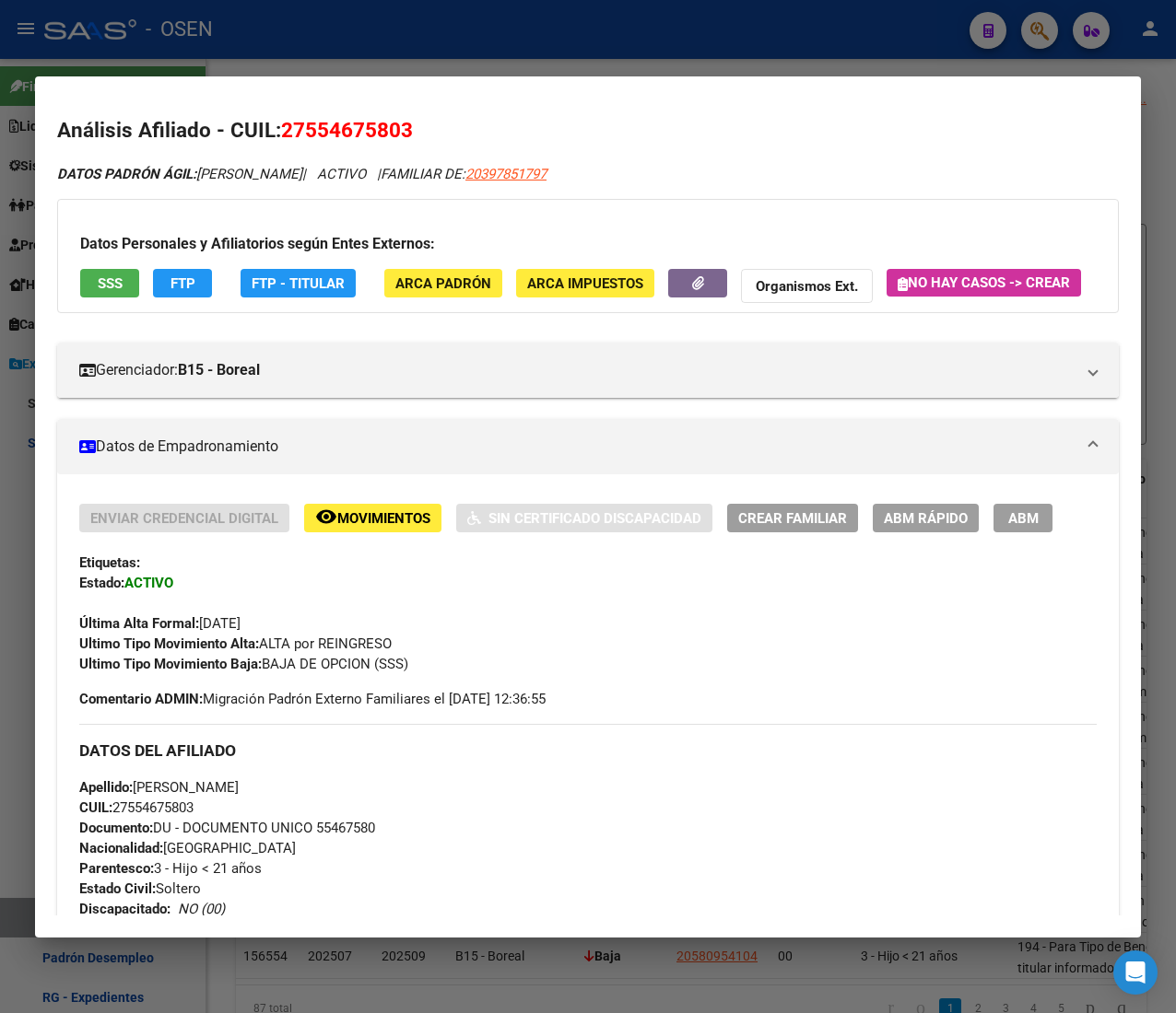
click at [119, 285] on span "SSS" at bounding box center [110, 283] width 25 height 17
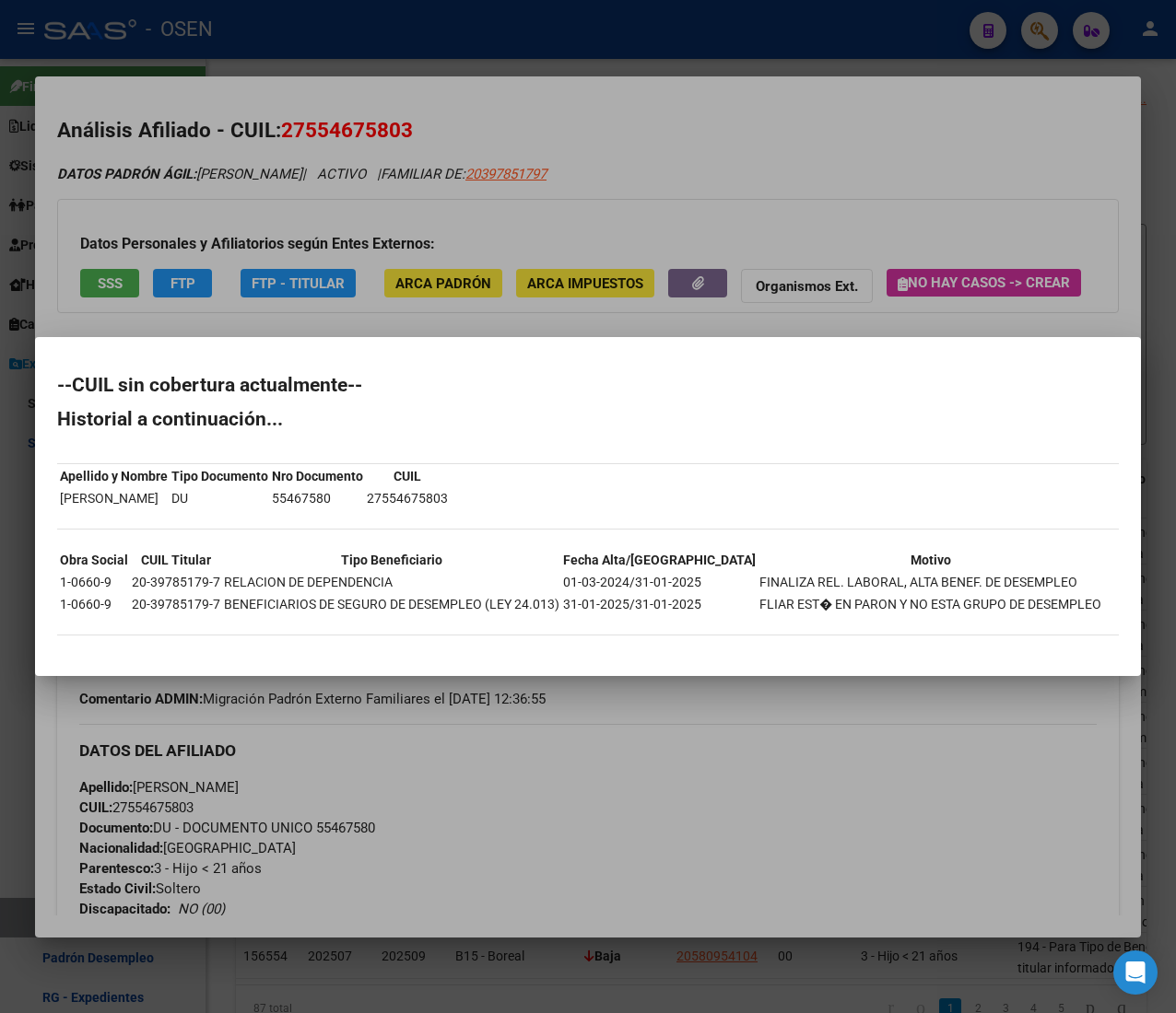
click at [785, 129] on div at bounding box center [588, 506] width 1176 height 1013
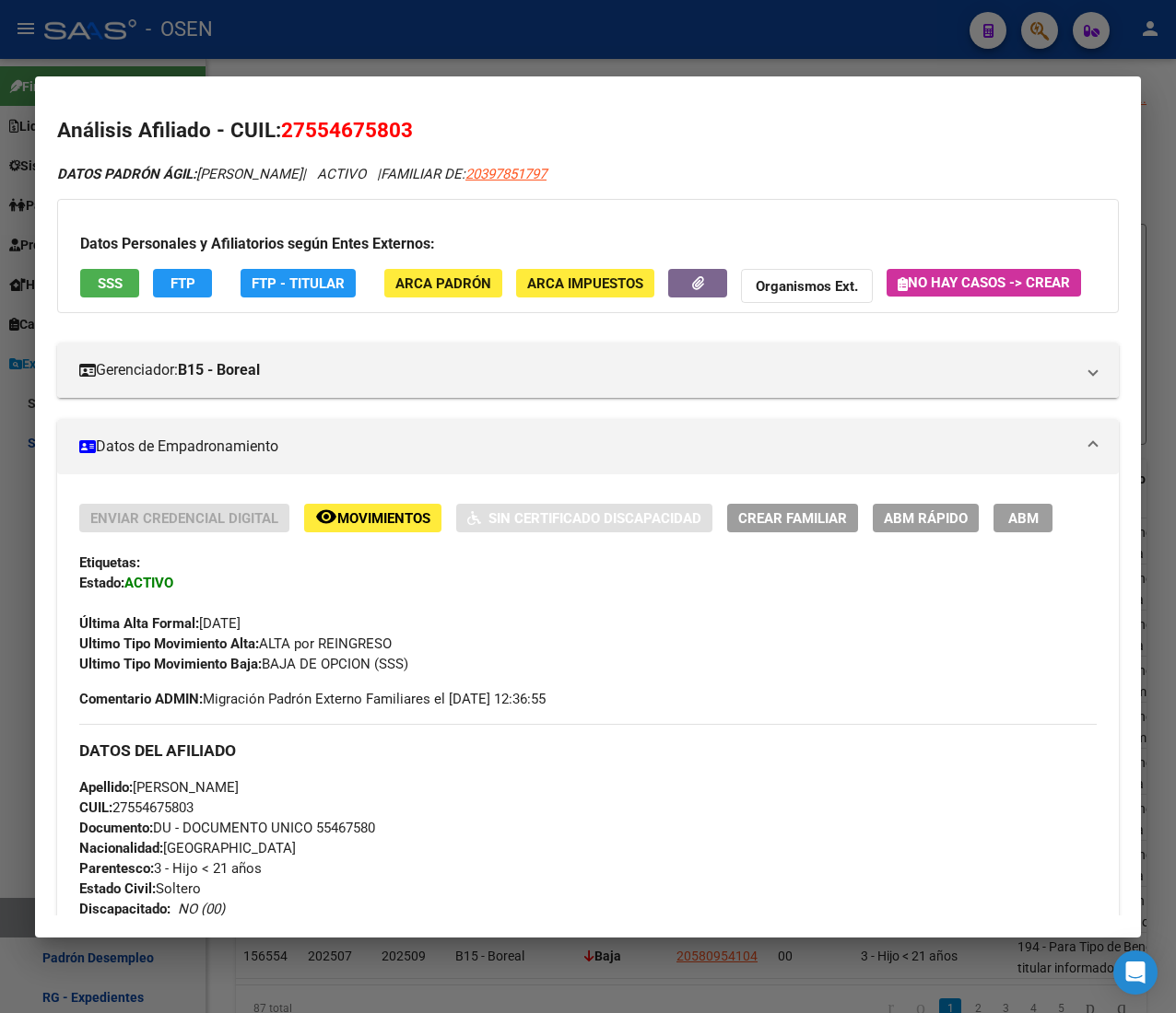
click at [108, 286] on span "SSS" at bounding box center [110, 283] width 25 height 17
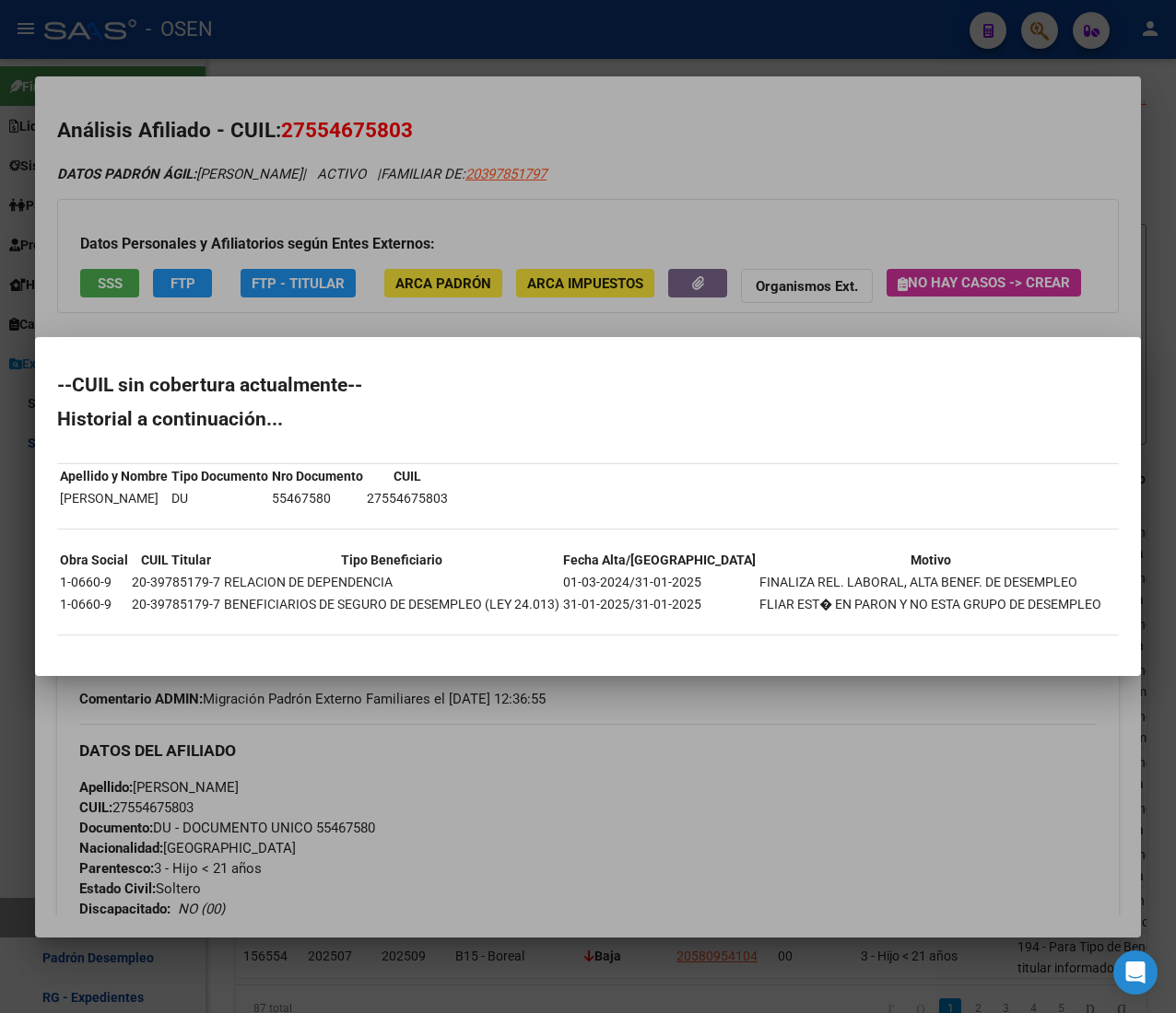
click at [723, 138] on div at bounding box center [588, 506] width 1176 height 1013
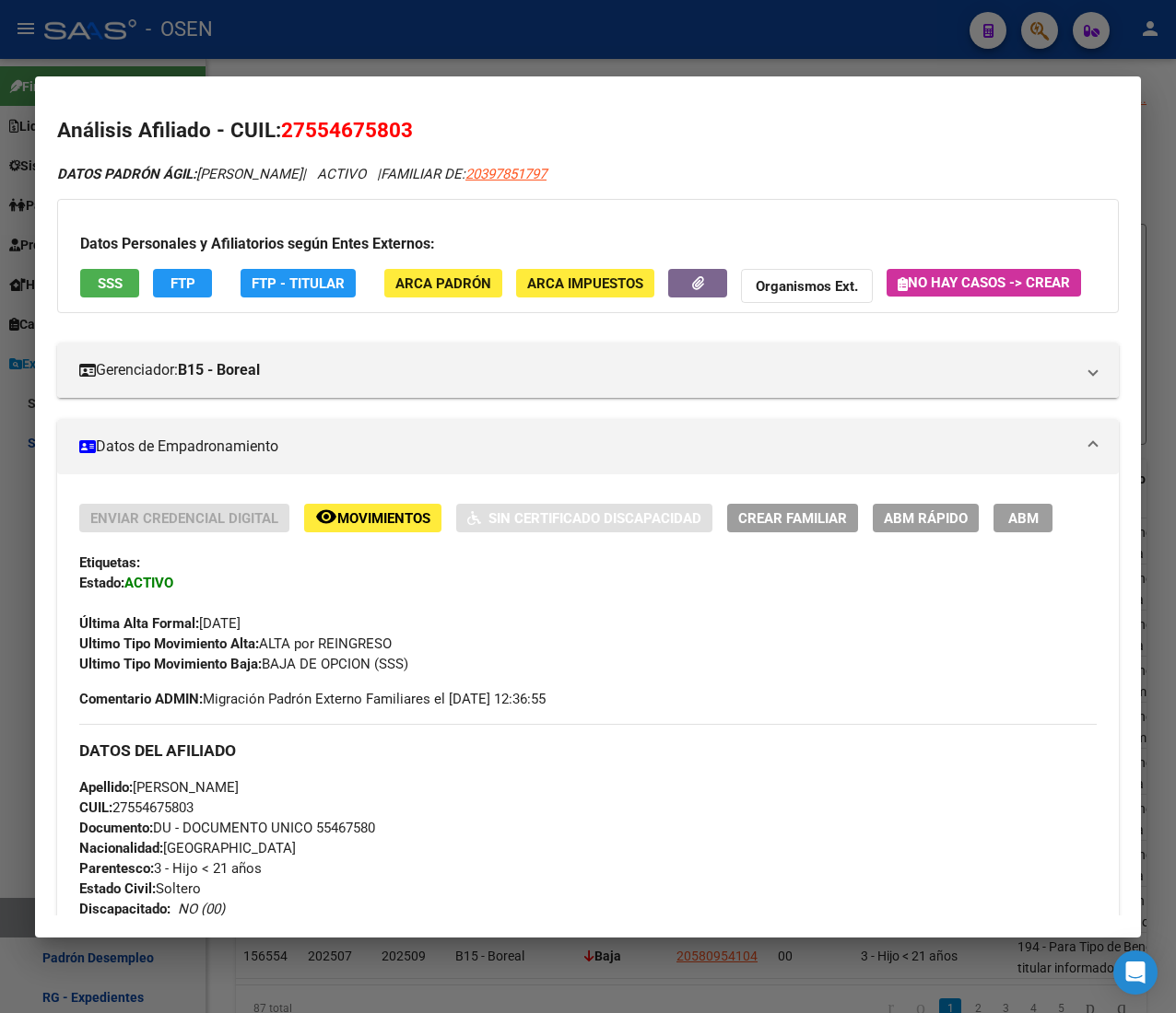
click at [912, 527] on span "ABM Rápido" at bounding box center [926, 518] width 84 height 17
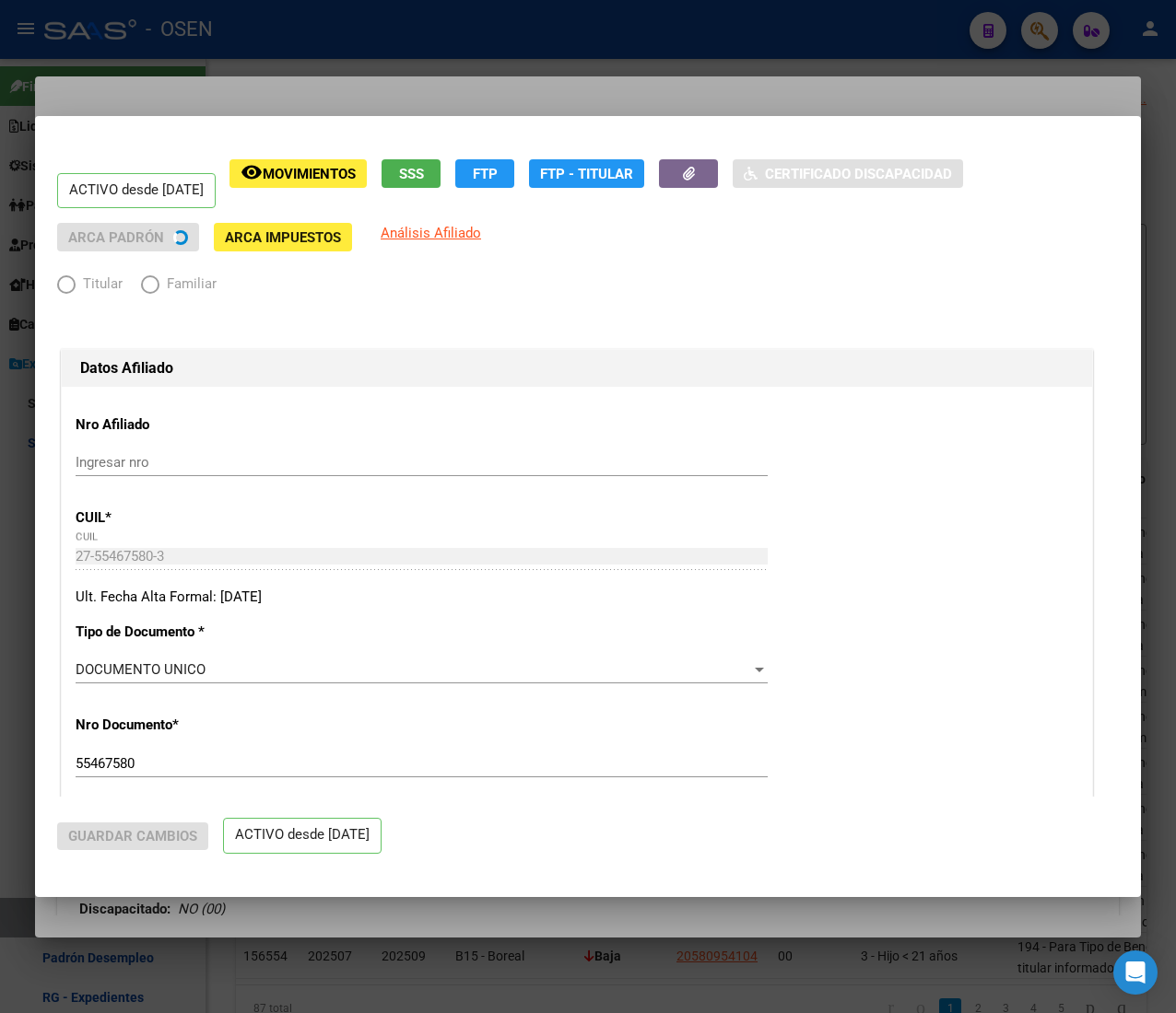
radio input "true"
type input "30-71777141-5"
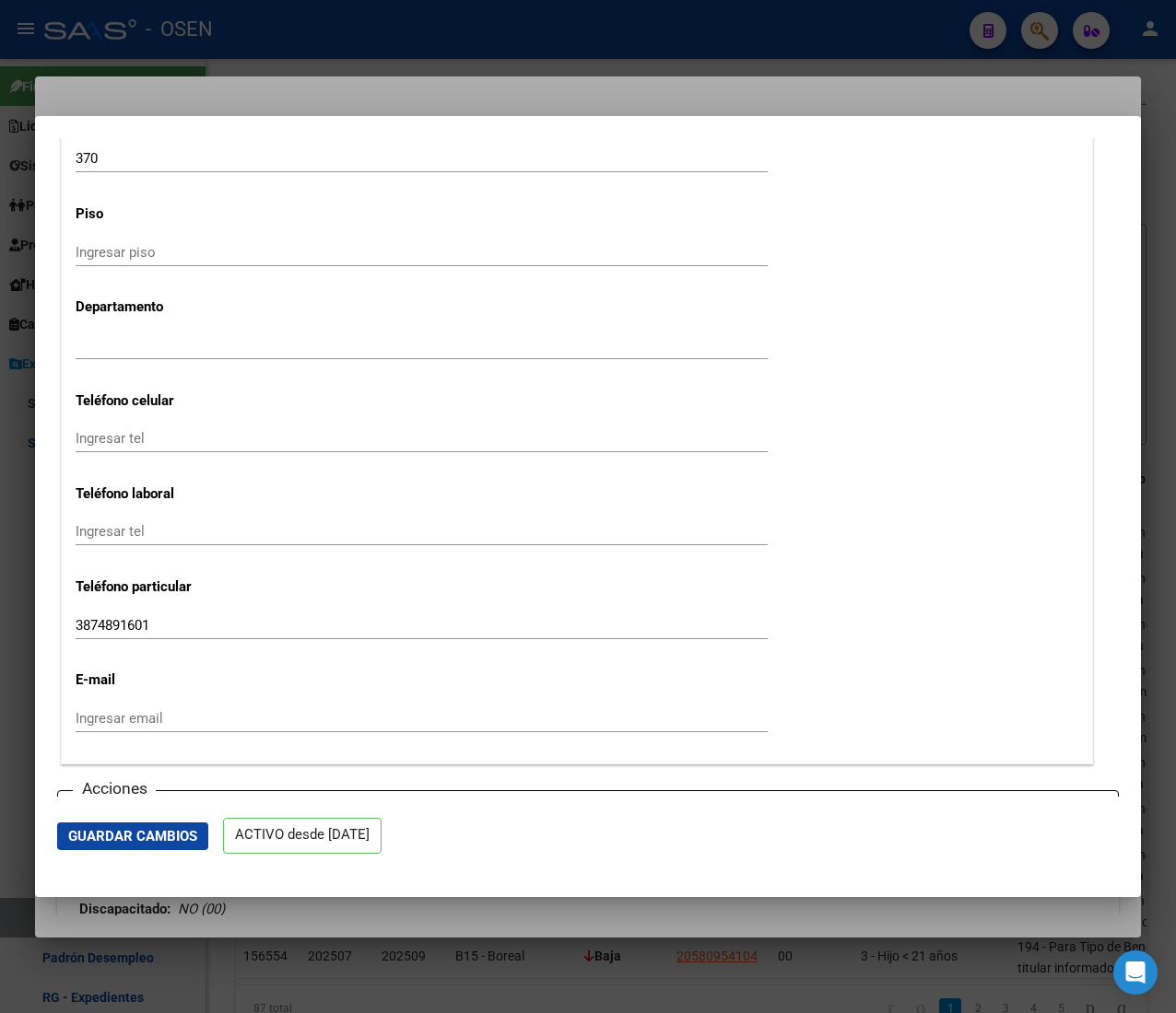
scroll to position [2579, 0]
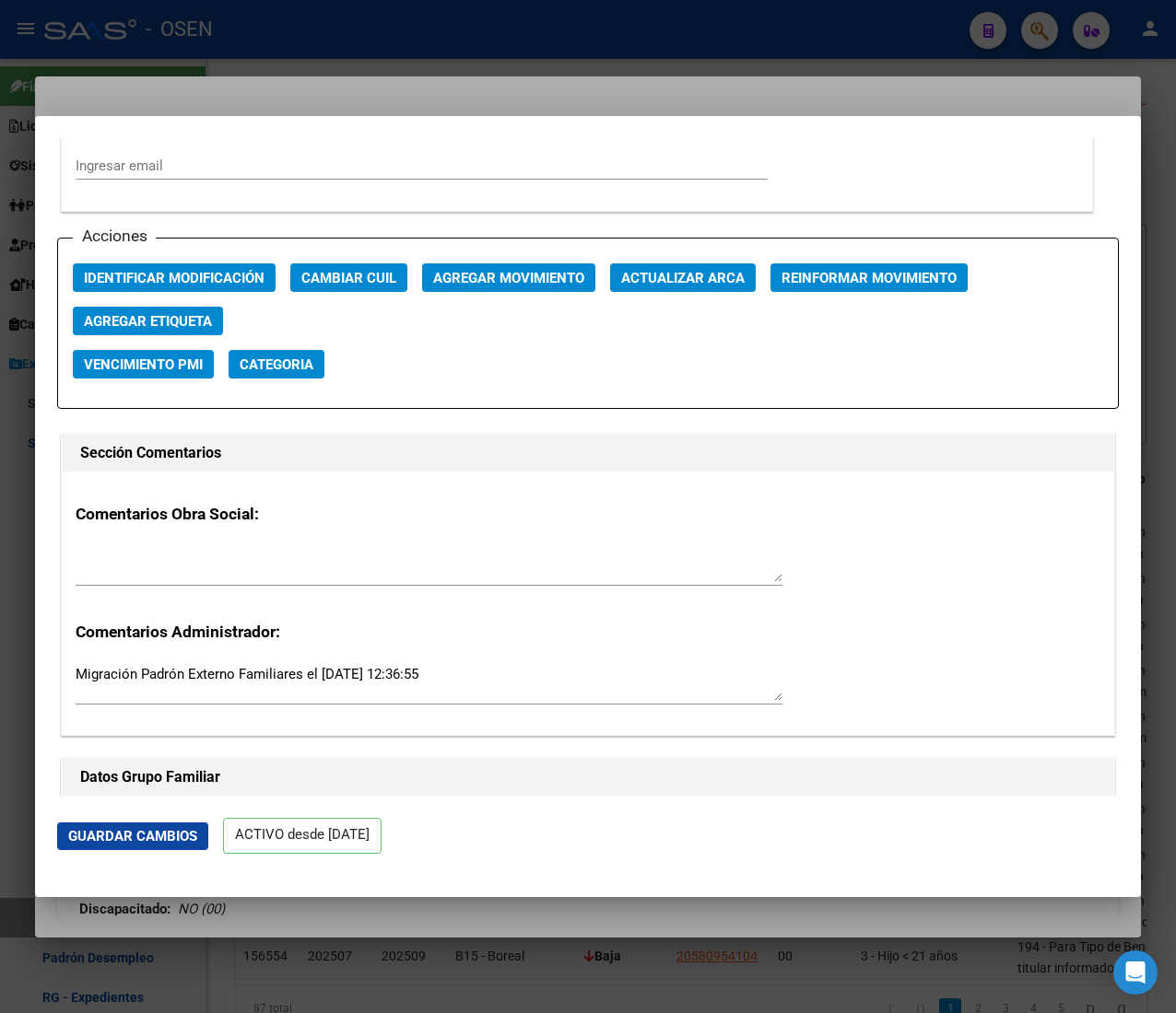
click at [520, 282] on span "Agregar Movimiento" at bounding box center [508, 278] width 151 height 17
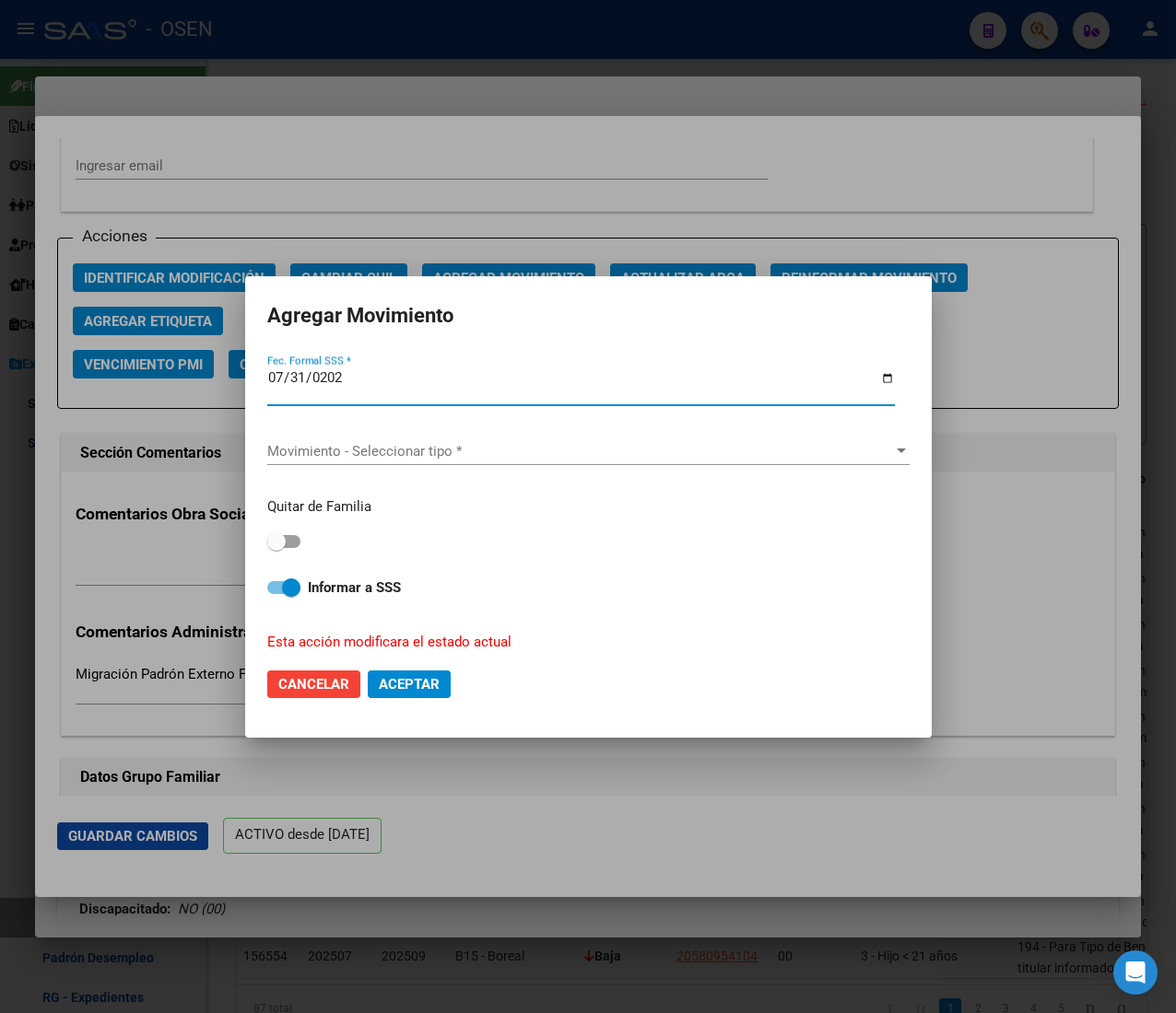
type input "[DATE]"
click at [411, 445] on span "Movimiento - Seleccionar tipo *" at bounding box center [580, 451] width 626 height 17
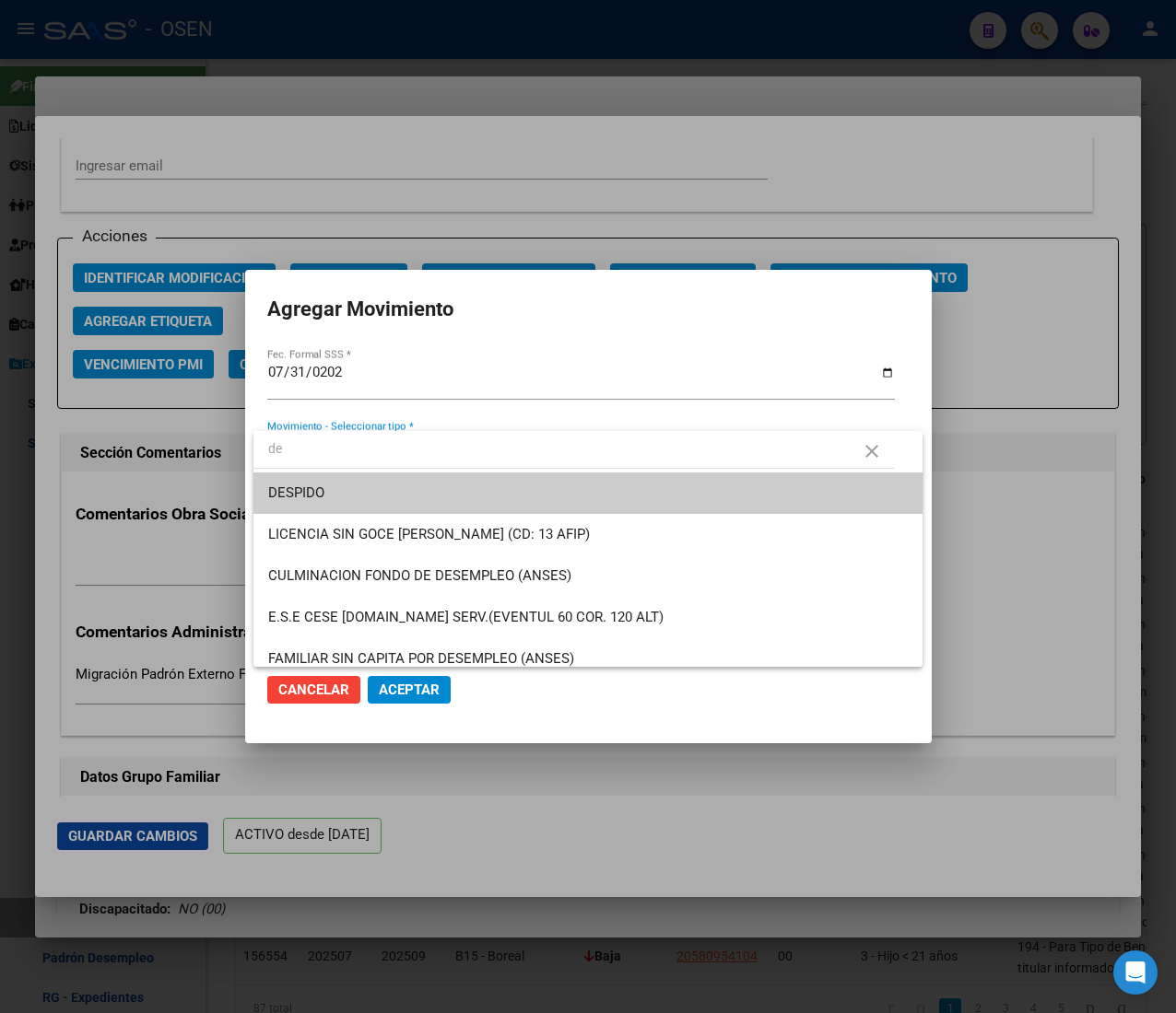
type input "d"
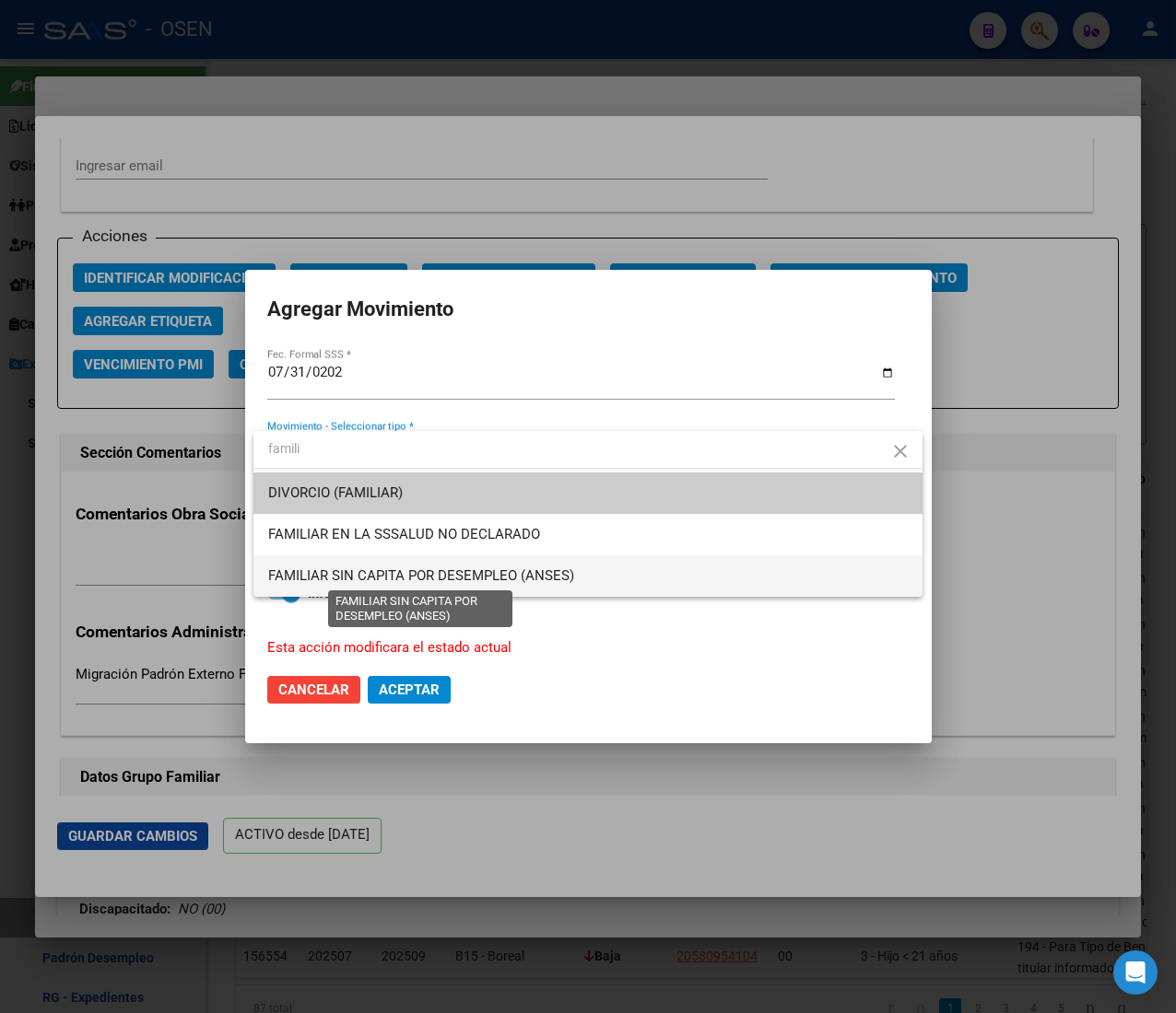
type input "famili"
click at [380, 568] on span "FAMILIAR SIN CAPITA POR DESEMPLEO (ANSES)" at bounding box center [421, 576] width 306 height 17
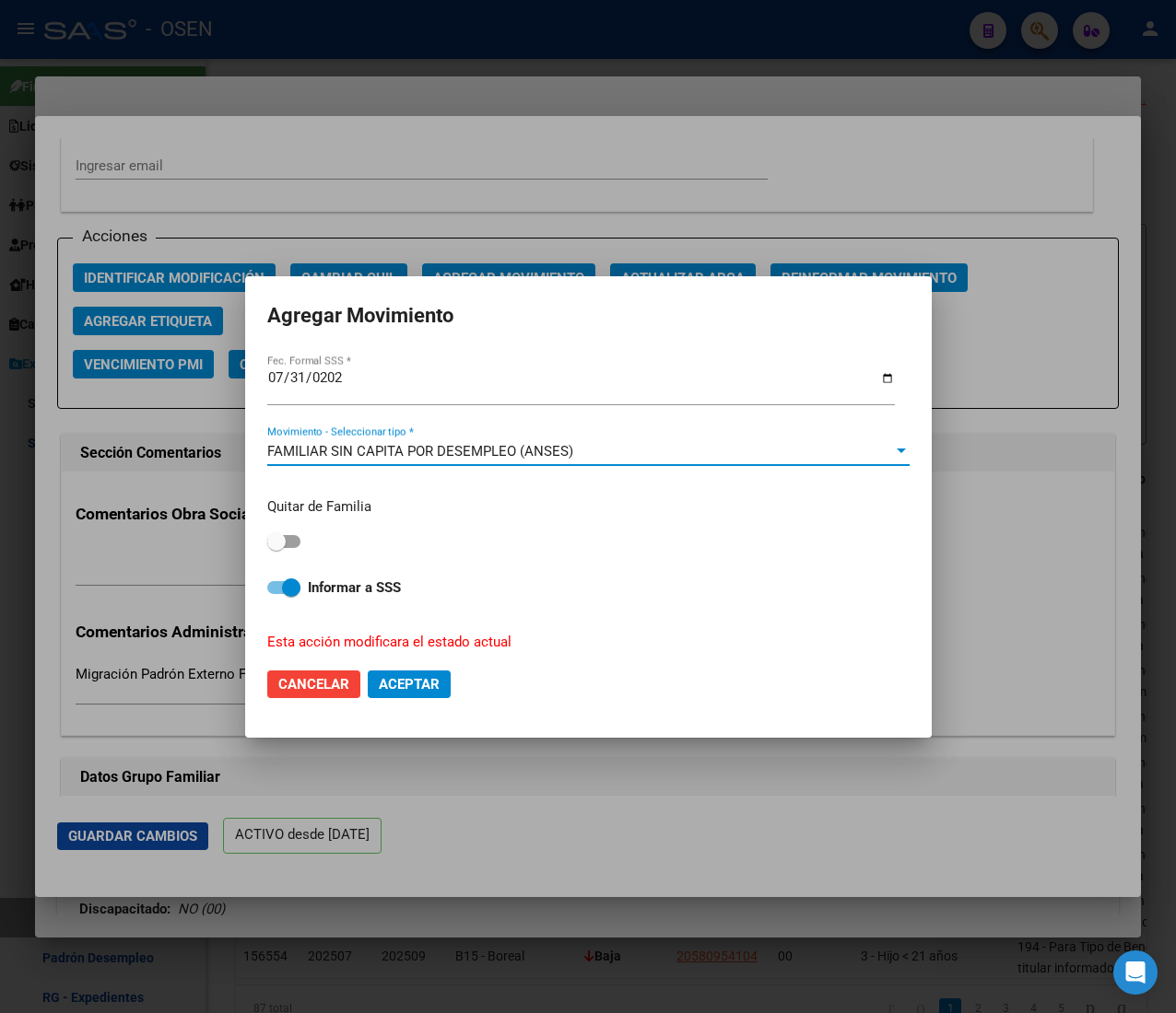
click at [373, 599] on div "Quitar de Familia Informar a SSS Esta acción modificara el estado actual" at bounding box center [588, 568] width 642 height 170
click at [384, 584] on strong "Informar a SSS" at bounding box center [355, 587] width 94 height 17
click at [277, 594] on input "Informar a SSS" at bounding box center [276, 594] width 1 height 1
checkbox input "false"
click at [410, 680] on span "Aceptar" at bounding box center [409, 684] width 60 height 17
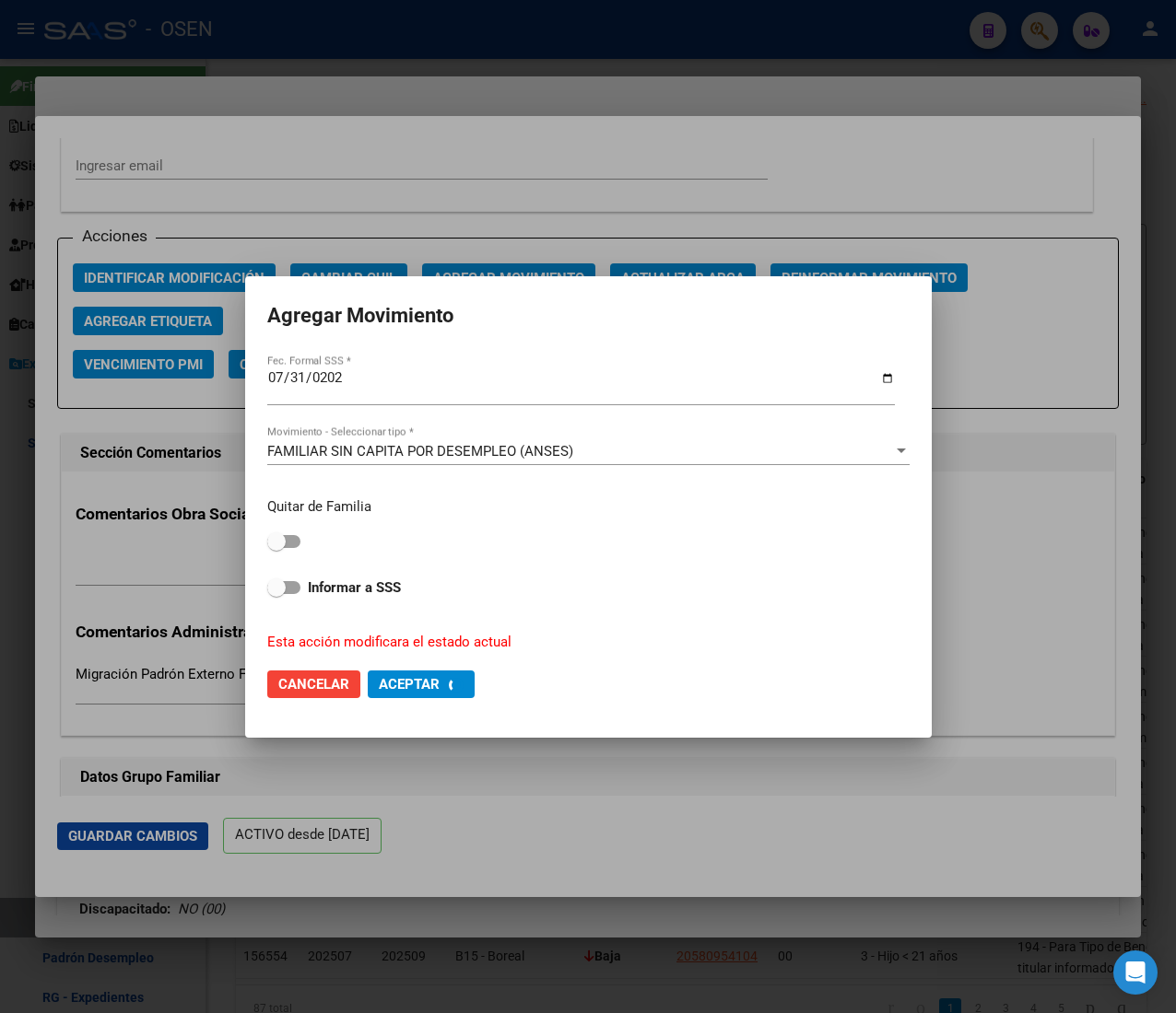
scroll to position [2628, 0]
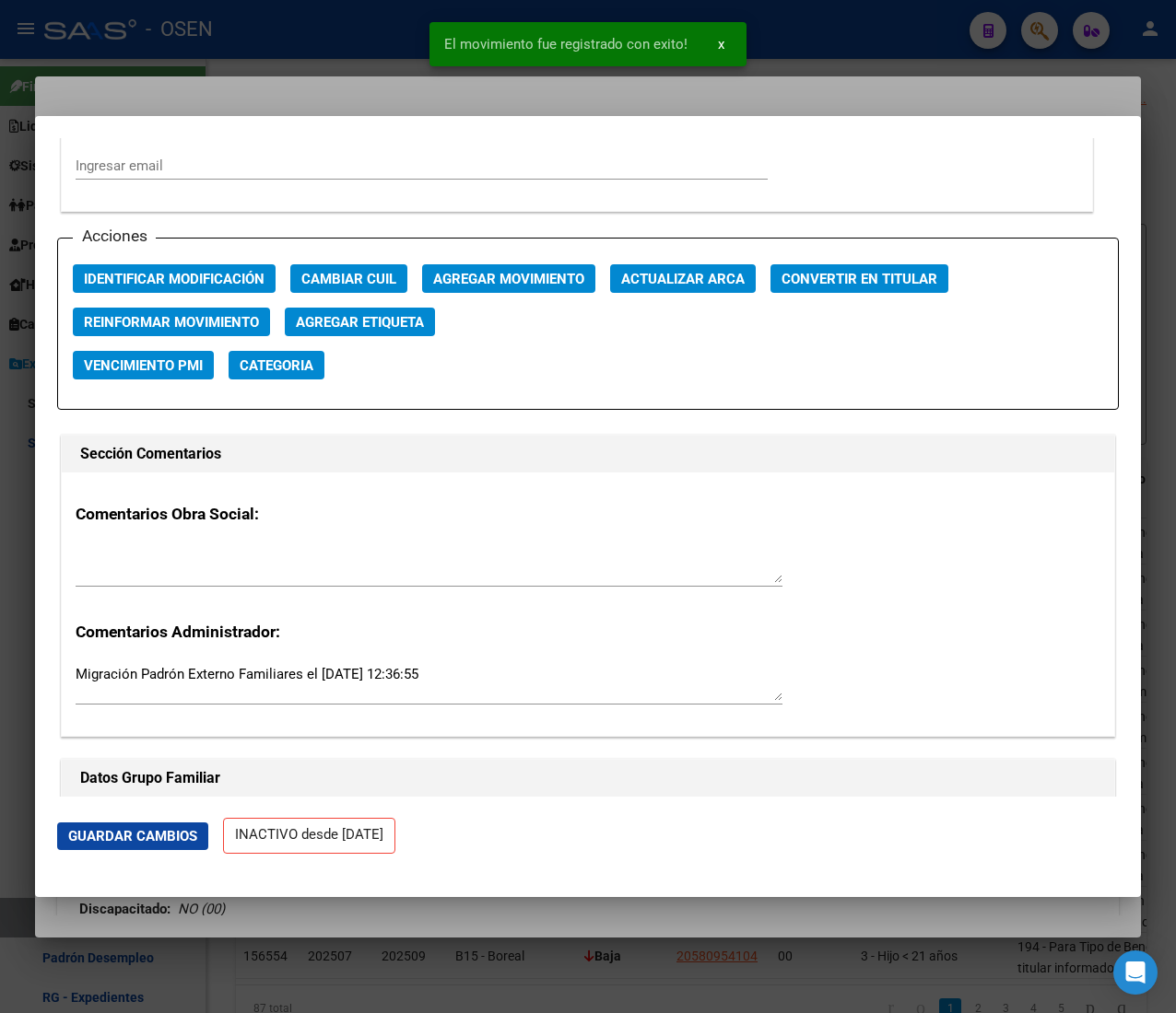
click at [350, 43] on div at bounding box center [588, 506] width 1176 height 1013
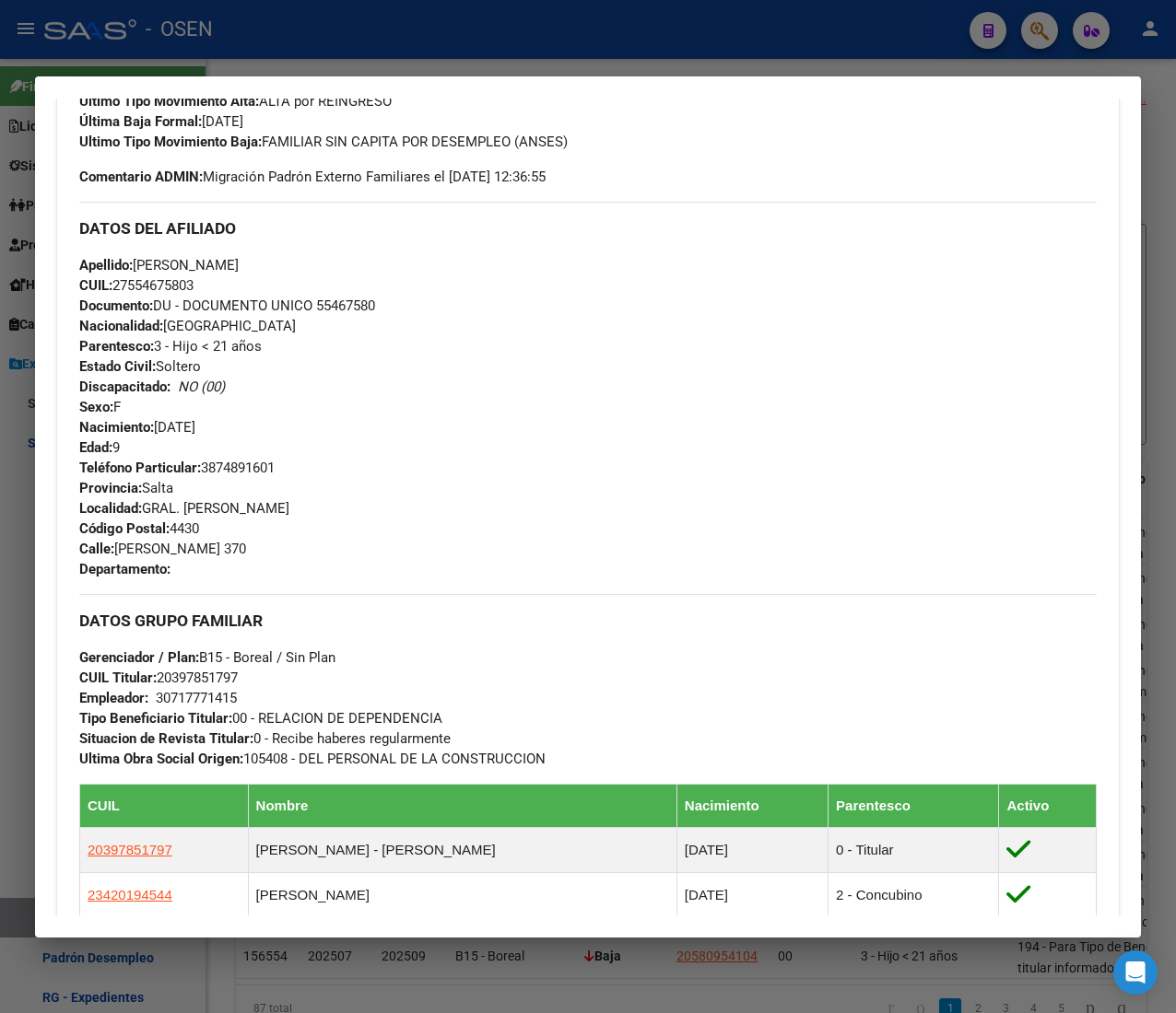
scroll to position [0, 0]
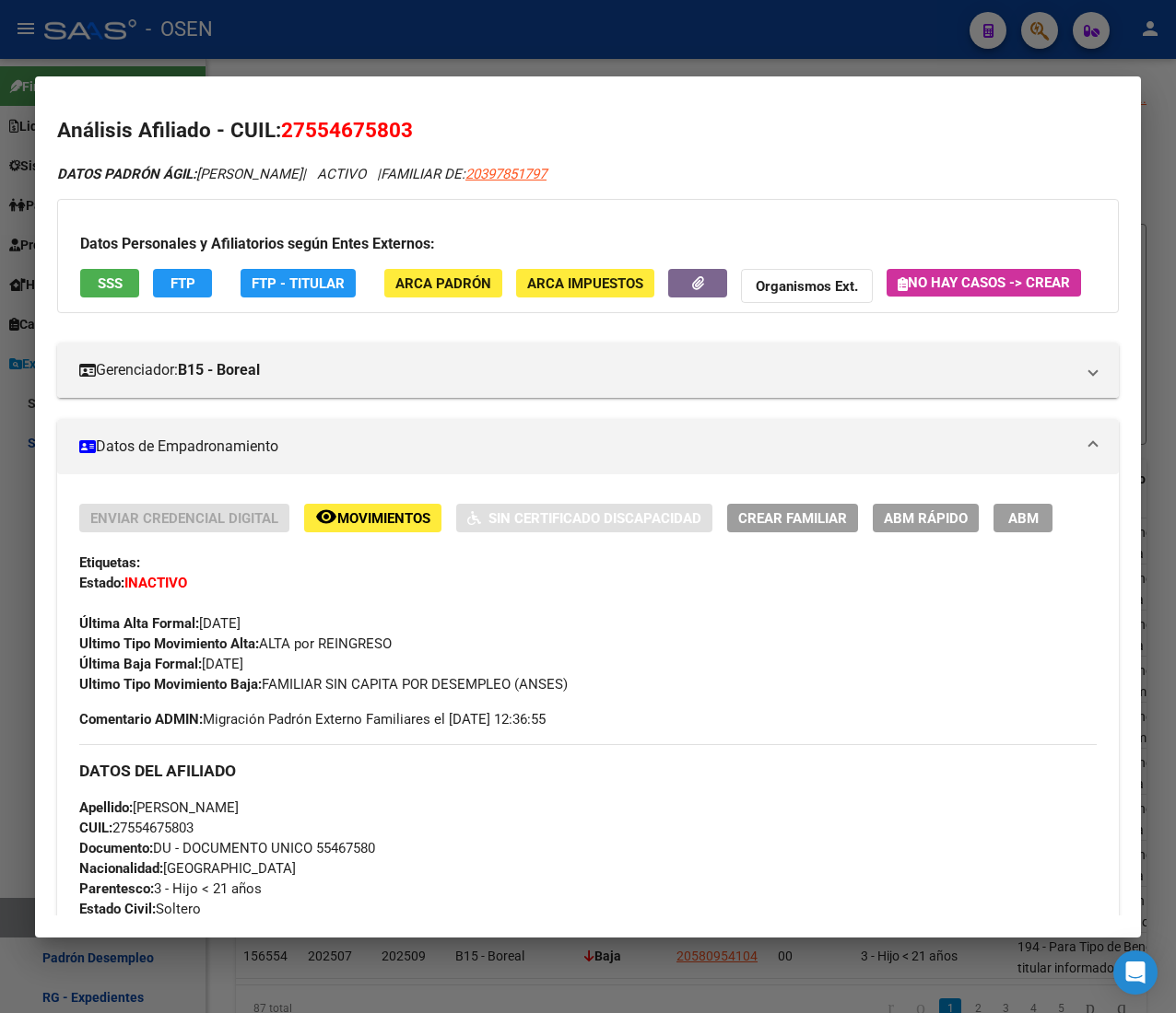
click at [291, 52] on div at bounding box center [588, 506] width 1176 height 1013
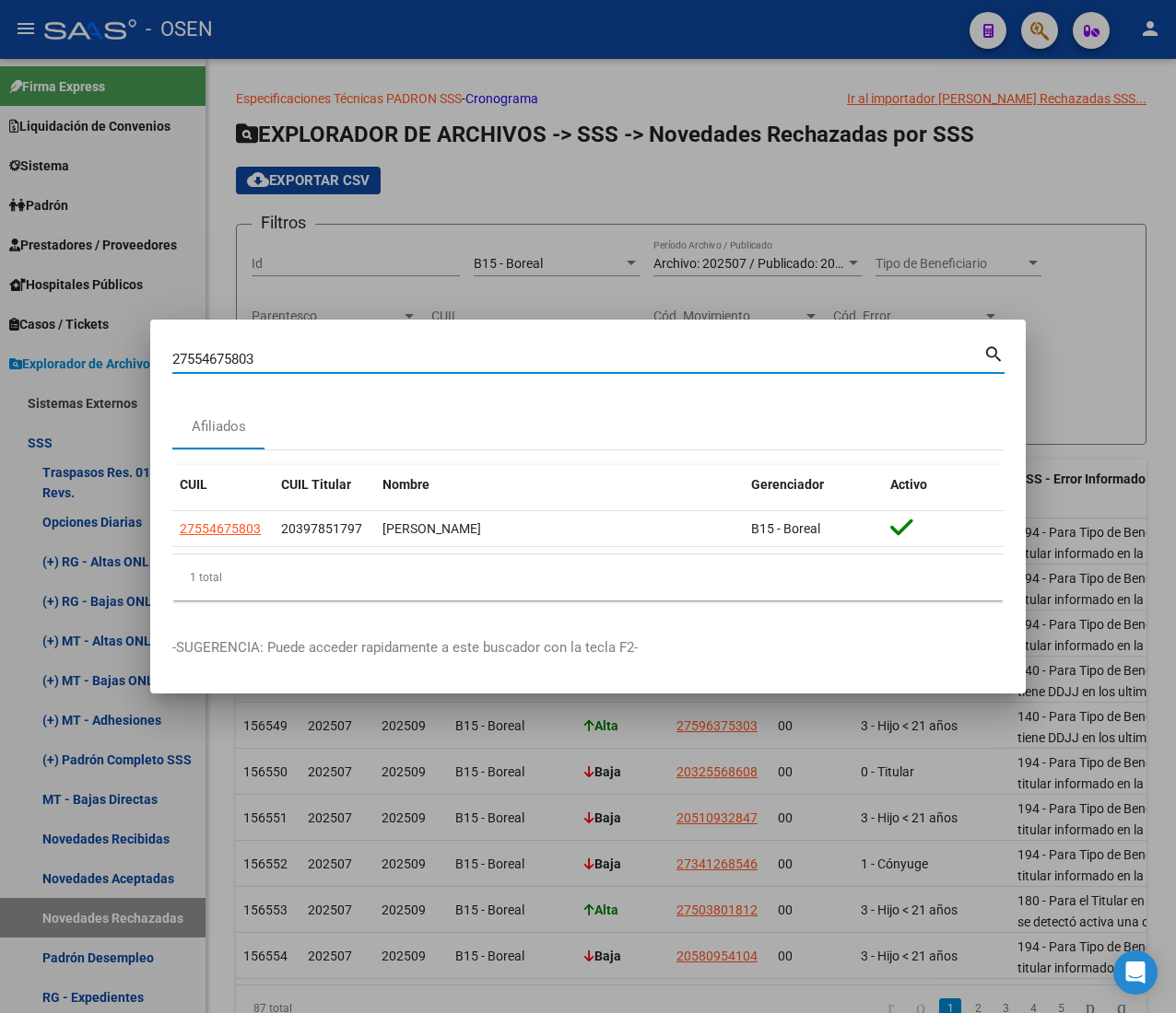
drag, startPoint x: 292, startPoint y: 361, endPoint x: -125, endPoint y: 319, distance: 419.1
click at [0, 319] on html "menu - OSEN person Firma Express Liquidación de Convenios ARCA - Aportes RG / M…" at bounding box center [588, 506] width 1176 height 1013
paste input "0328273625"
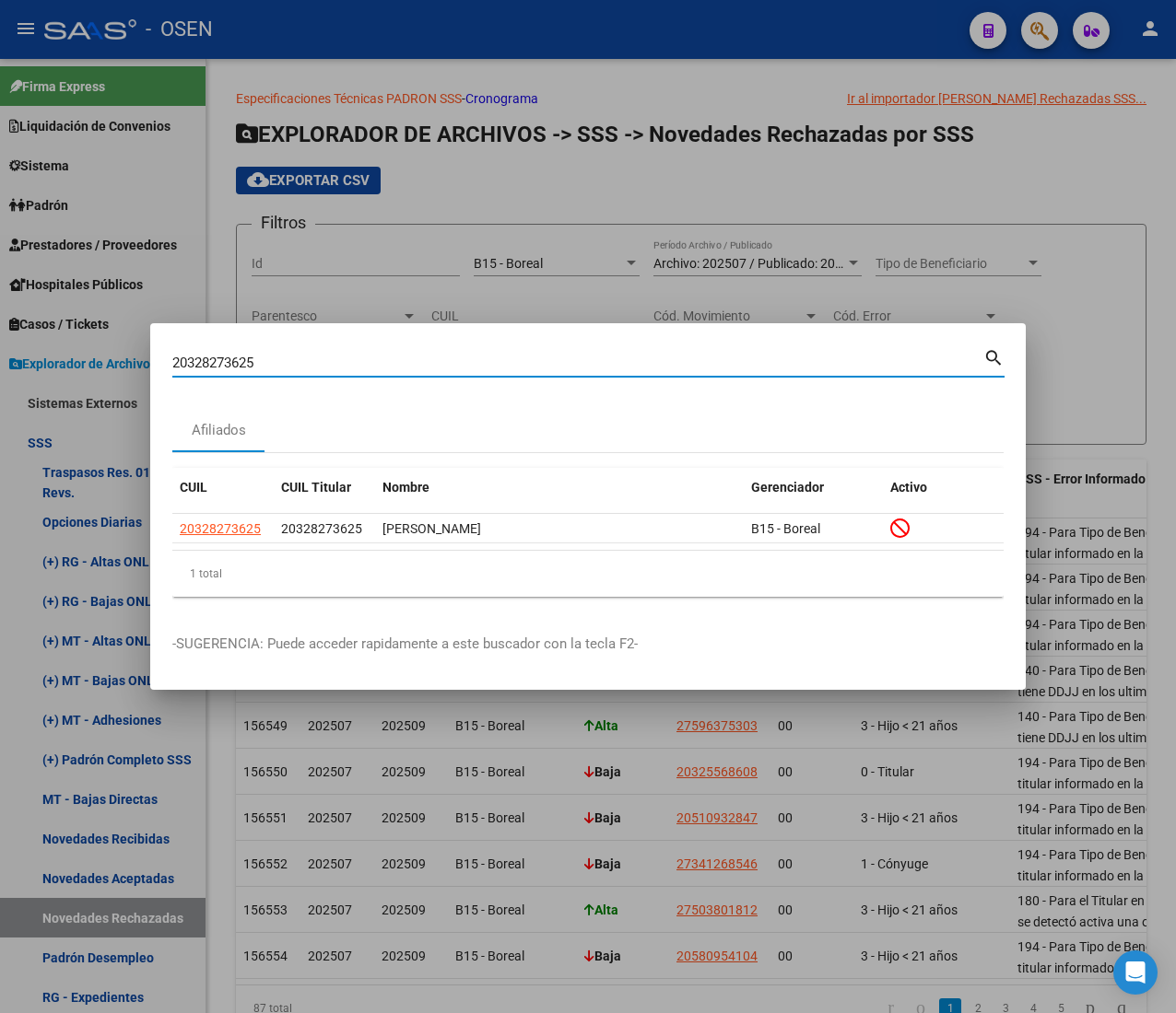
drag, startPoint x: 281, startPoint y: 359, endPoint x: -33, endPoint y: 337, distance: 314.8
click at [0, 337] on html "menu - OSEN person Firma Express Liquidación de Convenios ARCA - Aportes RG / M…" at bounding box center [588, 506] width 1176 height 1013
paste input "85811773"
type input "20385811773"
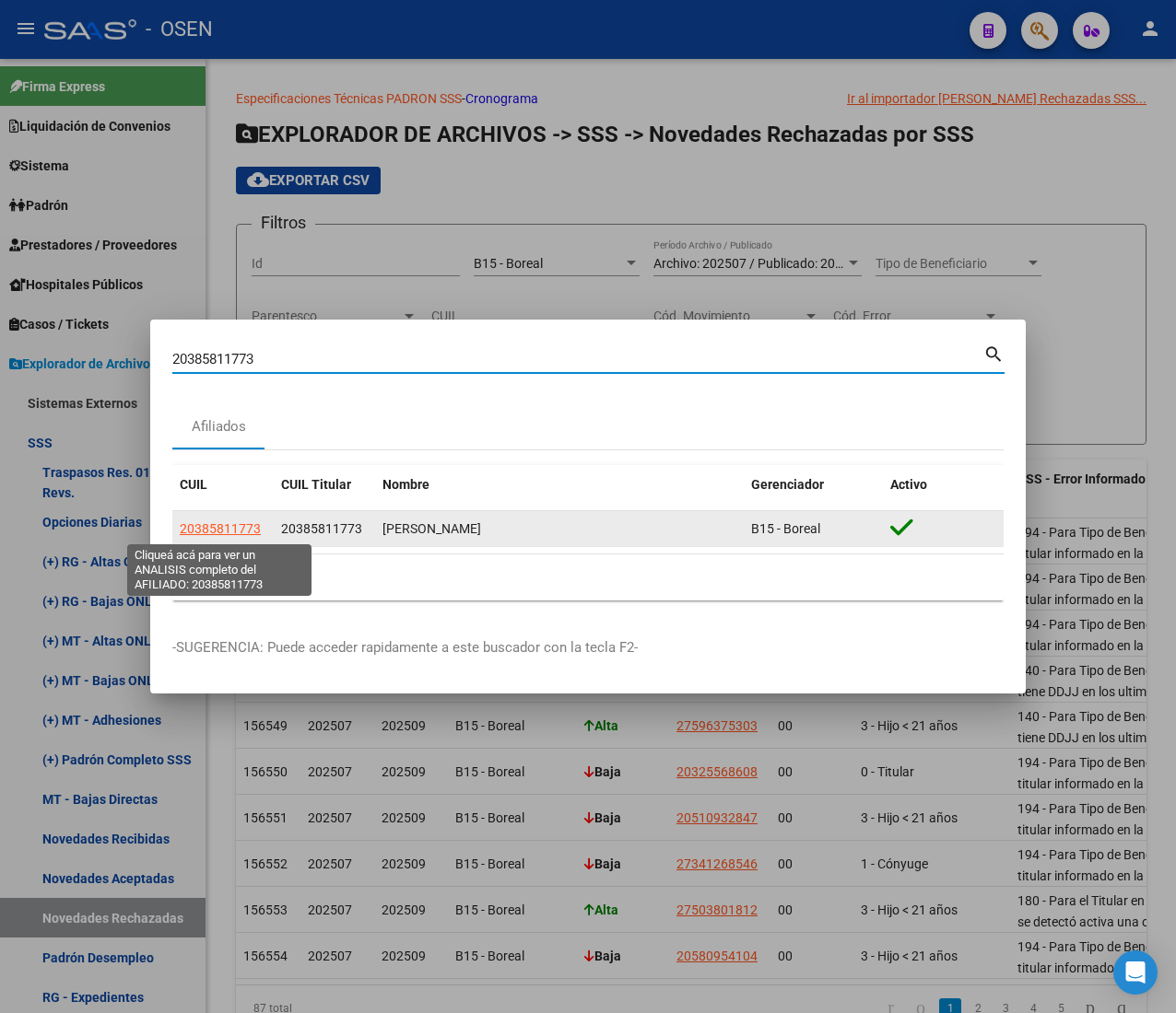
click at [221, 526] on span "20385811773" at bounding box center [219, 528] width 81 height 15
type textarea "20385811773"
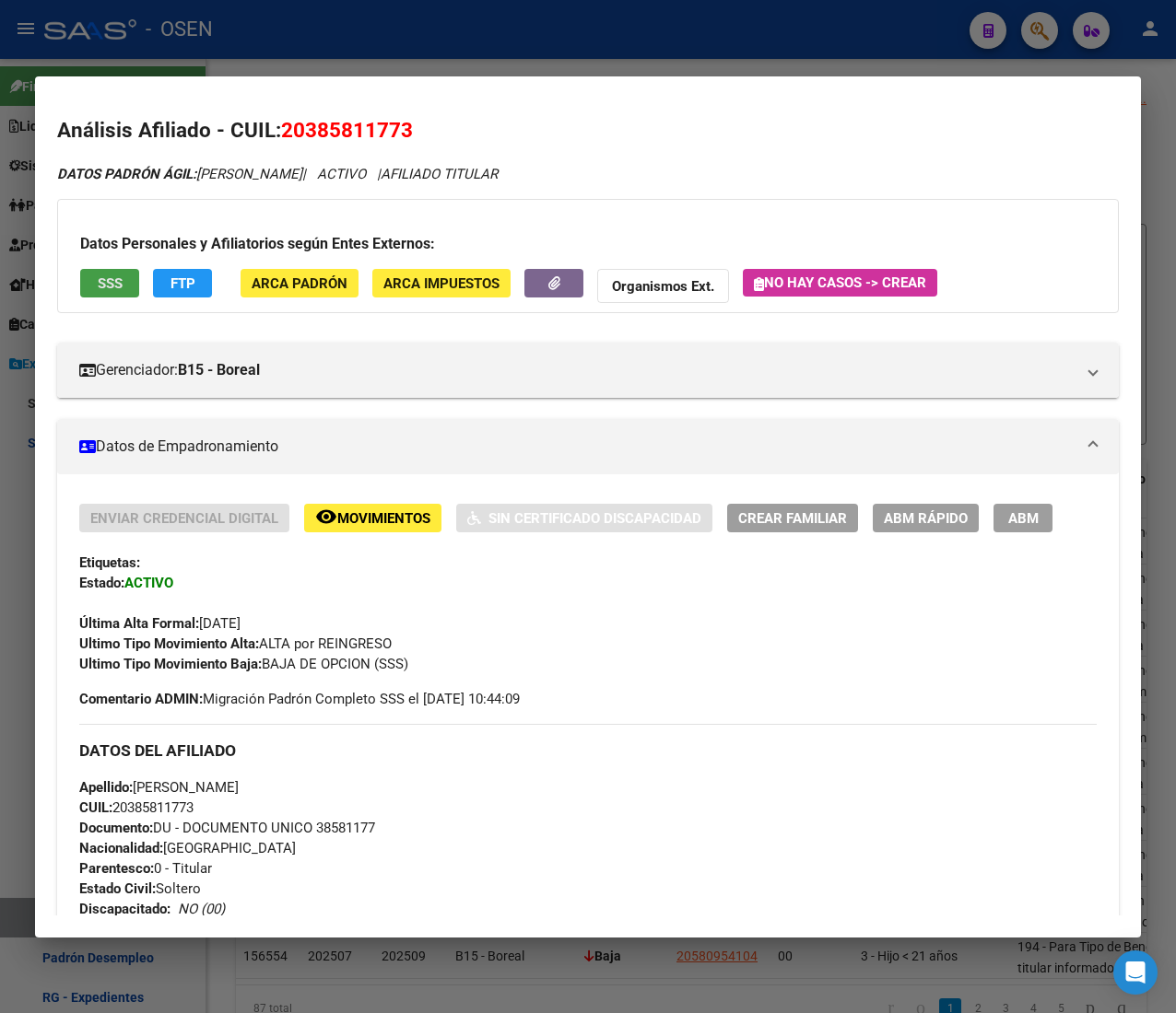
click at [115, 282] on span "SSS" at bounding box center [110, 283] width 25 height 17
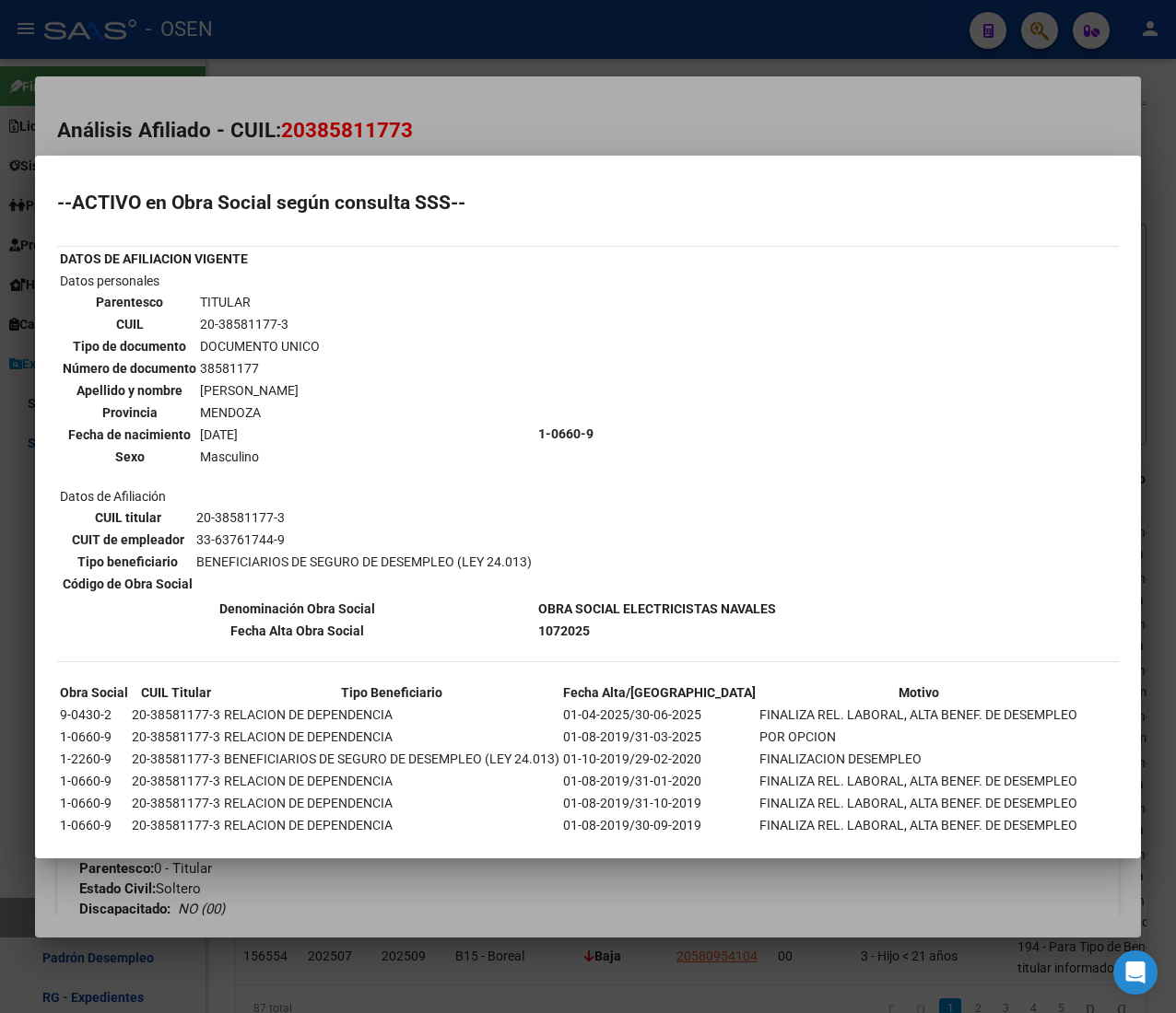
drag, startPoint x: 674, startPoint y: 106, endPoint x: 417, endPoint y: 131, distance: 258.2
click at [671, 109] on div at bounding box center [588, 506] width 1176 height 1013
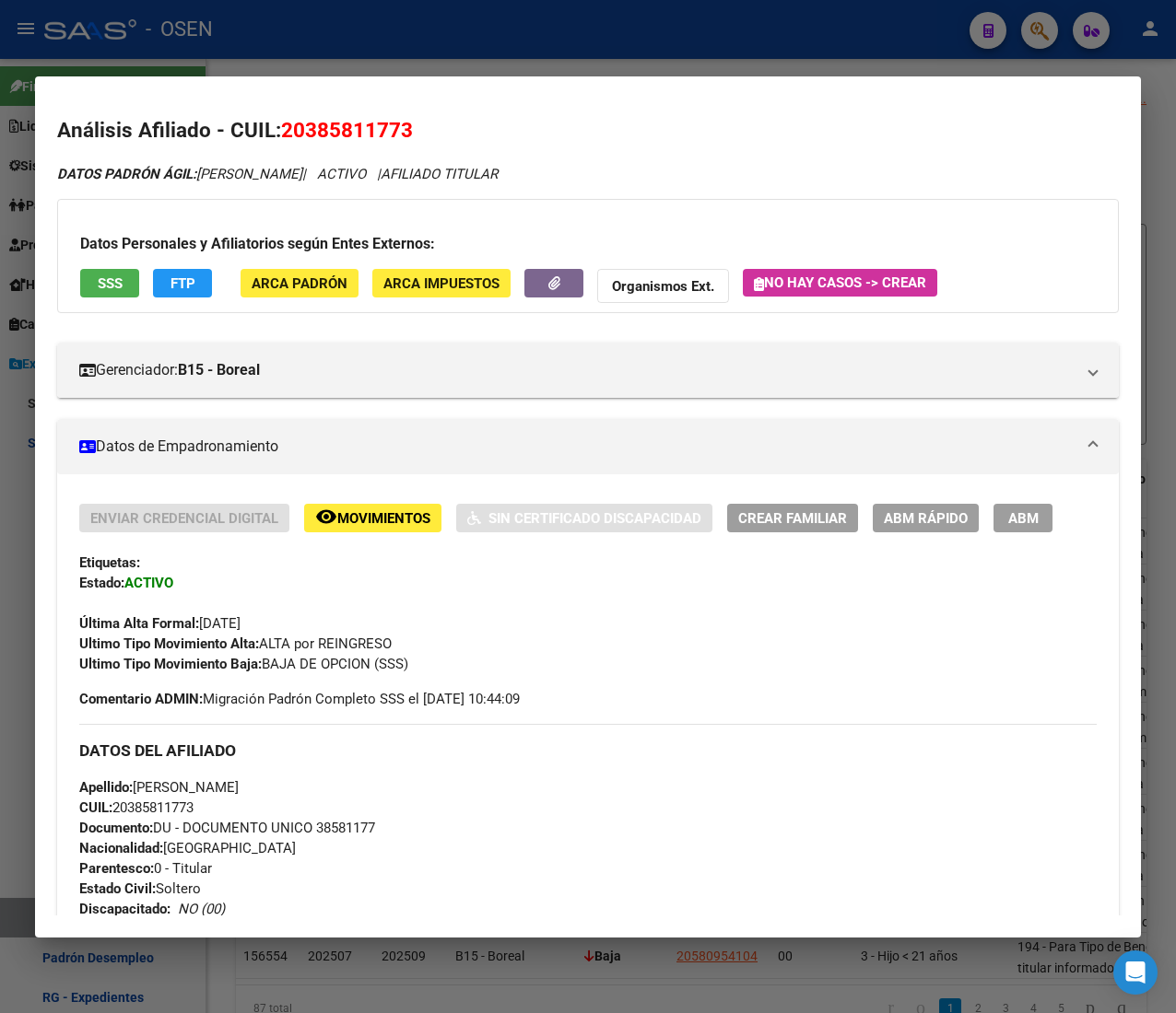
click at [361, 48] on div at bounding box center [588, 506] width 1176 height 1013
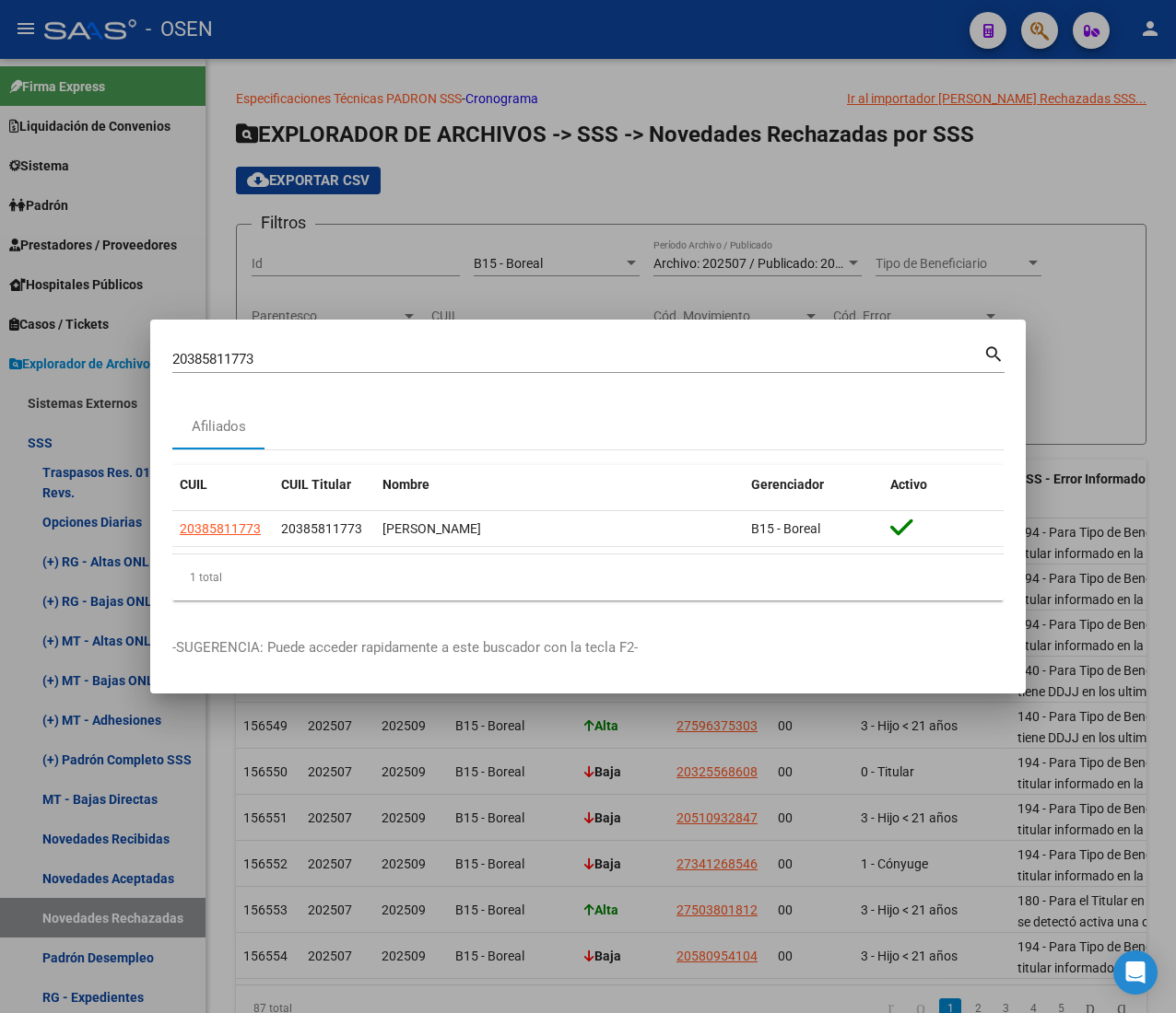
drag, startPoint x: 39, startPoint y: 342, endPoint x: -94, endPoint y: 319, distance: 135.0
click at [0, 319] on html "menu - OSEN person Firma Express Liquidación de Convenios ARCA - Aportes RG / M…" at bounding box center [588, 506] width 1176 height 1013
paste input "28273625"
type input "20328273625"
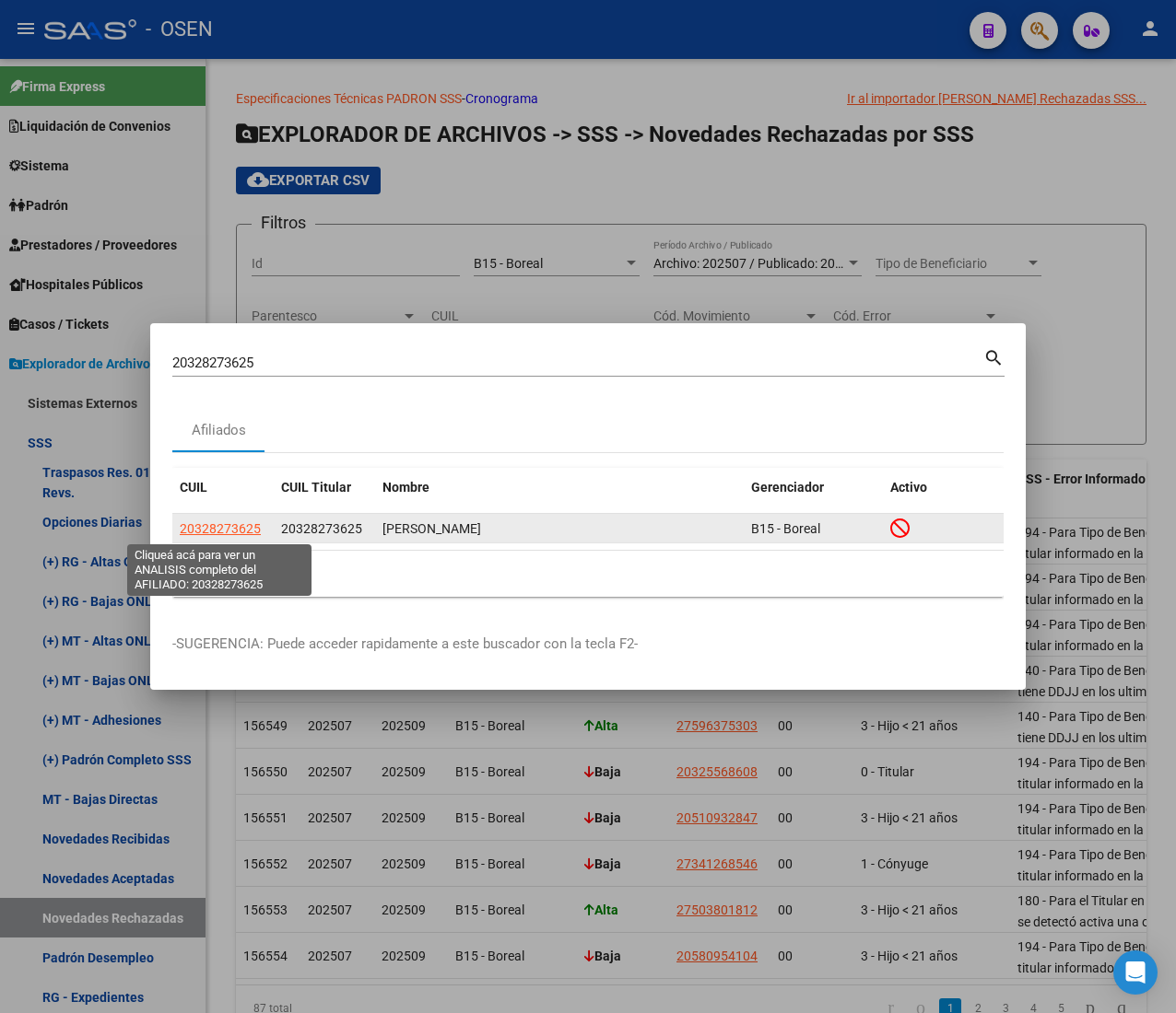
click at [227, 521] on span "20328273625" at bounding box center [219, 528] width 81 height 15
type textarea "20328273625"
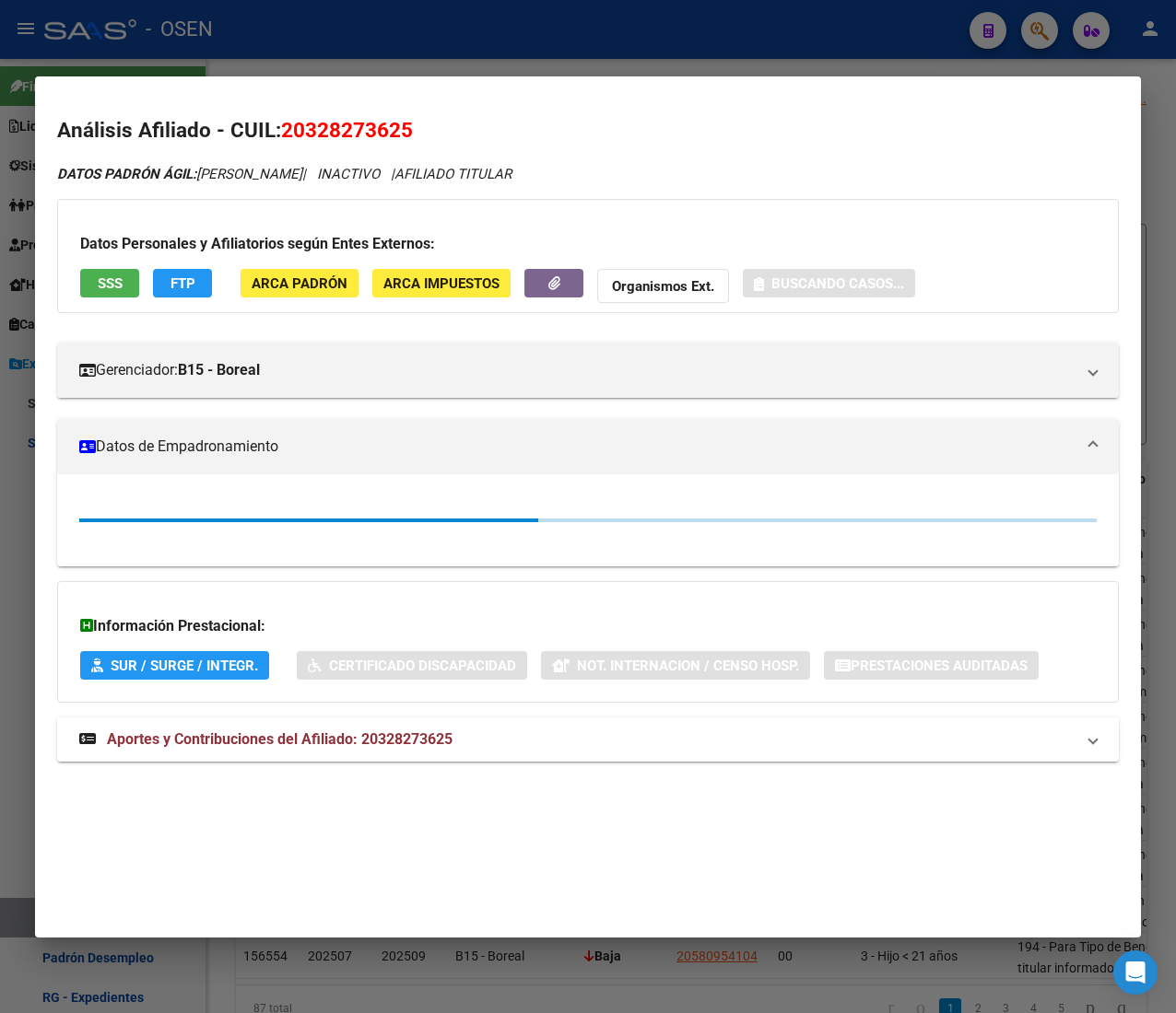
click at [99, 285] on span "SSS" at bounding box center [110, 283] width 25 height 17
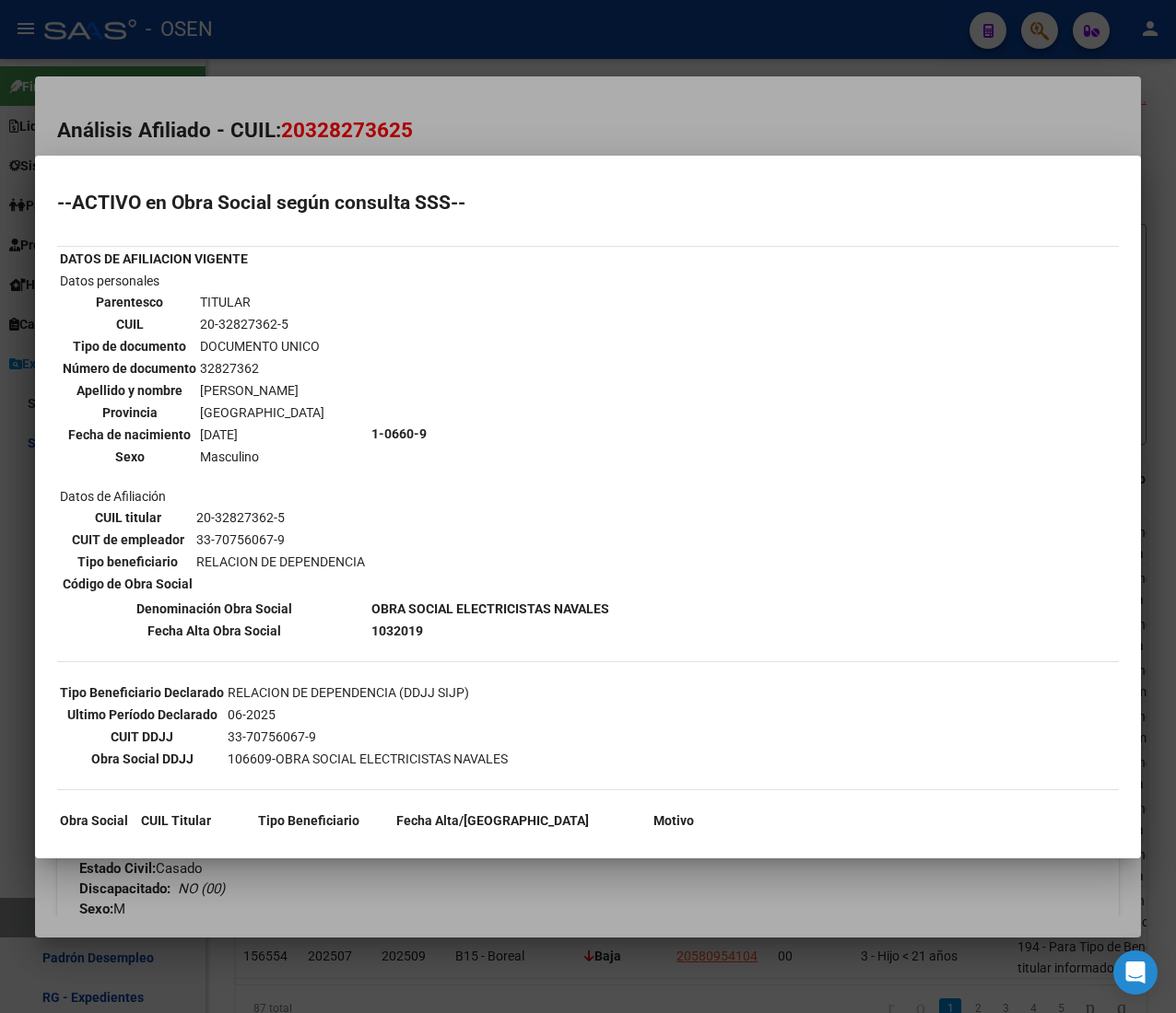
click at [712, 131] on div at bounding box center [588, 506] width 1176 height 1013
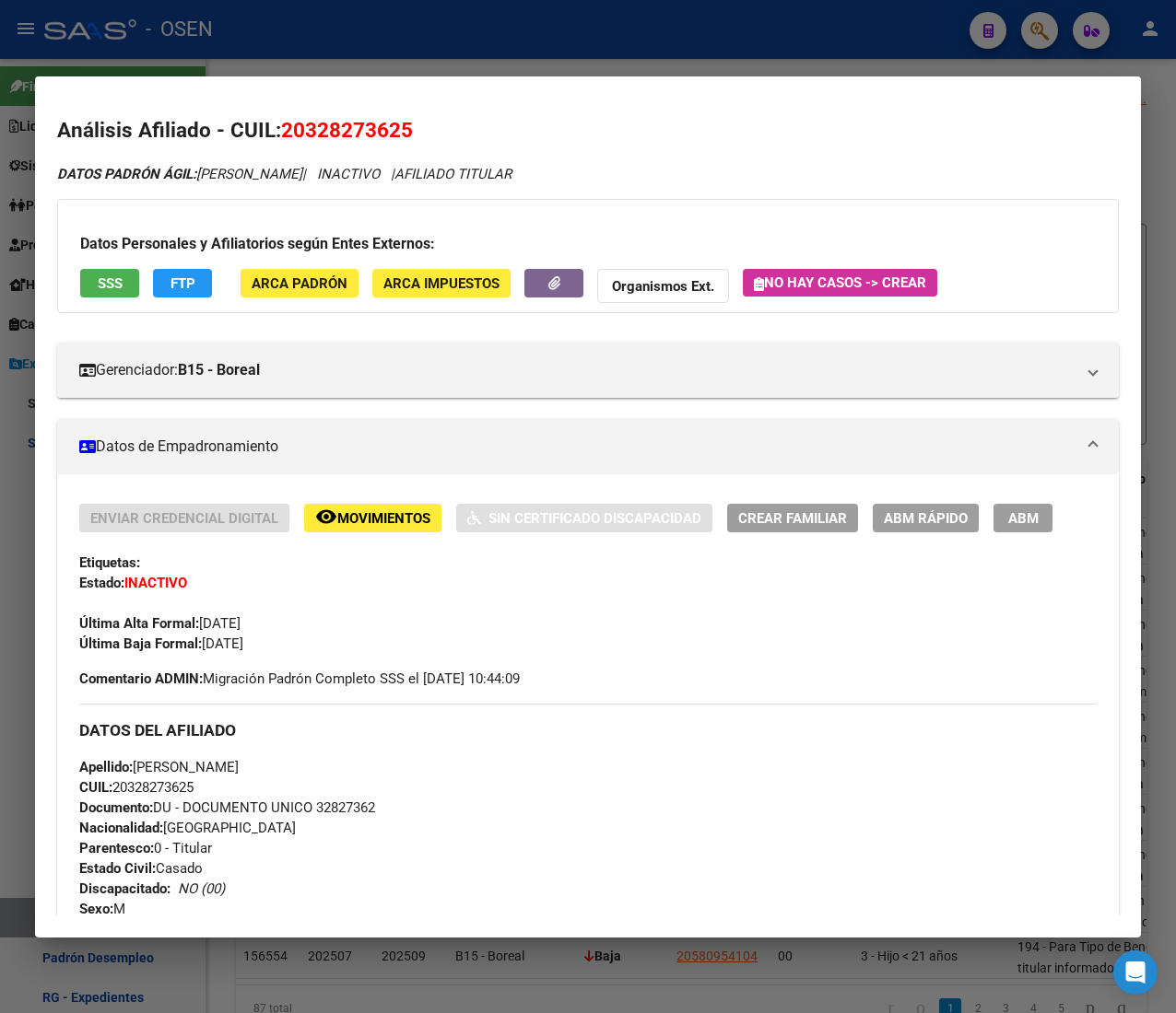
click at [97, 262] on div "Datos Personales y Afiliatorios según Entes Externos: SSS FTP ARCA Padrón ARCA …" at bounding box center [588, 255] width 1061 height 114
click at [110, 285] on span "SSS" at bounding box center [110, 283] width 25 height 17
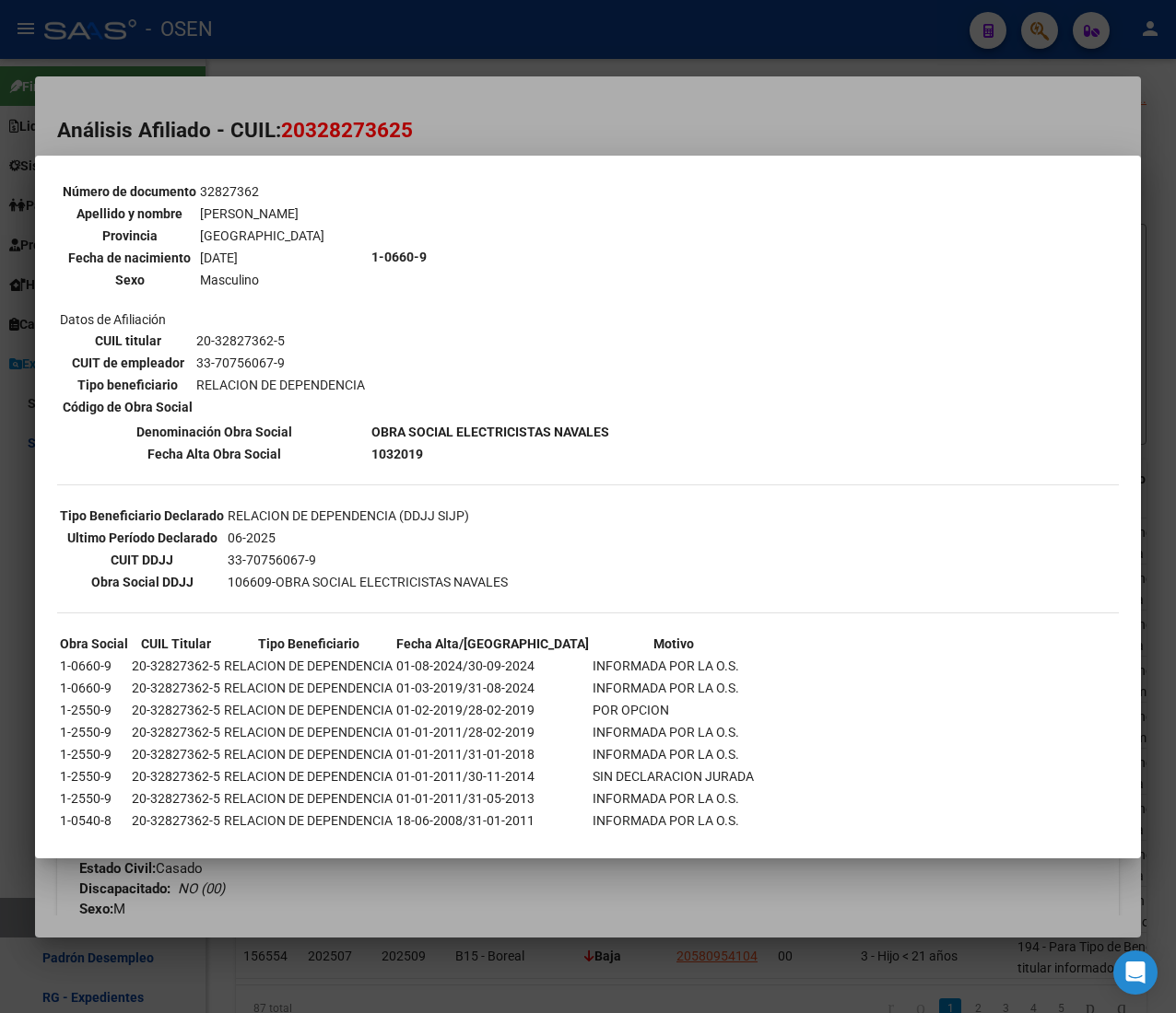
scroll to position [299, 0]
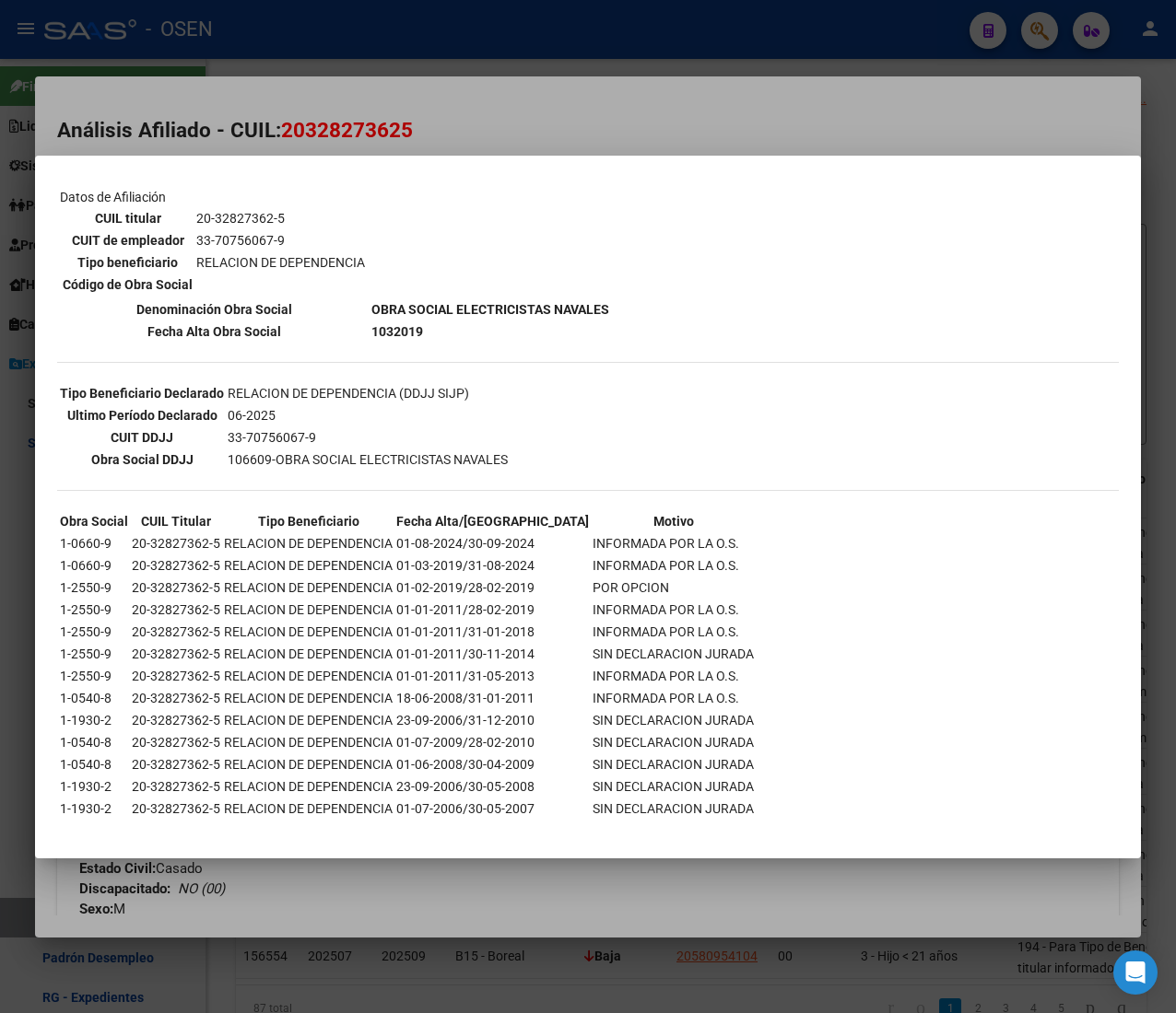
click at [551, 147] on div at bounding box center [588, 506] width 1176 height 1013
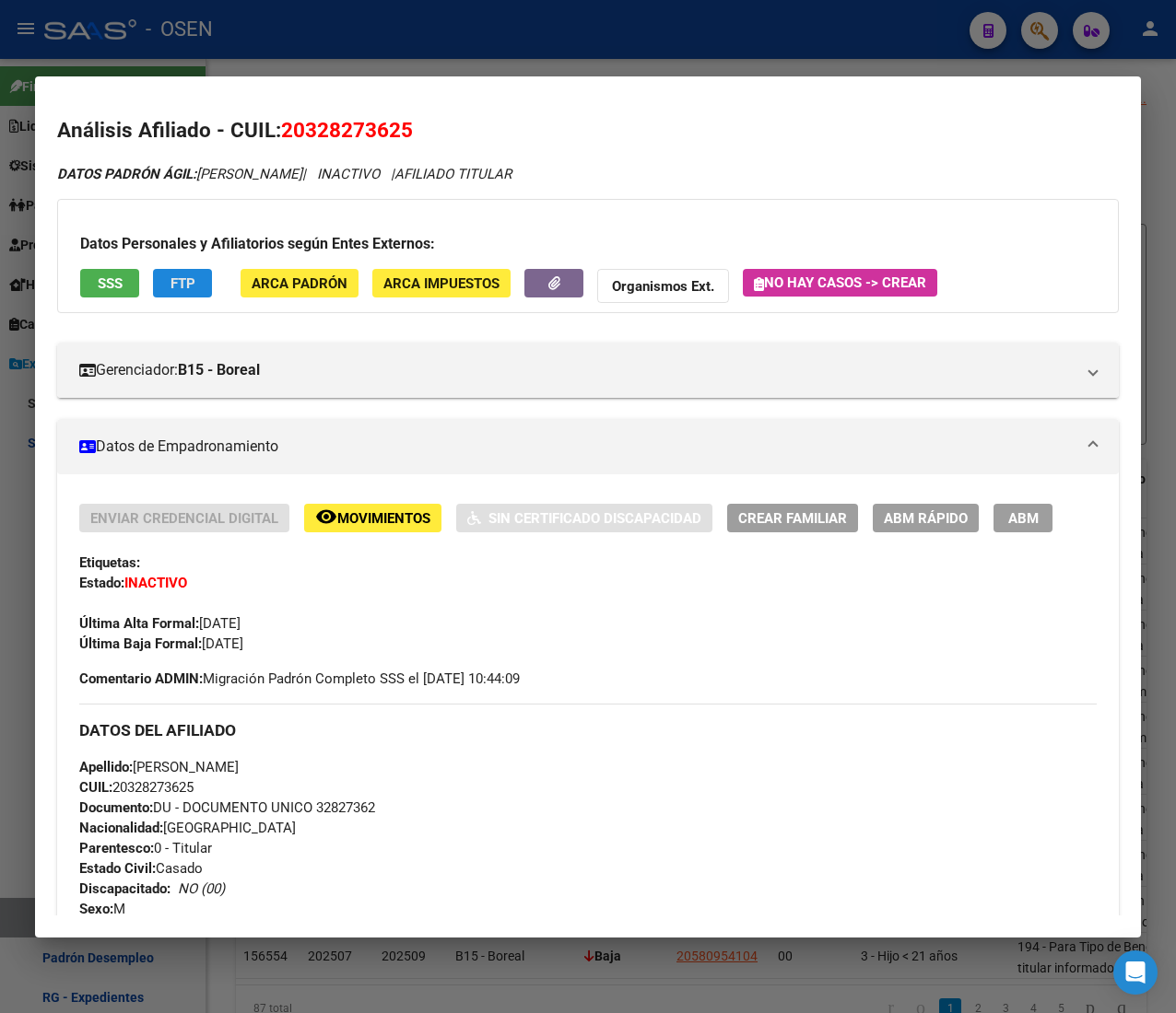
click at [162, 289] on button "FTP" at bounding box center [182, 282] width 59 height 28
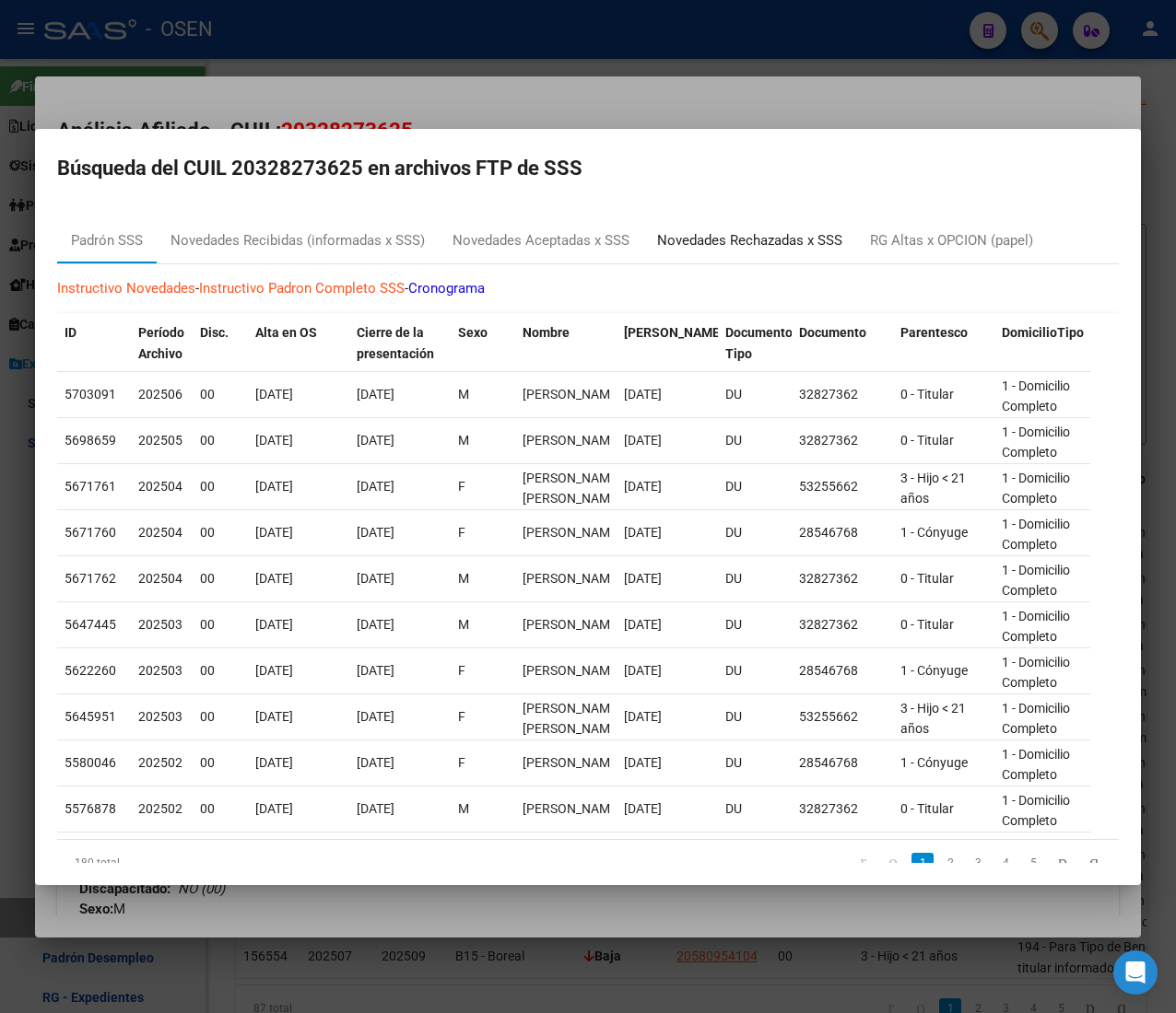
click at [778, 243] on div "Novedades Rechazadas x SSS" at bounding box center [749, 241] width 185 height 21
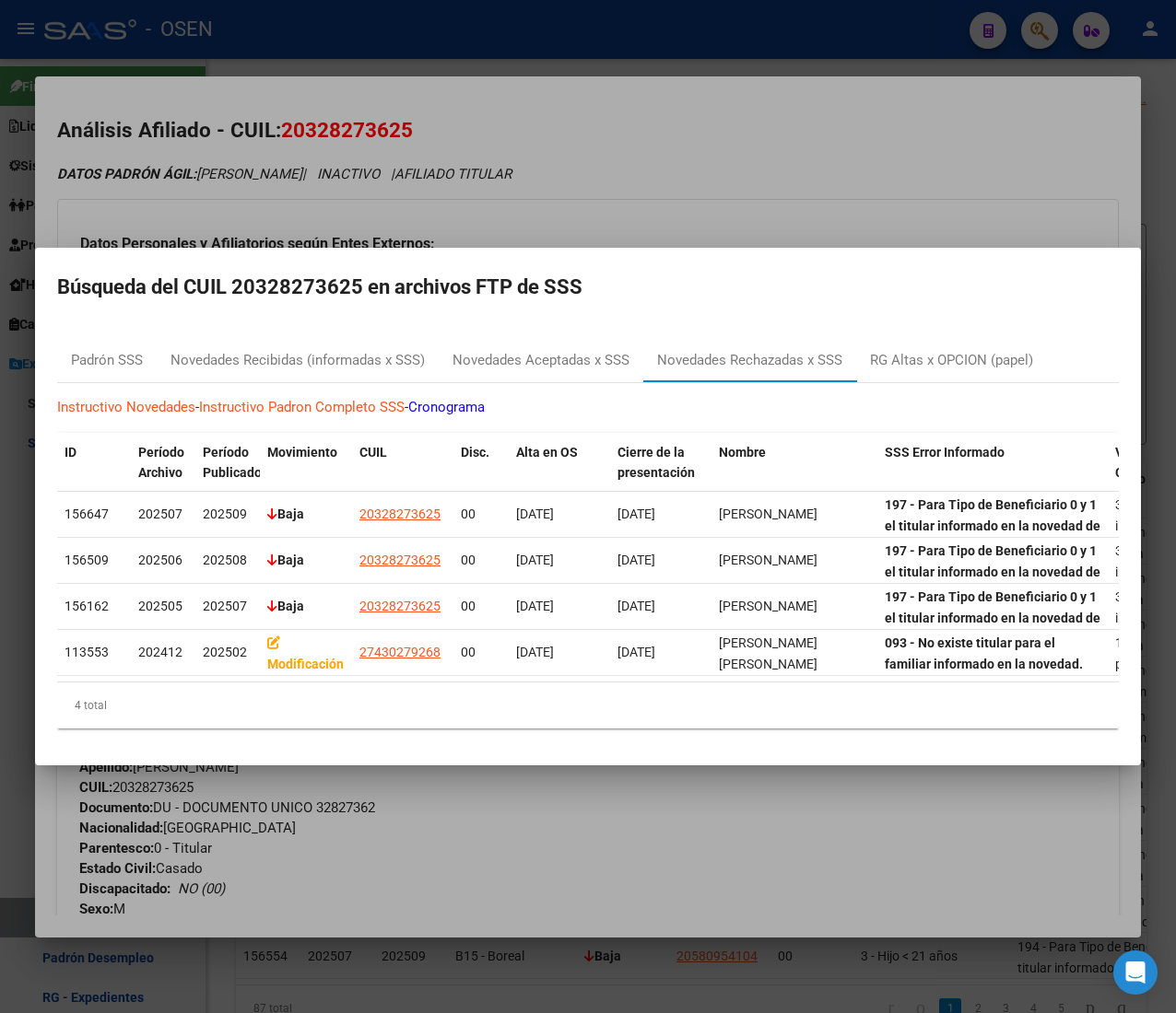
click at [901, 70] on div at bounding box center [588, 506] width 1176 height 1013
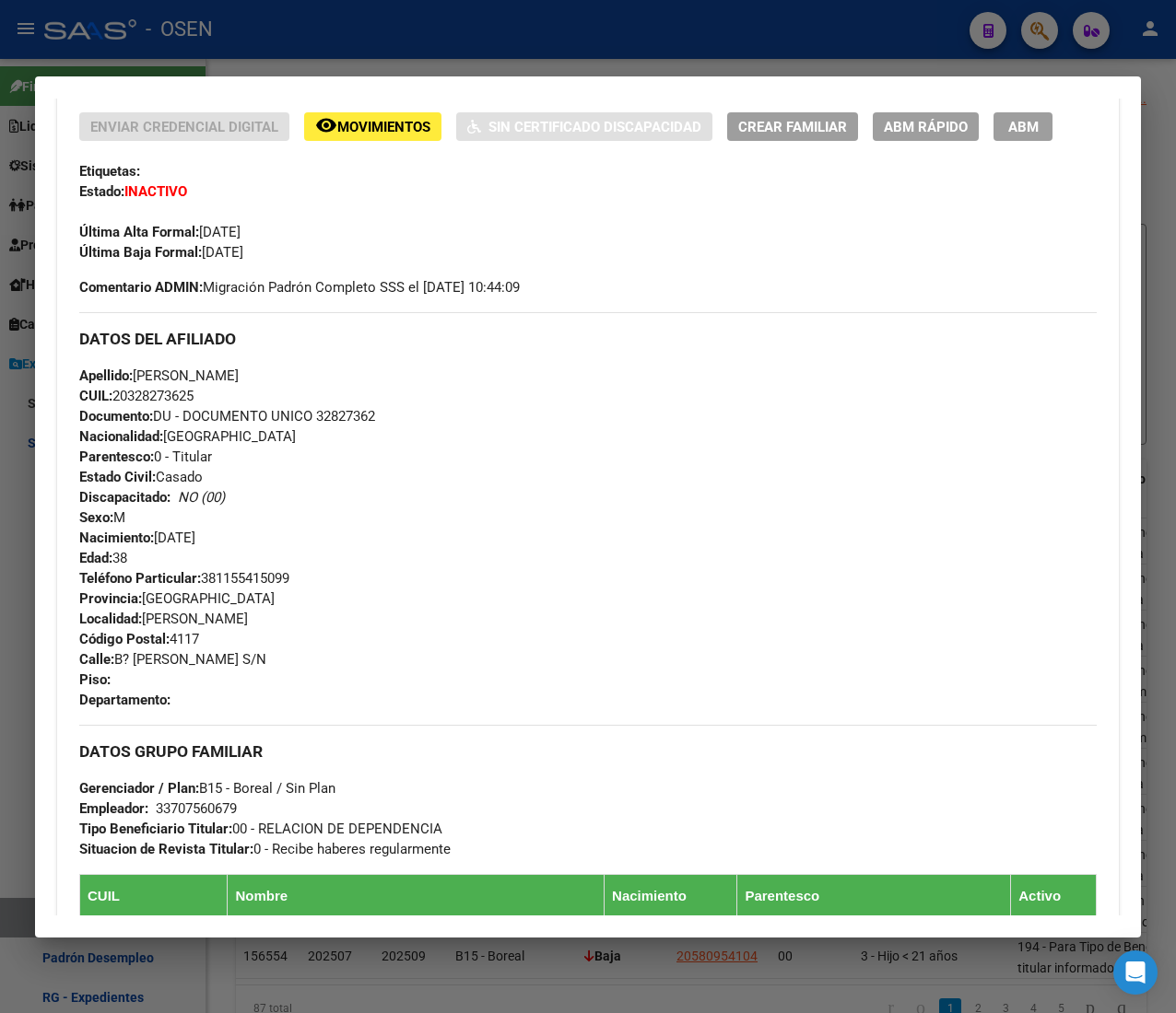
scroll to position [848, 0]
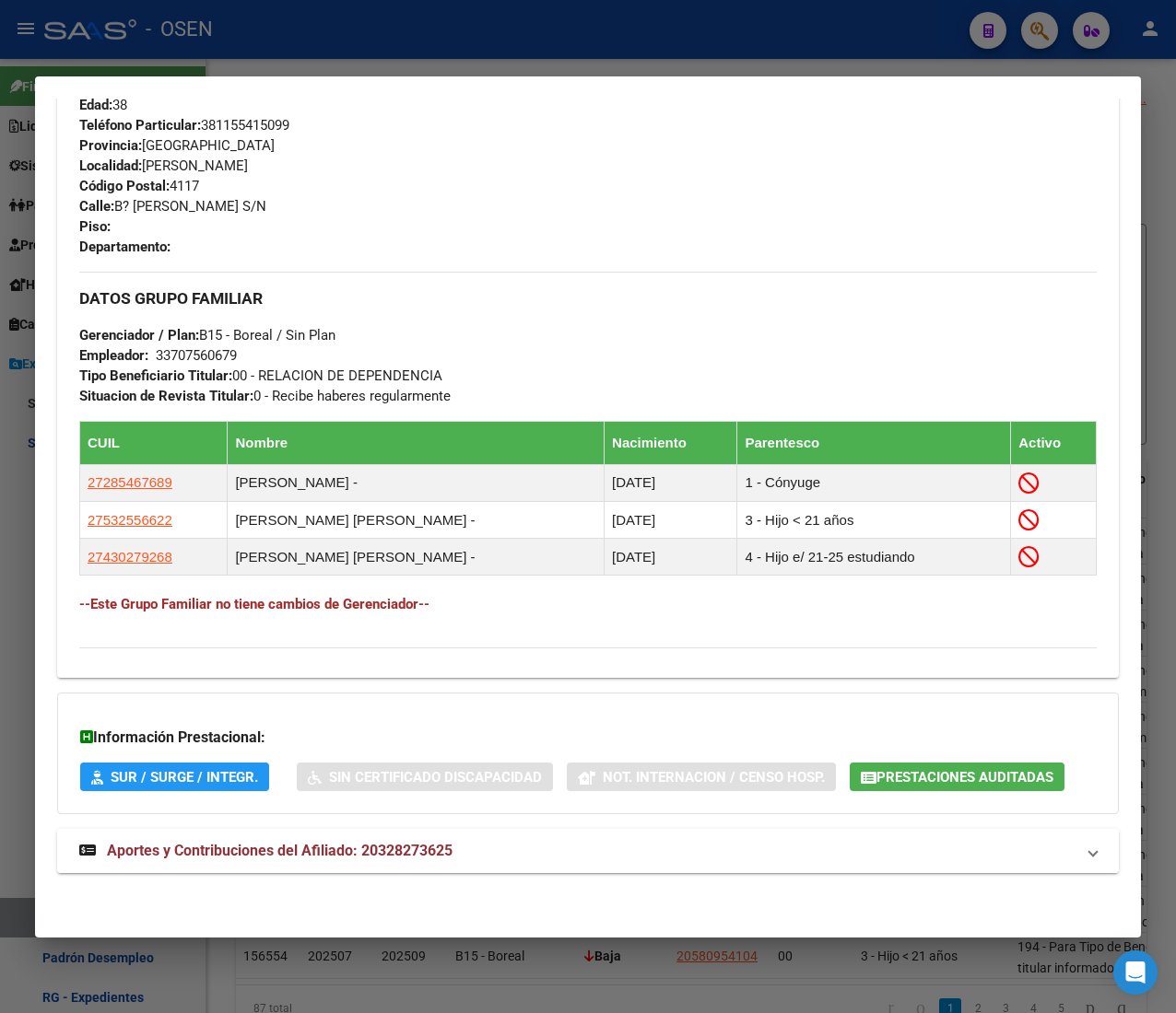
drag, startPoint x: 513, startPoint y: 842, endPoint x: 535, endPoint y: 616, distance: 227.1
click at [507, 840] on mat-panel-title "Aportes y Contribuciones del Afiliado: 20328273625" at bounding box center [576, 850] width 995 height 22
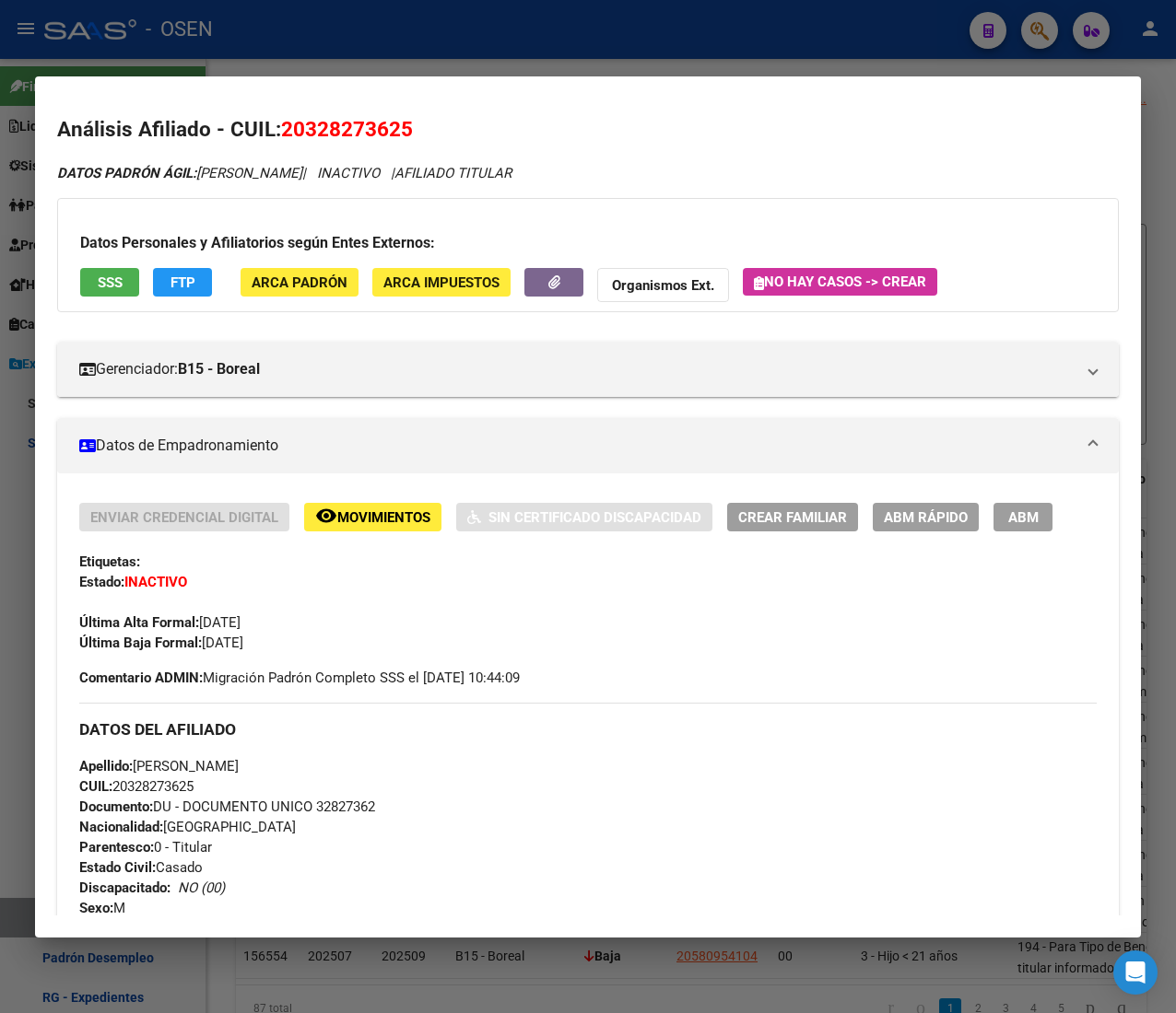
scroll to position [0, 0]
click at [474, 48] on div at bounding box center [588, 506] width 1176 height 1013
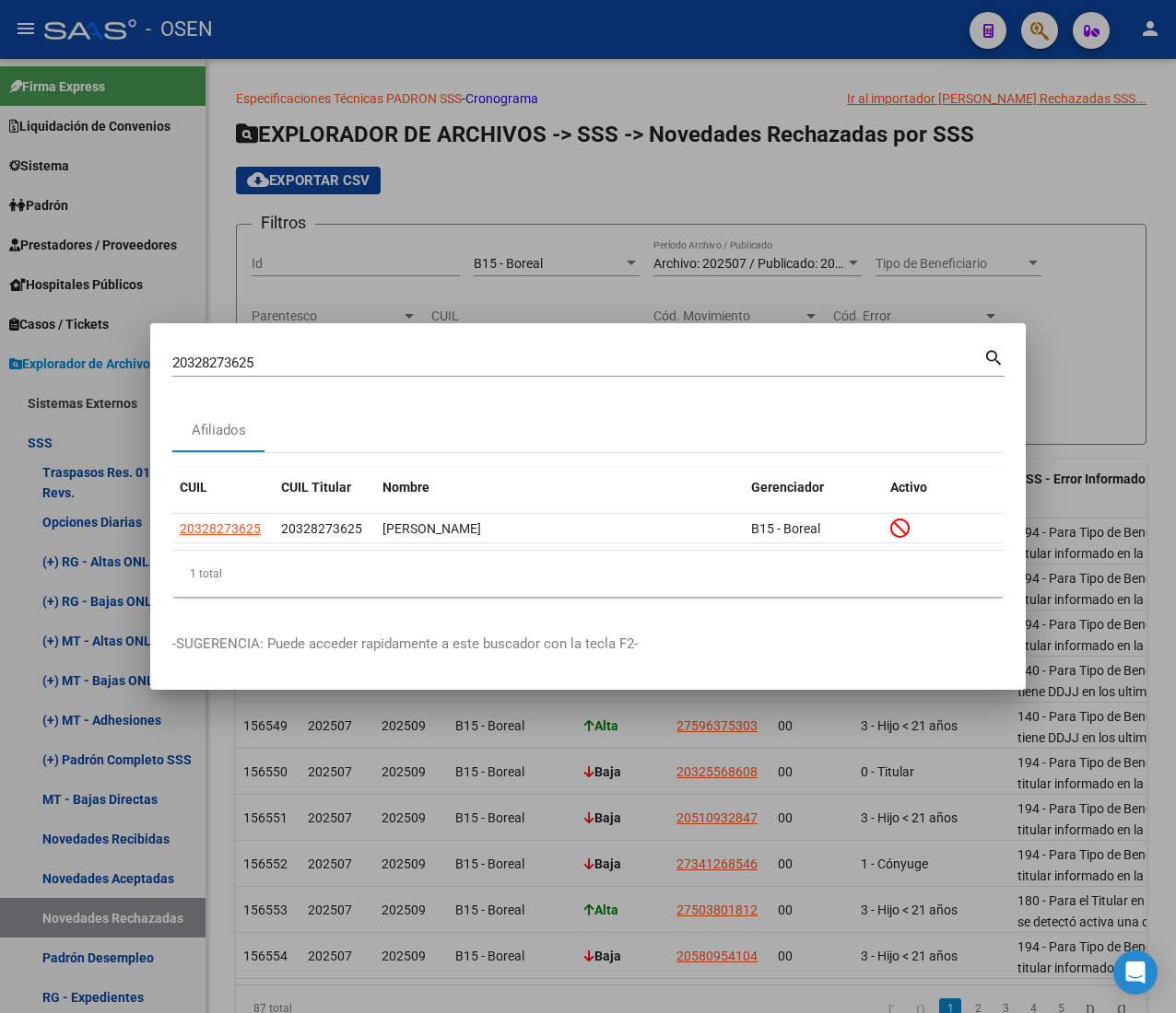
drag, startPoint x: 284, startPoint y: 365, endPoint x: 33, endPoint y: 363, distance: 251.0
click at [41, 365] on div "20328273625 Buscar (apellido, dni, cuil, nro traspaso, cuit, obra social) searc…" at bounding box center [588, 506] width 1176 height 1013
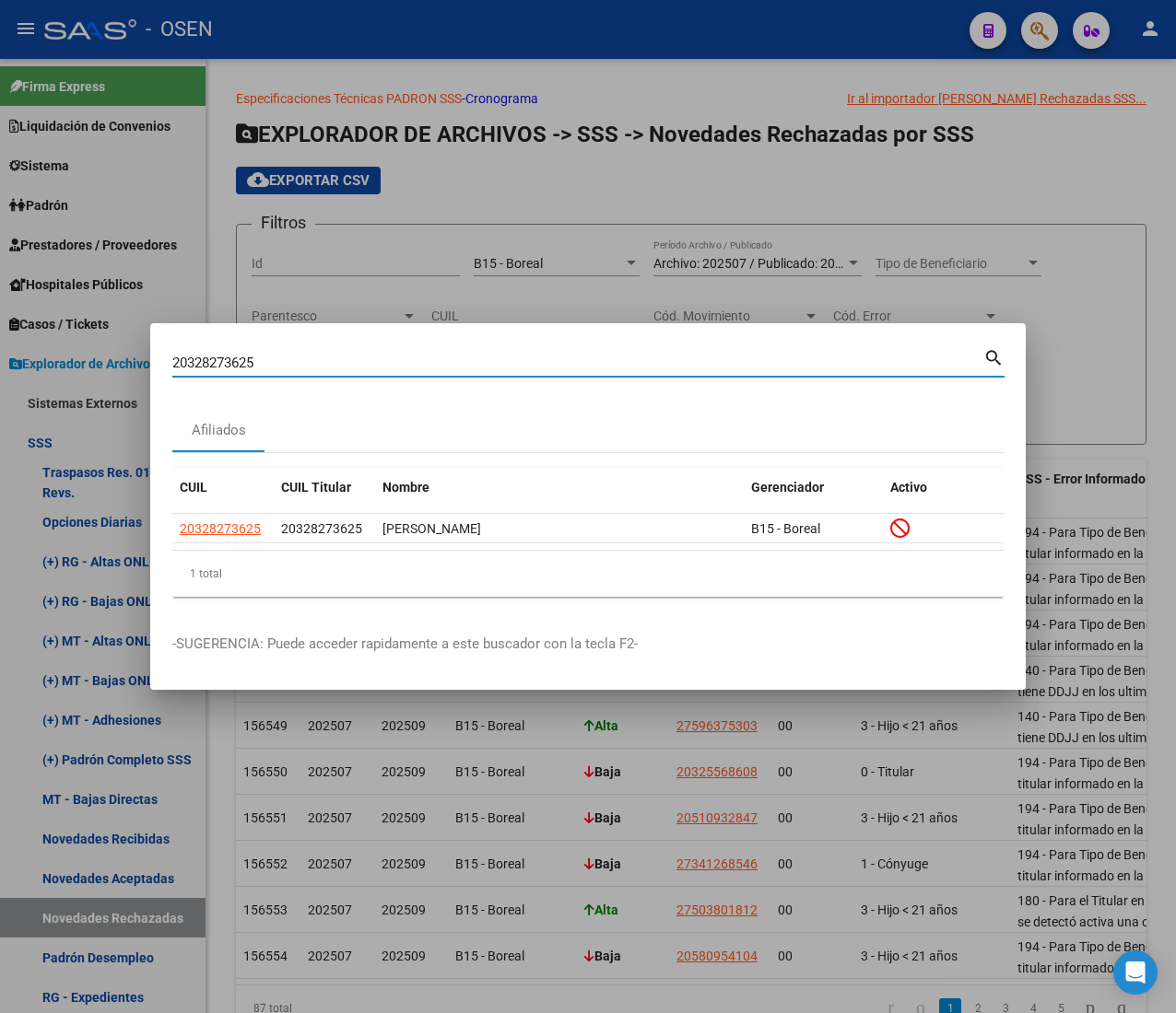
paste input "248026260"
type input "20248026260"
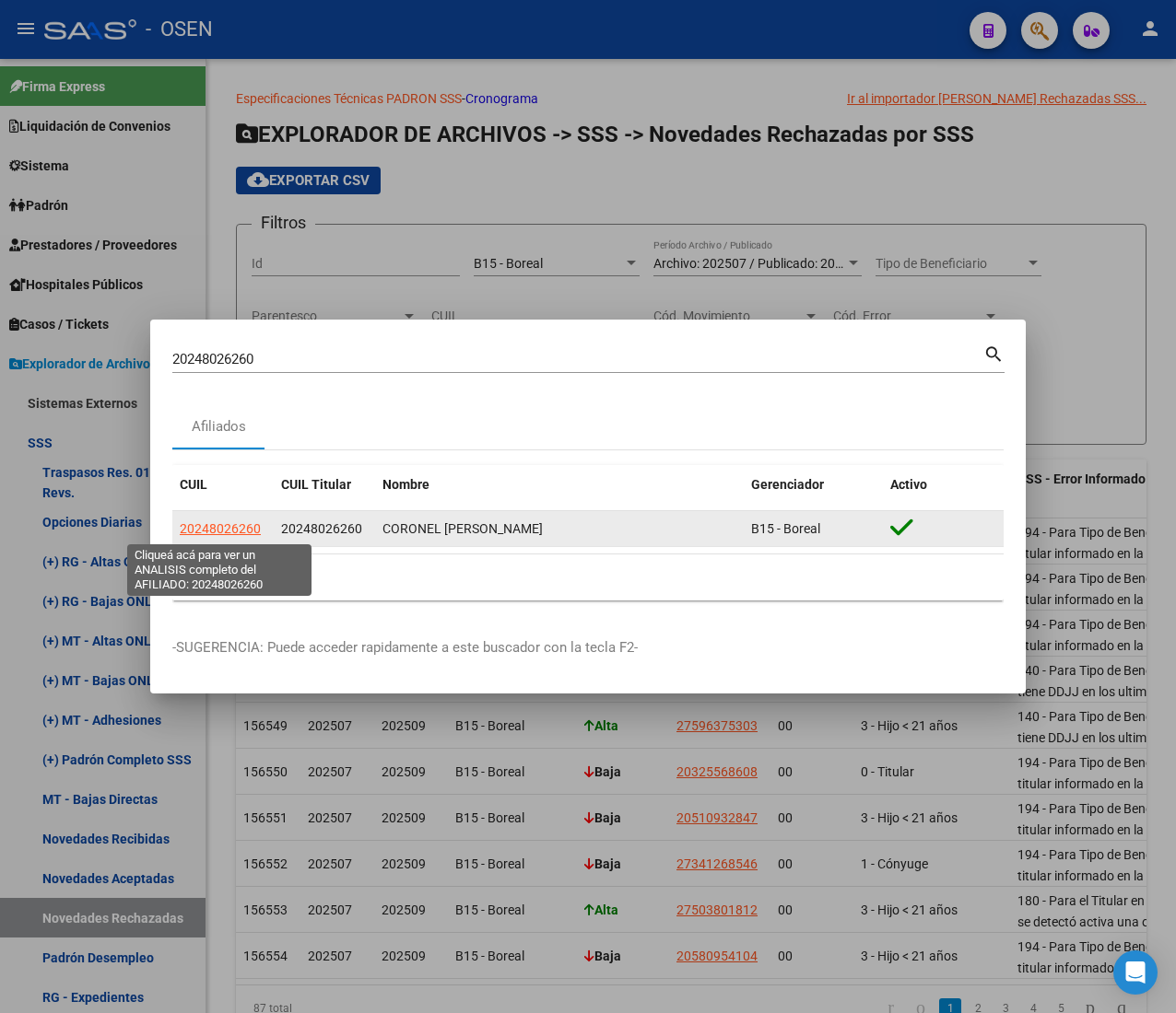
click at [240, 523] on span "20248026260" at bounding box center [219, 528] width 81 height 15
type textarea "20248026260"
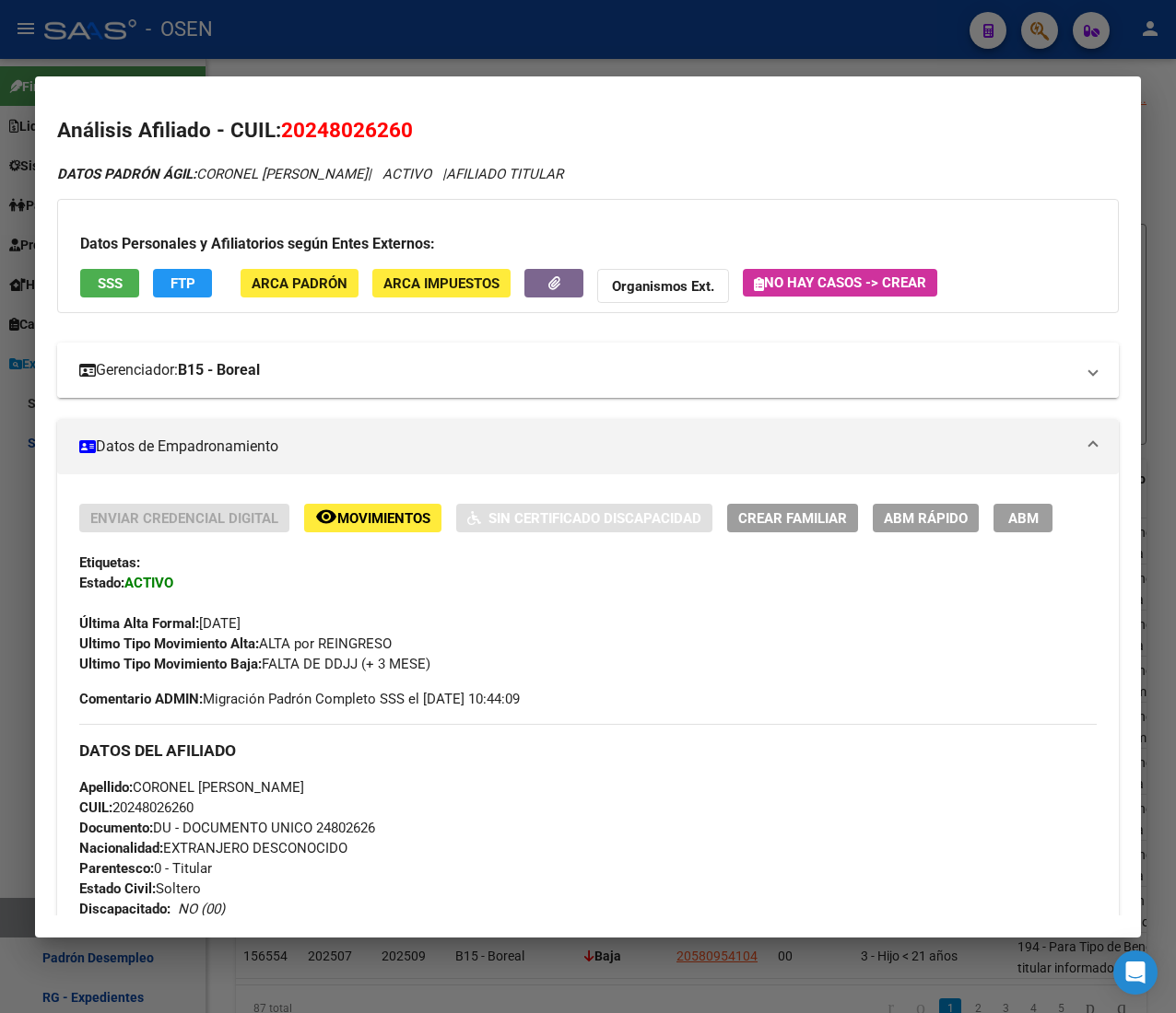
scroll to position [891, 0]
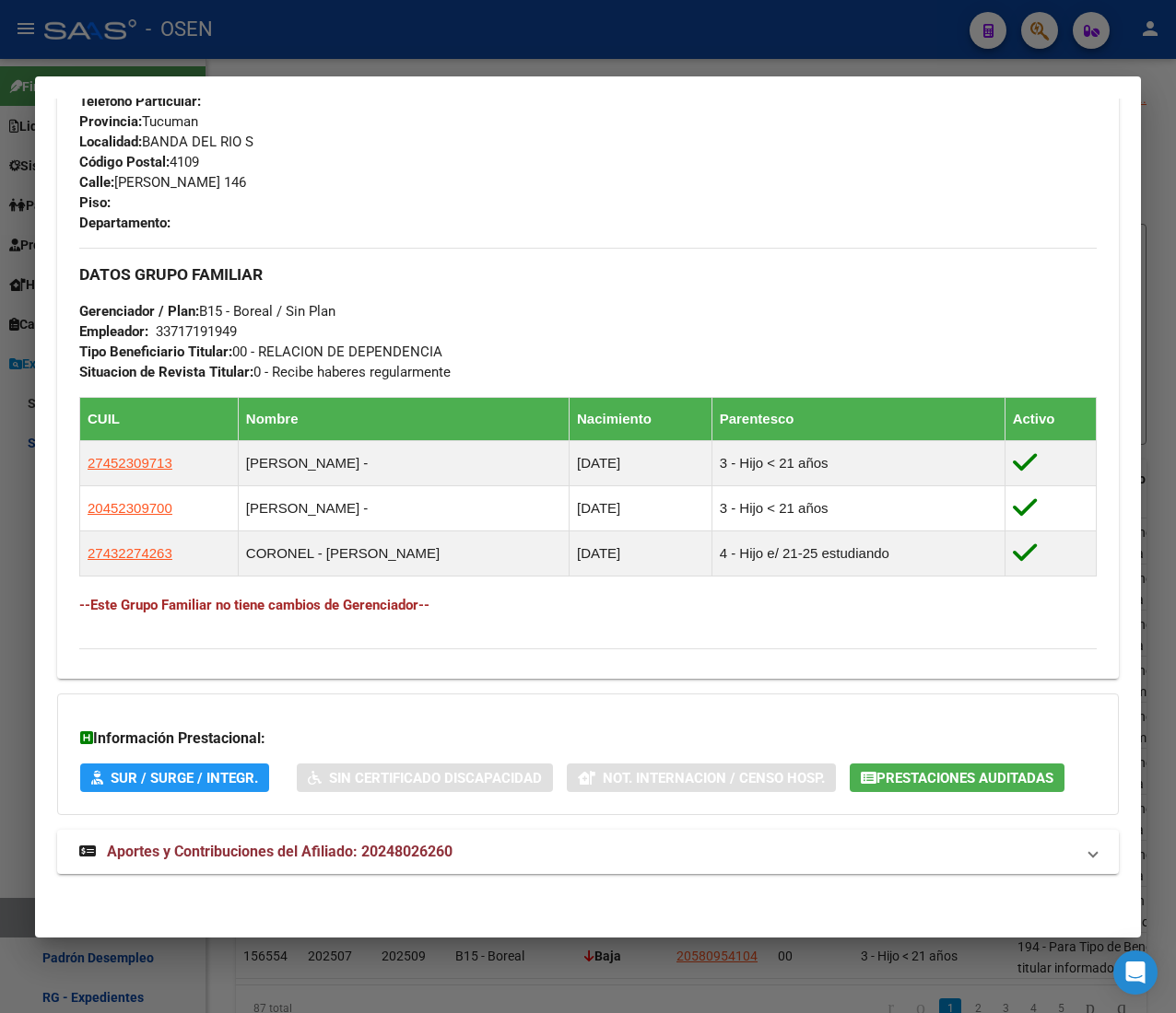
click at [484, 827] on div "DATOS PADRÓN ÁGIL: CORONEL MANUEL MARTIN RAMON | ACTIVO | AFILIADO TITULAR Dato…" at bounding box center [588, 86] width 1061 height 1621
drag, startPoint x: 507, startPoint y: 894, endPoint x: 510, endPoint y: 851, distance: 43.1
click at [511, 891] on div "Análisis Afiliado - CUIL: 20248026260 DATOS PADRÓN ÁGIL: CORONEL MANUEL MARTIN …" at bounding box center [588, 71] width 1061 height 1689
click at [510, 851] on mat-panel-title "Aportes y Contribuciones del Afiliado: 20248026260" at bounding box center [576, 851] width 995 height 22
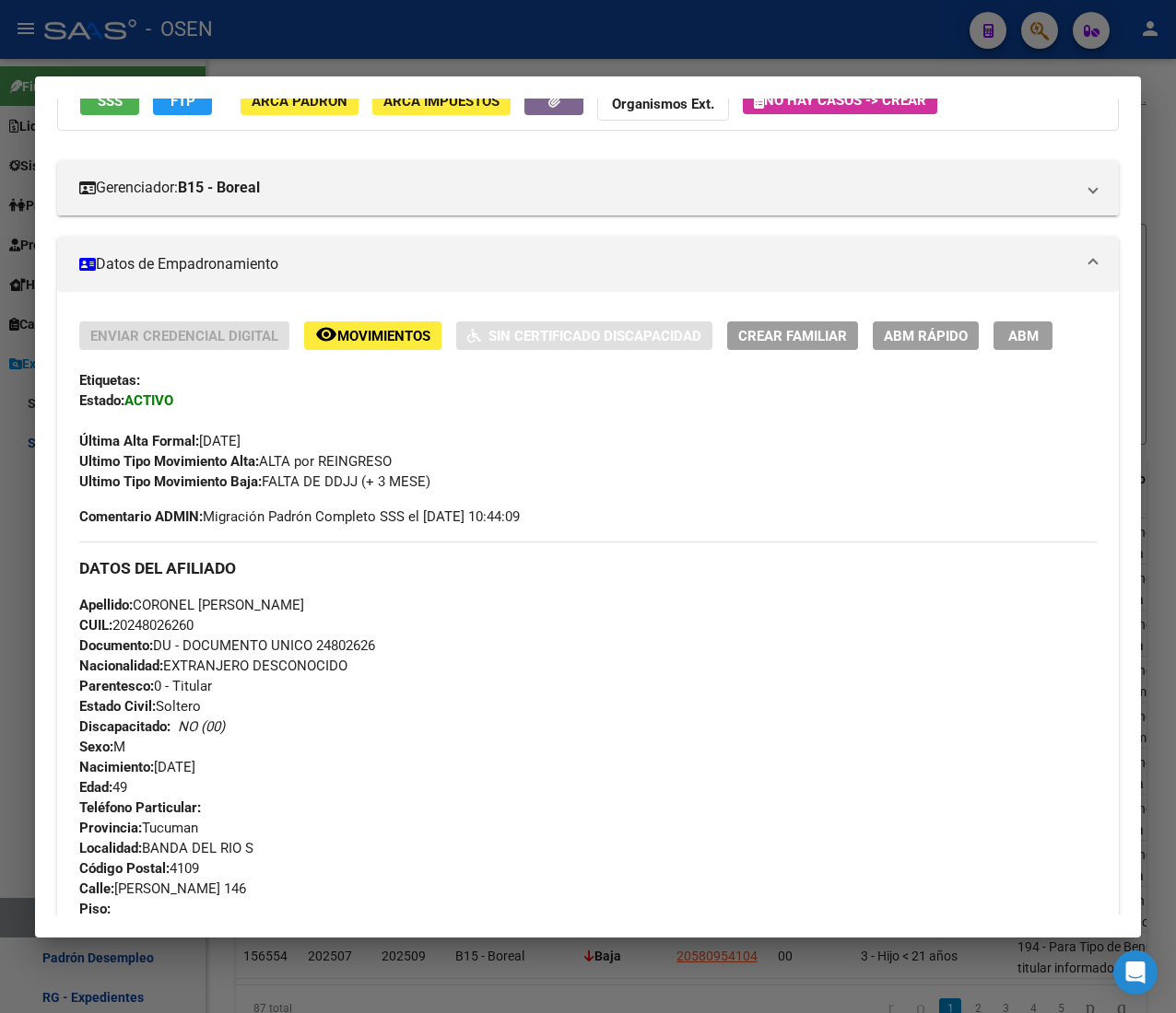
scroll to position [0, 0]
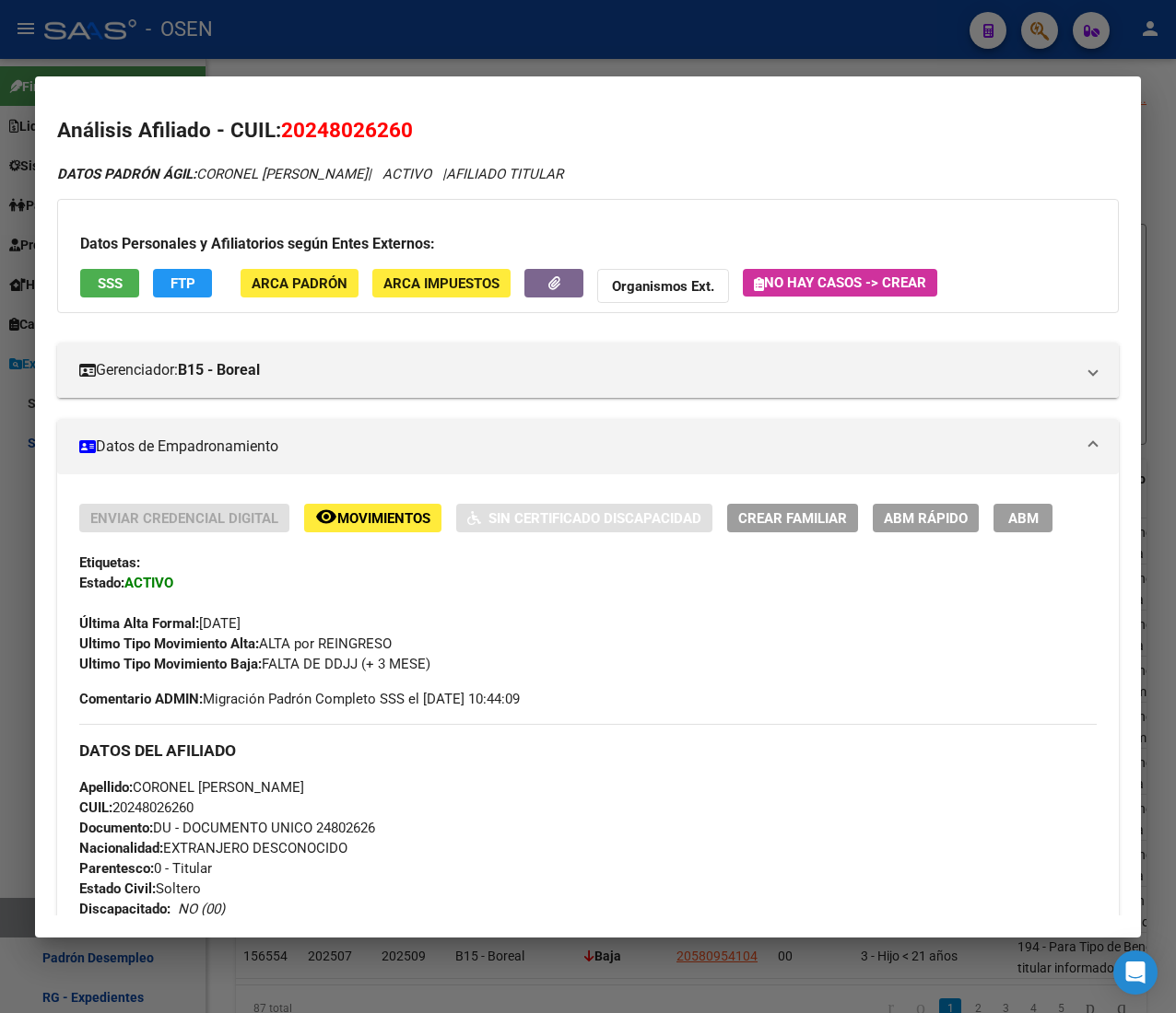
click at [110, 279] on span "SSS" at bounding box center [110, 283] width 25 height 17
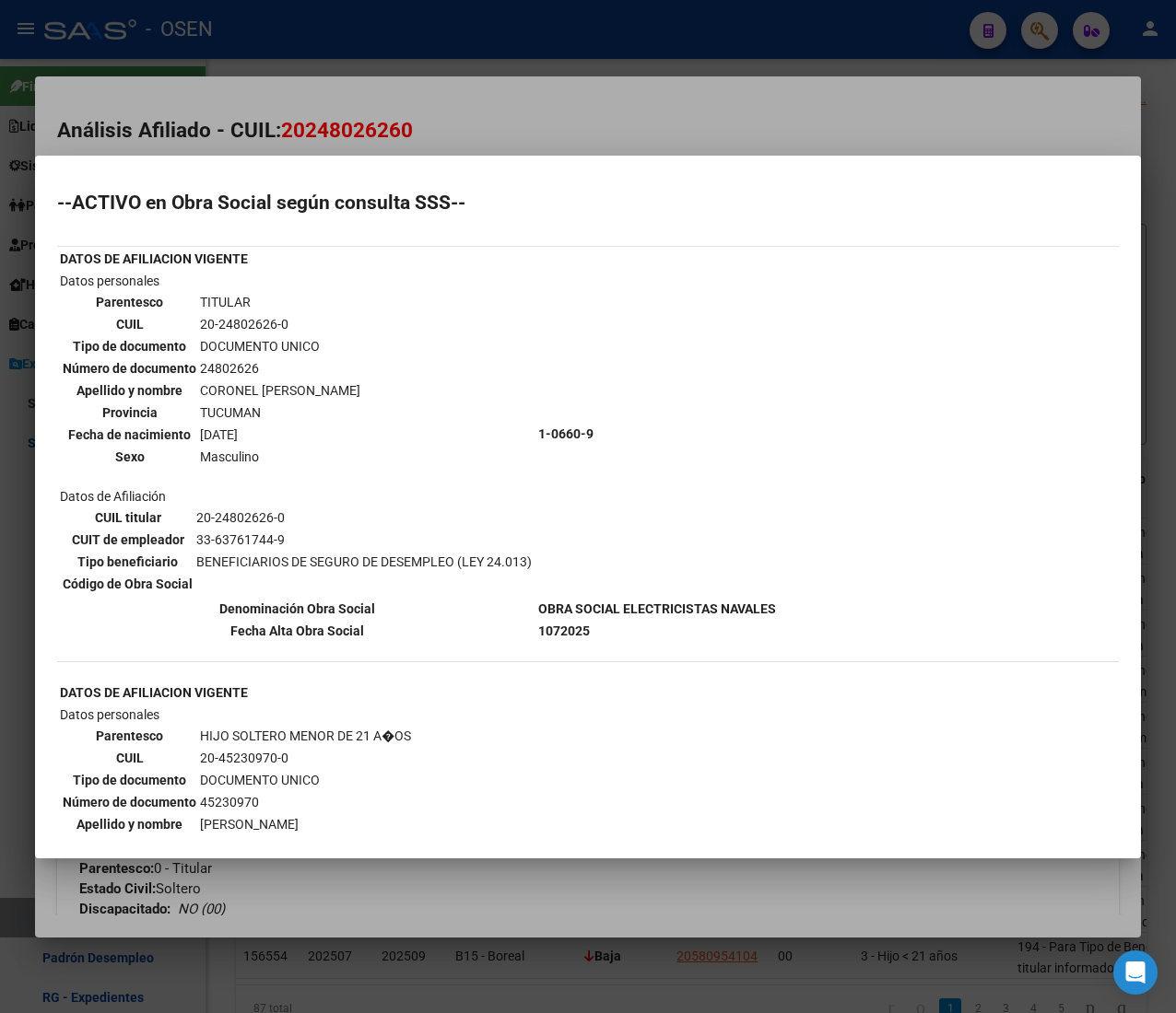
drag, startPoint x: 626, startPoint y: 58, endPoint x: 628, endPoint y: 77, distance: 19.1
click at [628, 76] on div at bounding box center [588, 506] width 1176 height 1013
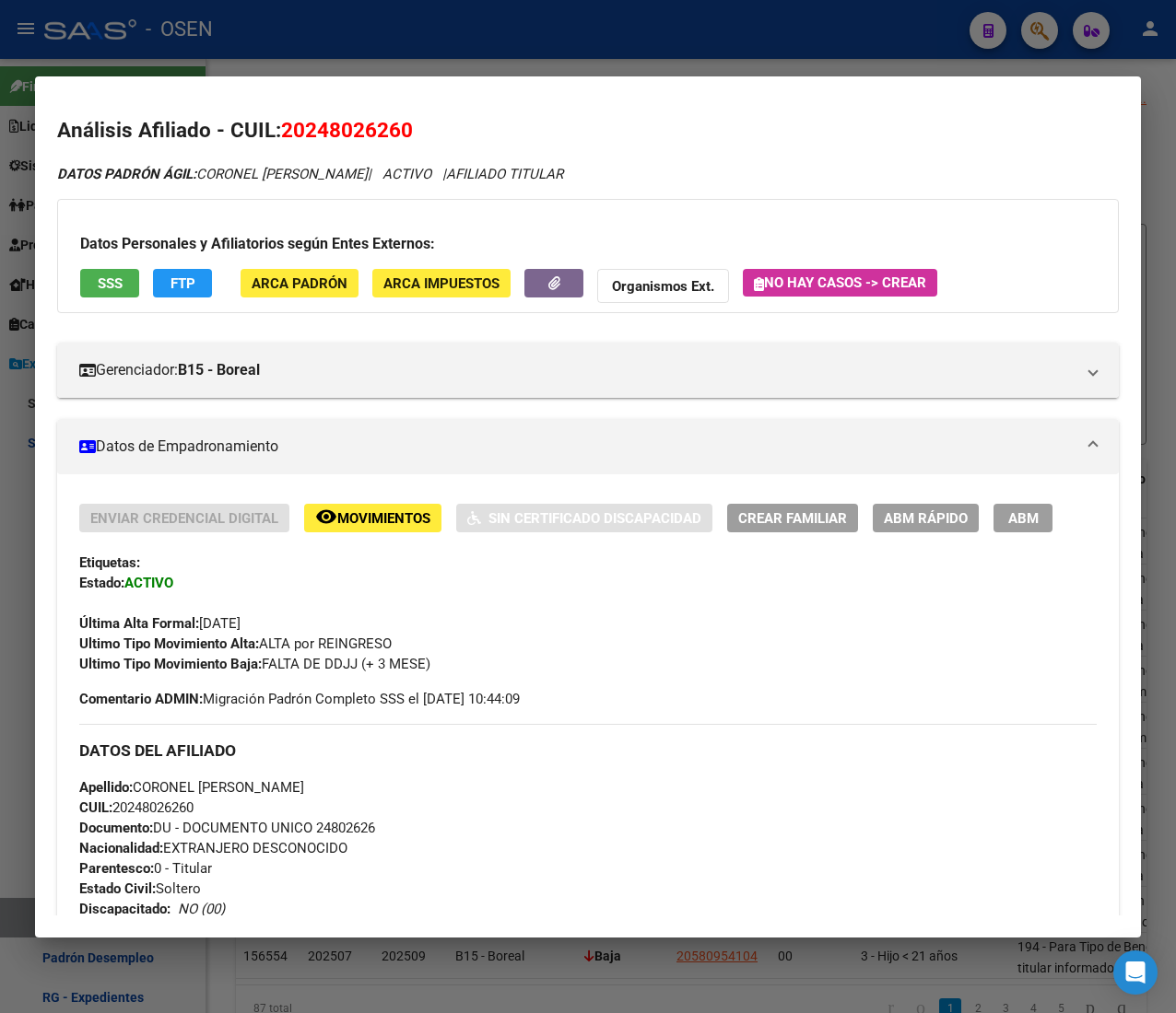
drag, startPoint x: 302, startPoint y: 56, endPoint x: 318, endPoint y: 83, distance: 31.4
click at [303, 56] on div at bounding box center [588, 506] width 1176 height 1013
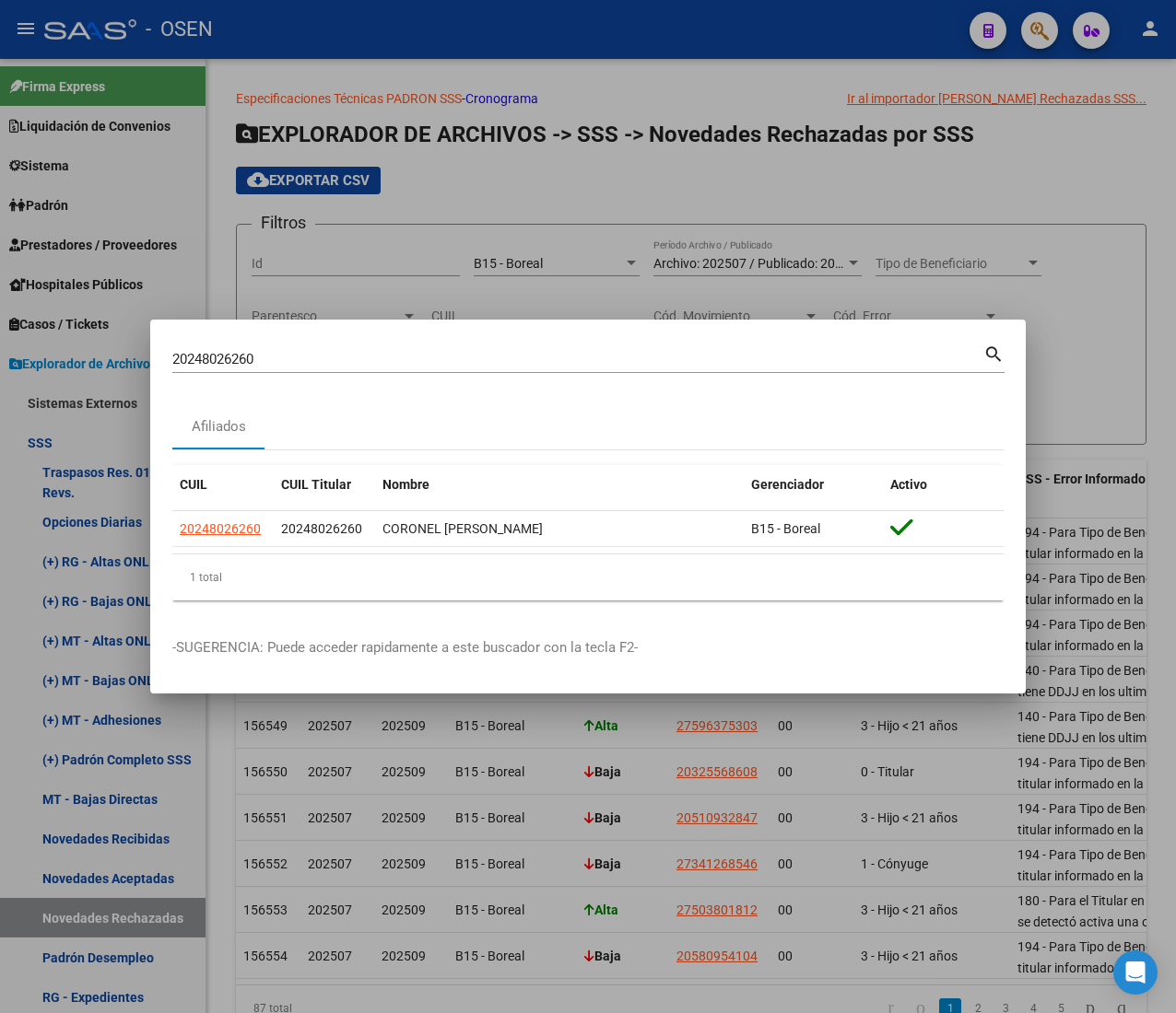
drag, startPoint x: 247, startPoint y: 349, endPoint x: -48, endPoint y: 326, distance: 295.9
click at [0, 326] on html "menu - OSEN person Firma Express Liquidación de Convenios ARCA - Aportes RG / M…" at bounding box center [588, 506] width 1176 height 1013
paste input "7267227336"
type input "27267227336"
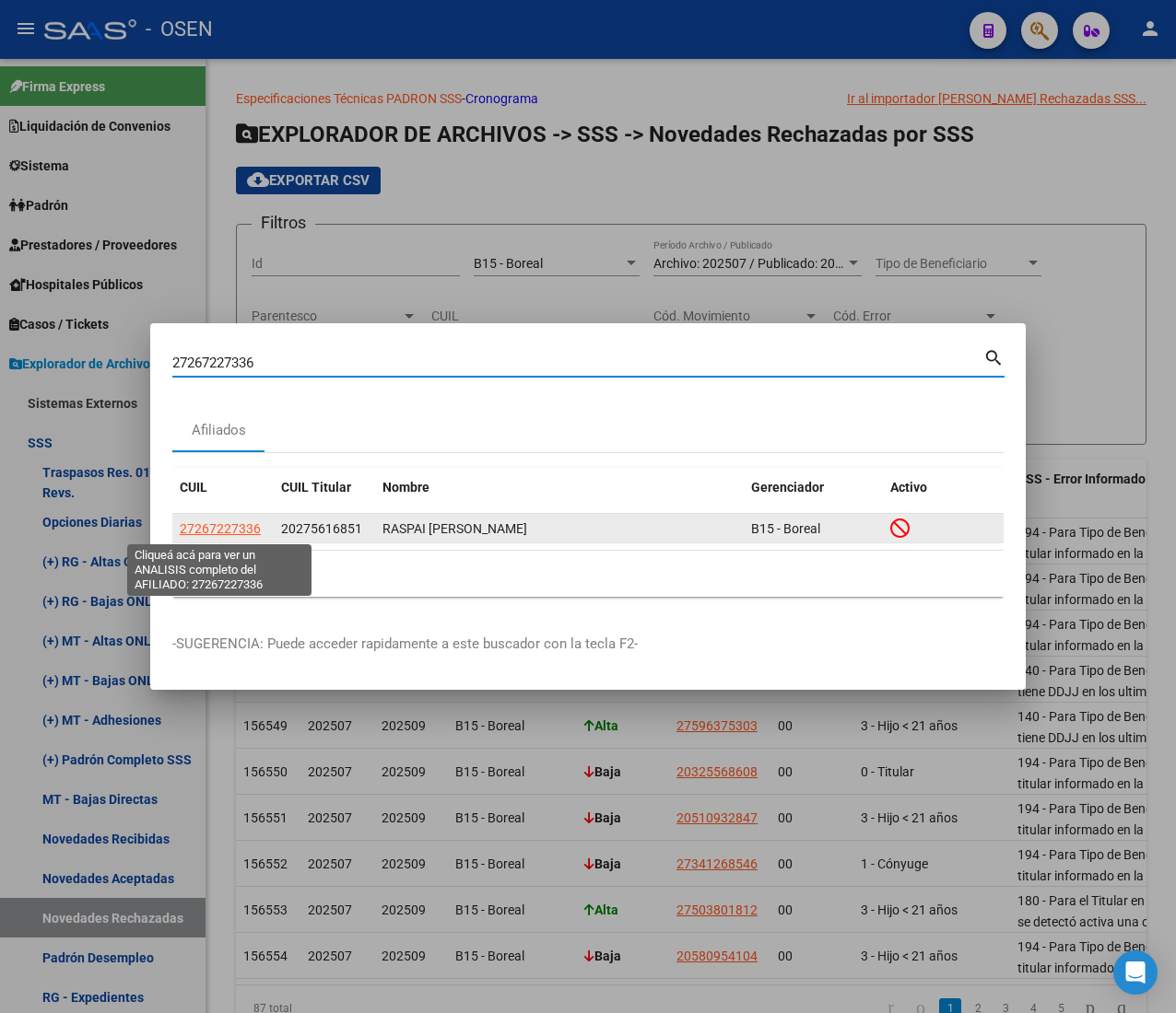
click at [230, 521] on span "27267227336" at bounding box center [219, 528] width 81 height 15
type textarea "27267227336"
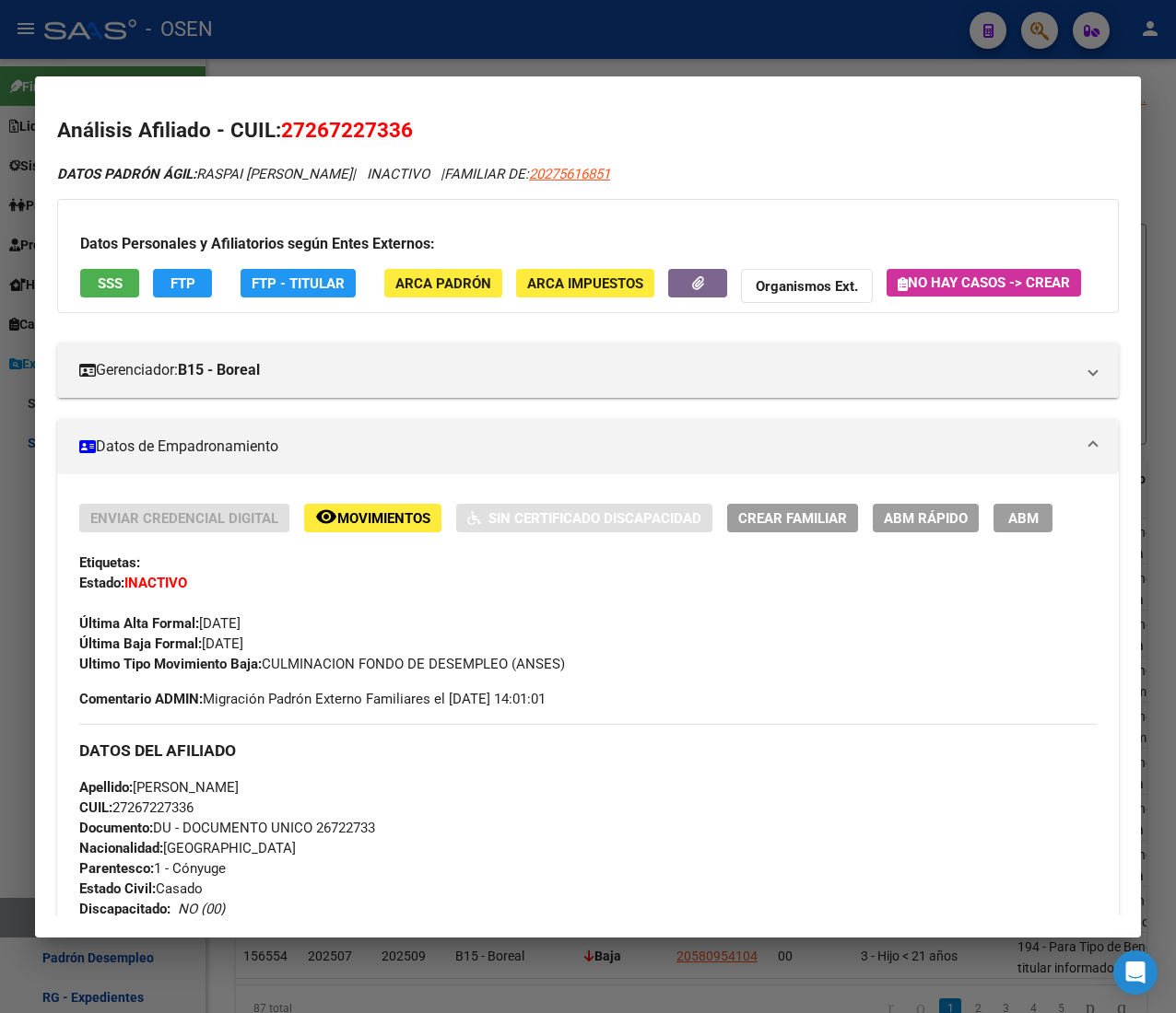
click at [94, 272] on button "SSS" at bounding box center [109, 282] width 59 height 28
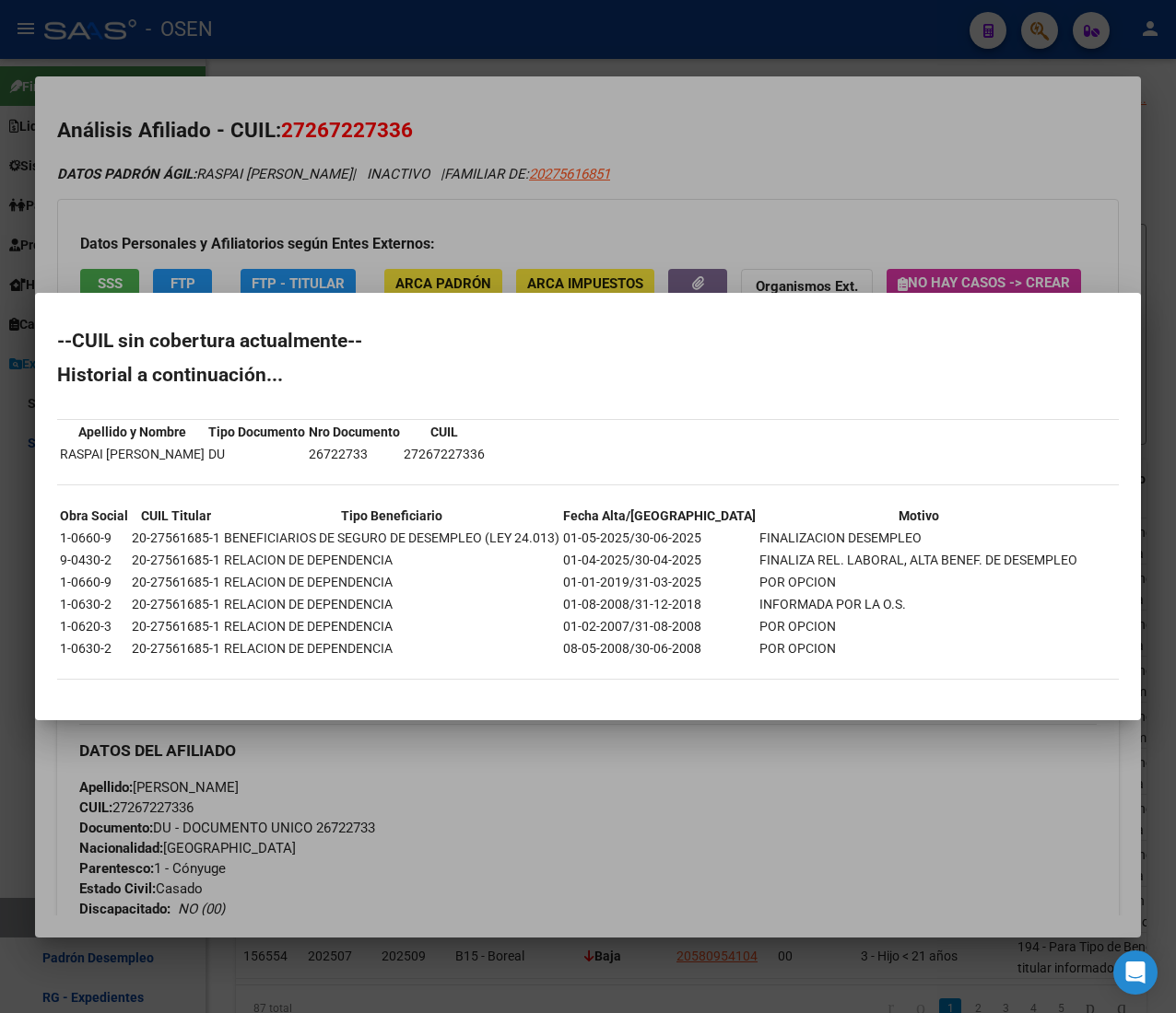
click at [475, 95] on div at bounding box center [588, 506] width 1176 height 1013
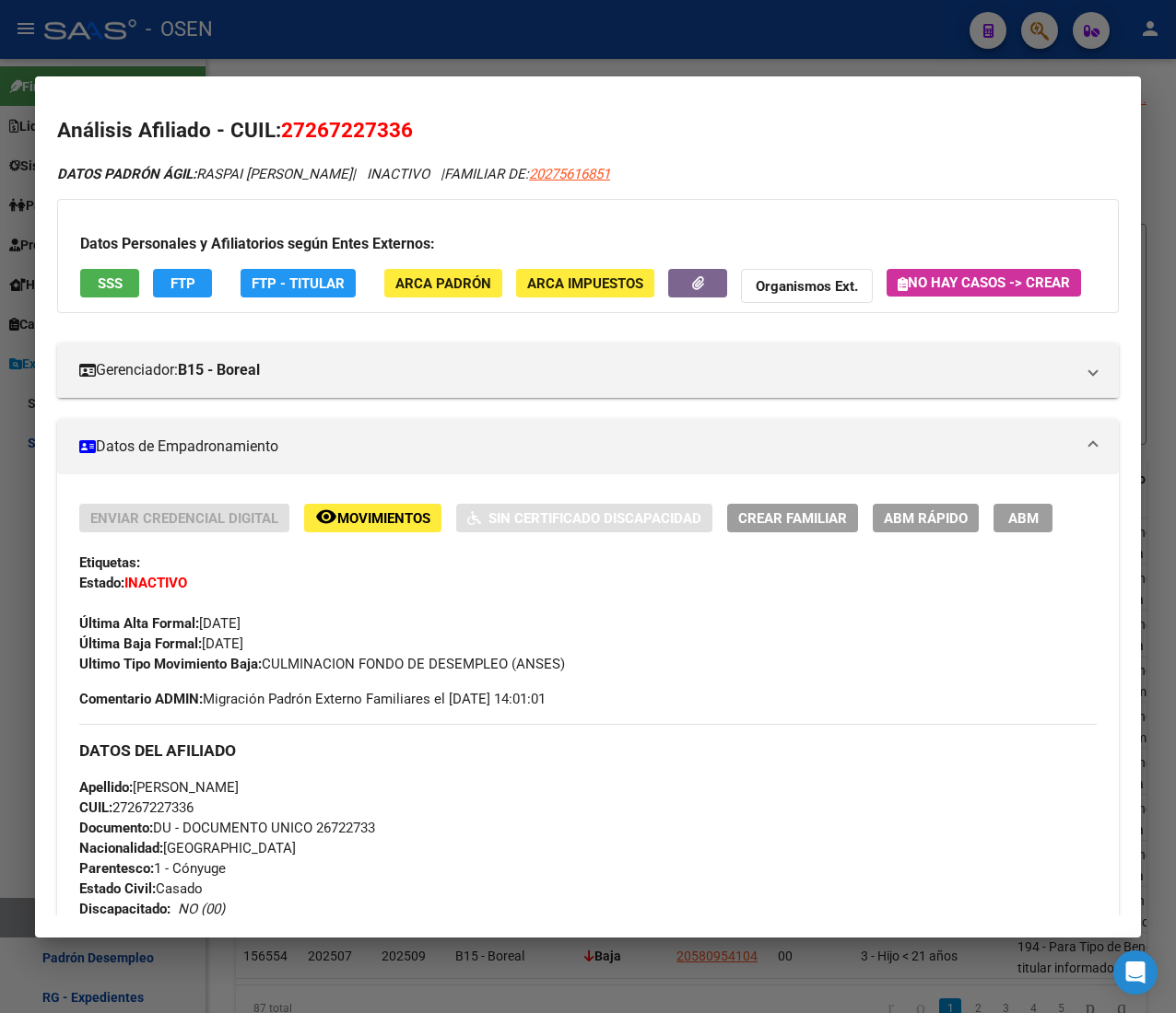
drag, startPoint x: 259, startPoint y: 46, endPoint x: 204, endPoint y: 287, distance: 247.2
click at [259, 46] on div at bounding box center [588, 506] width 1176 height 1013
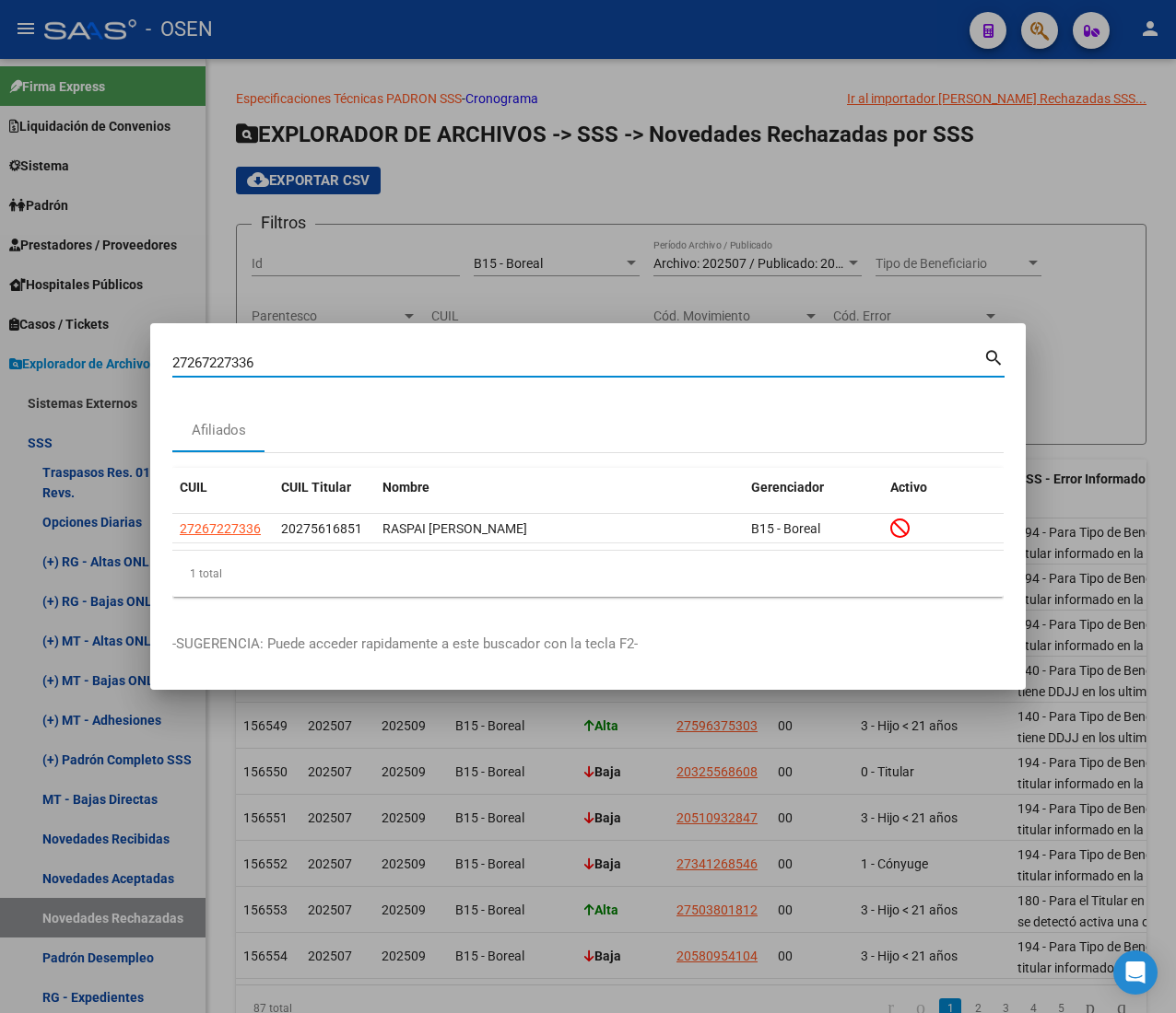
drag, startPoint x: 267, startPoint y: 361, endPoint x: 59, endPoint y: 352, distance: 208.2
click at [59, 352] on div "27267227336 Buscar (apellido, dni, cuil, nro traspaso, cuit, obra social) searc…" at bounding box center [588, 506] width 1176 height 1013
paste input "0367127199"
type input "20367127199"
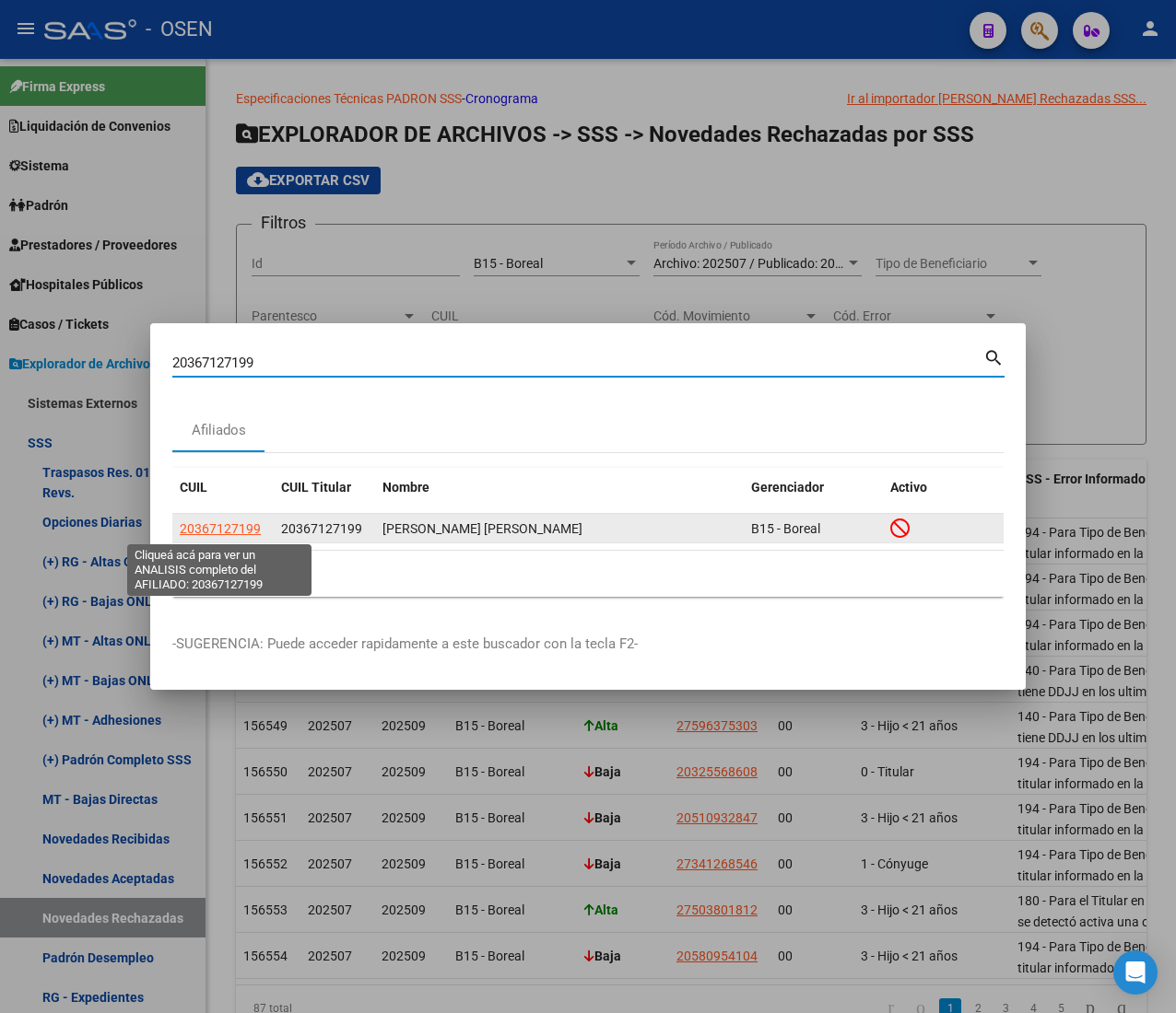
click at [247, 531] on span "20367127199" at bounding box center [219, 528] width 81 height 15
type textarea "20367127199"
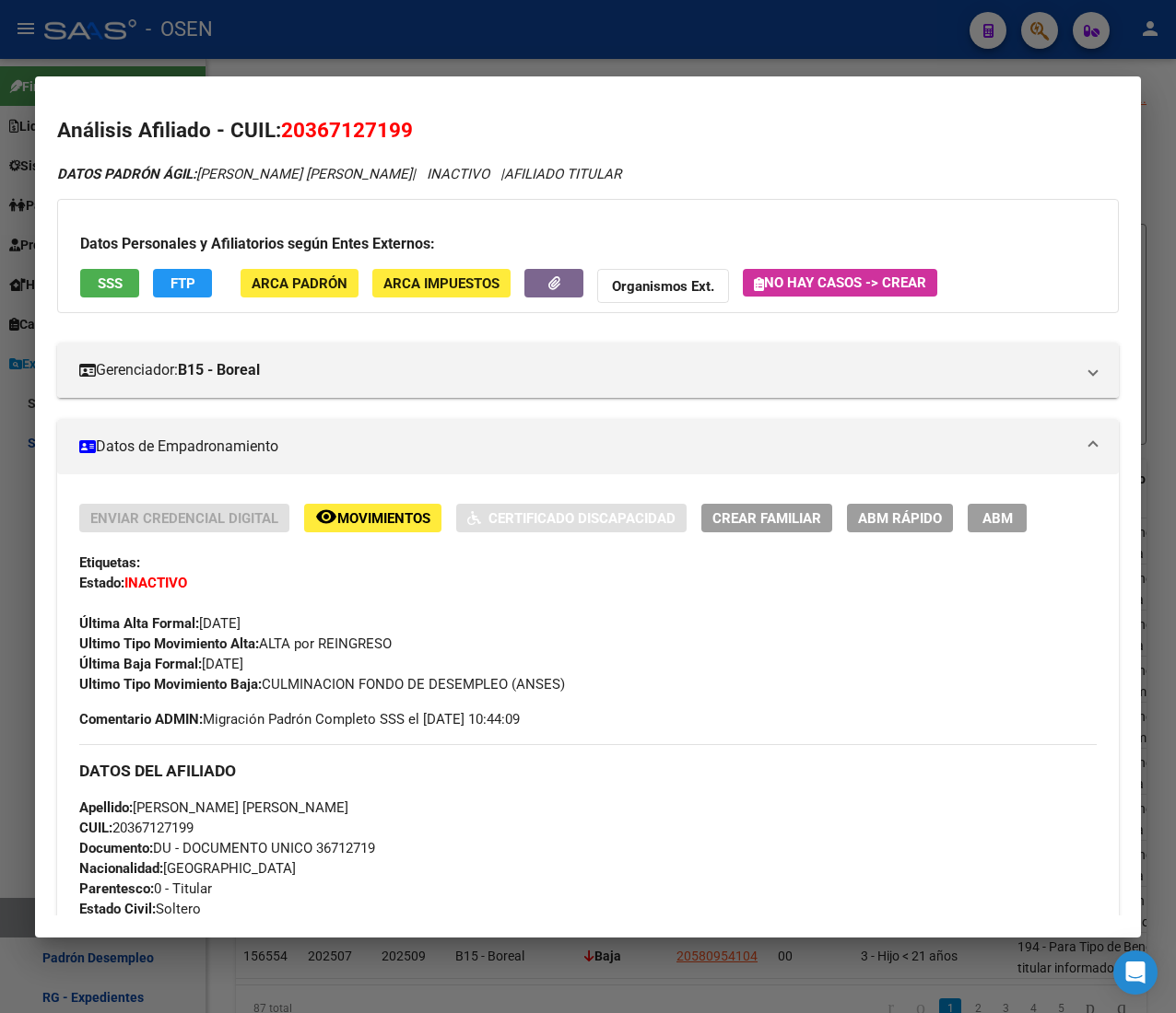
click at [116, 289] on span "SSS" at bounding box center [110, 283] width 25 height 17
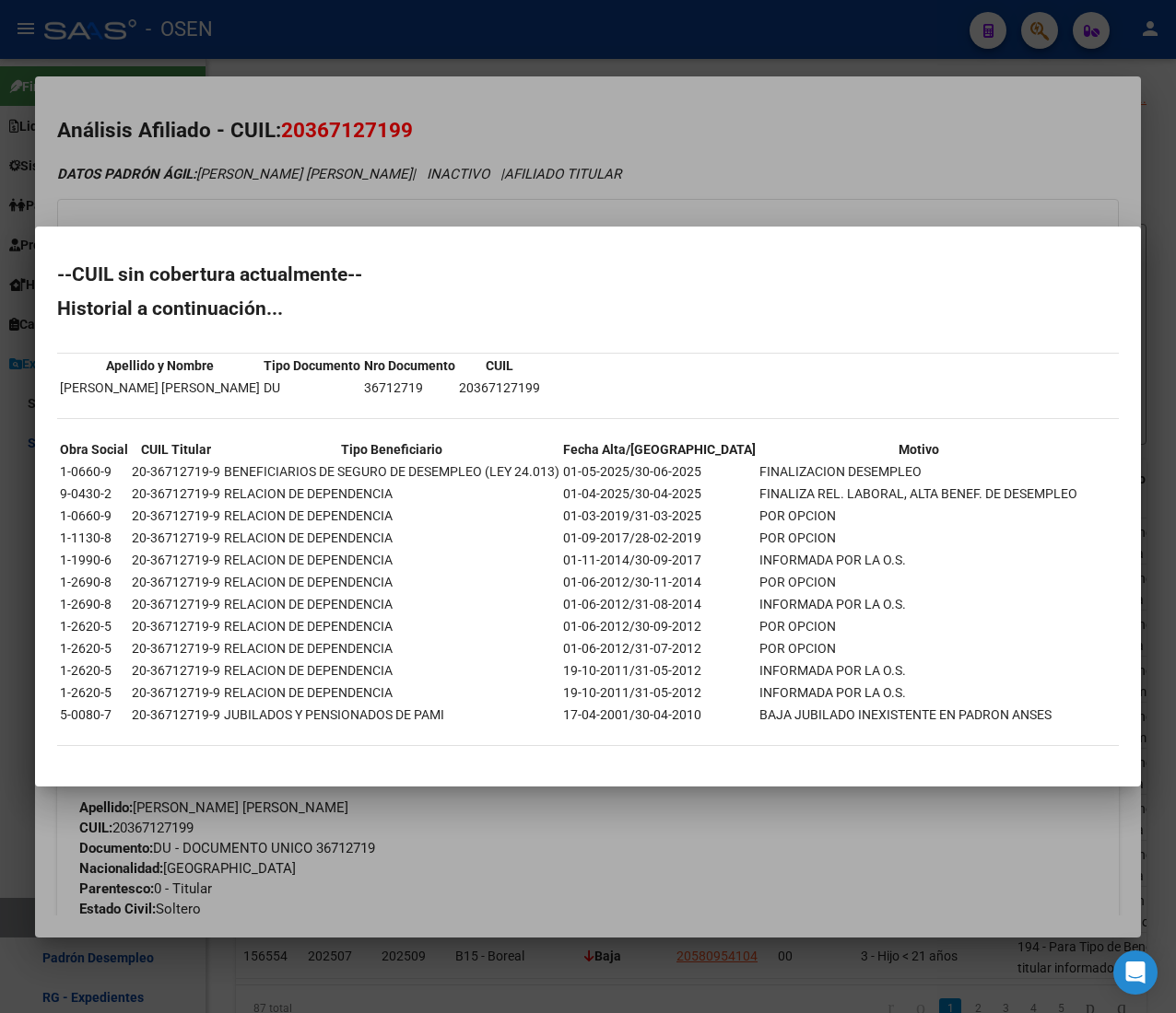
click at [510, 120] on div at bounding box center [588, 506] width 1176 height 1013
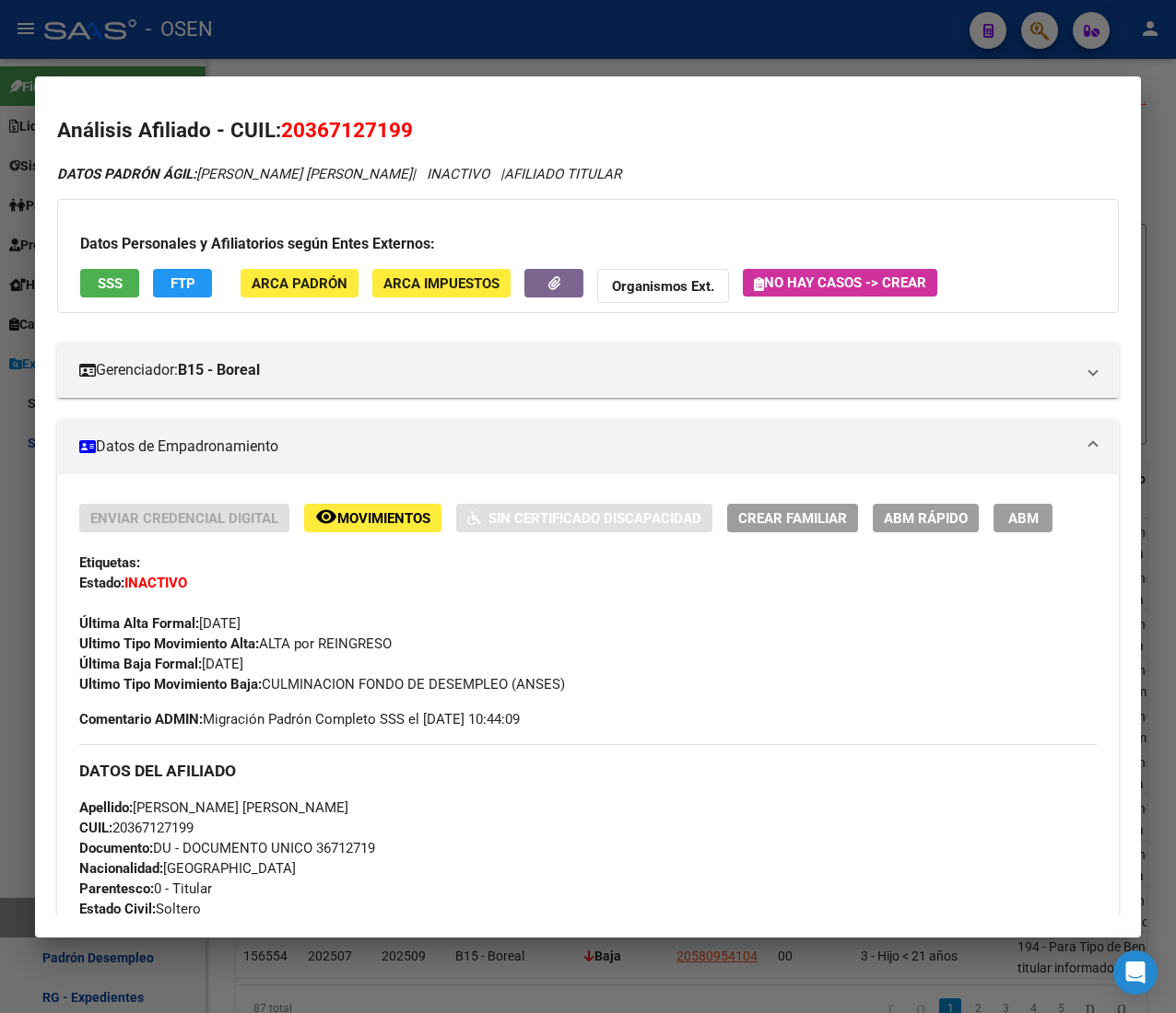
click at [475, 33] on div at bounding box center [588, 506] width 1176 height 1013
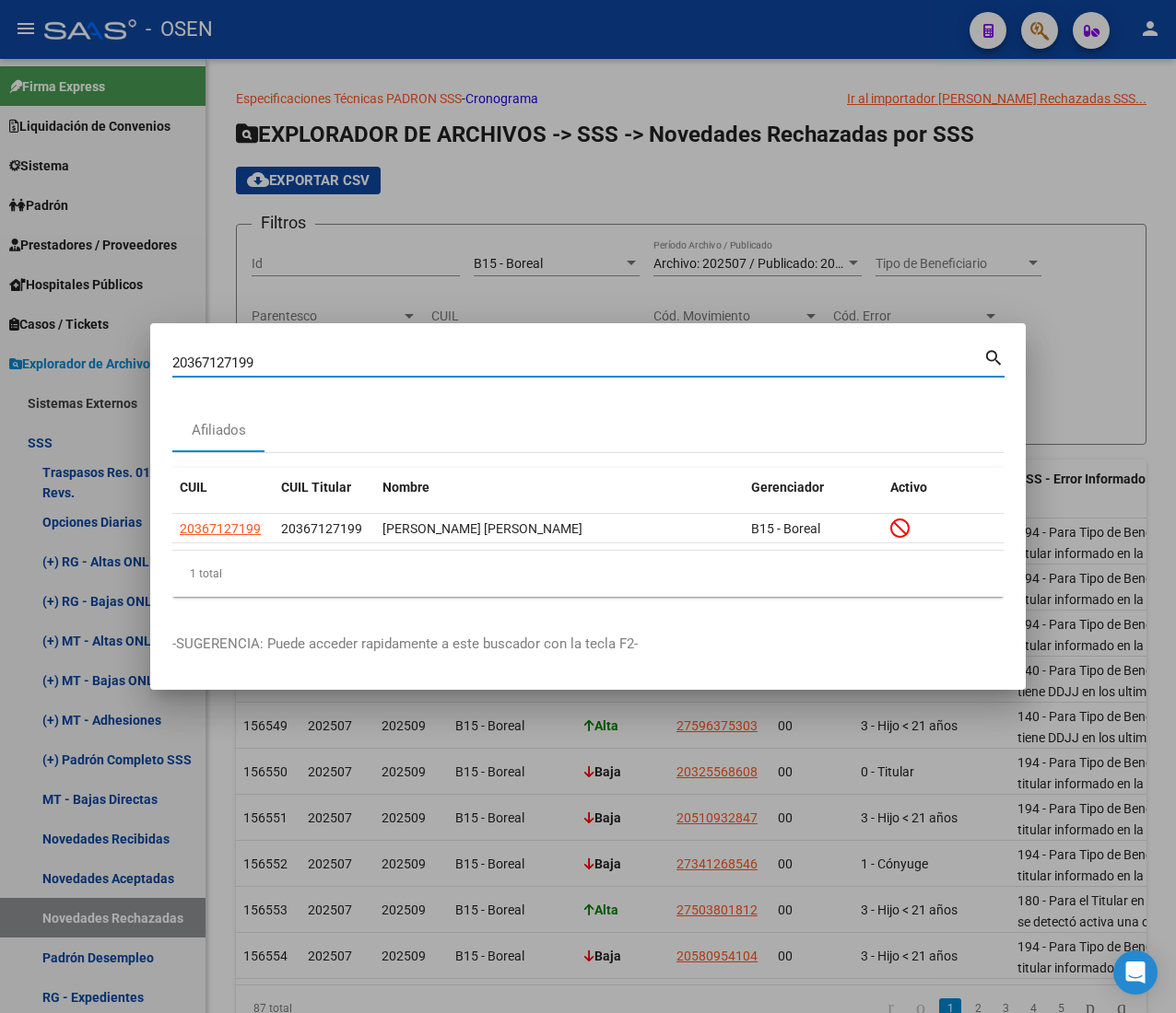
drag, startPoint x: 240, startPoint y: 363, endPoint x: 8, endPoint y: 371, distance: 232.1
click at [16, 370] on div "20367127199 Buscar (apellido, dni, cuil, nro traspaso, cuit, obra social) searc…" at bounding box center [588, 506] width 1176 height 1013
paste input "356970452"
type input "23569704529"
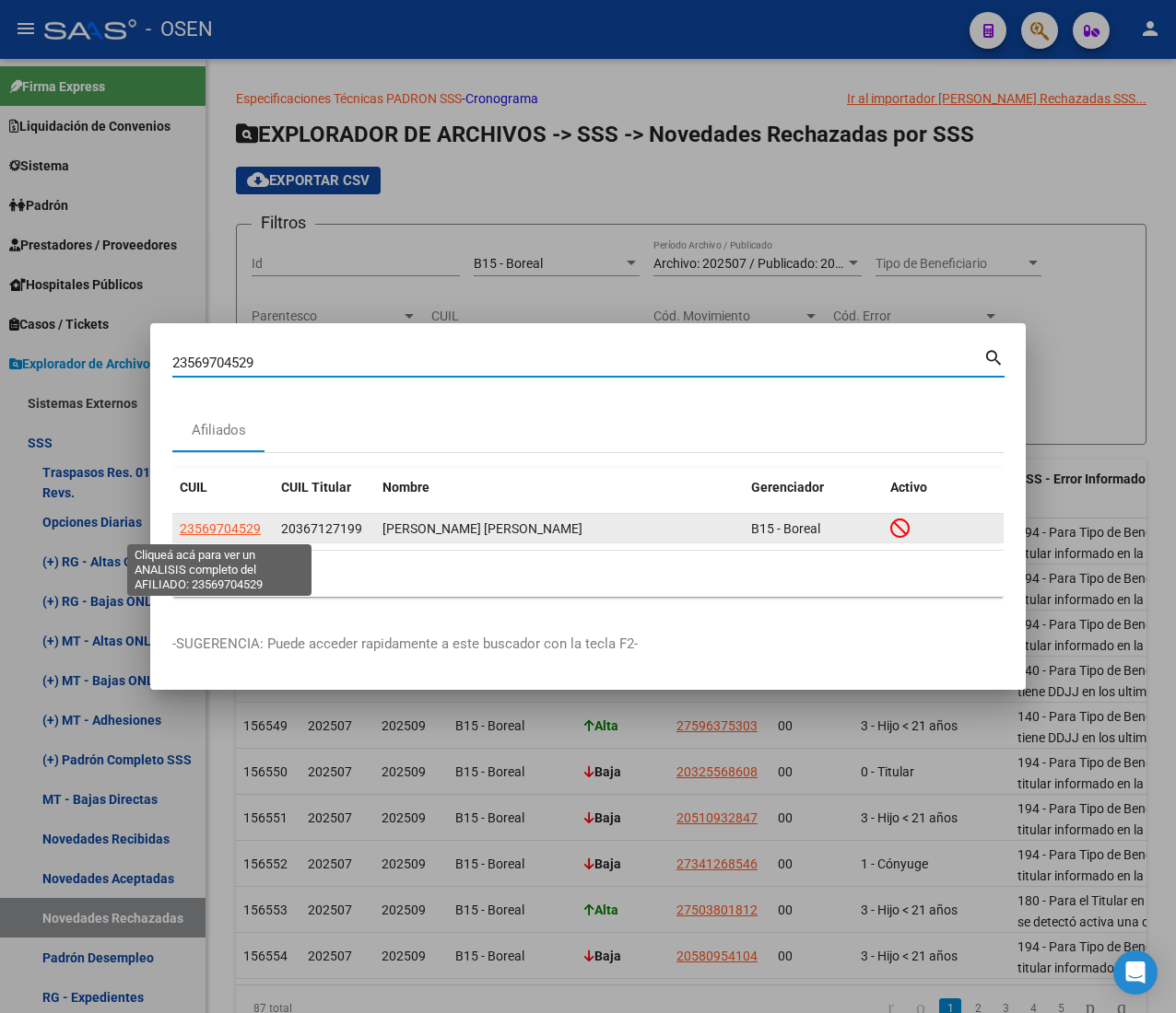
click at [212, 526] on span "23569704529" at bounding box center [219, 528] width 81 height 15
type textarea "23569704529"
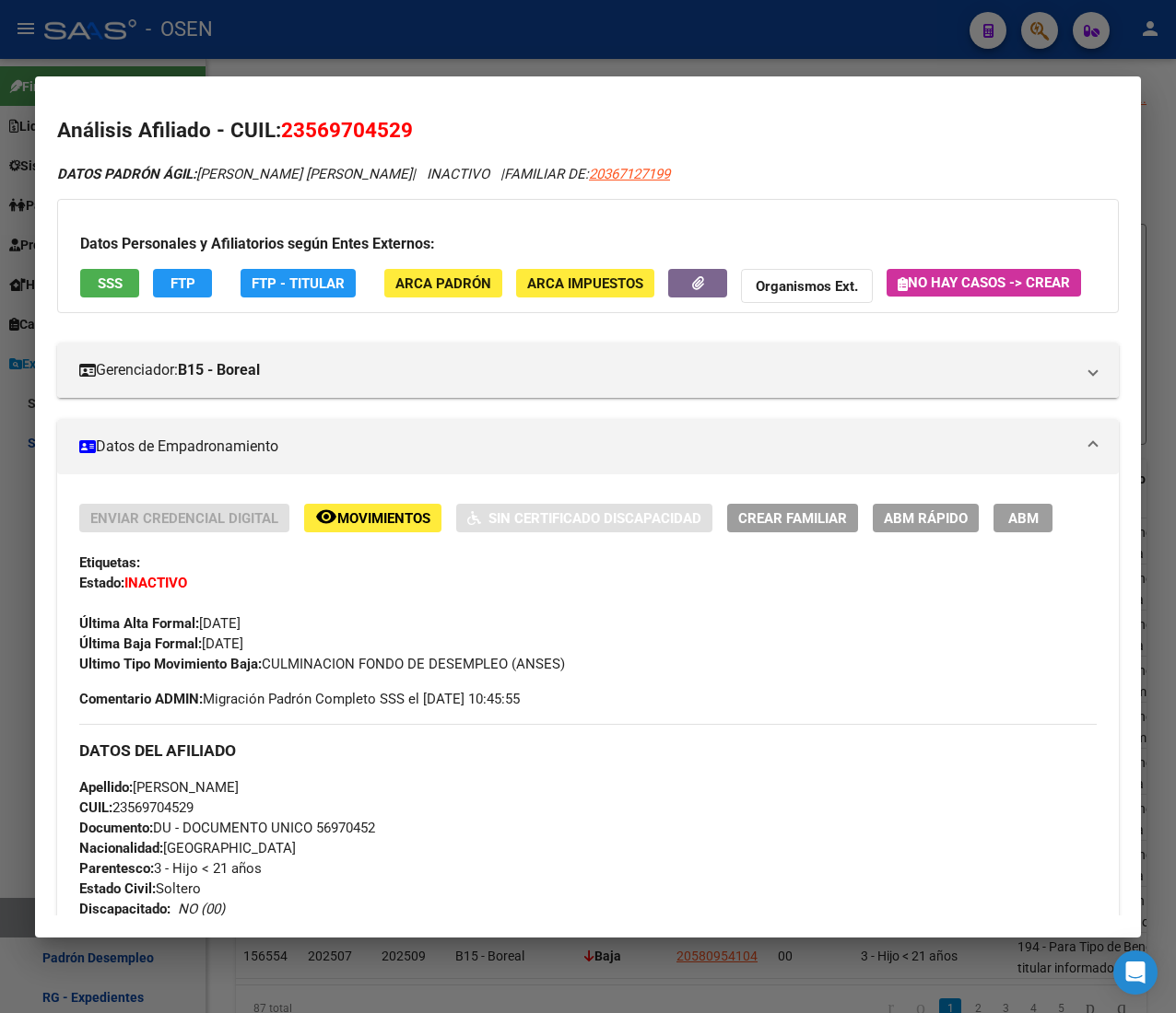
click at [133, 271] on button "SSS" at bounding box center [109, 282] width 59 height 28
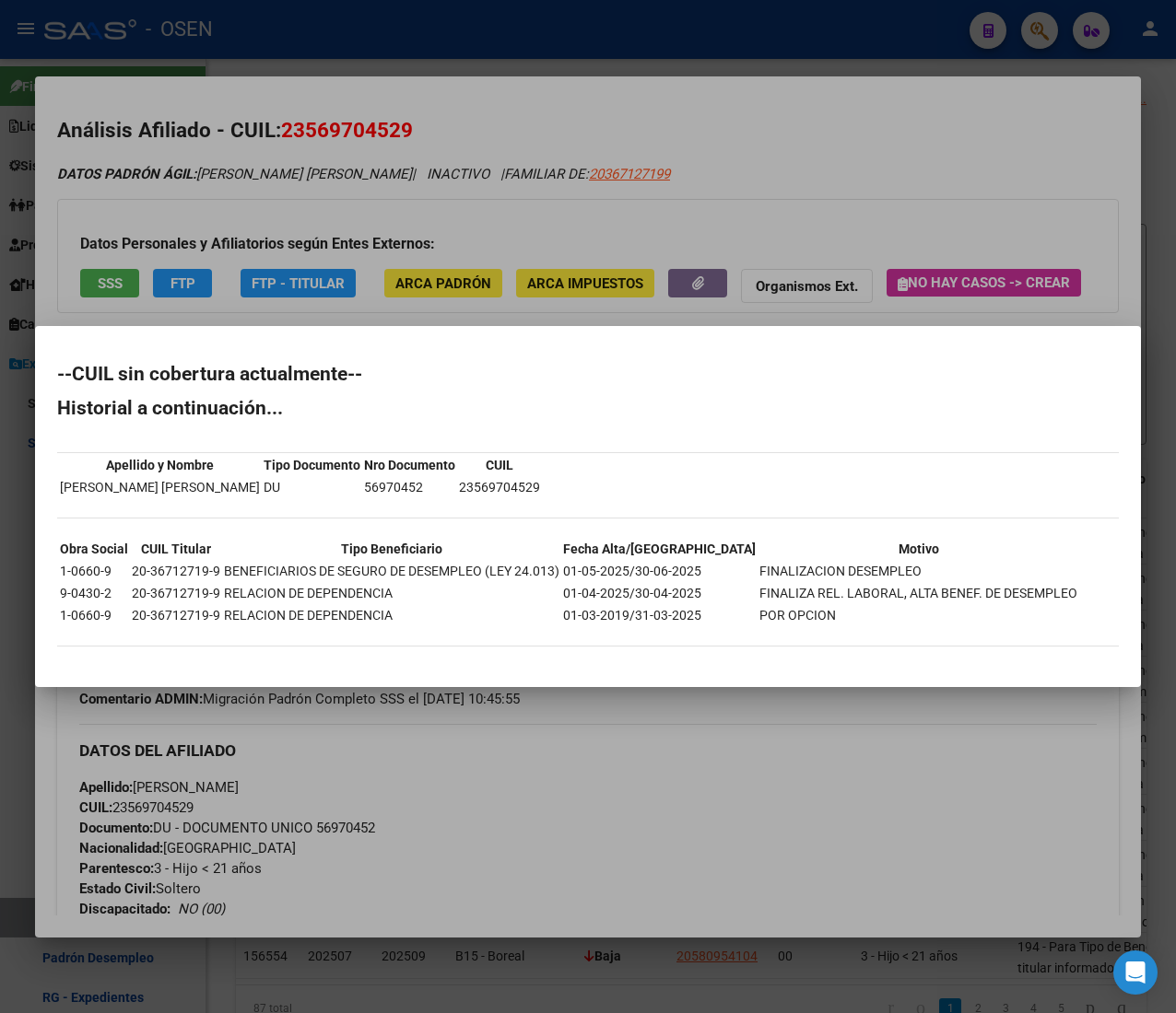
click at [474, 19] on div at bounding box center [588, 506] width 1176 height 1013
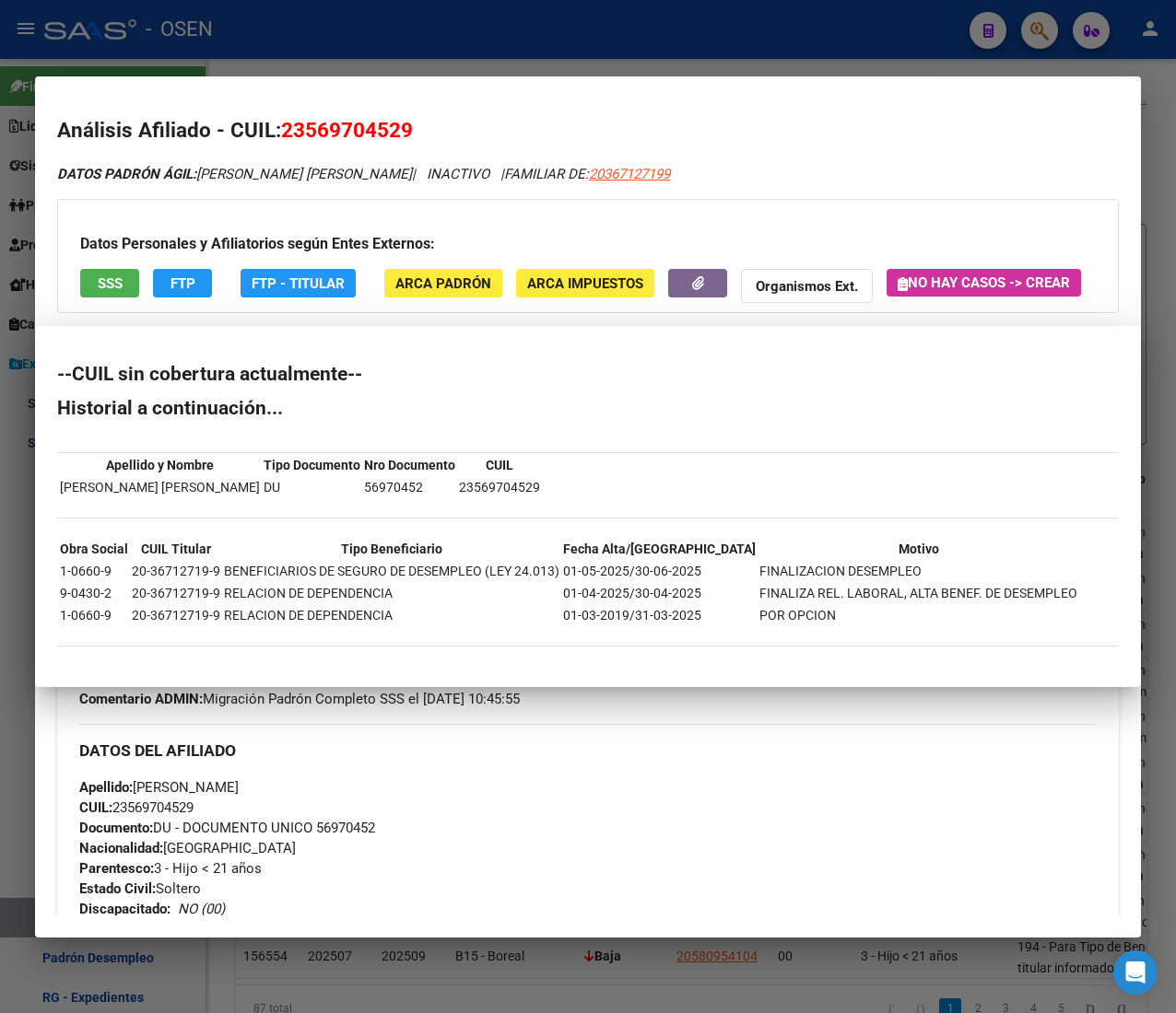
click at [462, 29] on div at bounding box center [588, 506] width 1176 height 1013
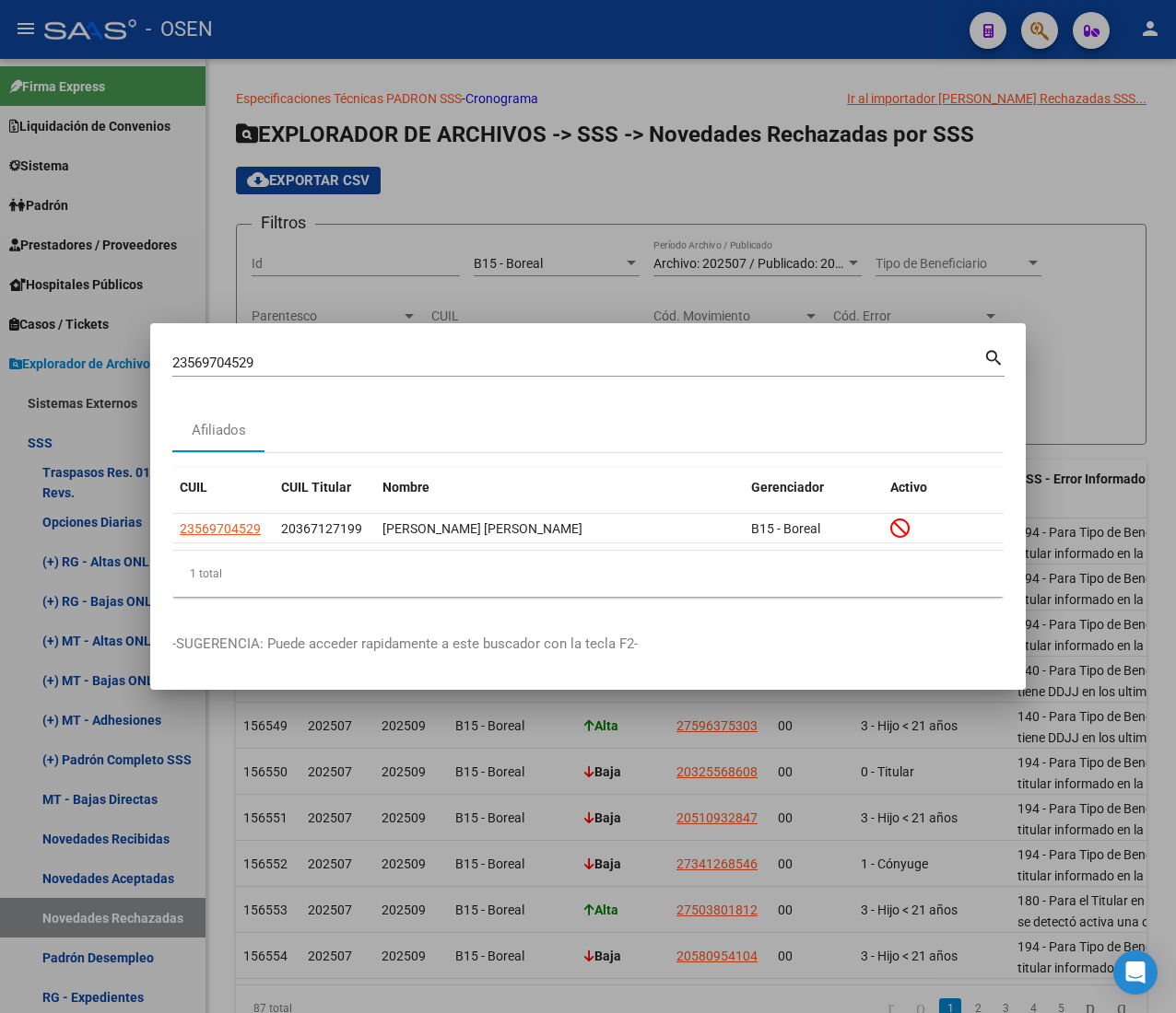
drag, startPoint x: 289, startPoint y: 368, endPoint x: 57, endPoint y: 342, distance: 233.5
click at [57, 342] on div "23569704529 Buscar (apellido, dni, cuil, nro traspaso, cuit, obra social) searc…" at bounding box center [588, 506] width 1176 height 1013
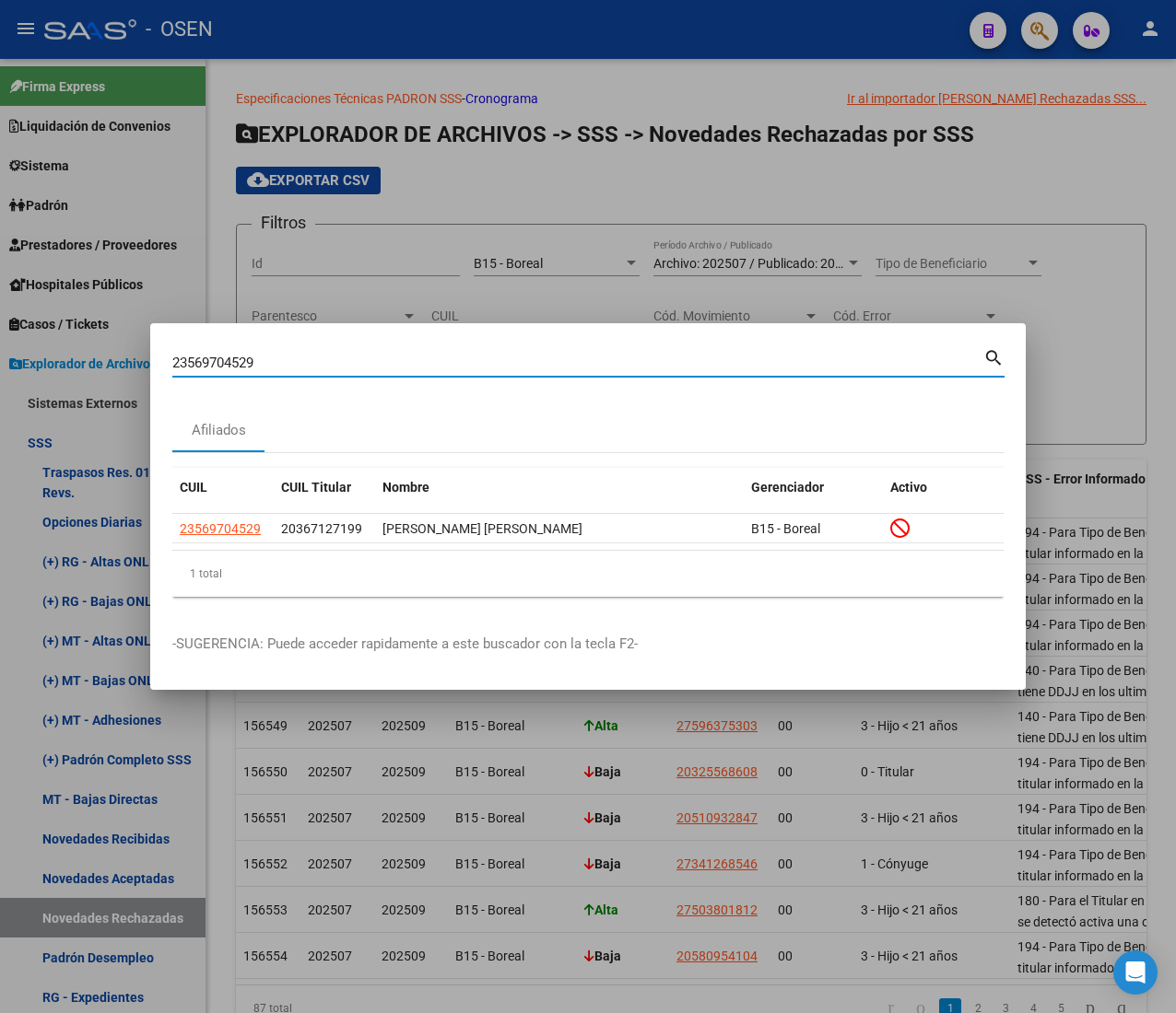
paste input "0363496637"
type input "20363496637"
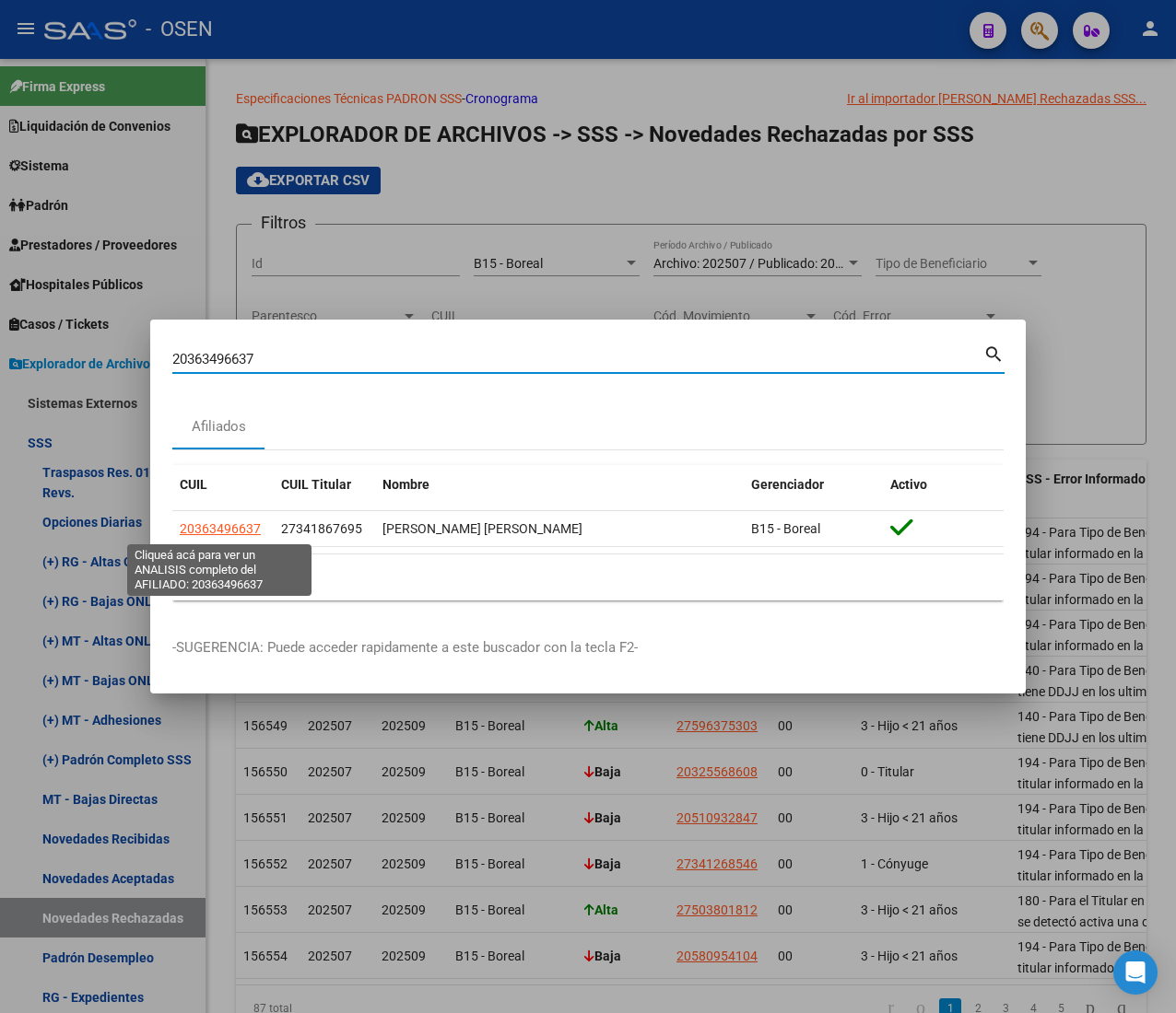
click at [217, 534] on span "20363496637" at bounding box center [219, 528] width 81 height 15
type textarea "20363496637"
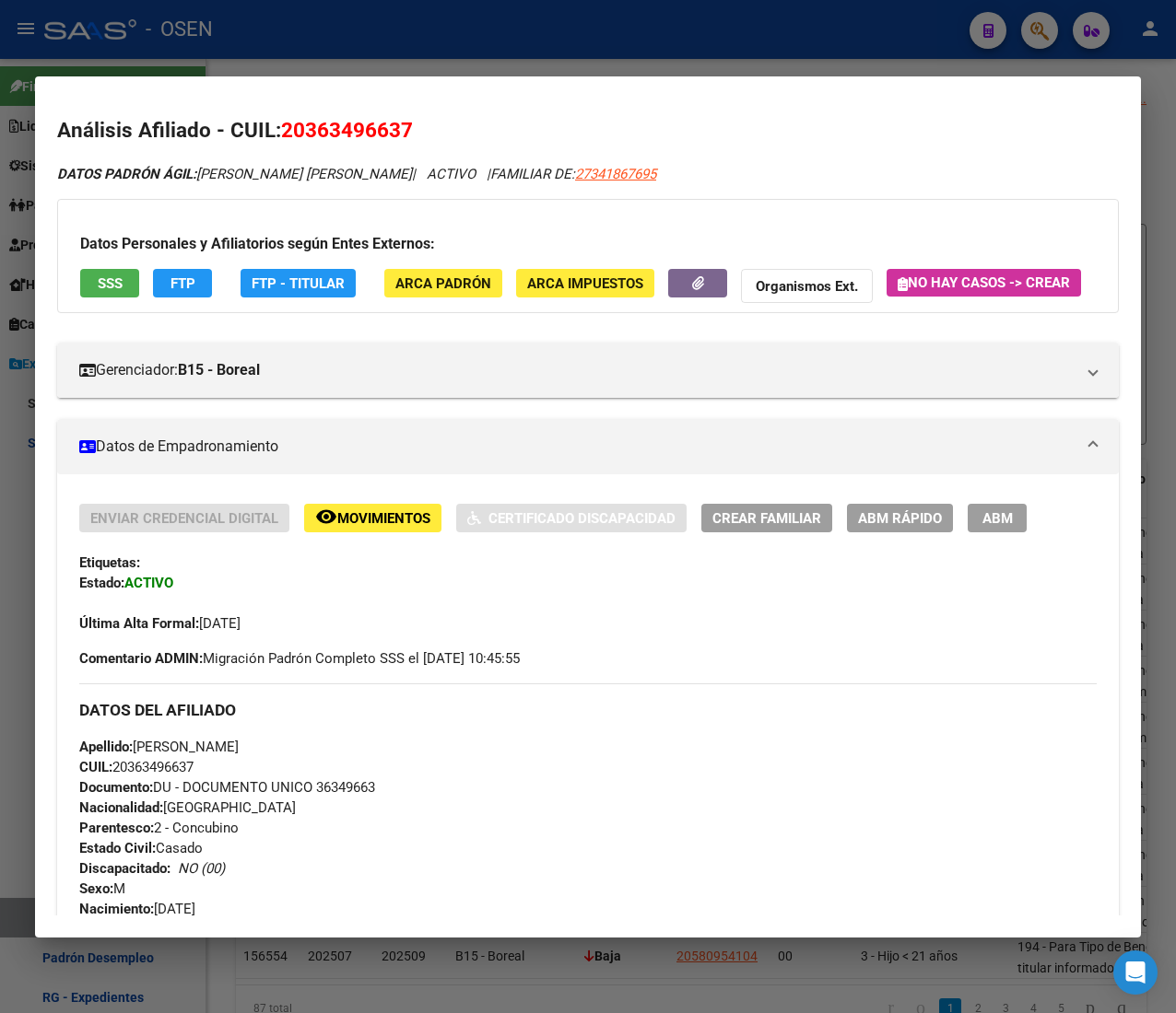
click at [110, 282] on span "SSS" at bounding box center [110, 283] width 25 height 17
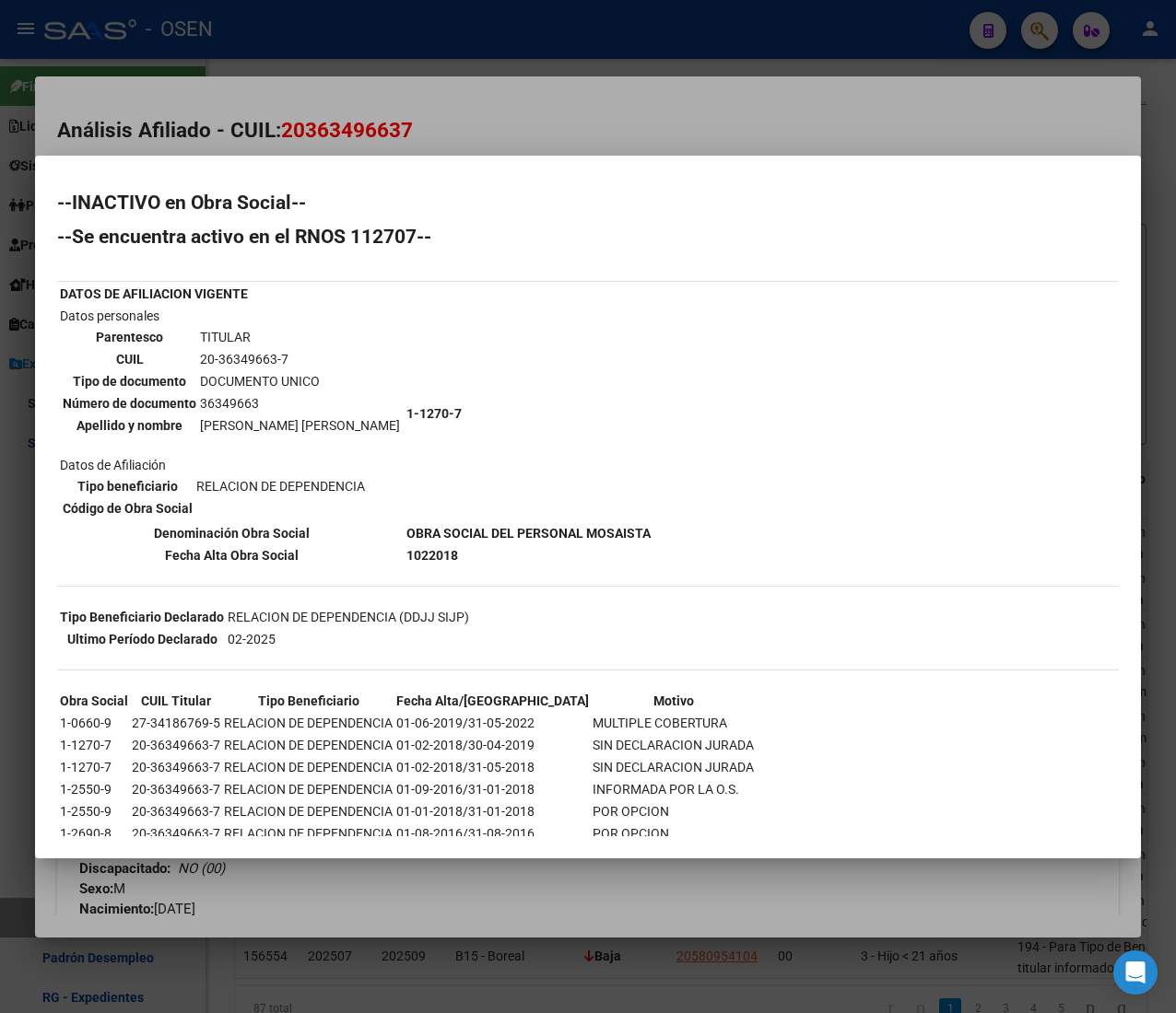
click at [724, 98] on div at bounding box center [588, 506] width 1176 height 1013
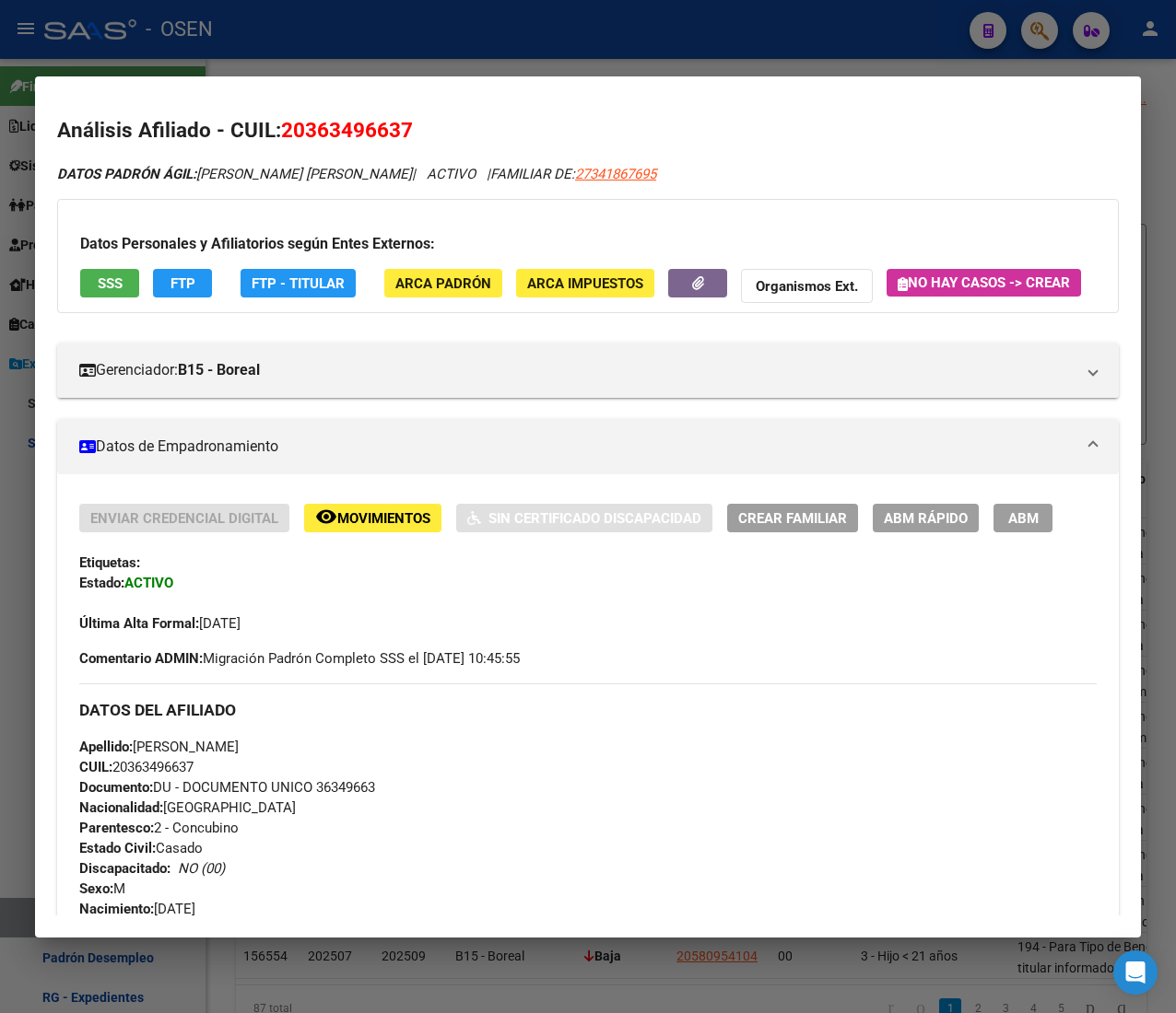
click at [131, 285] on button "SSS" at bounding box center [109, 282] width 59 height 28
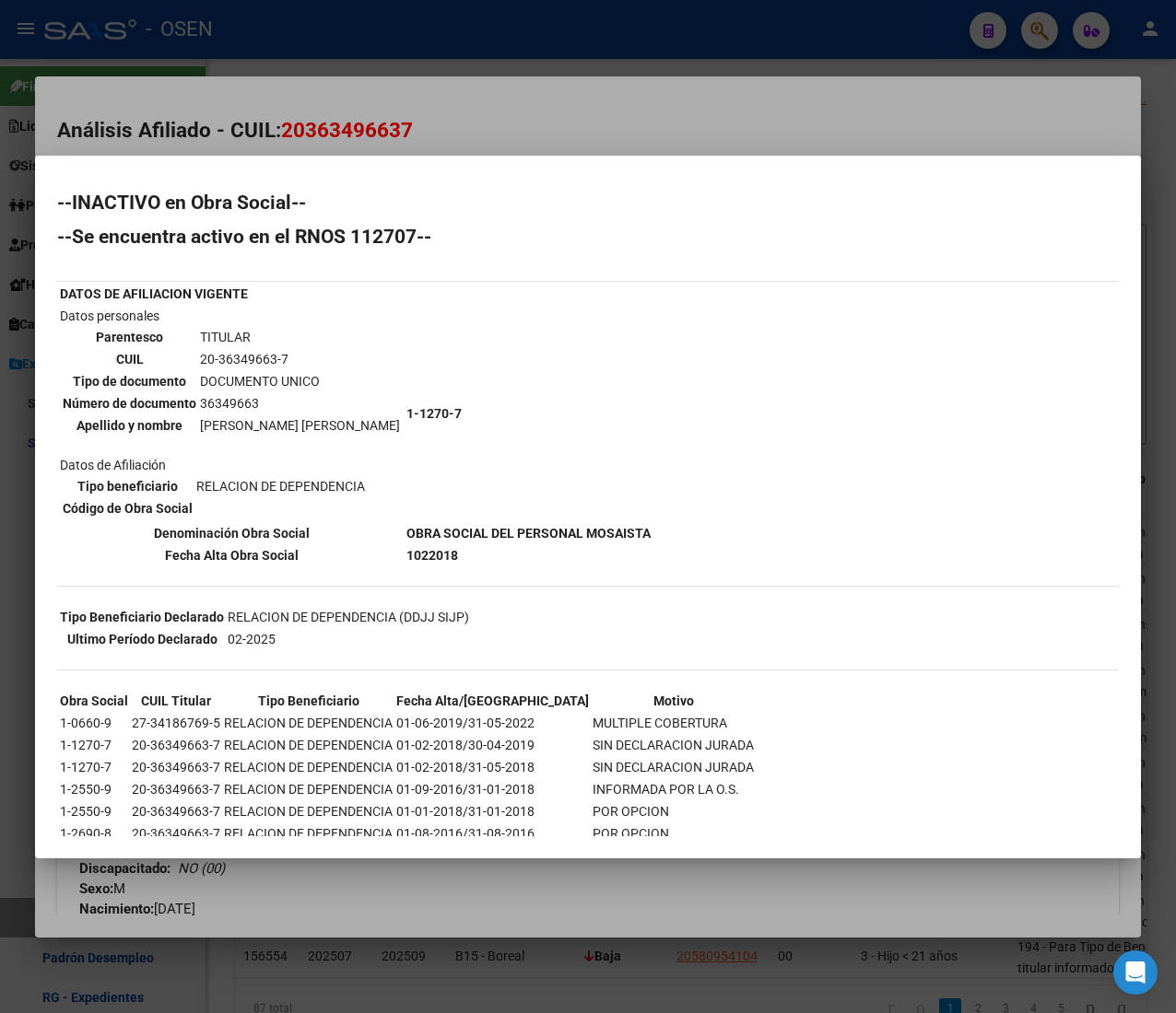
click at [641, 94] on div at bounding box center [588, 506] width 1176 height 1013
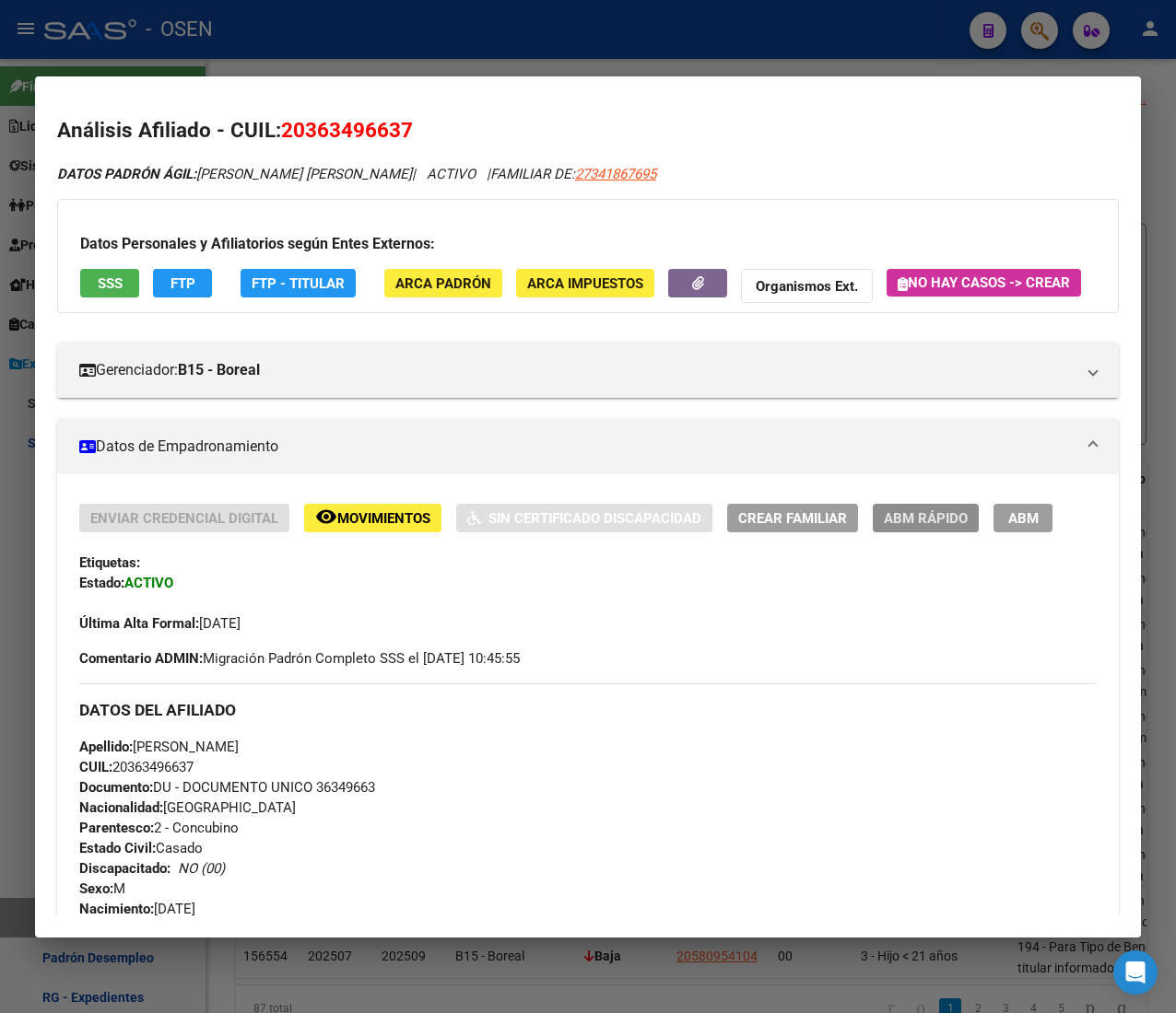
click at [943, 527] on span "ABM Rápido" at bounding box center [926, 518] width 84 height 17
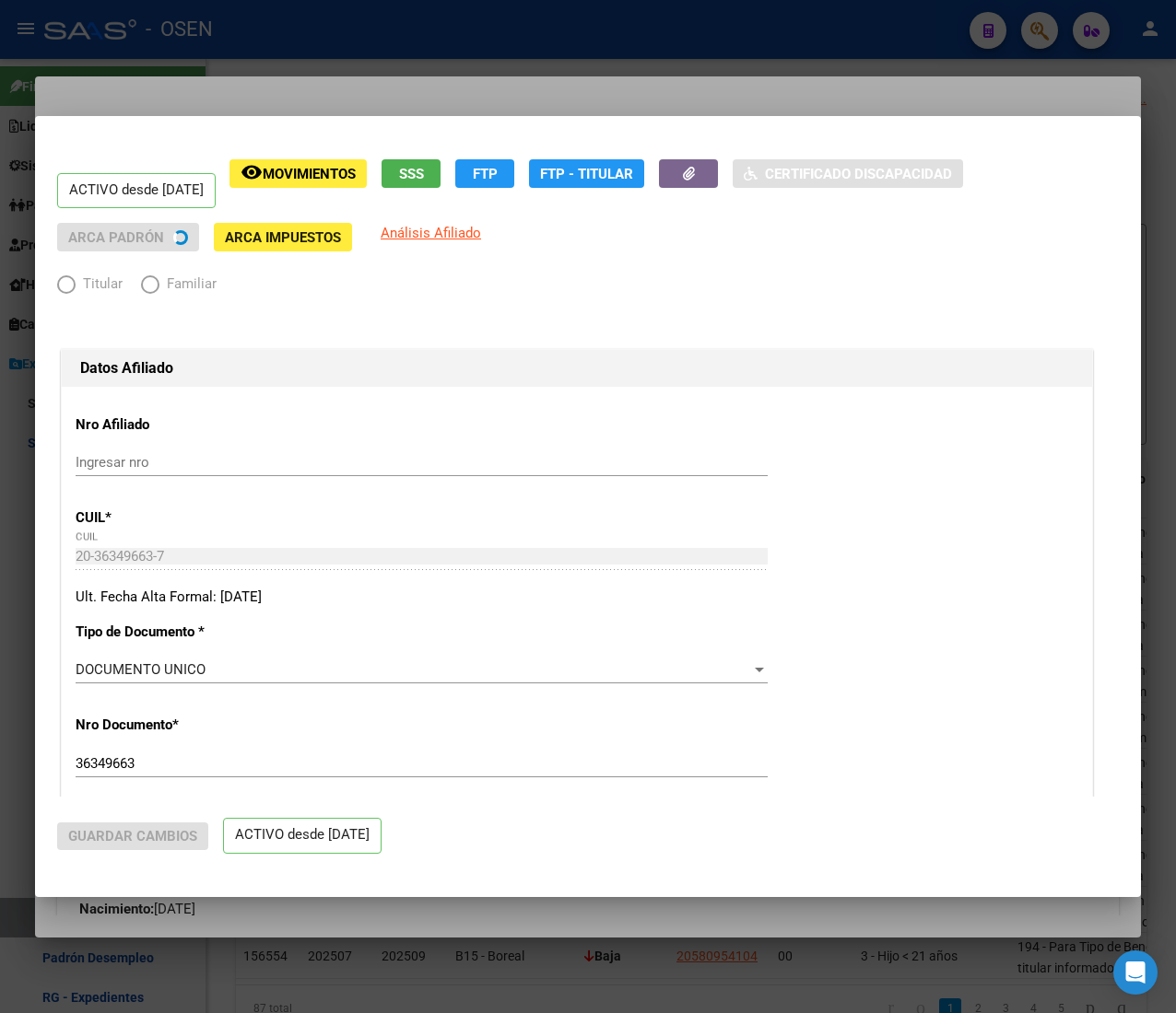
radio input "true"
type input "30-70984936-7"
click at [479, 54] on div at bounding box center [588, 506] width 1176 height 1013
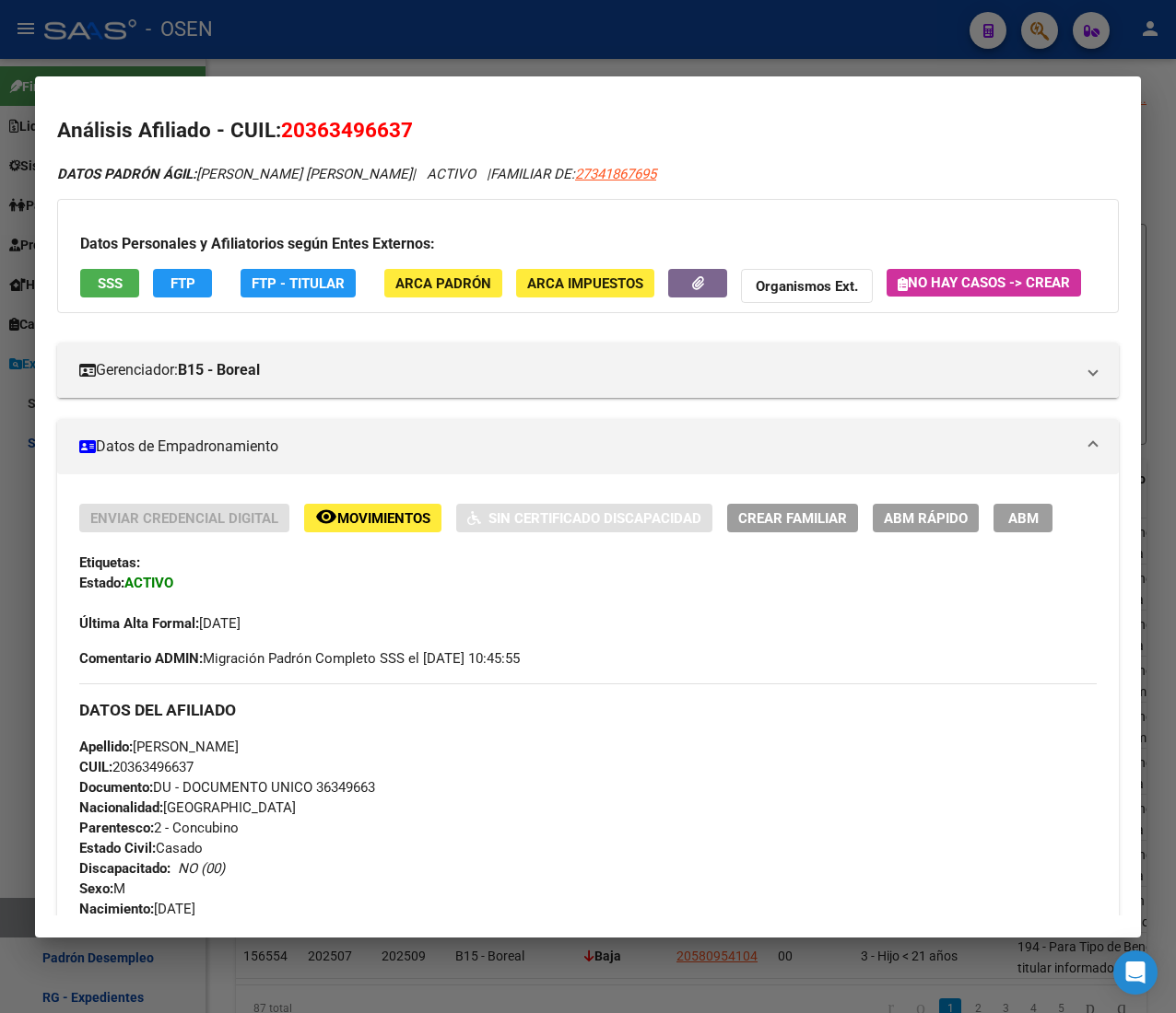
click at [936, 527] on span "ABM Rápido" at bounding box center [926, 518] width 84 height 17
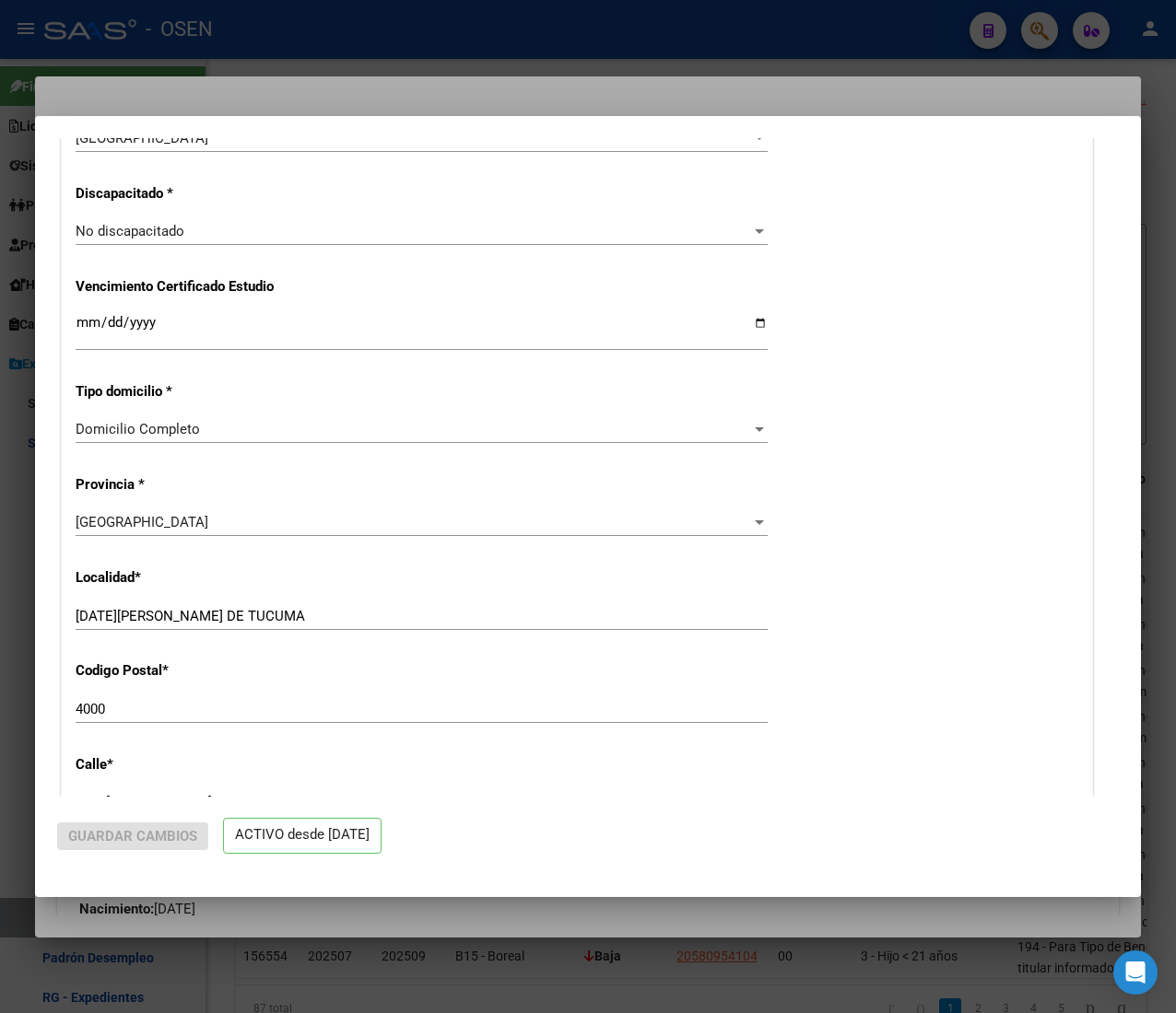
radio input "true"
type input "30-70984936-7"
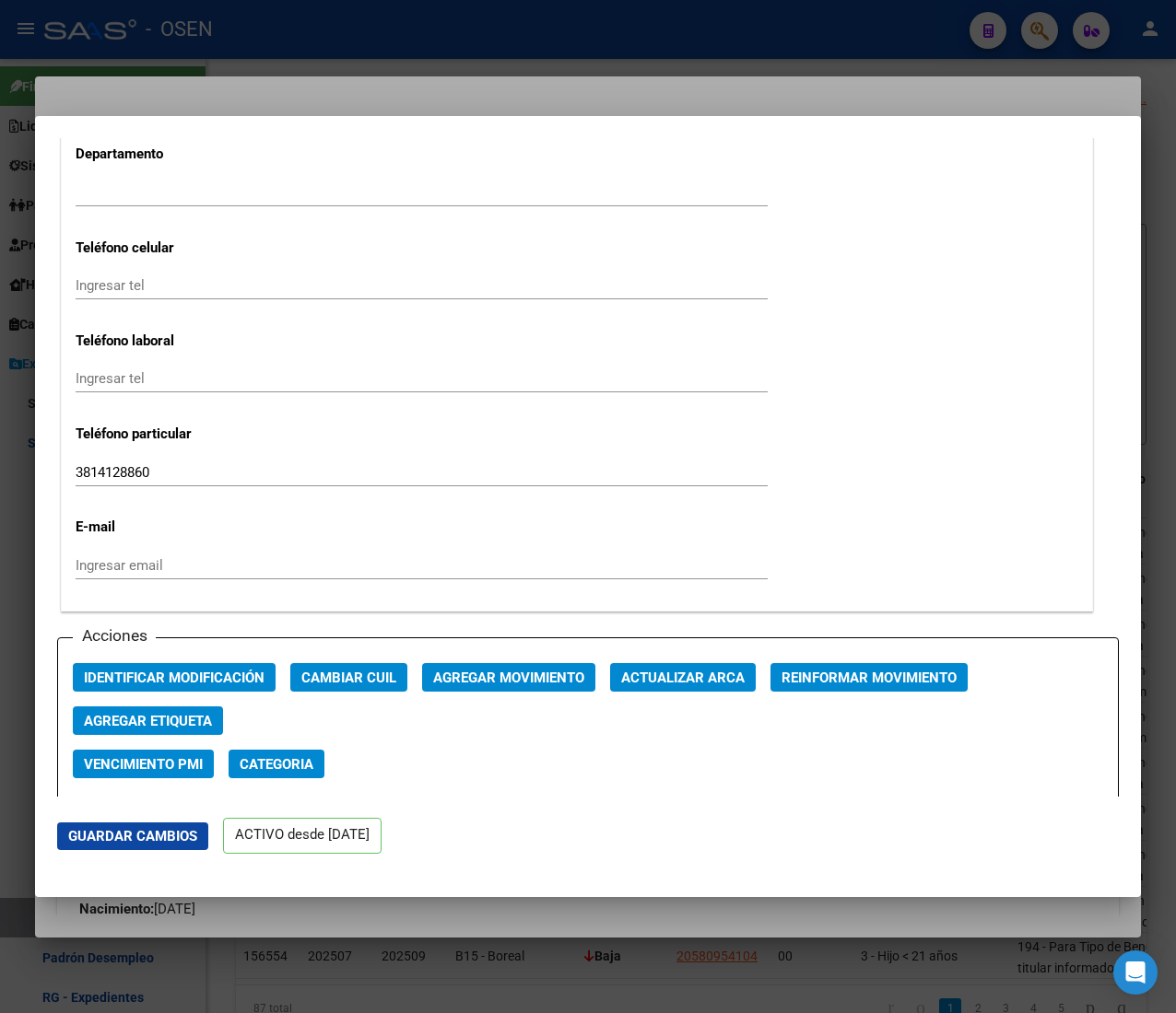
scroll to position [2395, 0]
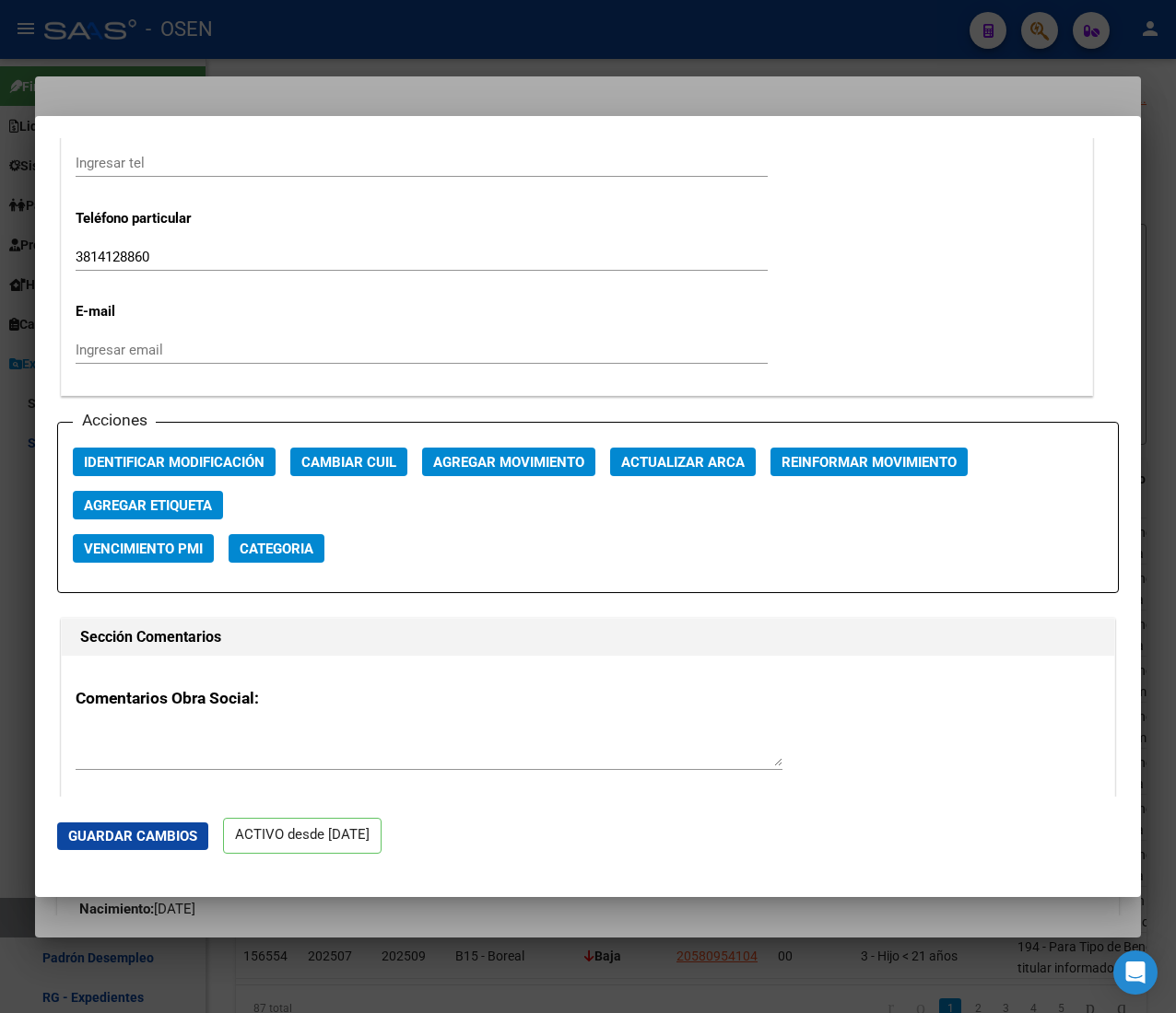
click at [448, 460] on span "Agregar Movimiento" at bounding box center [508, 462] width 151 height 17
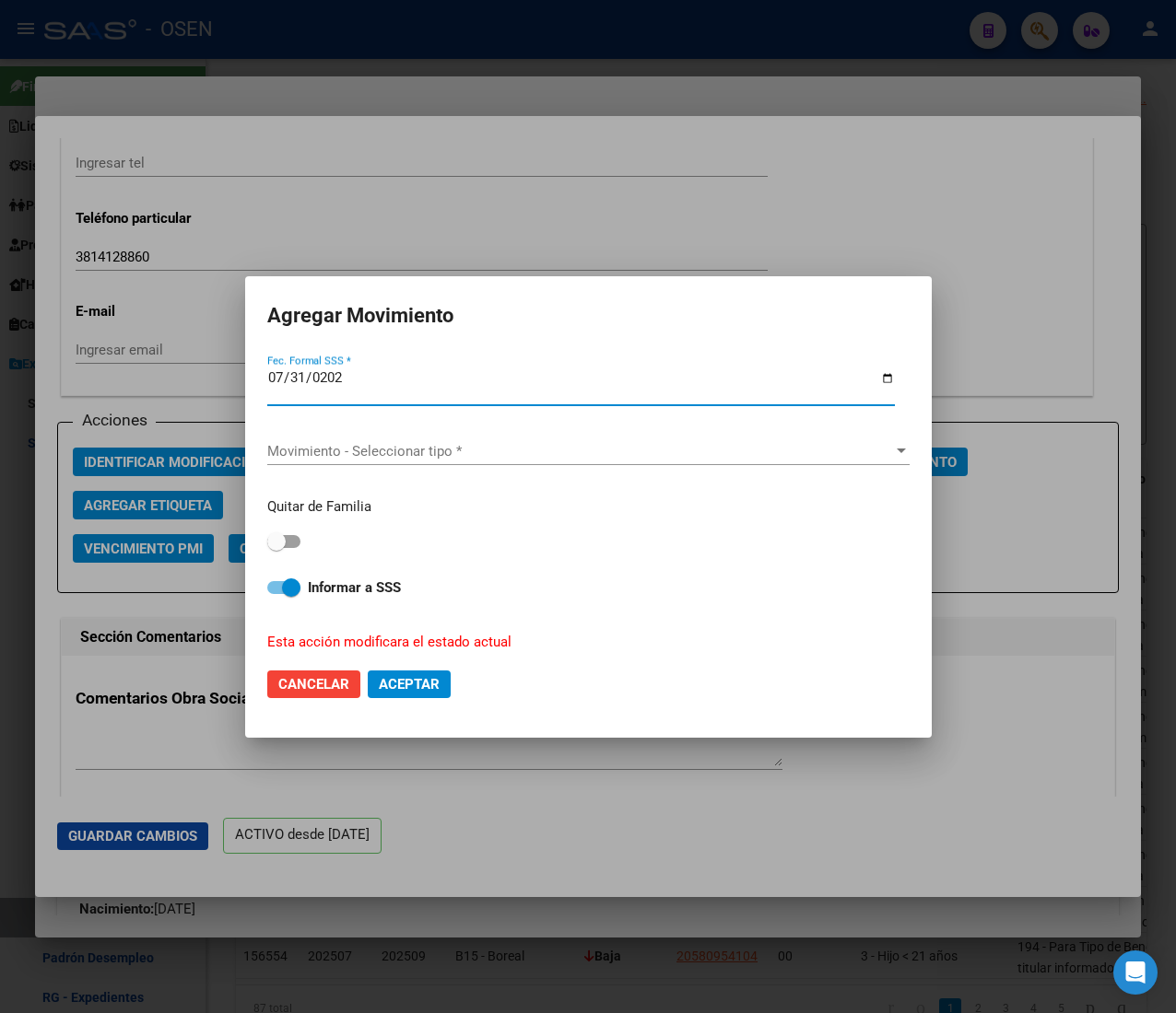
type input "[DATE]"
click at [444, 463] on div "Movimiento - Seleccionar tipo * Movimiento - Seleccionar tipo *" at bounding box center [588, 451] width 642 height 27
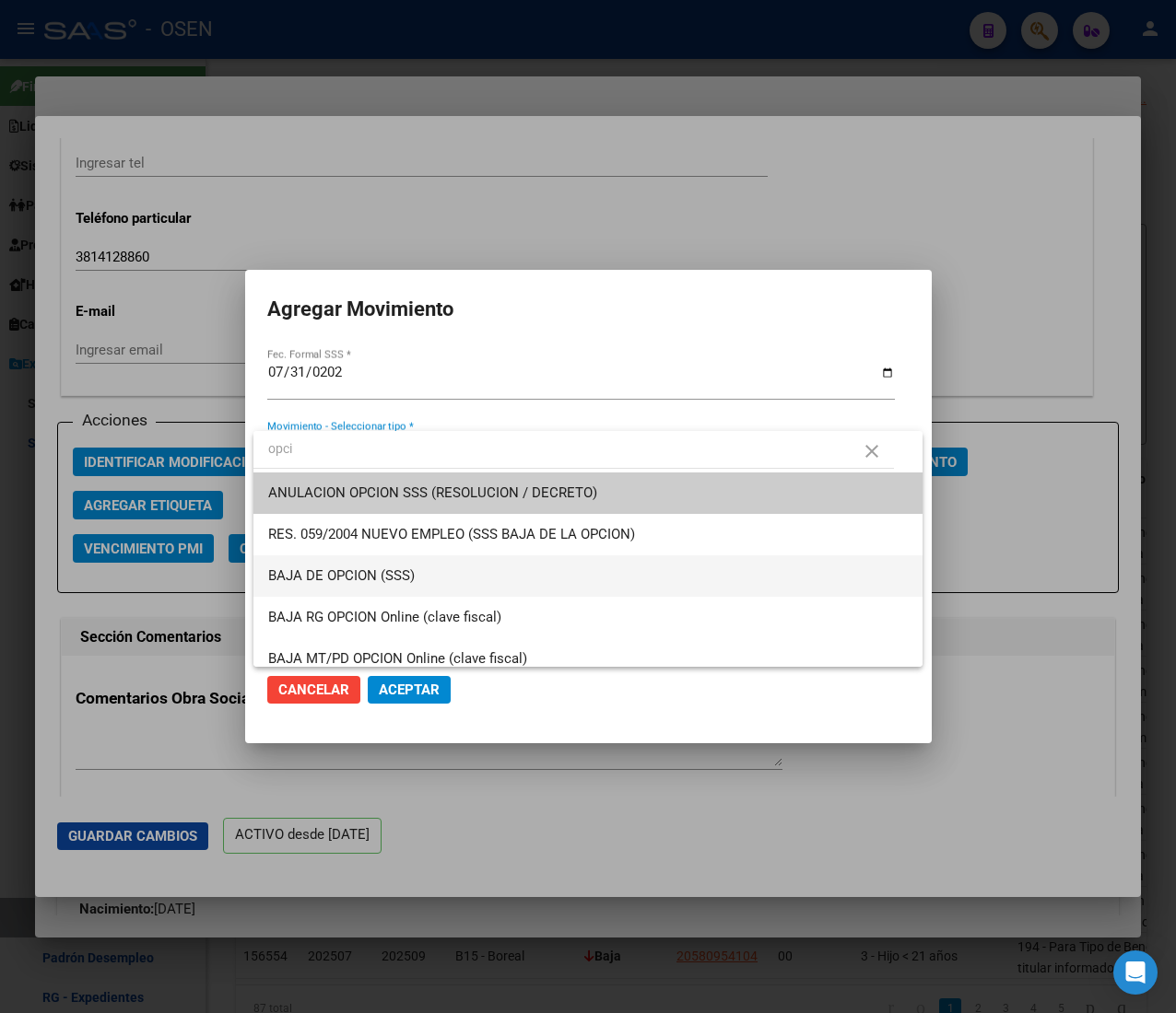
type input "opci"
click at [448, 581] on span "BAJA DE OPCION (SSS)" at bounding box center [588, 576] width 639 height 42
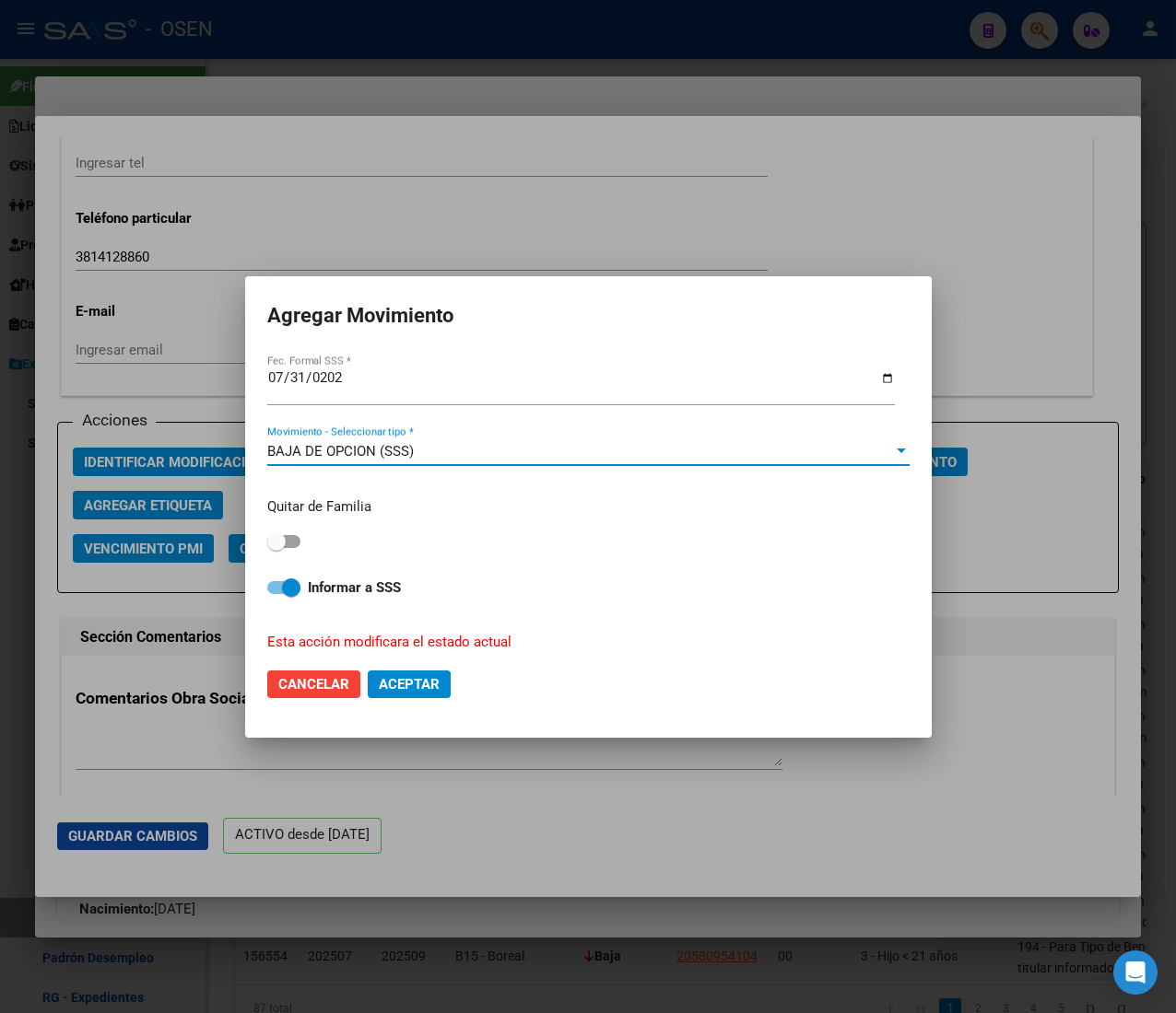
click at [410, 688] on span "Aceptar" at bounding box center [409, 684] width 60 height 17
click at [280, 585] on span at bounding box center [284, 587] width 33 height 13
click at [277, 594] on input "Informar a SSS" at bounding box center [276, 594] width 1 height 1
checkbox input "false"
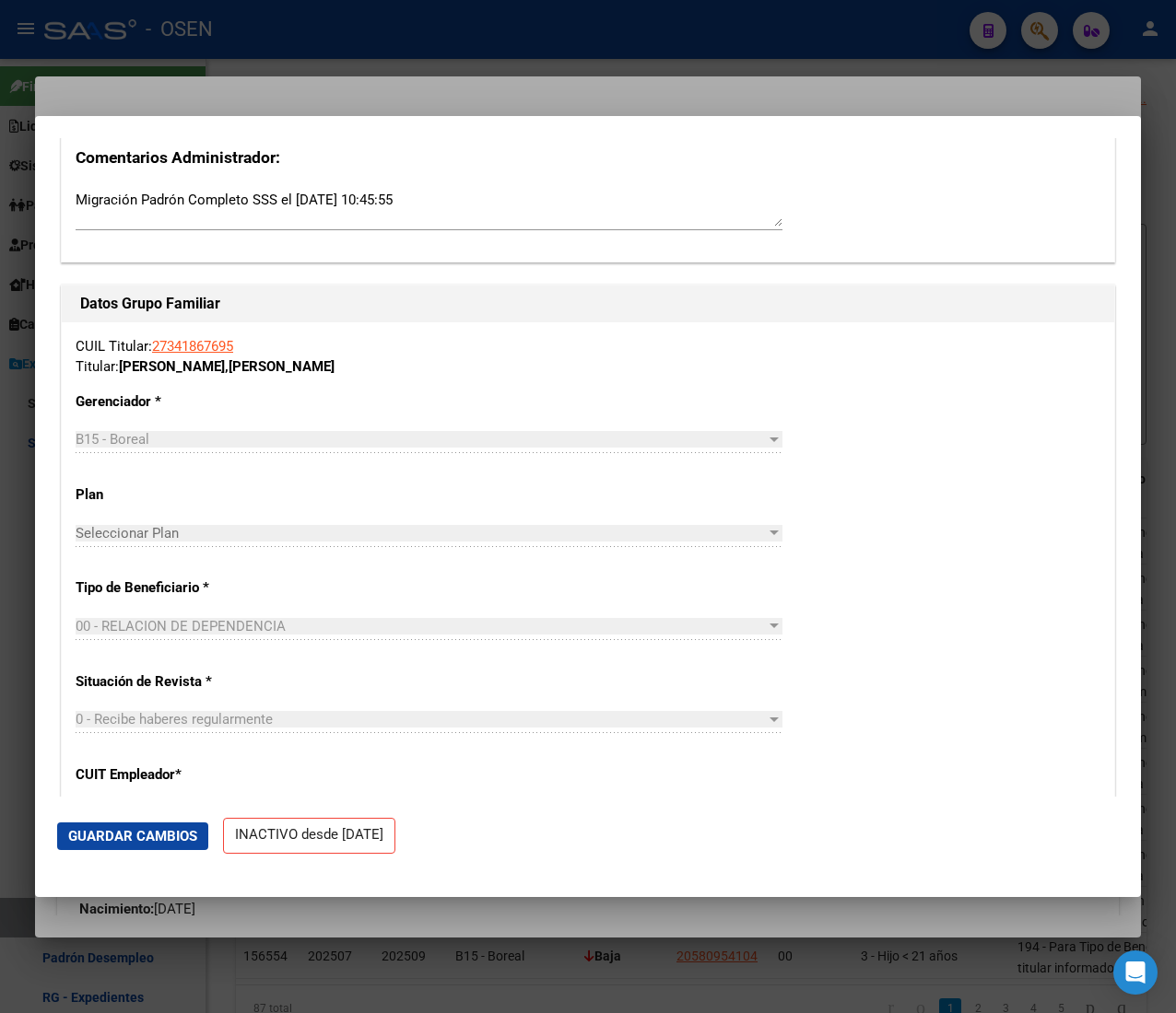
scroll to position [3365, 0]
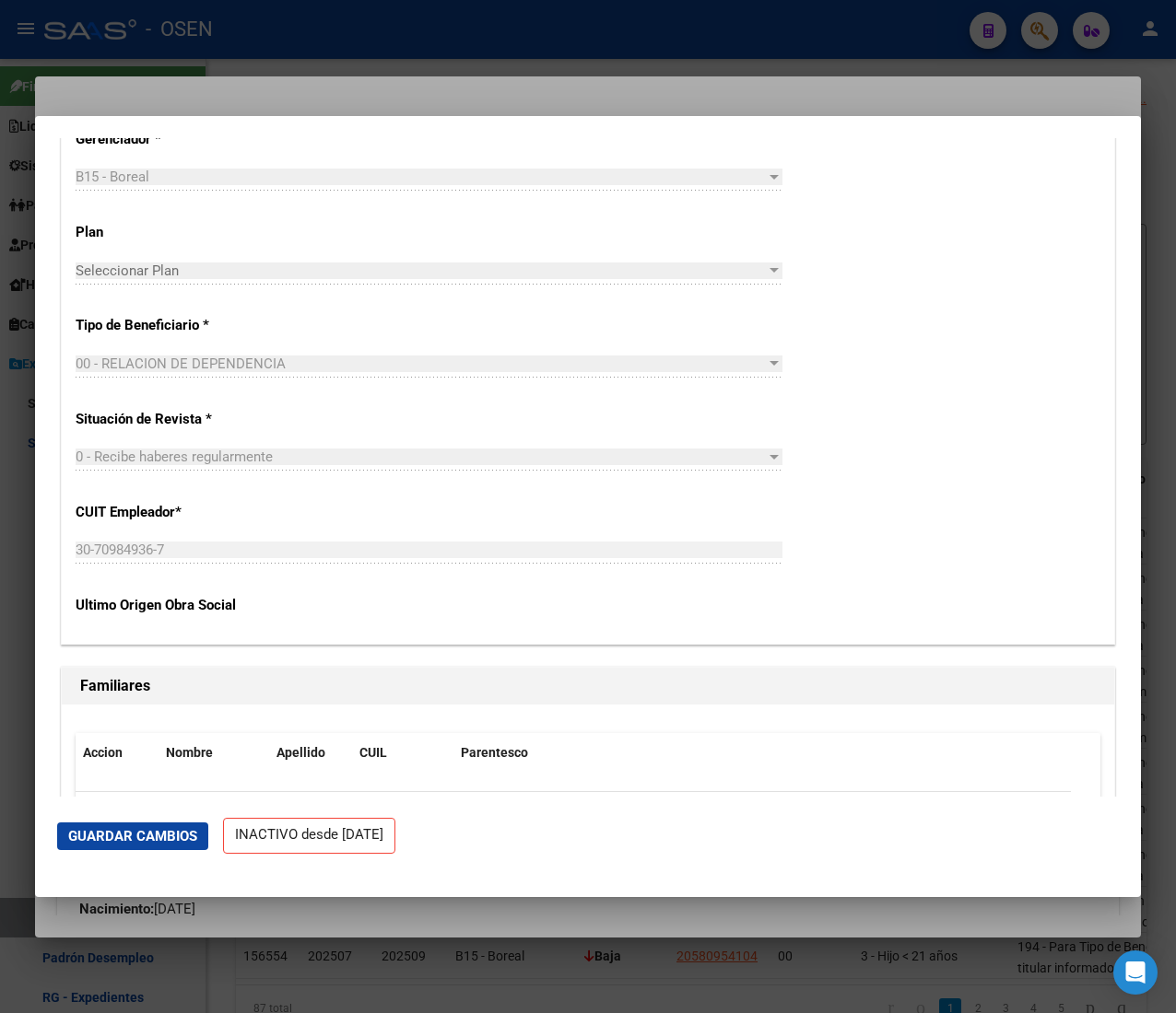
click at [597, 50] on div at bounding box center [588, 506] width 1176 height 1013
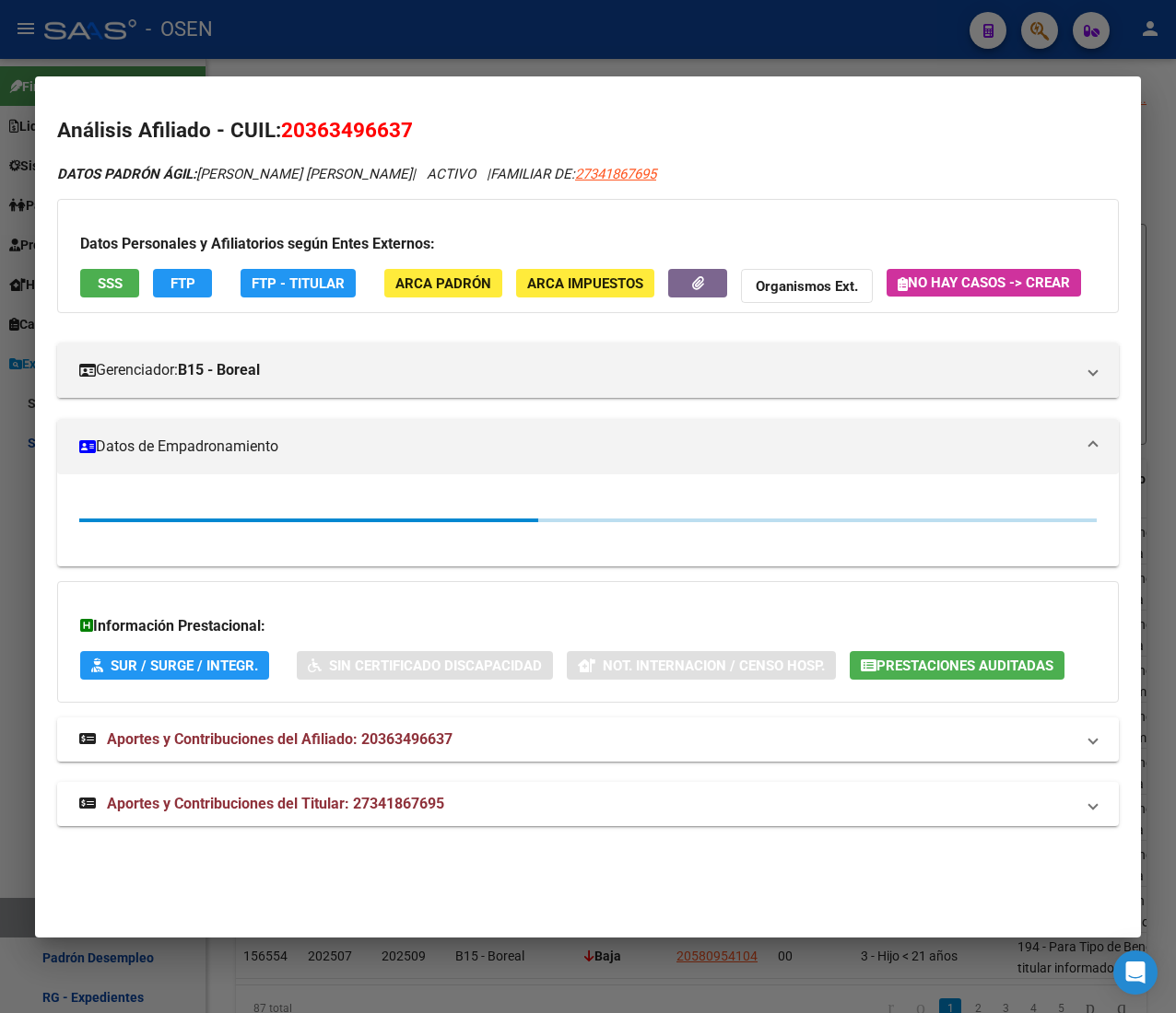
click at [595, 50] on div at bounding box center [588, 506] width 1176 height 1013
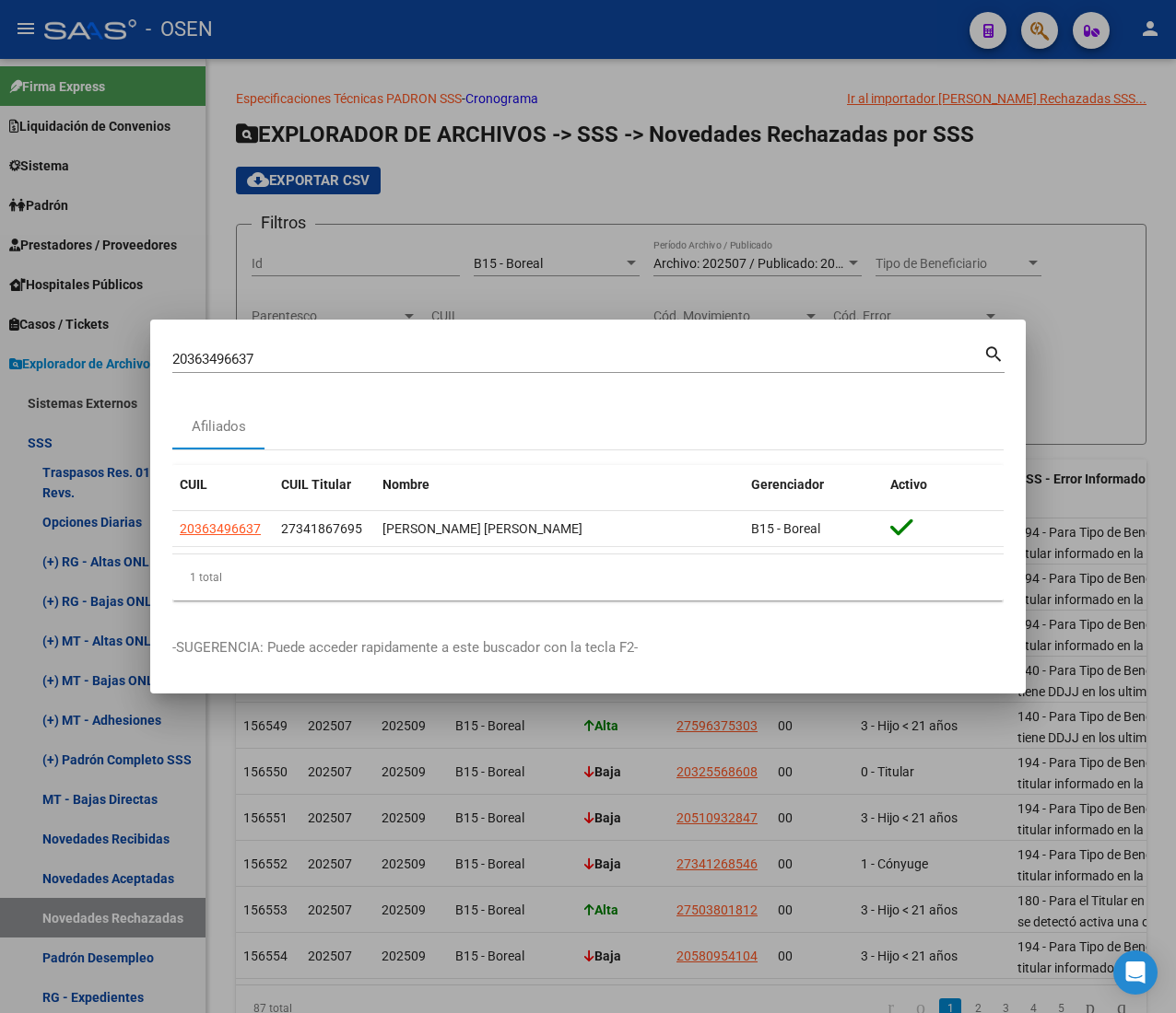
drag, startPoint x: 263, startPoint y: 357, endPoint x: -51, endPoint y: 330, distance: 315.2
click at [0, 330] on html "menu - OSEN person Firma Express Liquidación de Convenios ARCA - Aportes RG / M…" at bounding box center [588, 506] width 1176 height 1013
paste input "241381243"
type input "20241381243"
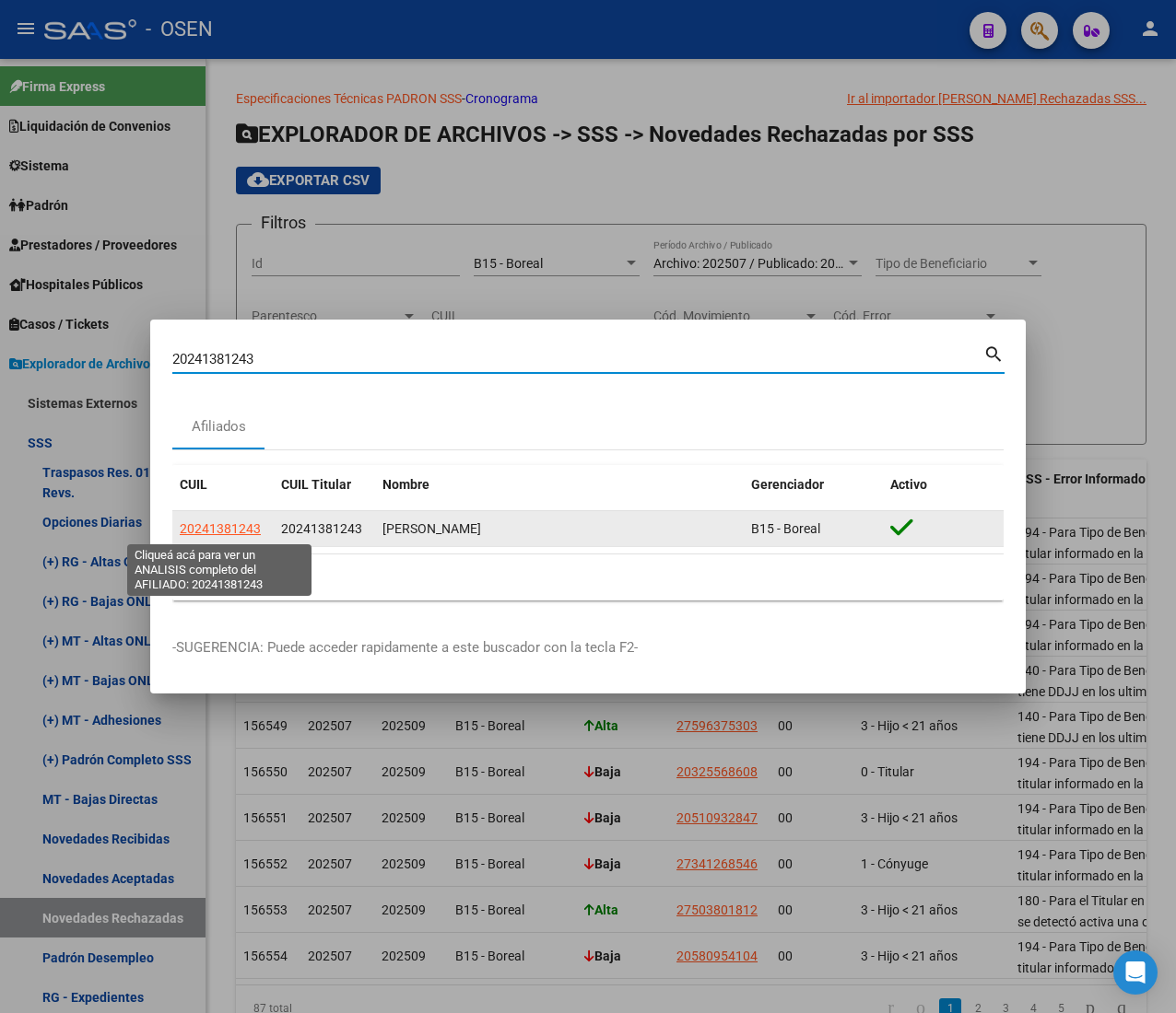
click at [214, 530] on span "20241381243" at bounding box center [219, 528] width 81 height 15
type textarea "20241381243"
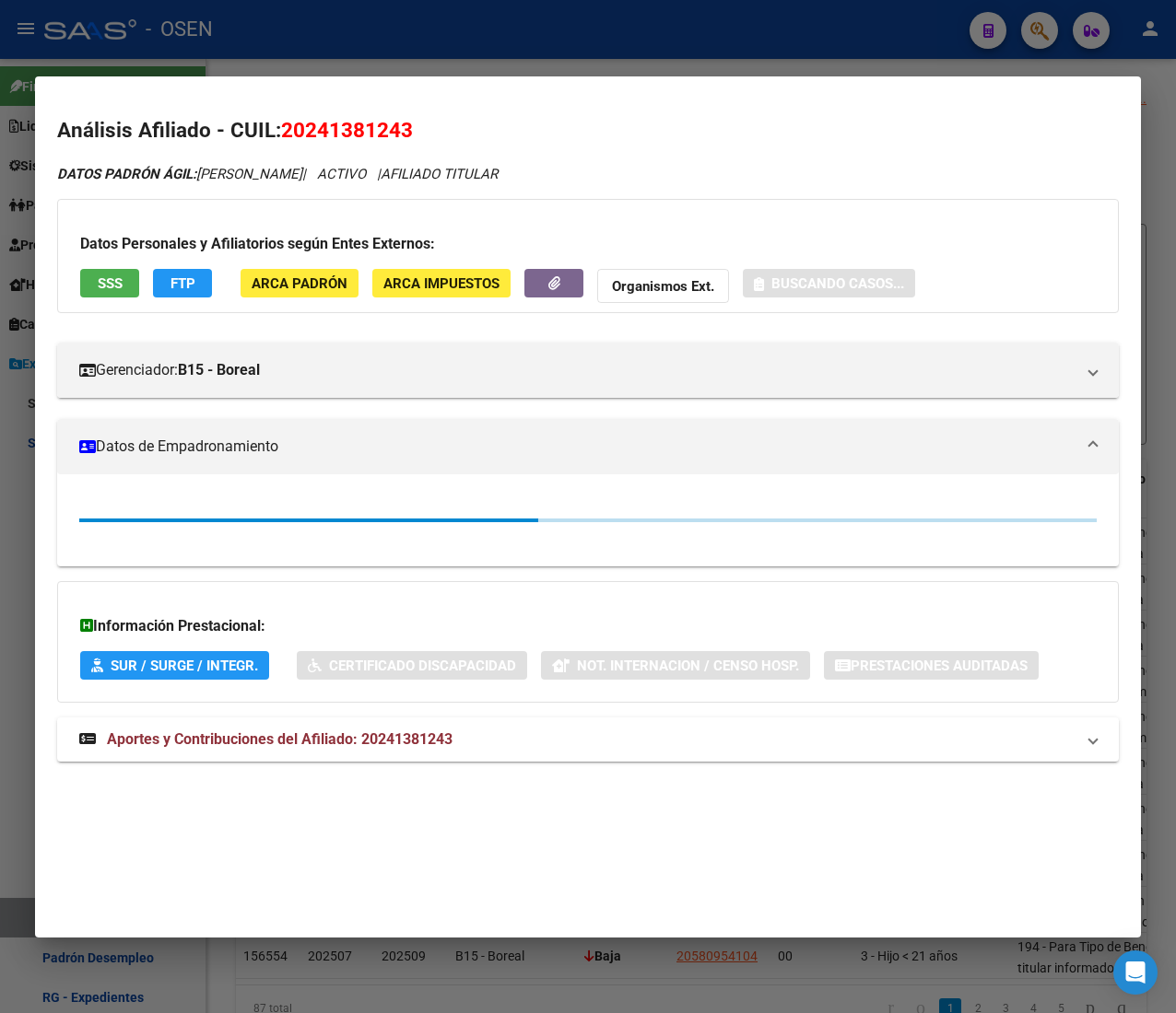
click at [108, 280] on span "SSS" at bounding box center [110, 283] width 25 height 17
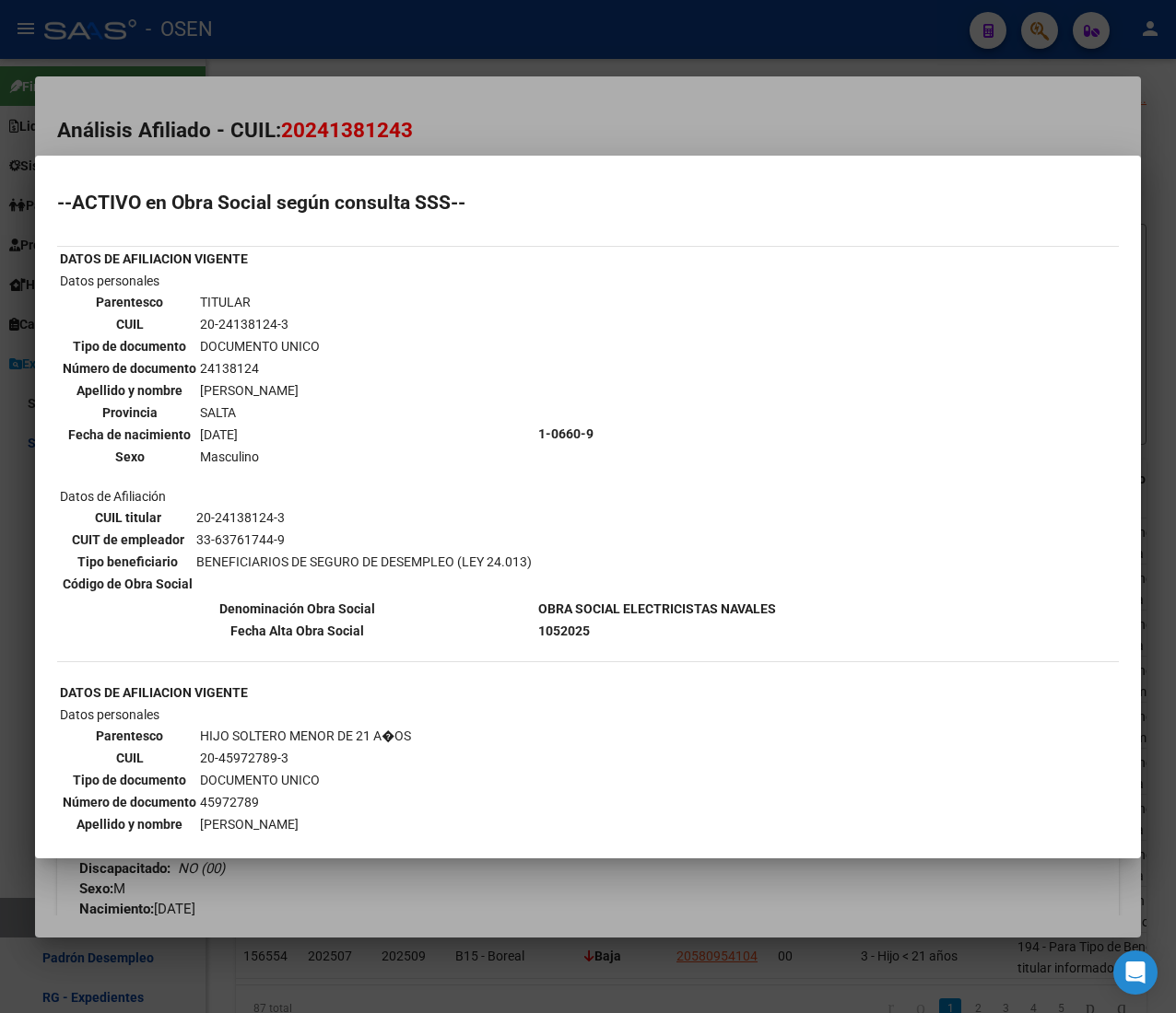
click at [688, 149] on div at bounding box center [588, 506] width 1176 height 1013
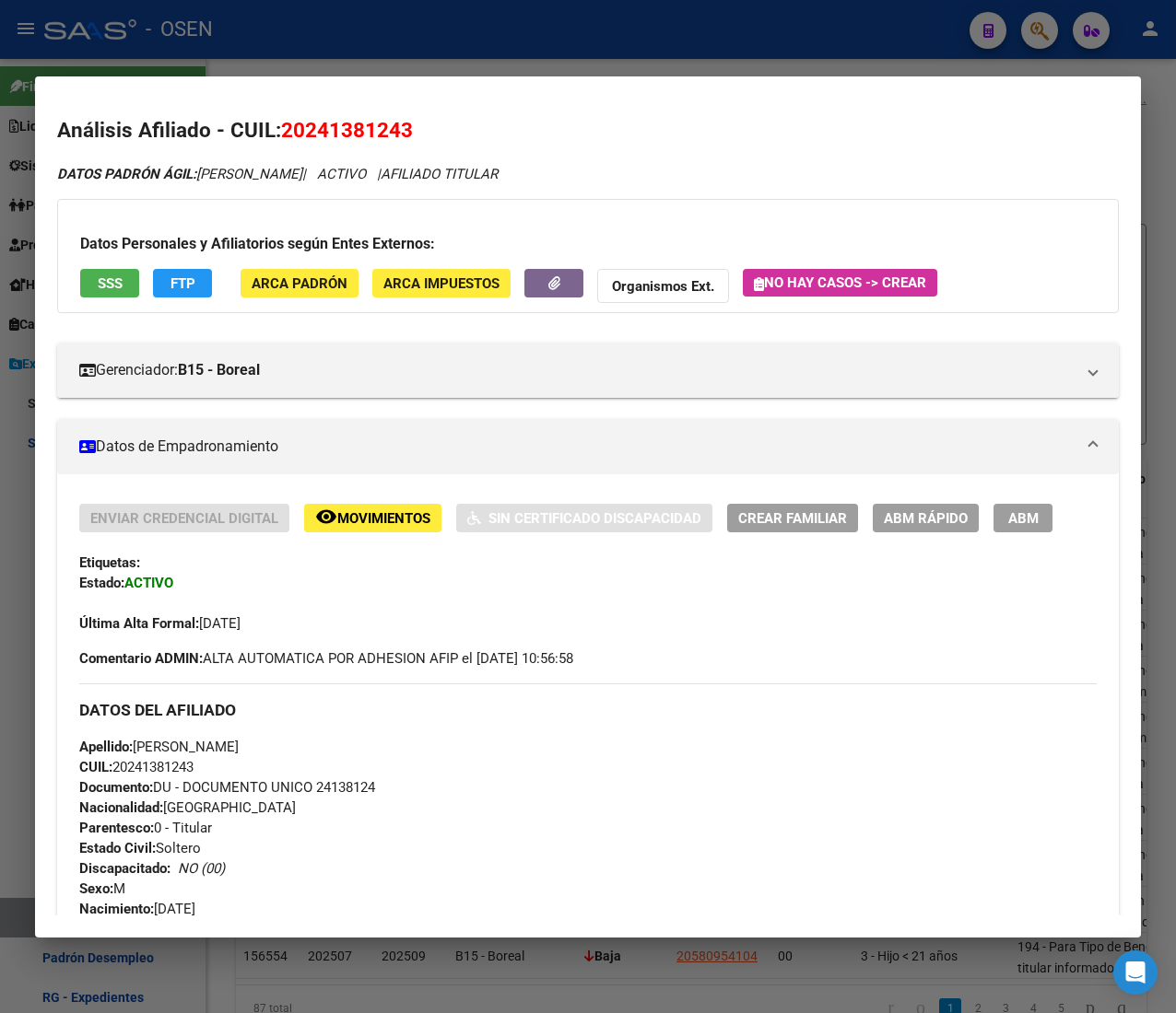
drag, startPoint x: 229, startPoint y: 43, endPoint x: 287, endPoint y: 202, distance: 169.2
click at [229, 41] on div at bounding box center [588, 506] width 1176 height 1013
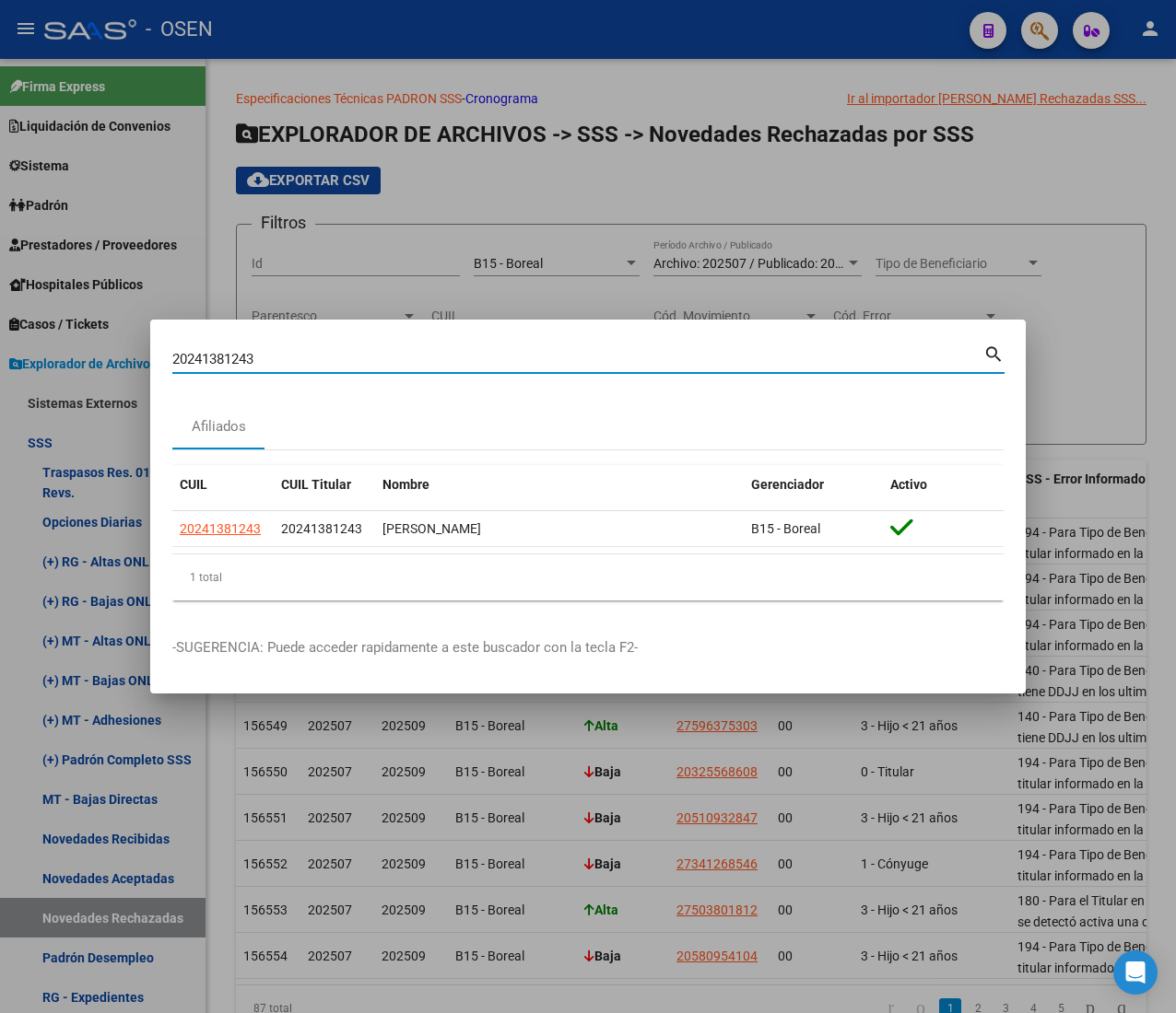
drag, startPoint x: 262, startPoint y: 357, endPoint x: 38, endPoint y: 330, distance: 225.6
click at [38, 330] on div "20241381243 Buscar (apellido, dni, cuil, nro traspaso, cuit, obra social) searc…" at bounding box center [588, 506] width 1176 height 1013
paste input "7542455921"
type input "27542455921"
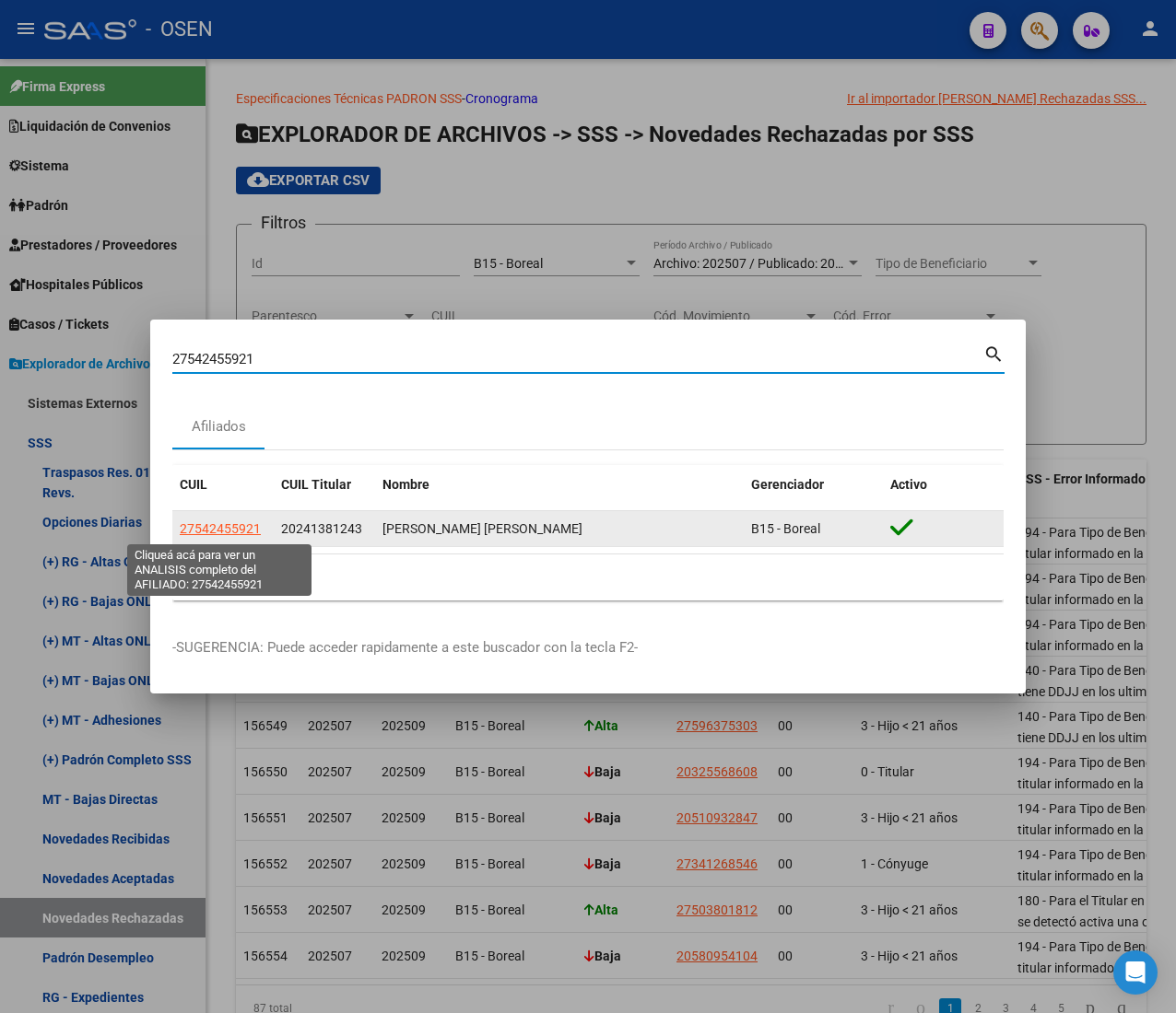
click at [229, 530] on span "27542455921" at bounding box center [219, 528] width 81 height 15
type textarea "27542455921"
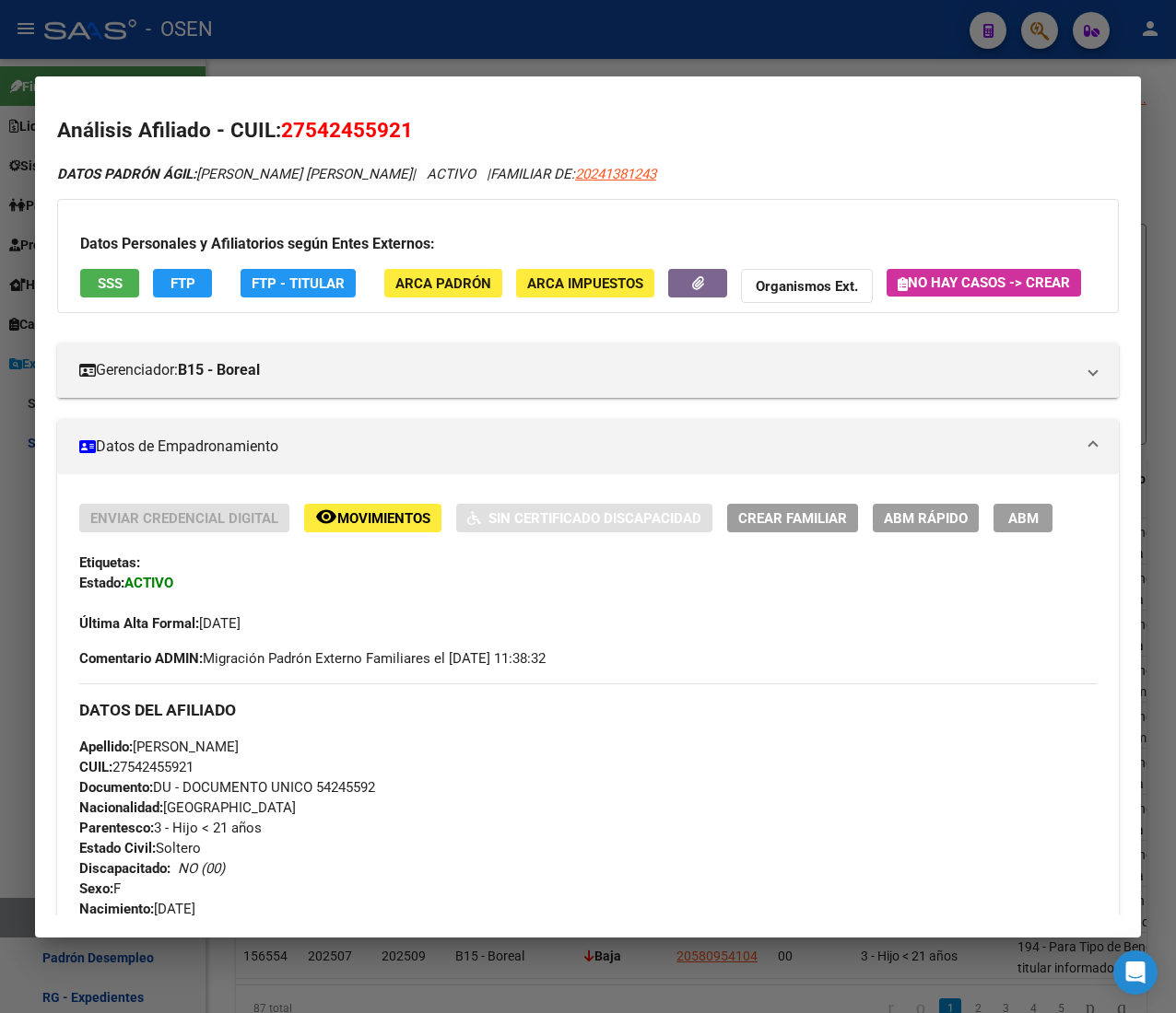
click at [123, 290] on button "SSS" at bounding box center [109, 282] width 59 height 28
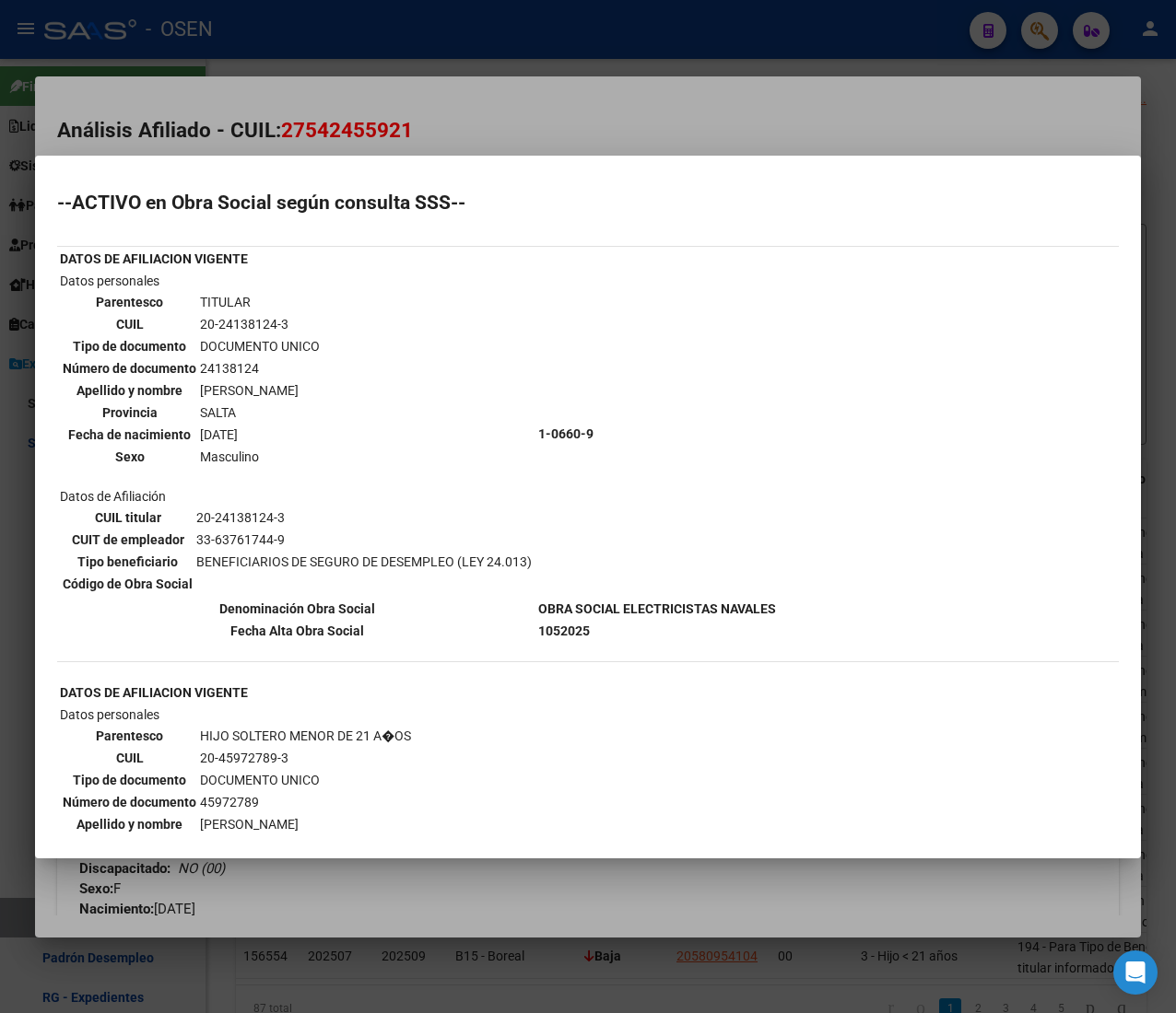
click at [891, 118] on div at bounding box center [588, 506] width 1176 height 1013
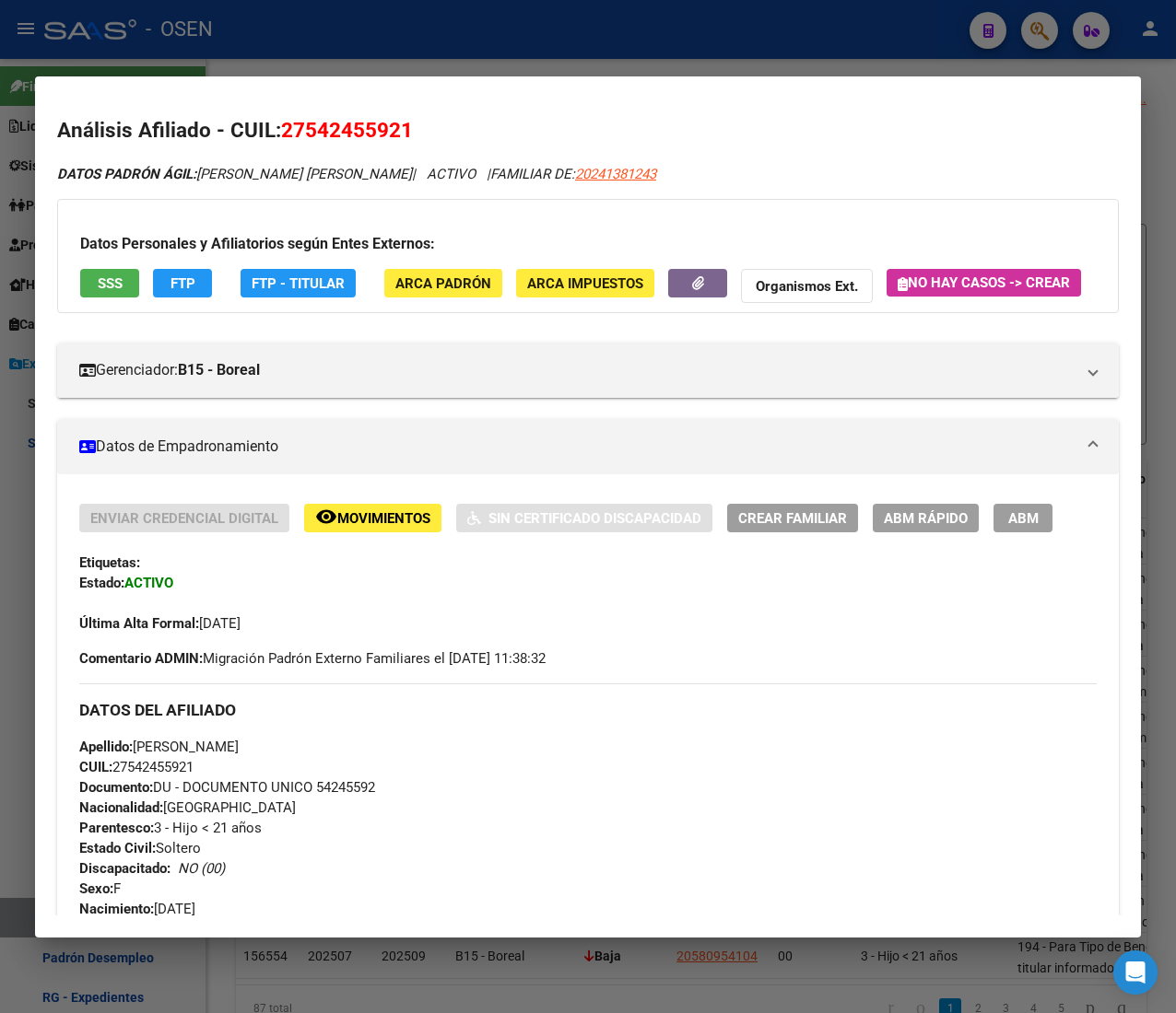
click at [247, 41] on div at bounding box center [588, 506] width 1176 height 1013
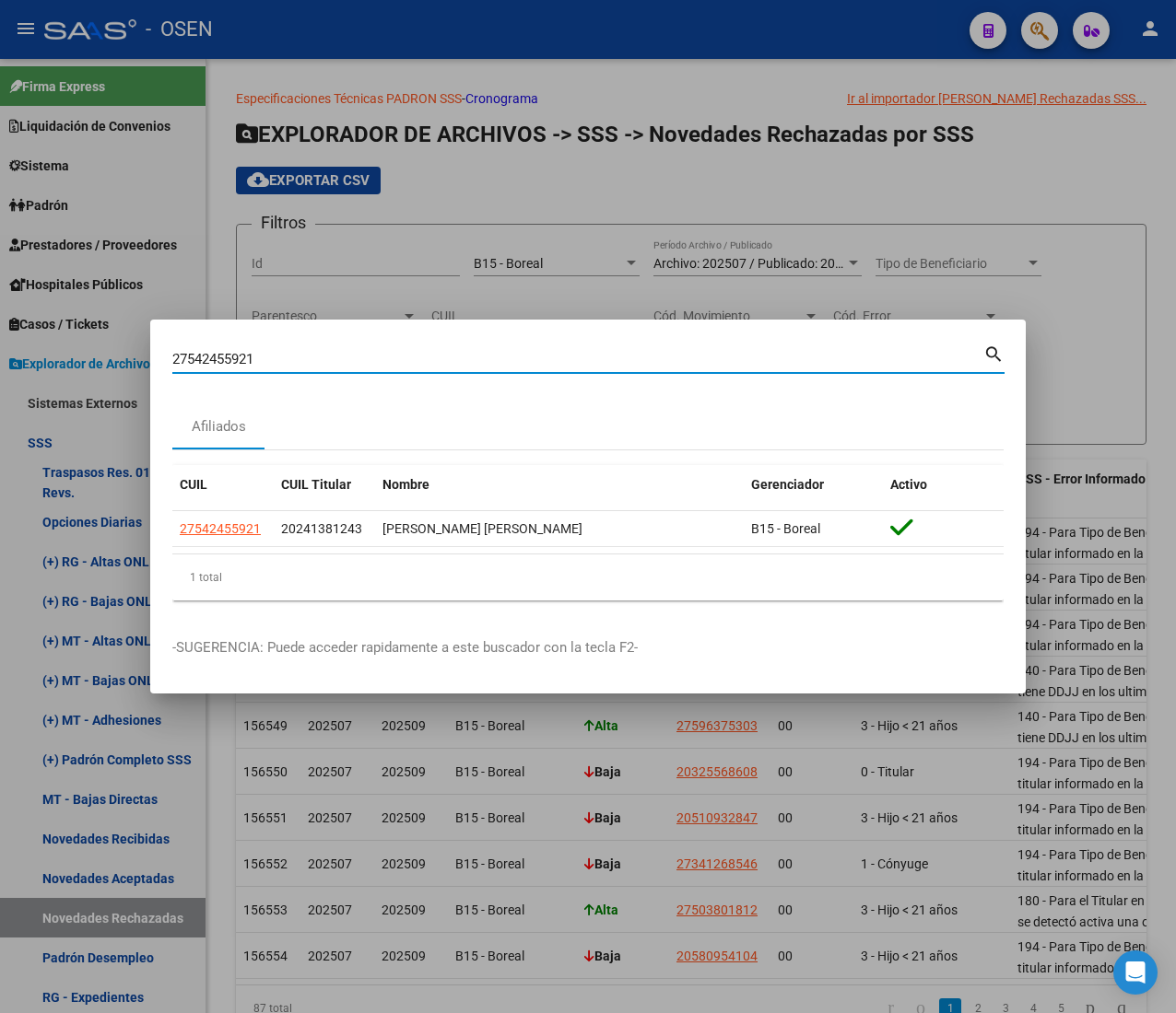
drag, startPoint x: 289, startPoint y: 361, endPoint x: -77, endPoint y: 348, distance: 366.2
click at [0, 348] on html "menu - OSEN person Firma Express Liquidación de Convenios ARCA - Aportes RG / M…" at bounding box center [588, 506] width 1176 height 1013
paste input "0452309700"
type input "20452309700"
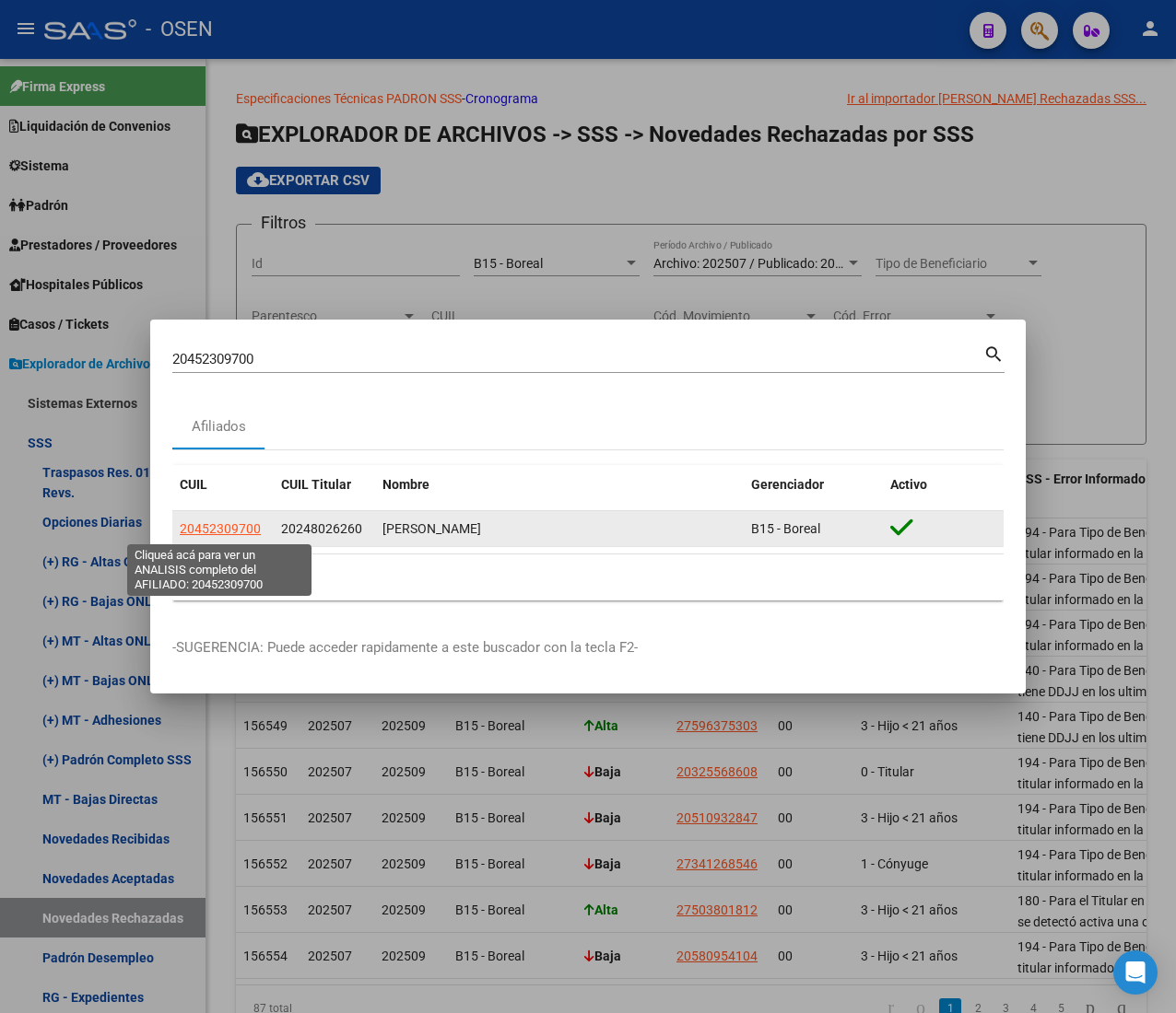
click at [211, 525] on span "20452309700" at bounding box center [219, 528] width 81 height 15
type textarea "20452309700"
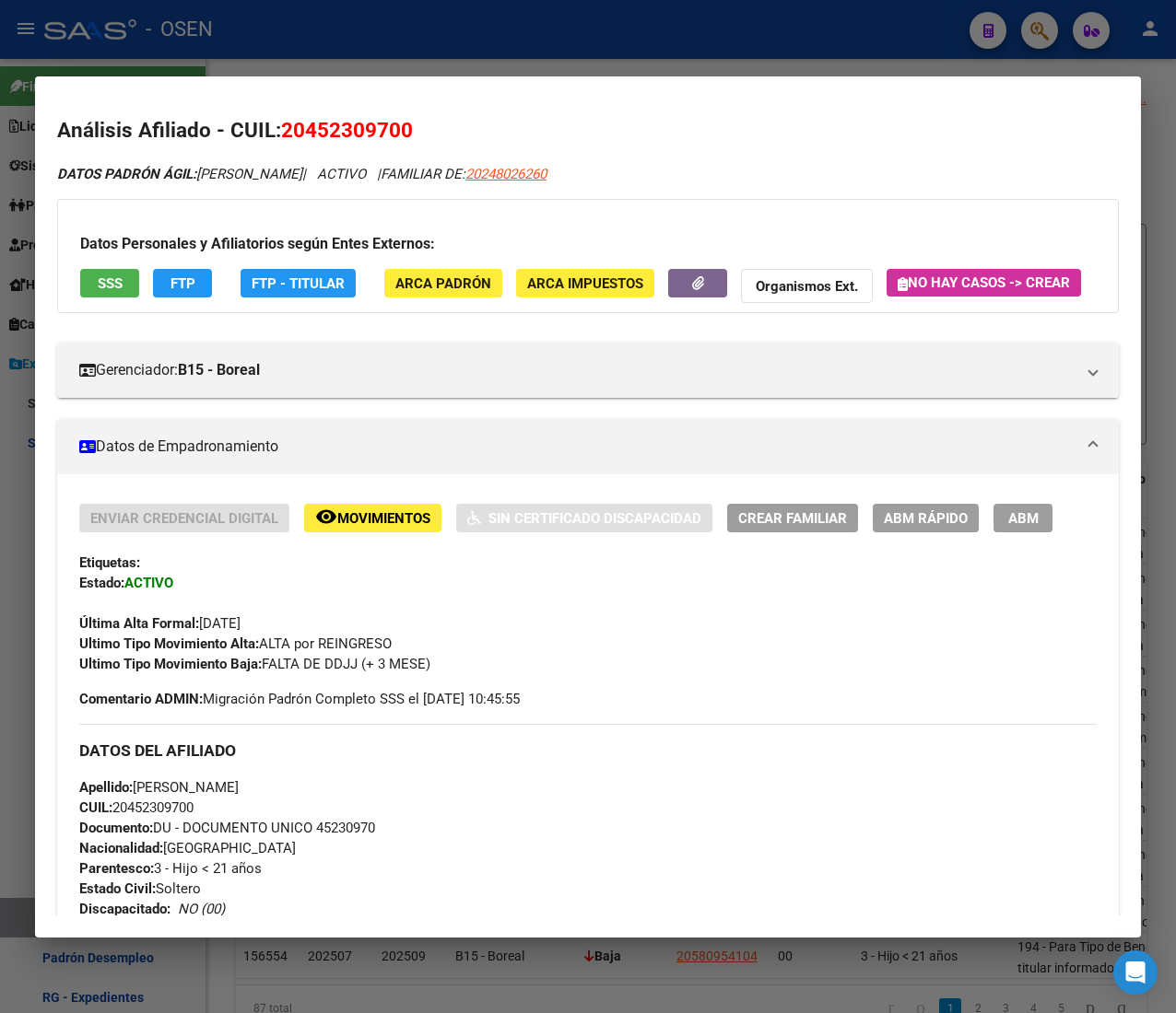
click at [115, 276] on span "SSS" at bounding box center [110, 283] width 25 height 17
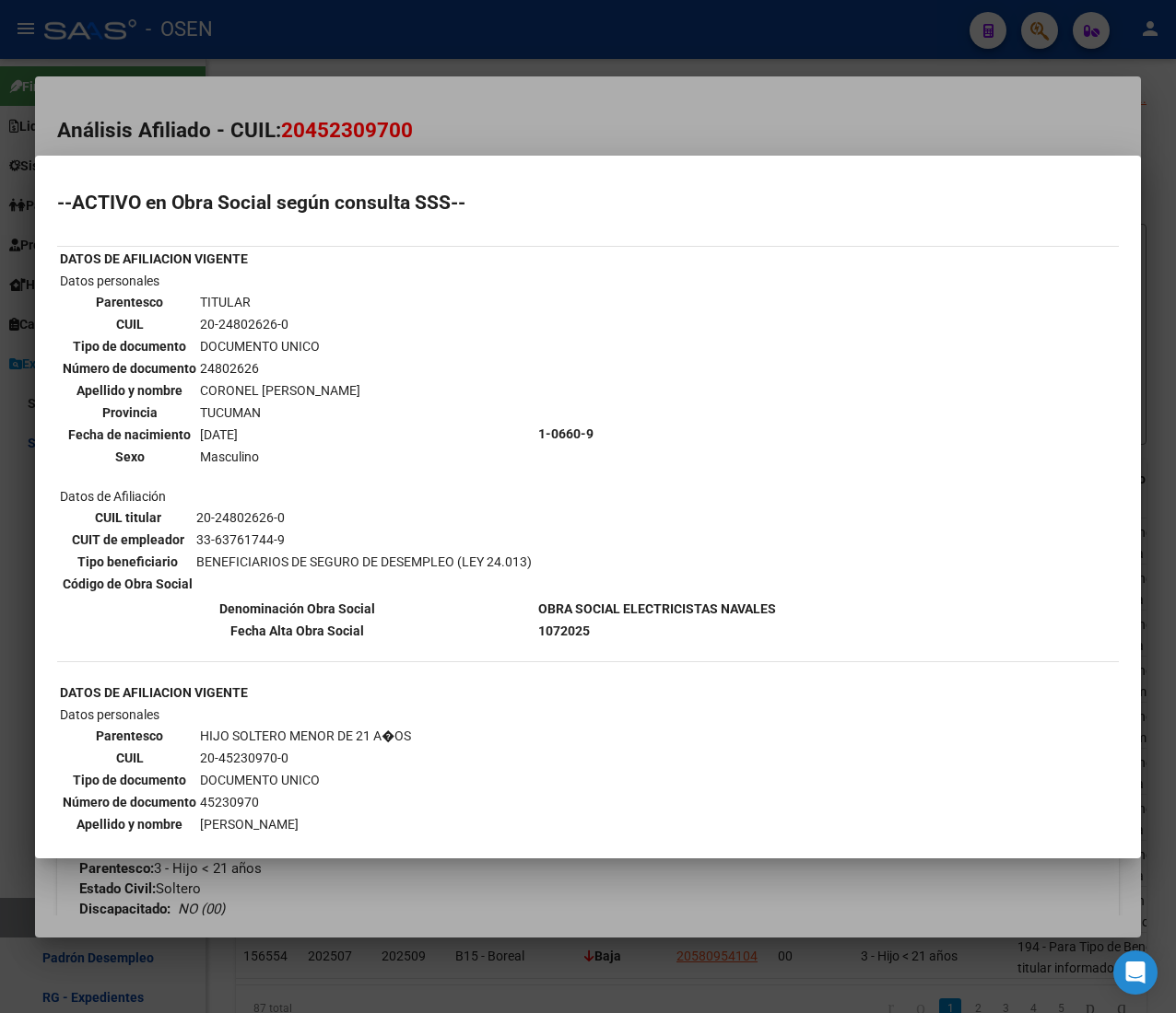
click at [794, 124] on div at bounding box center [588, 506] width 1176 height 1013
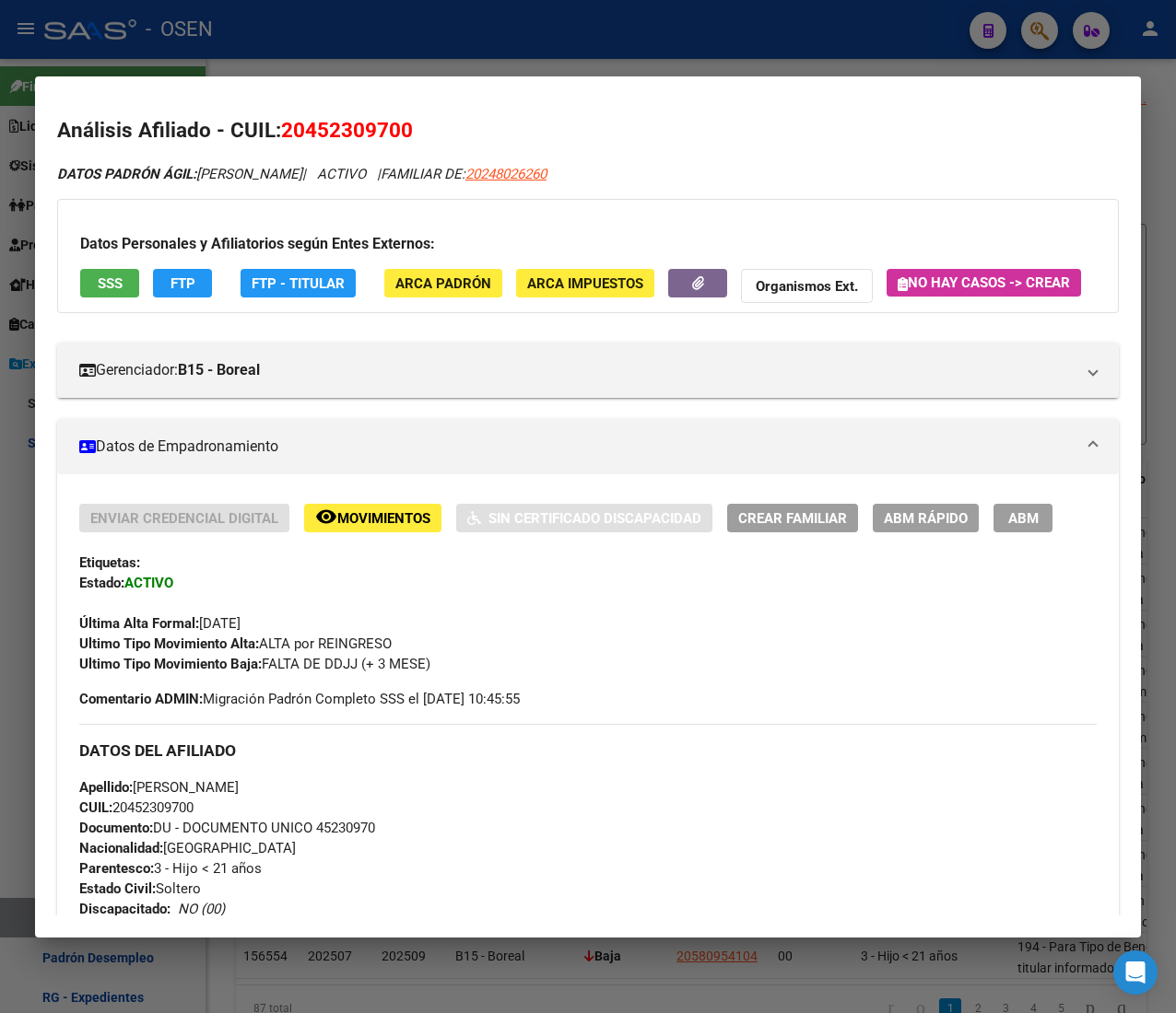
click at [287, 51] on div at bounding box center [588, 506] width 1176 height 1013
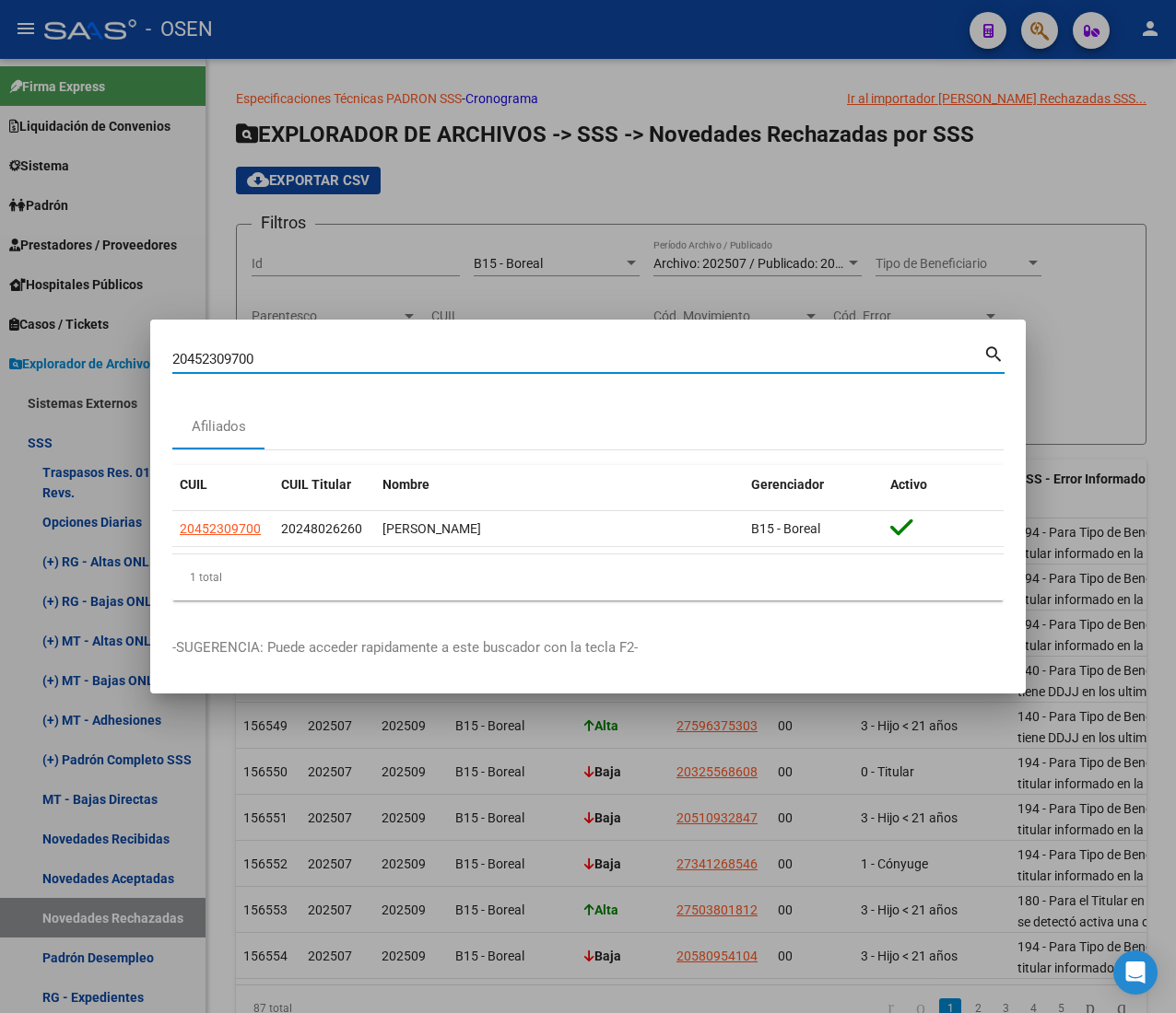
drag, startPoint x: 266, startPoint y: 354, endPoint x: -85, endPoint y: 322, distance: 352.5
click at [0, 322] on html "menu - OSEN person Firma Express Liquidación de Convenios ARCA - Aportes RG / M…" at bounding box center [588, 506] width 1176 height 1013
paste input "7452309713"
type input "27452309713"
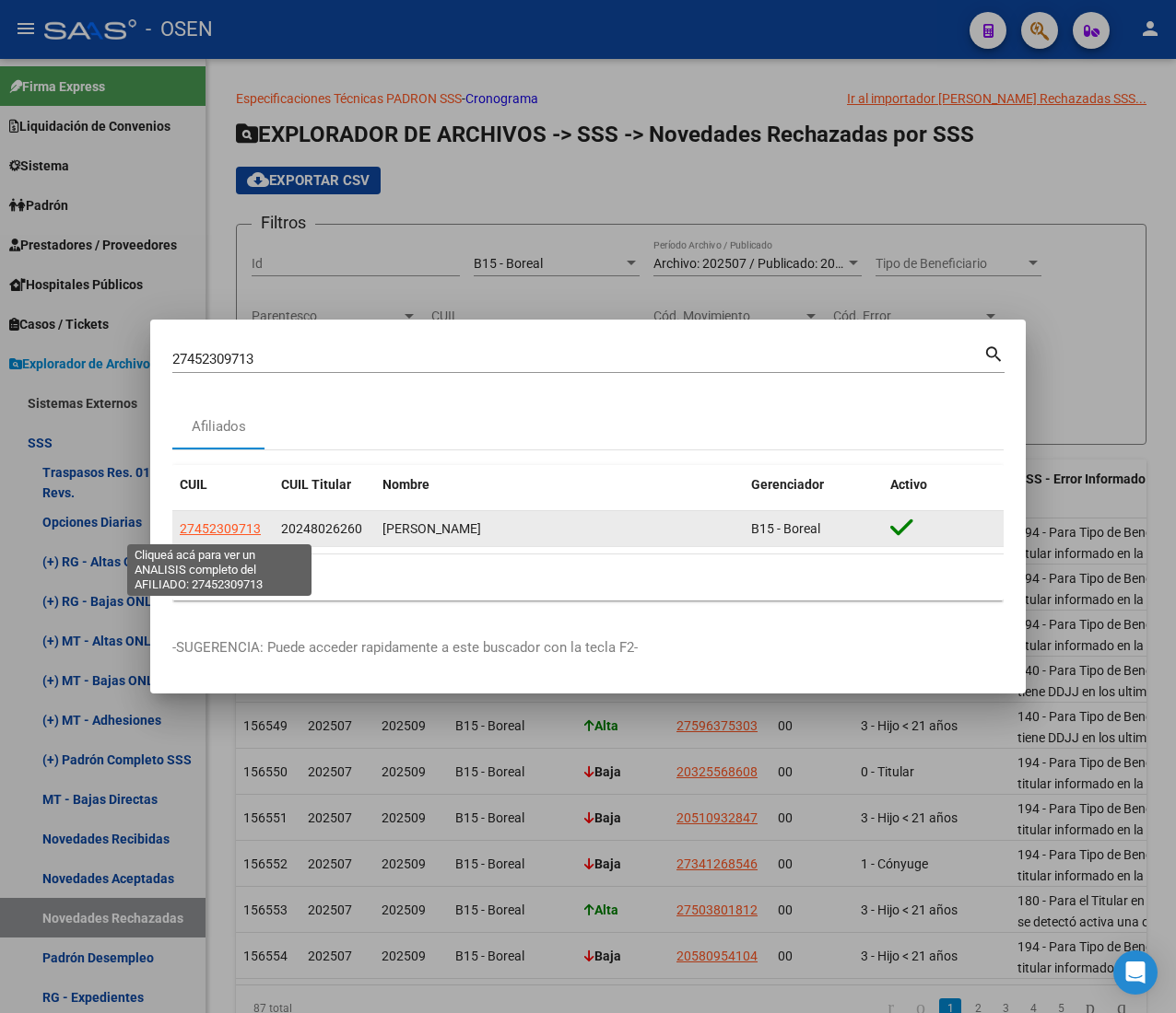
click at [221, 522] on span "27452309713" at bounding box center [219, 528] width 81 height 15
type textarea "27452309713"
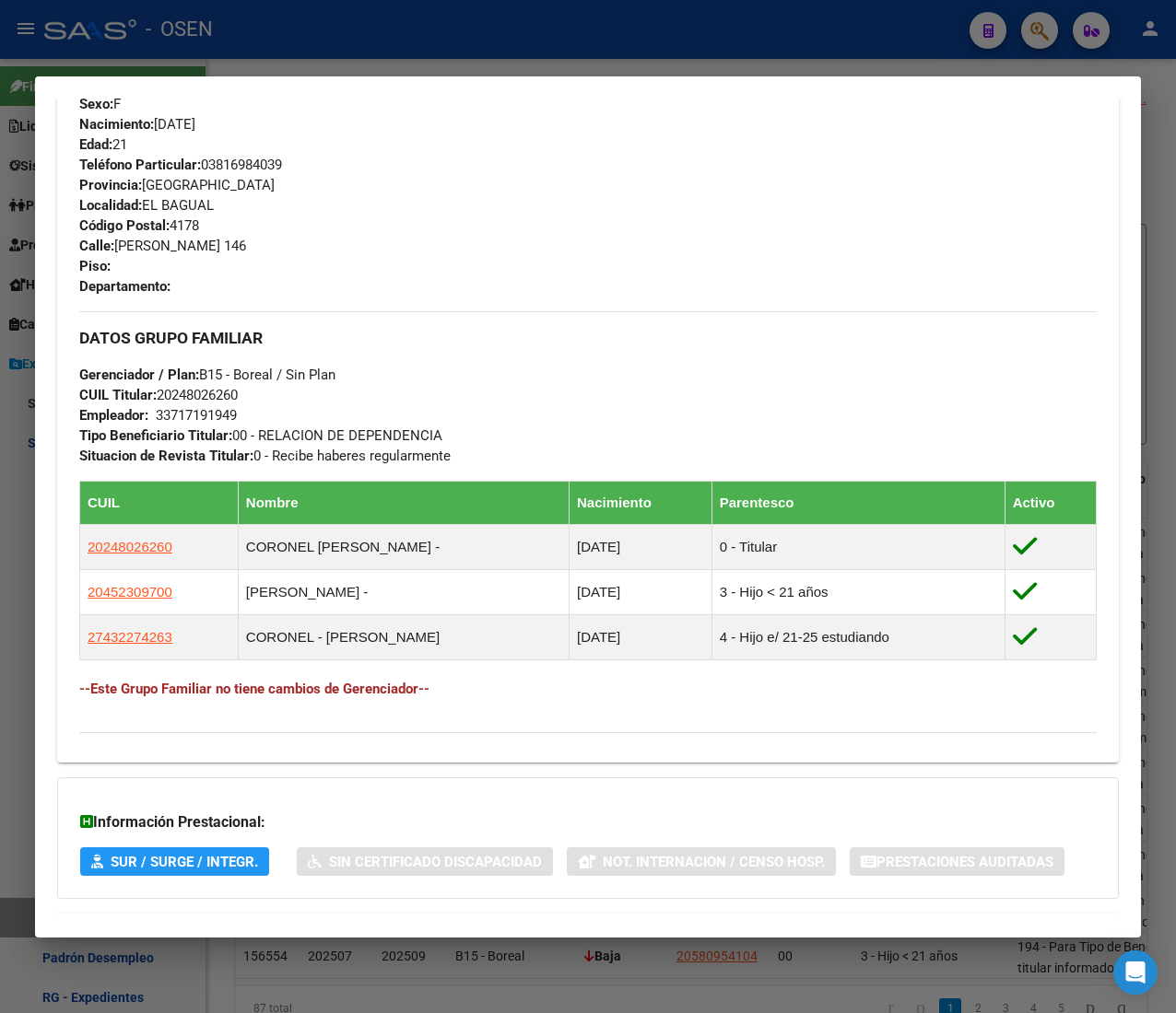
scroll to position [996, 0]
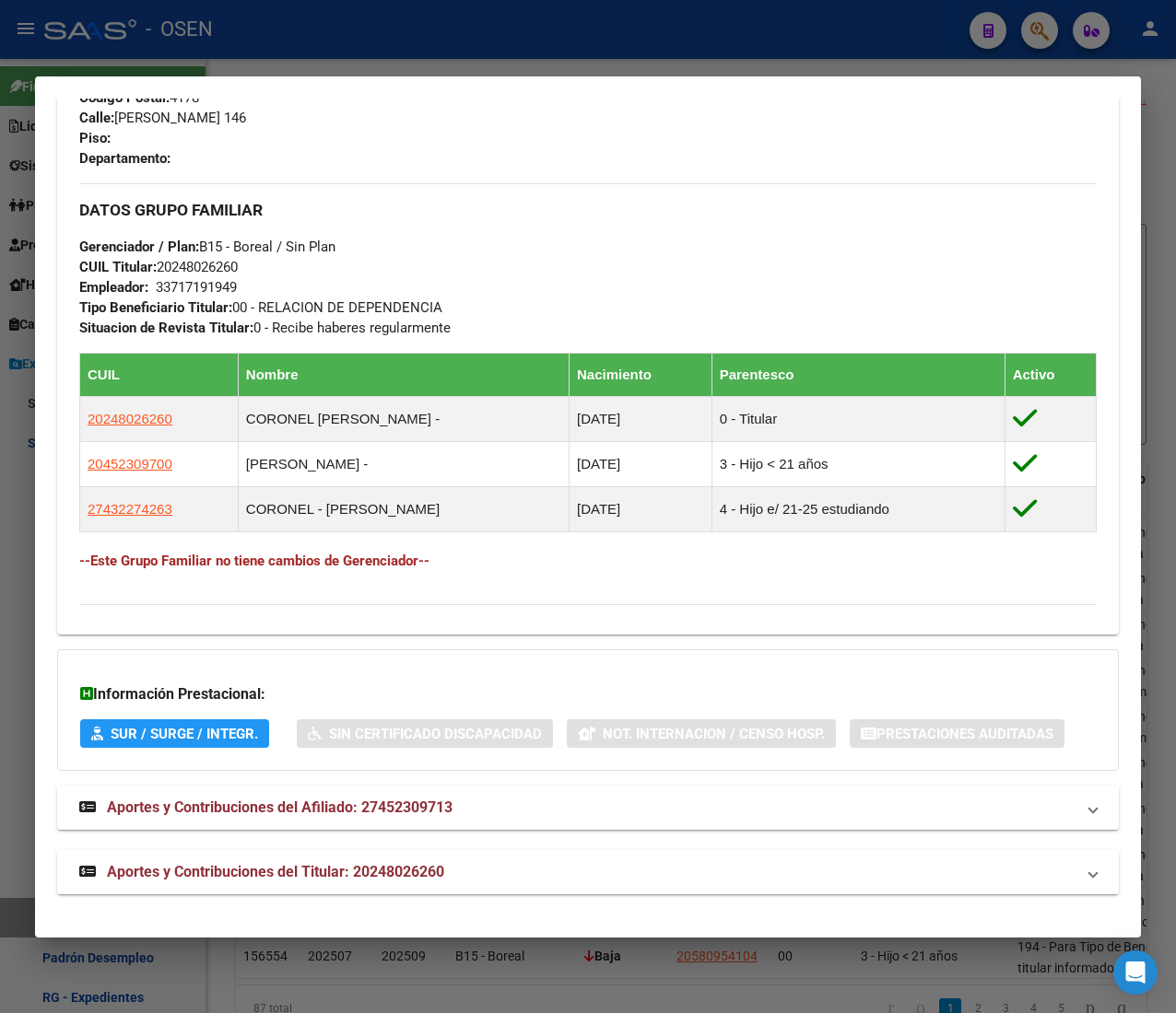
click at [496, 875] on mat-panel-title "Aportes y Contribuciones del Titular: 20248026260" at bounding box center [576, 872] width 995 height 22
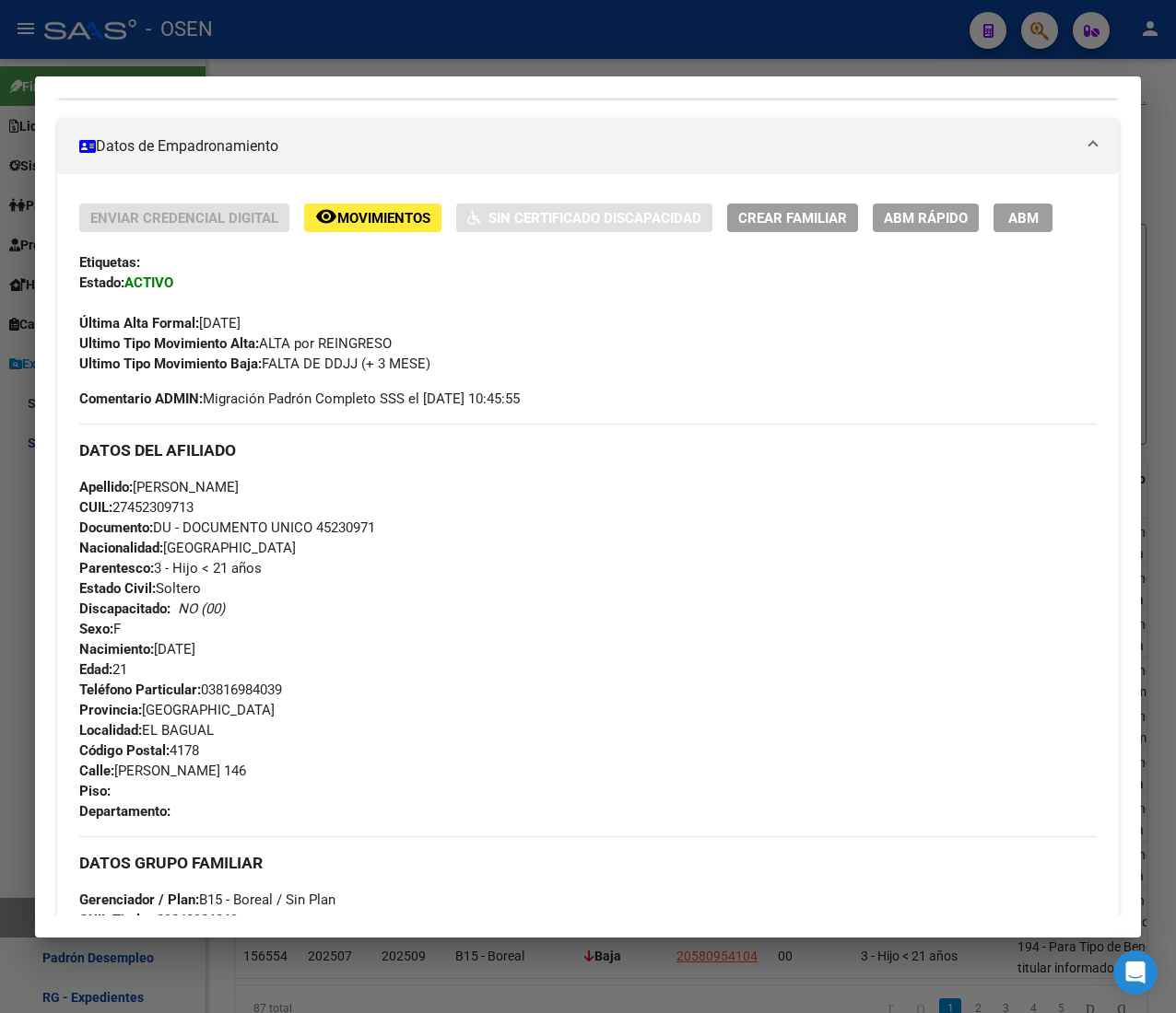
scroll to position [0, 0]
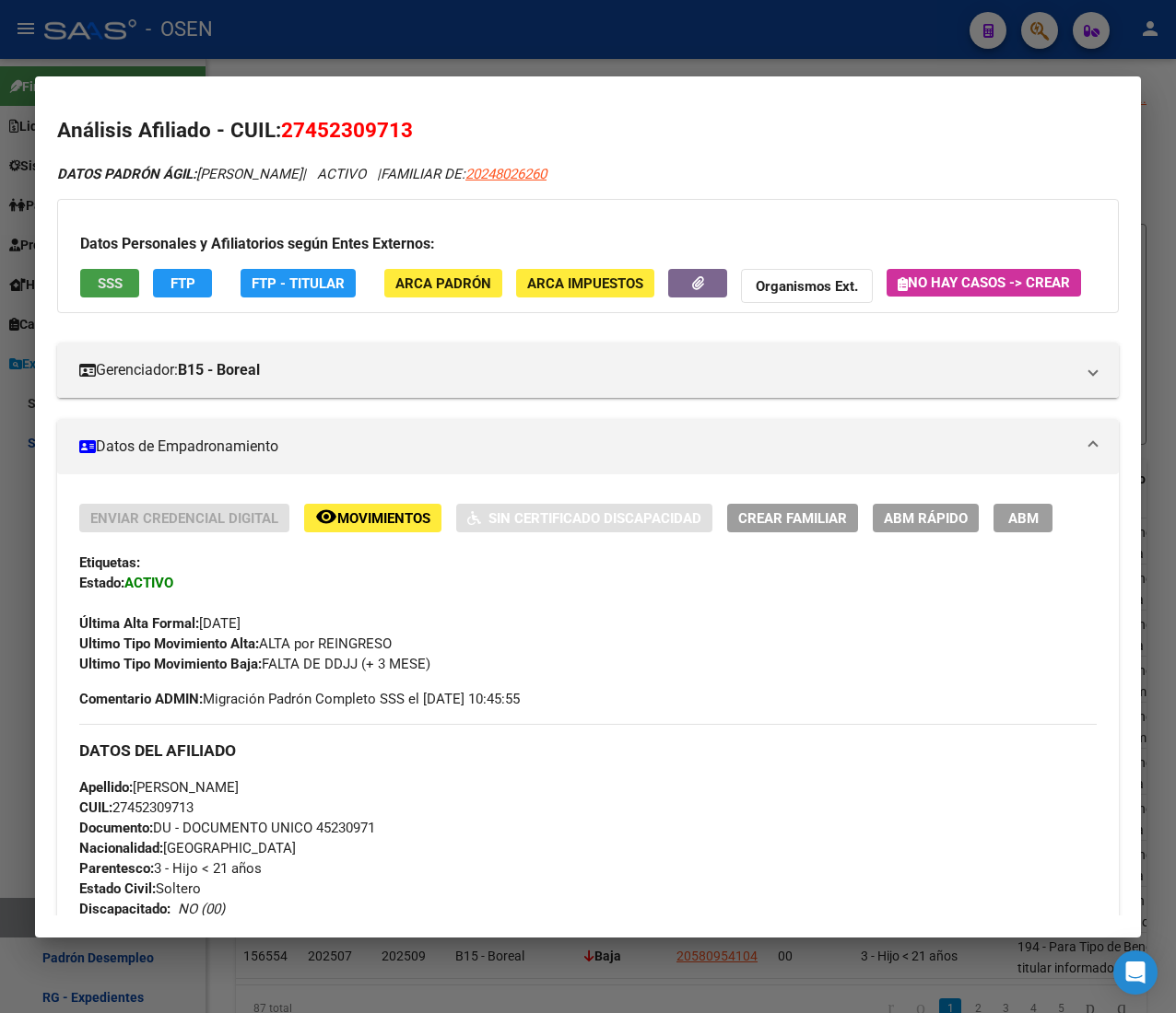
click at [109, 280] on span "SSS" at bounding box center [110, 283] width 25 height 17
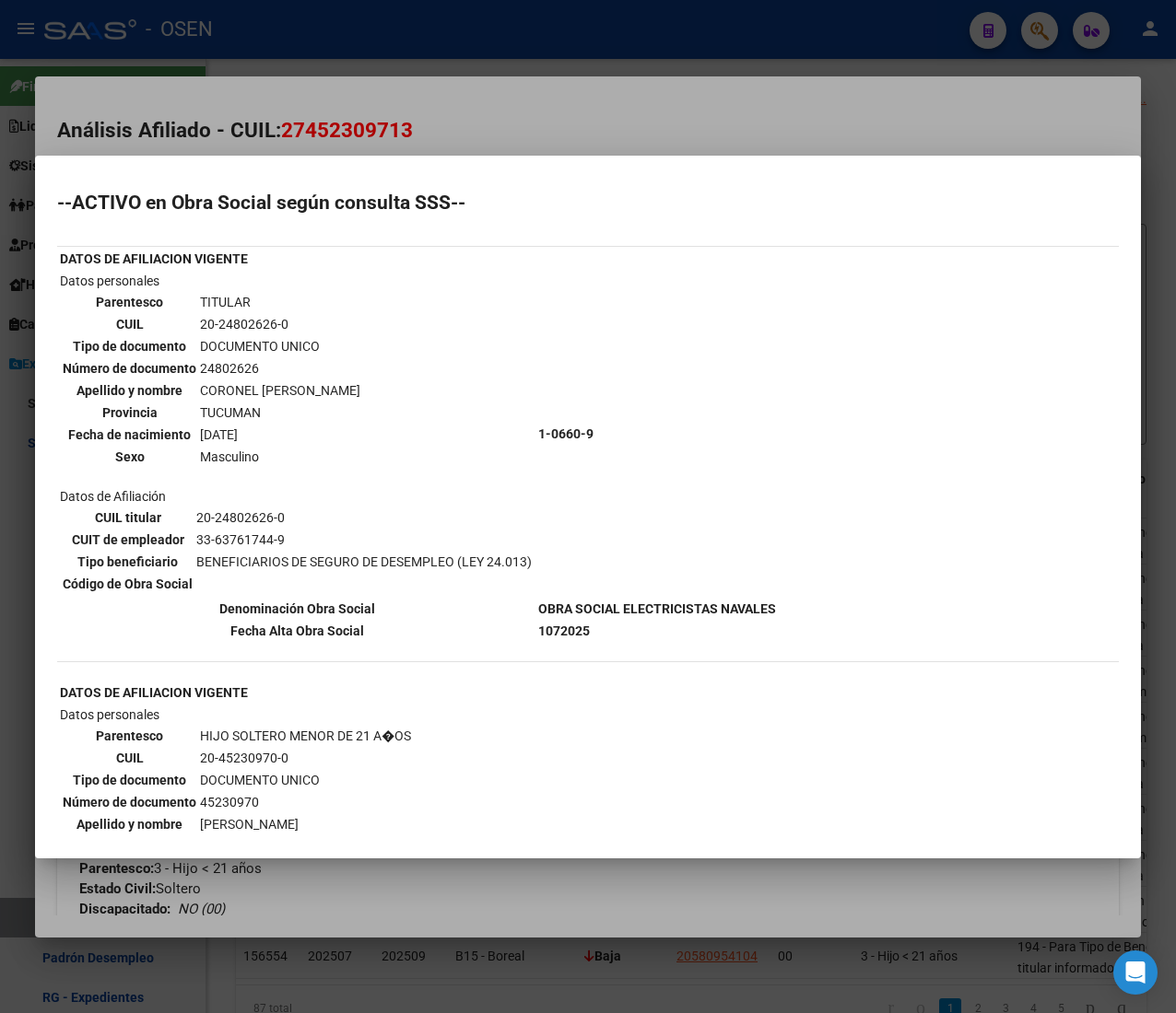
click at [816, 110] on div at bounding box center [588, 506] width 1176 height 1013
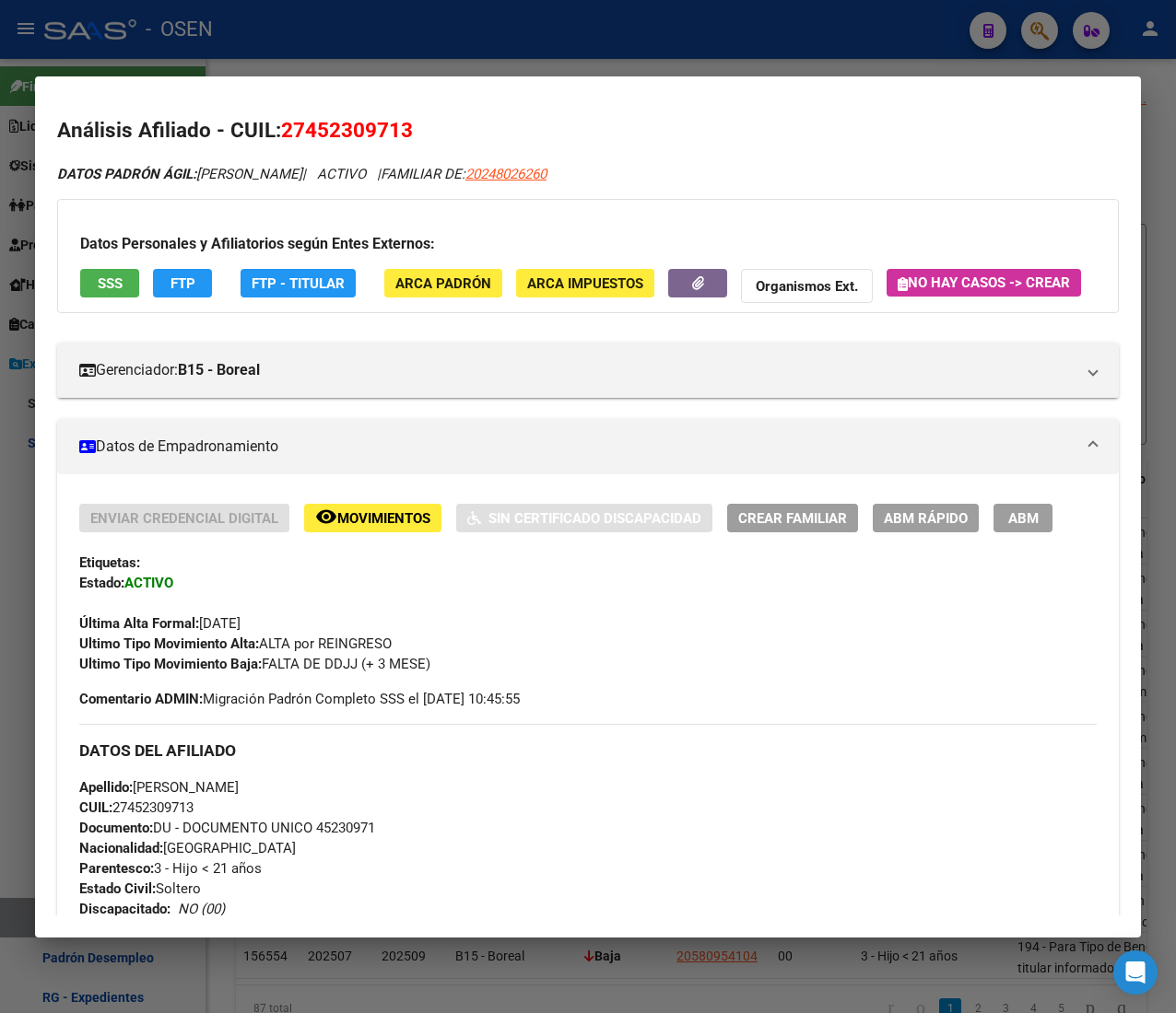
drag, startPoint x: 374, startPoint y: 36, endPoint x: 385, endPoint y: 58, distance: 24.6
click at [374, 36] on div at bounding box center [588, 506] width 1176 height 1013
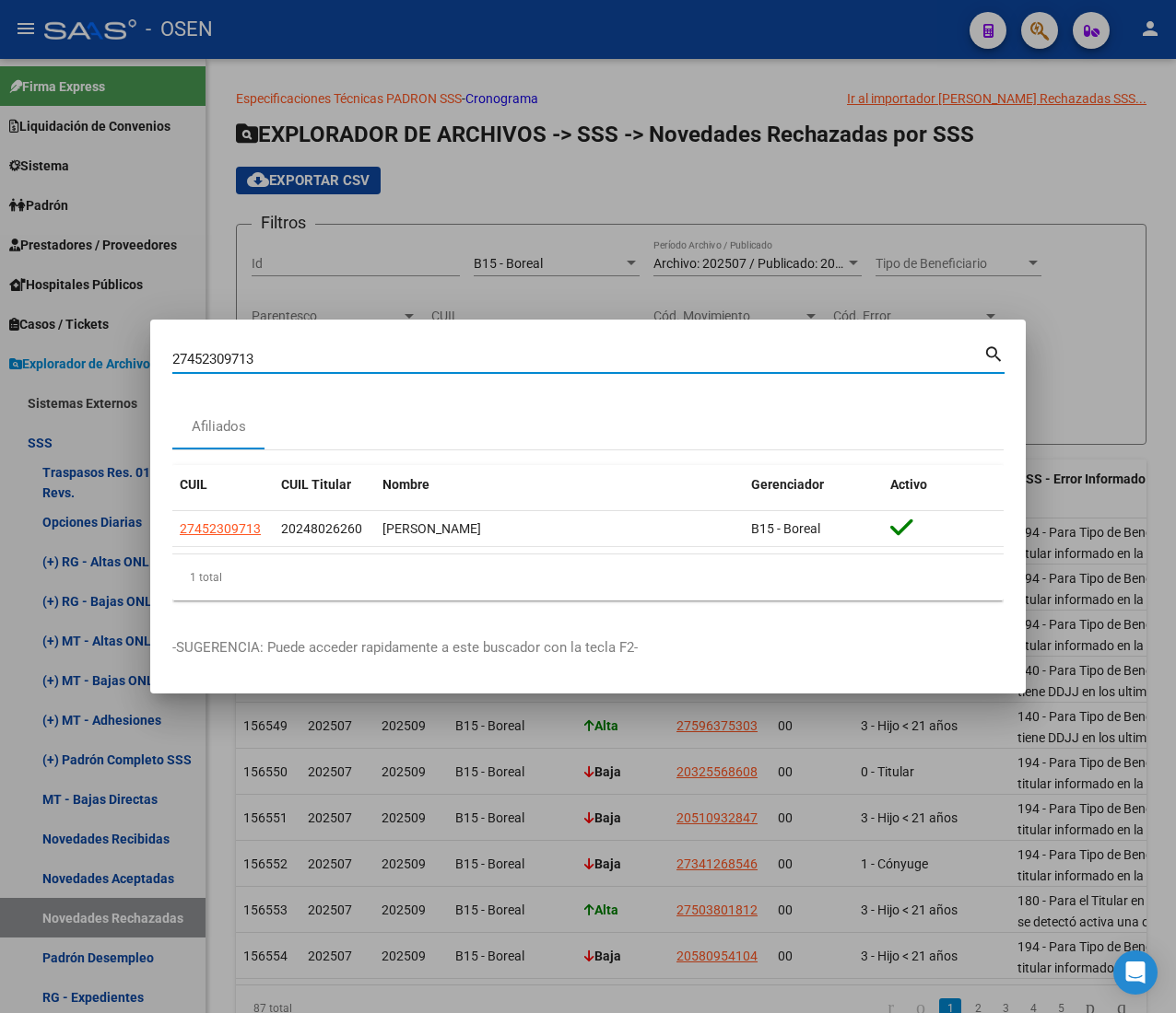
drag, startPoint x: 83, startPoint y: 337, endPoint x: -144, endPoint y: 310, distance: 228.6
click at [0, 310] on html "menu - OSEN person Firma Express Liquidación de Convenios ARCA - Aportes RG / M…" at bounding box center [588, 506] width 1176 height 1013
paste input "573689556"
type input "27573689556"
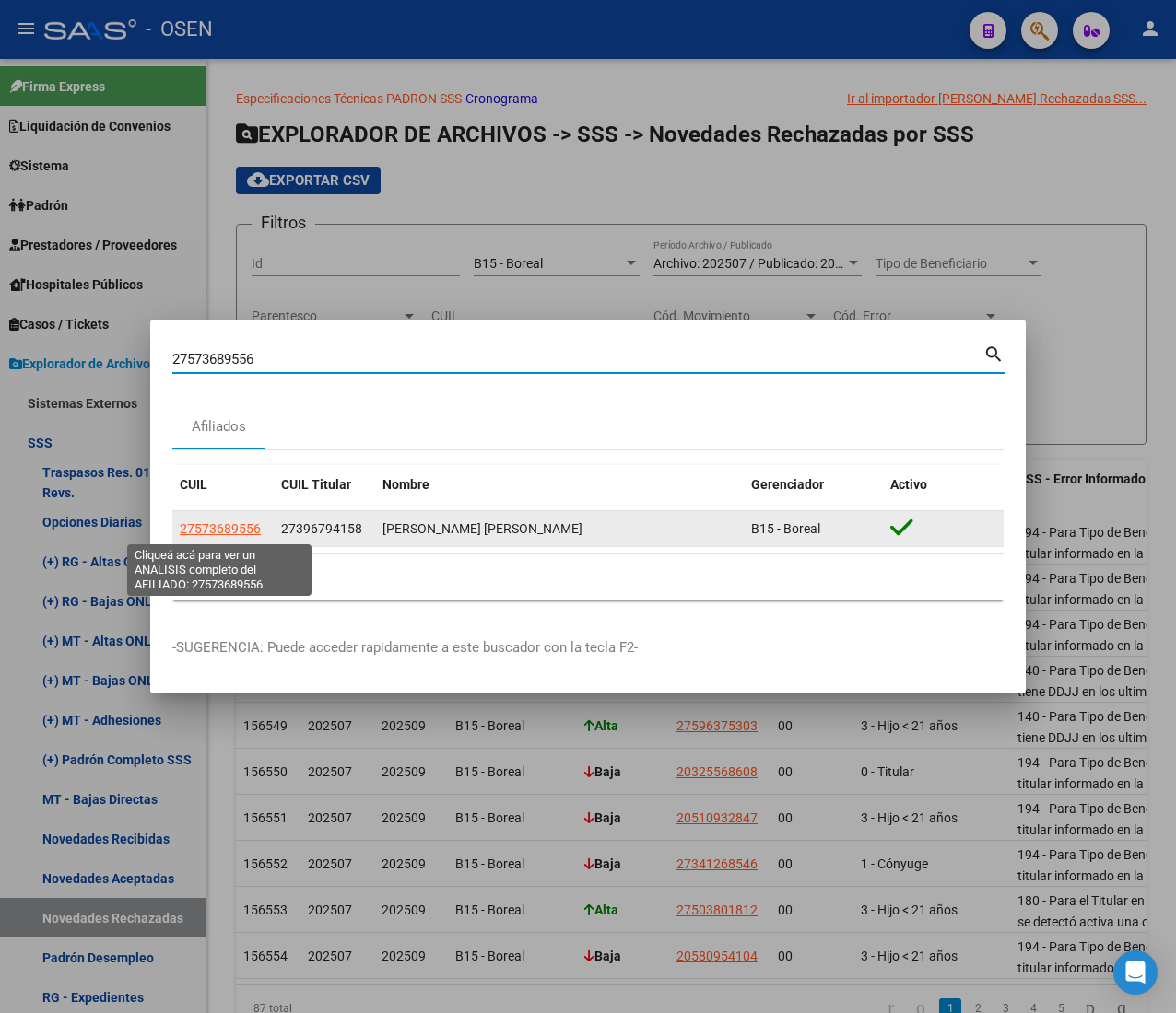
click at [229, 531] on span "27573689556" at bounding box center [219, 528] width 81 height 15
type textarea "27573689556"
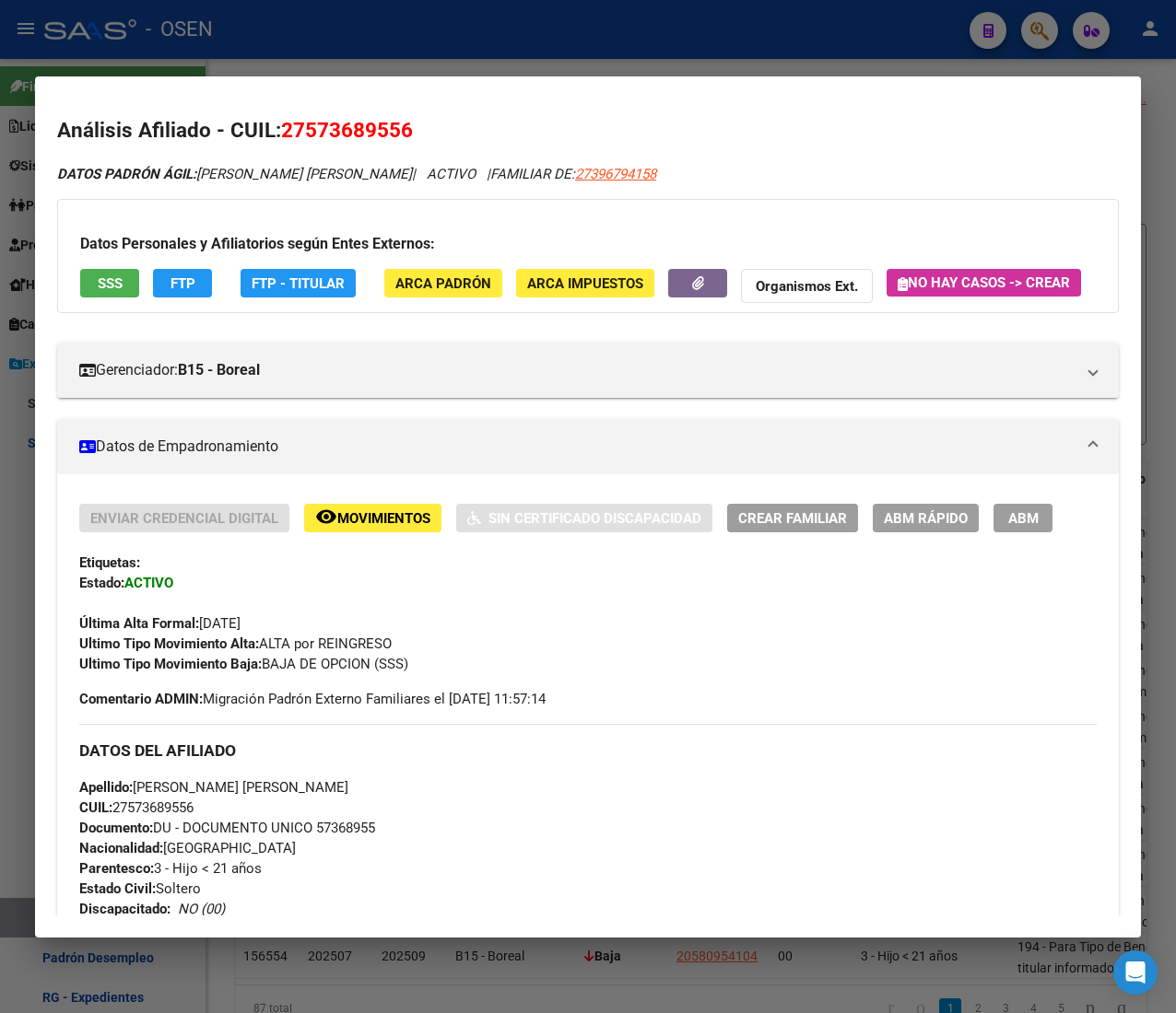
click at [93, 276] on button "SSS" at bounding box center [109, 282] width 59 height 28
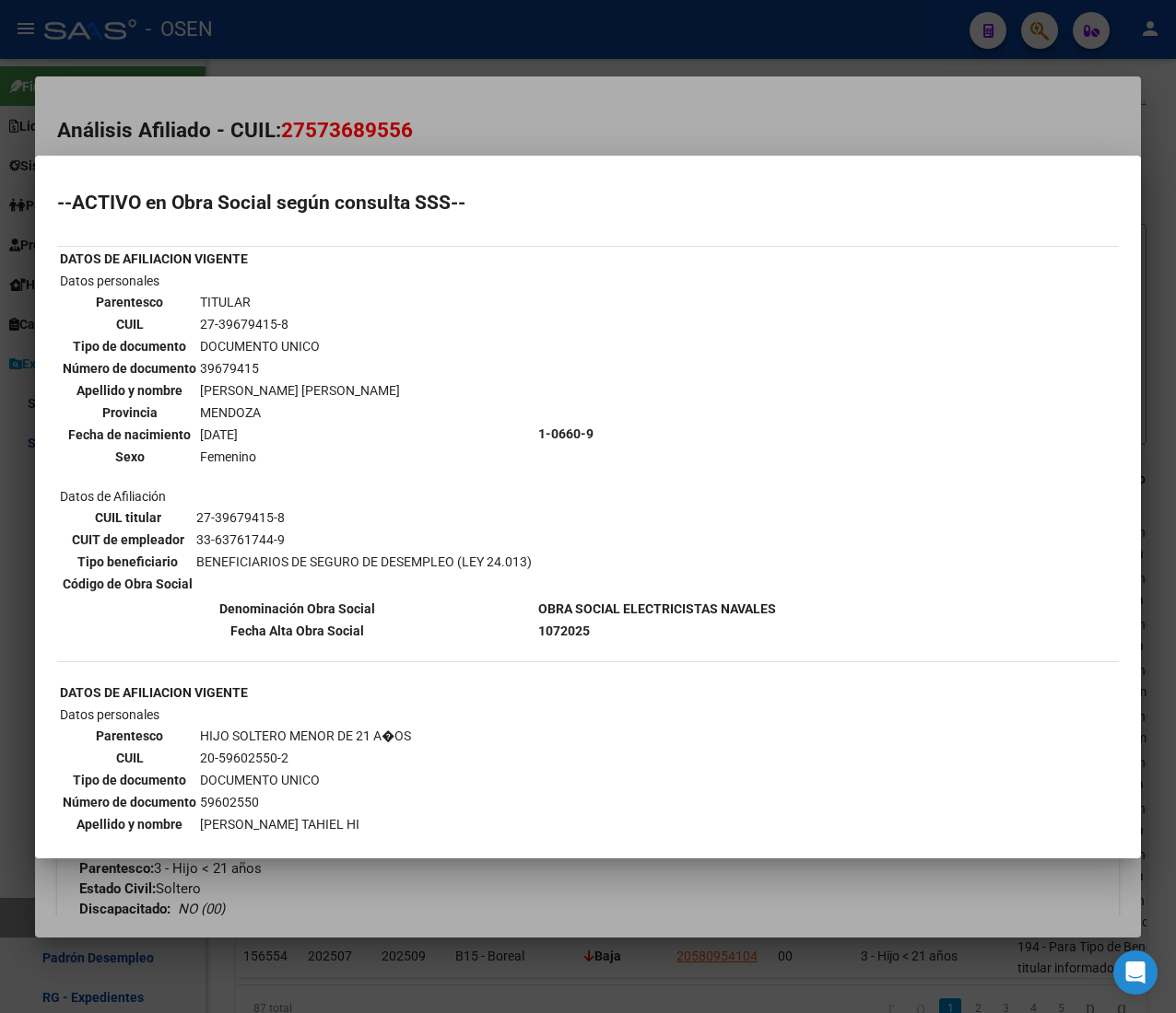
click at [513, 107] on div at bounding box center [588, 506] width 1176 height 1013
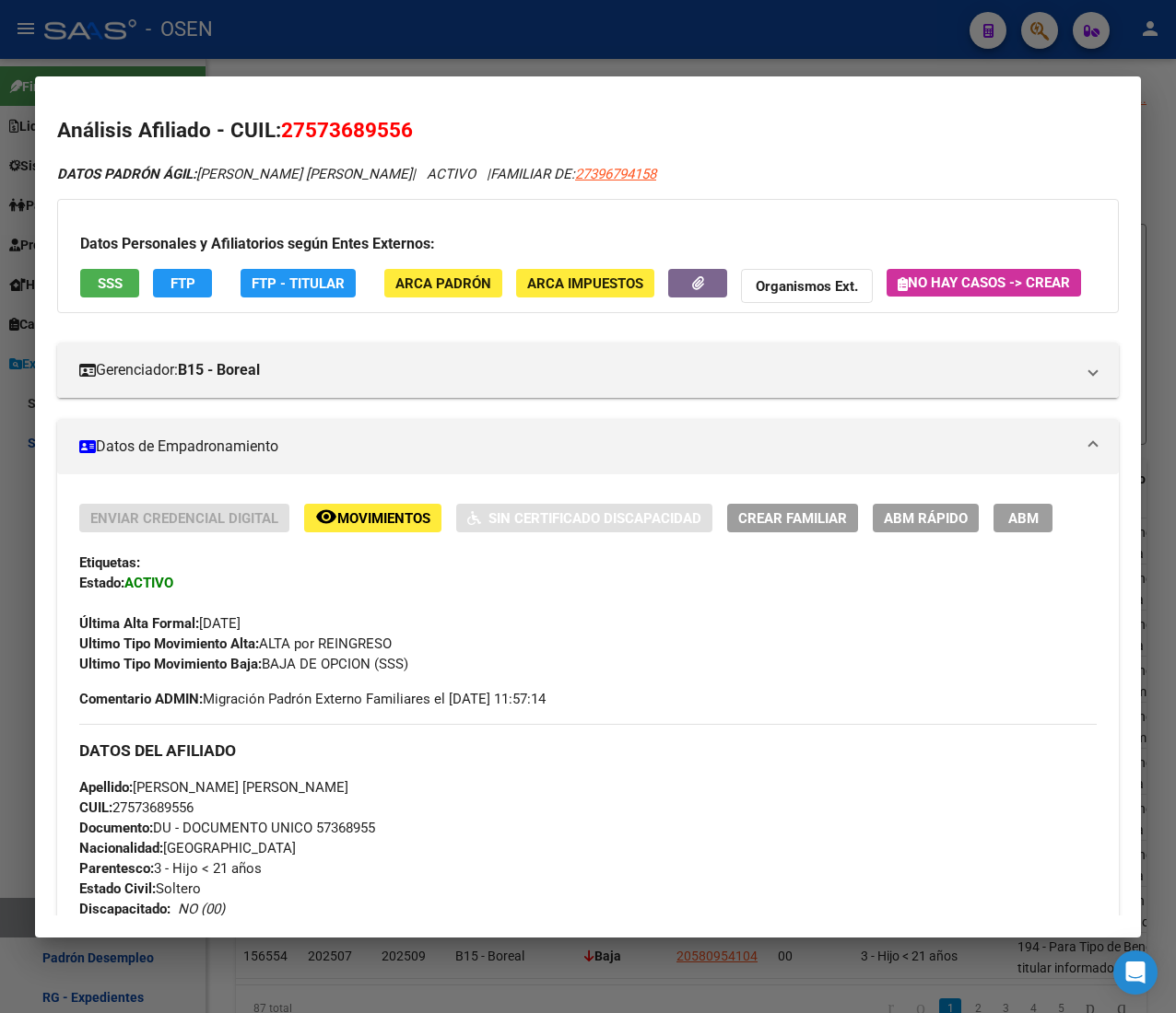
click at [621, 43] on div at bounding box center [588, 506] width 1176 height 1013
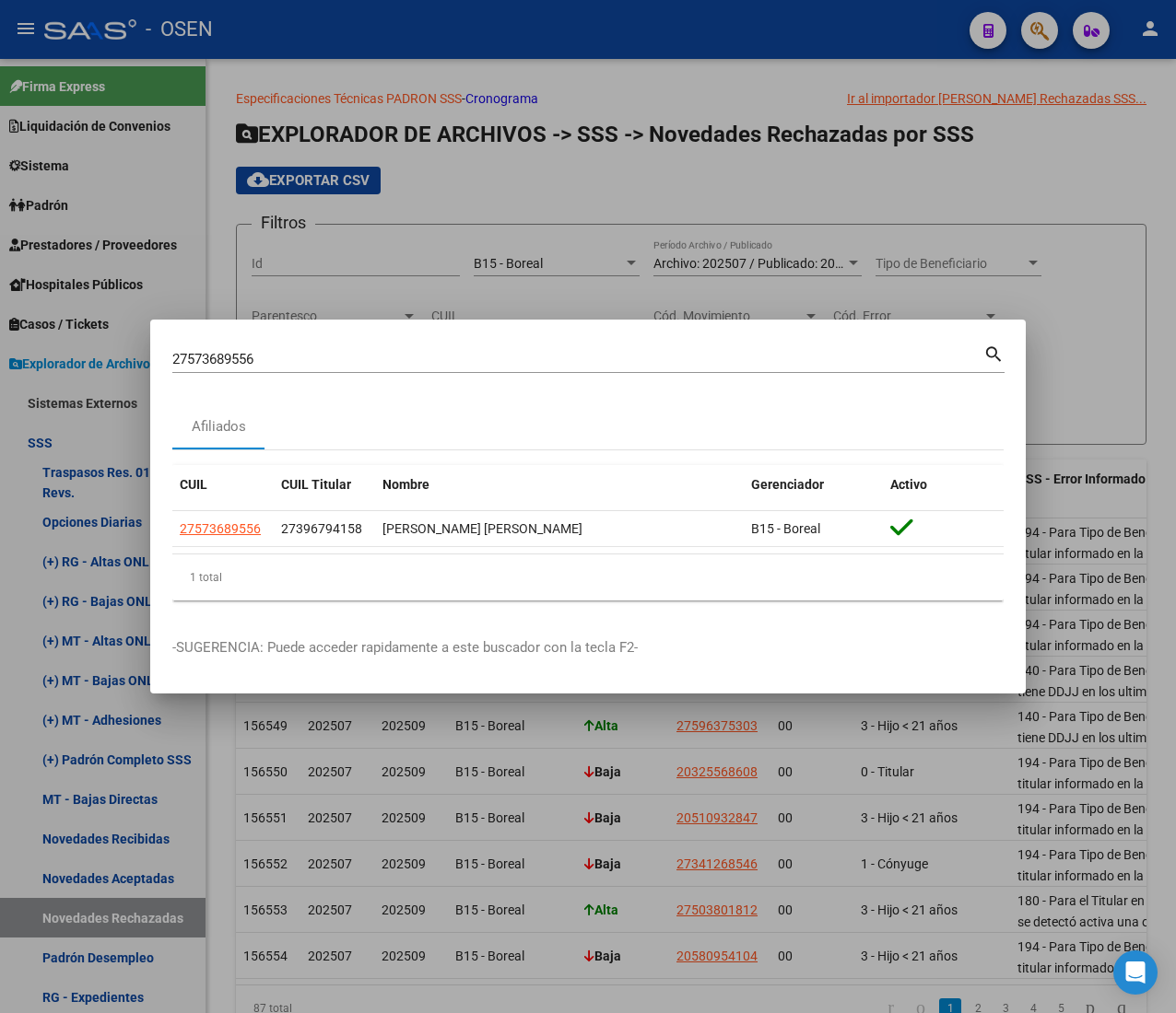
drag, startPoint x: 273, startPoint y: 368, endPoint x: 29, endPoint y: 322, distance: 248.3
click at [29, 322] on div "27573689556 Buscar (apellido, dni, cuil, nro traspaso, cuit, obra social) searc…" at bounding box center [588, 506] width 1176 height 1013
click at [333, 348] on div "27573689556 Buscar (apellido, dni, cuil, nro traspaso, cuit, obra social)" at bounding box center [578, 359] width 811 height 27
click at [312, 363] on input "27573689556" at bounding box center [578, 358] width 811 height 17
drag, startPoint x: 285, startPoint y: 356, endPoint x: -94, endPoint y: 335, distance: 379.6
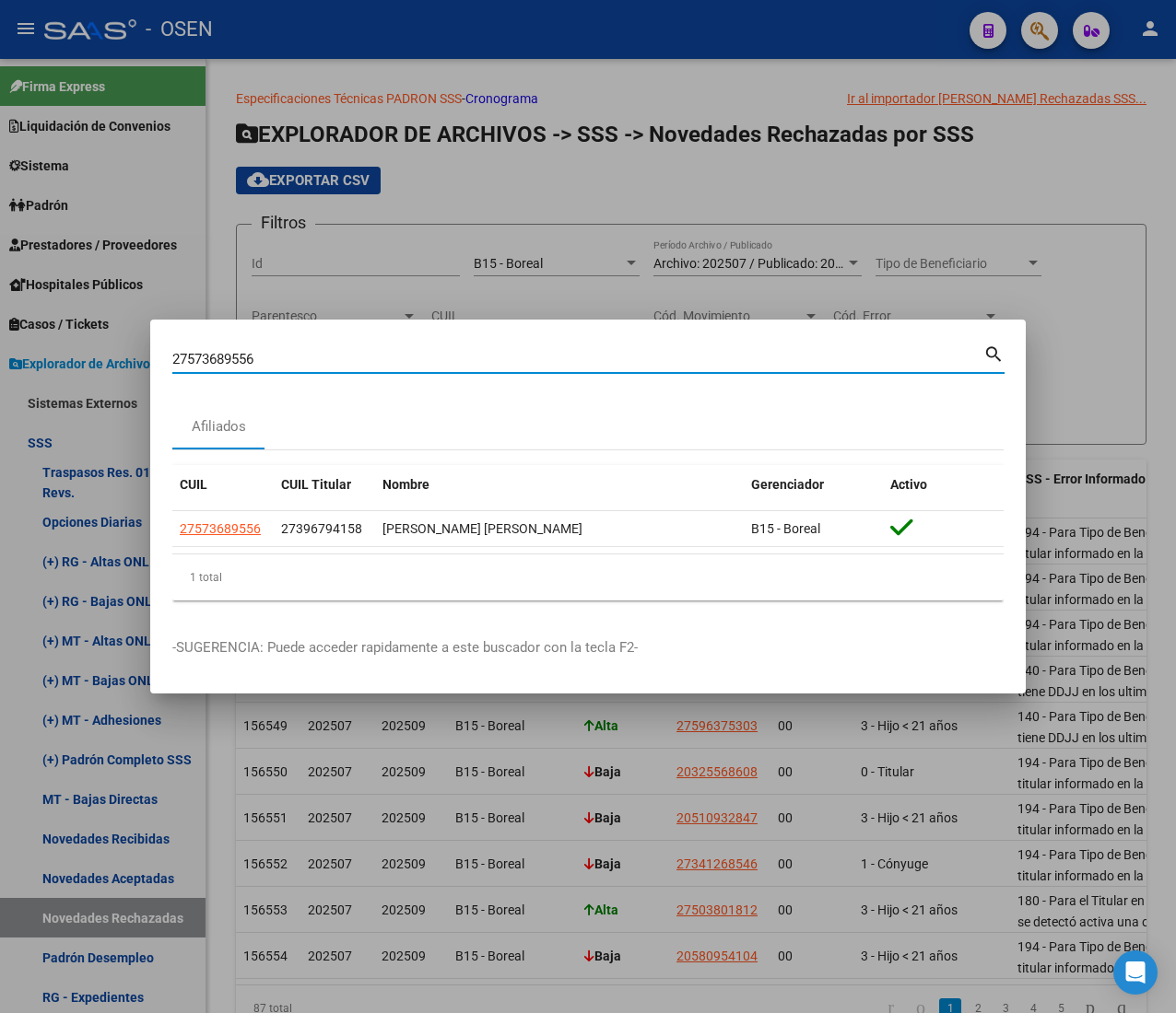
click at [0, 335] on html "menu - OSEN person Firma Express Liquidación de Convenios ARCA - Aportes RG / M…" at bounding box center [588, 506] width 1176 height 1013
paste input "84712878"
type input "27584712878"
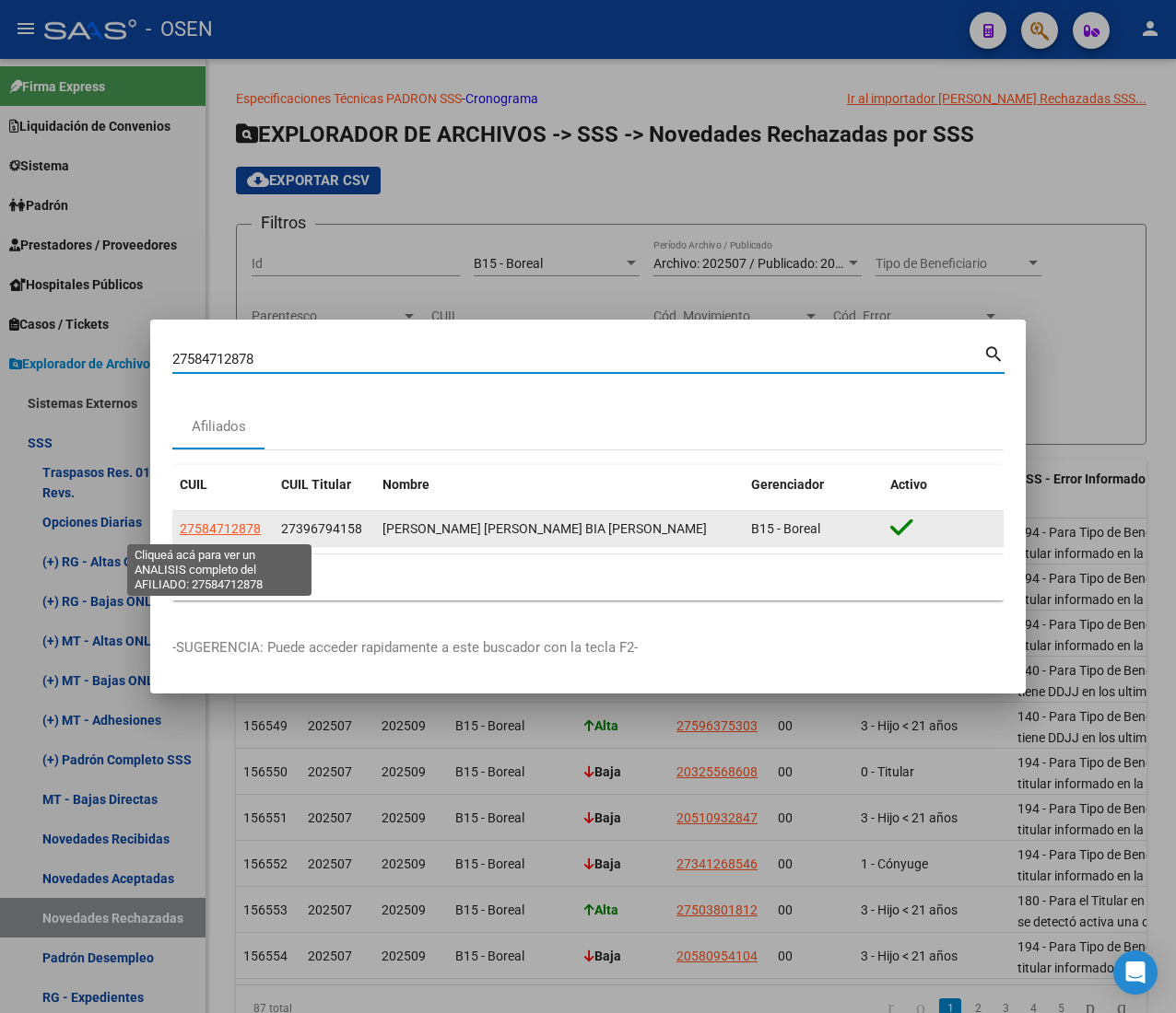
click at [226, 529] on span "27584712878" at bounding box center [219, 528] width 81 height 15
type textarea "27584712878"
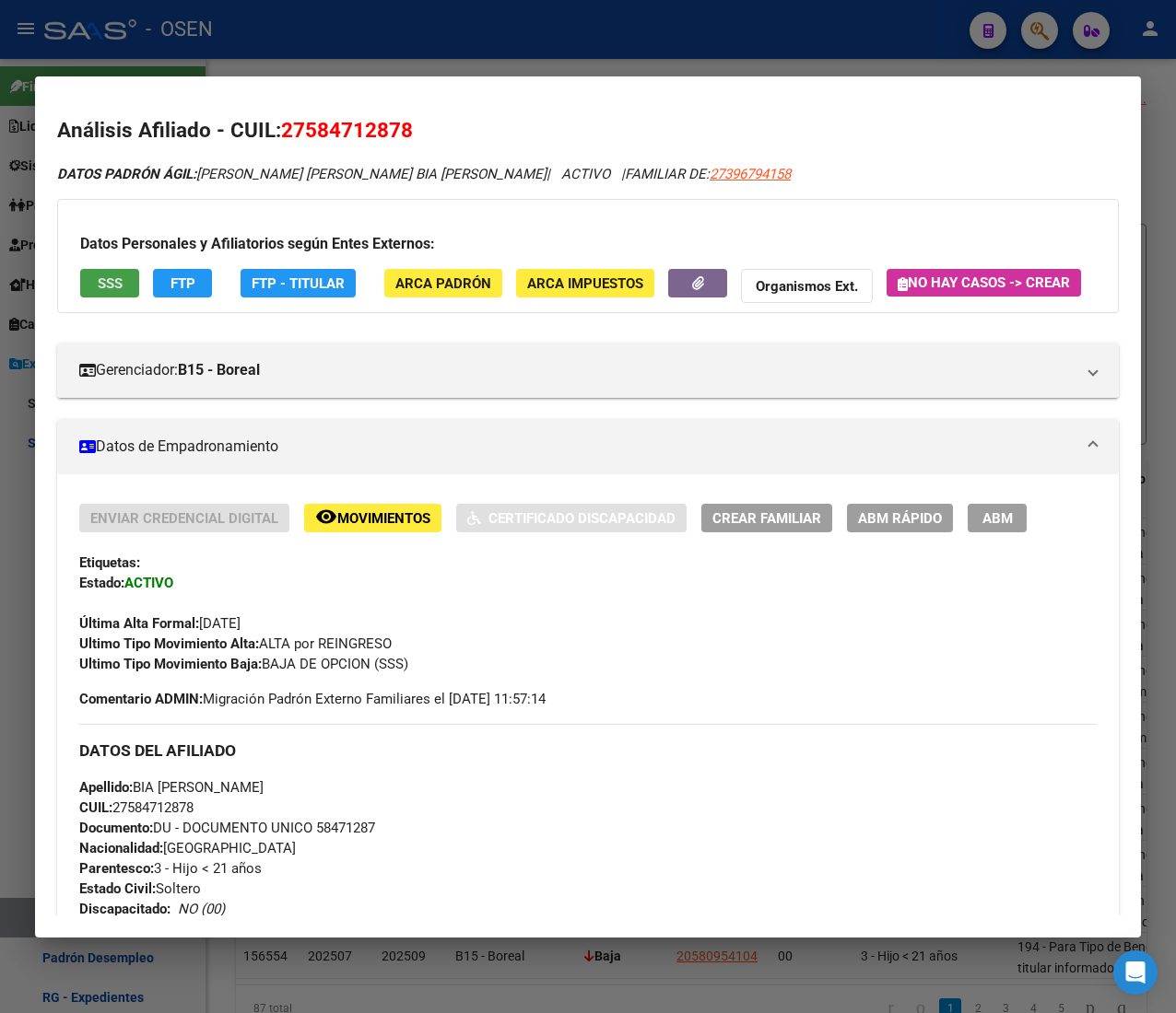
click at [109, 269] on button "SSS" at bounding box center [109, 282] width 59 height 28
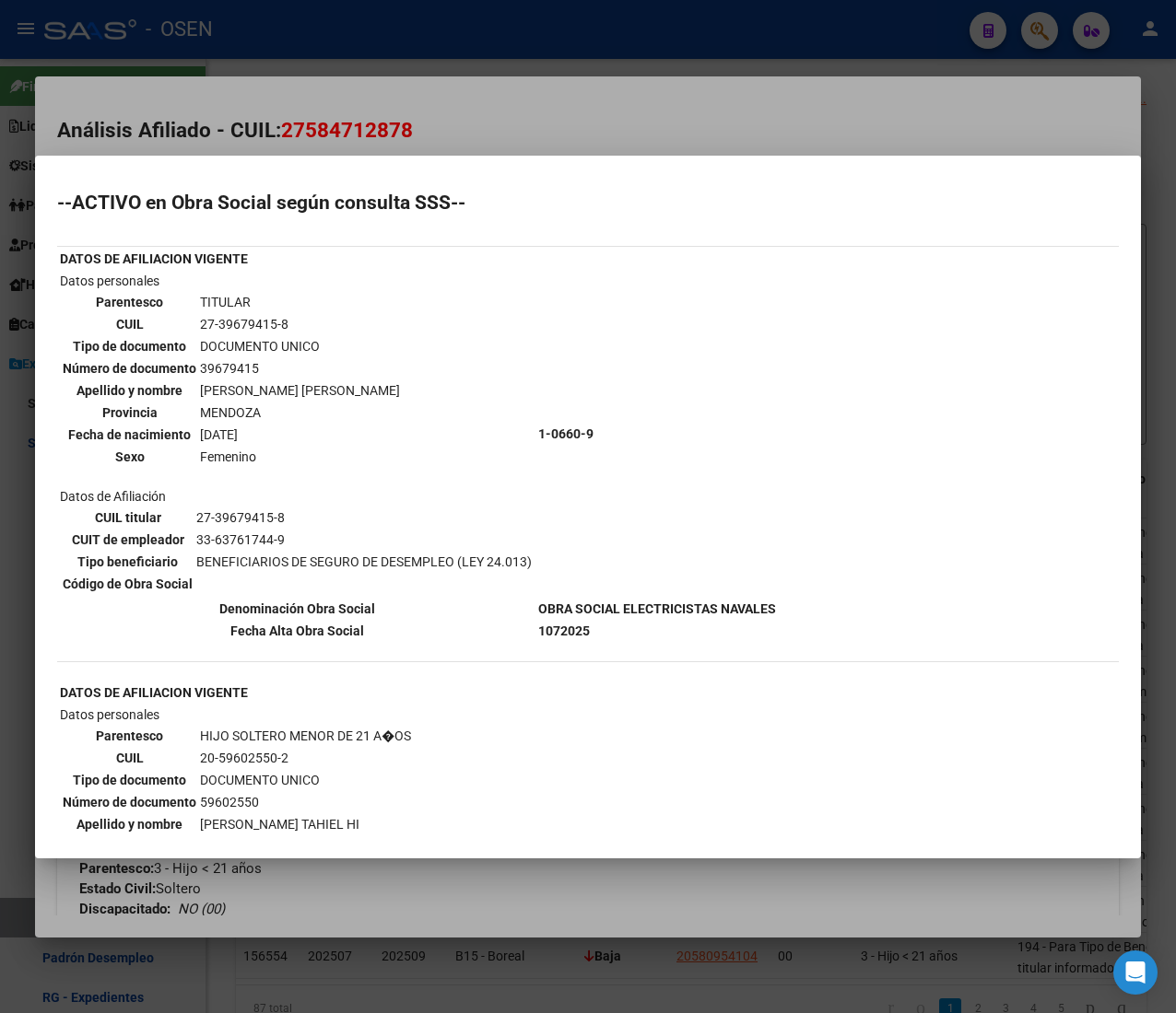
click at [660, 129] on div at bounding box center [588, 506] width 1176 height 1013
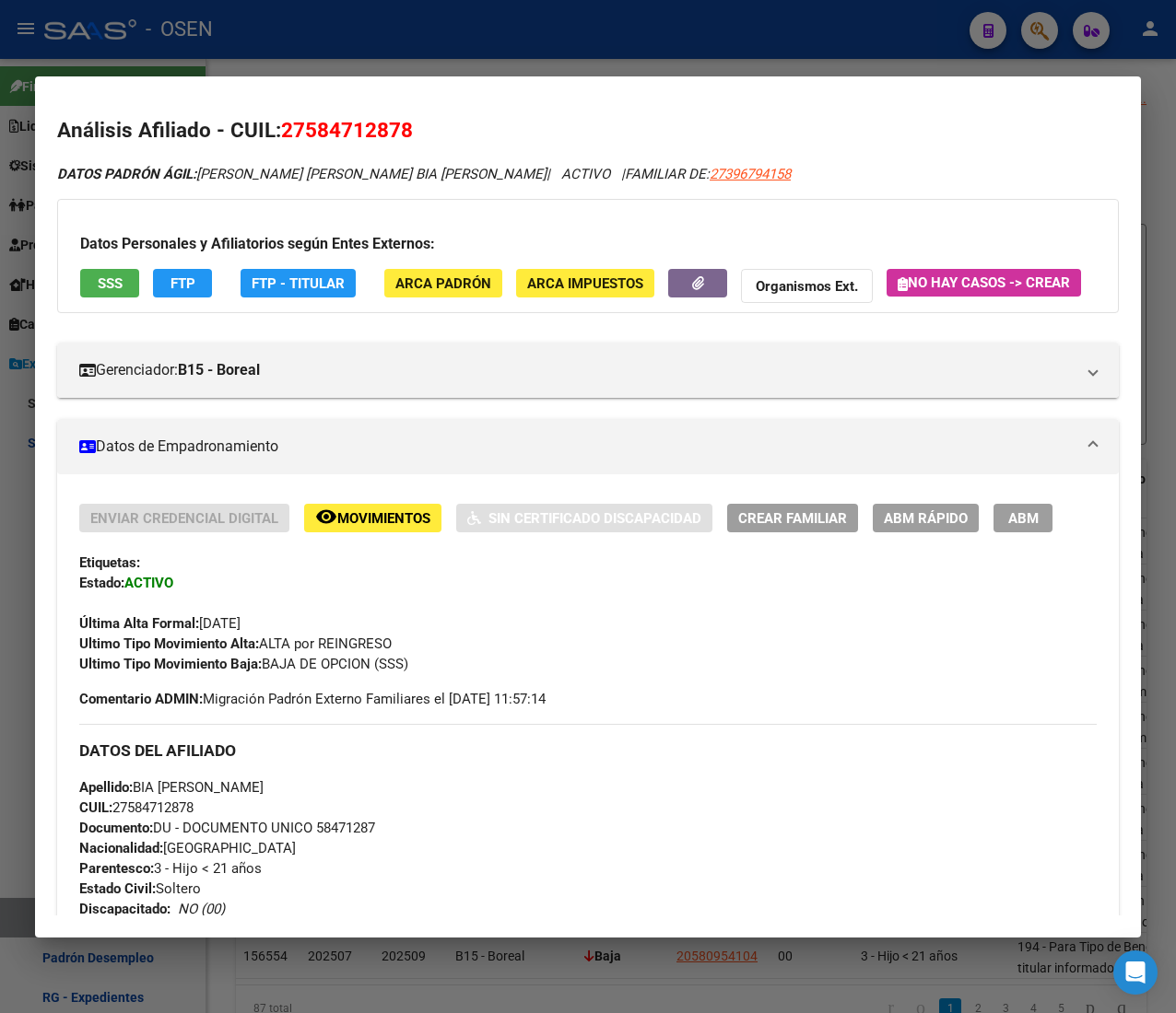
click at [573, 47] on div at bounding box center [588, 506] width 1176 height 1013
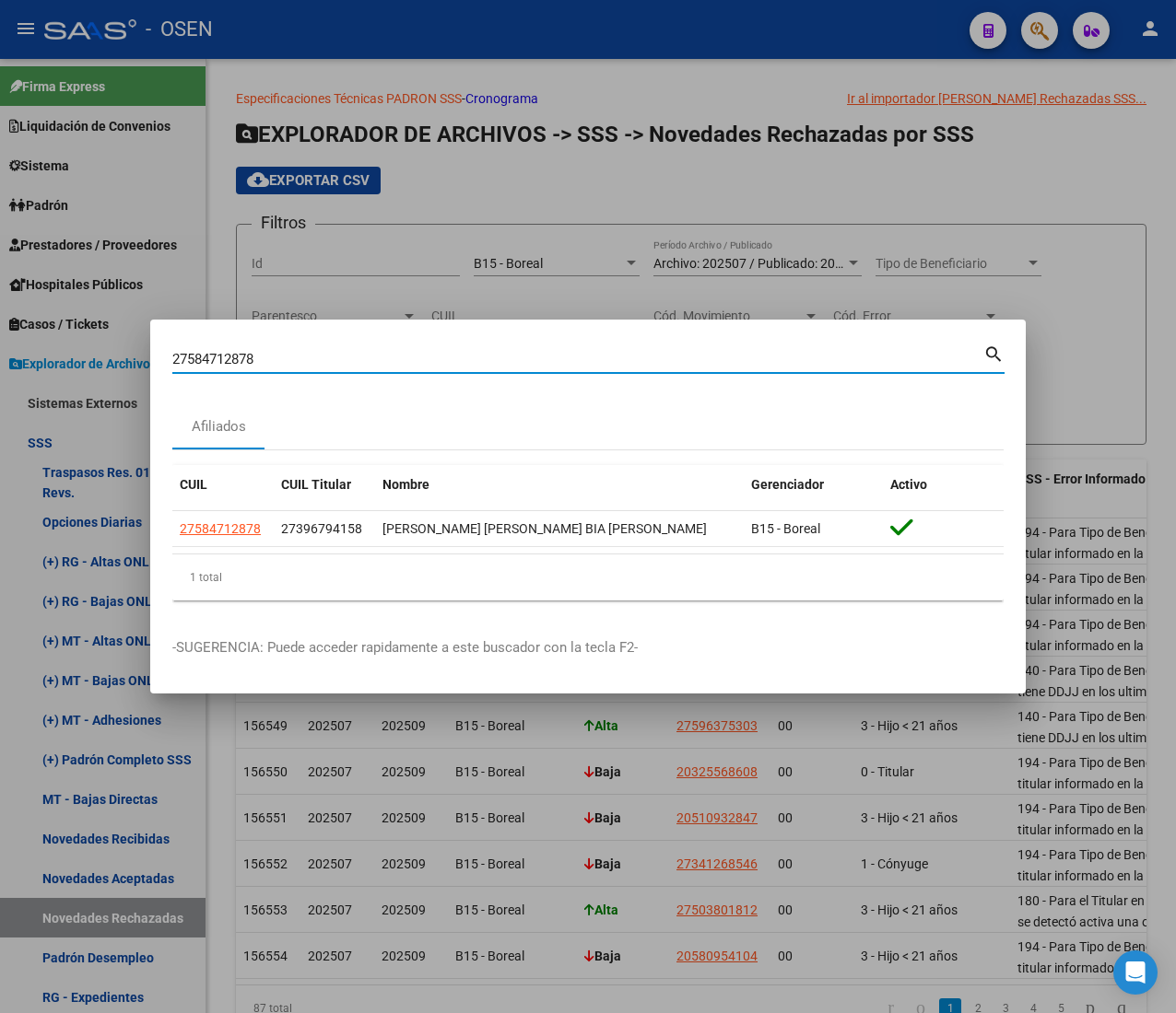
drag, startPoint x: 145, startPoint y: 343, endPoint x: -179, endPoint y: 331, distance: 324.2
click at [0, 331] on html "menu - OSEN person Firma Express Liquidación de Convenios ARCA - Aportes RG / M…" at bounding box center [588, 506] width 1176 height 1013
paste input "0352572161"
type input "20352572161"
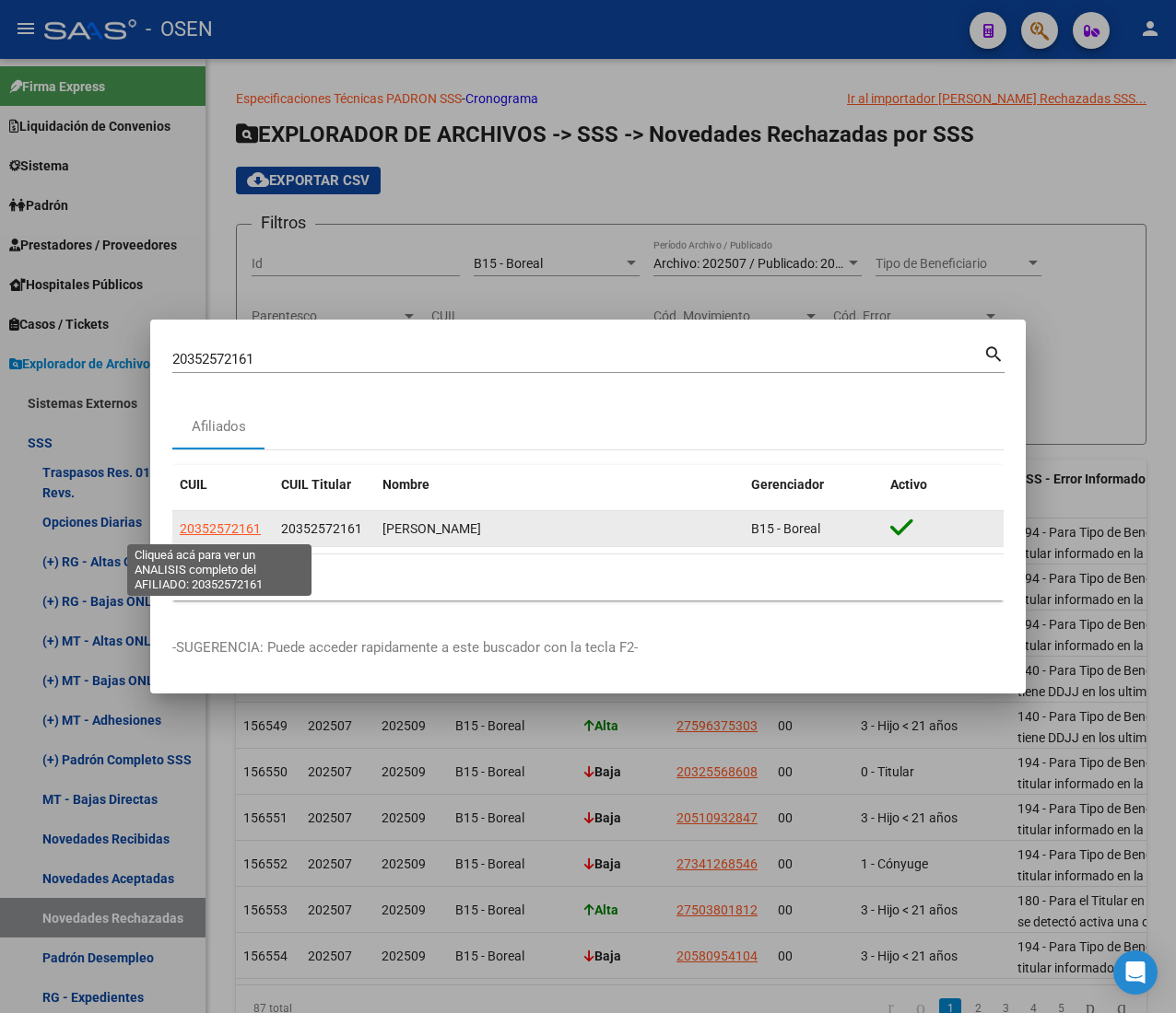
click at [234, 526] on span "20352572161" at bounding box center [219, 528] width 81 height 15
type textarea "20352572161"
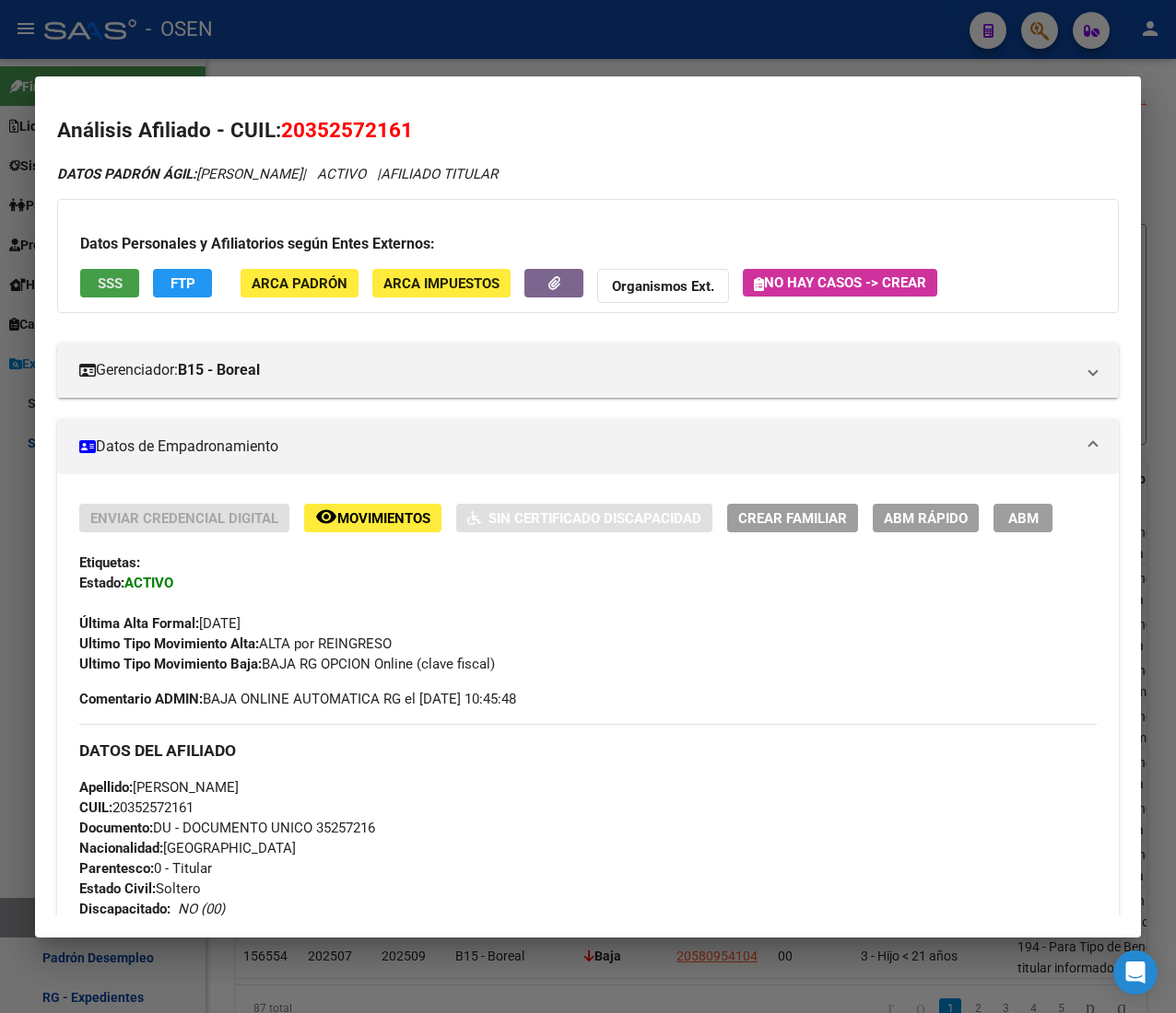
click at [97, 280] on span "SSS" at bounding box center [110, 283] width 25 height 17
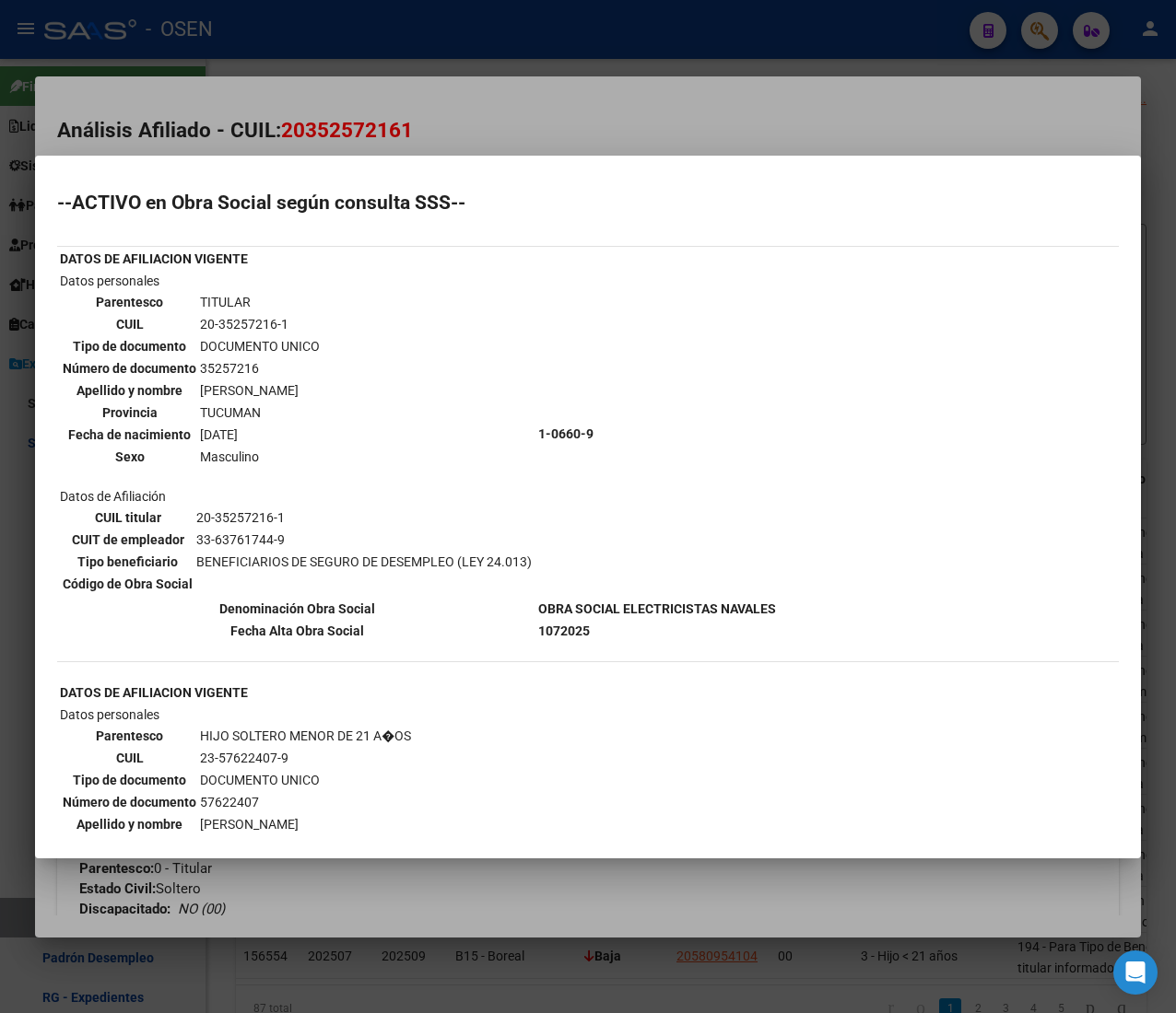
click at [542, 126] on div at bounding box center [588, 506] width 1176 height 1013
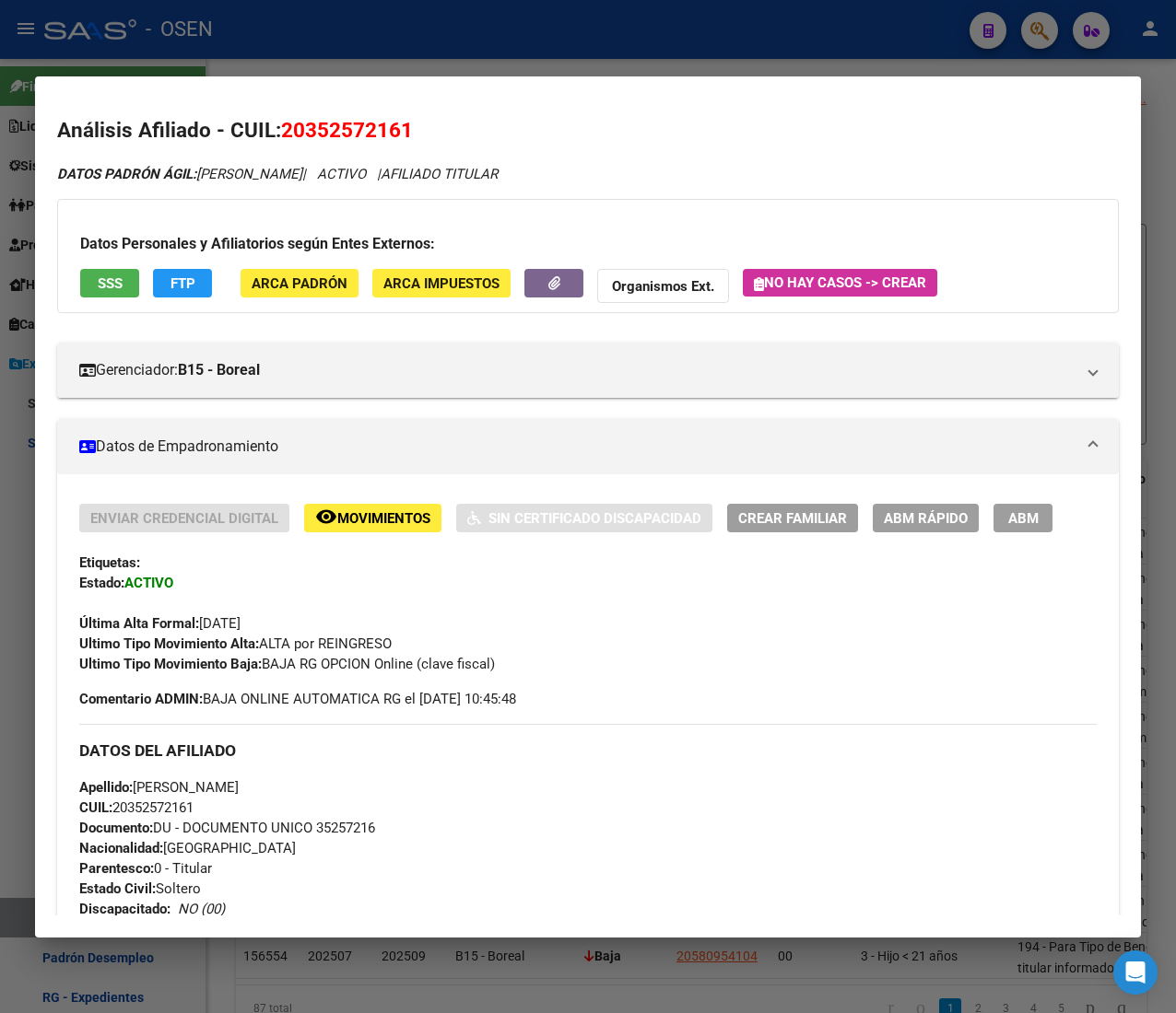
click at [488, 54] on div at bounding box center [588, 506] width 1176 height 1013
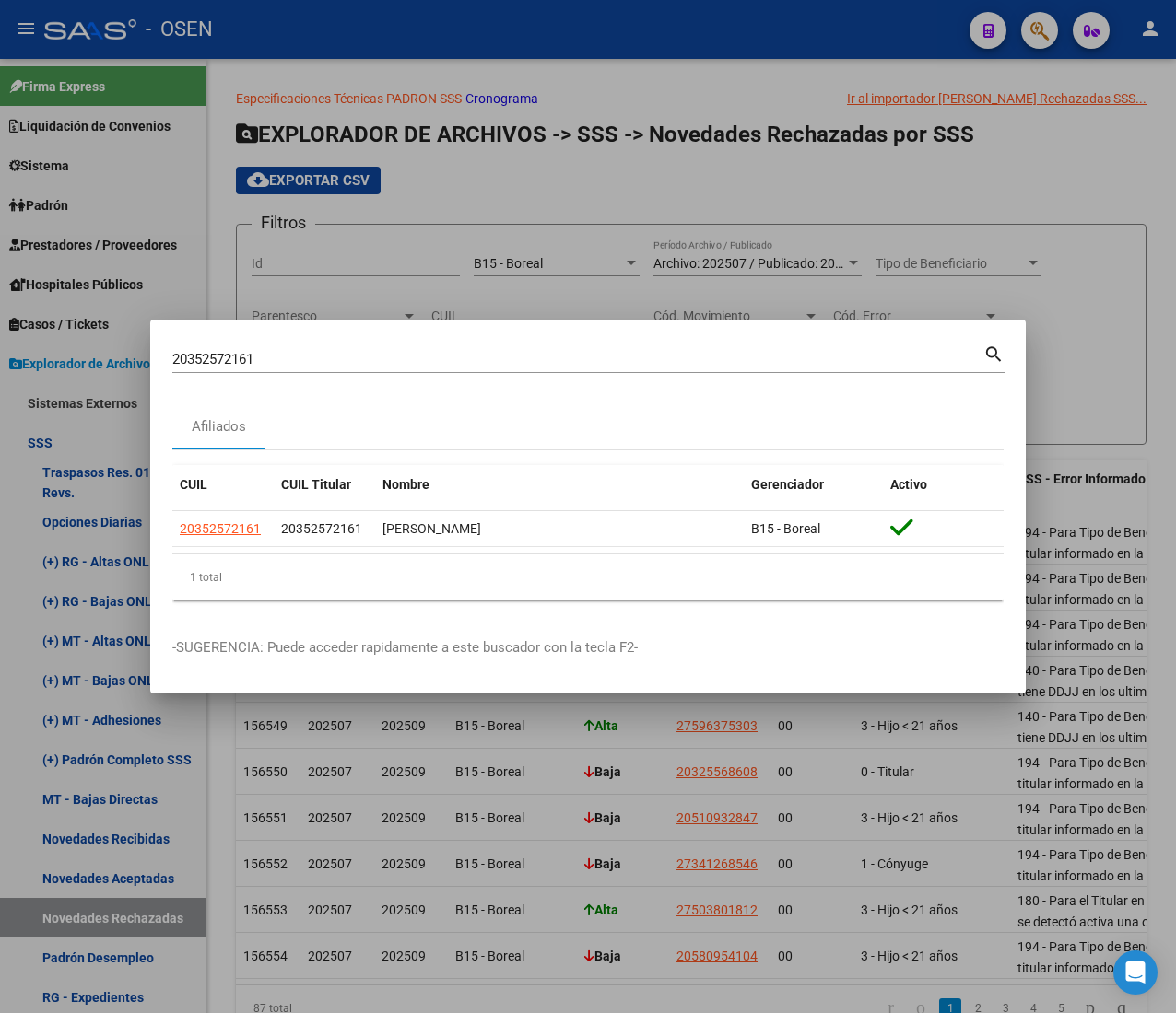
drag, startPoint x: 279, startPoint y: 343, endPoint x: 83, endPoint y: 330, distance: 196.4
click at [54, 326] on div "20352572161 Buscar (apellido, dni, cuil, nro traspaso, cuit, obra social) searc…" at bounding box center [588, 506] width 1176 height 1013
drag, startPoint x: 287, startPoint y: 360, endPoint x: 15, endPoint y: 335, distance: 273.1
click at [15, 335] on div "20352572161 Buscar (apellido, dni, cuil, nro traspaso, cuit, obra social) searc…" at bounding box center [588, 506] width 1176 height 1013
paste input "3576224079"
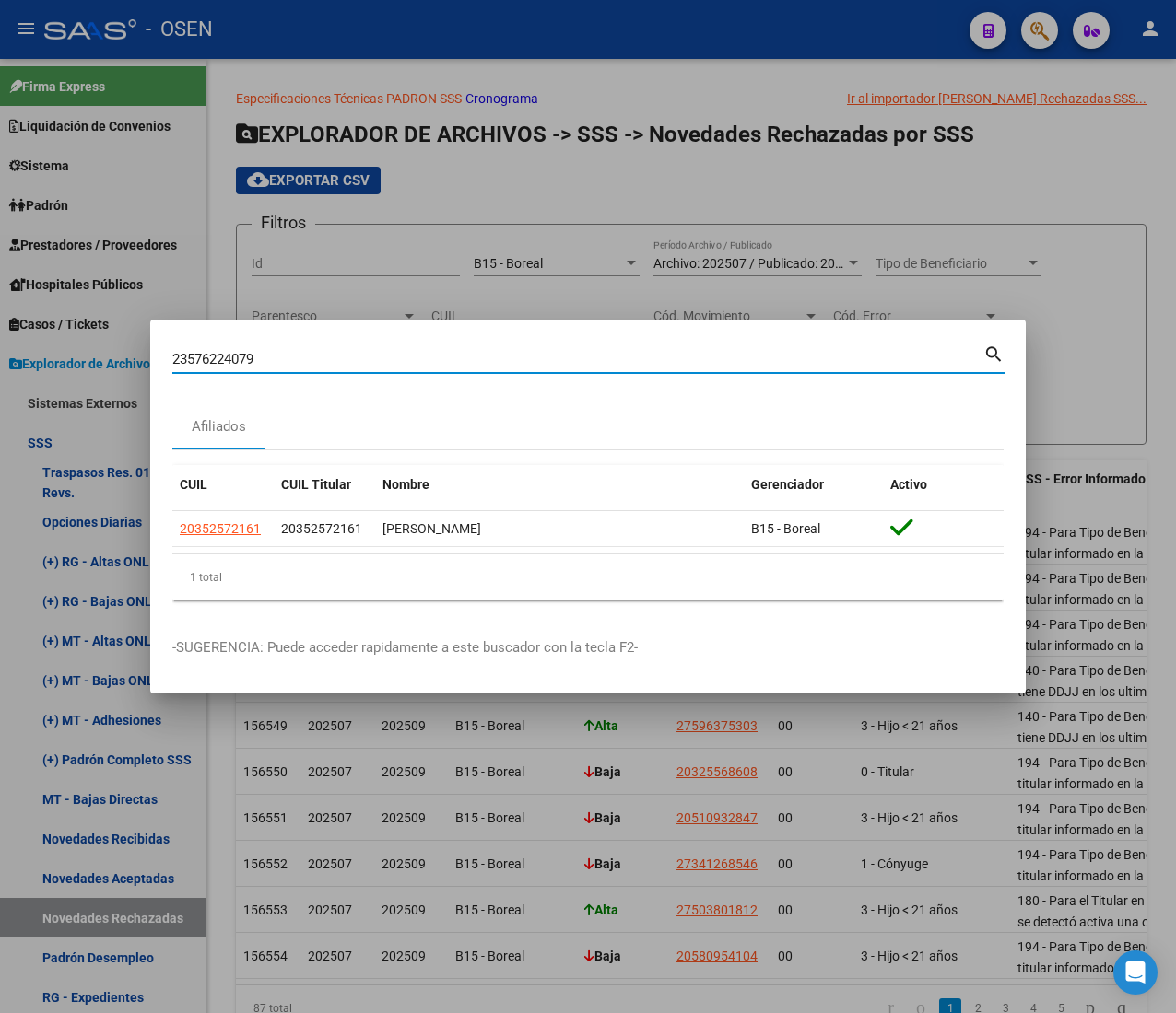
type input "23576224079"
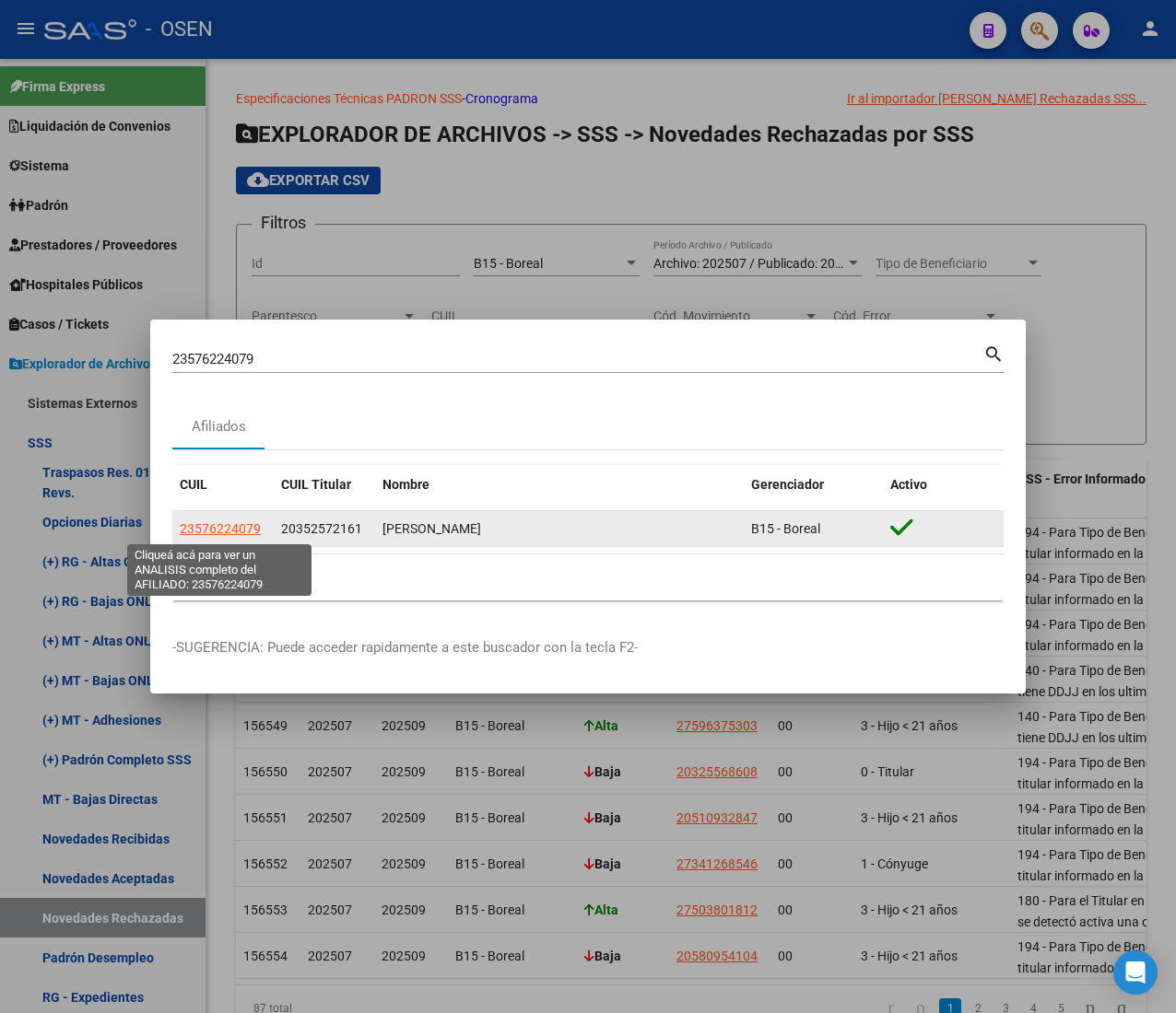
click at [217, 527] on span "23576224079" at bounding box center [219, 528] width 81 height 15
type textarea "23576224079"
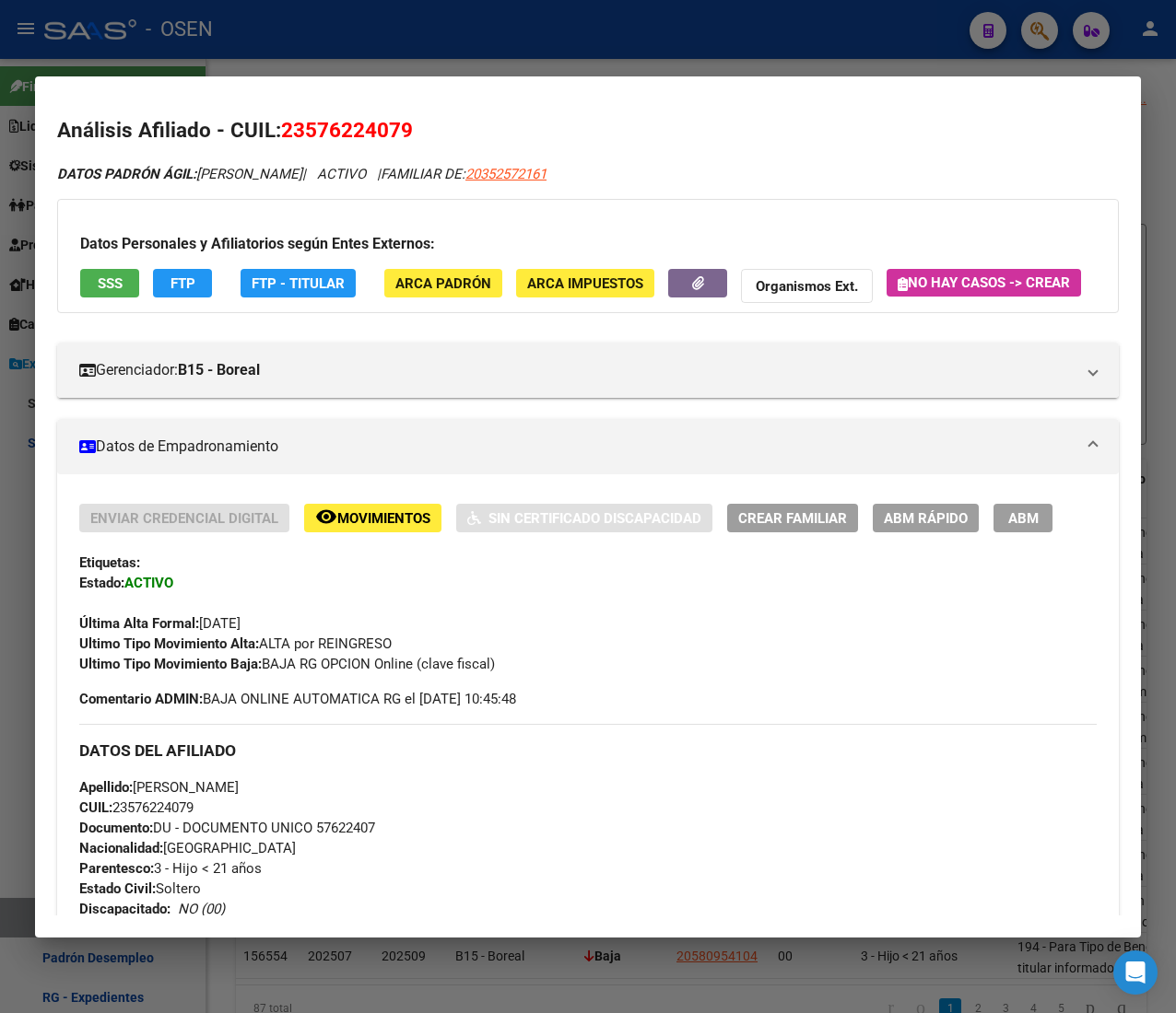
click at [123, 280] on button "SSS" at bounding box center [109, 282] width 59 height 28
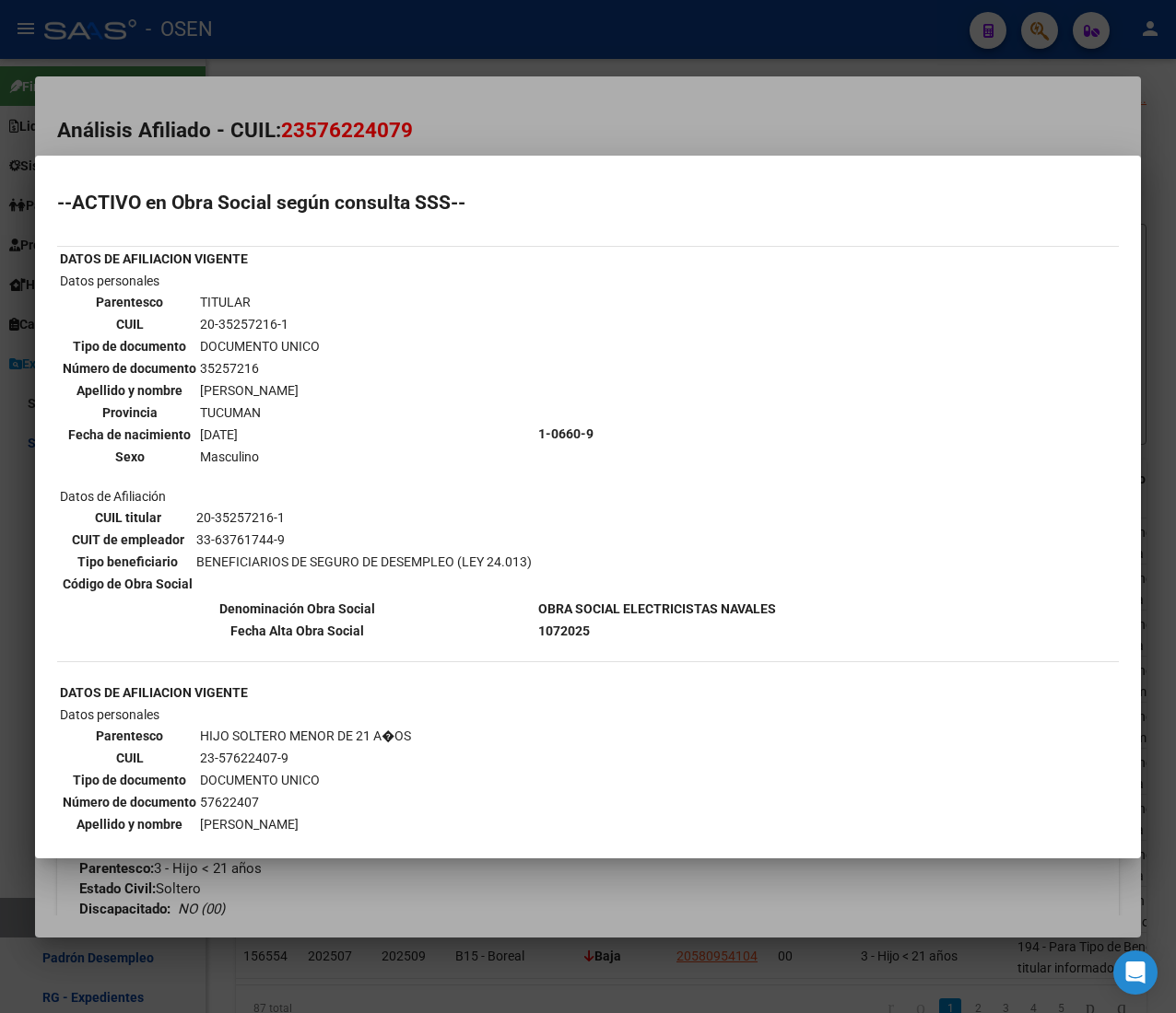
click at [792, 110] on div at bounding box center [588, 506] width 1176 height 1013
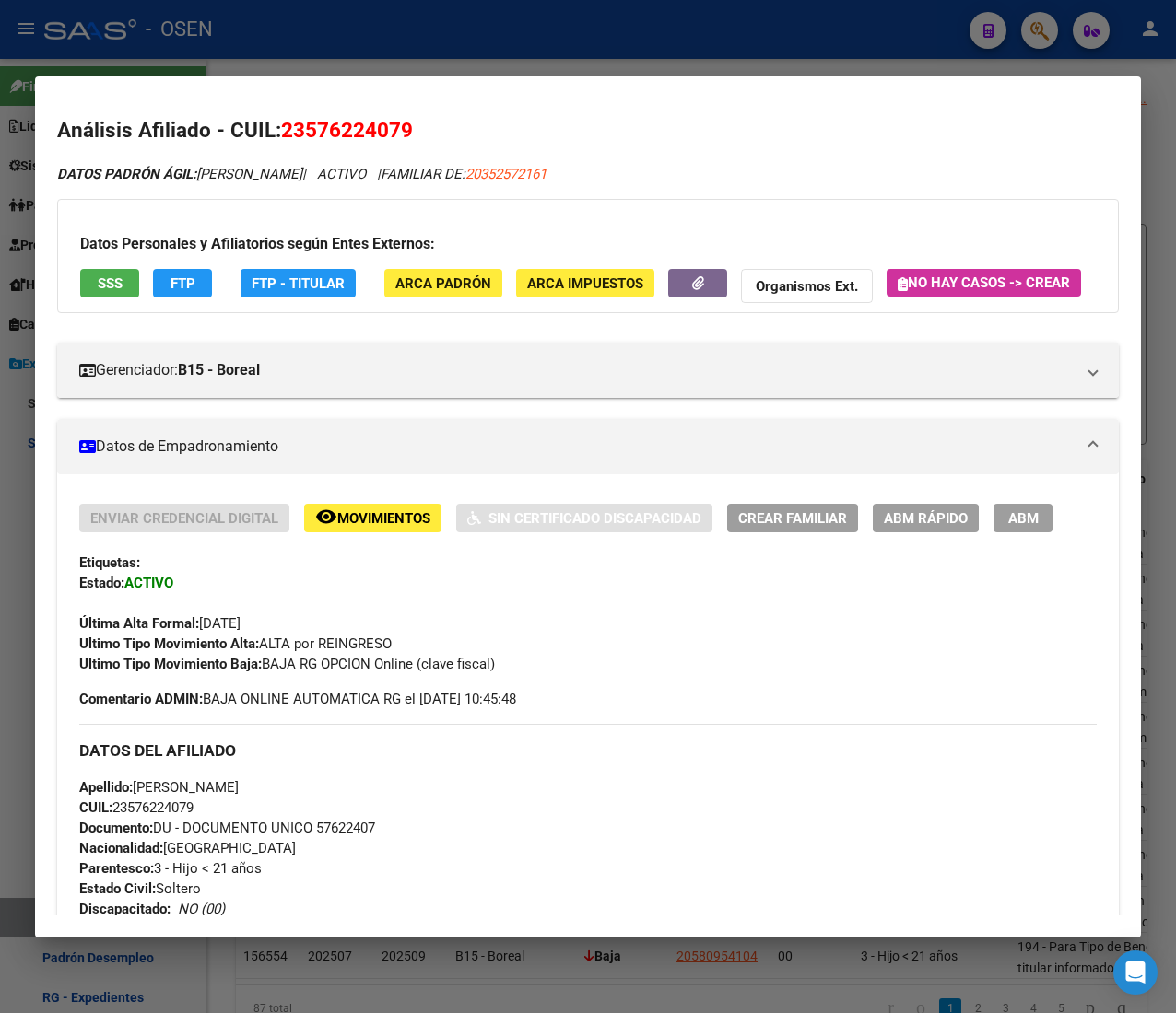
click at [712, 22] on div at bounding box center [588, 506] width 1176 height 1013
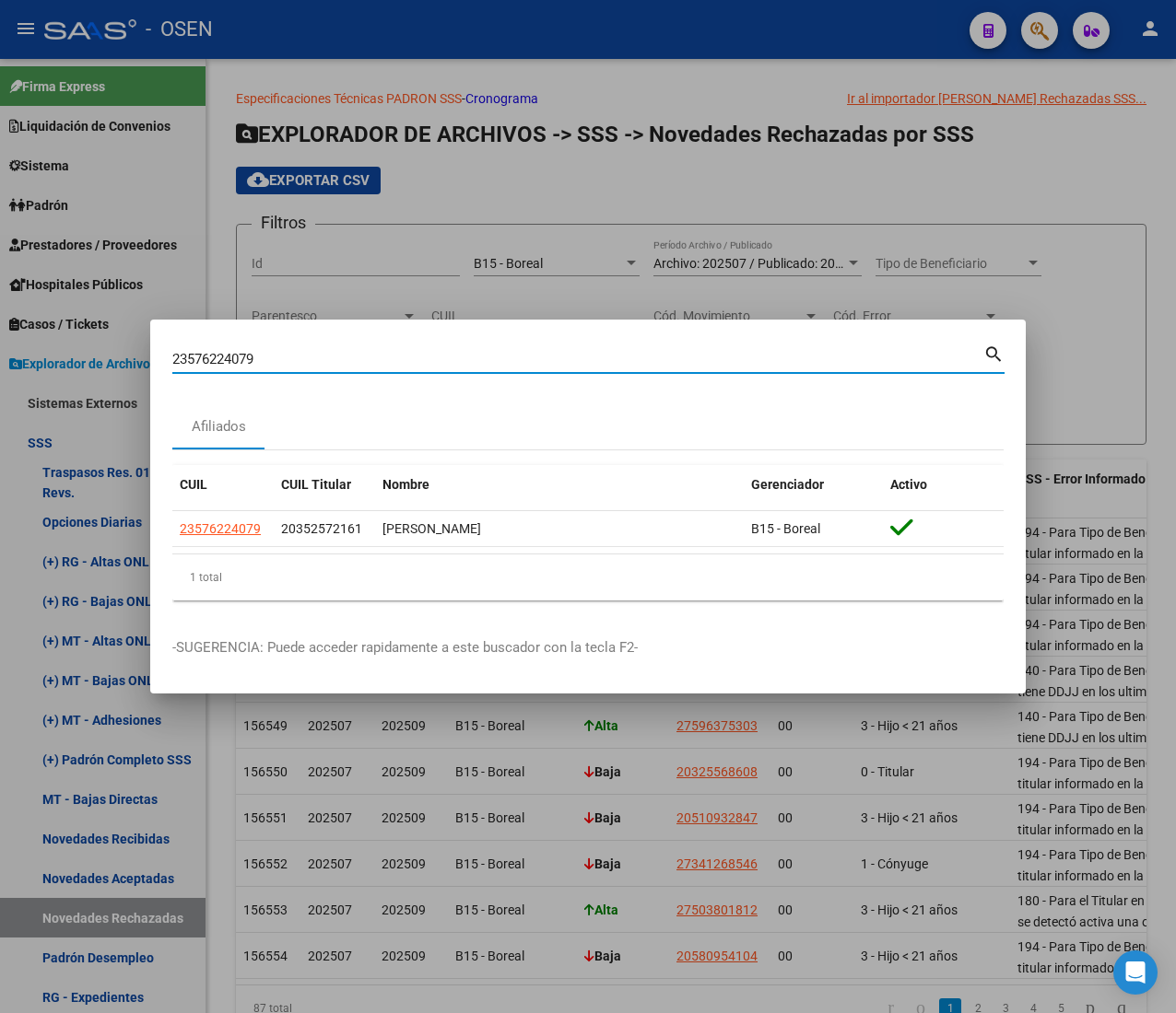
drag, startPoint x: 254, startPoint y: 361, endPoint x: 70, endPoint y: 343, distance: 184.9
click at [75, 346] on div "23576224079 Buscar (apellido, dni, cuil, nro traspaso, cuit, obra social) searc…" at bounding box center [588, 506] width 1176 height 1013
paste input "52087844"
type input "23552087844"
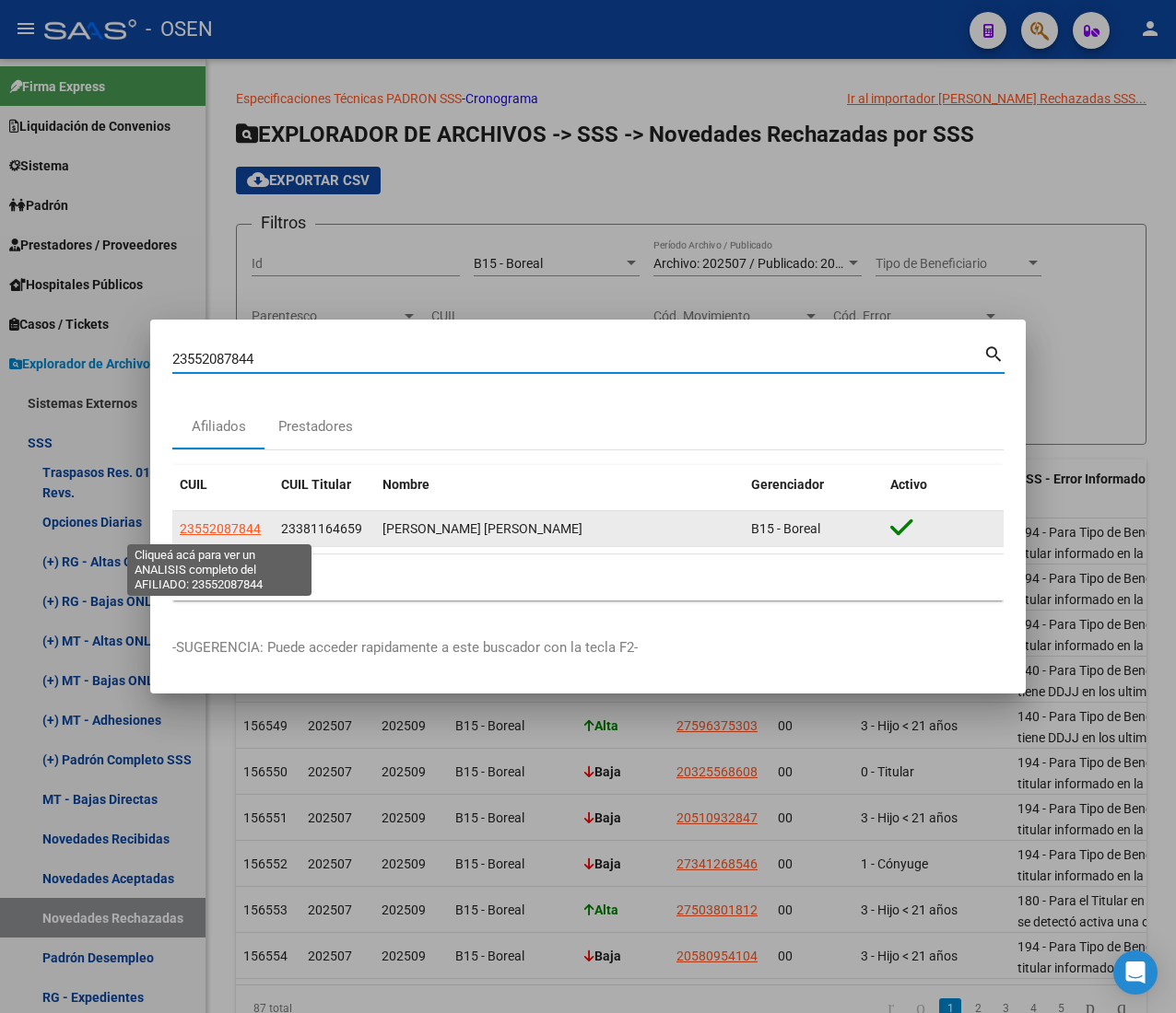
click at [215, 527] on span "23552087844" at bounding box center [219, 528] width 81 height 15
type textarea "23552087844"
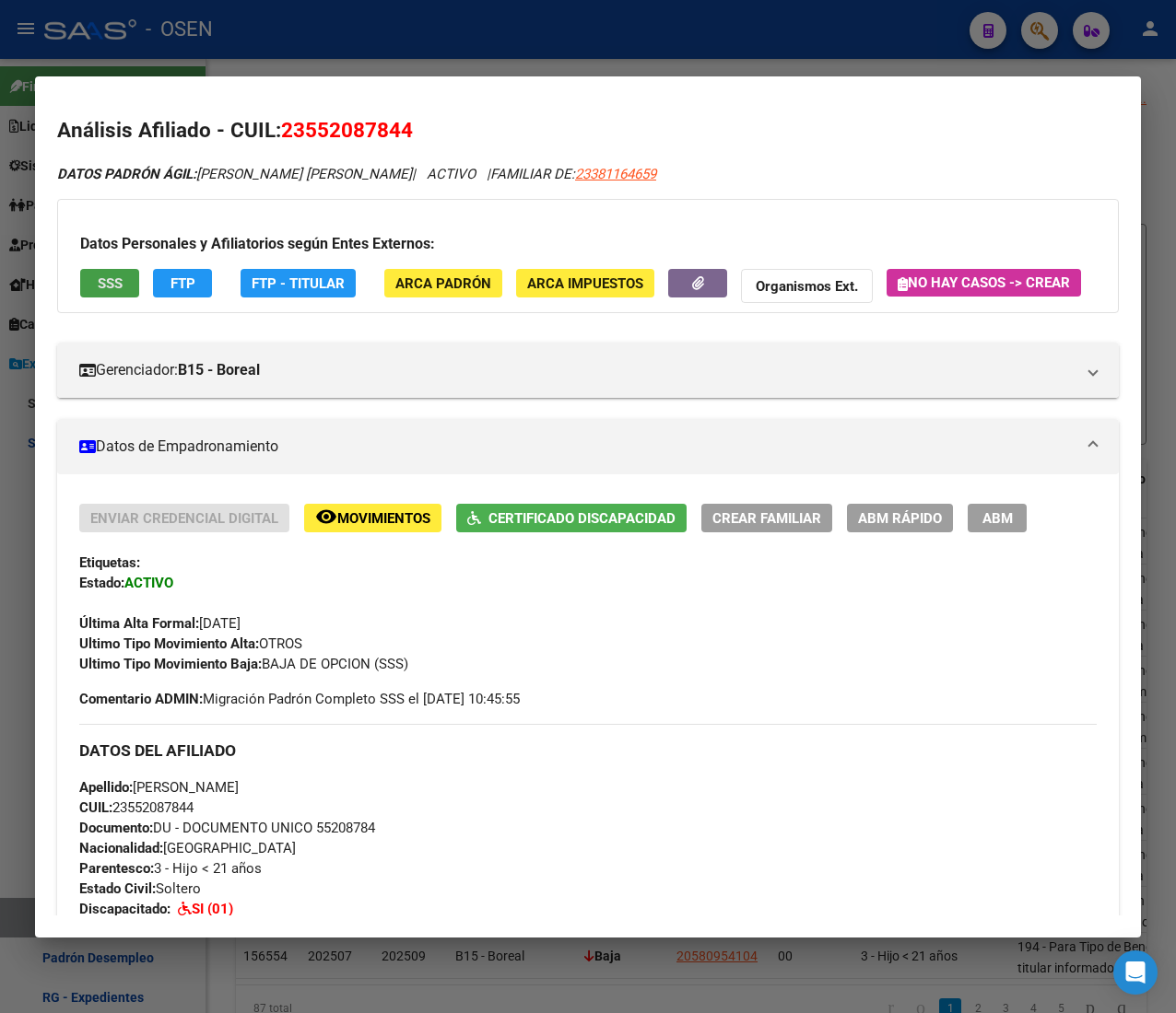
click at [107, 276] on span "SSS" at bounding box center [110, 283] width 25 height 17
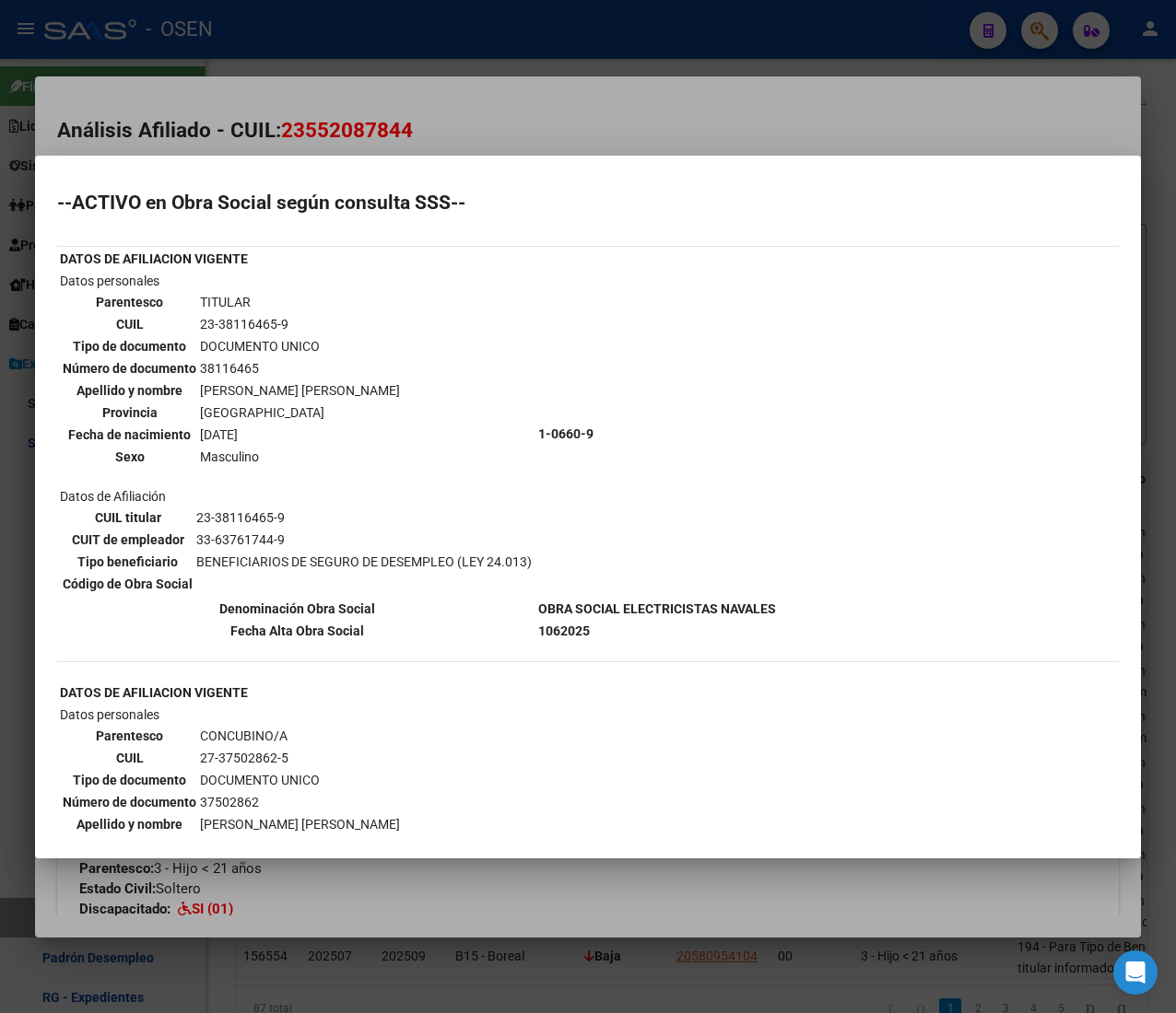
click at [756, 134] on div at bounding box center [588, 506] width 1176 height 1013
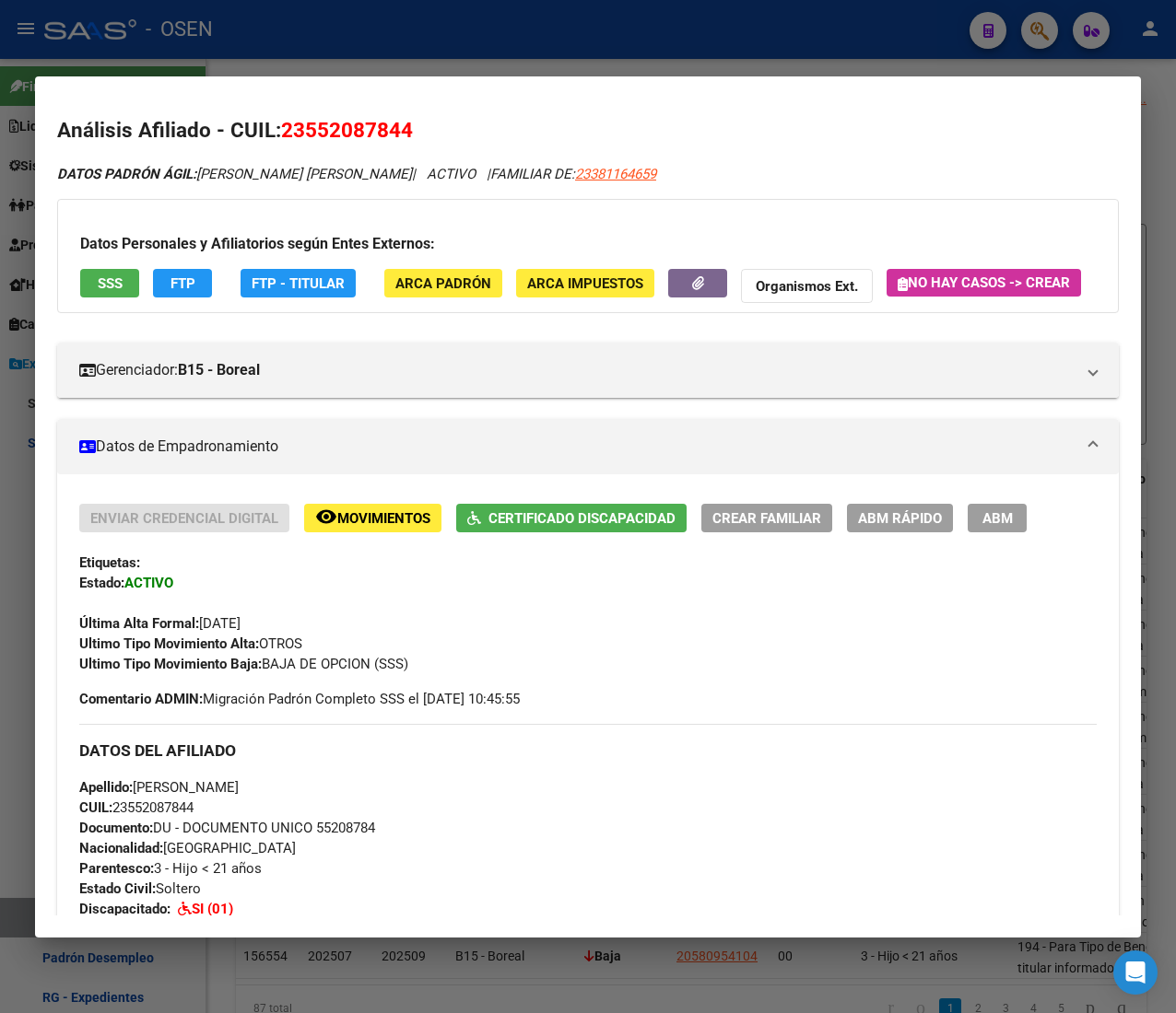
click at [544, 73] on div at bounding box center [588, 506] width 1176 height 1013
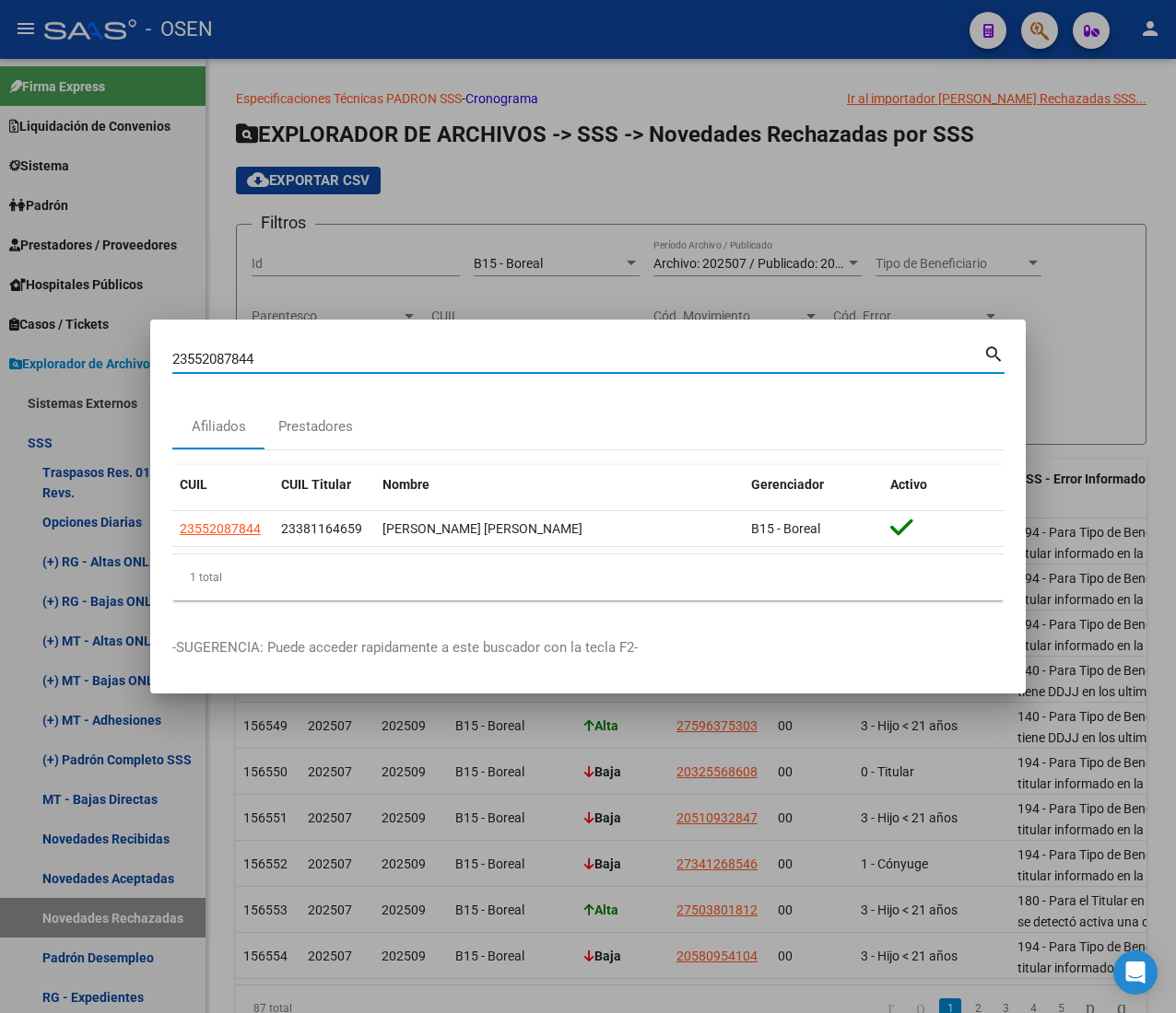
click at [258, 356] on input "23552087844" at bounding box center [578, 358] width 811 height 17
drag, startPoint x: 244, startPoint y: 361, endPoint x: 46, endPoint y: 348, distance: 198.4
click at [49, 348] on div "23552087844 Buscar (apellido, dni, cuil, nro traspaso, cuit, obra social) searc…" at bounding box center [588, 506] width 1176 height 1013
paste input "7523886865"
type input "27523886865"
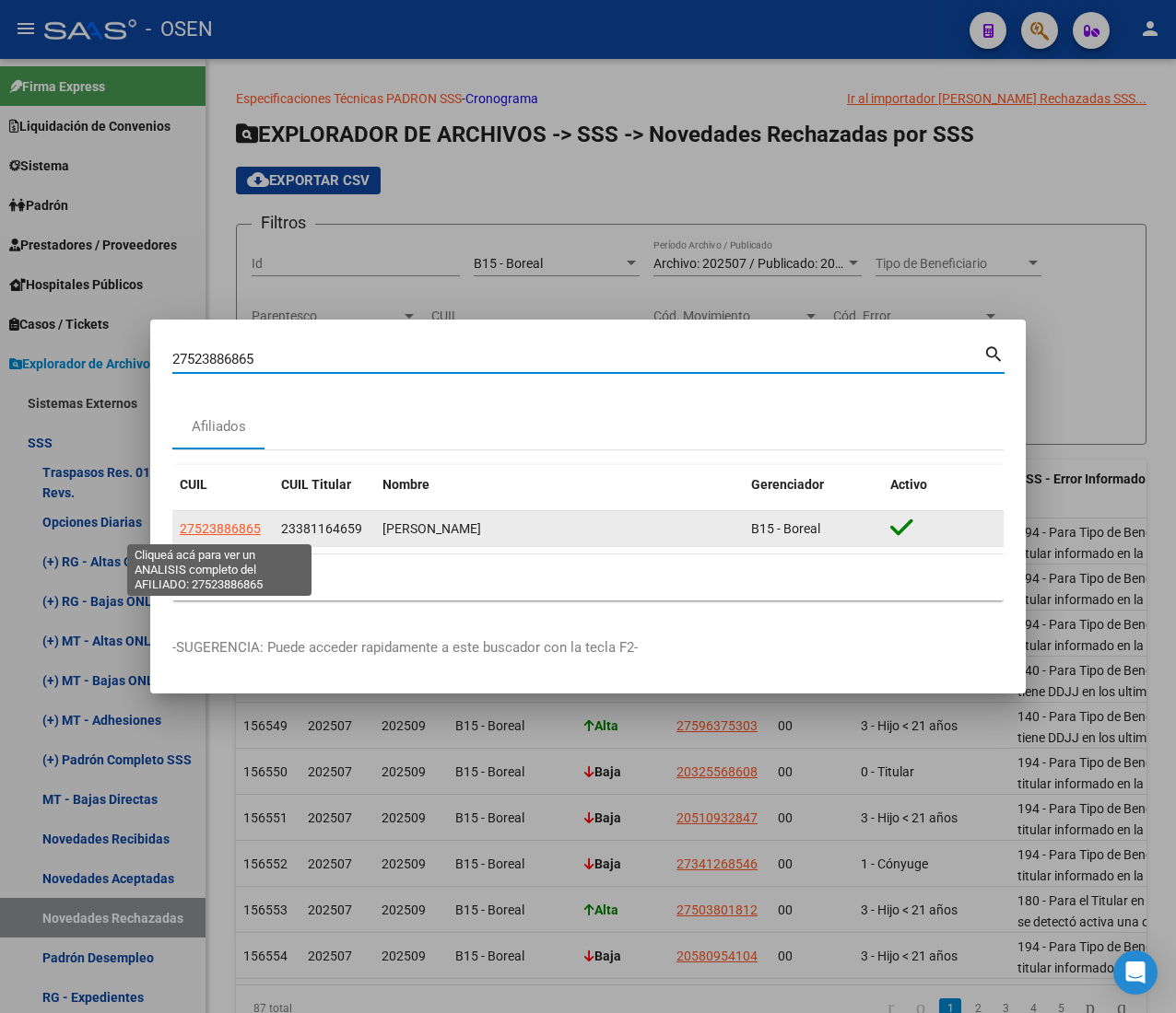
click at [212, 529] on span "27523886865" at bounding box center [219, 528] width 81 height 15
type textarea "27523886865"
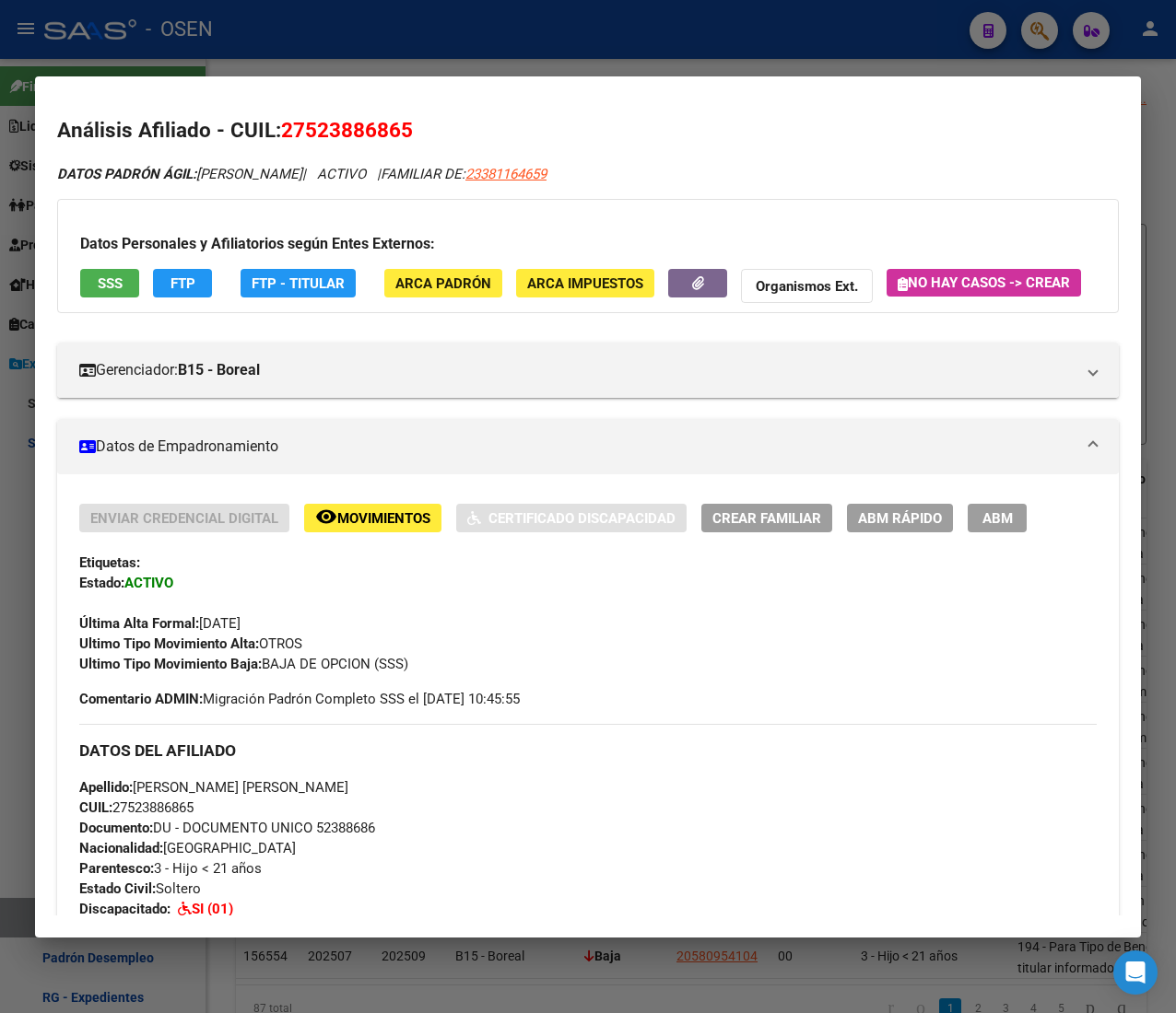
click at [103, 280] on span "SSS" at bounding box center [110, 283] width 25 height 17
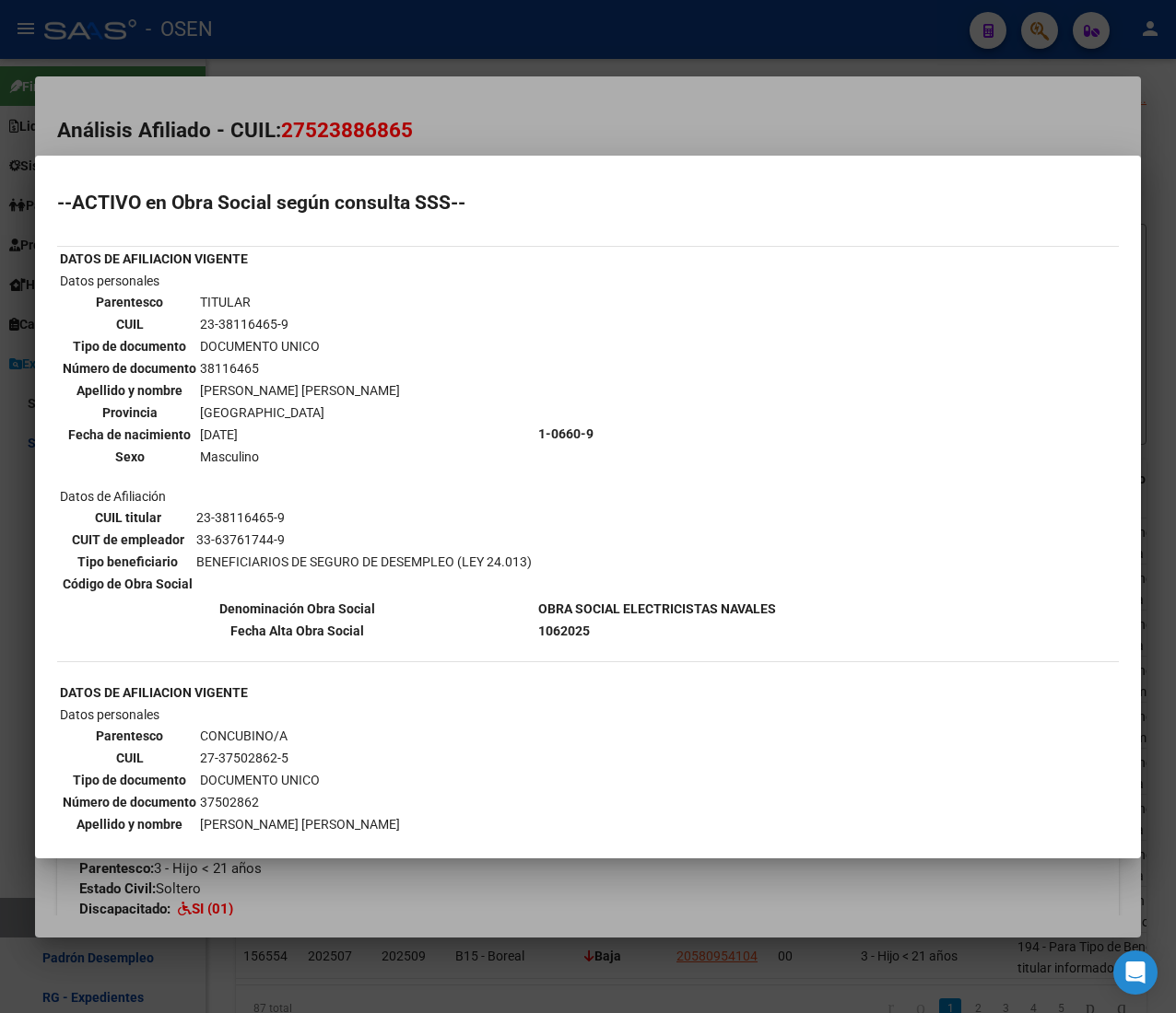
click at [475, 102] on div at bounding box center [588, 506] width 1176 height 1013
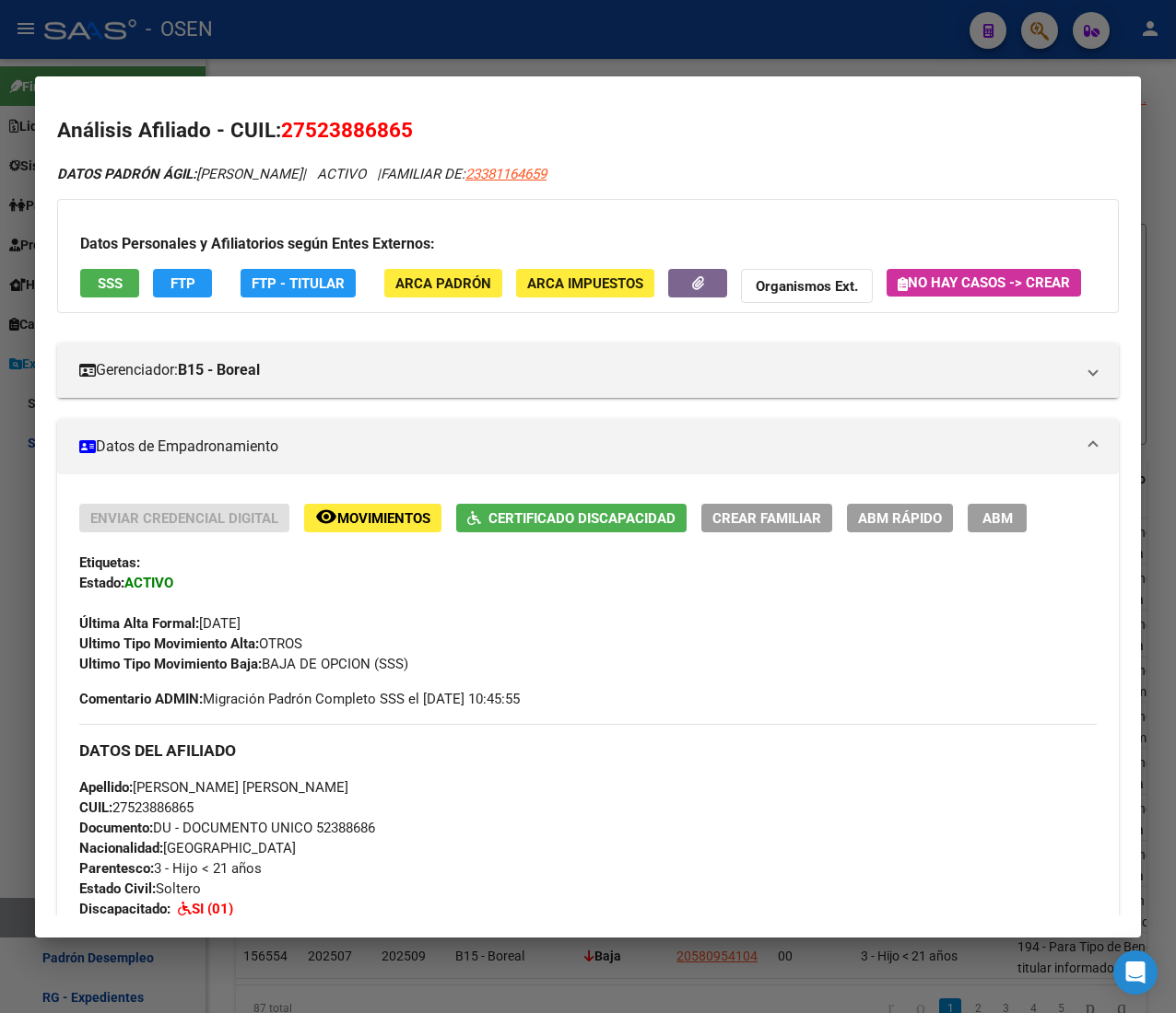
click at [459, 28] on div at bounding box center [588, 506] width 1176 height 1013
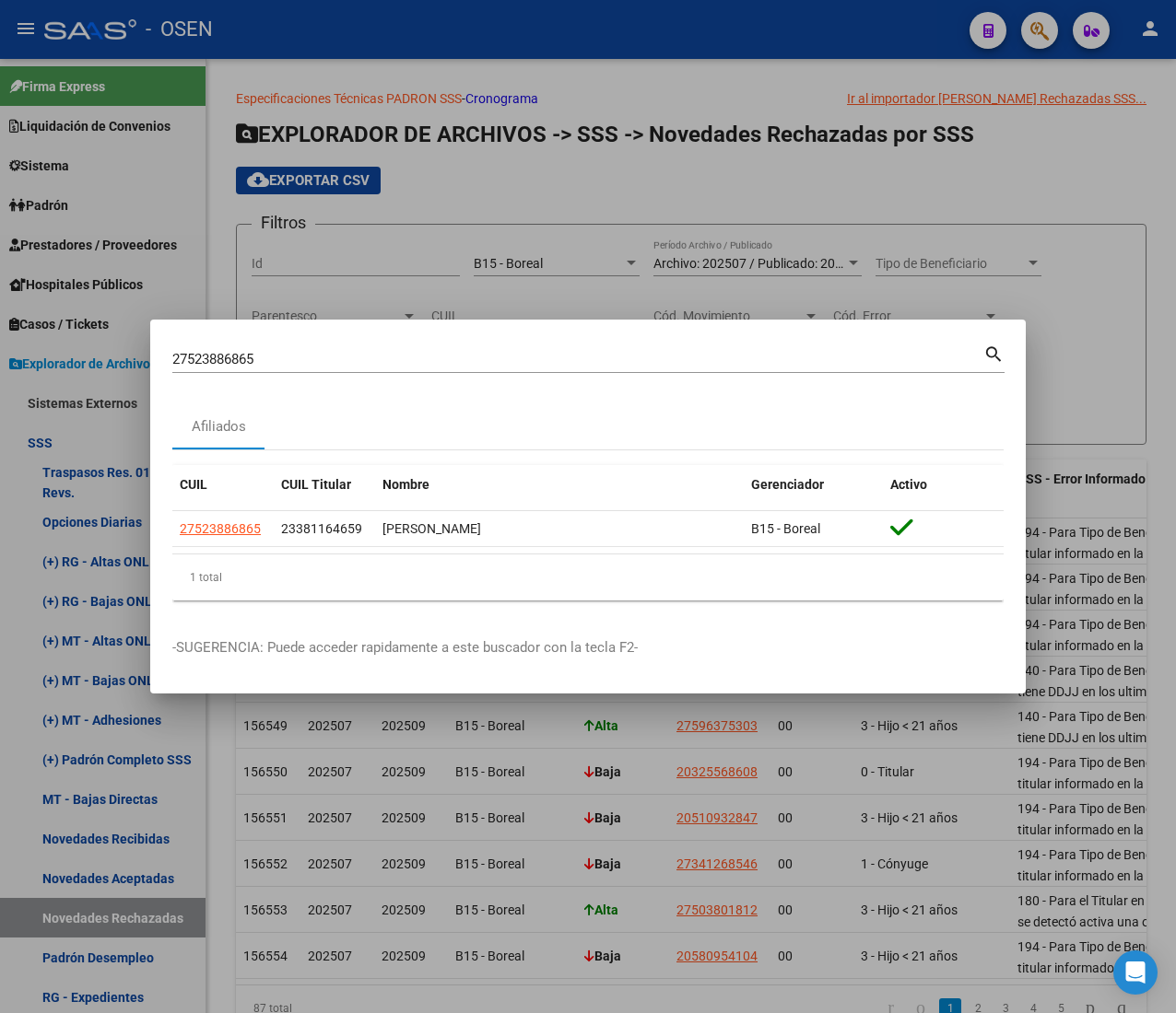
drag, startPoint x: 279, startPoint y: 368, endPoint x: 71, endPoint y: 349, distance: 208.9
click at [72, 349] on div "27523886865 Buscar (apellido, dni, cuil, nro traspaso, cuit, obra social) searc…" at bounding box center [588, 506] width 1176 height 1013
click at [263, 342] on div "27523886865 Buscar (apellido, dni, cuil, nro traspaso, cuit, obra social) search" at bounding box center [588, 357] width 832 height 31
drag, startPoint x: 284, startPoint y: 356, endPoint x: 67, endPoint y: 343, distance: 217.4
click at [67, 343] on div "27523886865 Buscar (apellido, dni, cuil, nro traspaso, cuit, obra social) searc…" at bounding box center [588, 506] width 1176 height 1013
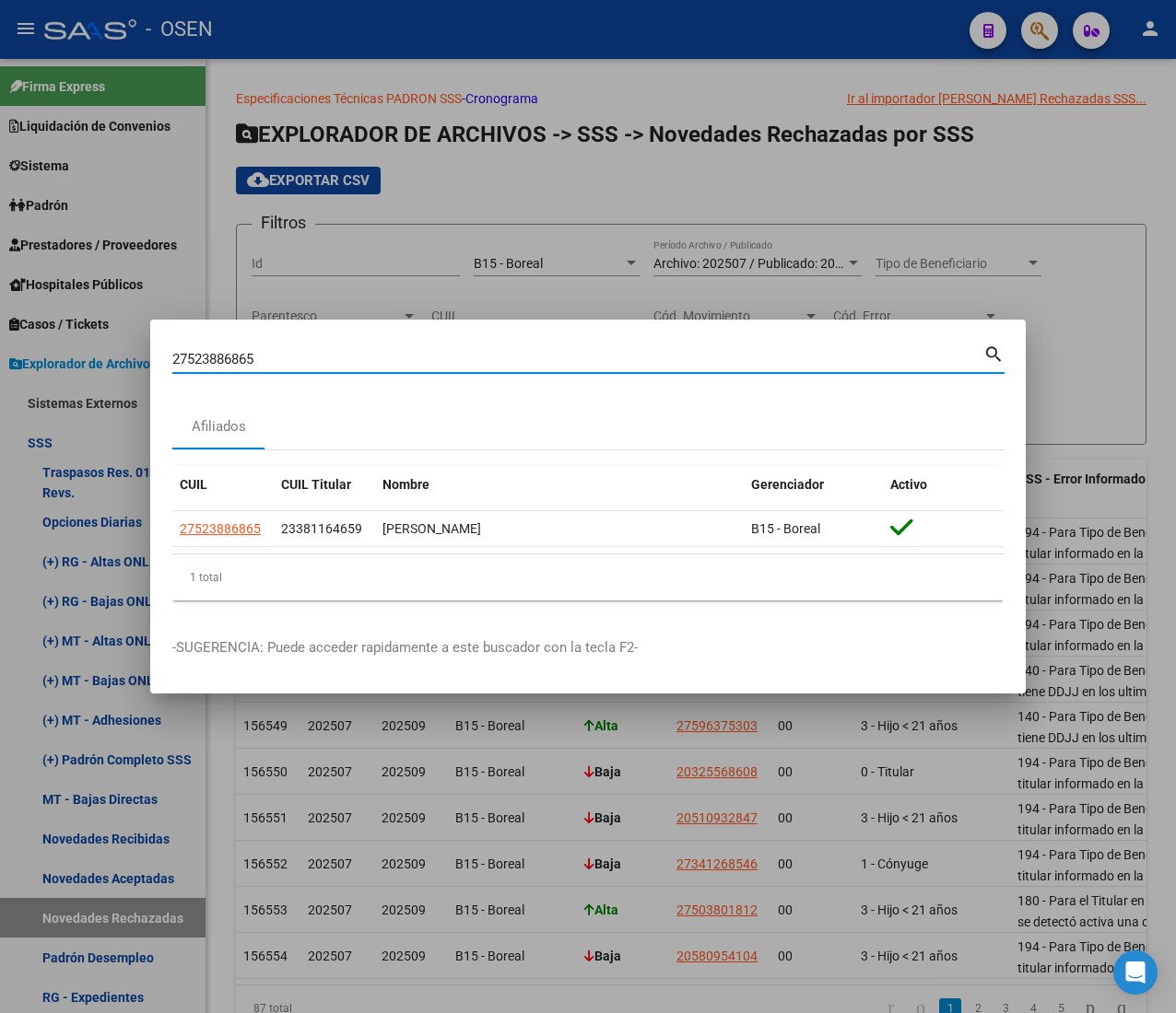
paste input "0364798157"
type input "20364798157"
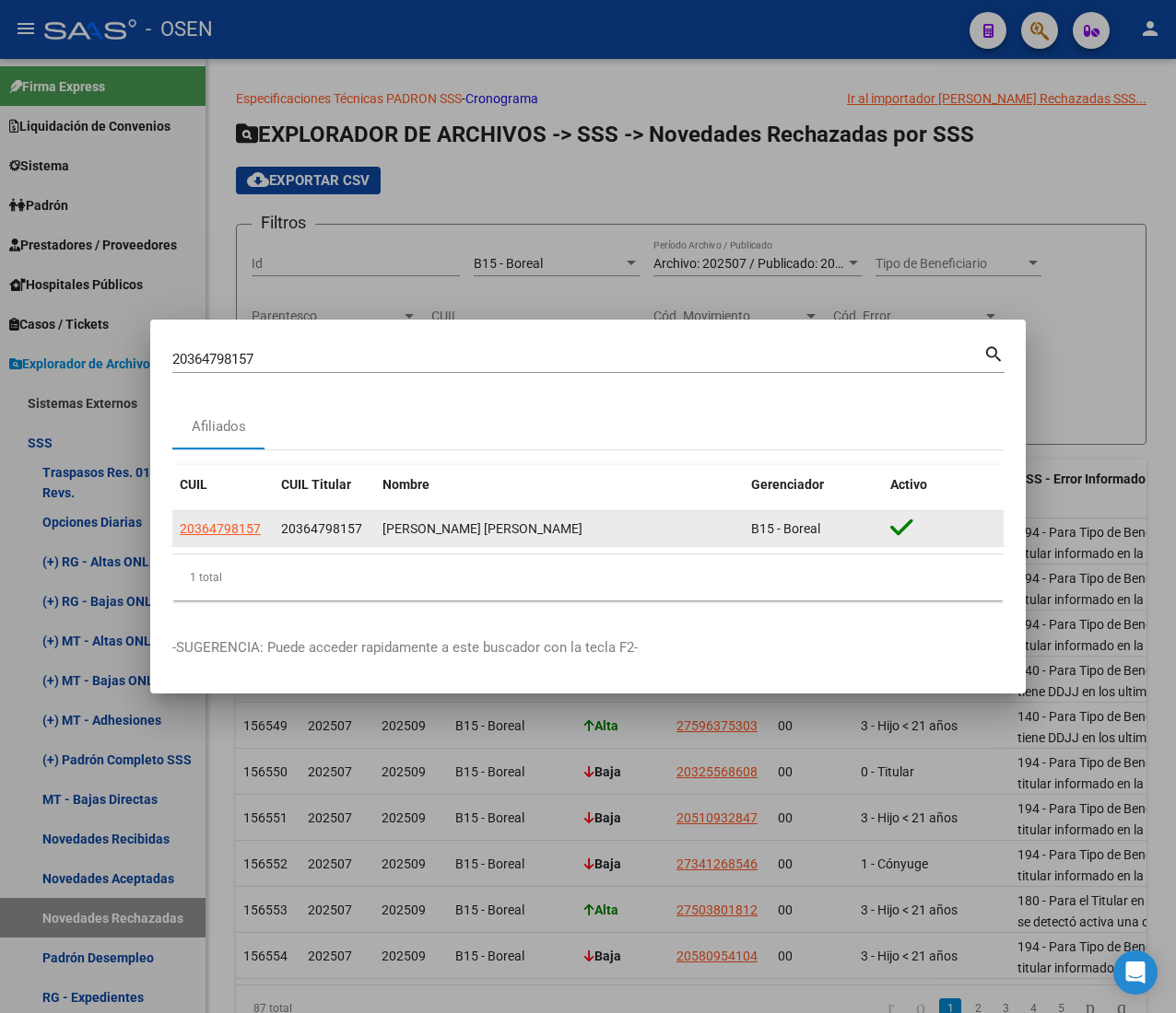
click at [225, 518] on app-link-go-to "20364798157" at bounding box center [219, 529] width 81 height 21
click at [226, 522] on span "20364798157" at bounding box center [219, 528] width 81 height 15
type textarea "20364798157"
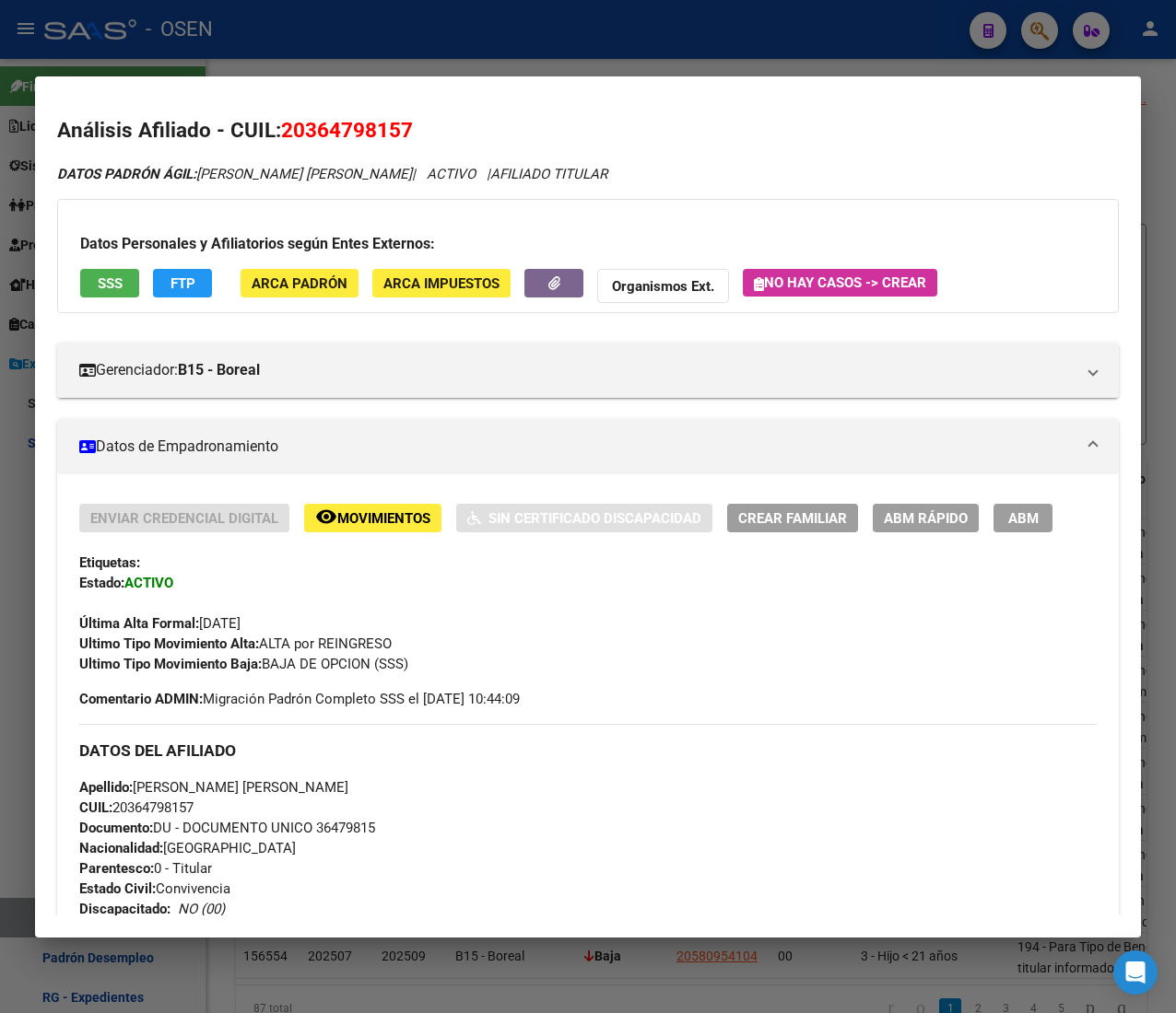
click at [103, 276] on span "SSS" at bounding box center [110, 283] width 25 height 17
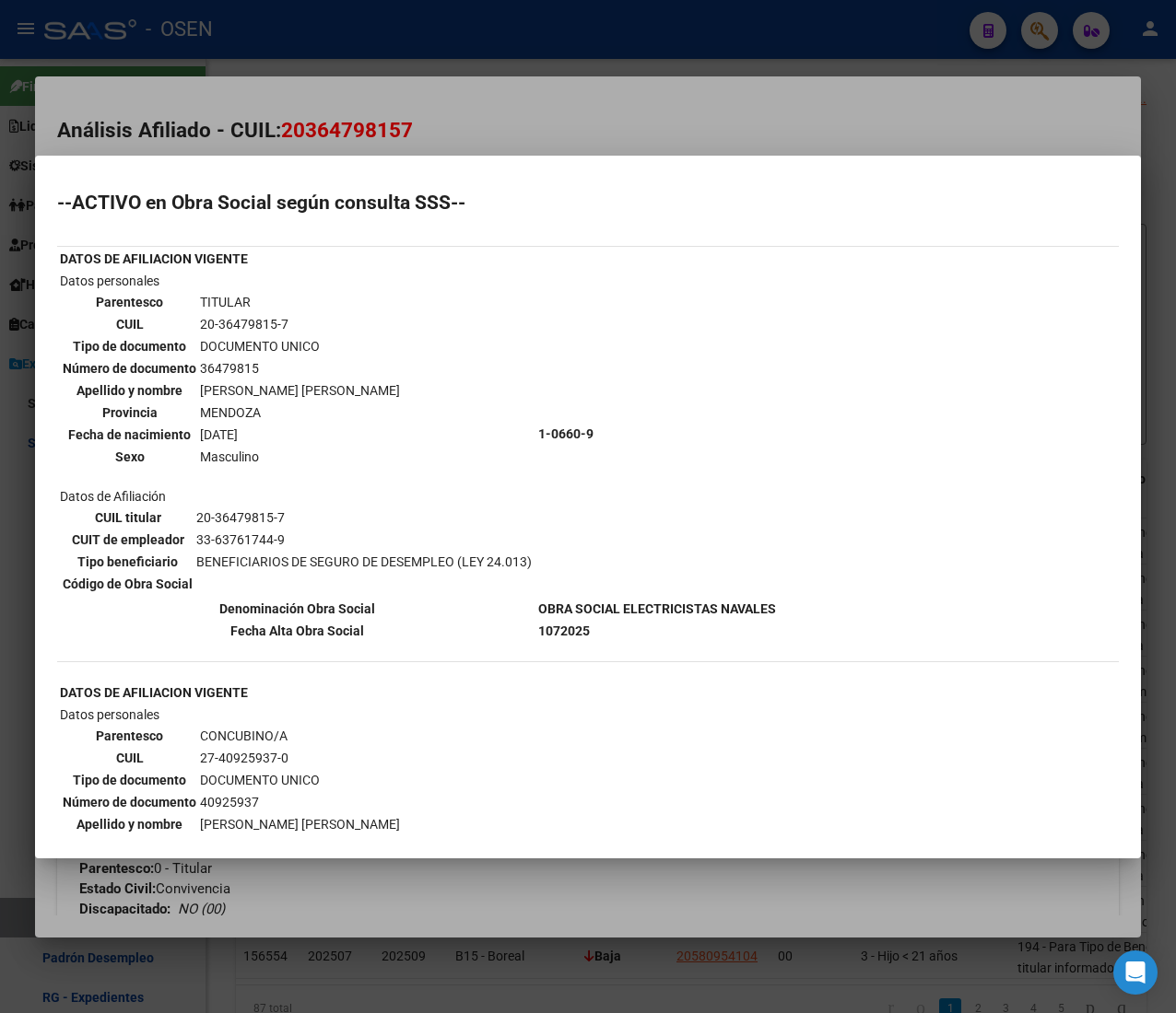
click at [713, 112] on div at bounding box center [588, 506] width 1176 height 1013
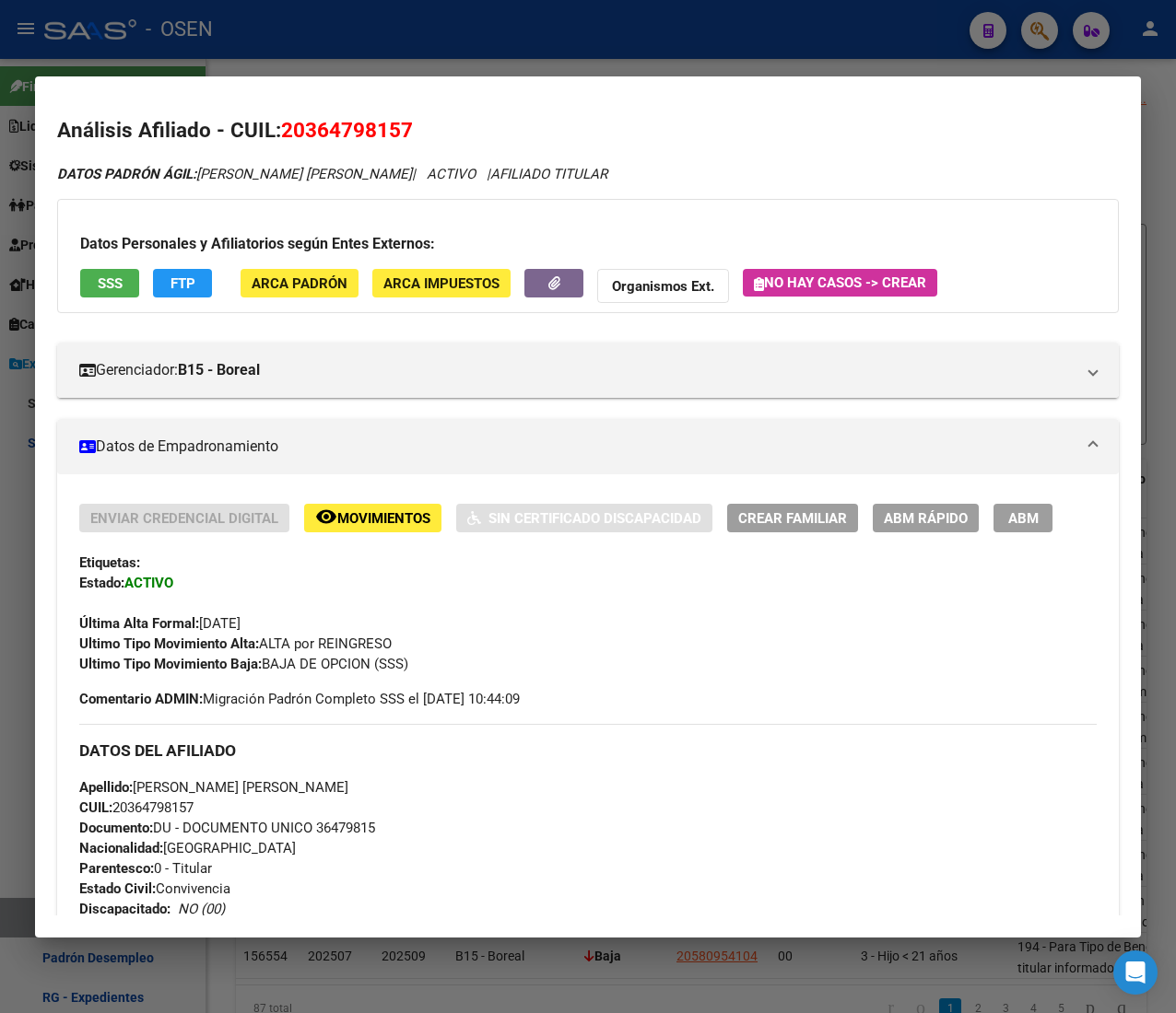
drag, startPoint x: 241, startPoint y: 40, endPoint x: 343, endPoint y: 305, distance: 284.0
click at [241, 40] on div at bounding box center [588, 506] width 1176 height 1013
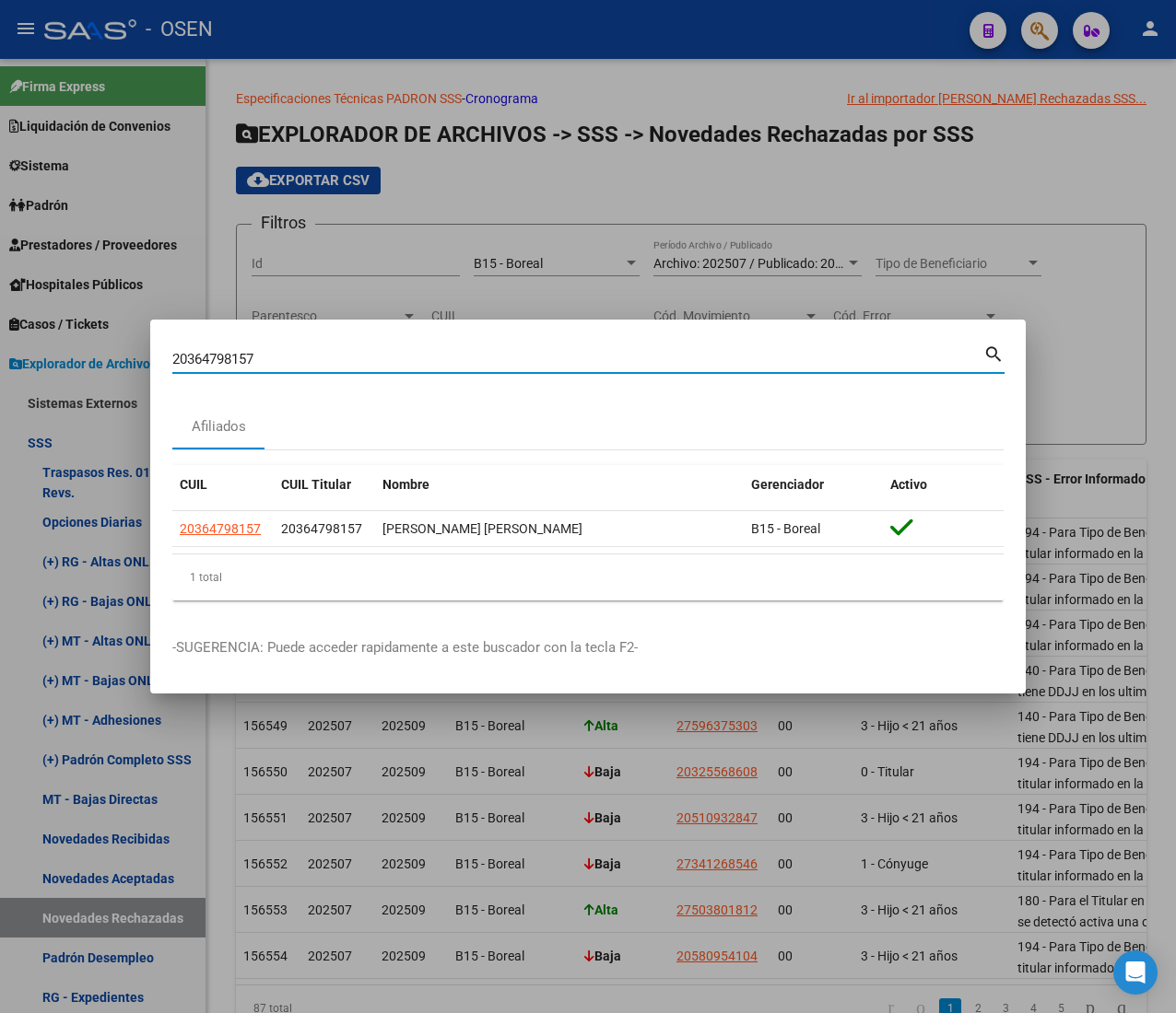
drag, startPoint x: 251, startPoint y: 363, endPoint x: -103, endPoint y: 339, distance: 354.8
click at [0, 339] on html "menu - OSEN person Firma Express Liquidación de Convenios ARCA - Aportes RG / M…" at bounding box center [588, 506] width 1176 height 1013
paste input "7409259370"
type input "27409259370"
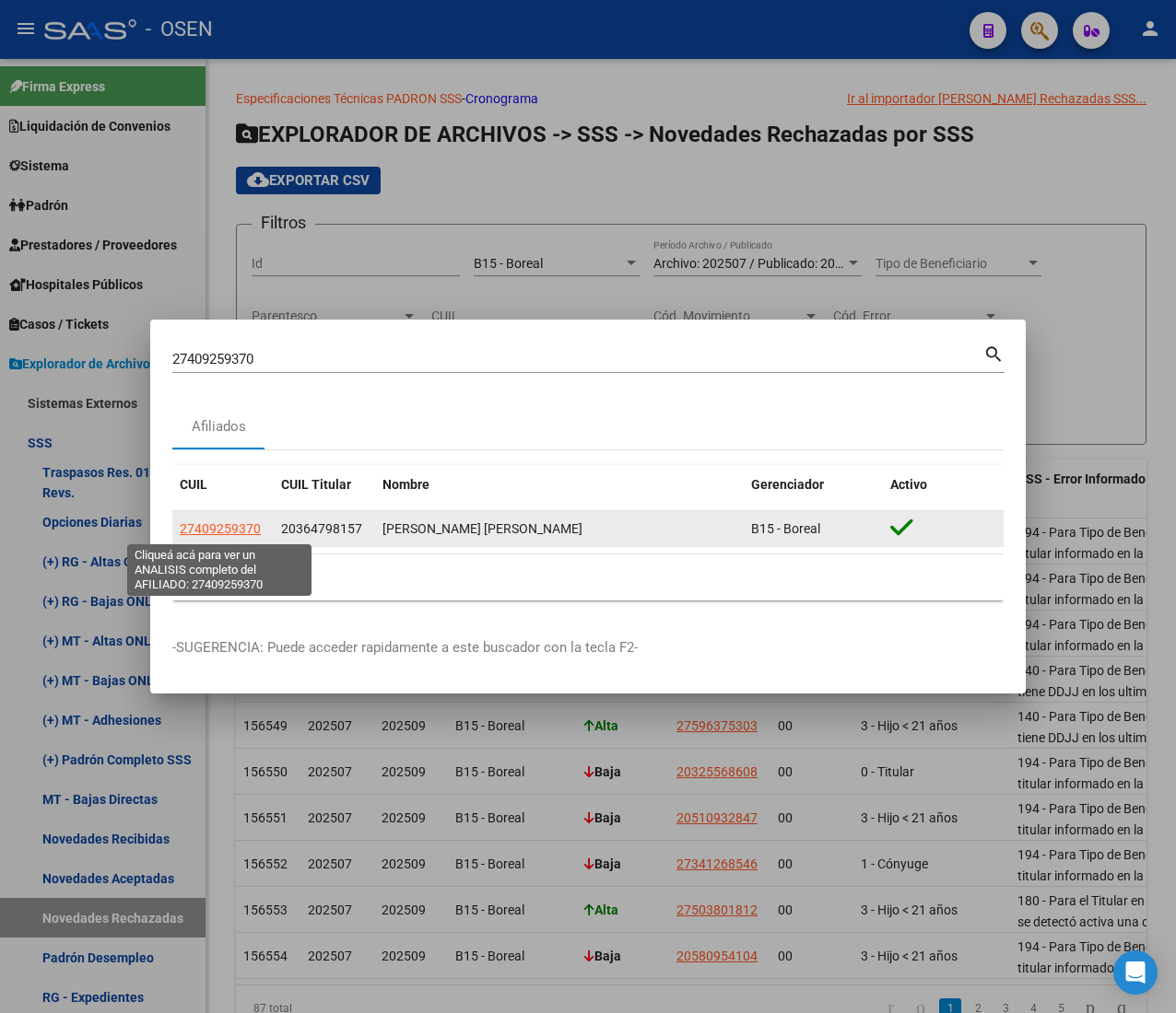
click at [215, 522] on span "27409259370" at bounding box center [219, 528] width 81 height 15
type textarea "27409259370"
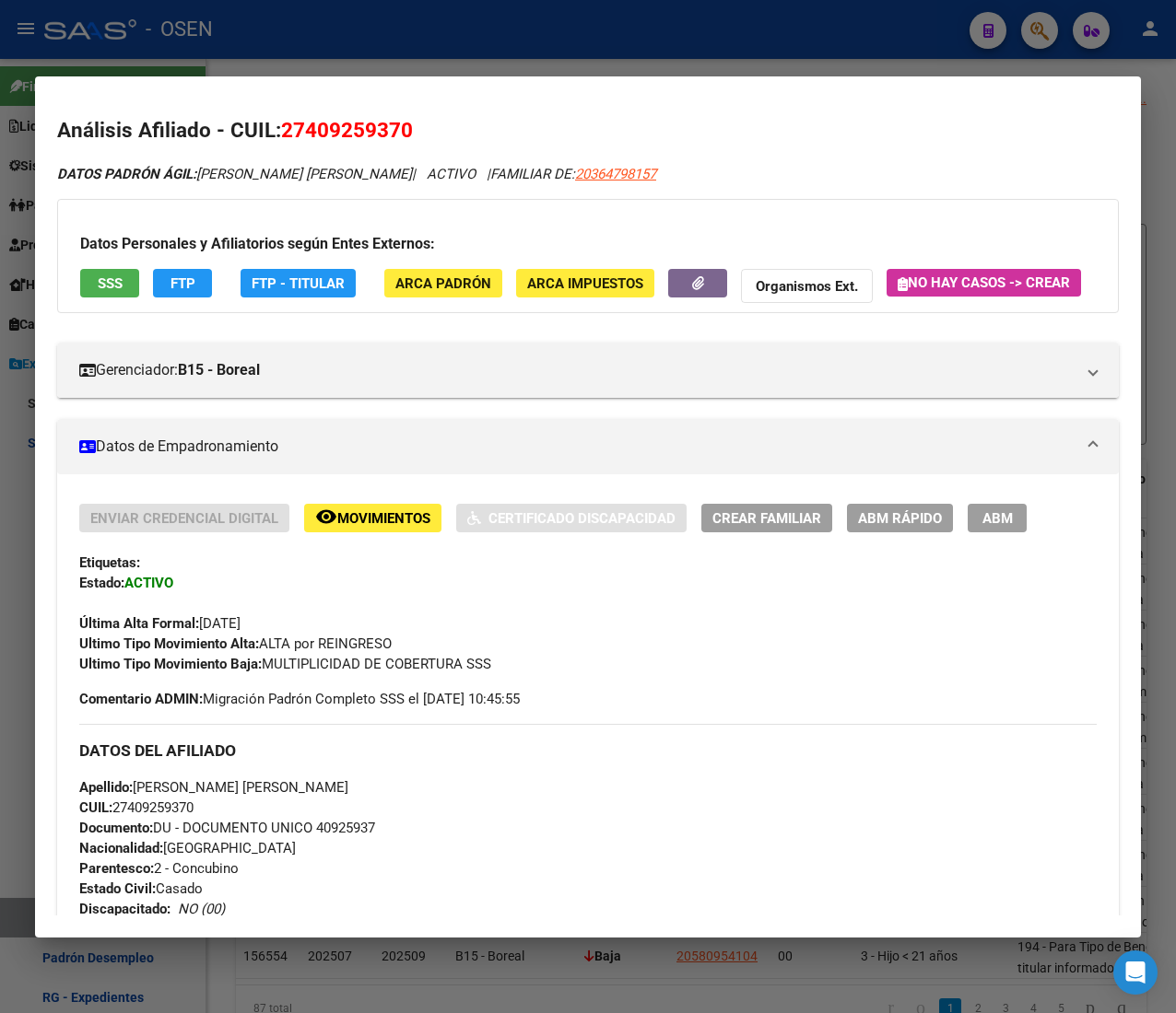
click at [107, 280] on span "SSS" at bounding box center [110, 283] width 25 height 17
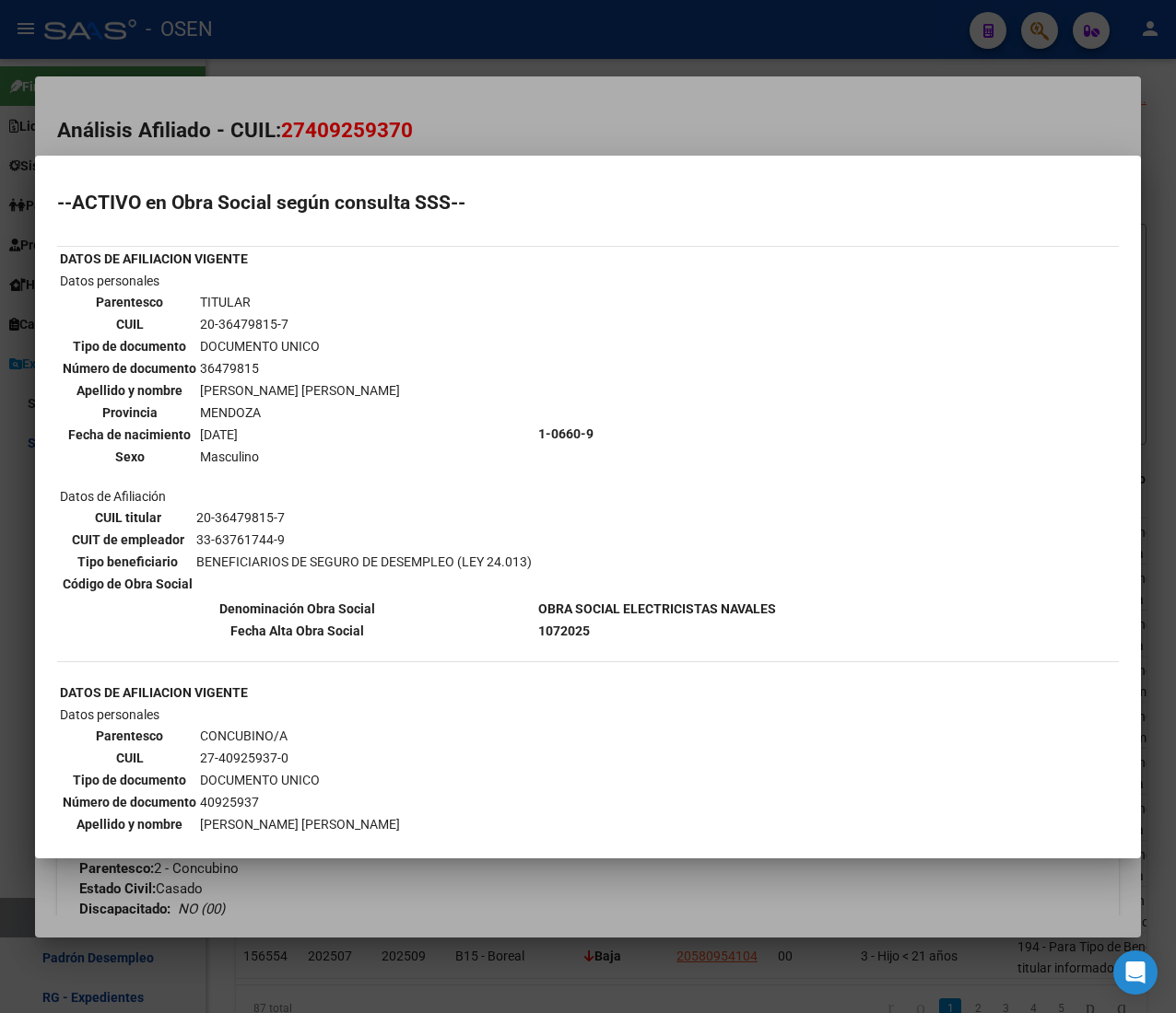
click at [634, 125] on div at bounding box center [588, 506] width 1176 height 1013
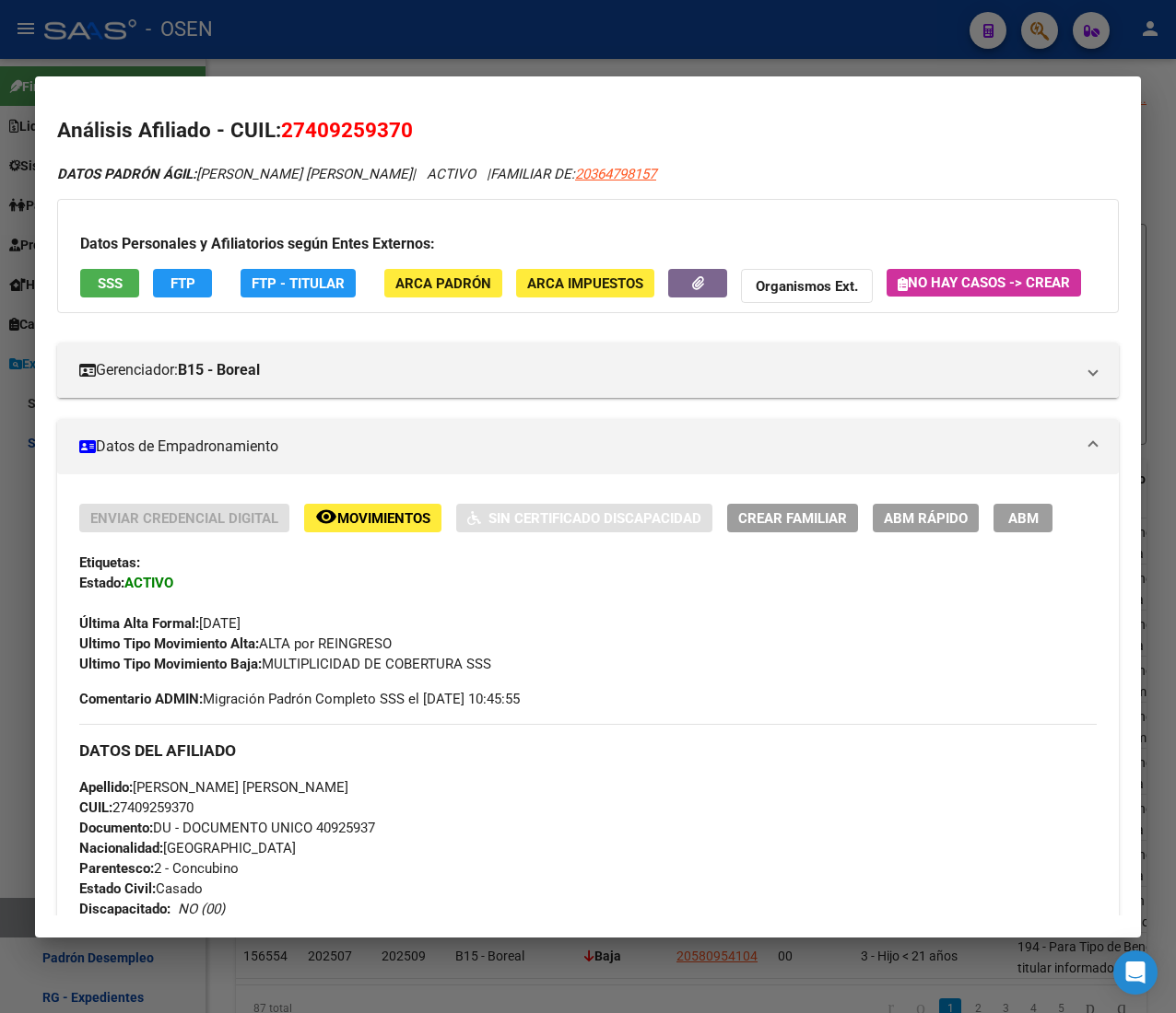
click at [581, 28] on div at bounding box center [588, 506] width 1176 height 1013
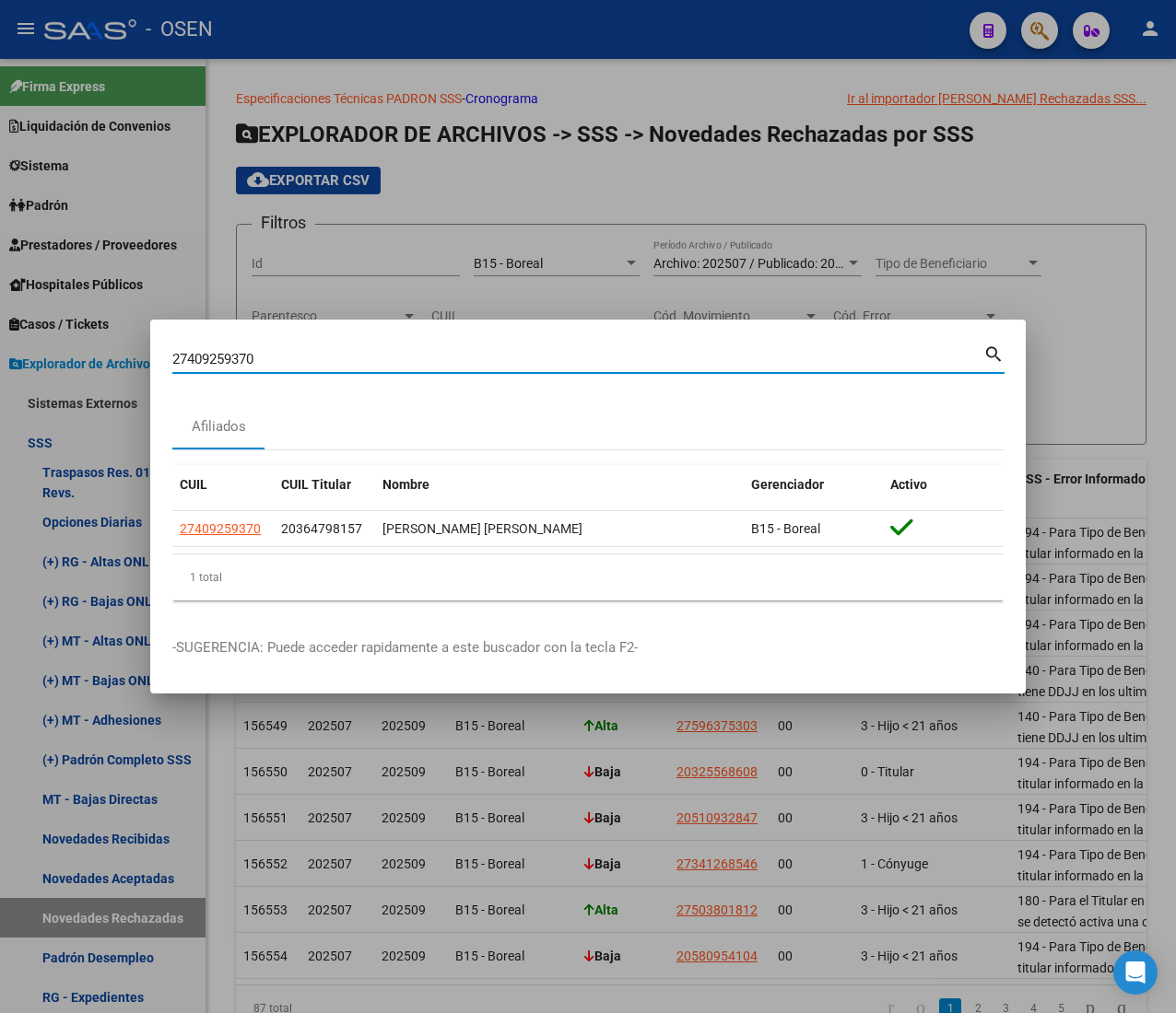
drag, startPoint x: 263, startPoint y: 364, endPoint x: 0, endPoint y: 359, distance: 263.0
click at [0, 359] on div "27409259370 Buscar (apellido, dni, cuil, nro traspaso, cuit, obra social) searc…" at bounding box center [588, 506] width 1176 height 1013
paste input "595322494"
type input "27595322494"
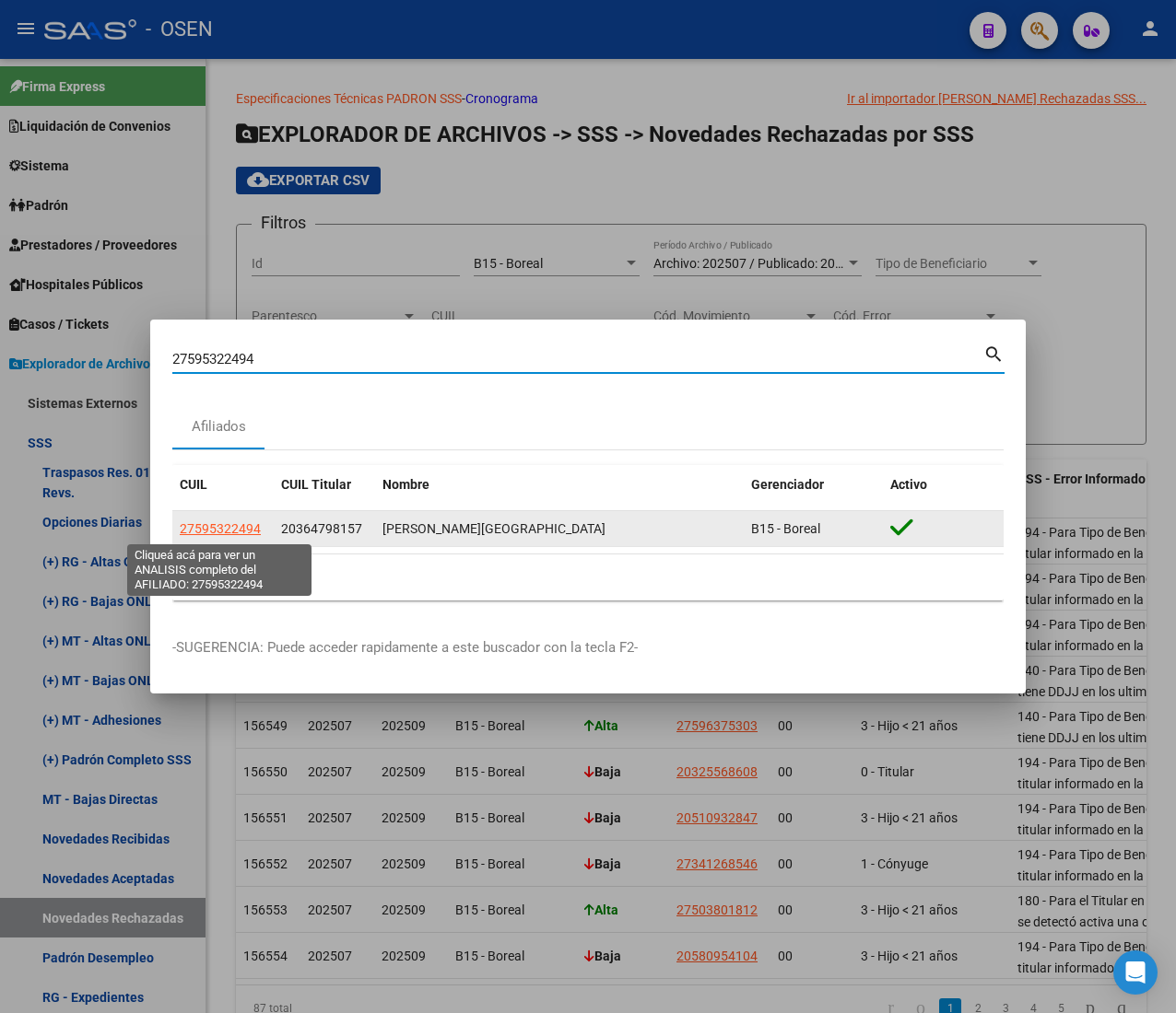
click at [230, 514] on datatable-body-cell "27595322494" at bounding box center [223, 529] width 101 height 36
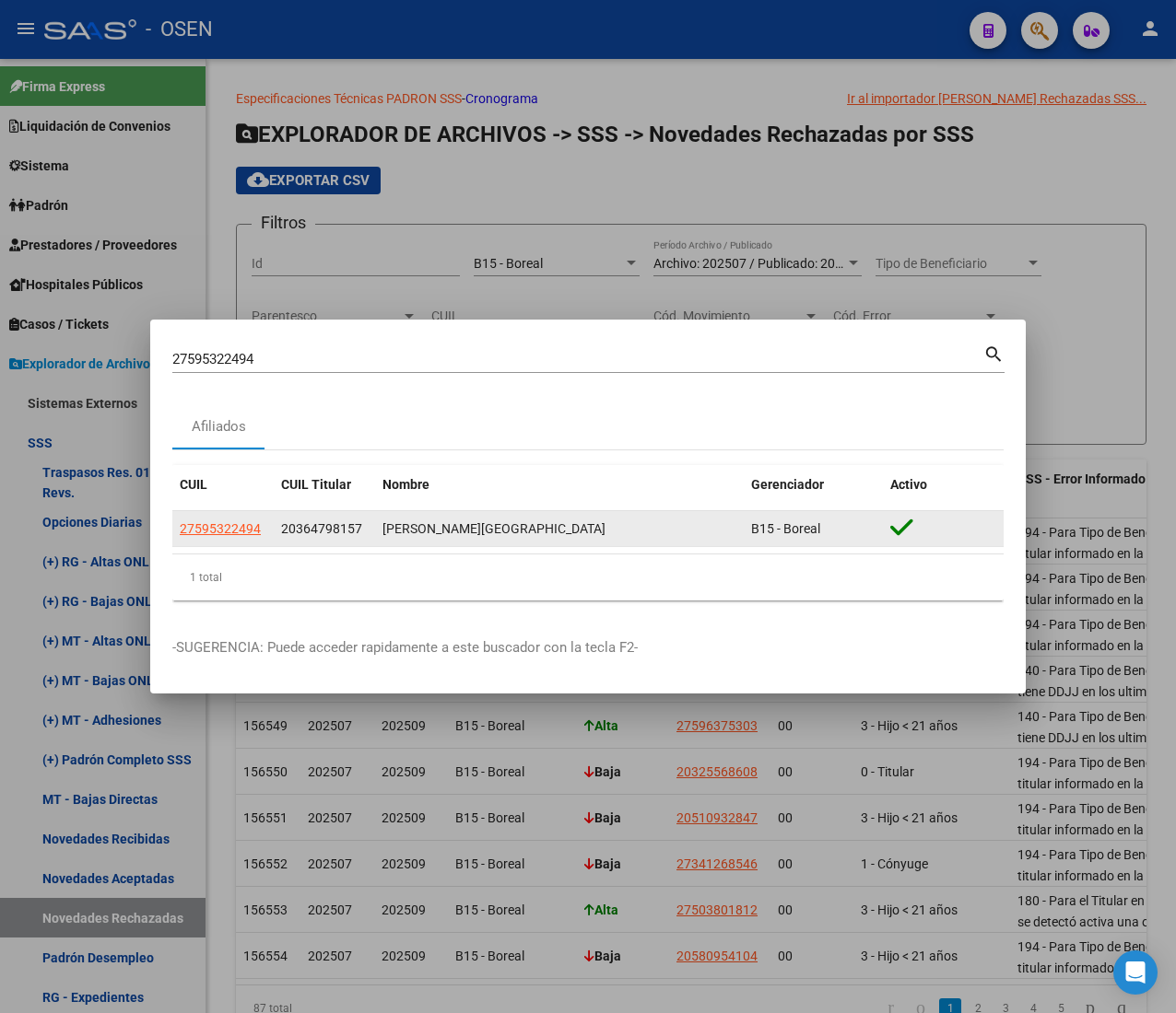
click at [230, 521] on span "27595322494" at bounding box center [219, 528] width 81 height 15
type textarea "27595322494"
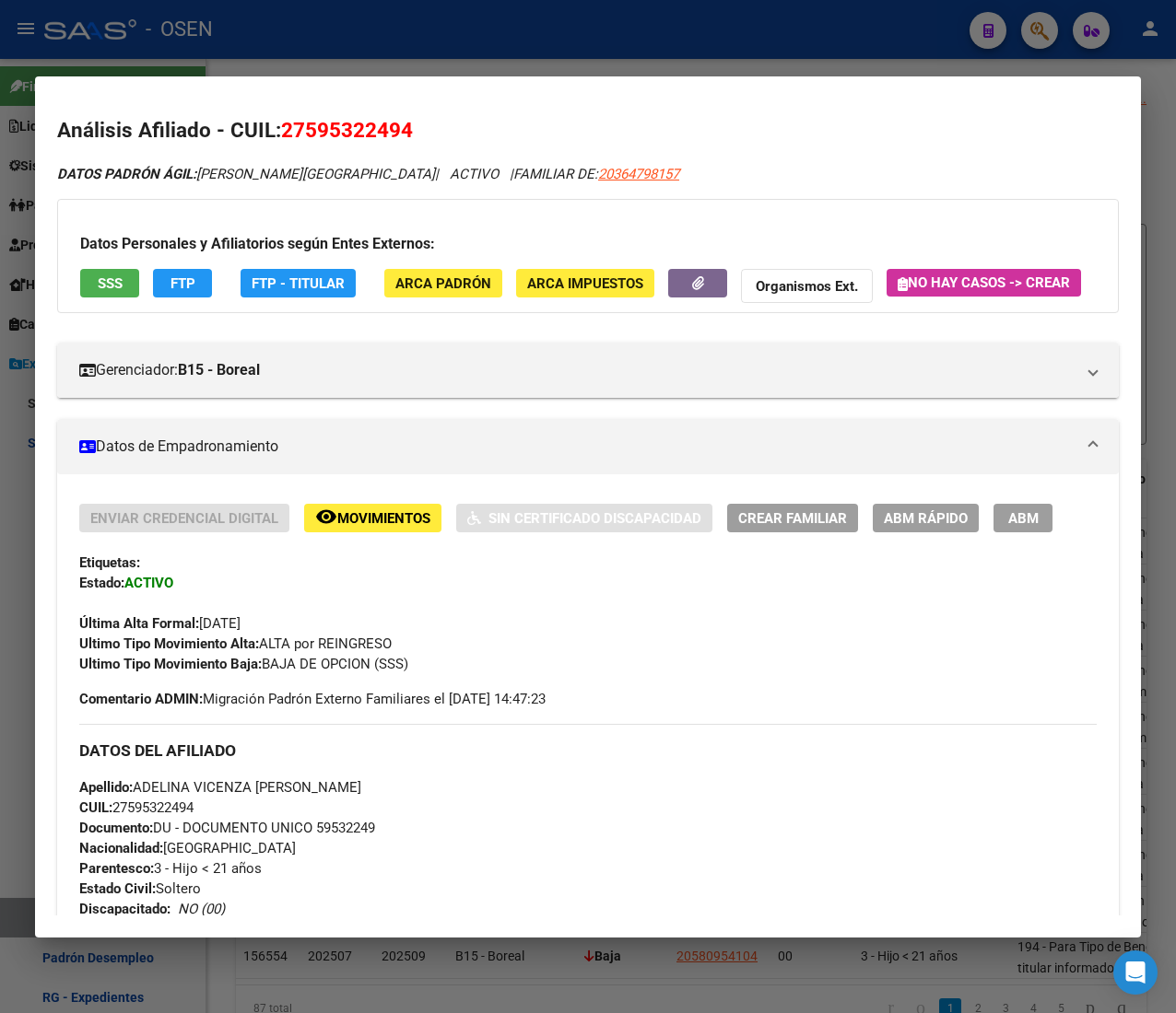
click at [118, 257] on div "Datos Personales y Afiliatorios según Entes Externos: SSS FTP FTP - Titular ARC…" at bounding box center [588, 255] width 1061 height 114
click at [112, 271] on button "SSS" at bounding box center [109, 282] width 59 height 28
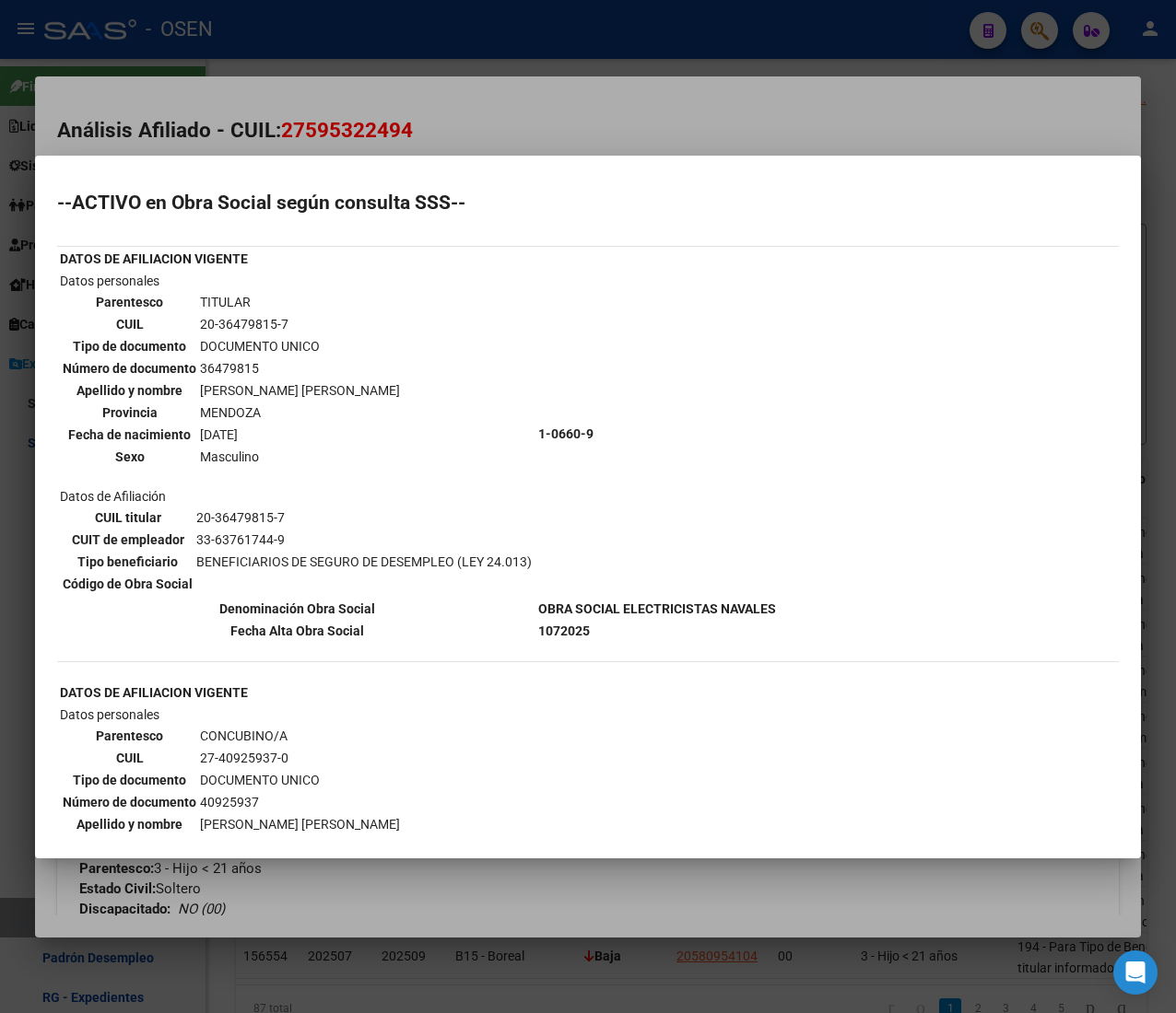
click at [774, 118] on div at bounding box center [588, 506] width 1176 height 1013
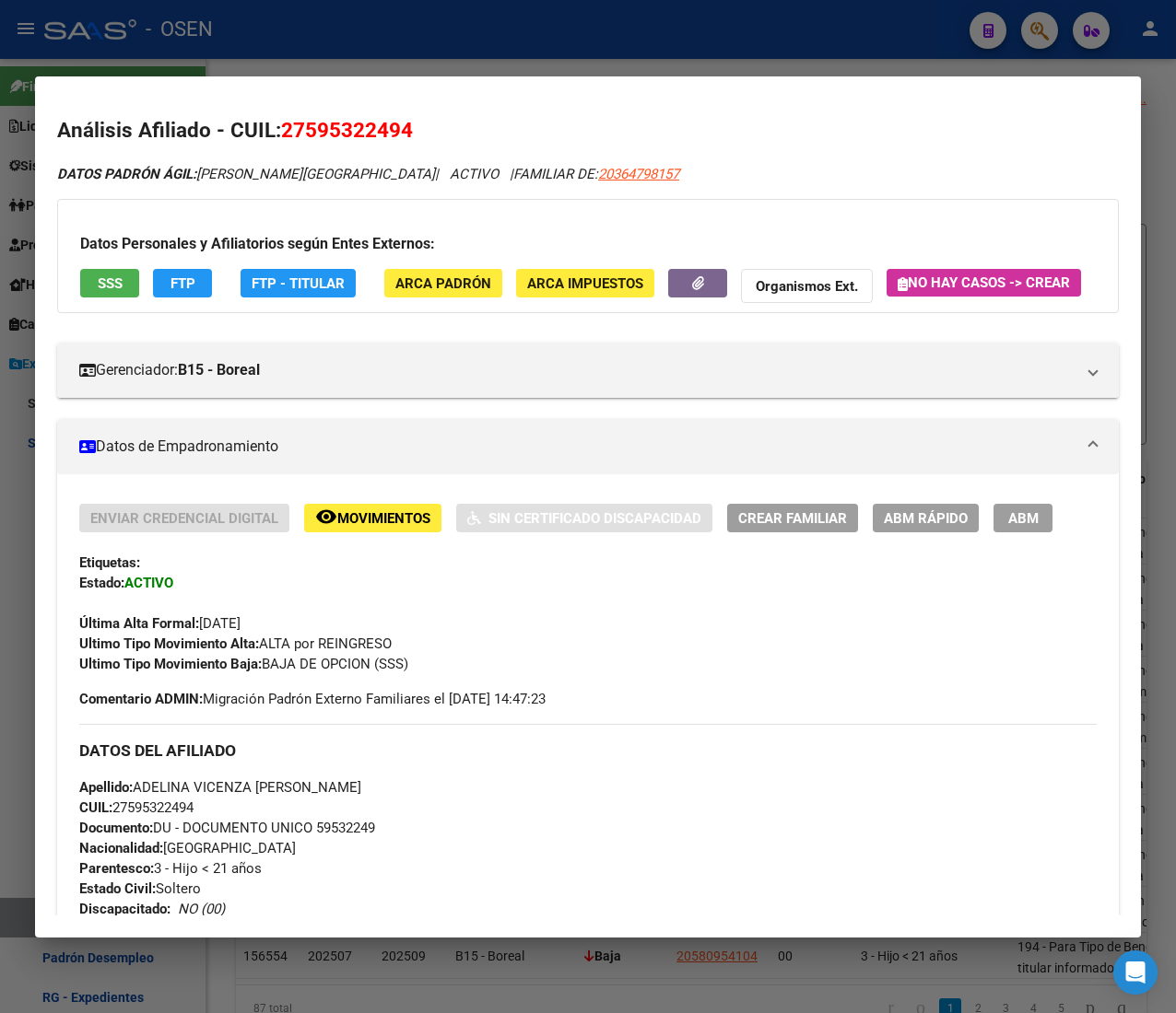
click at [459, 52] on div at bounding box center [588, 506] width 1176 height 1013
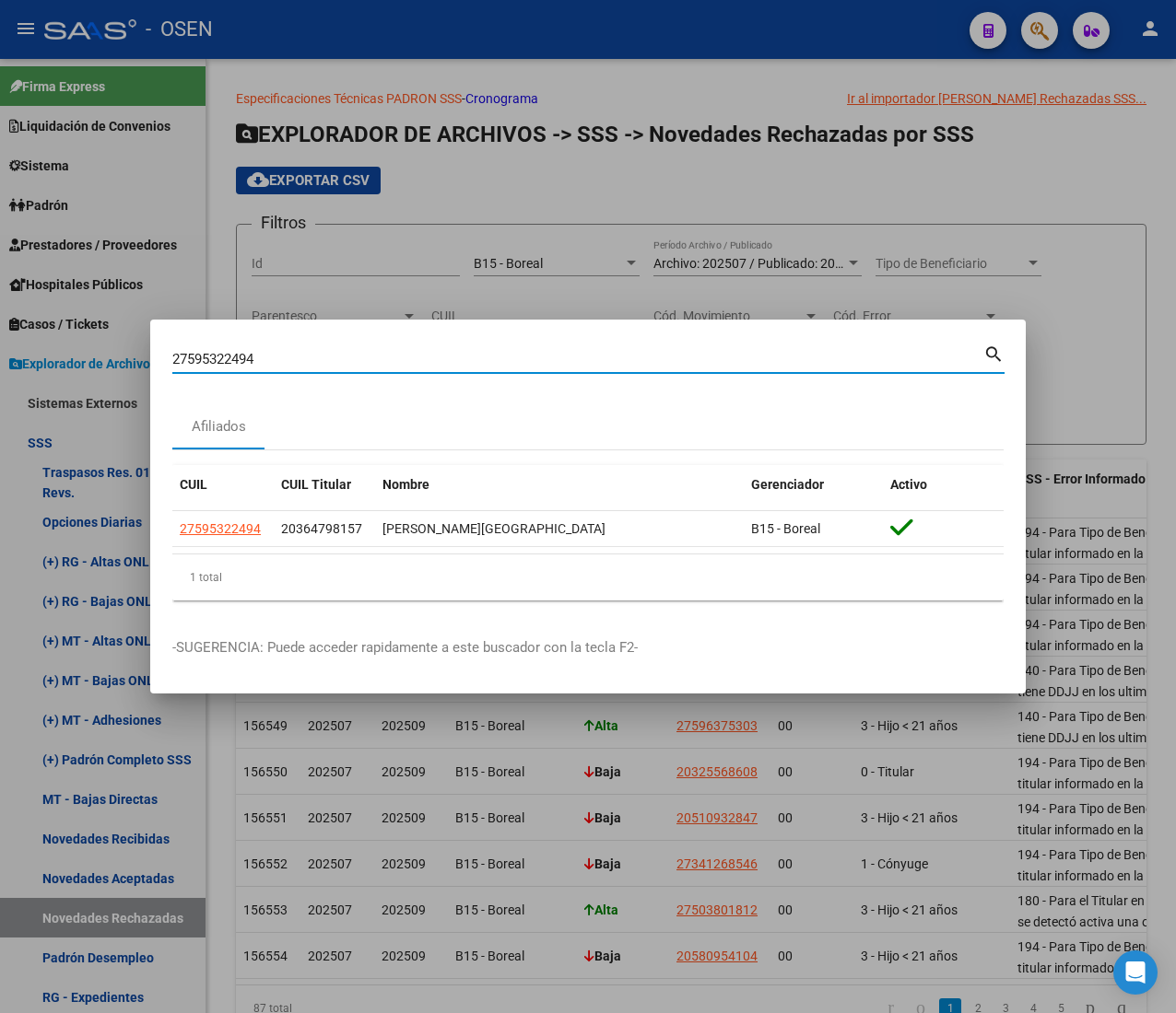
drag, startPoint x: 262, startPoint y: 364, endPoint x: 11, endPoint y: 356, distance: 251.1
click at [13, 357] on div "27595322494 Buscar (apellido, dni, cuil, nro traspaso, cuit, obra social) searc…" at bounding box center [588, 506] width 1176 height 1013
paste input "3405151529"
type input "23405151529"
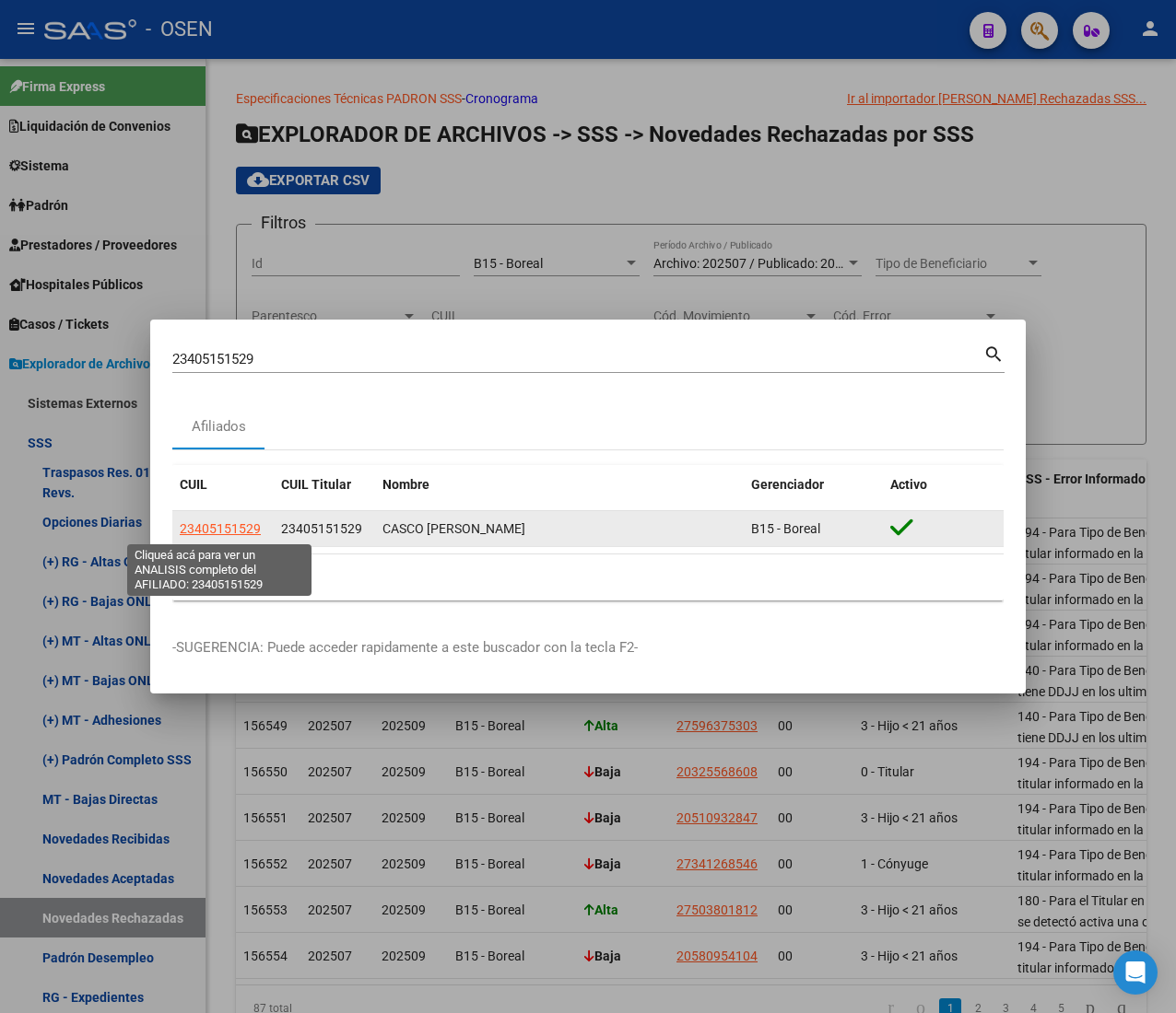
click at [234, 526] on span "23405151529" at bounding box center [219, 528] width 81 height 15
type textarea "23405151529"
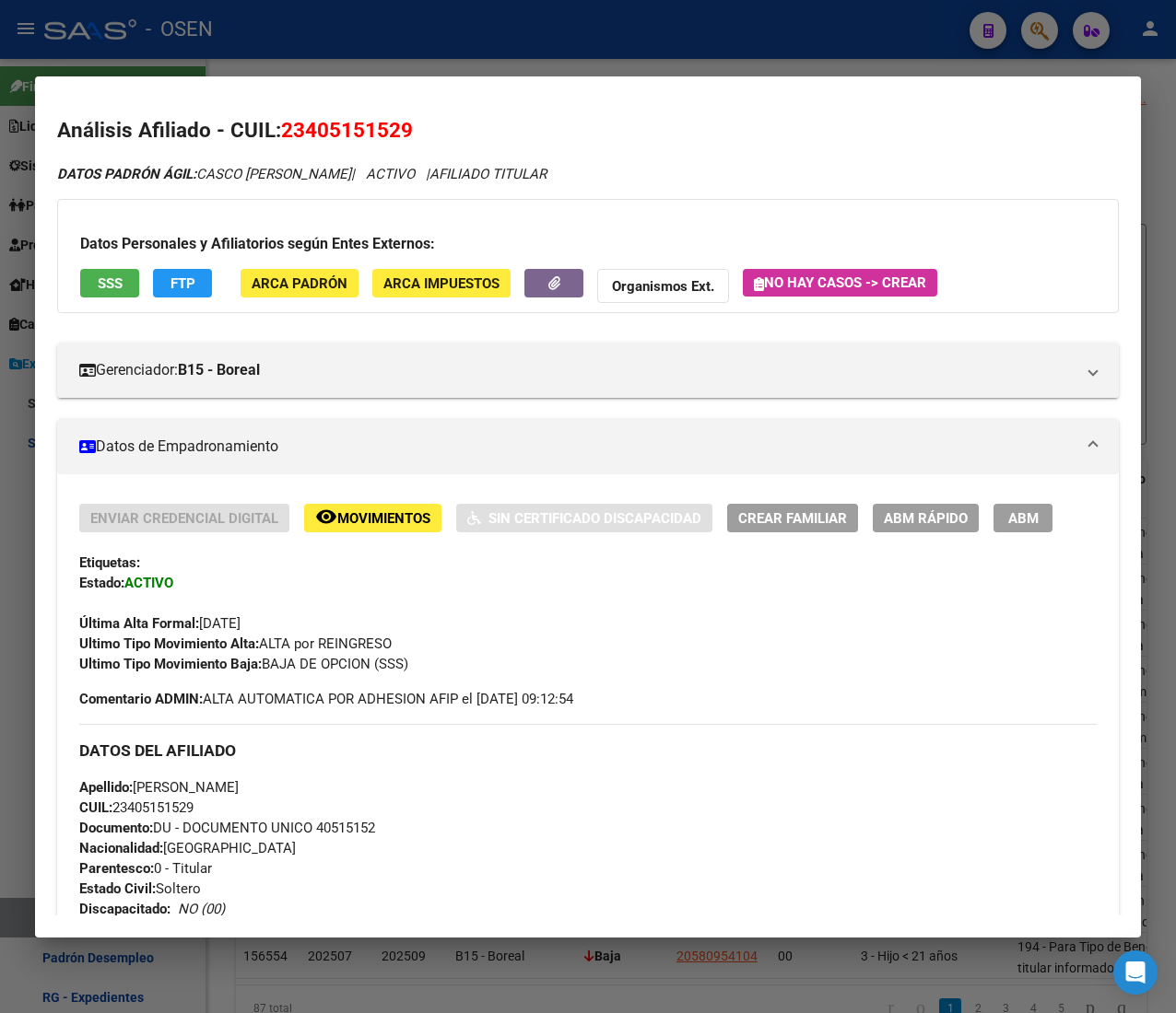
click at [124, 283] on button "SSS" at bounding box center [109, 282] width 59 height 28
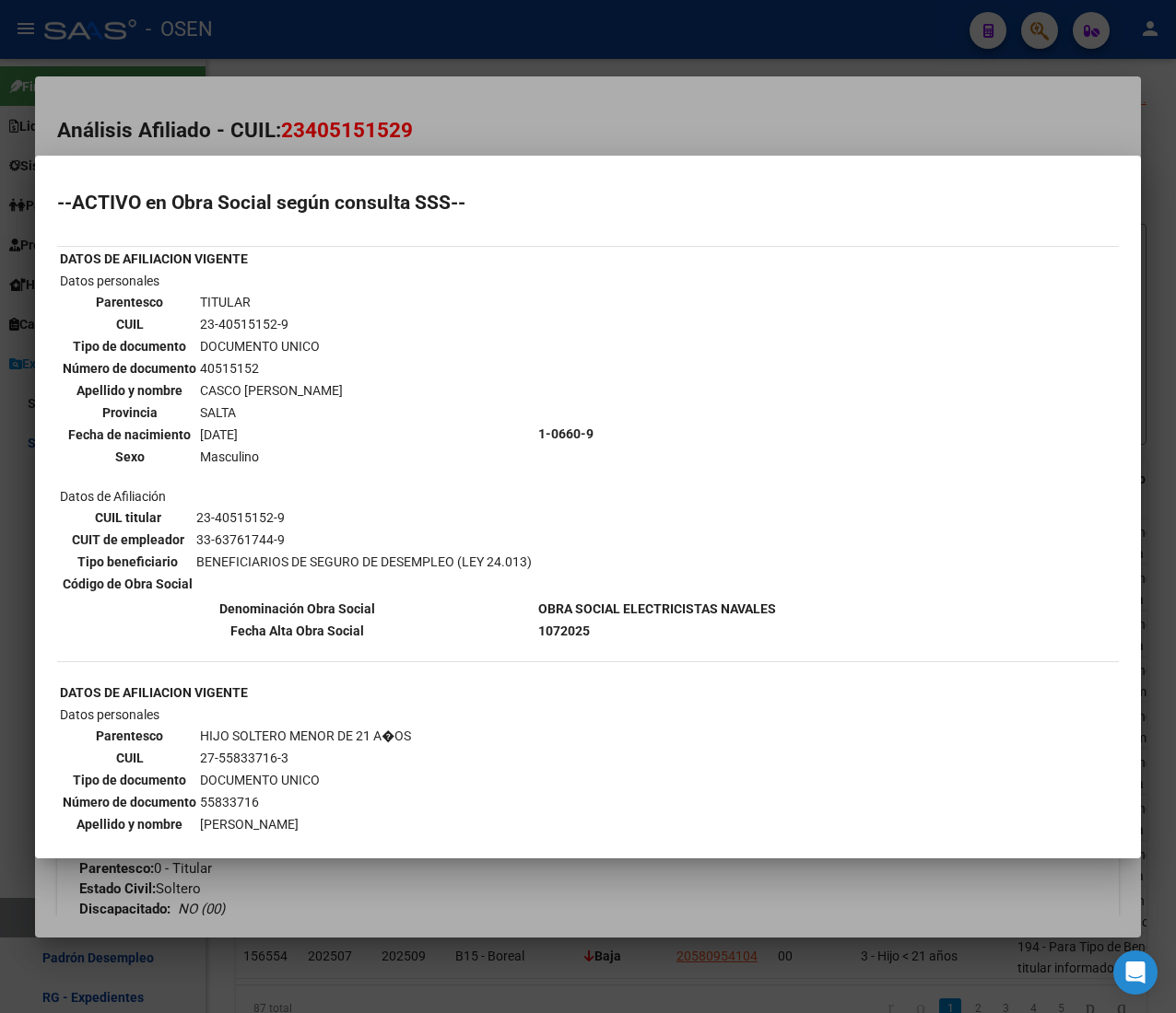
click at [564, 112] on div at bounding box center [588, 506] width 1176 height 1013
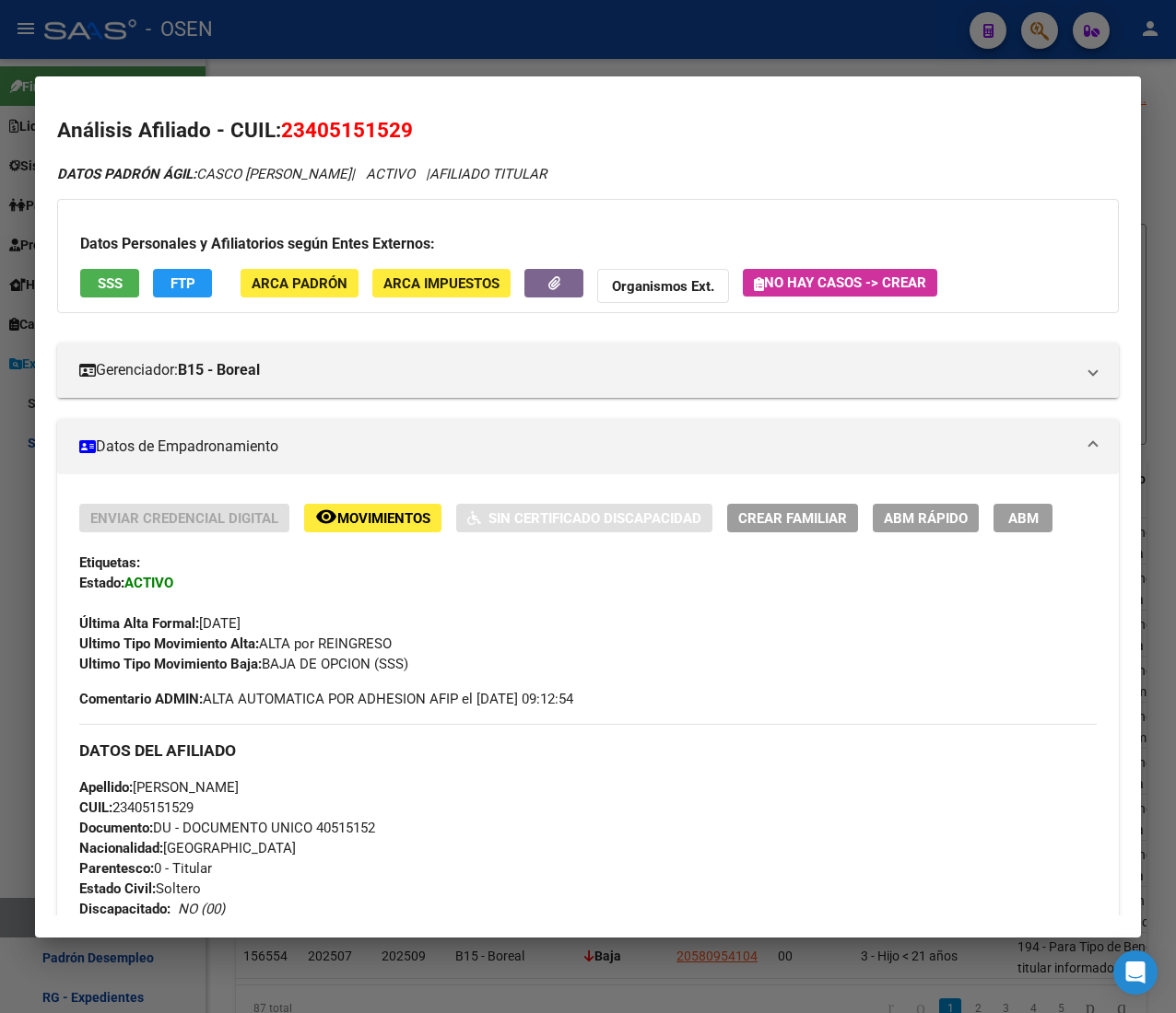
drag, startPoint x: 576, startPoint y: 7, endPoint x: 484, endPoint y: 184, distance: 199.5
click at [576, 7] on div at bounding box center [588, 506] width 1176 height 1013
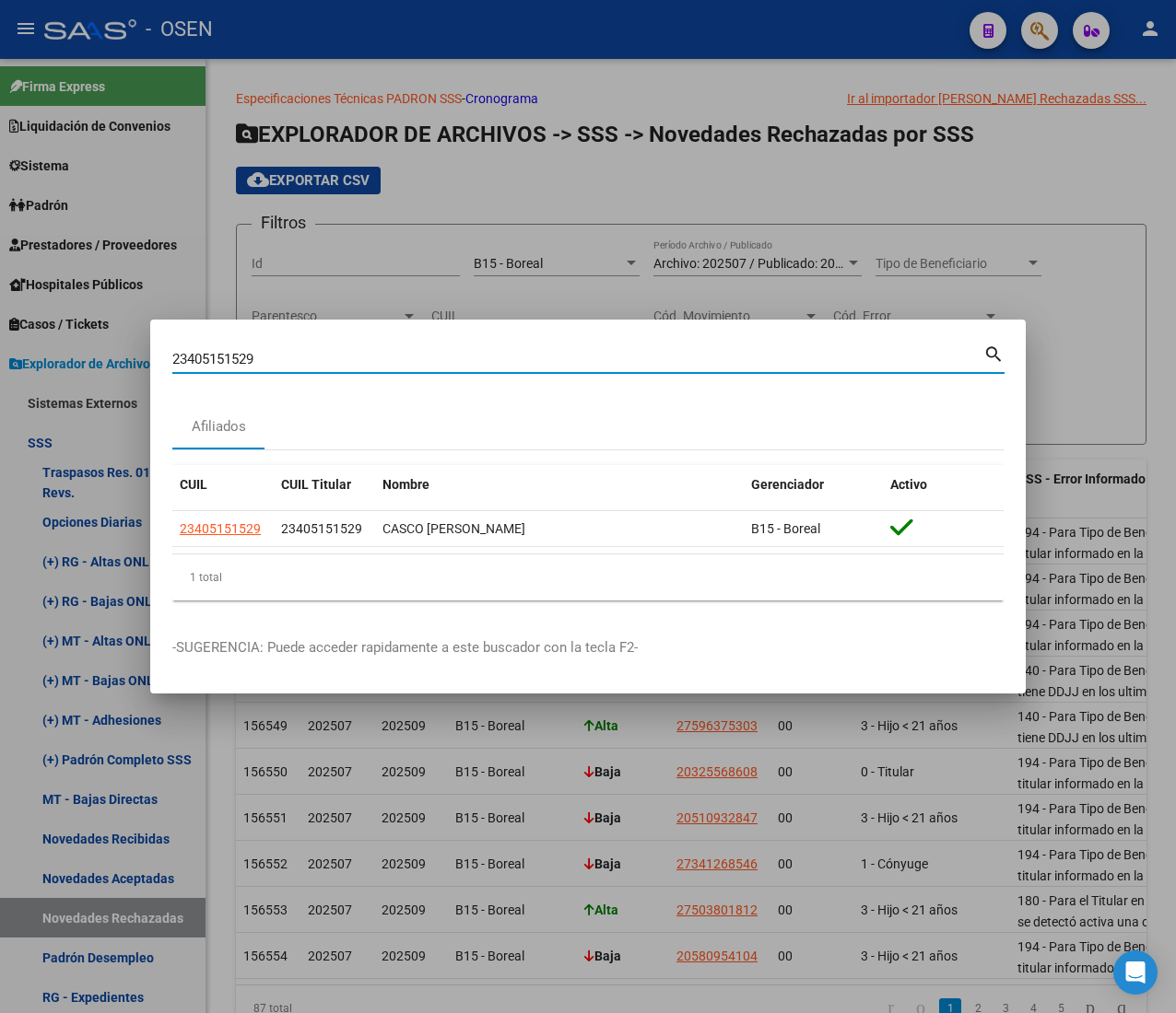
drag, startPoint x: 274, startPoint y: 357, endPoint x: -31, endPoint y: 330, distance: 306.2
click at [0, 330] on html "menu - OSEN person Firma Express Liquidación de Convenios ARCA - Aportes RG / M…" at bounding box center [588, 506] width 1176 height 1013
paste input "7558337163"
type input "27558337163"
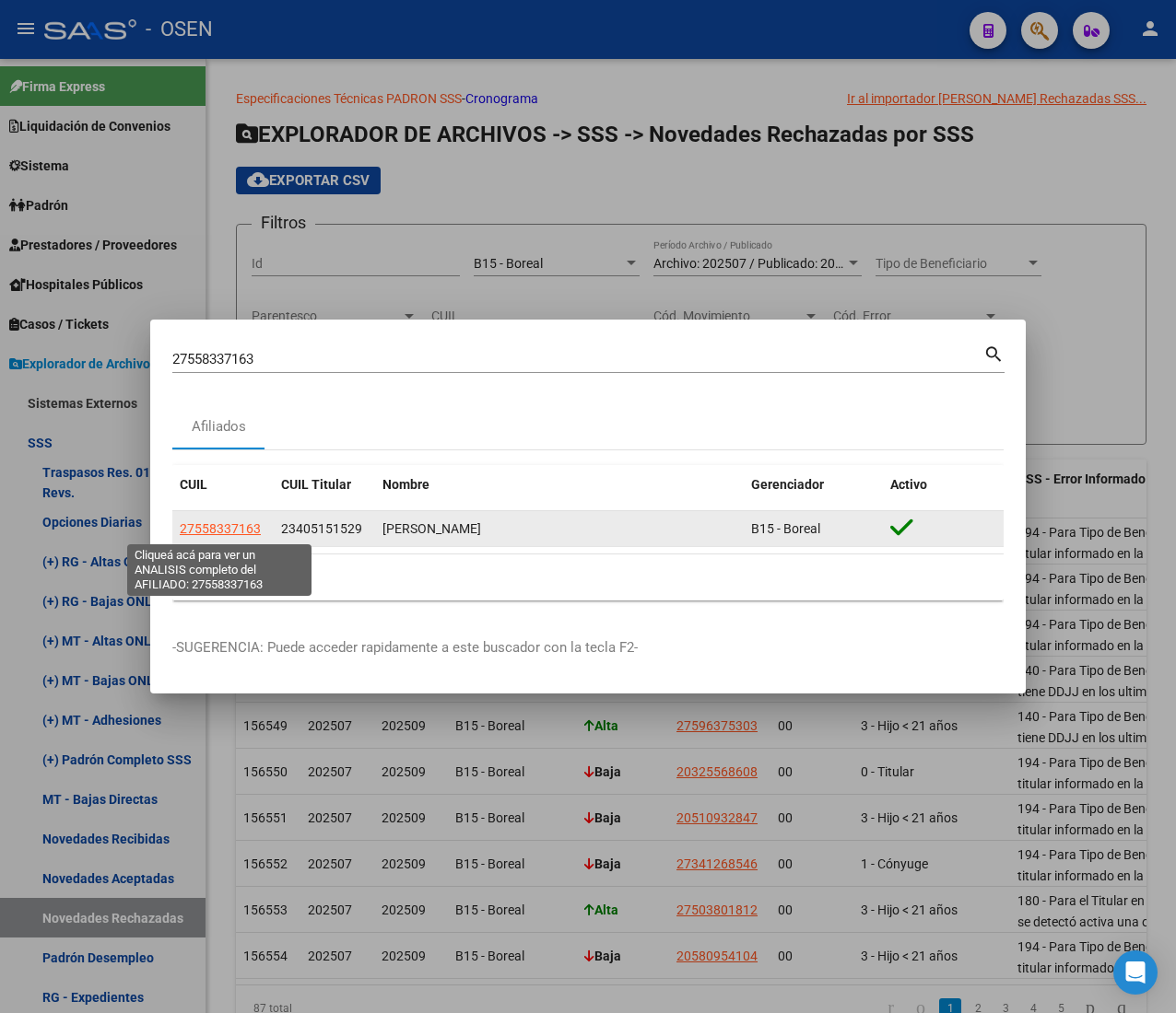
click at [205, 522] on span "27558337163" at bounding box center [219, 528] width 81 height 15
type textarea "27558337163"
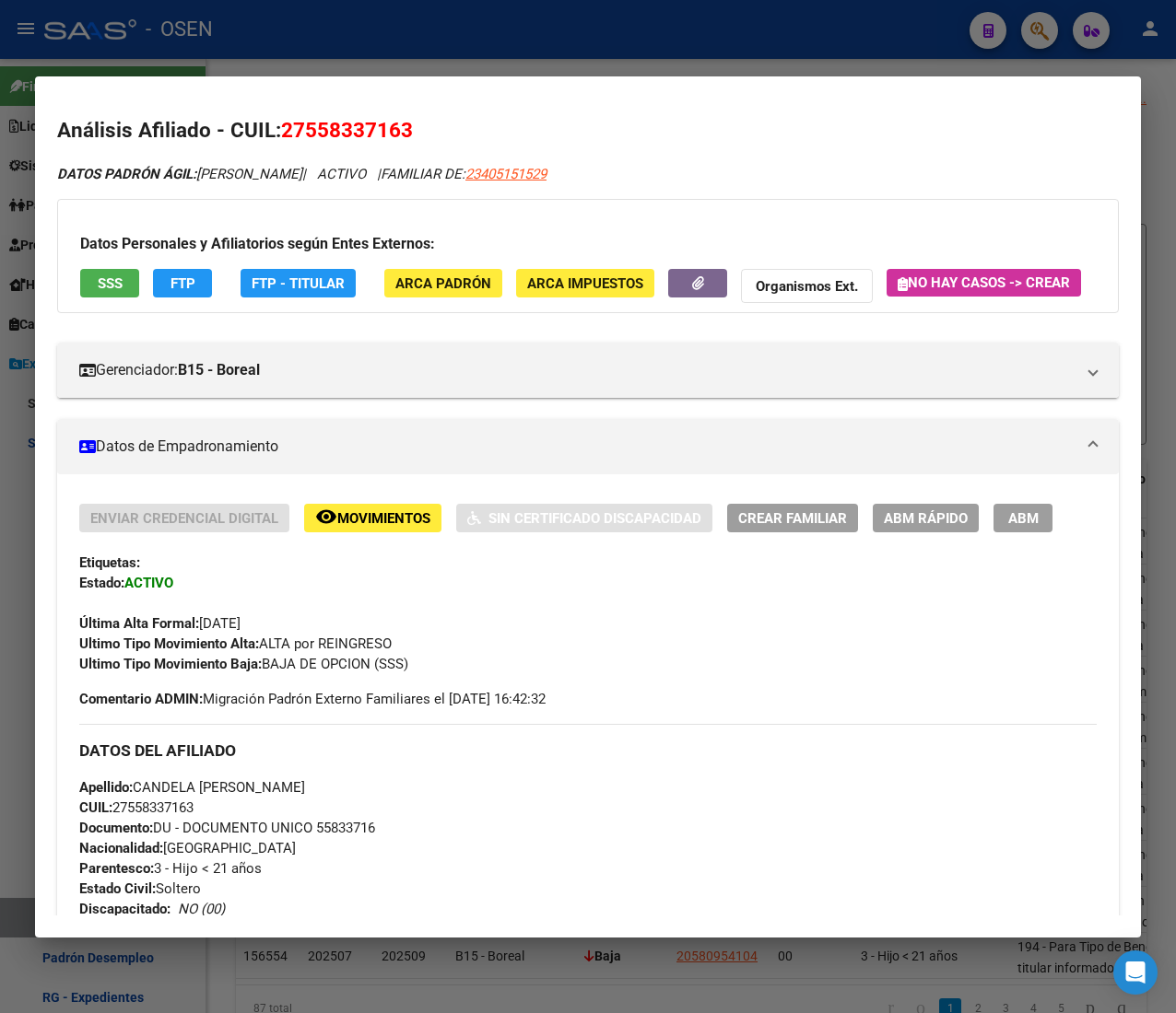
click at [90, 263] on div "Datos Personales y Afiliatorios según Entes Externos: SSS FTP FTP - Titular ARC…" at bounding box center [588, 255] width 1061 height 114
click at [96, 271] on button "SSS" at bounding box center [109, 282] width 59 height 28
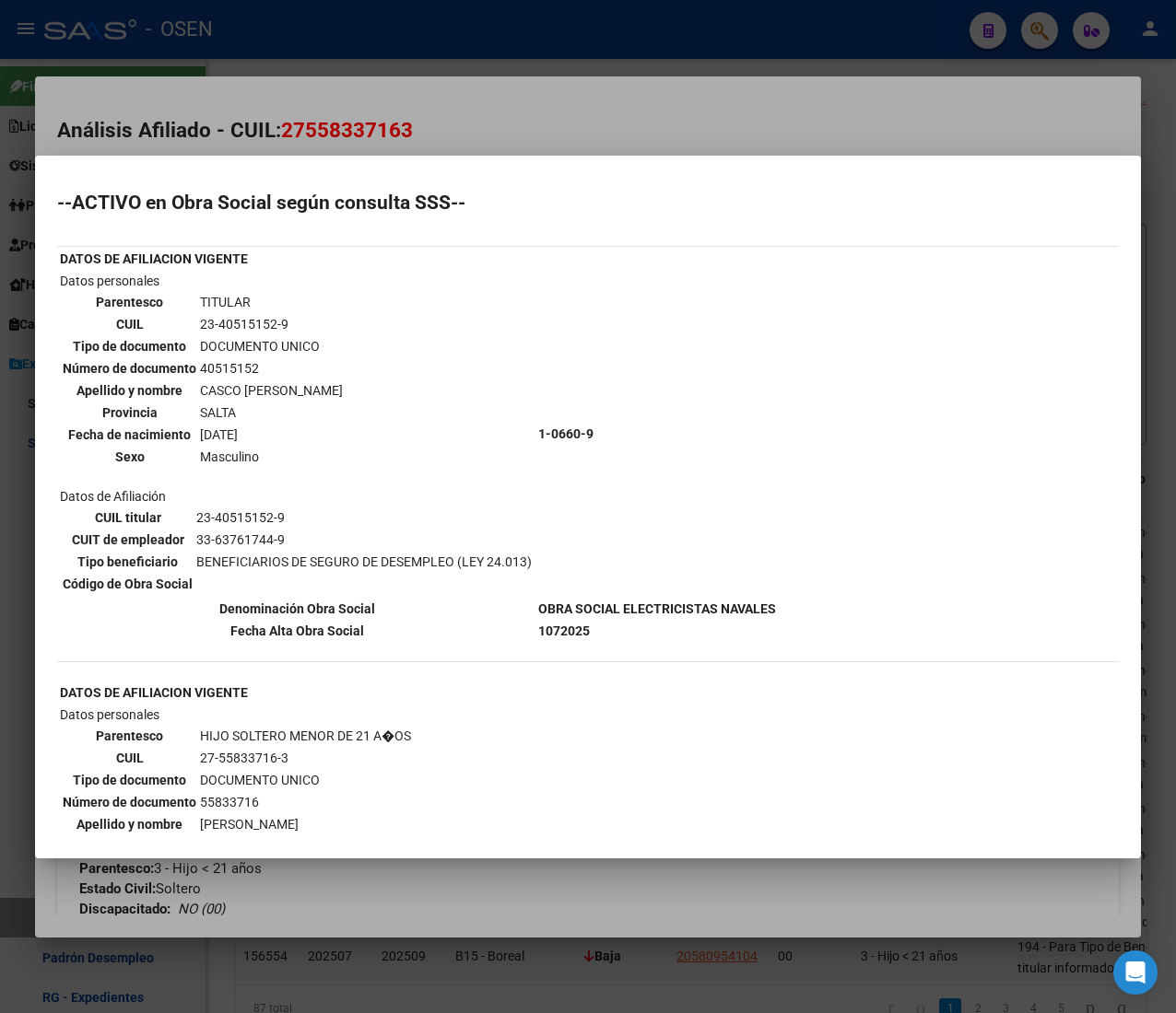
click at [694, 122] on div at bounding box center [588, 506] width 1176 height 1013
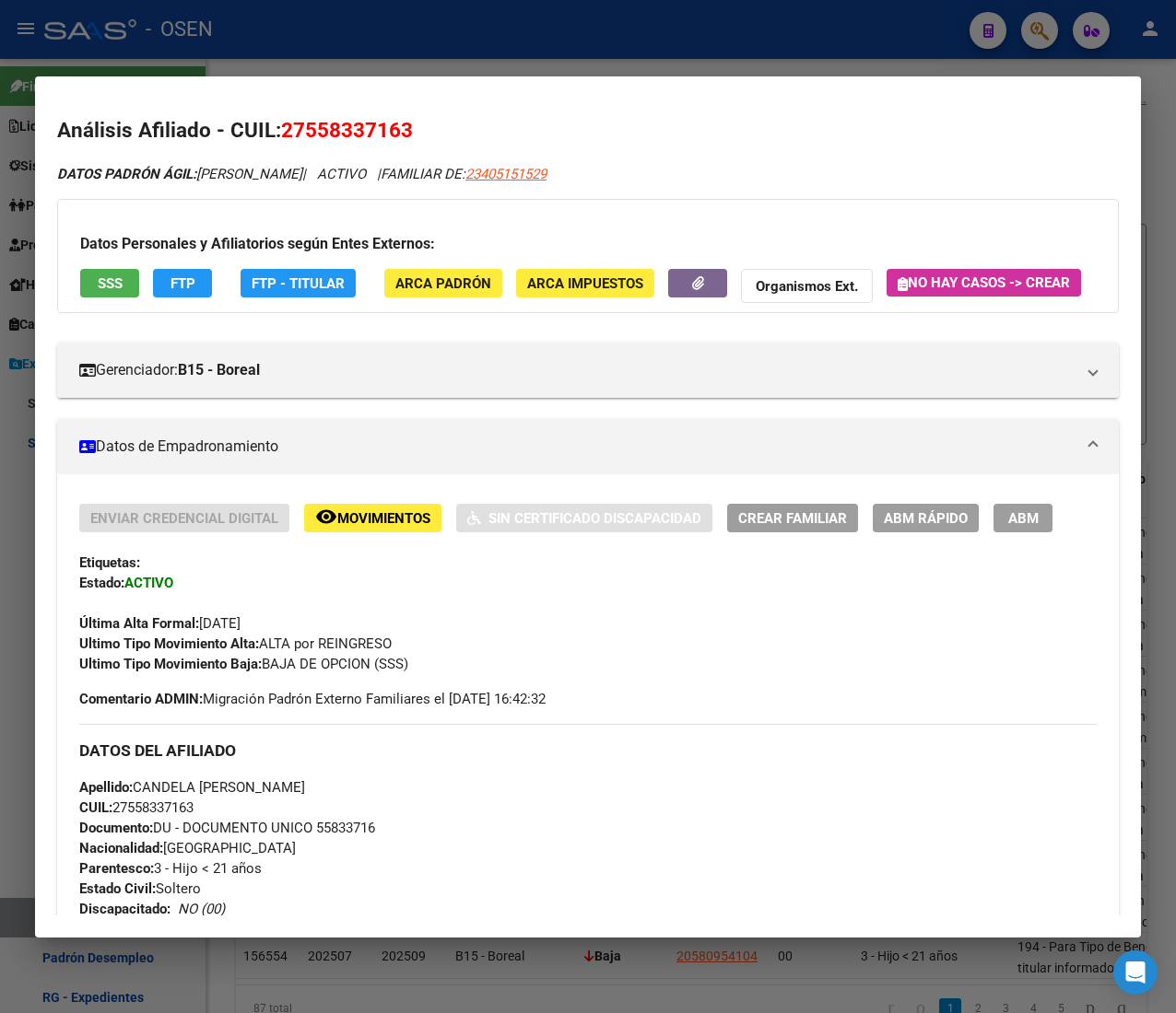
click at [561, 36] on div at bounding box center [588, 506] width 1176 height 1013
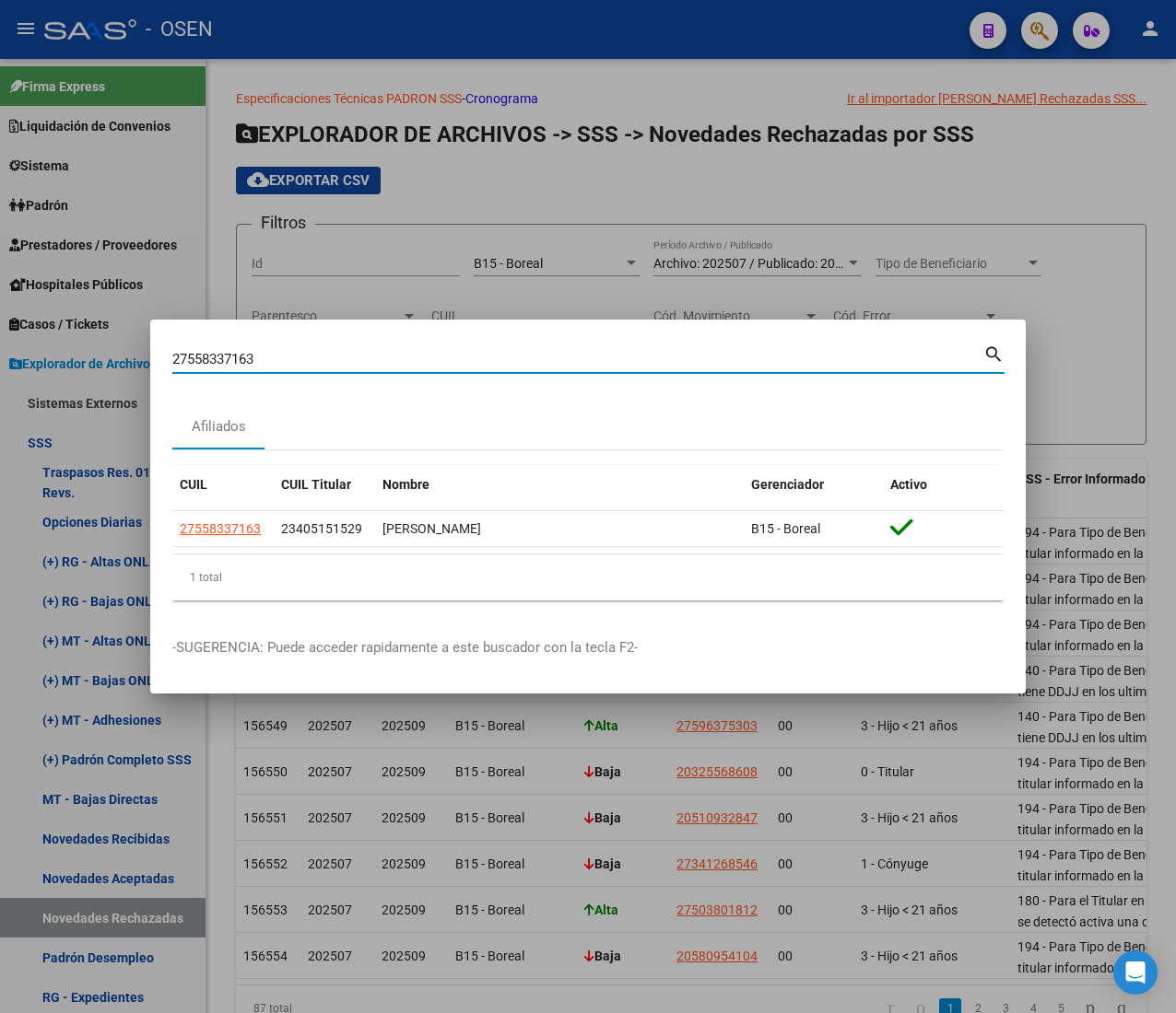
drag, startPoint x: 291, startPoint y: 349, endPoint x: 4, endPoint y: 343, distance: 287.1
click at [4, 343] on div "27558337163 Buscar (apellido, dni, cuil, nro traspaso, cuit, obra social) searc…" at bounding box center [588, 506] width 1176 height 1013
paste input "0377213646"
type input "20377213646"
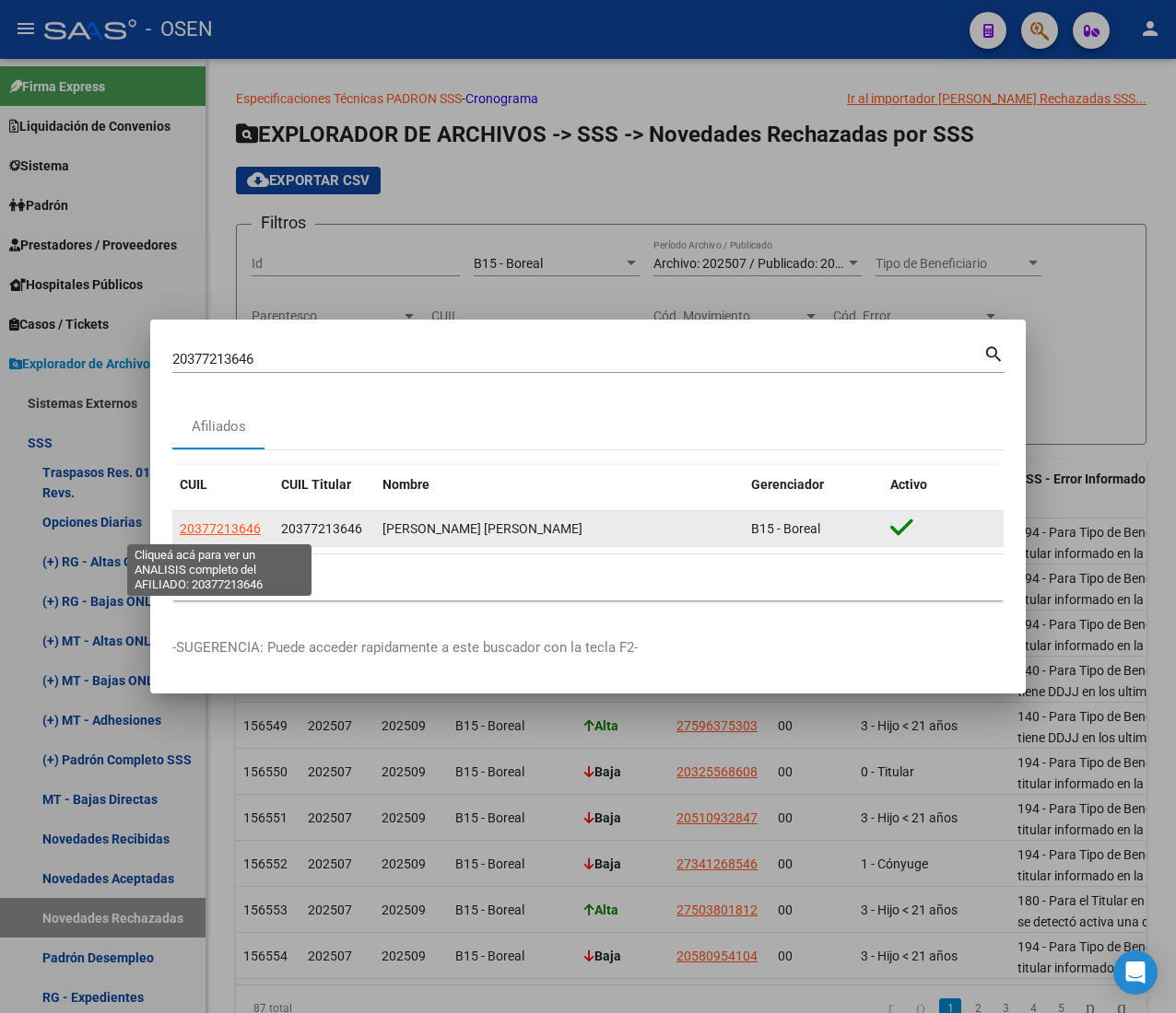
click at [225, 534] on span "20377213646" at bounding box center [219, 528] width 81 height 15
type textarea "20377213646"
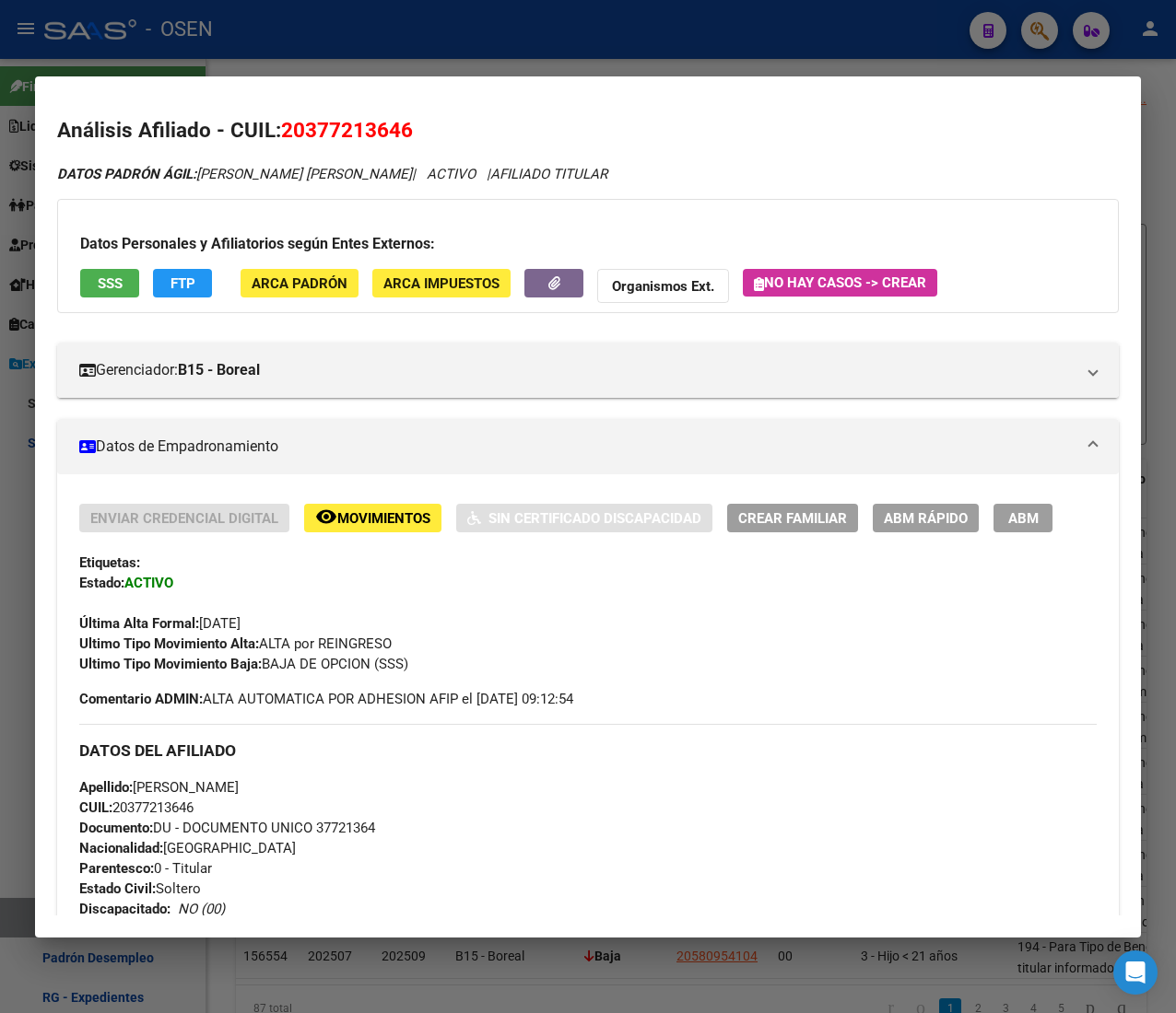
click at [429, 43] on div at bounding box center [588, 506] width 1176 height 1013
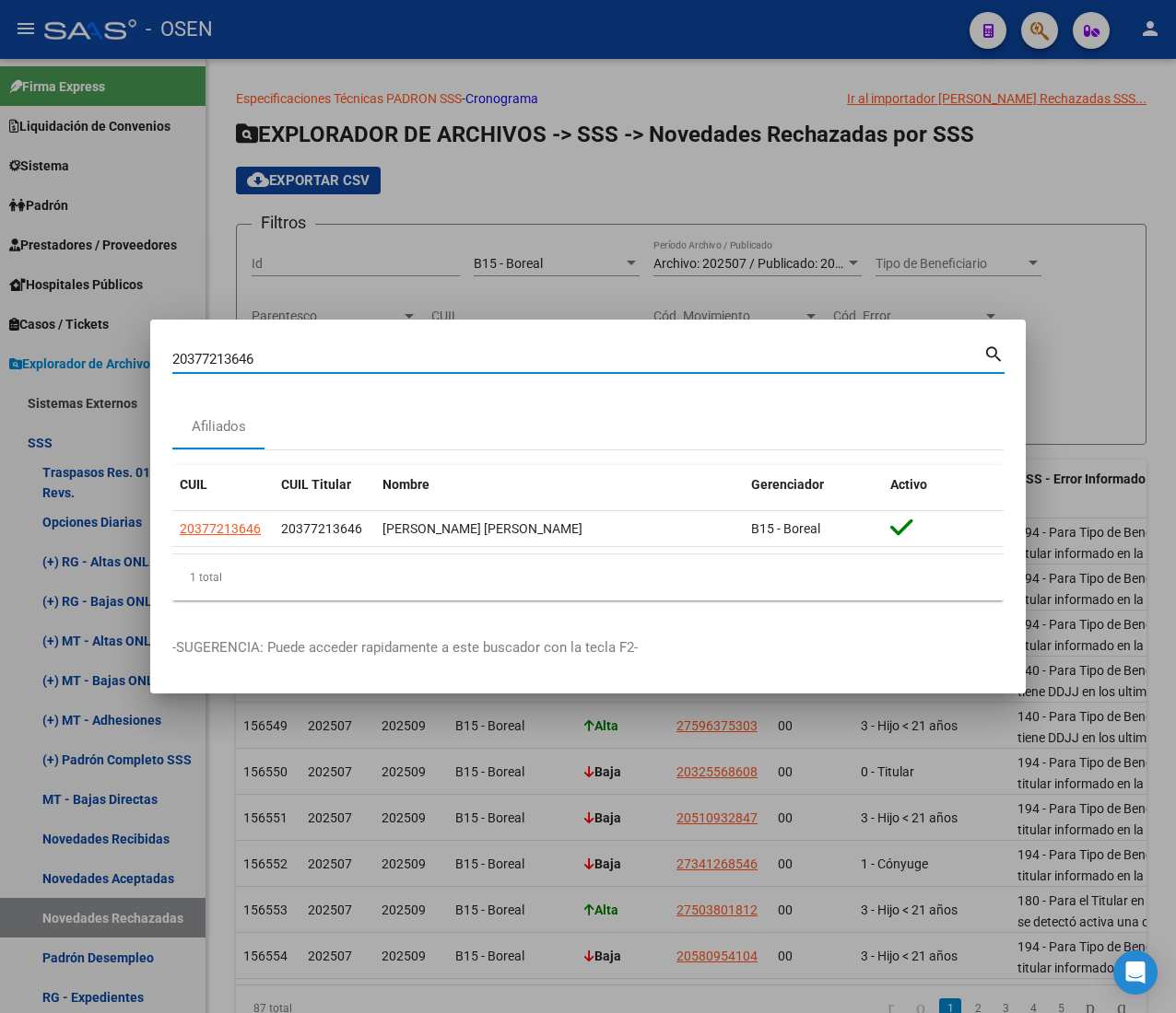
drag, startPoint x: 284, startPoint y: 361, endPoint x: -84, endPoint y: 363, distance: 368.0
click at [0, 363] on html "menu - OSEN person Firma Express Liquidación de Convenios ARCA - Aportes RG / M…" at bounding box center [588, 506] width 1176 height 1013
paste input "575071539"
type input "20575071539"
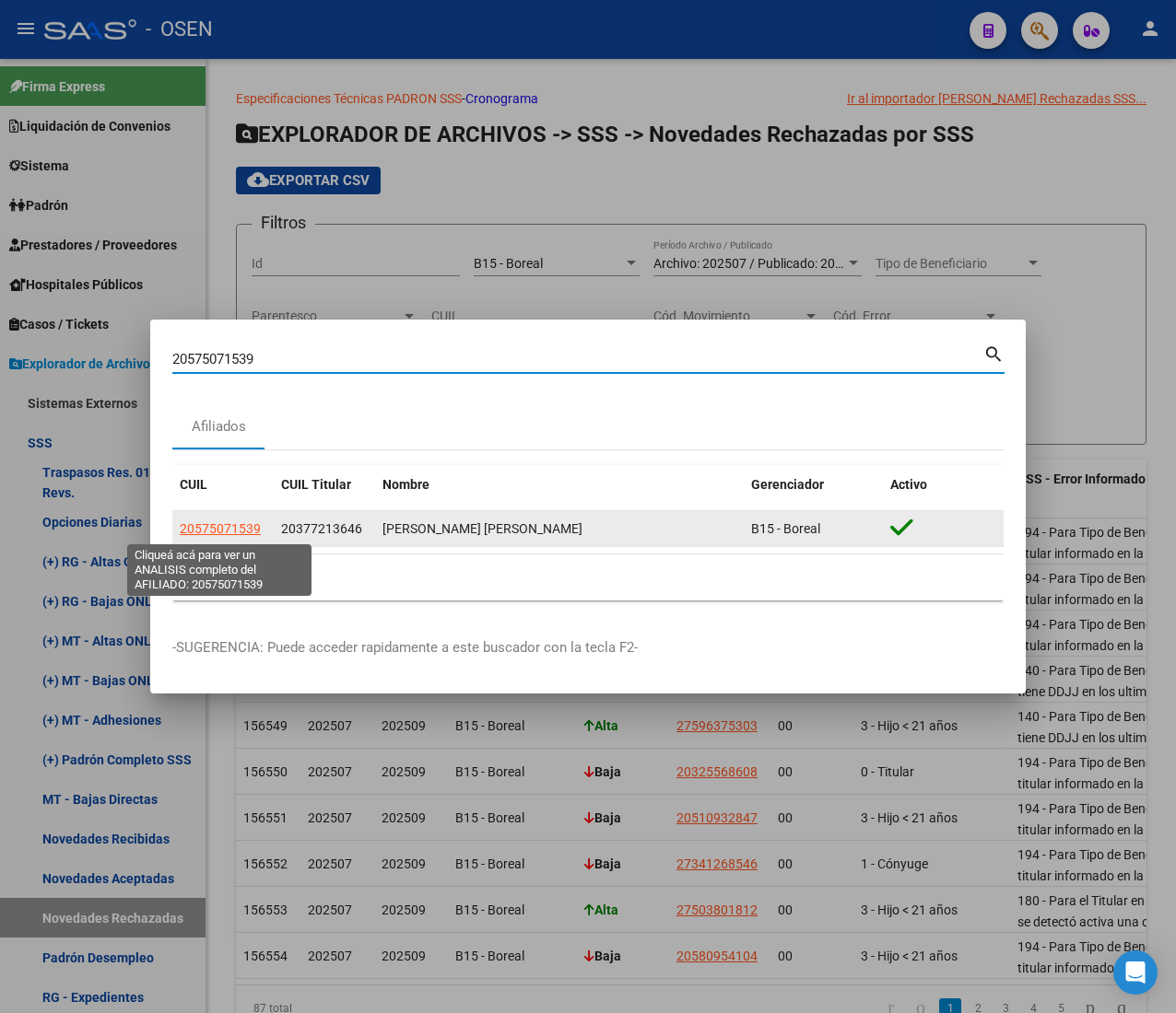
click at [221, 521] on span "20575071539" at bounding box center [219, 528] width 81 height 15
type textarea "20575071539"
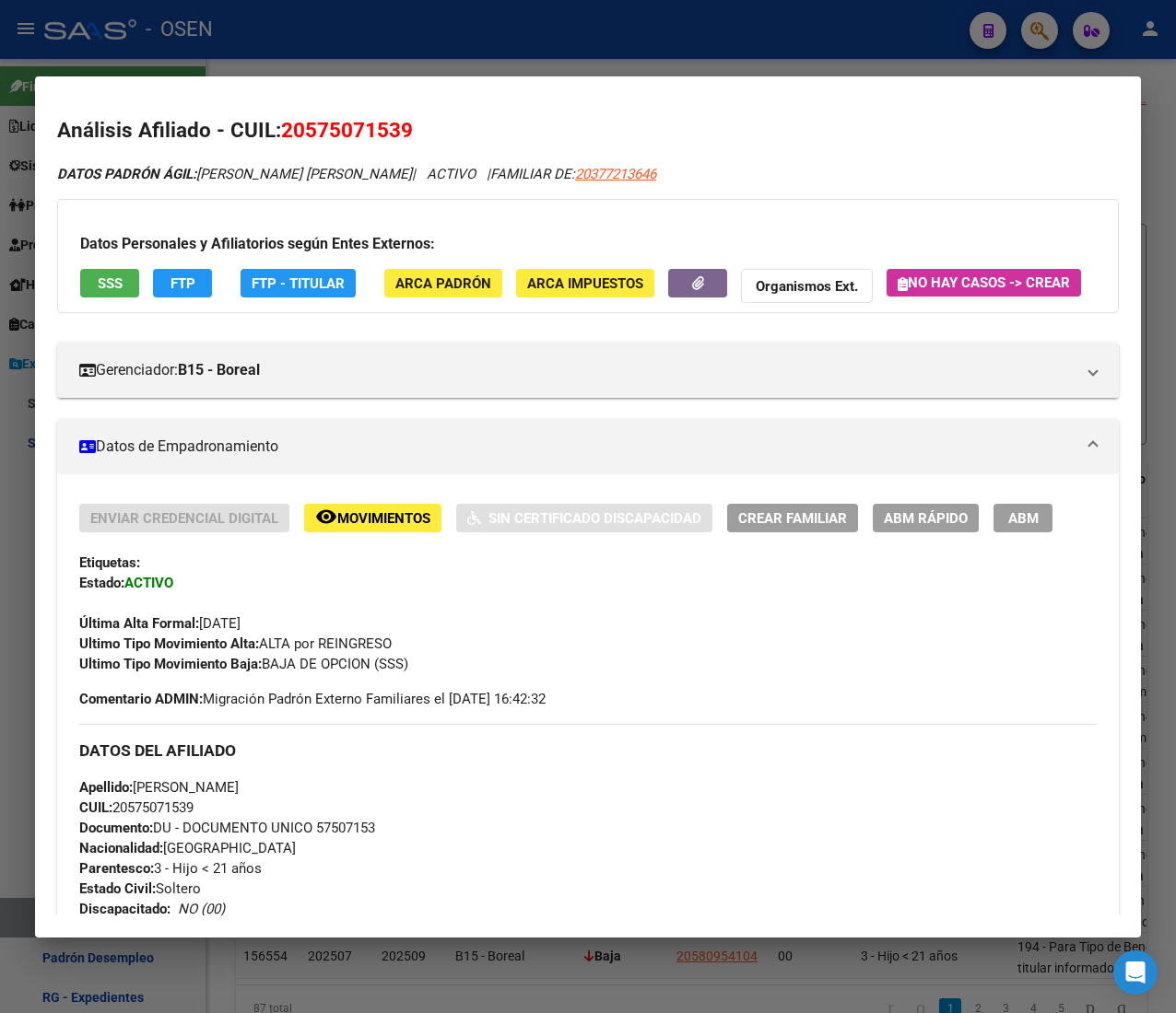
click at [108, 285] on span "SSS" at bounding box center [110, 283] width 25 height 17
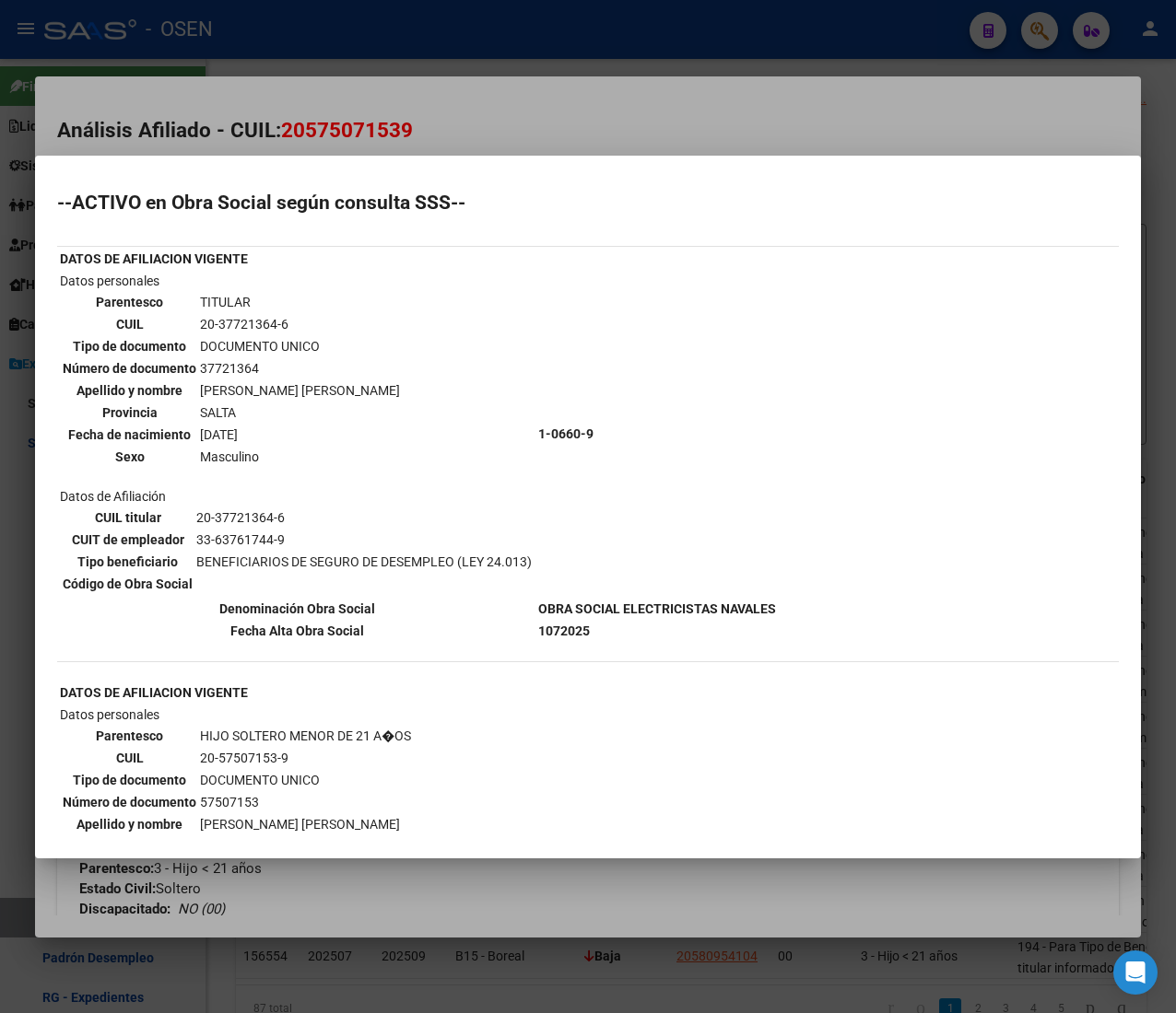
click at [443, 94] on div at bounding box center [588, 506] width 1176 height 1013
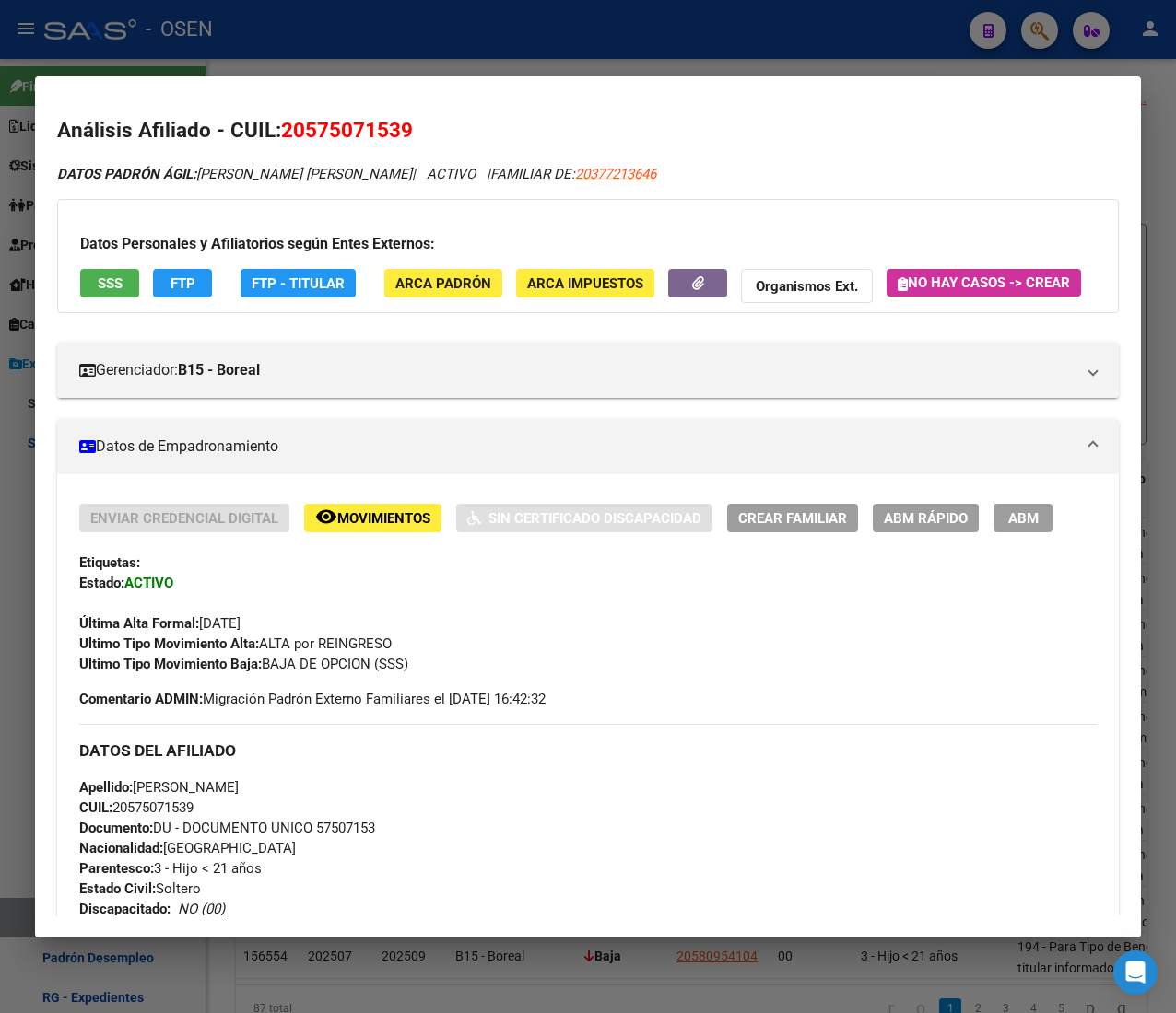
click at [435, 47] on div at bounding box center [588, 506] width 1176 height 1013
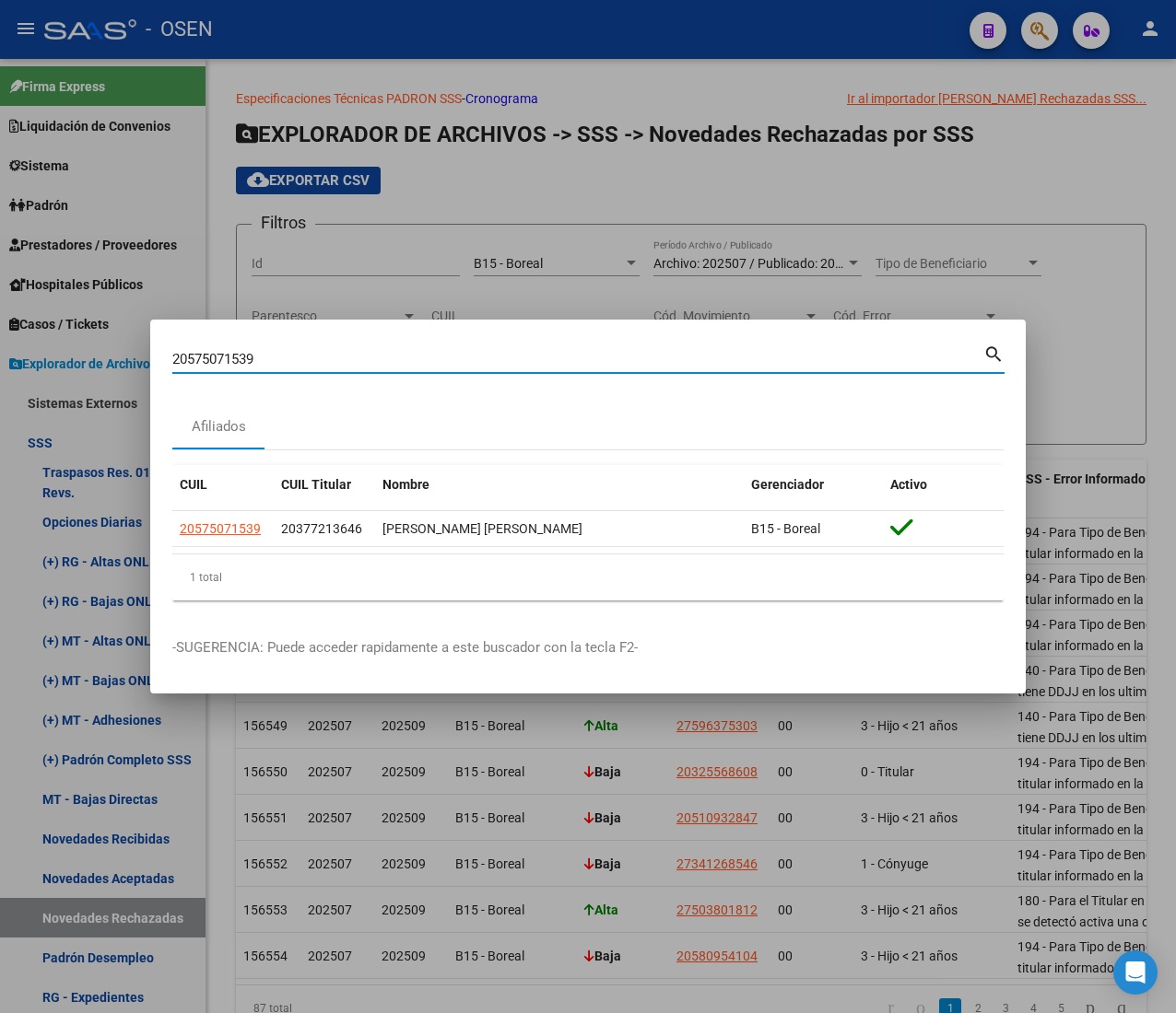
drag, startPoint x: 236, startPoint y: 356, endPoint x: 24, endPoint y: 320, distance: 215.0
click at [24, 320] on div "20575071539 Buscar (apellido, dni, cuil, nro traspaso, cuit, obra social) searc…" at bounding box center [588, 506] width 1176 height 1013
paste input "347107264"
type input "20347107264"
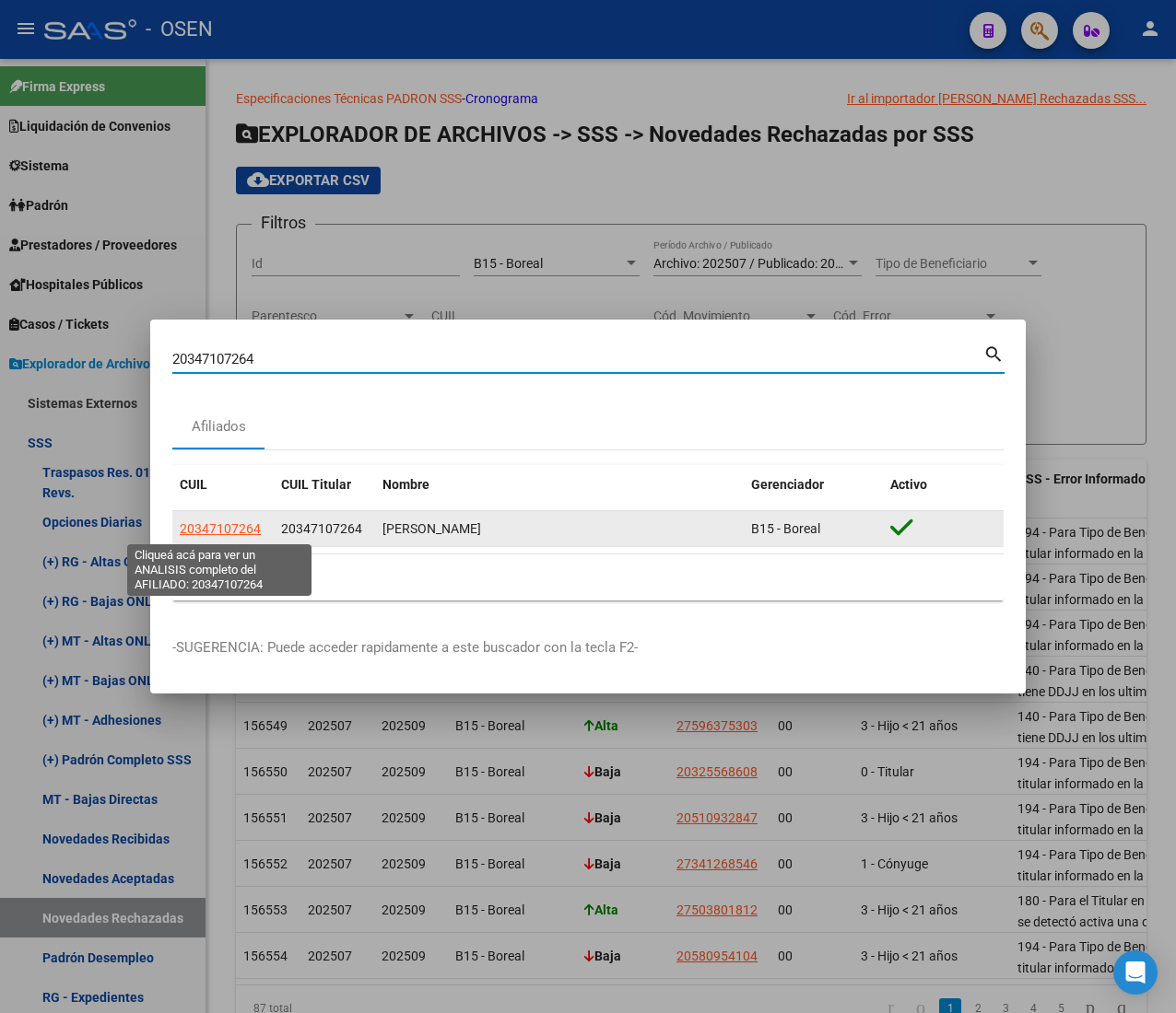
click at [244, 526] on span "20347107264" at bounding box center [219, 528] width 81 height 15
type textarea "20347107264"
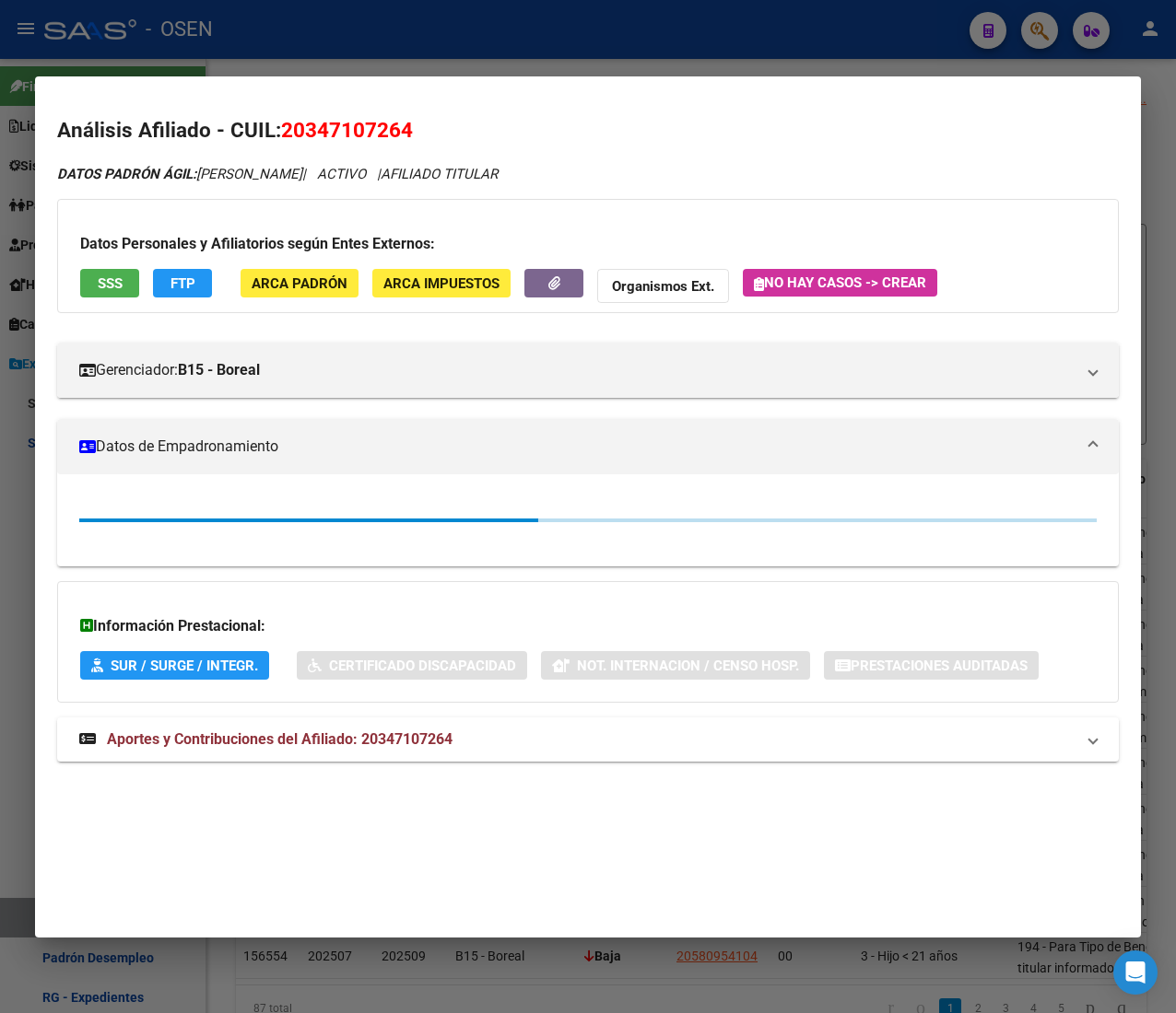
click at [107, 282] on span "SSS" at bounding box center [110, 283] width 25 height 17
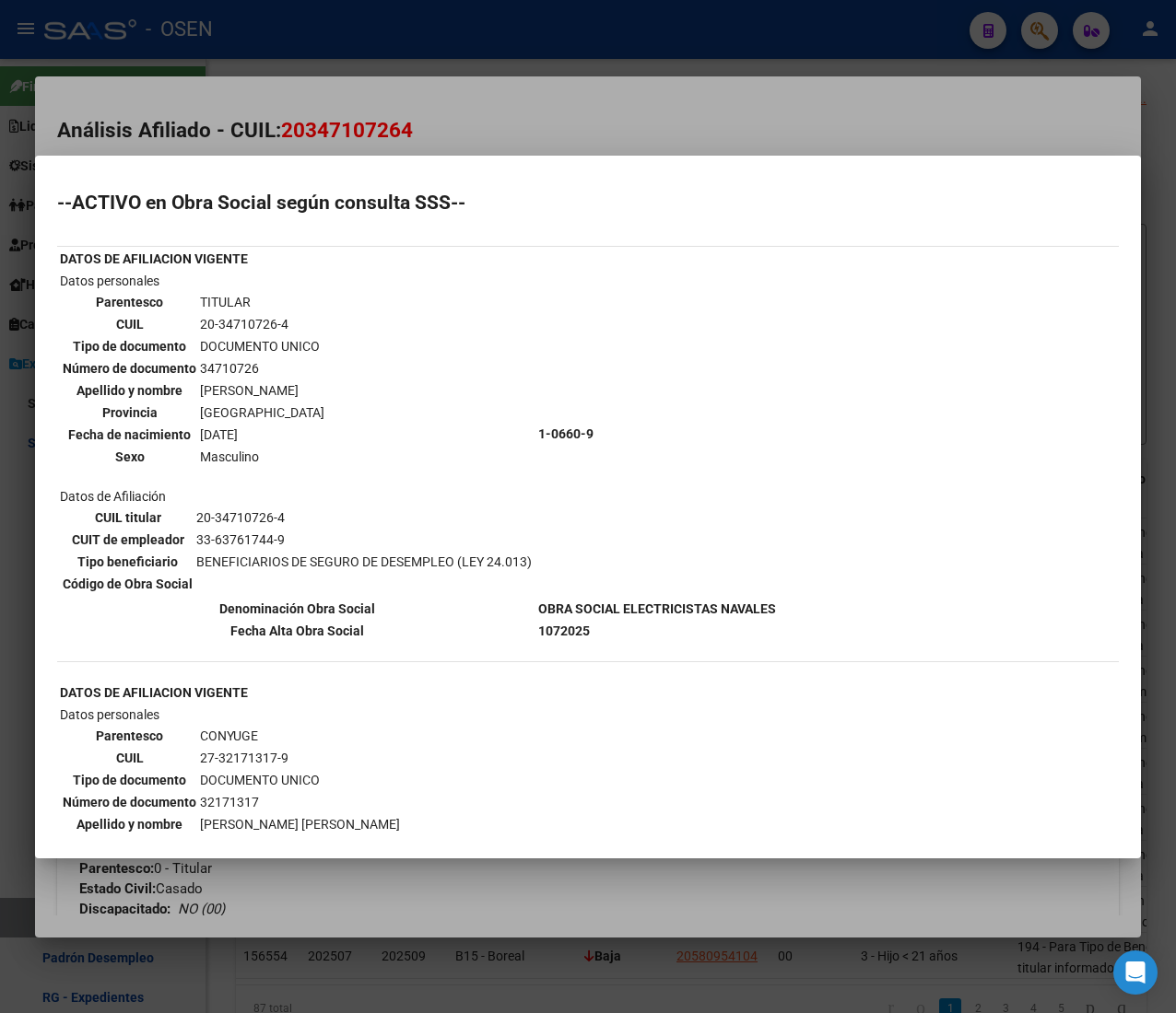
click at [443, 122] on div at bounding box center [588, 506] width 1176 height 1013
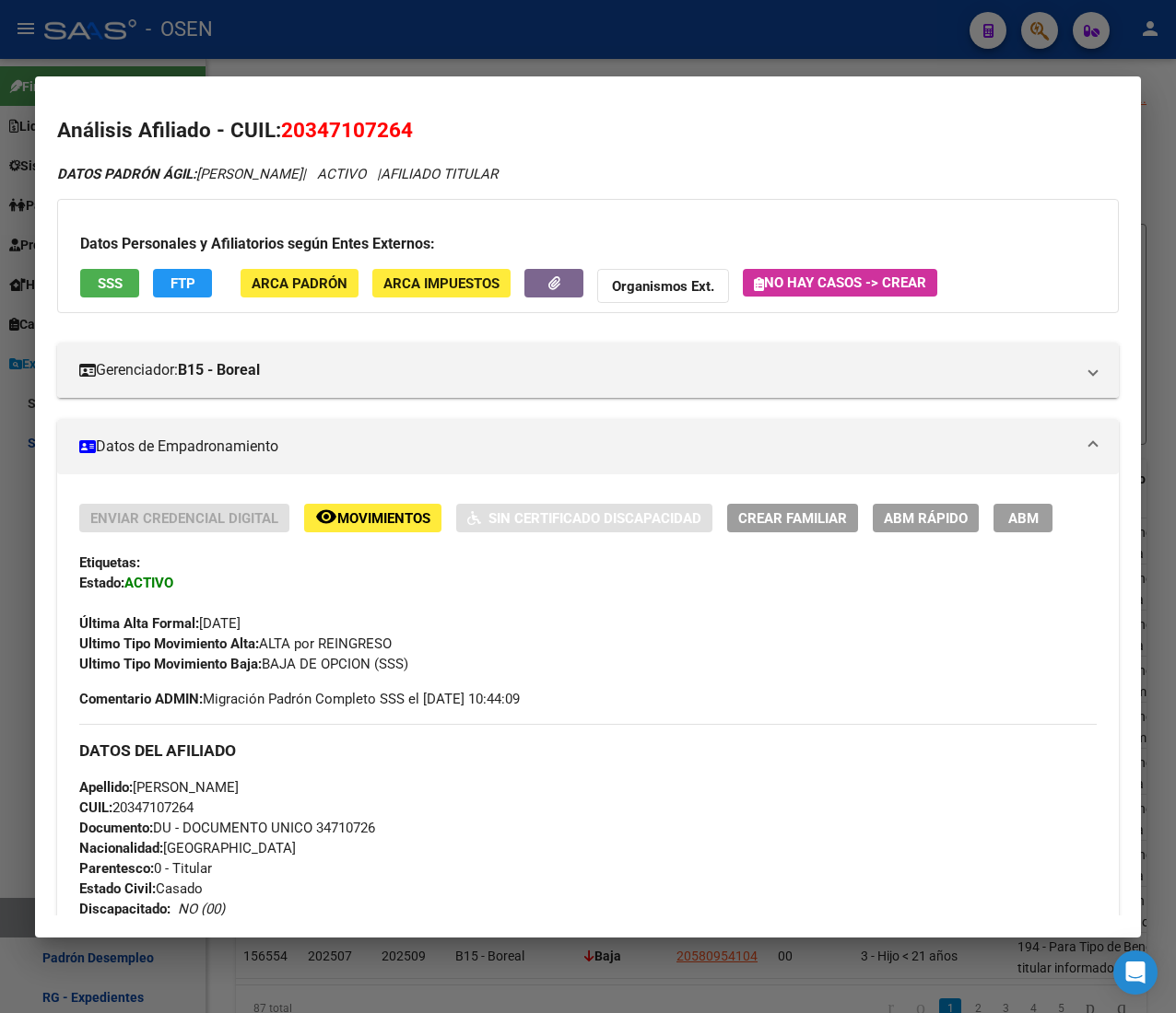
click at [270, 51] on div at bounding box center [588, 506] width 1176 height 1013
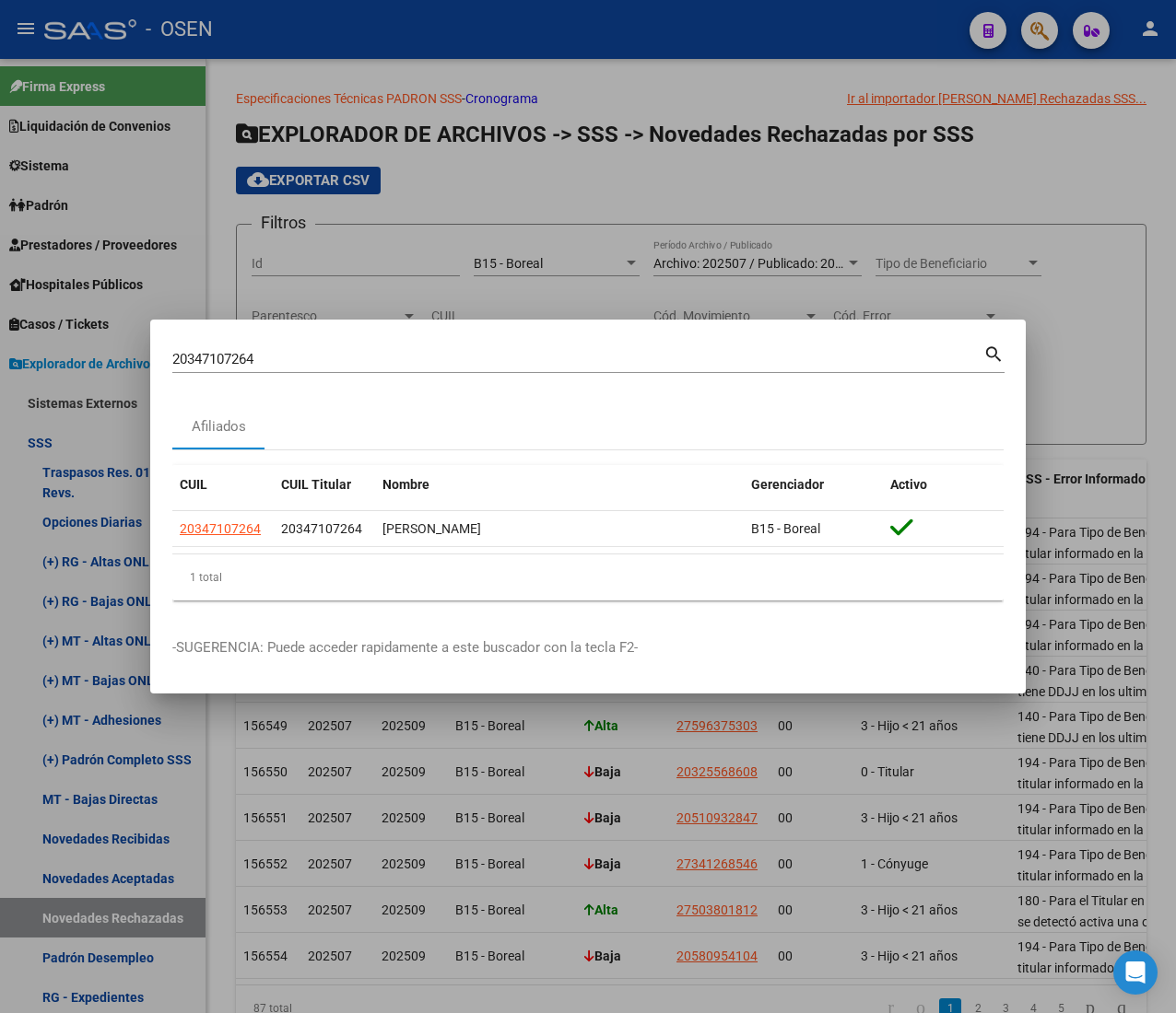
drag, startPoint x: 285, startPoint y: 354, endPoint x: -46, endPoint y: 342, distance: 331.2
click at [0, 342] on html "menu - OSEN person Firma Express Liquidación de Convenios ARCA - Aportes RG / M…" at bounding box center [588, 506] width 1176 height 1013
paste input "572841953"
type input "20572841953"
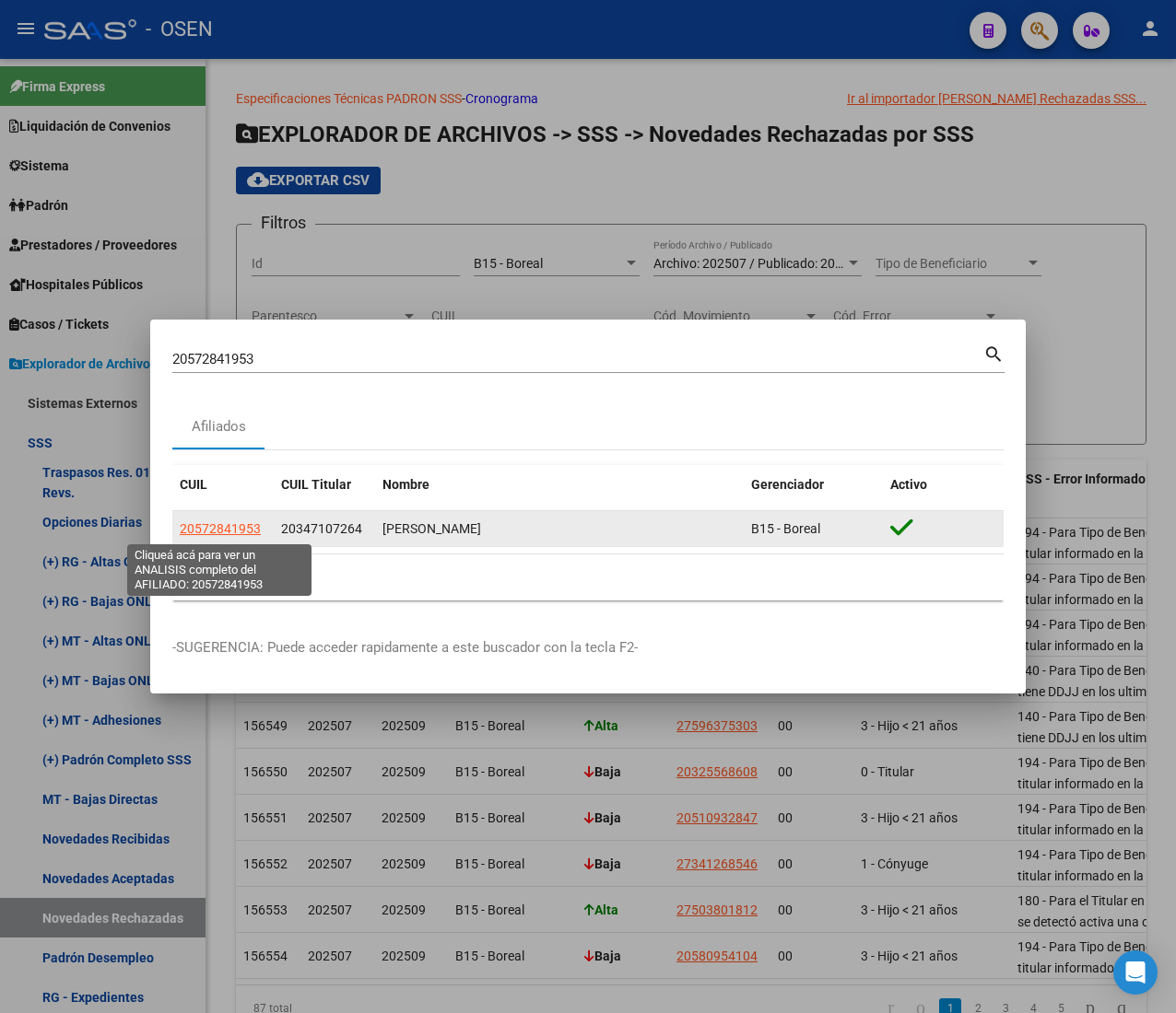
click at [213, 526] on span "20572841953" at bounding box center [219, 528] width 81 height 15
type textarea "20572841953"
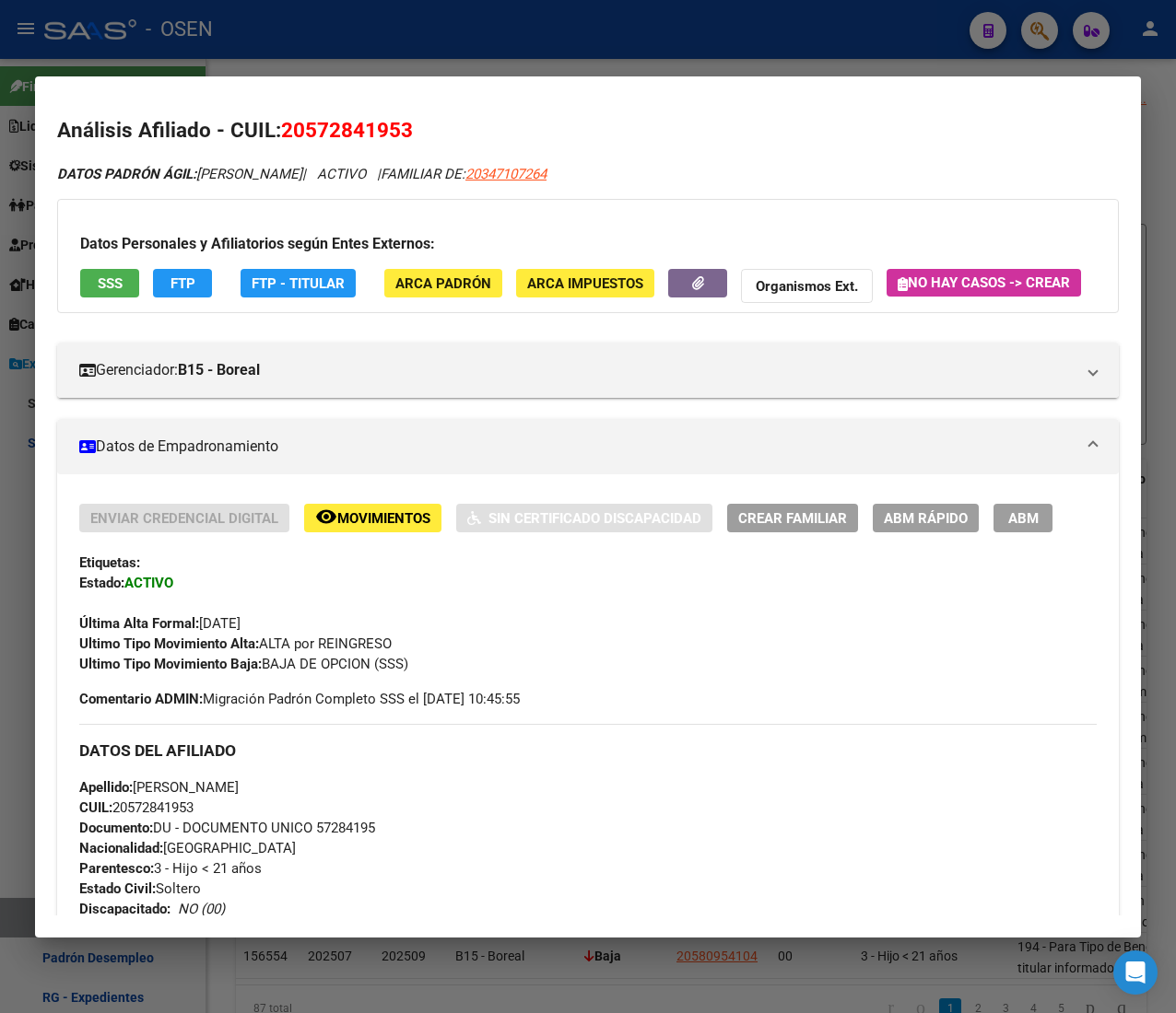
click at [123, 275] on button "SSS" at bounding box center [109, 282] width 59 height 28
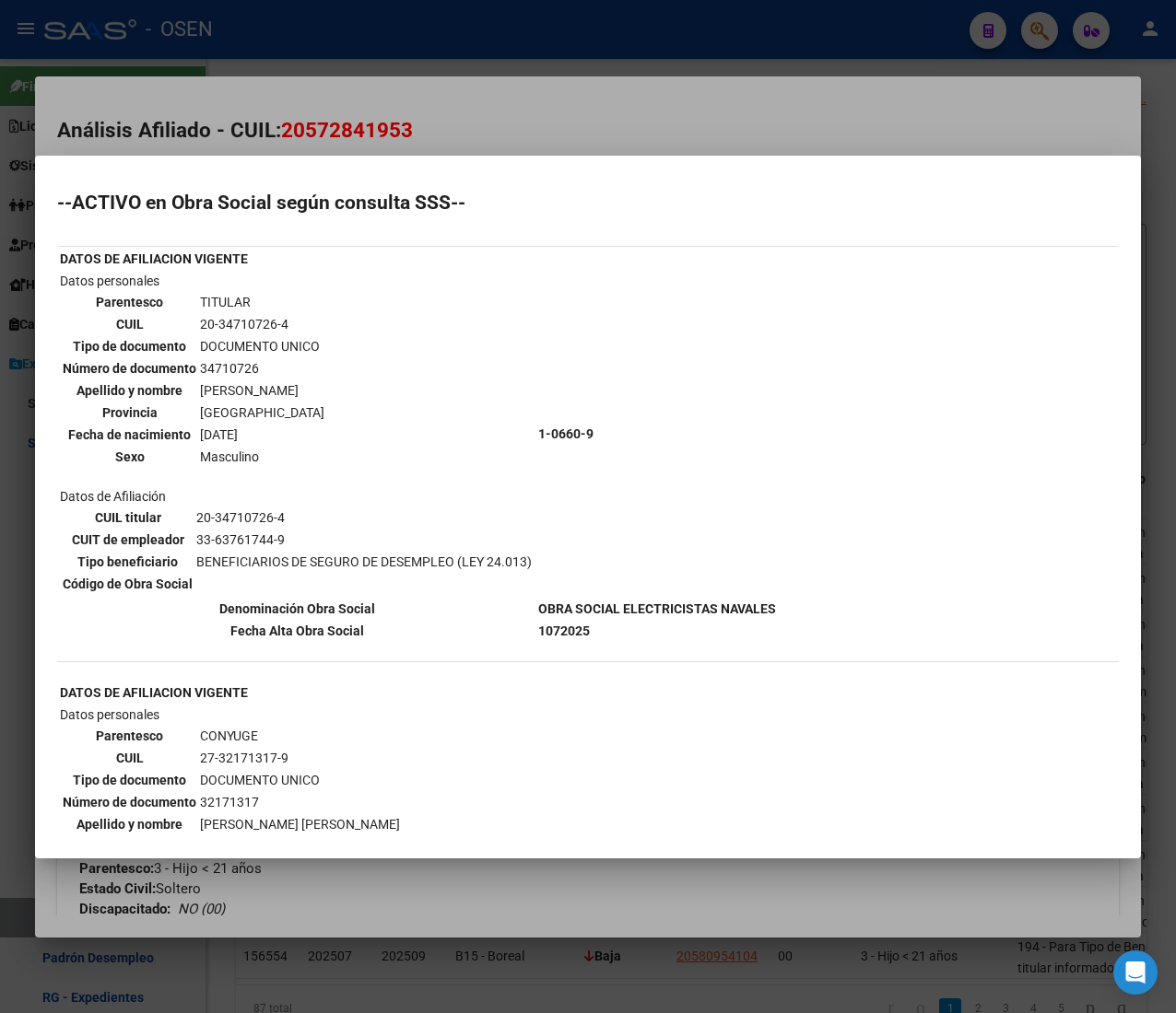
click at [457, 156] on mat-dialog-container "--ACTIVO en Obra Social según consulta SSS-- DATOS DE AFILIACION VIGENTE Datos …" at bounding box center [588, 507] width 1106 height 703
click at [462, 33] on div at bounding box center [588, 506] width 1176 height 1013
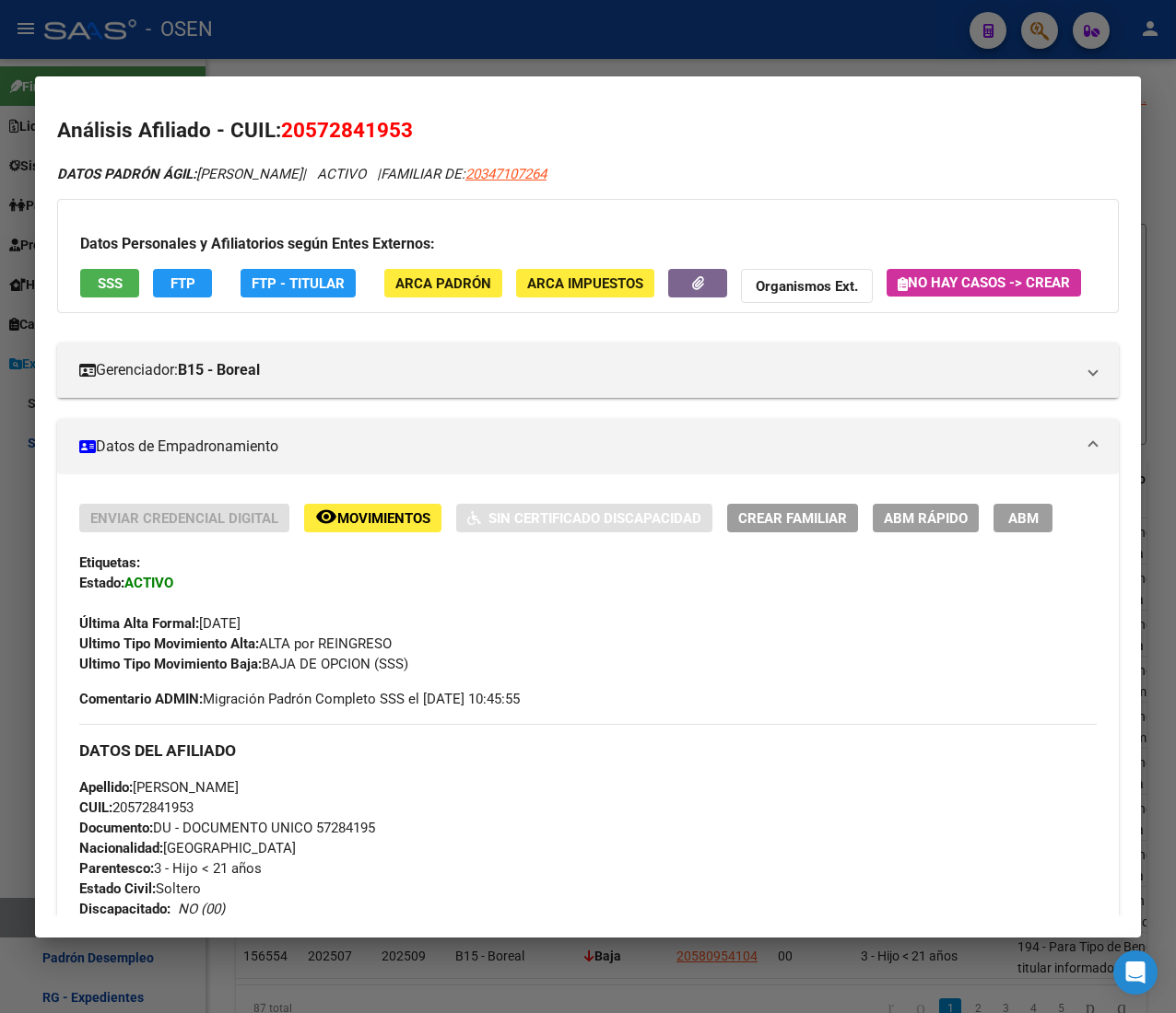
click at [462, 33] on div at bounding box center [588, 506] width 1176 height 1013
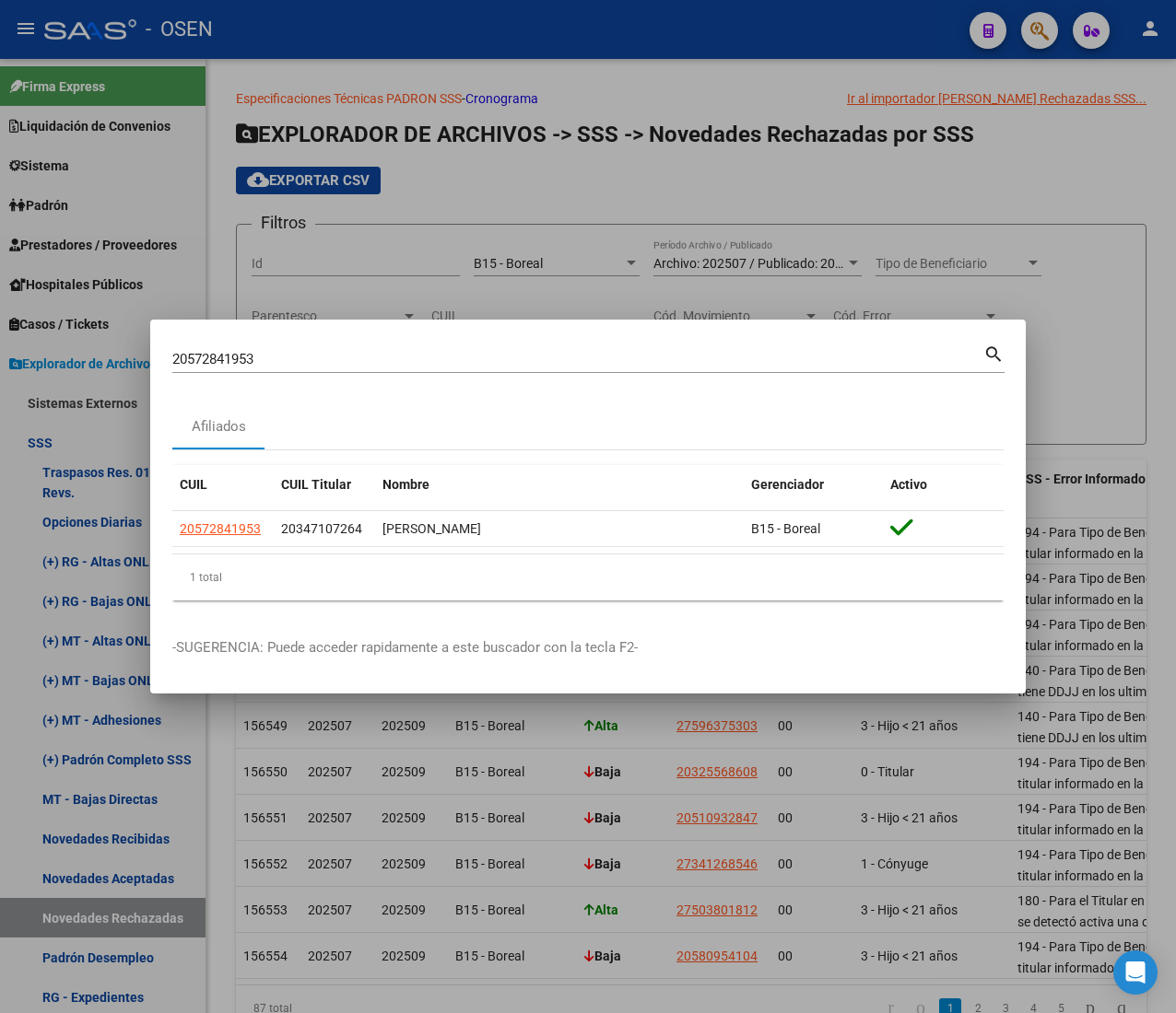
drag, startPoint x: 288, startPoint y: 367, endPoint x: 265, endPoint y: 356, distance: 25.5
click at [265, 356] on input "20572841953" at bounding box center [578, 358] width 811 height 17
drag, startPoint x: 265, startPoint y: 356, endPoint x: 209, endPoint y: 357, distance: 56.0
click at [209, 357] on input "20572841953" at bounding box center [578, 358] width 811 height 17
click at [299, 366] on input "20572841953" at bounding box center [578, 358] width 811 height 17
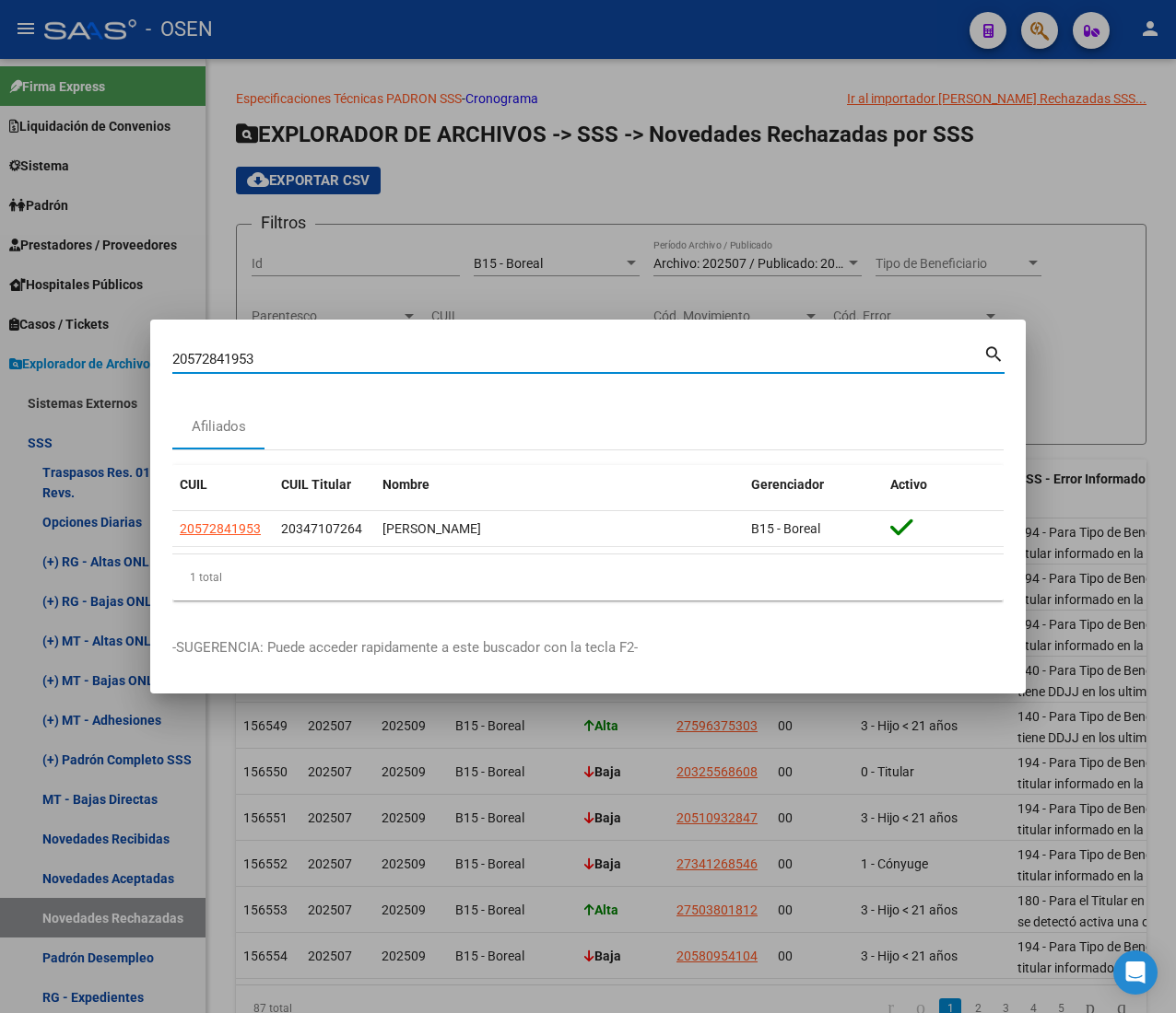
drag, startPoint x: 293, startPoint y: 364, endPoint x: 34, endPoint y: 367, distance: 259.0
click at [43, 363] on div "20572841953 Buscar (apellido, dni, cuil, nro traspaso, cuit, obra social) searc…" at bounding box center [588, 506] width 1176 height 1013
paste input "7321713179"
type input "27321713179"
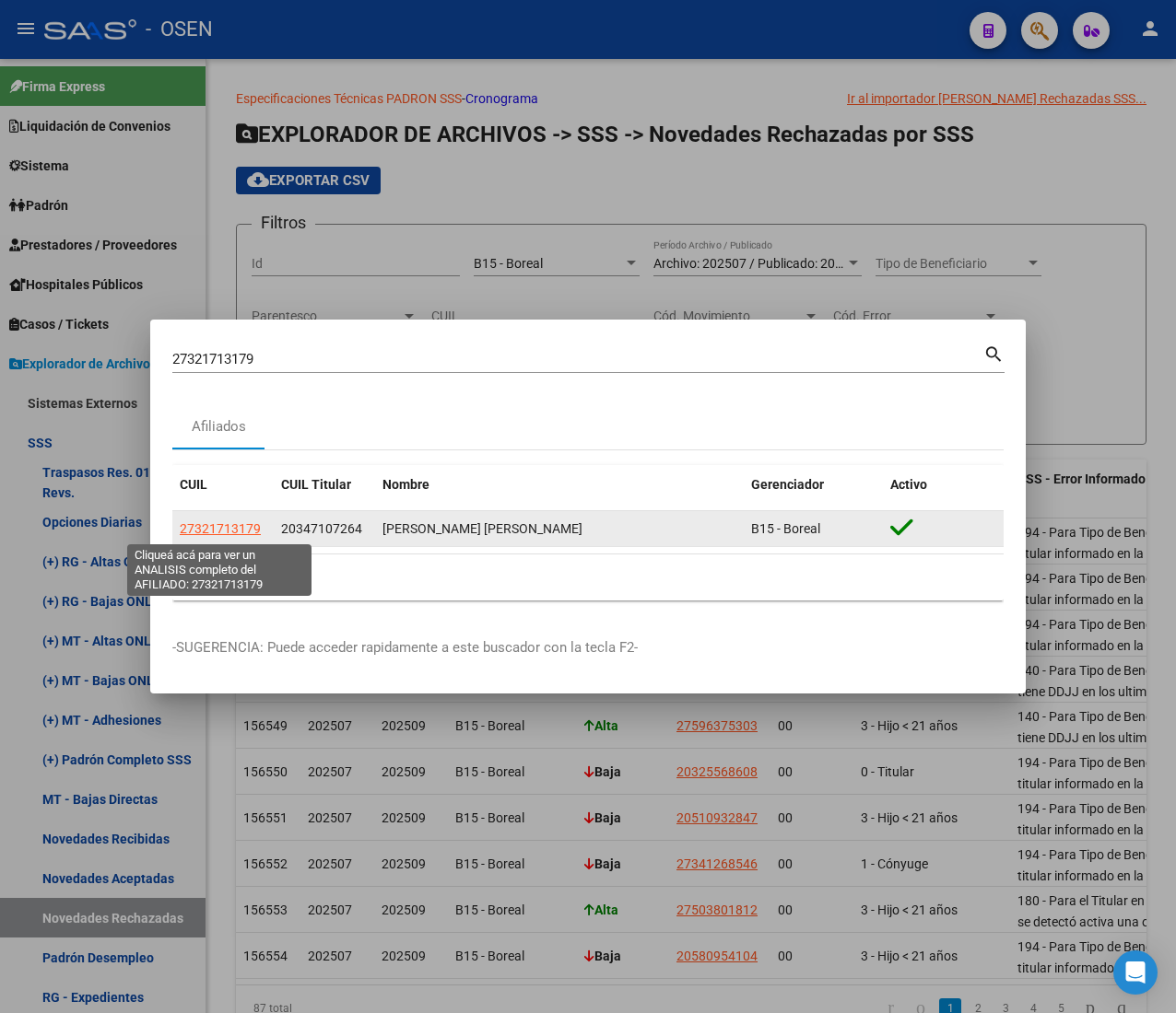
click at [211, 527] on span "27321713179" at bounding box center [219, 528] width 81 height 15
type textarea "27321713179"
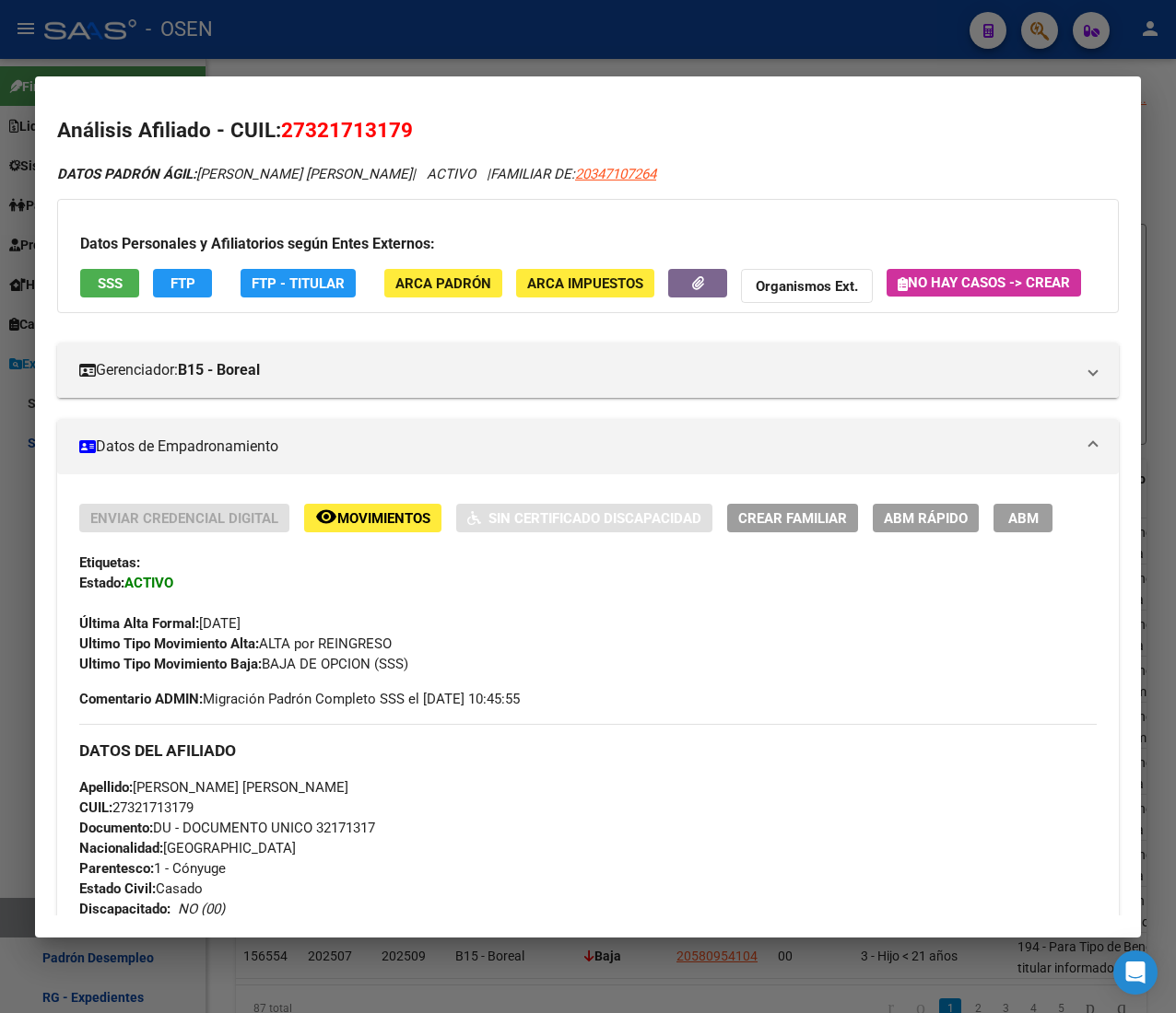
click at [332, 28] on div at bounding box center [588, 506] width 1176 height 1013
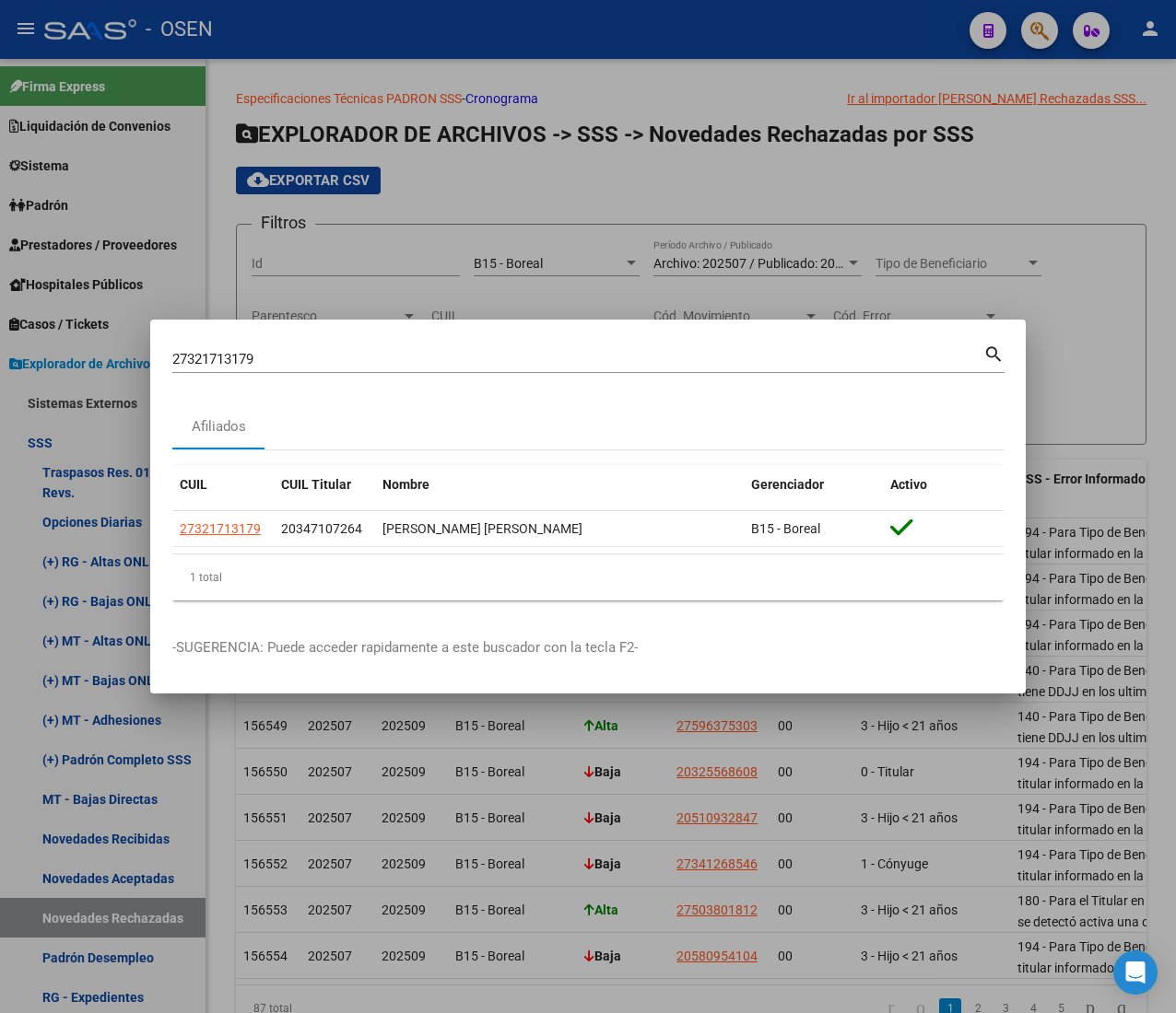
drag, startPoint x: 303, startPoint y: 354, endPoint x: 27, endPoint y: 342, distance: 276.3
click at [27, 342] on div "27321713179 Buscar (apellido, dni, cuil, nro traspaso, cuit, obra social) searc…" at bounding box center [588, 506] width 1176 height 1013
paste input "0142509521"
type input "20142509521"
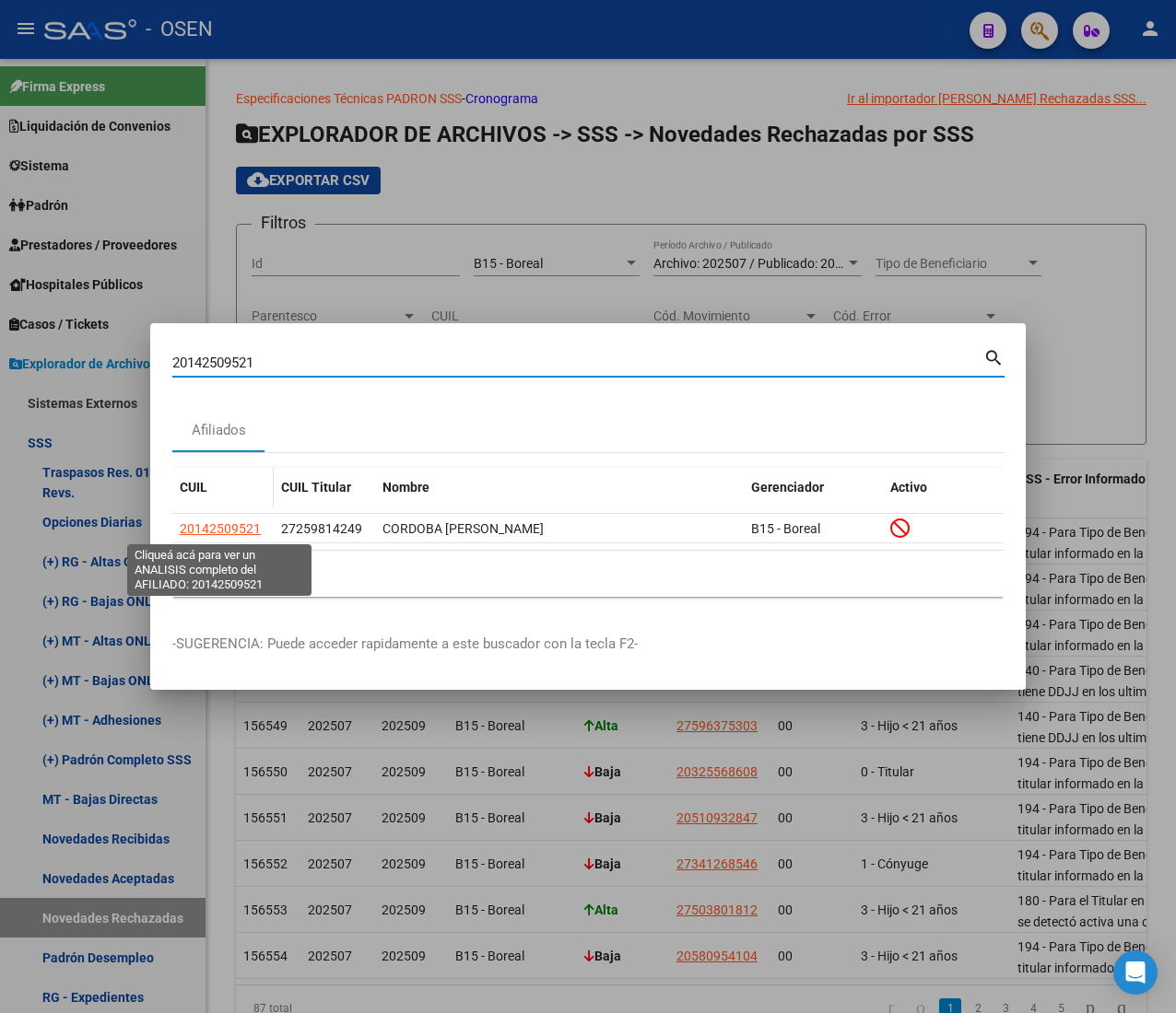
click at [214, 527] on span "20142509521" at bounding box center [219, 528] width 81 height 15
type textarea "20142509521"
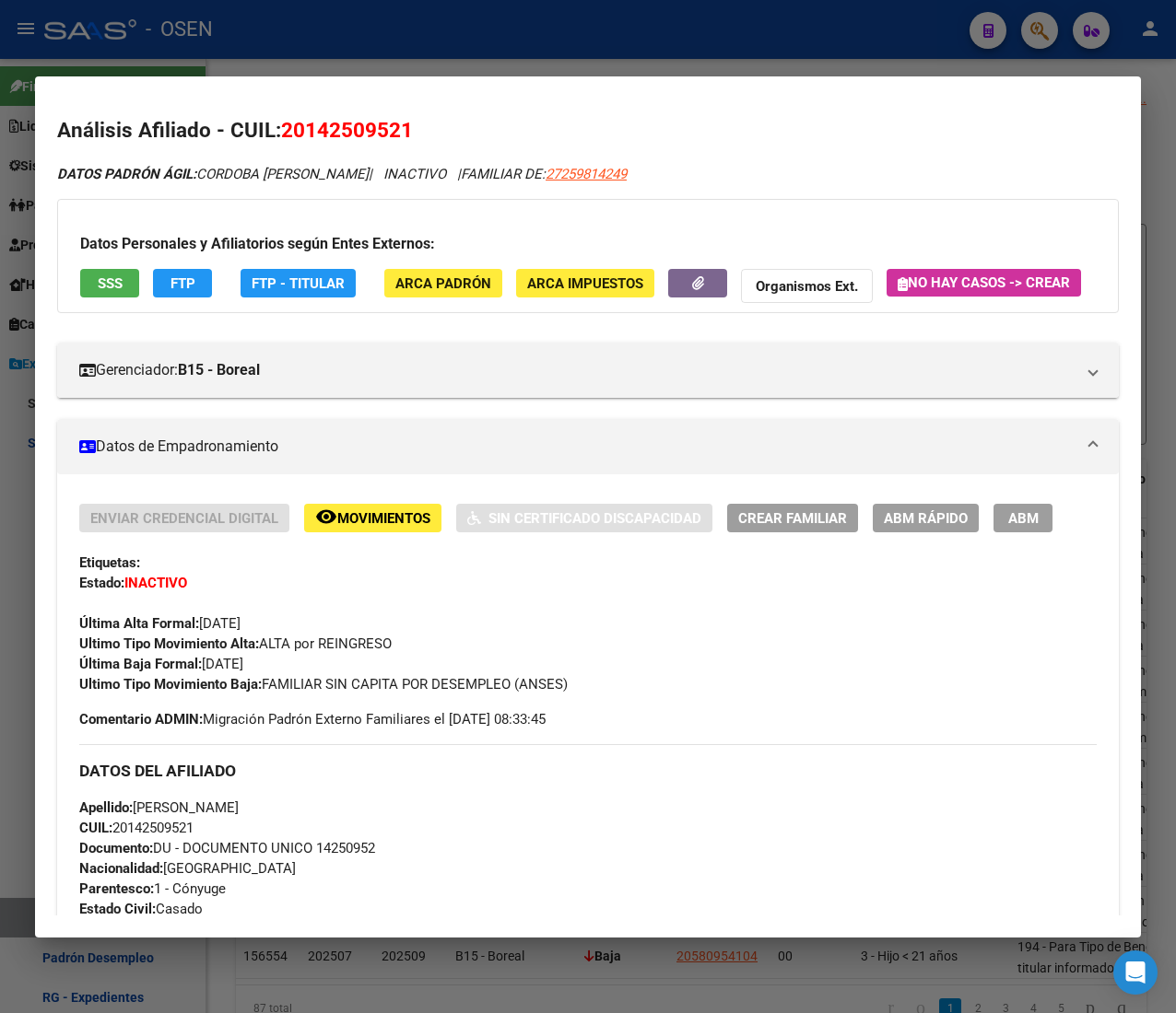
click at [108, 282] on span "SSS" at bounding box center [110, 283] width 25 height 17
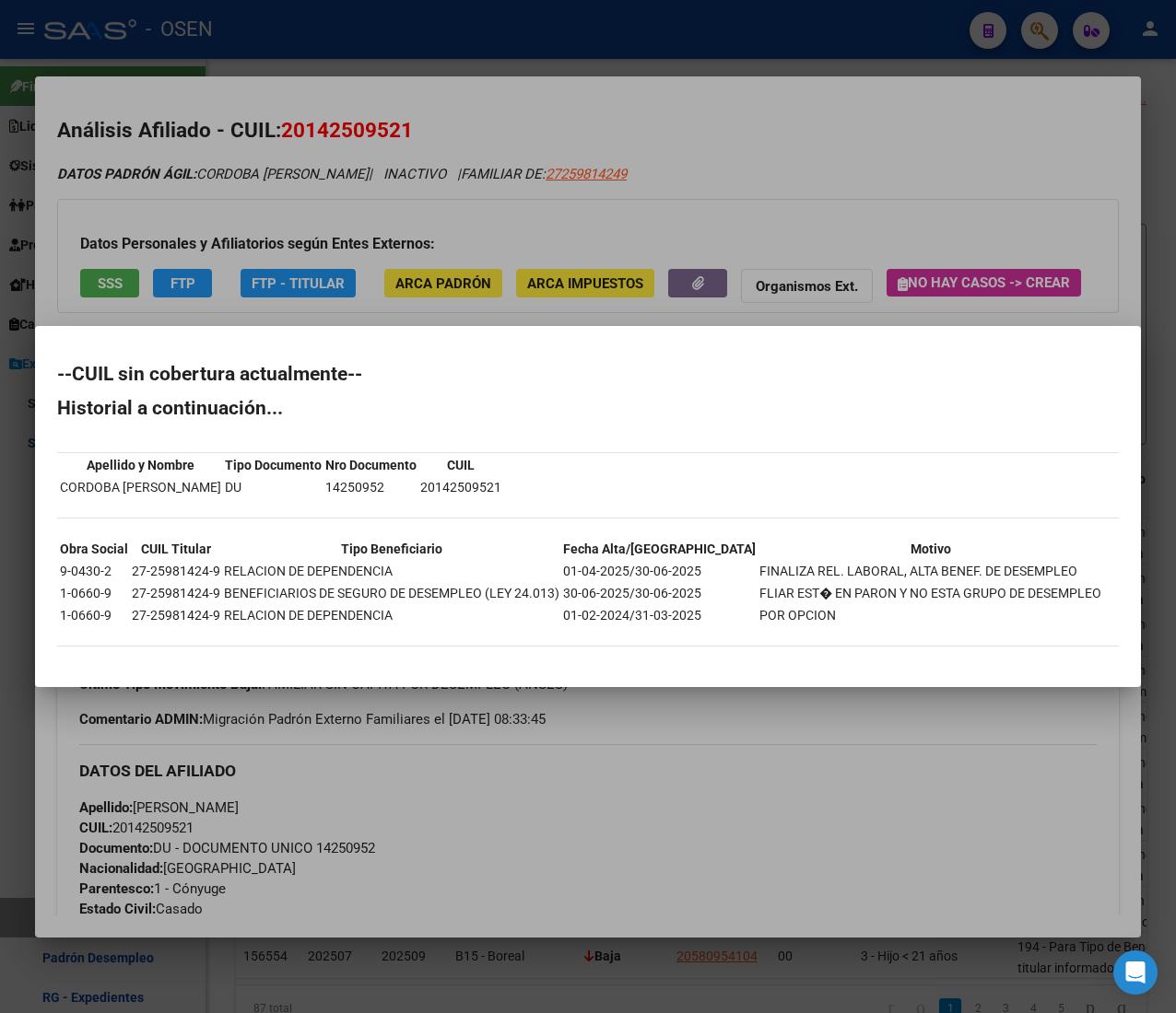
drag, startPoint x: 451, startPoint y: 97, endPoint x: 430, endPoint y: 69, distance: 35.0
click at [451, 95] on div at bounding box center [588, 506] width 1176 height 1013
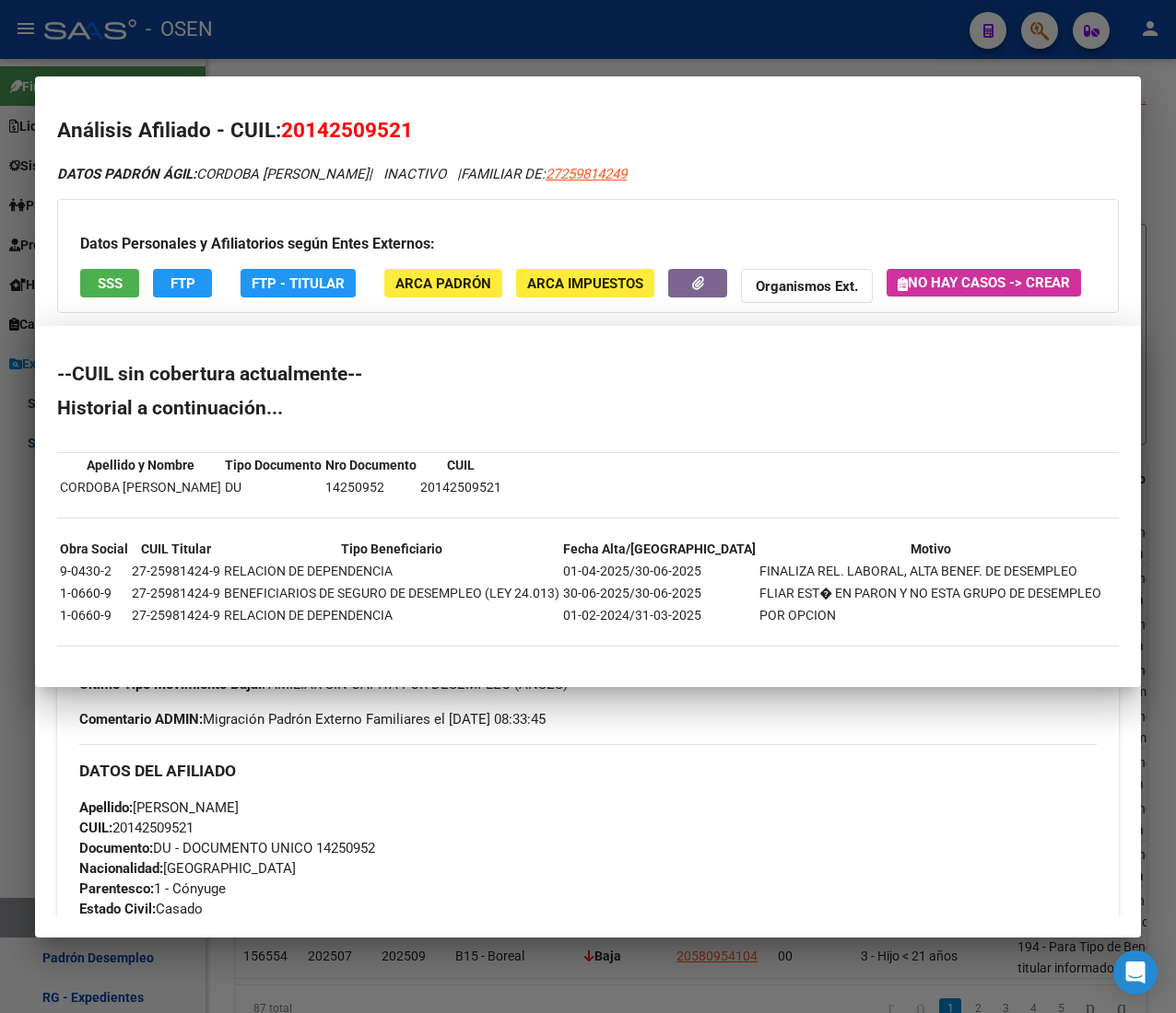
click at [420, 35] on div at bounding box center [588, 506] width 1176 height 1013
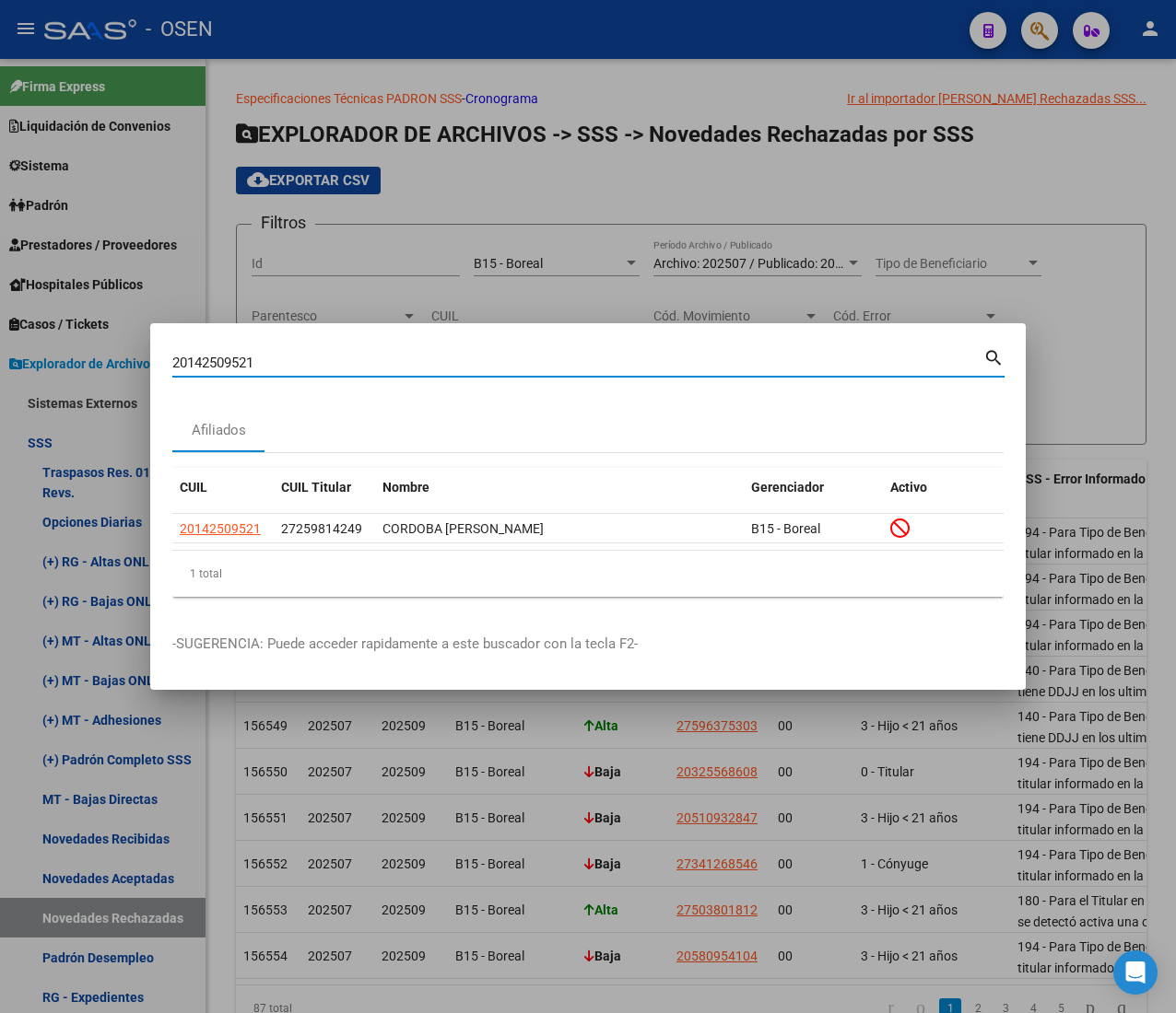
drag, startPoint x: 292, startPoint y: 366, endPoint x: -37, endPoint y: 353, distance: 329.3
click at [0, 353] on html "menu - OSEN person Firma Express Liquidación de Convenios ARCA - Aportes RG / M…" at bounding box center [588, 506] width 1176 height 1013
paste input "494649633"
type input "20494649633"
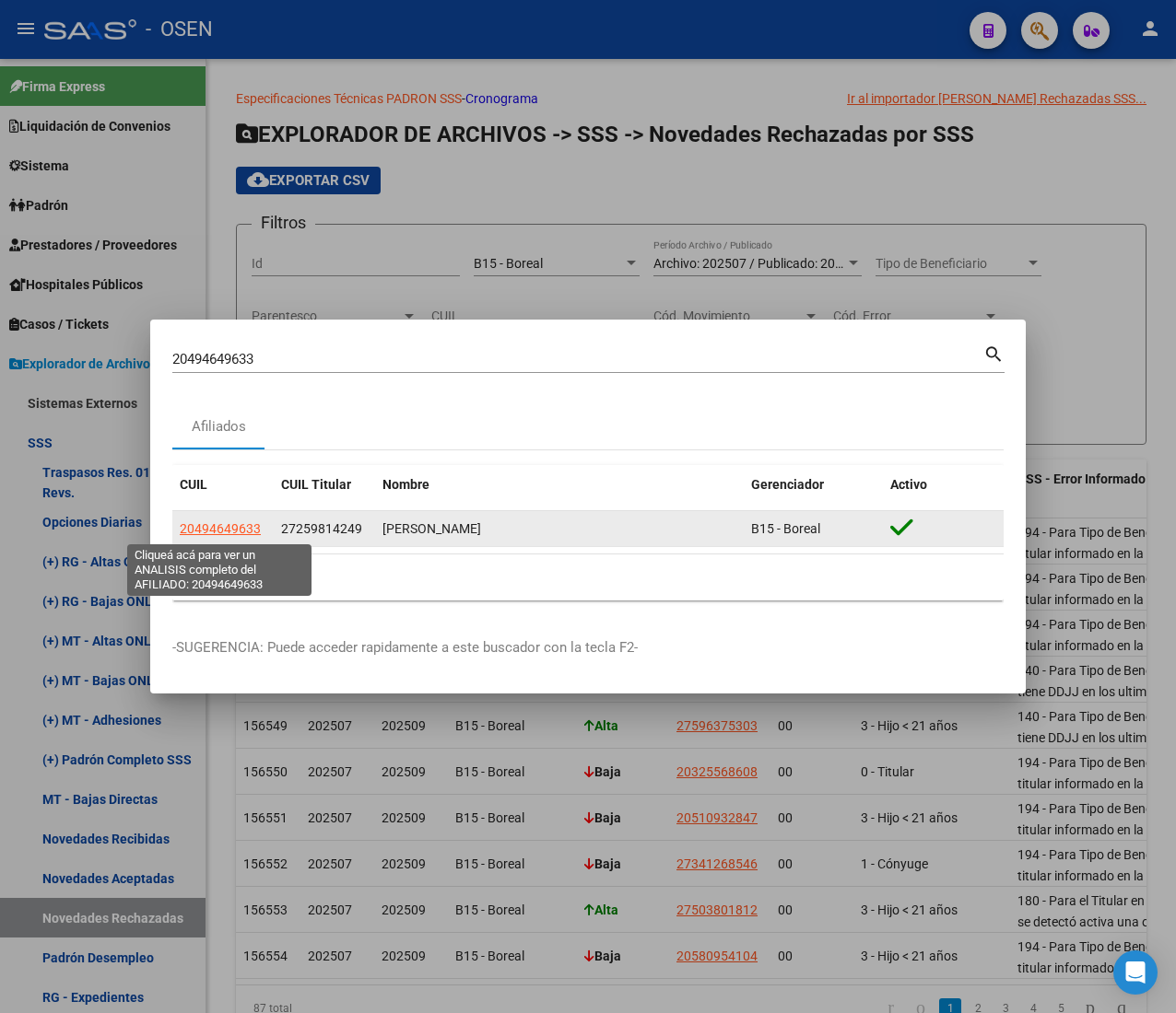
click at [222, 531] on span "20494649633" at bounding box center [219, 528] width 81 height 15
type textarea "20494649633"
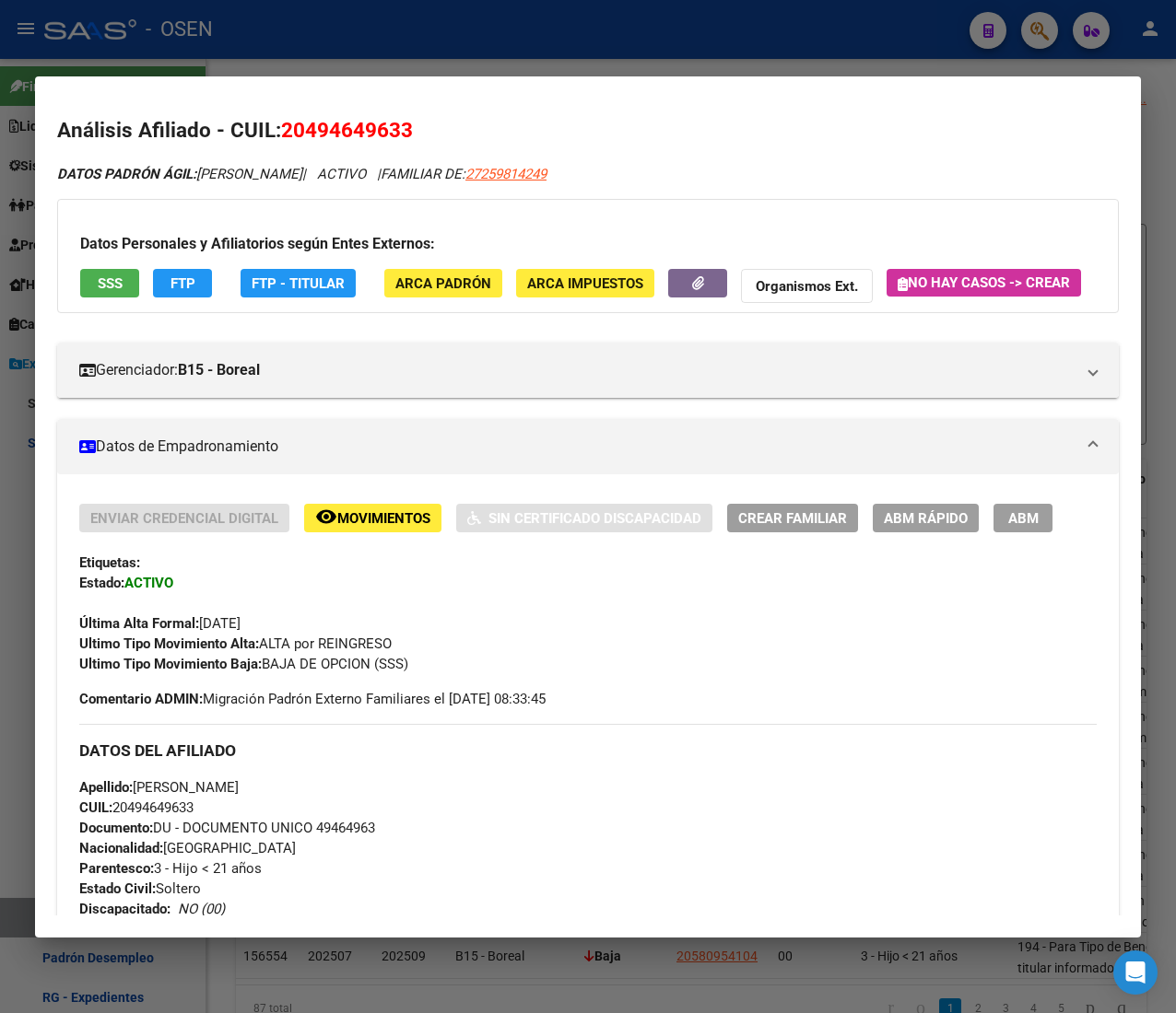
click at [114, 285] on span "SSS" at bounding box center [110, 283] width 25 height 17
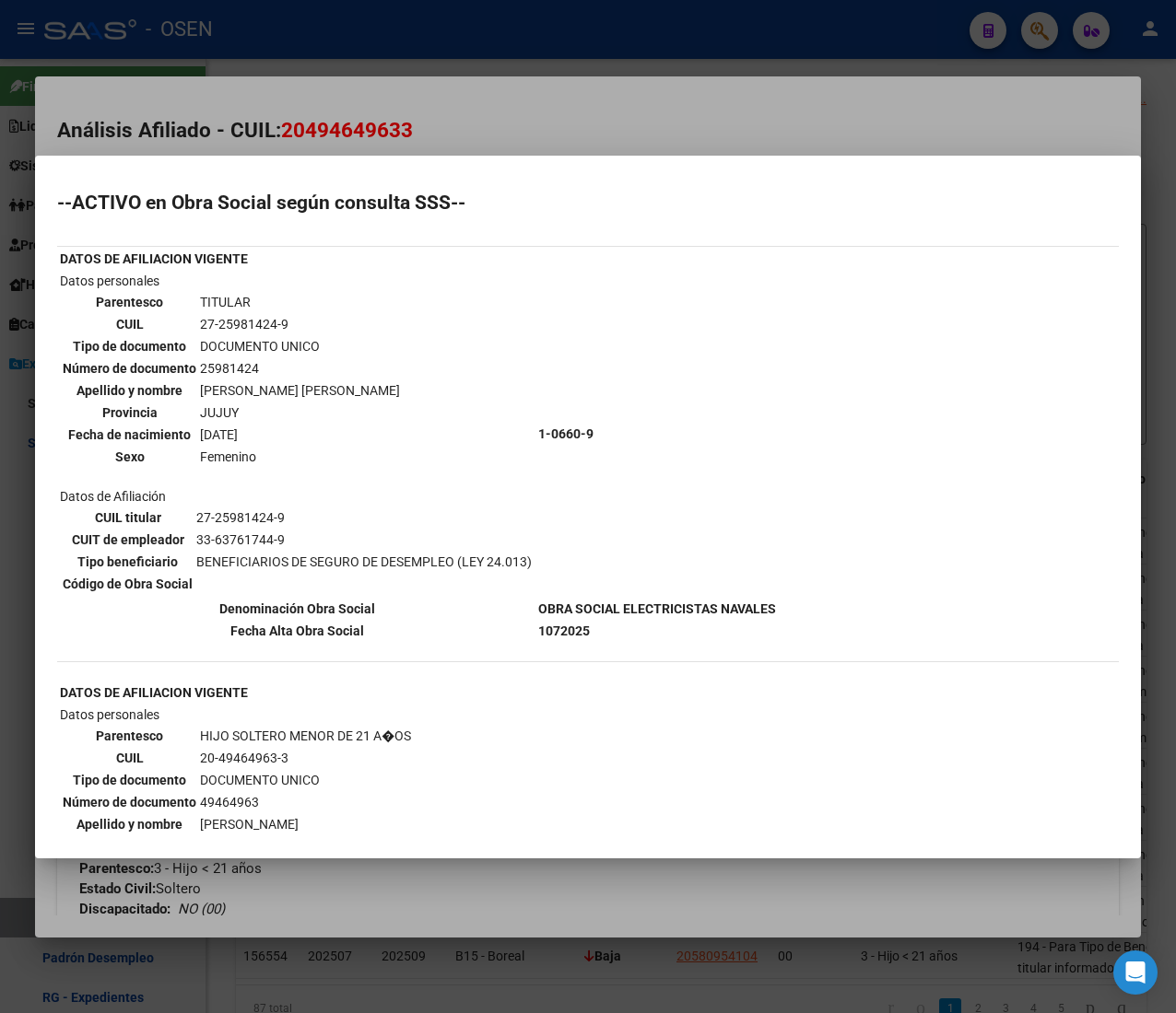
drag, startPoint x: 717, startPoint y: 128, endPoint x: 630, endPoint y: 85, distance: 97.0
click at [715, 128] on div at bounding box center [588, 506] width 1176 height 1013
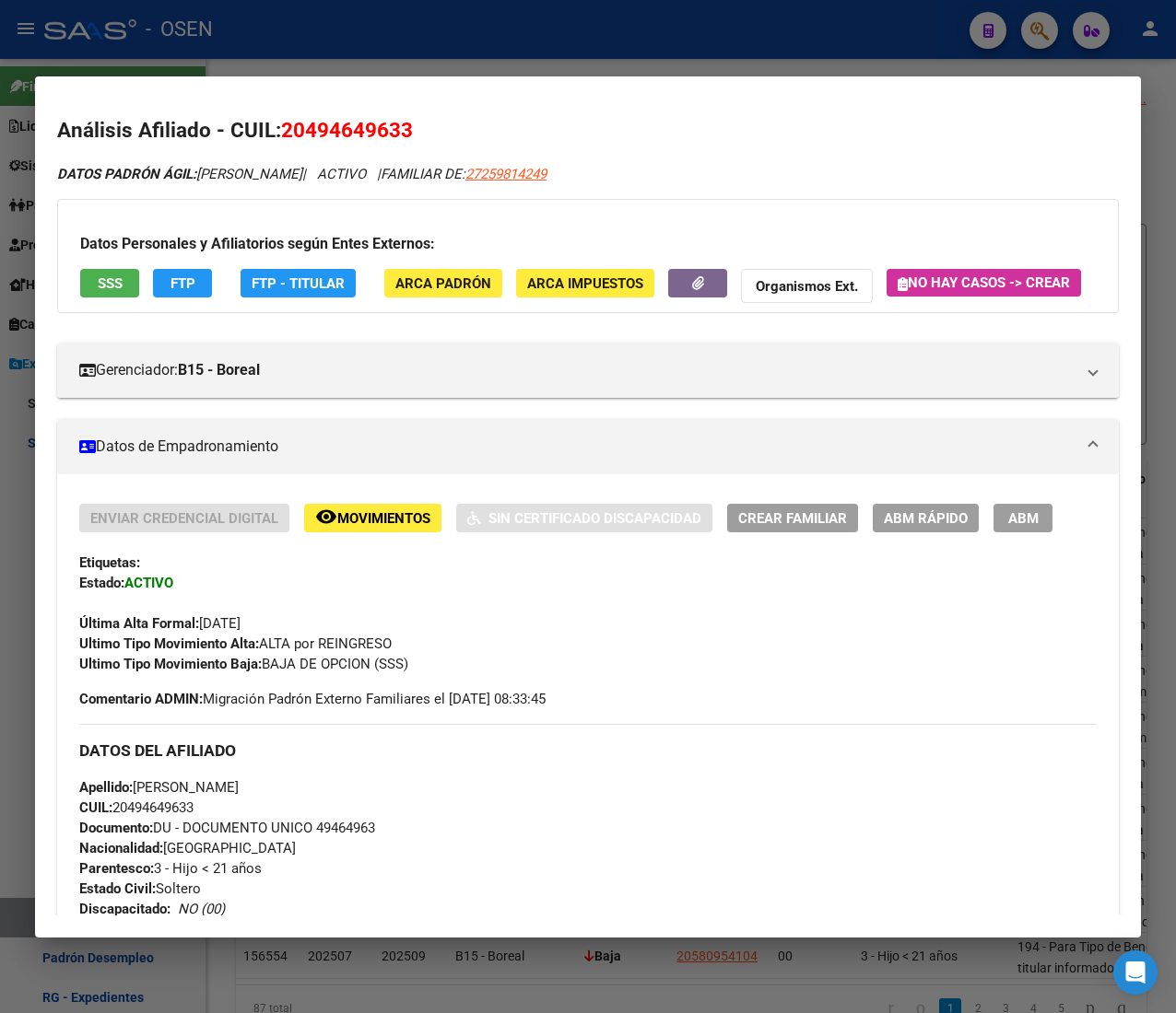
drag, startPoint x: 618, startPoint y: 52, endPoint x: 85, endPoint y: 253, distance: 569.6
click at [602, 55] on div at bounding box center [588, 506] width 1176 height 1013
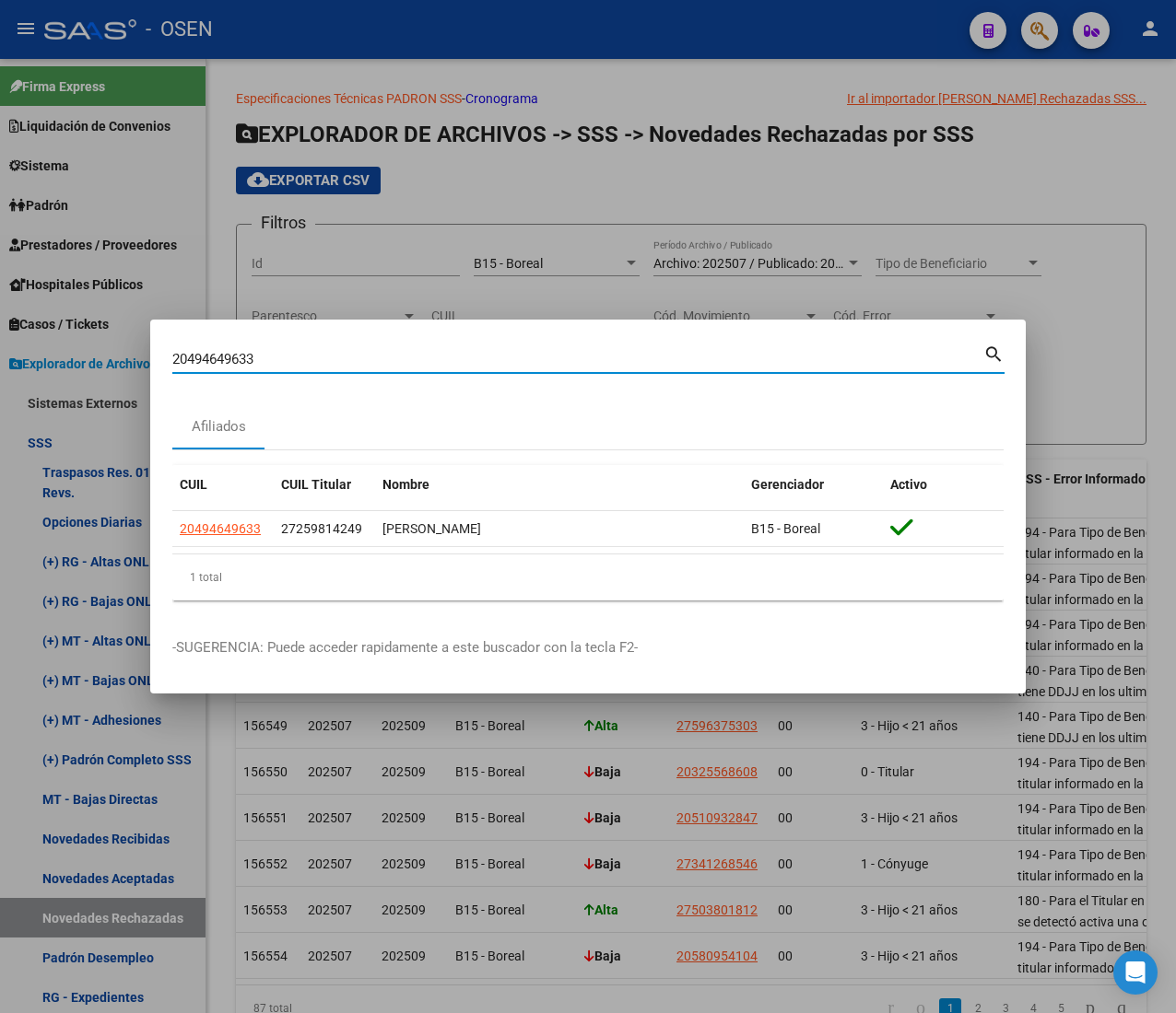
drag, startPoint x: 267, startPoint y: 361, endPoint x: -50, endPoint y: 342, distance: 317.6
click at [0, 342] on html "menu - OSEN person Firma Express Liquidación de Convenios ARCA - Aportes RG / M…" at bounding box center [588, 506] width 1176 height 1013
paste input "7467981841"
type input "27467981841"
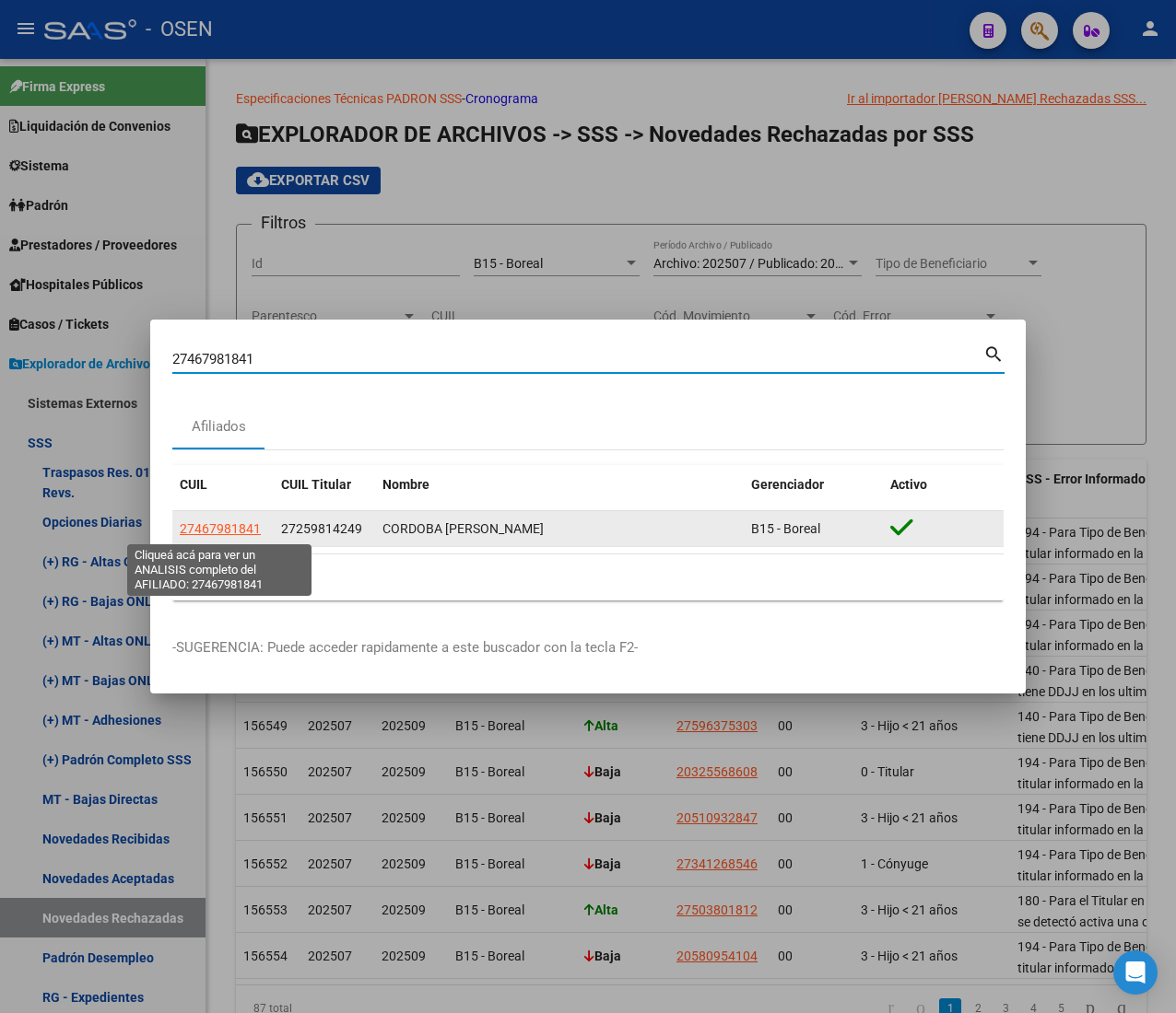
click at [229, 530] on span "27467981841" at bounding box center [219, 528] width 81 height 15
type textarea "27467981841"
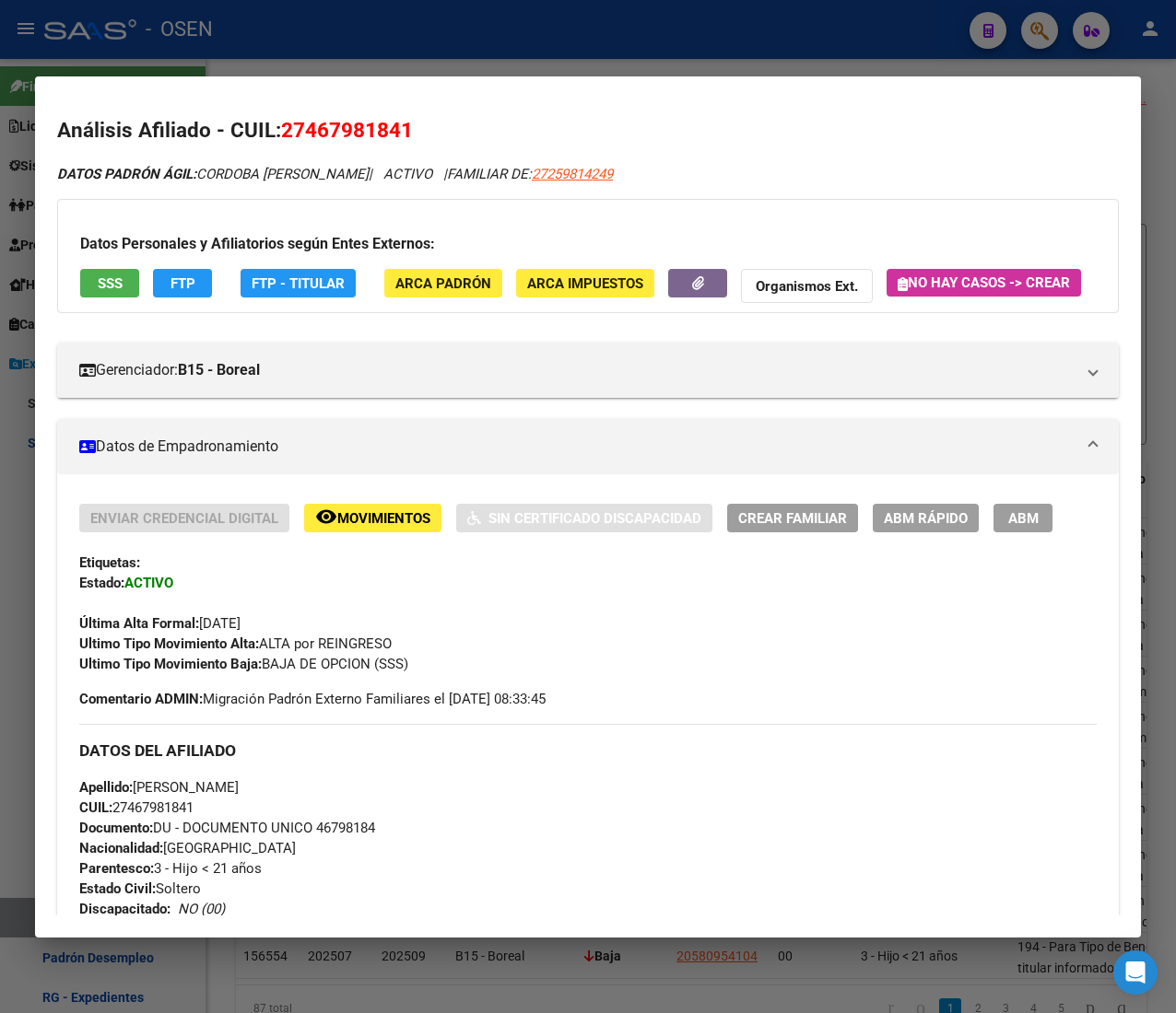
click at [123, 267] on div "Datos Personales y Afiliatorios según Entes Externos: SSS FTP FTP - Titular ARC…" at bounding box center [588, 255] width 1061 height 114
click at [118, 280] on span "SSS" at bounding box center [110, 283] width 25 height 17
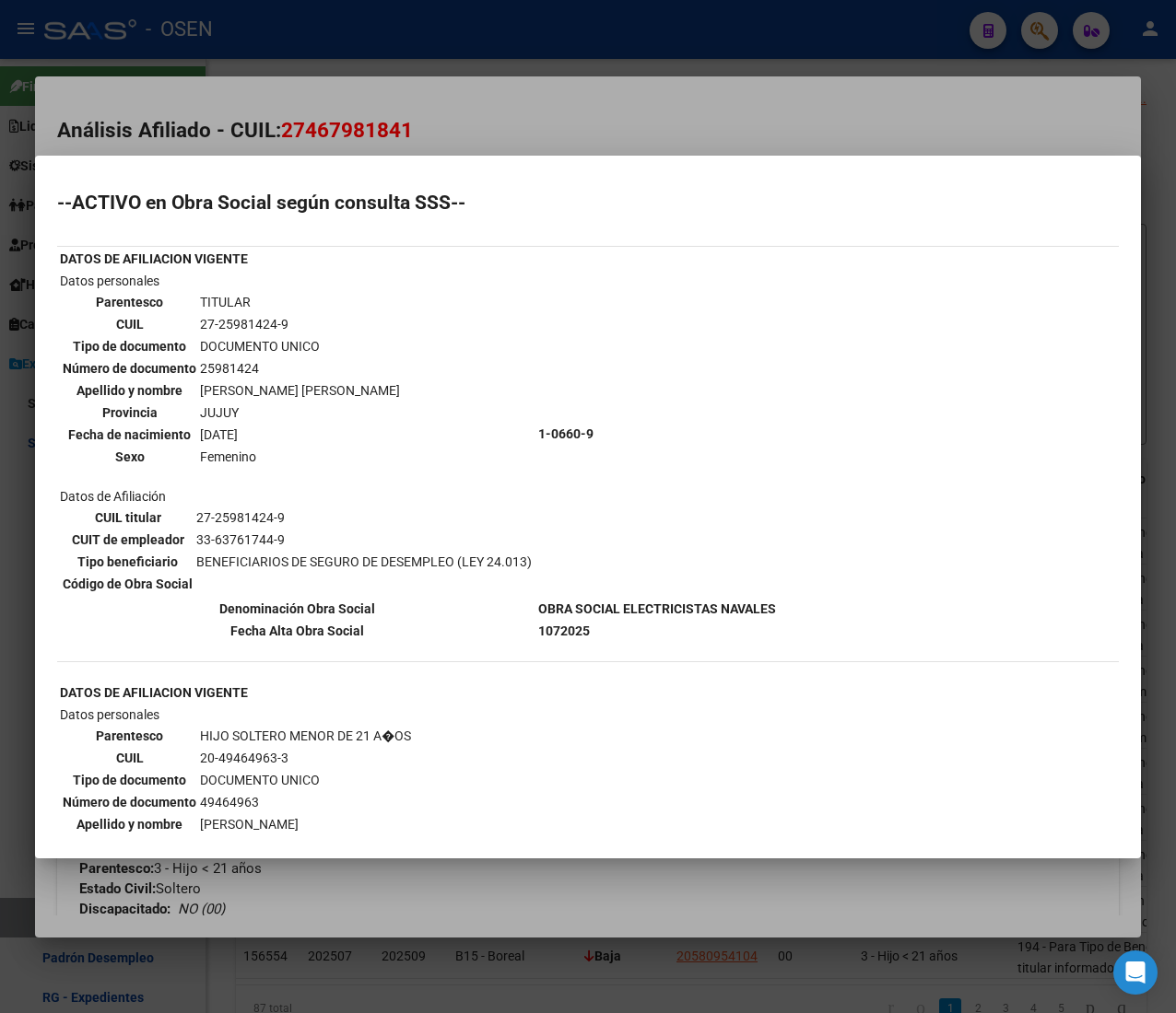
click at [650, 101] on div at bounding box center [588, 506] width 1176 height 1013
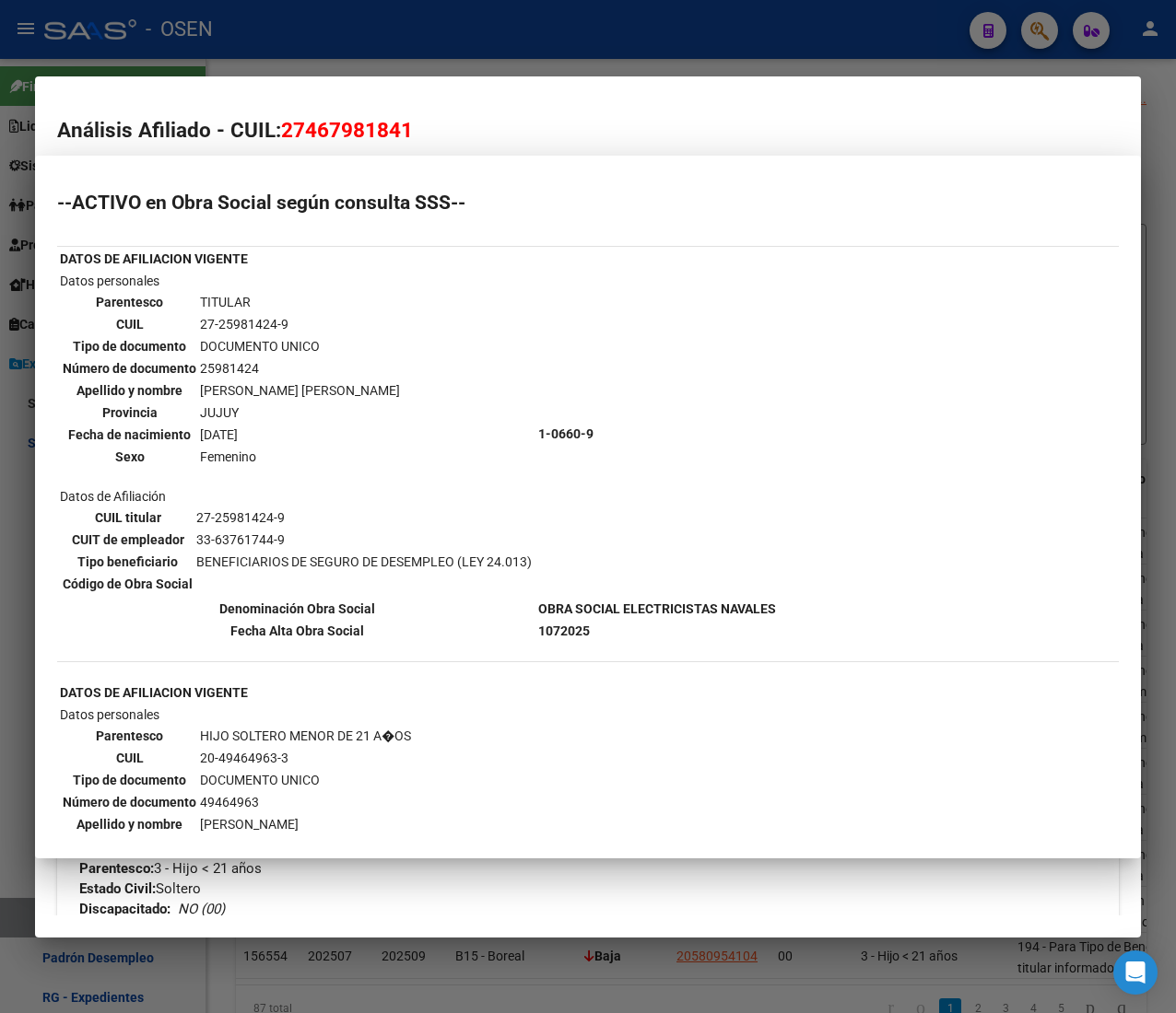
click at [601, 52] on div at bounding box center [588, 506] width 1176 height 1013
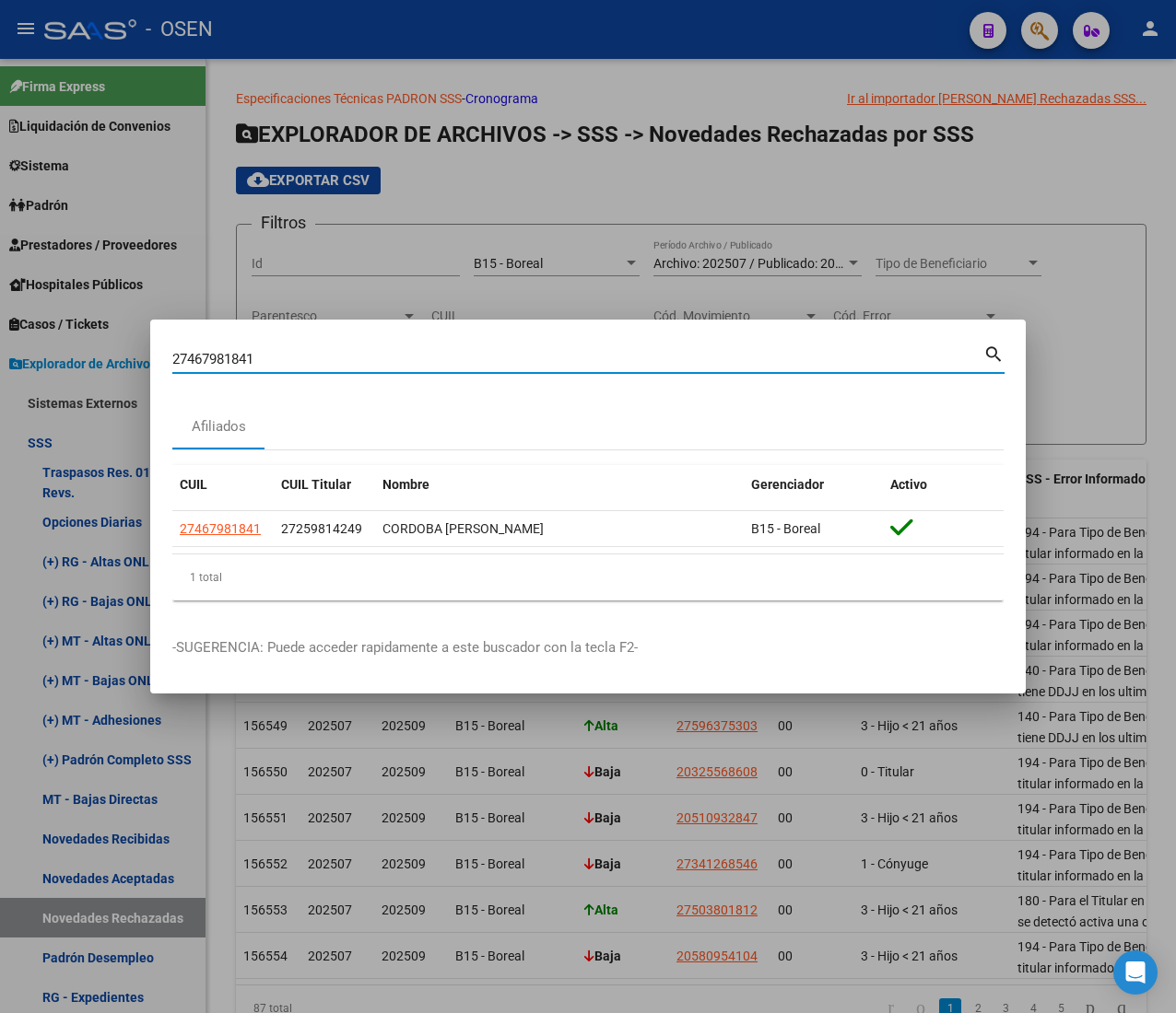
drag, startPoint x: 284, startPoint y: 359, endPoint x: 13, endPoint y: 363, distance: 271.0
click at [13, 363] on div "27467981841 Buscar (apellido, dni, cuil, nro traspaso, cuit, obra social) searc…" at bounding box center [588, 506] width 1176 height 1013
paste input "3420194544"
type input "23420194544"
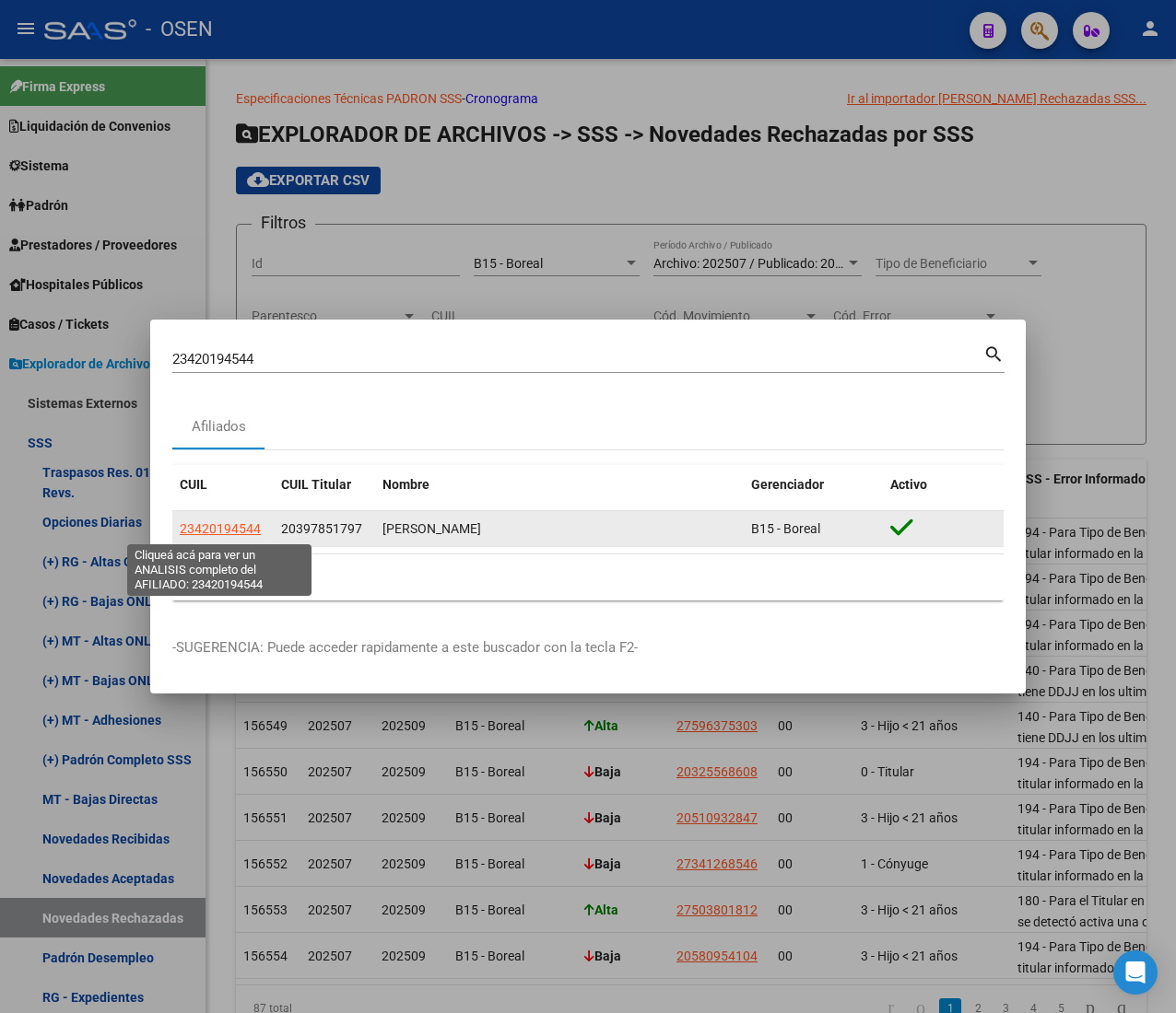
click at [229, 531] on span "23420194544" at bounding box center [219, 528] width 81 height 15
type textarea "23420194544"
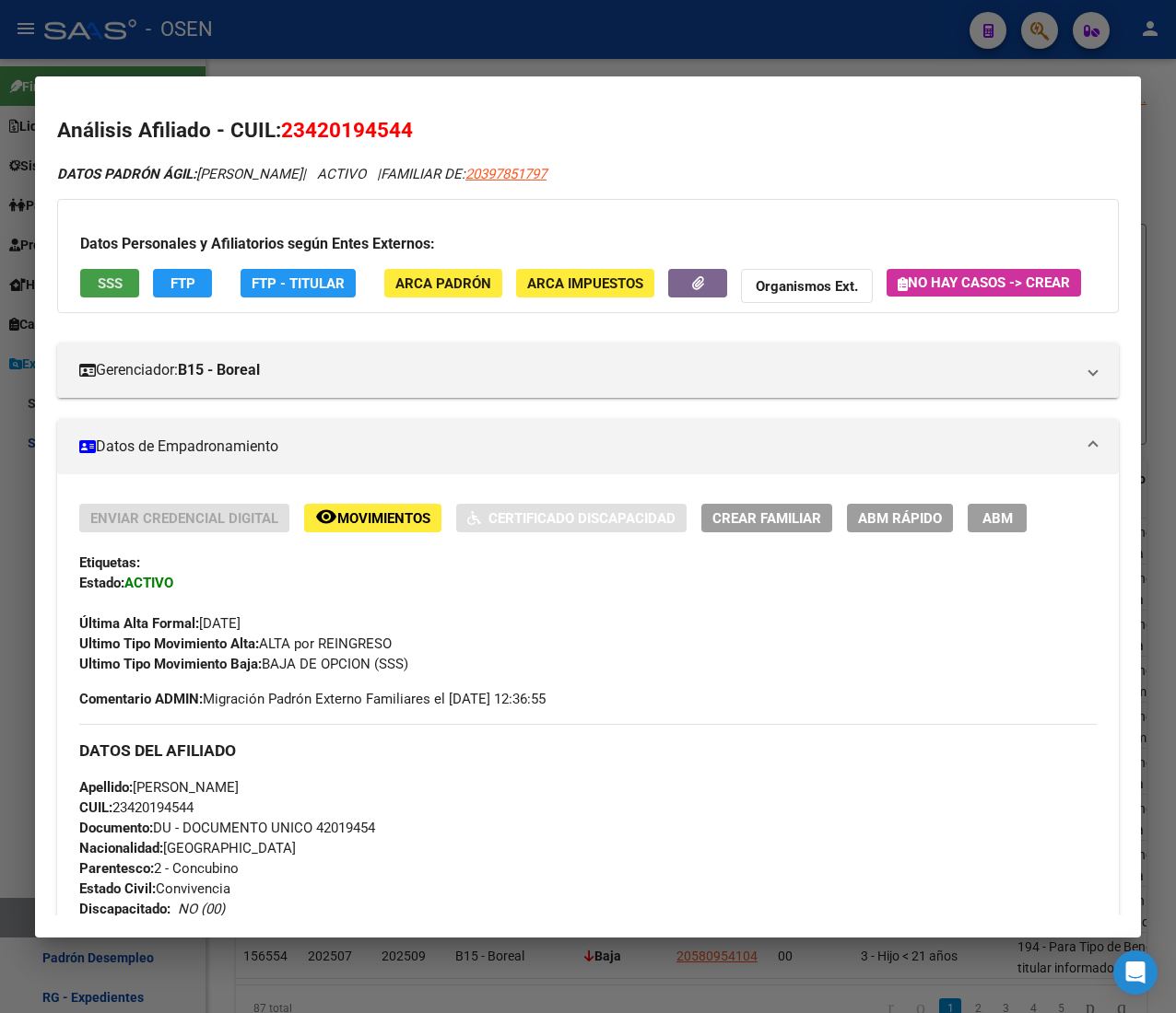
click at [127, 281] on button "SSS" at bounding box center [109, 282] width 59 height 28
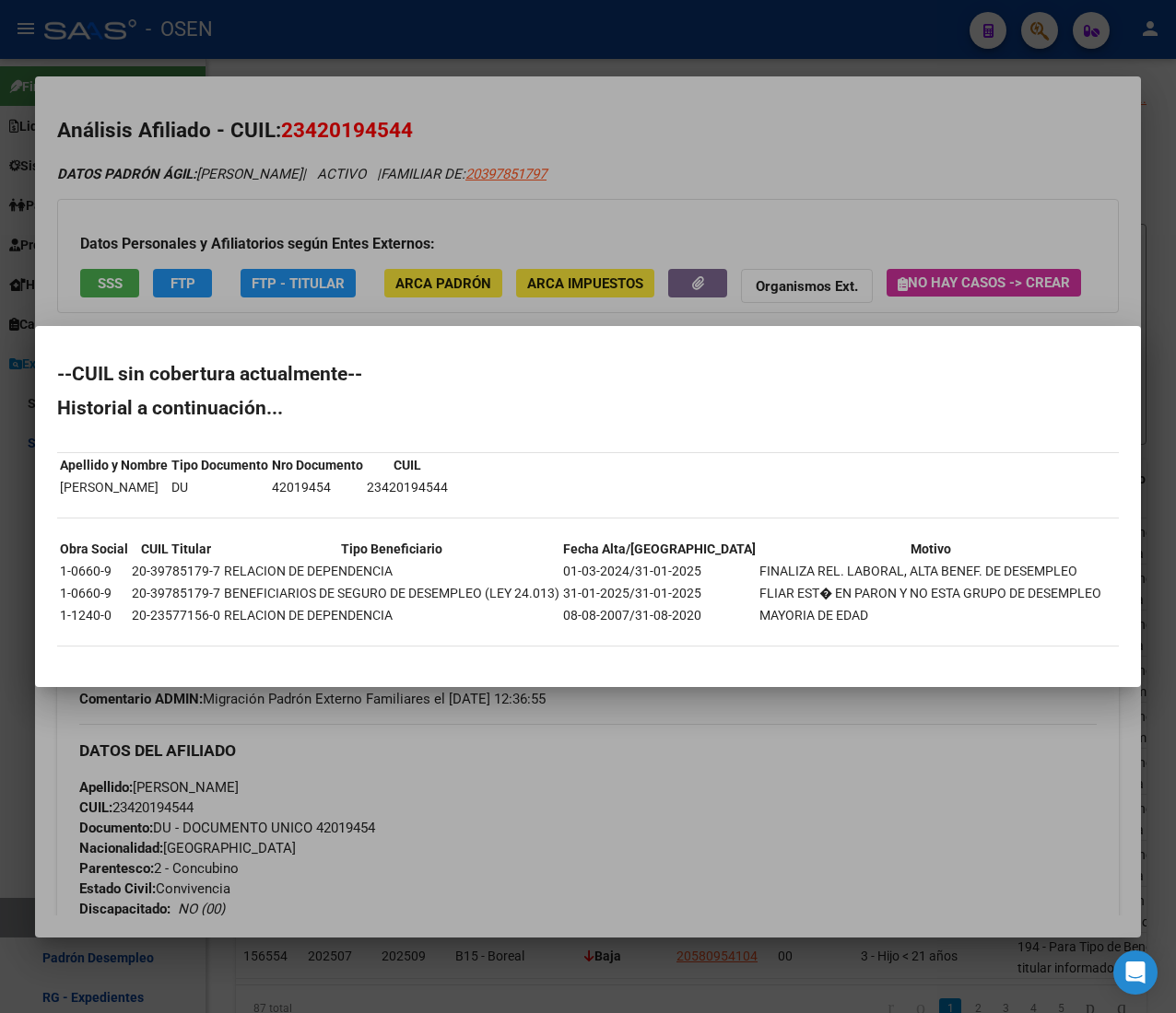
click at [588, 132] on div at bounding box center [588, 506] width 1176 height 1013
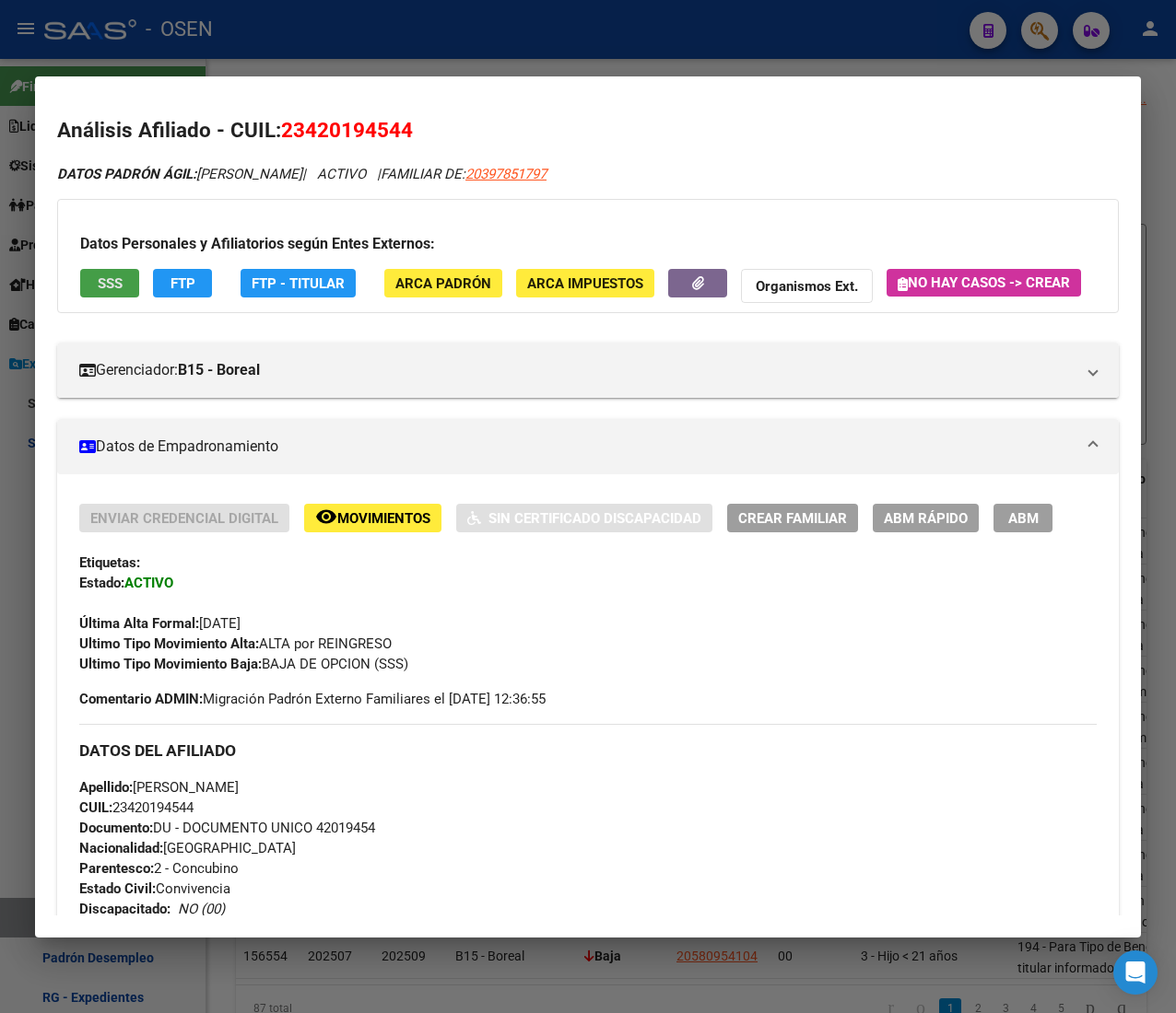
click at [128, 287] on button "SSS" at bounding box center [109, 282] width 59 height 28
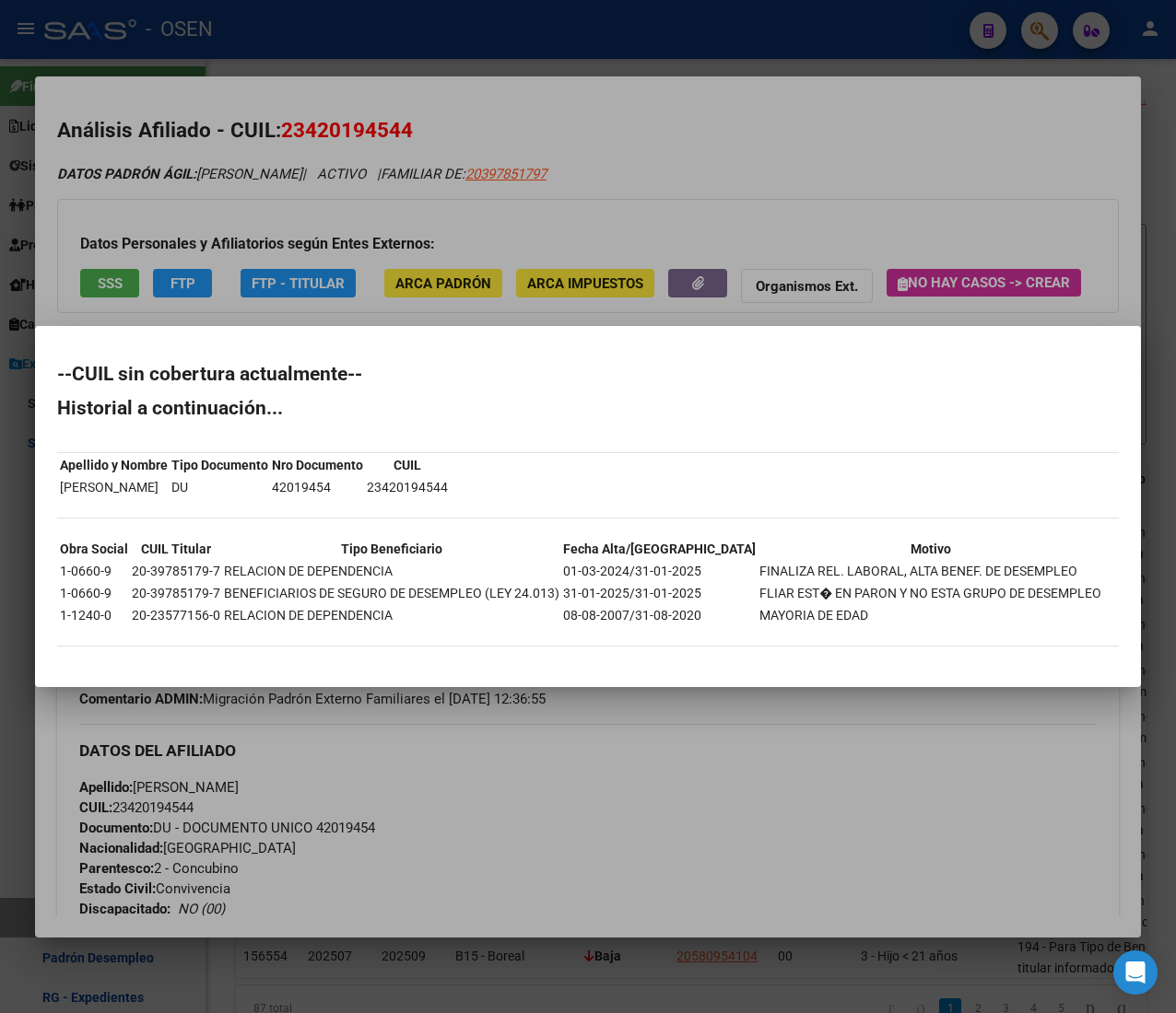
click at [635, 184] on div at bounding box center [588, 506] width 1176 height 1013
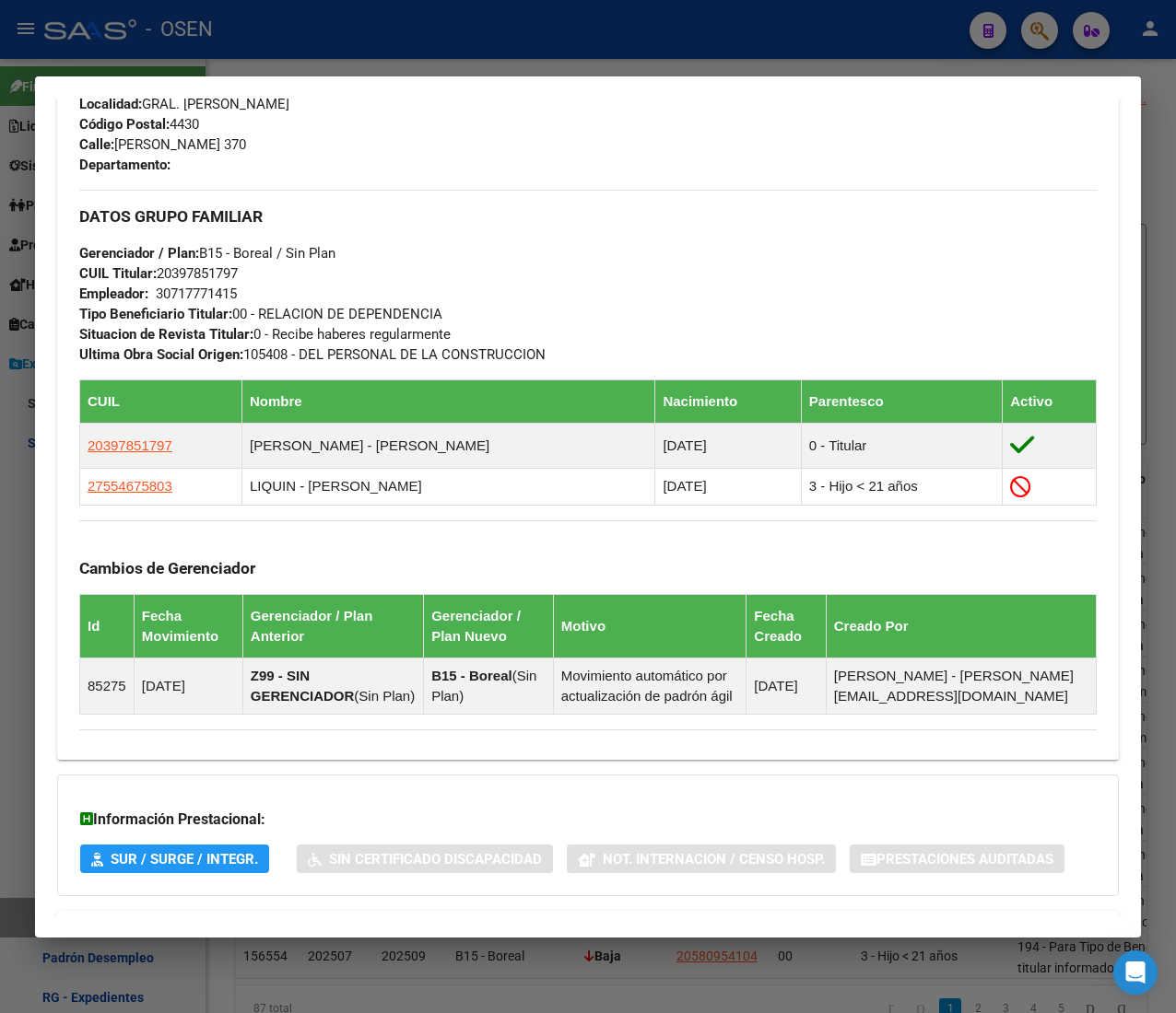
scroll to position [1118, 0]
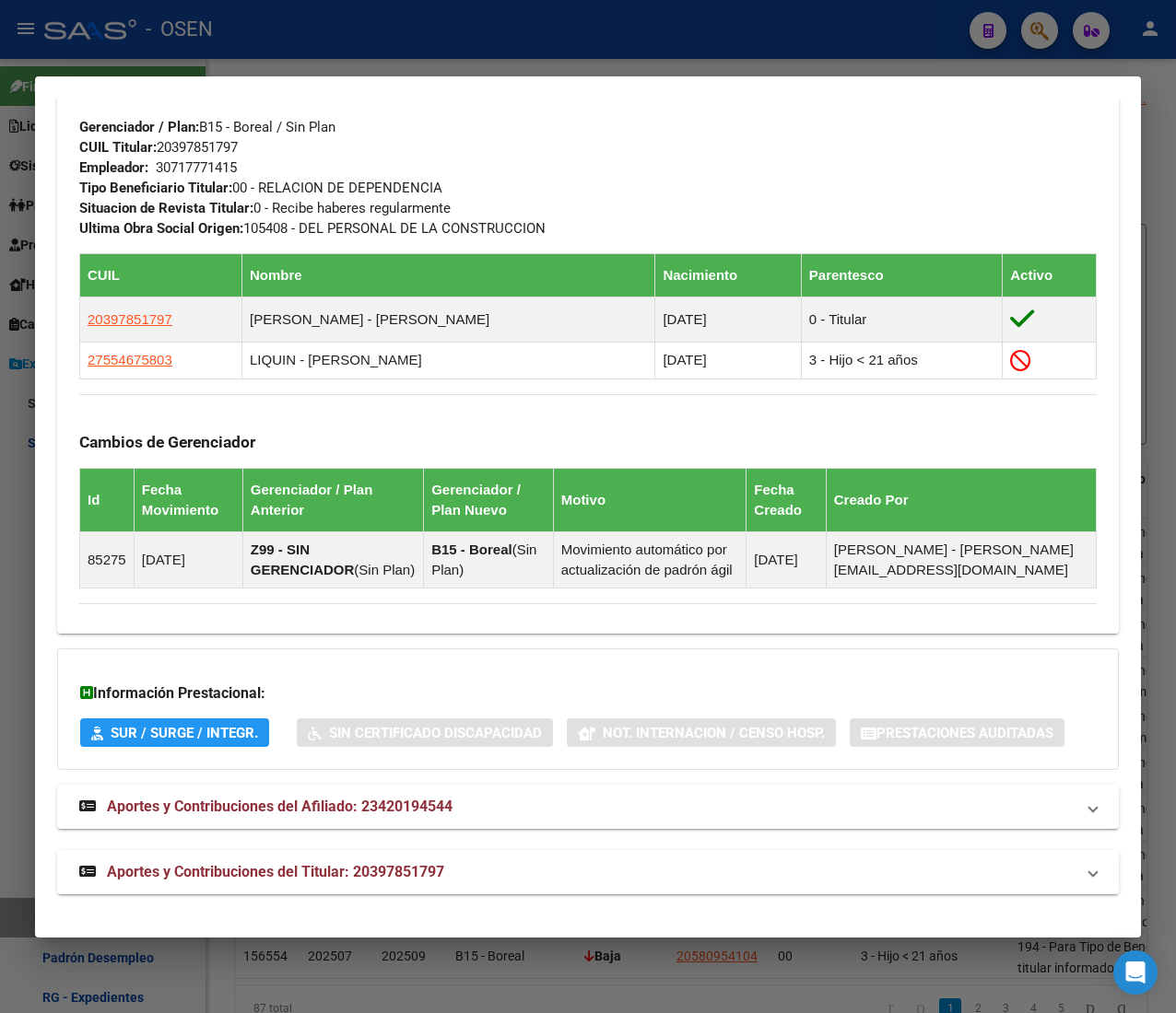
click at [533, 865] on mat-panel-title "Aportes y Contribuciones del Titular: 20397851797" at bounding box center [576, 872] width 995 height 22
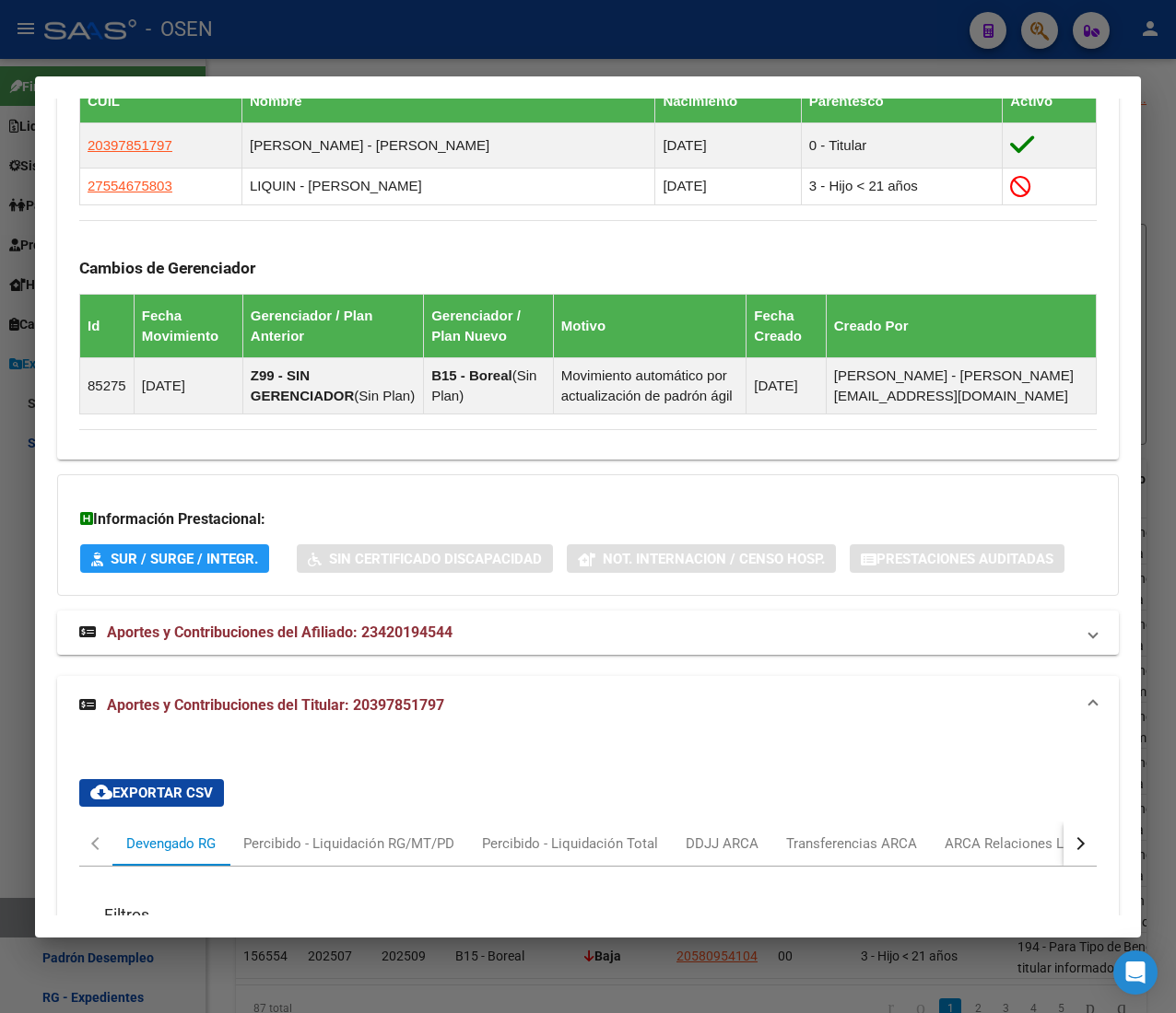
scroll to position [1574, 0]
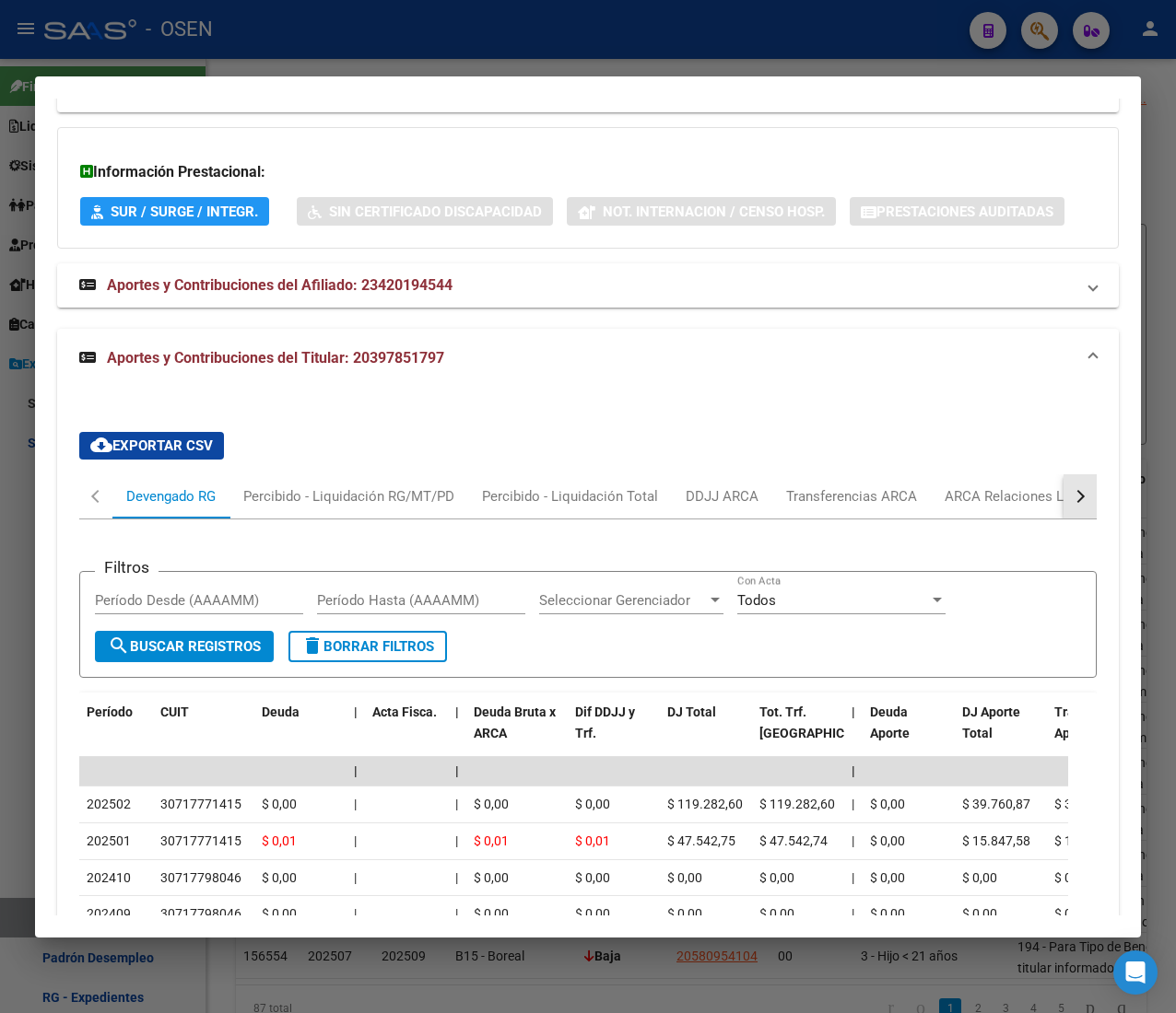
click at [1063, 518] on button "button" at bounding box center [1080, 496] width 33 height 44
click at [1010, 506] on div "ANSES Desempleo" at bounding box center [968, 496] width 118 height 20
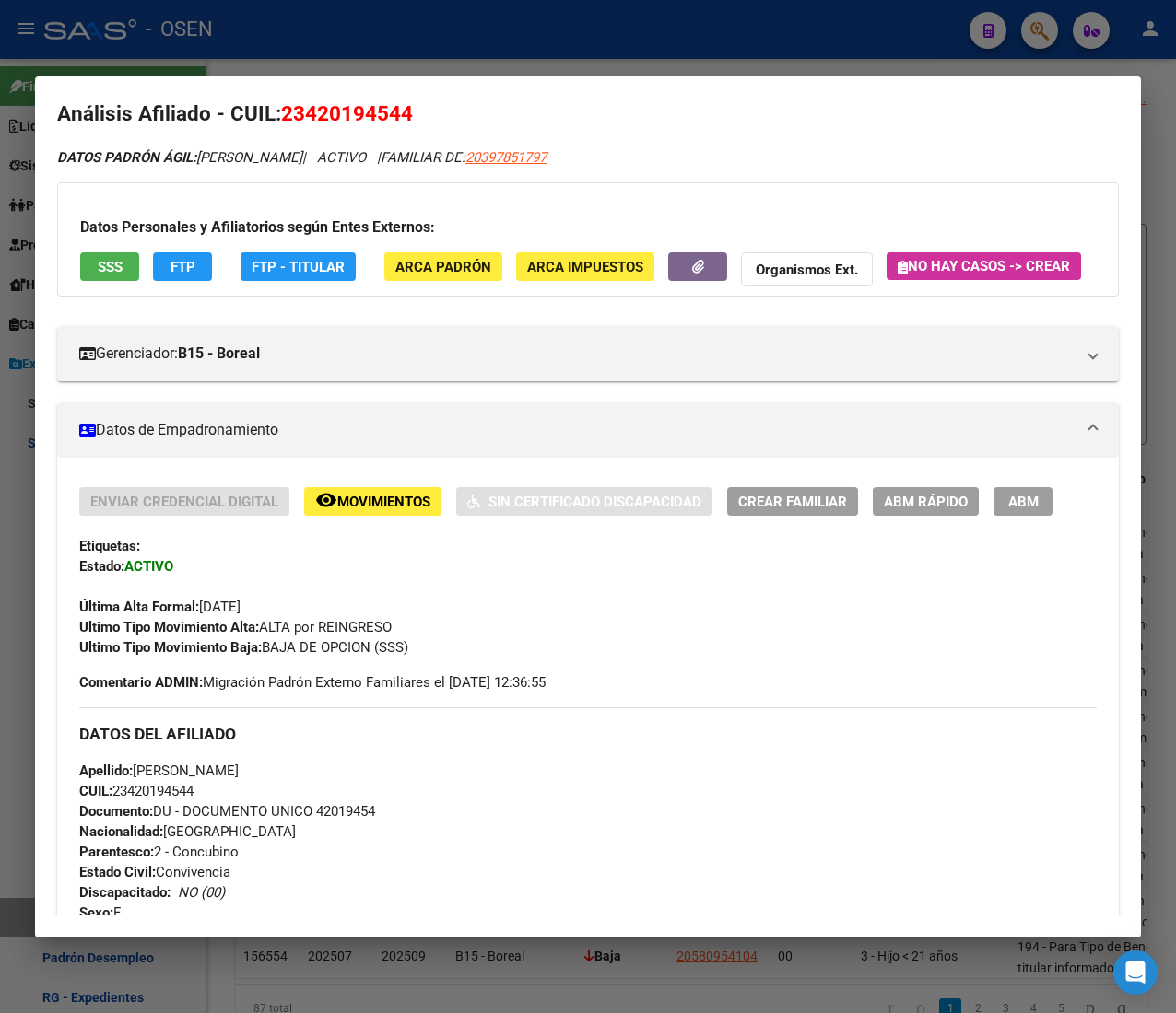
scroll to position [0, 0]
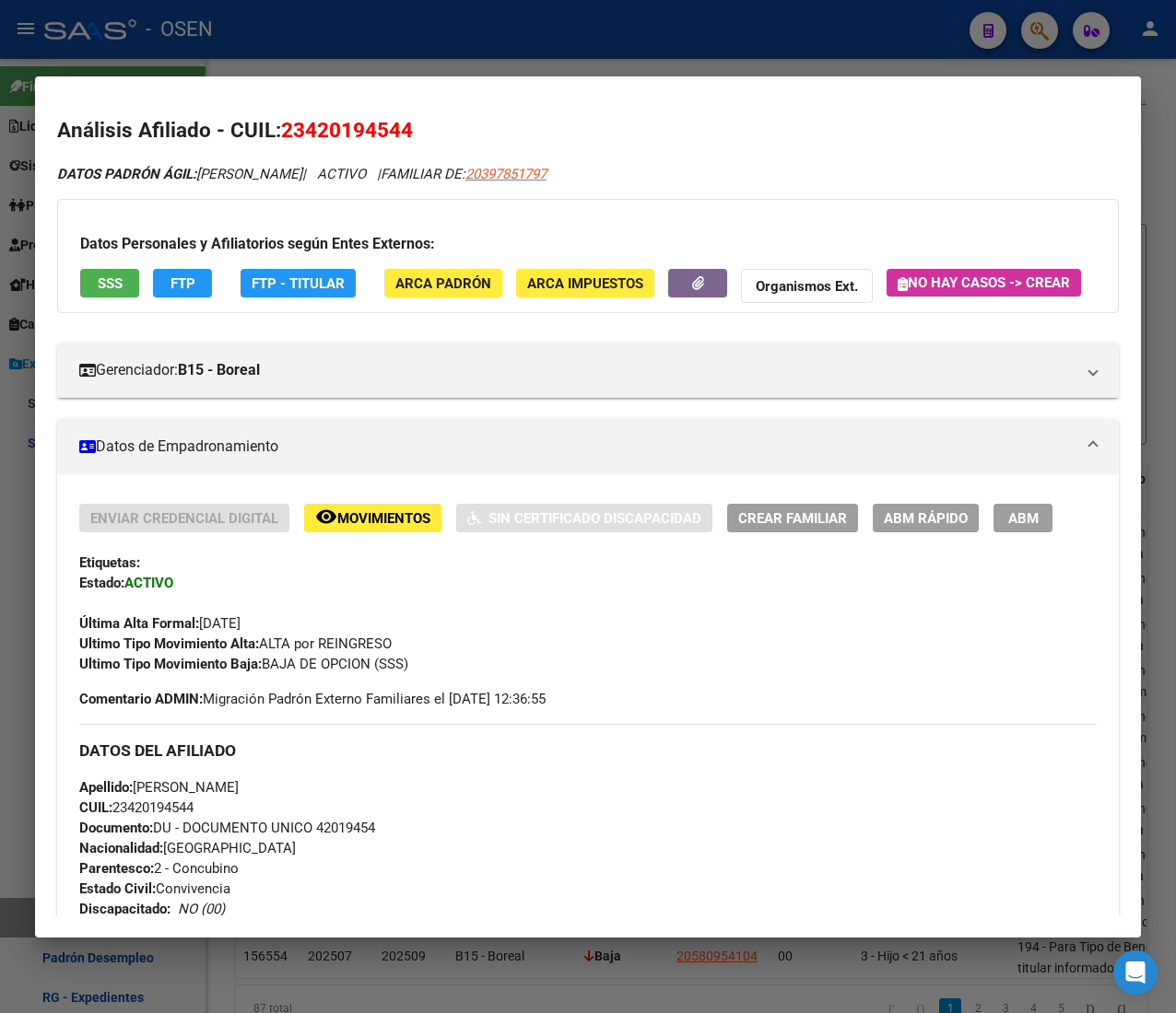
click at [155, 816] on span "CUIL: 23420194544" at bounding box center [135, 807] width 114 height 17
copy span "23420194544"
drag, startPoint x: 635, startPoint y: 178, endPoint x: 520, endPoint y: 176, distance: 115.0
click at [520, 176] on div "DATOS PADRÓN ÁGIL: [PERSON_NAME] | ACTIVO | FAMILIAR DE: 20397851797" at bounding box center [588, 174] width 1061 height 21
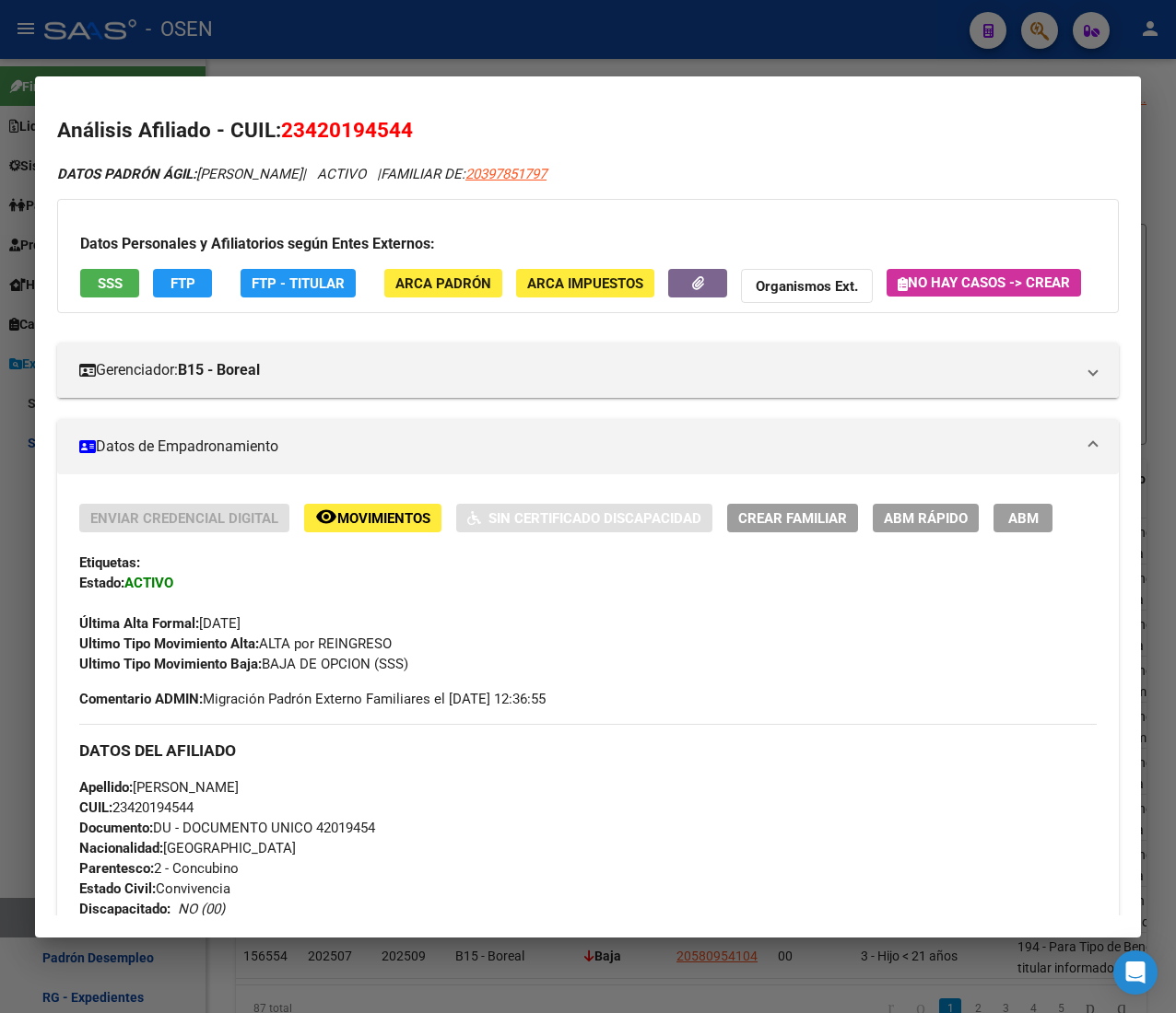
copy span "20397851797"
click at [940, 527] on span "ABM Rápido" at bounding box center [926, 518] width 84 height 17
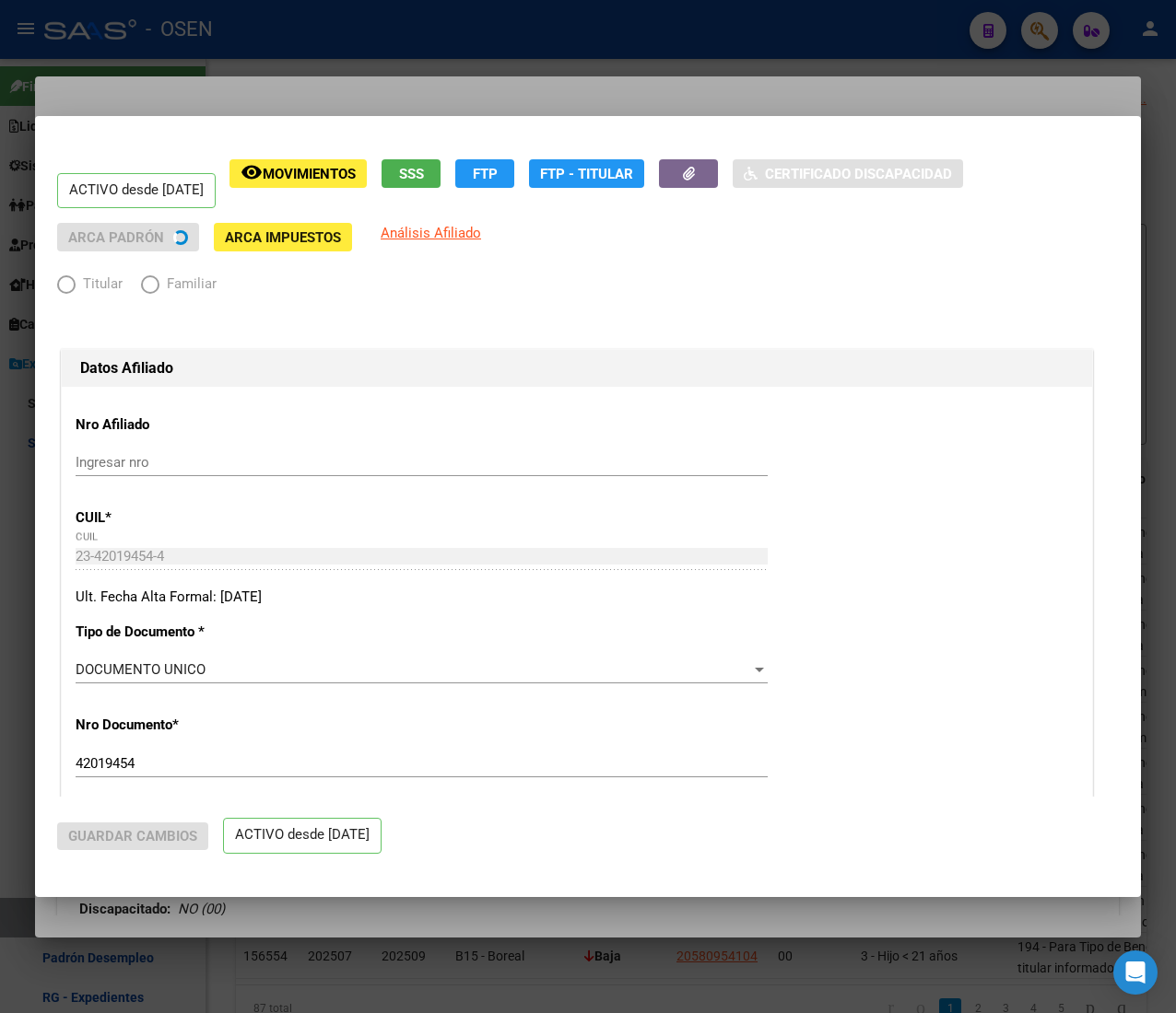
radio input "true"
type input "30-71777141-5"
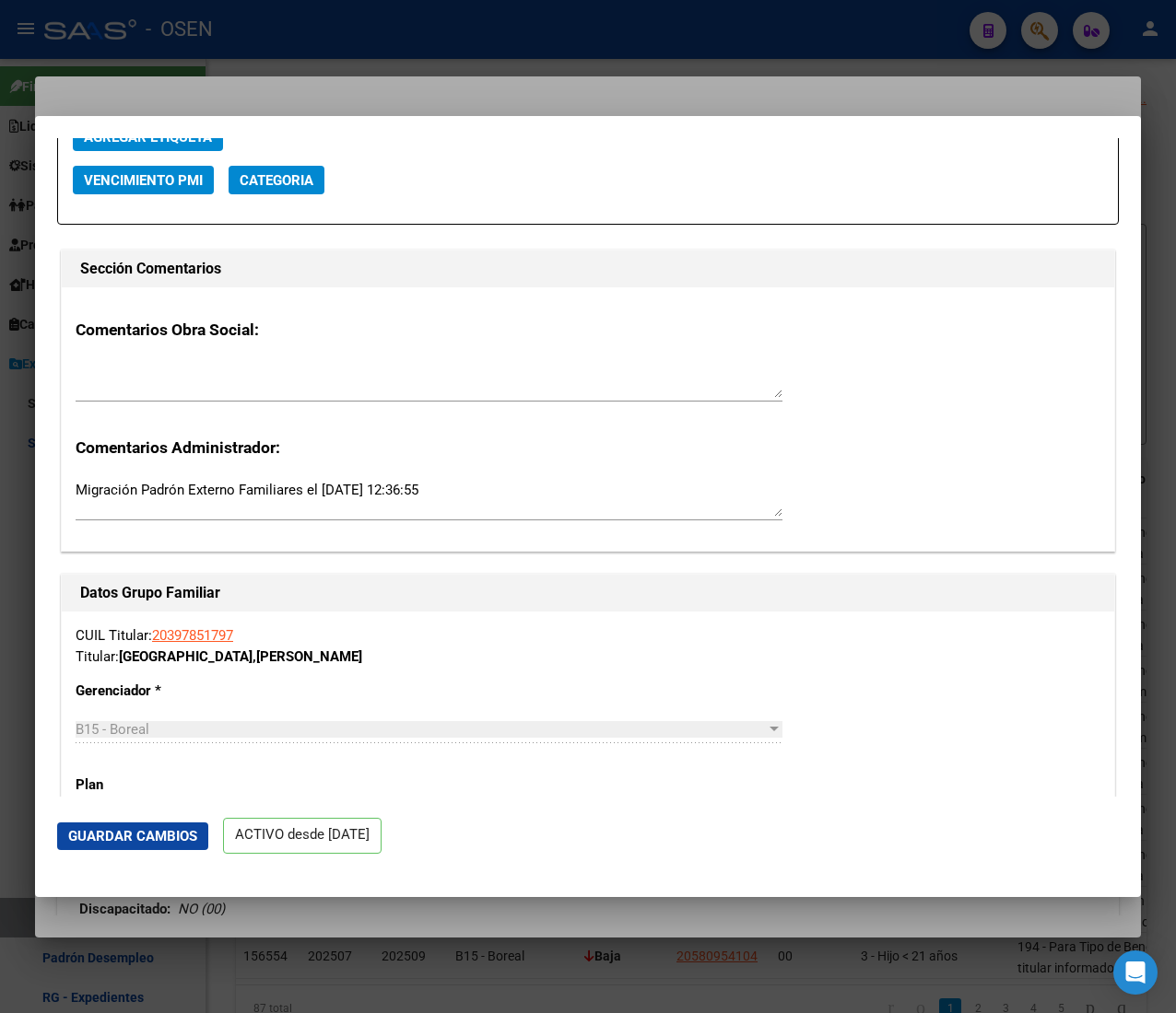
scroll to position [2395, 0]
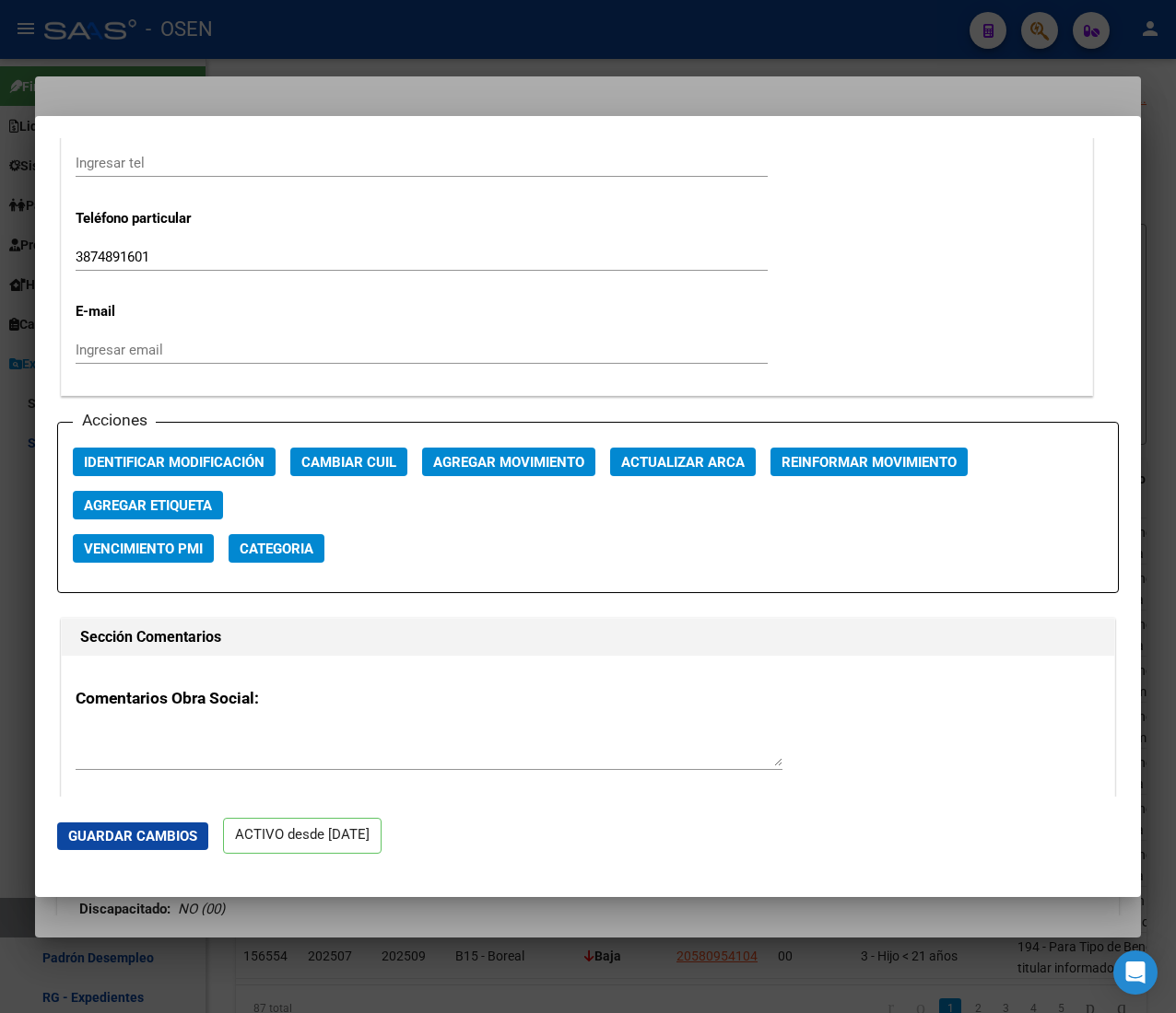
click at [494, 461] on span "Agregar Movimiento" at bounding box center [508, 462] width 151 height 17
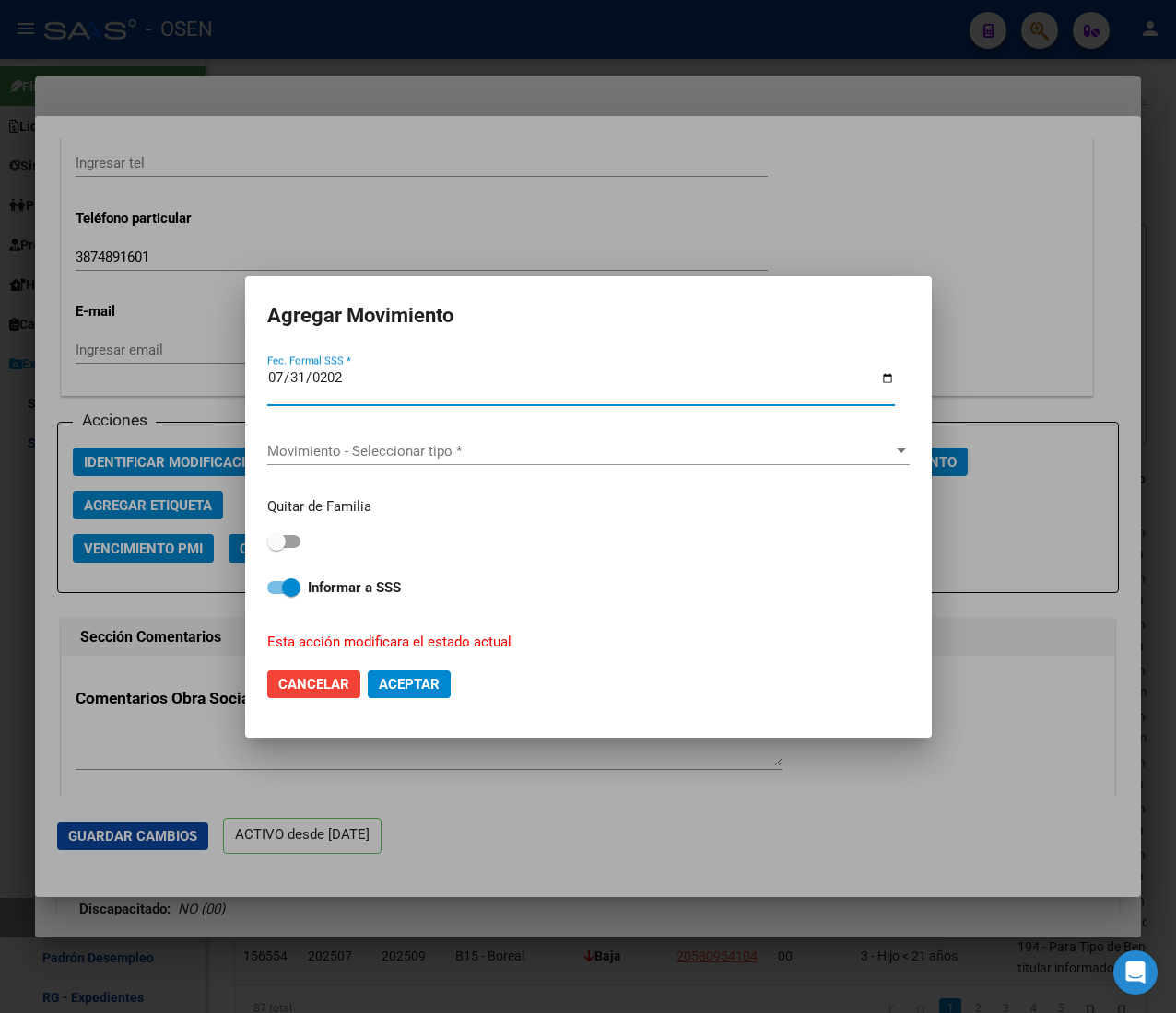
type input "[DATE]"
click at [494, 461] on div "Movimiento - Seleccionar tipo * Movimiento - Seleccionar tipo *" at bounding box center [588, 451] width 642 height 27
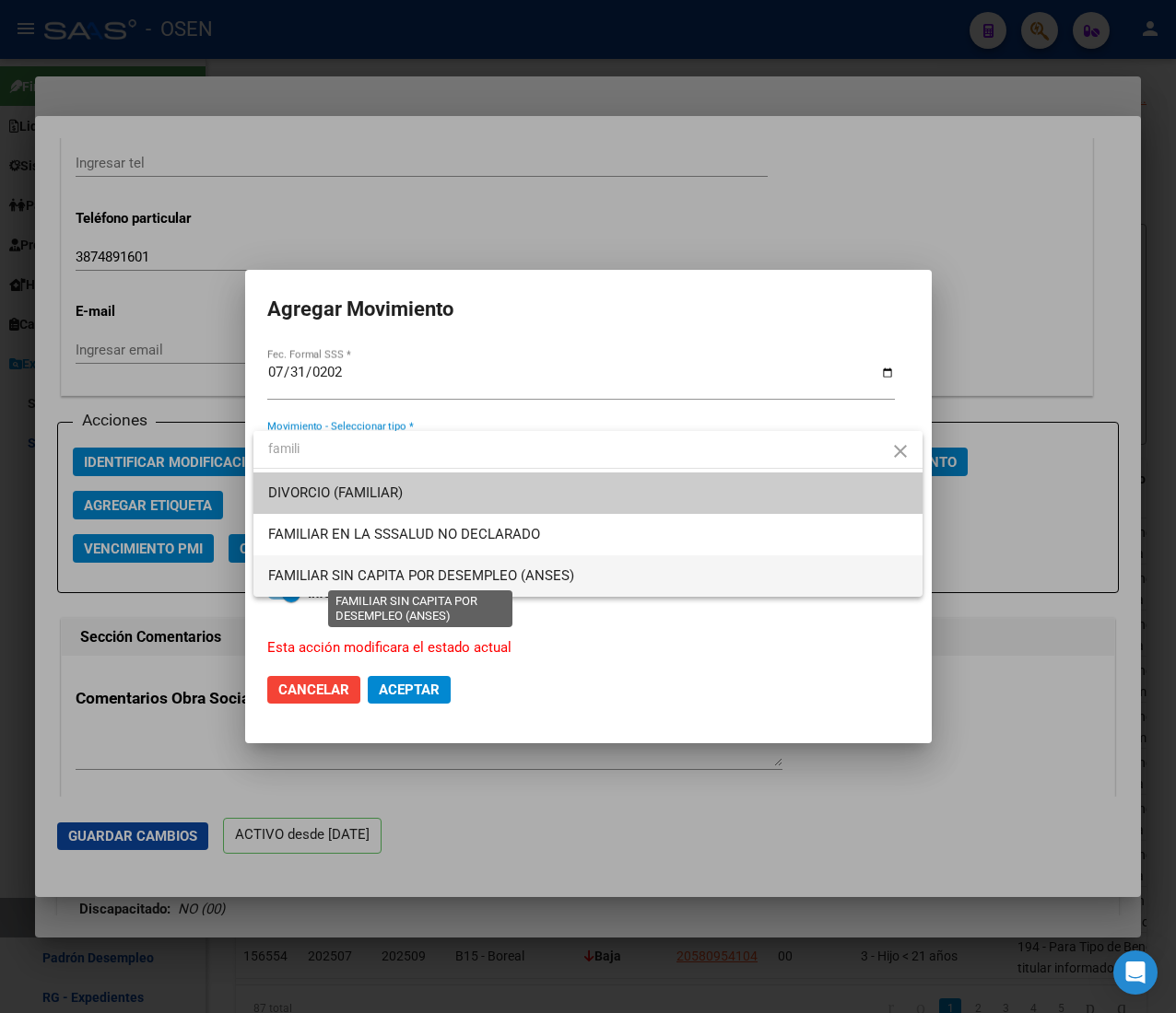
type input "famili"
click at [538, 575] on span "FAMILIAR SIN CAPITA POR DESEMPLEO (ANSES)" at bounding box center [421, 576] width 306 height 17
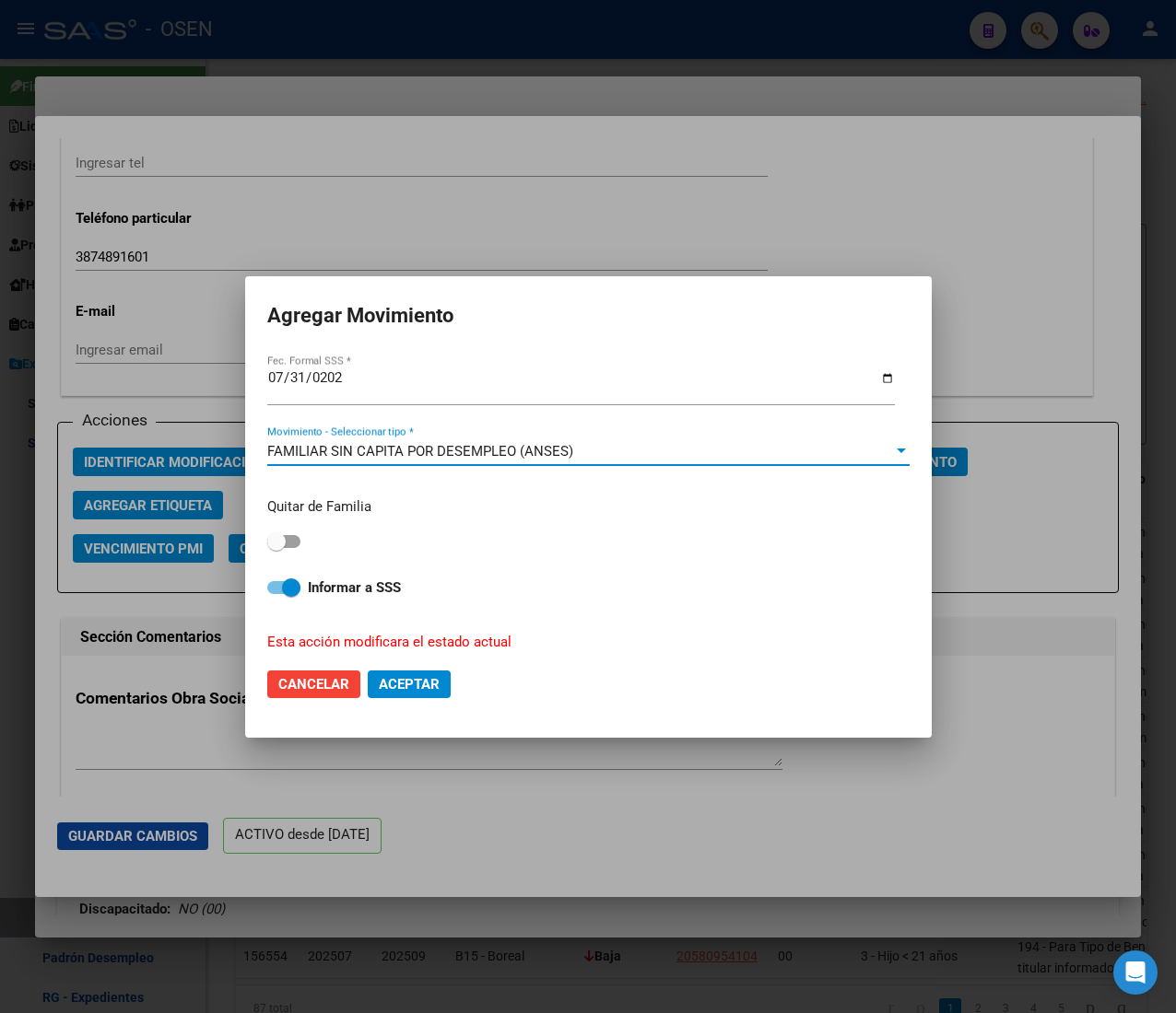
click at [324, 580] on strong "Informar a SSS" at bounding box center [355, 587] width 94 height 17
click at [277, 594] on input "Informar a SSS" at bounding box center [276, 594] width 1 height 1
checkbox input "false"
click at [414, 678] on span "Aceptar" at bounding box center [409, 684] width 60 height 17
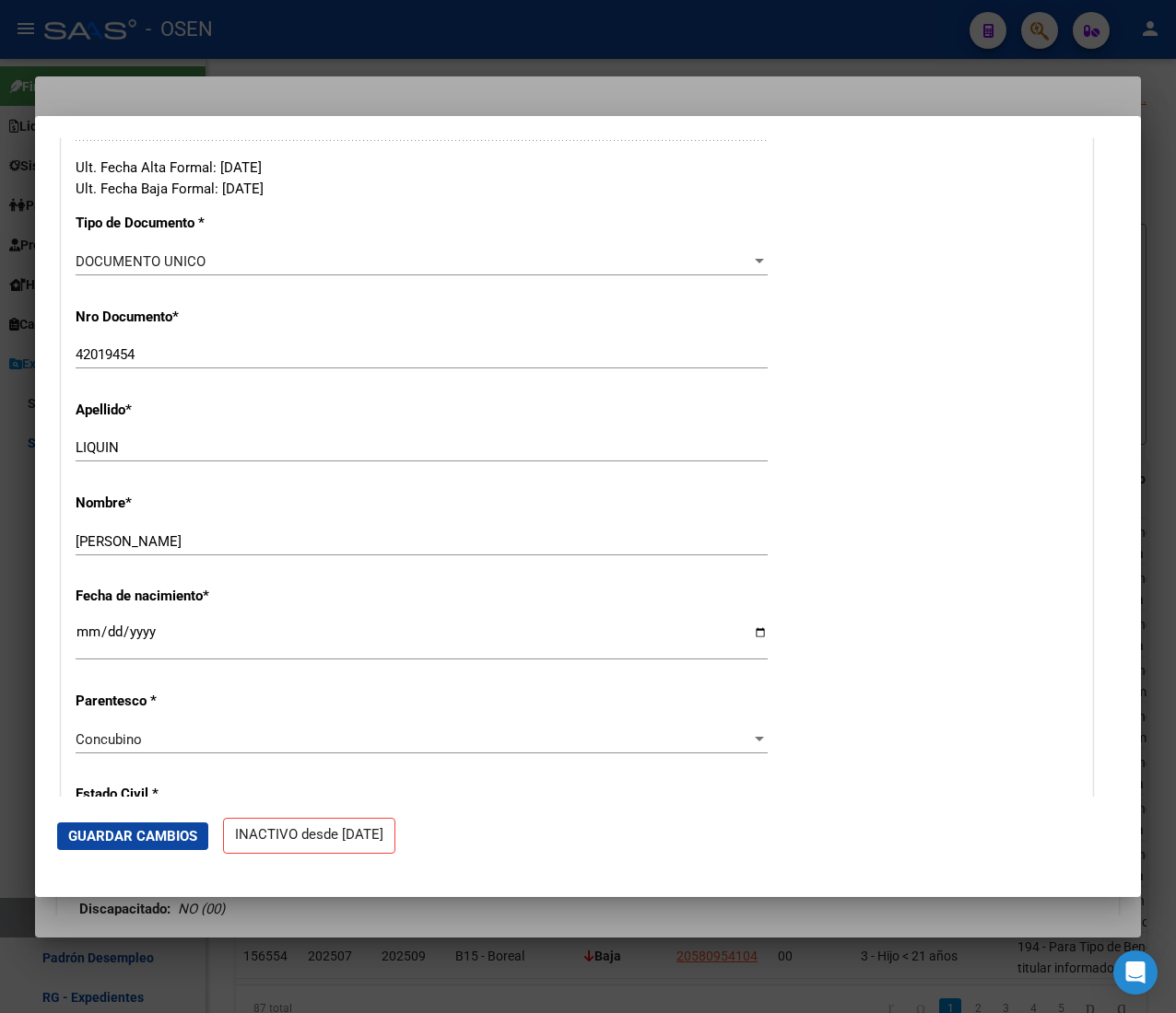
scroll to position [0, 0]
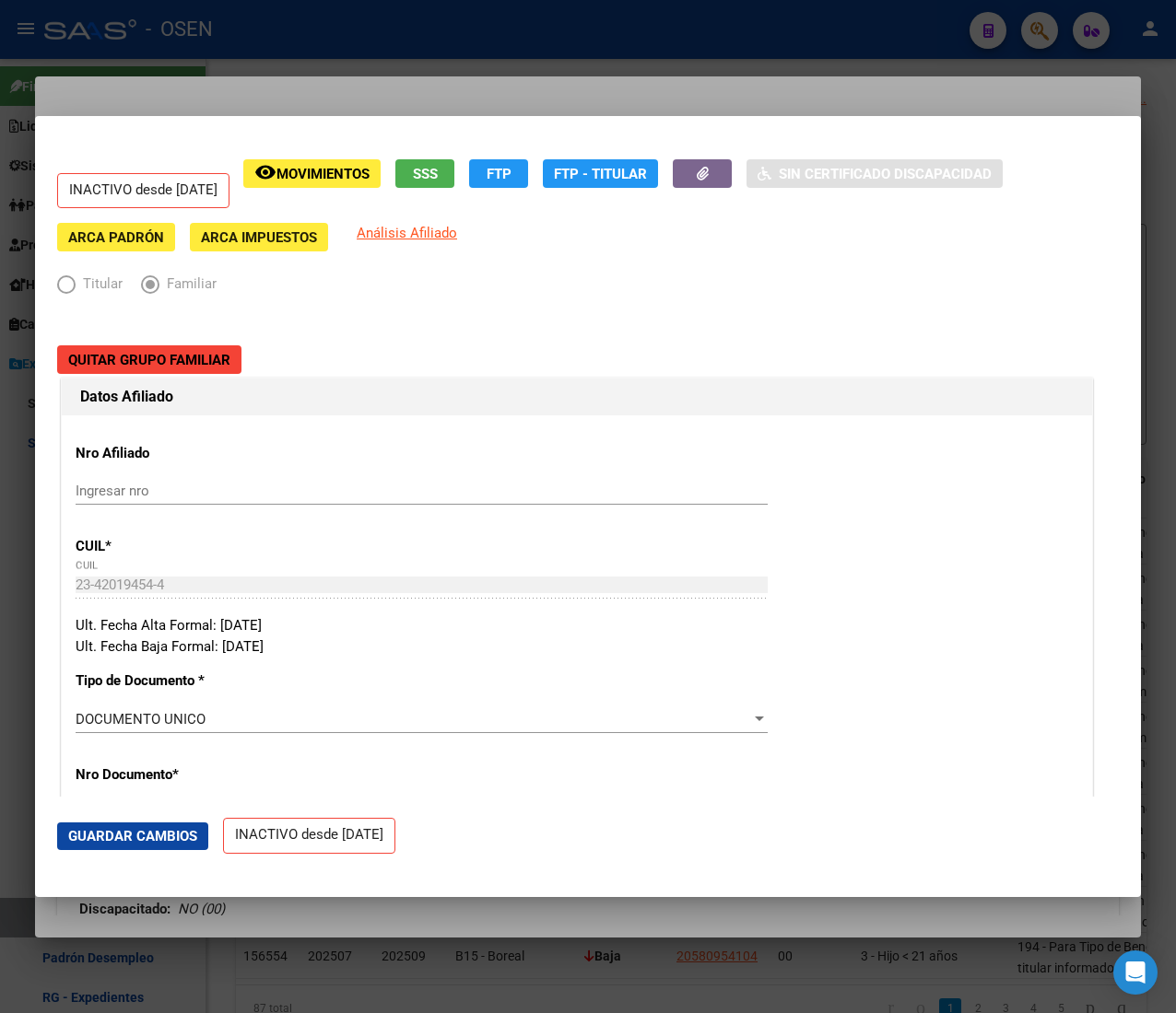
click at [285, 46] on div at bounding box center [588, 506] width 1176 height 1013
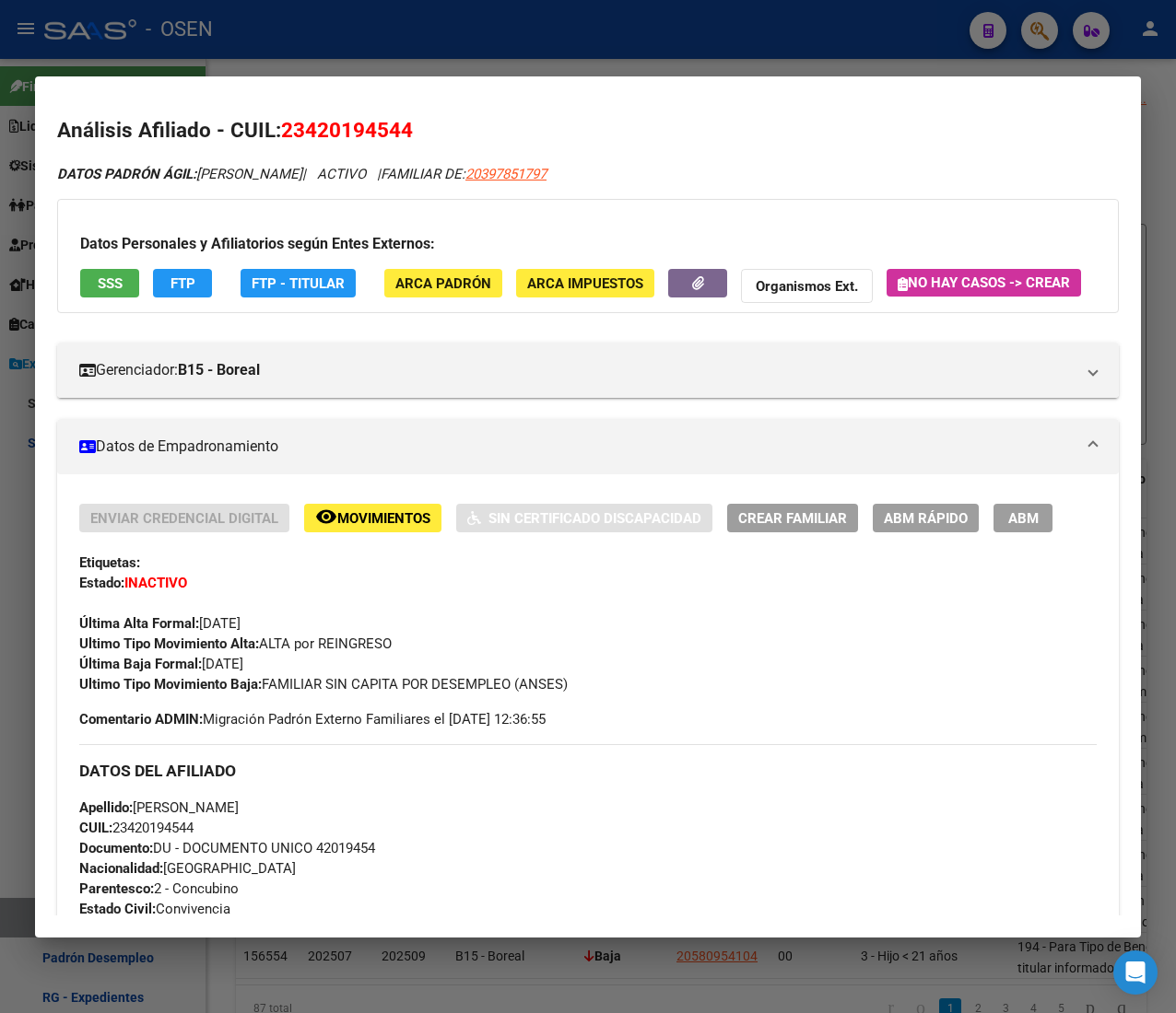
drag, startPoint x: 248, startPoint y: 7, endPoint x: 255, endPoint y: 58, distance: 51.5
click at [248, 7] on div at bounding box center [588, 506] width 1176 height 1013
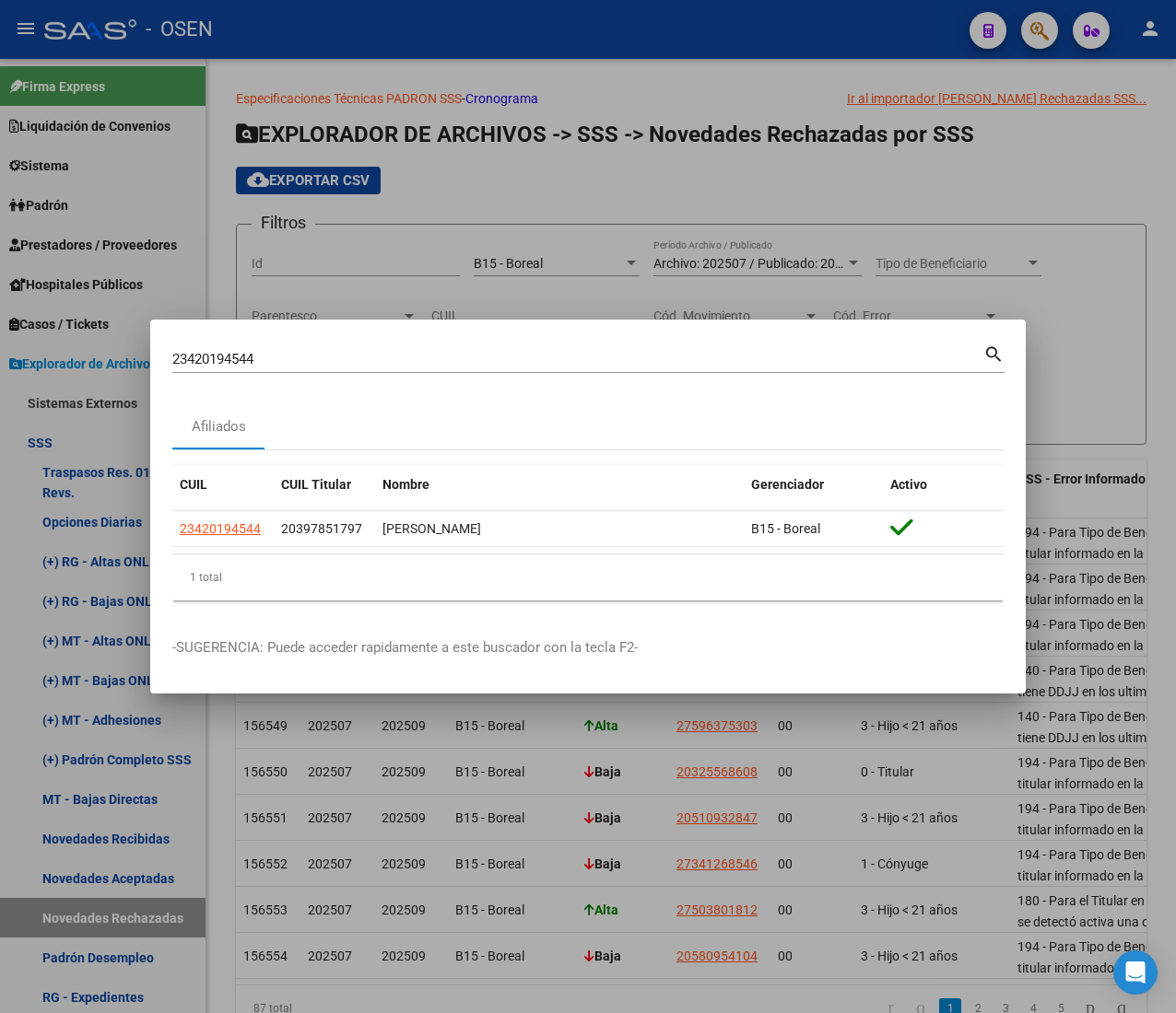
drag, startPoint x: 233, startPoint y: 363, endPoint x: -22, endPoint y: 319, distance: 258.8
click at [0, 319] on html "menu - OSEN person Firma Express Liquidación de Convenios ARCA - Aportes RG / M…" at bounding box center [588, 506] width 1176 height 1013
paste input "7574389637"
type input "27574389637"
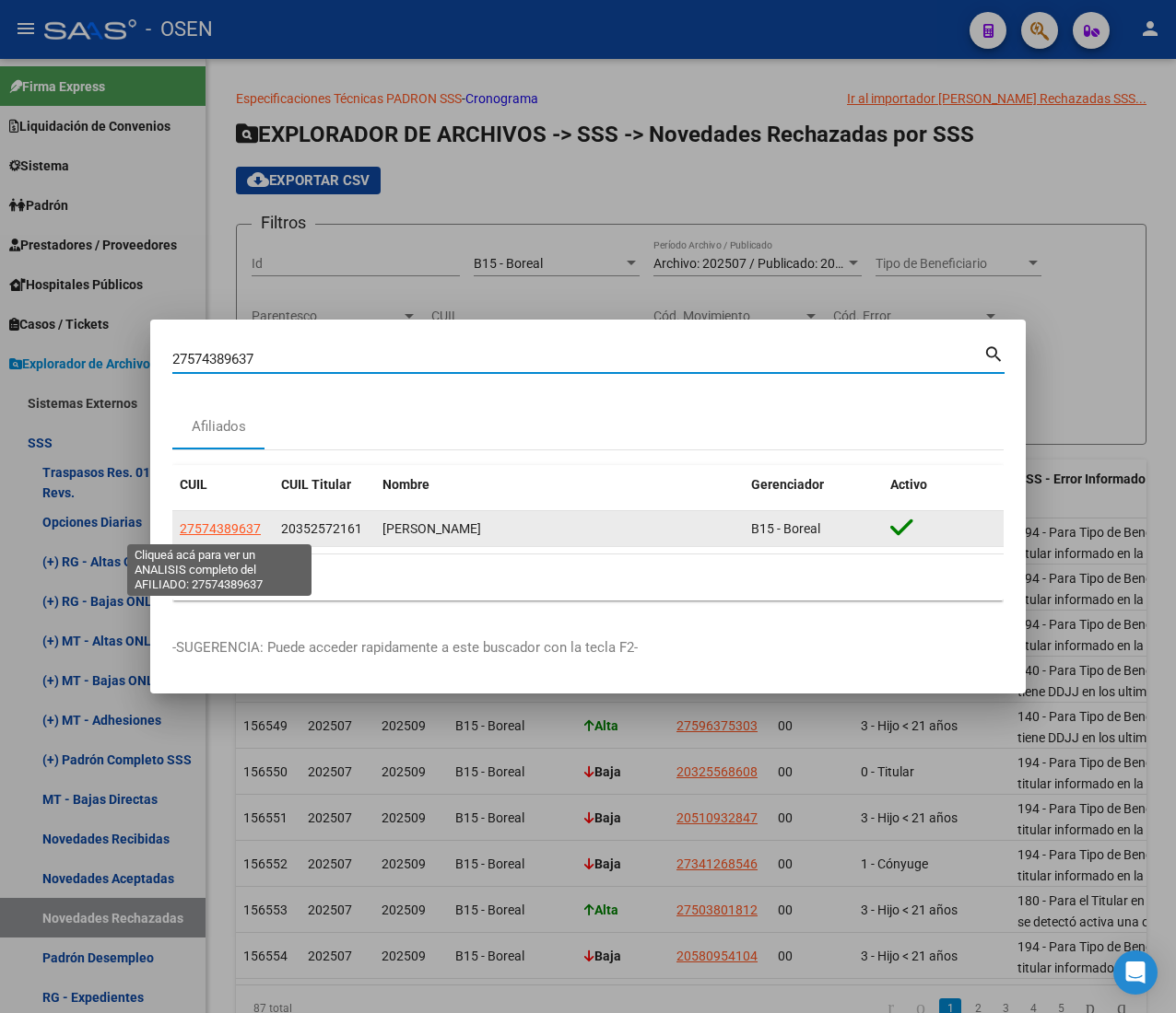
click at [238, 522] on span "27574389637" at bounding box center [219, 528] width 81 height 15
type textarea "27574389637"
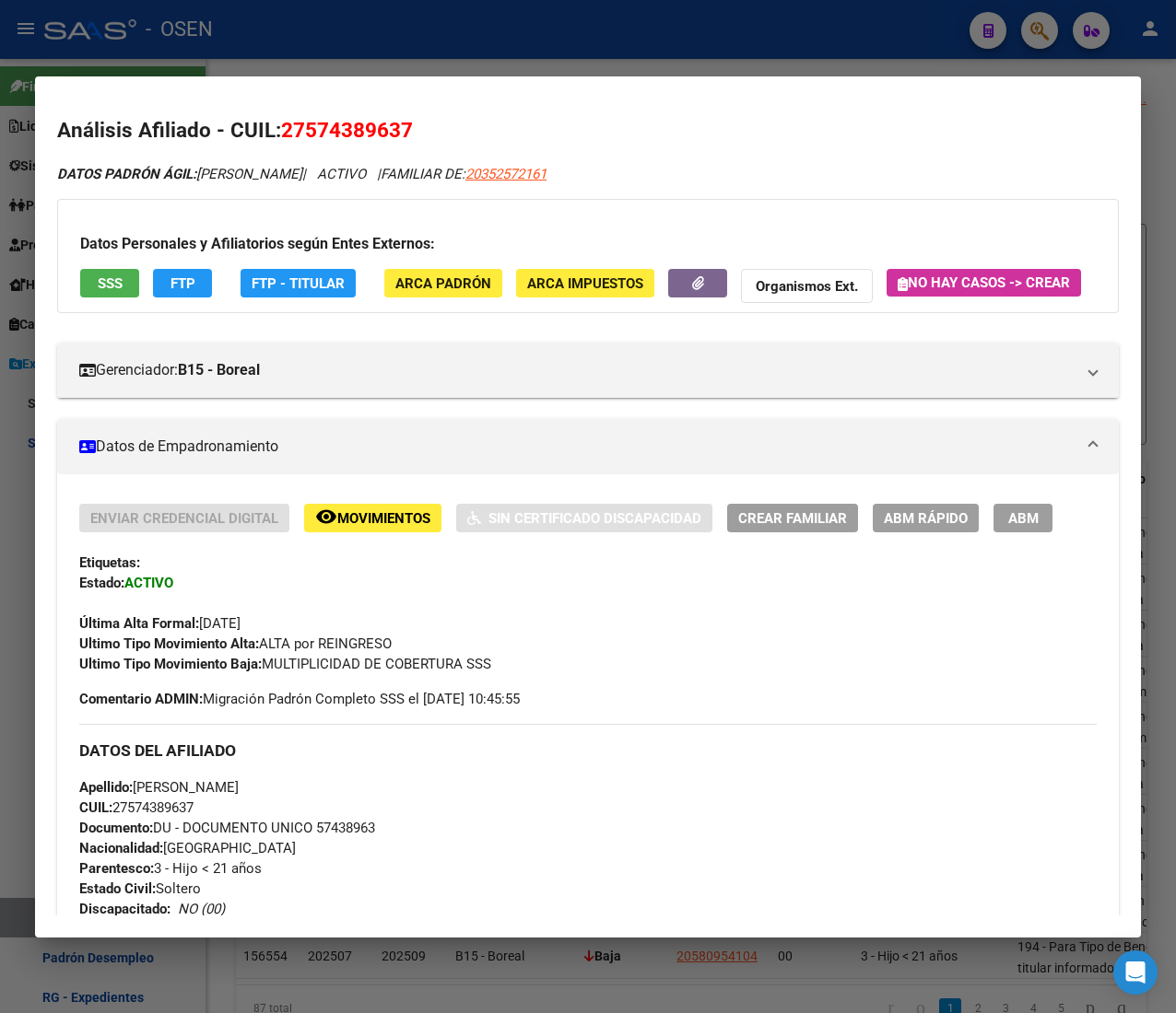
click at [134, 282] on button "SSS" at bounding box center [109, 282] width 59 height 28
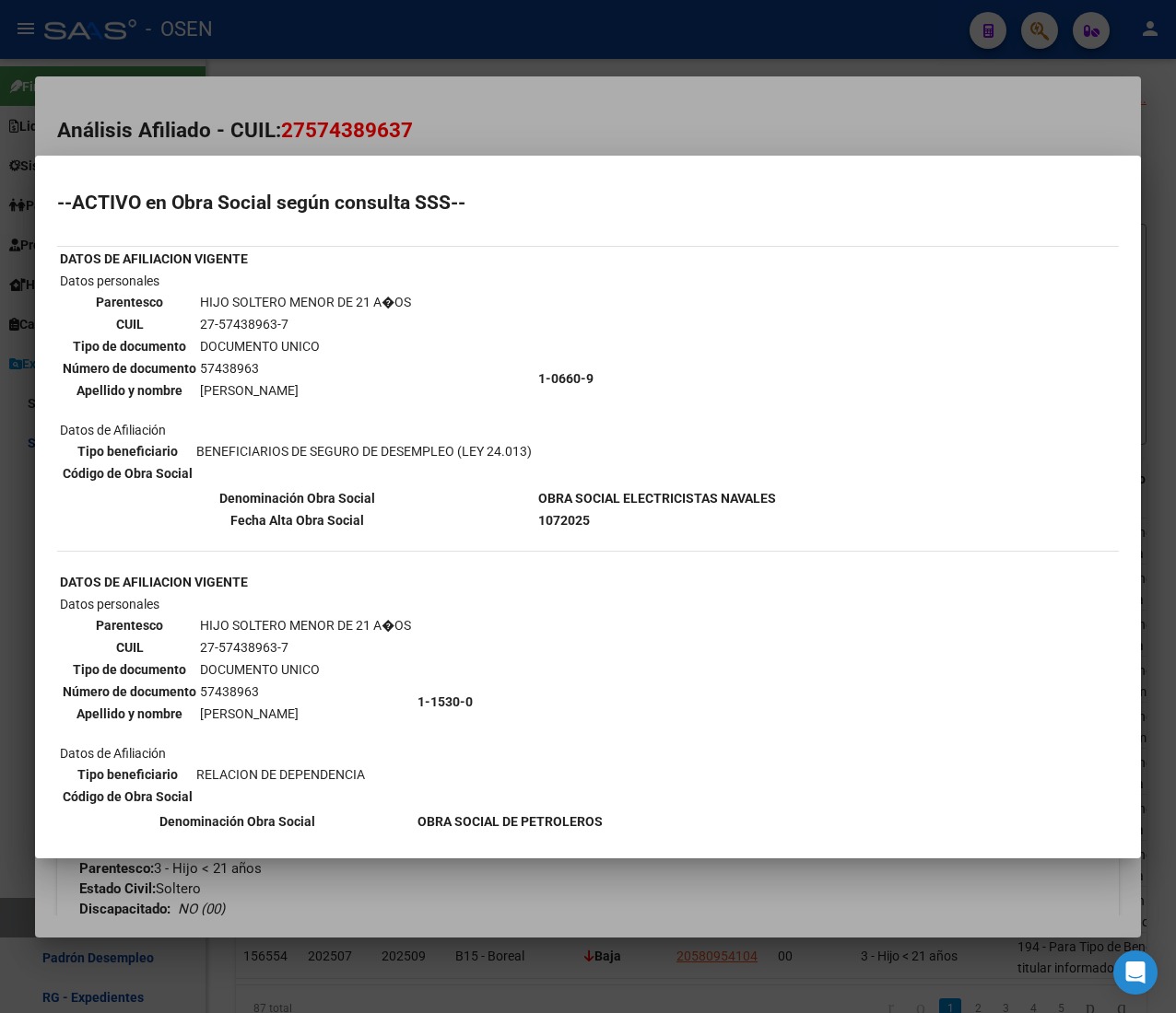
click at [517, 116] on div at bounding box center [588, 506] width 1176 height 1013
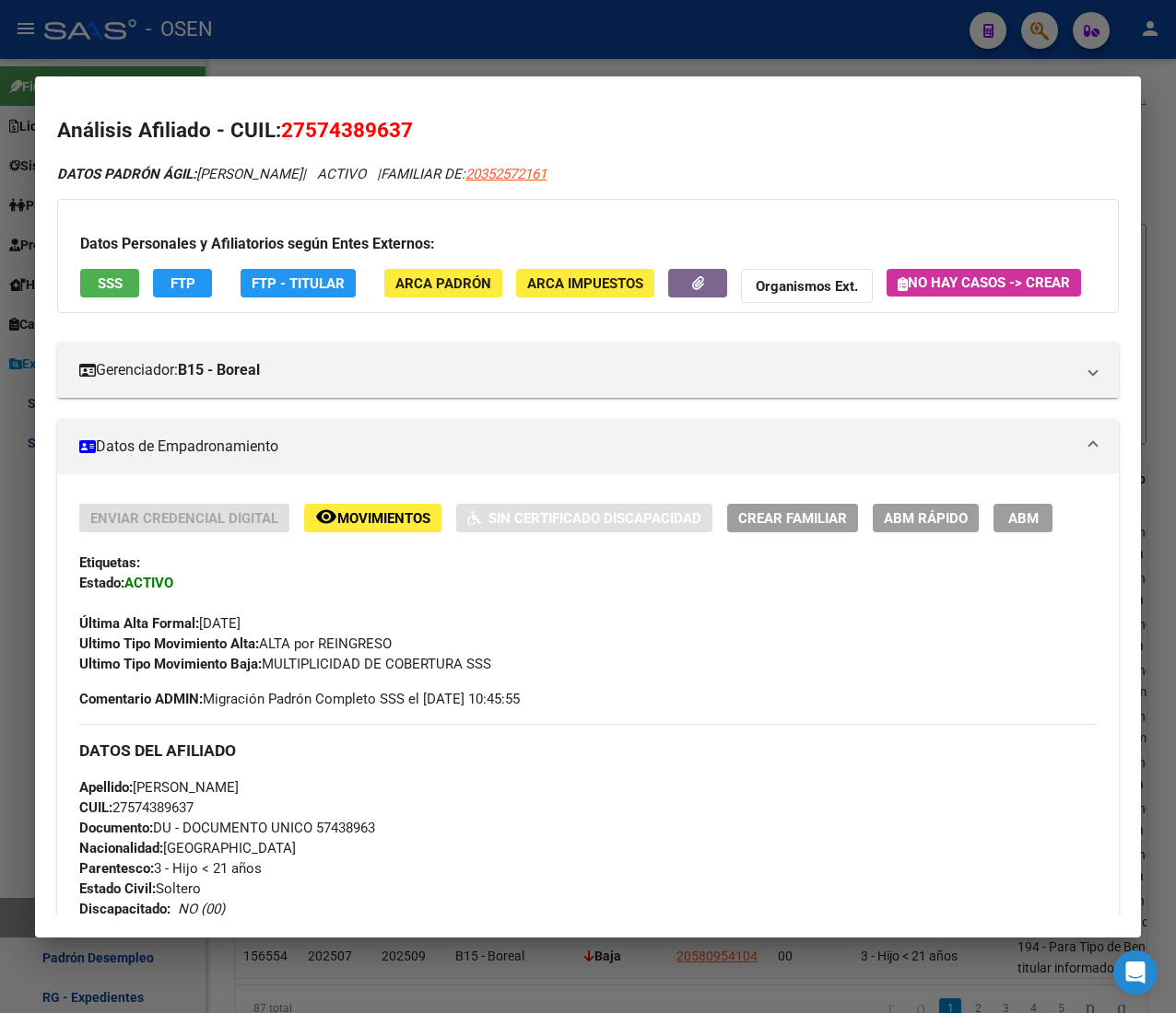
click at [296, 41] on div at bounding box center [588, 506] width 1176 height 1013
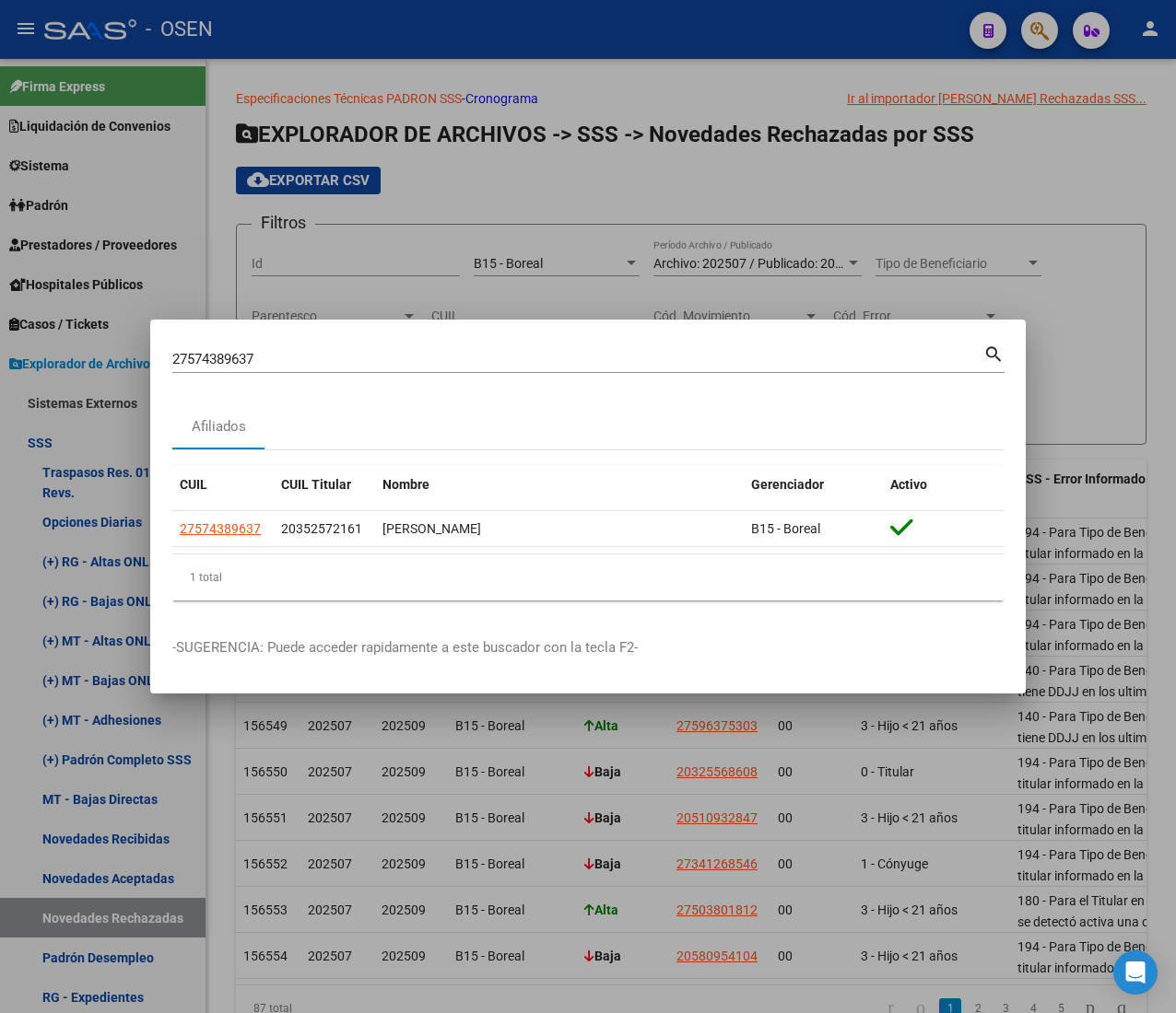
drag, startPoint x: 303, startPoint y: 360, endPoint x: -229, endPoint y: 319, distance: 533.6
click at [0, 319] on html "menu - OSEN person Firma Express Liquidación de Convenios ARCA - Aportes RG / M…" at bounding box center [588, 506] width 1176 height 1013
paste input "0347950883"
type input "20347950883"
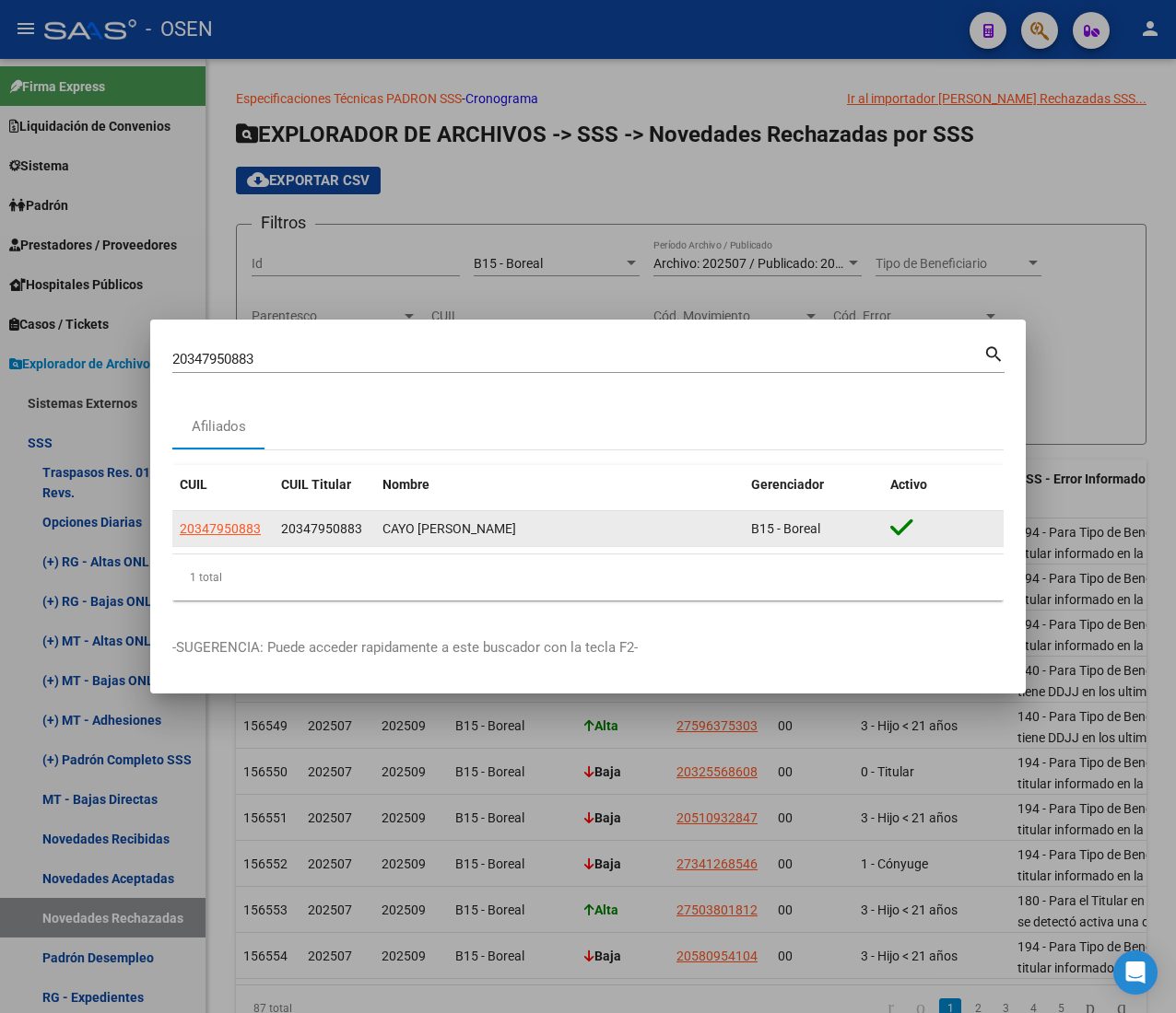
click at [234, 516] on datatable-body-cell "20347950883" at bounding box center [223, 529] width 101 height 36
click at [242, 530] on span "20347950883" at bounding box center [219, 528] width 81 height 15
type textarea "20347950883"
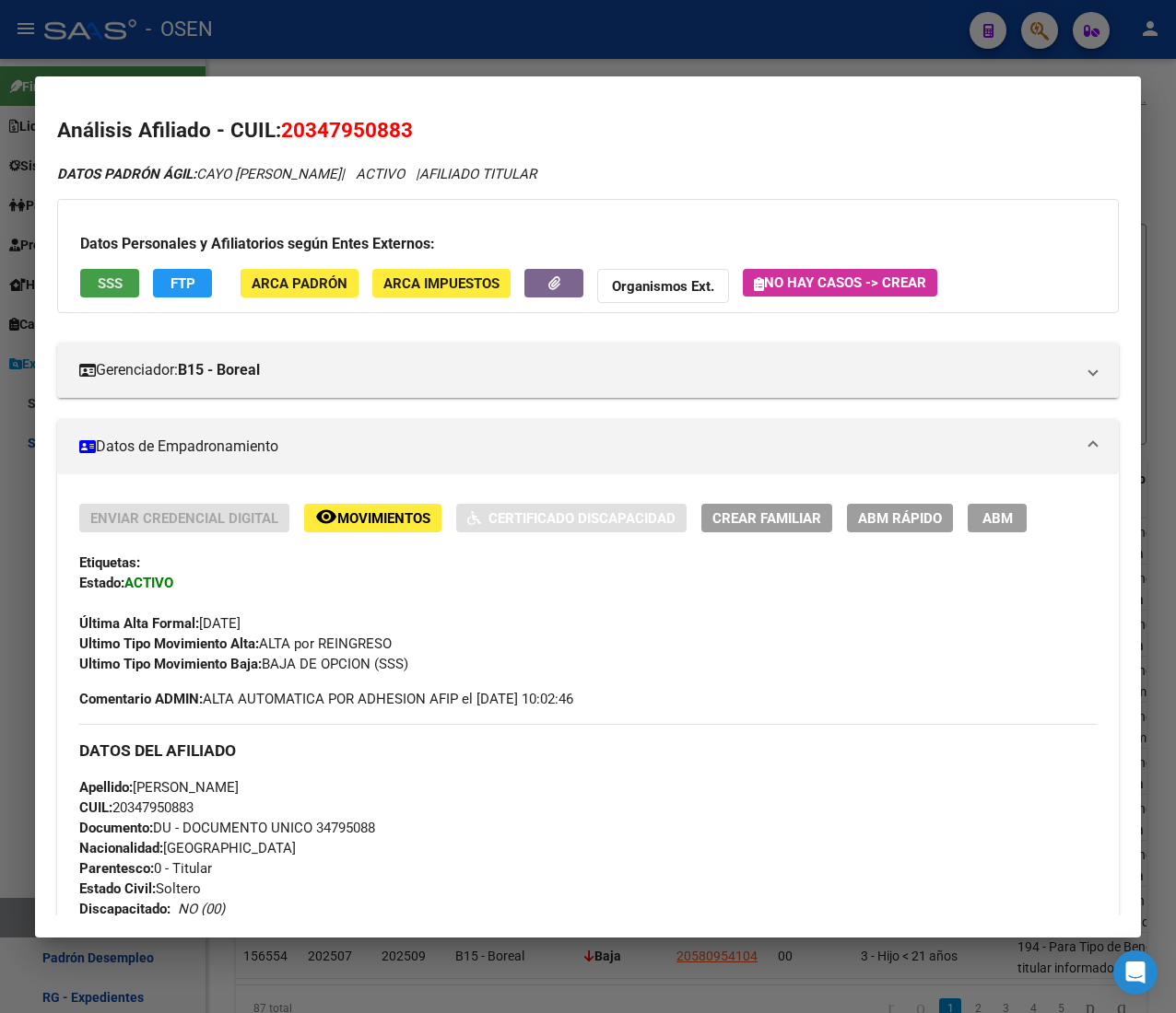
click at [119, 286] on span "SSS" at bounding box center [110, 283] width 25 height 17
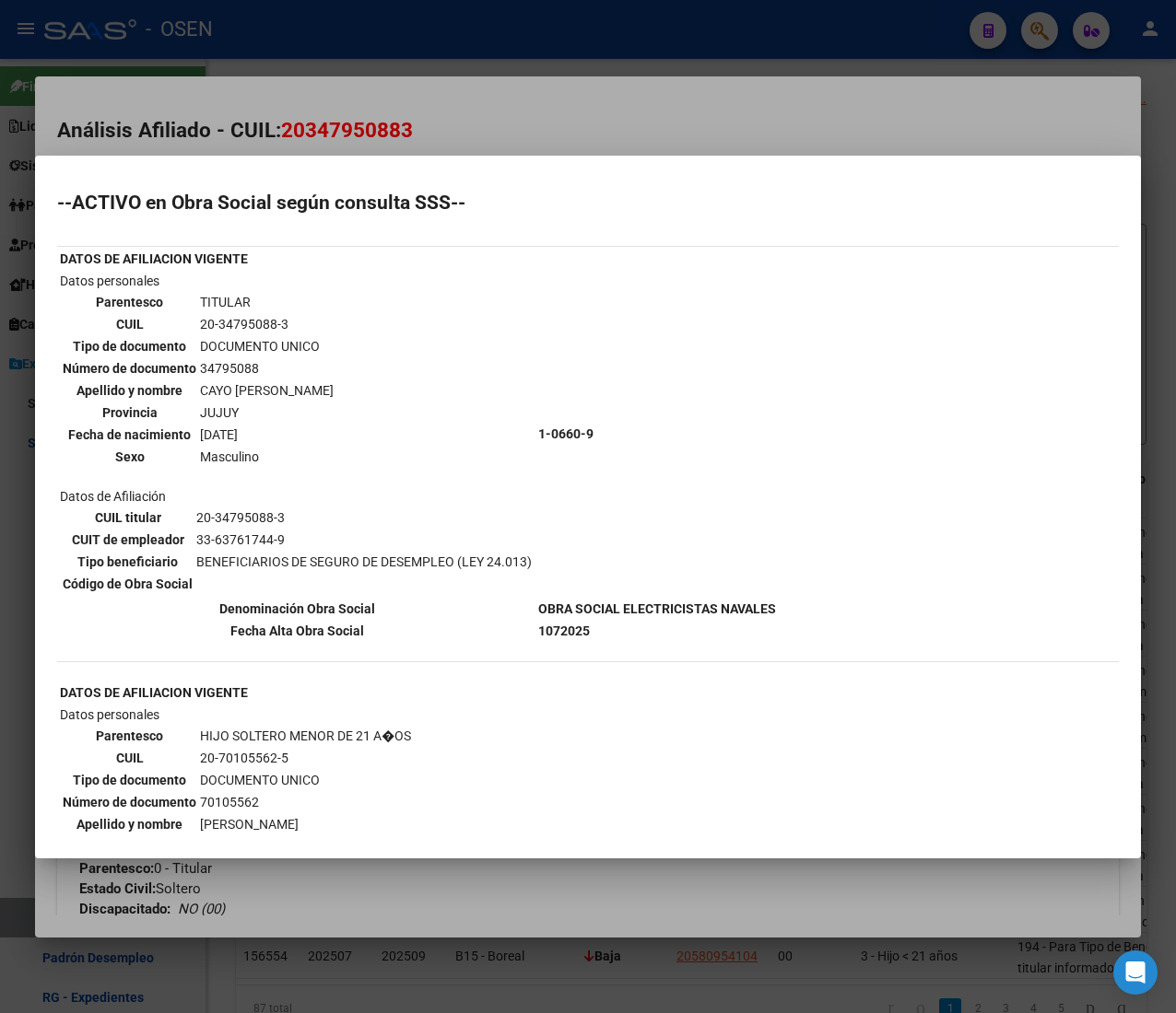
click at [601, 32] on div at bounding box center [588, 506] width 1176 height 1013
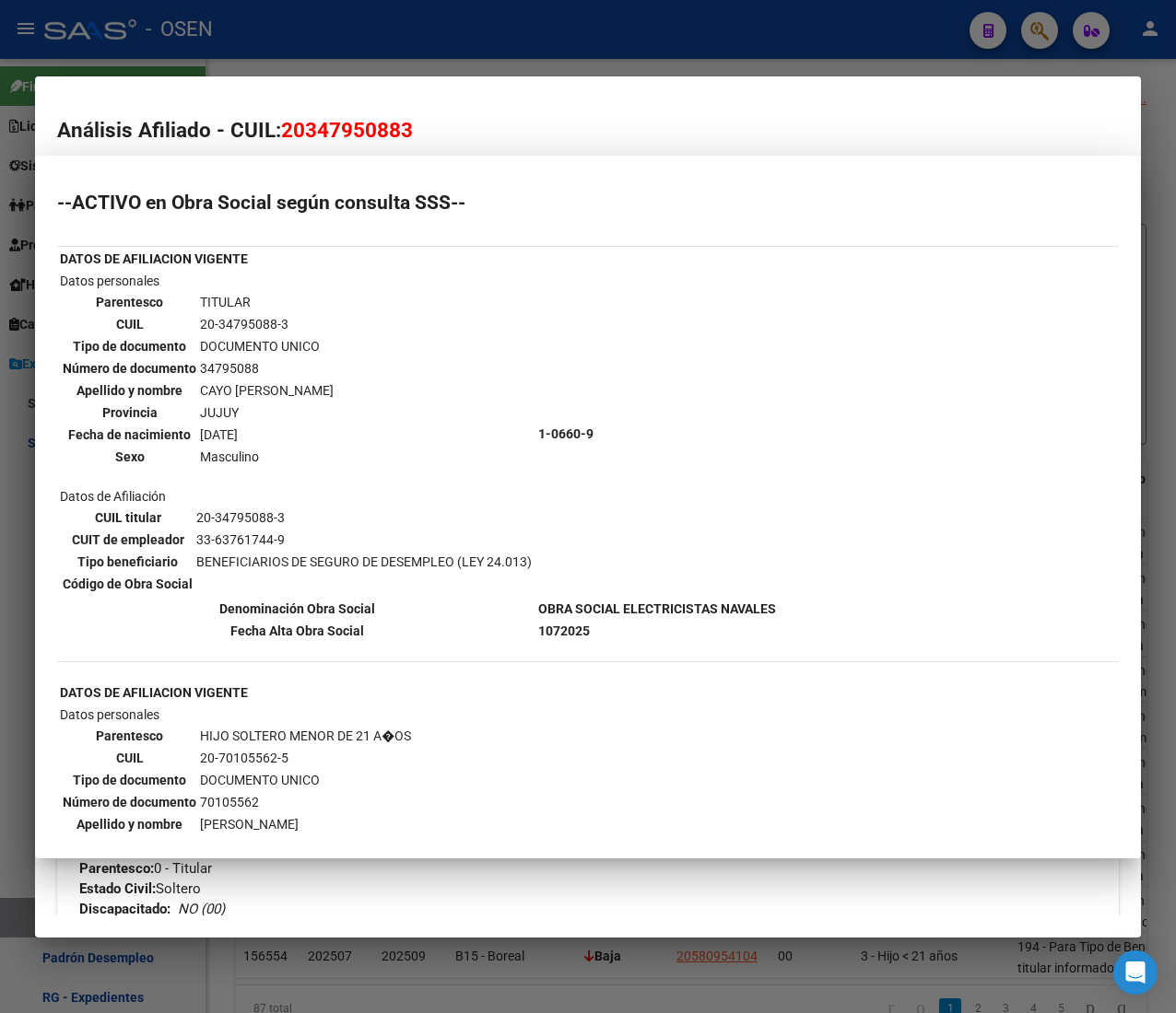
click at [601, 32] on div at bounding box center [588, 506] width 1176 height 1013
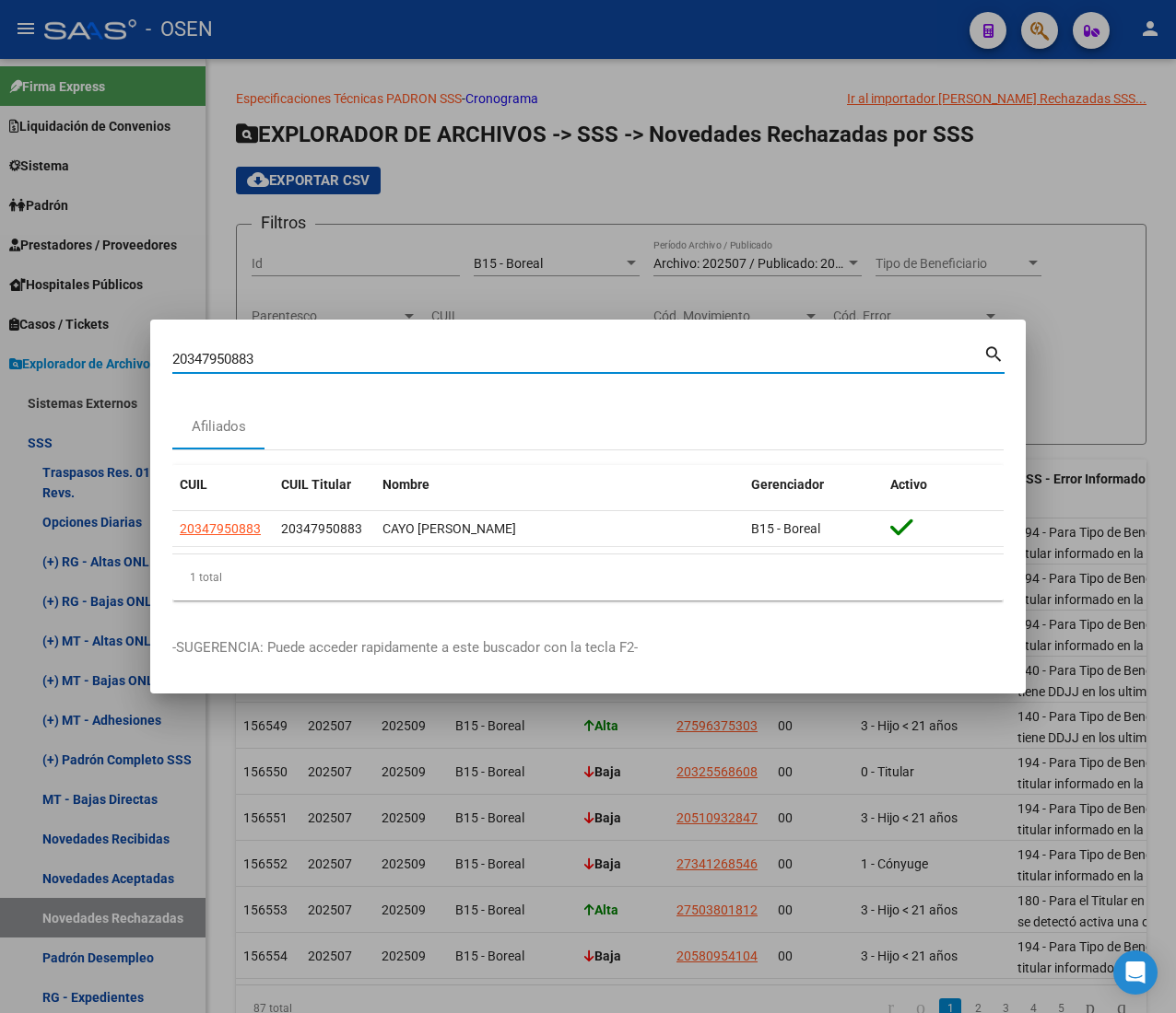
drag, startPoint x: 260, startPoint y: 359, endPoint x: -27, endPoint y: 357, distance: 287.0
click at [0, 357] on html "menu - OSEN person Firma Express Liquidación de Convenios ARCA - Aportes RG / M…" at bounding box center [588, 506] width 1176 height 1013
paste input "7371053455"
type input "27371053455"
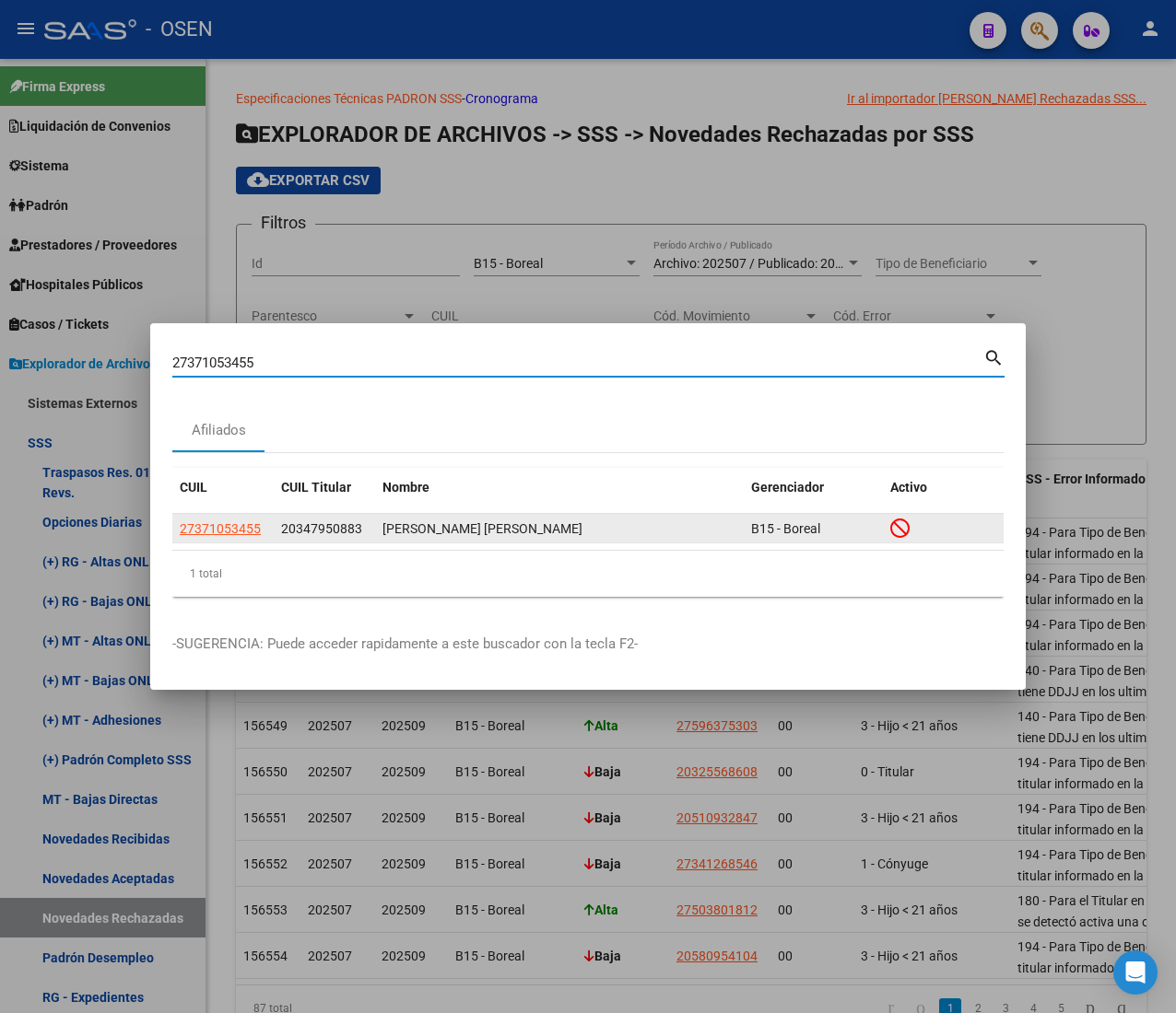
click at [242, 516] on datatable-body-cell "27371053455" at bounding box center [223, 528] width 101 height 28
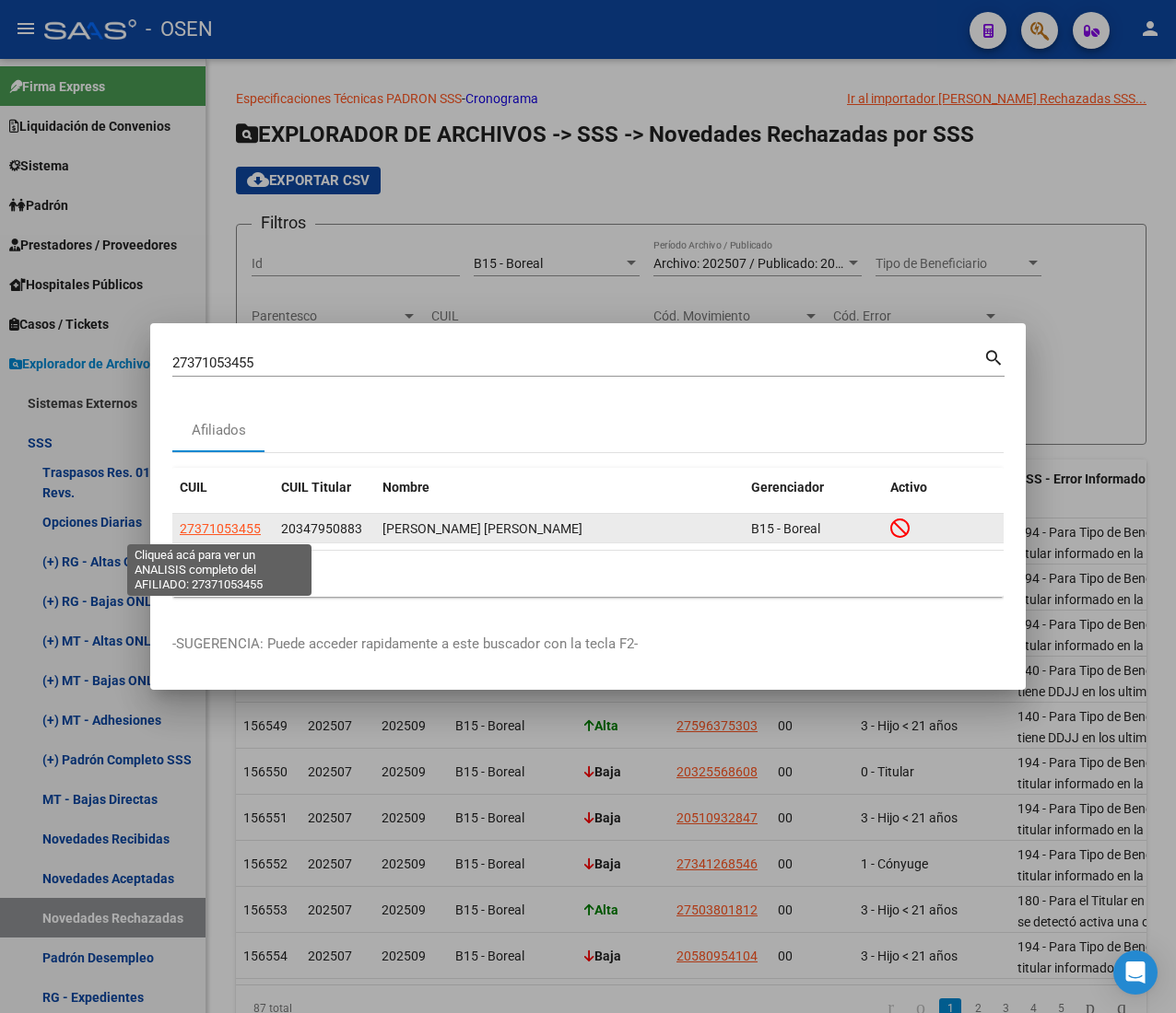
click at [246, 527] on span "27371053455" at bounding box center [219, 528] width 81 height 15
type textarea "27371053455"
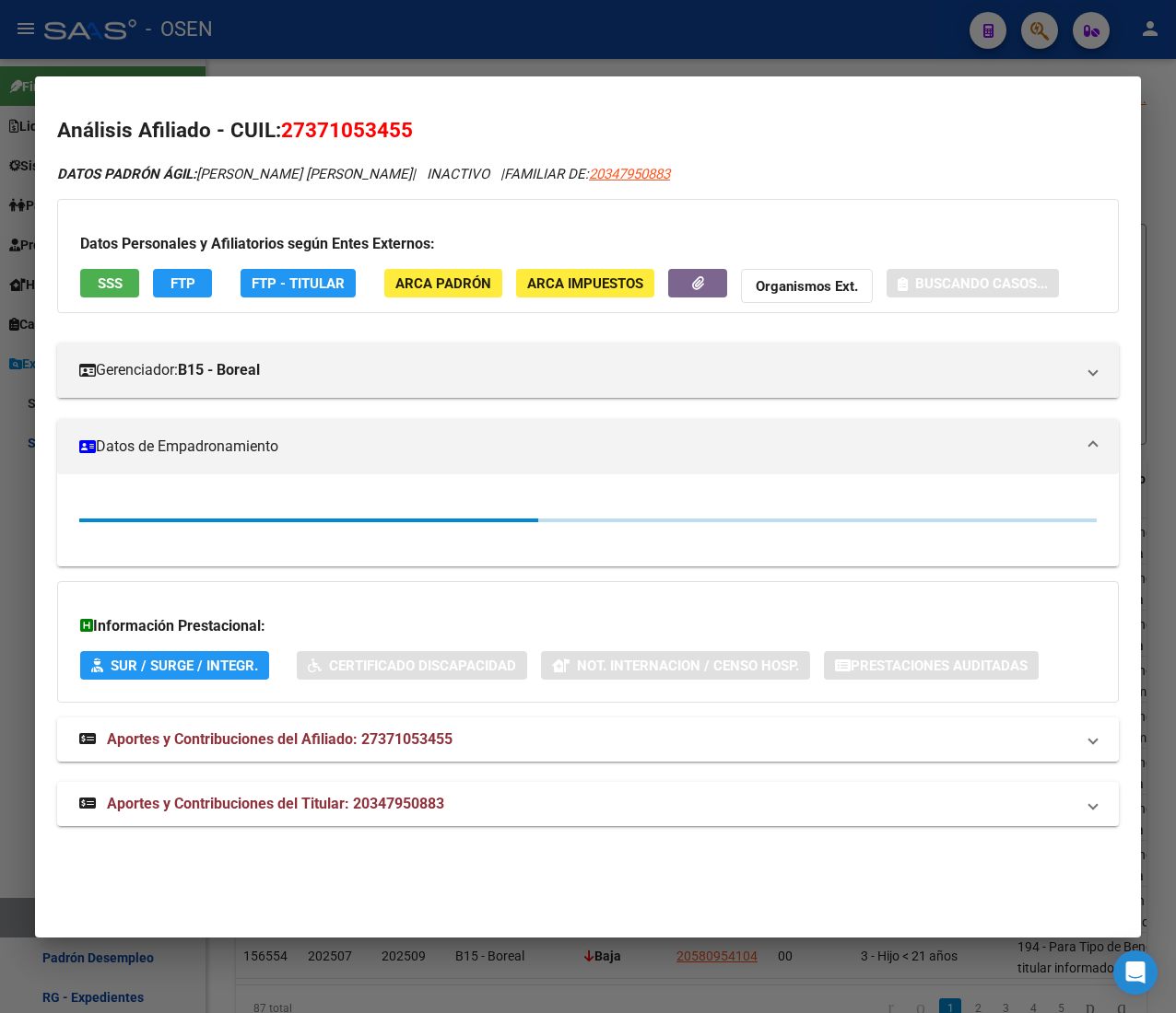
click at [123, 282] on button "SSS" at bounding box center [109, 282] width 59 height 28
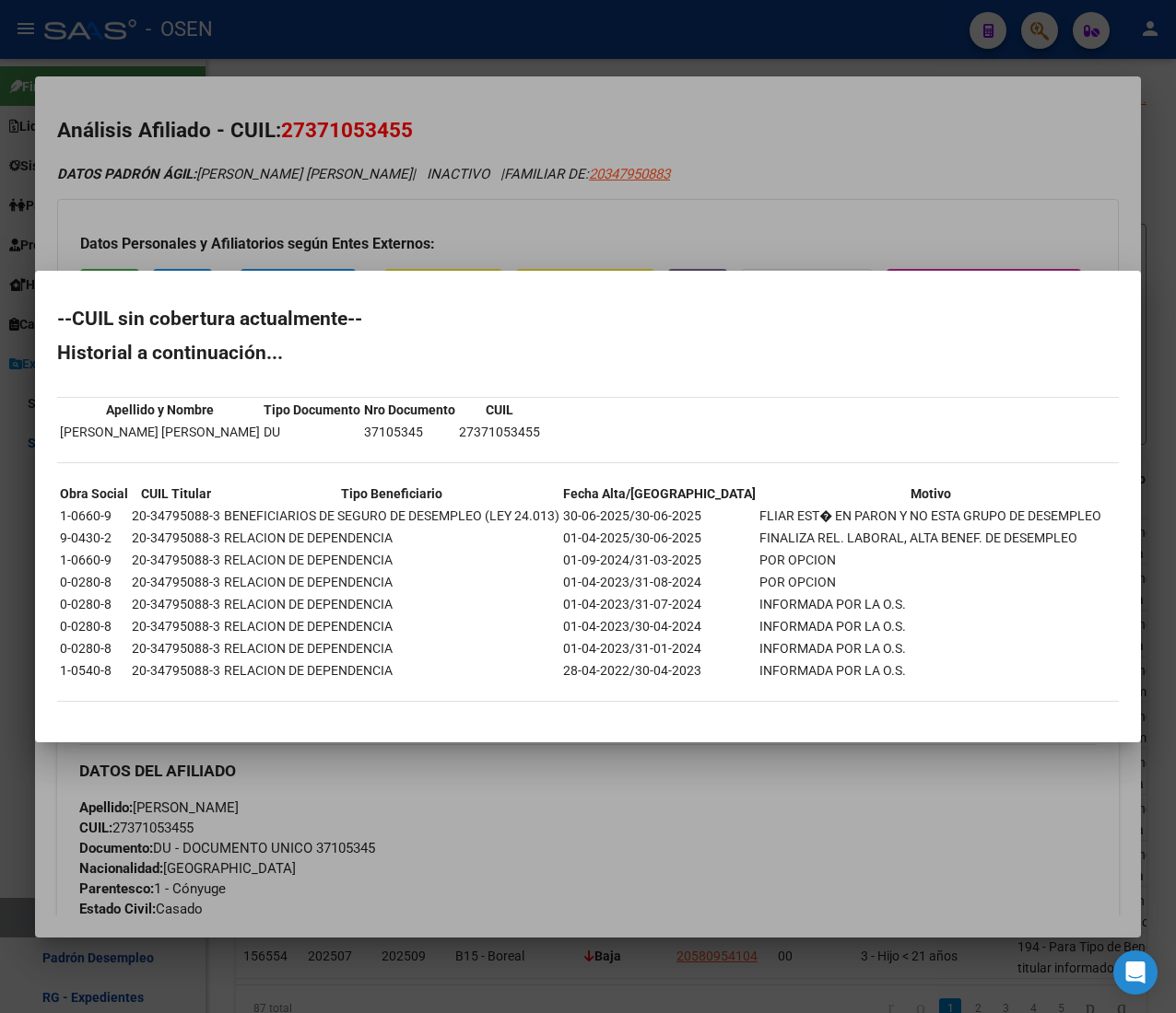
click at [593, 112] on div at bounding box center [588, 506] width 1176 height 1013
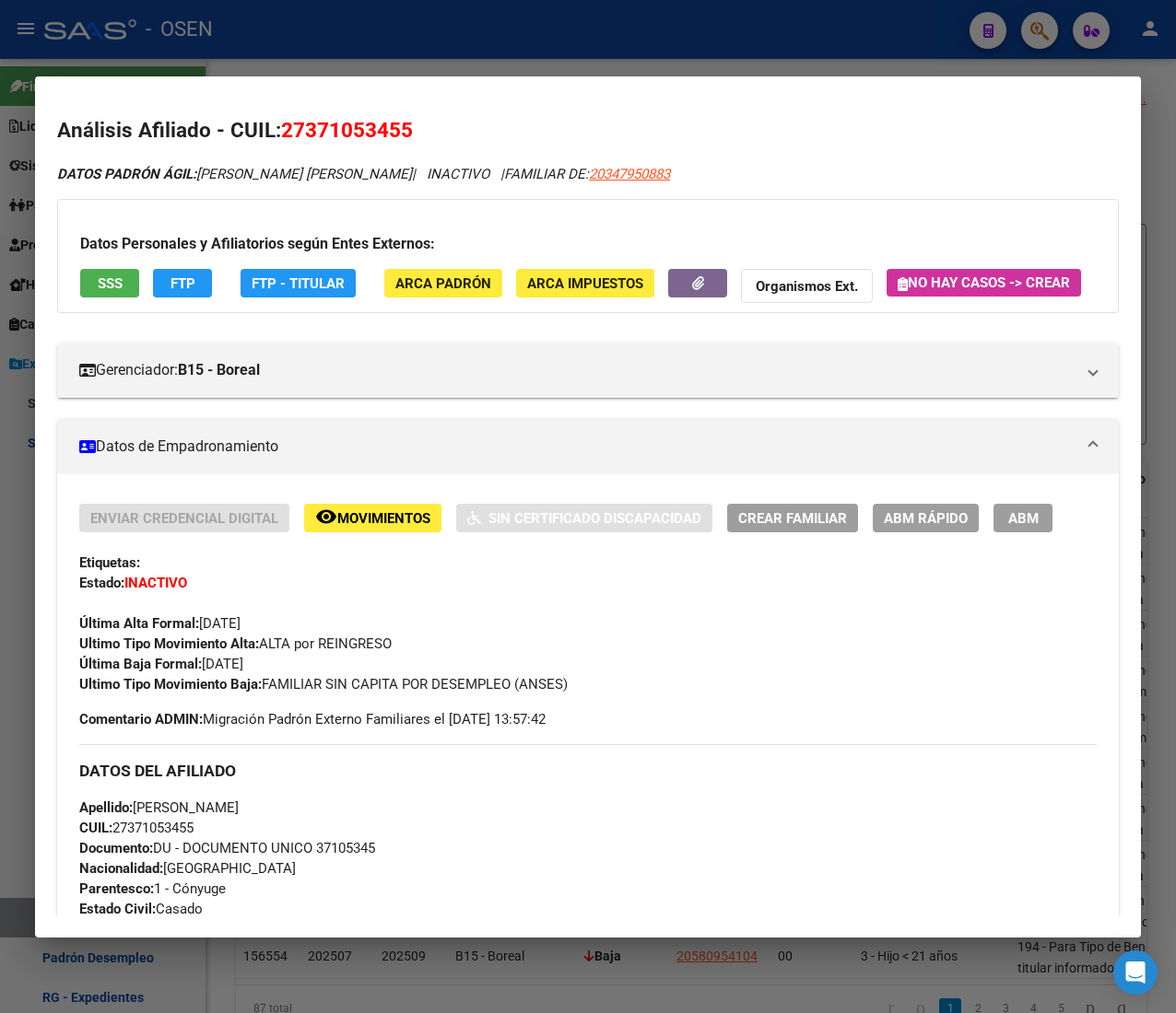
click at [391, 66] on div at bounding box center [588, 506] width 1176 height 1013
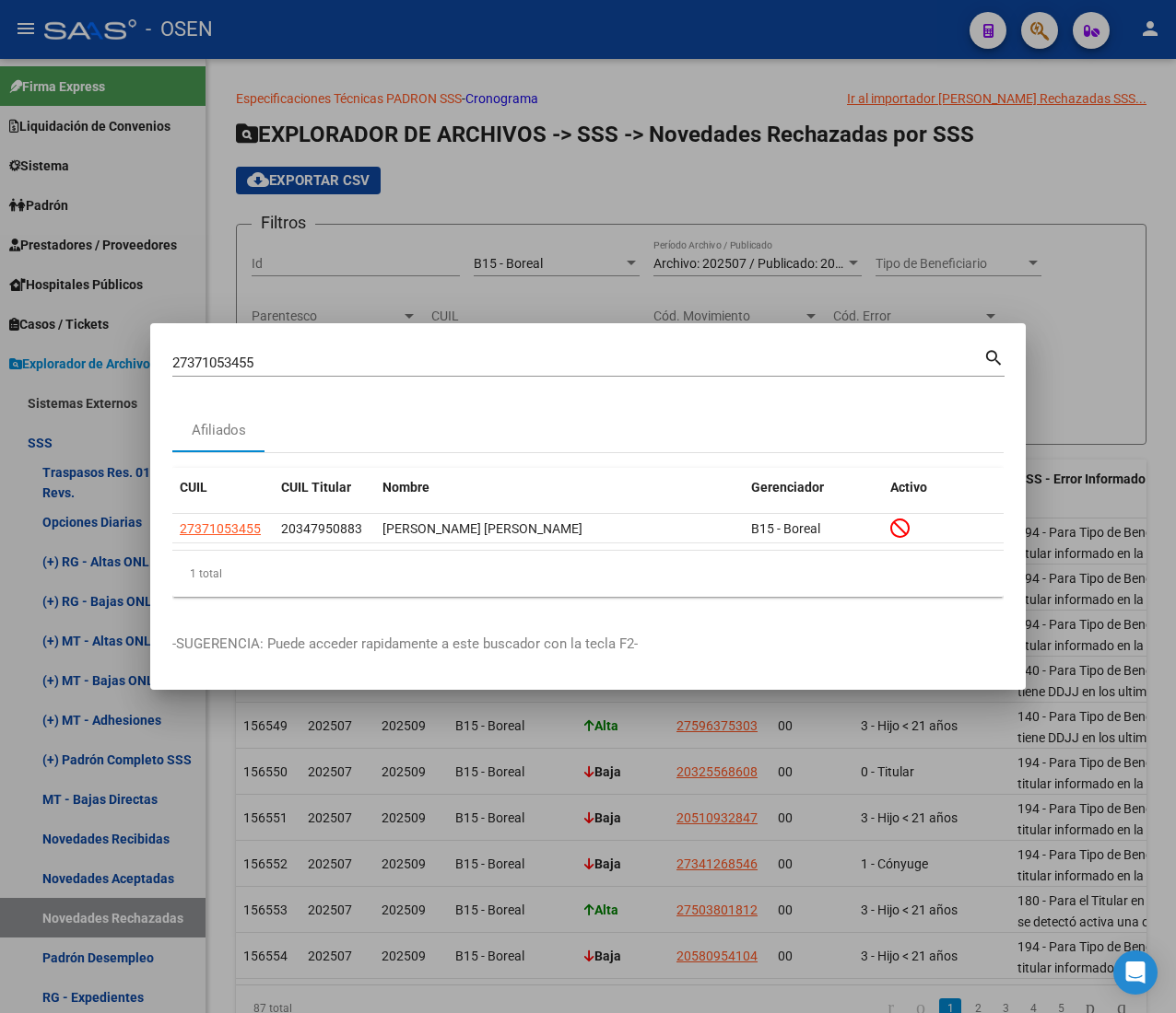
drag, startPoint x: 267, startPoint y: 364, endPoint x: -19, endPoint y: 333, distance: 287.7
click at [0, 333] on html "menu - OSEN person Firma Express Liquidación de Convenios ARCA - Aportes RG / M…" at bounding box center [588, 506] width 1176 height 1013
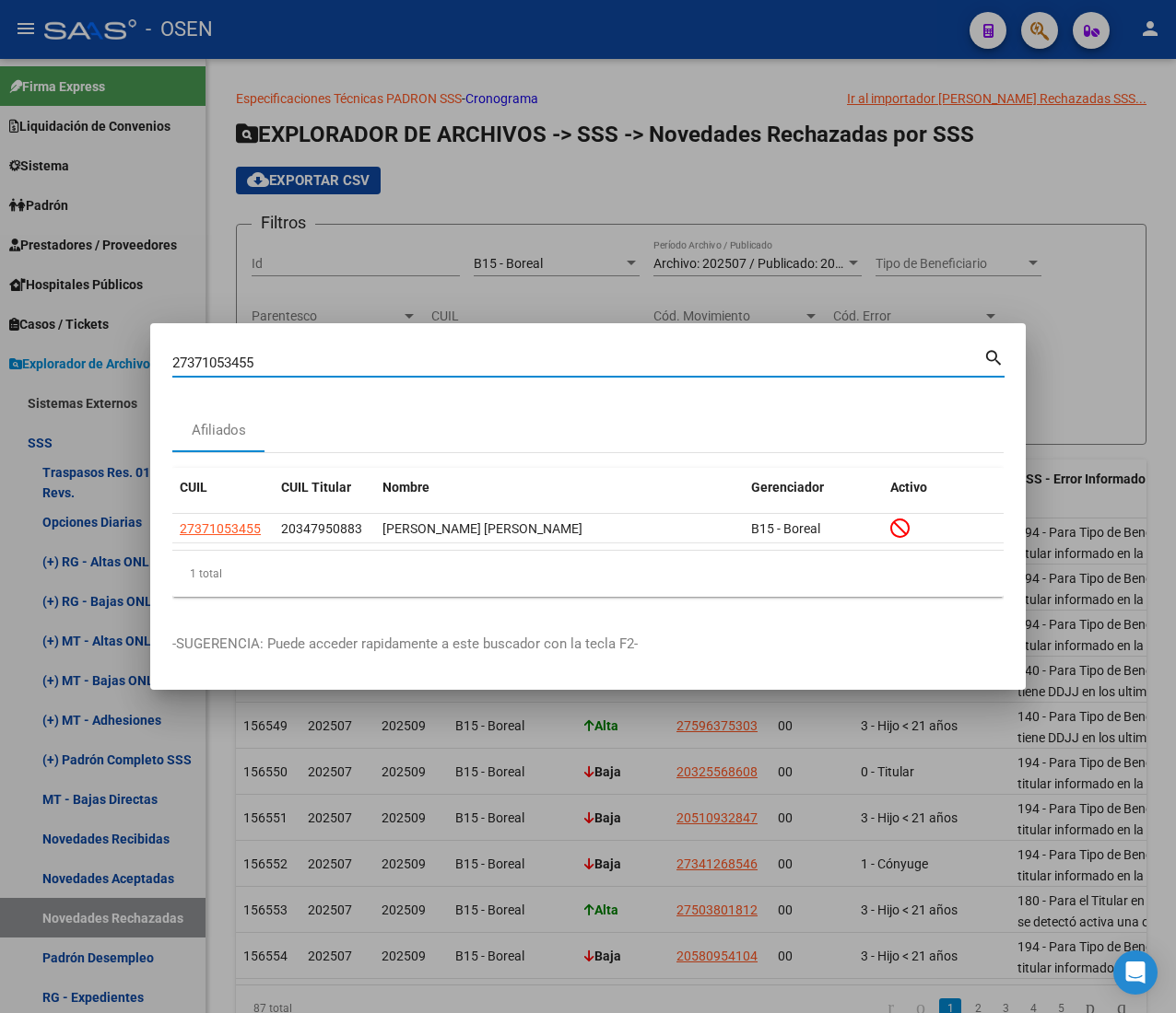
paste input "553778110"
type input "27553778110"
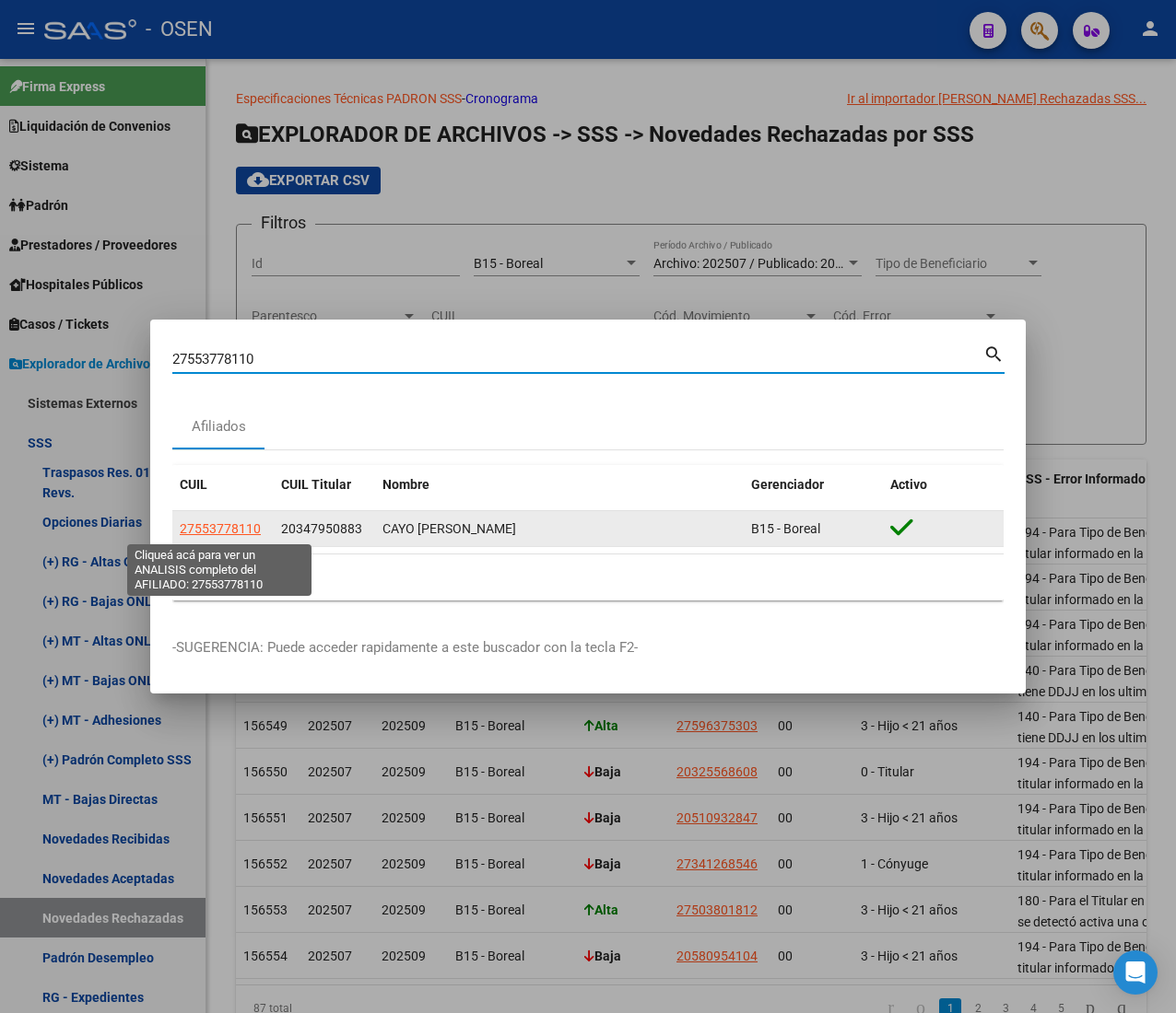
click at [210, 526] on span "27553778110" at bounding box center [219, 528] width 81 height 15
type textarea "27553778110"
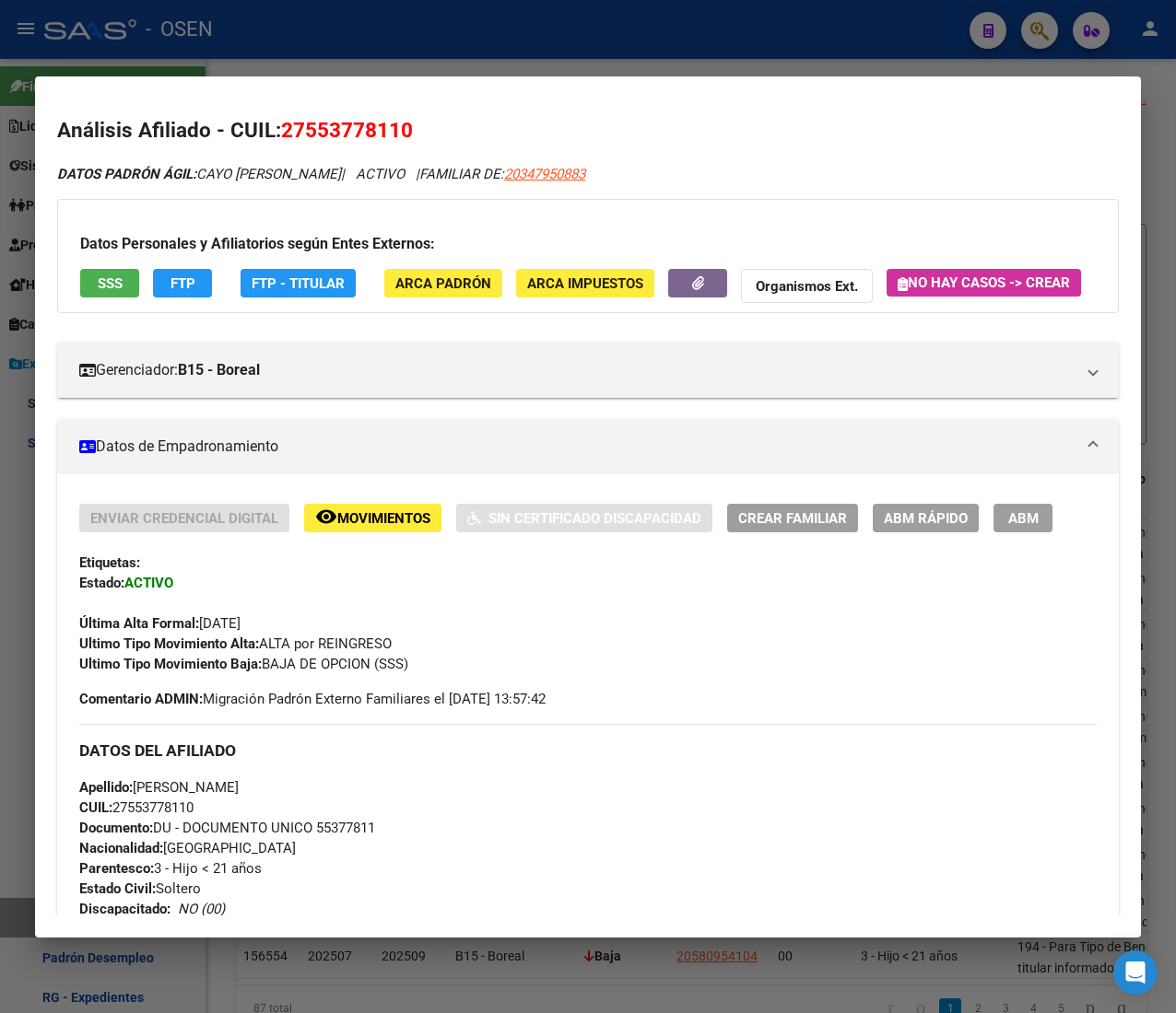
click at [109, 280] on span "SSS" at bounding box center [110, 283] width 25 height 17
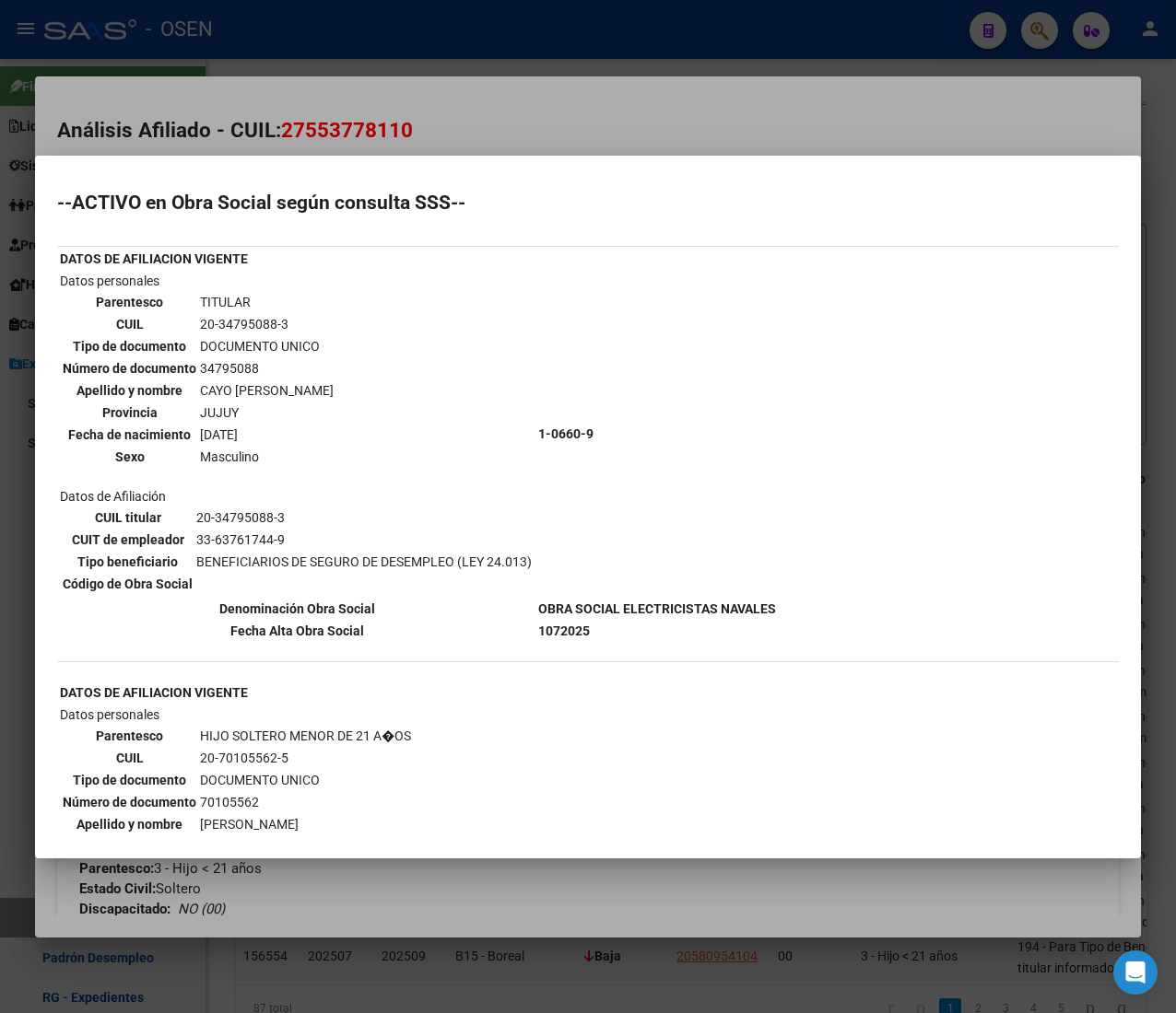
click at [517, 92] on div at bounding box center [588, 506] width 1176 height 1013
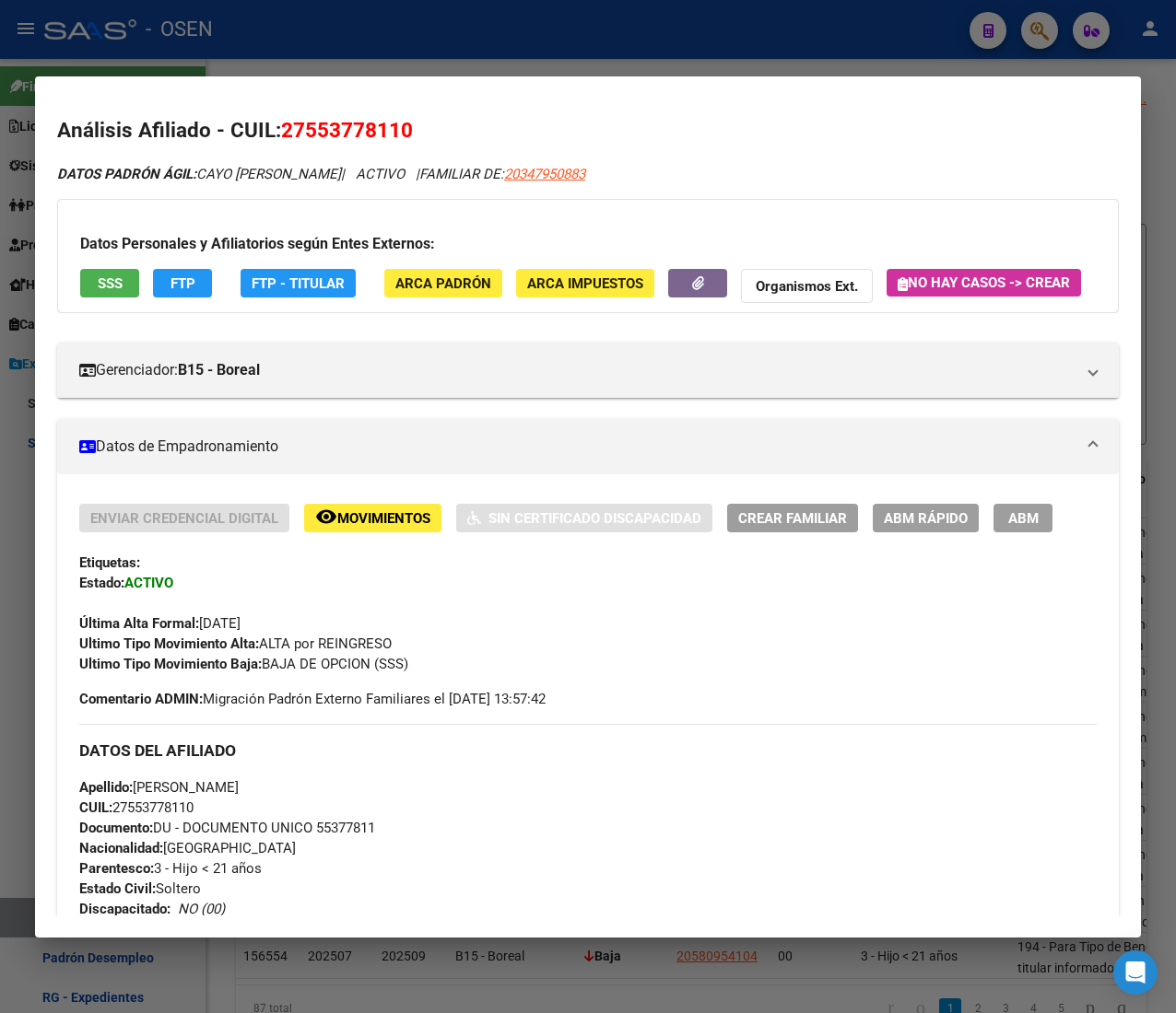
click at [509, 56] on div at bounding box center [588, 506] width 1176 height 1013
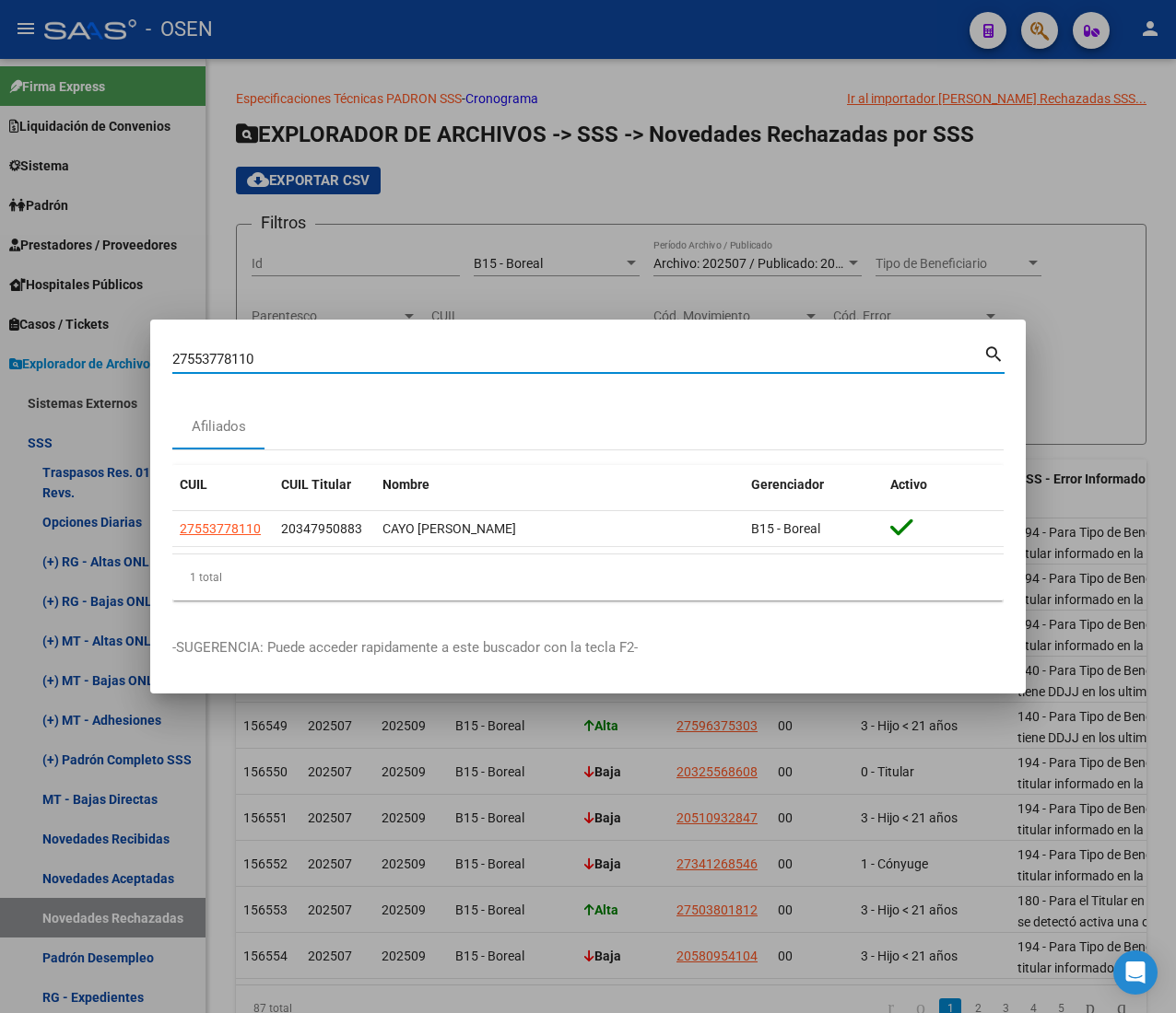
drag, startPoint x: 275, startPoint y: 360, endPoint x: -172, endPoint y: 330, distance: 448.0
click at [0, 330] on html "menu - OSEN person Firma Express Liquidación de Convenios ARCA - Aportes RG / M…" at bounding box center [588, 506] width 1176 height 1013
paste input "0596025502"
type input "20596025502"
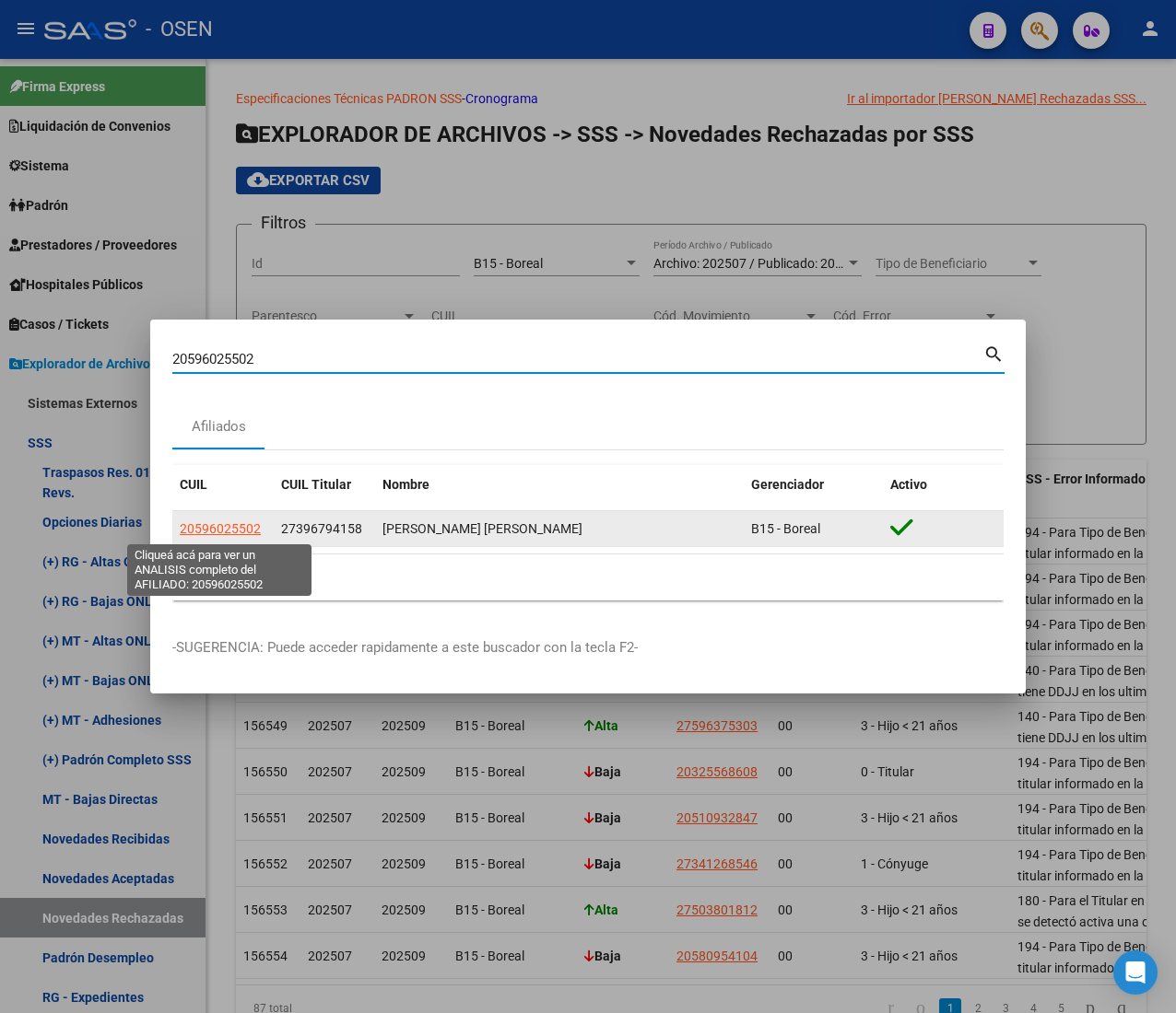
click at [229, 526] on span "20596025502" at bounding box center [219, 528] width 81 height 15
type textarea "20596025502"
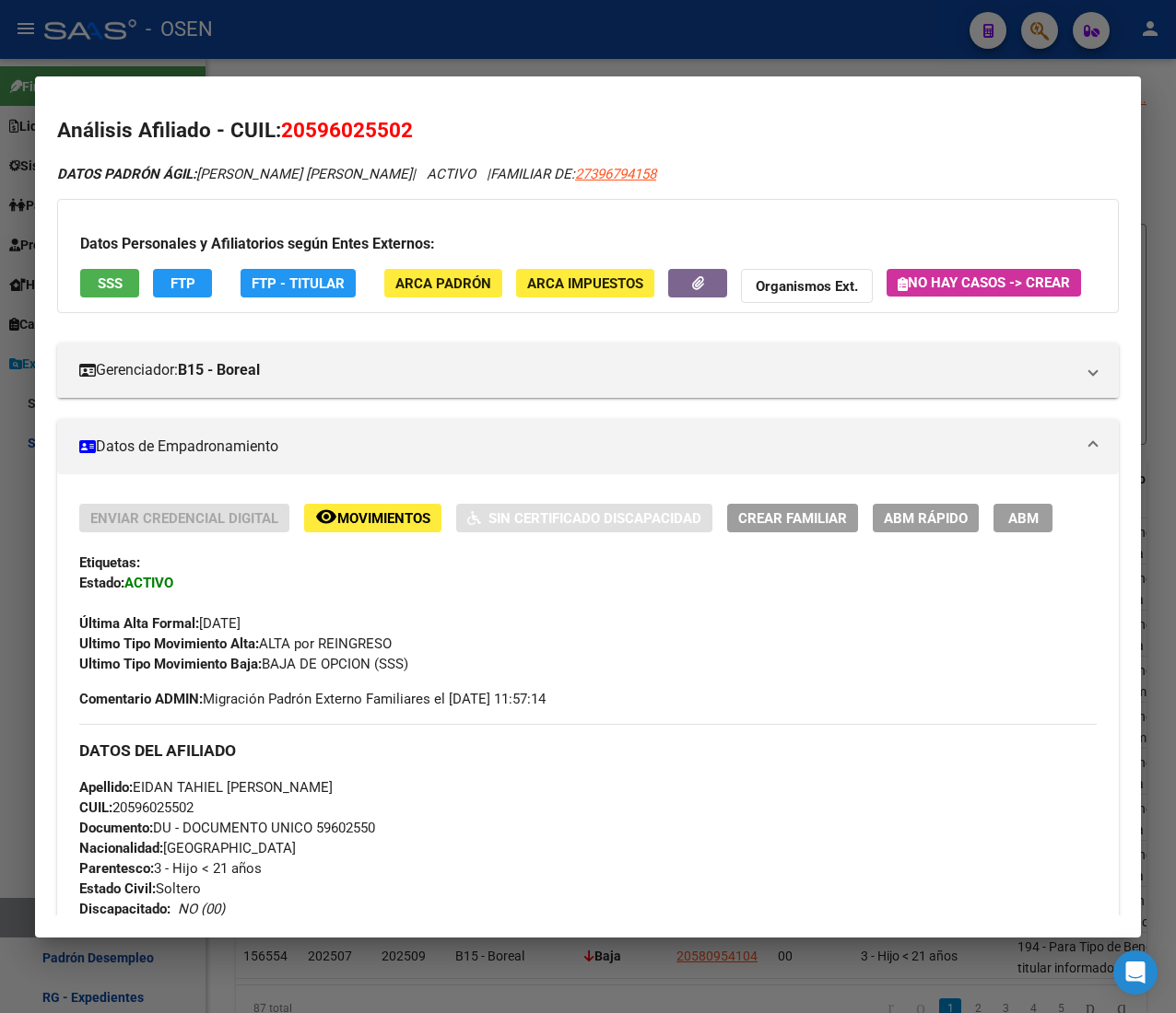
click at [105, 287] on span "SSS" at bounding box center [110, 283] width 25 height 17
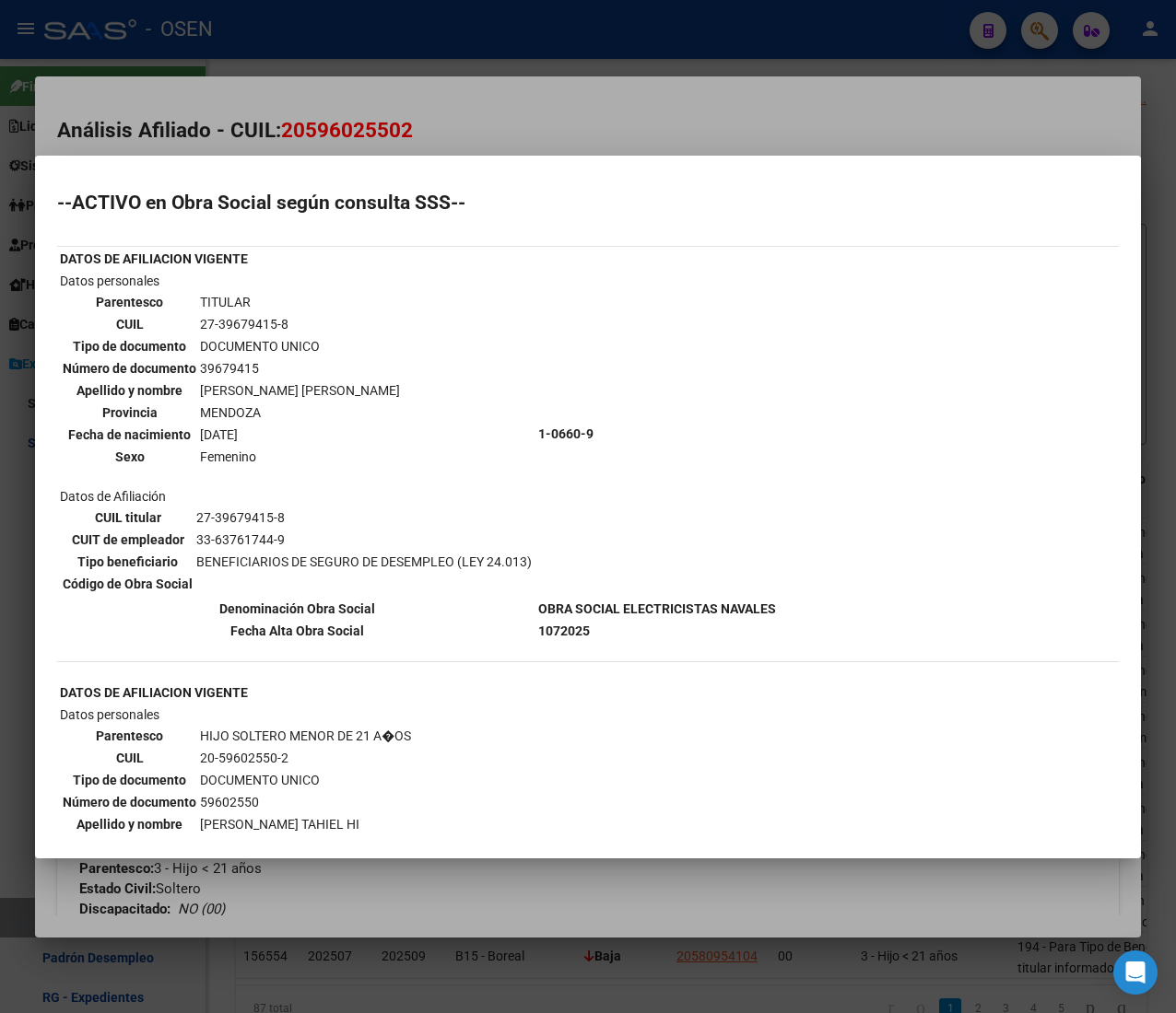
click at [486, 129] on div at bounding box center [588, 506] width 1176 height 1013
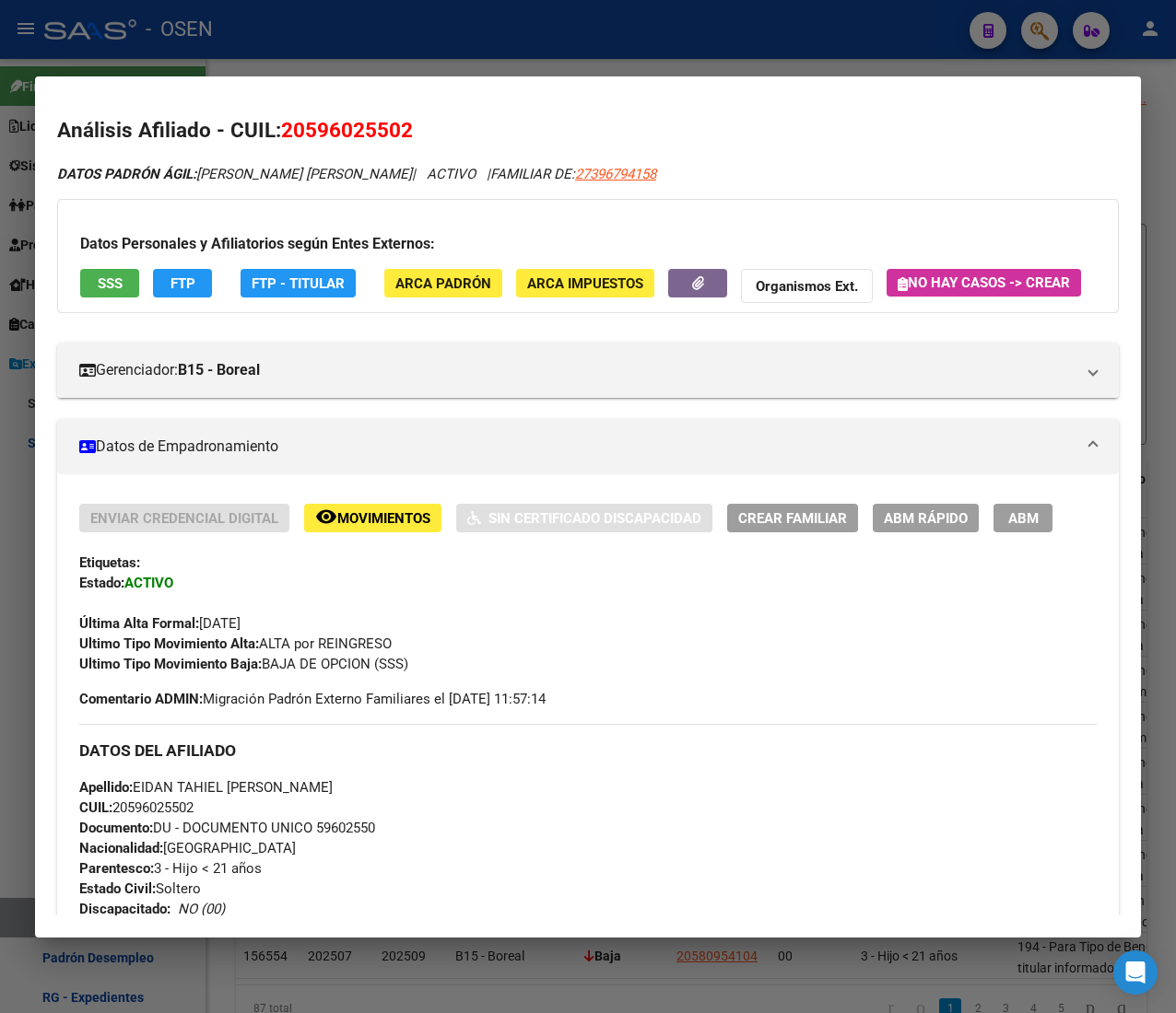
drag, startPoint x: 422, startPoint y: 22, endPoint x: 422, endPoint y: 65, distance: 43.0
click at [422, 22] on div at bounding box center [588, 506] width 1176 height 1013
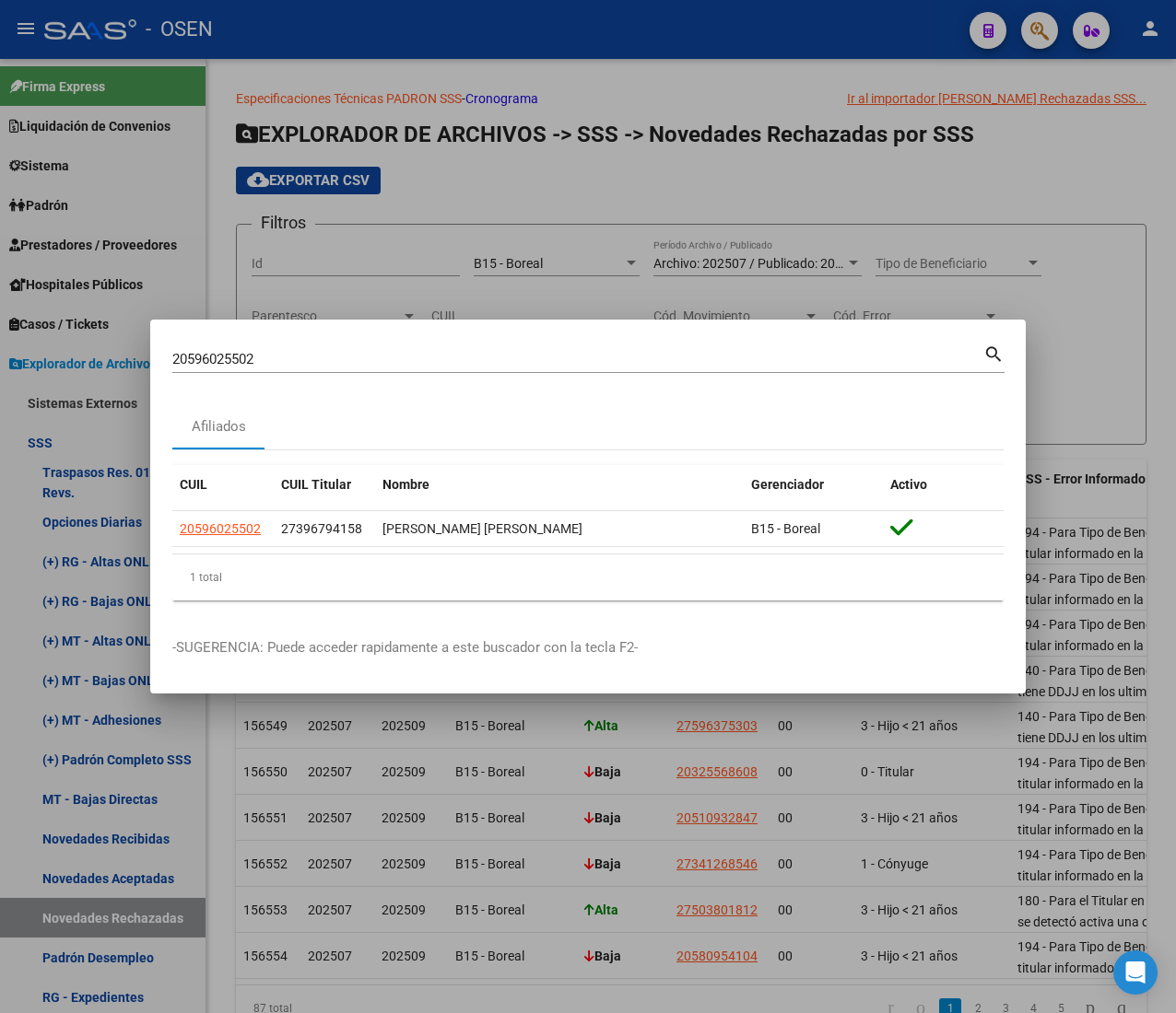
drag, startPoint x: 270, startPoint y: 346, endPoint x: 186, endPoint y: 349, distance: 84.1
click at [178, 352] on div "20596025502 Buscar (apellido, dni, [PERSON_NAME], [PERSON_NAME], cuit, obra soc…" at bounding box center [578, 359] width 811 height 27
drag, startPoint x: 258, startPoint y: 356, endPoint x: -47, endPoint y: 331, distance: 306.0
click at [0, 331] on html "menu - OSEN person Firma Express Liquidación de Convenios ARCA - Aportes RG / M…" at bounding box center [588, 506] width 1176 height 1013
paste input "7526829129"
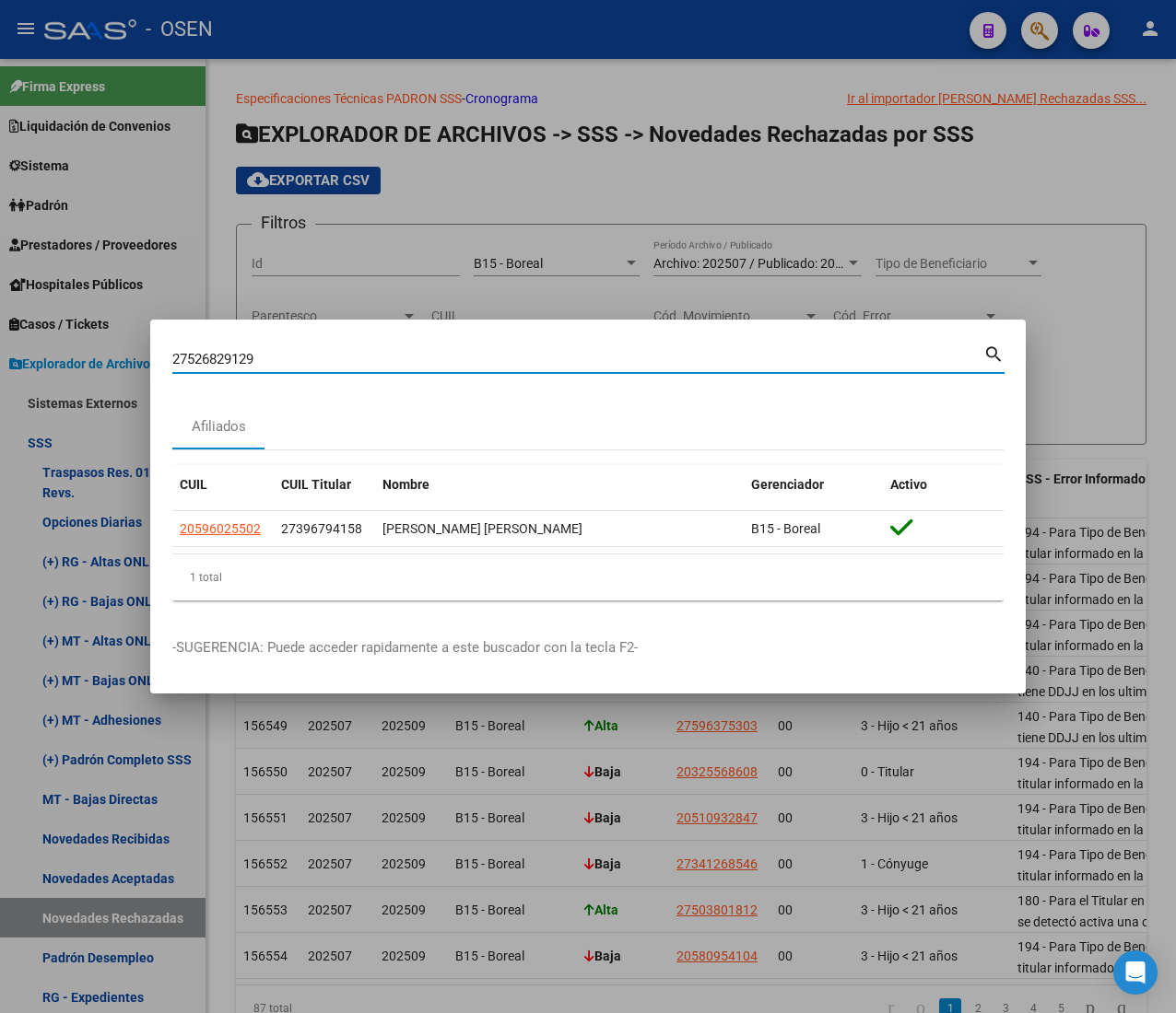
type input "27526829129"
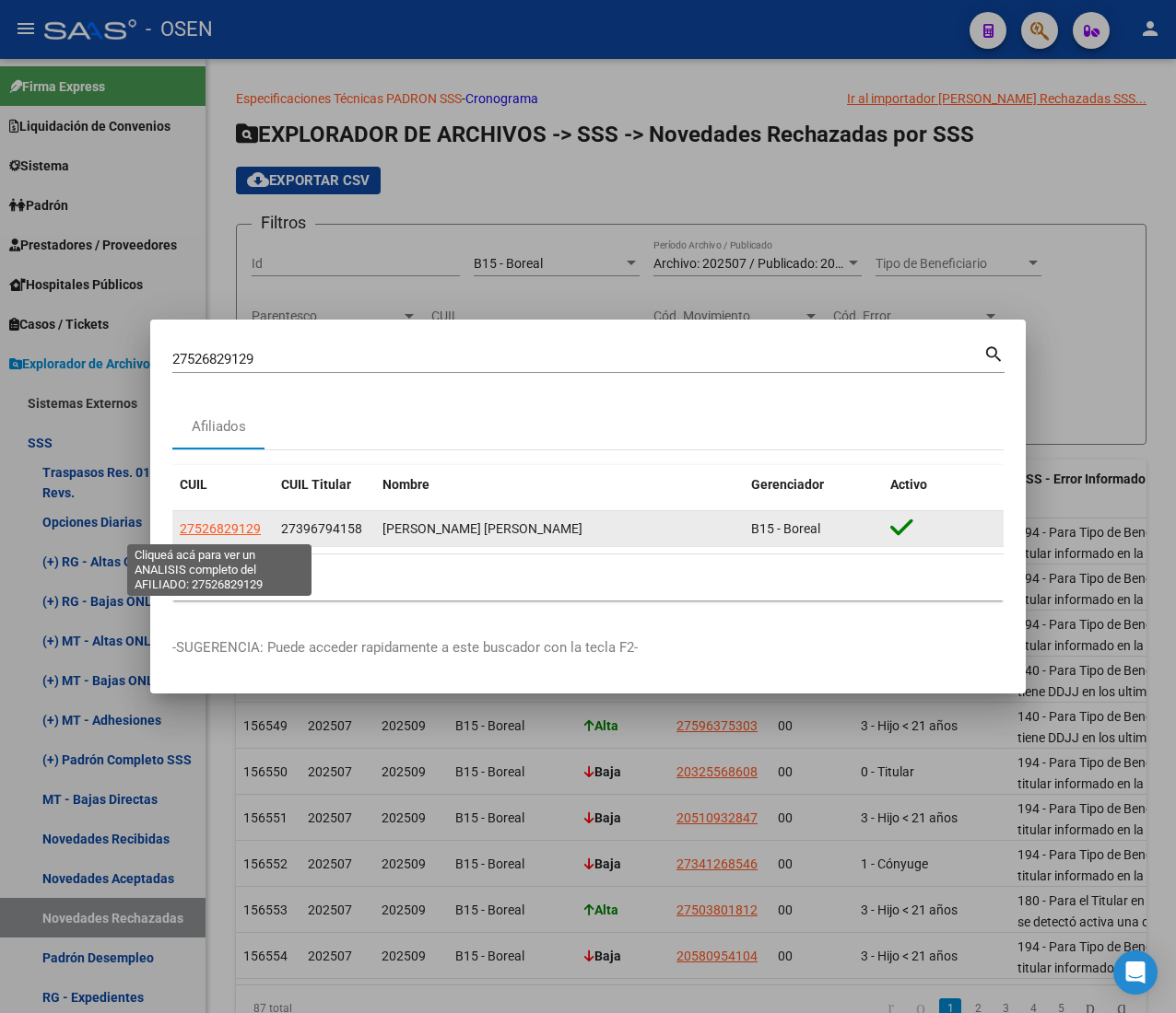
click at [215, 521] on span "27526829129" at bounding box center [219, 528] width 81 height 15
type textarea "27526829129"
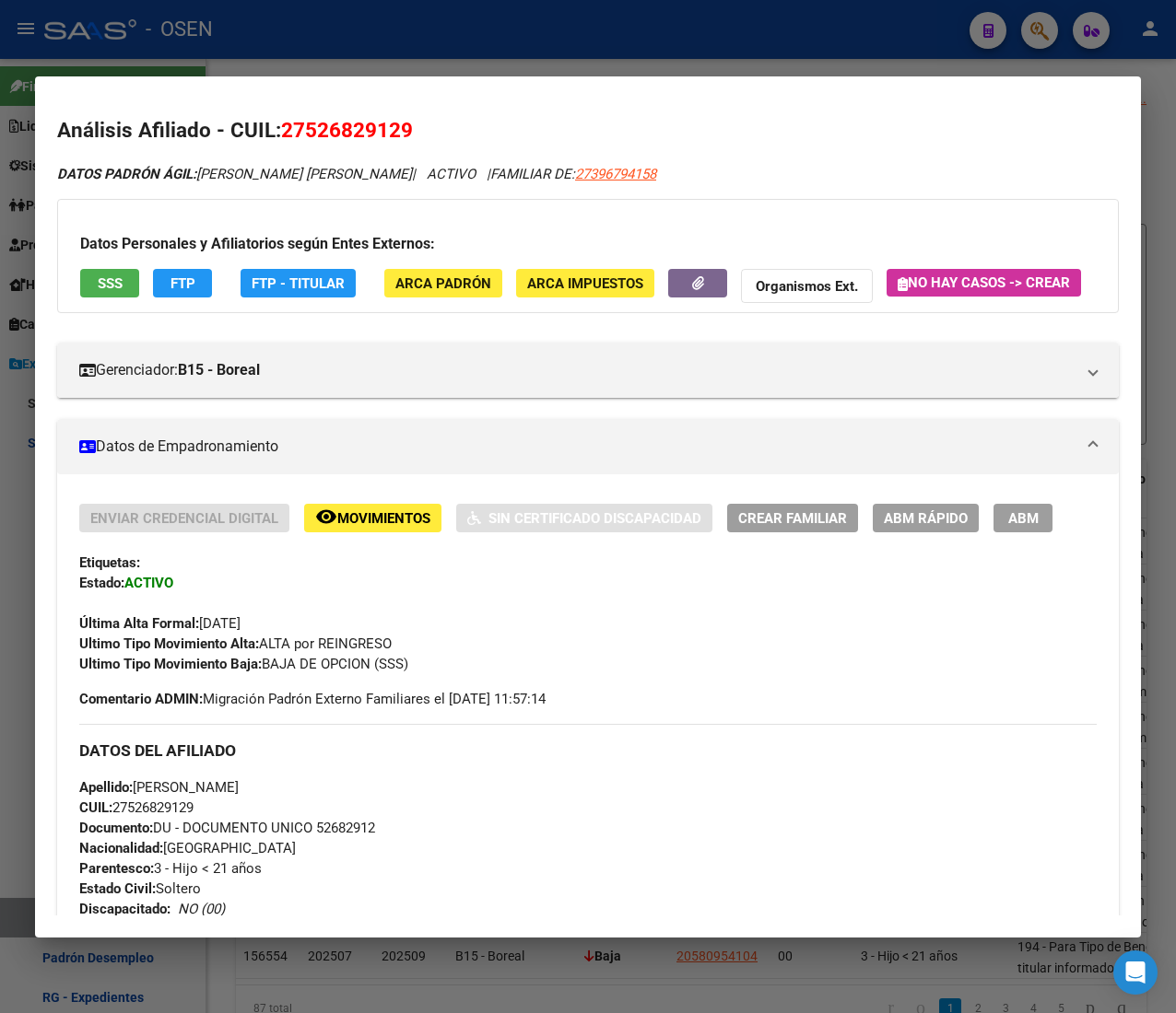
click at [115, 277] on span "SSS" at bounding box center [110, 283] width 25 height 17
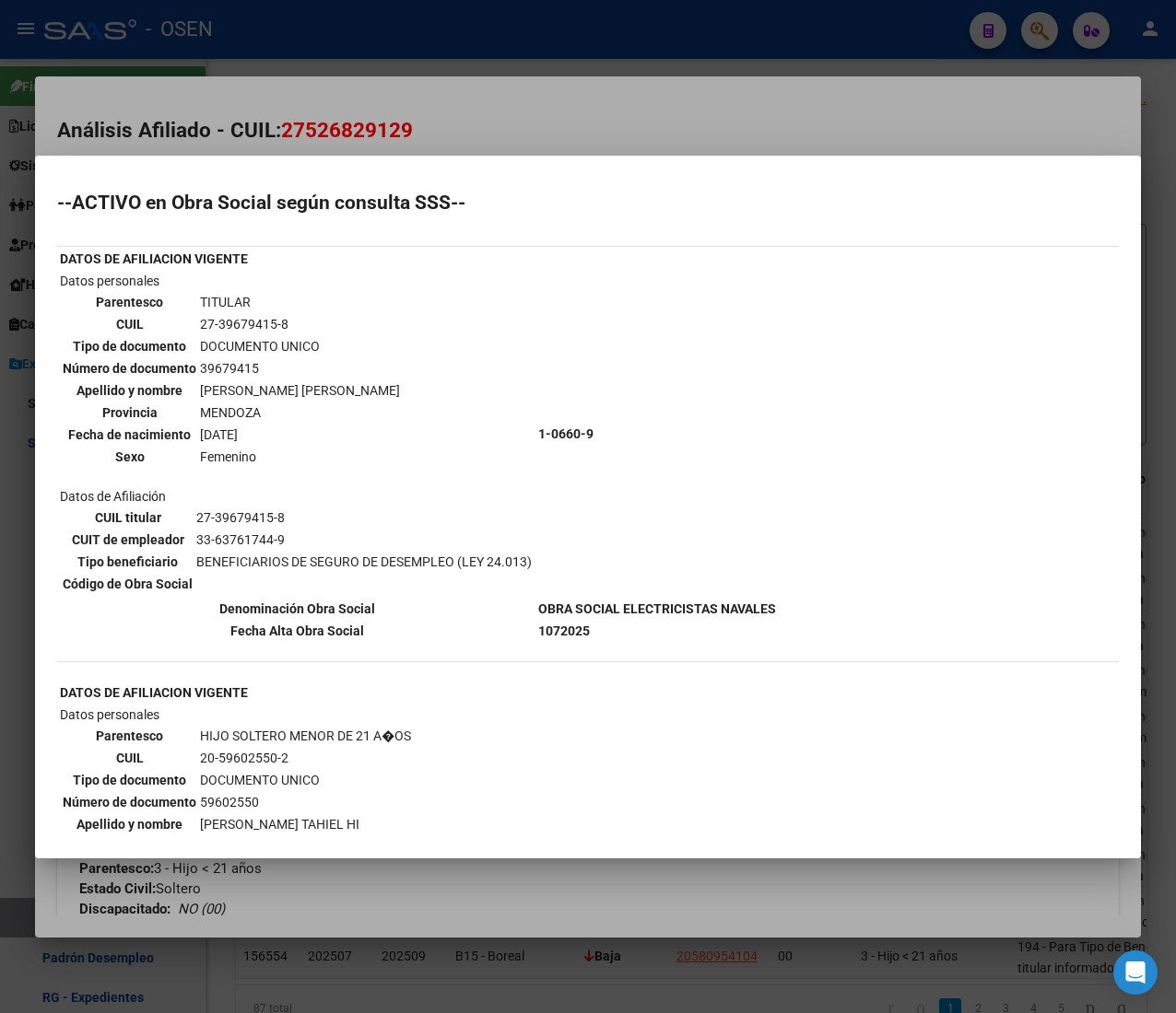
click at [575, 120] on div at bounding box center [588, 506] width 1176 height 1013
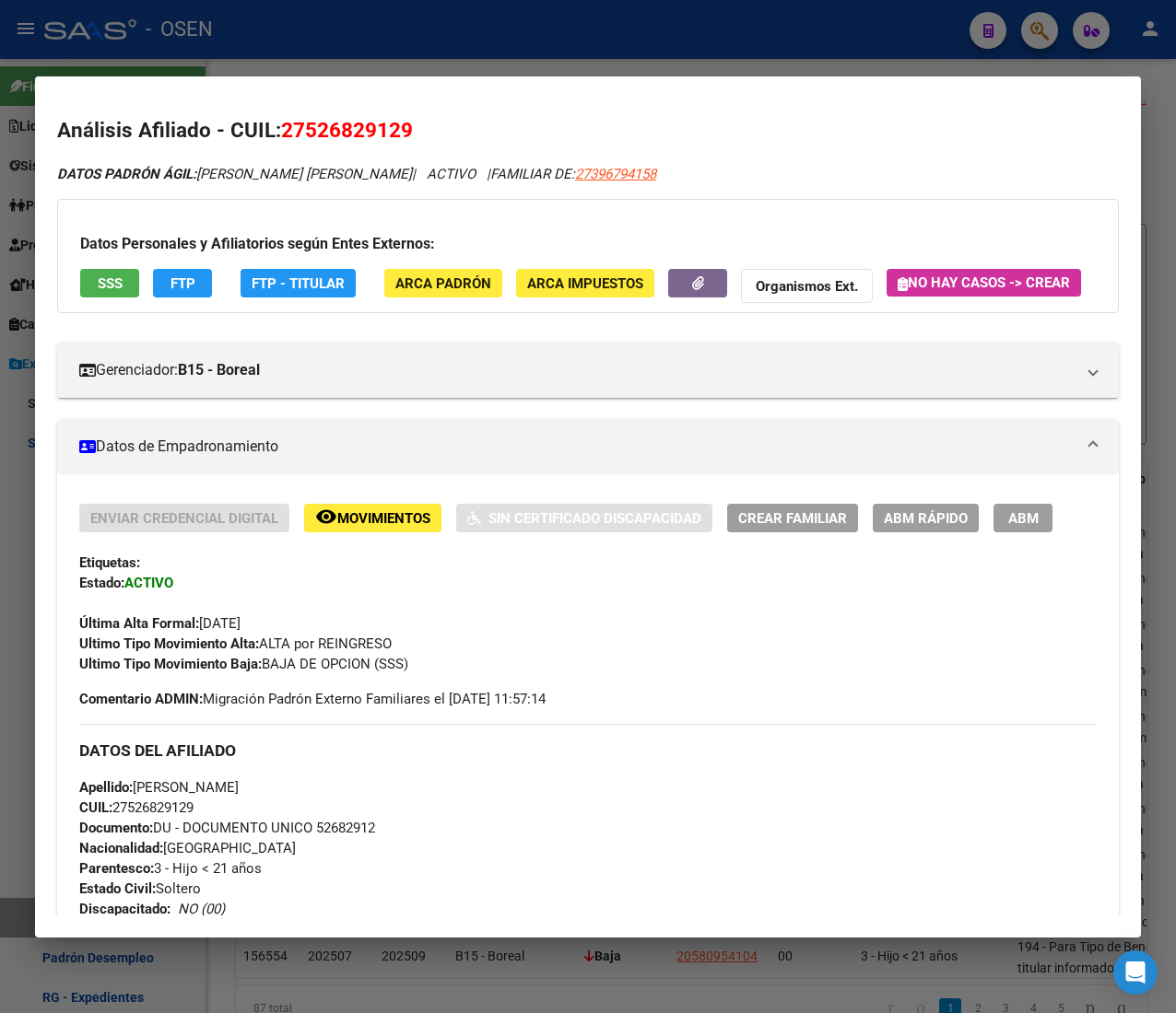
click at [551, 60] on div at bounding box center [588, 506] width 1176 height 1013
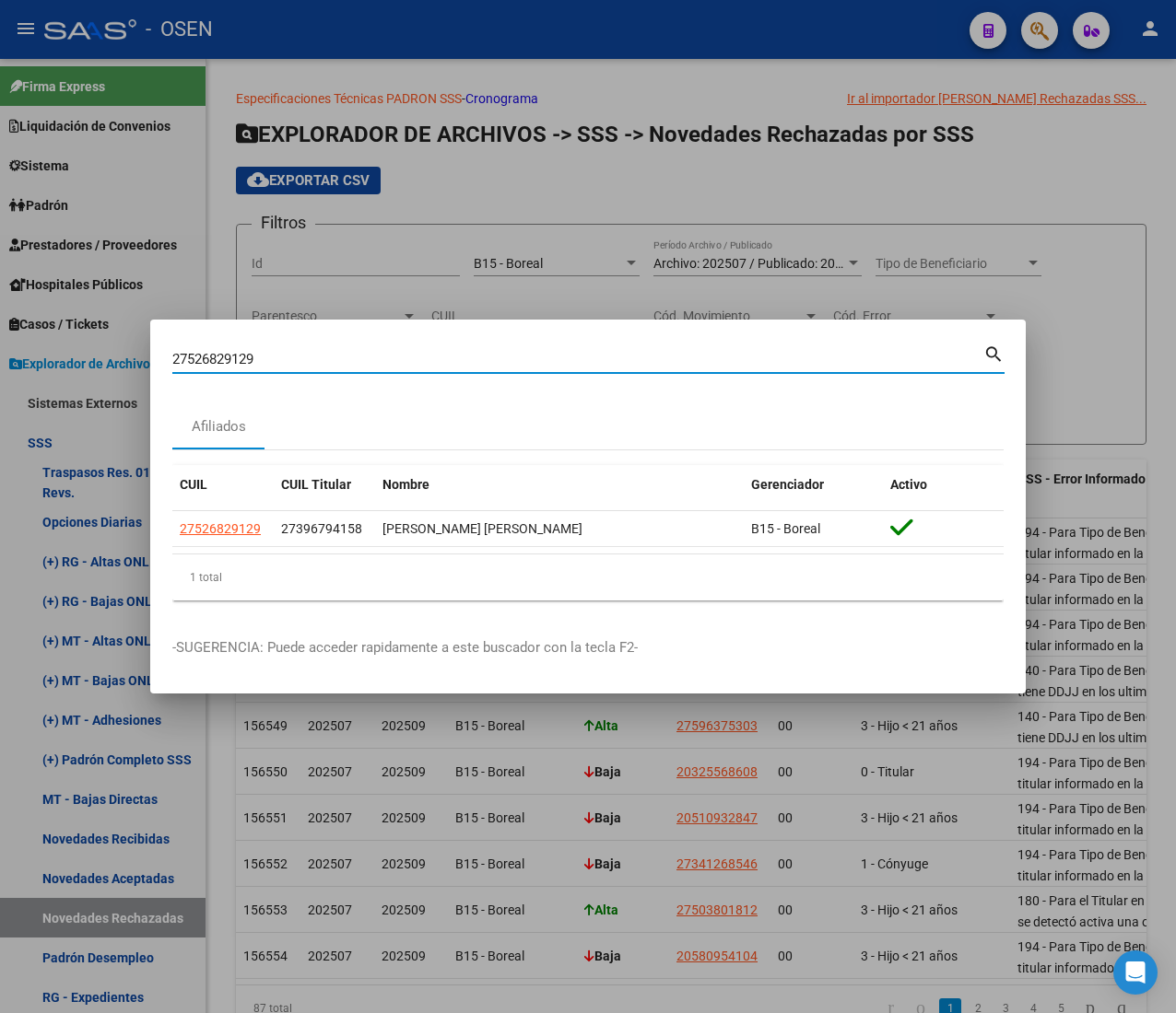
drag, startPoint x: 267, startPoint y: 354, endPoint x: -32, endPoint y: 330, distance: 300.0
click at [0, 330] on html "menu - OSEN person Firma Express Liquidación de Convenios ARCA - Aportes RG / M…" at bounding box center [588, 506] width 1176 height 1013
paste input "0592977193"
type input "20592977193"
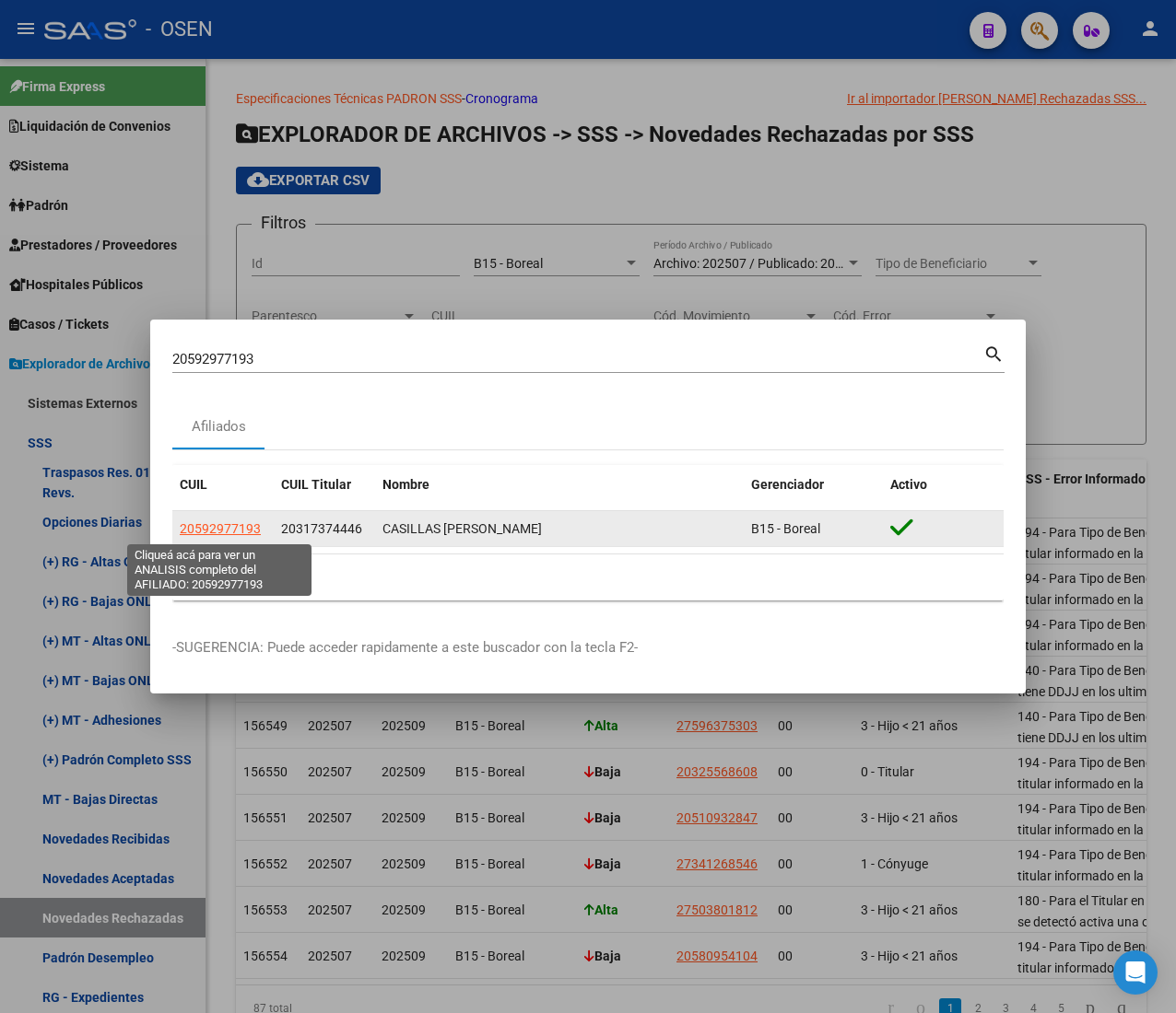
click at [241, 530] on span "20592977193" at bounding box center [219, 528] width 81 height 15
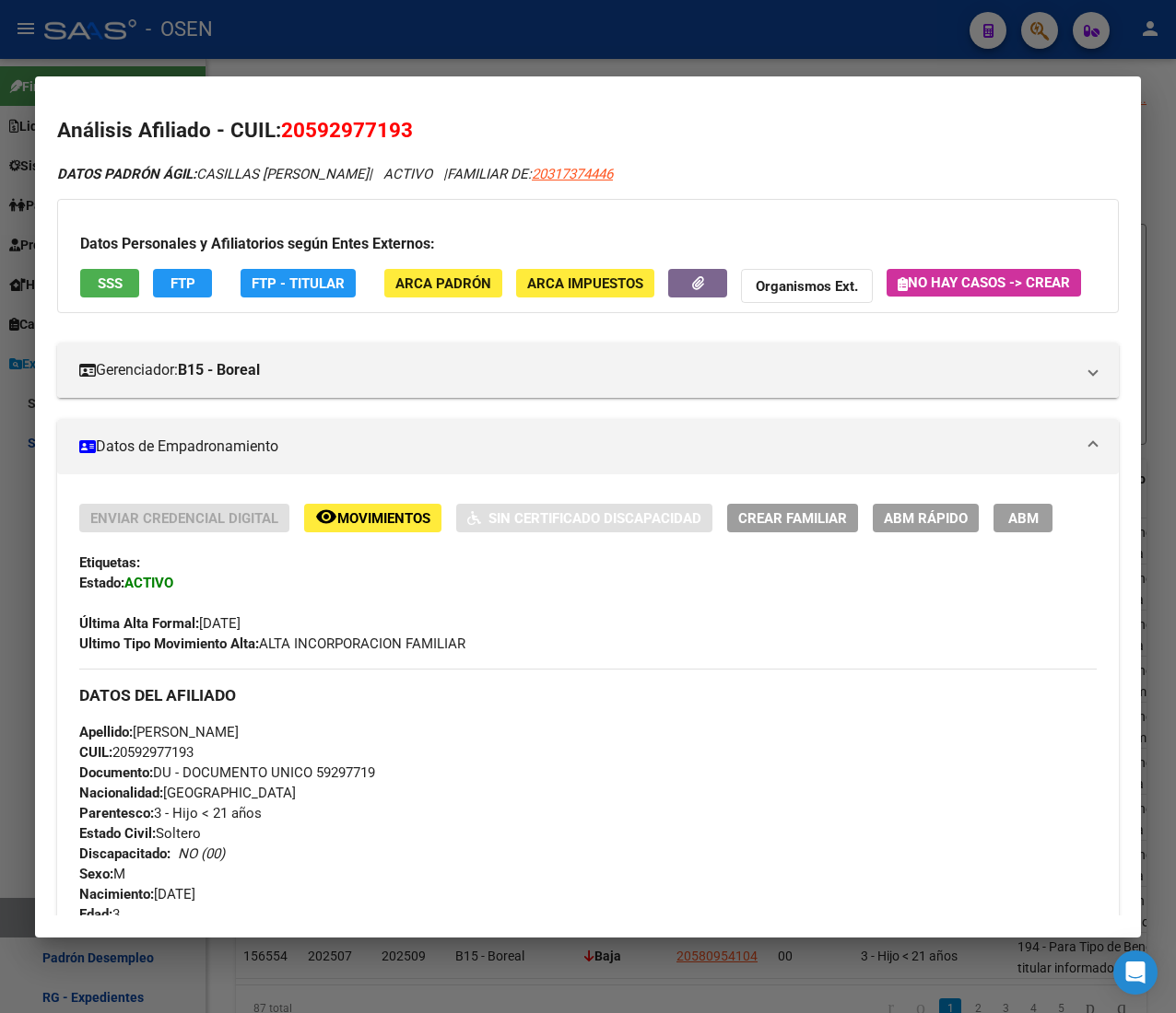
click at [118, 283] on span "SSS" at bounding box center [110, 283] width 25 height 17
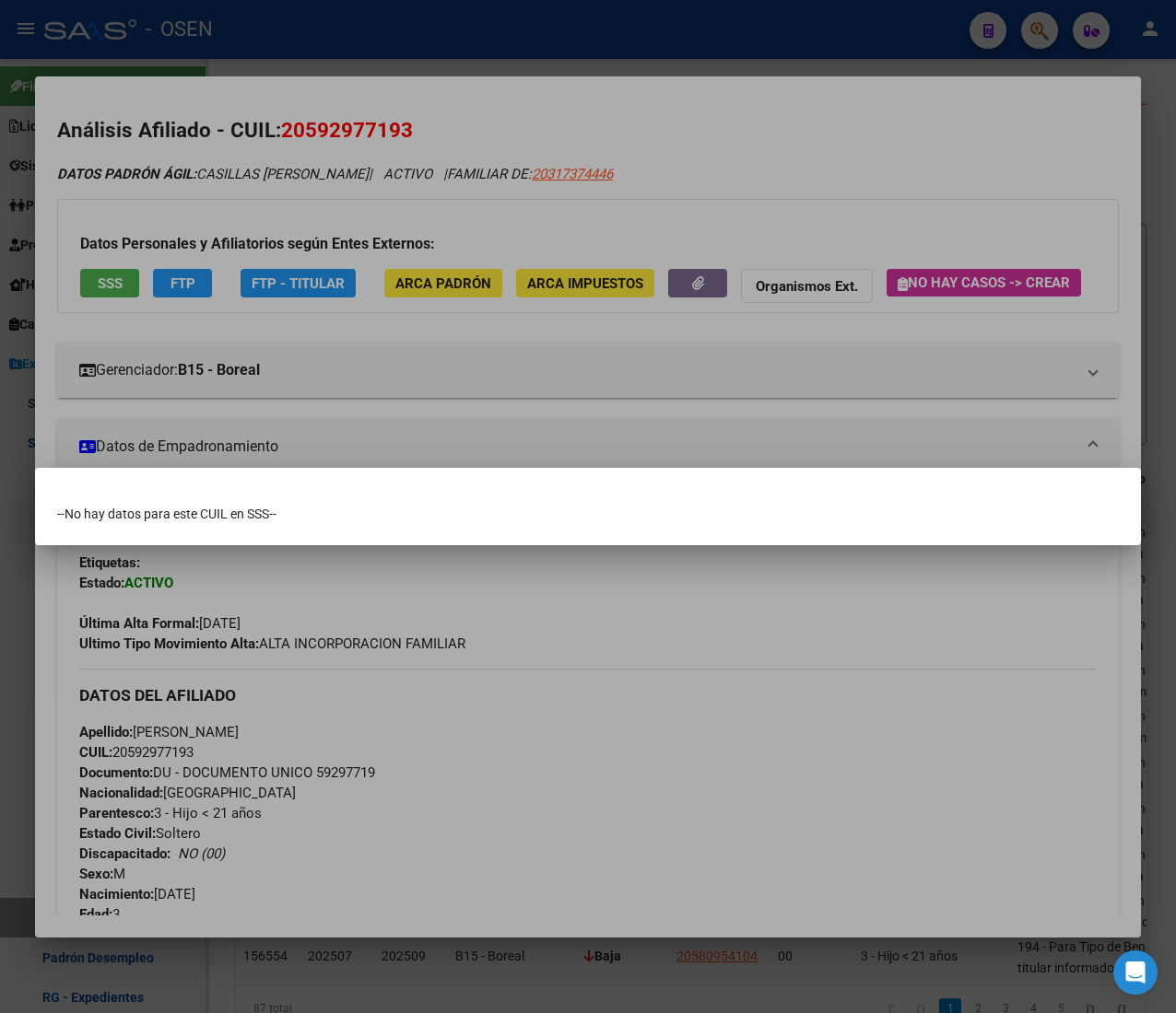
click at [775, 171] on div at bounding box center [588, 506] width 1176 height 1013
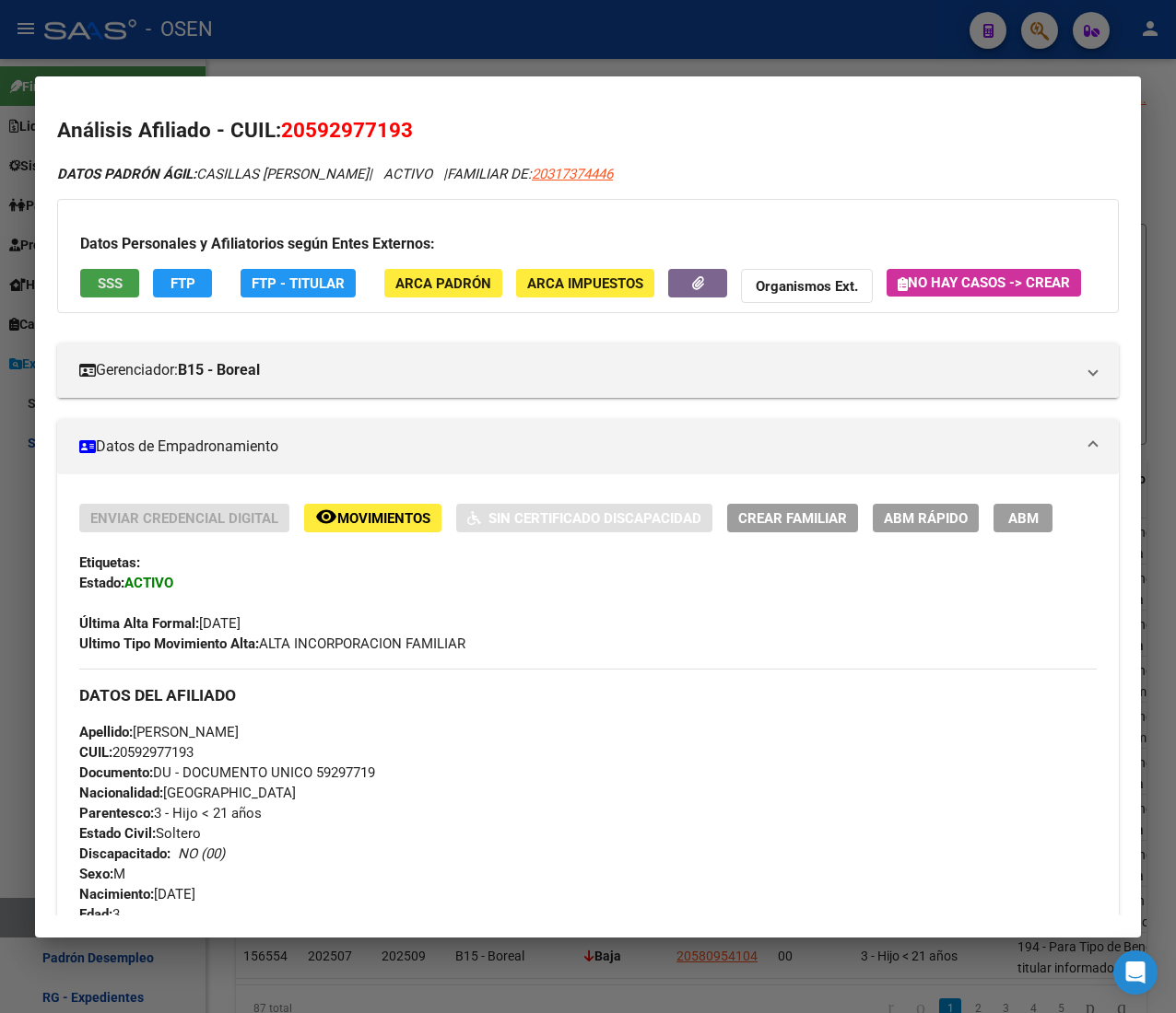
click at [115, 280] on span "SSS" at bounding box center [110, 283] width 25 height 17
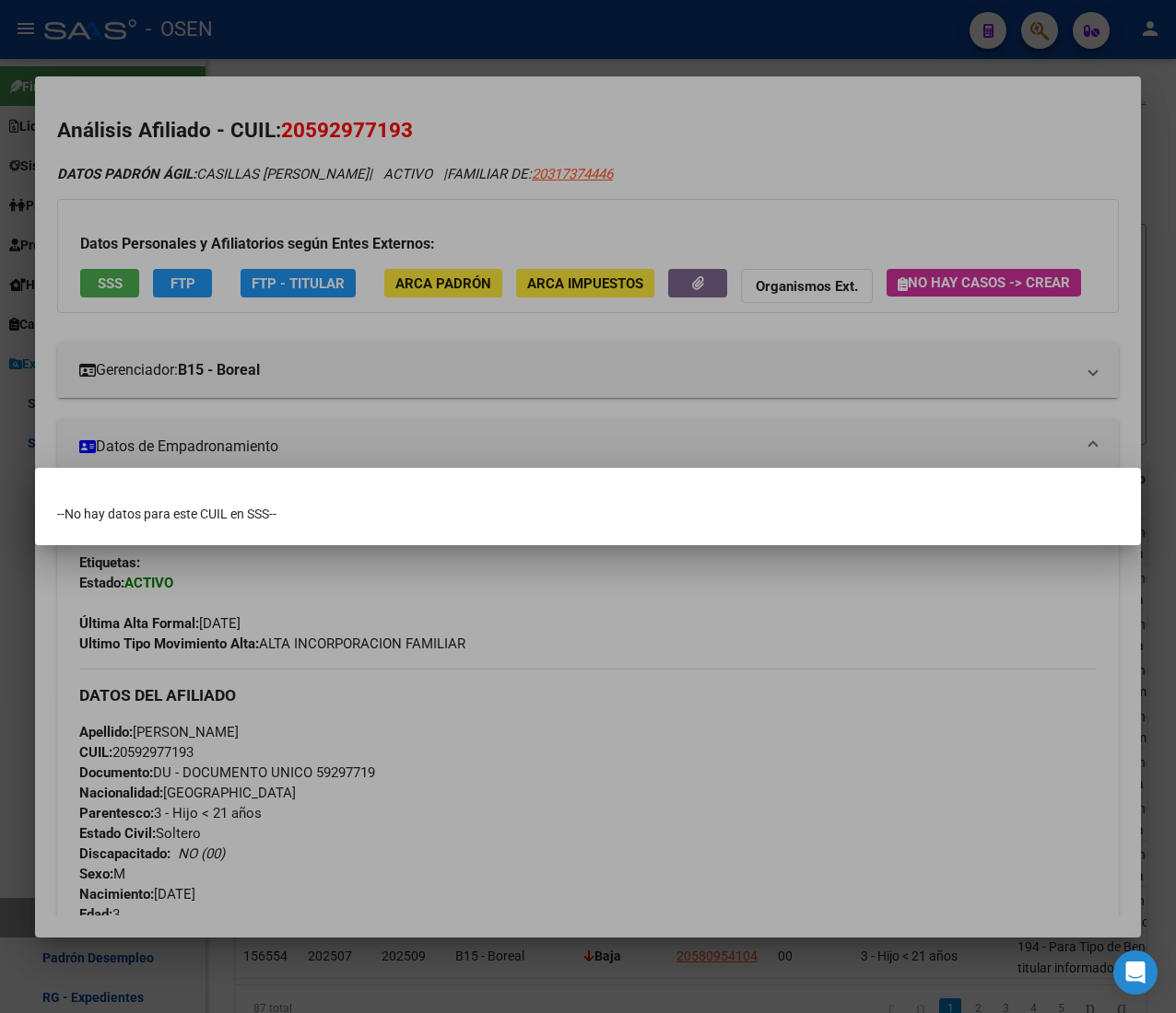
click at [410, 131] on div at bounding box center [588, 506] width 1176 height 1013
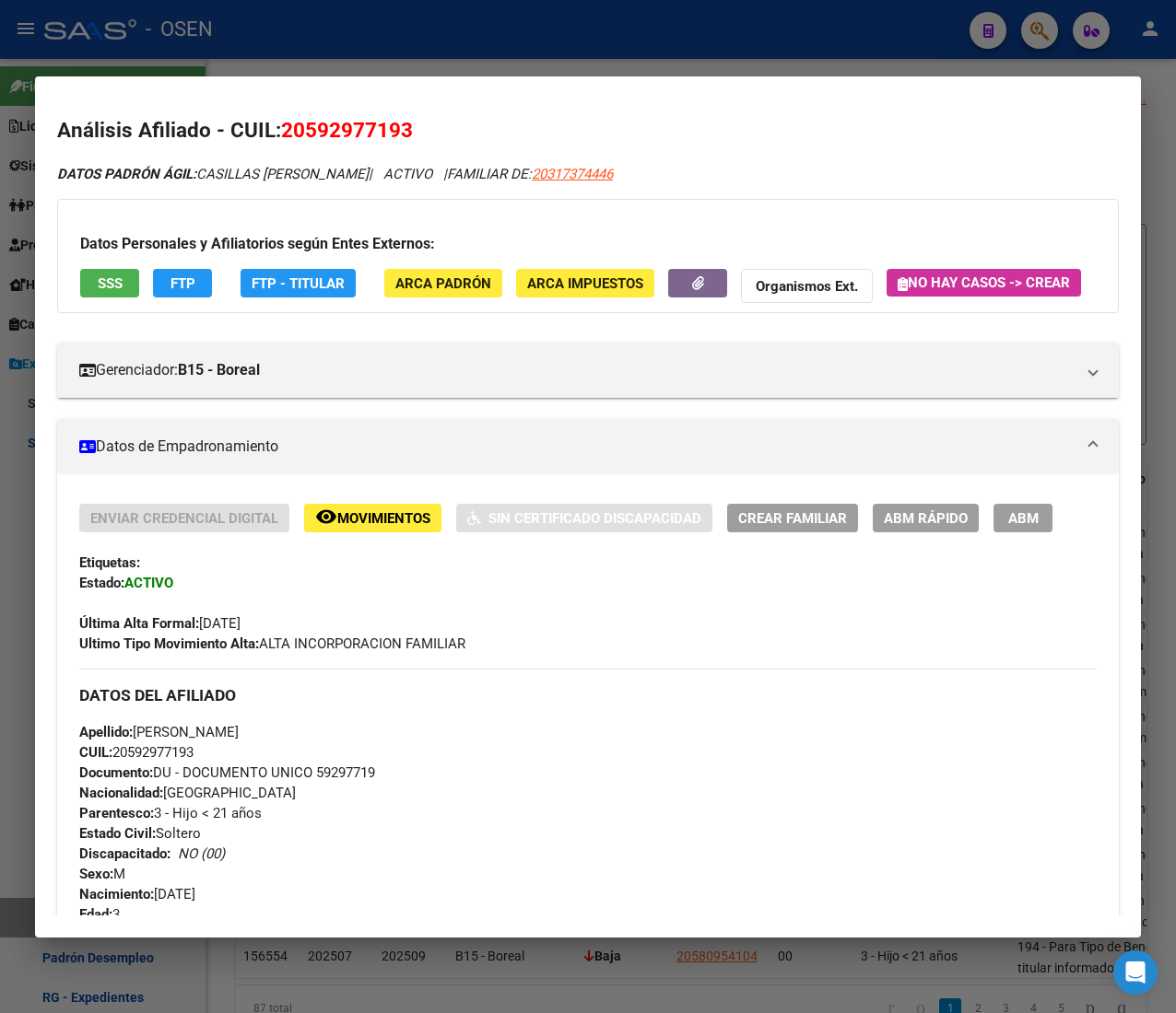
click at [185, 291] on span "FTP" at bounding box center [183, 283] width 25 height 17
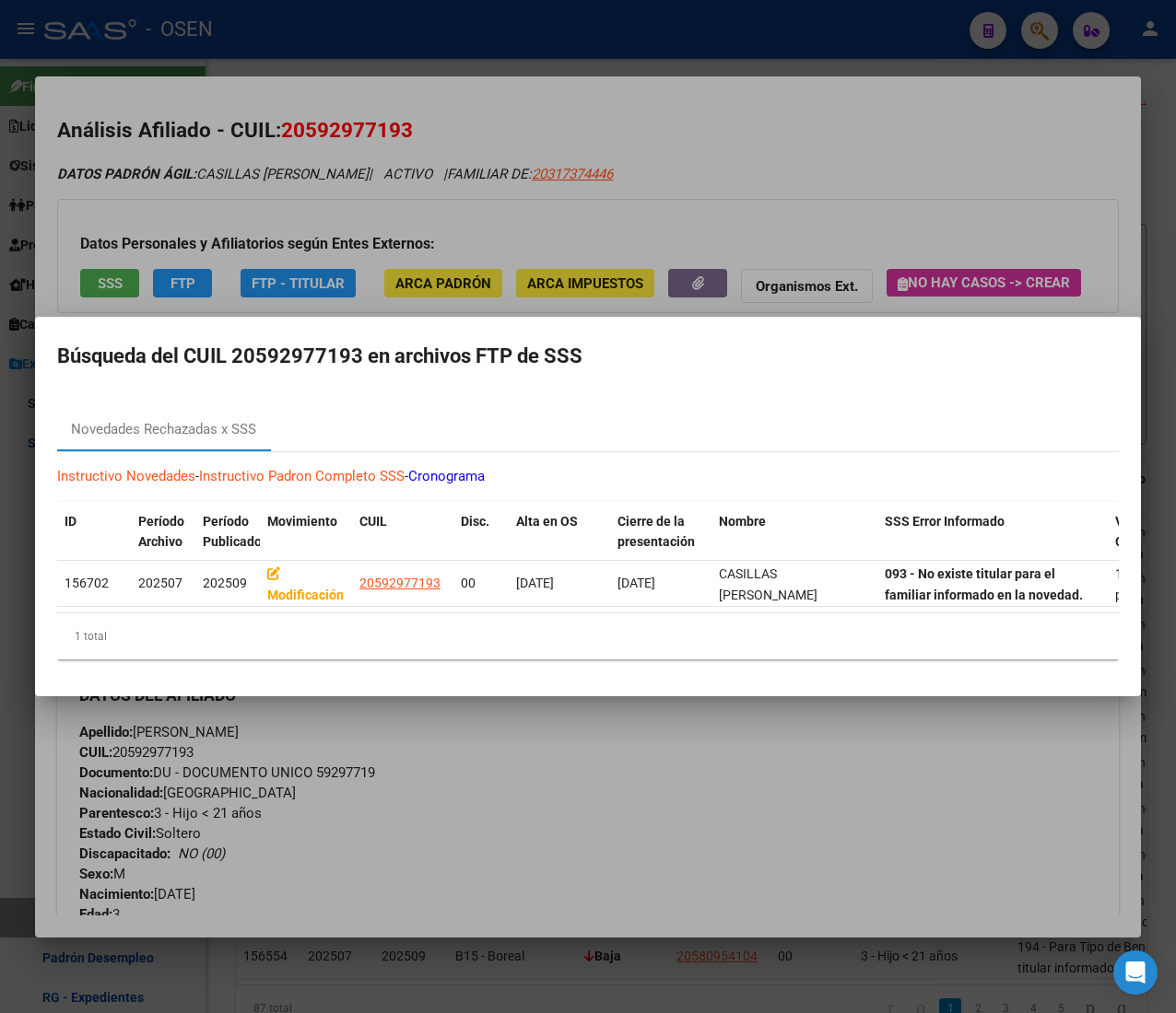
click at [833, 143] on div at bounding box center [588, 506] width 1176 height 1013
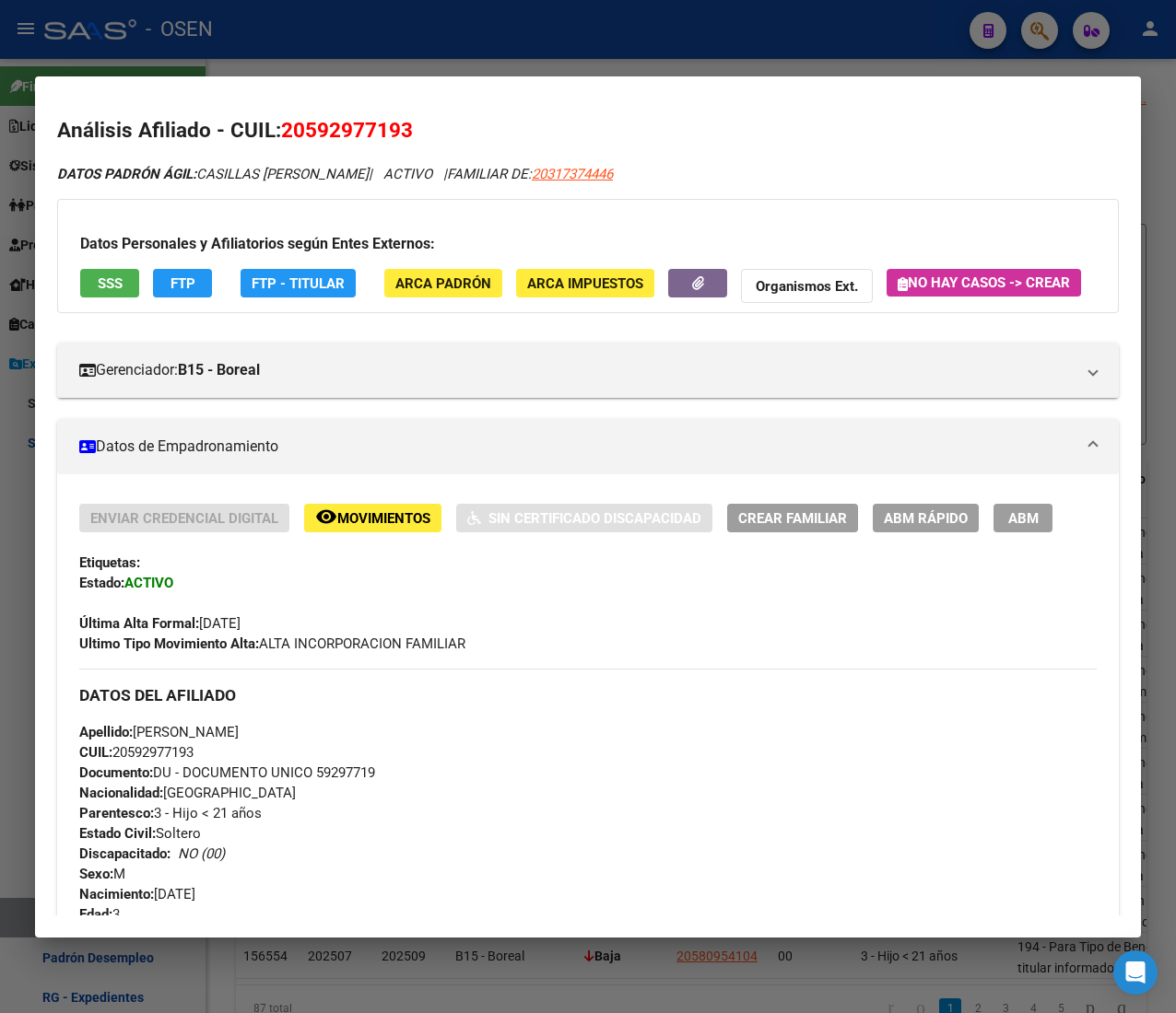
click at [617, 162] on div "Análisis Afiliado - CUIL: 20592977193 DATOS PADRÓN ÁGIL: CASILLAS [PERSON_NAME]…" at bounding box center [588, 987] width 1061 height 1744
click at [638, 162] on div "Análisis Afiliado - CUIL: 20592977193 DATOS PADRÓN ÁGIL: CASILLAS [PERSON_NAME]…" at bounding box center [588, 987] width 1061 height 1744
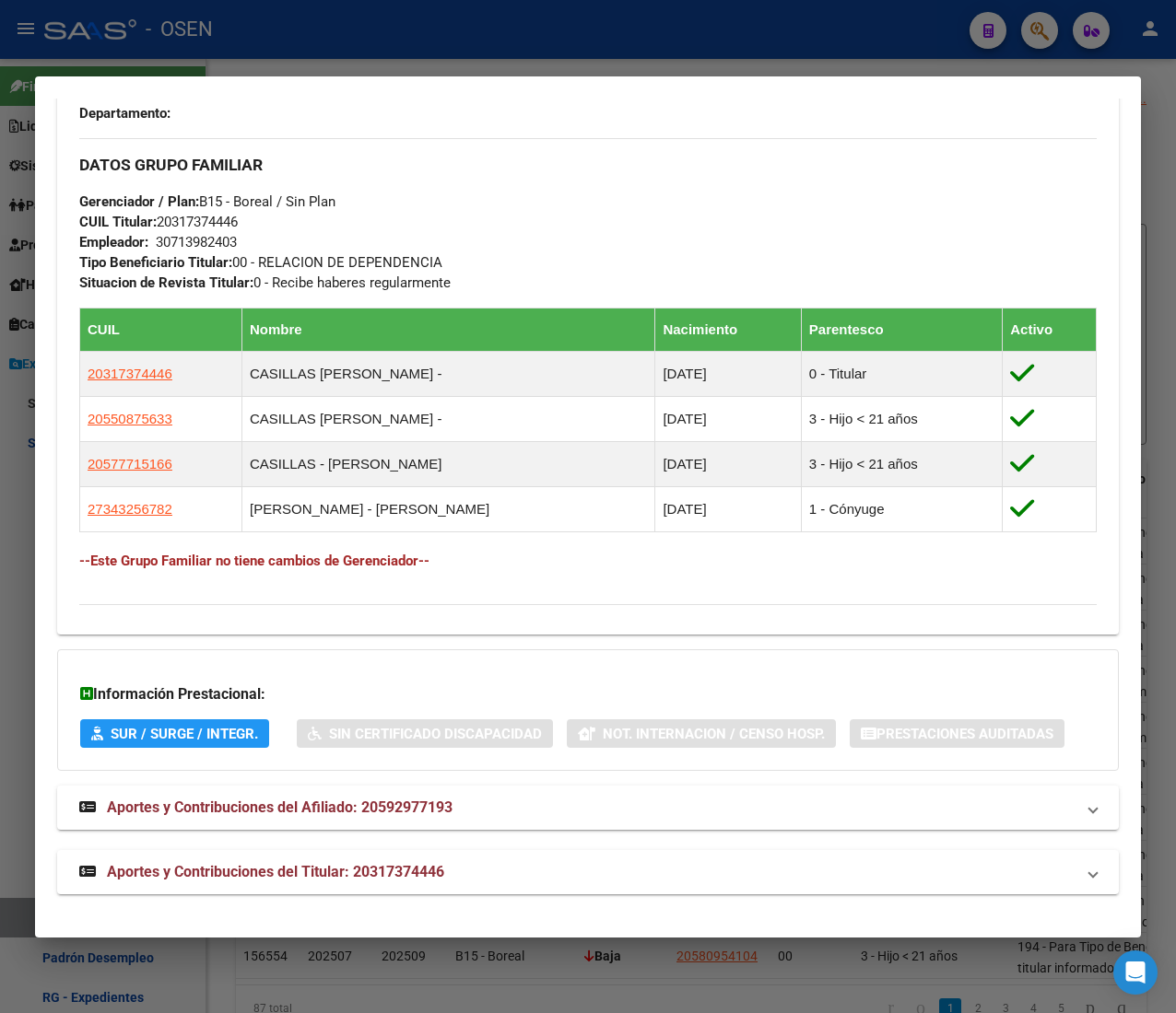
scroll to position [986, 0]
click at [507, 880] on mat-panel-title "Aportes y Contribuciones del Titular: 20317374446" at bounding box center [576, 872] width 995 height 22
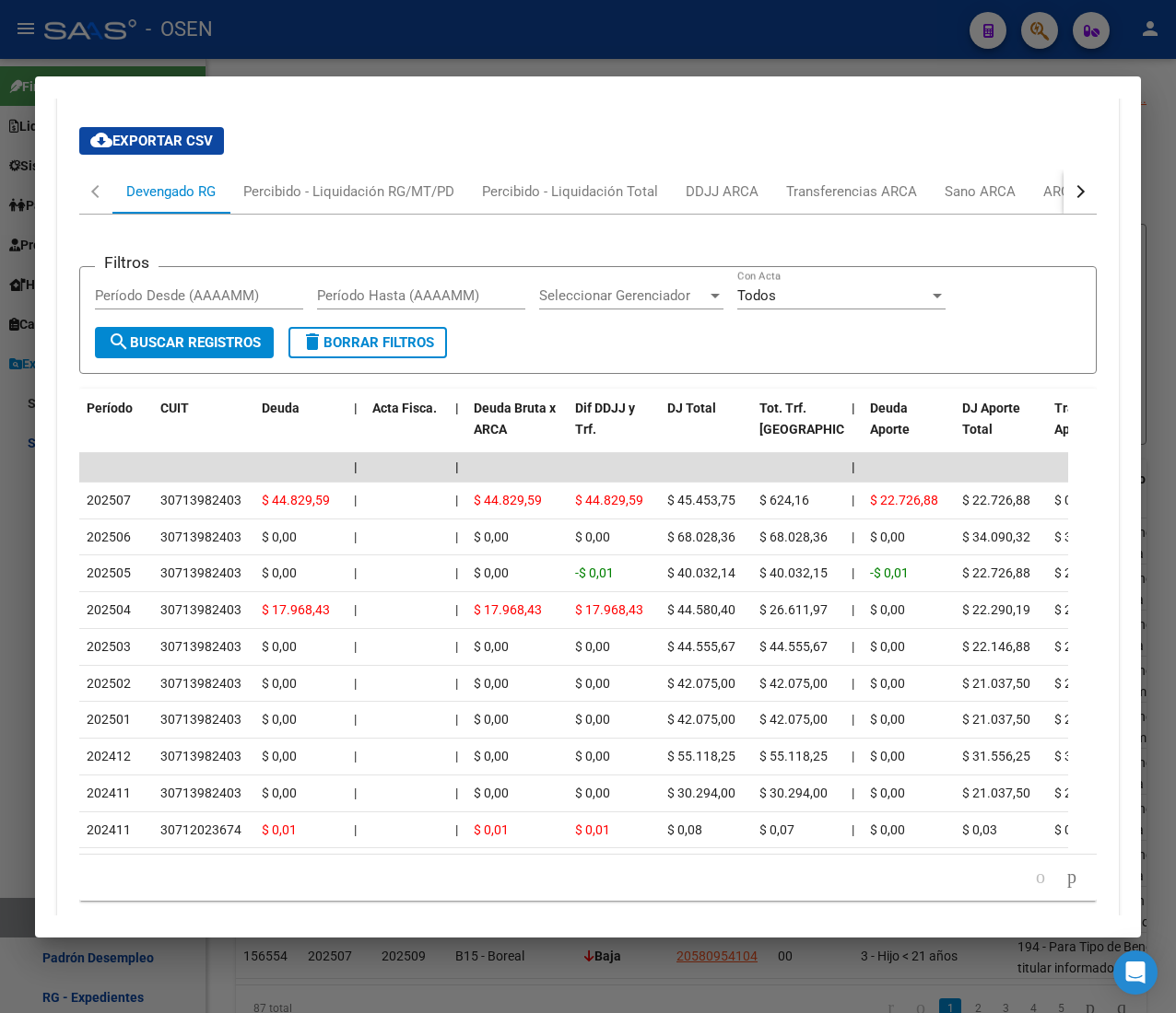
scroll to position [1895, 0]
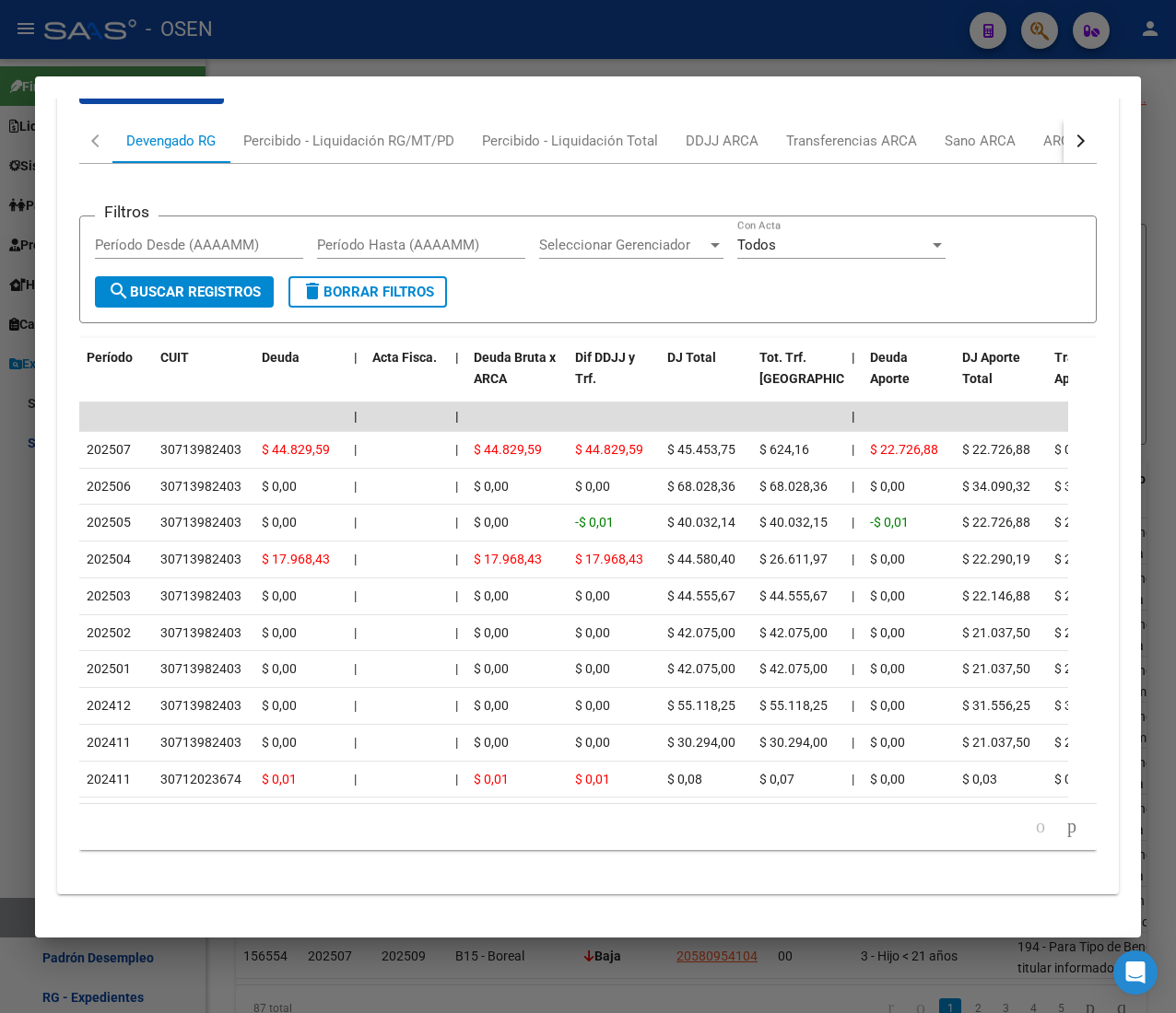
click at [1063, 119] on button "button" at bounding box center [1080, 140] width 33 height 44
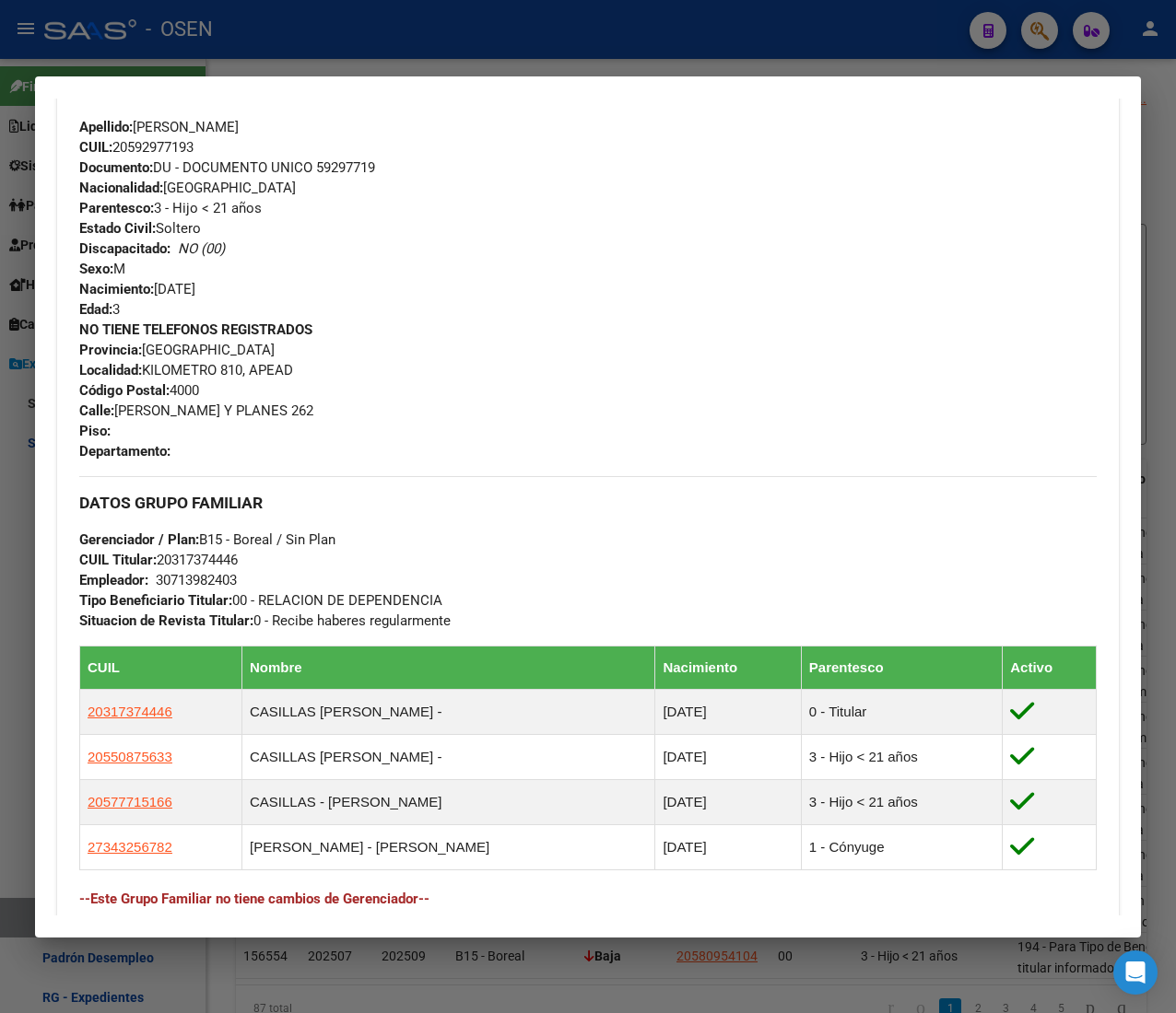
scroll to position [0, 0]
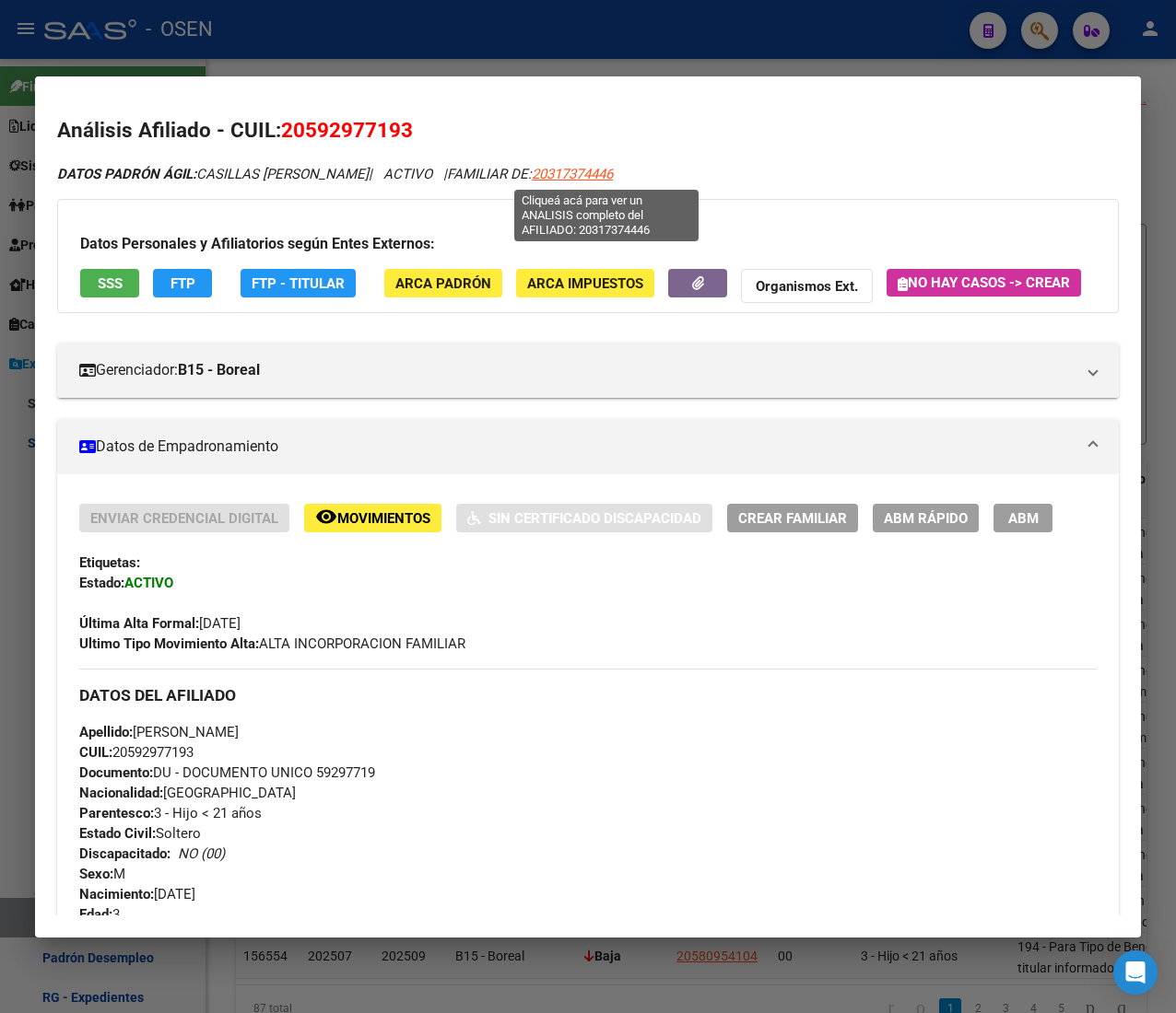
click at [589, 168] on span "20317374446" at bounding box center [572, 173] width 81 height 17
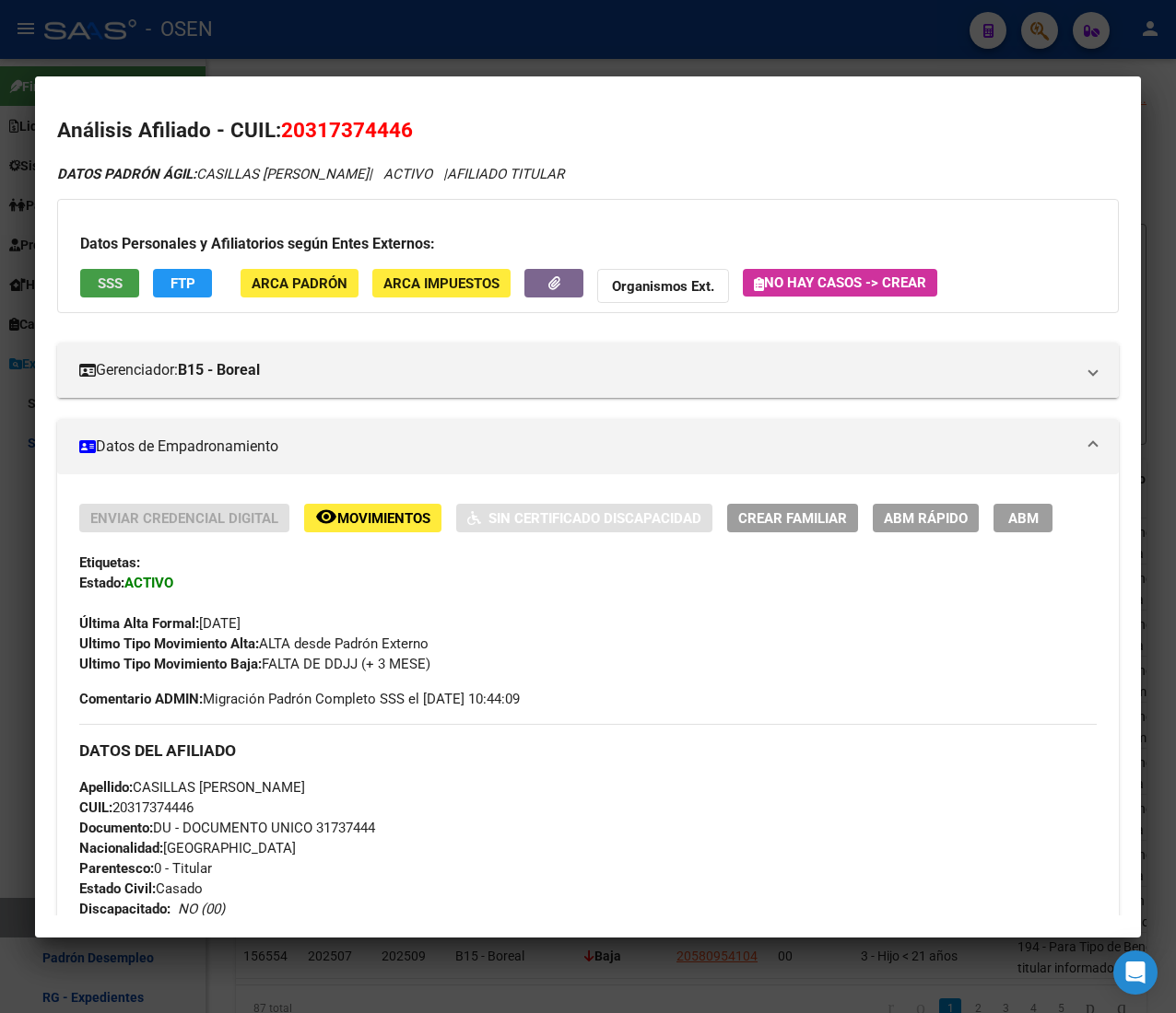
click at [122, 279] on span "SSS" at bounding box center [110, 283] width 25 height 17
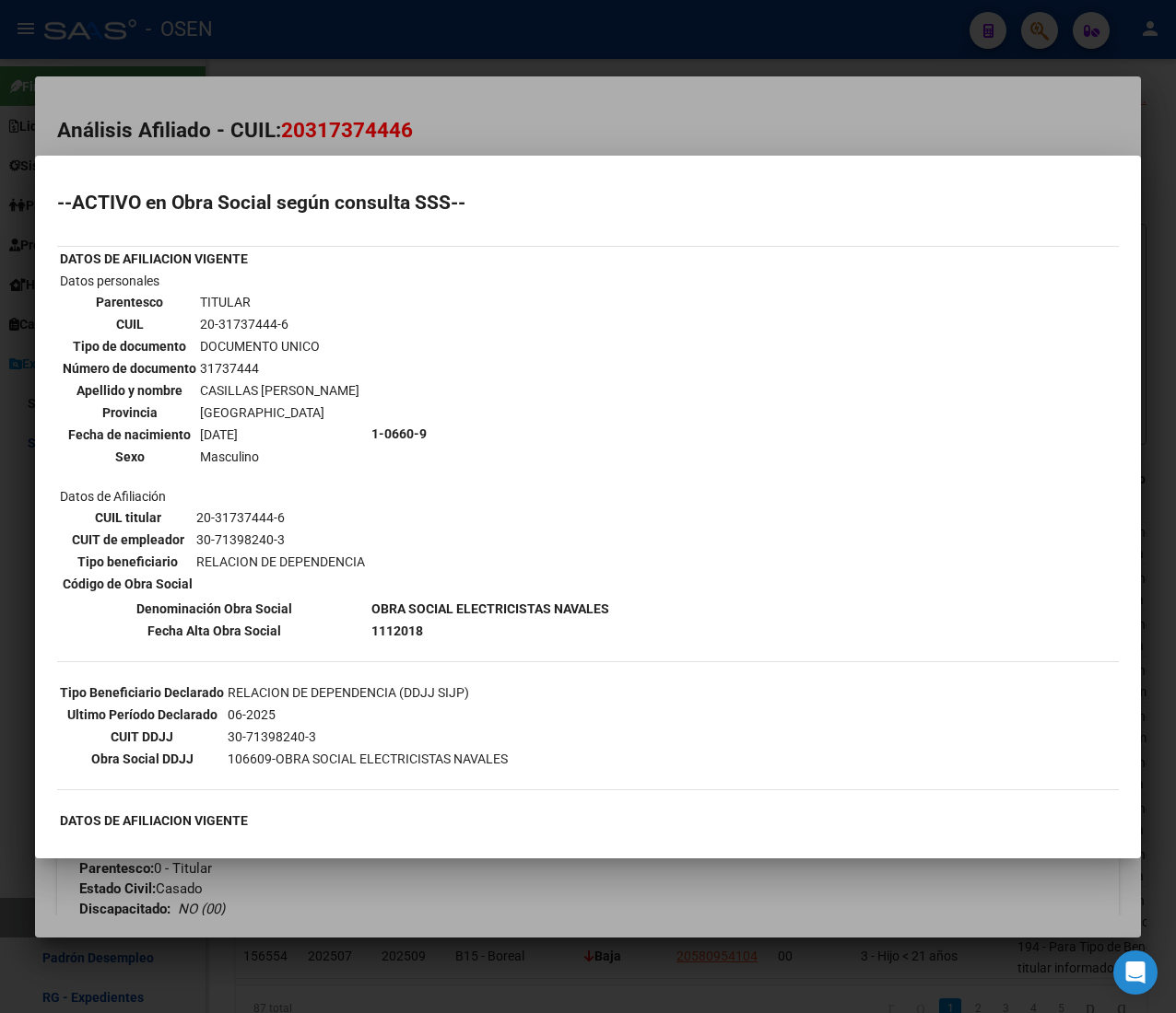
click at [572, 118] on div at bounding box center [588, 506] width 1176 height 1013
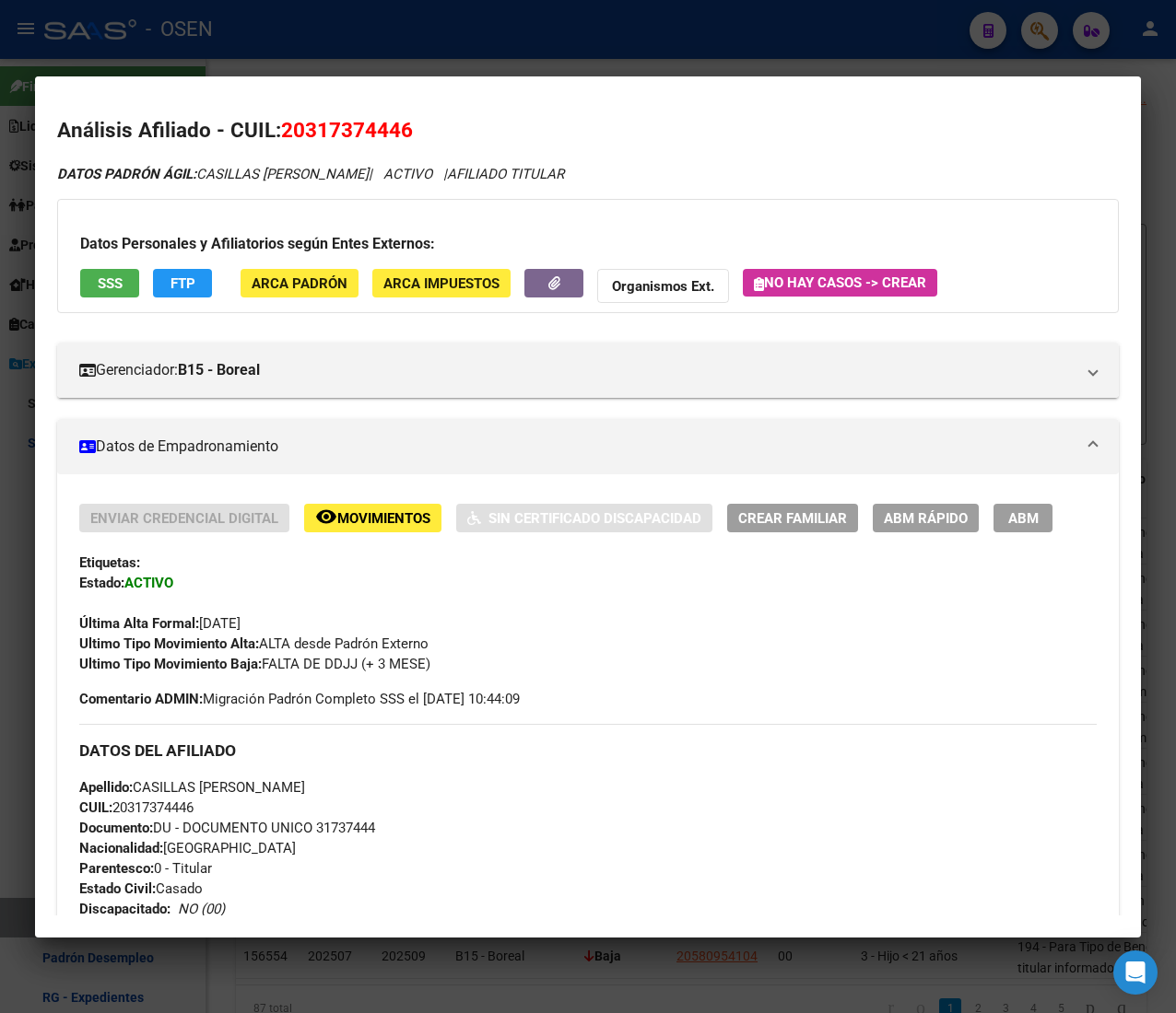
click at [544, 39] on div at bounding box center [588, 506] width 1176 height 1013
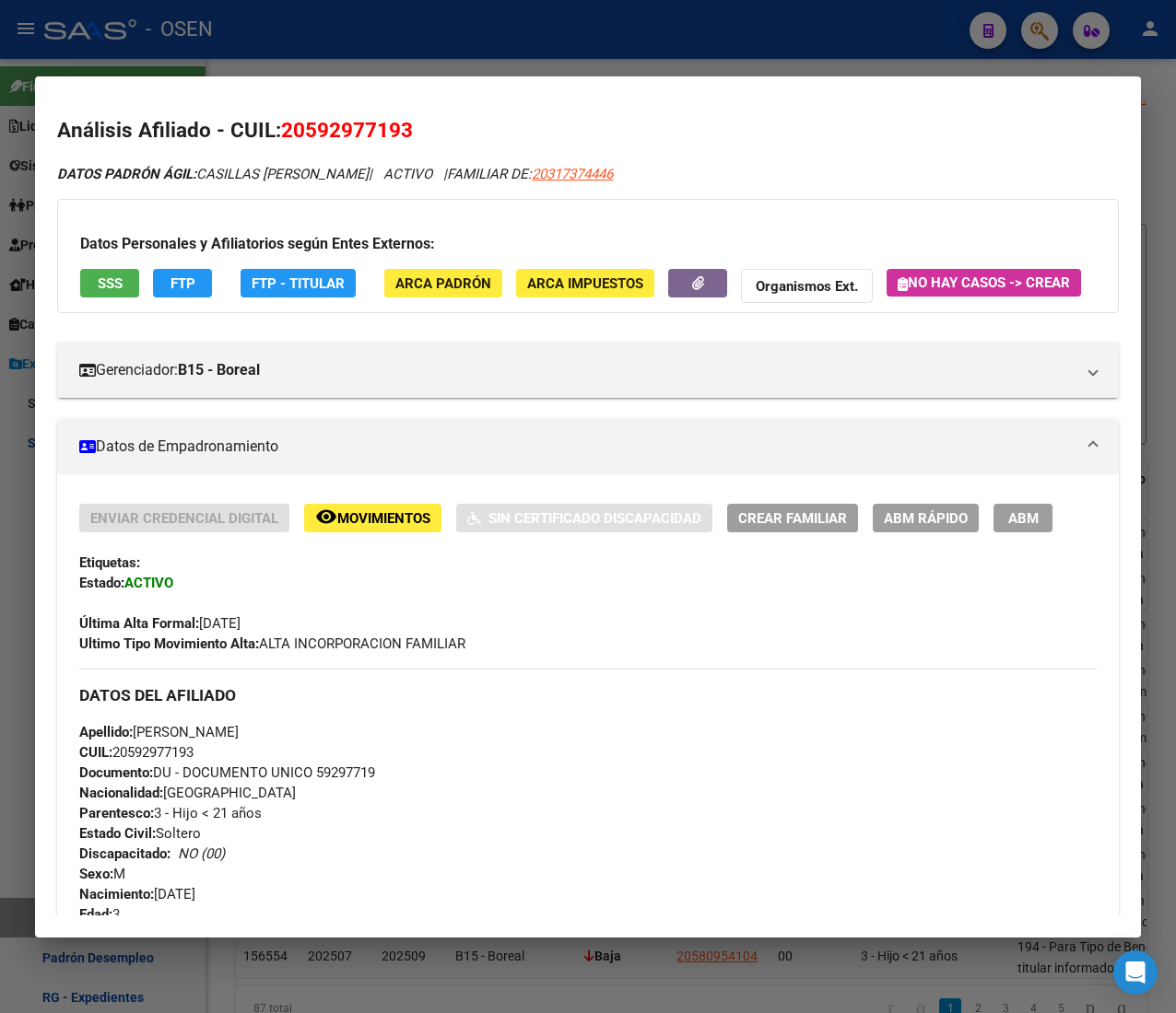
click at [118, 276] on span "SSS" at bounding box center [110, 283] width 25 height 17
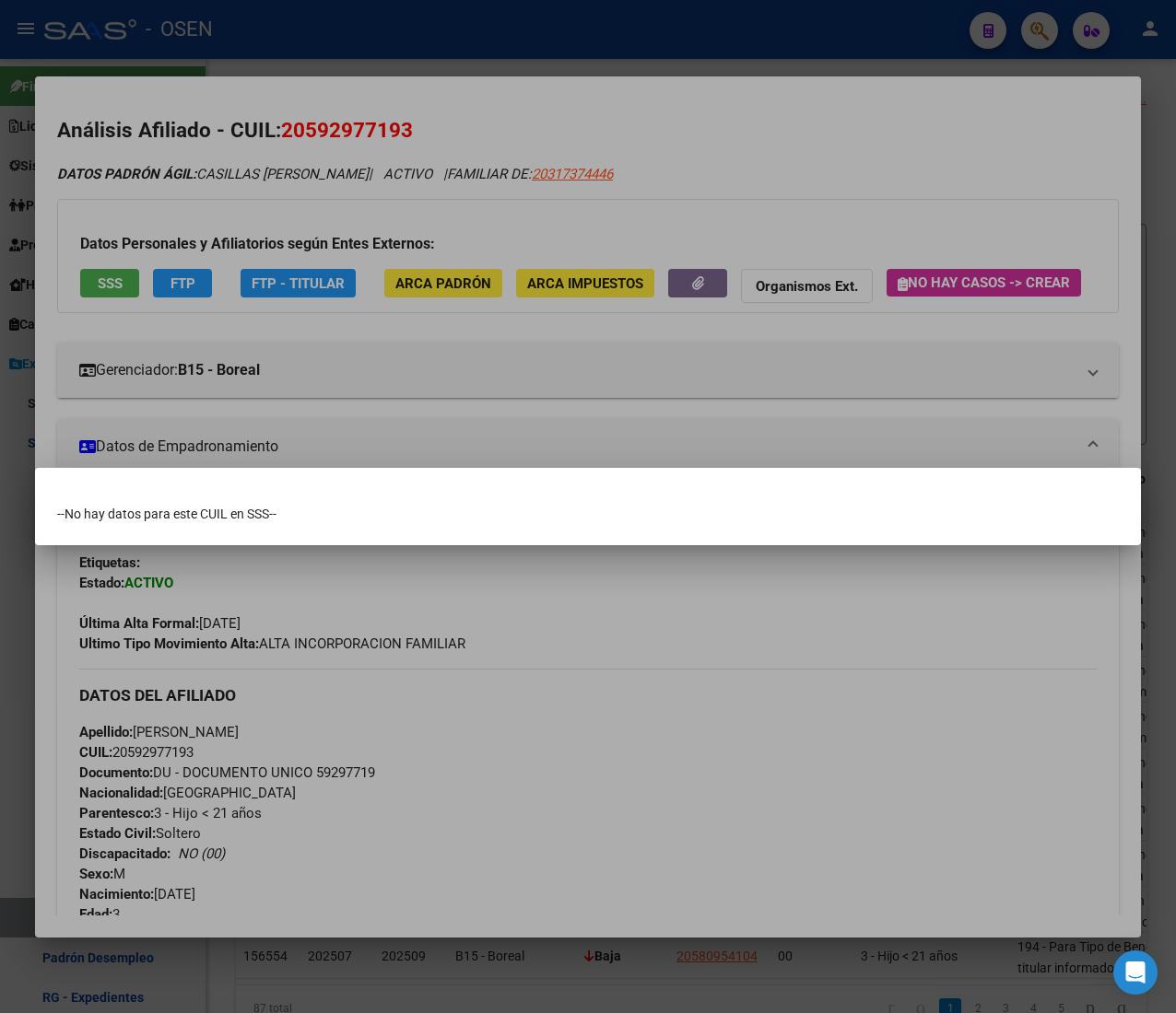
click at [548, 68] on div at bounding box center [588, 506] width 1176 height 1013
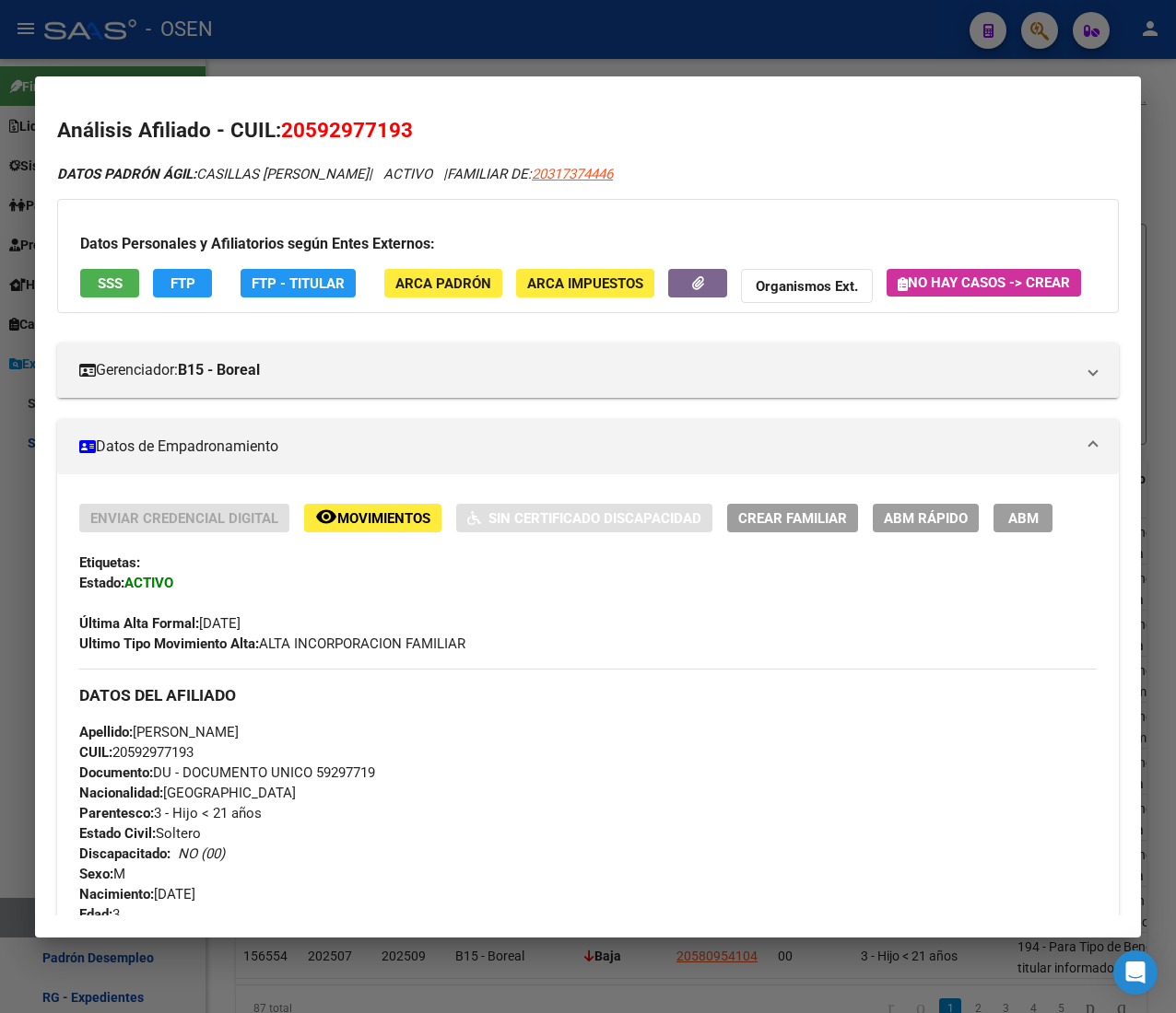
click at [481, 54] on div at bounding box center [588, 506] width 1176 height 1013
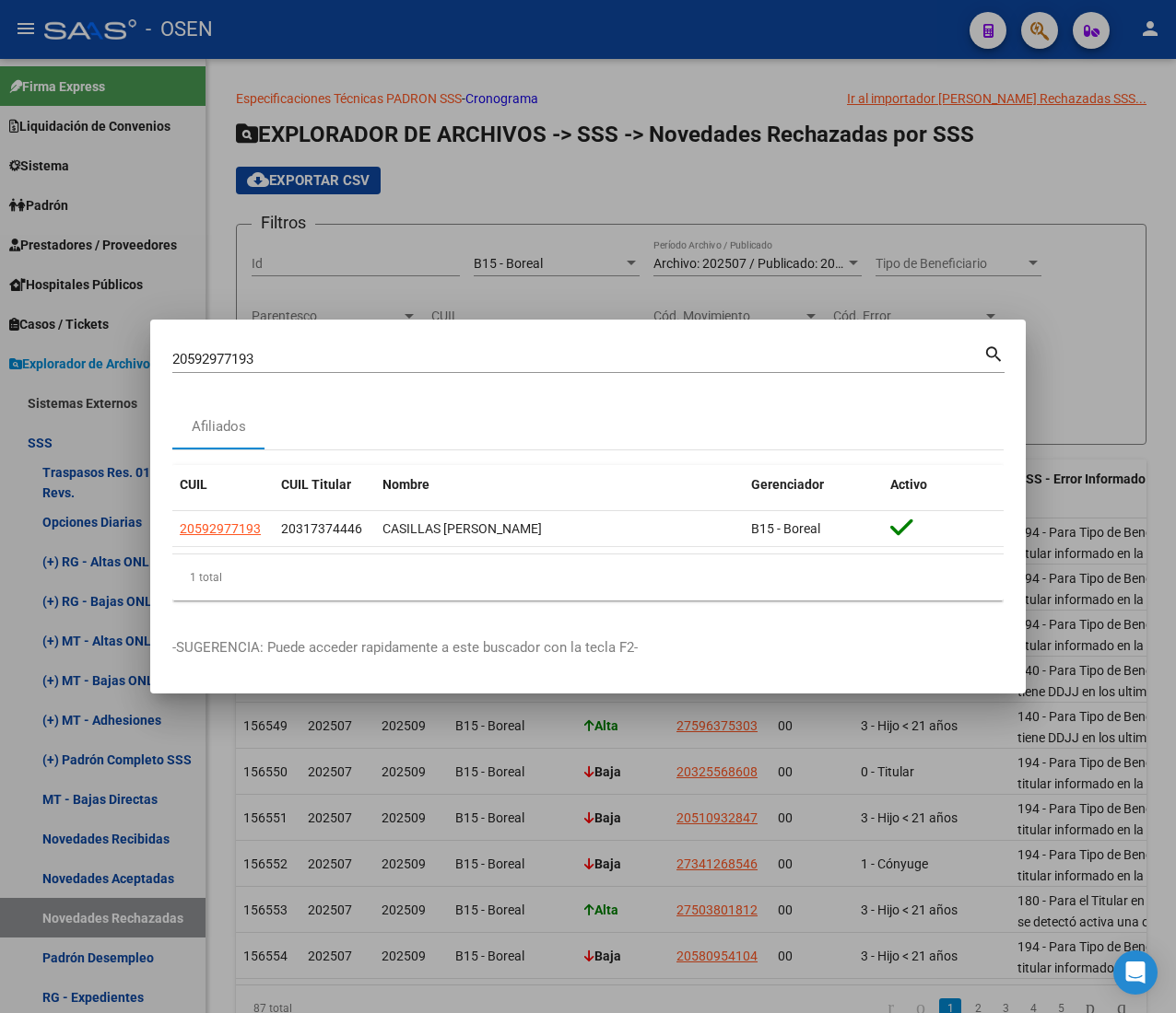
drag, startPoint x: 277, startPoint y: 365, endPoint x: -80, endPoint y: 370, distance: 357.0
click at [0, 370] on html "menu - OSEN person Firma Express Liquidación de Convenios ARCA - Aportes RG / M…" at bounding box center [588, 506] width 1176 height 1013
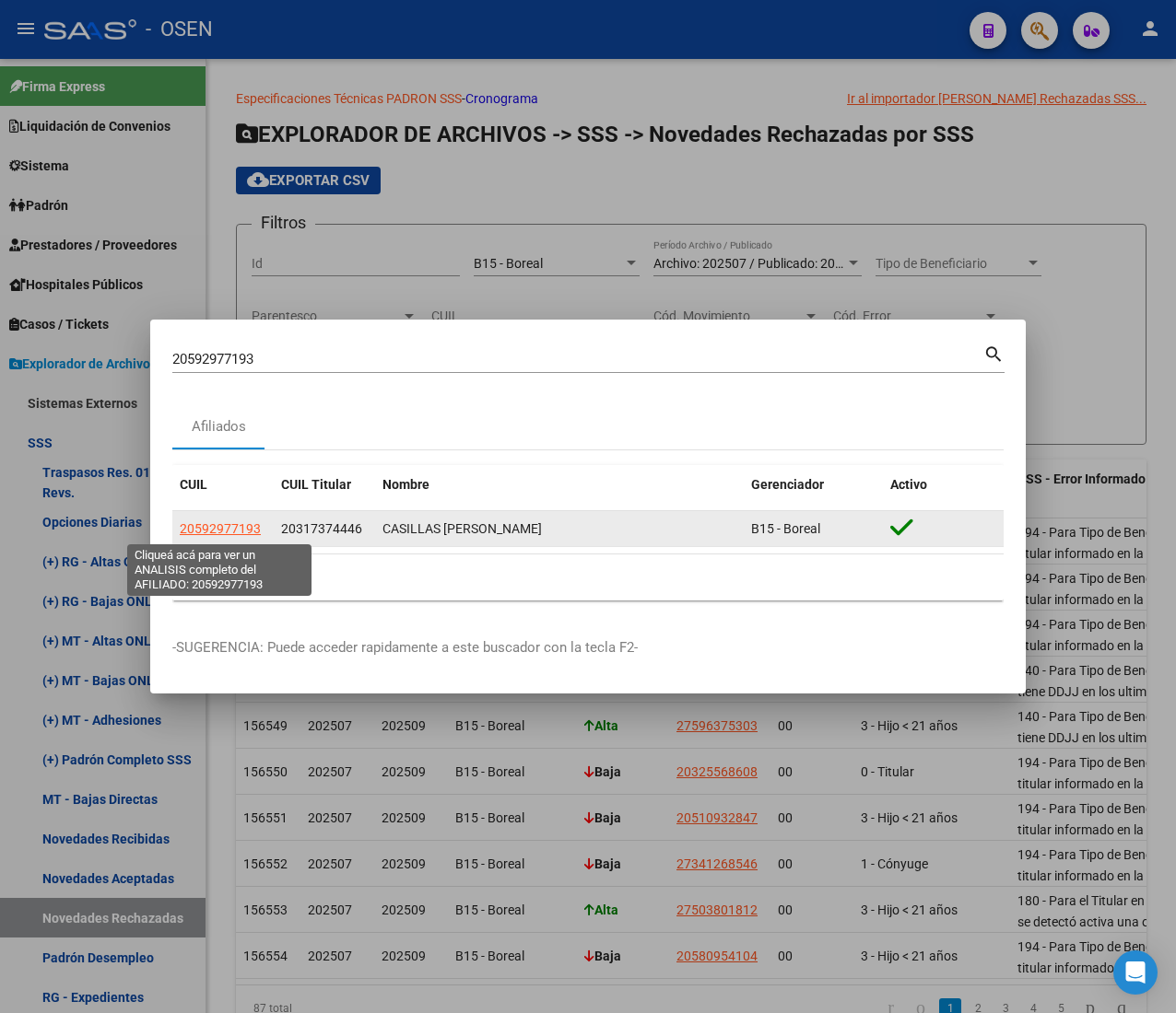
click at [229, 522] on span "20592977193" at bounding box center [219, 528] width 81 height 15
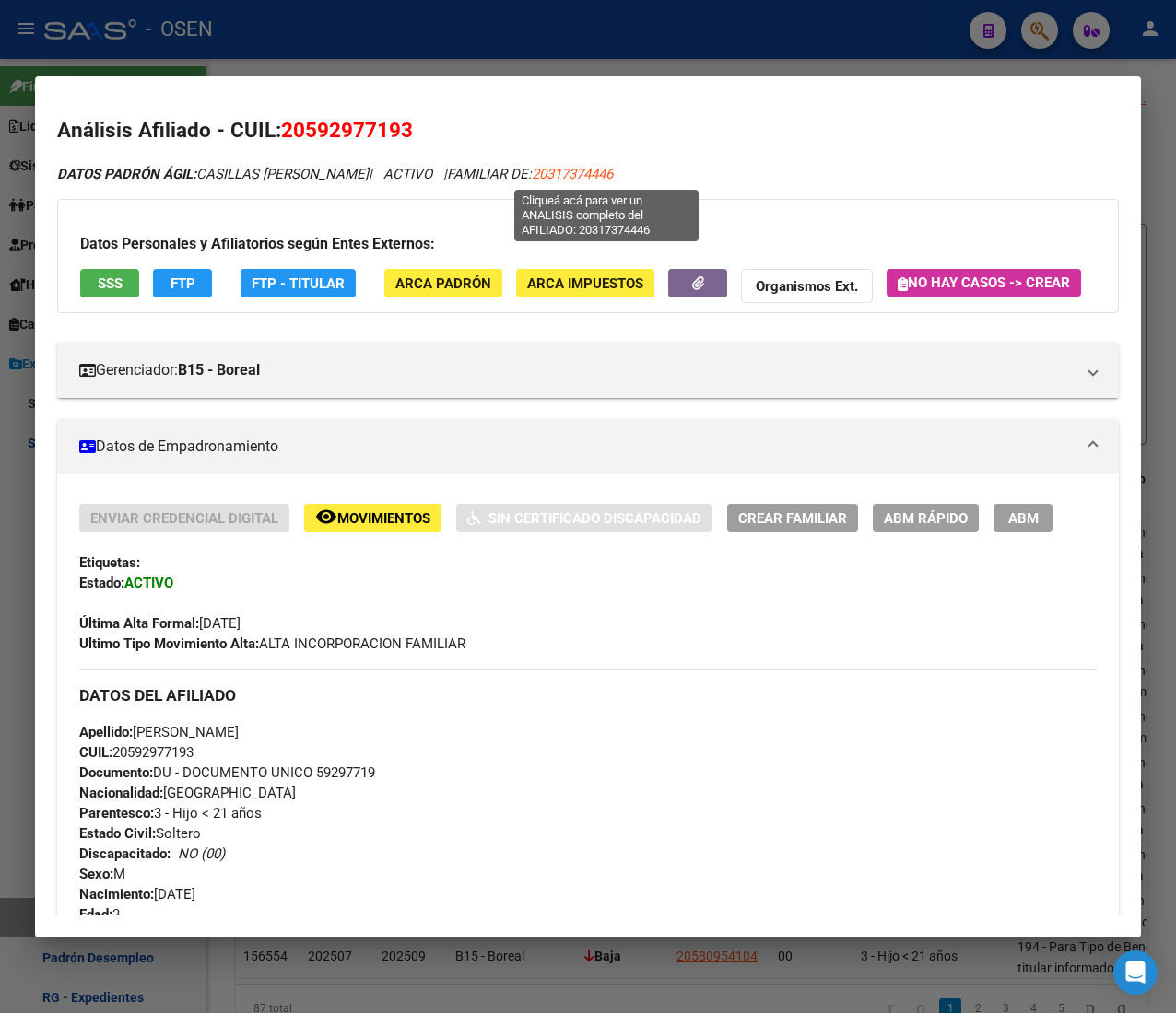
click at [613, 169] on span "20317374446" at bounding box center [572, 173] width 81 height 17
type textarea "20317374446"
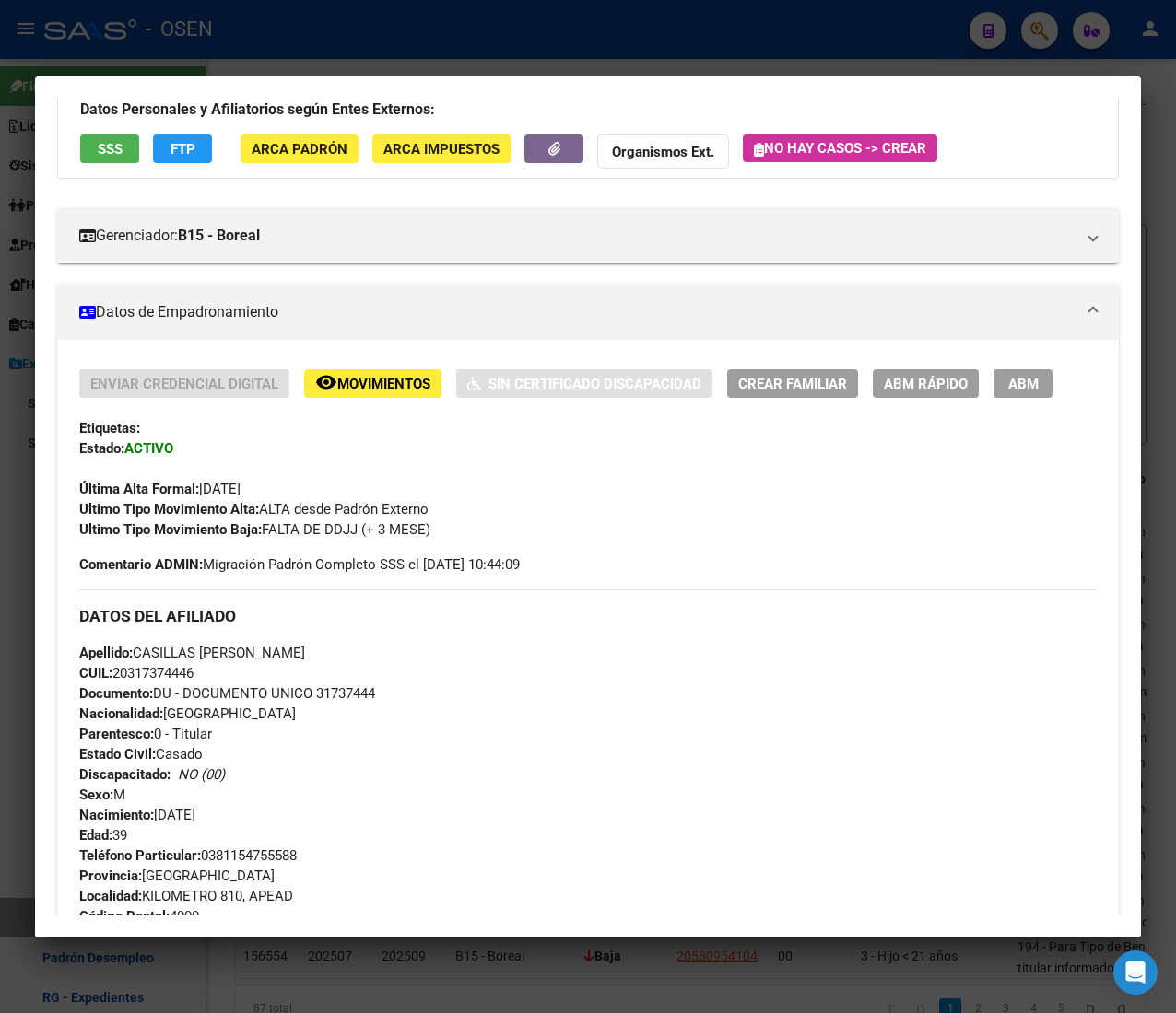
scroll to position [184, 0]
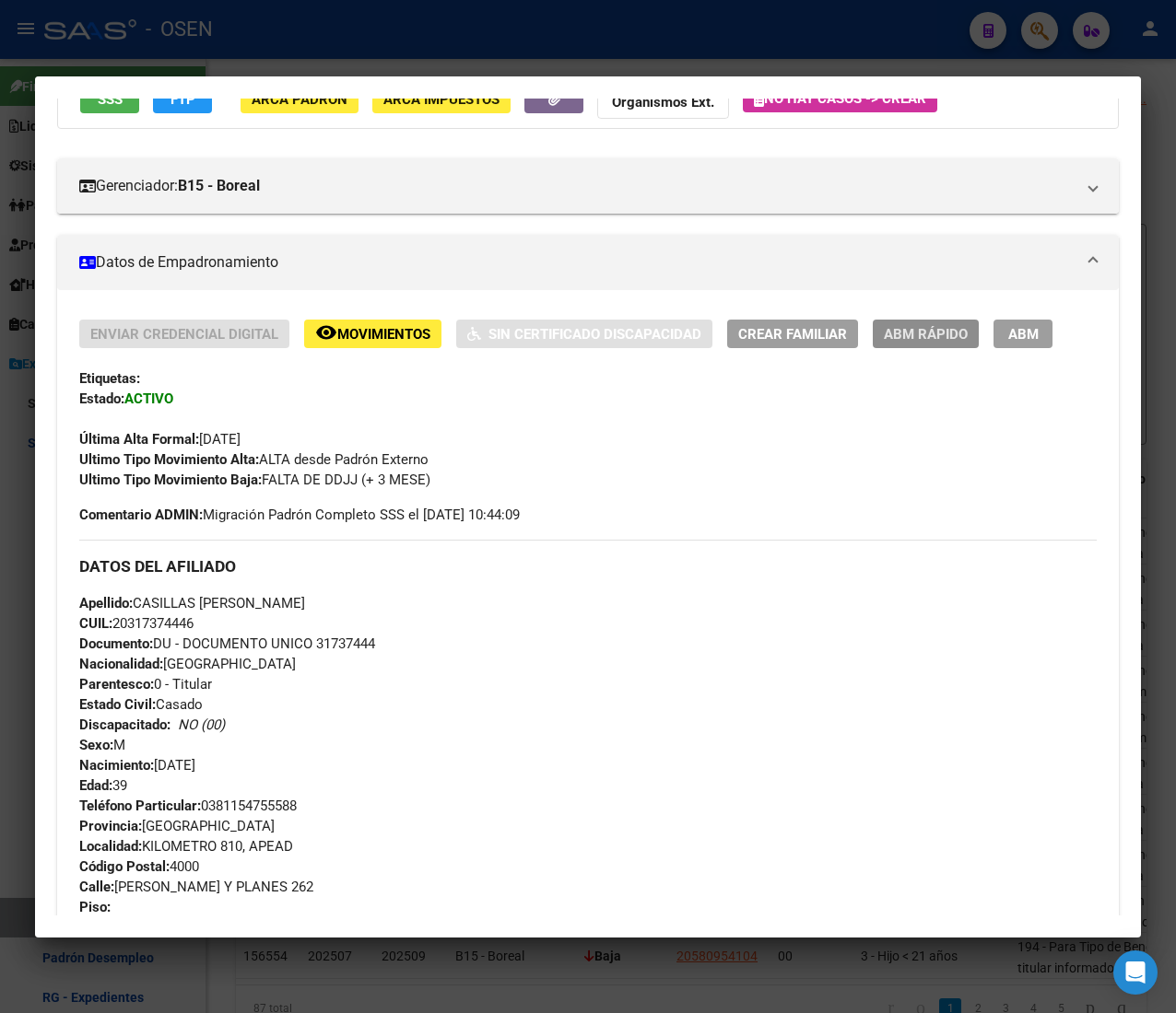
click at [952, 327] on span "ABM Rápido" at bounding box center [926, 334] width 84 height 17
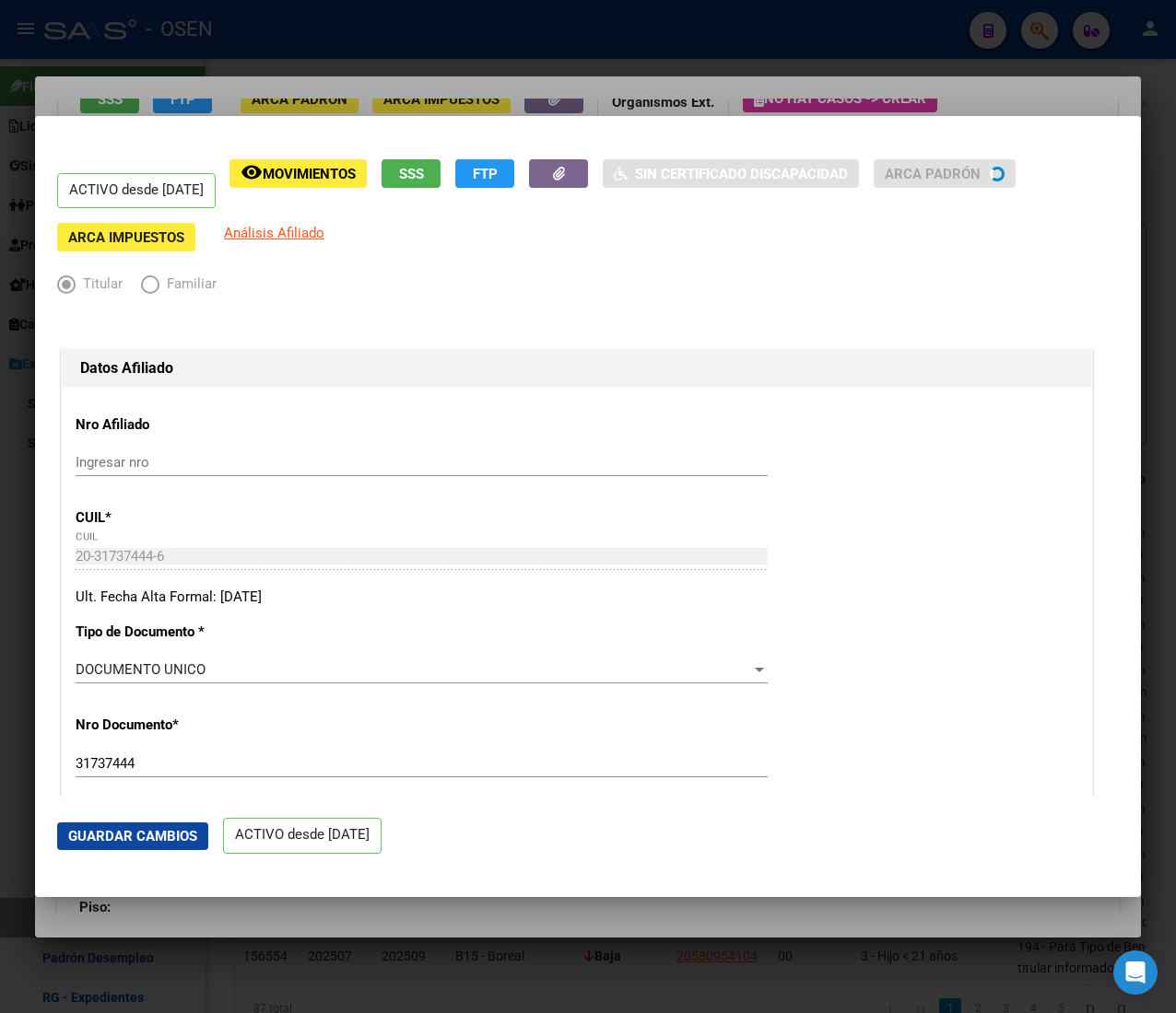
radio input "true"
type input "30-71398240-3"
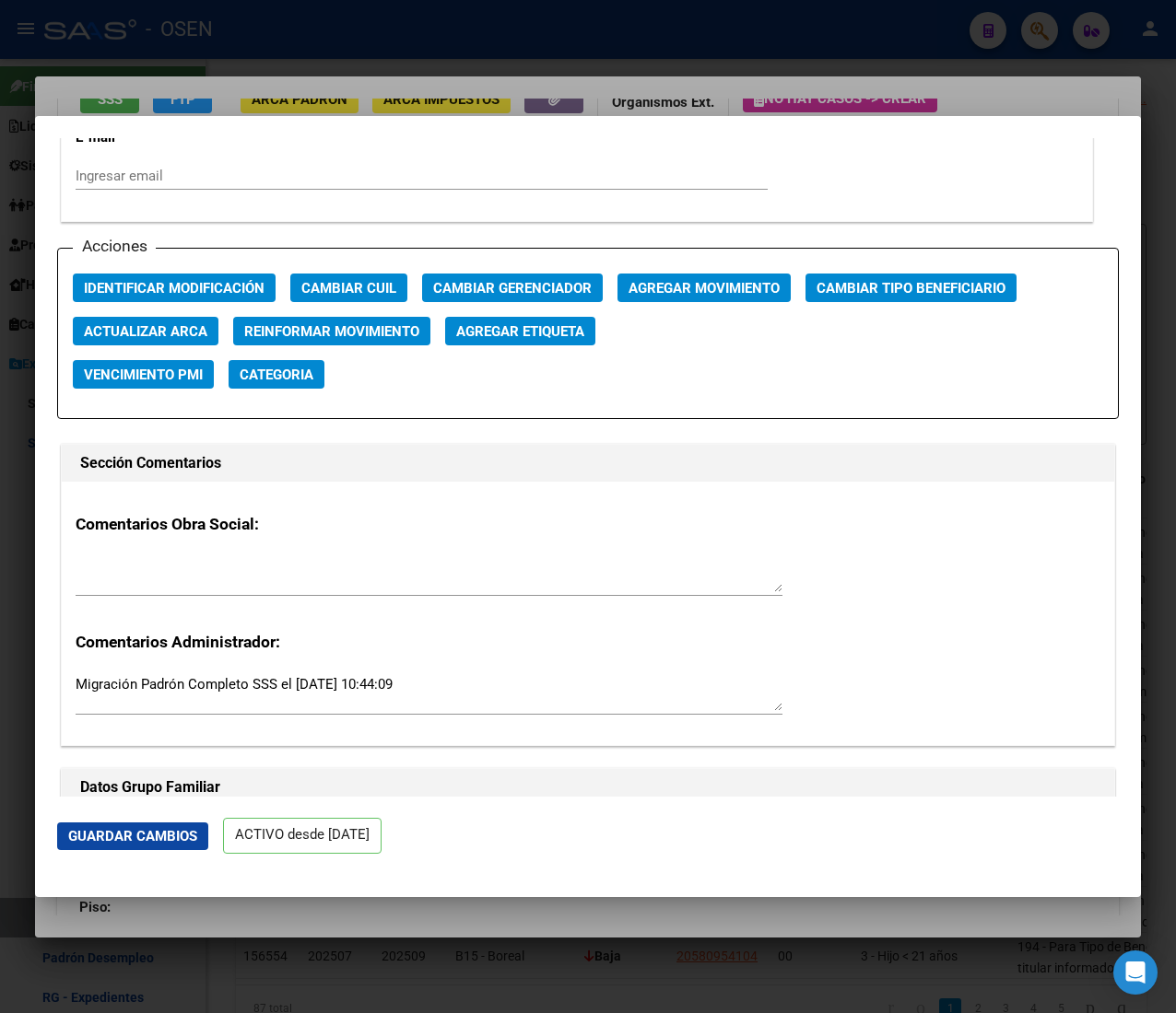
scroll to position [2579, 0]
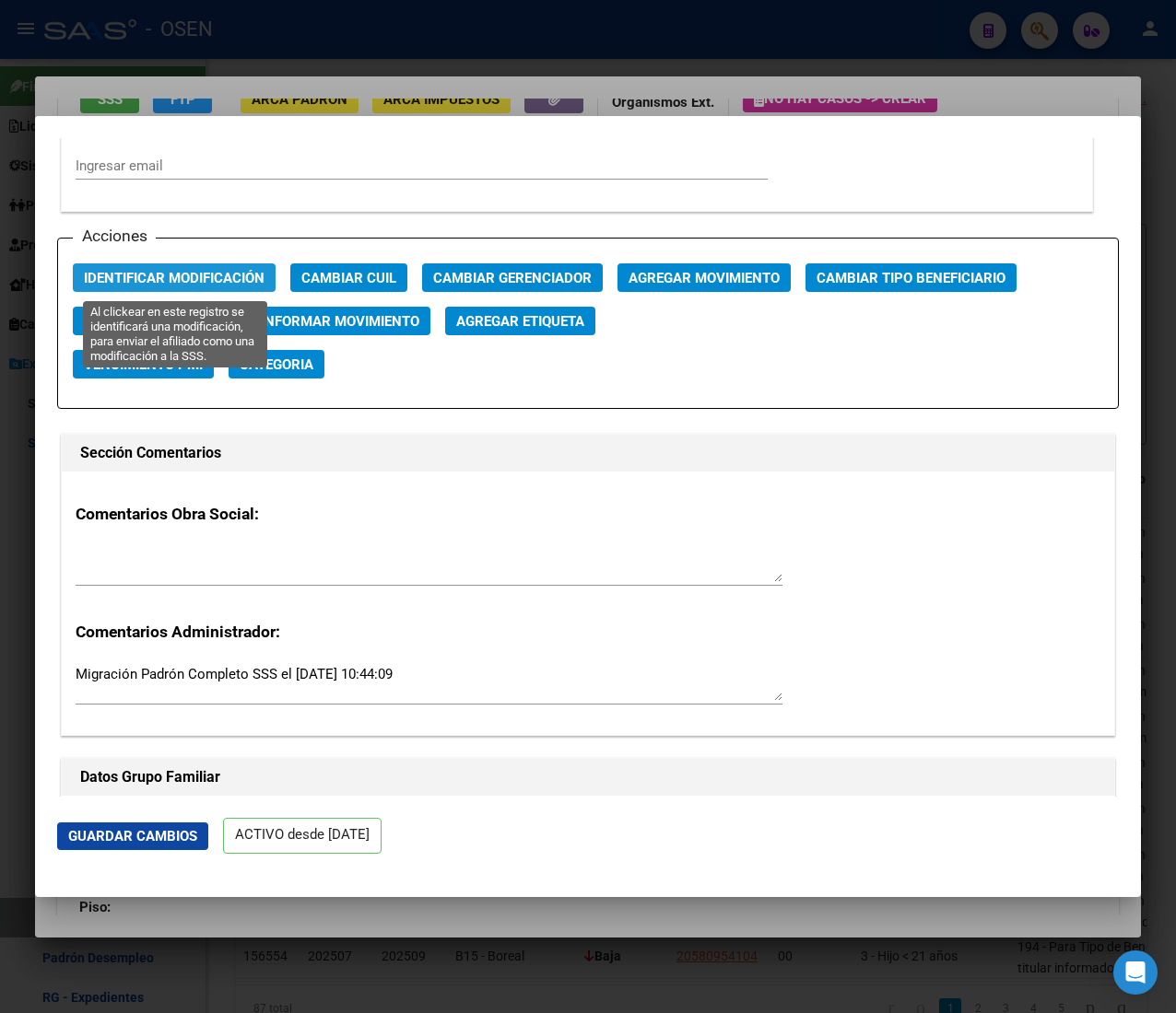
click at [166, 268] on button "Identificar Modificación" at bounding box center [174, 277] width 203 height 28
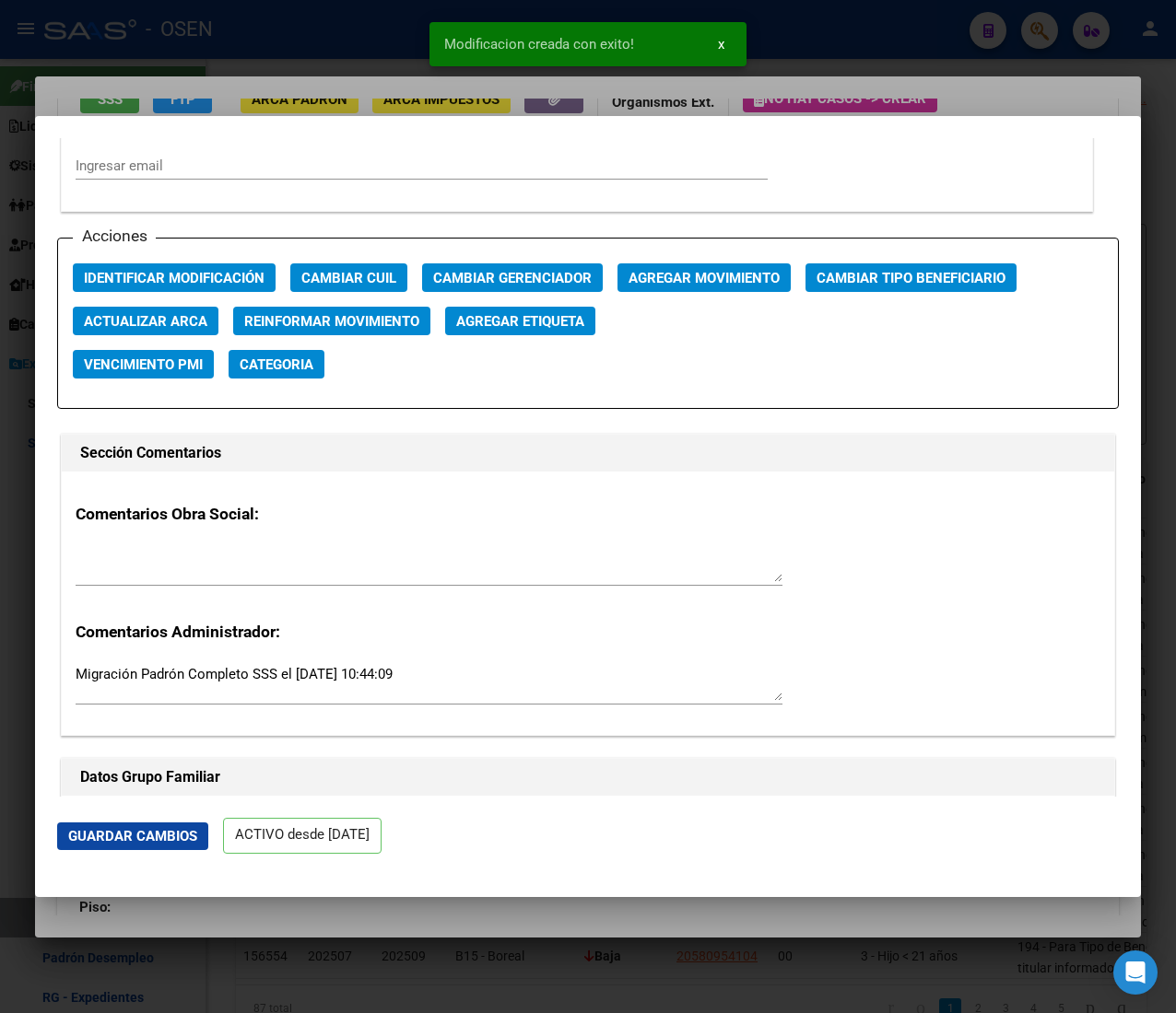
click at [133, 322] on span "Actualizar ARCA" at bounding box center [145, 321] width 124 height 17
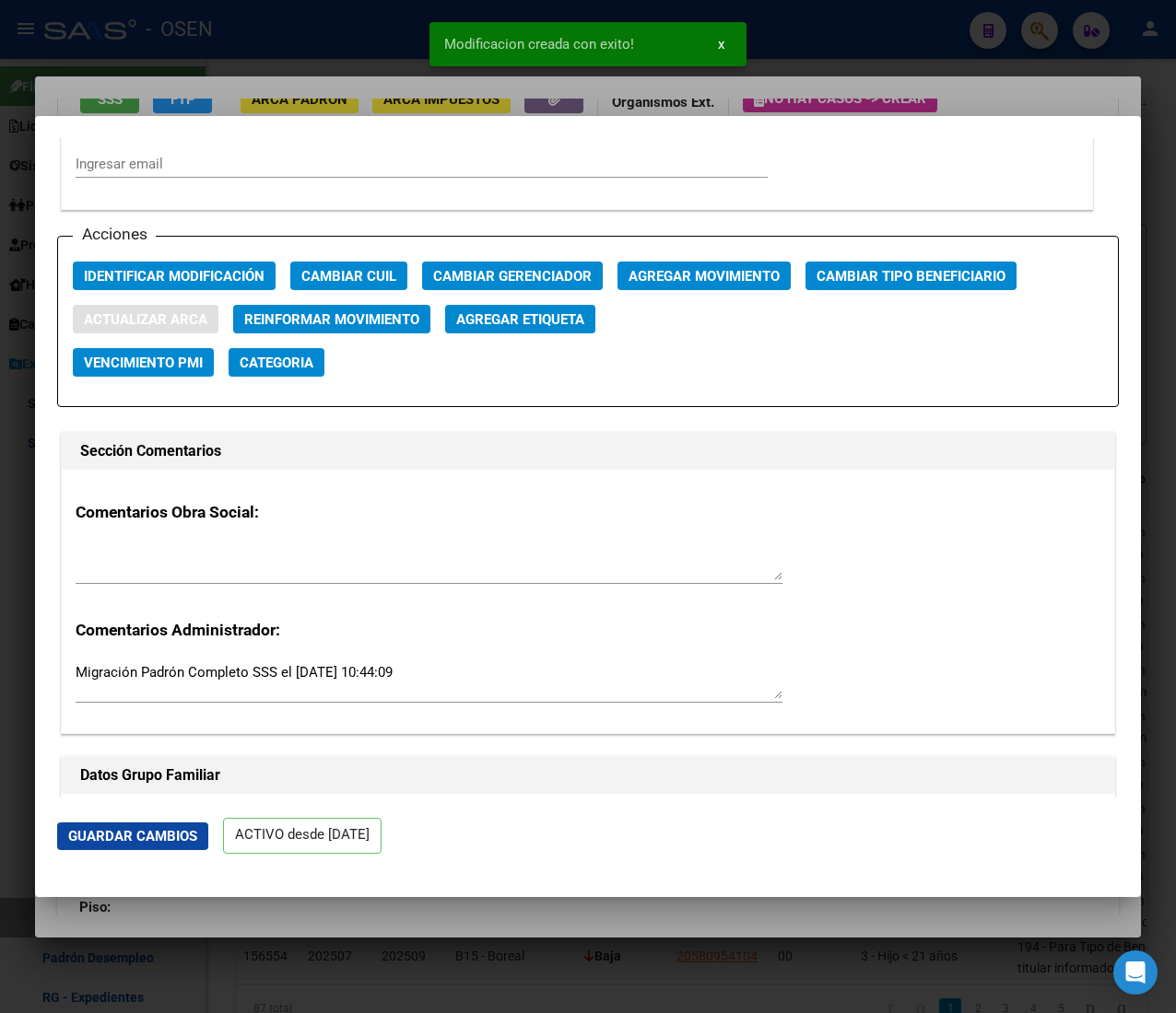
type input "CASILLAS"
type input "[PERSON_NAME]"
type input "[DATE][PERSON_NAME] DE T"
type input "[PERSON_NAME] Y PLAN"
type input "1262"
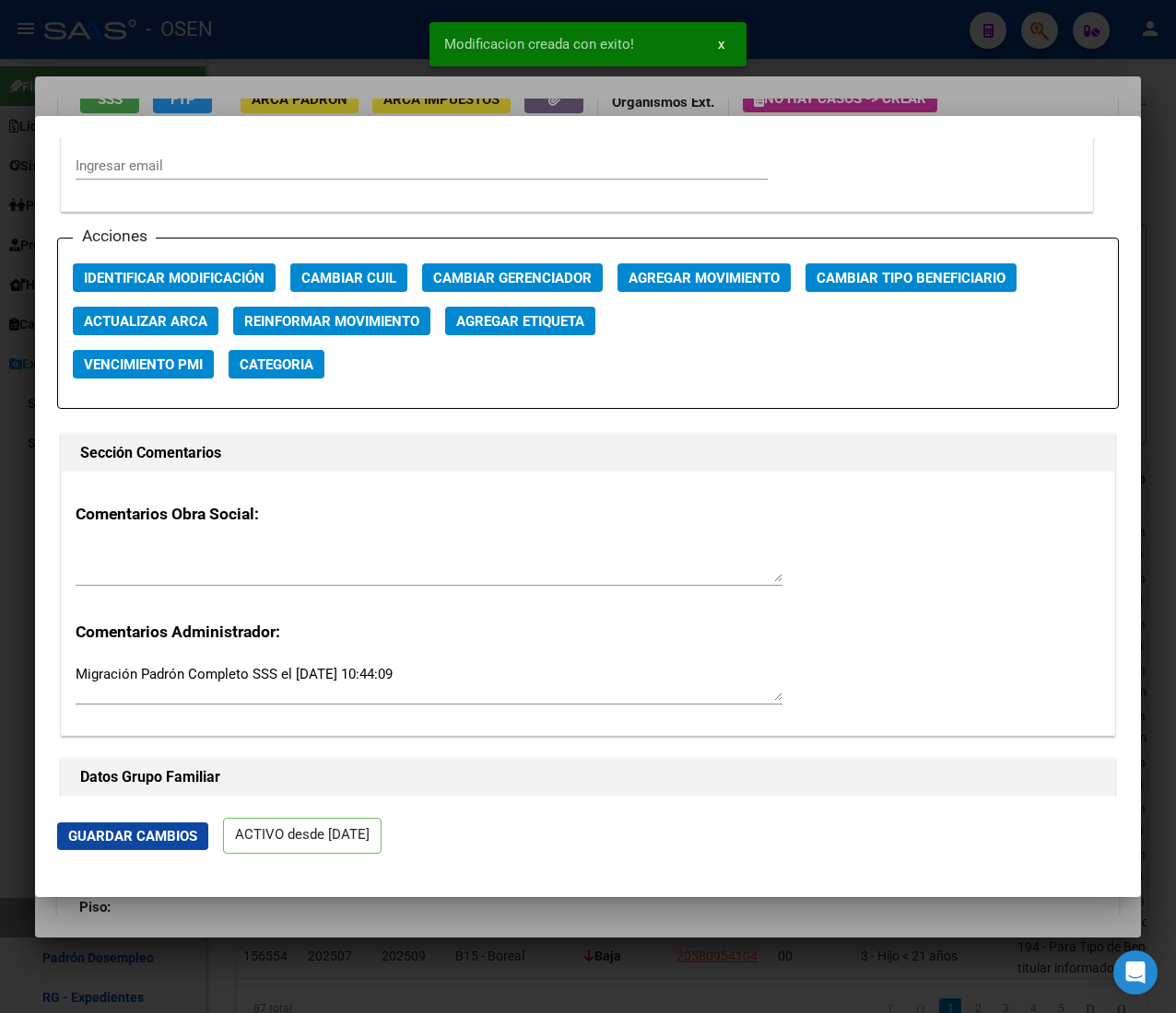
click at [265, 21] on div at bounding box center [588, 506] width 1176 height 1013
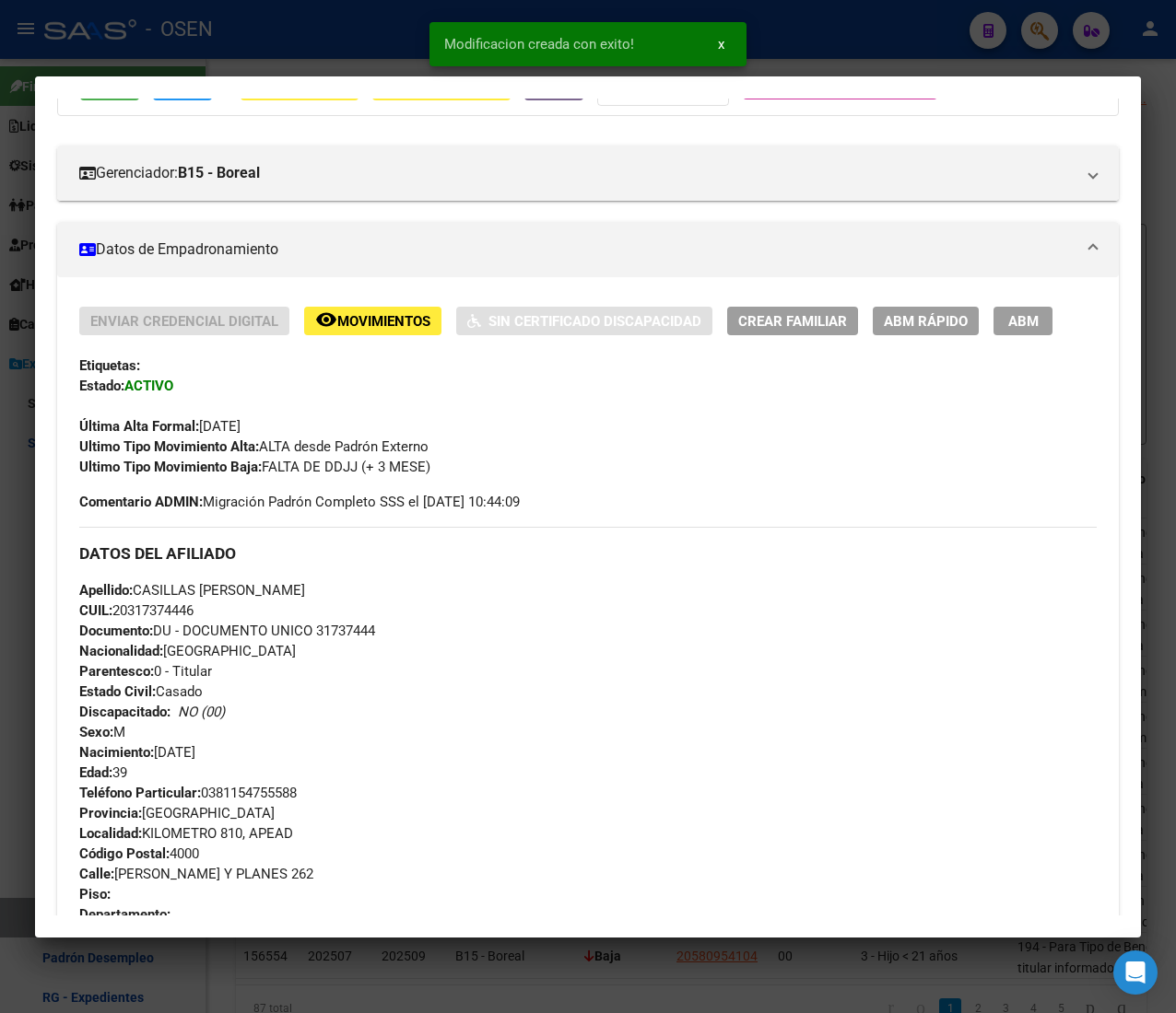
scroll to position [15, 0]
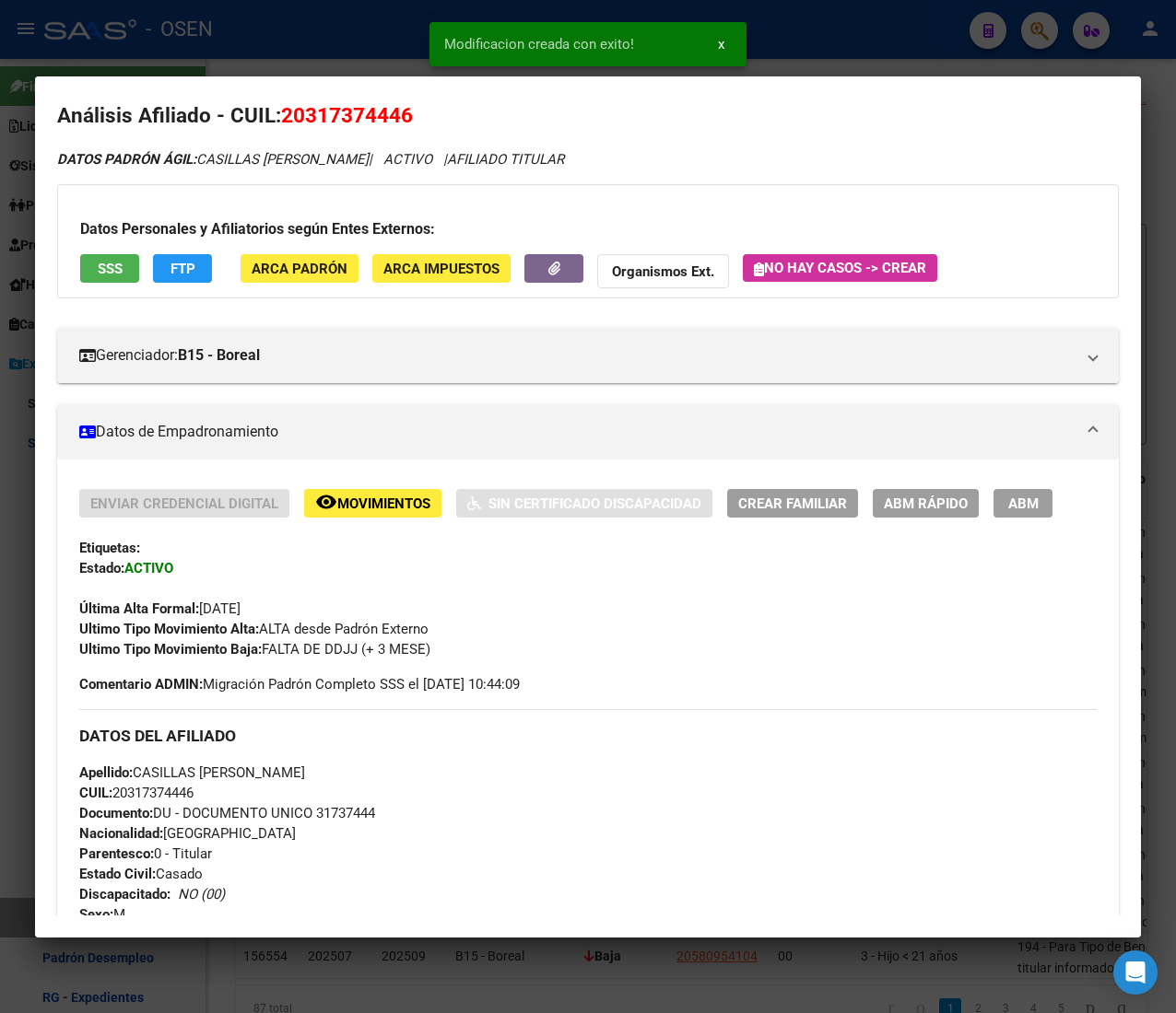
click at [942, 500] on span "ABM Rápido" at bounding box center [926, 504] width 84 height 17
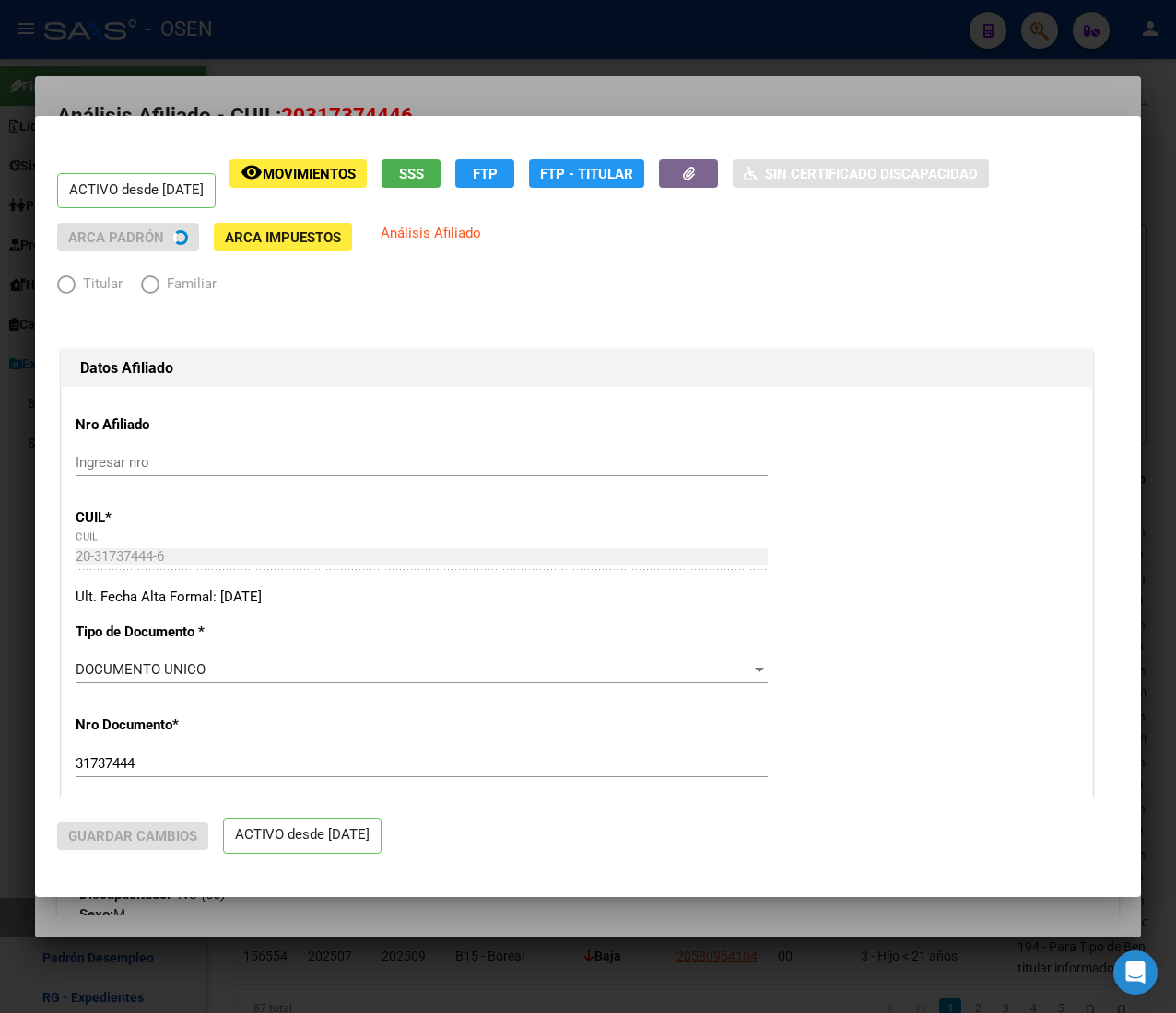
radio input "true"
type input "30-71398240-3"
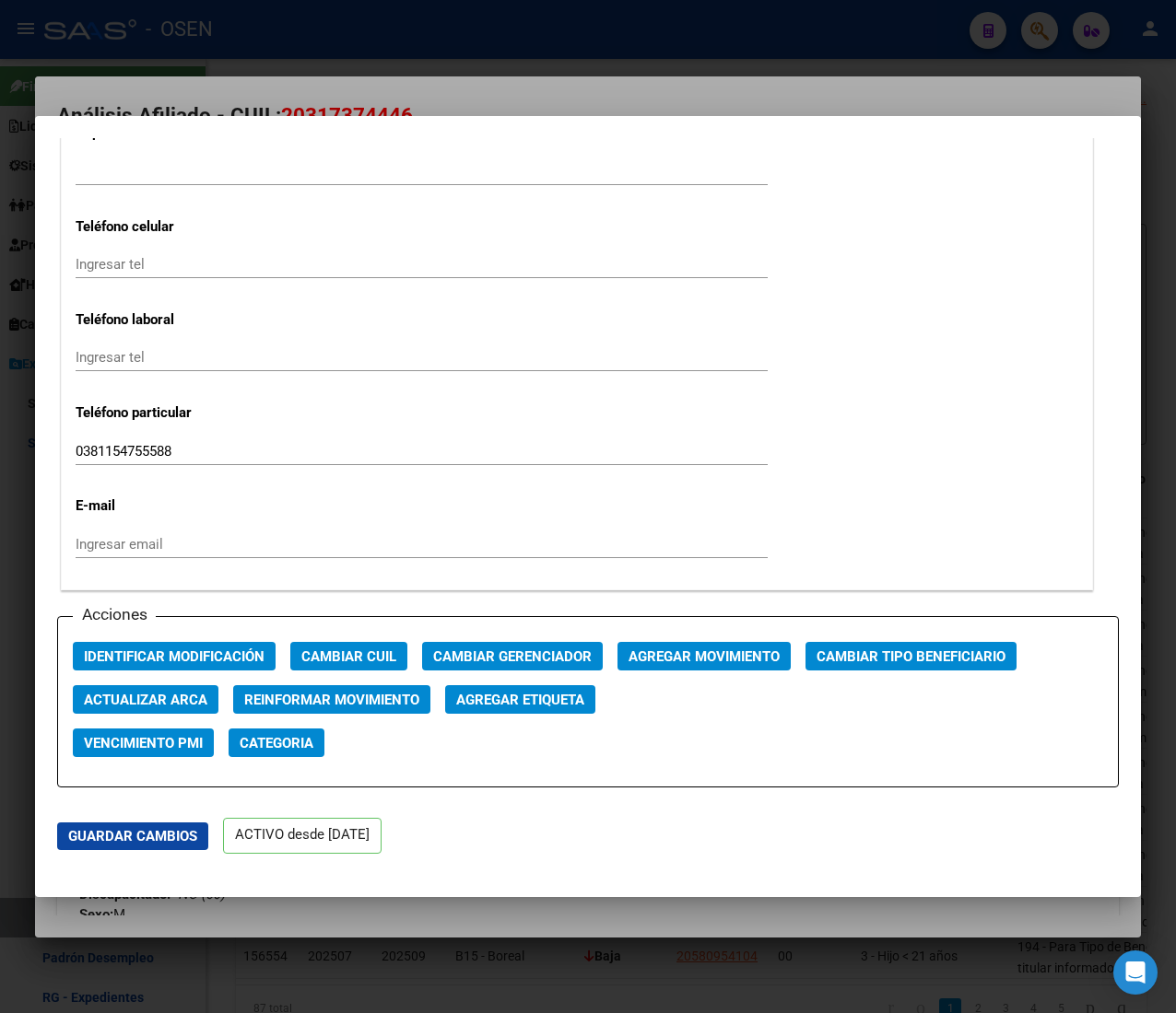
scroll to position [2211, 0]
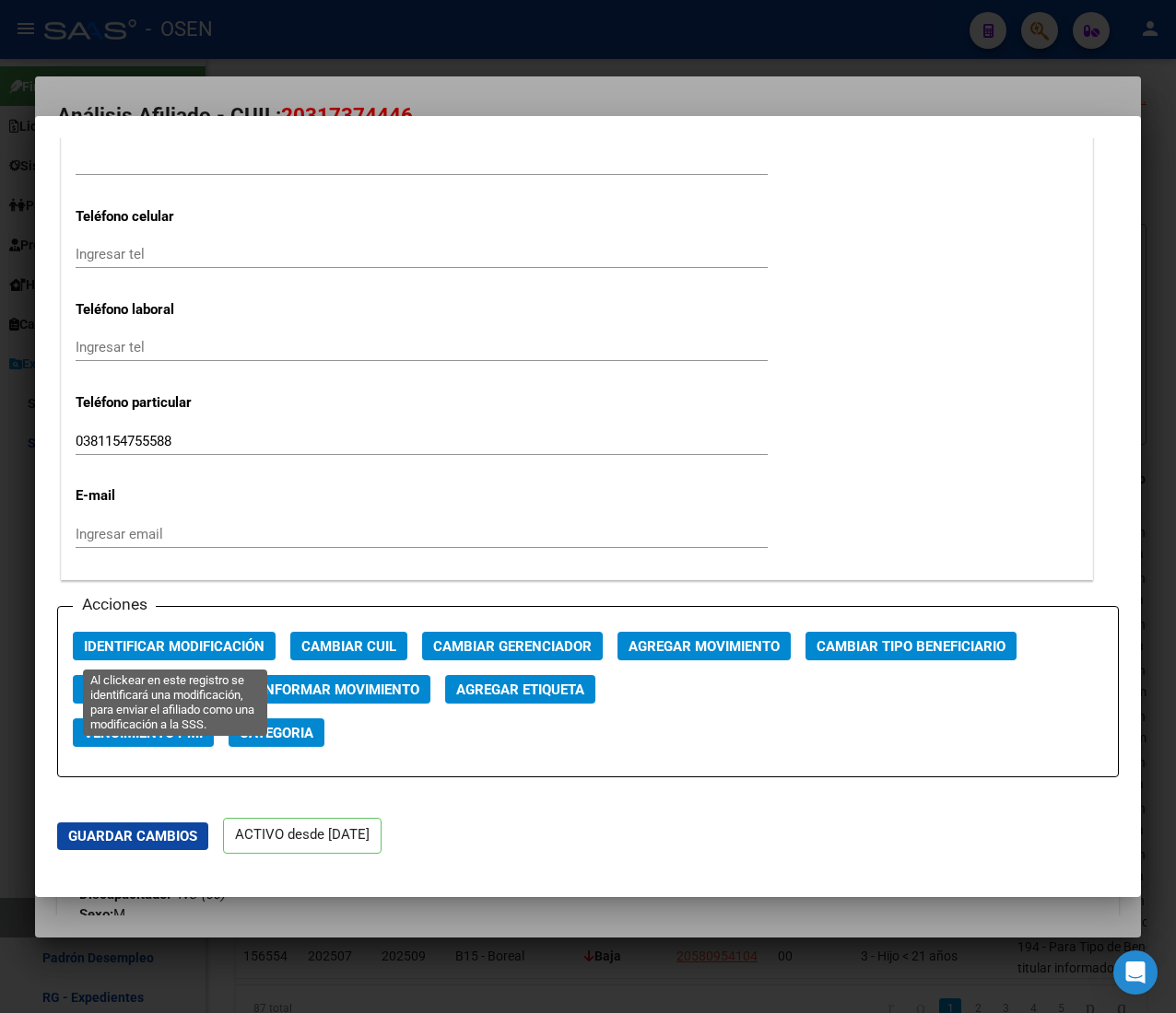
click at [194, 648] on span "Identificar Modificación" at bounding box center [173, 646] width 180 height 17
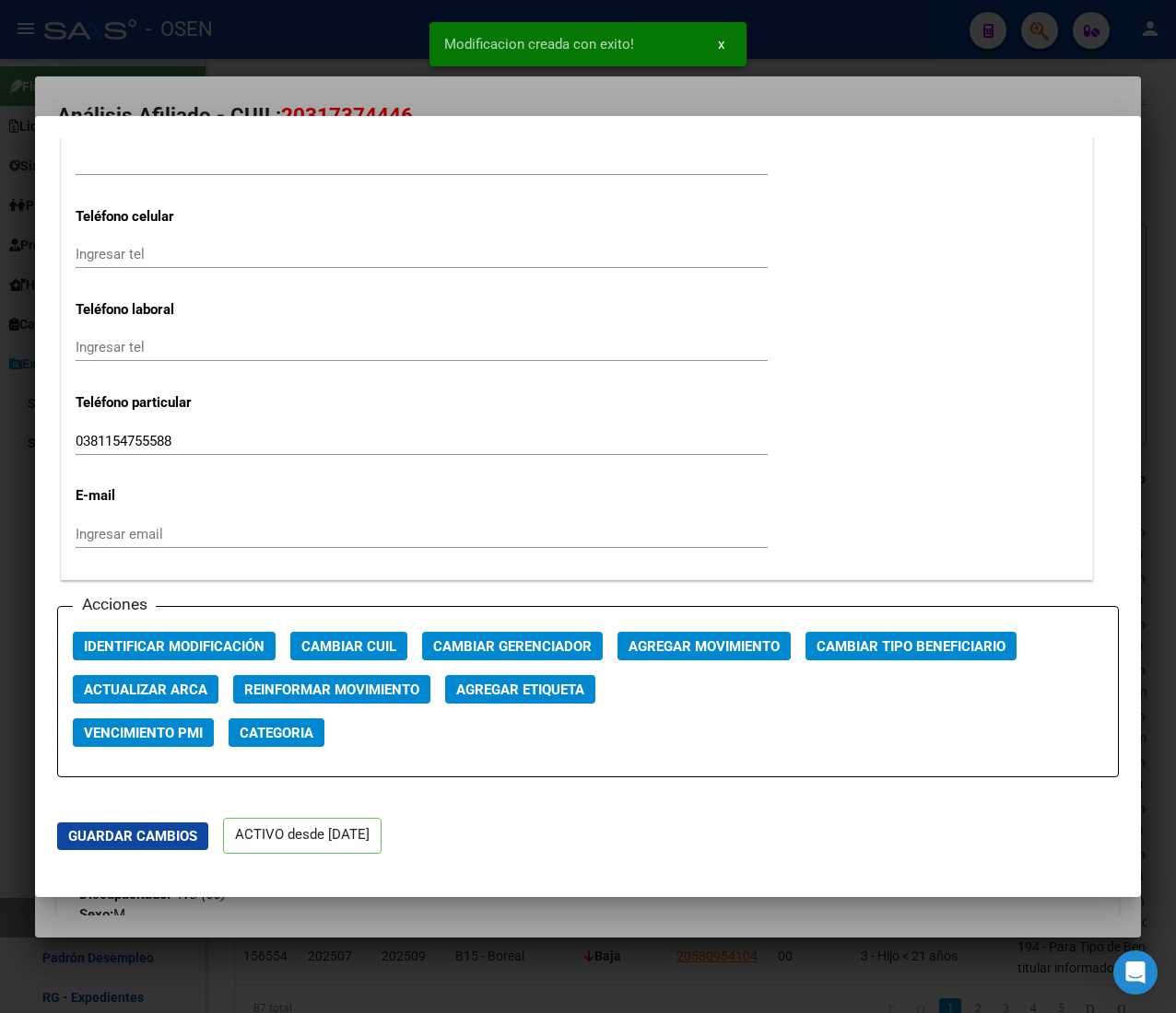
click at [326, 59] on div at bounding box center [588, 506] width 1176 height 1013
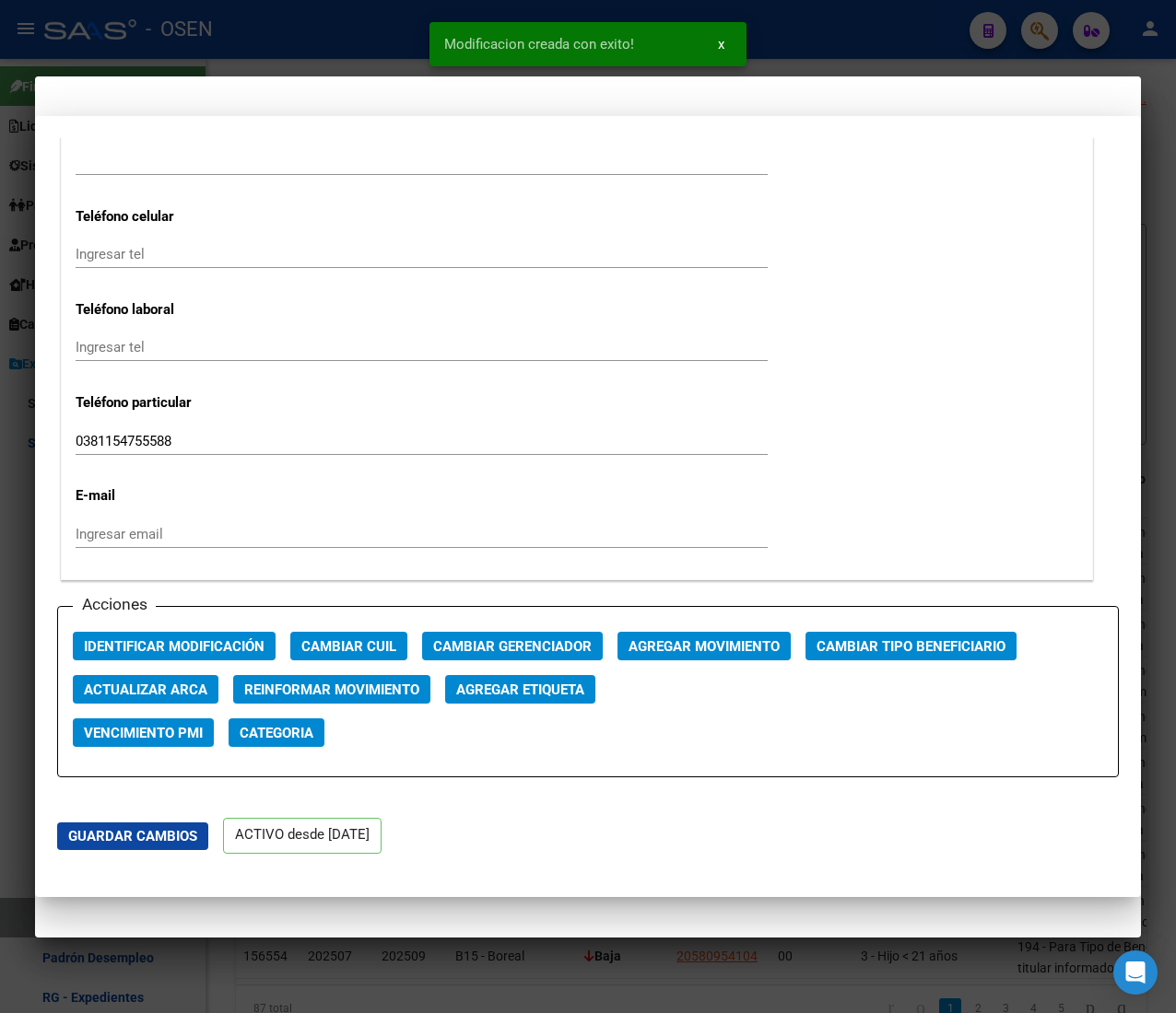
scroll to position [0, 0]
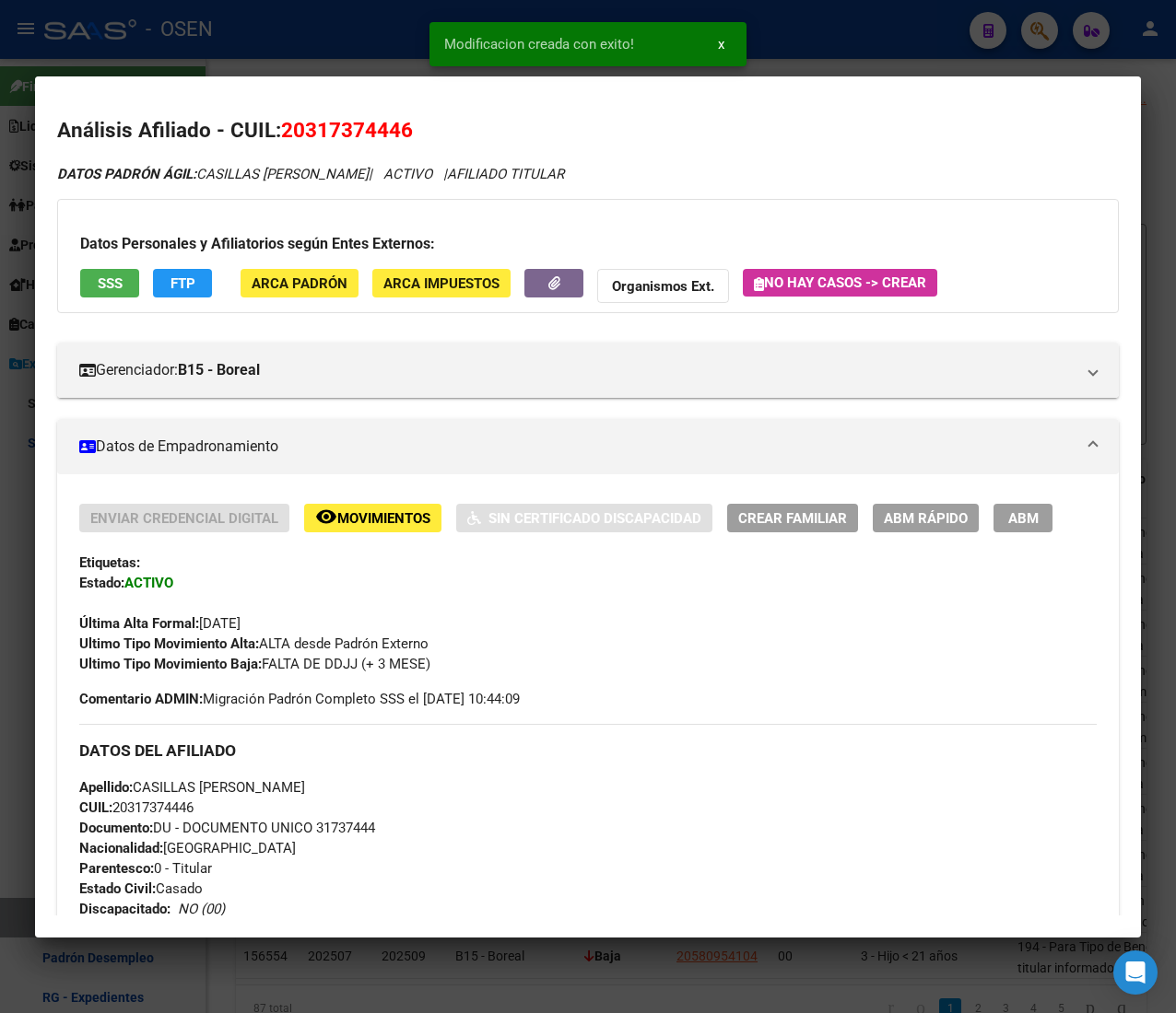
click at [324, 52] on div at bounding box center [588, 506] width 1176 height 1013
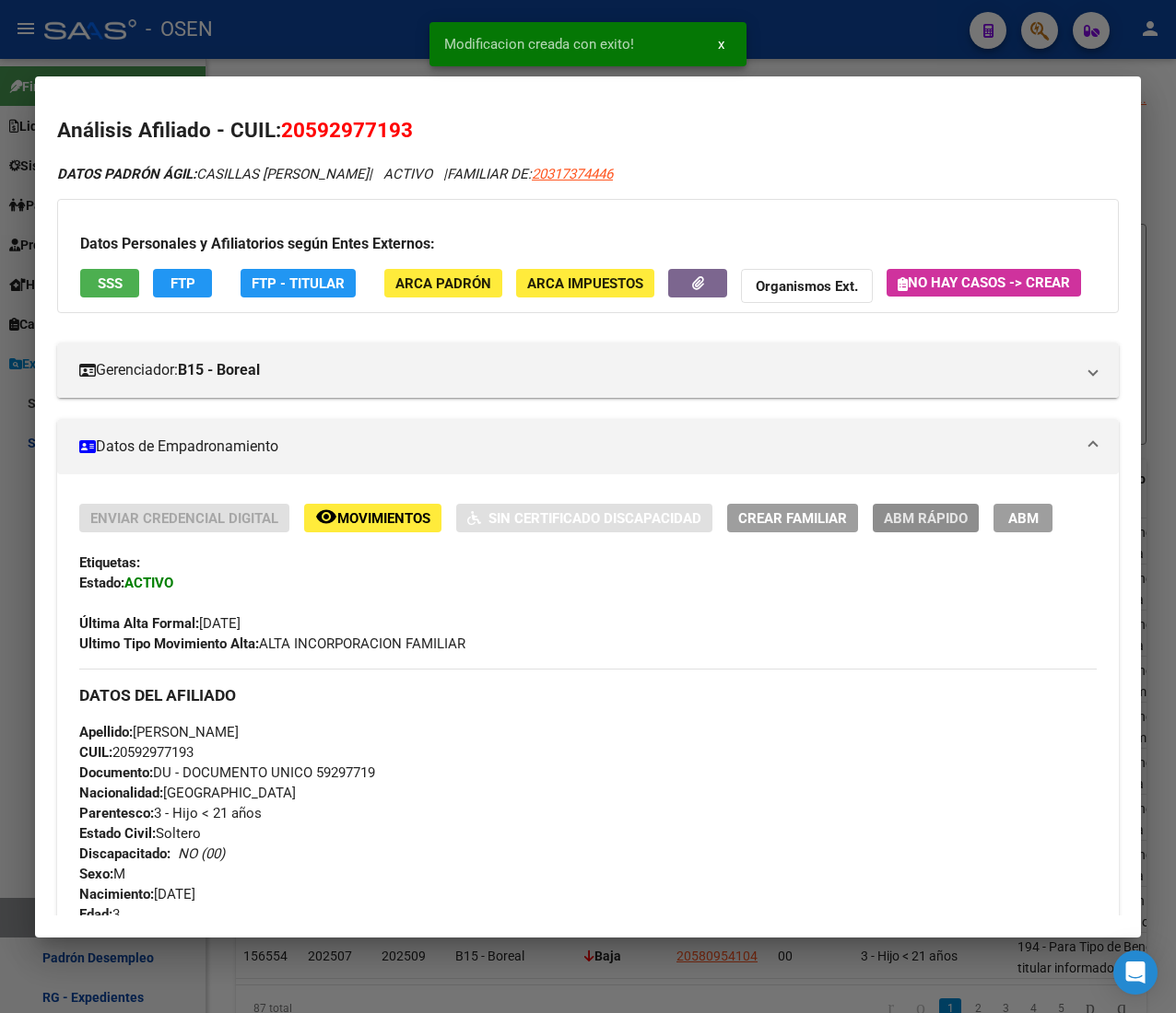
click at [930, 527] on span "ABM Rápido" at bounding box center [926, 518] width 84 height 17
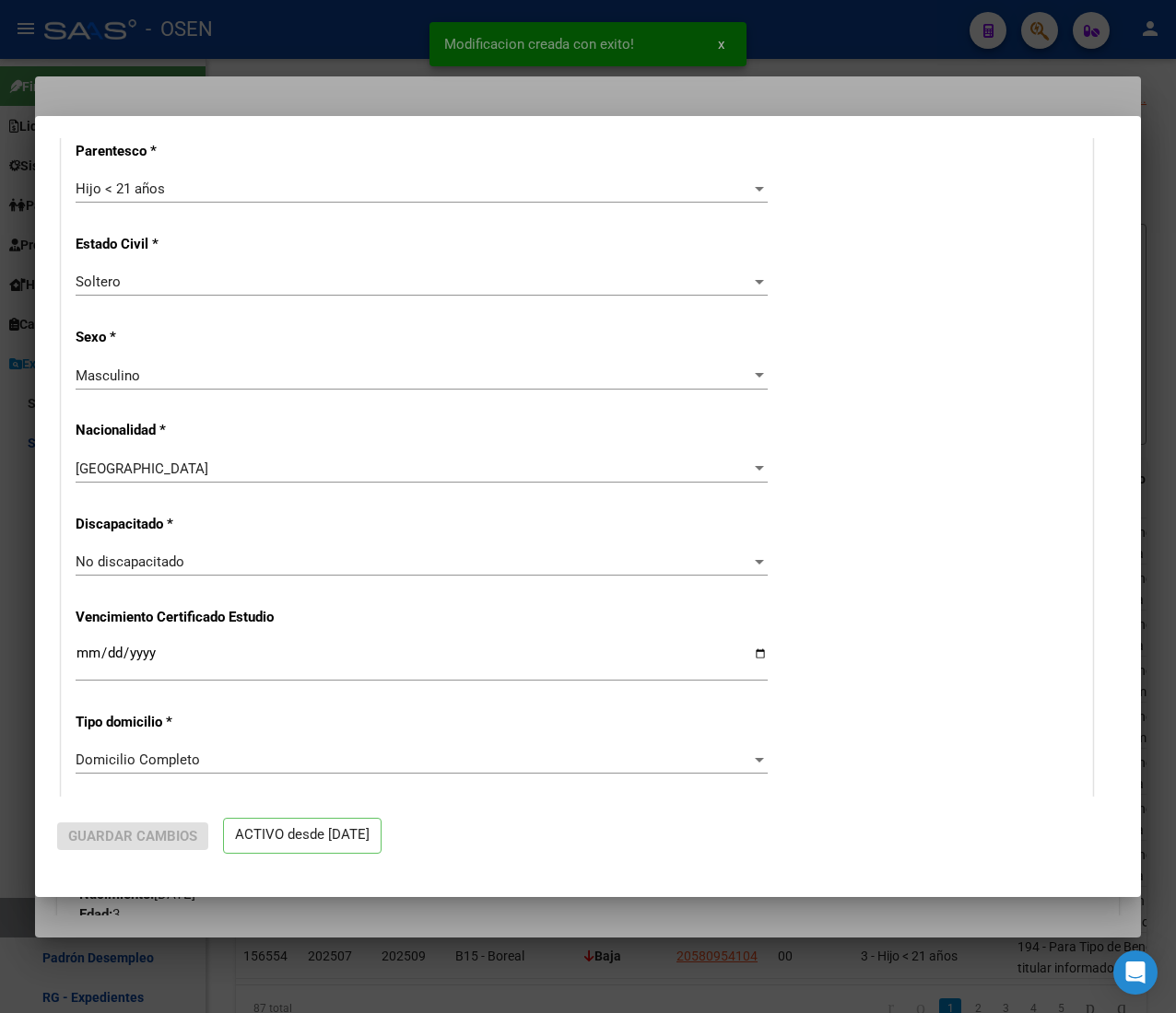
radio input "true"
type input "30-71398240-3"
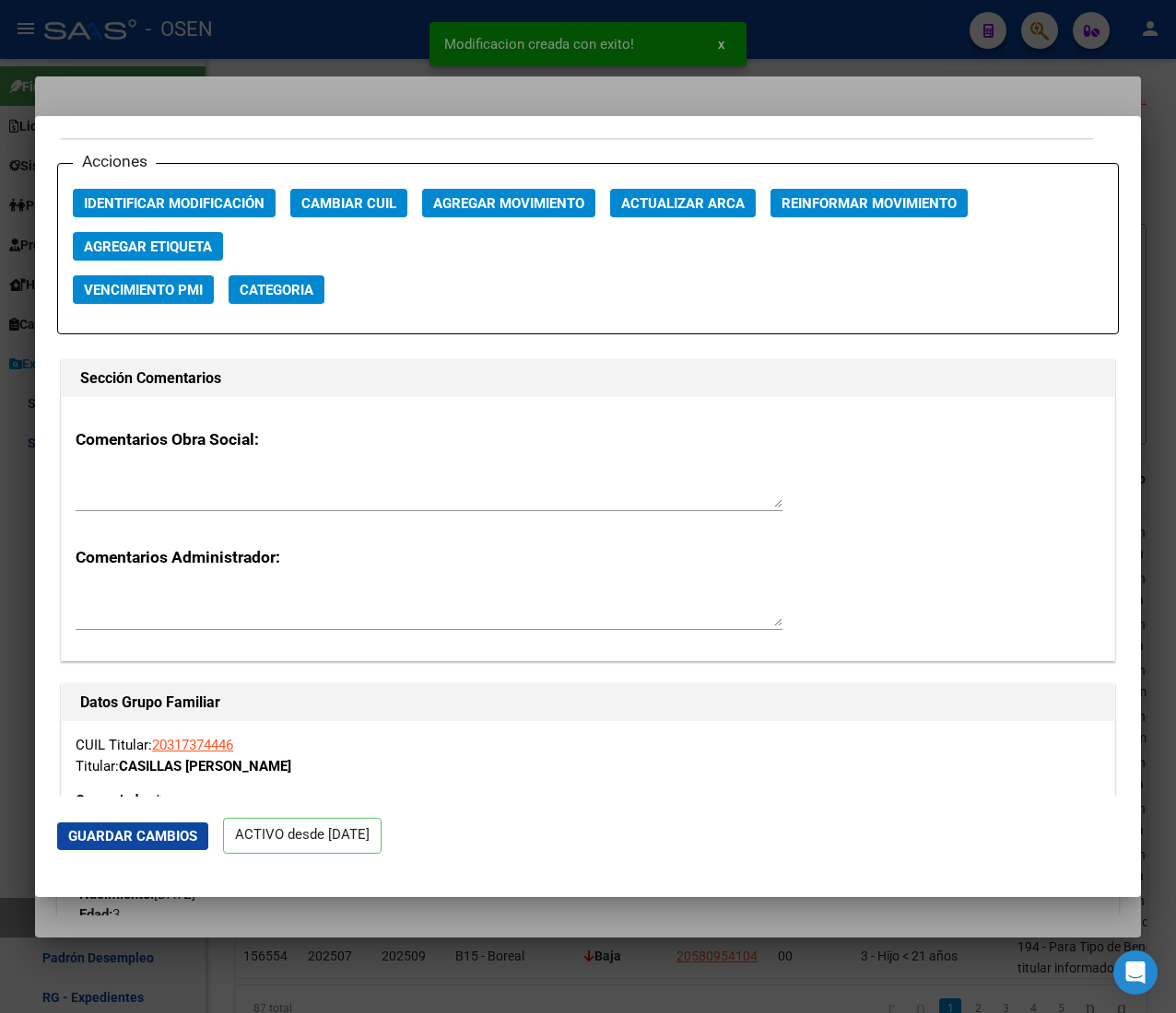
scroll to position [2579, 0]
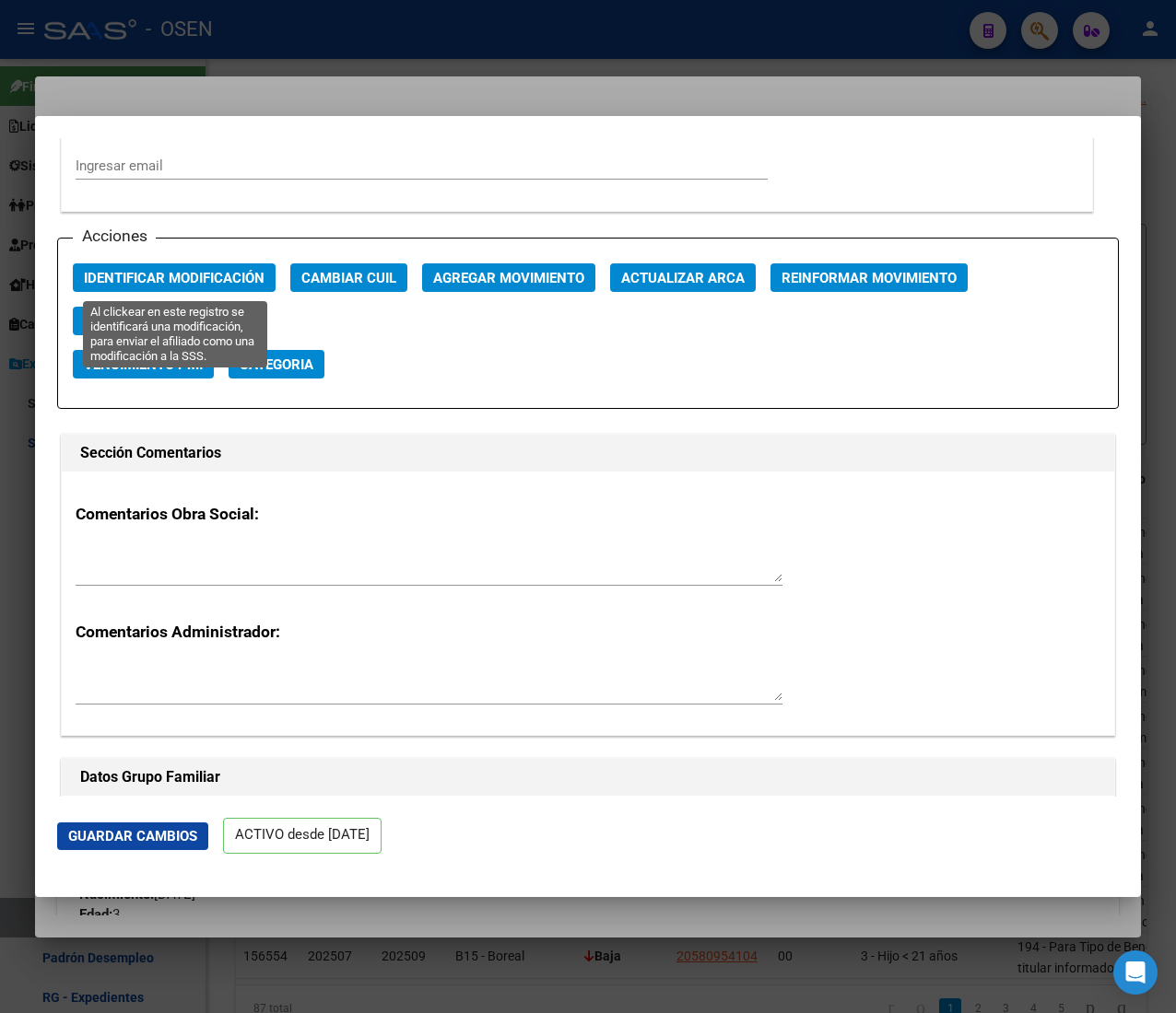
click at [173, 279] on span "Identificar Modificación" at bounding box center [173, 278] width 180 height 17
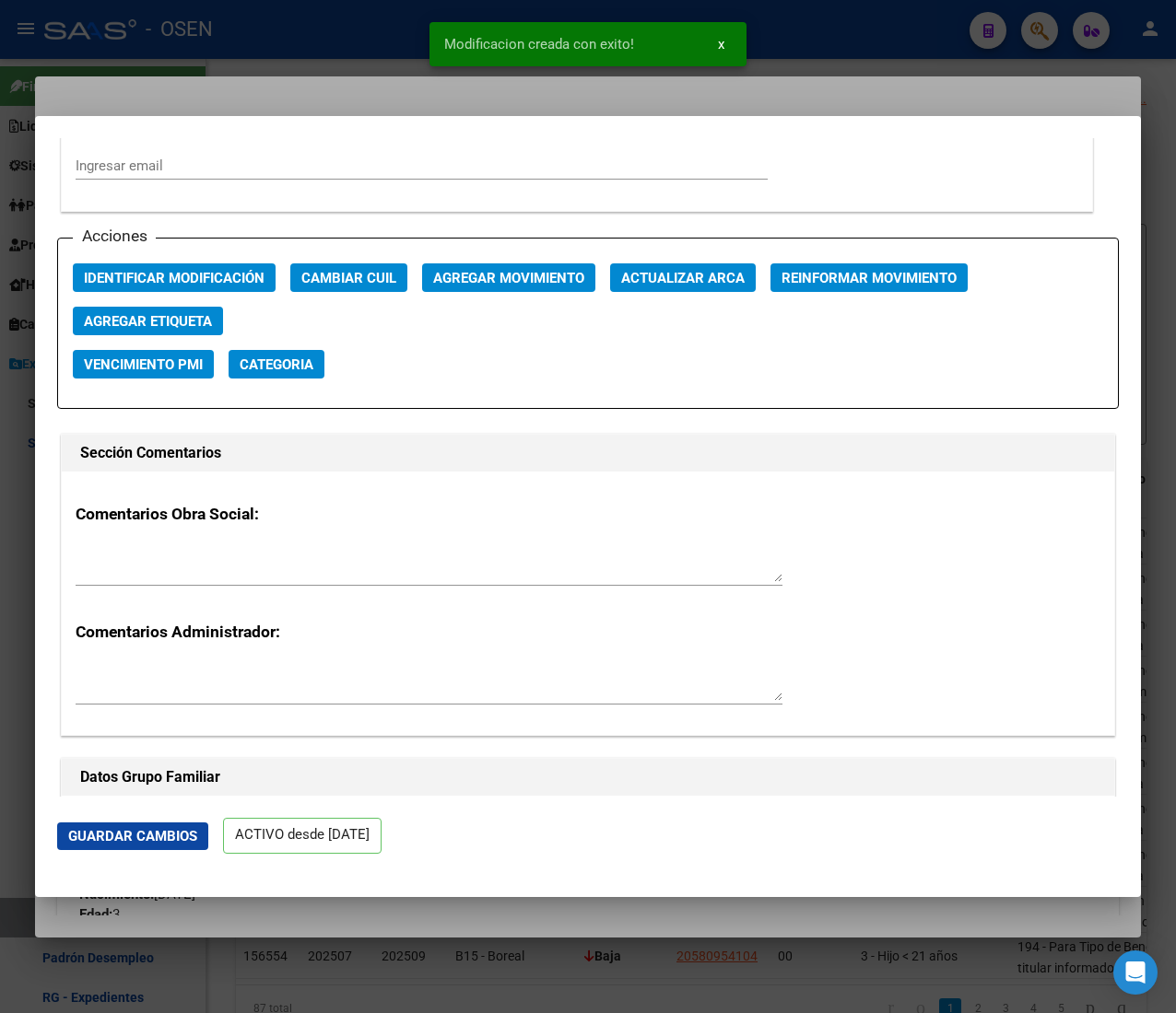
click at [247, 35] on div at bounding box center [588, 506] width 1176 height 1013
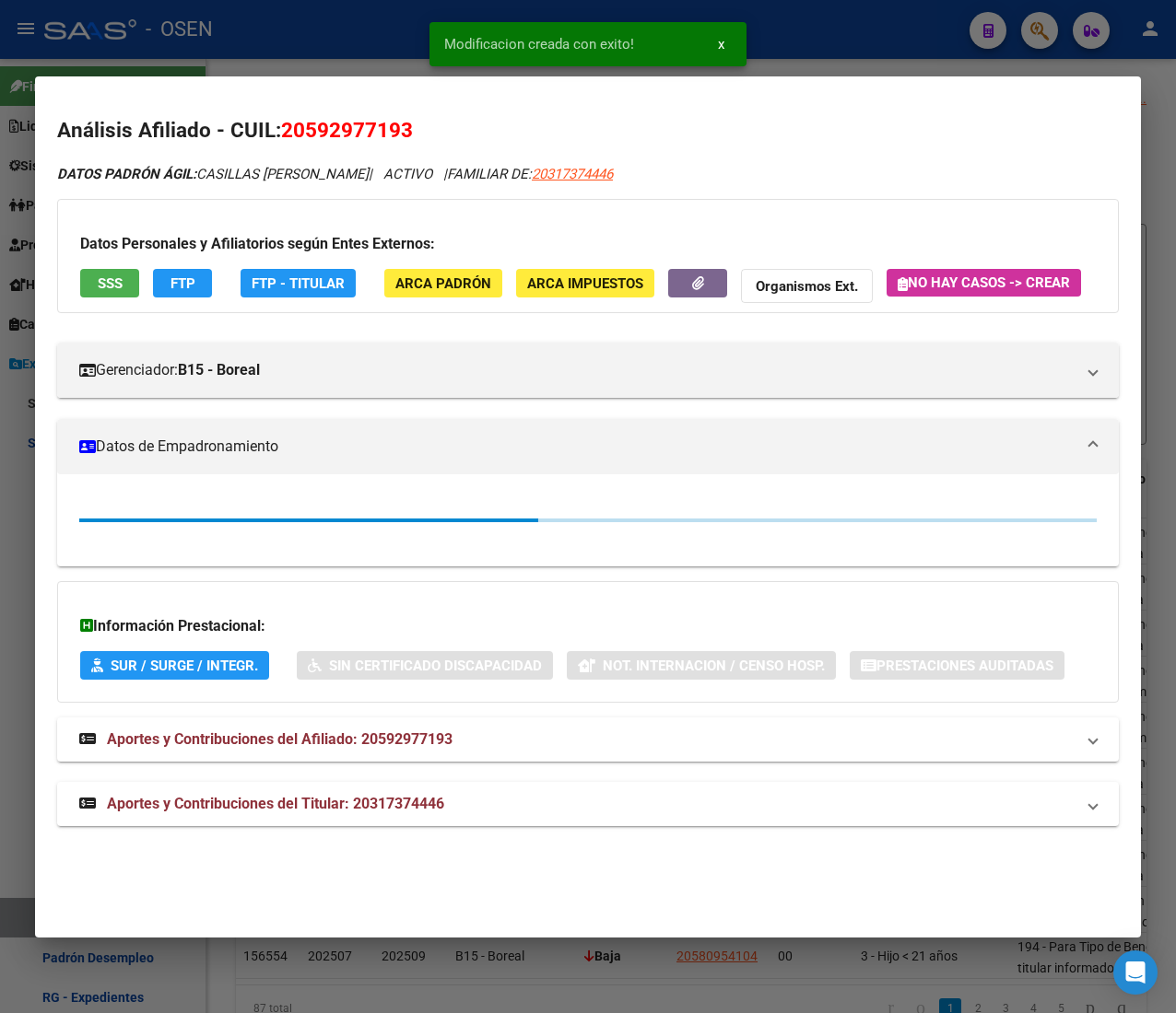
click at [245, 43] on div at bounding box center [588, 506] width 1176 height 1013
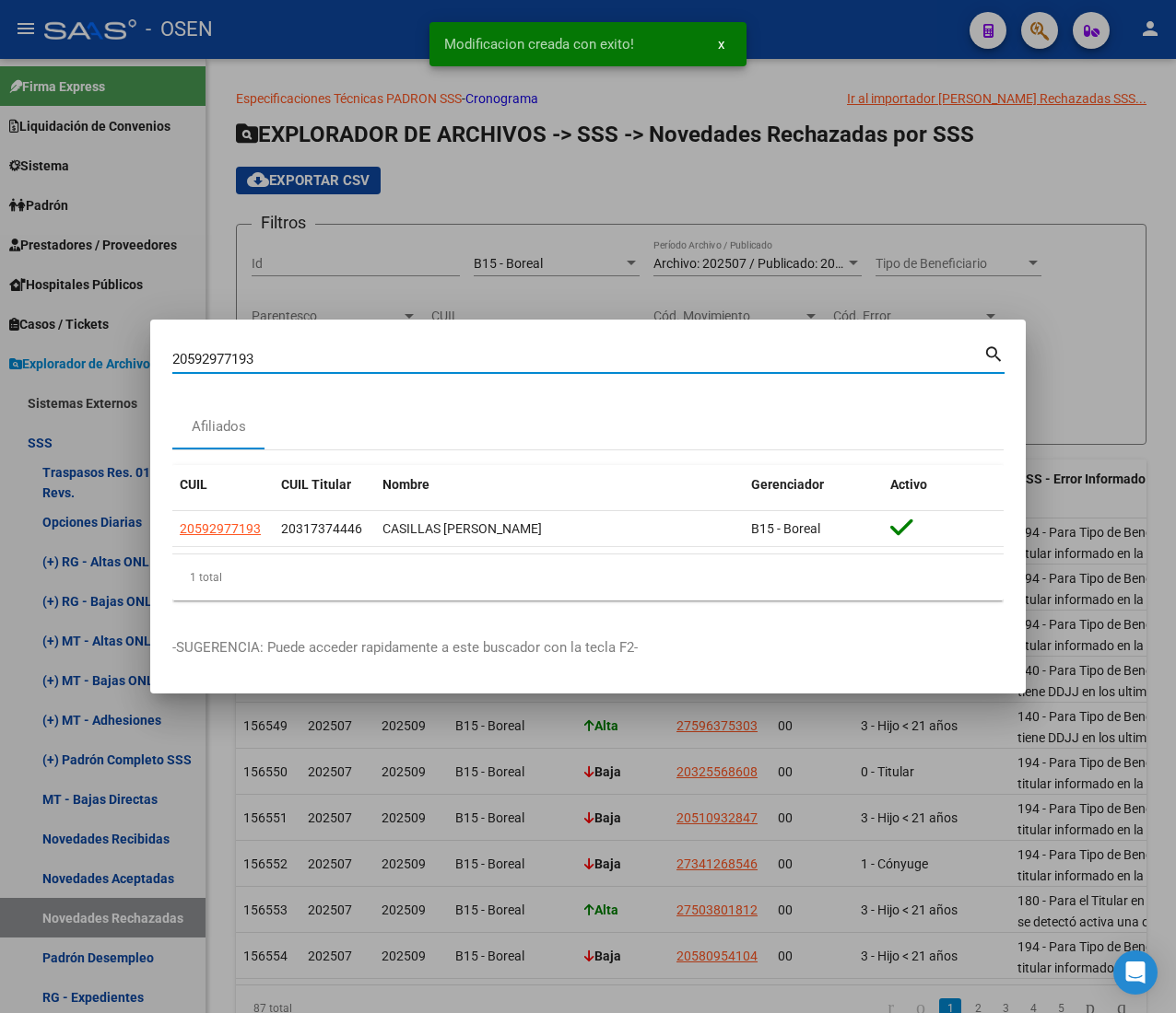
drag, startPoint x: 259, startPoint y: 354, endPoint x: -157, endPoint y: 335, distance: 416.4
click at [0, 335] on html "menu - OSEN person Firma Express Liquidación de Convenios ARCA - Aportes RG / M…" at bounding box center [588, 506] width 1176 height 1013
paste input "743227426"
type input "27432274263"
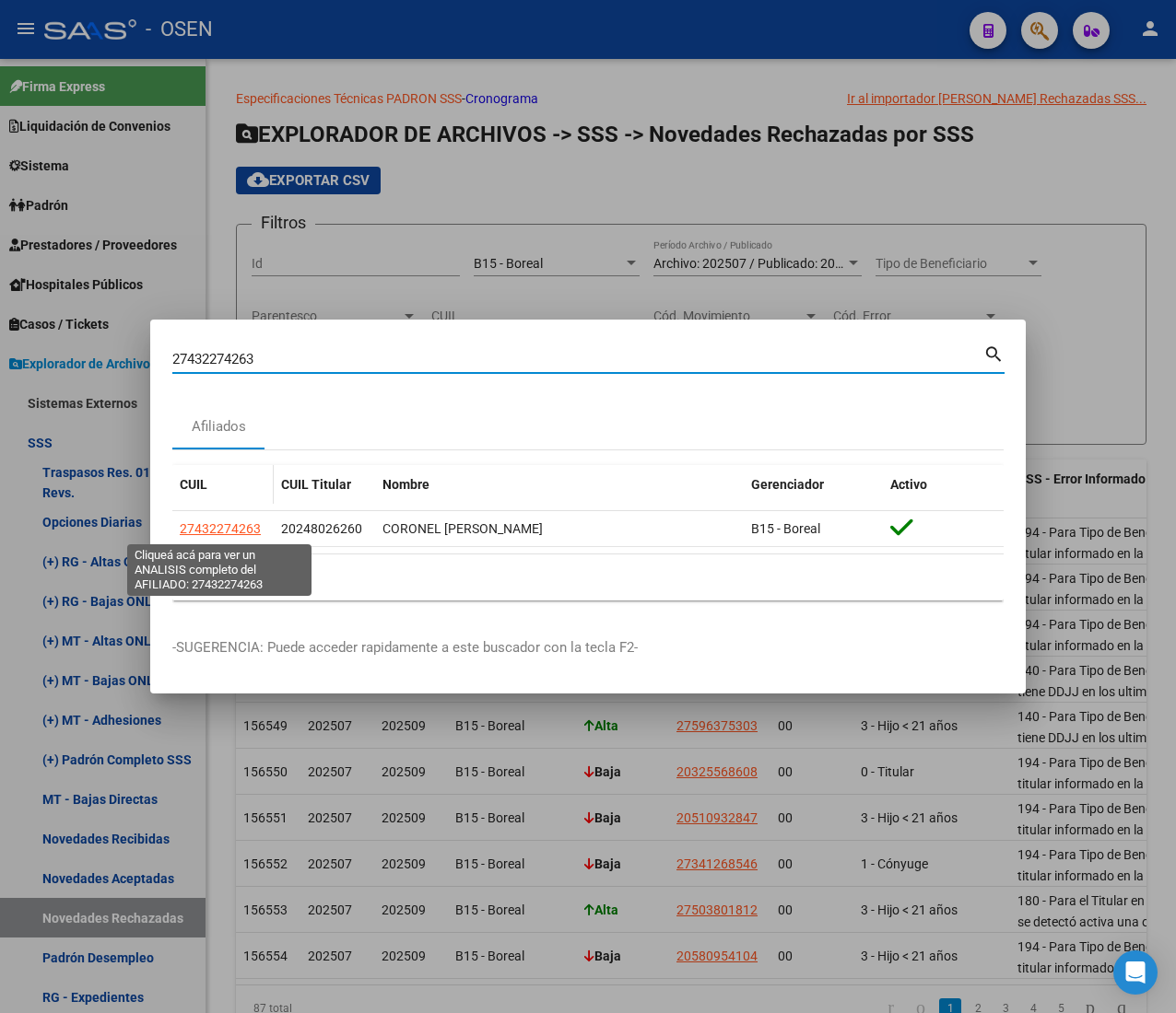
click at [213, 525] on span "27432274263" at bounding box center [219, 528] width 81 height 15
type textarea "27432274263"
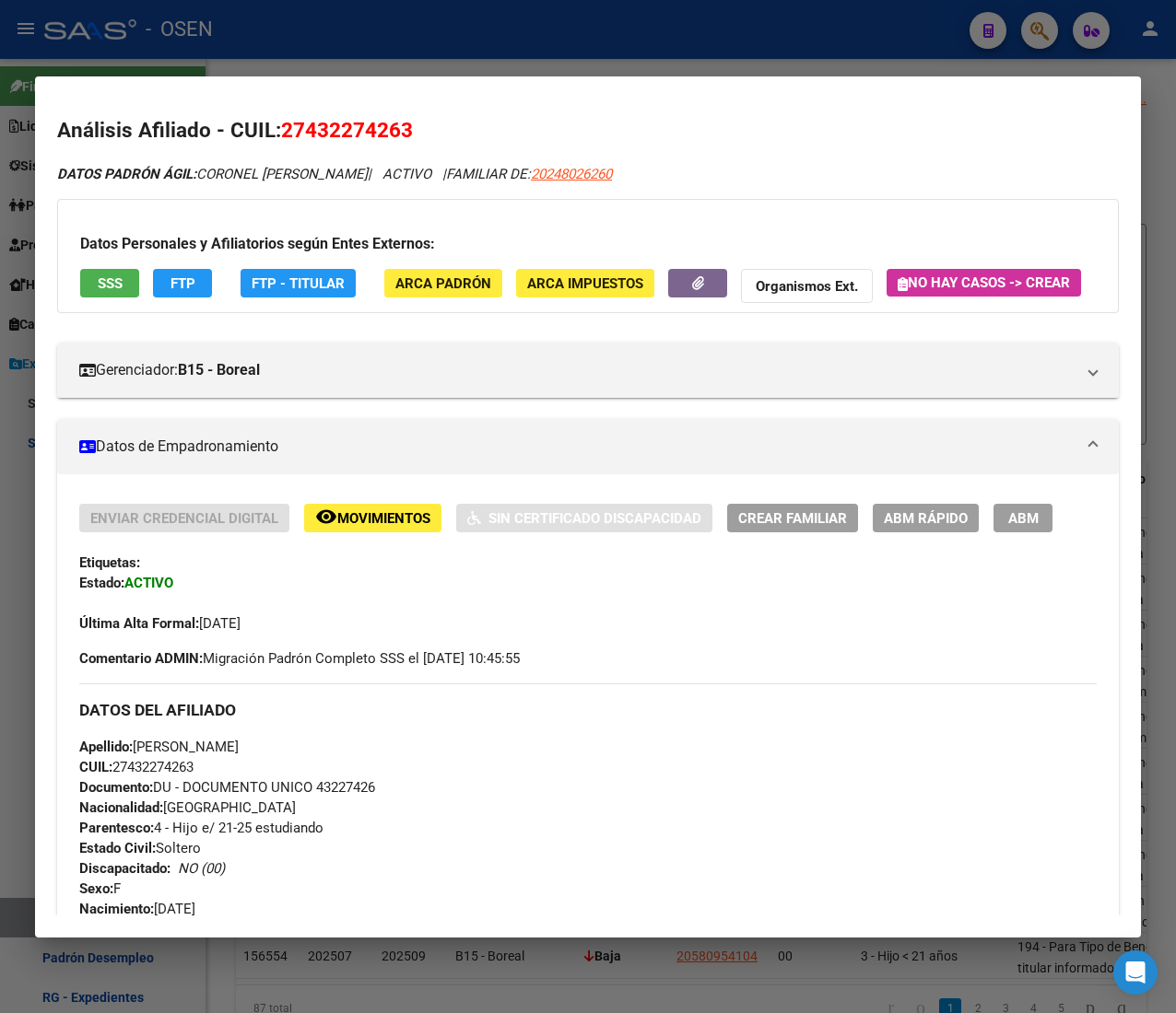
click at [118, 280] on span "SSS" at bounding box center [110, 283] width 25 height 17
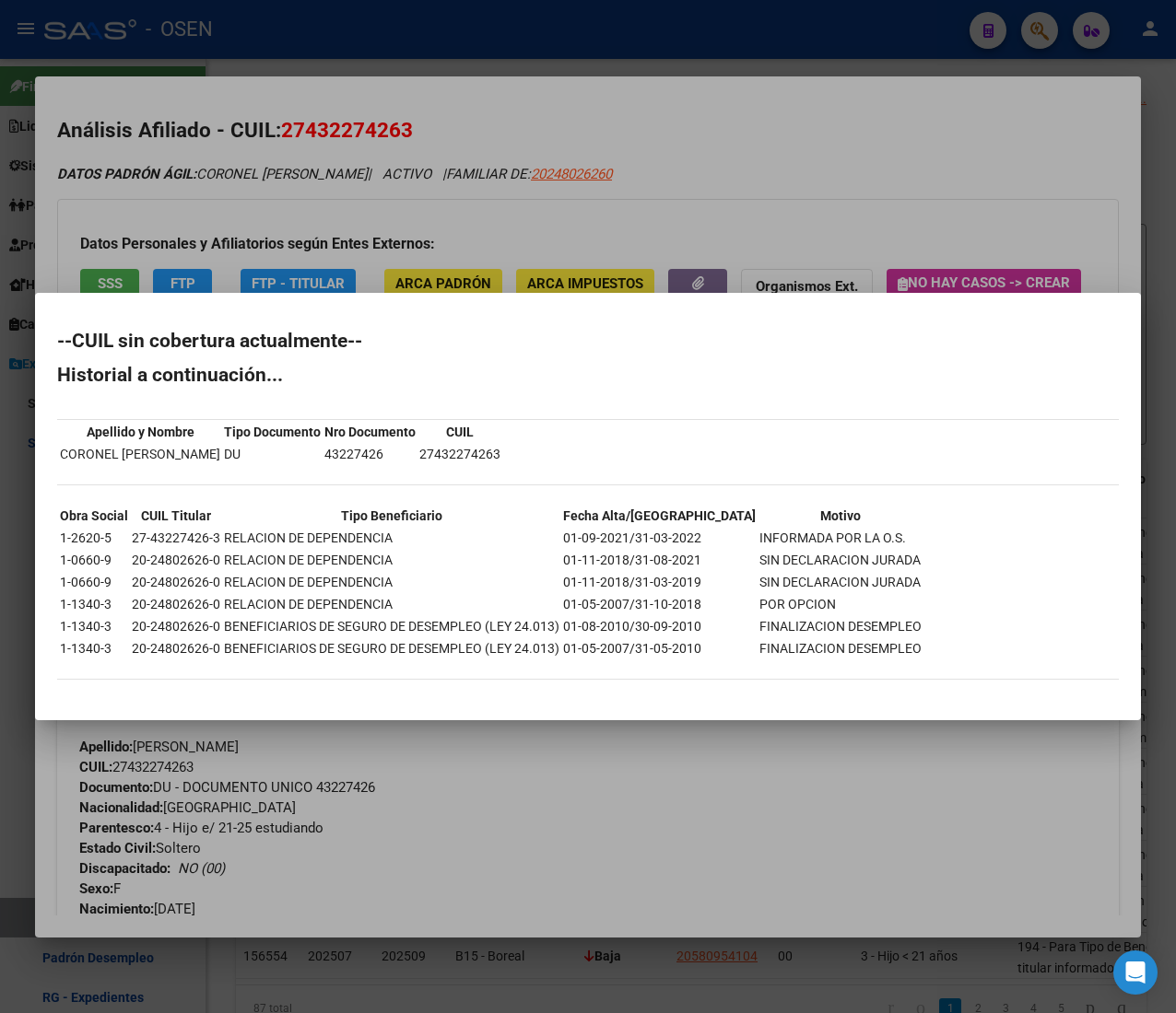
click at [543, 114] on div at bounding box center [588, 506] width 1176 height 1013
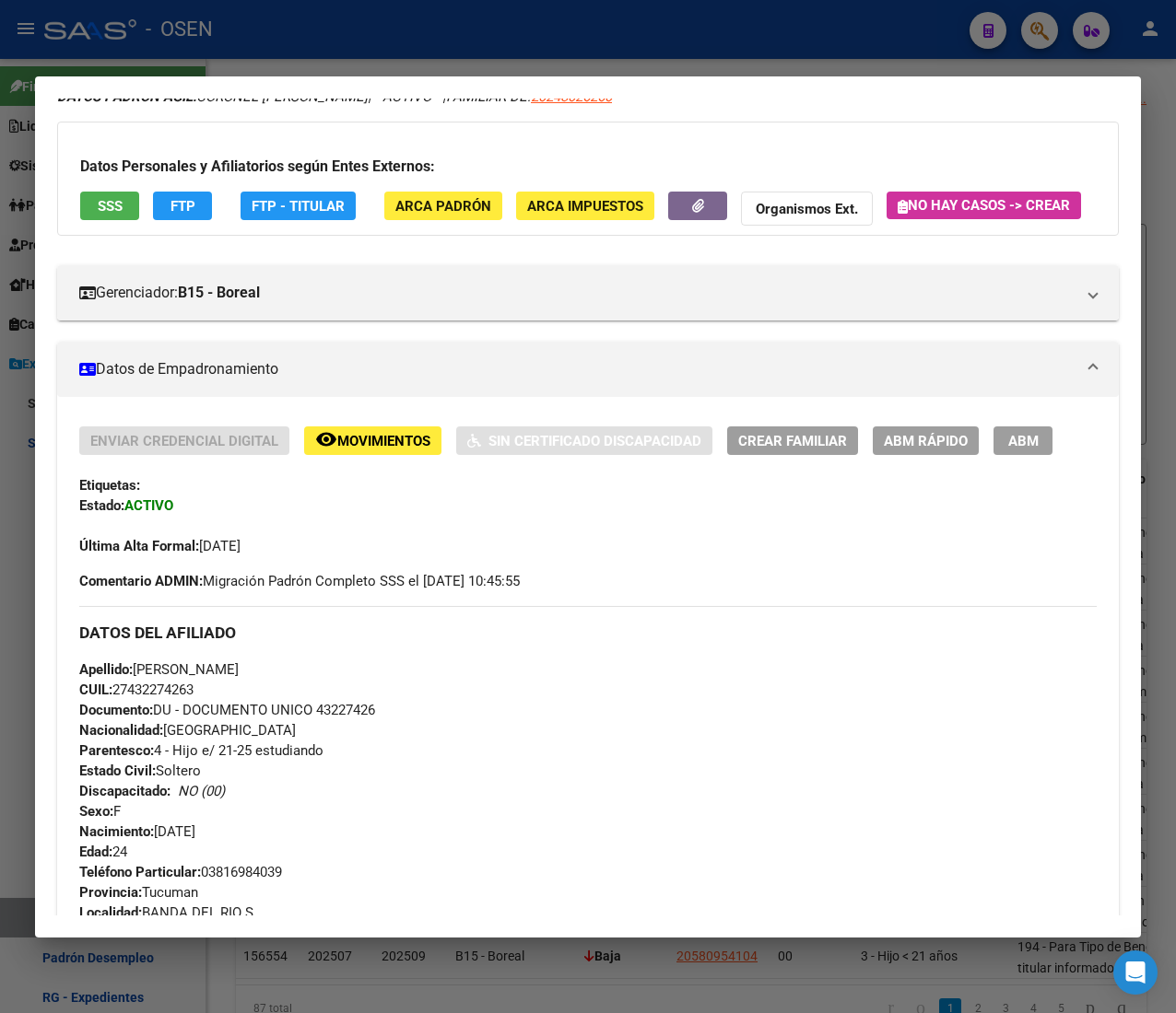
scroll to position [916, 0]
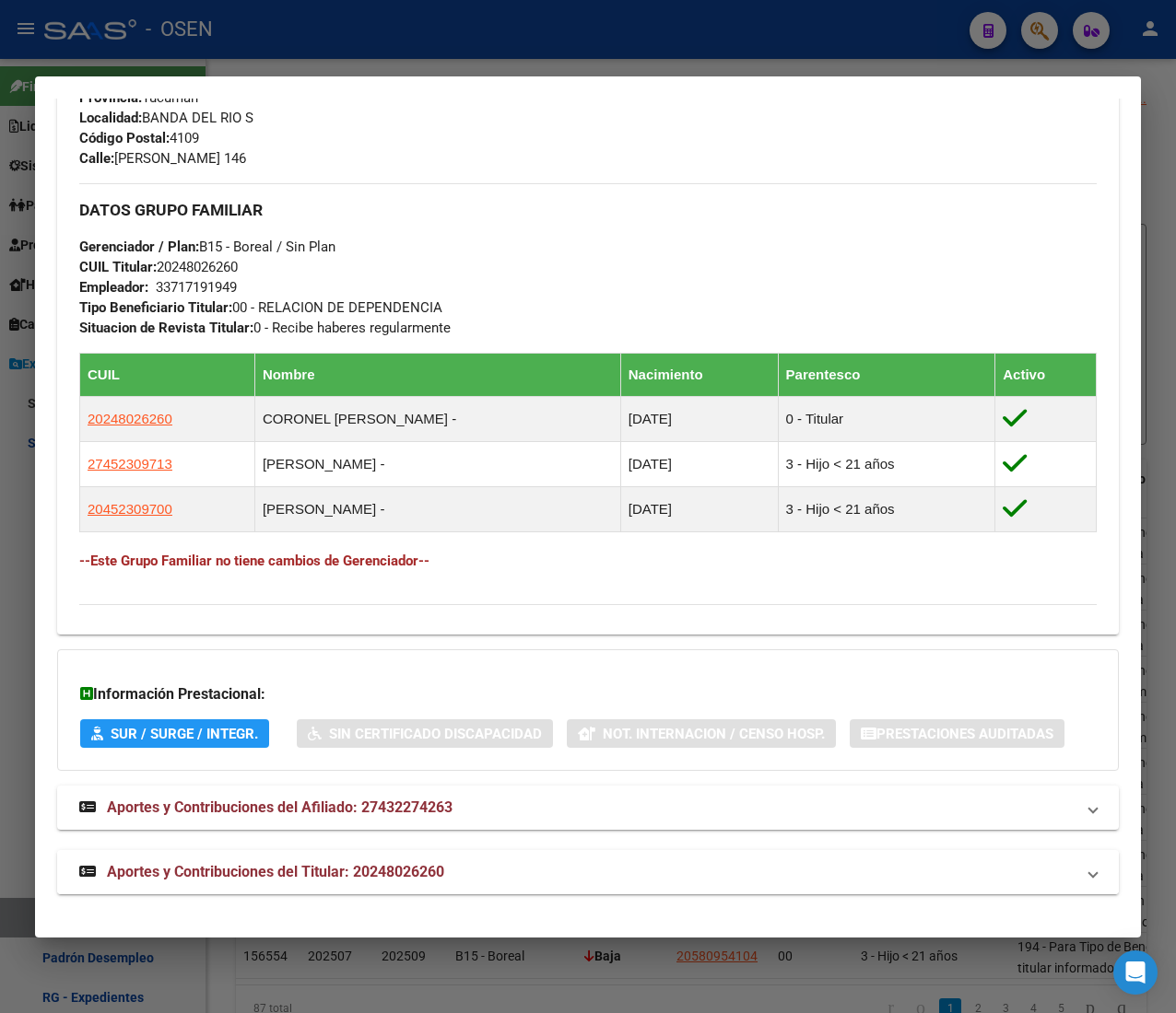
click at [453, 858] on mat-expansion-panel-header "Aportes y Contribuciones del Titular: 20248026260" at bounding box center [588, 872] width 1061 height 44
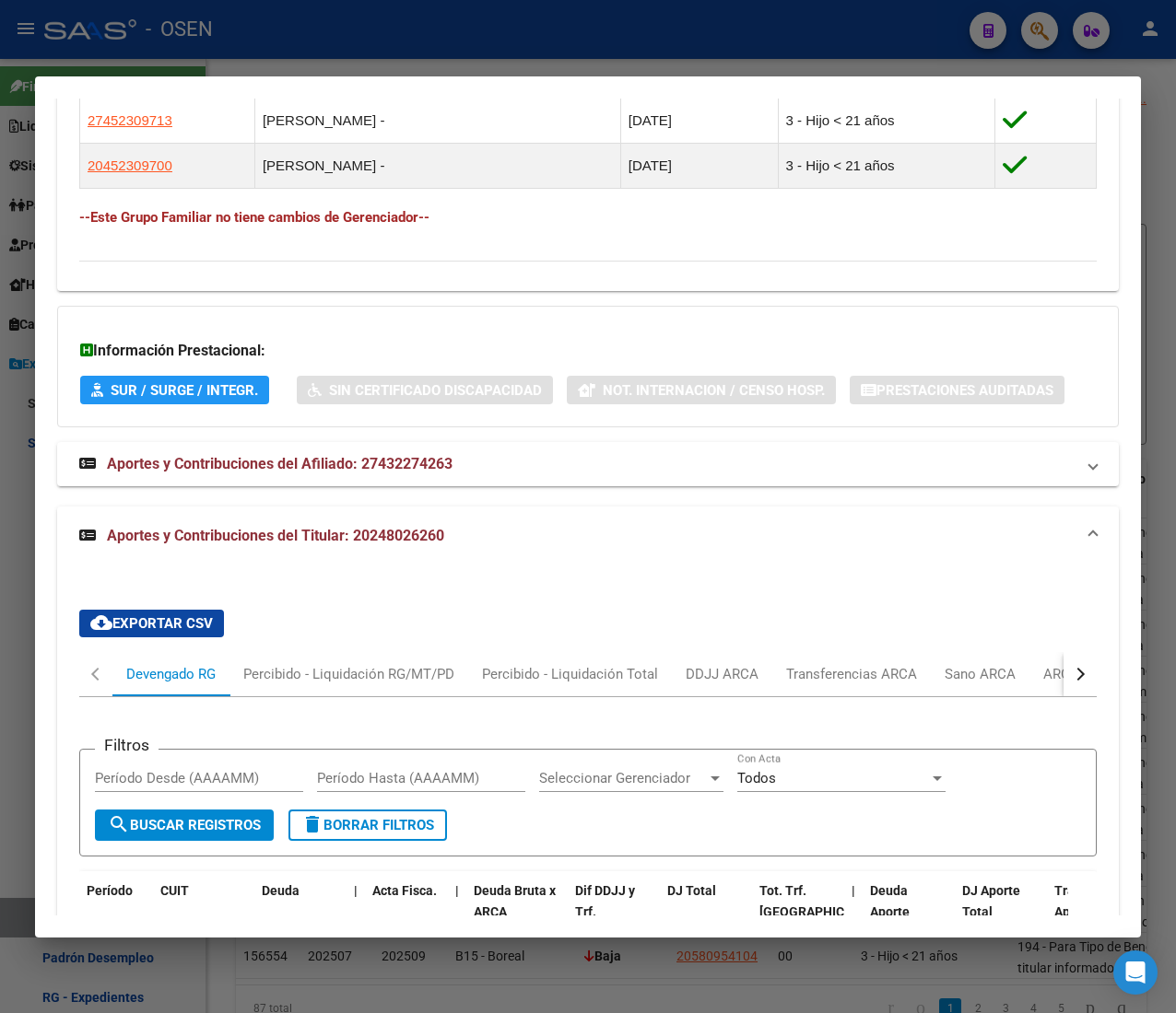
scroll to position [1372, 0]
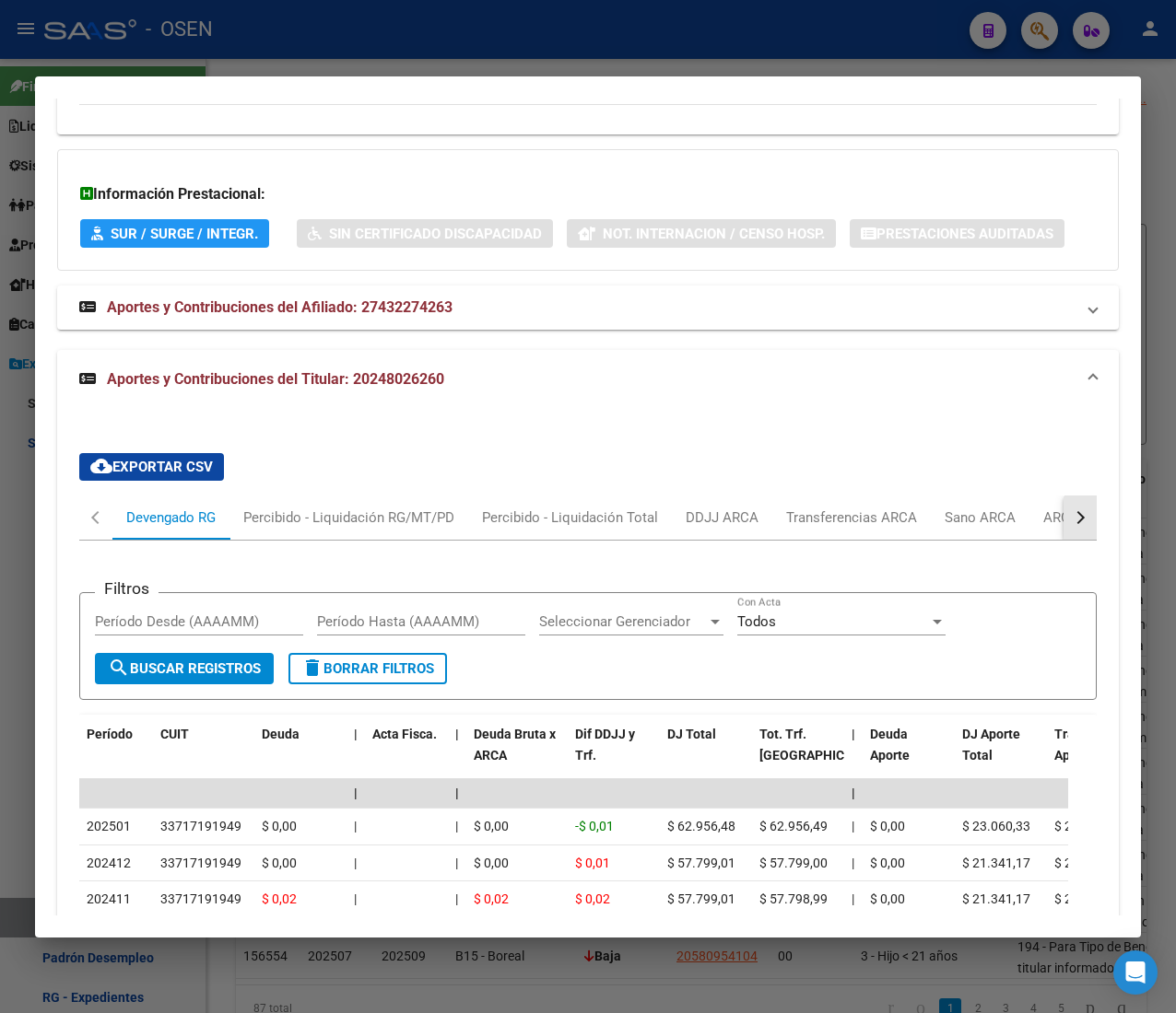
click at [1063, 540] on button "button" at bounding box center [1080, 517] width 33 height 44
click at [1017, 528] on div "ANSES Desempleo" at bounding box center [994, 517] width 118 height 20
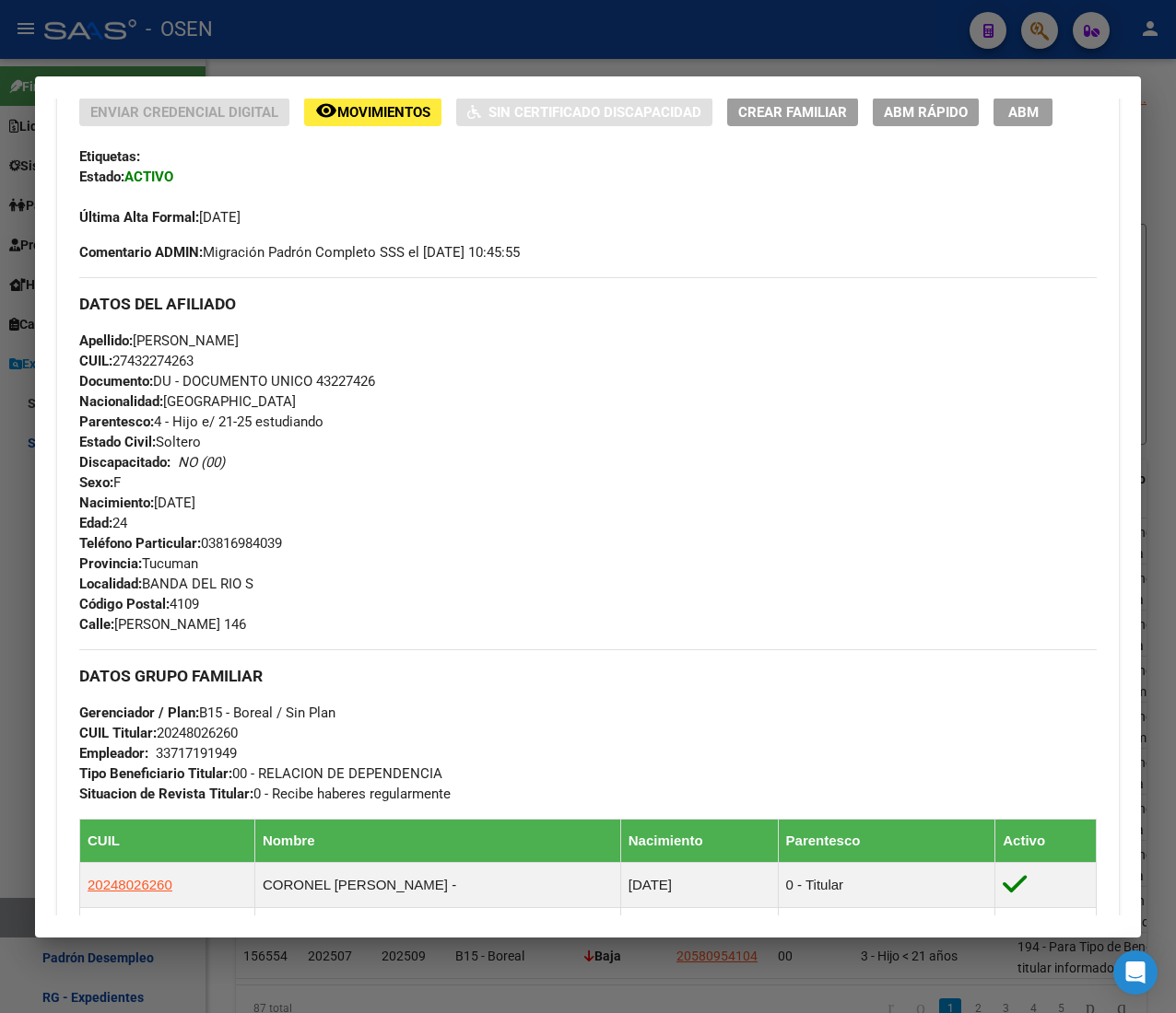
scroll to position [0, 0]
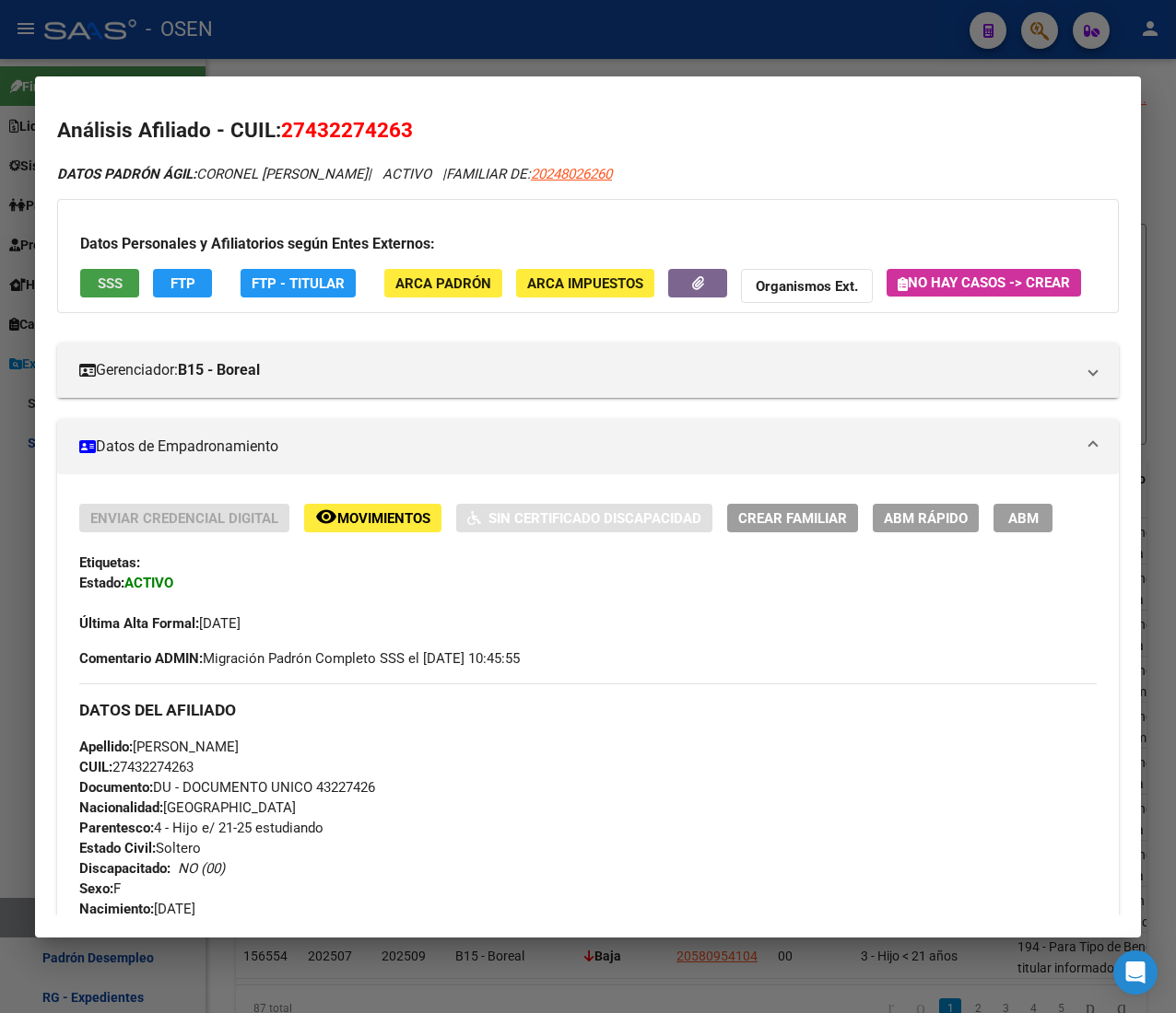
click at [129, 286] on button "SSS" at bounding box center [109, 282] width 59 height 28
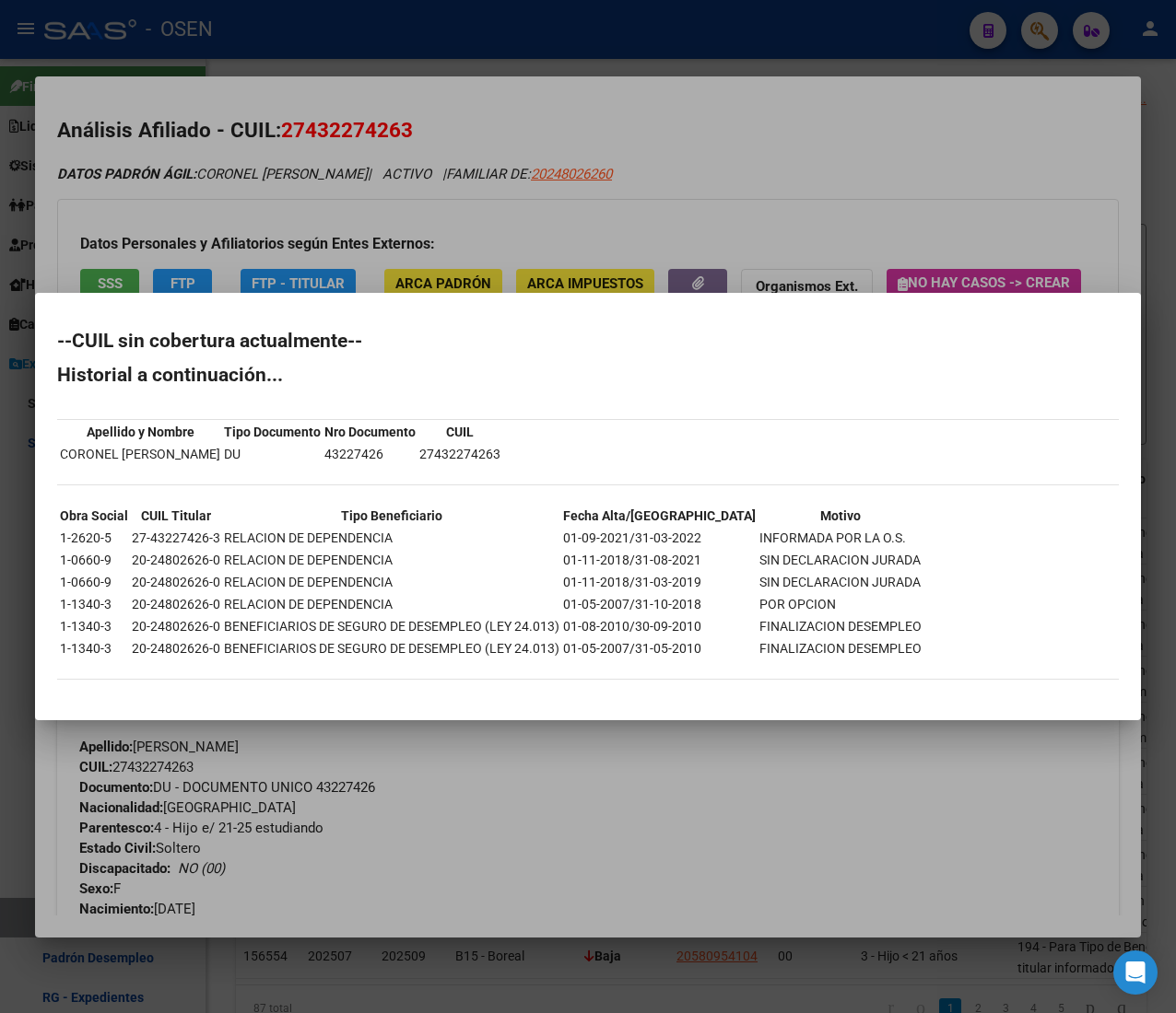
click at [845, 177] on div at bounding box center [588, 506] width 1176 height 1013
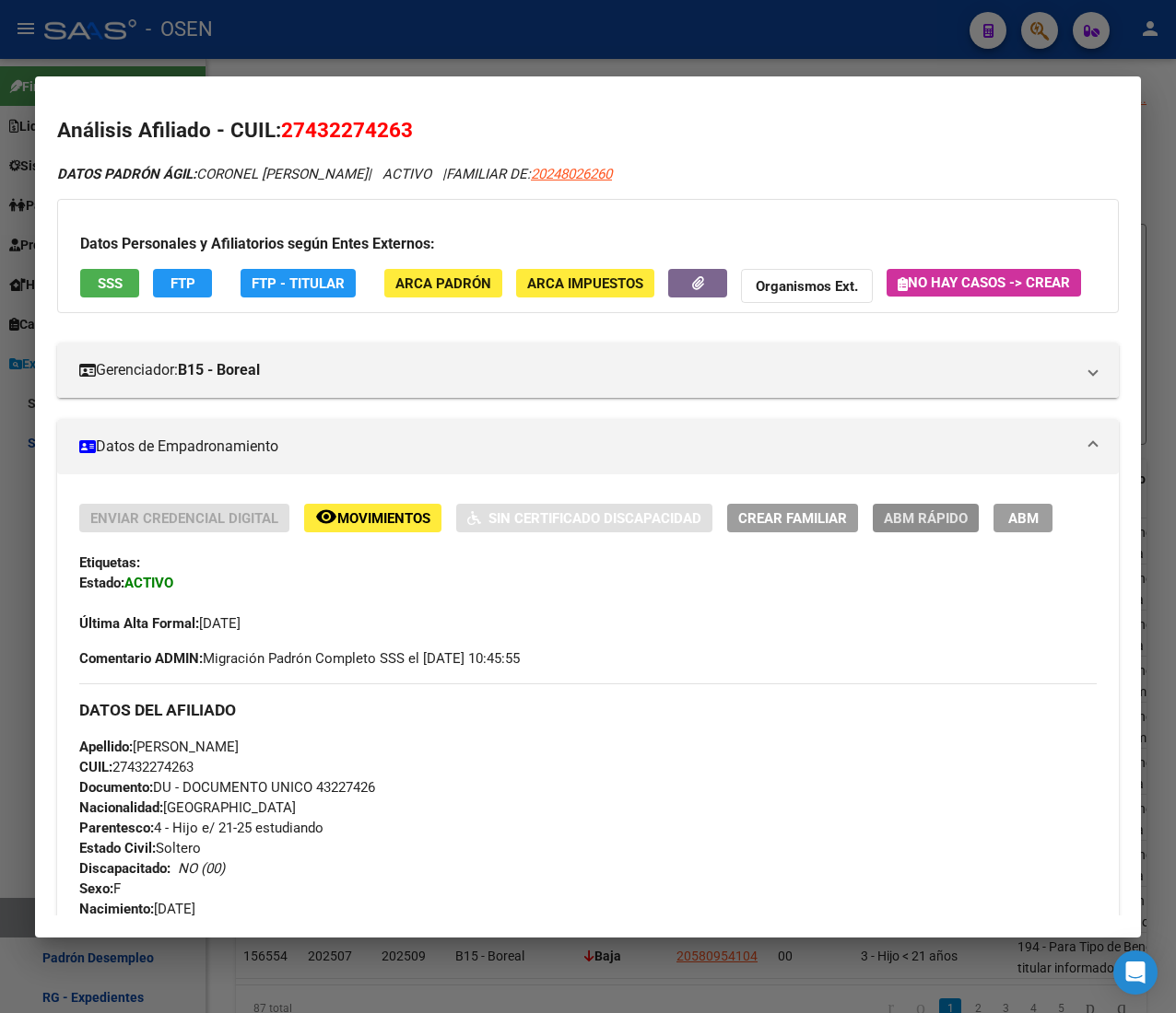
click at [944, 527] on span "ABM Rápido" at bounding box center [926, 518] width 84 height 17
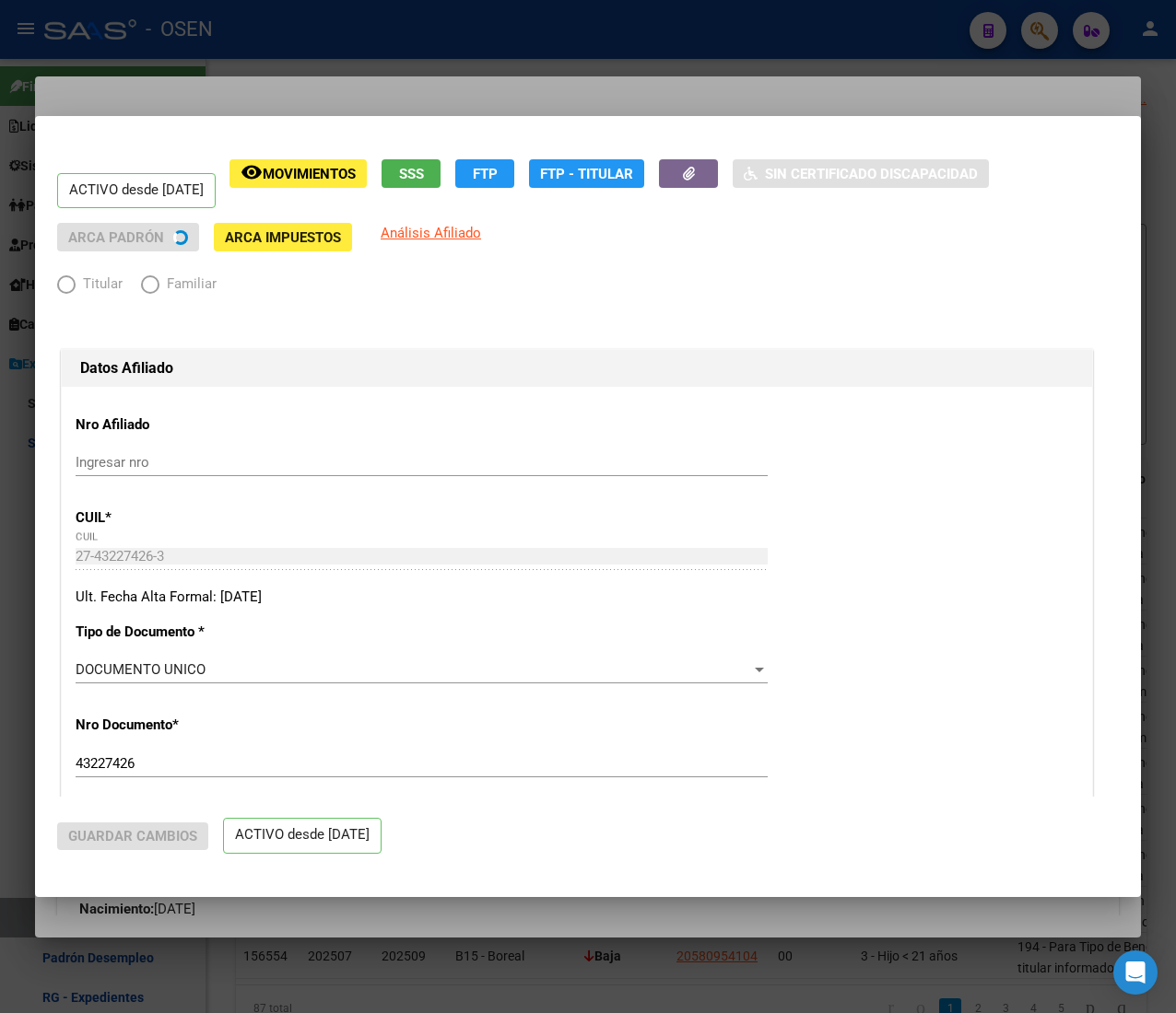
radio input "true"
type input "33-71719194-9"
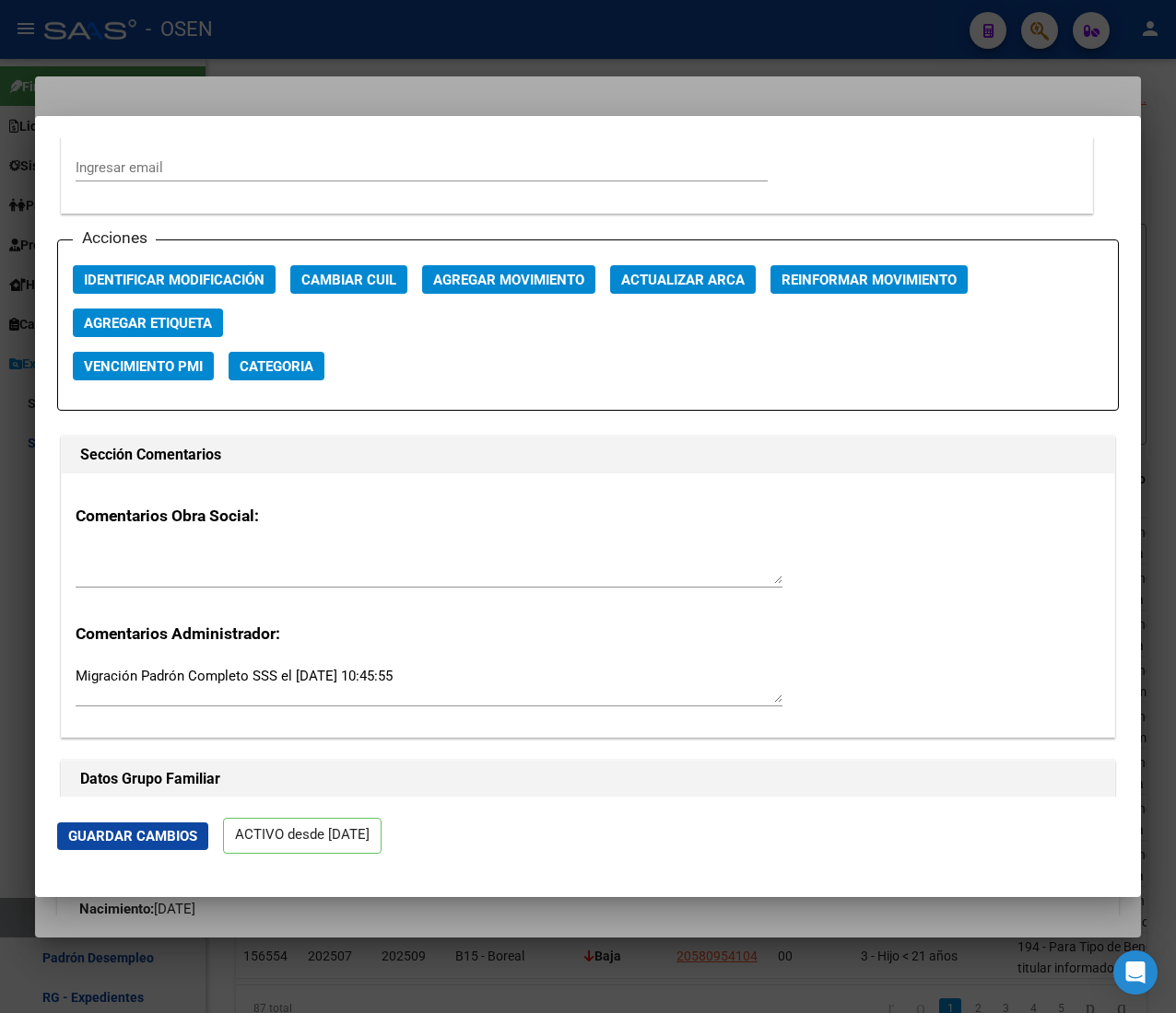
scroll to position [2579, 0]
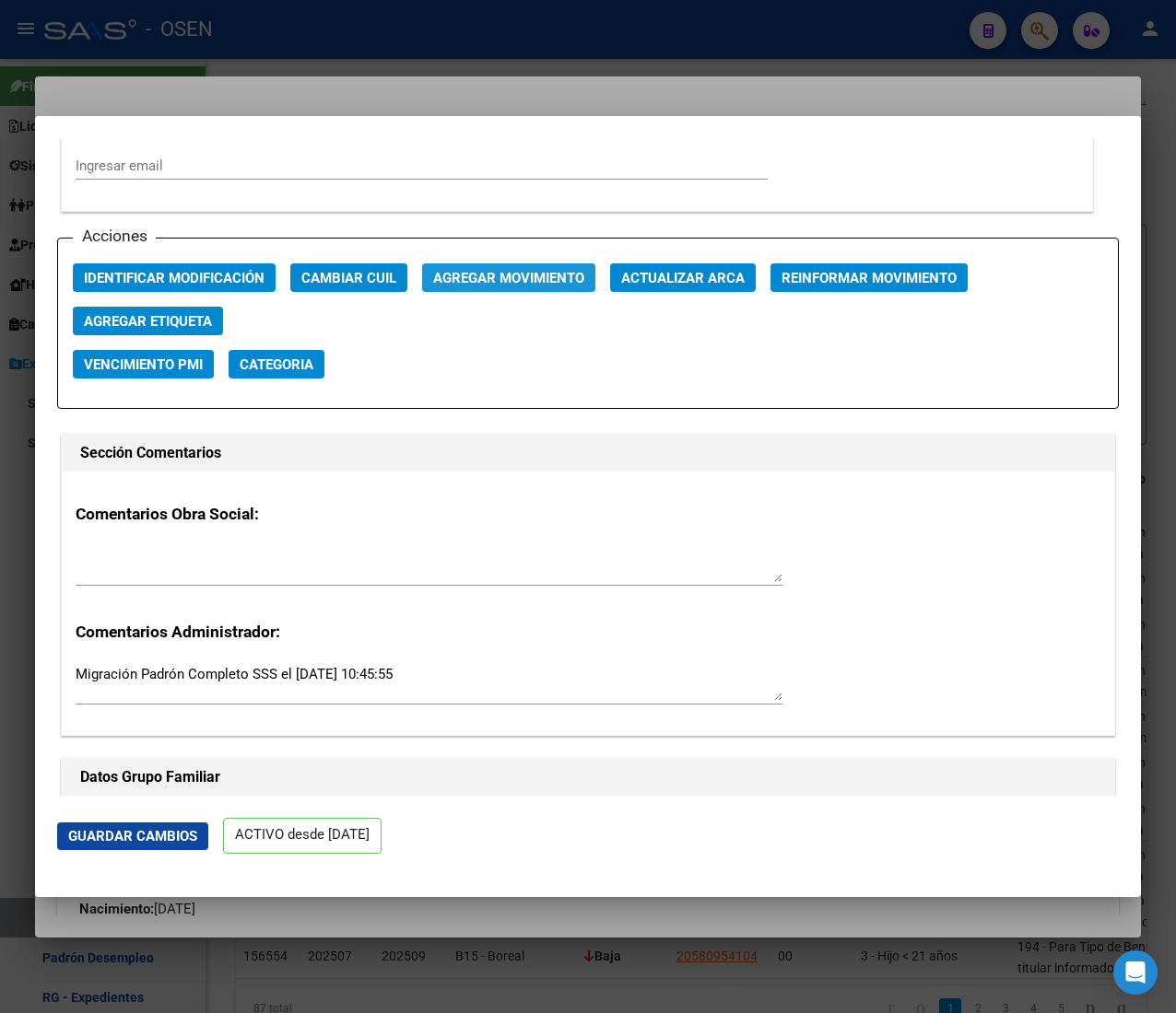
click at [524, 280] on span "Agregar Movimiento" at bounding box center [508, 278] width 151 height 17
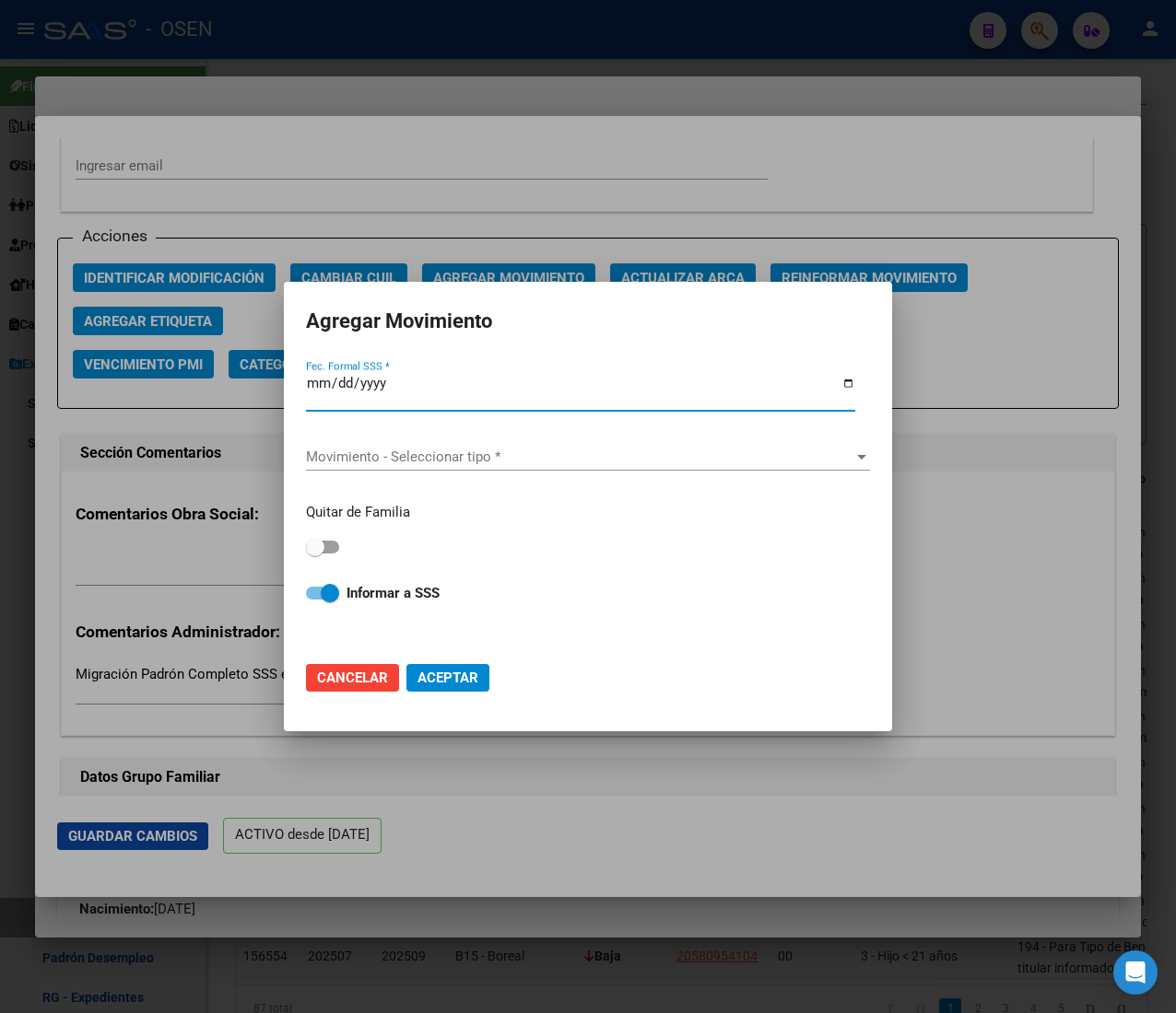
drag, startPoint x: 642, startPoint y: 142, endPoint x: 647, endPoint y: 184, distance: 42.3
click at [638, 145] on div at bounding box center [588, 506] width 1176 height 1013
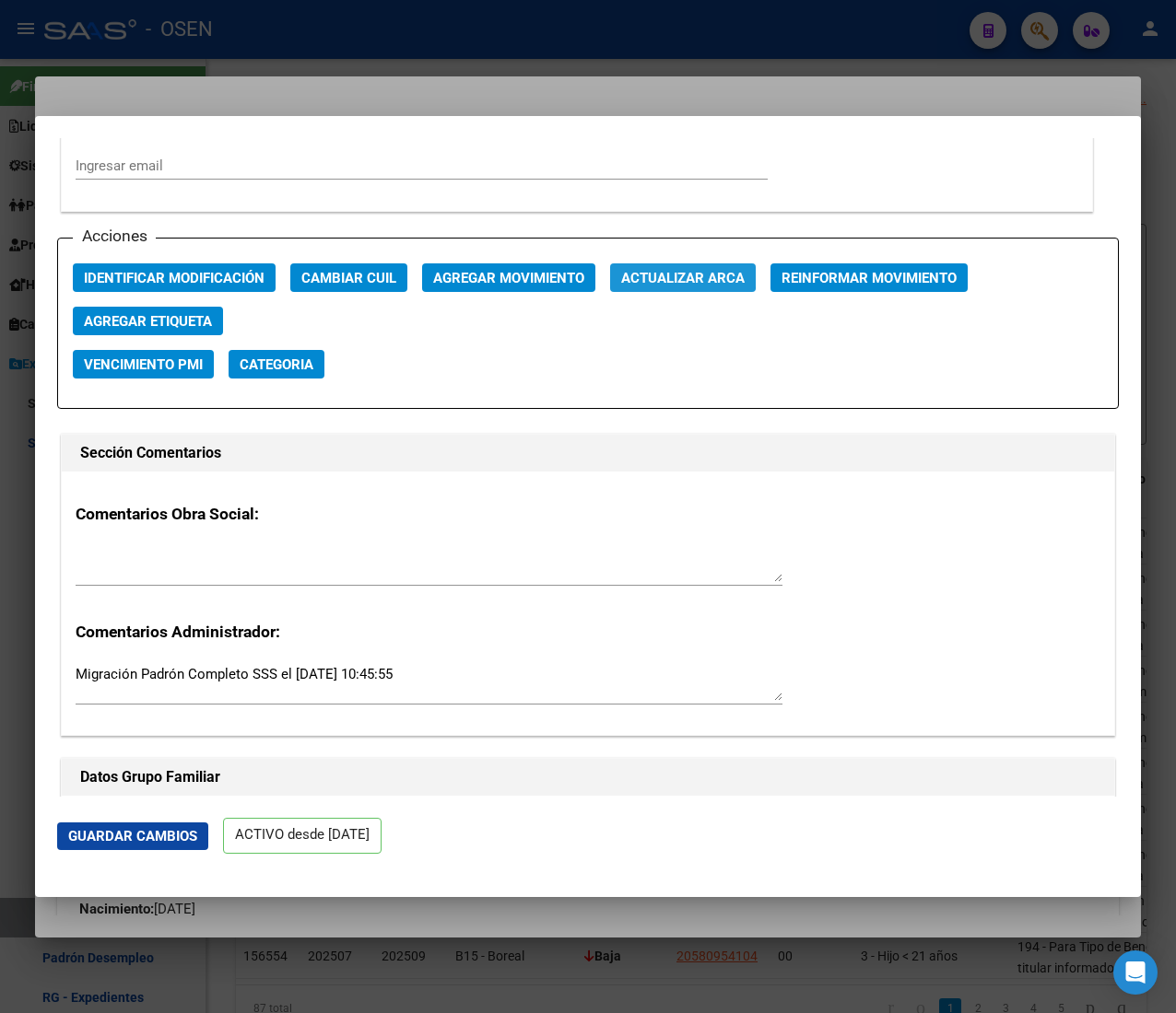
click at [667, 276] on span "Actualizar ARCA" at bounding box center [682, 278] width 124 height 17
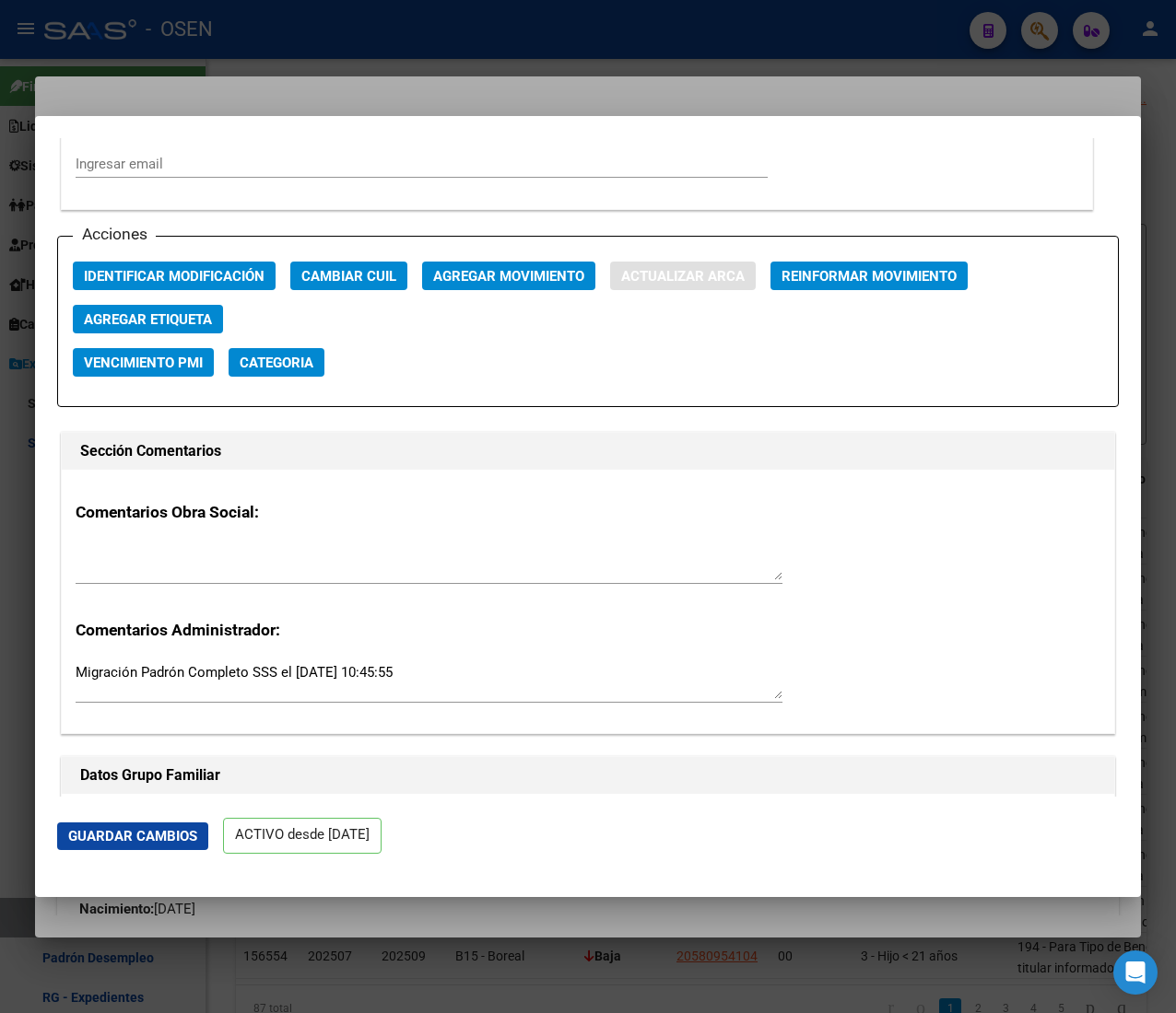
type input "BANDA DEL RIO S"
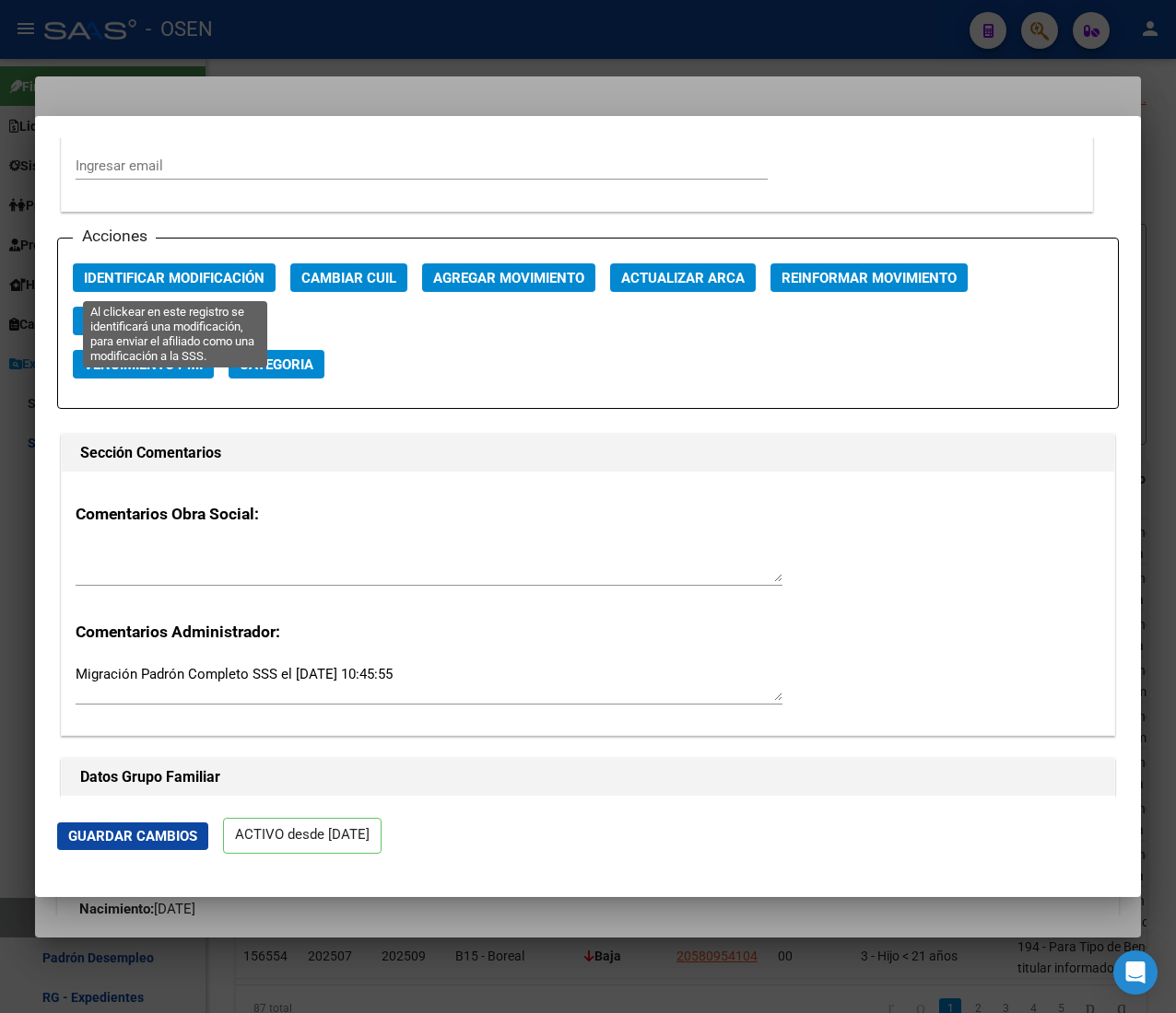
click at [177, 276] on span "Identificar Modificación" at bounding box center [173, 278] width 180 height 17
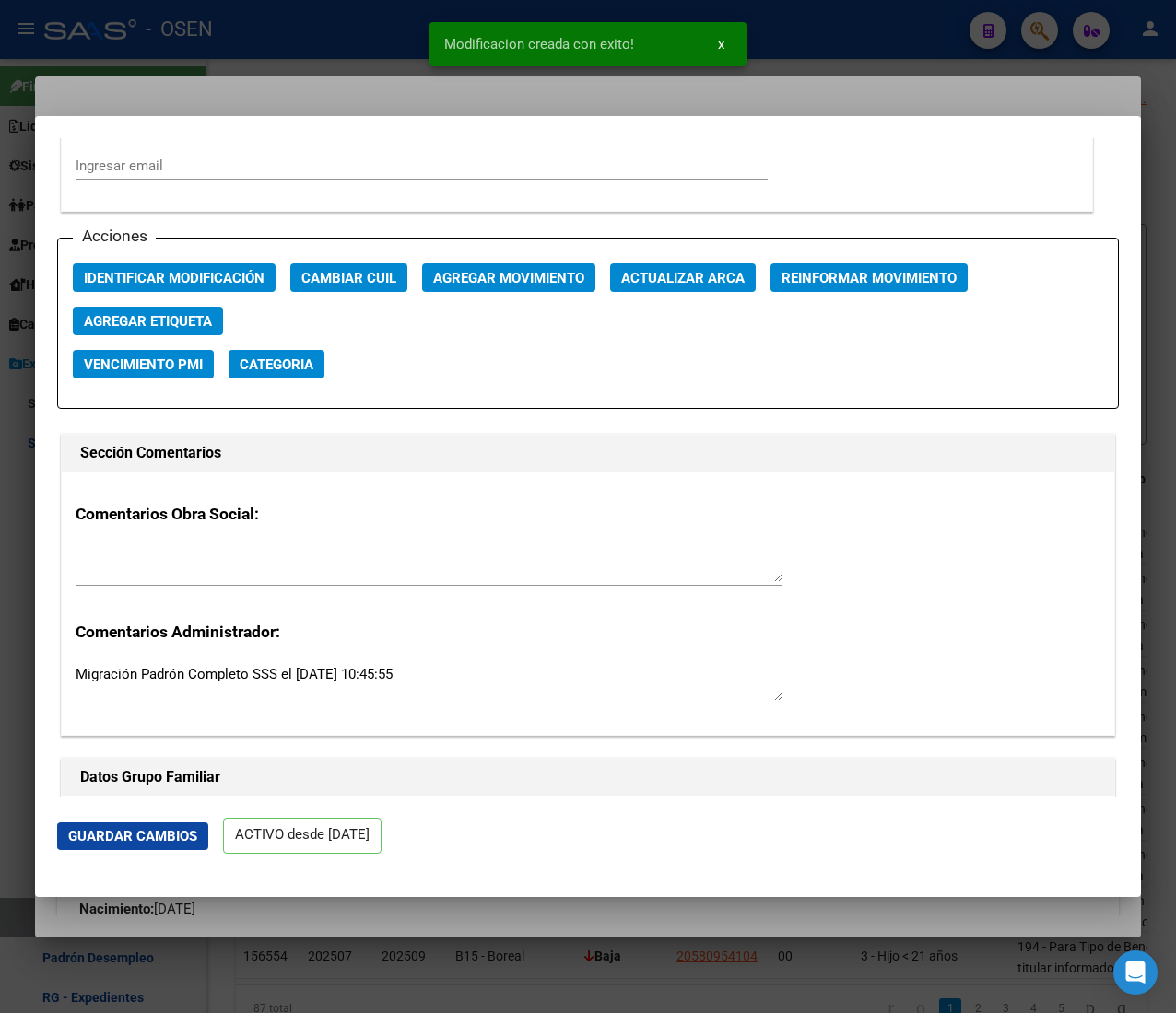
click at [354, 44] on div at bounding box center [588, 506] width 1176 height 1013
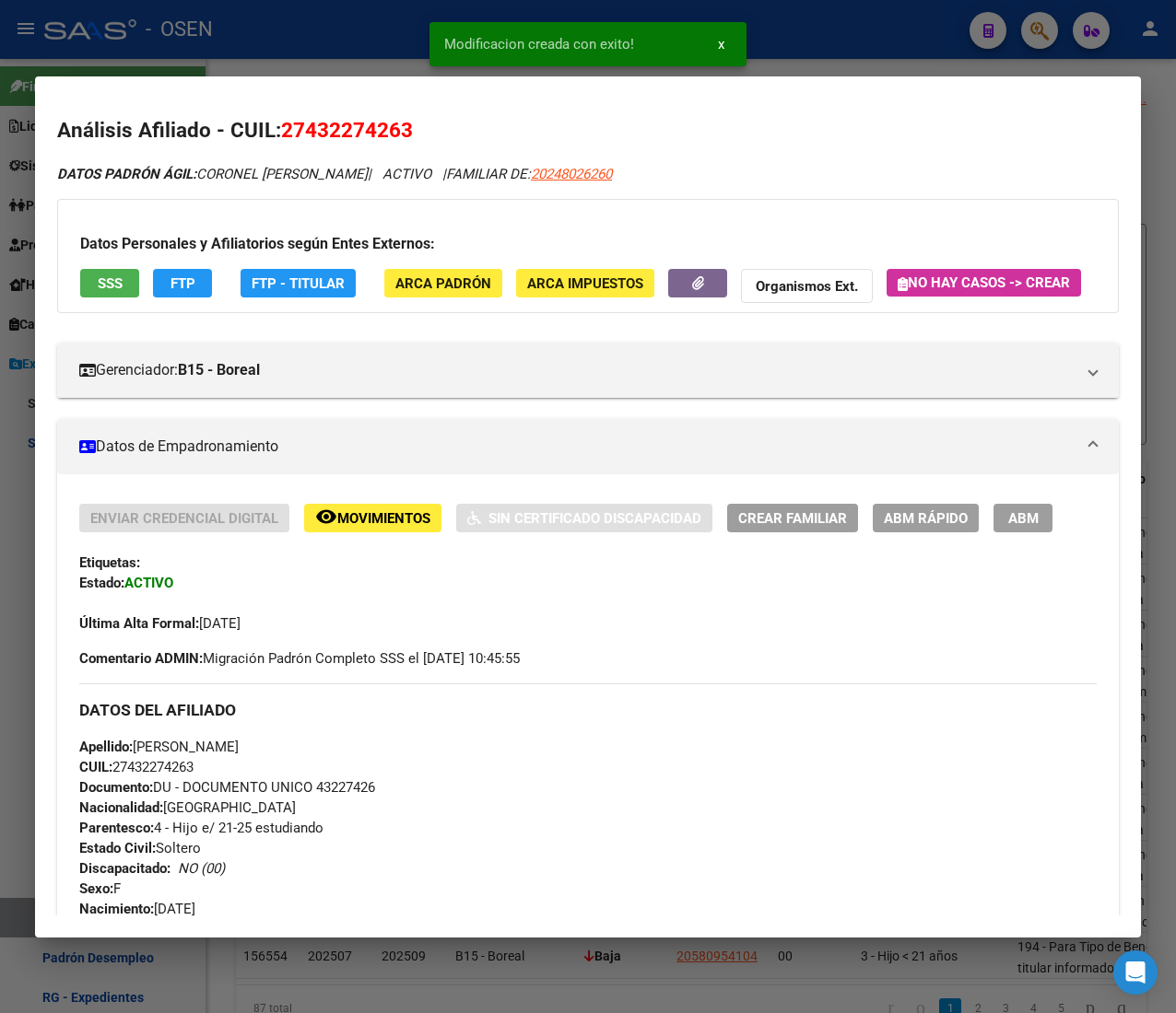
click at [415, 533] on button "remove_red_eye Movimientos" at bounding box center [372, 517] width 137 height 28
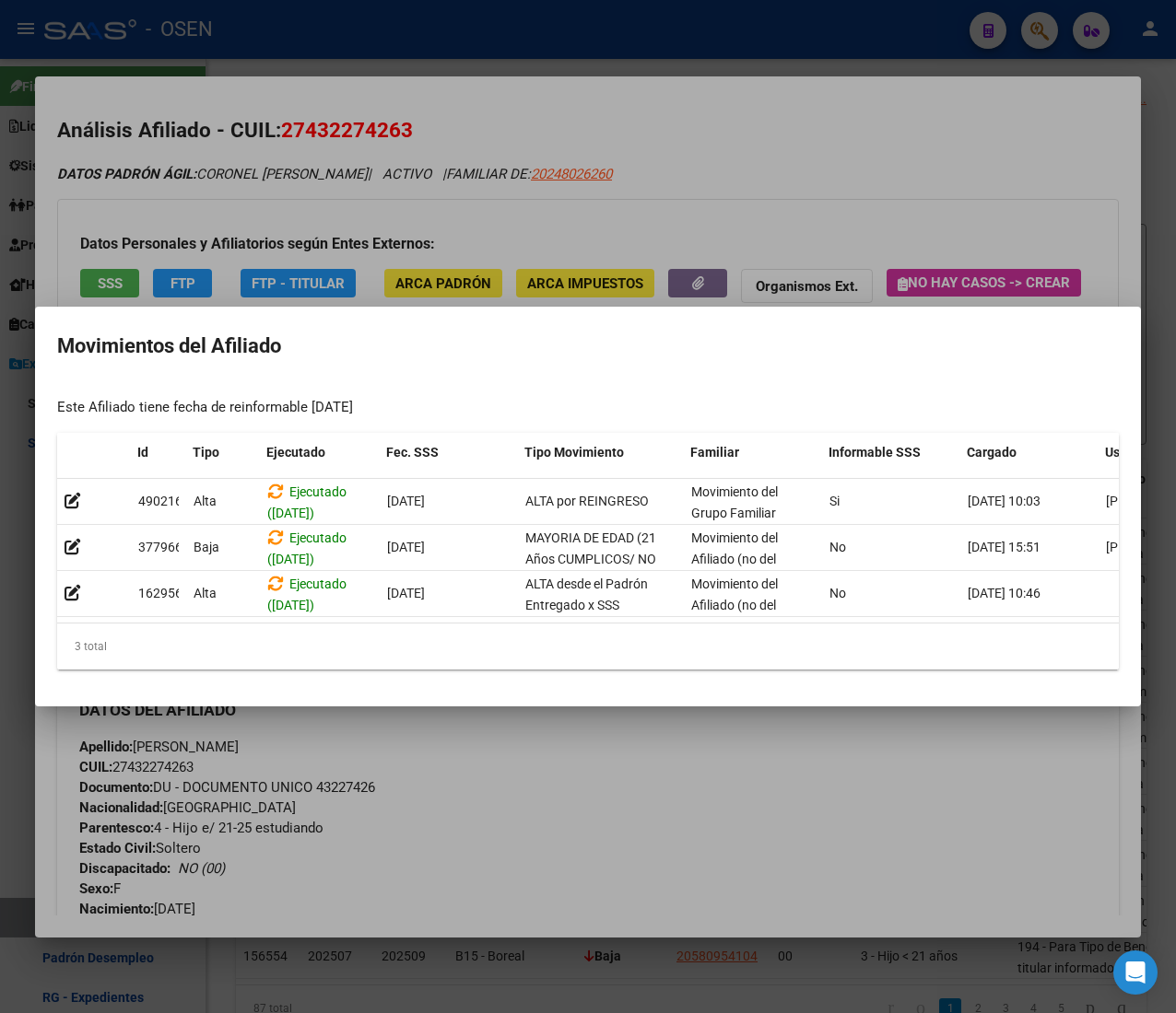
scroll to position [0, 118]
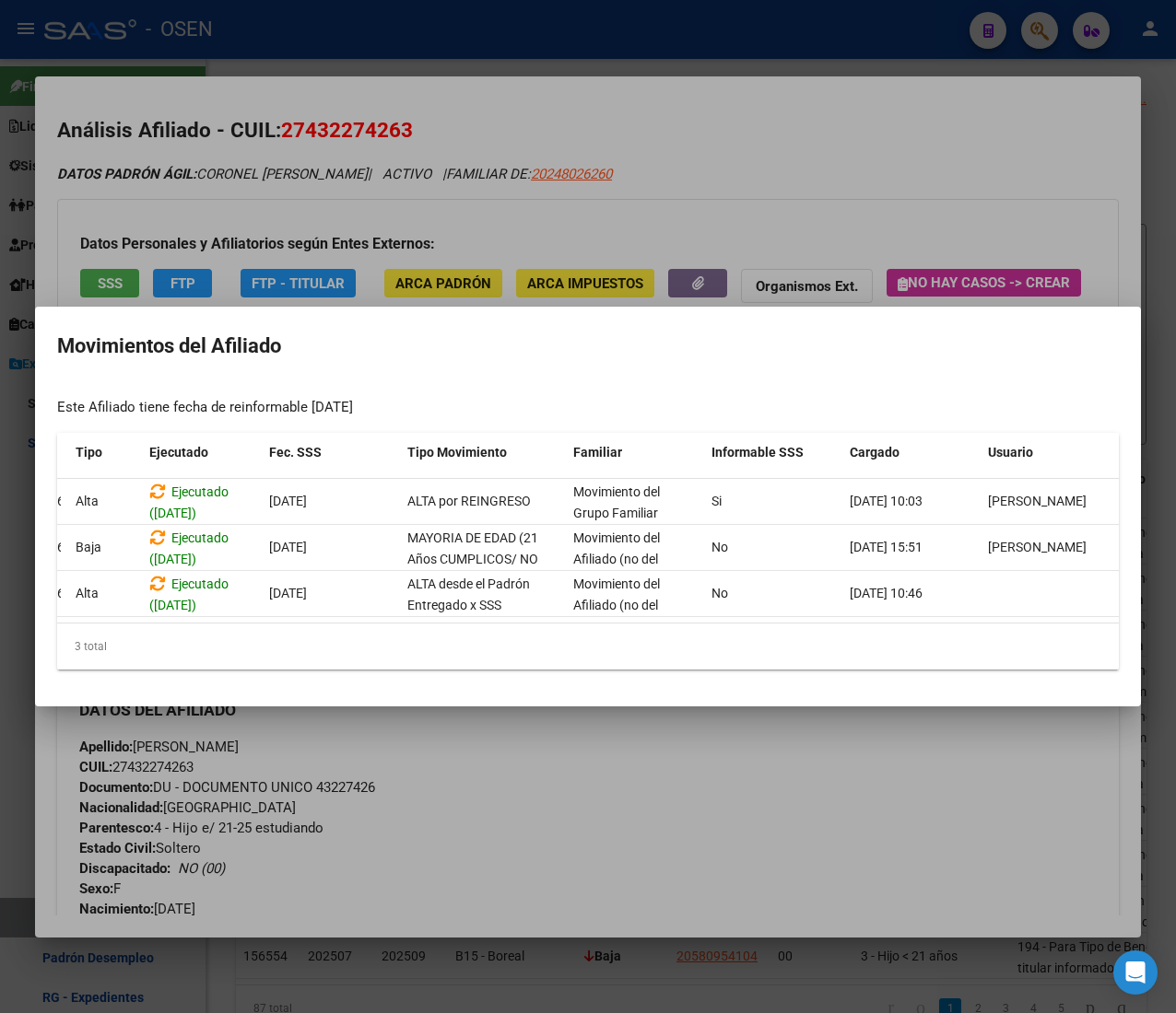
click at [820, 201] on div at bounding box center [588, 506] width 1176 height 1013
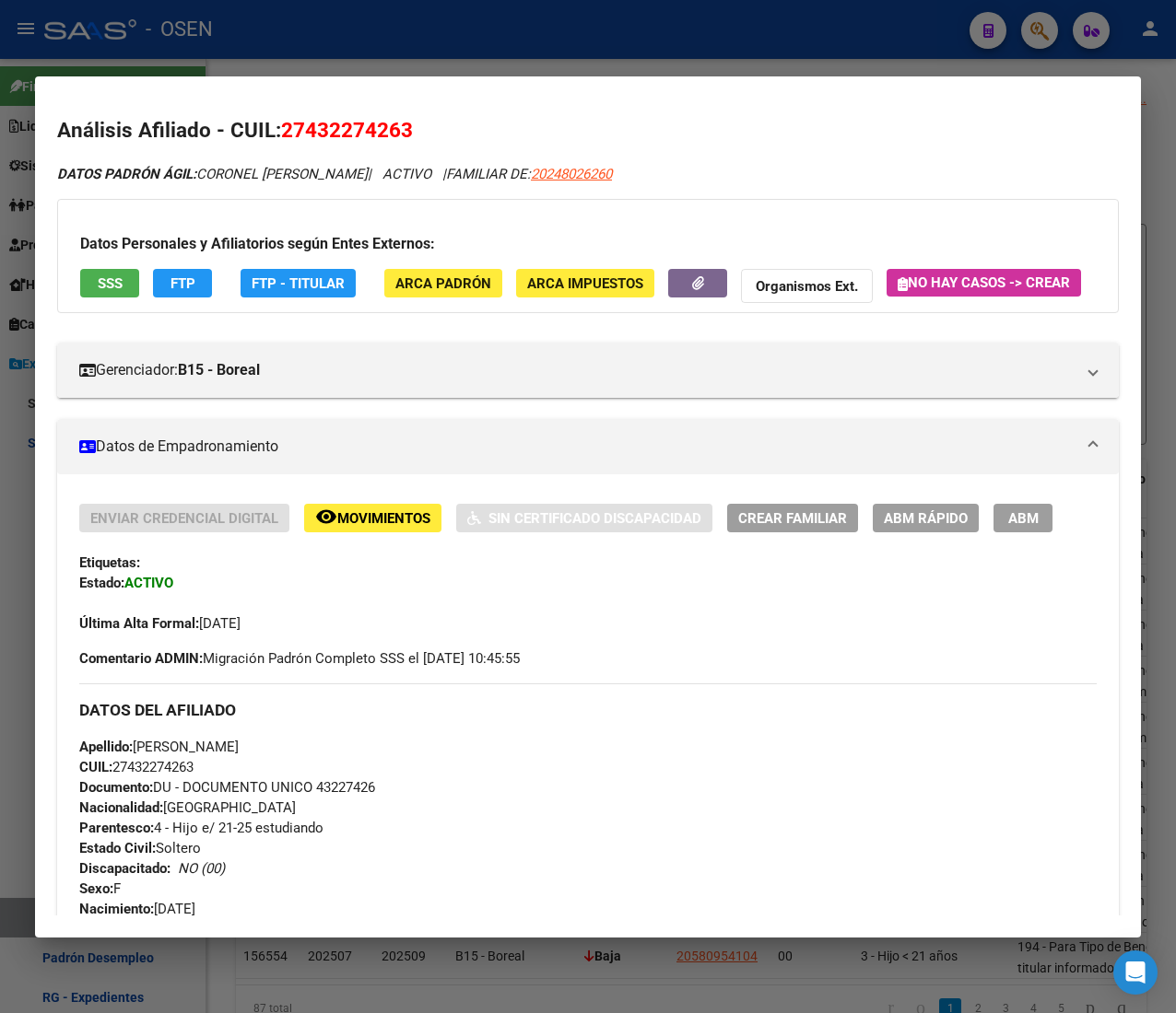
click at [704, 44] on div at bounding box center [588, 506] width 1176 height 1013
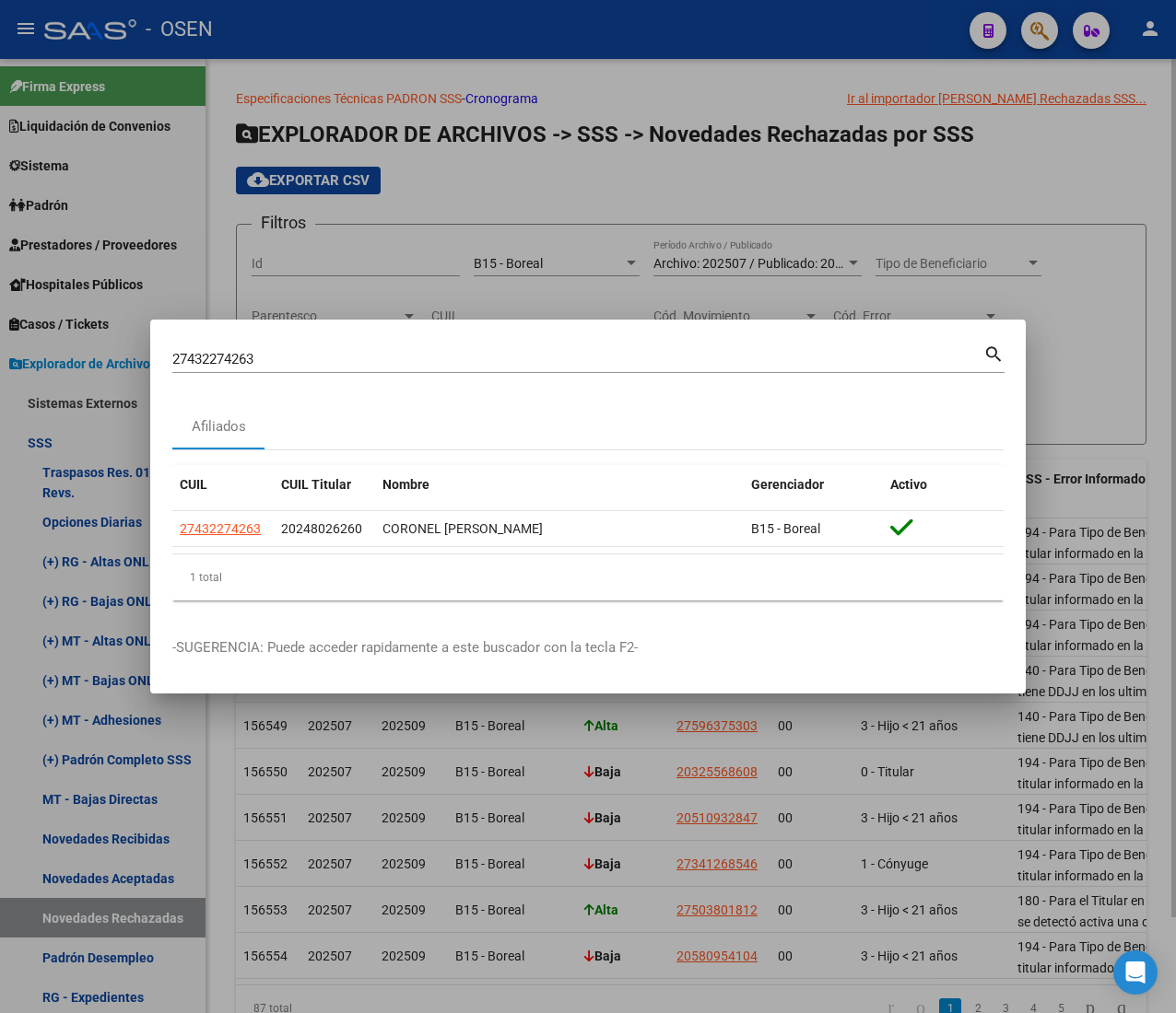
click at [484, 273] on div at bounding box center [588, 506] width 1176 height 1013
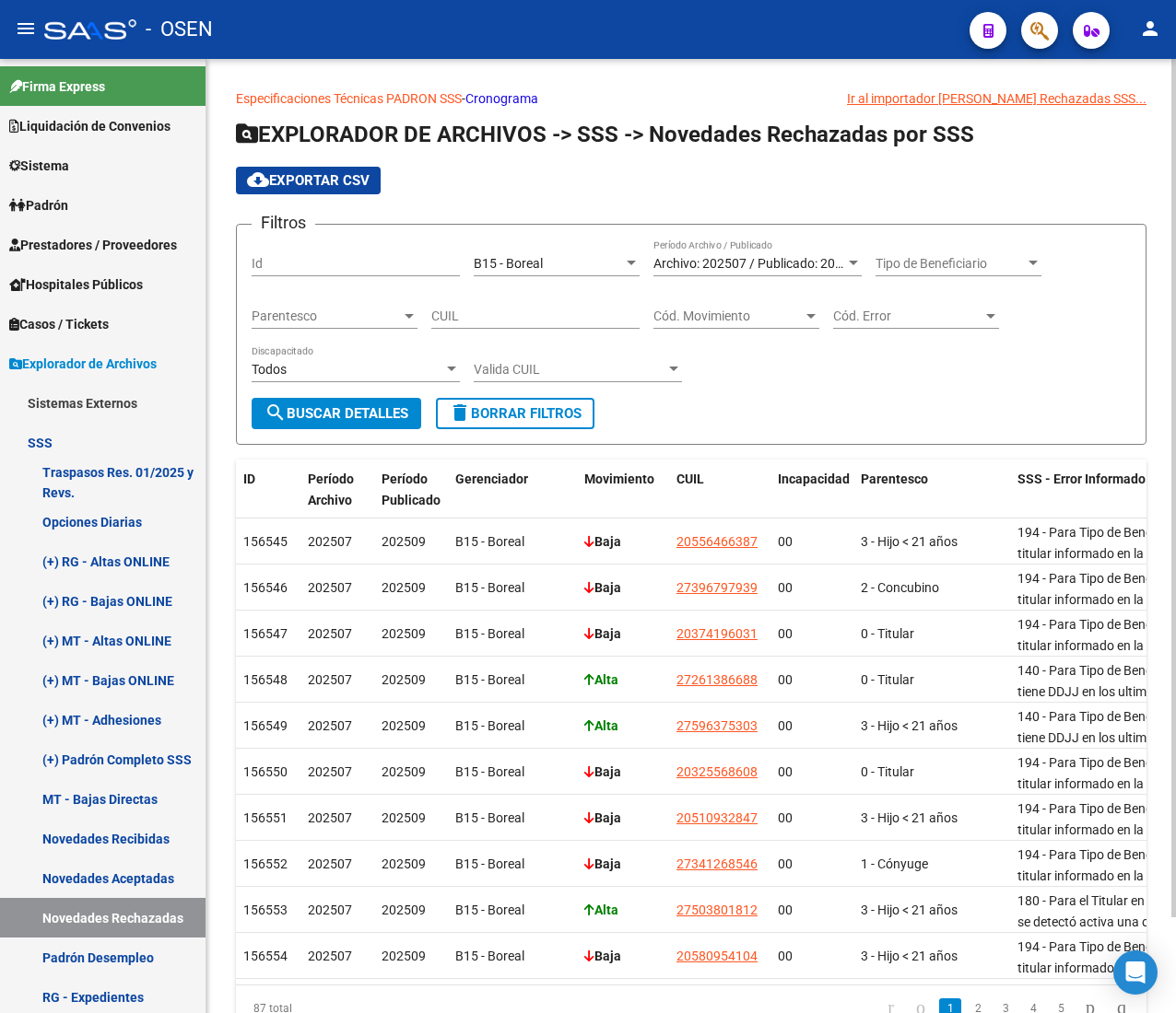
click at [590, 272] on div "B15 - Boreal Seleccionar Gerenciador" at bounding box center [556, 258] width 166 height 37
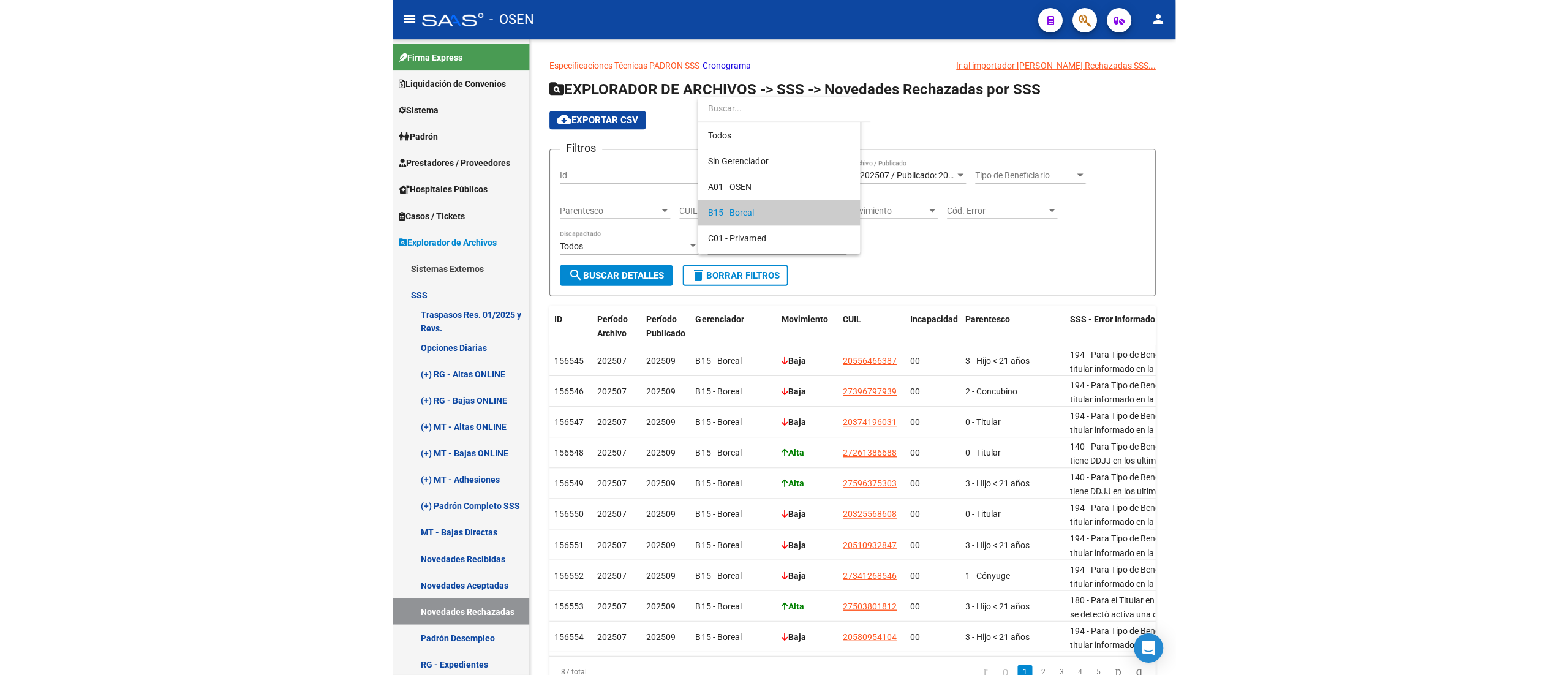
scroll to position [38, 0]
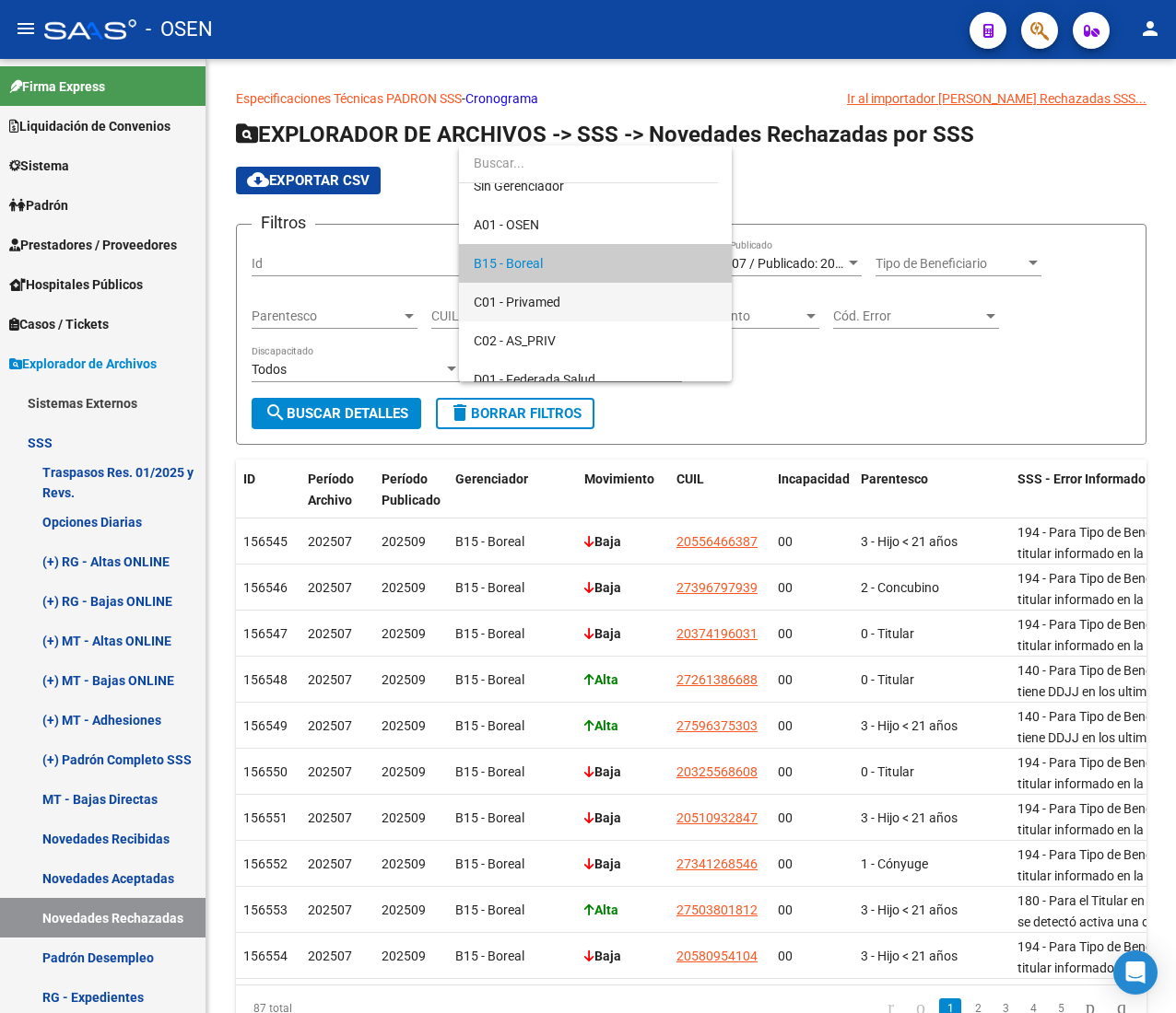
click at [646, 298] on span "C01 - Privamed" at bounding box center [595, 302] width 244 height 39
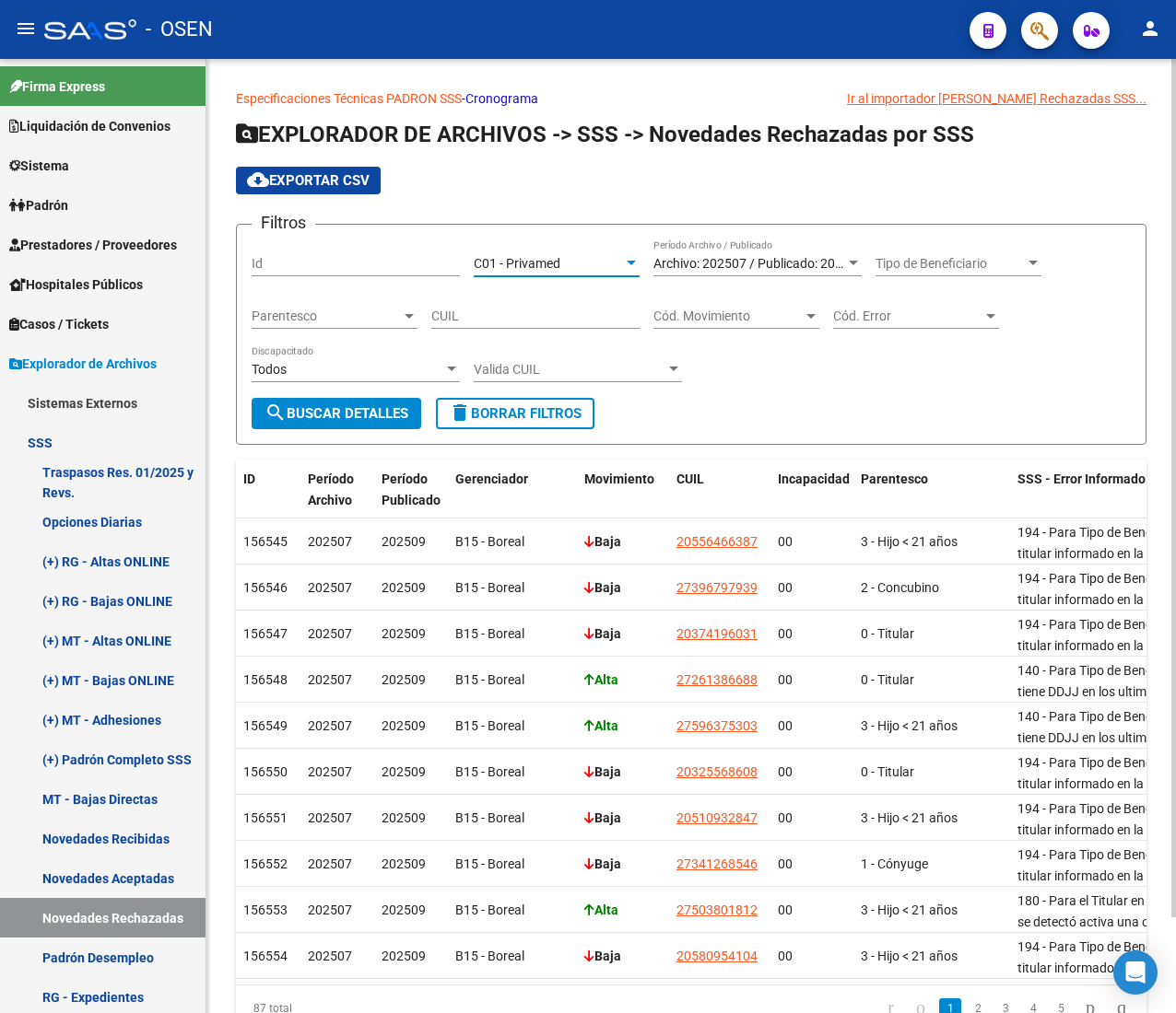
click at [388, 413] on span "search Buscar Detalles" at bounding box center [336, 413] width 144 height 17
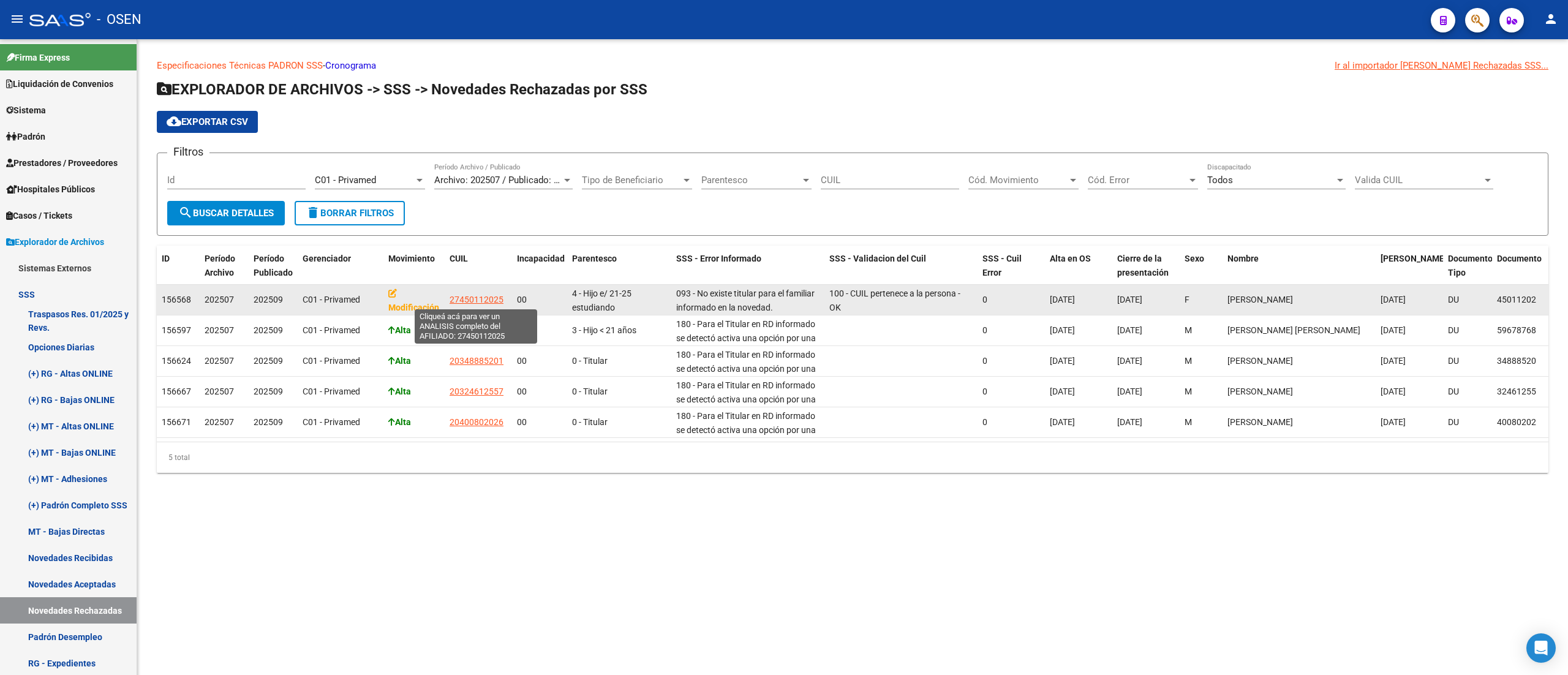
click at [484, 297] on span "27450112025" at bounding box center [476, 299] width 54 height 10
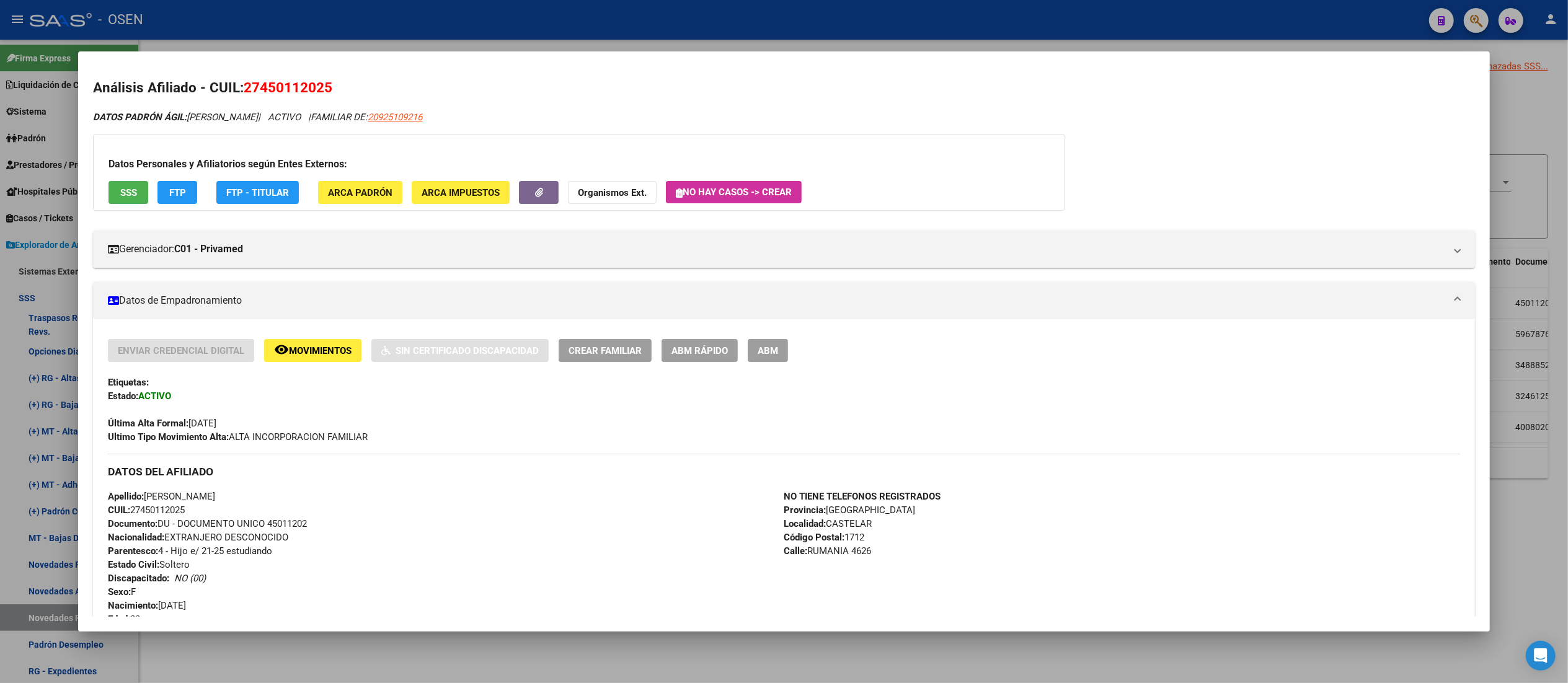
click at [177, 198] on button "FTP" at bounding box center [177, 192] width 40 height 23
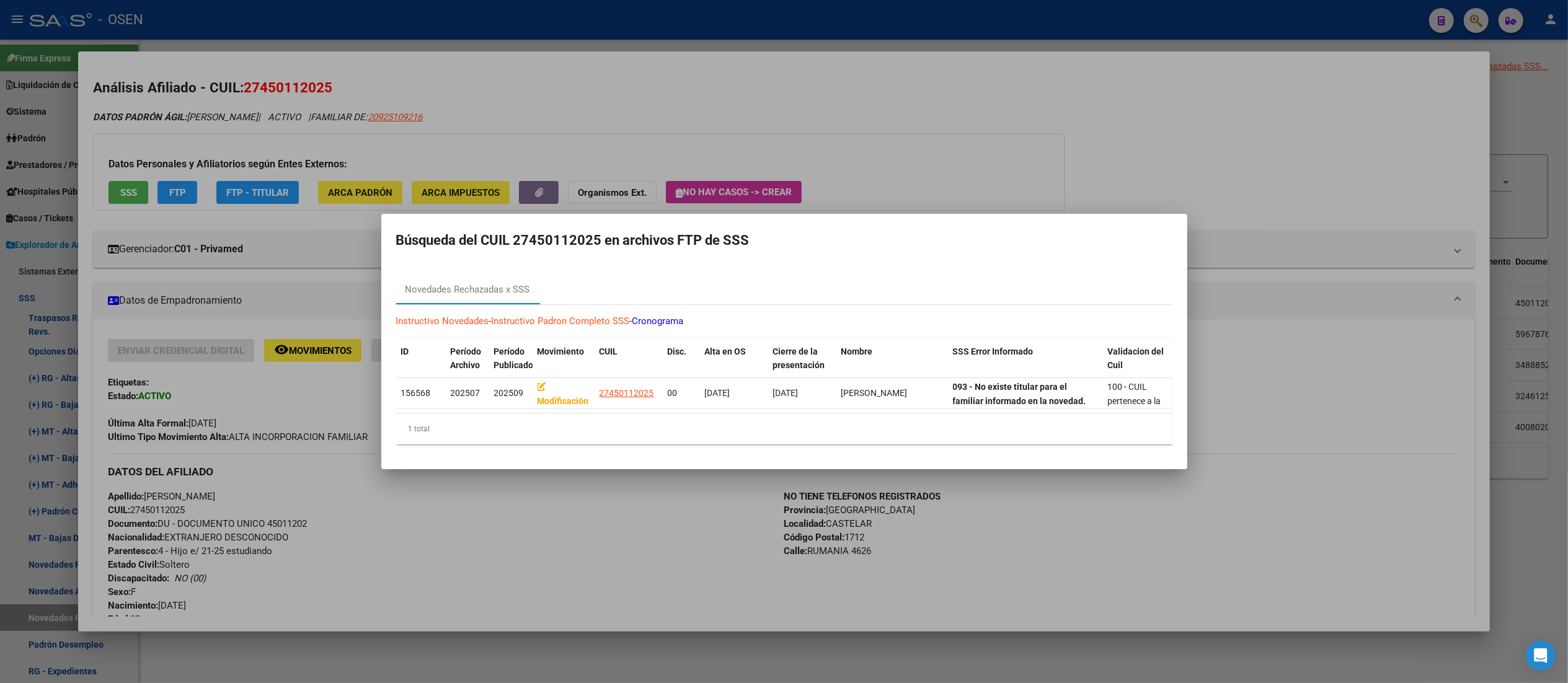
click at [791, 167] on div at bounding box center [784, 342] width 1568 height 683
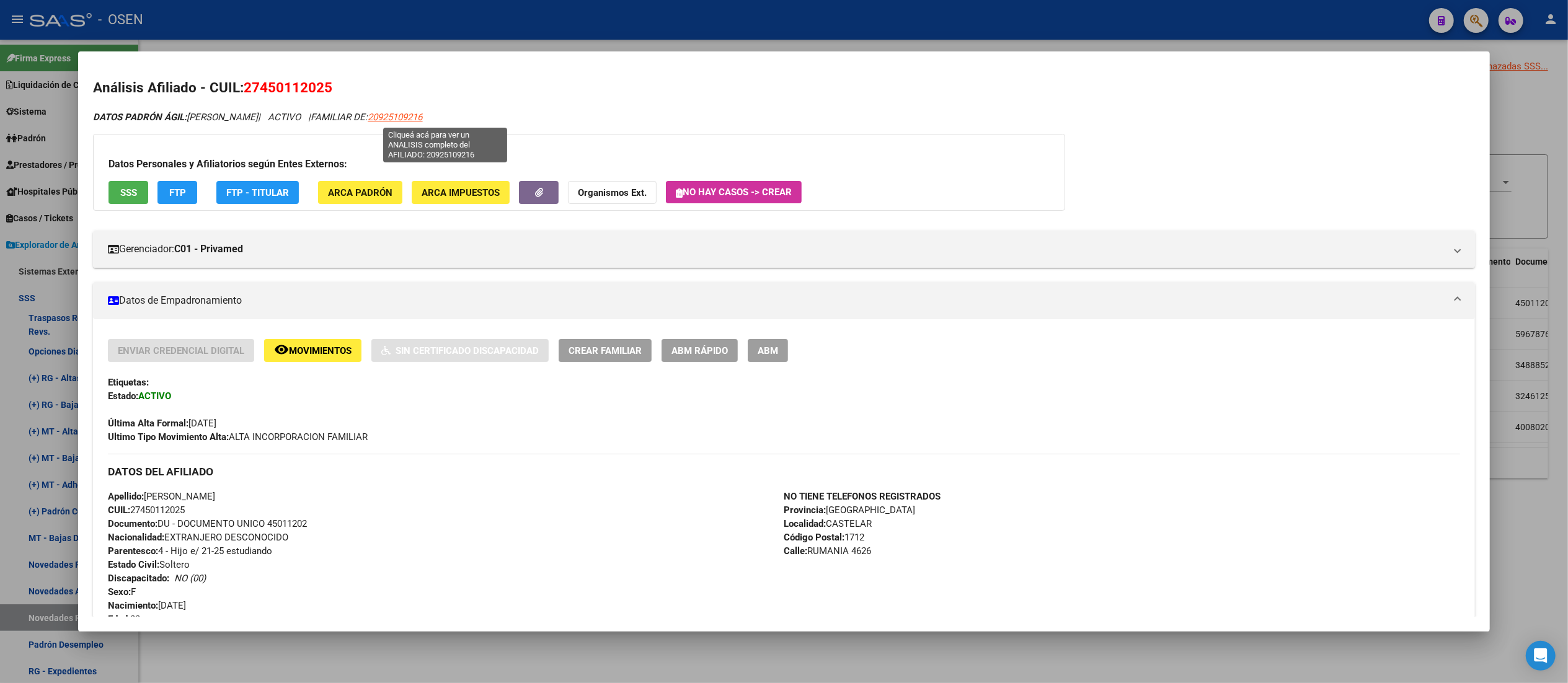
click at [422, 121] on span "20925109216" at bounding box center [395, 117] width 54 height 11
type textarea "20925109216"
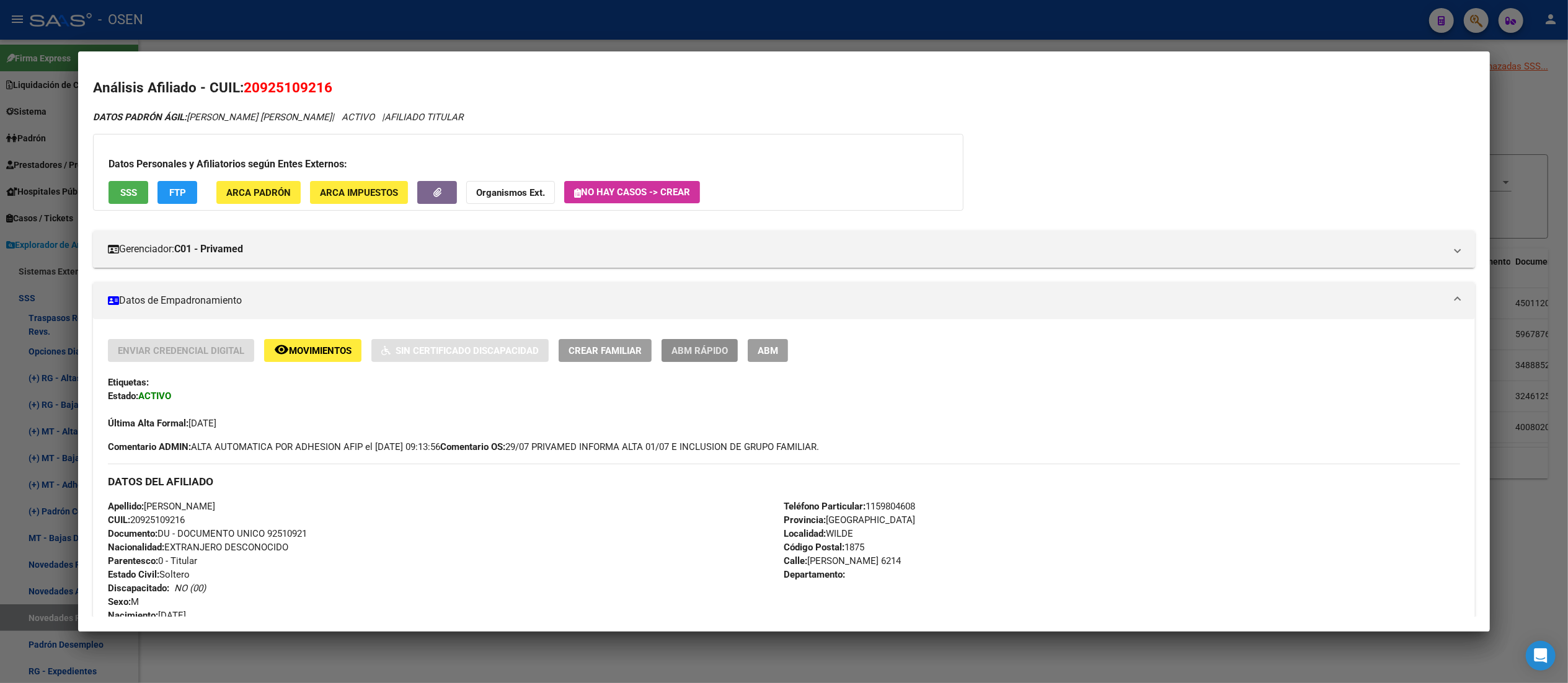
click at [675, 347] on span "ABM Rápido" at bounding box center [699, 351] width 56 height 11
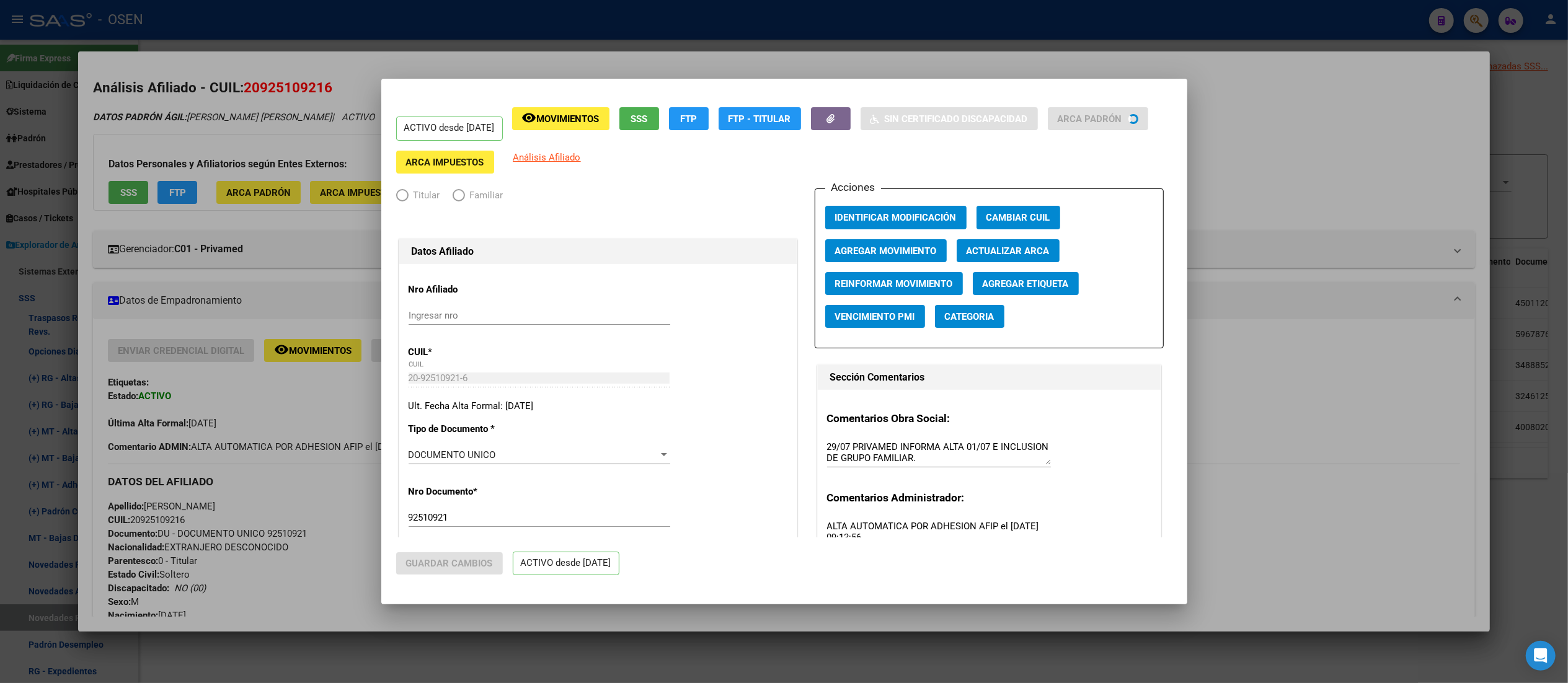
radio input "true"
type input "30-54622438-0"
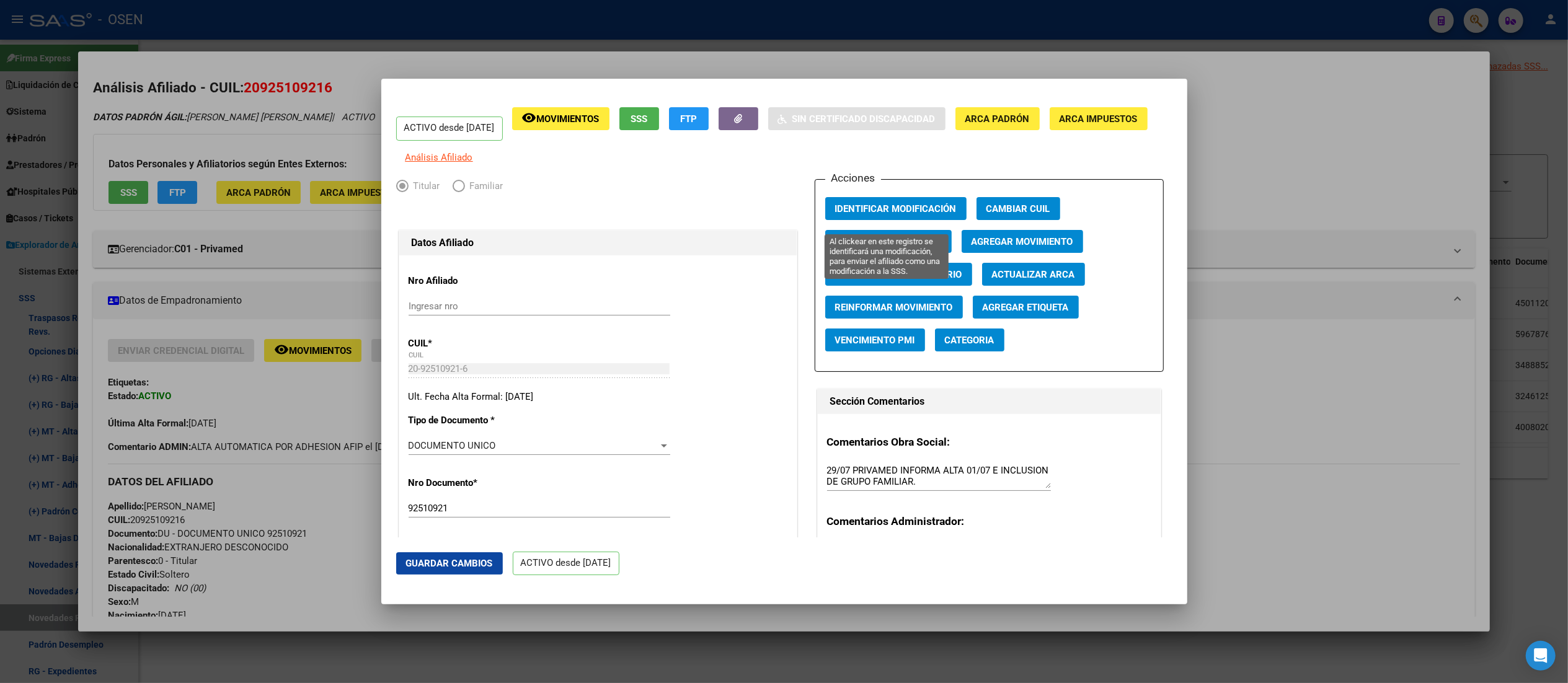
click at [791, 208] on button "Identificar Modificación" at bounding box center [896, 208] width 142 height 23
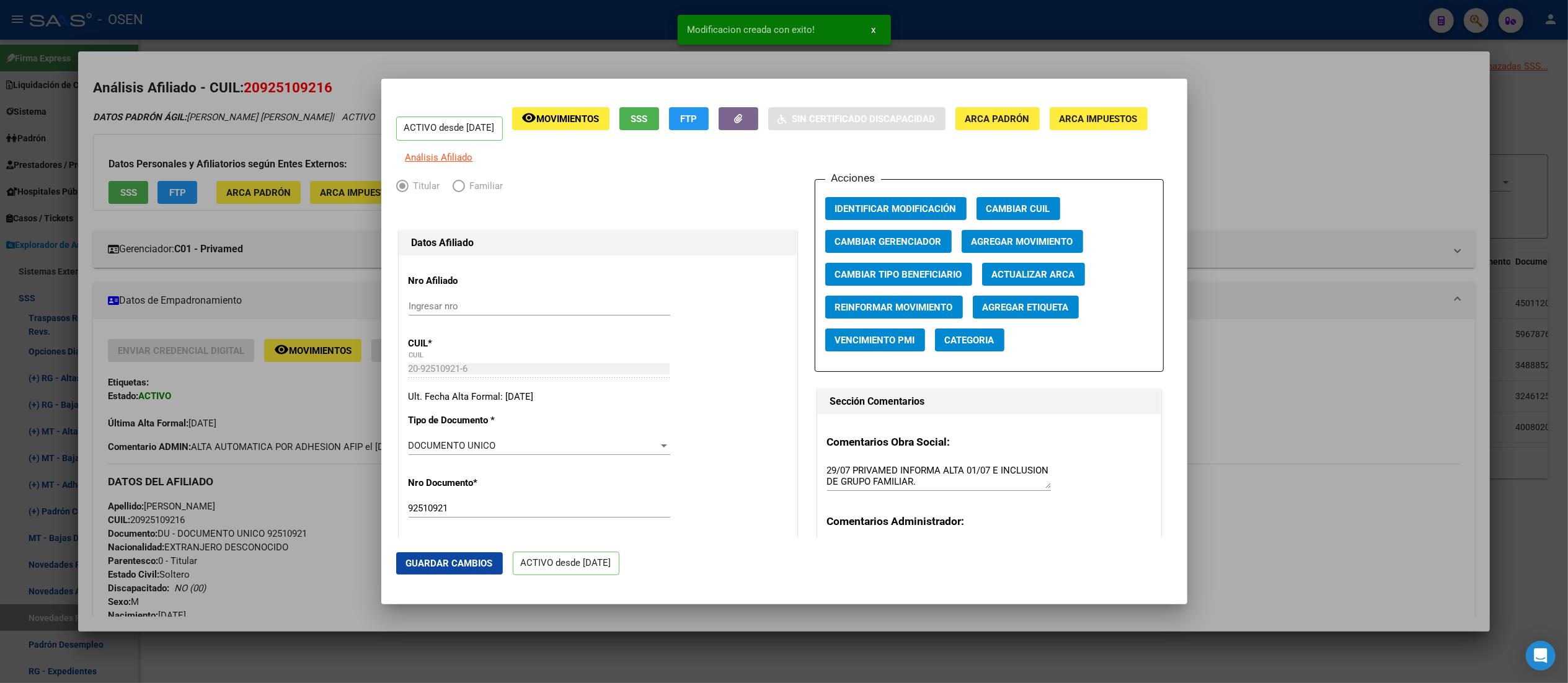
click at [791, 281] on button "Actualizar ARCA" at bounding box center [1033, 274] width 103 height 23
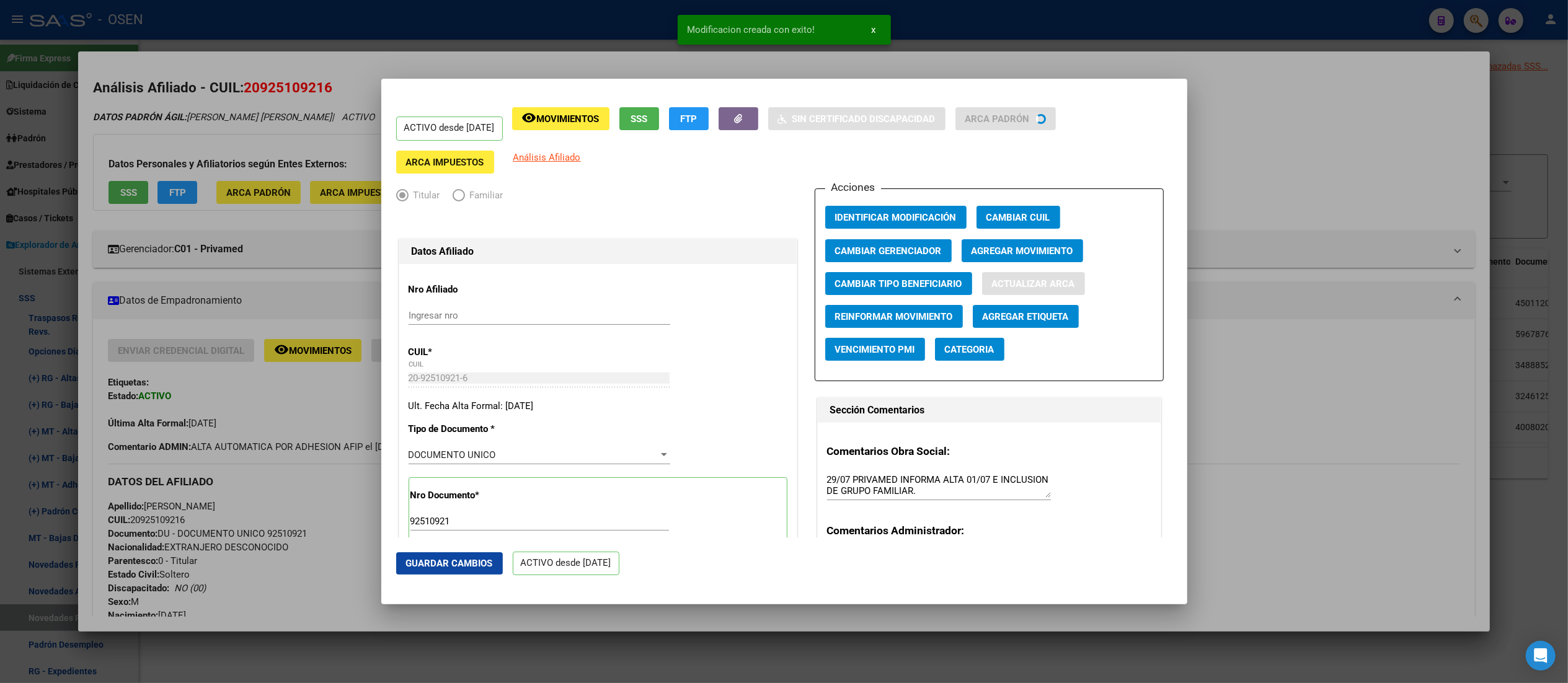
type input "WILDE"
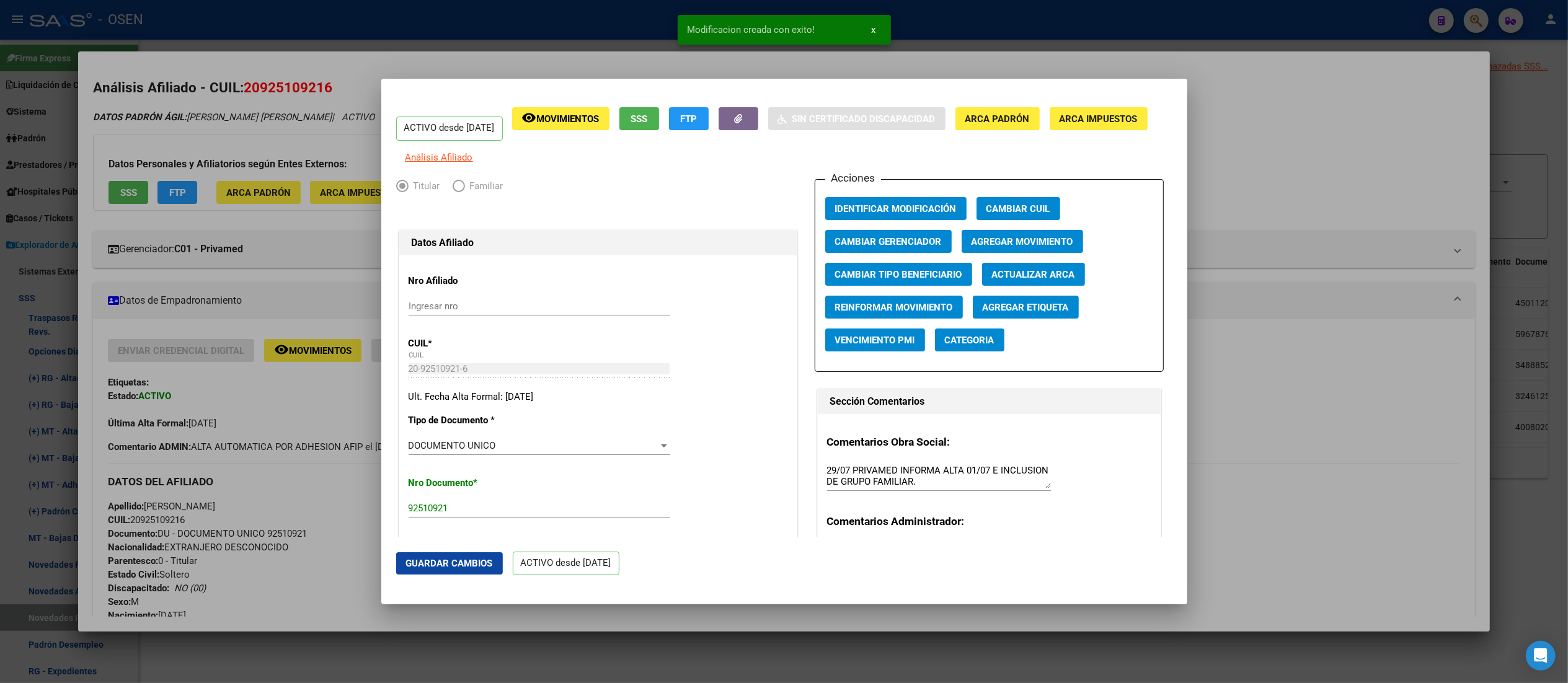
drag, startPoint x: 1174, startPoint y: 64, endPoint x: 1169, endPoint y: 39, distance: 25.5
click at [791, 63] on div at bounding box center [784, 342] width 1568 height 683
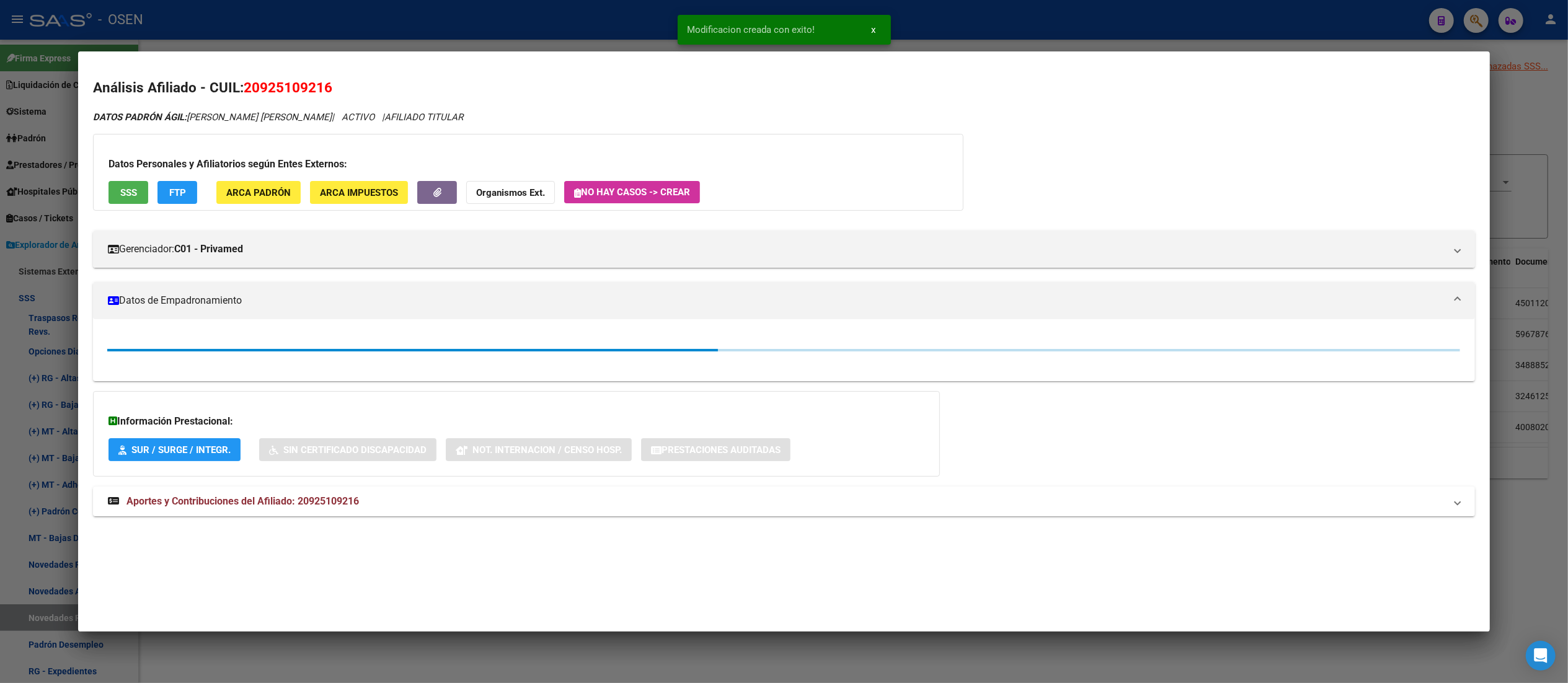
click at [791, 27] on div at bounding box center [784, 342] width 1568 height 683
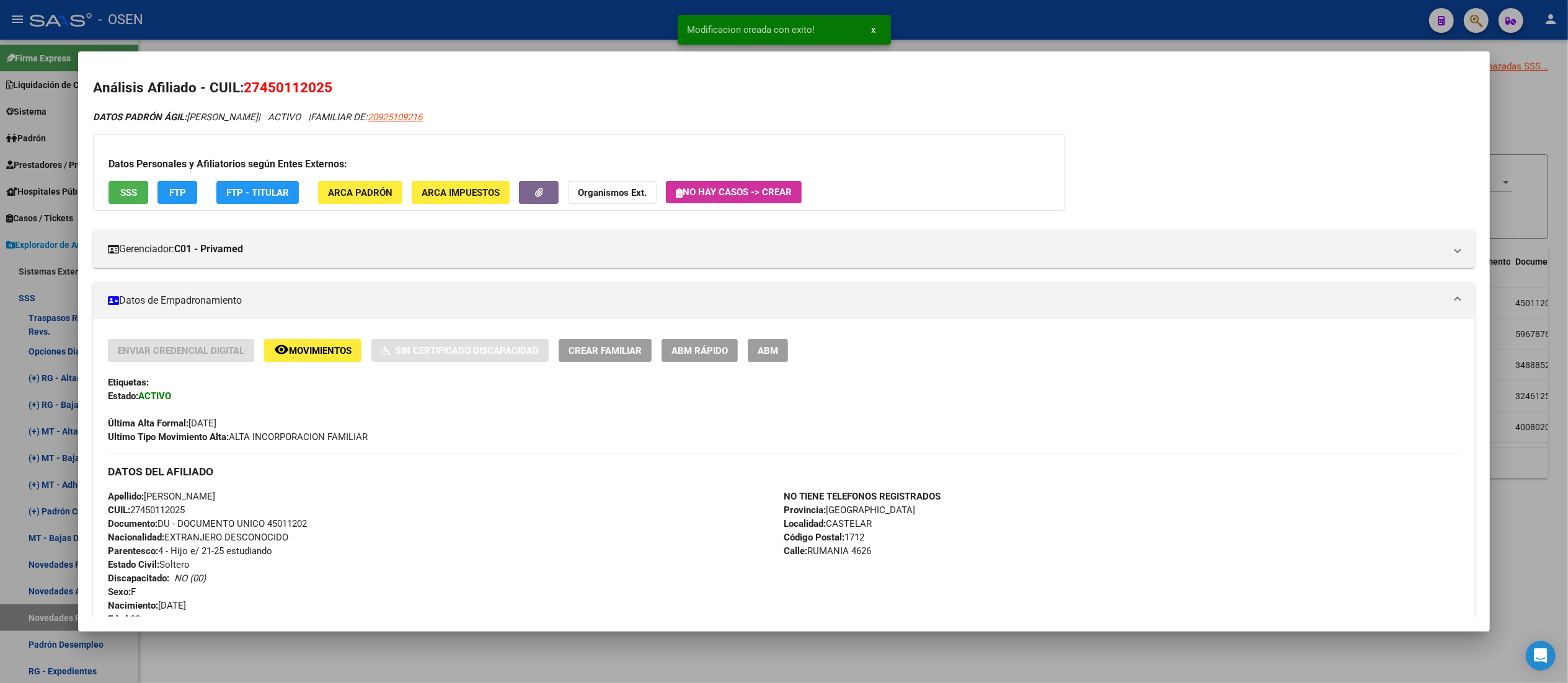
click at [637, 29] on div at bounding box center [784, 342] width 1568 height 683
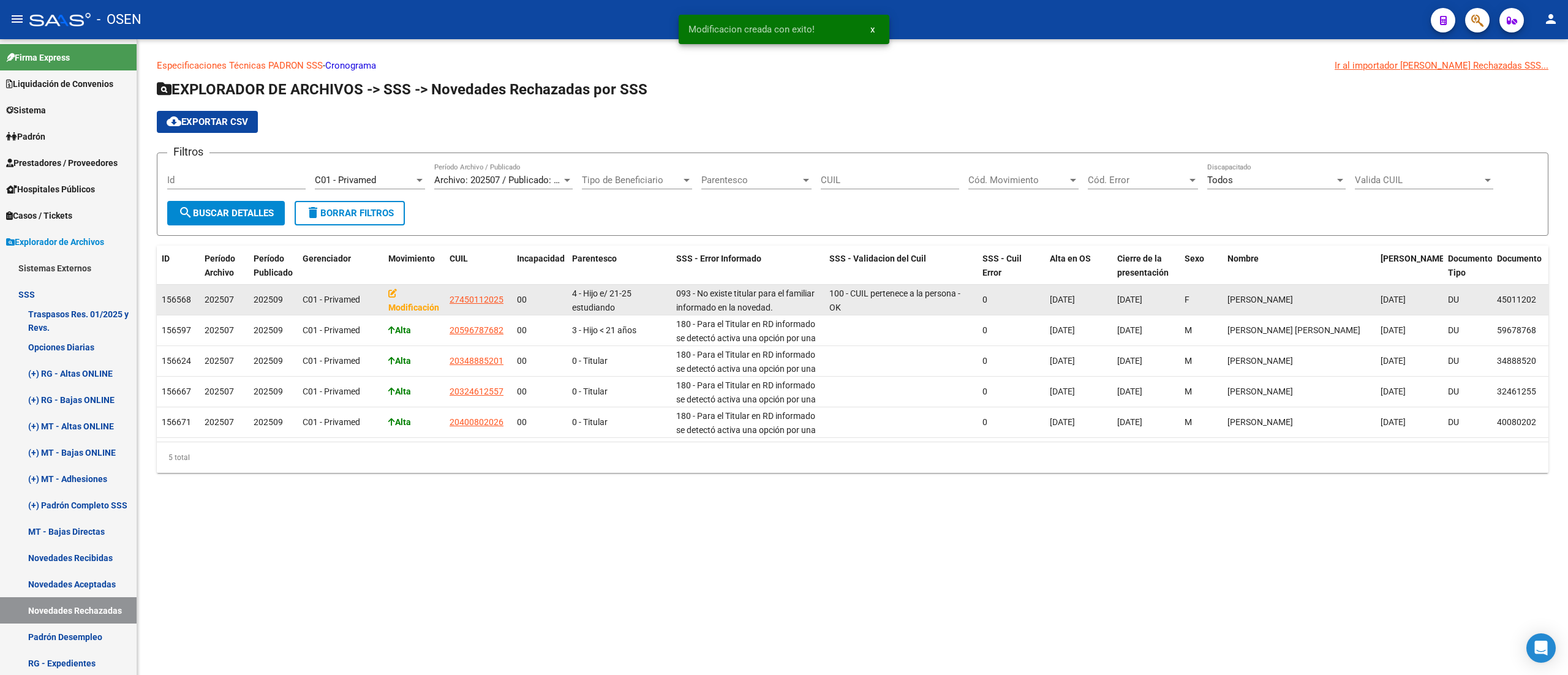
click at [452, 293] on app-link-go-to "27450112025" at bounding box center [476, 300] width 54 height 14
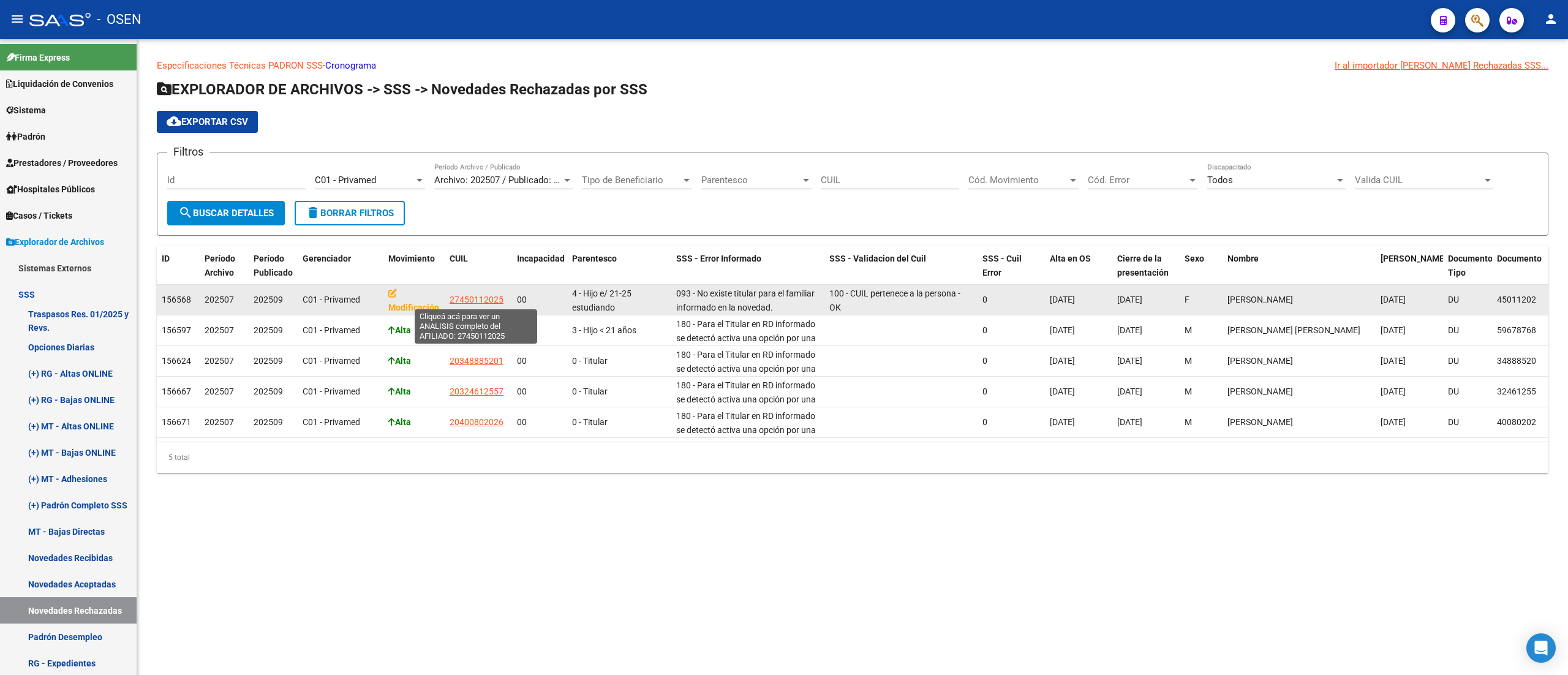
click at [457, 295] on span "27450112025" at bounding box center [476, 299] width 54 height 10
type textarea "27450112025"
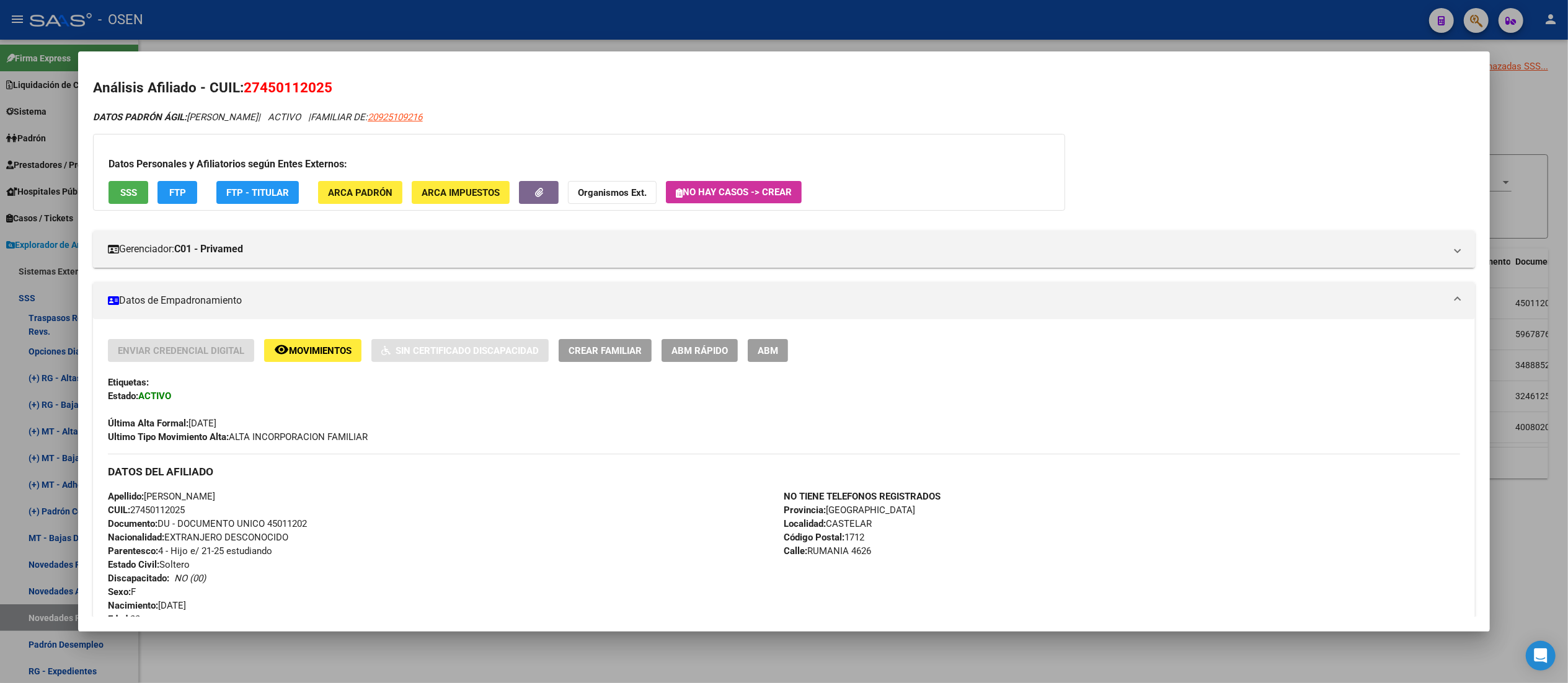
click at [715, 353] on span "ABM Rápido" at bounding box center [699, 351] width 56 height 11
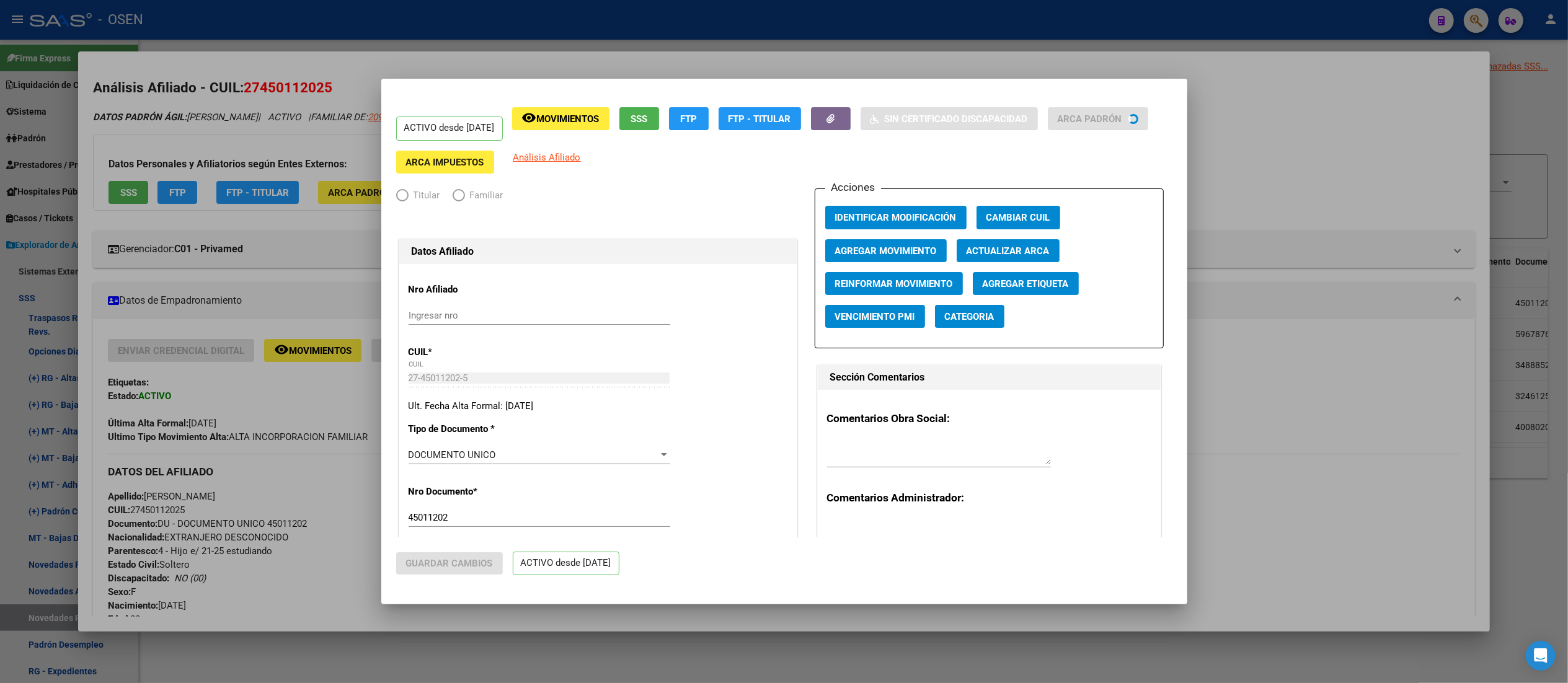
radio input "true"
type input "30-54622438-0"
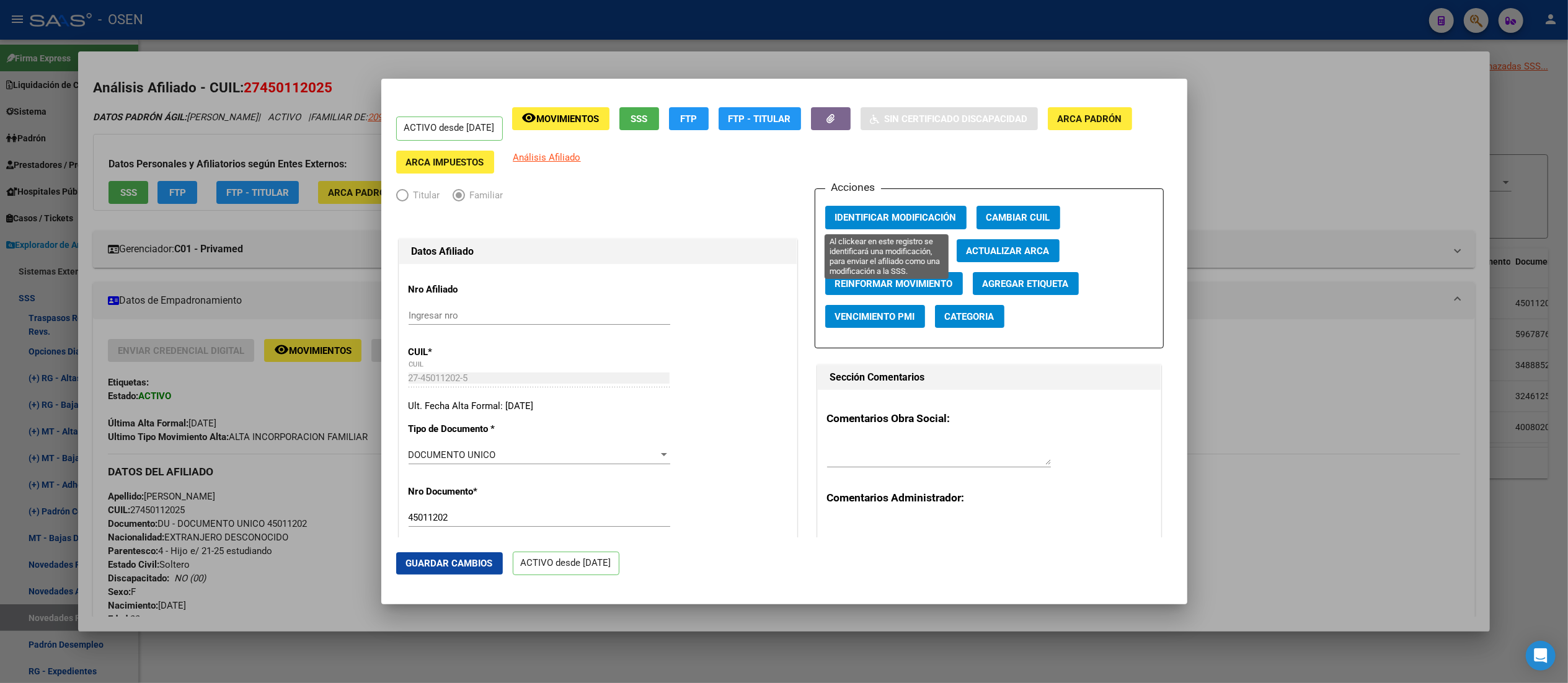
click at [791, 220] on span "Identificar Modificación" at bounding box center [895, 218] width 121 height 11
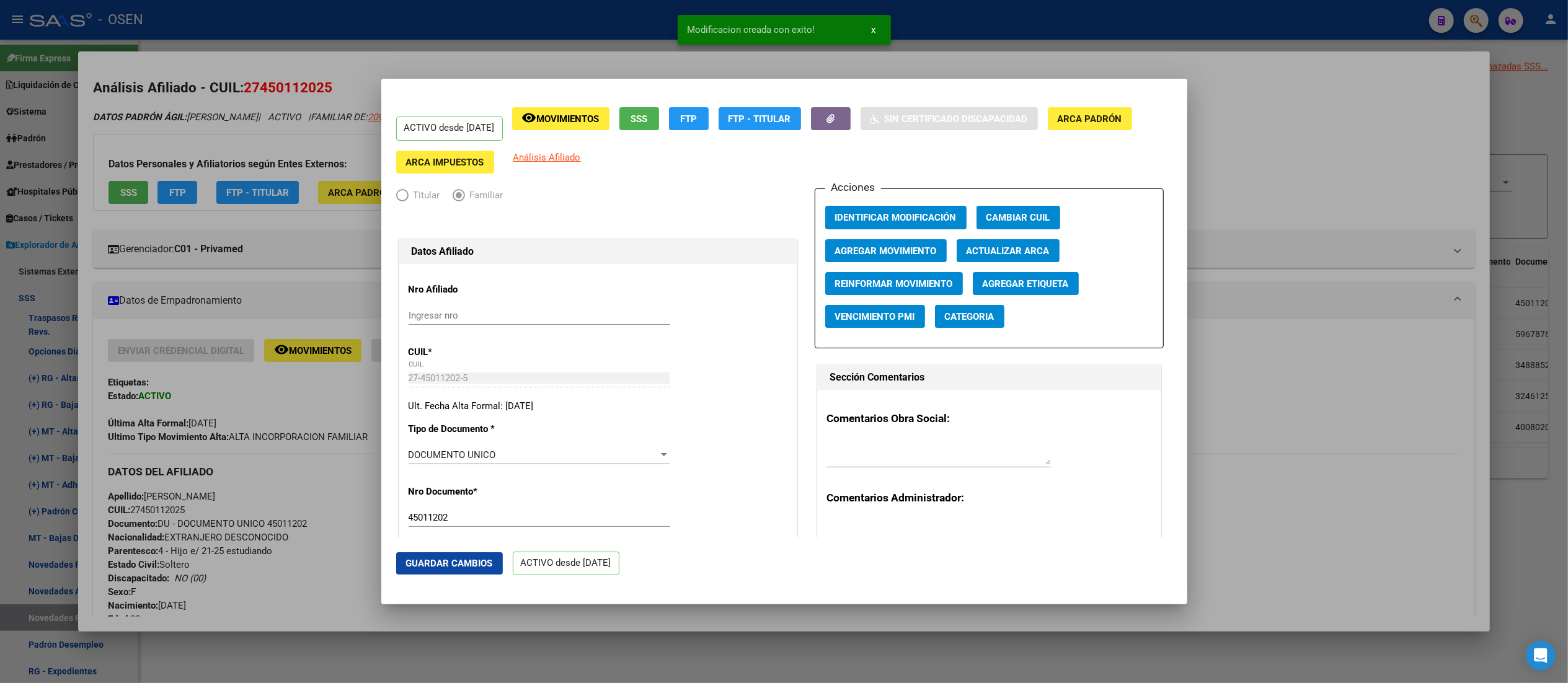
click at [791, 258] on button "Actualizar ARCA" at bounding box center [1008, 250] width 103 height 23
type input "CASTELAR"
click at [791, 34] on div at bounding box center [784, 342] width 1568 height 683
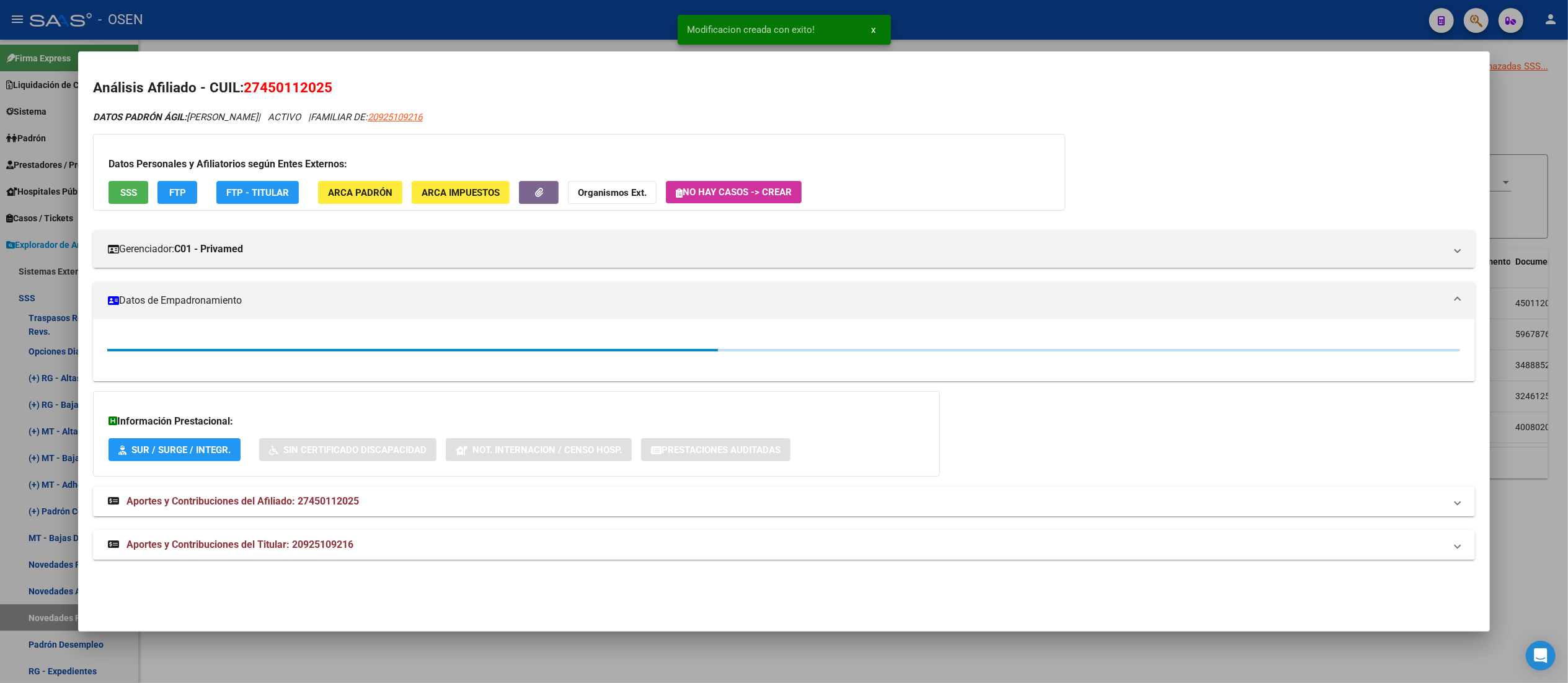
click at [791, 41] on div at bounding box center [784, 342] width 1568 height 683
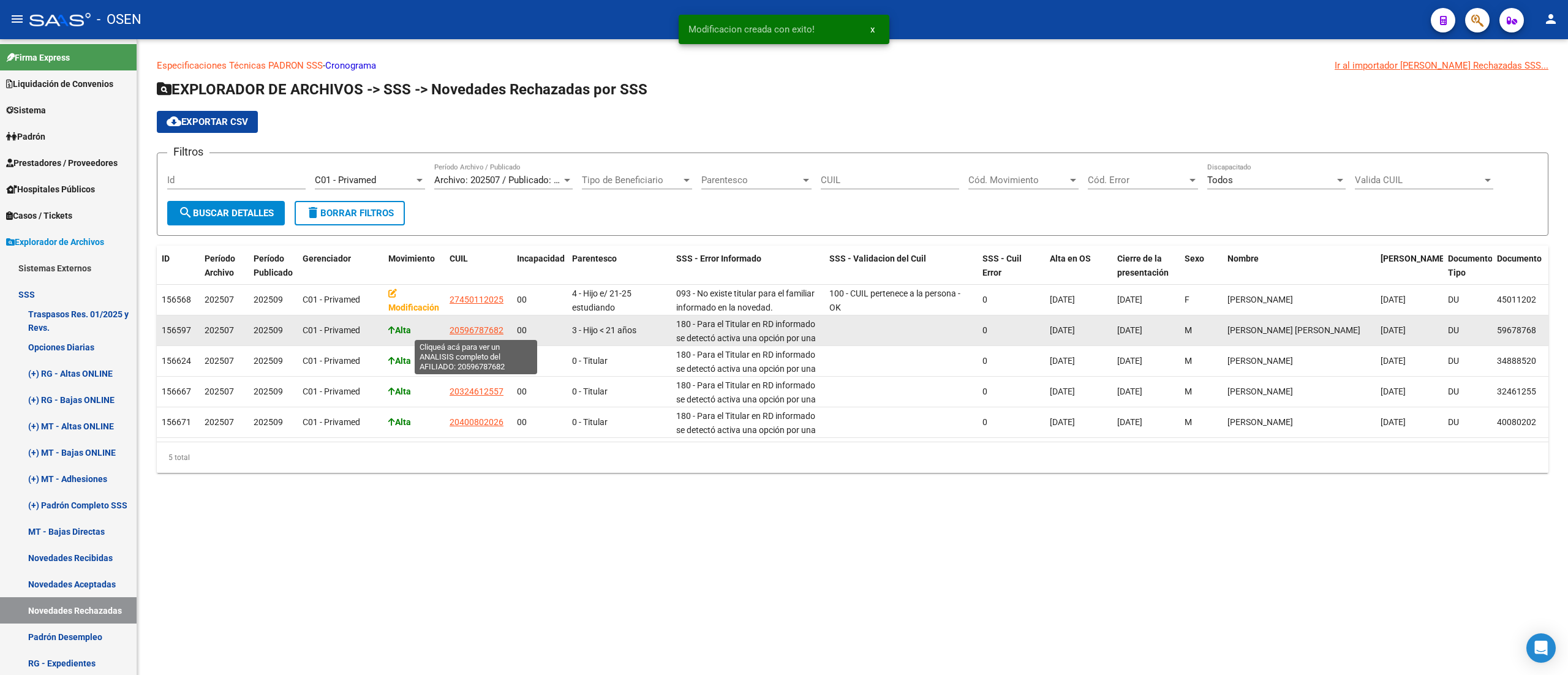
click at [457, 323] on app-link-go-to "20596787682" at bounding box center [476, 330] width 54 height 14
click at [467, 328] on span "20596787682" at bounding box center [476, 330] width 54 height 10
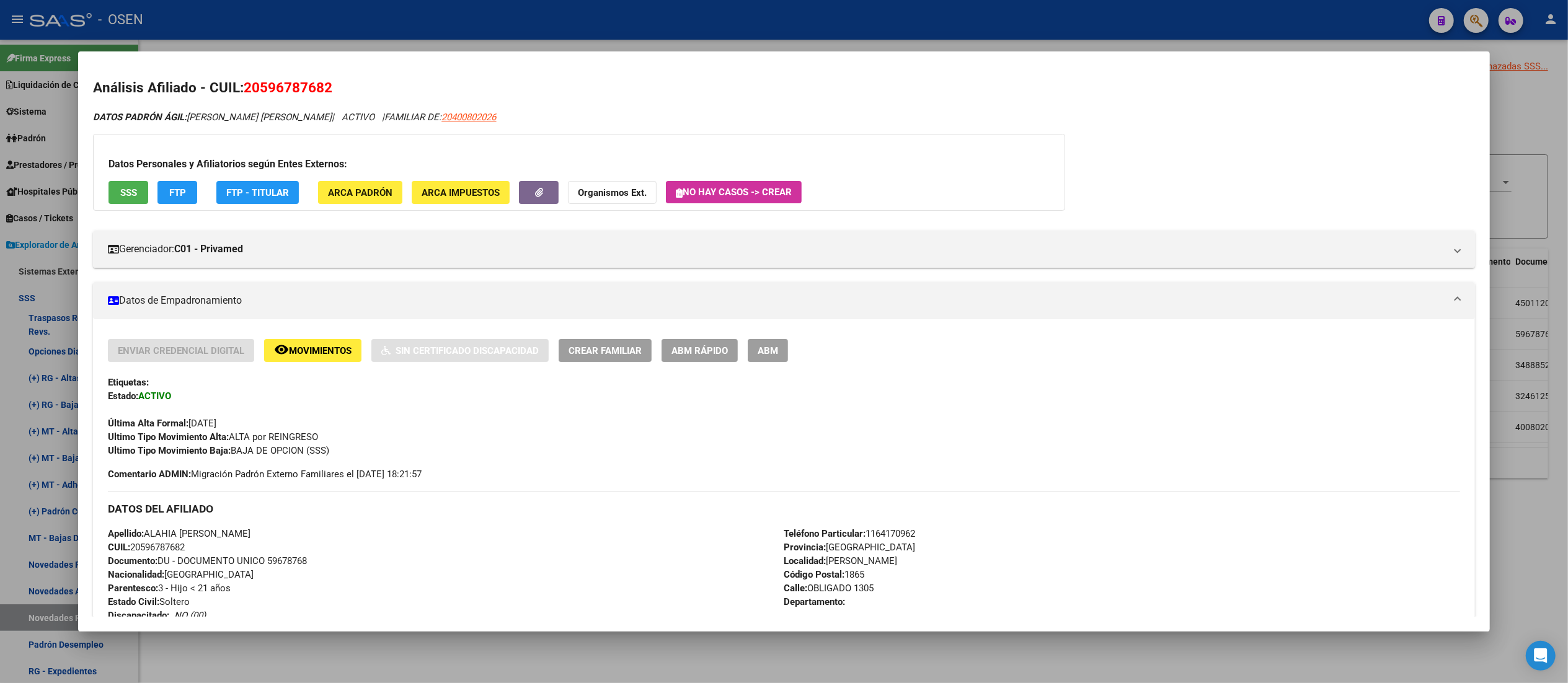
click at [120, 191] on span "SSS" at bounding box center [128, 193] width 17 height 11
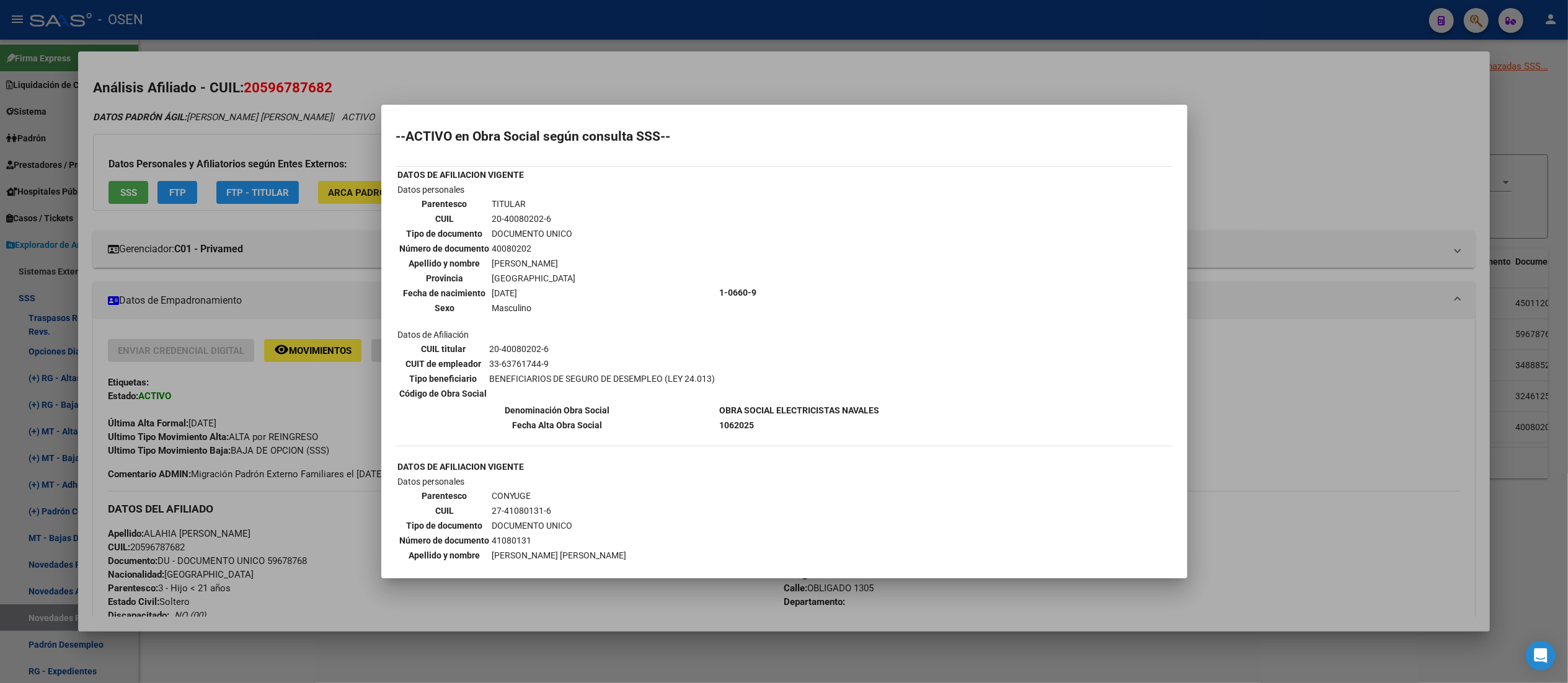
click at [530, 57] on div at bounding box center [784, 342] width 1568 height 683
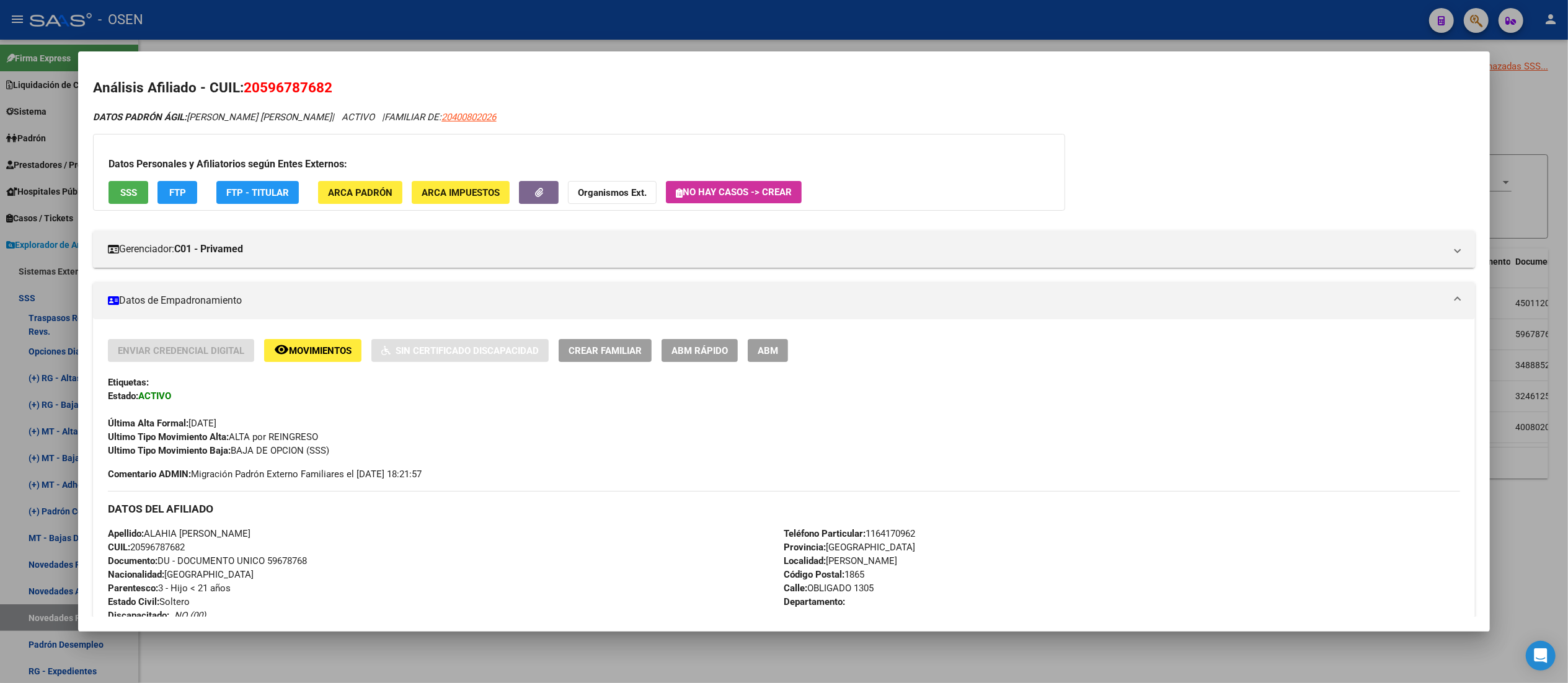
click at [527, 31] on div at bounding box center [784, 342] width 1568 height 683
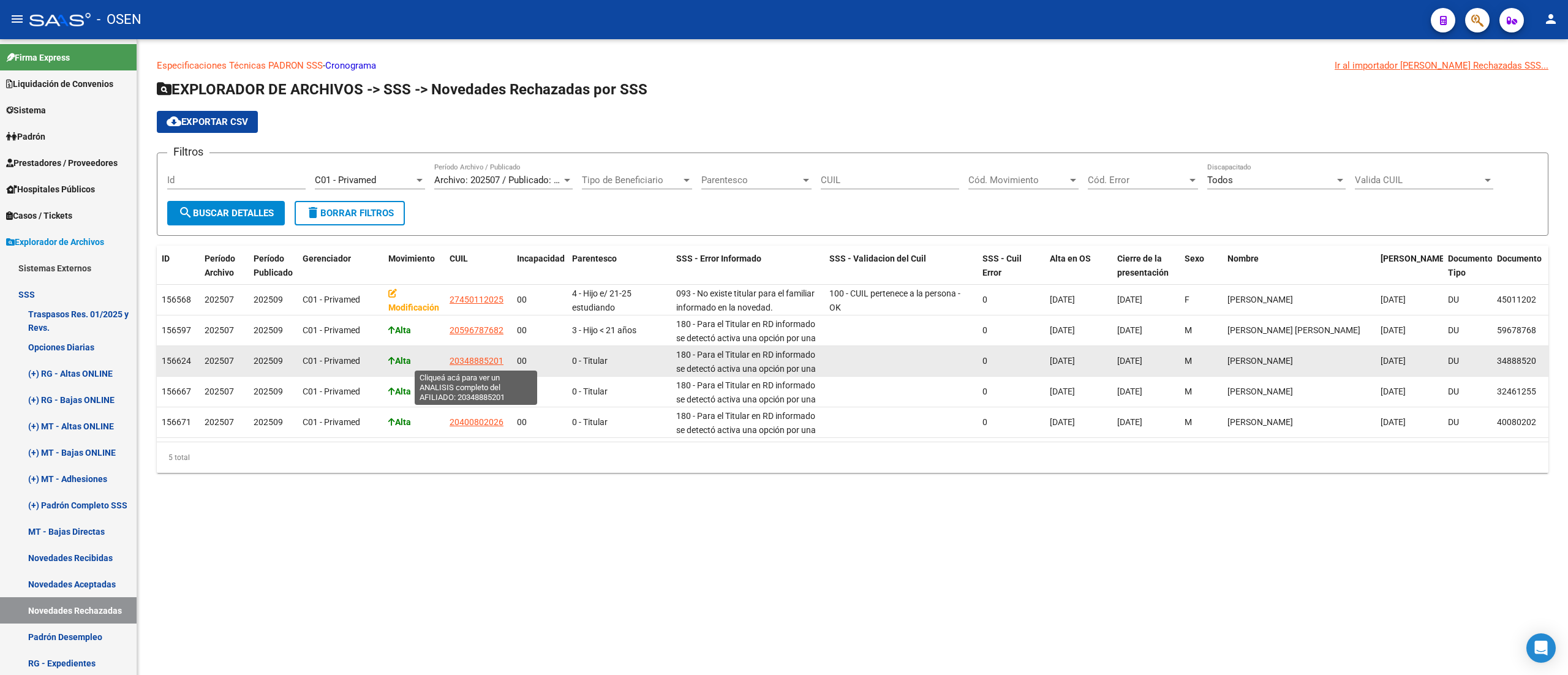
click at [470, 358] on span "20348885201" at bounding box center [476, 360] width 54 height 10
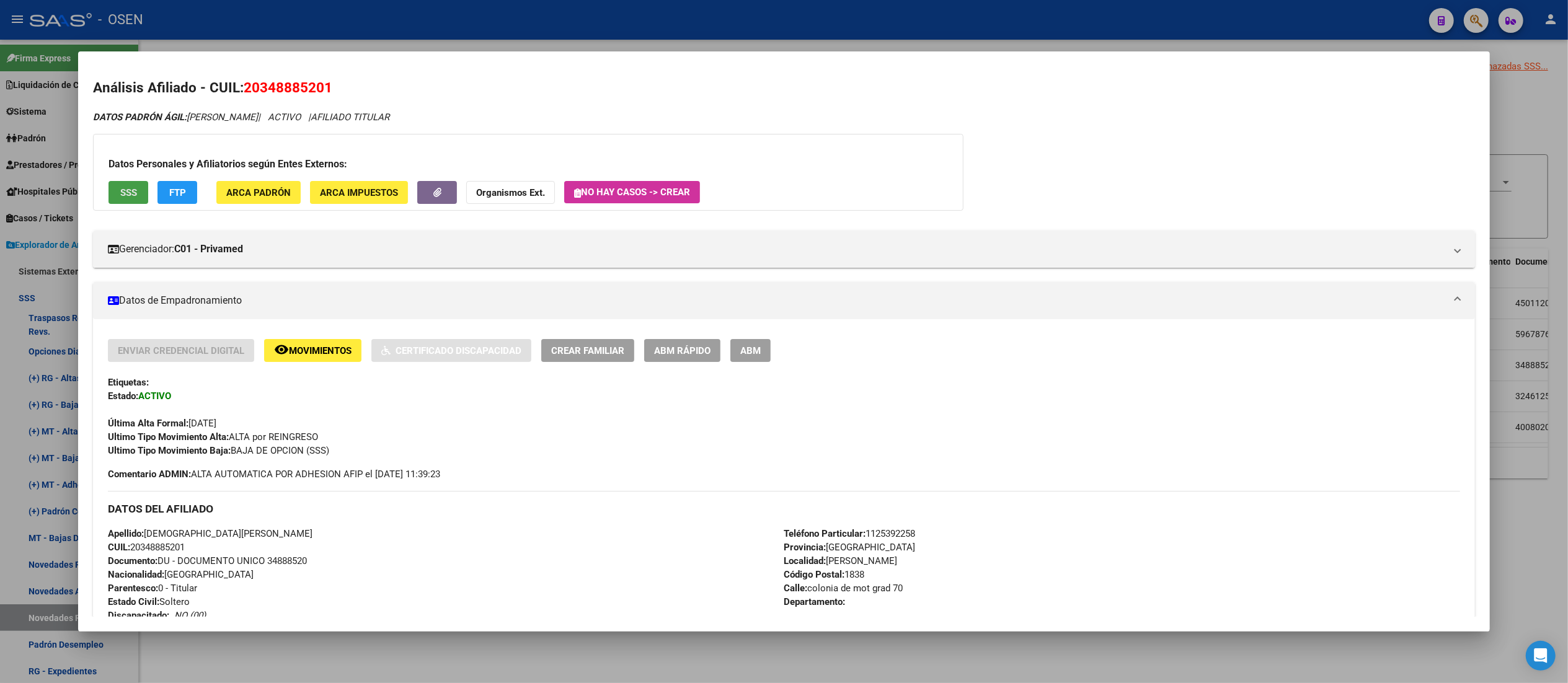
click at [131, 187] on button "SSS" at bounding box center [128, 192] width 40 height 23
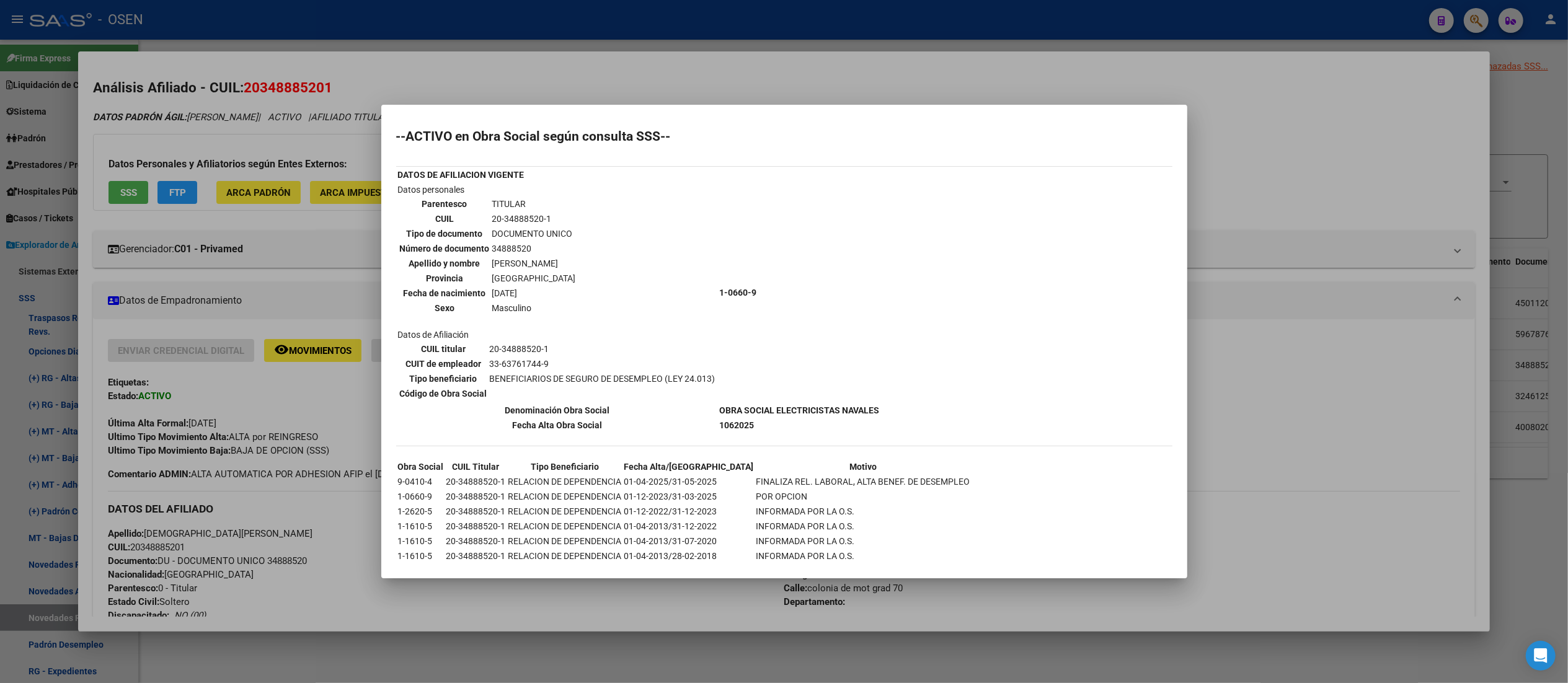
click at [543, 40] on div at bounding box center [784, 342] width 1568 height 683
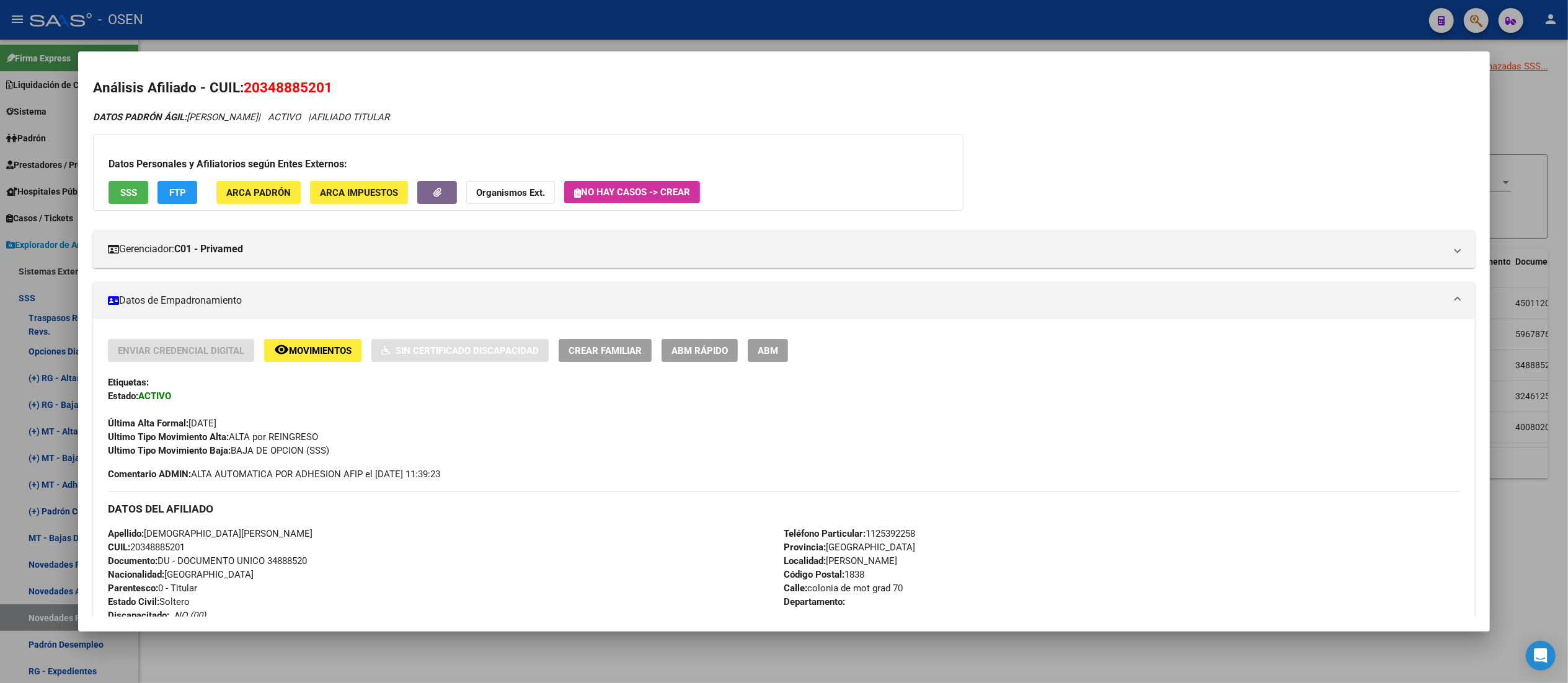
click at [543, 24] on div at bounding box center [784, 342] width 1568 height 683
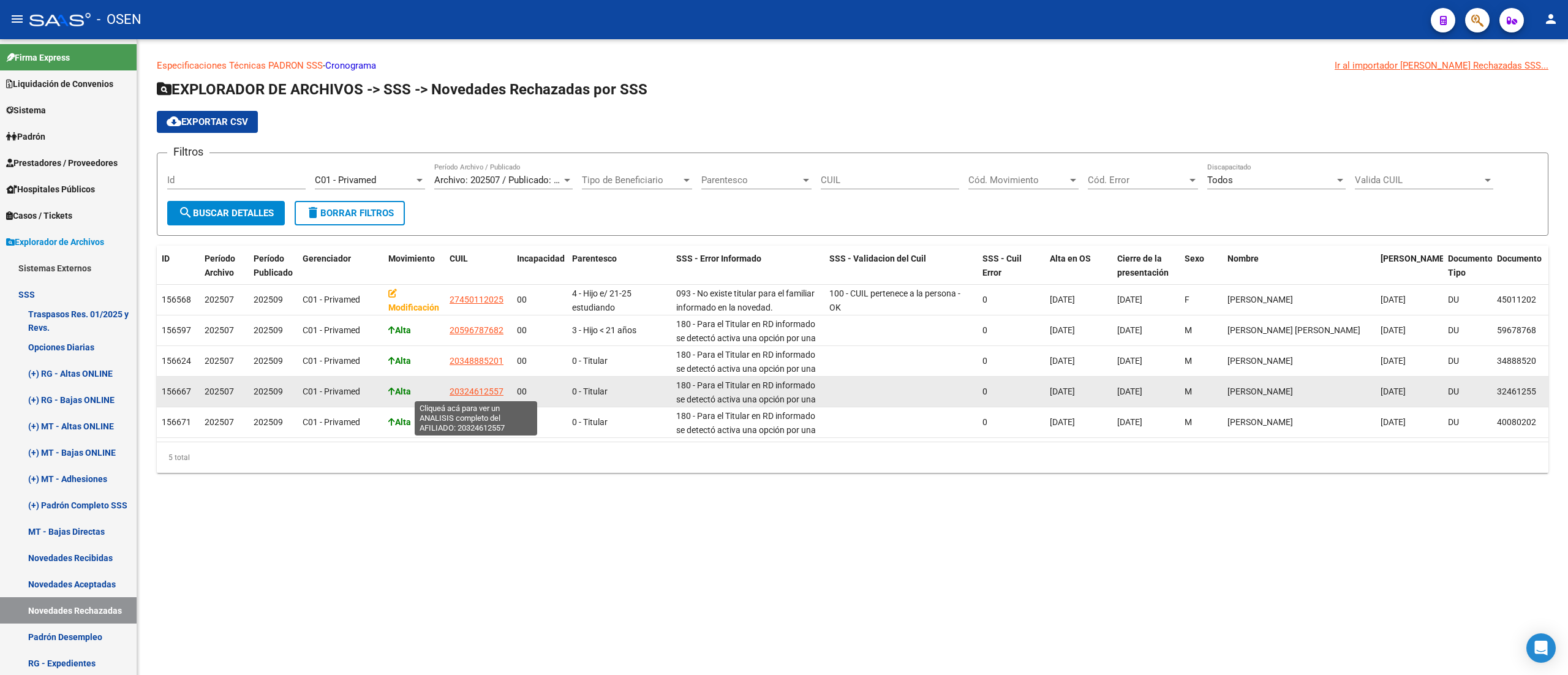
click at [488, 389] on span "20324612557" at bounding box center [476, 391] width 54 height 10
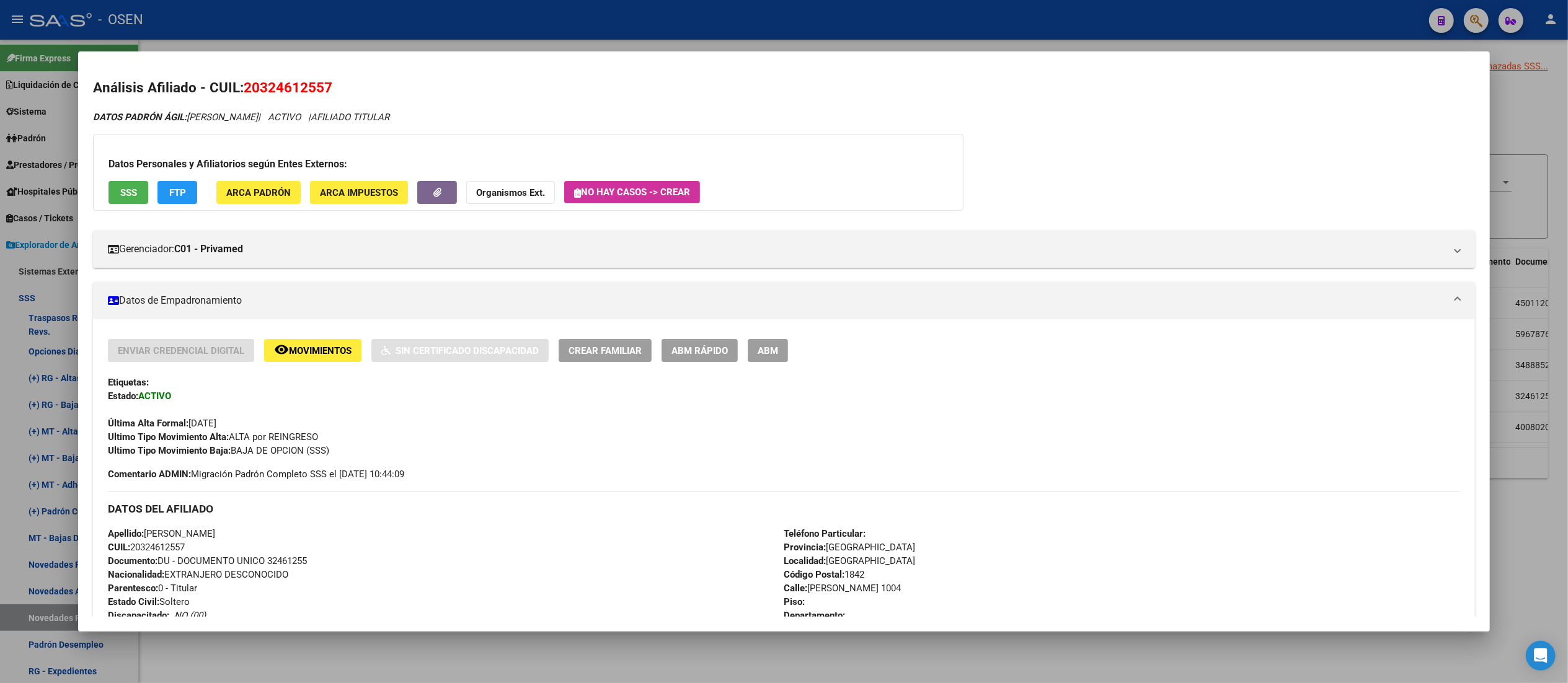
click at [120, 196] on span "SSS" at bounding box center [128, 193] width 17 height 11
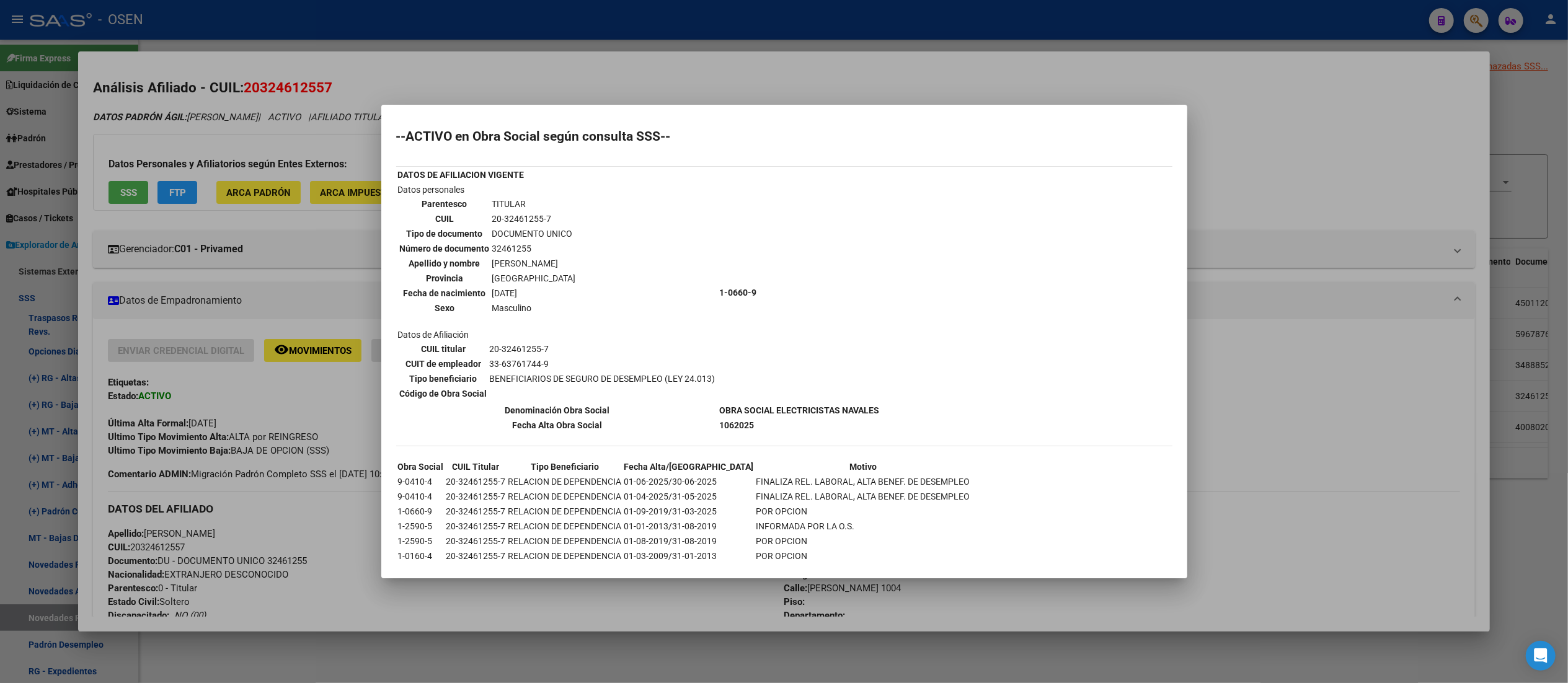
click at [522, 27] on div at bounding box center [784, 342] width 1568 height 683
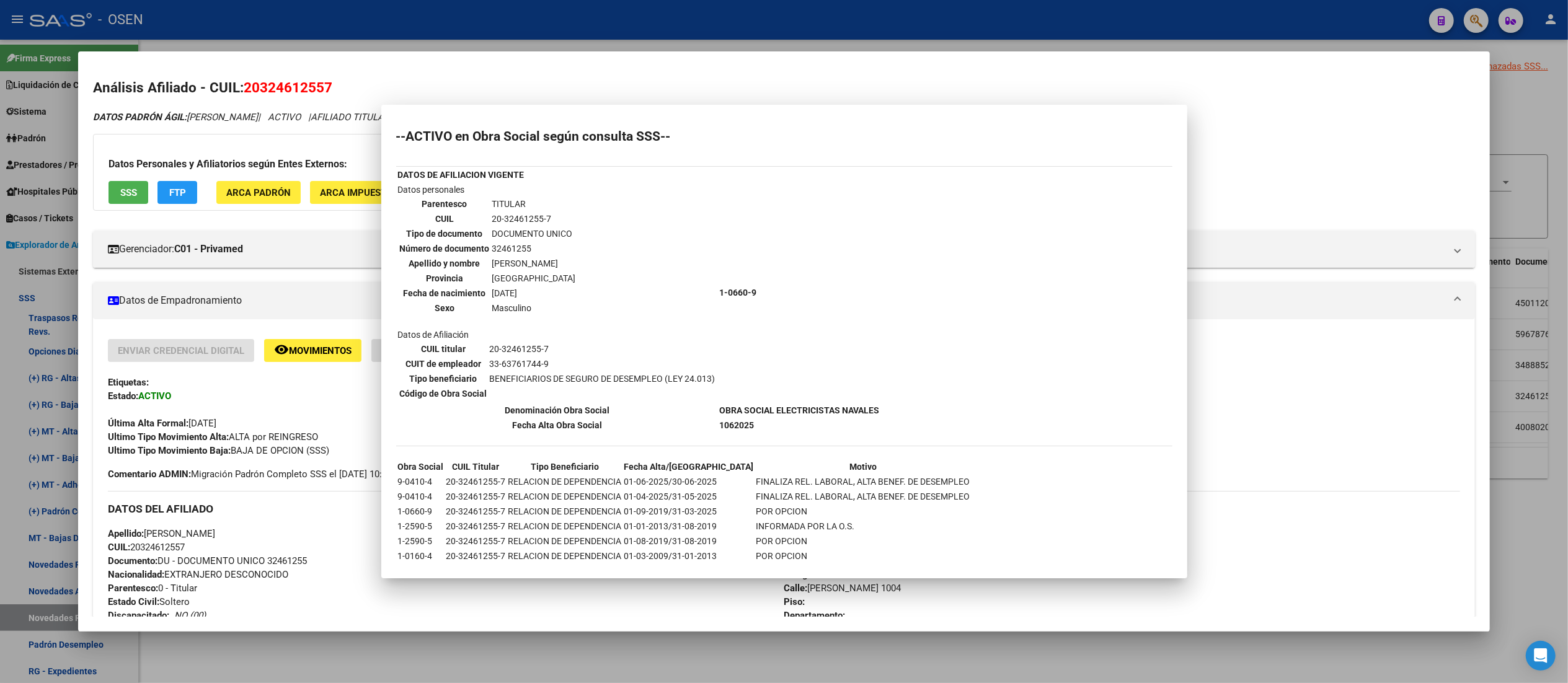
click at [522, 27] on div at bounding box center [784, 342] width 1568 height 683
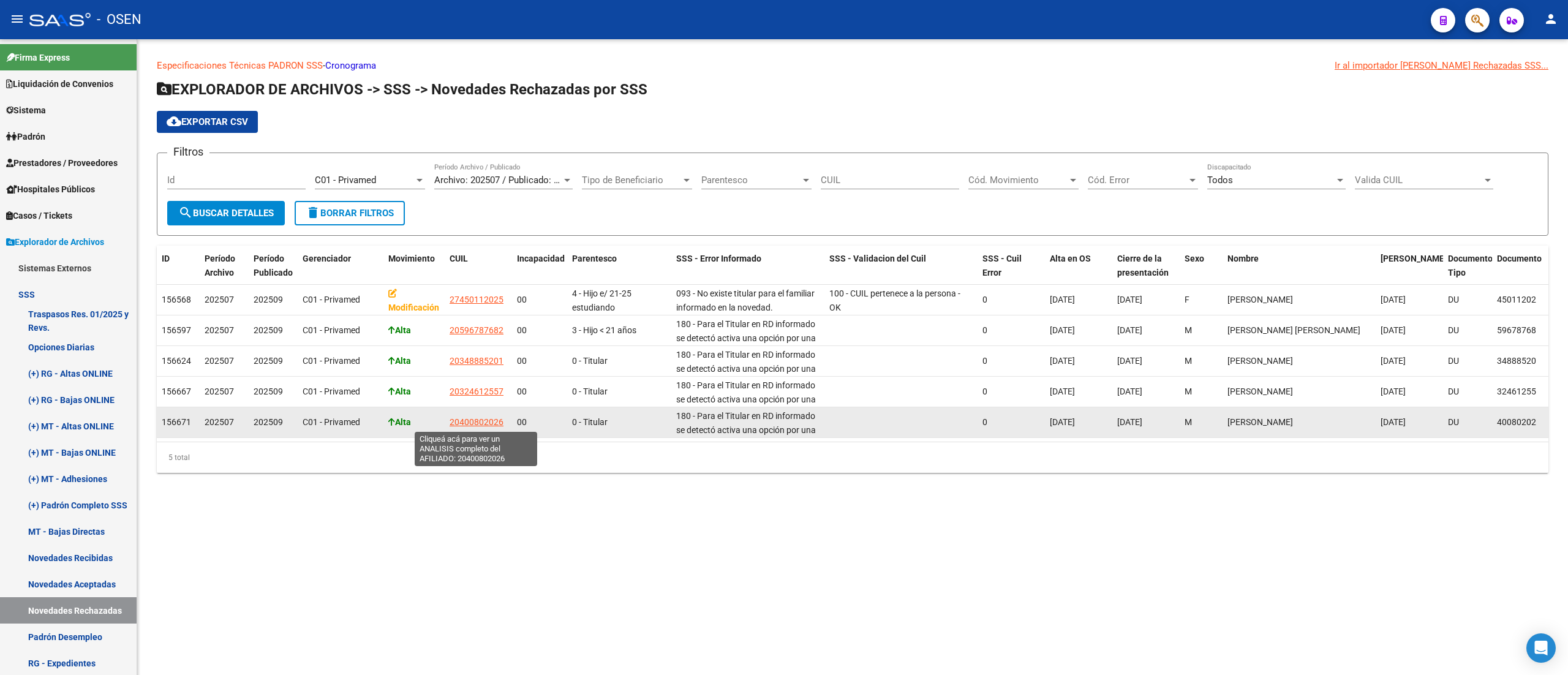
click at [495, 423] on span "20400802026" at bounding box center [476, 422] width 54 height 10
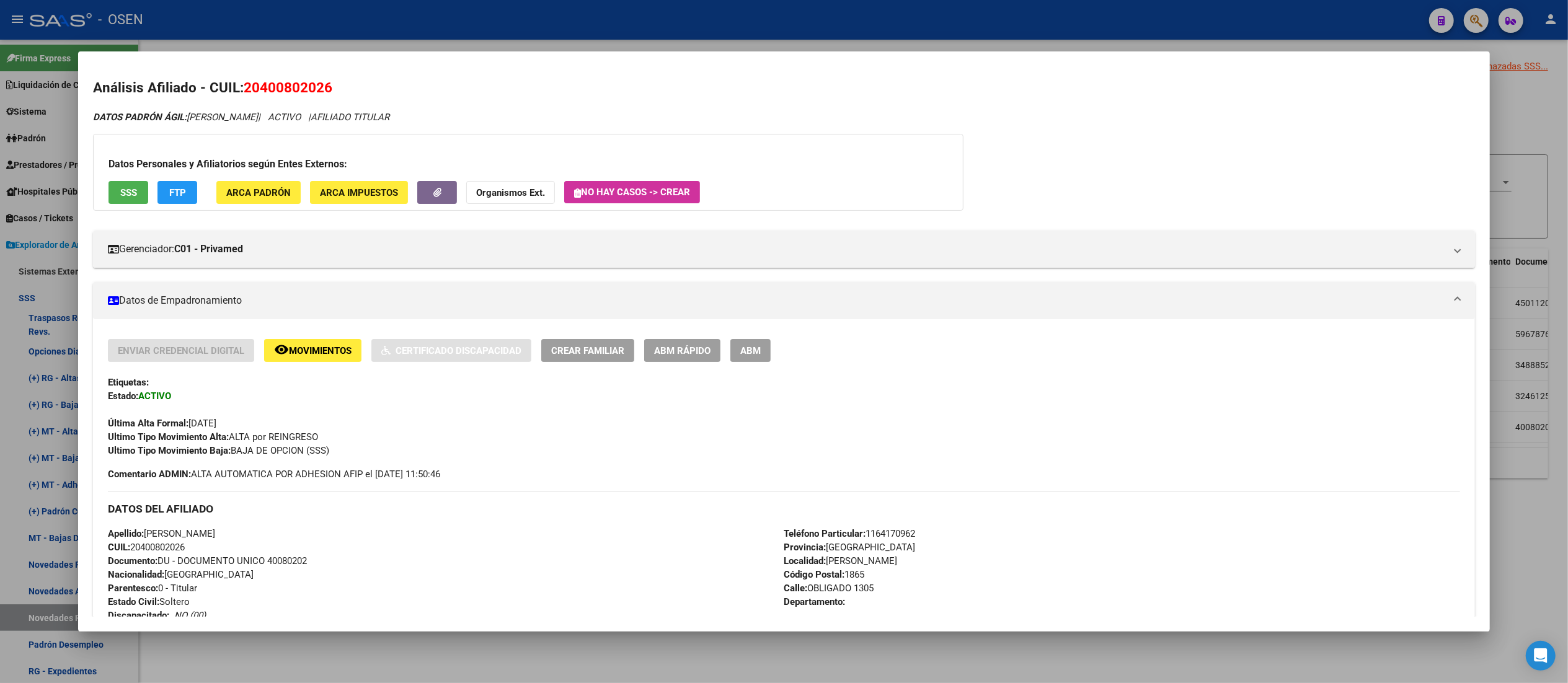
click at [127, 182] on button "SSS" at bounding box center [128, 192] width 40 height 23
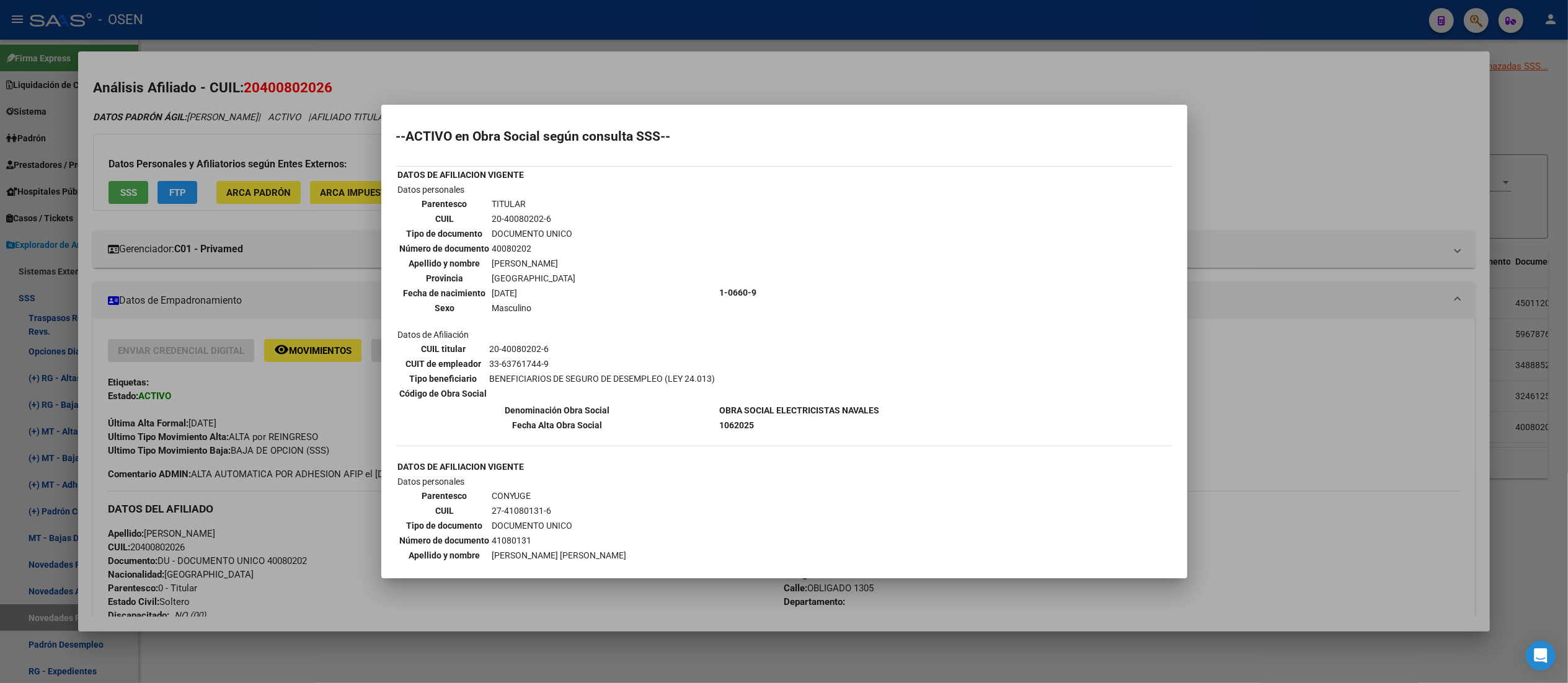
click at [526, 43] on div at bounding box center [784, 342] width 1568 height 683
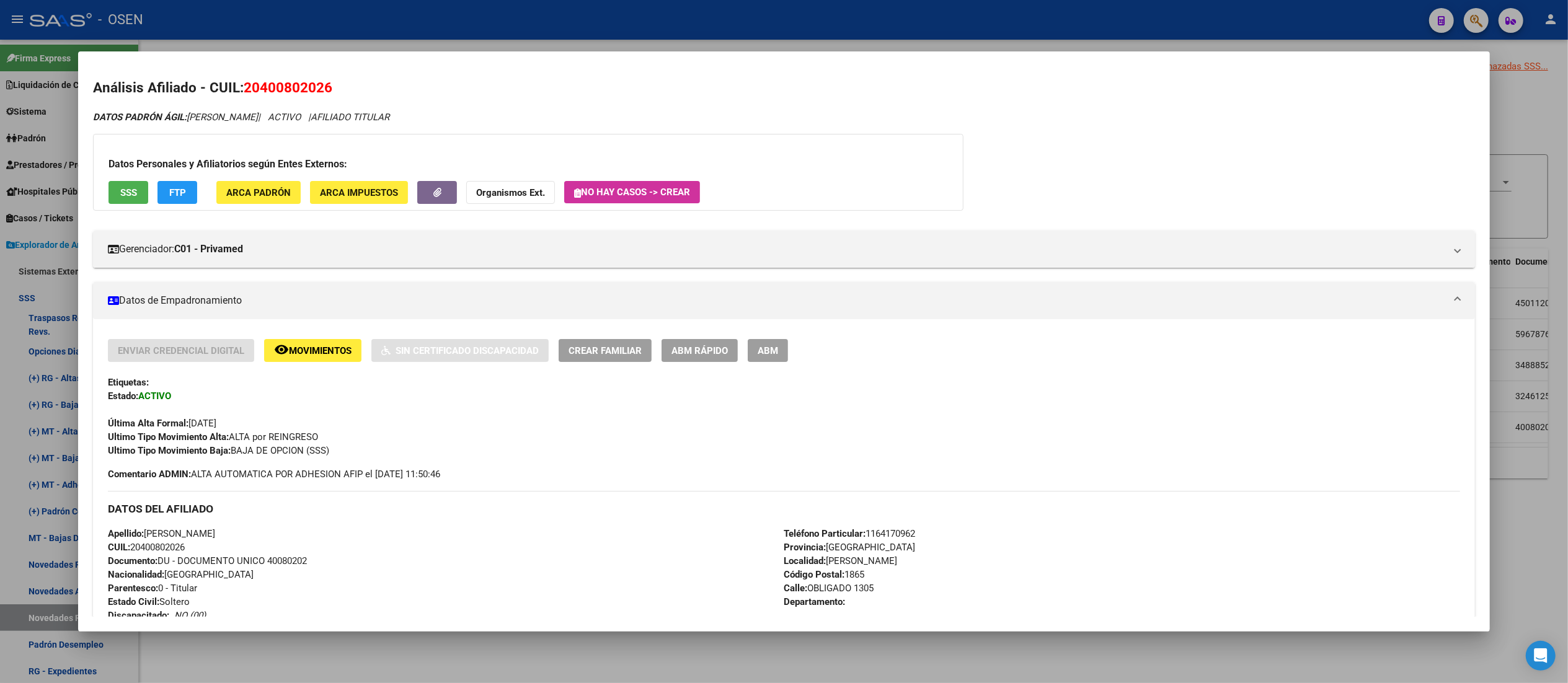
click at [526, 39] on div at bounding box center [784, 342] width 1568 height 683
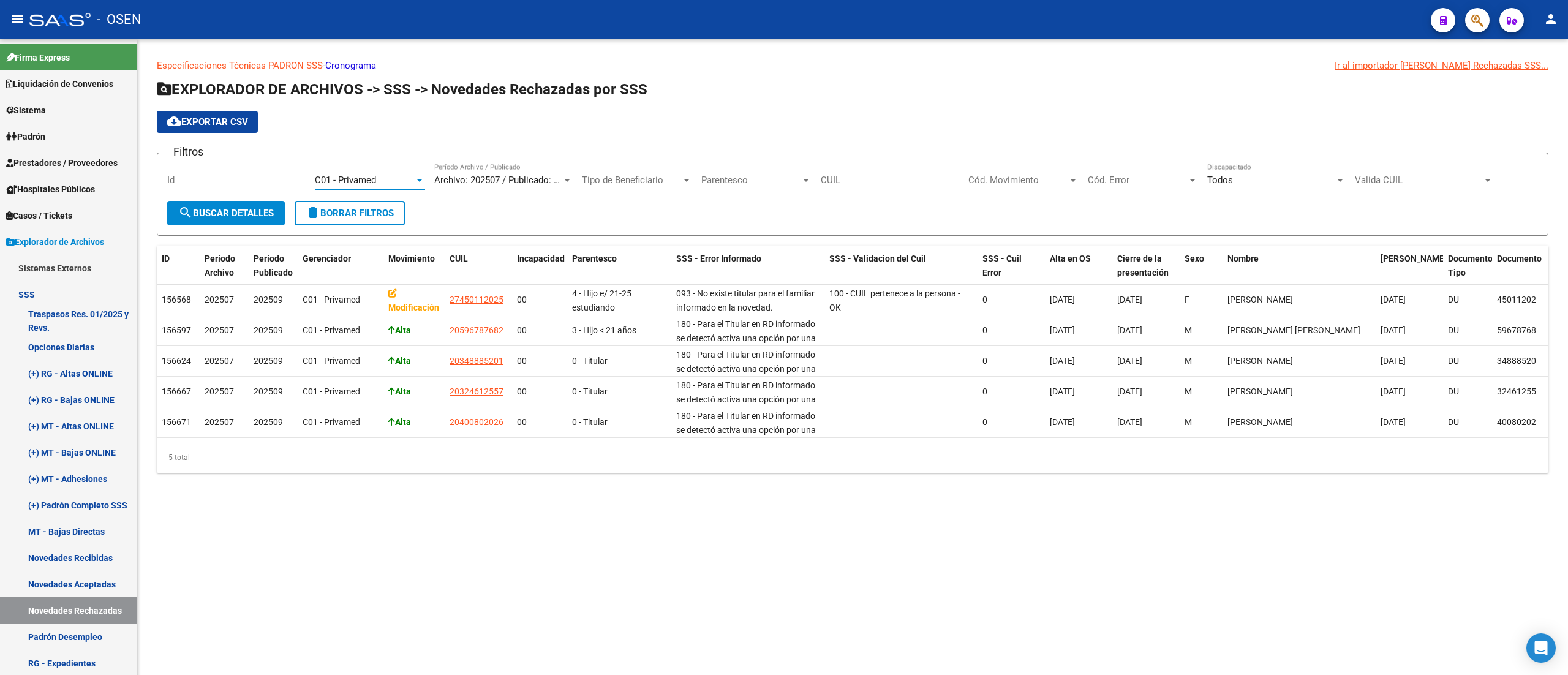
click at [376, 177] on span "C01 - Privamed" at bounding box center [345, 180] width 62 height 11
click at [436, 210] on span "C02 - AS_PRIV" at bounding box center [400, 207] width 172 height 28
click at [245, 216] on span "search Buscar Detalles" at bounding box center [226, 213] width 96 height 11
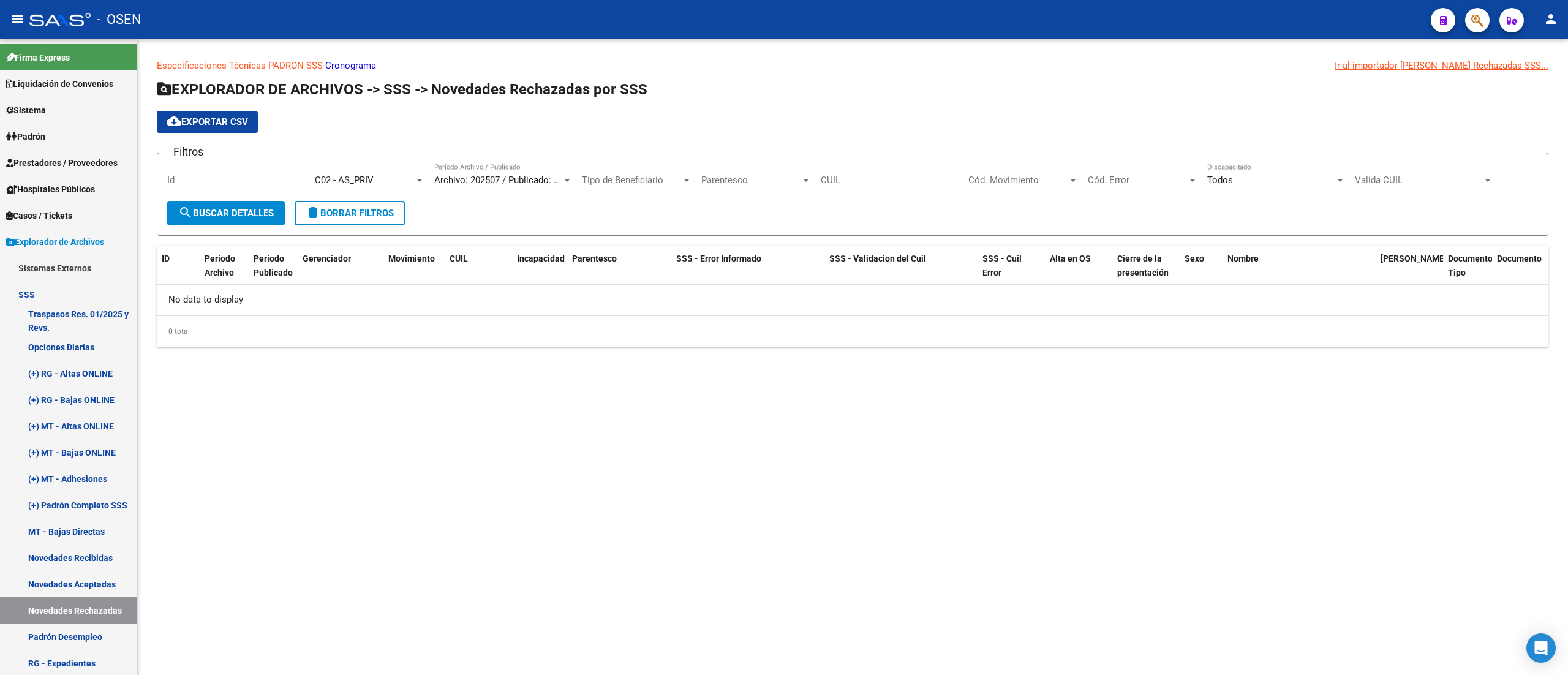
click at [393, 170] on div "C02 - AS_PRIV Seleccionar Gerenciador" at bounding box center [370, 176] width 110 height 27
click at [392, 210] on span "D01 - Federada Salud" at bounding box center [358, 207] width 85 height 11
click at [245, 213] on span "search Buscar Detalles" at bounding box center [226, 213] width 96 height 11
click at [370, 181] on span "D01 - Federada Salud" at bounding box center [358, 180] width 85 height 11
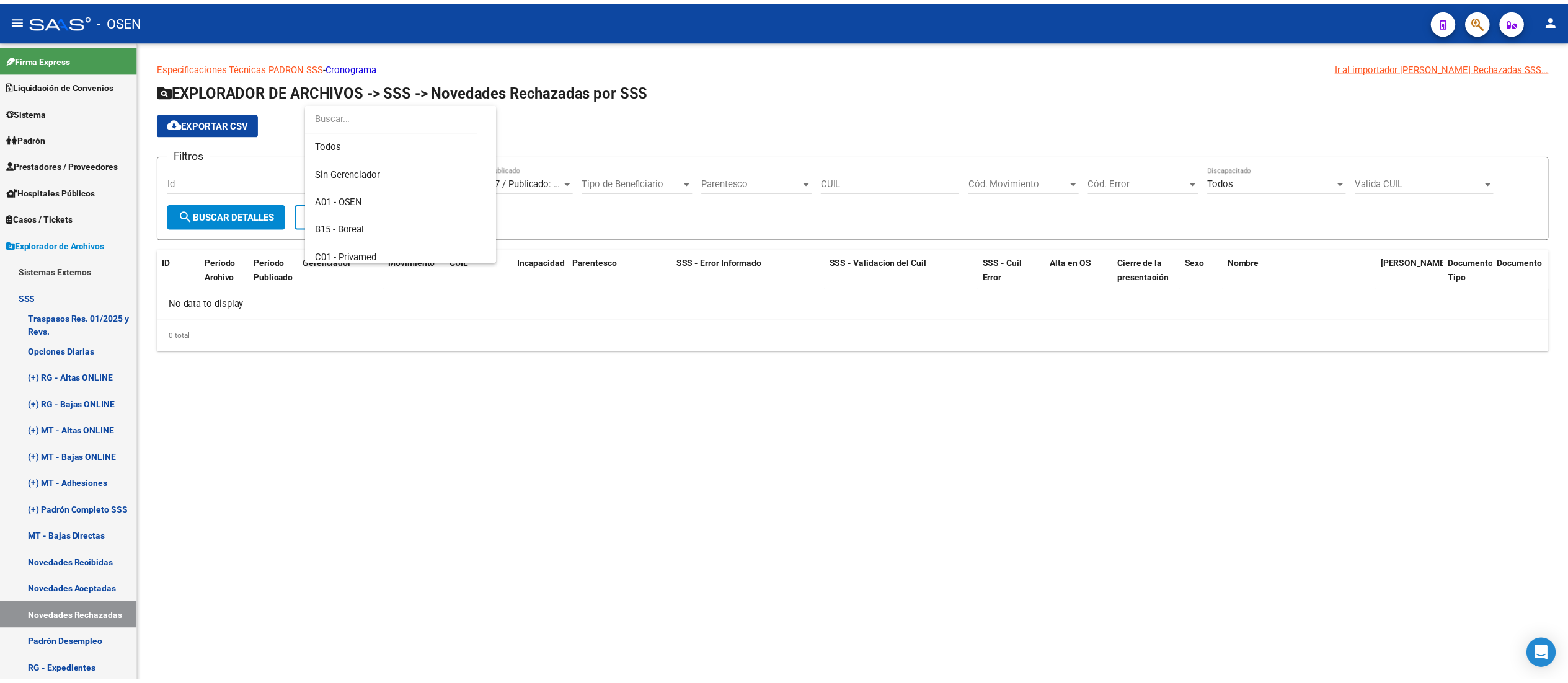
scroll to position [130, 0]
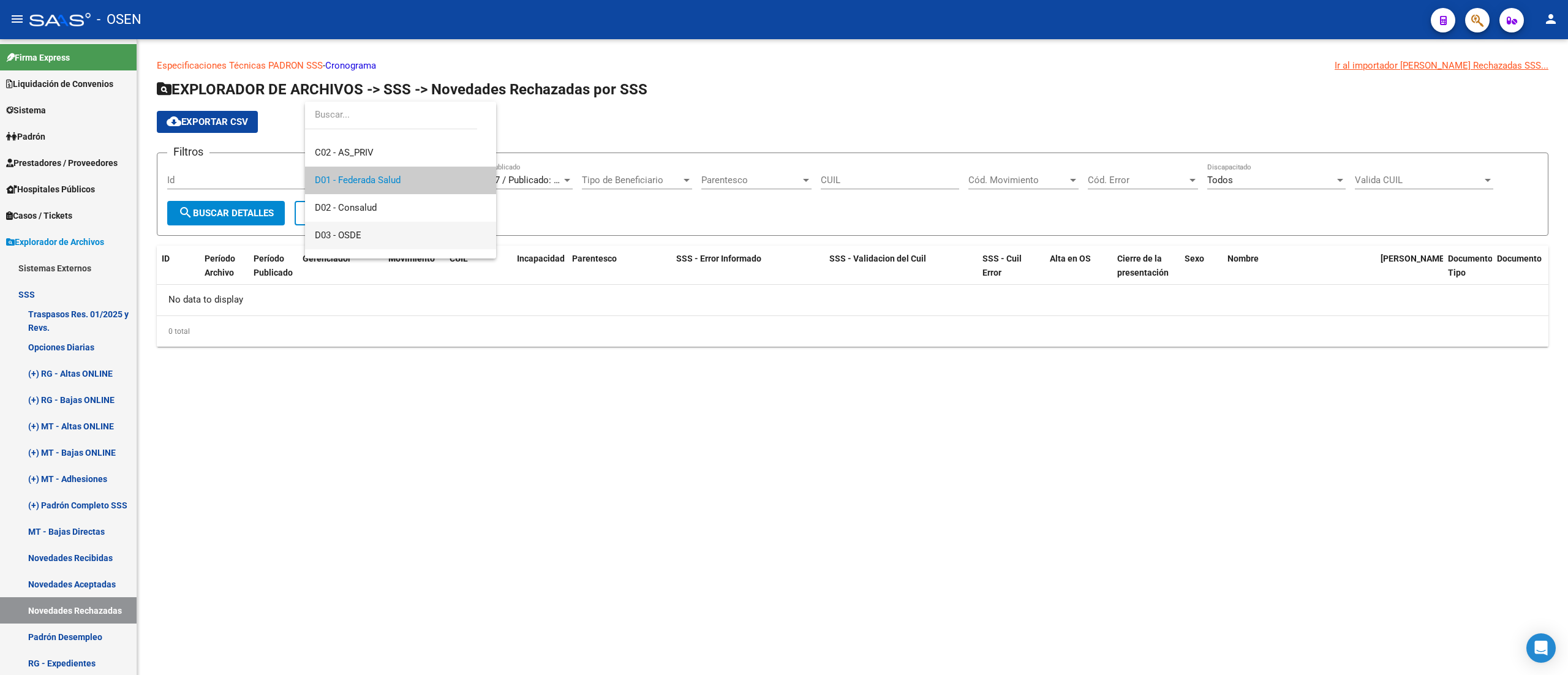
drag, startPoint x: 408, startPoint y: 233, endPoint x: 380, endPoint y: 234, distance: 28.0
click at [407, 233] on span "D03 - OSDE" at bounding box center [400, 235] width 172 height 28
click at [266, 212] on span "search Buscar Detalles" at bounding box center [226, 213] width 96 height 11
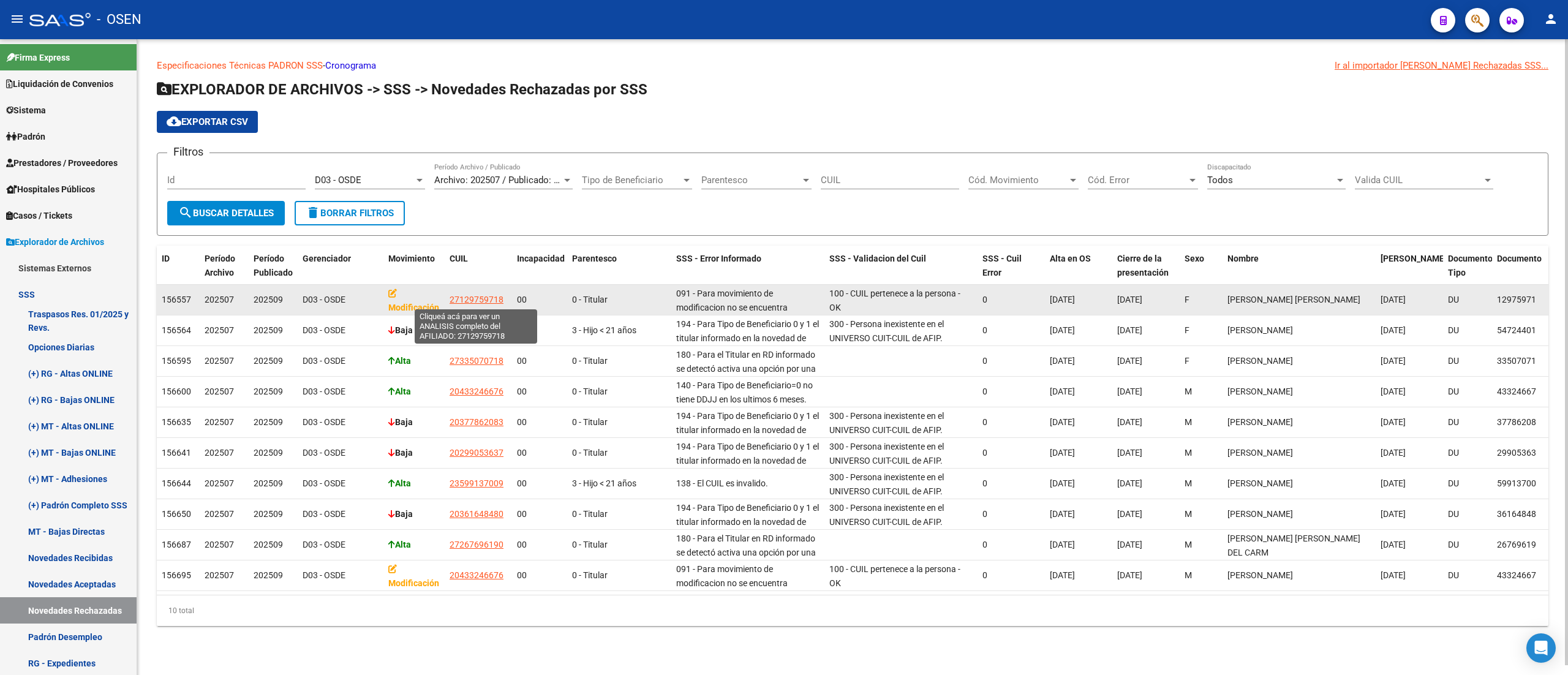
click at [468, 298] on span "27129759718" at bounding box center [476, 299] width 54 height 10
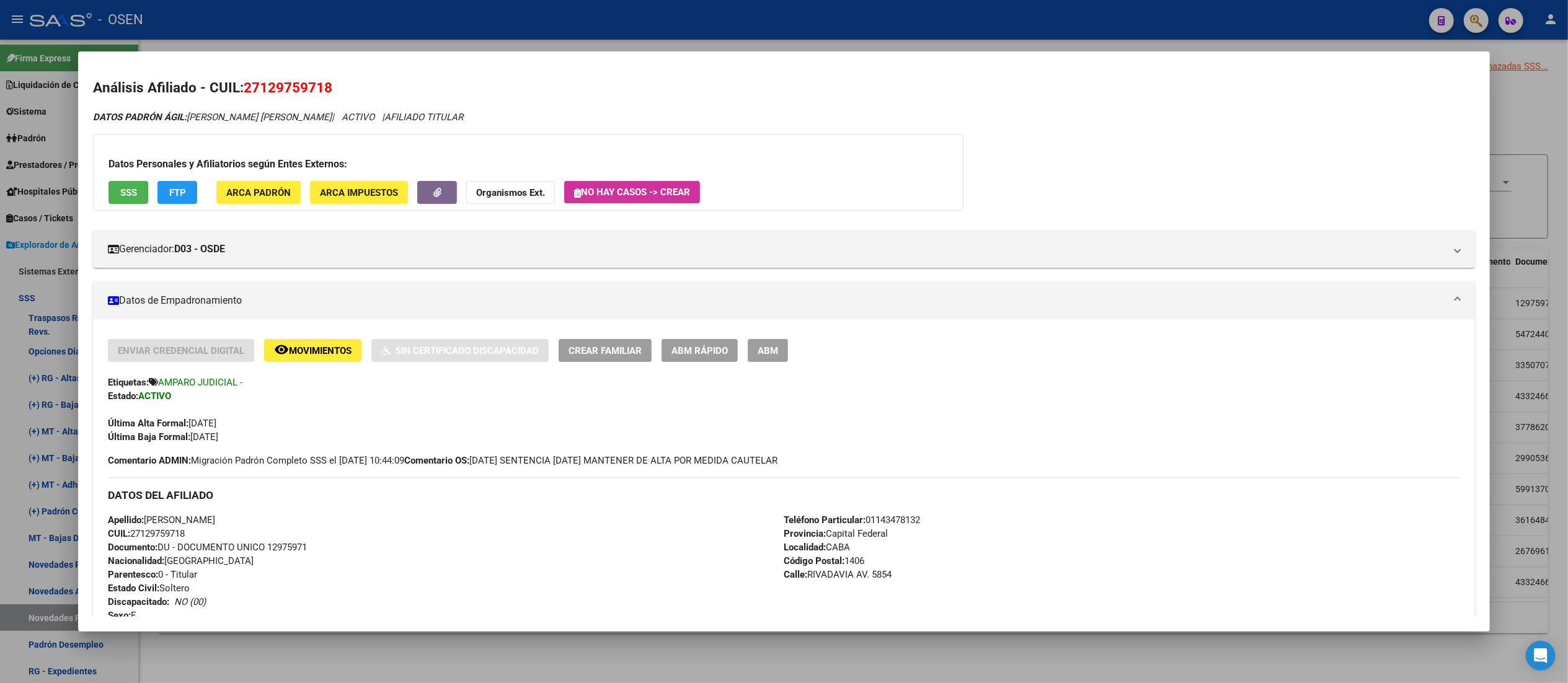
click at [416, 31] on div at bounding box center [784, 342] width 1568 height 683
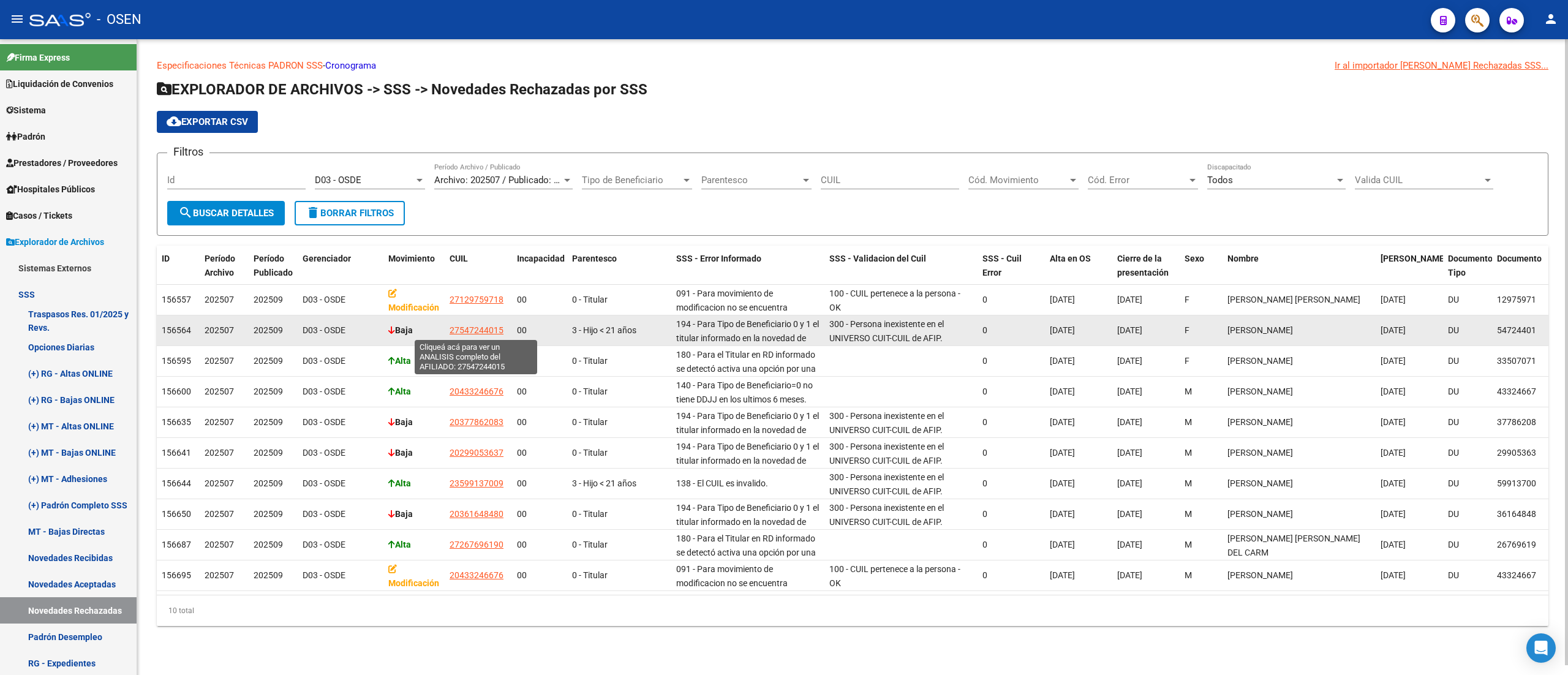
click at [488, 328] on span "27547244015" at bounding box center [476, 330] width 54 height 10
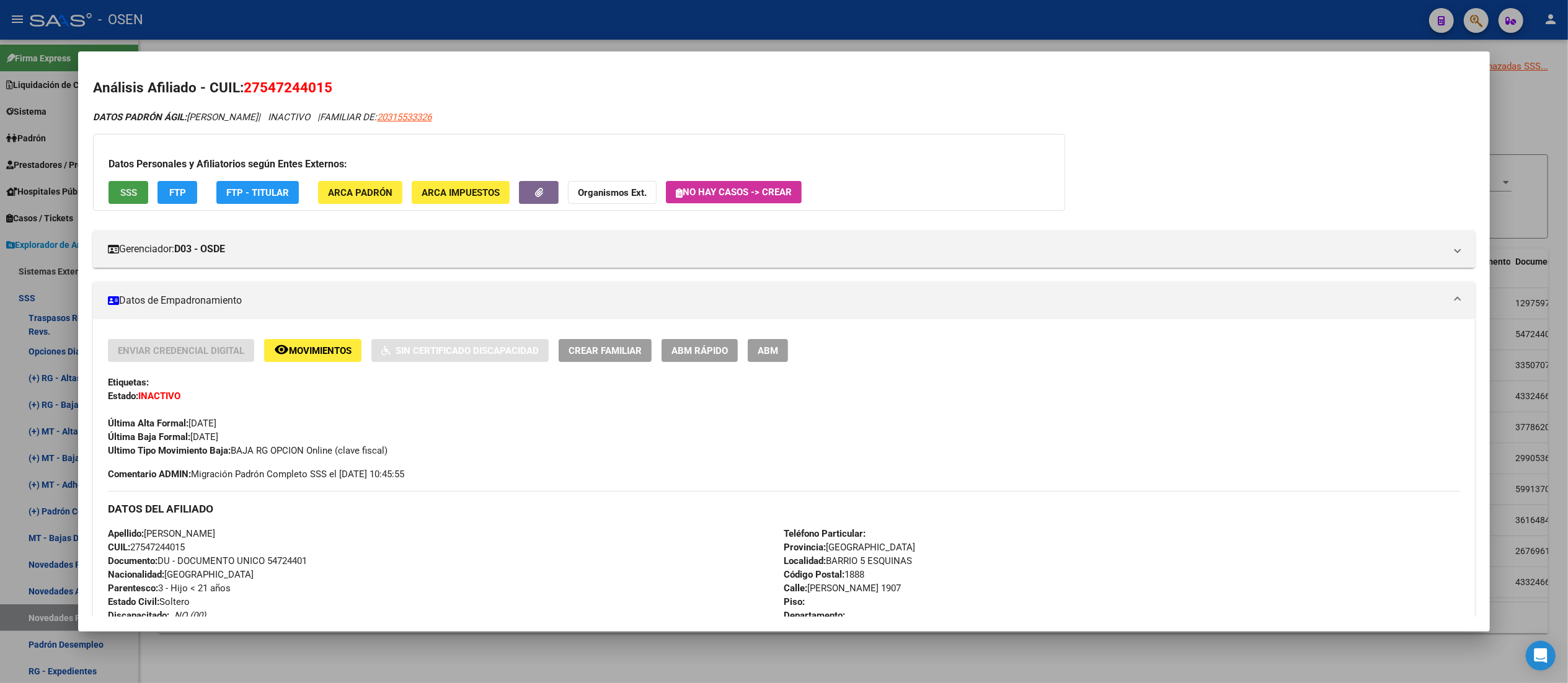
click at [129, 193] on button "SSS" at bounding box center [128, 192] width 40 height 23
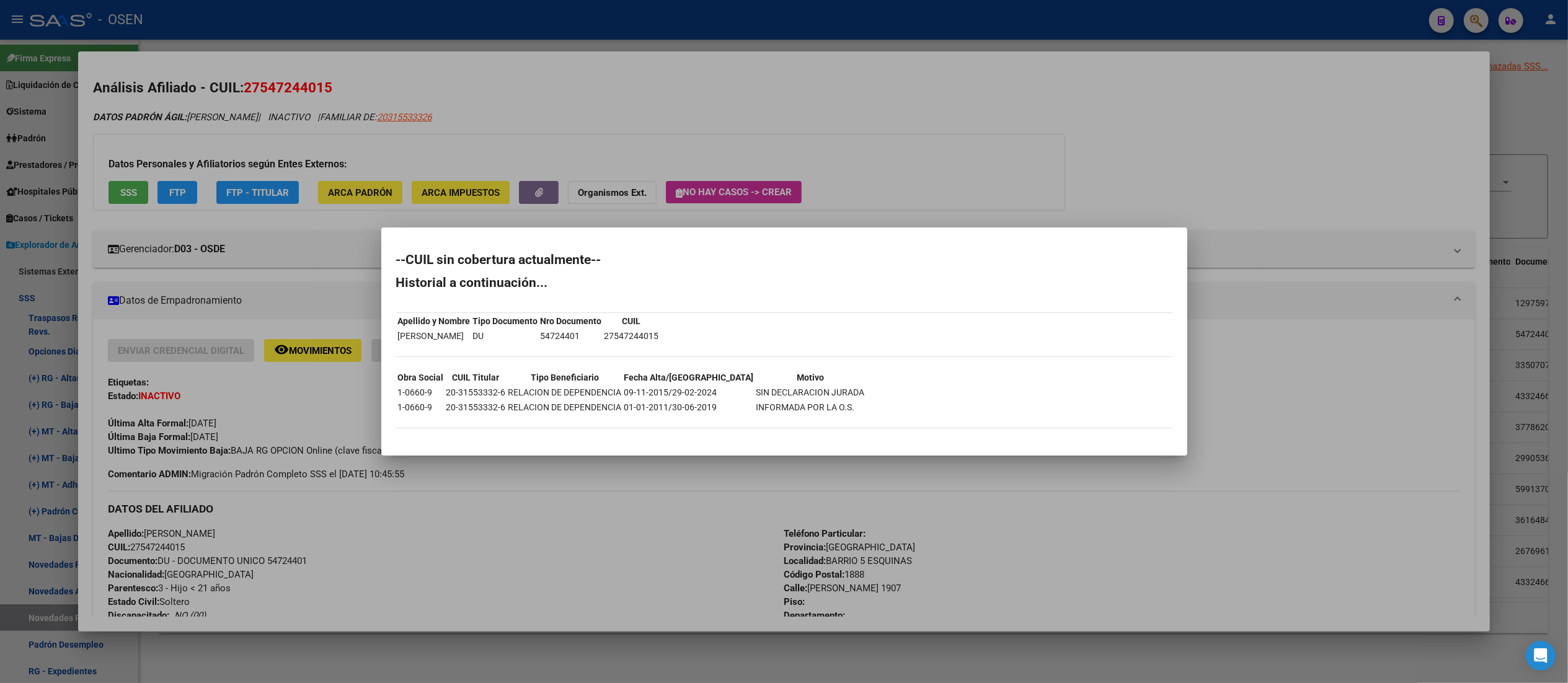
click at [596, 117] on div at bounding box center [784, 342] width 1568 height 683
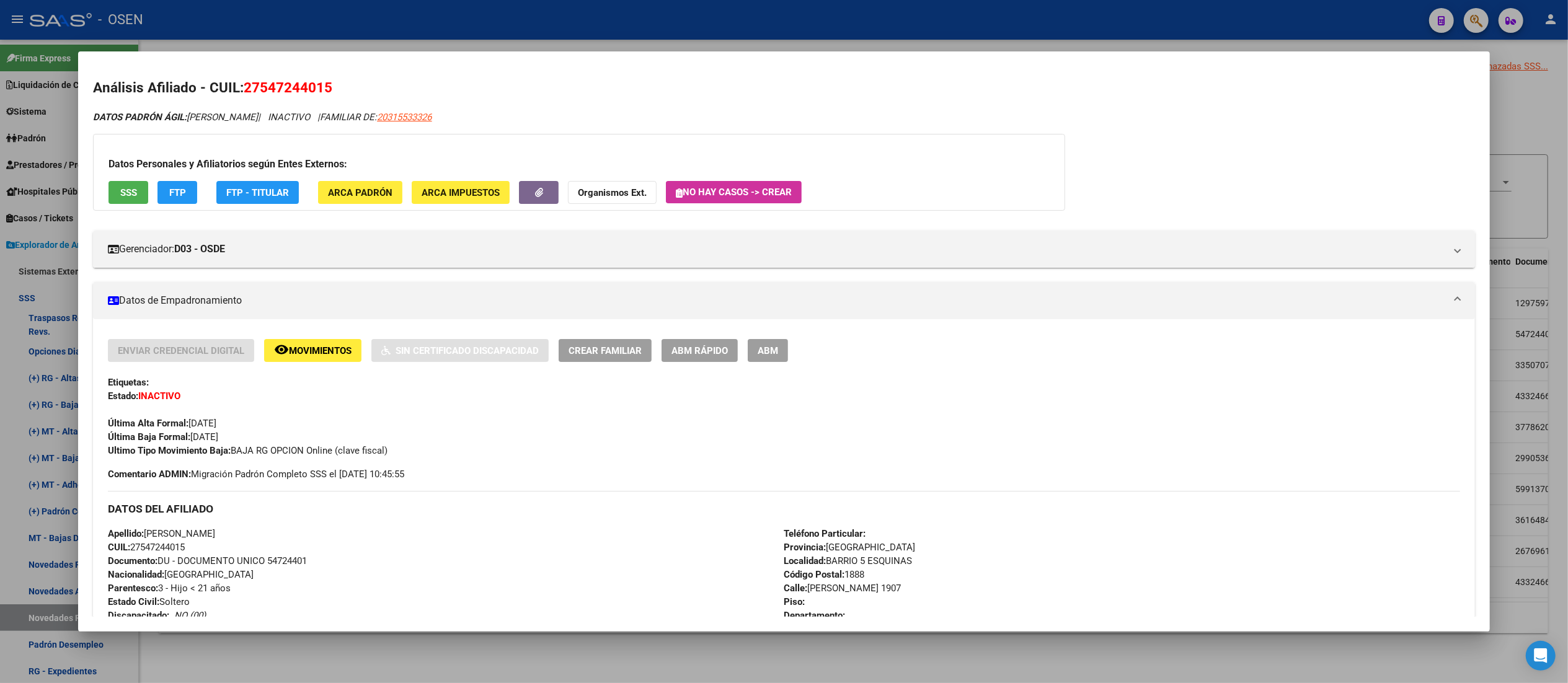
click at [416, 7] on div at bounding box center [784, 342] width 1568 height 683
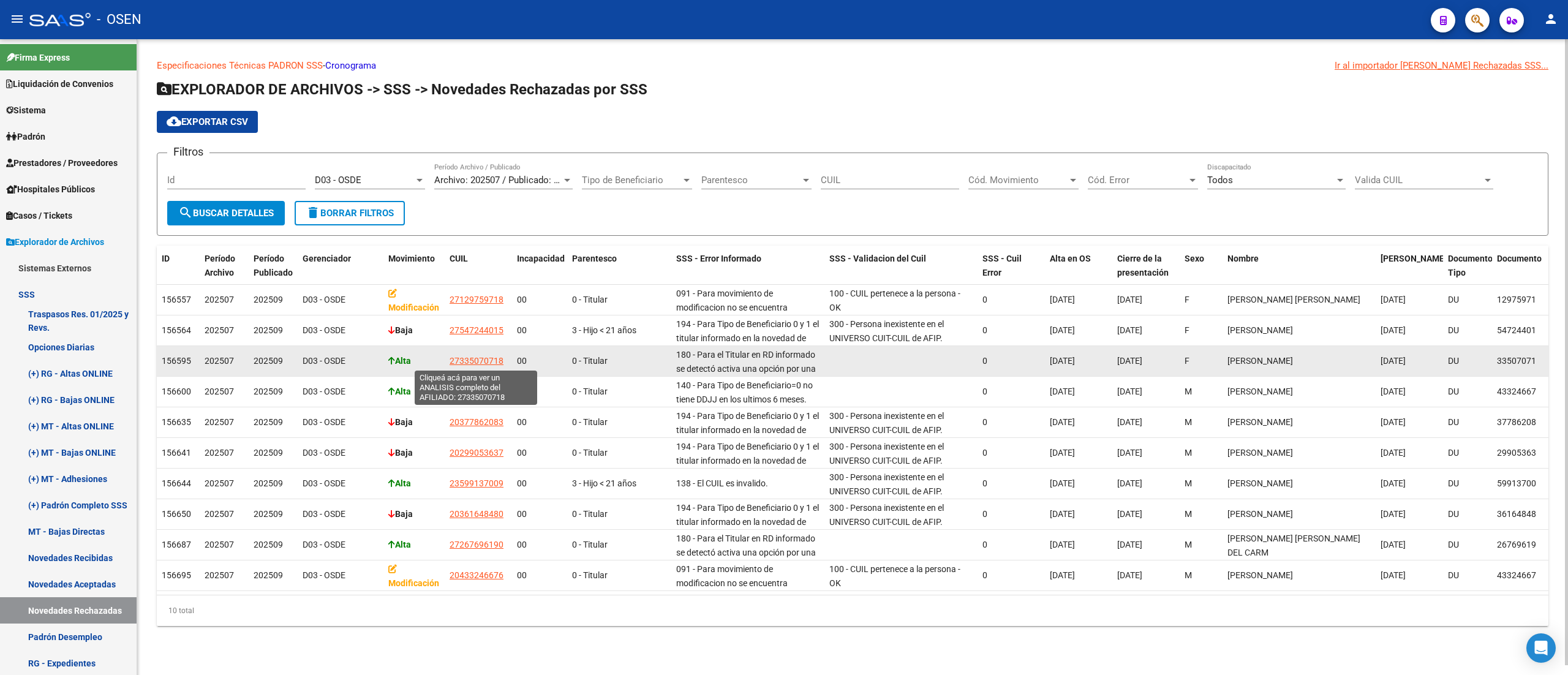
click at [463, 358] on span "27335070718" at bounding box center [476, 360] width 54 height 10
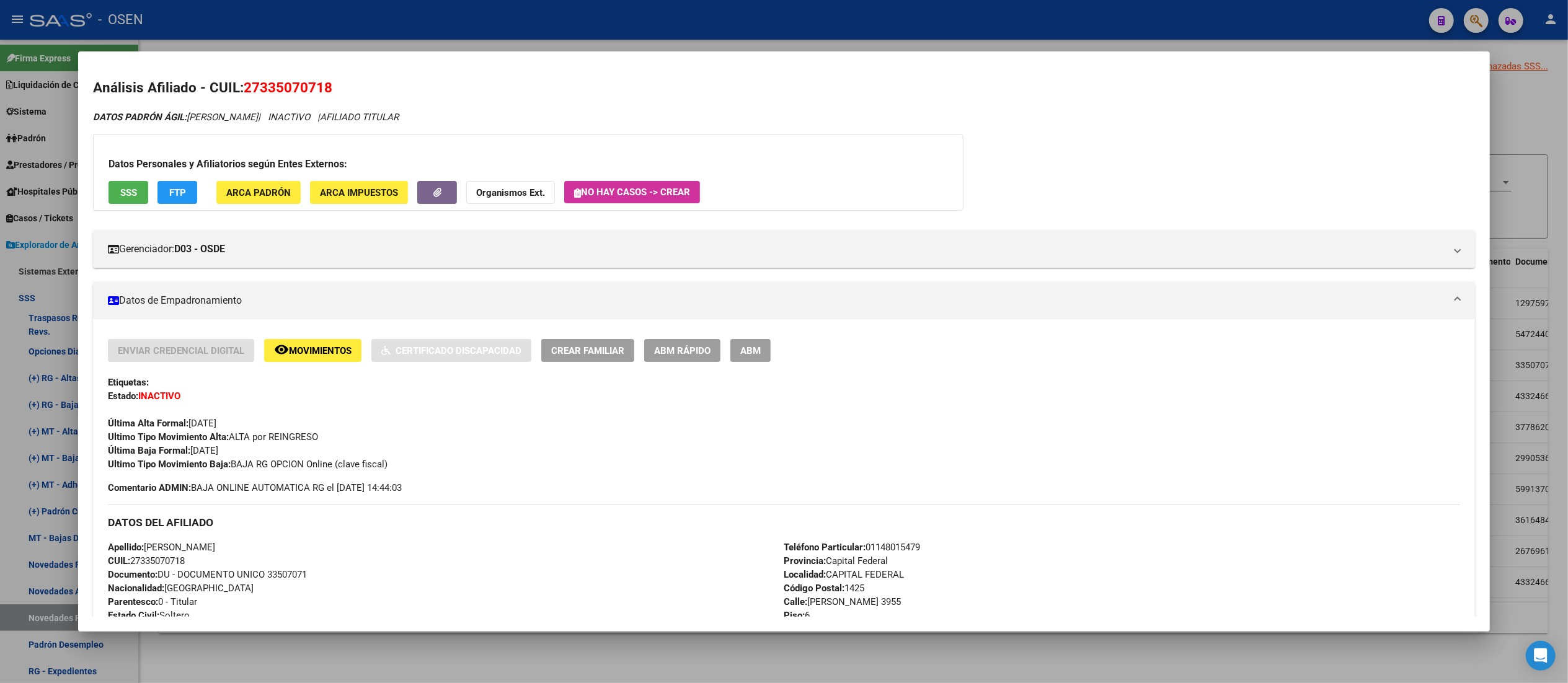
click at [129, 187] on button "SSS" at bounding box center [128, 192] width 40 height 23
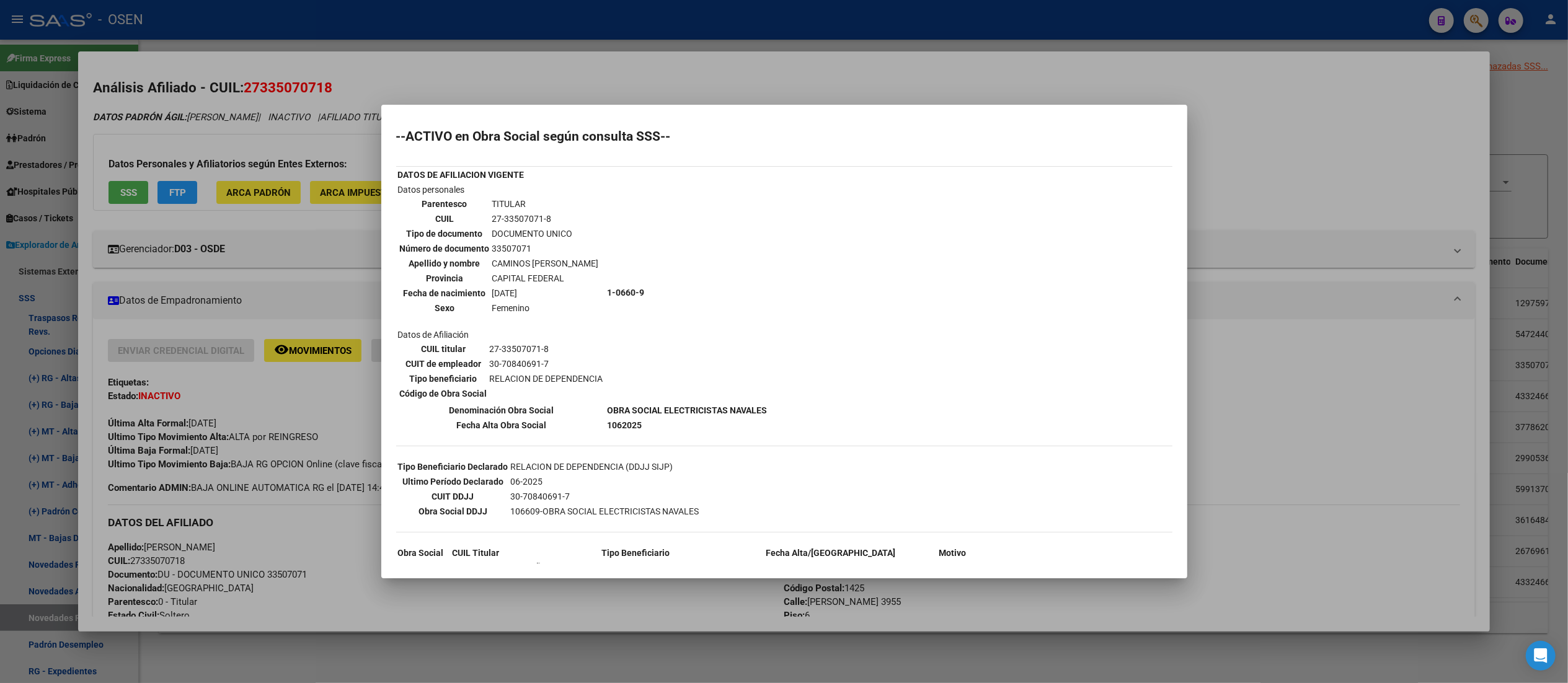
click at [523, 62] on div at bounding box center [784, 342] width 1568 height 683
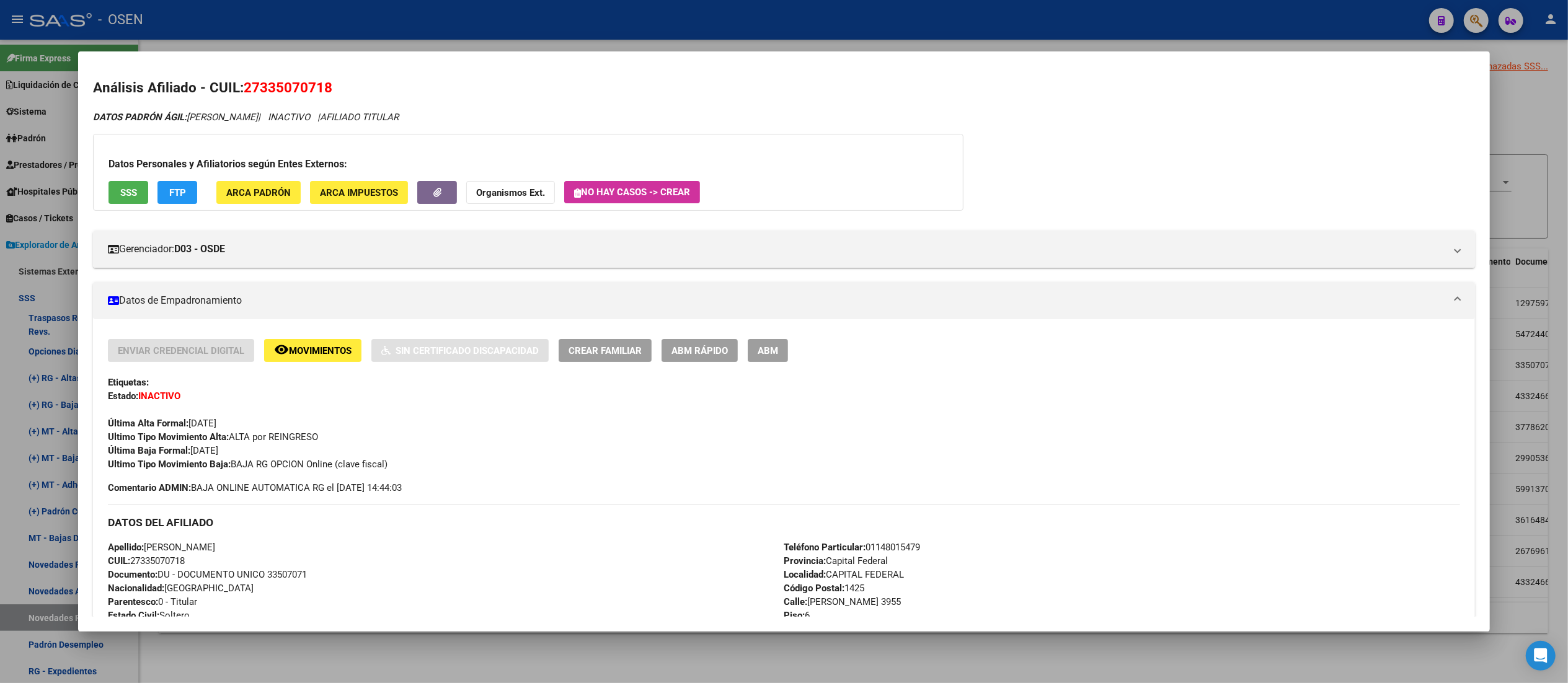
click at [524, 22] on div at bounding box center [784, 342] width 1568 height 683
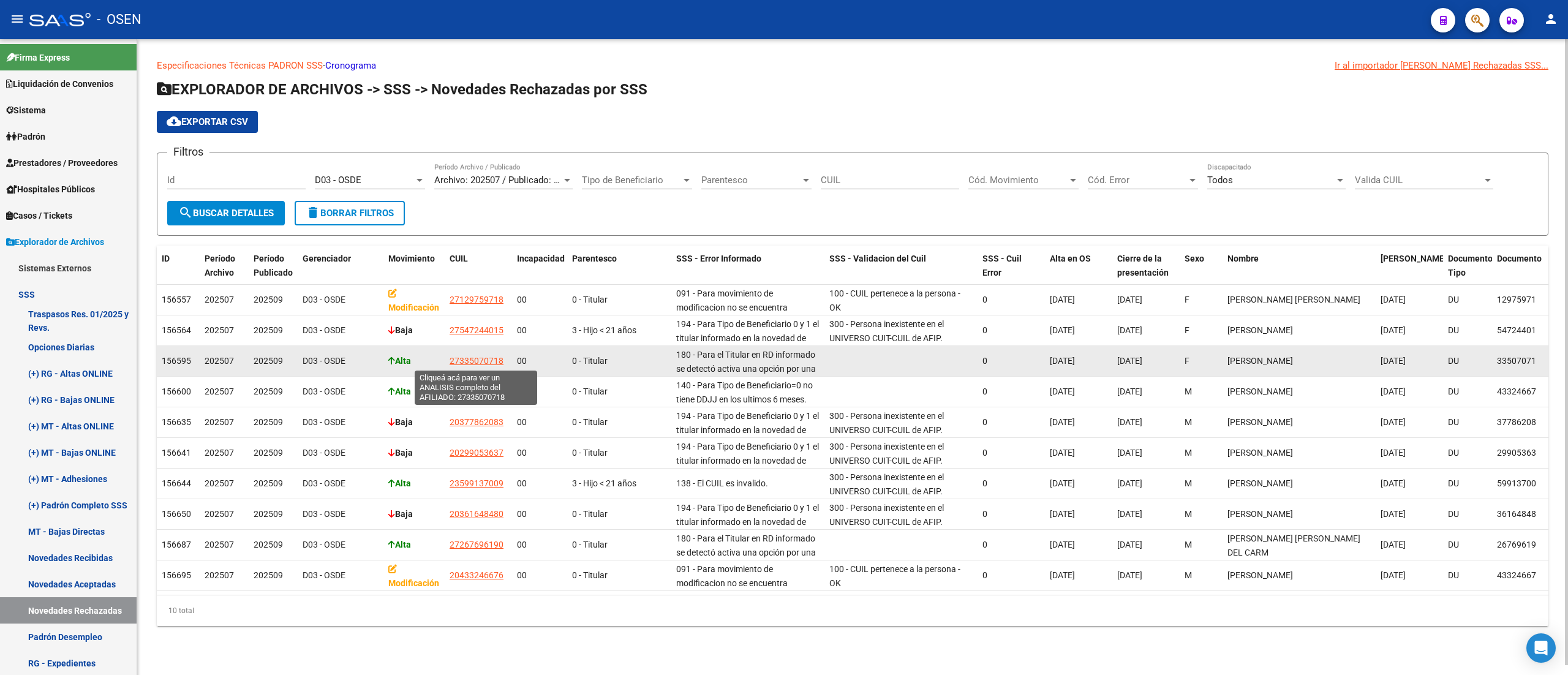
click at [473, 354] on app-link-go-to "27335070718" at bounding box center [476, 361] width 54 height 14
click at [475, 360] on span "27335070718" at bounding box center [476, 360] width 54 height 10
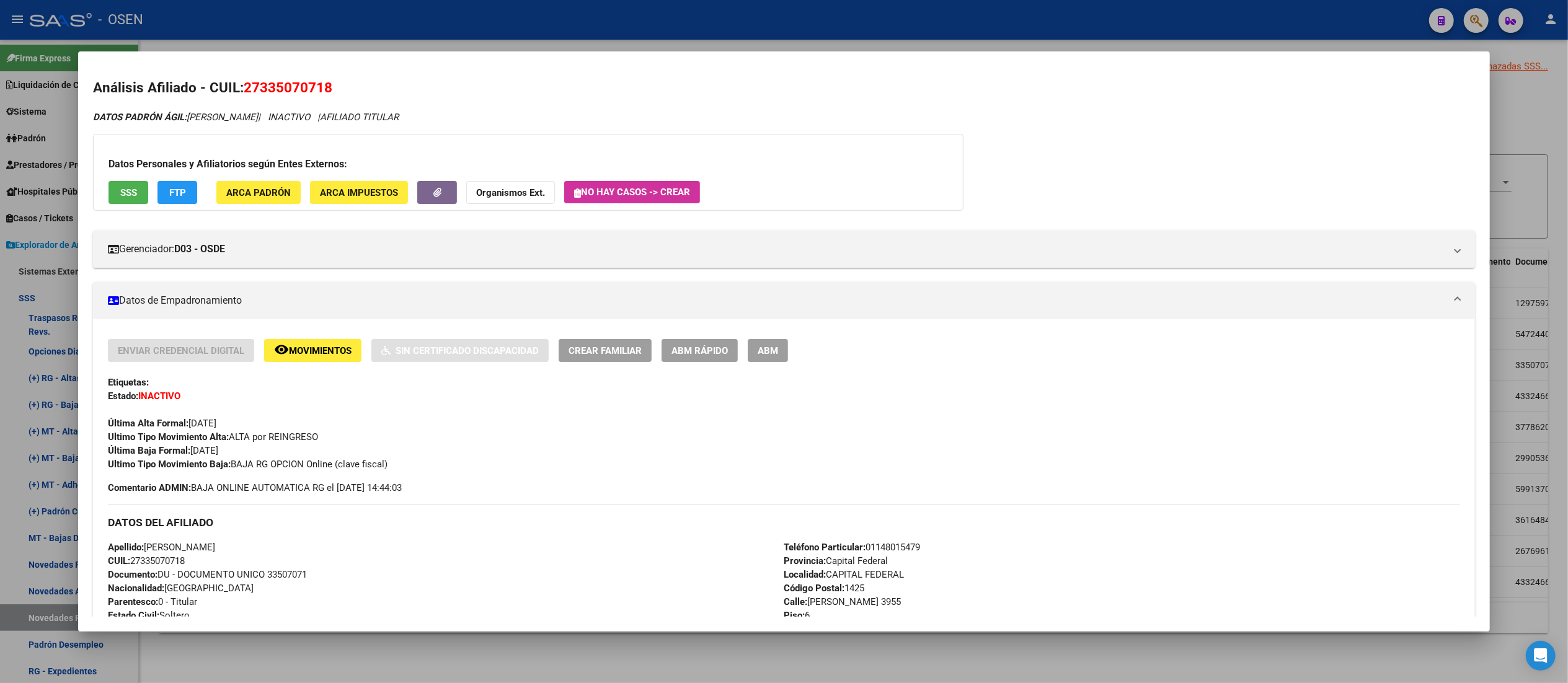
drag, startPoint x: 184, startPoint y: 446, endPoint x: 234, endPoint y: 453, distance: 50.5
click at [234, 453] on div "Enviar Credencial Digital remove_red_eye Movimientos Sin Certificado Discapacid…" at bounding box center [784, 404] width 1352 height 132
click at [235, 453] on div "Enviar Credencial Digital remove_red_eye Movimientos Sin Certificado Discapacid…" at bounding box center [784, 404] width 1352 height 132
click at [455, 31] on div at bounding box center [784, 342] width 1568 height 683
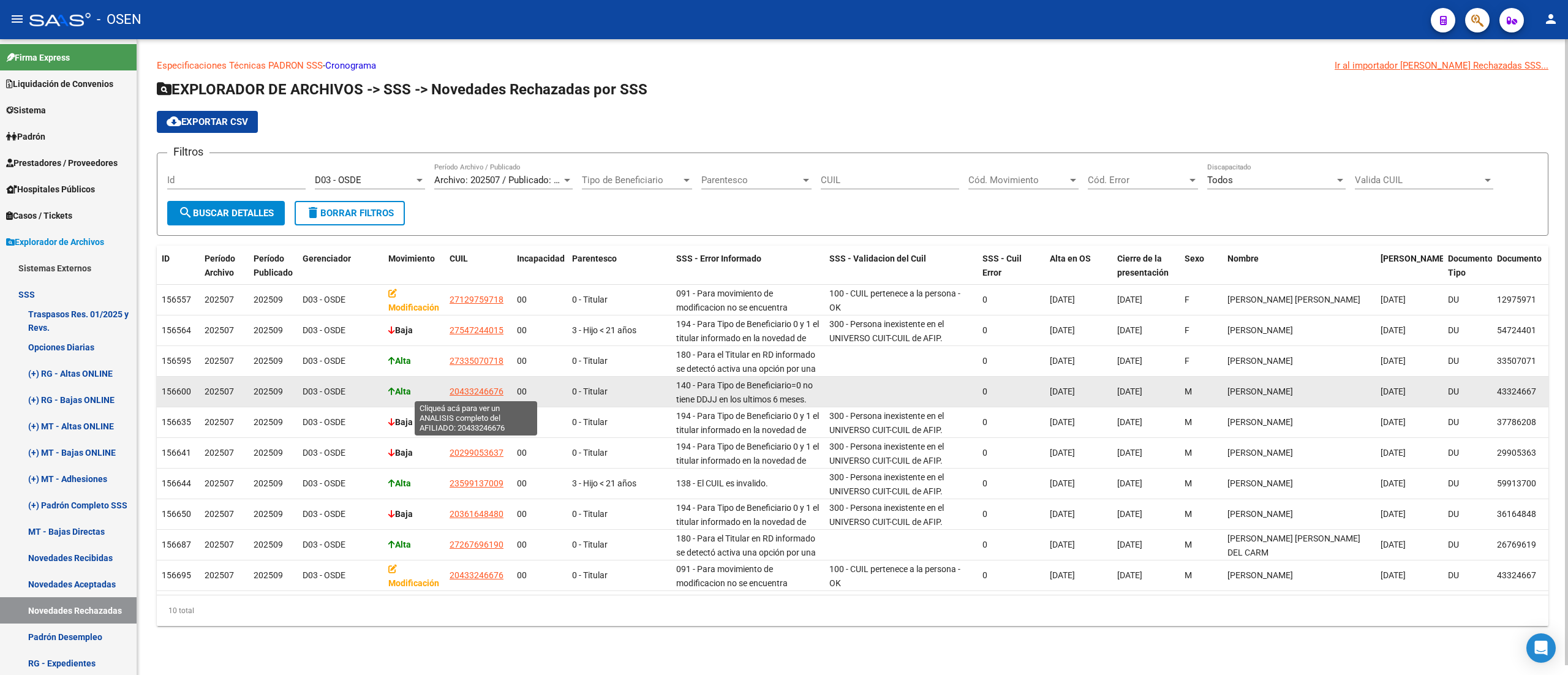
click at [471, 392] on span "20433246676" at bounding box center [476, 391] width 54 height 10
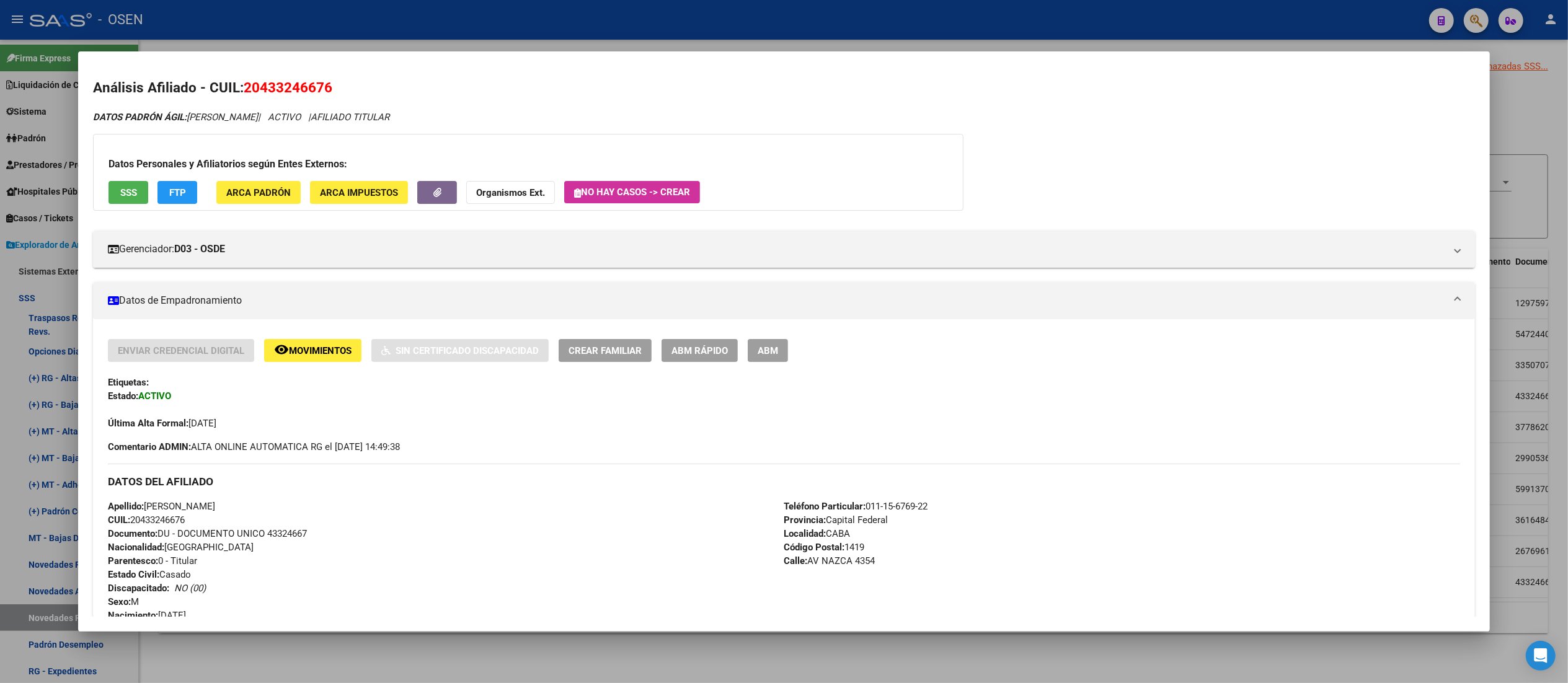
click at [120, 195] on span "SSS" at bounding box center [128, 193] width 17 height 11
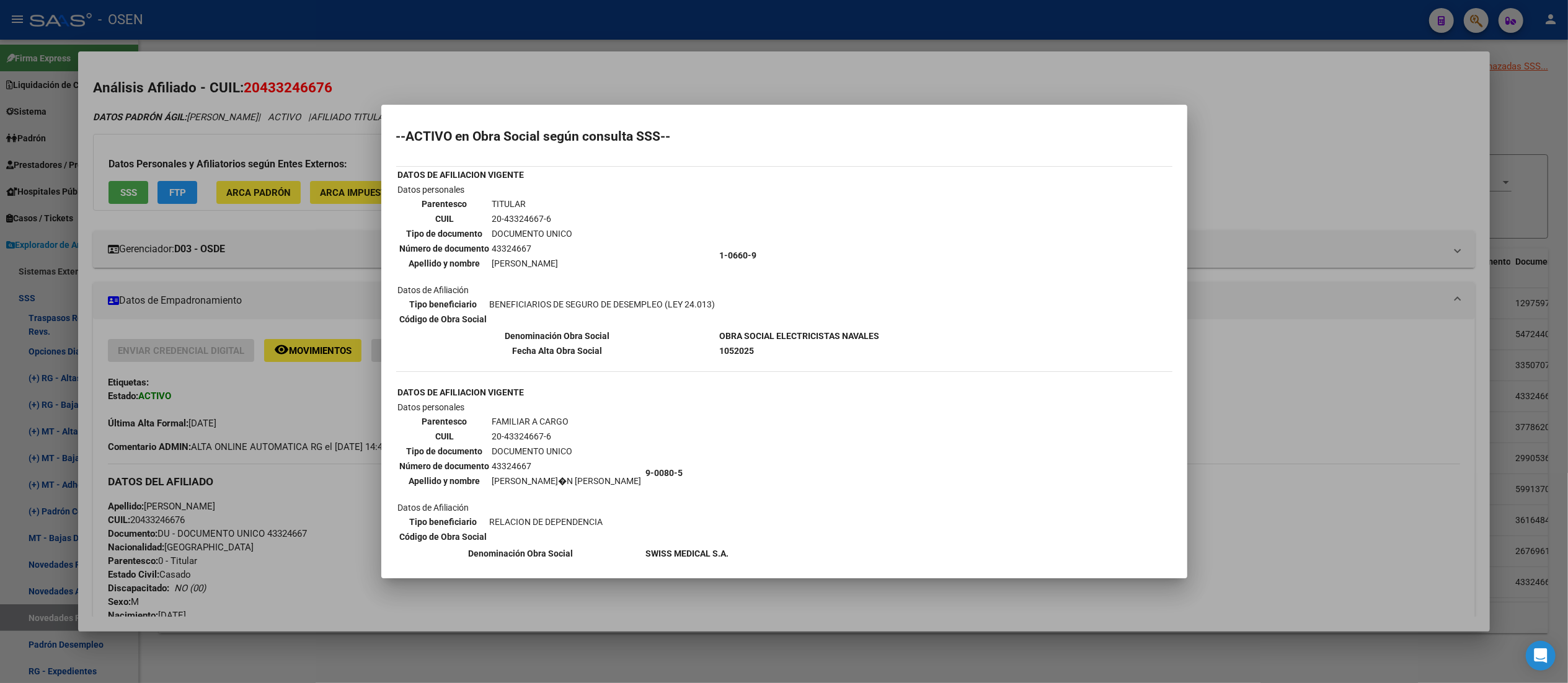
click at [678, 79] on div at bounding box center [784, 342] width 1568 height 683
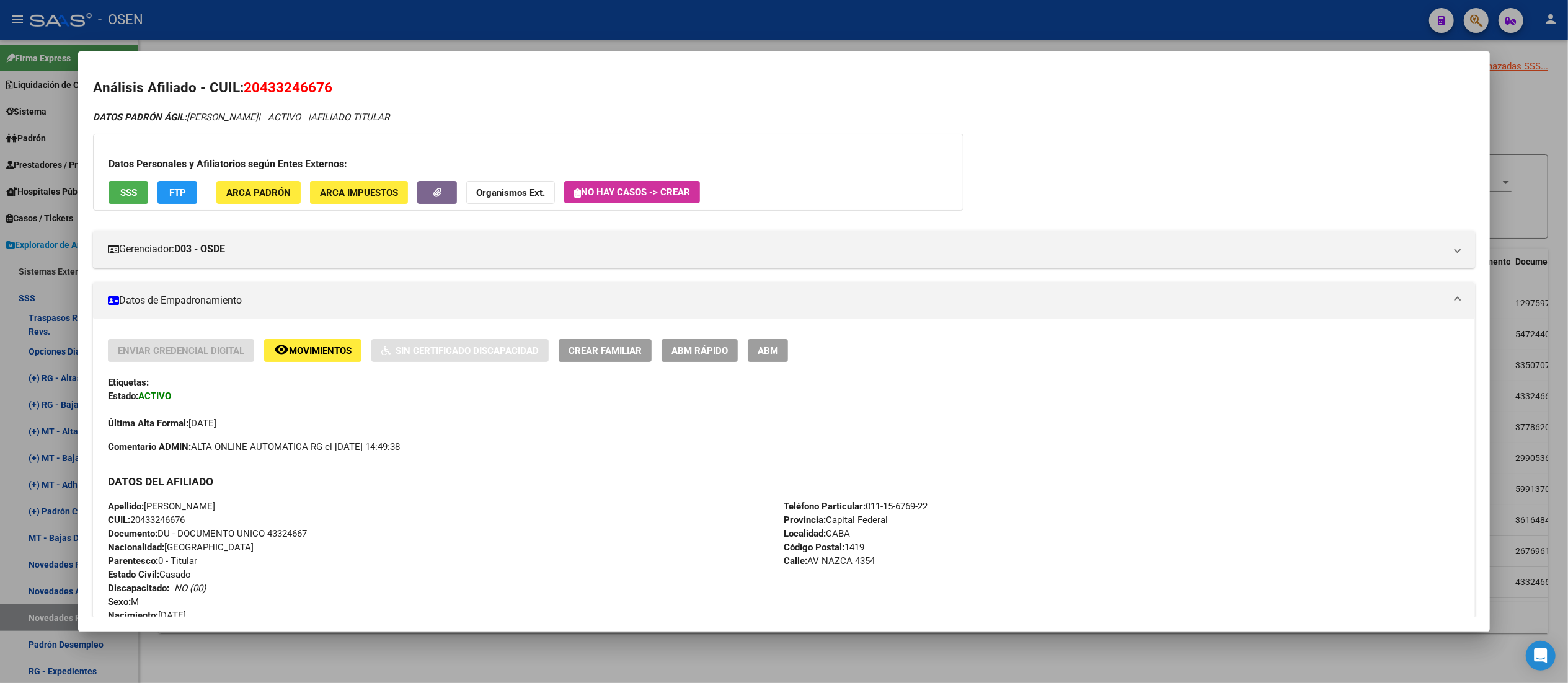
click at [656, 29] on div at bounding box center [784, 342] width 1568 height 683
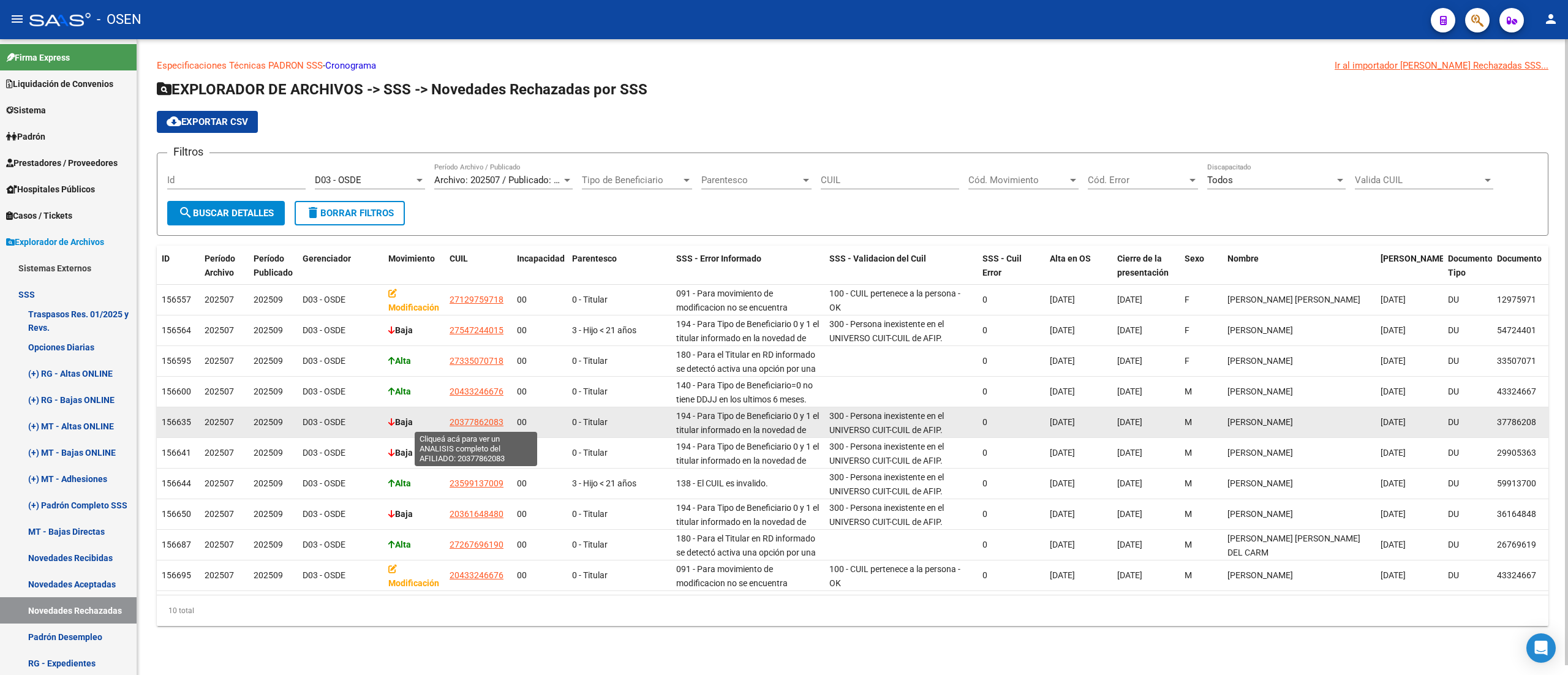
click at [486, 423] on span "20377862083" at bounding box center [476, 422] width 54 height 10
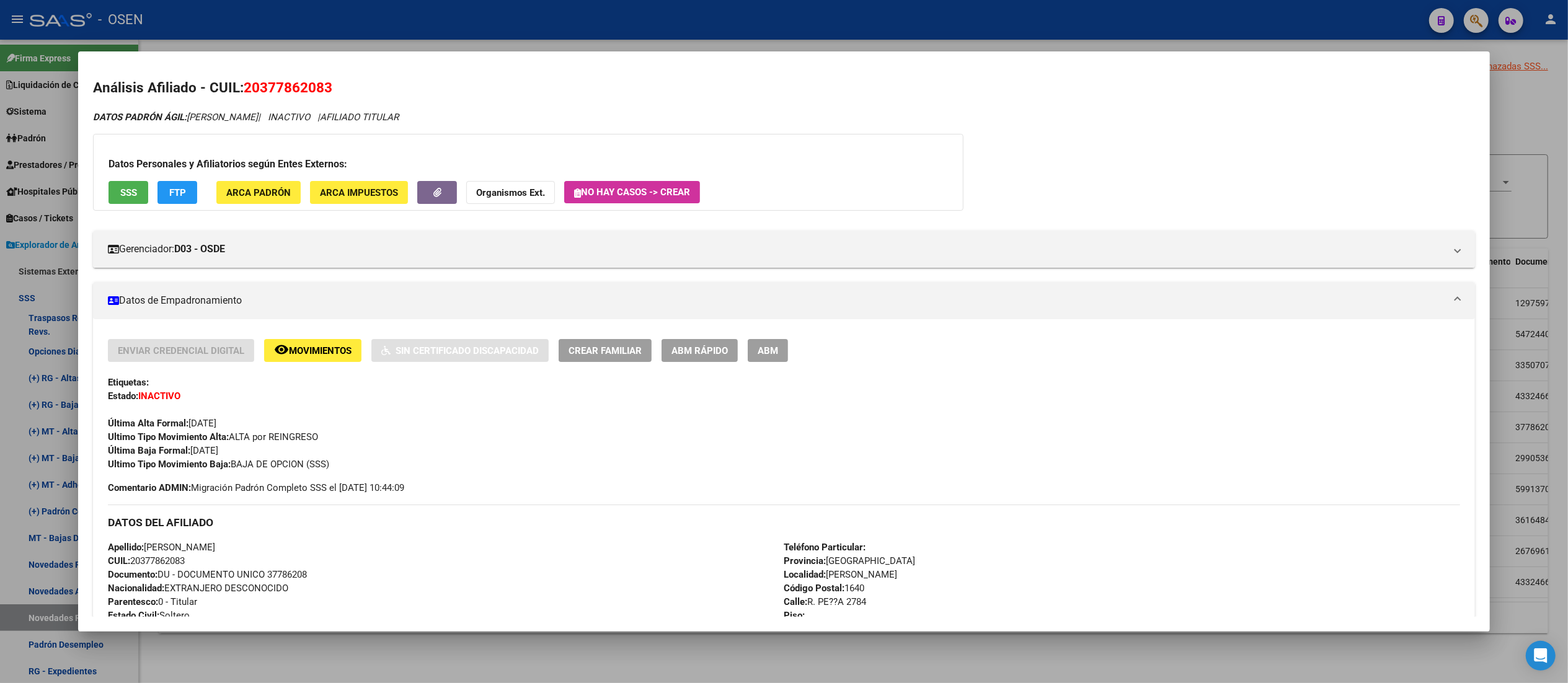
click at [125, 190] on span "SSS" at bounding box center [128, 193] width 17 height 11
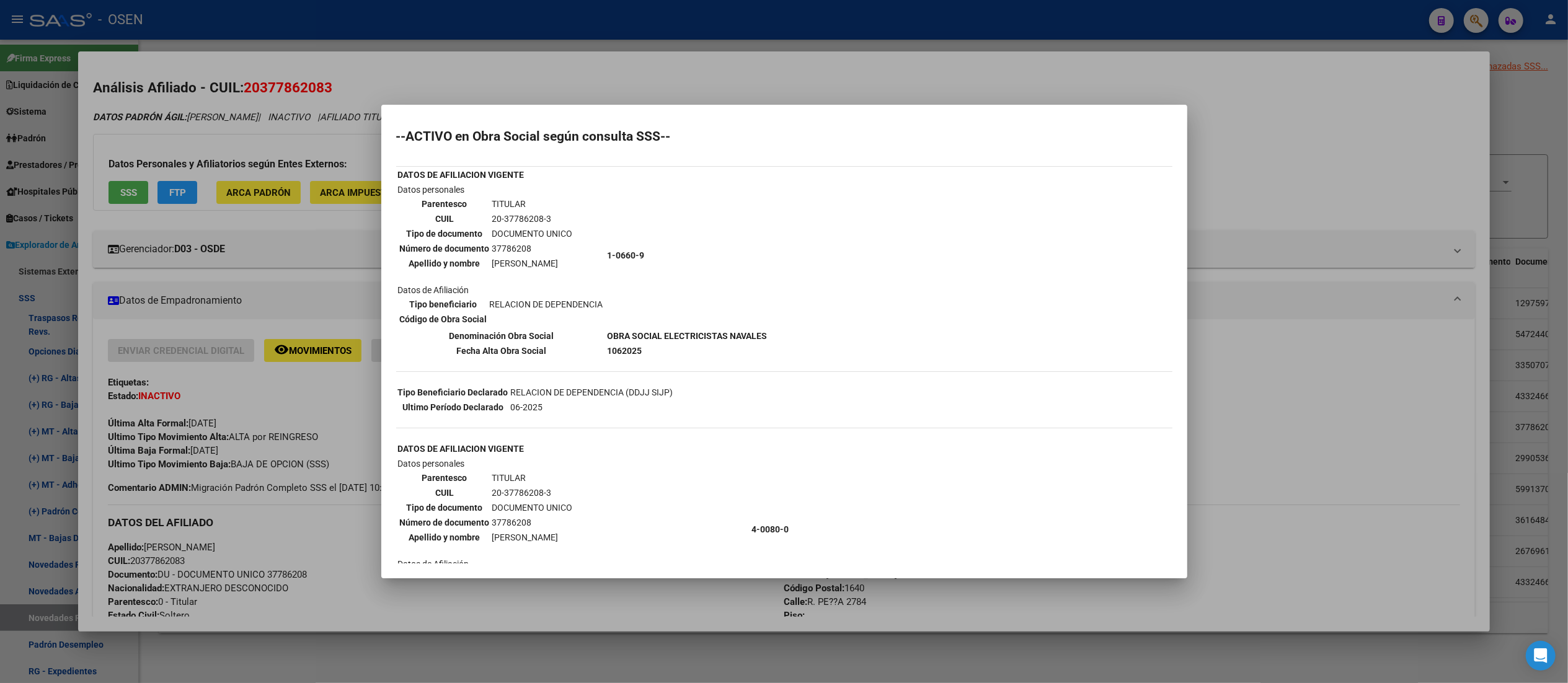
click at [511, 18] on div at bounding box center [784, 342] width 1568 height 683
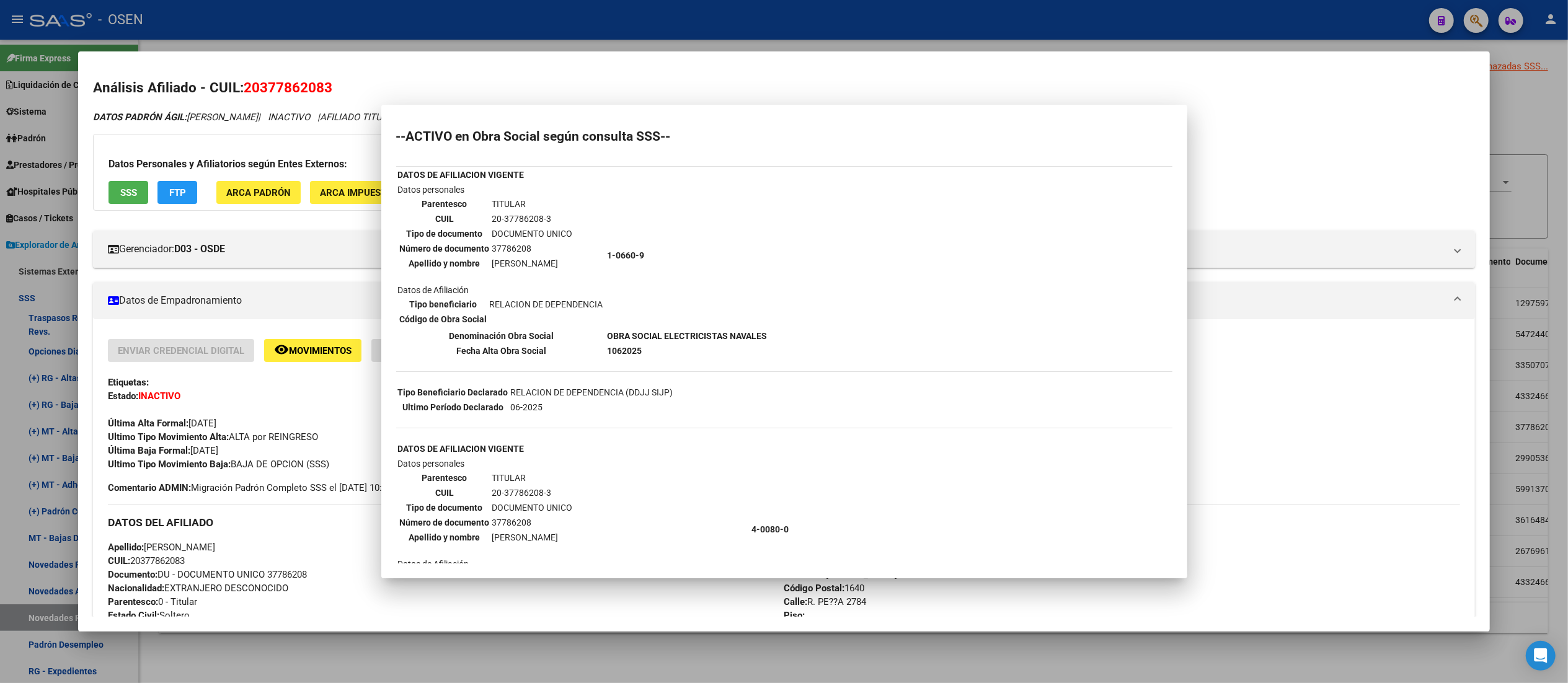
click at [511, 18] on div at bounding box center [784, 342] width 1568 height 683
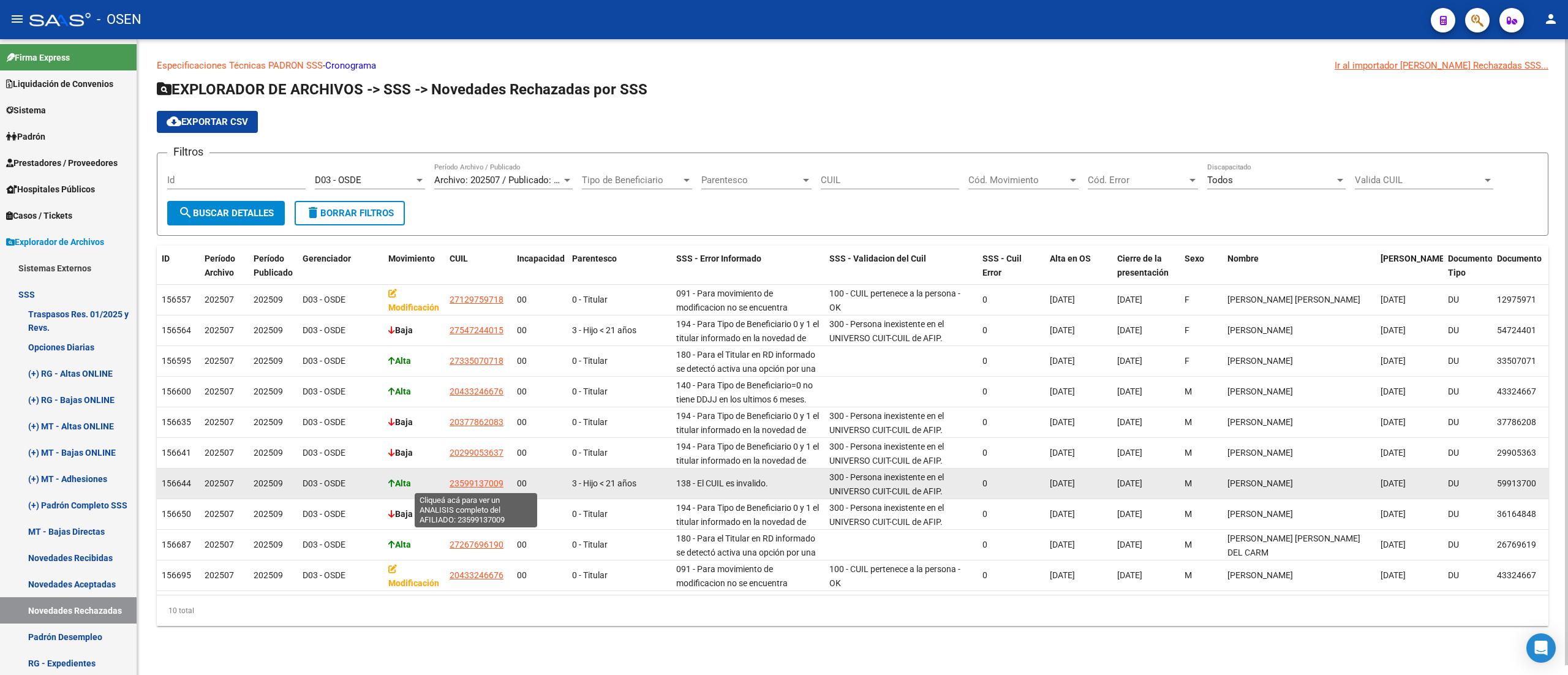
click at [486, 479] on span "23599137009" at bounding box center [476, 483] width 54 height 10
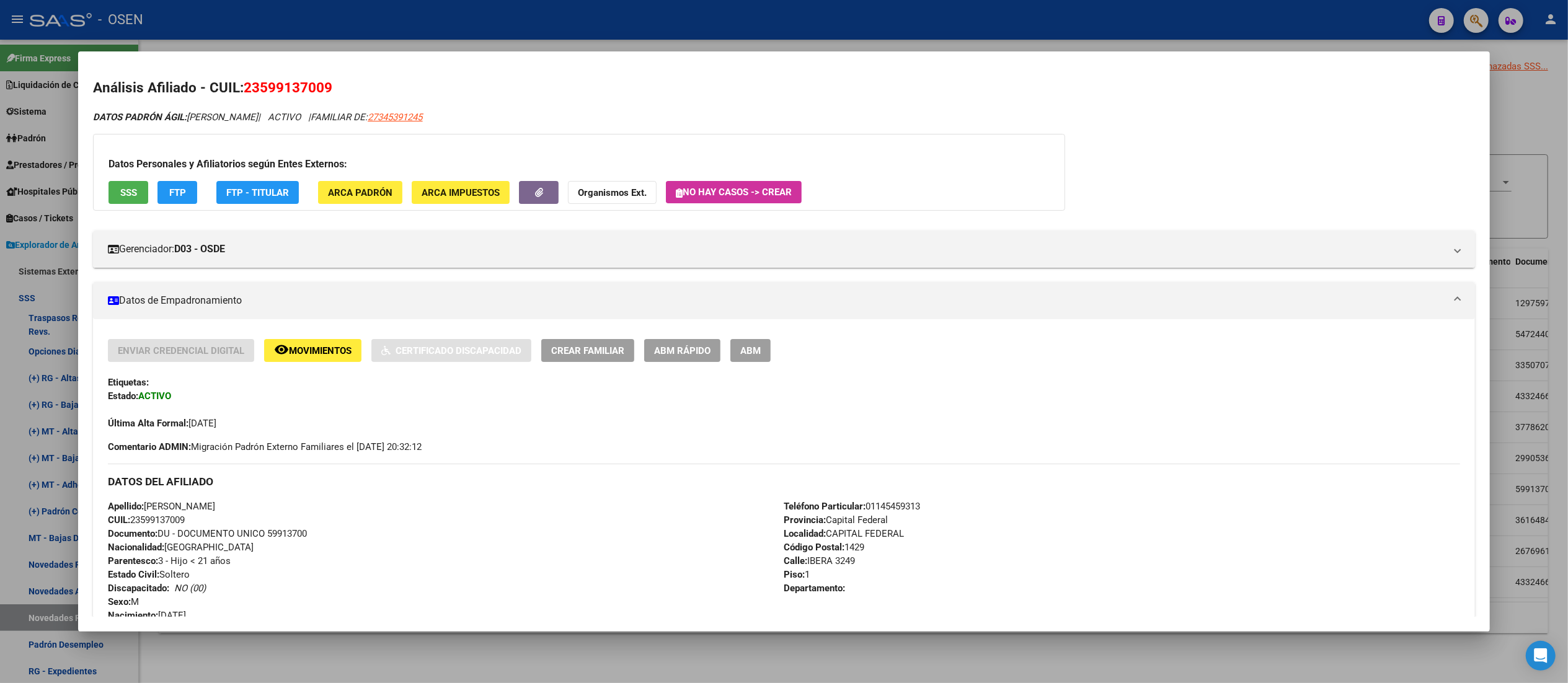
click at [120, 188] on span "SSS" at bounding box center [128, 193] width 17 height 11
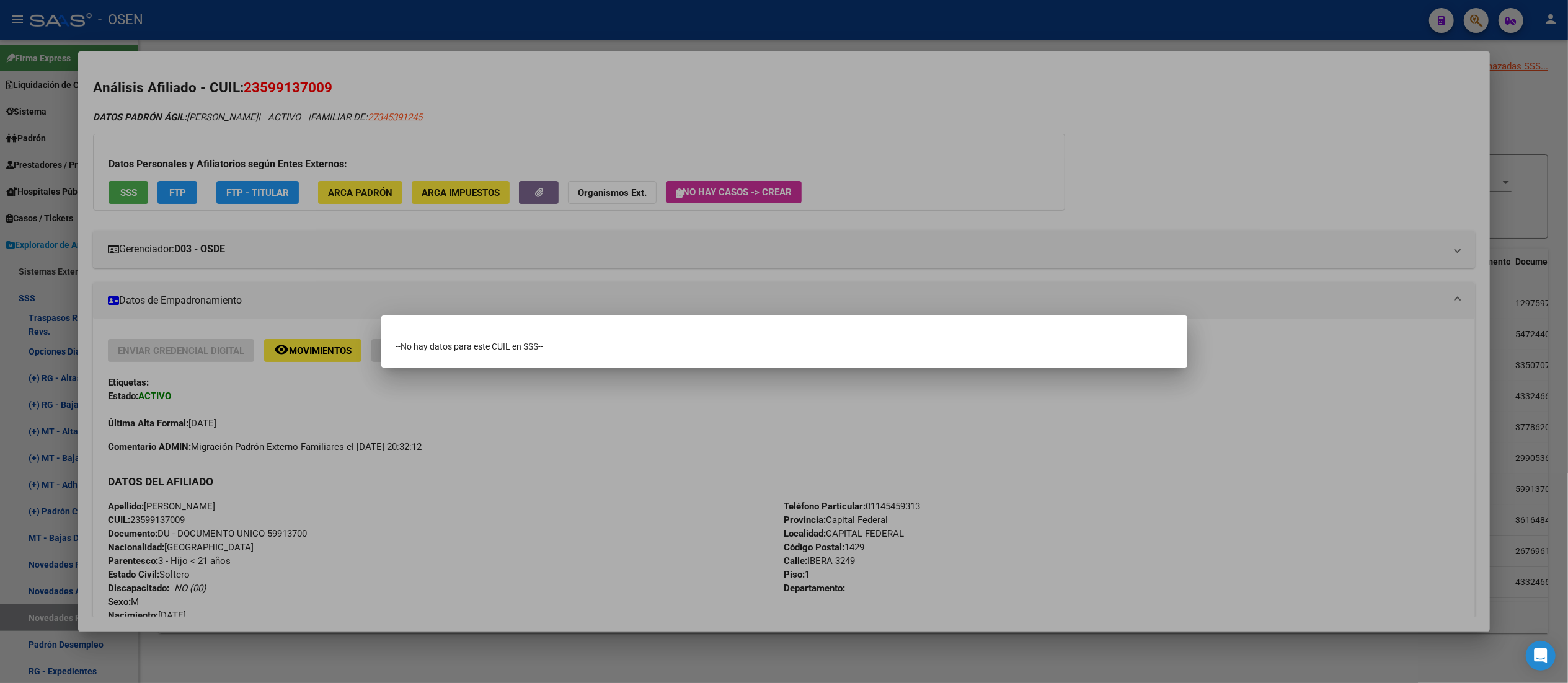
click at [503, 89] on div at bounding box center [784, 342] width 1568 height 683
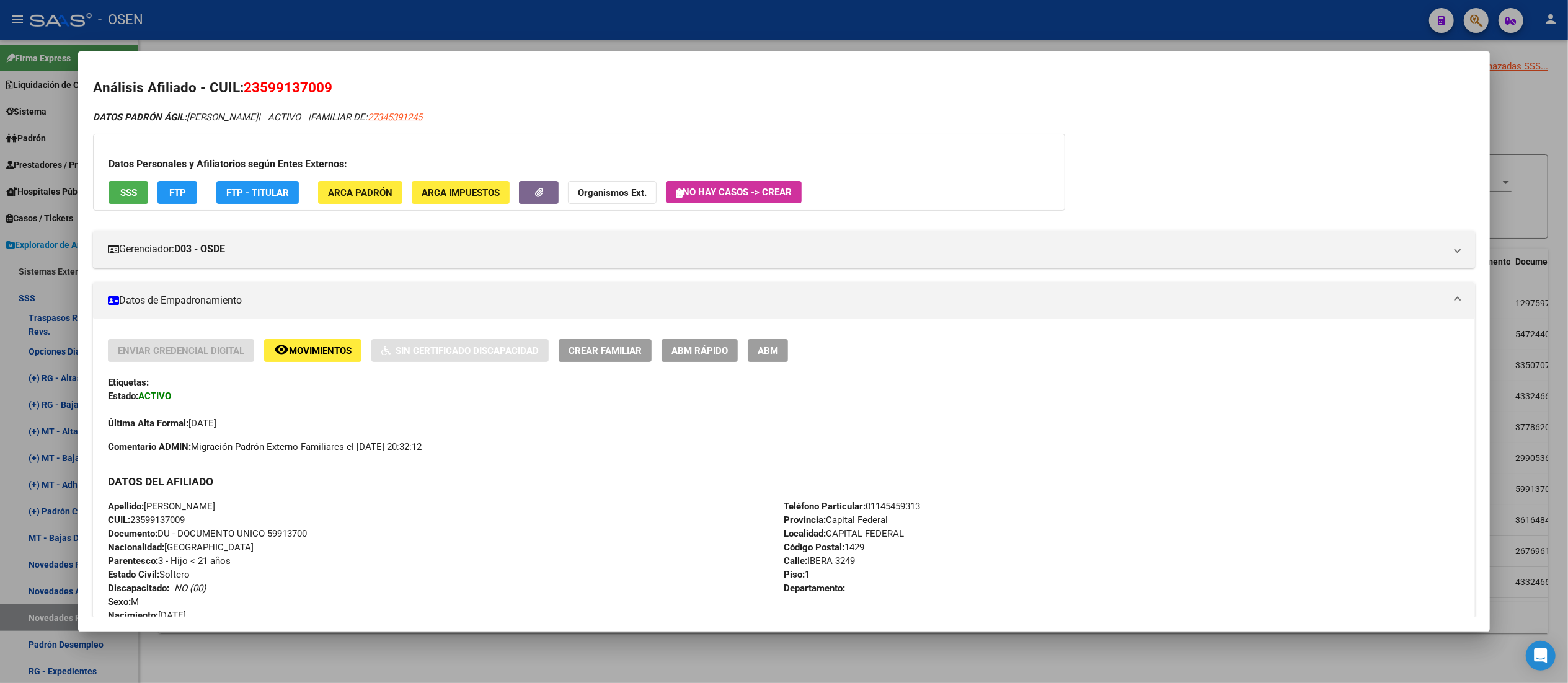
click at [120, 197] on span "SSS" at bounding box center [128, 193] width 17 height 11
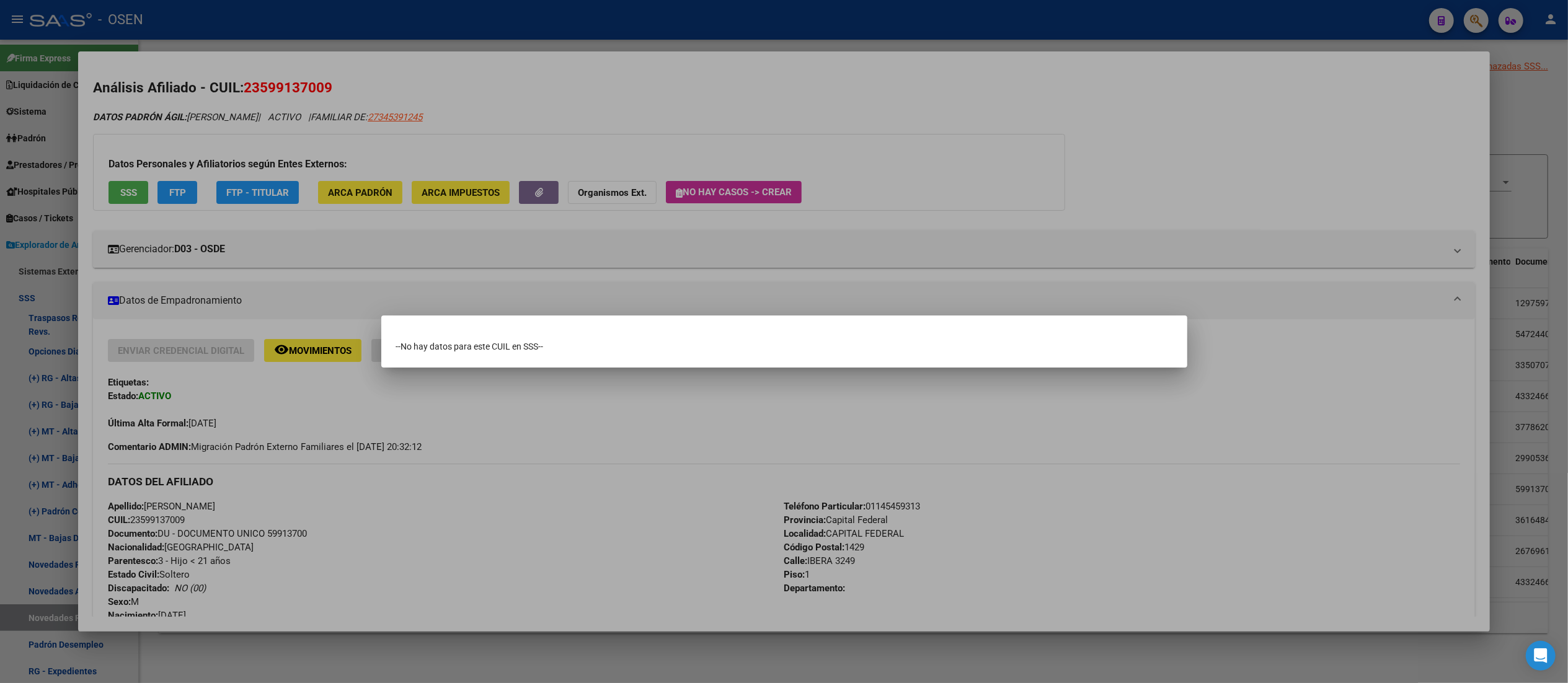
click at [590, 119] on div at bounding box center [784, 342] width 1568 height 683
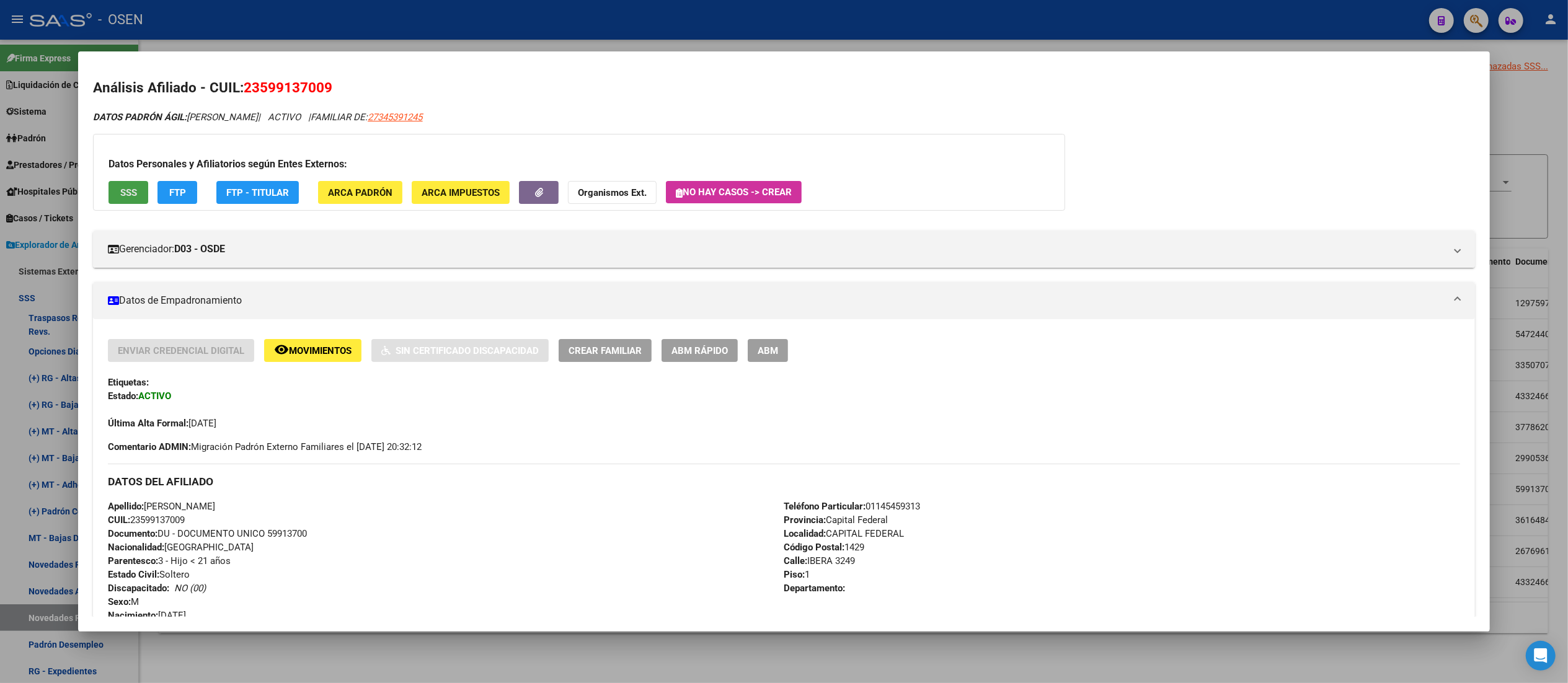
click at [129, 193] on button "SSS" at bounding box center [128, 192] width 40 height 23
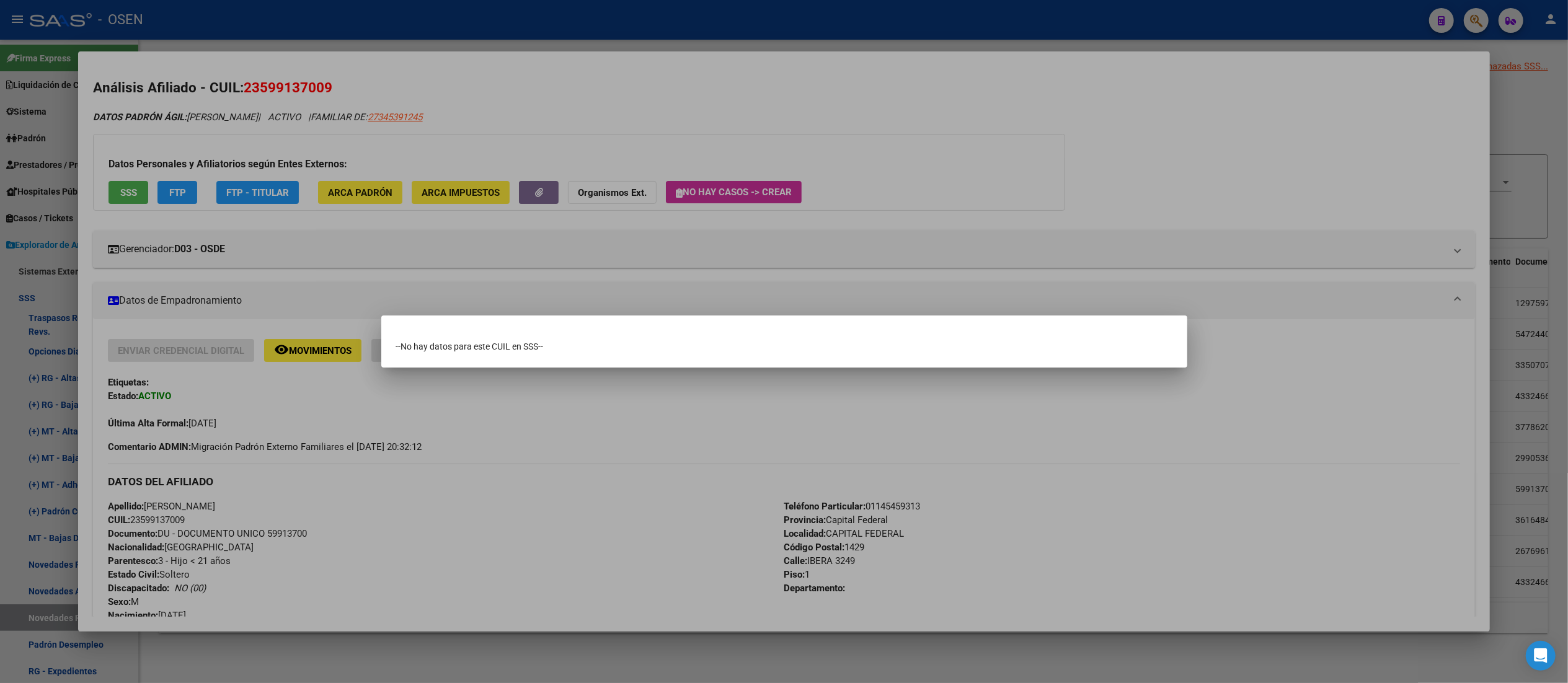
click at [555, 110] on div at bounding box center [784, 342] width 1568 height 683
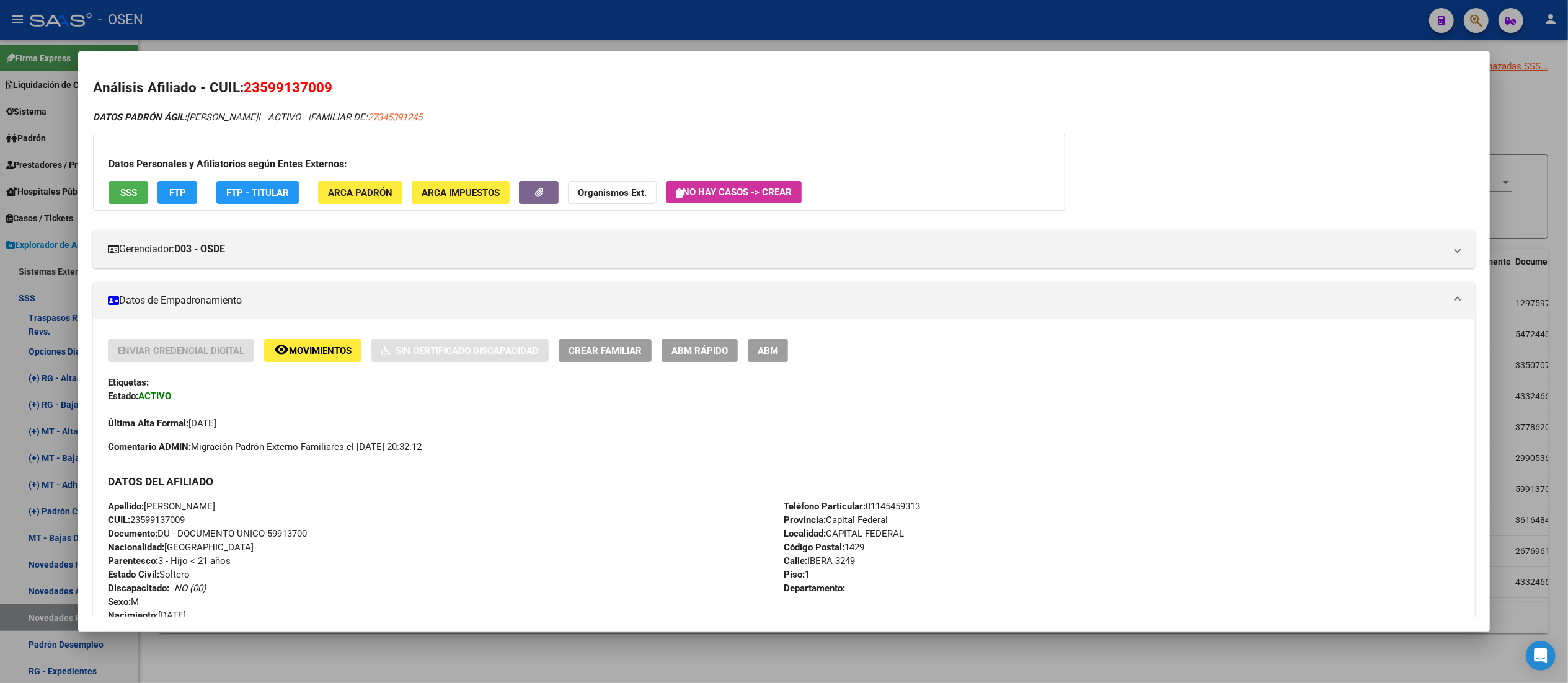
click at [422, 116] on span "27345391245" at bounding box center [395, 117] width 54 height 11
type textarea "27345391245"
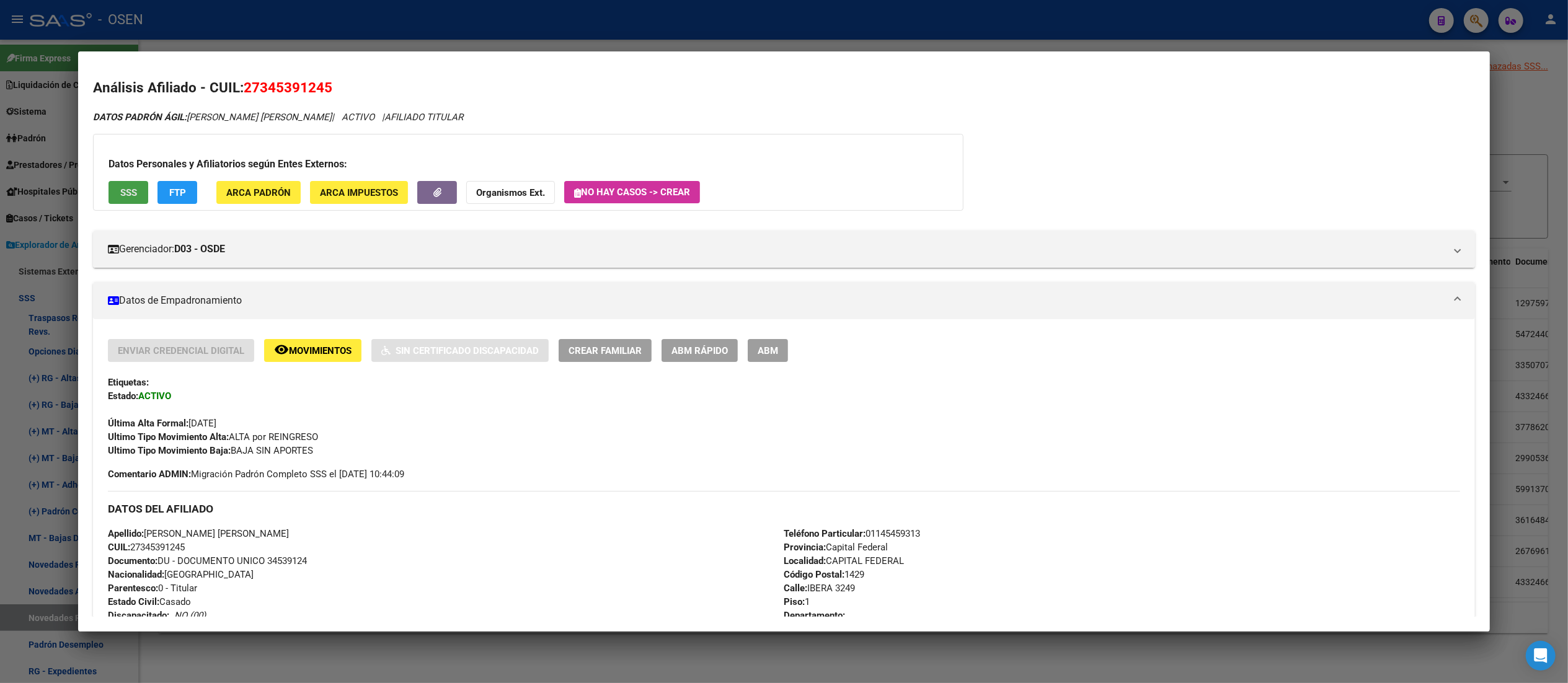
click at [115, 184] on button "SSS" at bounding box center [128, 192] width 40 height 23
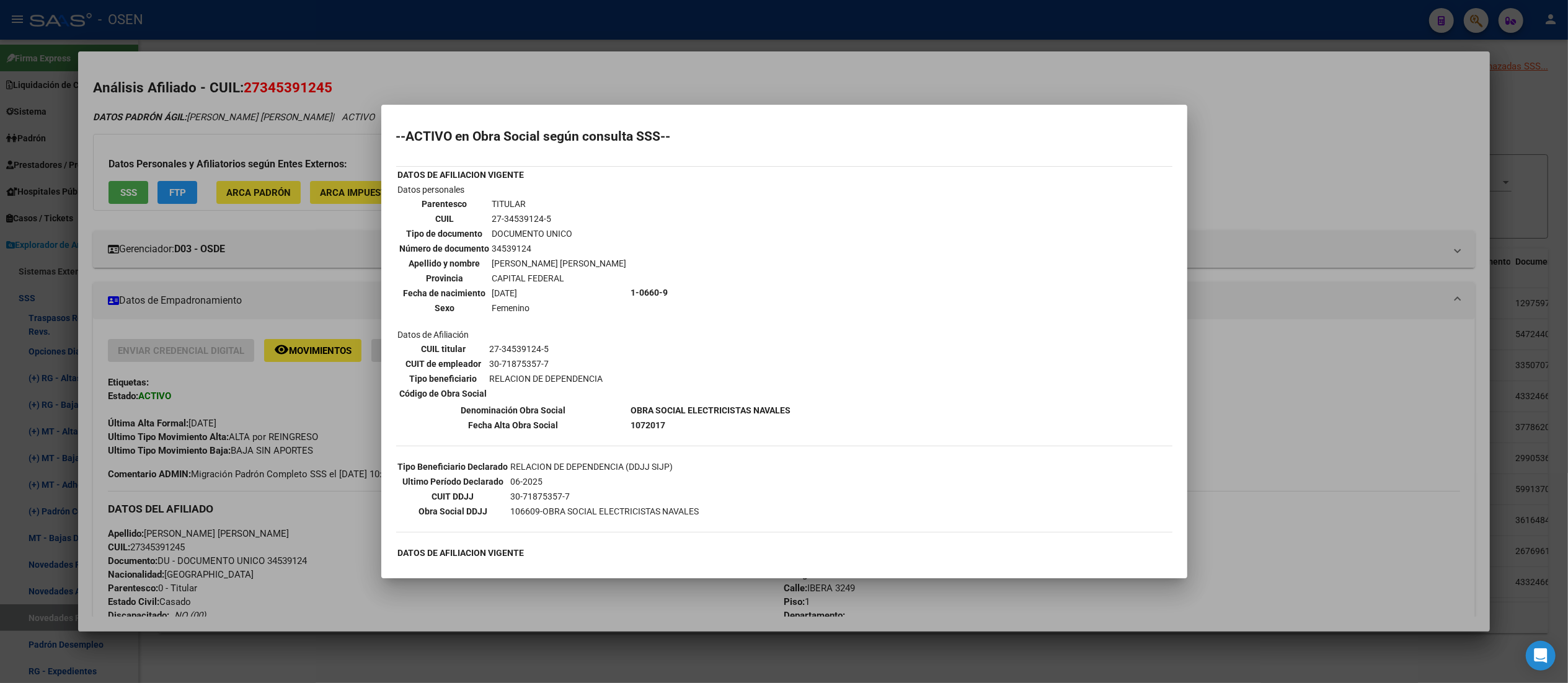
click at [683, 74] on div at bounding box center [784, 342] width 1568 height 683
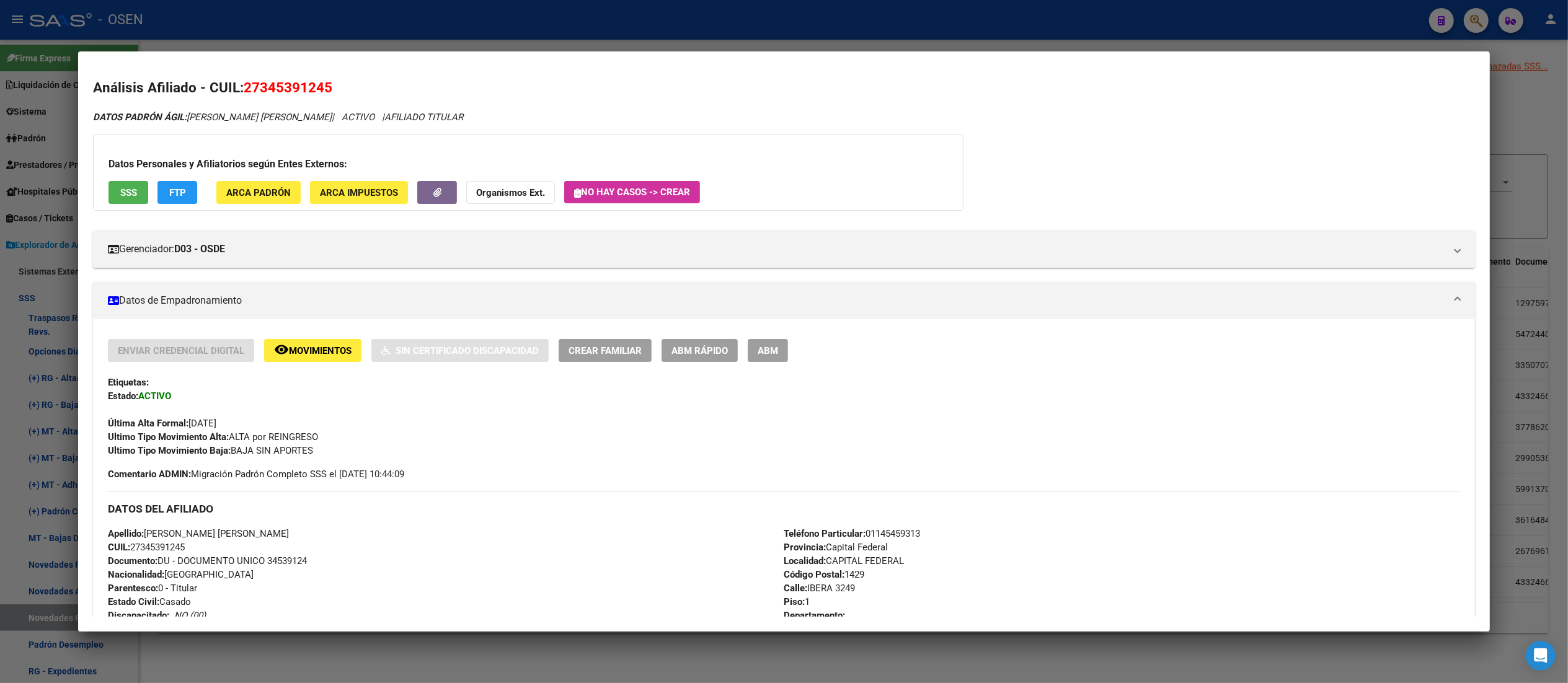
click at [499, 25] on div at bounding box center [784, 342] width 1568 height 683
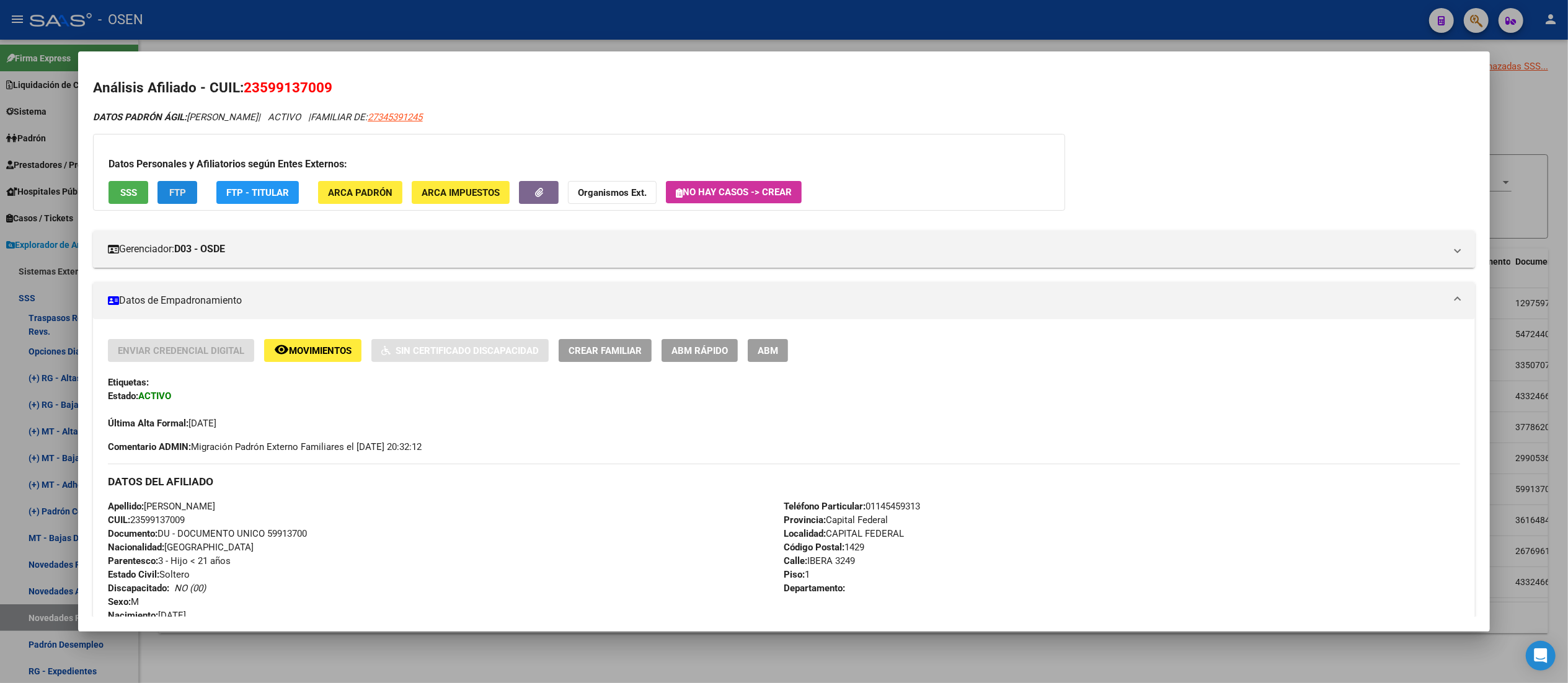
click at [172, 188] on span "FTP" at bounding box center [178, 193] width 17 height 11
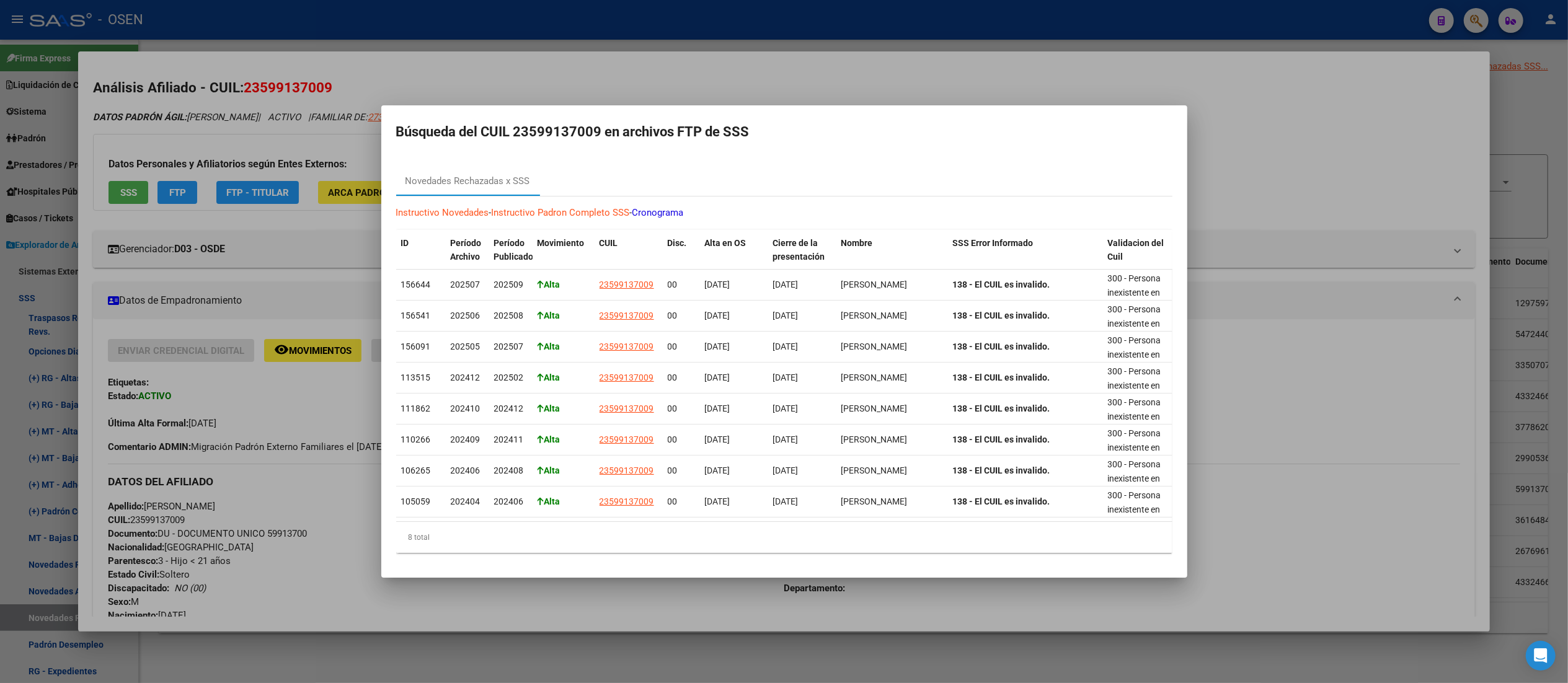
click at [791, 49] on div at bounding box center [784, 342] width 1568 height 683
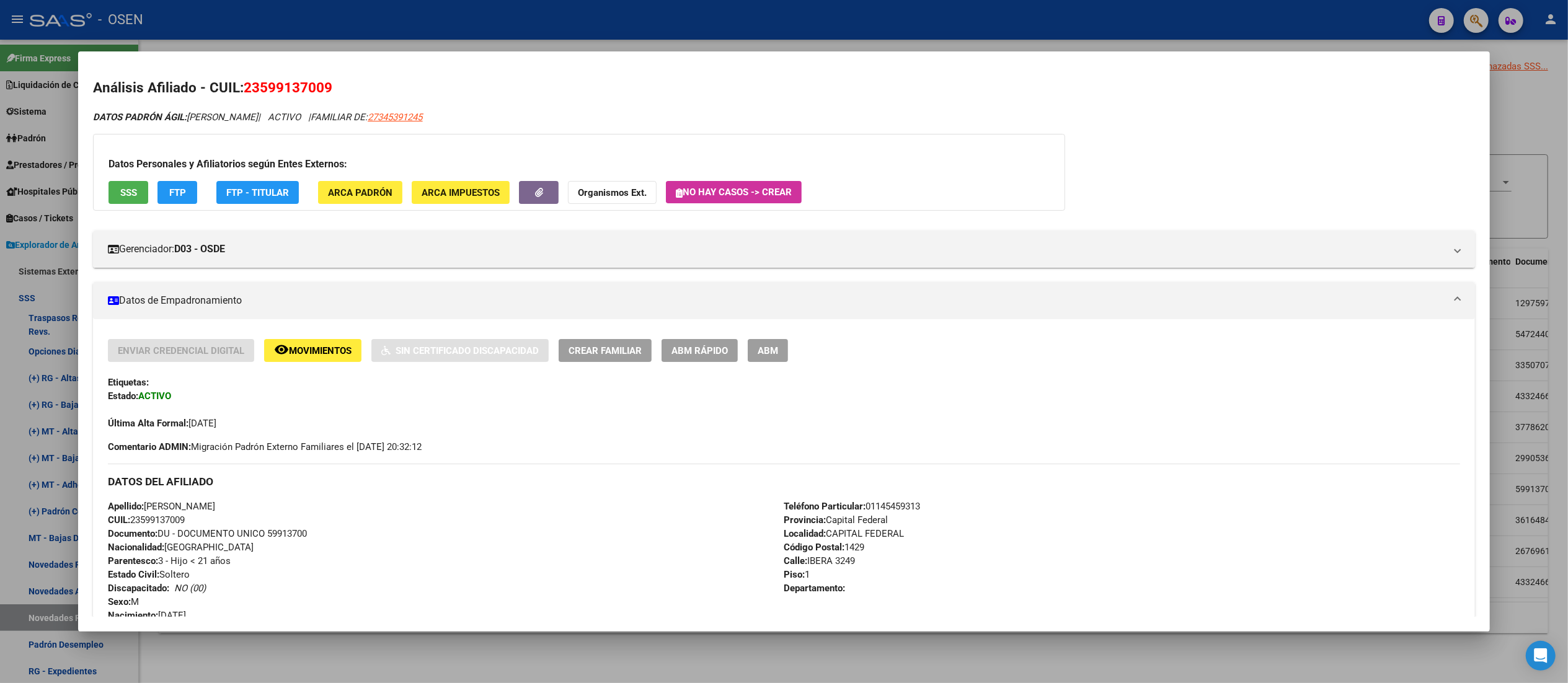
click at [355, 193] on span "ARCA Padrón" at bounding box center [360, 193] width 64 height 11
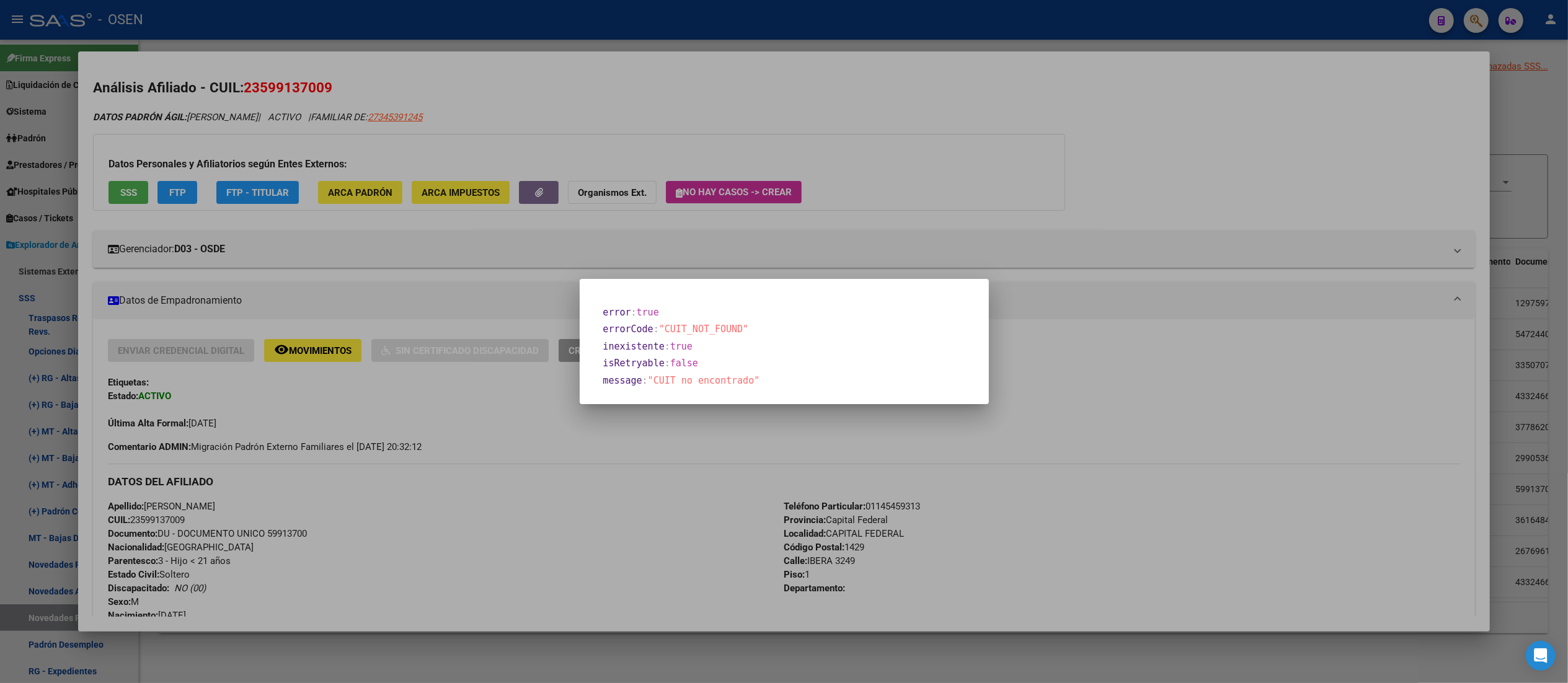
click at [791, 149] on div at bounding box center [784, 342] width 1568 height 683
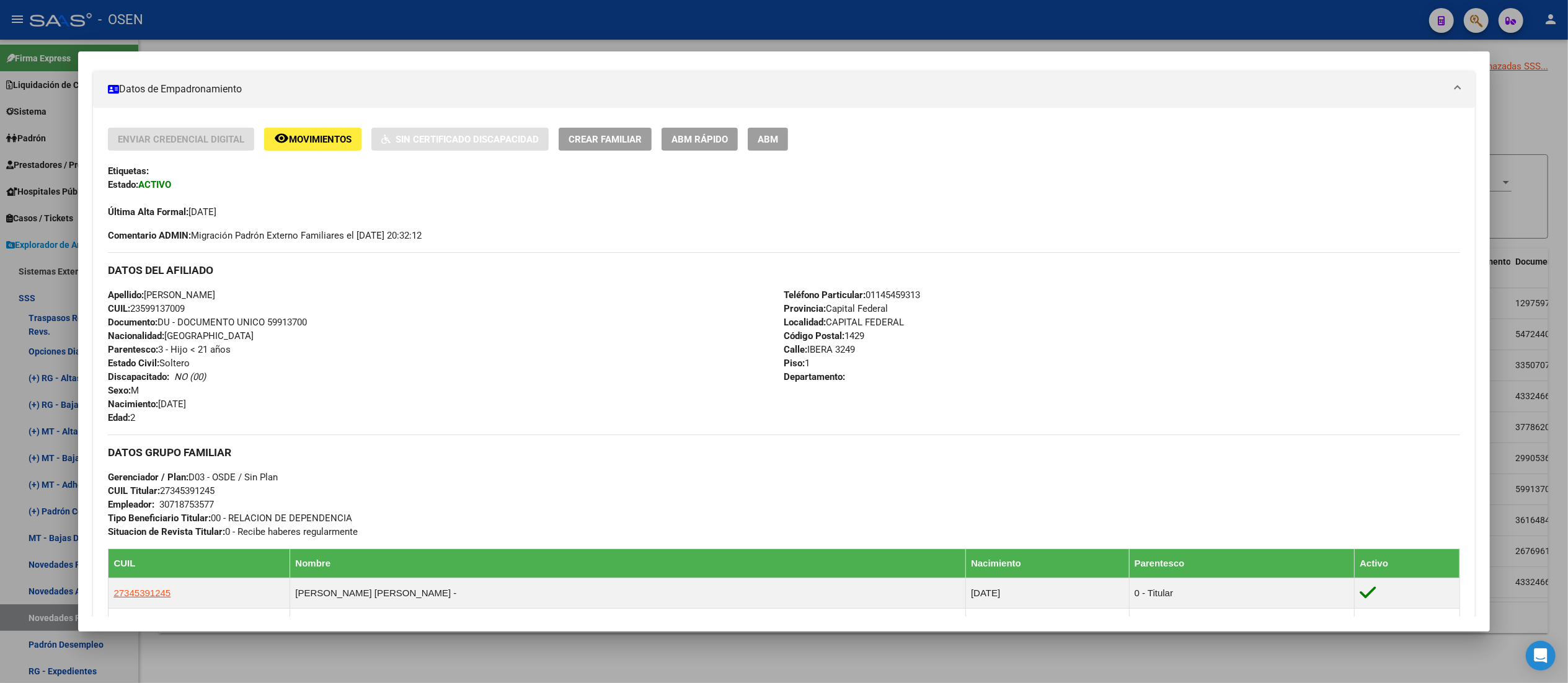
scroll to position [0, 0]
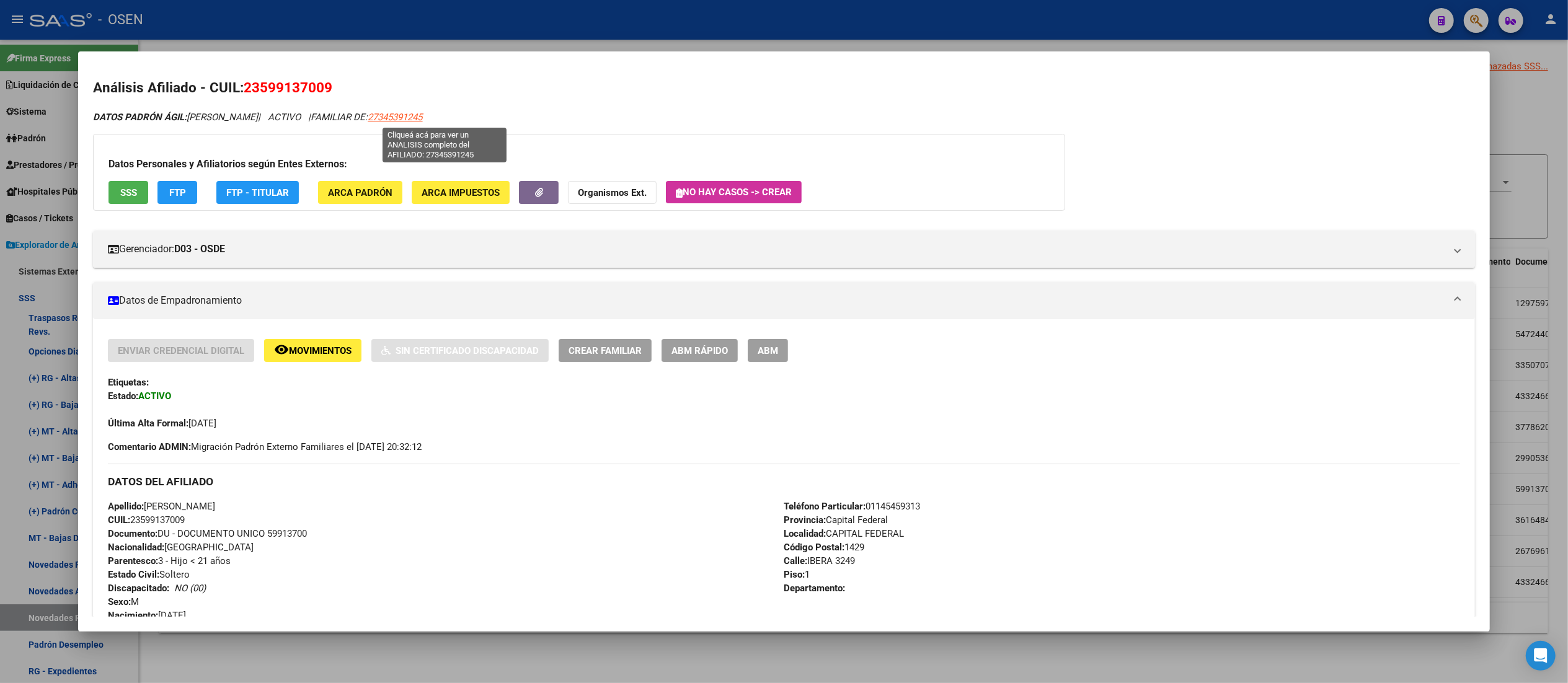
drag, startPoint x: 484, startPoint y: 120, endPoint x: 418, endPoint y: 116, distance: 66.1
click at [418, 116] on div "DATOS PADRÓN ÁGIL: [PERSON_NAME] | ACTIVO | FAMILIAR DE: 27345391245" at bounding box center [783, 117] width 1381 height 14
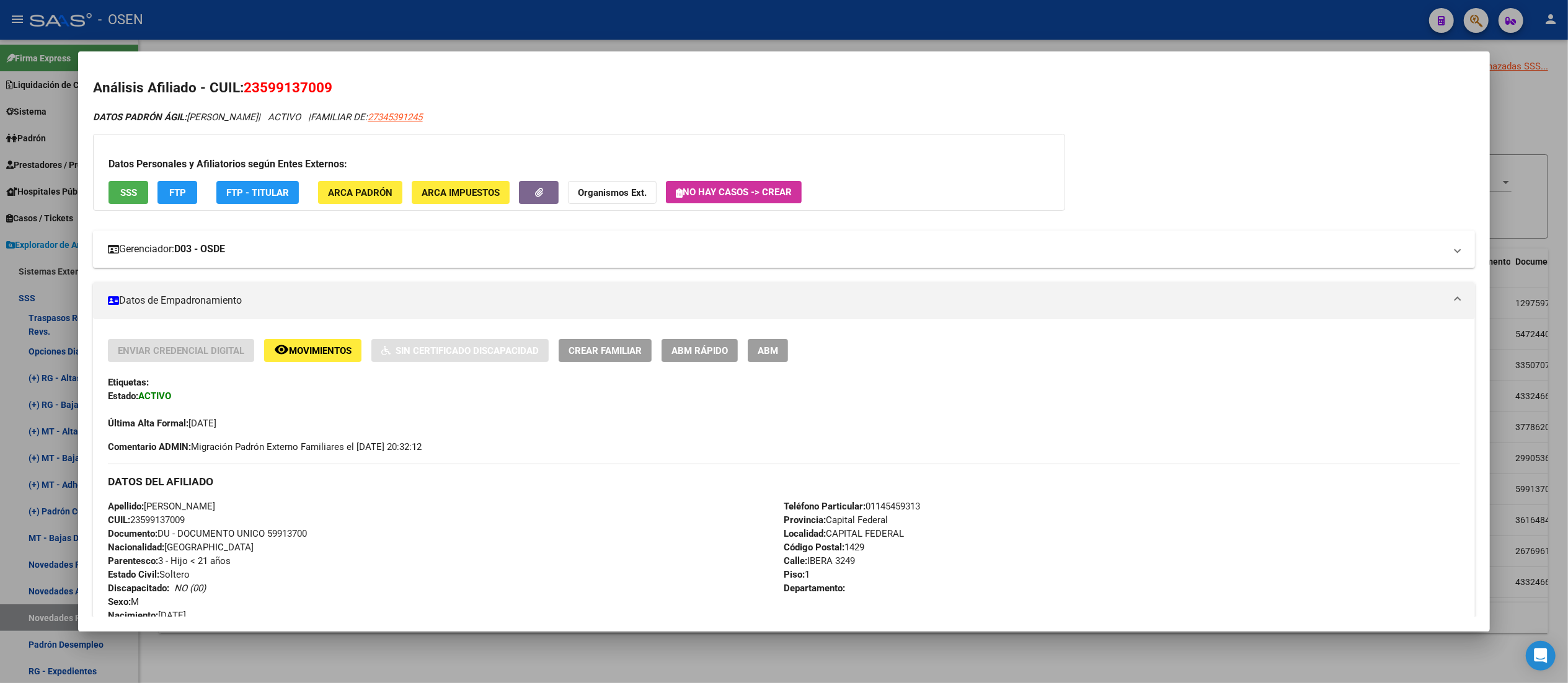
copy span "27345391245"
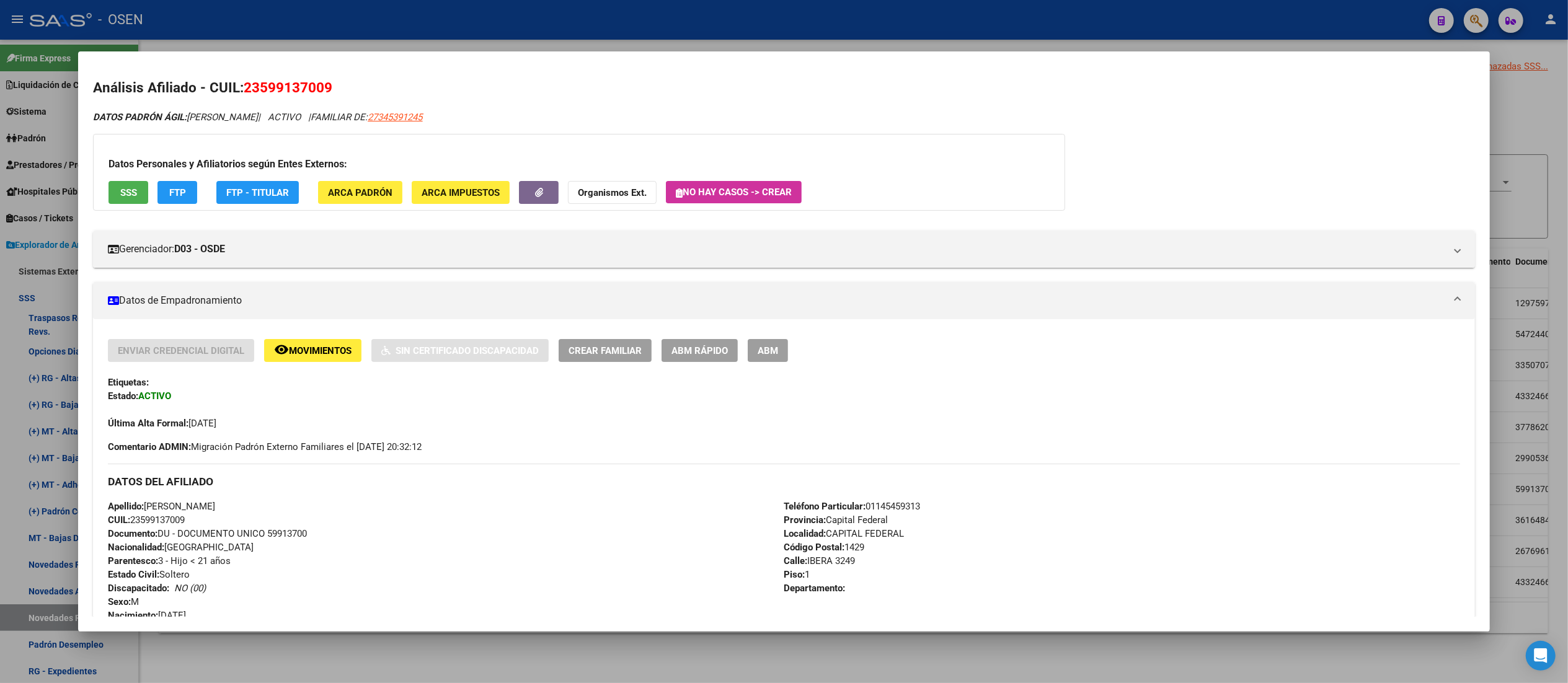
click at [539, 103] on div "Análisis Afiliado - CUIL: 23599137009 DATOS PADRÓN ÁGIL: [PERSON_NAME] | ACTIVO…" at bounding box center [783, 632] width 1381 height 1110
click at [385, 195] on button "ARCA Padrón" at bounding box center [360, 192] width 85 height 23
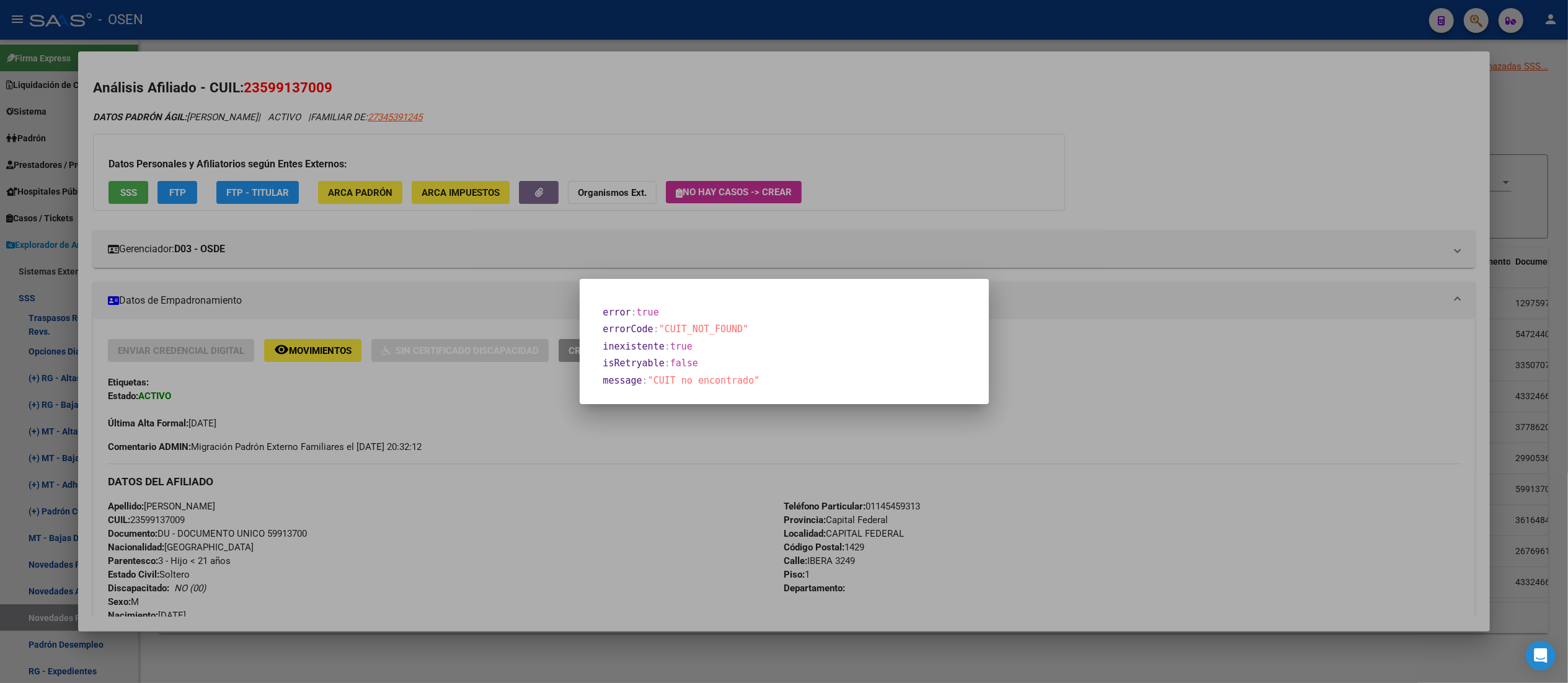
click at [791, 133] on div at bounding box center [784, 342] width 1568 height 683
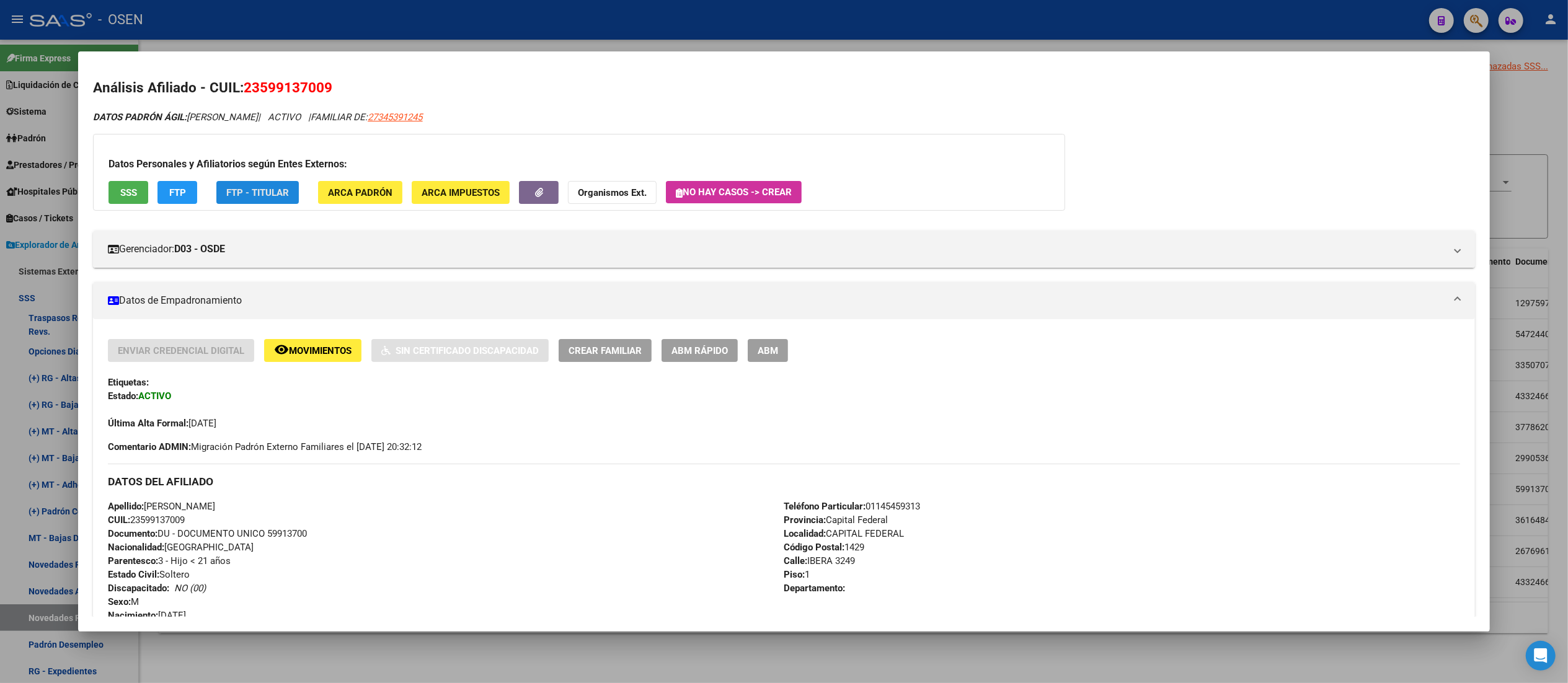
click at [279, 191] on span "FTP - Titular" at bounding box center [258, 193] width 63 height 11
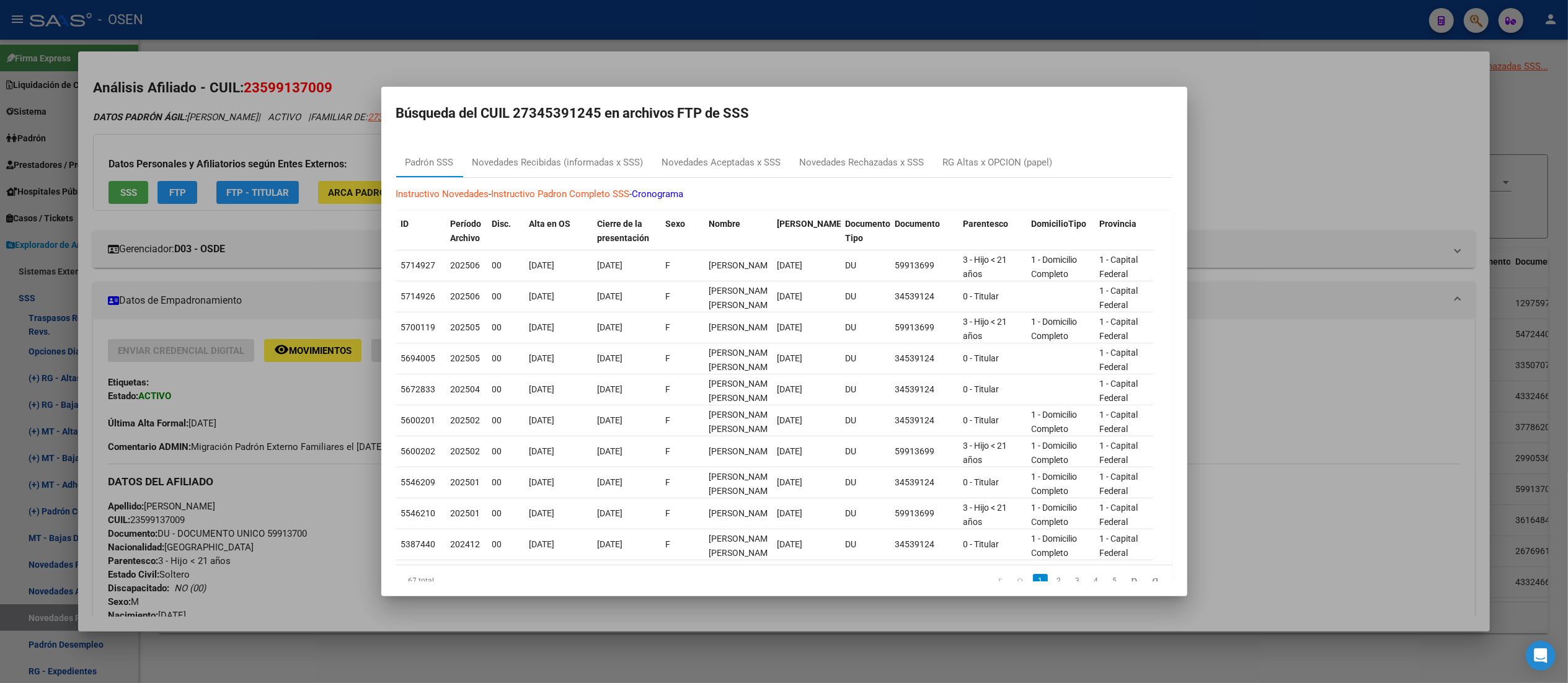
click at [791, 176] on div at bounding box center [784, 342] width 1568 height 683
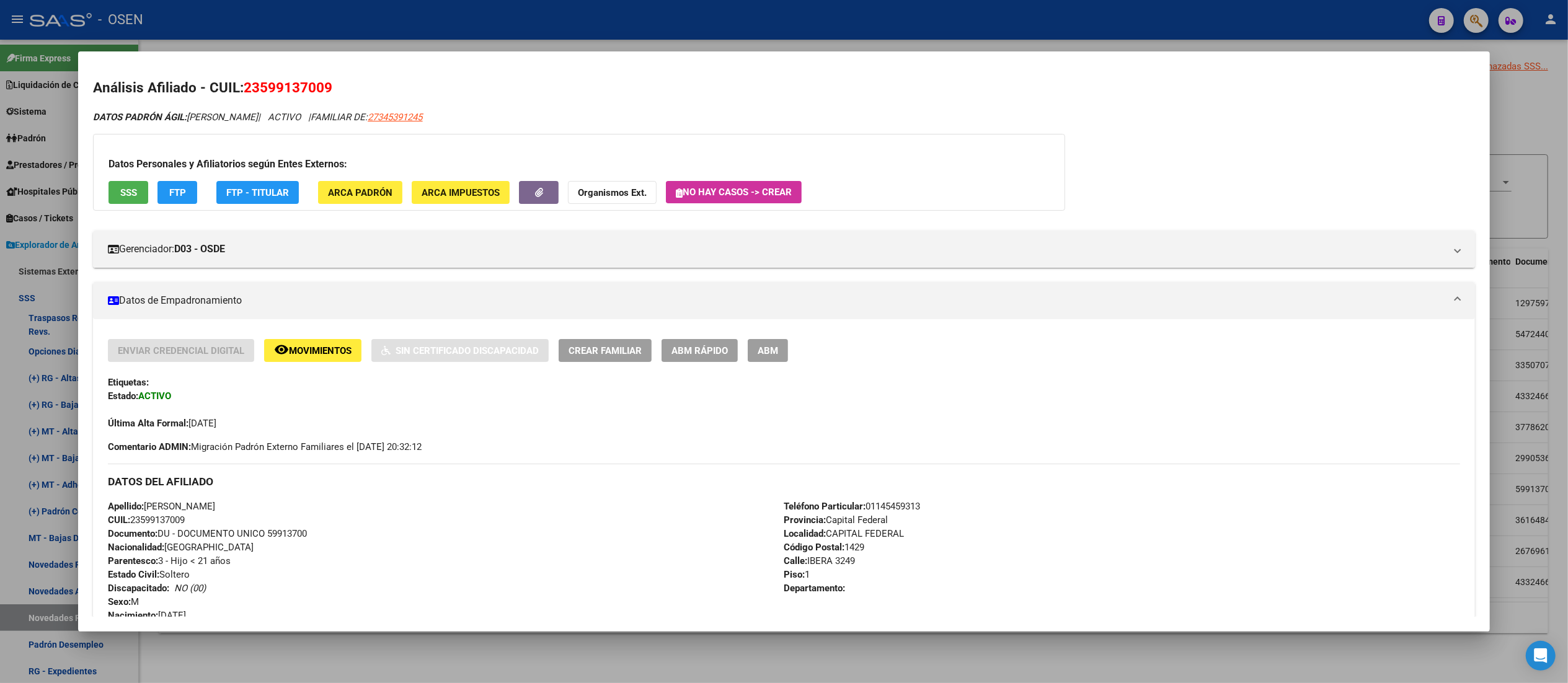
drag, startPoint x: 170, startPoint y: 520, endPoint x: 184, endPoint y: 520, distance: 14.0
click at [184, 520] on div "Apellido: [PERSON_NAME]: 23599137009 Documento: DU - DOCUMENTO UNICO 59913700 N…" at bounding box center [446, 568] width 676 height 136
click at [184, 520] on div "Apellido: [PERSON_NAME]: 23599137009 Documento: DU - DOCUMENTO UNICO 59913700 N…" at bounding box center [446, 568] width 676 height 136
click at [335, 195] on span "ARCA Padrón" at bounding box center [360, 193] width 64 height 11
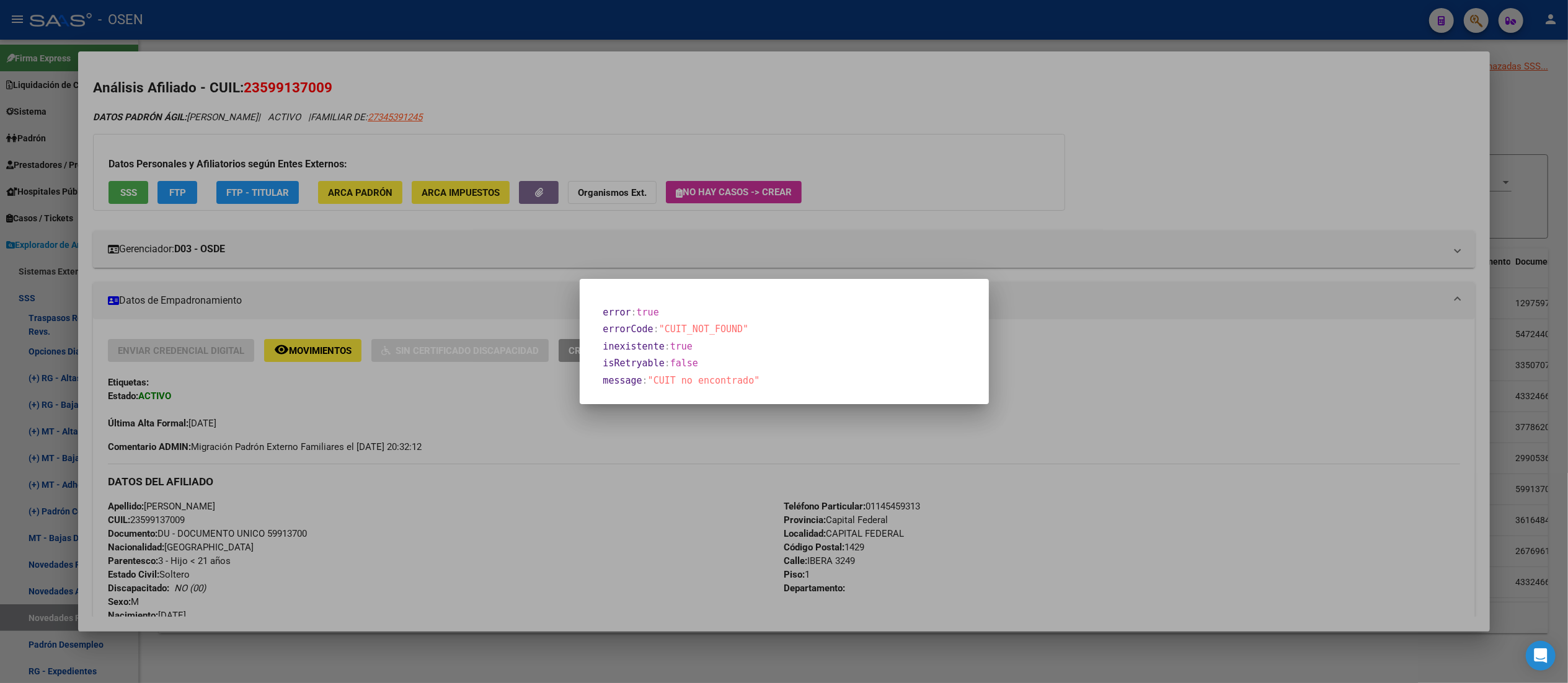
click at [656, 88] on div at bounding box center [784, 342] width 1568 height 683
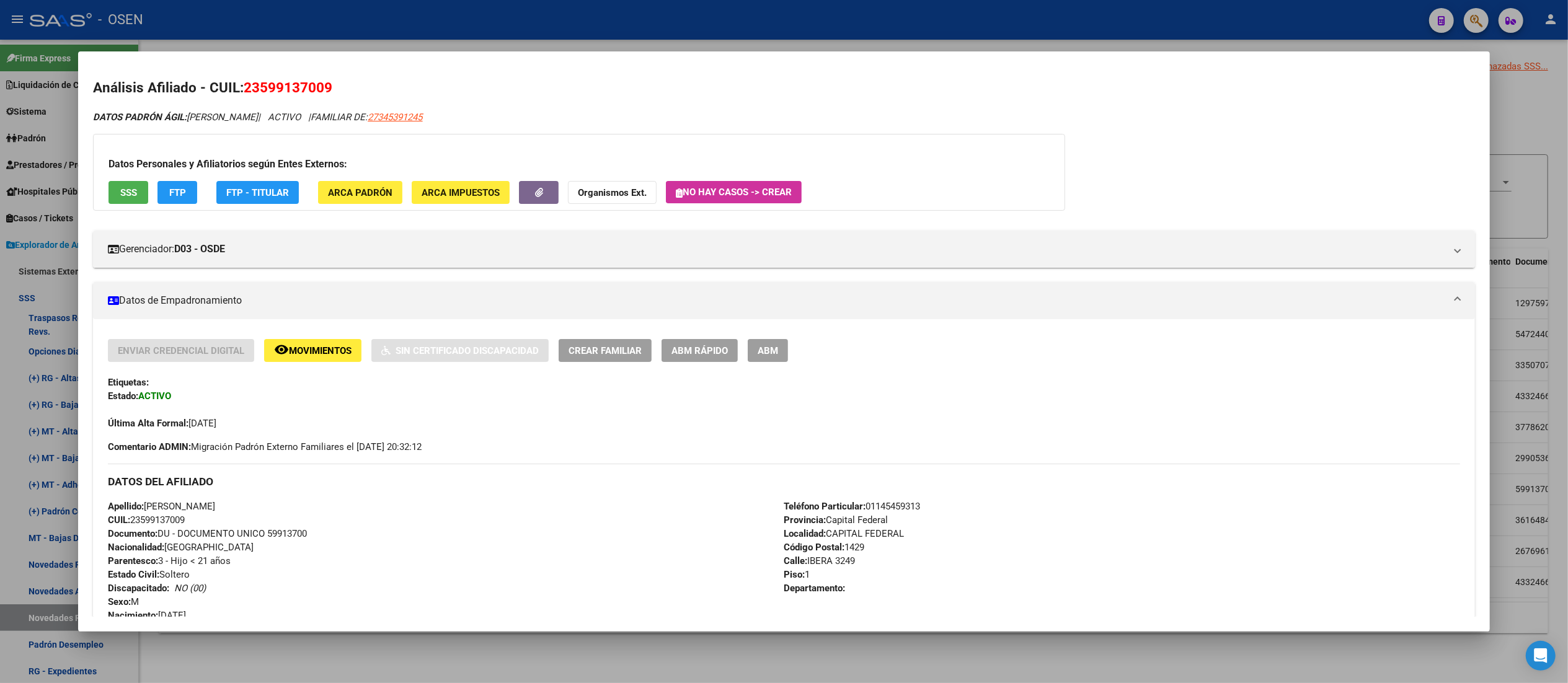
click at [169, 187] on span "FTP" at bounding box center [178, 193] width 17 height 11
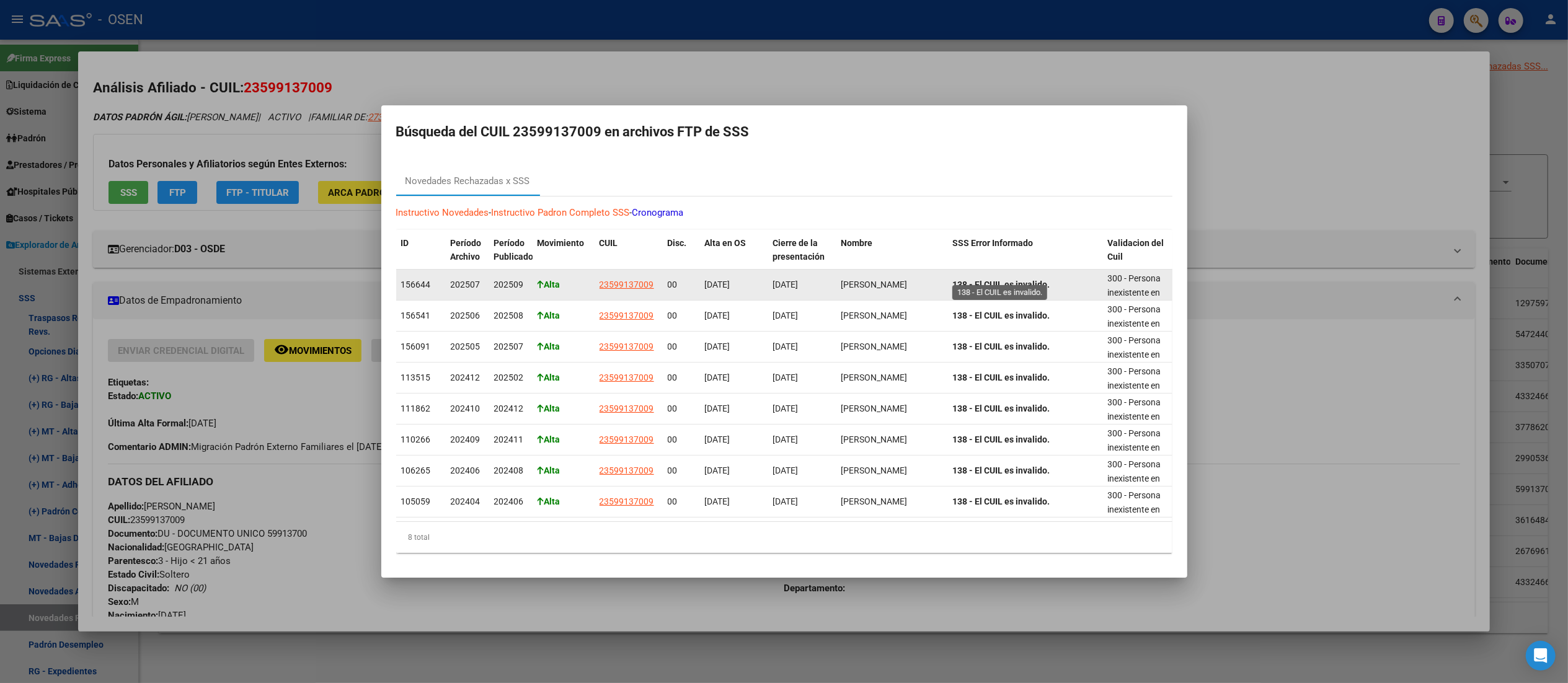
drag, startPoint x: 1006, startPoint y: 277, endPoint x: 1067, endPoint y: 282, distance: 61.2
click at [791, 282] on datatable-body-cell "138 - El CUIL es invalido." at bounding box center [1025, 284] width 155 height 30
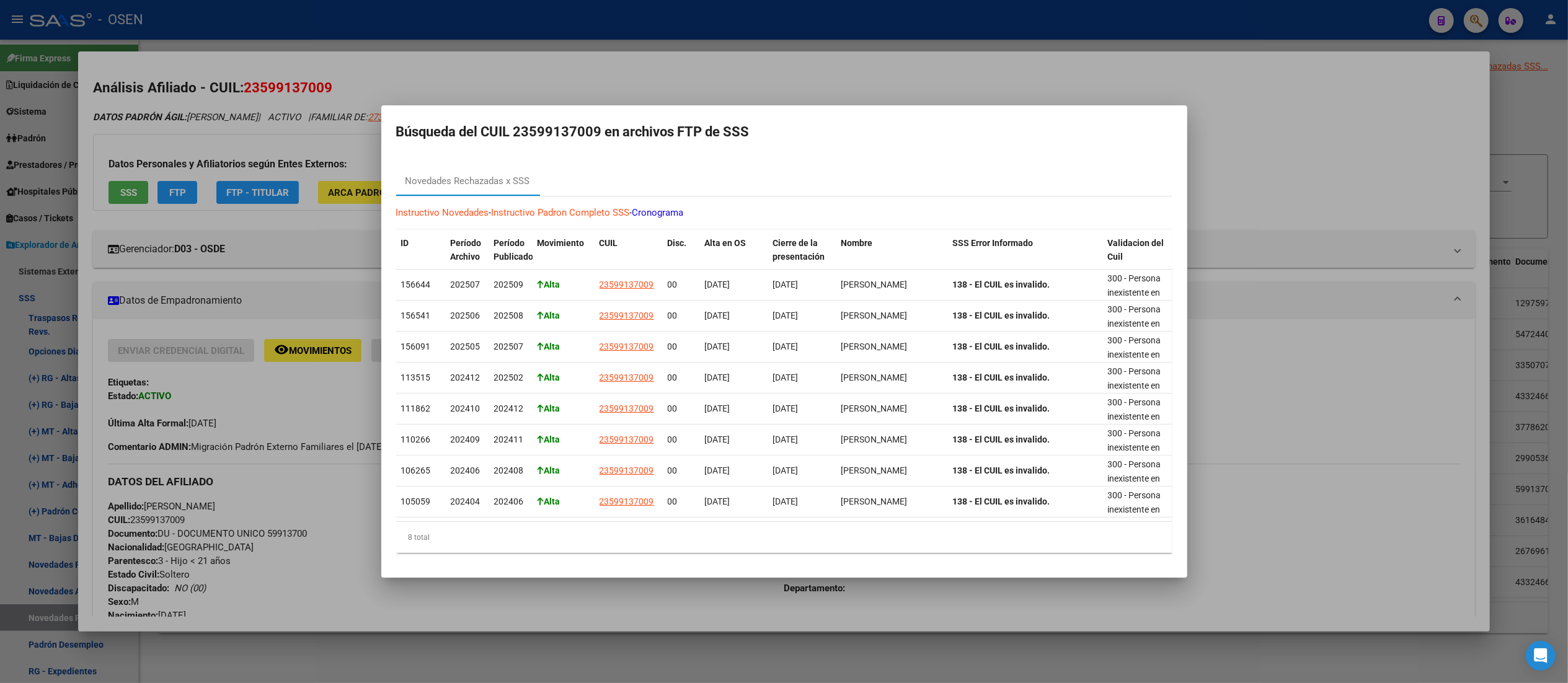
click at [791, 154] on div at bounding box center [784, 342] width 1568 height 683
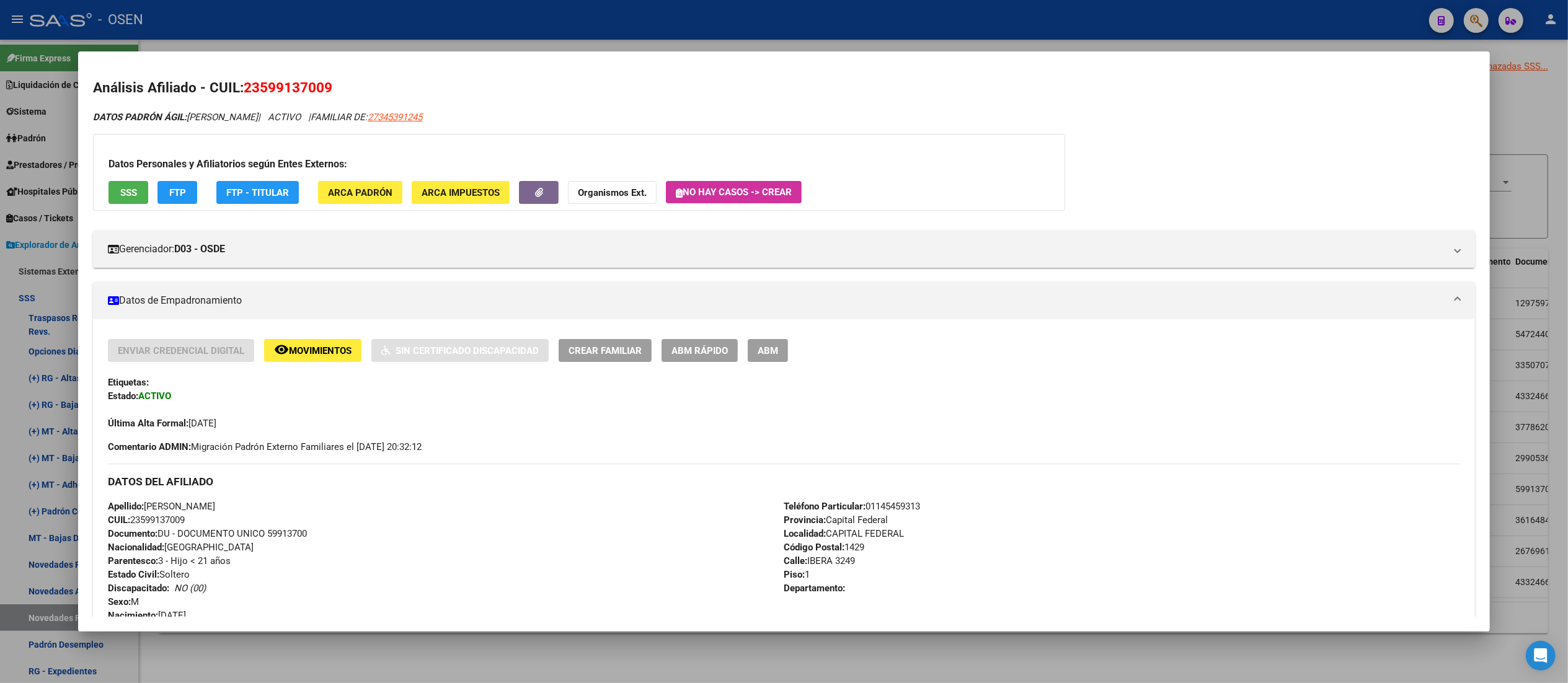
click at [124, 188] on span "SSS" at bounding box center [128, 193] width 17 height 11
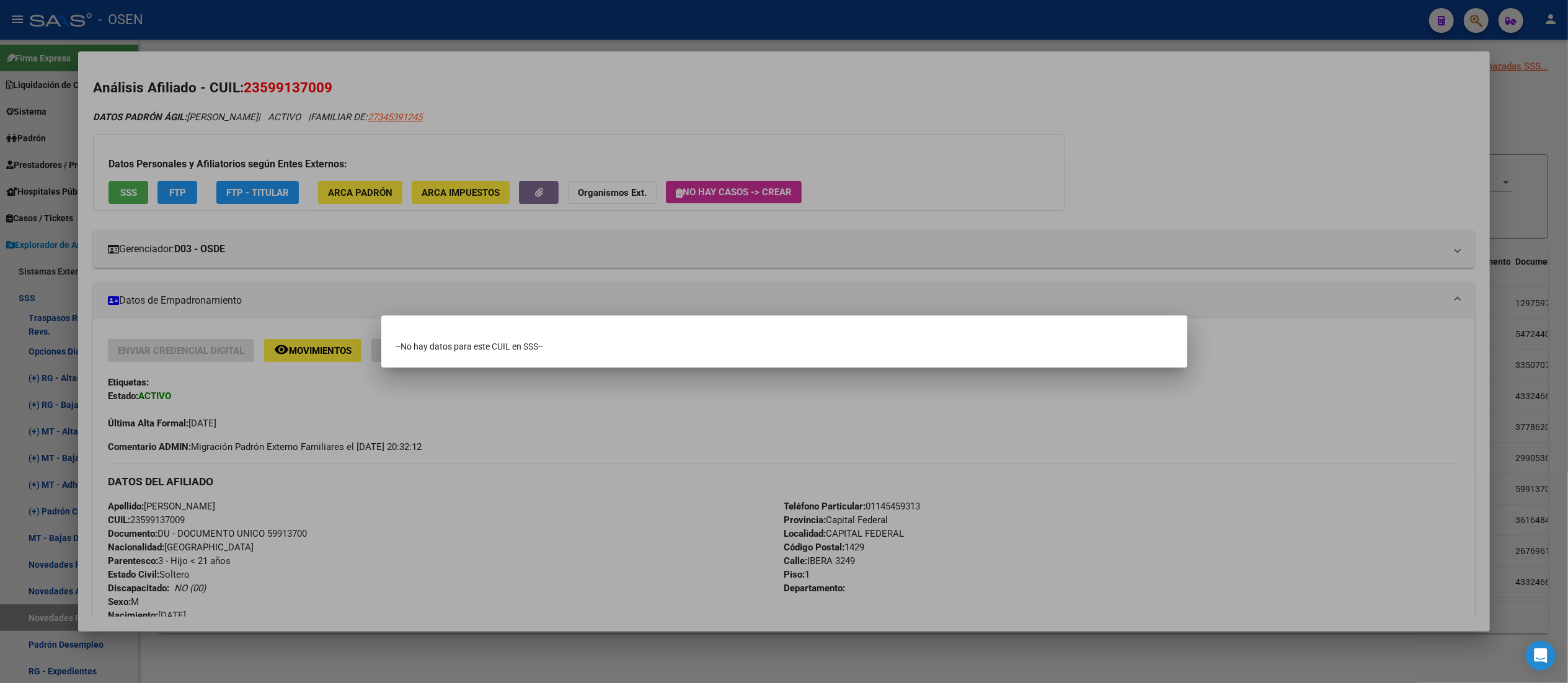
click at [791, 102] on div at bounding box center [784, 342] width 1568 height 683
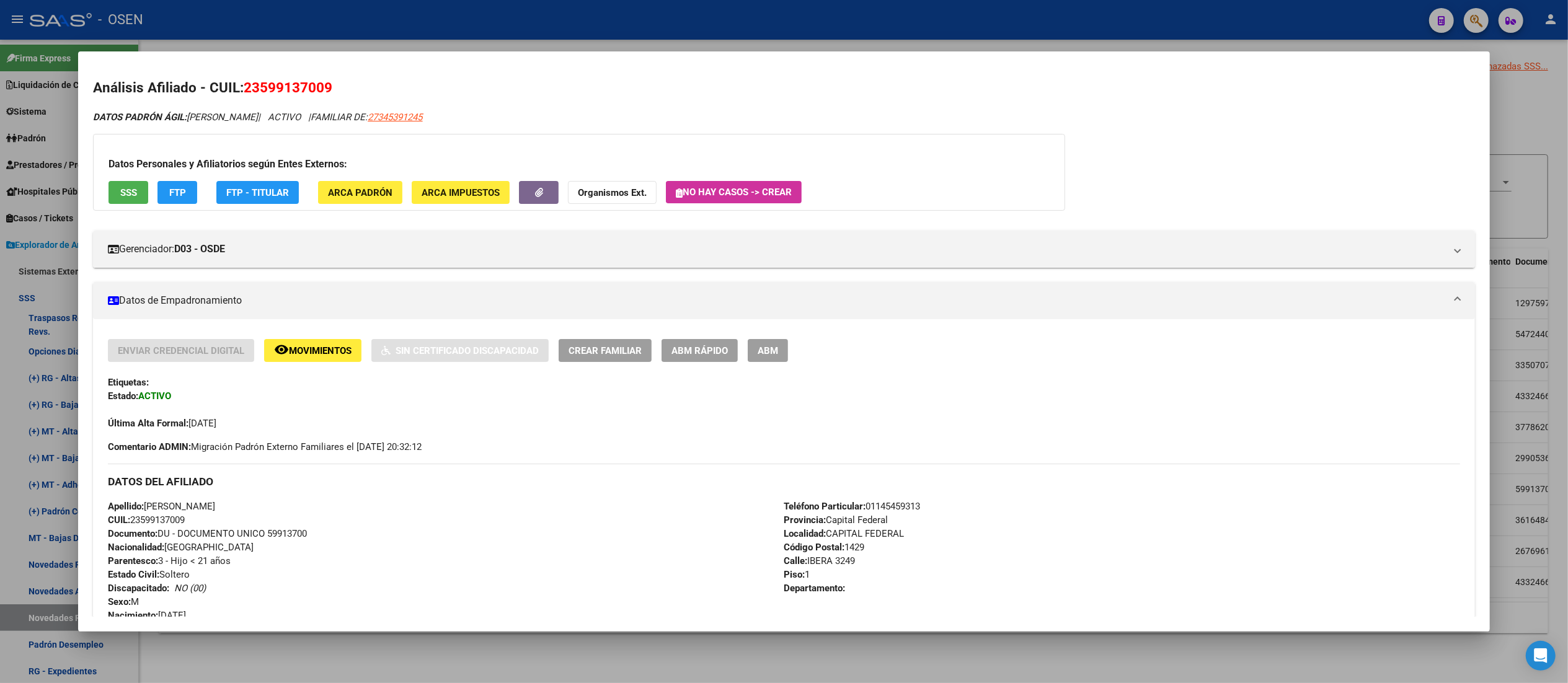
click at [174, 188] on span "FTP" at bounding box center [178, 193] width 17 height 11
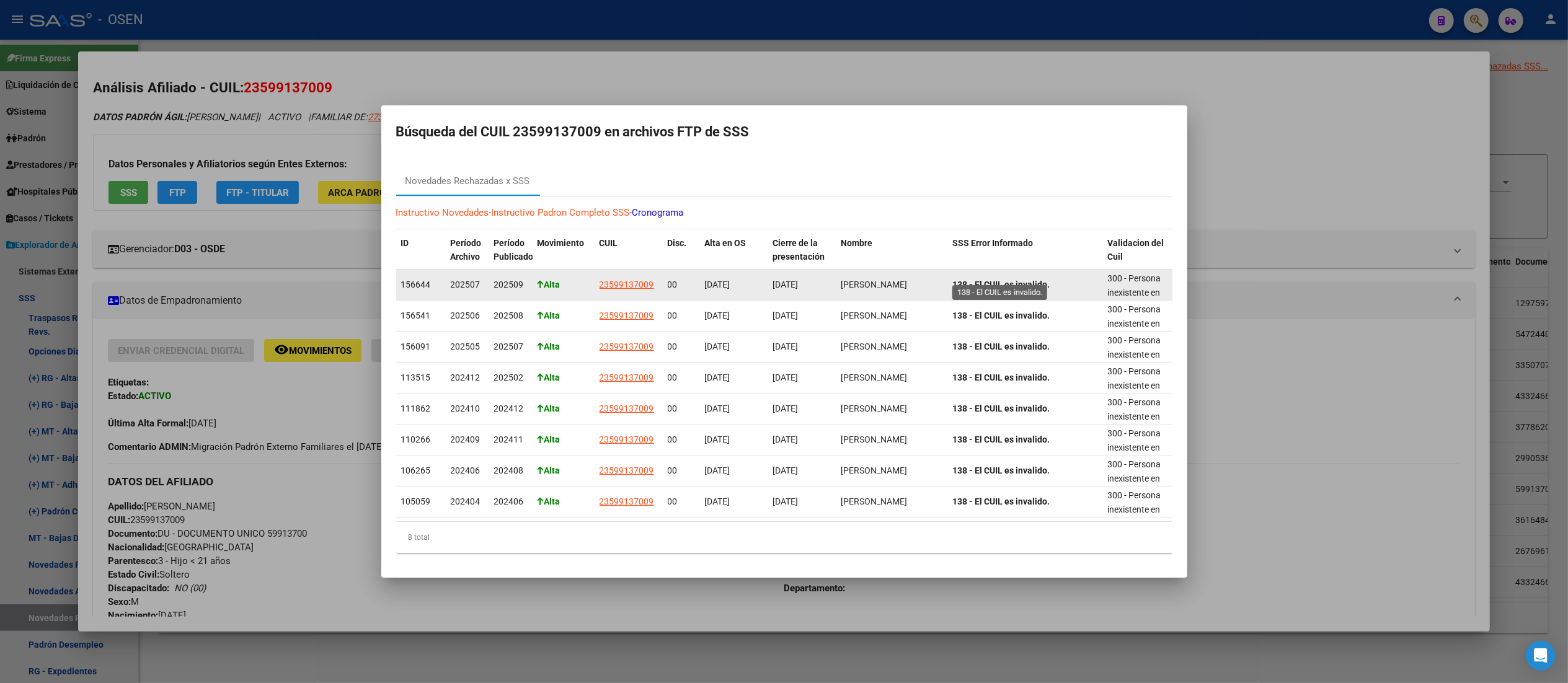
drag, startPoint x: 975, startPoint y: 275, endPoint x: 1036, endPoint y: 277, distance: 61.0
click at [791, 280] on strong "138 - El CUIL es invalido." at bounding box center [1002, 284] width 97 height 10
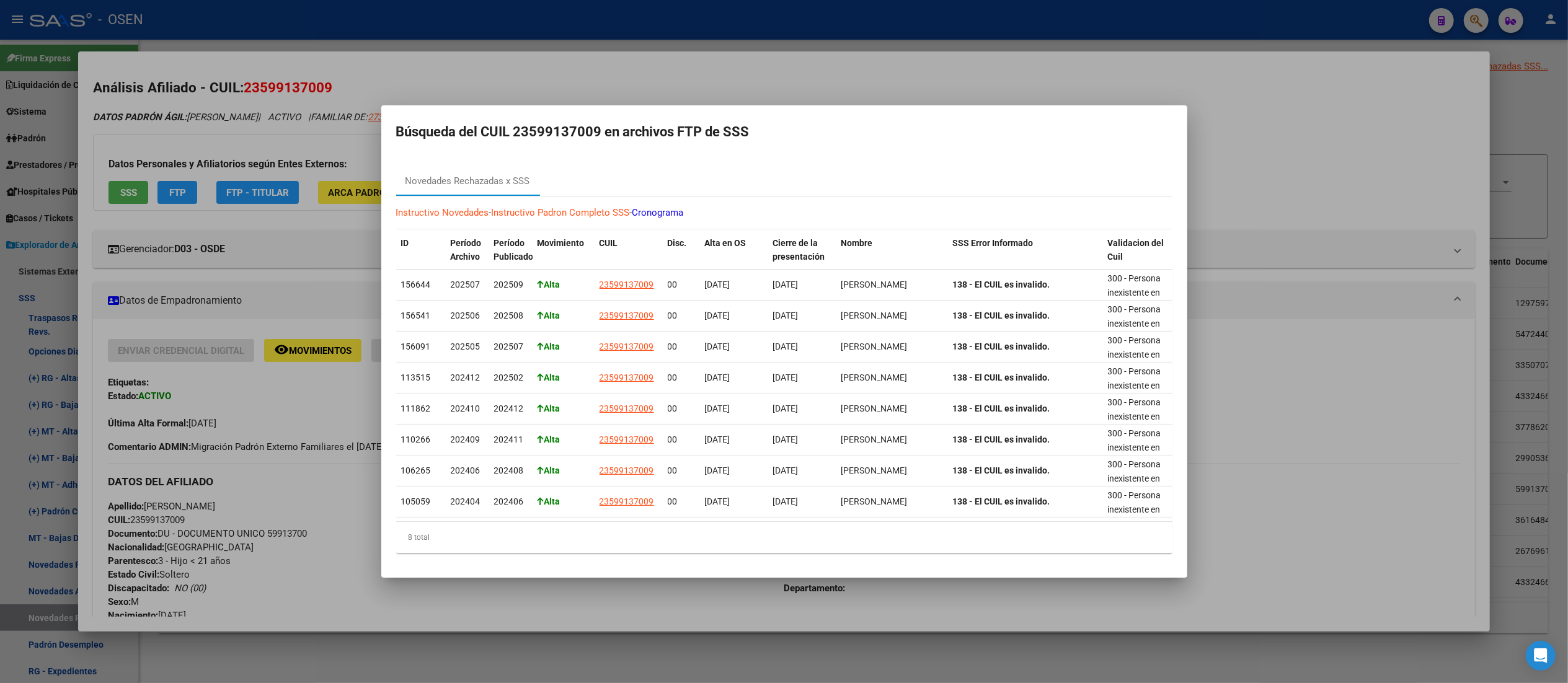
click at [791, 155] on div at bounding box center [784, 342] width 1568 height 683
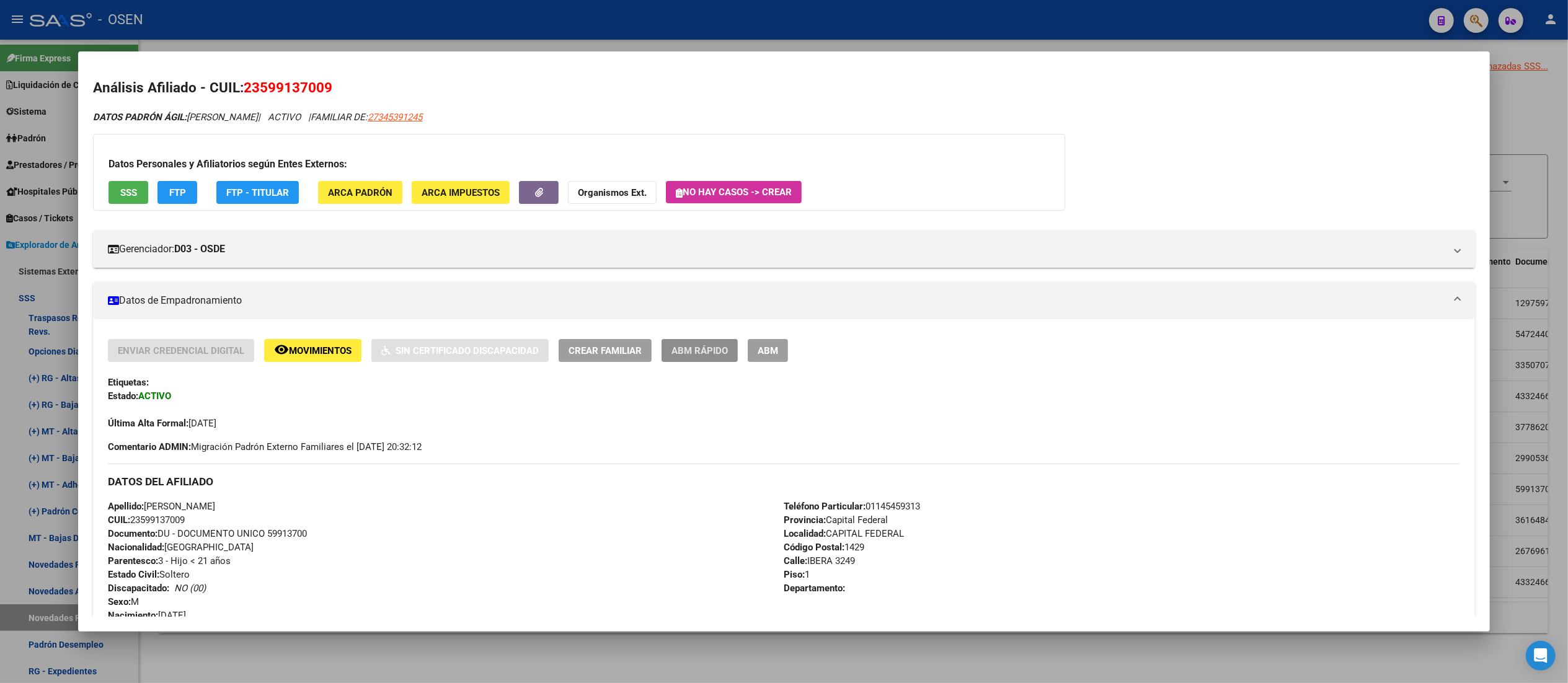
click at [694, 360] on button "ABM Rápido" at bounding box center [699, 350] width 76 height 23
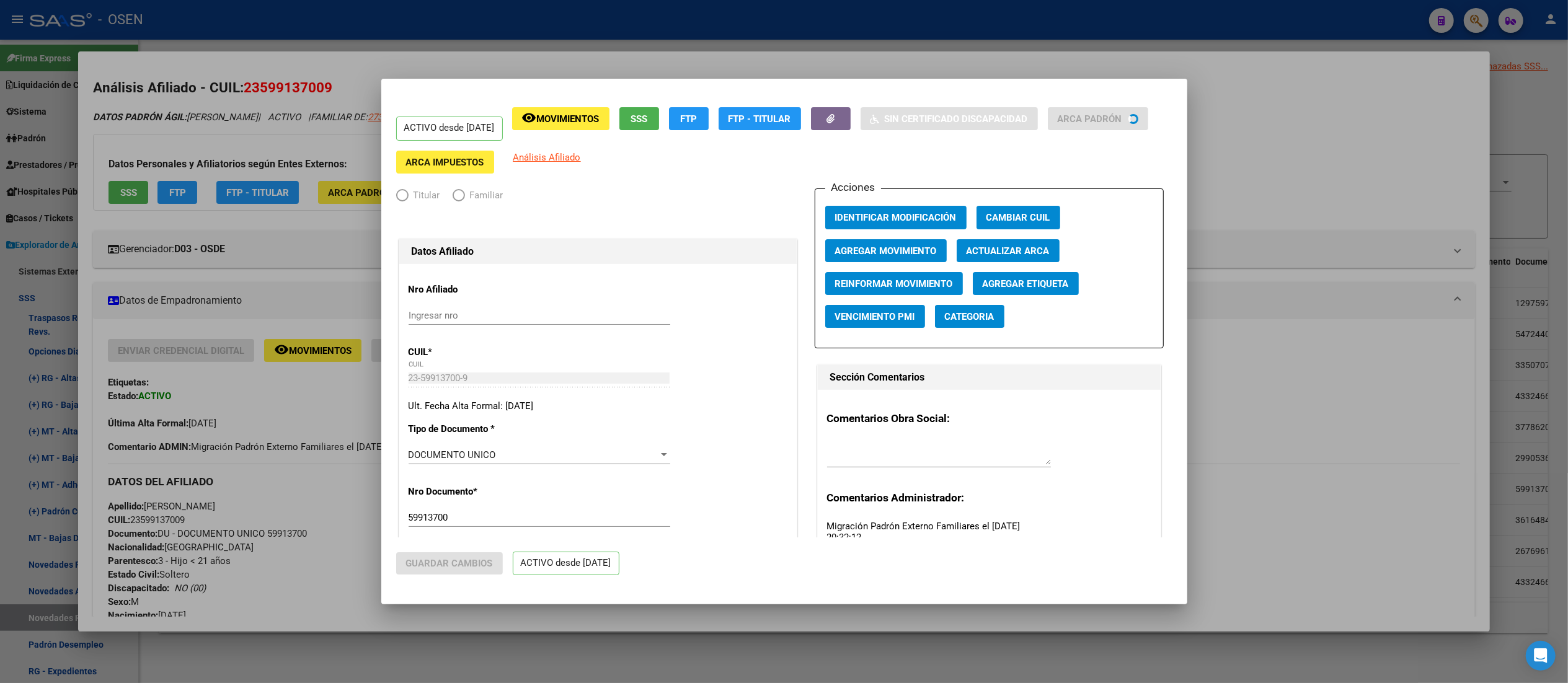
radio input "true"
type input "30-71875357-7"
drag, startPoint x: 1002, startPoint y: 250, endPoint x: 966, endPoint y: 254, distance: 36.2
click at [791, 250] on span "Actualizar ARCA" at bounding box center [1008, 251] width 83 height 11
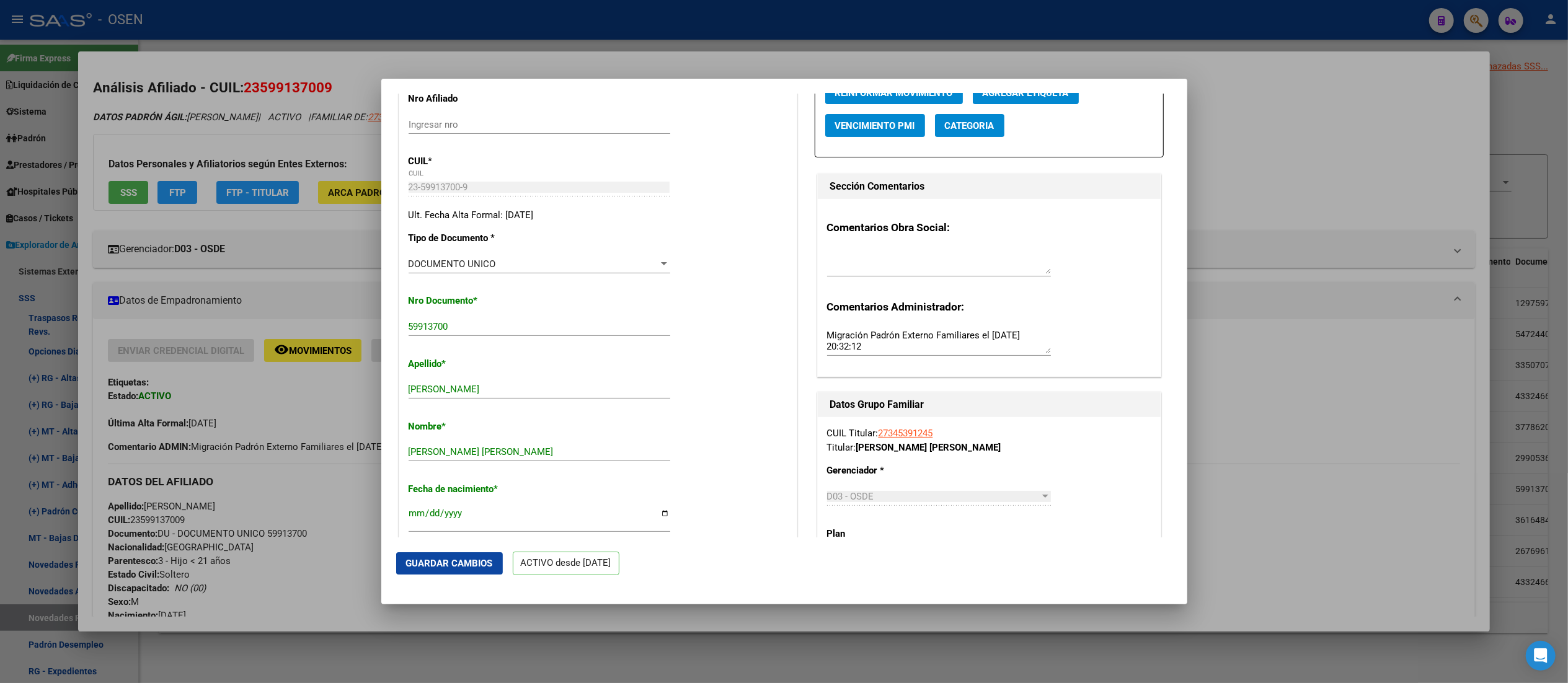
scroll to position [248, 0]
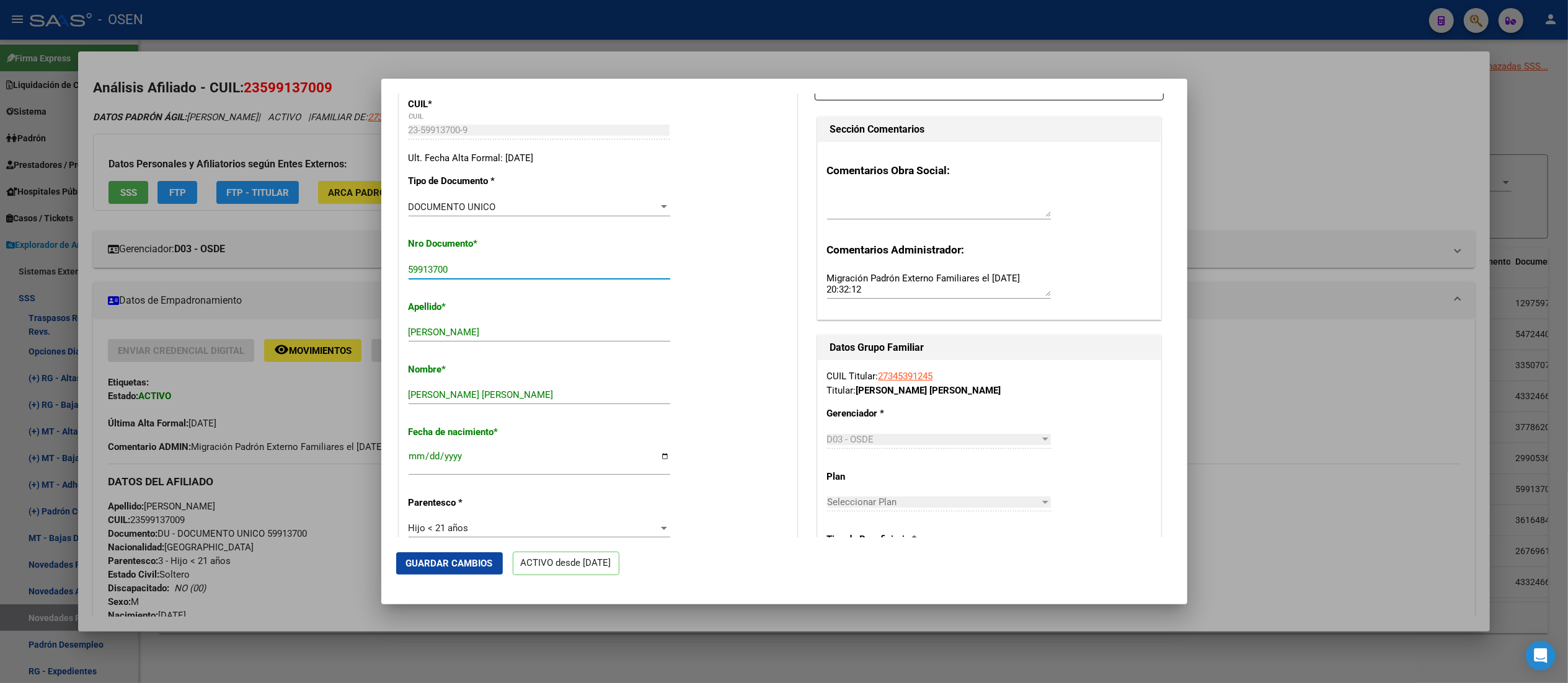
drag, startPoint x: 485, startPoint y: 271, endPoint x: 343, endPoint y: 265, distance: 142.1
click at [343, 265] on div "Análisis Afiliado - CUIL: 23599137009 DATOS PADRÓN ÁGIL: [PERSON_NAME] | ACTIVO…" at bounding box center [784, 342] width 1568 height 683
click at [743, 285] on div "Nro Documento * 59913700 Ingresar nro" at bounding box center [598, 259] width 379 height 63
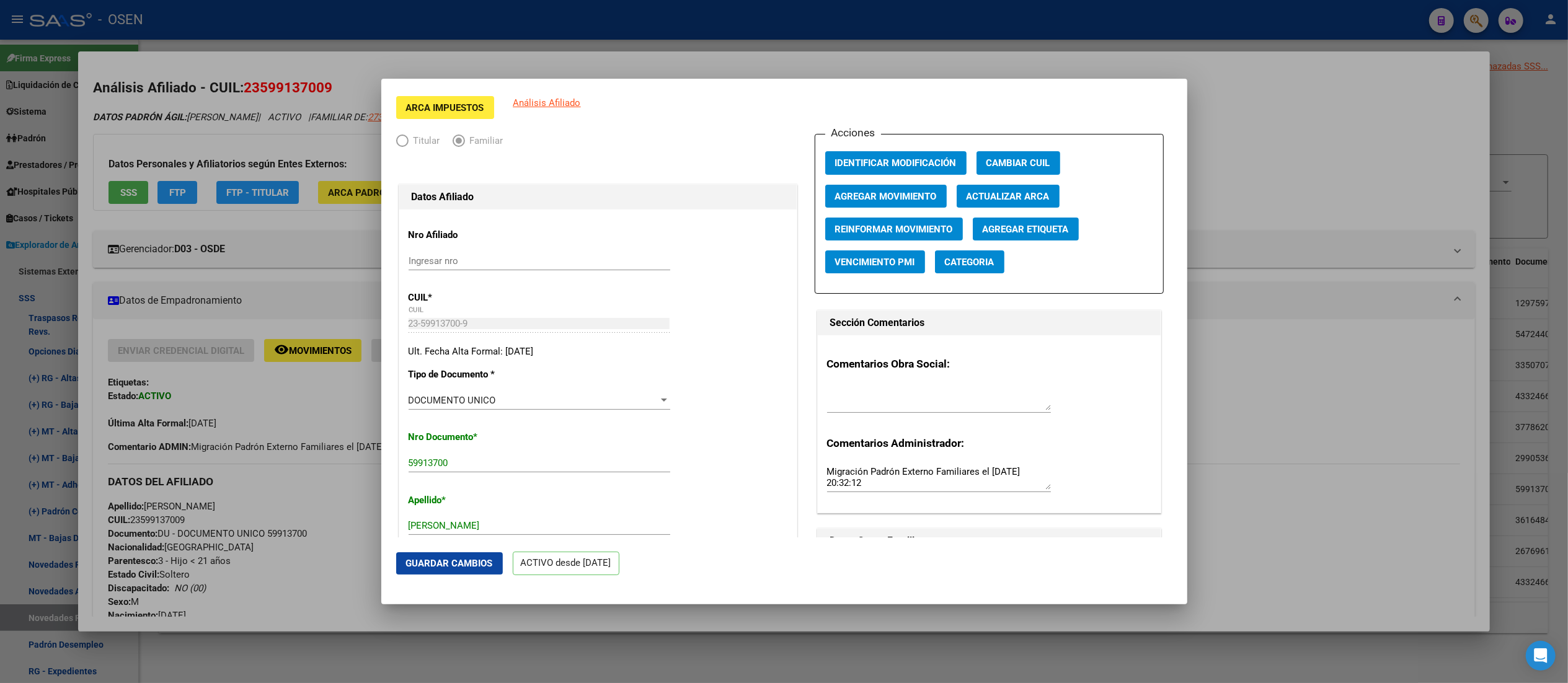
scroll to position [0, 0]
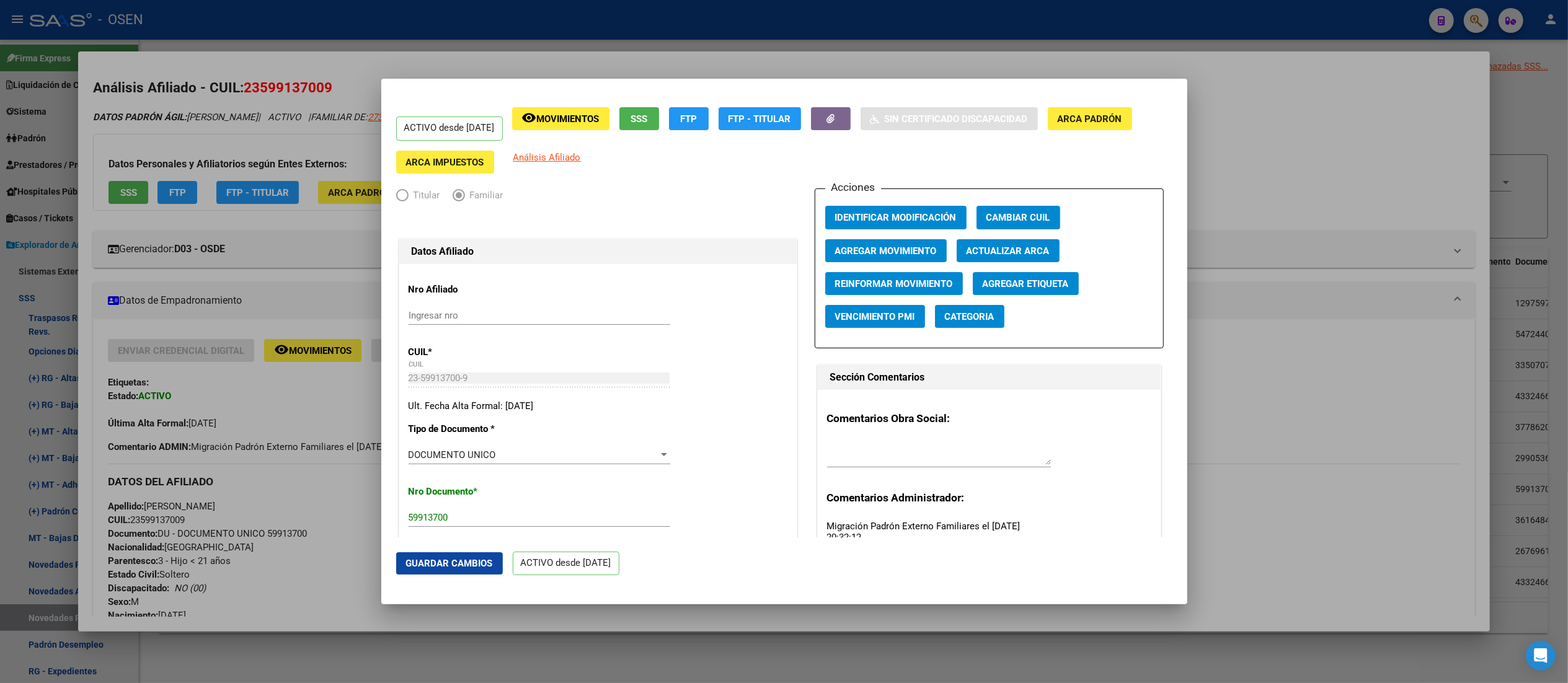
click at [791, 135] on div at bounding box center [784, 342] width 1568 height 683
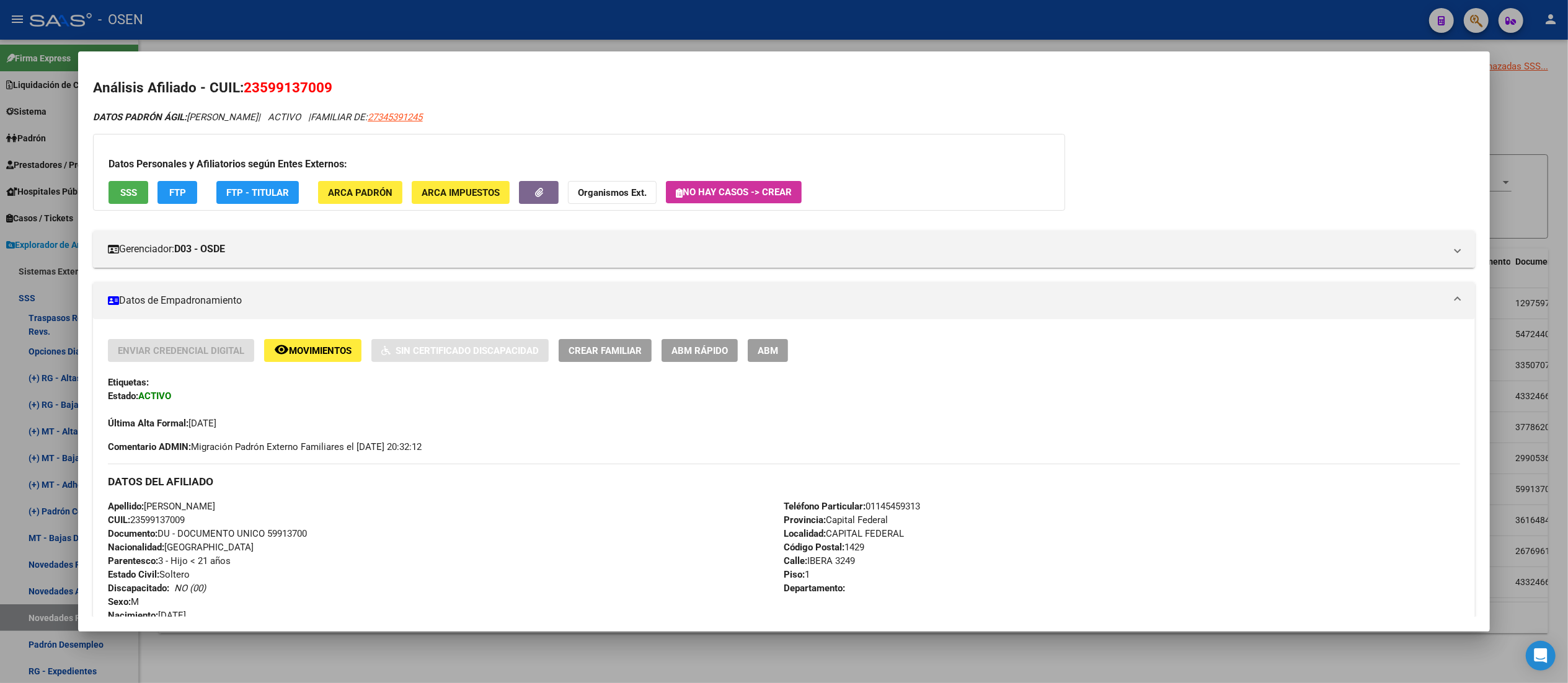
drag, startPoint x: 252, startPoint y: 87, endPoint x: 317, endPoint y: 86, distance: 65.0
click at [317, 86] on span "23599137009" at bounding box center [288, 87] width 88 height 16
copy span "59913700"
click at [686, 14] on div at bounding box center [784, 342] width 1568 height 683
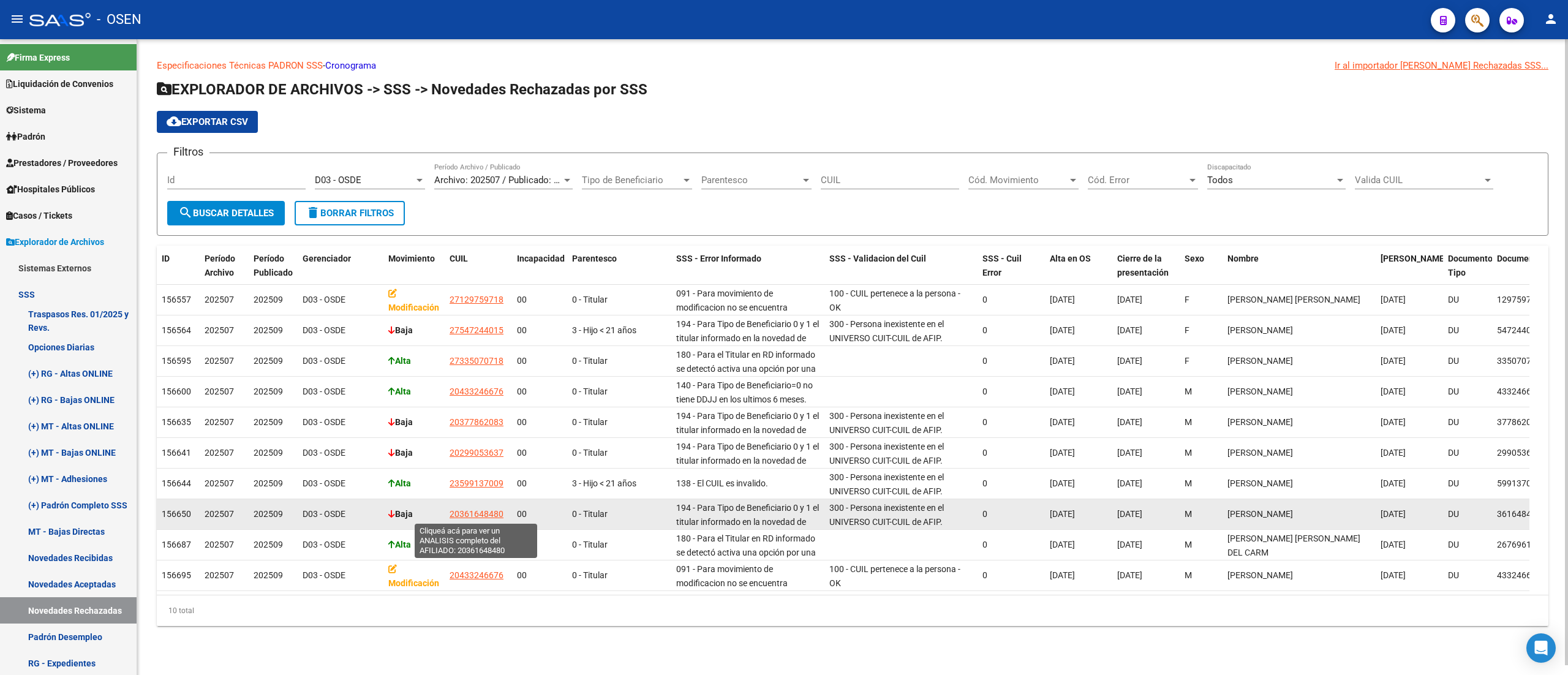
click at [488, 509] on span "20361648480" at bounding box center [476, 514] width 54 height 10
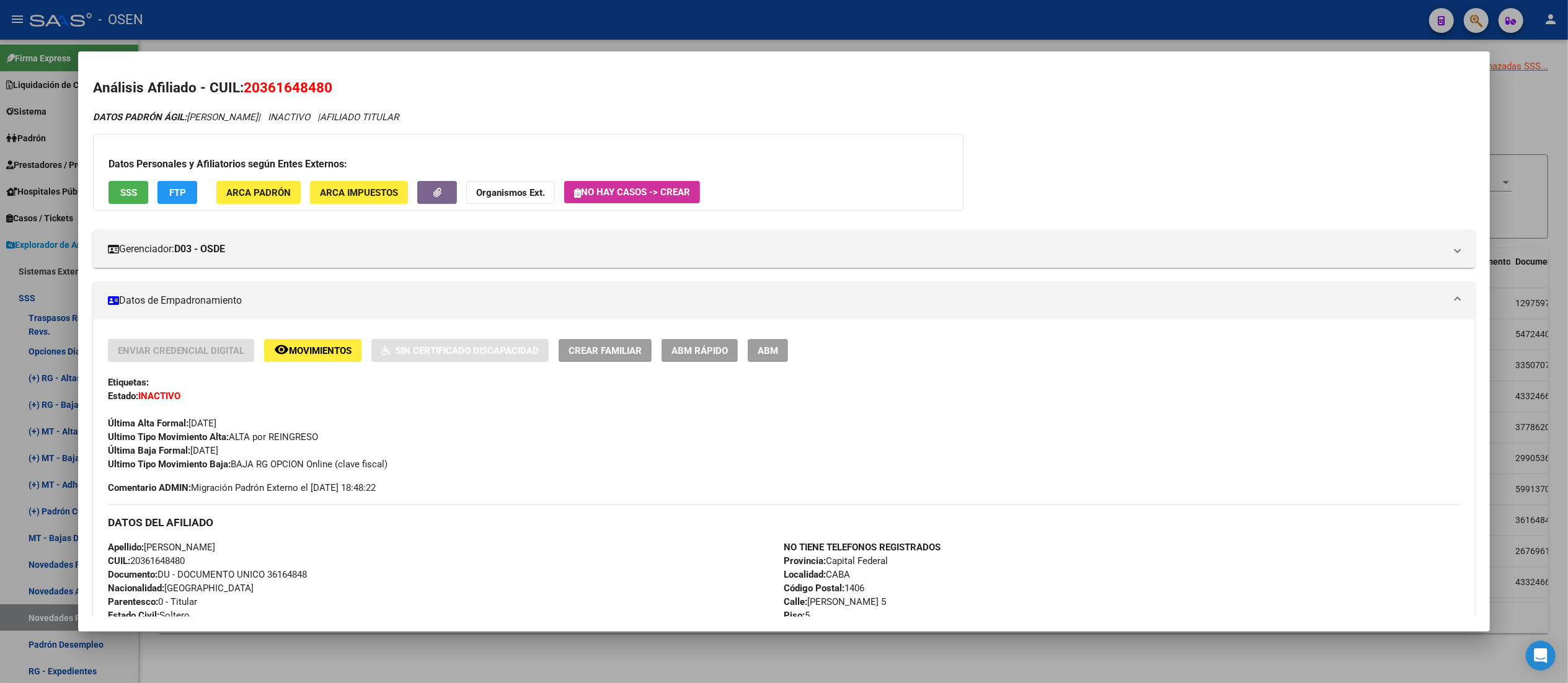
click at [113, 200] on button "SSS" at bounding box center [128, 192] width 40 height 23
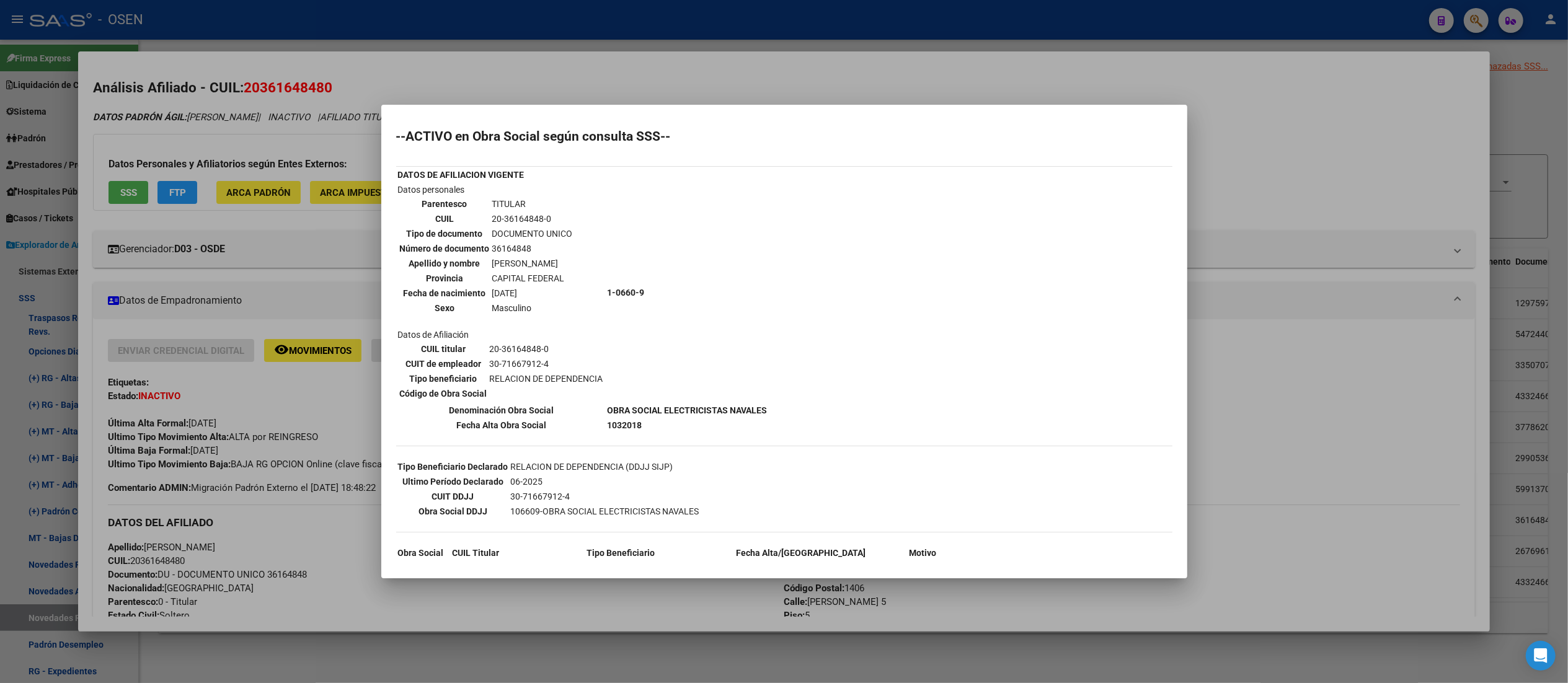
click at [663, 75] on div at bounding box center [784, 342] width 1568 height 683
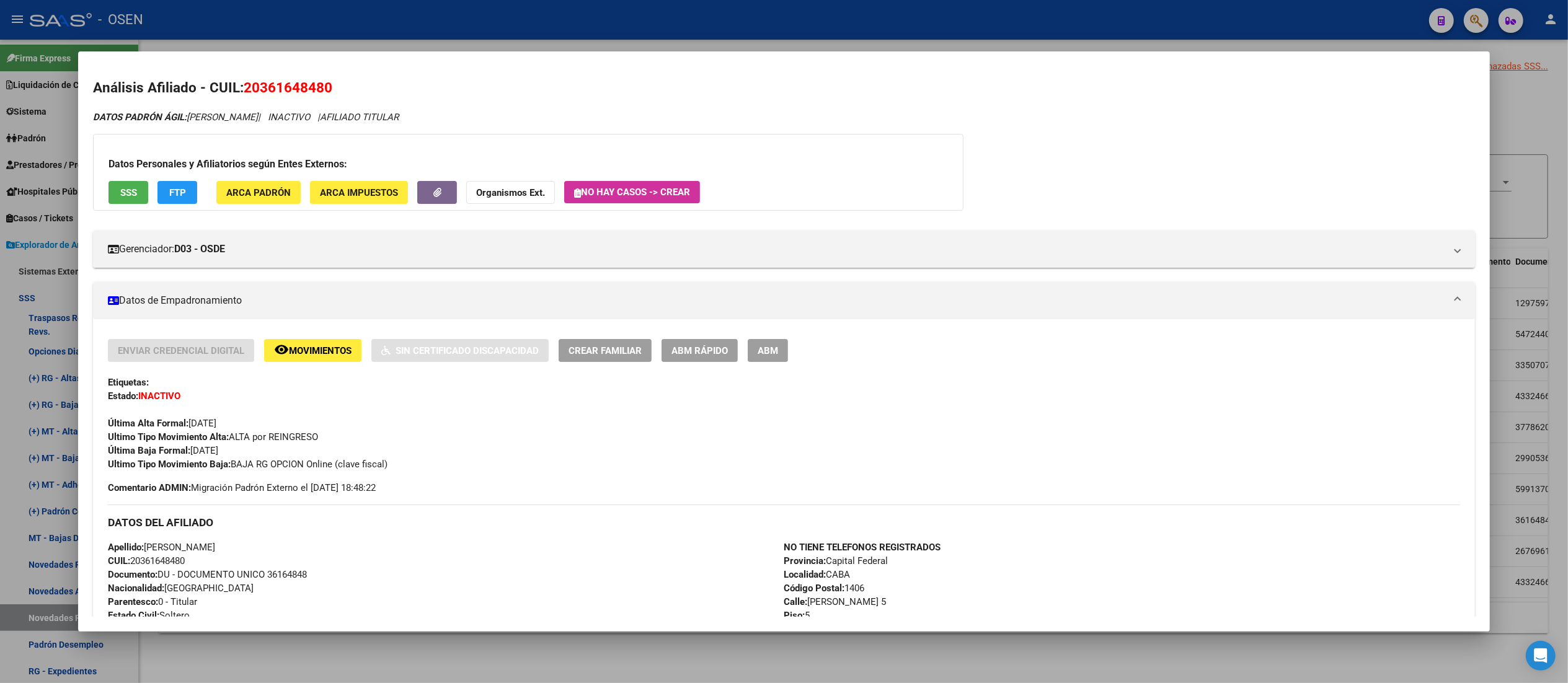
click at [154, 559] on span "CUIL: 20361648480" at bounding box center [146, 560] width 77 height 11
copy span "20361648480"
click at [304, 3] on div at bounding box center [784, 342] width 1568 height 683
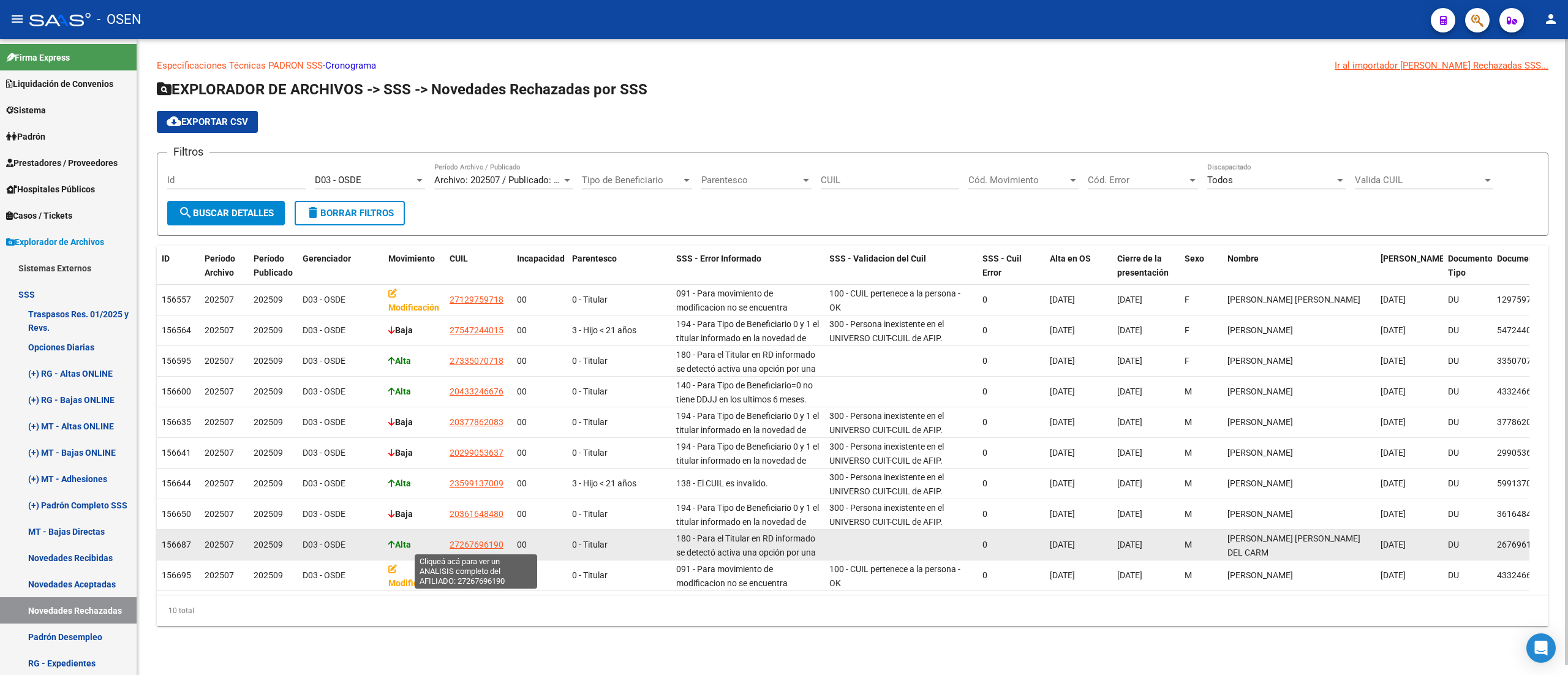
click at [480, 543] on span "27267696190" at bounding box center [476, 544] width 54 height 10
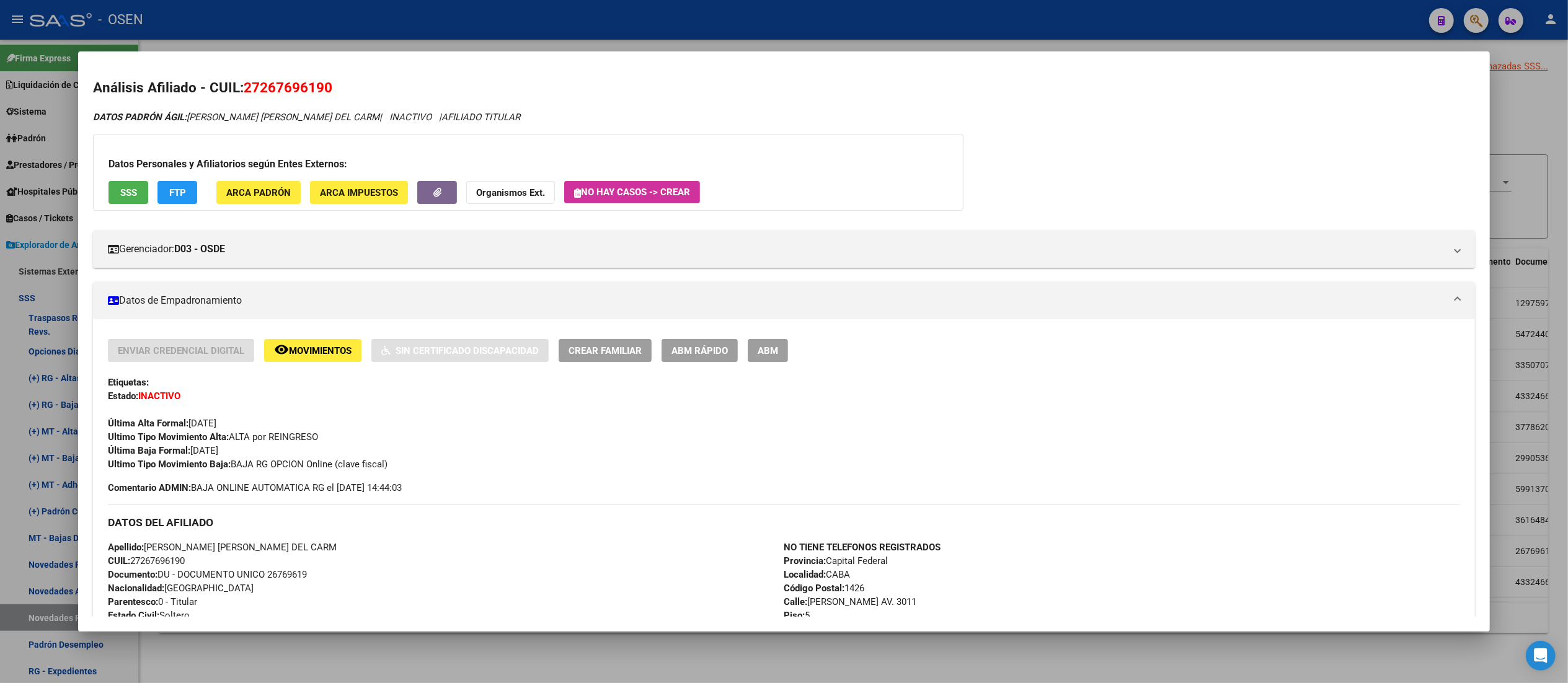
click at [135, 197] on button "SSS" at bounding box center [128, 192] width 40 height 23
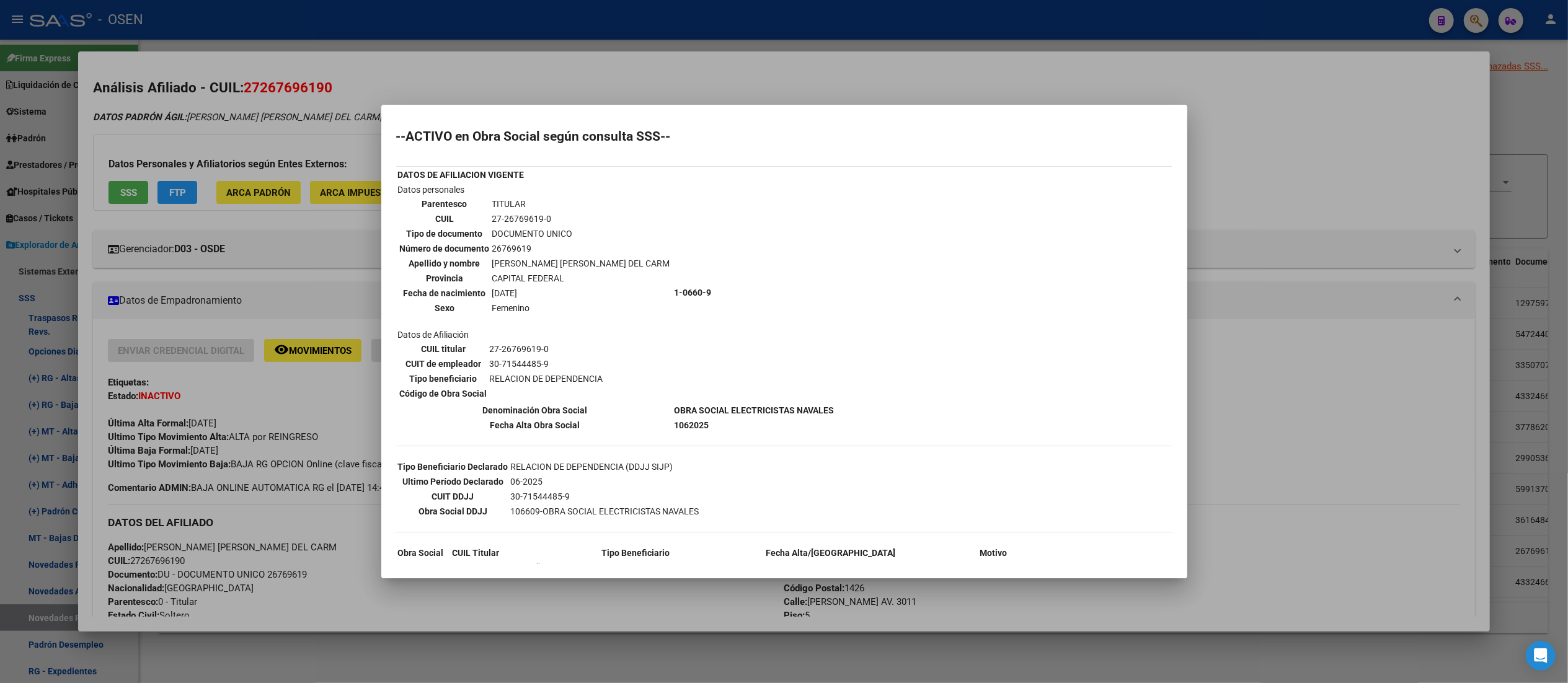
click at [791, 78] on div at bounding box center [784, 342] width 1568 height 683
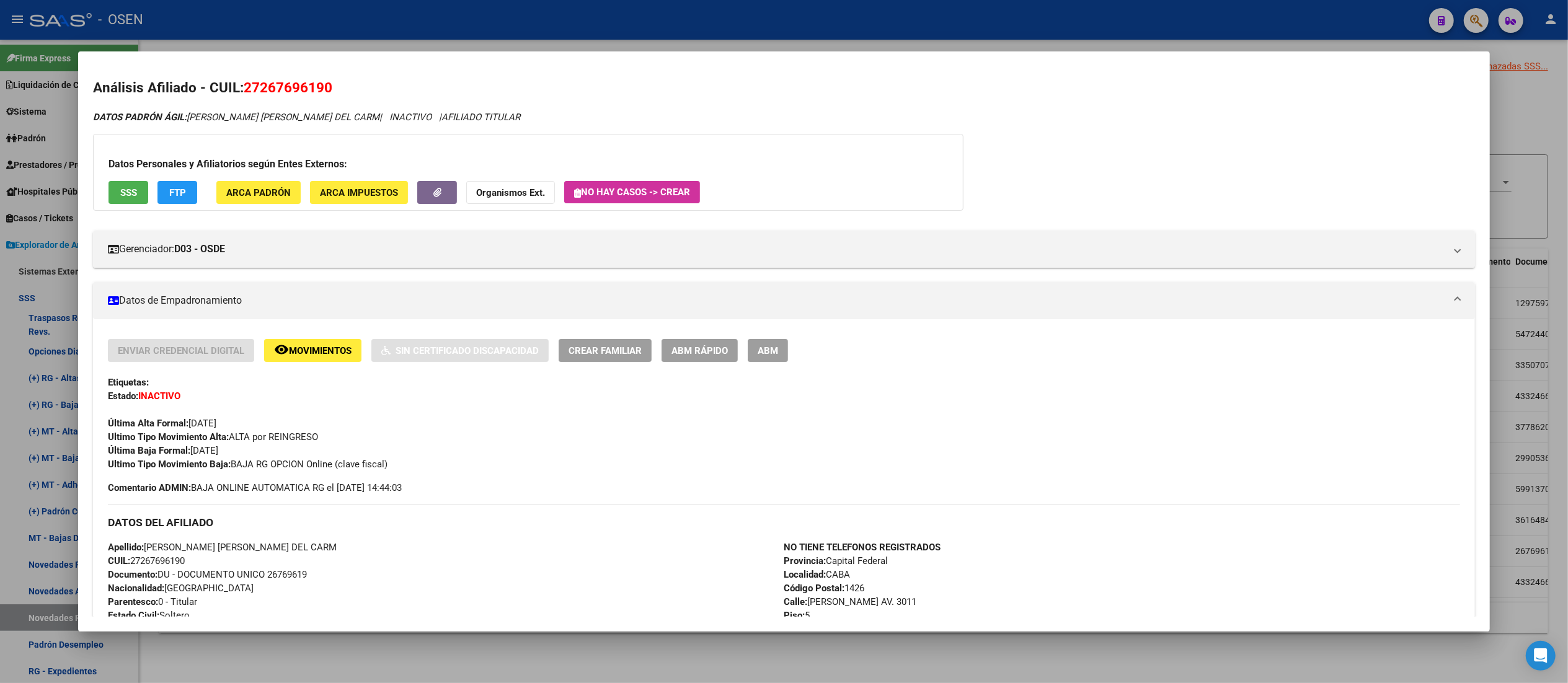
click at [446, 32] on div at bounding box center [784, 342] width 1568 height 683
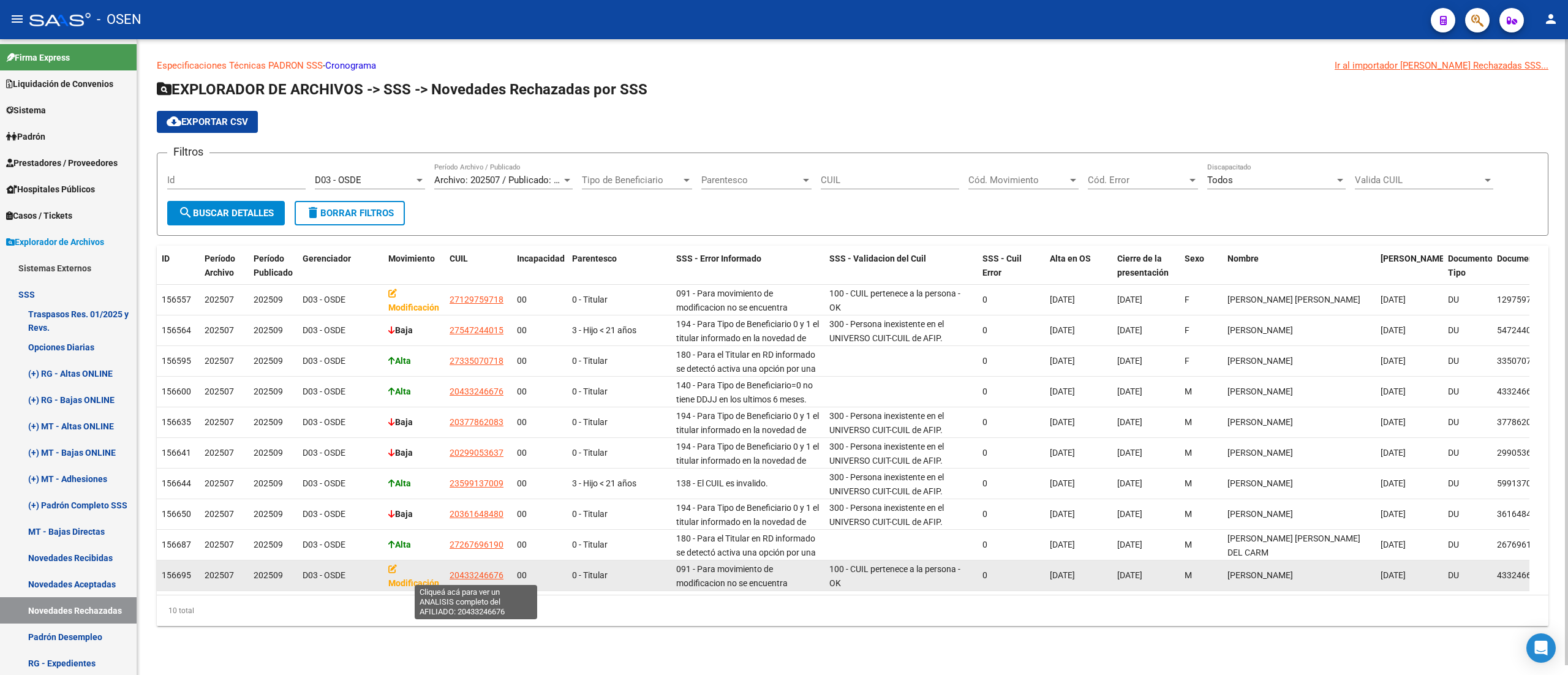
click at [476, 570] on span "20433246676" at bounding box center [476, 575] width 54 height 10
type textarea "20433246676"
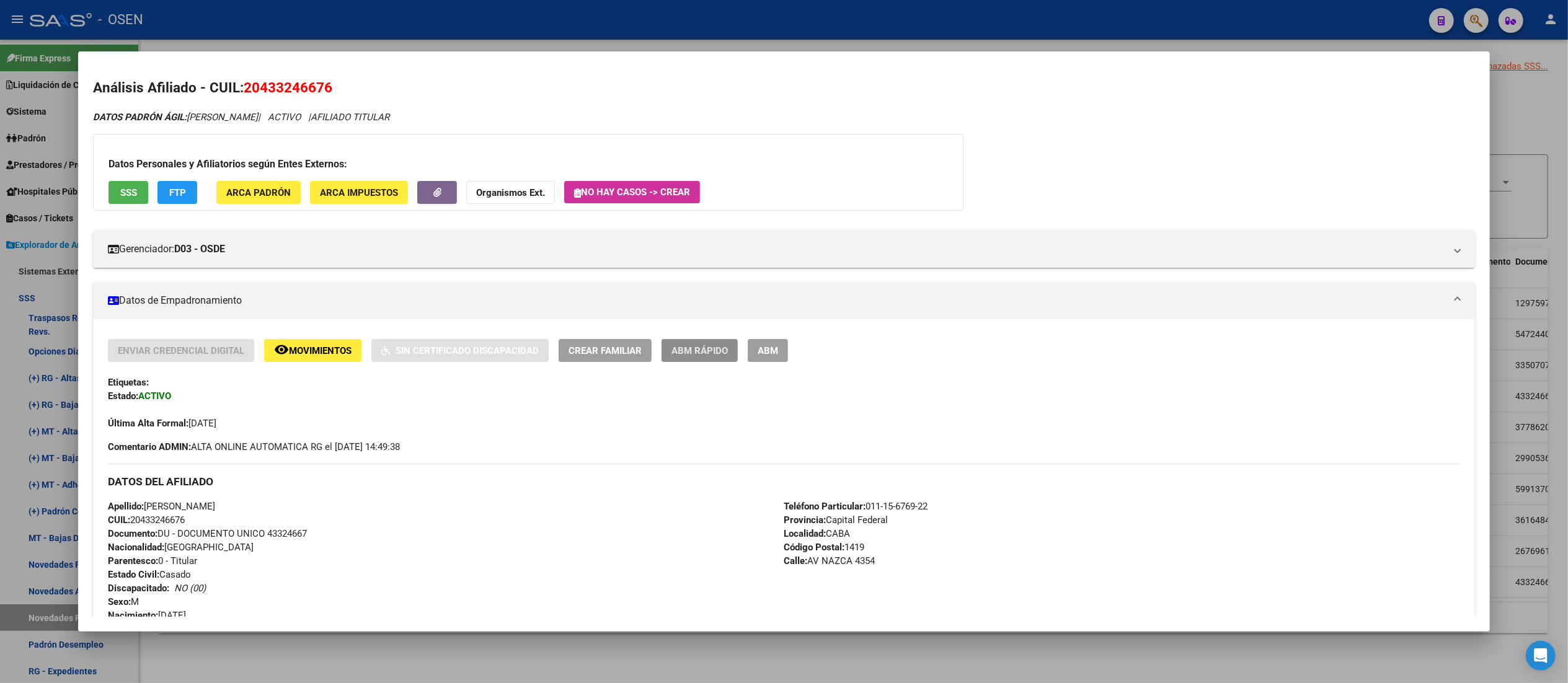
click at [671, 349] on span "ABM Rápido" at bounding box center [699, 351] width 56 height 11
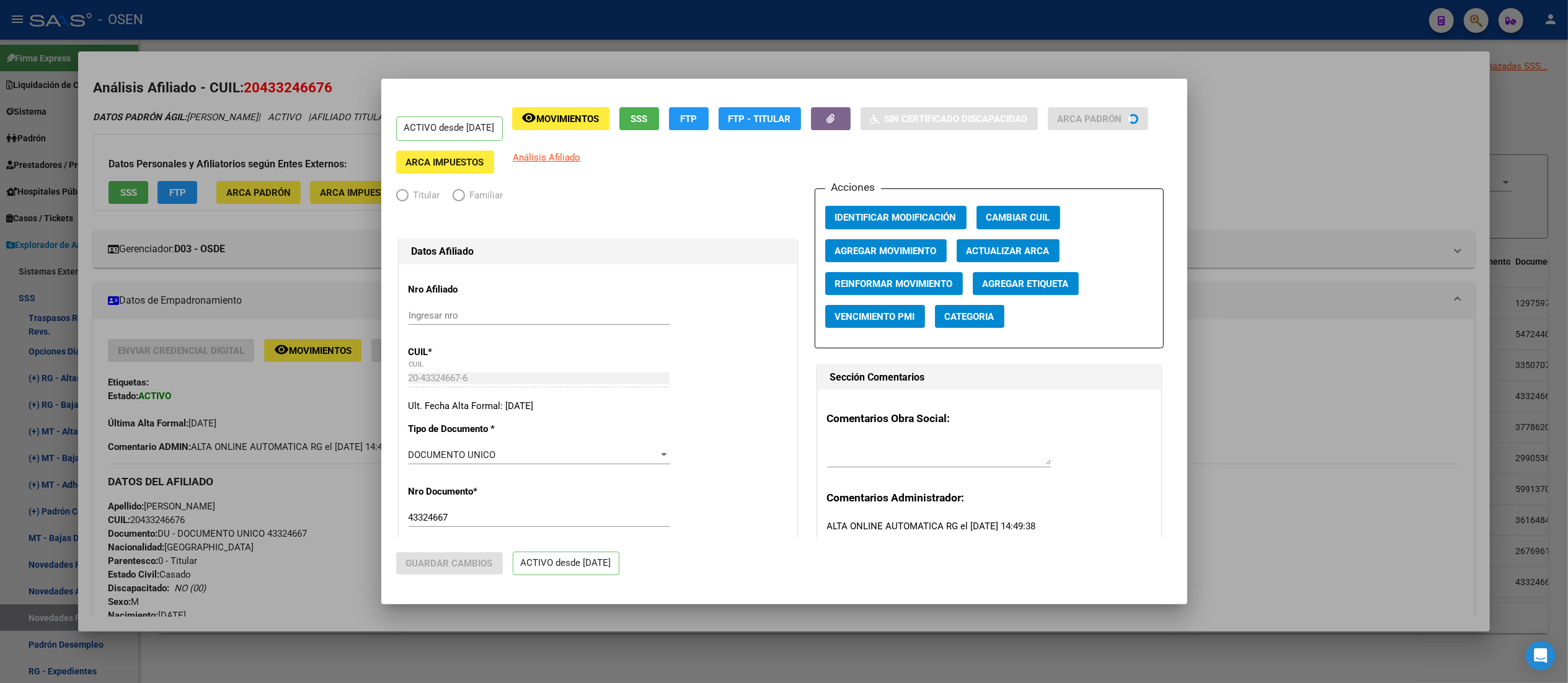
radio input "true"
type input "30-70977656-4"
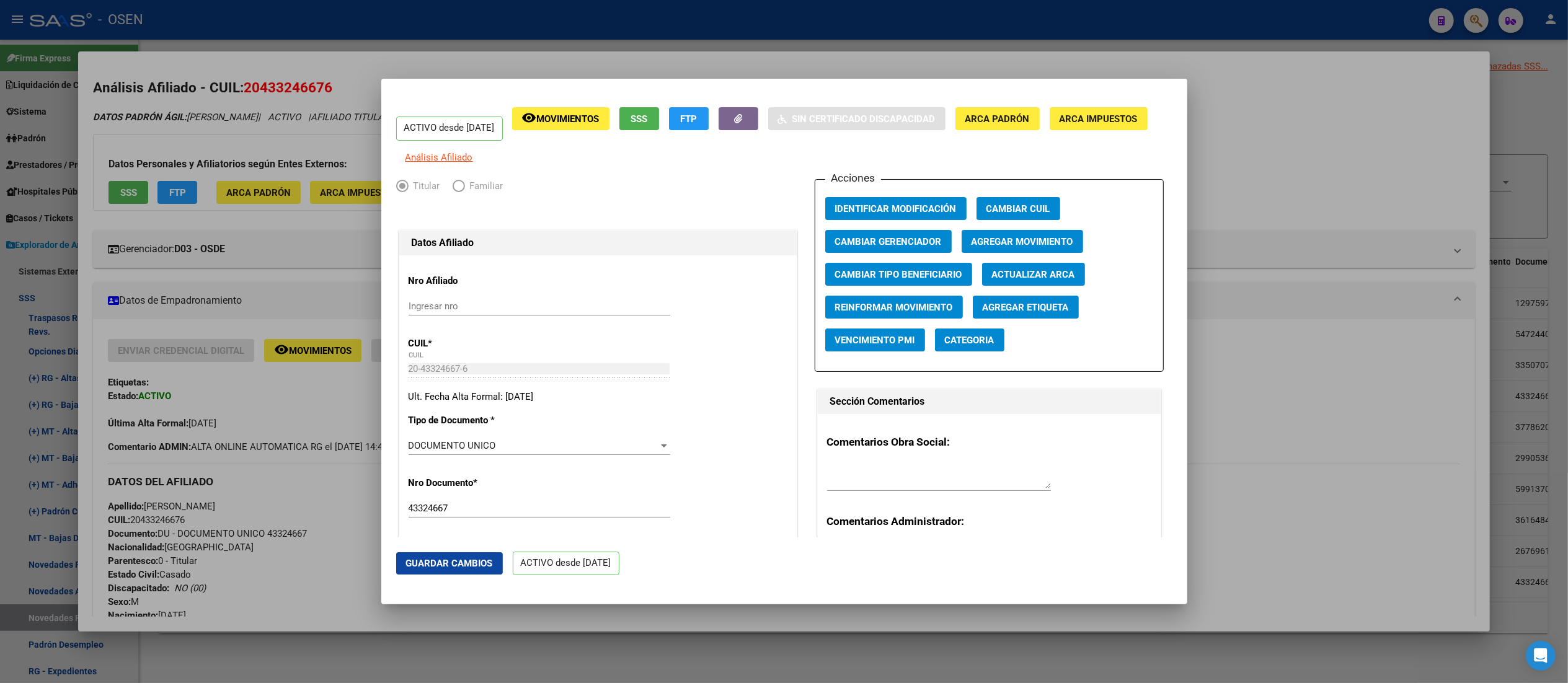
click at [791, 280] on span "Actualizar ARCA" at bounding box center [1033, 274] width 83 height 11
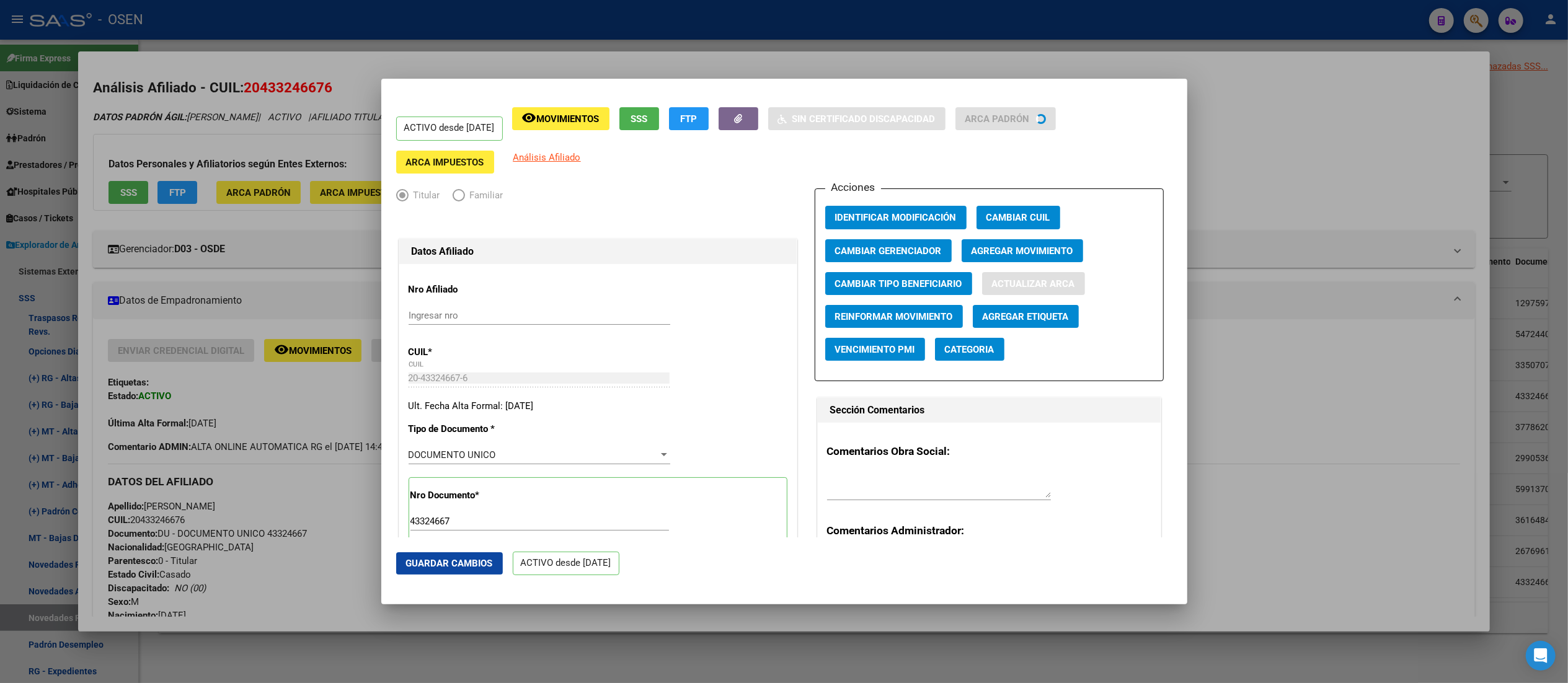
type input "CABA"
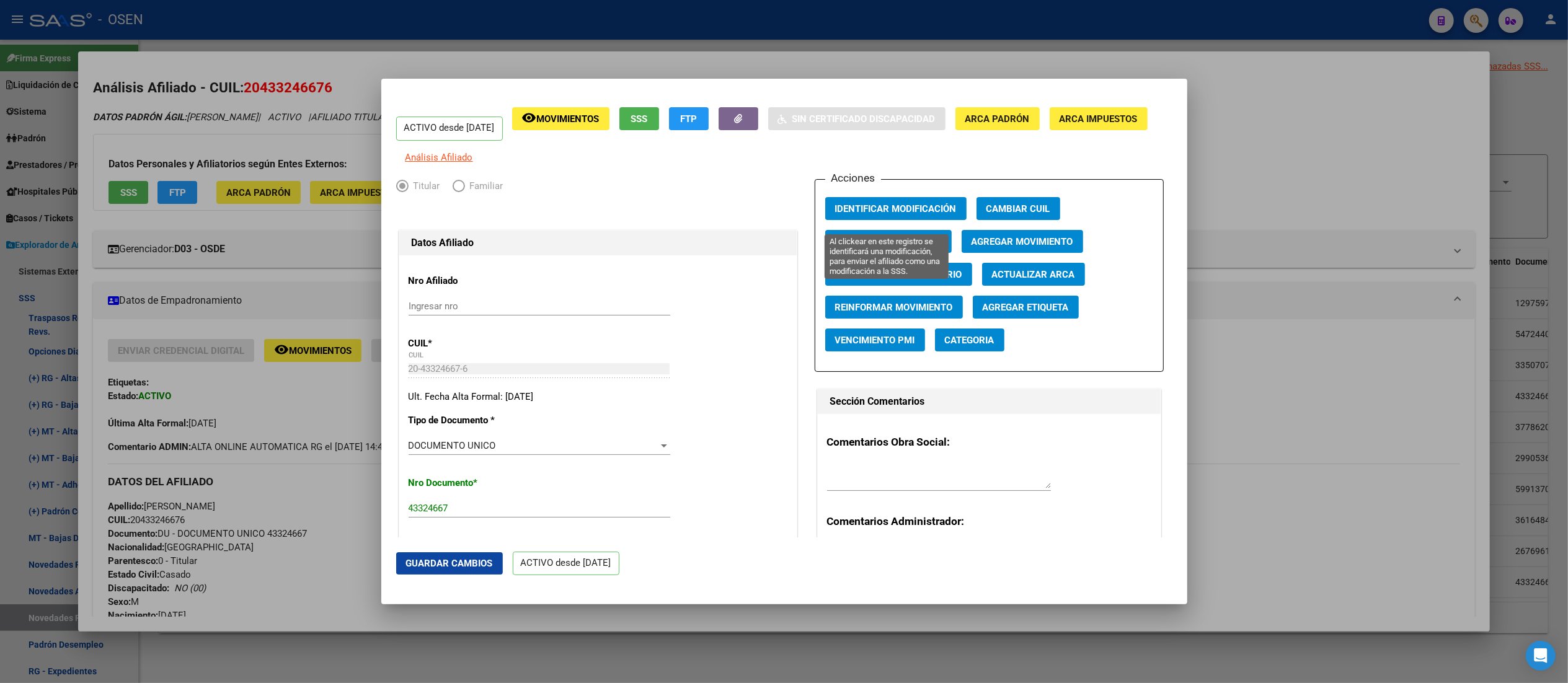
click at [791, 213] on span "Identificar Modificación" at bounding box center [895, 208] width 121 height 11
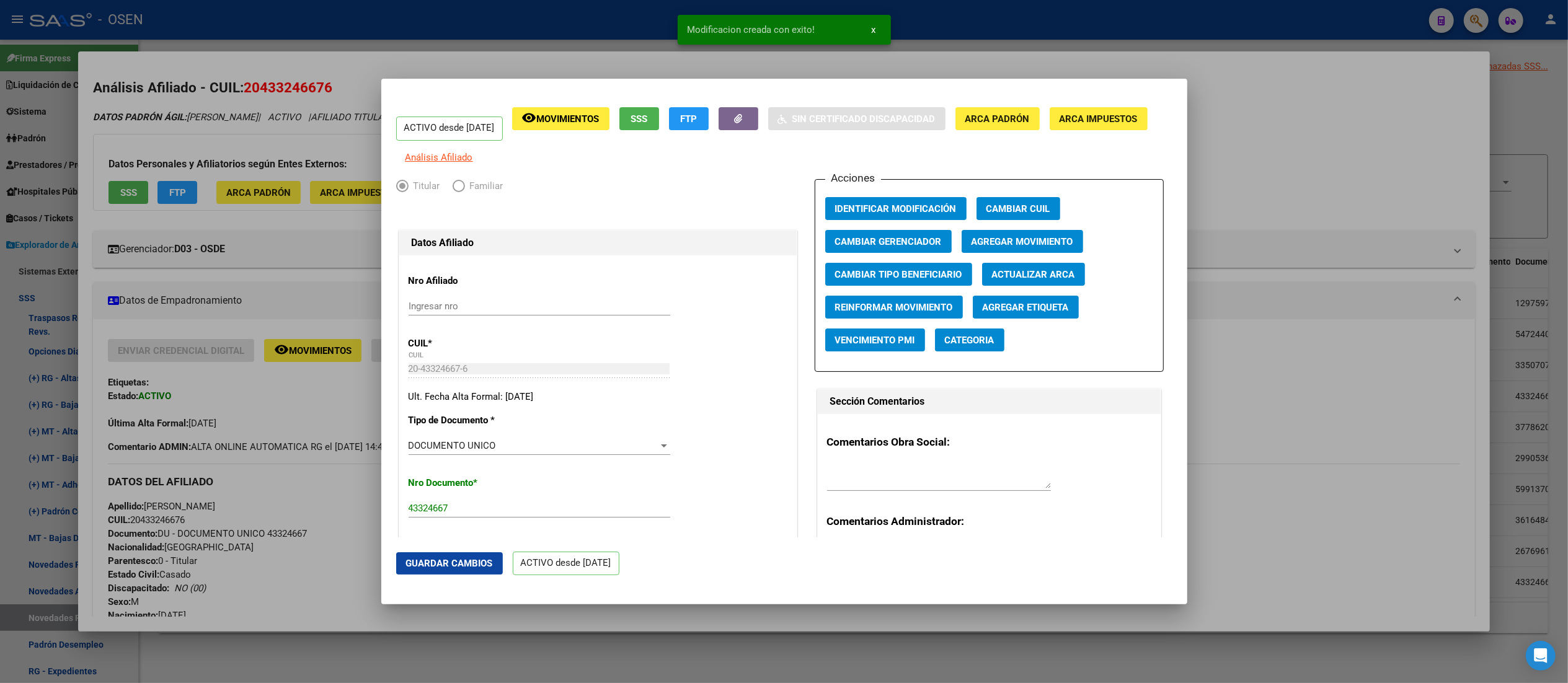
click at [405, 60] on div at bounding box center [784, 342] width 1568 height 683
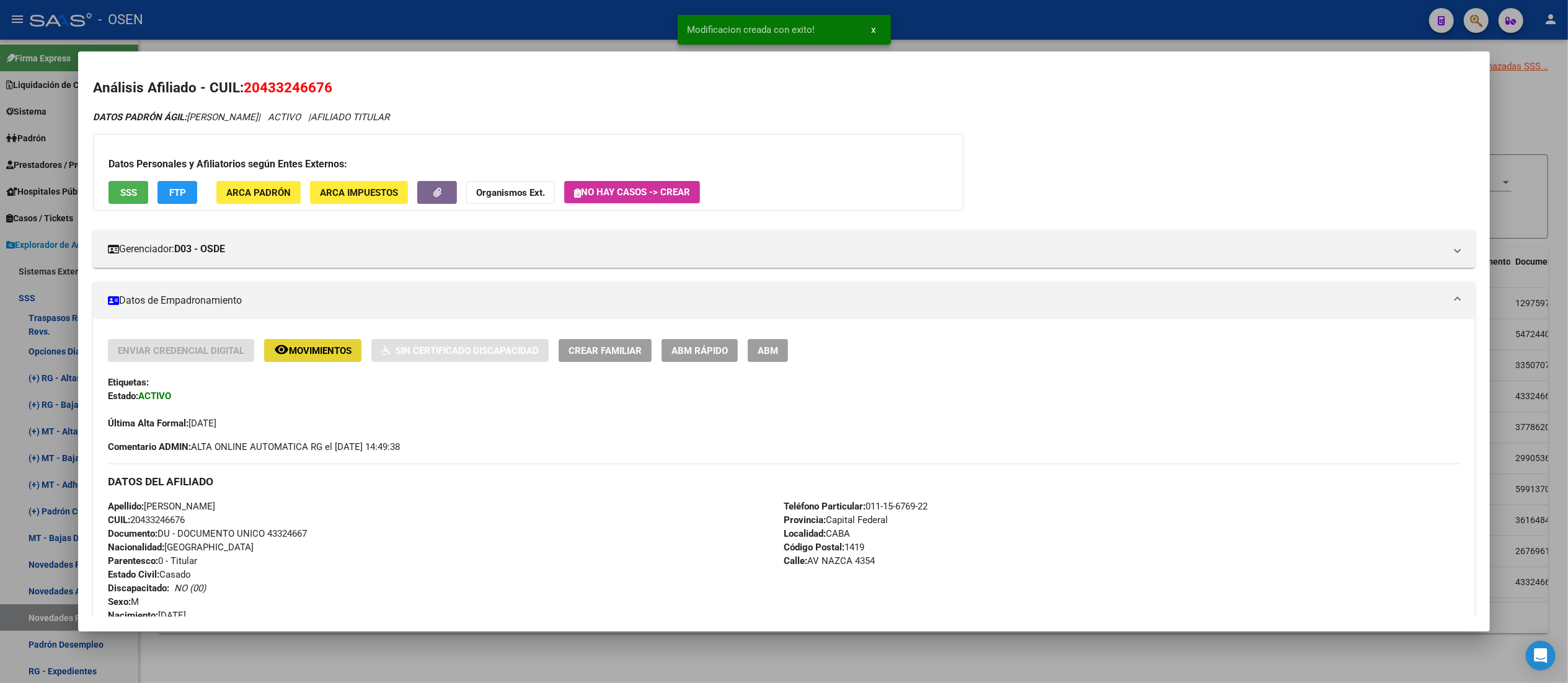
click at [336, 352] on span "Movimientos" at bounding box center [321, 351] width 63 height 11
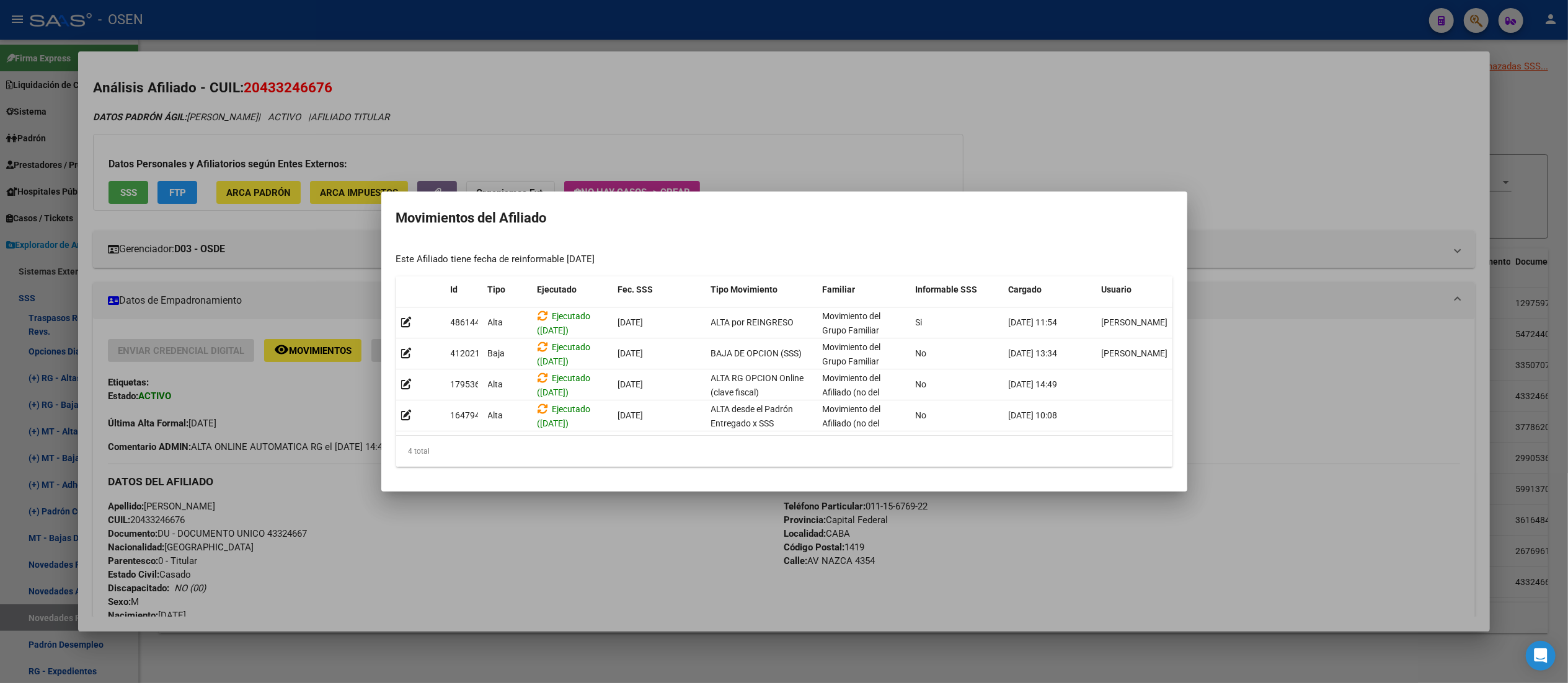
click at [651, 126] on div at bounding box center [784, 342] width 1568 height 683
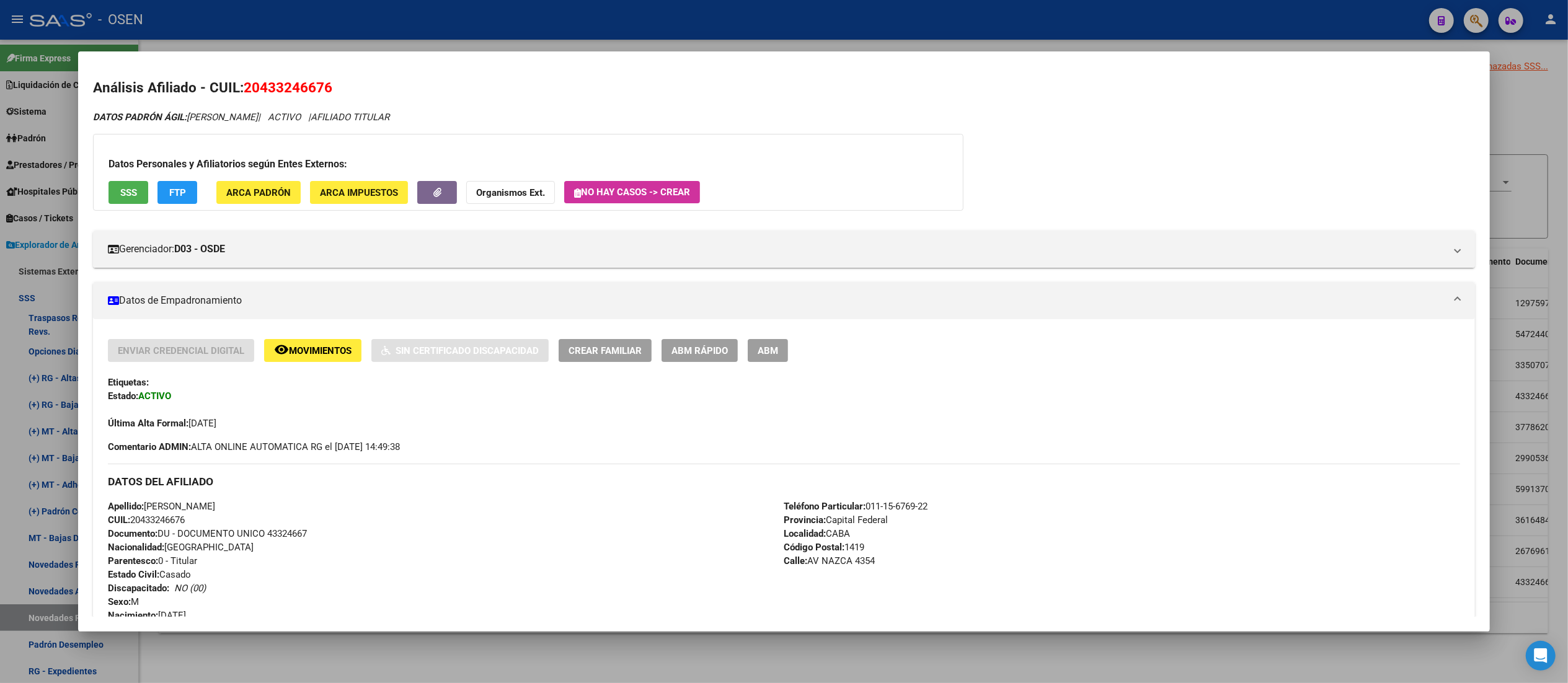
scroll to position [392, 0]
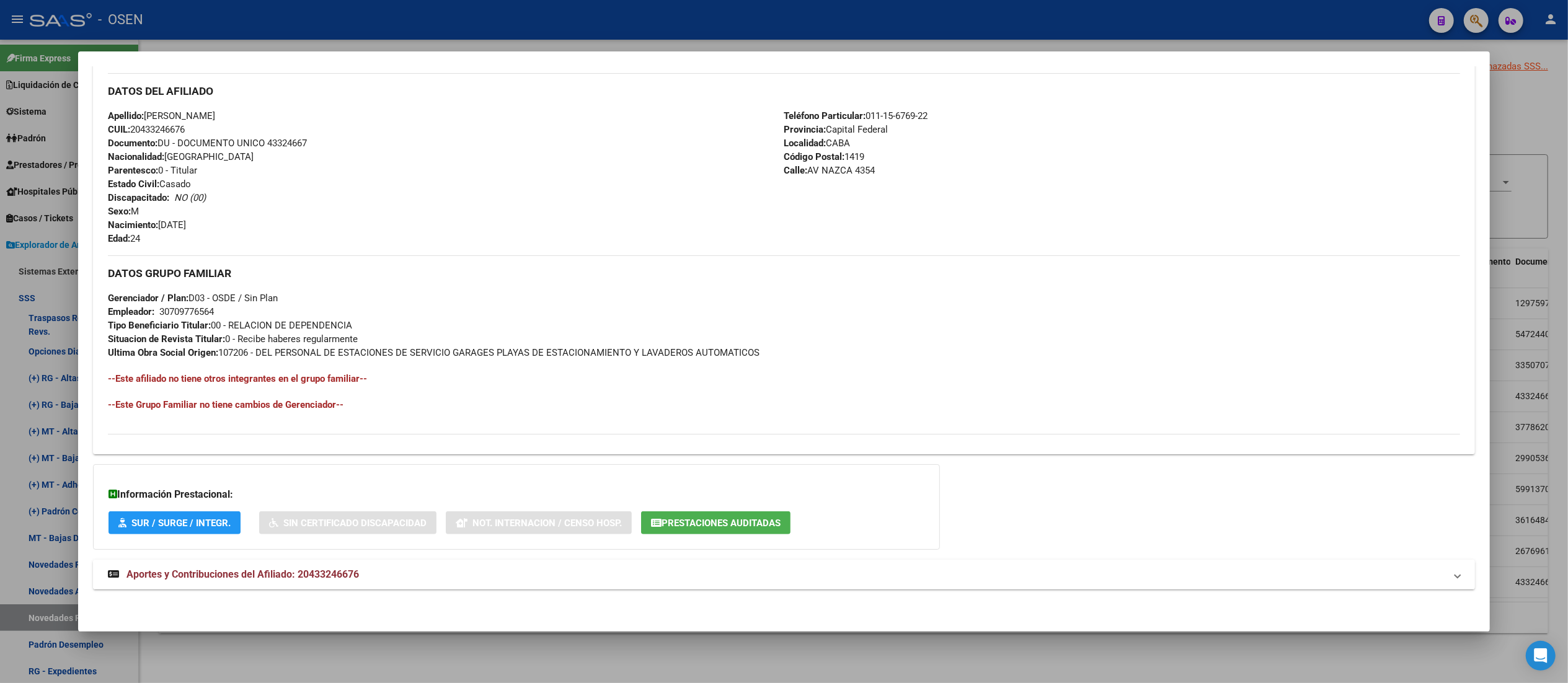
click at [779, 569] on mat-panel-title "Aportes y Contribuciones del Afiliado: 20433246676" at bounding box center [776, 574] width 1337 height 15
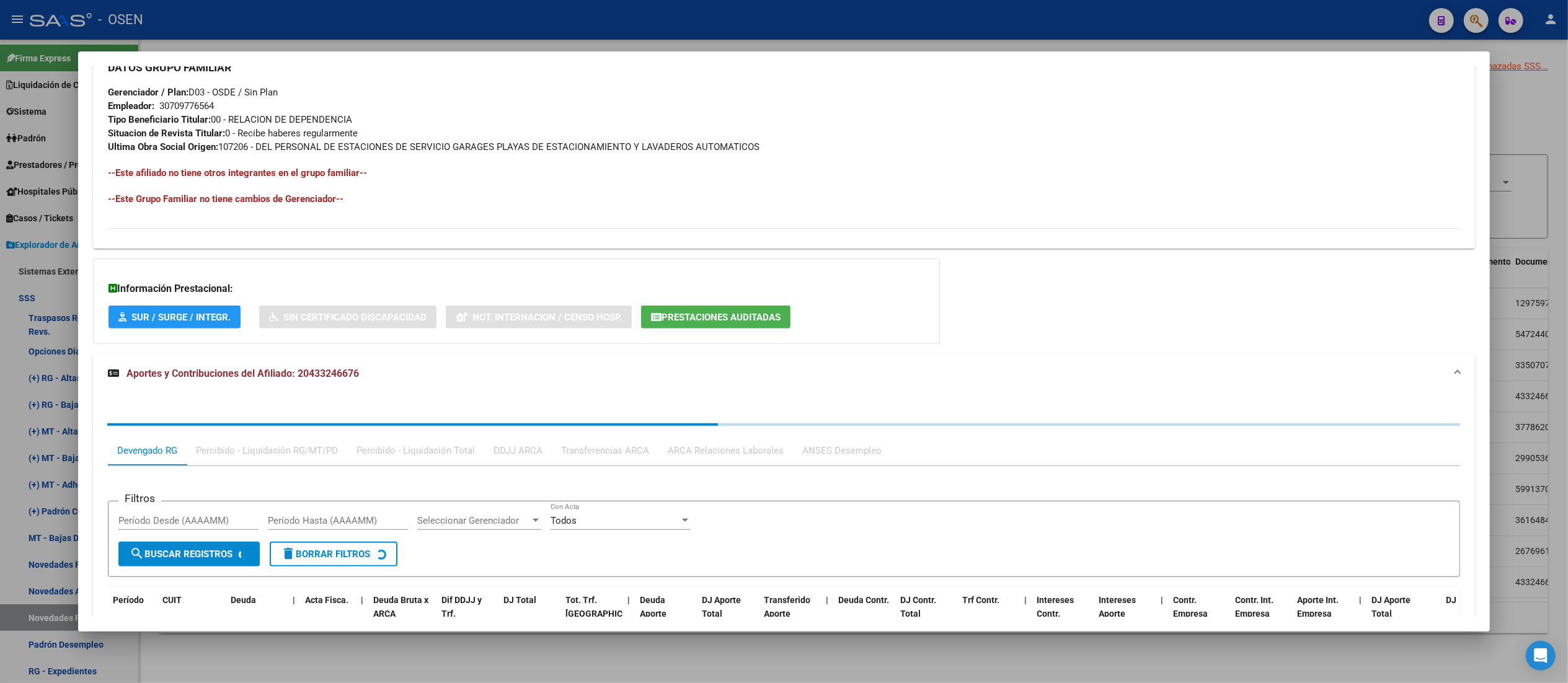
scroll to position [702, 0]
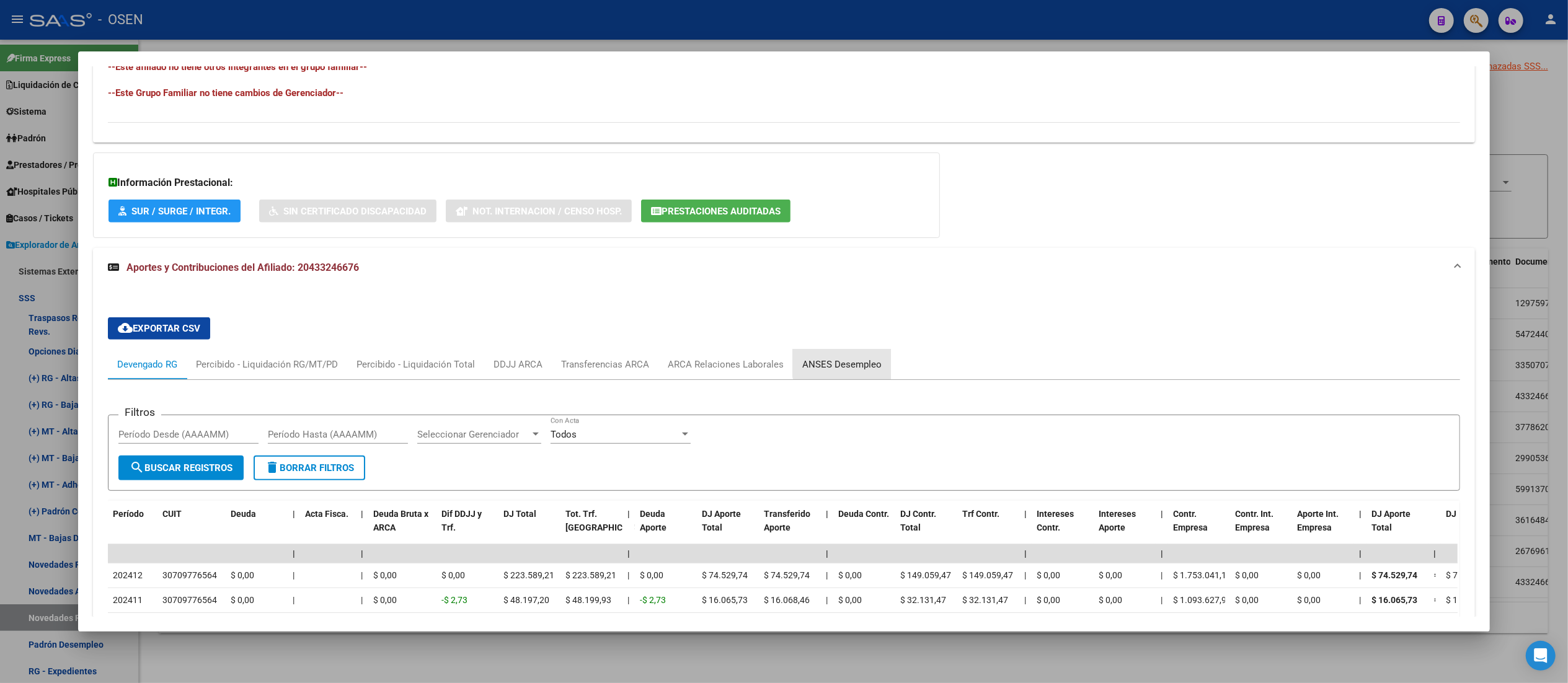
drag, startPoint x: 831, startPoint y: 362, endPoint x: 990, endPoint y: 359, distance: 159.0
click at [791, 361] on div "ANSES Desempleo" at bounding box center [842, 364] width 79 height 14
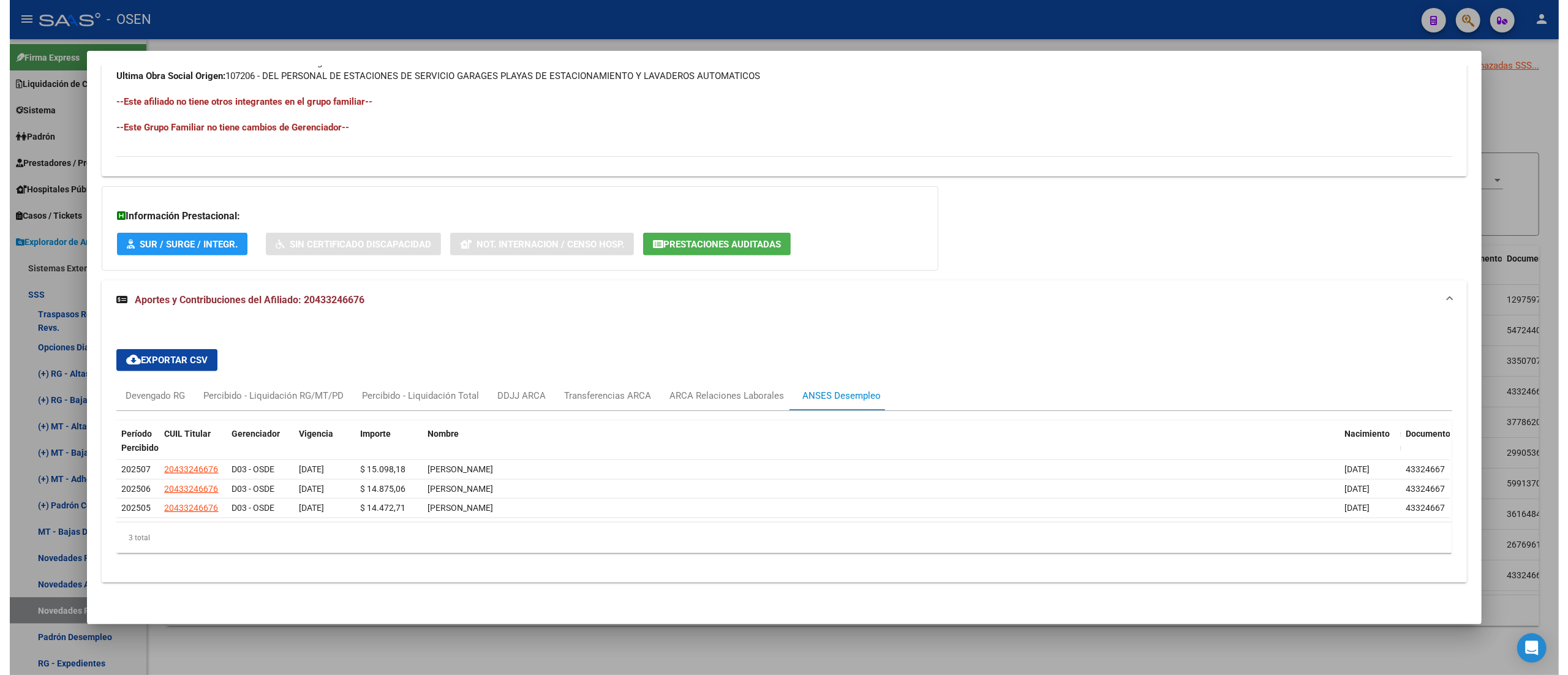
scroll to position [0, 0]
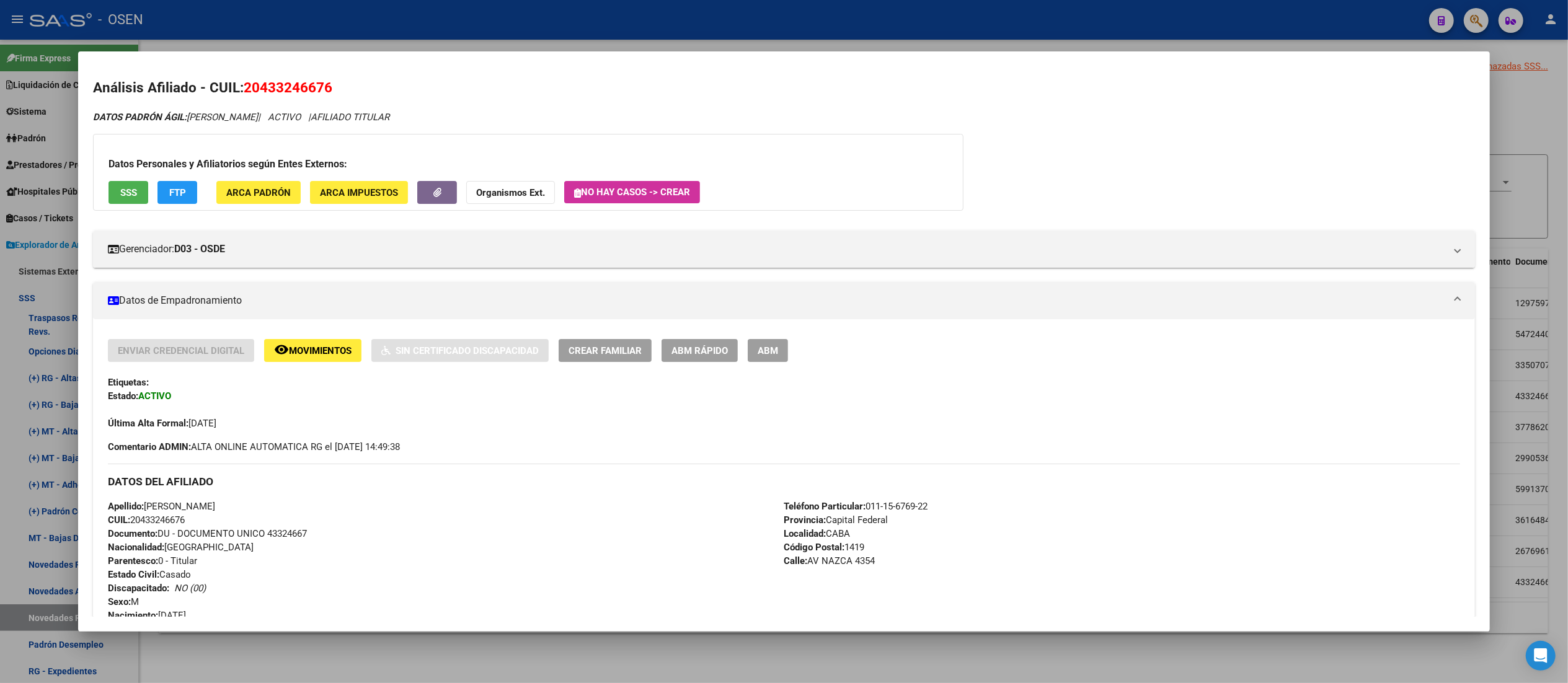
click at [545, 28] on div at bounding box center [784, 342] width 1568 height 683
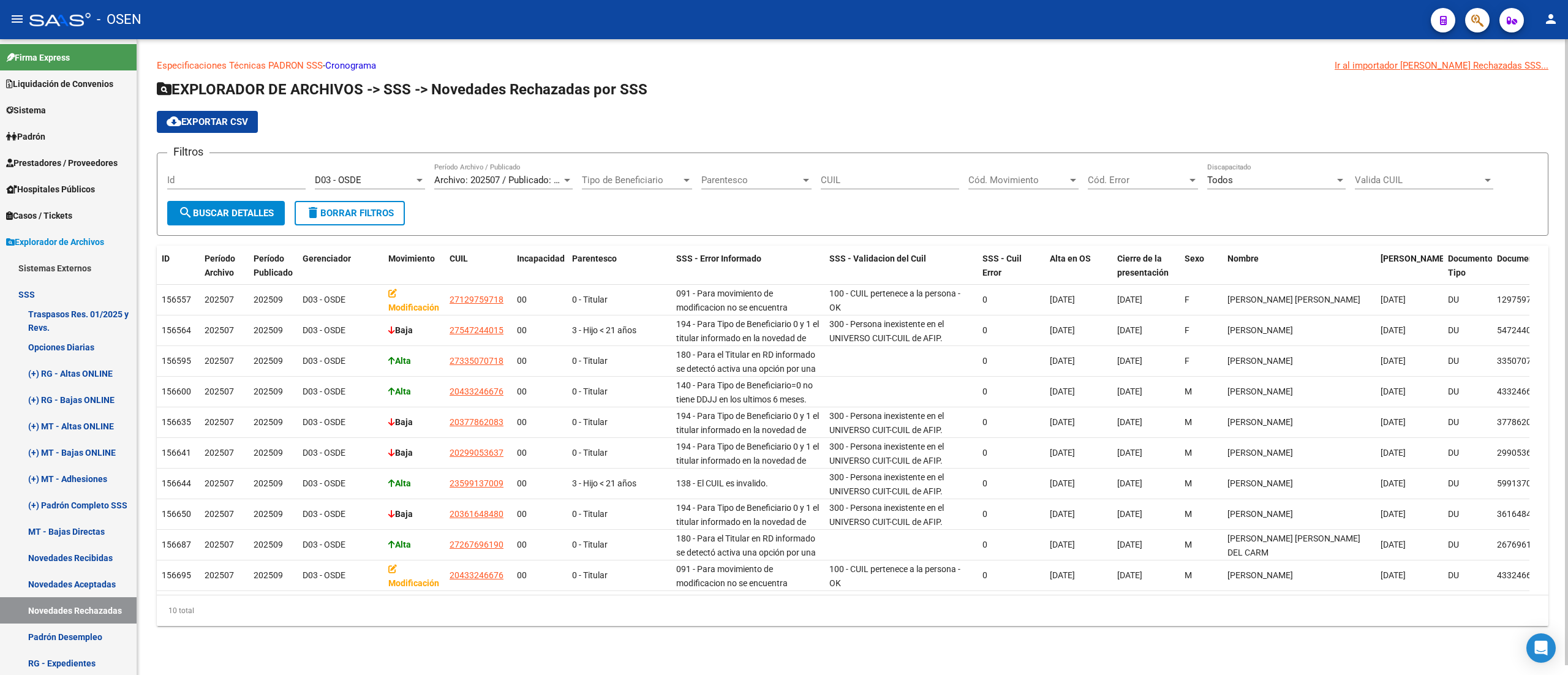
click at [411, 174] on div "D03 - OSDE Seleccionar Gerenciador" at bounding box center [370, 176] width 110 height 27
click at [419, 210] on span "D04 - OSEN - EX [PERSON_NAME]" at bounding box center [400, 207] width 172 height 28
click at [245, 214] on span "search Buscar Detalles" at bounding box center [226, 213] width 96 height 11
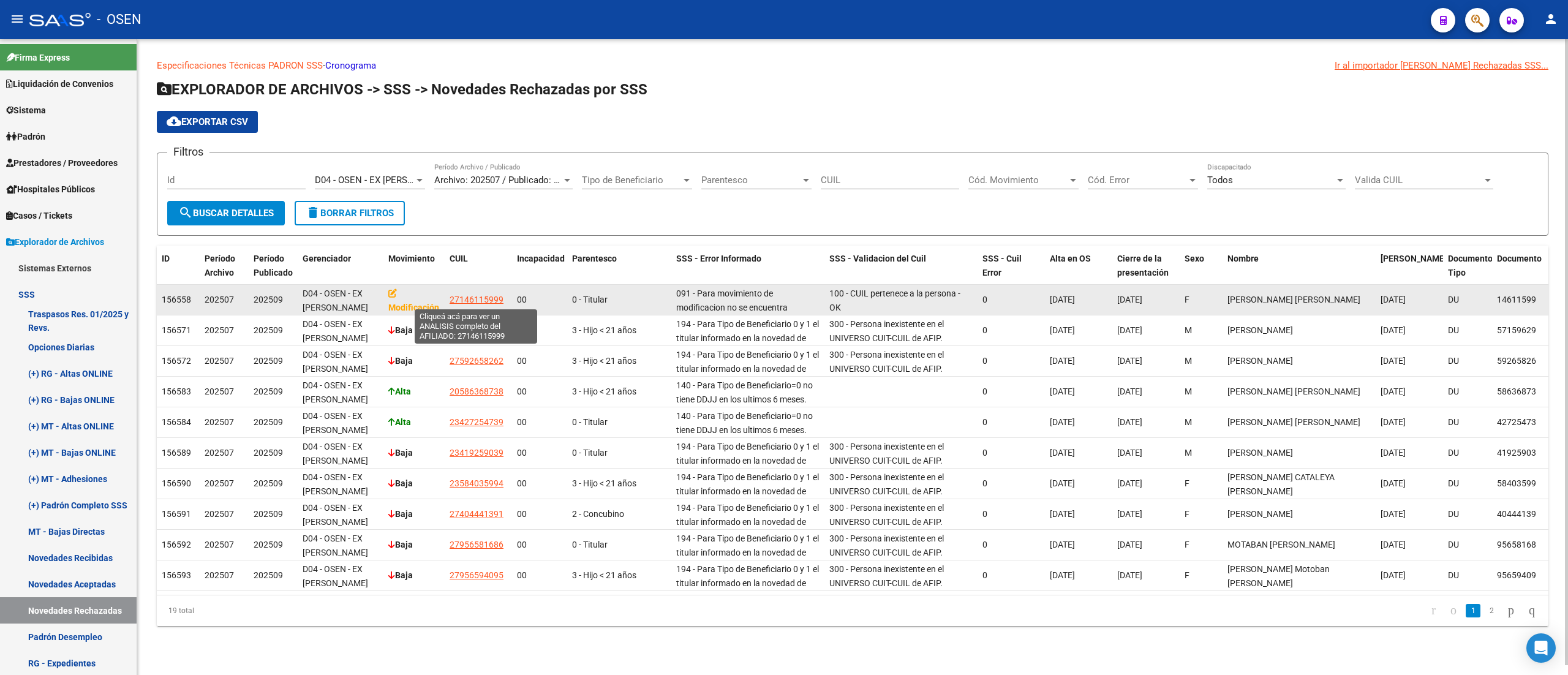
click at [455, 301] on span "27146115999" at bounding box center [476, 299] width 54 height 10
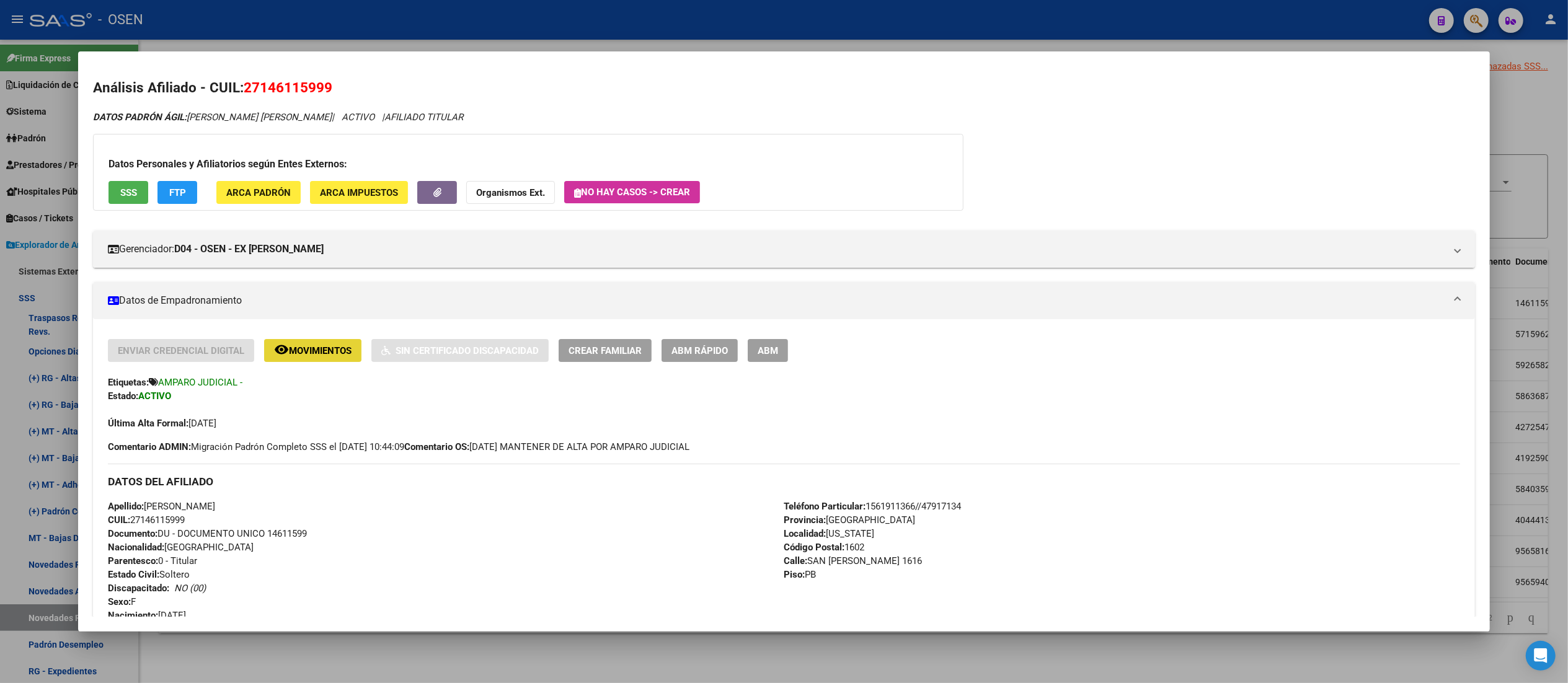
click at [303, 346] on span "Movimientos" at bounding box center [321, 351] width 63 height 11
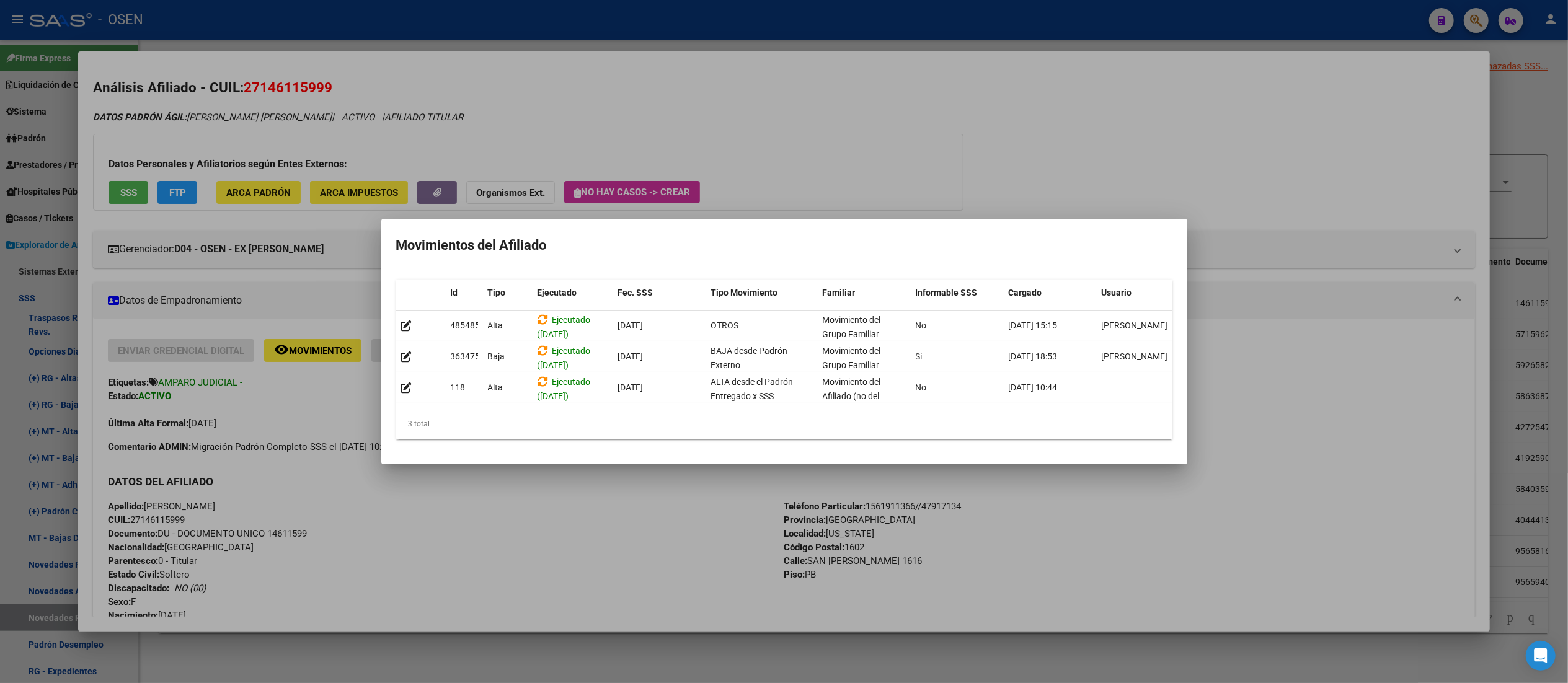
click at [690, 20] on div at bounding box center [784, 342] width 1568 height 683
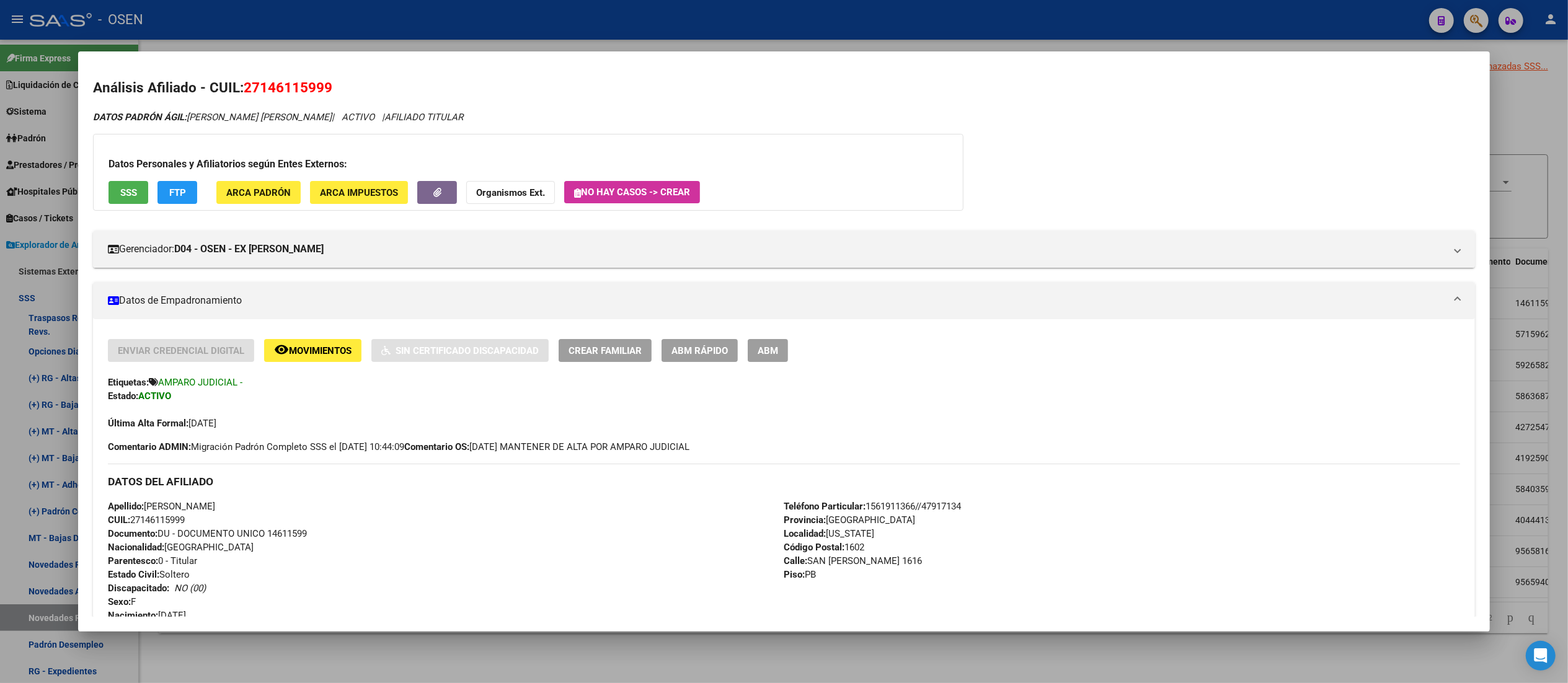
click at [690, 20] on div at bounding box center [784, 342] width 1568 height 683
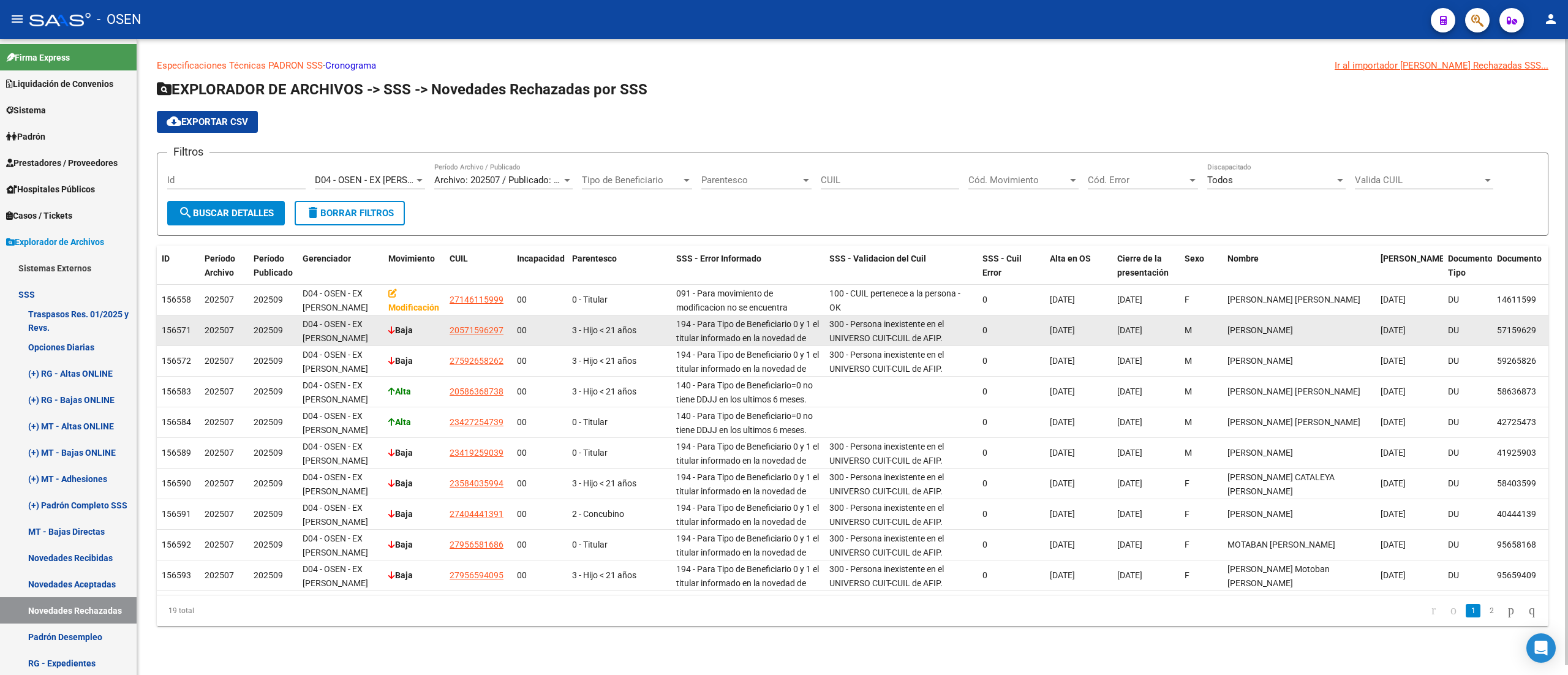
click at [488, 325] on span "20571596297" at bounding box center [476, 330] width 54 height 10
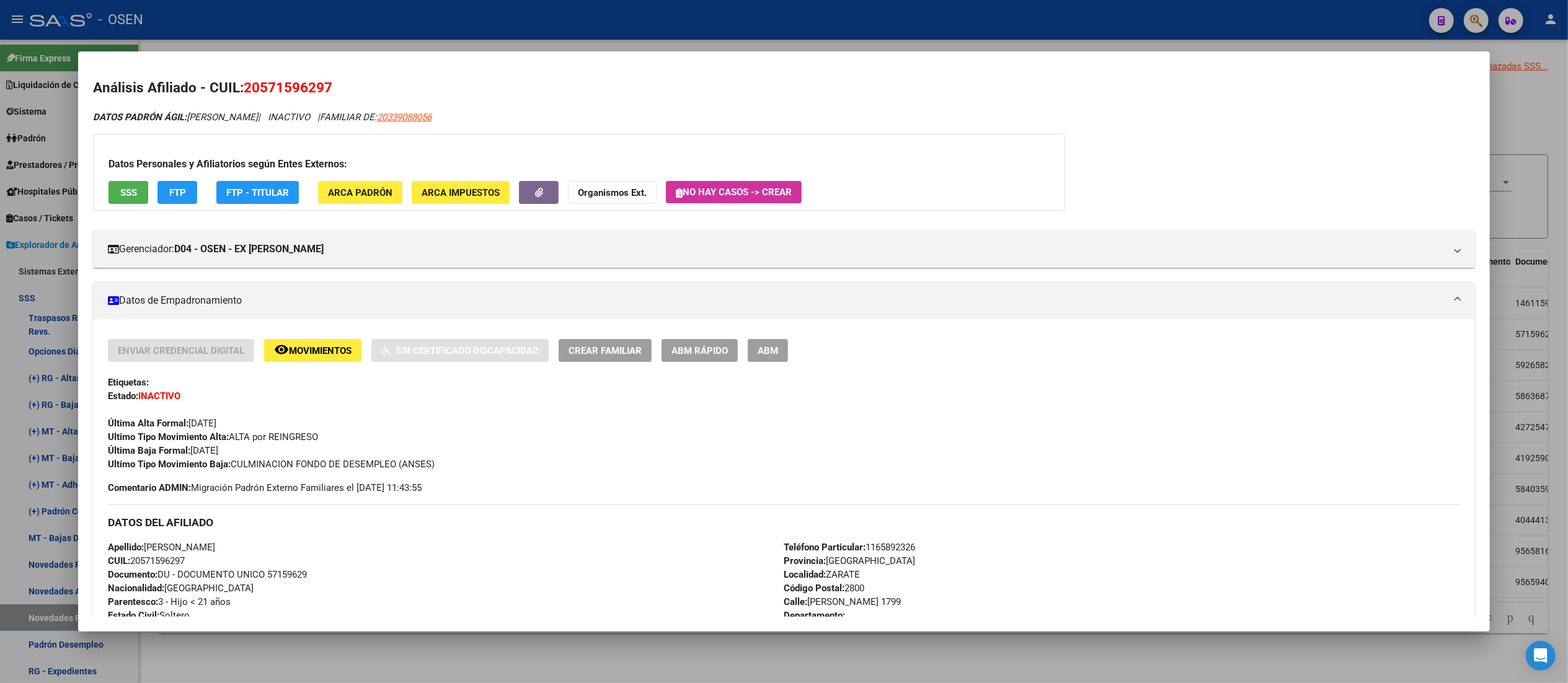
click at [120, 193] on span "SSS" at bounding box center [128, 193] width 17 height 11
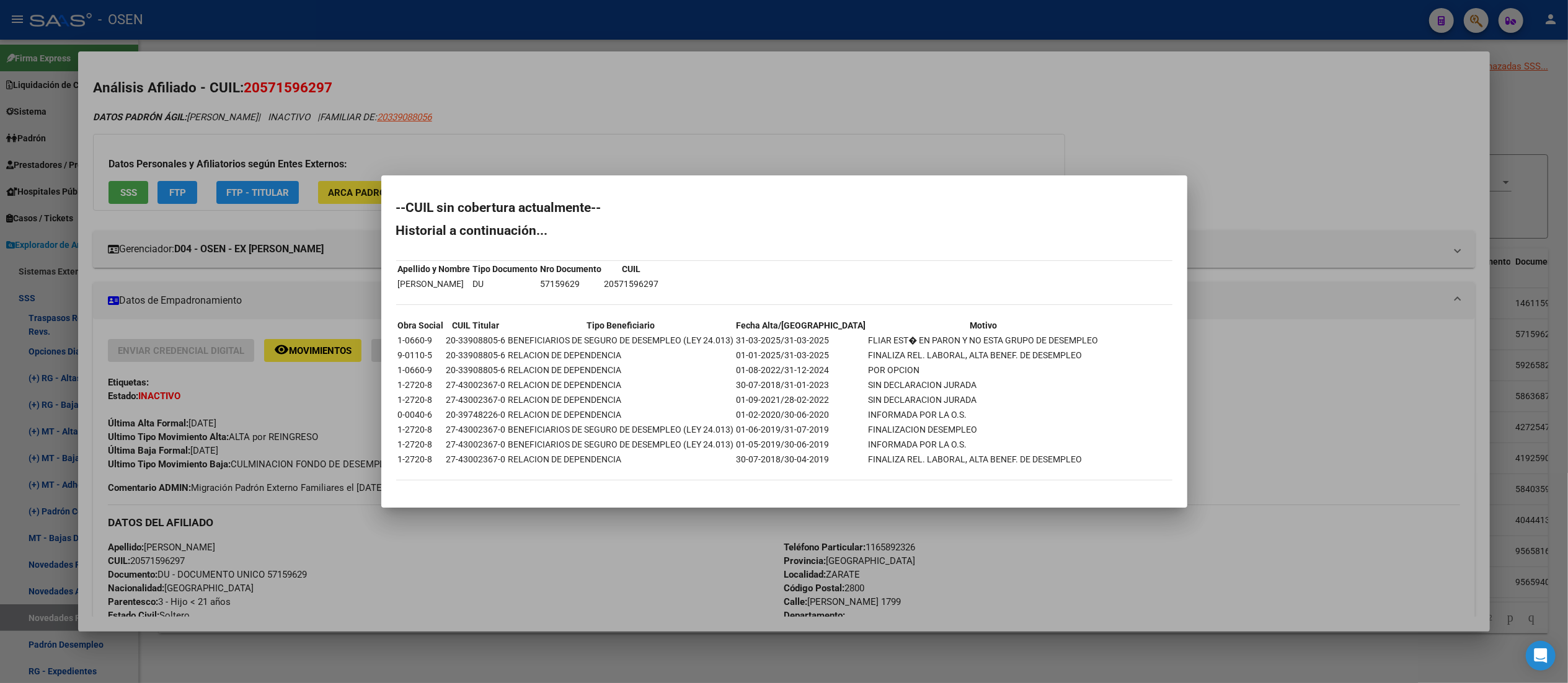
click at [561, 44] on div at bounding box center [784, 342] width 1568 height 683
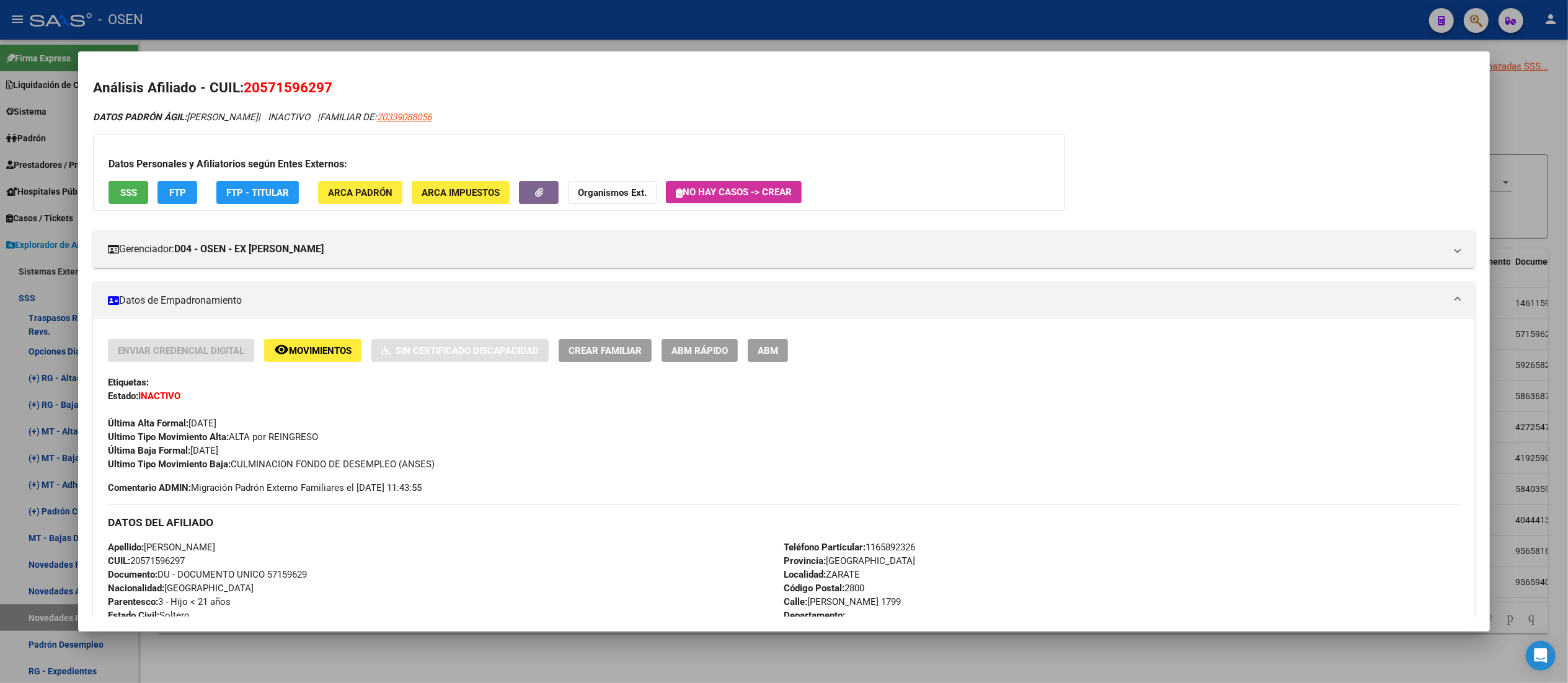
click at [564, 31] on div at bounding box center [784, 342] width 1568 height 683
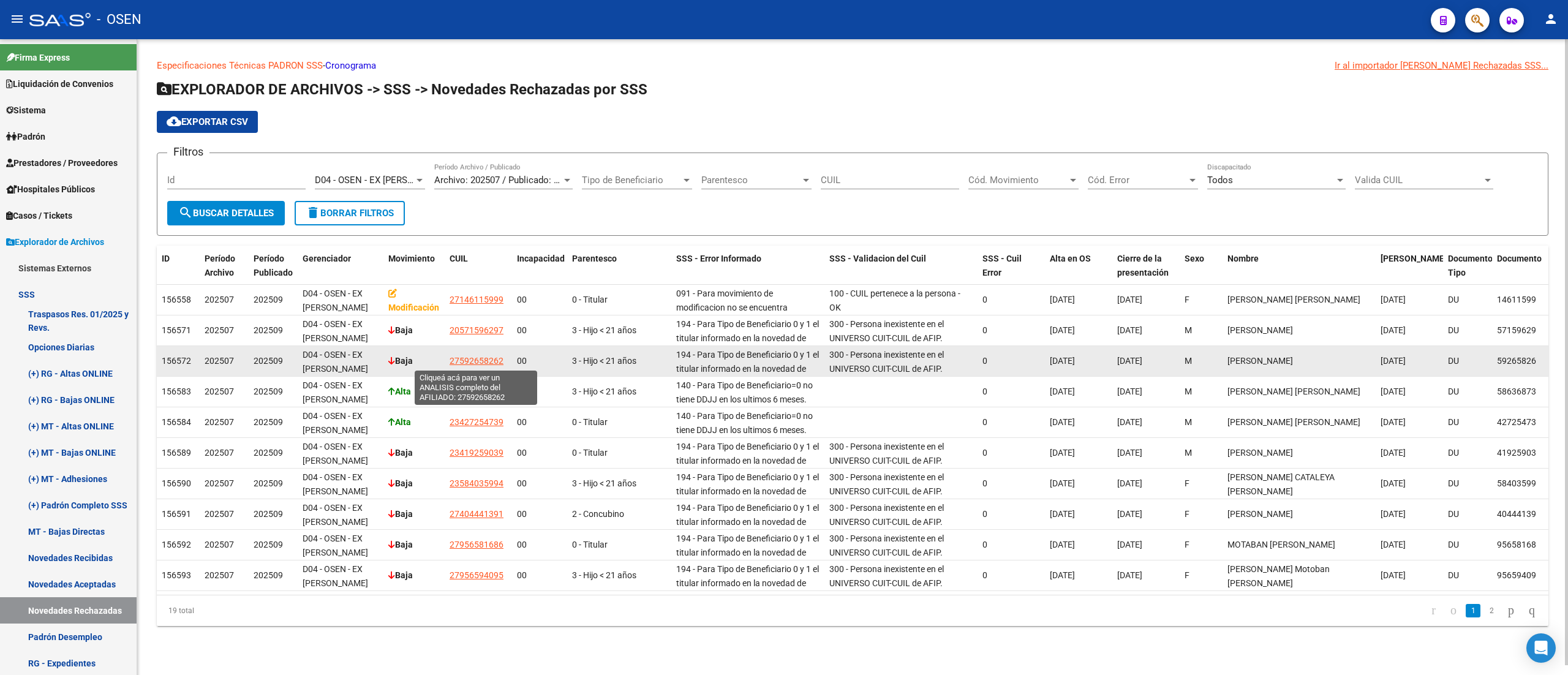
click at [471, 363] on span "27592658262" at bounding box center [476, 360] width 54 height 10
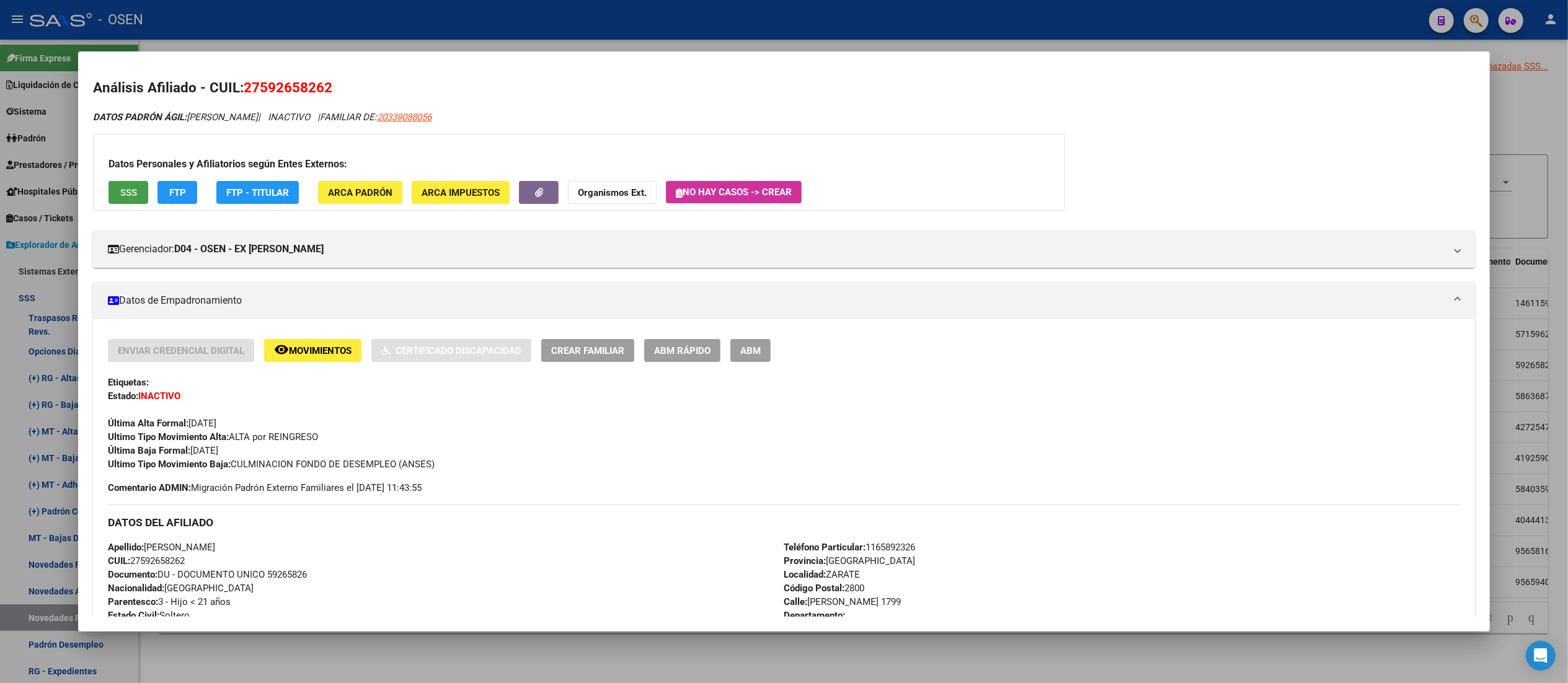
click at [132, 192] on button "SSS" at bounding box center [128, 192] width 40 height 23
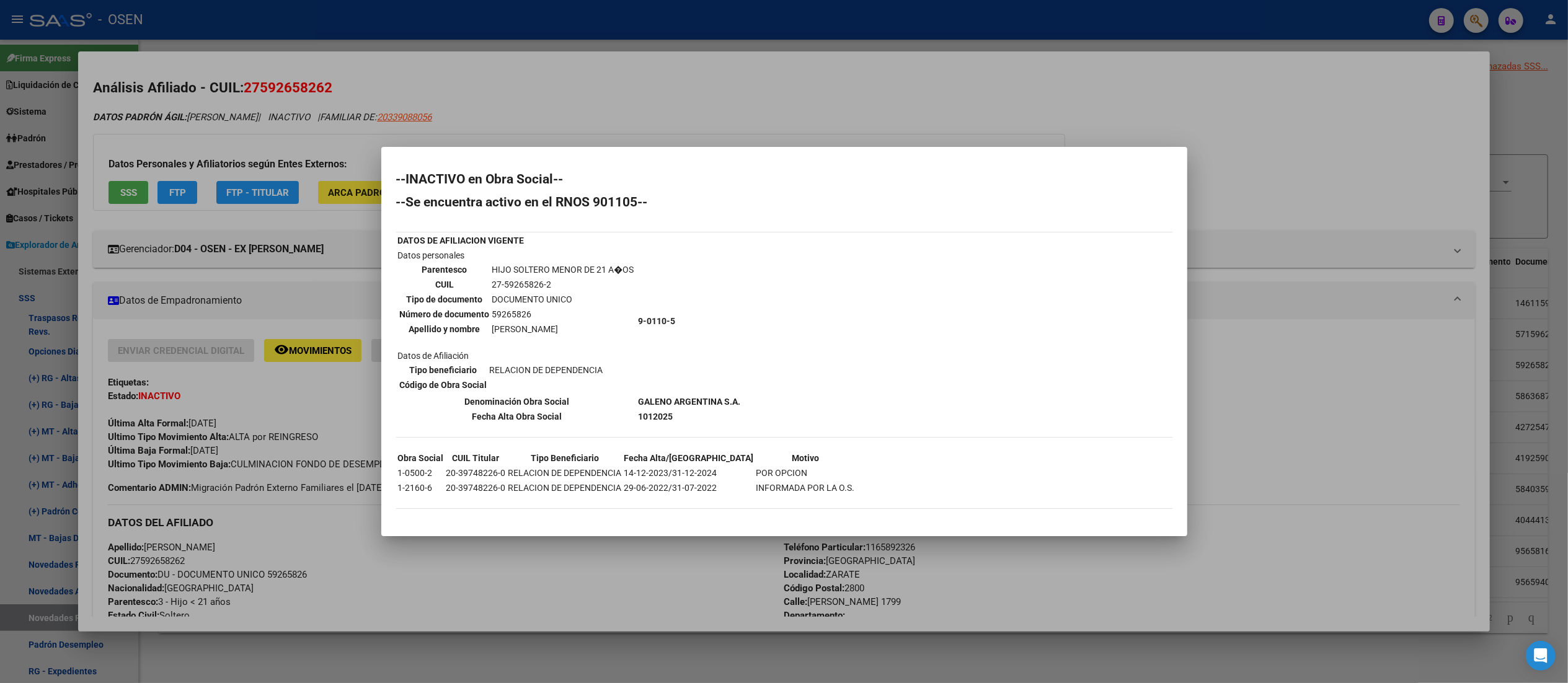
click at [509, 22] on div at bounding box center [784, 342] width 1568 height 683
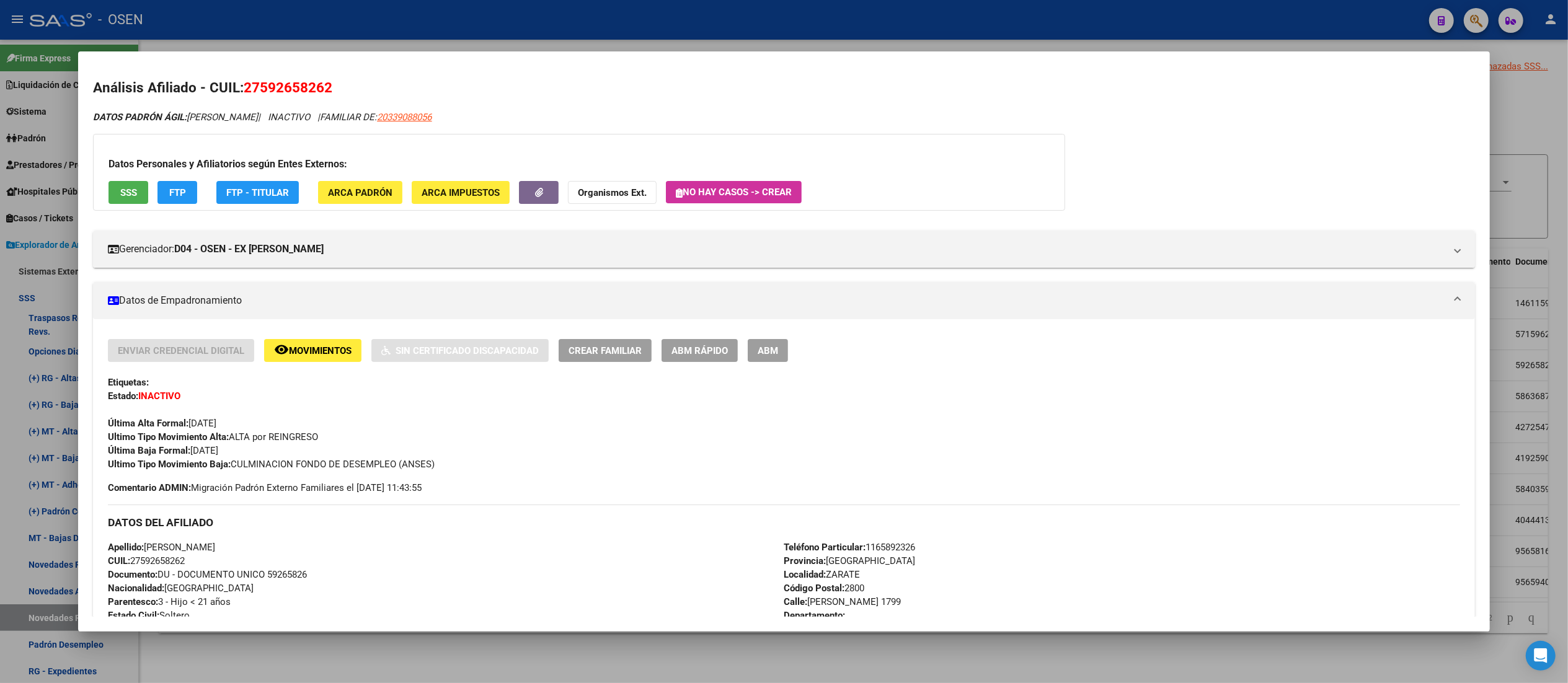
click at [509, 22] on div at bounding box center [784, 342] width 1568 height 683
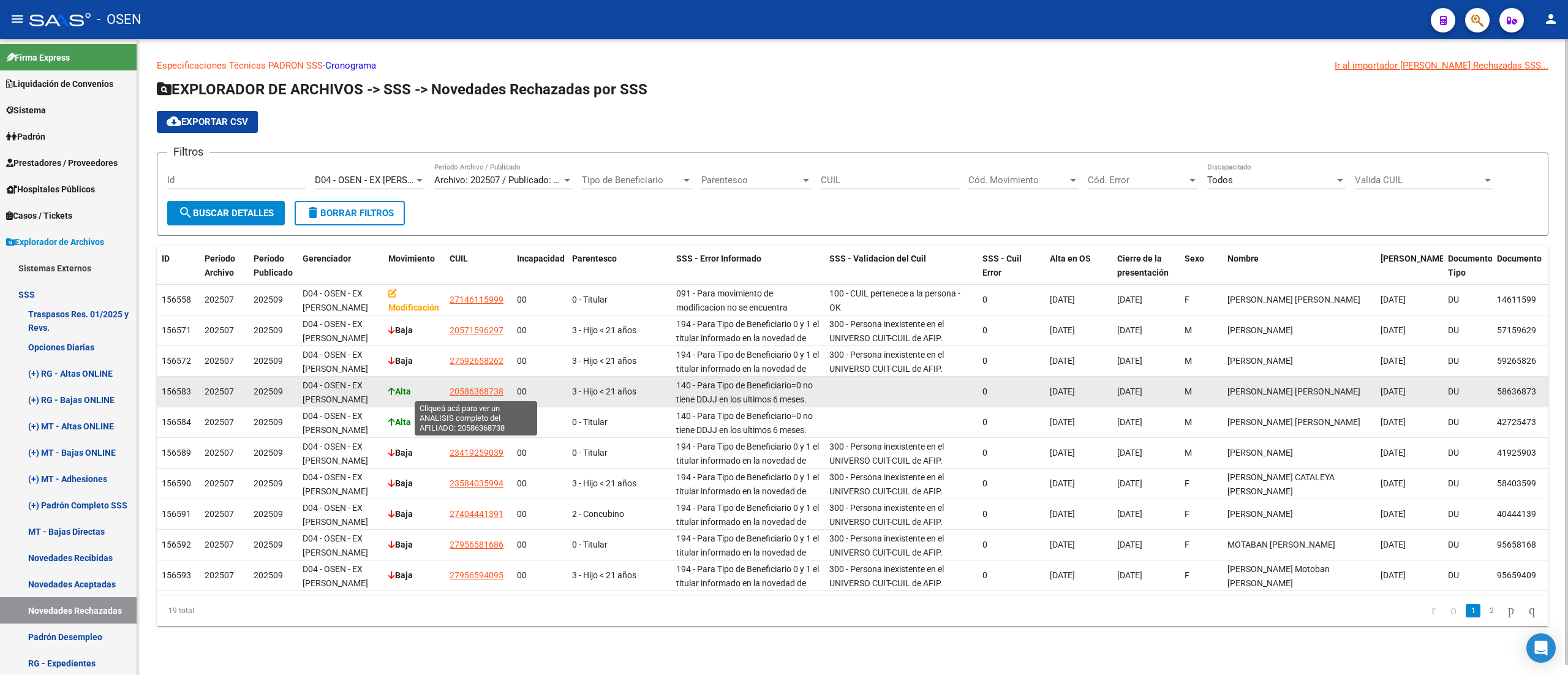
click at [489, 392] on span "20586368738" at bounding box center [476, 391] width 54 height 10
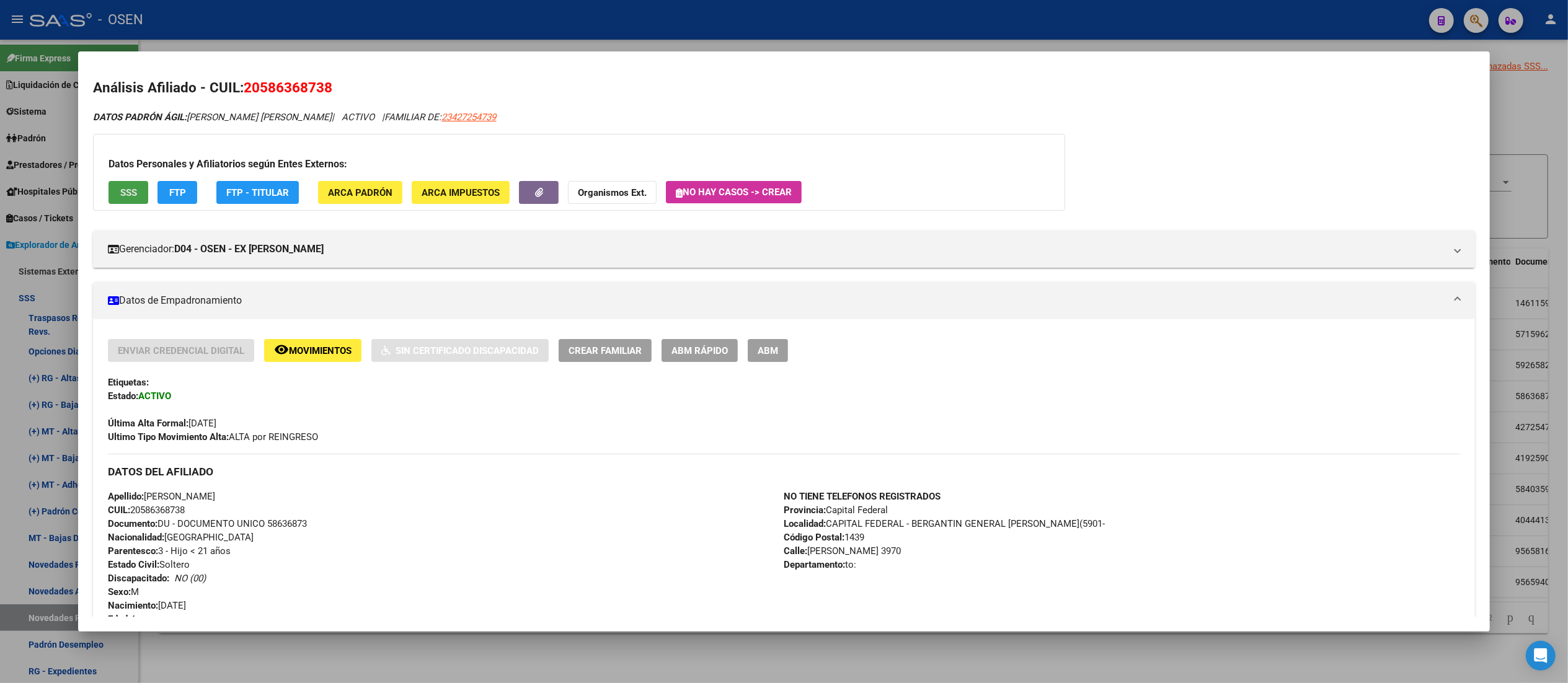
click at [125, 188] on span "SSS" at bounding box center [128, 193] width 17 height 11
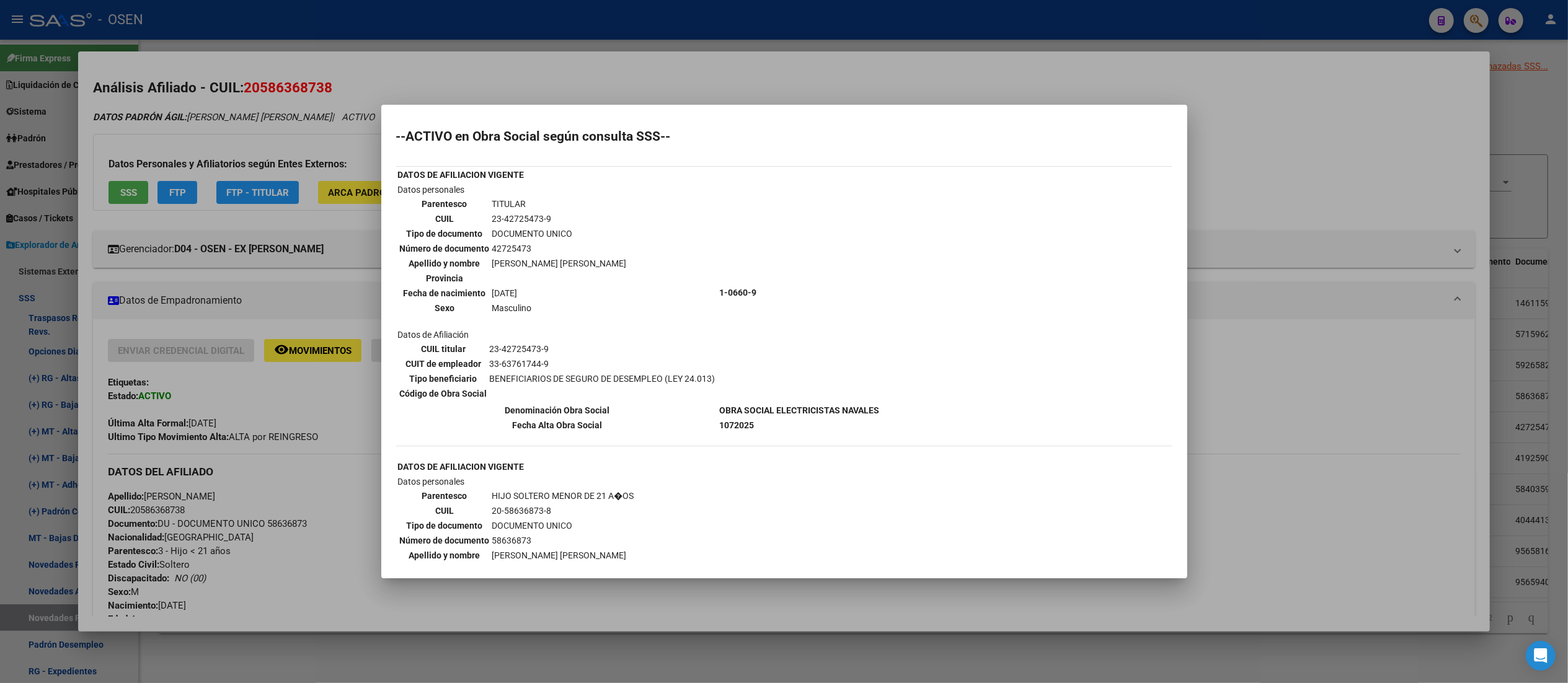
click at [583, 79] on div at bounding box center [784, 342] width 1568 height 683
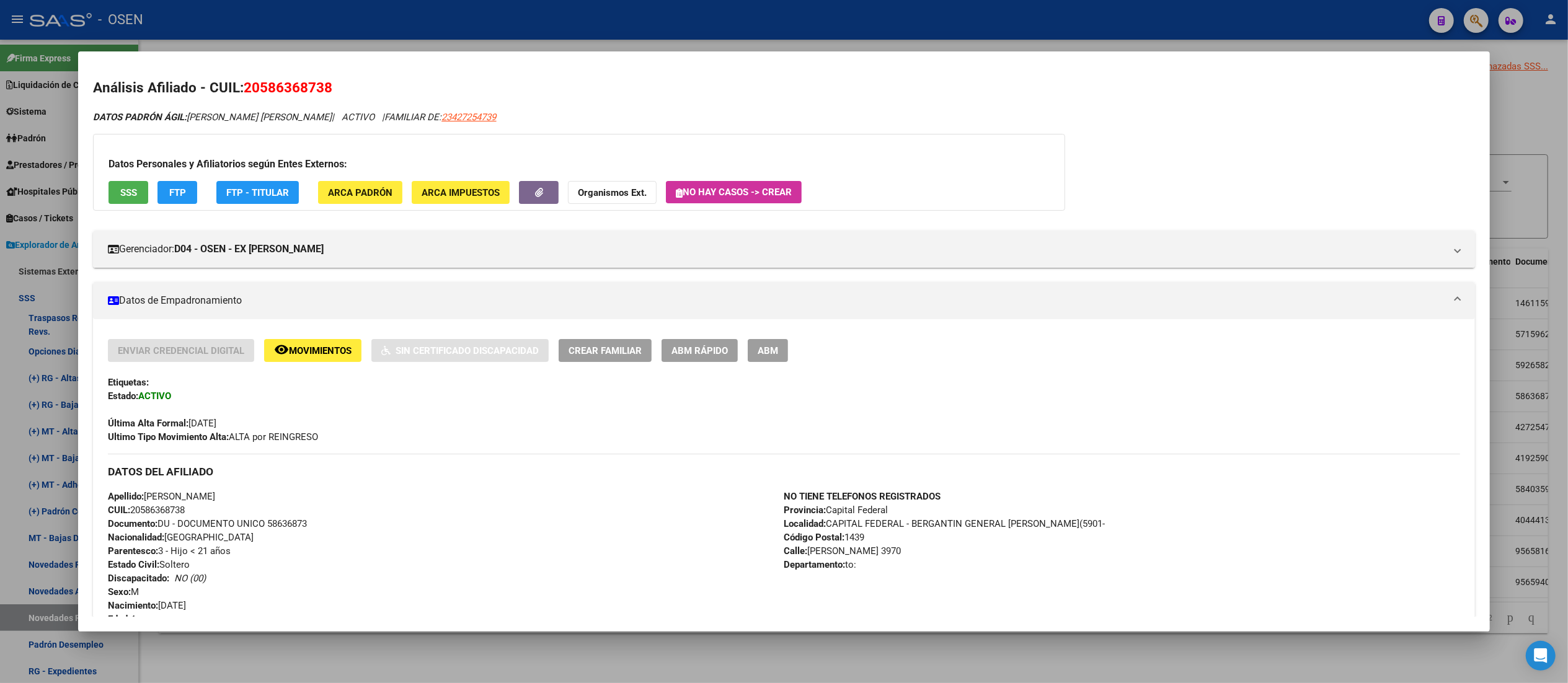
click at [577, 5] on div at bounding box center [784, 342] width 1568 height 683
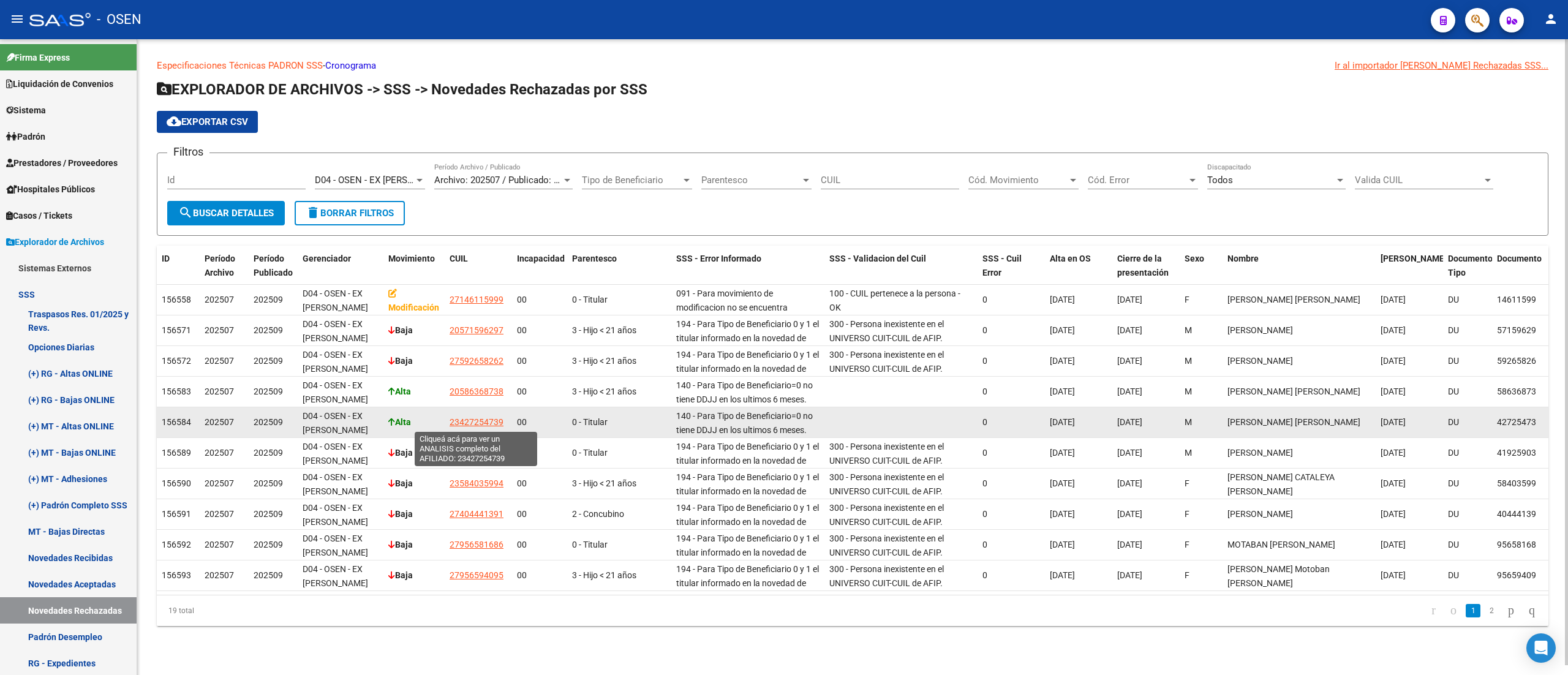
click at [479, 426] on span "23427254739" at bounding box center [476, 422] width 54 height 10
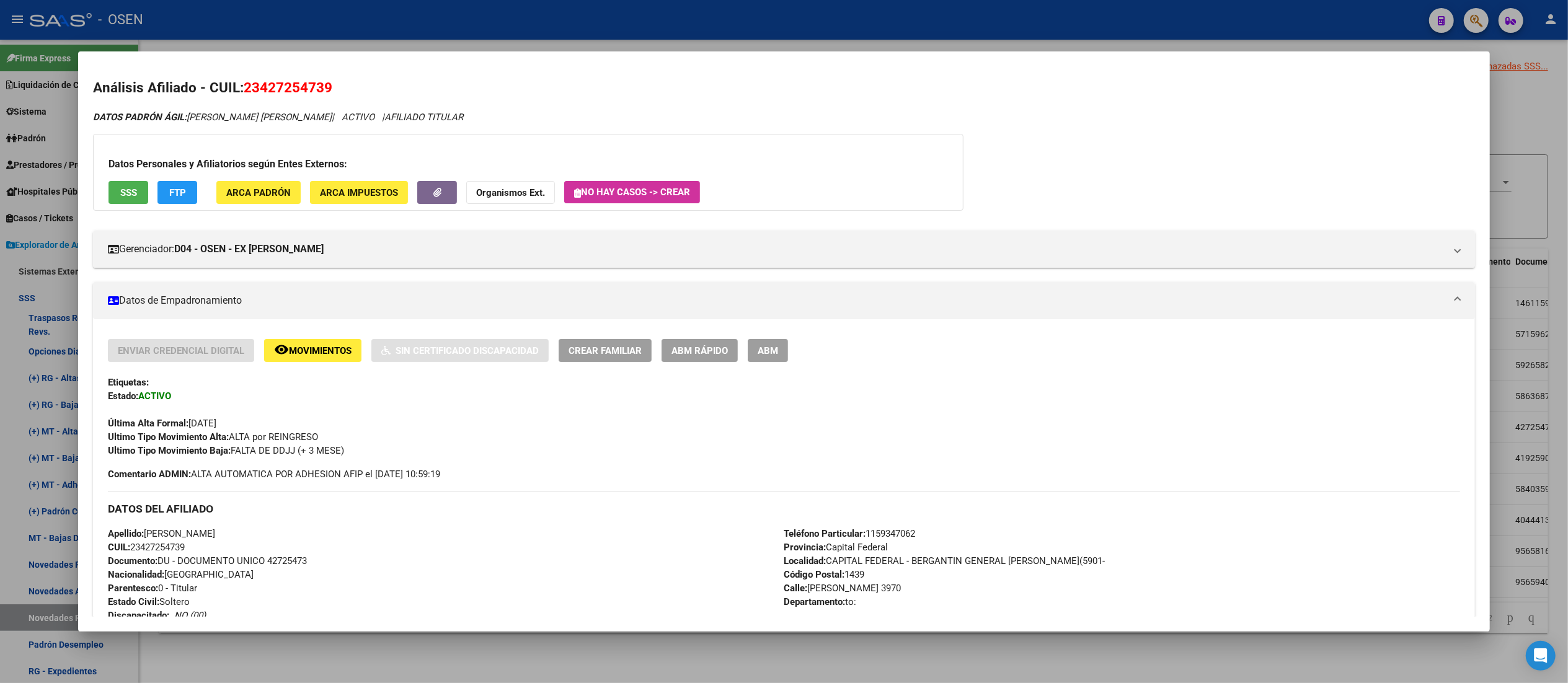
click at [125, 195] on span "SSS" at bounding box center [128, 193] width 17 height 11
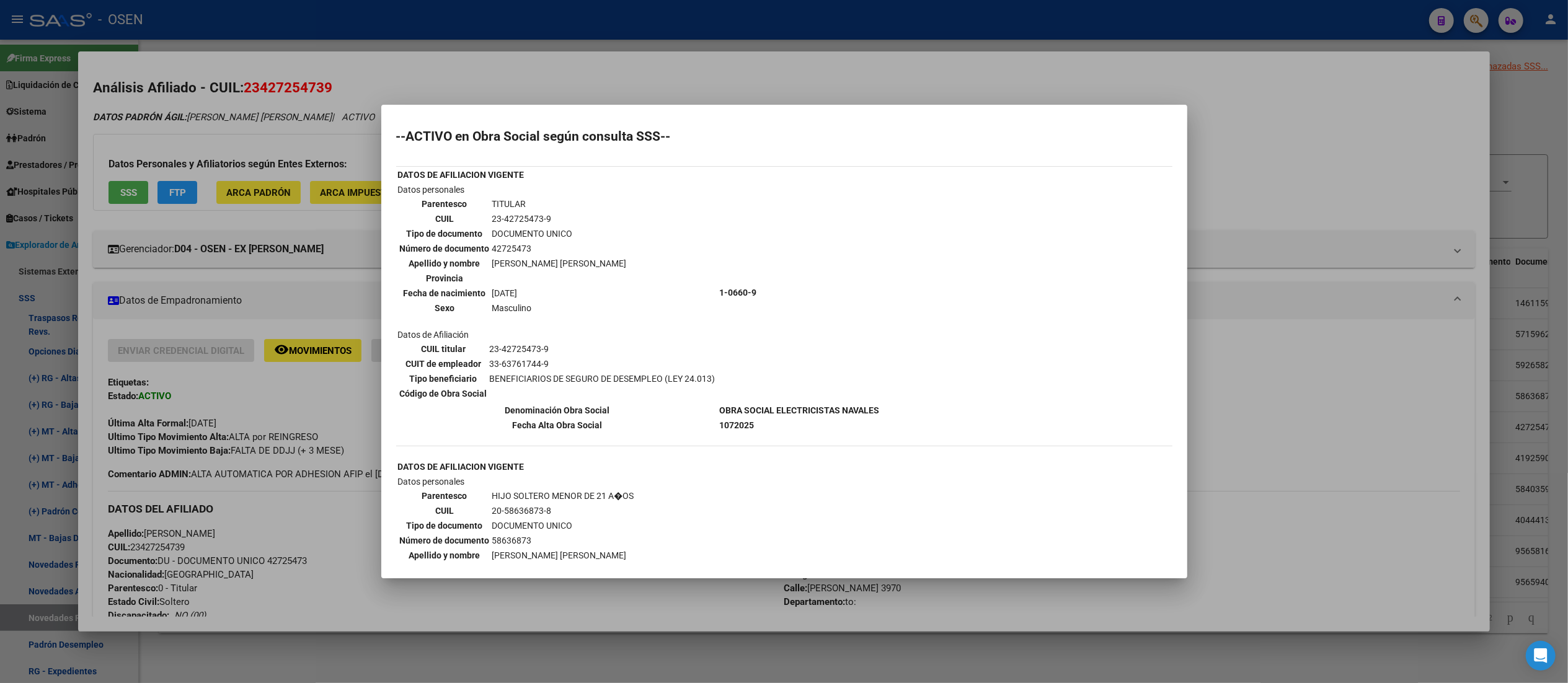
click at [745, 77] on div at bounding box center [784, 342] width 1568 height 683
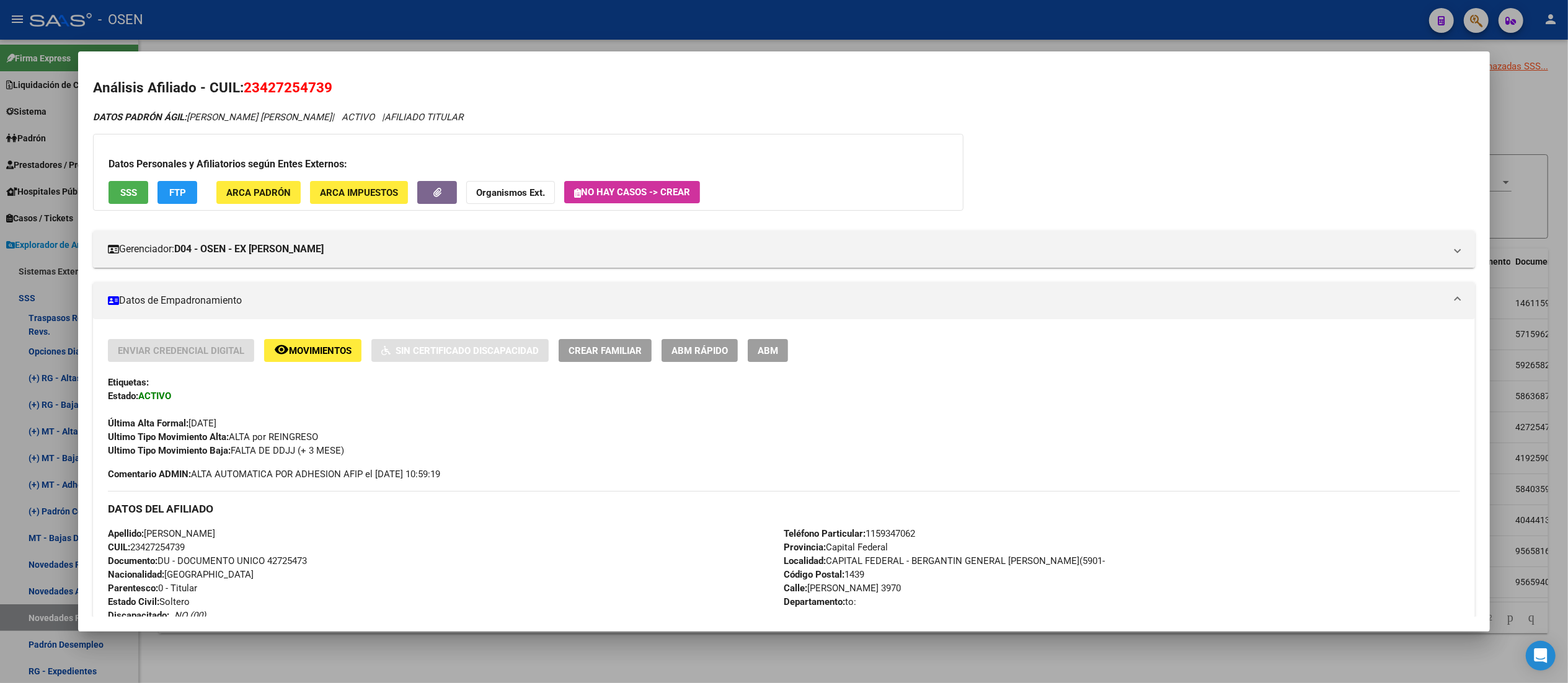
click at [744, 26] on div at bounding box center [784, 342] width 1568 height 683
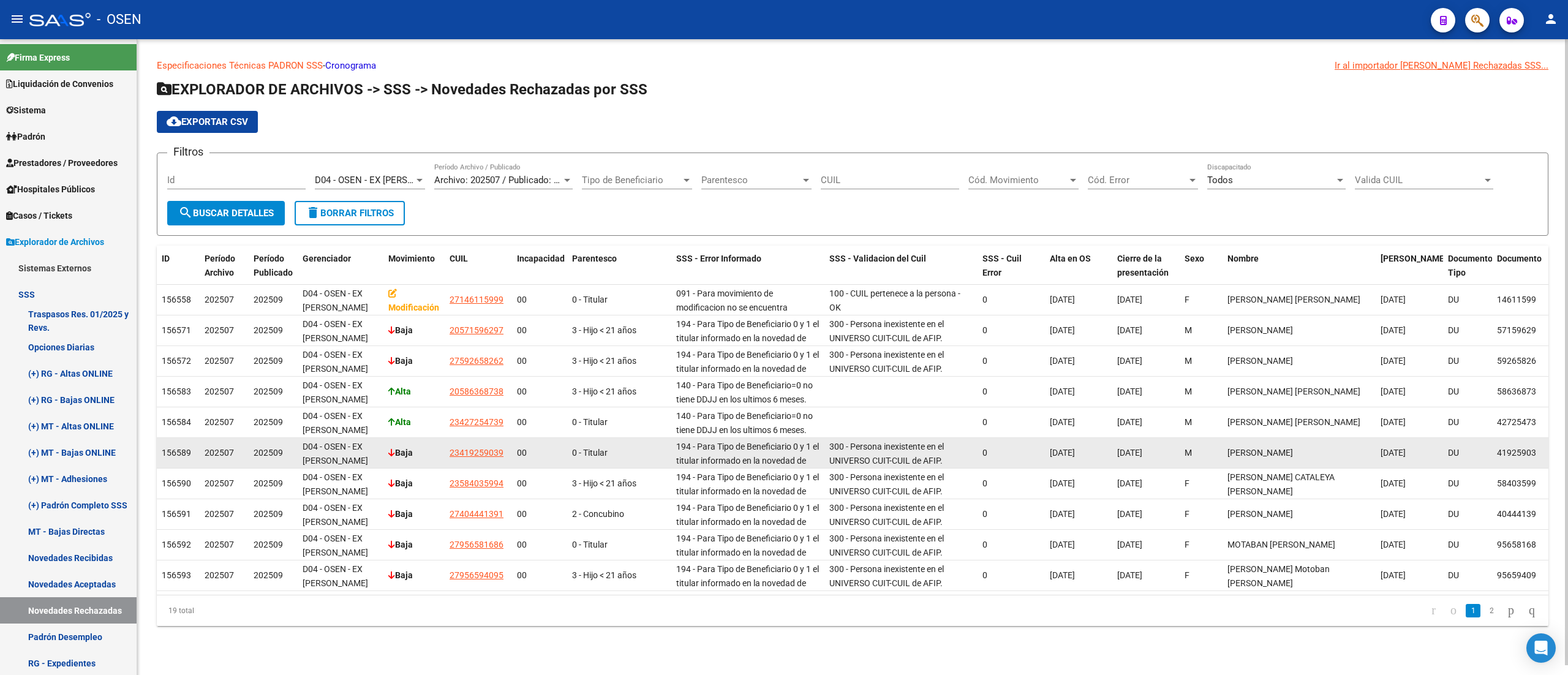
click at [484, 451] on span "23419259039" at bounding box center [476, 452] width 54 height 10
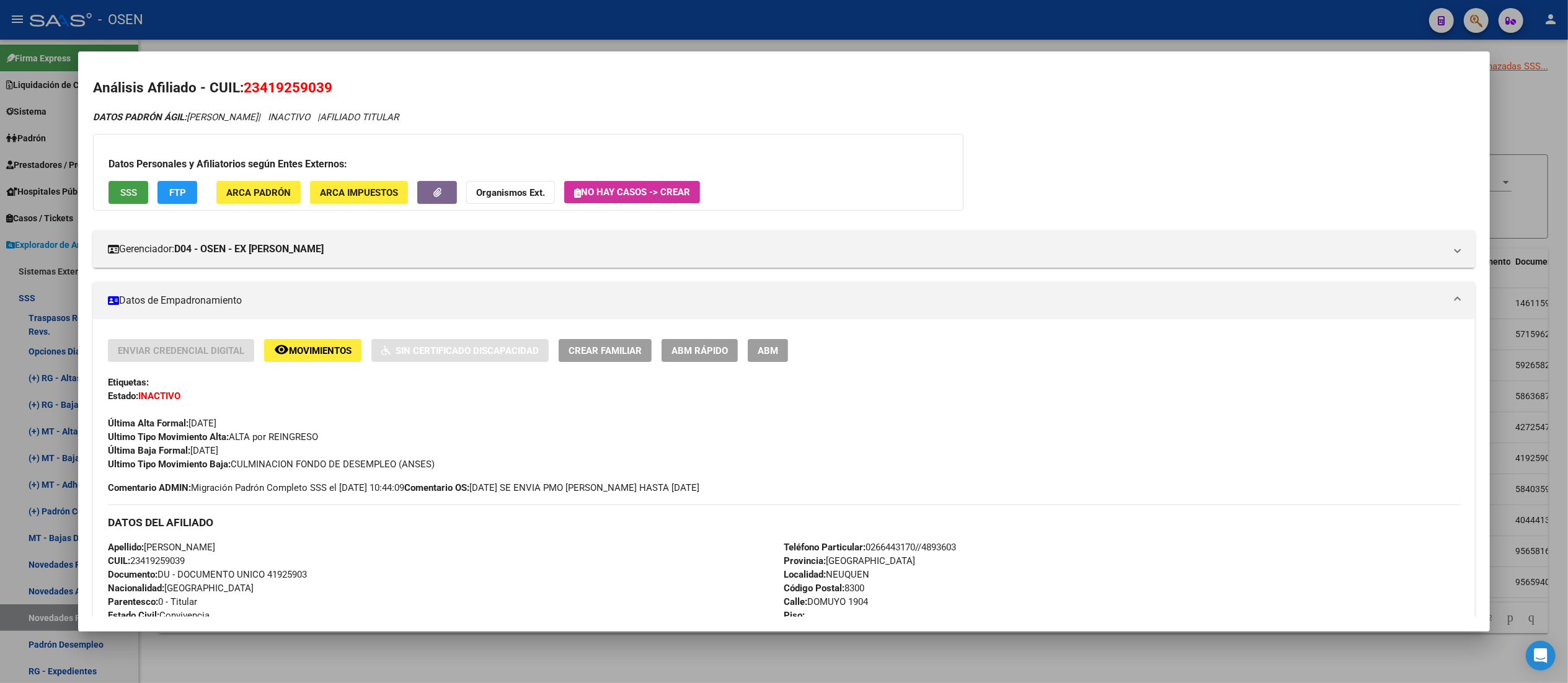
click at [131, 195] on button "SSS" at bounding box center [128, 192] width 40 height 23
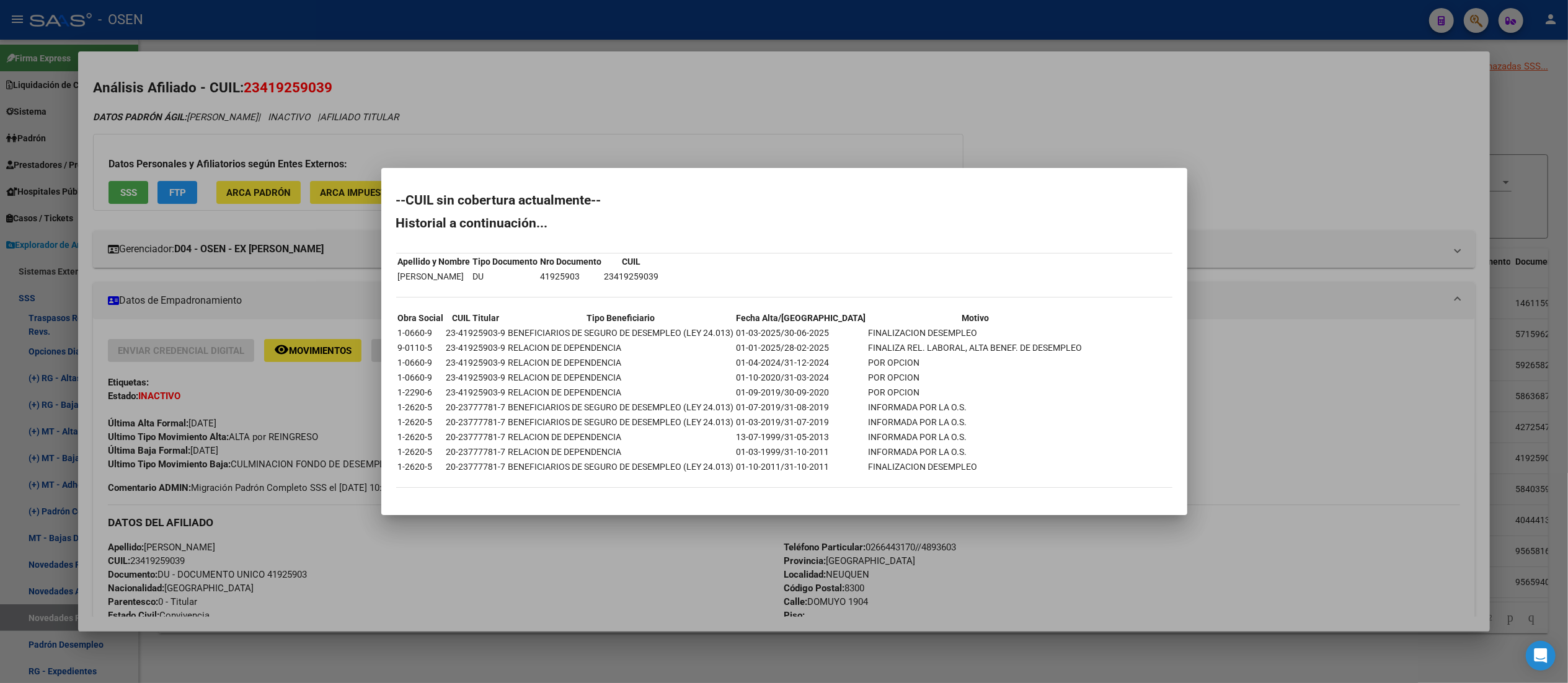
click at [791, 24] on div at bounding box center [784, 342] width 1568 height 683
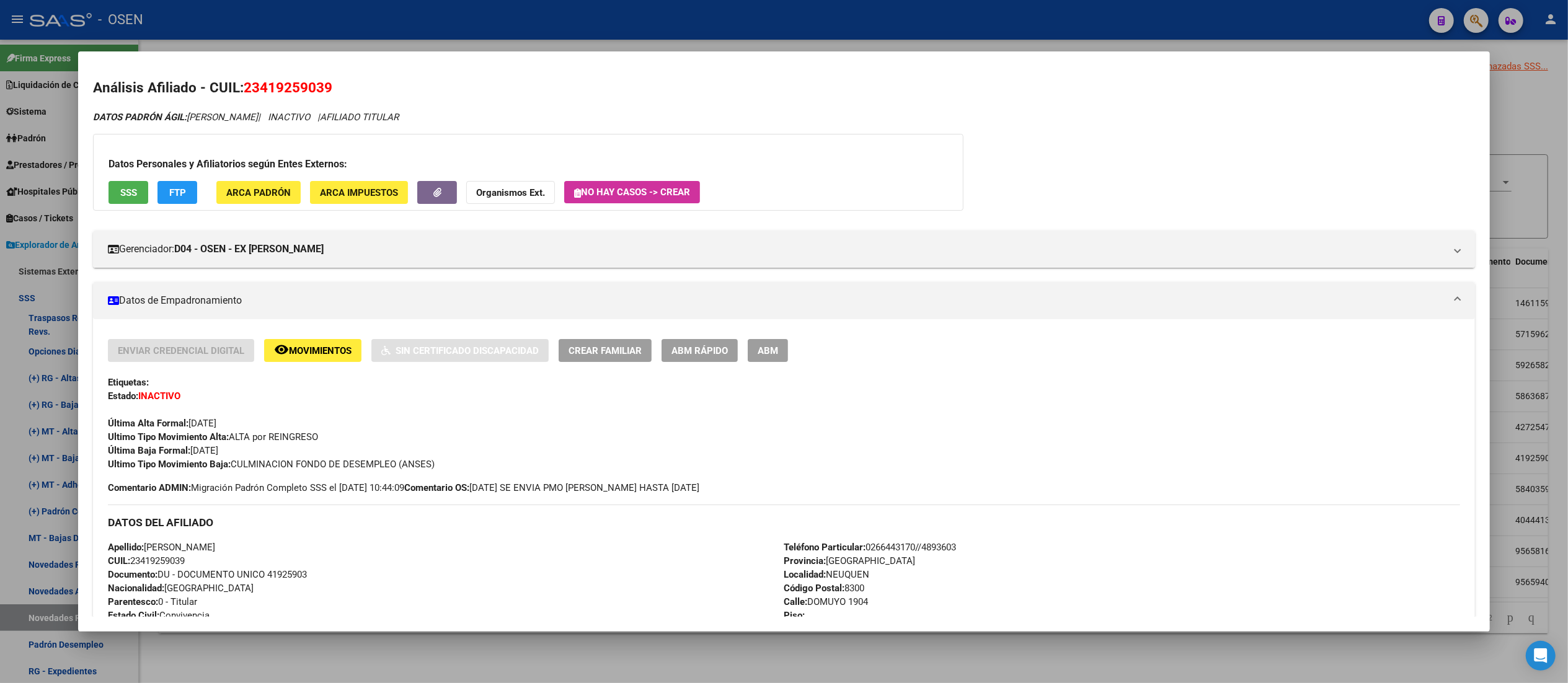
click at [791, 24] on div at bounding box center [784, 342] width 1568 height 683
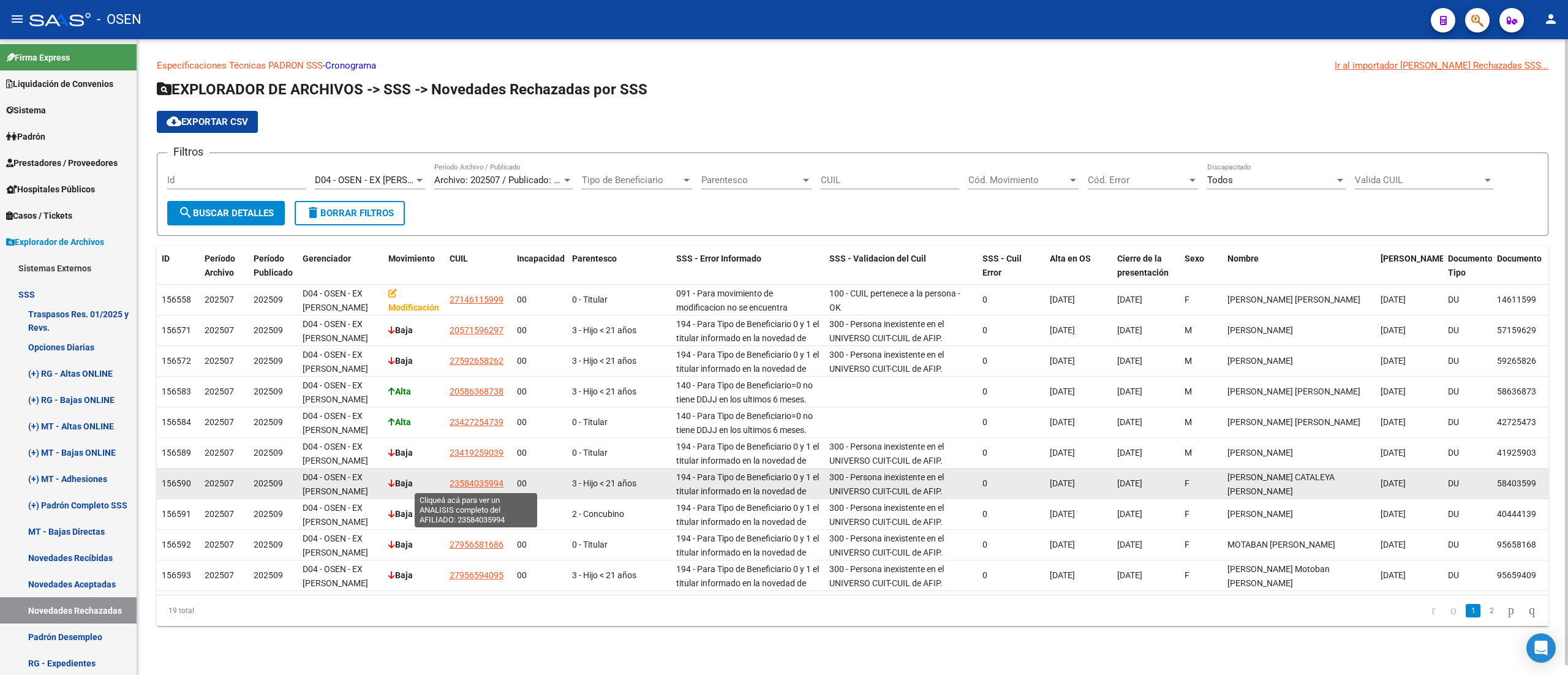
click at [473, 479] on span "23584035994" at bounding box center [476, 483] width 54 height 10
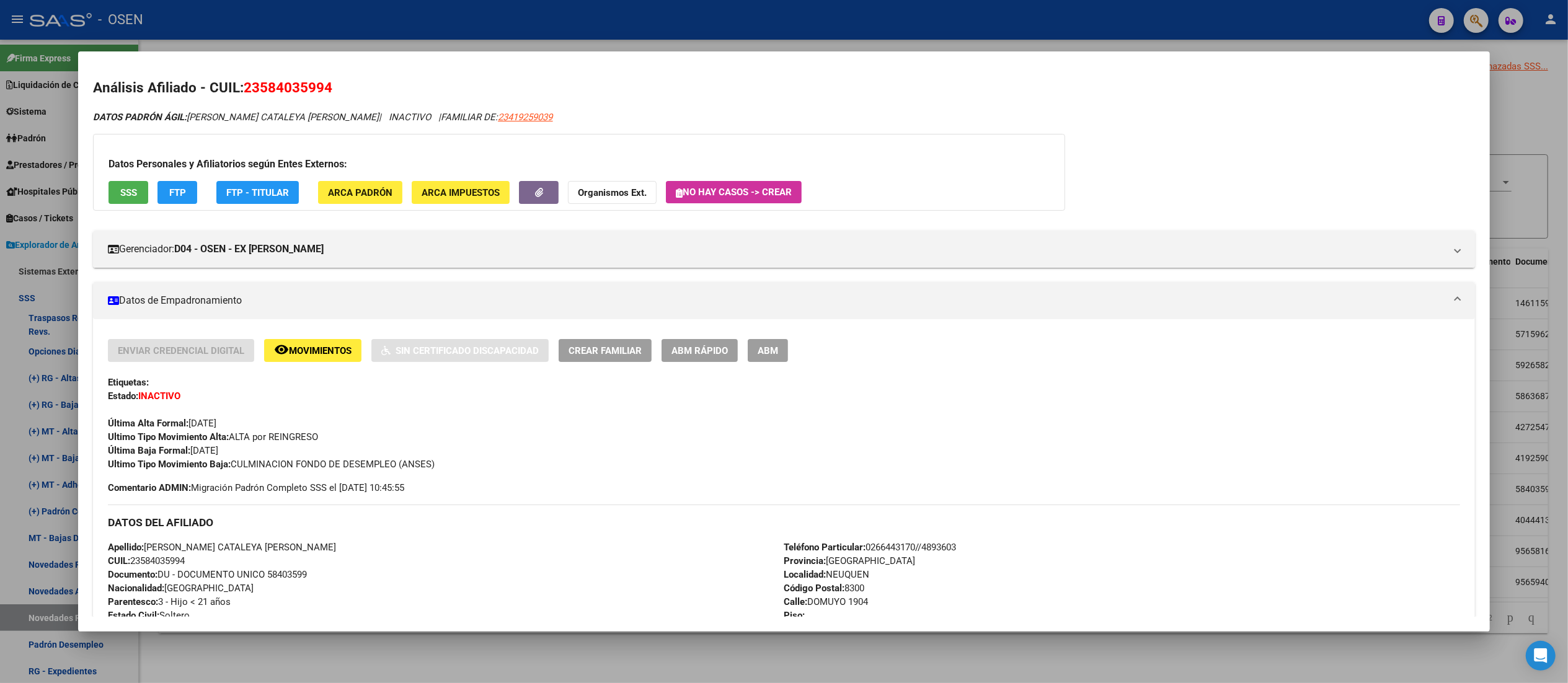
click at [112, 190] on button "SSS" at bounding box center [128, 192] width 40 height 23
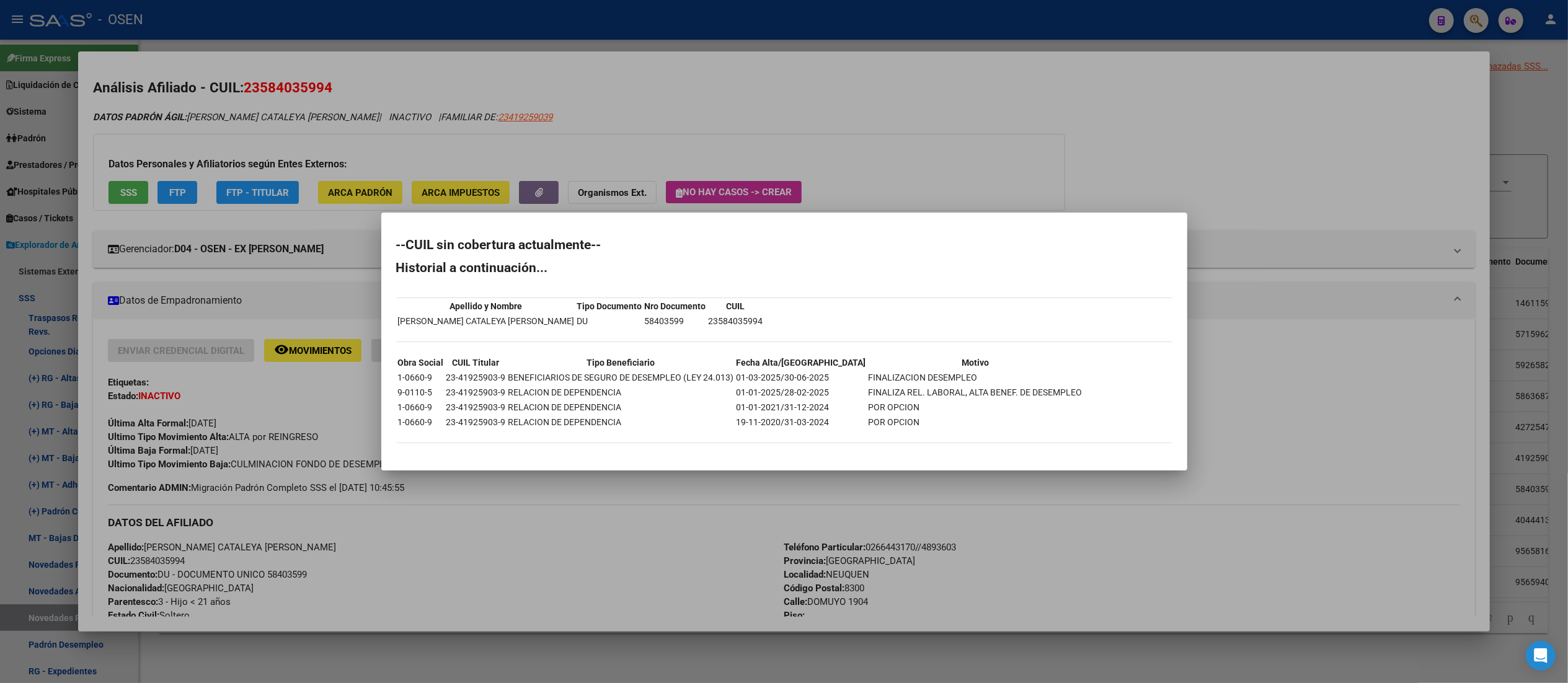
click at [640, 31] on div at bounding box center [784, 342] width 1568 height 683
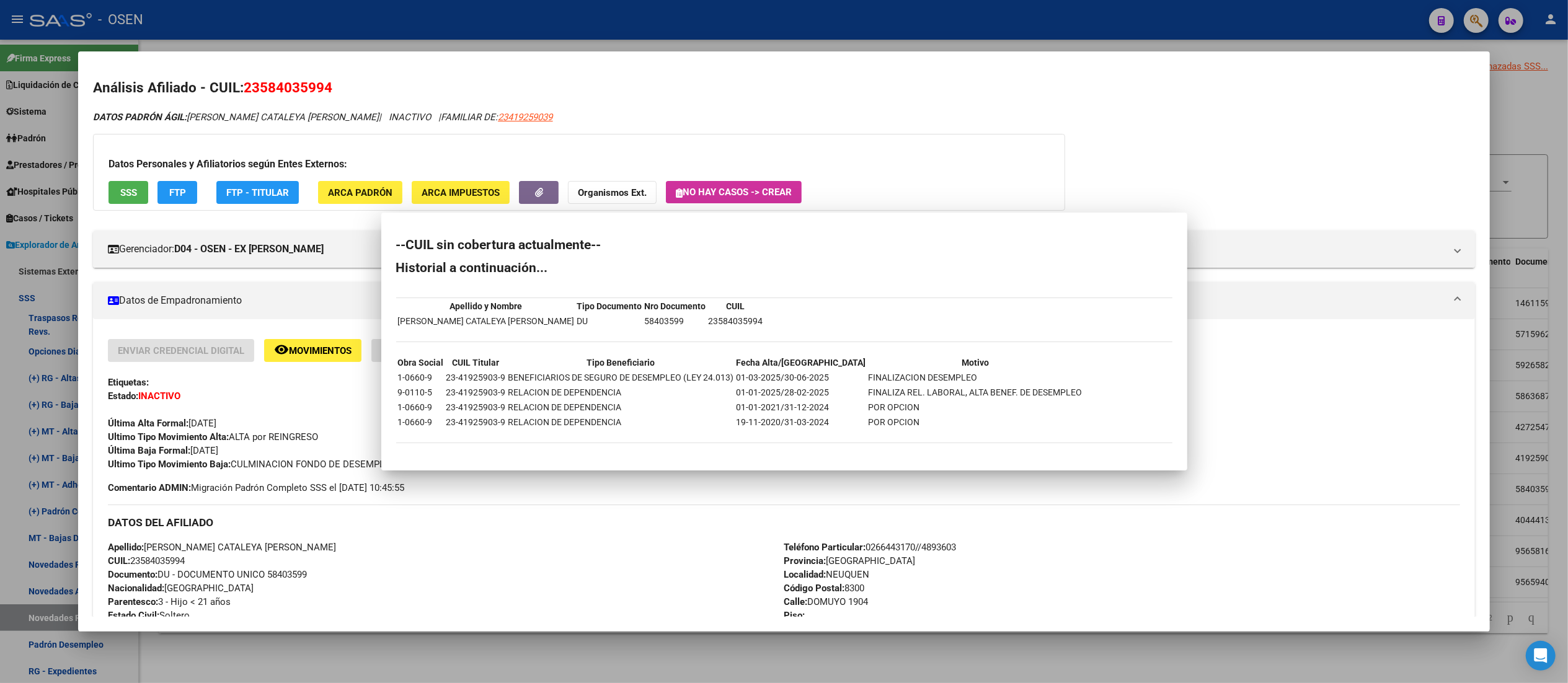
click at [640, 31] on div at bounding box center [784, 342] width 1568 height 683
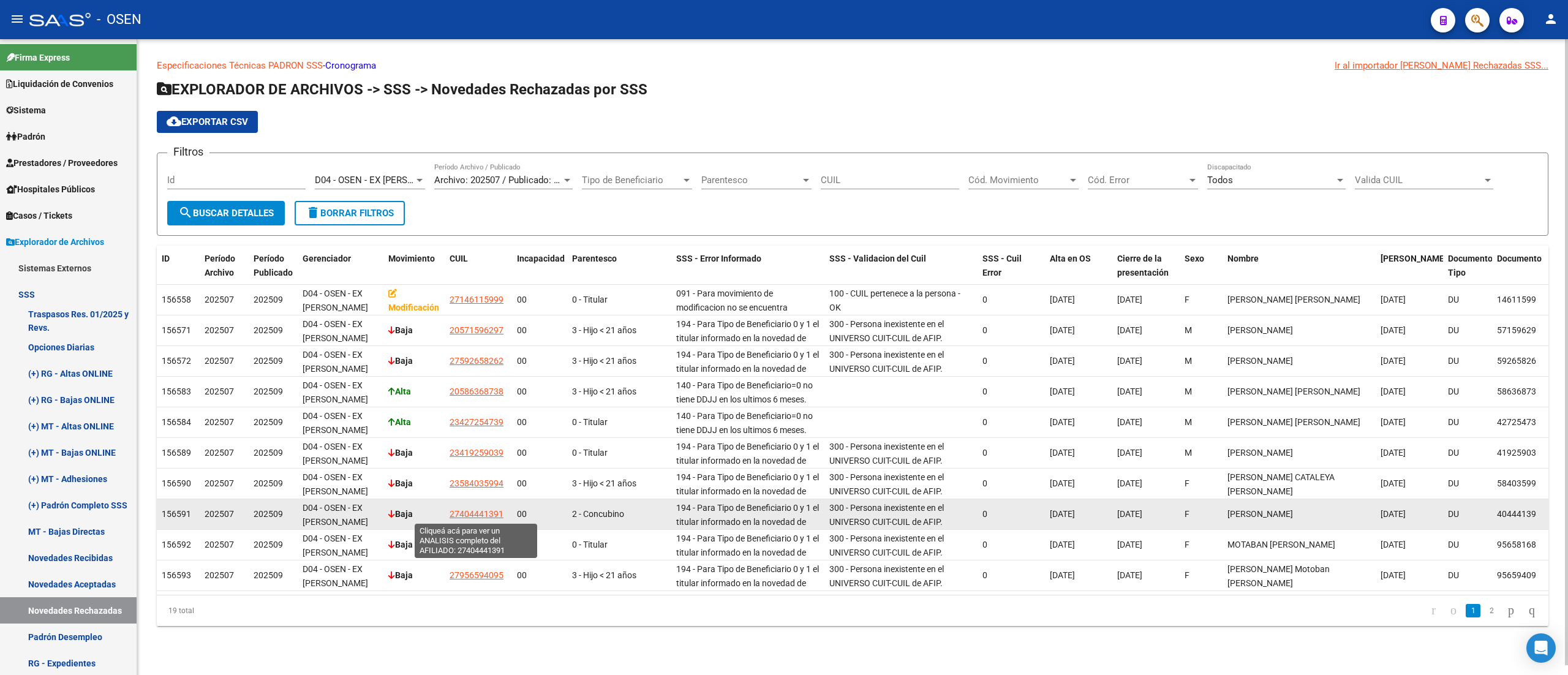
click at [479, 510] on span "27404441391" at bounding box center [476, 514] width 54 height 10
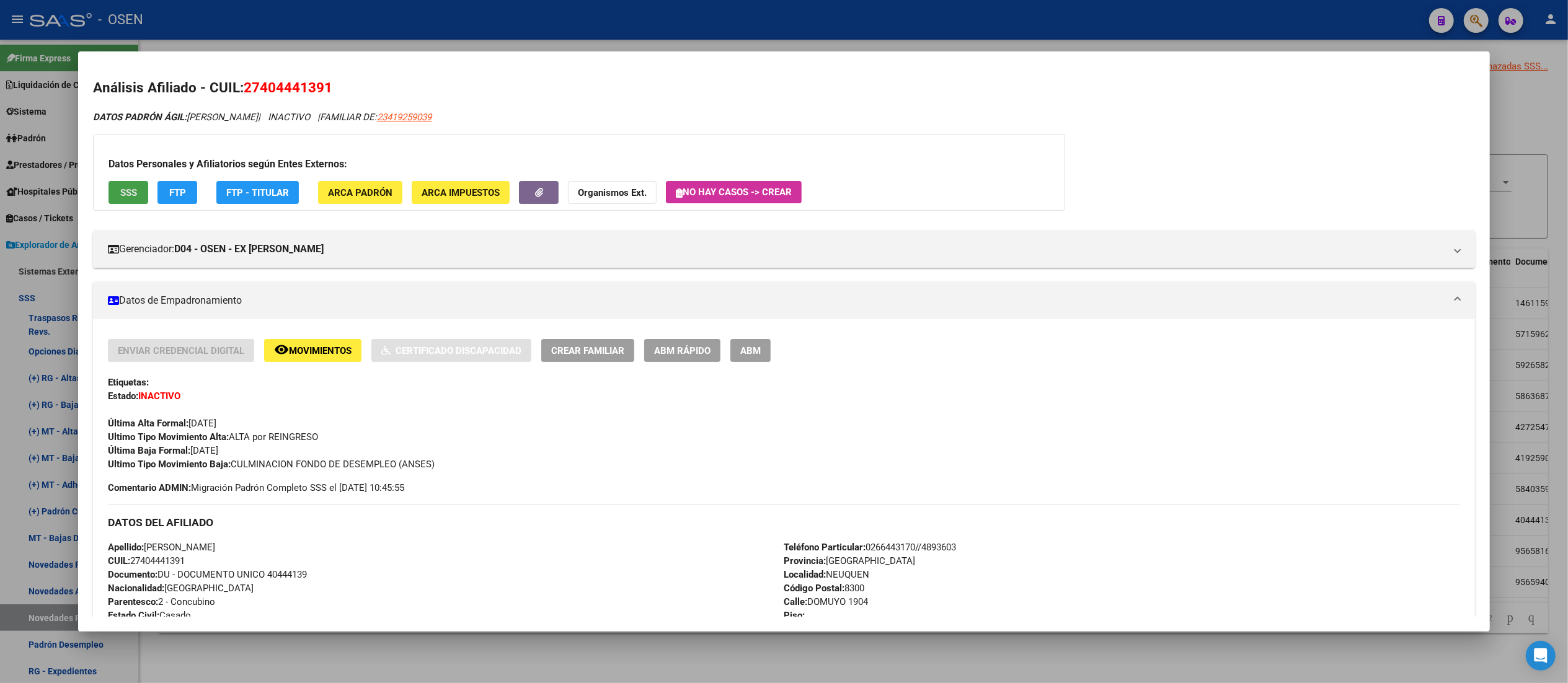
click at [127, 184] on button "SSS" at bounding box center [128, 192] width 40 height 23
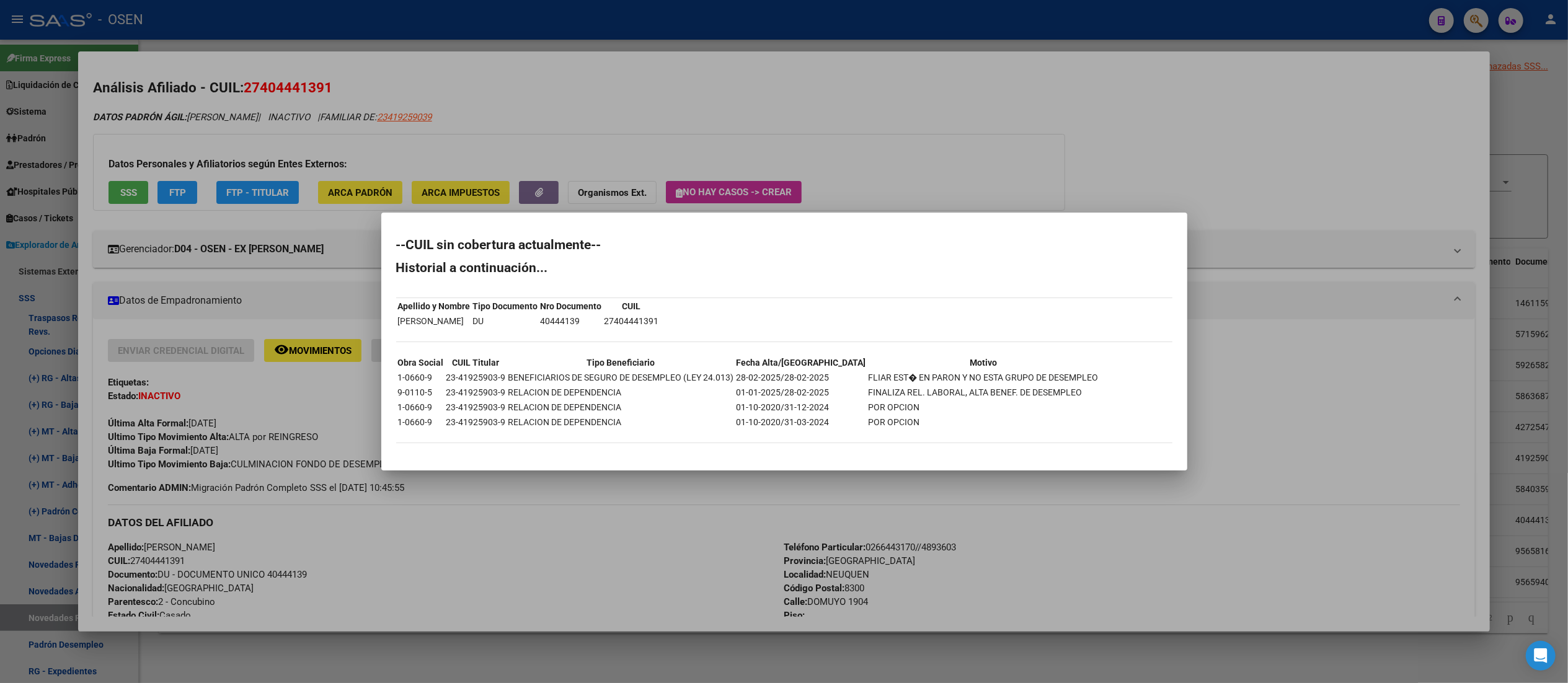
click at [625, 26] on div at bounding box center [784, 342] width 1568 height 683
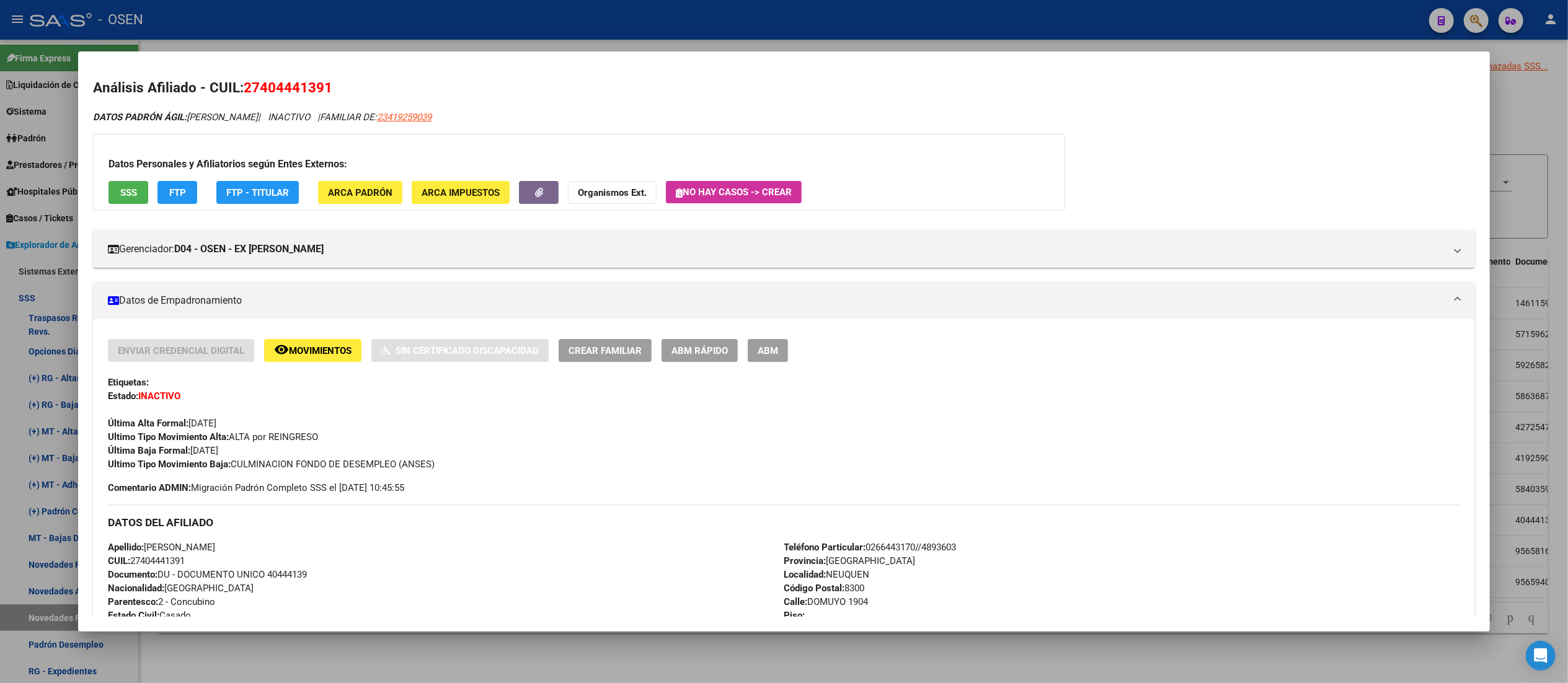
click at [625, 26] on div at bounding box center [784, 342] width 1568 height 683
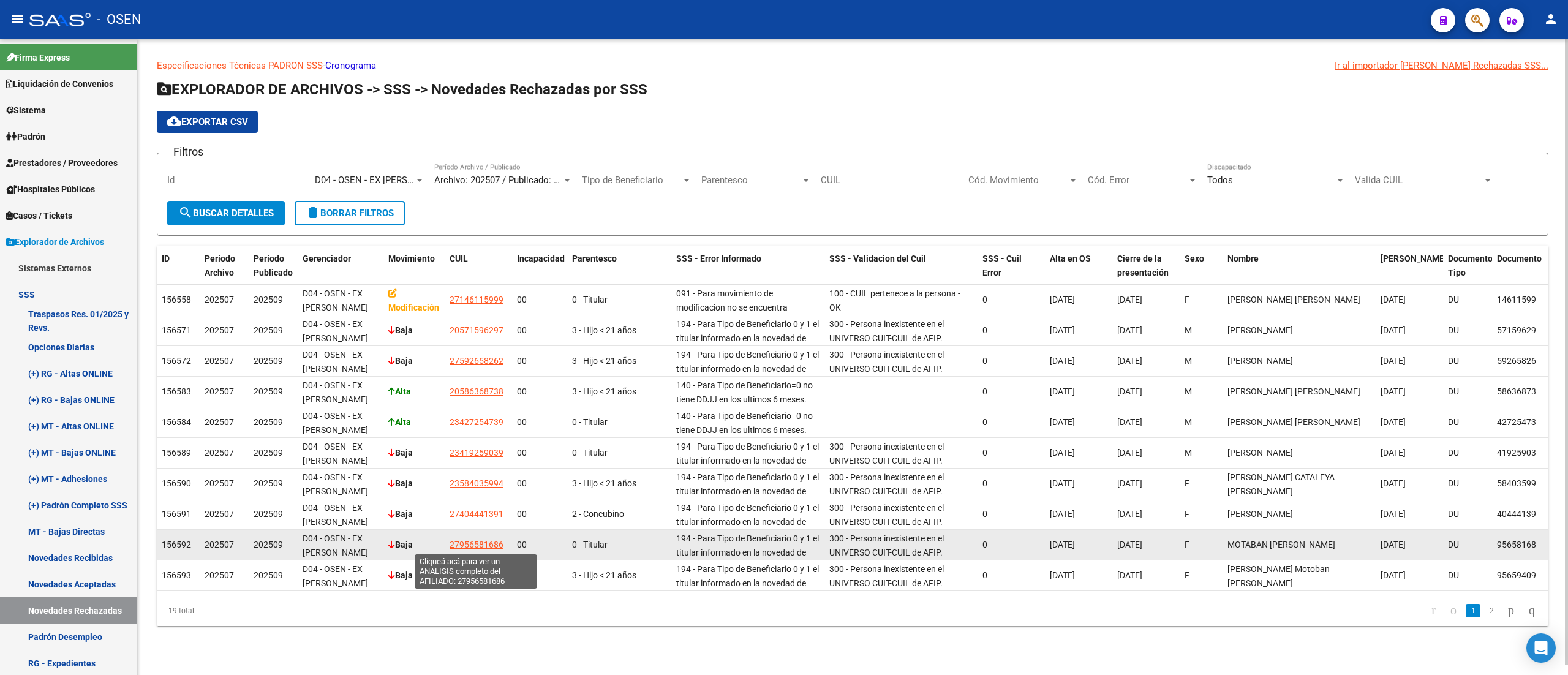
click at [493, 543] on span "27956581686" at bounding box center [476, 544] width 54 height 10
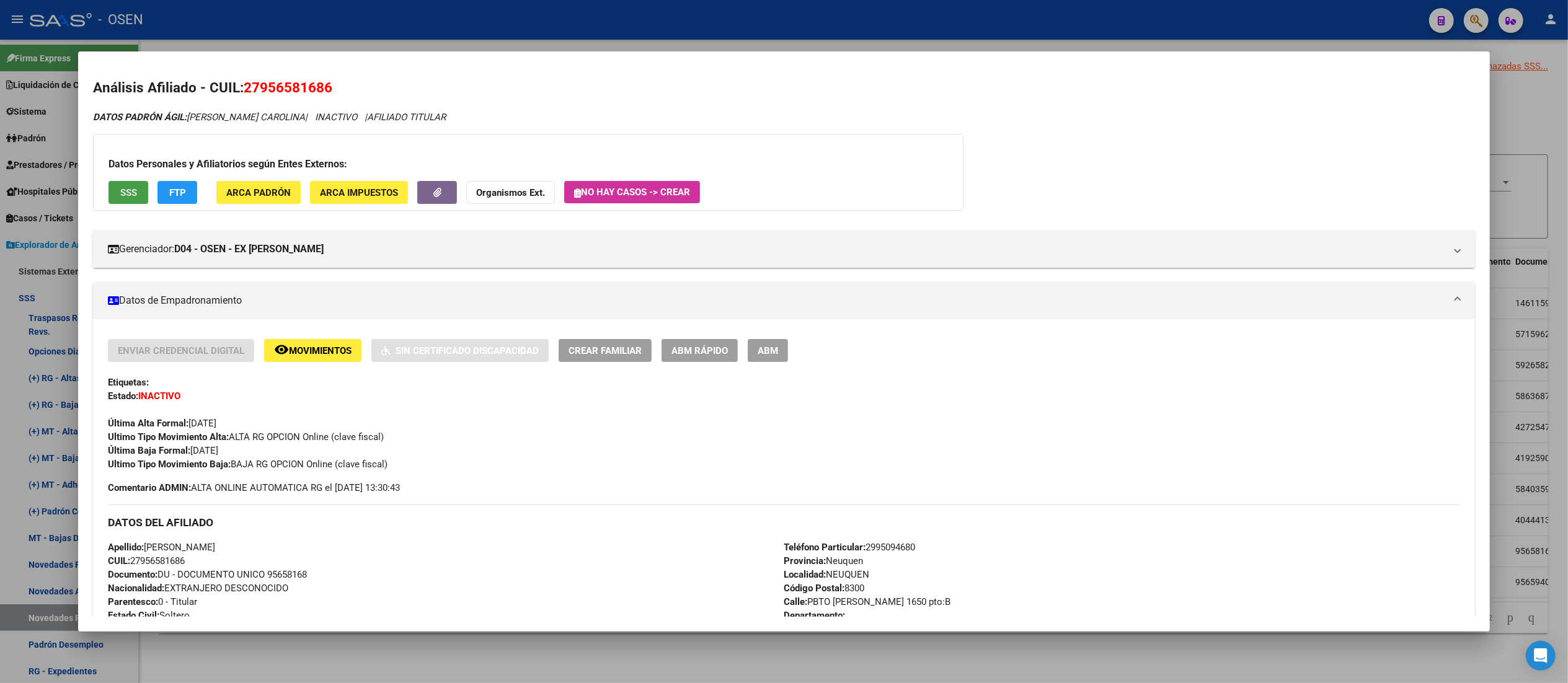
click at [110, 185] on button "SSS" at bounding box center [128, 192] width 40 height 23
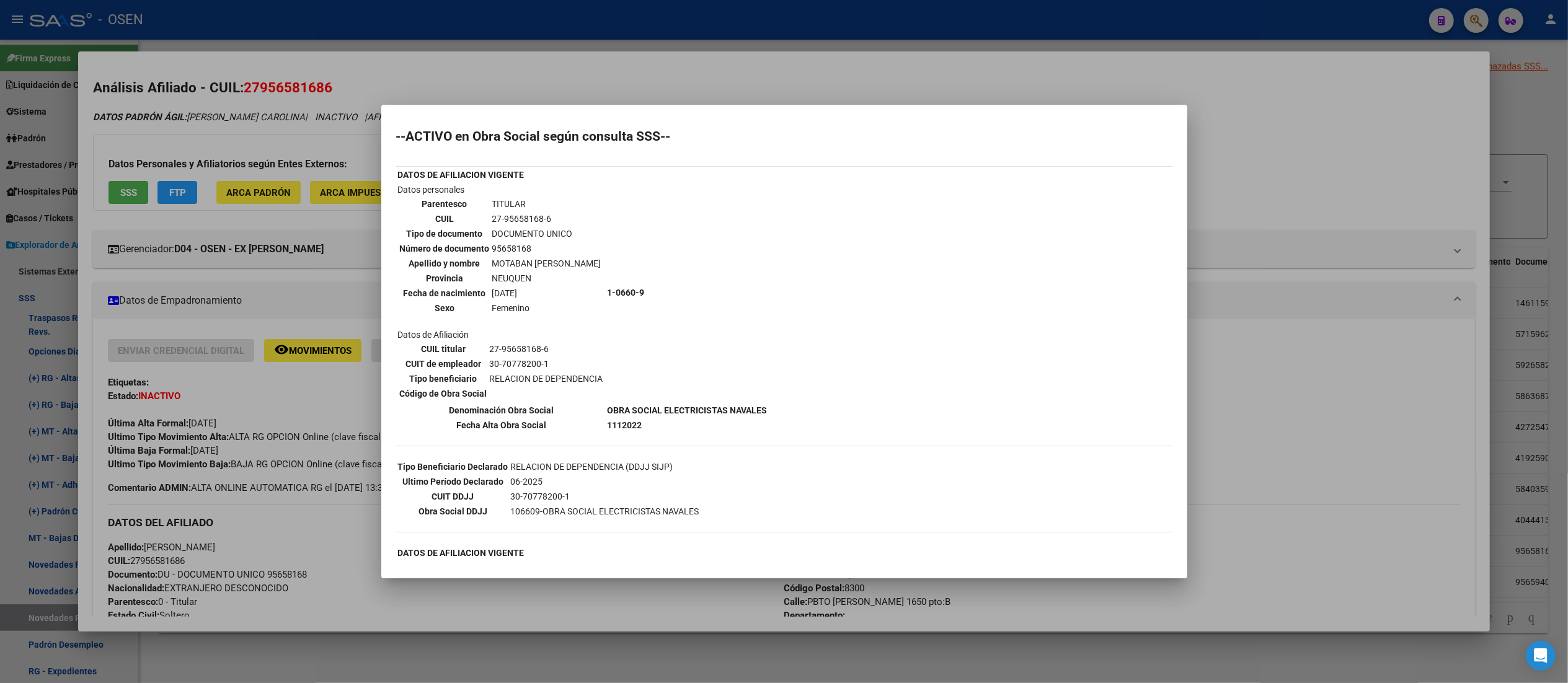
click at [616, 17] on div at bounding box center [784, 342] width 1568 height 683
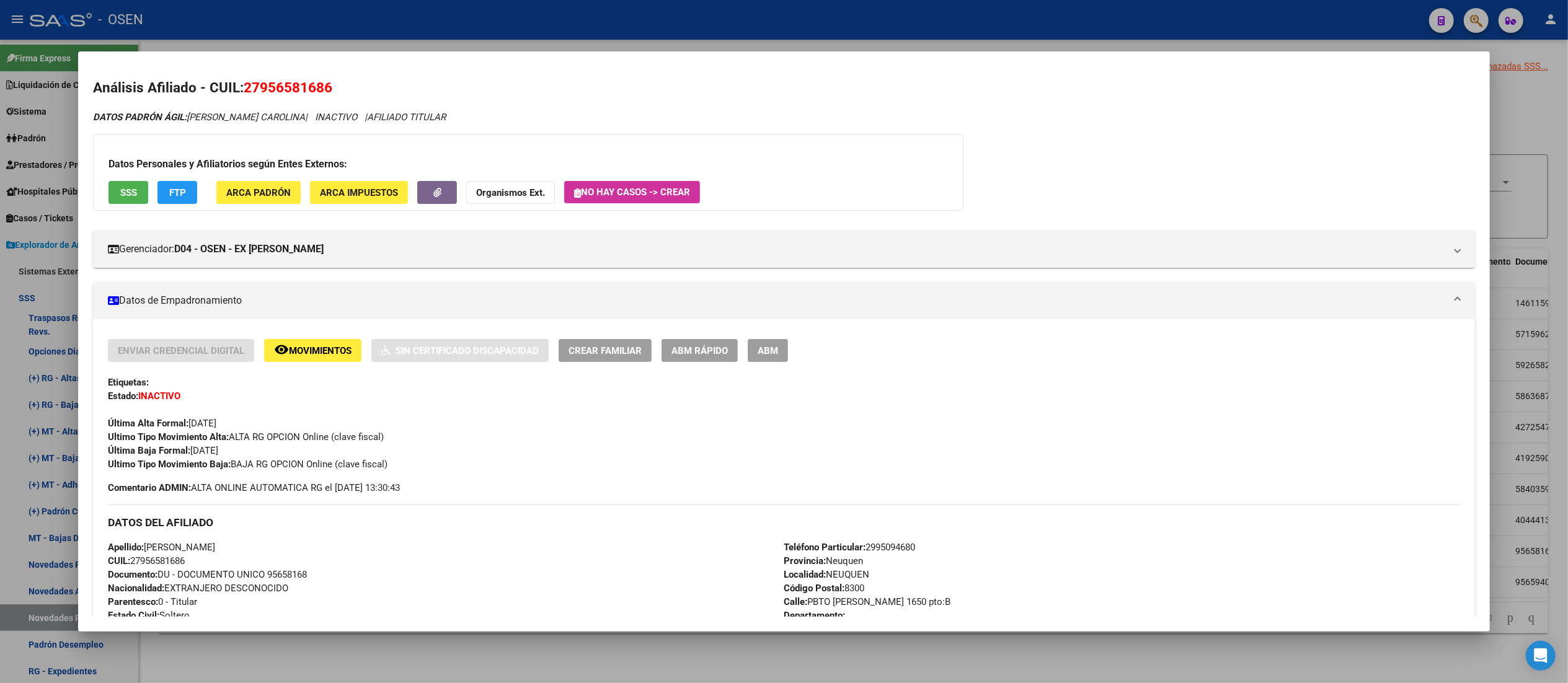
click at [463, 26] on div at bounding box center [784, 342] width 1568 height 683
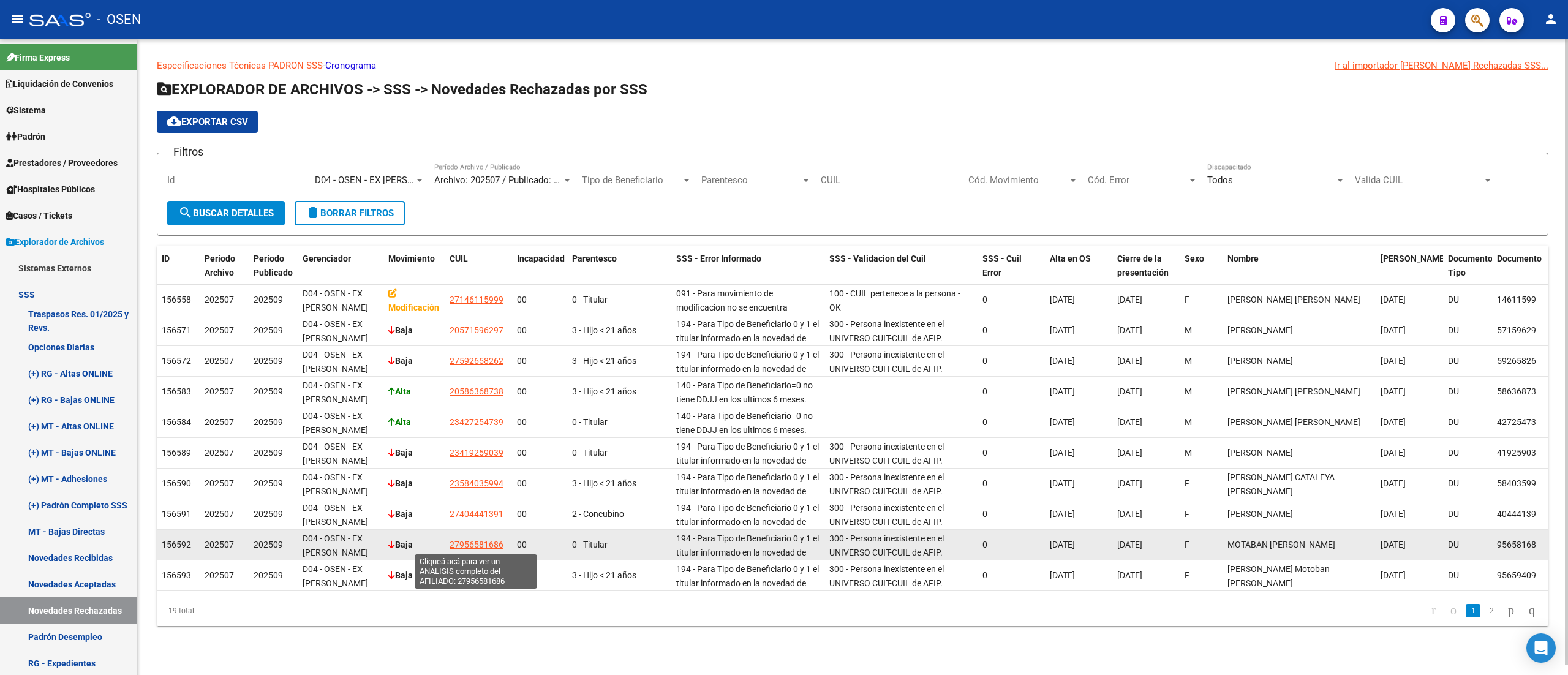
click at [481, 549] on span "27956581686" at bounding box center [476, 544] width 54 height 10
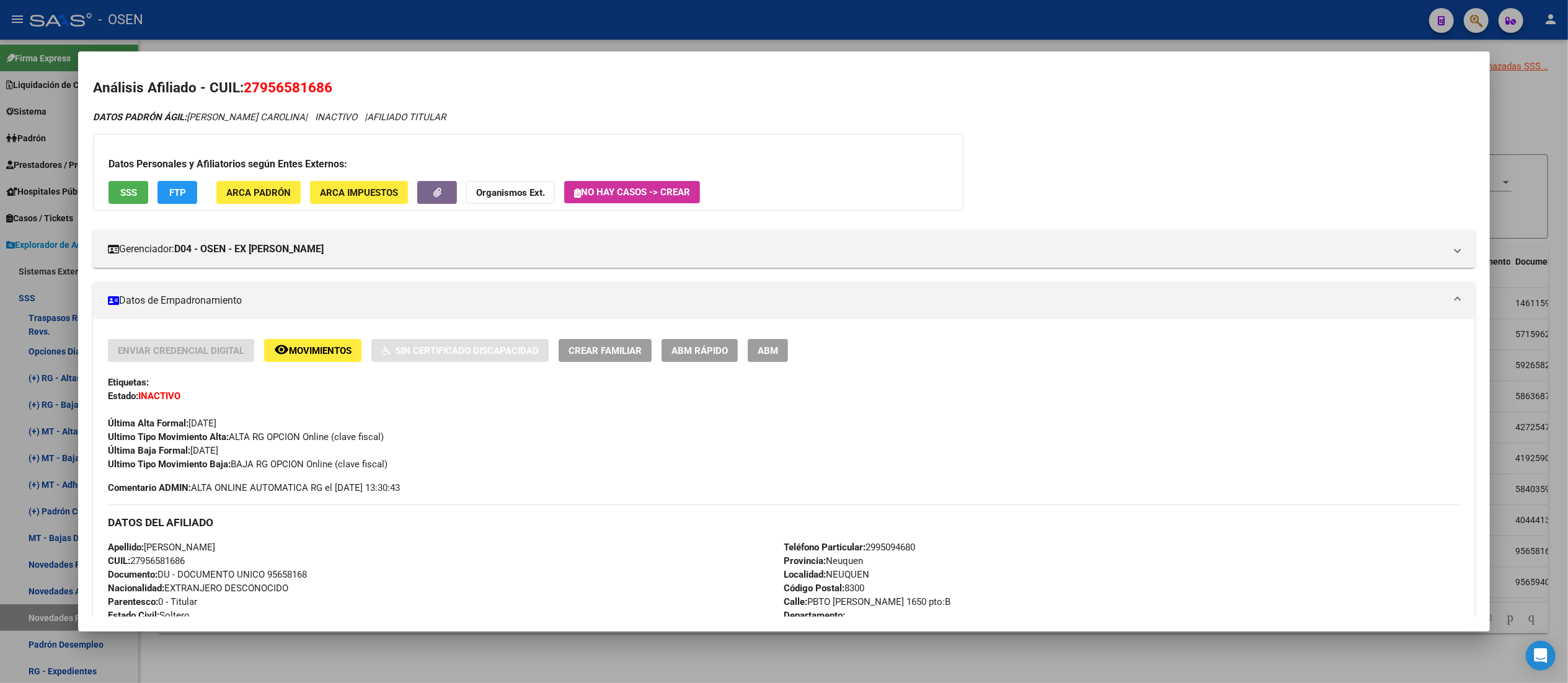
click at [494, 27] on div at bounding box center [784, 342] width 1568 height 683
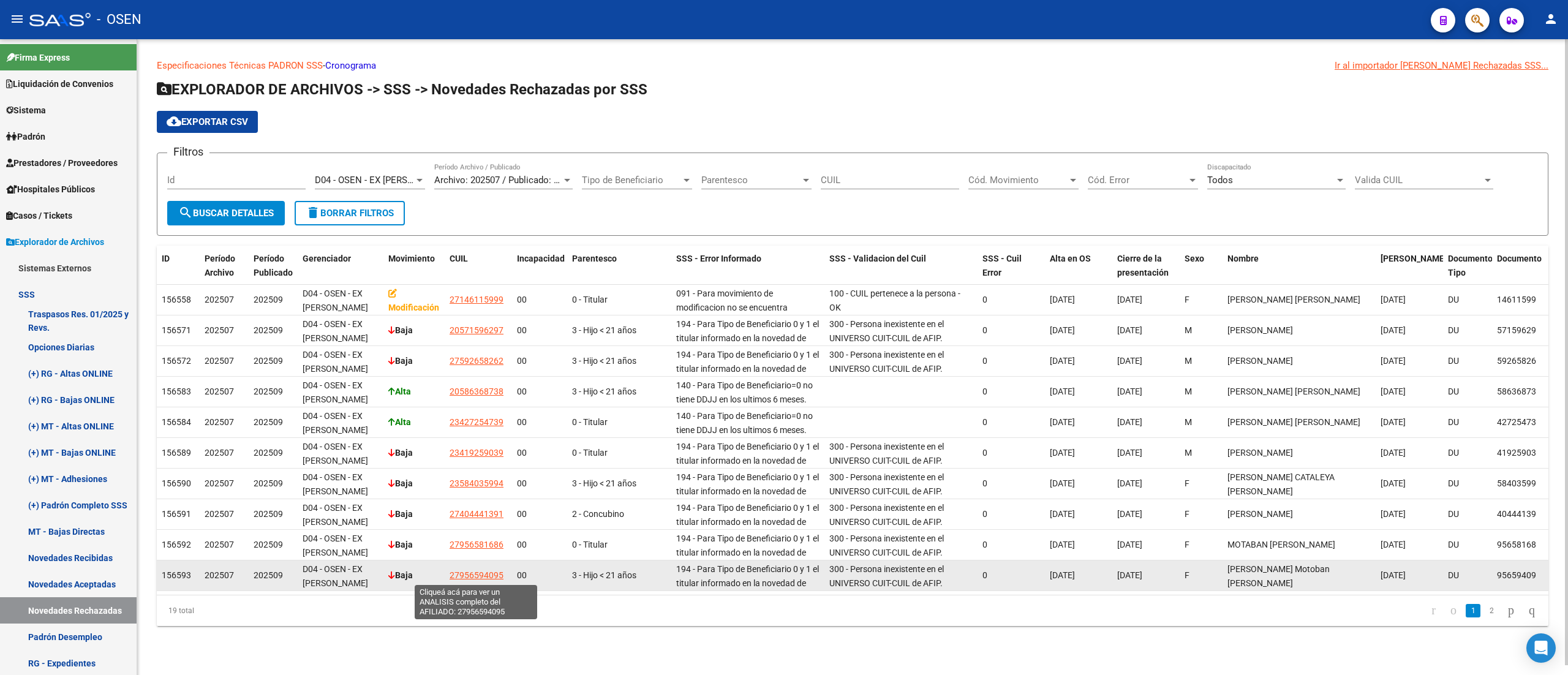
click at [479, 571] on span "27956594095" at bounding box center [476, 575] width 54 height 10
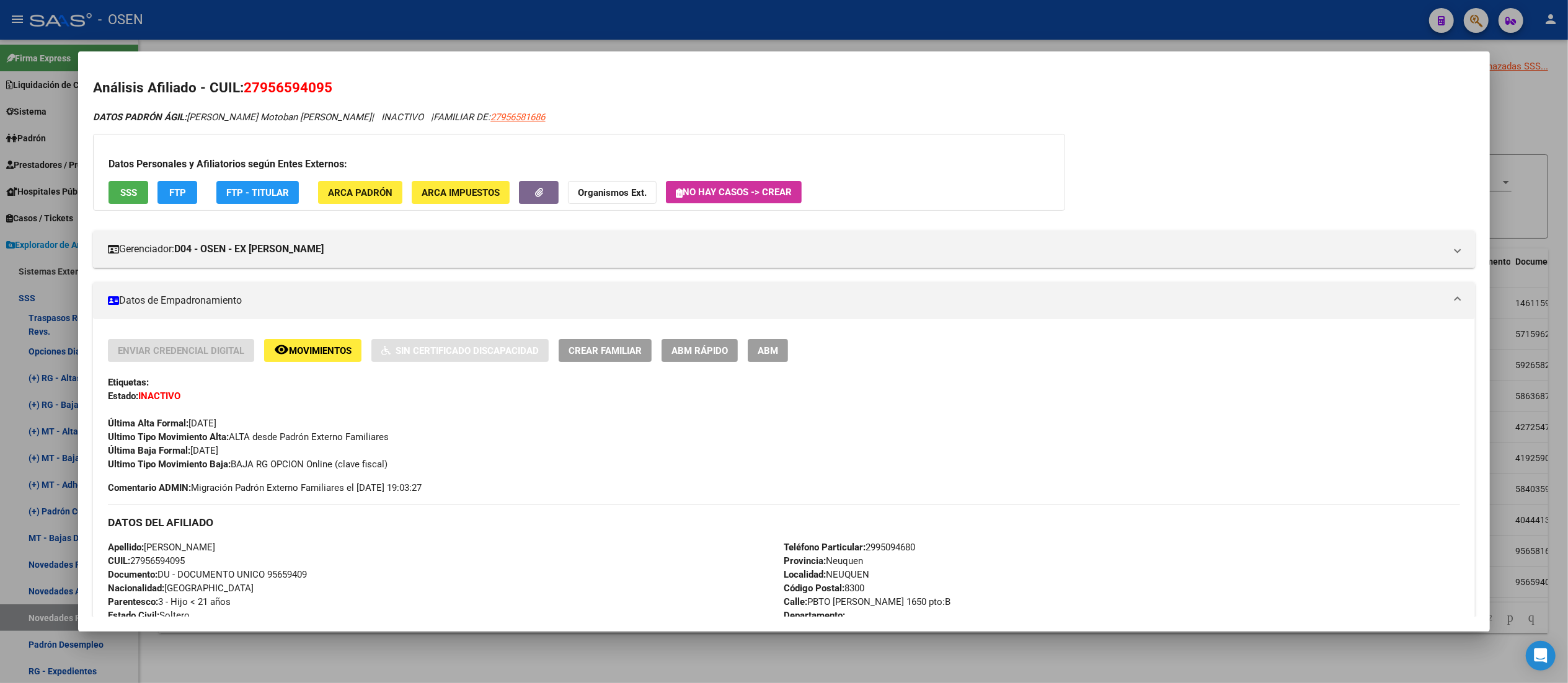
click at [120, 192] on span "SSS" at bounding box center [128, 193] width 17 height 11
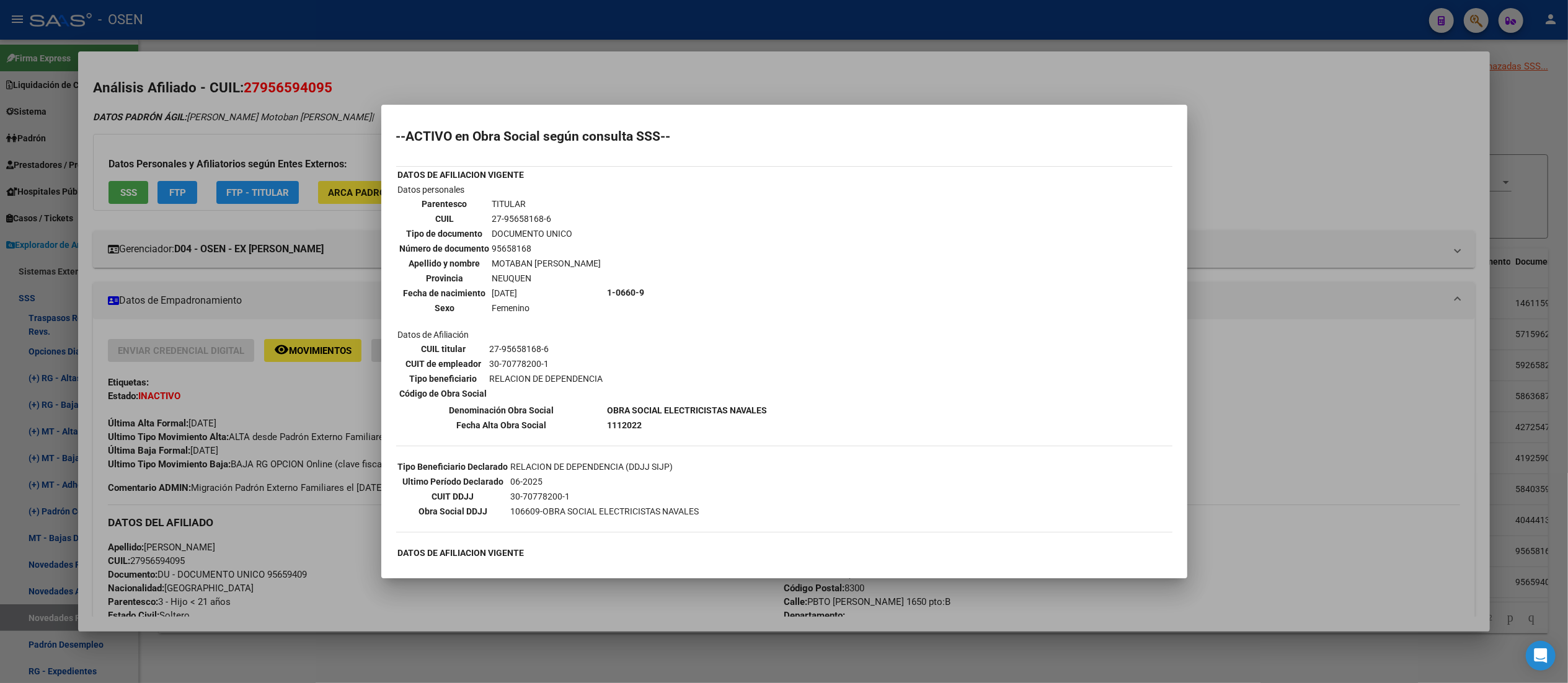
click at [636, 12] on div at bounding box center [784, 342] width 1568 height 683
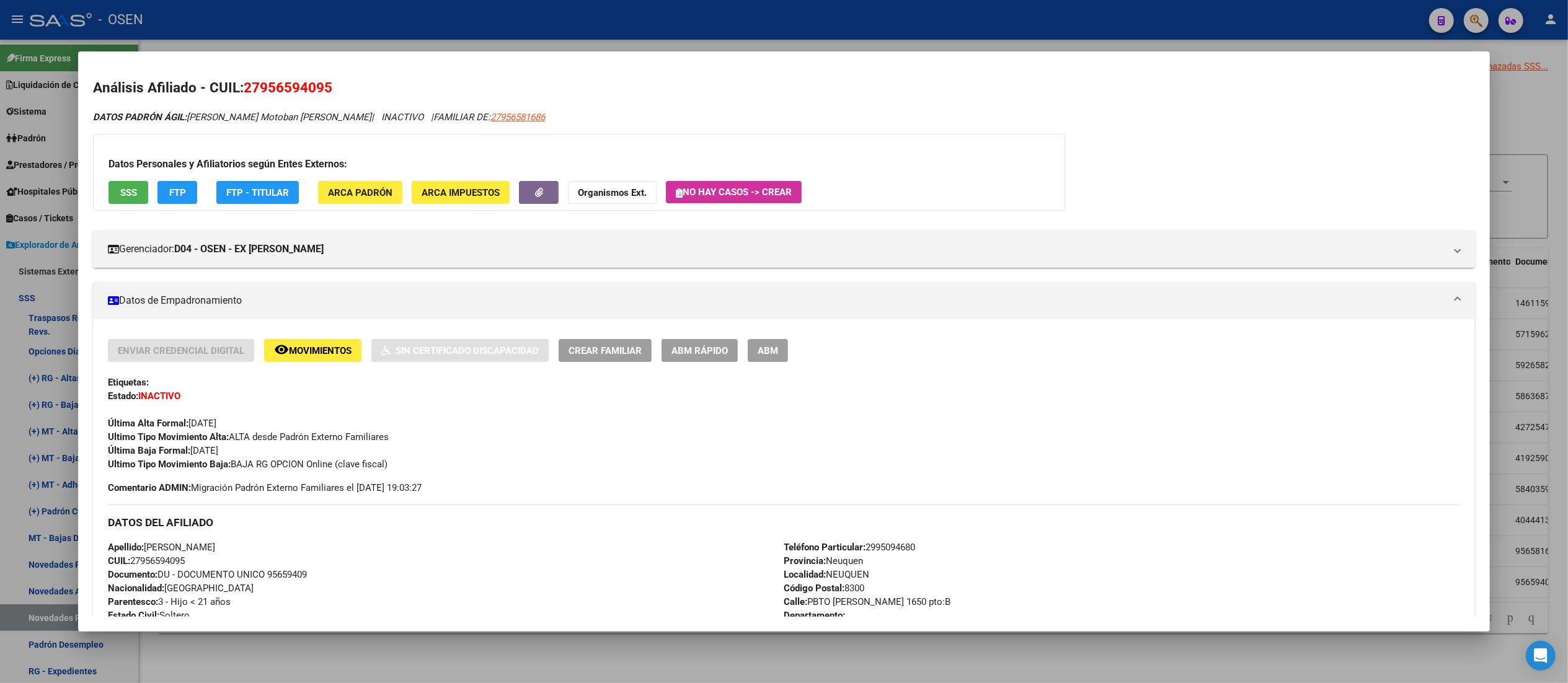
click at [636, 12] on div at bounding box center [784, 342] width 1568 height 683
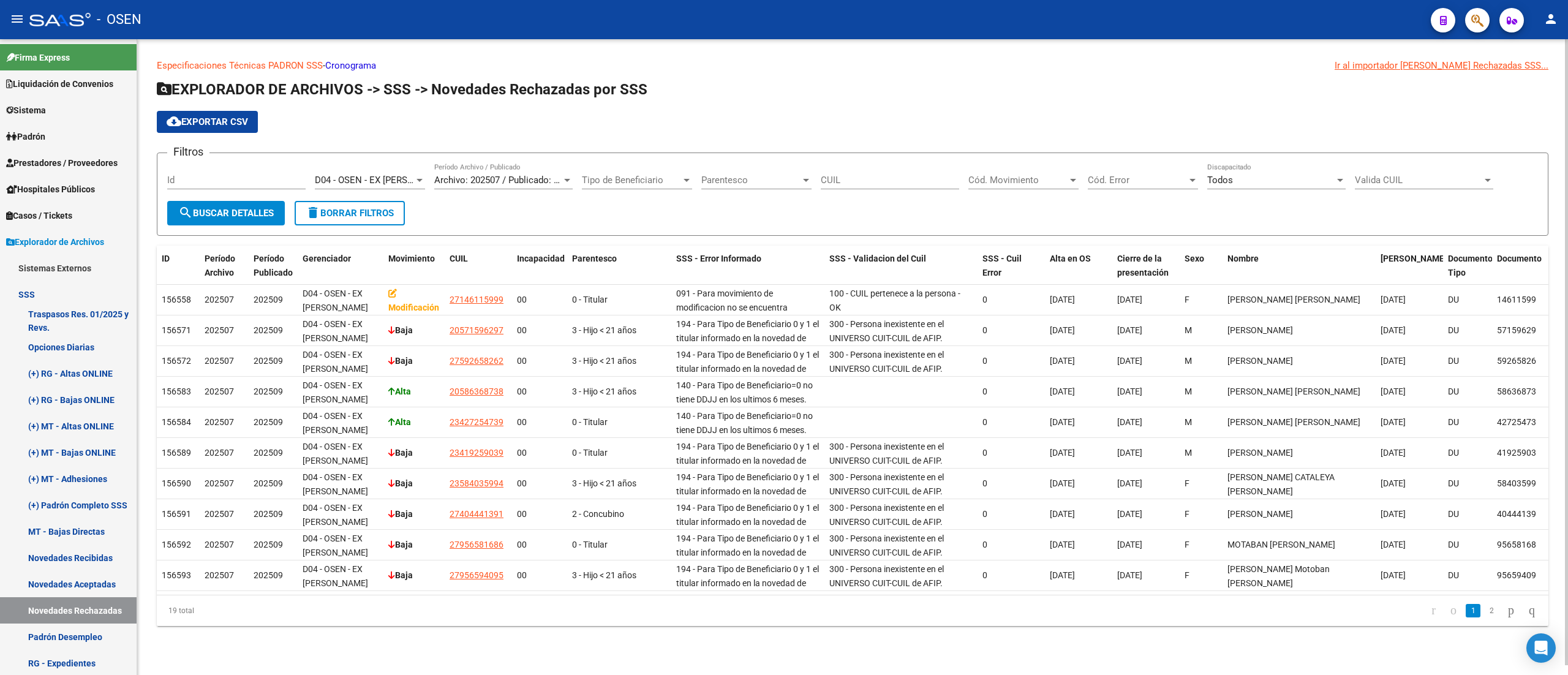
drag, startPoint x: 1481, startPoint y: 632, endPoint x: 1469, endPoint y: 632, distance: 12.0
click at [781, 617] on link "2" at bounding box center [1491, 610] width 15 height 14
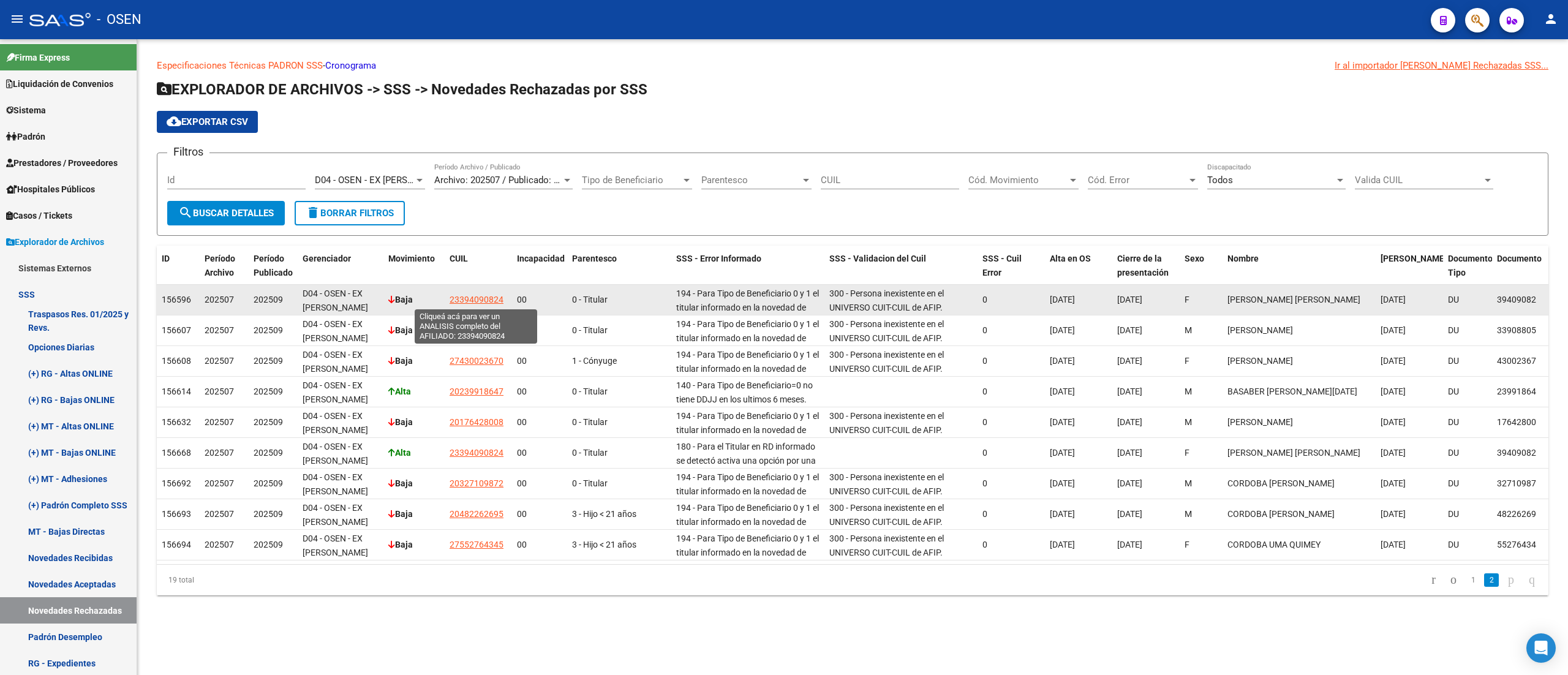
click at [467, 303] on span "23394090824" at bounding box center [476, 299] width 54 height 10
type textarea "23394090824"
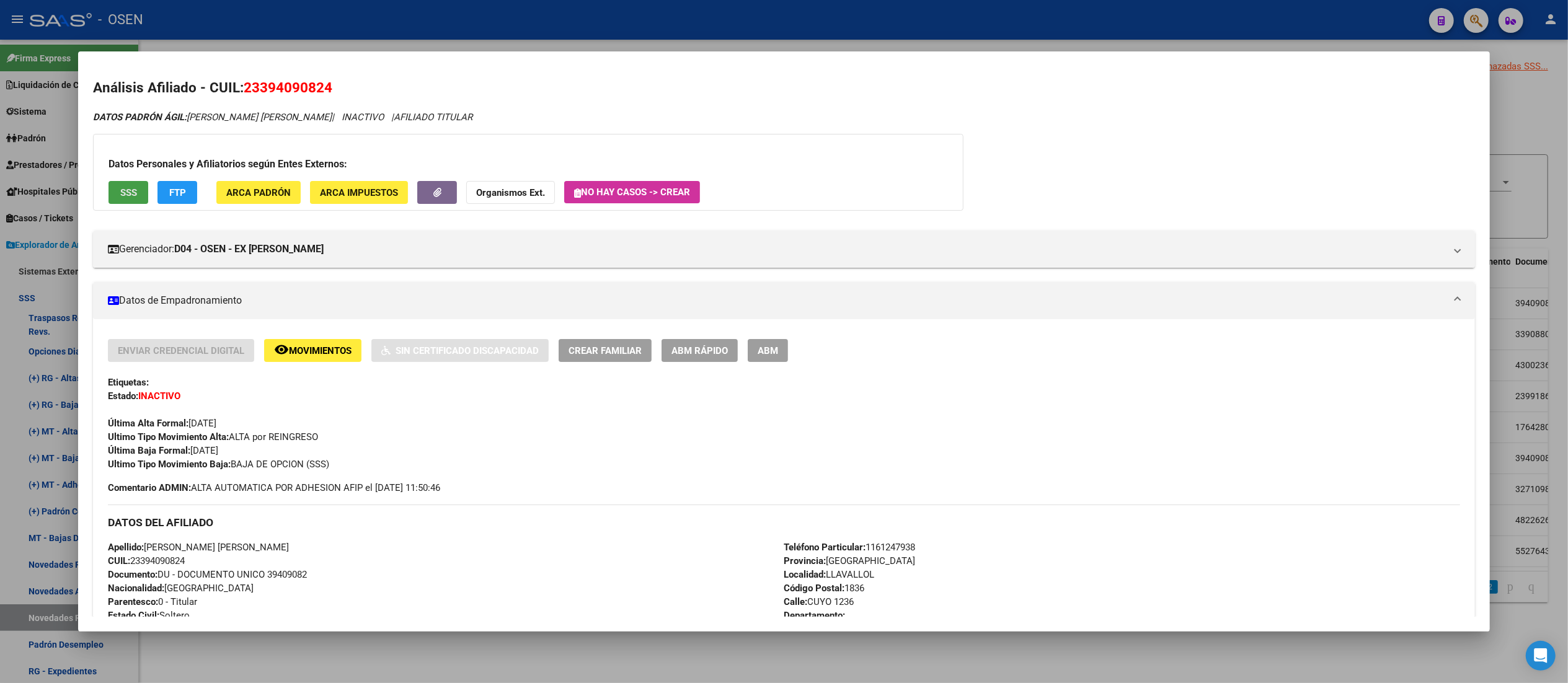
click at [125, 187] on span "SSS" at bounding box center [128, 193] width 17 height 11
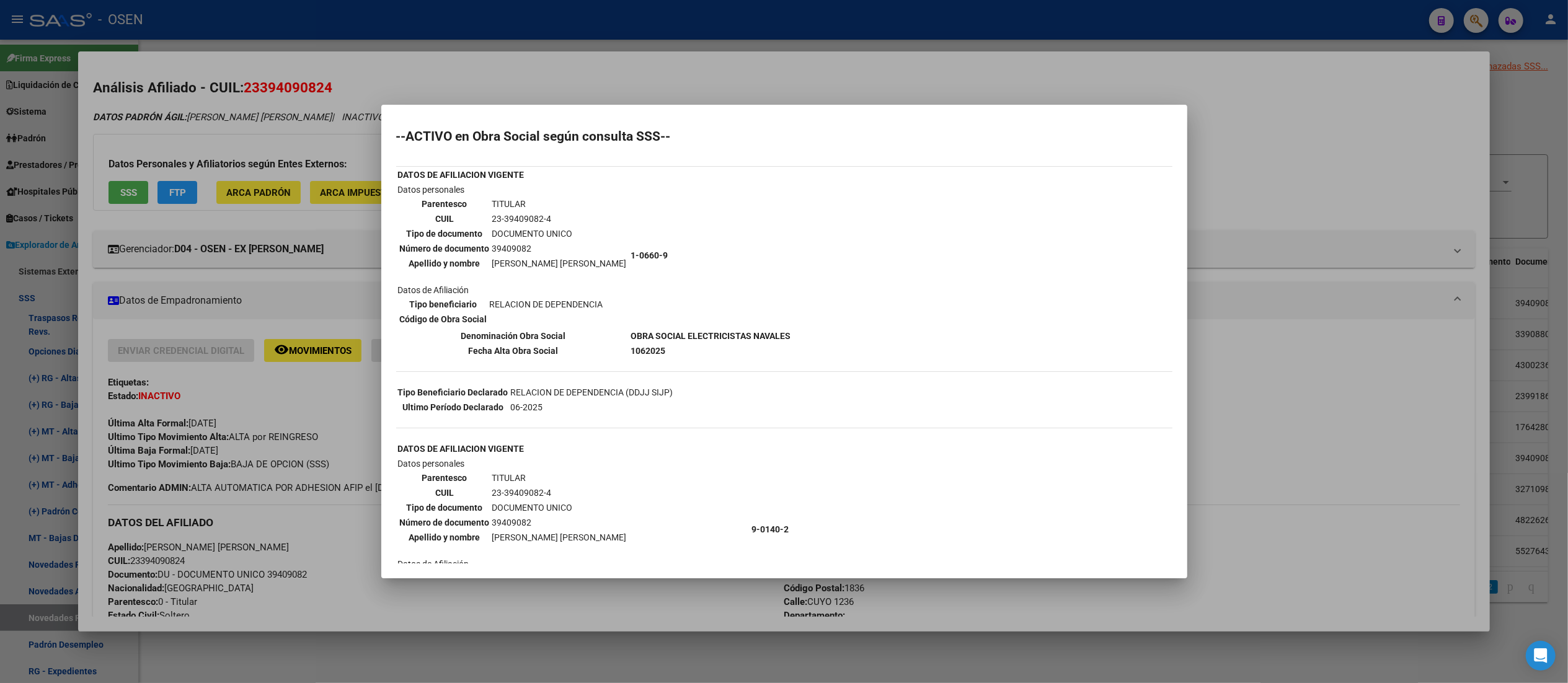
click at [678, 66] on div at bounding box center [784, 342] width 1568 height 683
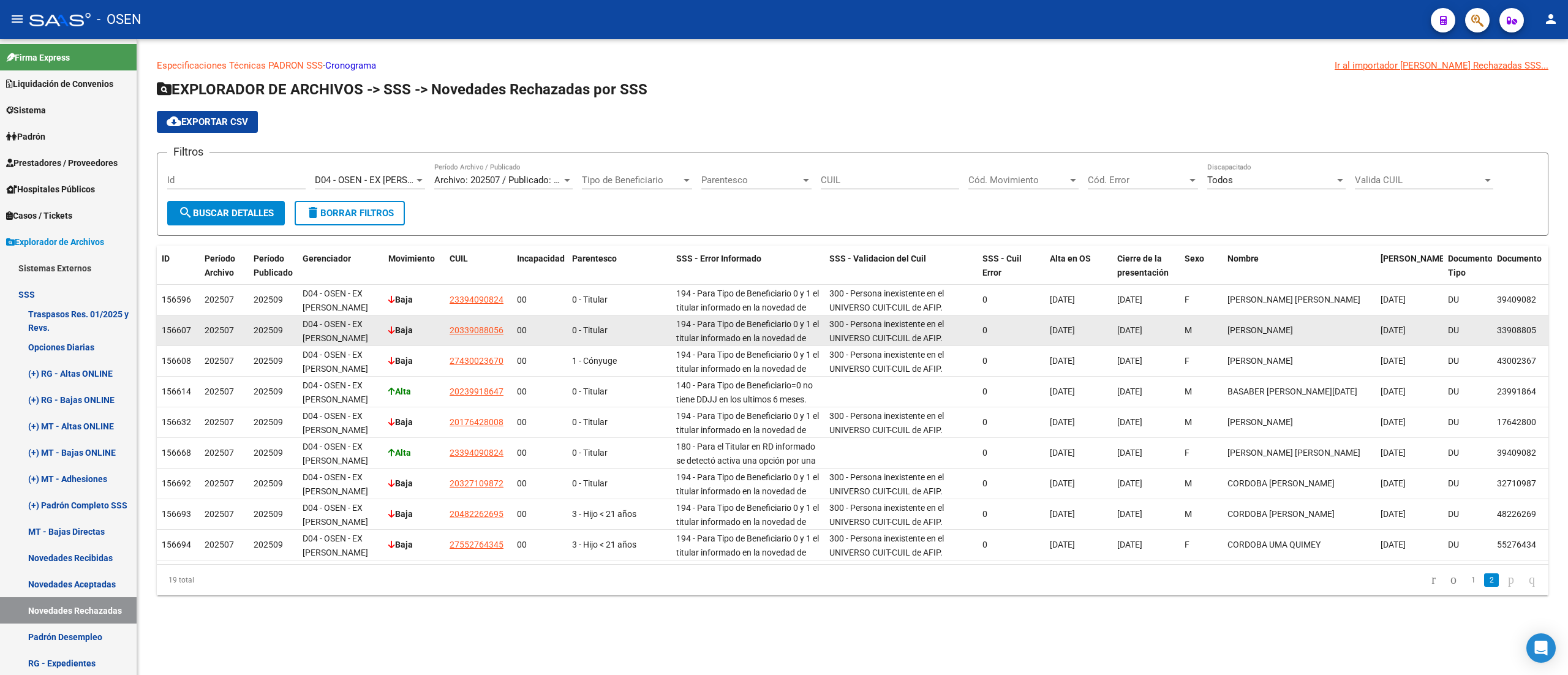
click at [486, 323] on app-link-go-to "20339088056" at bounding box center [476, 330] width 54 height 14
click at [490, 330] on span "20339088056" at bounding box center [476, 330] width 54 height 10
type textarea "20339088056"
click at [490, 333] on span "20339088056" at bounding box center [476, 330] width 54 height 10
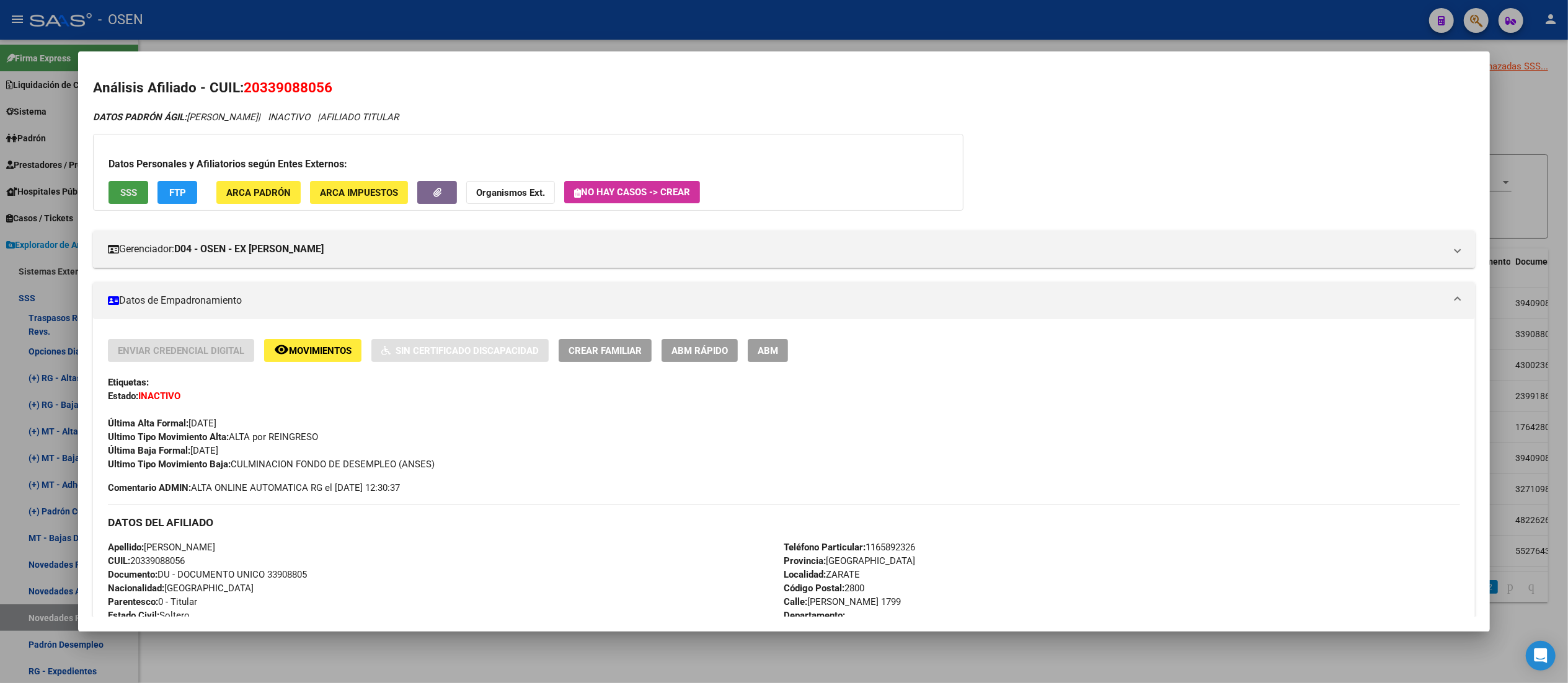
click at [124, 181] on button "SSS" at bounding box center [128, 192] width 40 height 23
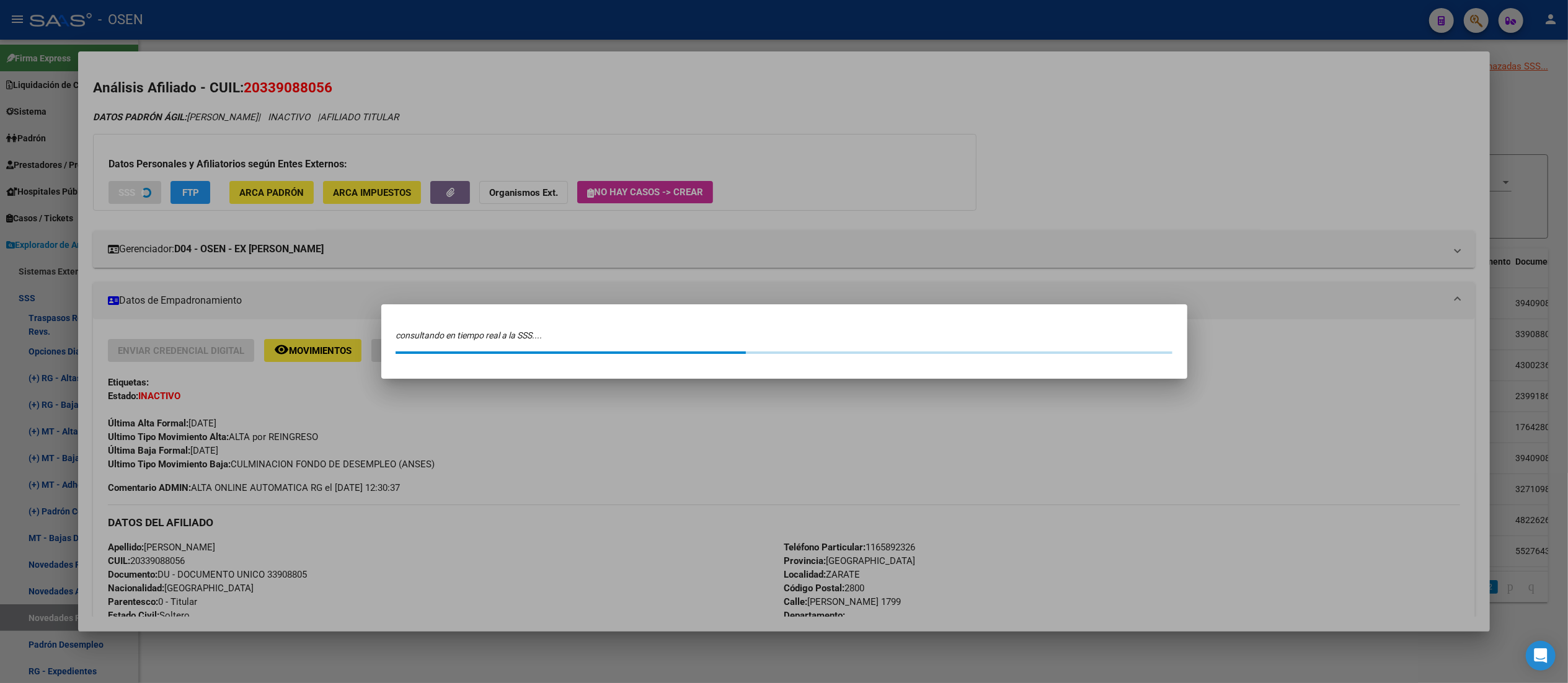
click at [130, 188] on div at bounding box center [784, 342] width 1568 height 683
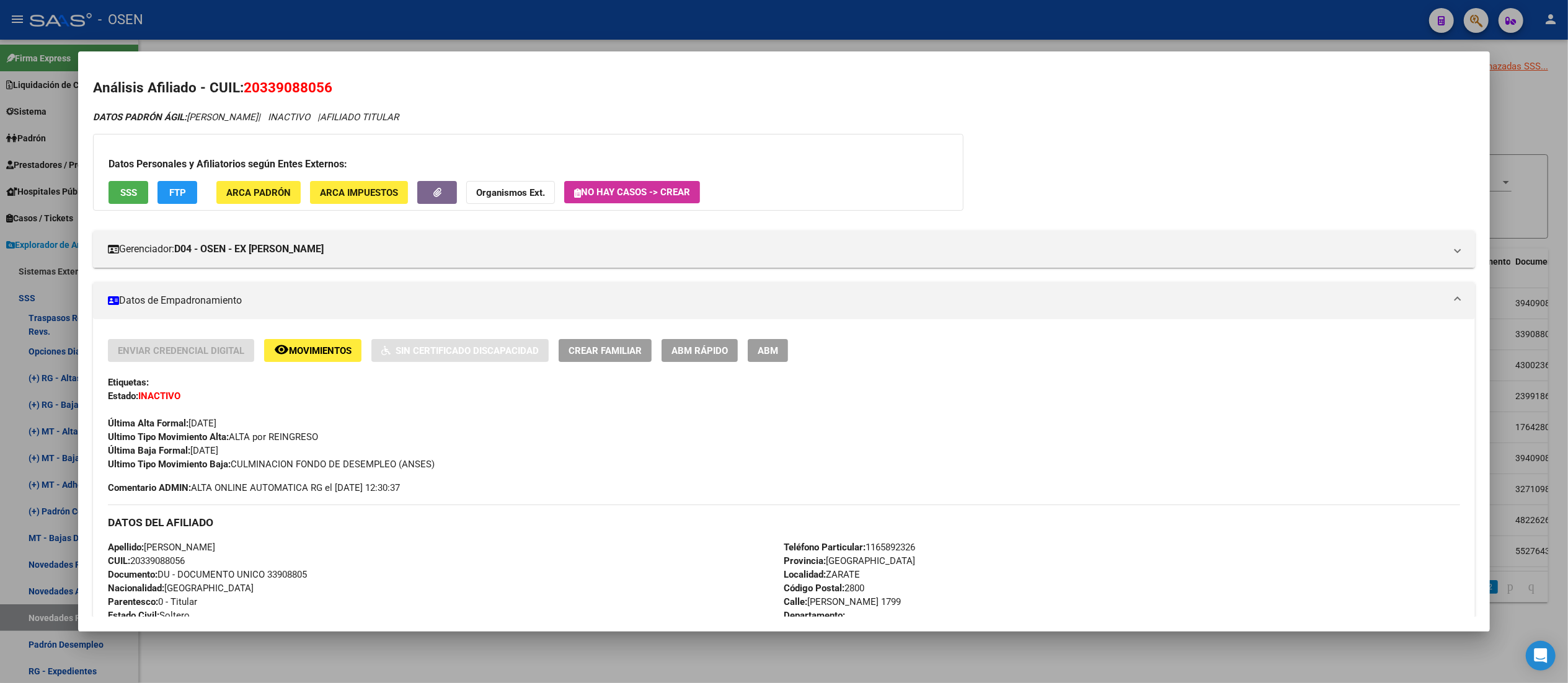
click at [130, 192] on button "SSS" at bounding box center [128, 192] width 40 height 23
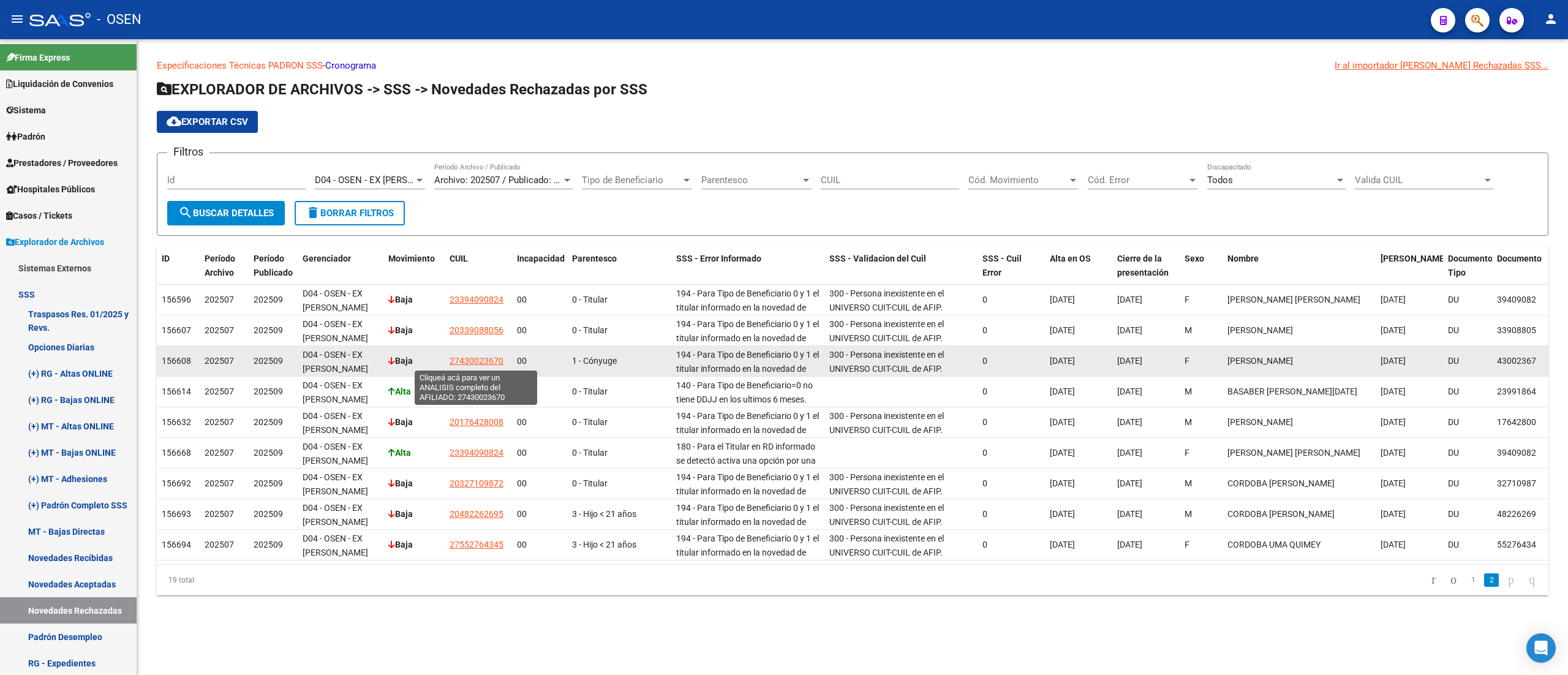
click at [499, 359] on span "27430023670" at bounding box center [476, 360] width 54 height 10
type textarea "27430023670"
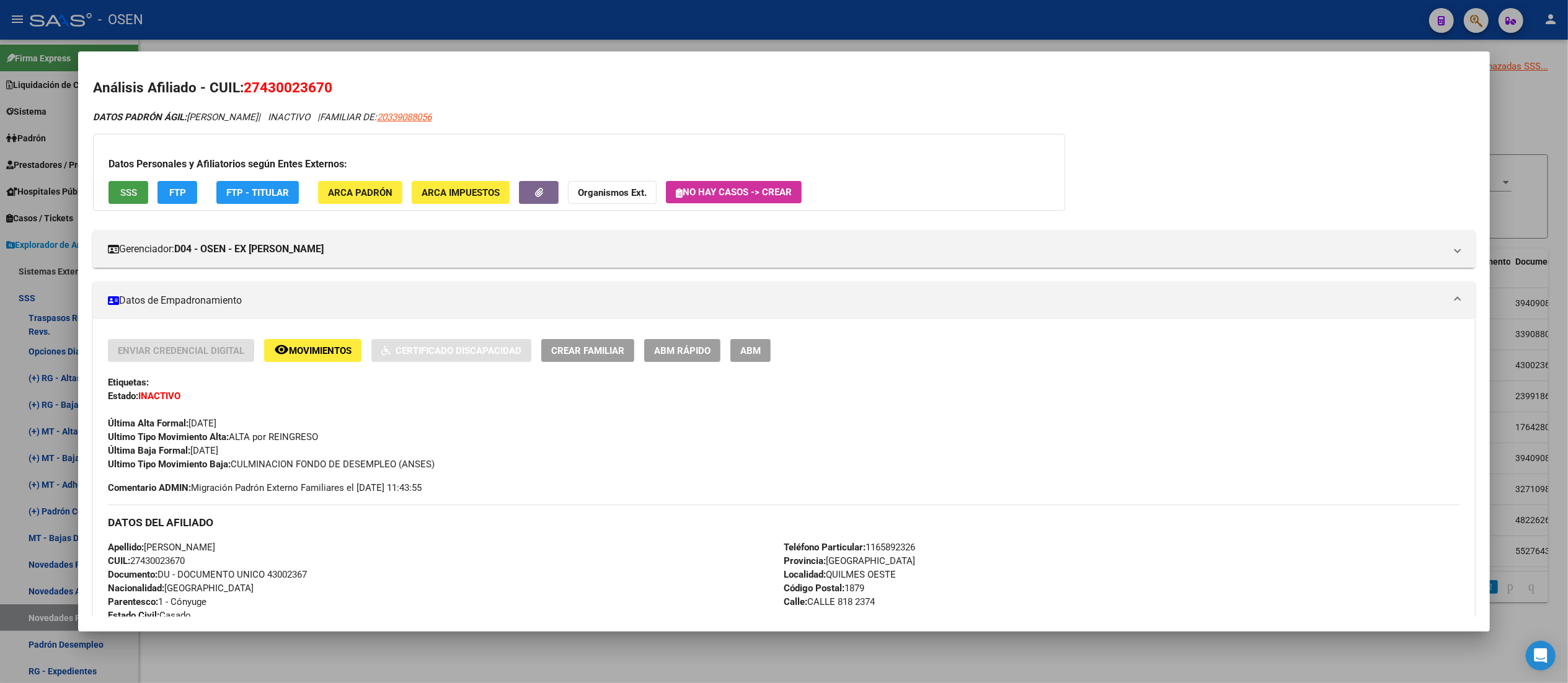
click at [127, 198] on button "SSS" at bounding box center [128, 192] width 40 height 23
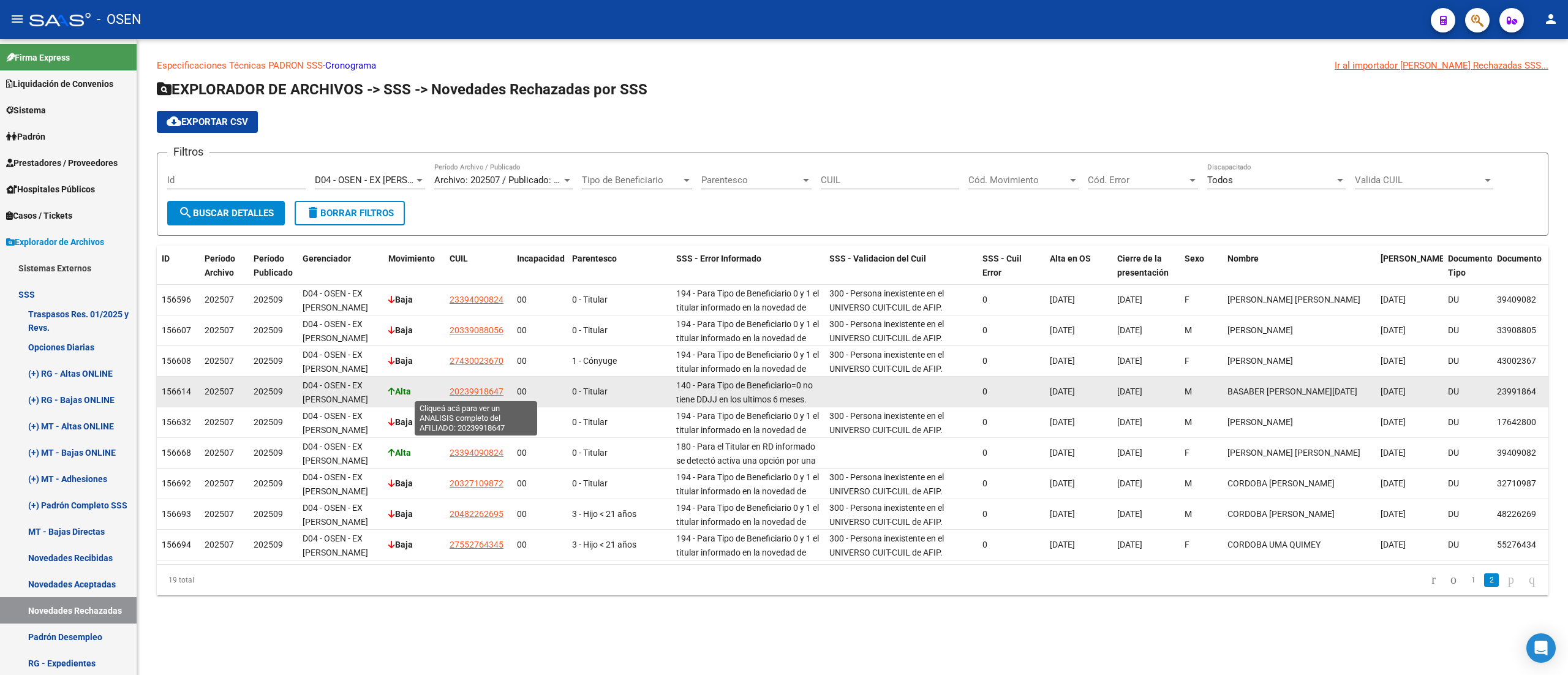
click at [473, 389] on span "20239918647" at bounding box center [476, 391] width 54 height 10
type textarea "20239918647"
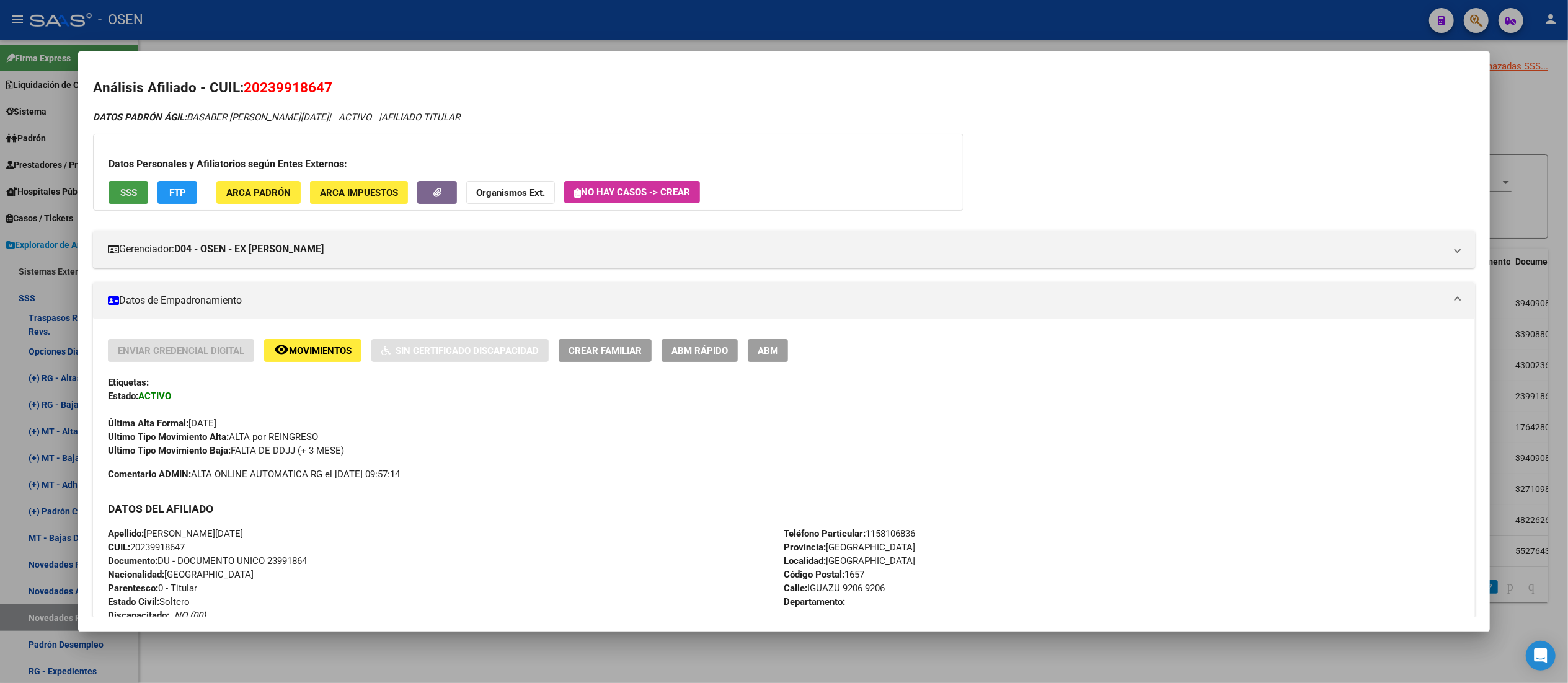
click at [124, 187] on span "SSS" at bounding box center [128, 193] width 17 height 11
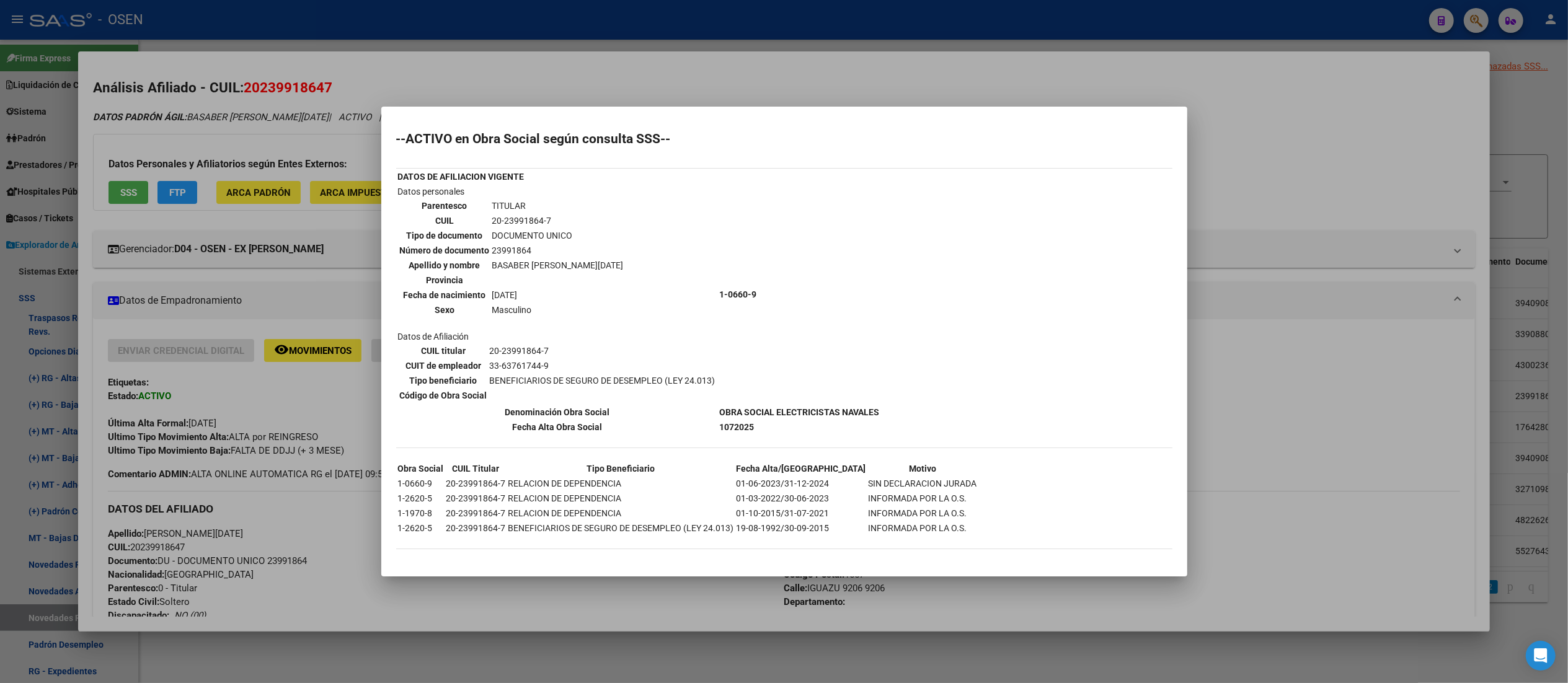
click at [742, 91] on div at bounding box center [784, 342] width 1568 height 683
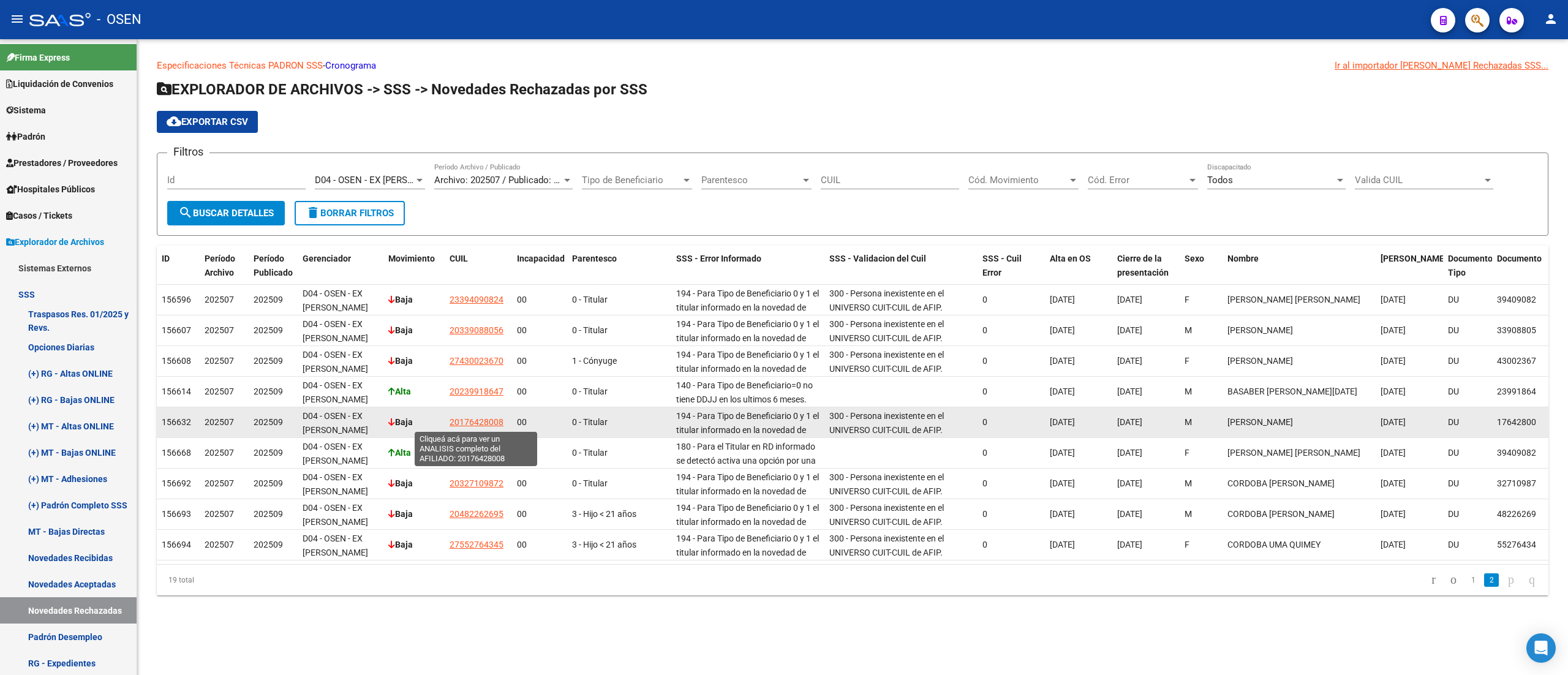
click at [483, 423] on span "20176428008" at bounding box center [476, 422] width 54 height 10
type textarea "20176428008"
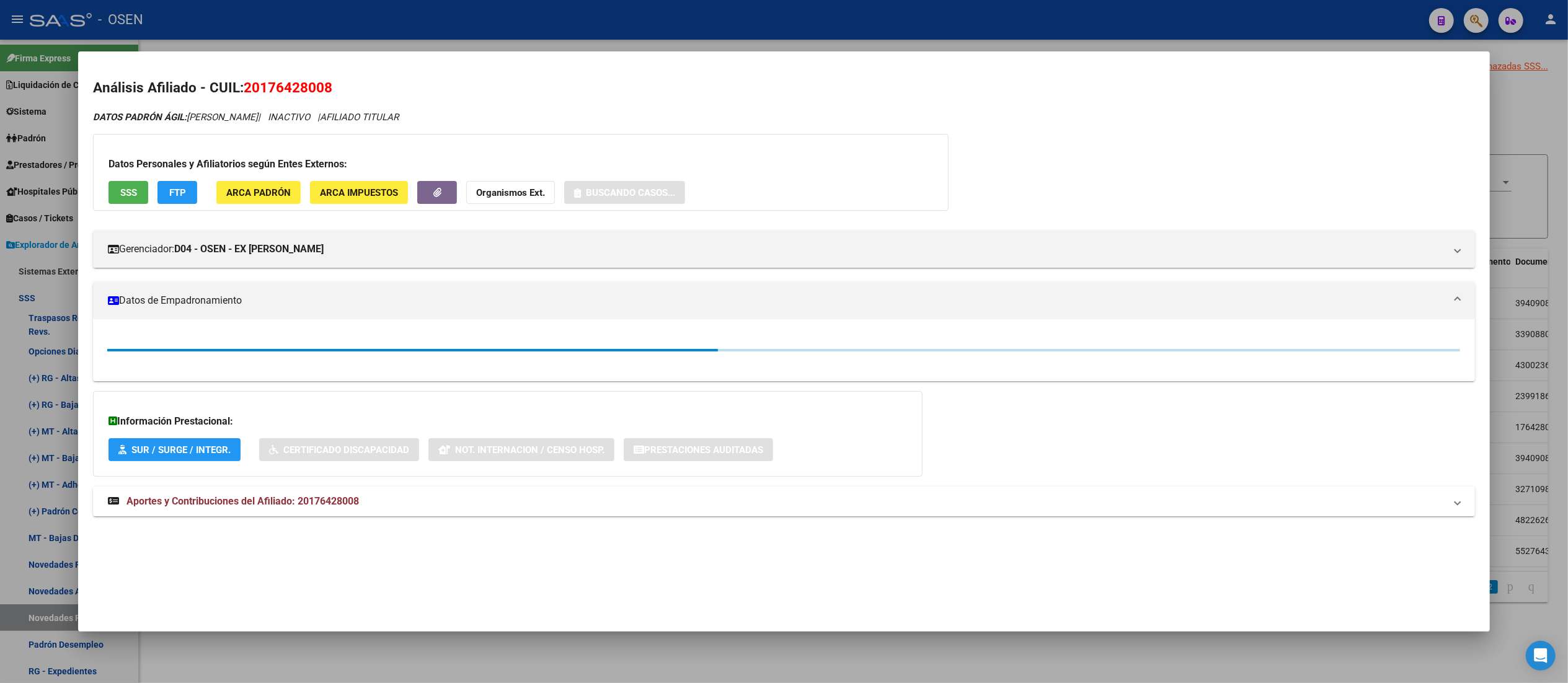
click at [123, 192] on span "SSS" at bounding box center [128, 193] width 17 height 11
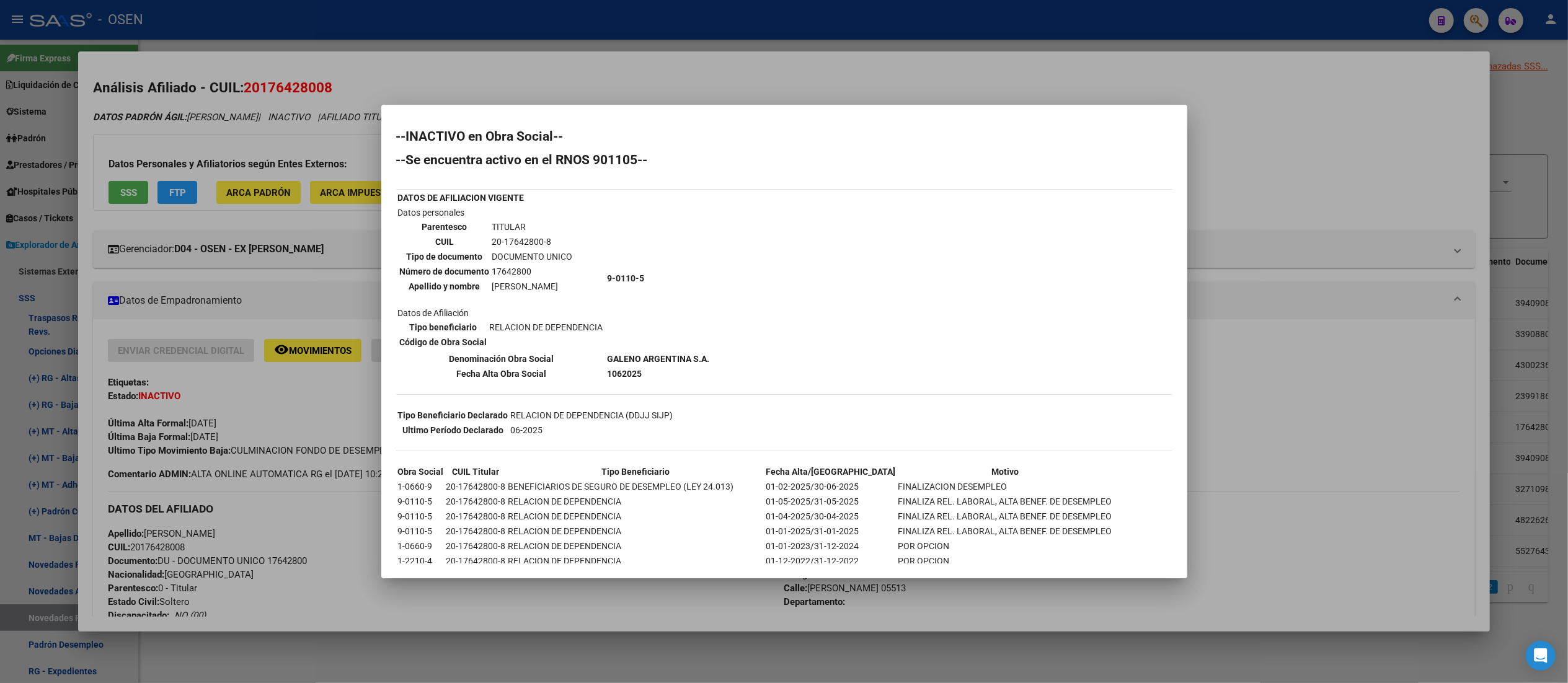
click at [754, 94] on div at bounding box center [784, 342] width 1568 height 683
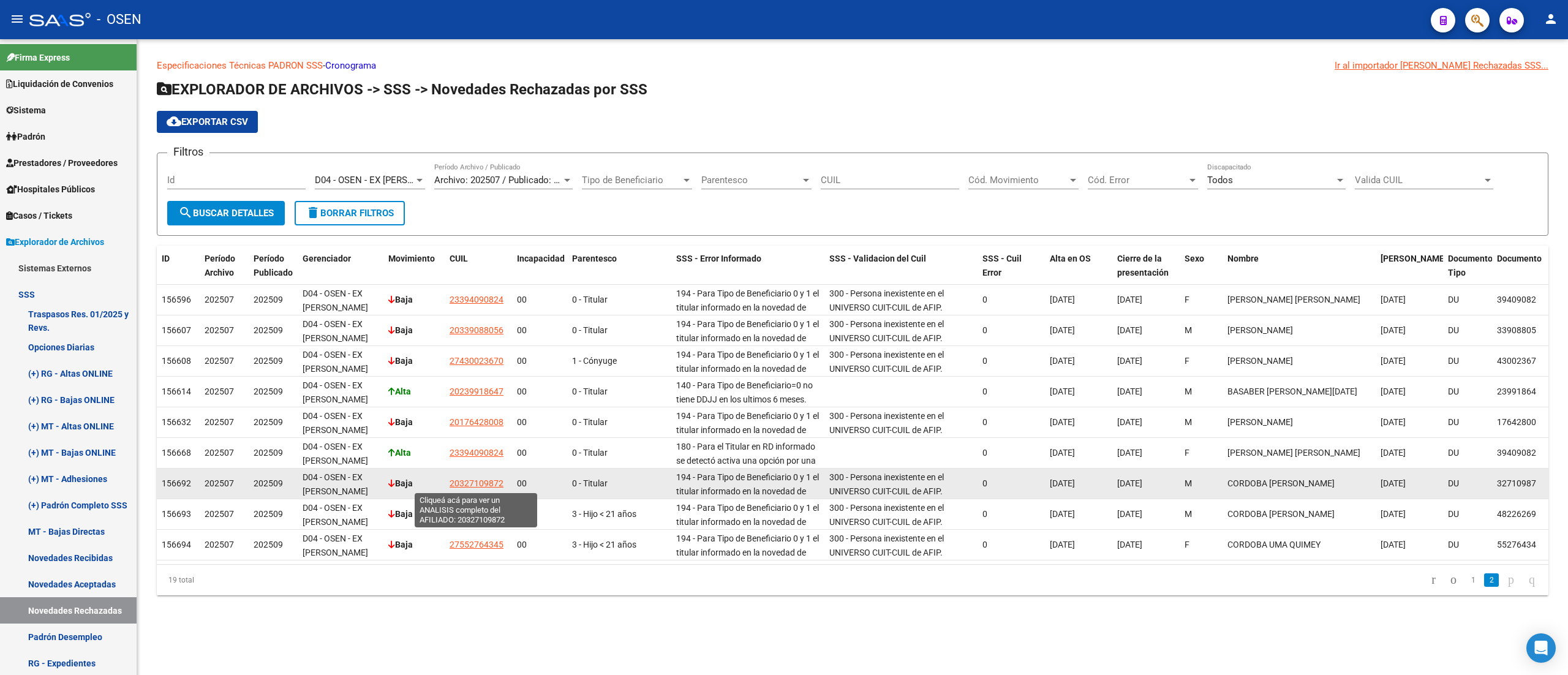
click at [483, 483] on span "20327109872" at bounding box center [476, 483] width 54 height 10
type textarea "20327109872"
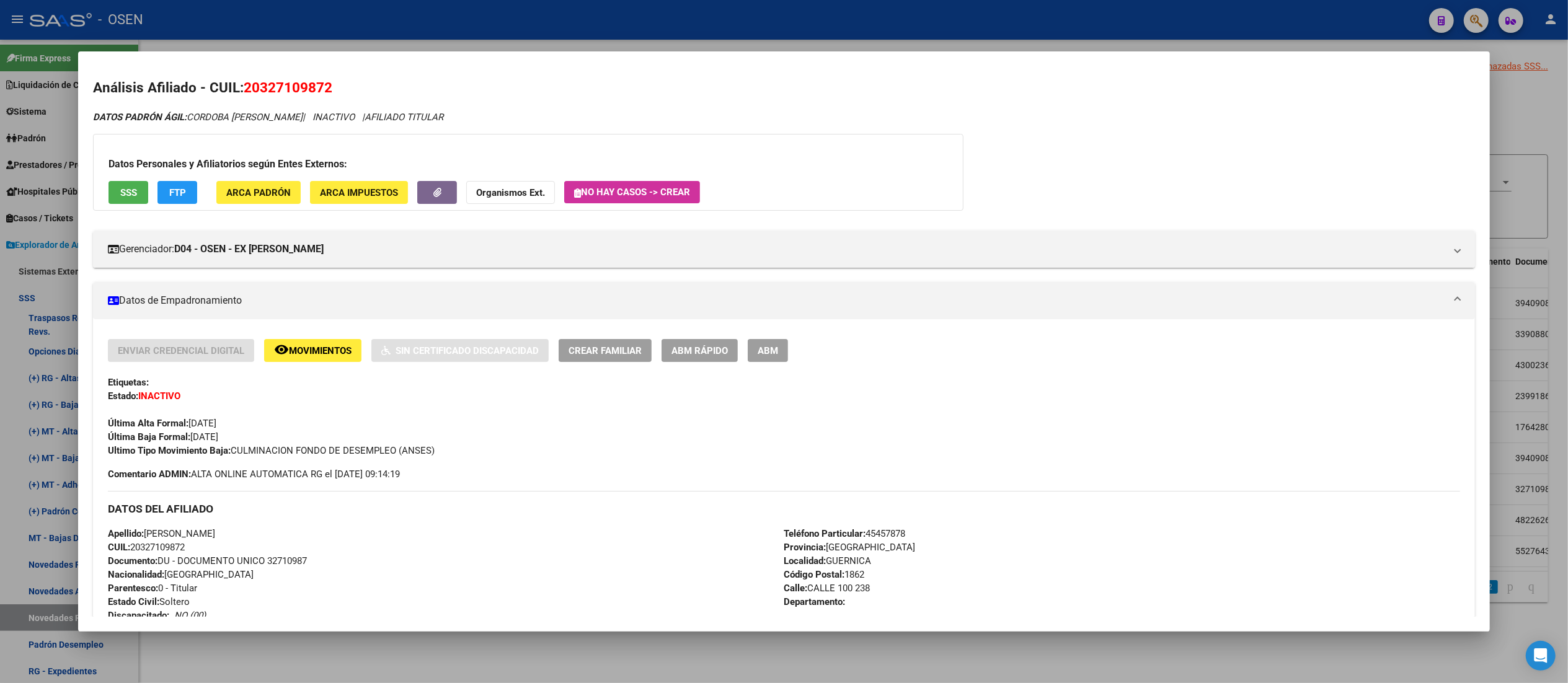
click at [124, 187] on span "SSS" at bounding box center [128, 193] width 17 height 11
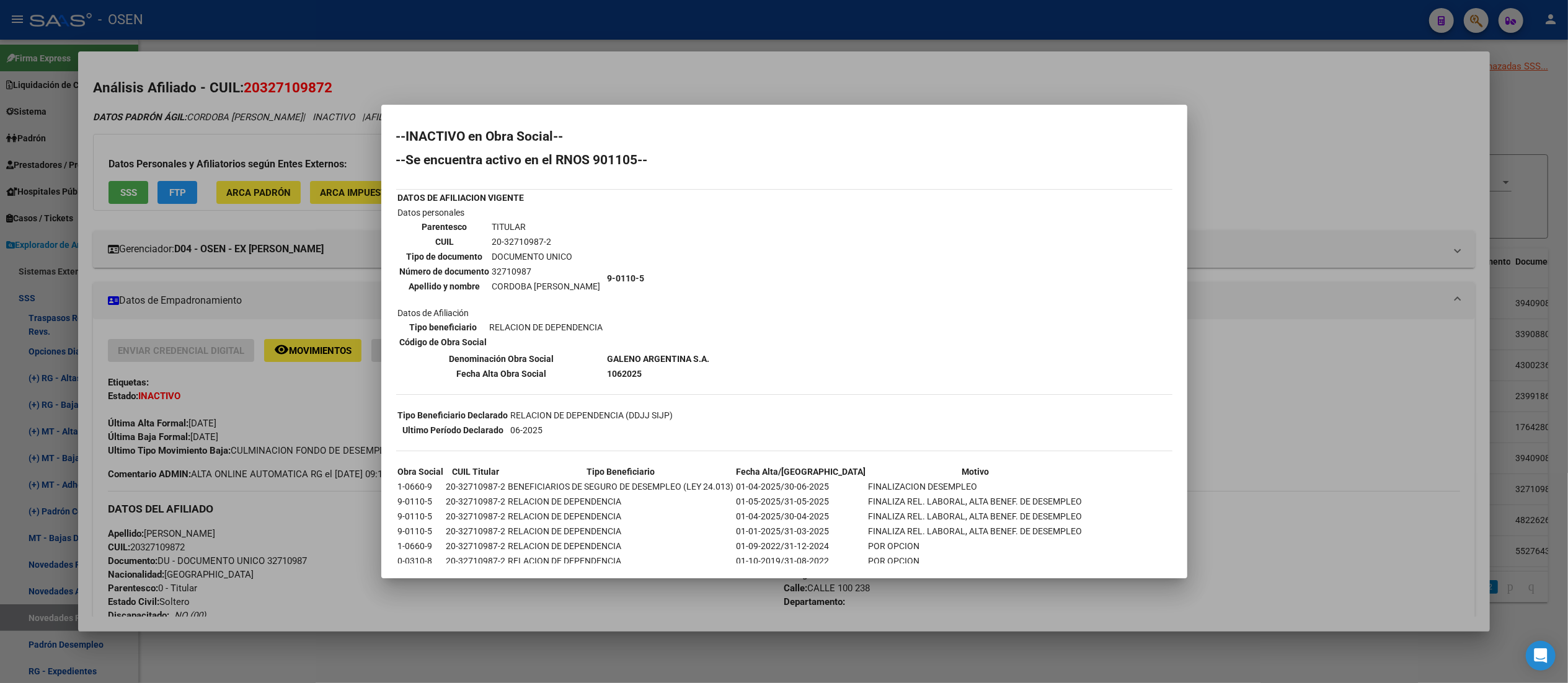
click at [712, 84] on div at bounding box center [784, 342] width 1568 height 683
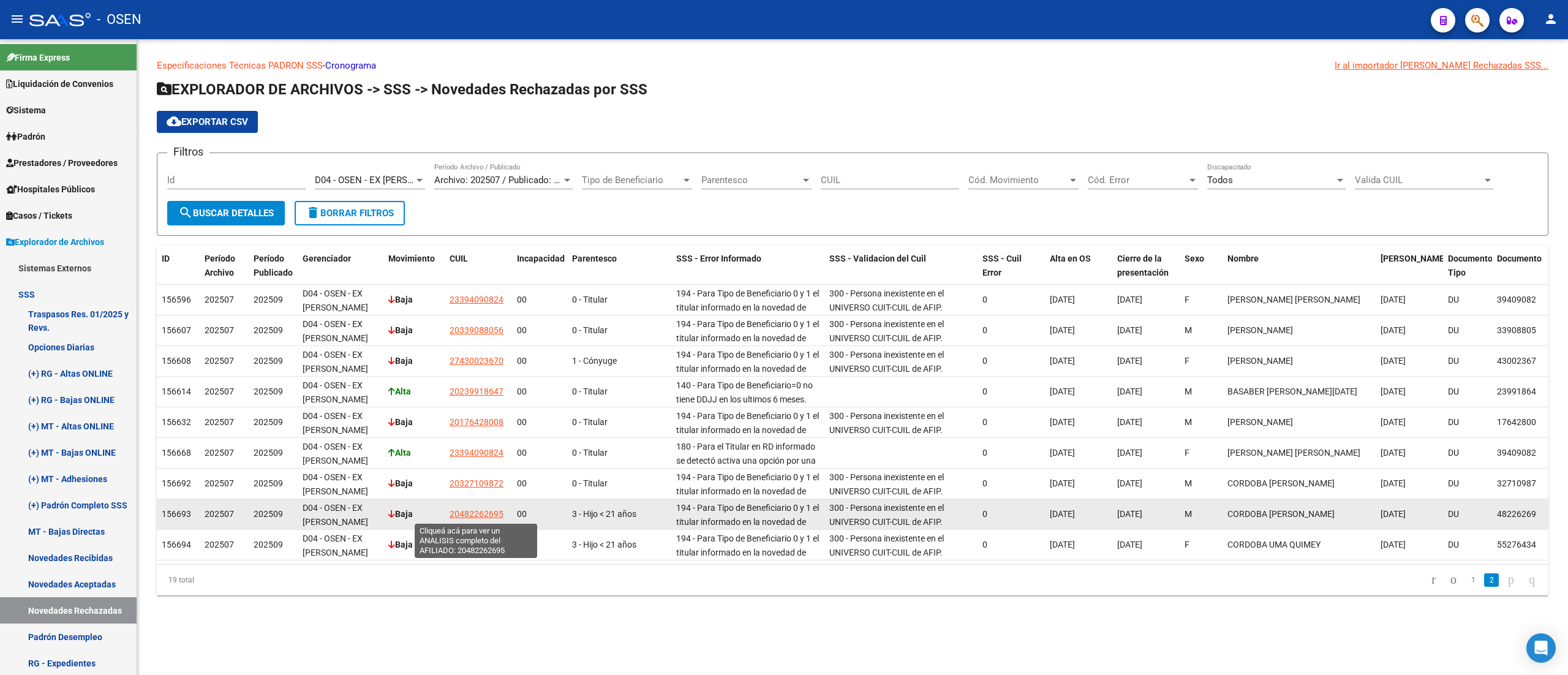
click at [473, 514] on span "20482262695" at bounding box center [476, 514] width 54 height 10
type textarea "20482262695"
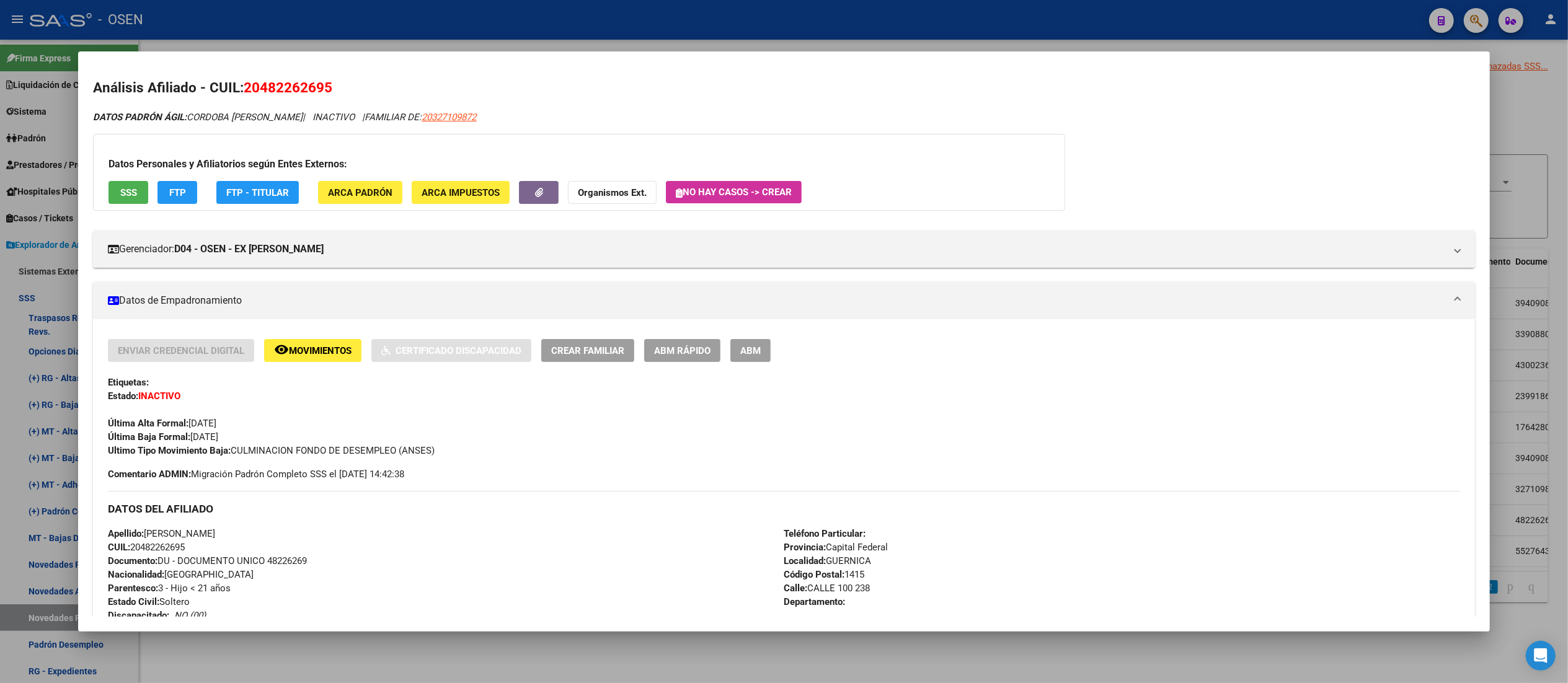
click at [120, 189] on span "SSS" at bounding box center [128, 193] width 17 height 11
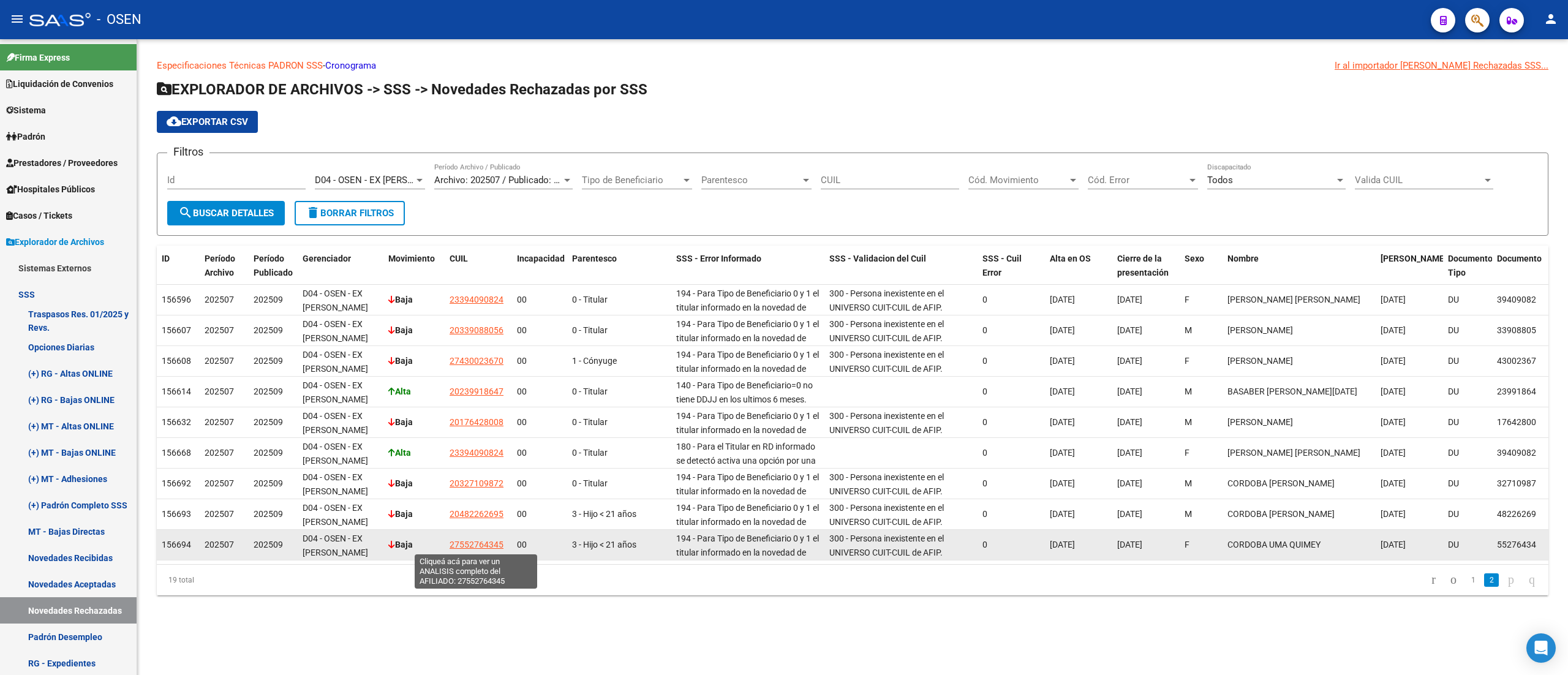
click at [495, 543] on span "27552764345" at bounding box center [476, 544] width 54 height 10
type textarea "27552764345"
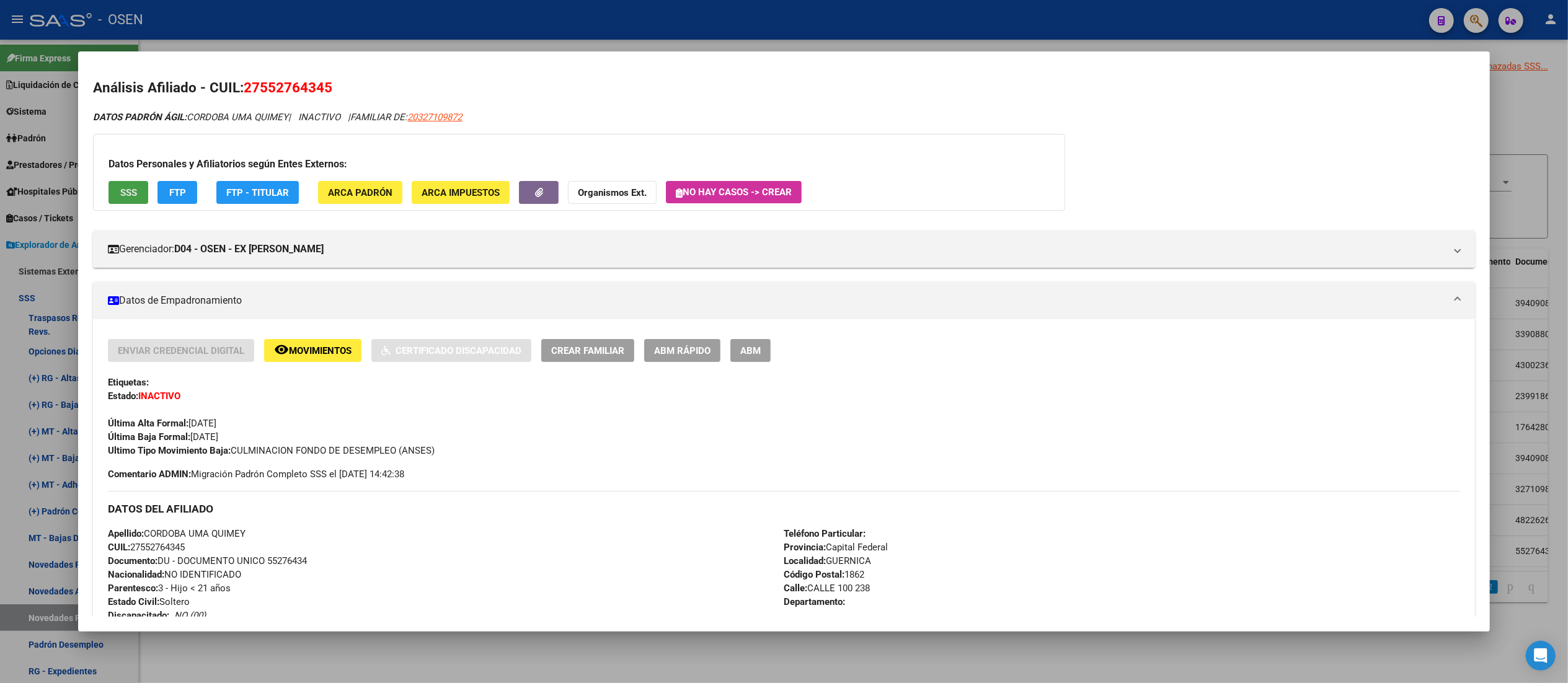
click at [120, 193] on span "SSS" at bounding box center [128, 193] width 17 height 11
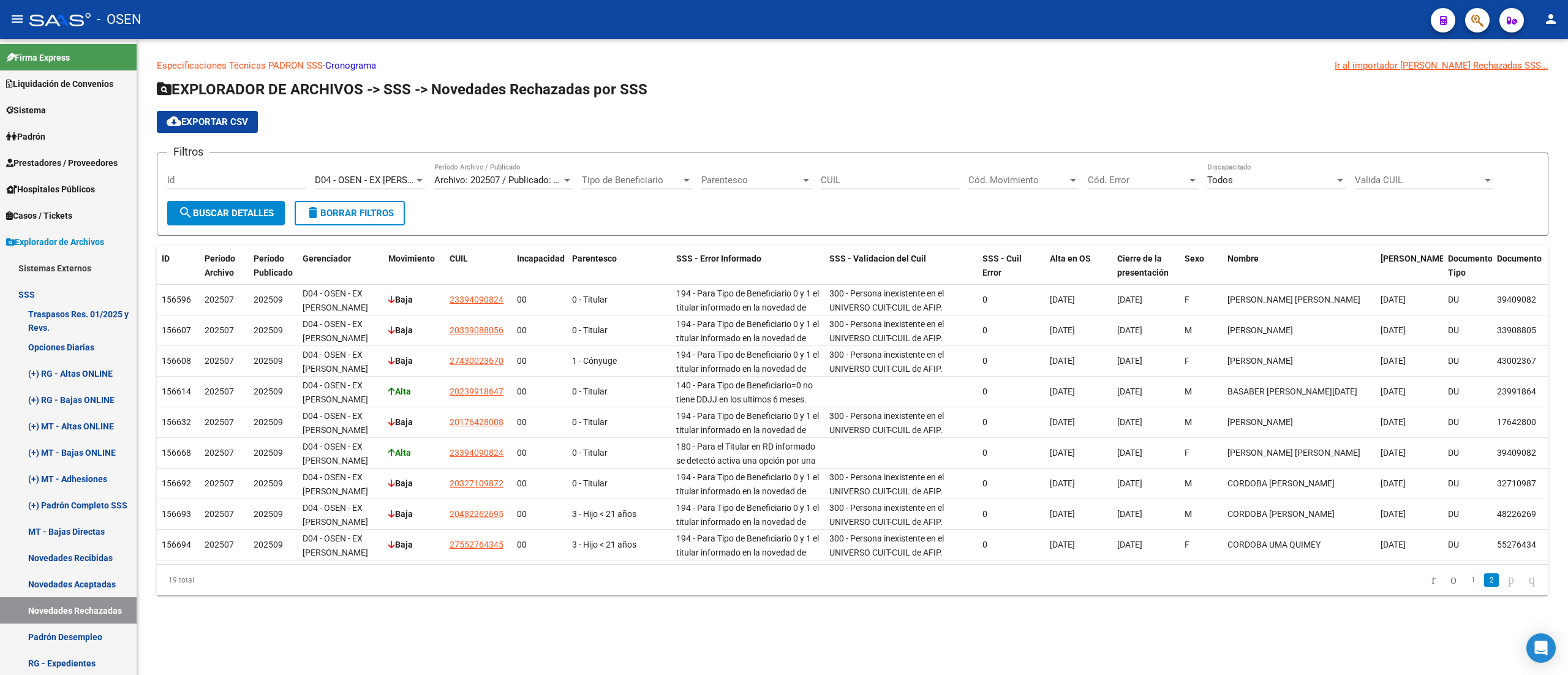
click at [403, 180] on span "D04 - OSEN - EX [PERSON_NAME]" at bounding box center [384, 180] width 139 height 11
click at [437, 212] on span "D05 - ASE" at bounding box center [400, 208] width 172 height 28
click at [249, 220] on button "search Buscar Detalles" at bounding box center [226, 213] width 118 height 25
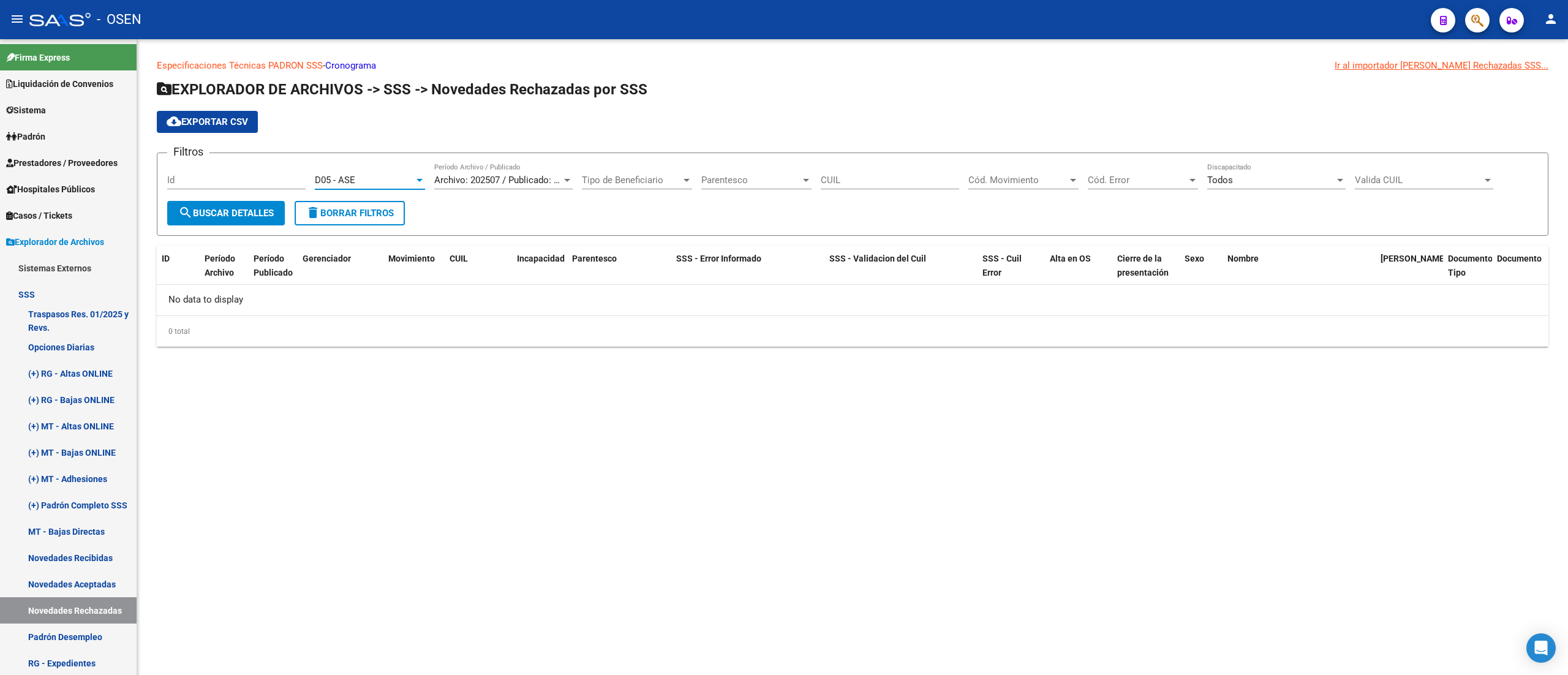
click at [400, 175] on div "D05 - ASE" at bounding box center [364, 180] width 99 height 11
click at [415, 233] on span "D07 - Sancor" at bounding box center [400, 235] width 172 height 28
drag, startPoint x: 267, startPoint y: 216, endPoint x: 350, endPoint y: 210, distance: 83.2
click at [267, 214] on span "search Buscar Detalles" at bounding box center [226, 213] width 96 height 11
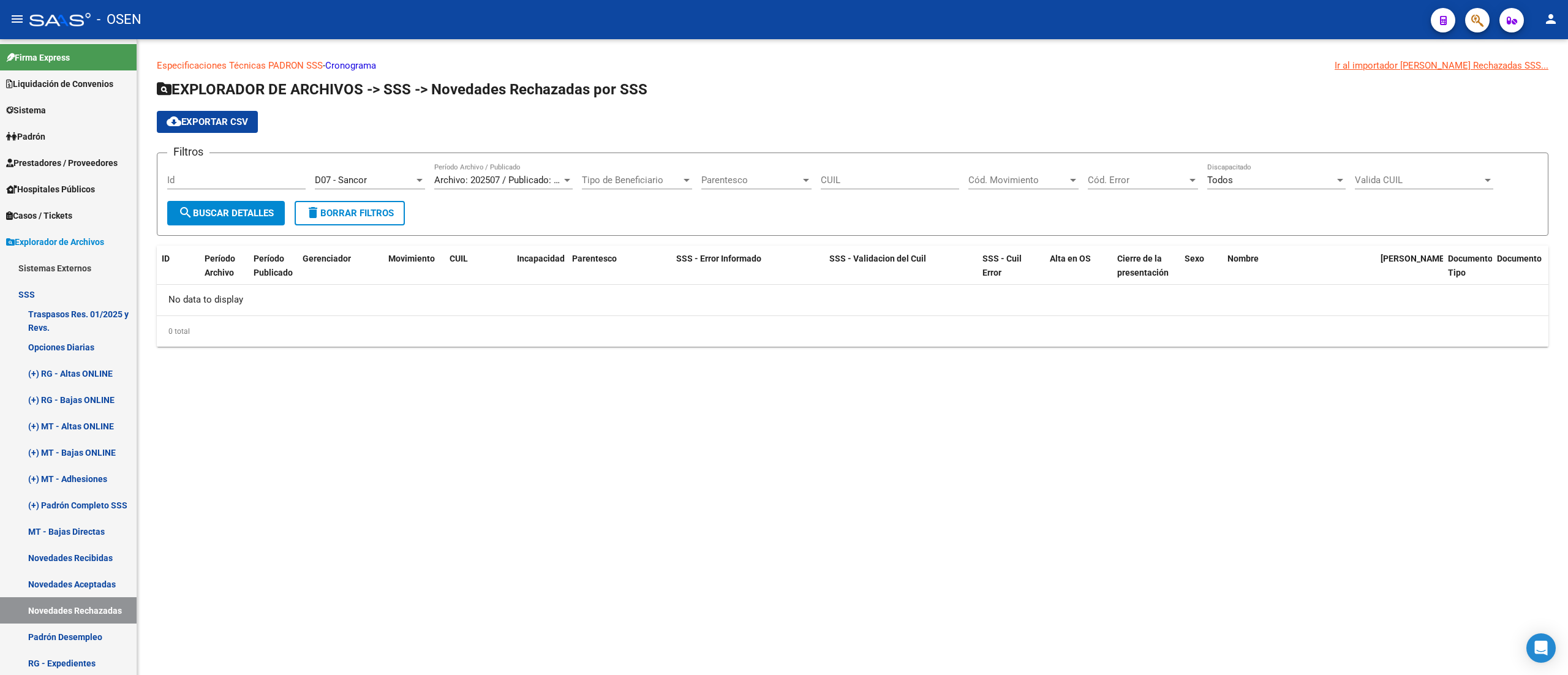
click at [405, 176] on div "D07 - Sancor" at bounding box center [364, 180] width 99 height 11
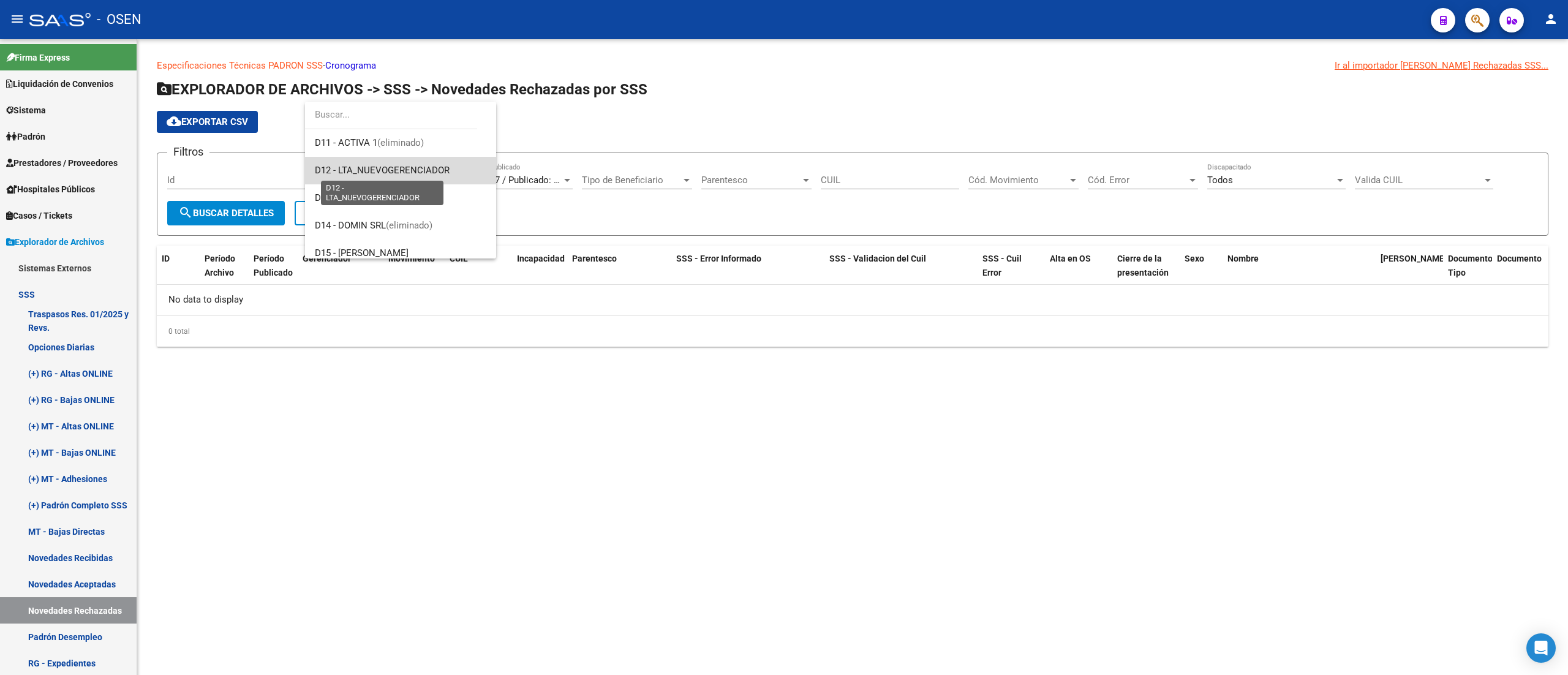
click at [407, 173] on span "D12 - LTA_NUEVOGERENCIADOR" at bounding box center [382, 170] width 135 height 11
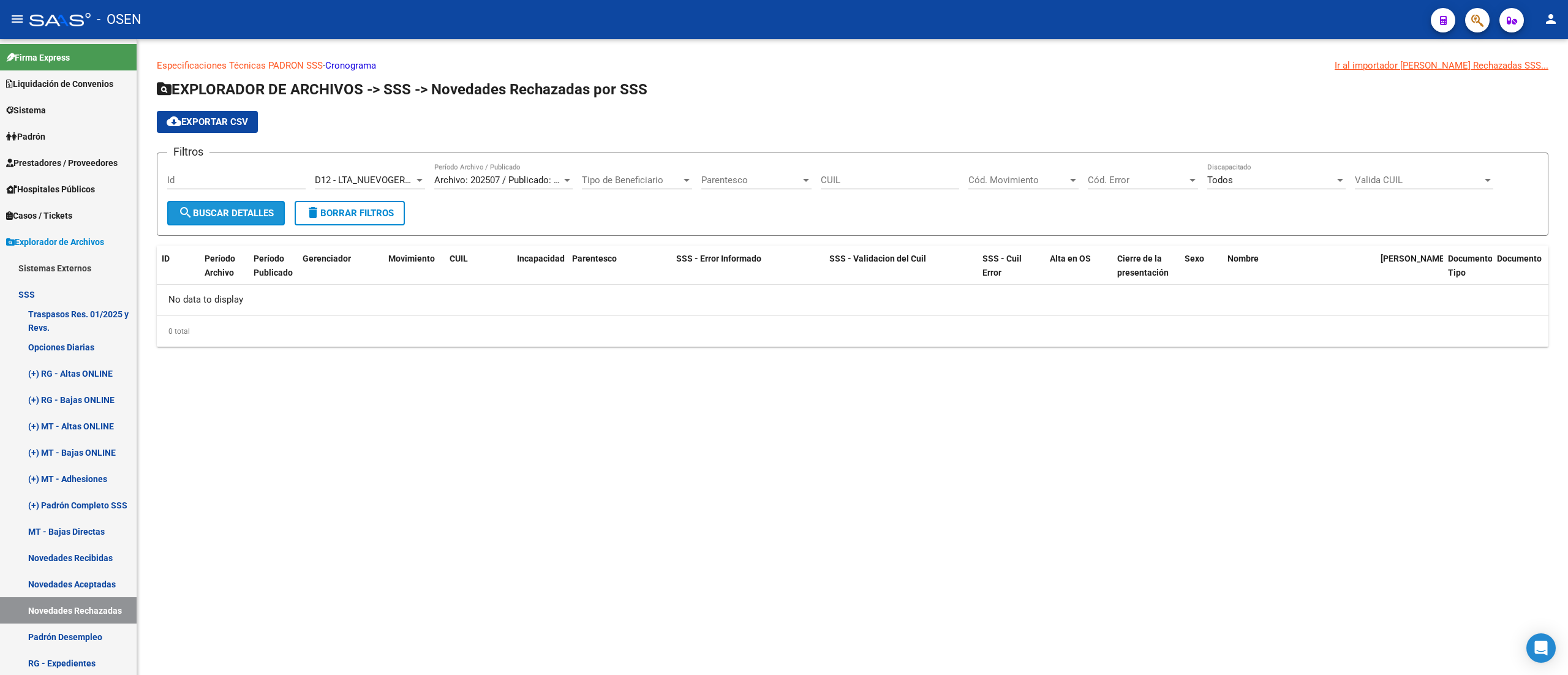
click at [257, 210] on span "search Buscar Detalles" at bounding box center [226, 213] width 96 height 11
click at [402, 181] on span "D12 - LTA_NUEVOGERENCIADOR" at bounding box center [382, 180] width 135 height 11
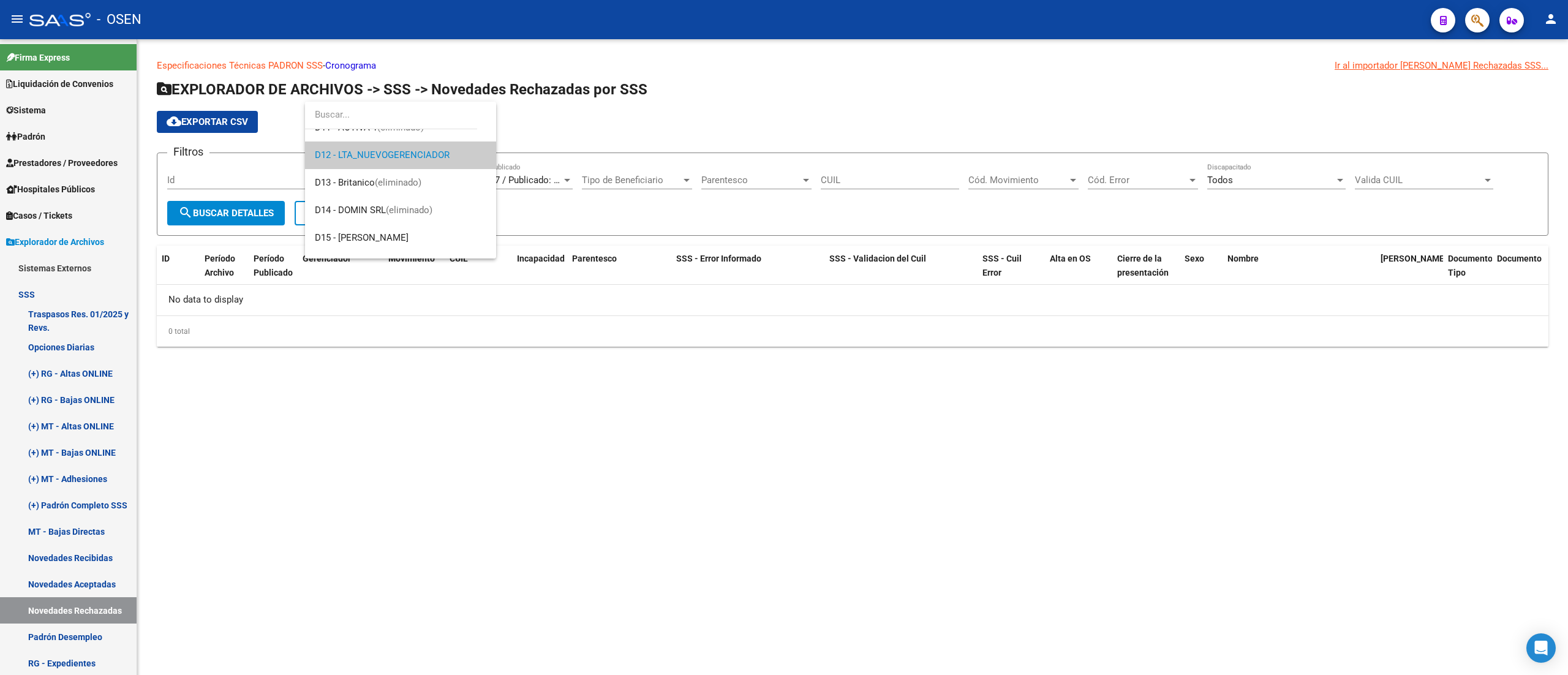
scroll to position [480, 0]
click at [420, 216] on span "D15 - [PERSON_NAME]" at bounding box center [400, 214] width 172 height 28
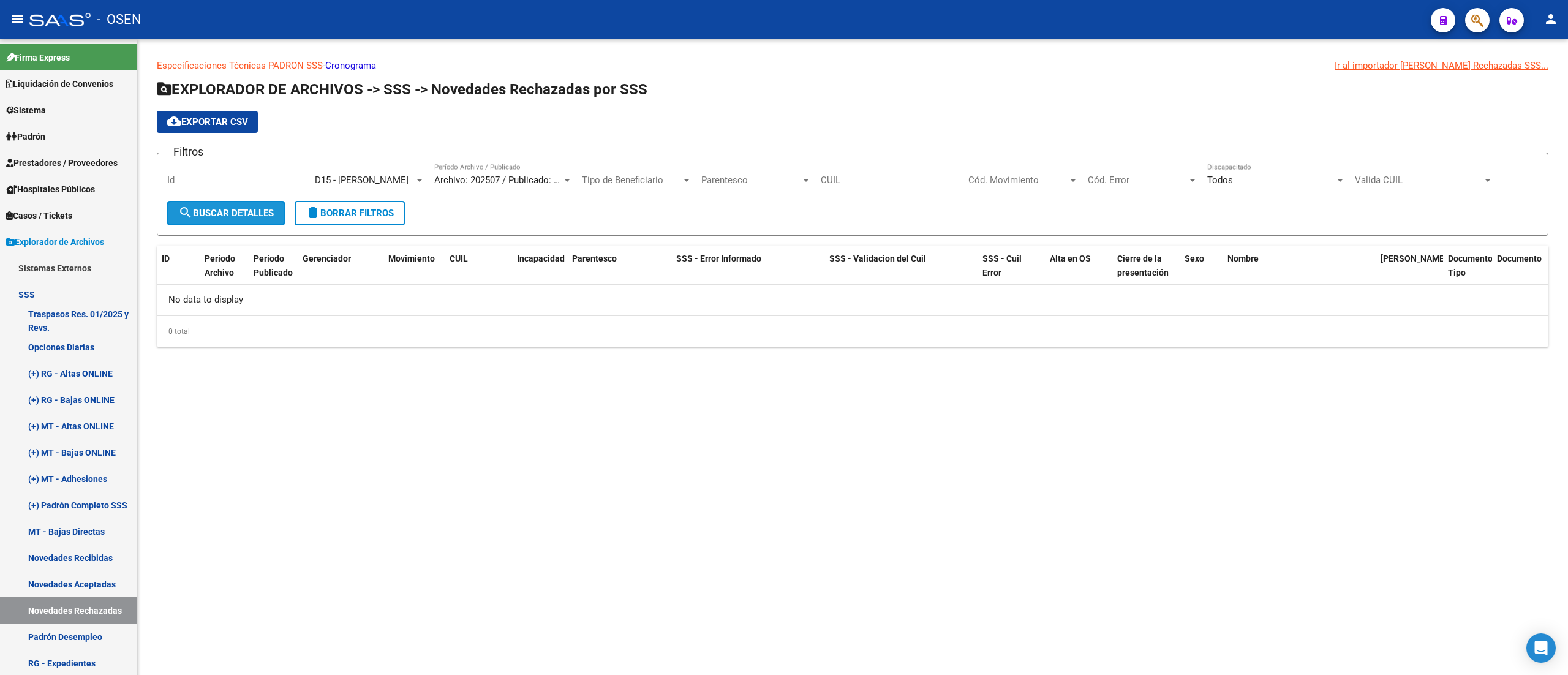
click at [243, 209] on span "search Buscar Detalles" at bounding box center [226, 213] width 96 height 11
click at [419, 176] on div at bounding box center [419, 179] width 11 height 10
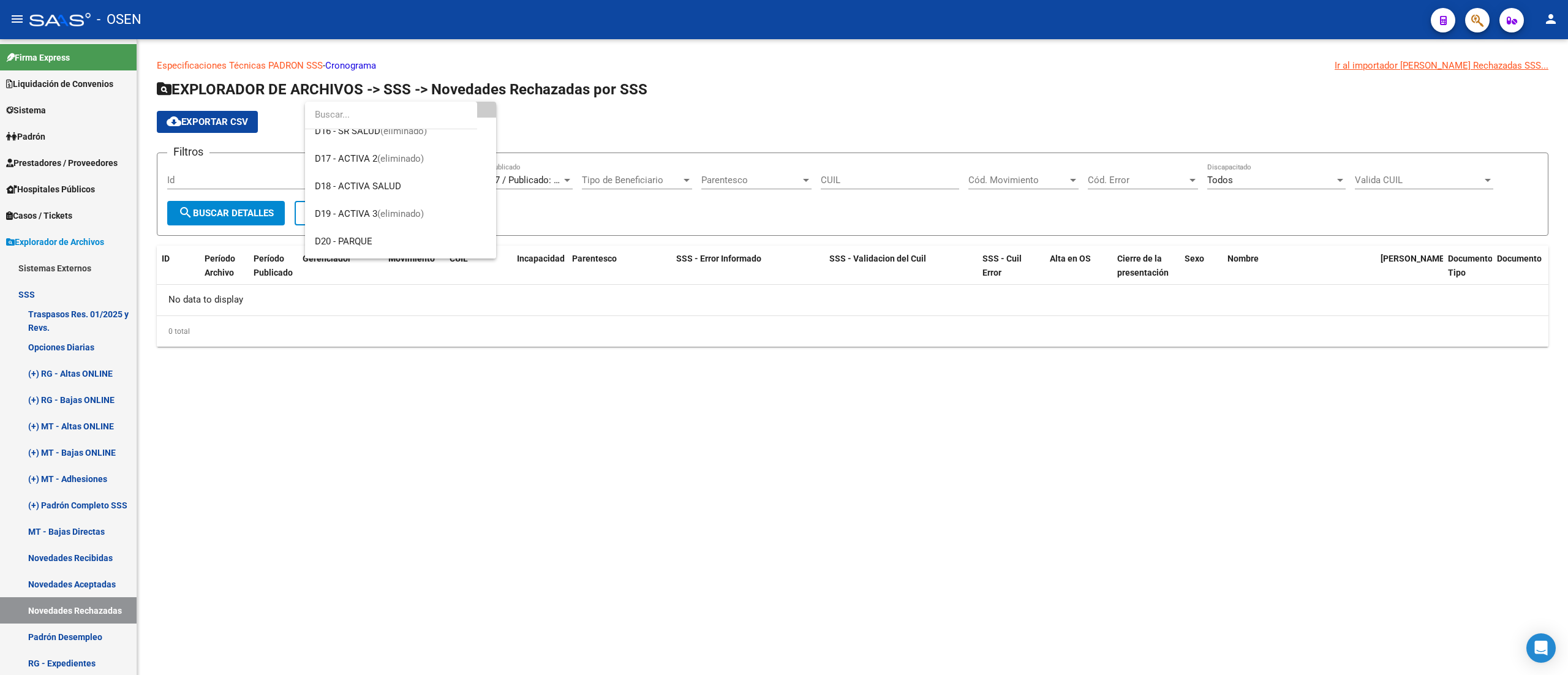
scroll to position [613, 0]
click at [414, 165] on span "D18 - ACTIVA SALUD" at bounding box center [400, 165] width 172 height 28
click at [277, 210] on button "search Buscar Detalles" at bounding box center [226, 213] width 118 height 25
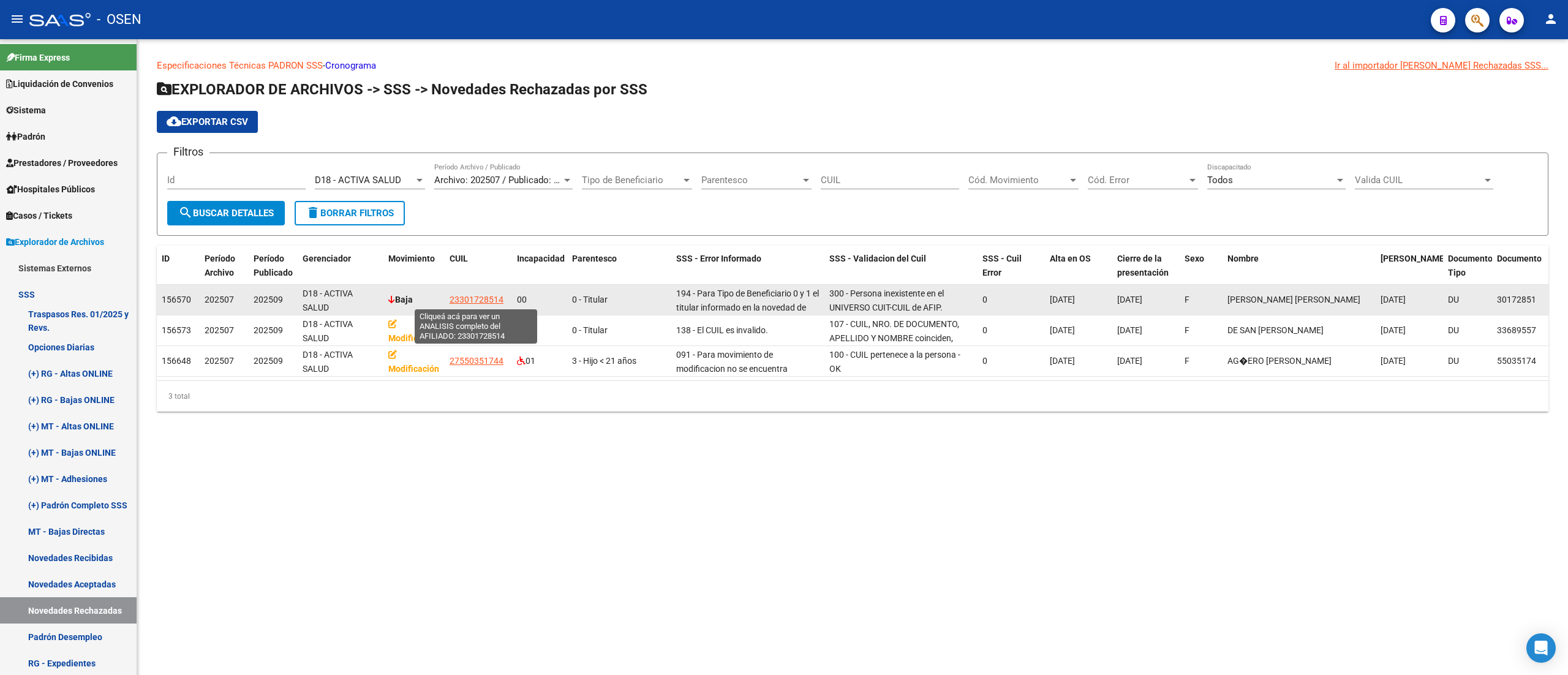
click at [468, 295] on span "23301728514" at bounding box center [476, 299] width 54 height 10
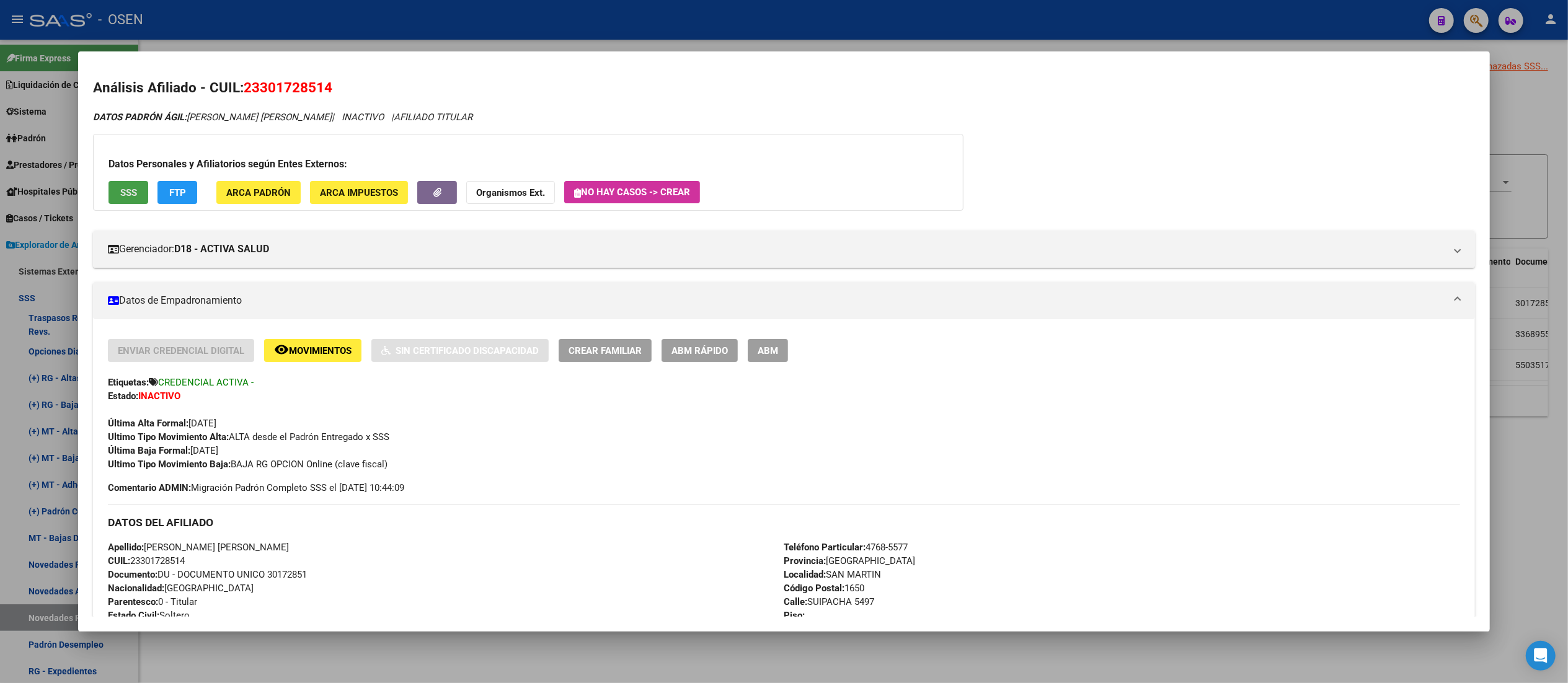
click at [120, 195] on span "SSS" at bounding box center [128, 193] width 17 height 11
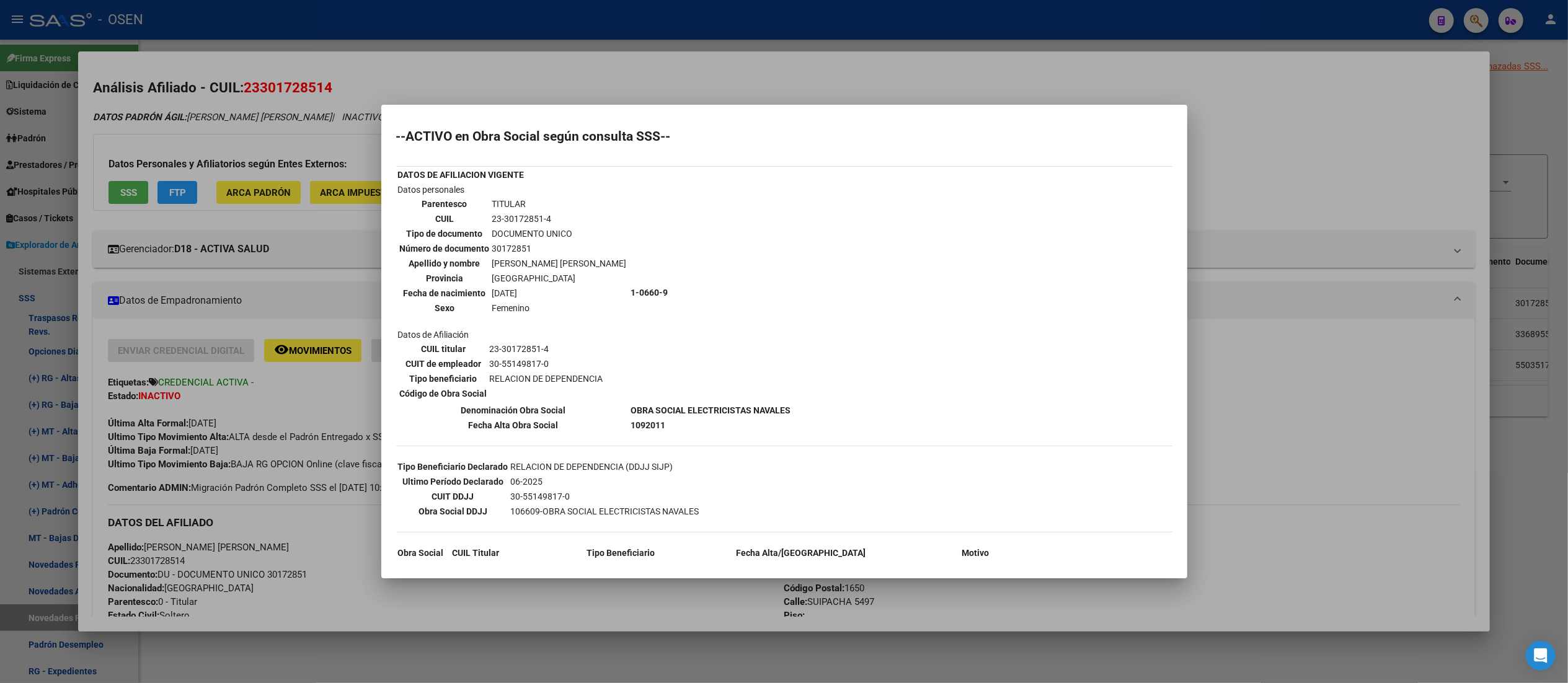
click at [586, 36] on div at bounding box center [784, 342] width 1568 height 683
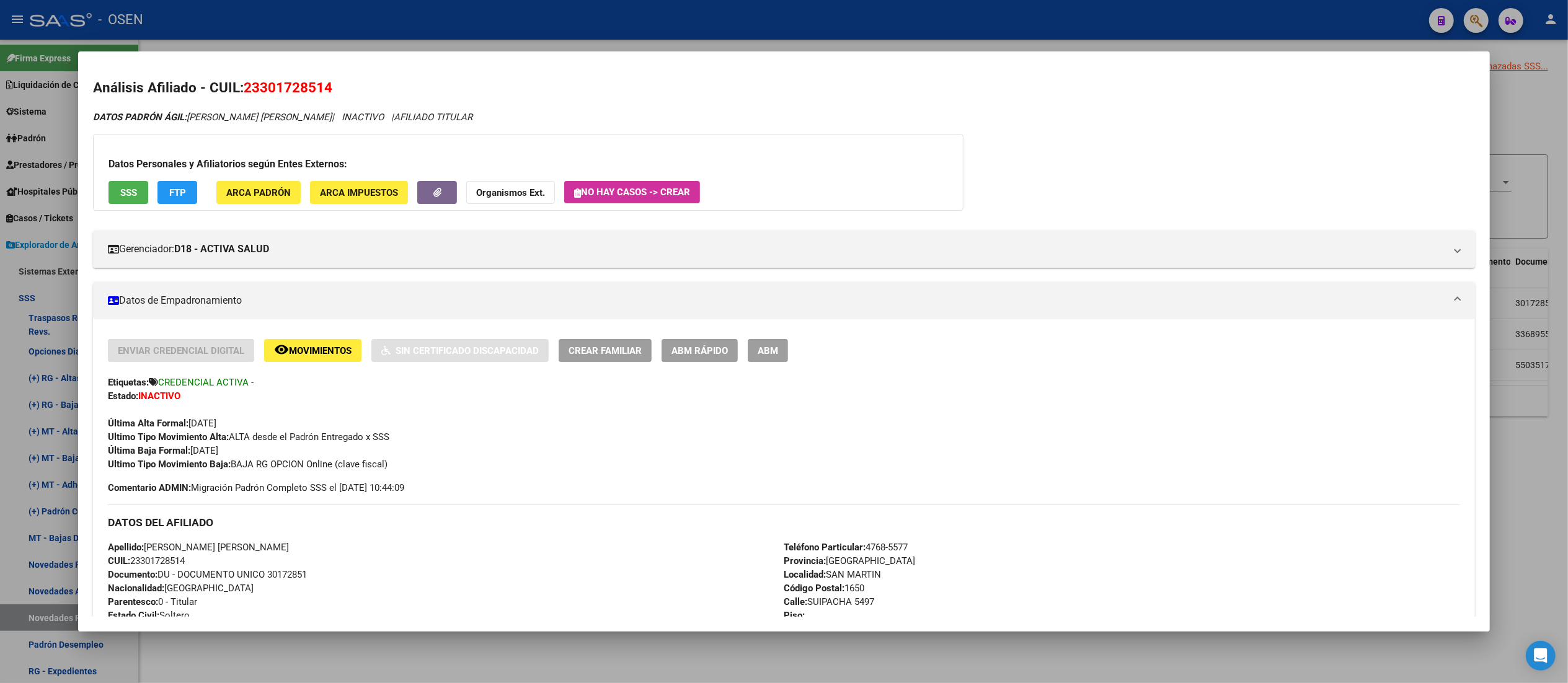
click at [585, 24] on div at bounding box center [784, 342] width 1568 height 683
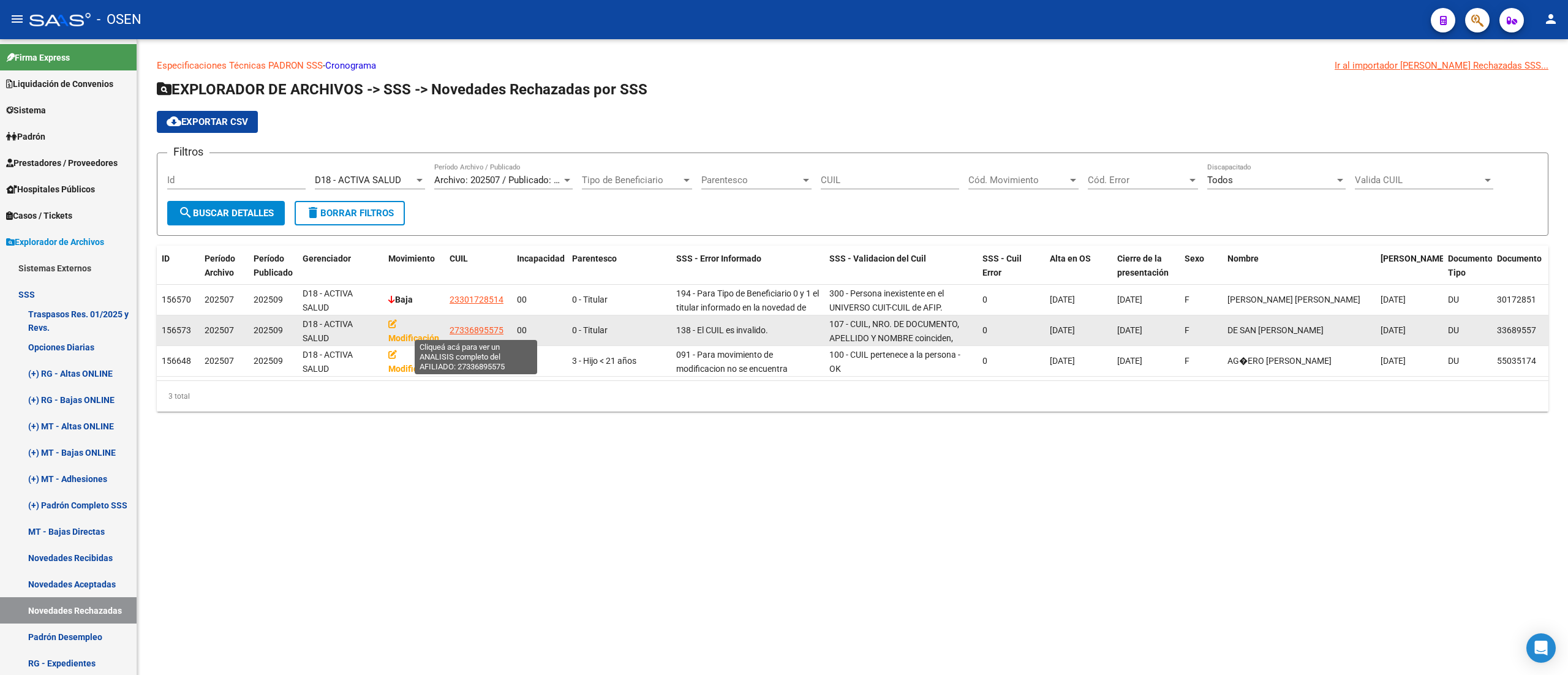
click at [480, 326] on span "27336895575" at bounding box center [476, 330] width 54 height 10
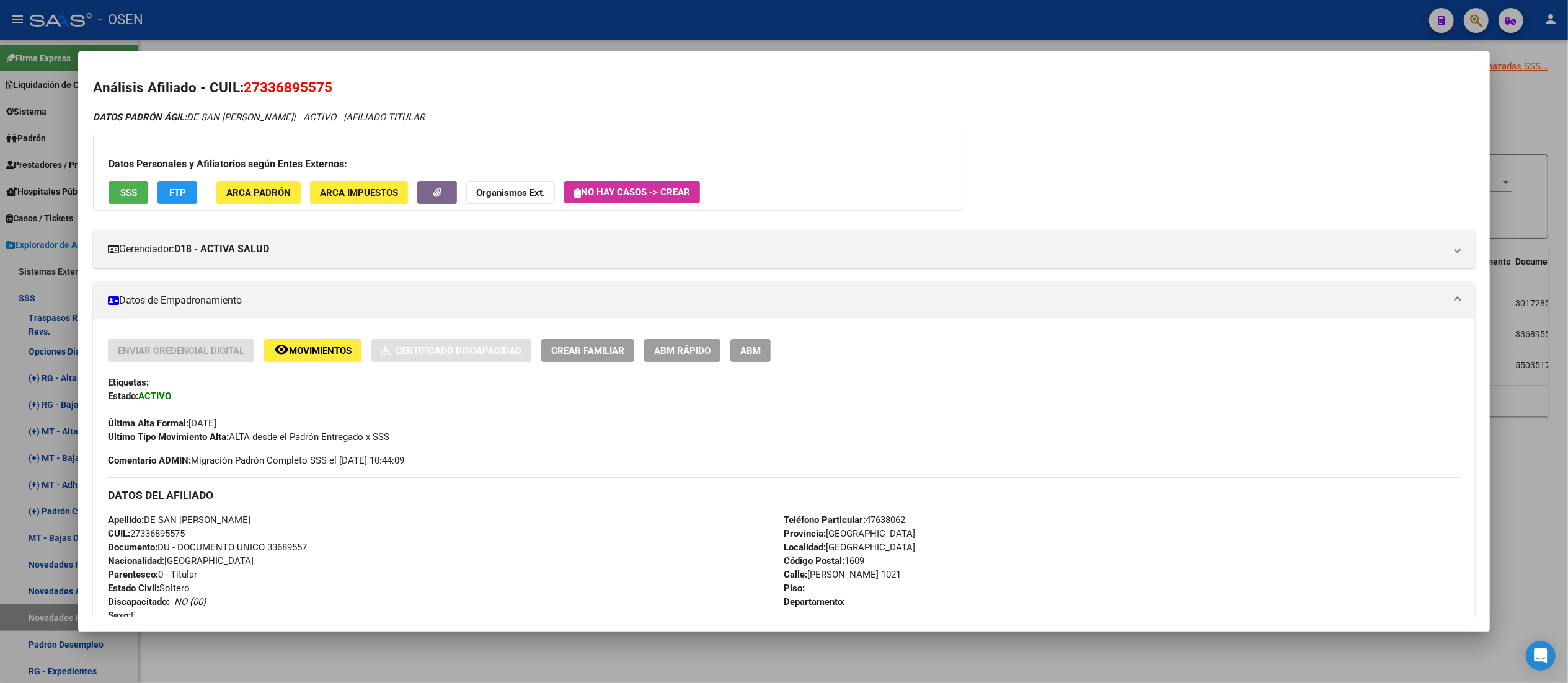
click at [388, 34] on div at bounding box center [784, 342] width 1568 height 683
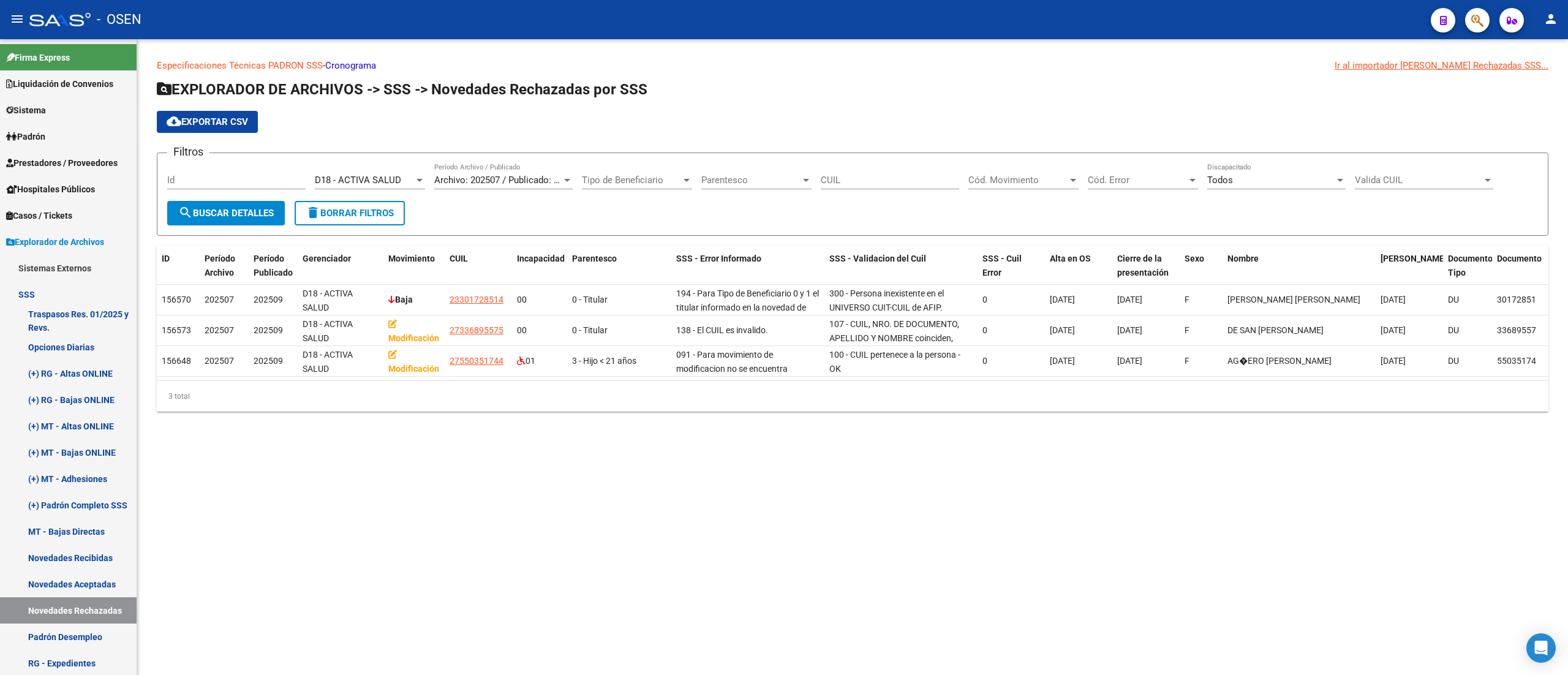
click at [397, 175] on span "D18 - ACTIVA SALUD" at bounding box center [358, 180] width 86 height 11
click at [448, 231] on span "D20 - PARQUE" at bounding box center [400, 235] width 172 height 28
drag, startPoint x: 265, startPoint y: 212, endPoint x: 313, endPoint y: 214, distance: 48.0
click at [263, 211] on span "search Buscar Detalles" at bounding box center [226, 213] width 96 height 11
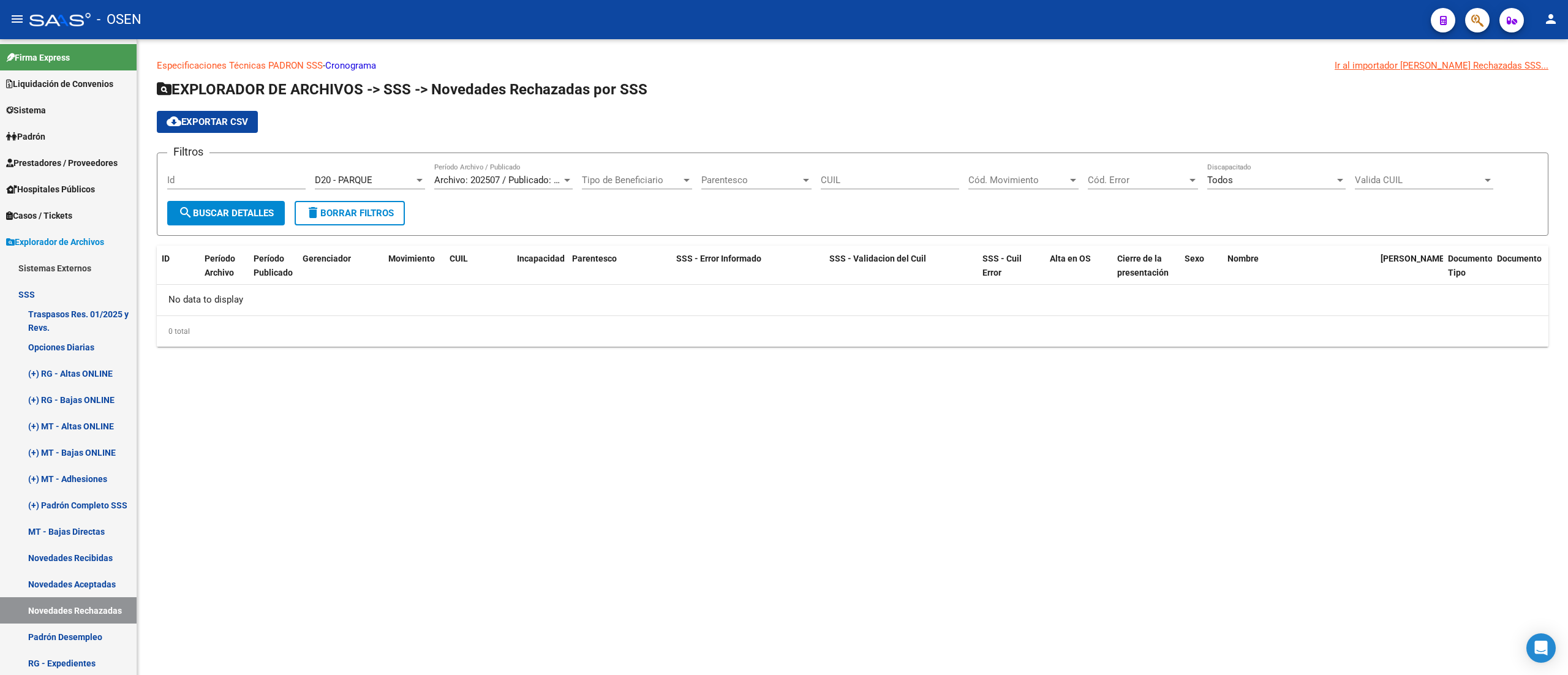
click at [376, 173] on div "D20 - PARQUE Seleccionar Gerenciador" at bounding box center [370, 176] width 110 height 27
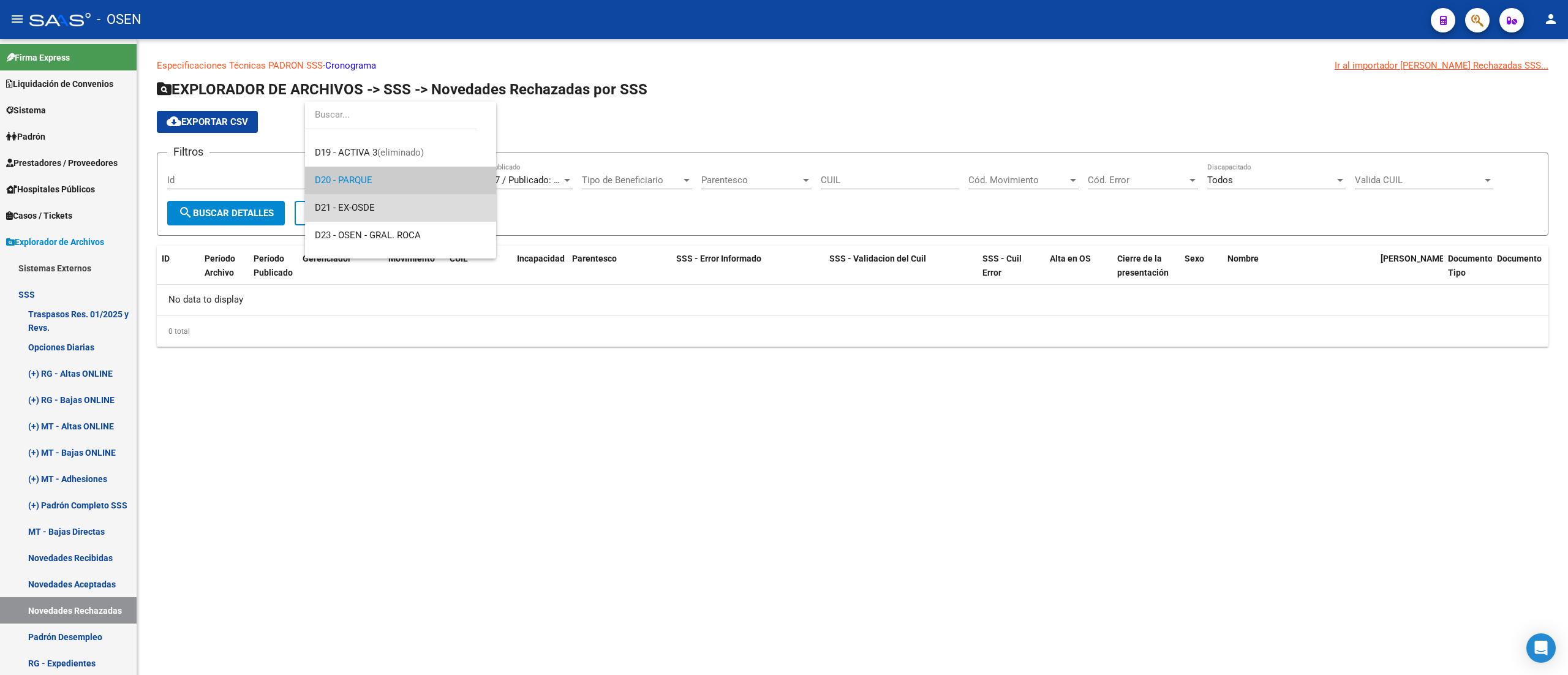
drag, startPoint x: 410, startPoint y: 207, endPoint x: 292, endPoint y: 214, distance: 118.2
click at [400, 209] on span "D21 - EX-OSDE" at bounding box center [400, 208] width 172 height 28
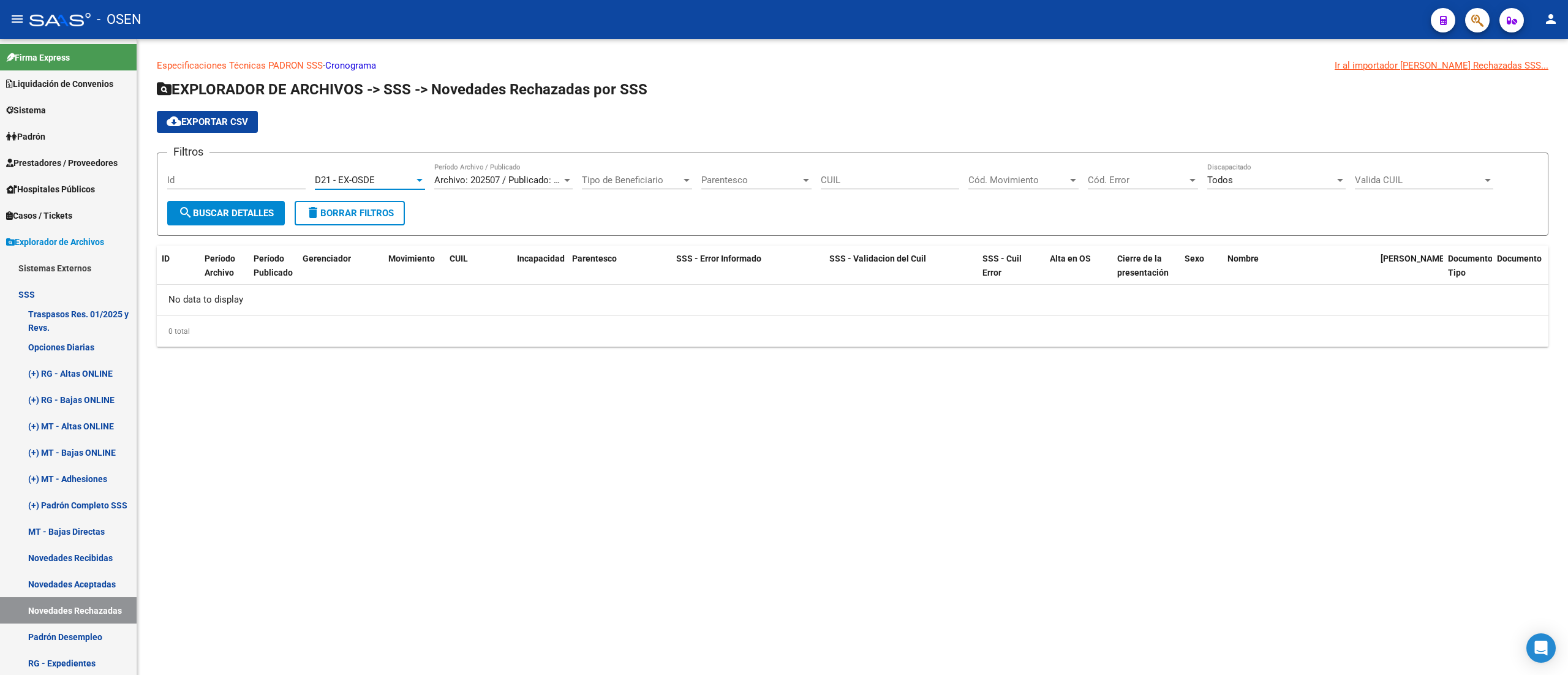
click at [257, 218] on span "search Buscar Detalles" at bounding box center [226, 213] width 96 height 11
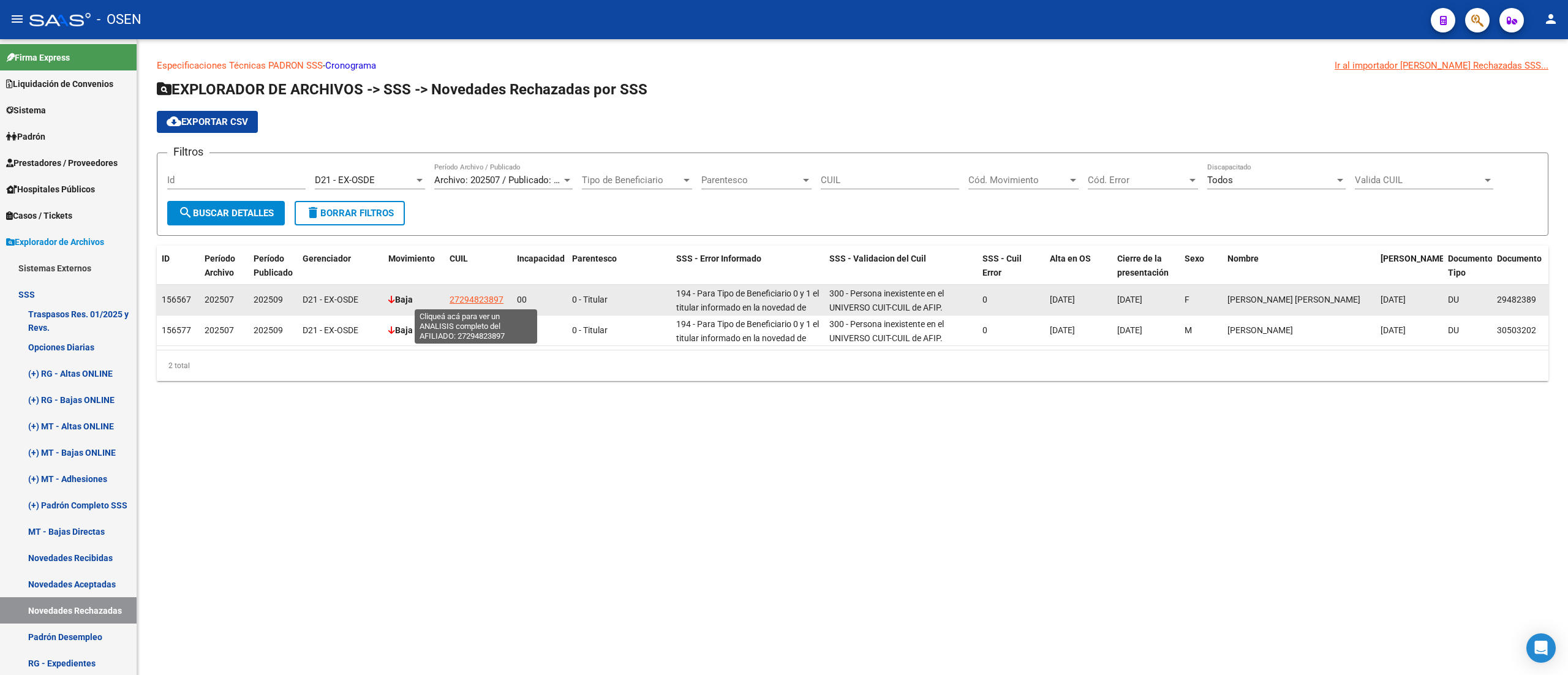
click at [491, 295] on span "27294823897" at bounding box center [476, 299] width 54 height 10
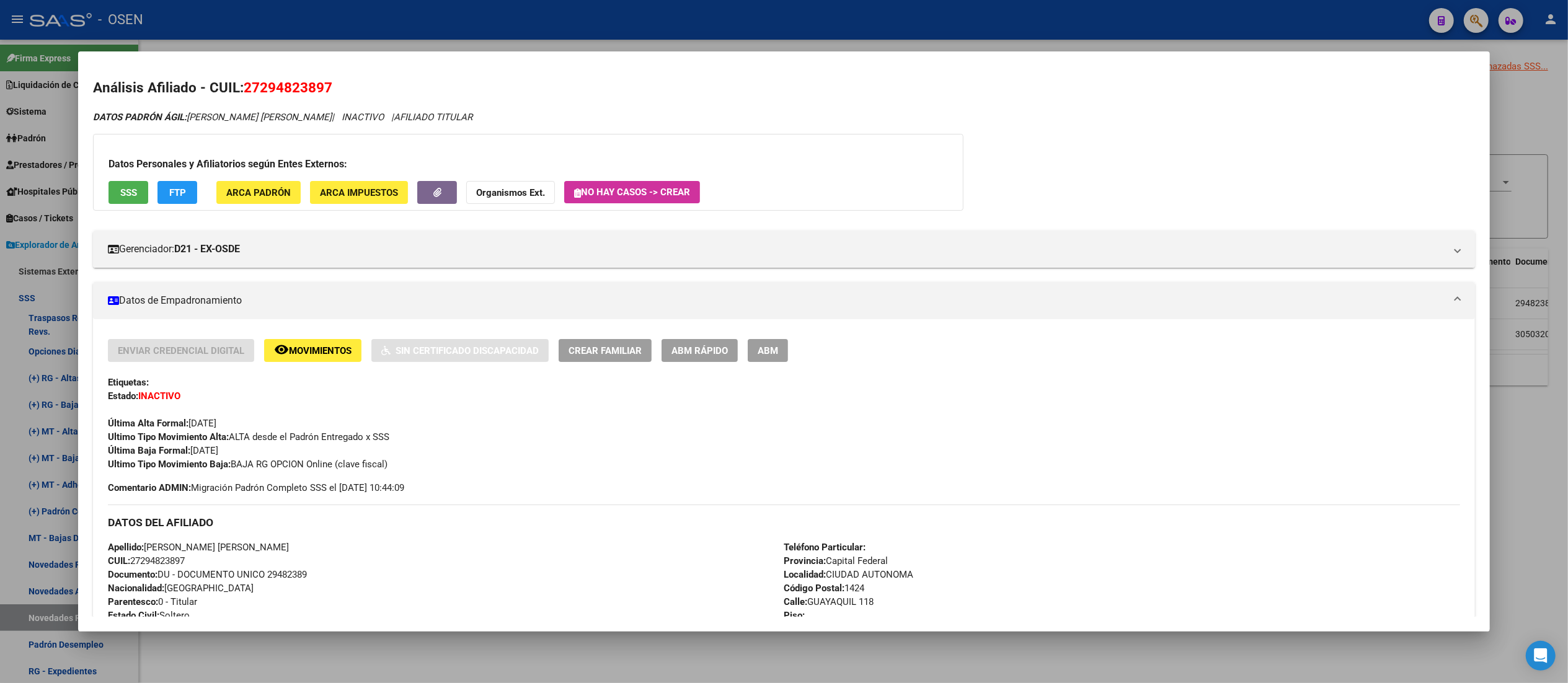
click at [125, 187] on span "SSS" at bounding box center [128, 193] width 17 height 11
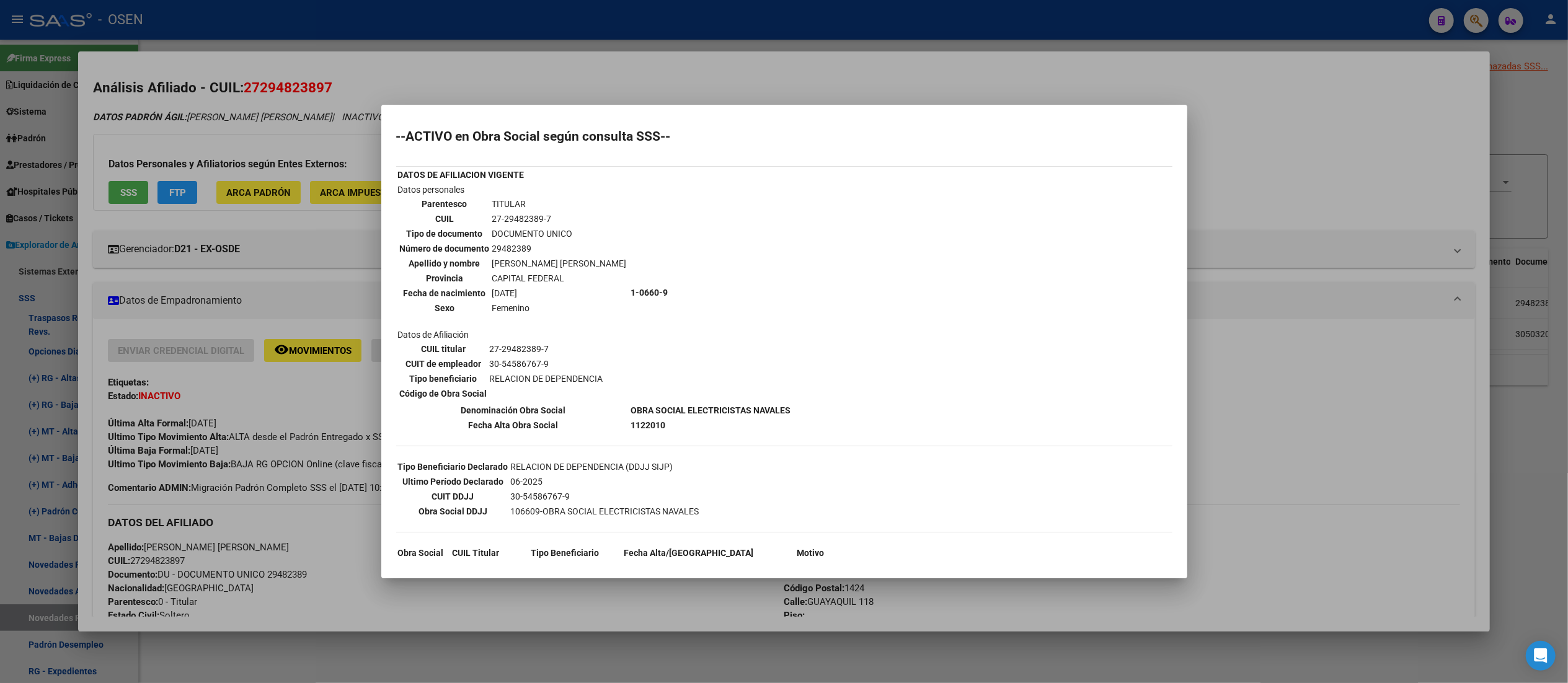
click at [368, 17] on div at bounding box center [784, 342] width 1568 height 683
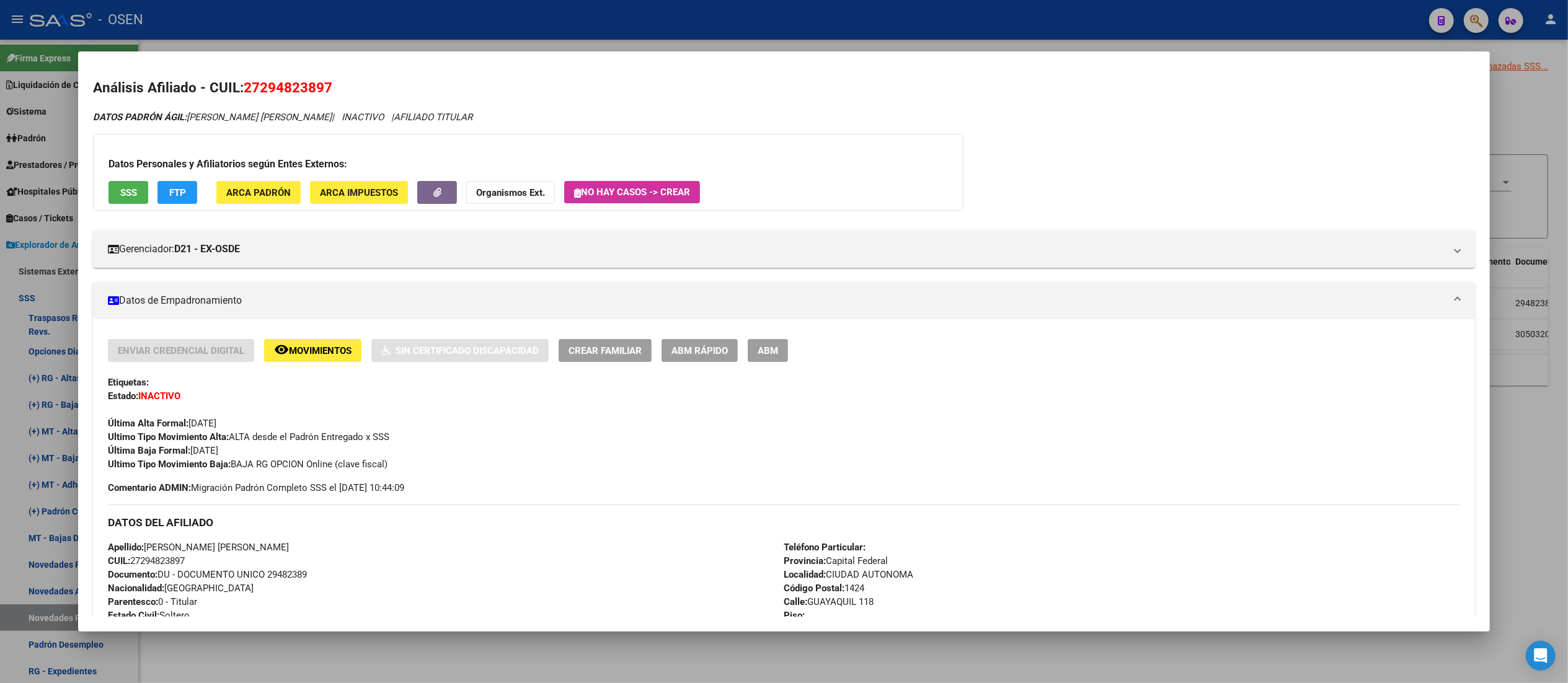
click at [368, 17] on div at bounding box center [784, 342] width 1568 height 683
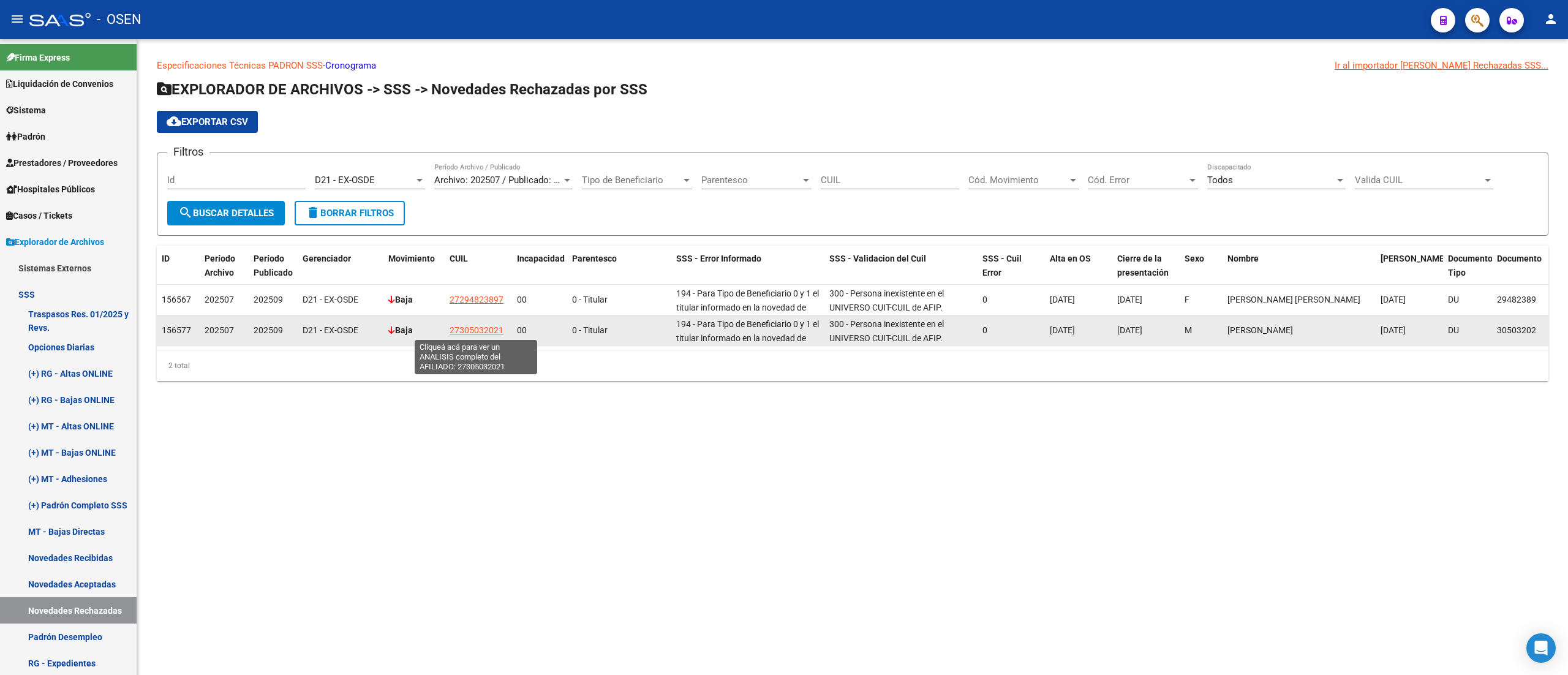
click at [486, 325] on span "27305032021" at bounding box center [476, 330] width 54 height 10
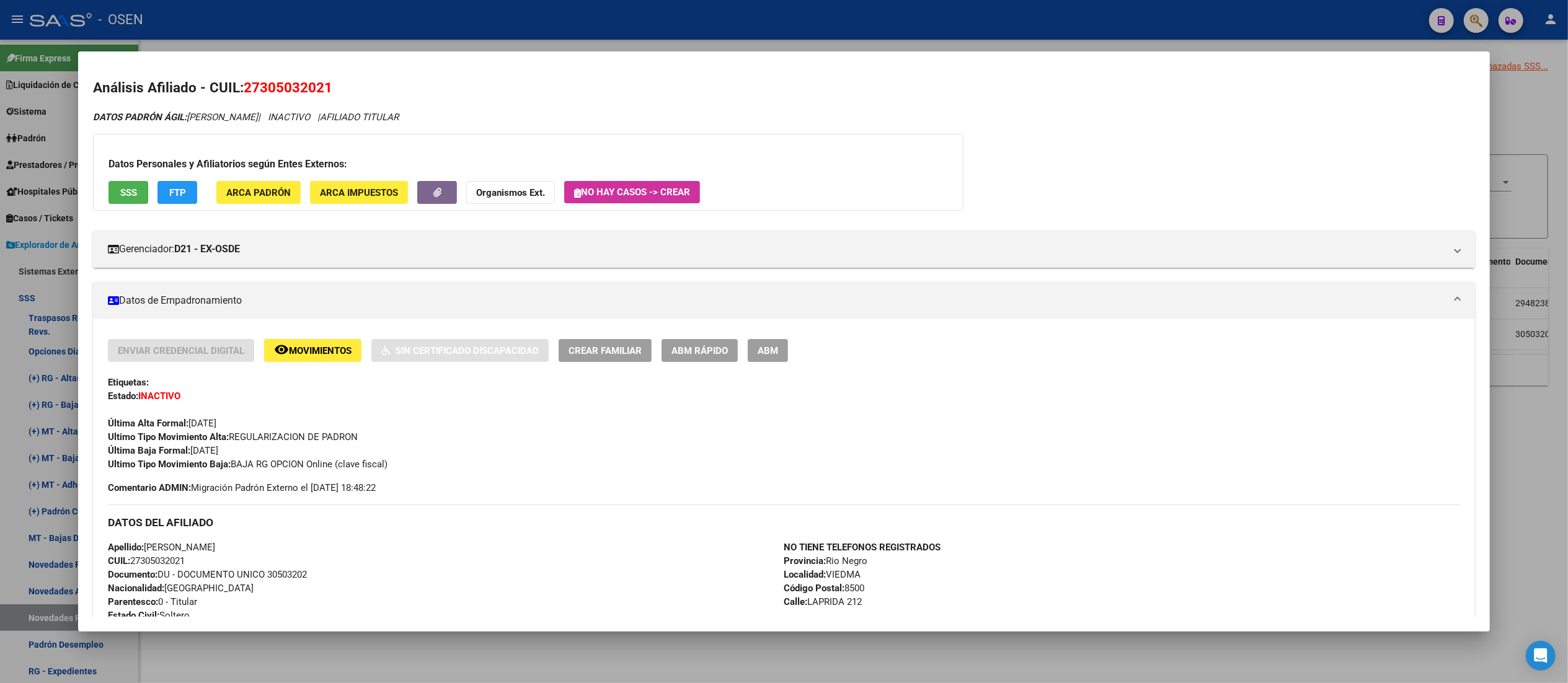
click at [361, 34] on div at bounding box center [784, 342] width 1568 height 683
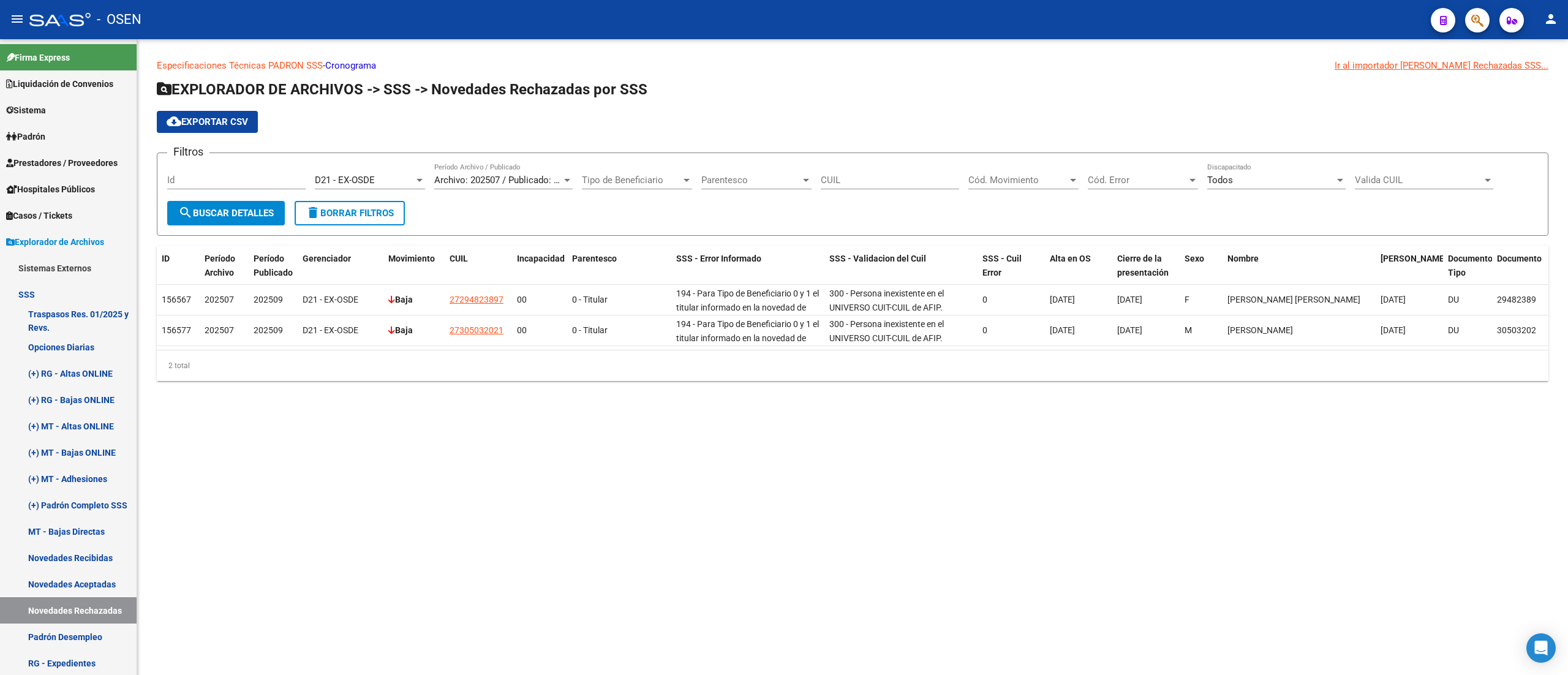
click at [389, 176] on div "D21 - EX-OSDE" at bounding box center [364, 180] width 99 height 11
click at [439, 207] on span "D23 - OSEN - GRAL. ROCA" at bounding box center [400, 208] width 172 height 28
click at [272, 212] on span "search Buscar Detalles" at bounding box center [226, 213] width 96 height 11
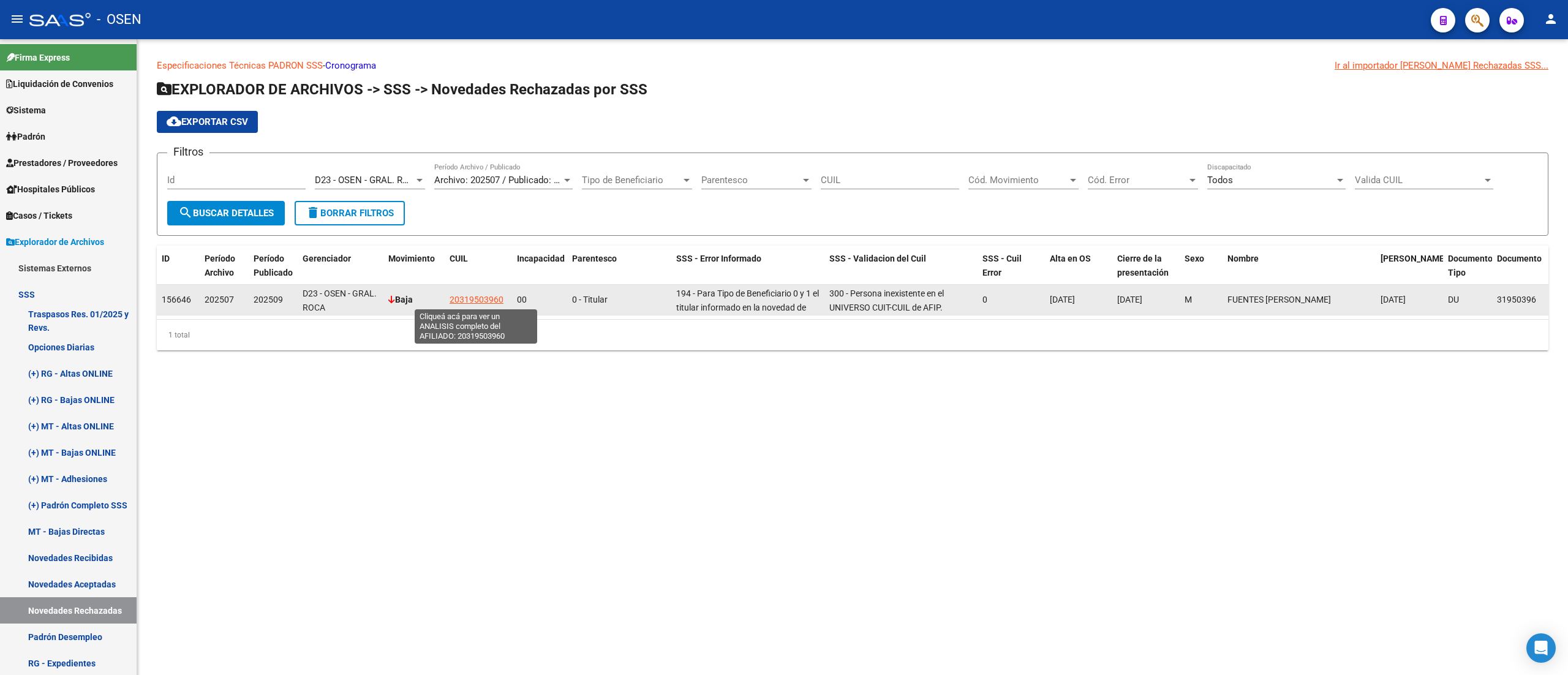
click at [467, 296] on span "20319503960" at bounding box center [476, 299] width 54 height 10
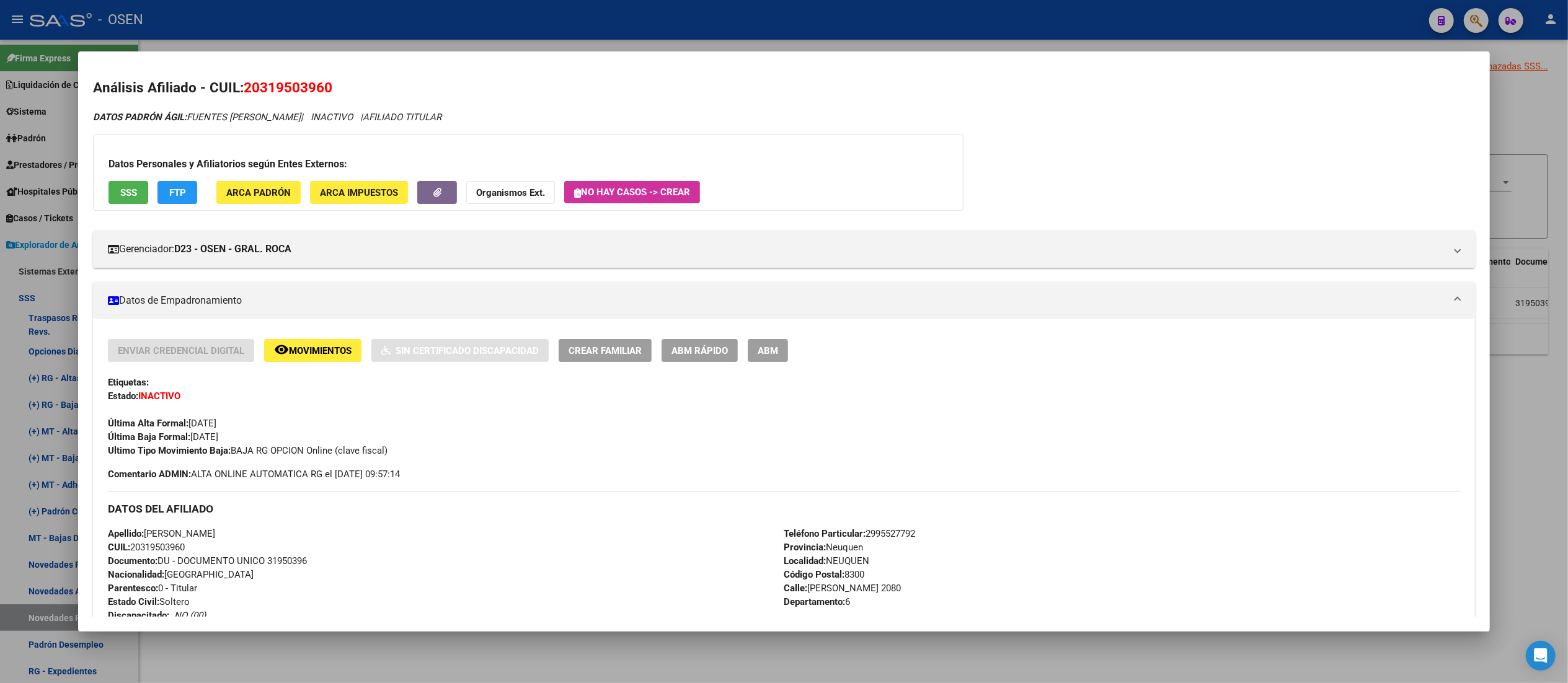
click at [120, 193] on span "SSS" at bounding box center [128, 193] width 17 height 11
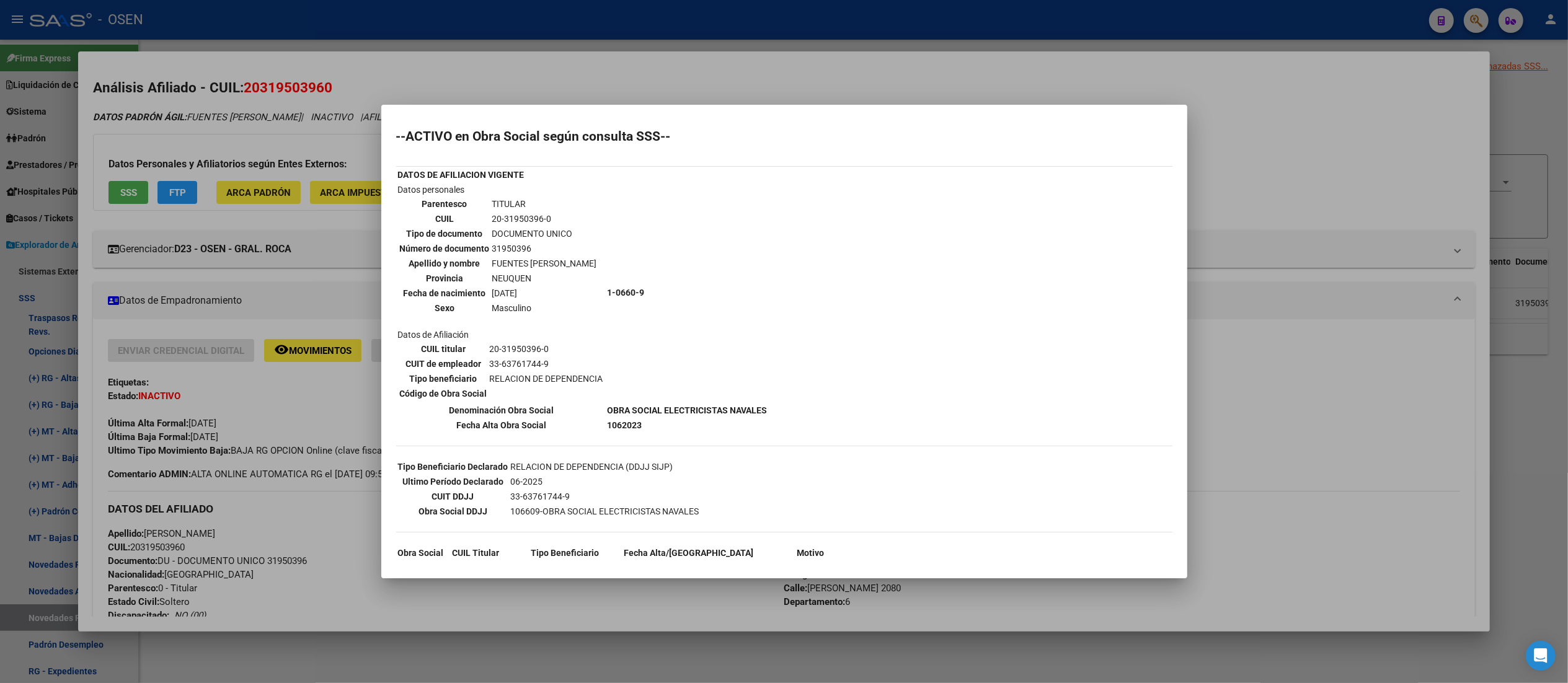
click at [387, 26] on div at bounding box center [784, 342] width 1568 height 683
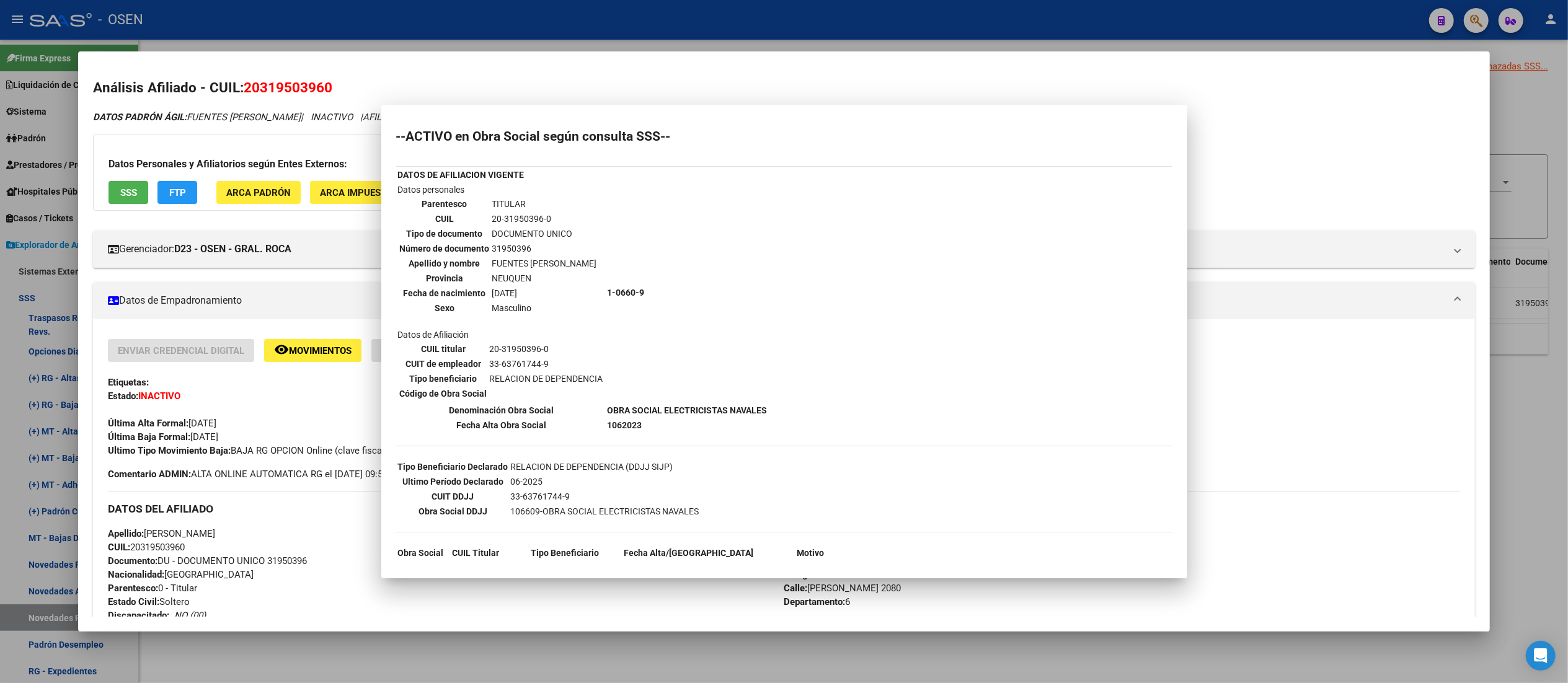
click at [387, 26] on div at bounding box center [784, 342] width 1568 height 683
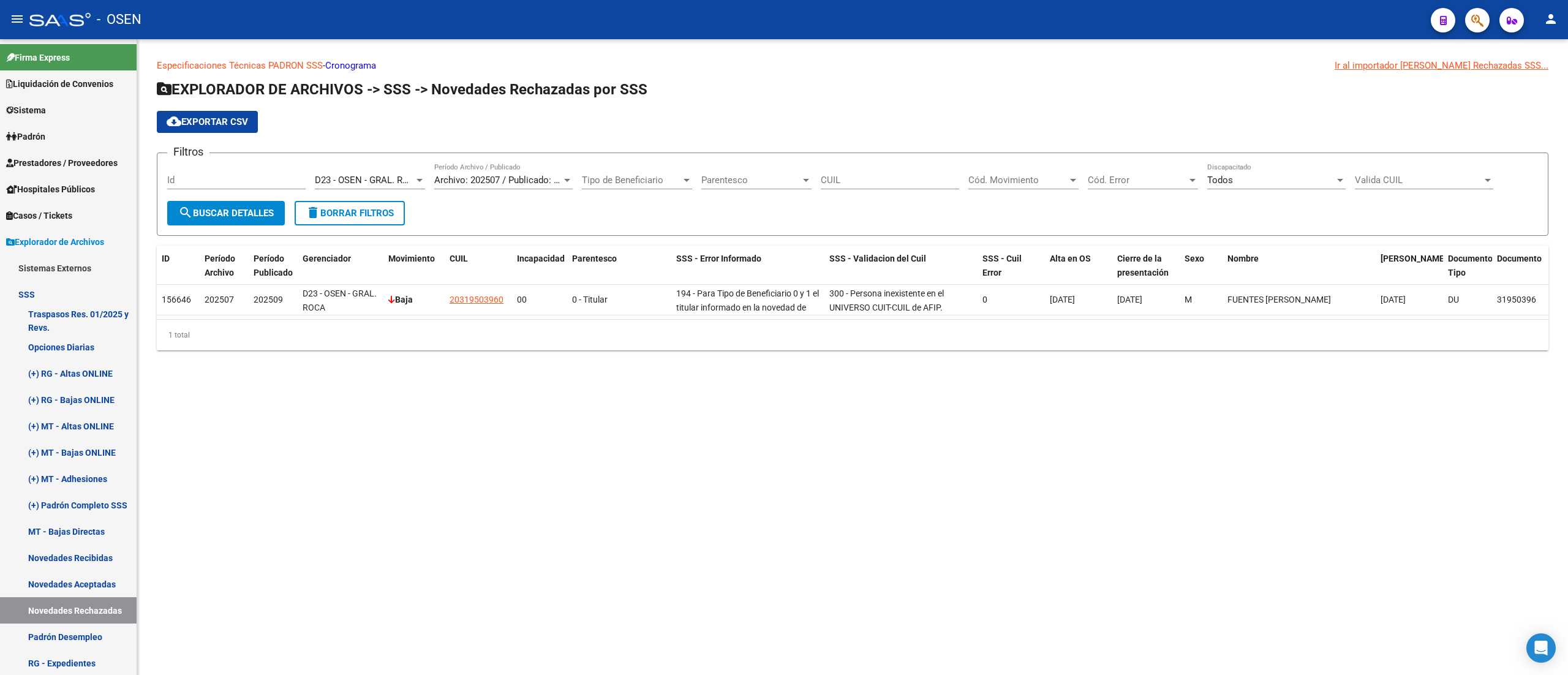
click at [404, 176] on span "D23 - OSEN - GRAL. ROCA" at bounding box center [368, 180] width 106 height 11
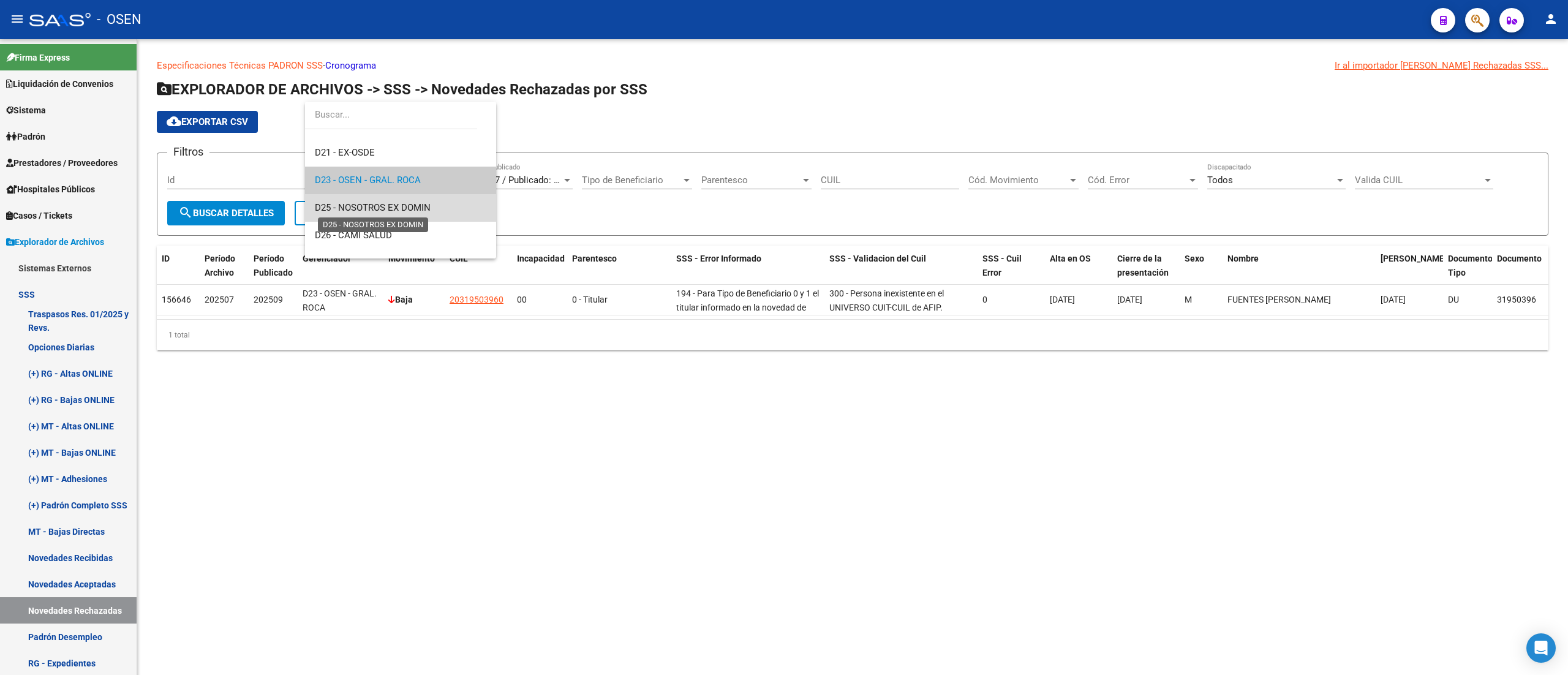
click at [412, 202] on span "D25 - NOSOTROS EX DOMIN" at bounding box center [372, 207] width 116 height 11
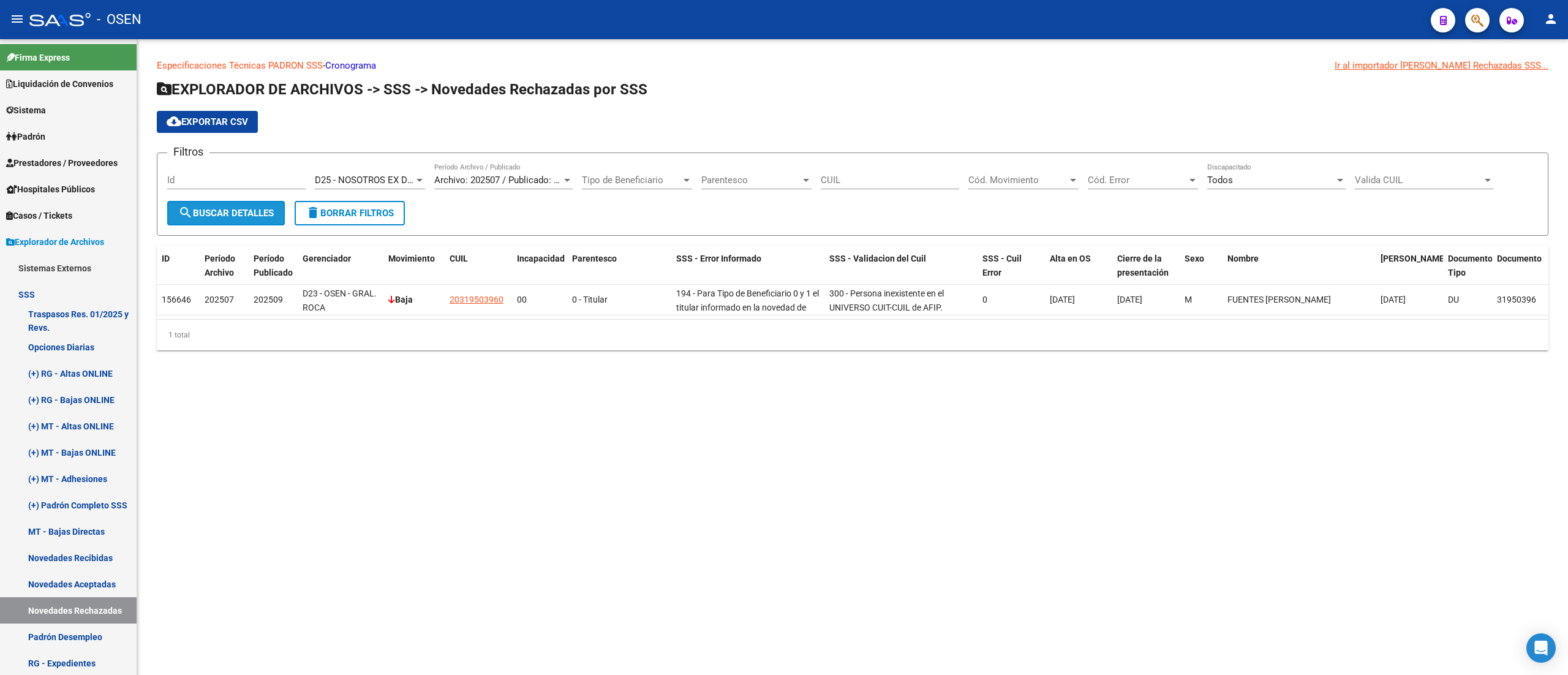
click at [265, 222] on button "search Buscar Detalles" at bounding box center [226, 213] width 118 height 25
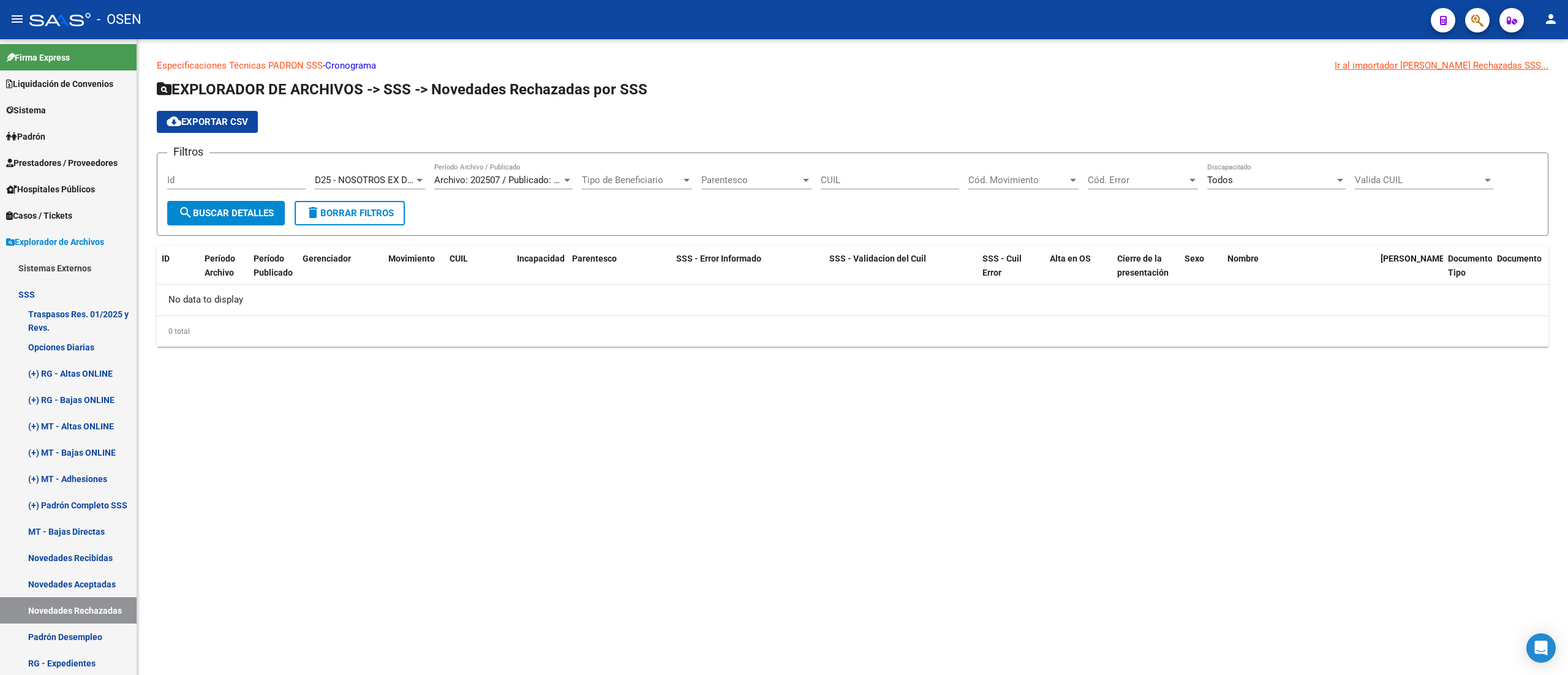
click at [370, 174] on div "D25 - NOSOTROS EX DOMIN Seleccionar Gerenciador" at bounding box center [370, 176] width 110 height 27
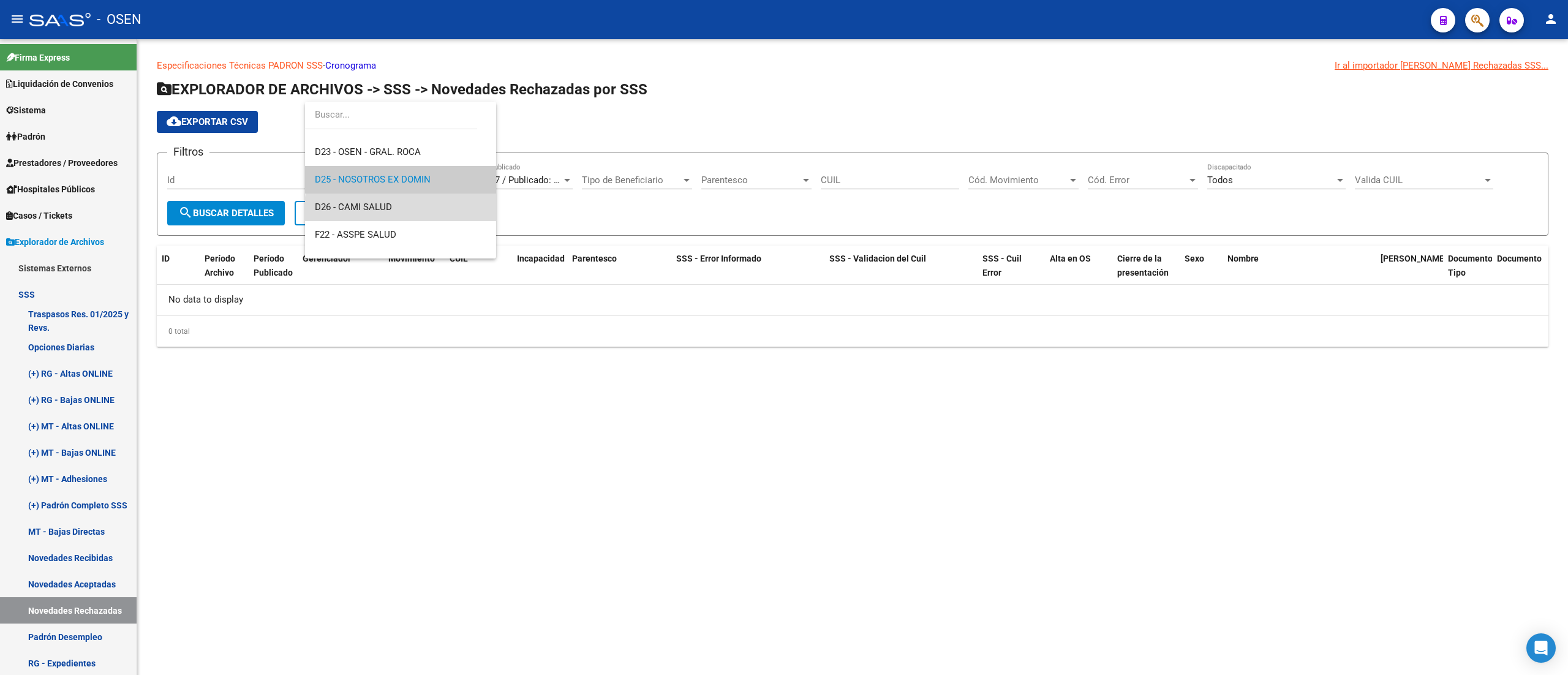
click at [437, 210] on span "D26 - CAMI SALUD" at bounding box center [400, 207] width 172 height 28
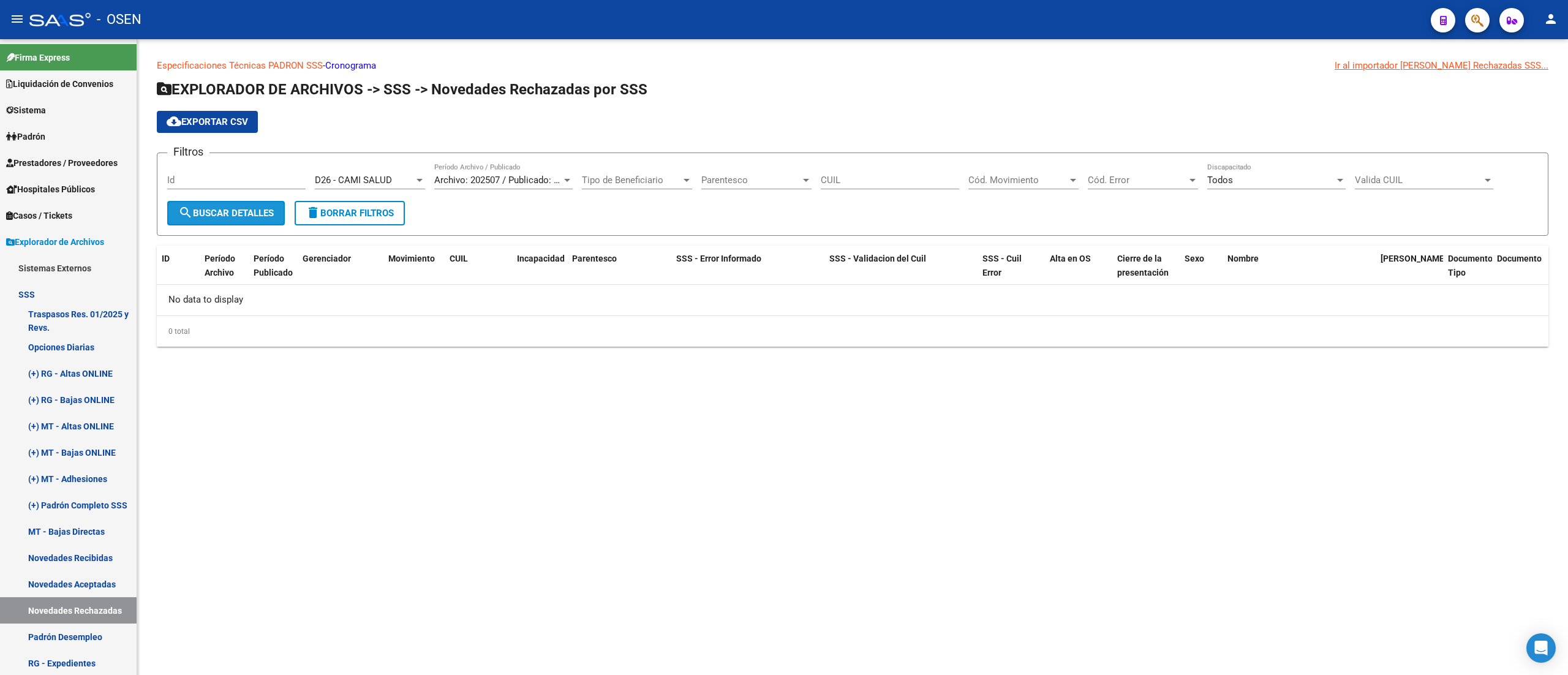
drag, startPoint x: 265, startPoint y: 218, endPoint x: 323, endPoint y: 210, distance: 58.5
click at [267, 218] on button "search Buscar Detalles" at bounding box center [226, 213] width 118 height 25
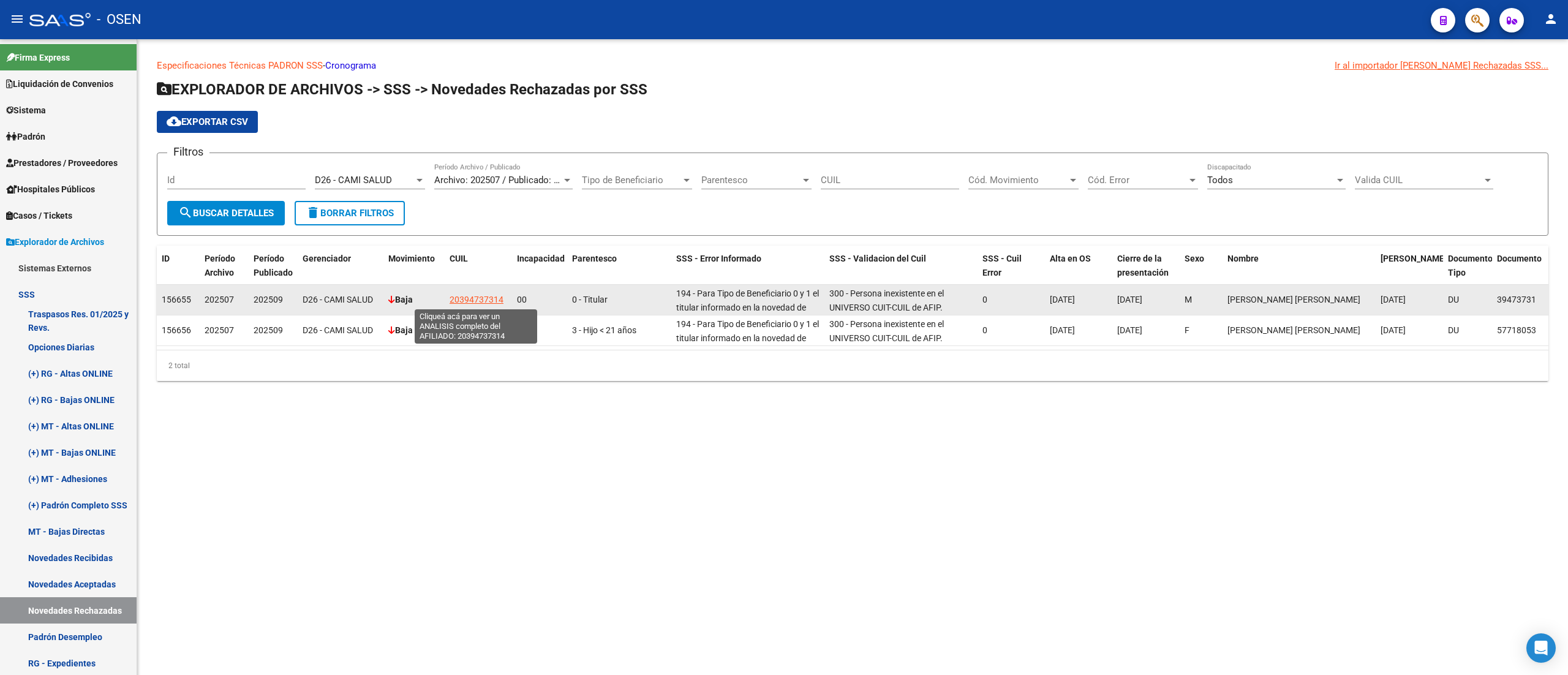
click at [481, 298] on span "20394737314" at bounding box center [476, 299] width 54 height 10
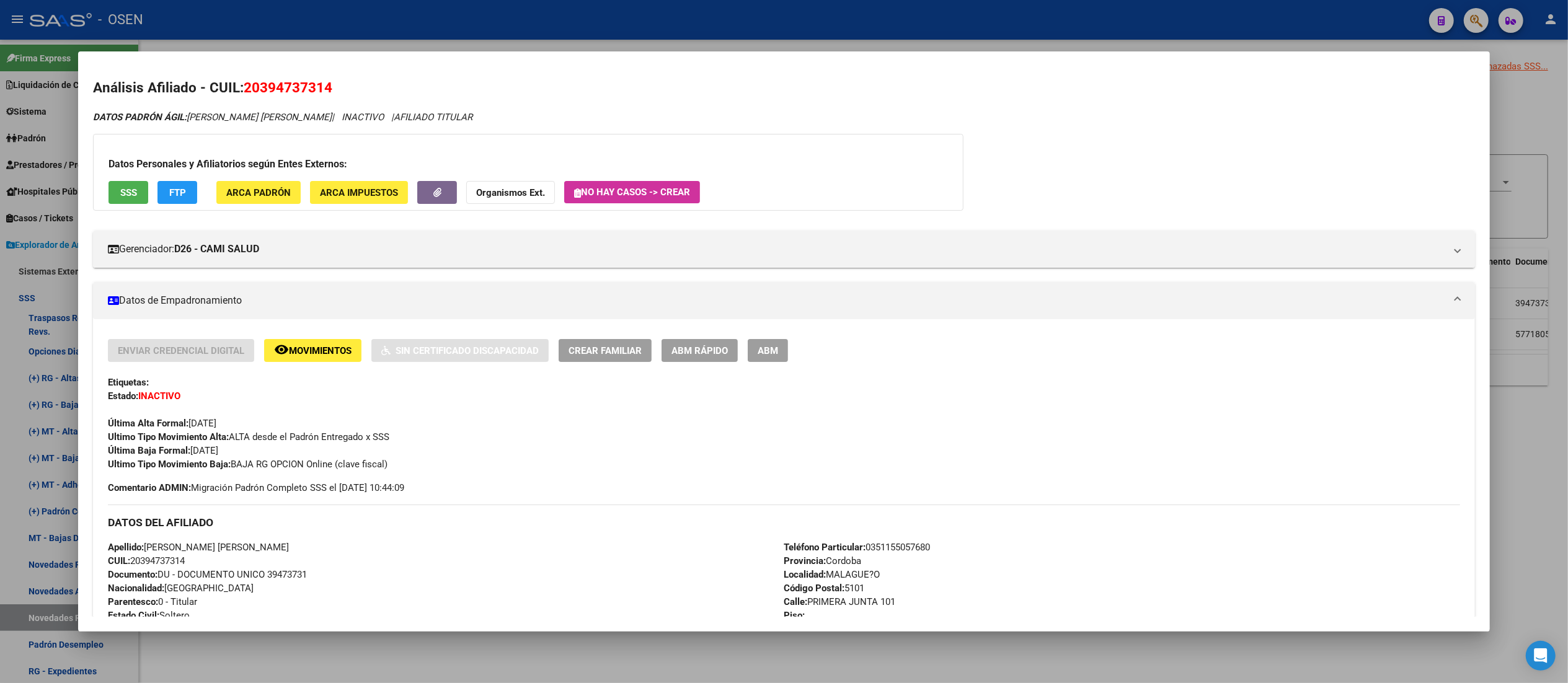
click at [360, 17] on div at bounding box center [784, 342] width 1568 height 683
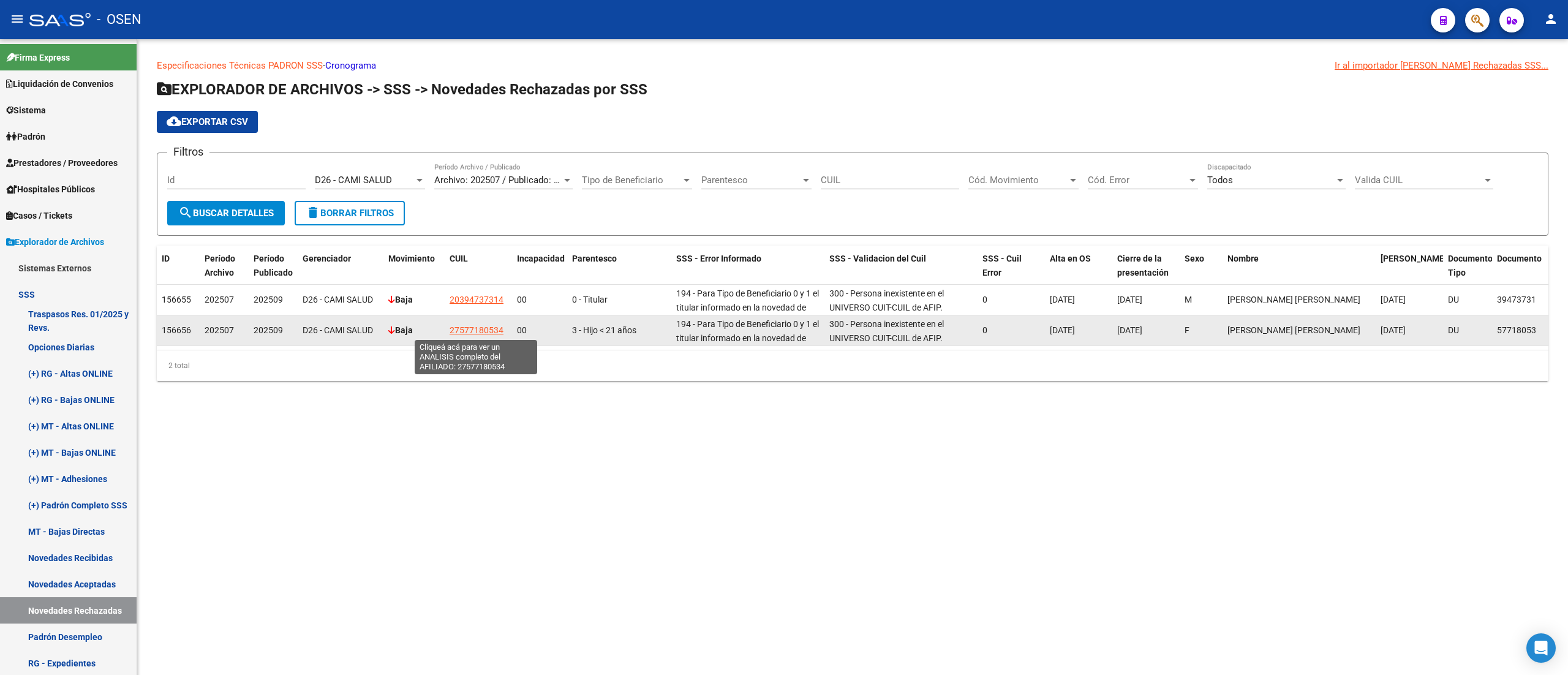
click at [480, 330] on span "27577180534" at bounding box center [476, 330] width 54 height 10
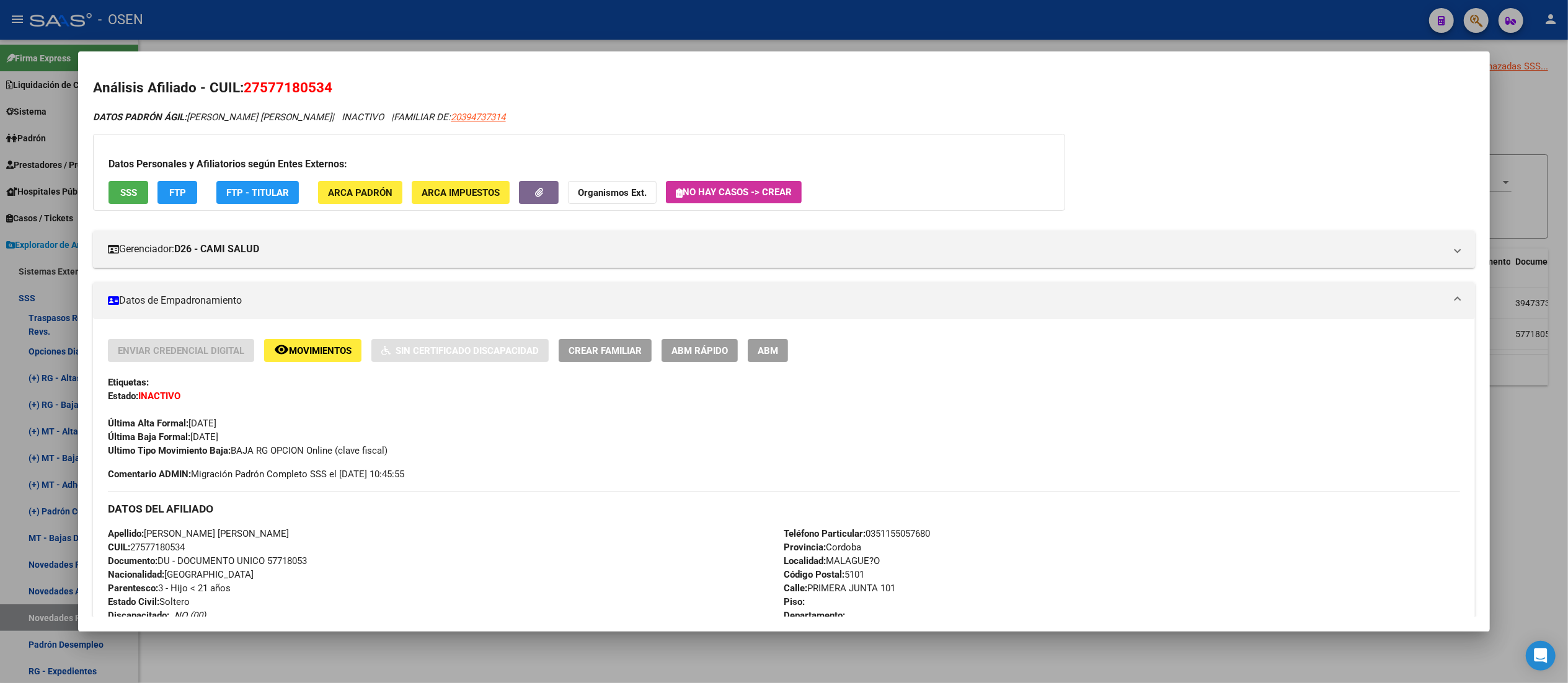
click at [333, 24] on div at bounding box center [784, 342] width 1568 height 683
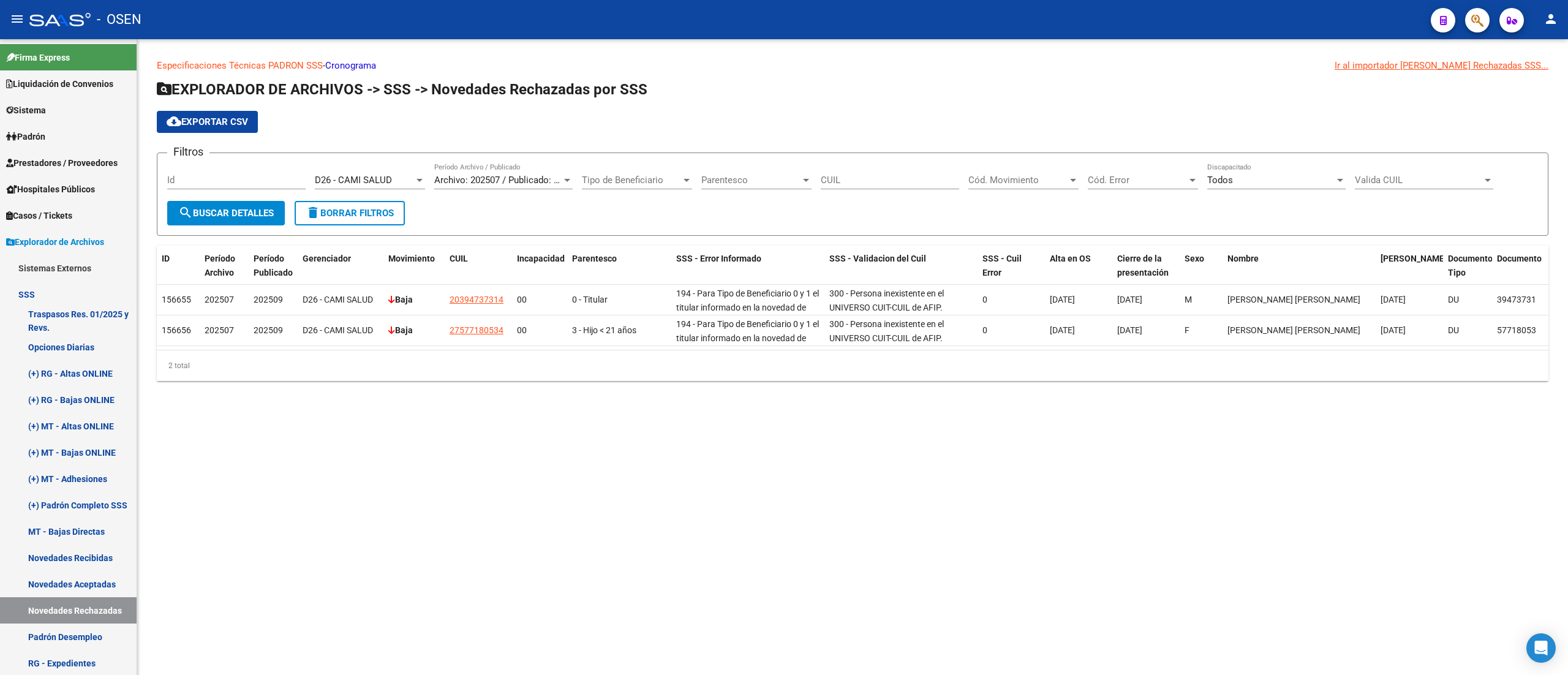
click at [385, 170] on div "D26 - CAMI SALUD Seleccionar Gerenciador" at bounding box center [370, 176] width 110 height 27
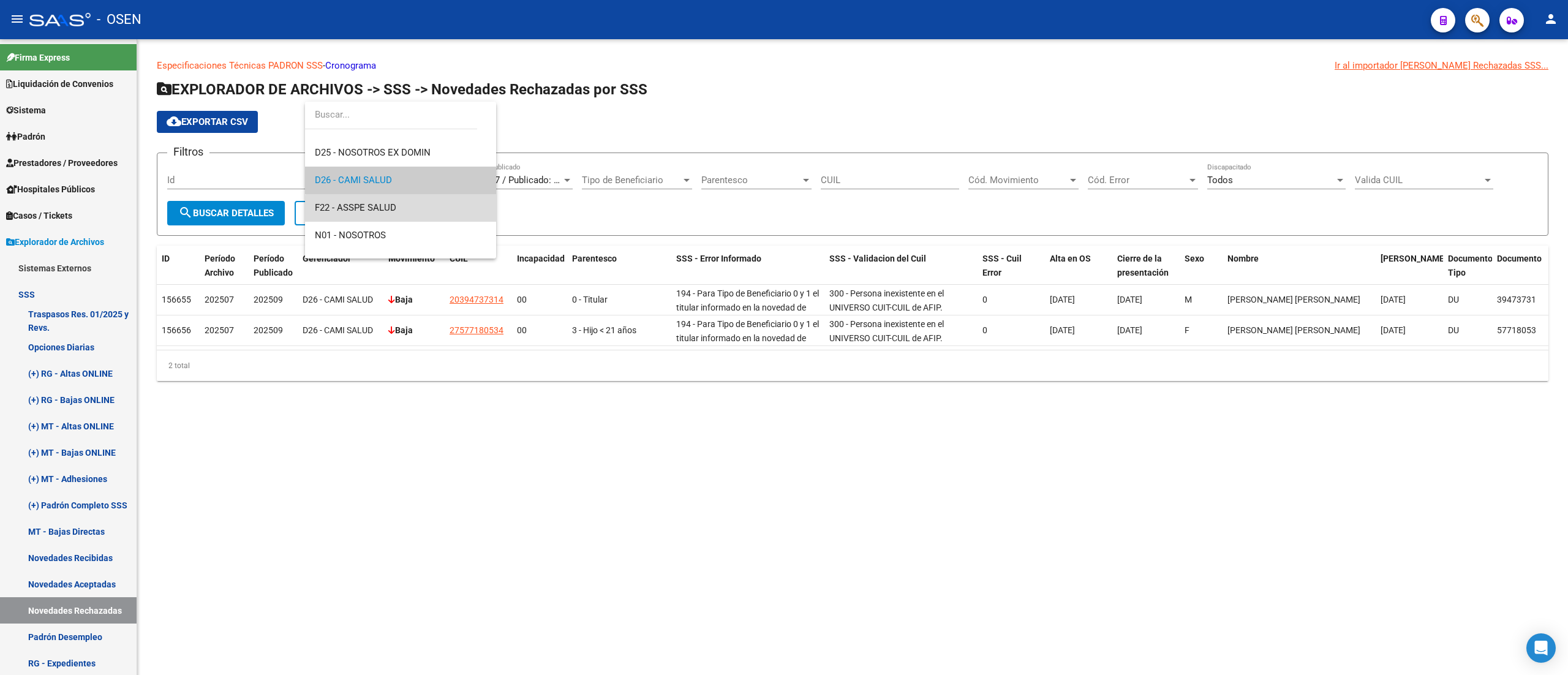
click at [413, 212] on span "F22 - ASSPE SALUD" at bounding box center [400, 208] width 172 height 28
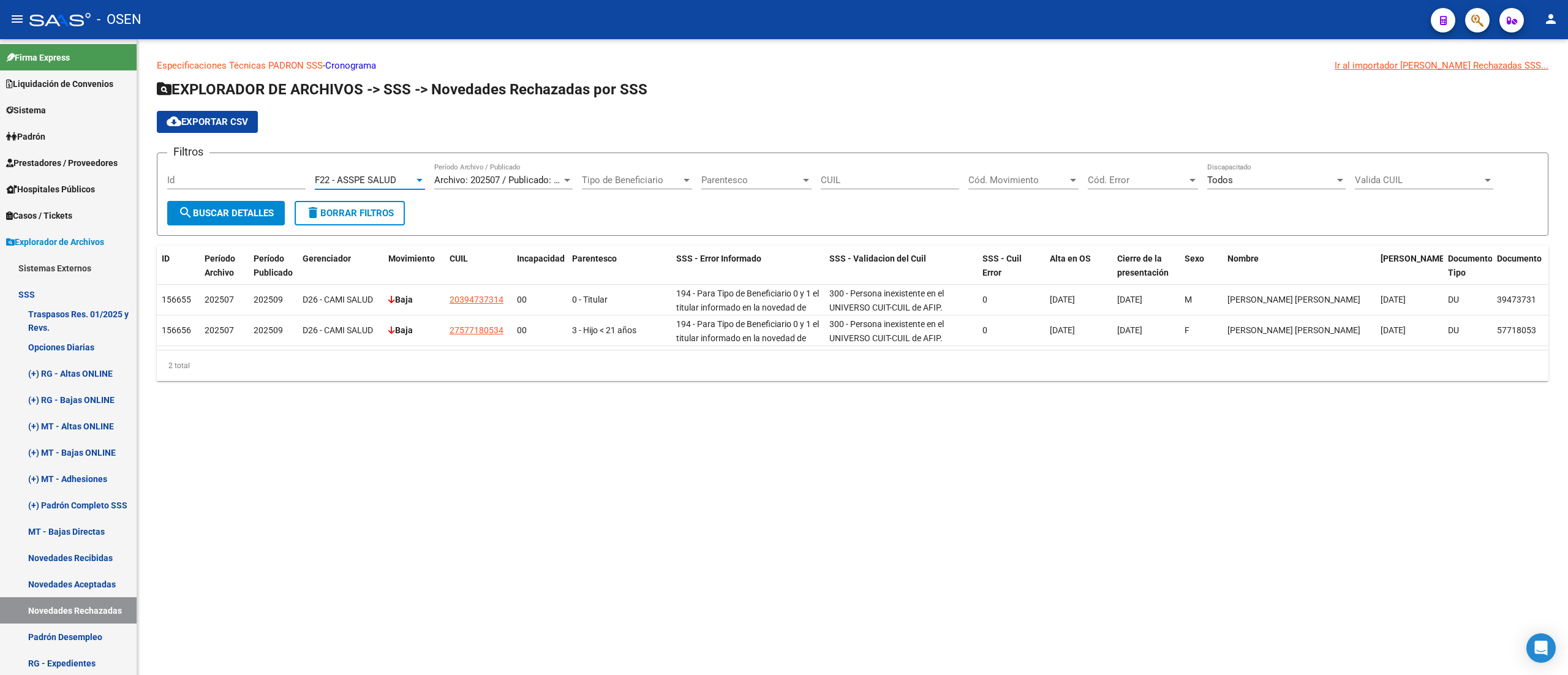
click at [271, 216] on span "search Buscar Detalles" at bounding box center [226, 213] width 96 height 11
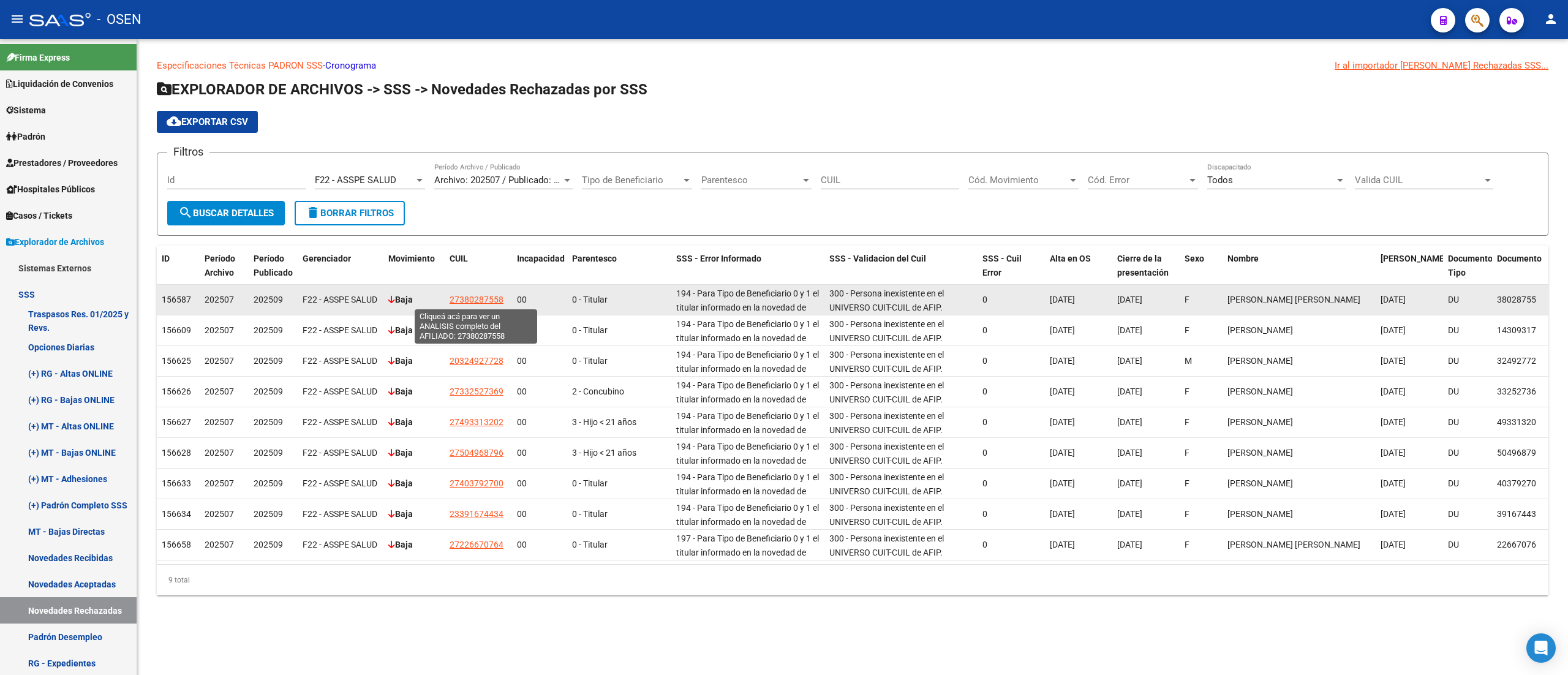
click at [491, 300] on span "27380287558" at bounding box center [476, 299] width 54 height 10
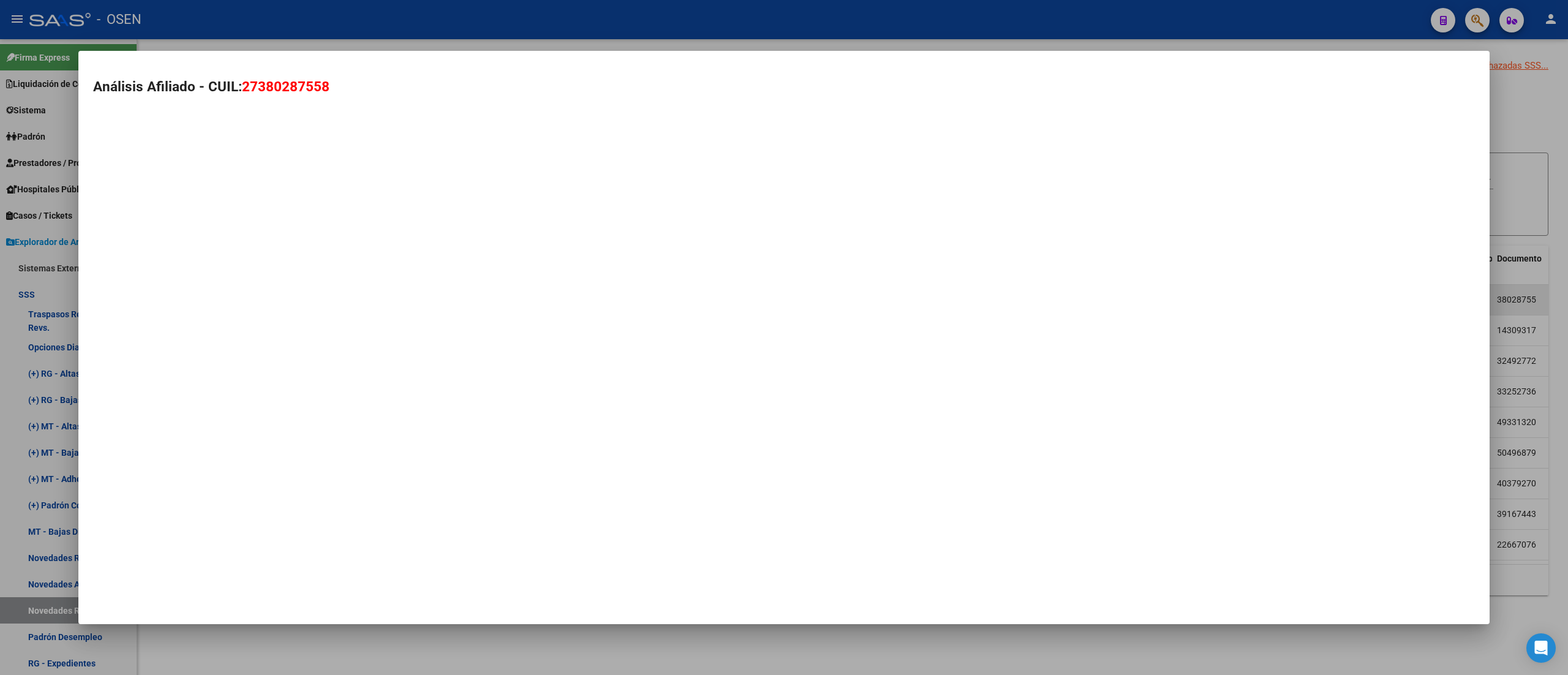
type textarea "27380287558"
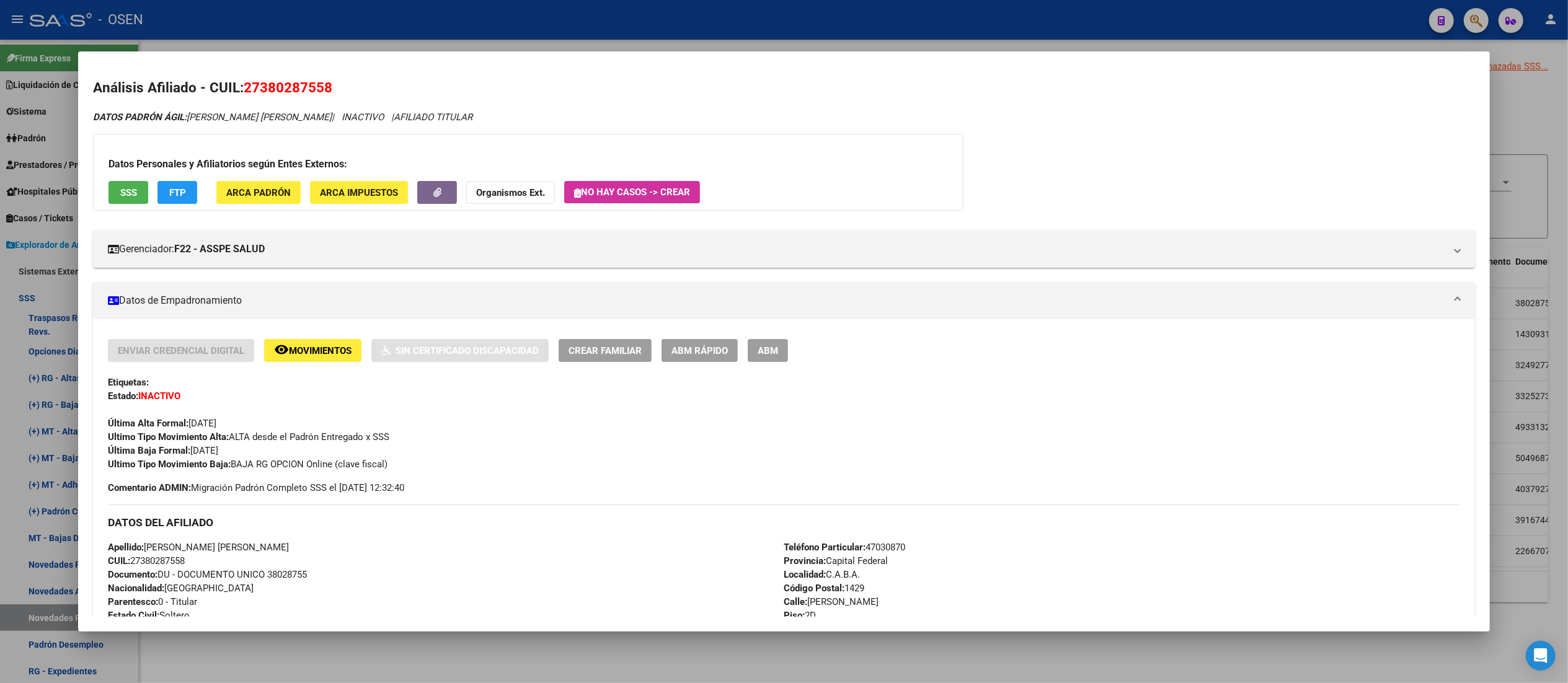
click at [385, 19] on div at bounding box center [784, 342] width 1568 height 683
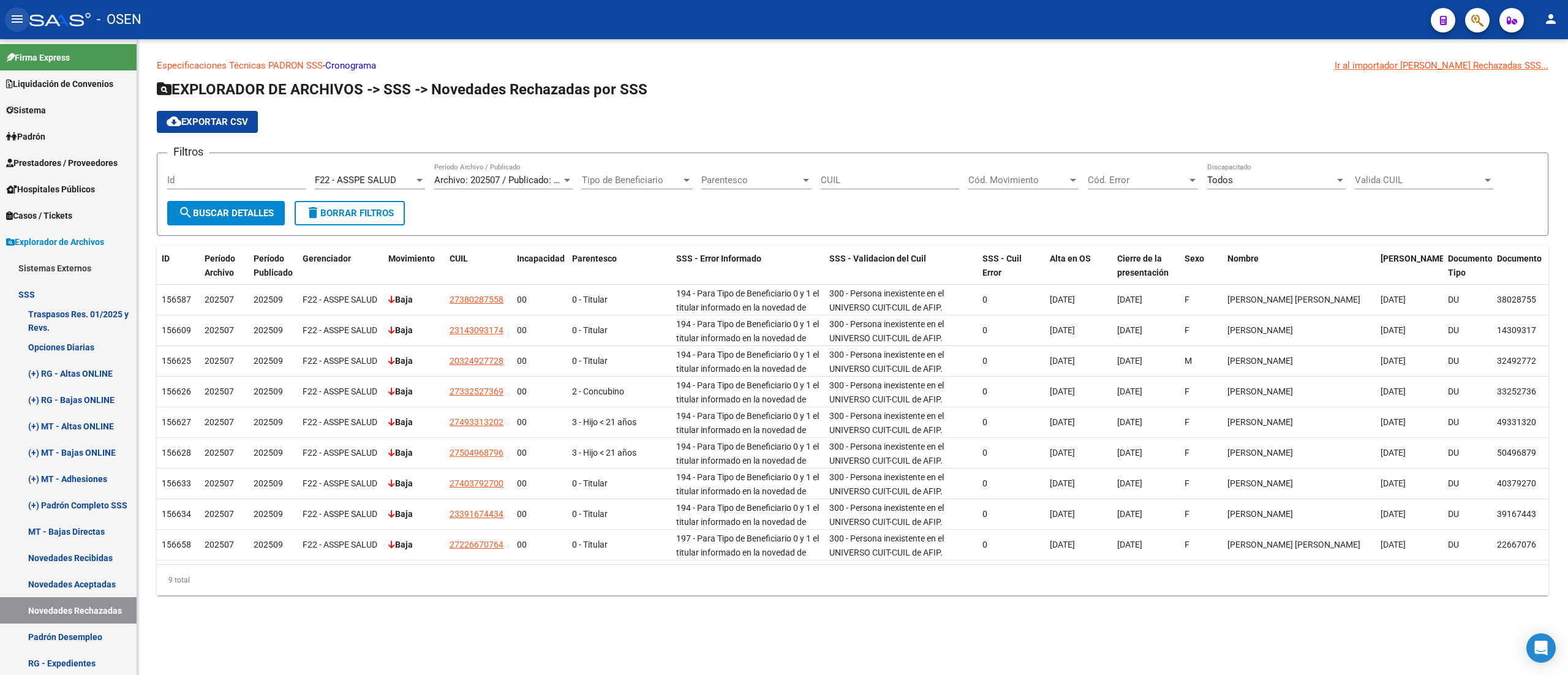
click at [20, 21] on mat-icon "menu" at bounding box center [17, 19] width 15 height 15
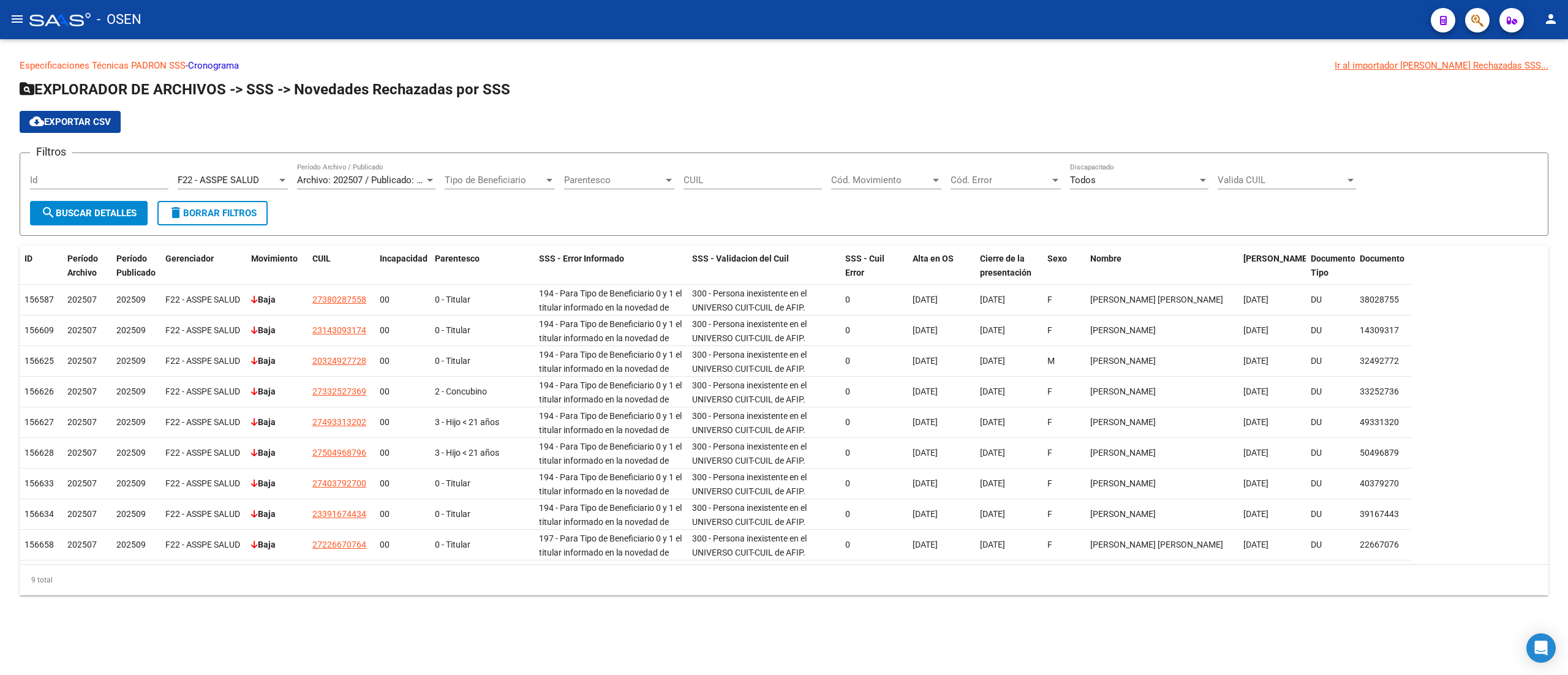
click at [13, 15] on mat-icon "menu" at bounding box center [17, 19] width 15 height 15
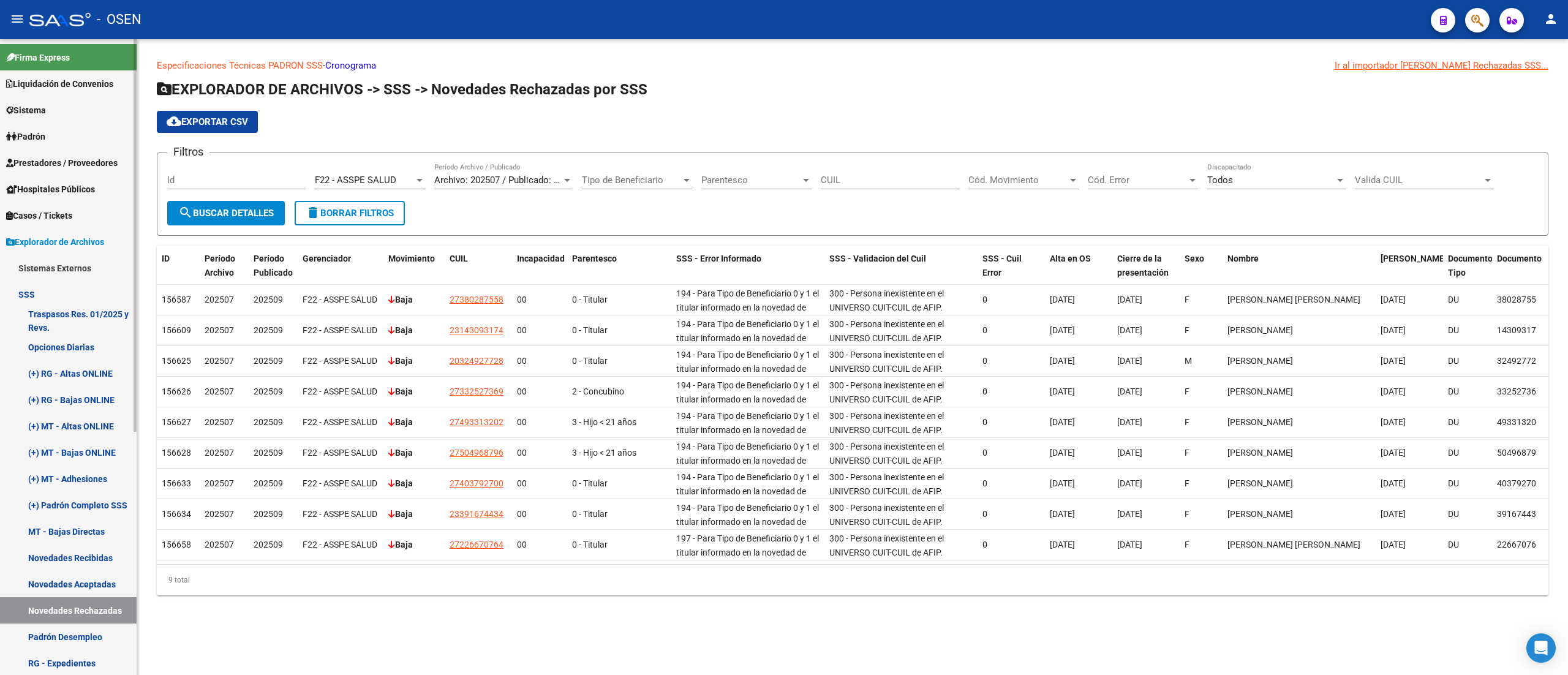
click at [48, 152] on link "Prestadores / Proveedores" at bounding box center [68, 163] width 137 height 27
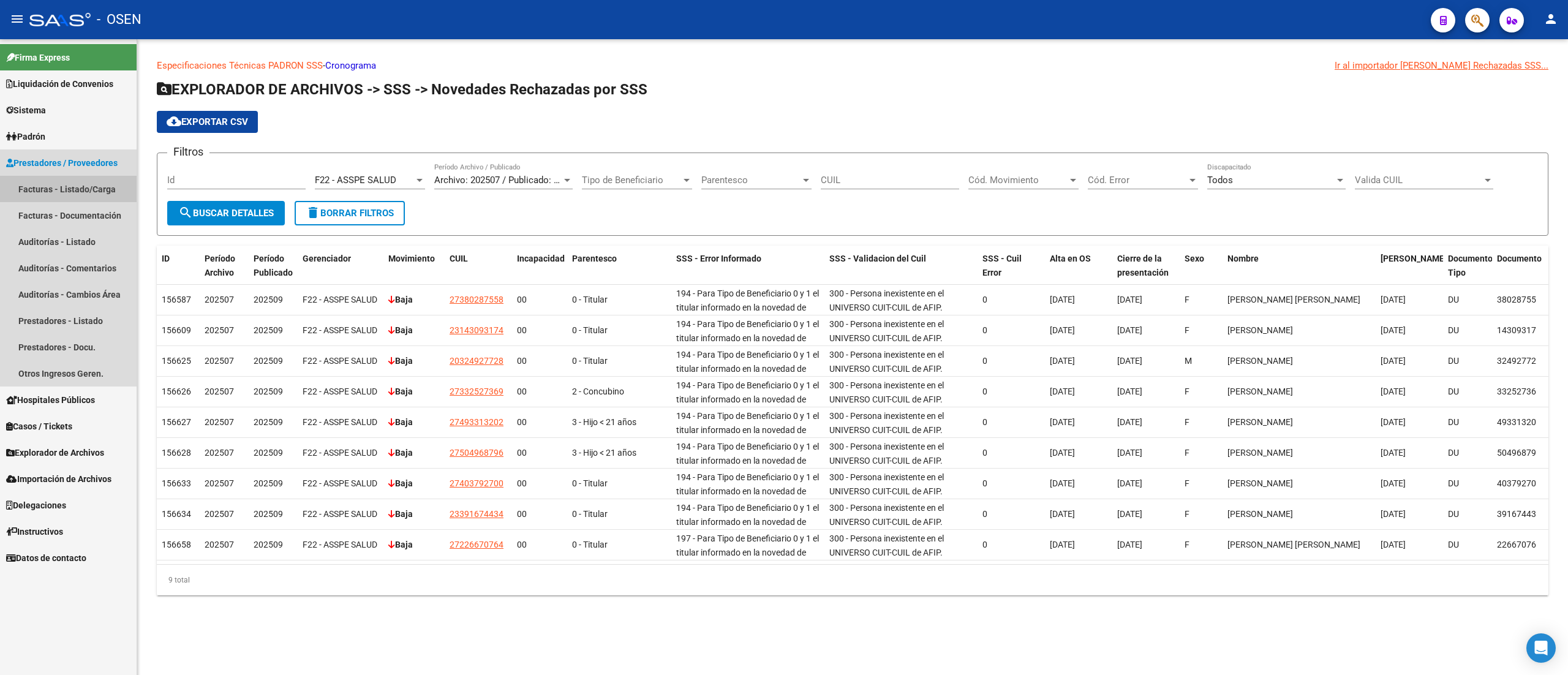
click at [65, 179] on link "Facturas - Listado/Carga" at bounding box center [68, 189] width 137 height 27
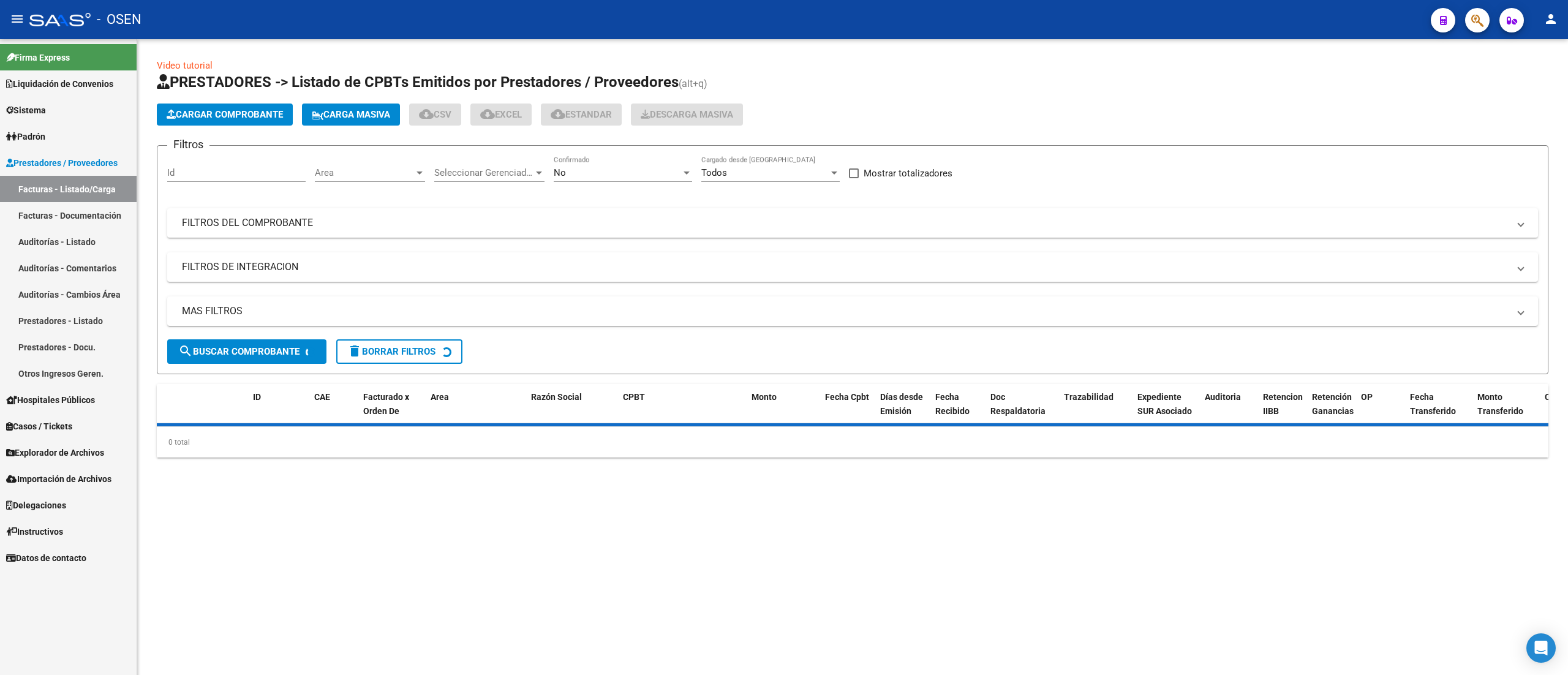
click at [23, 12] on button "menu" at bounding box center [17, 19] width 25 height 25
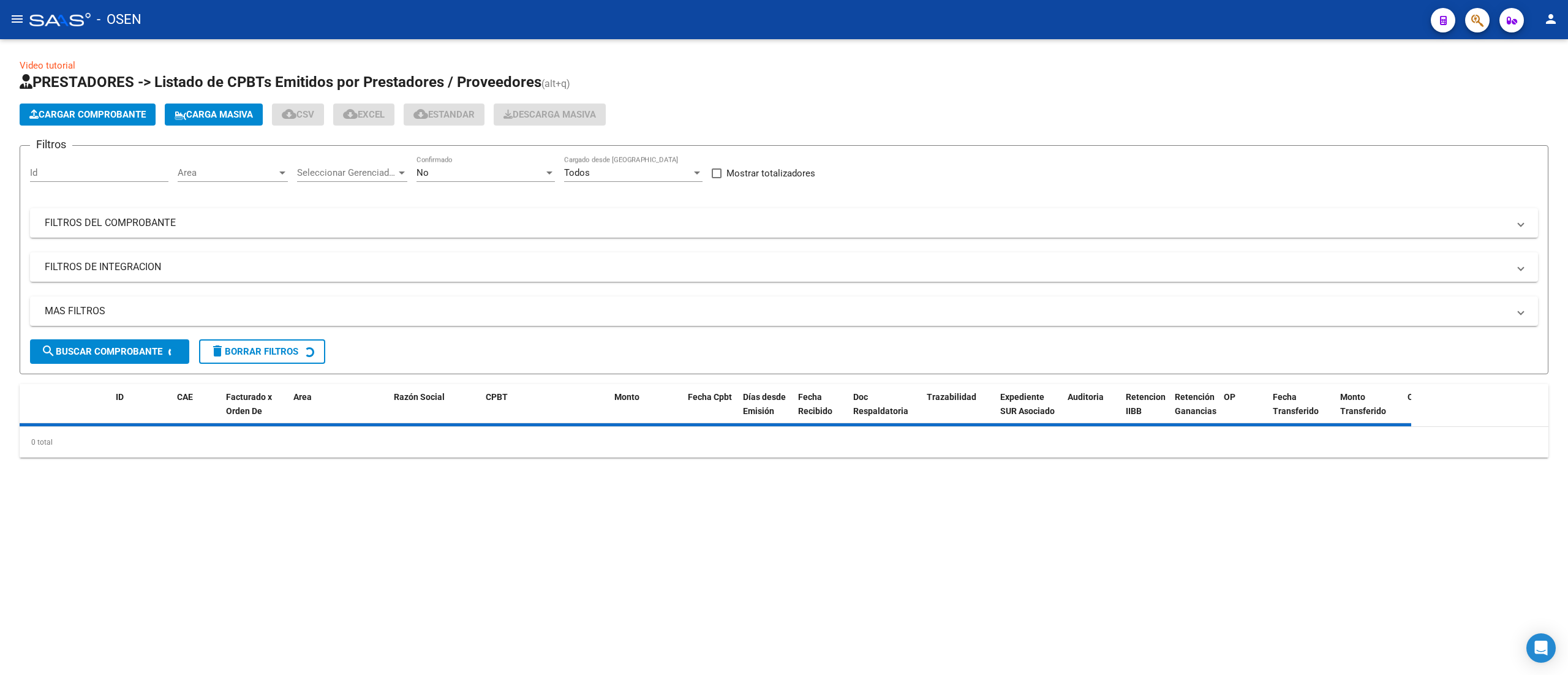
click at [251, 156] on div "Area Area" at bounding box center [233, 168] width 110 height 27
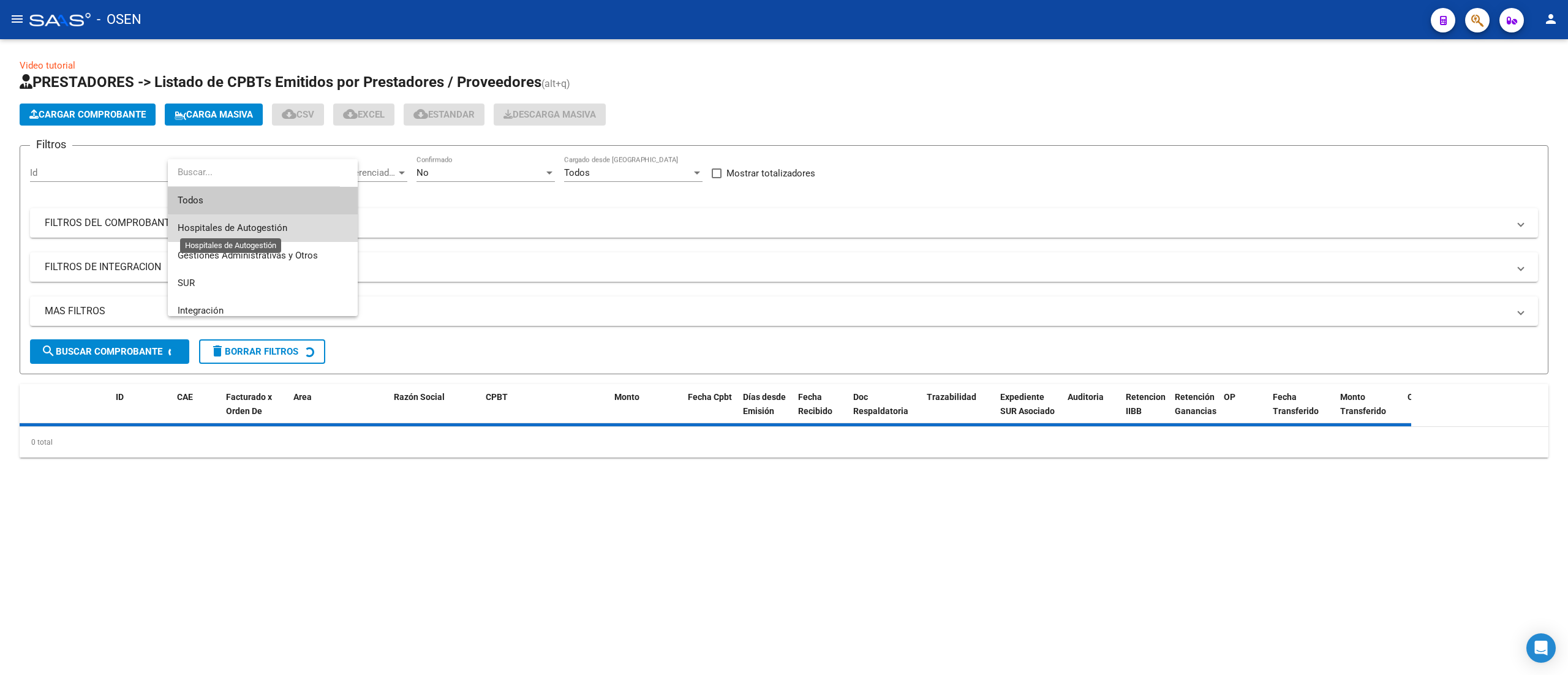
click at [277, 228] on span "Hospitales de Autogestión" at bounding box center [232, 227] width 109 height 11
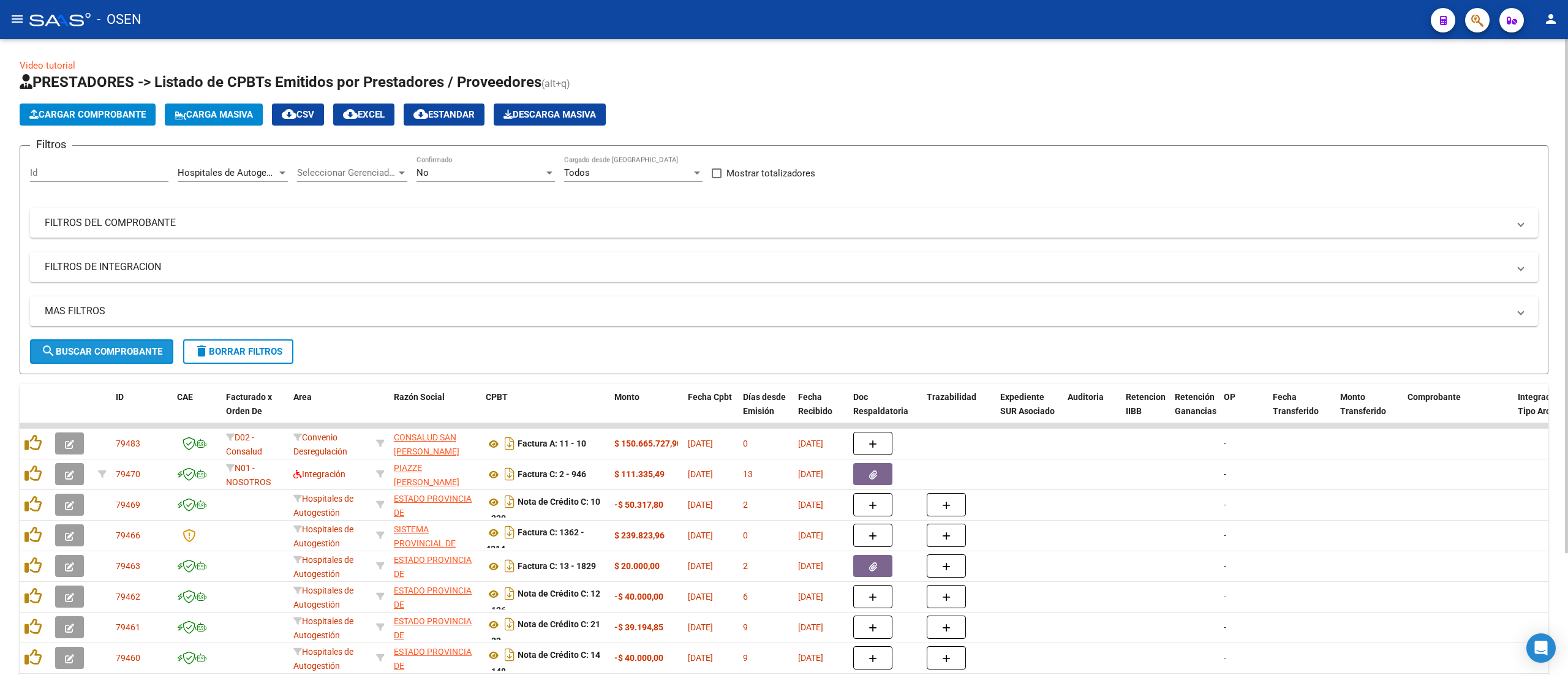
click at [133, 347] on span "search Buscar Comprobante" at bounding box center [101, 351] width 121 height 11
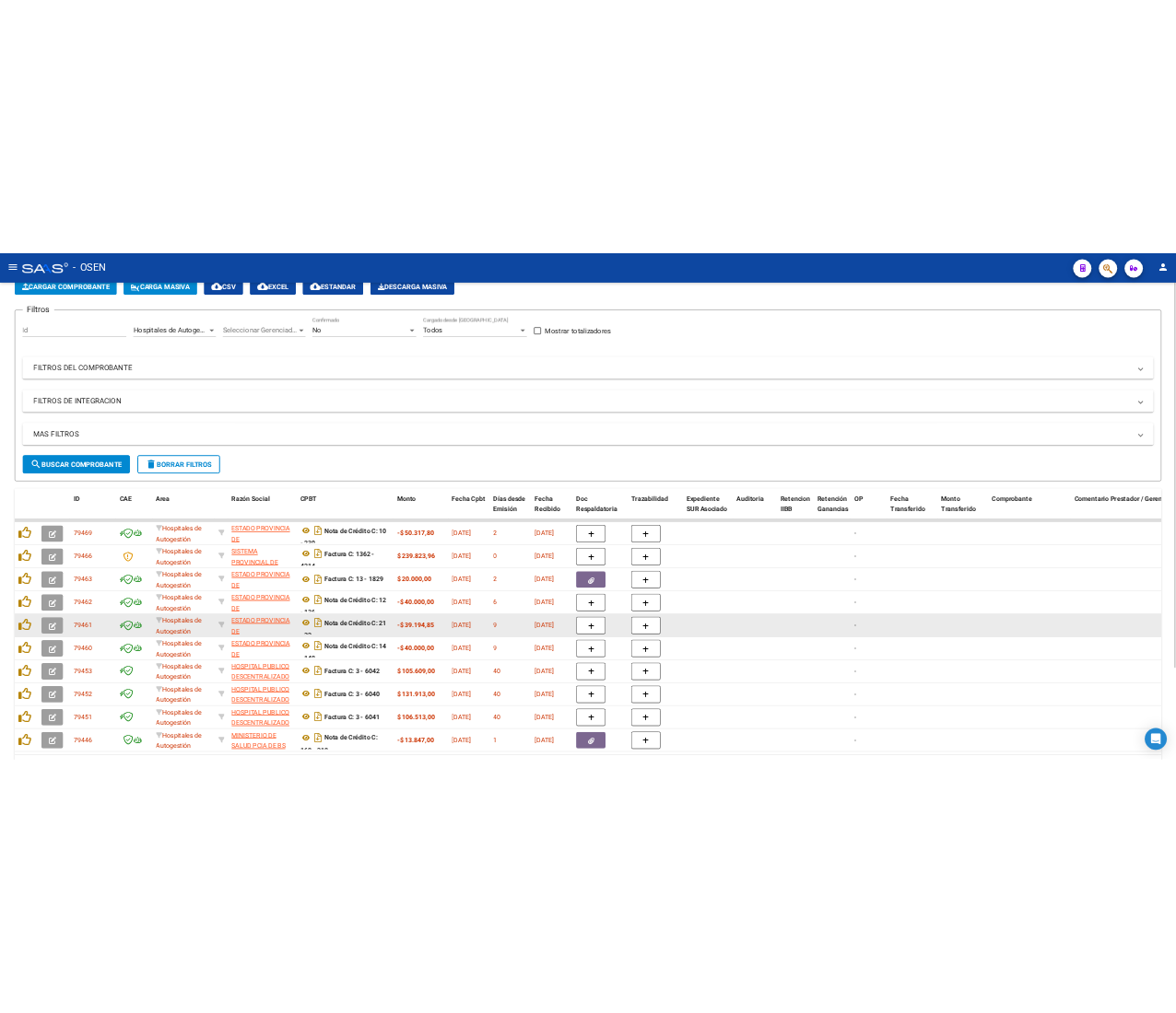
scroll to position [184, 0]
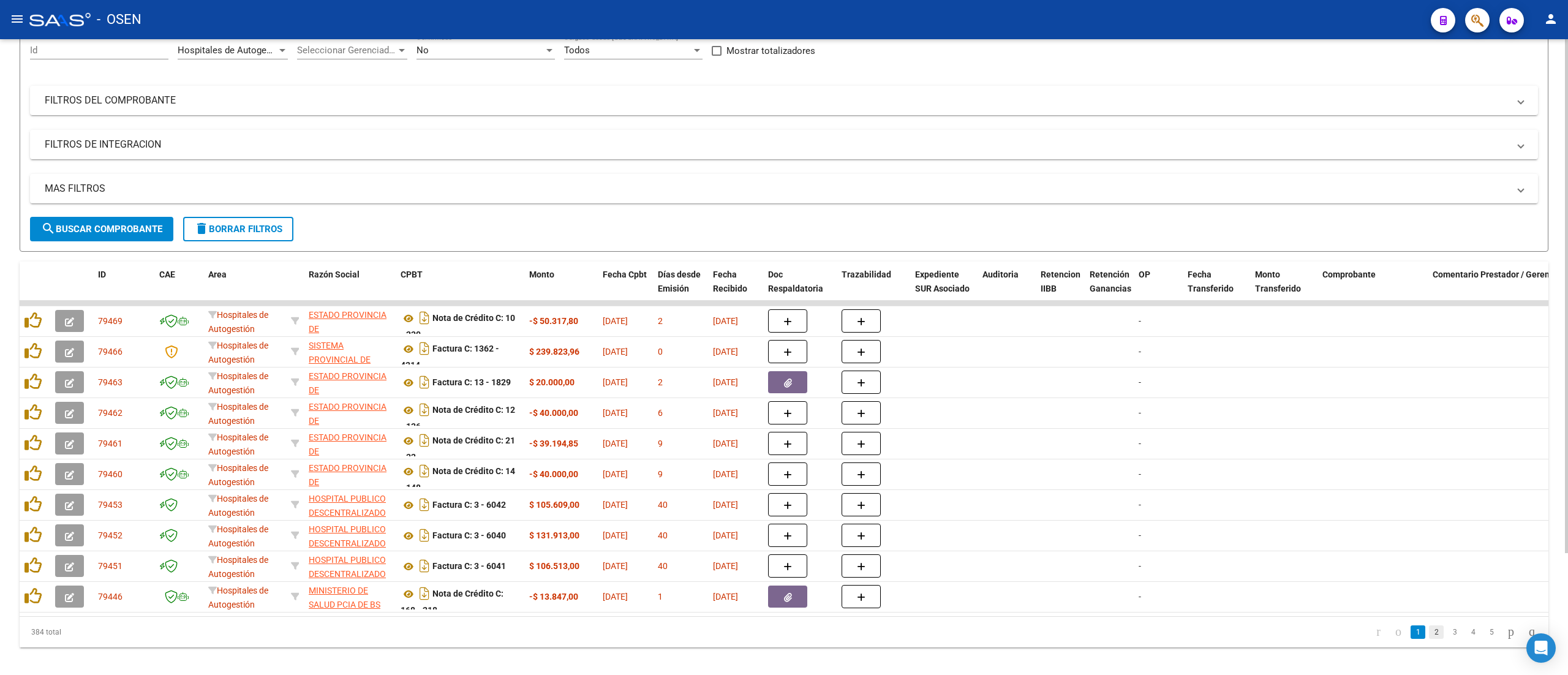
click at [781, 639] on link "2" at bounding box center [1436, 632] width 15 height 14
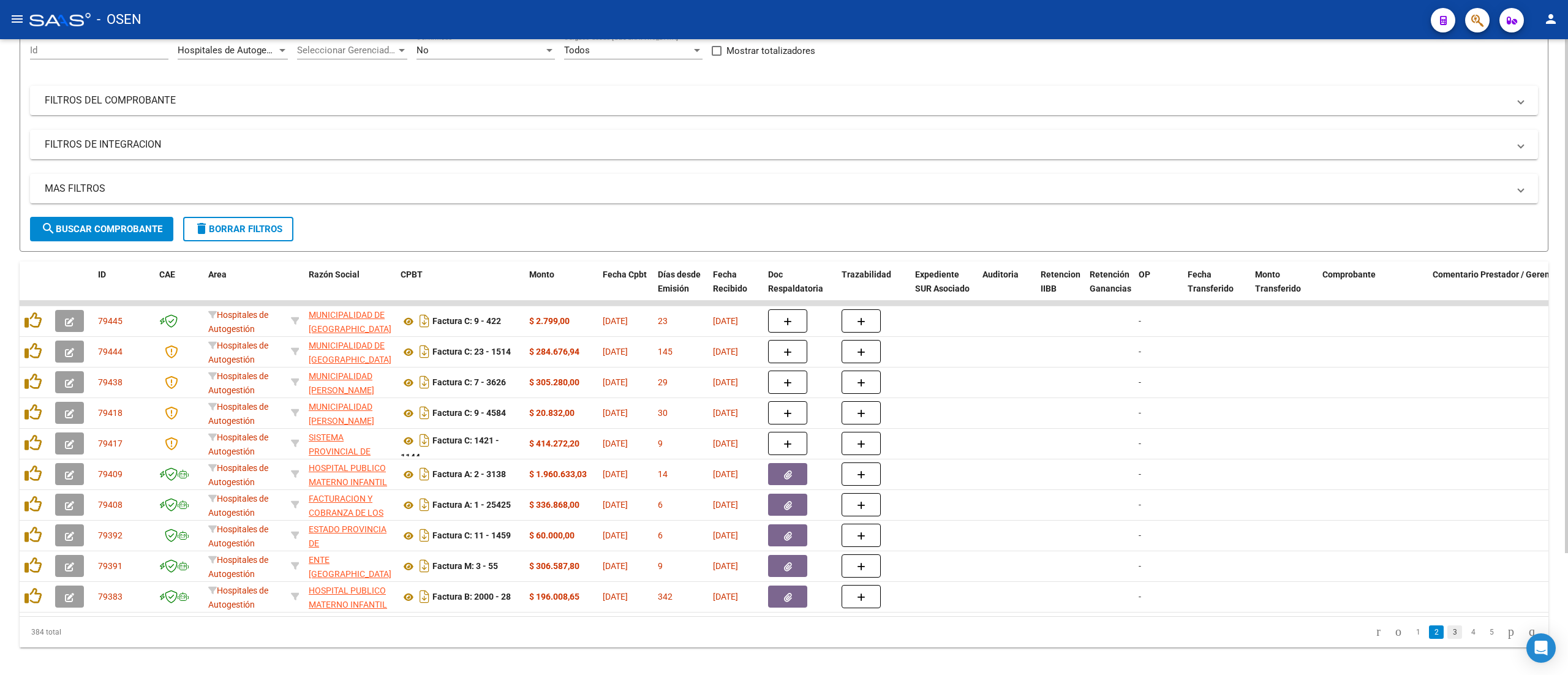
click at [781, 639] on link "3" at bounding box center [1455, 632] width 15 height 14
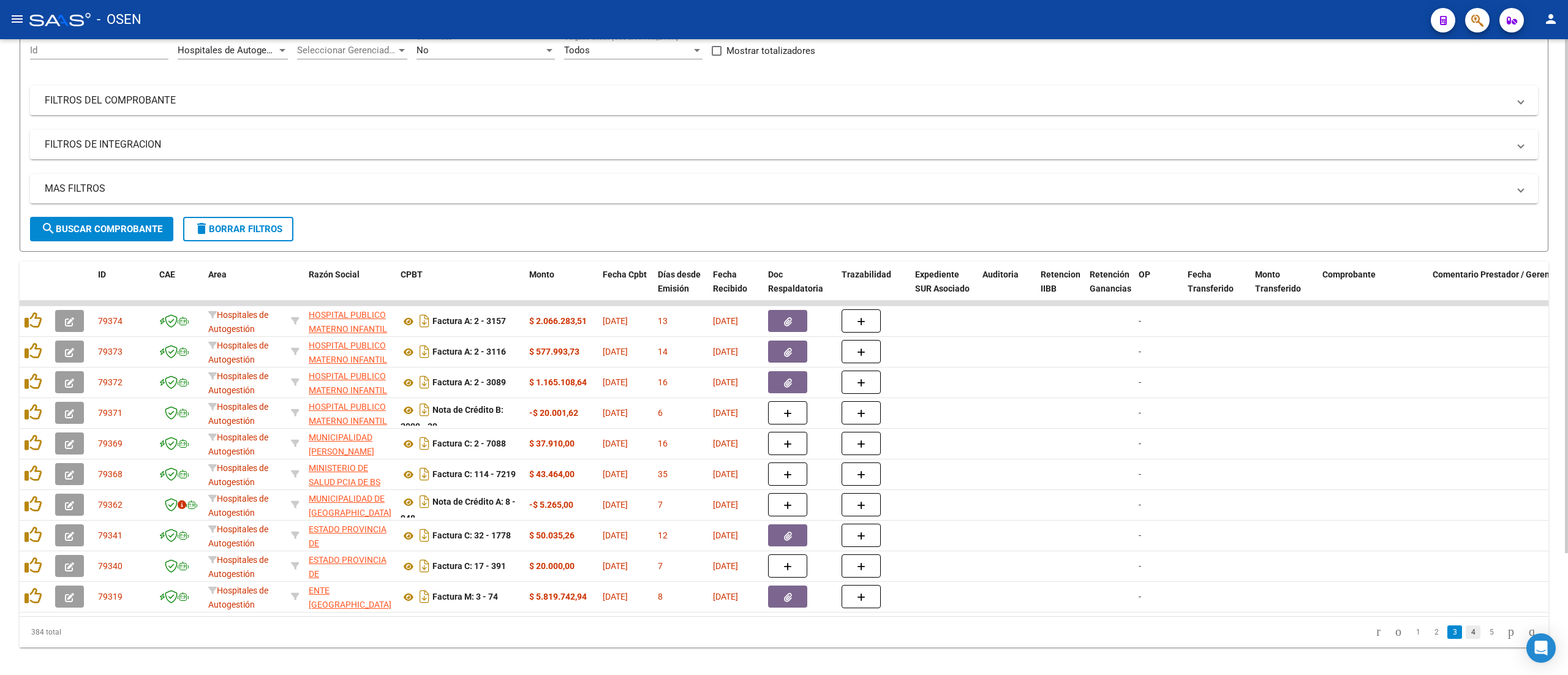
click at [781, 639] on link "4" at bounding box center [1473, 632] width 15 height 14
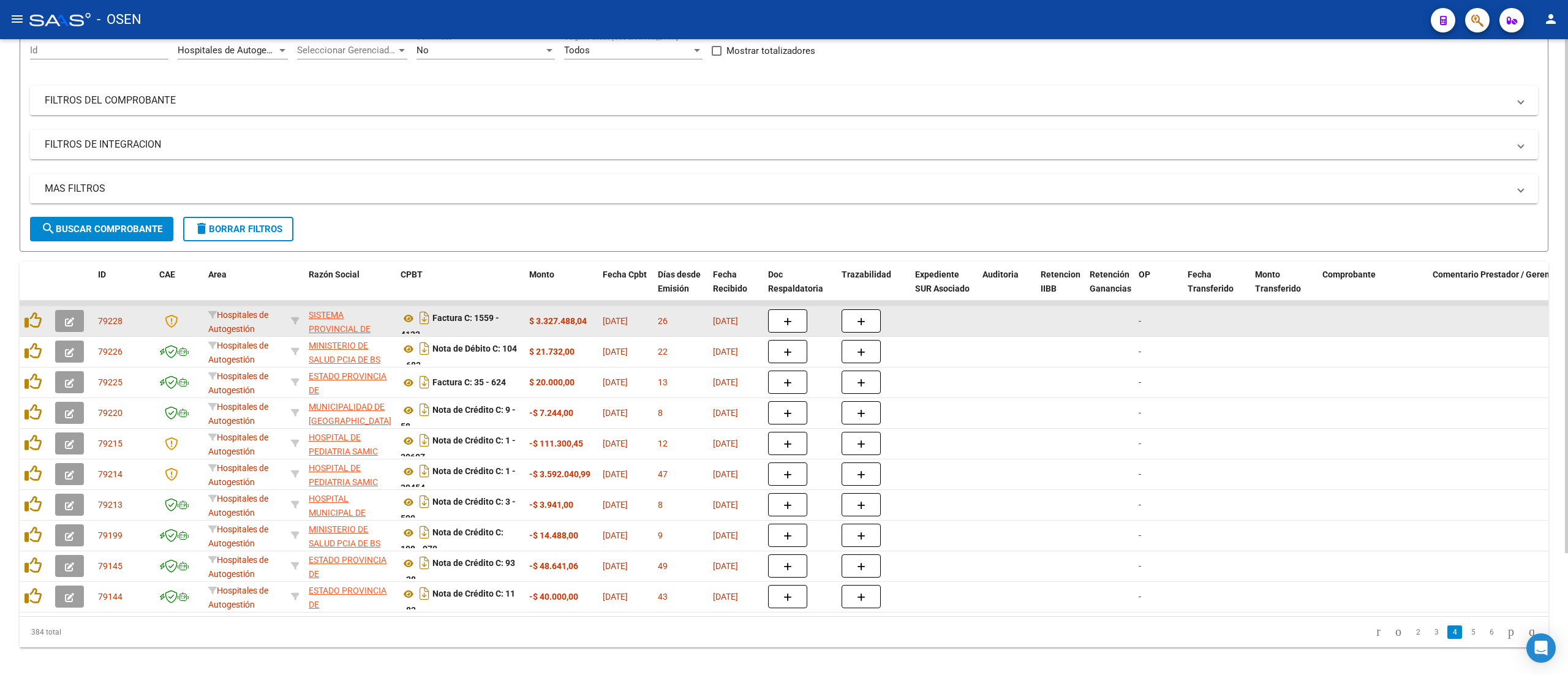
click at [76, 322] on button "button" at bounding box center [69, 321] width 28 height 22
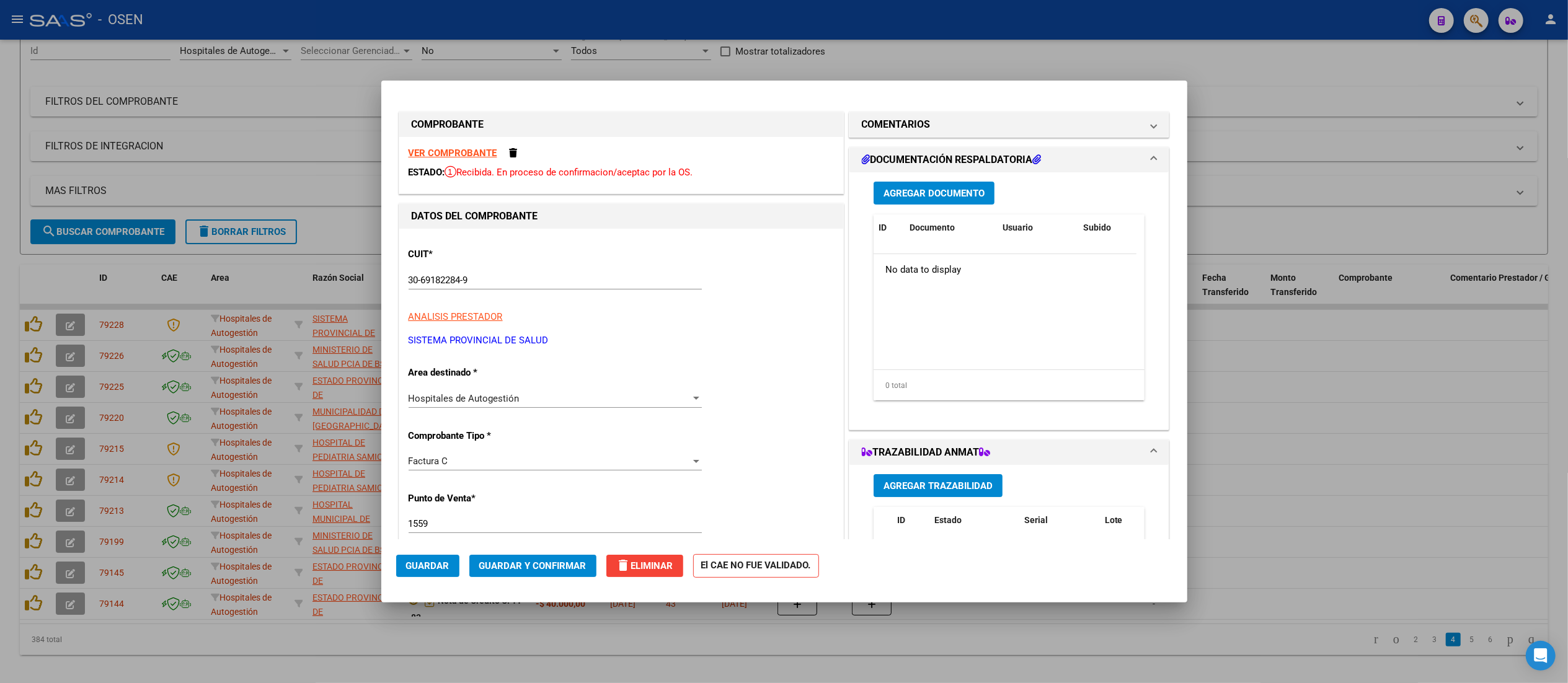
click at [477, 160] on div "VER COMPROBANTE ESTADO: Recibida. En proceso de confirmacion/aceptac por la OS." at bounding box center [621, 165] width 444 height 56
click at [477, 151] on strong "VER COMPROBANTE" at bounding box center [452, 153] width 88 height 11
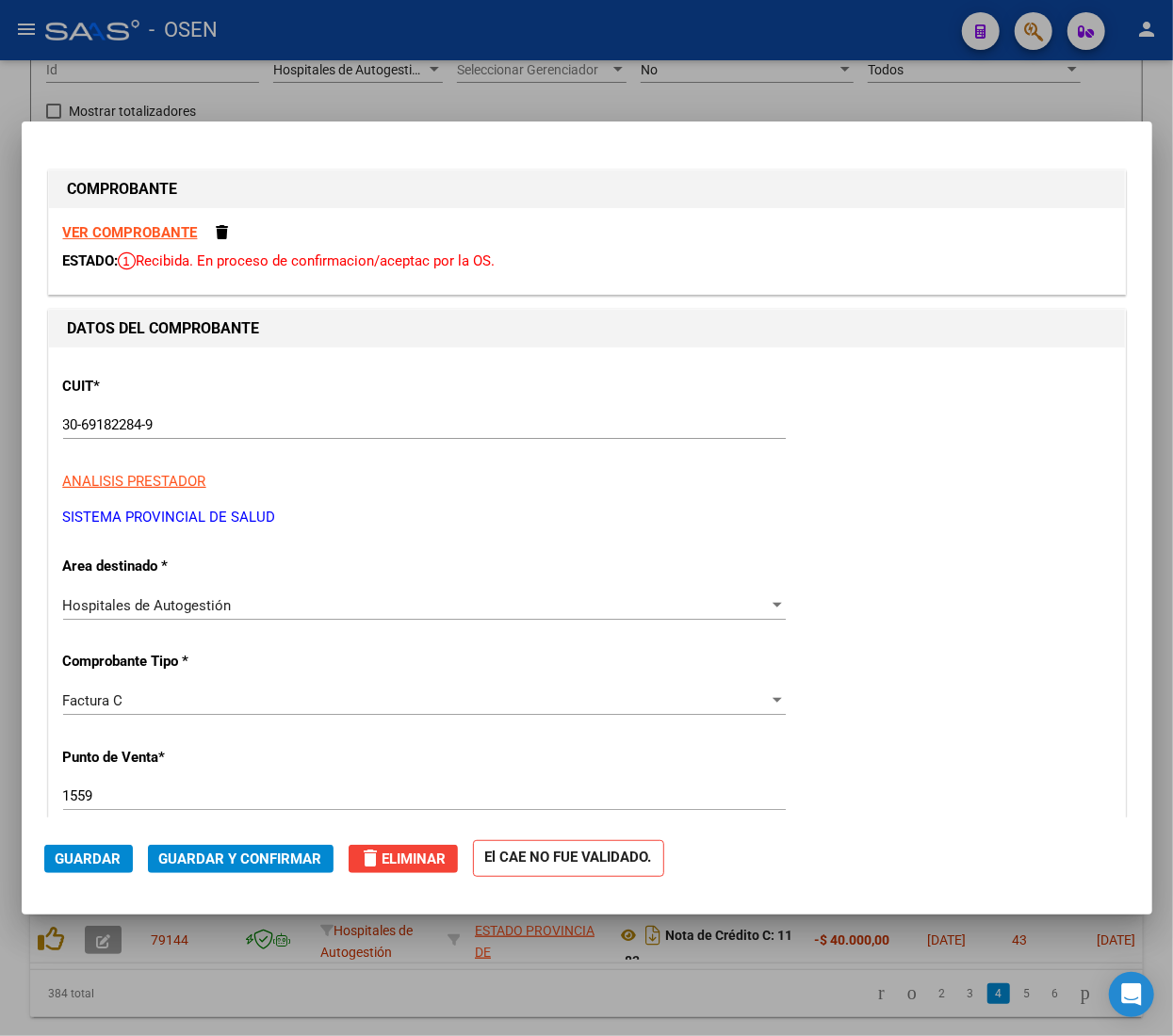
click at [222, 858] on span "Guardar y Confirmar" at bounding box center [241, 859] width 163 height 17
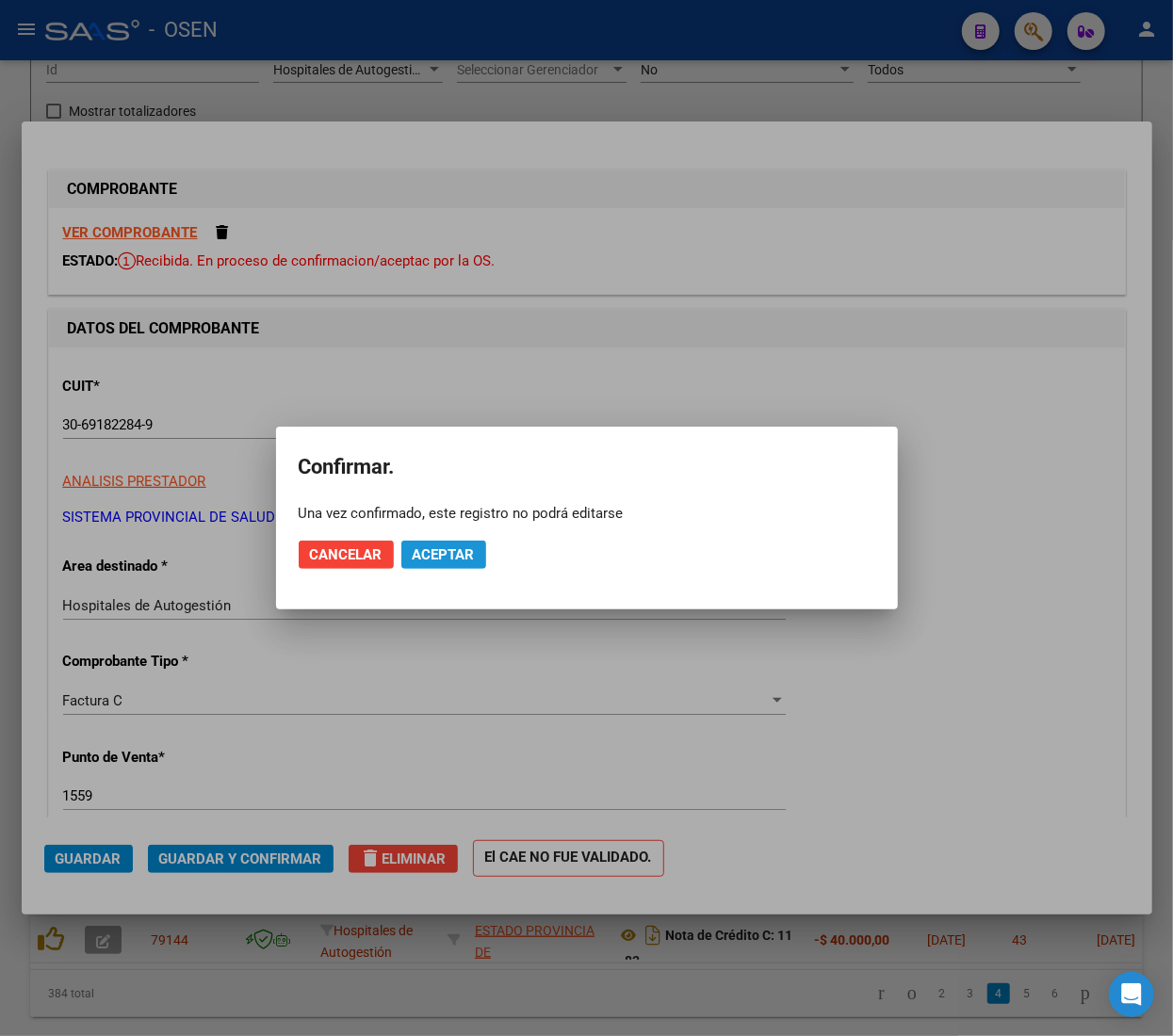
click at [441, 547] on span "Aceptar" at bounding box center [443, 555] width 62 height 17
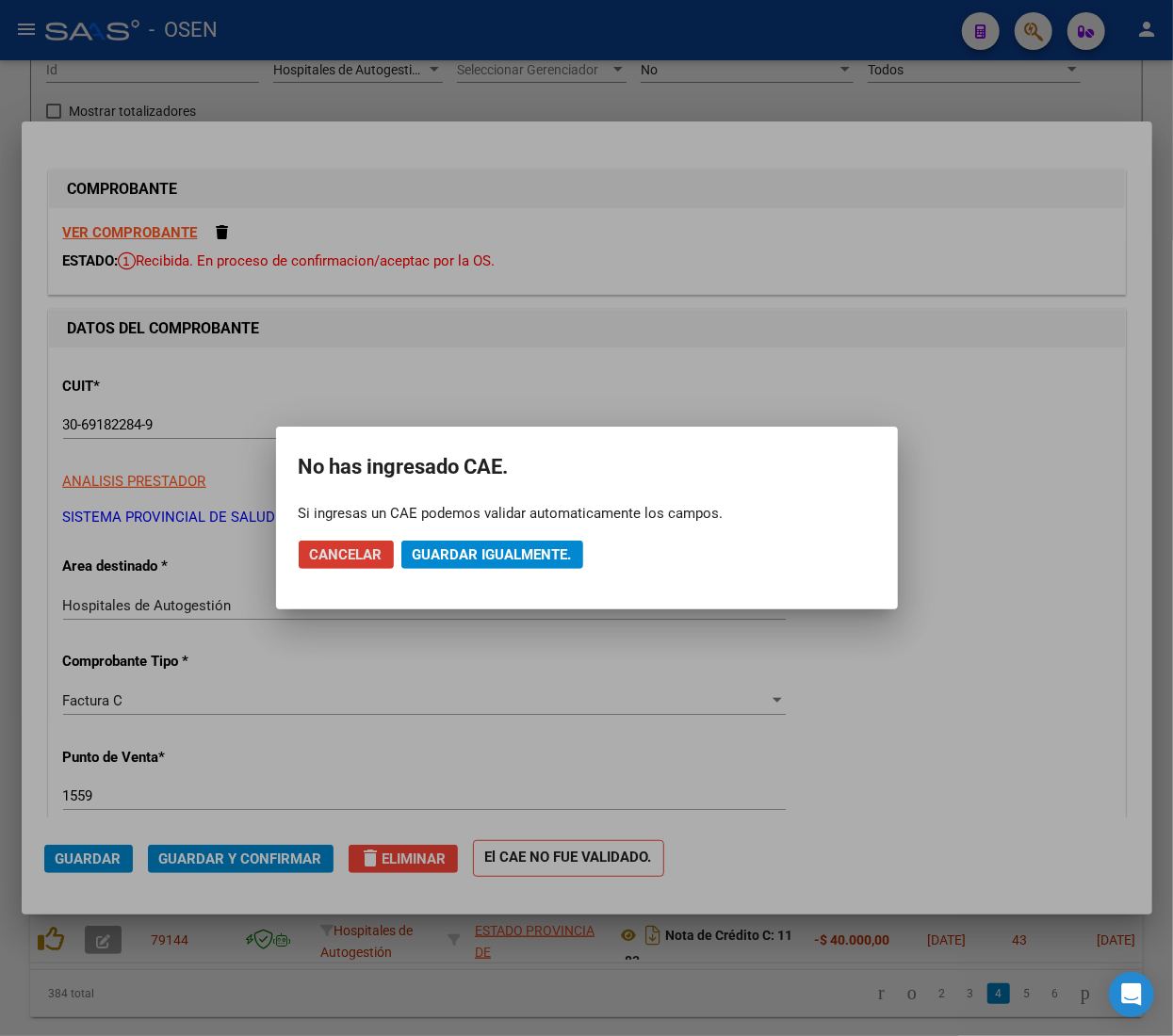
click at [566, 554] on span "Guardar igualmente." at bounding box center [492, 555] width 159 height 17
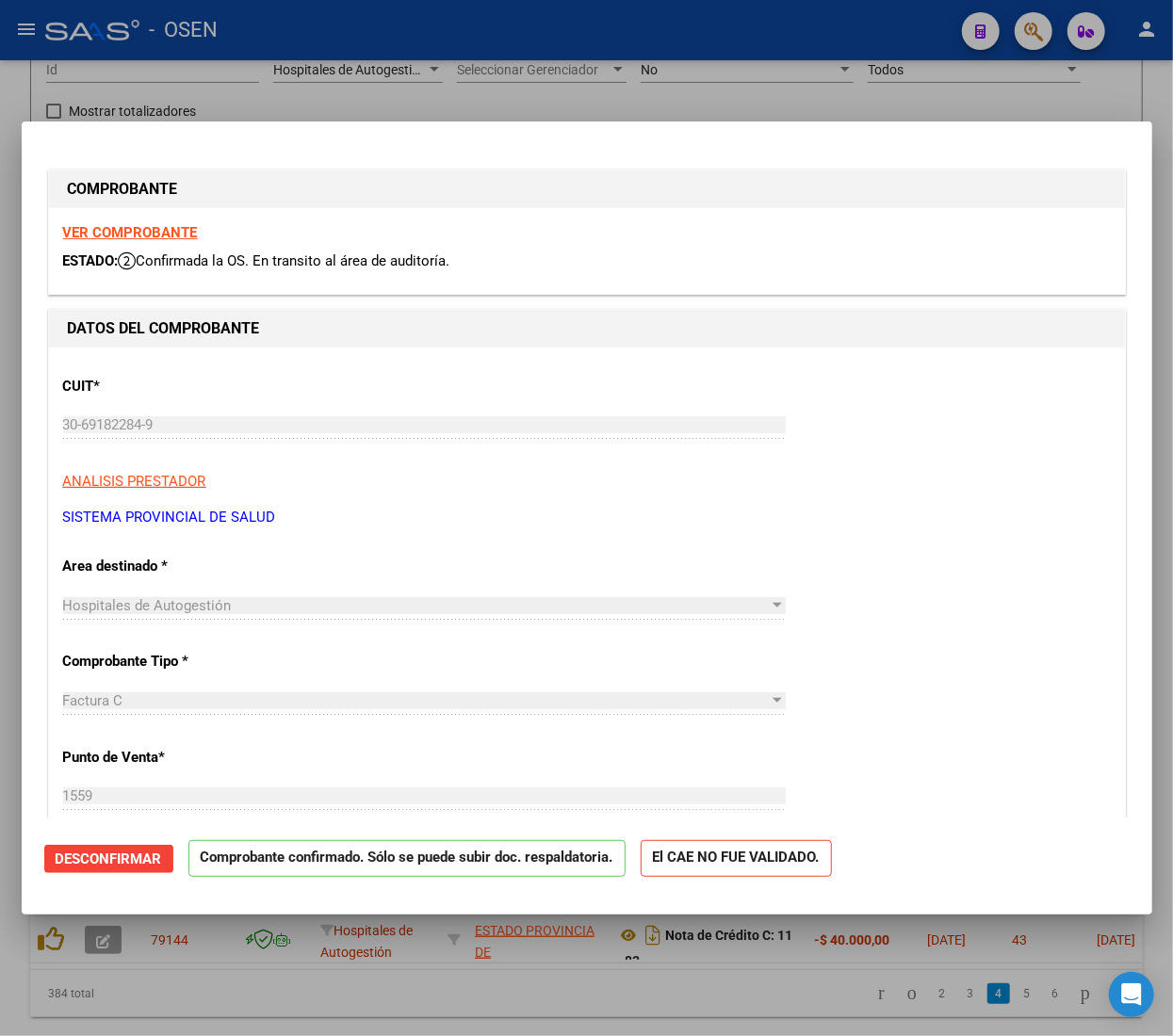
click at [355, 28] on div at bounding box center [586, 518] width 1173 height 1036
type input "$ 0,00"
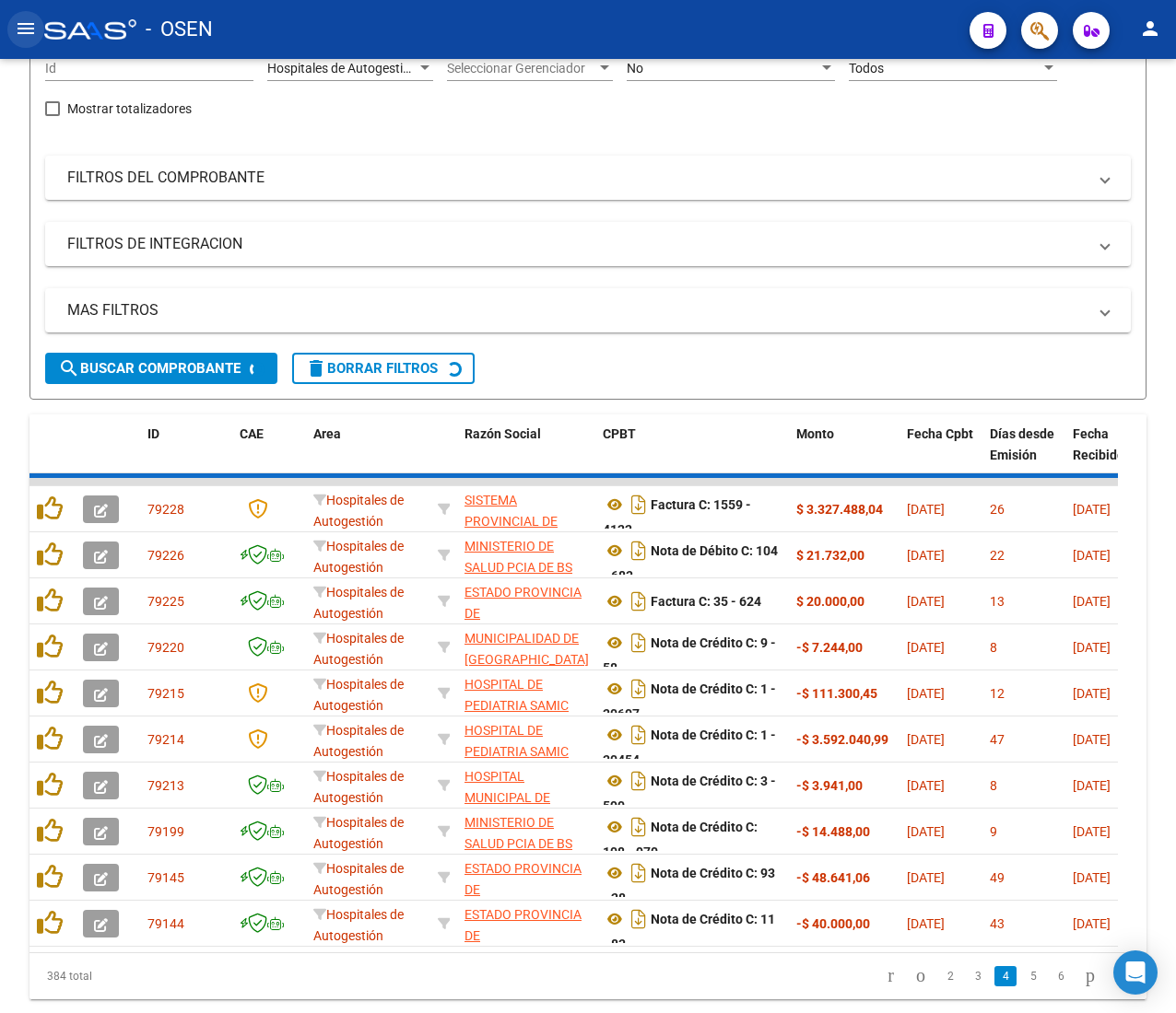
click at [35, 28] on mat-icon "menu" at bounding box center [25, 28] width 22 height 22
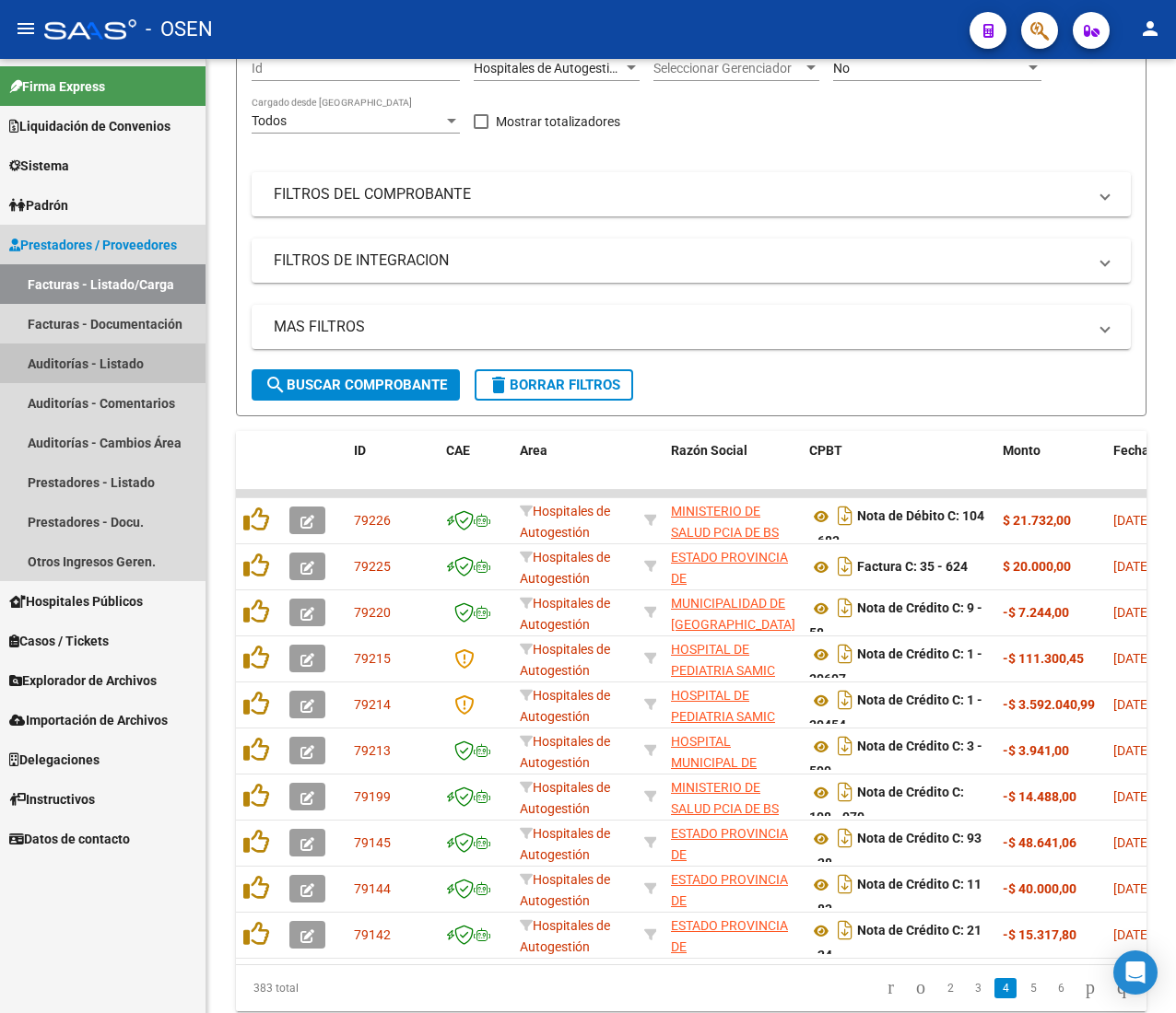
click at [134, 370] on link "Auditorías - Listado" at bounding box center [102, 363] width 206 height 40
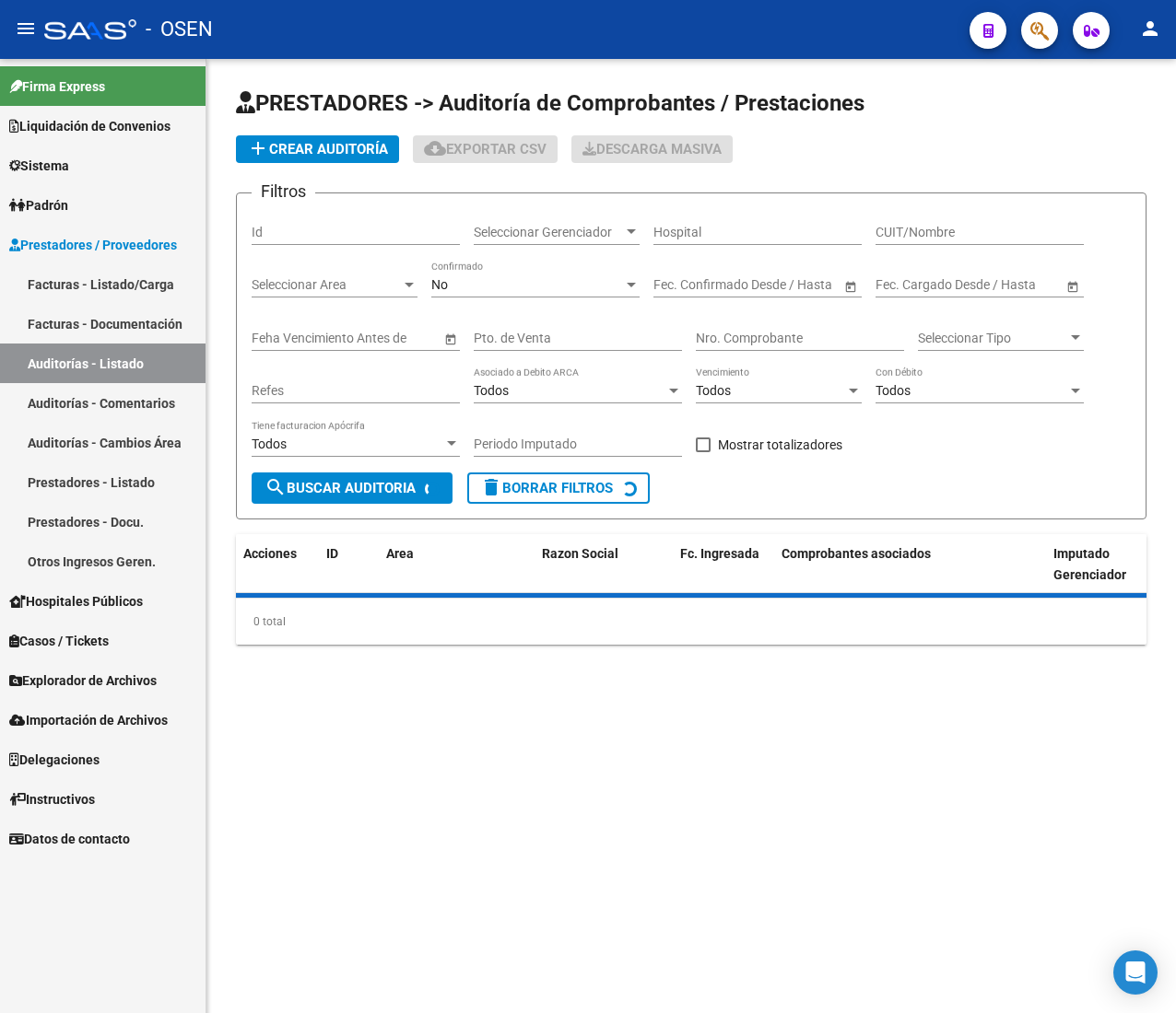
click at [16, 36] on mat-icon "menu" at bounding box center [25, 28] width 22 height 22
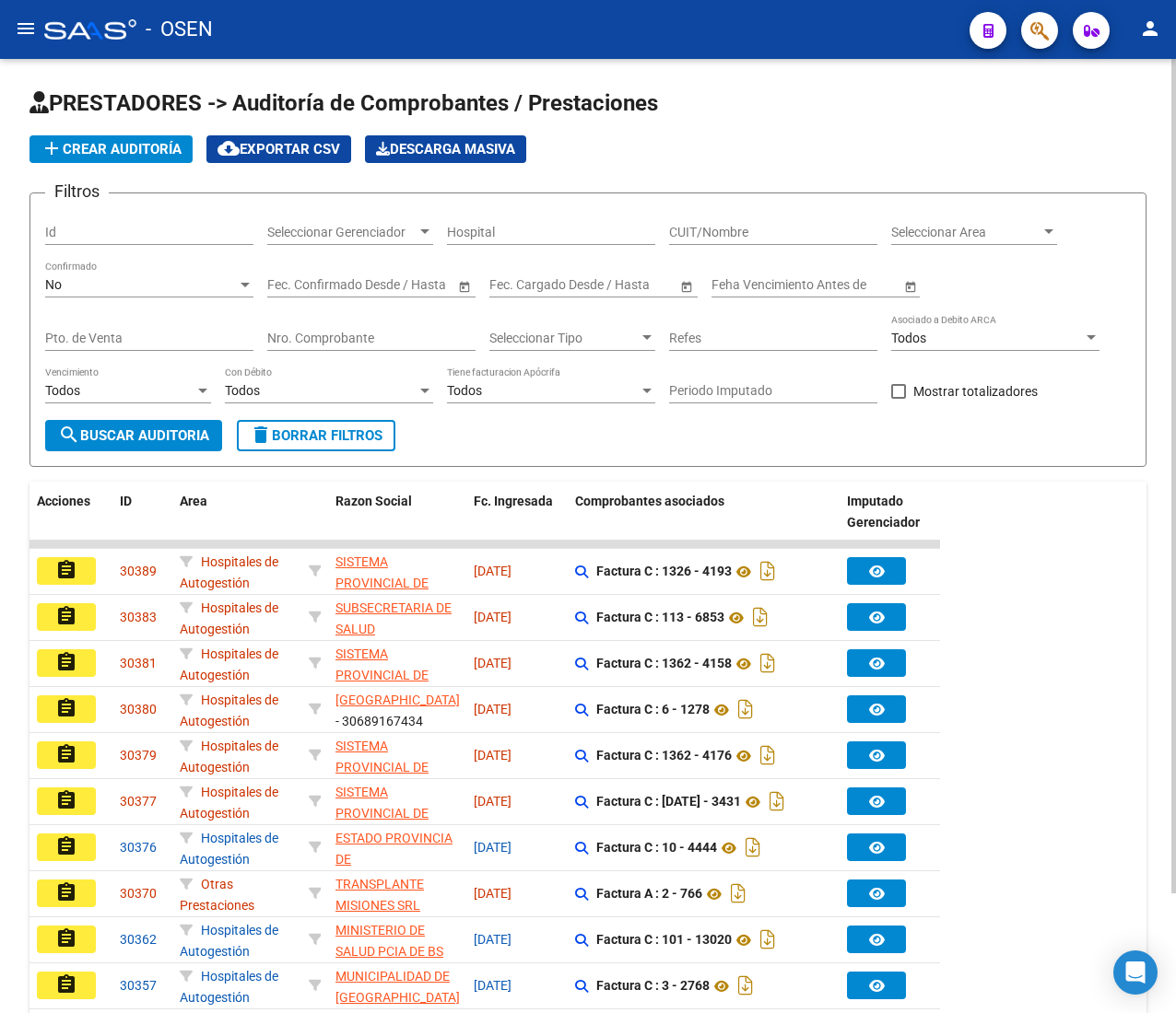
click at [71, 143] on span "add Crear Auditoría" at bounding box center [111, 149] width 141 height 17
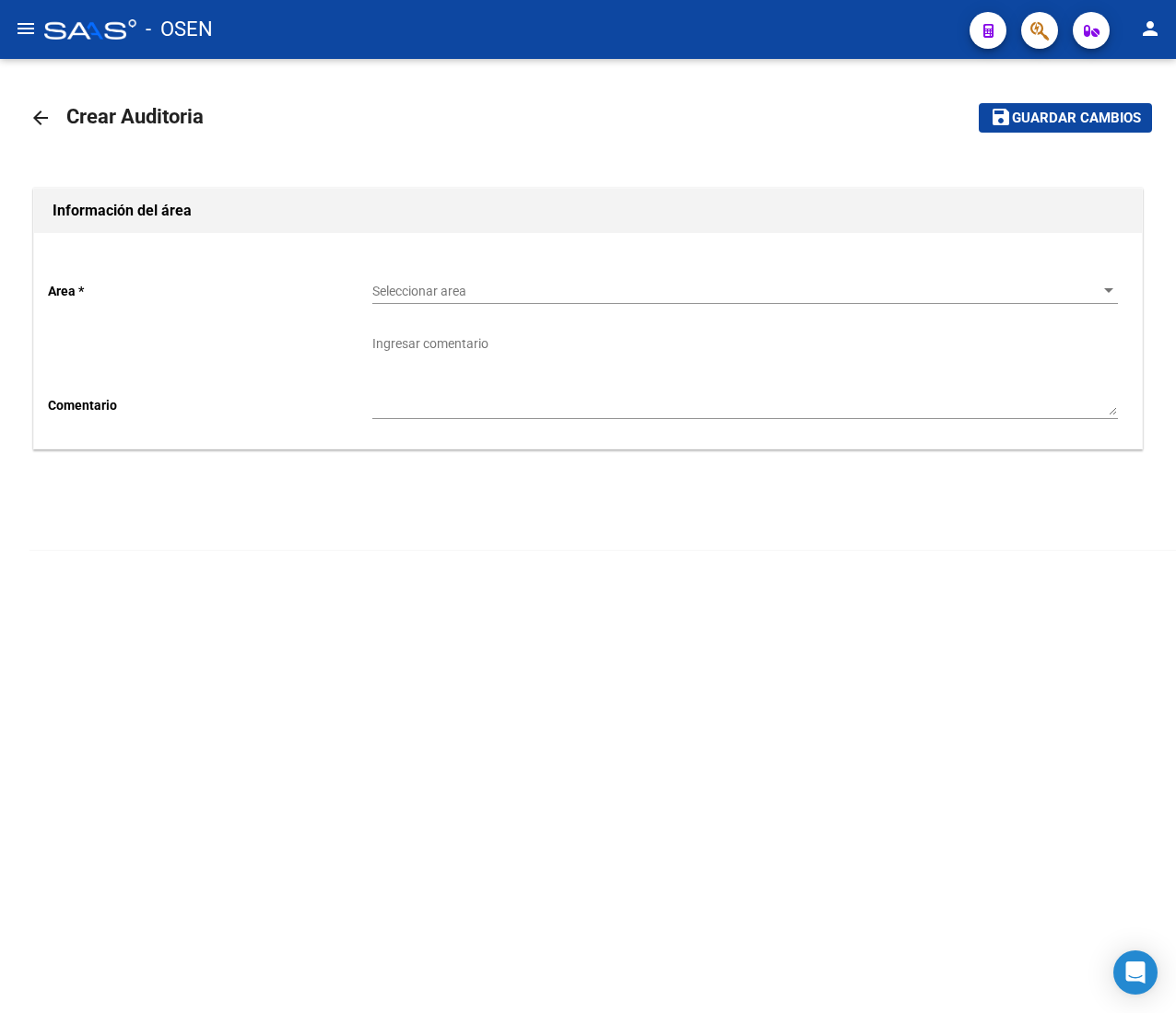
click at [416, 281] on div "Seleccionar area Seleccionar area" at bounding box center [744, 285] width 745 height 37
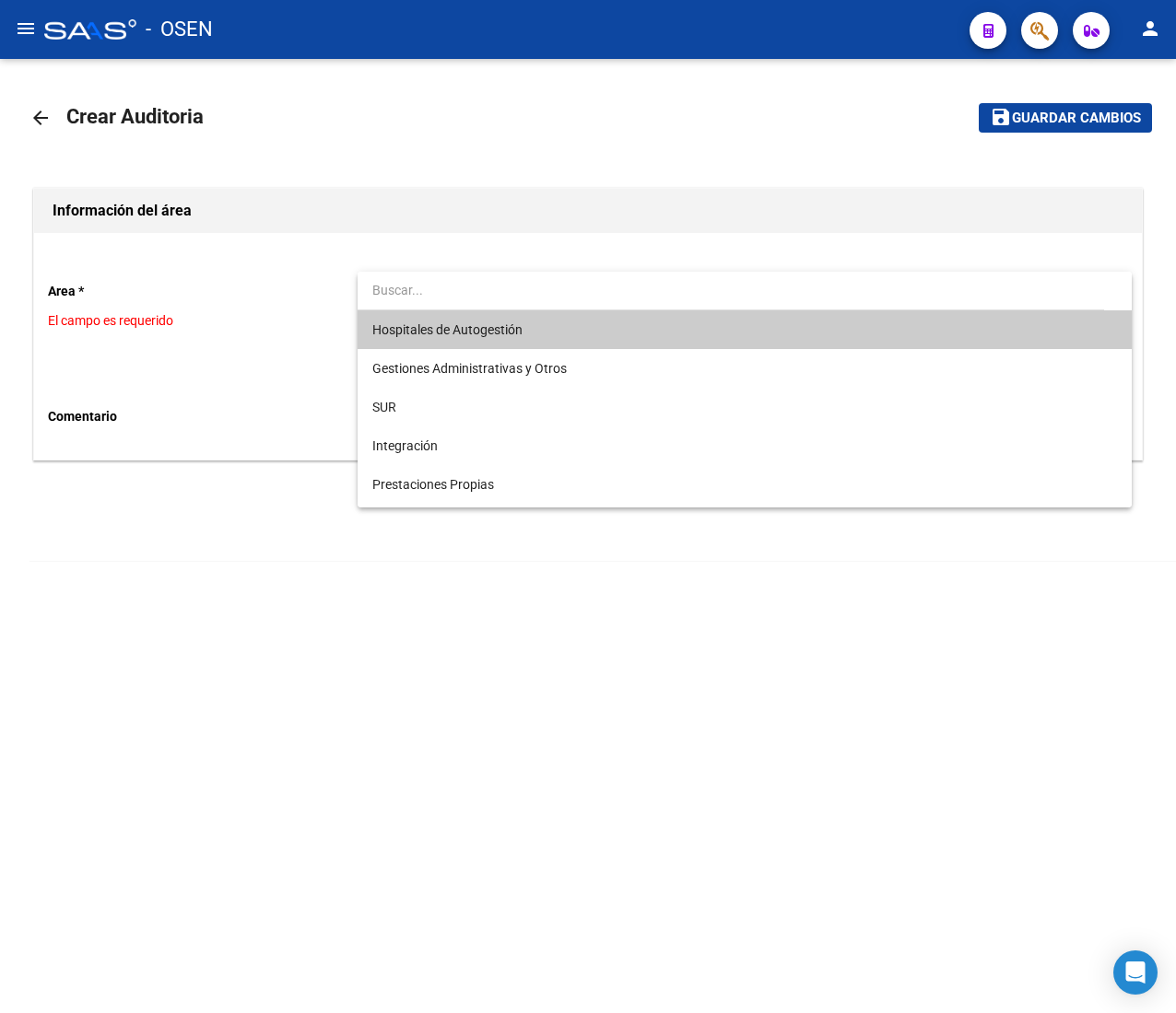
click at [433, 320] on span "Hospitales de Autogestión" at bounding box center [744, 330] width 744 height 39
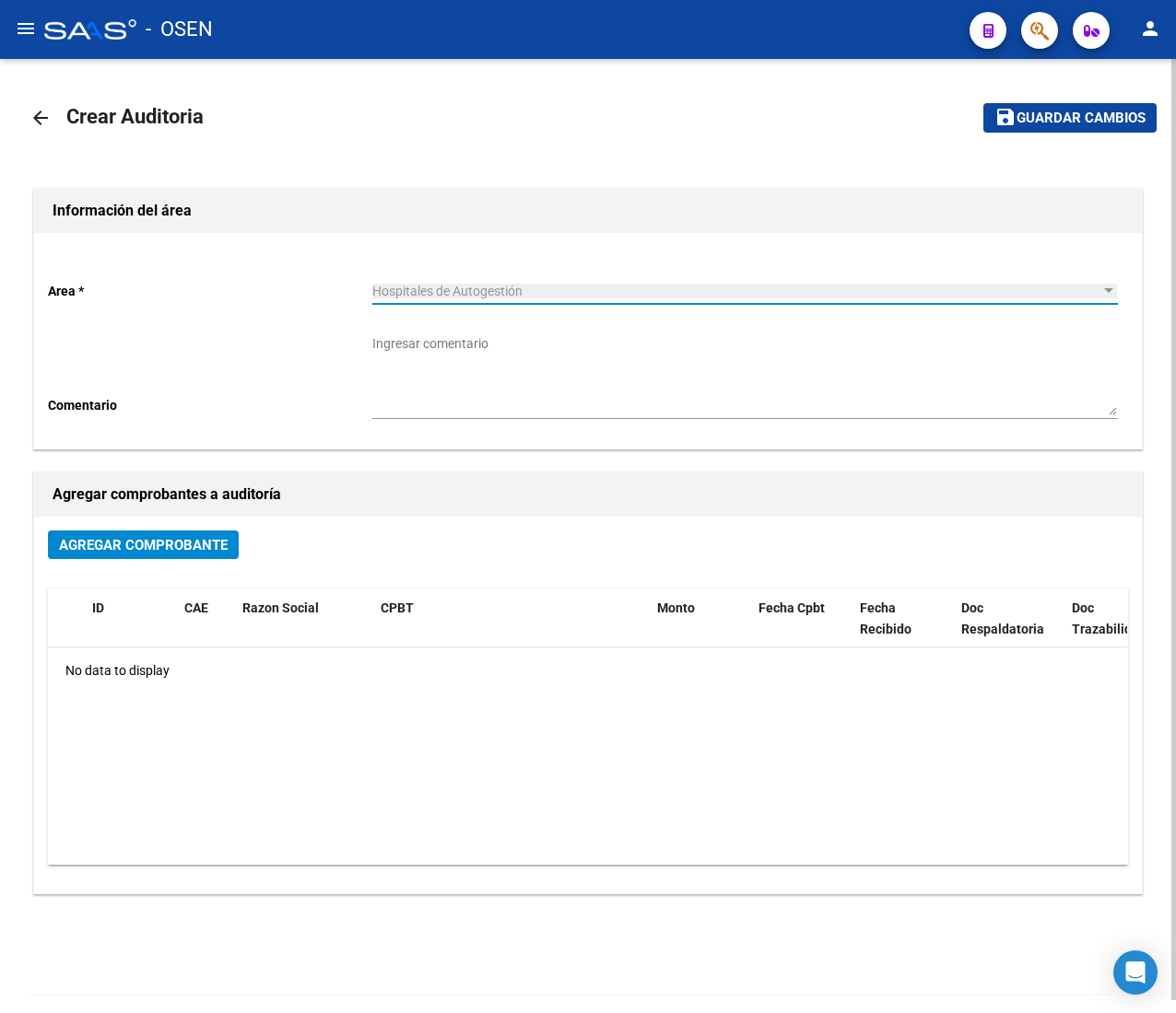
click at [108, 534] on button "Agregar Comprobante" at bounding box center [143, 544] width 191 height 28
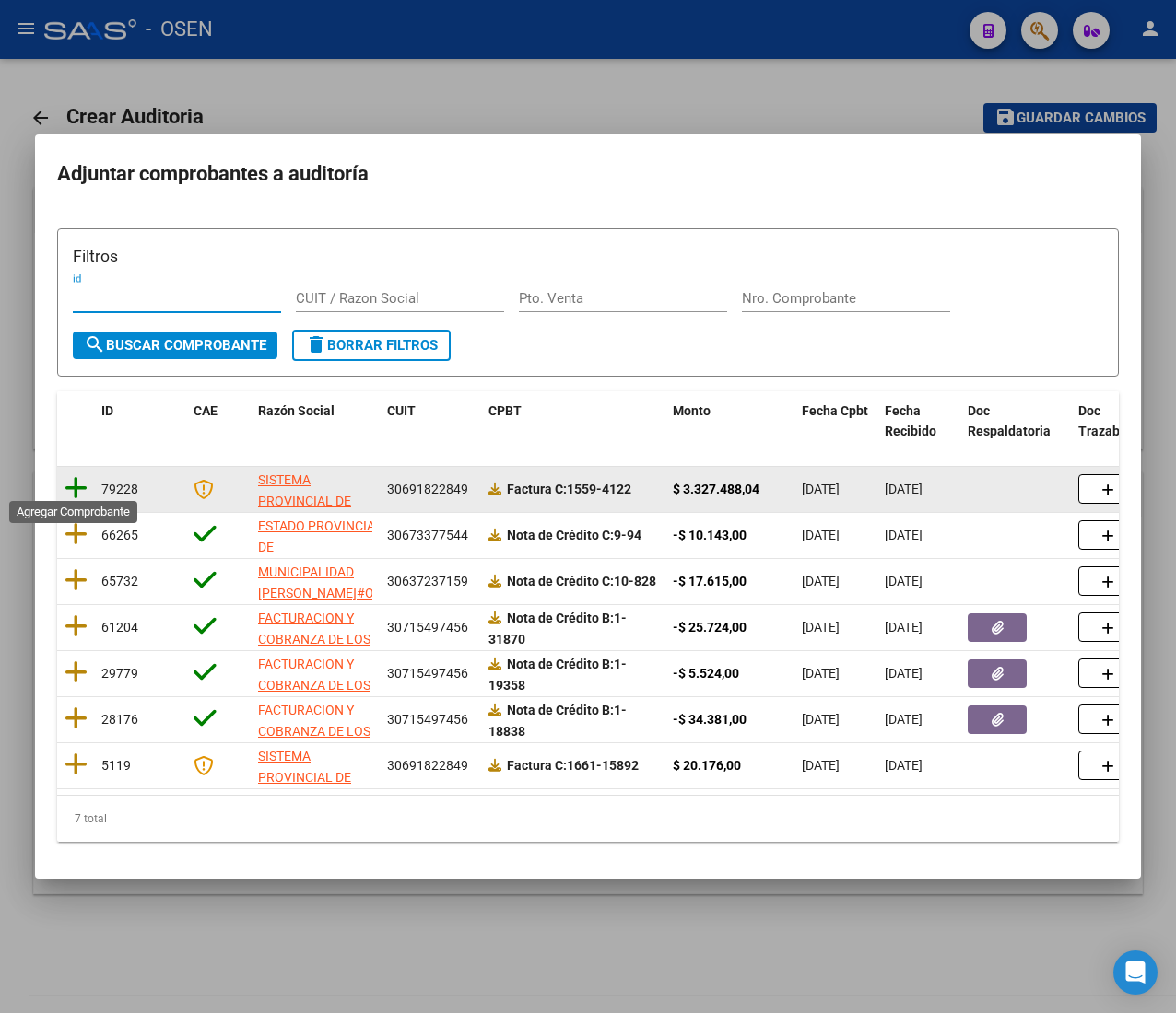
click at [76, 479] on icon at bounding box center [76, 488] width 23 height 25
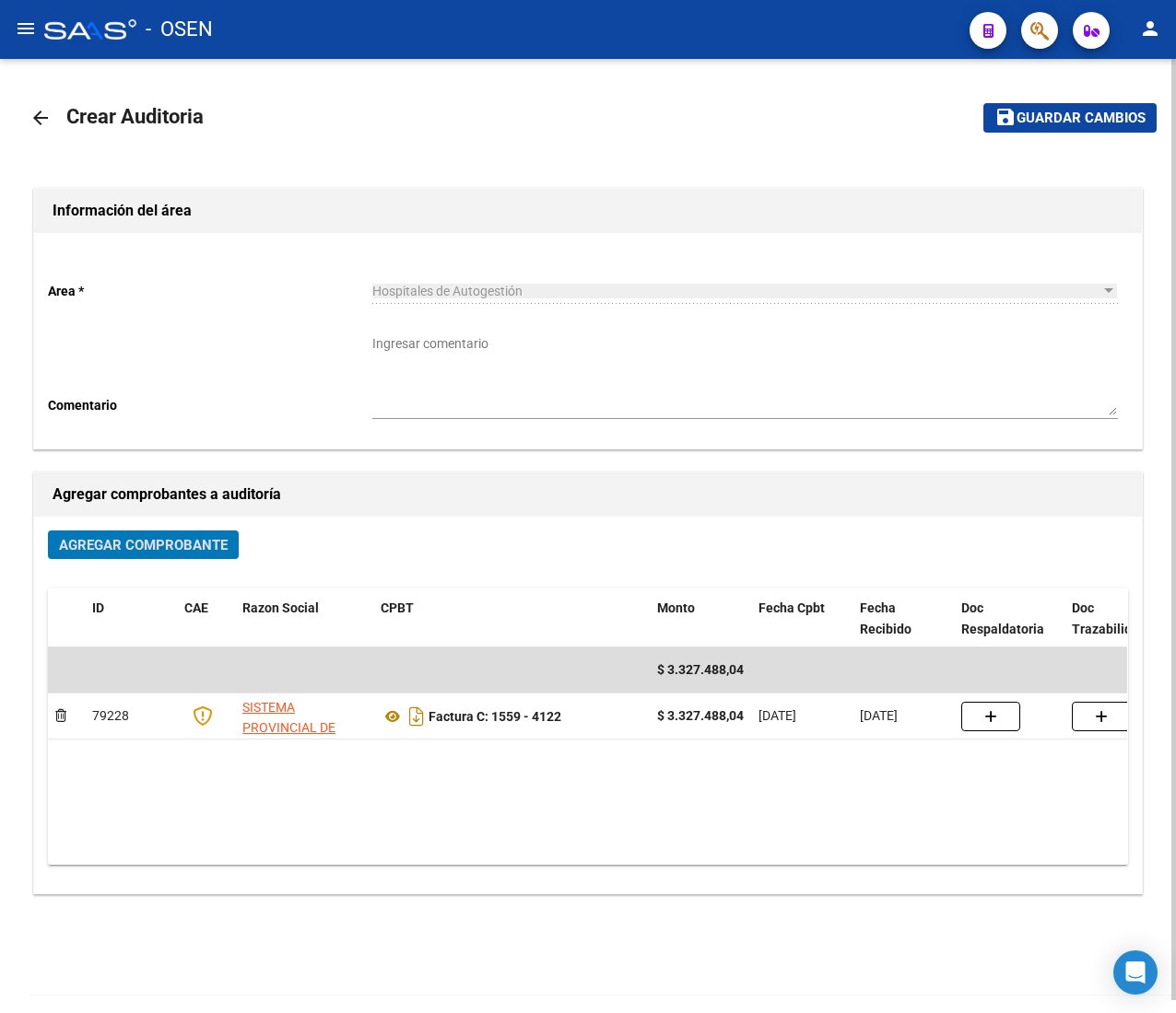
click at [999, 110] on mat-icon "save" at bounding box center [1005, 117] width 22 height 22
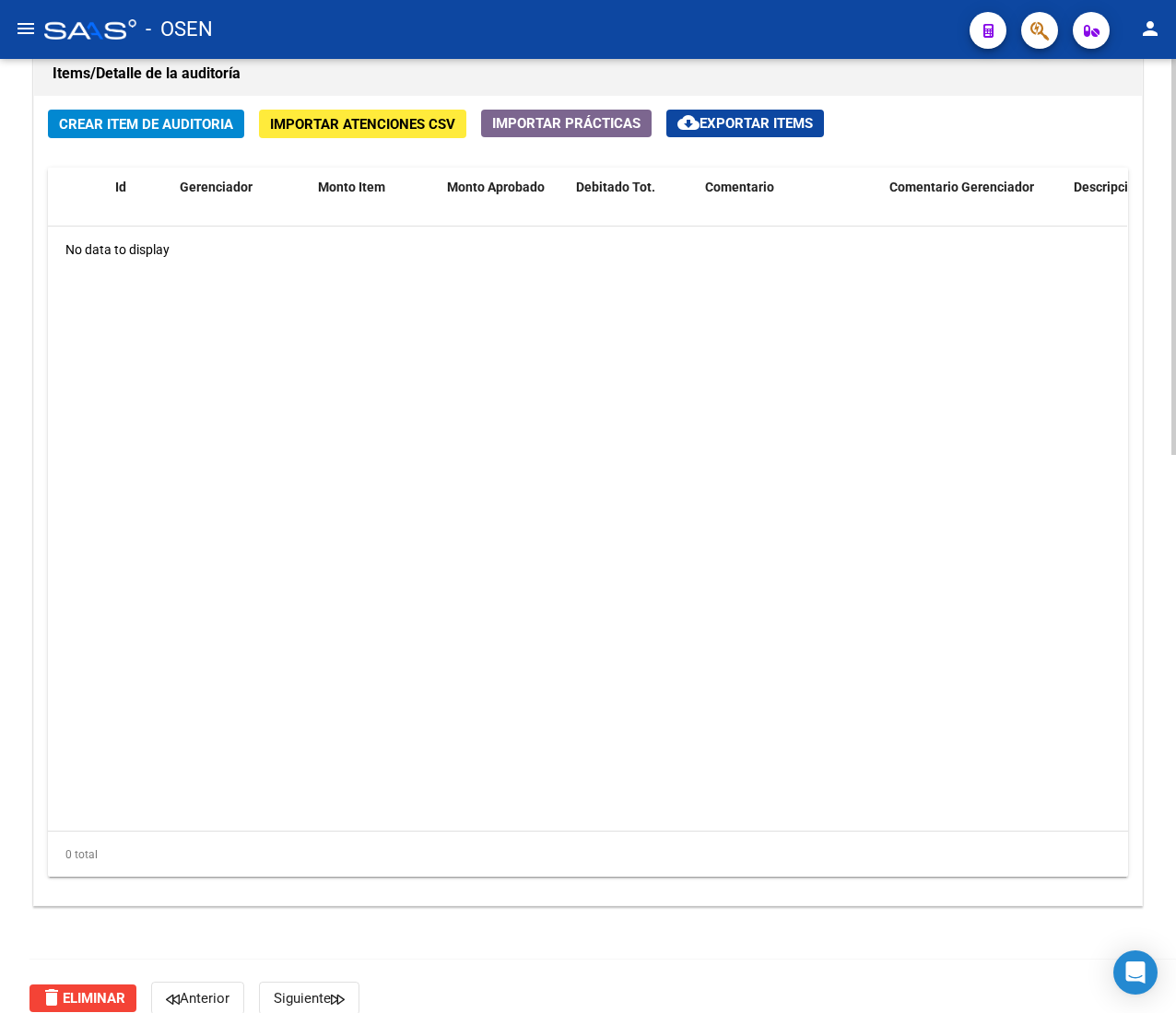
scroll to position [1343, 0]
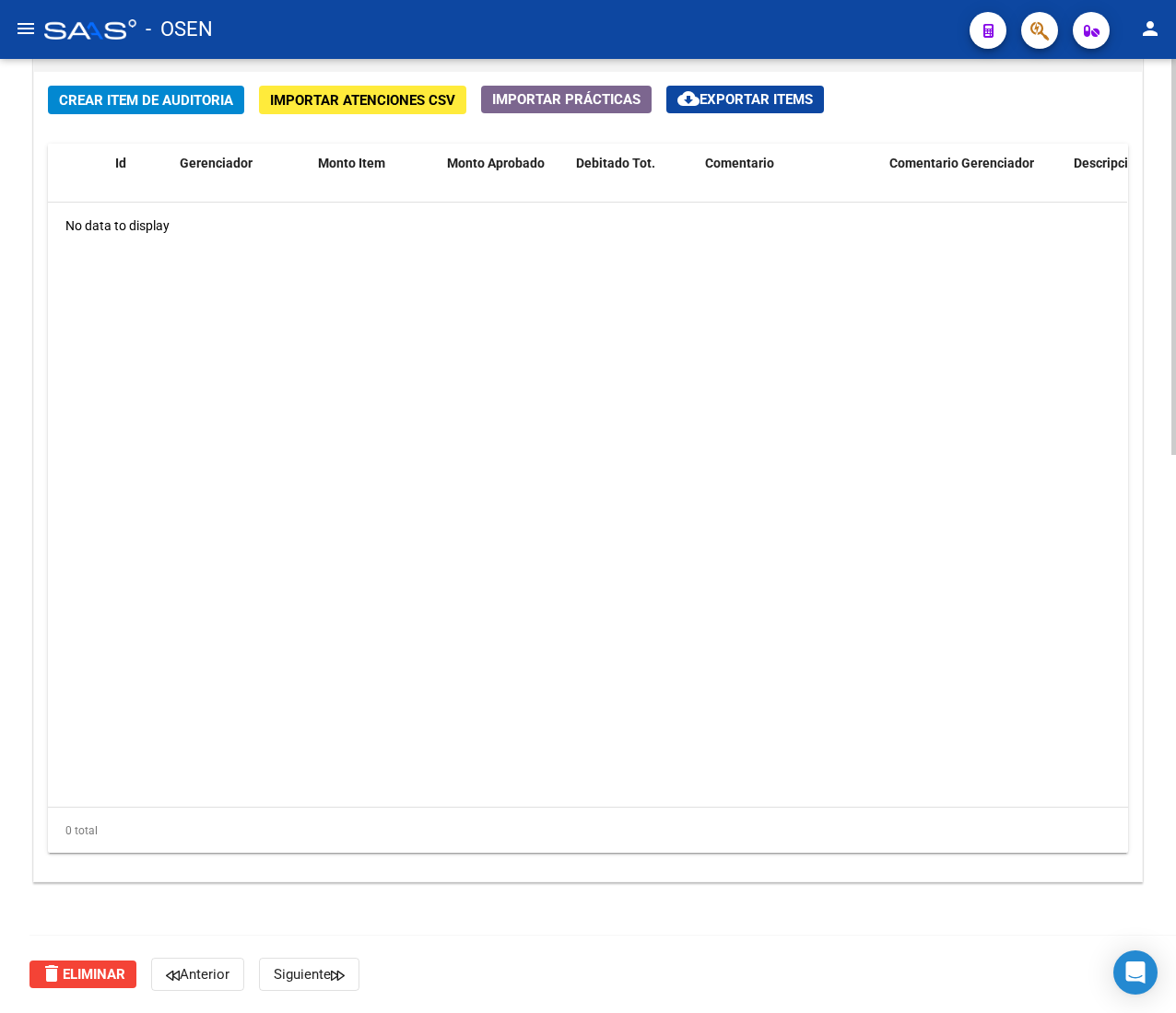
click at [67, 101] on span "Crear Item de Auditoria" at bounding box center [146, 100] width 174 height 17
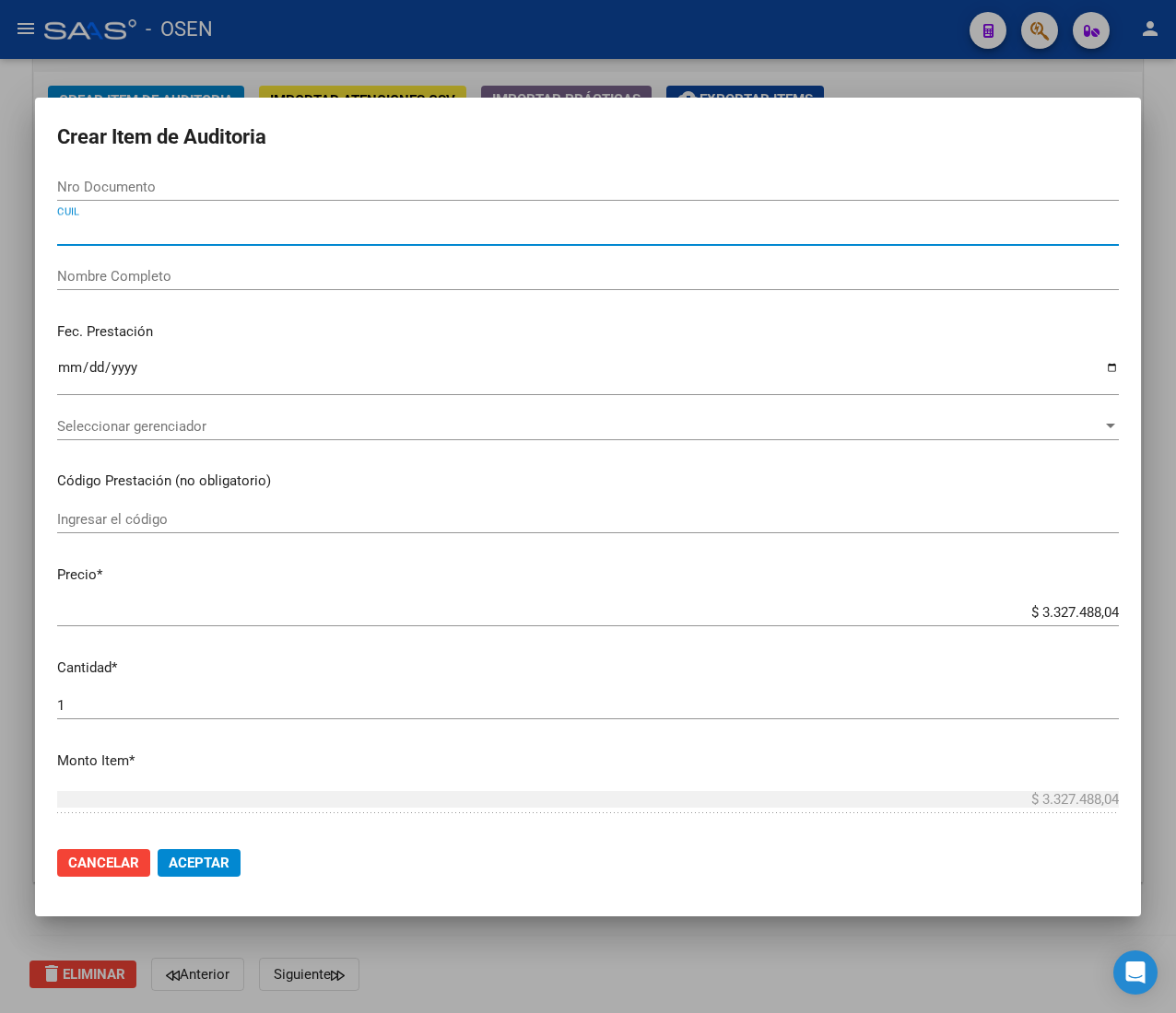
click at [149, 229] on input "CUIL" at bounding box center [588, 231] width 1061 height 17
paste input "20275955125"
type input "20275955125"
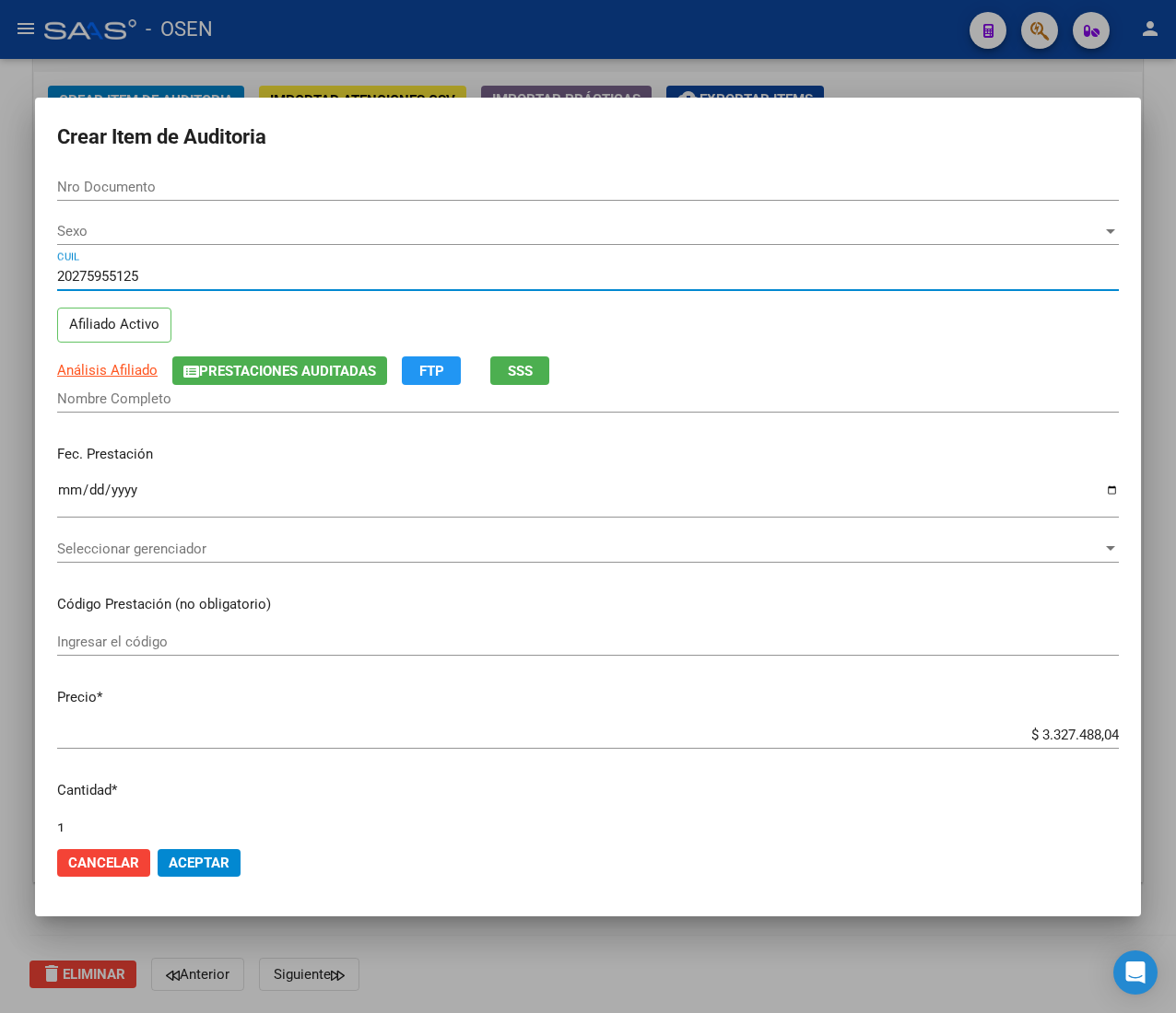
type input "27595512"
type input "[PERSON_NAME] -"
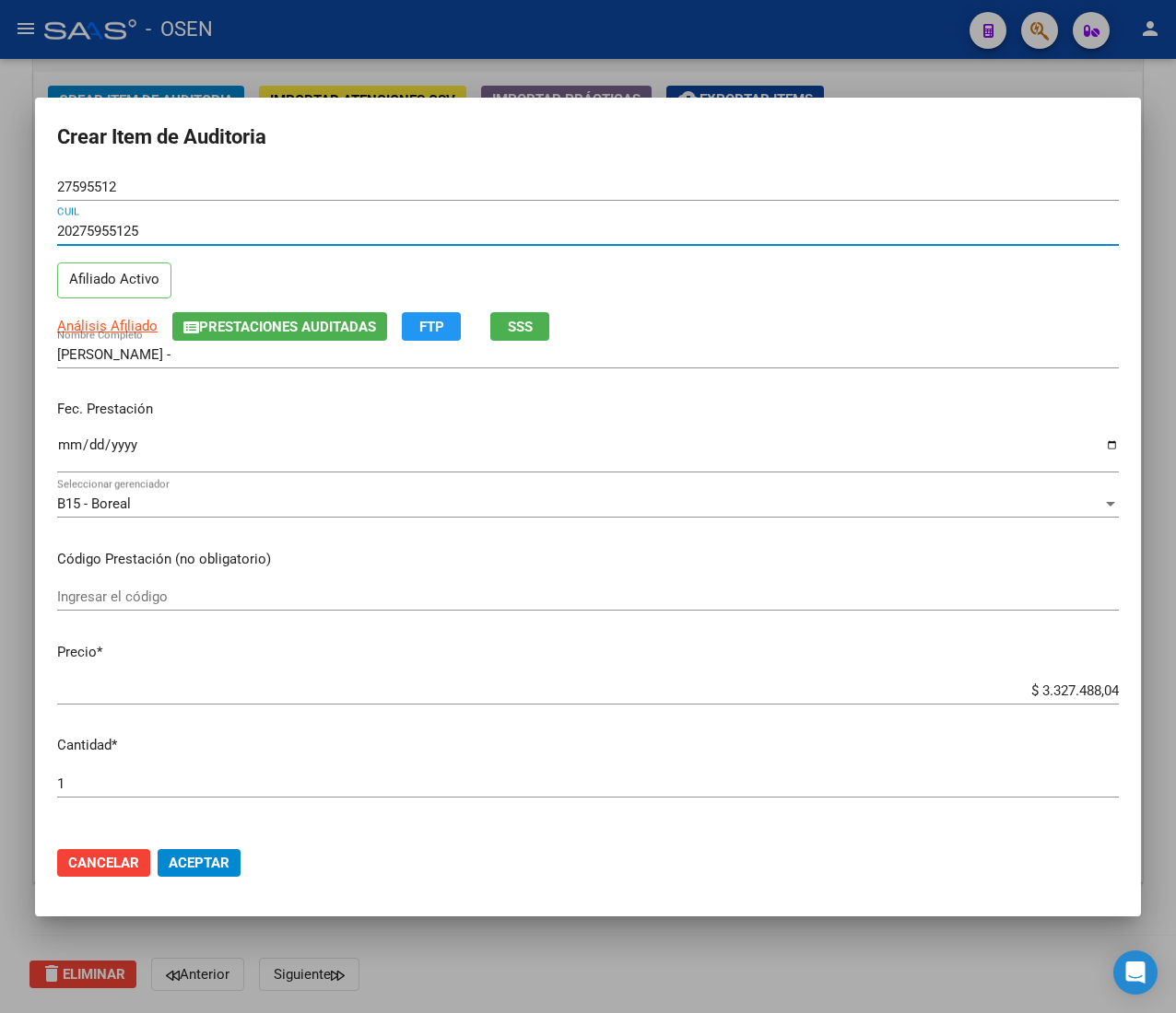
type input "20275955125"
click at [67, 446] on input "Ingresar la fecha" at bounding box center [588, 452] width 1061 height 29
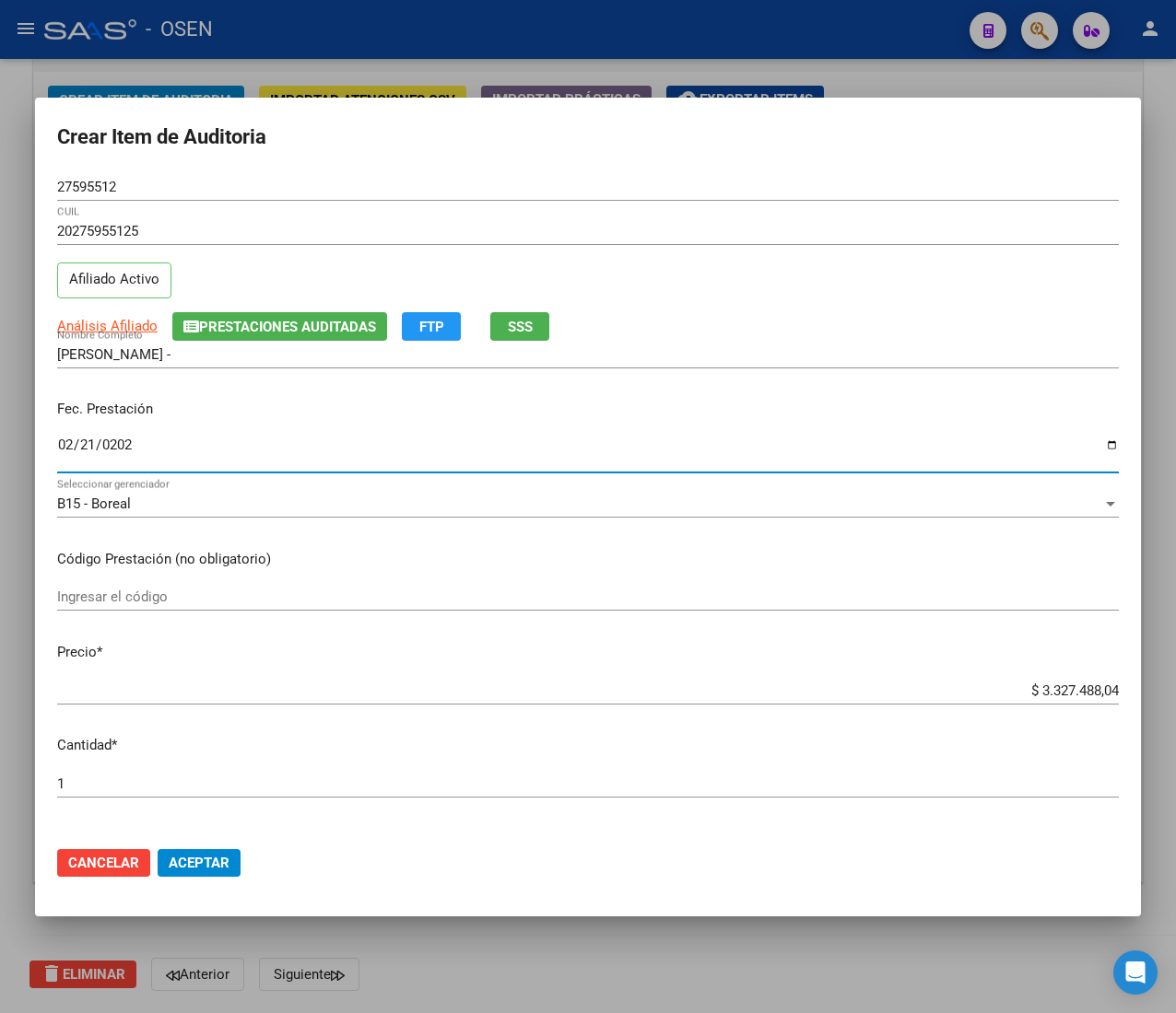
type input "[DATE]"
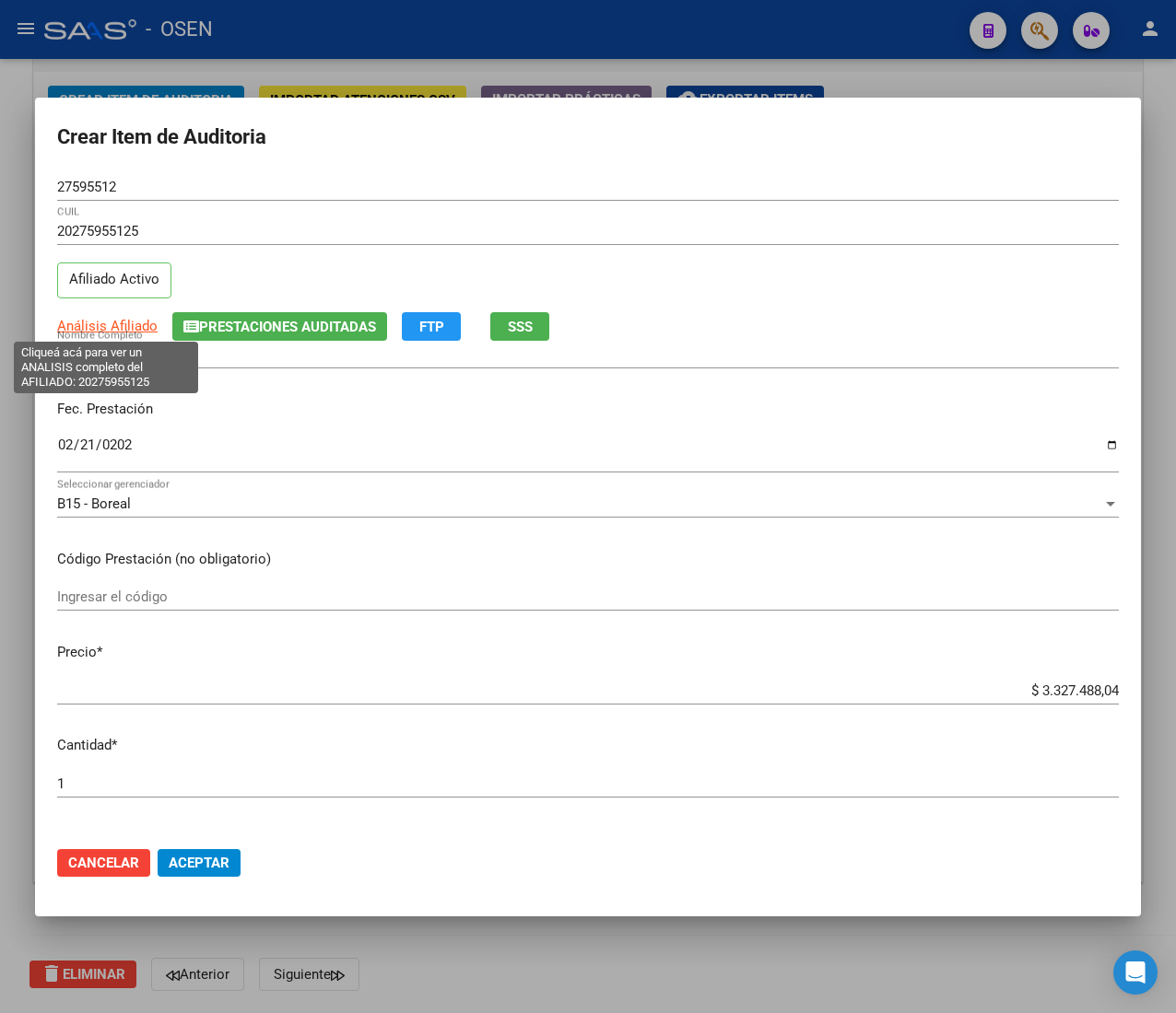
click at [116, 328] on span "Análisis Afiliado" at bounding box center [107, 325] width 100 height 17
type textarea "20275955125"
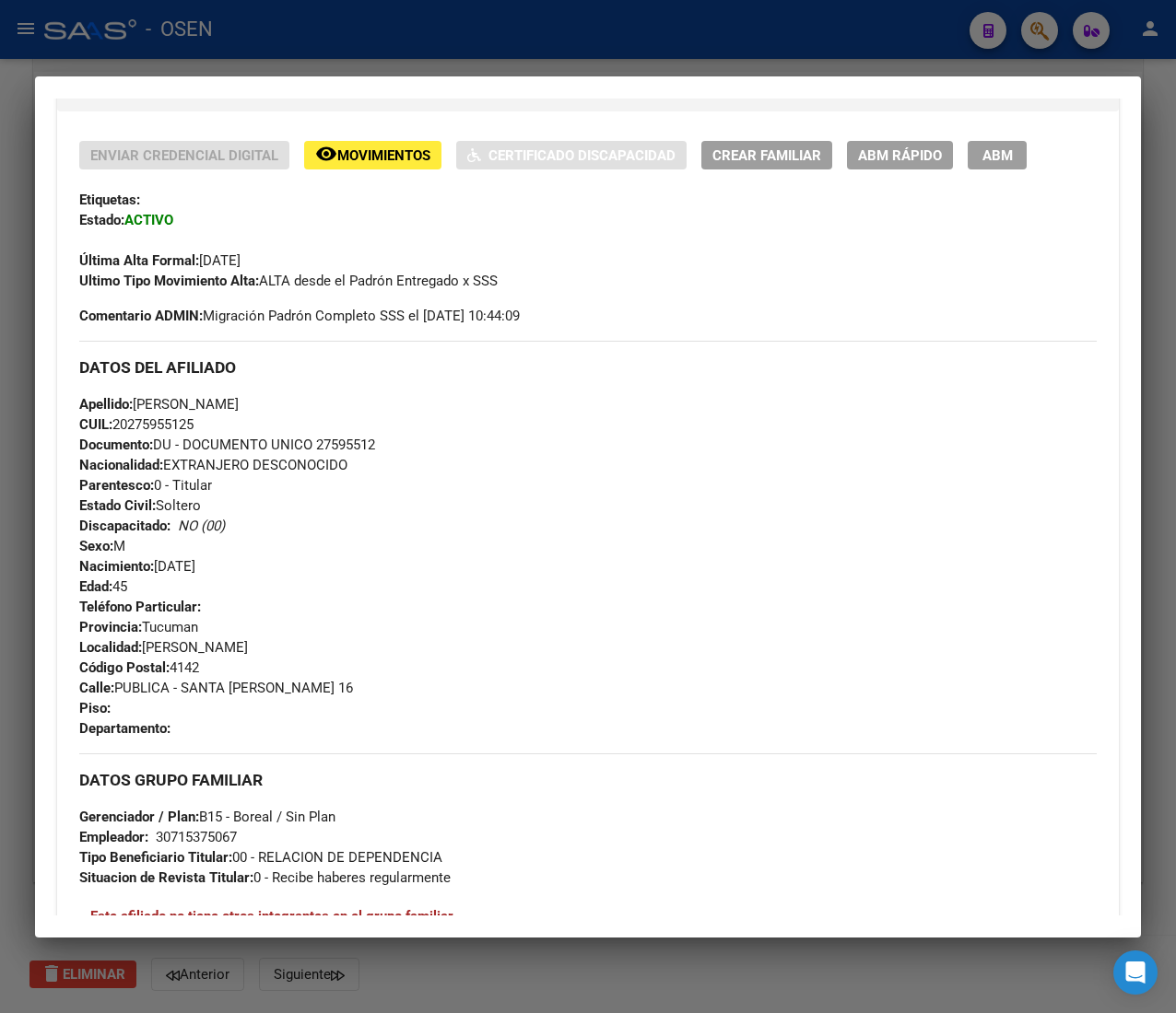
scroll to position [856, 0]
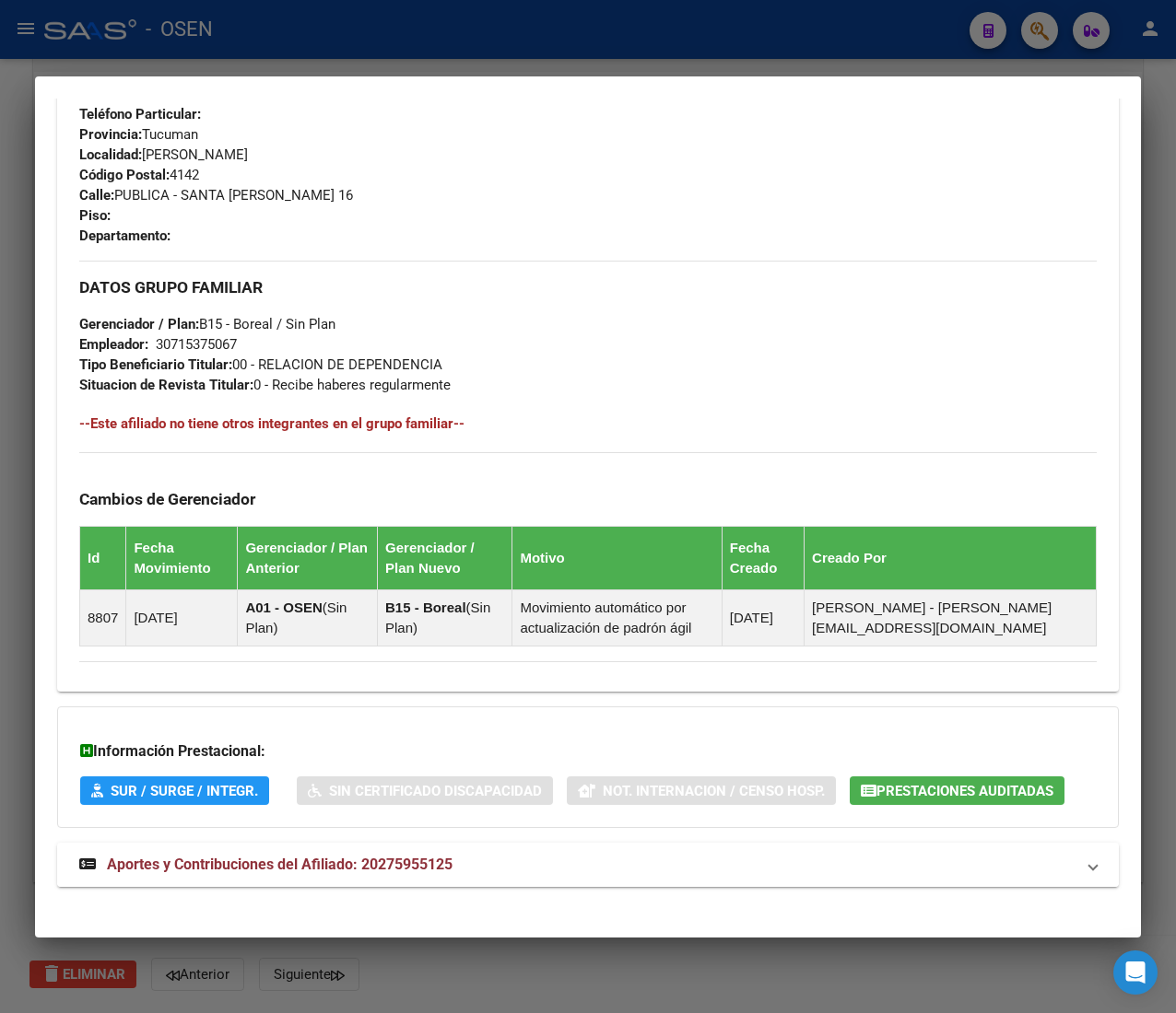
click at [496, 865] on mat-panel-title "Aportes y Contribuciones del Afiliado: 20275955125" at bounding box center [576, 865] width 995 height 22
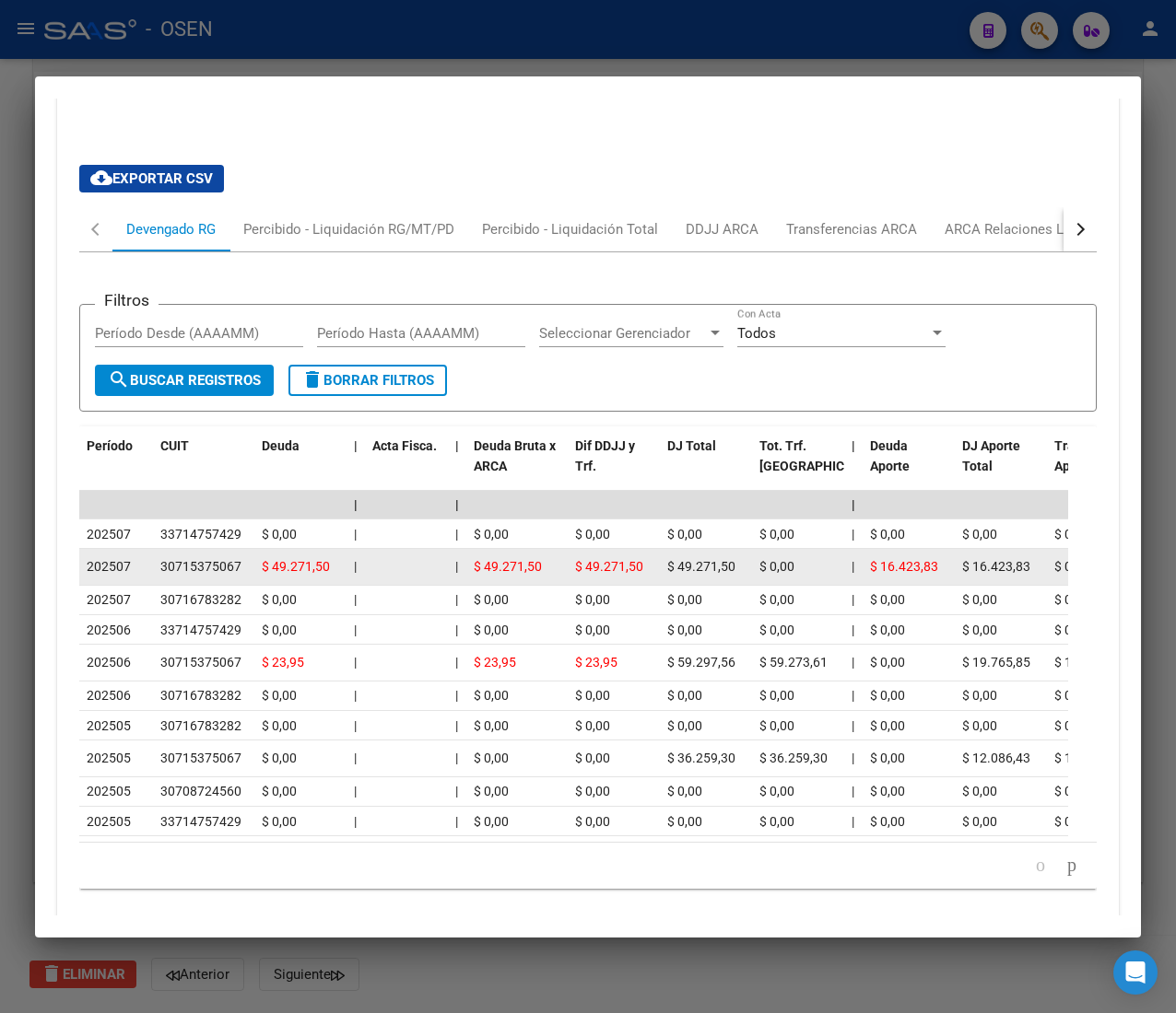
scroll to position [1729, 0]
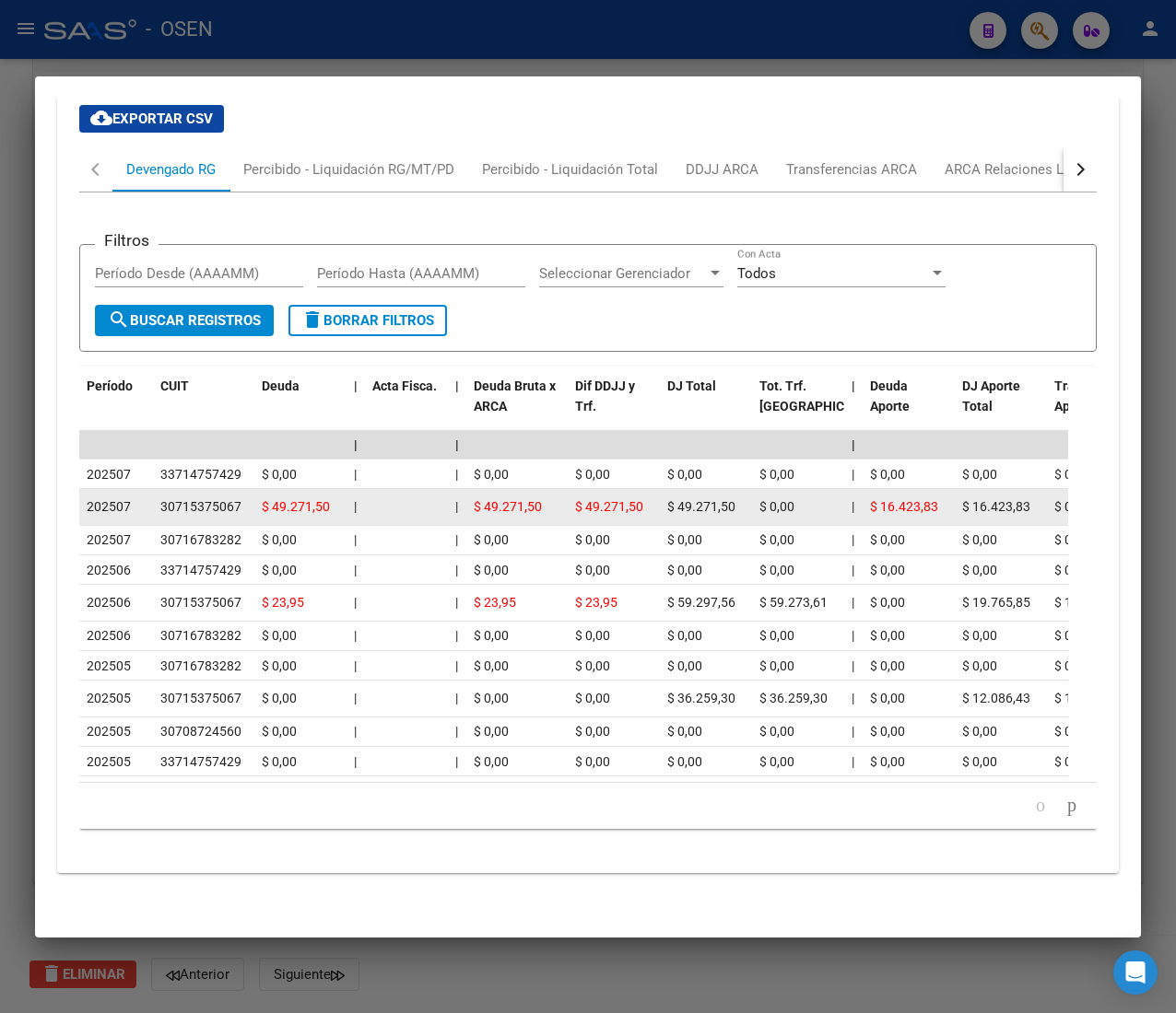
click at [336, 497] on div "$ 49.271,50" at bounding box center [300, 507] width 77 height 21
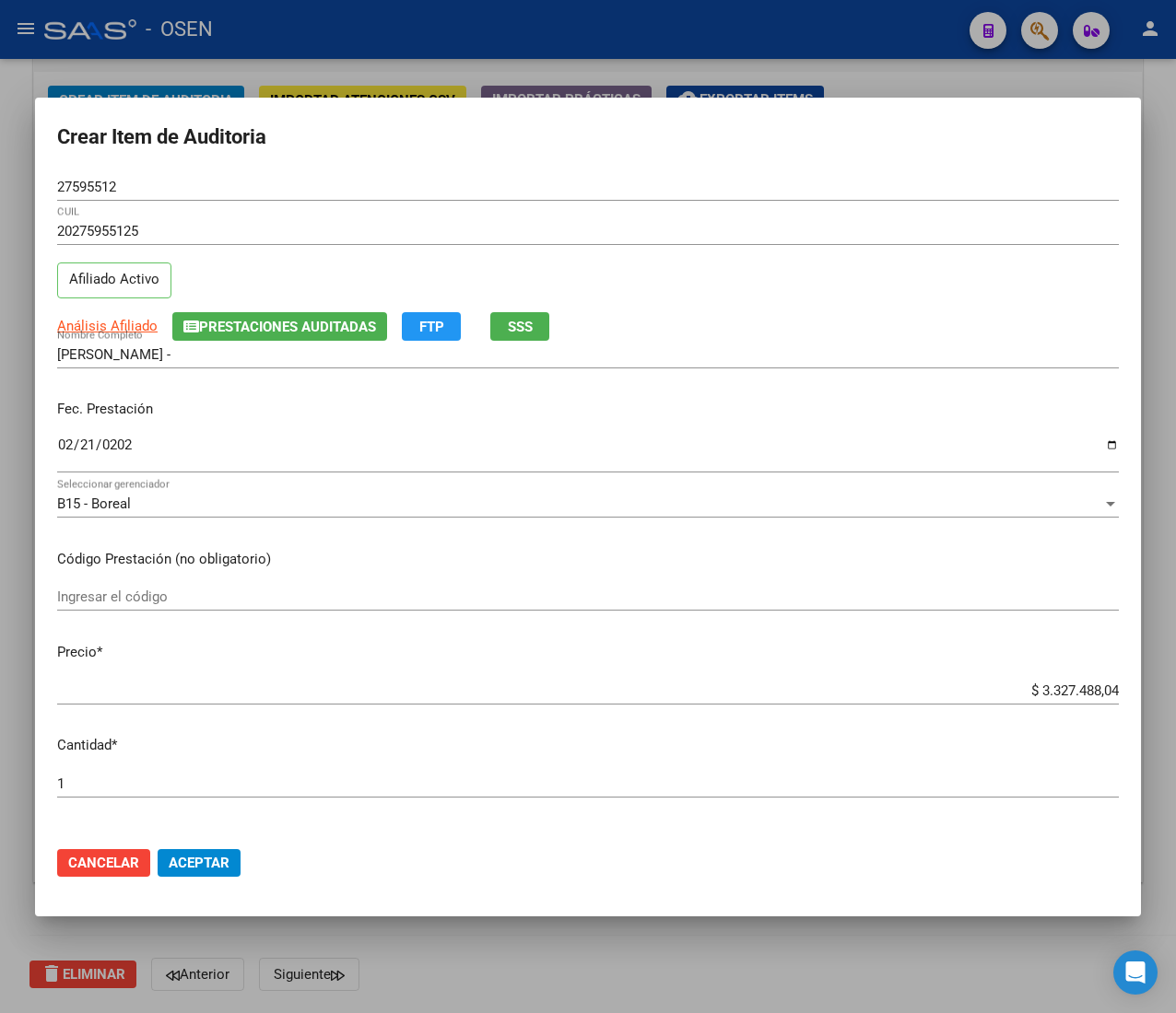
click at [1037, 689] on input "$ 3.327.488,04" at bounding box center [588, 691] width 1061 height 17
type input "$ 0,01"
type input "$ 0,16"
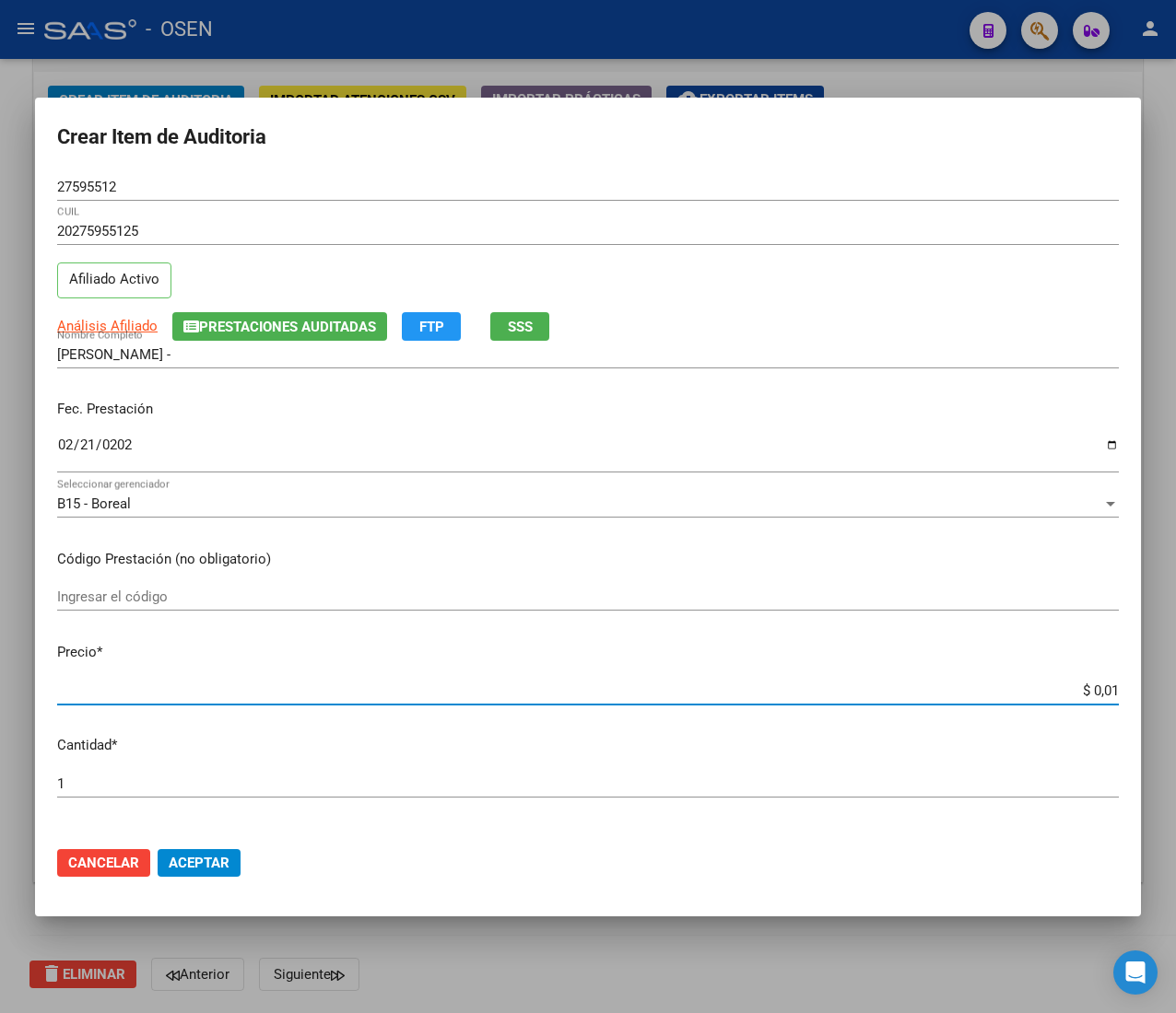
type input "$ 0,16"
type input "$ 1,60"
type input "$ 16,00"
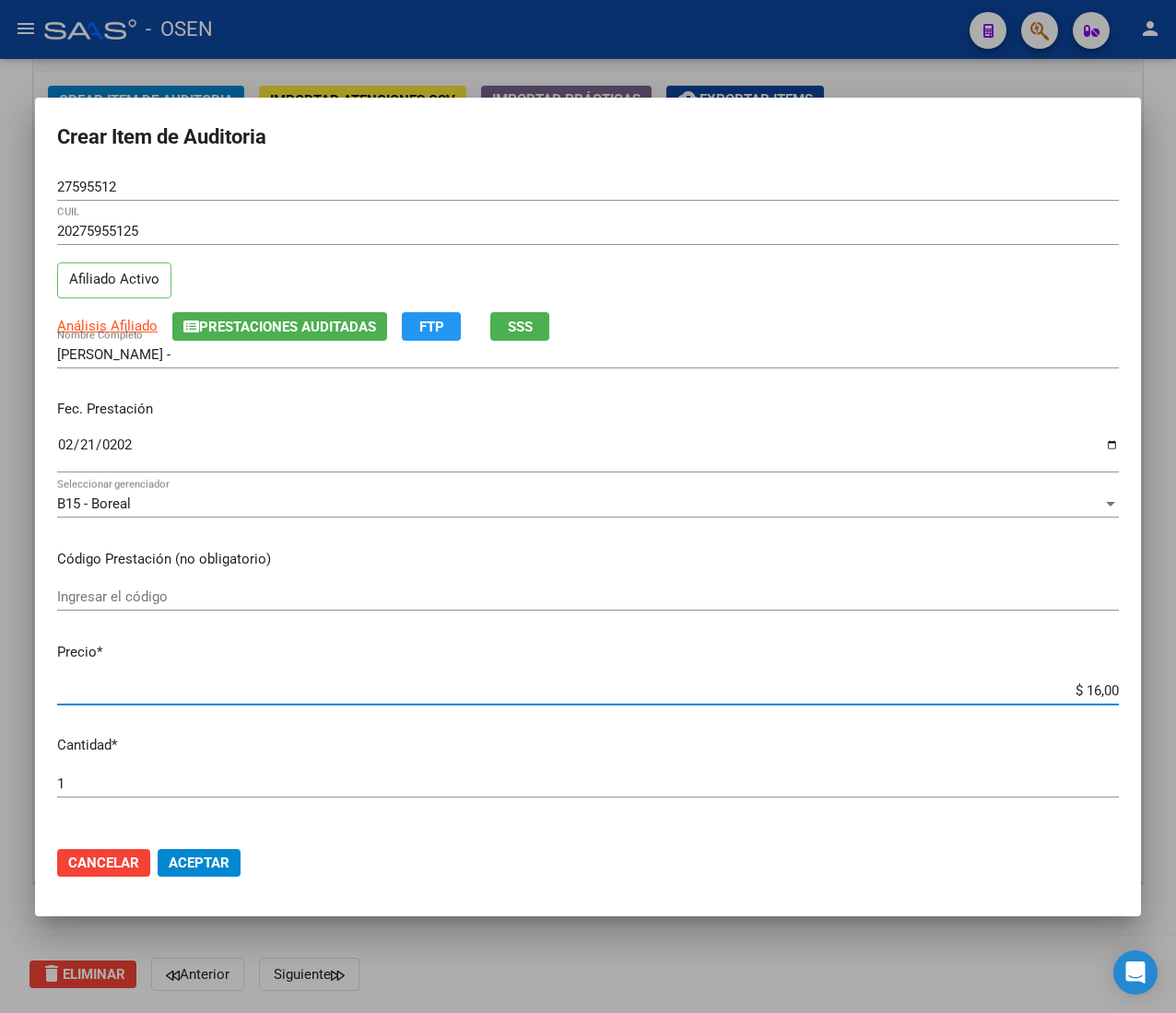
type input "$ 160,00"
type input "$ 1.600,00"
type input "$ 16.000,00"
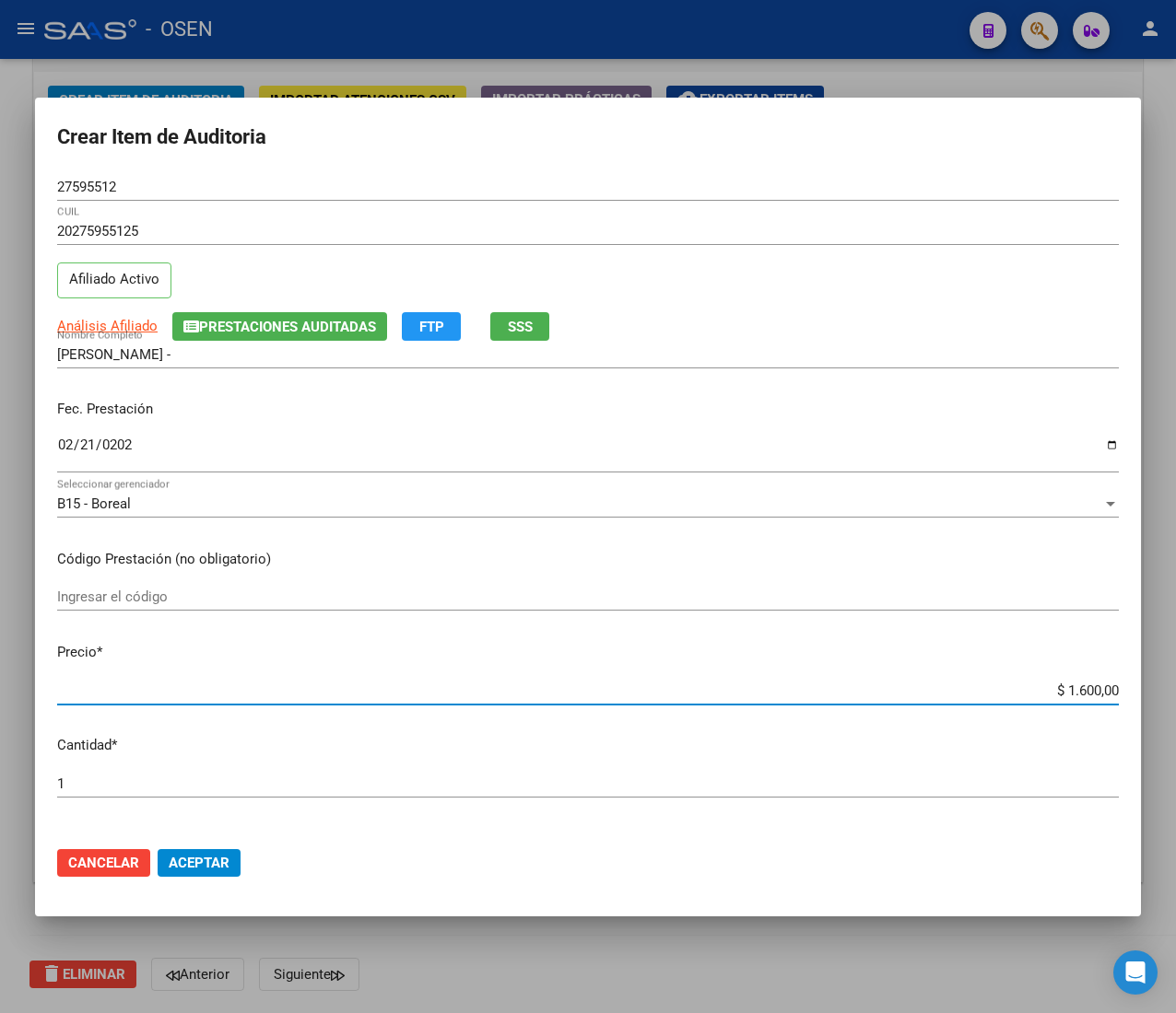
type input "$ 16.000,00"
click at [170, 857] on span "Aceptar" at bounding box center [199, 863] width 60 height 17
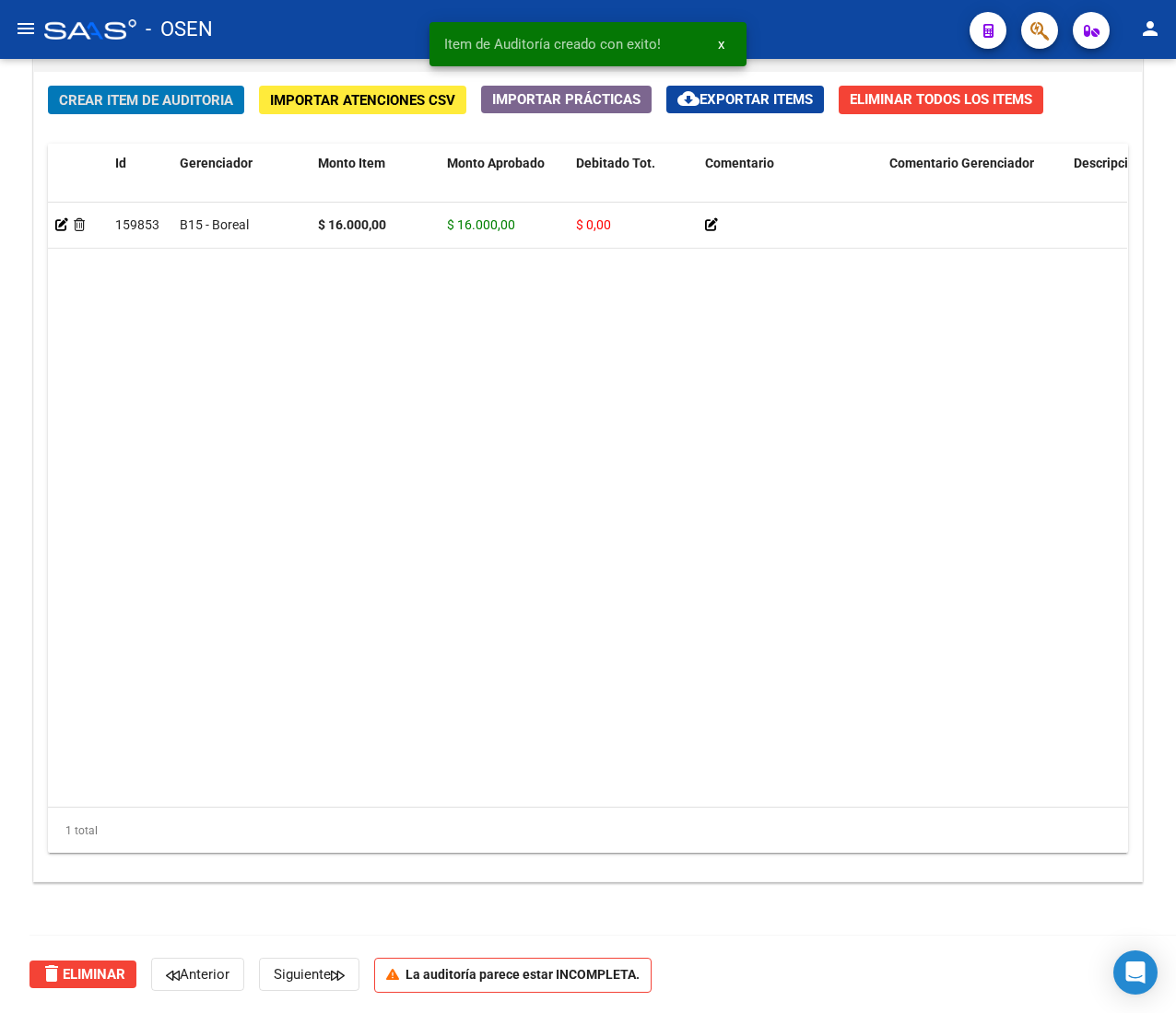
scroll to position [1345, 0]
click at [149, 93] on span "Crear Item de Auditoria" at bounding box center [146, 100] width 174 height 17
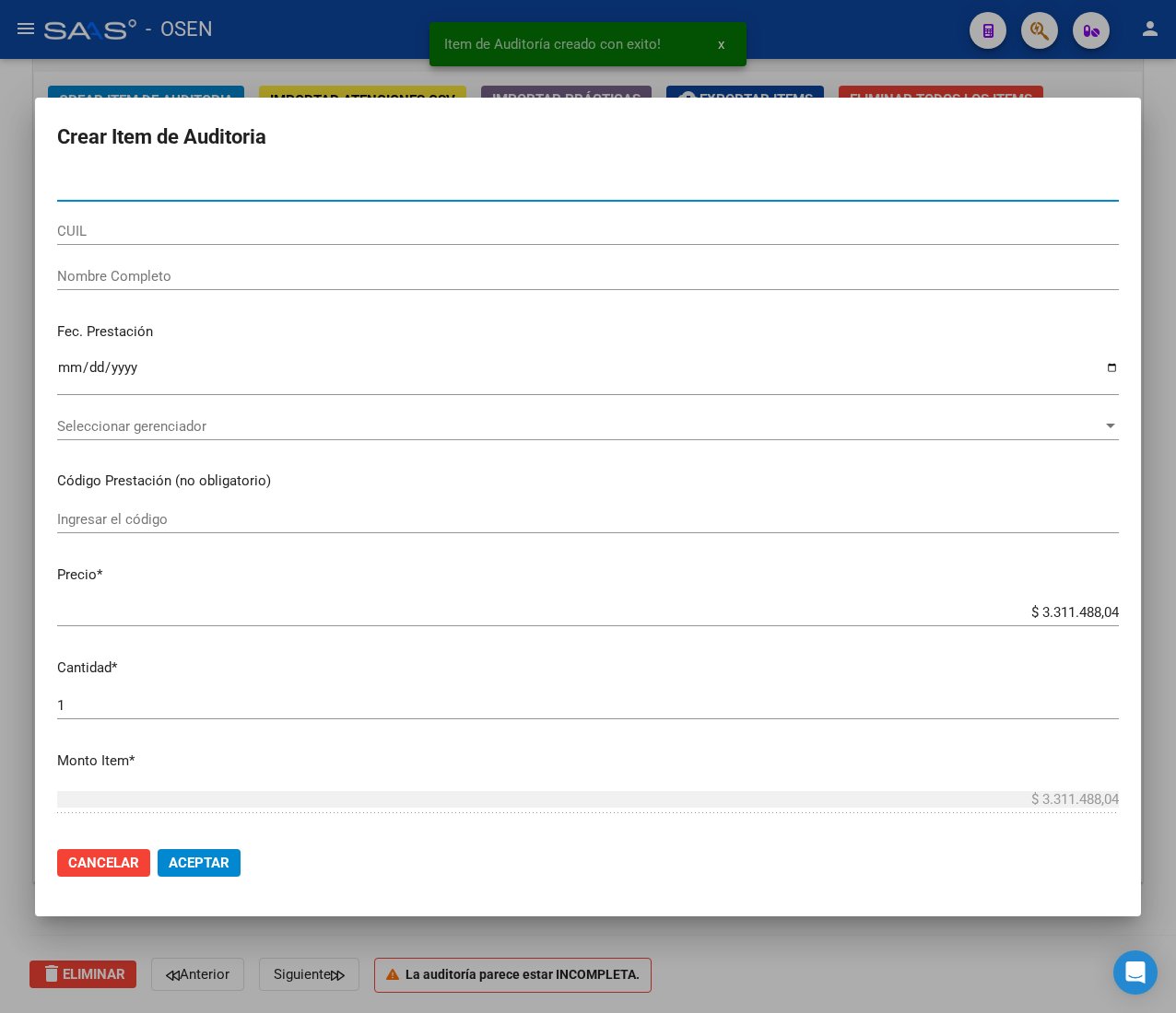
click at [188, 236] on input "CUIL" at bounding box center [588, 231] width 1061 height 17
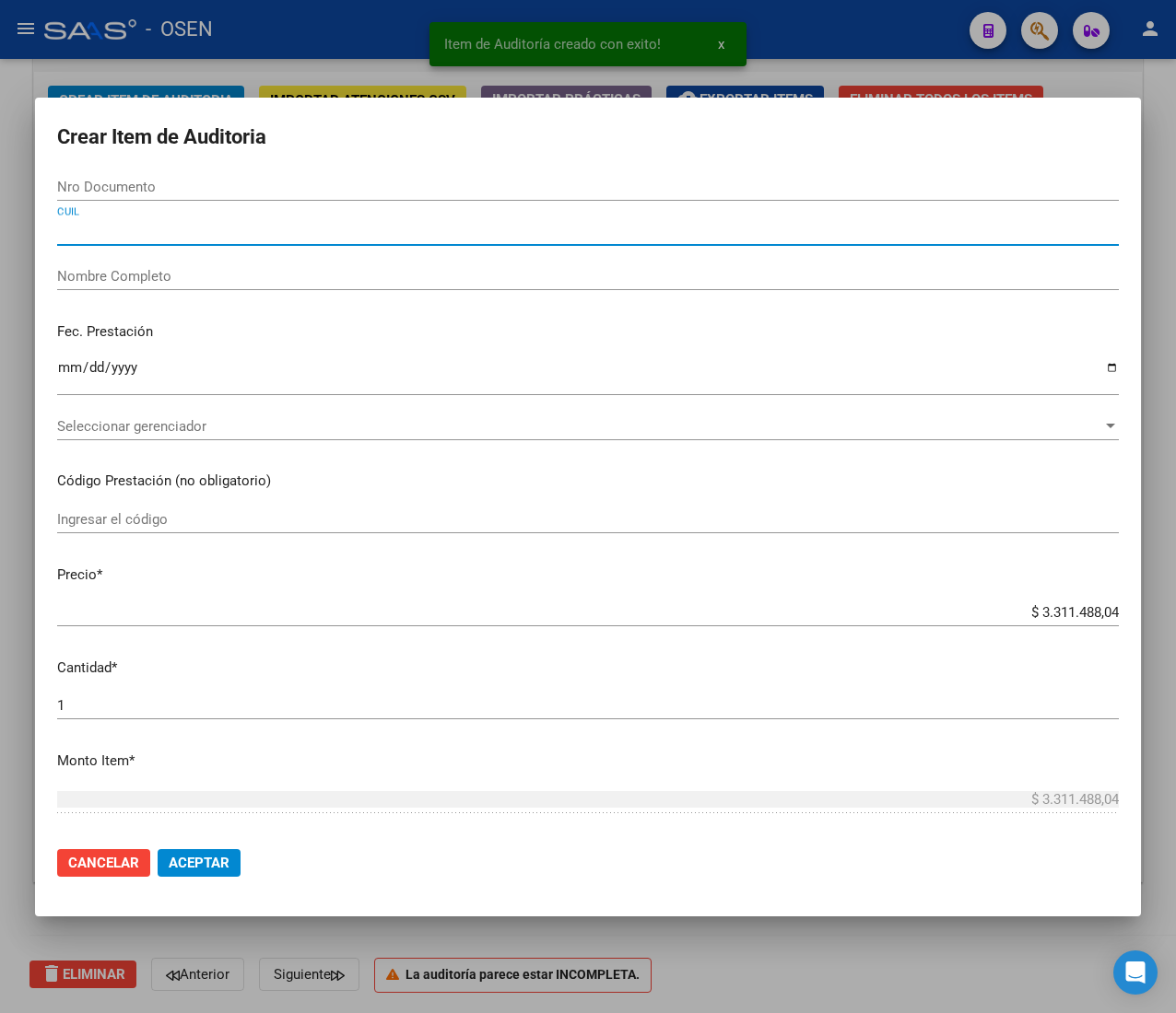
paste input "20539346025"
type input "20539346025"
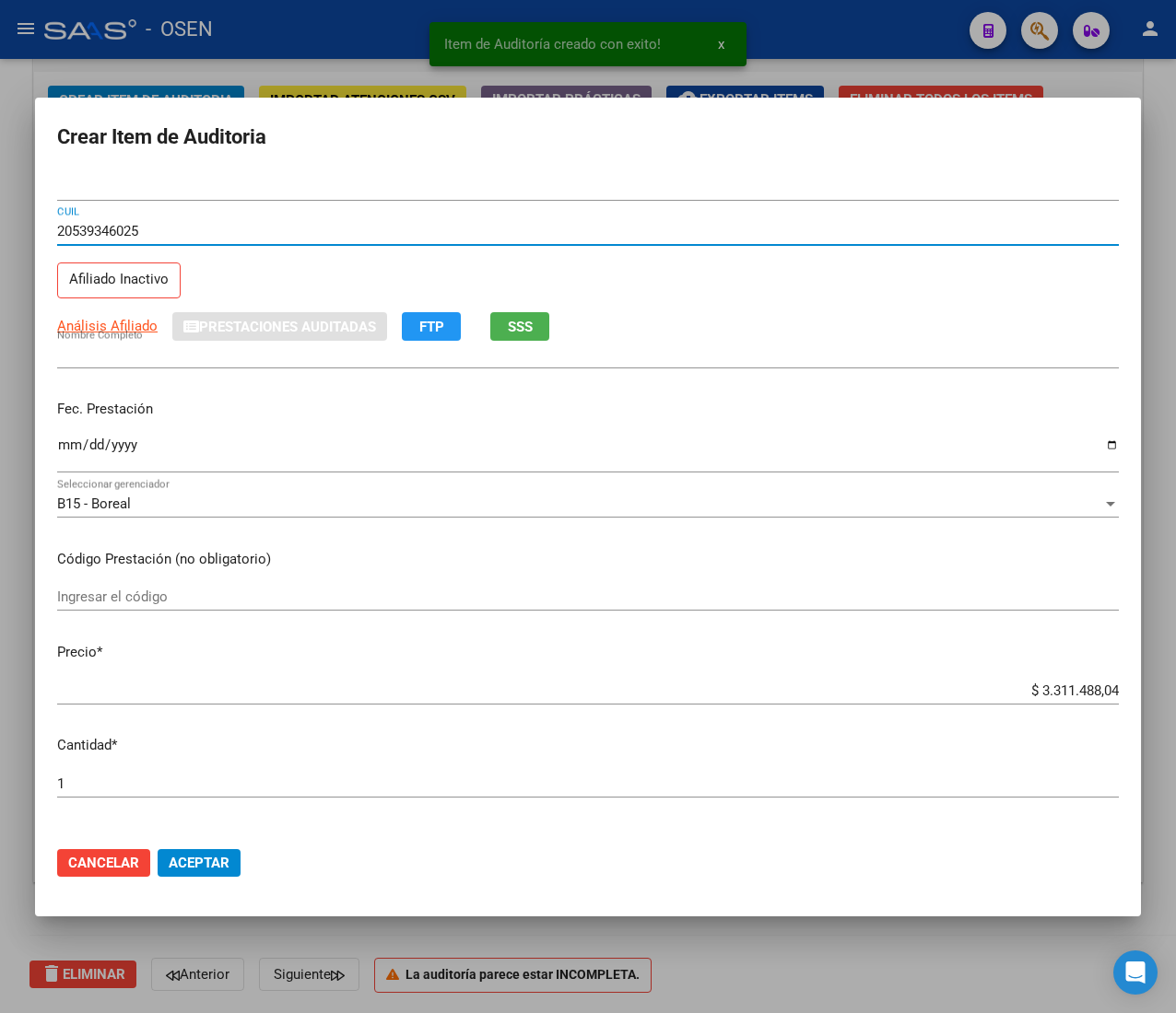
type input "53934602"
type input "[PERSON_NAME]"
type input "20539346025"
click at [59, 455] on input "Ingresar la fecha" at bounding box center [588, 452] width 1061 height 29
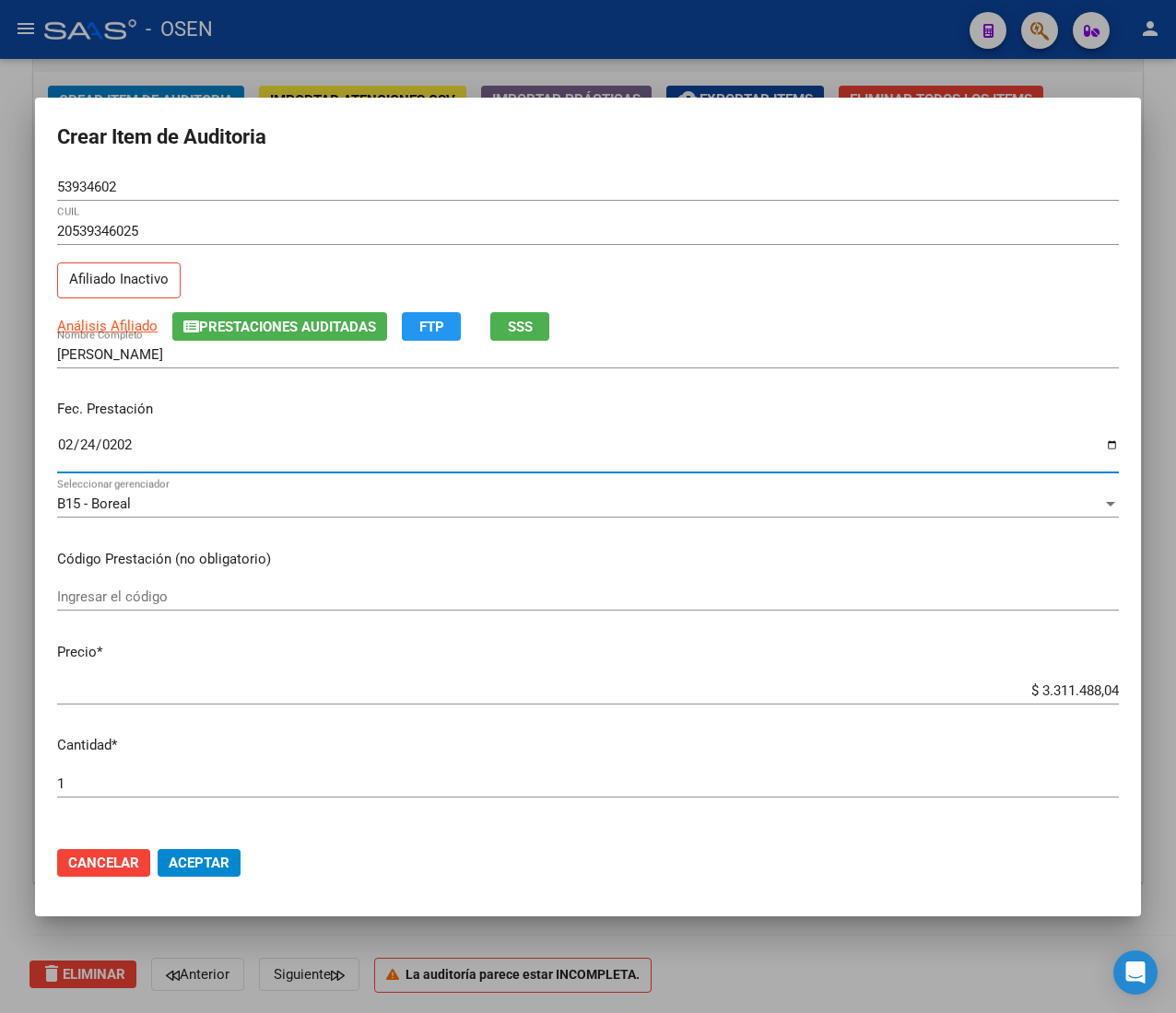
type input "[DATE]"
click at [517, 326] on span "SSS" at bounding box center [520, 326] width 25 height 17
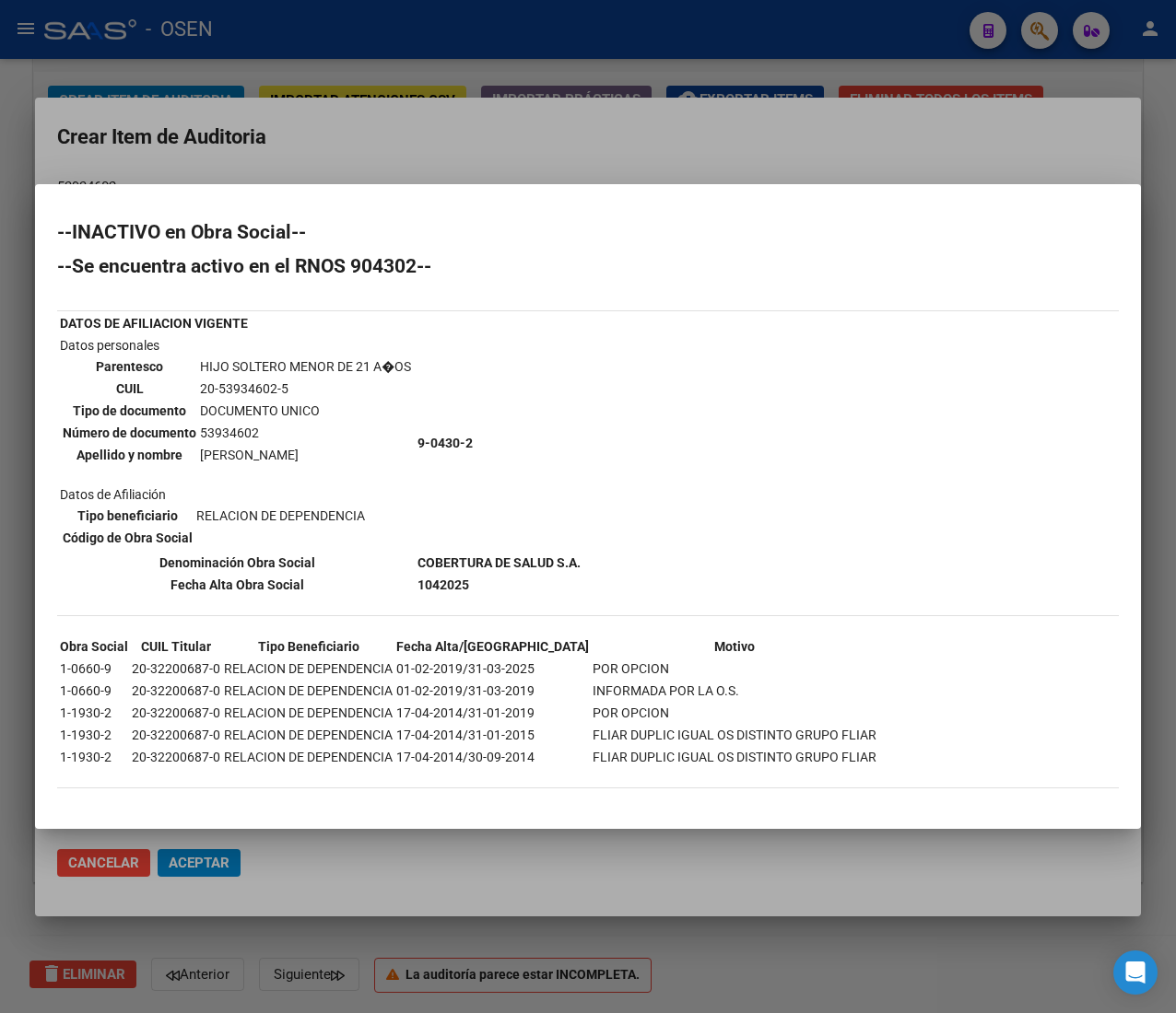
click at [712, 452] on div "--INACTIVO en Obra Social-- --Se encuentra activo en el RNOS 904302-- DATOS DE …" at bounding box center [588, 515] width 1061 height 584
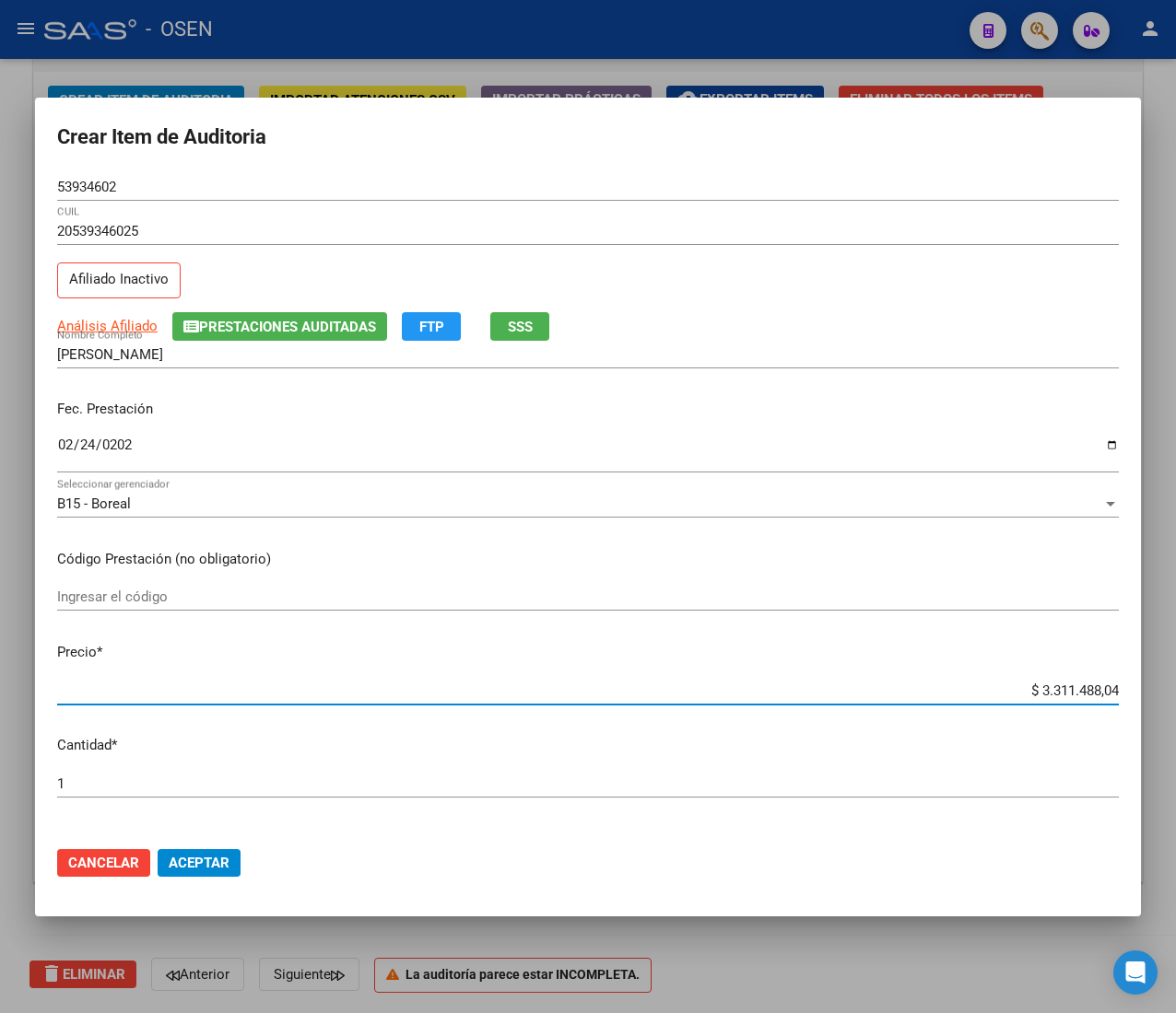
click at [1060, 688] on input "$ 3.311.488,04" at bounding box center [588, 691] width 1061 height 17
type input "$ 0,01"
type input "$ 0,16"
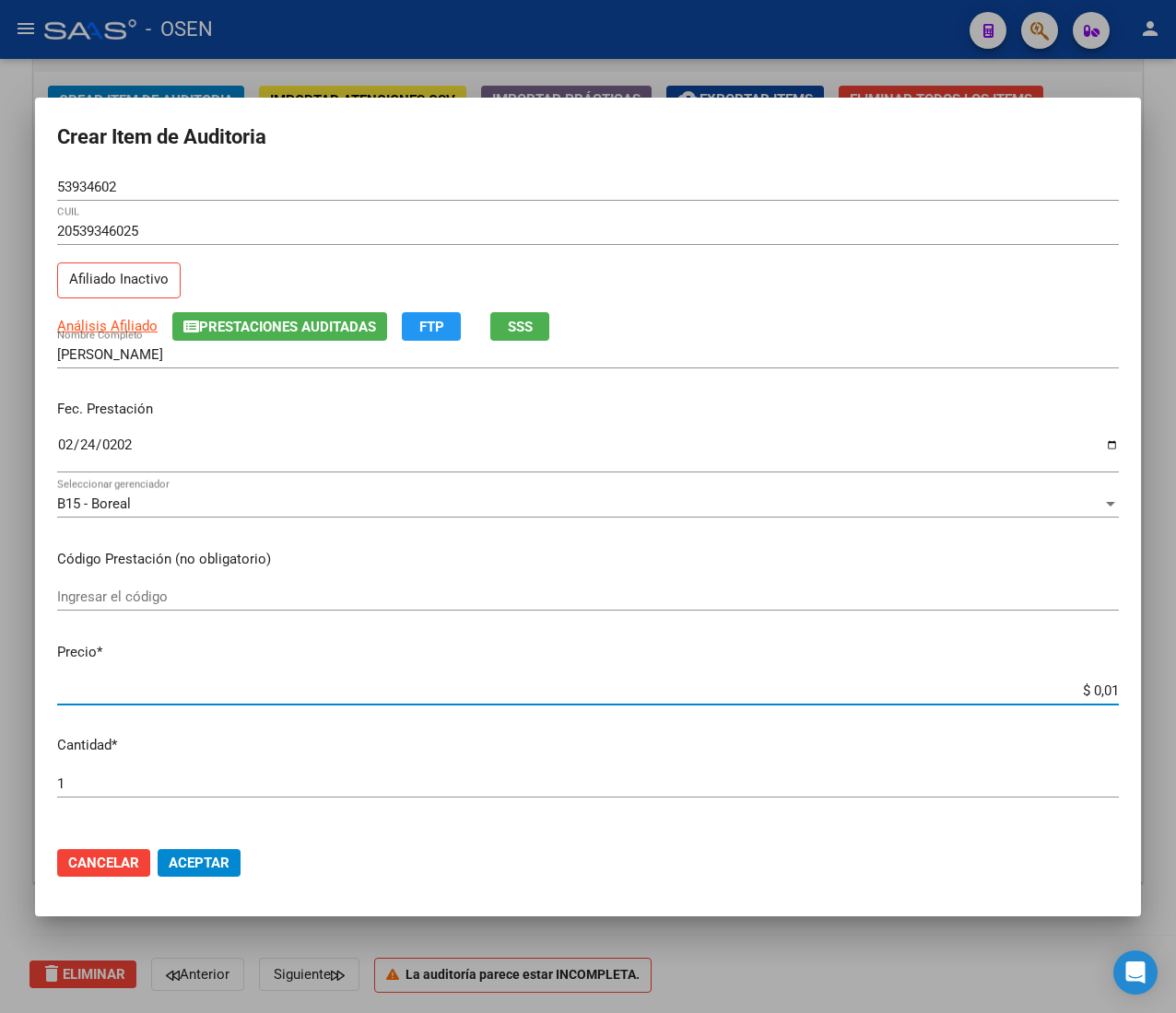
type input "$ 0,16"
type input "$ 1,60"
type input "$ 16,00"
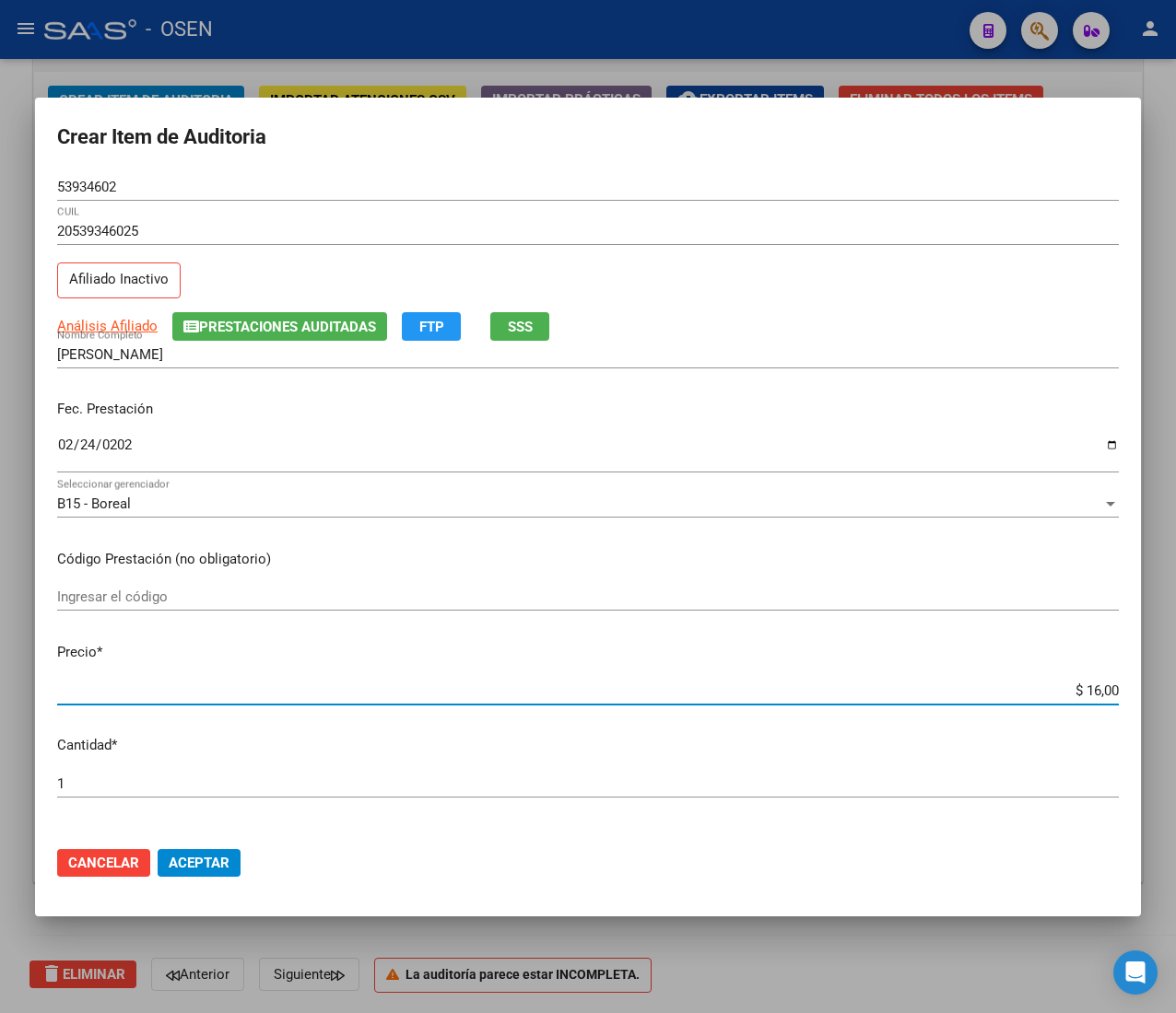
type input "$ 160,00"
type input "$ 1.600,00"
type input "$ 16.000,00"
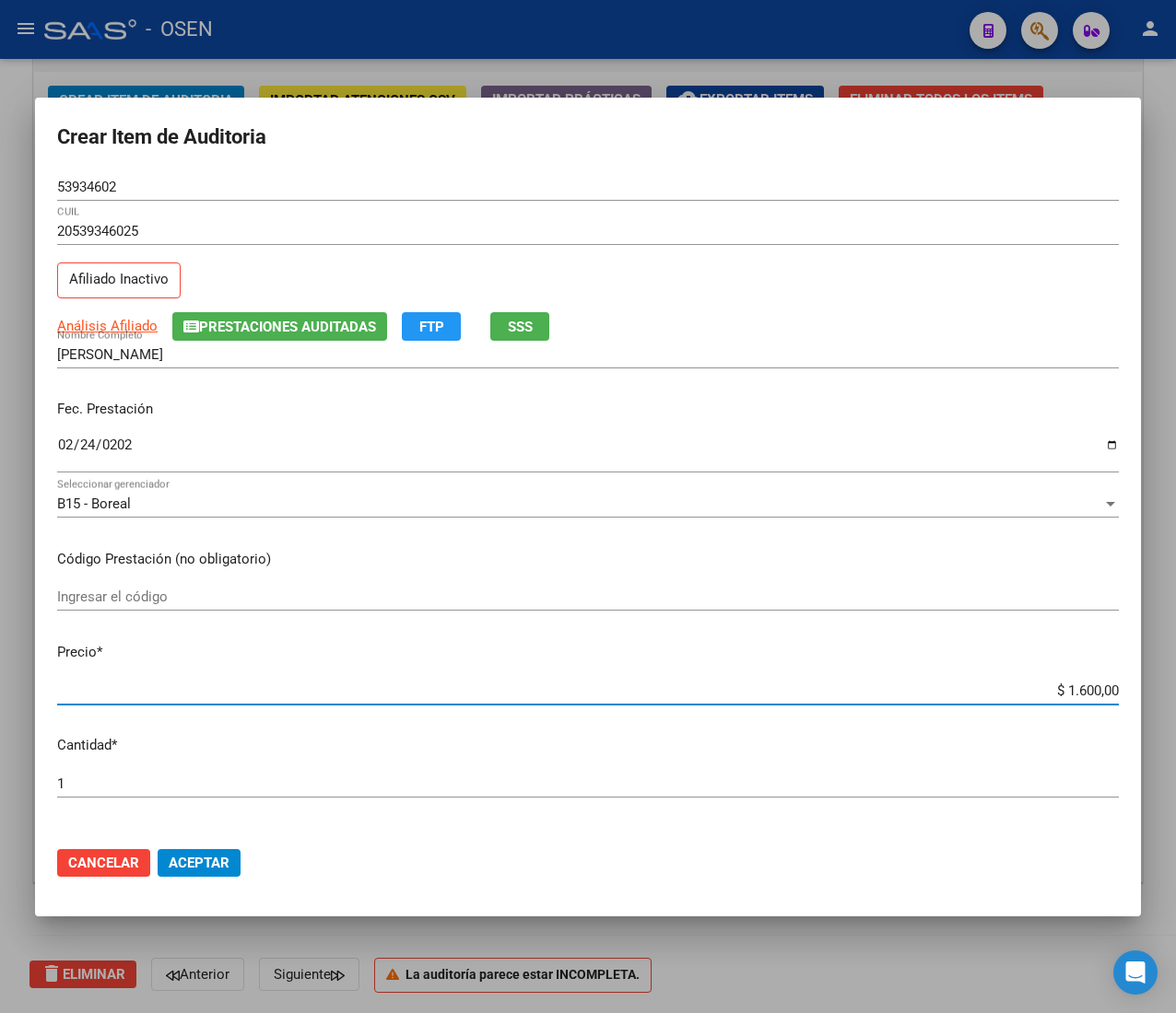
type input "$ 16.000,00"
click at [907, 298] on div "20539346025 CUIL Afiliado Inactivo" at bounding box center [588, 264] width 1061 height 94
click at [86, 187] on input "53934602" at bounding box center [588, 186] width 1061 height 17
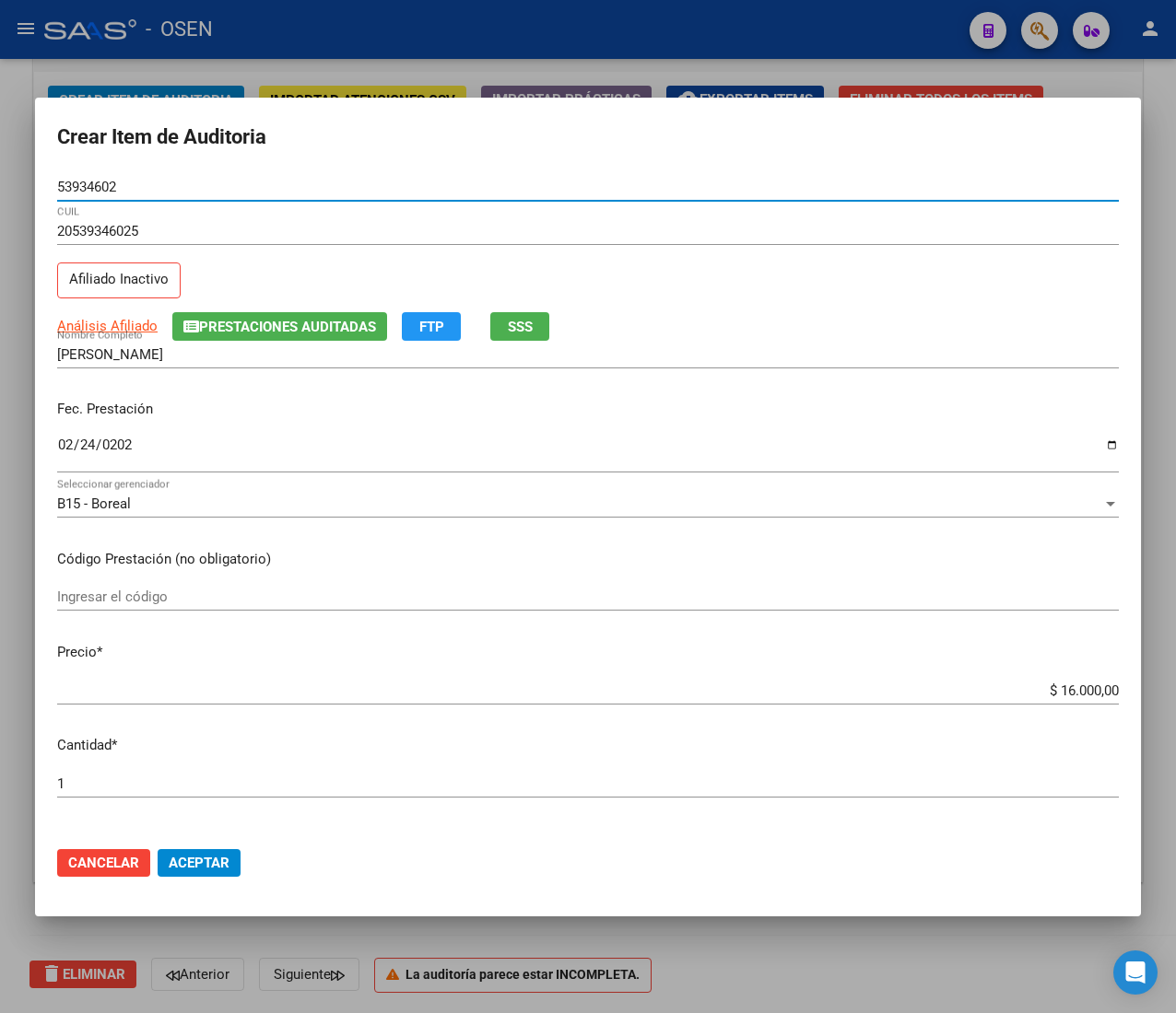
click at [86, 187] on input "53934602" at bounding box center [588, 186] width 1061 height 17
click at [227, 855] on span "Aceptar" at bounding box center [199, 863] width 60 height 17
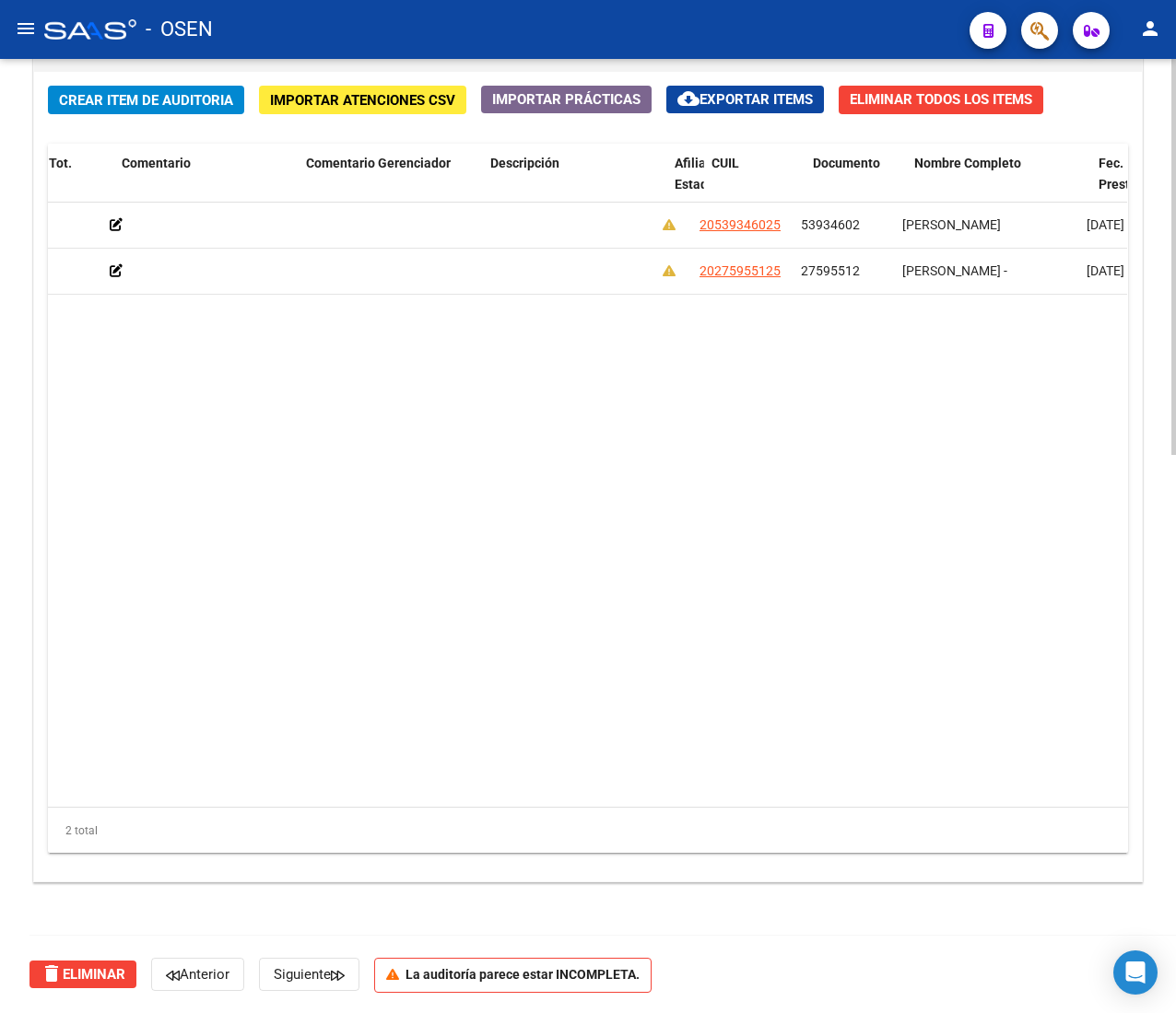
scroll to position [0, 584]
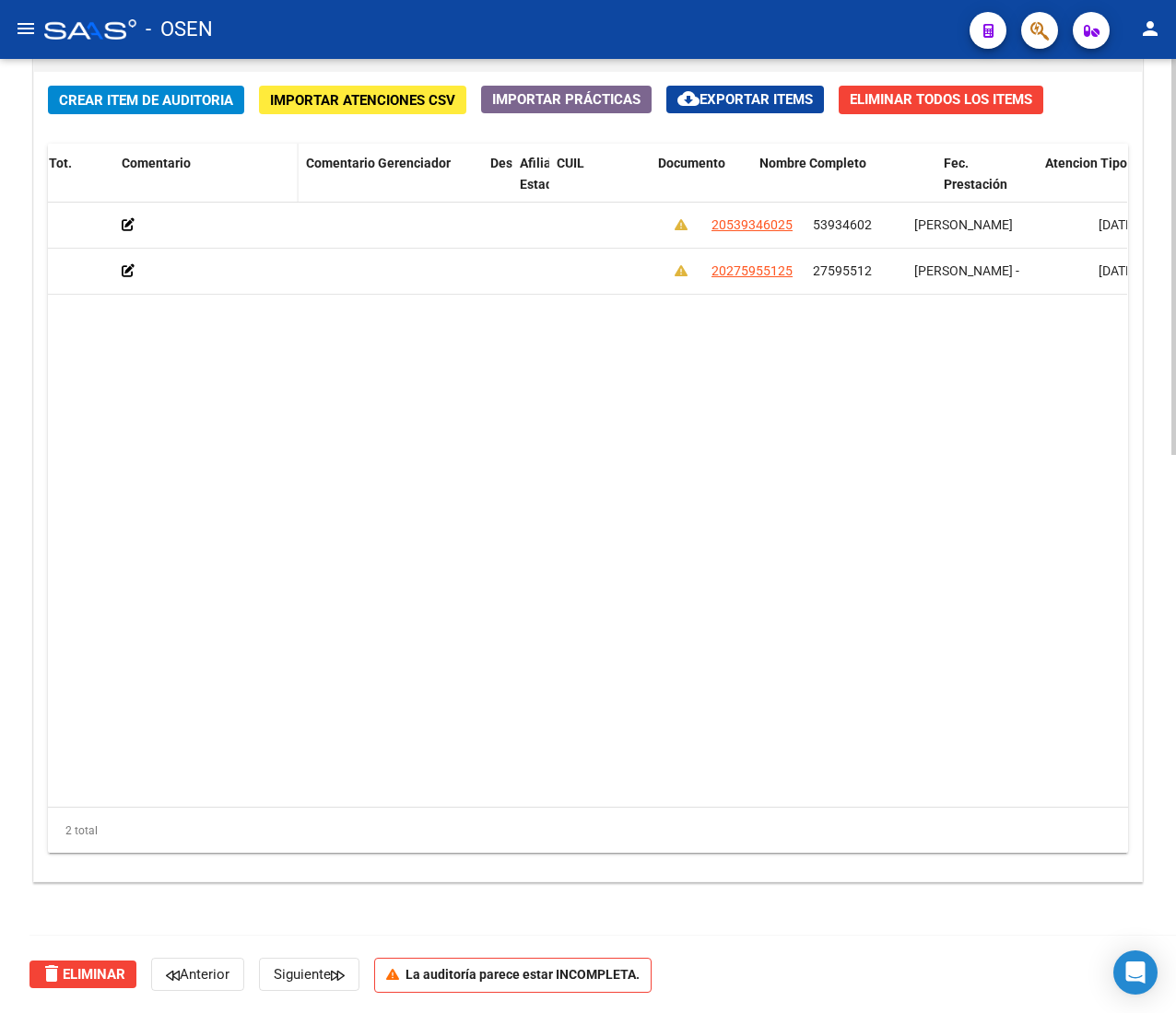
drag, startPoint x: 662, startPoint y: 169, endPoint x: 267, endPoint y: 146, distance: 395.7
click at [267, 146] on div "Id Gerenciador Monto Item Monto Aprobado Debitado Tot. Comentario Comentario Ge…" at bounding box center [739, 184] width 2548 height 81
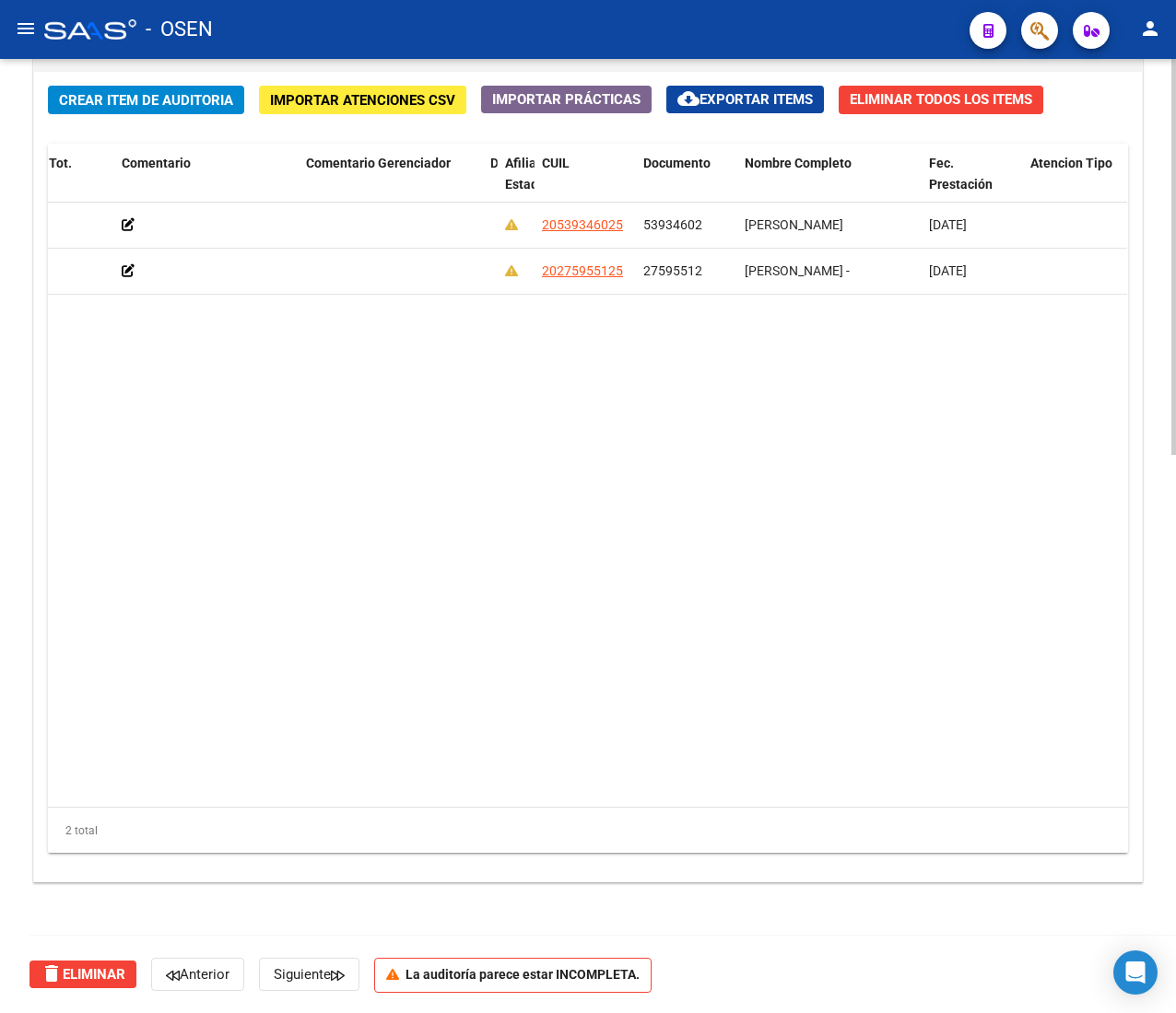
click at [513, 440] on datatable-body "159854 B15 - Boreal $ 16.000,00 $ 16.000,00 $ 0,00 20539346025 53934602 [PERSON…" at bounding box center [587, 505] width 1079 height 604
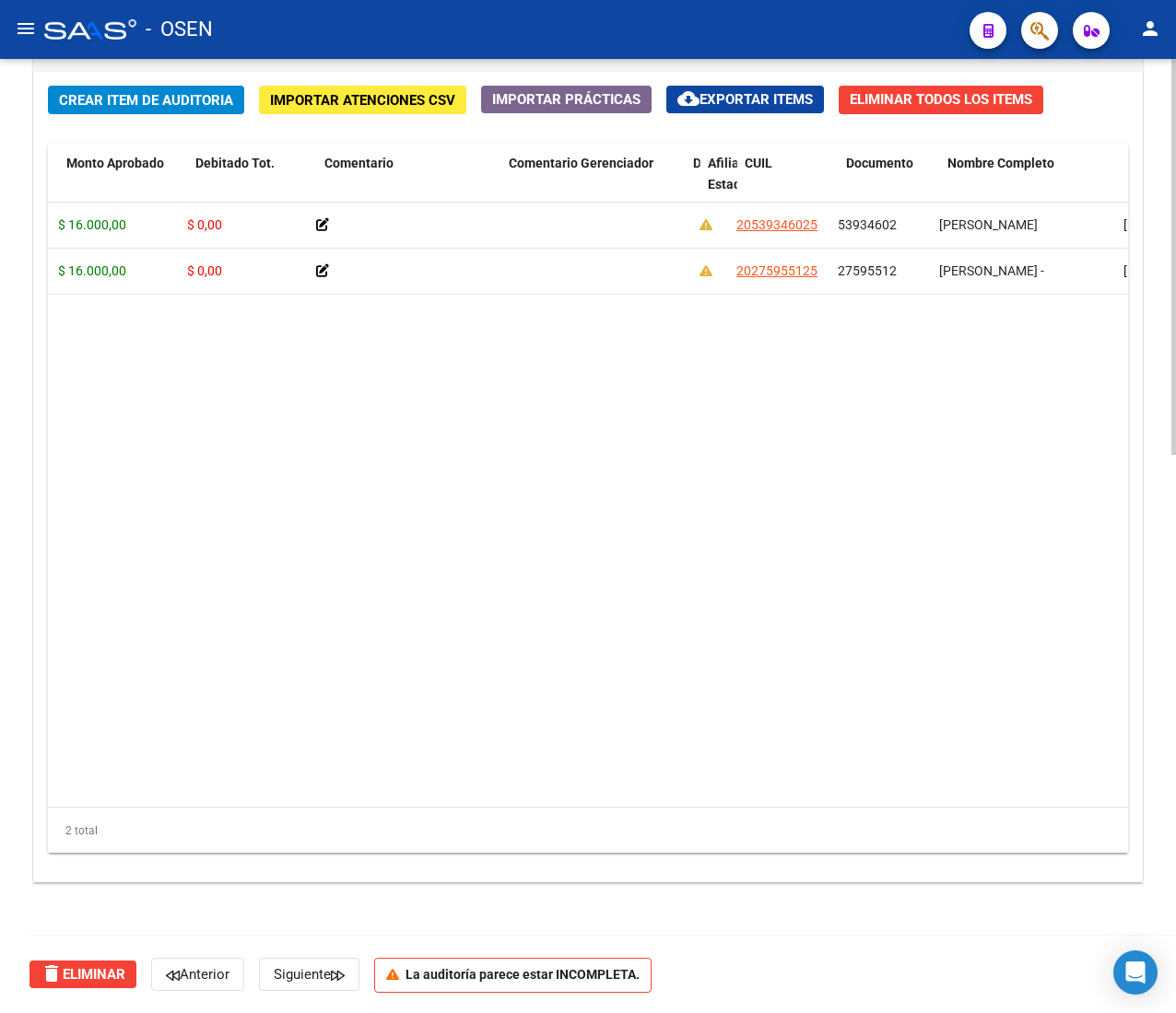
scroll to position [0, 377]
click at [199, 94] on span "Crear Item de Auditoria" at bounding box center [146, 100] width 174 height 17
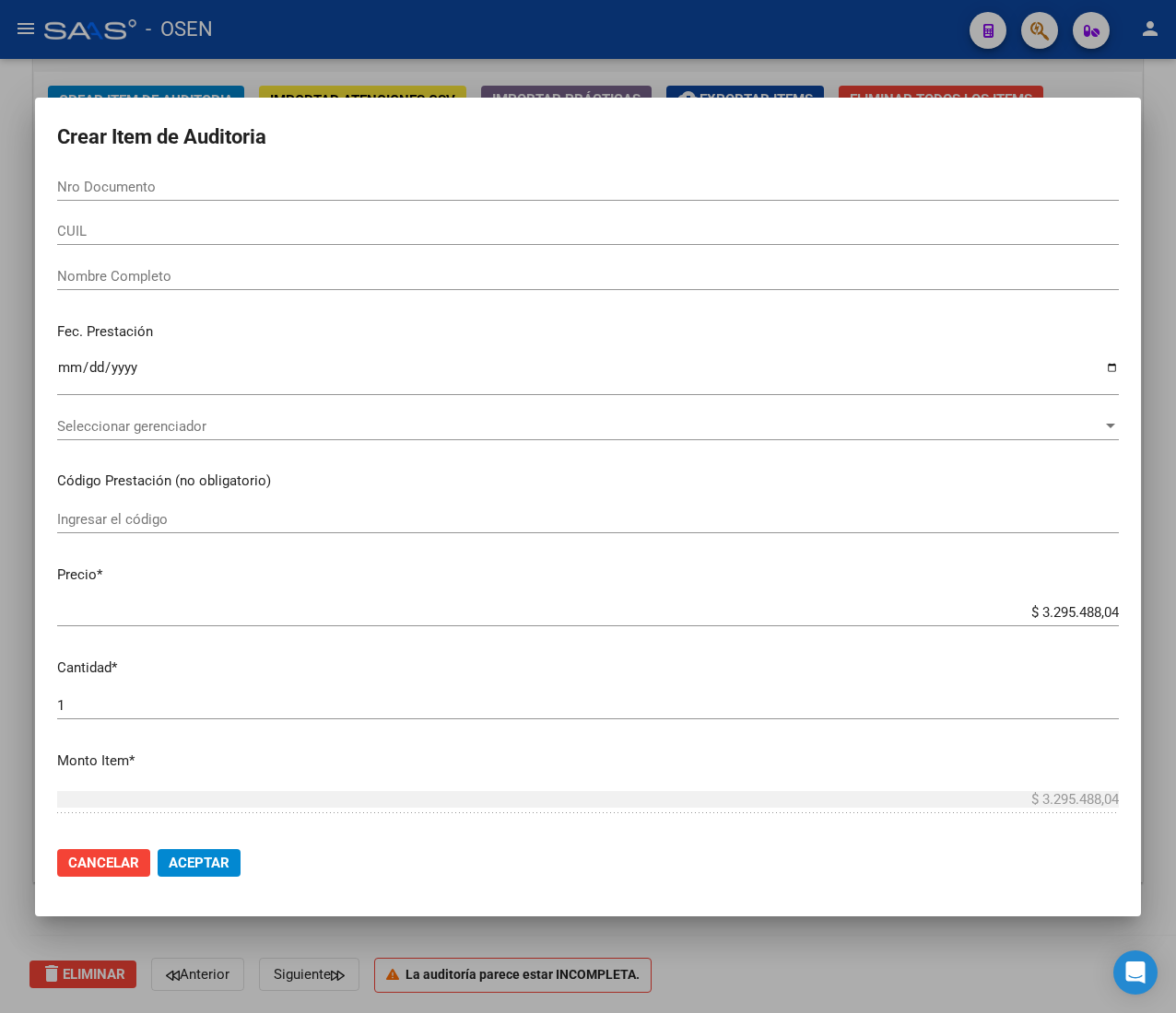
click at [155, 239] on input "CUIL" at bounding box center [588, 231] width 1061 height 17
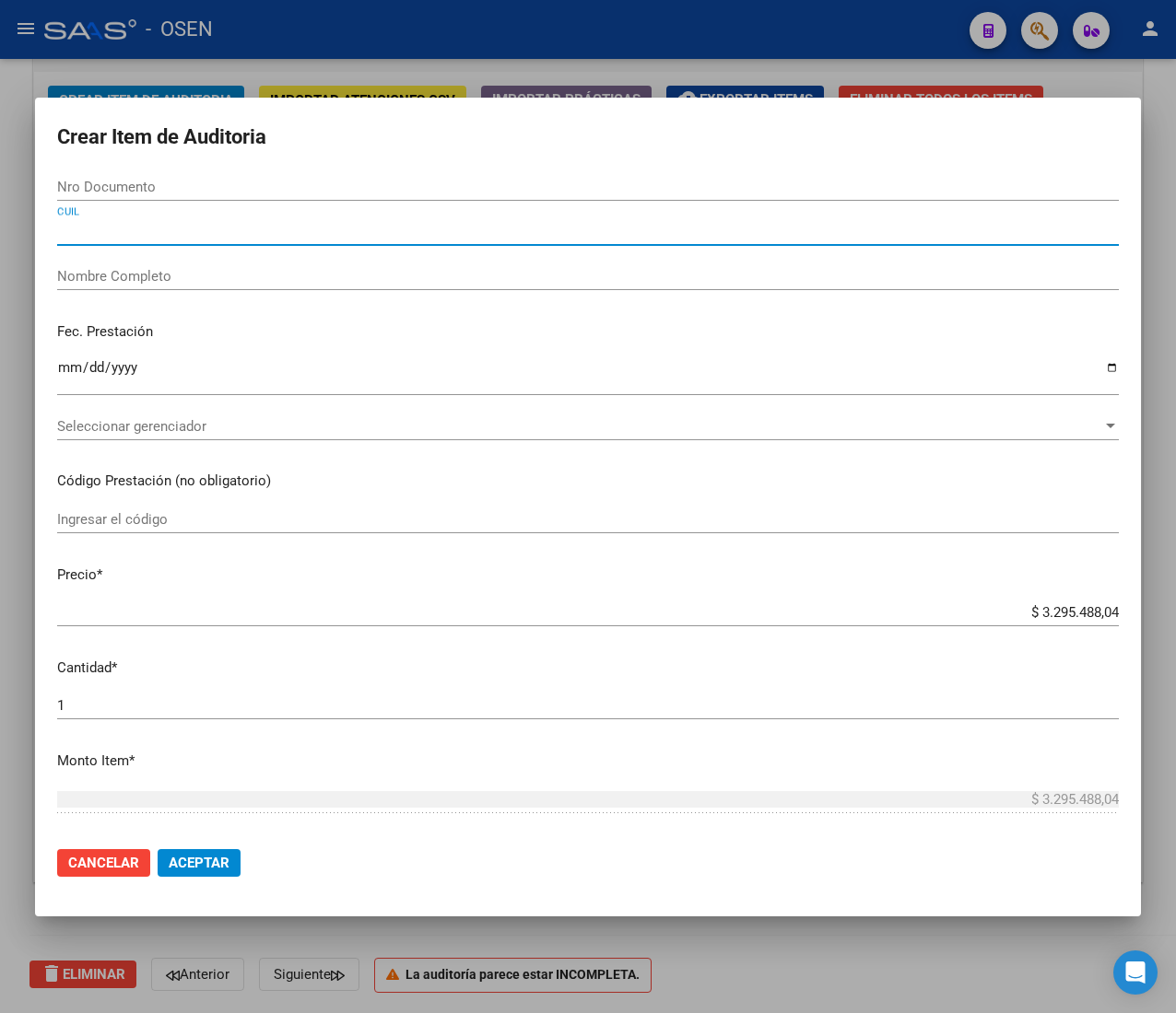
paste input "20292960752"
type input "20292960752"
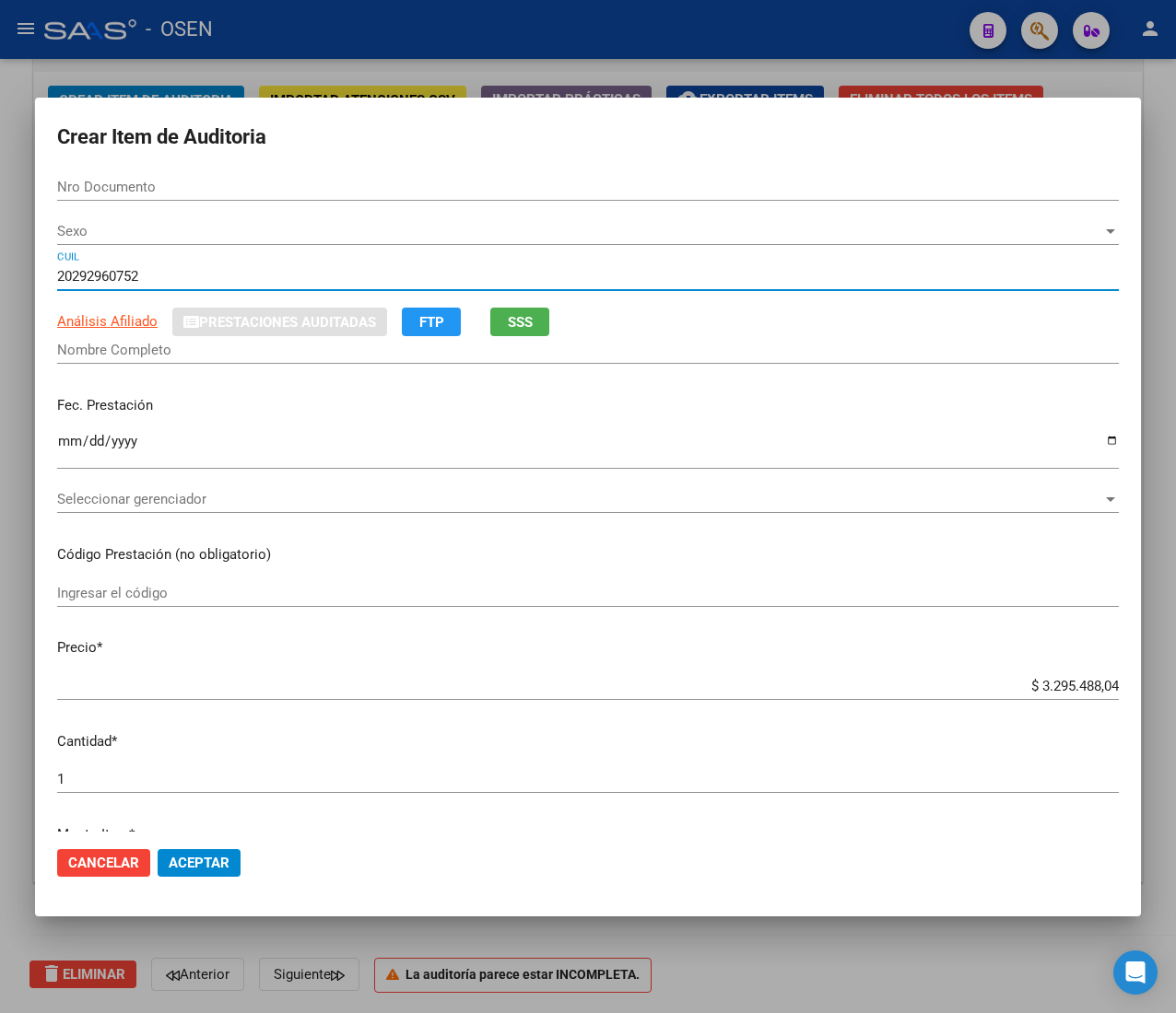
type input "29296075"
type input "[PERSON_NAME] [PERSON_NAME]"
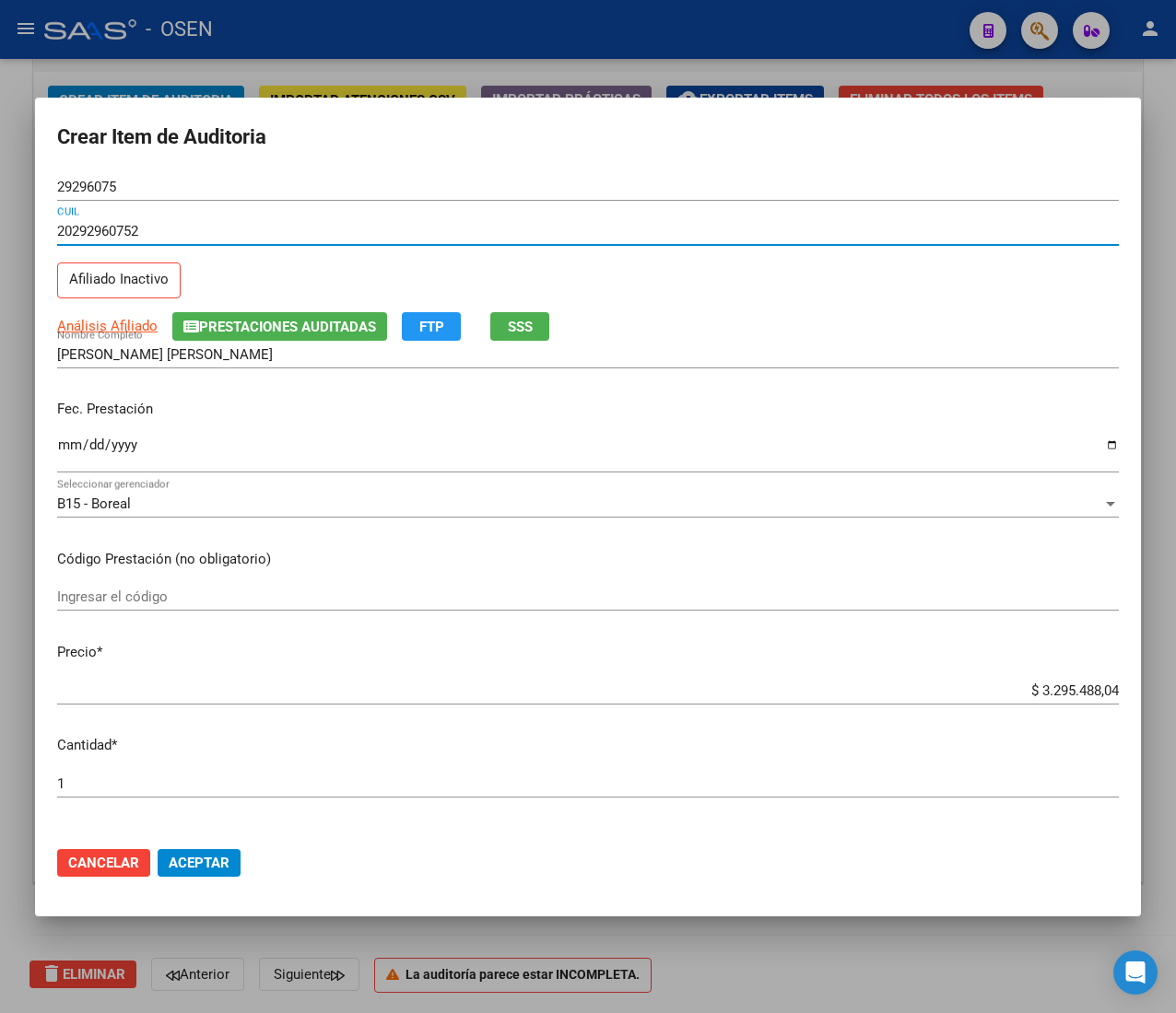
type input "20292960752"
click at [71, 444] on input "Ingresar la fecha" at bounding box center [588, 452] width 1061 height 29
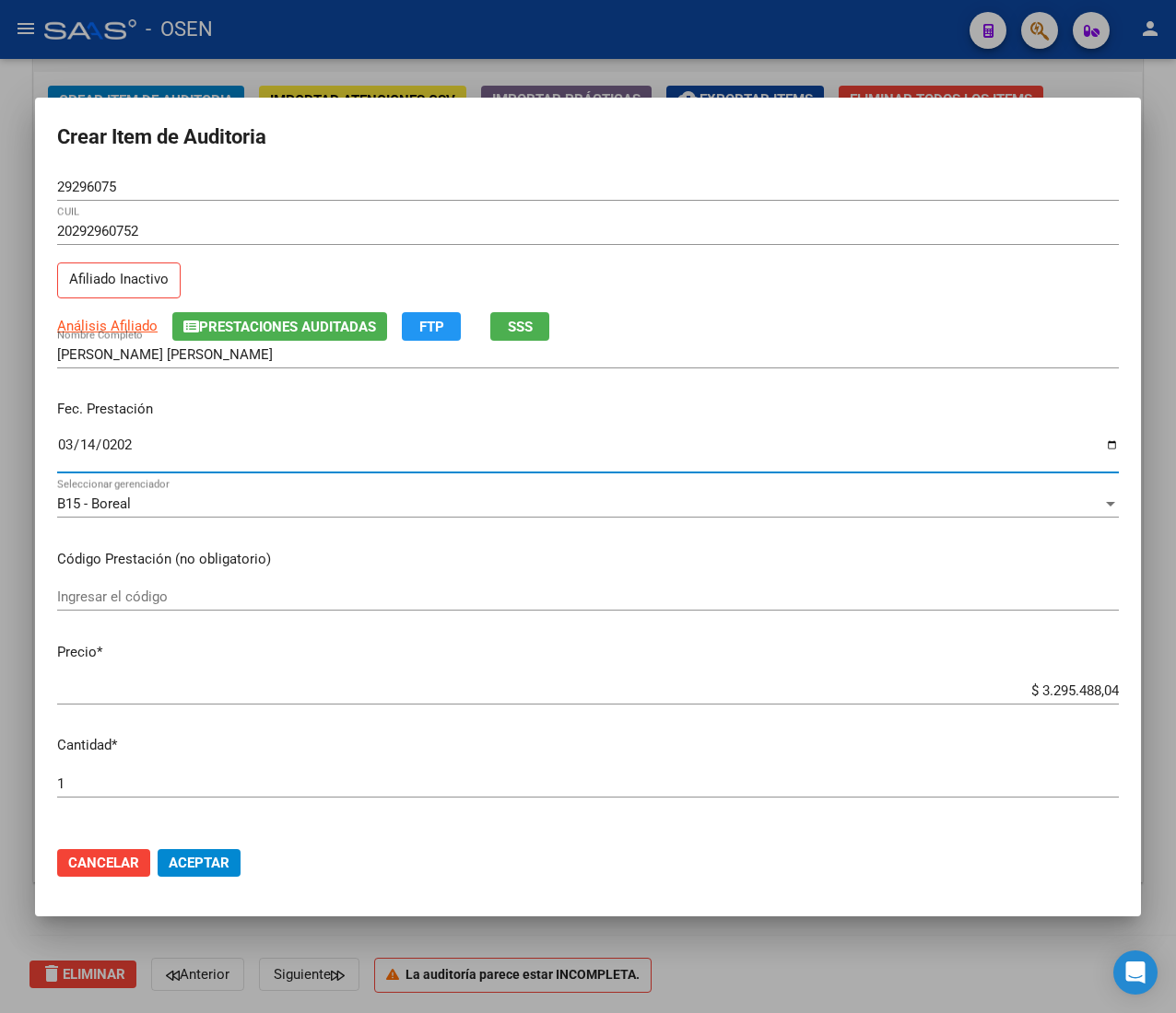
type input "[DATE]"
click at [536, 343] on div "[PERSON_NAME] [PERSON_NAME] Nombre Completo" at bounding box center [588, 355] width 1061 height 27
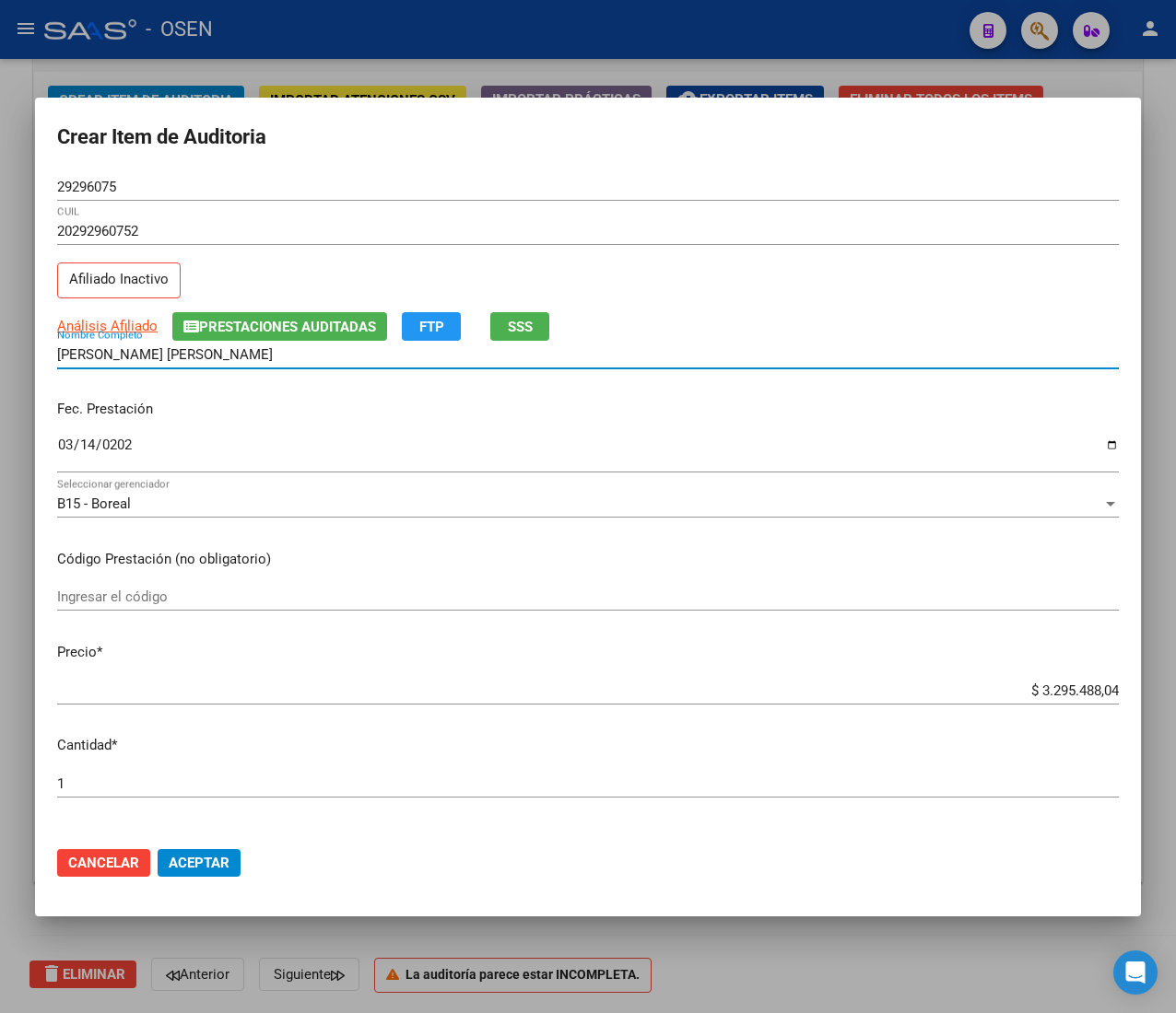
click at [540, 328] on button "SSS" at bounding box center [519, 326] width 59 height 28
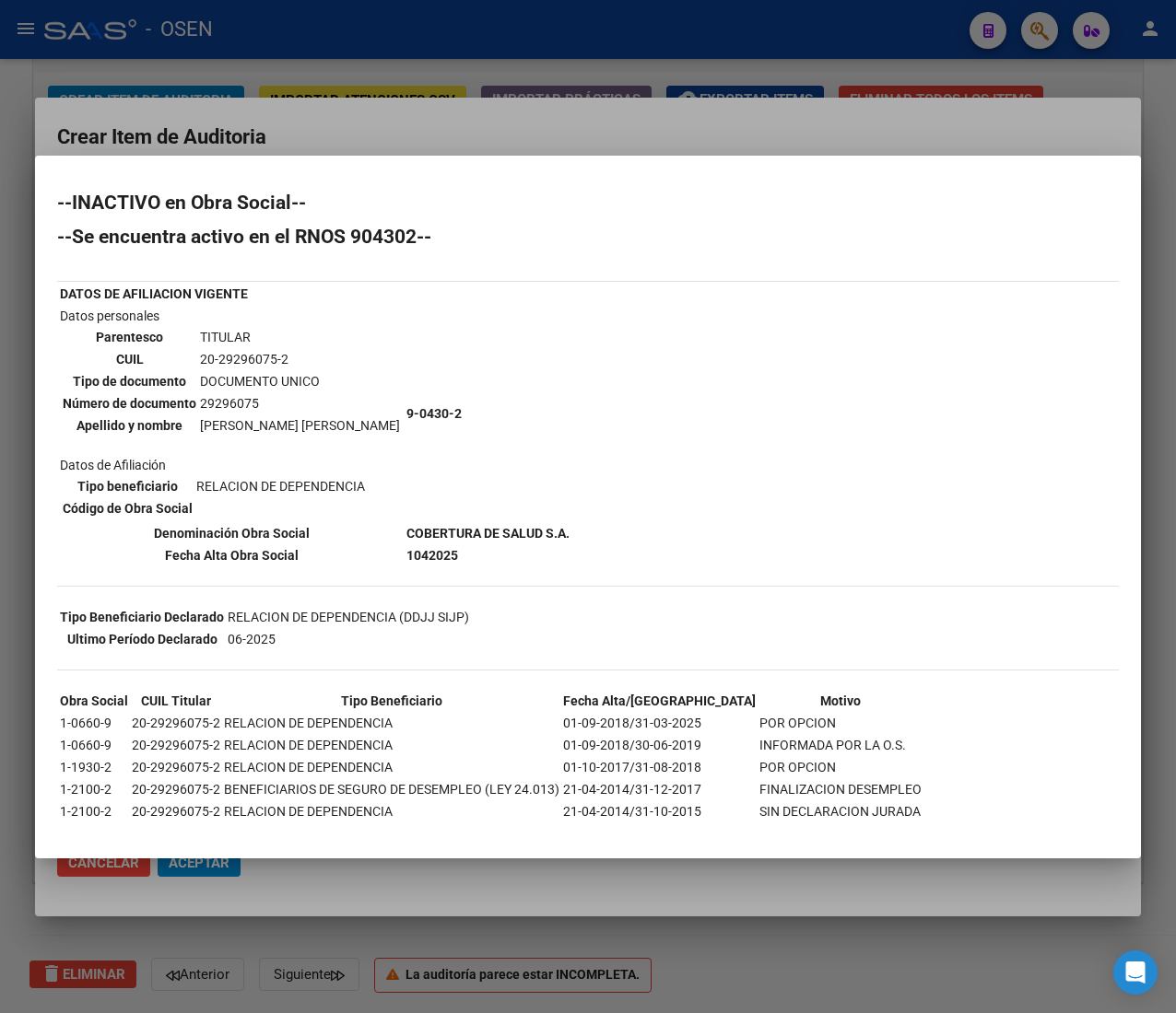
click at [382, 159] on mat-dialog-container "--INACTIVO en Obra Social-- --Se encuentra activo en el RNOS 904302-- DATOS DE …" at bounding box center [588, 507] width 1106 height 703
click at [373, 144] on div at bounding box center [588, 506] width 1176 height 1013
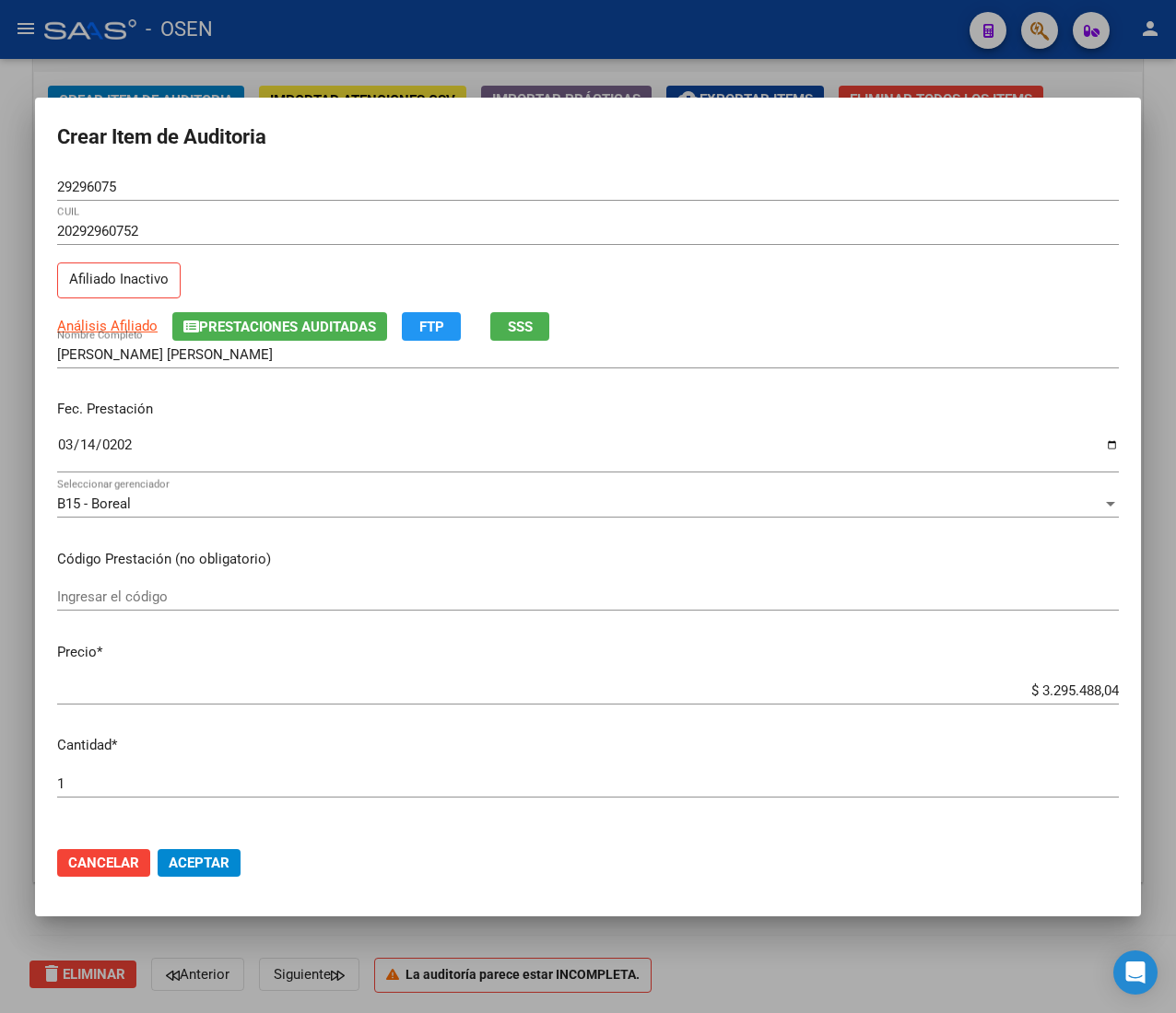
click at [100, 186] on input "29296075" at bounding box center [588, 186] width 1061 height 17
click at [1060, 688] on input "$ 3.295.488,04" at bounding box center [588, 691] width 1061 height 17
type input "$ 0,02"
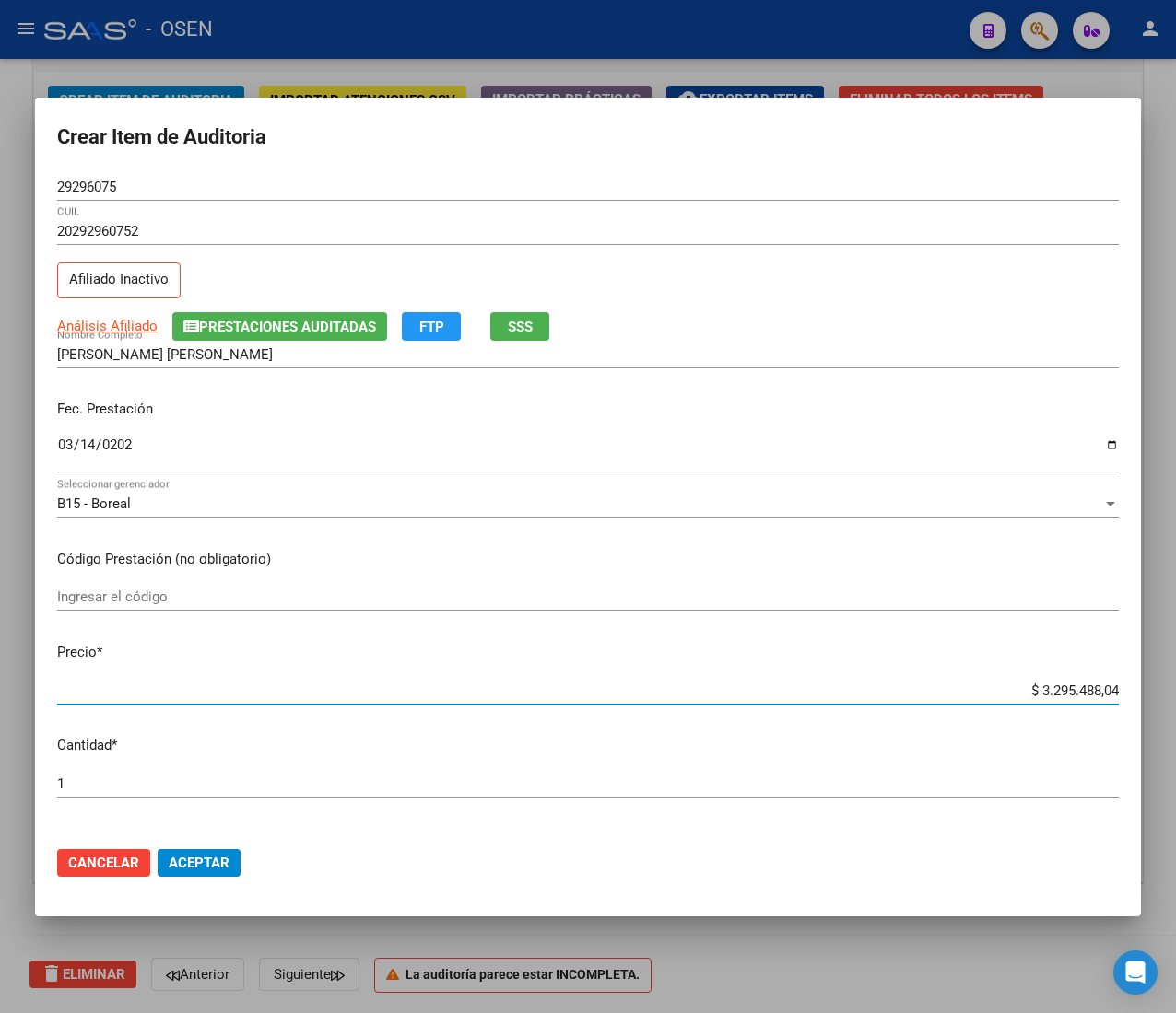
type input "$ 0,02"
type input "$ 0,21"
type input "$ 2,10"
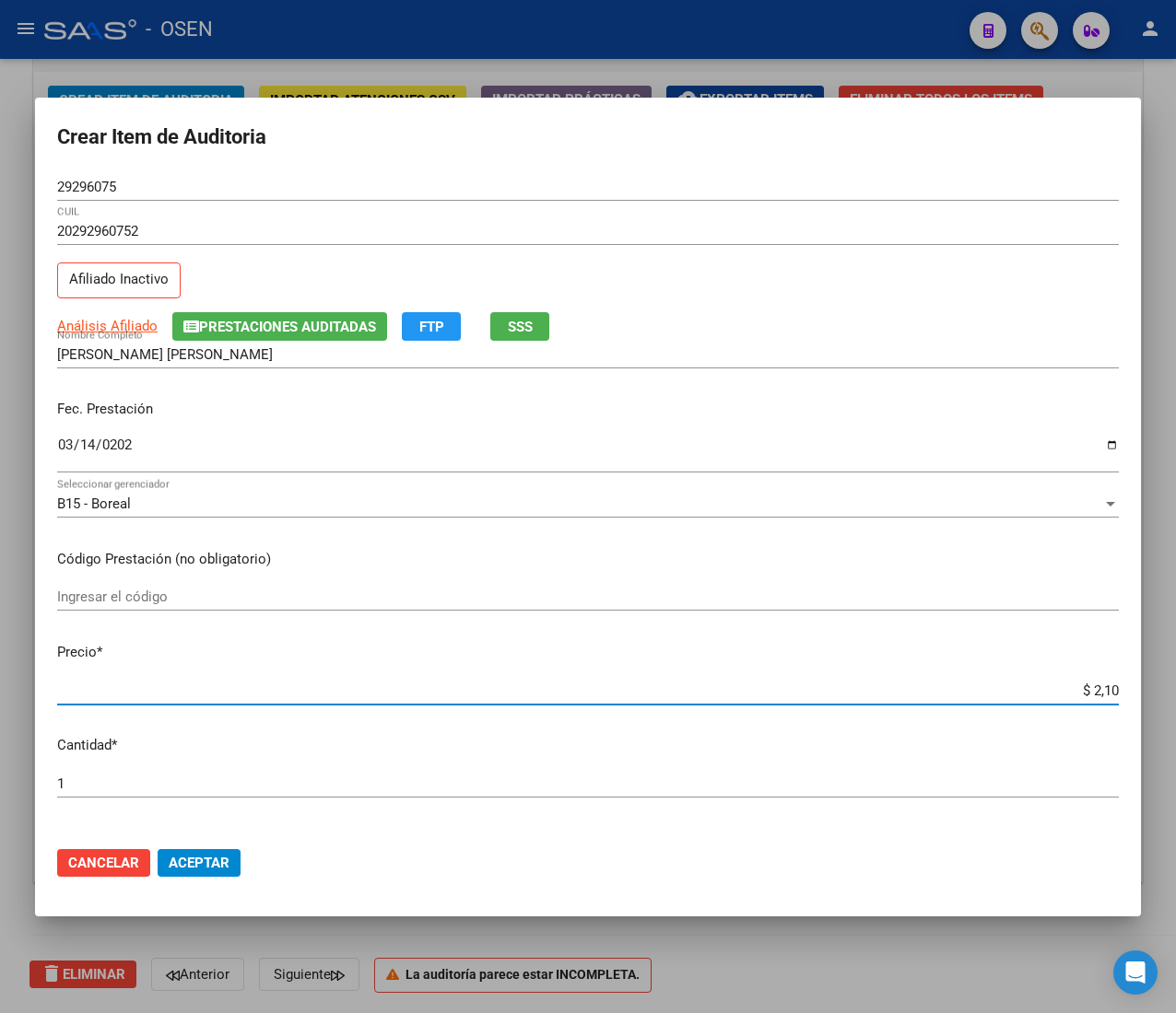
type input "$ 21,06"
type input "$ 210,68"
type input "$ 2.106,80"
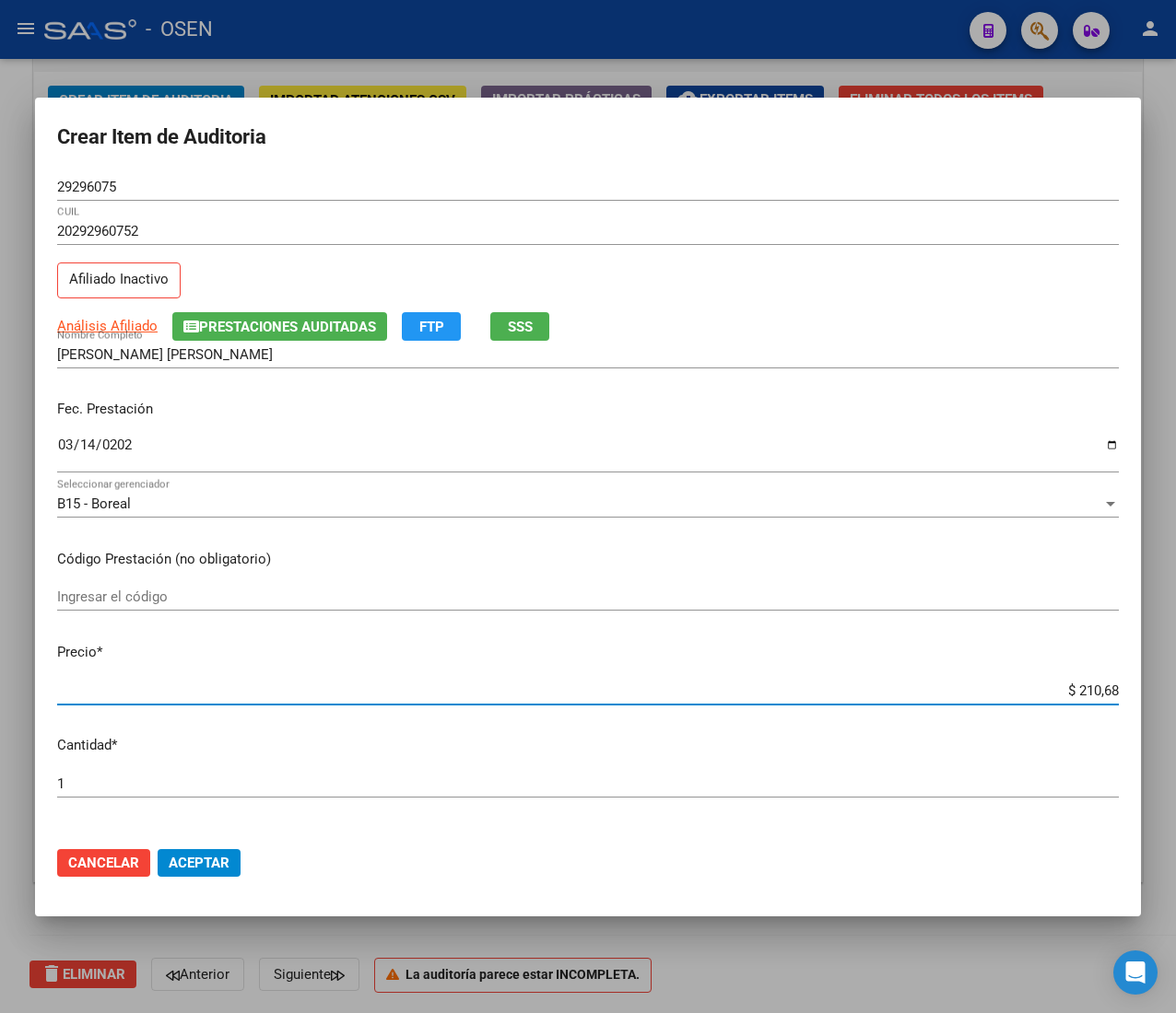
type input "$ 2.106,80"
type input "$ 21.068,05"
drag, startPoint x: 207, startPoint y: 862, endPoint x: 180, endPoint y: 864, distance: 27.1
click at [207, 862] on span "Aceptar" at bounding box center [199, 863] width 60 height 17
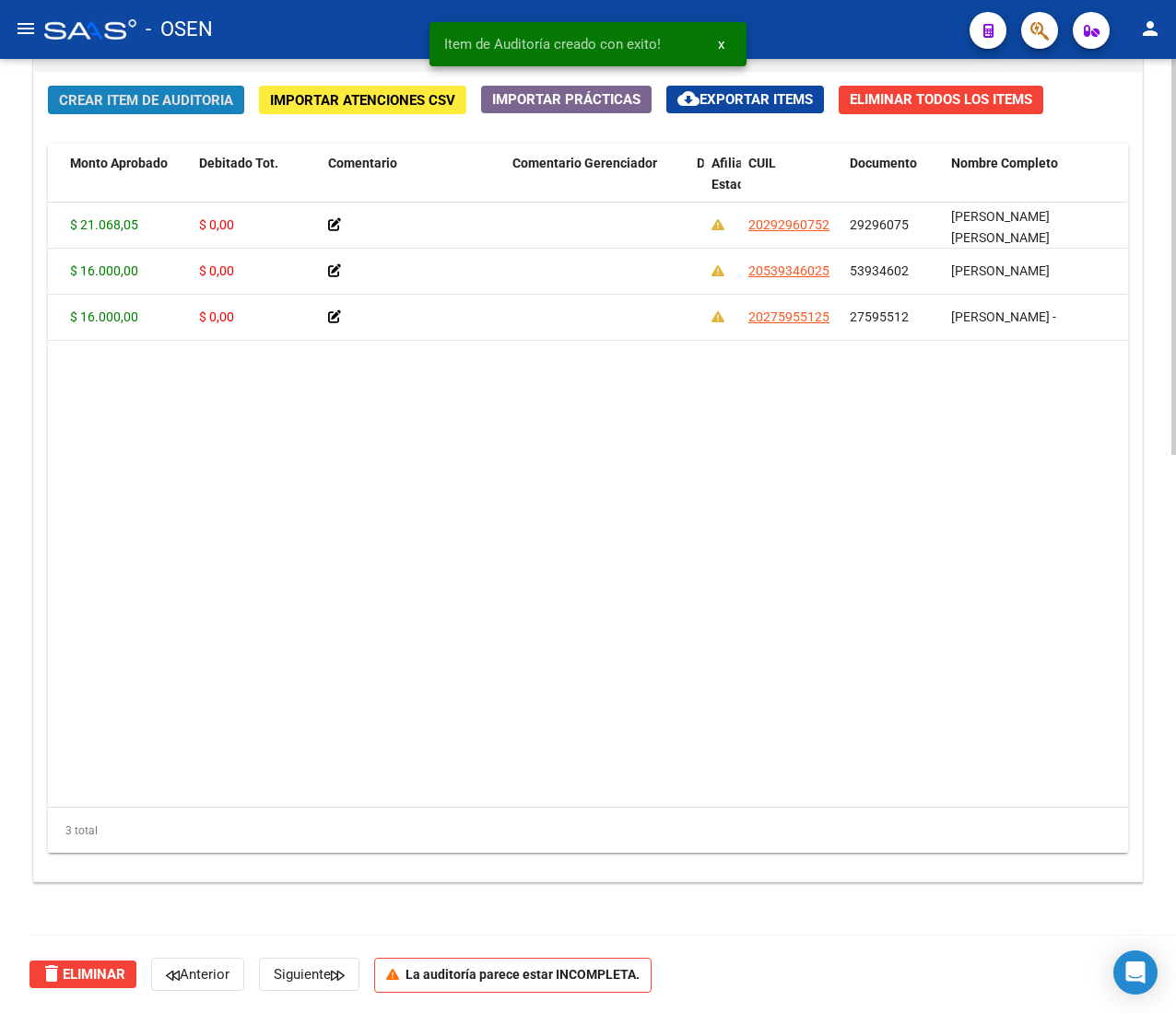
click at [134, 94] on span "Crear Item de Auditoria" at bounding box center [146, 100] width 174 height 17
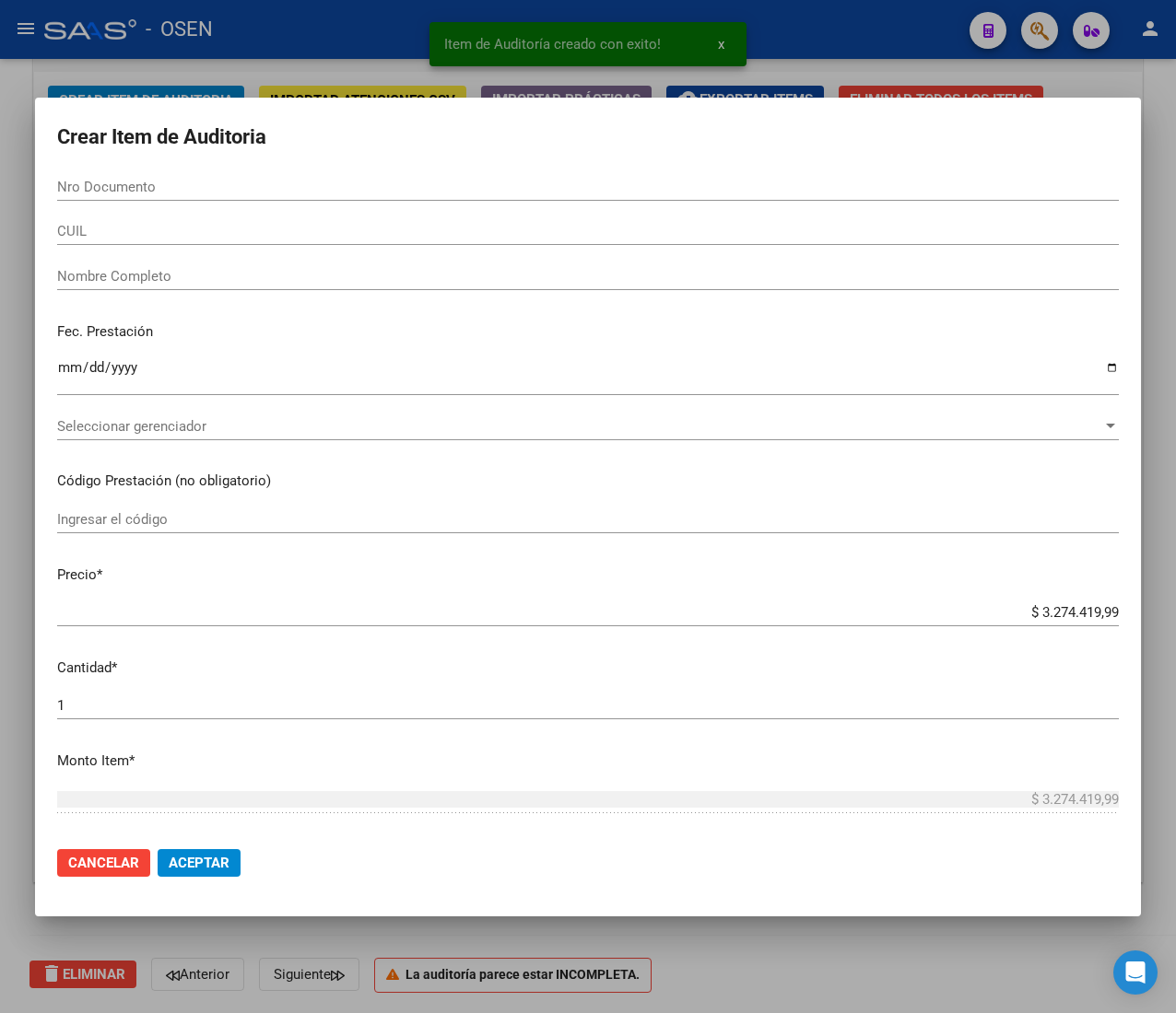
click at [148, 217] on div "CUIL" at bounding box center [588, 231] width 1061 height 27
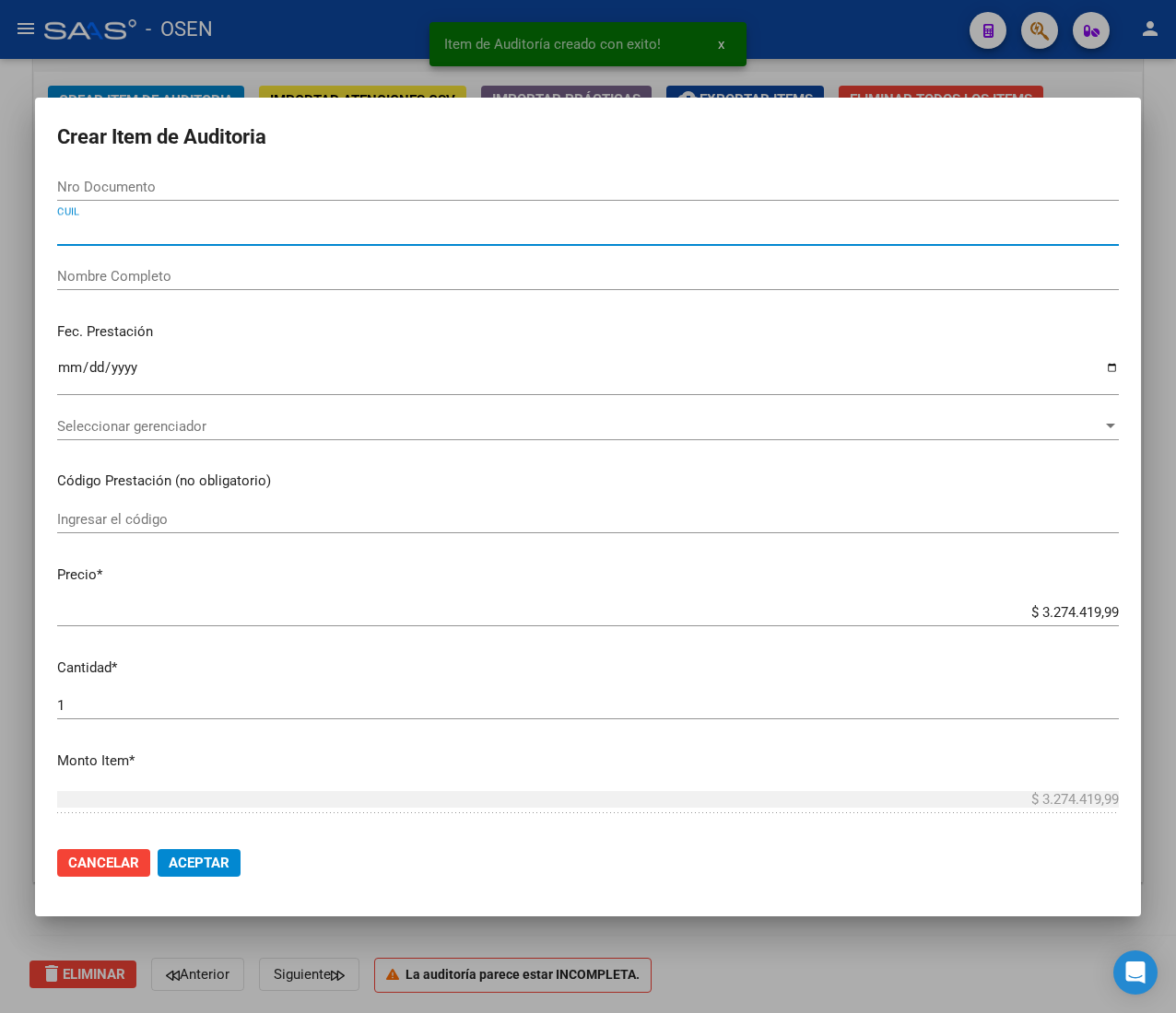
click at [144, 227] on input "CUIL" at bounding box center [588, 231] width 1061 height 17
paste input "20566023645"
type input "20566023645"
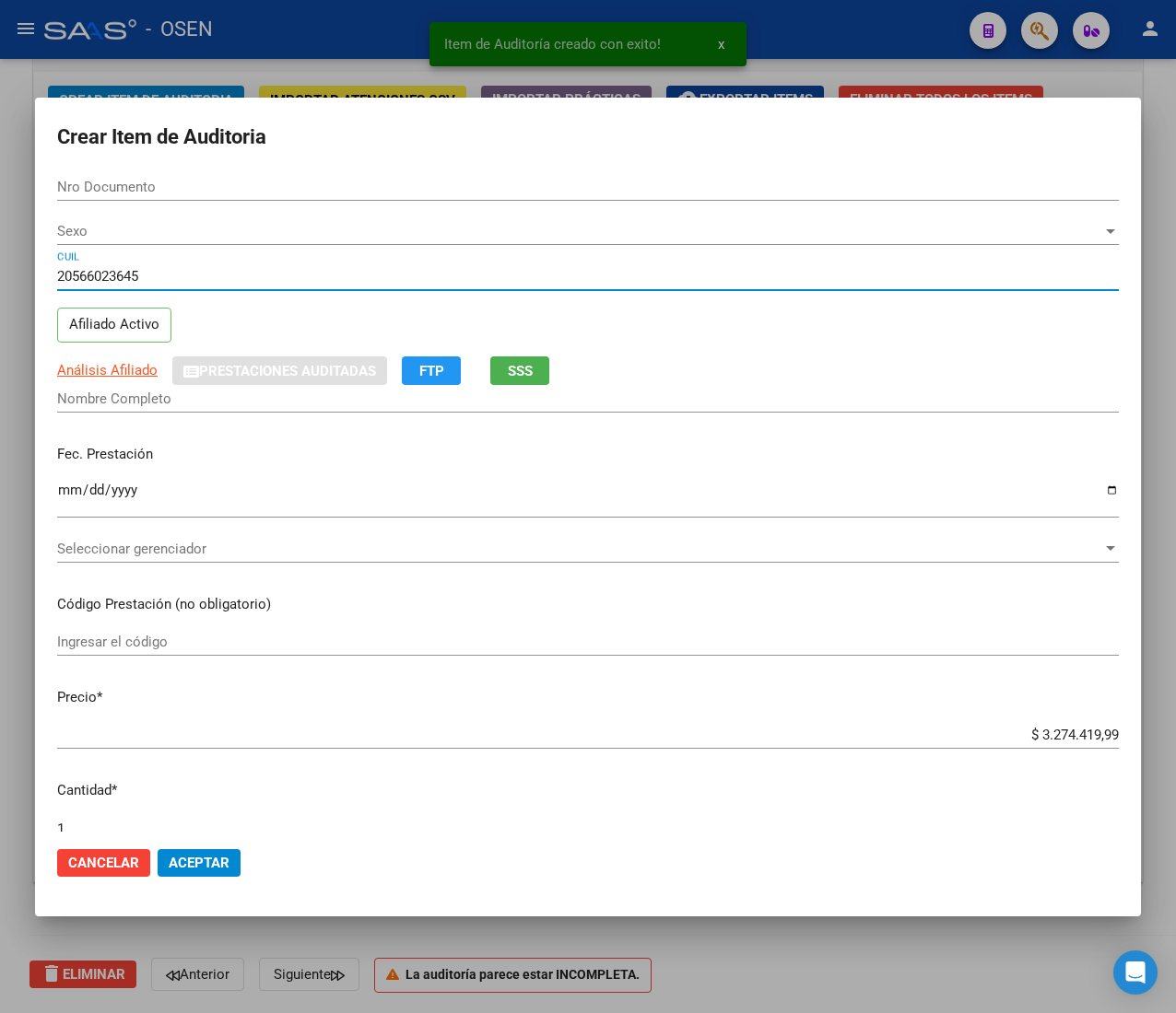
type input "56602364"
type input "CA?AS [PERSON_NAME]"
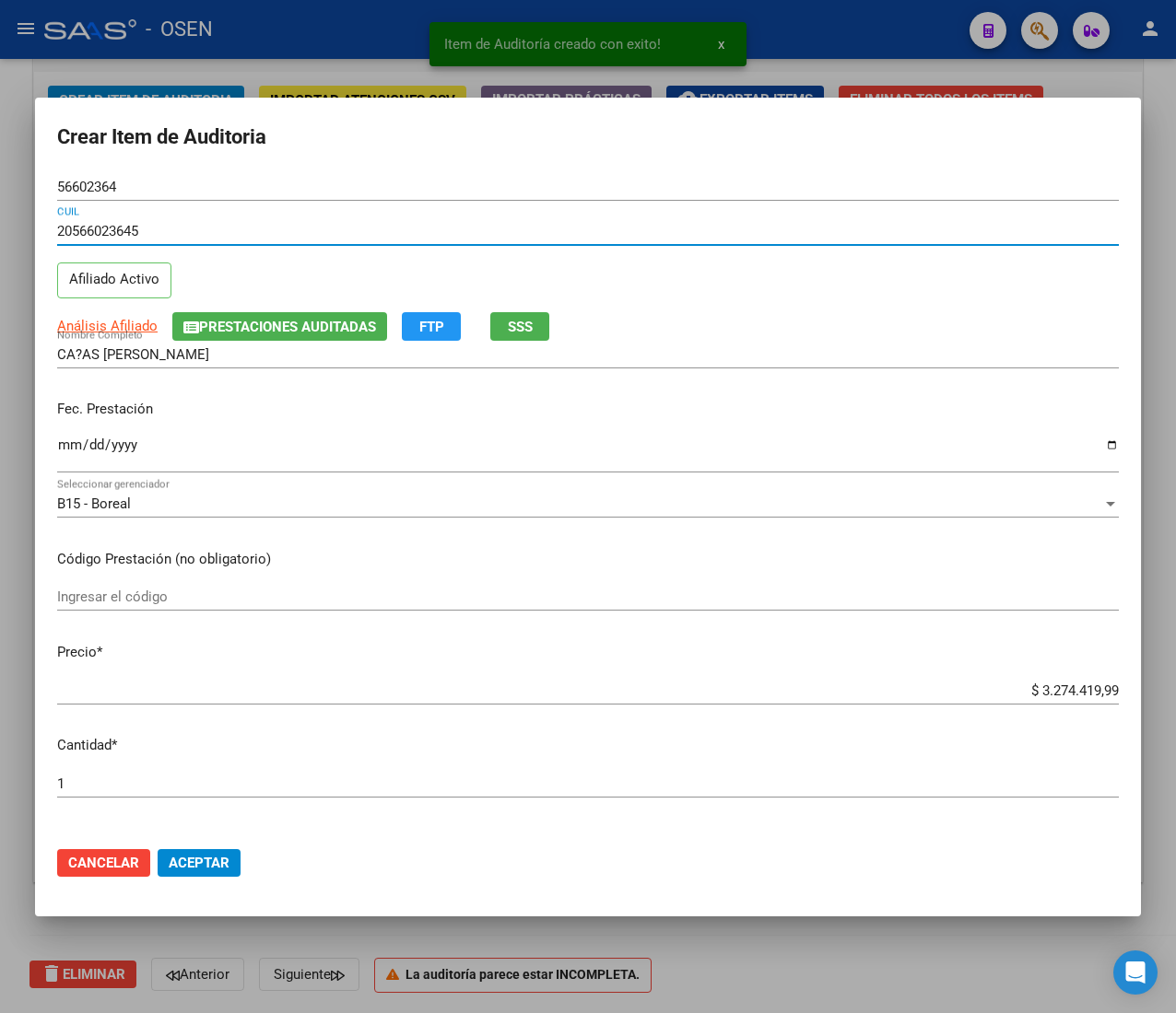
type input "20566023645"
click at [68, 449] on input "Ingresar la fecha" at bounding box center [588, 452] width 1061 height 29
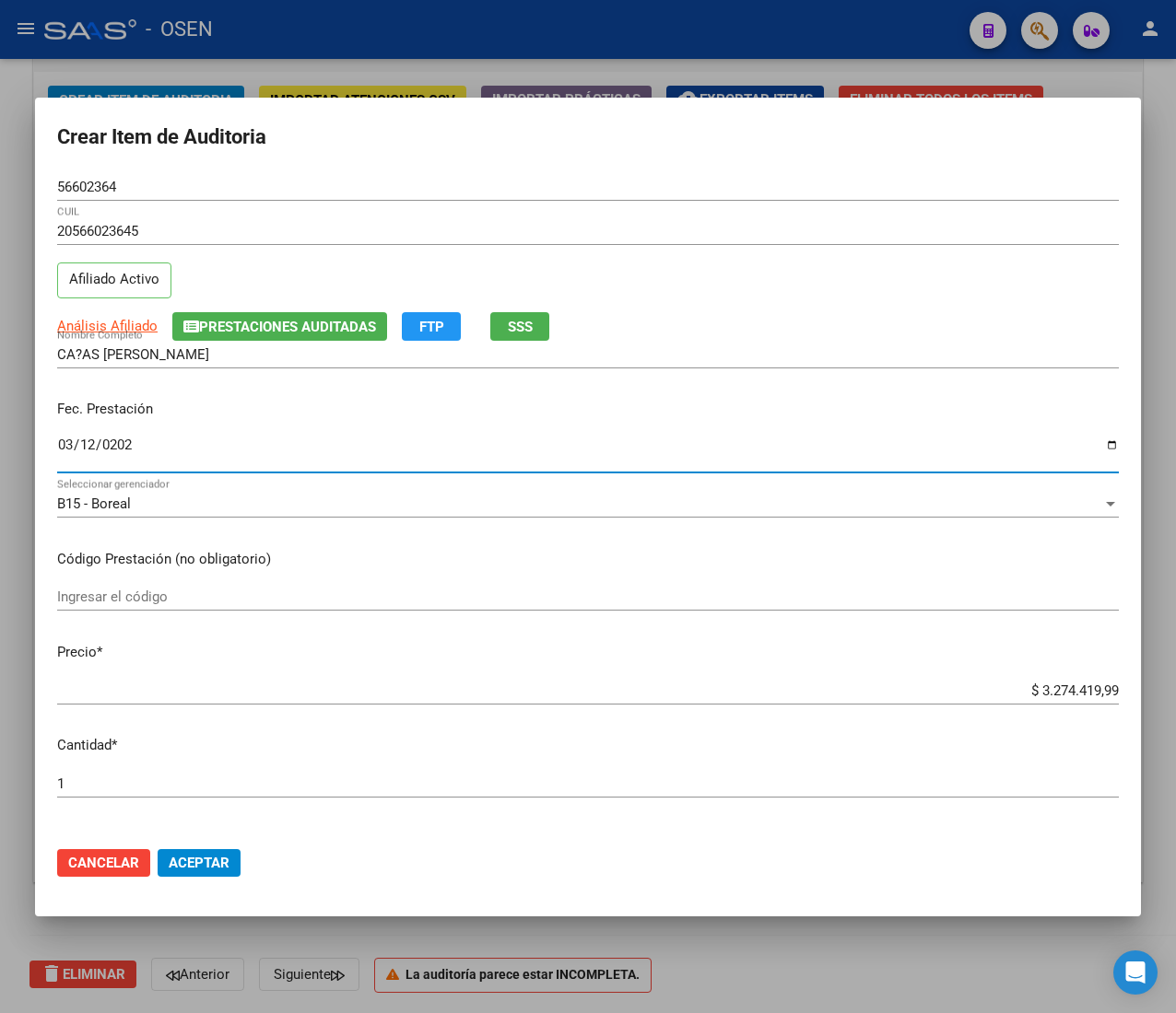
type input "[DATE]"
click at [124, 324] on span "Análisis Afiliado" at bounding box center [107, 325] width 100 height 17
type textarea "20566023645"
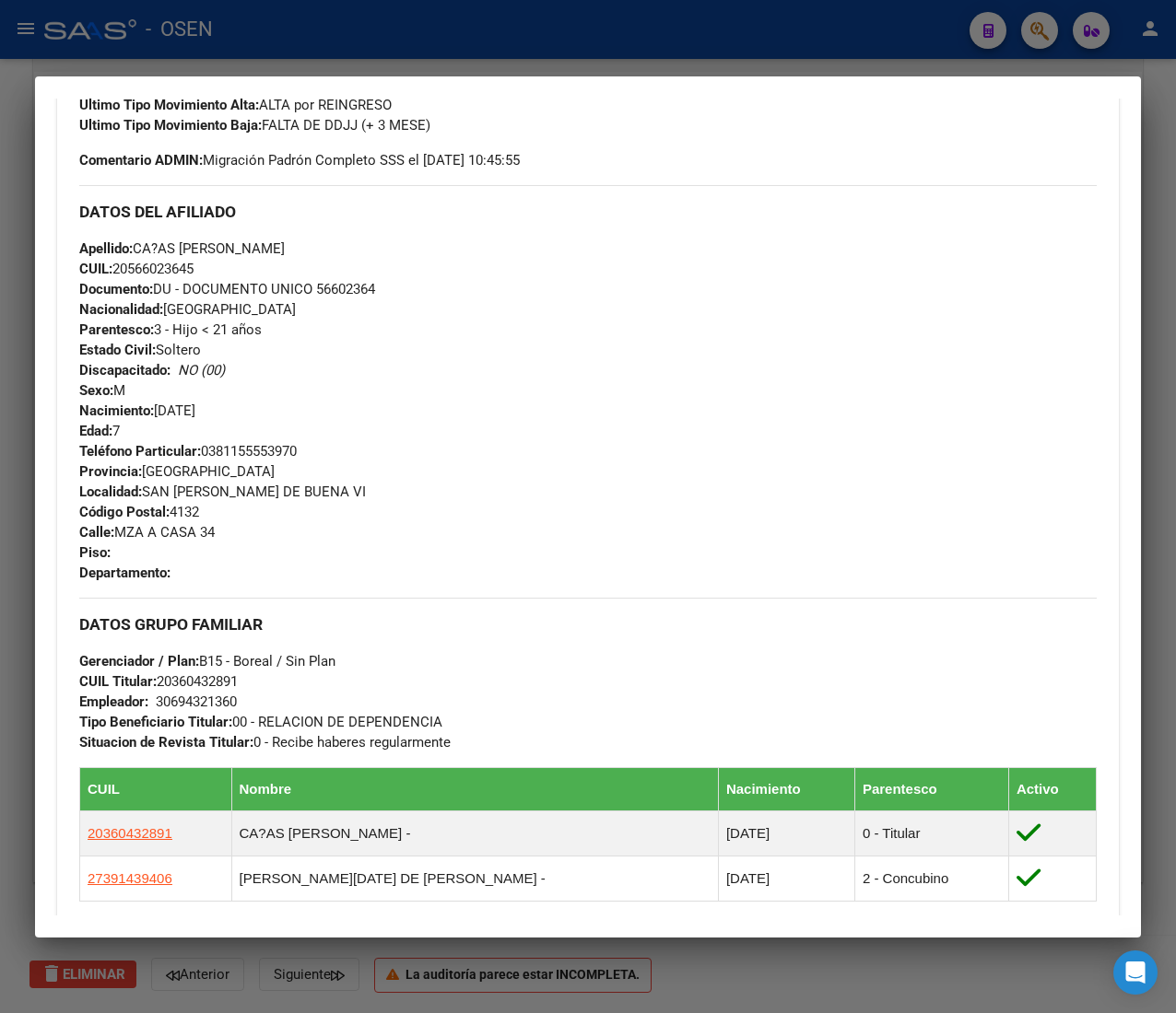
scroll to position [952, 0]
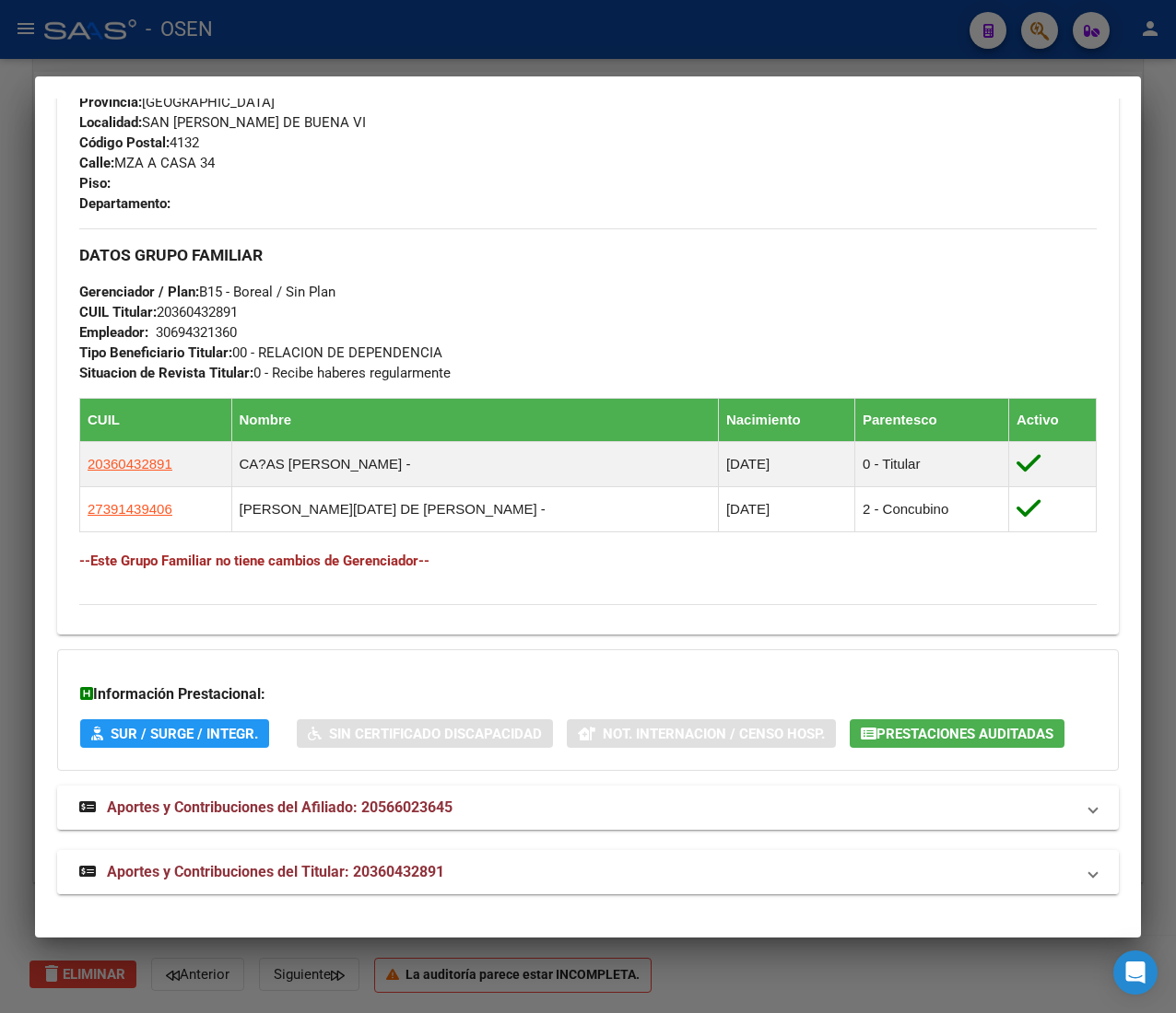
click at [609, 880] on mat-panel-title "Aportes y Contribuciones del Titular: 20360432891" at bounding box center [576, 872] width 995 height 22
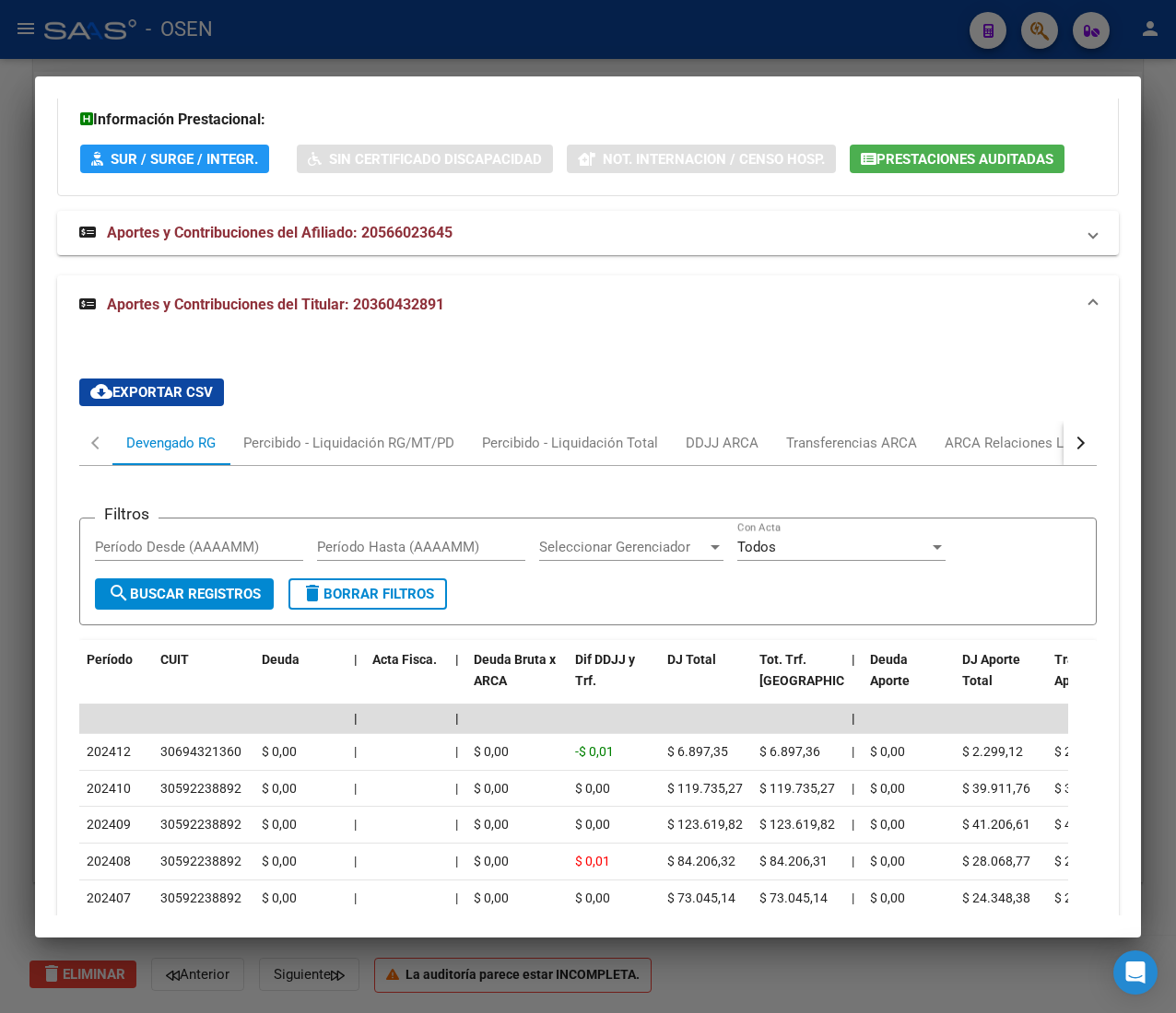
scroll to position [1593, 0]
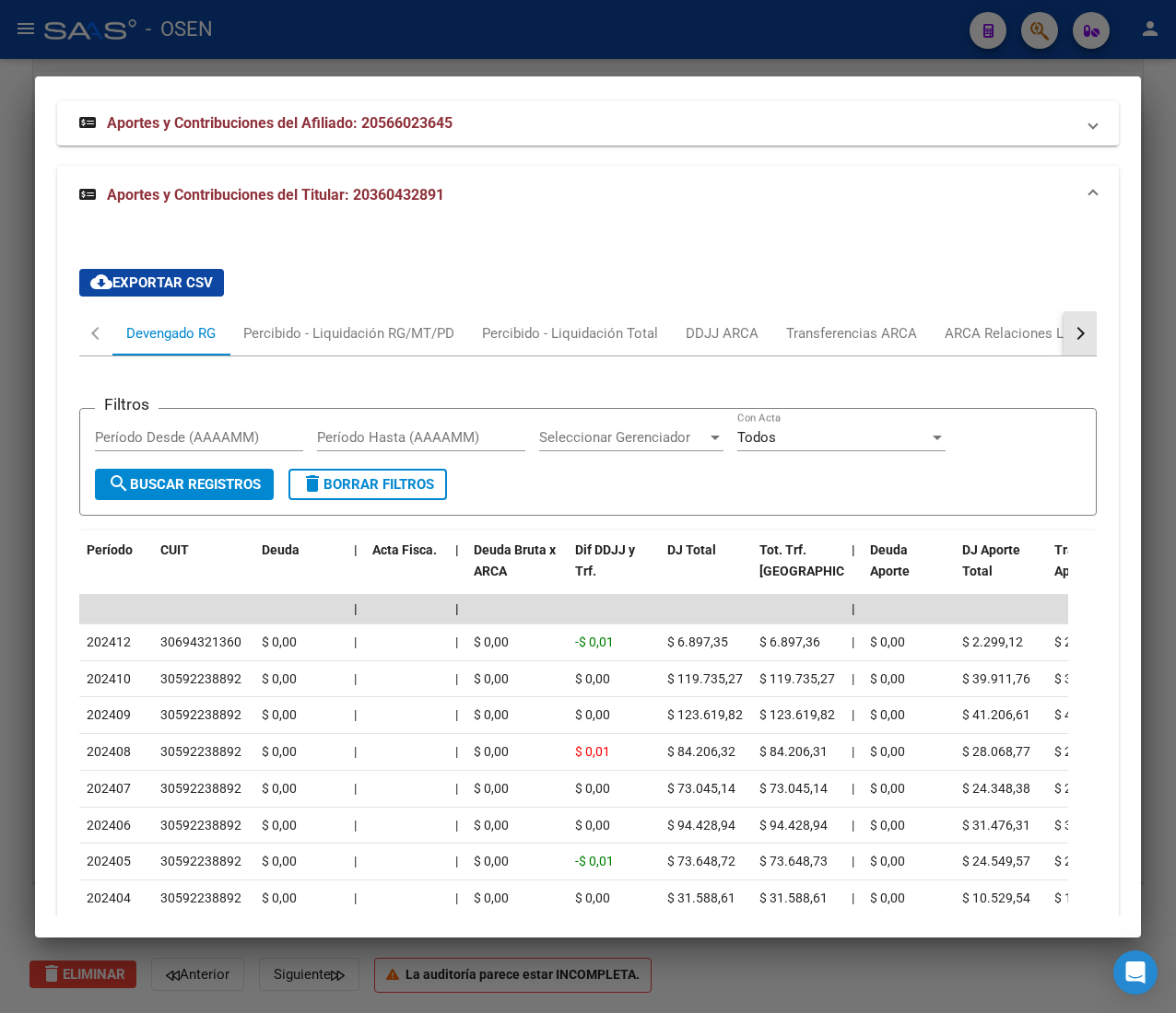
click at [1063, 356] on button "button" at bounding box center [1080, 333] width 33 height 44
click at [993, 344] on div "ANSES Desempleo" at bounding box center [968, 333] width 118 height 20
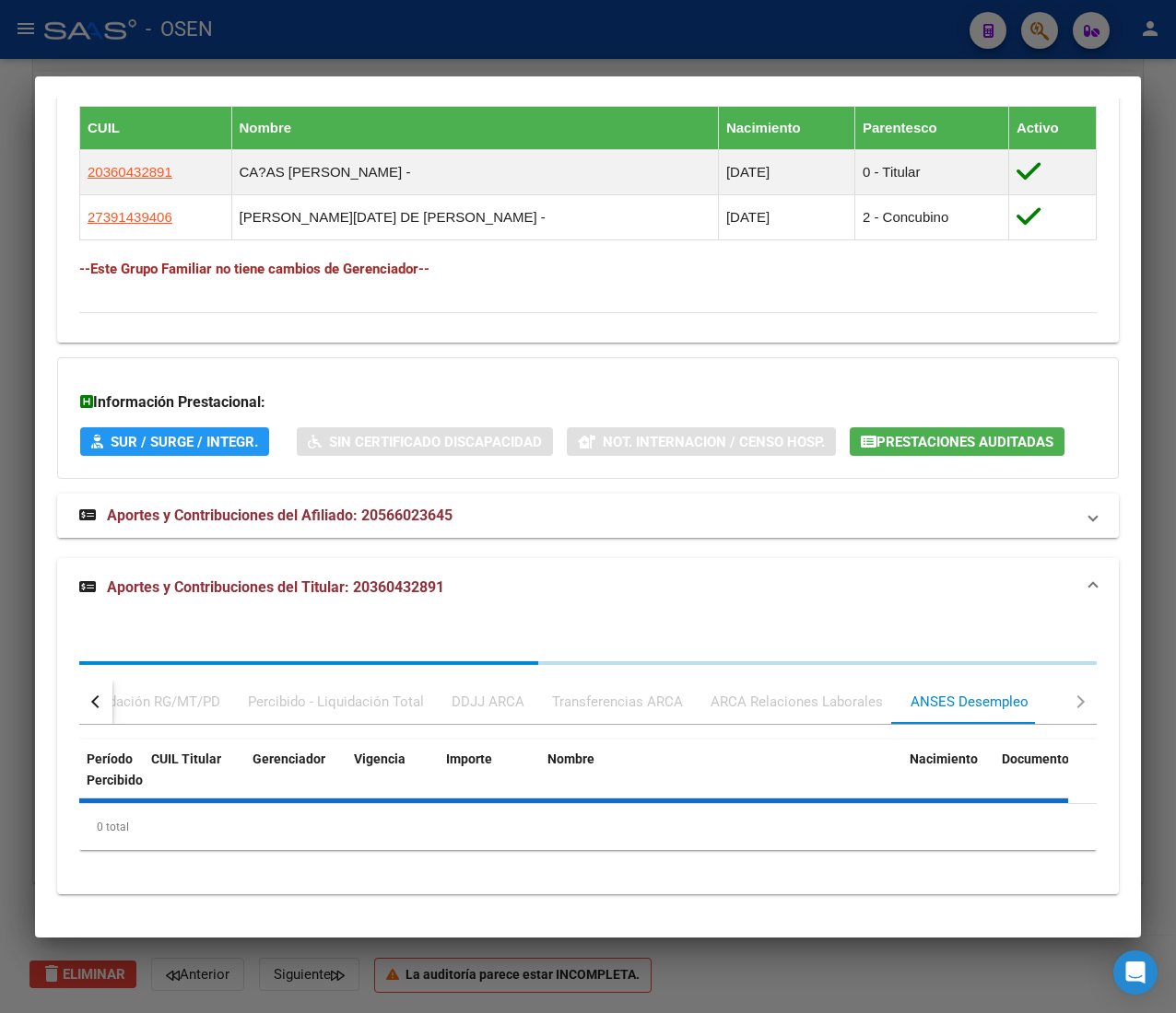
scroll to position [1358, 0]
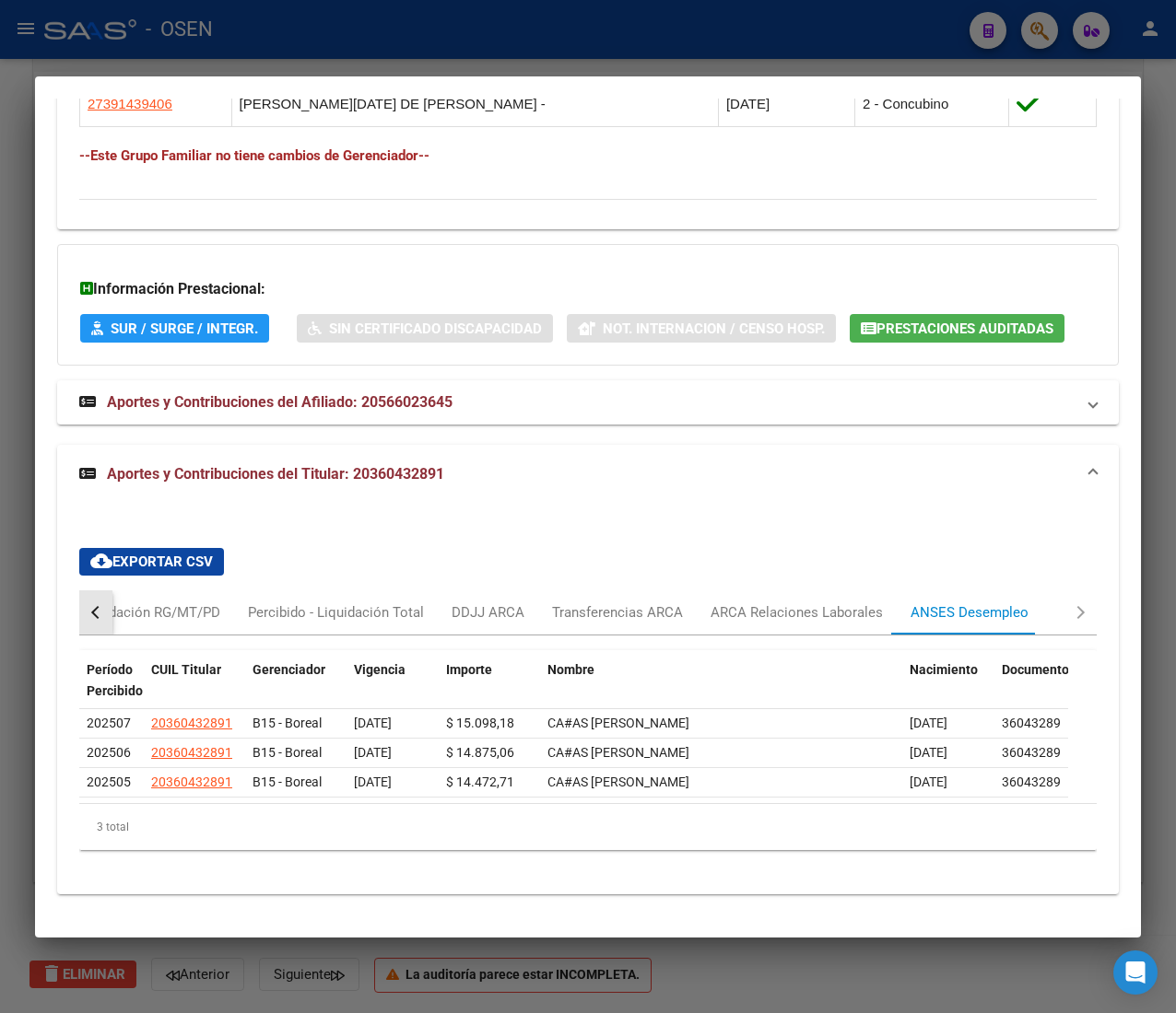
click at [86, 607] on button "button" at bounding box center [95, 612] width 33 height 44
click at [137, 611] on div "Devengado RG" at bounding box center [171, 612] width 90 height 20
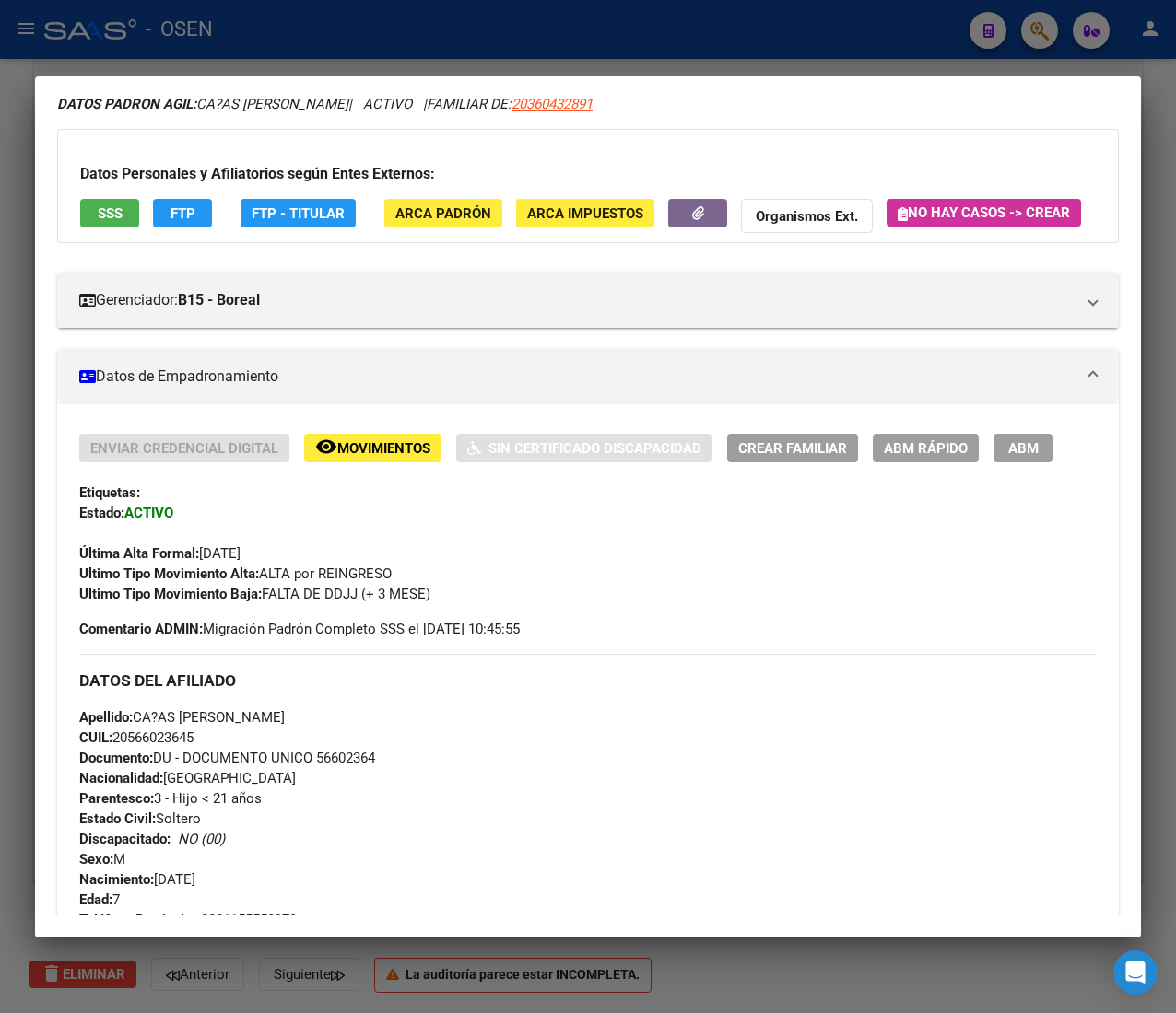
scroll to position [68, 0]
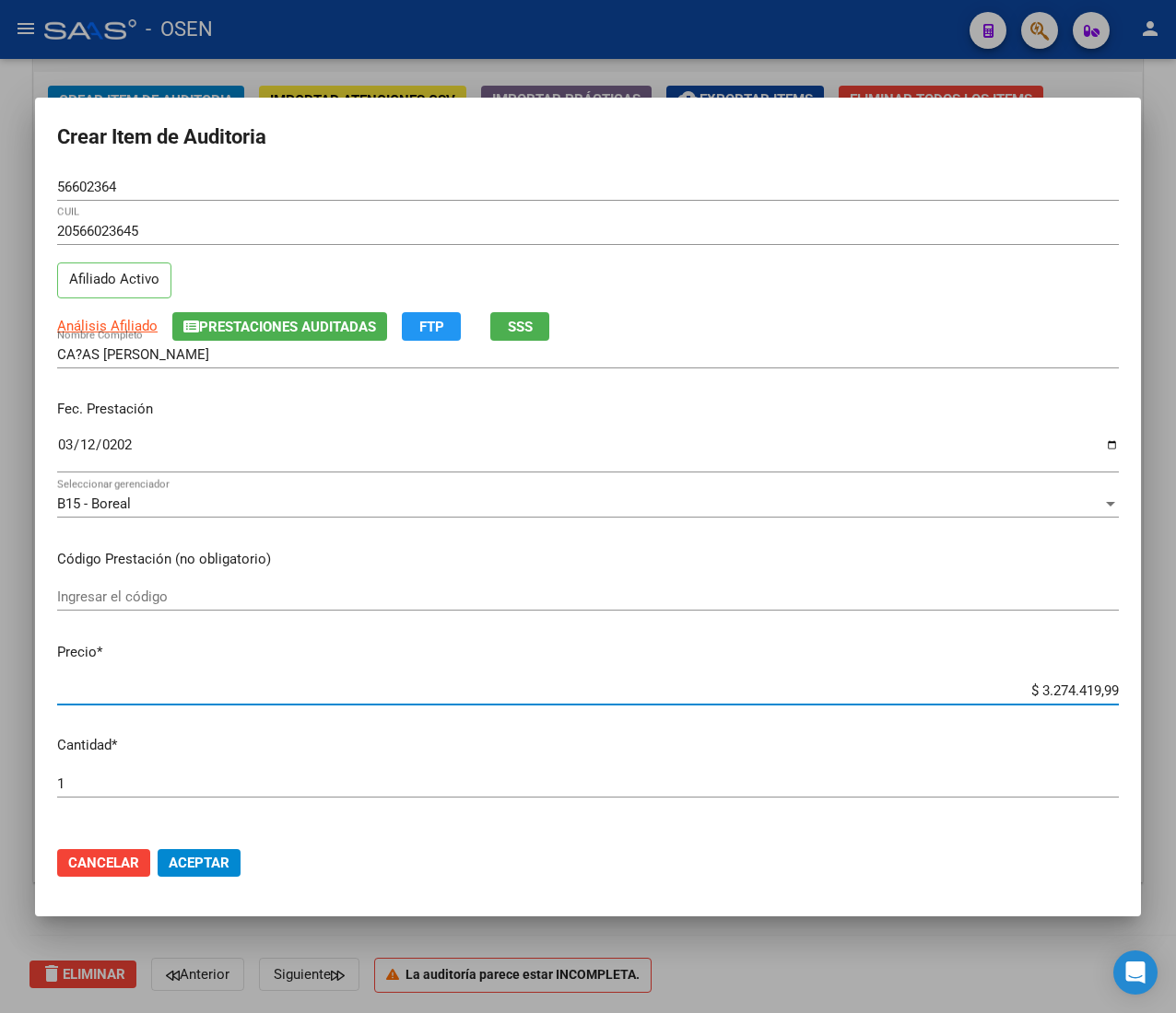
click at [1032, 686] on input "$ 3.274.419,99" at bounding box center [588, 691] width 1061 height 17
type input "$ 0,01"
type input "$ 0,12"
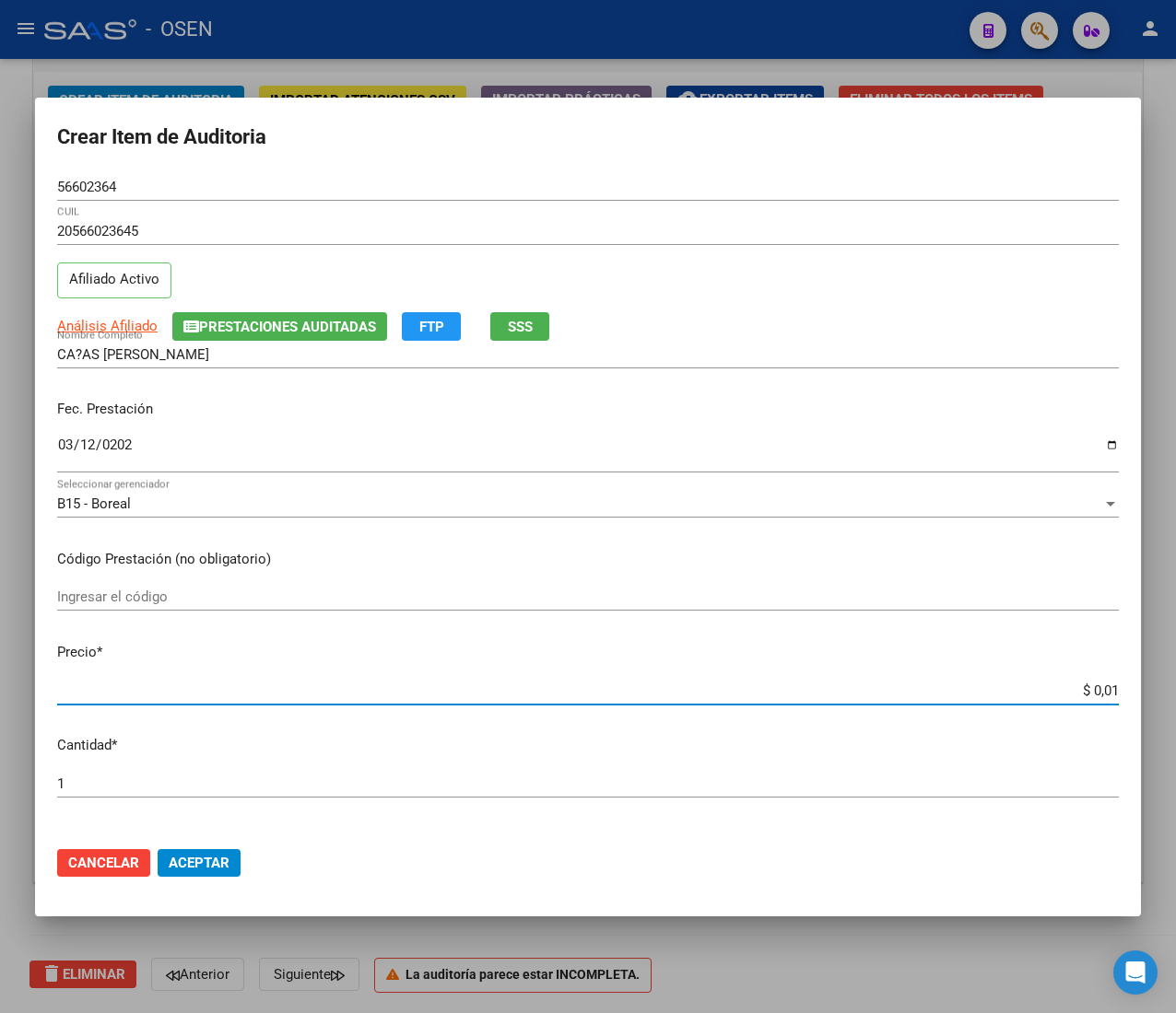
type input "$ 0,12"
type input "$ 1,23"
type input "$ 12,38"
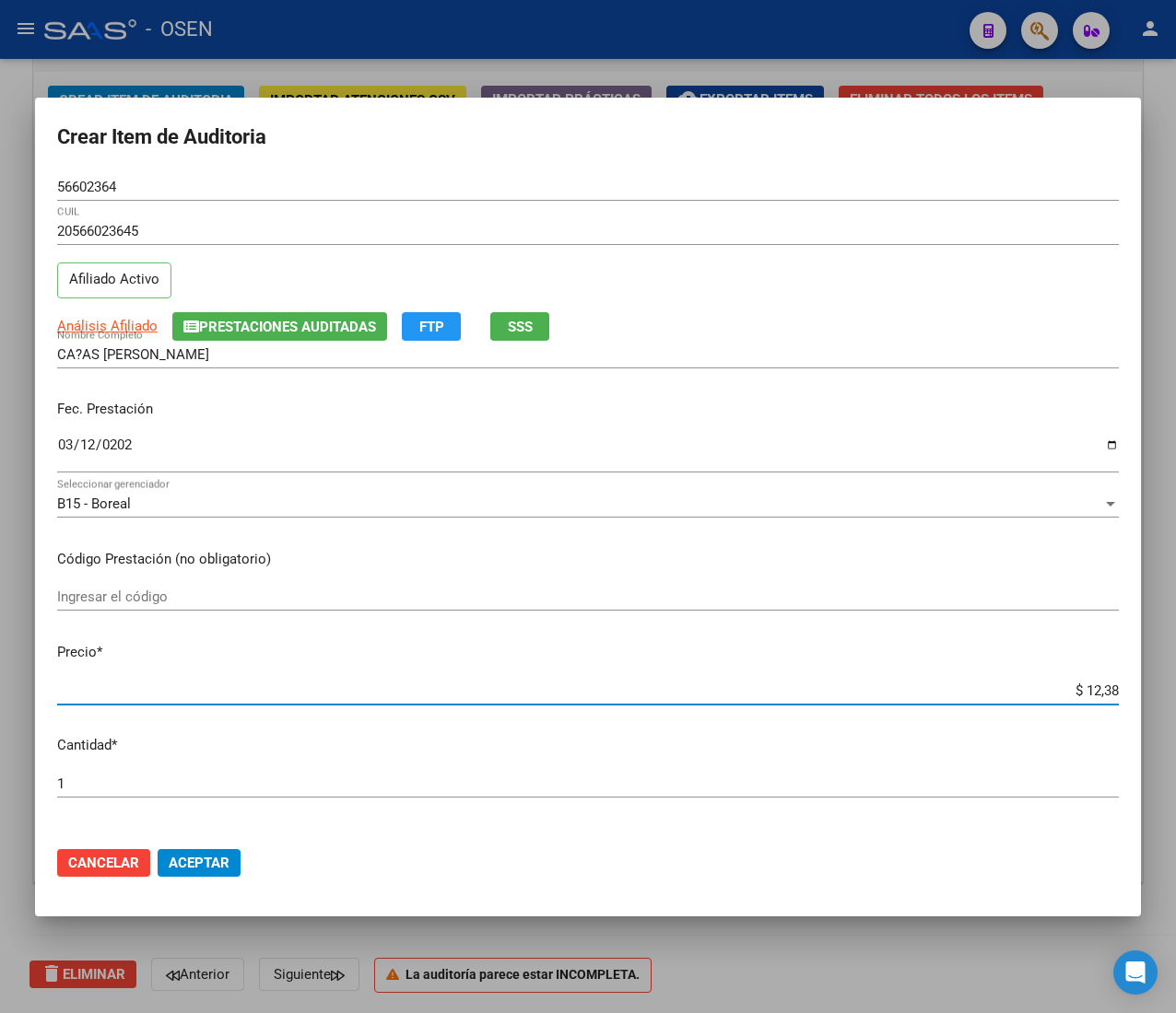
type input "$ 123,83"
type input "$ 1.238,33"
type input "$ 12.383,33"
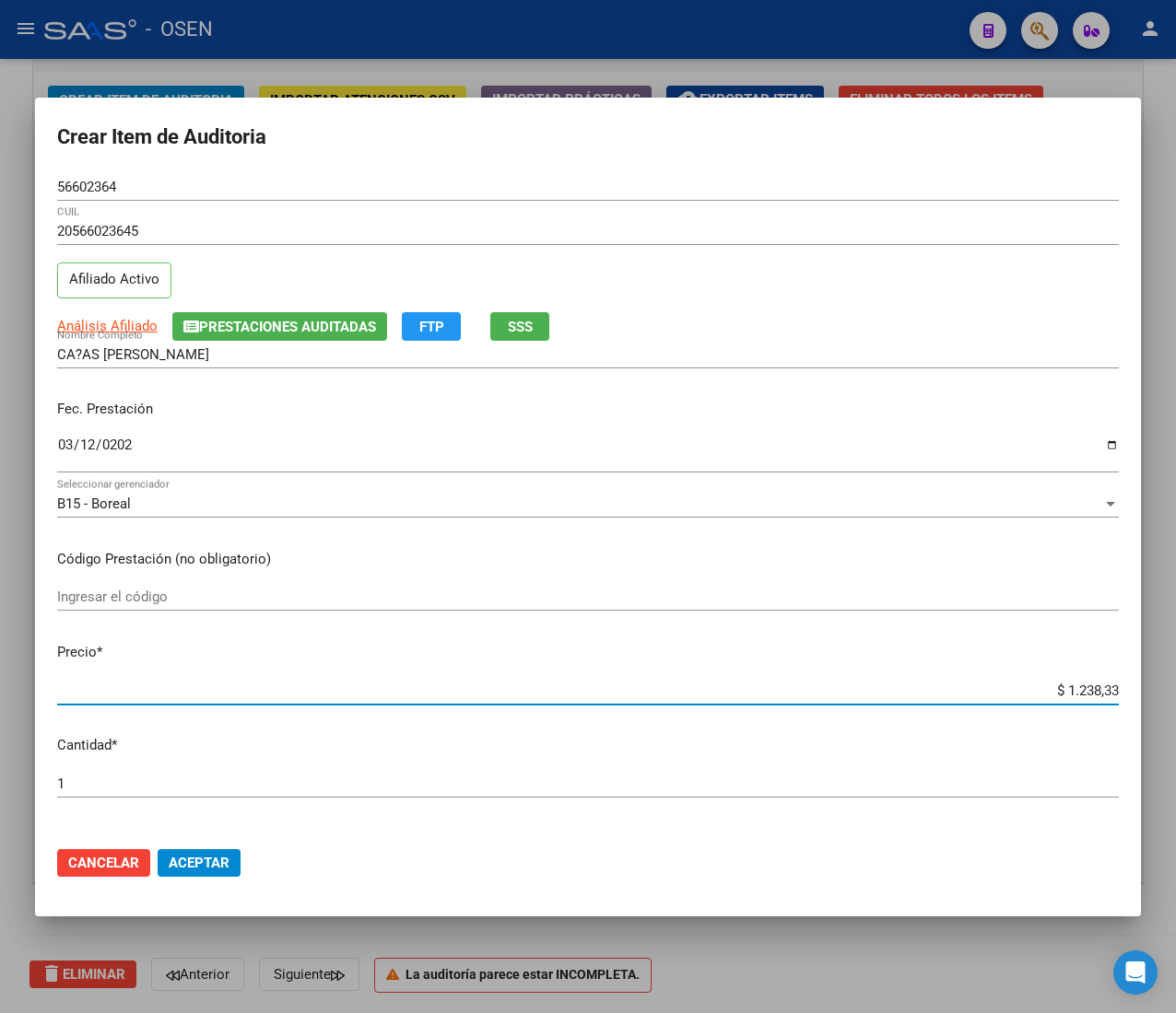
type input "$ 12.383,33"
click at [180, 857] on span "Aceptar" at bounding box center [199, 863] width 60 height 17
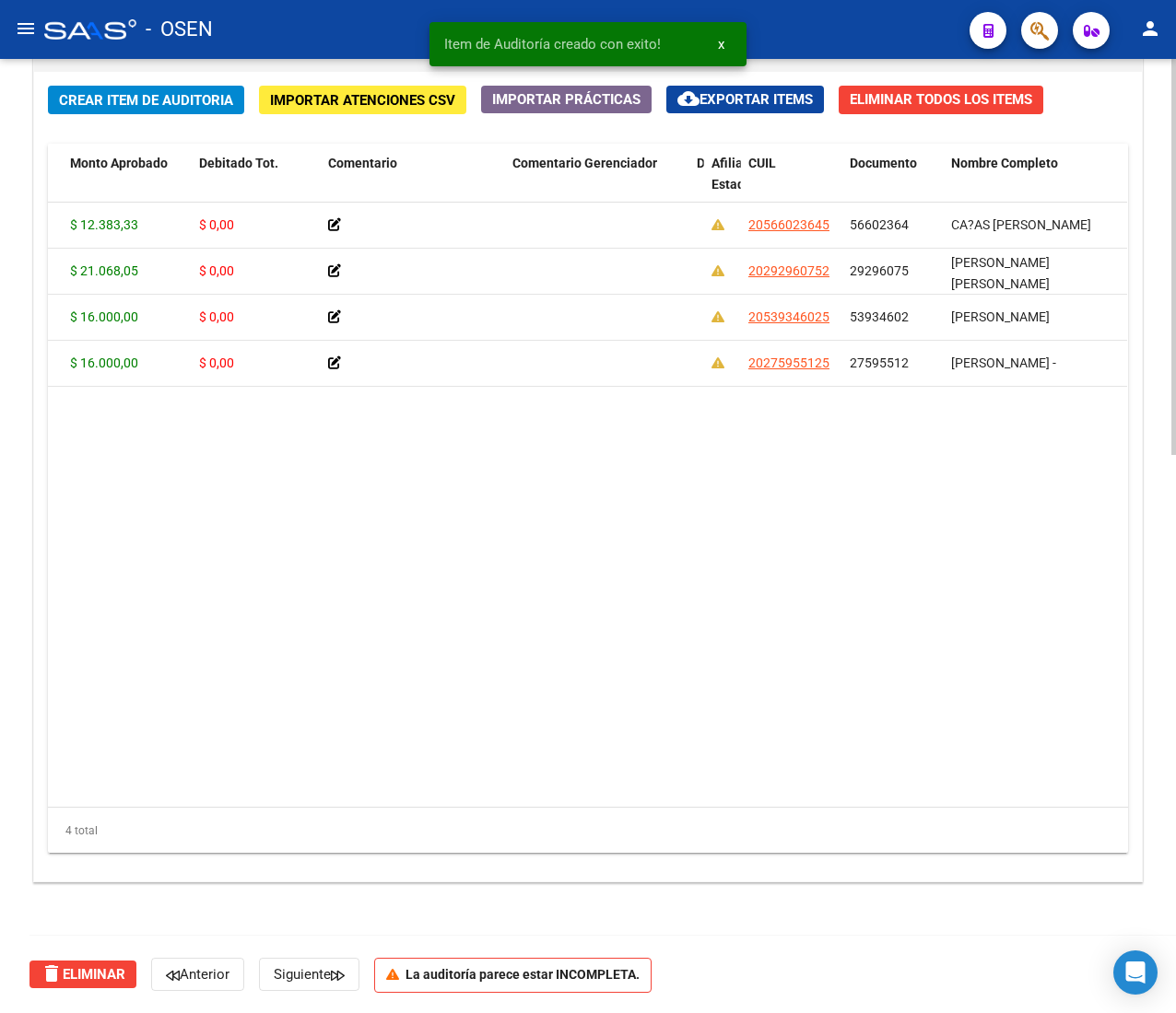
click at [105, 101] on span "Crear Item de Auditoria" at bounding box center [146, 100] width 174 height 17
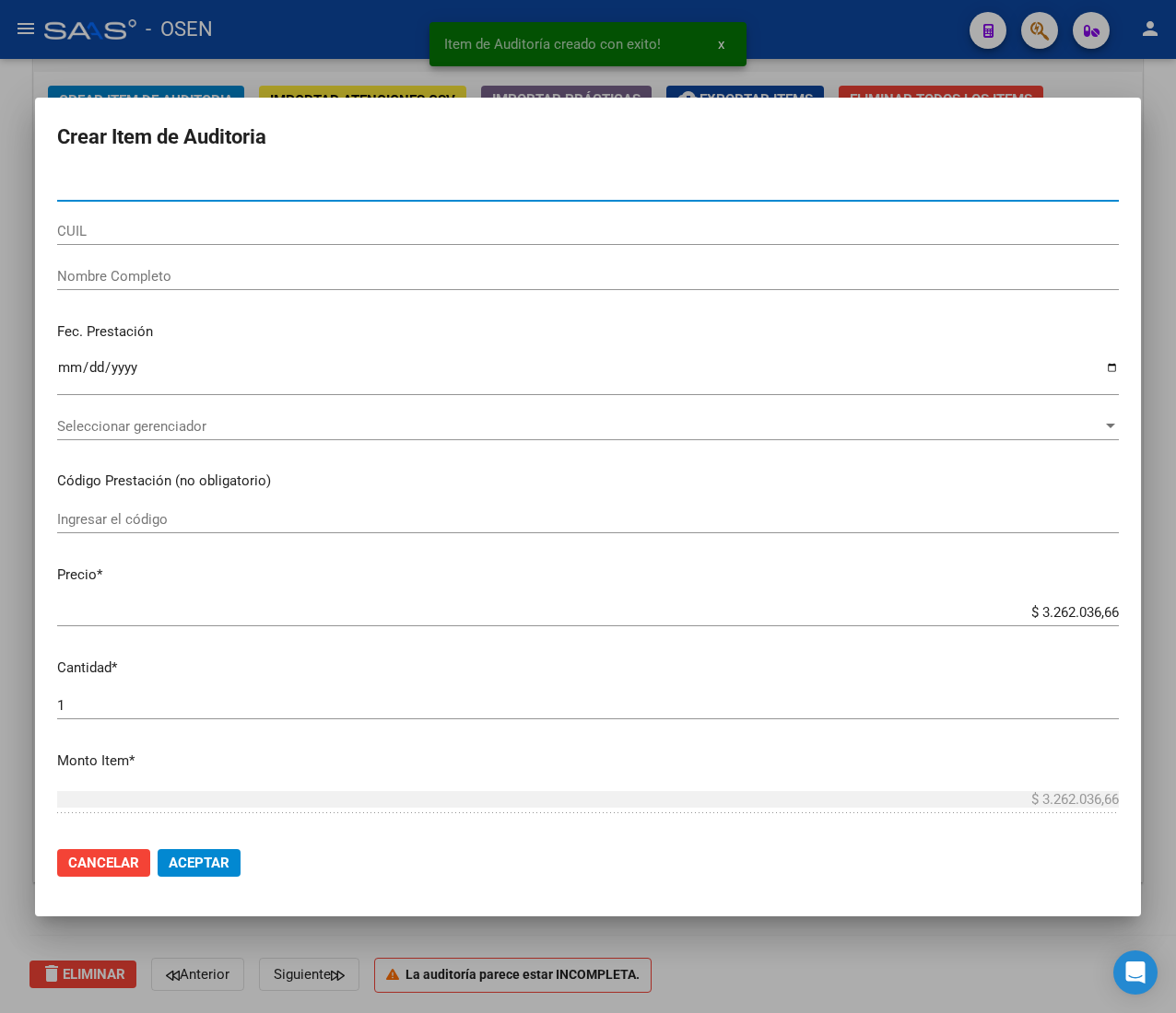
click at [166, 232] on input "CUIL" at bounding box center [588, 231] width 1061 height 17
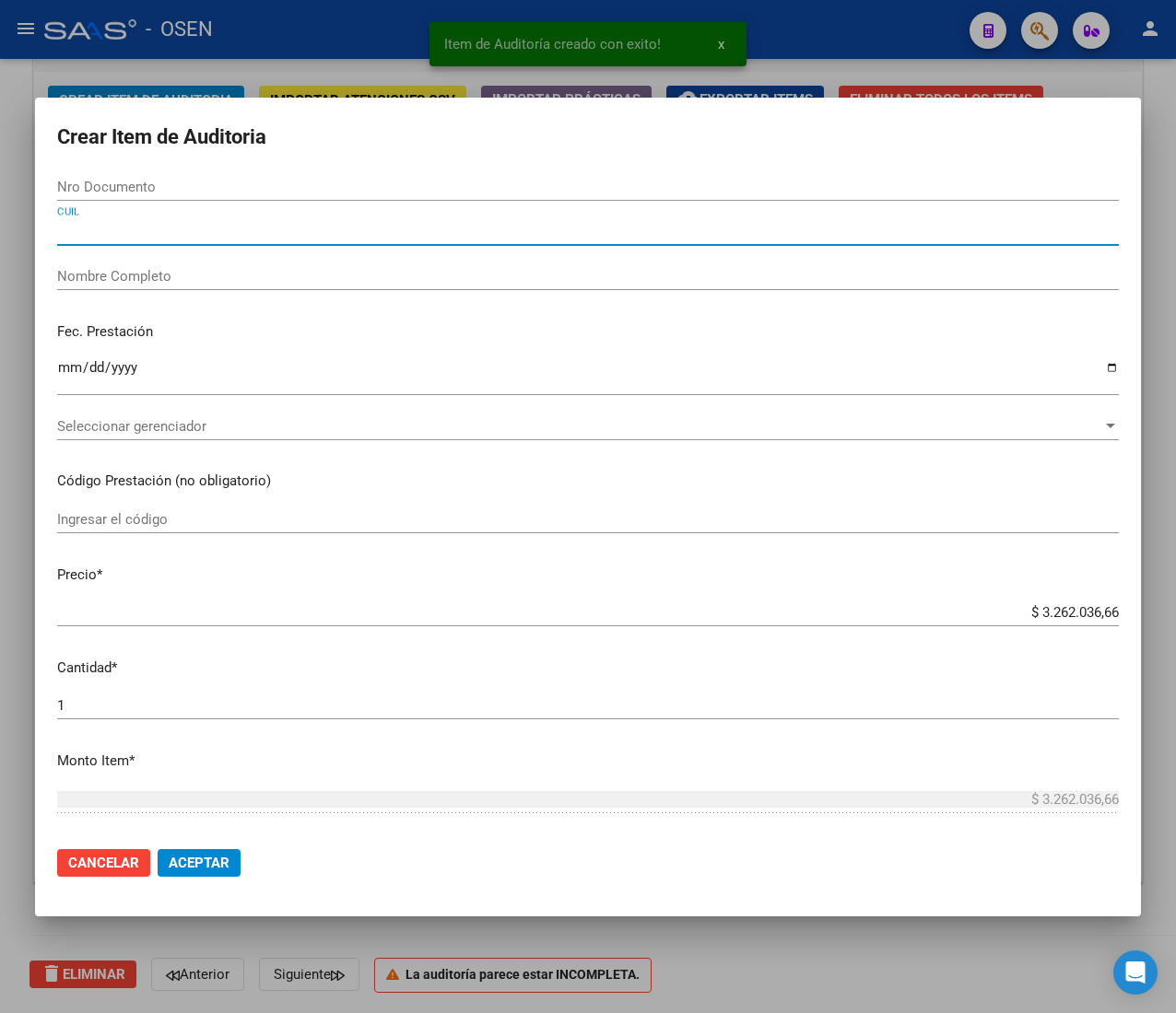
paste input "23574989639"
type input "23574989639"
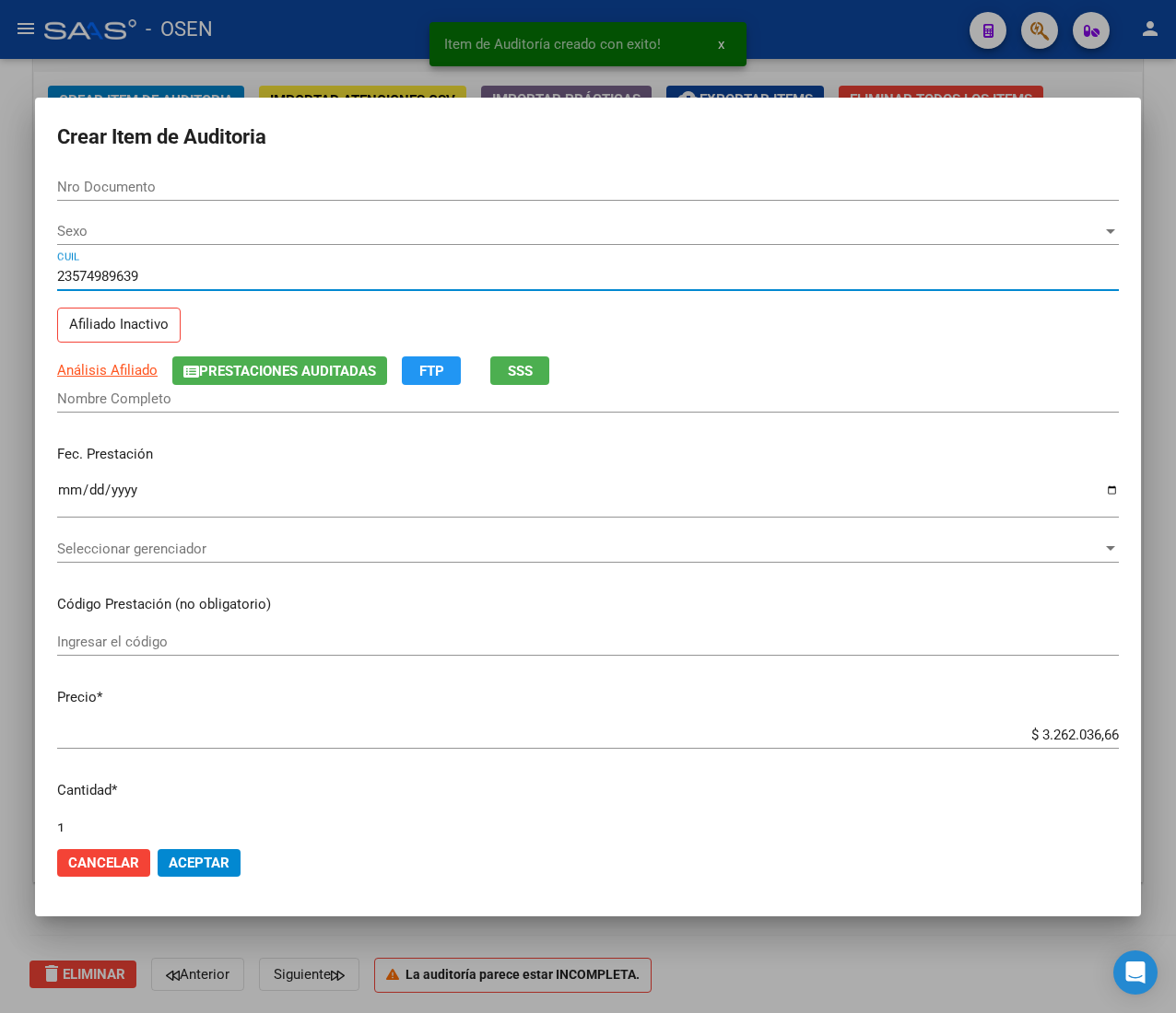
type input "57498963"
type input "[PERSON_NAME]"
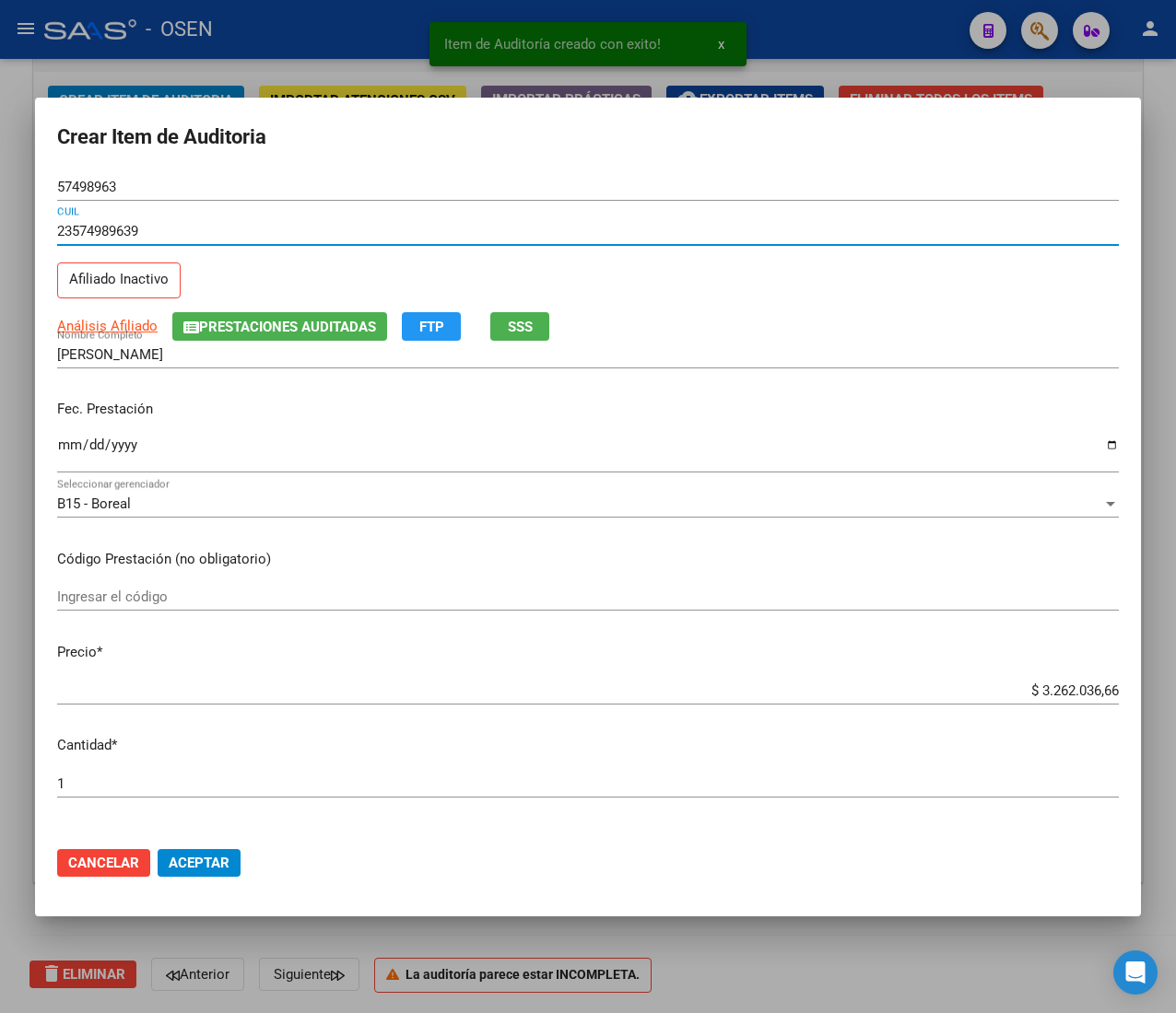
type input "23574989639"
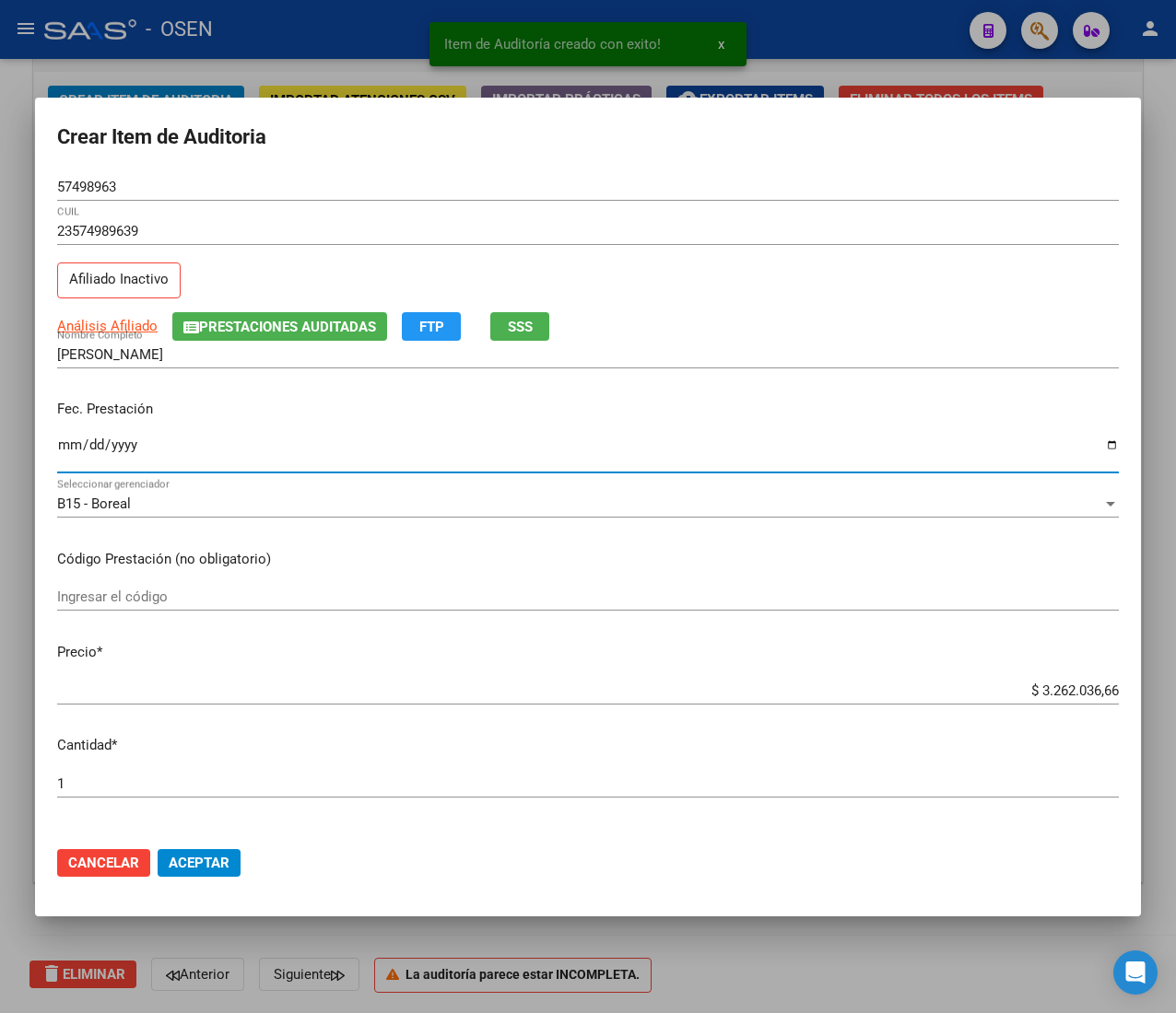
click at [66, 455] on input "Ingresar la fecha" at bounding box center [588, 452] width 1061 height 29
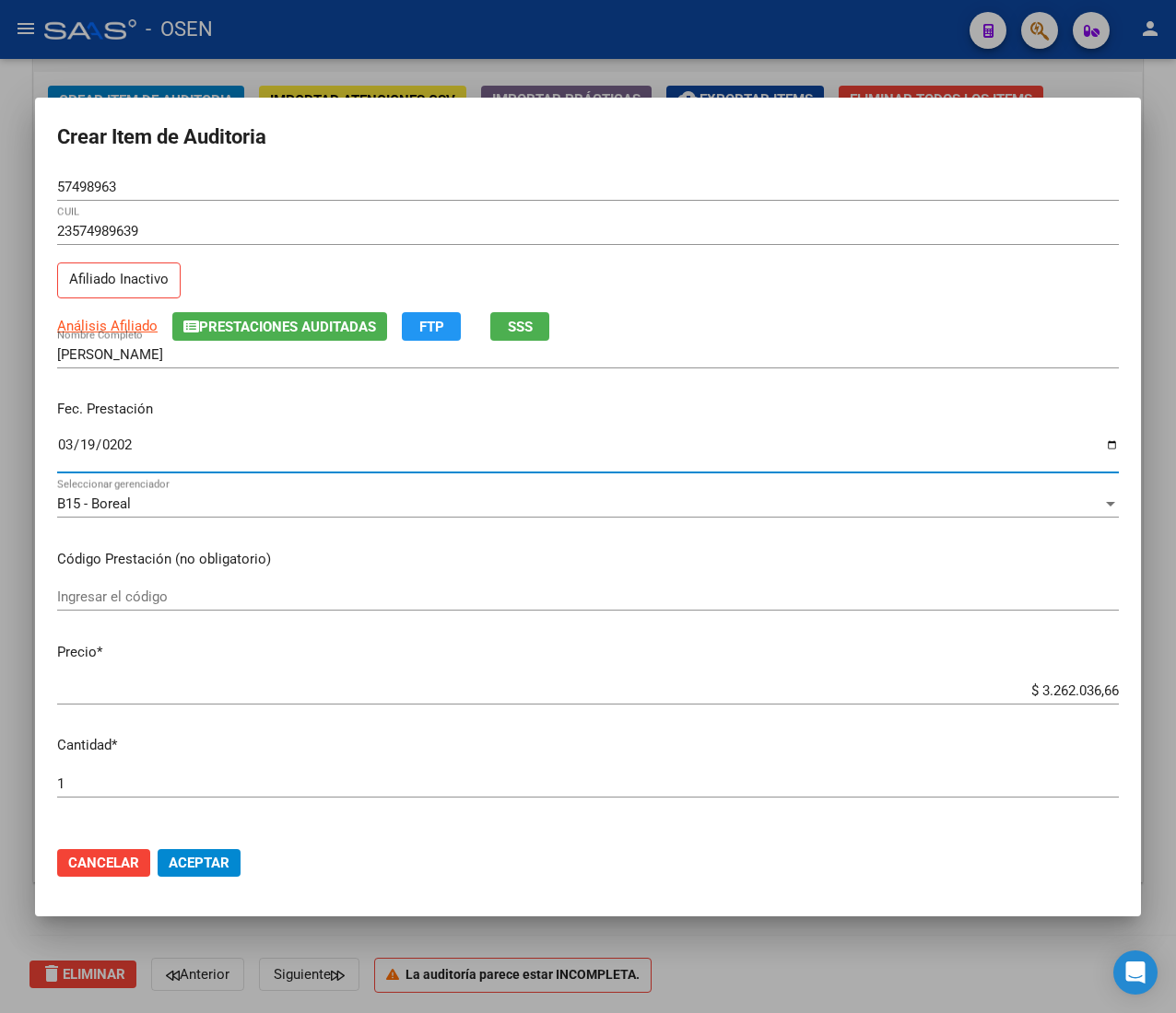
type input "[DATE]"
click at [496, 319] on button "SSS" at bounding box center [519, 326] width 59 height 28
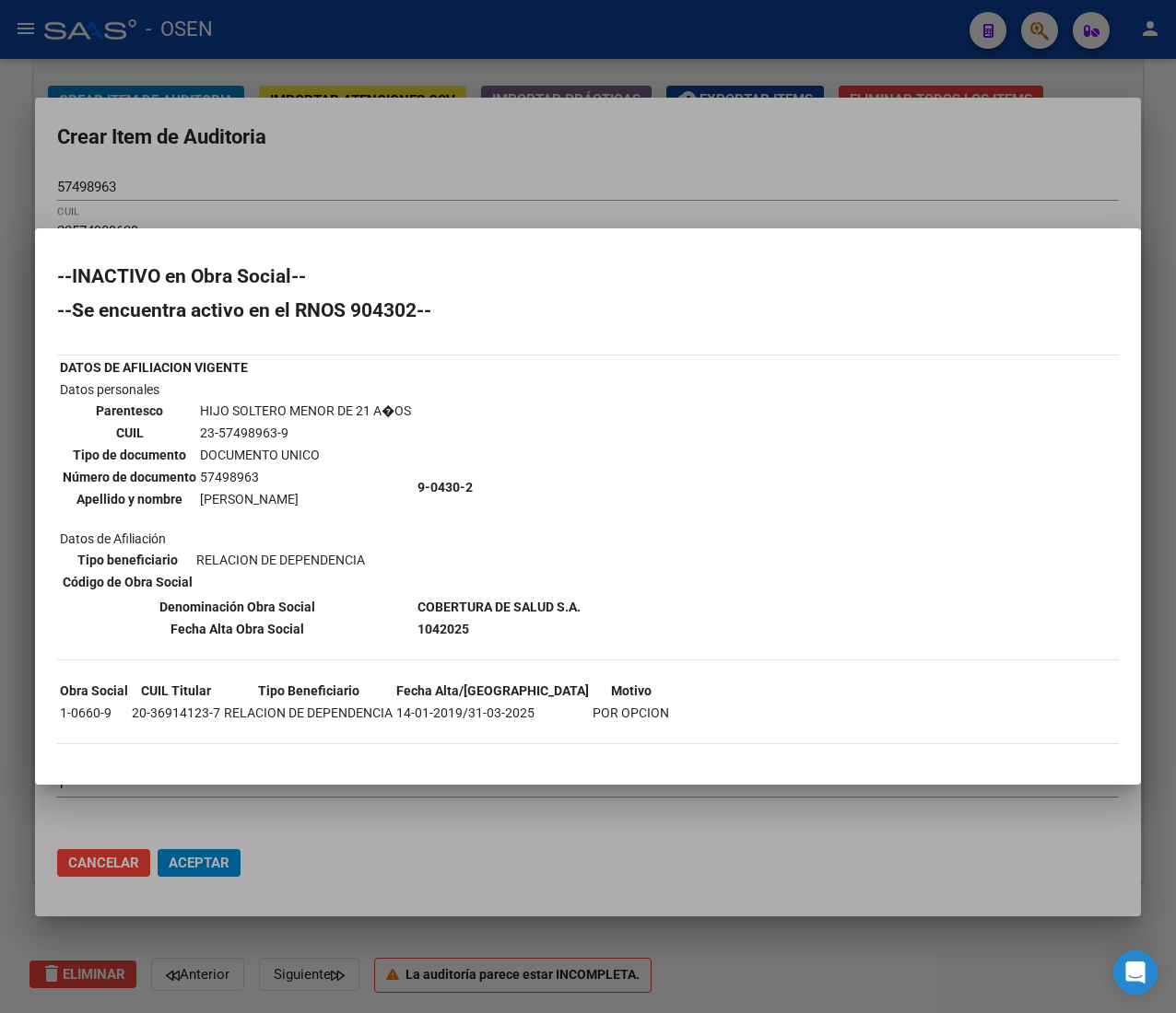
click at [588, 144] on div at bounding box center [588, 506] width 1176 height 1013
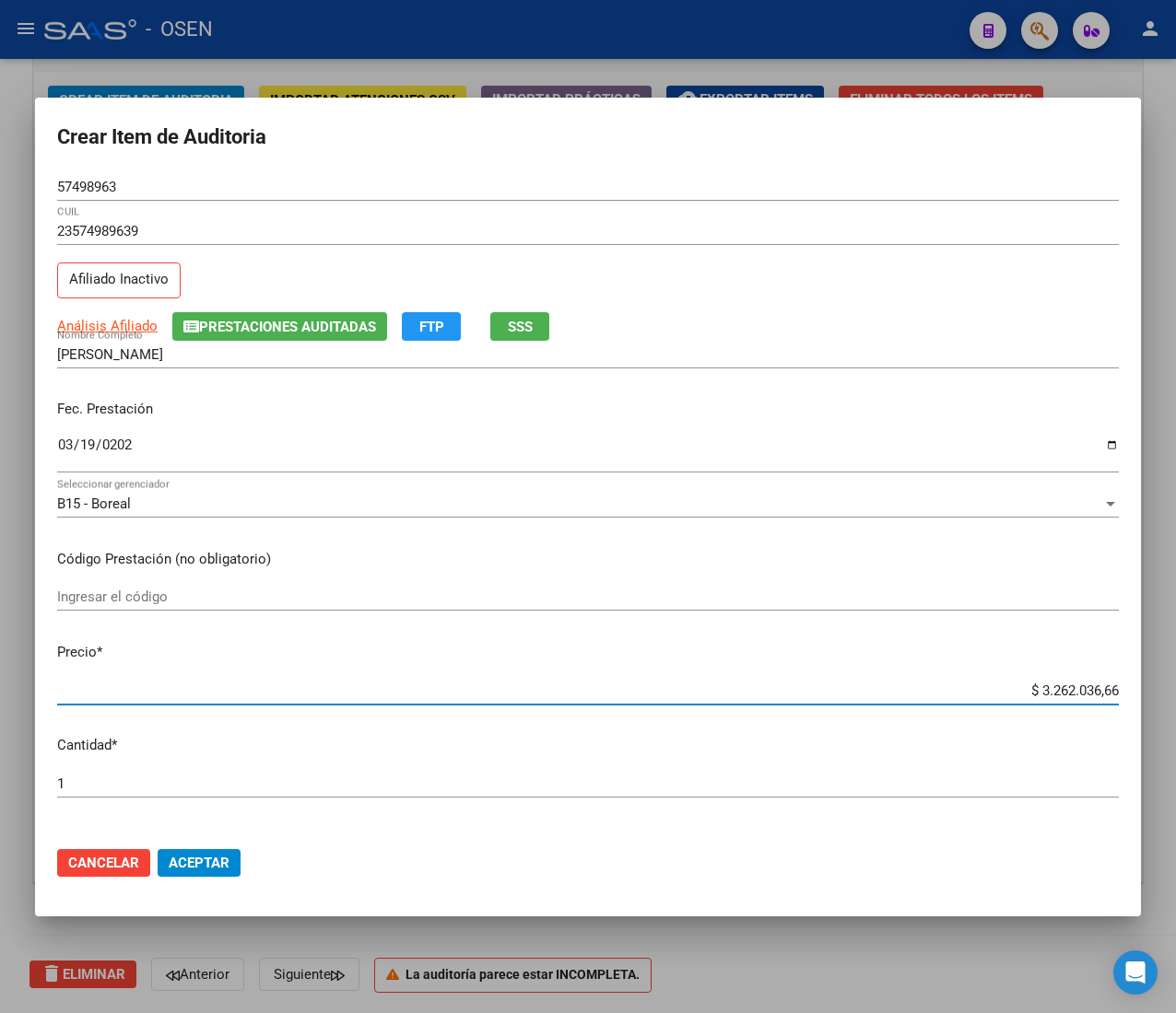
click at [1069, 685] on input "$ 3.262.036,66" at bounding box center [588, 691] width 1061 height 17
type input "$ 0,02"
type input "$ 0,21"
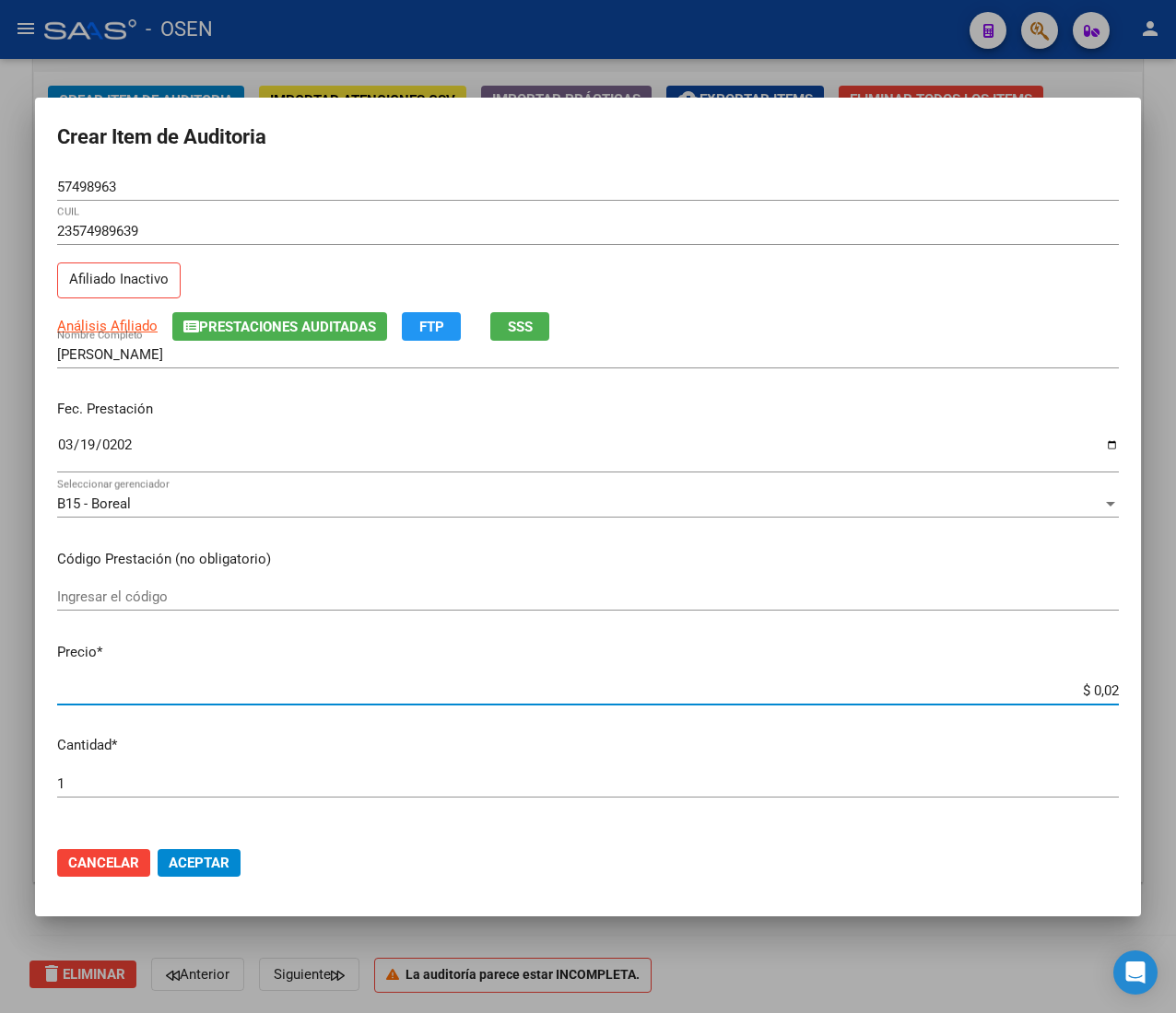
type input "$ 0,21"
type input "$ 2,10"
type input "$ 21,06"
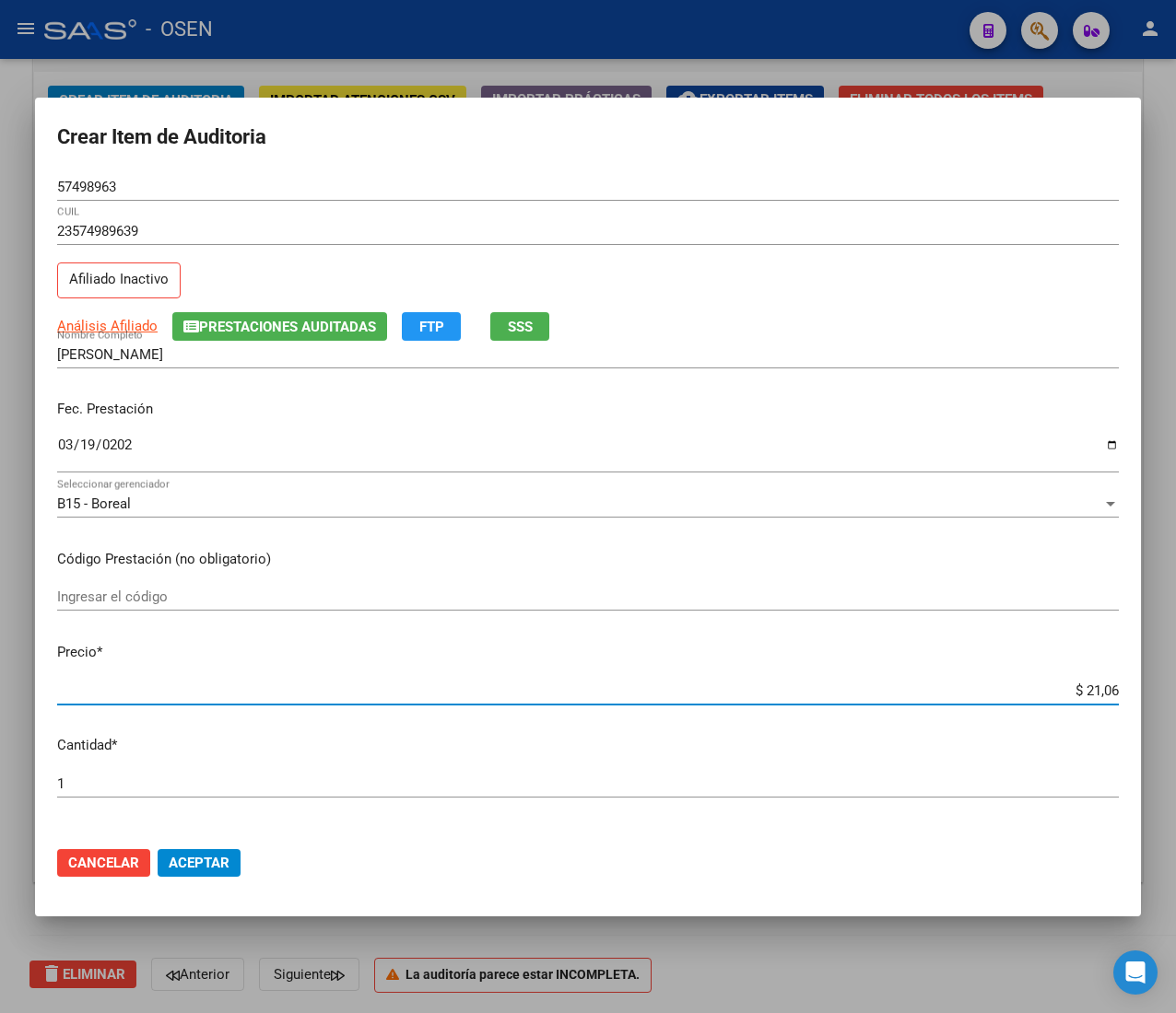
type input "$ 210,68"
type input "$ 2.106,80"
type input "$ 21.068,05"
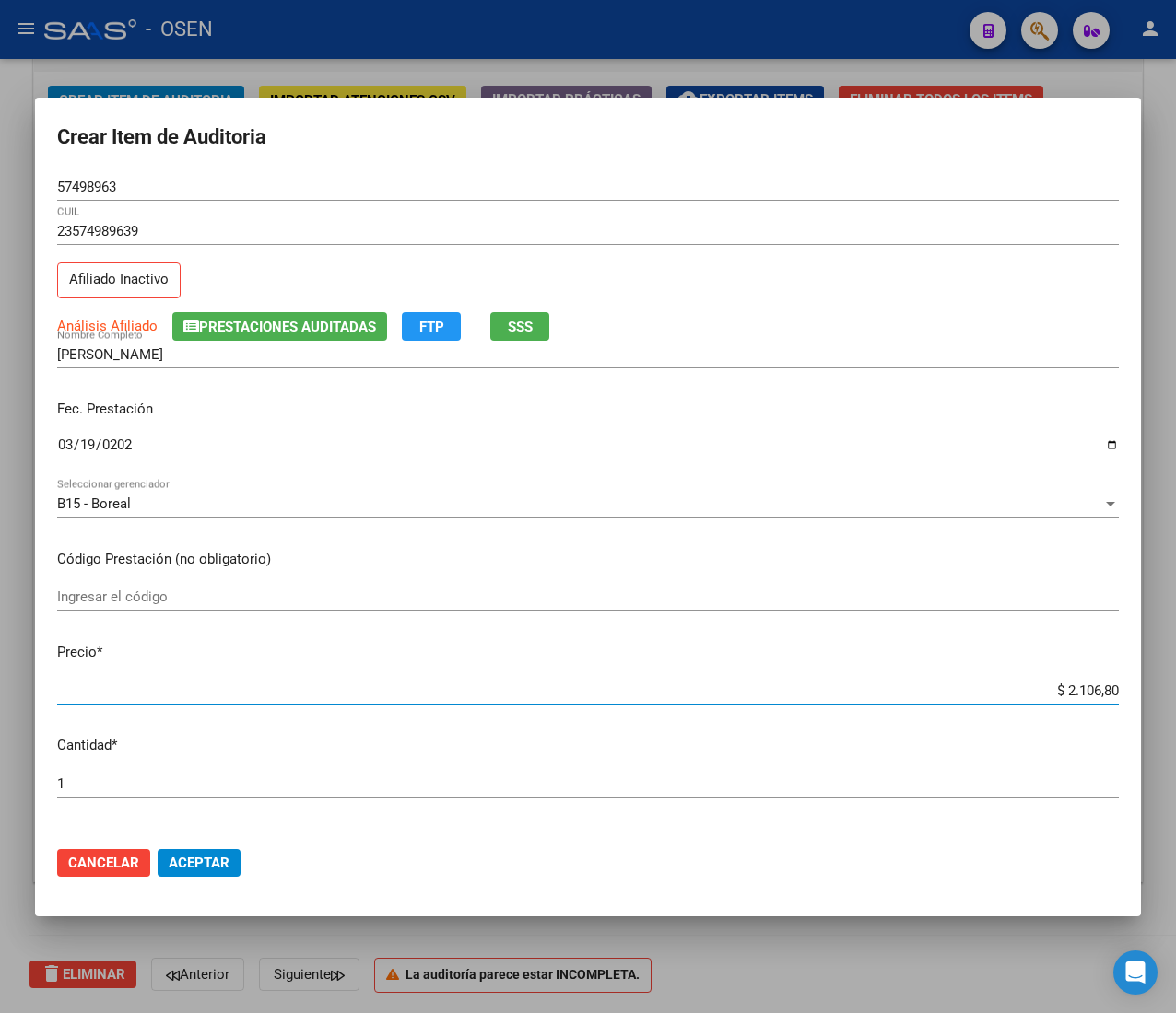
type input "$ 21.068,05"
click at [75, 176] on div "57498963 Nro Documento" at bounding box center [588, 187] width 1061 height 27
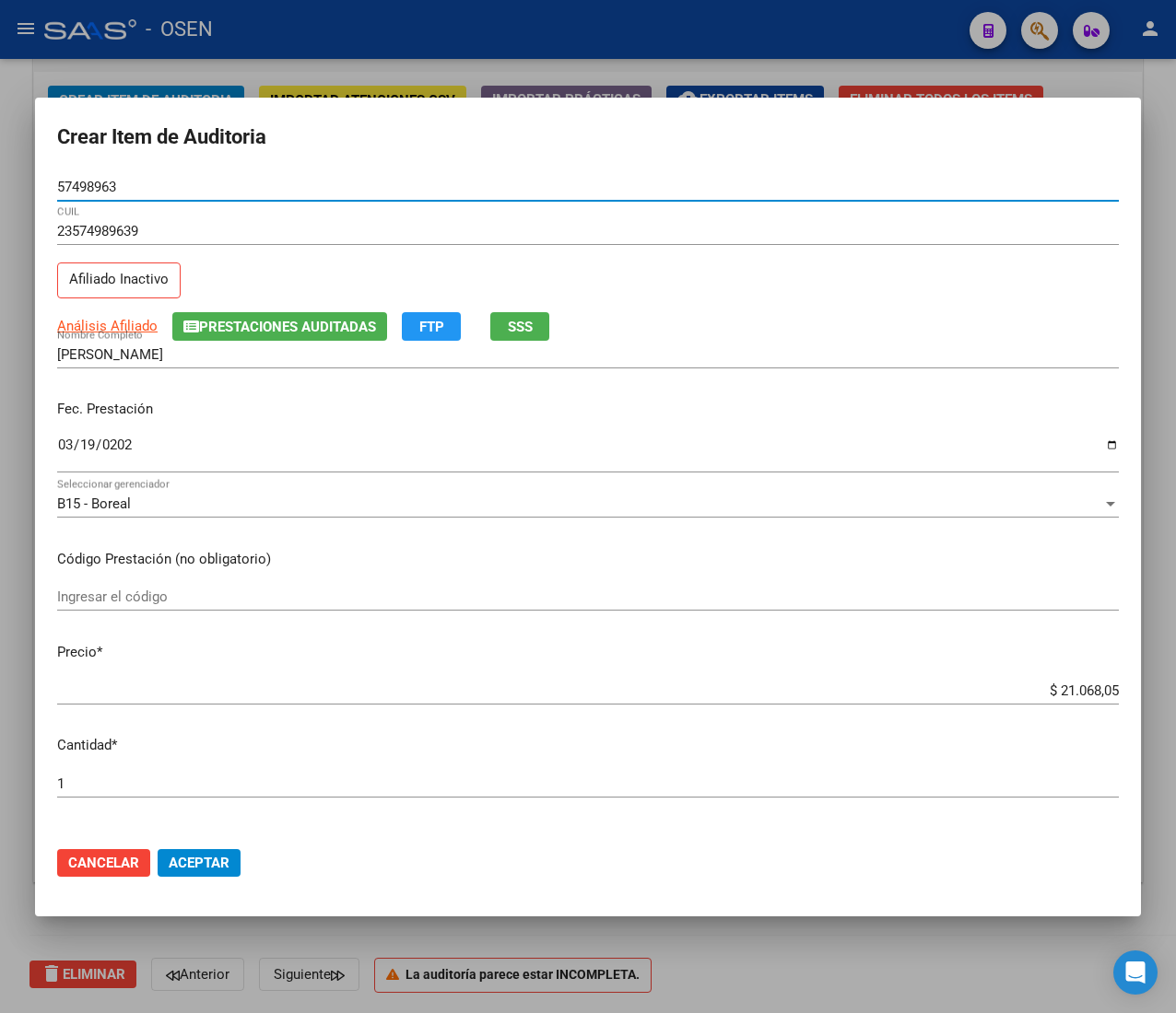
click at [75, 176] on div "57498963 Nro Documento" at bounding box center [588, 187] width 1061 height 27
click at [75, 178] on input "57498963" at bounding box center [588, 186] width 1061 height 17
click at [201, 874] on button "Aceptar" at bounding box center [199, 863] width 83 height 27
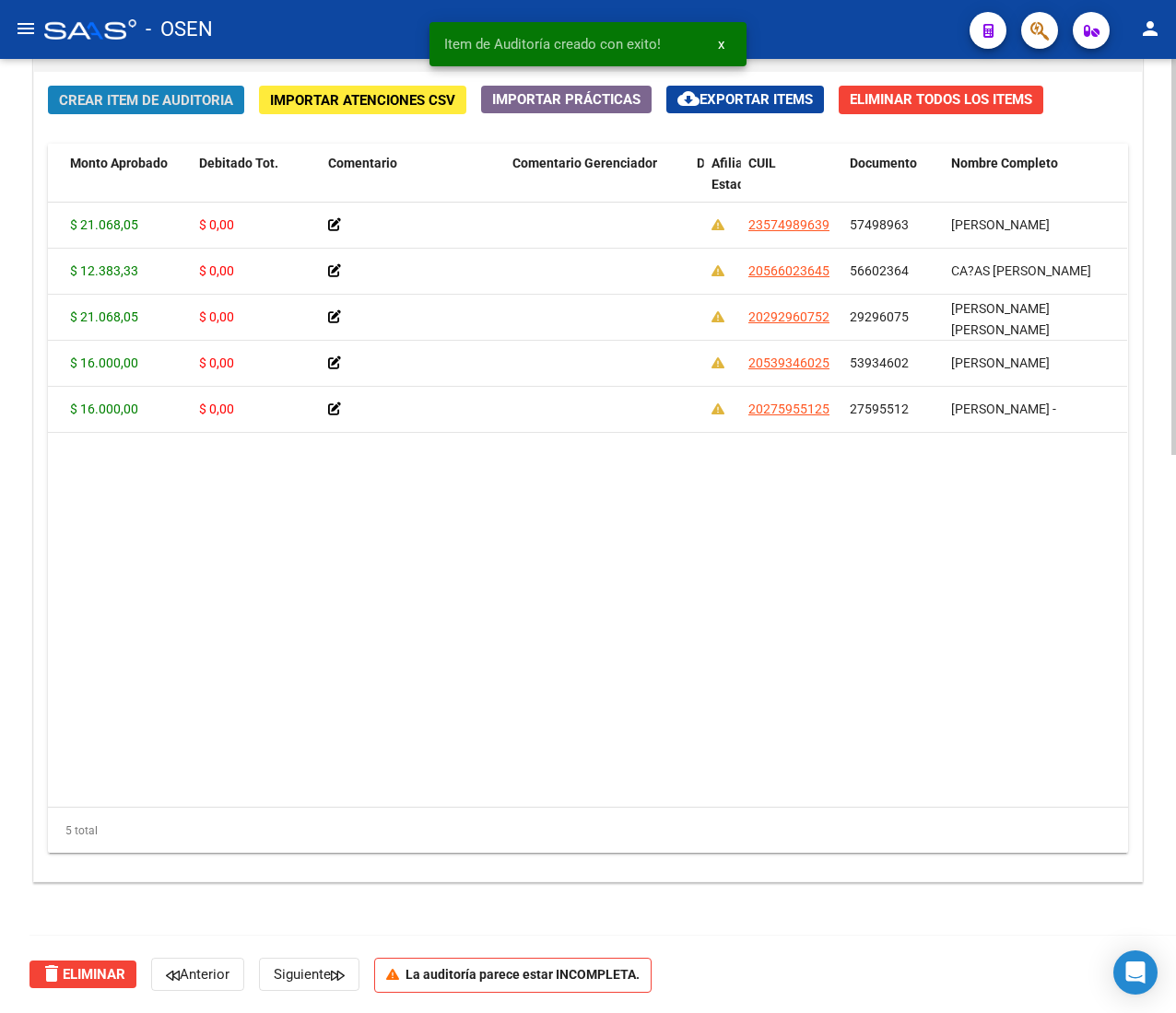
click at [192, 98] on span "Crear Item de Auditoria" at bounding box center [146, 100] width 174 height 17
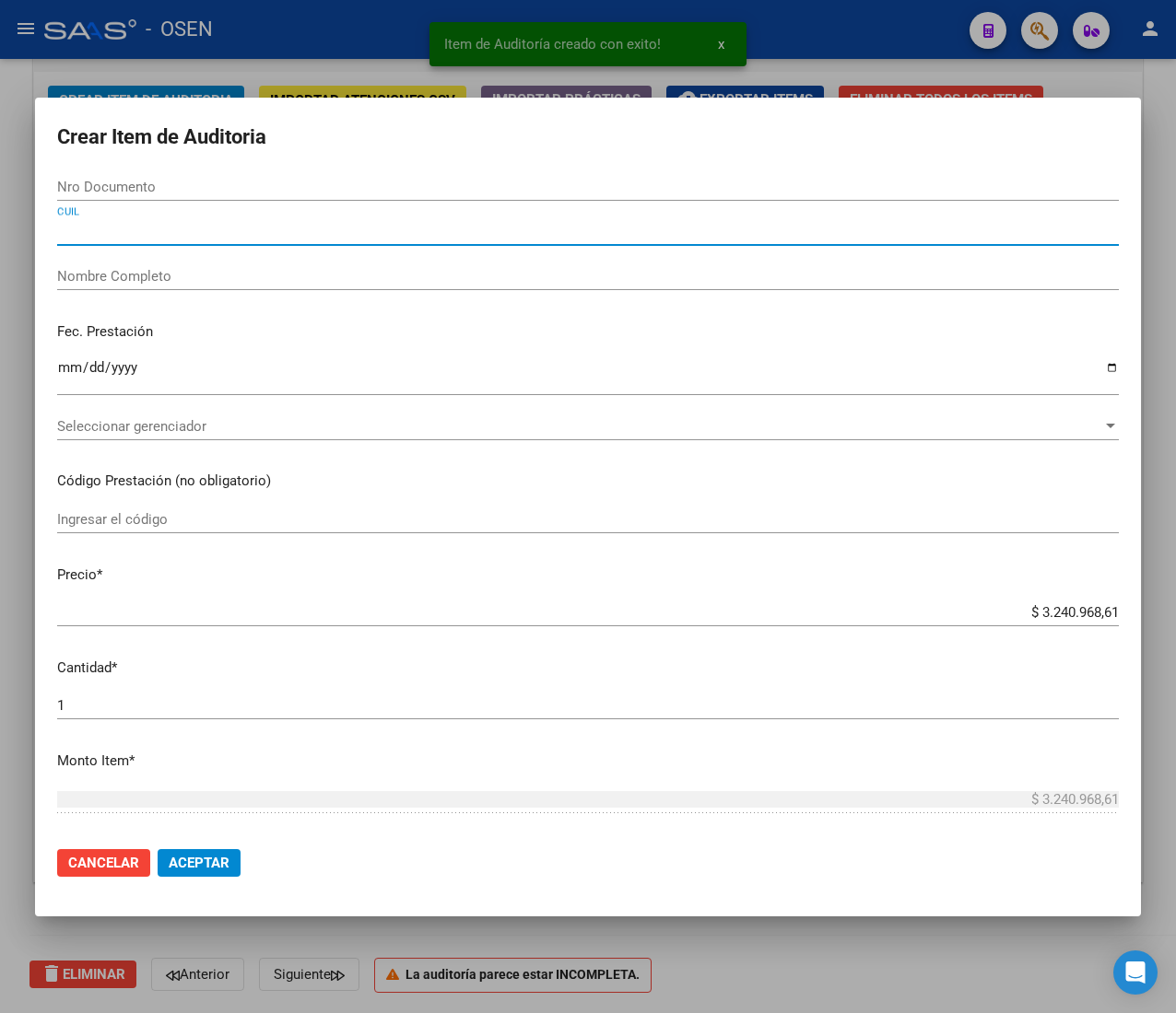
click at [142, 239] on input "CUIL" at bounding box center [588, 231] width 1061 height 17
paste input "23380248104"
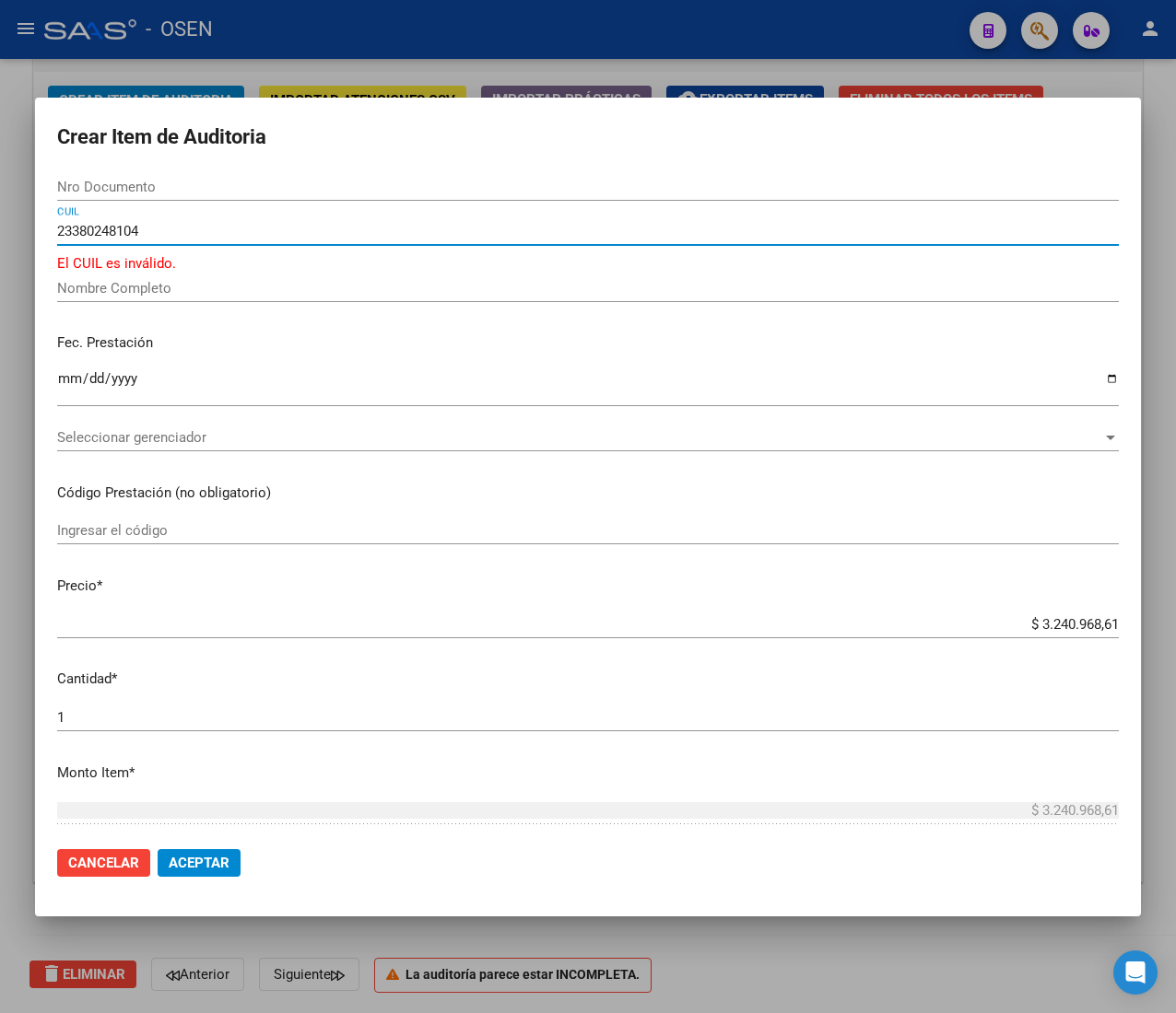
type input "23380248104"
